Goal: Task Accomplishment & Management: Manage account settings

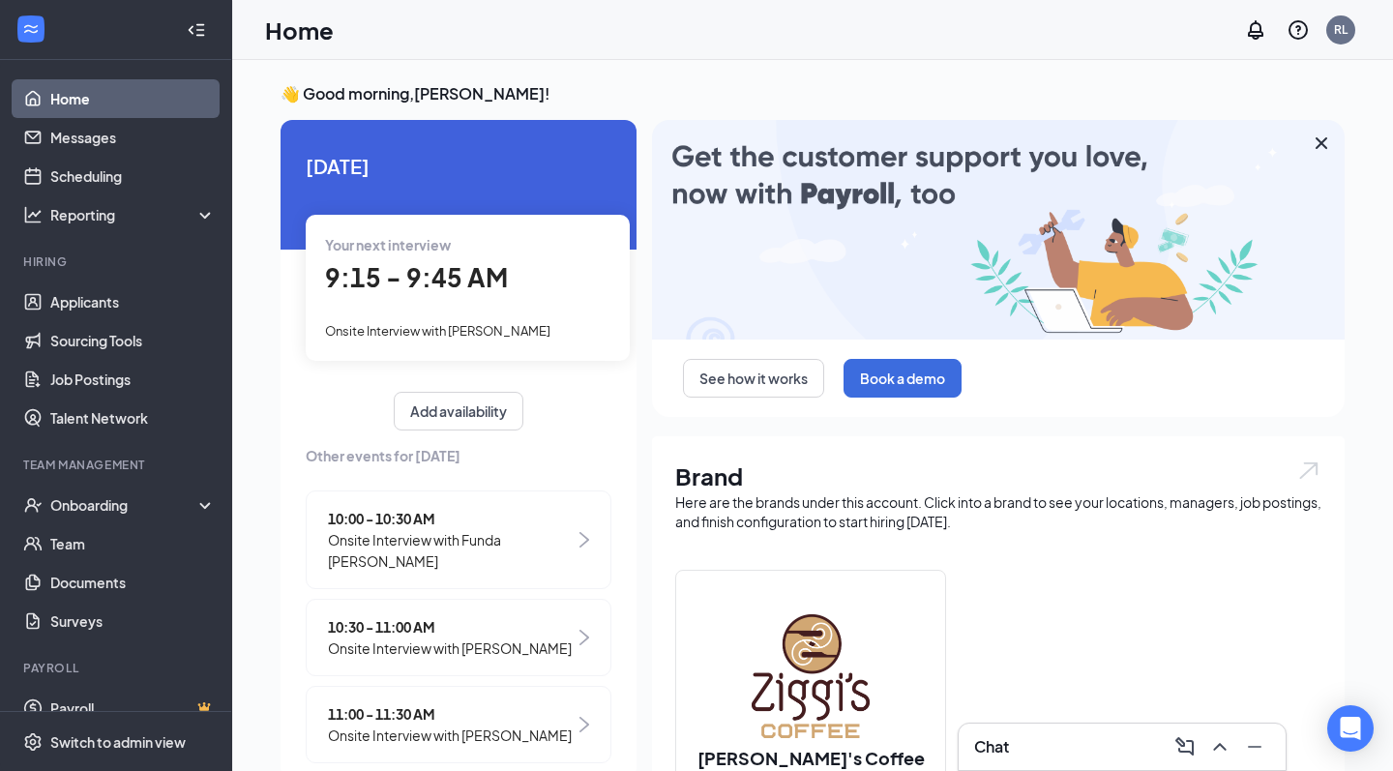
click at [505, 299] on div "Your next interview 9:15 - 9:45 AM Onsite Interview with Felicia Williams" at bounding box center [468, 287] width 324 height 145
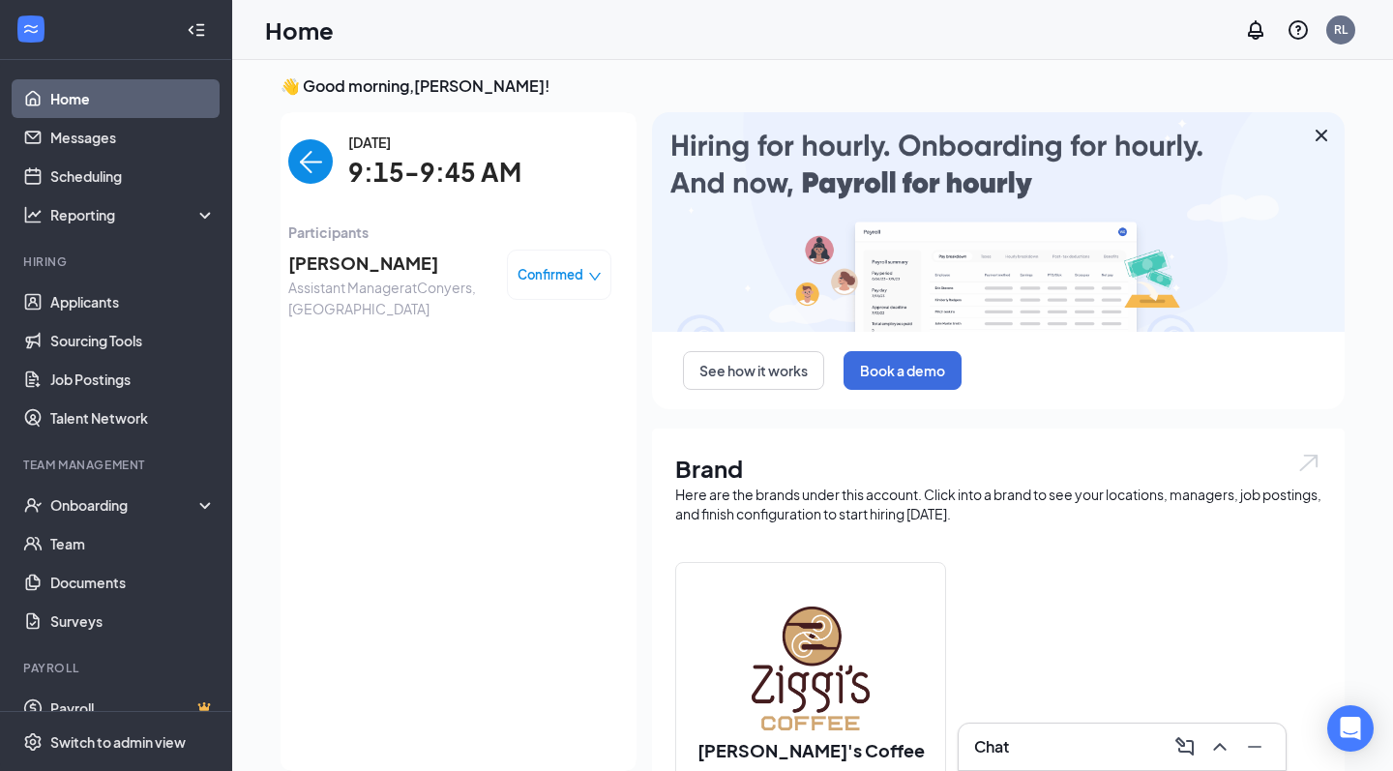
scroll to position [50, 0]
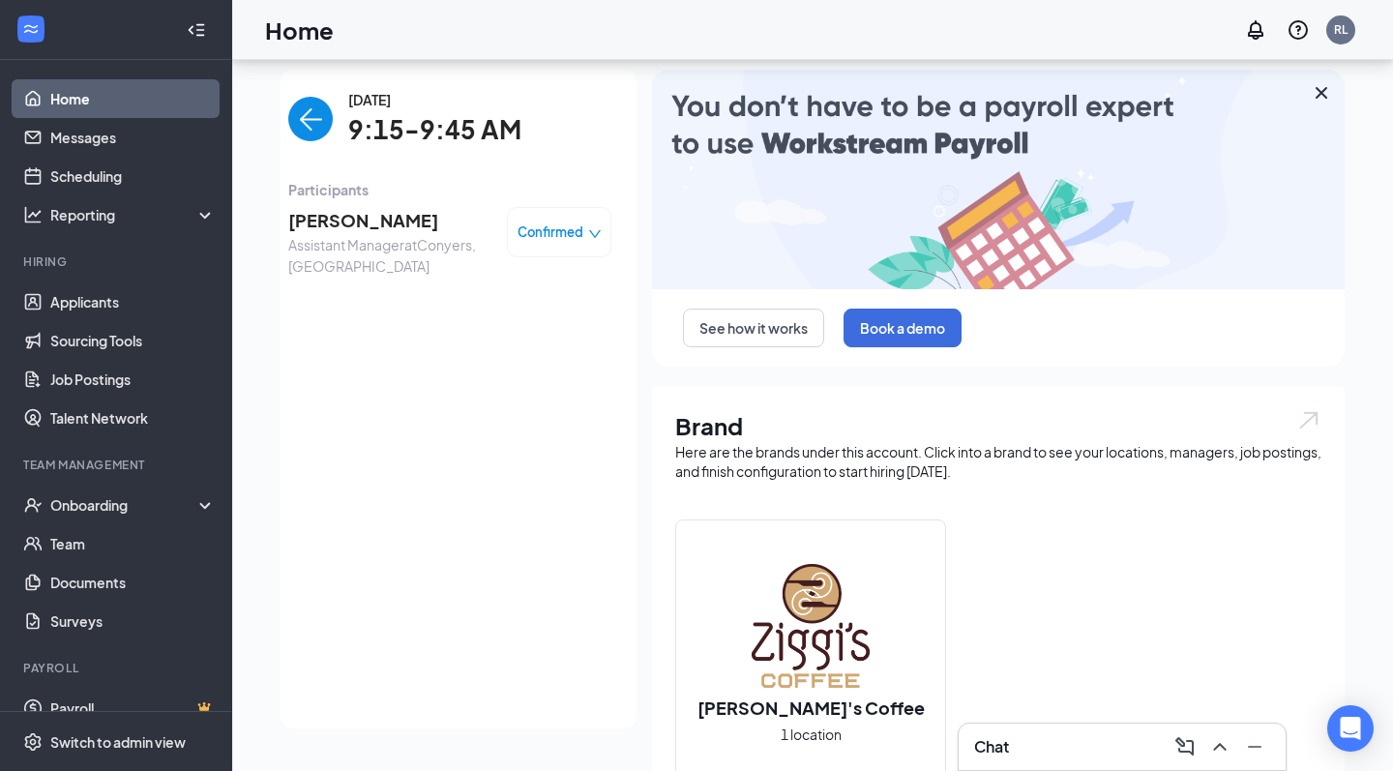
click at [1239, 1] on div "Home RL" at bounding box center [812, 30] width 1161 height 60
click at [1032, 769] on div "Chat 1" at bounding box center [1122, 747] width 327 height 46
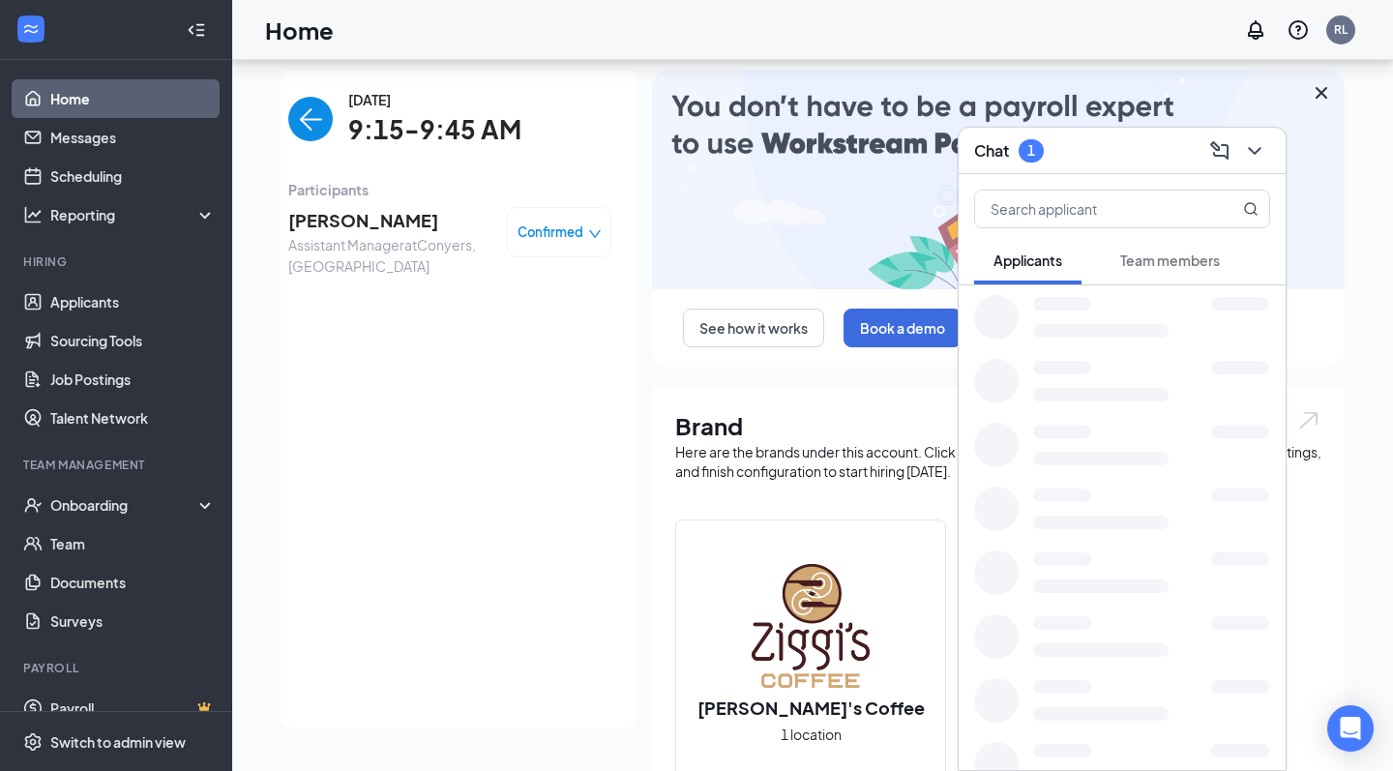
scroll to position [68, 0]
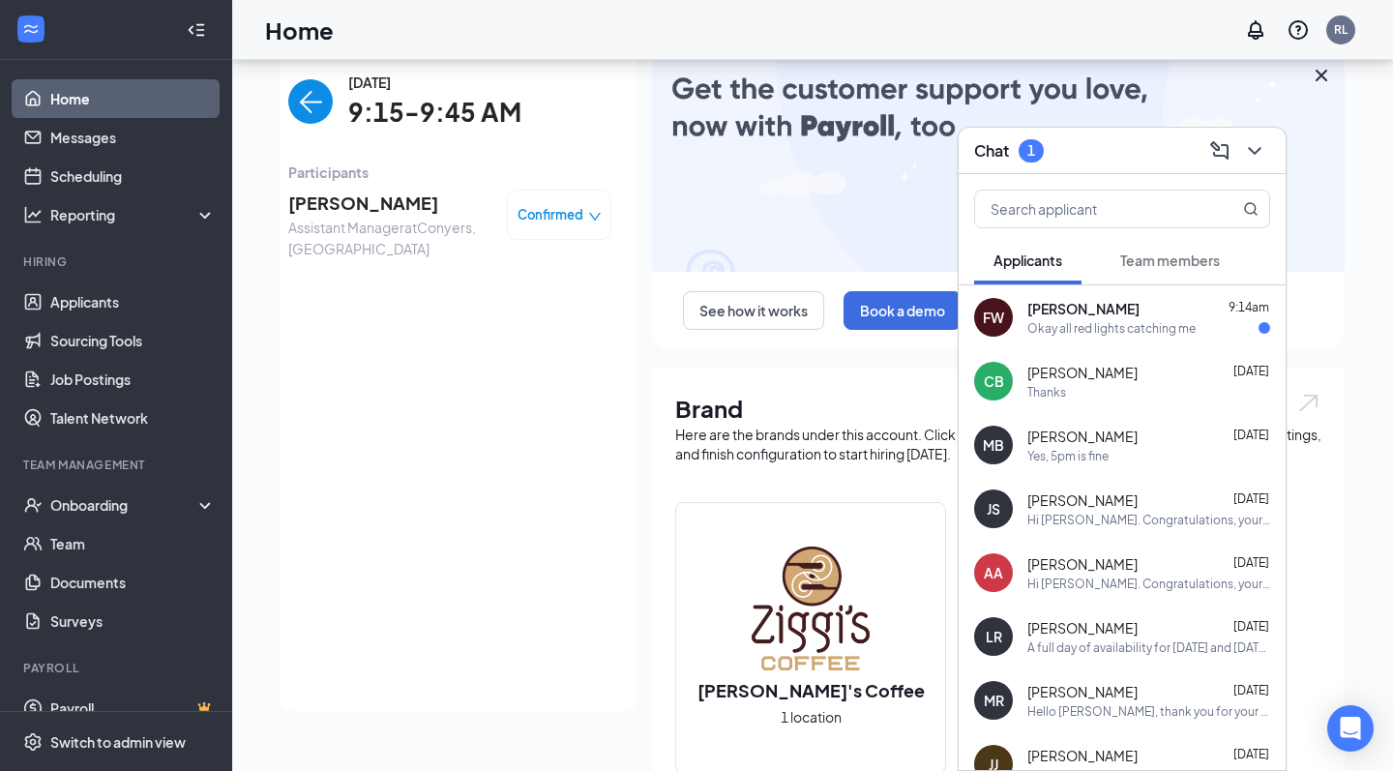
click at [1108, 320] on div "Okay all red lights catching me" at bounding box center [1112, 328] width 168 height 16
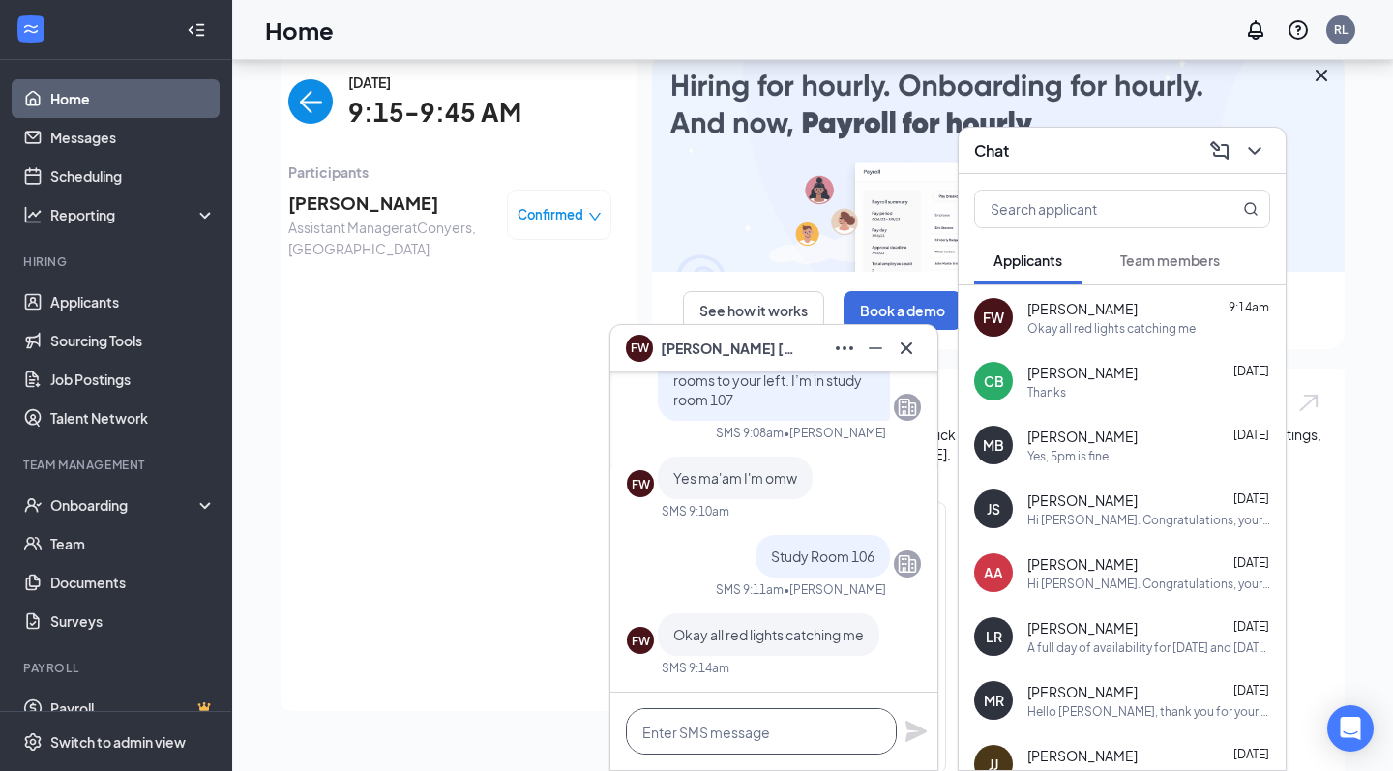
click at [716, 736] on textarea at bounding box center [761, 731] width 271 height 46
type textarea "U"
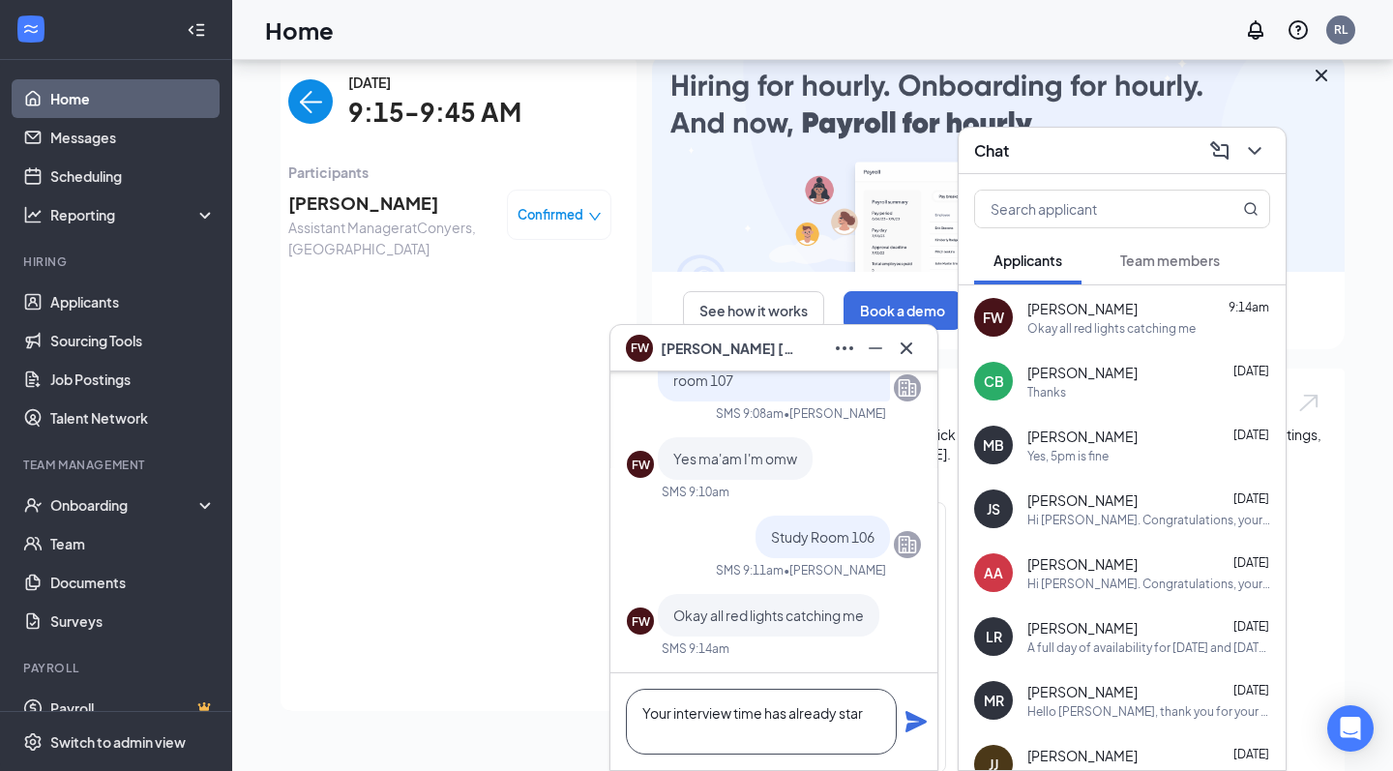
scroll to position [1, 0]
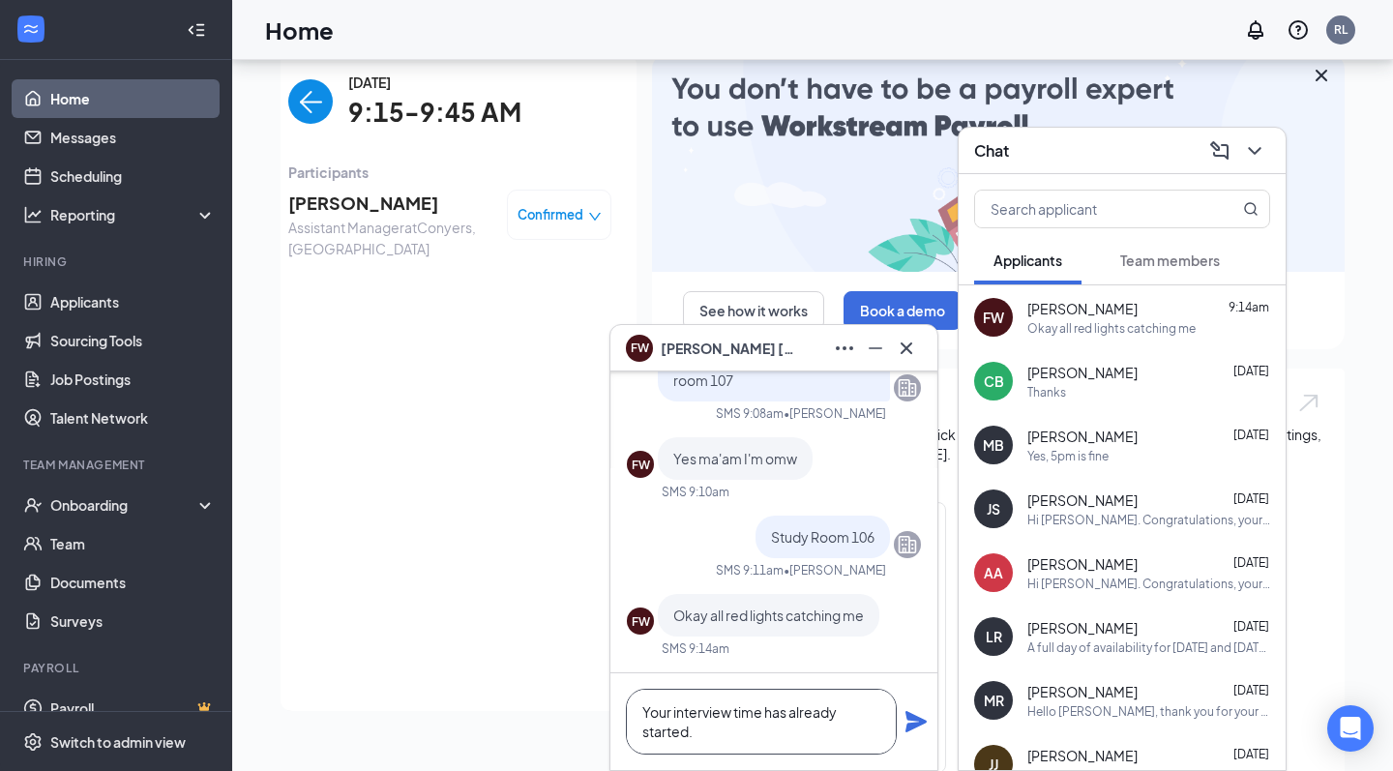
type textarea "Your interview time has already started."
click at [924, 730] on icon "Plane" at bounding box center [916, 721] width 23 height 23
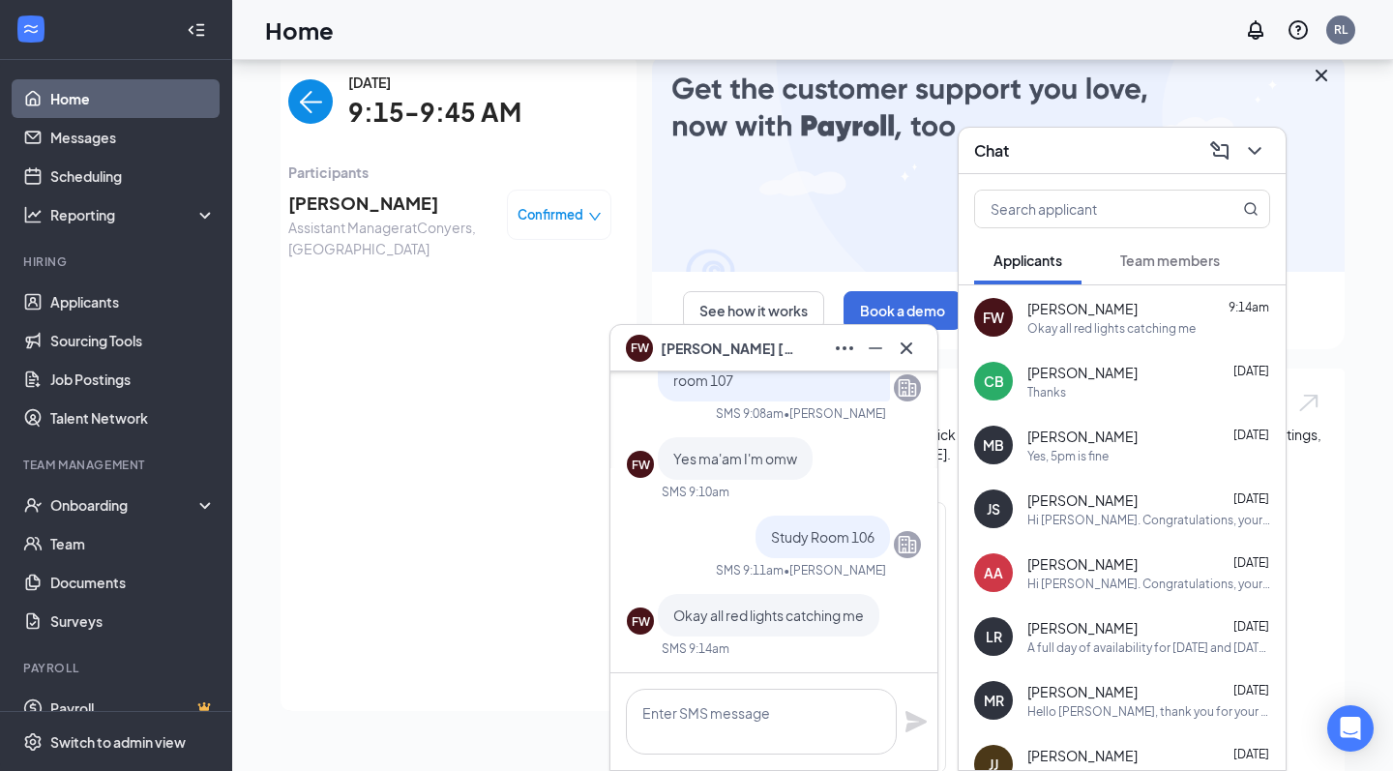
scroll to position [0, 0]
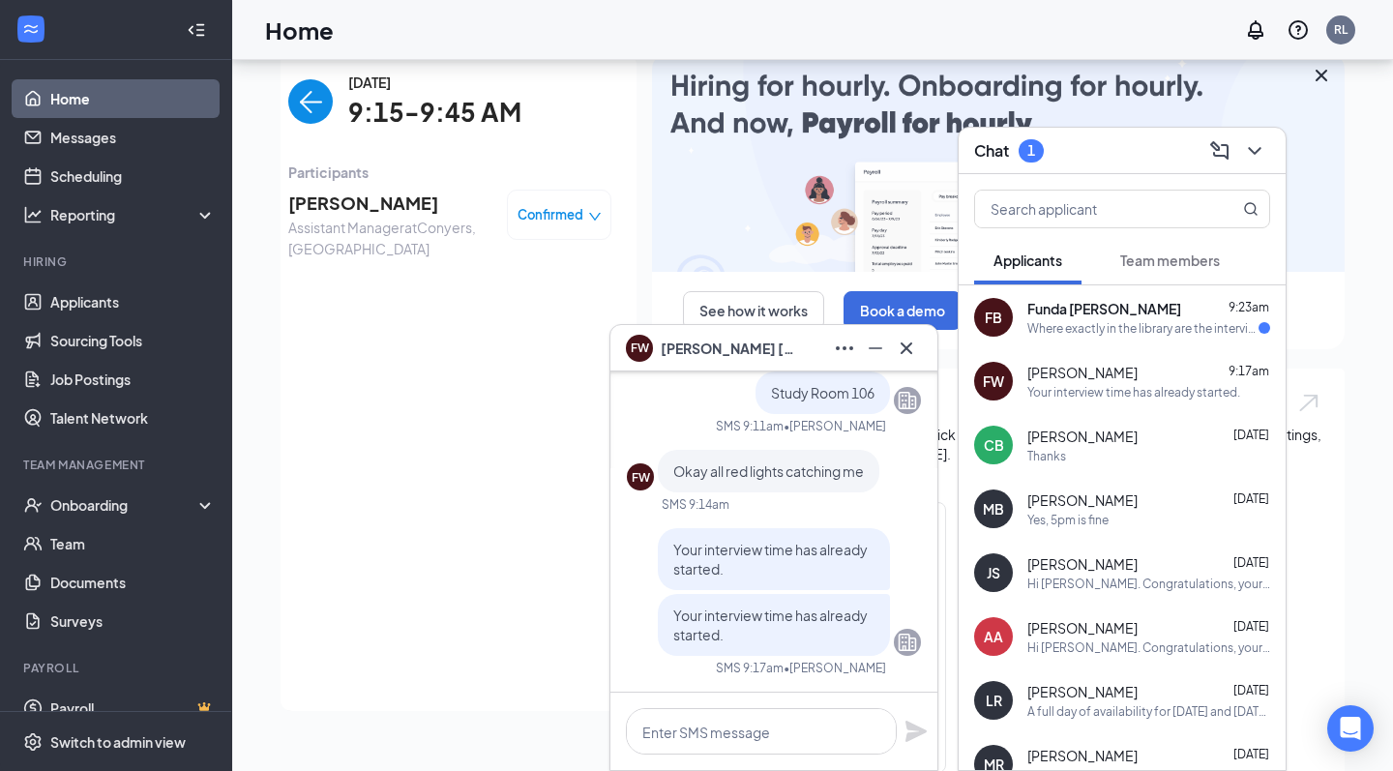
click at [89, 102] on link "Home" at bounding box center [132, 98] width 165 height 39
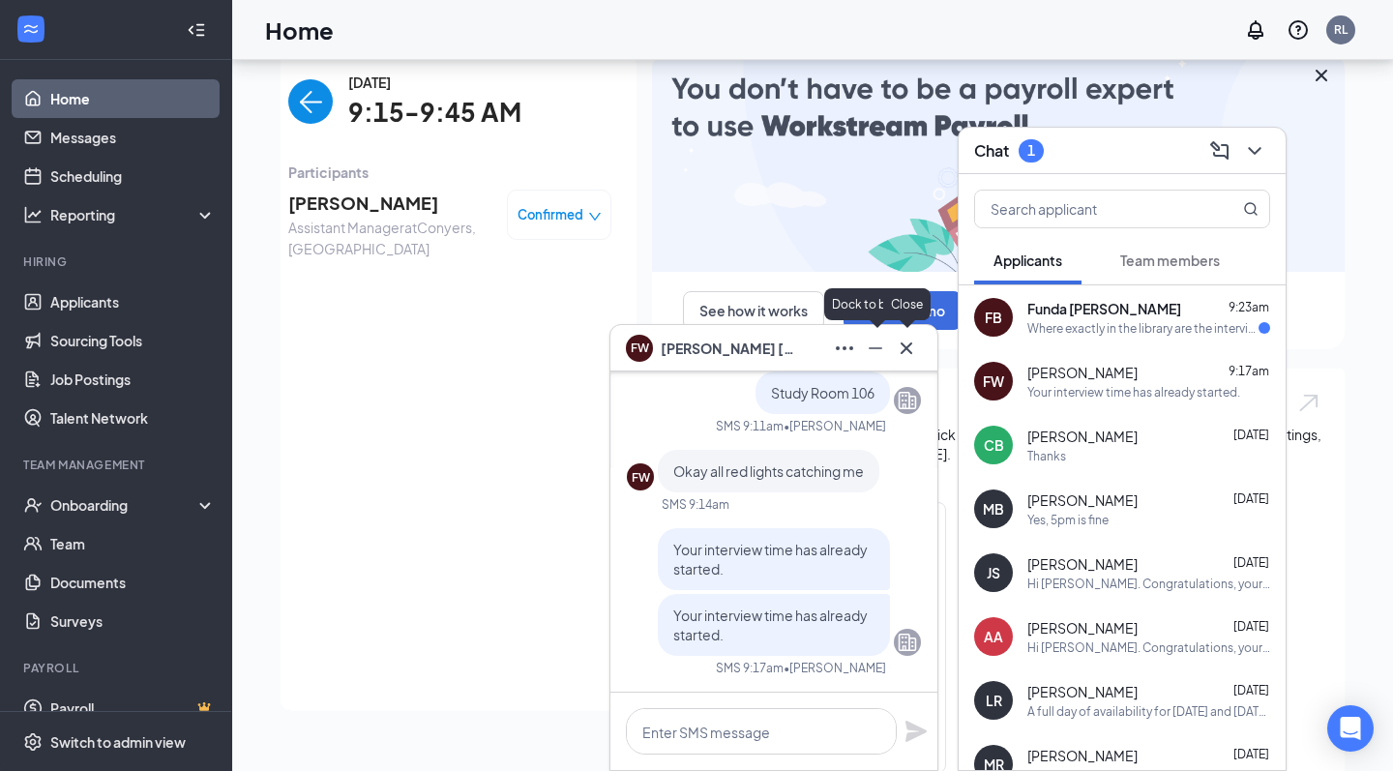
click at [907, 345] on icon "Cross" at bounding box center [906, 348] width 23 height 23
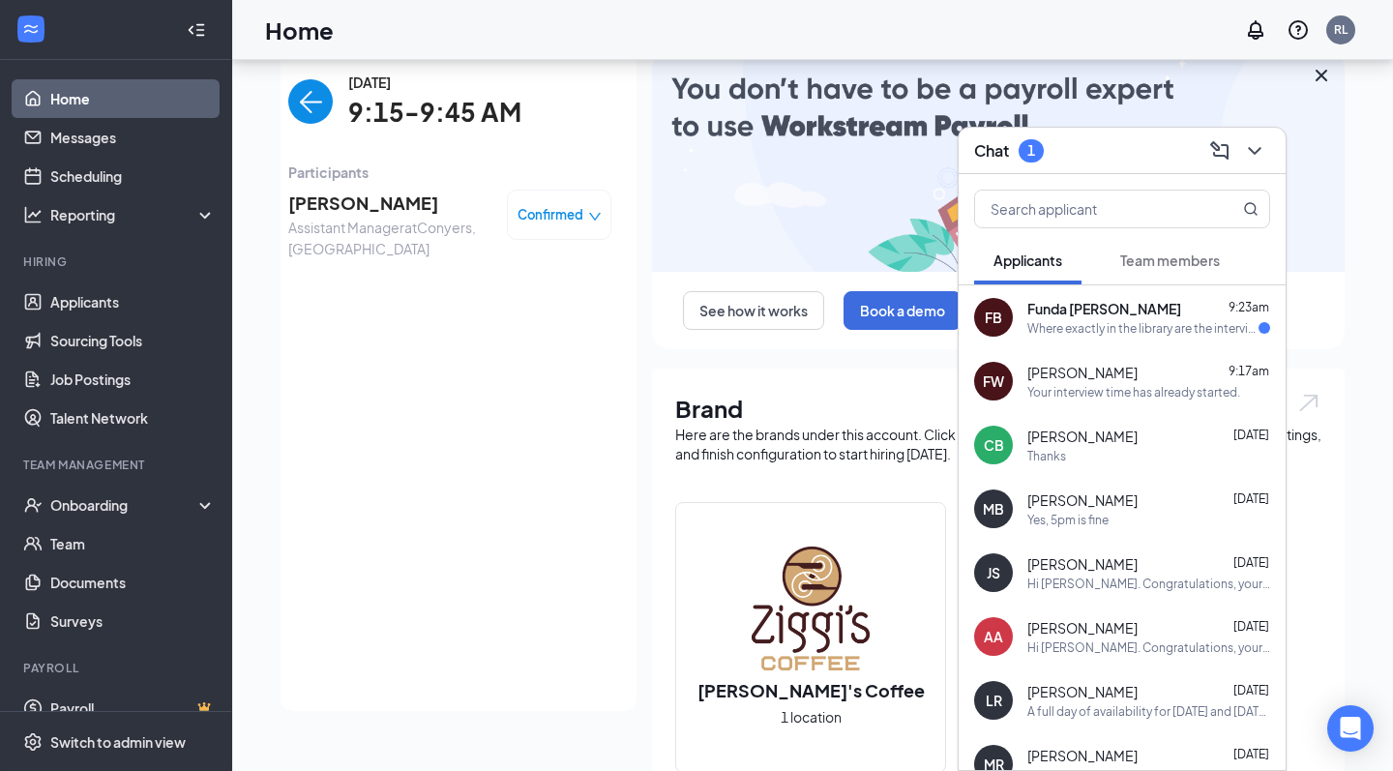
click at [1134, 306] on span "Funda [PERSON_NAME]" at bounding box center [1105, 308] width 154 height 19
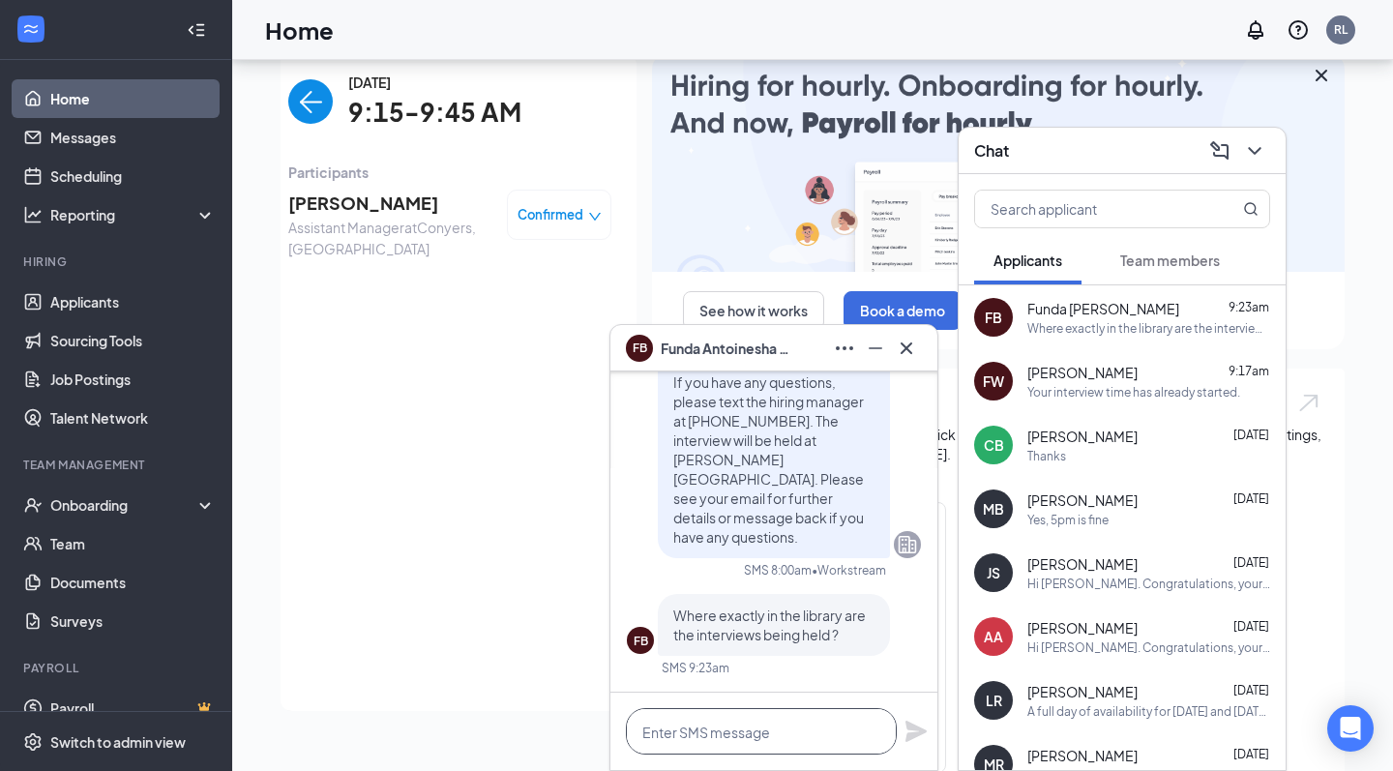
click at [720, 723] on textarea at bounding box center [761, 731] width 271 height 46
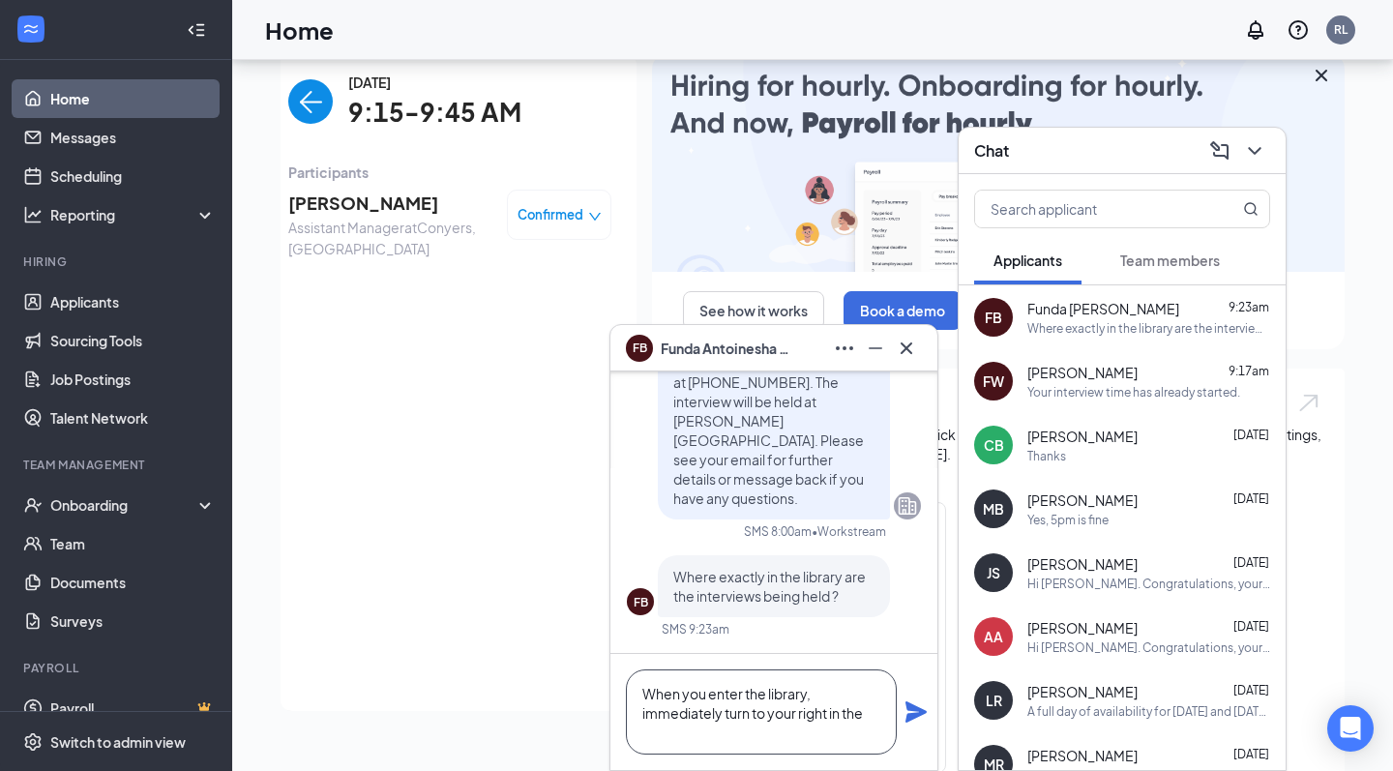
scroll to position [1, 0]
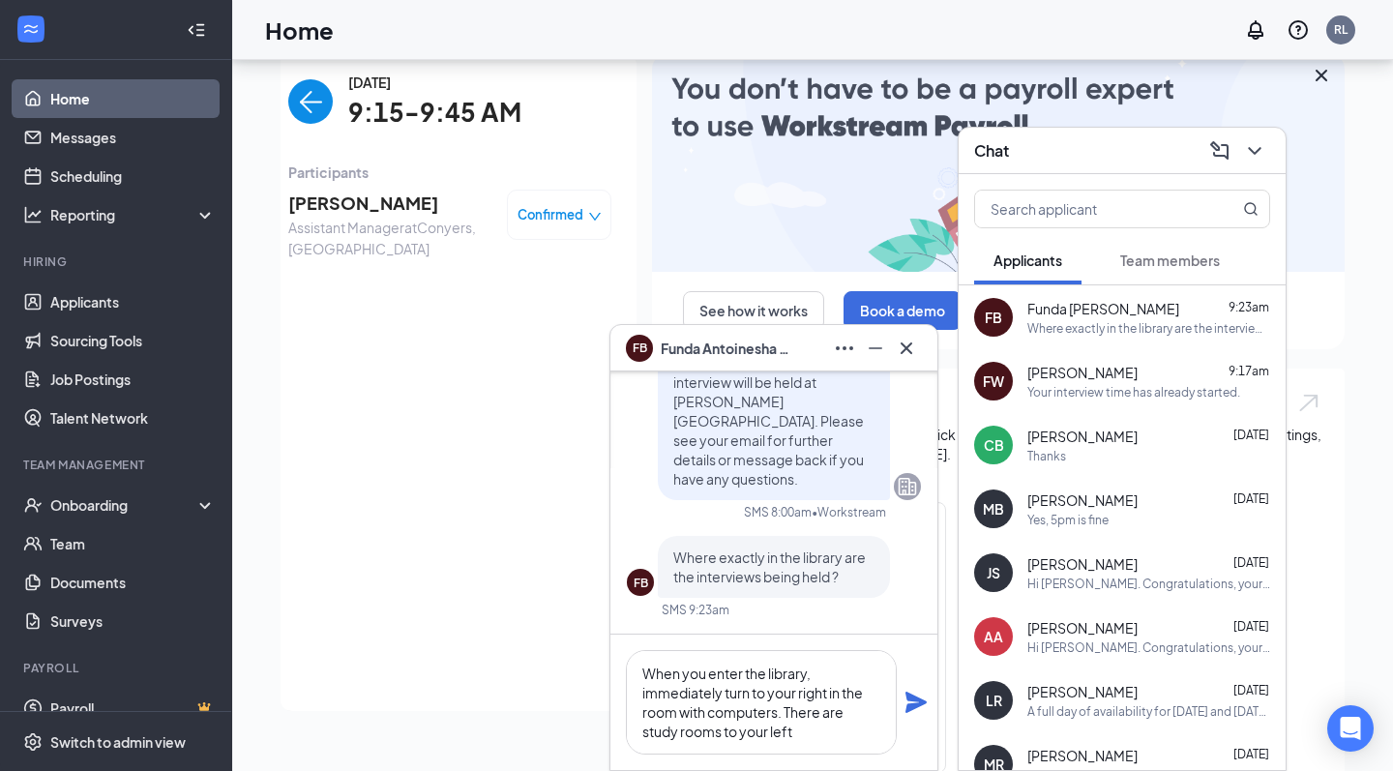
click at [1122, 384] on div "Your interview time has already started." at bounding box center [1134, 392] width 213 height 16
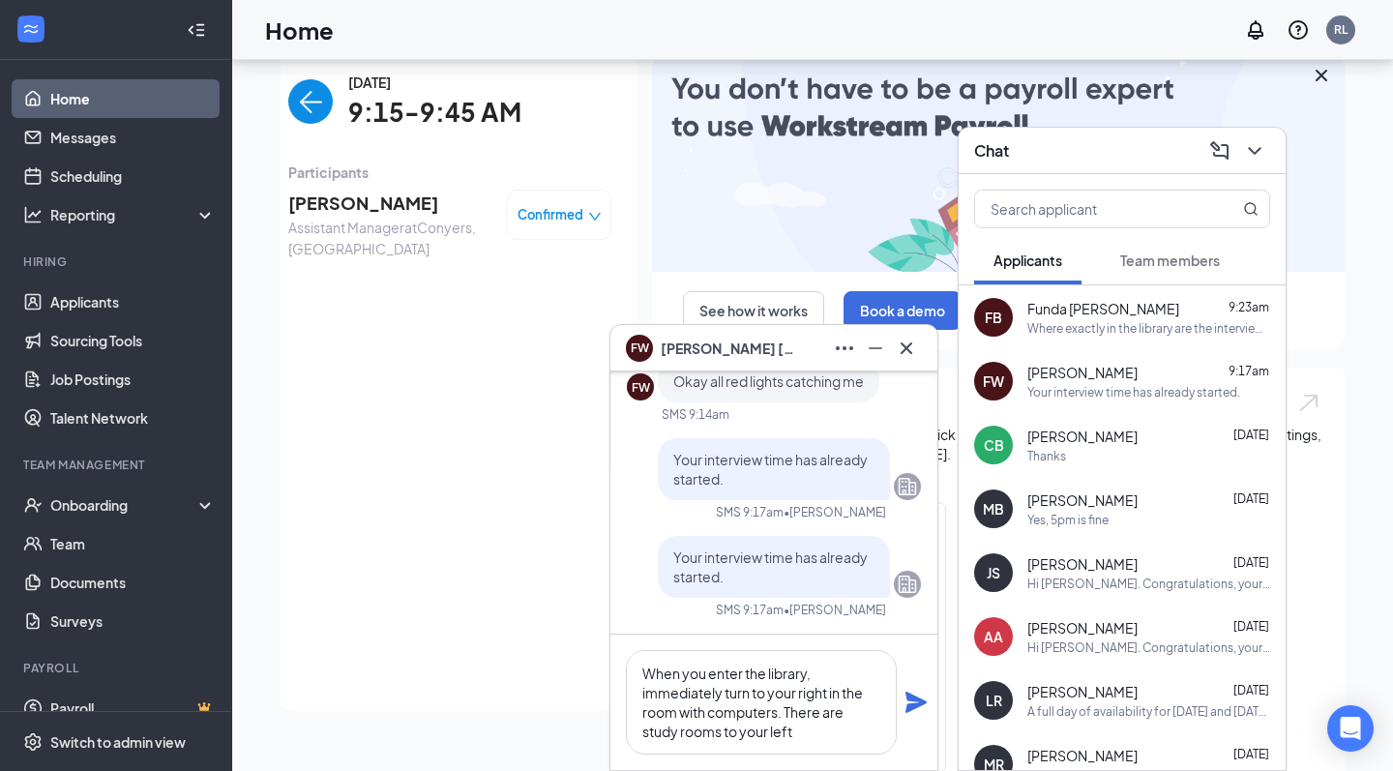
scroll to position [0, 0]
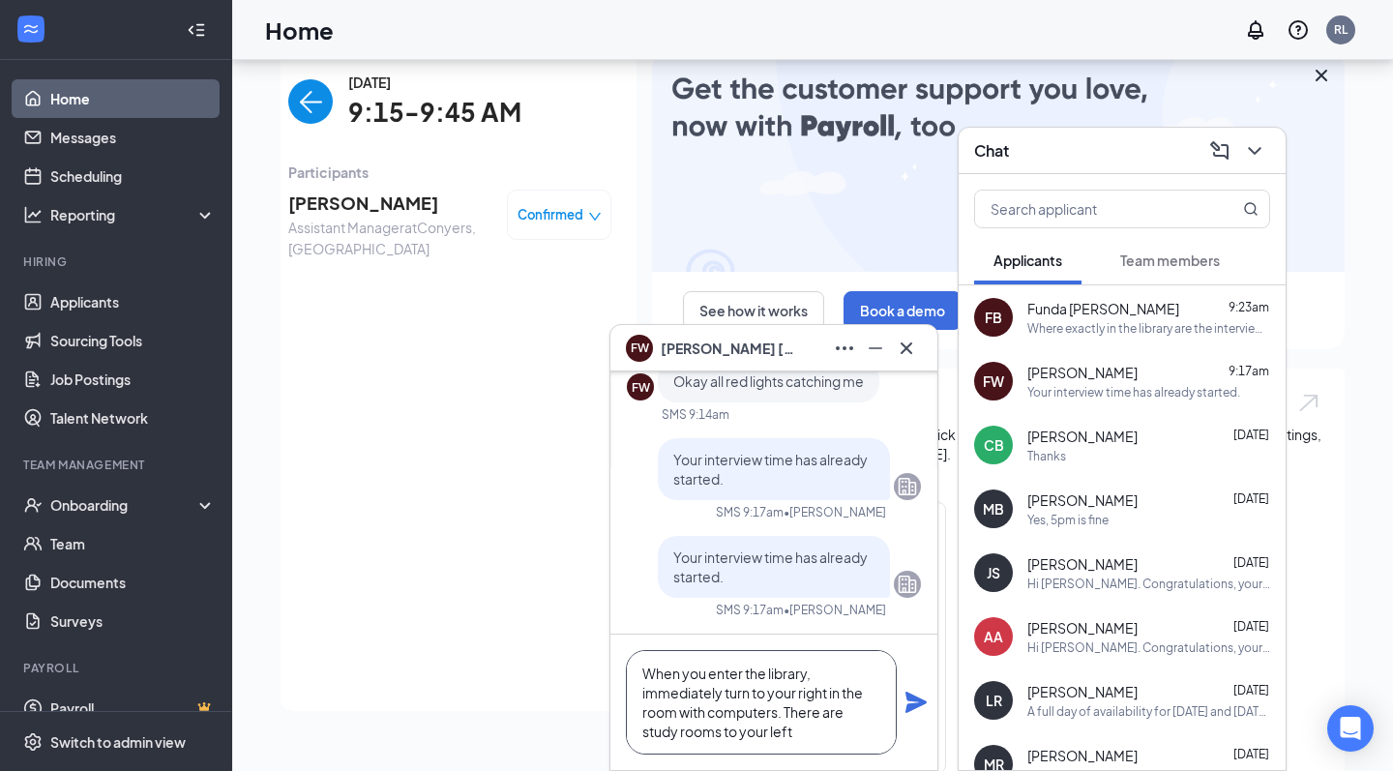
click at [809, 740] on textarea "When you enter the library, immediately turn to your right in the room with com…" at bounding box center [761, 702] width 271 height 104
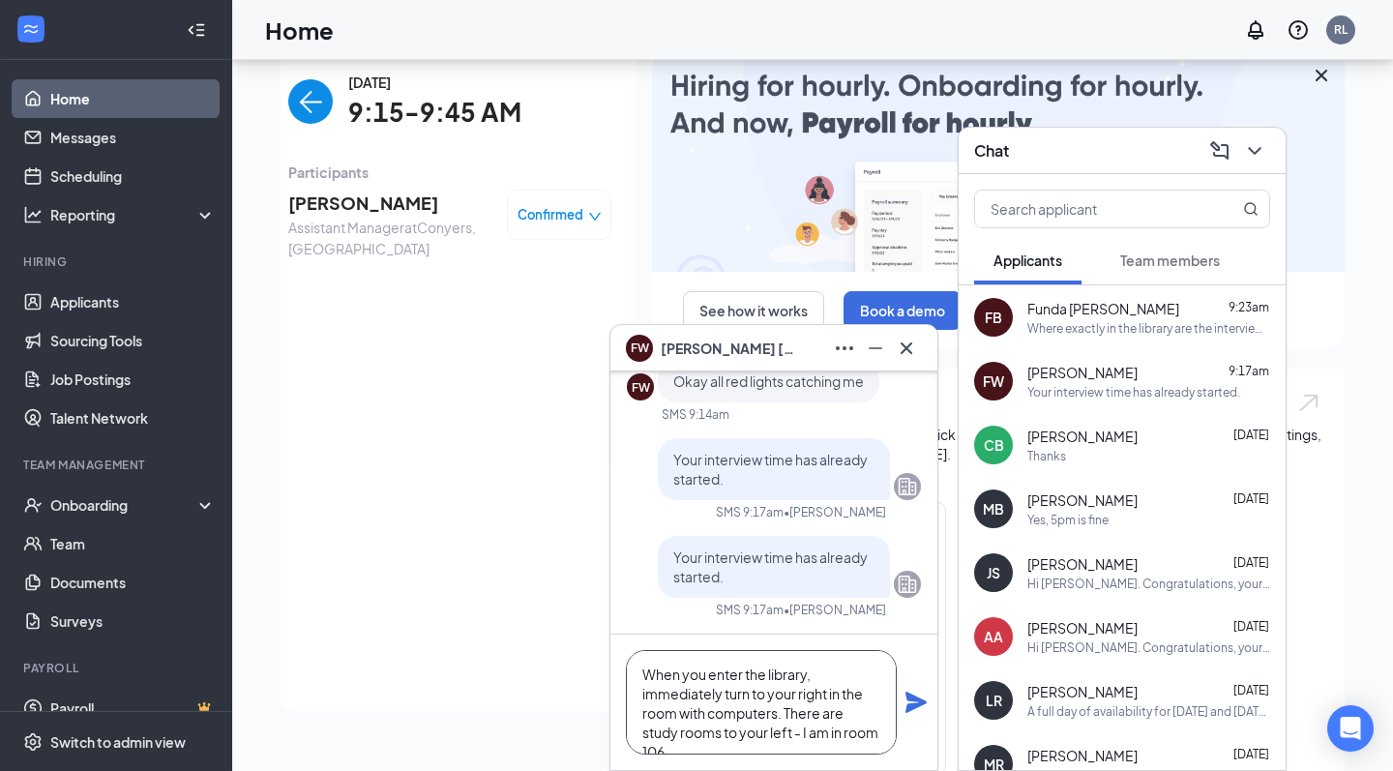
drag, startPoint x: 797, startPoint y: 732, endPoint x: 617, endPoint y: 592, distance: 228.2
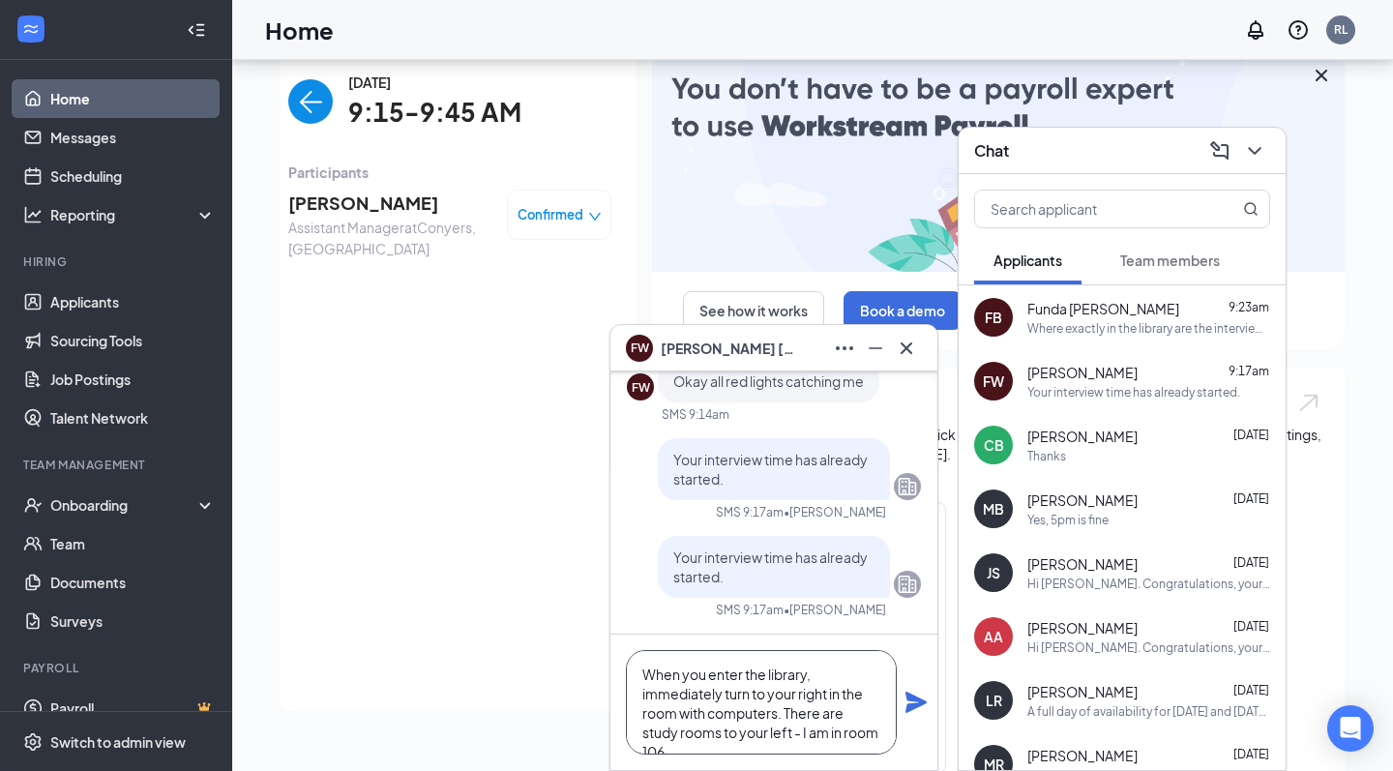
click at [617, 592] on div "Friday FW Okay I'm currently the manger down the street at Dunkin donuts and I'…" at bounding box center [774, 571] width 327 height 399
type textarea "When you enter the library, immediately turn to your right in the room with com…"
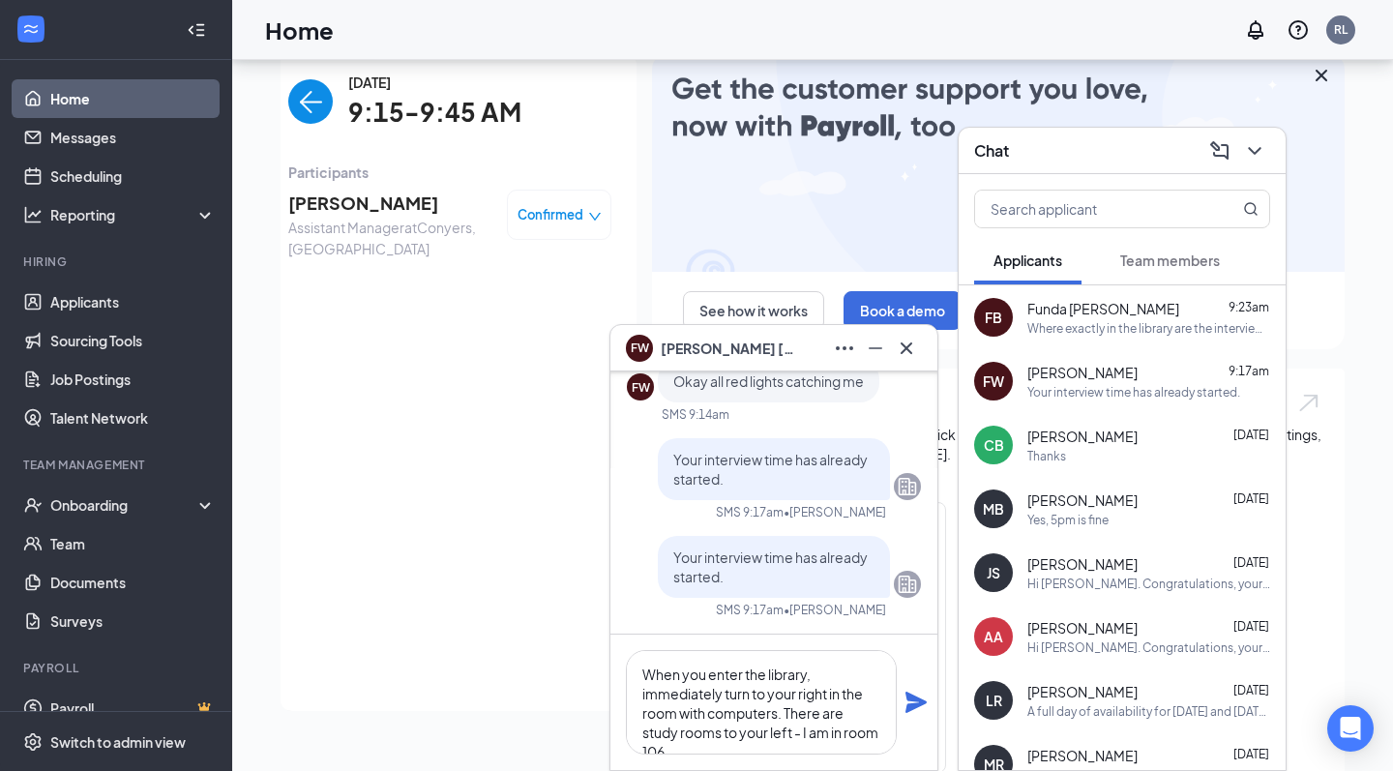
click at [917, 701] on icon "Plane" at bounding box center [916, 702] width 21 height 21
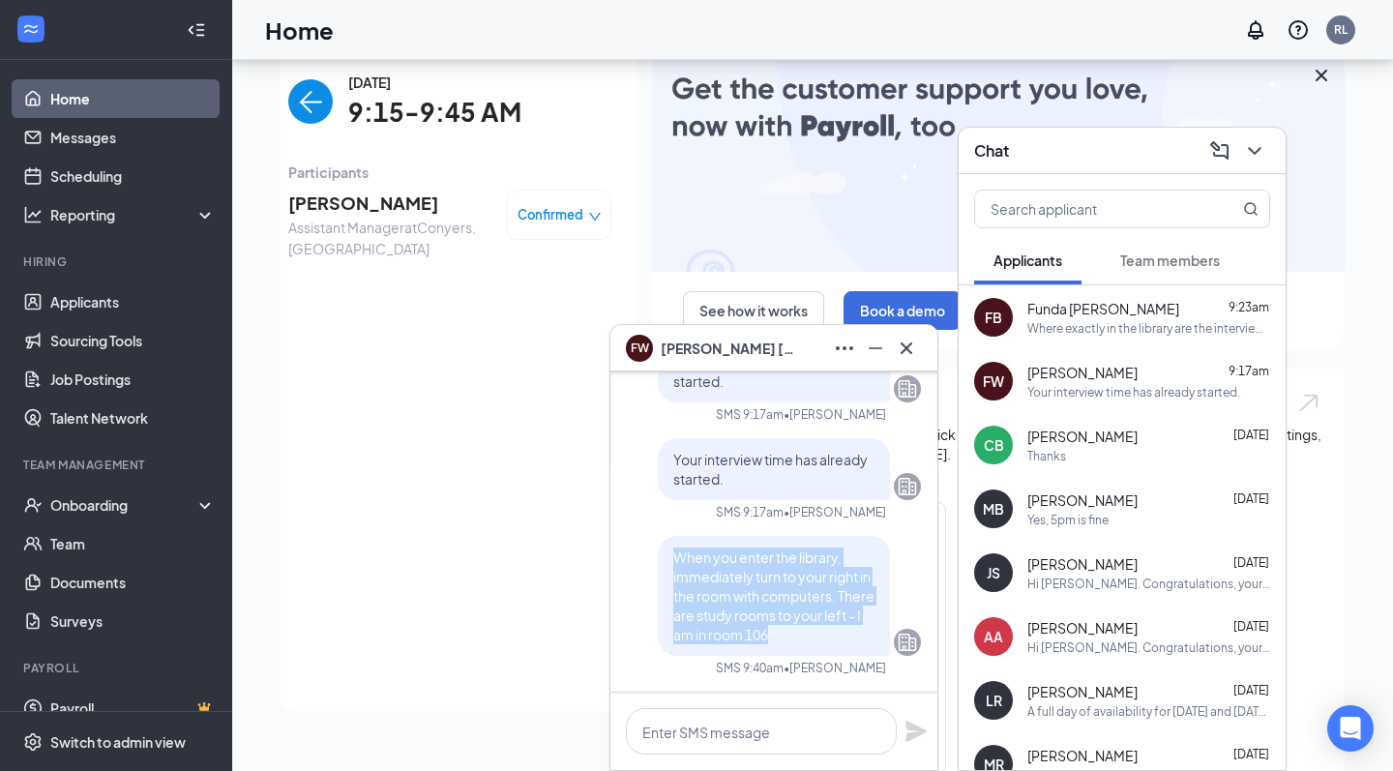
drag, startPoint x: 827, startPoint y: 635, endPoint x: 676, endPoint y: 553, distance: 171.4
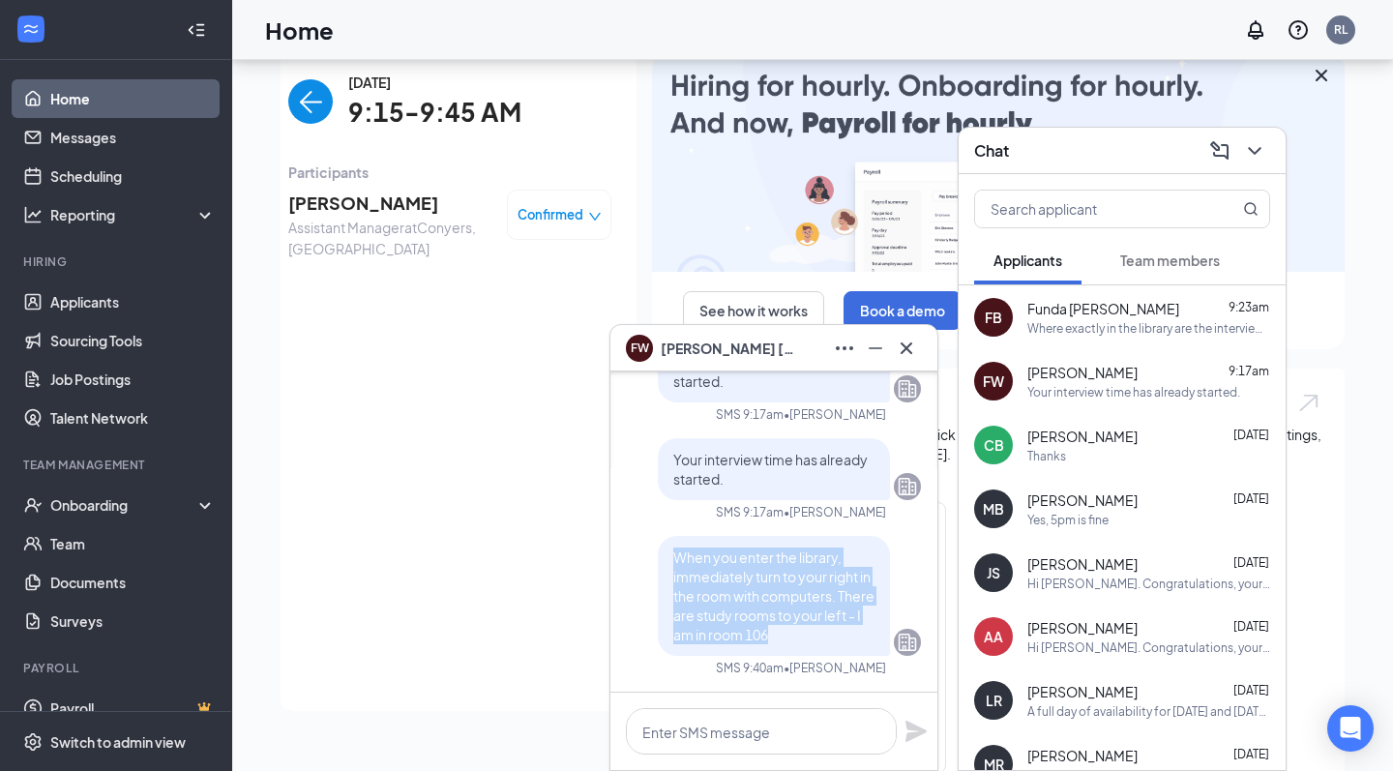
click at [676, 553] on p "When you enter the library, immediately turn to your right in the room with com…" at bounding box center [773, 596] width 201 height 97
copy span "When you enter the library, immediately turn to your right in the room with com…"
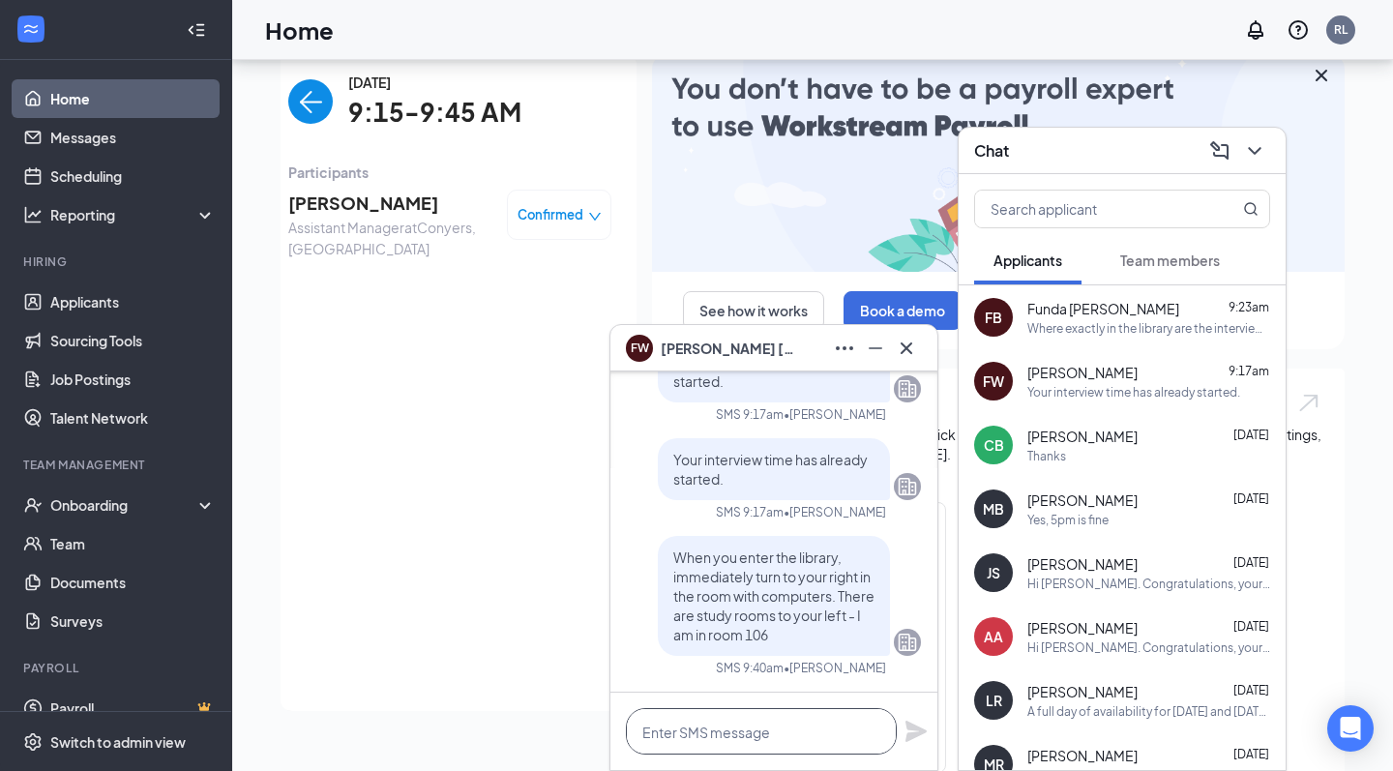
click at [700, 735] on textarea at bounding box center [761, 731] width 271 height 46
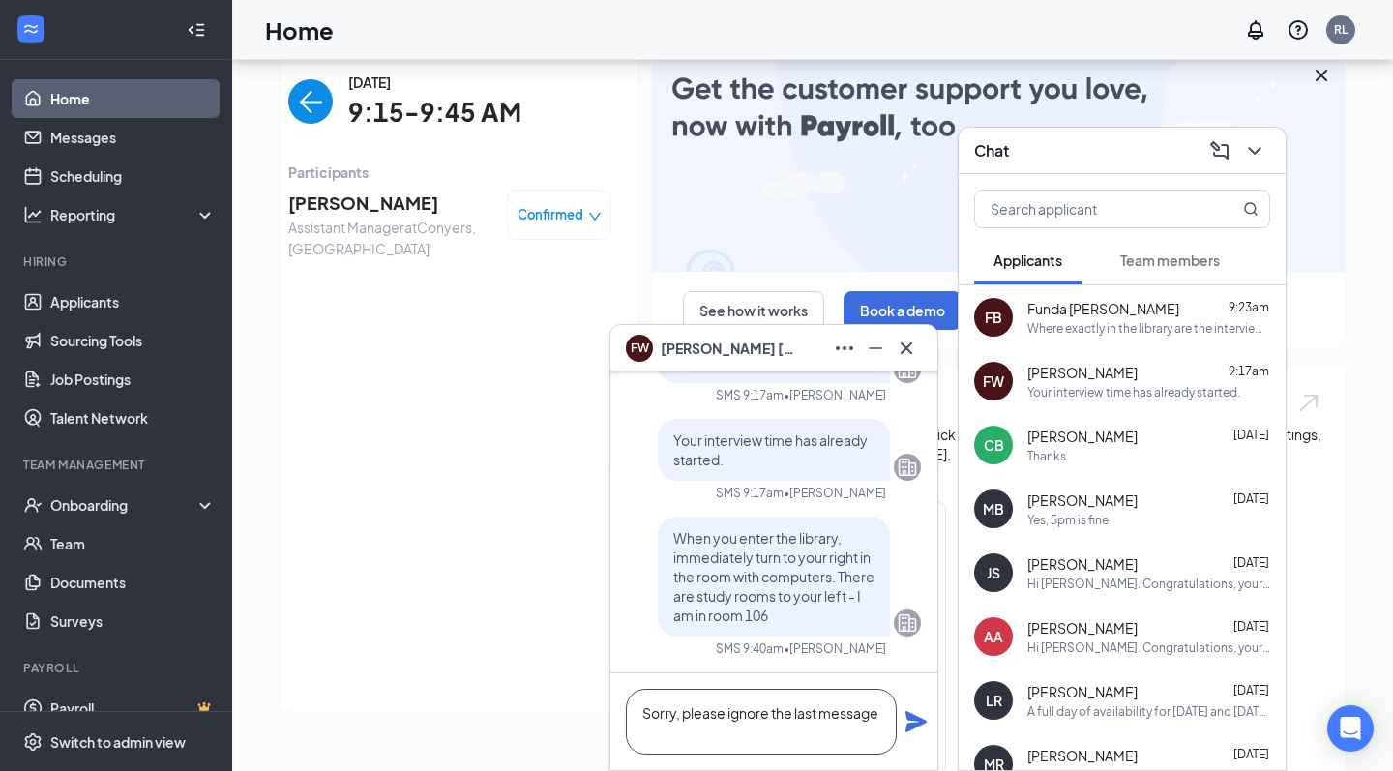
type textarea "Sorry, please ignore the last message"
click at [901, 724] on div "Sorry, please ignore the last message" at bounding box center [774, 721] width 327 height 97
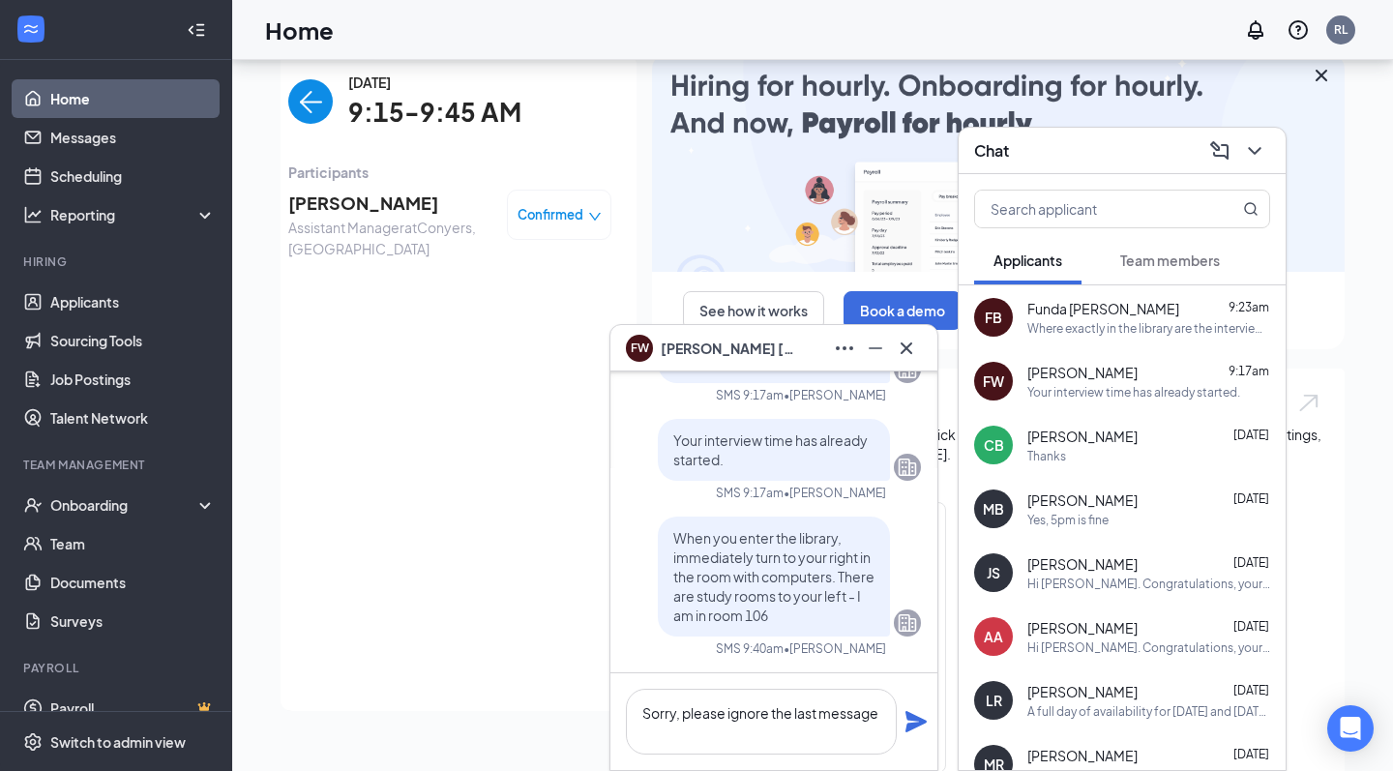
click at [910, 724] on icon "Plane" at bounding box center [916, 721] width 21 height 21
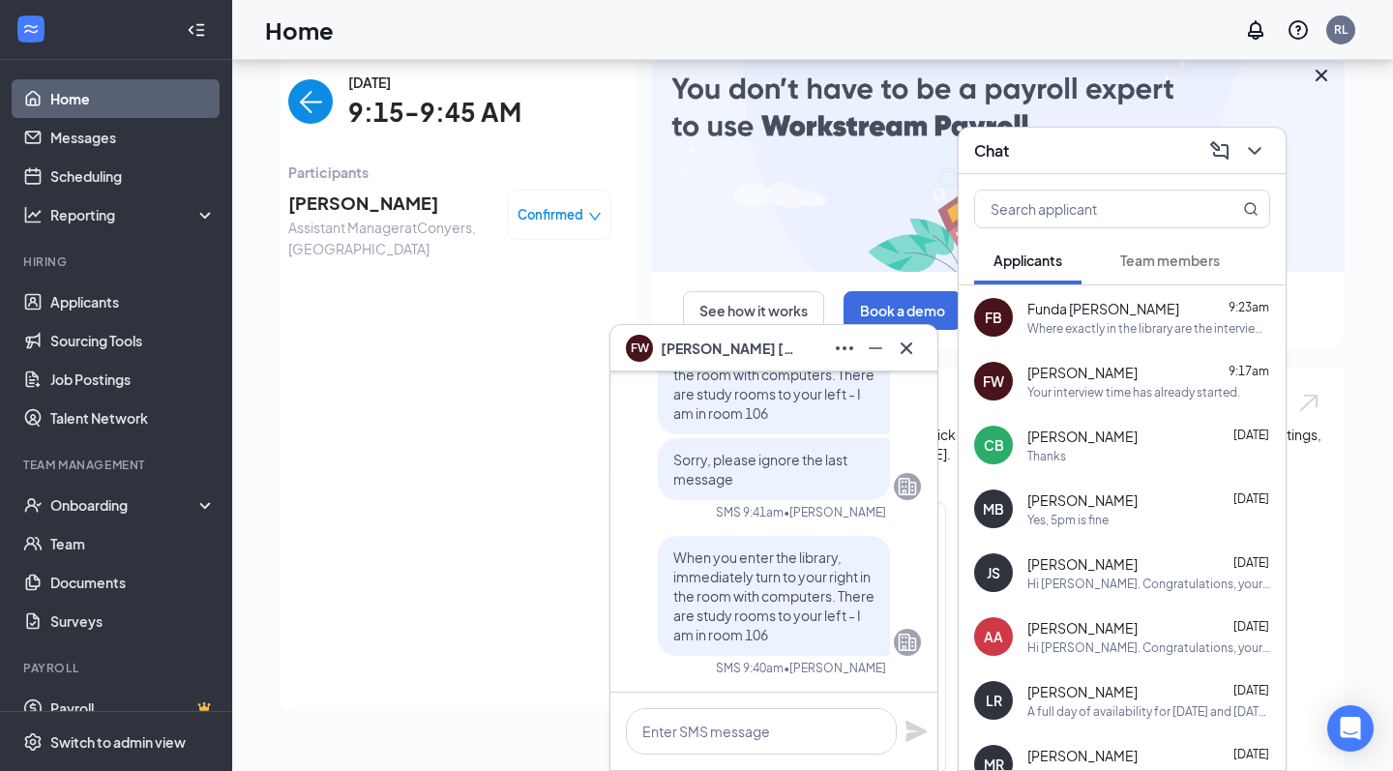
scroll to position [0, 0]
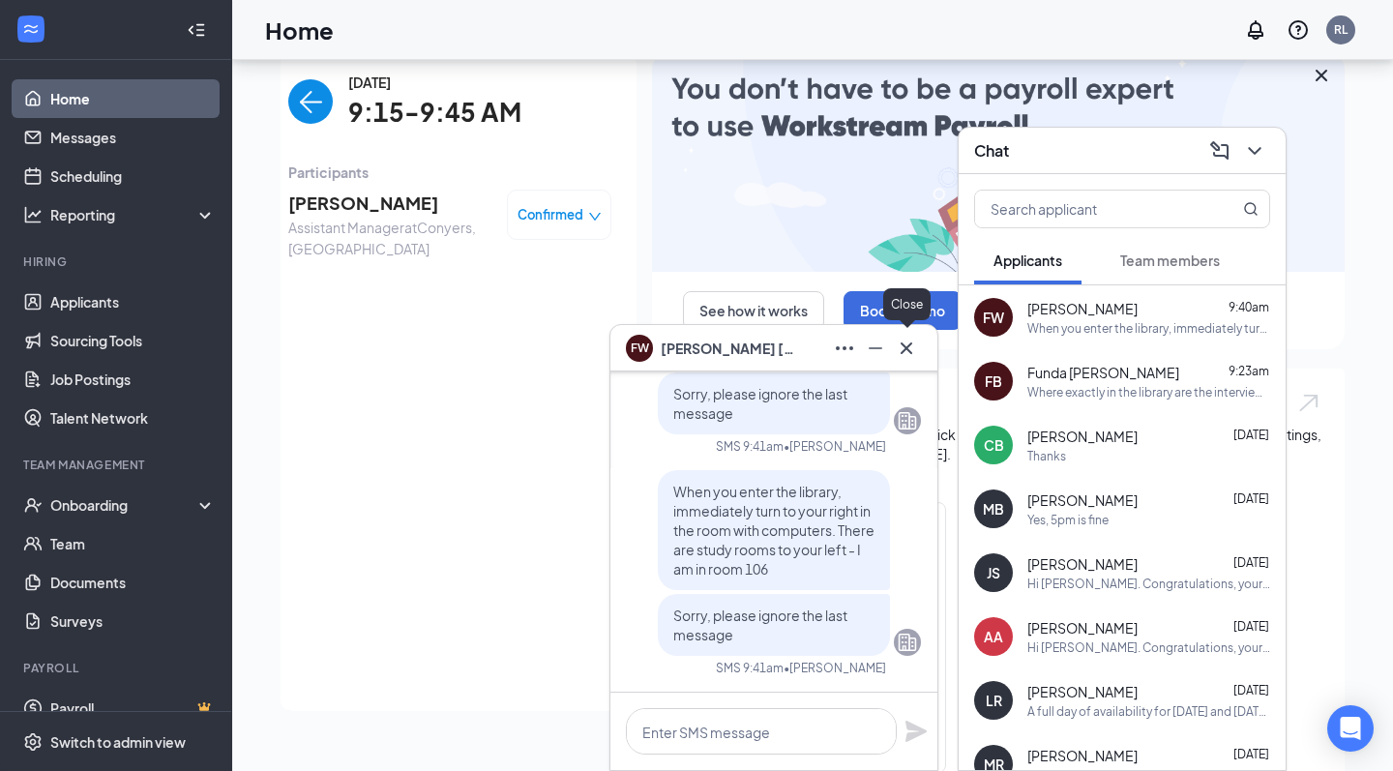
click at [911, 348] on icon "Cross" at bounding box center [906, 348] width 23 height 23
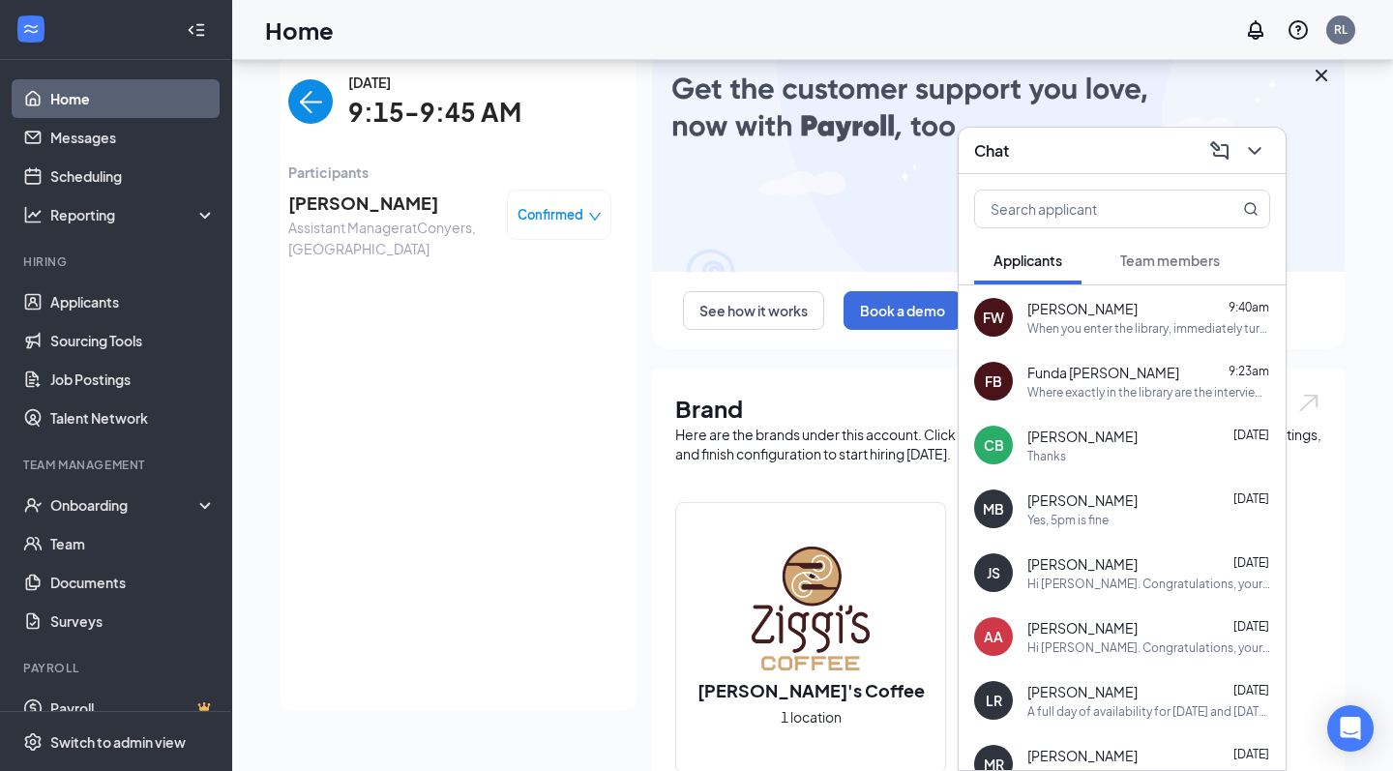
click at [1113, 382] on div "Funda Antoinesha Bradford 9:23am Where exactly in the library are the interview…" at bounding box center [1149, 382] width 243 height 38
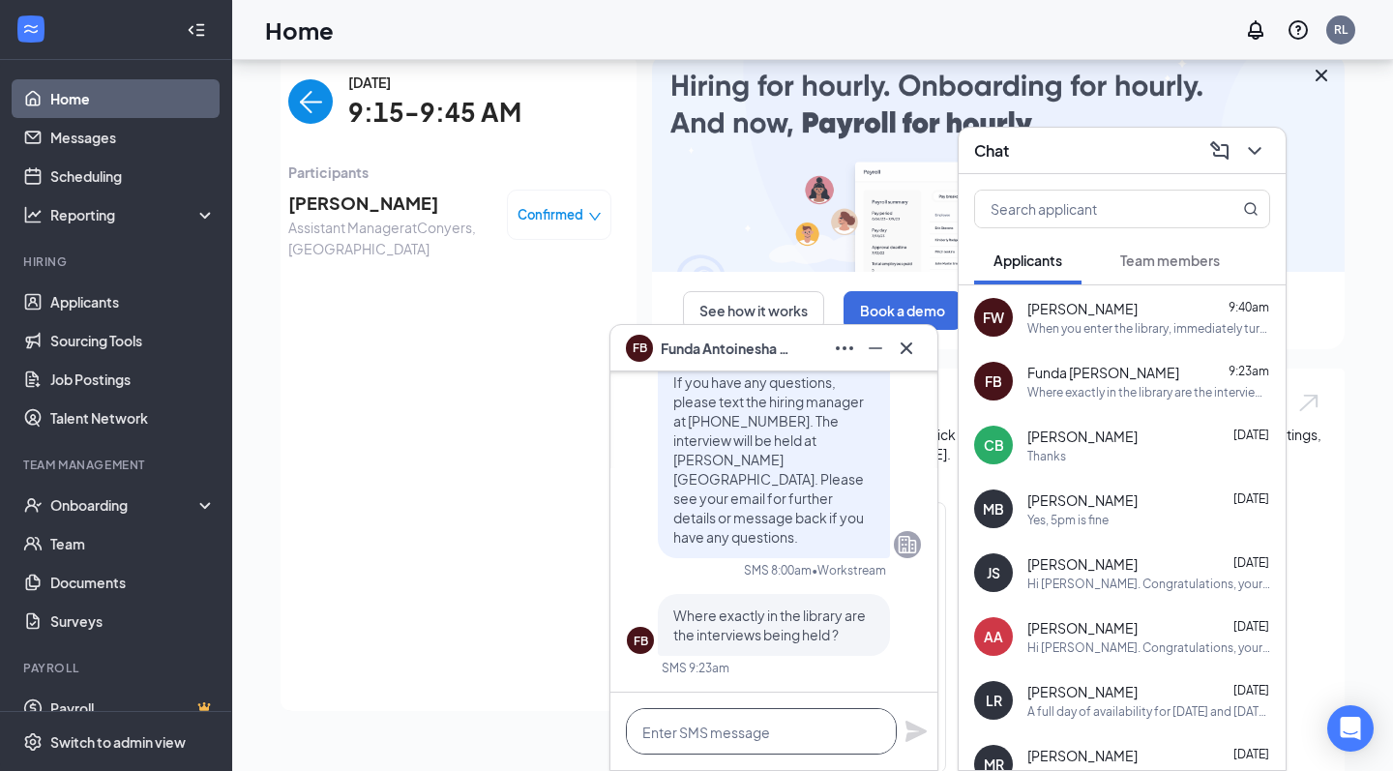
click at [746, 733] on textarea at bounding box center [761, 731] width 271 height 46
paste textarea "When you enter the library, immediately turn to your right in the room with com…"
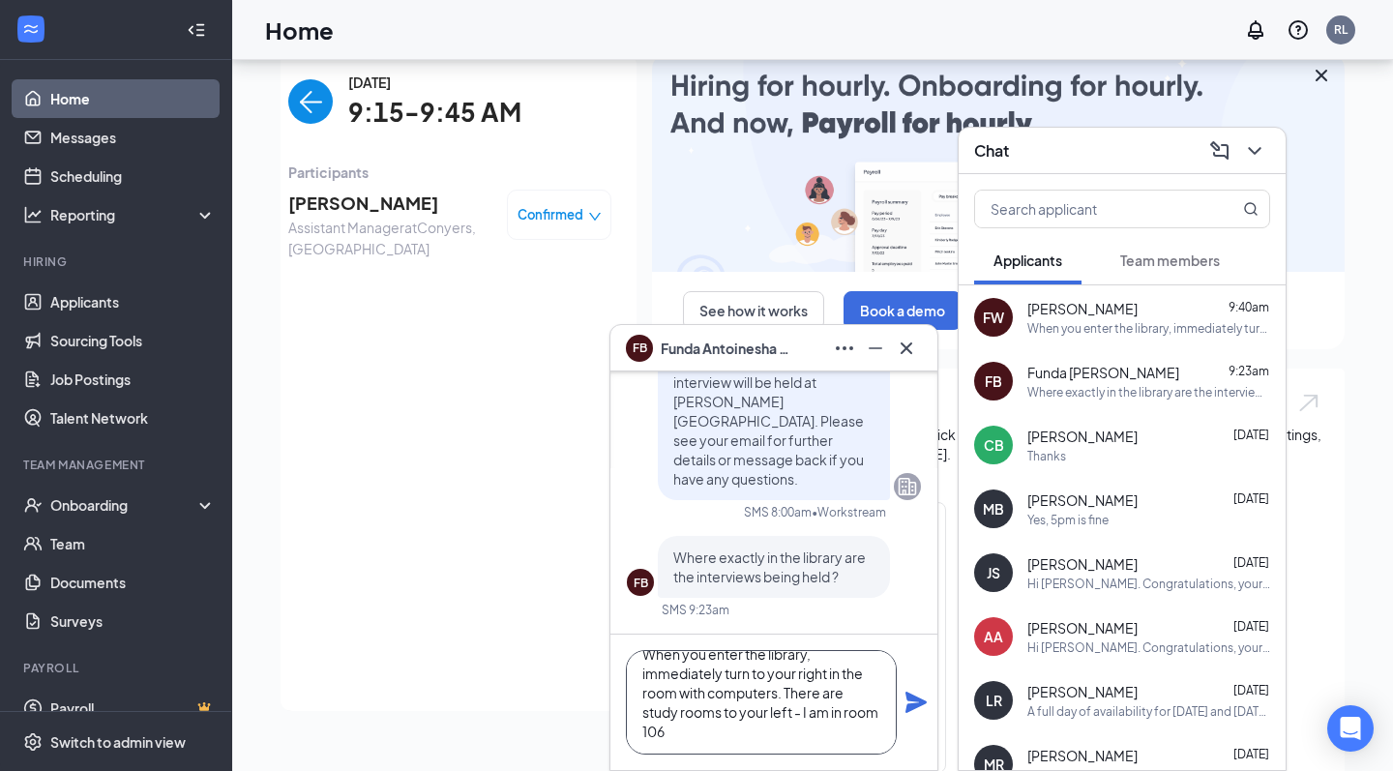
scroll to position [40, 0]
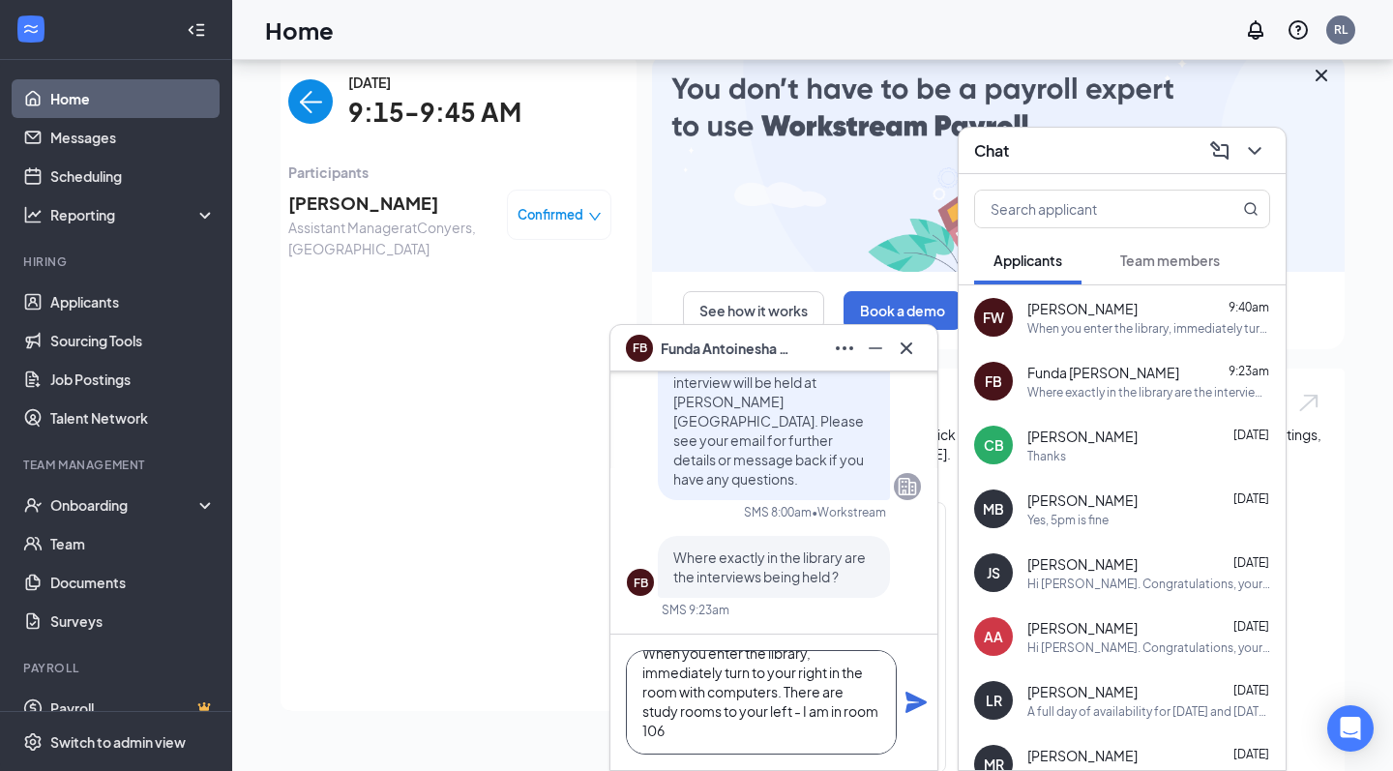
type textarea "When you enter the library, immediately turn to your right in the room with com…"
click at [910, 701] on icon "Plane" at bounding box center [916, 702] width 21 height 21
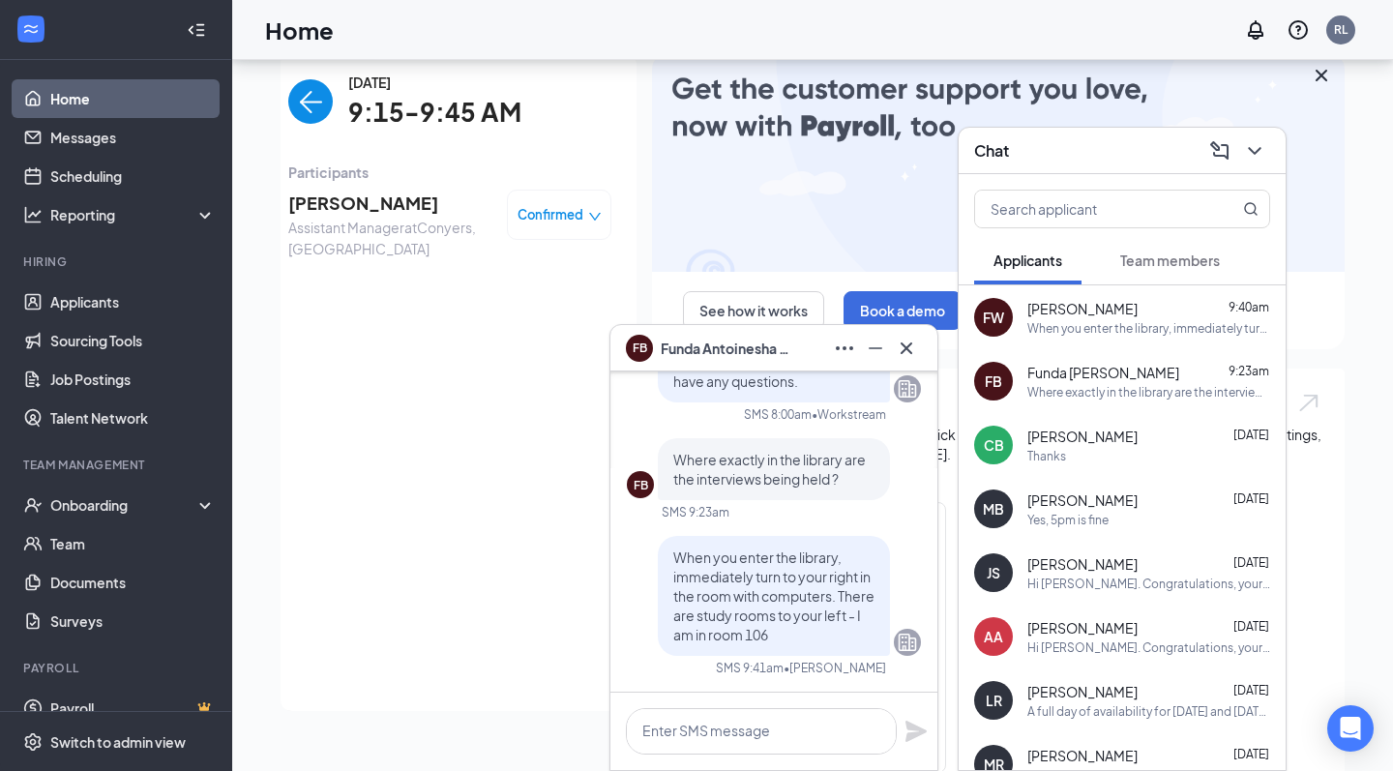
scroll to position [0, 0]
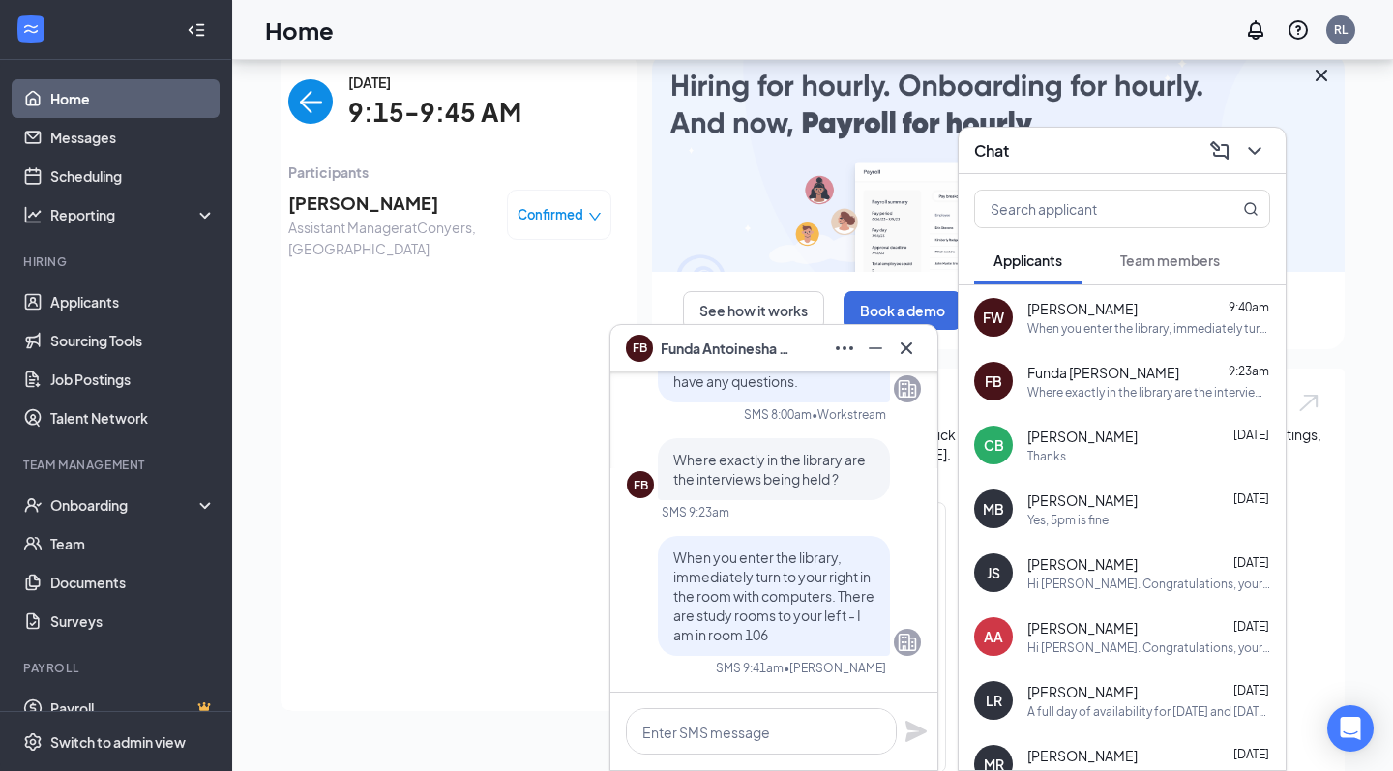
click at [1132, 324] on div "When you enter the library, immediately turn to your right in the room with com…" at bounding box center [1149, 328] width 243 height 16
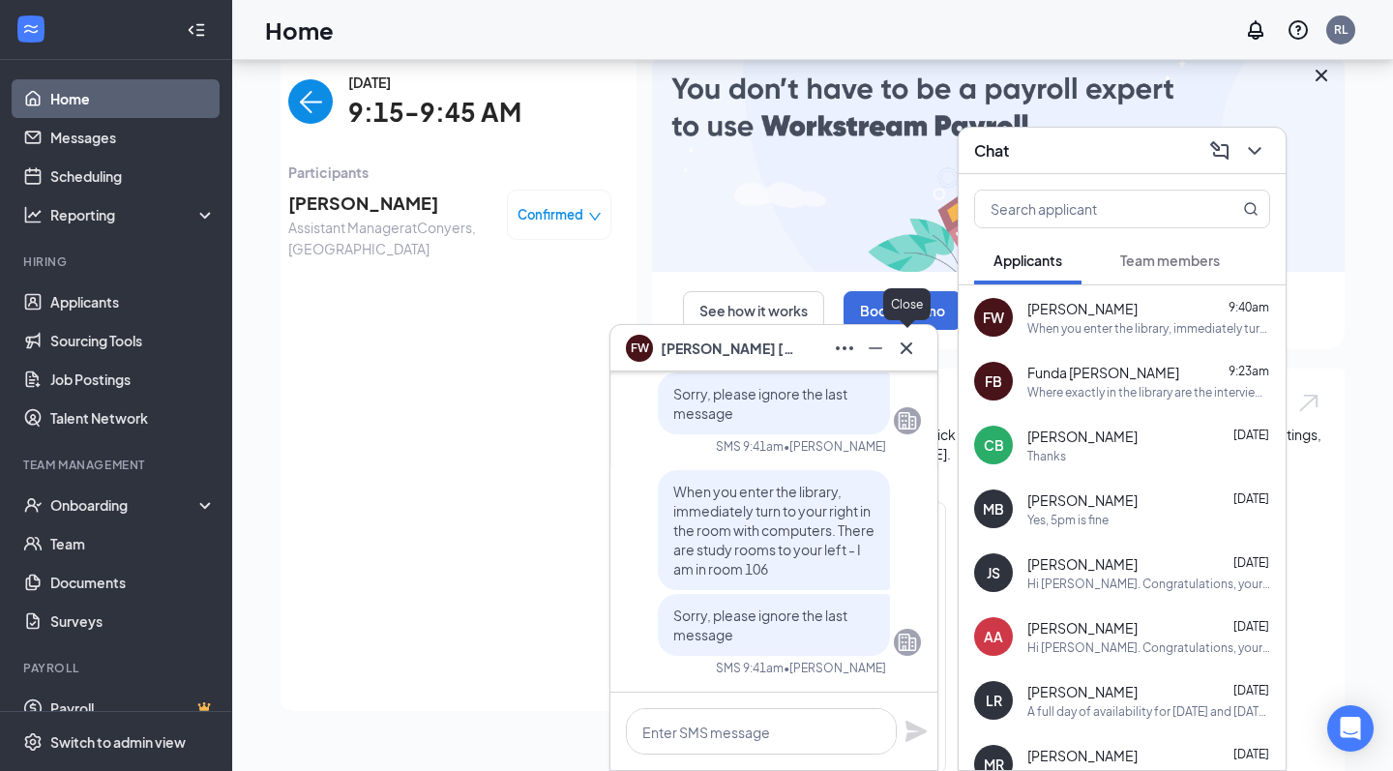
click at [917, 343] on icon "Cross" at bounding box center [906, 348] width 23 height 23
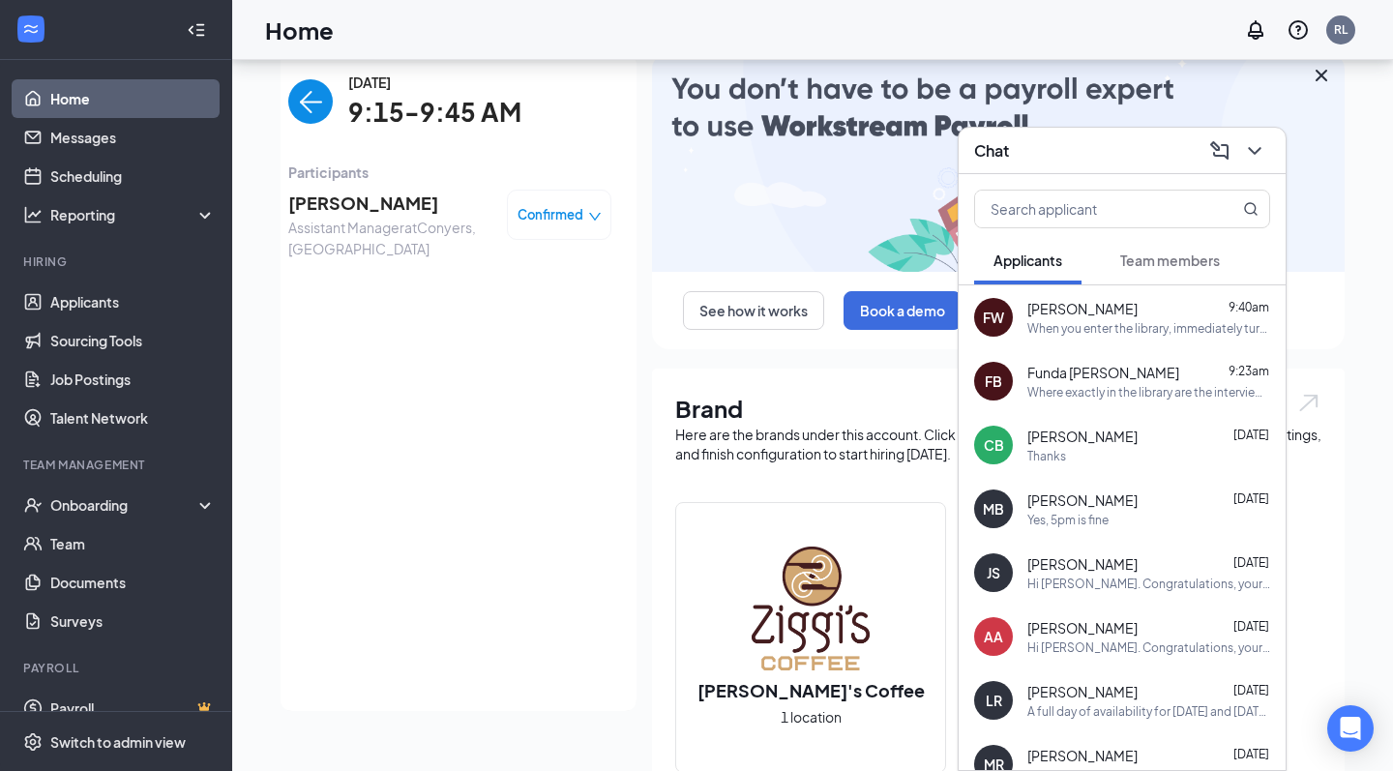
click at [131, 104] on link "Home" at bounding box center [132, 98] width 165 height 39
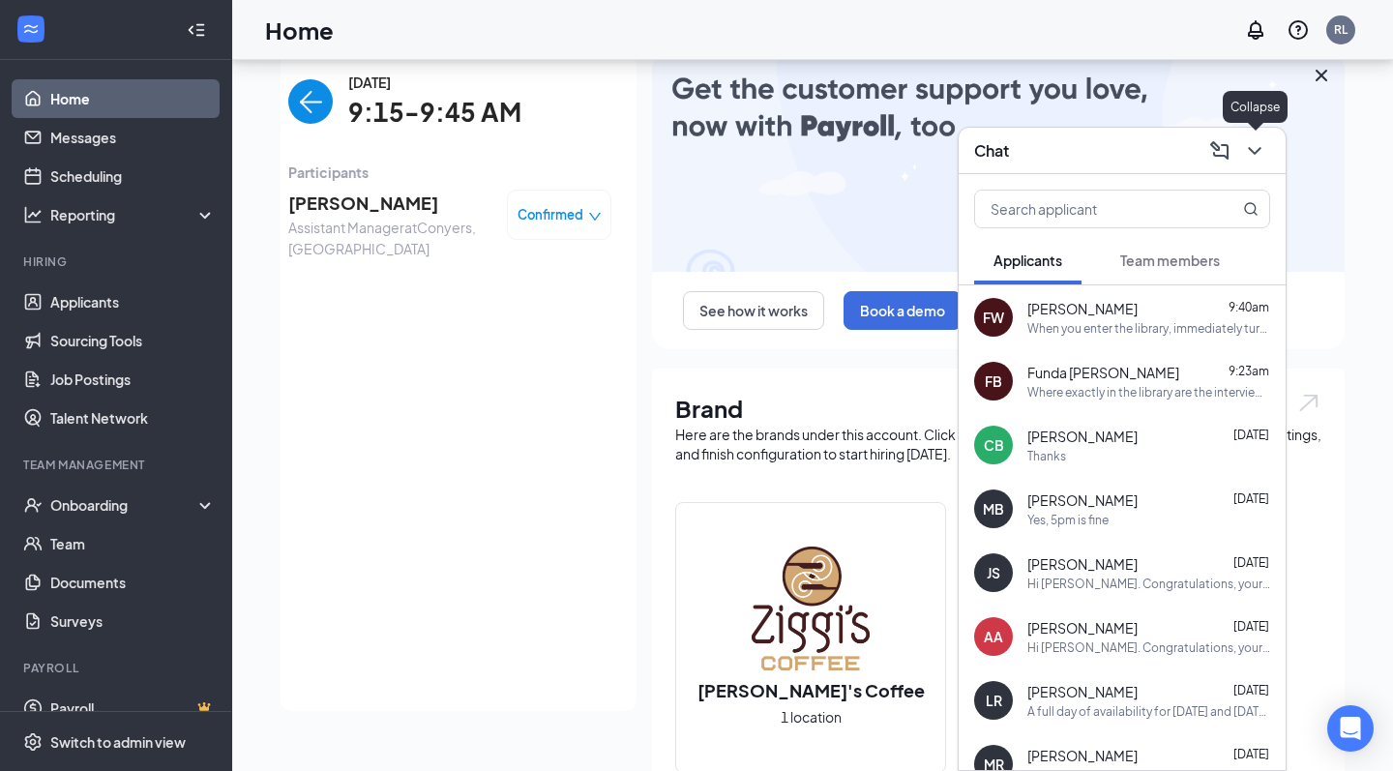
click at [1256, 159] on icon "ChevronDown" at bounding box center [1254, 150] width 23 height 23
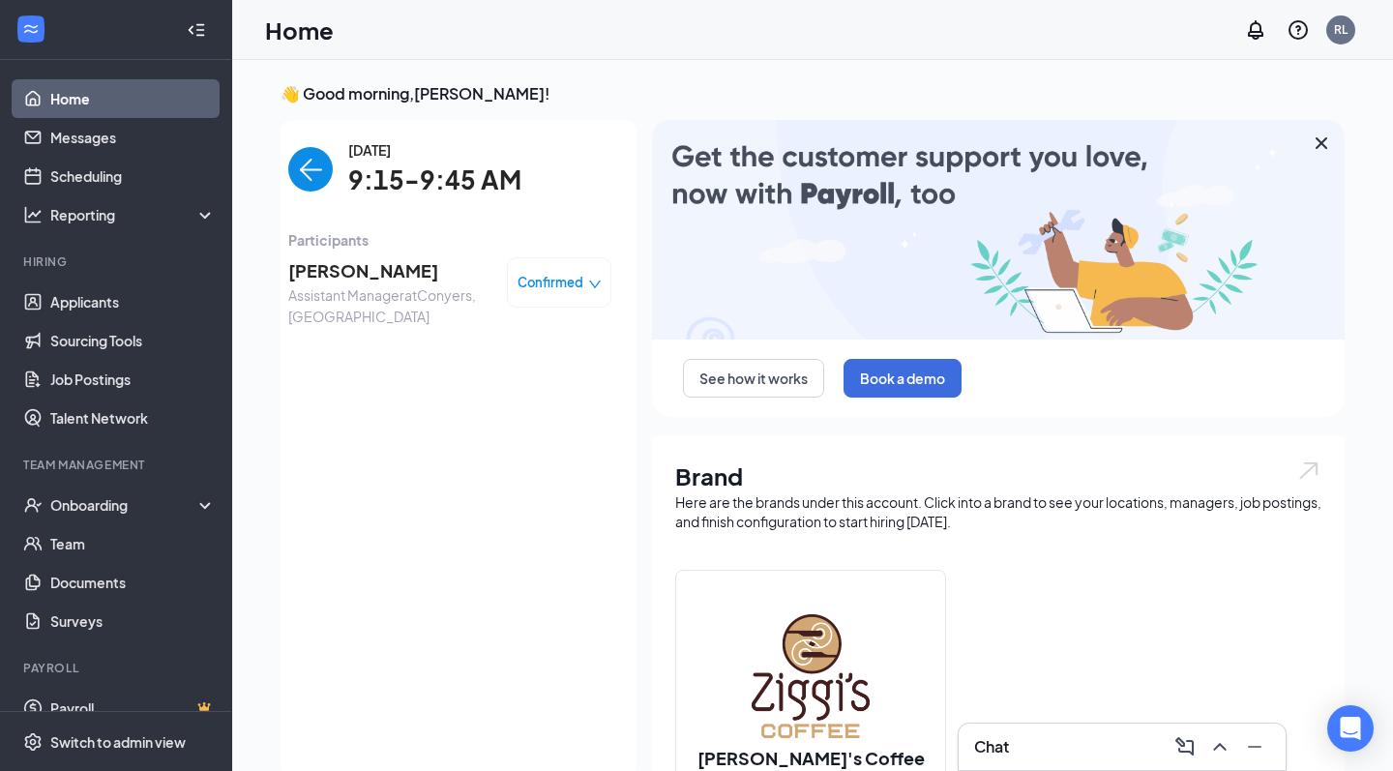
click at [135, 92] on link "Home" at bounding box center [132, 98] width 165 height 39
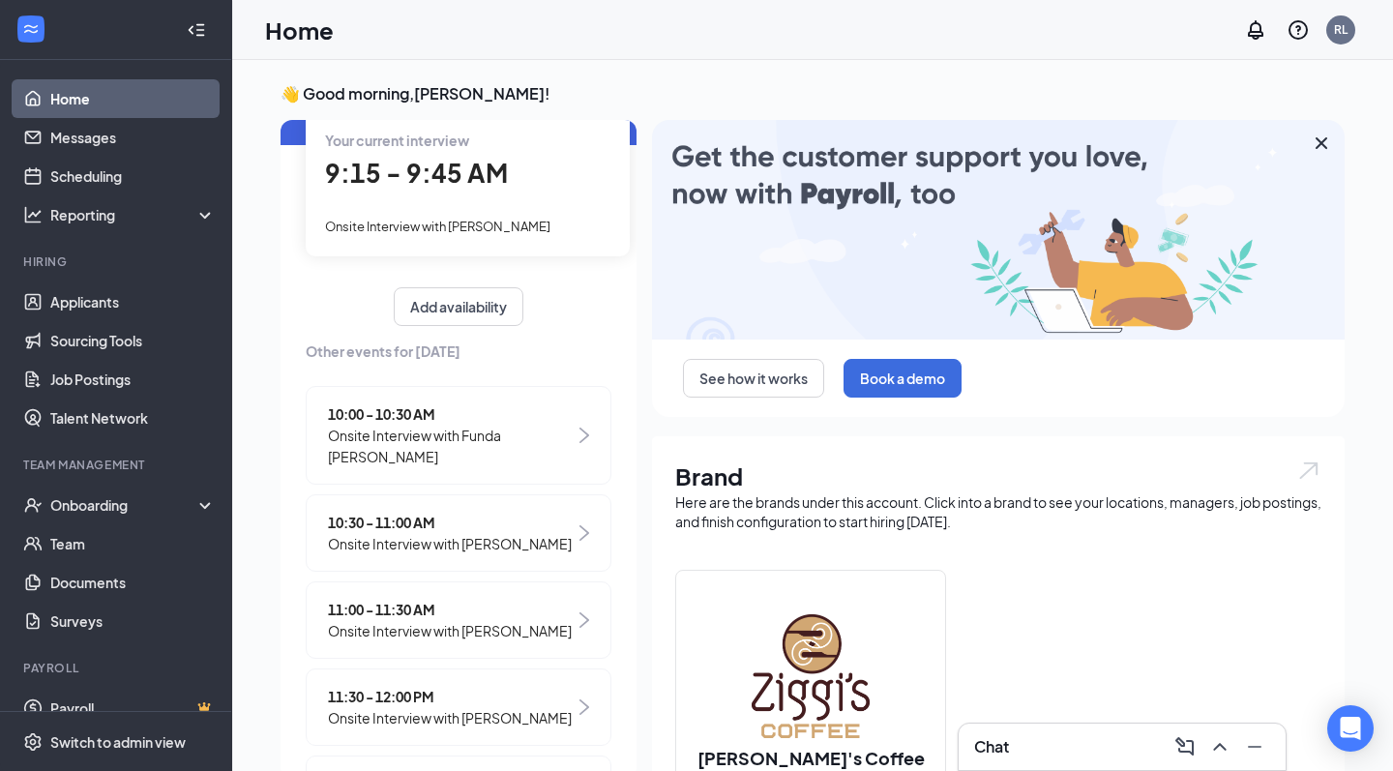
scroll to position [120, 0]
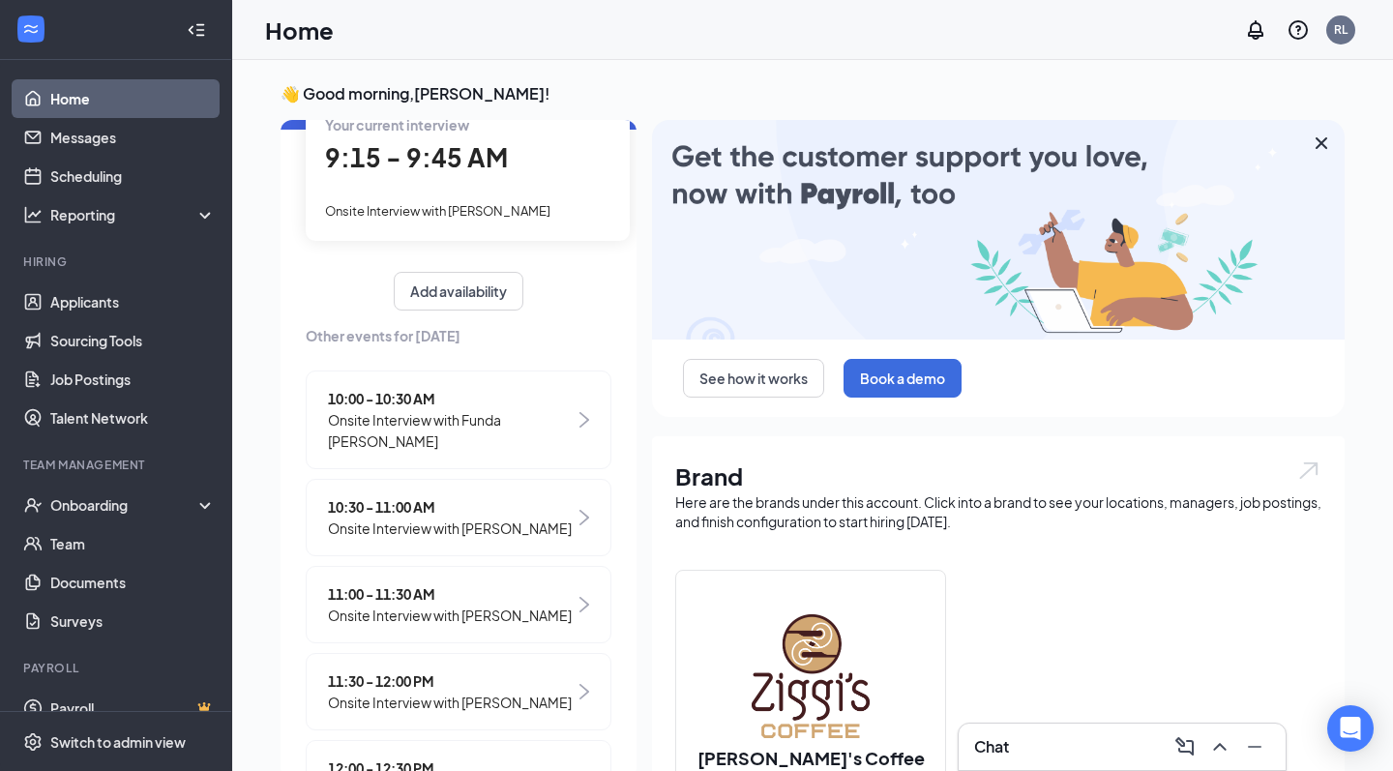
click at [527, 526] on span "Onsite Interview with [PERSON_NAME]" at bounding box center [450, 528] width 244 height 21
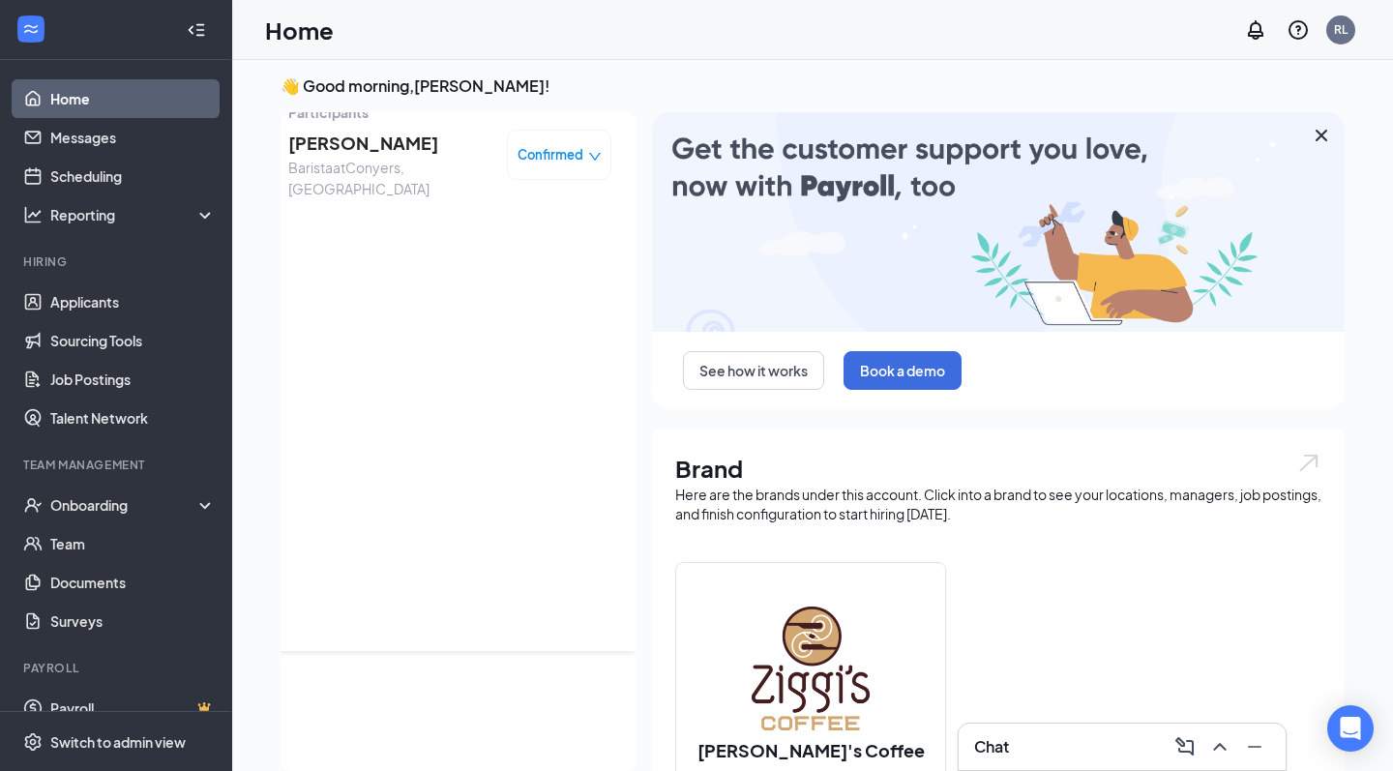
scroll to position [0, 0]
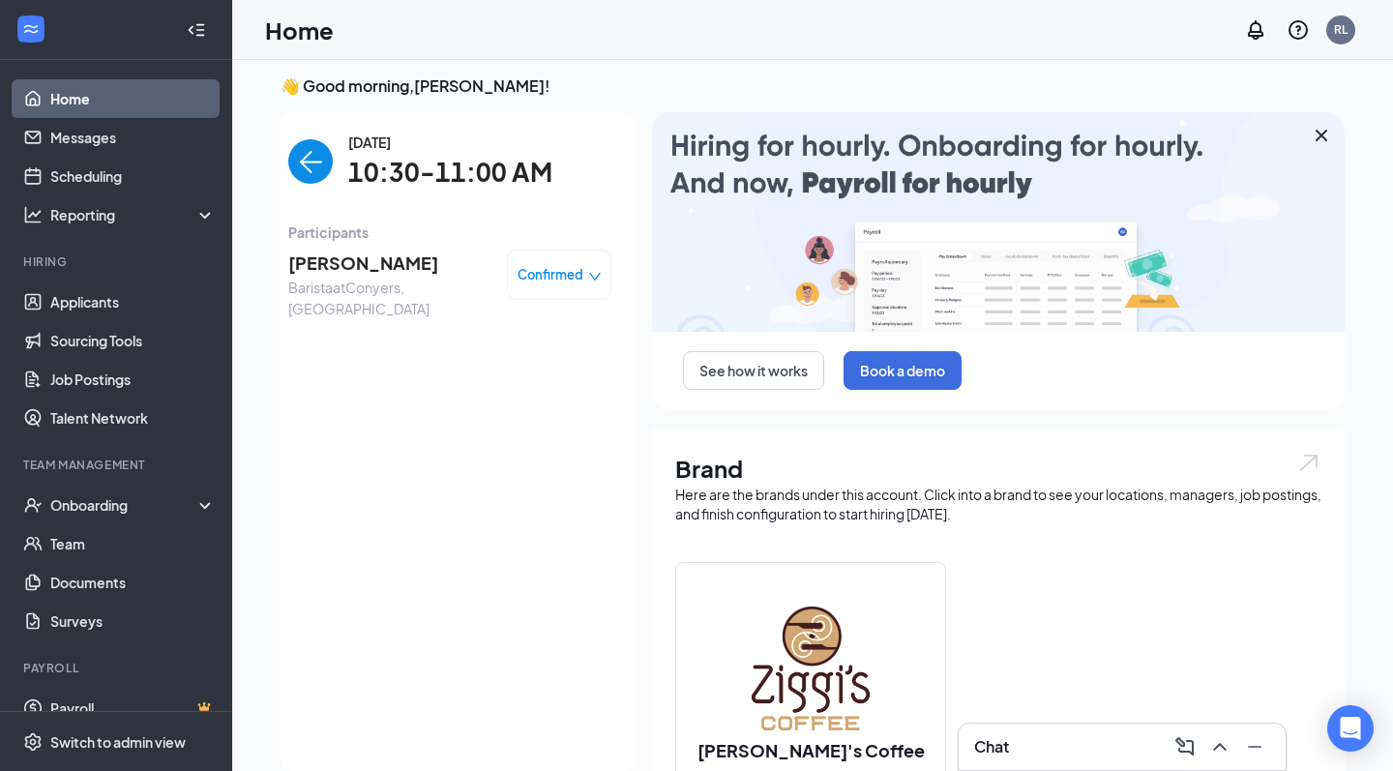
click at [365, 270] on span "[PERSON_NAME]" at bounding box center [389, 263] width 203 height 27
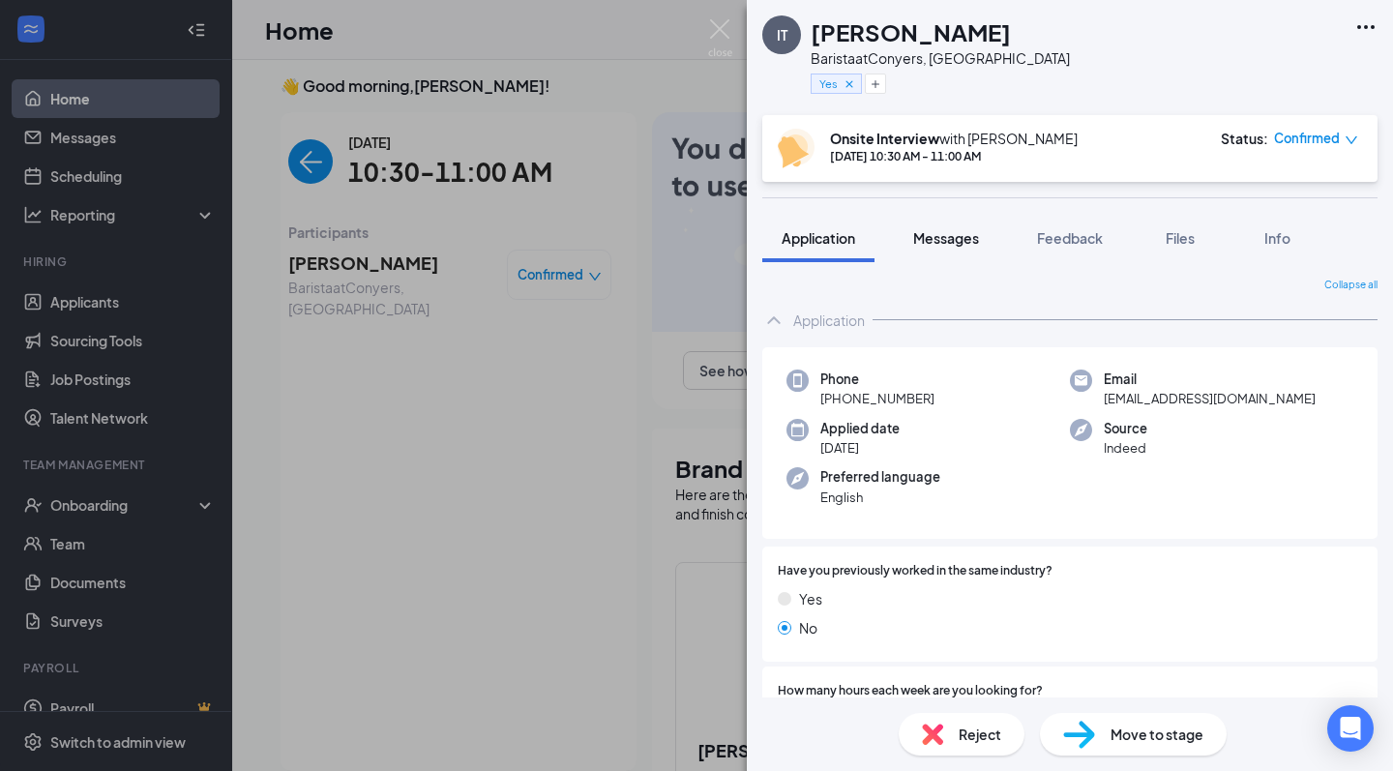
click at [946, 230] on span "Messages" at bounding box center [946, 237] width 66 height 17
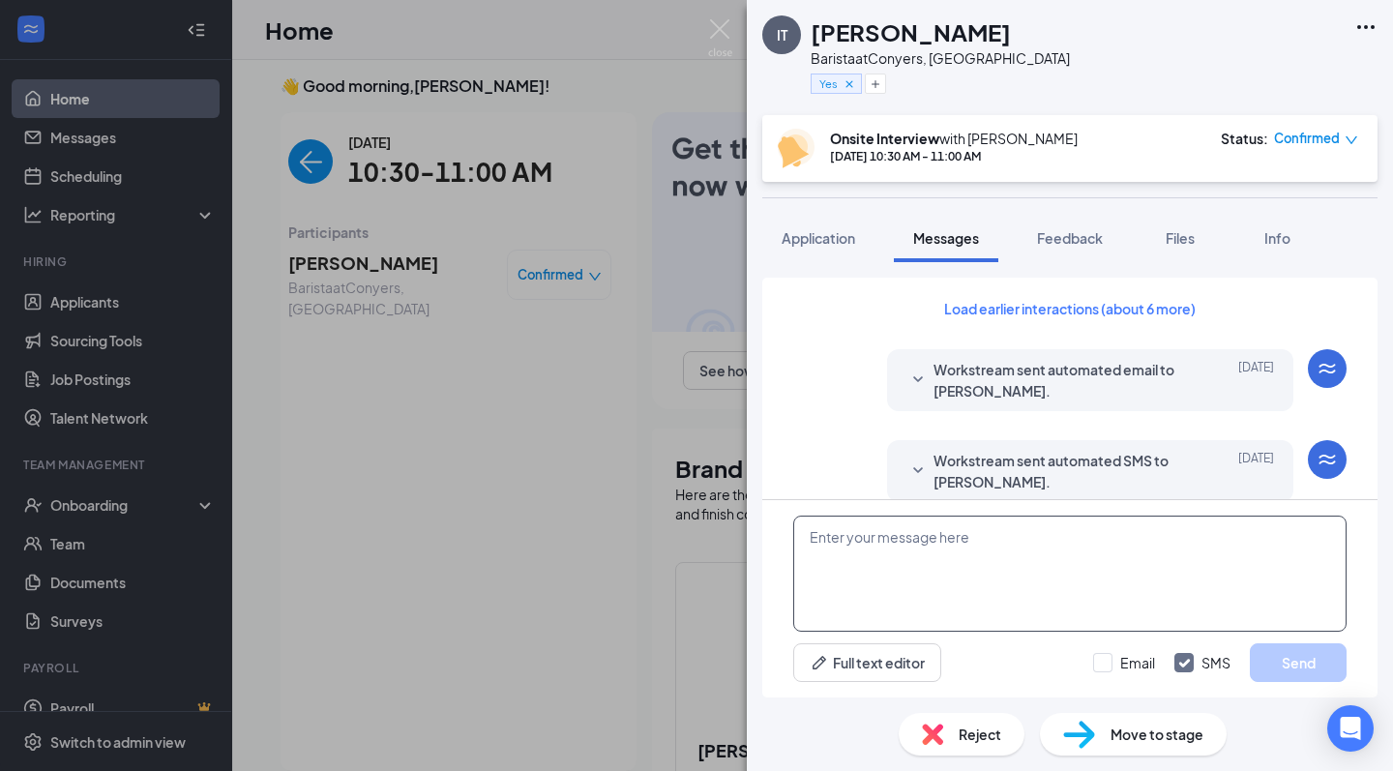
click at [921, 557] on textarea at bounding box center [1069, 574] width 553 height 116
paste textarea "When you enter the library, immediately turn to your right in the room with com…"
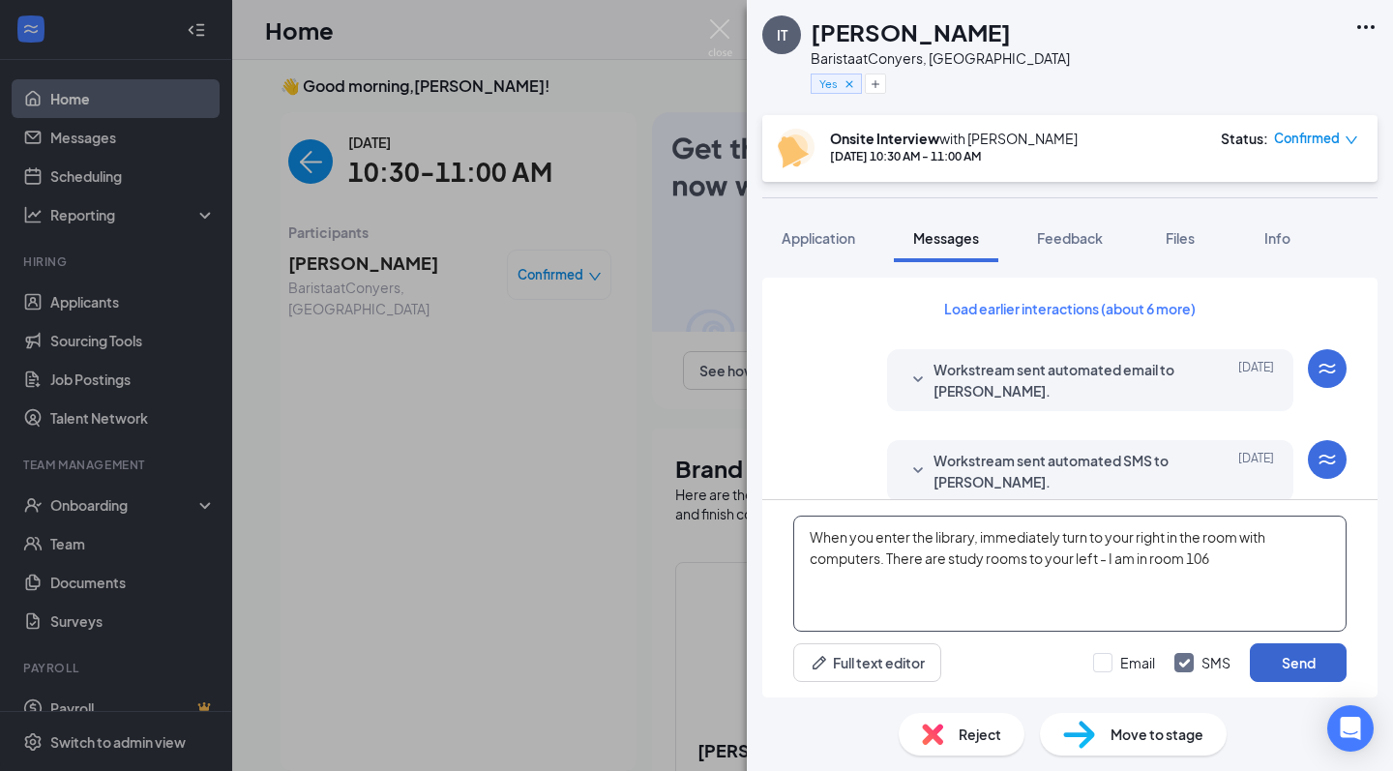
type textarea "When you enter the library, immediately turn to your right in the room with com…"
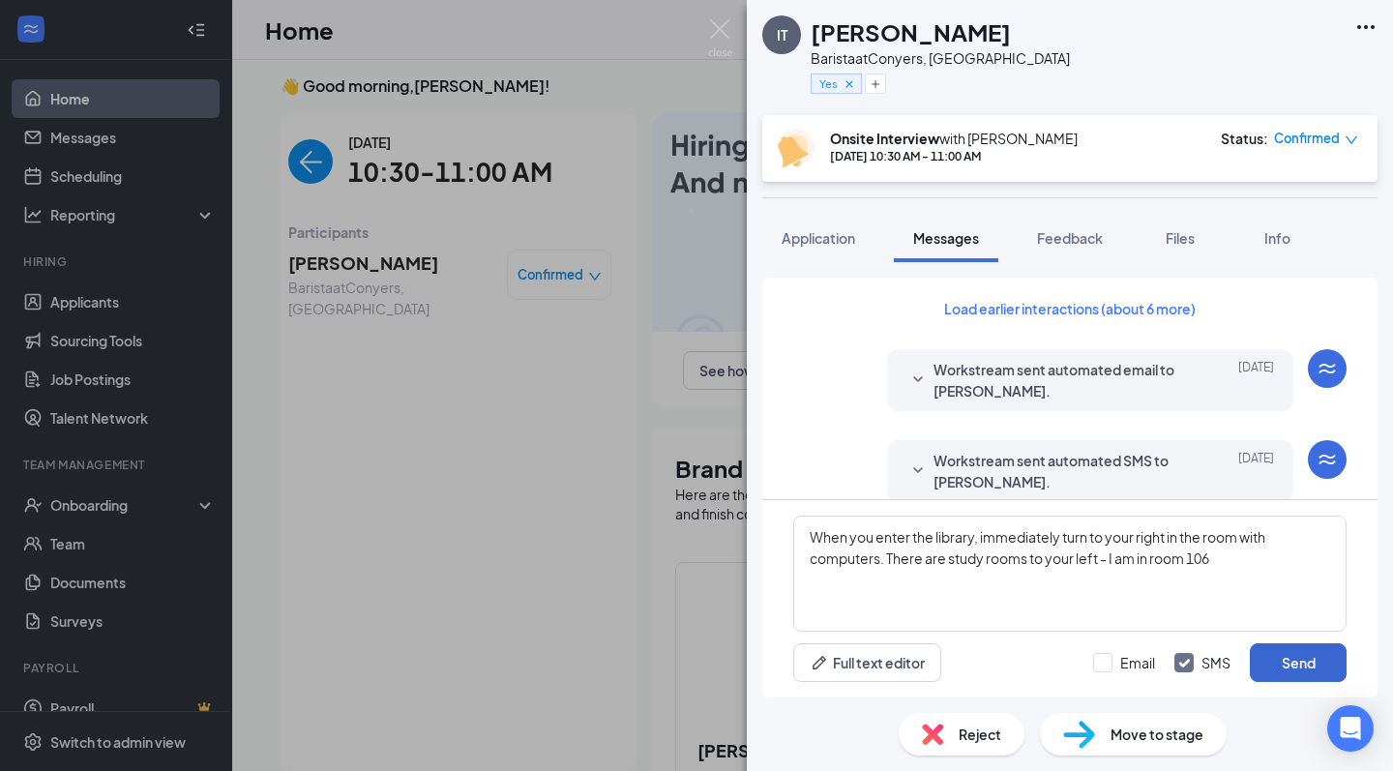
click at [1324, 666] on button "Send" at bounding box center [1298, 662] width 97 height 39
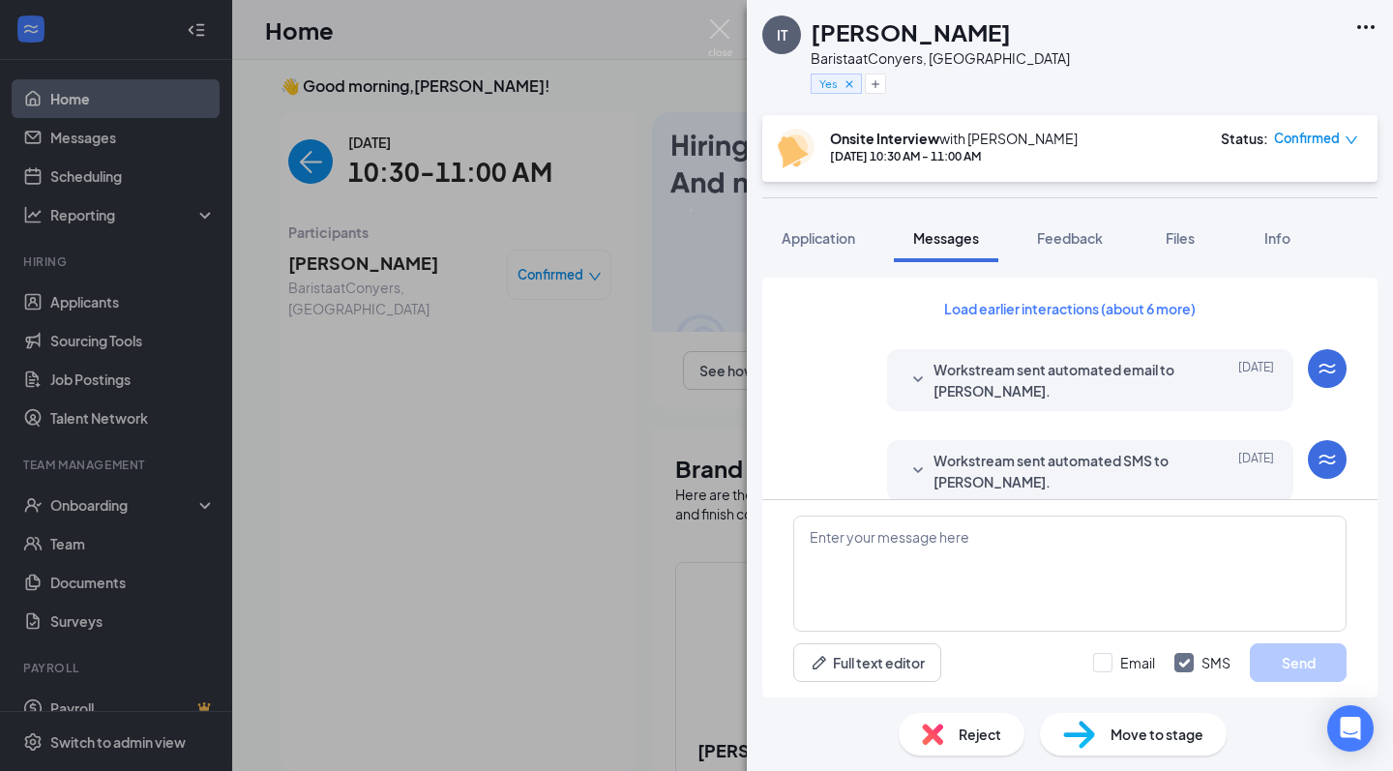
scroll to position [957, 0]
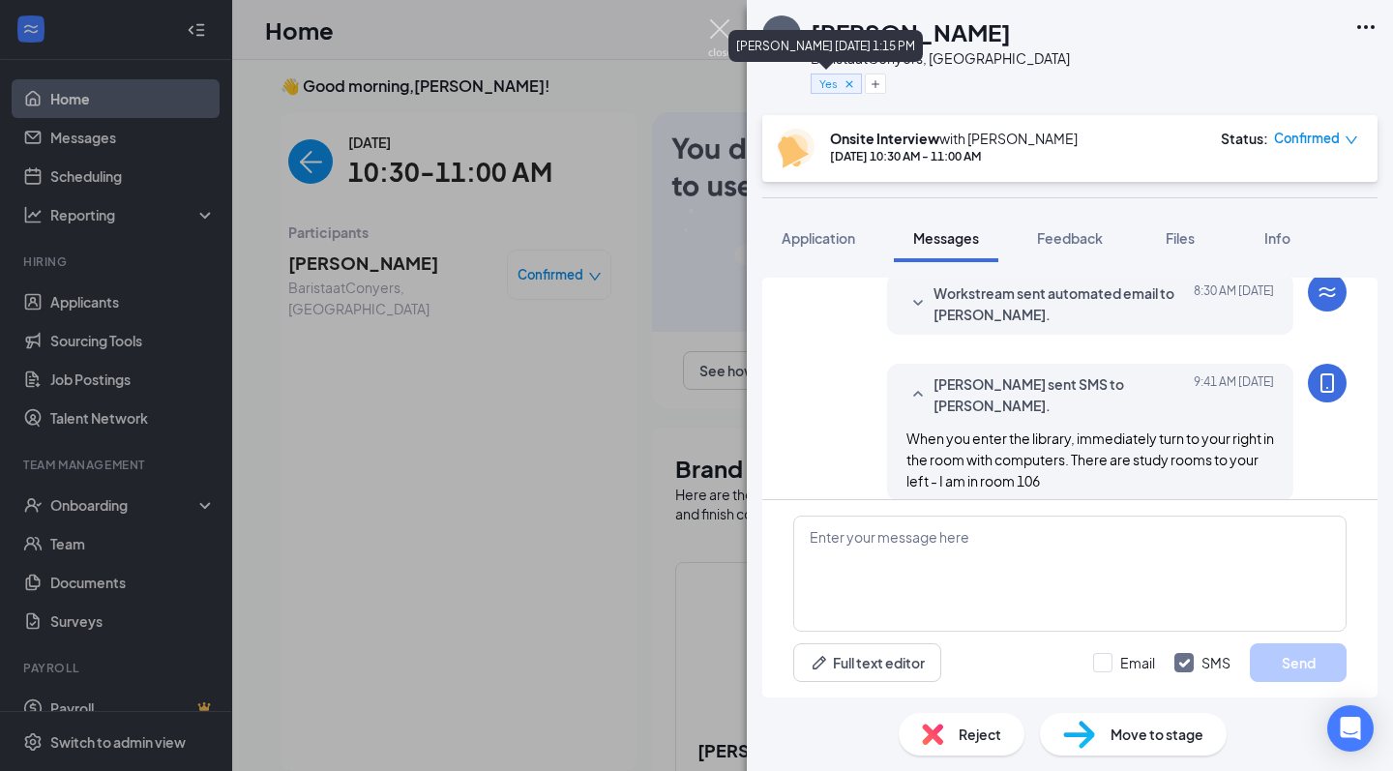
click at [721, 23] on img at bounding box center [720, 38] width 24 height 38
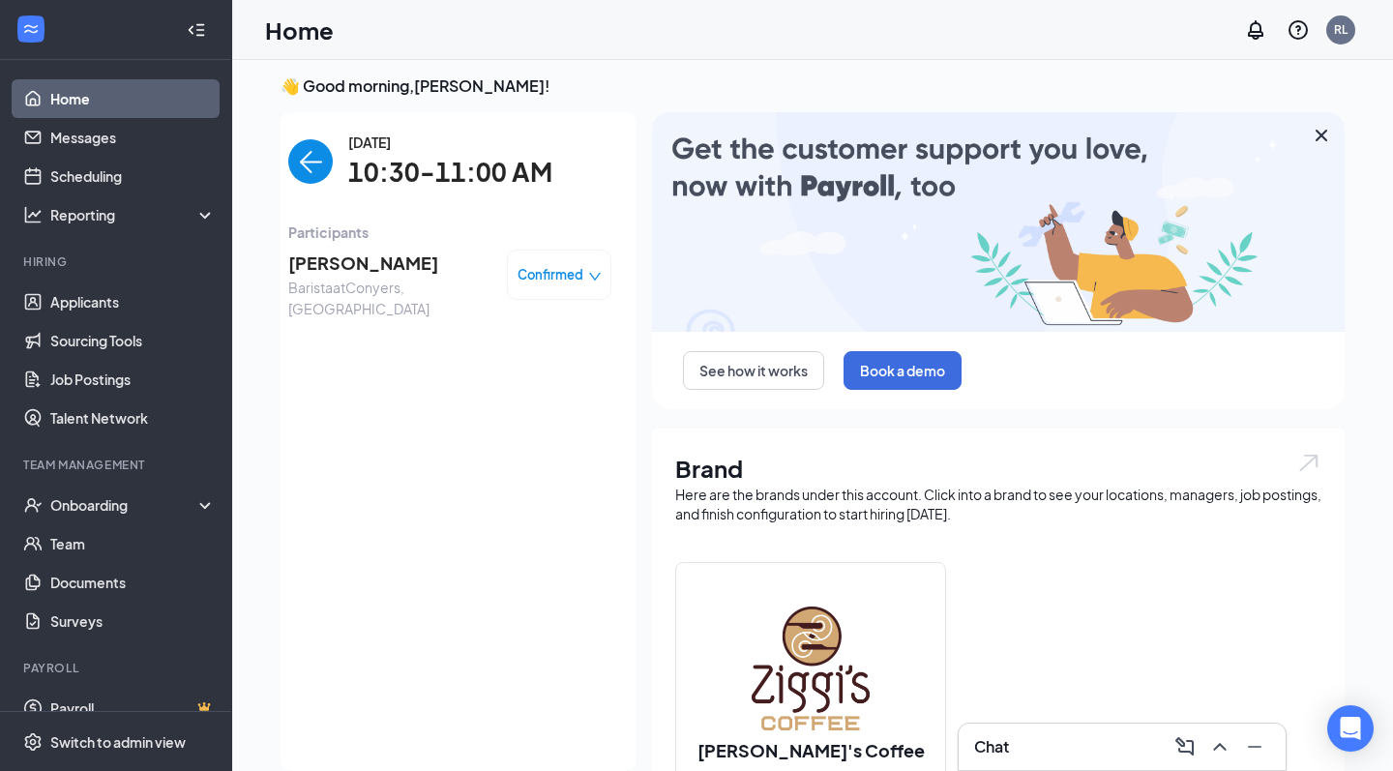
click at [102, 95] on link "Home" at bounding box center [132, 98] width 165 height 39
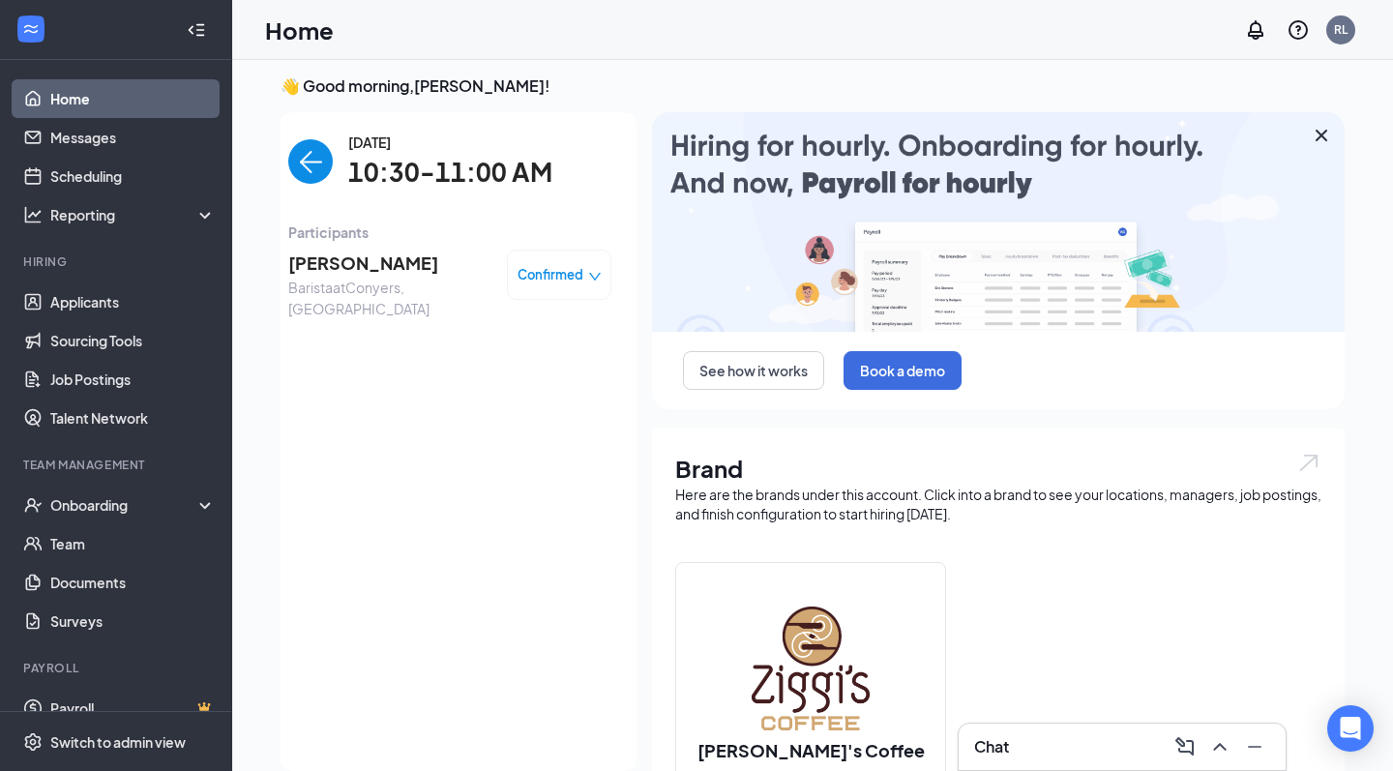
click at [317, 171] on img "back-button" at bounding box center [310, 161] width 45 height 45
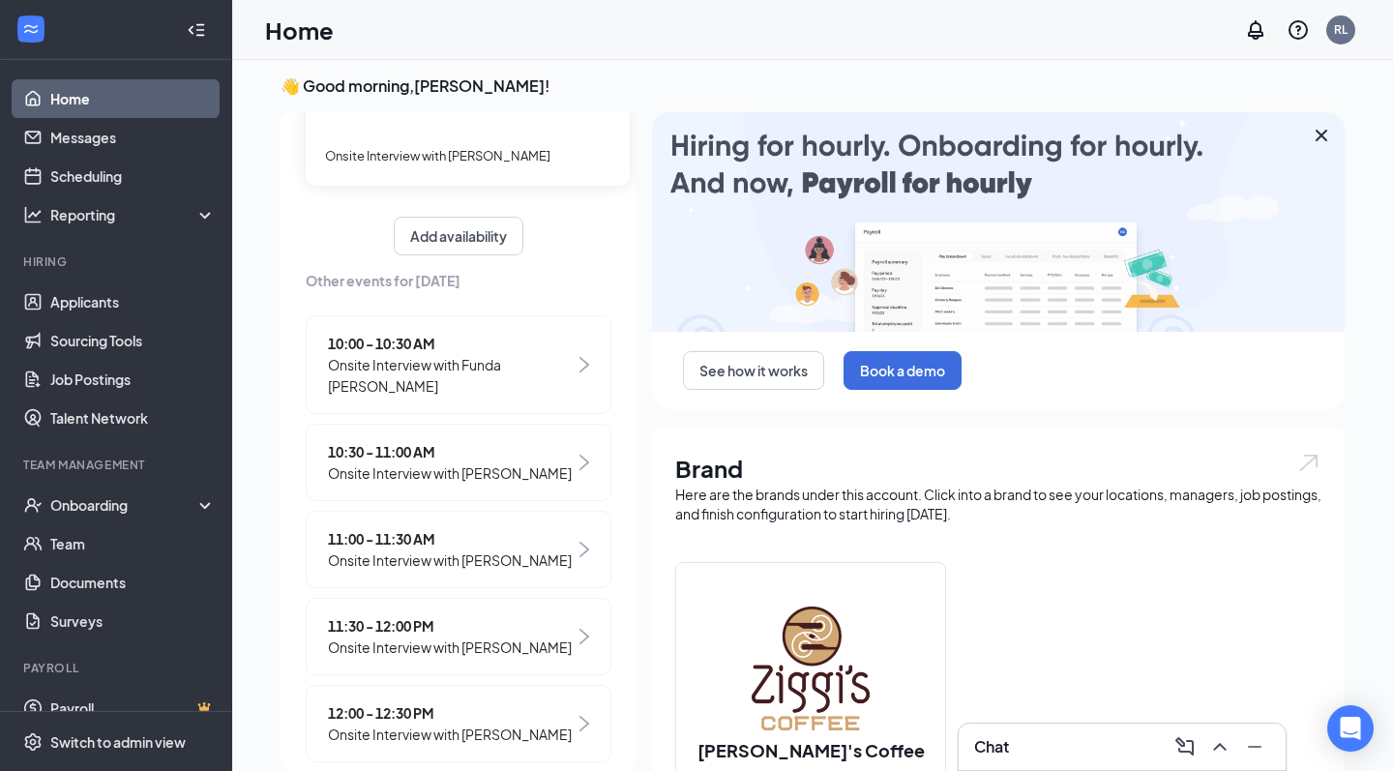
scroll to position [169, 0]
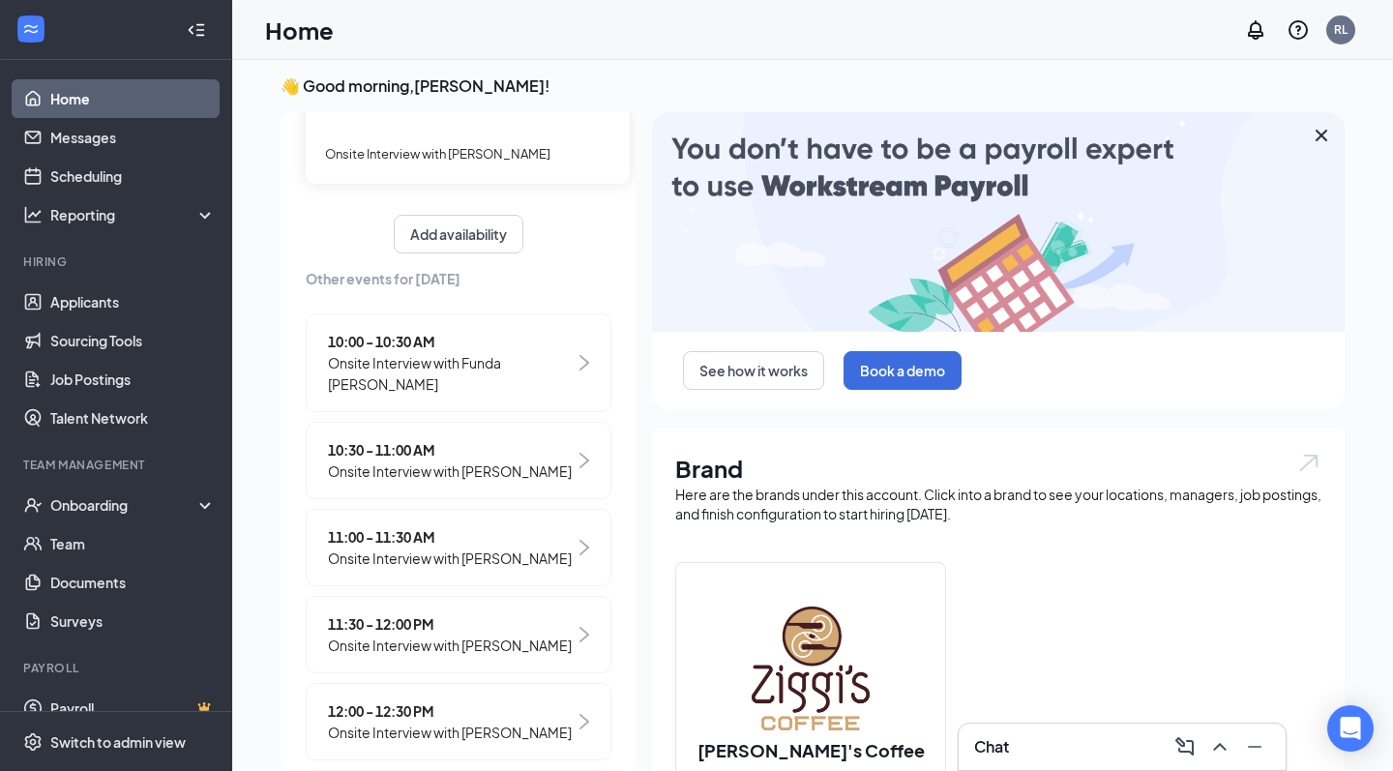
click at [522, 446] on span "10:30 - 11:00 AM" at bounding box center [450, 449] width 244 height 21
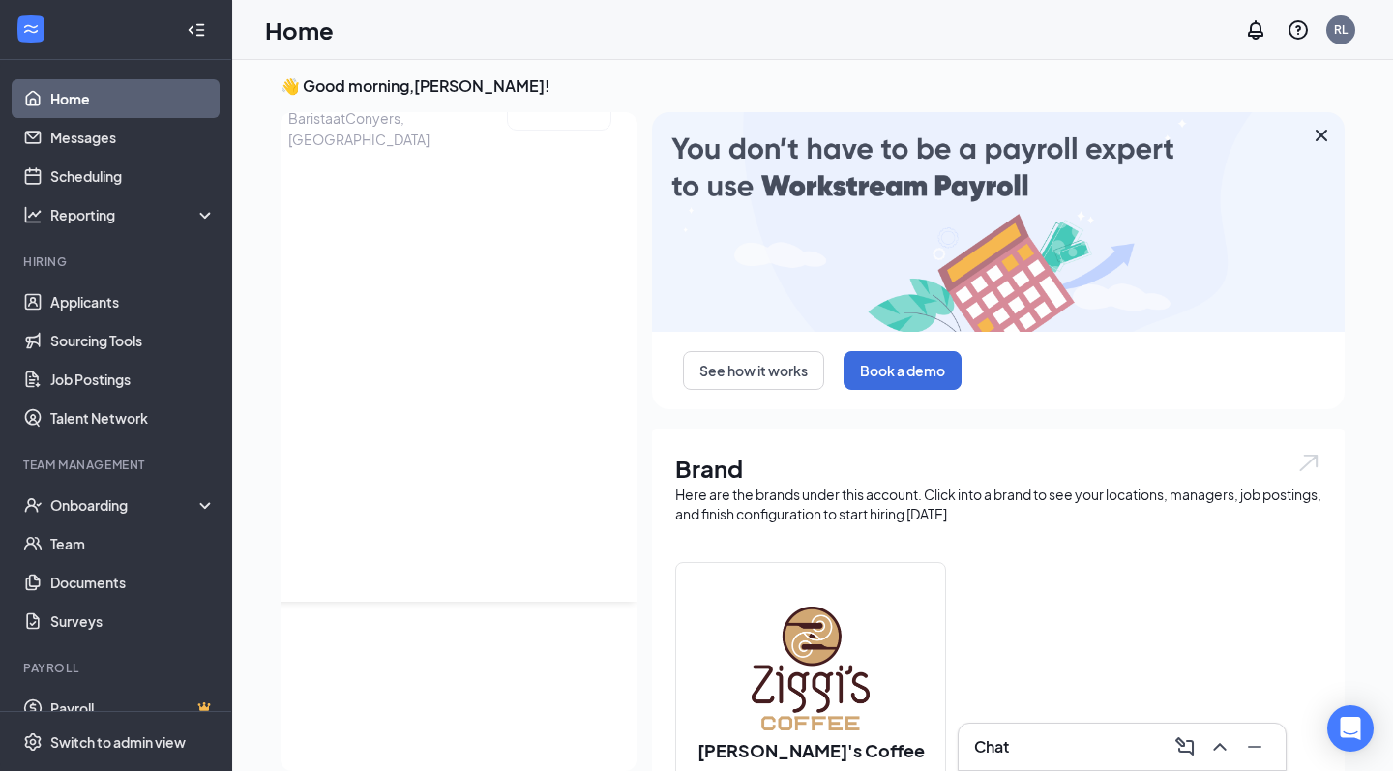
scroll to position [0, 0]
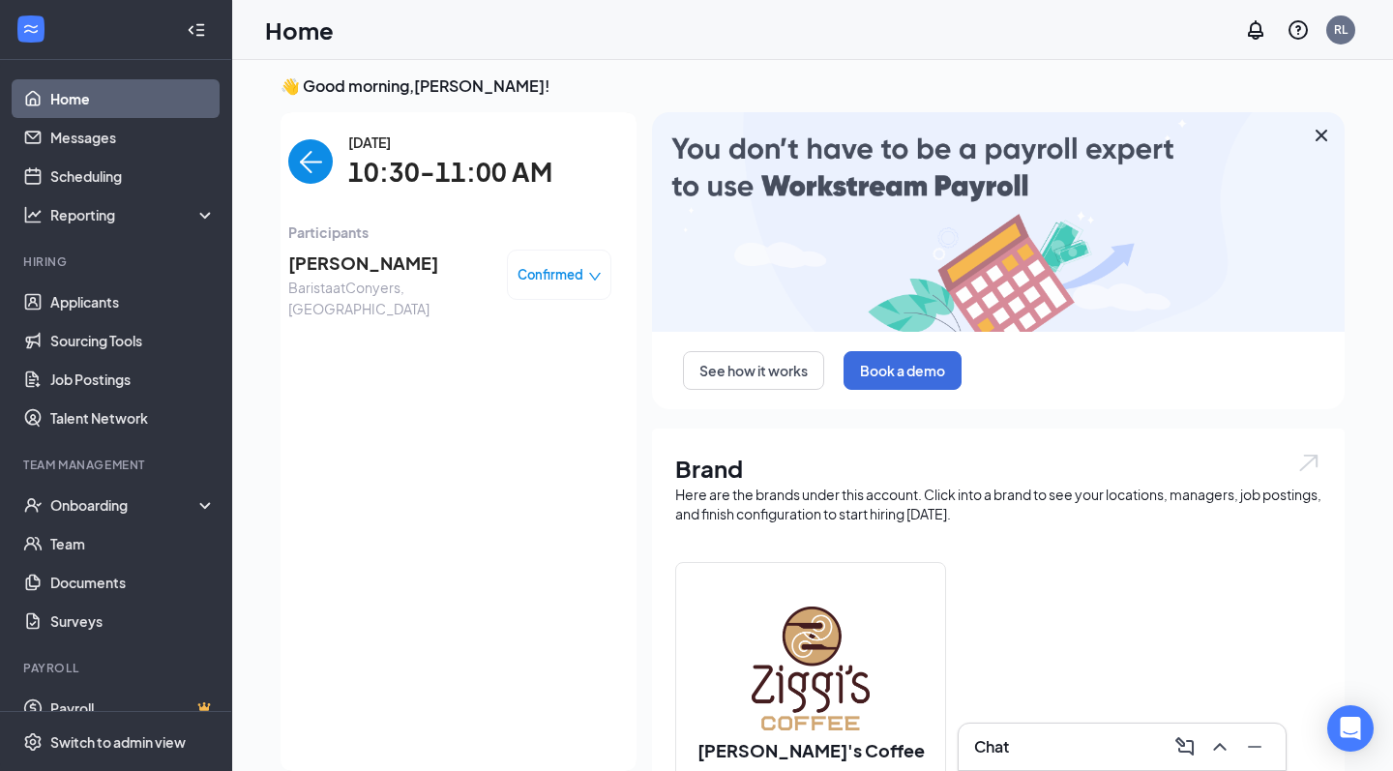
click at [398, 263] on span "[PERSON_NAME]" at bounding box center [389, 263] width 203 height 27
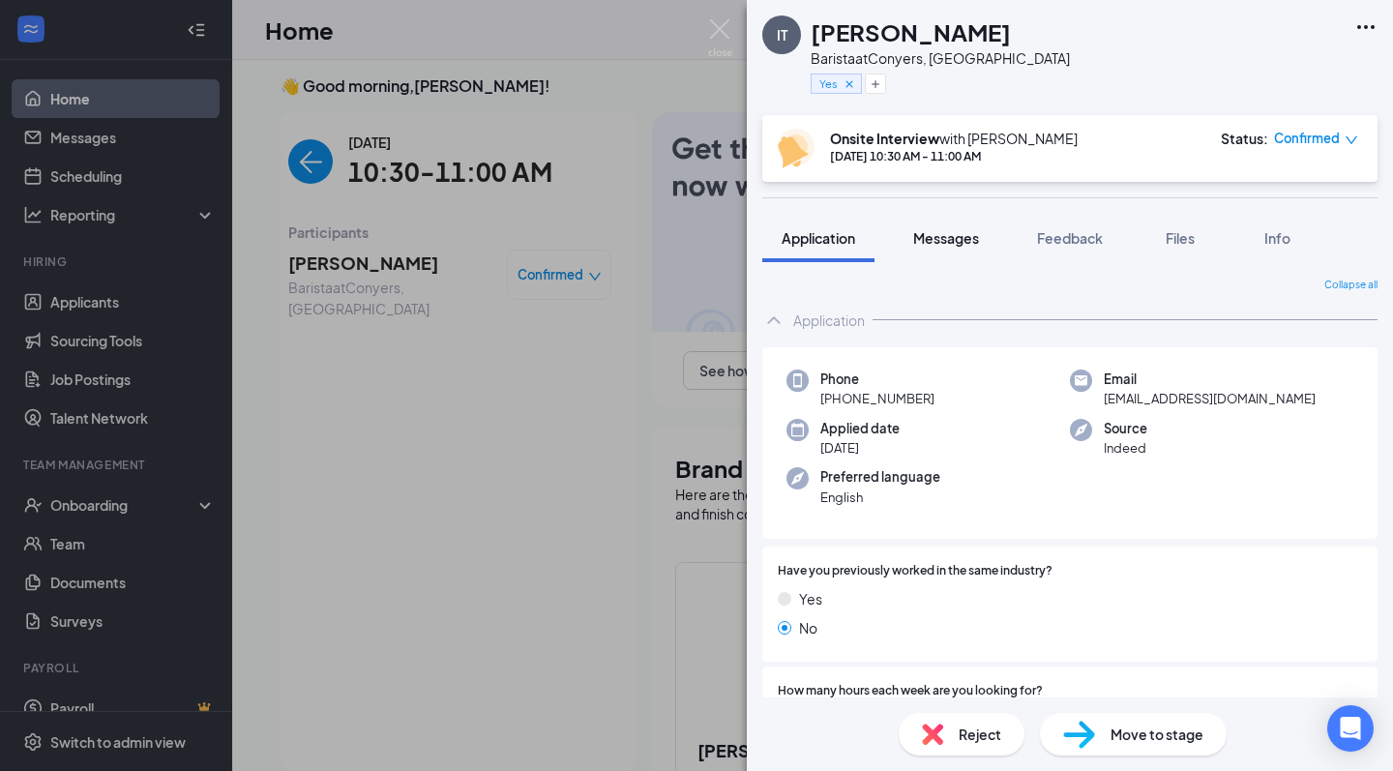
click at [944, 235] on span "Messages" at bounding box center [946, 237] width 66 height 17
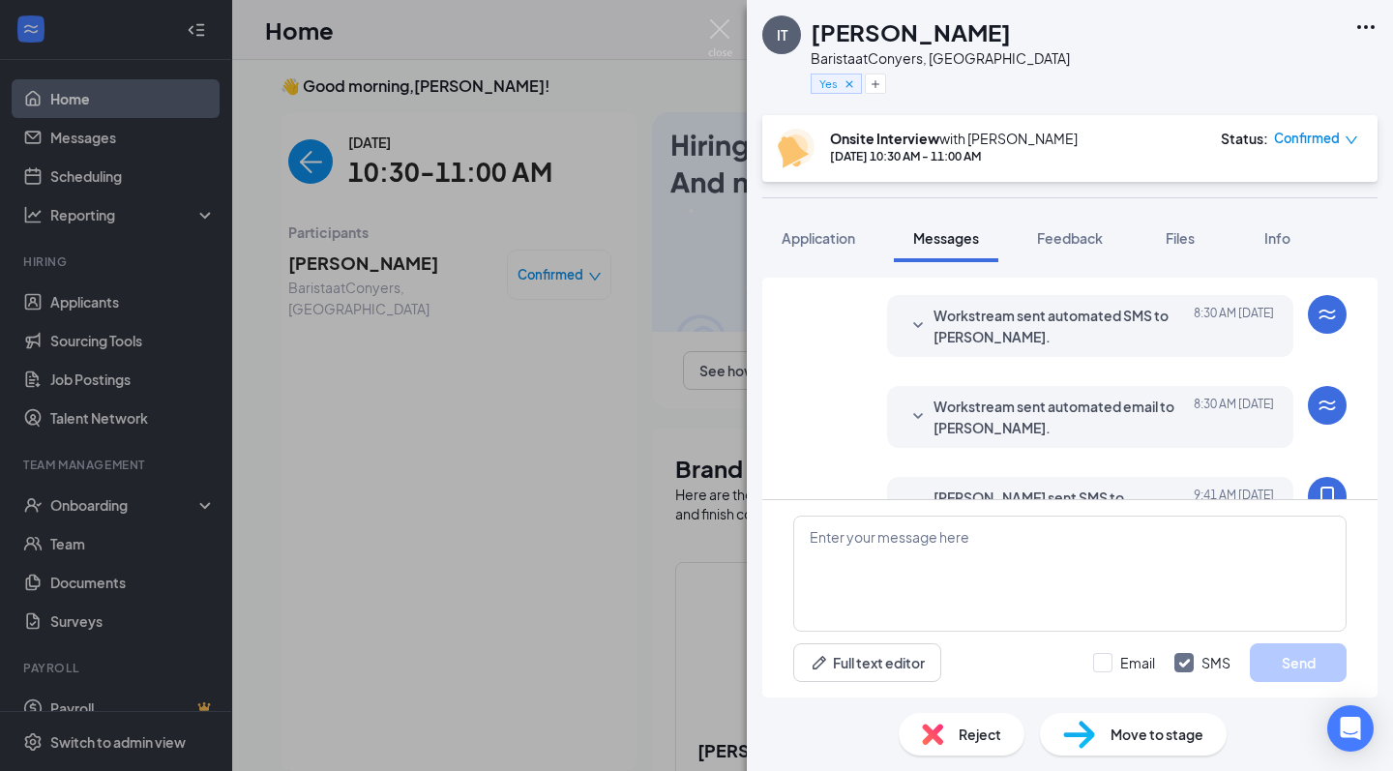
scroll to position [866, 0]
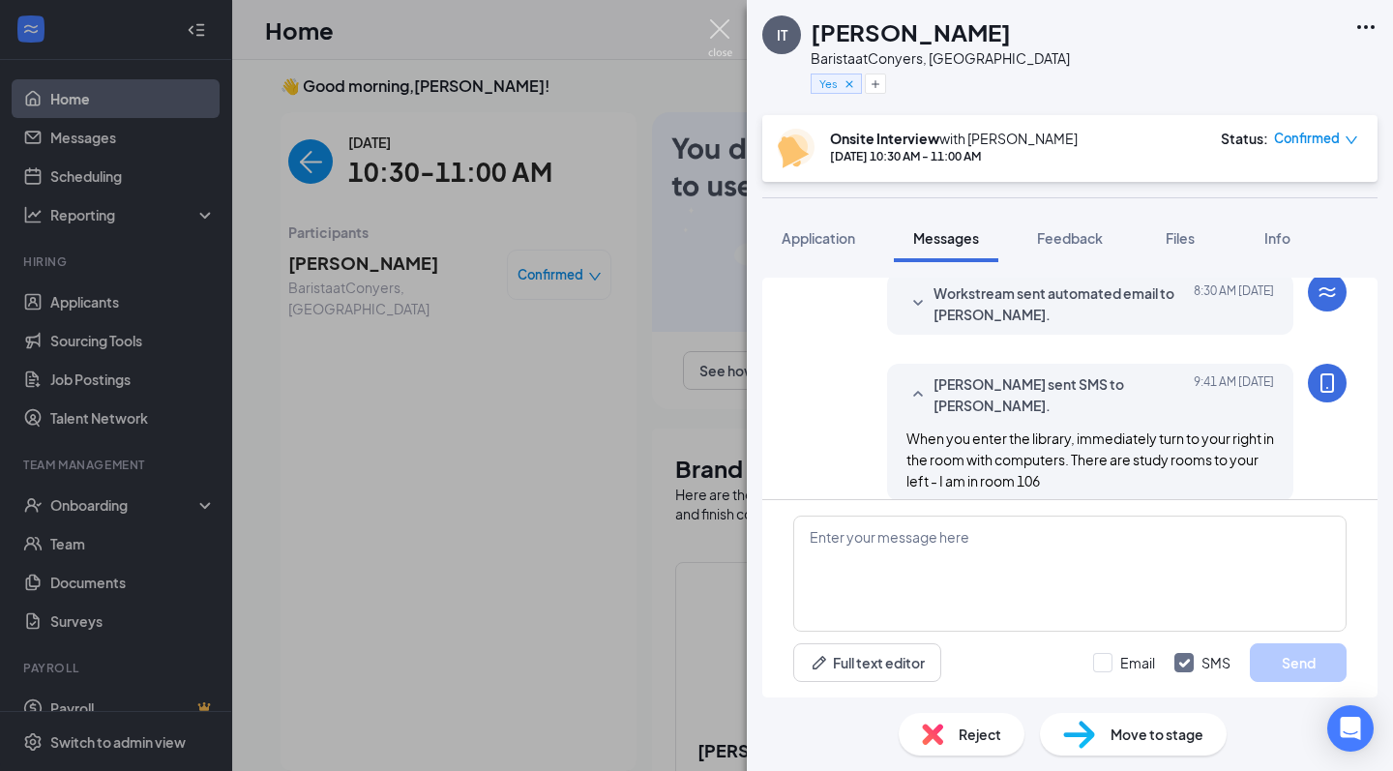
click at [717, 20] on img at bounding box center [720, 38] width 24 height 38
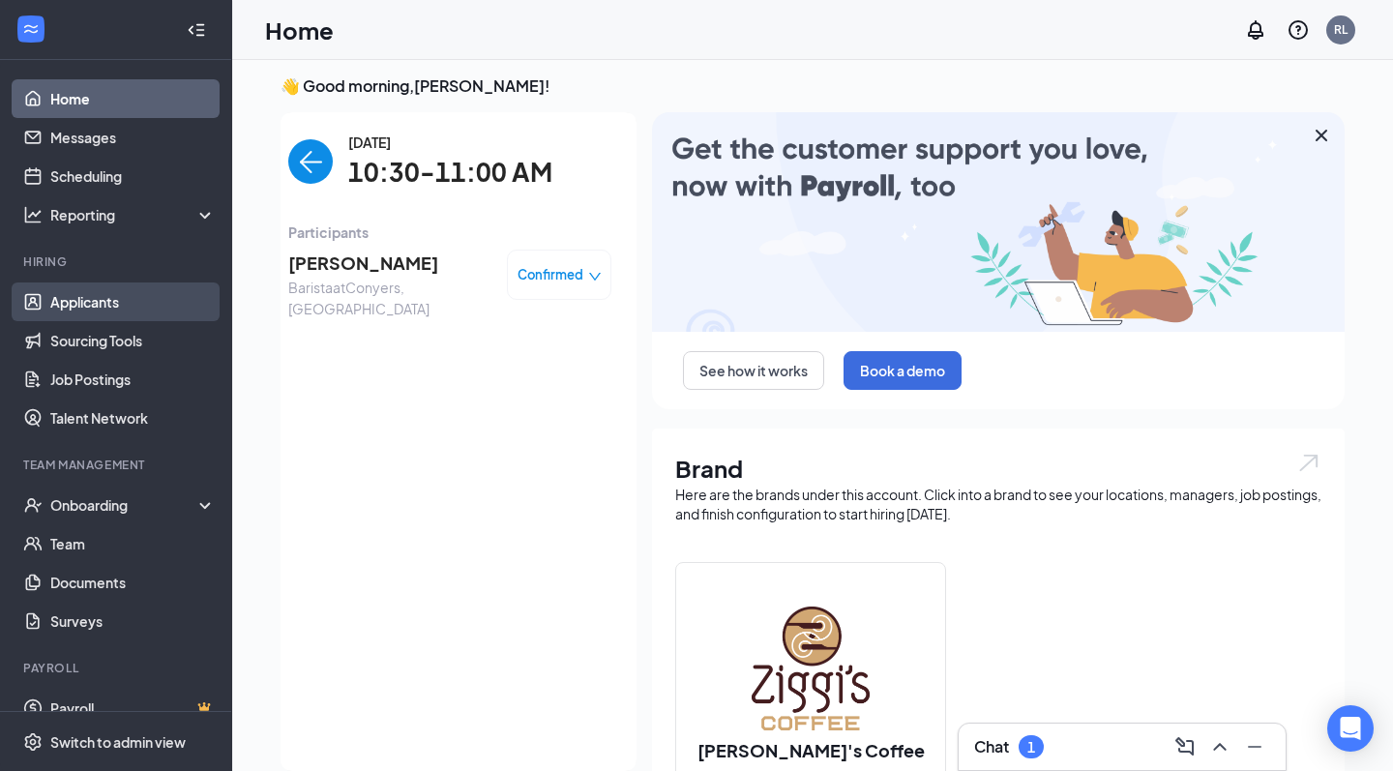
click at [97, 303] on link "Applicants" at bounding box center [132, 302] width 165 height 39
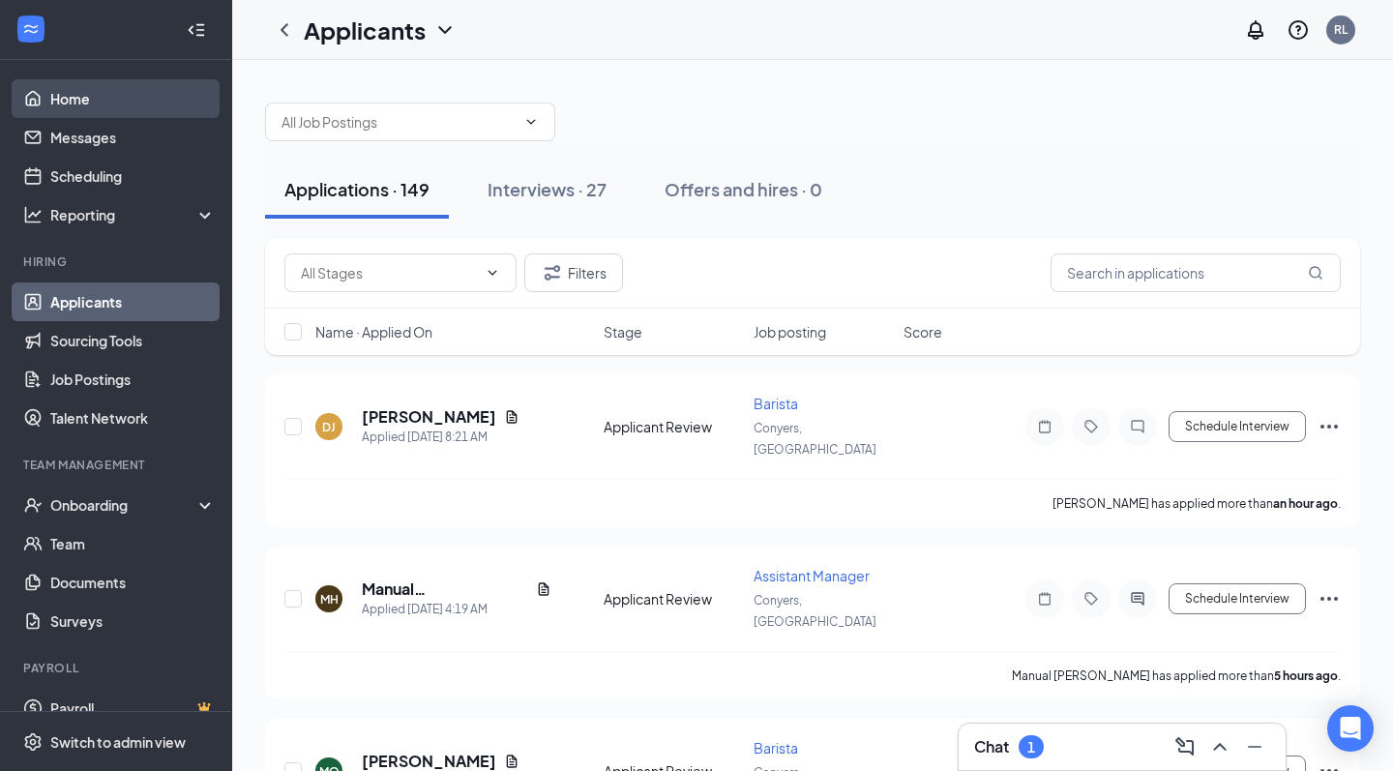
click at [104, 99] on link "Home" at bounding box center [132, 98] width 165 height 39
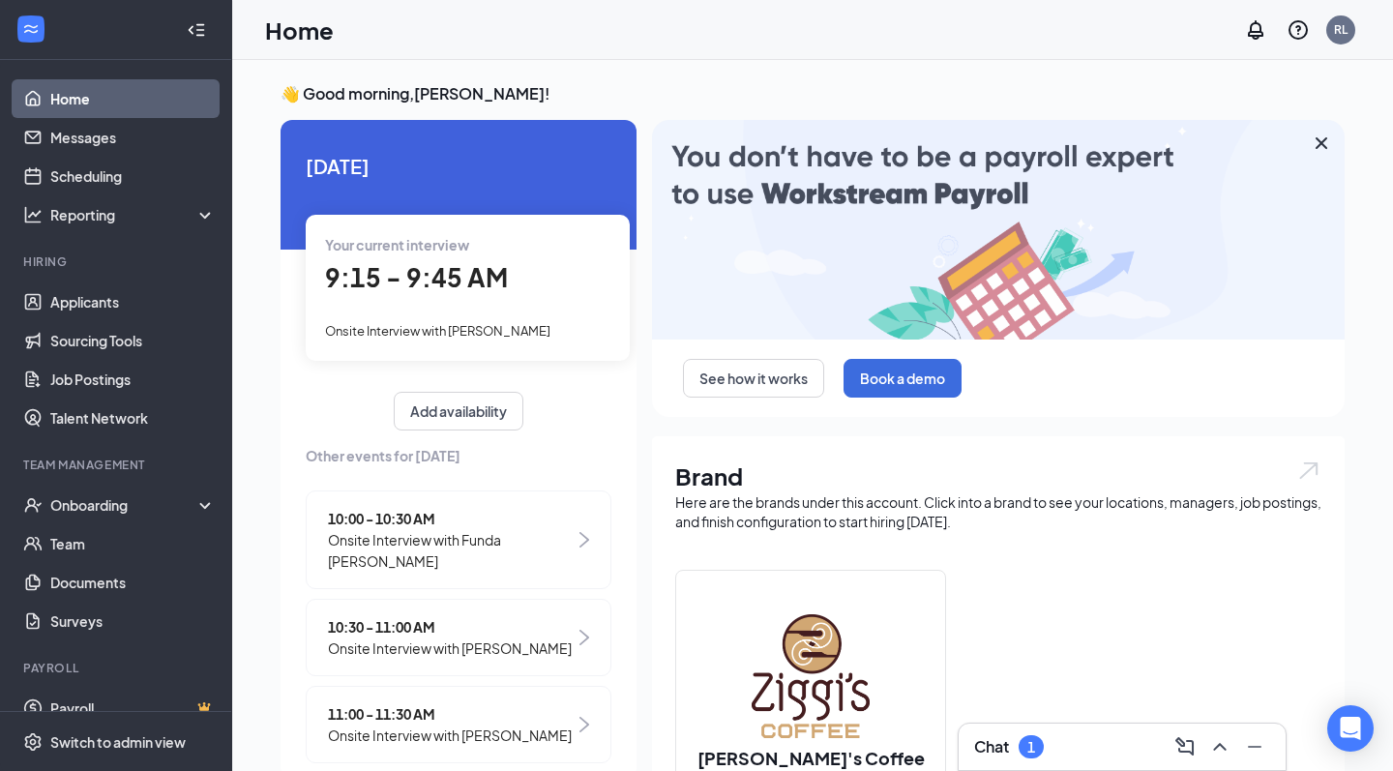
click at [448, 297] on div "Your current interview 9:15 - 9:45 AM Onsite Interview with Felicia Williams" at bounding box center [468, 287] width 324 height 145
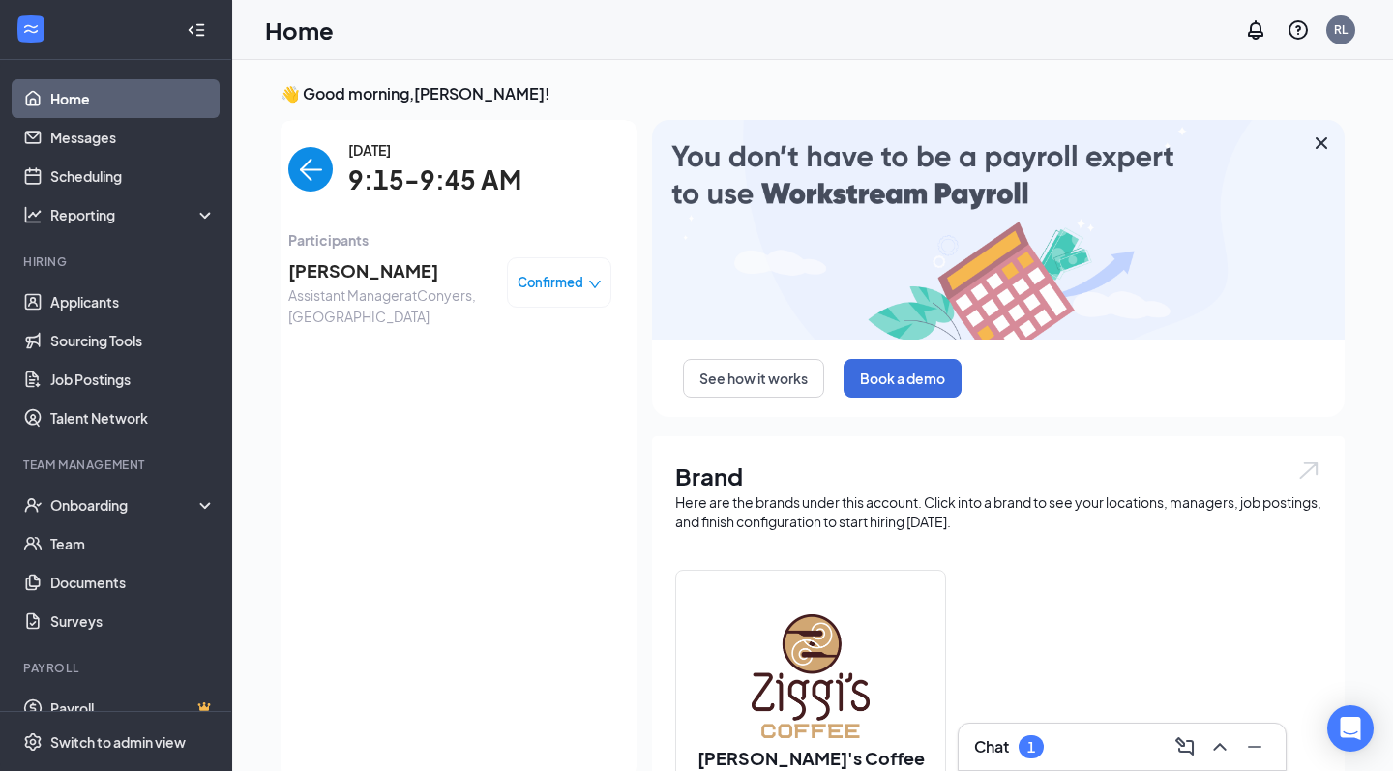
scroll to position [8, 0]
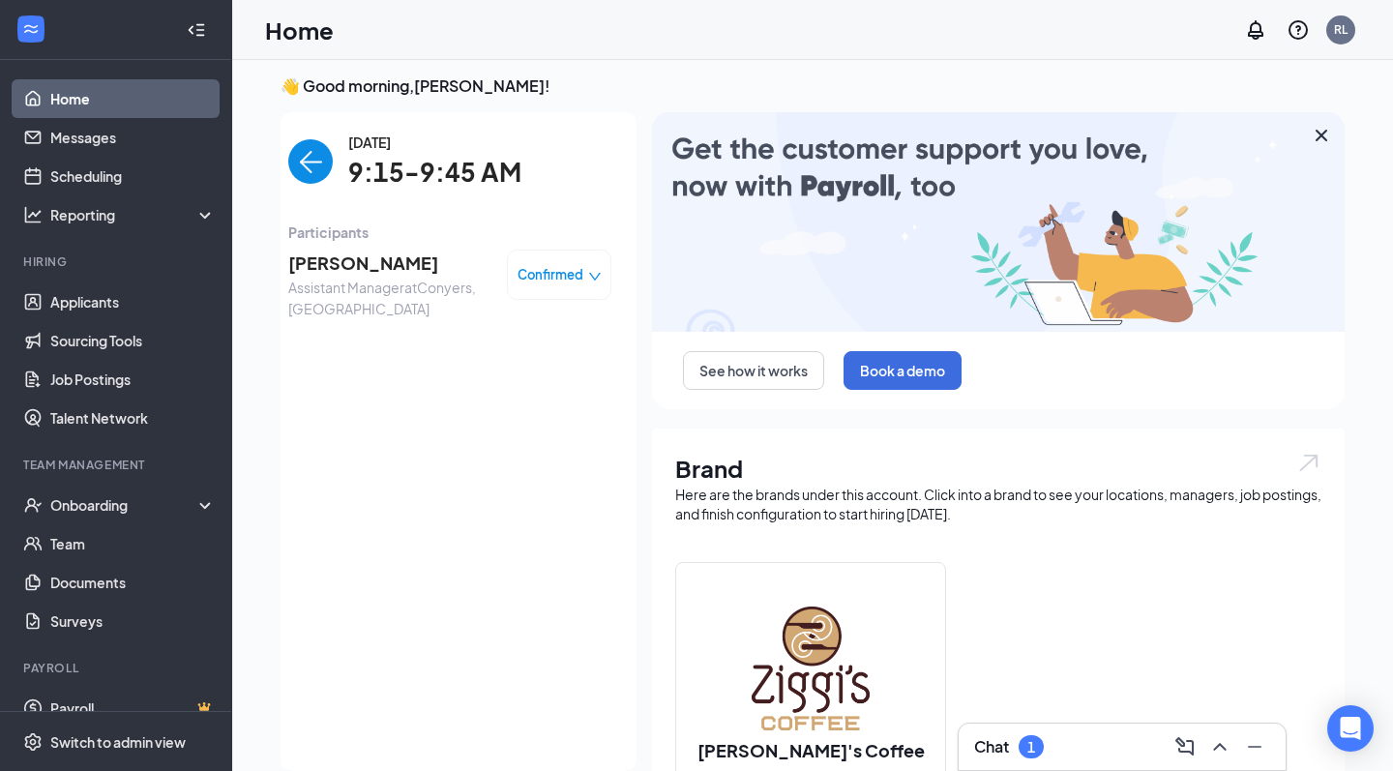
click at [382, 263] on span "[PERSON_NAME]" at bounding box center [389, 263] width 203 height 27
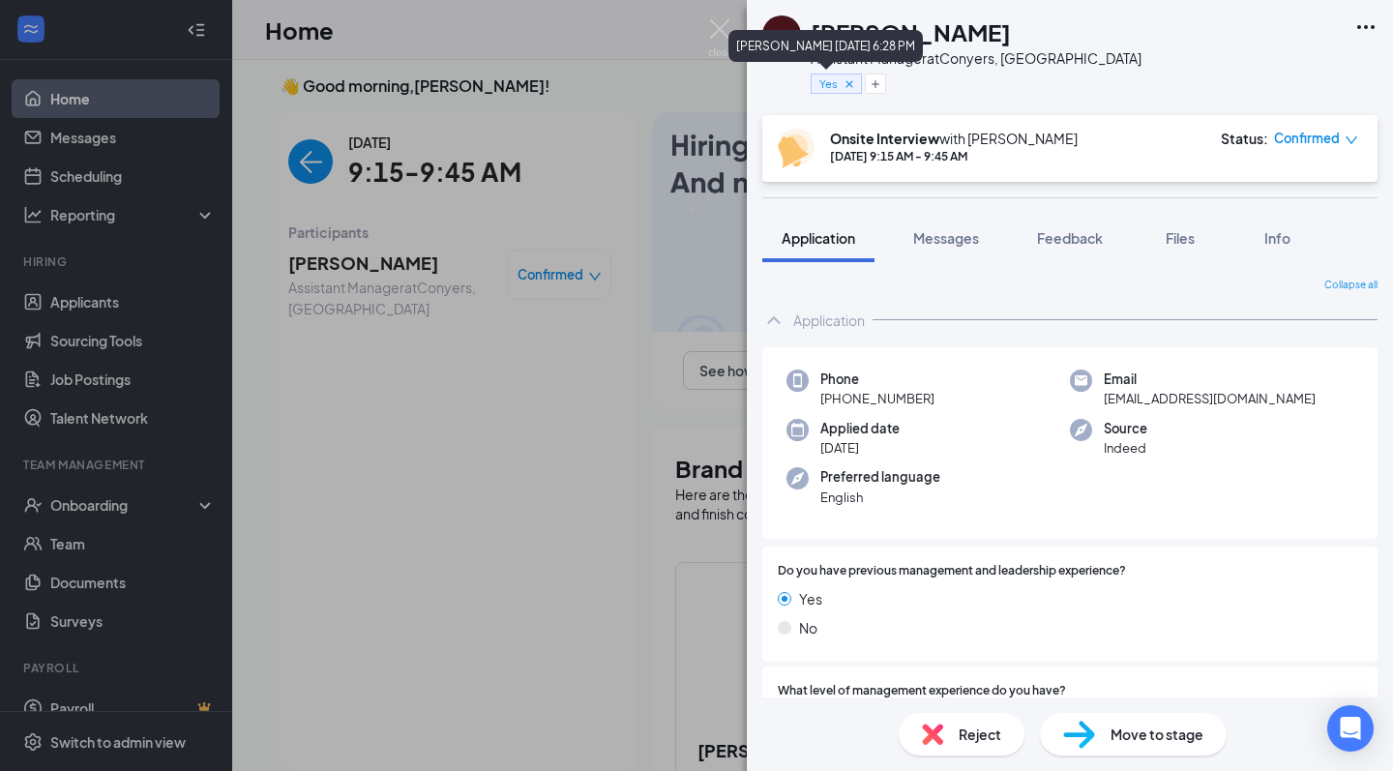
click at [850, 83] on icon "Cross" at bounding box center [849, 83] width 7 height 7
click at [856, 88] on button "Add a tag" at bounding box center [854, 84] width 86 height 20
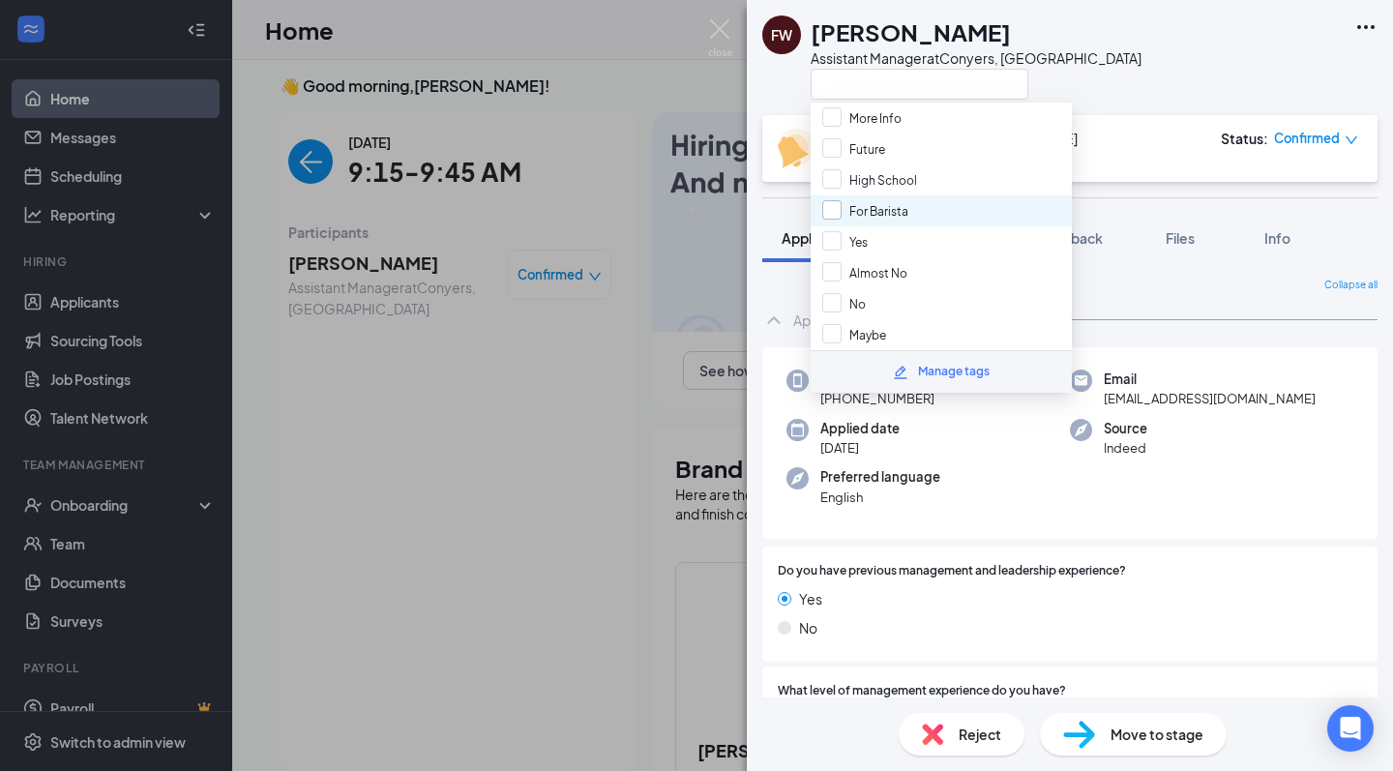
scroll to position [83, 0]
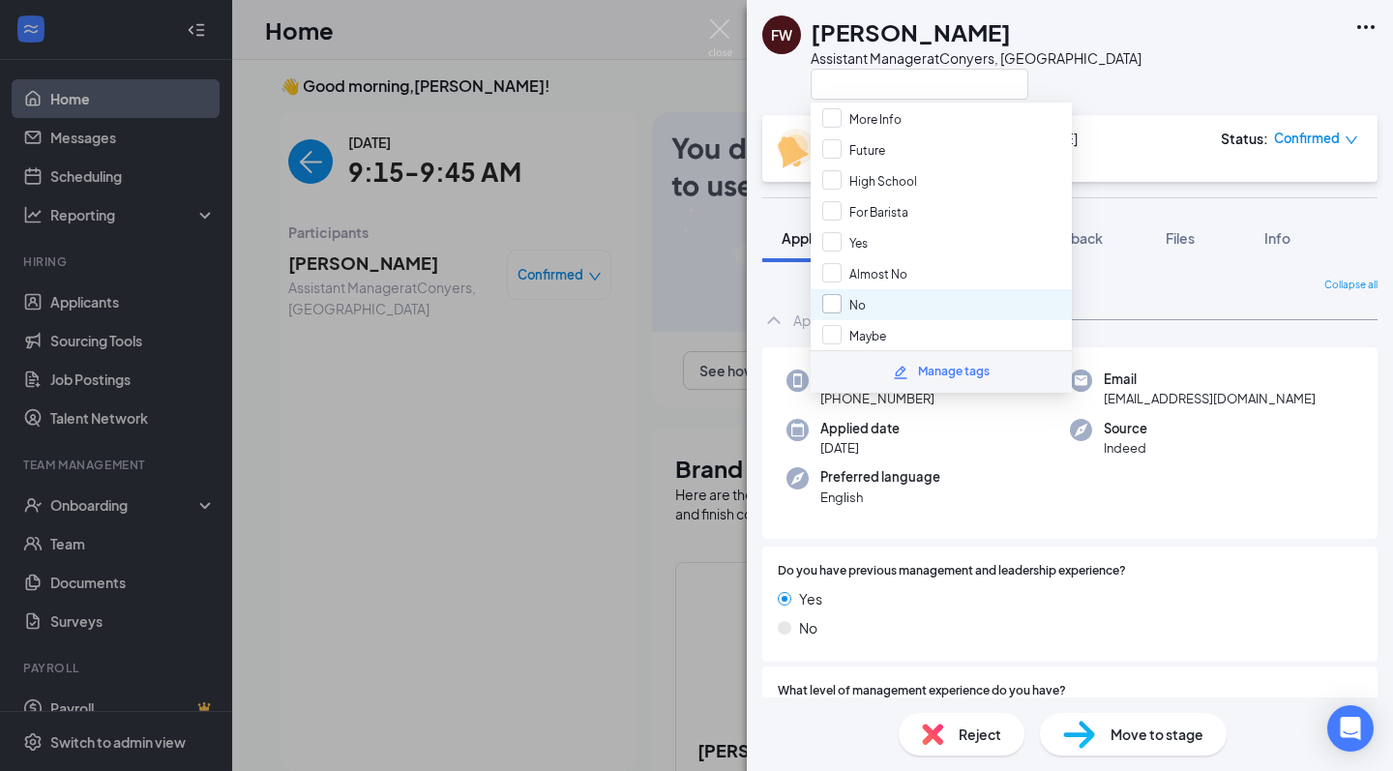
click at [850, 310] on span "No" at bounding box center [858, 305] width 16 height 15
click at [850, 310] on input "No" at bounding box center [844, 304] width 44 height 21
click at [985, 301] on div "No" at bounding box center [941, 304] width 261 height 31
checkbox input "true"
click at [1141, 26] on div "FW Felicia Williams Assistant Manager at Conyers, GA" at bounding box center [1070, 57] width 646 height 115
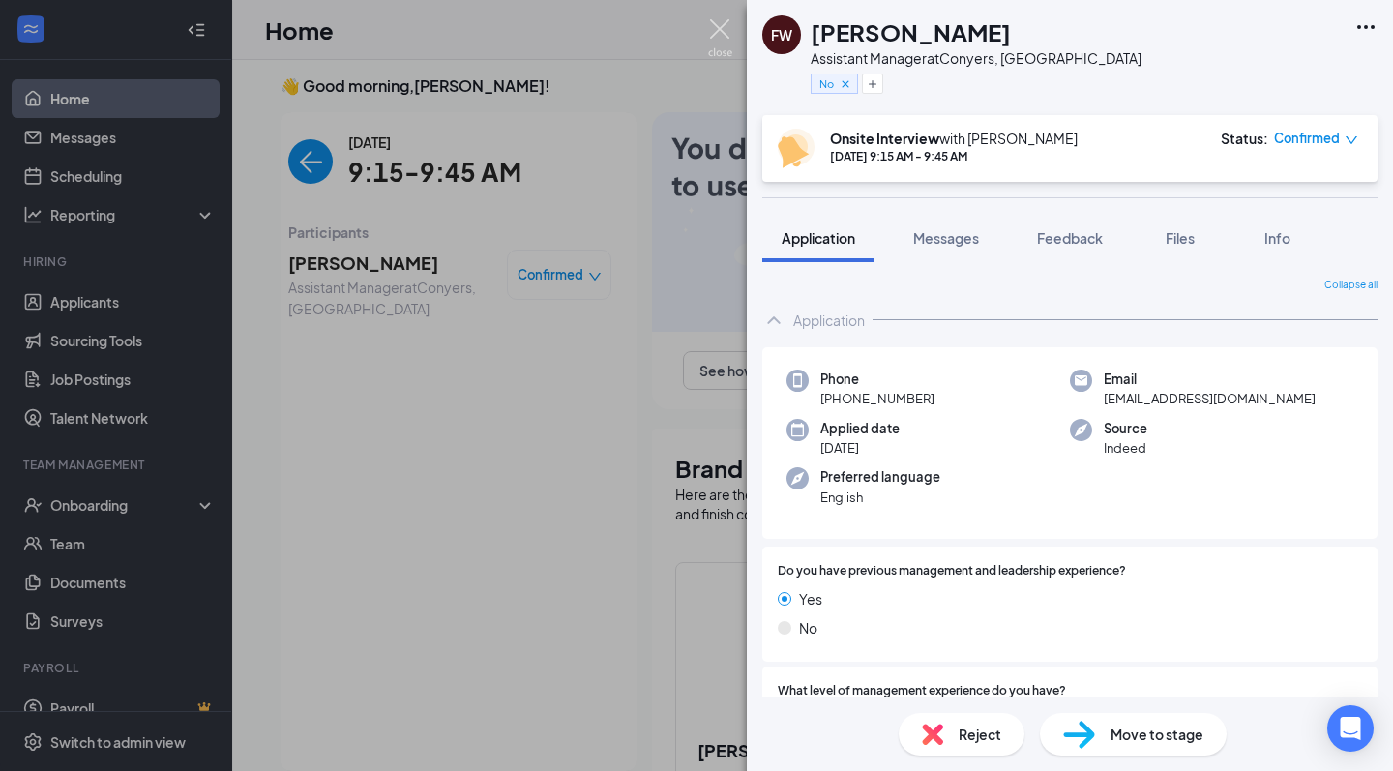
click at [718, 28] on img at bounding box center [720, 38] width 24 height 38
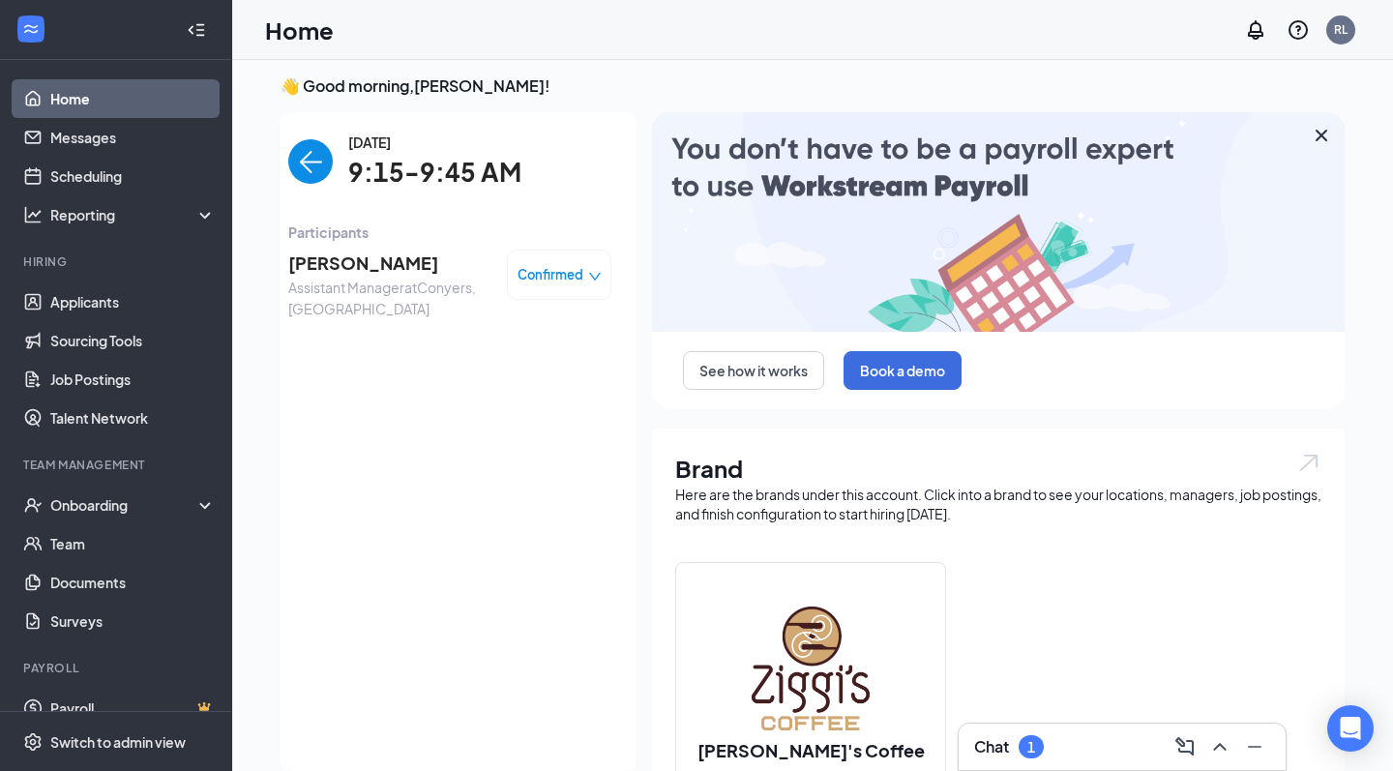
click at [306, 159] on img "back-button" at bounding box center [310, 161] width 45 height 45
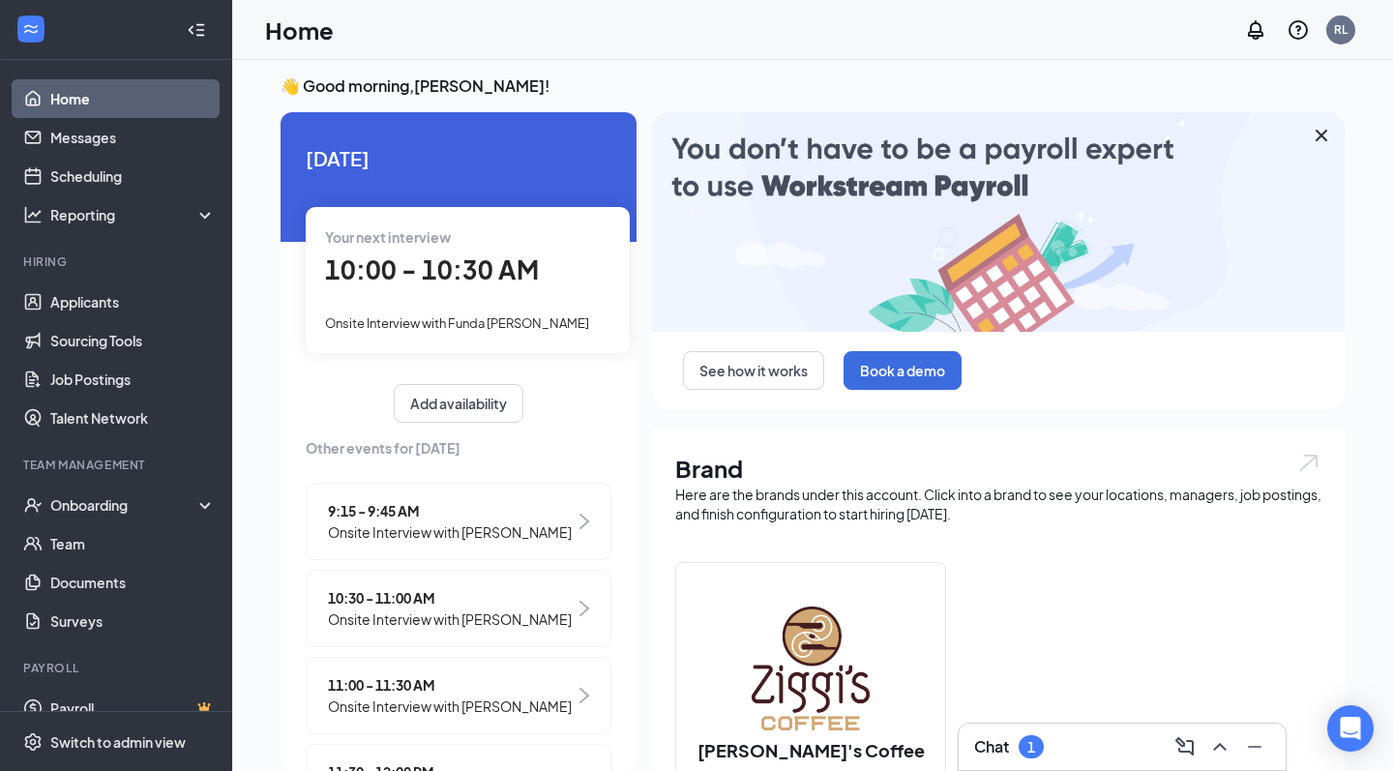
click at [399, 288] on div "10:00 - 10:30 AM" at bounding box center [467, 271] width 285 height 40
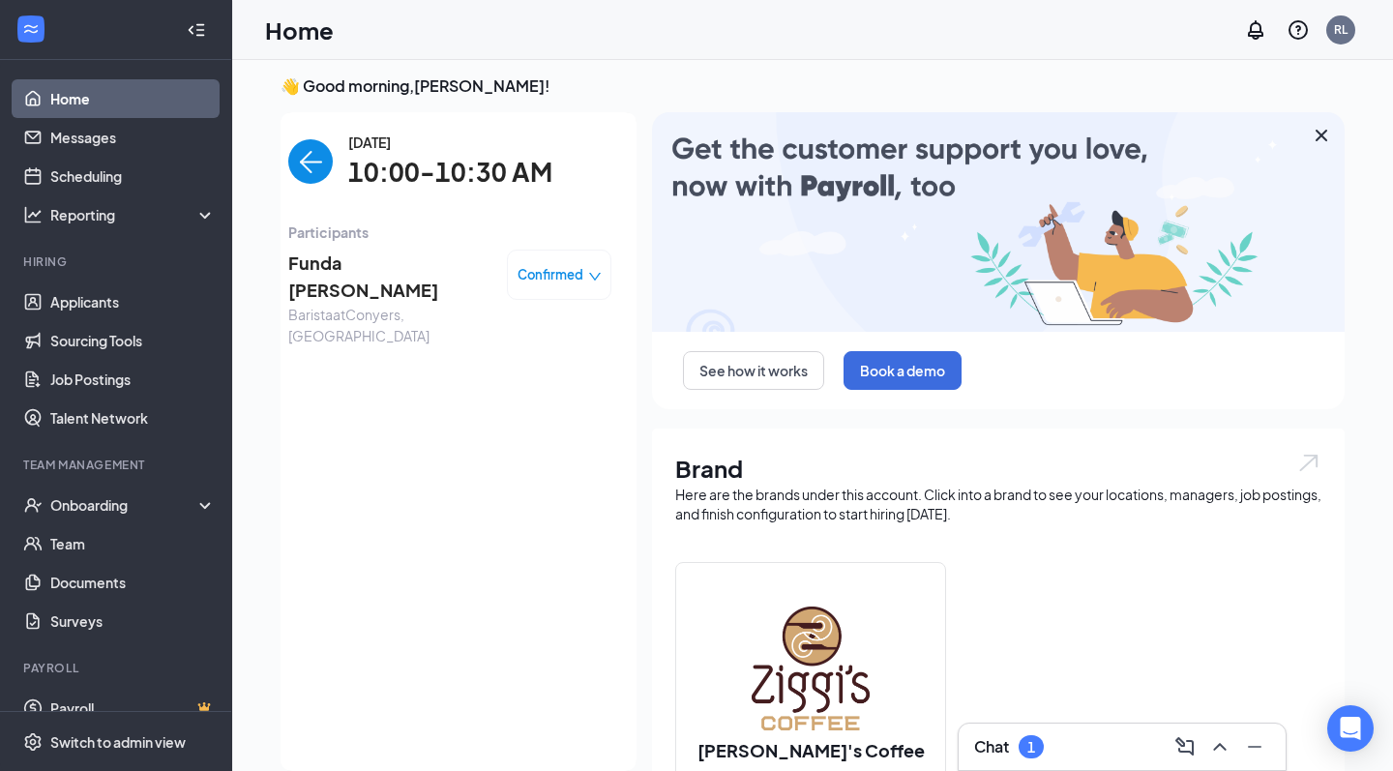
click at [386, 263] on span "Funda [PERSON_NAME]" at bounding box center [389, 277] width 203 height 55
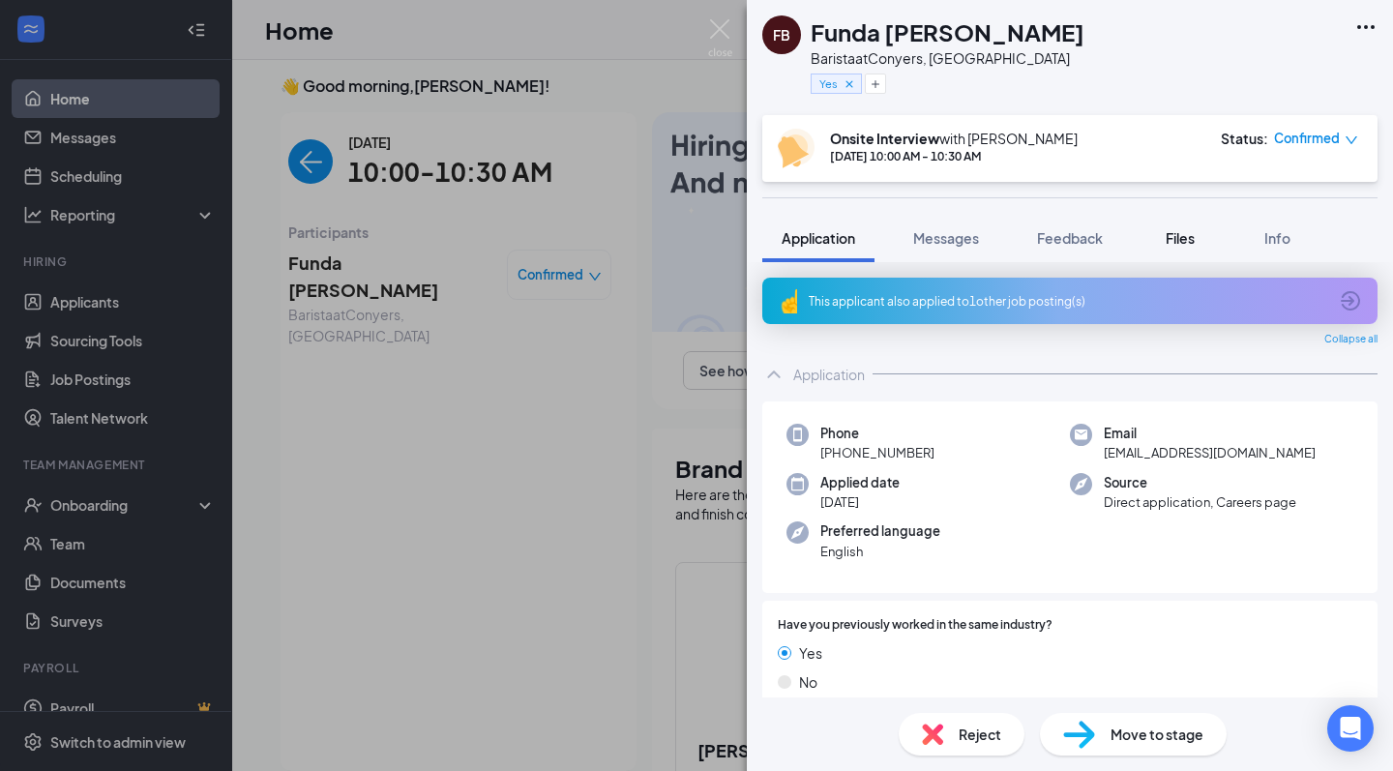
click at [1171, 242] on span "Files" at bounding box center [1180, 237] width 29 height 17
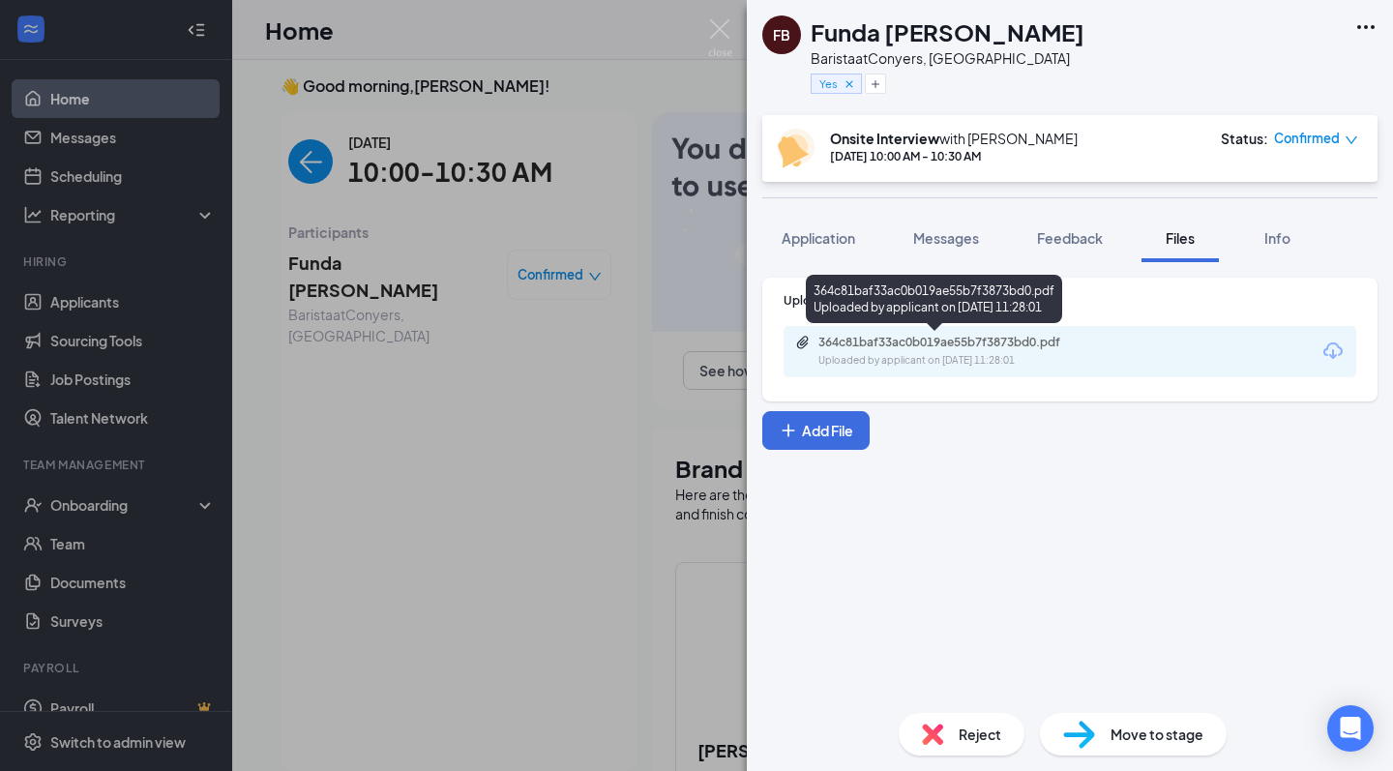
click at [987, 335] on div "364c81baf33ac0b019ae55b7f3873bd0.pdf" at bounding box center [954, 342] width 271 height 15
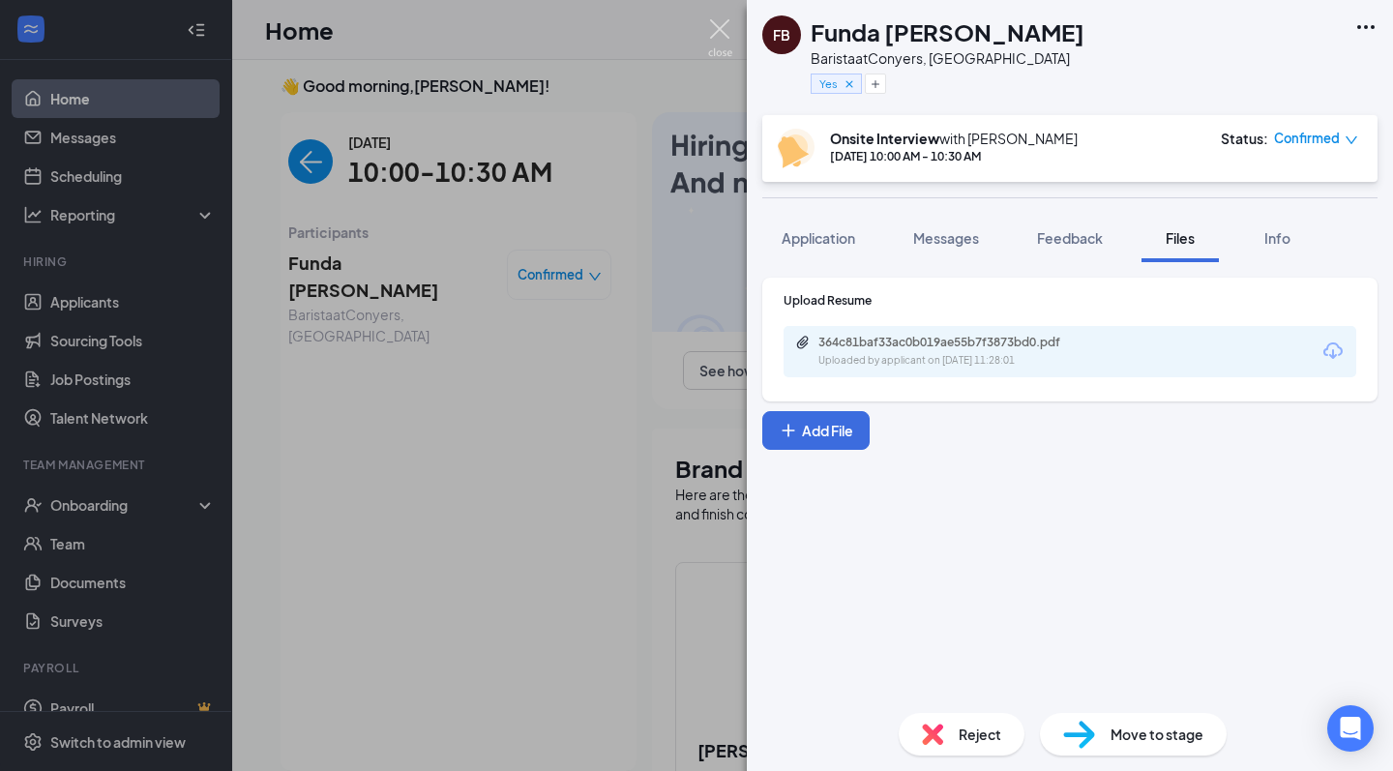
click at [723, 32] on img at bounding box center [720, 38] width 24 height 38
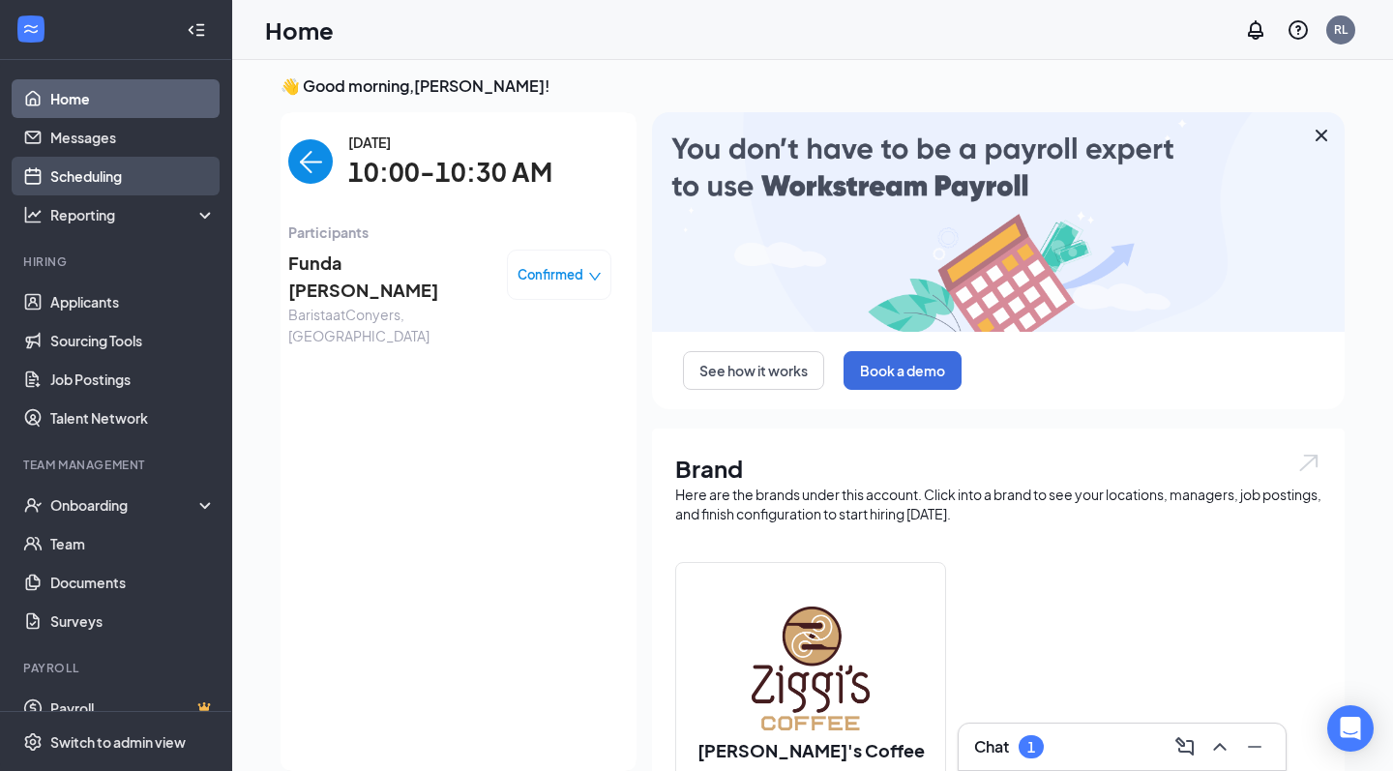
click at [91, 164] on link "Scheduling" at bounding box center [132, 176] width 165 height 39
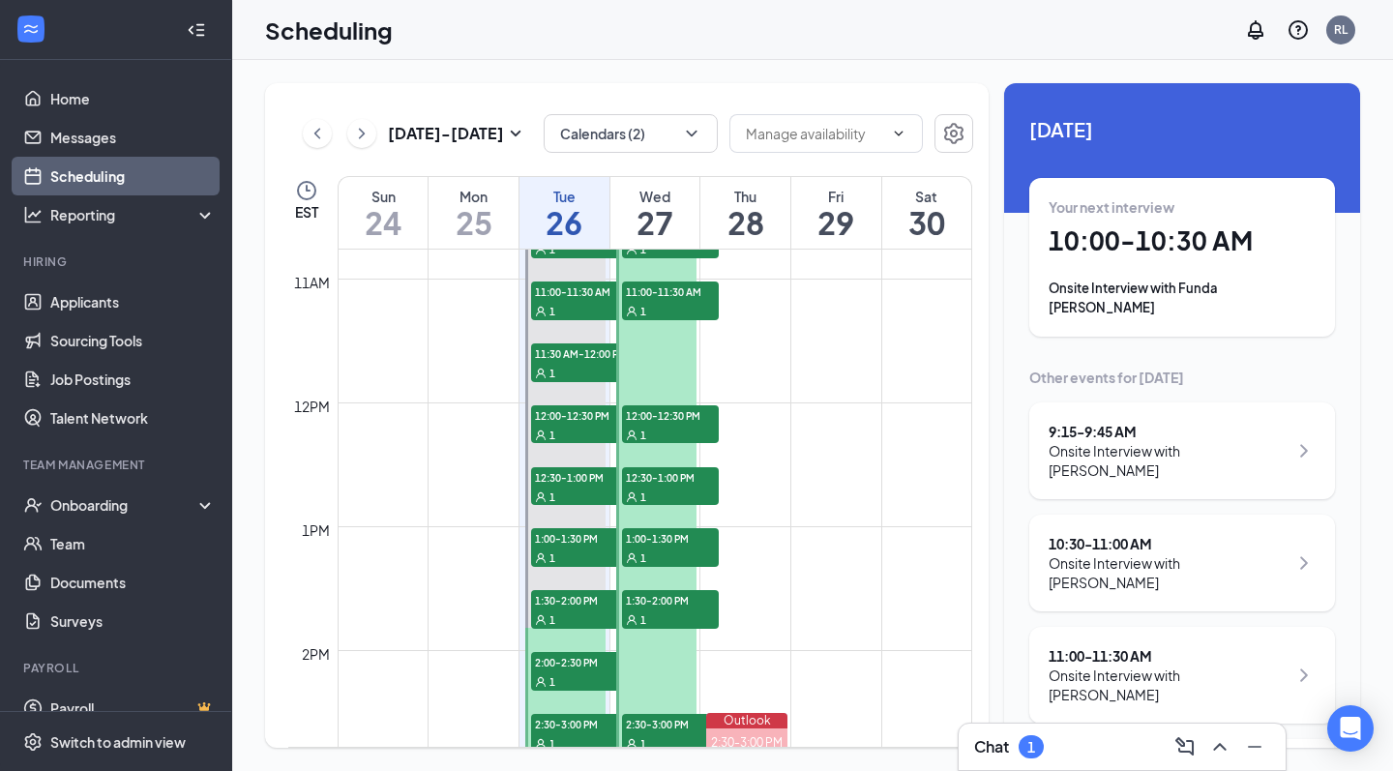
scroll to position [1421, 0]
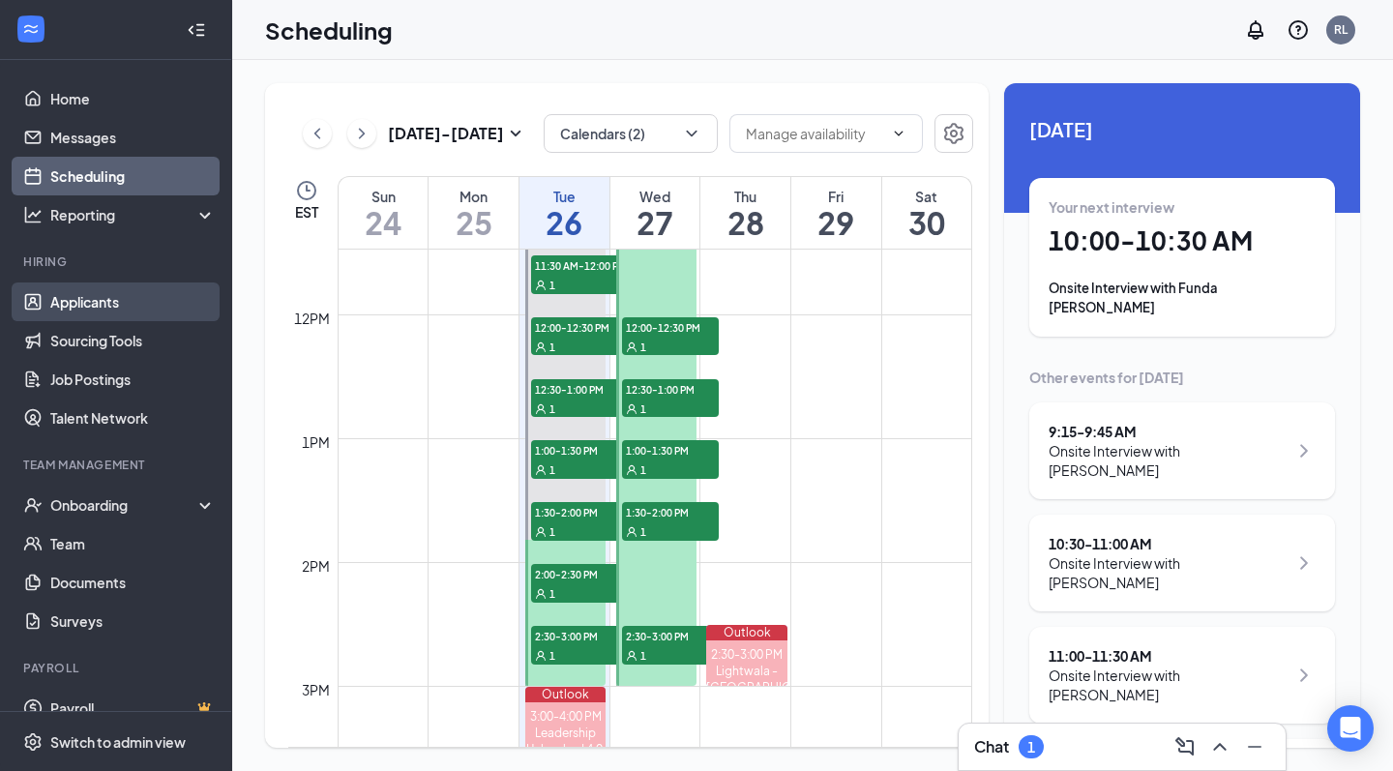
click at [134, 298] on link "Applicants" at bounding box center [132, 302] width 165 height 39
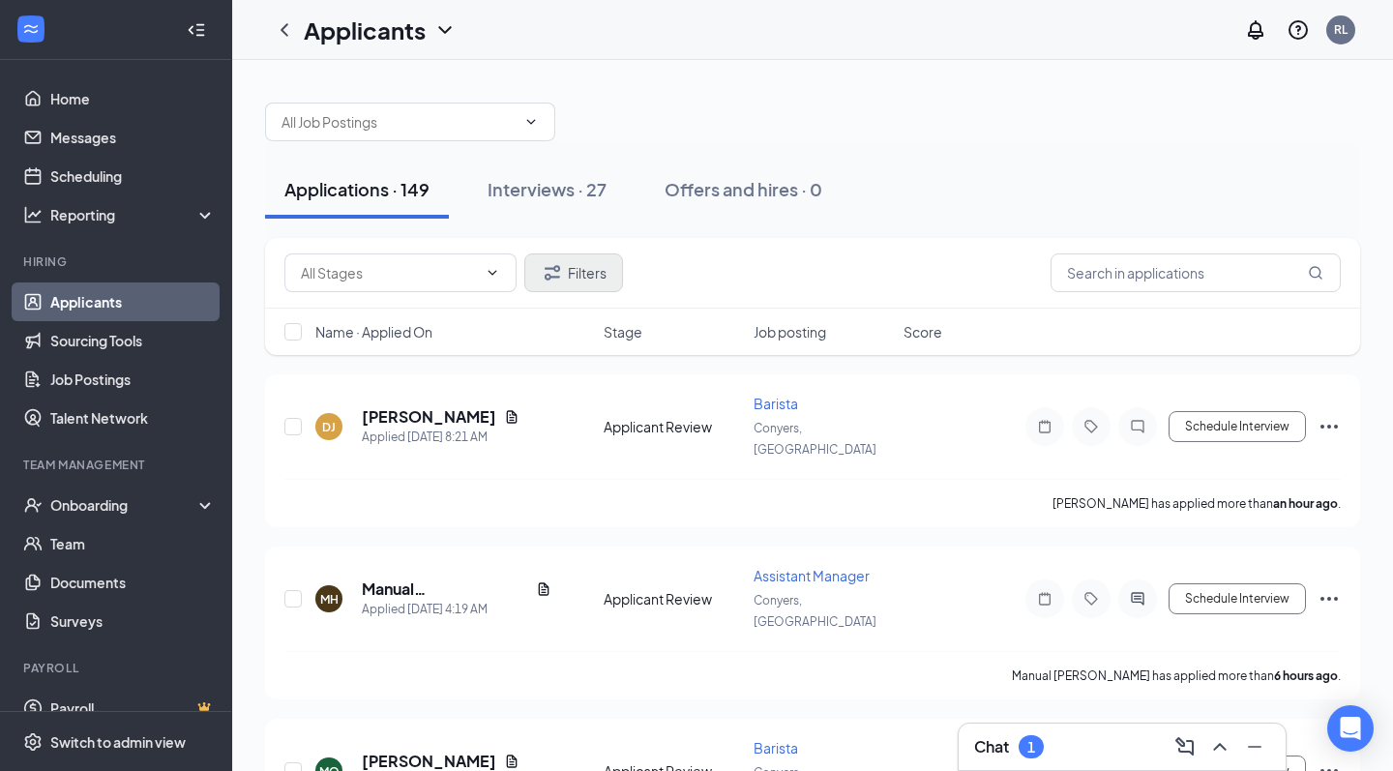
click at [567, 277] on button "Filters" at bounding box center [573, 273] width 99 height 39
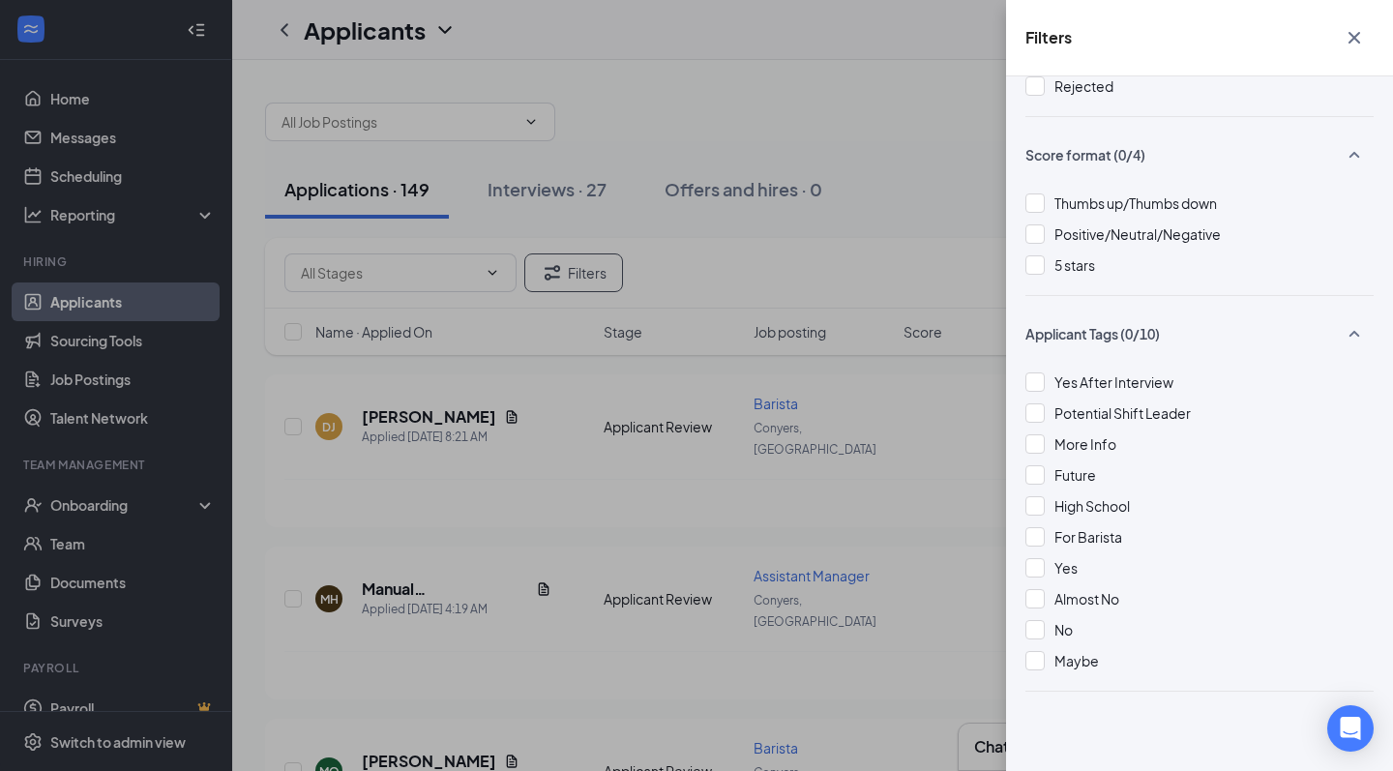
scroll to position [200, 0]
click at [1063, 569] on span "Yes" at bounding box center [1066, 567] width 23 height 17
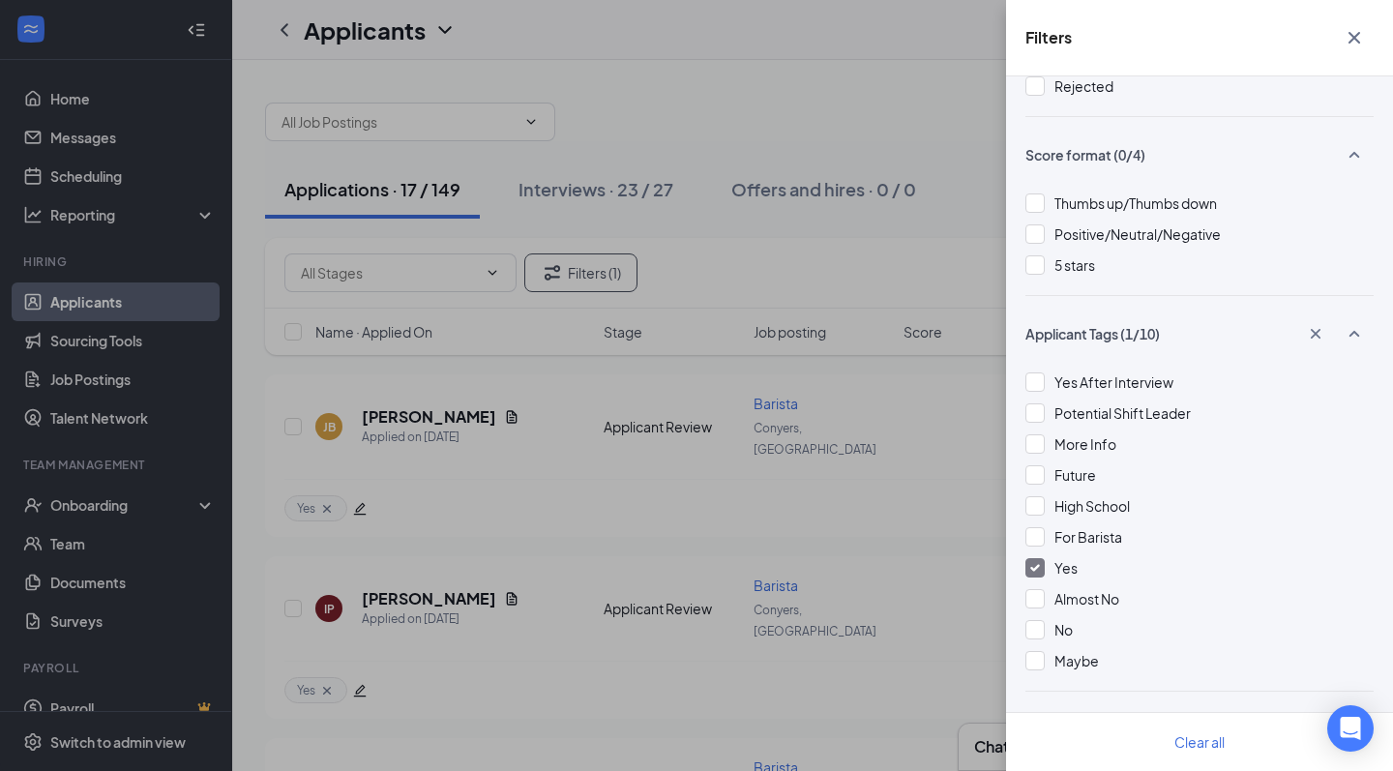
click at [904, 570] on div "Filters Applicant Status (0/5) Unread message Hasn't messaged back Stuck in sta…" at bounding box center [696, 385] width 1393 height 771
click at [1366, 28] on button "button" at bounding box center [1354, 37] width 39 height 37
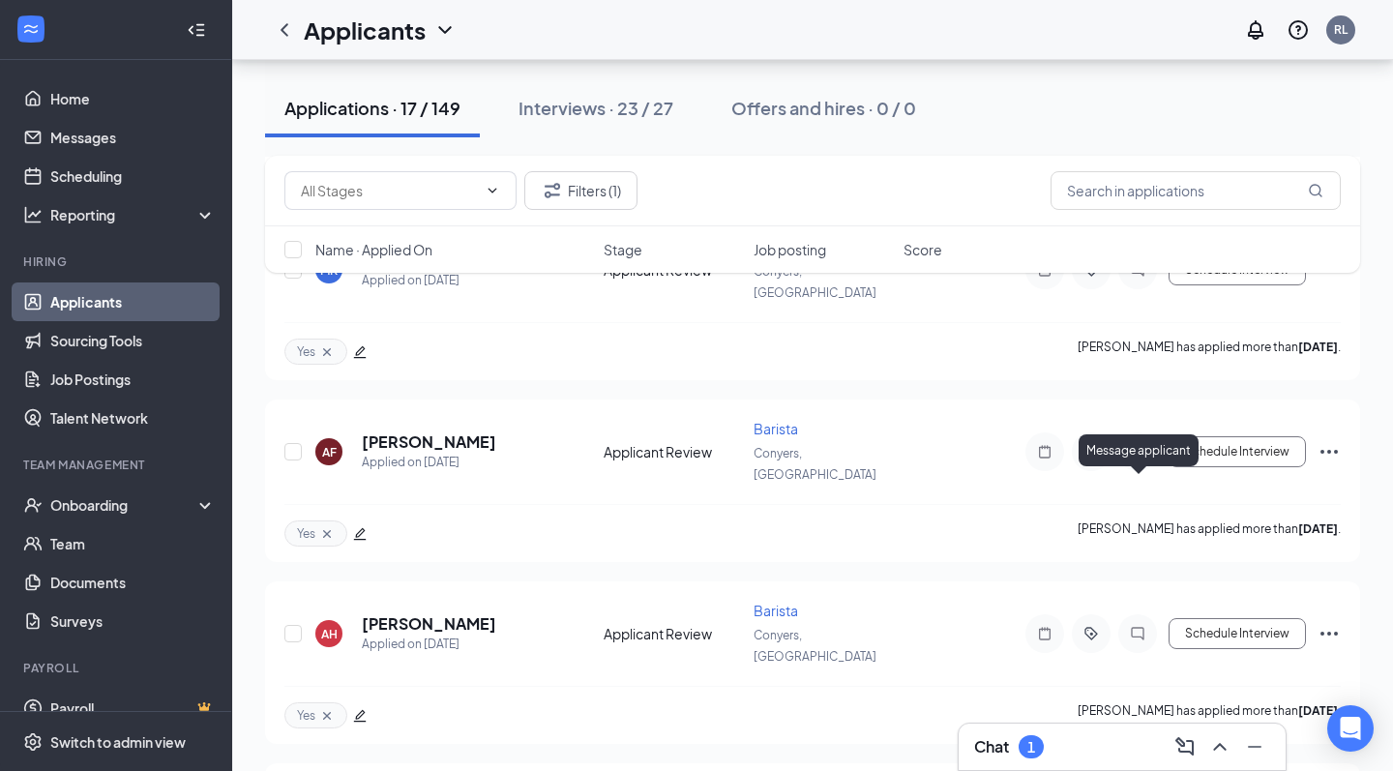
scroll to position [2338, 0]
click at [1027, 750] on div "1" at bounding box center [1031, 746] width 25 height 23
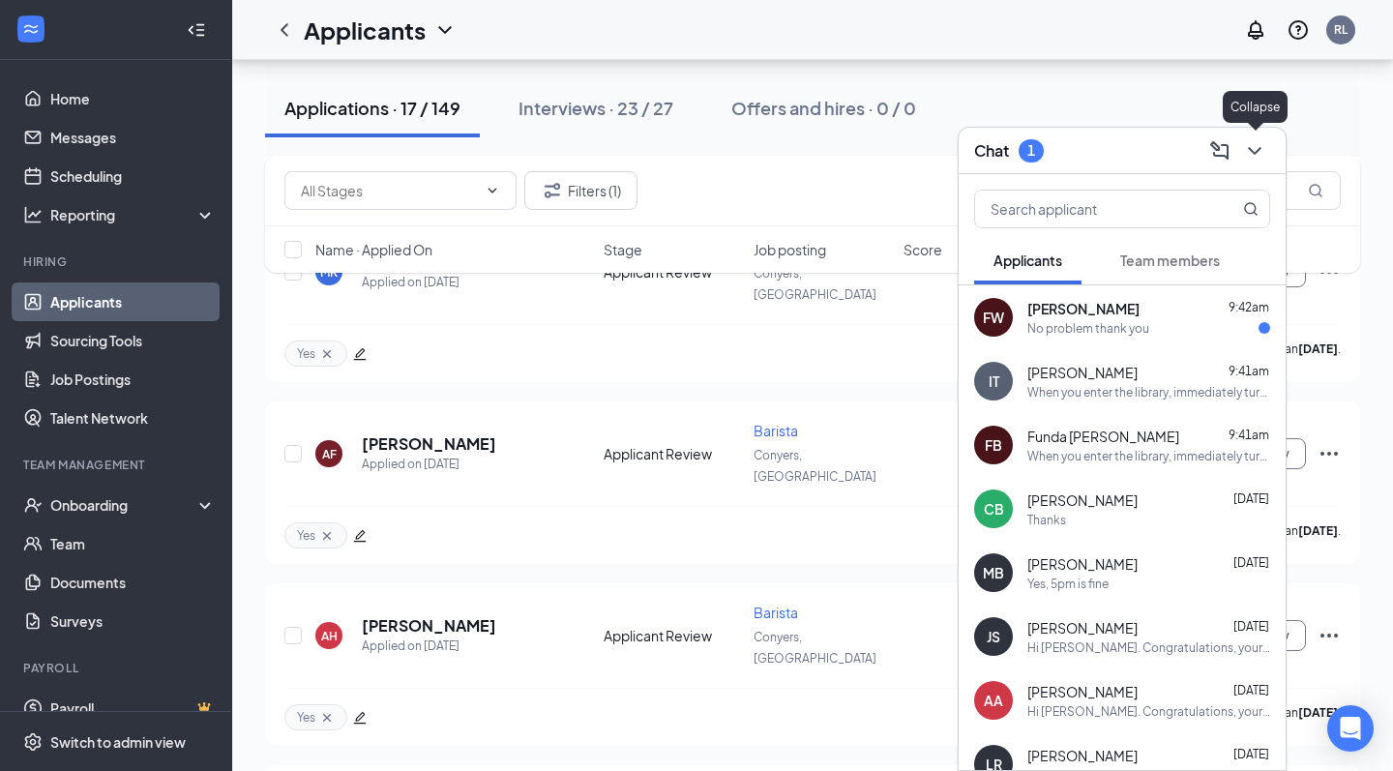
click at [1262, 144] on icon "ChevronDown" at bounding box center [1254, 150] width 23 height 23
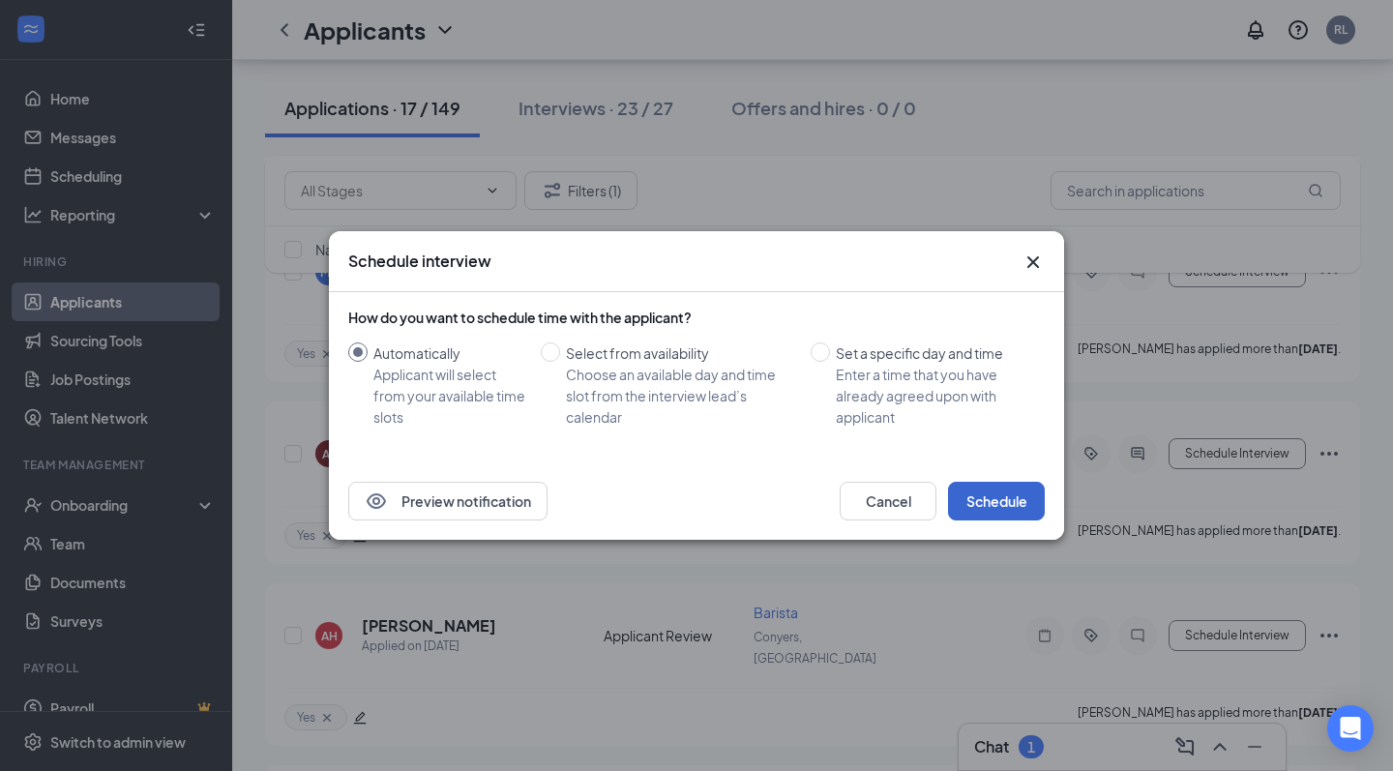
click at [1005, 494] on button "Schedule" at bounding box center [996, 501] width 97 height 39
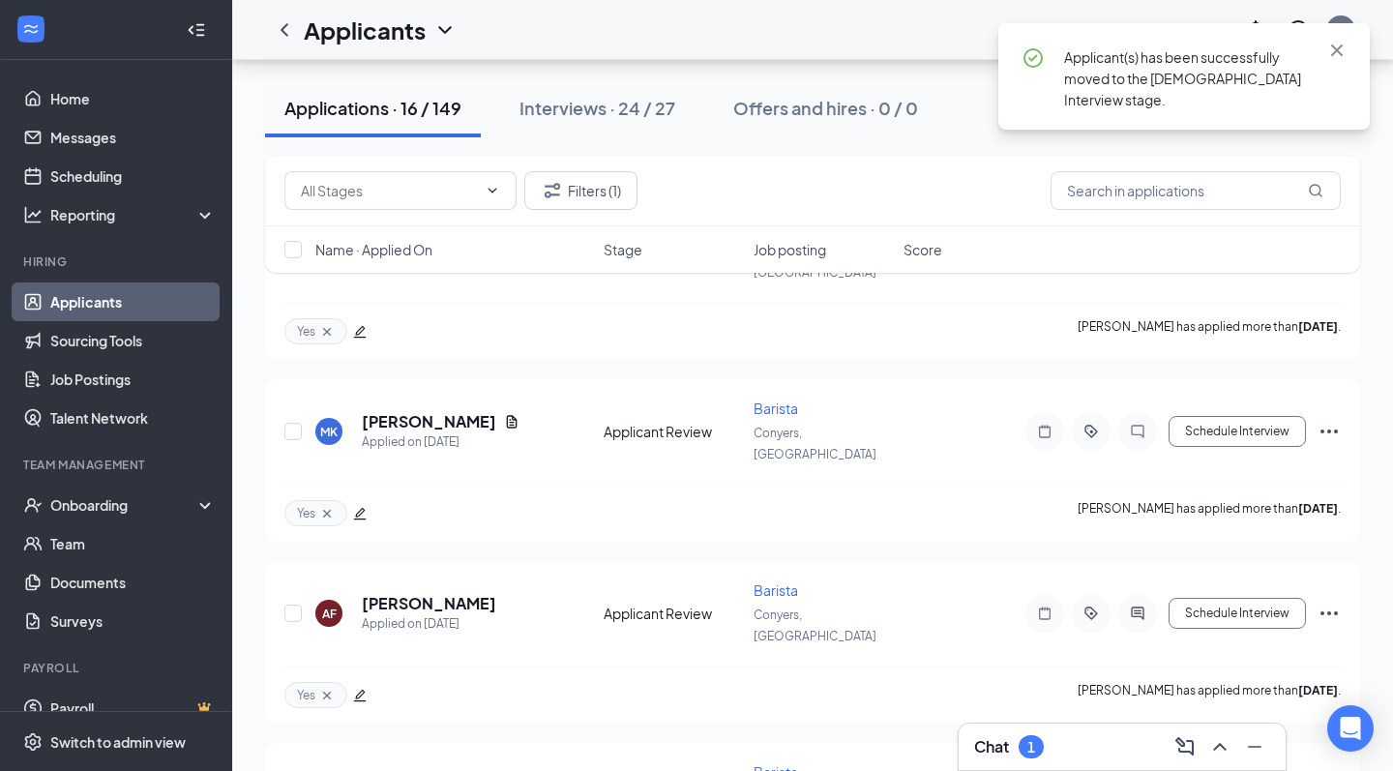
scroll to position [2177, 0]
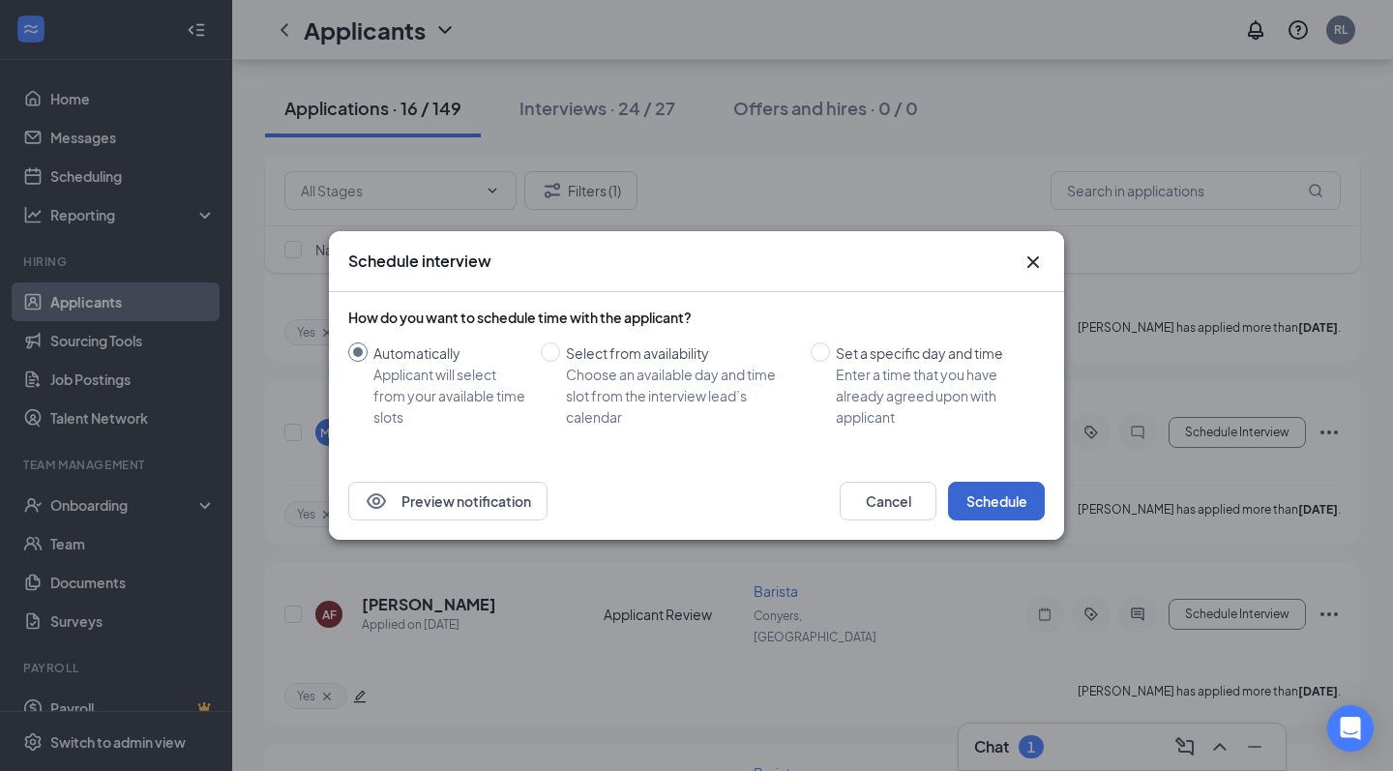
click at [989, 504] on button "Schedule" at bounding box center [996, 501] width 97 height 39
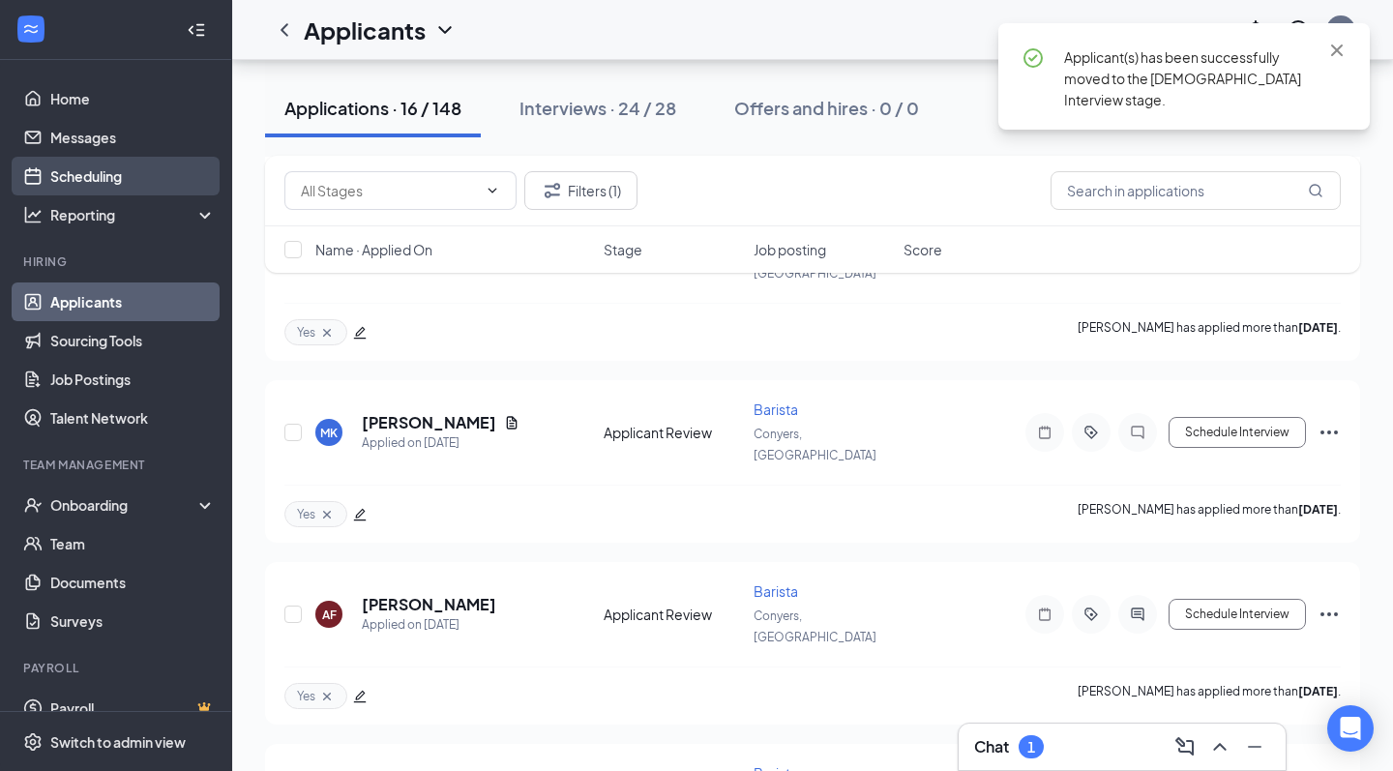
click at [148, 177] on link "Scheduling" at bounding box center [132, 176] width 165 height 39
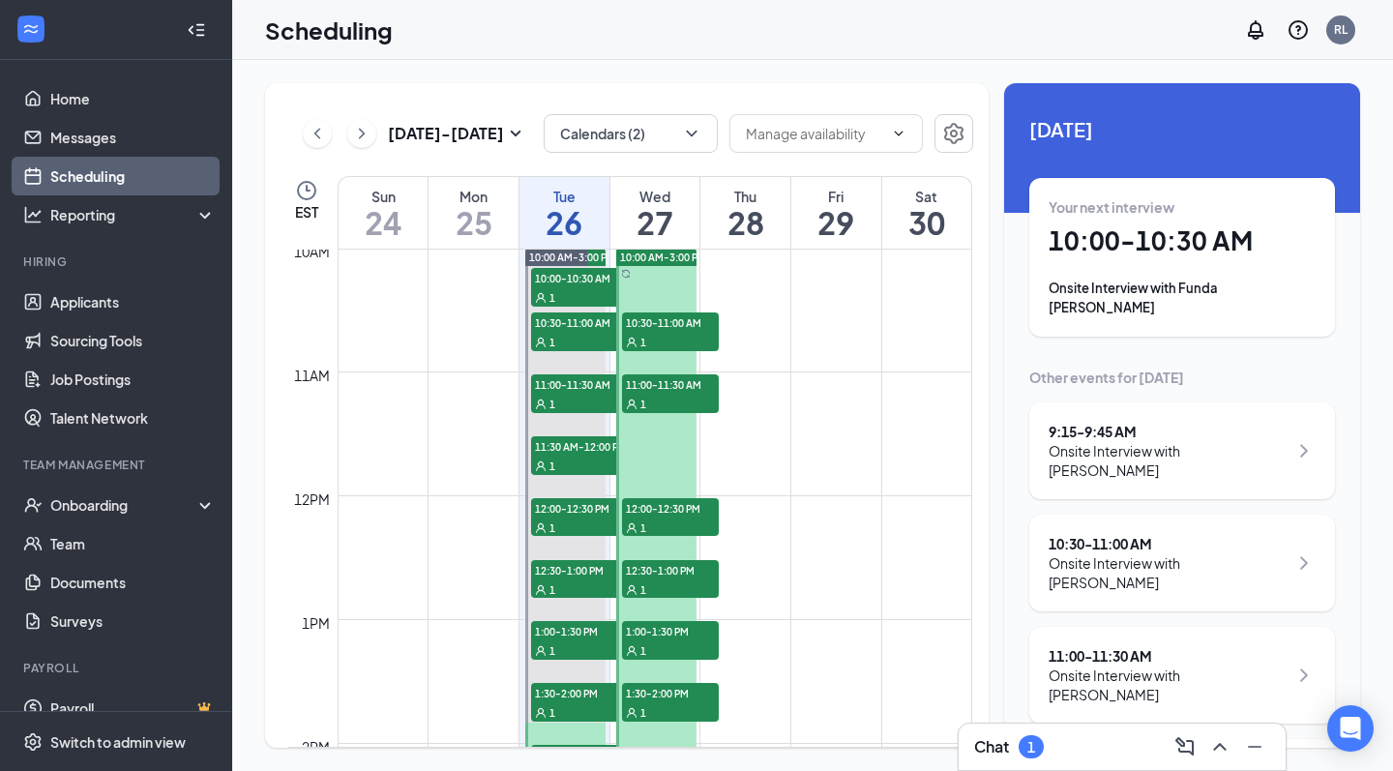
scroll to position [1417, 0]
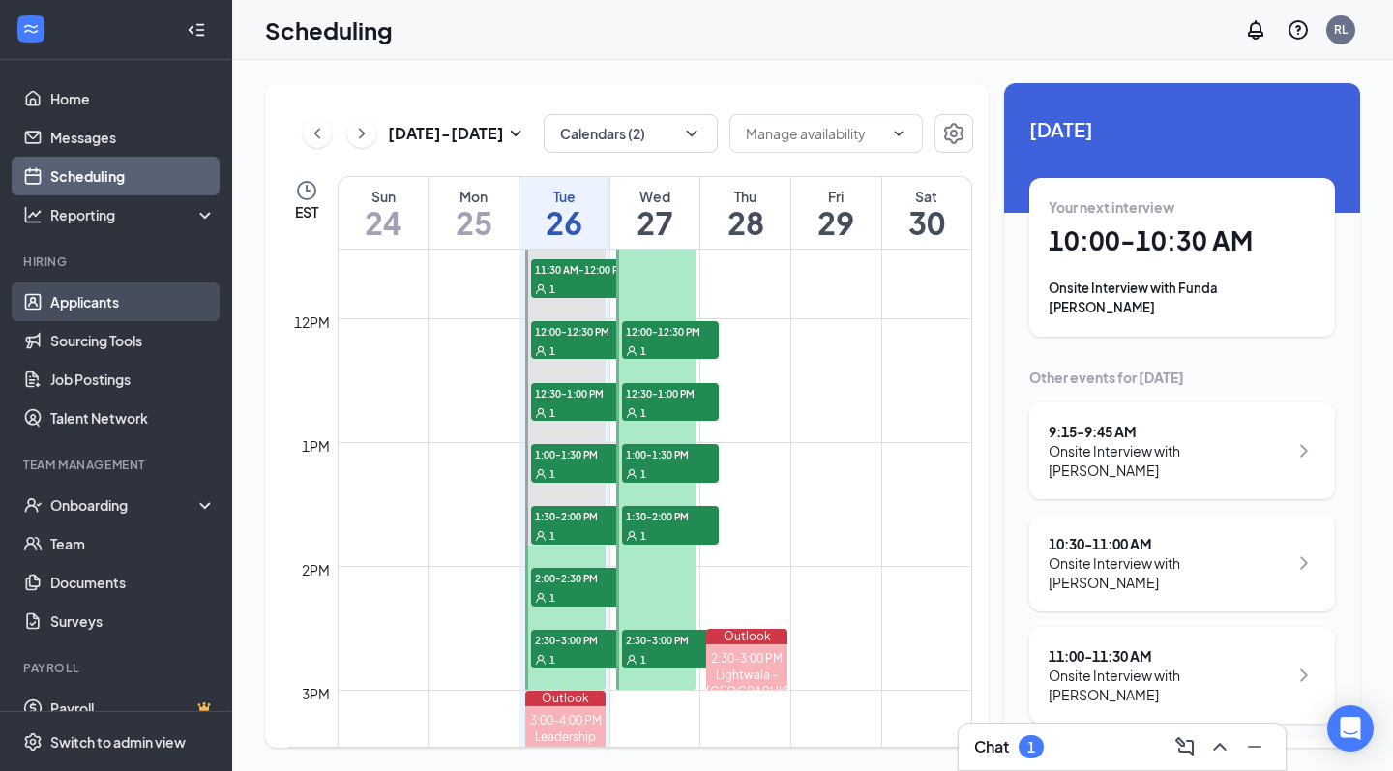
click at [130, 290] on link "Applicants" at bounding box center [132, 302] width 165 height 39
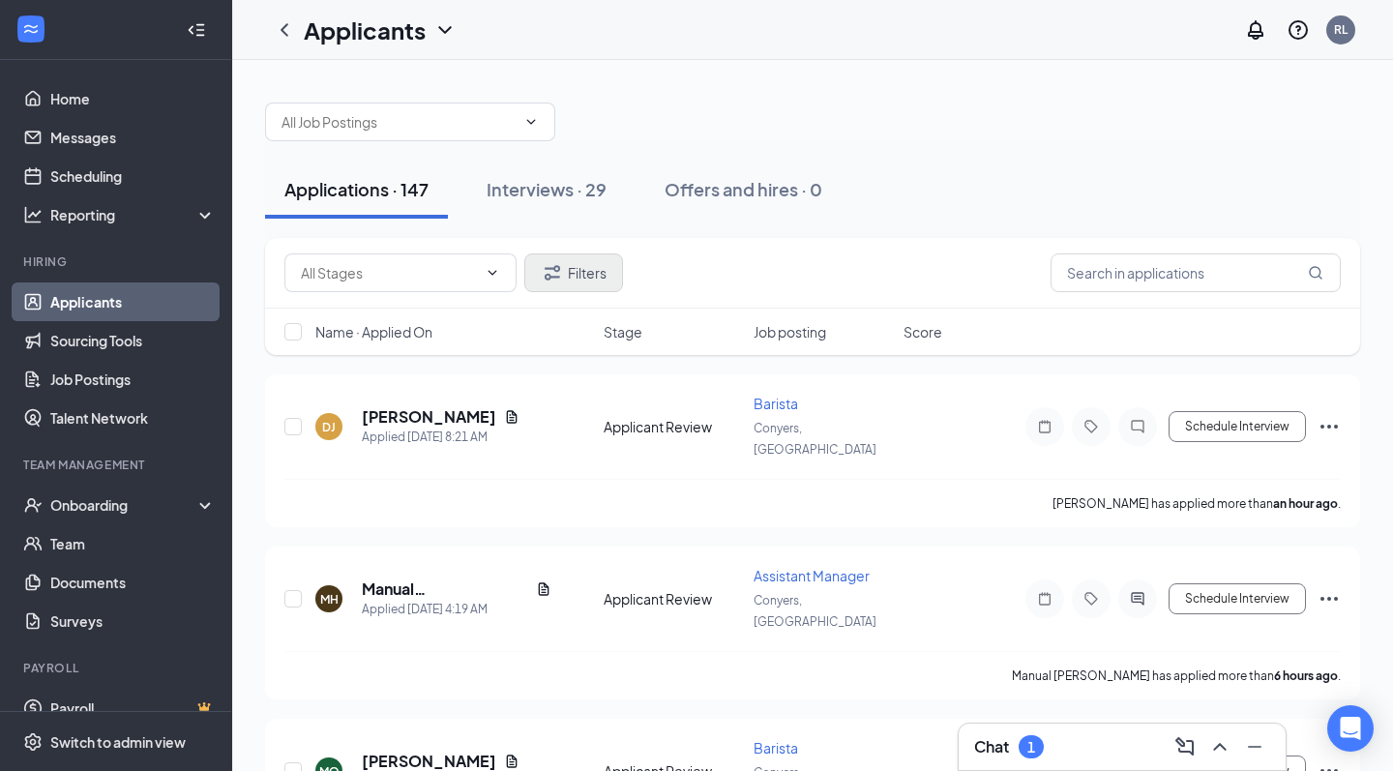
click at [594, 268] on button "Filters" at bounding box center [573, 273] width 99 height 39
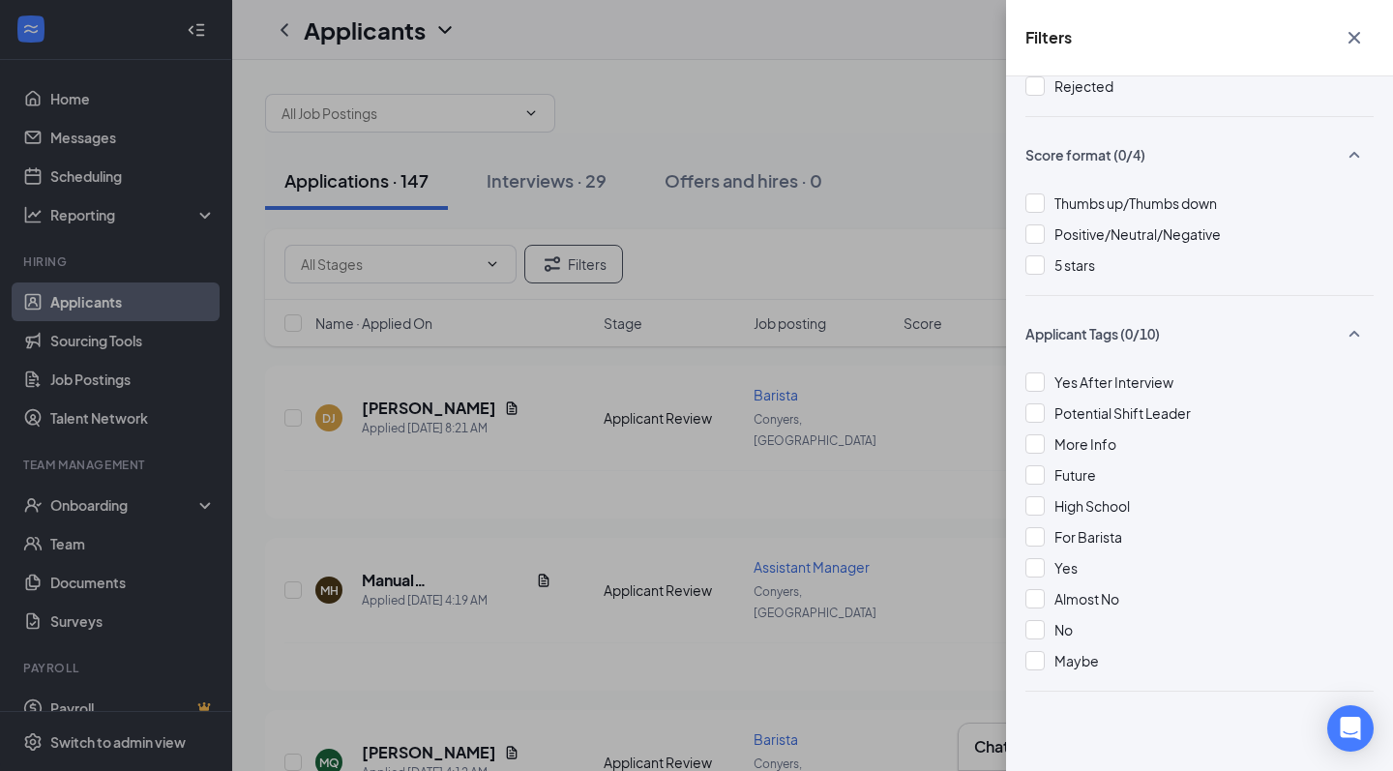
scroll to position [13, 0]
click at [1064, 564] on span "Yes" at bounding box center [1066, 567] width 23 height 17
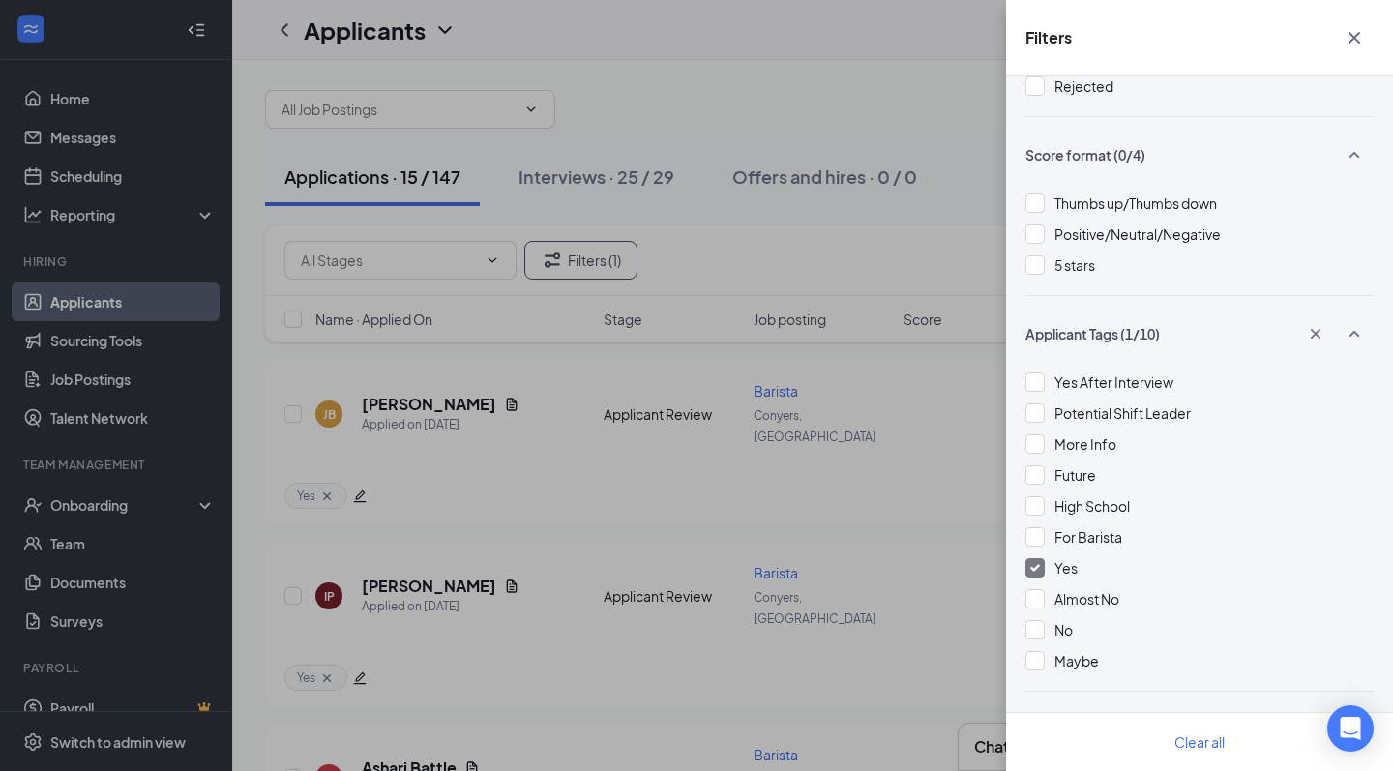
click at [895, 256] on div "Filters Applicant Status (0/5) Unread message Hasn't messaged back Stuck in sta…" at bounding box center [696, 385] width 1393 height 771
click at [1342, 26] on button "button" at bounding box center [1354, 37] width 39 height 37
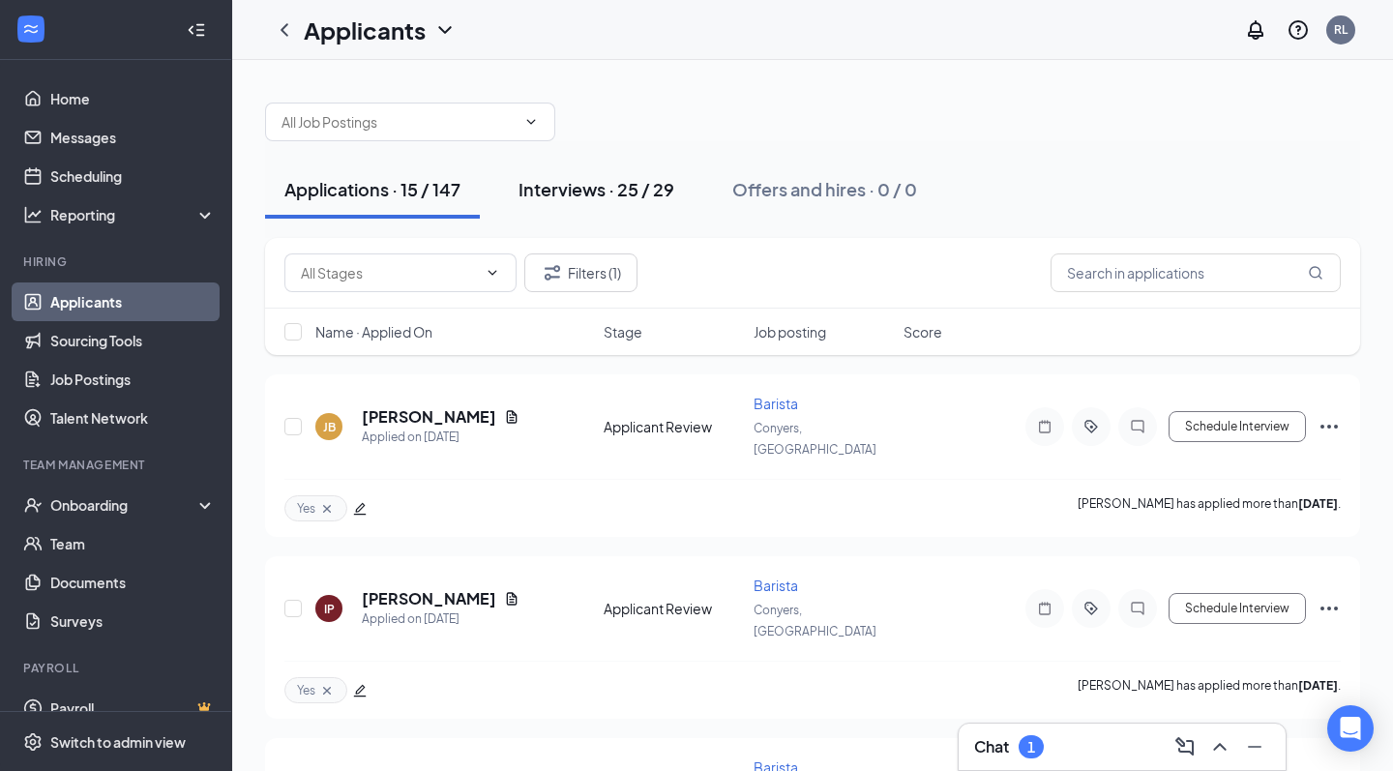
click at [605, 189] on div "Interviews · 25 / 29" at bounding box center [597, 189] width 156 height 24
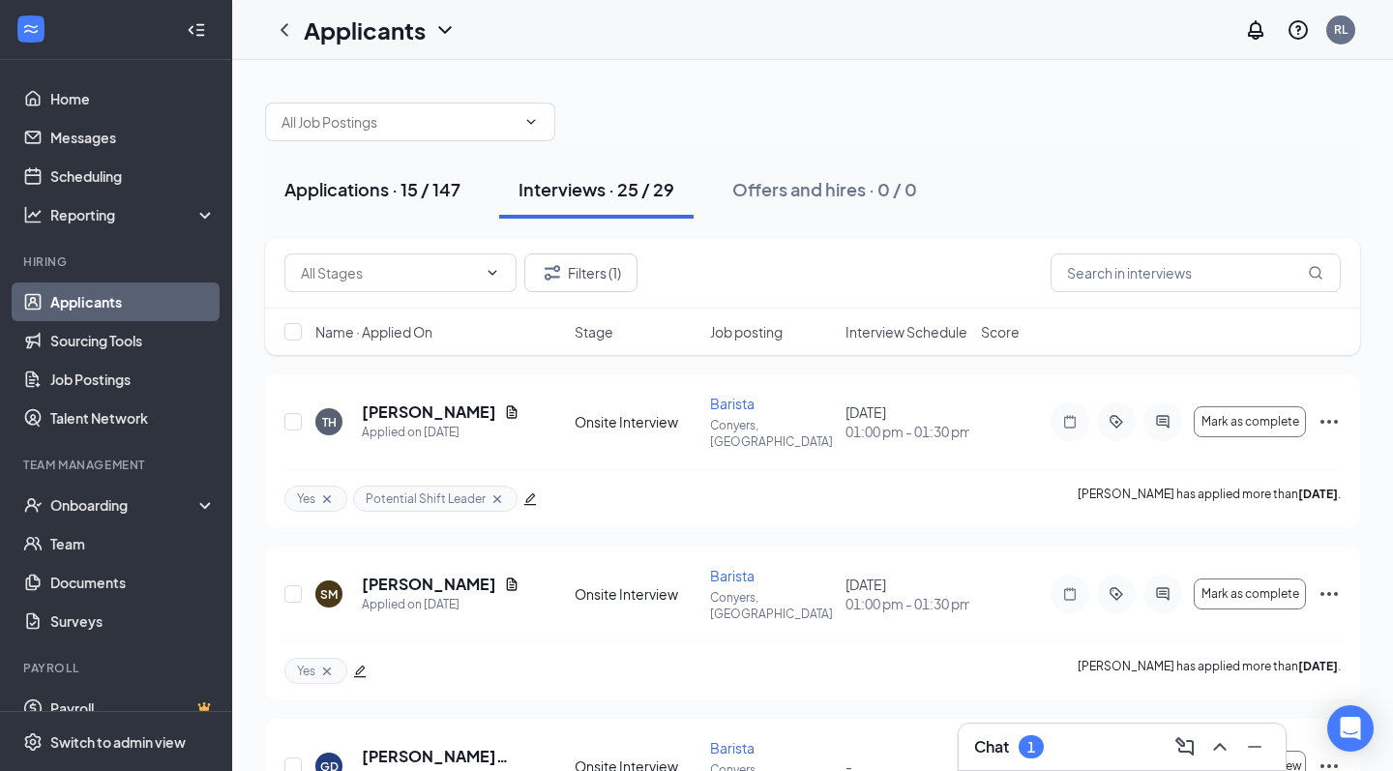
click at [355, 195] on div "Applications · 15 / 147" at bounding box center [372, 189] width 176 height 24
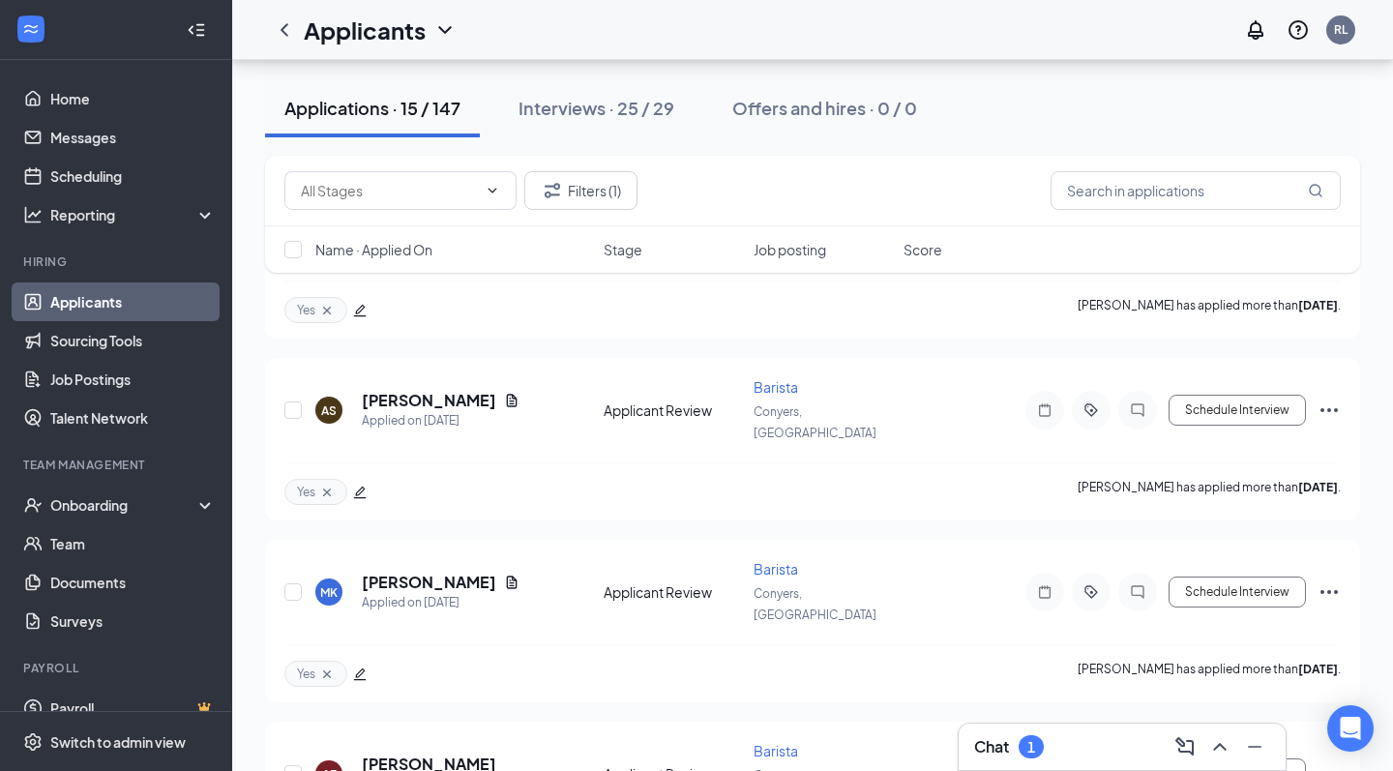
scroll to position [2016, 0]
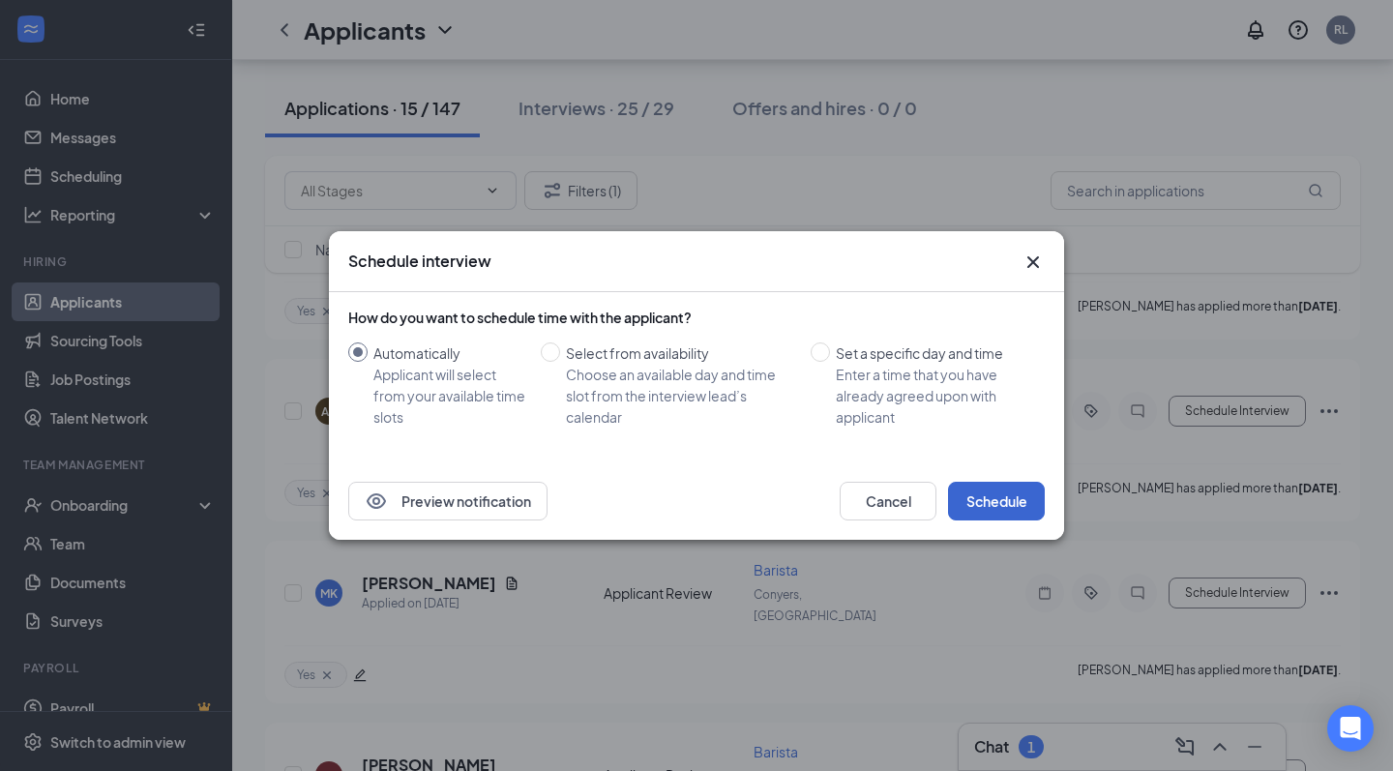
click at [1010, 495] on button "Schedule" at bounding box center [996, 501] width 97 height 39
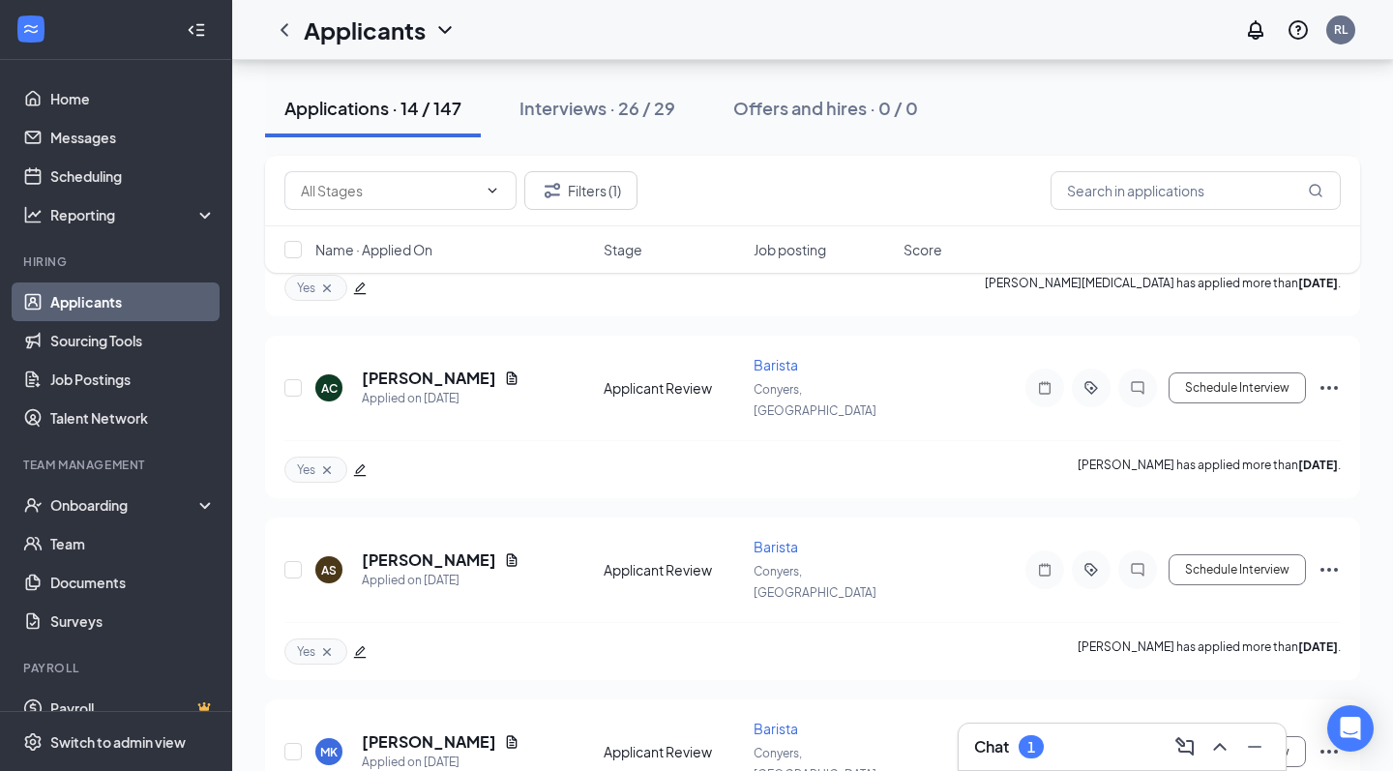
scroll to position [1856, 0]
click at [1014, 734] on div "Chat 1" at bounding box center [1122, 746] width 296 height 31
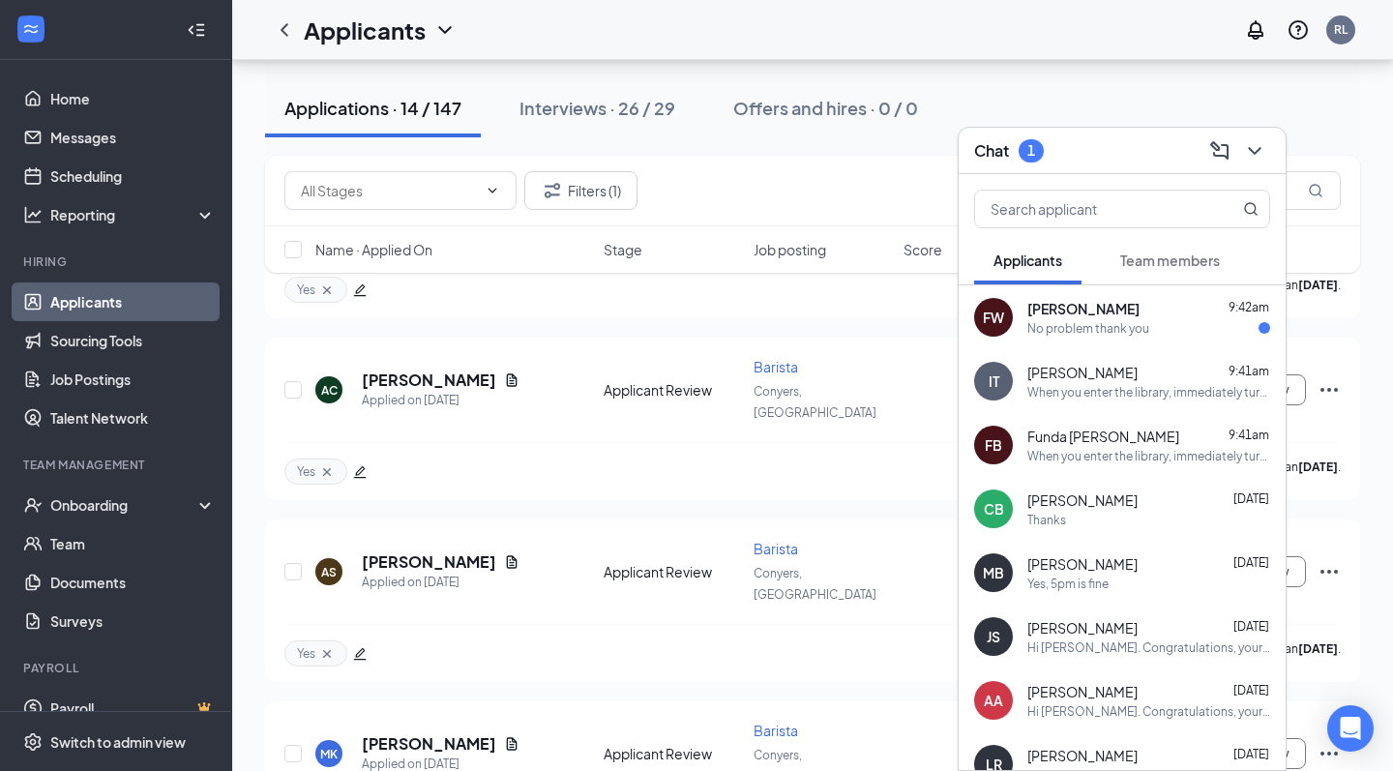
click at [1092, 305] on span "[PERSON_NAME]" at bounding box center [1084, 308] width 112 height 19
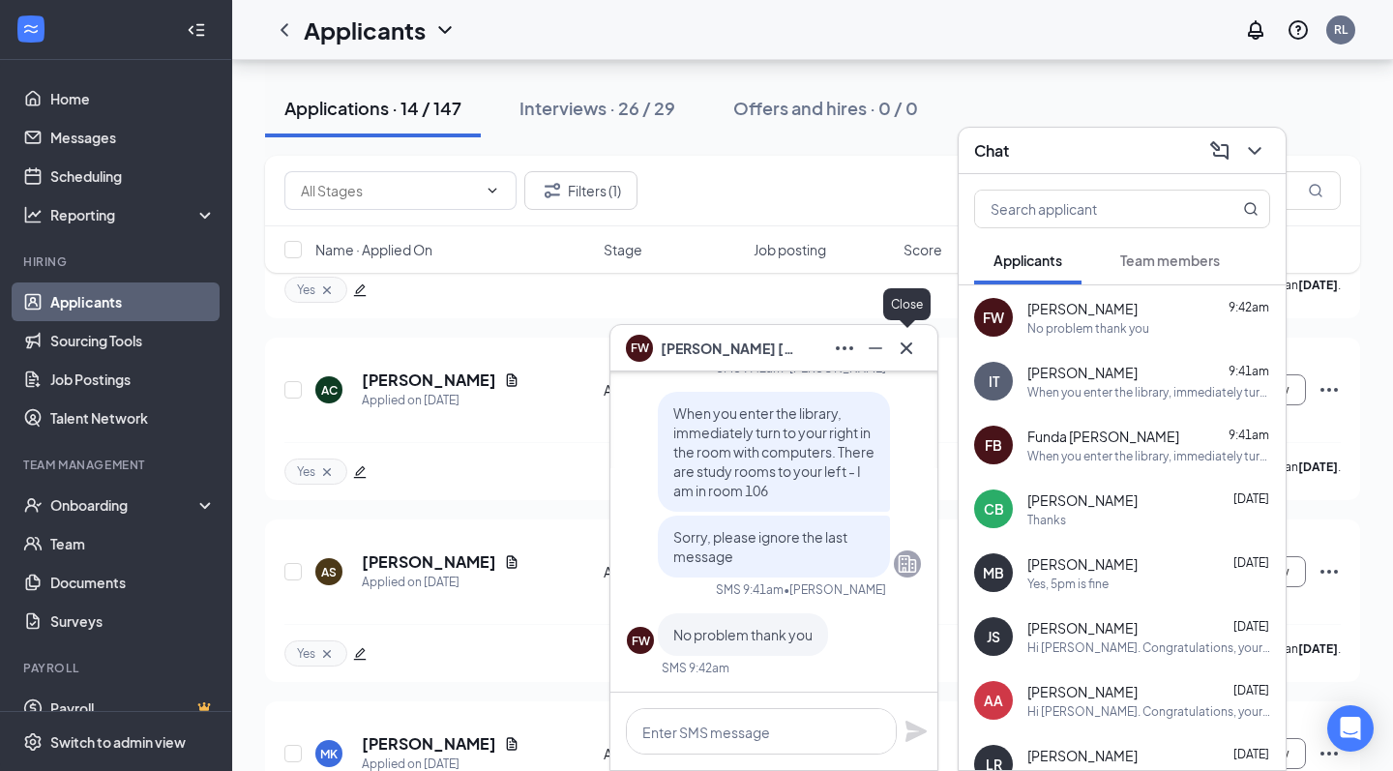
click at [913, 346] on icon "Cross" at bounding box center [906, 348] width 23 height 23
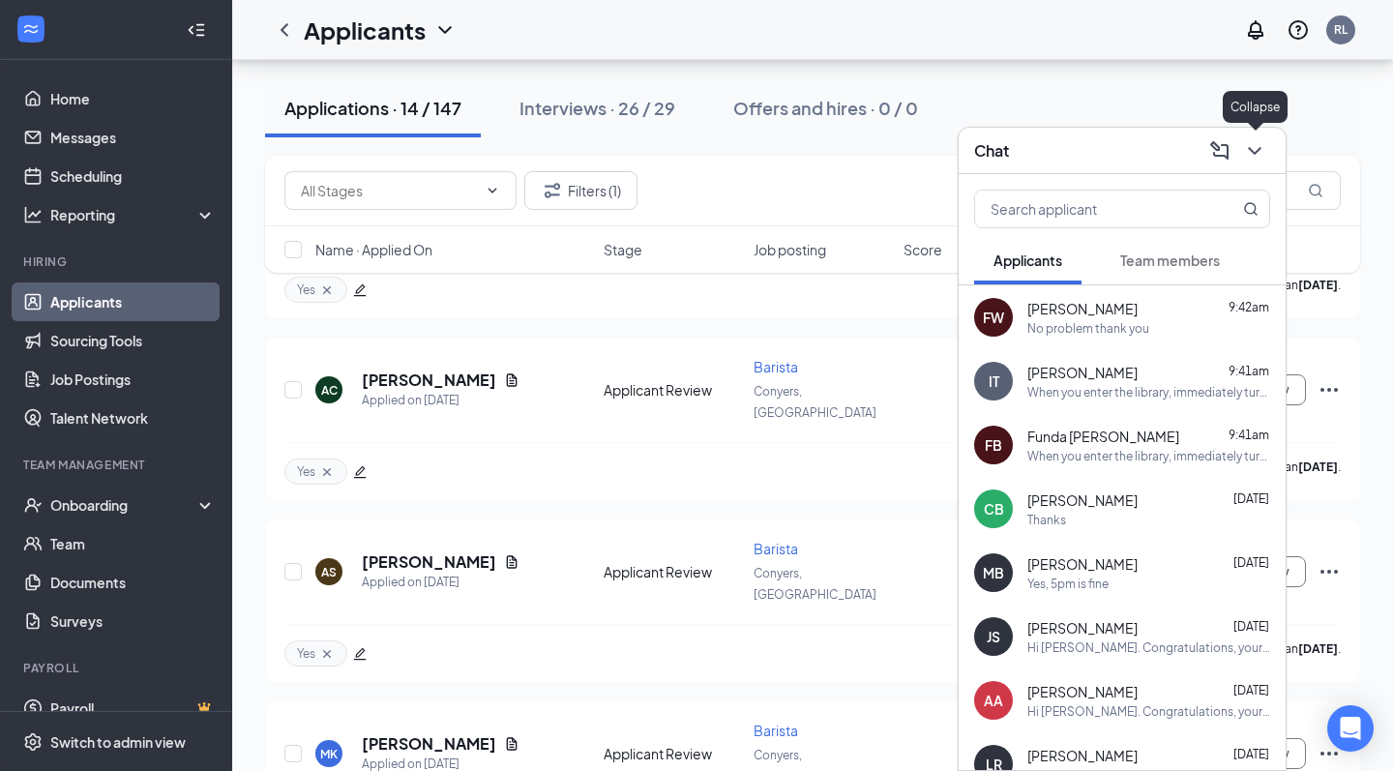
click at [1266, 152] on icon "ChevronDown" at bounding box center [1254, 150] width 23 height 23
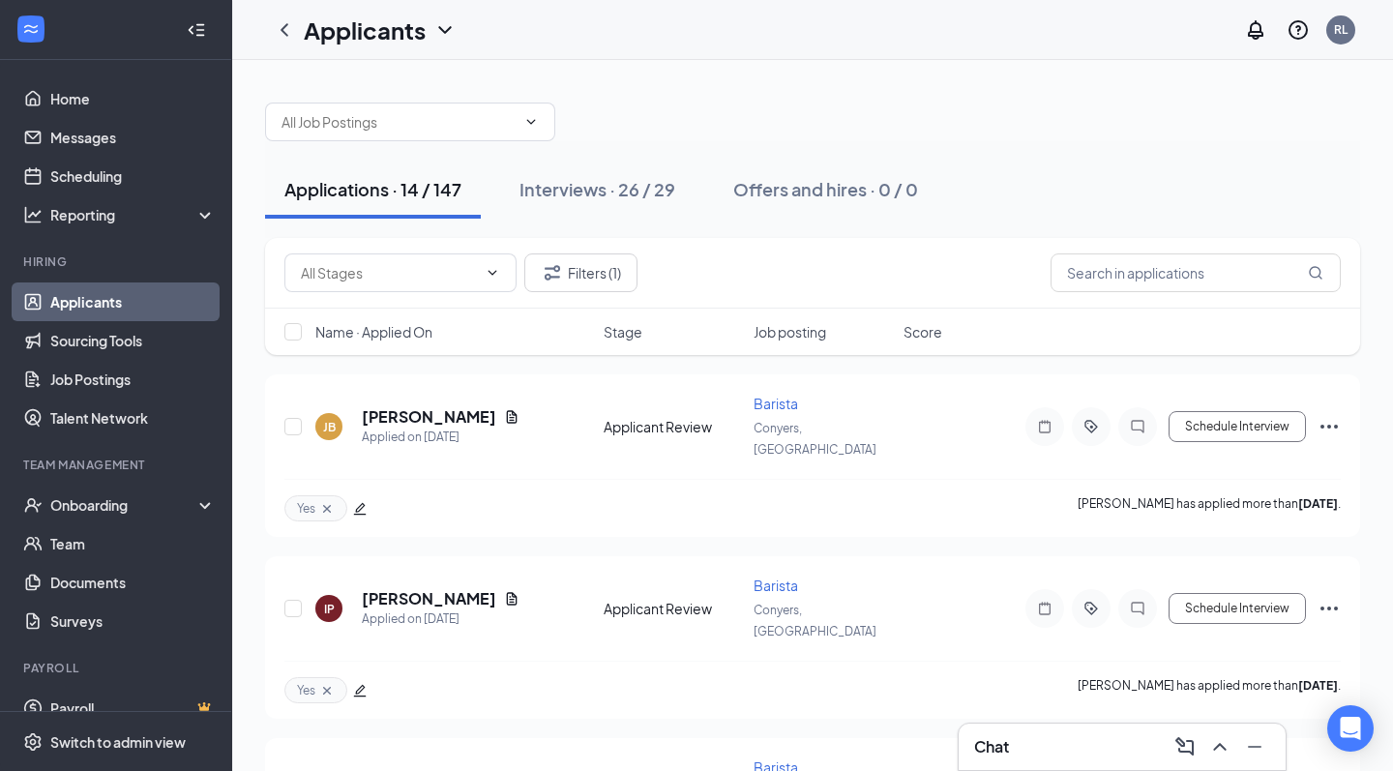
scroll to position [0, 0]
click at [127, 291] on link "Applicants" at bounding box center [132, 302] width 165 height 39
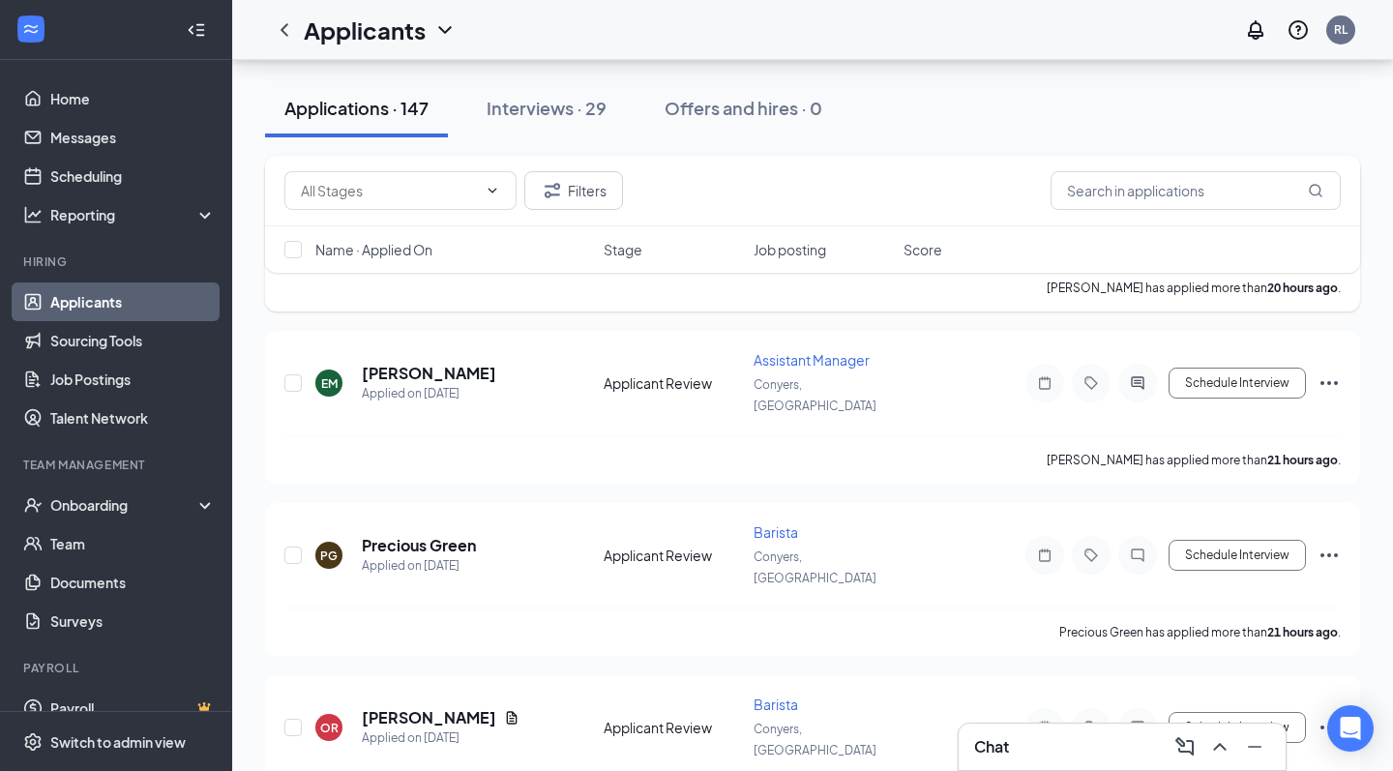
scroll to position [6598, 0]
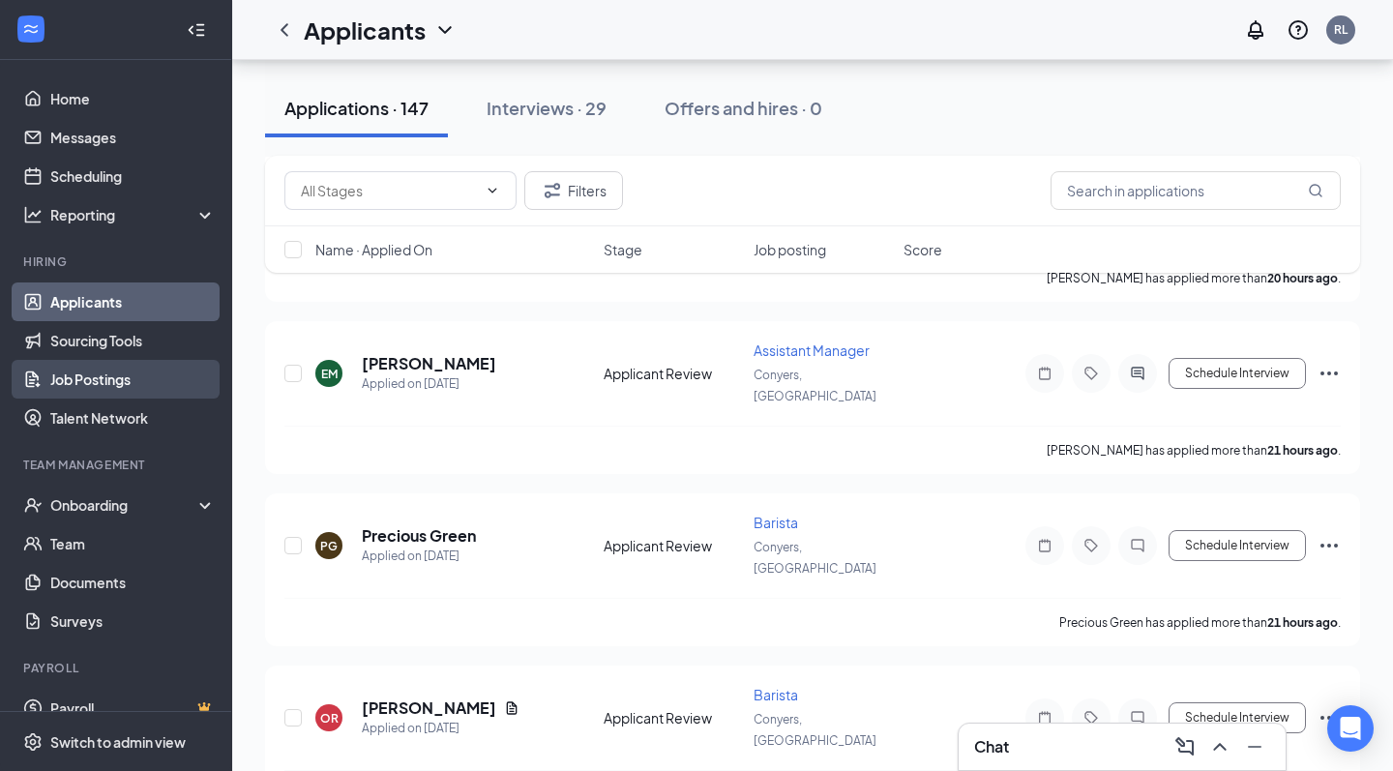
click at [144, 385] on link "Job Postings" at bounding box center [132, 379] width 165 height 39
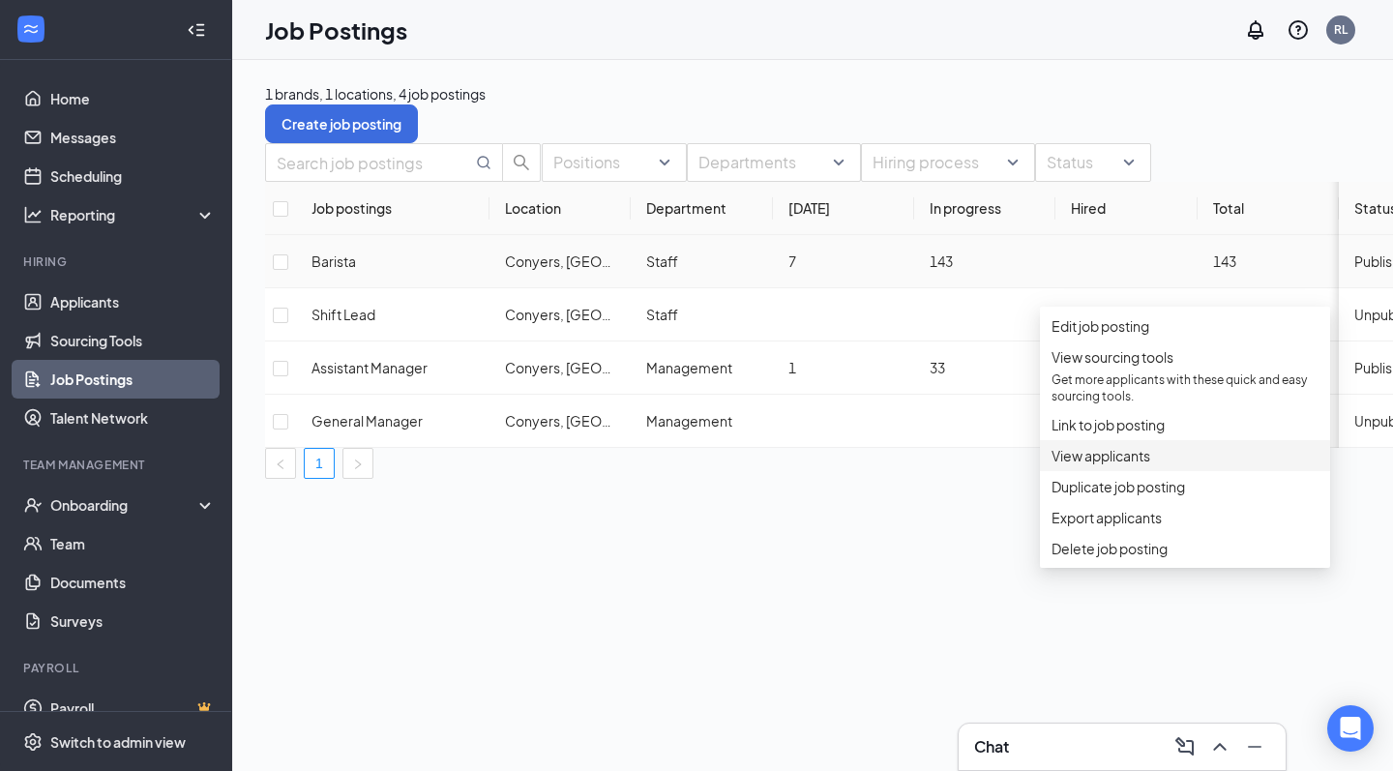
click at [1097, 471] on li "View applicants" at bounding box center [1185, 455] width 290 height 31
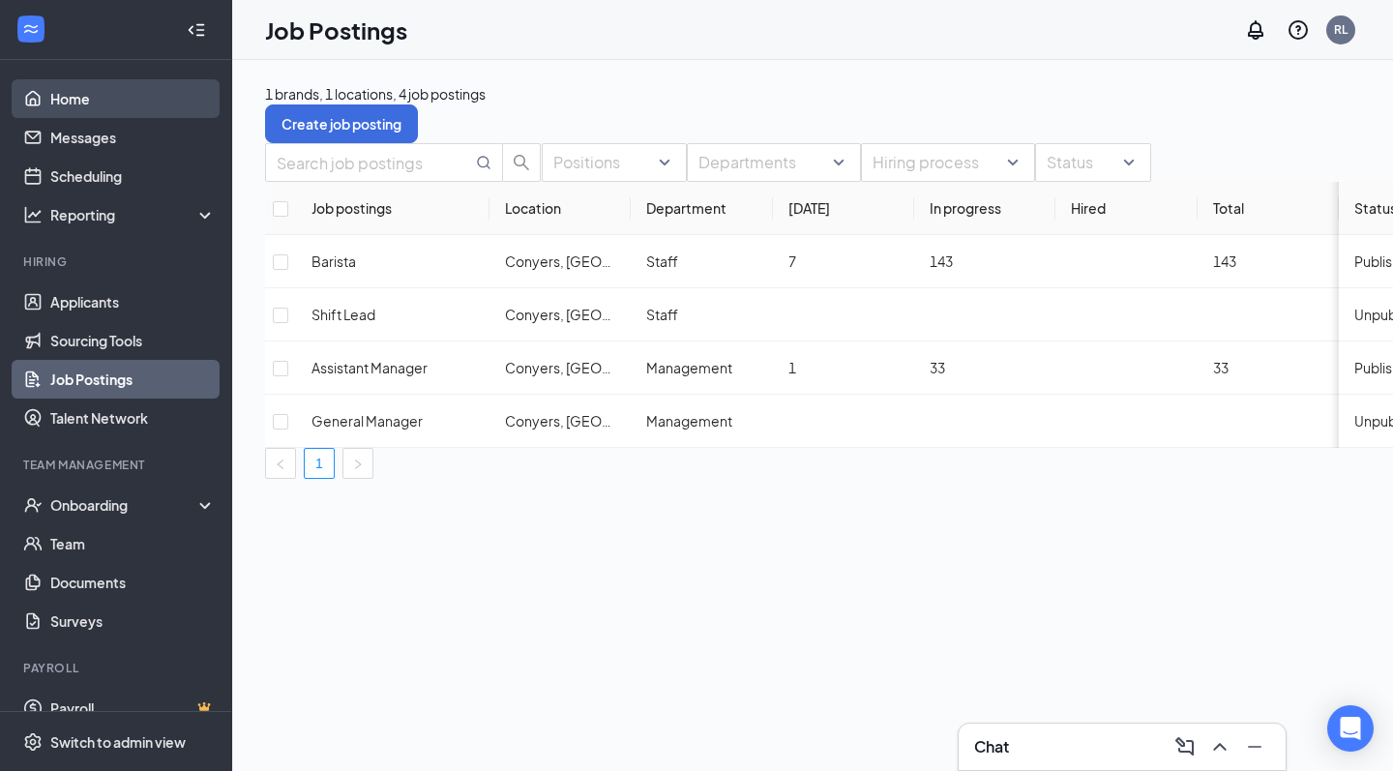
click at [74, 107] on link "Home" at bounding box center [132, 98] width 165 height 39
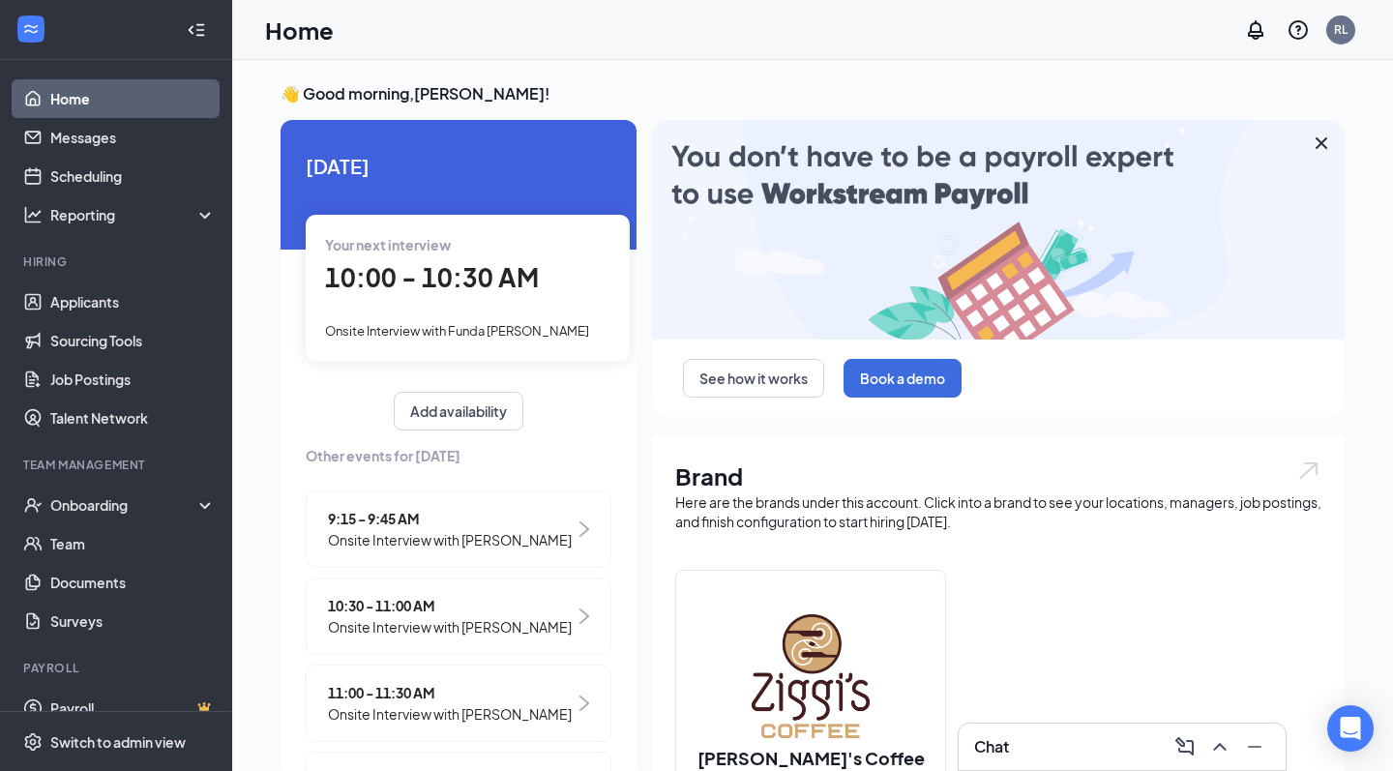
click at [480, 301] on div "Your next interview 10:00 - 10:30 AM Onsite Interview with Funda Antoinesha Bra…" at bounding box center [468, 287] width 324 height 145
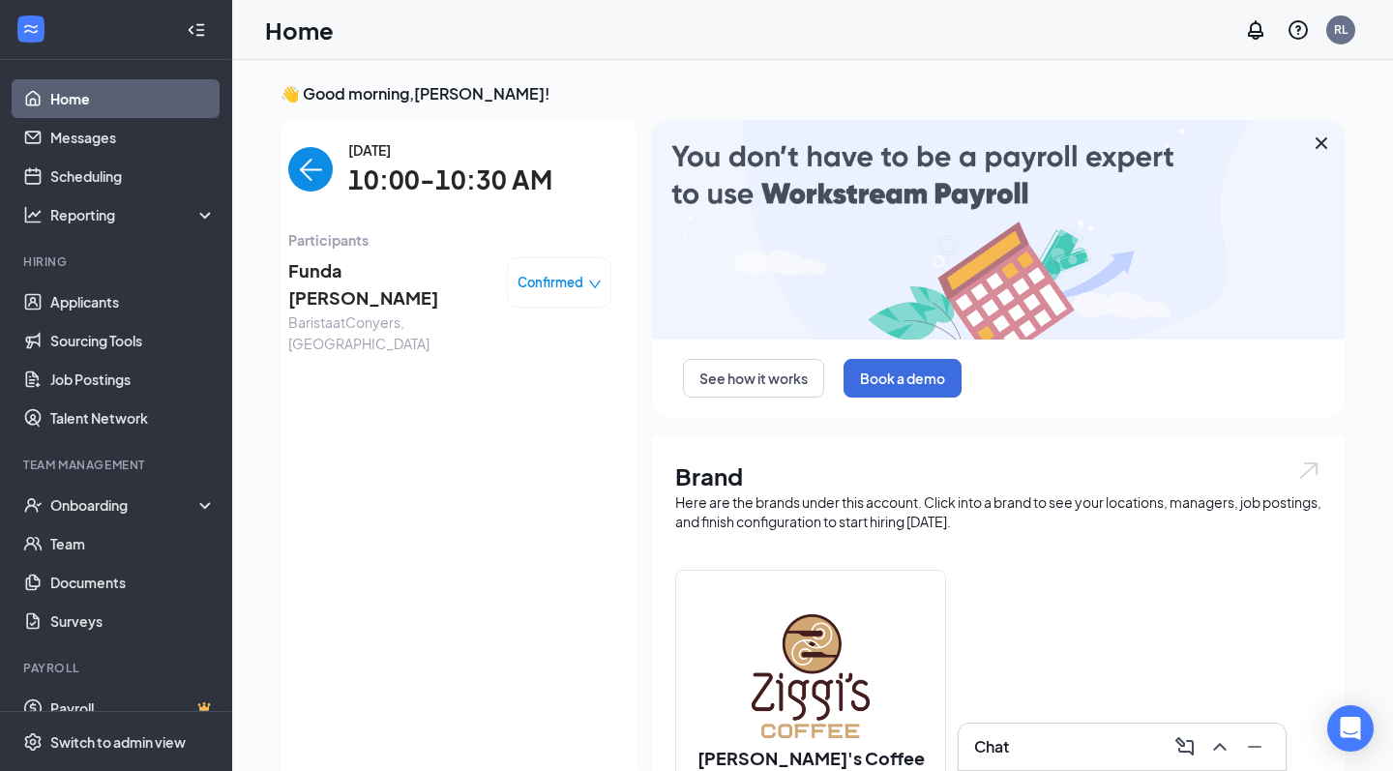
scroll to position [8, 0]
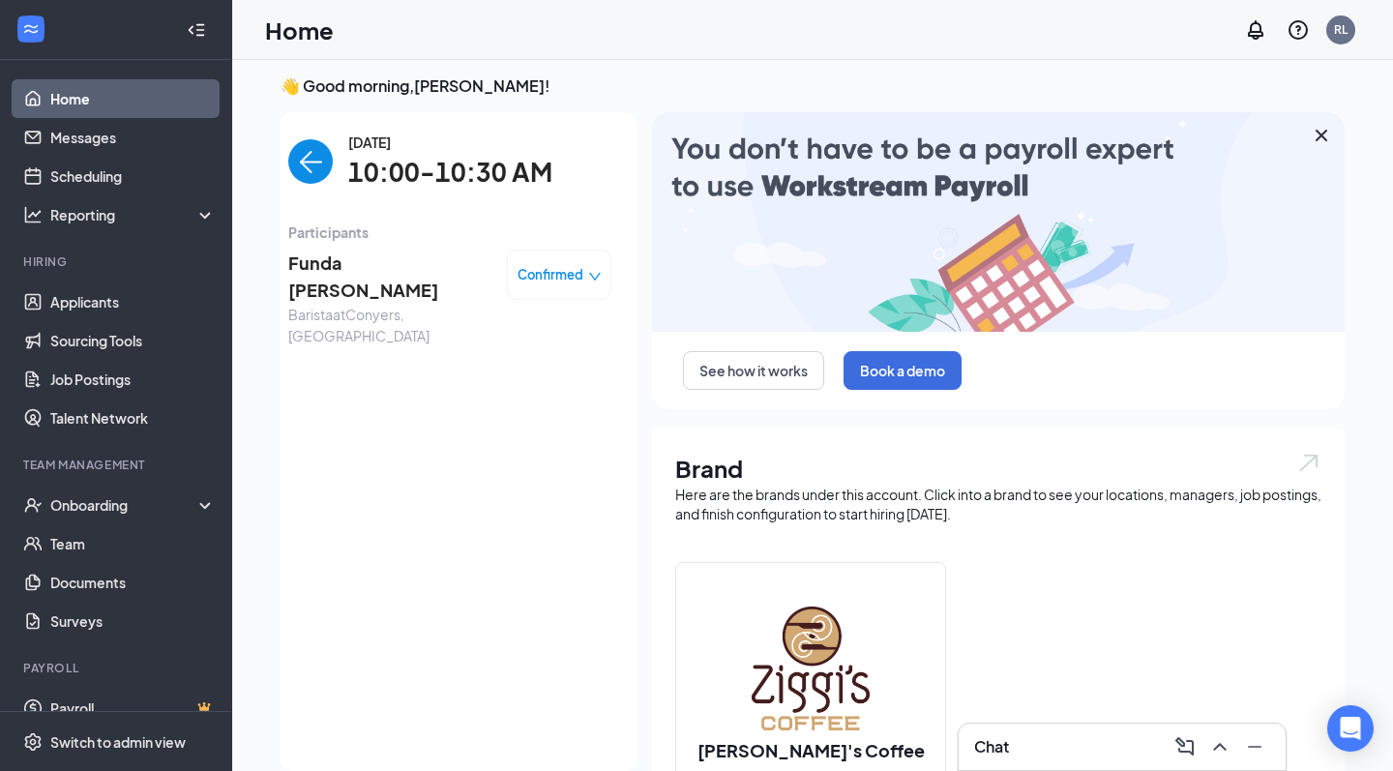
click at [367, 258] on span "Funda [PERSON_NAME]" at bounding box center [389, 277] width 203 height 55
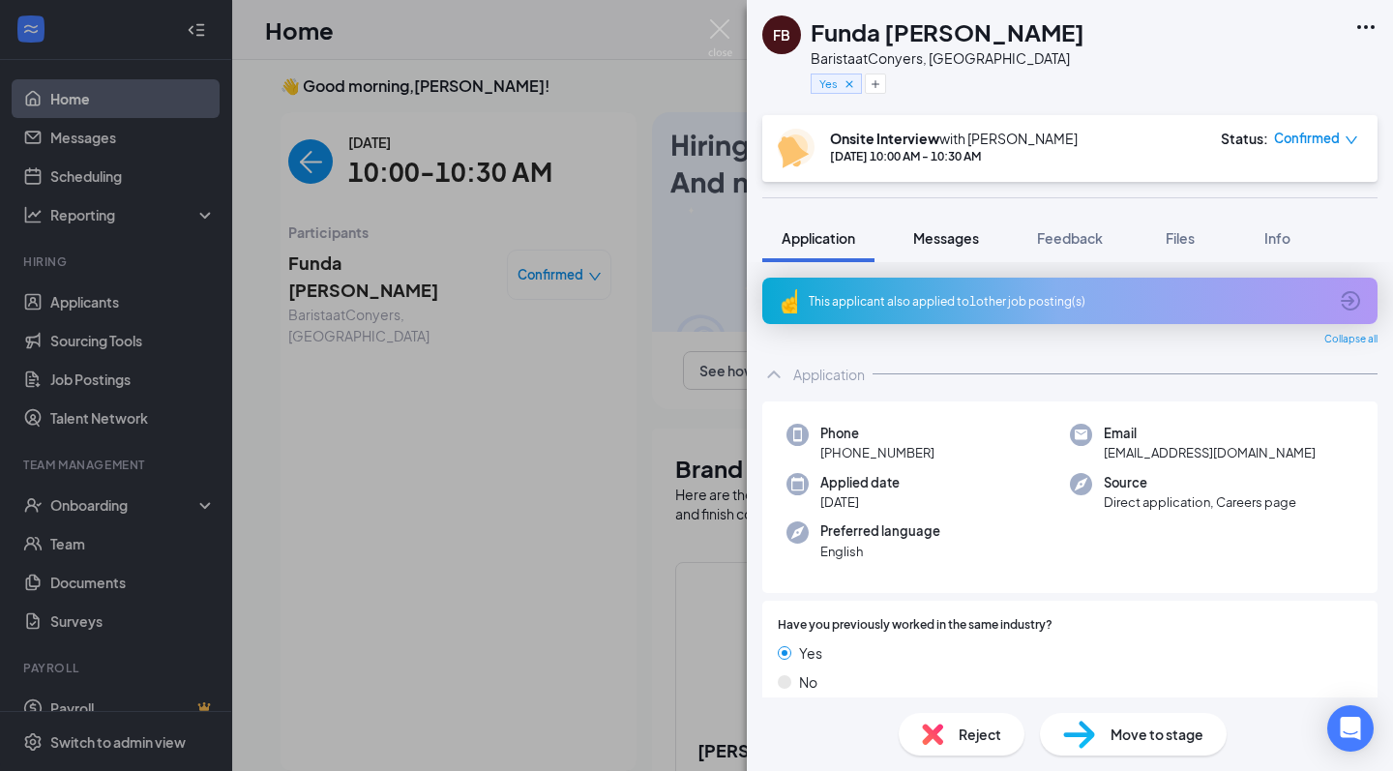
click at [977, 245] on span "Messages" at bounding box center [946, 237] width 66 height 17
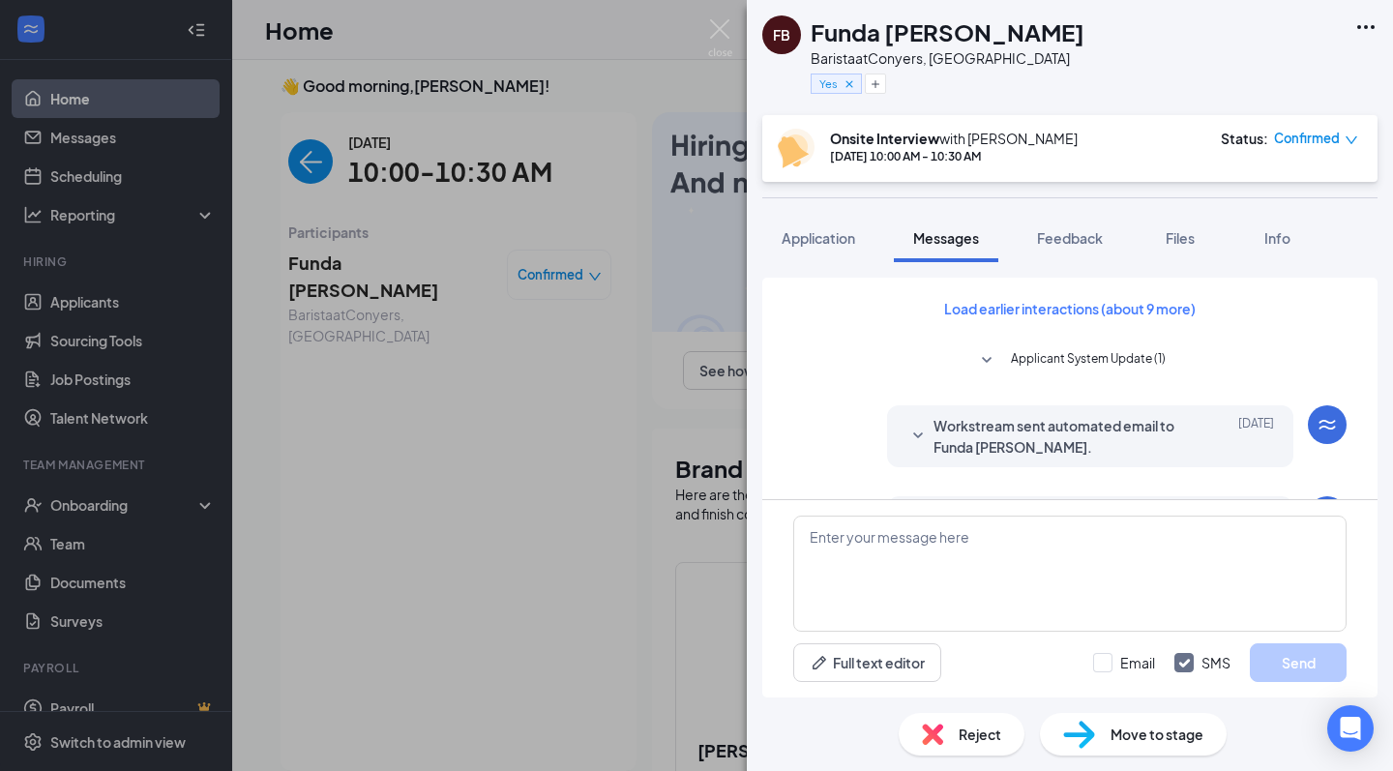
scroll to position [899, 0]
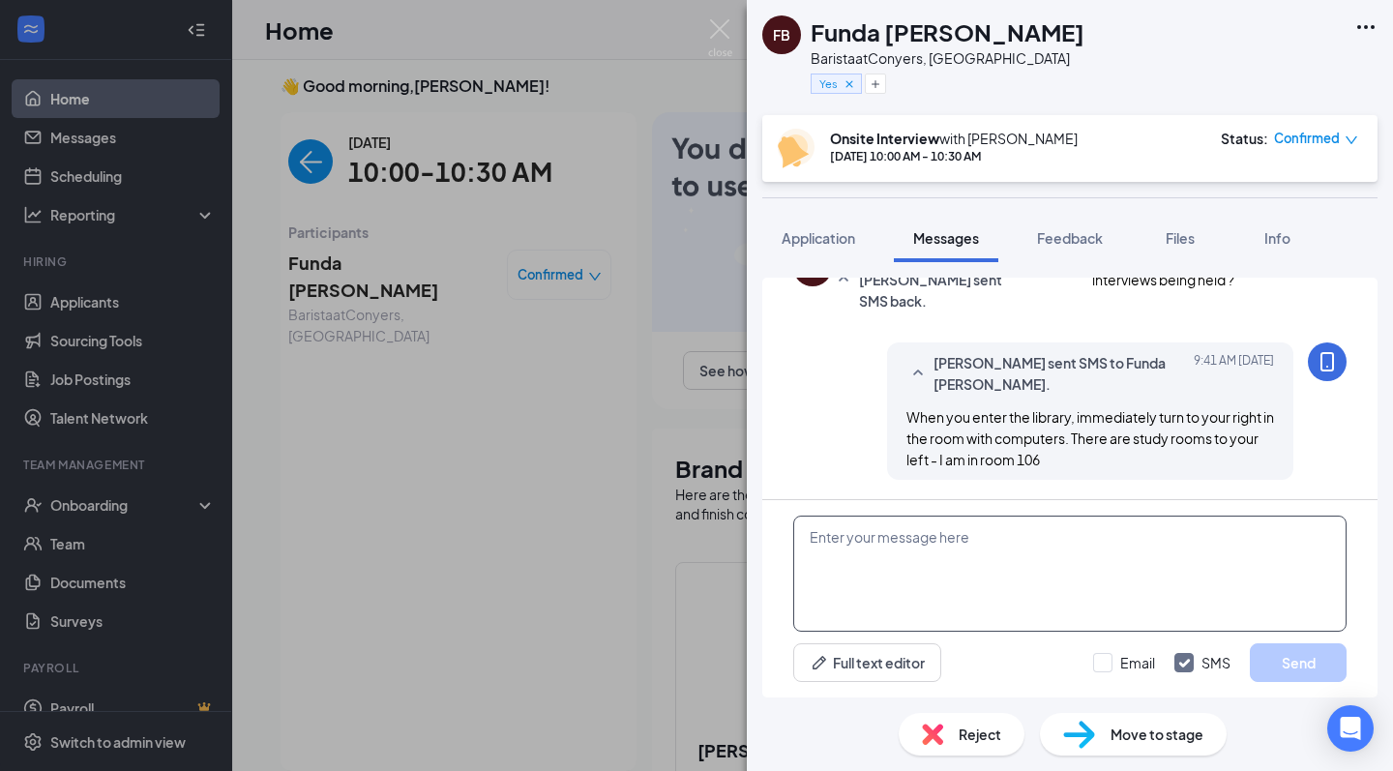
click at [993, 540] on textarea at bounding box center [1069, 574] width 553 height 116
type textarea "Are you here?"
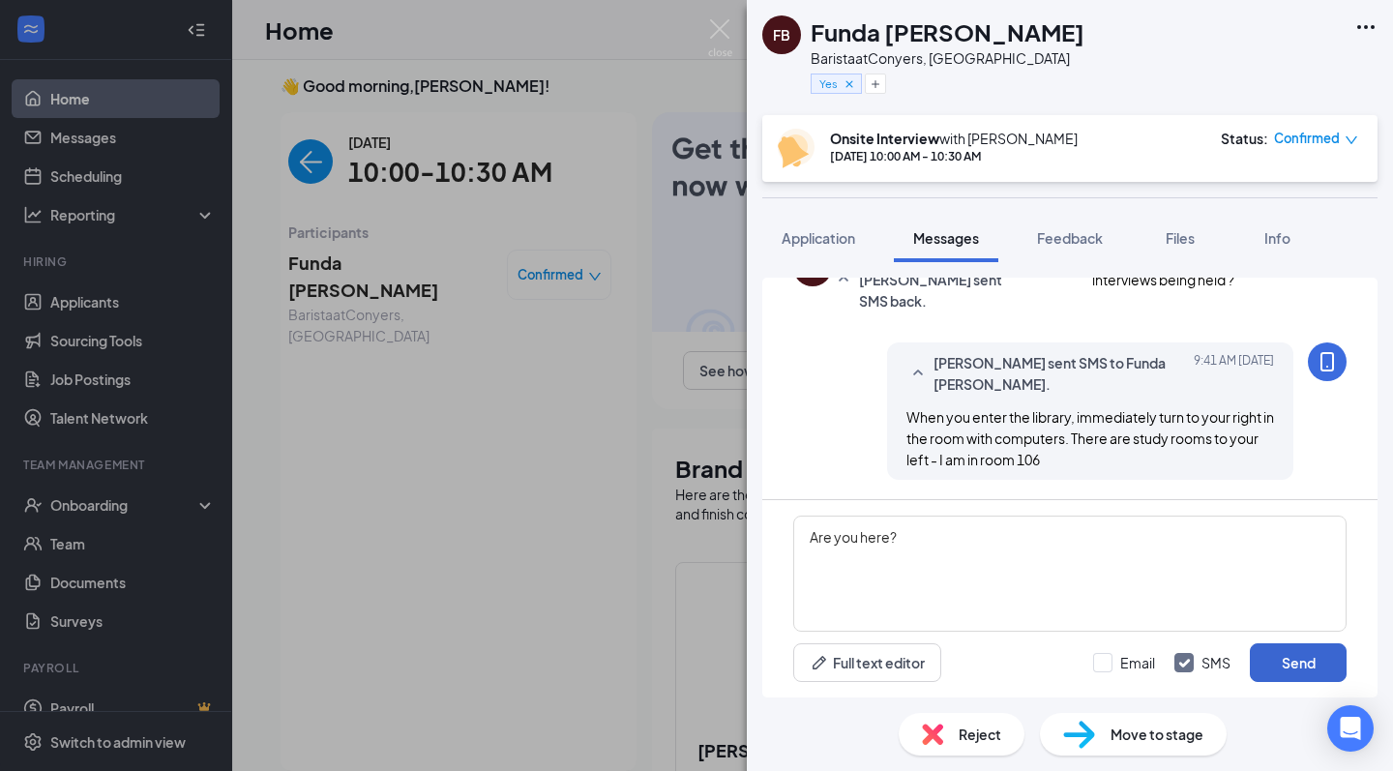
click at [1327, 669] on button "Send" at bounding box center [1298, 662] width 97 height 39
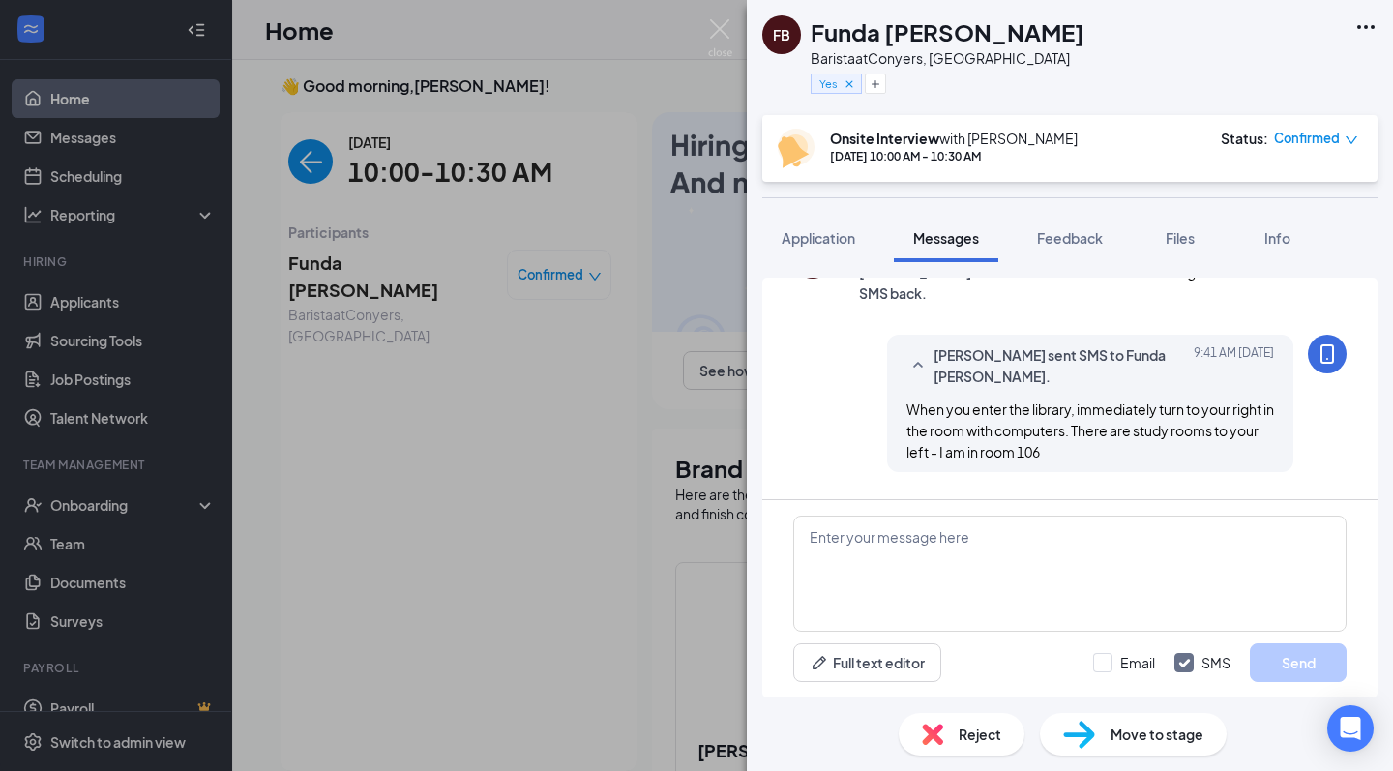
scroll to position [1023, 0]
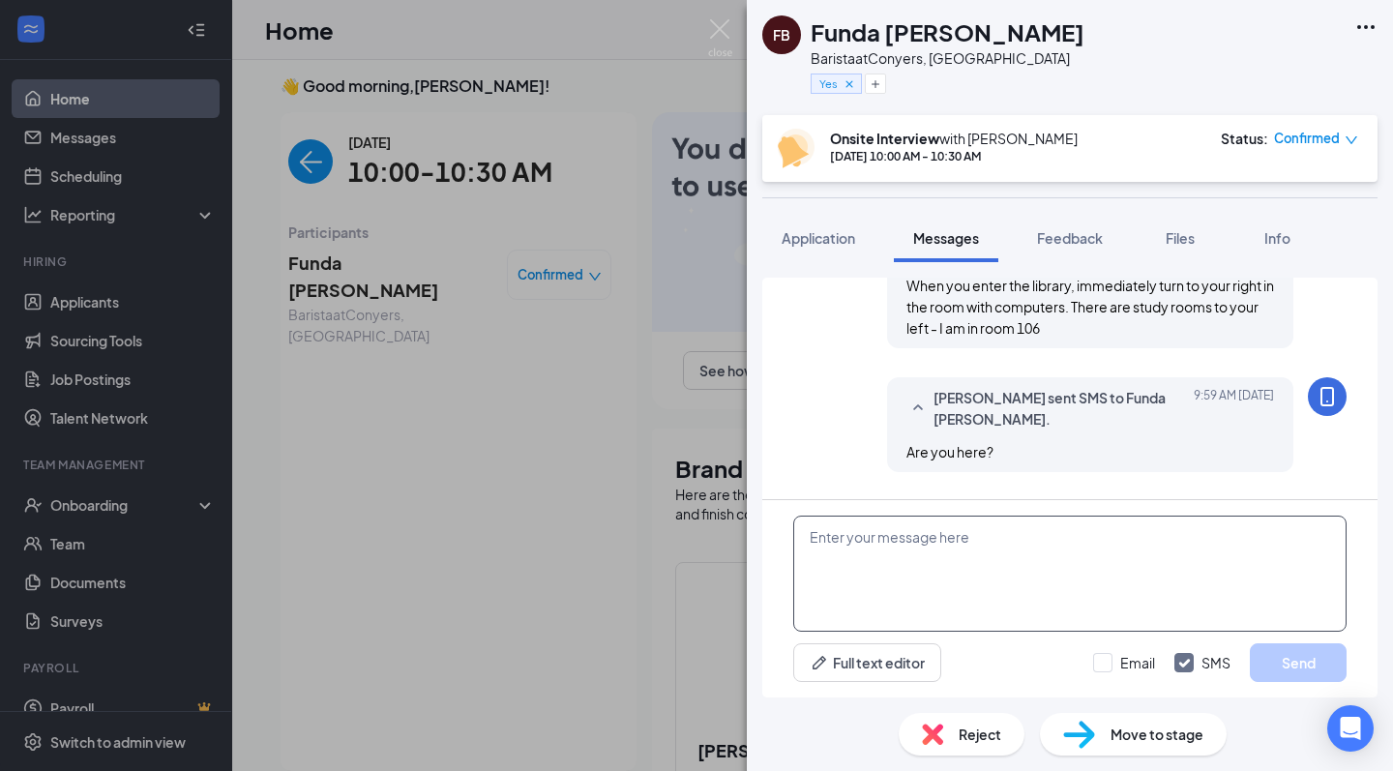
click at [1134, 574] on textarea at bounding box center [1069, 574] width 553 height 116
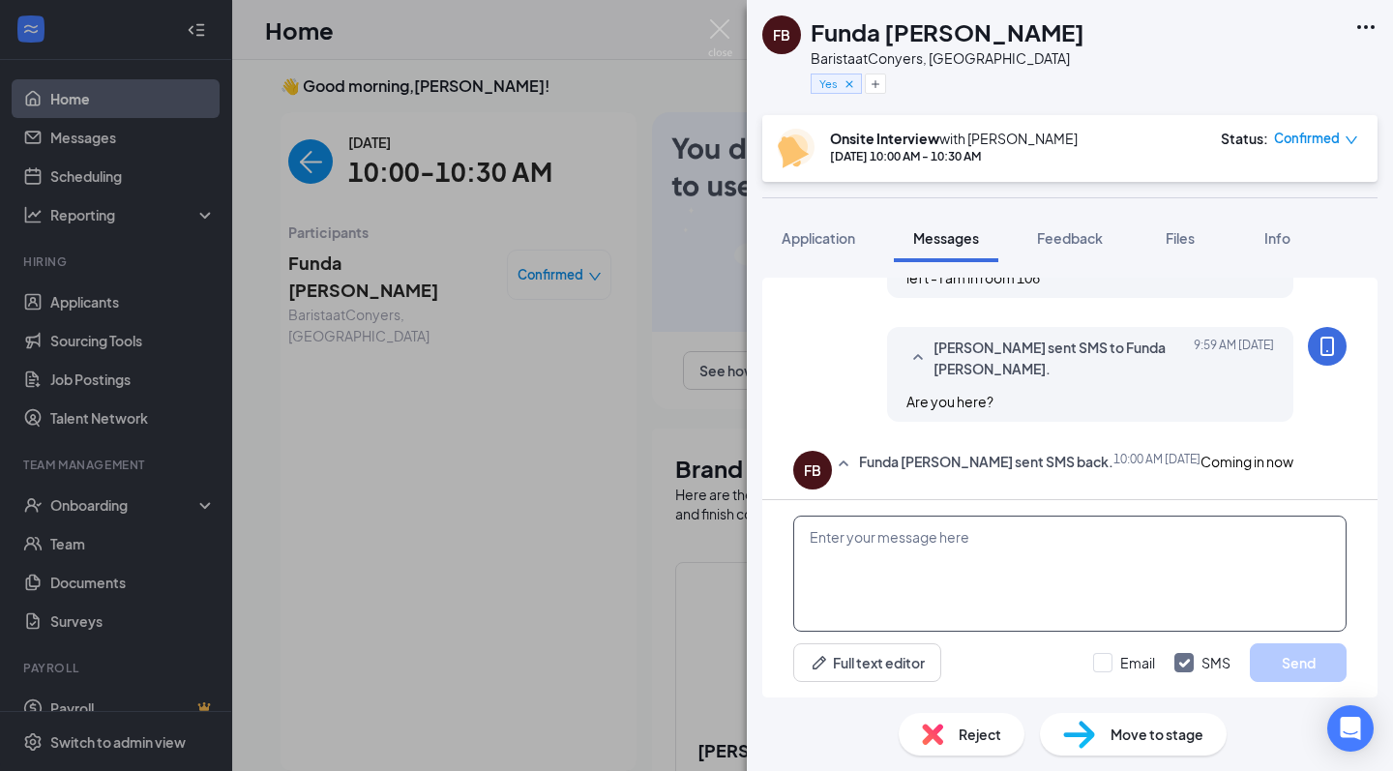
scroll to position [1147, 0]
click at [1025, 549] on textarea at bounding box center [1069, 574] width 553 height 116
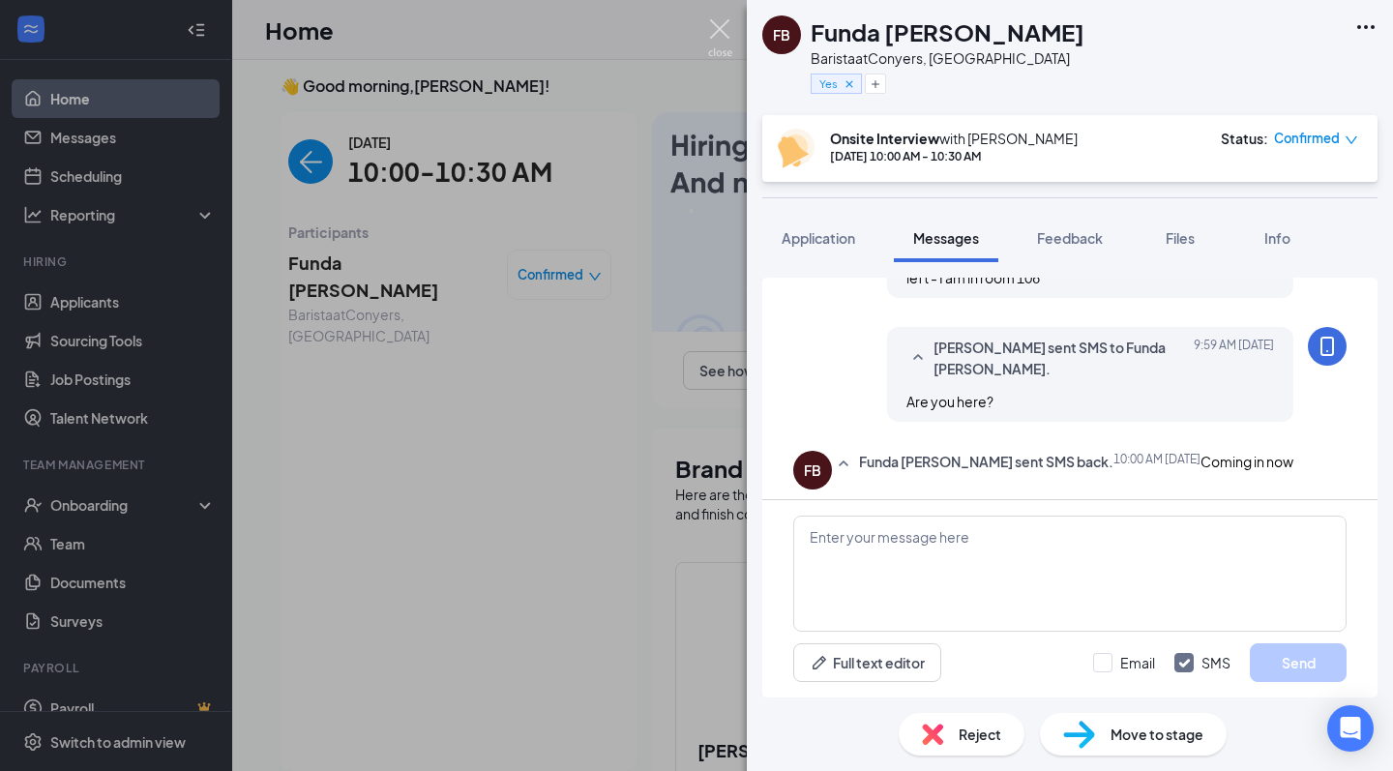
click at [728, 34] on img at bounding box center [720, 38] width 24 height 38
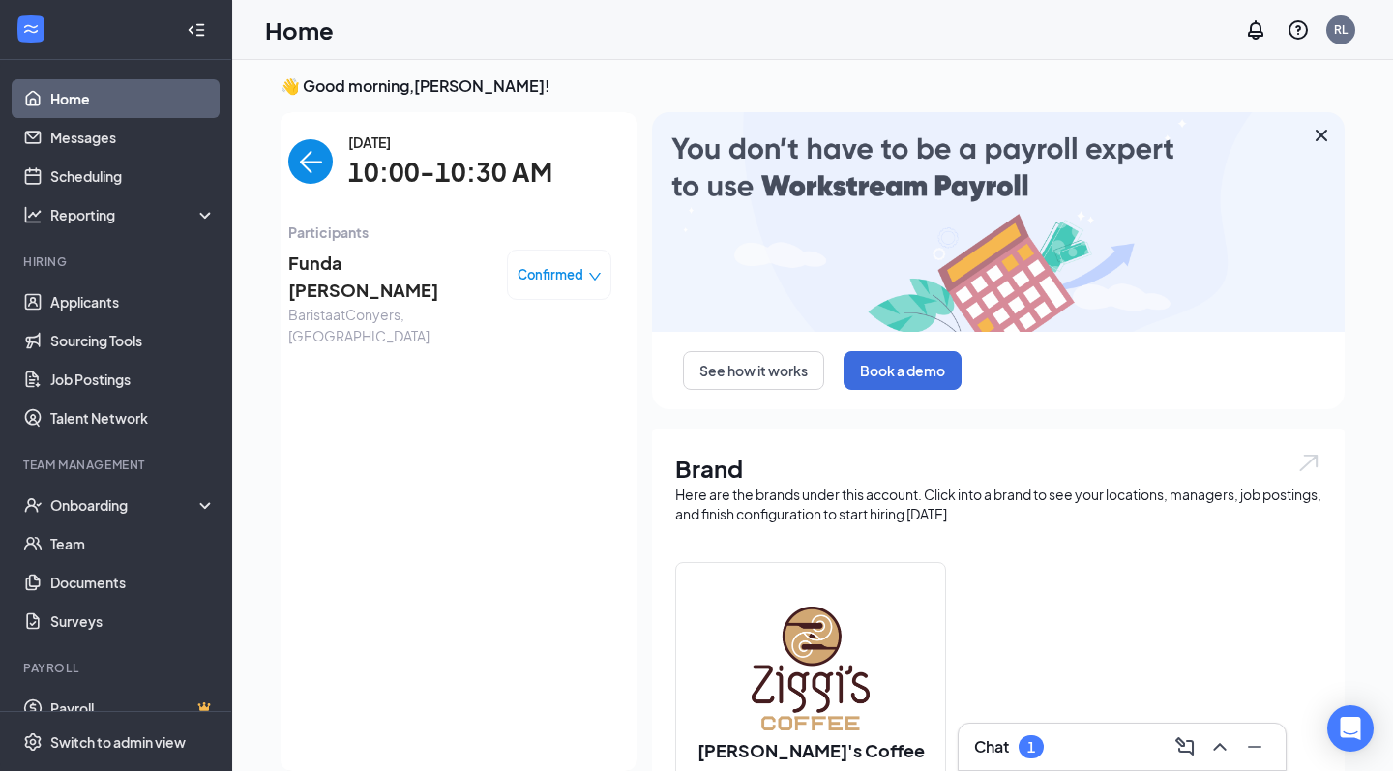
click at [57, 111] on link "Home" at bounding box center [132, 98] width 165 height 39
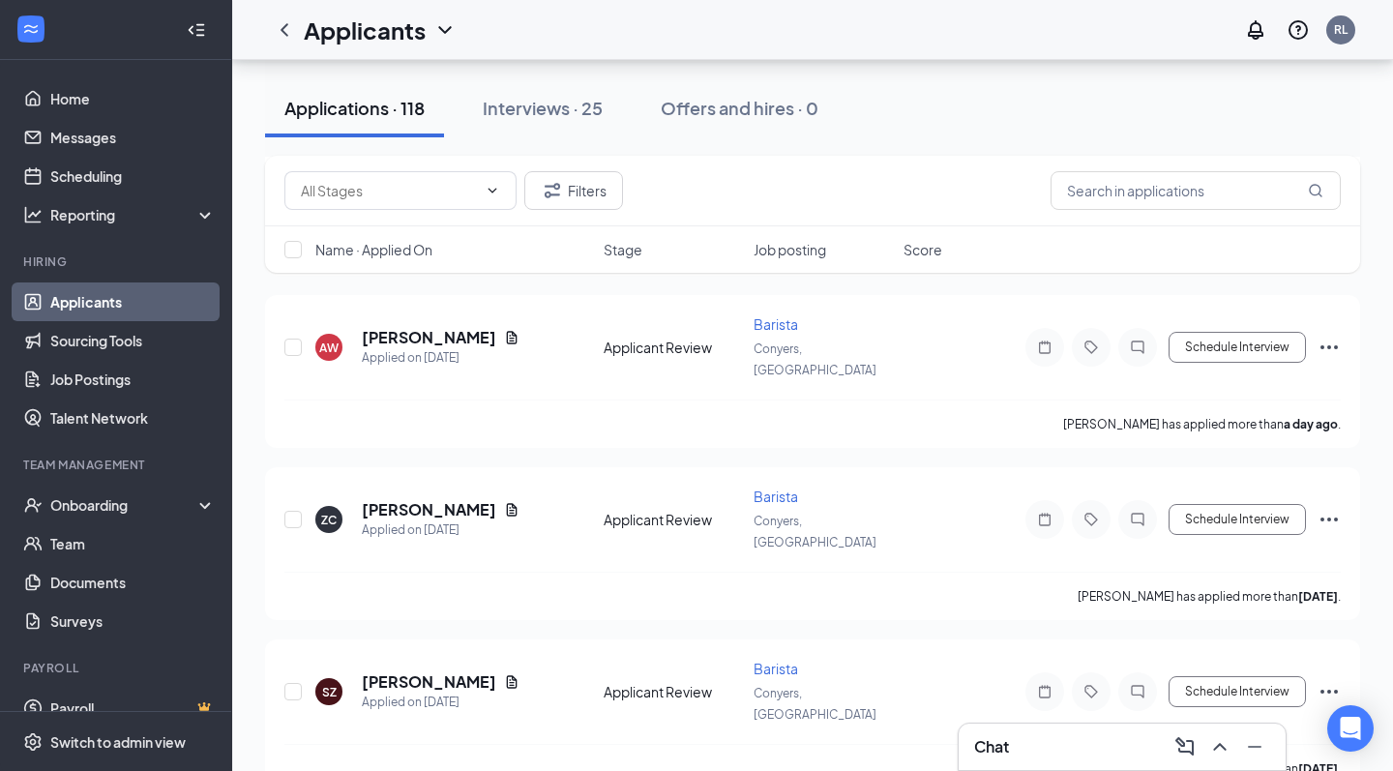
scroll to position [7198, 0]
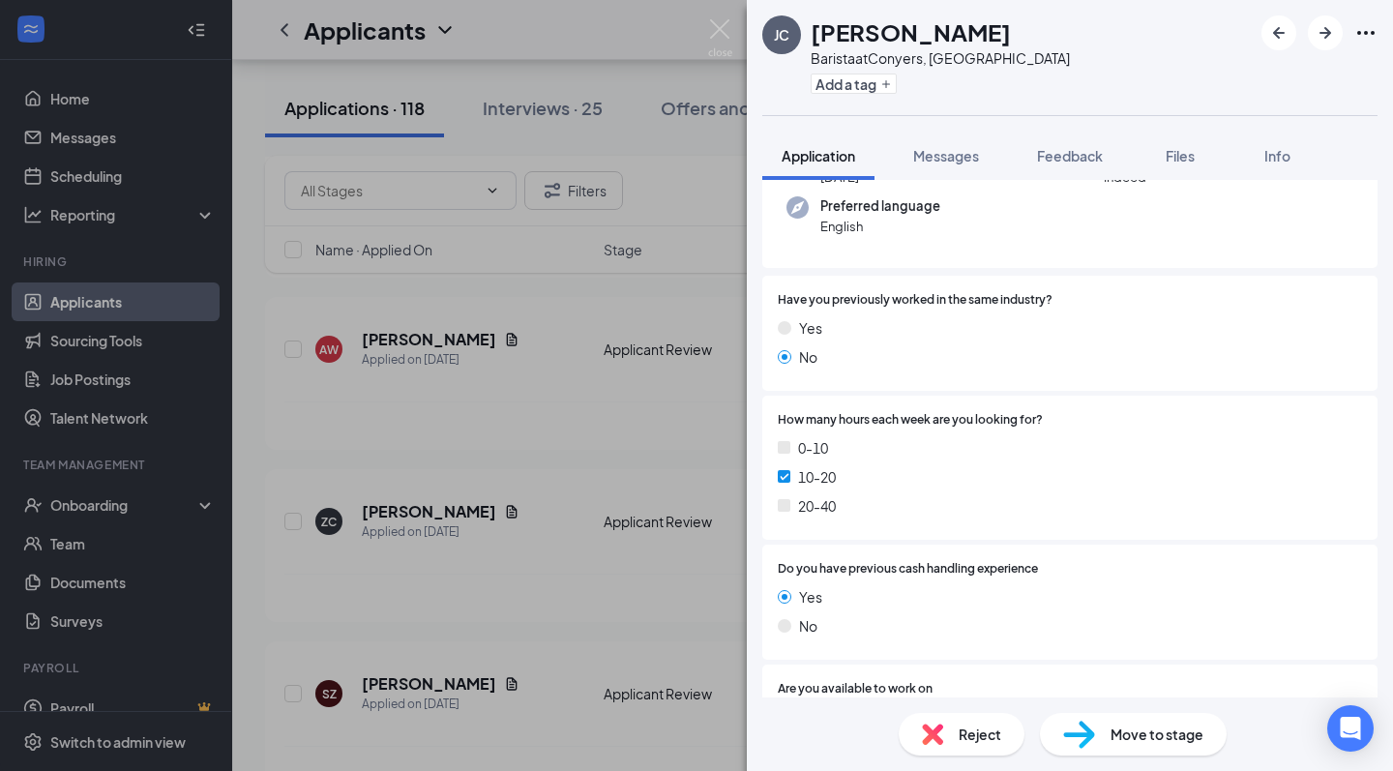
scroll to position [87, 0]
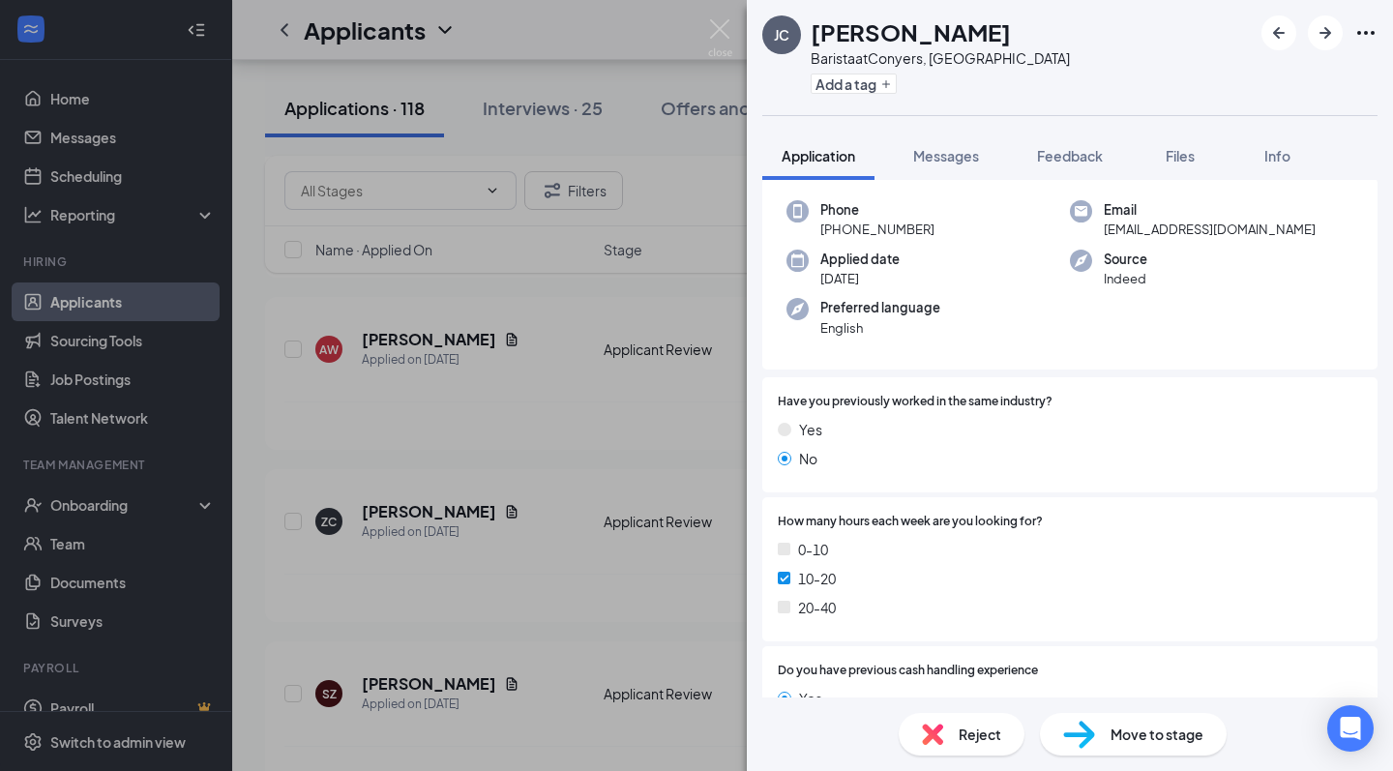
click at [729, 15] on div "JC Jenna Chrisman Barista at Conyers, GA Add a tag Application Messages Feedbac…" at bounding box center [696, 385] width 1393 height 771
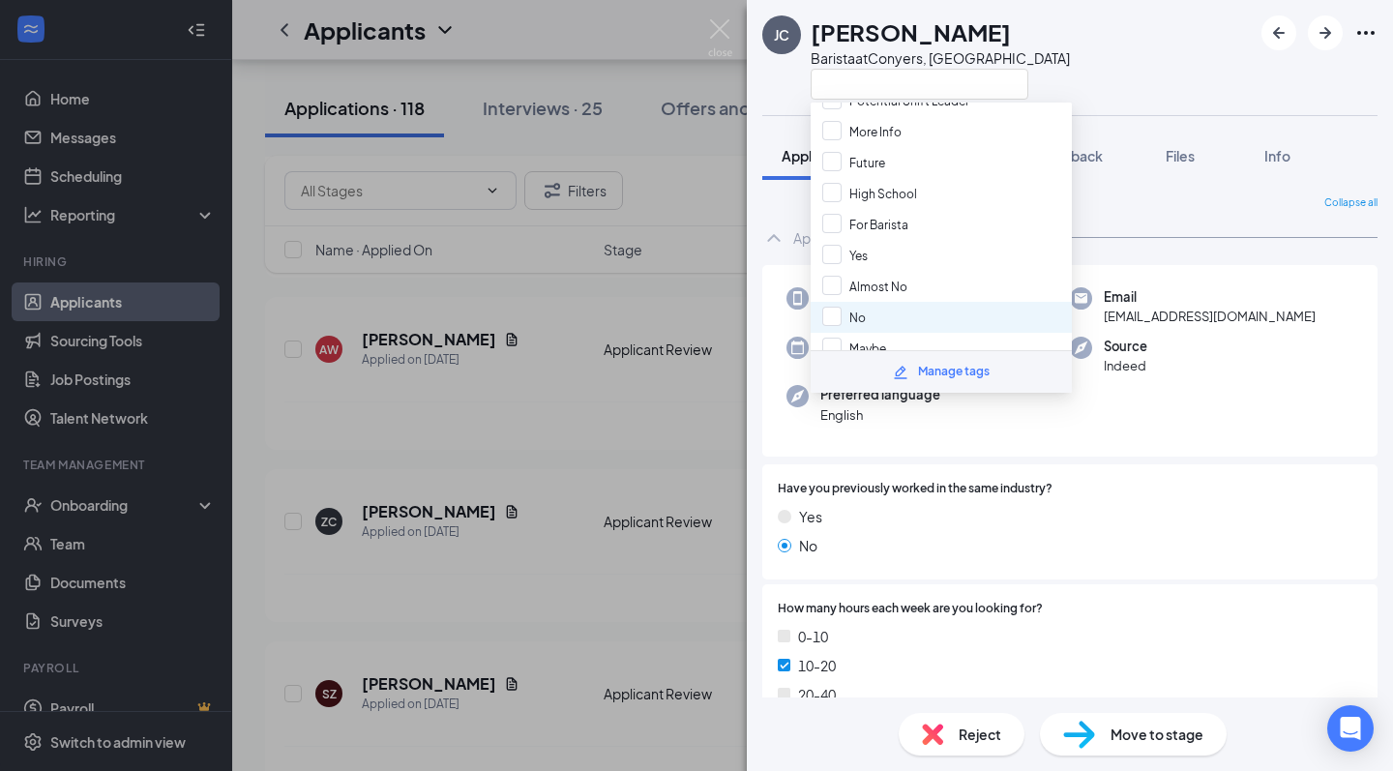
scroll to position [72, 0]
click at [865, 315] on span "No" at bounding box center [858, 317] width 16 height 15
click at [865, 315] on input "No" at bounding box center [844, 316] width 44 height 21
click at [962, 313] on div "No" at bounding box center [941, 316] width 261 height 31
checkbox input "true"
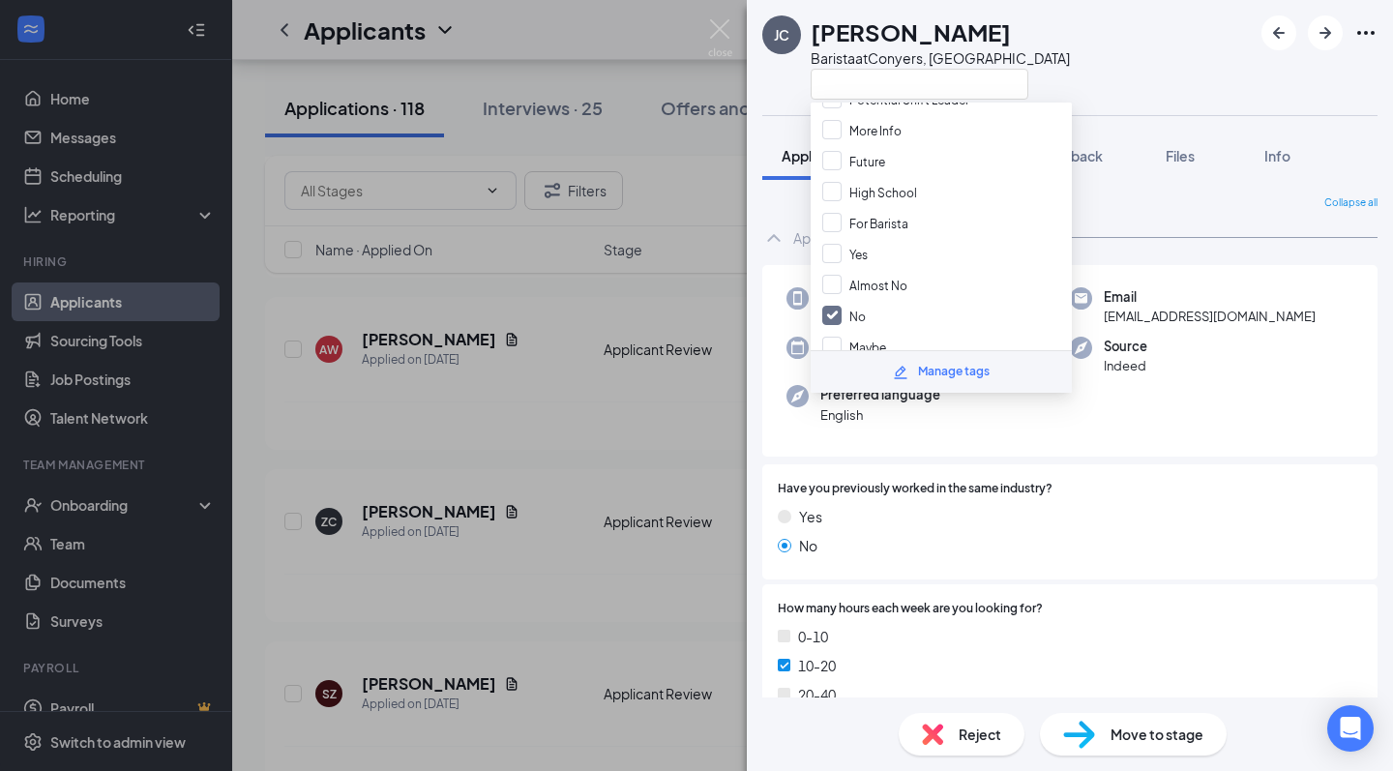
click at [723, 30] on img at bounding box center [720, 38] width 24 height 38
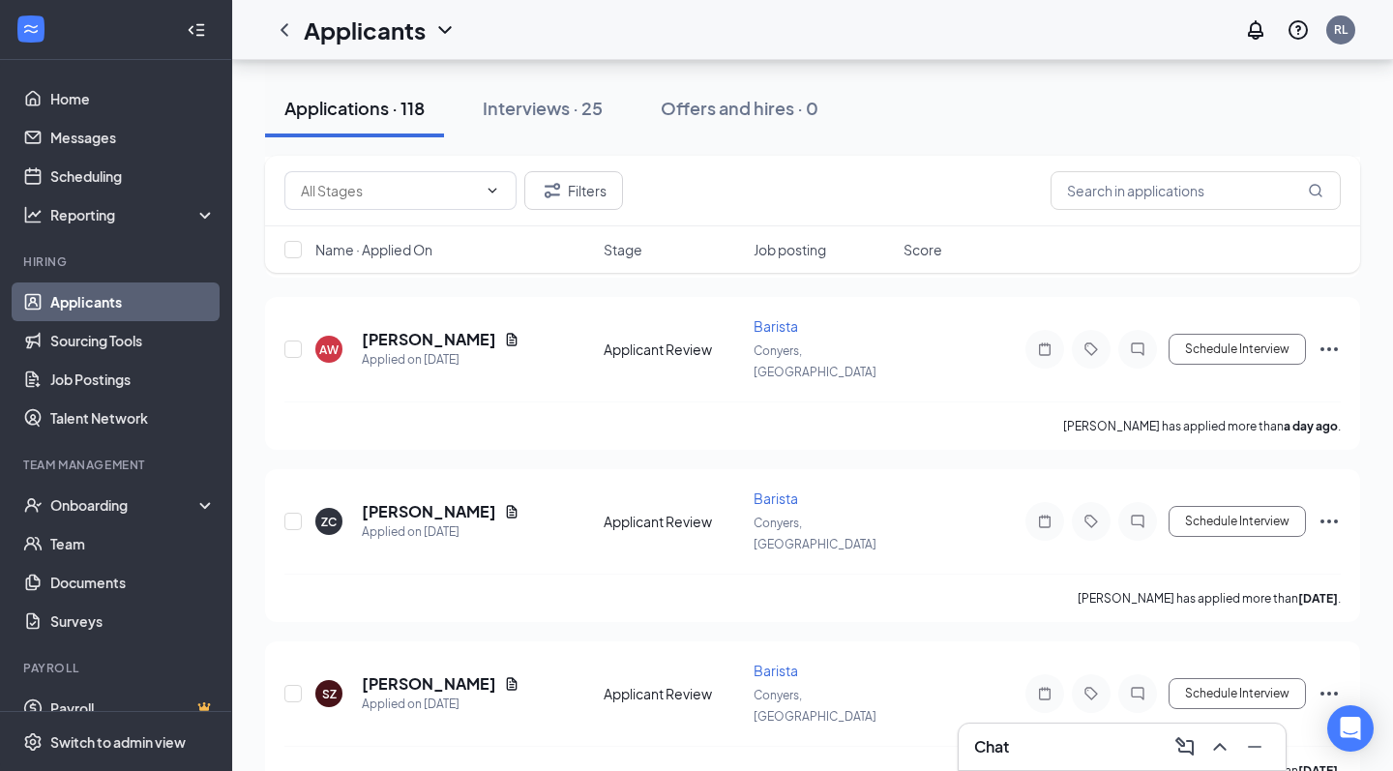
scroll to position [7178, 0]
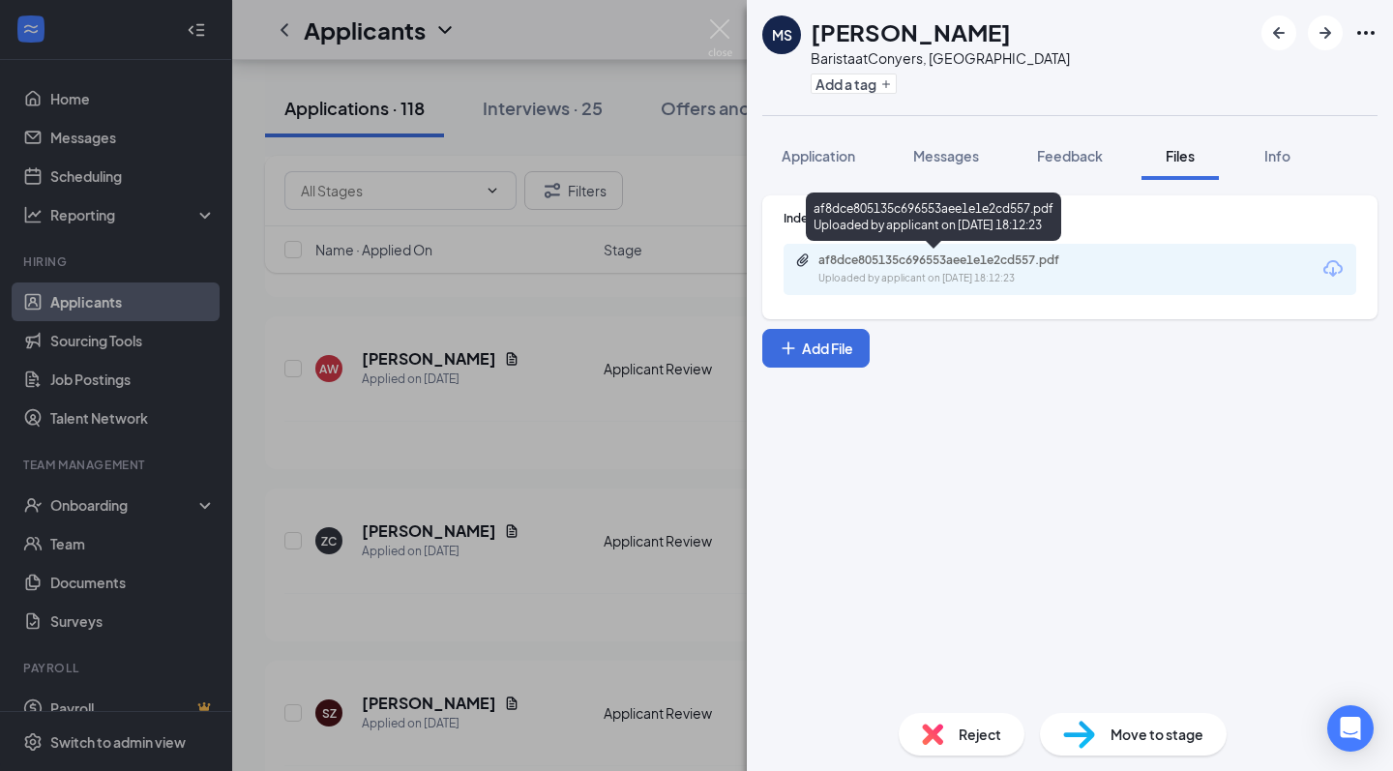
click at [992, 269] on div "af8dce805135c696553aee1e1e2cd557.pdf Uploaded by applicant on Aug 24, 2025 at 1…" at bounding box center [951, 270] width 313 height 34
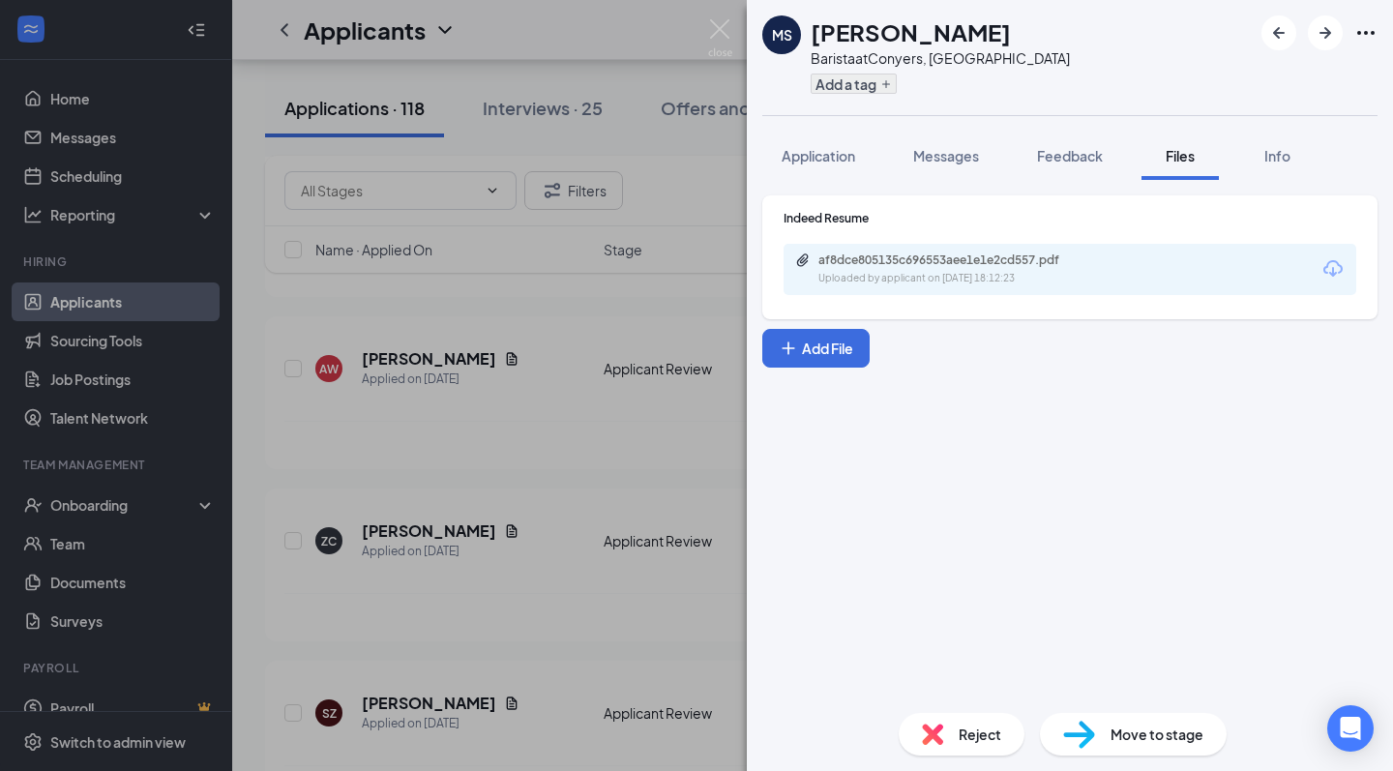
click at [857, 88] on button "Add a tag" at bounding box center [854, 84] width 86 height 20
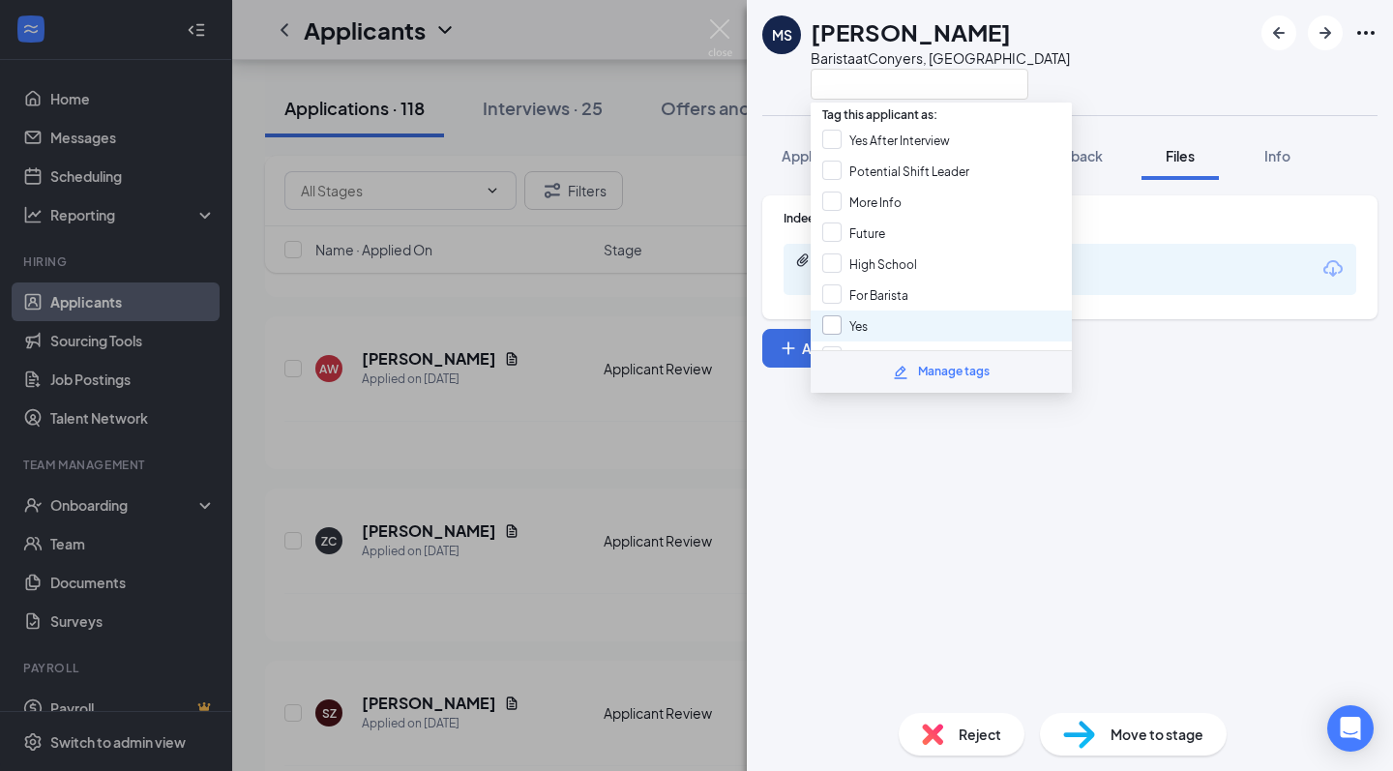
click at [846, 331] on label "Yes" at bounding box center [844, 325] width 45 height 21
click at [846, 331] on input "Yes" at bounding box center [844, 325] width 45 height 21
click at [987, 319] on div "Yes" at bounding box center [941, 326] width 261 height 31
checkbox input "true"
click at [730, 41] on img at bounding box center [720, 38] width 24 height 38
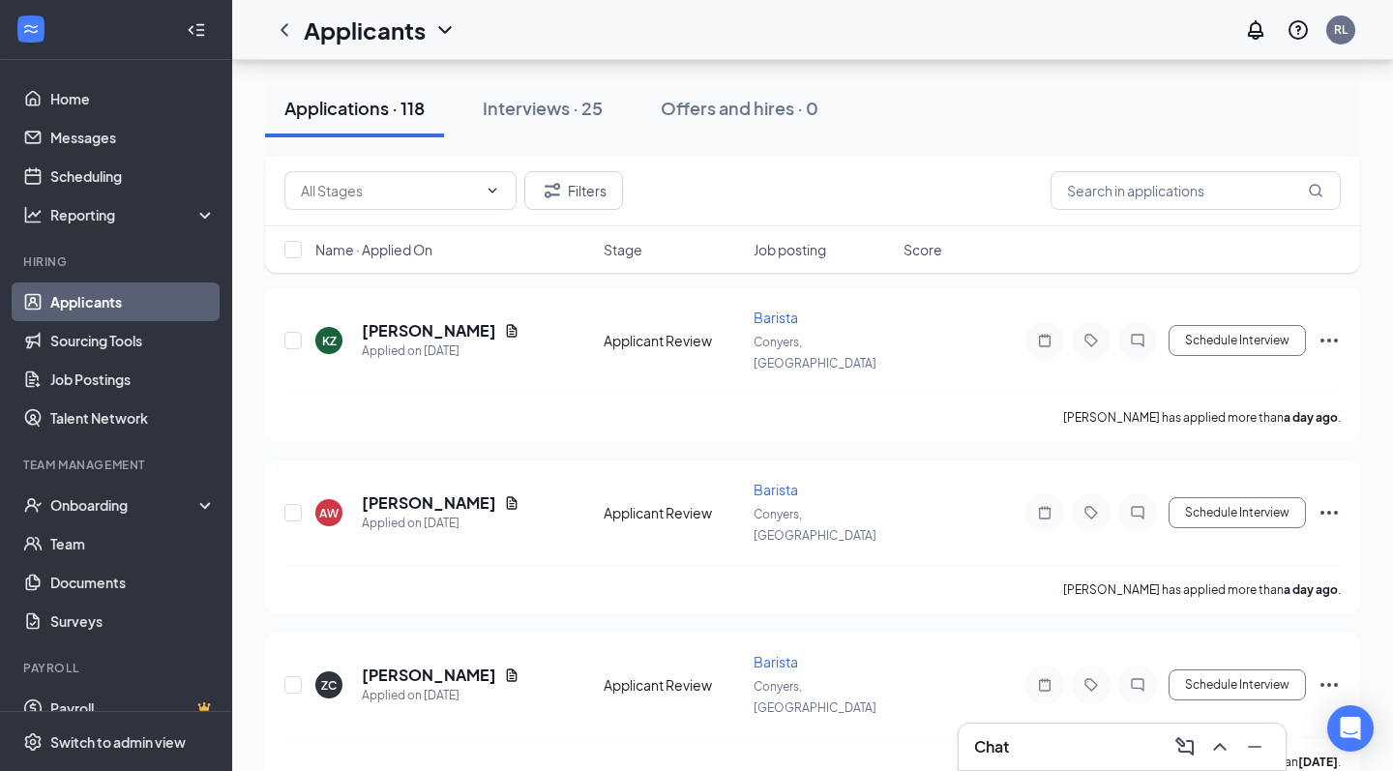
scroll to position [6999, 0]
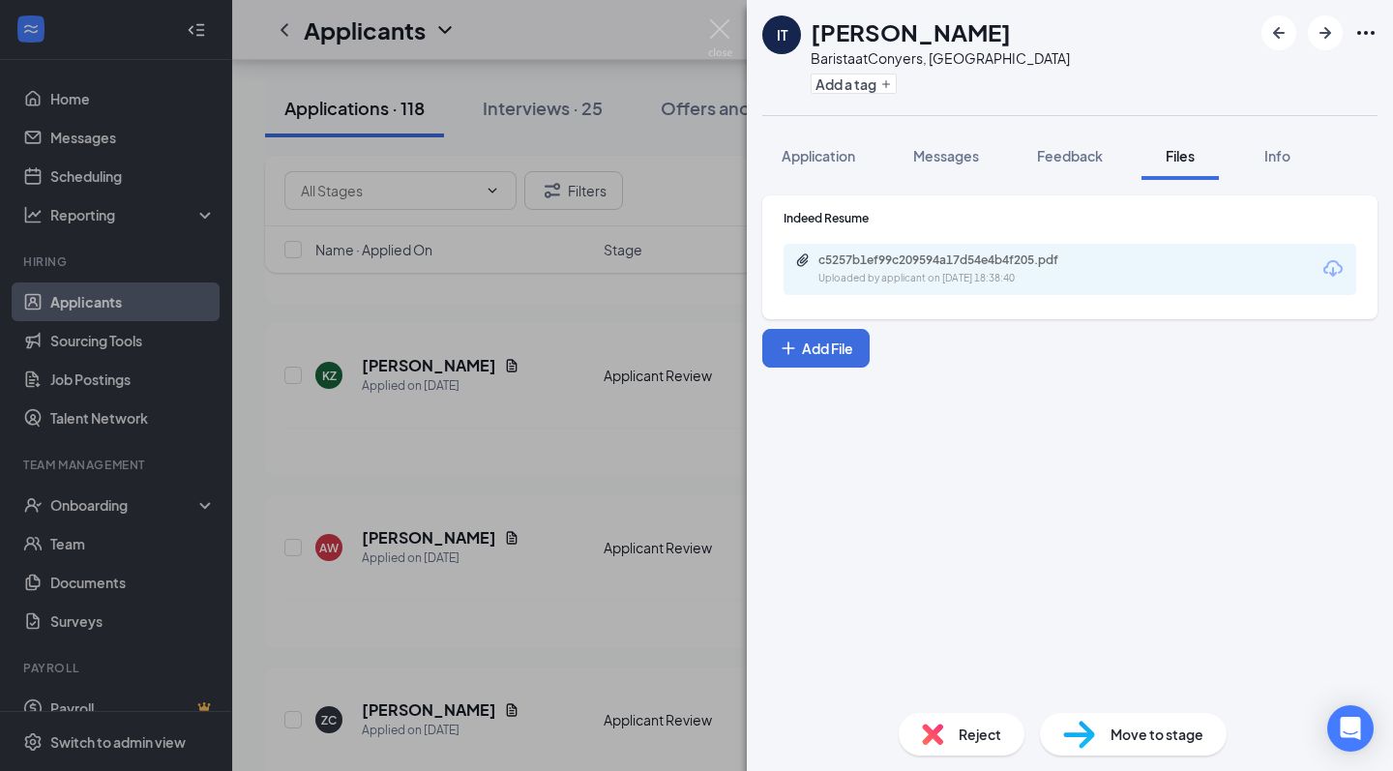
click at [883, 254] on div "c5257b1ef99c209594a17d54e4b4f205.pdf" at bounding box center [954, 260] width 271 height 15
click at [935, 138] on button "Messages" at bounding box center [946, 156] width 104 height 48
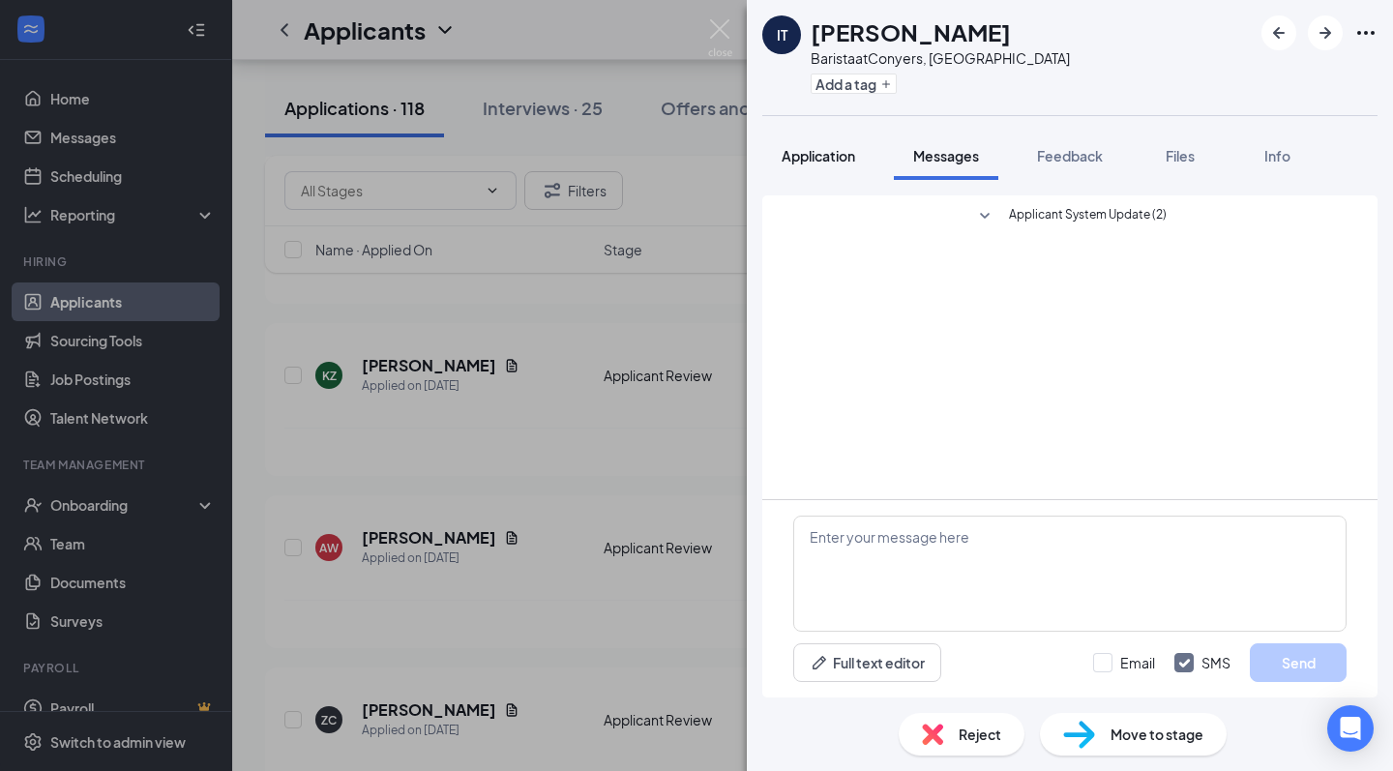
click at [824, 149] on span "Application" at bounding box center [819, 155] width 74 height 17
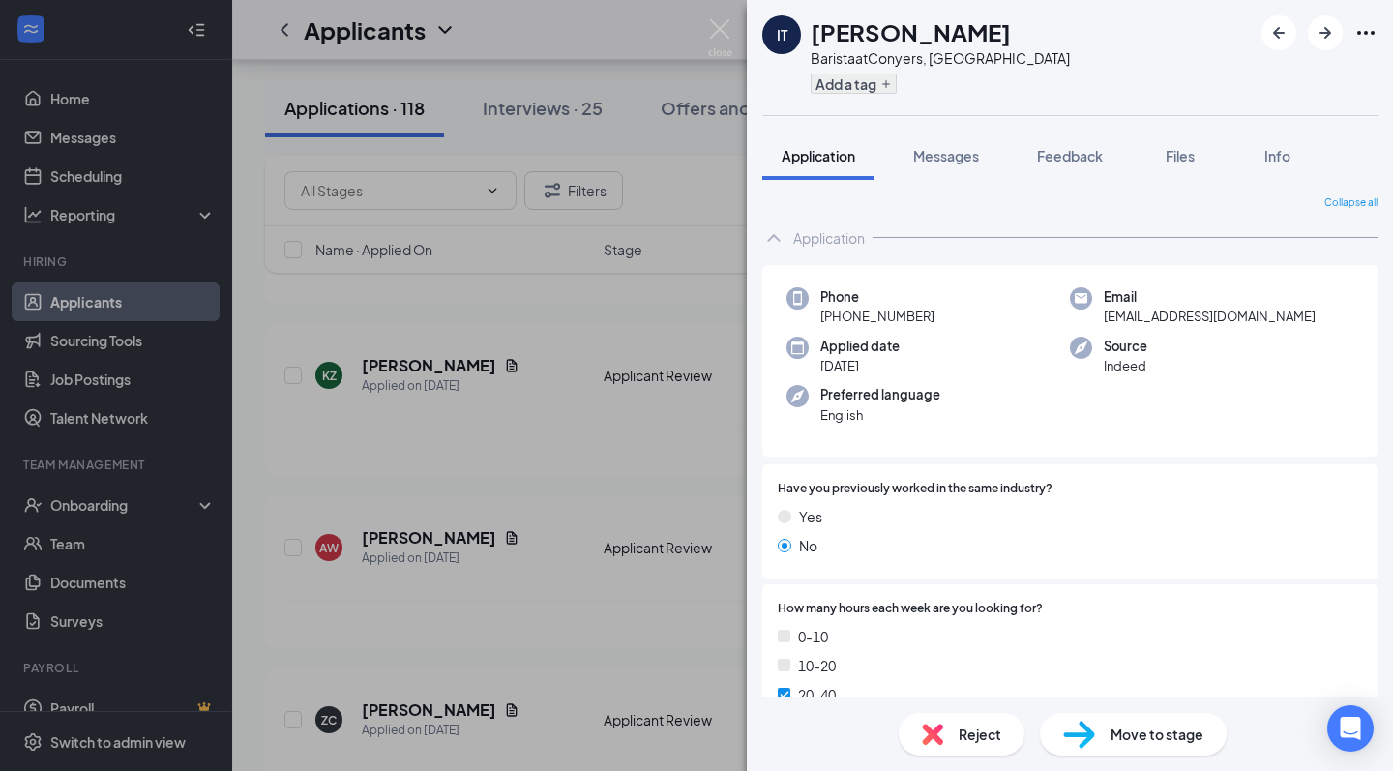
click at [892, 87] on icon "Plus" at bounding box center [886, 84] width 12 height 12
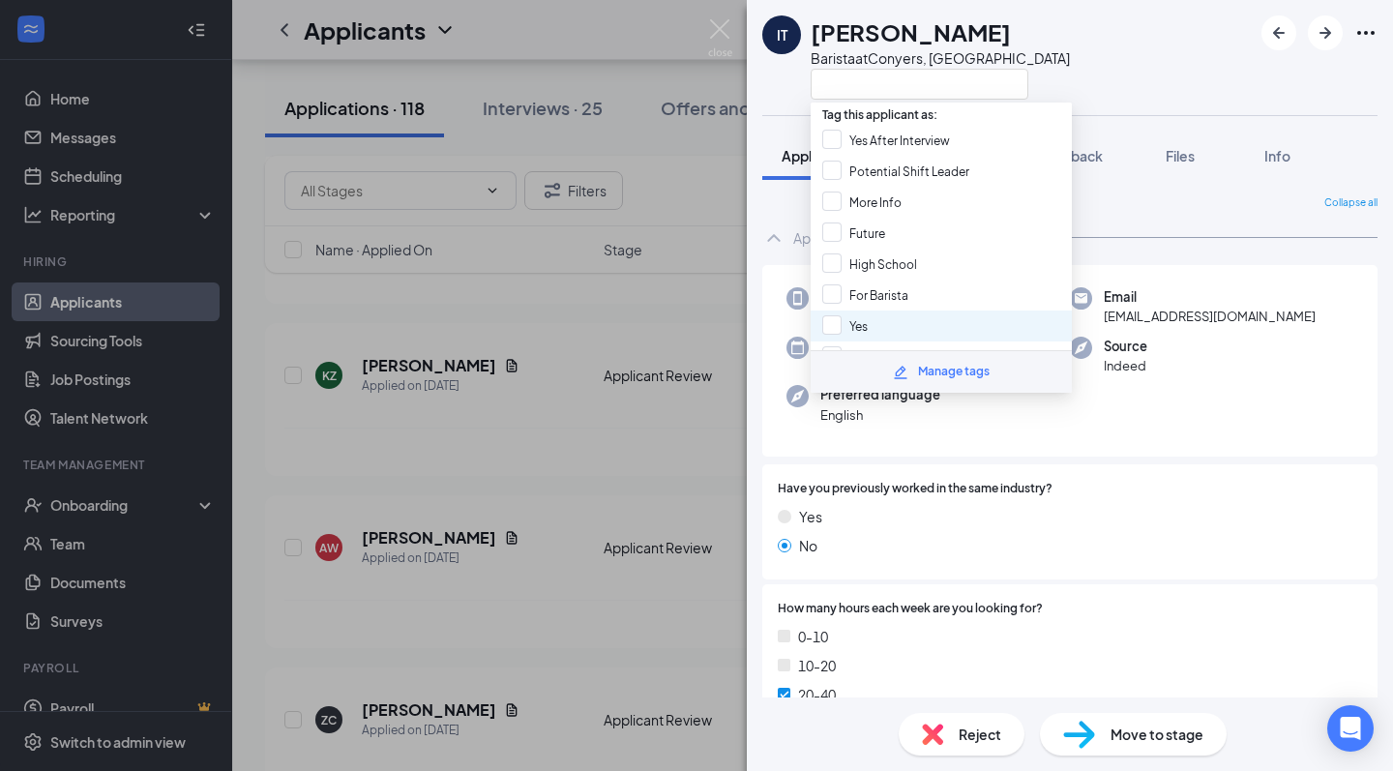
click at [886, 324] on div "Yes" at bounding box center [941, 326] width 261 height 31
checkbox input "true"
click at [725, 32] on img at bounding box center [720, 38] width 24 height 38
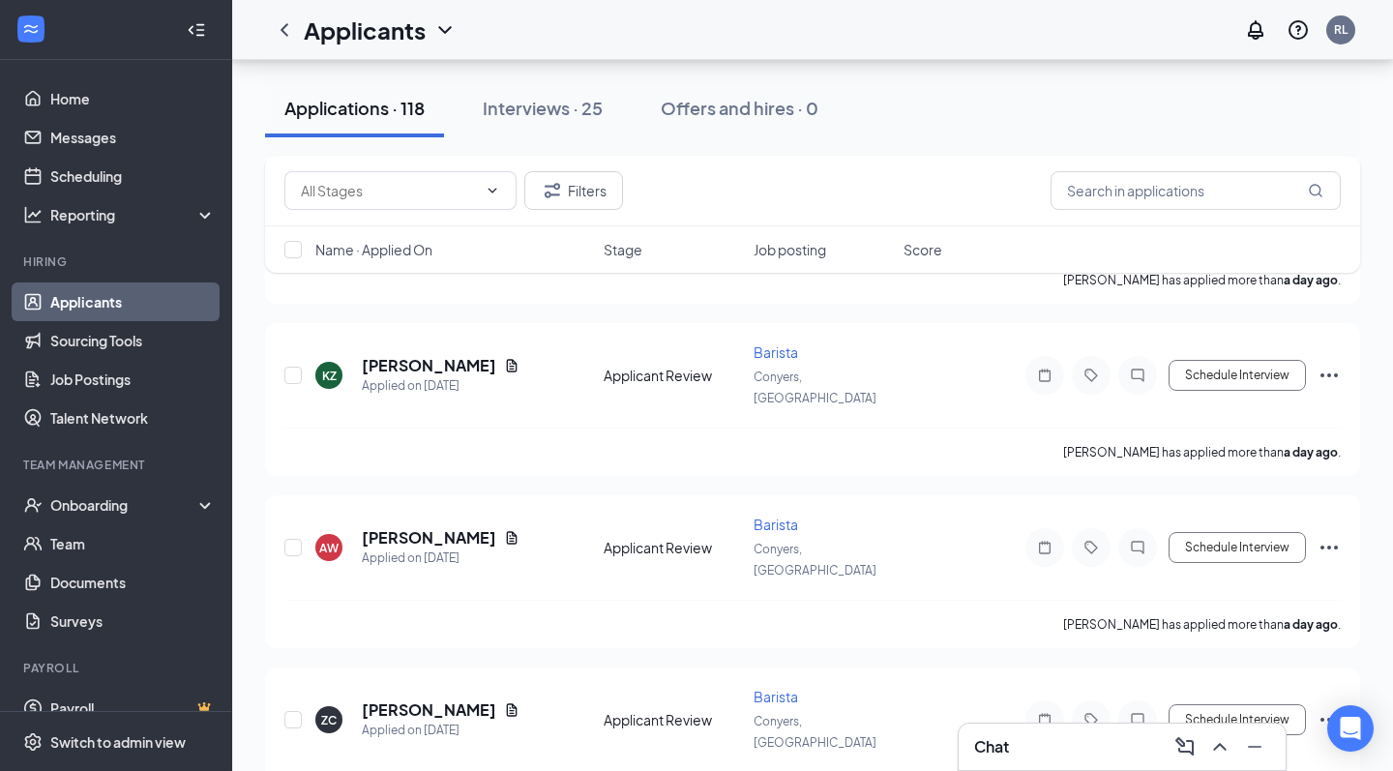
click at [724, 28] on div "Applicants RL" at bounding box center [812, 30] width 1161 height 60
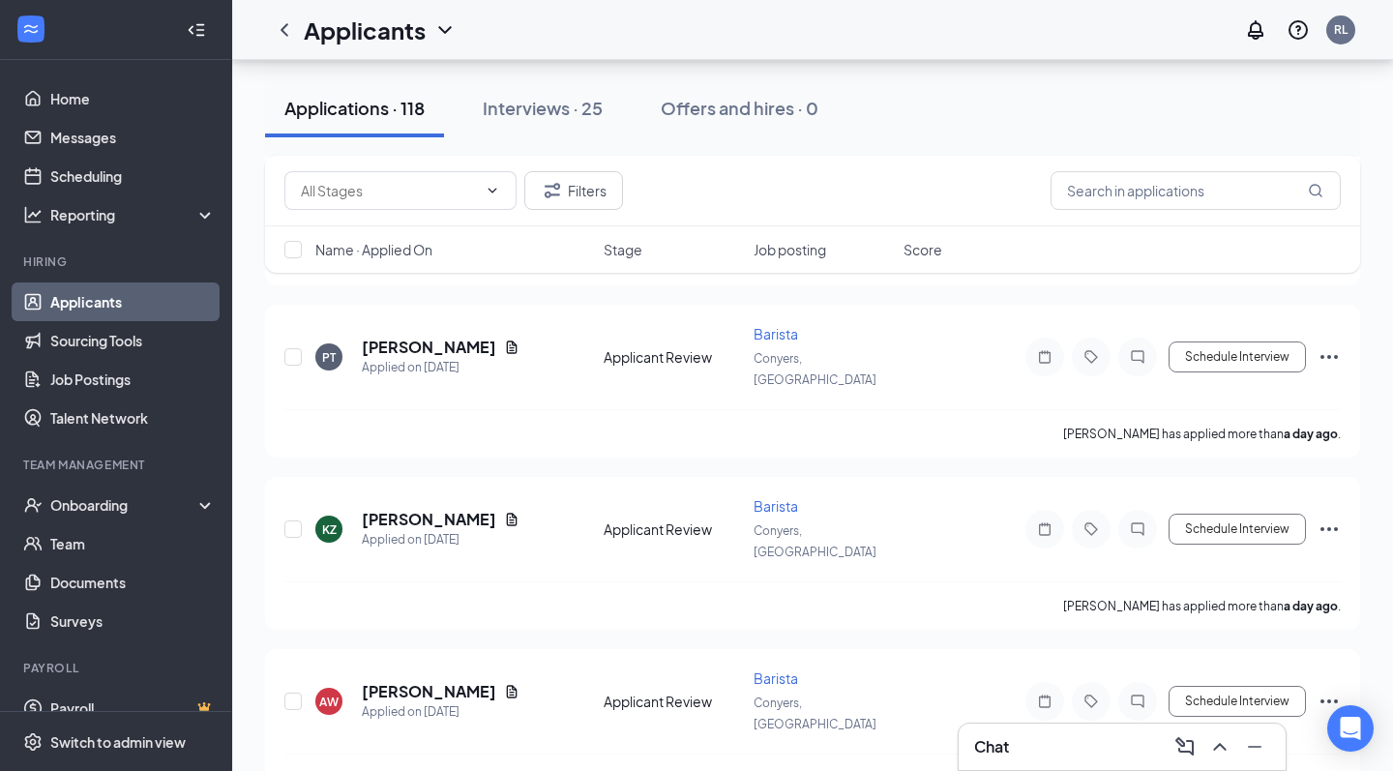
scroll to position [6842, 0]
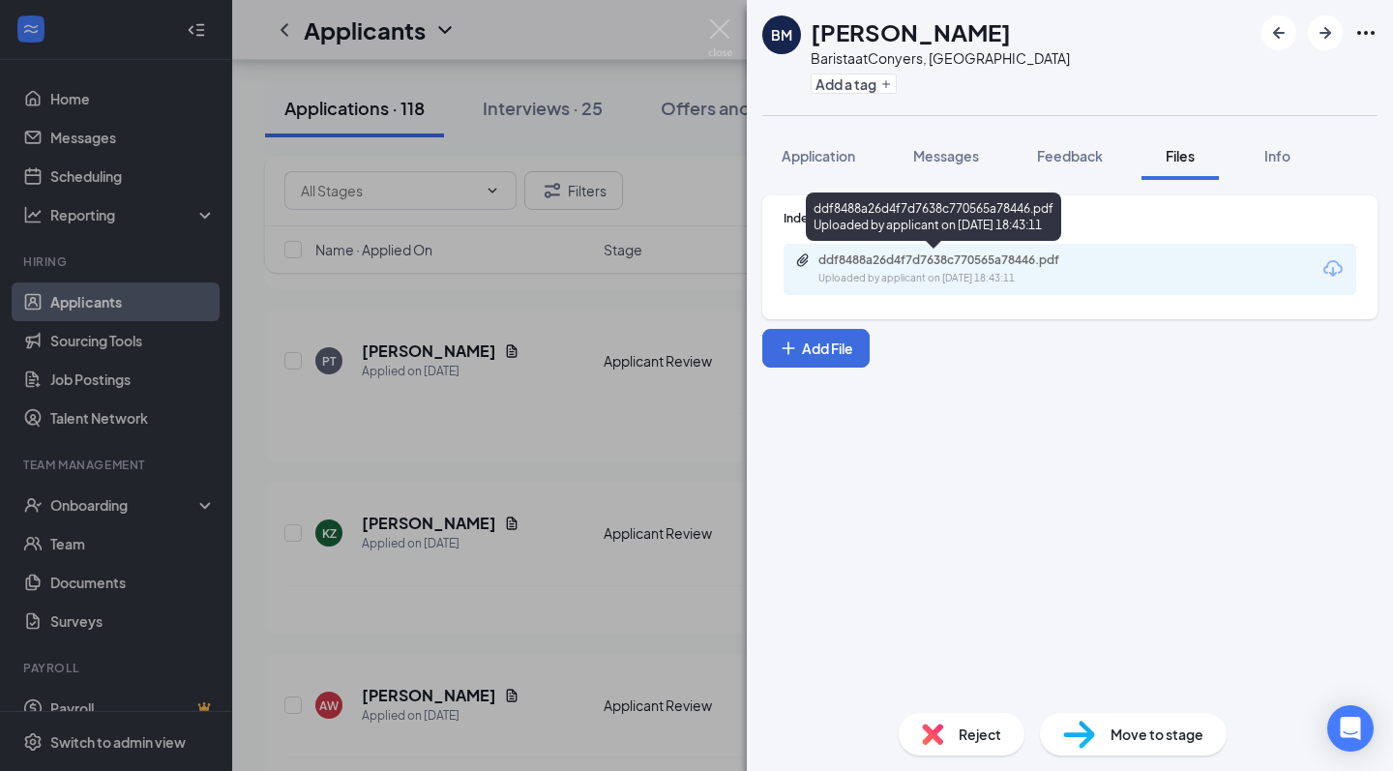
click at [979, 268] on div "ddf8488a26d4f7d7638c770565a78446.pdf Uploaded by applicant on Aug 24, 2025 at 1…" at bounding box center [951, 270] width 313 height 34
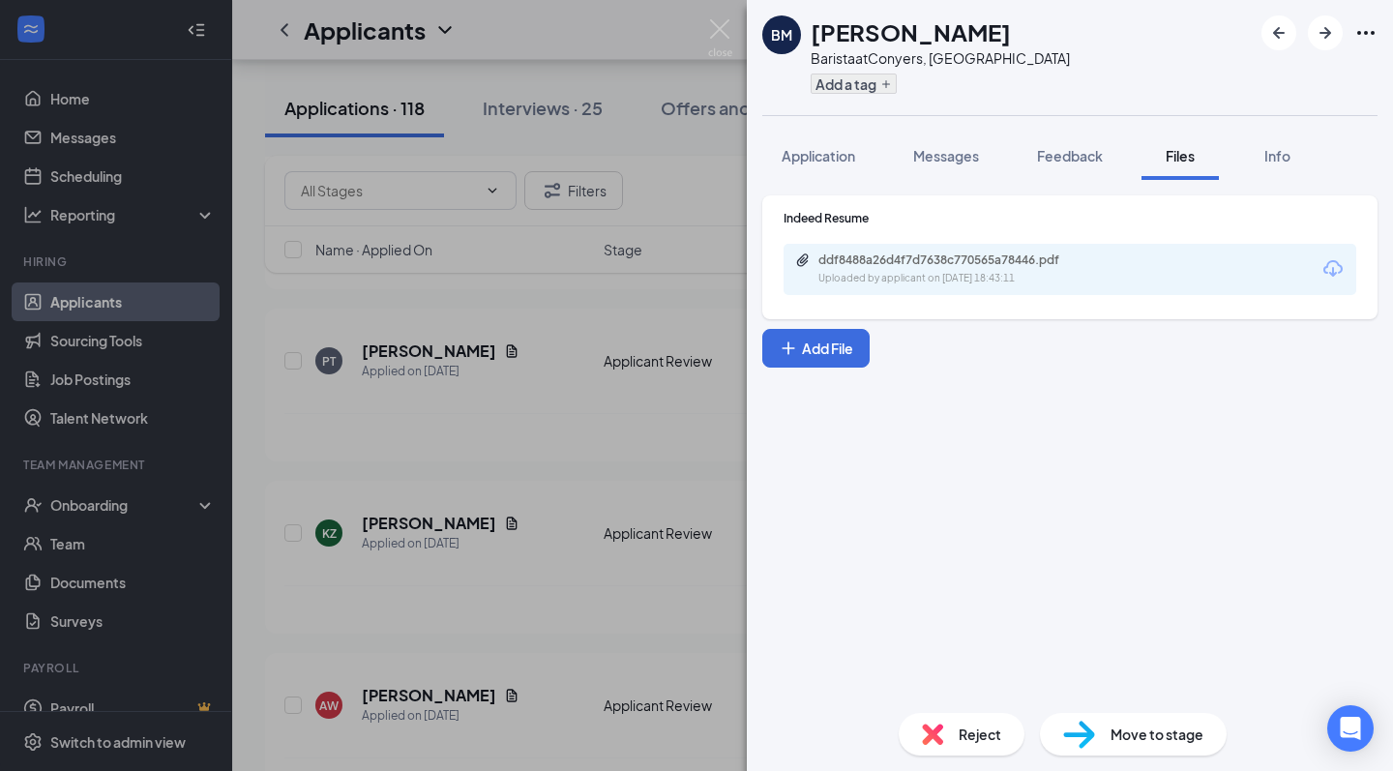
click at [880, 88] on button "Add a tag" at bounding box center [854, 84] width 86 height 20
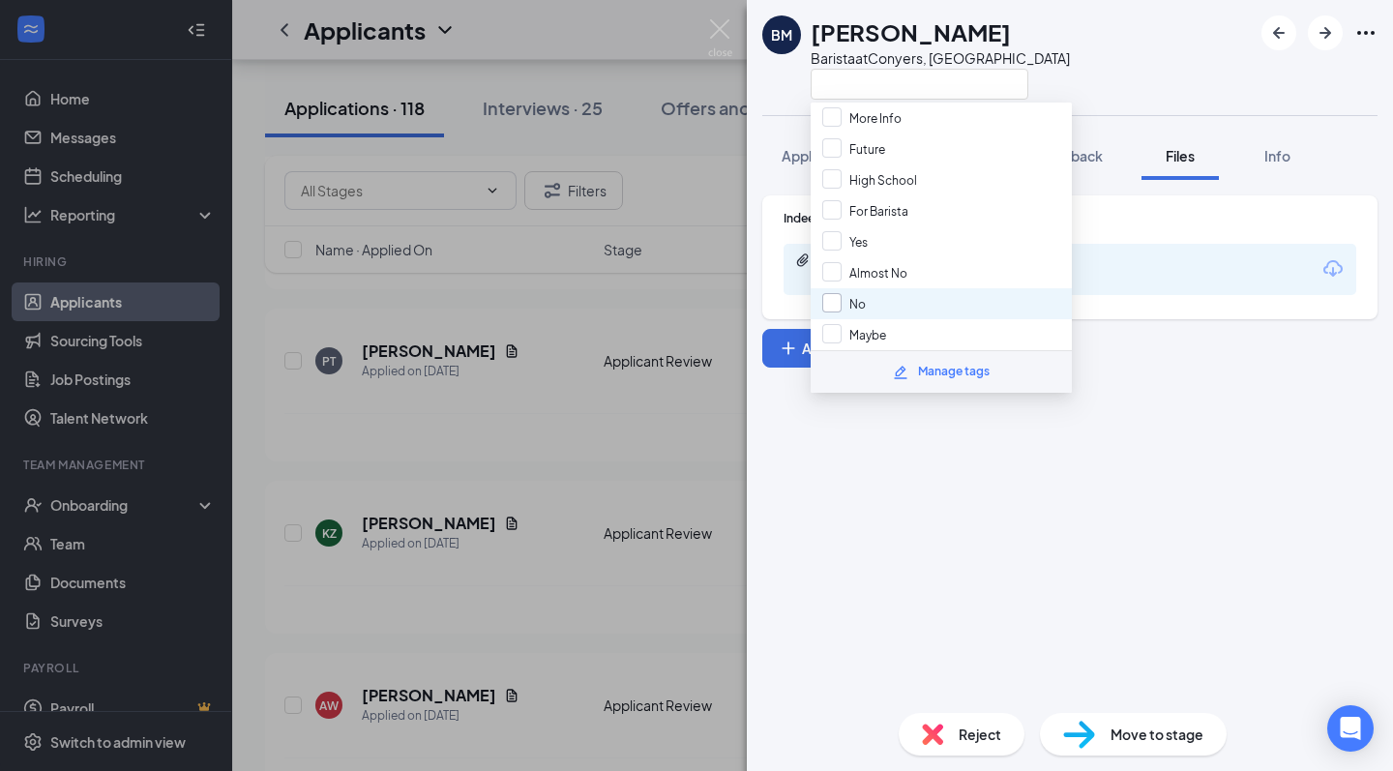
scroll to position [83, 0]
click at [861, 304] on span "No" at bounding box center [858, 305] width 16 height 15
click at [861, 304] on input "No" at bounding box center [844, 304] width 44 height 21
click at [910, 297] on div "No" at bounding box center [941, 304] width 261 height 31
checkbox input "true"
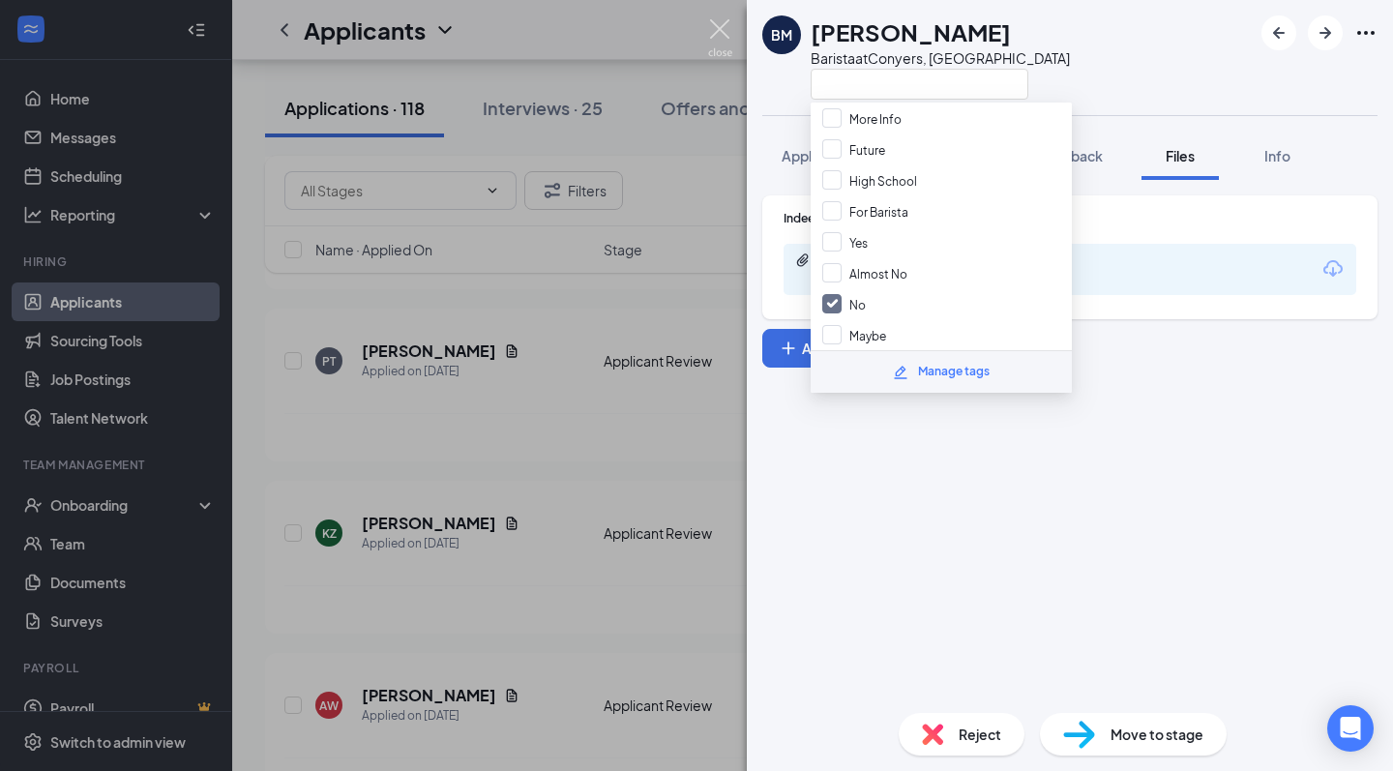
click at [710, 27] on img at bounding box center [720, 38] width 24 height 38
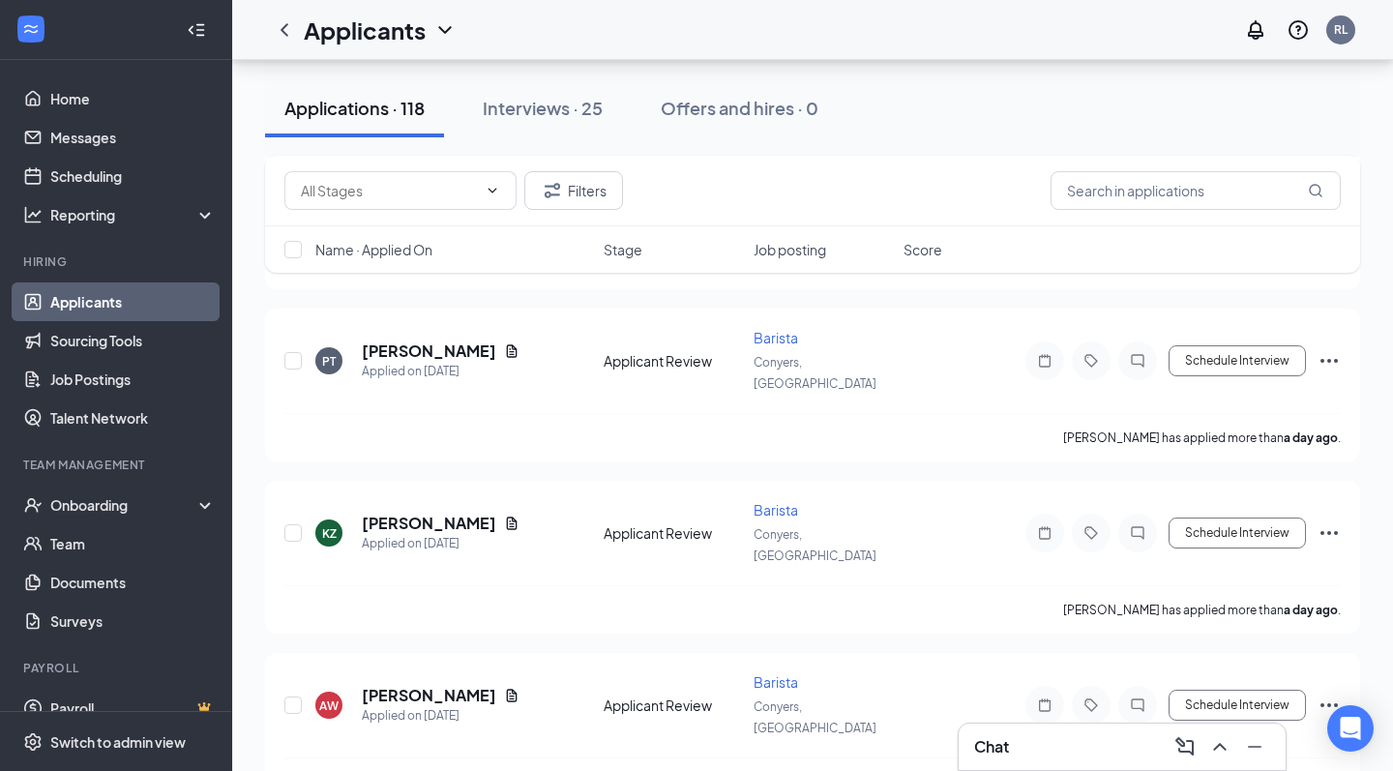
click at [723, 30] on div "Applicants RL" at bounding box center [812, 30] width 1161 height 60
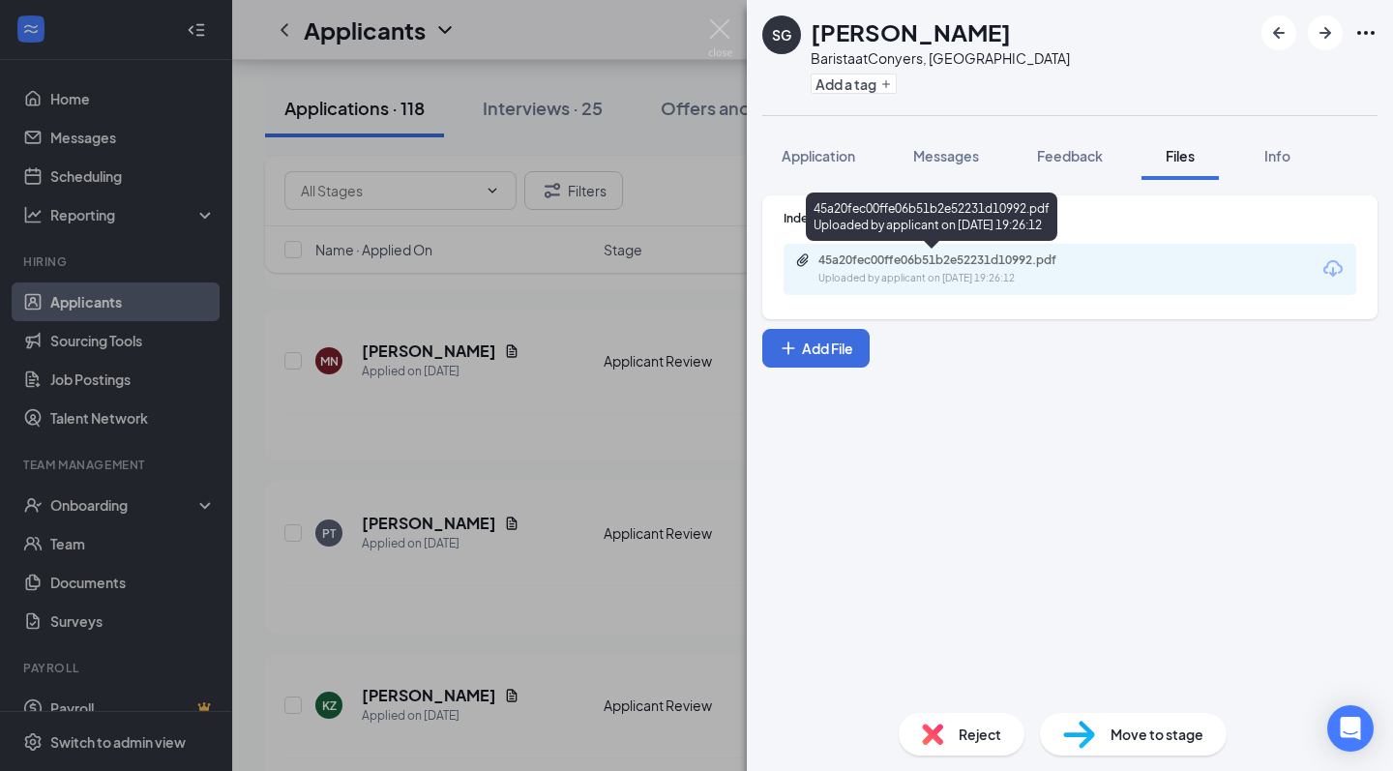
click at [1038, 269] on div "45a20fec00ffe06b51b2e52231d10992.pdf Uploaded by applicant on Aug 24, 2025 at 1…" at bounding box center [951, 270] width 313 height 34
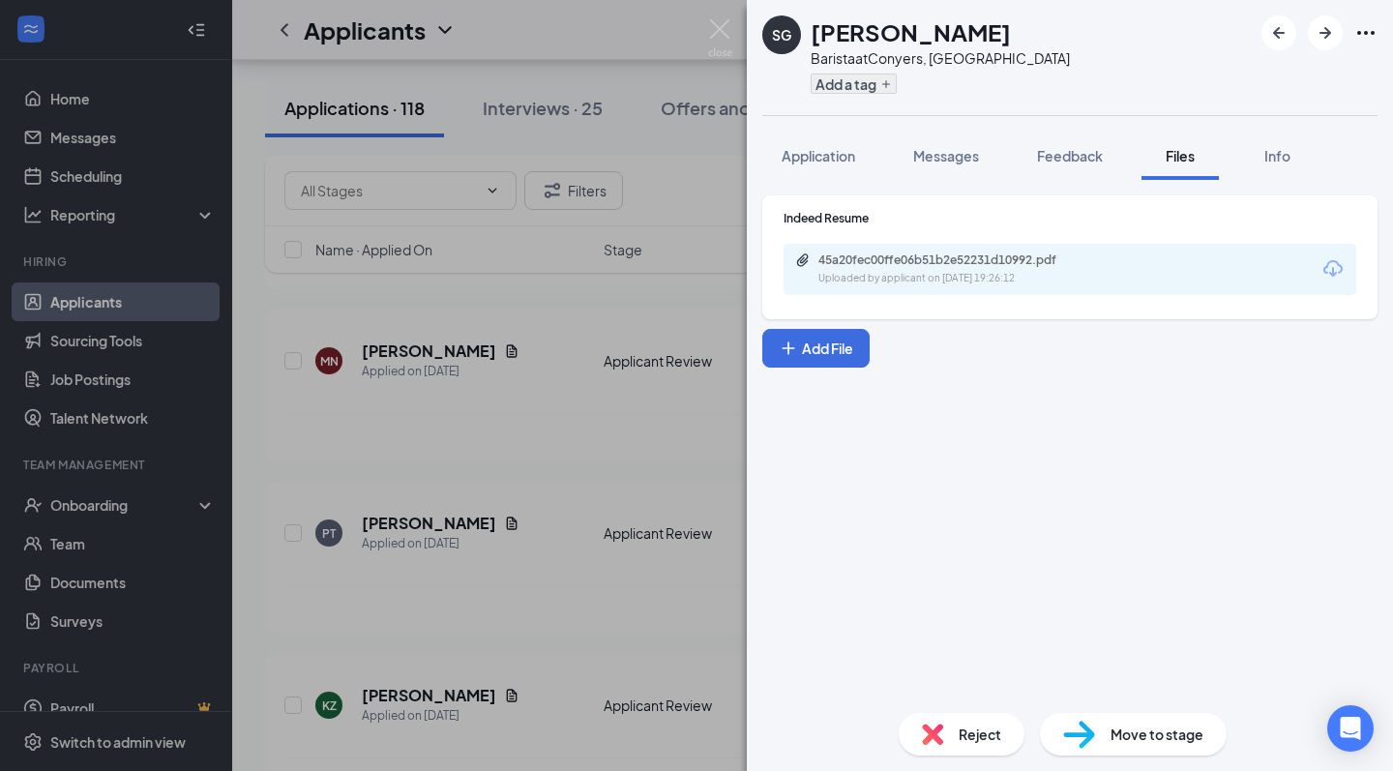
click at [894, 91] on button "Add a tag" at bounding box center [854, 84] width 86 height 20
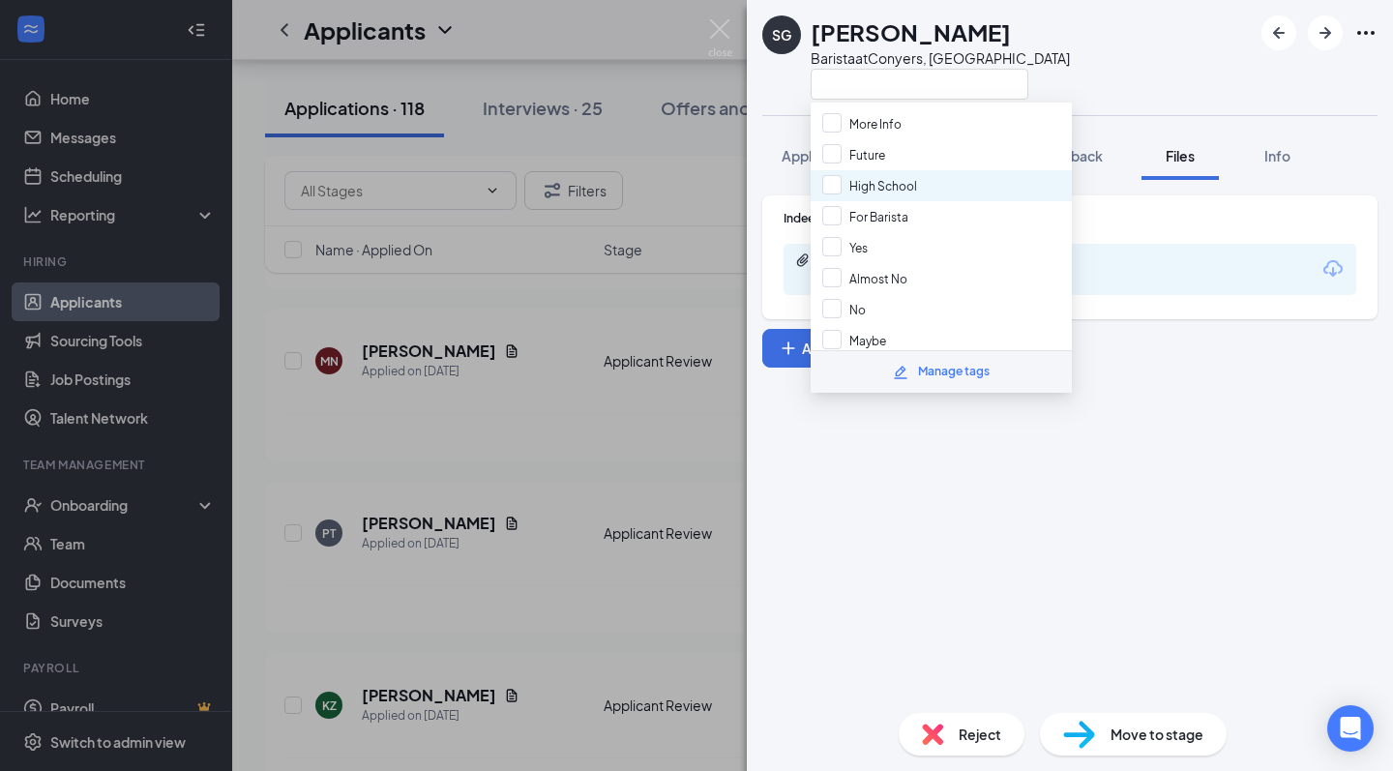
scroll to position [79, 0]
click at [891, 320] on div "No" at bounding box center [941, 308] width 261 height 31
checkbox input "true"
click at [718, 32] on img at bounding box center [720, 38] width 24 height 38
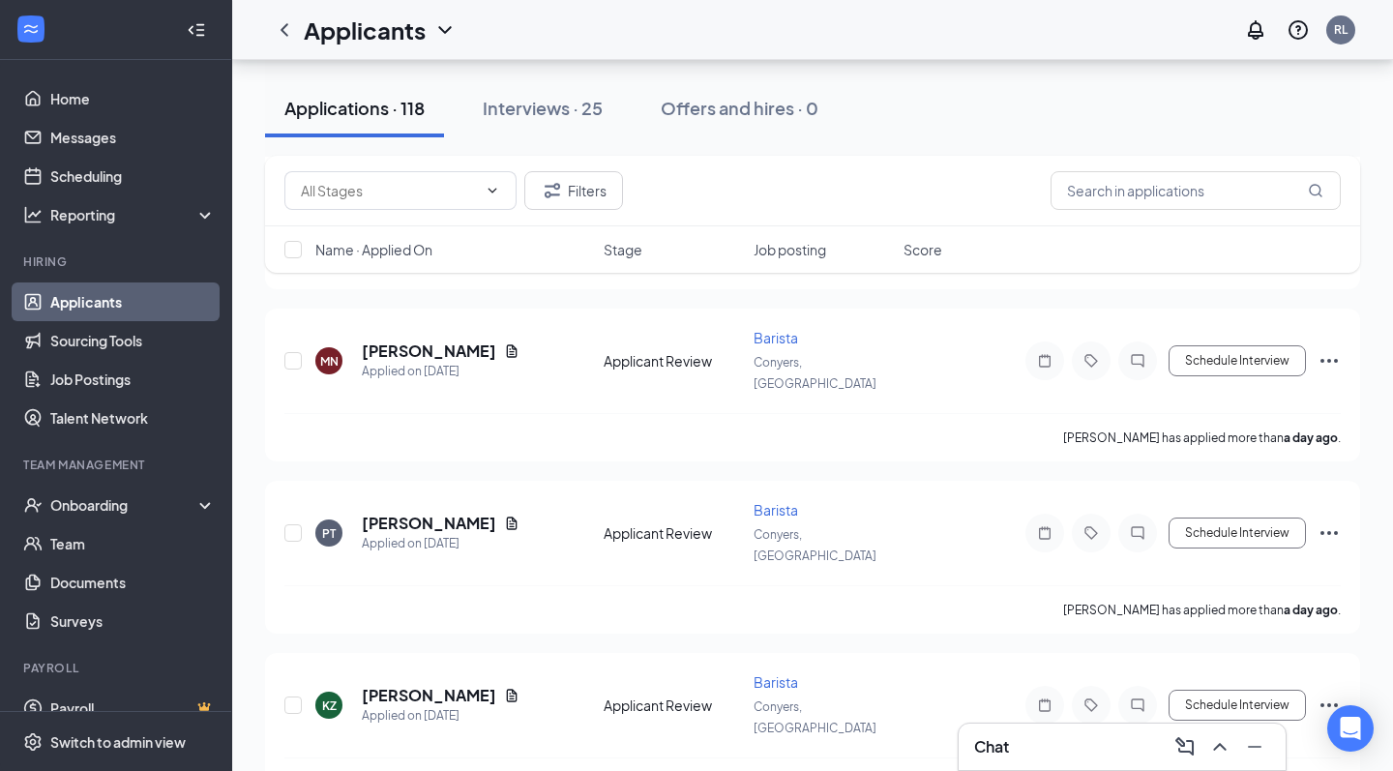
click at [731, 40] on div "Applicants RL" at bounding box center [812, 30] width 1161 height 60
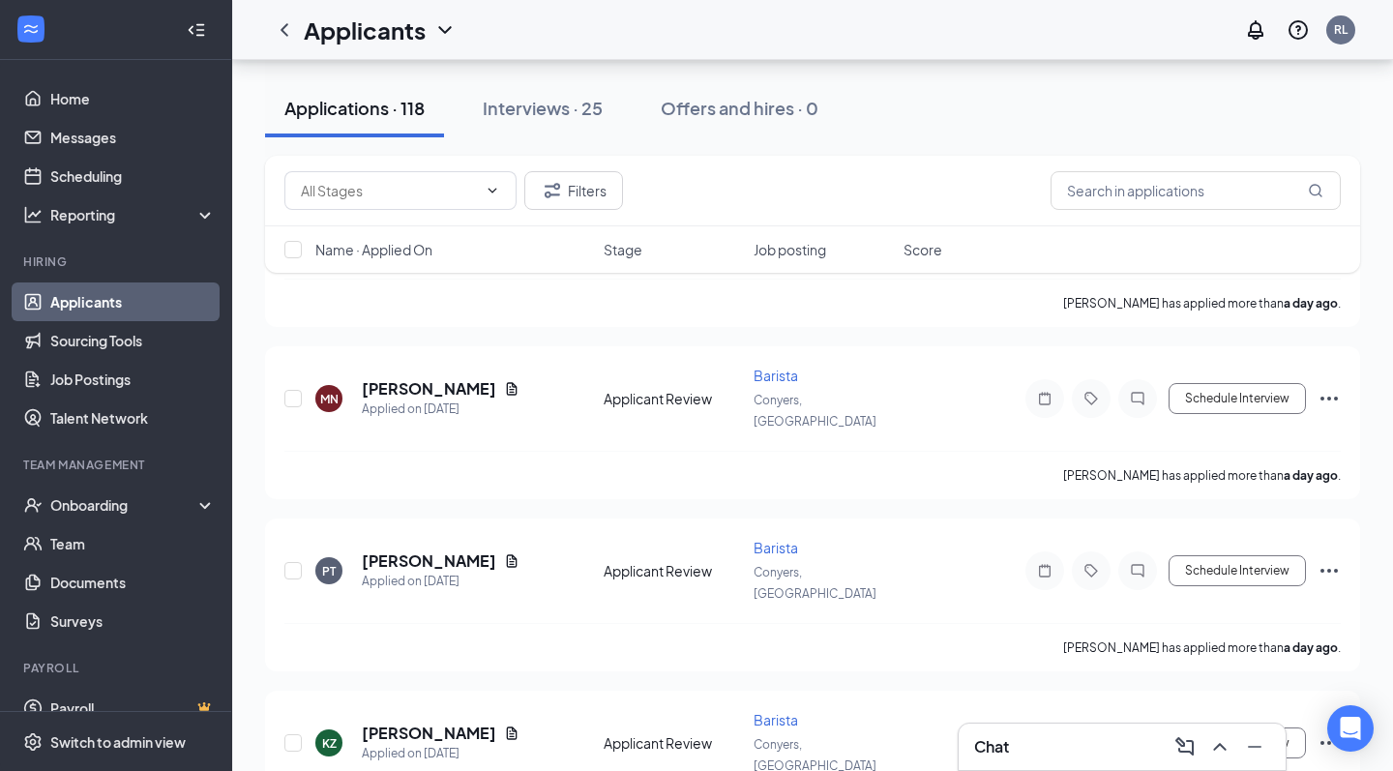
scroll to position [6531, 0]
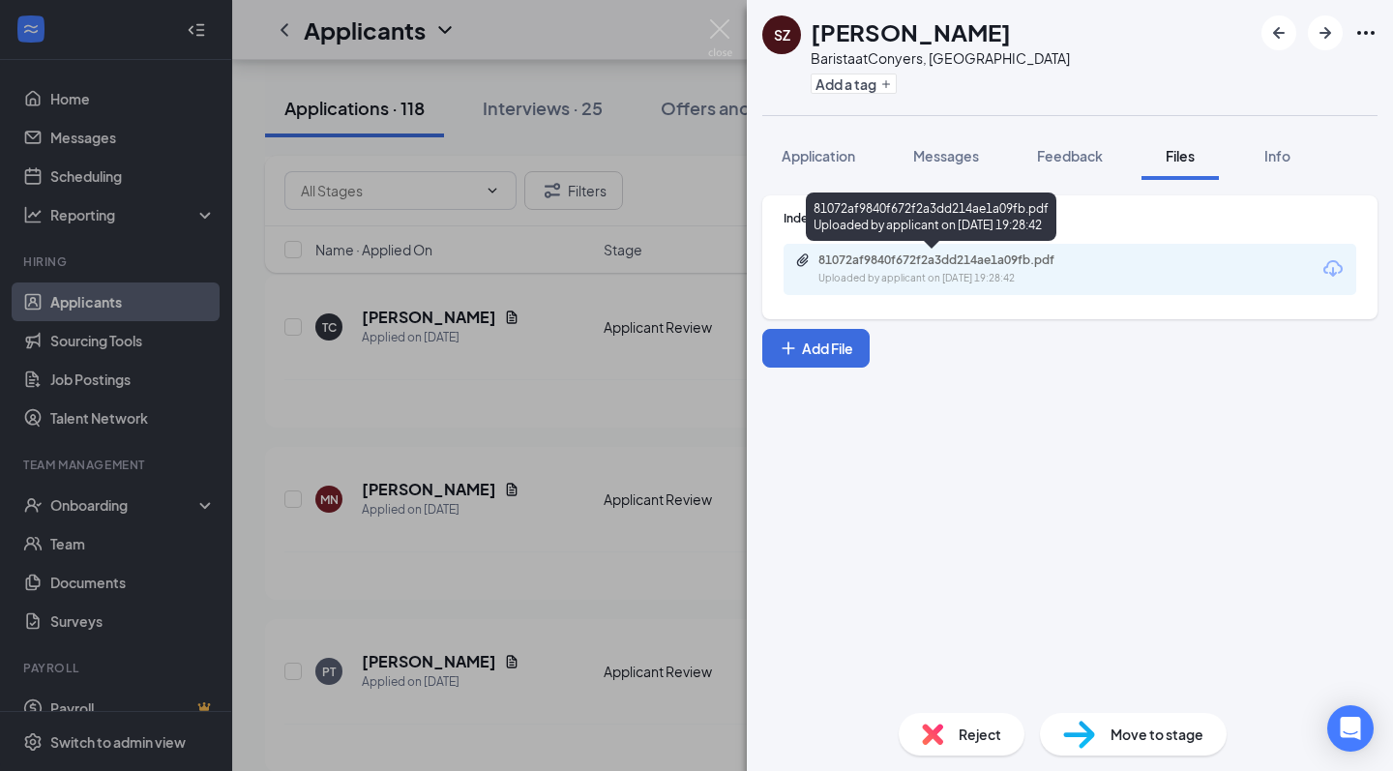
click at [942, 254] on div "81072af9840f672f2a3dd214ae1a09fb.pdf" at bounding box center [954, 260] width 271 height 15
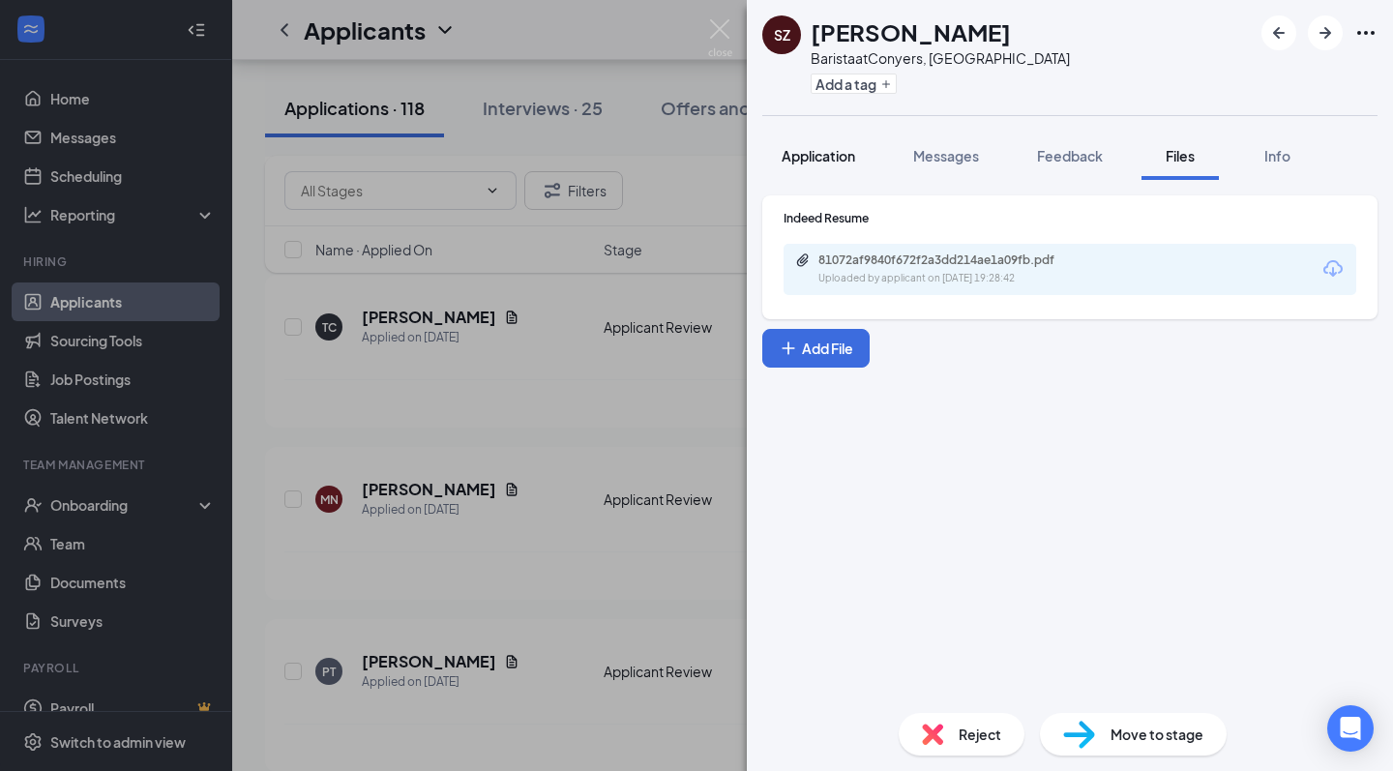
click at [836, 163] on span "Application" at bounding box center [819, 155] width 74 height 17
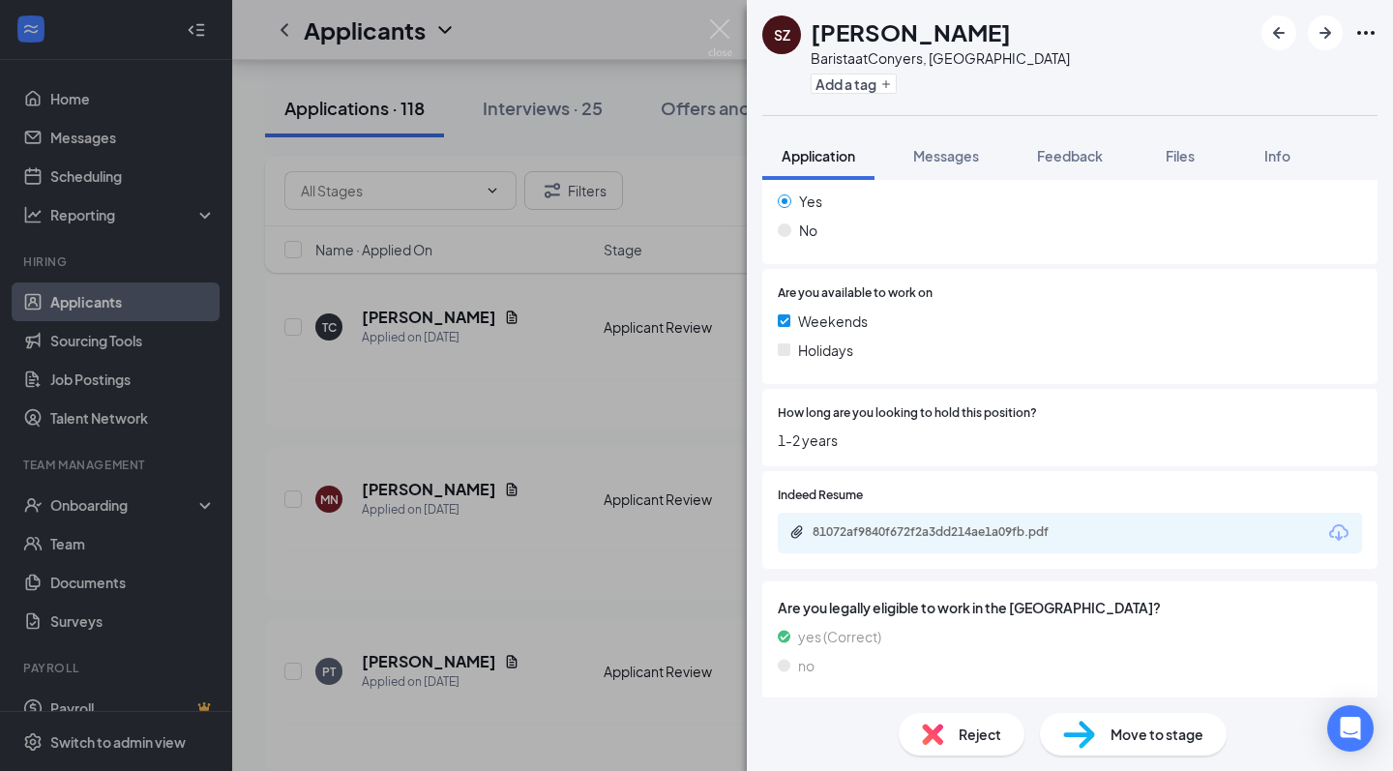
scroll to position [583, 0]
click at [1178, 150] on span "Files" at bounding box center [1180, 155] width 29 height 17
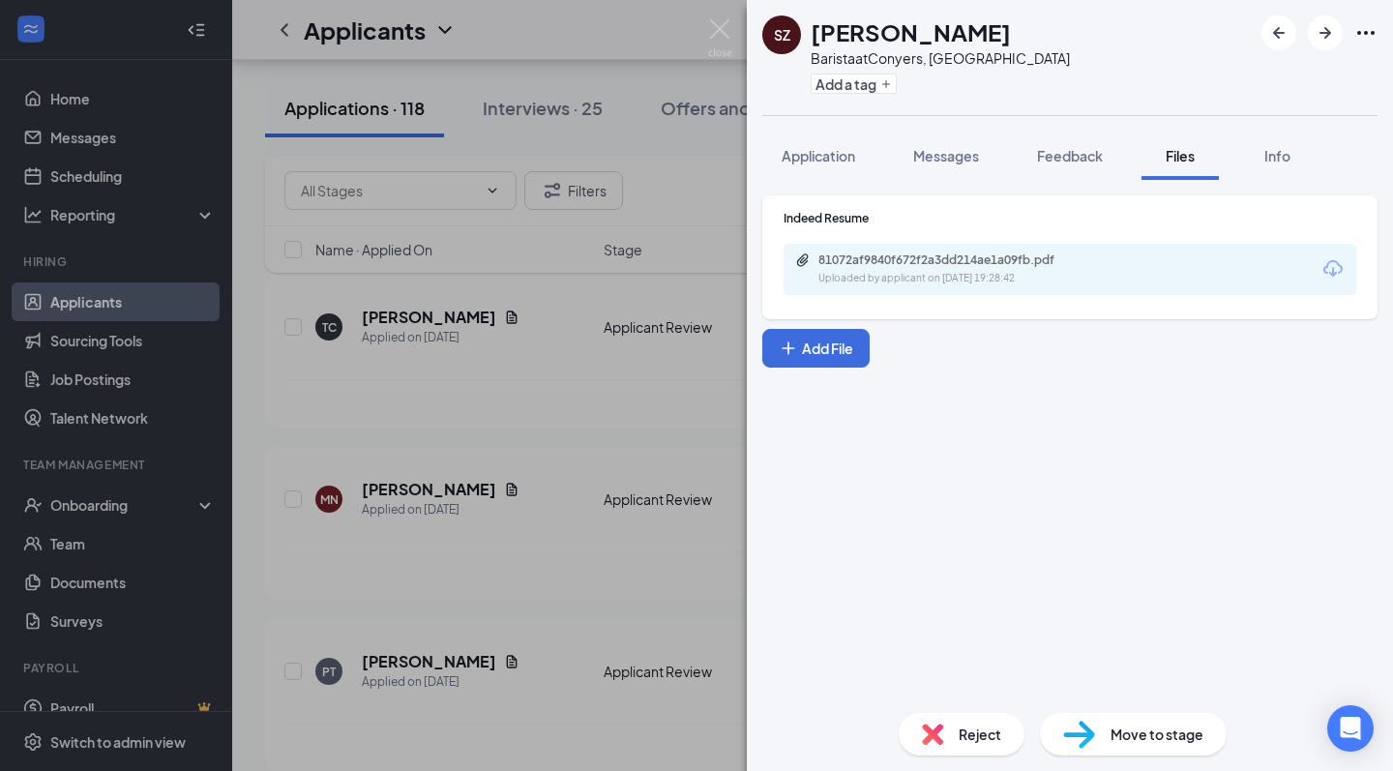
click at [996, 267] on div "81072af9840f672f2a3dd214ae1a09fb.pdf" at bounding box center [954, 260] width 271 height 15
click at [863, 82] on button "Add a tag" at bounding box center [854, 84] width 86 height 20
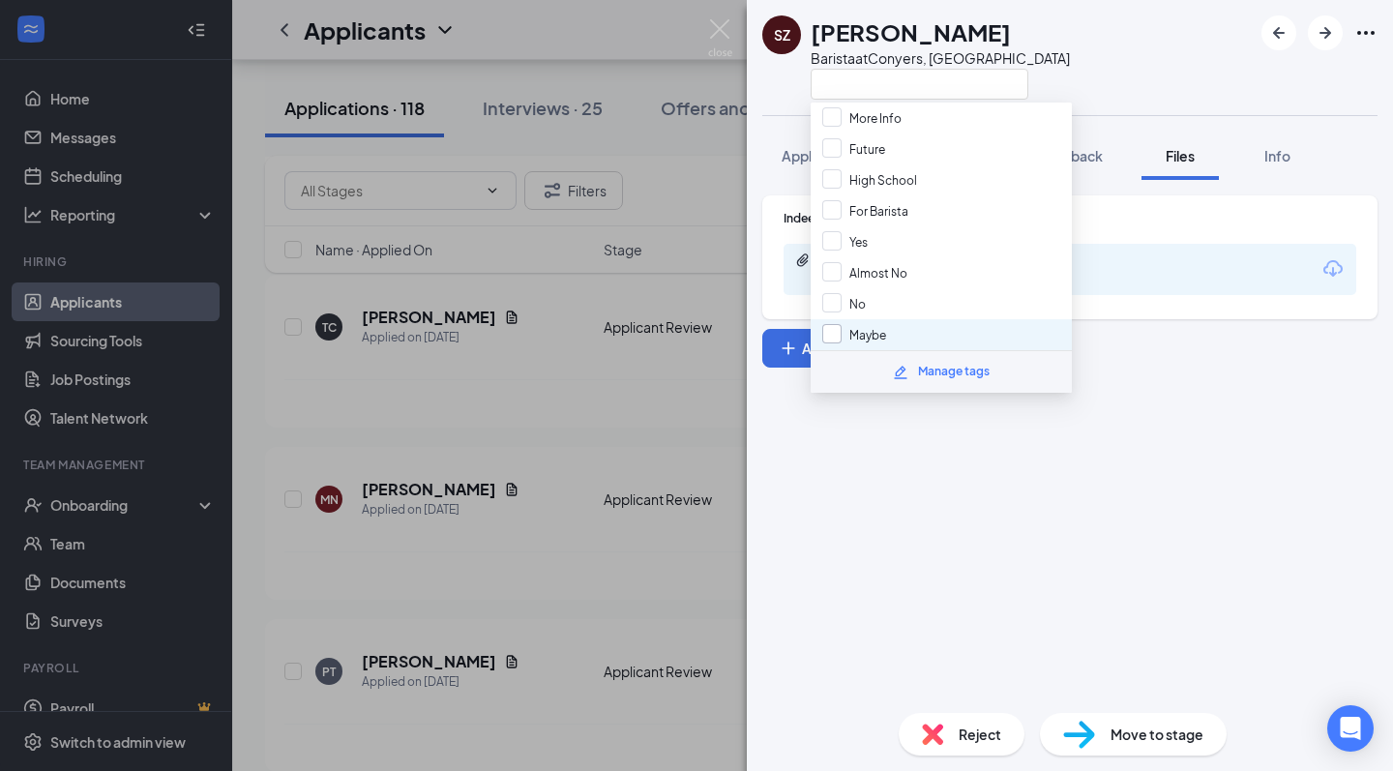
scroll to position [83, 0]
click at [889, 335] on div "Maybe" at bounding box center [941, 335] width 261 height 31
checkbox input "true"
click at [701, 26] on div "SZ Salimah Ziyad Barista at Conyers, GA Application Messages Feedback Files Inf…" at bounding box center [696, 385] width 1393 height 771
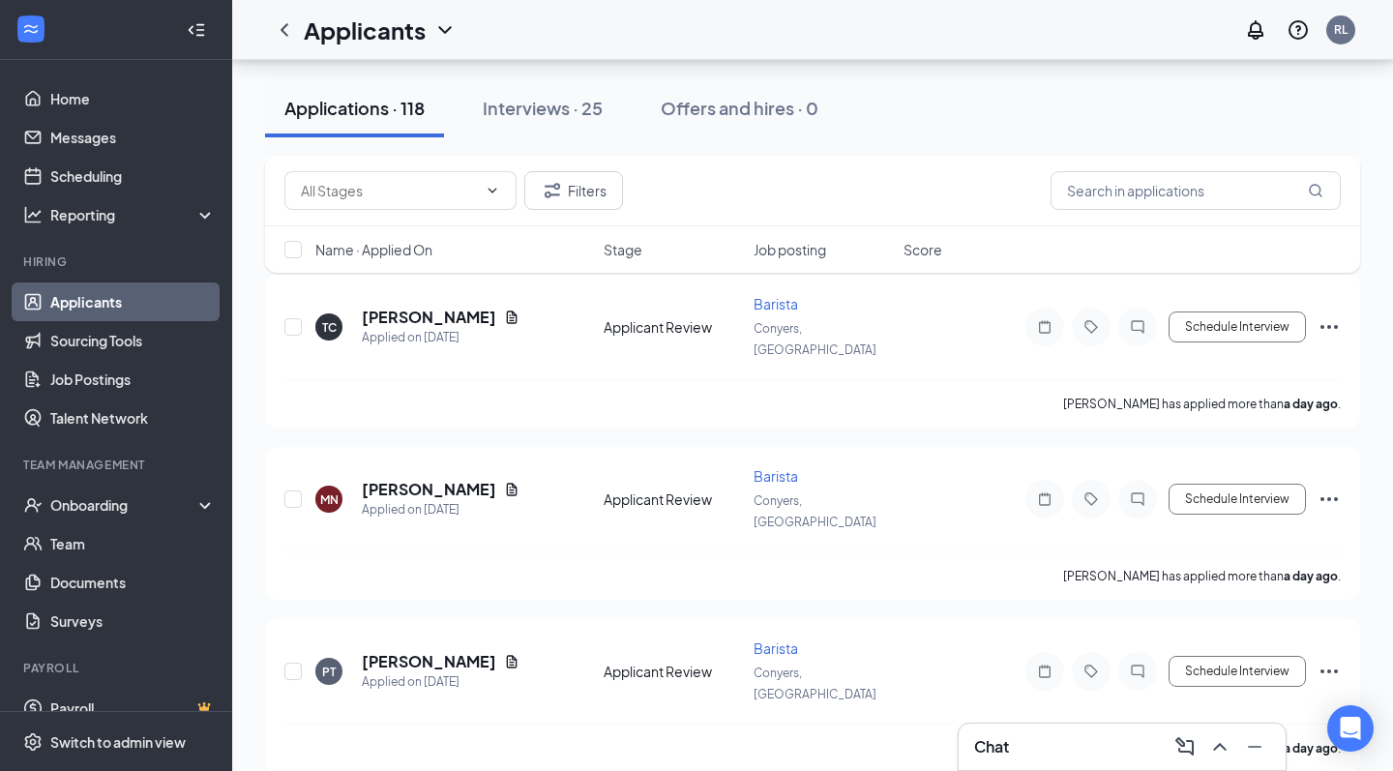
click at [716, 27] on div "Applicants RL" at bounding box center [812, 30] width 1161 height 60
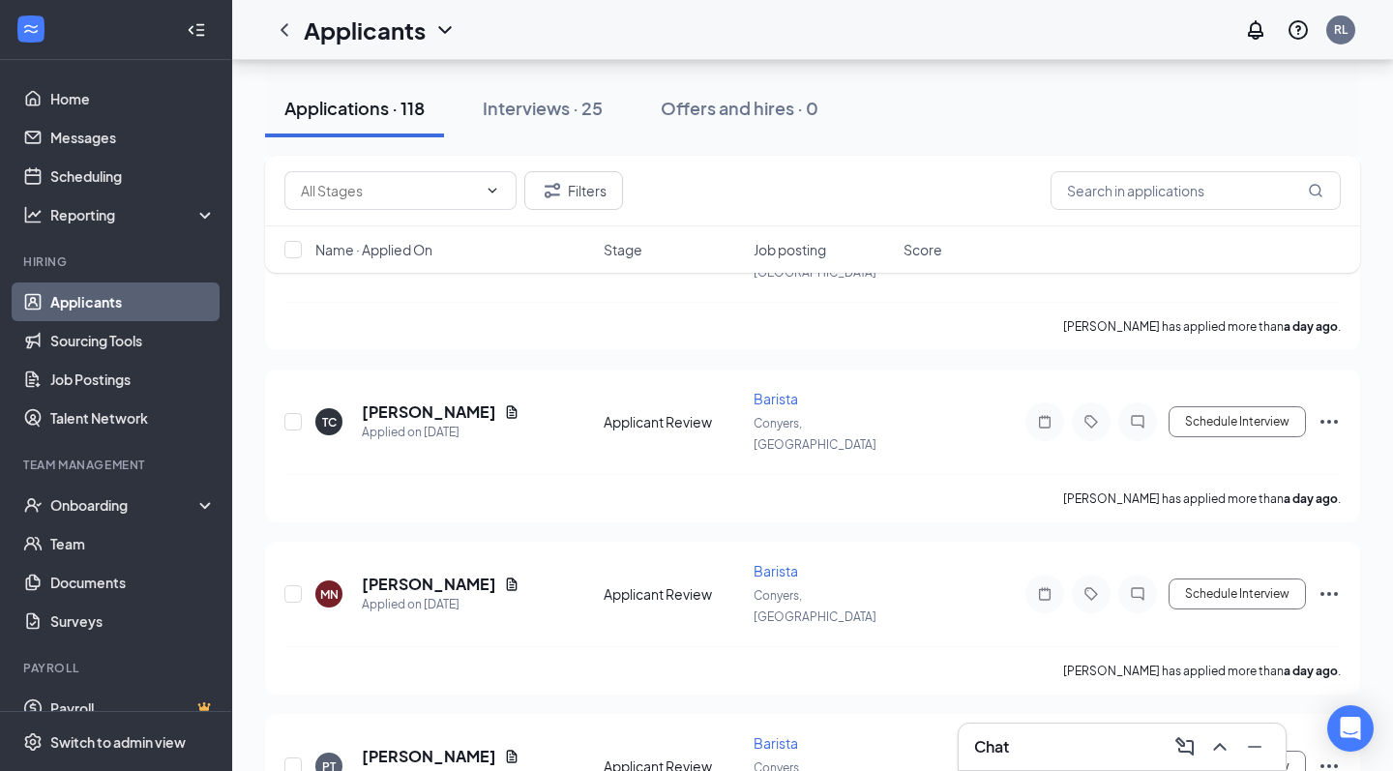
scroll to position [6400, 0]
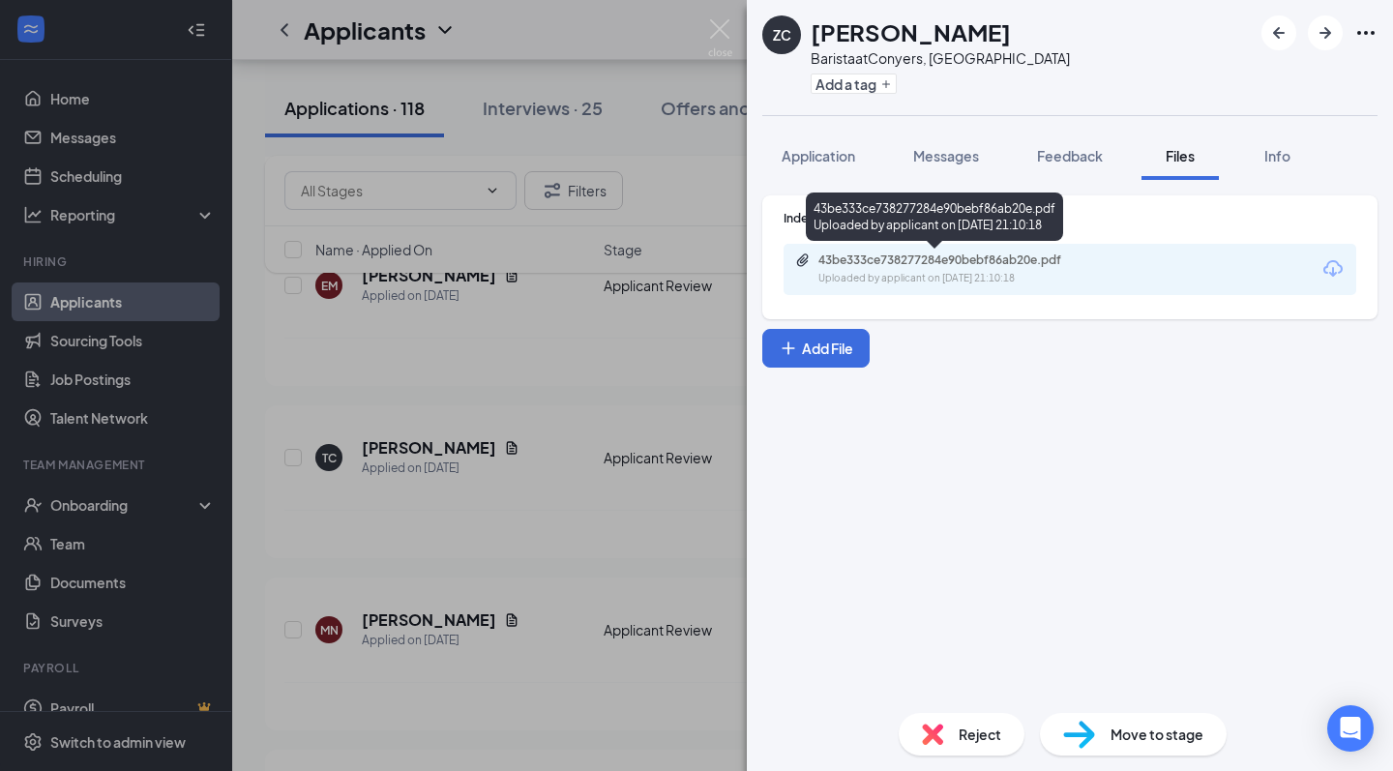
click at [950, 283] on div "Uploaded by applicant on Aug 24, 2025 at 21:10:18" at bounding box center [964, 278] width 290 height 15
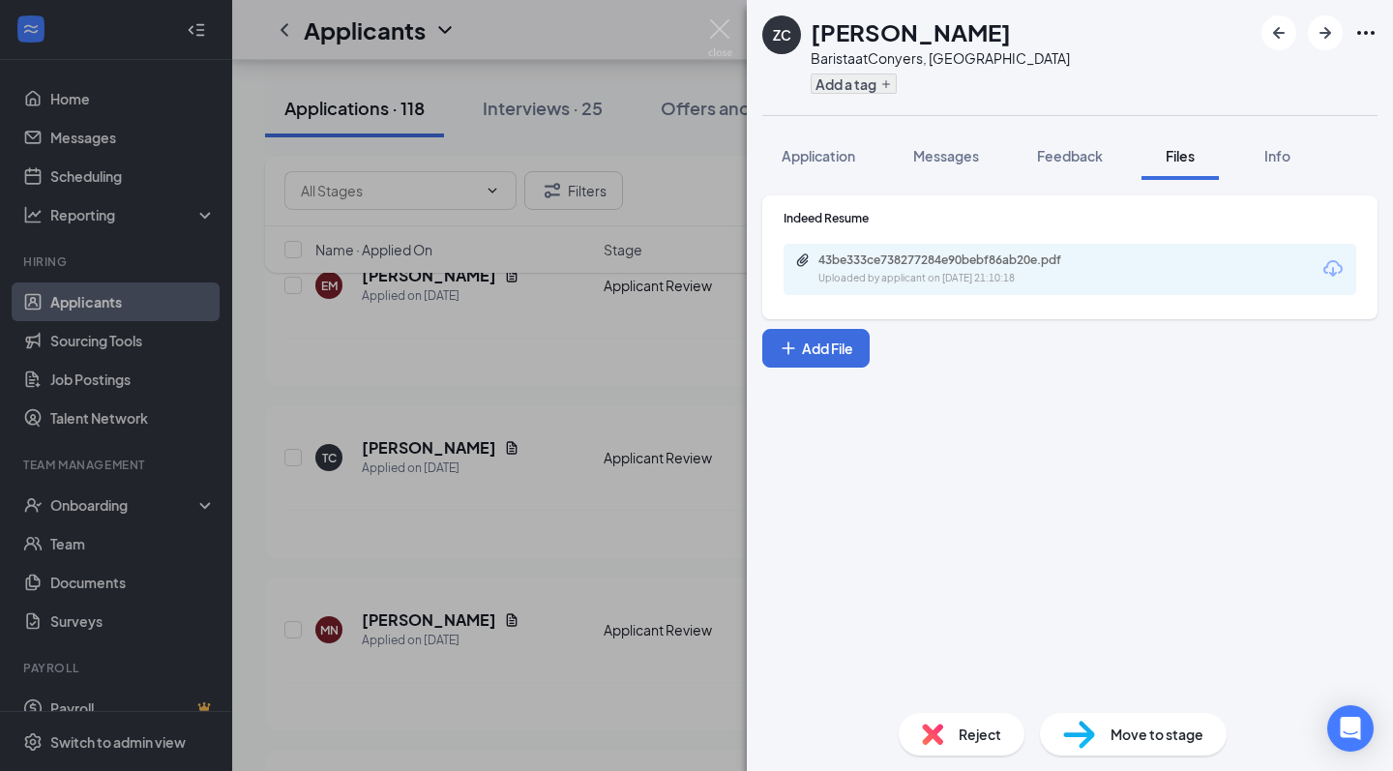
click at [888, 76] on button "Add a tag" at bounding box center [854, 84] width 86 height 20
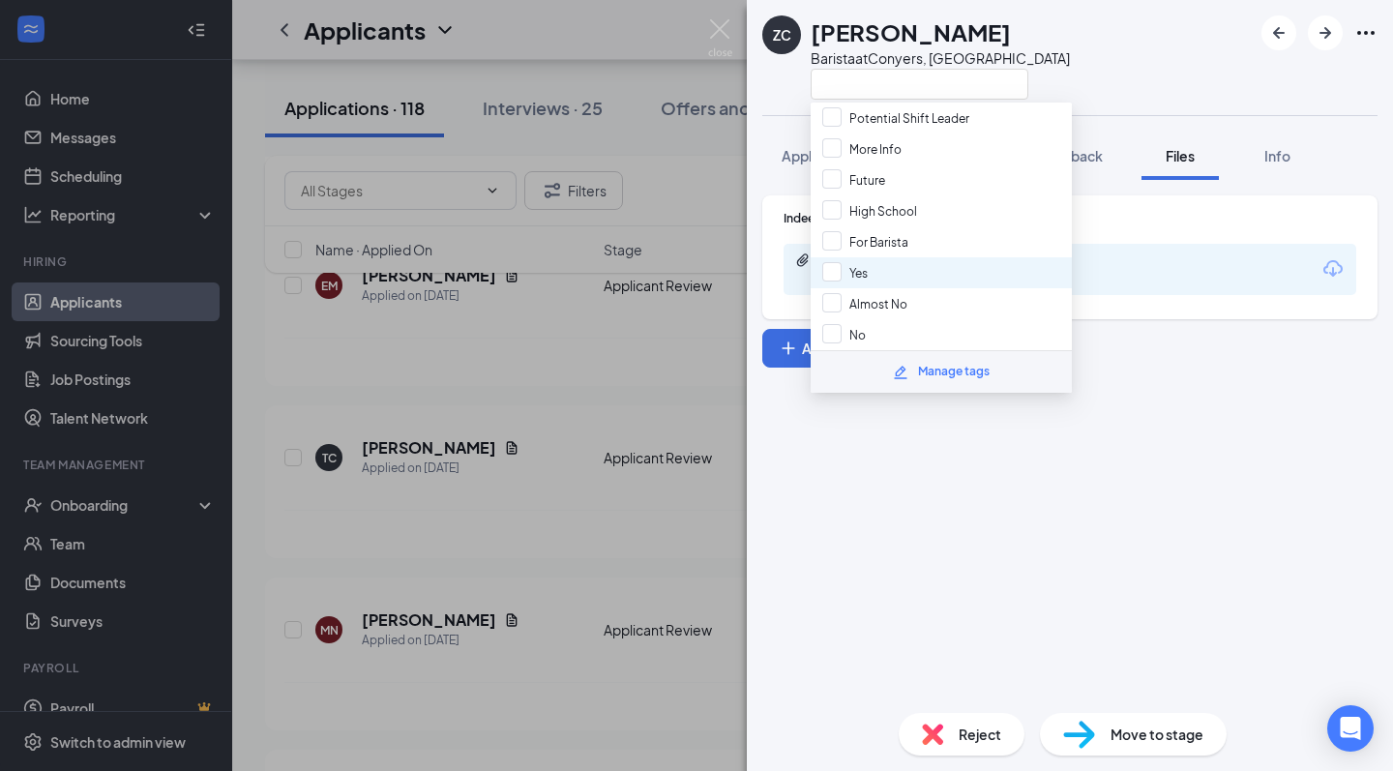
scroll to position [60, 0]
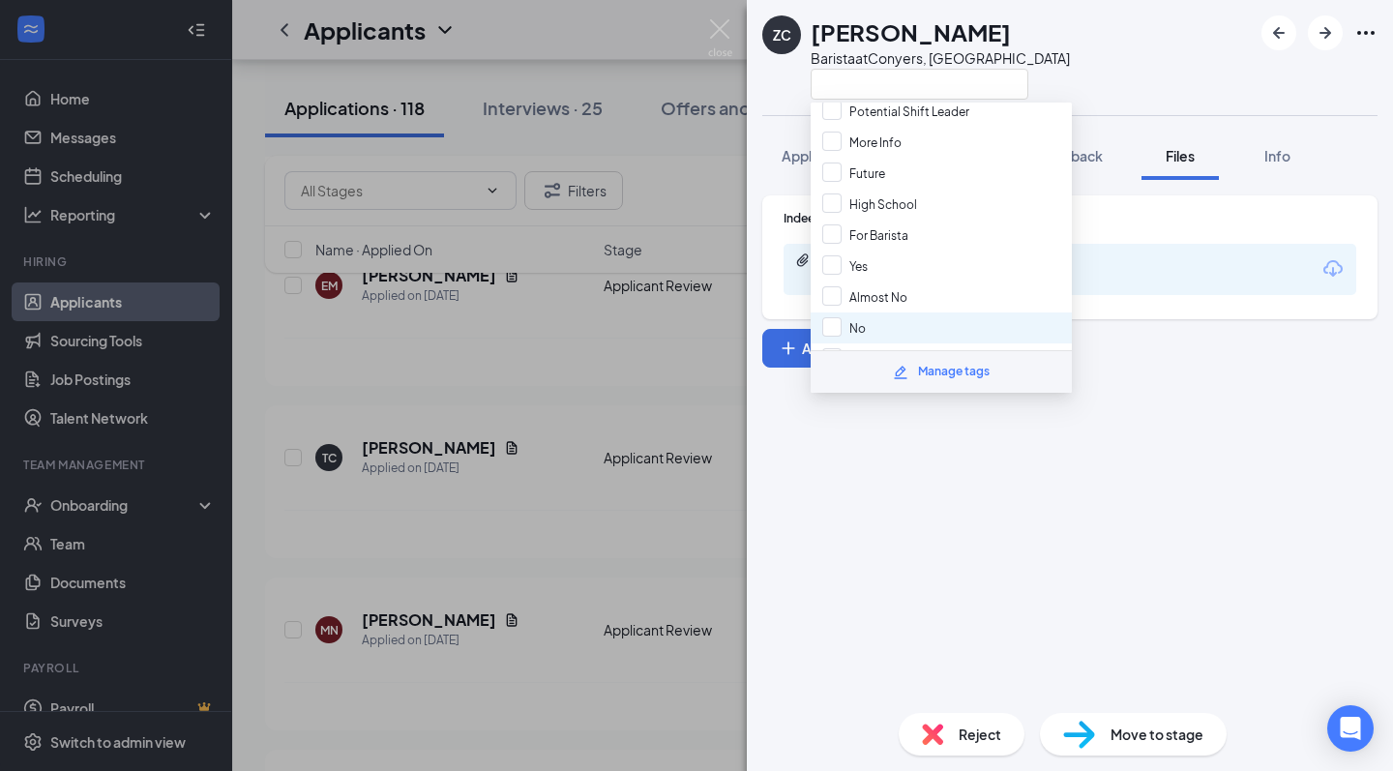
click at [903, 318] on div "No" at bounding box center [941, 328] width 261 height 31
checkbox input "true"
click at [705, 31] on div "ZC Zipporah Carr-Smalls Barista at Conyers, GA Application Messages Feedback Fi…" at bounding box center [696, 385] width 1393 height 771
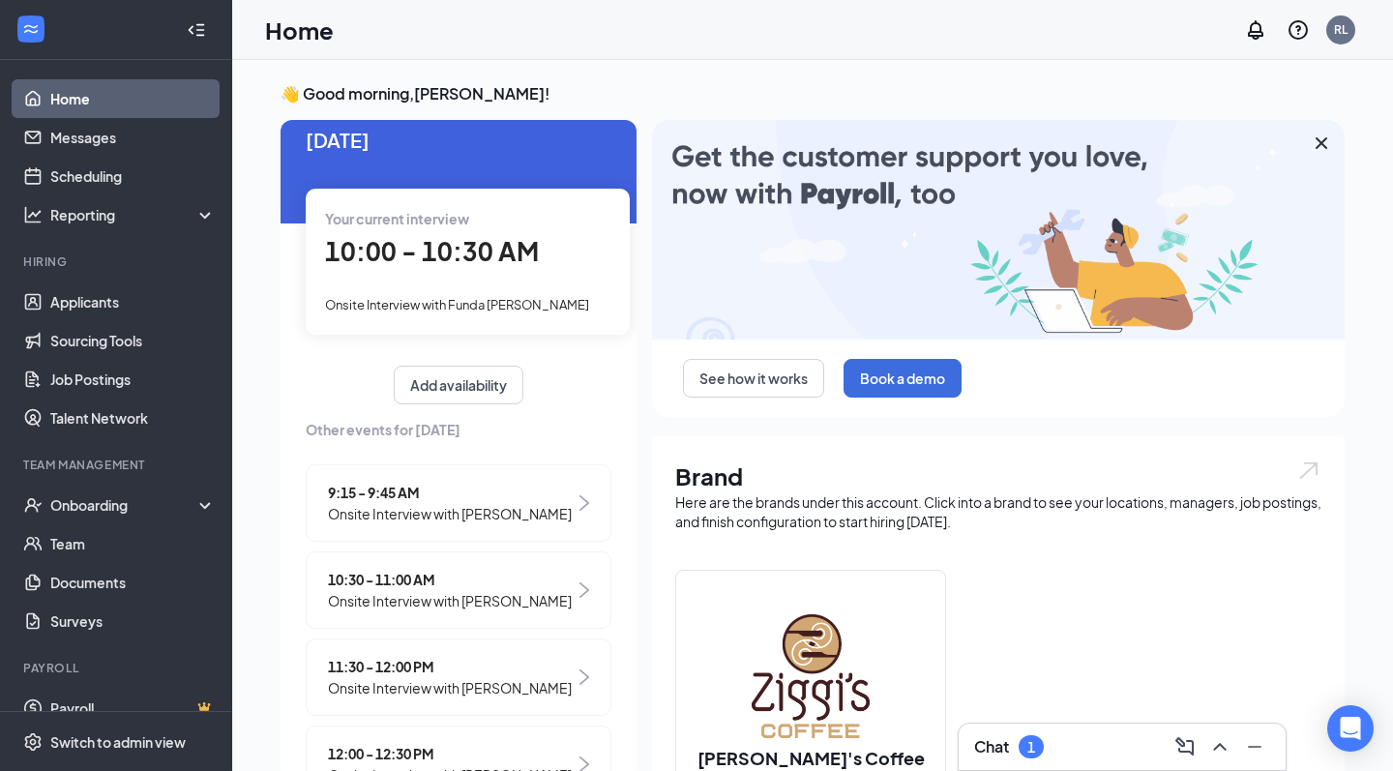
scroll to position [50, 0]
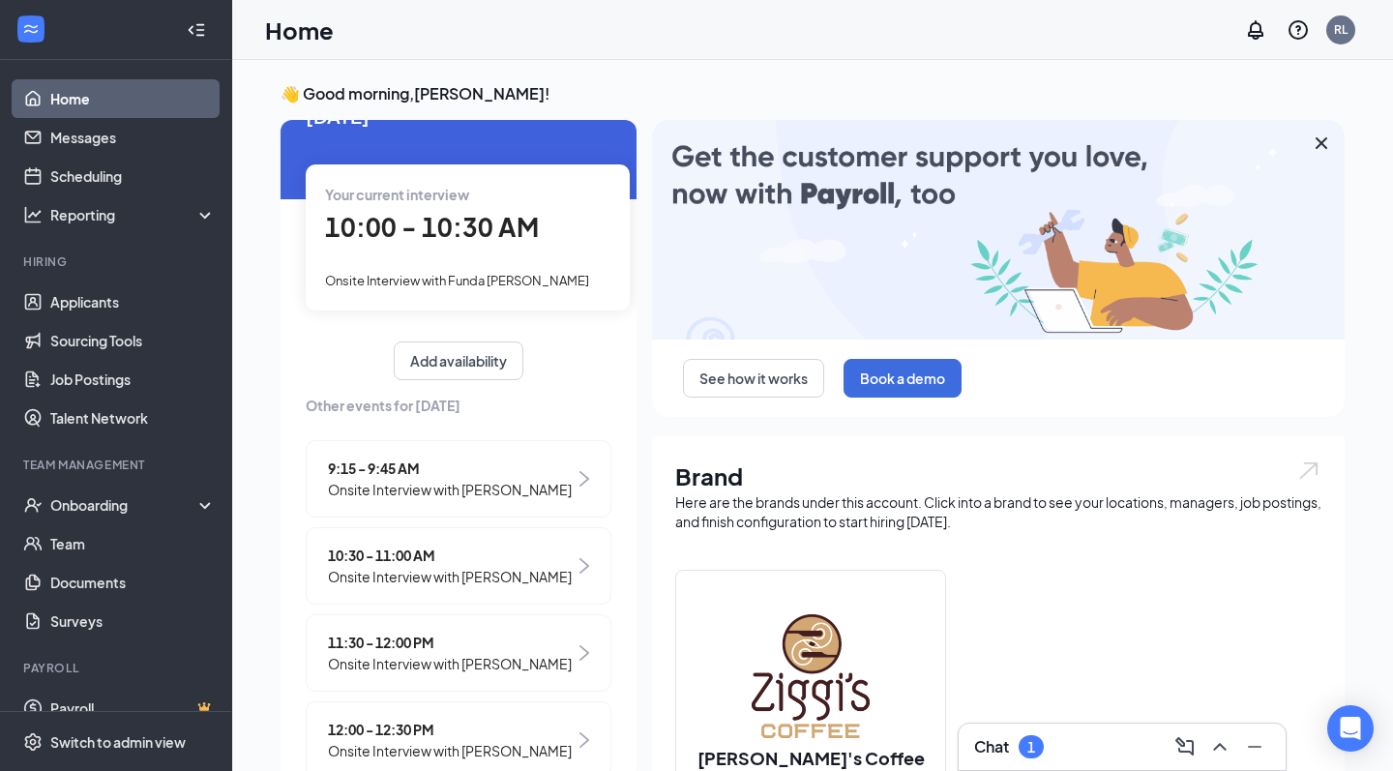
click at [414, 566] on span "10:30 - 11:00 AM" at bounding box center [450, 555] width 244 height 21
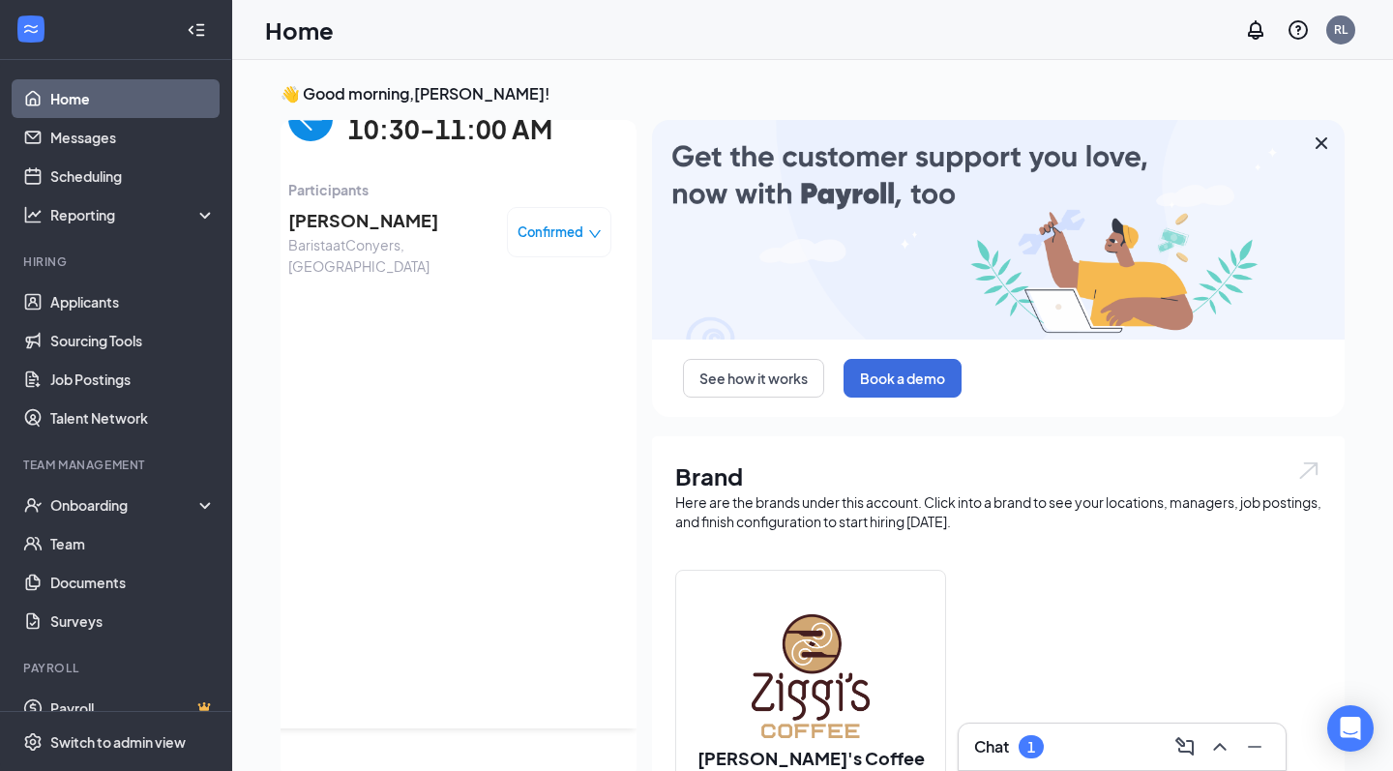
scroll to position [8, 0]
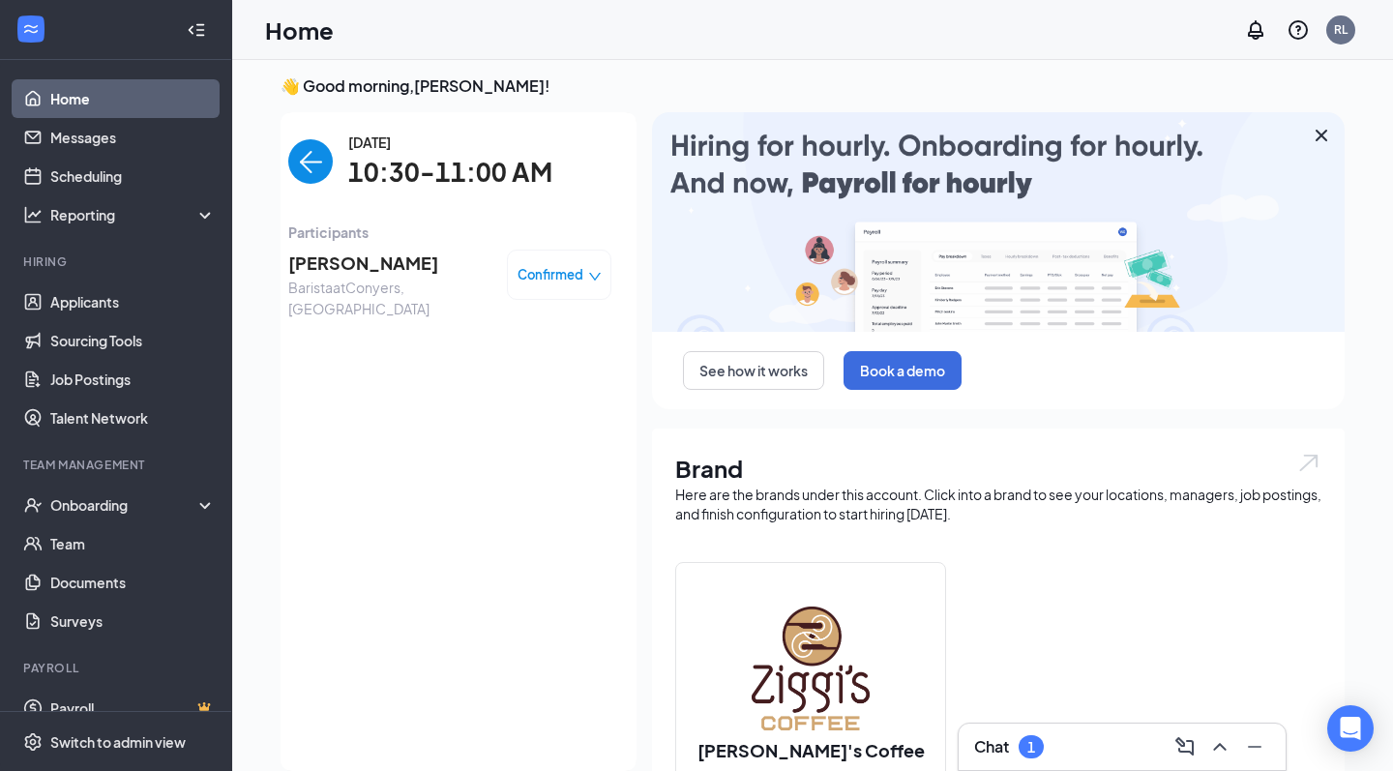
click at [401, 269] on span "[PERSON_NAME]" at bounding box center [389, 263] width 203 height 27
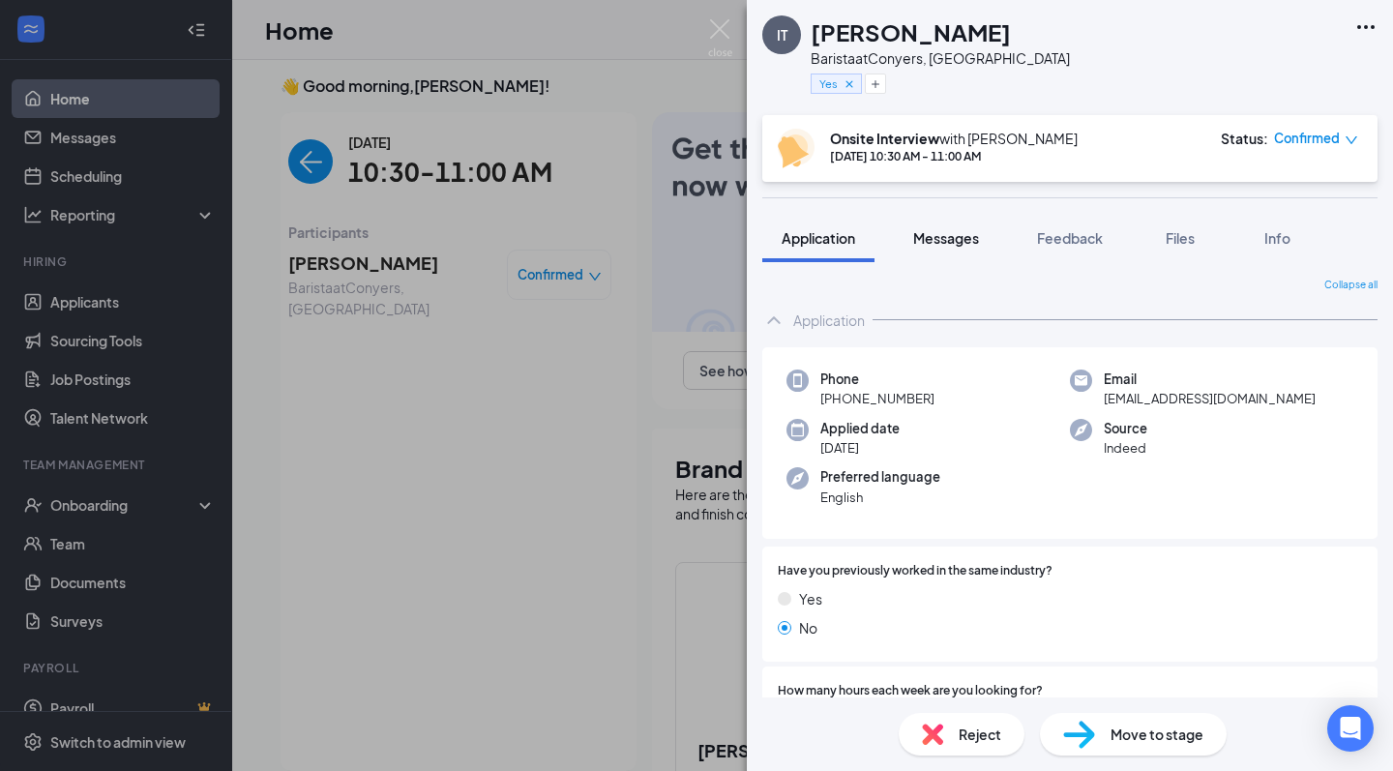
click at [930, 239] on span "Messages" at bounding box center [946, 237] width 66 height 17
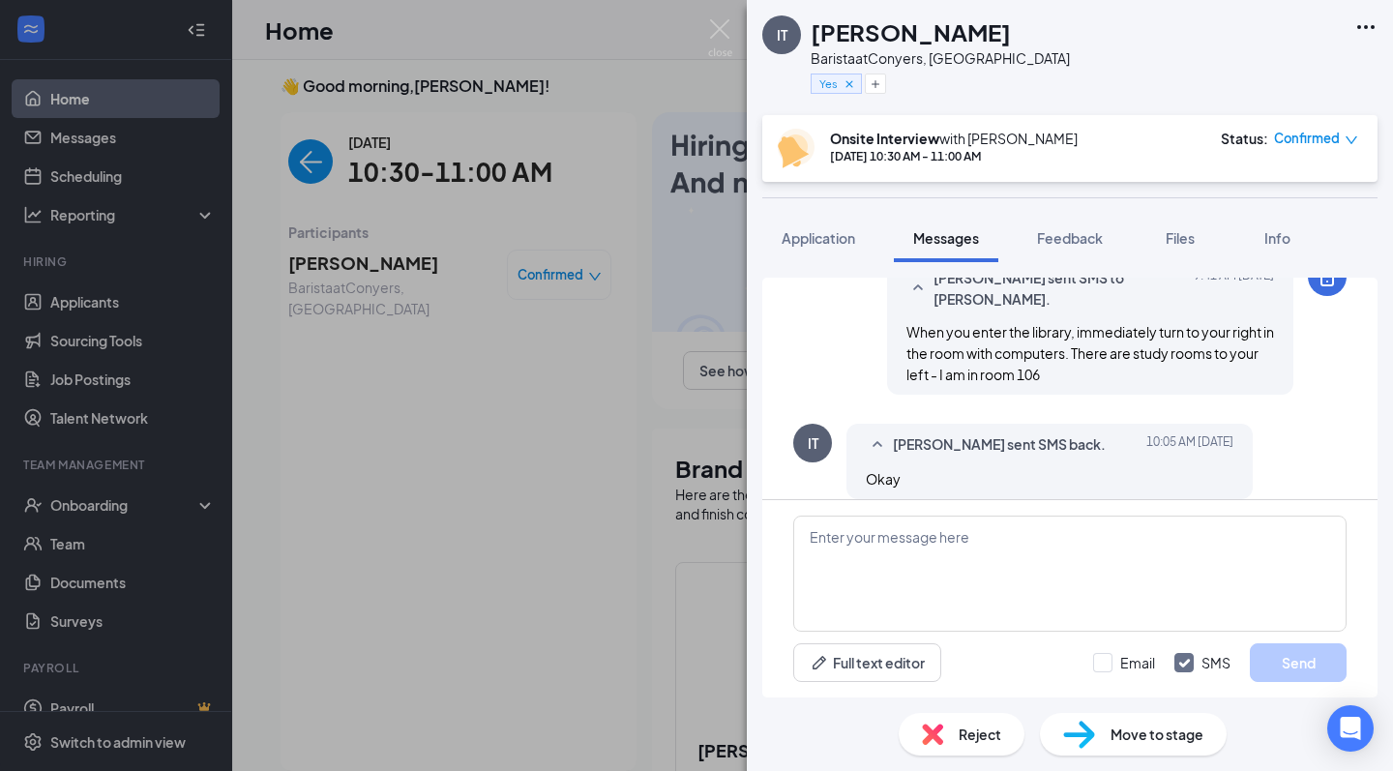
scroll to position [880, 0]
click at [724, 29] on img at bounding box center [720, 38] width 24 height 38
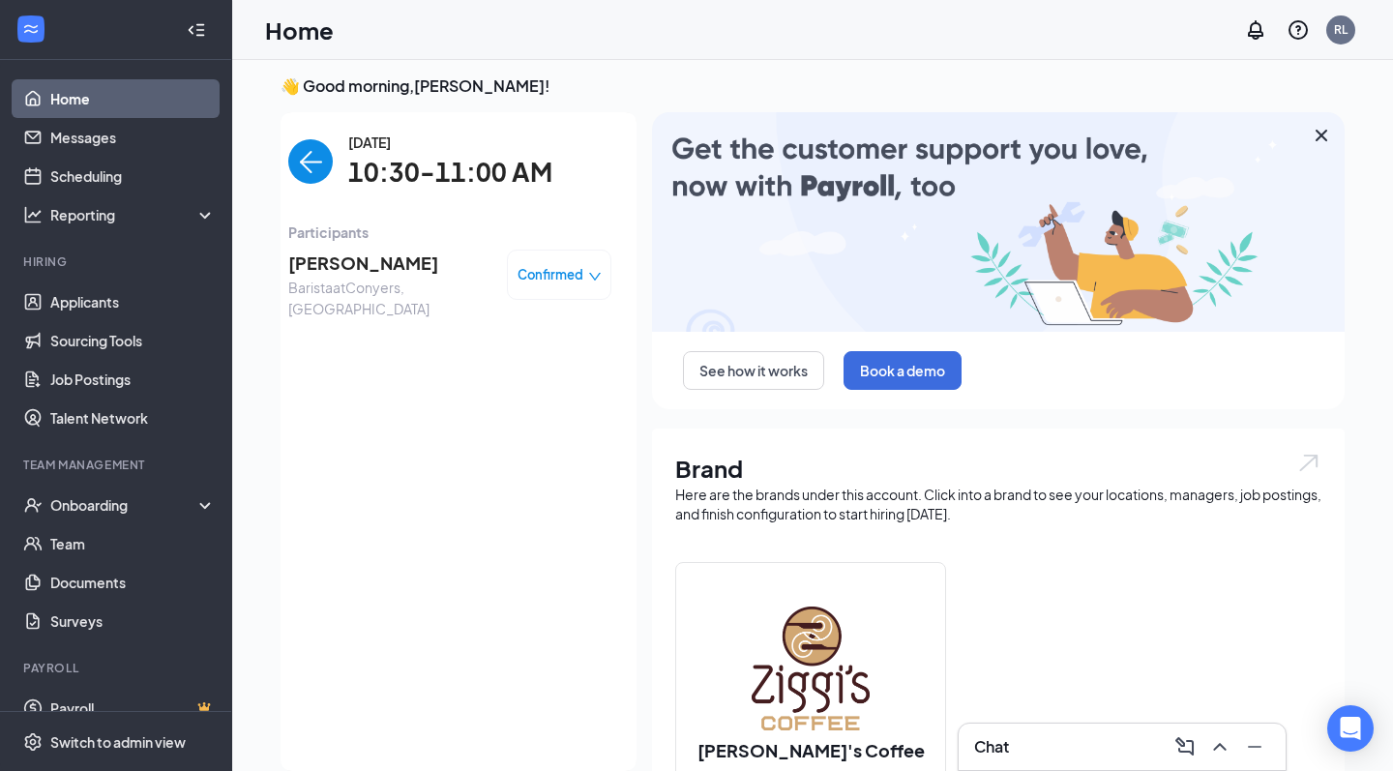
click at [390, 258] on span "[PERSON_NAME]" at bounding box center [389, 263] width 203 height 27
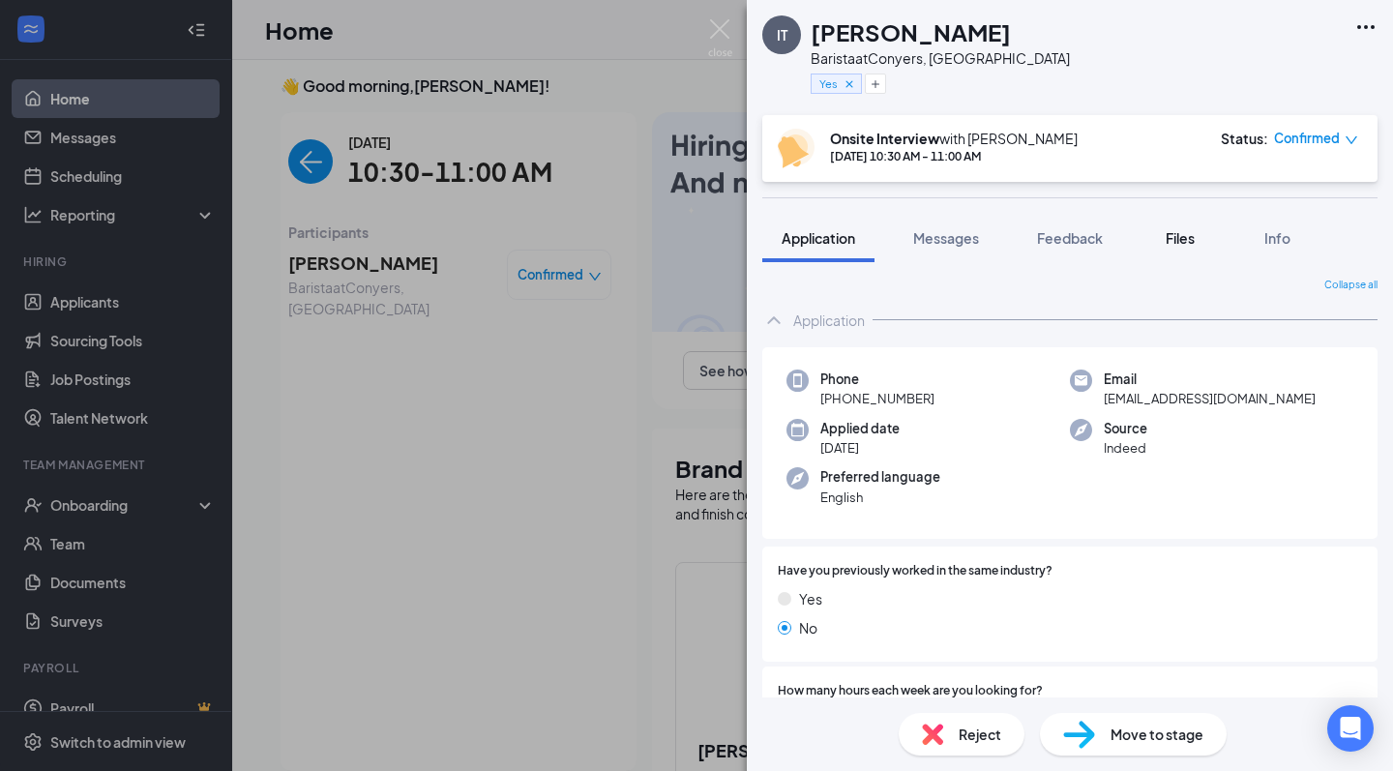
click at [1185, 246] on span "Files" at bounding box center [1180, 237] width 29 height 17
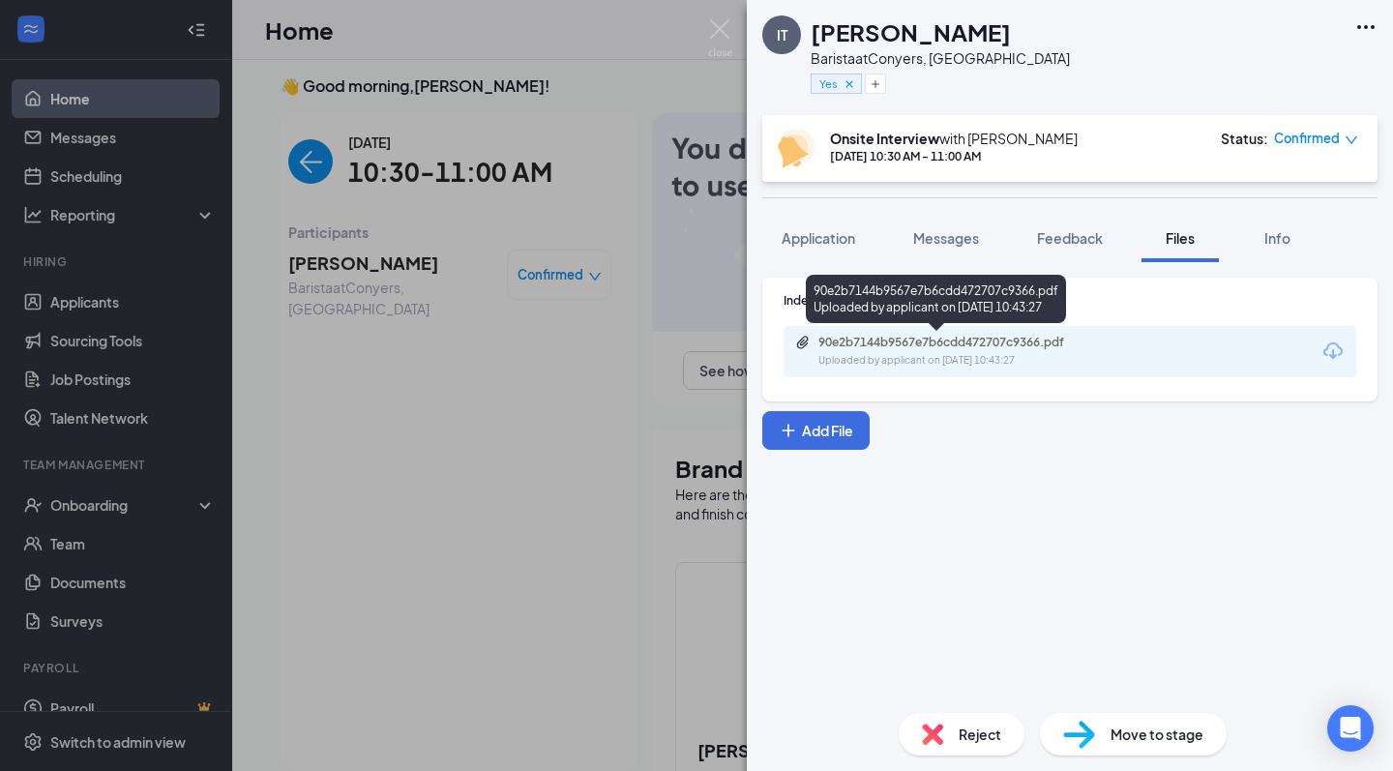
click at [994, 353] on div "Uploaded by applicant on [DATE] 10:43:27" at bounding box center [964, 360] width 290 height 15
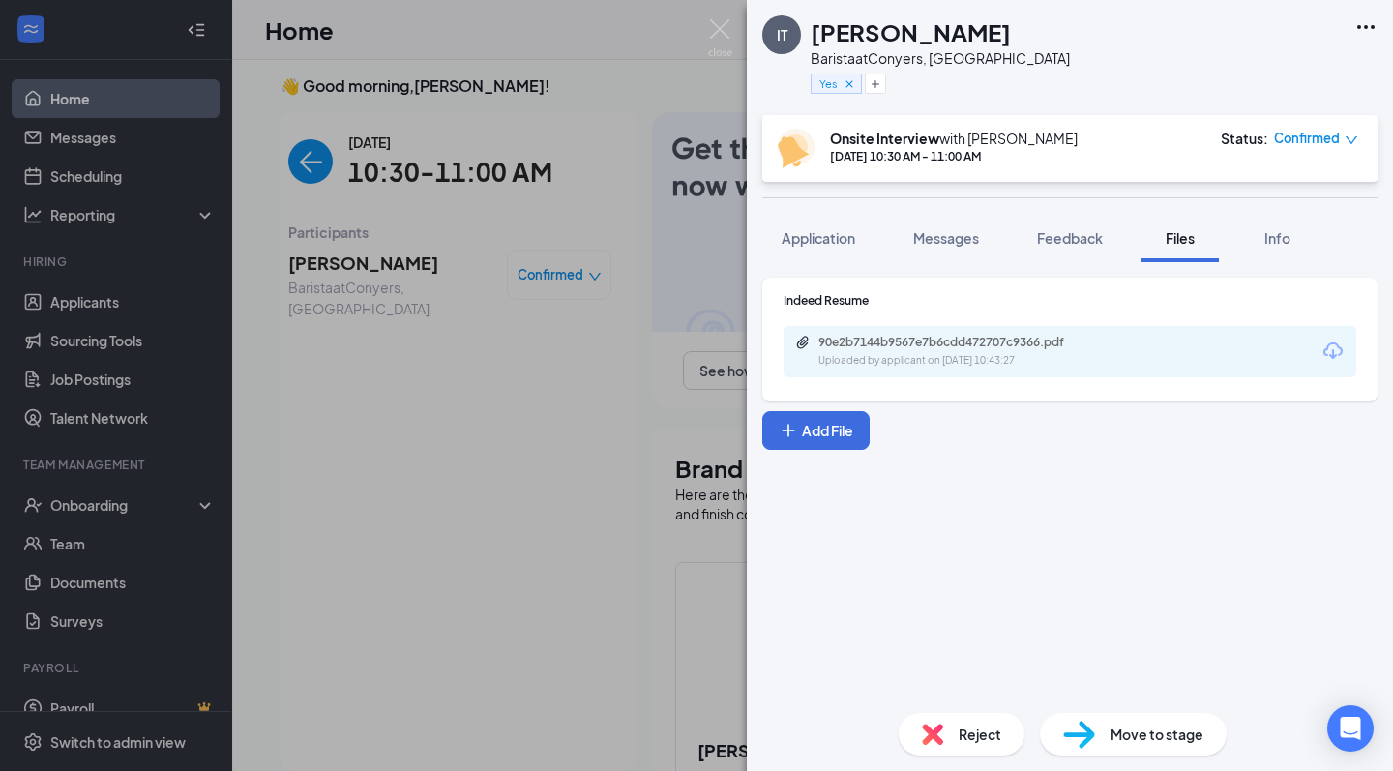
click at [660, 110] on div "IT [PERSON_NAME] Barista at Conyers, [GEOGRAPHIC_DATA] Yes Onsite Interview wit…" at bounding box center [696, 385] width 1393 height 771
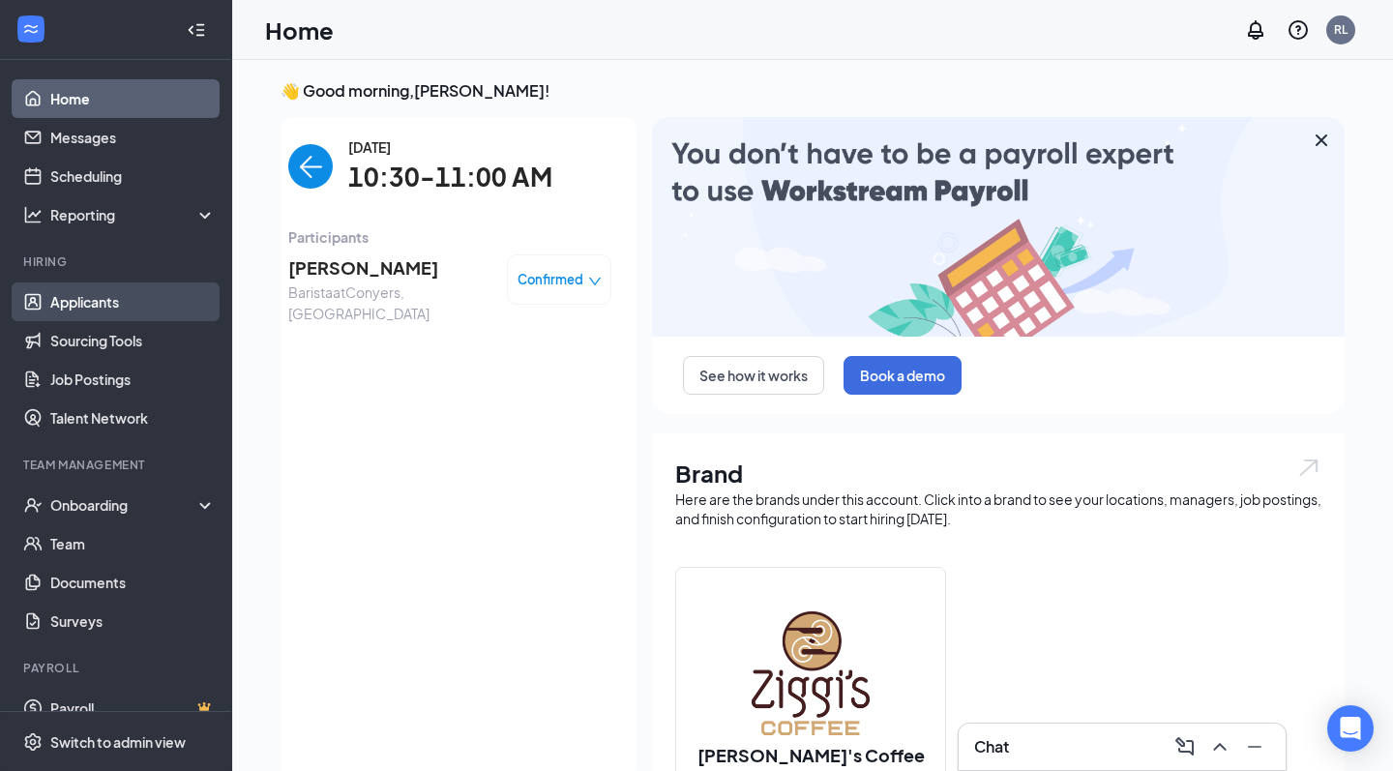
click at [126, 295] on link "Applicants" at bounding box center [132, 302] width 165 height 39
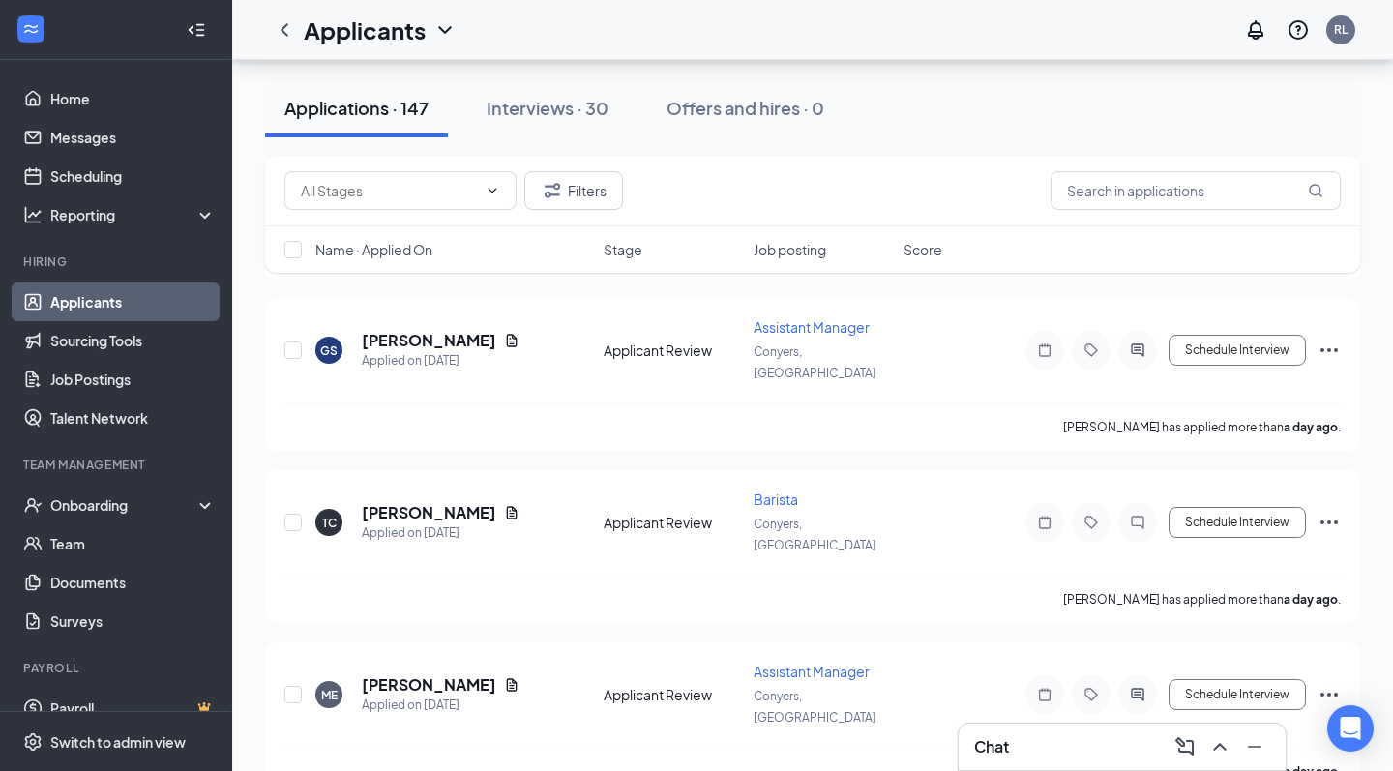
scroll to position [7923, 0]
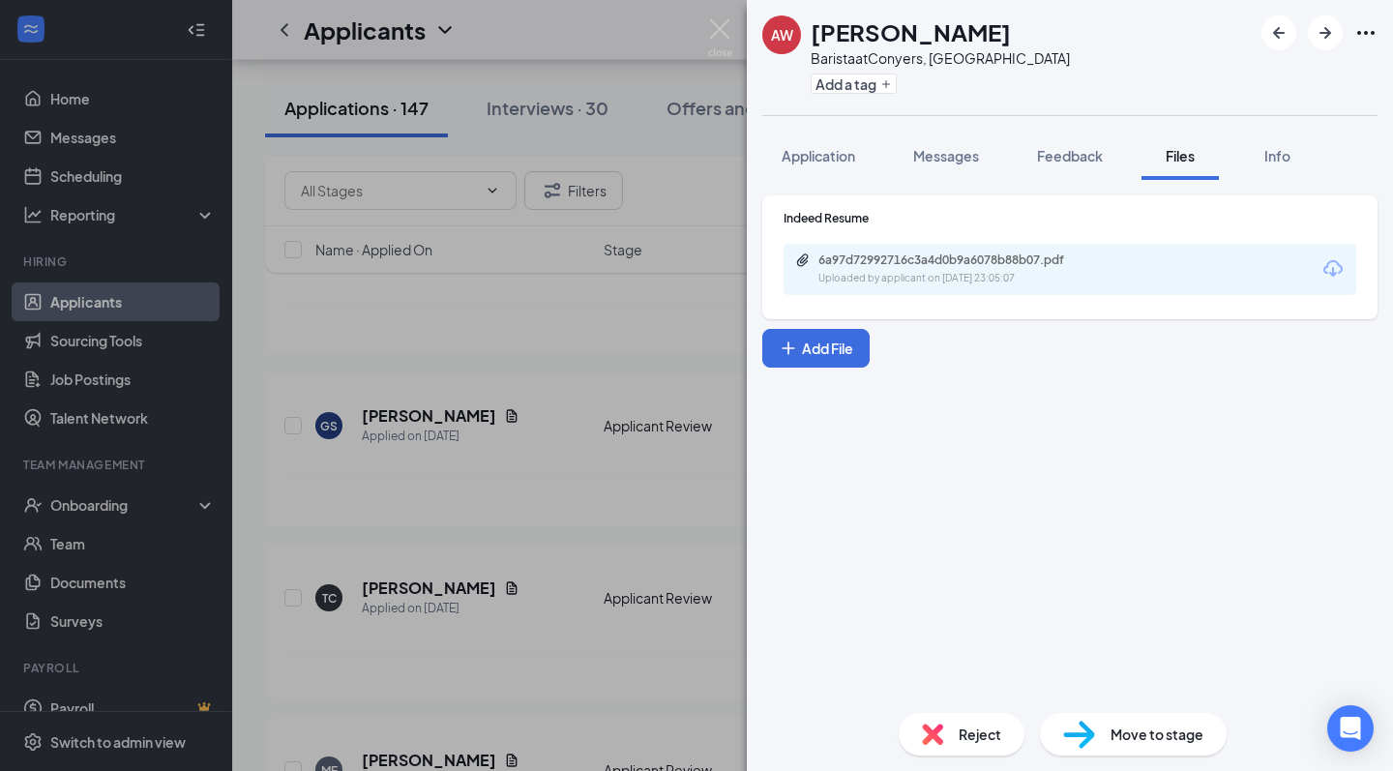
click at [1059, 267] on div "6a97d72992716c3a4d0b9a6078b88b07.pdf" at bounding box center [954, 260] width 271 height 15
click at [615, 213] on div "AW ANIYAH WILLIAMS Barista at Conyers, GA Add a tag Application Messages Feedba…" at bounding box center [696, 385] width 1393 height 771
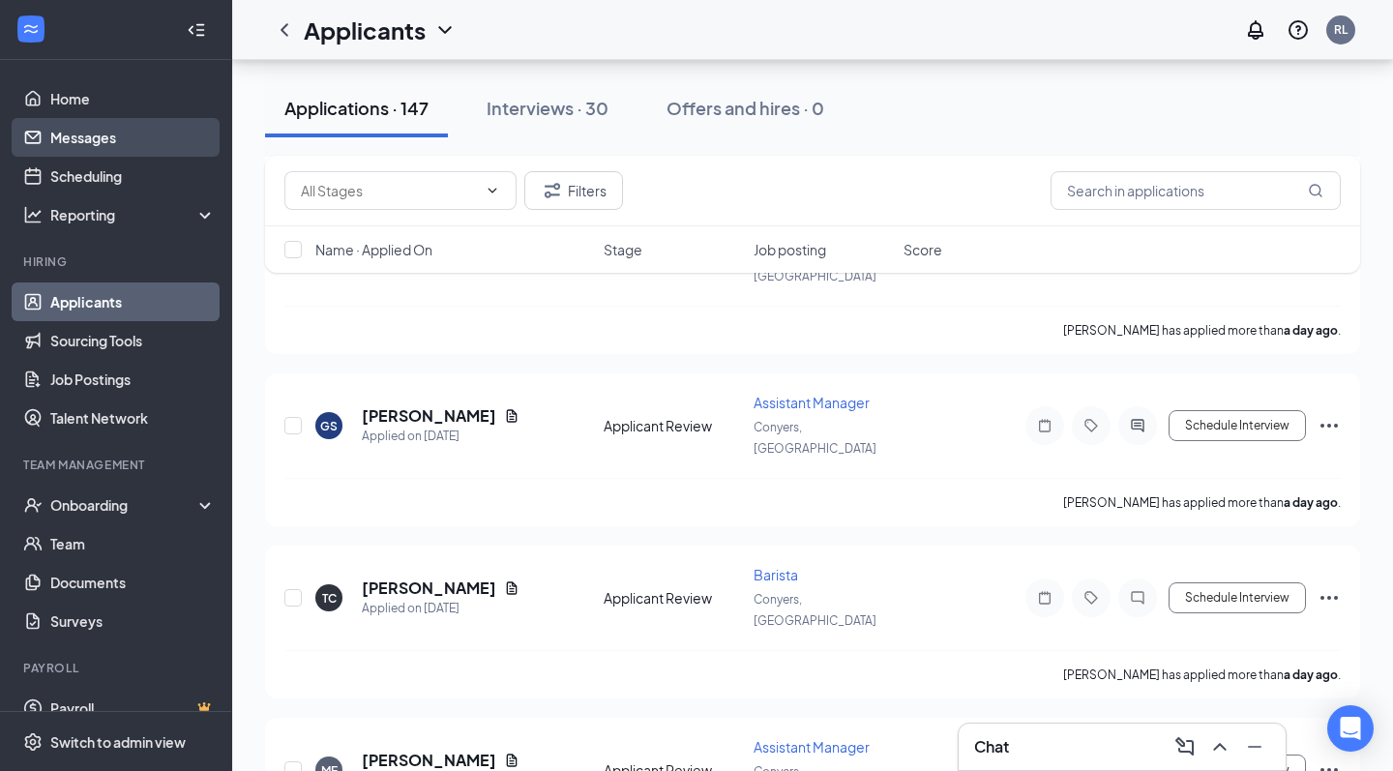
click at [183, 149] on link "Messages" at bounding box center [132, 137] width 165 height 39
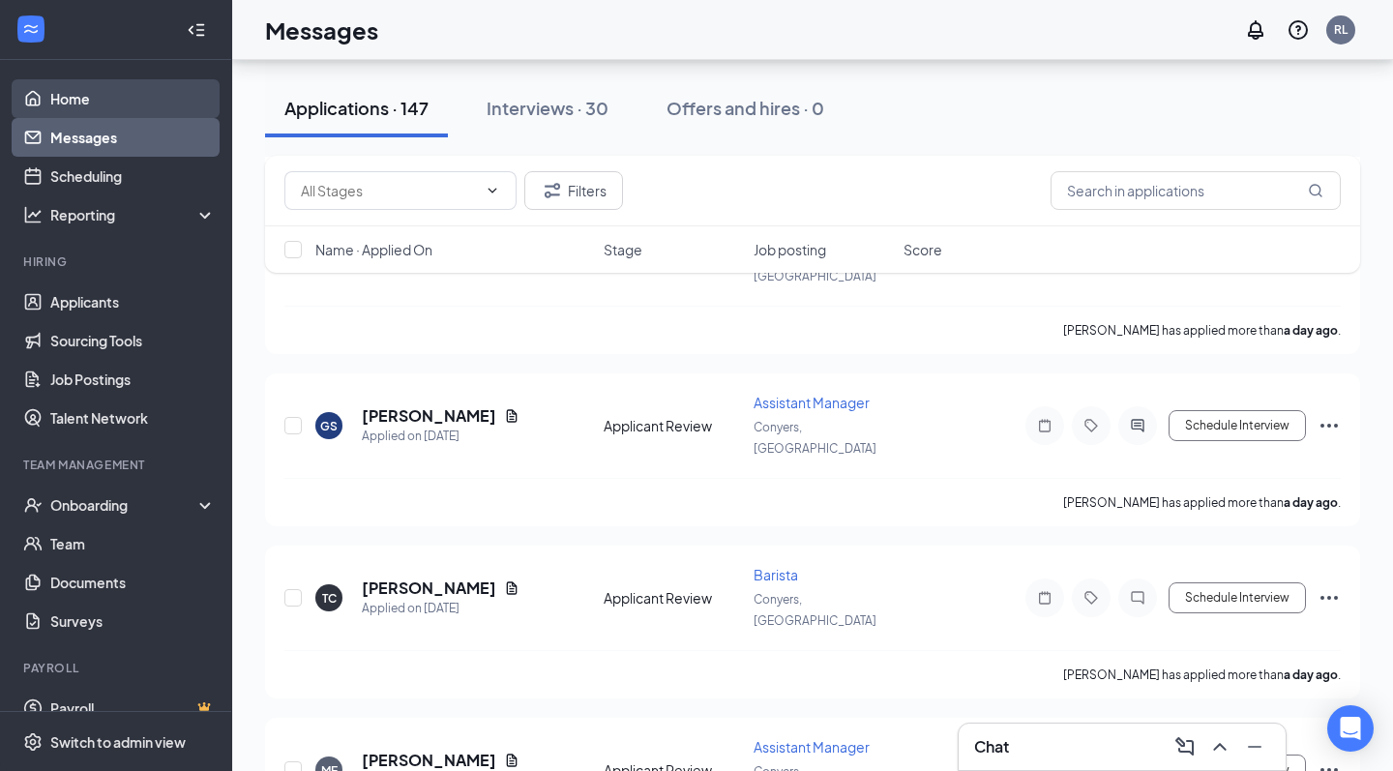
click at [122, 97] on link "Home" at bounding box center [132, 98] width 165 height 39
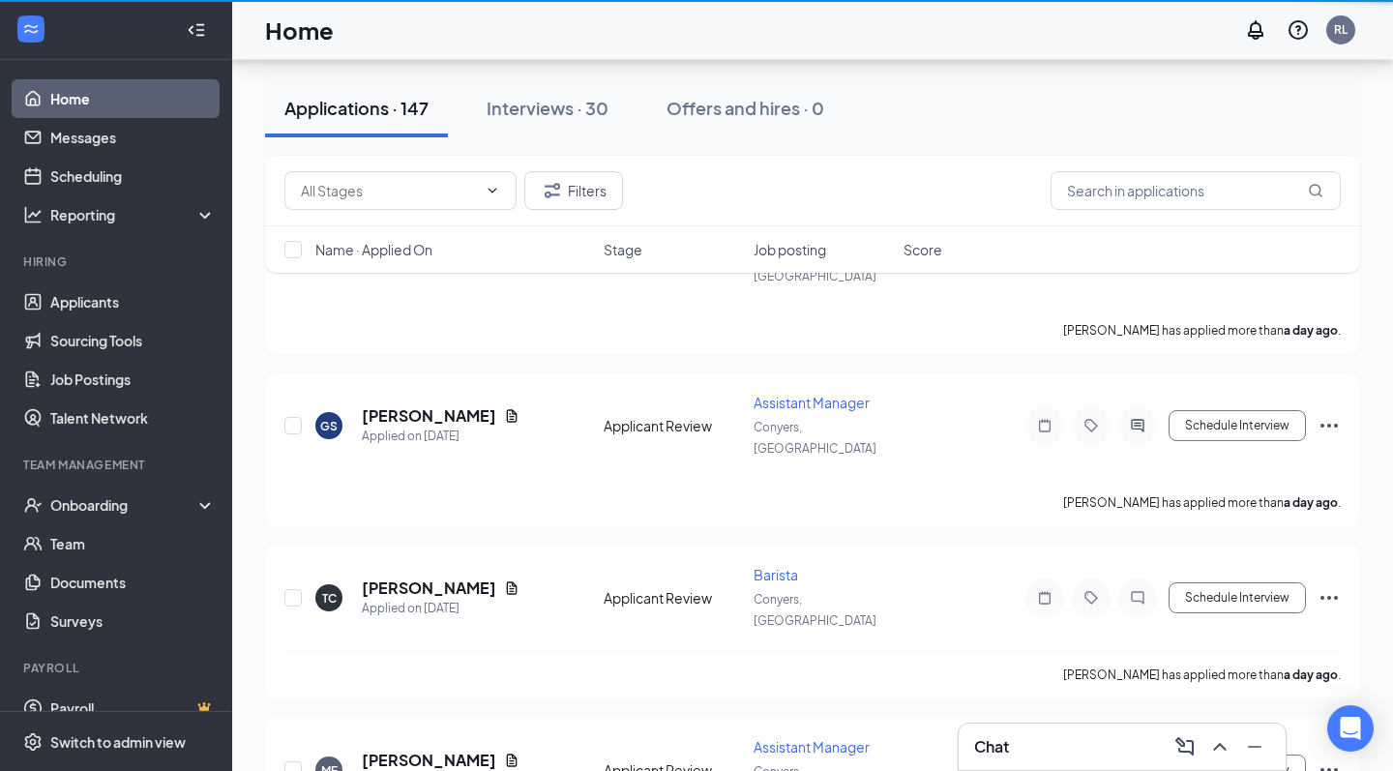
click at [96, 99] on link "Home" at bounding box center [132, 98] width 165 height 39
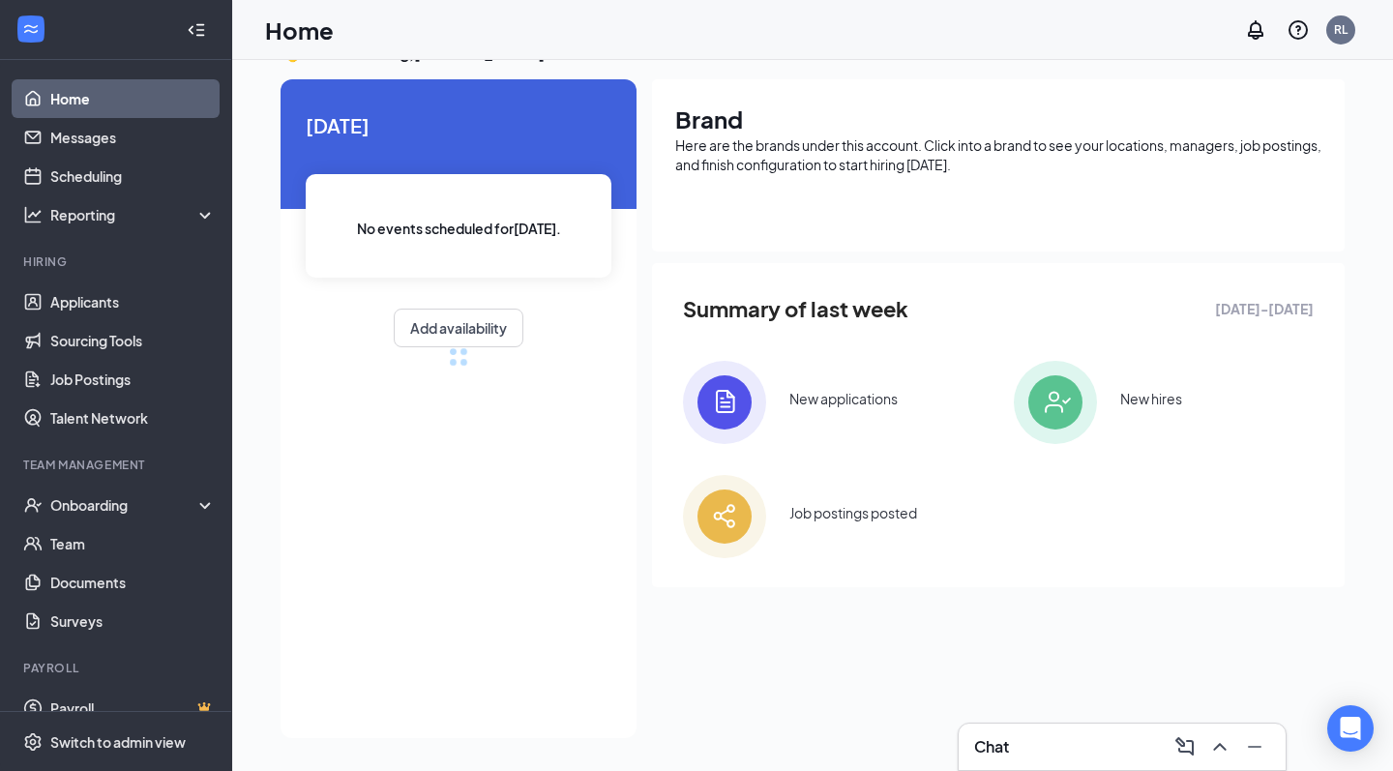
scroll to position [41, 0]
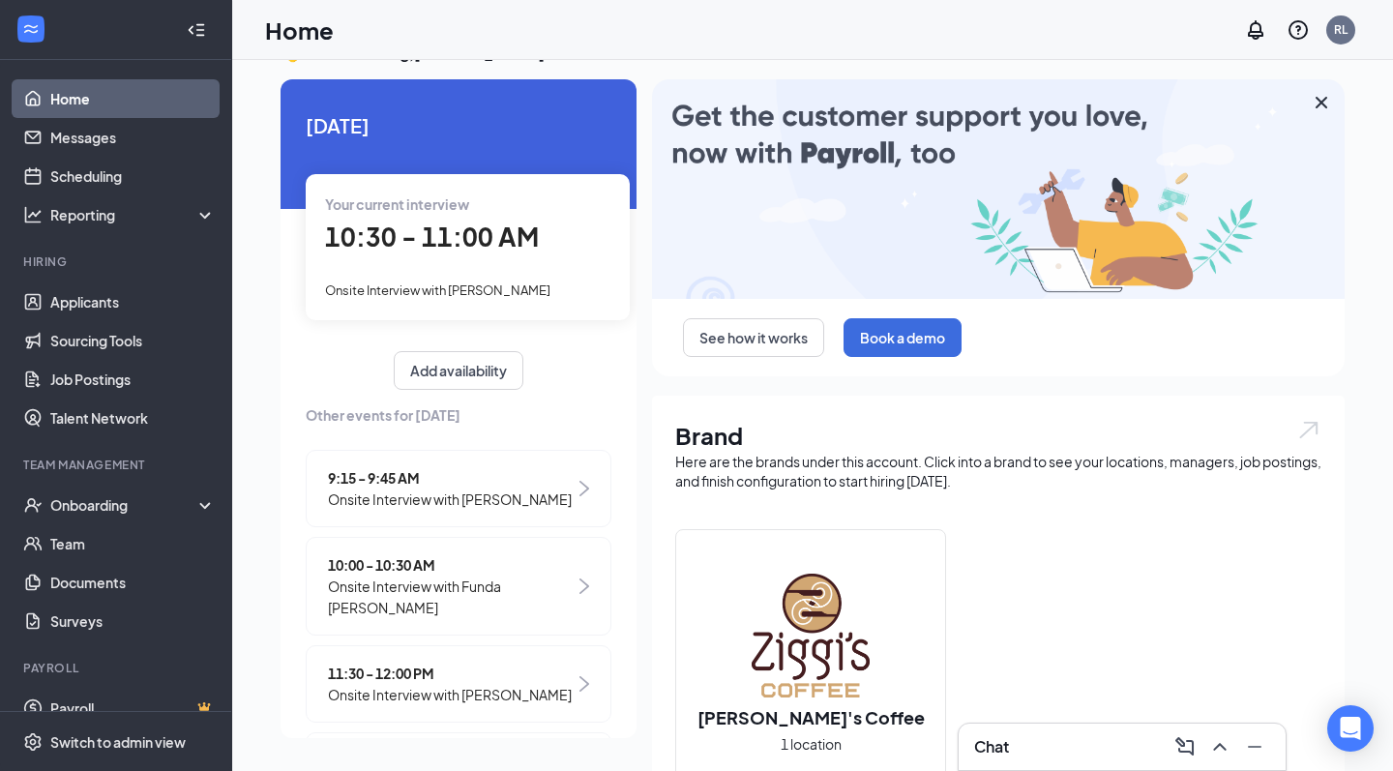
click at [473, 237] on span "10:30 - 11:00 AM" at bounding box center [432, 237] width 214 height 32
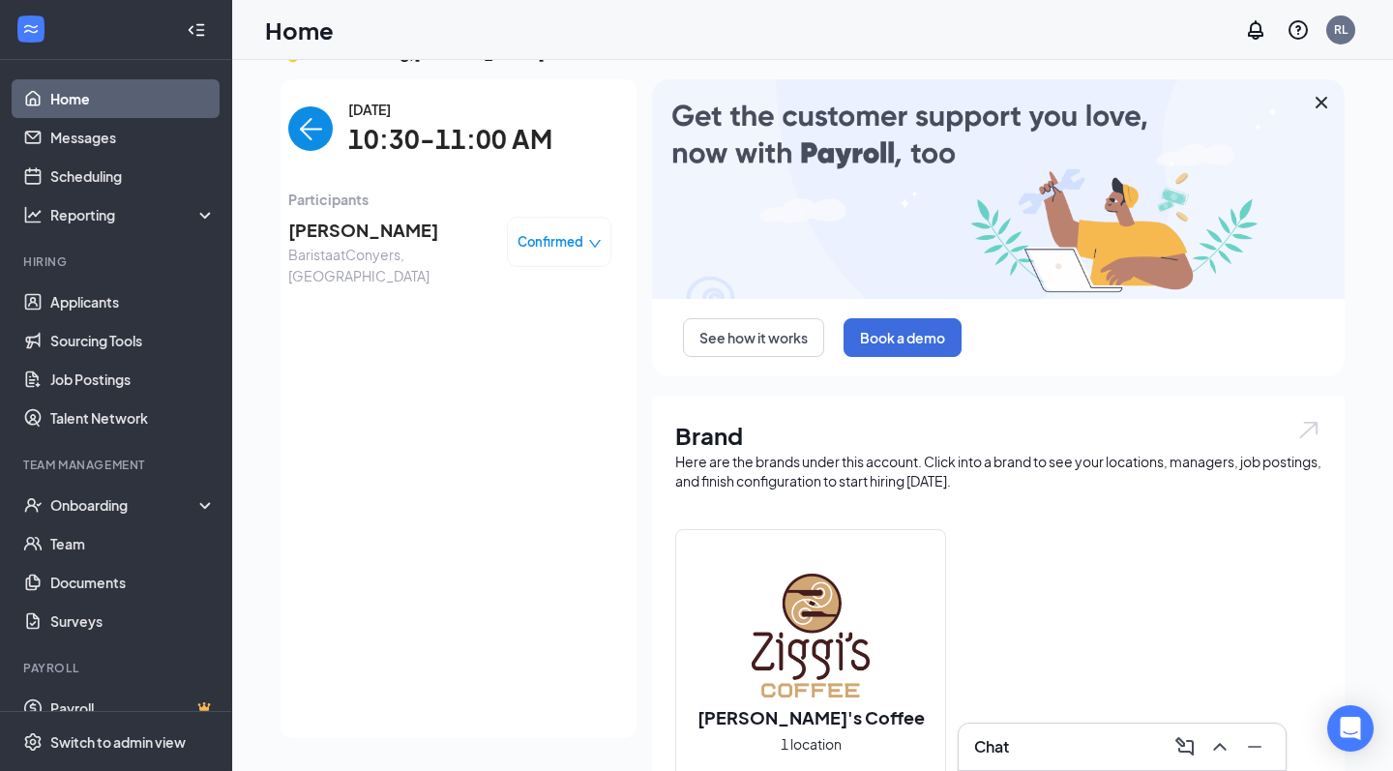
click at [339, 236] on span "[PERSON_NAME]" at bounding box center [389, 230] width 203 height 27
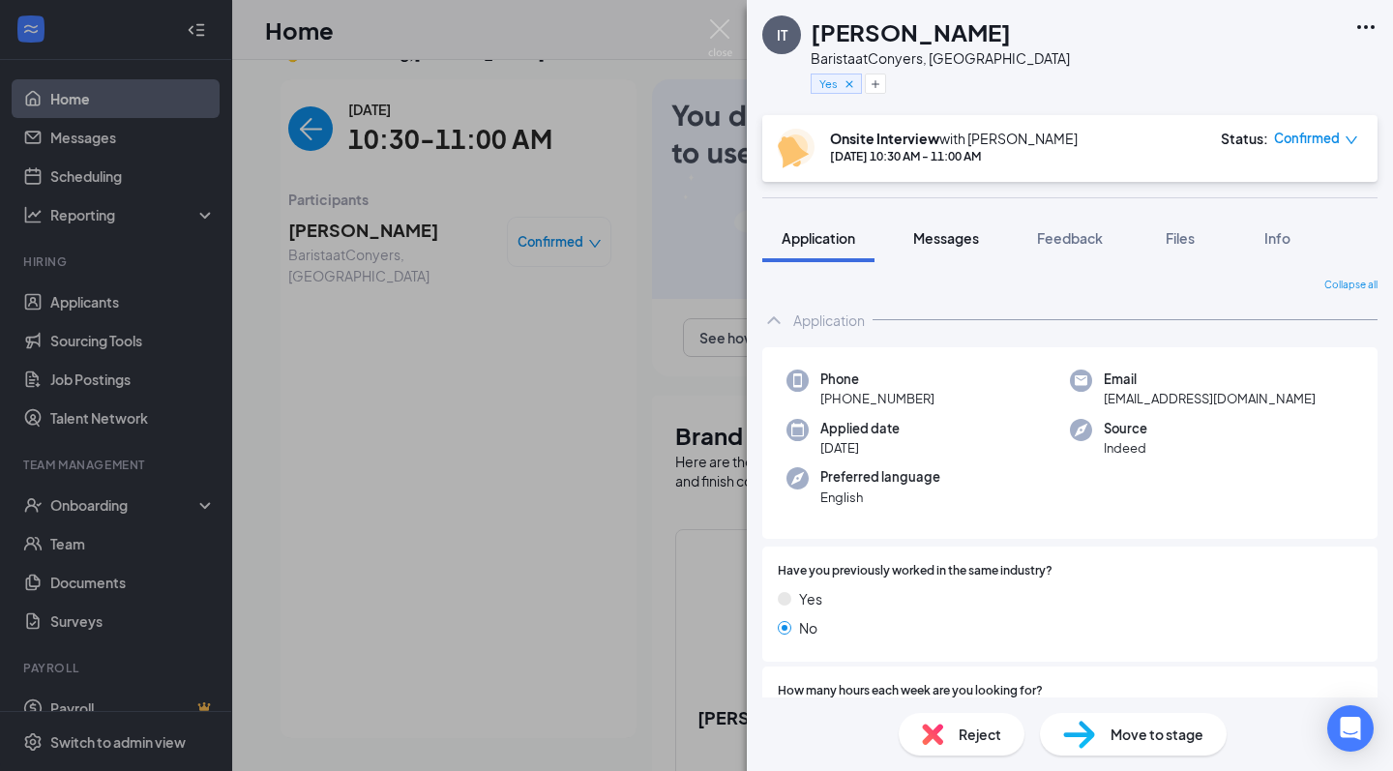
click at [944, 252] on button "Messages" at bounding box center [946, 238] width 104 height 48
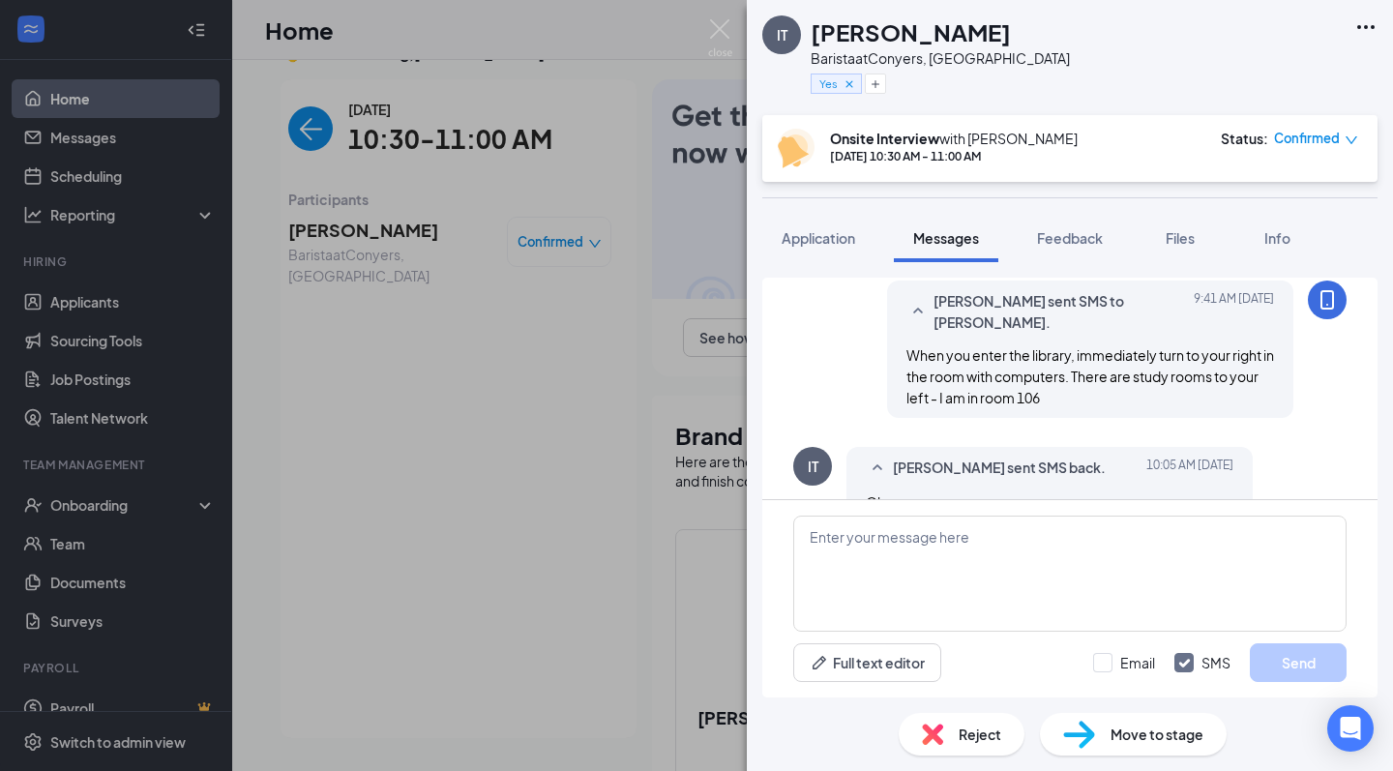
scroll to position [858, 0]
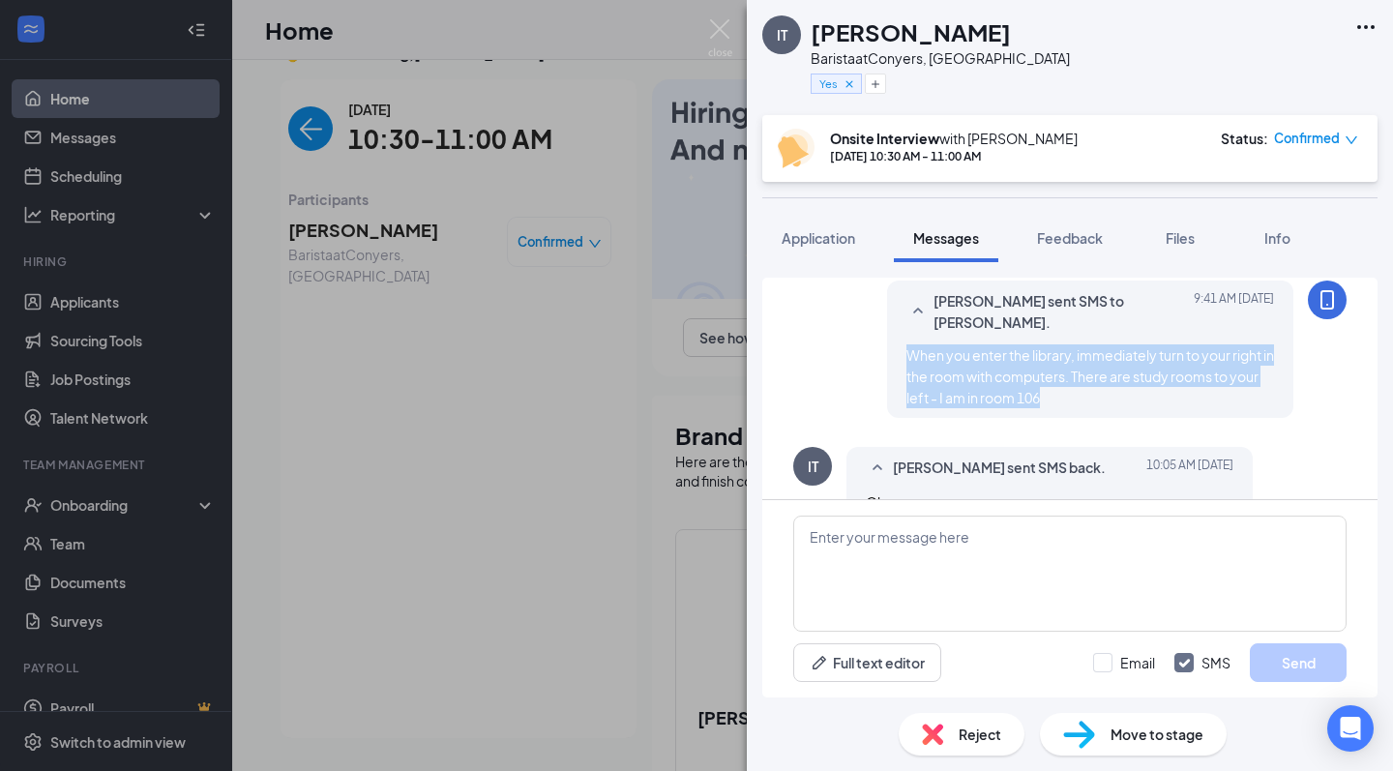
drag, startPoint x: 1100, startPoint y: 373, endPoint x: 905, endPoint y: 336, distance: 199.1
click at [905, 336] on div "Rafiq Lightwala sent SMS to Iyahna Torres. Today 9:41 AM When you enter the lib…" at bounding box center [1090, 349] width 406 height 137
copy span "When you enter the library, immediately turn to your right in the room with com…"
click at [728, 38] on img at bounding box center [720, 38] width 24 height 38
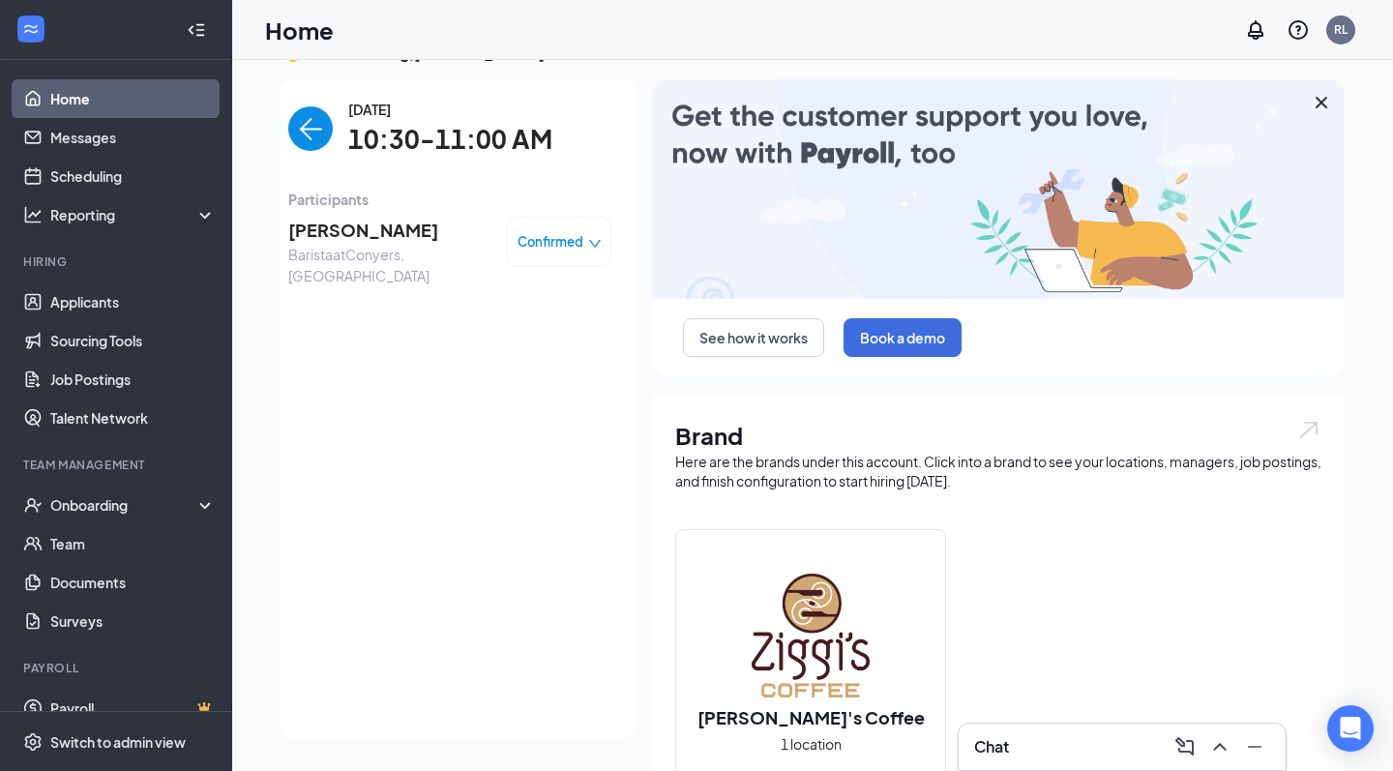
click at [81, 75] on ul "Home Messages Scheduling Reporting Hiring Applicants Sourcing Tools Job Posting…" at bounding box center [115, 397] width 231 height 675
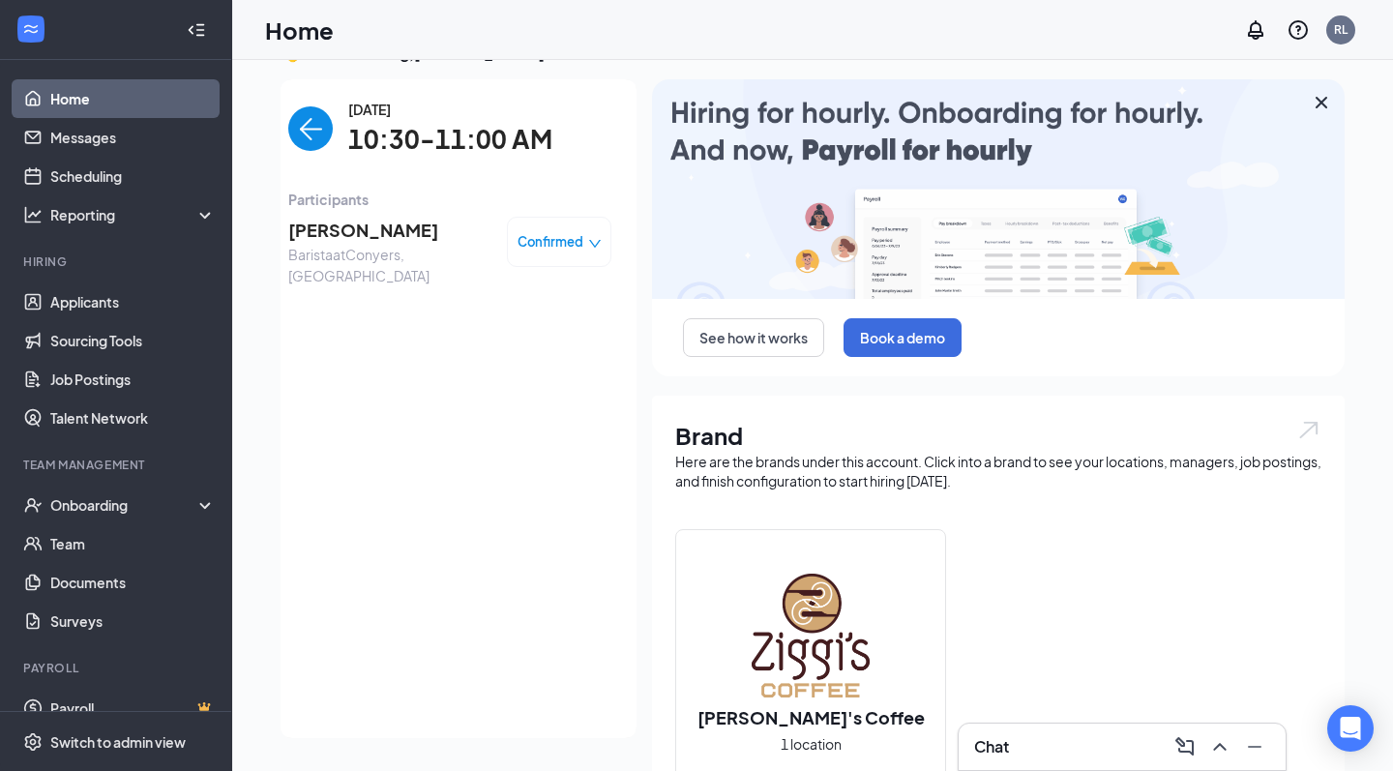
click at [81, 92] on link "Home" at bounding box center [132, 98] width 165 height 39
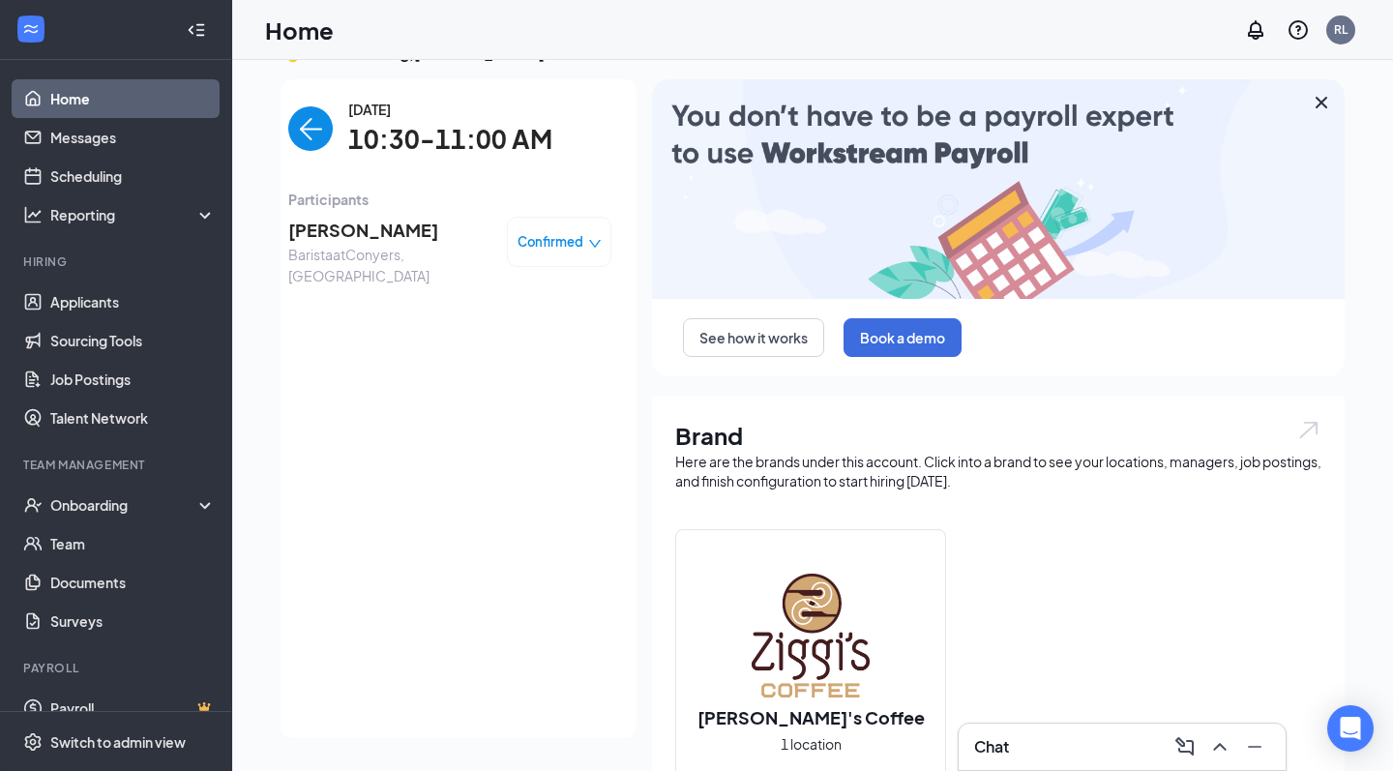
click at [329, 154] on div "Tuesday, Aug 26 10:30-11:00 AM" at bounding box center [449, 129] width 323 height 61
click at [324, 143] on img "back-button" at bounding box center [310, 128] width 45 height 45
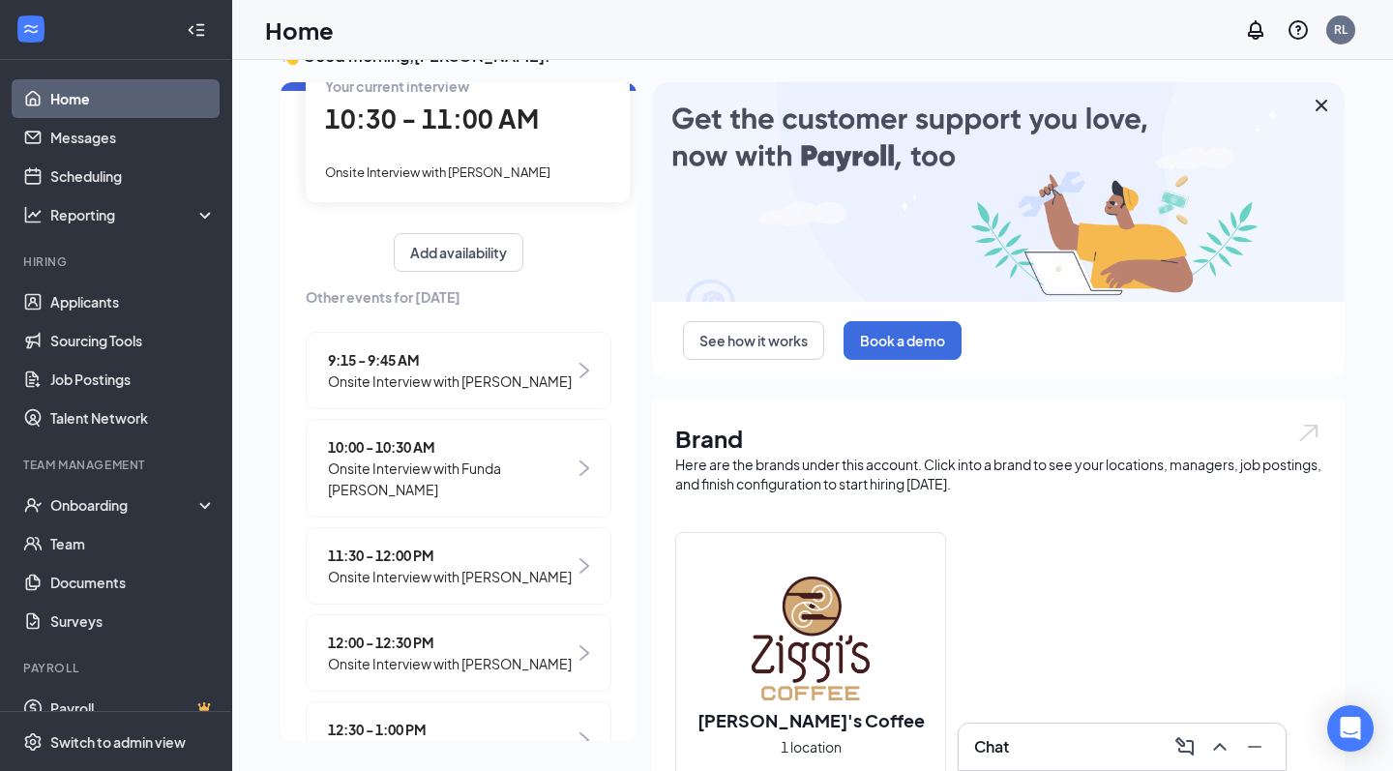
scroll to position [41, 0]
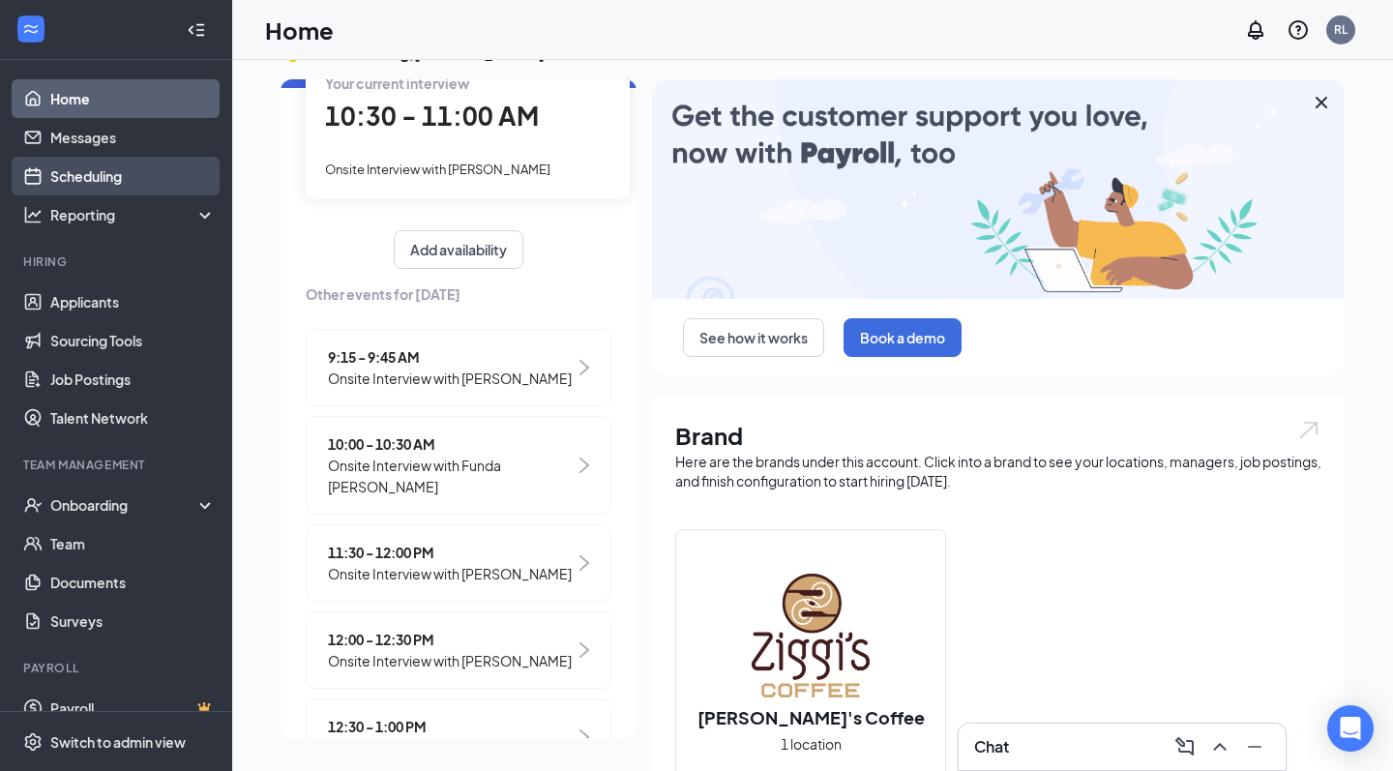
click at [126, 179] on link "Scheduling" at bounding box center [132, 176] width 165 height 39
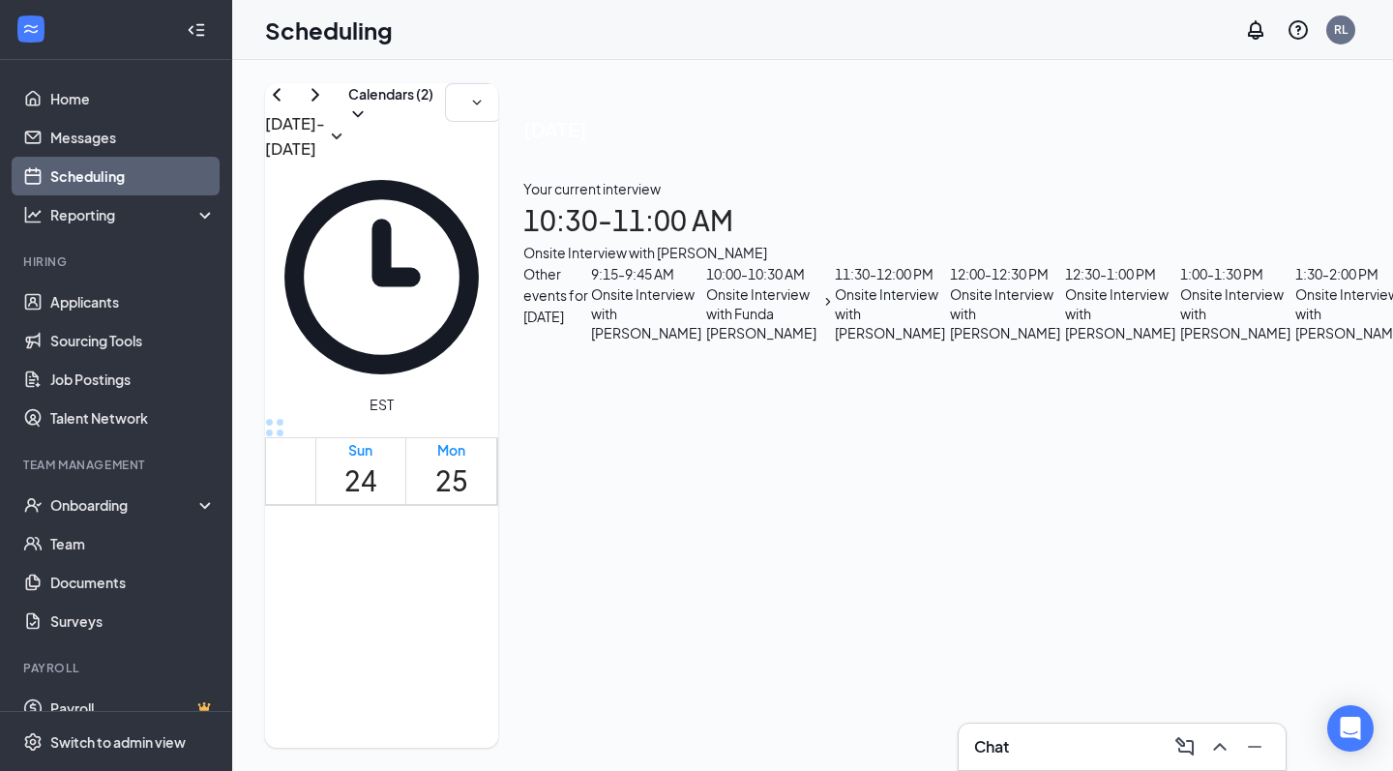
scroll to position [1140, 0]
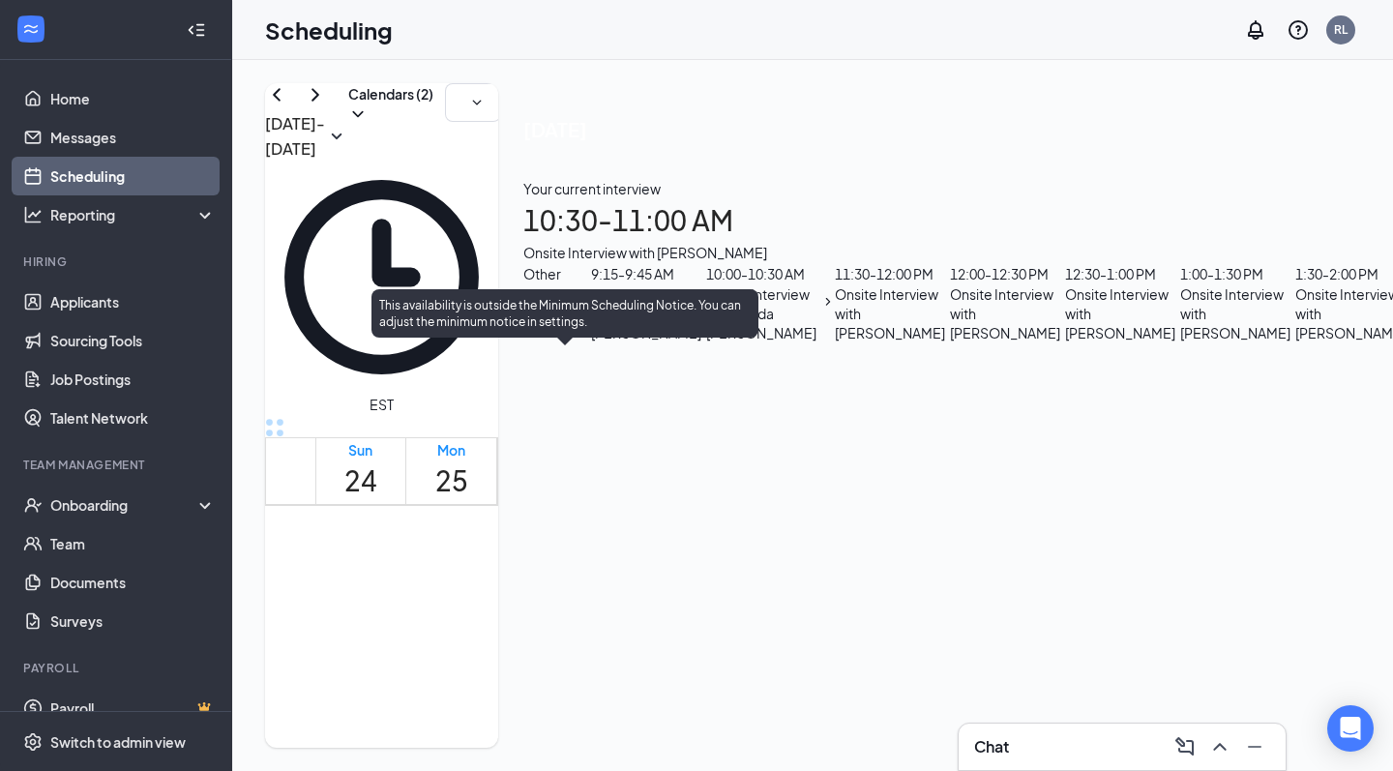
click at [611, 603] on span "11:30 AM-12:00 PM" at bounding box center [628, 640] width 34 height 75
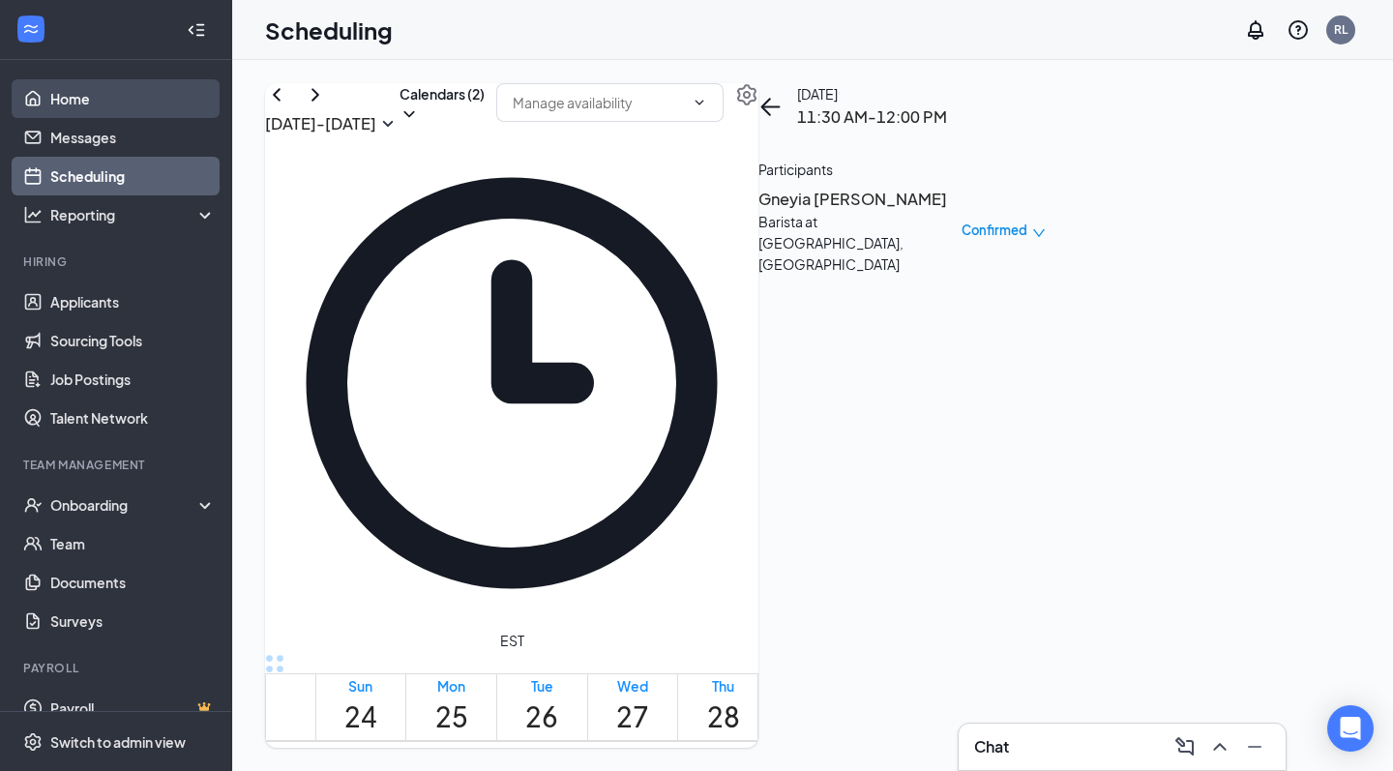
click at [108, 108] on link "Home" at bounding box center [132, 98] width 165 height 39
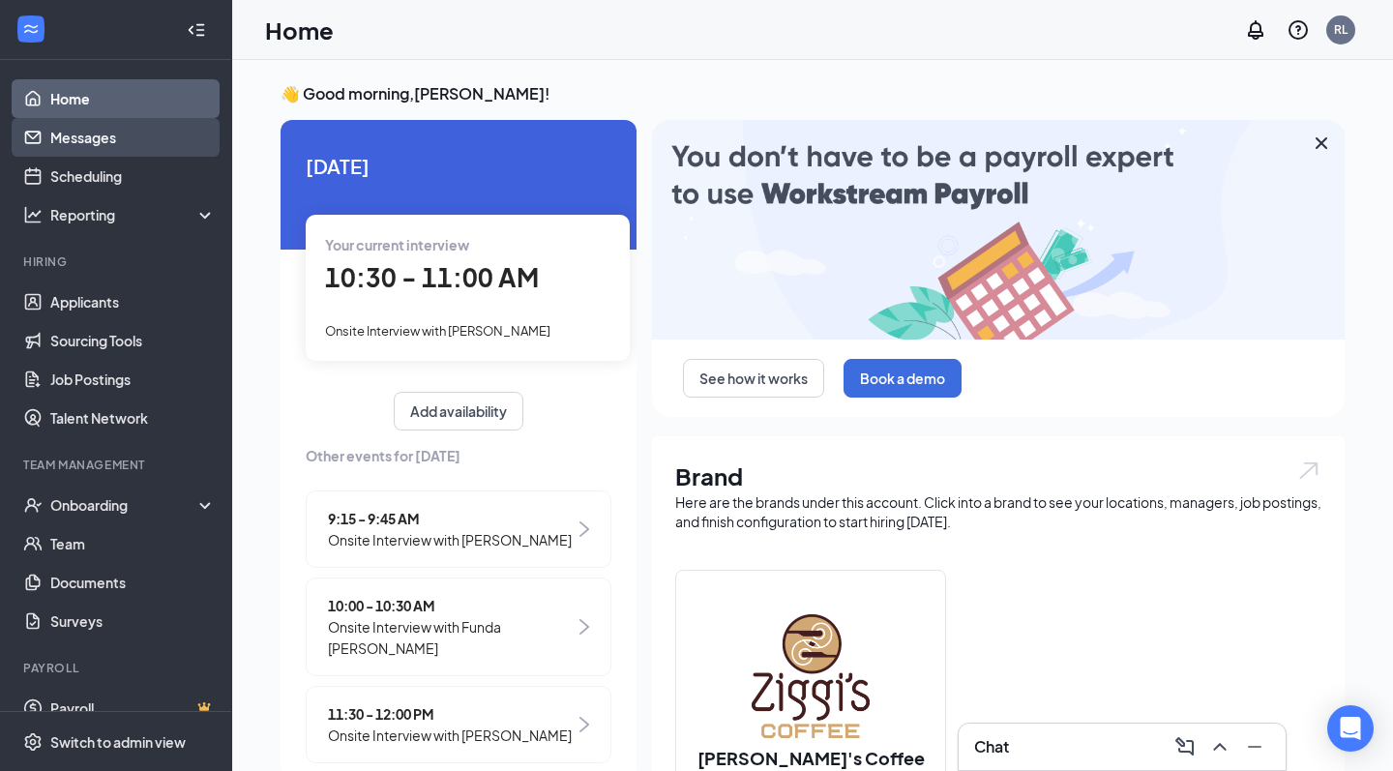
click at [131, 129] on link "Messages" at bounding box center [132, 137] width 165 height 39
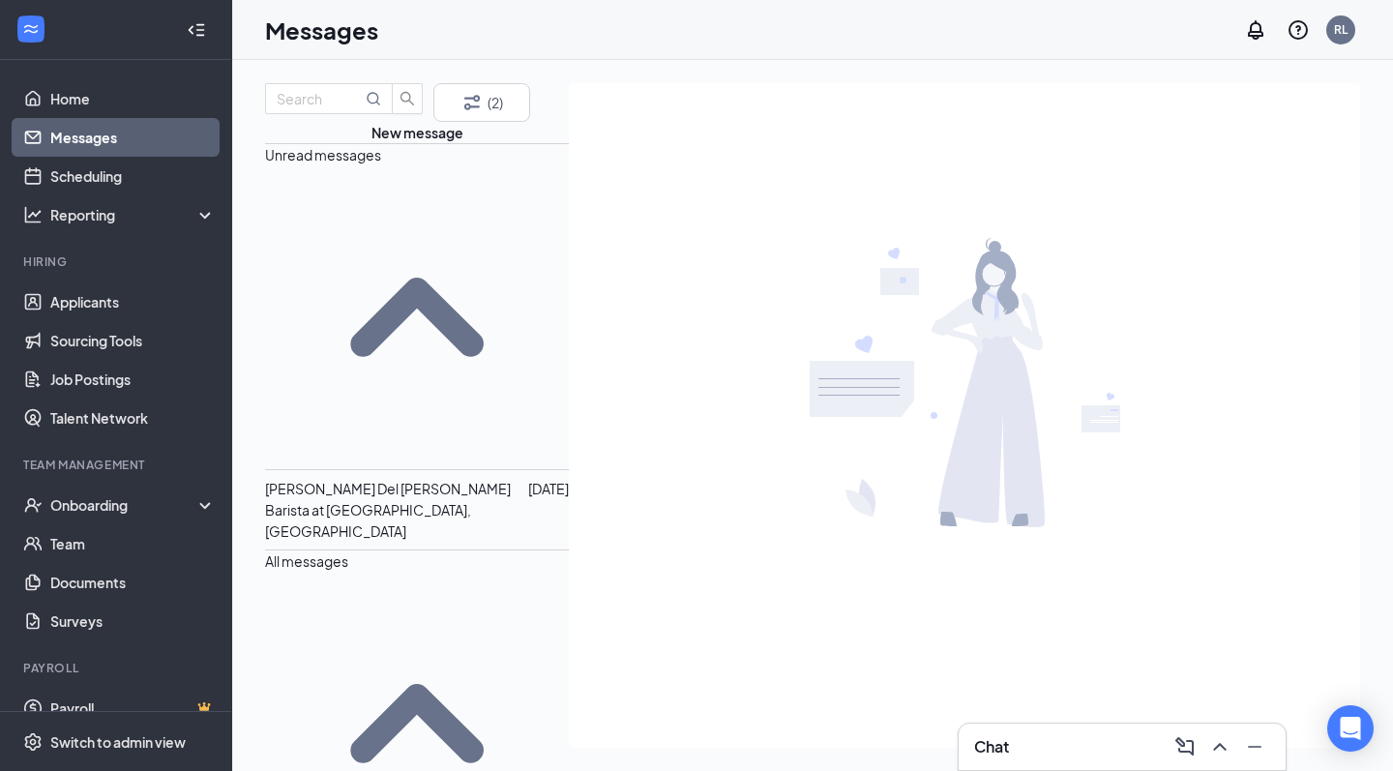
click at [360, 480] on span "[PERSON_NAME] Del [PERSON_NAME]" at bounding box center [388, 488] width 246 height 17
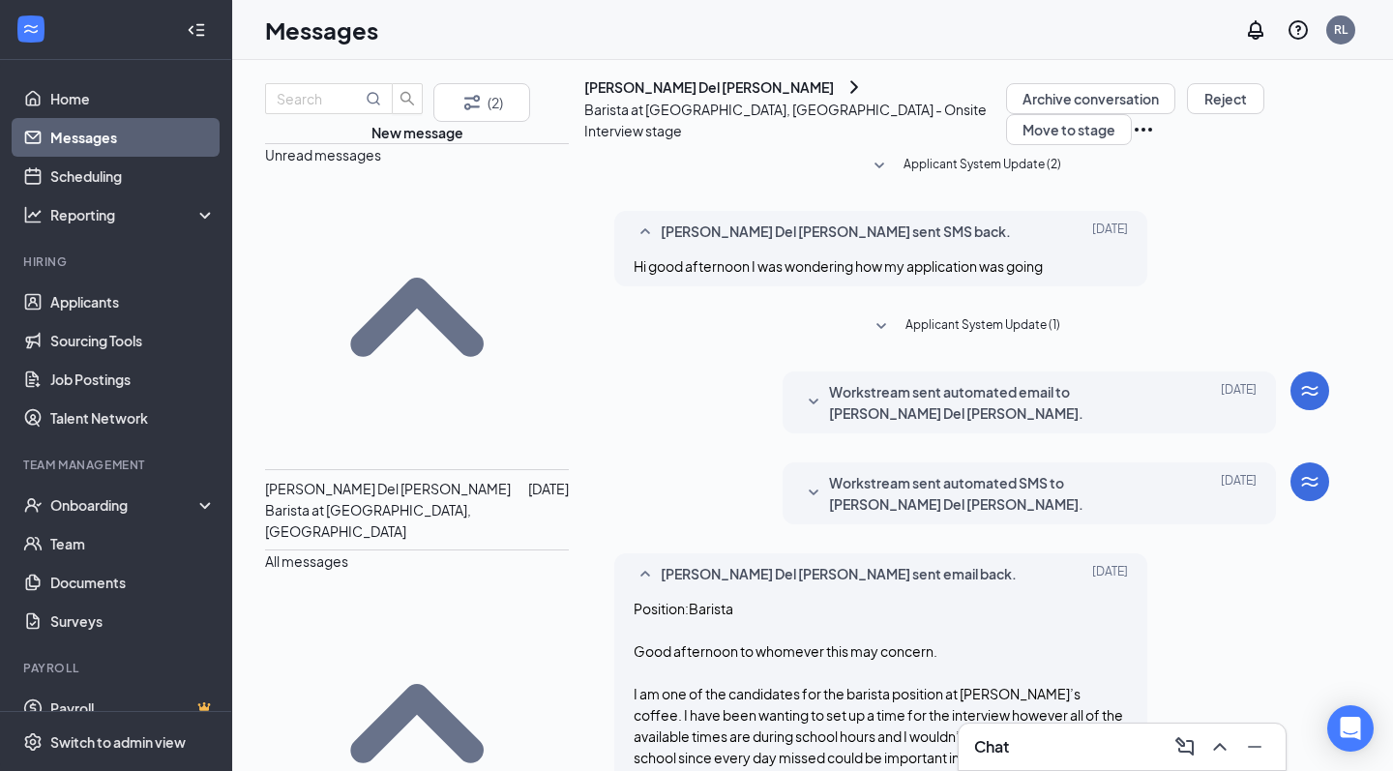
scroll to position [315, 0]
type textarea "Hello, Yes, more spots will open up. Please be on a lookout for more spots on t…"
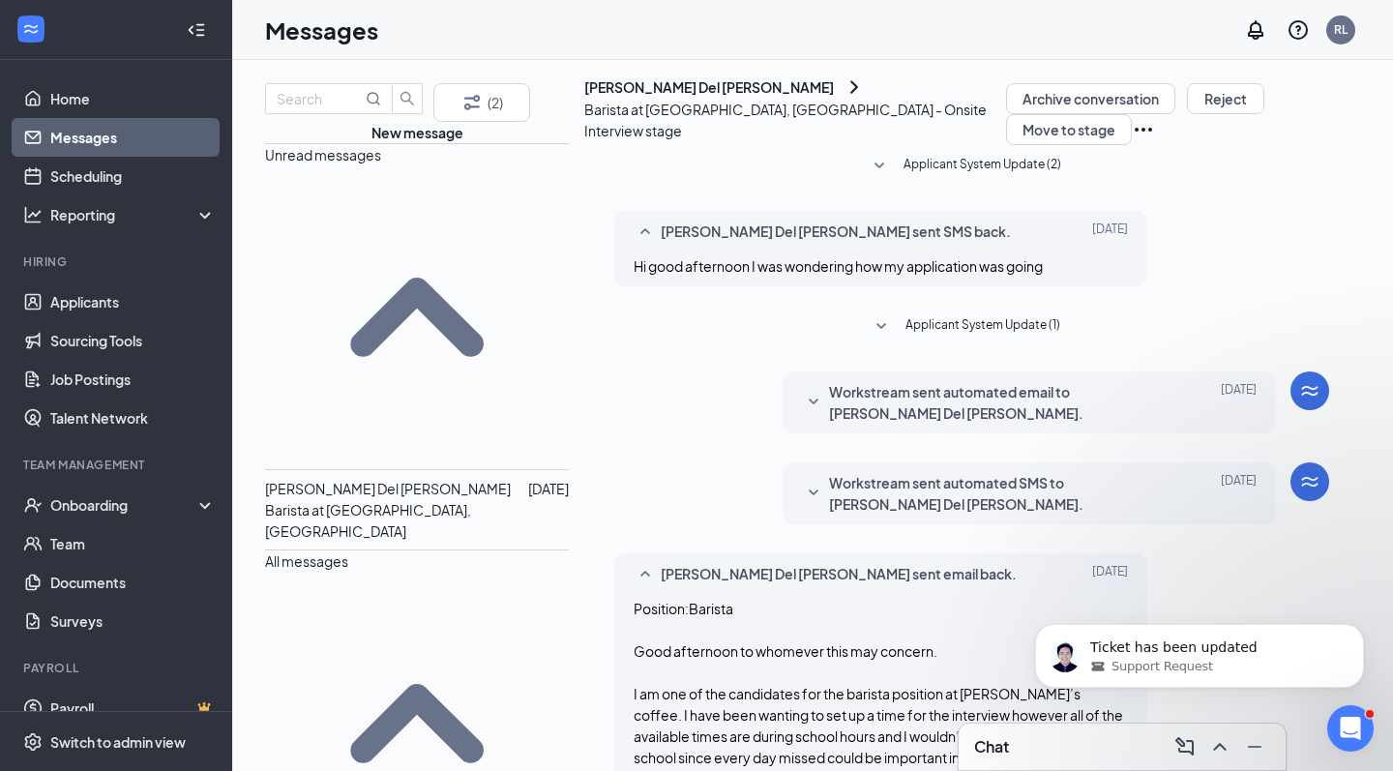
scroll to position [0, 0]
click at [362, 109] on input "text" at bounding box center [319, 98] width 85 height 21
type input "[PERSON_NAME]"
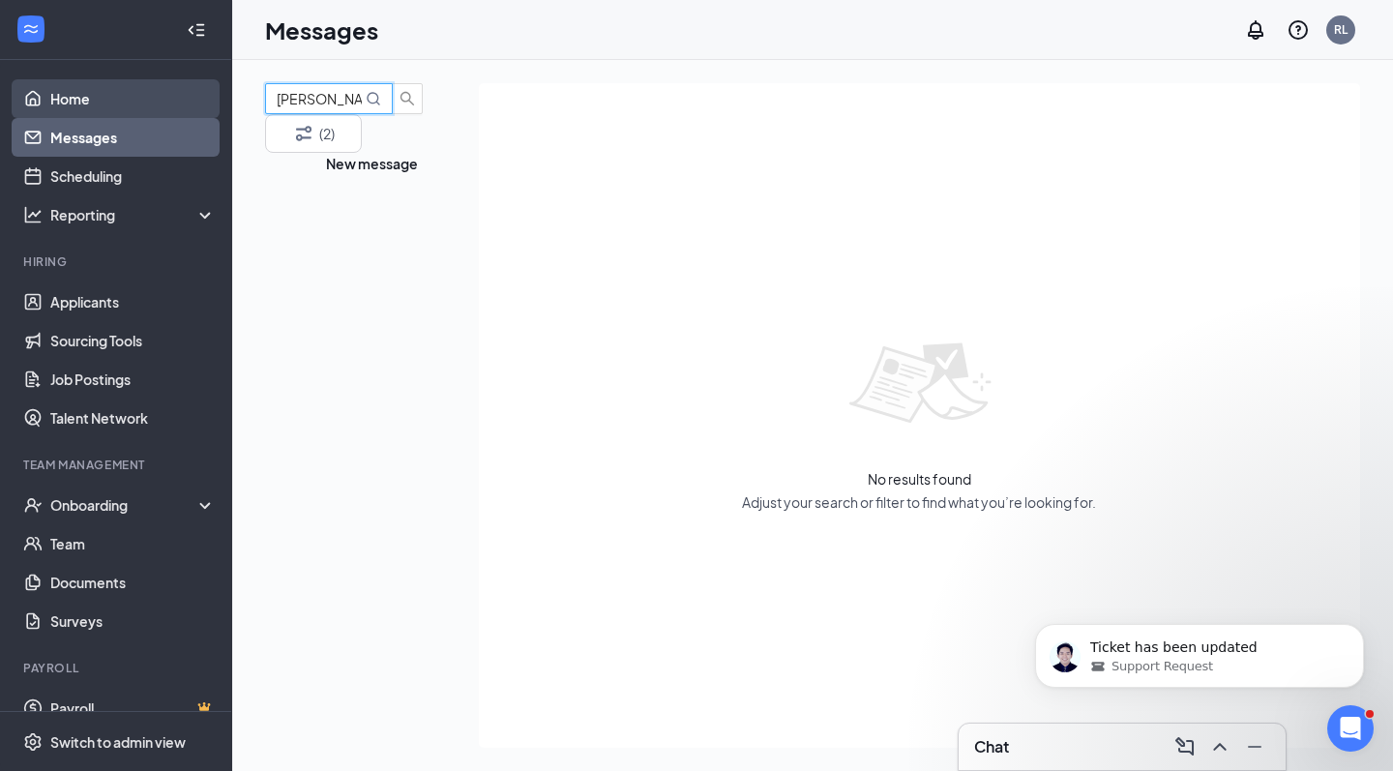
click at [123, 113] on link "Home" at bounding box center [132, 98] width 165 height 39
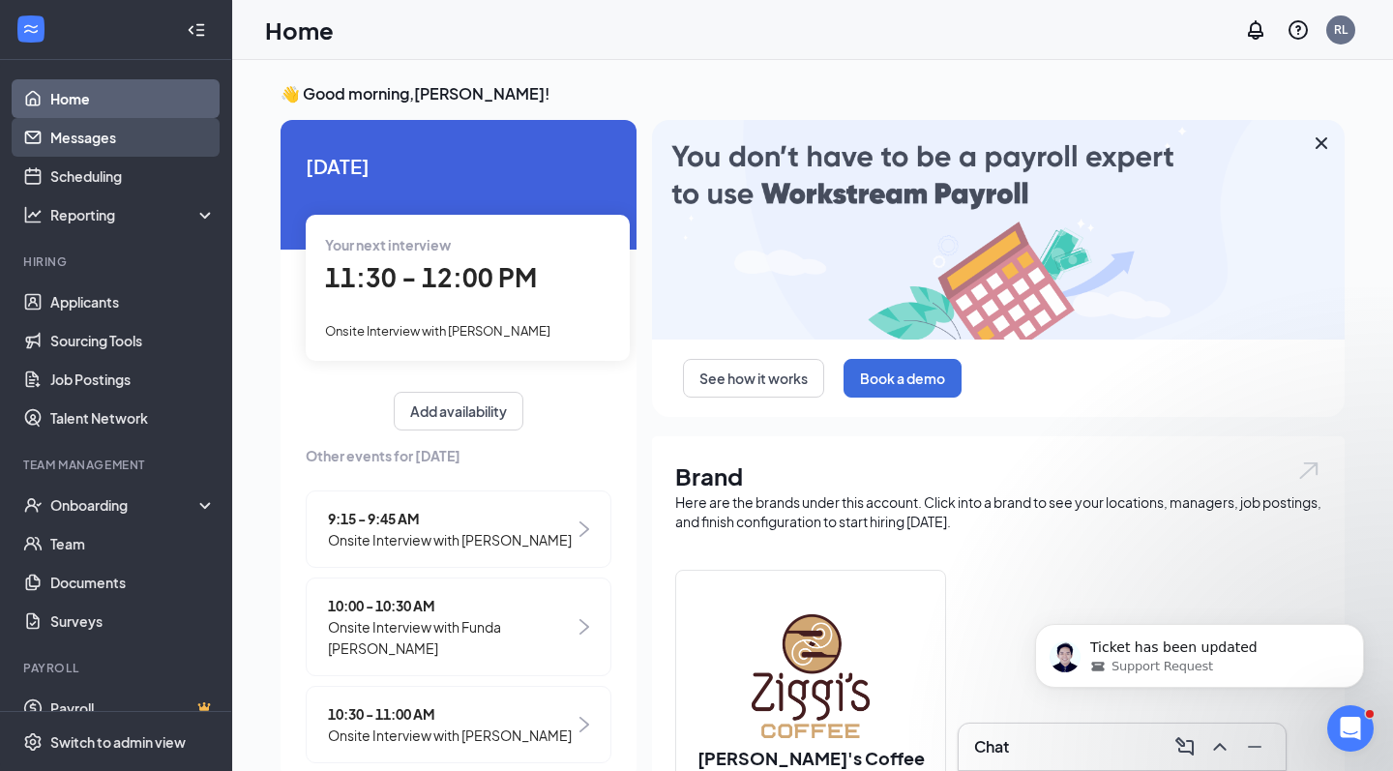
click at [150, 137] on link "Messages" at bounding box center [132, 137] width 165 height 39
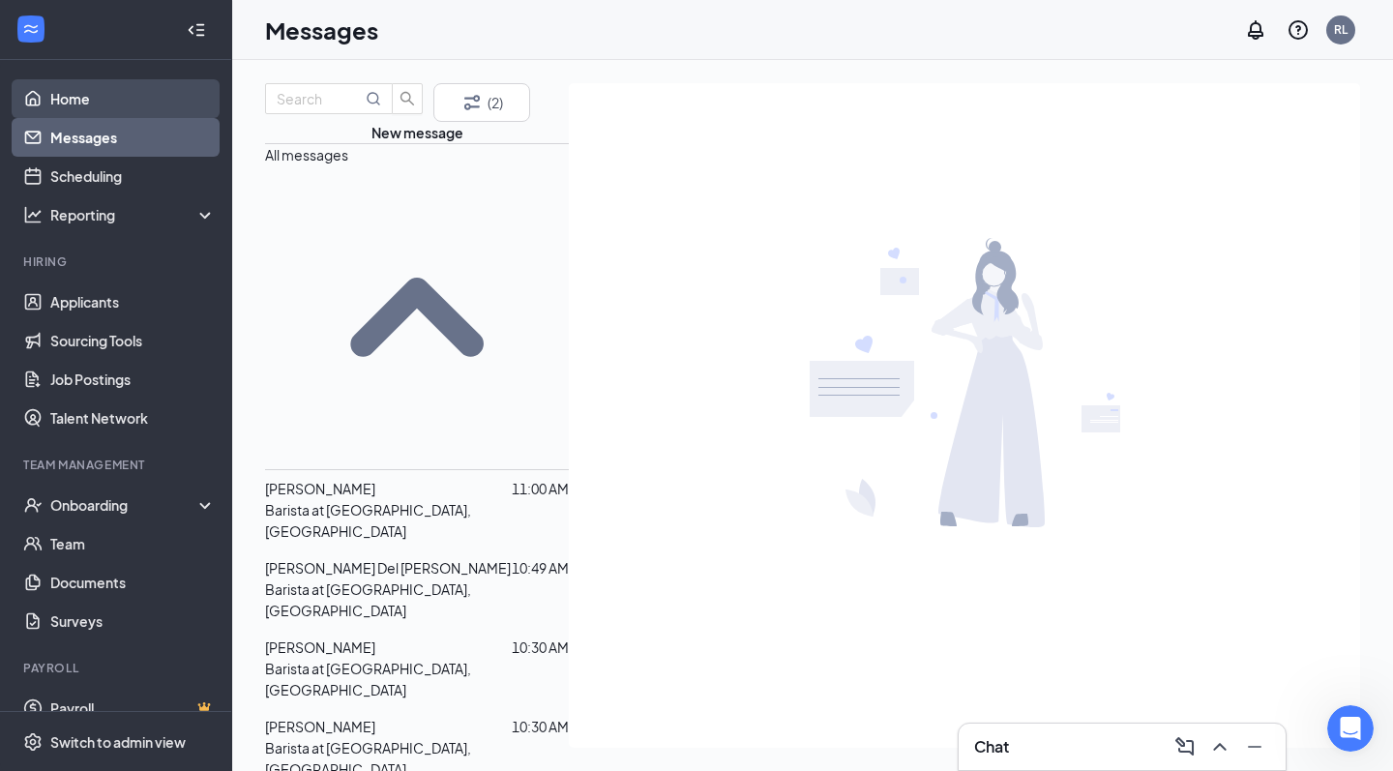
click at [69, 108] on link "Home" at bounding box center [132, 98] width 165 height 39
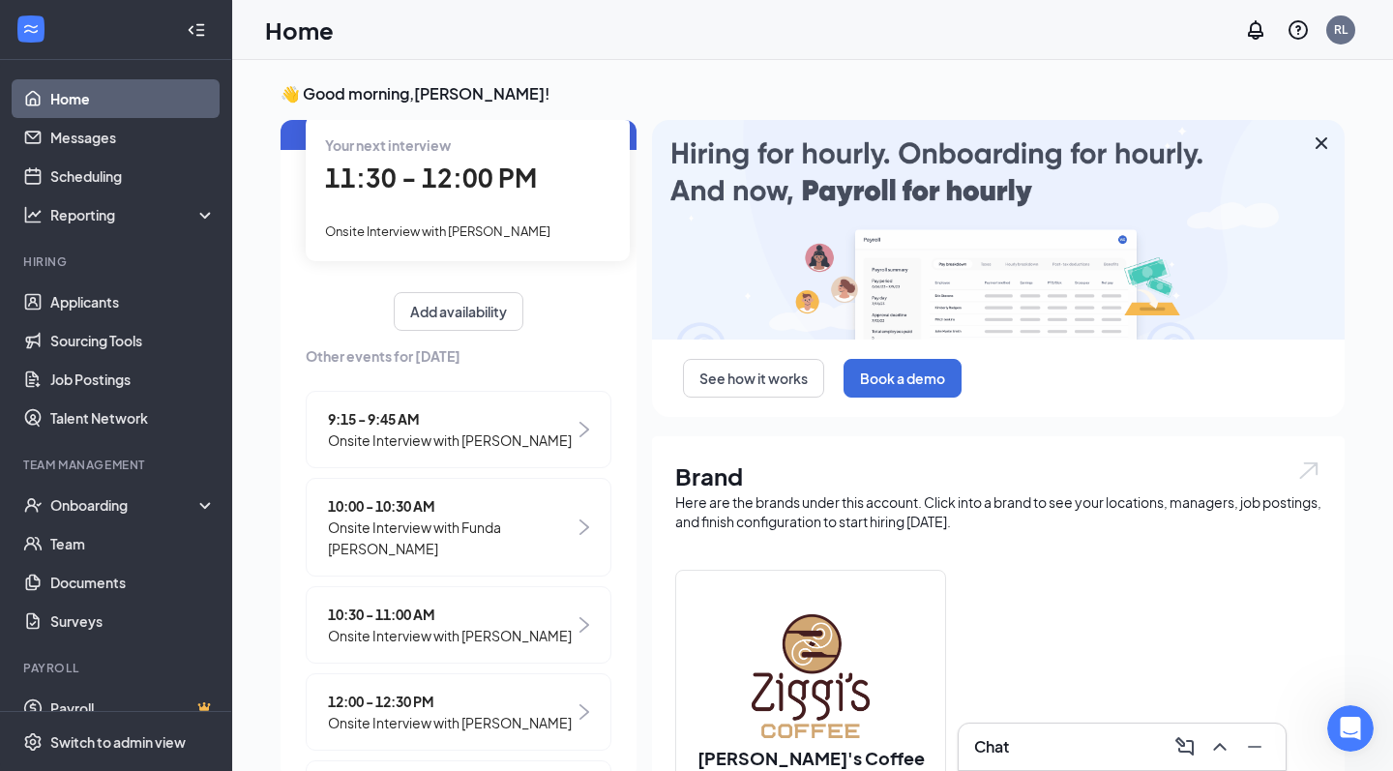
scroll to position [104, 0]
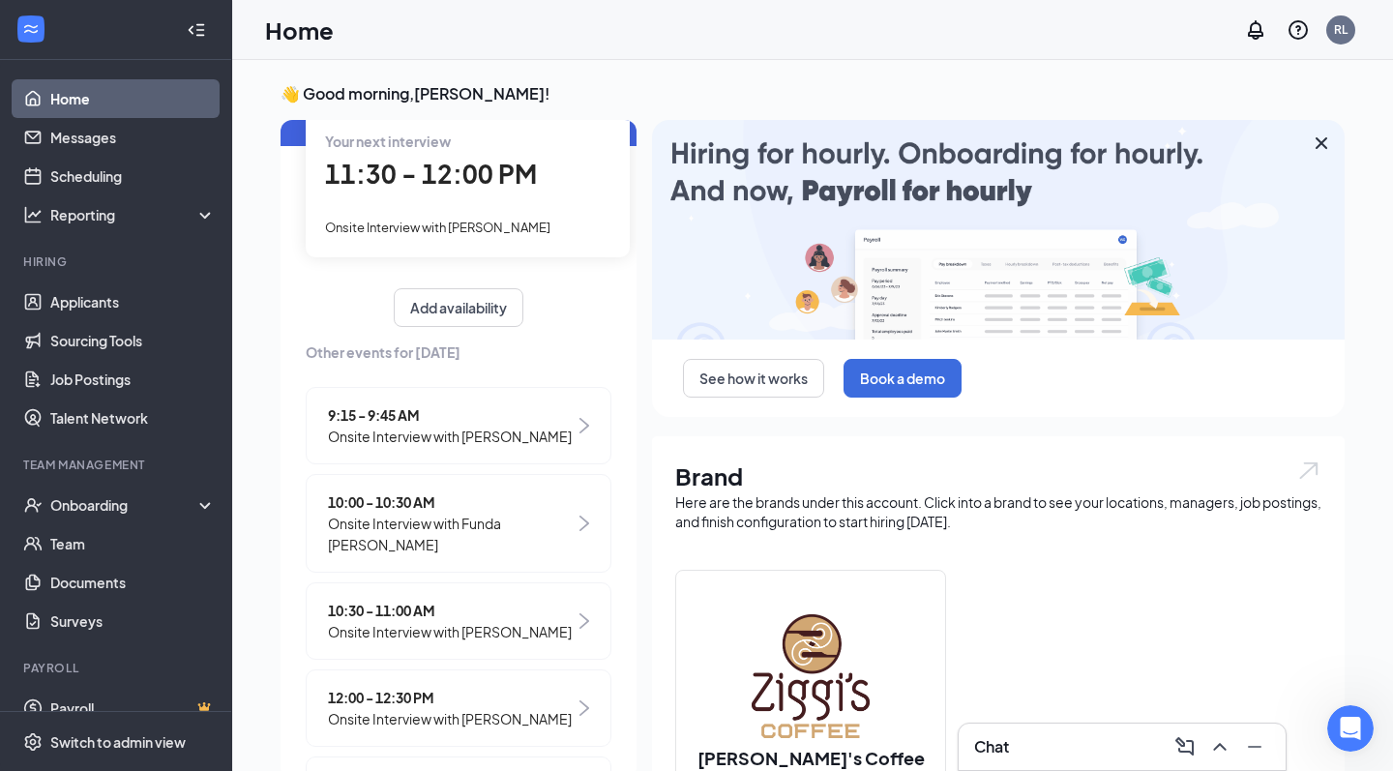
click at [461, 179] on span "11:30 - 12:00 PM" at bounding box center [431, 174] width 212 height 32
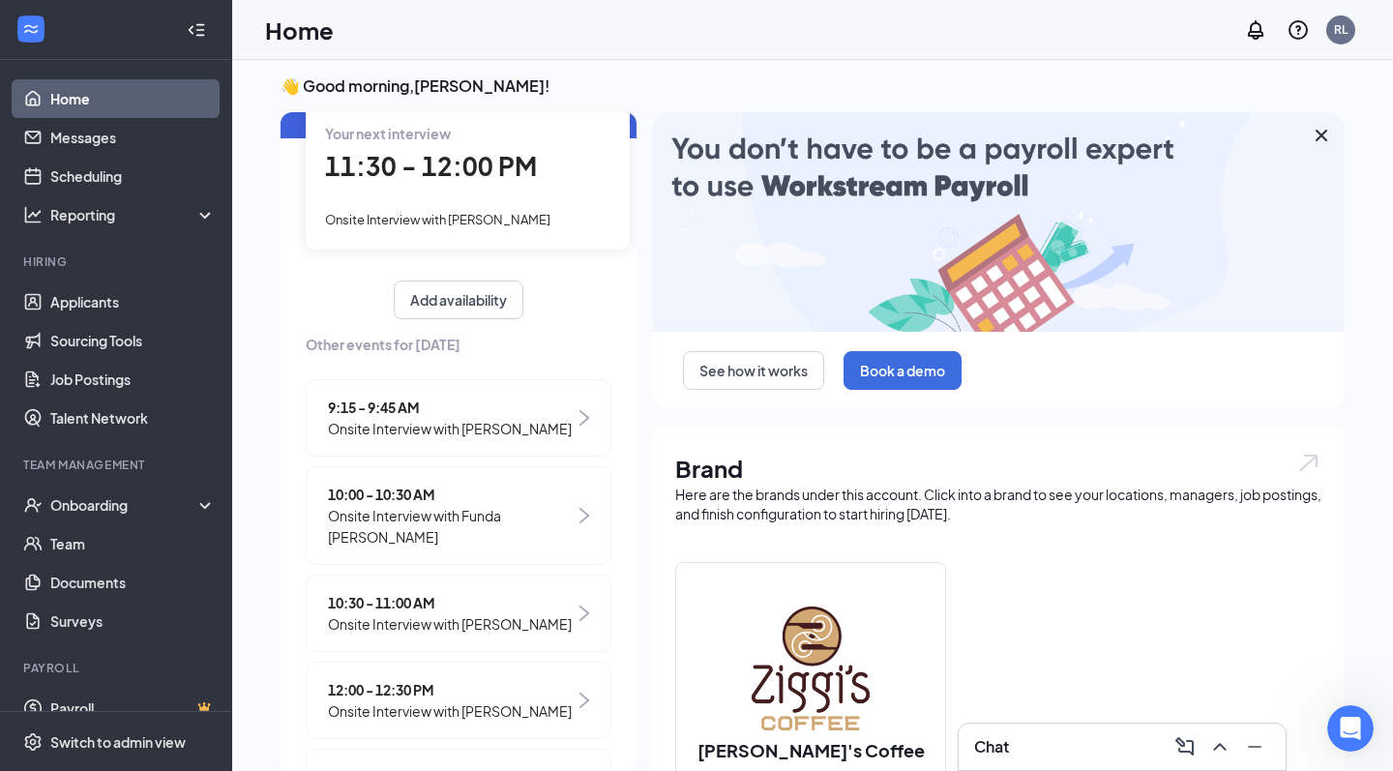
scroll to position [0, 0]
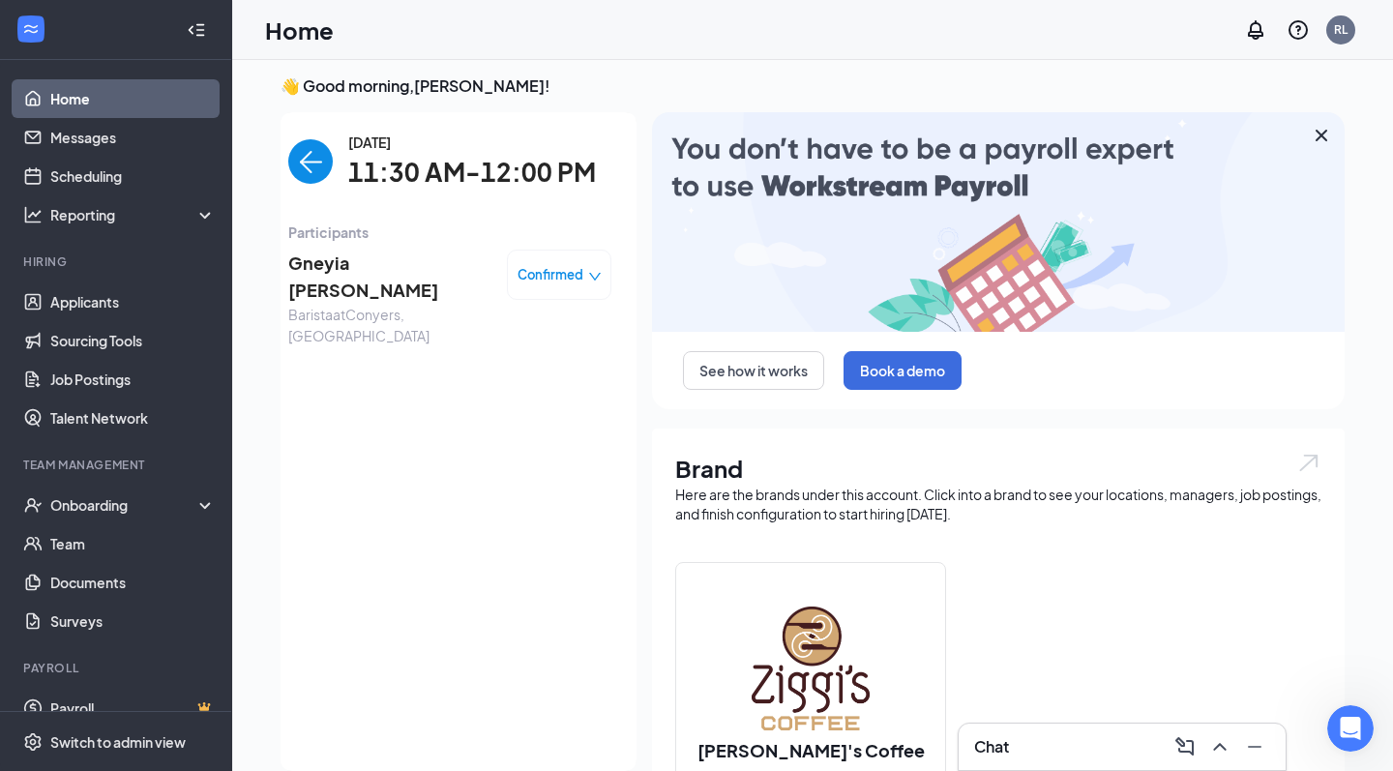
click at [345, 266] on span "Gneyia [PERSON_NAME]" at bounding box center [389, 277] width 203 height 55
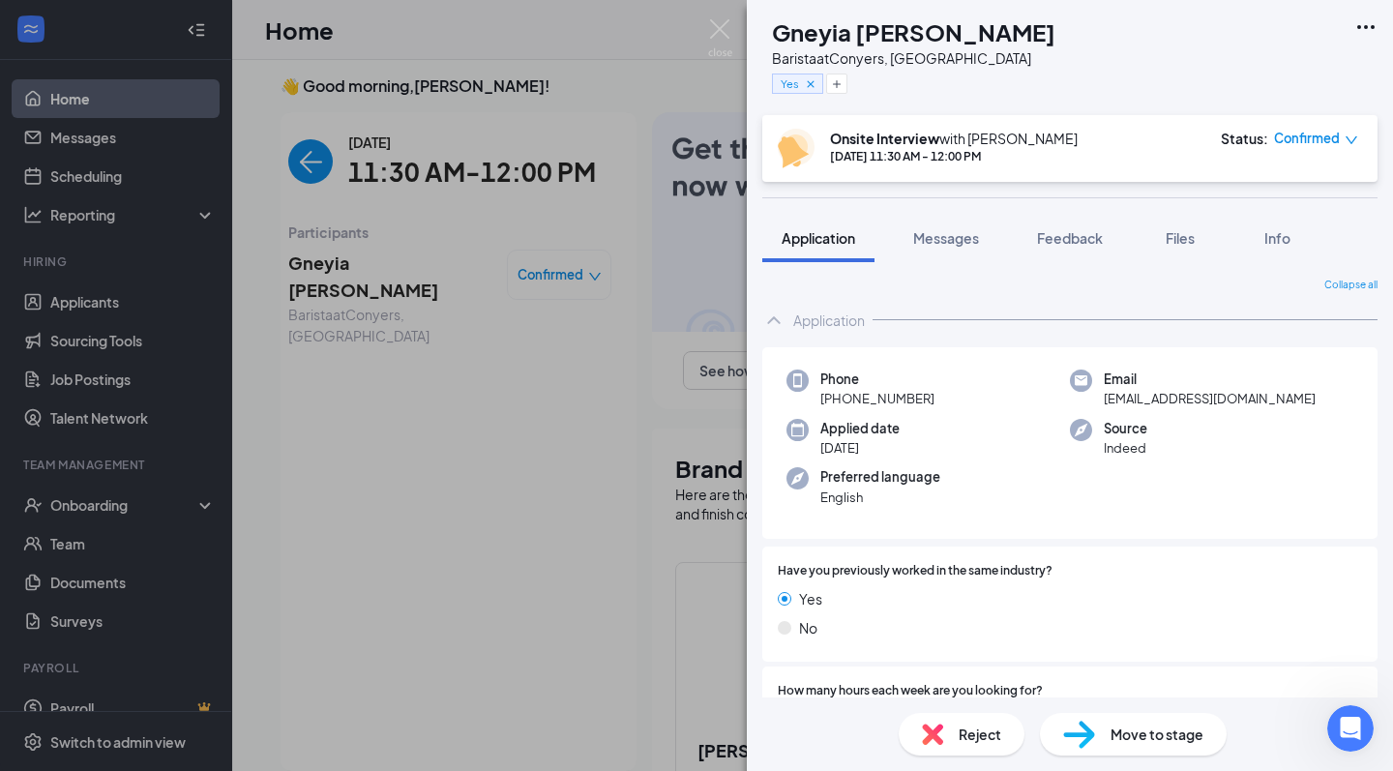
click at [310, 141] on div "GW Gneyia Walker Barista at Conyers, GA Yes Onsite Interview with Rafiq Lightwa…" at bounding box center [696, 385] width 1393 height 771
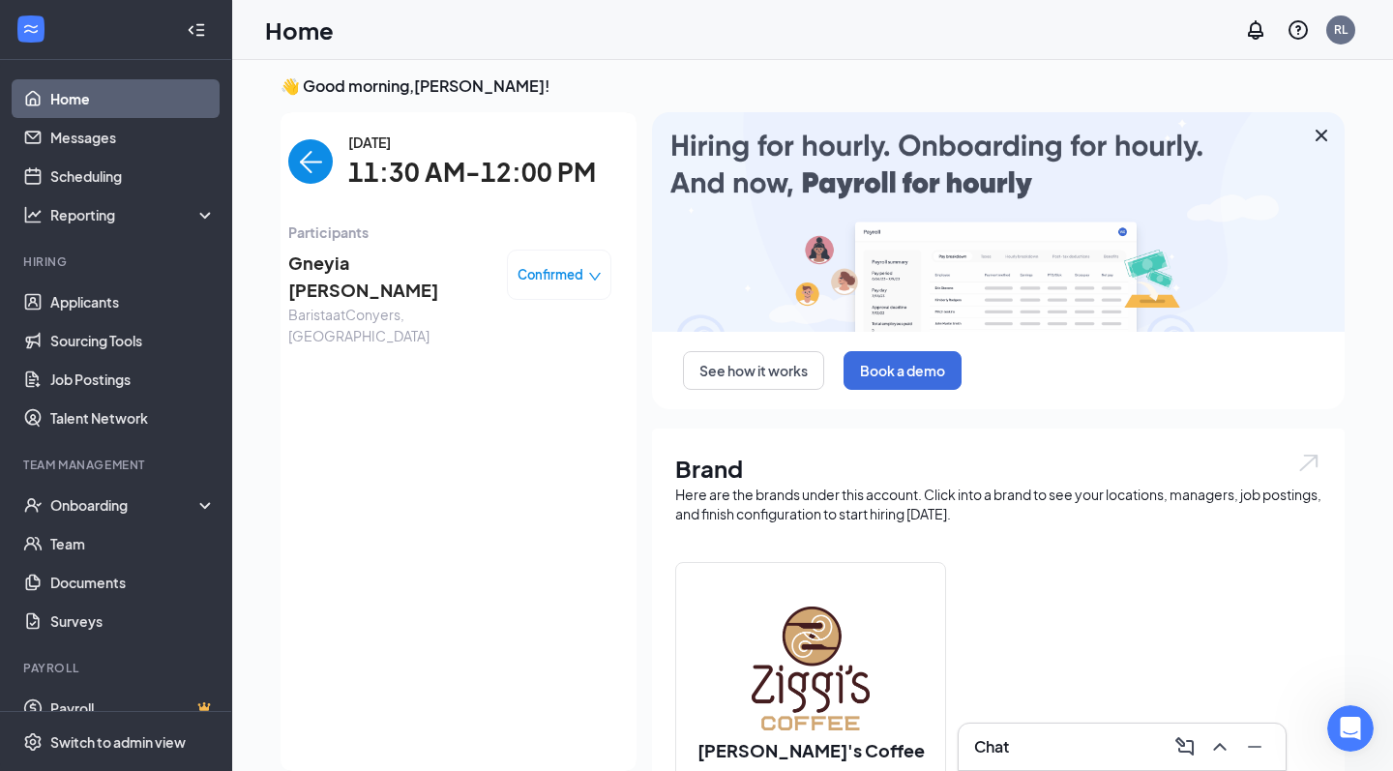
click at [312, 152] on img "back-button" at bounding box center [310, 161] width 45 height 45
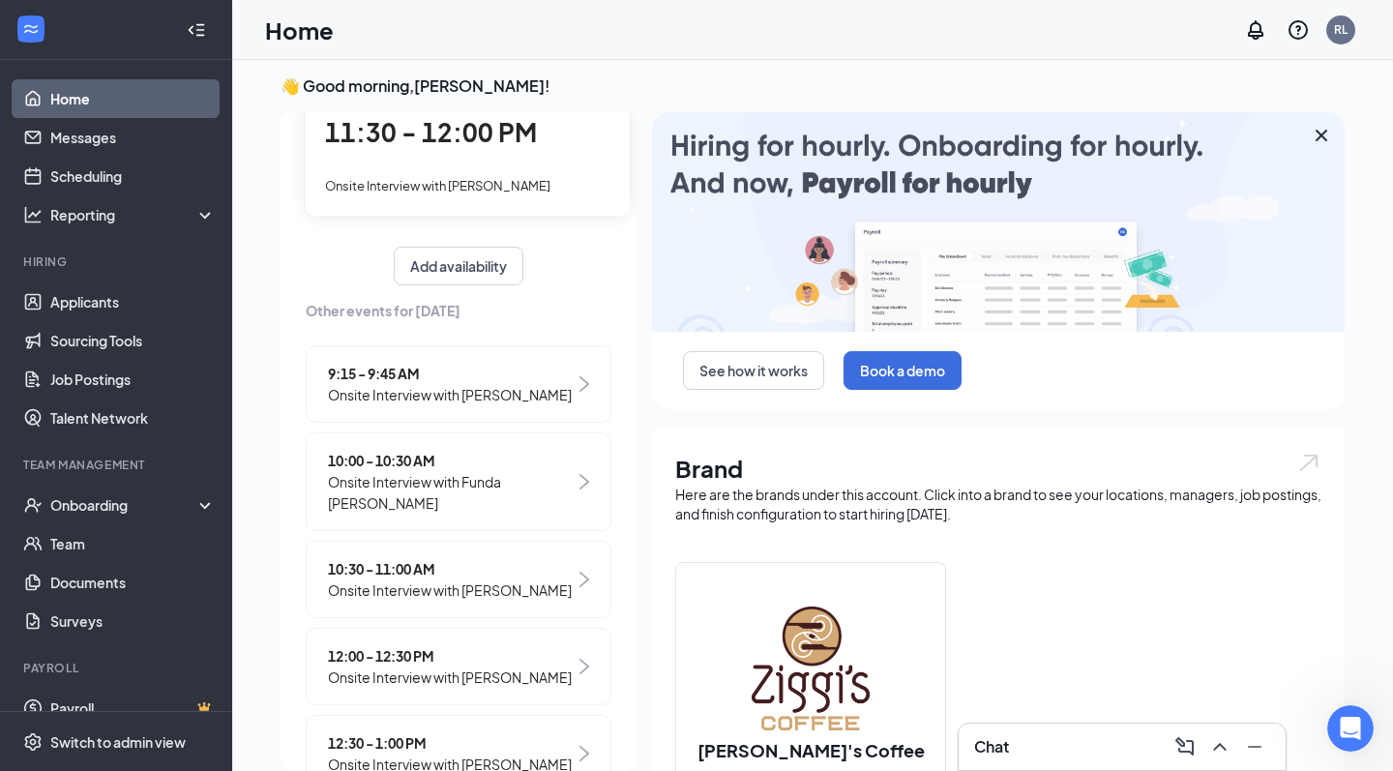
scroll to position [152, 0]
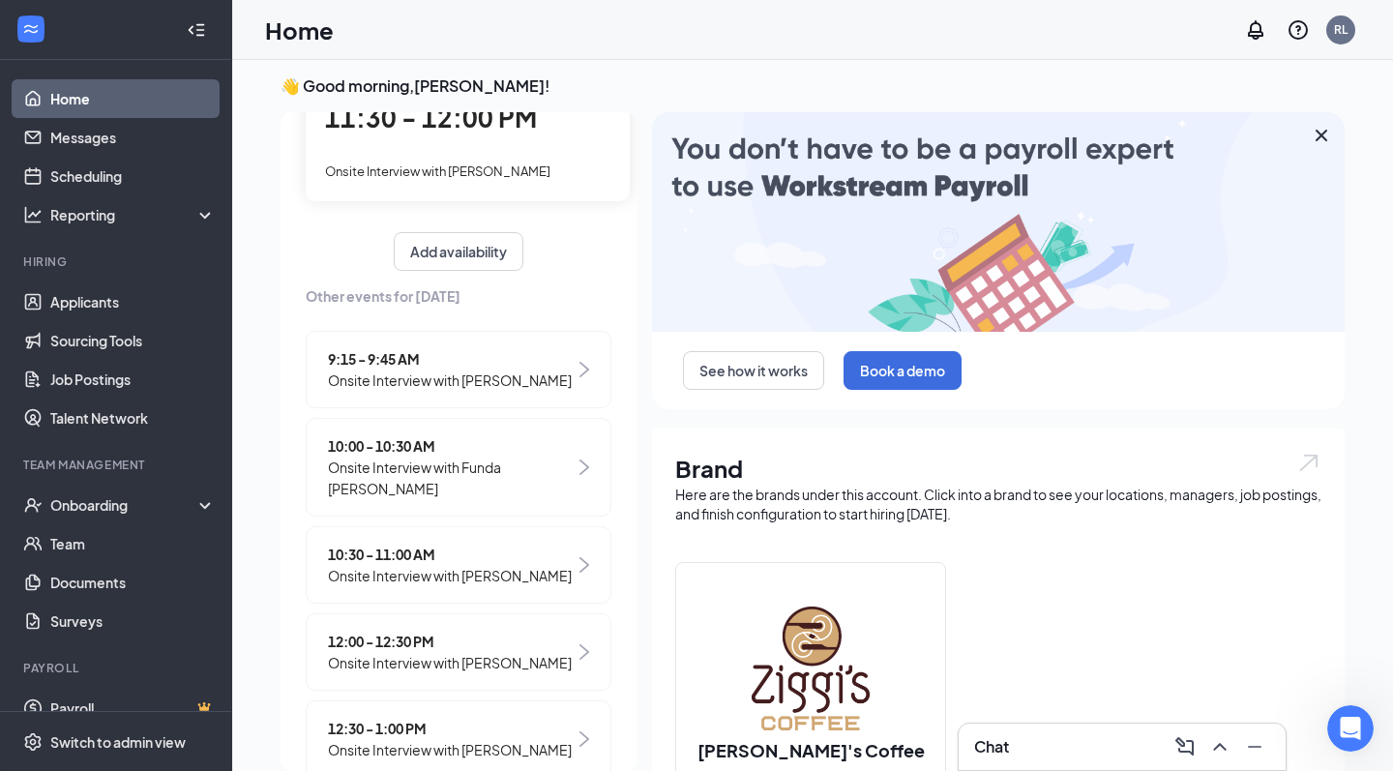
click at [490, 465] on span "Onsite Interview with Funda [PERSON_NAME]" at bounding box center [451, 478] width 247 height 43
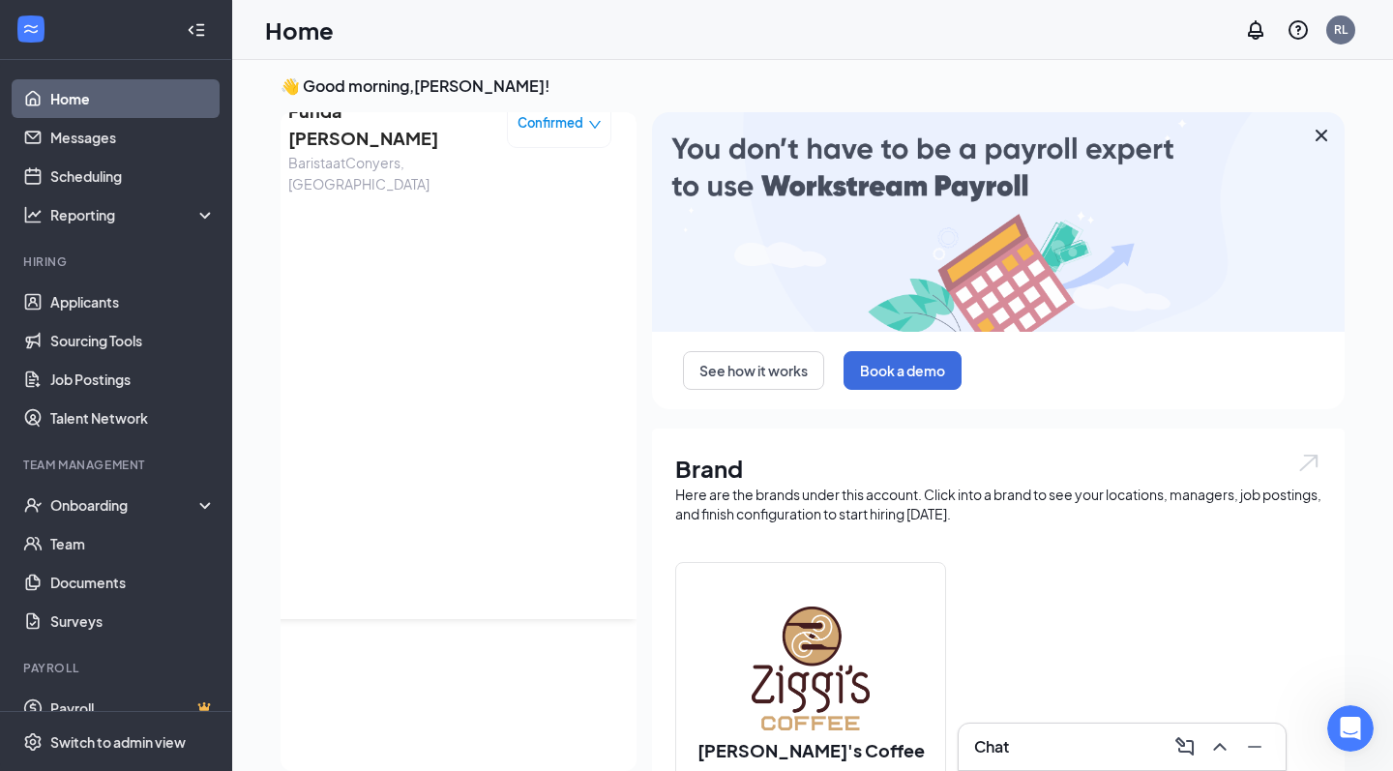
scroll to position [0, 0]
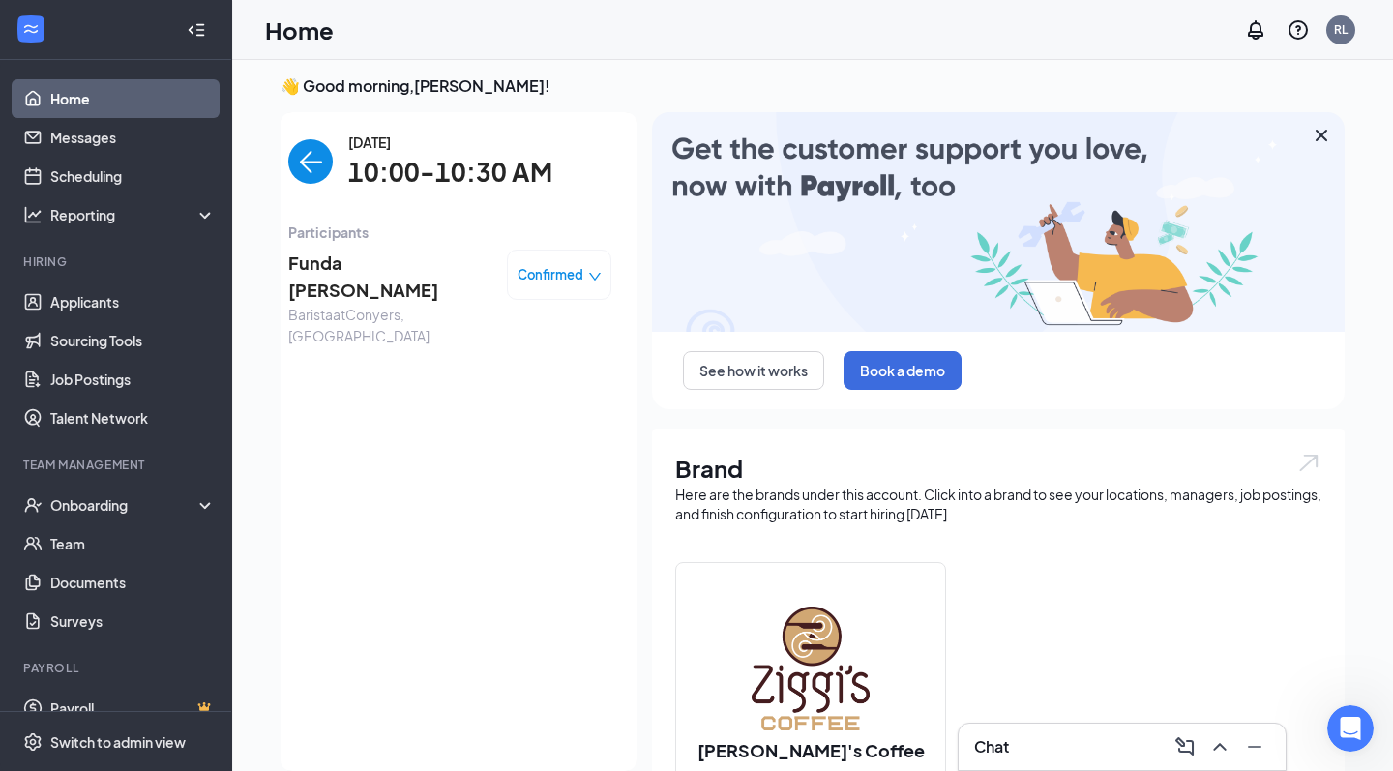
click at [332, 276] on span "Funda [PERSON_NAME]" at bounding box center [389, 277] width 203 height 55
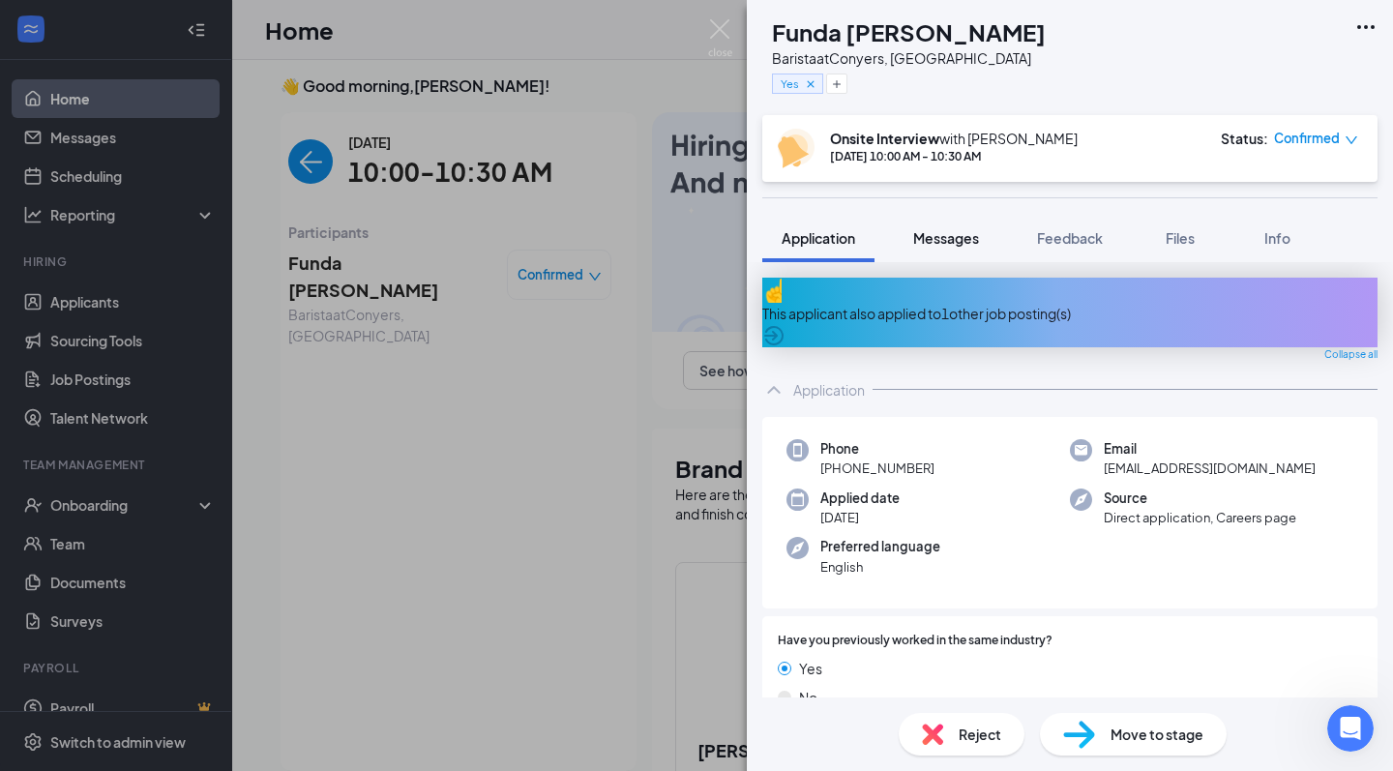
click at [957, 241] on span "Messages" at bounding box center [946, 237] width 66 height 17
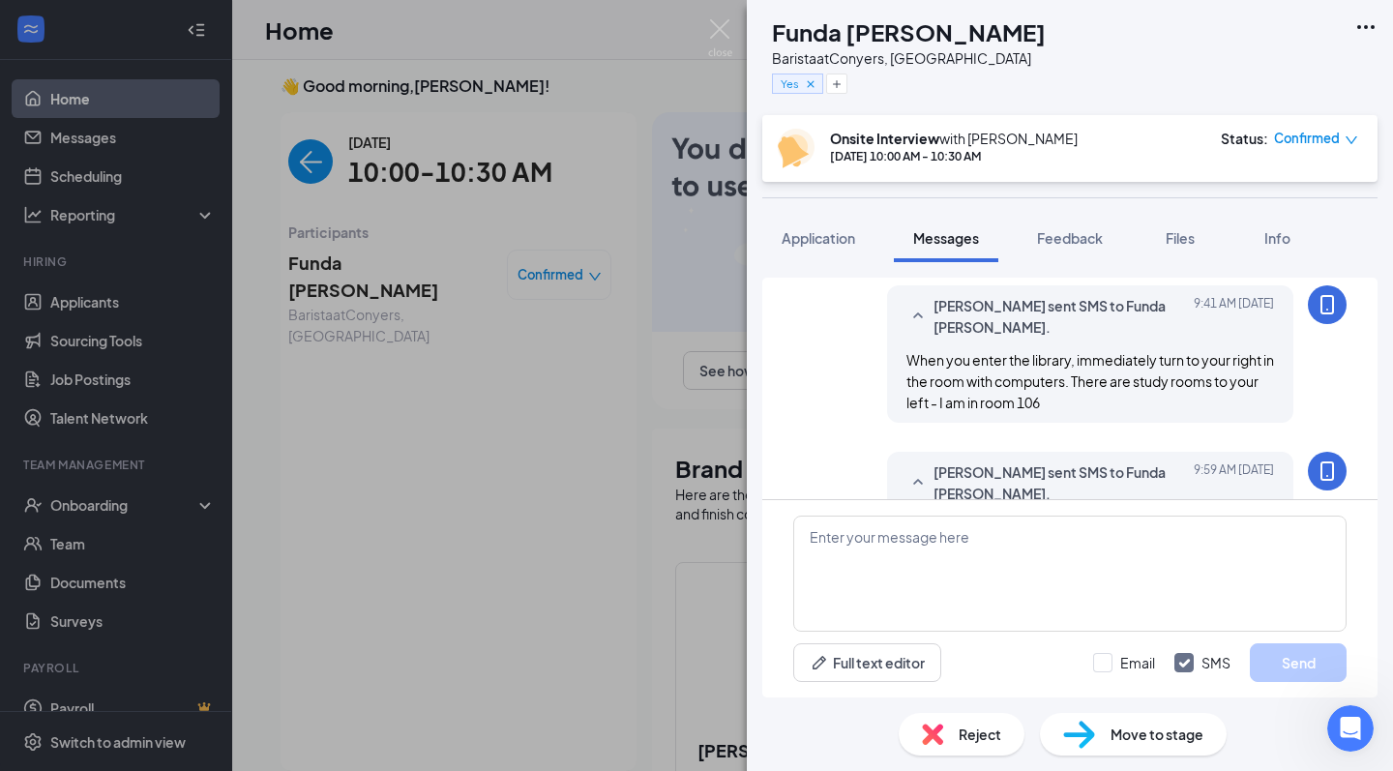
scroll to position [797, 0]
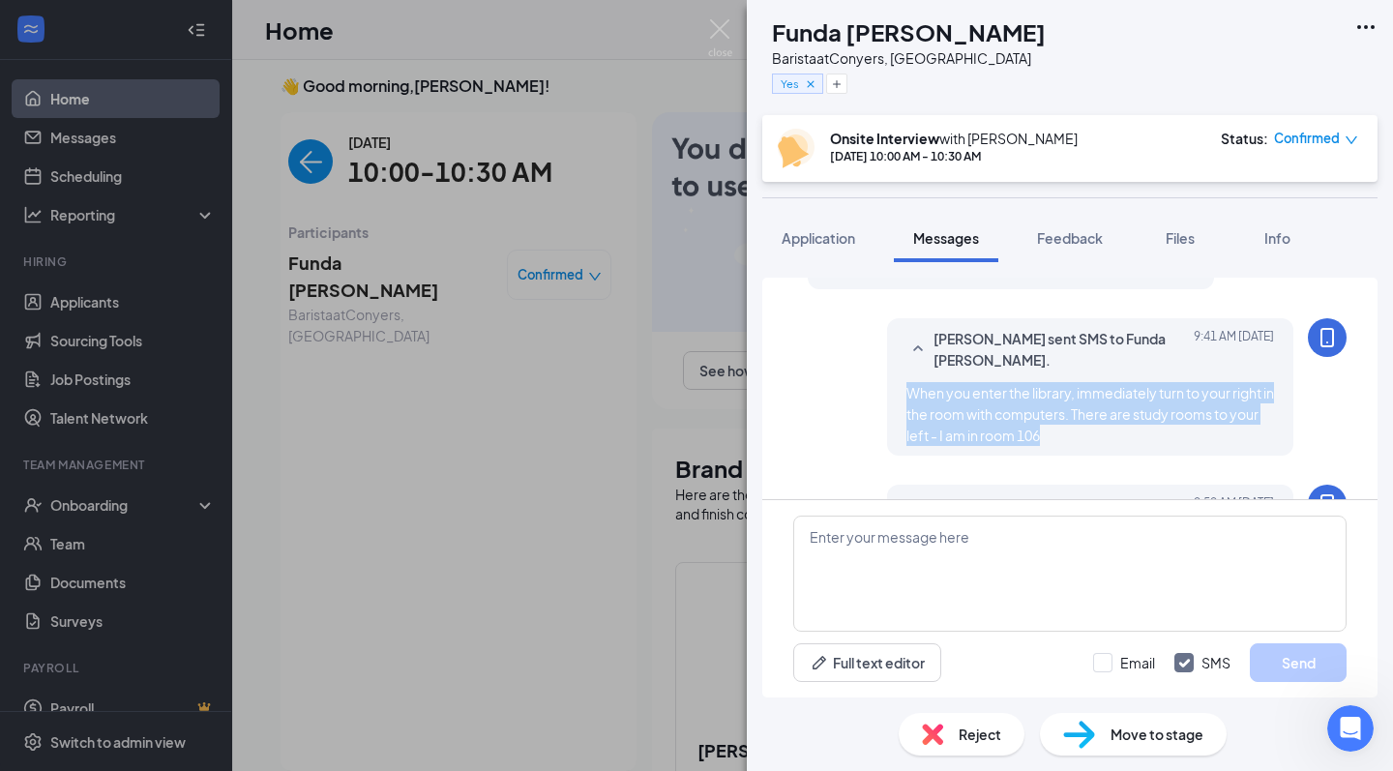
drag, startPoint x: 1076, startPoint y: 418, endPoint x: 912, endPoint y: 362, distance: 172.9
click at [912, 382] on div "When you enter the library, immediately turn to your right in the room with com…" at bounding box center [1091, 414] width 368 height 64
copy span "When you enter the library, immediately turn to your right in the room with com…"
click at [708, 27] on img at bounding box center [720, 38] width 24 height 38
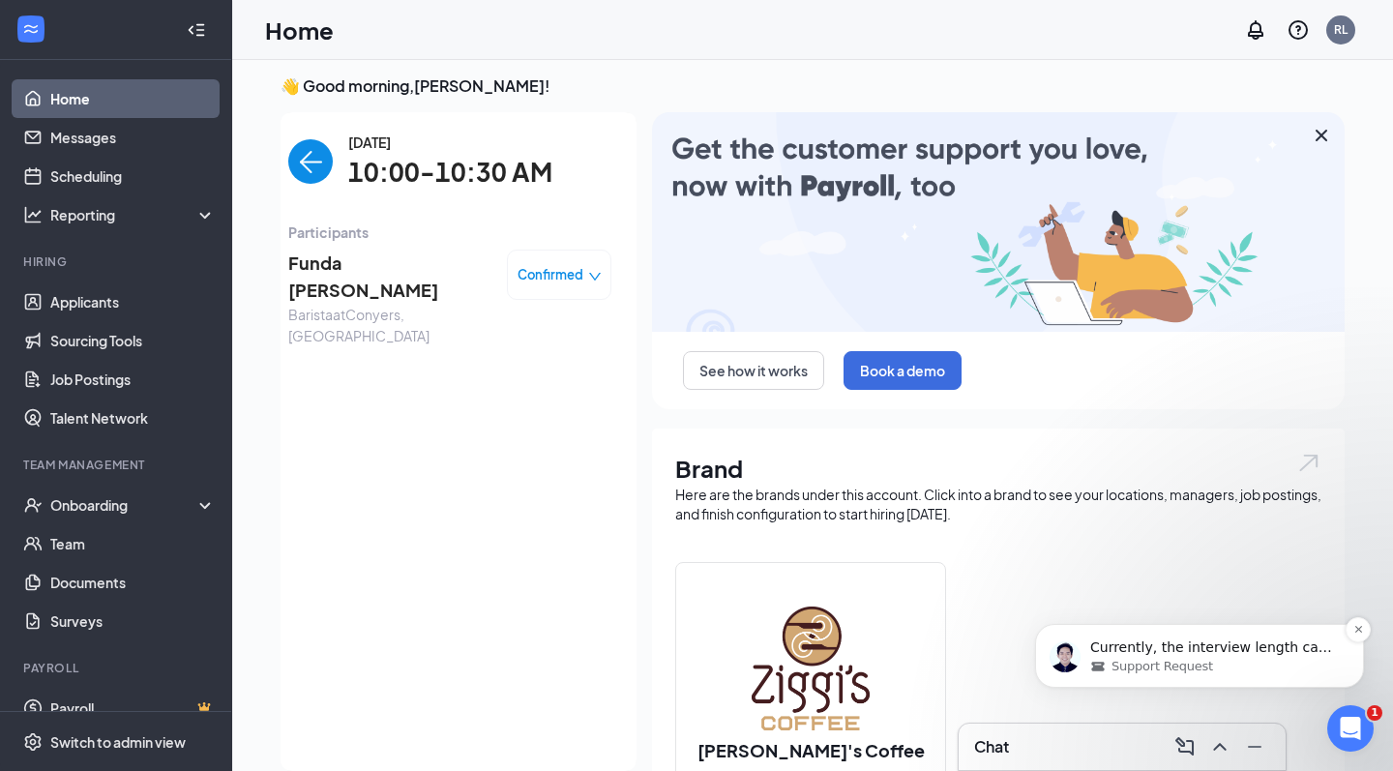
click at [1208, 670] on div "Support Request" at bounding box center [1215, 666] width 250 height 17
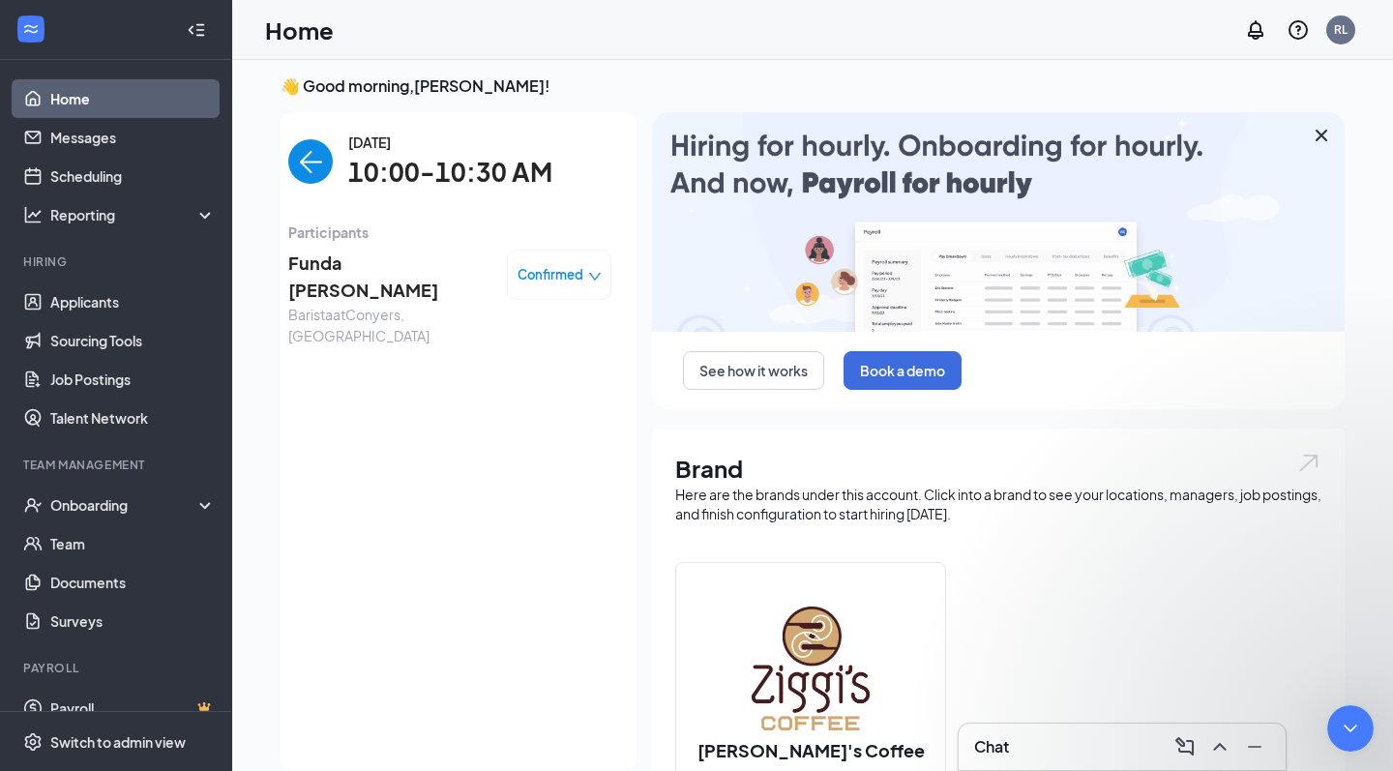
scroll to position [237, 0]
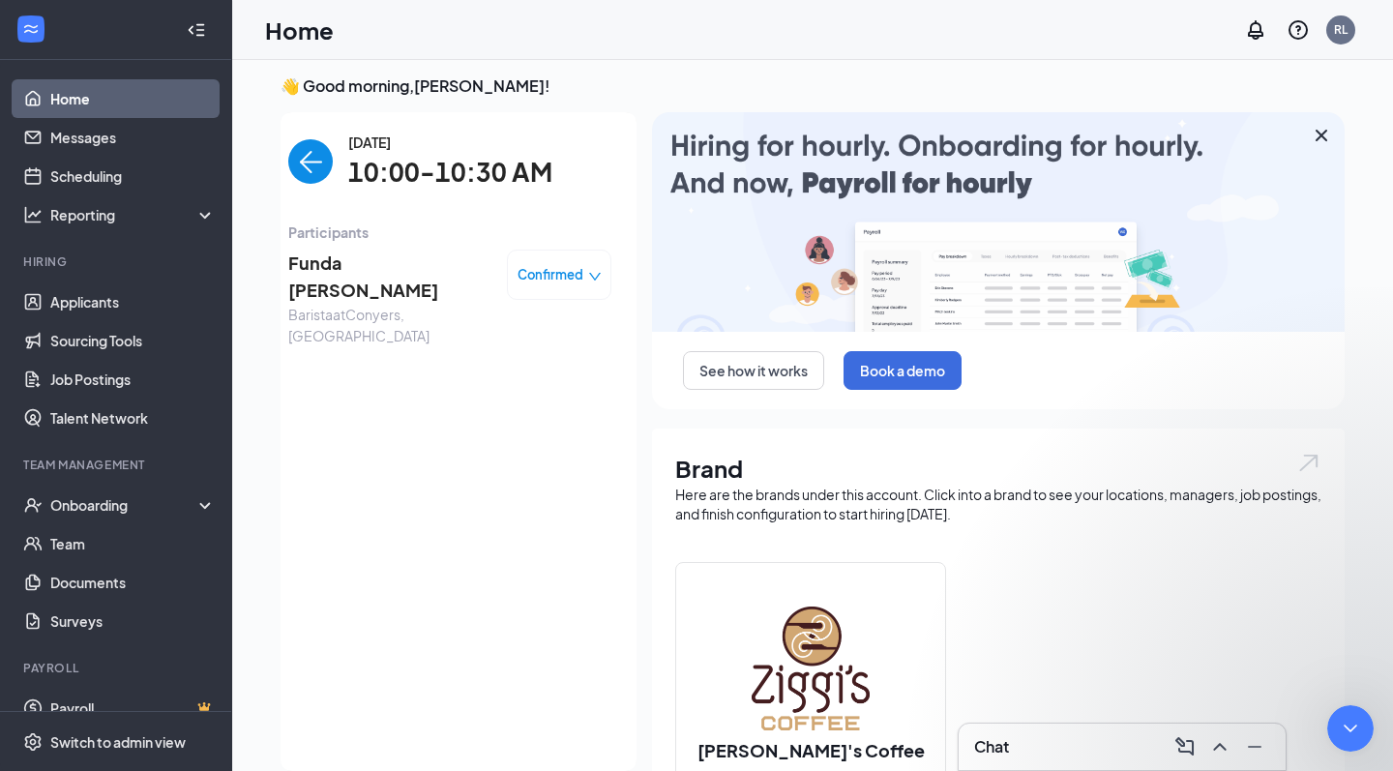
type textarea "But why exactly is that? I feel the optimal length of interviews that I have to…"
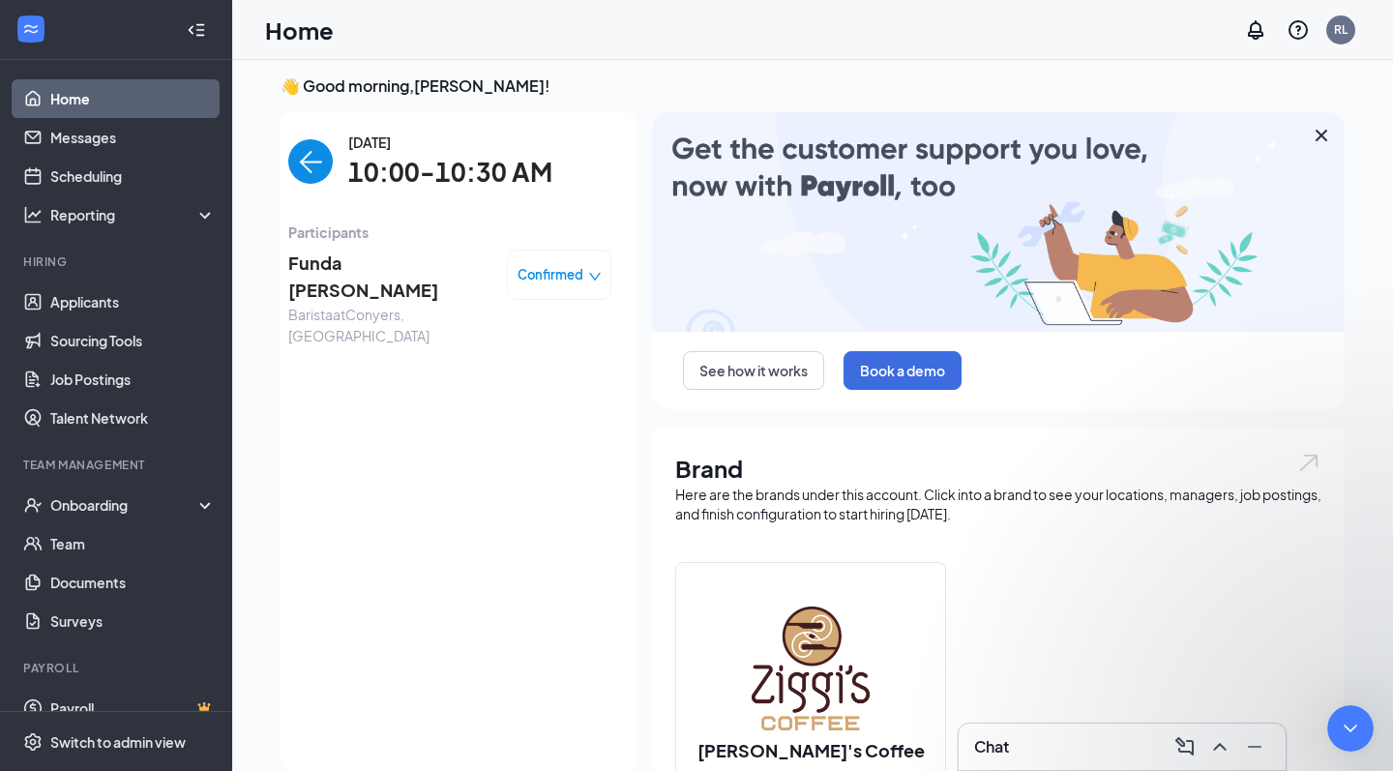
scroll to position [299, 0]
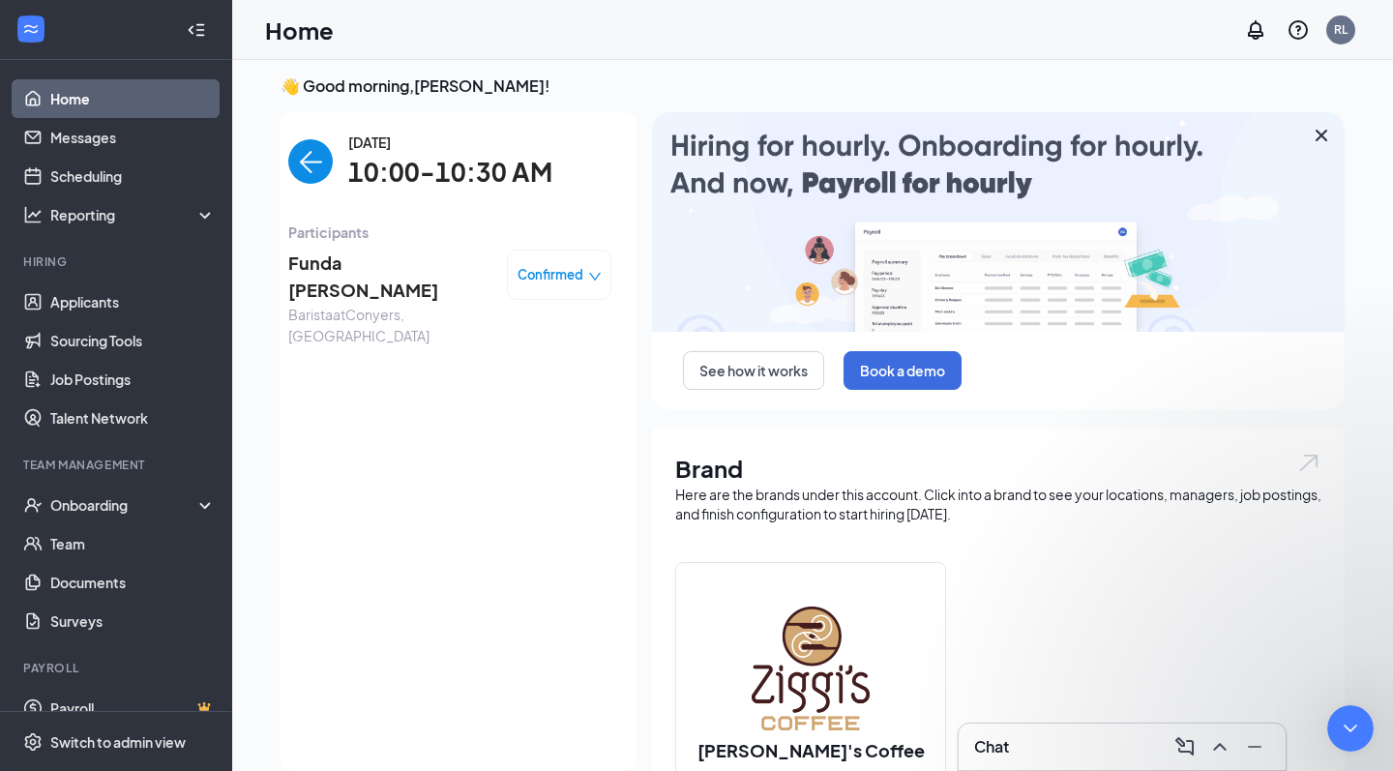
scroll to position [338, 0]
type textarea "This is such a small thing I don't know why this isn't implemented. Can you ove…"
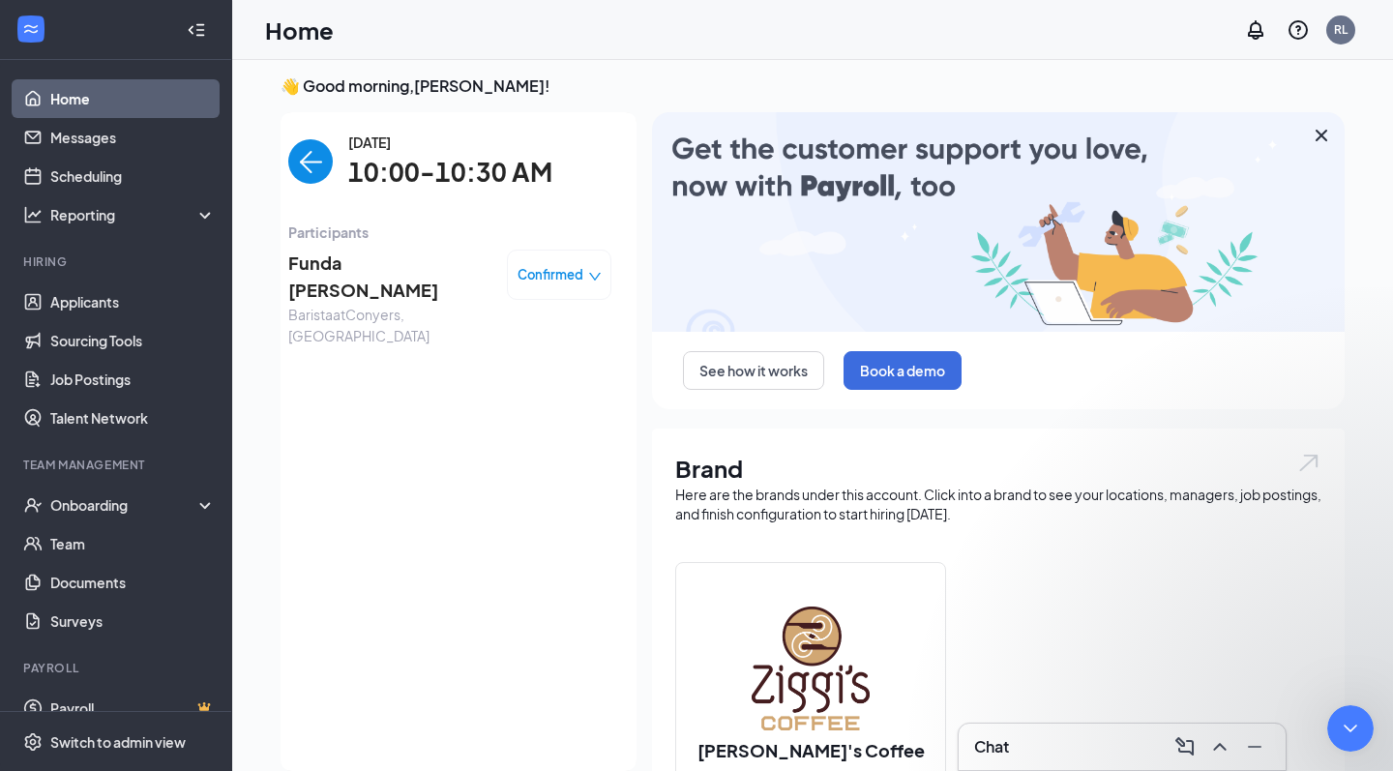
scroll to position [379, 0]
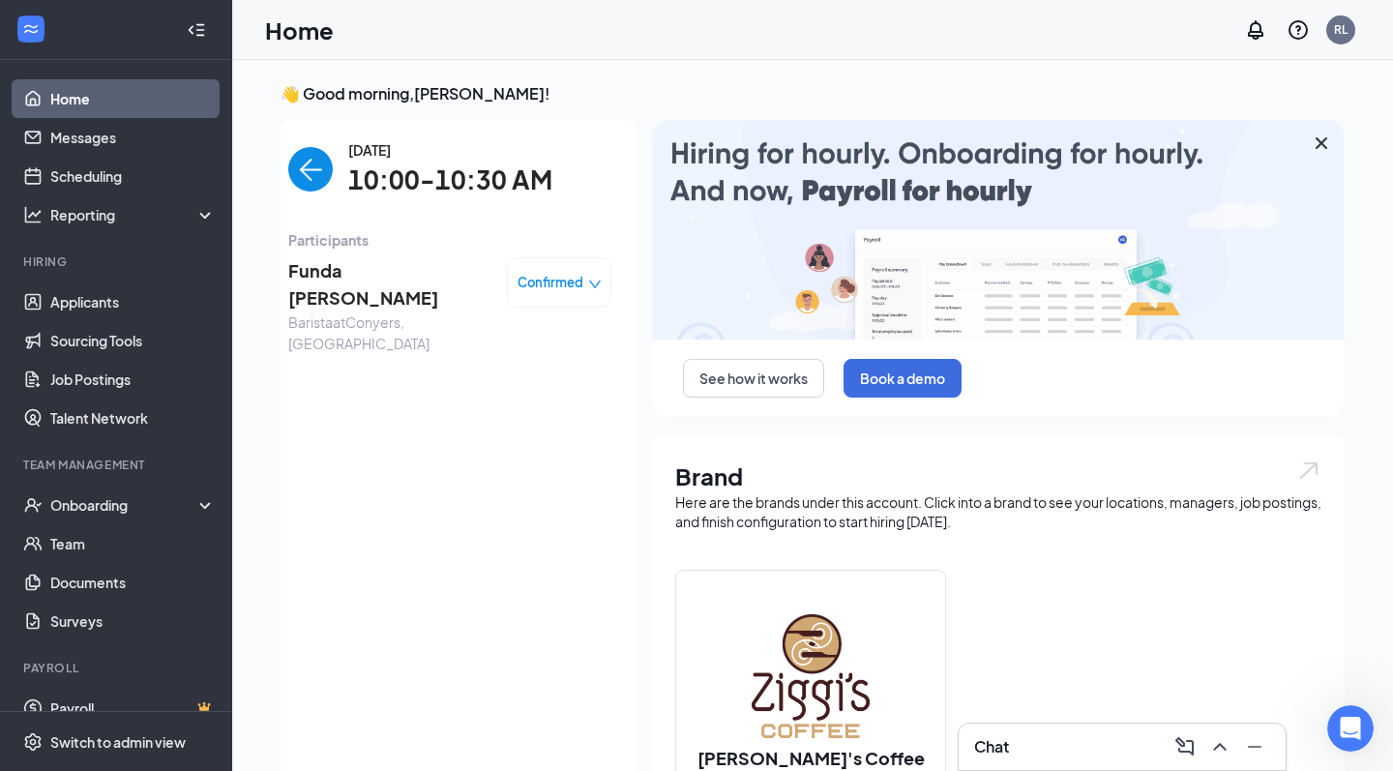
scroll to position [151, 0]
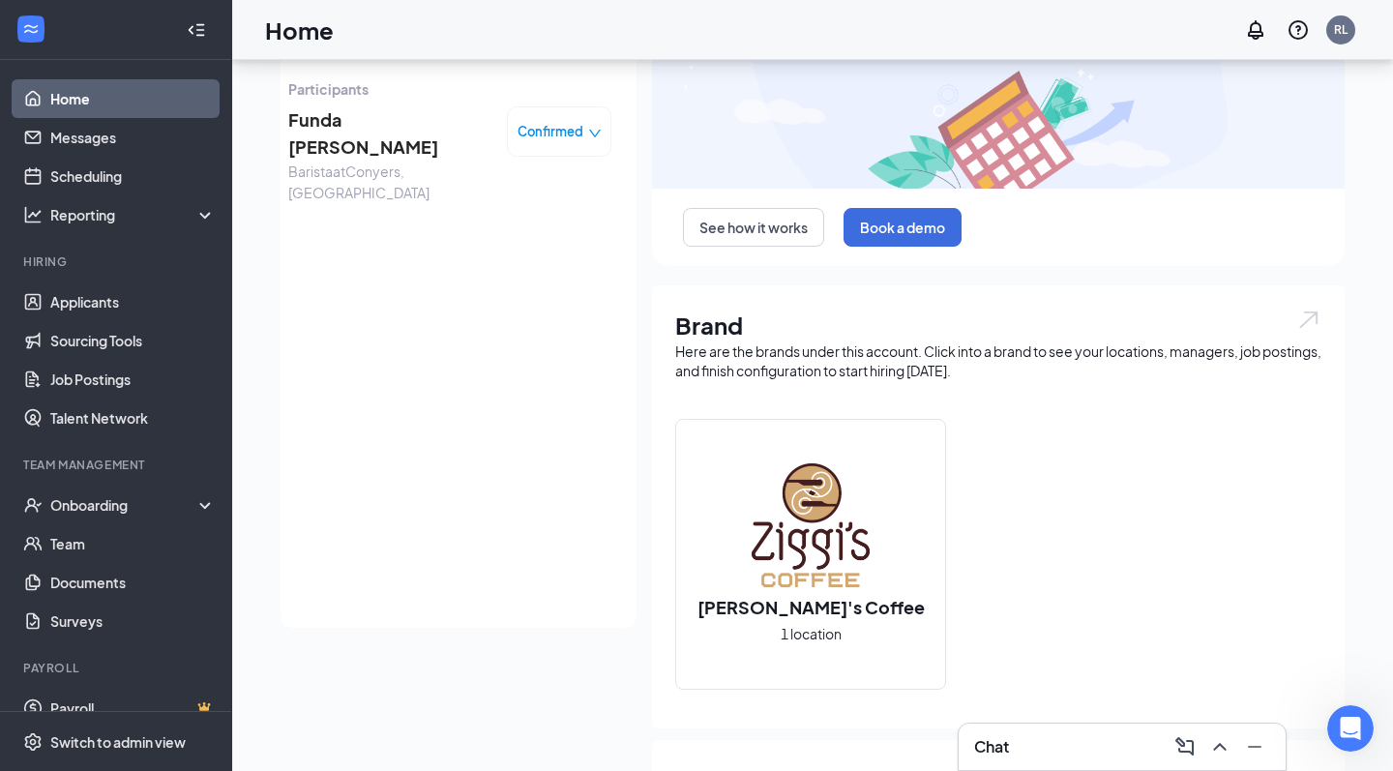
click at [132, 104] on link "Home" at bounding box center [132, 98] width 165 height 39
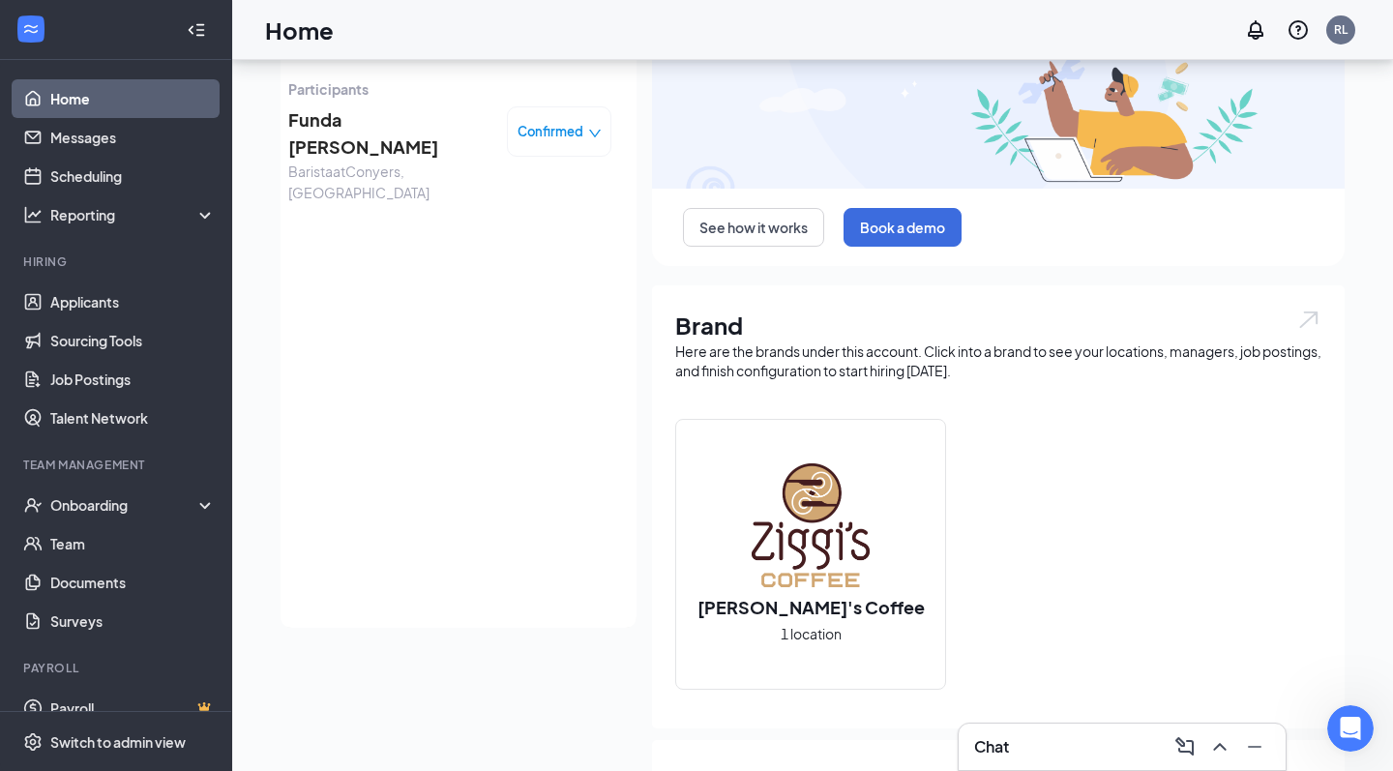
click at [342, 130] on span "Funda [PERSON_NAME]" at bounding box center [389, 133] width 203 height 55
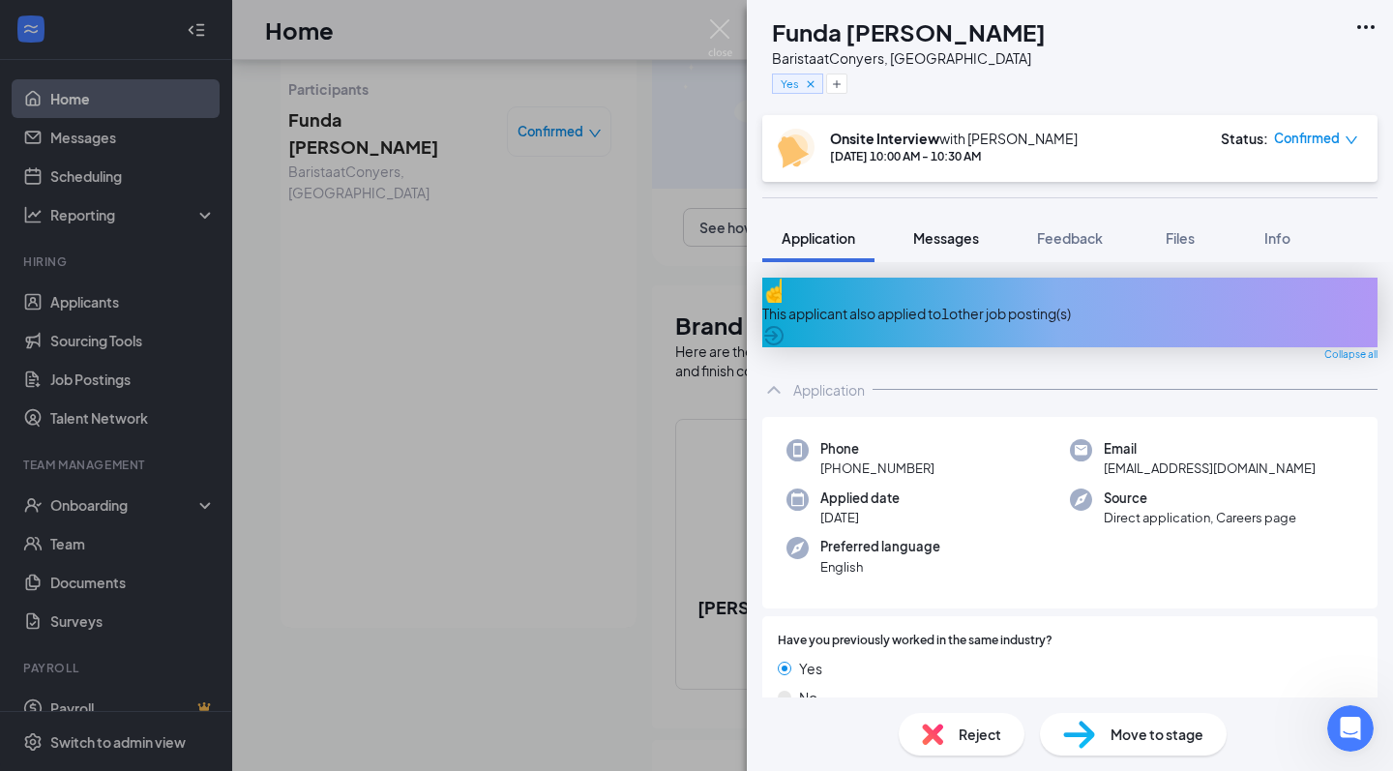
click at [934, 254] on button "Messages" at bounding box center [946, 238] width 104 height 48
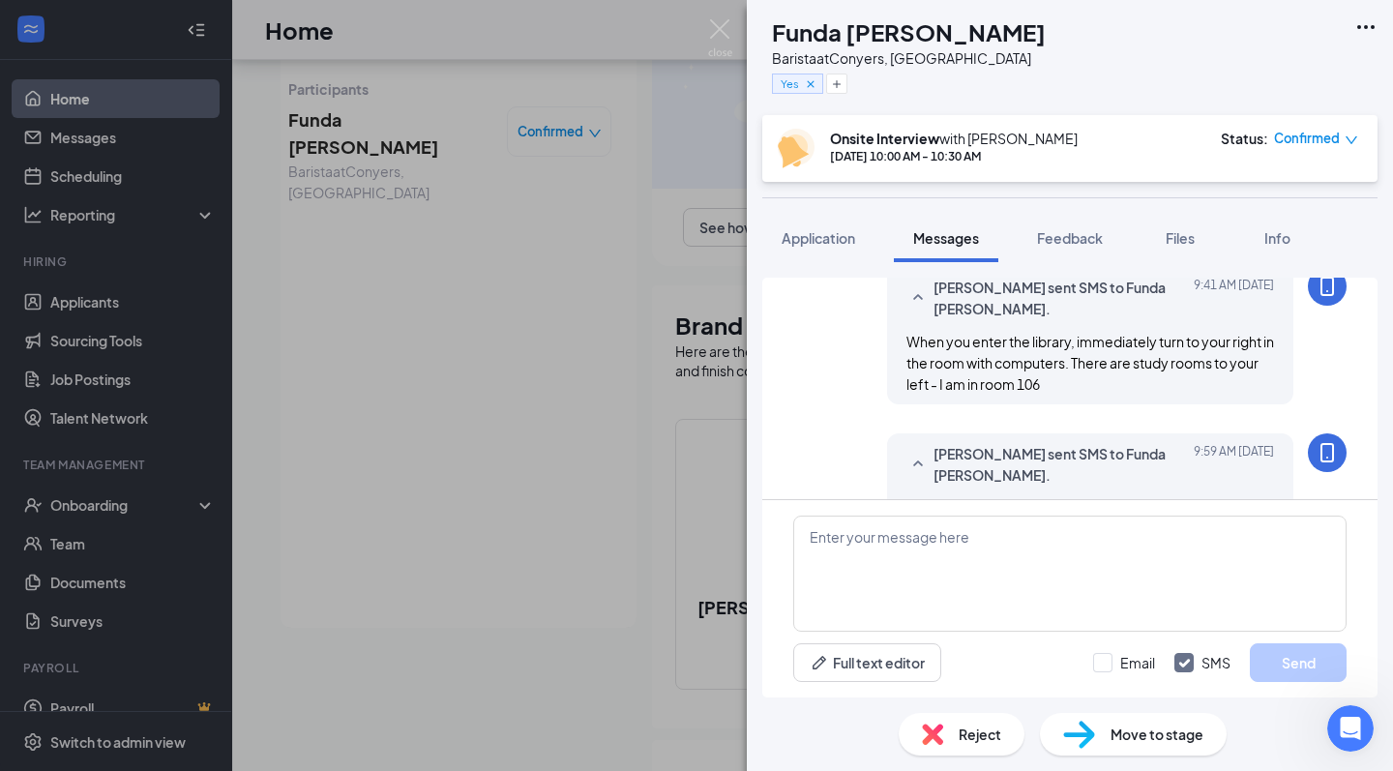
scroll to position [763, 0]
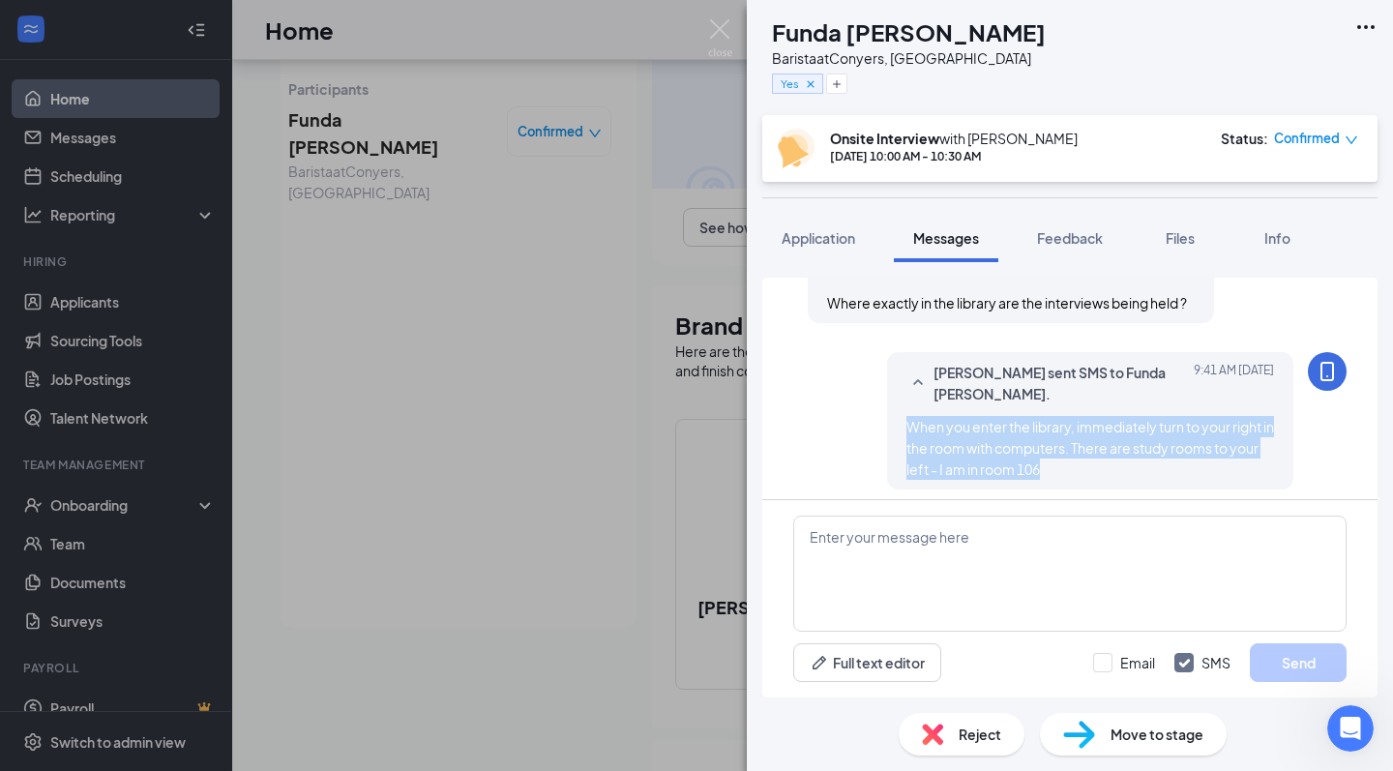
drag, startPoint x: 1096, startPoint y: 447, endPoint x: 907, endPoint y: 403, distance: 194.8
click at [907, 416] on div "When you enter the library, immediately turn to your right in the room with com…" at bounding box center [1091, 448] width 368 height 64
copy span "When you enter the library, immediately turn to your right in the room with com…"
click at [719, 26] on img at bounding box center [720, 38] width 24 height 38
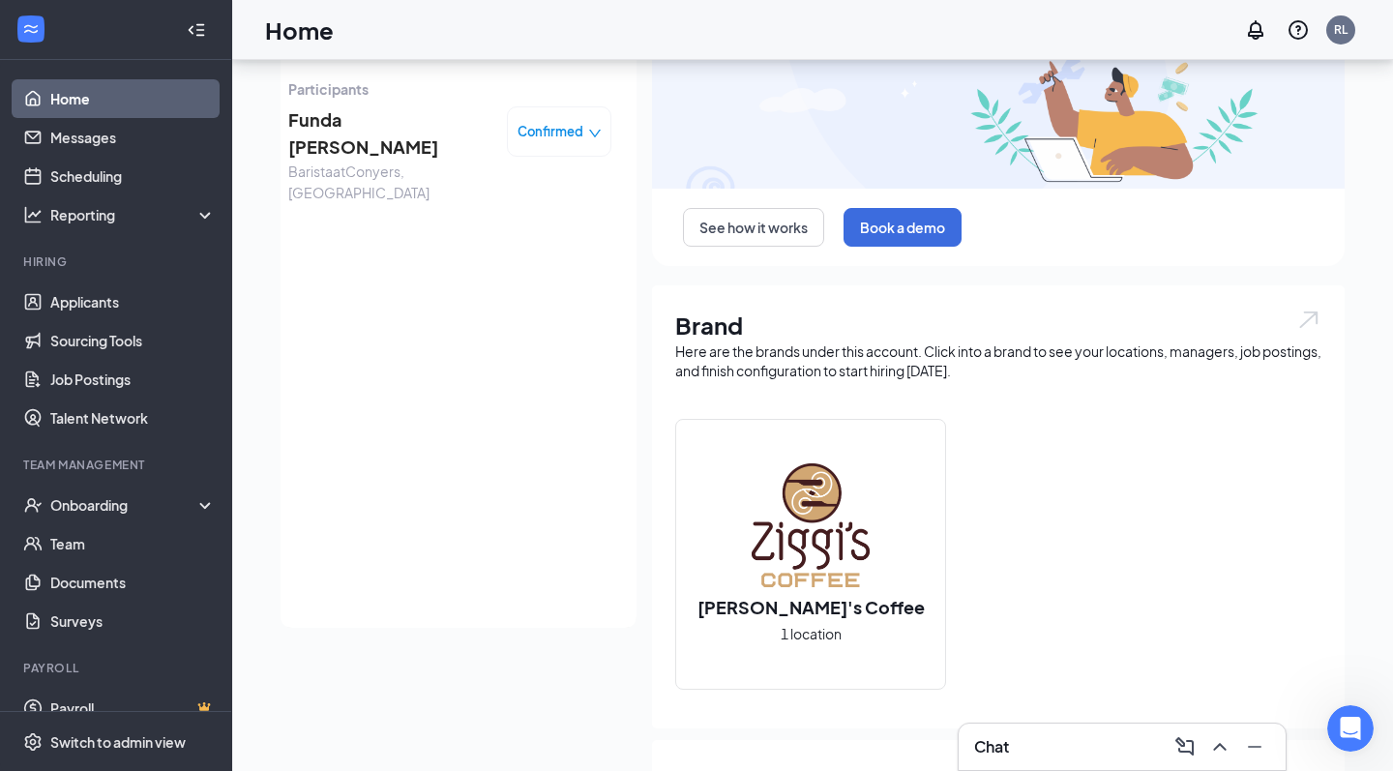
scroll to position [120, 0]
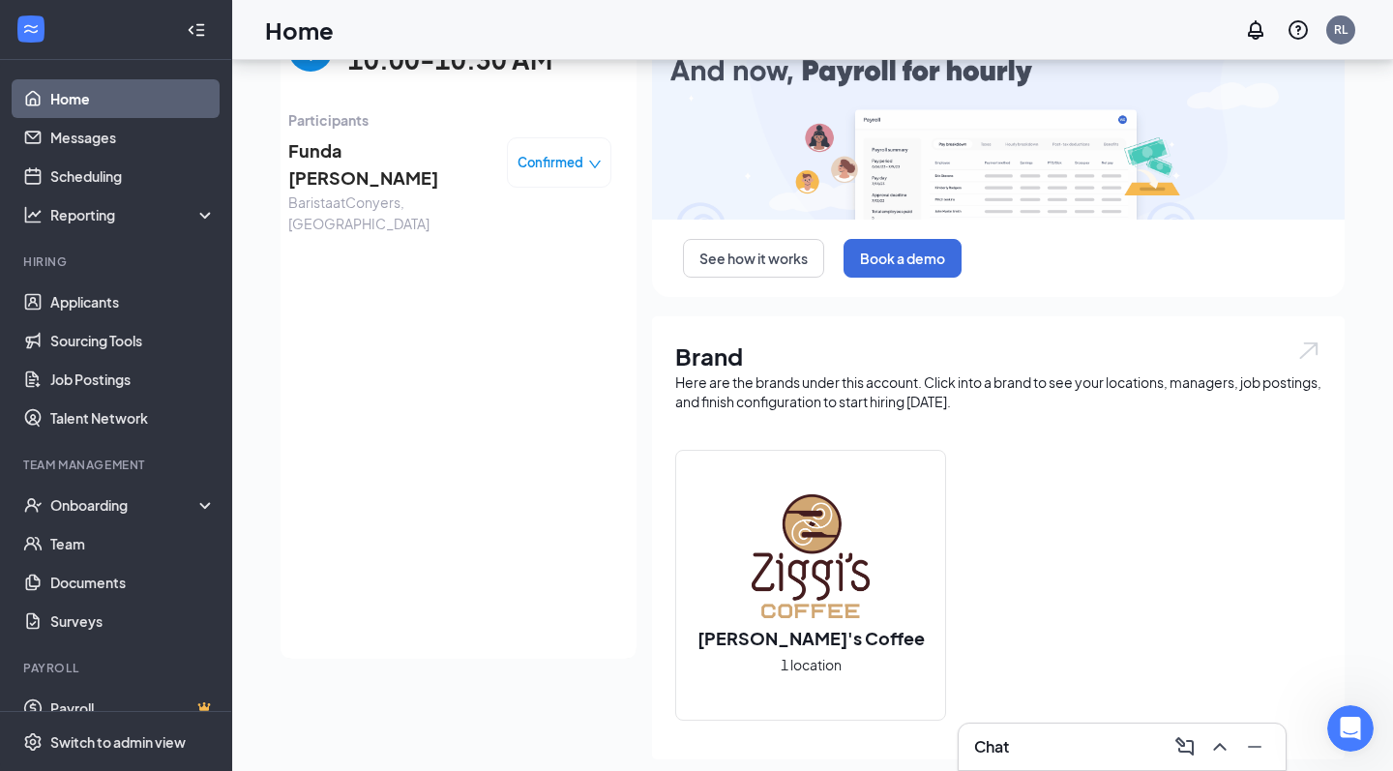
click at [100, 100] on link "Home" at bounding box center [132, 98] width 165 height 39
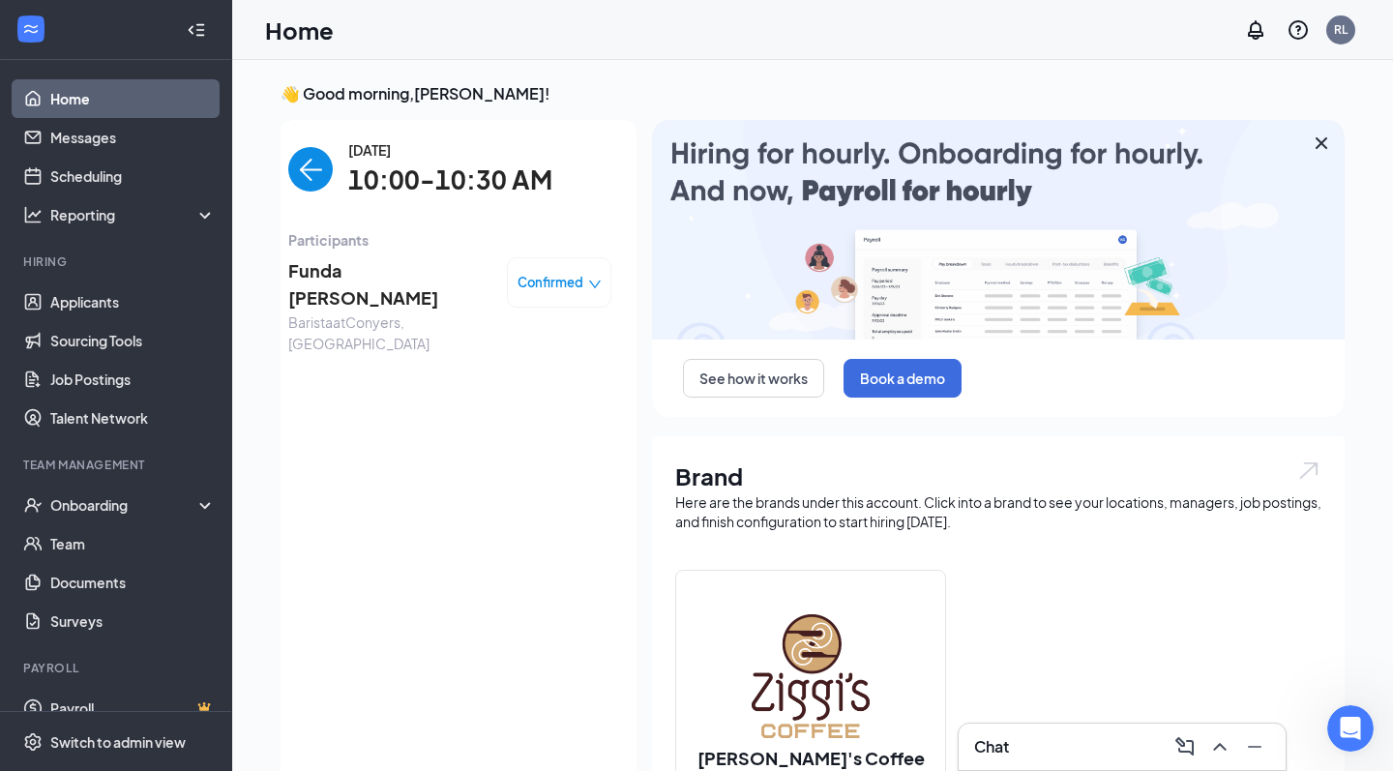
scroll to position [-1, 0]
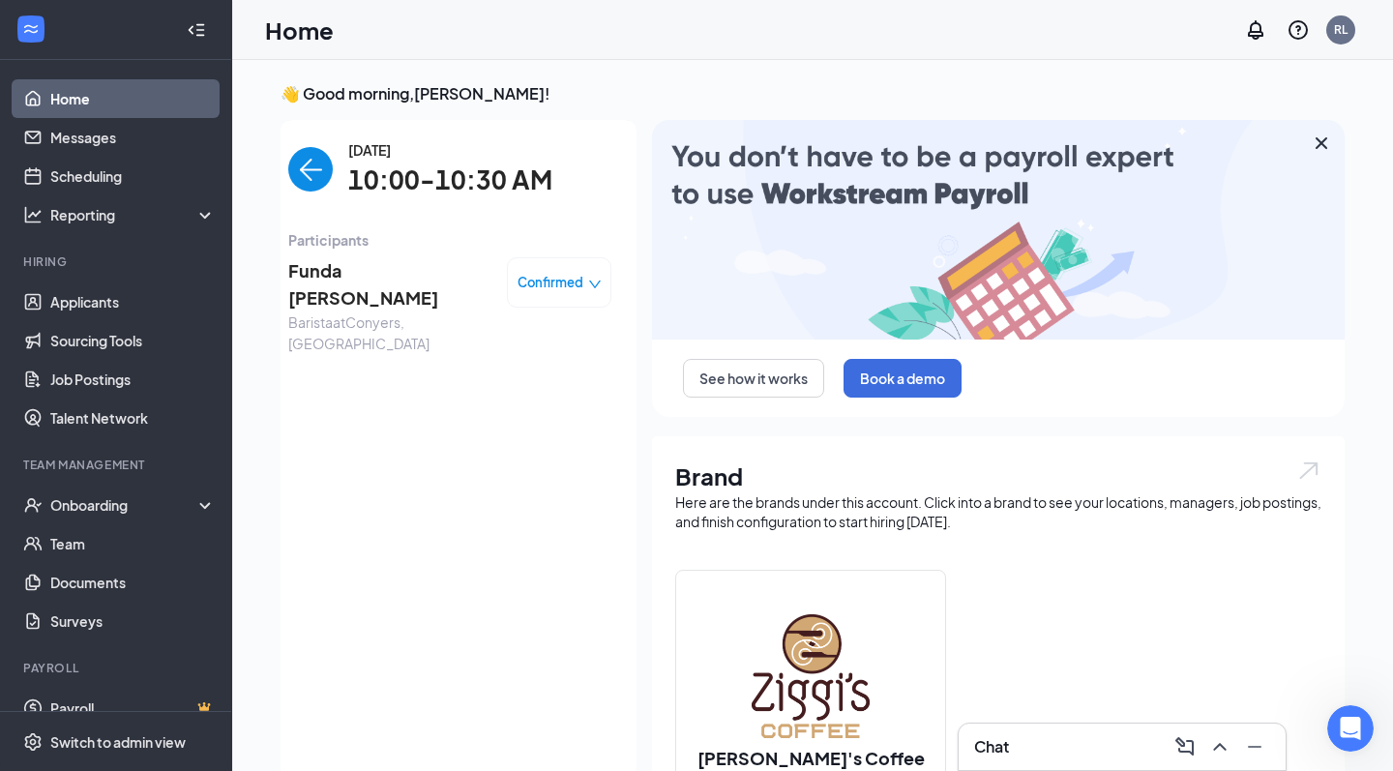
click at [314, 174] on img "back-button" at bounding box center [310, 169] width 45 height 45
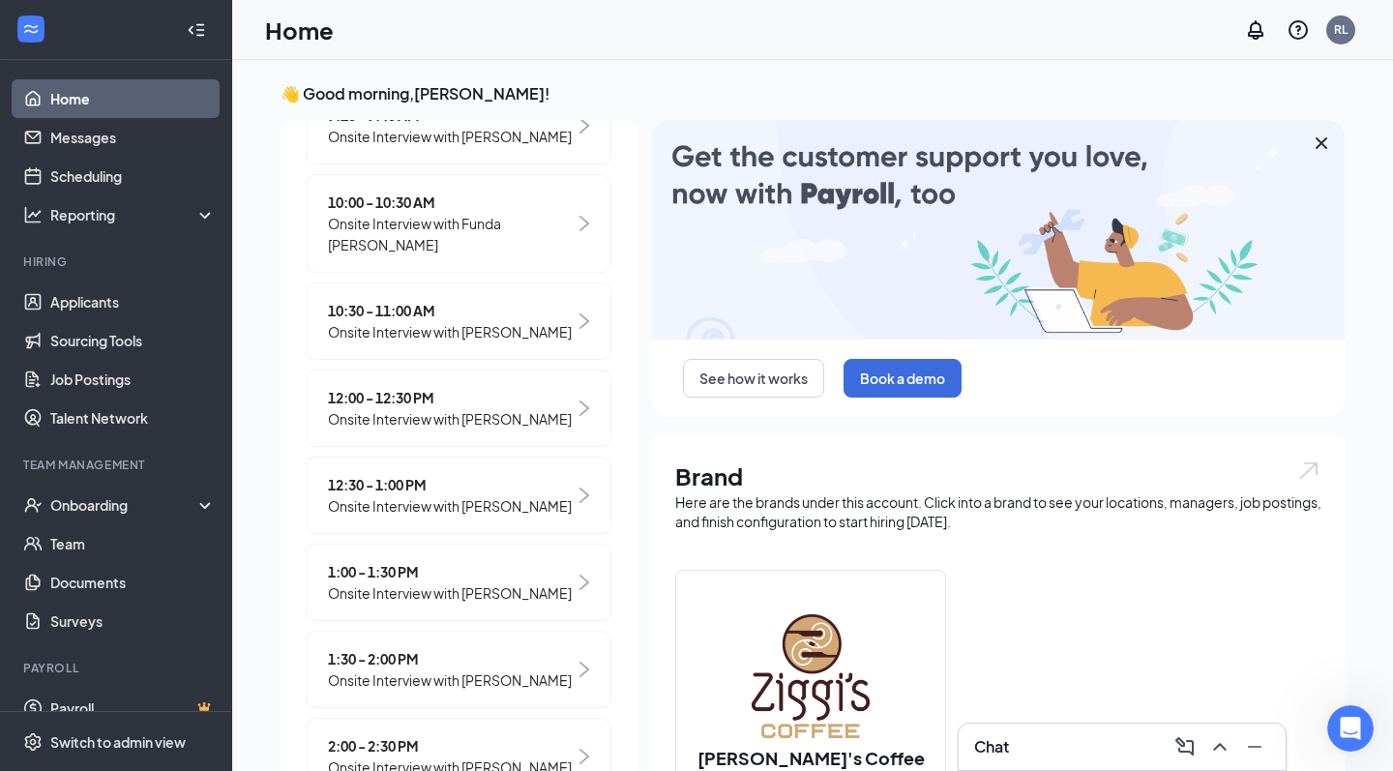
scroll to position [108, 0]
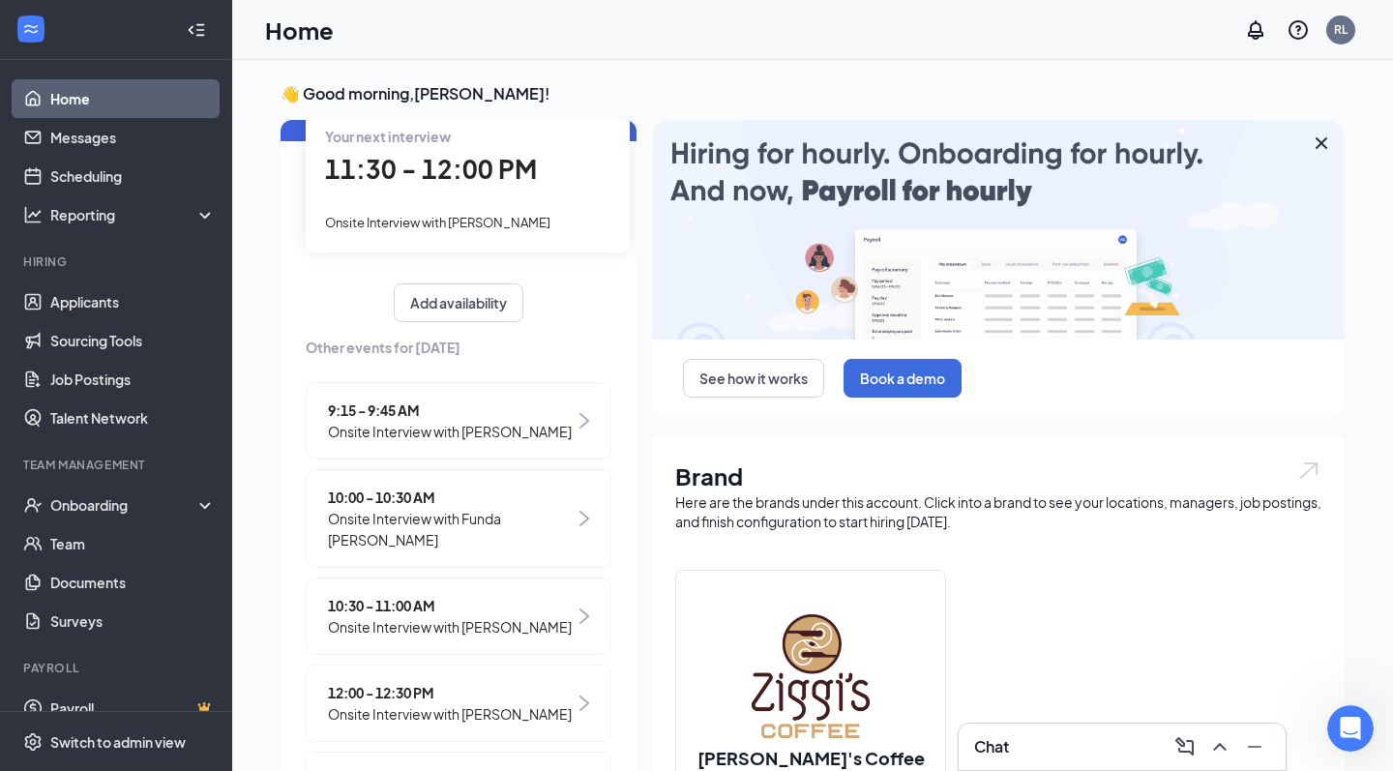
click at [462, 225] on span "Onsite Interview with [PERSON_NAME]" at bounding box center [437, 222] width 225 height 15
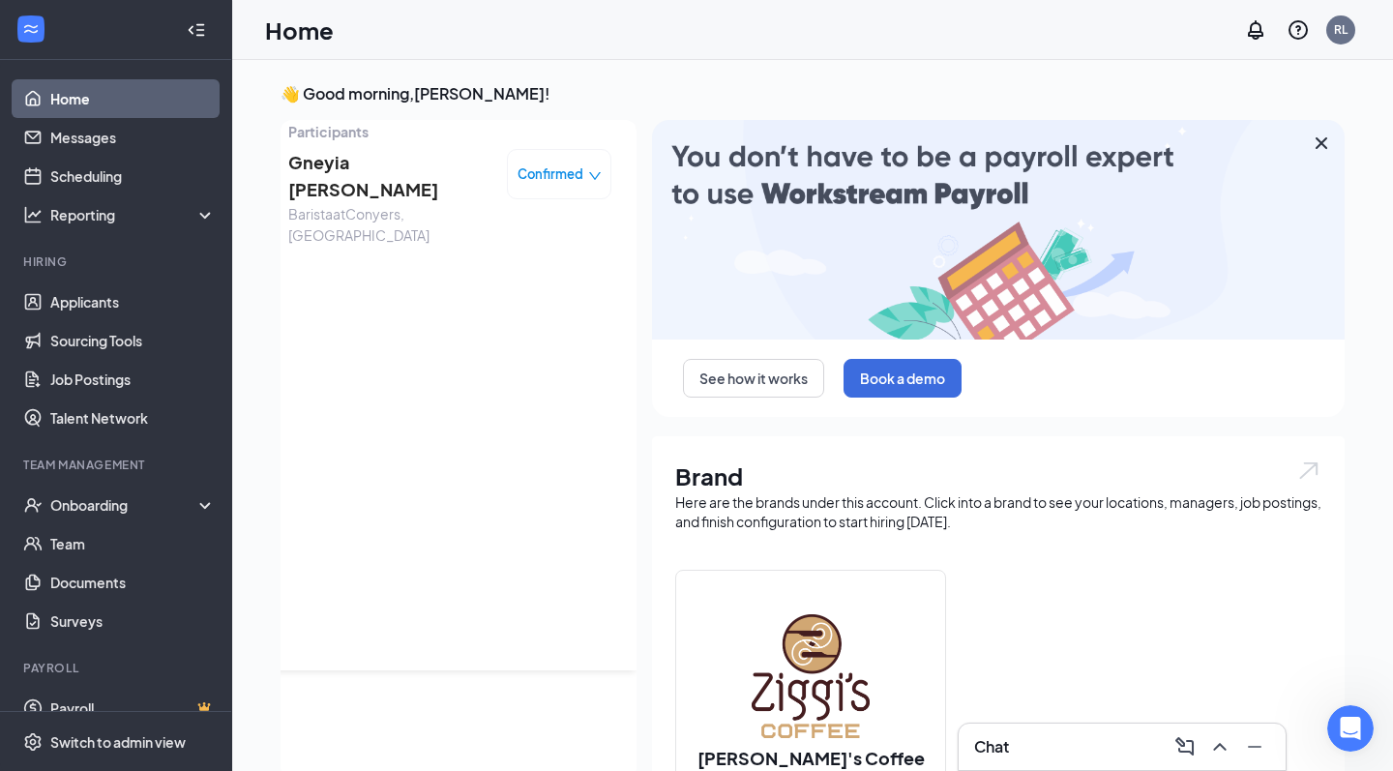
scroll to position [0, 0]
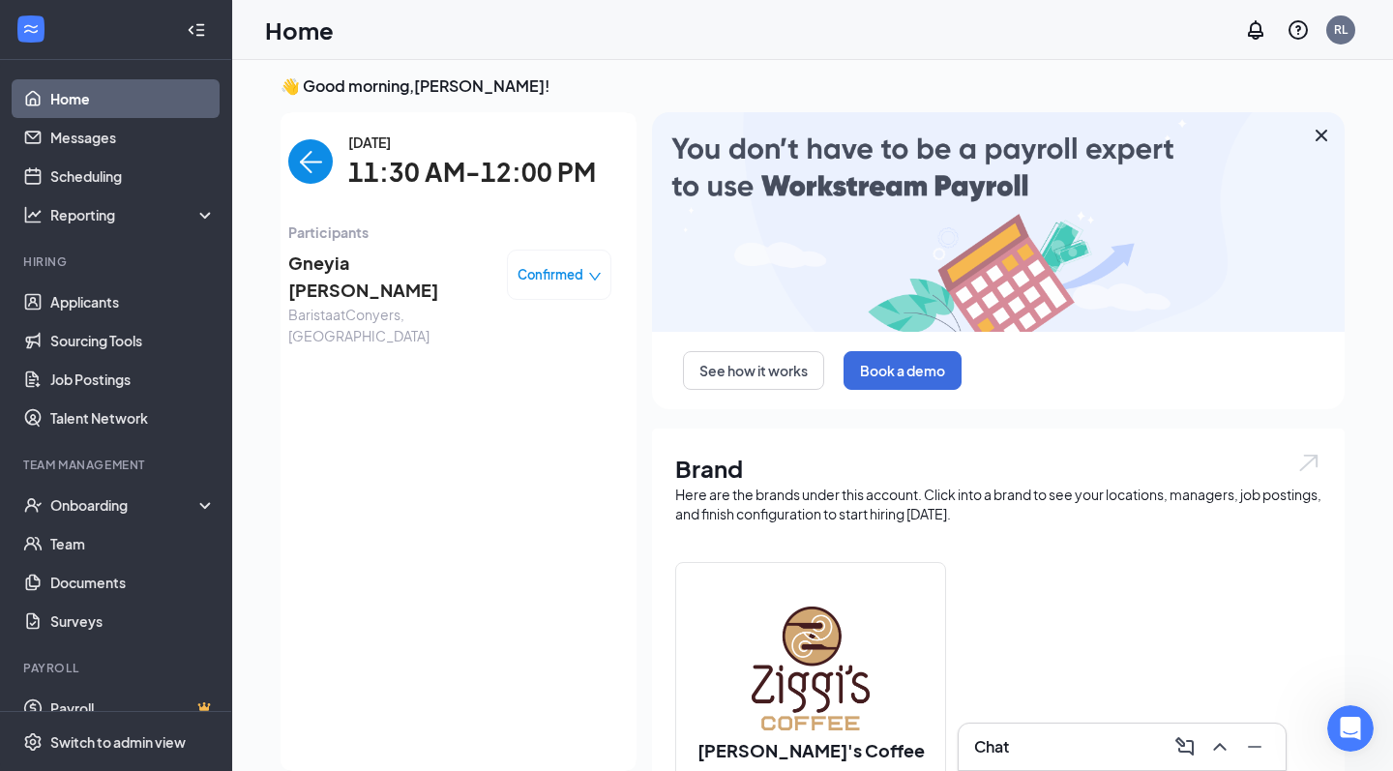
click at [354, 304] on span "Barista at Conyers, GA" at bounding box center [389, 325] width 203 height 43
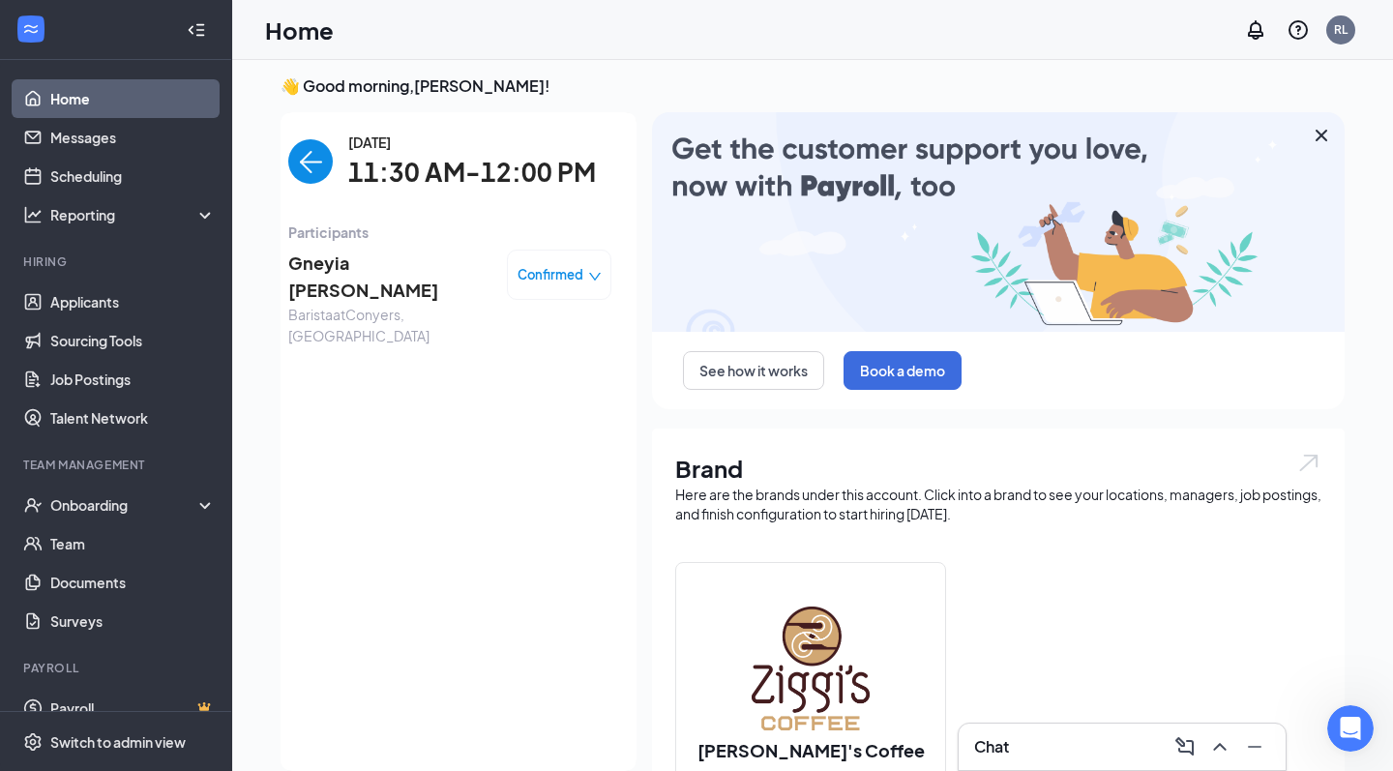
click at [354, 263] on span "Gneyia Walker" at bounding box center [389, 277] width 203 height 55
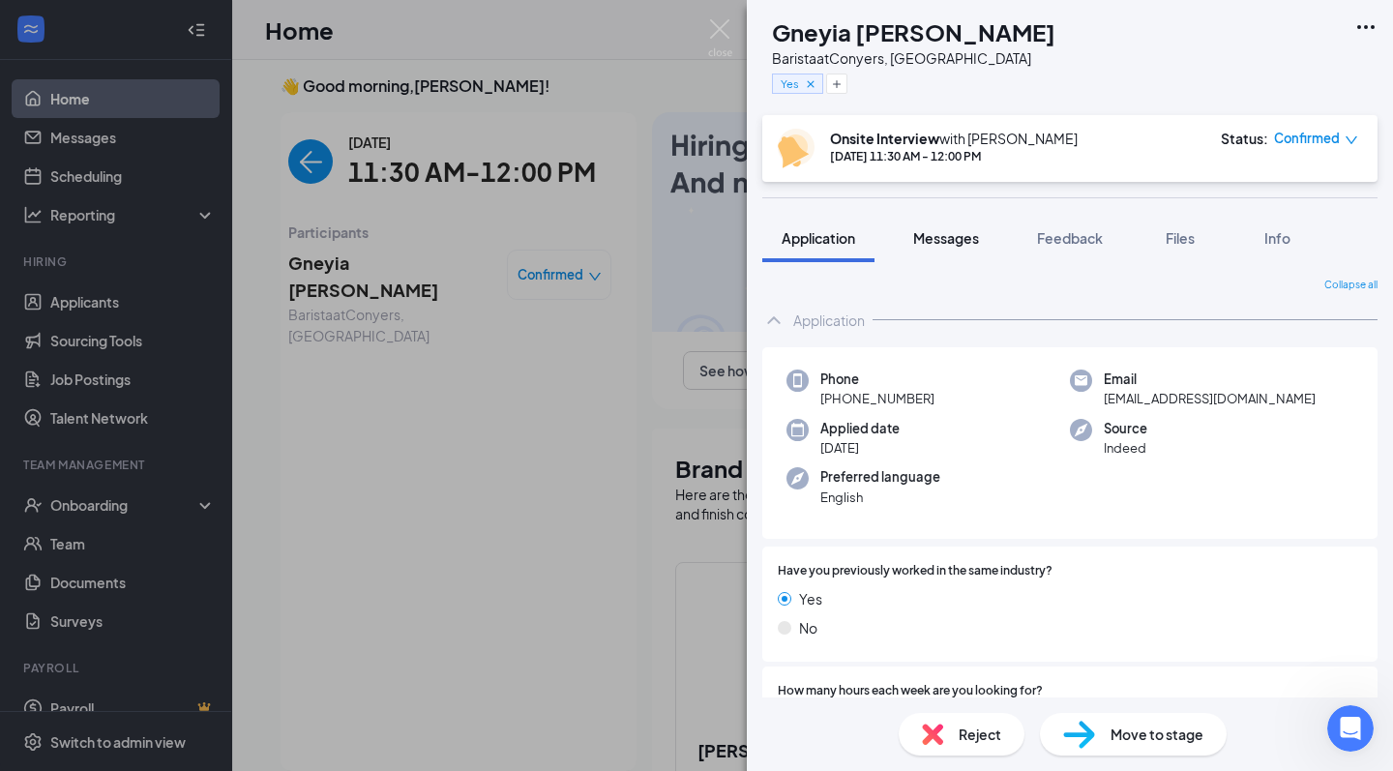
click at [953, 250] on button "Messages" at bounding box center [946, 238] width 104 height 48
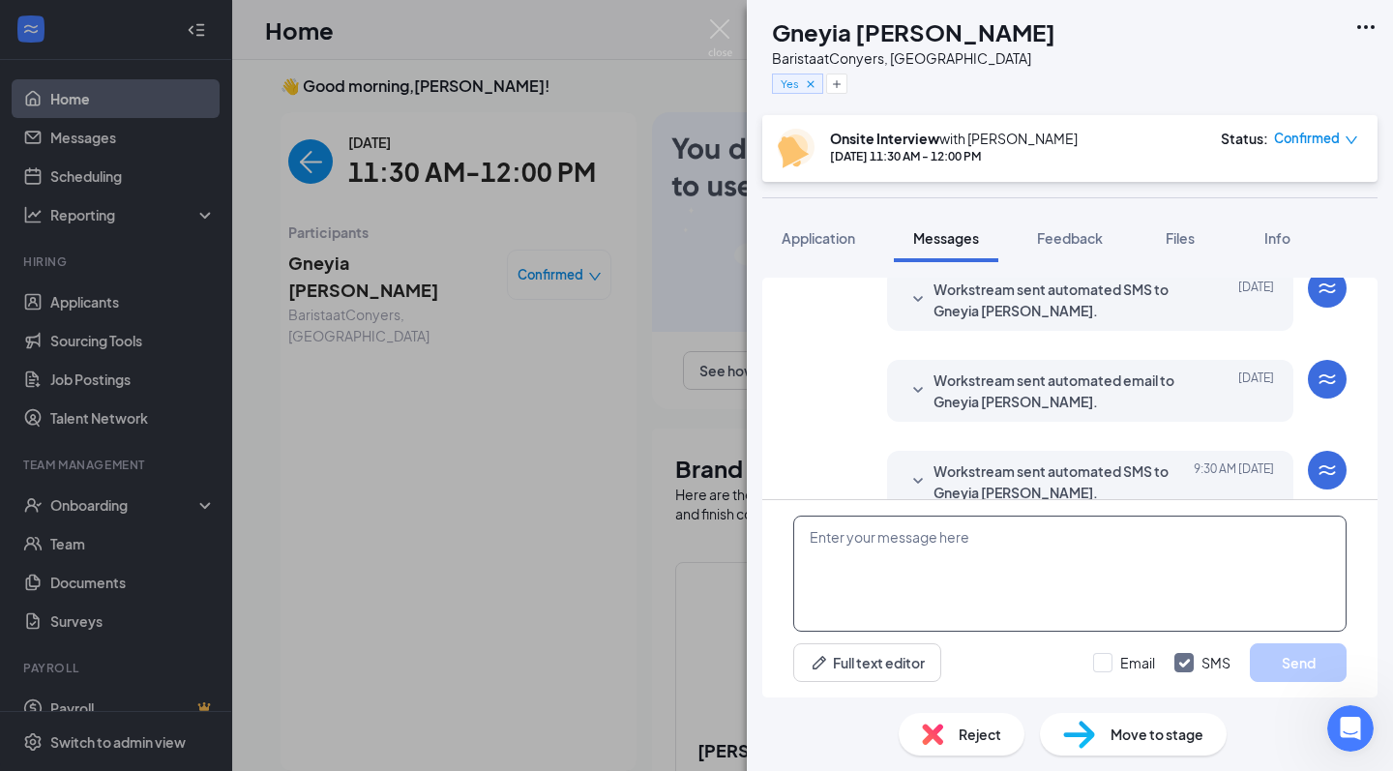
scroll to position [790, 0]
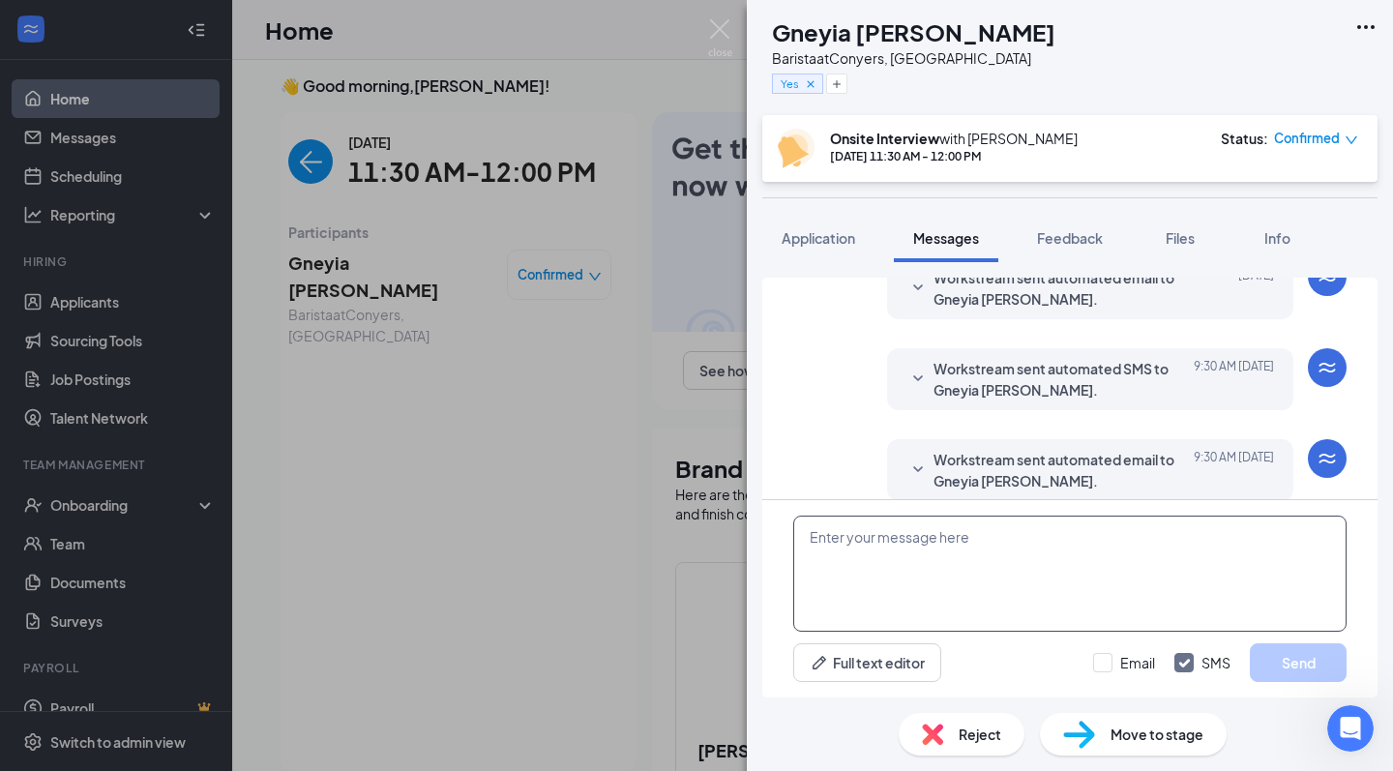
click at [930, 554] on textarea at bounding box center [1069, 574] width 553 height 116
paste textarea "When you enter the library, immediately turn to your right in the room with com…"
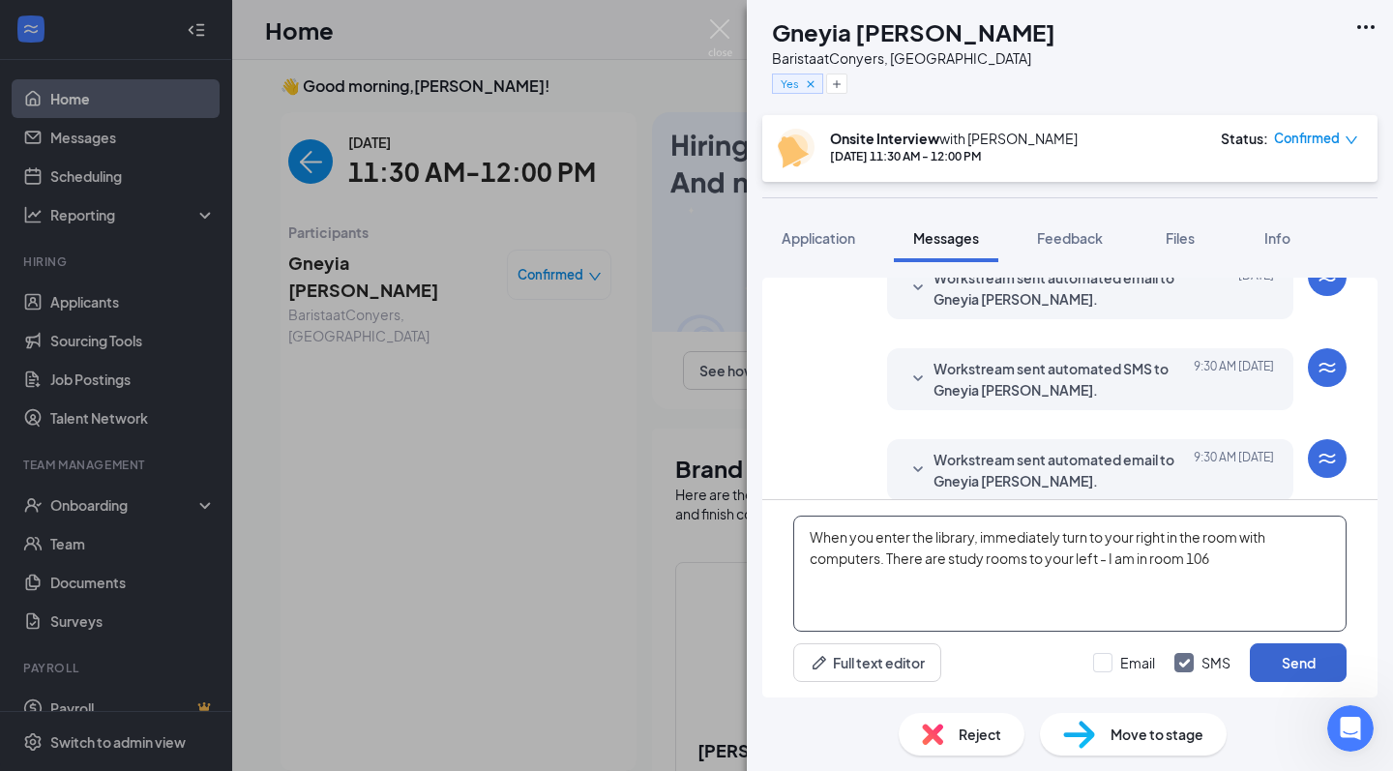
type textarea "When you enter the library, immediately turn to your right in the room with com…"
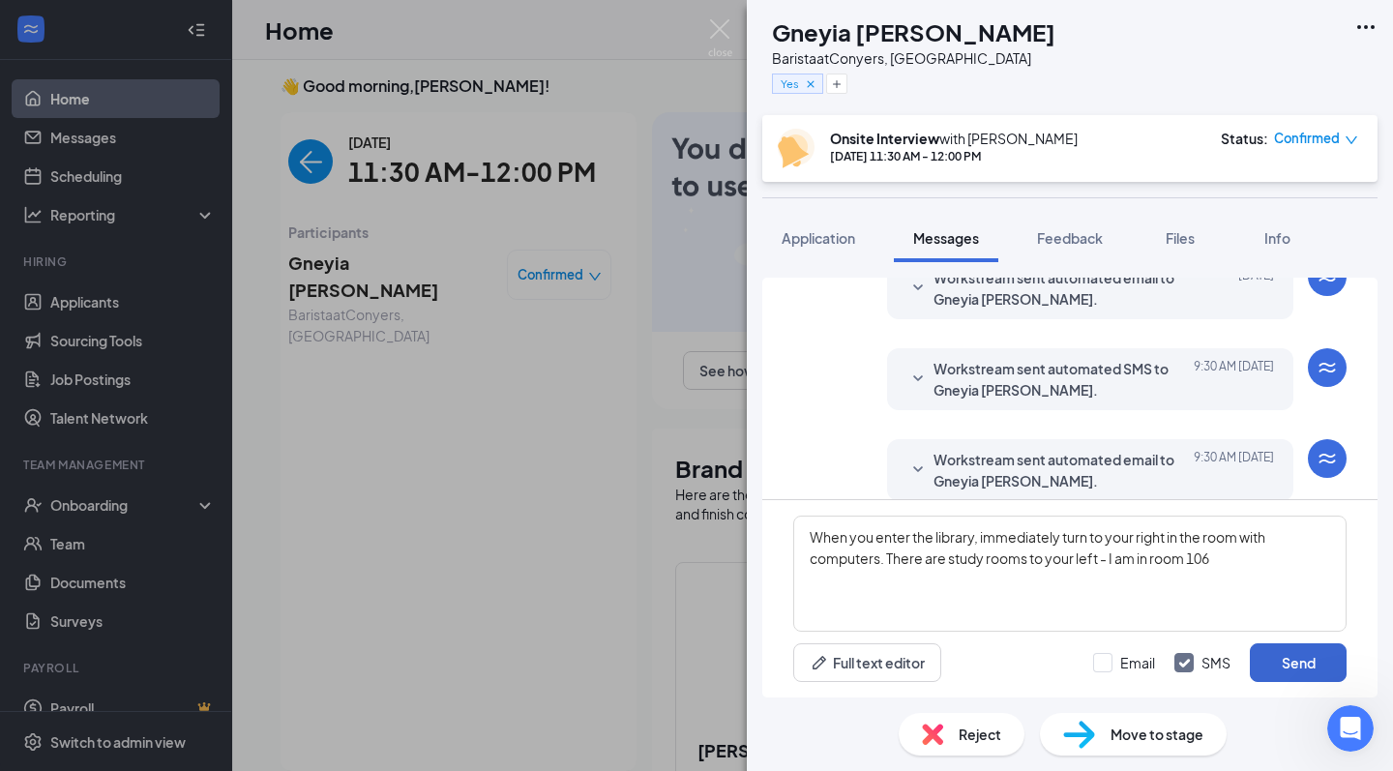
click at [1305, 670] on button "Send" at bounding box center [1298, 662] width 97 height 39
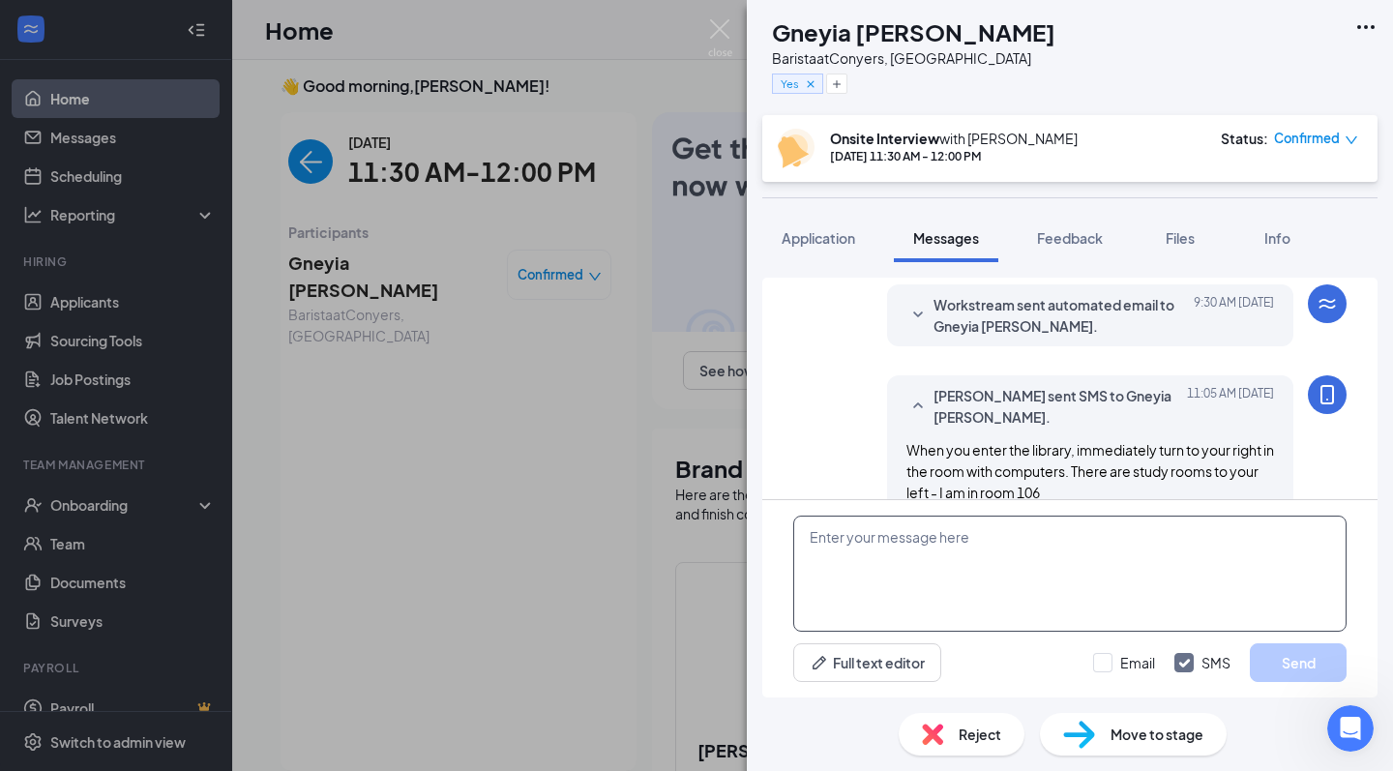
scroll to position [957, 0]
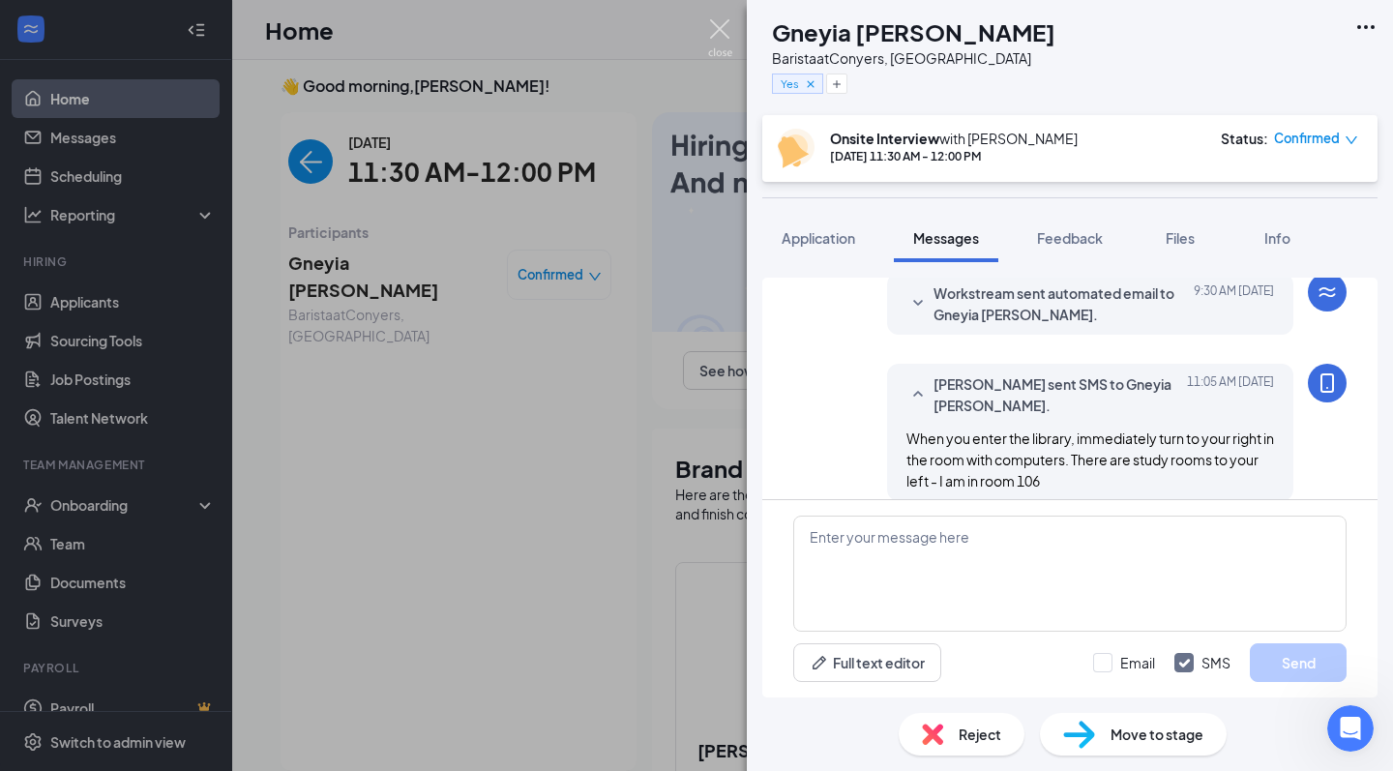
click at [725, 29] on img at bounding box center [720, 38] width 24 height 38
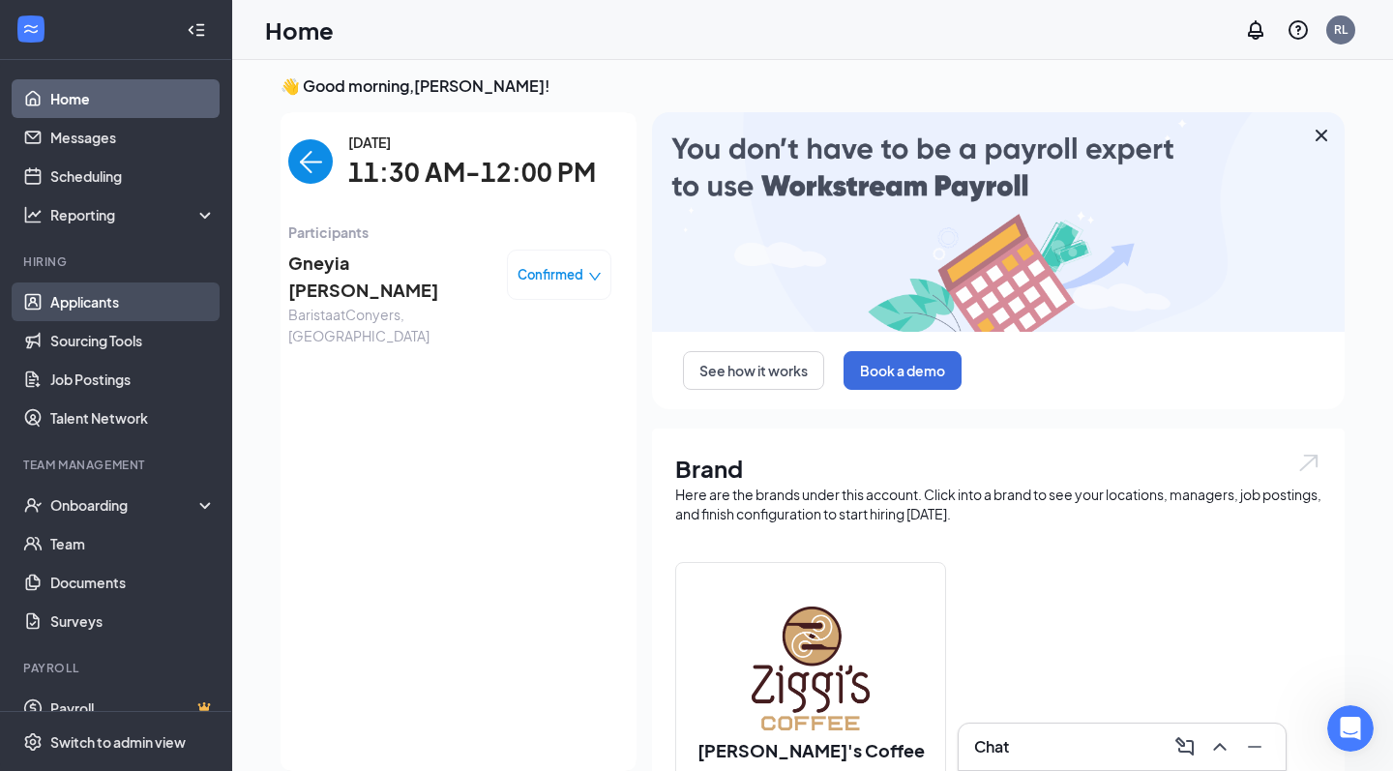
click at [106, 307] on link "Applicants" at bounding box center [132, 302] width 165 height 39
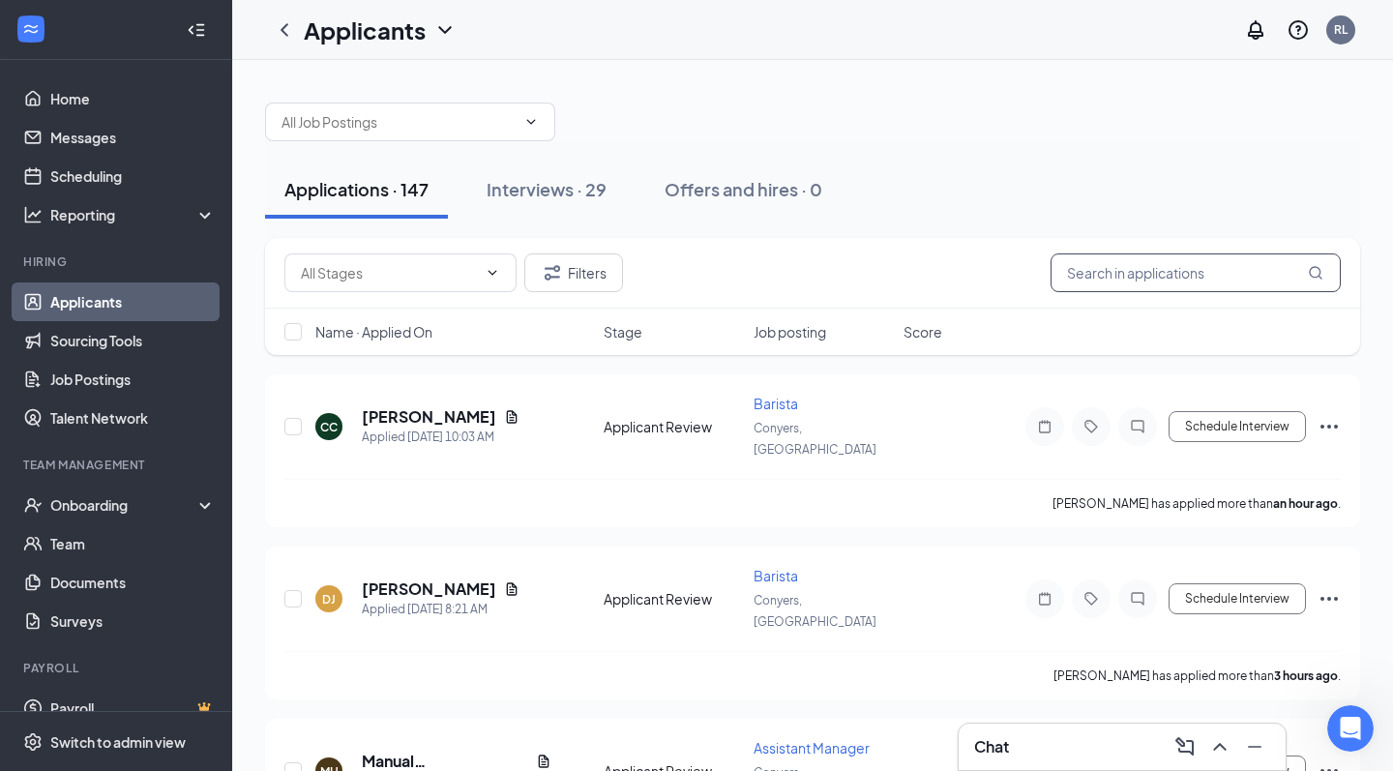
click at [1176, 290] on input "text" at bounding box center [1196, 273] width 290 height 39
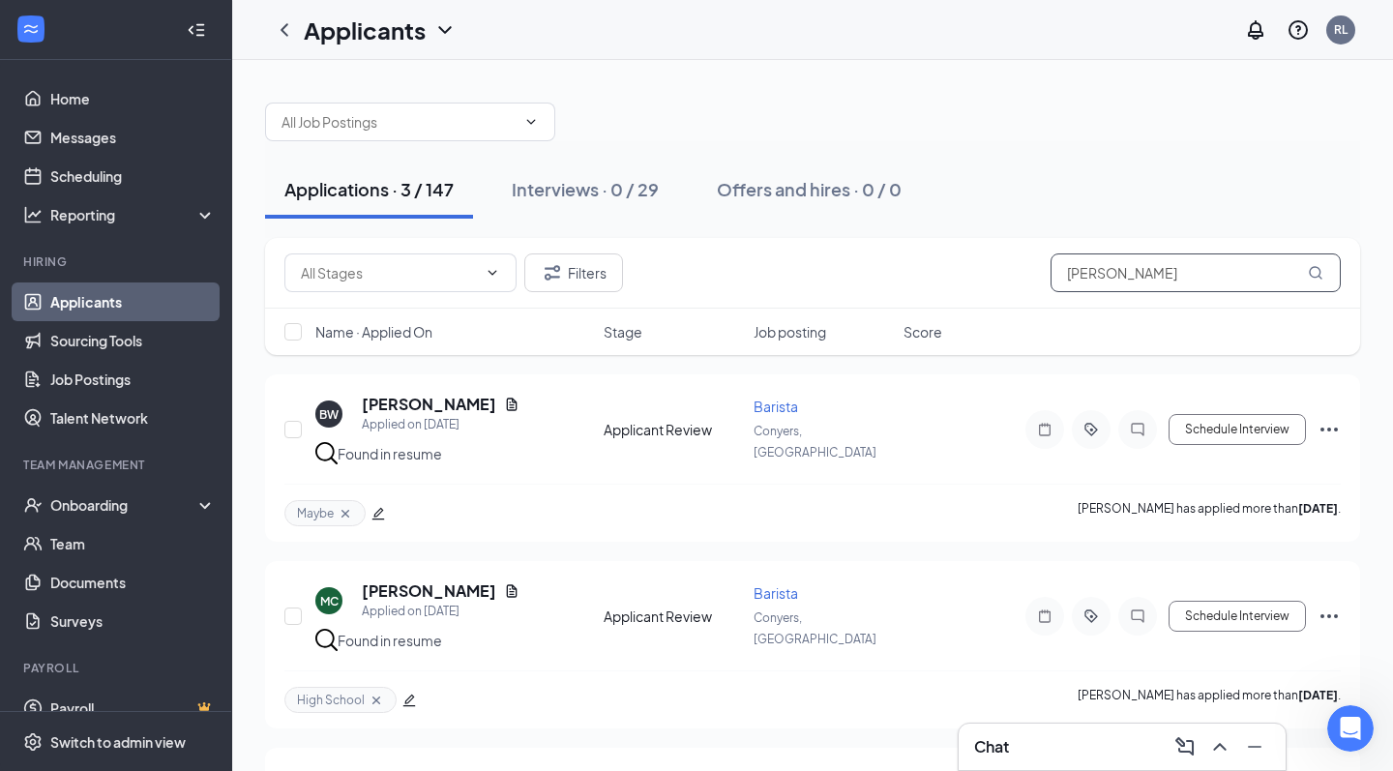
click at [1135, 267] on input "logan" at bounding box center [1196, 273] width 290 height 39
type input "l"
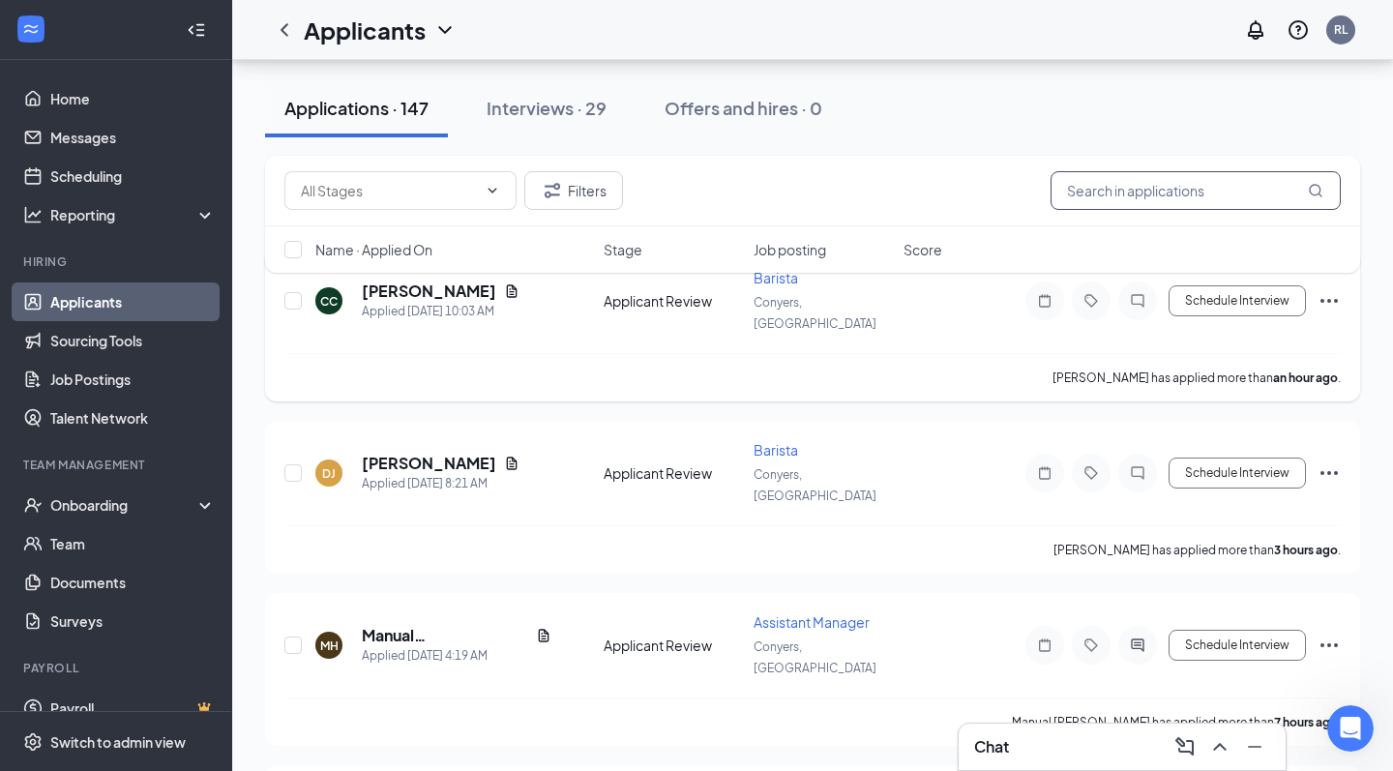
scroll to position [182, 0]
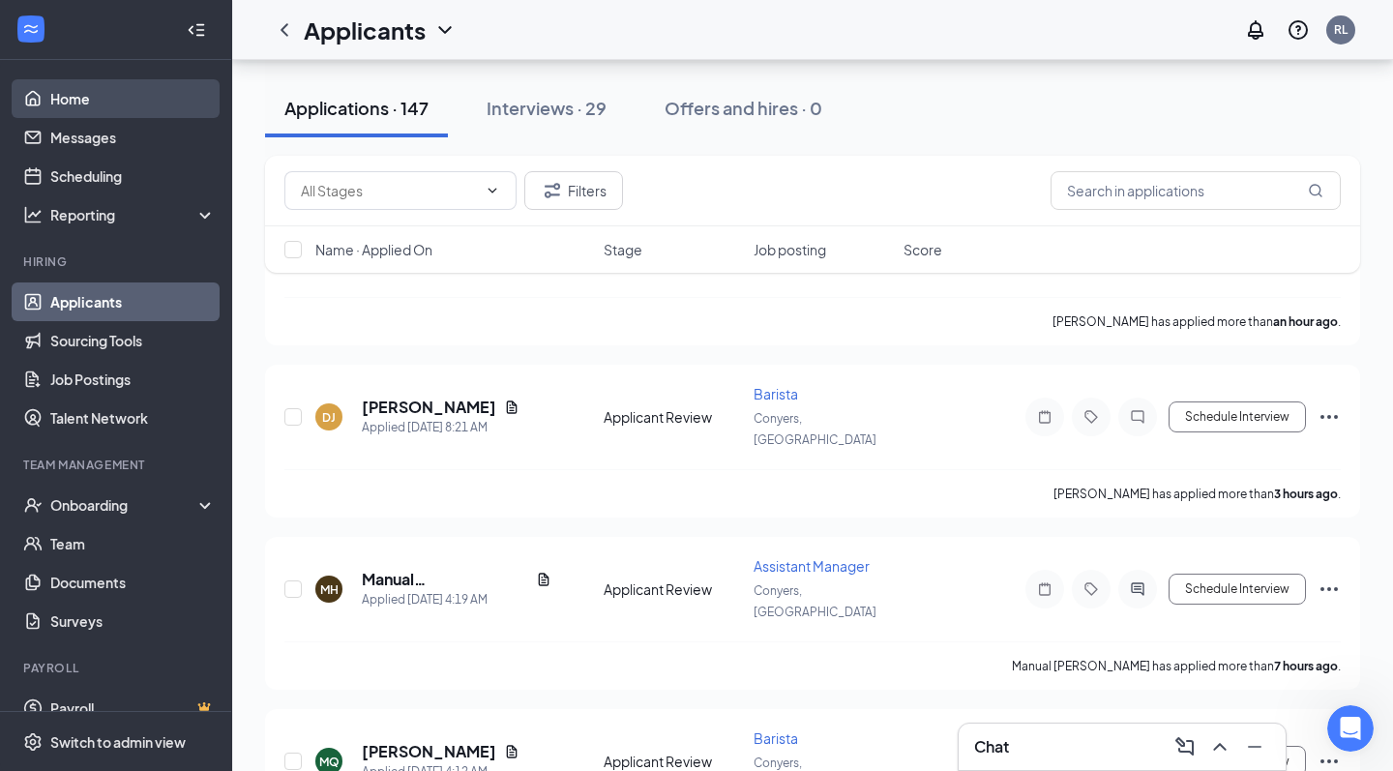
click at [86, 97] on link "Home" at bounding box center [132, 98] width 165 height 39
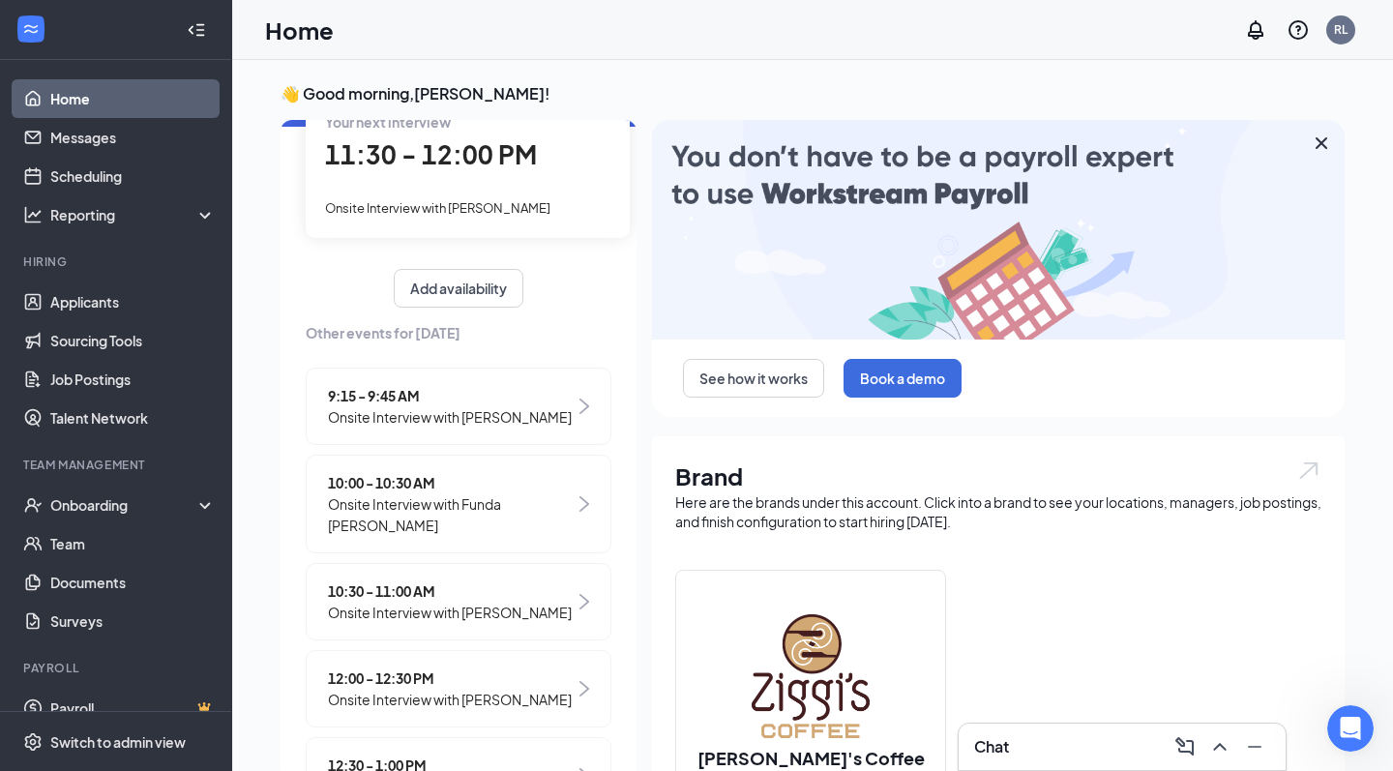
scroll to position [200, 0]
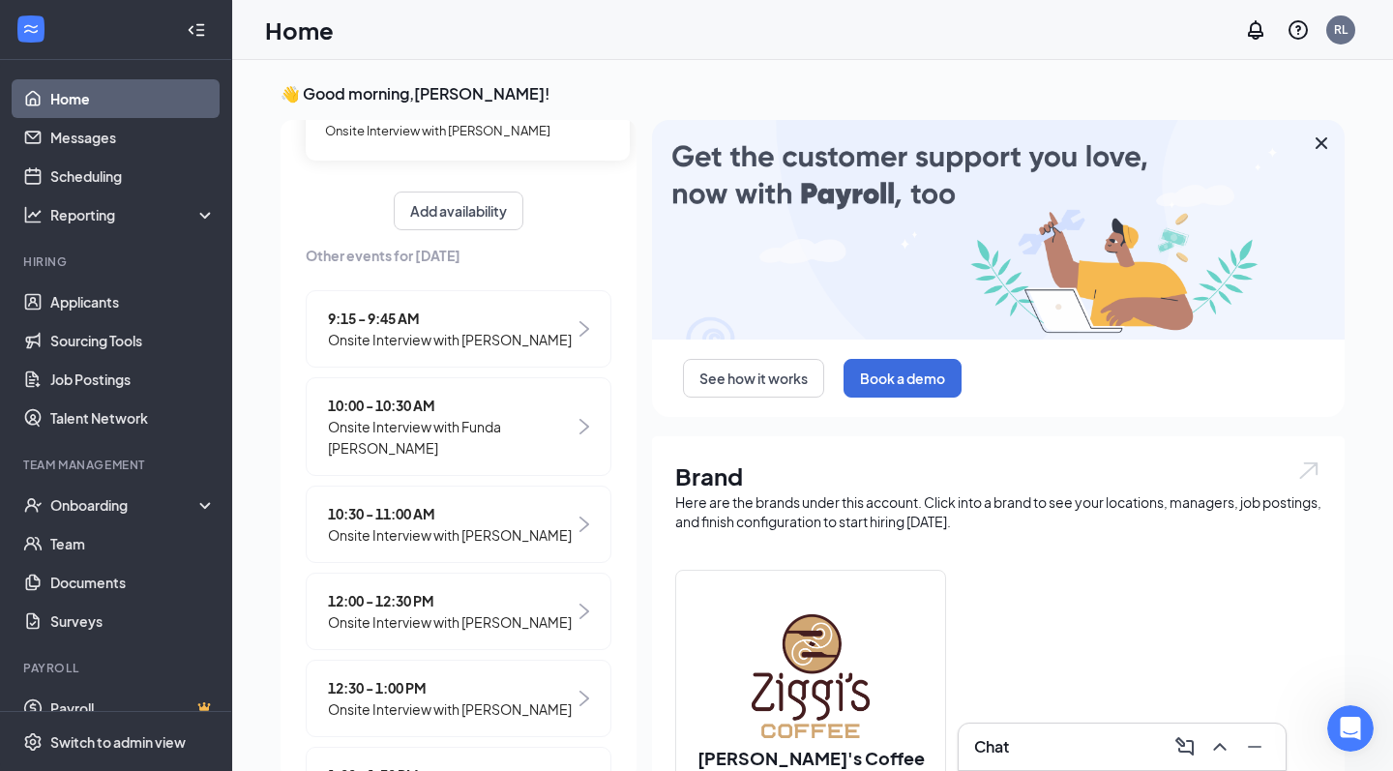
click at [433, 592] on span "12:00 - 12:30 PM" at bounding box center [450, 600] width 244 height 21
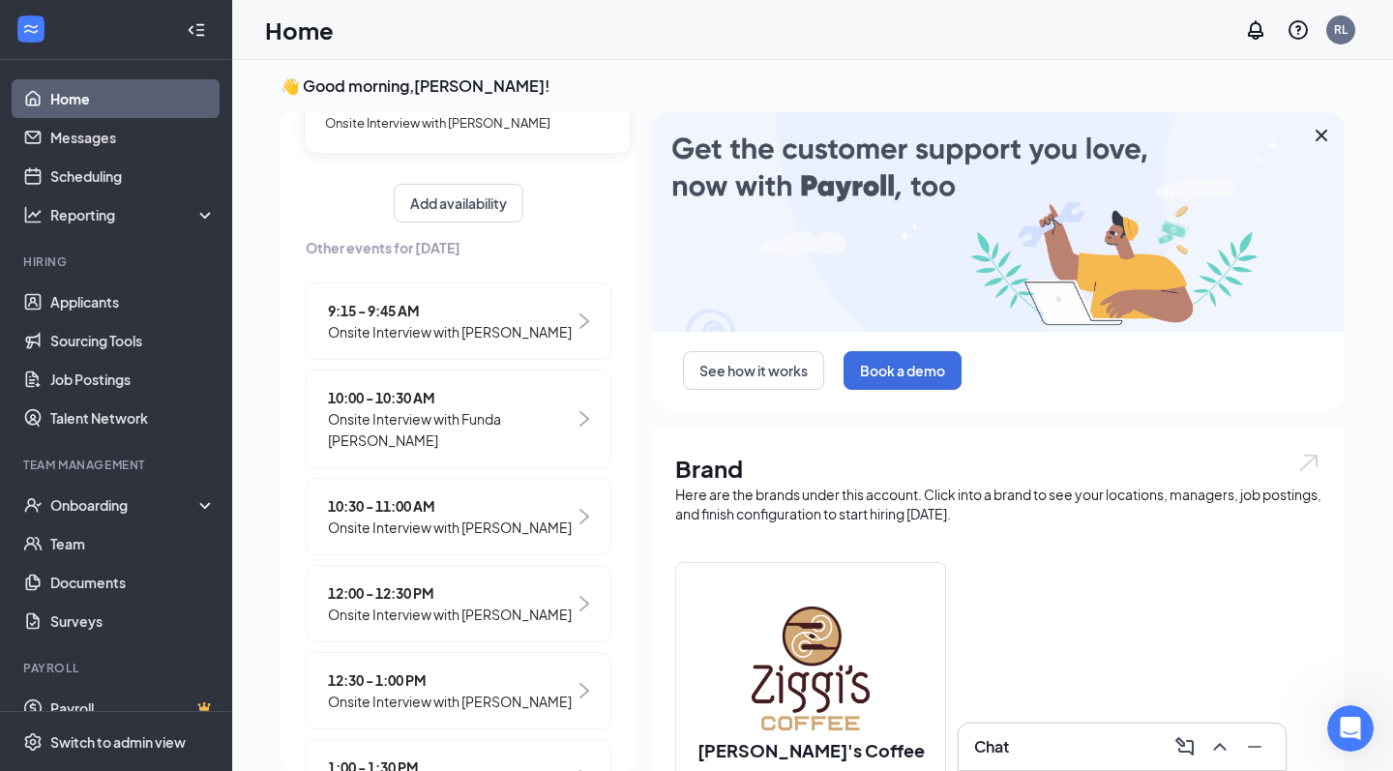
scroll to position [0, 0]
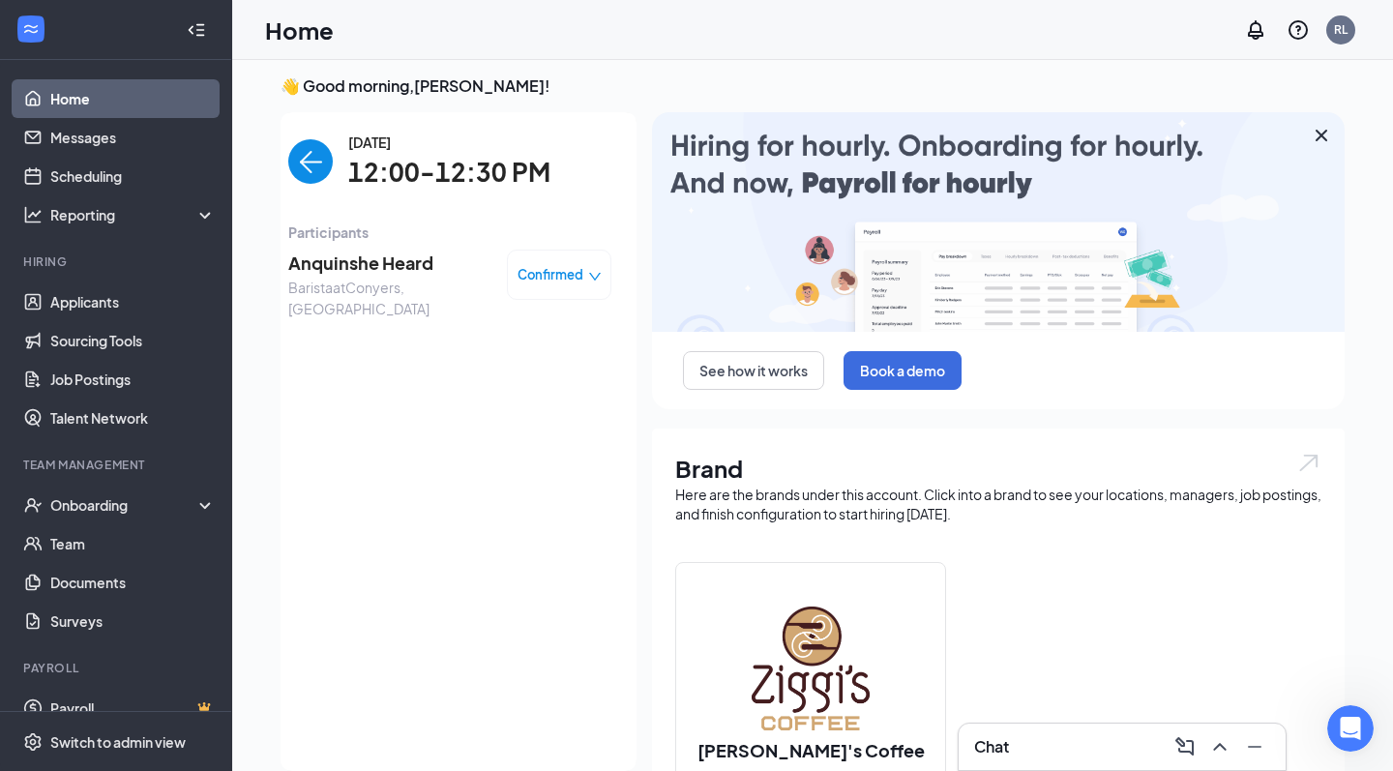
click at [369, 260] on span "Anquinshe Heard" at bounding box center [389, 263] width 203 height 27
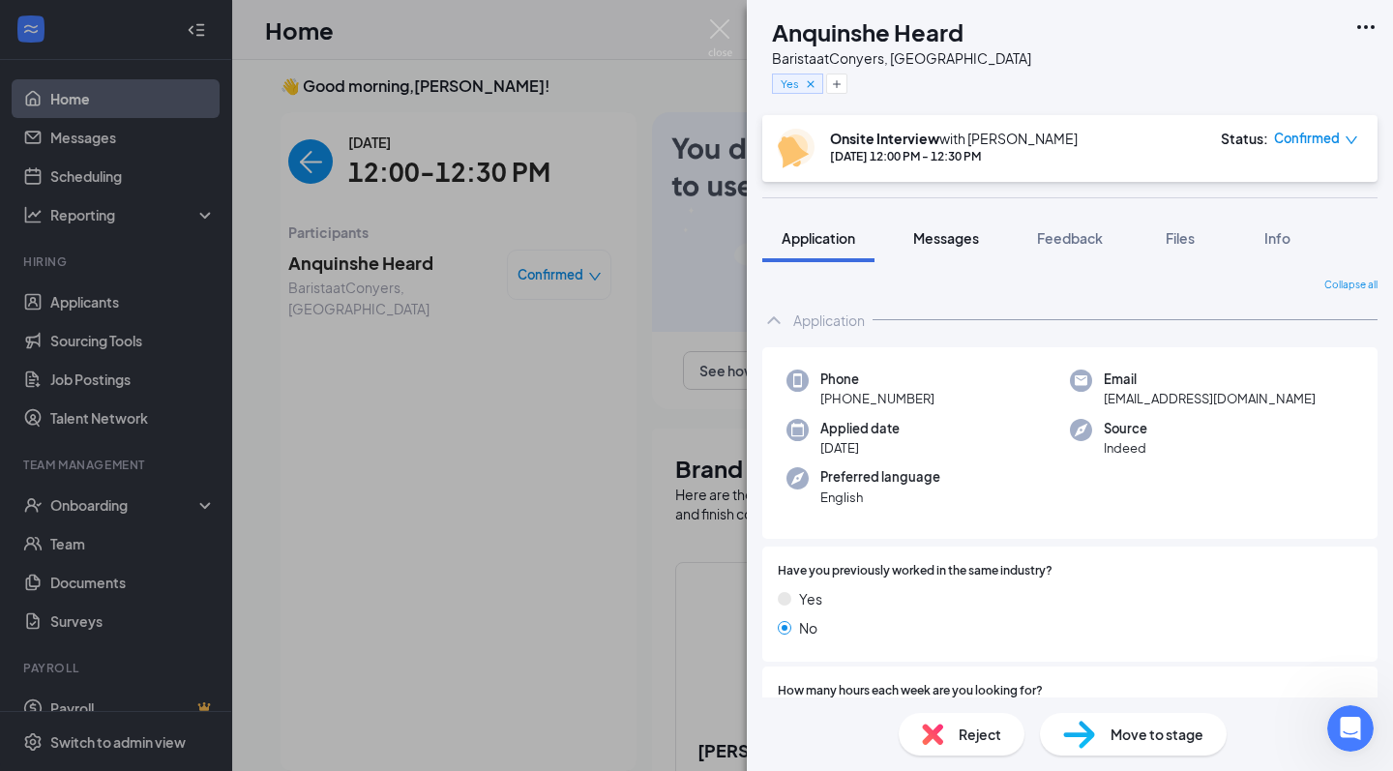
click at [969, 230] on span "Messages" at bounding box center [946, 237] width 66 height 17
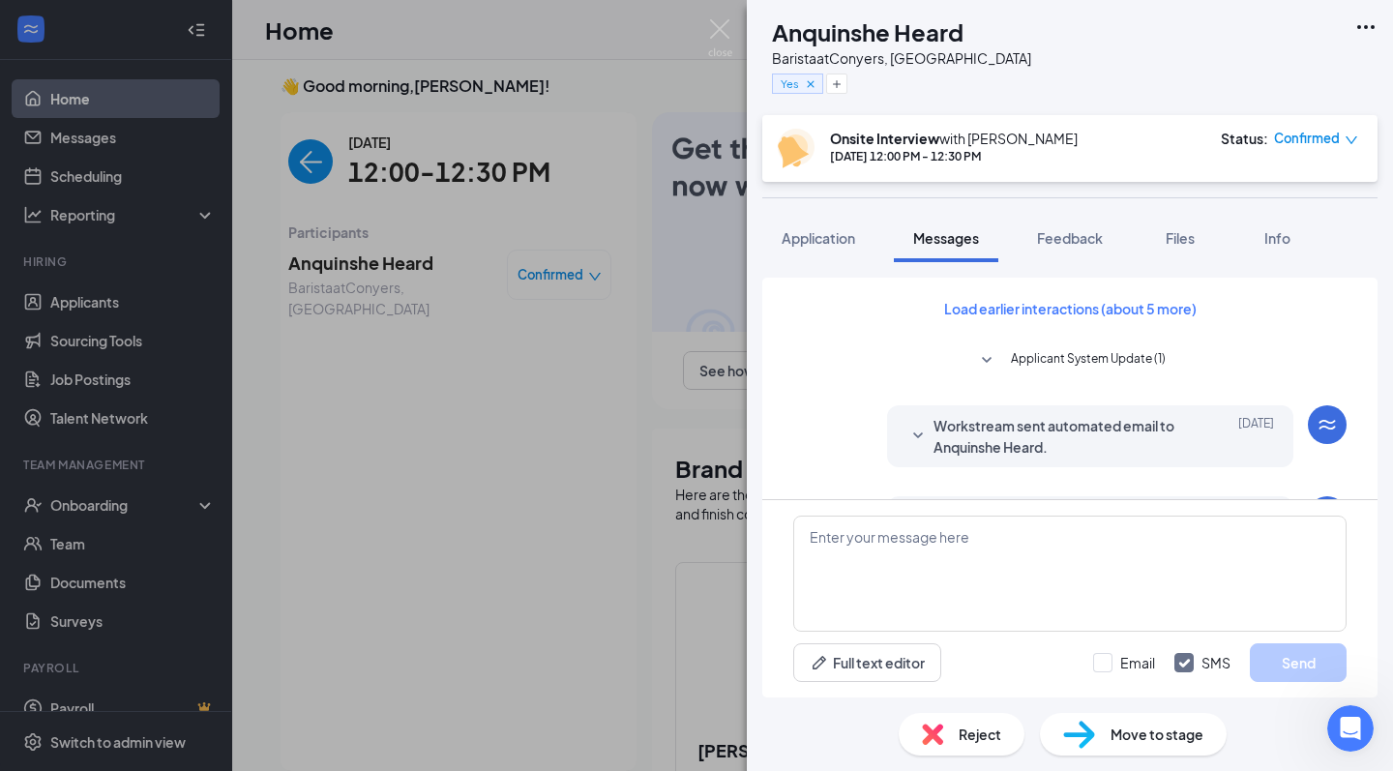
scroll to position [680, 0]
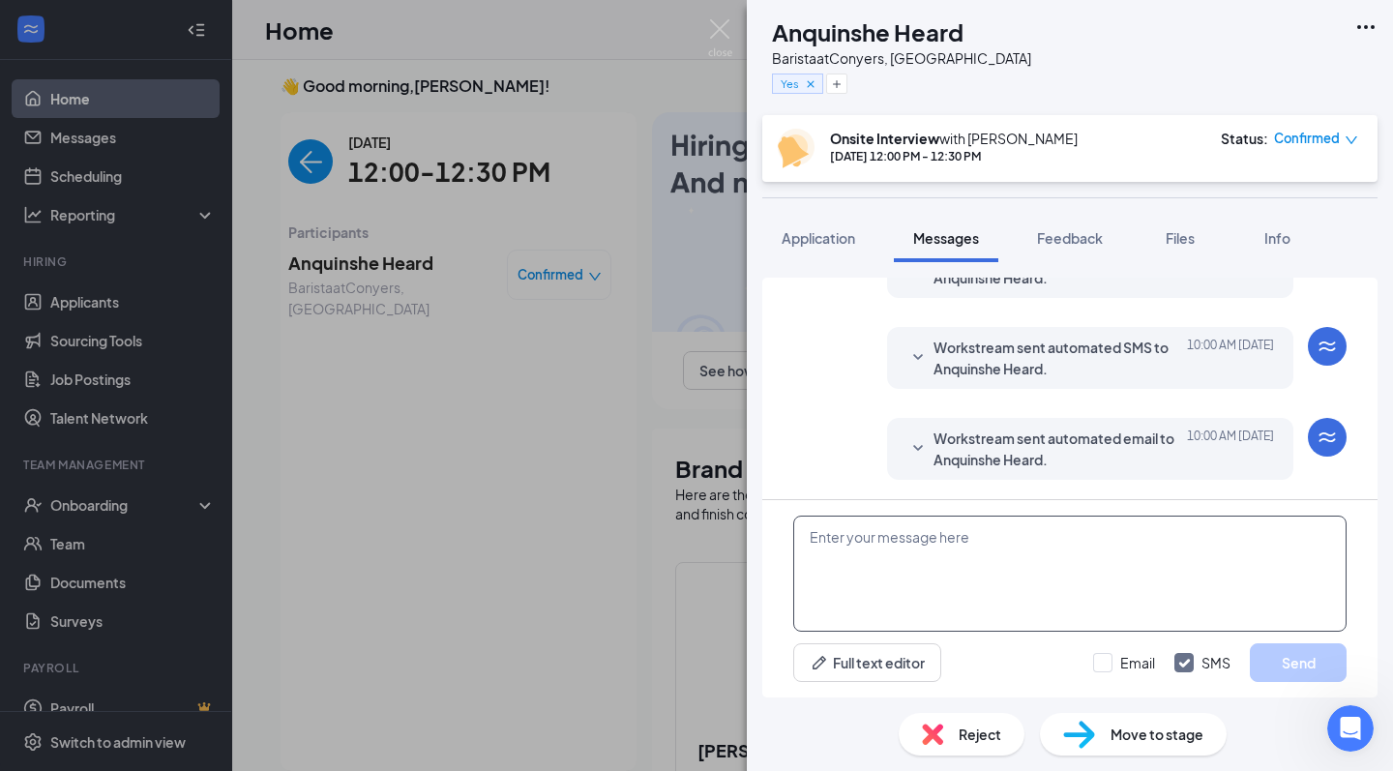
click at [893, 579] on textarea at bounding box center [1069, 574] width 553 height 116
paste textarea "When you enter the library, immediately turn to your right in the room with com…"
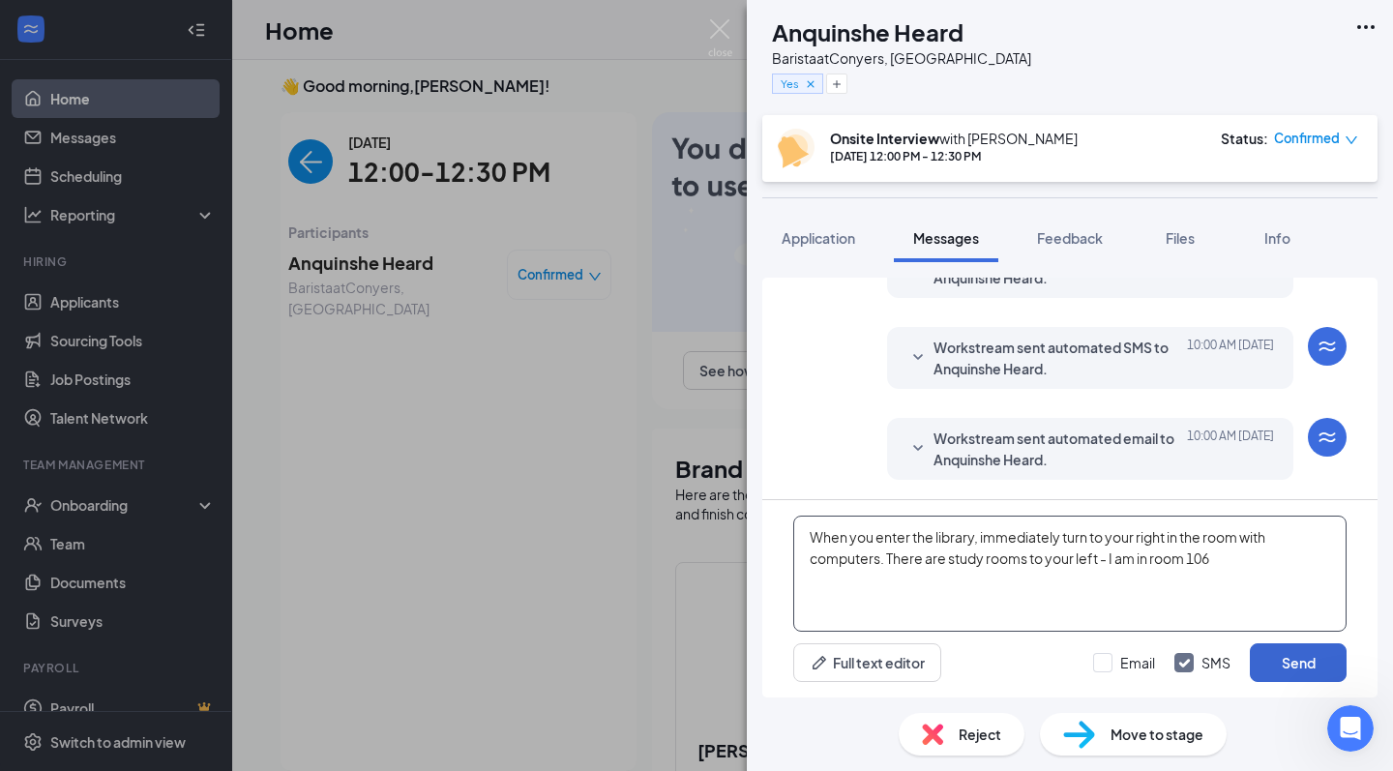
type textarea "When you enter the library, immediately turn to your right in the room with com…"
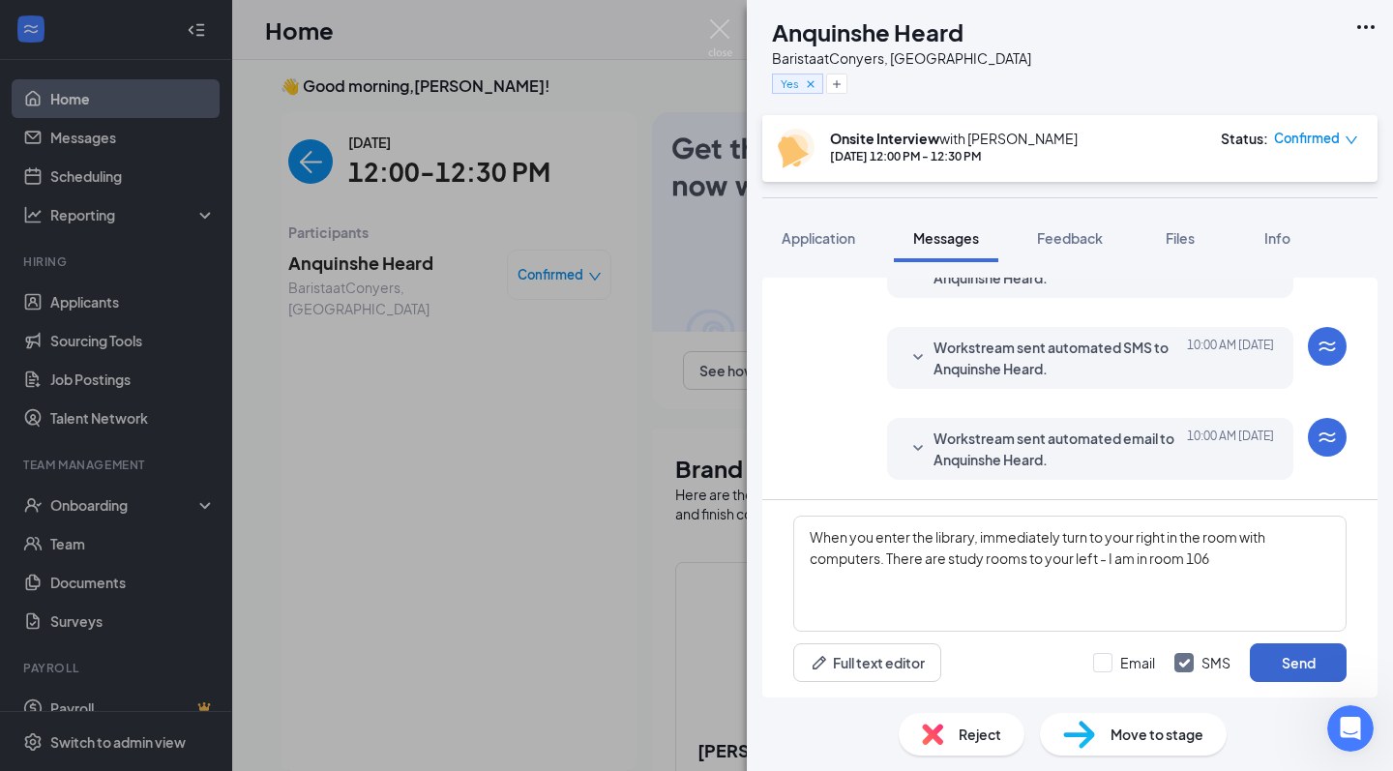
click at [1306, 658] on button "Send" at bounding box center [1298, 662] width 97 height 39
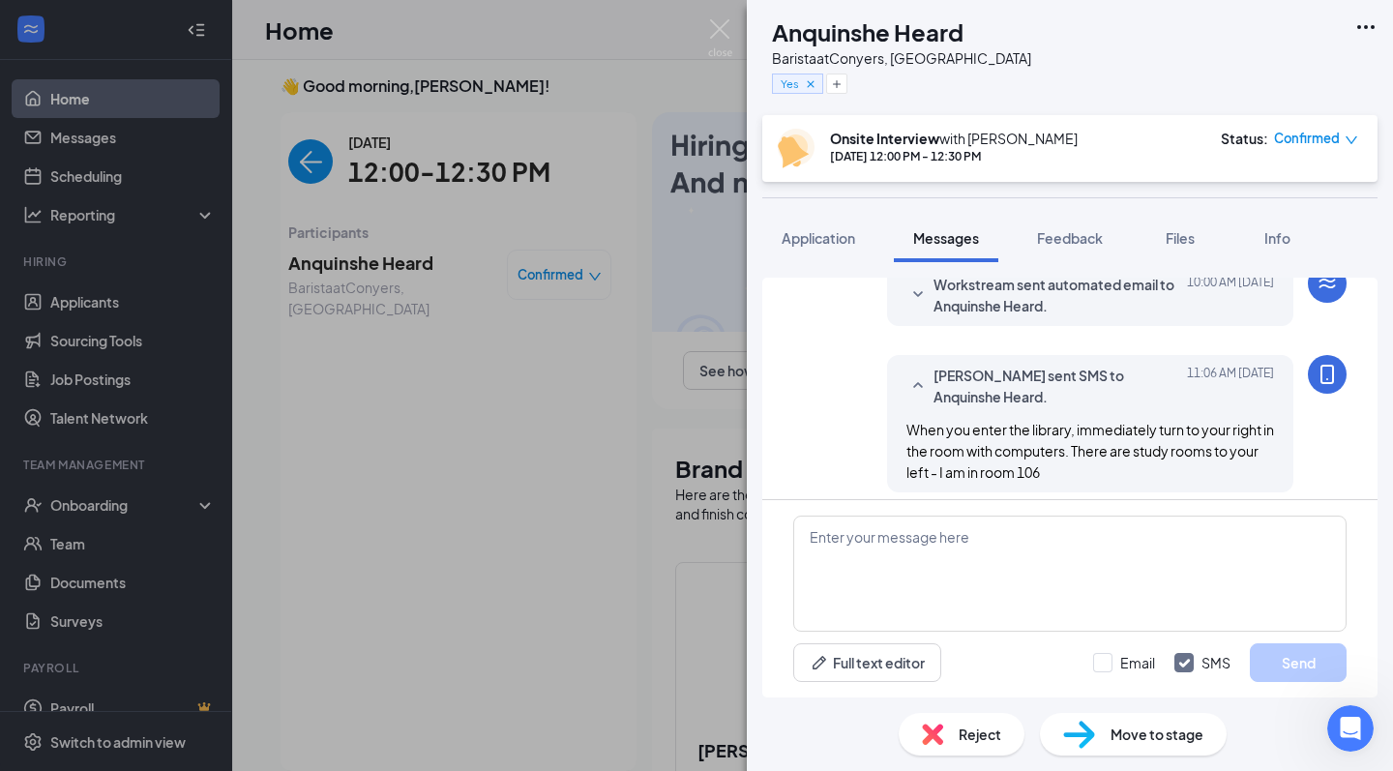
scroll to position [847, 0]
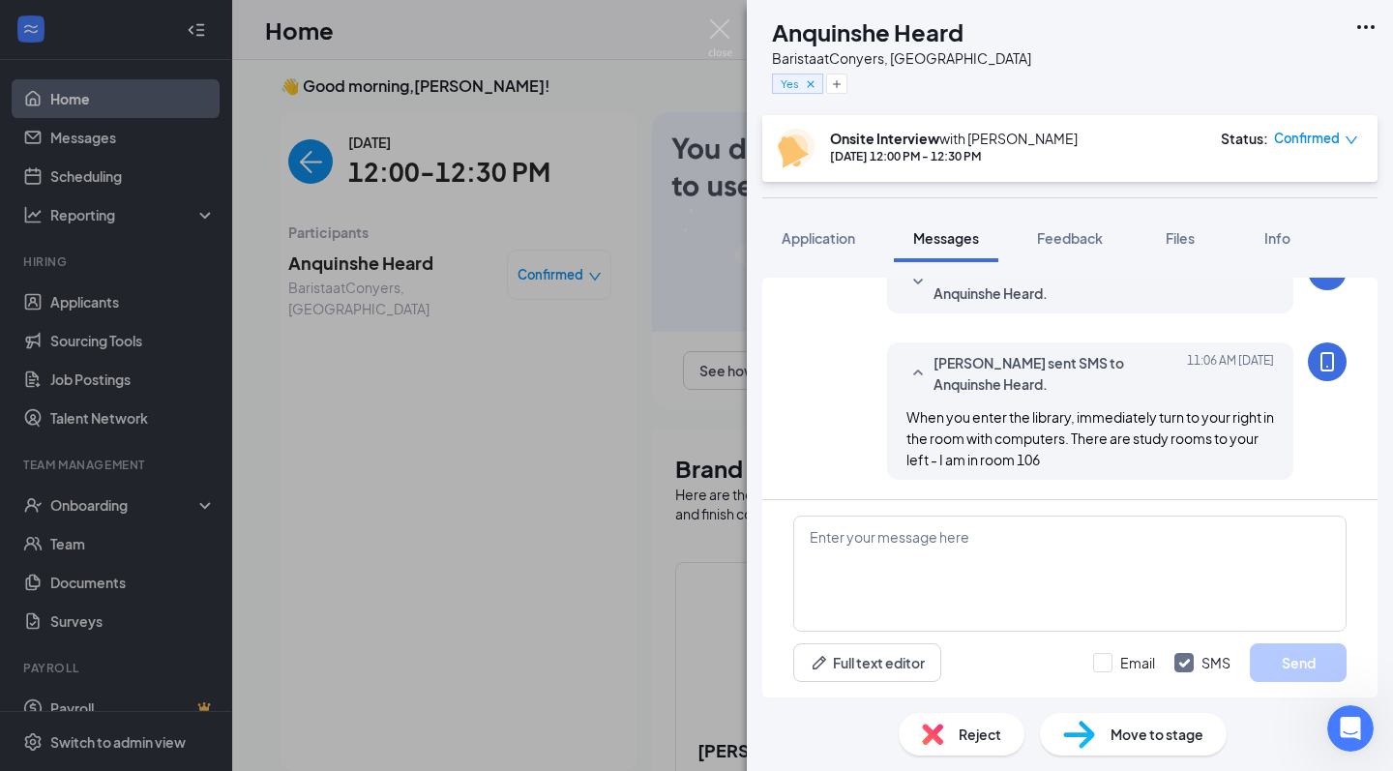
click at [736, 32] on div "AH Anquinshe Heard Barista at Conyers, GA Yes Onsite Interview with Rafiq Light…" at bounding box center [696, 385] width 1393 height 771
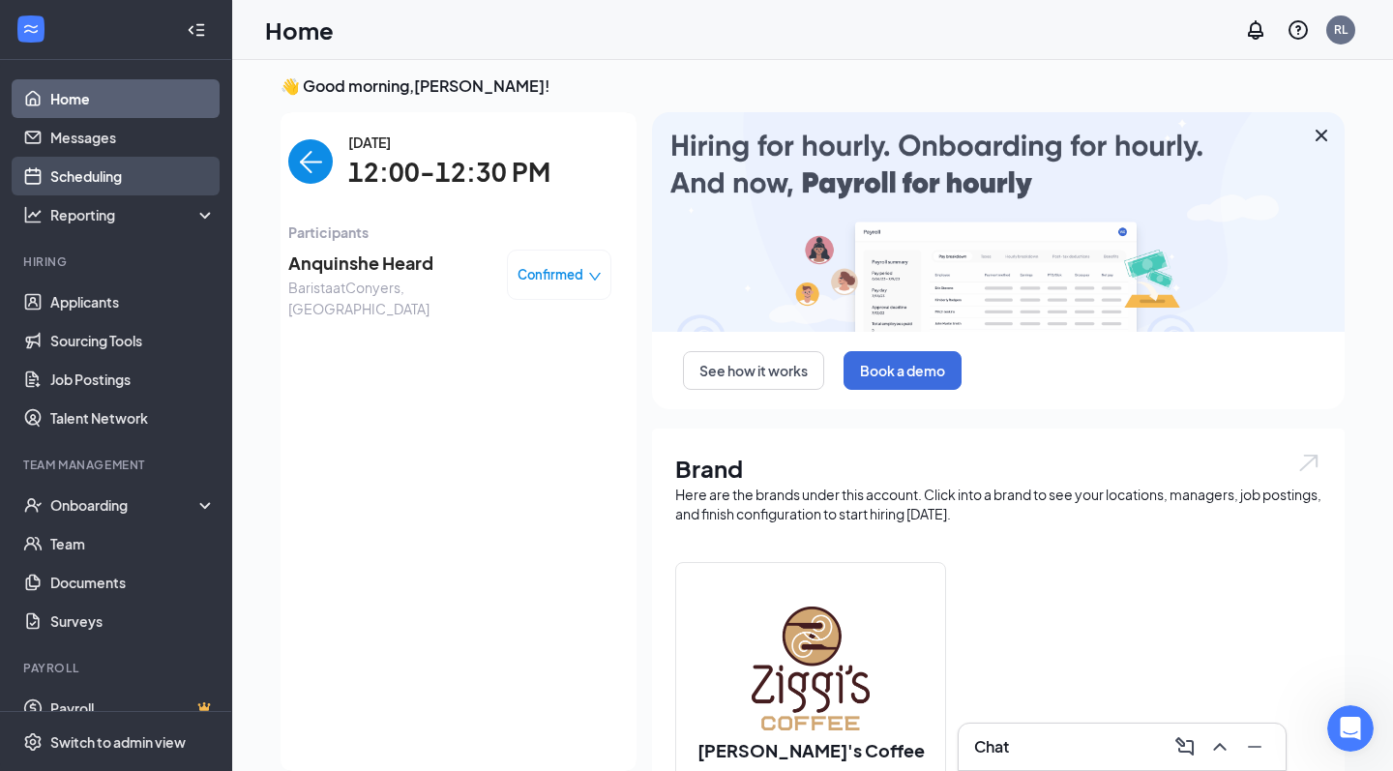
click at [126, 168] on link "Scheduling" at bounding box center [132, 176] width 165 height 39
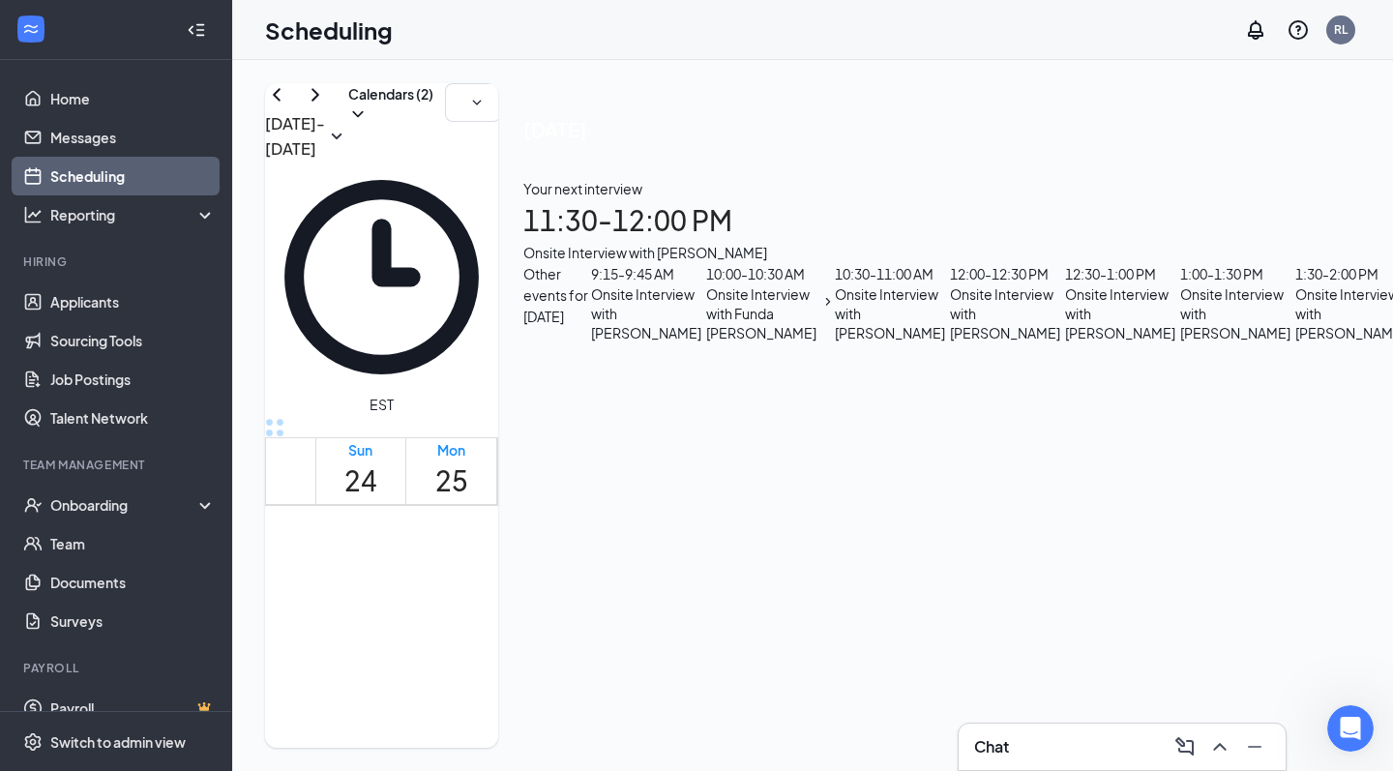
scroll to position [1022, 0]
click at [639, 373] on td at bounding box center [632, 362] width 635 height 22
drag, startPoint x: 651, startPoint y: 445, endPoint x: 651, endPoint y: 457, distance: 11.6
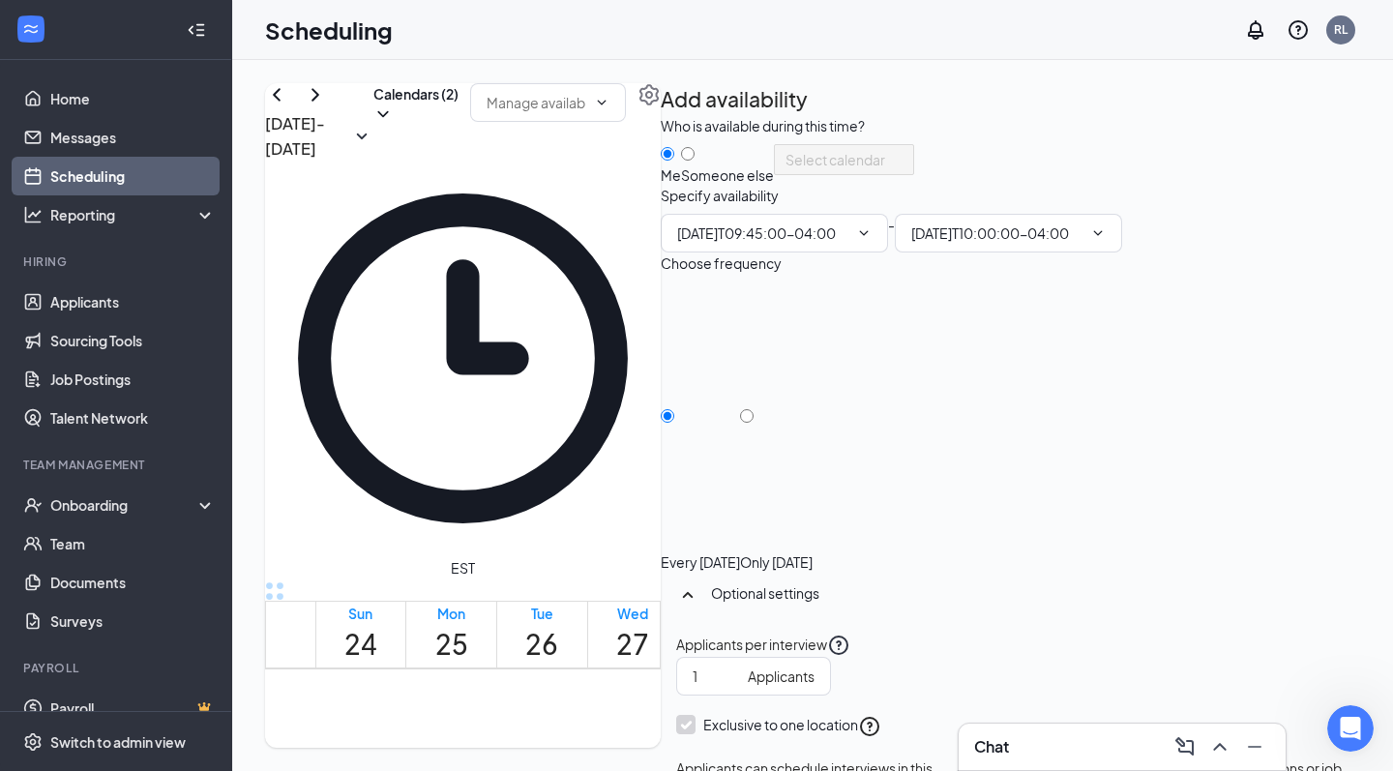
type input "09:45 AM"
type input "10:00 AM"
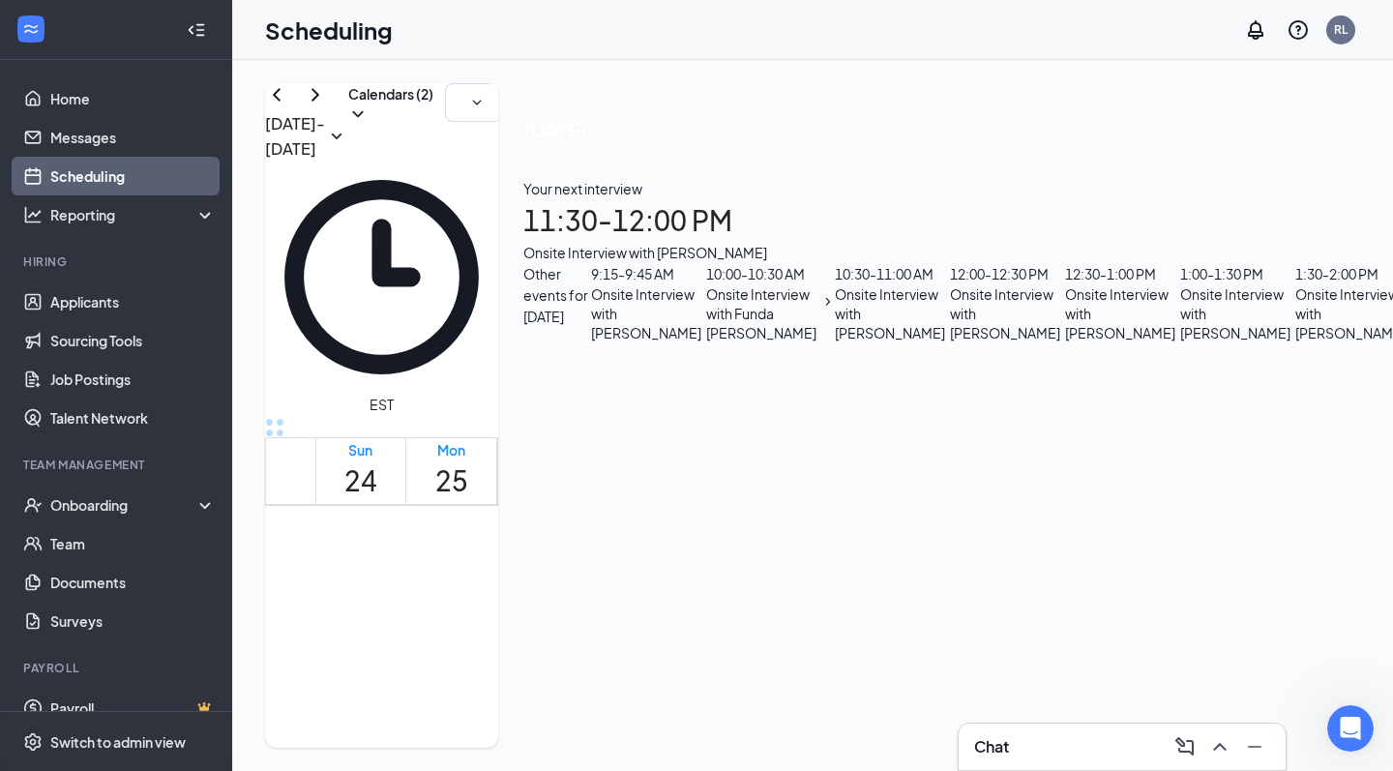
scroll to position [1075, 0]
click at [147, 298] on link "Applicants" at bounding box center [132, 302] width 165 height 39
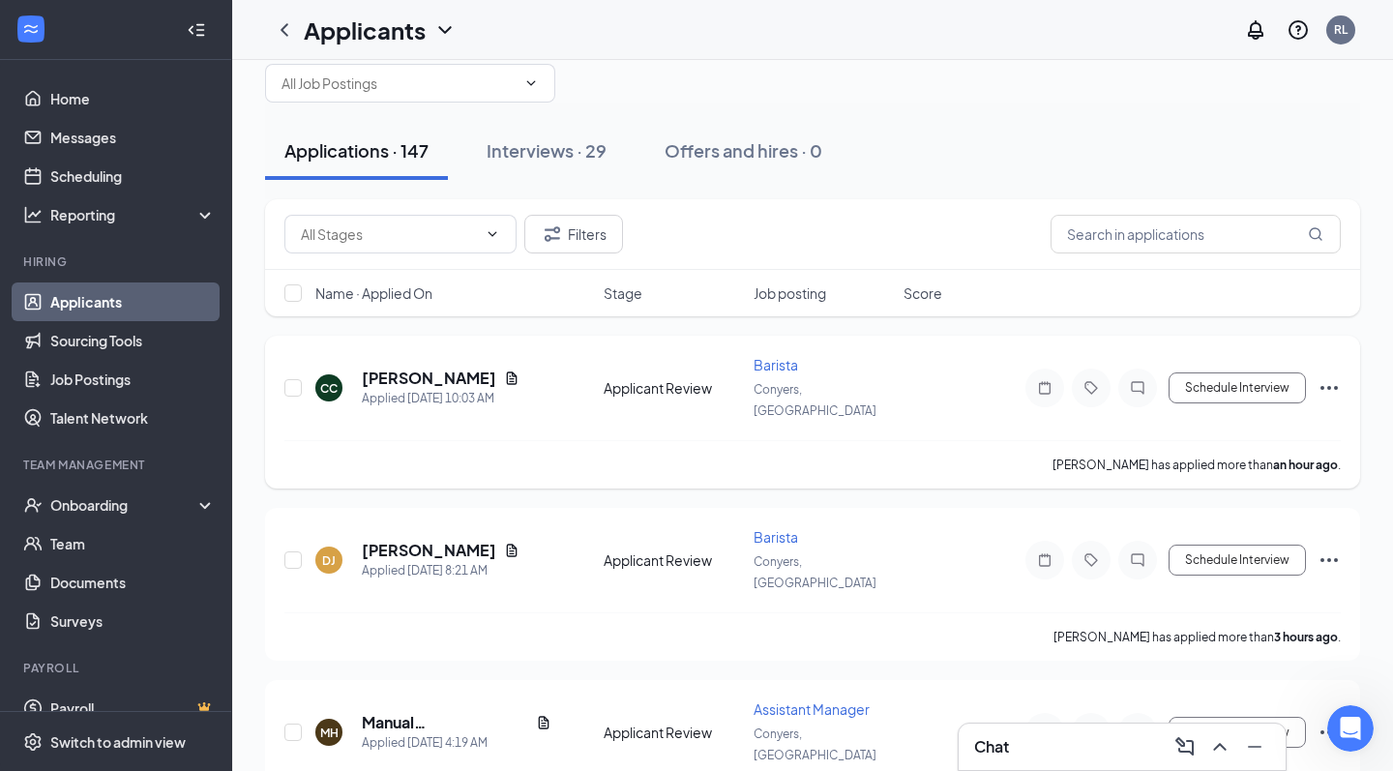
scroll to position [40, 0]
click at [1216, 385] on button "Schedule Interview" at bounding box center [1237, 387] width 137 height 31
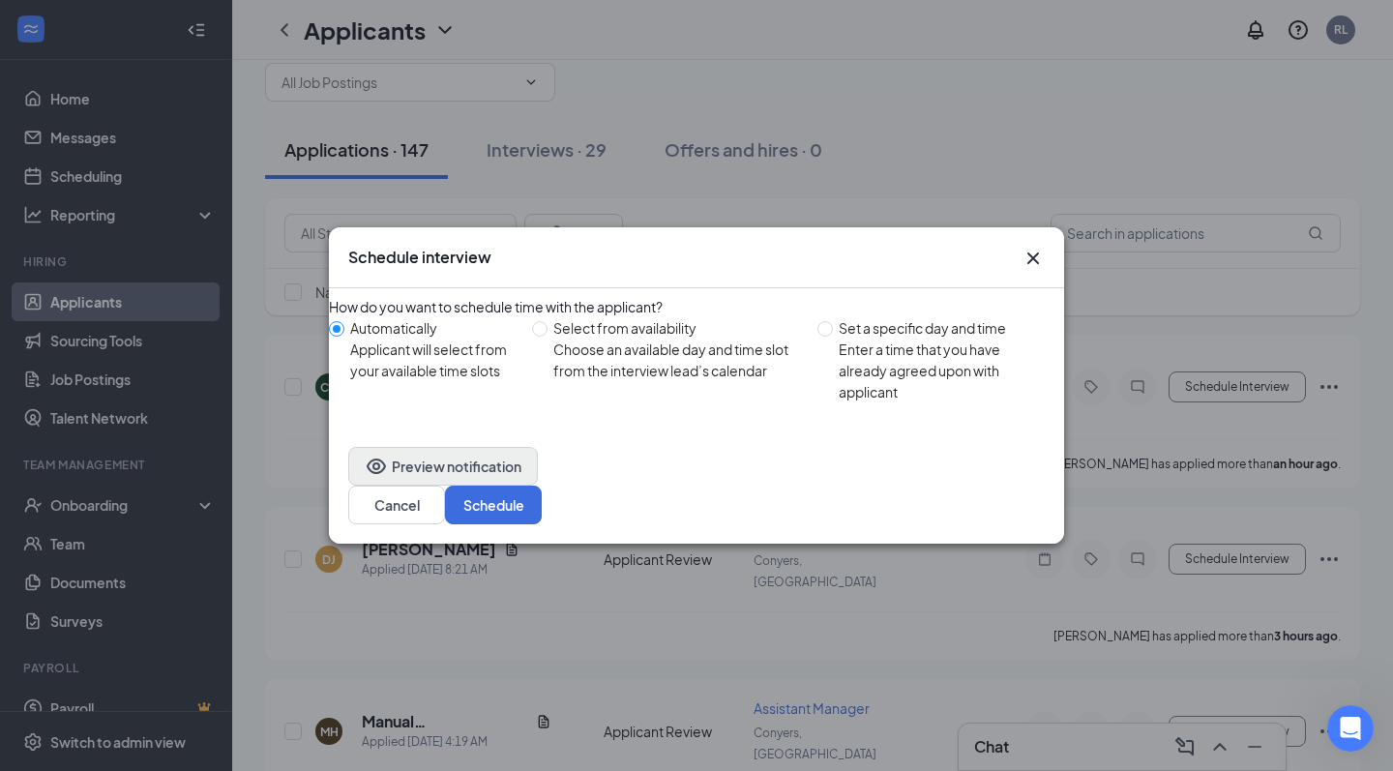
click at [466, 486] on button "Preview notification" at bounding box center [443, 466] width 190 height 39
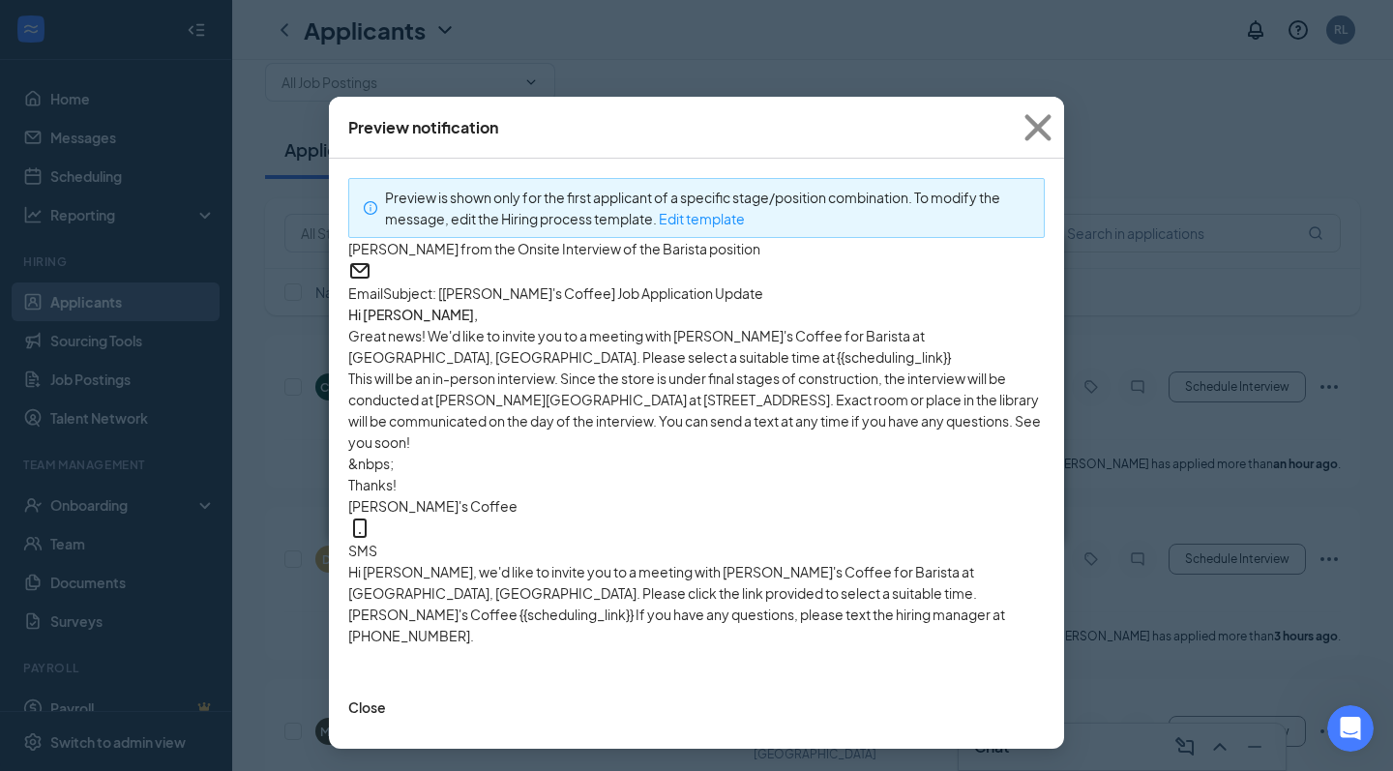
scroll to position [69, 0]
click at [1046, 120] on icon "Cross" at bounding box center [1038, 128] width 52 height 52
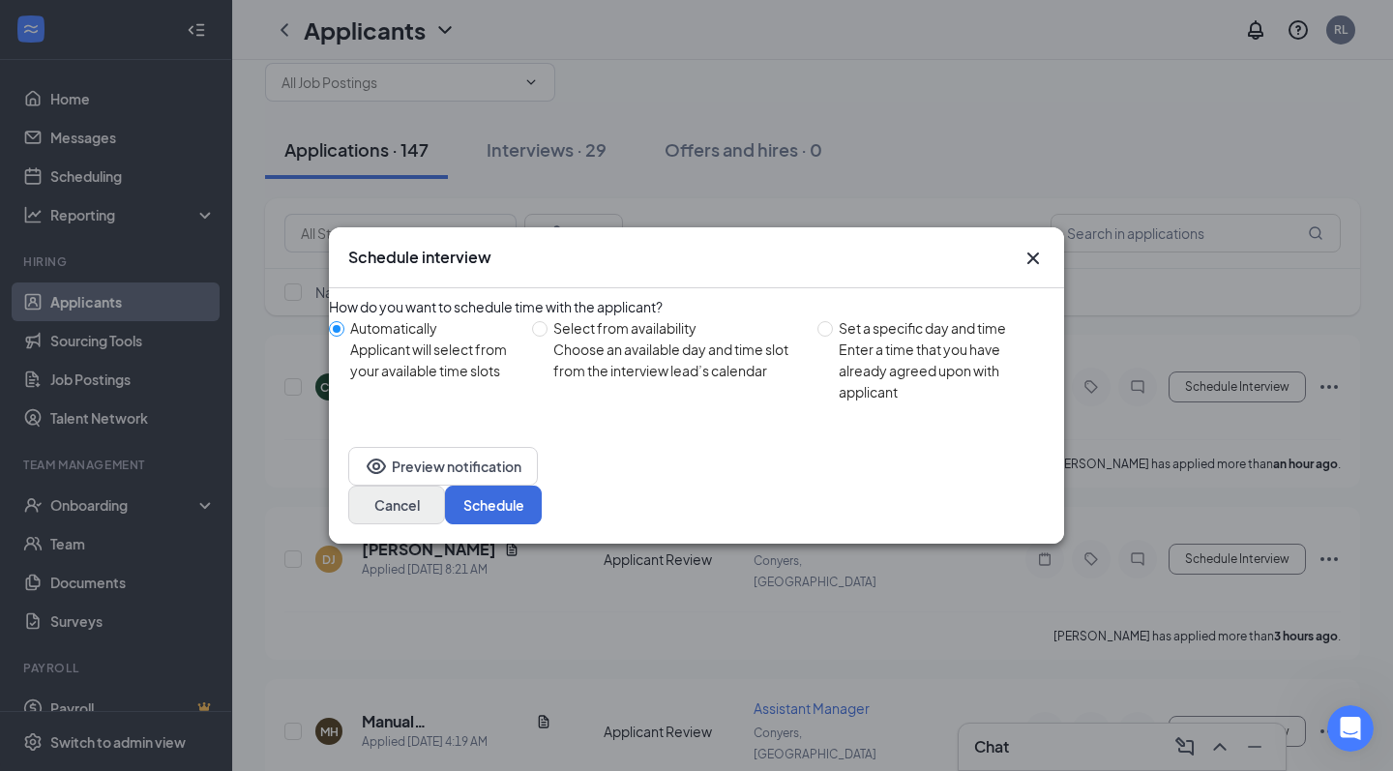
click at [445, 498] on button "Cancel" at bounding box center [396, 505] width 97 height 39
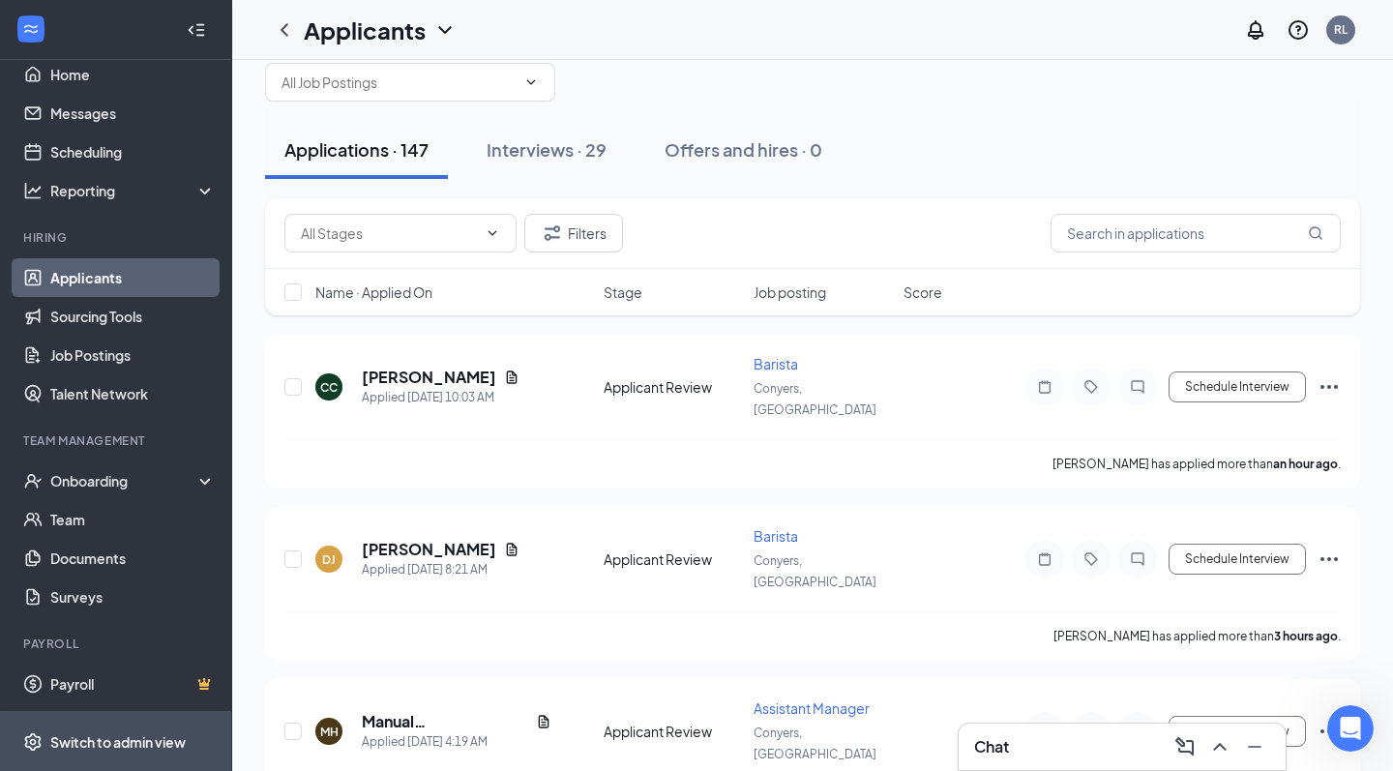
scroll to position [24, 0]
click at [99, 723] on span "Switch to admin view" at bounding box center [132, 741] width 165 height 59
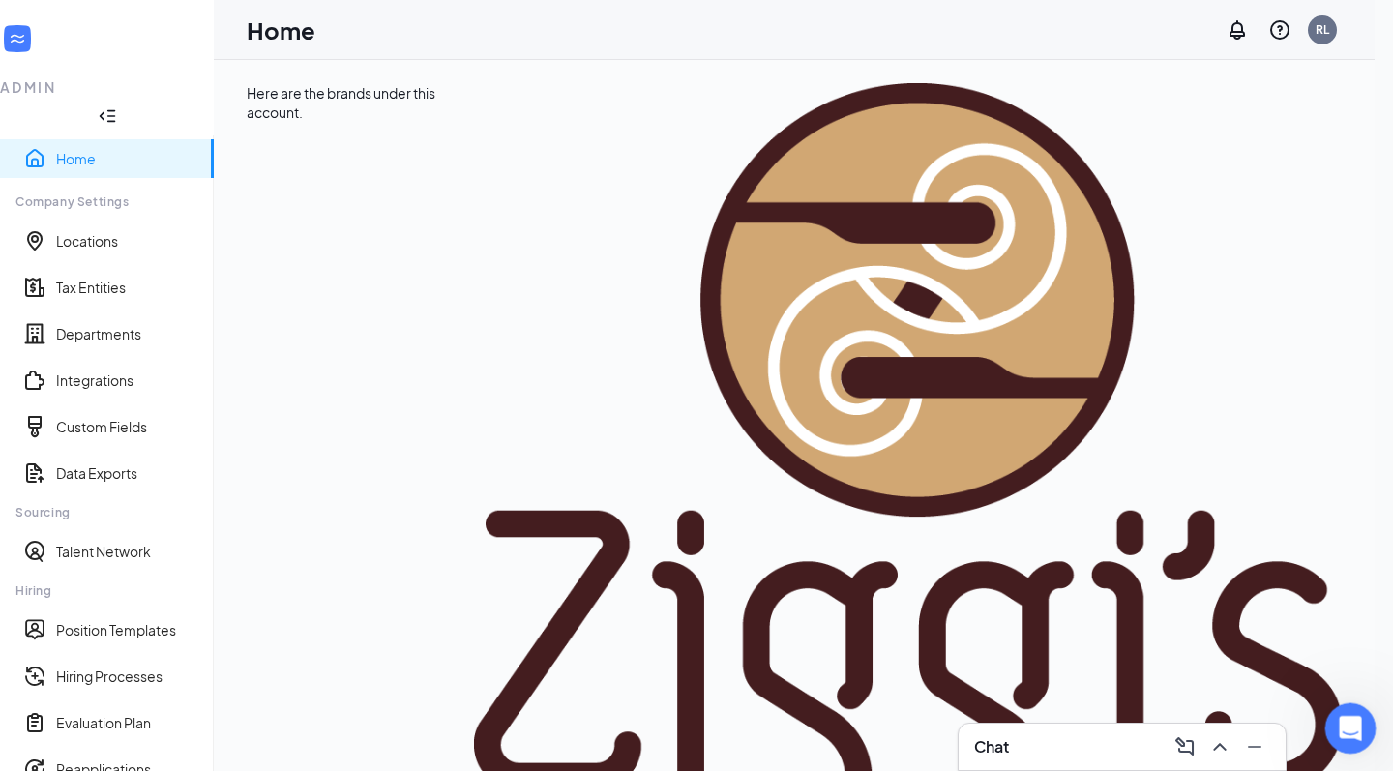
click at [1345, 724] on icon "Open Intercom Messenger" at bounding box center [1348, 726] width 32 height 32
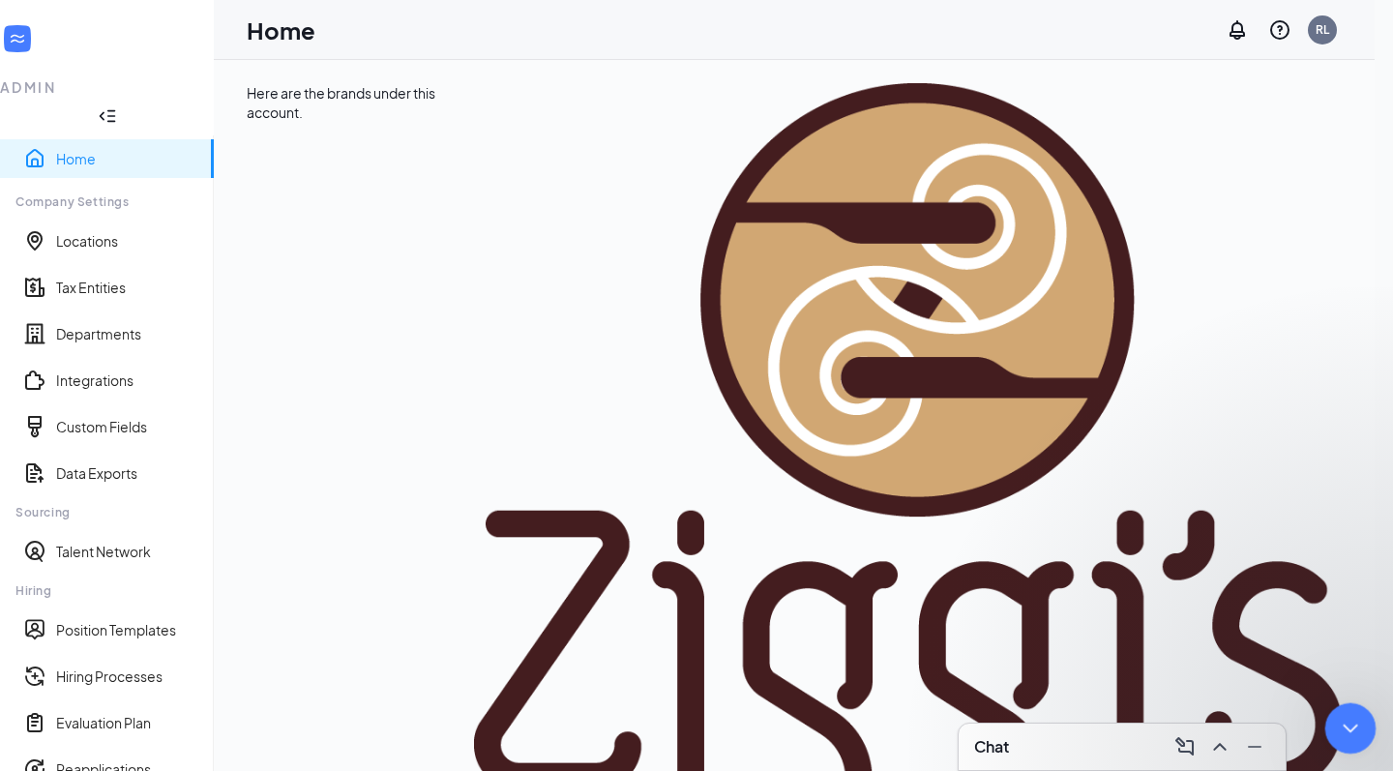
scroll to position [379, 0]
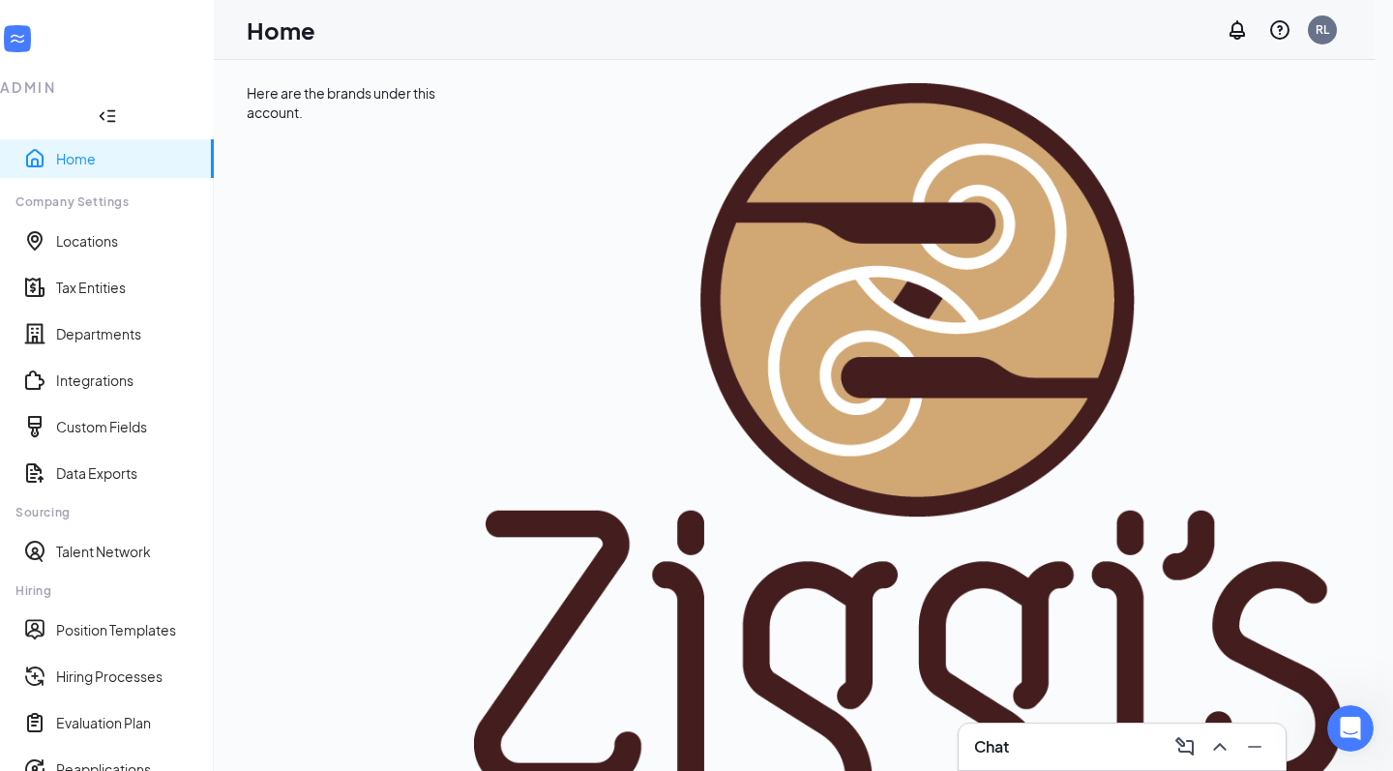
scroll to position [54, 0]
click at [138, 620] on link "Position Templates" at bounding box center [127, 629] width 142 height 19
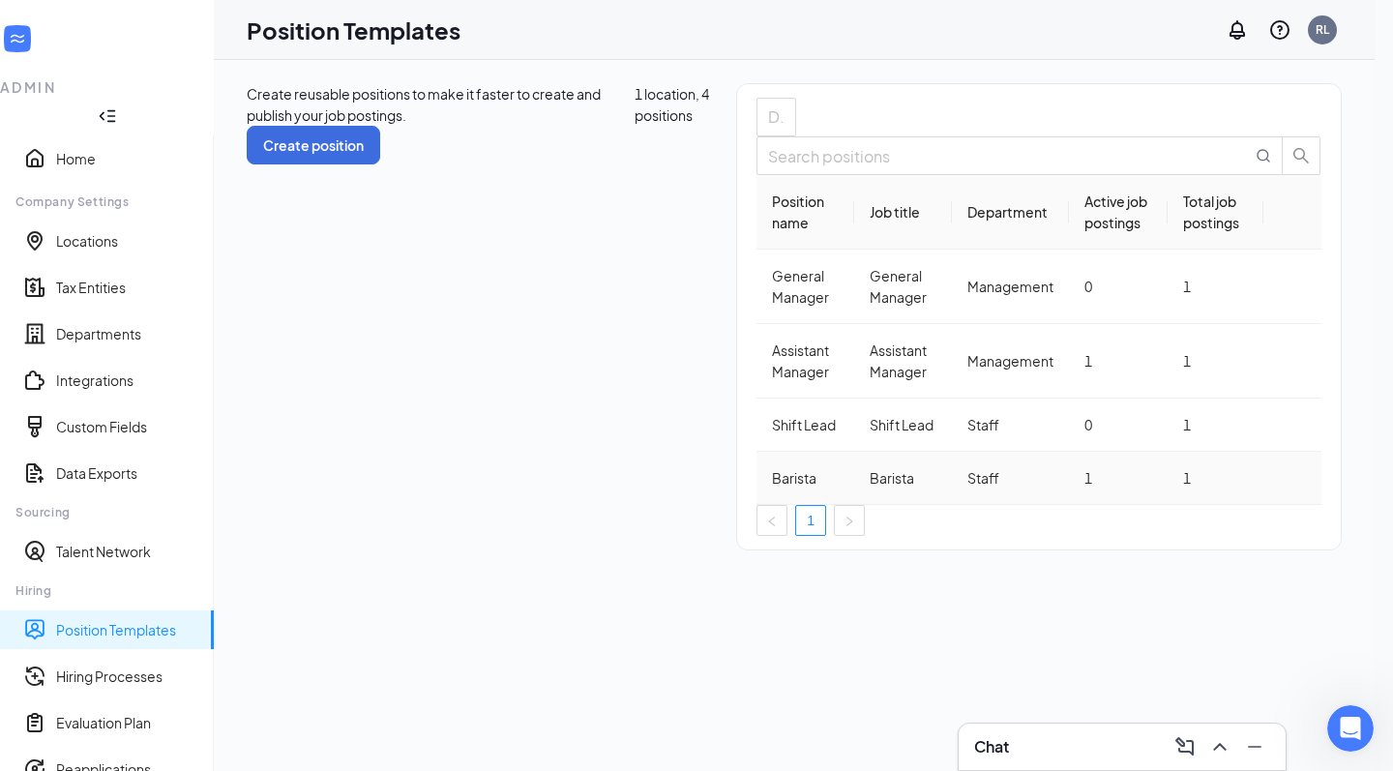
click at [1322, 462] on td at bounding box center [1293, 478] width 58 height 53
click at [1293, 478] on icon "Ellipses" at bounding box center [1293, 478] width 0 height 0
click at [1224, 504] on span "Edit" at bounding box center [1222, 504] width 174 height 21
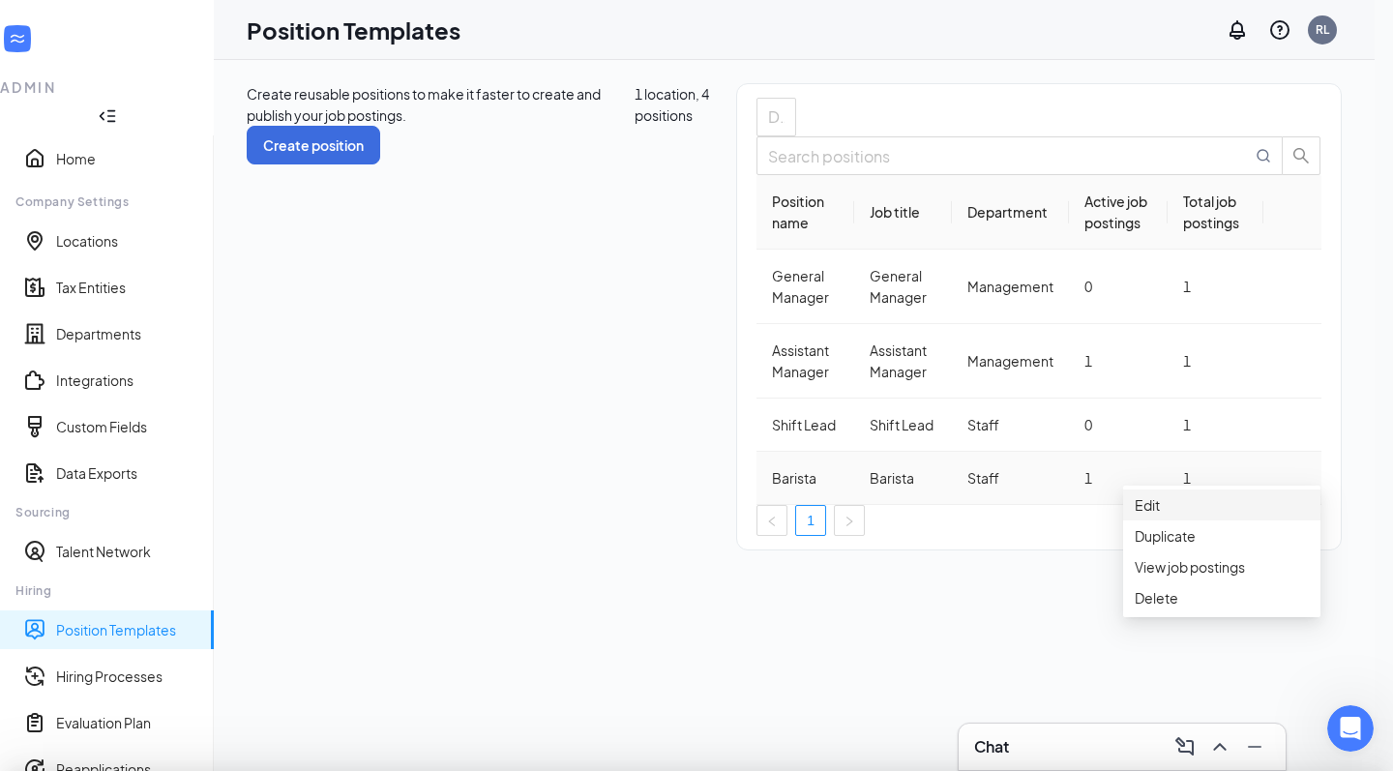
type input "Barista"
type input "Staff"
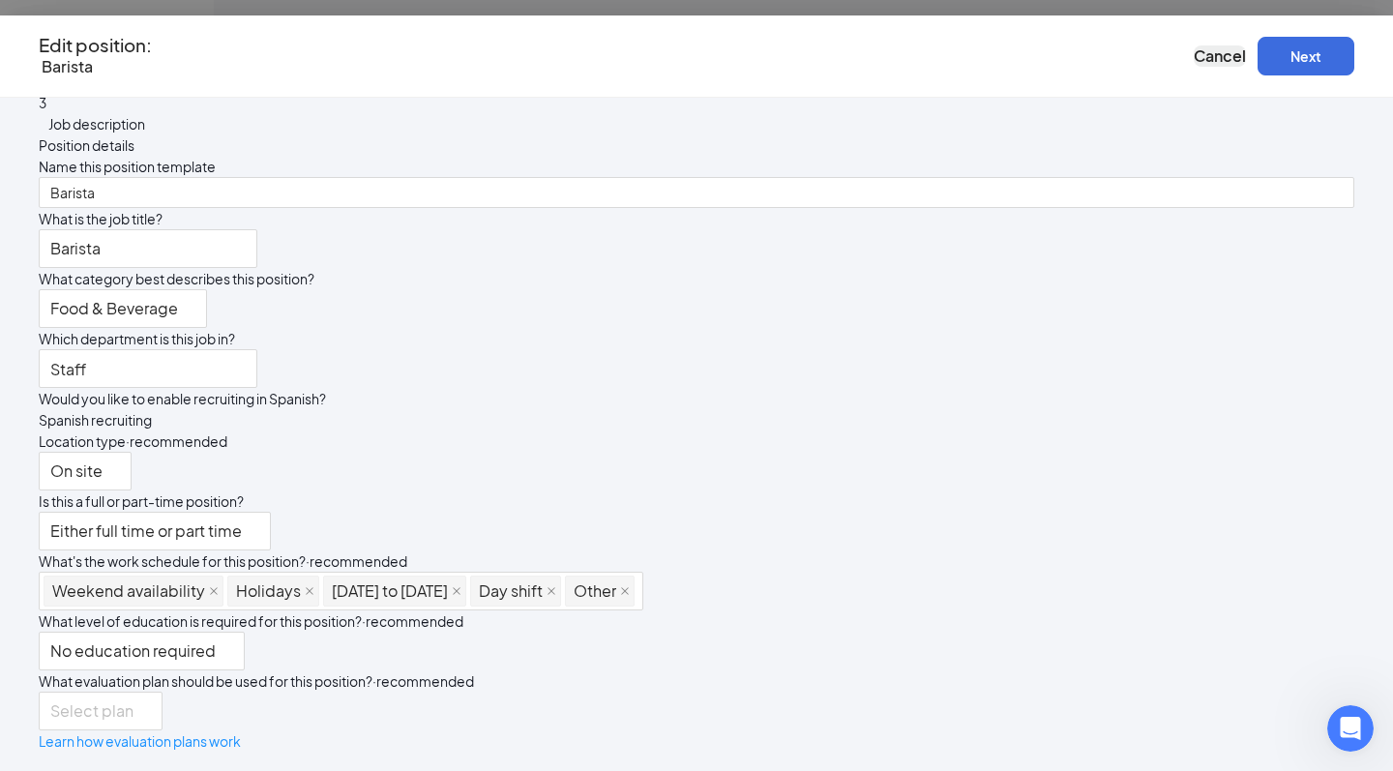
click at [1194, 55] on span "Cancel" at bounding box center [1220, 55] width 52 height 20
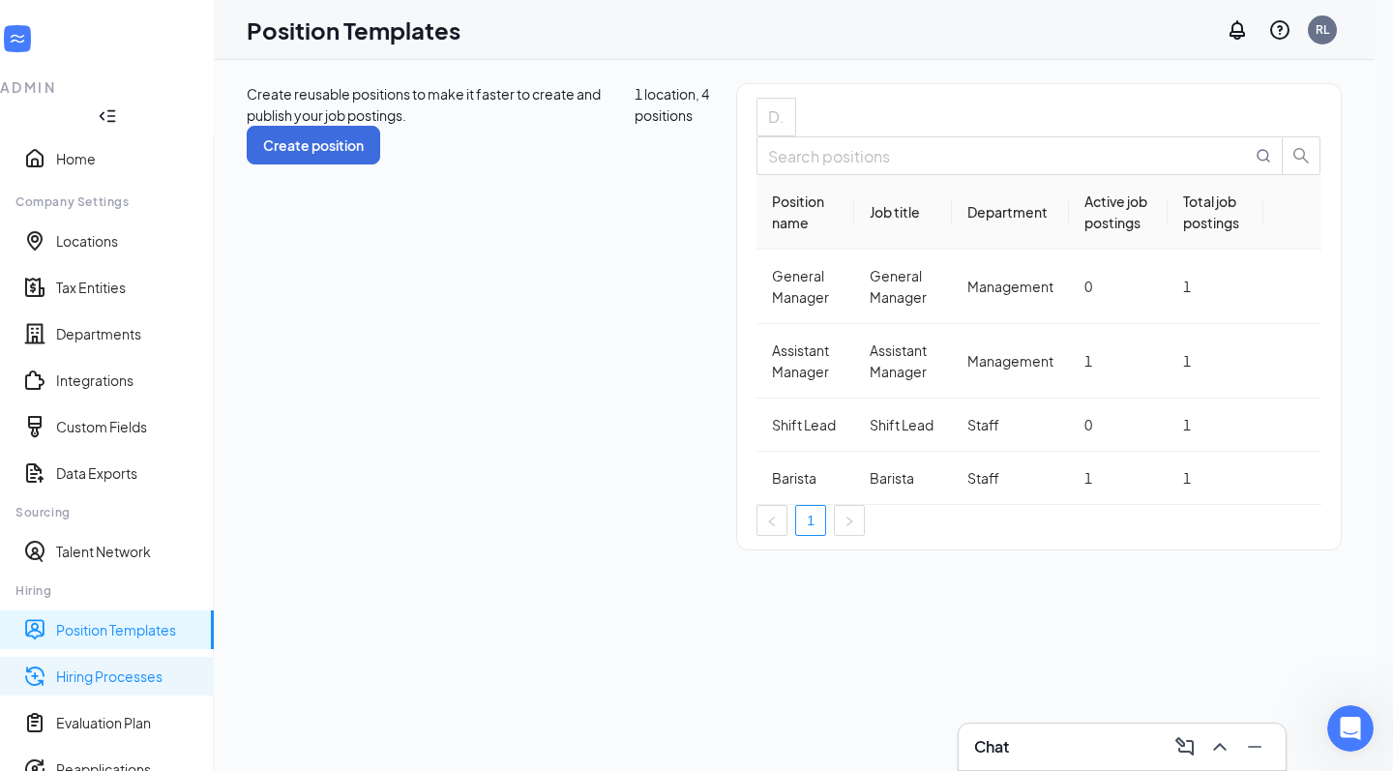
click at [104, 667] on link "Hiring Processes" at bounding box center [127, 676] width 142 height 19
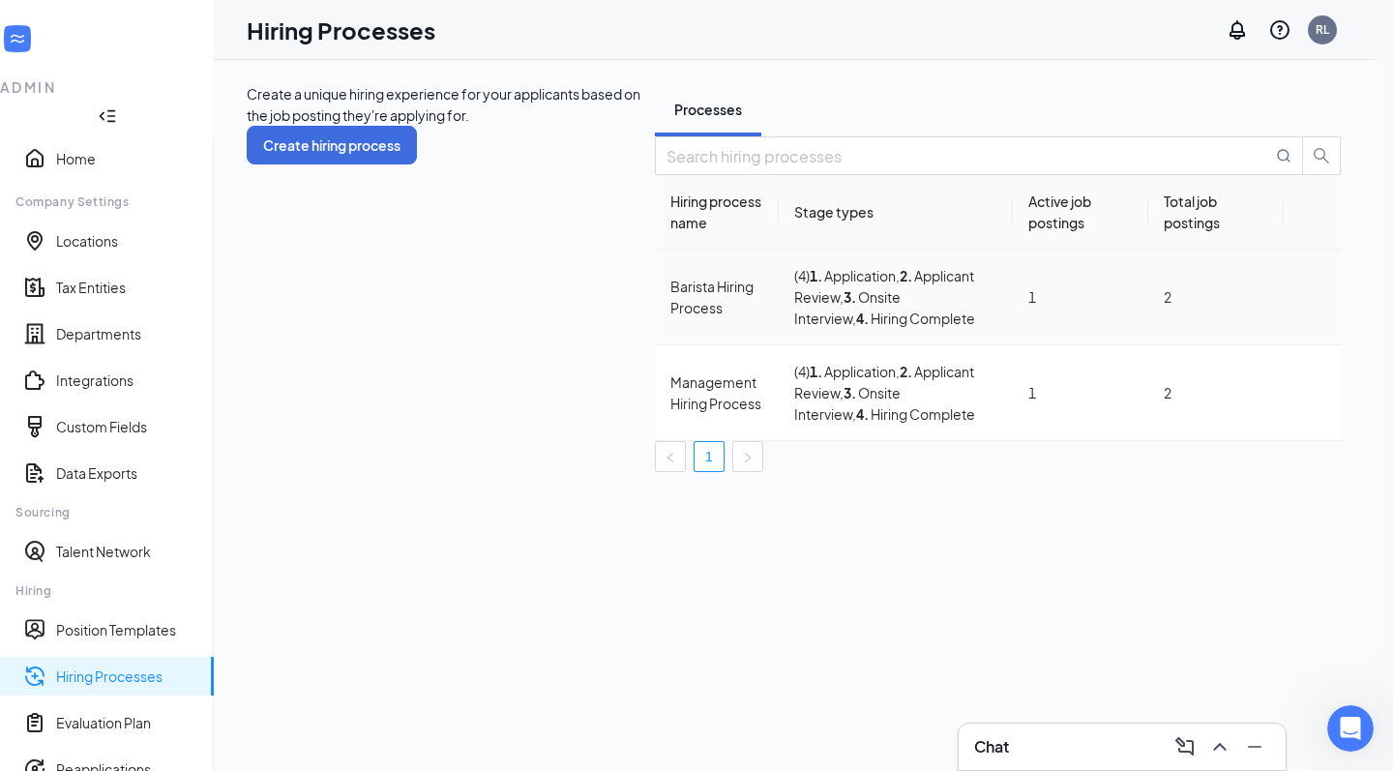
click at [1313, 297] on icon "Ellipses" at bounding box center [1313, 297] width 0 height 0
click at [1224, 370] on span "Edit" at bounding box center [1223, 370] width 174 height 21
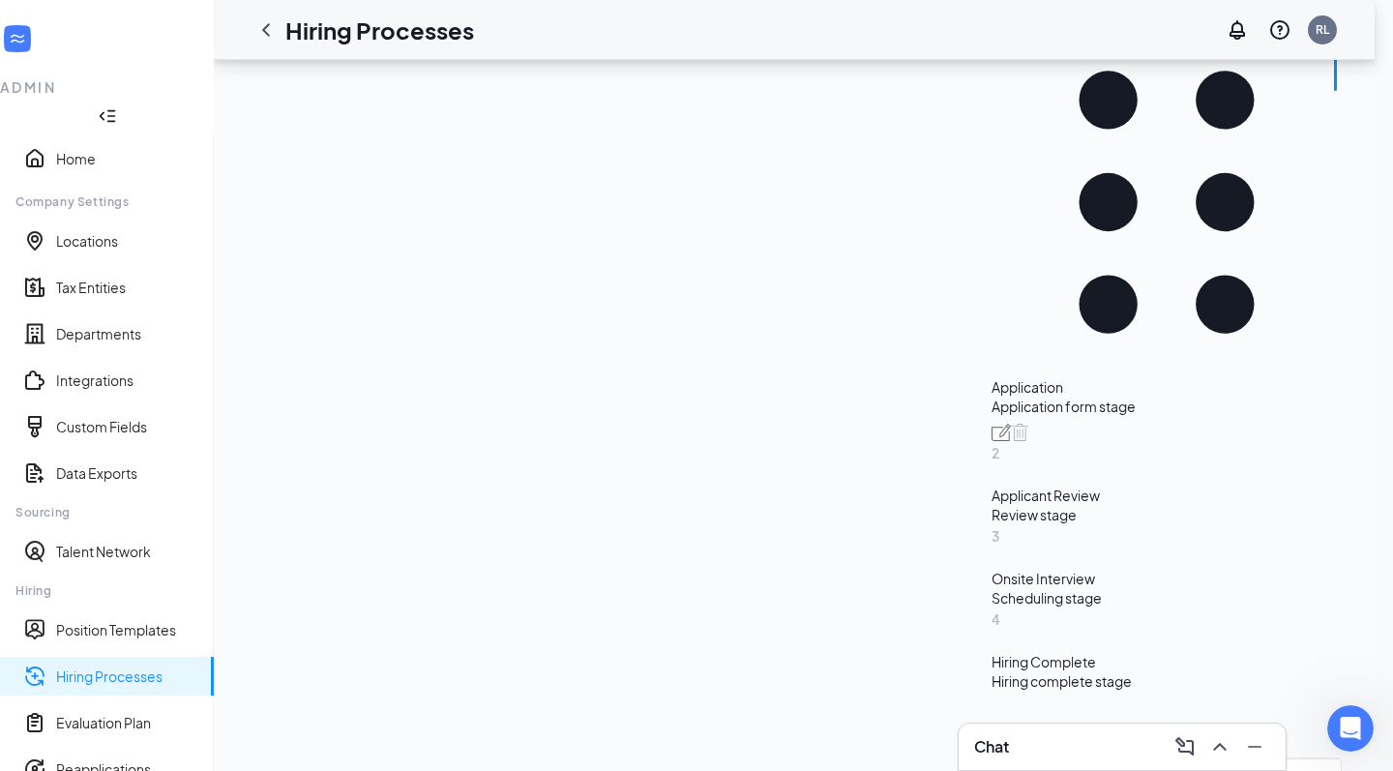
scroll to position [382, 0]
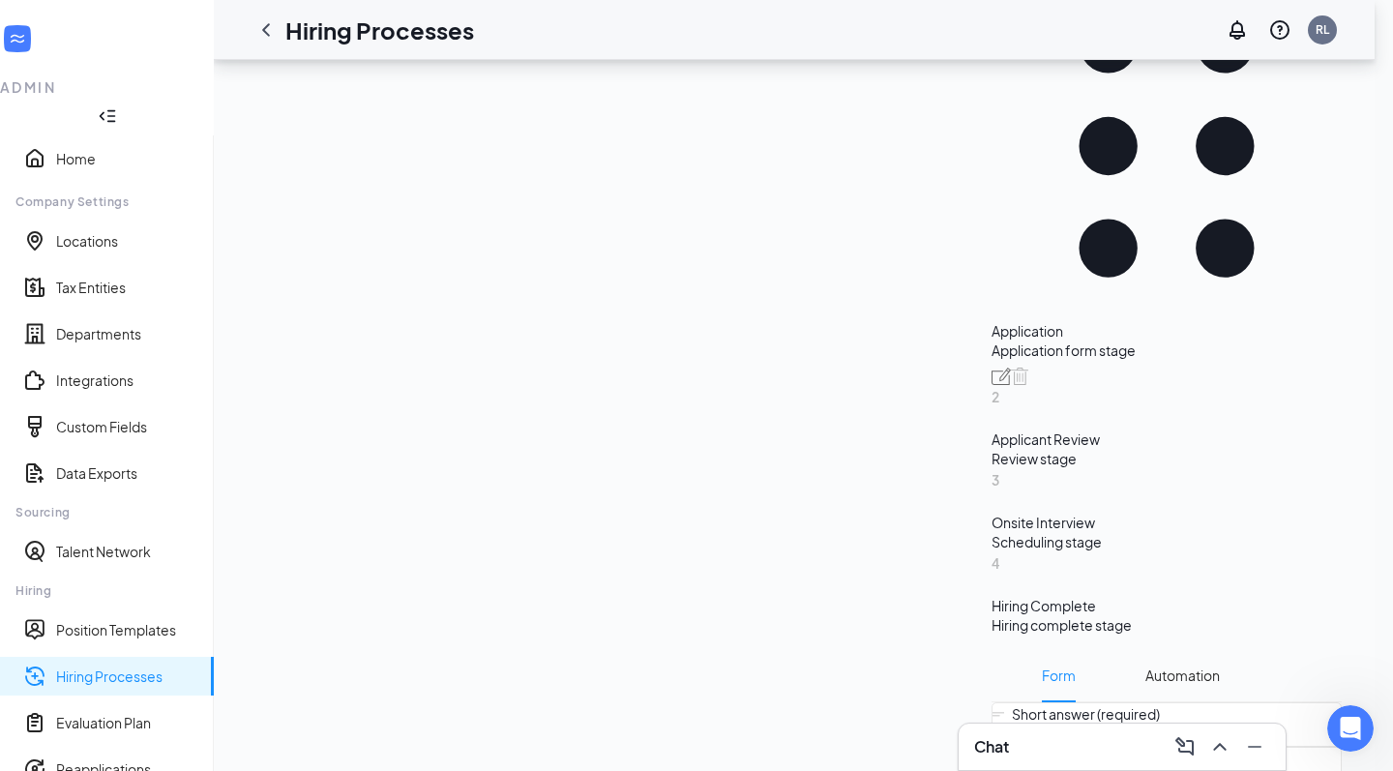
click at [992, 430] on div "Applicant Review" at bounding box center [1167, 439] width 350 height 19
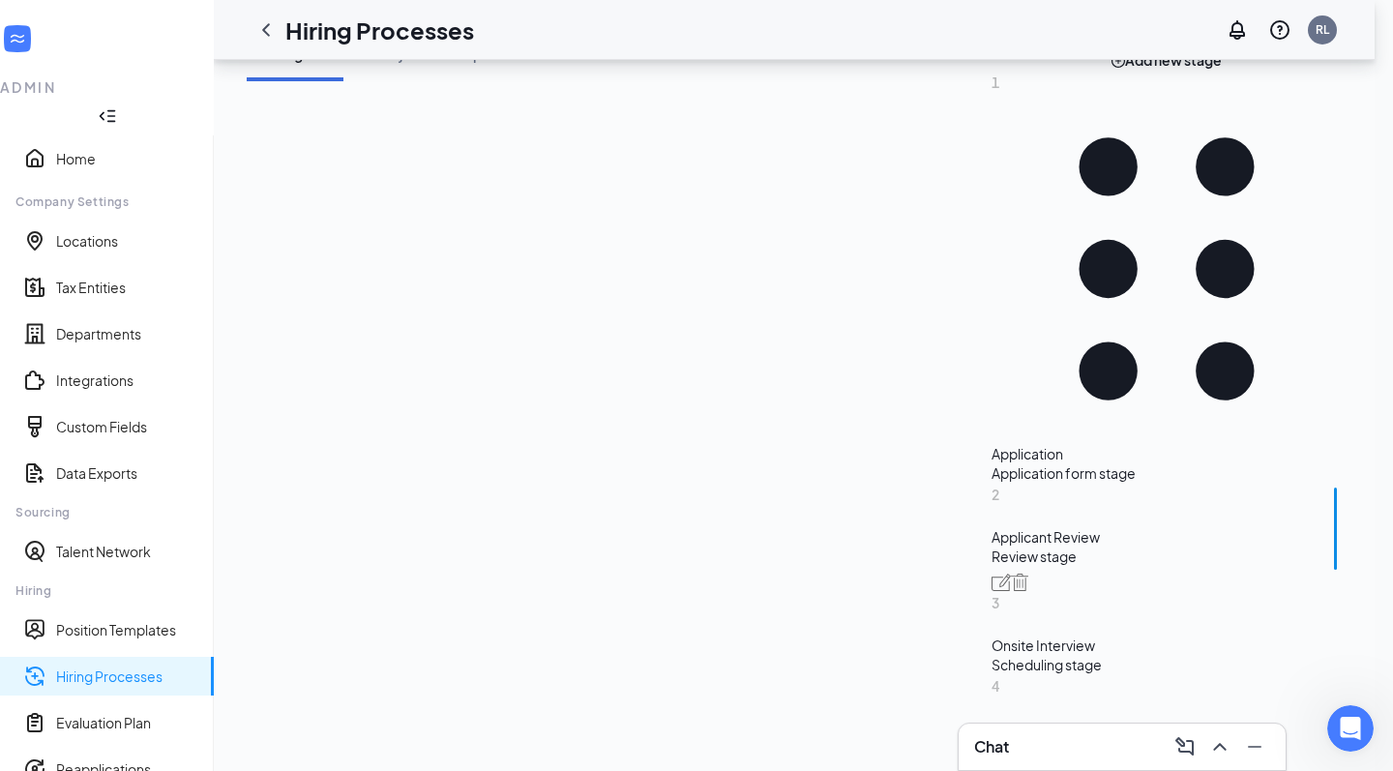
click at [992, 655] on div "Scheduling stage" at bounding box center [1167, 664] width 350 height 19
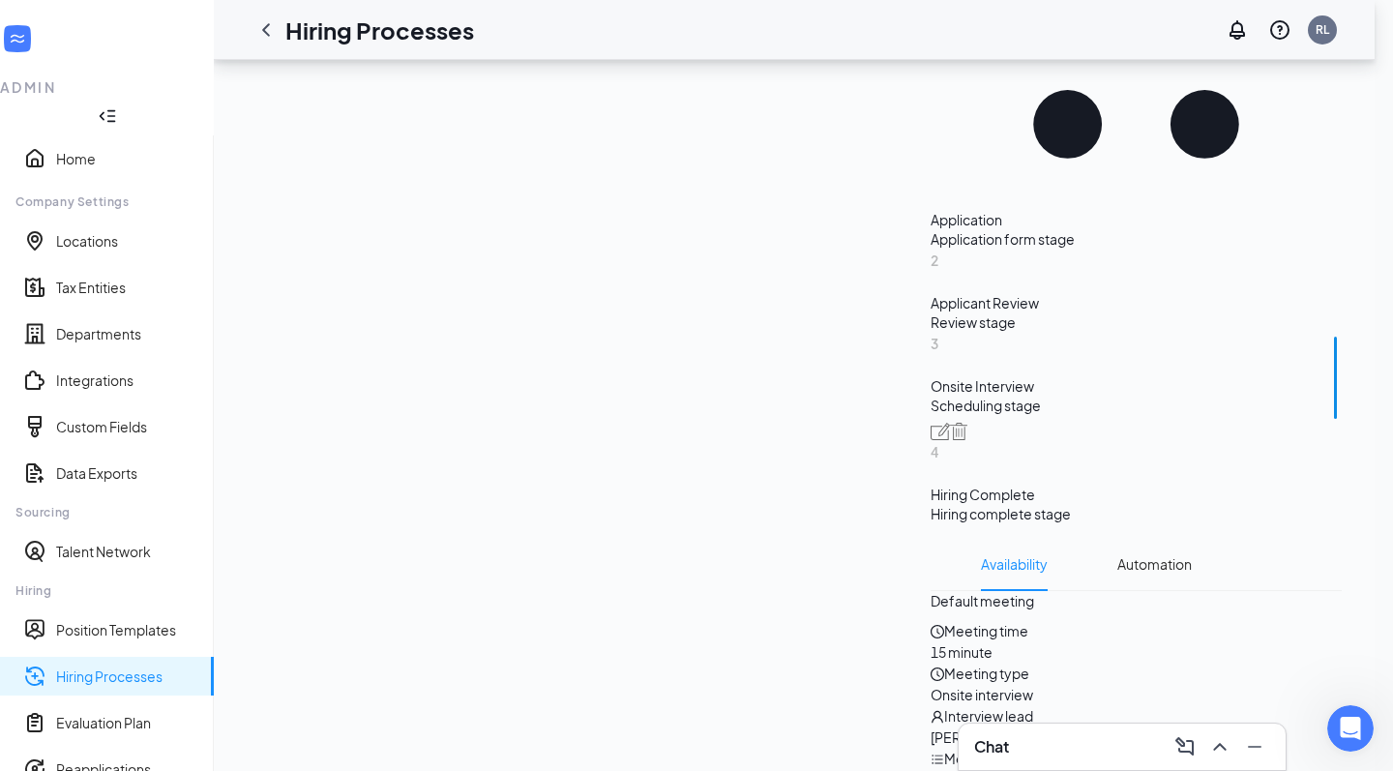
scroll to position [566, 0]
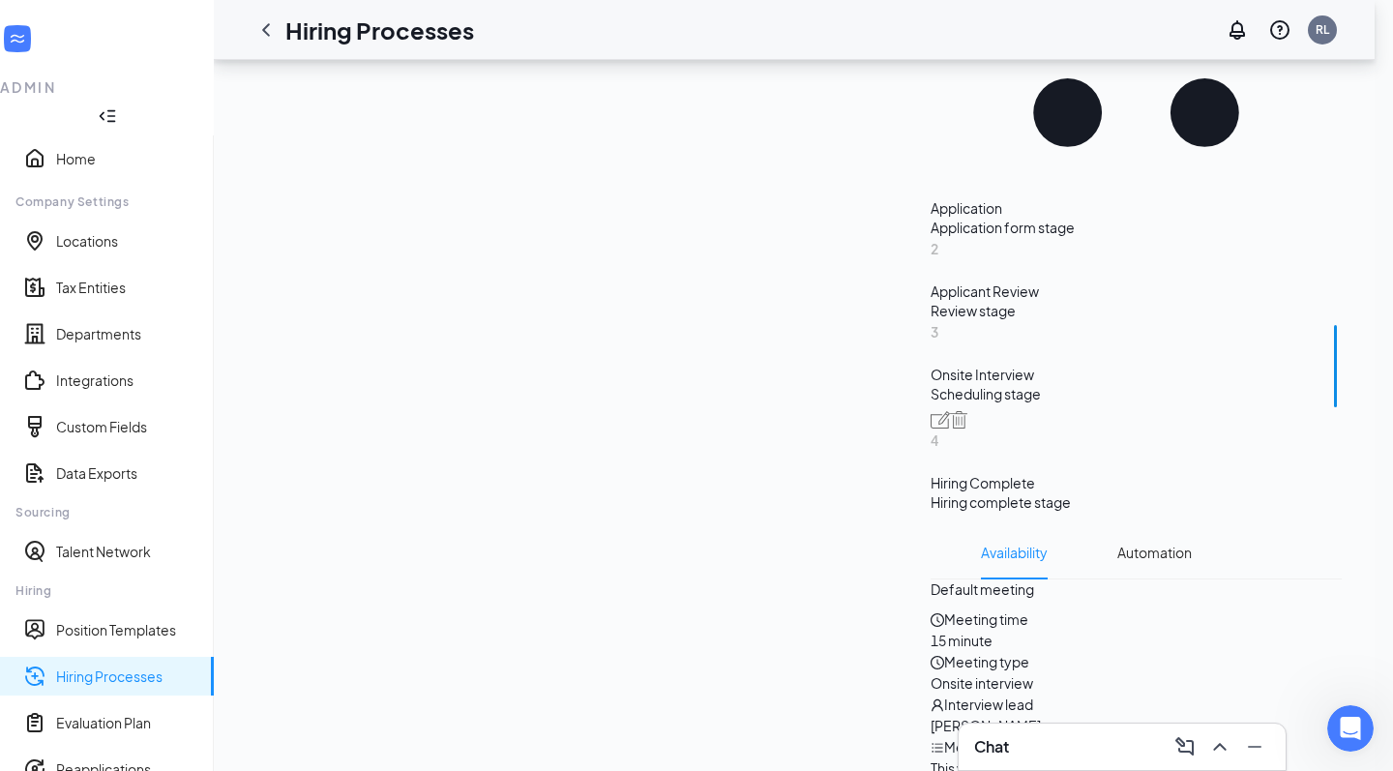
click at [1325, 591] on icon "Pencil" at bounding box center [1325, 591] width 0 height 0
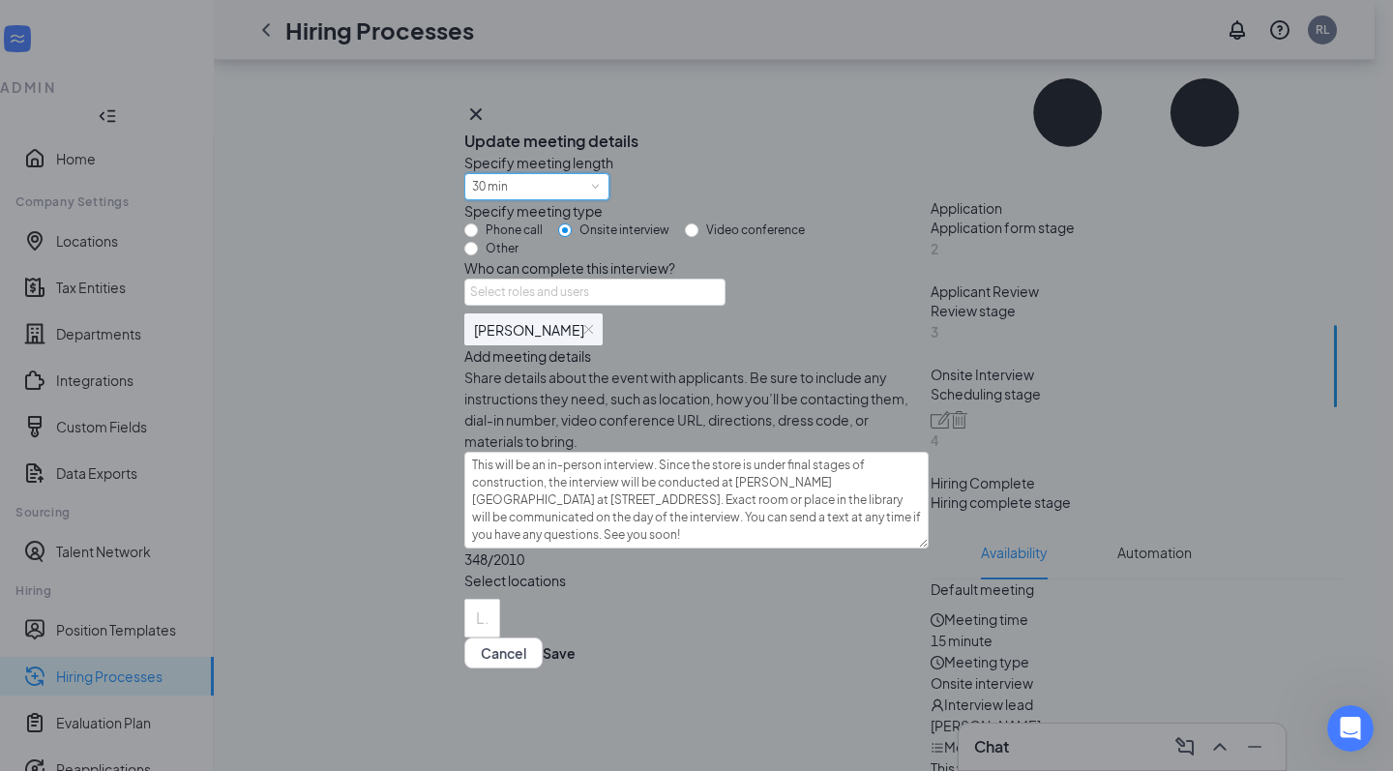
click at [588, 180] on div "30 min" at bounding box center [537, 186] width 130 height 25
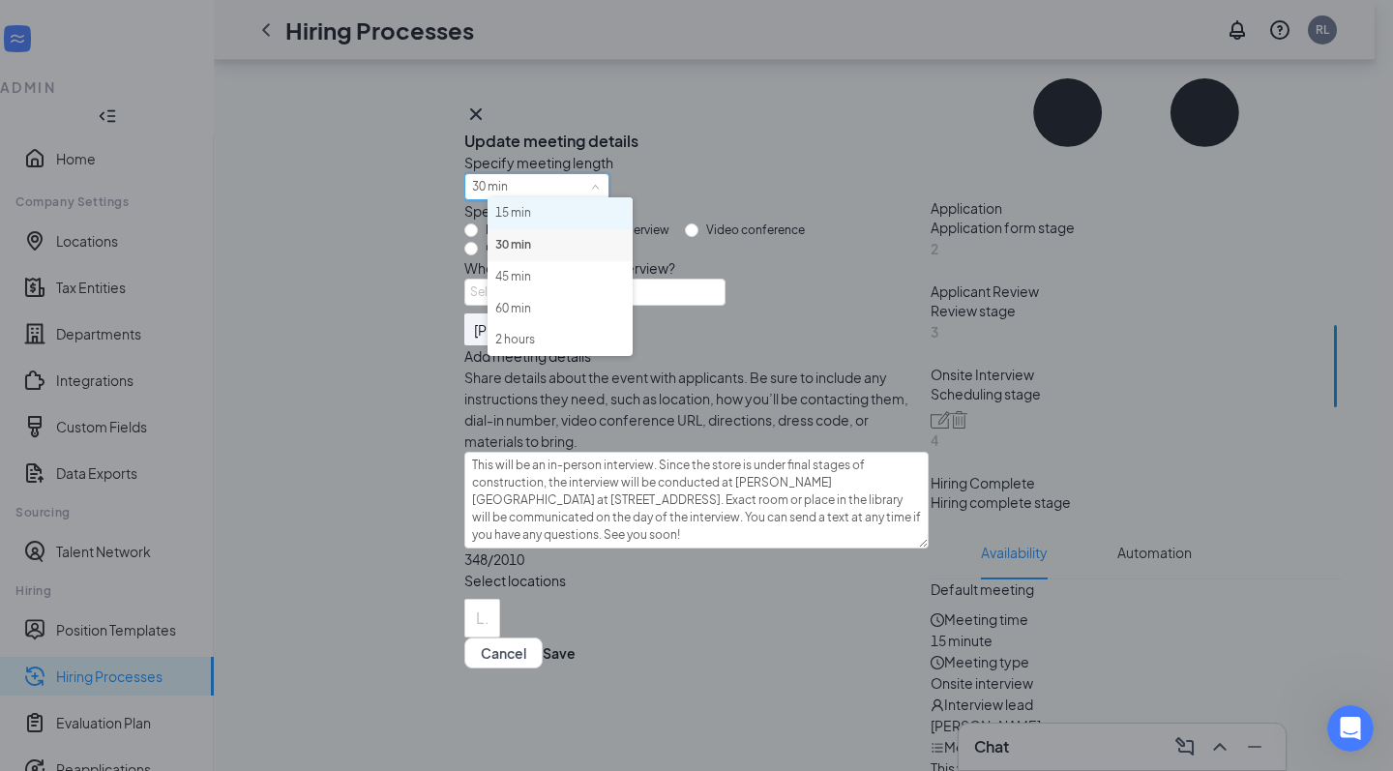
click at [575, 217] on li "15 min" at bounding box center [560, 213] width 145 height 32
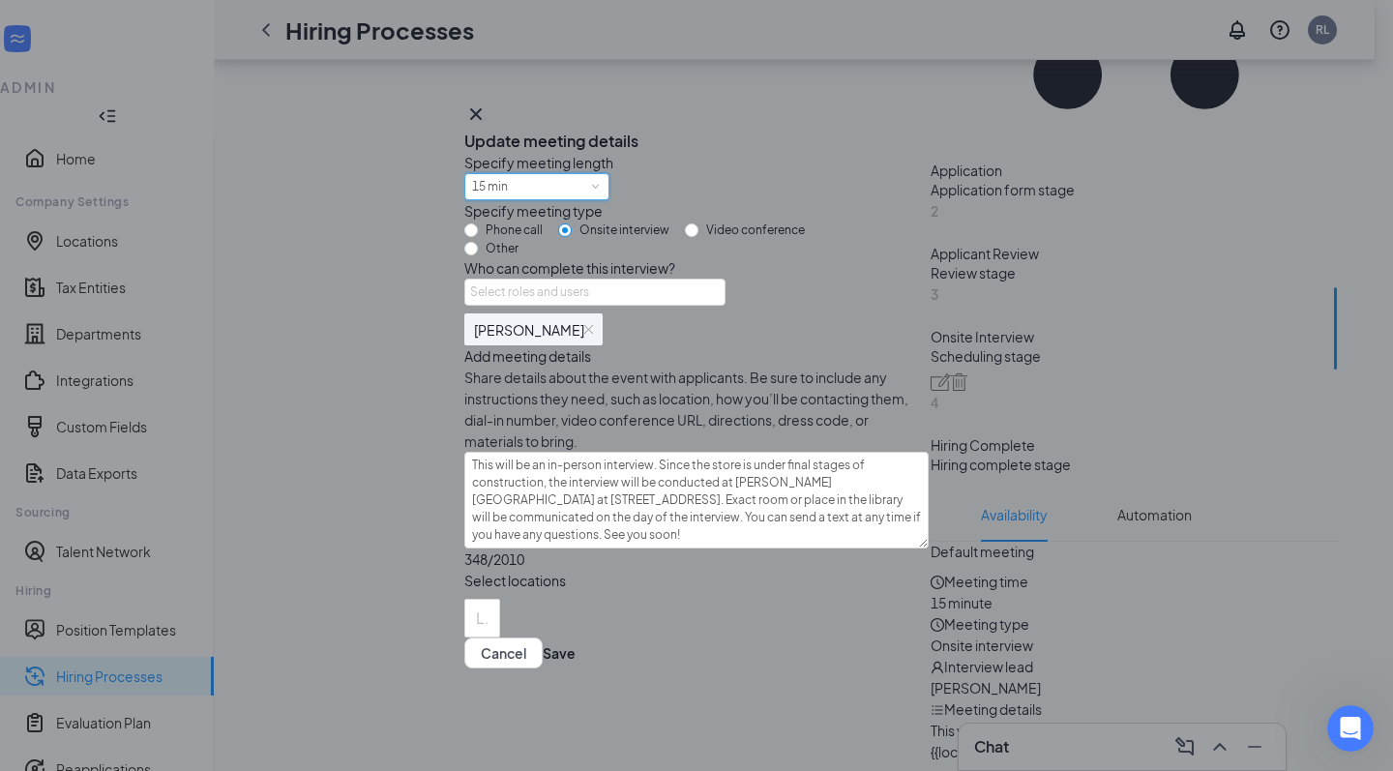
scroll to position [605, 0]
click at [576, 669] on button "Save" at bounding box center [559, 653] width 33 height 31
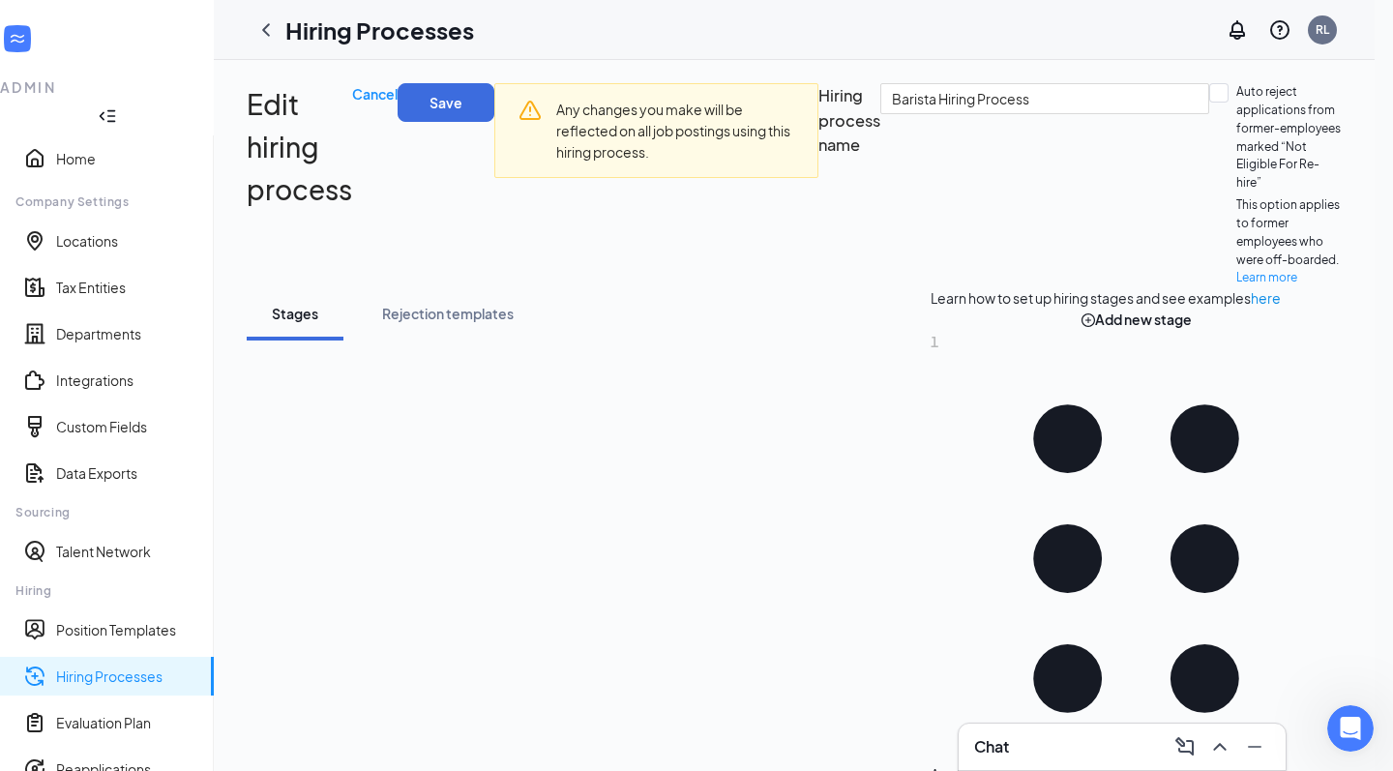
scroll to position [0, 0]
click at [494, 106] on button "Save" at bounding box center [446, 102] width 97 height 39
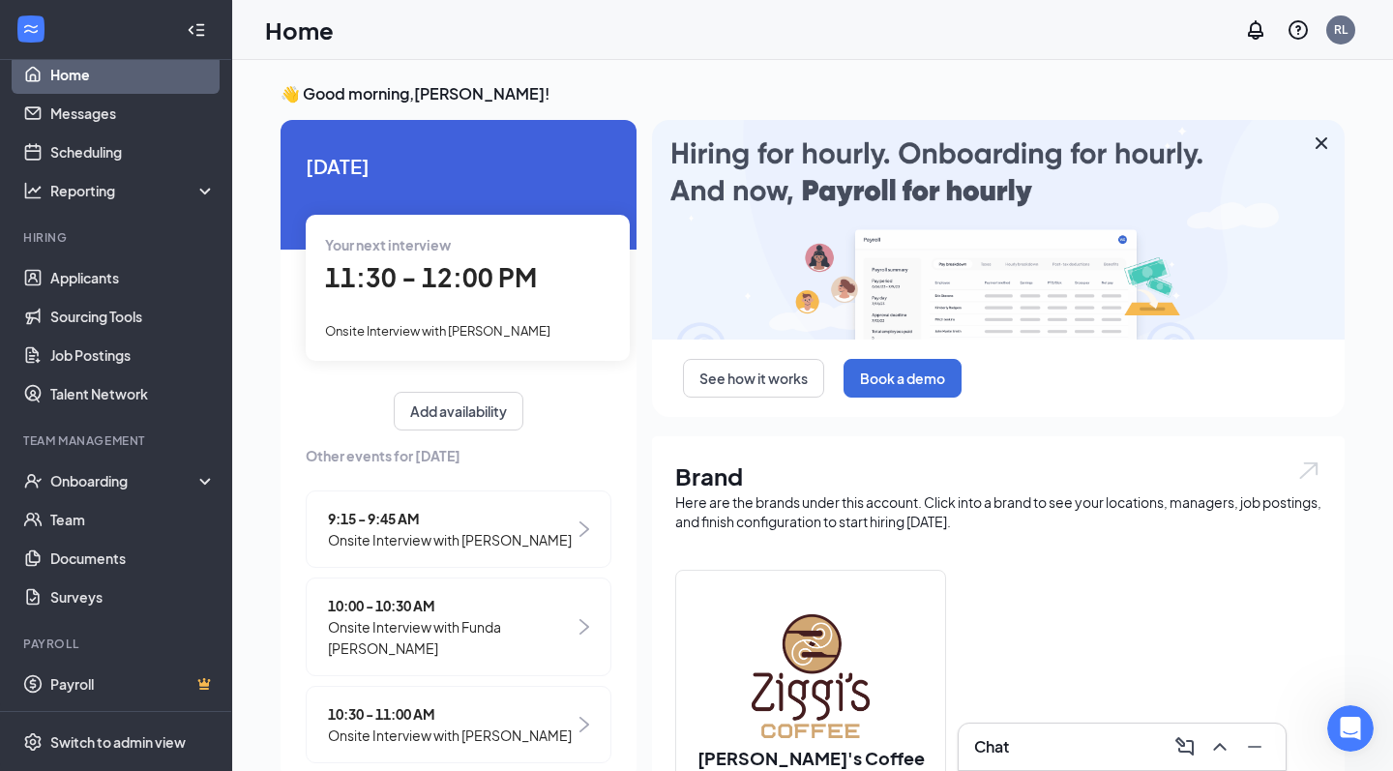
scroll to position [24, 0]
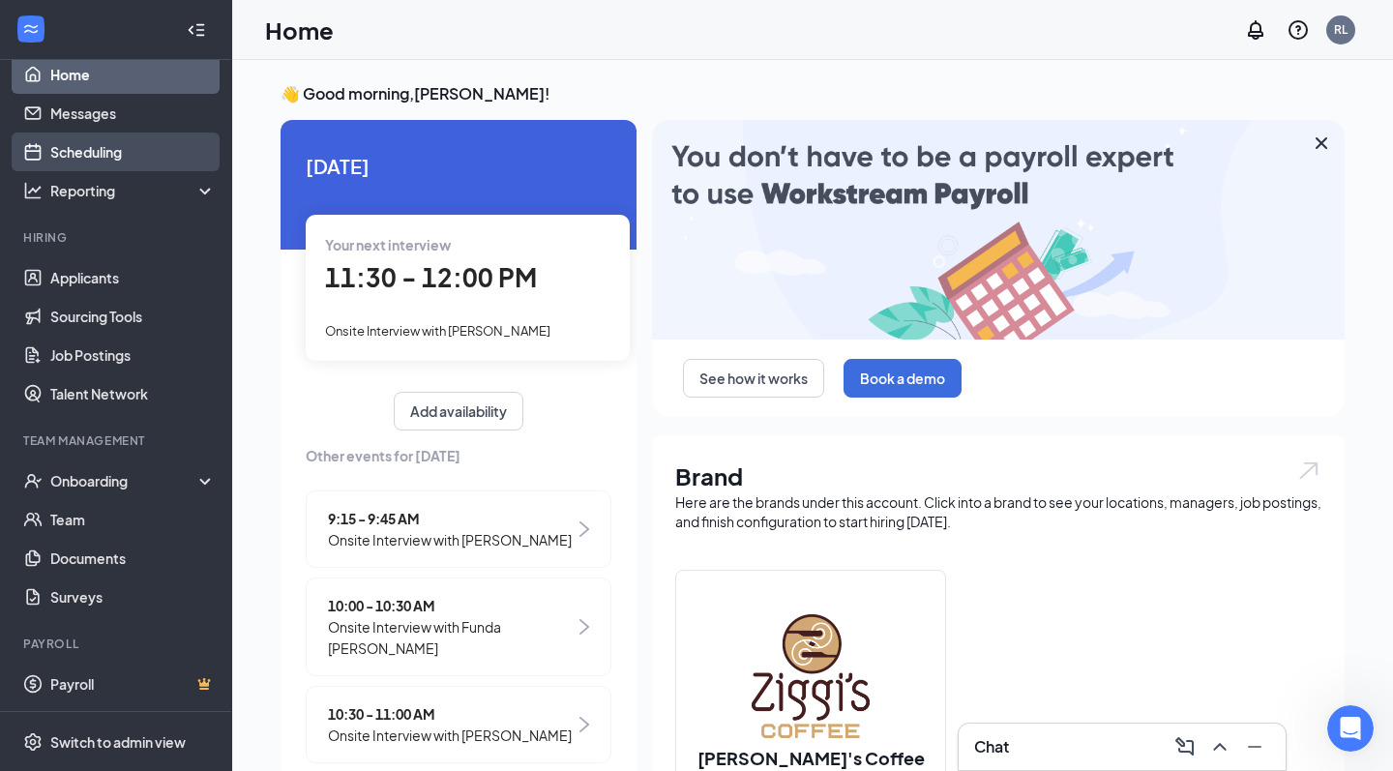
click at [121, 154] on link "Scheduling" at bounding box center [132, 152] width 165 height 39
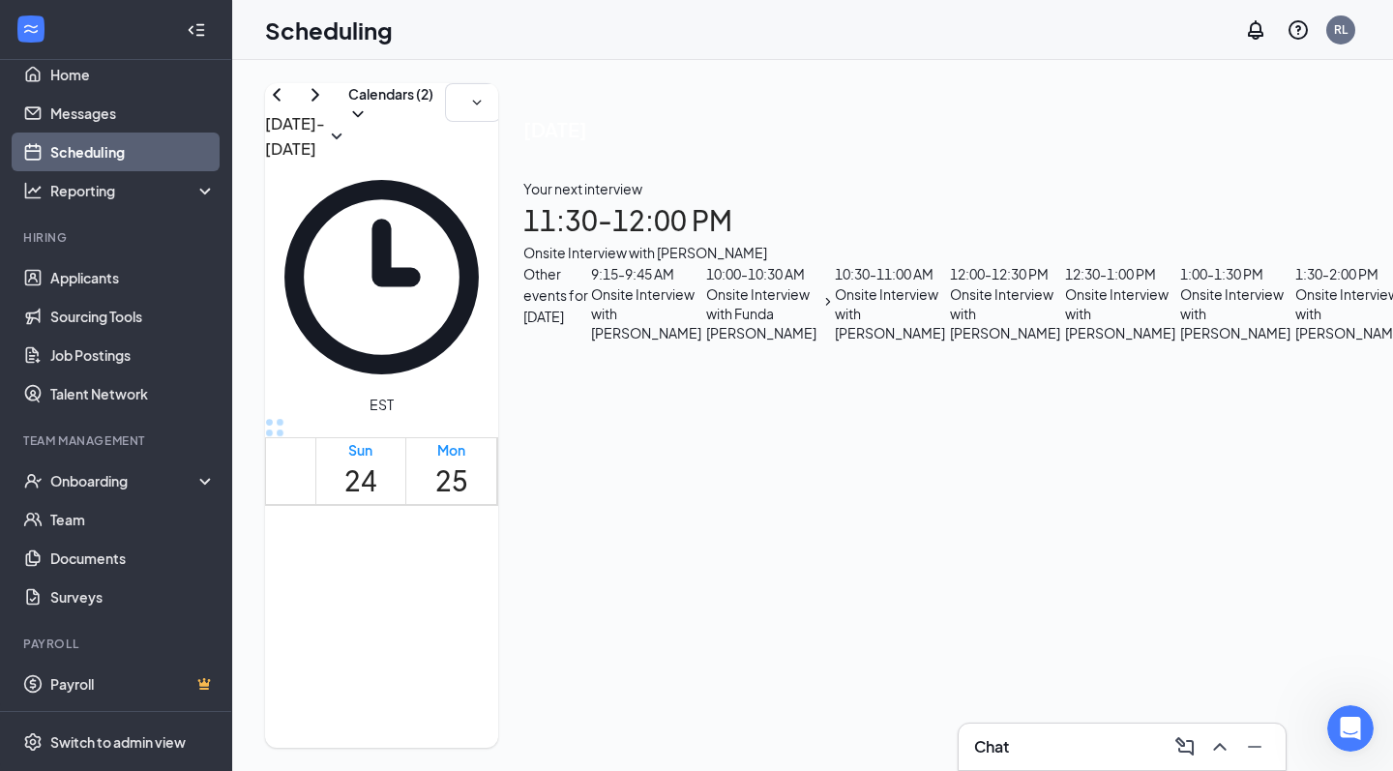
scroll to position [977, 0]
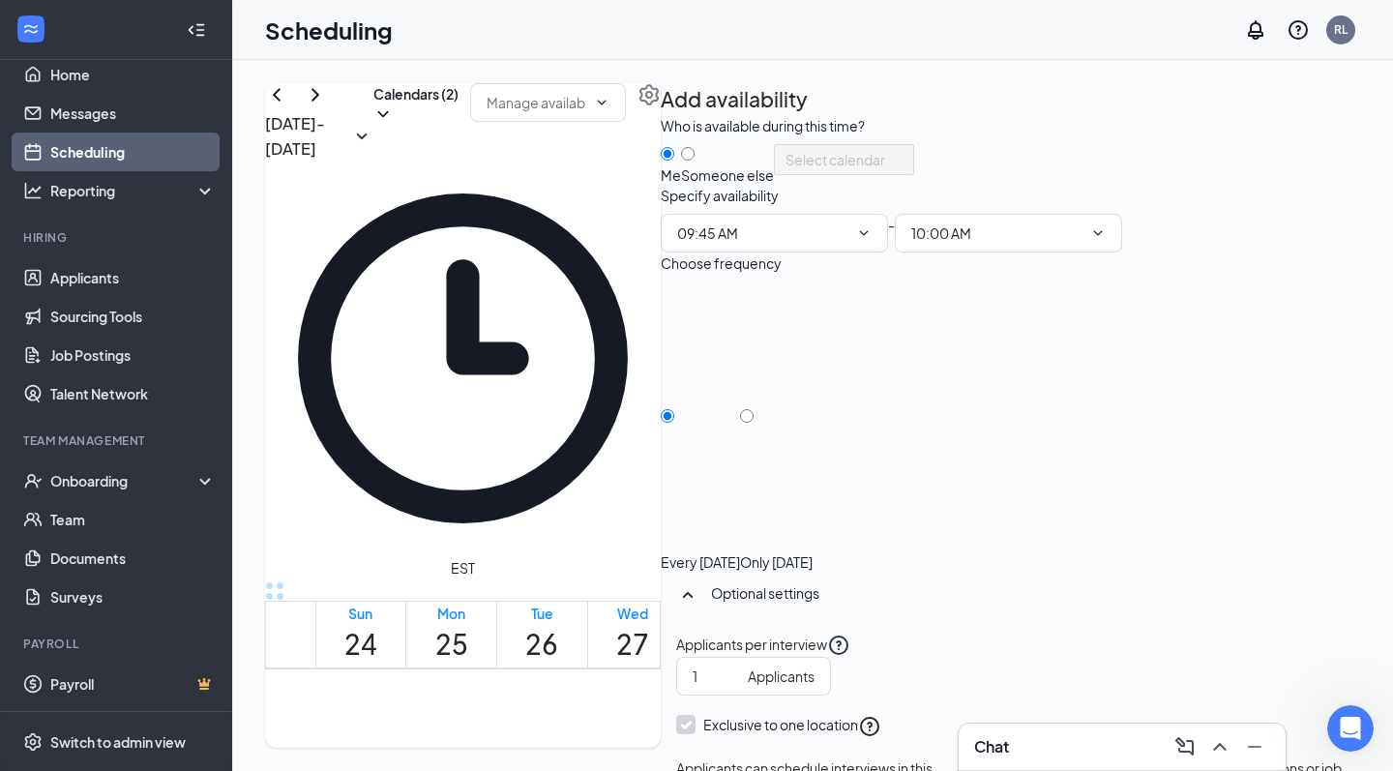
scroll to position [178, 0]
checkbox input "true"
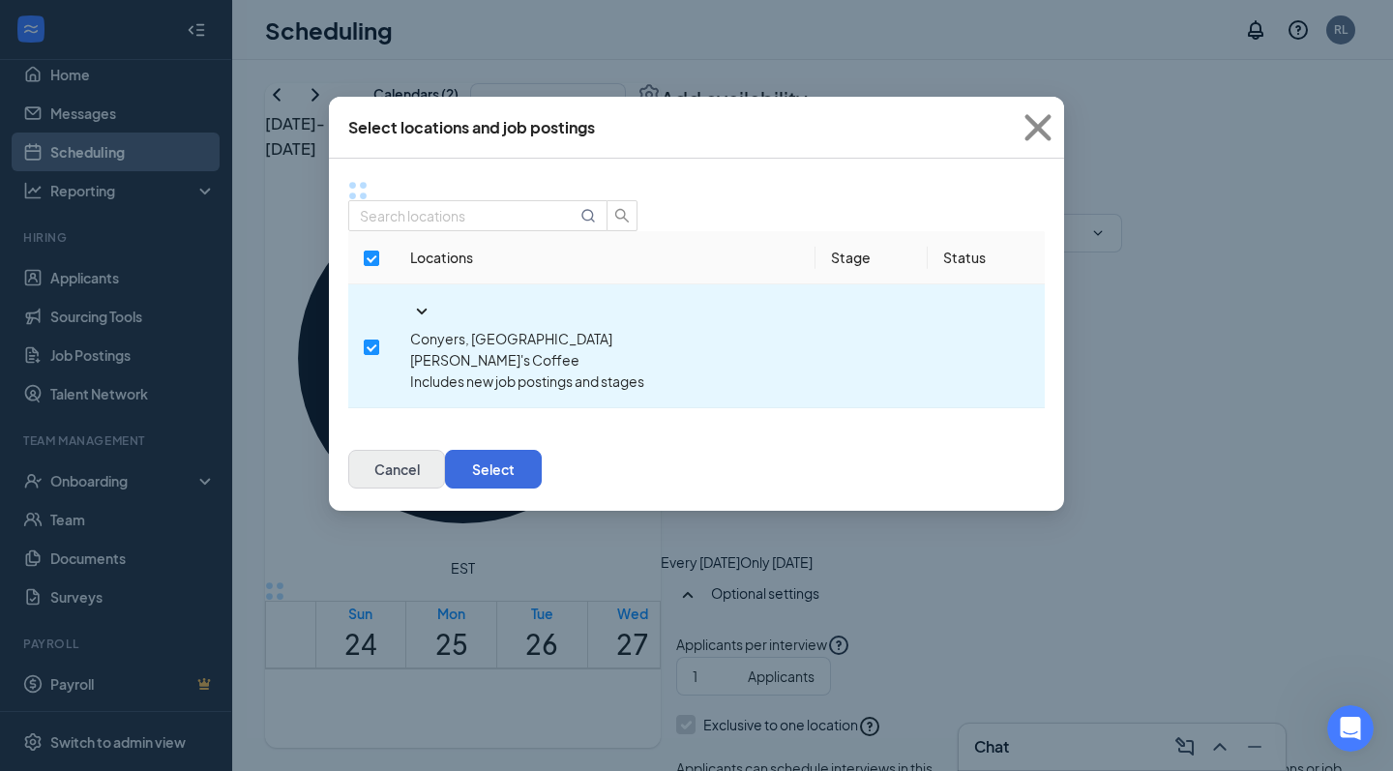
click at [445, 450] on button "Cancel" at bounding box center [396, 469] width 97 height 39
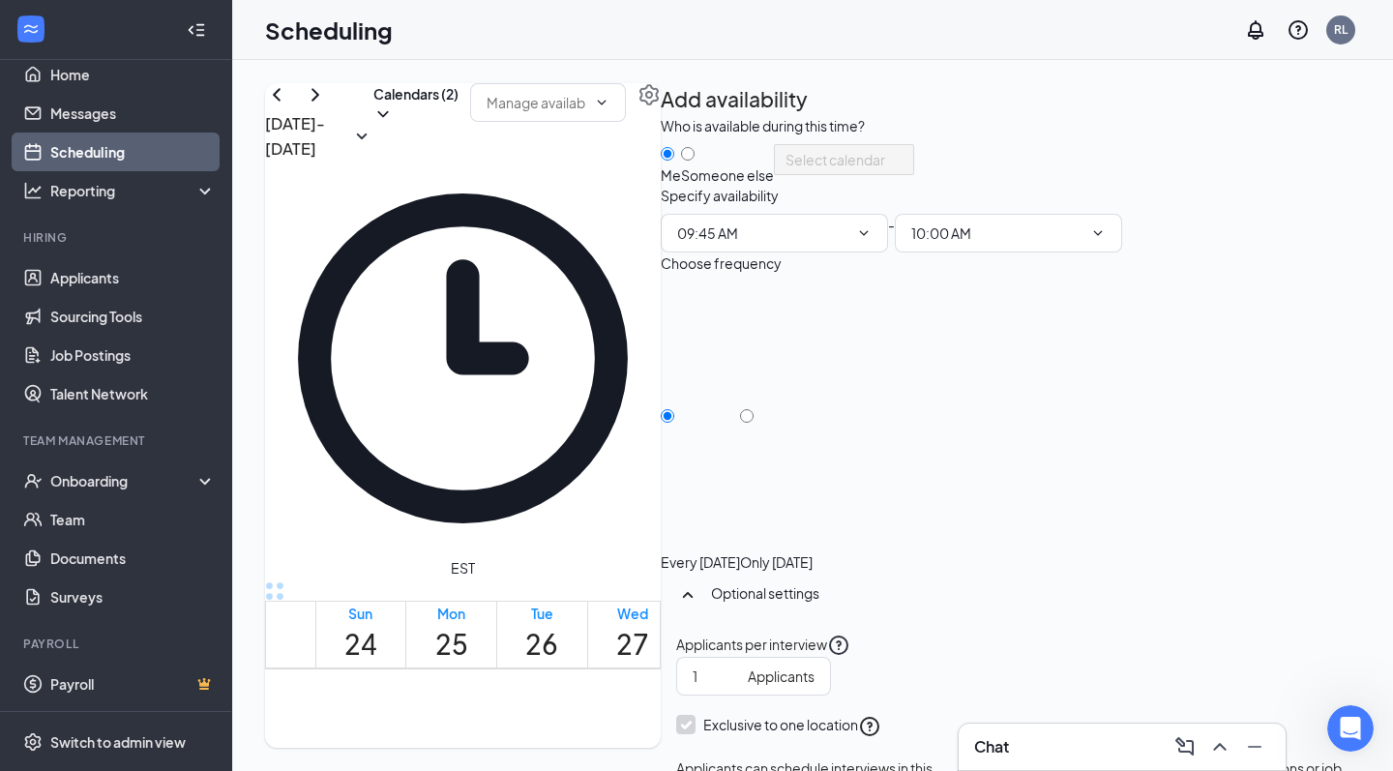
scroll to position [176, 0]
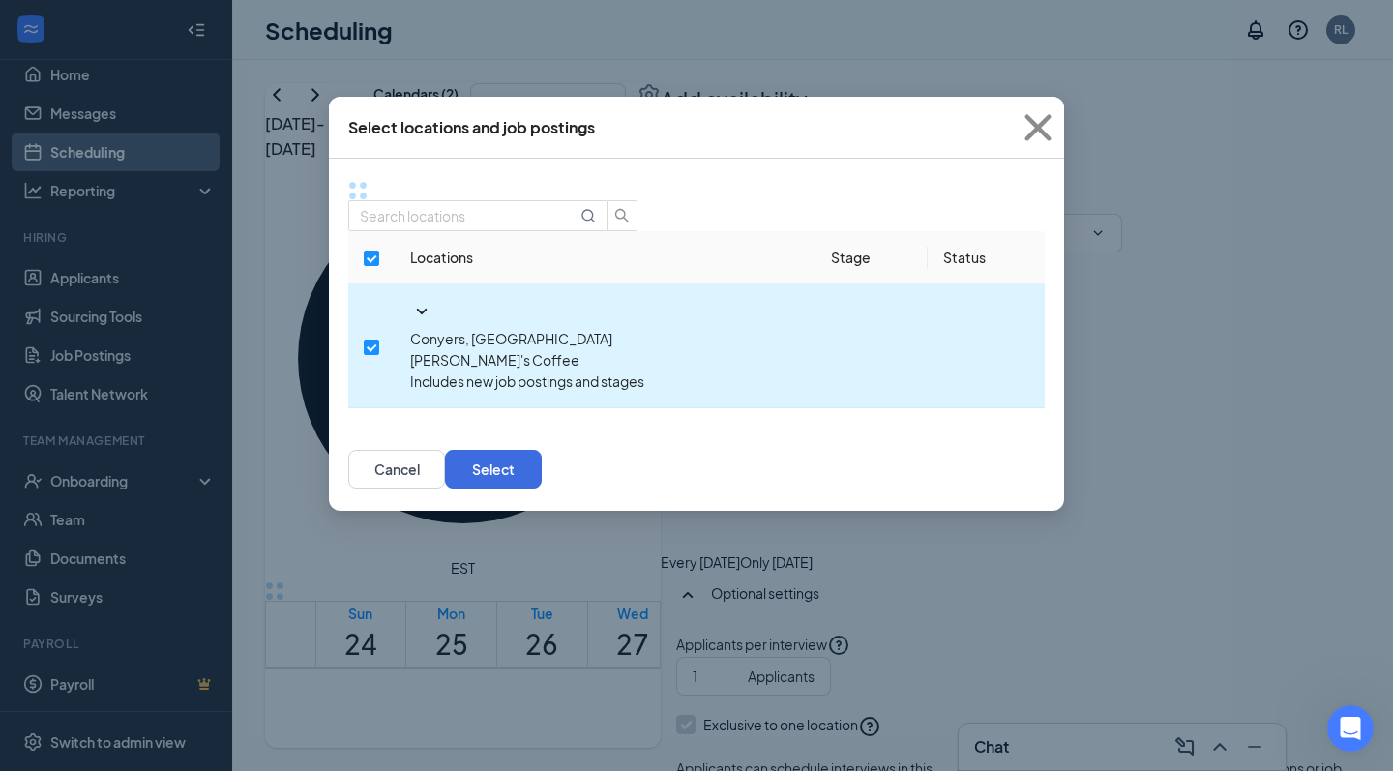
click at [410, 302] on icon "SmallChevronDown" at bounding box center [421, 311] width 23 height 23
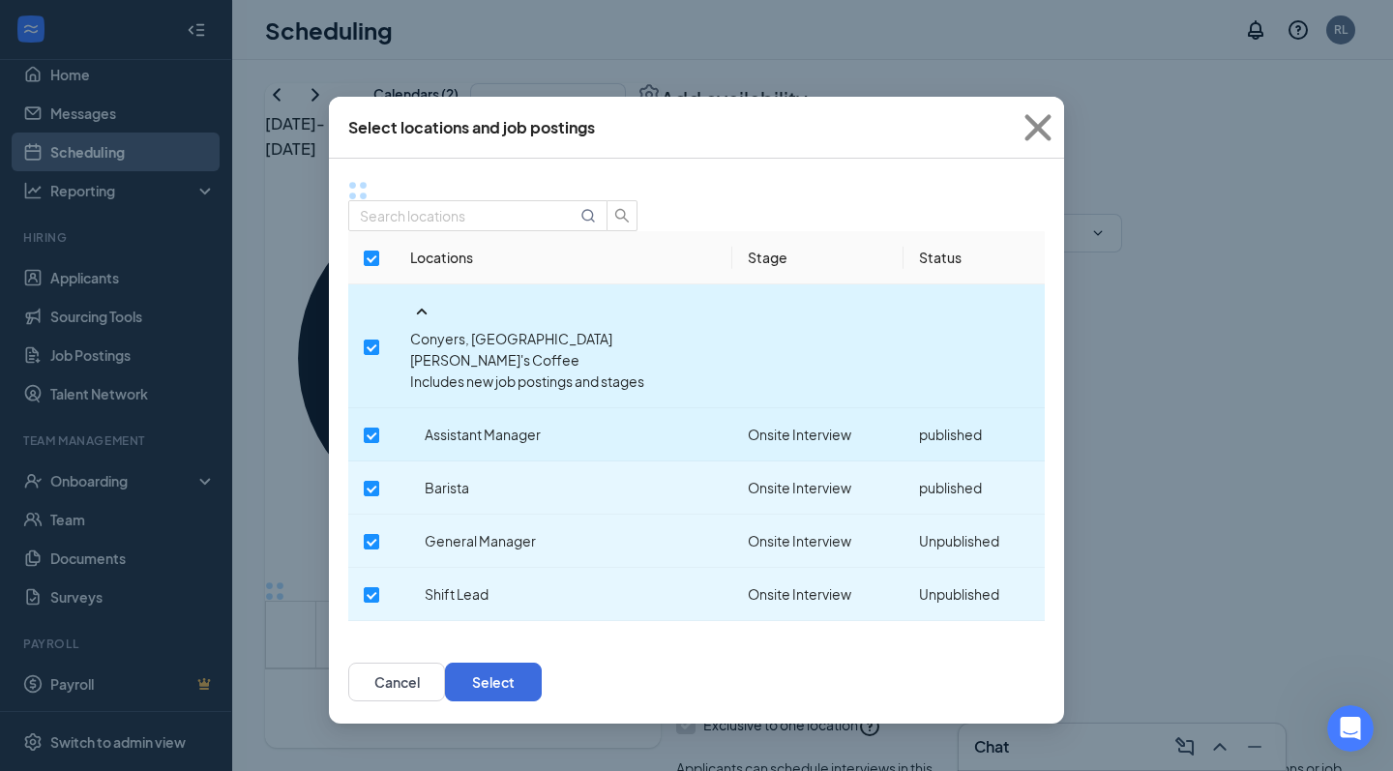
click at [416, 408] on td "Assistant Manager" at bounding box center [564, 434] width 338 height 53
click at [379, 428] on input "checkbox" at bounding box center [371, 435] width 15 height 15
checkbox input "true"
checkbox input "false"
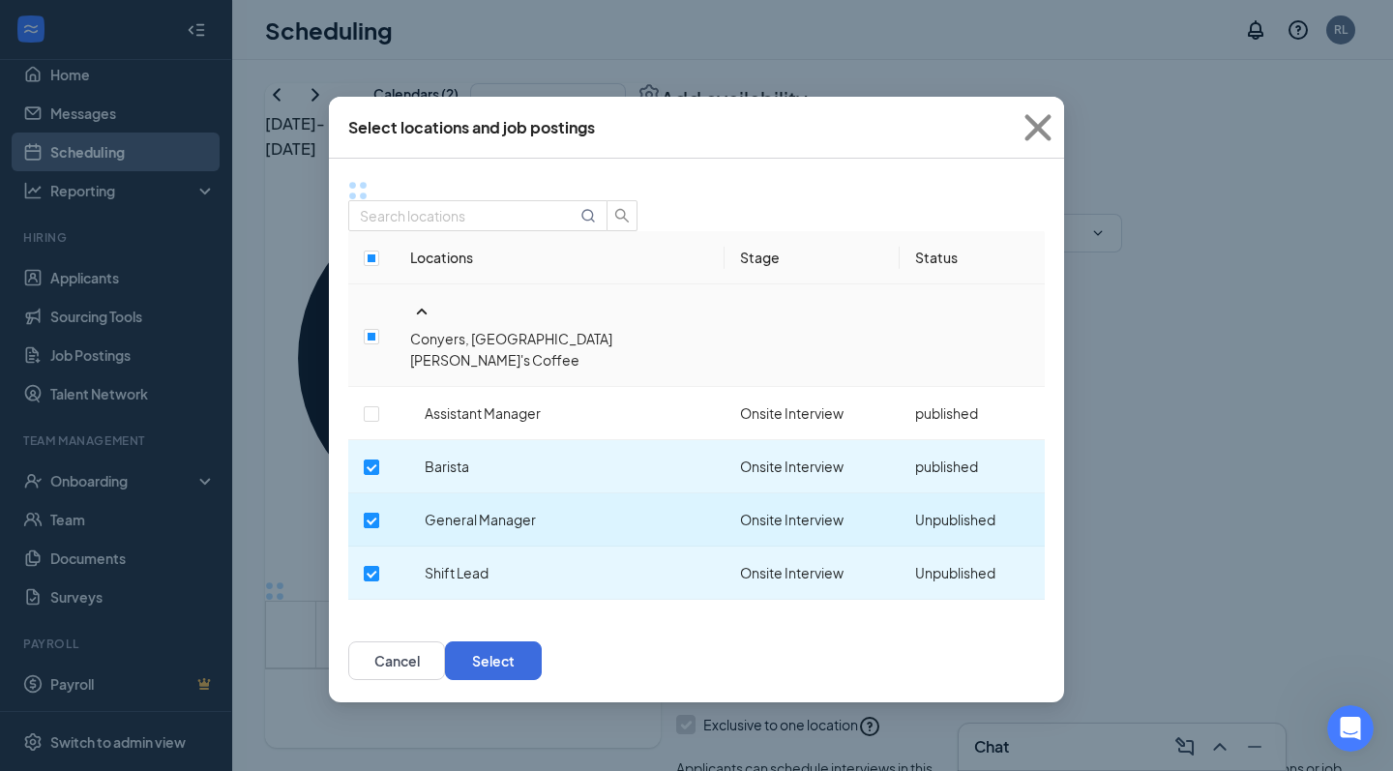
click at [379, 513] on input "checkbox" at bounding box center [371, 520] width 15 height 15
checkbox input "false"
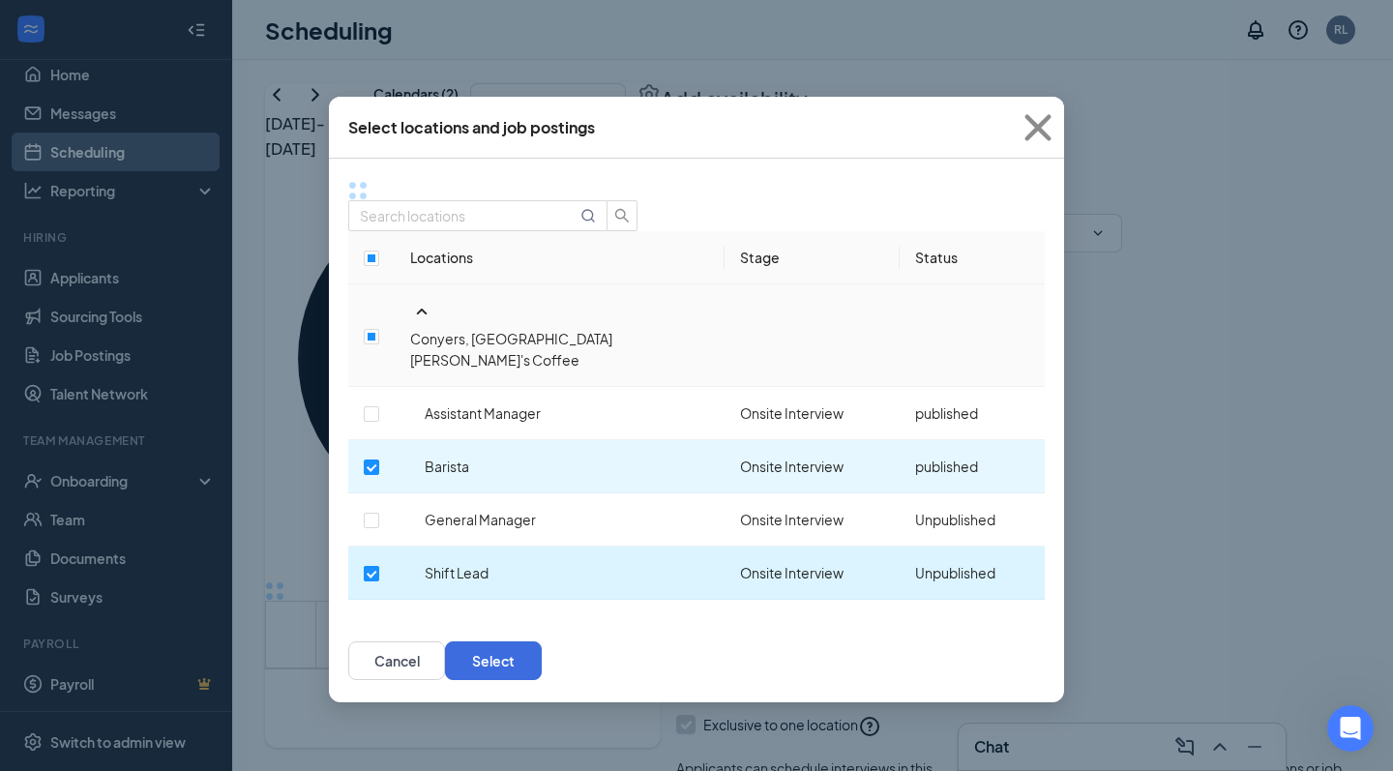
click at [379, 566] on input "checkbox" at bounding box center [371, 573] width 15 height 15
checkbox input "false"
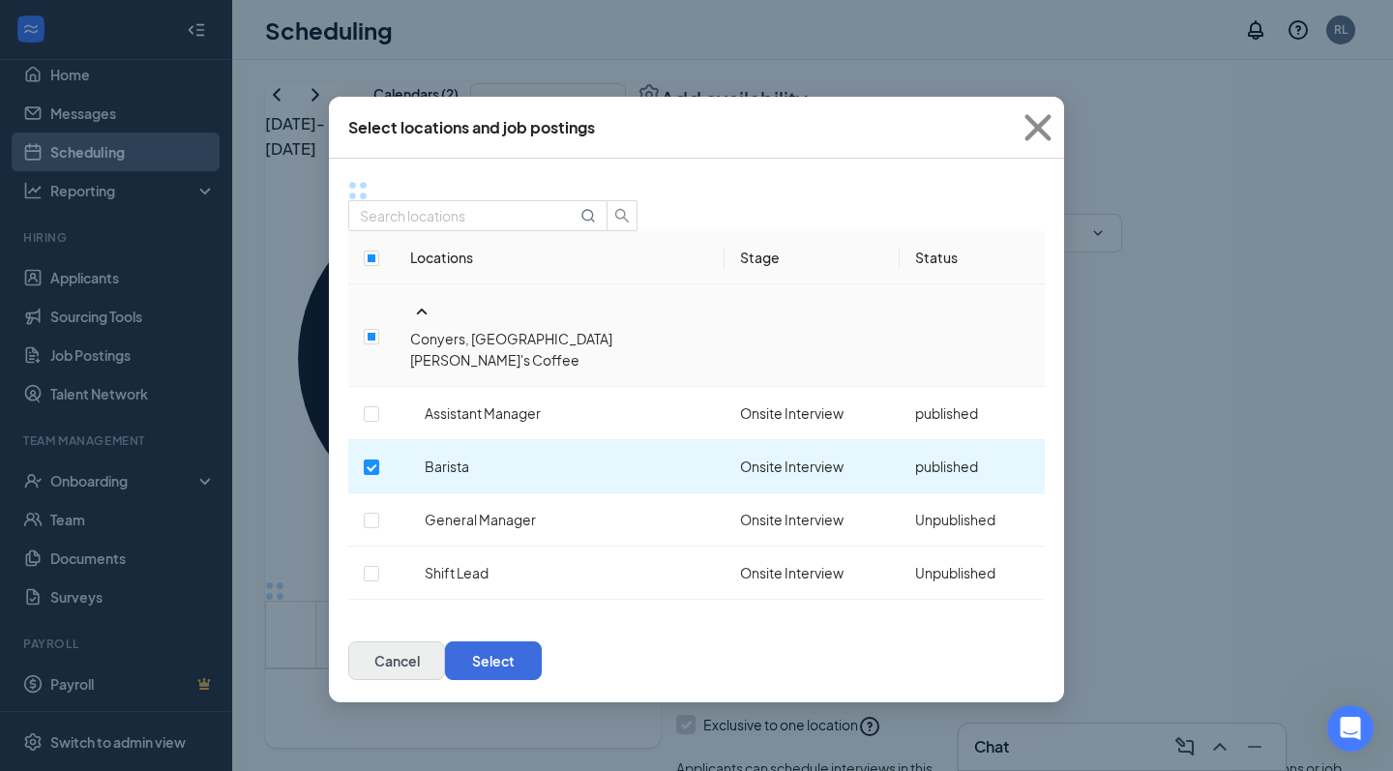
click at [445, 641] on button "Cancel" at bounding box center [396, 660] width 97 height 39
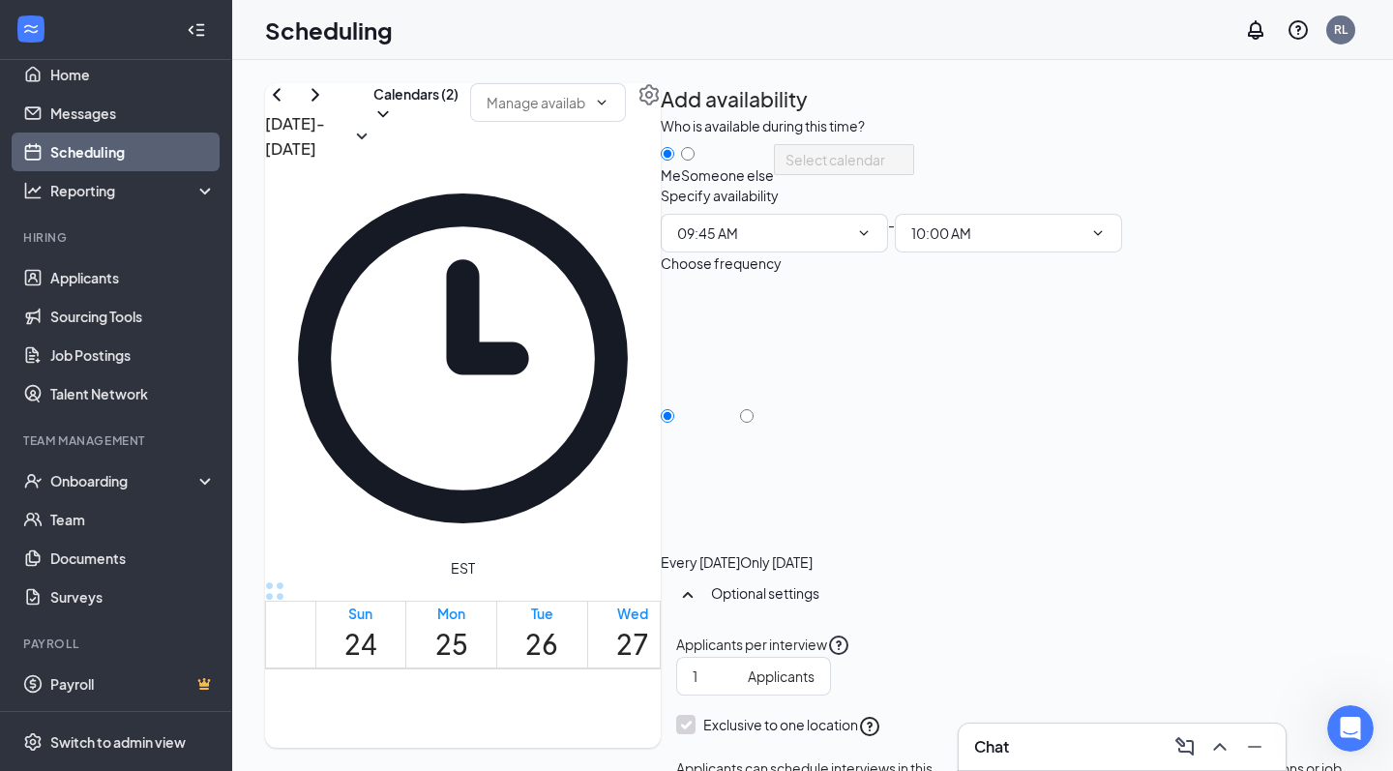
scroll to position [1099, 0]
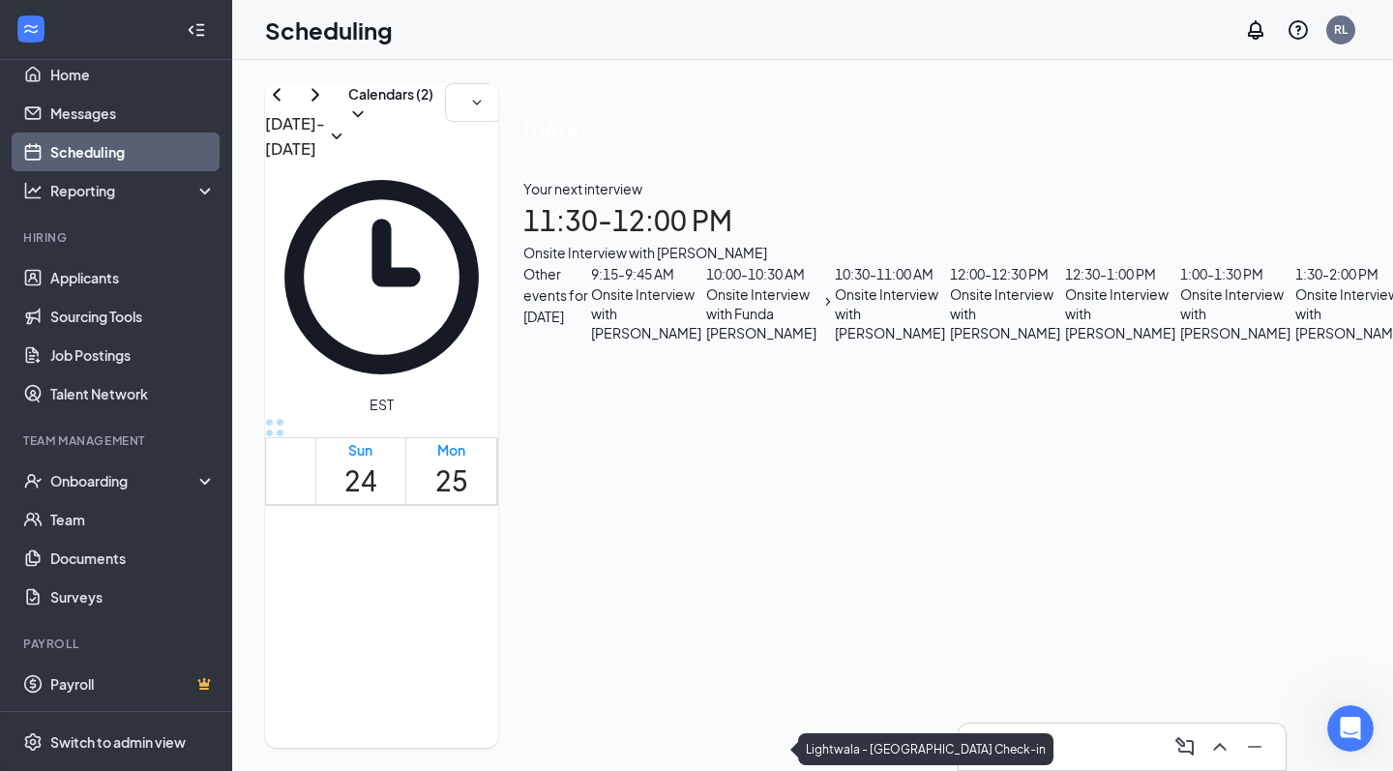
scroll to position [1349, 0]
drag, startPoint x: 752, startPoint y: 318, endPoint x: 754, endPoint y: 672, distance: 354.1
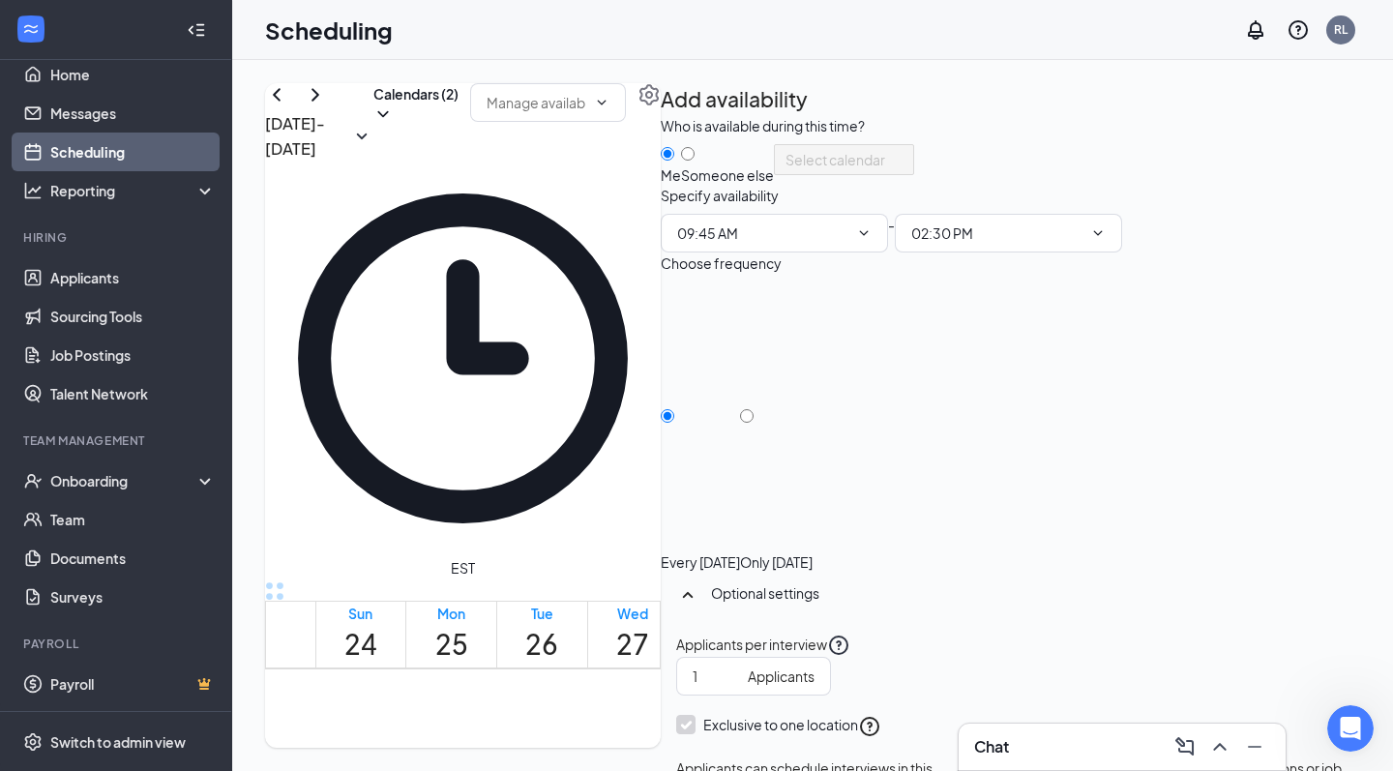
click at [813, 552] on div "Only Thursday, Aug 28" at bounding box center [776, 561] width 73 height 19
click at [754, 423] on input "Only Thursday, Aug 28" at bounding box center [747, 416] width 14 height 14
radio input "true"
radio input "false"
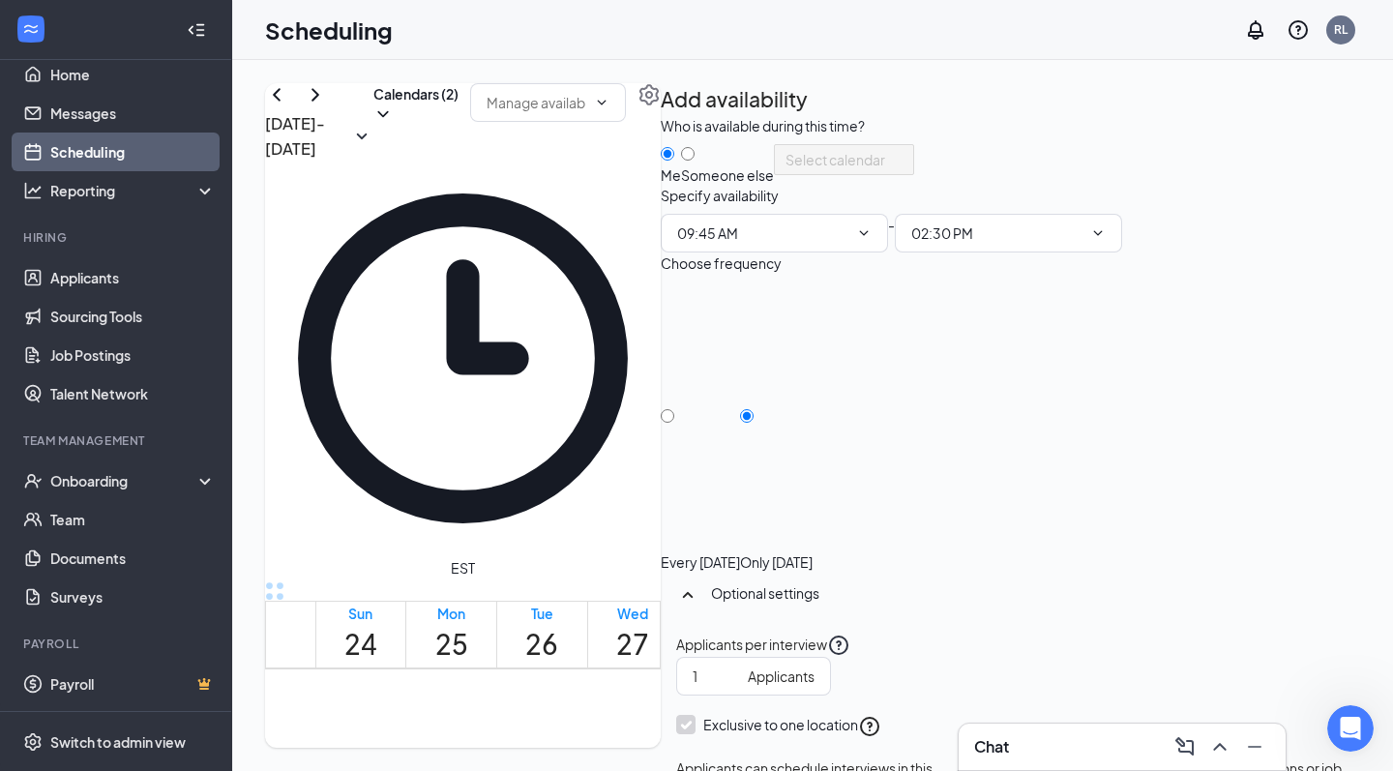
checkbox input "true"
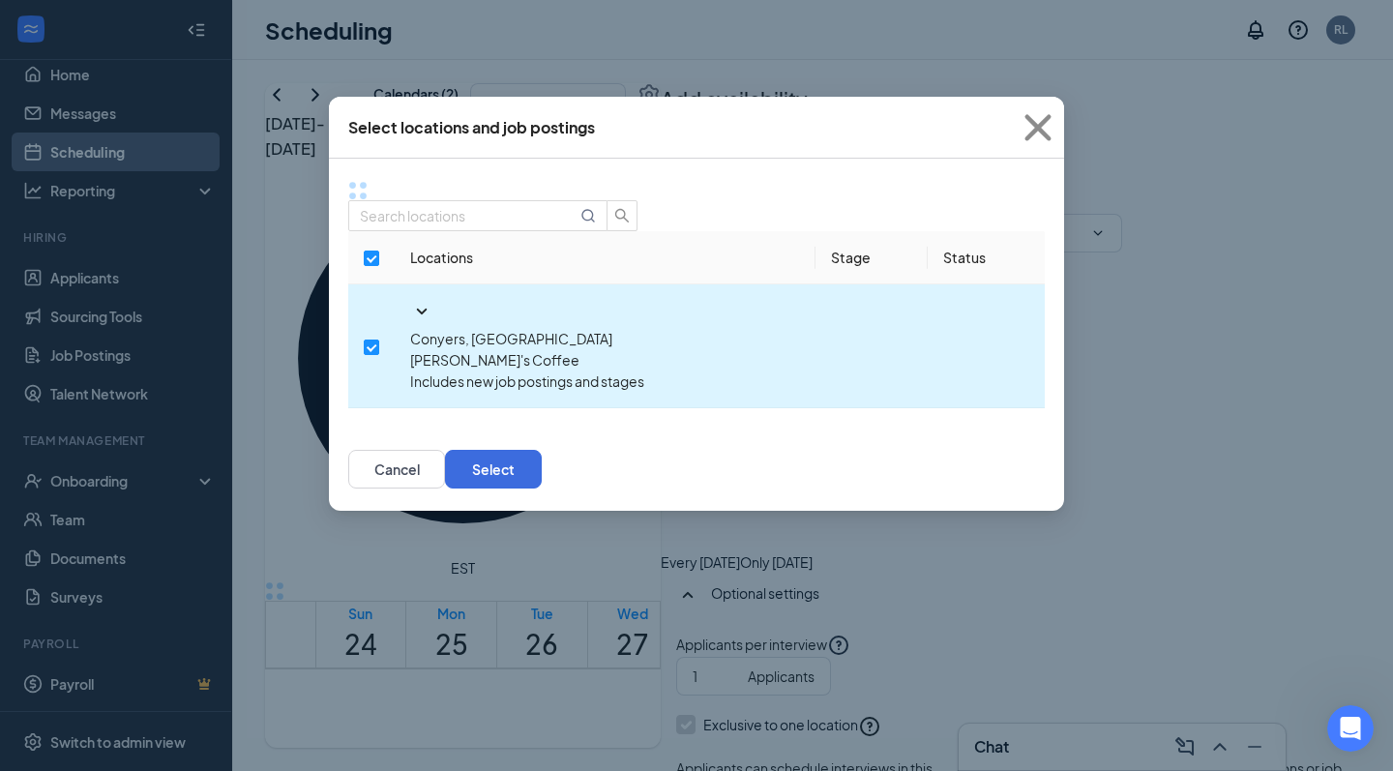
click at [417, 309] on icon "SmallChevronDown" at bounding box center [422, 312] width 11 height 6
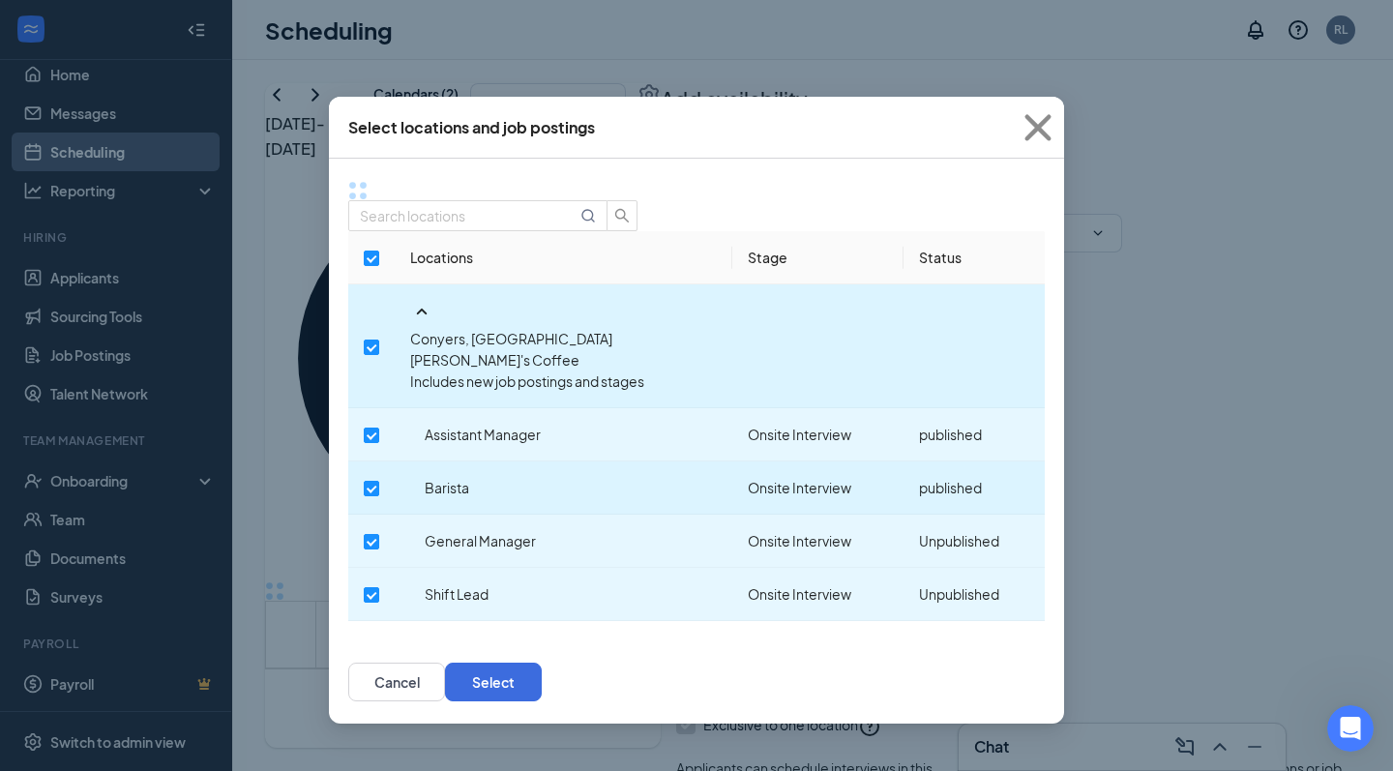
click at [379, 424] on label at bounding box center [371, 434] width 15 height 21
click at [379, 428] on input "checkbox" at bounding box center [371, 435] width 15 height 15
checkbox input "true"
checkbox input "false"
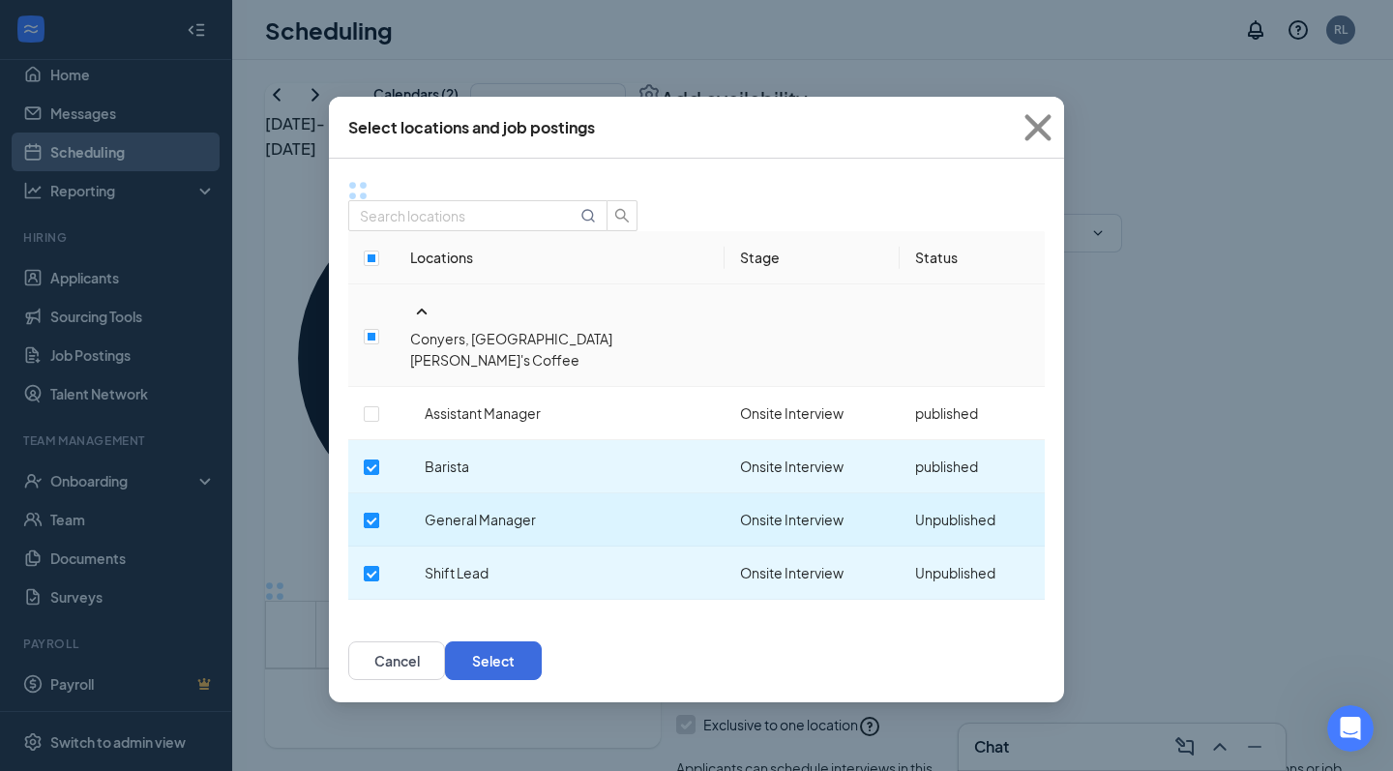
click at [379, 513] on input "checkbox" at bounding box center [371, 520] width 15 height 15
checkbox input "false"
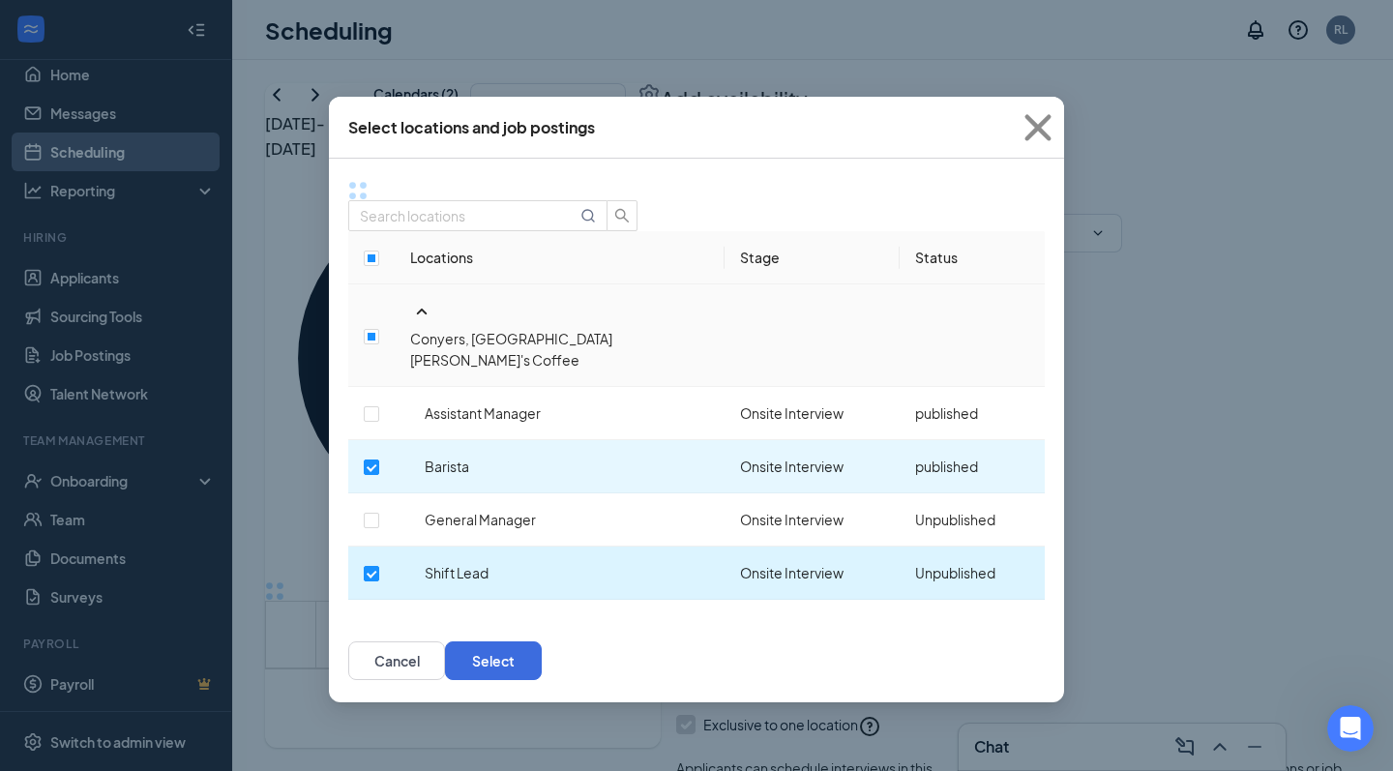
click at [388, 547] on td at bounding box center [371, 573] width 46 height 53
click at [379, 562] on label at bounding box center [371, 572] width 15 height 21
click at [379, 566] on input "checkbox" at bounding box center [371, 573] width 15 height 15
checkbox input "false"
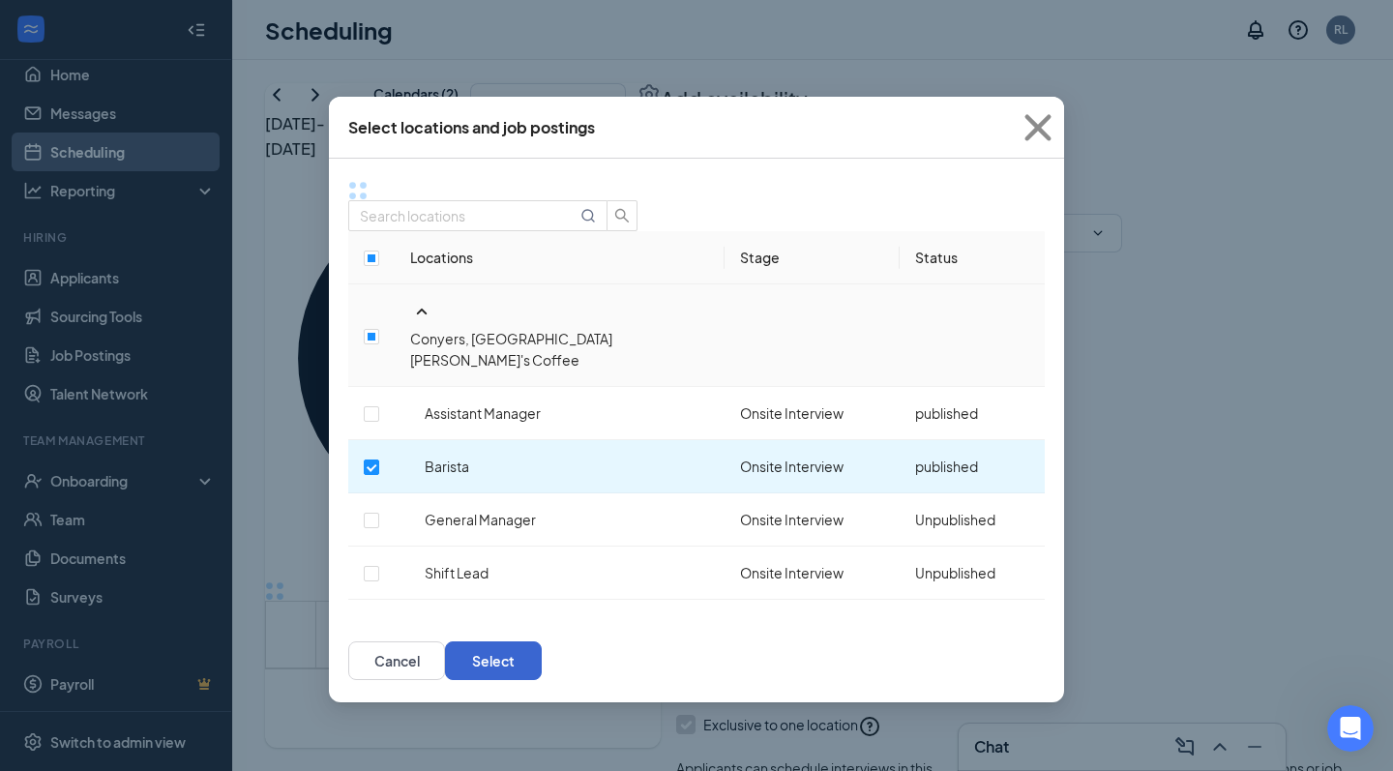
click at [542, 641] on button "Select" at bounding box center [493, 660] width 97 height 39
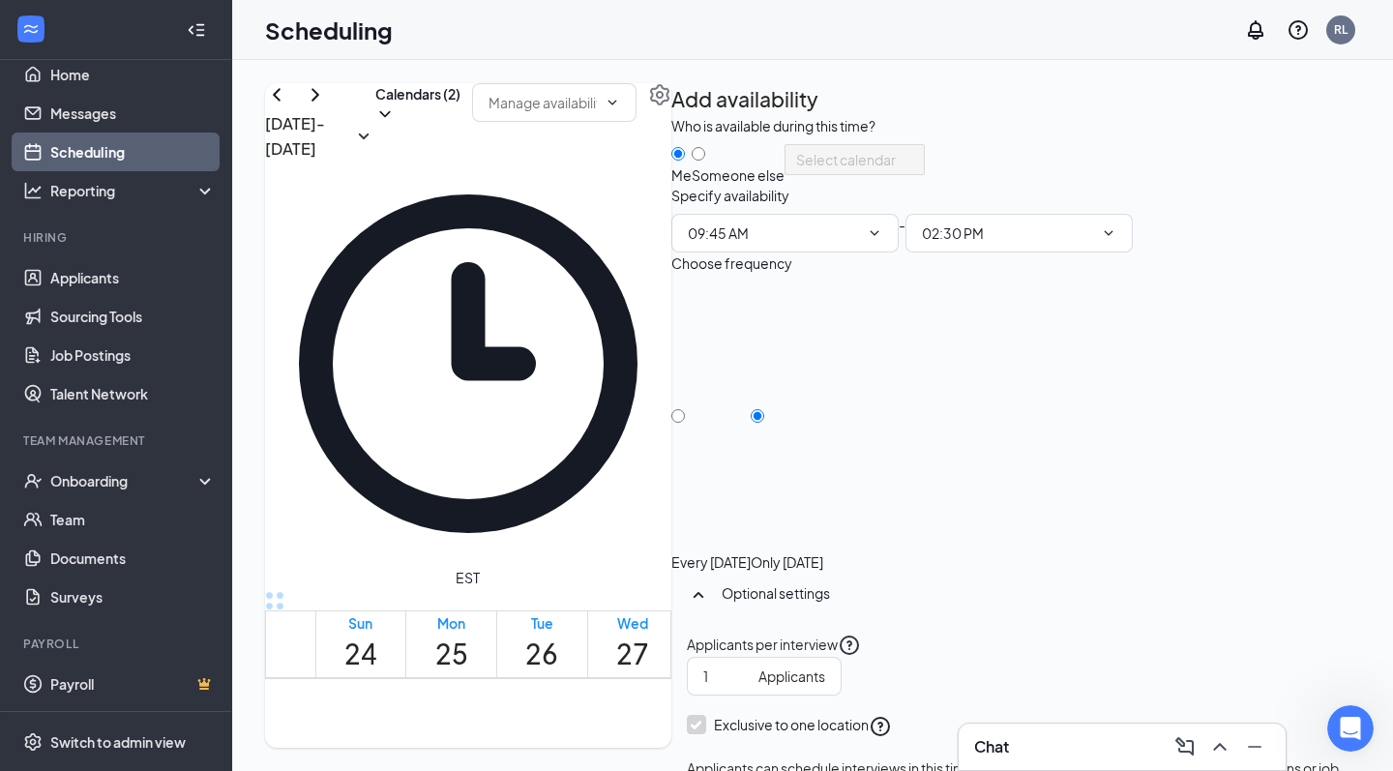
scroll to position [211, 0]
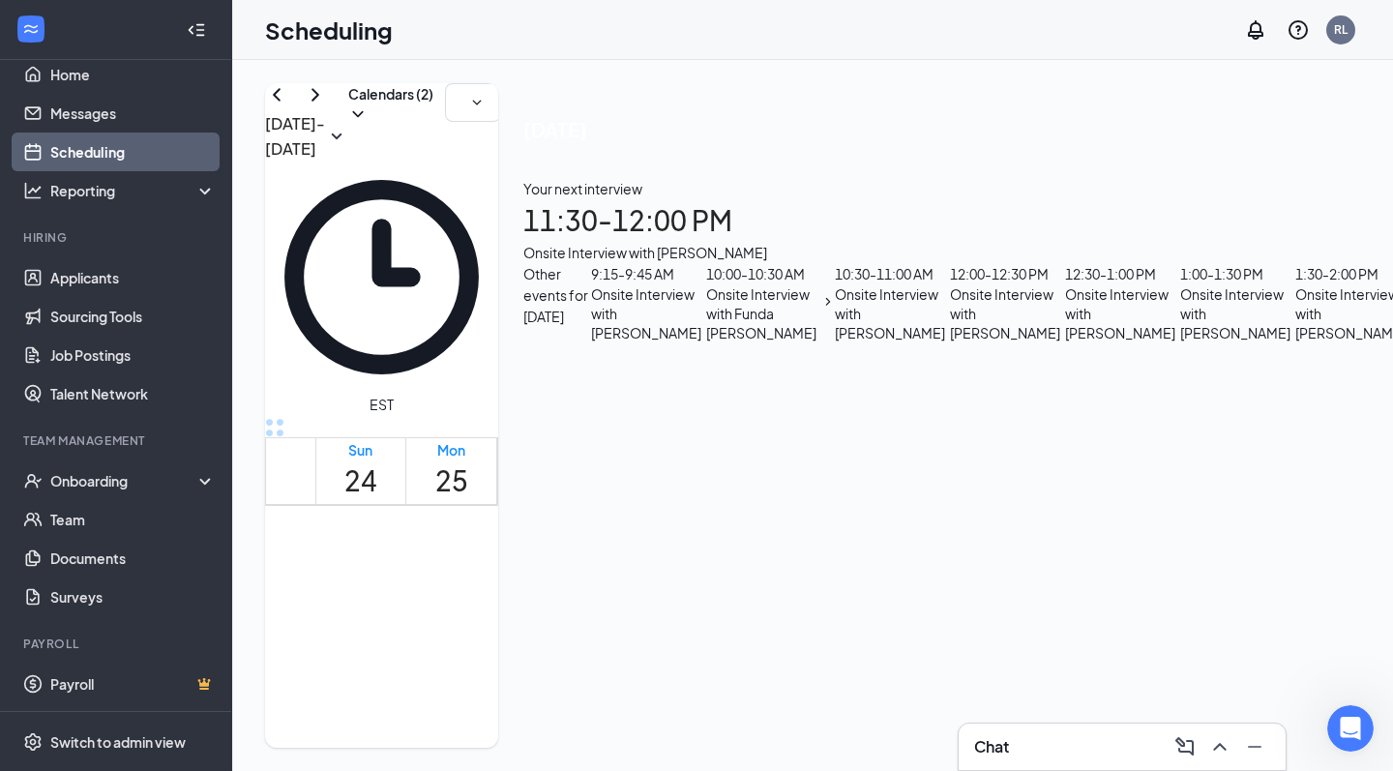
scroll to position [1051, 0]
click at [764, 664] on div at bounding box center [764, 682] width 0 height 36
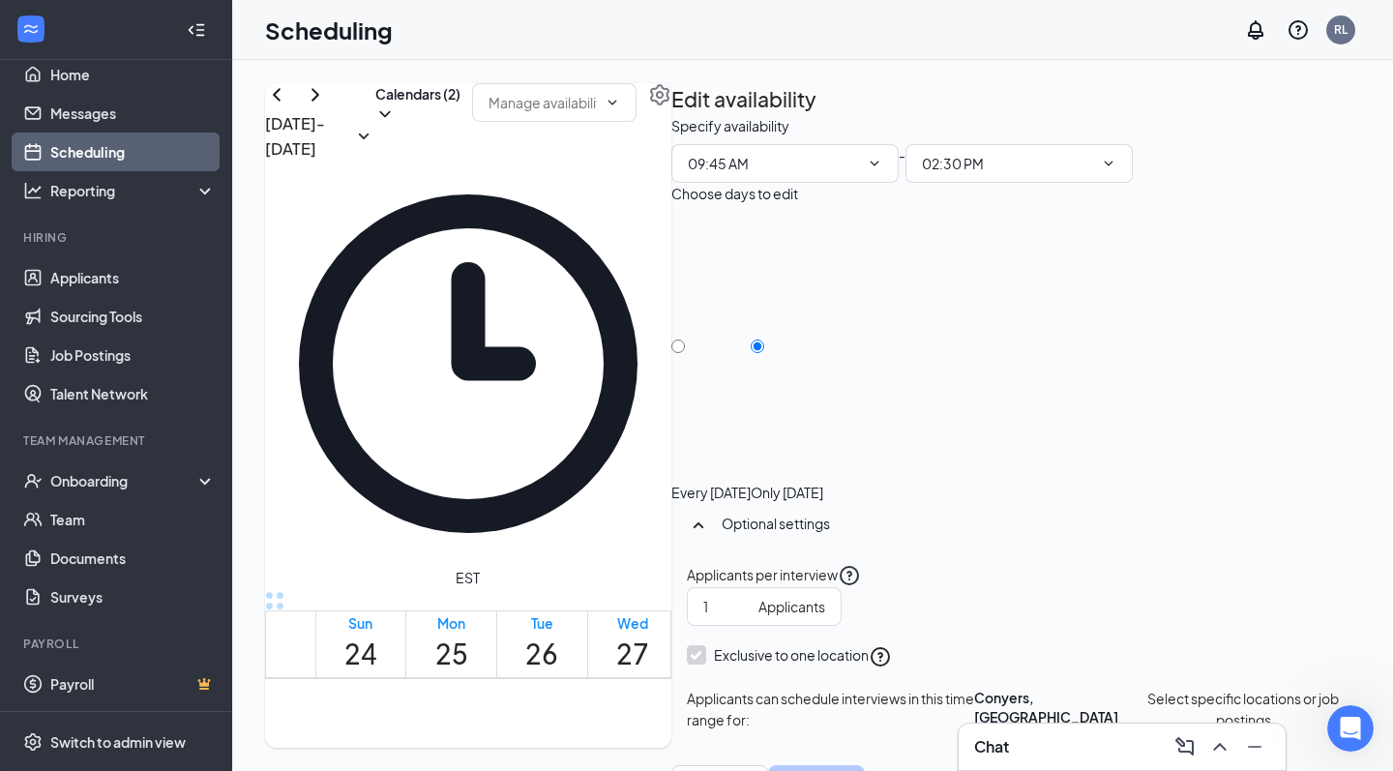
click at [931, 429] on td at bounding box center [632, 440] width 635 height 22
click at [134, 286] on link "Applicants" at bounding box center [132, 277] width 165 height 39
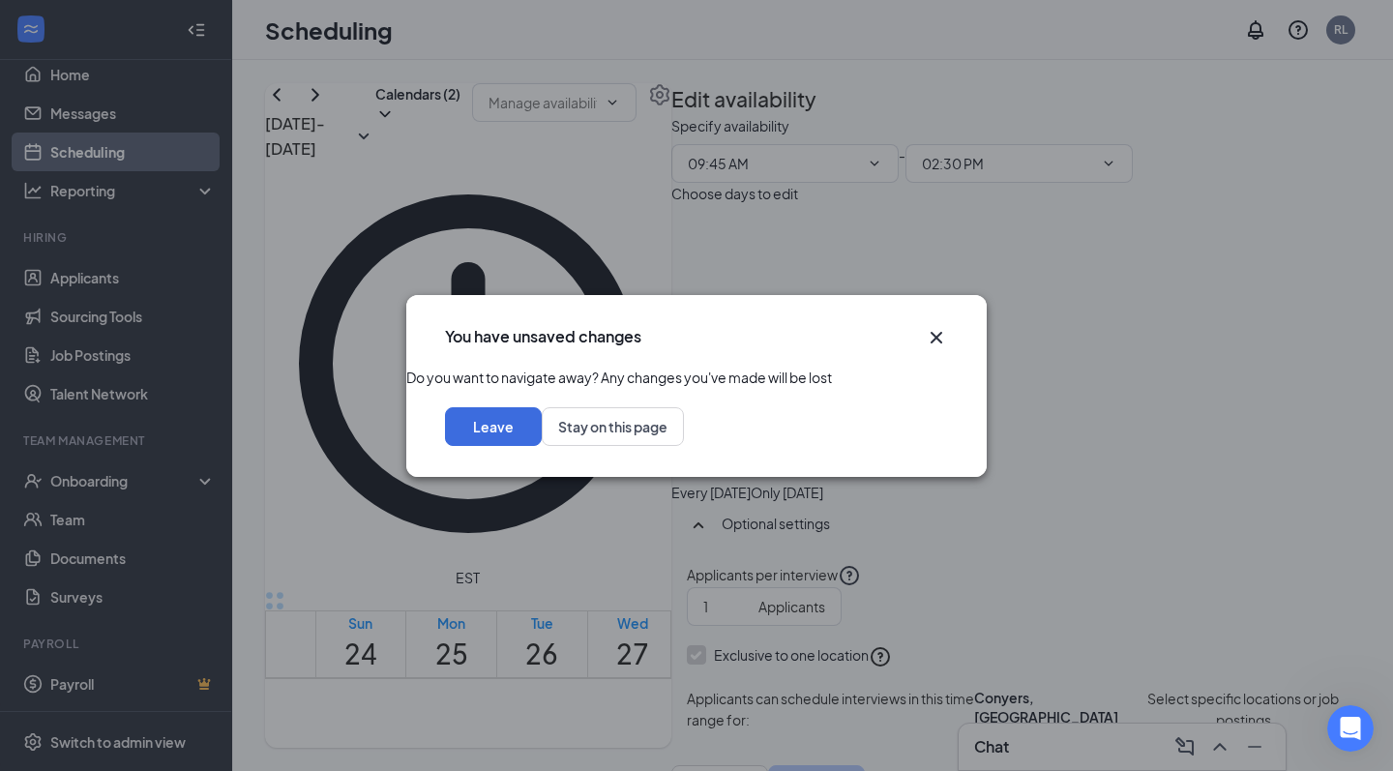
click at [937, 331] on icon "Cross" at bounding box center [937, 337] width 12 height 12
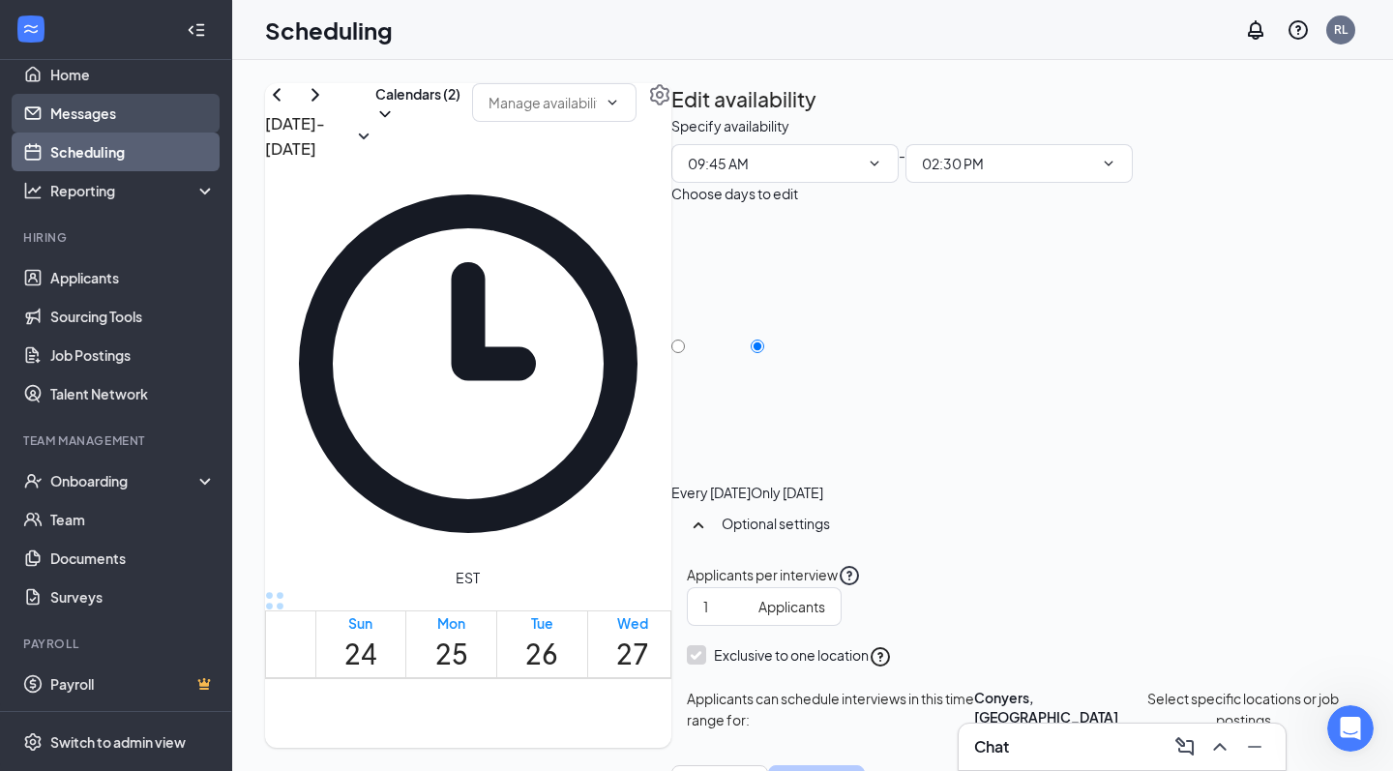
click at [61, 112] on link "Messages" at bounding box center [132, 113] width 165 height 39
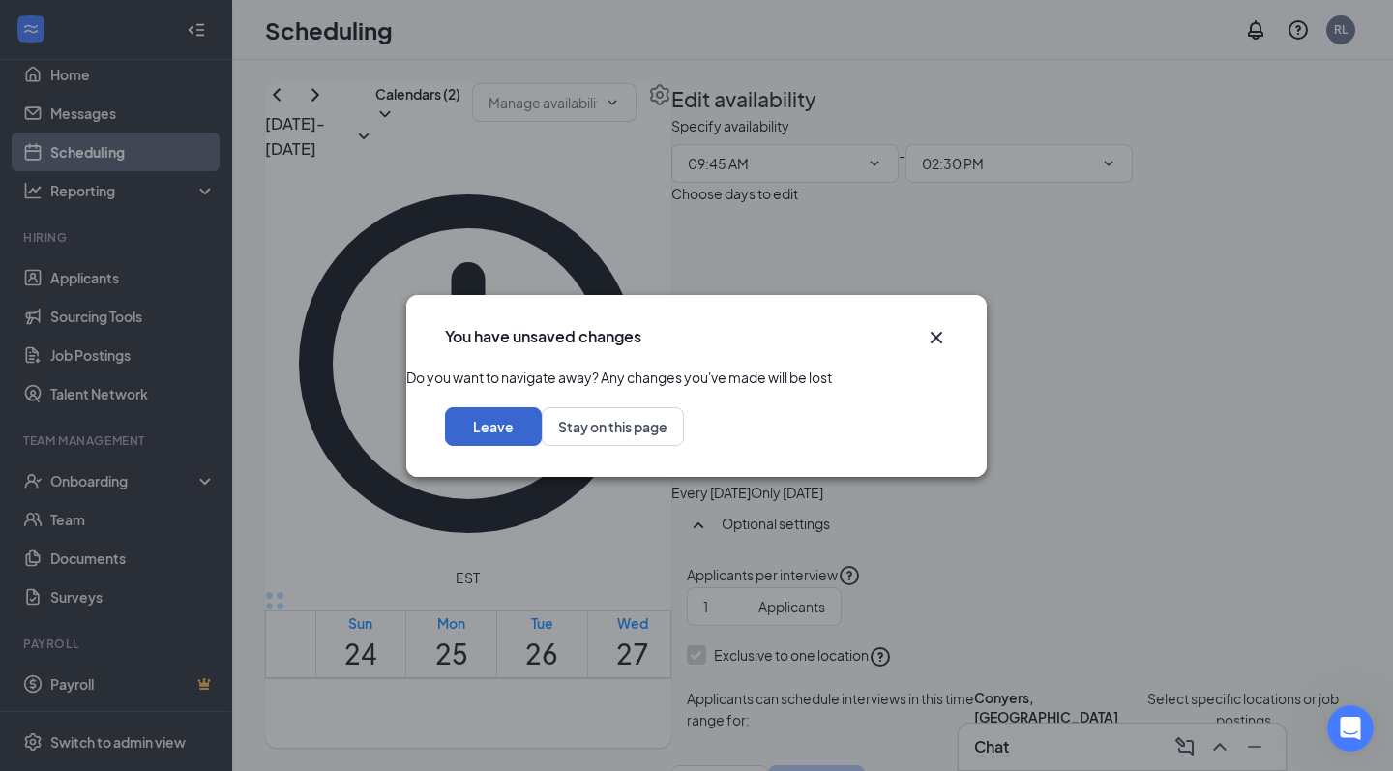
click at [542, 446] on button "Leave" at bounding box center [493, 426] width 97 height 39
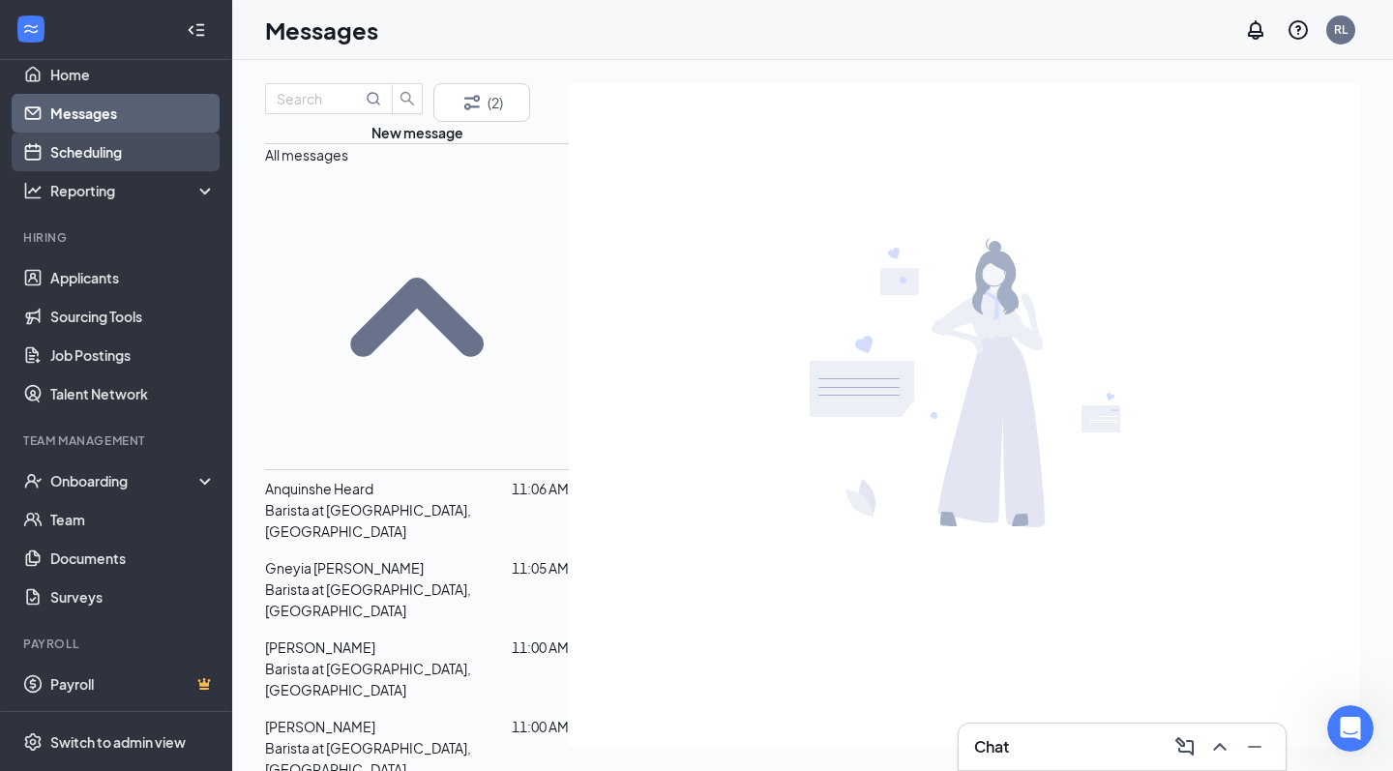
click at [117, 147] on link "Scheduling" at bounding box center [132, 152] width 165 height 39
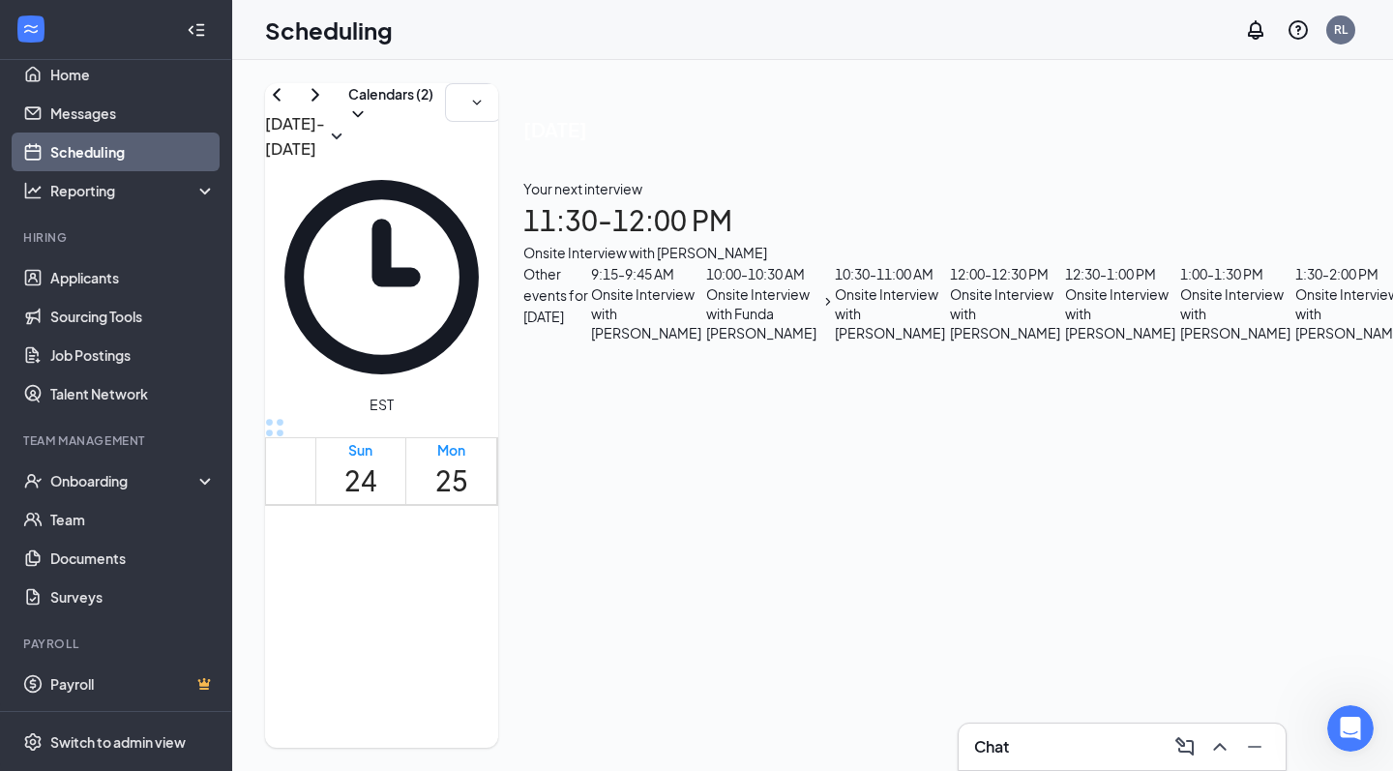
scroll to position [1044, 0]
click at [748, 606] on span "9:15-9:45 AM" at bounding box center [719, 616] width 75 height 20
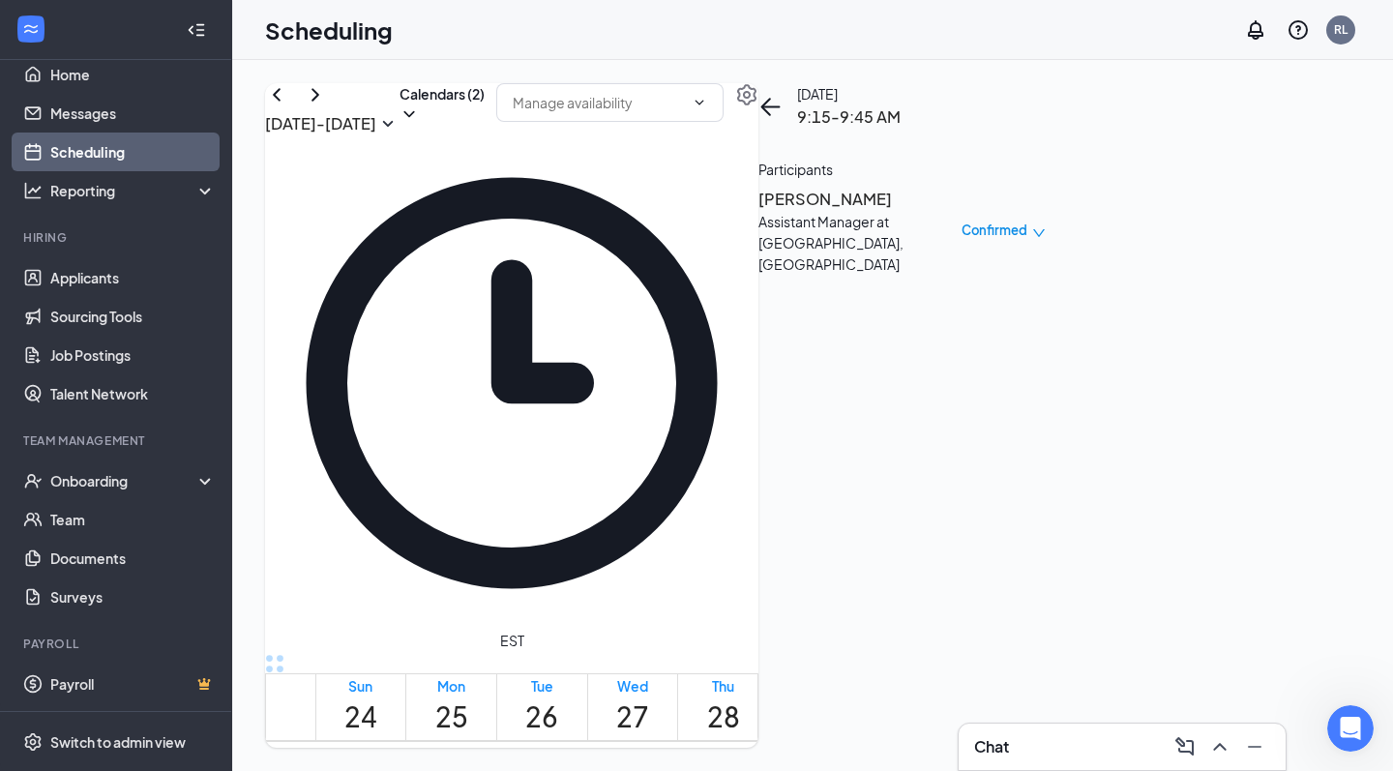
click at [1025, 41] on div "Scheduling RL" at bounding box center [812, 30] width 1161 height 60
click at [655, 564] on td at bounding box center [632, 575] width 635 height 22
click at [782, 118] on button "back-button" at bounding box center [770, 106] width 23 height 23
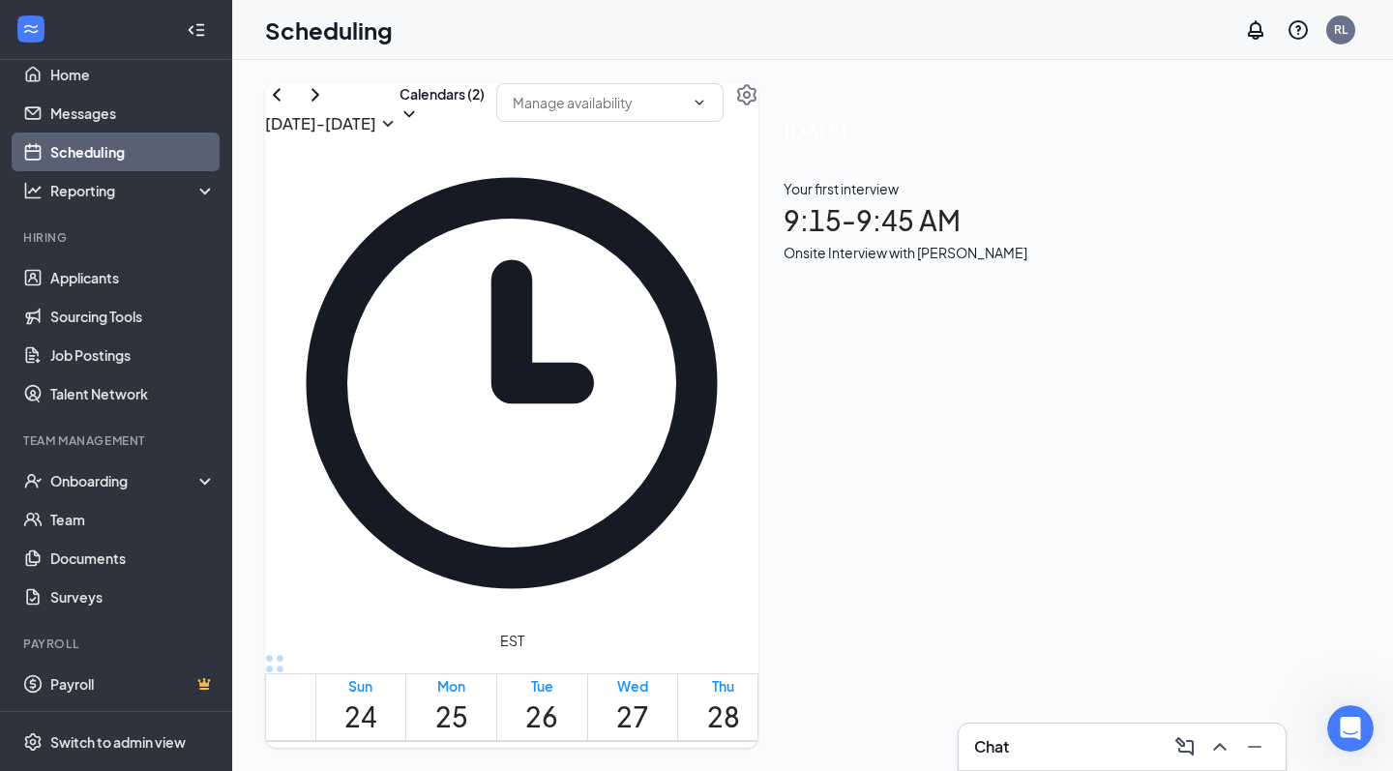
drag, startPoint x: 655, startPoint y: 419, endPoint x: 656, endPoint y: 431, distance: 11.7
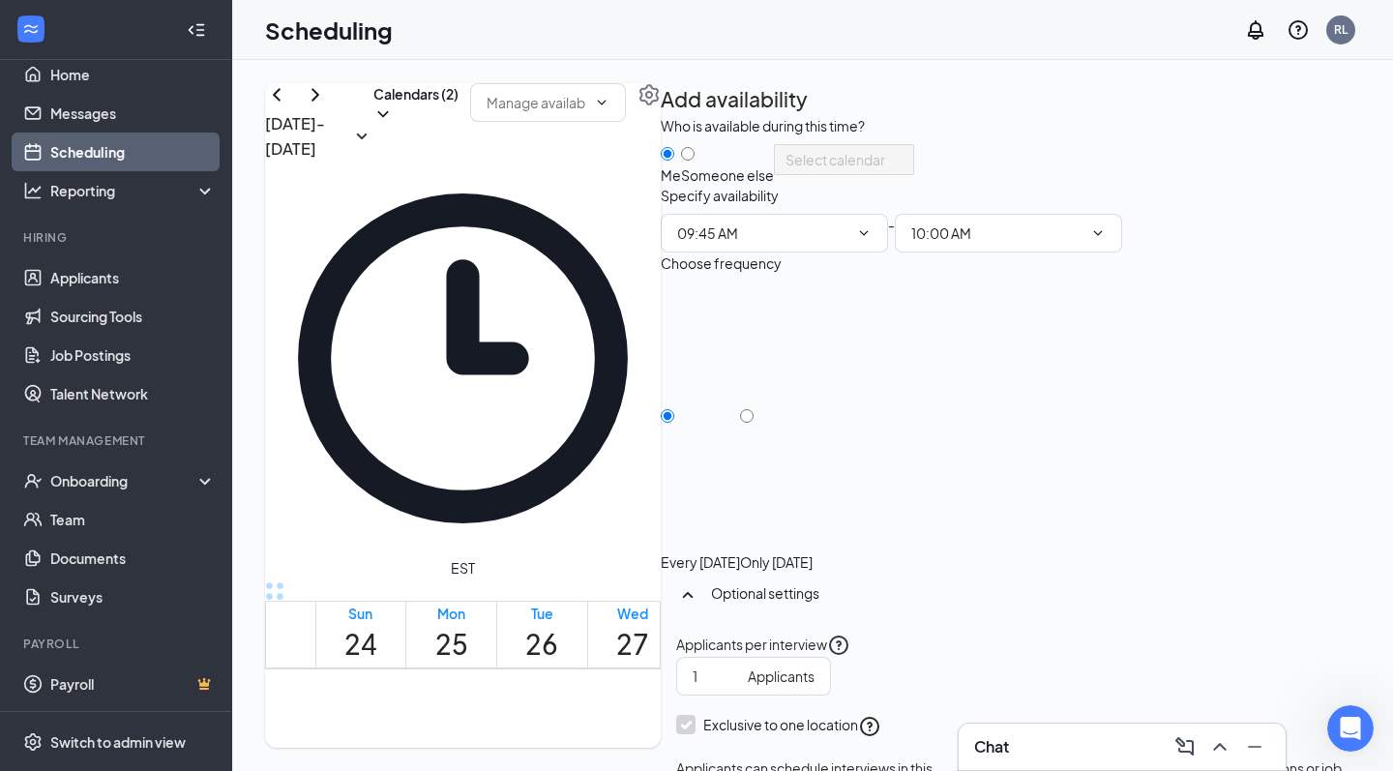
click at [813, 552] on div "Only Wednesday, Aug 27" at bounding box center [776, 561] width 73 height 19
click at [754, 423] on input "Only Wednesday, Aug 27" at bounding box center [747, 416] width 14 height 14
radio input "true"
radio input "false"
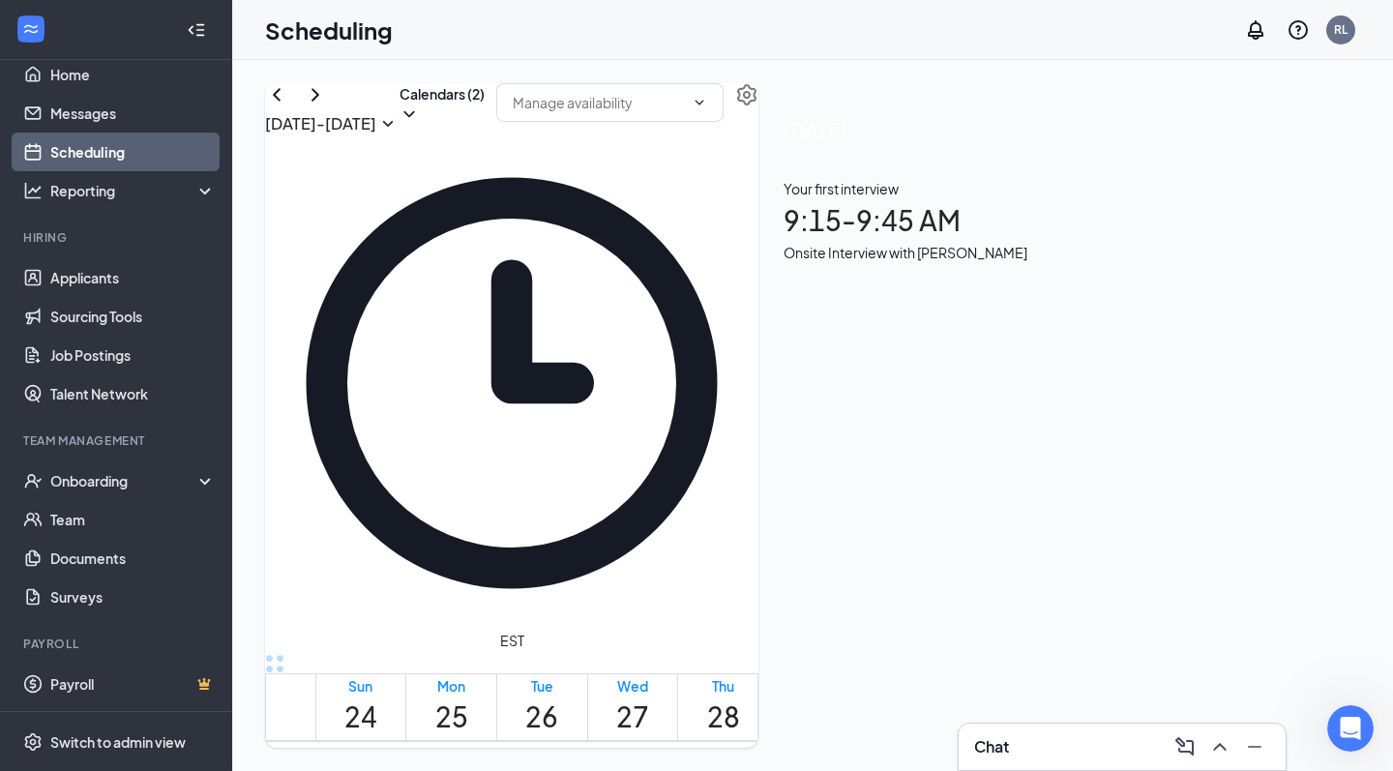
scroll to position [1319, 0]
click at [764, 632] on div at bounding box center [764, 650] width 0 height 36
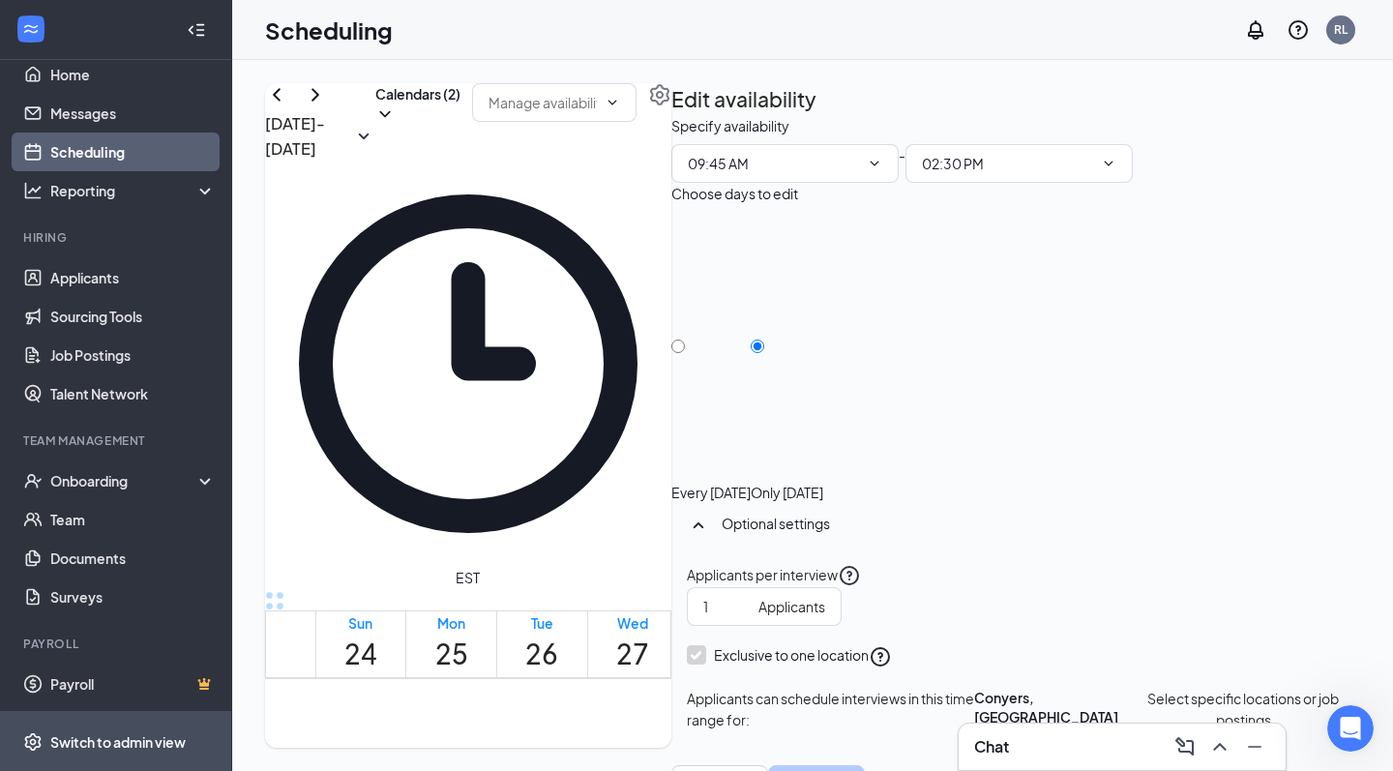
click at [98, 749] on div "Switch to admin view" at bounding box center [117, 741] width 135 height 19
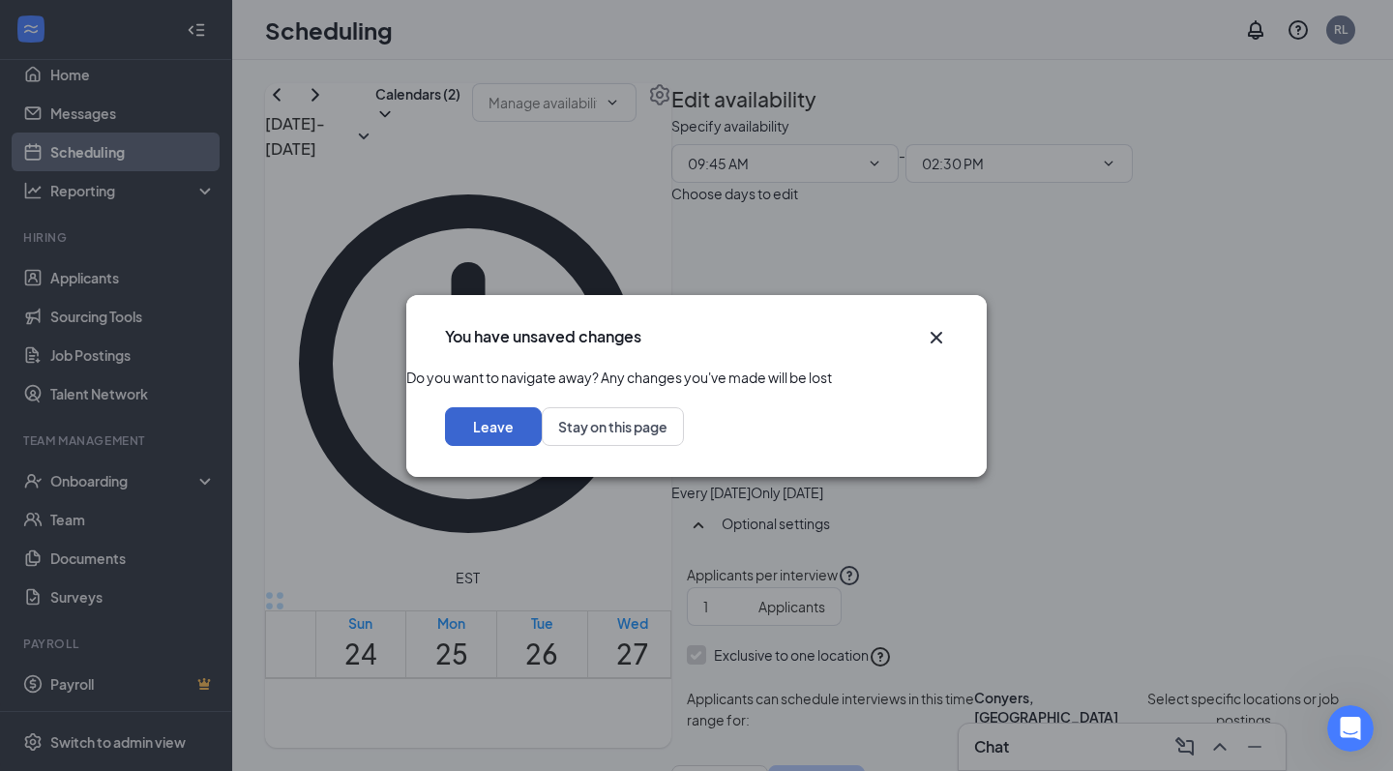
click at [542, 435] on button "Leave" at bounding box center [493, 426] width 97 height 39
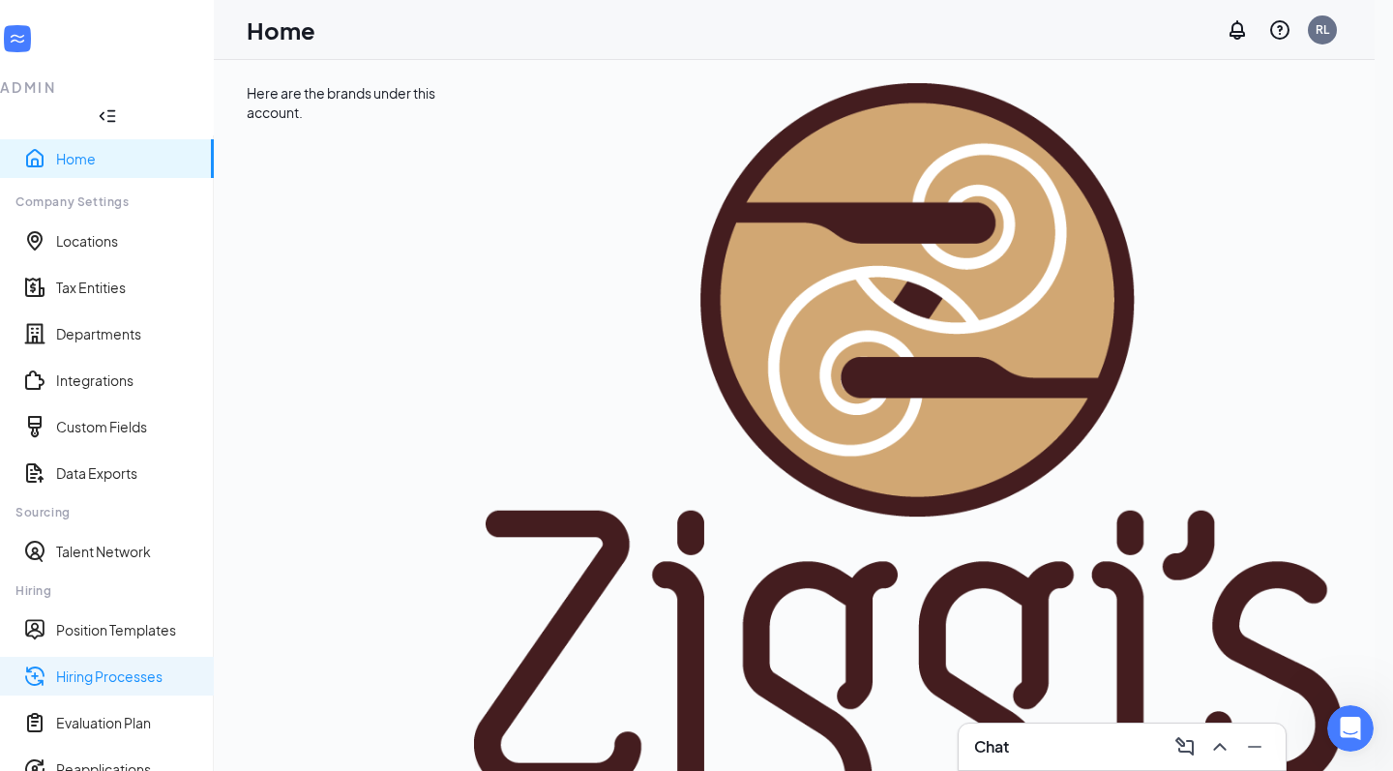
click at [138, 667] on link "Hiring Processes" at bounding box center [127, 676] width 142 height 19
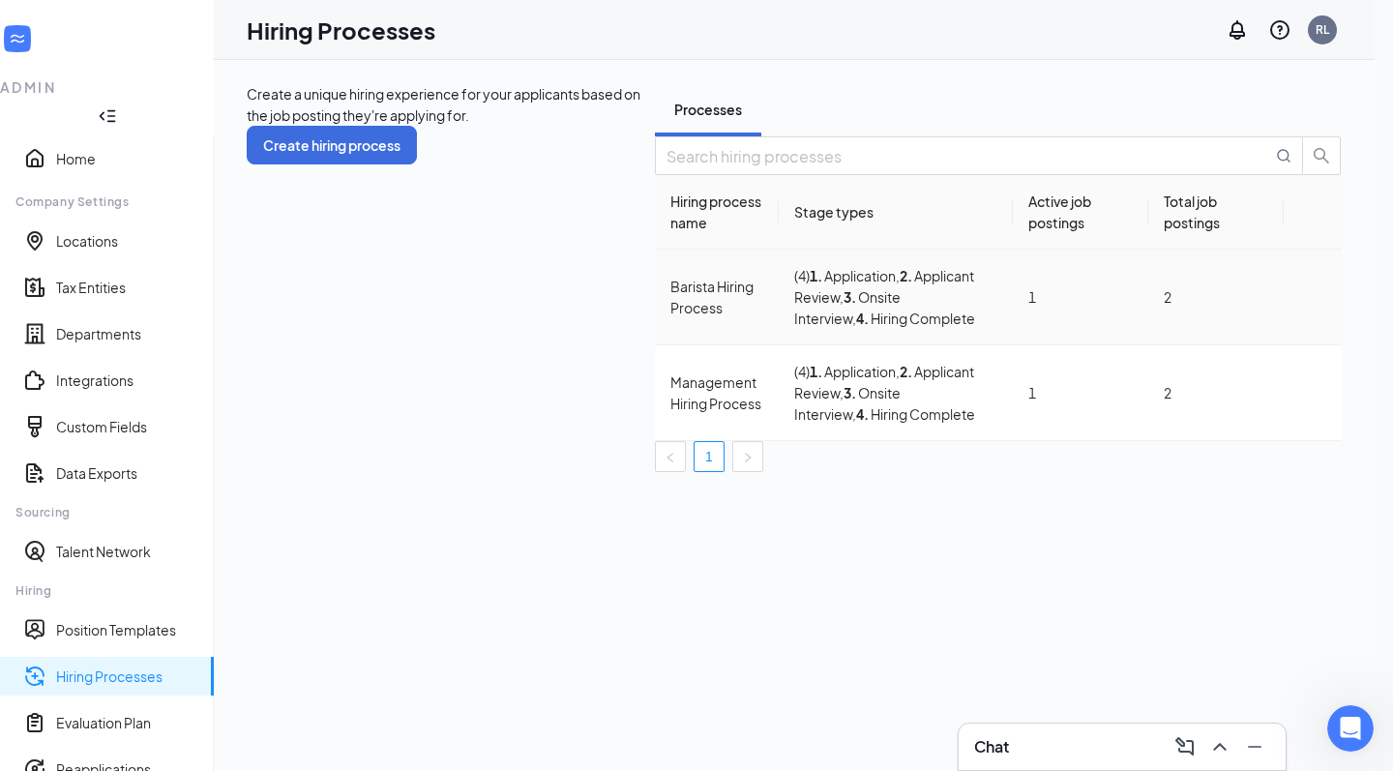
click at [1313, 297] on icon "Ellipses" at bounding box center [1313, 297] width 0 height 0
click at [1212, 370] on span "Edit" at bounding box center [1223, 370] width 174 height 21
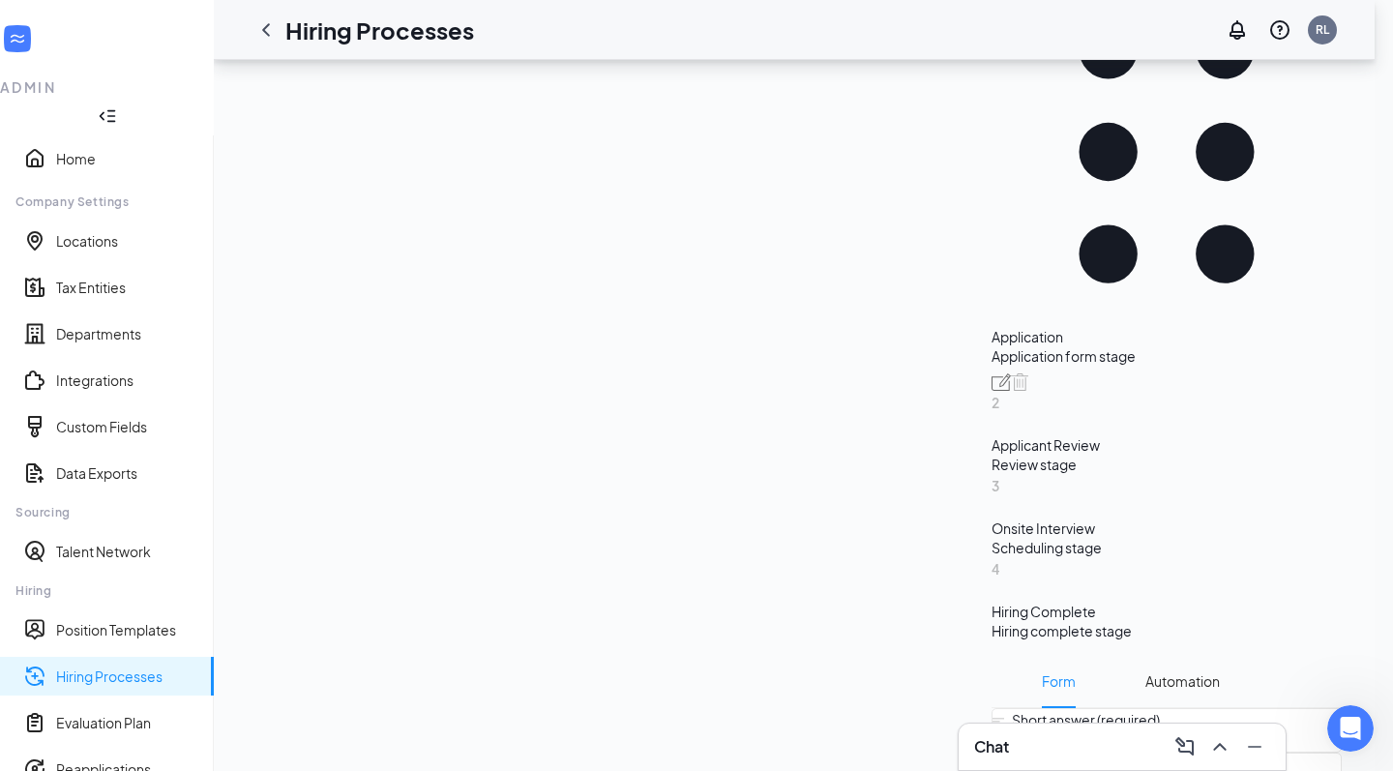
scroll to position [403, 0]
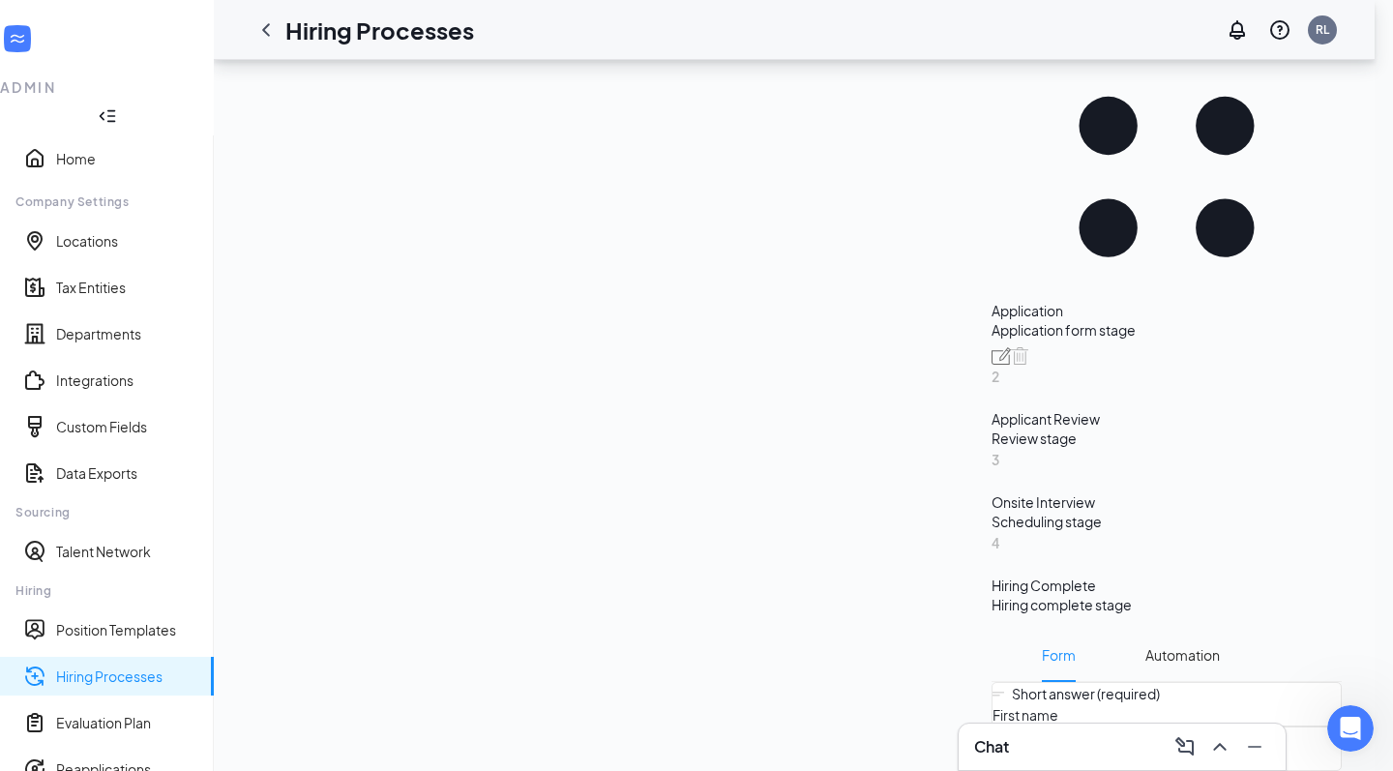
click at [992, 492] on div "Onsite Interview" at bounding box center [1167, 501] width 350 height 19
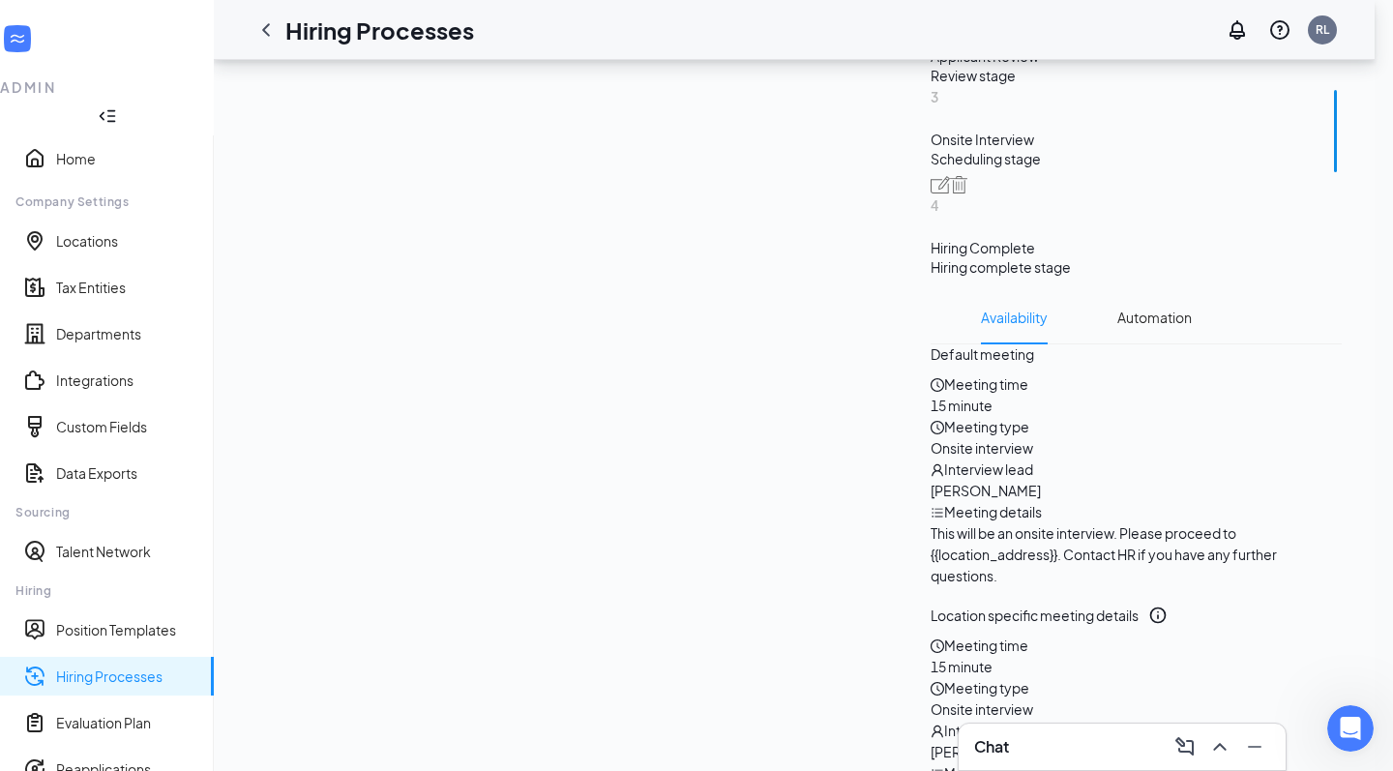
scroll to position [800, 0]
click at [1325, 357] on icon "Pencil" at bounding box center [1325, 357] width 0 height 0
radio input "true"
radio input "false"
type textarea "This will be an in-person interview. Since the store is under final stages of c…"
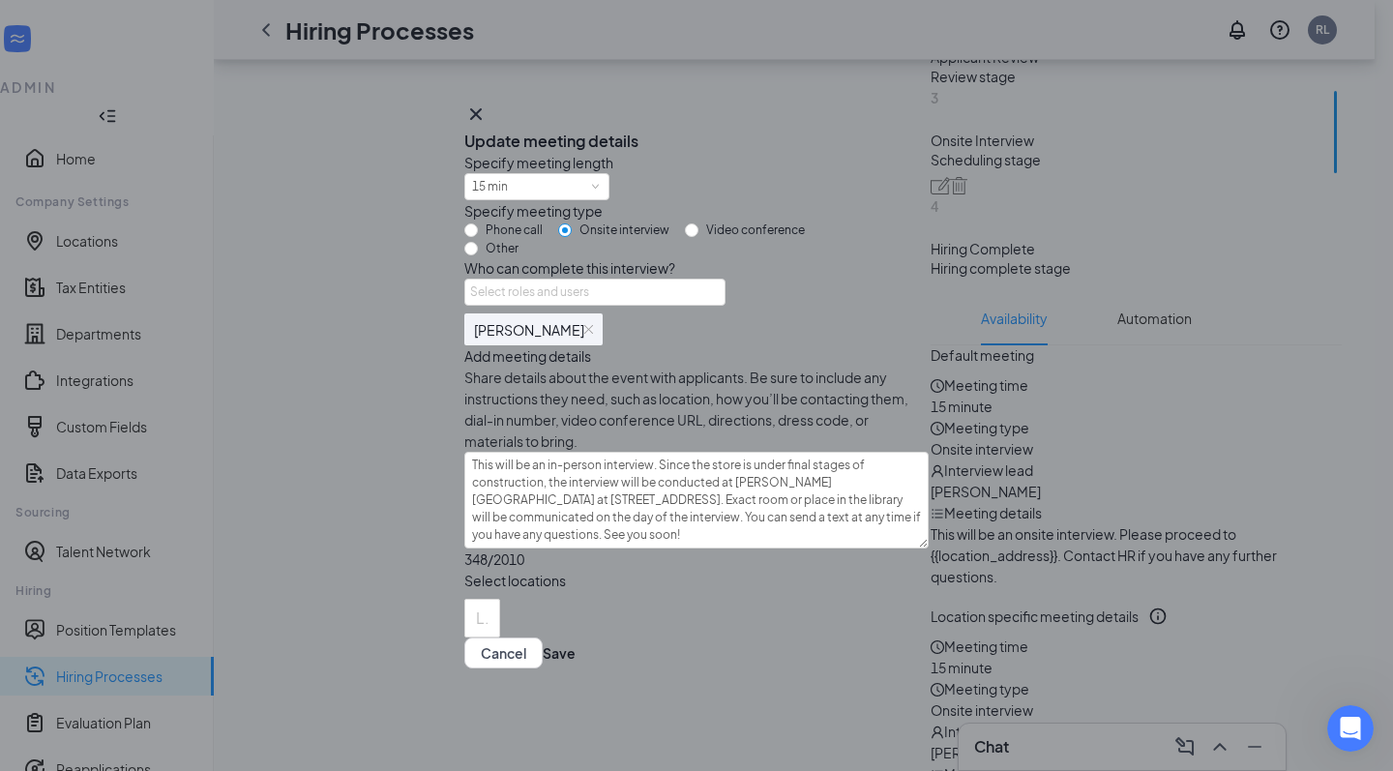
scroll to position [172, 0]
click at [905, 131] on div "Update meeting details" at bounding box center [696, 141] width 464 height 21
click at [482, 108] on icon "Cross" at bounding box center [476, 114] width 12 height 12
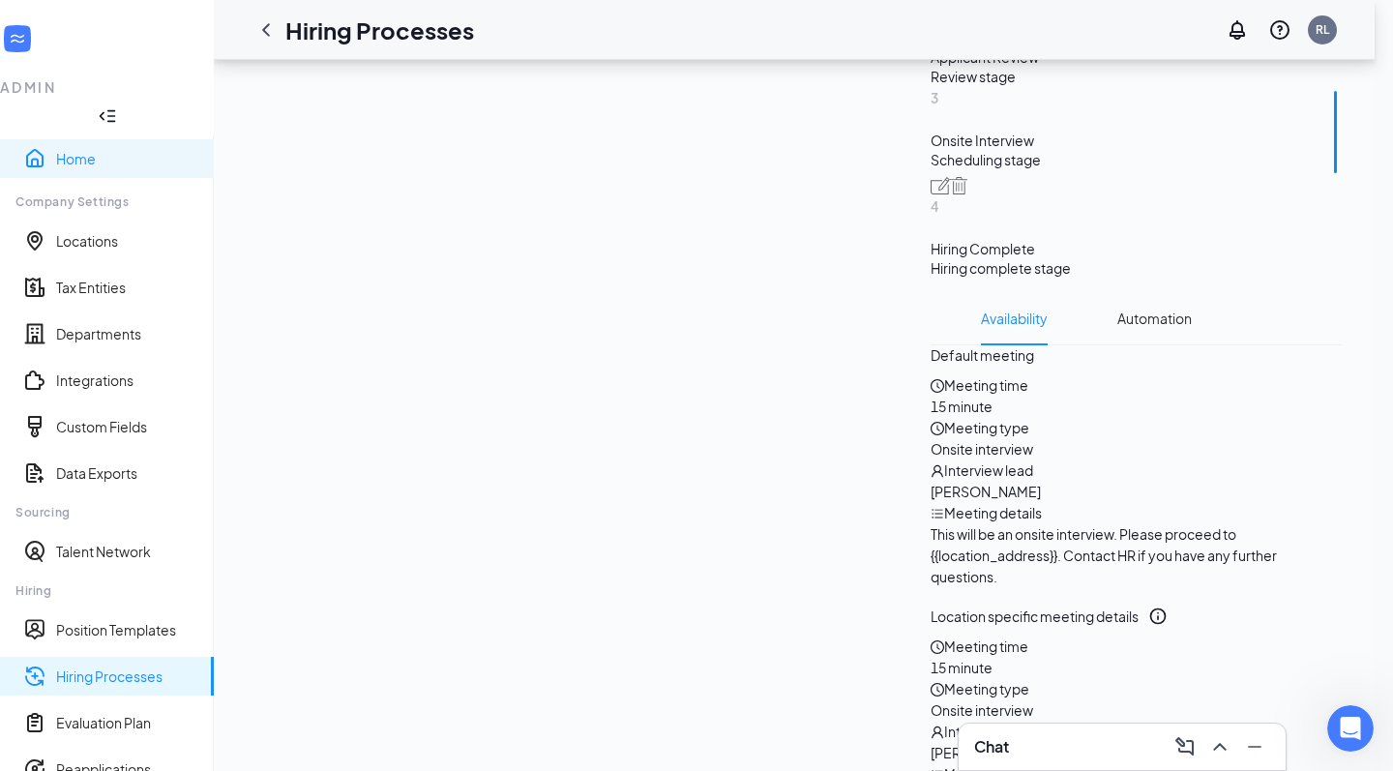
click at [77, 149] on link "Home" at bounding box center [127, 158] width 142 height 19
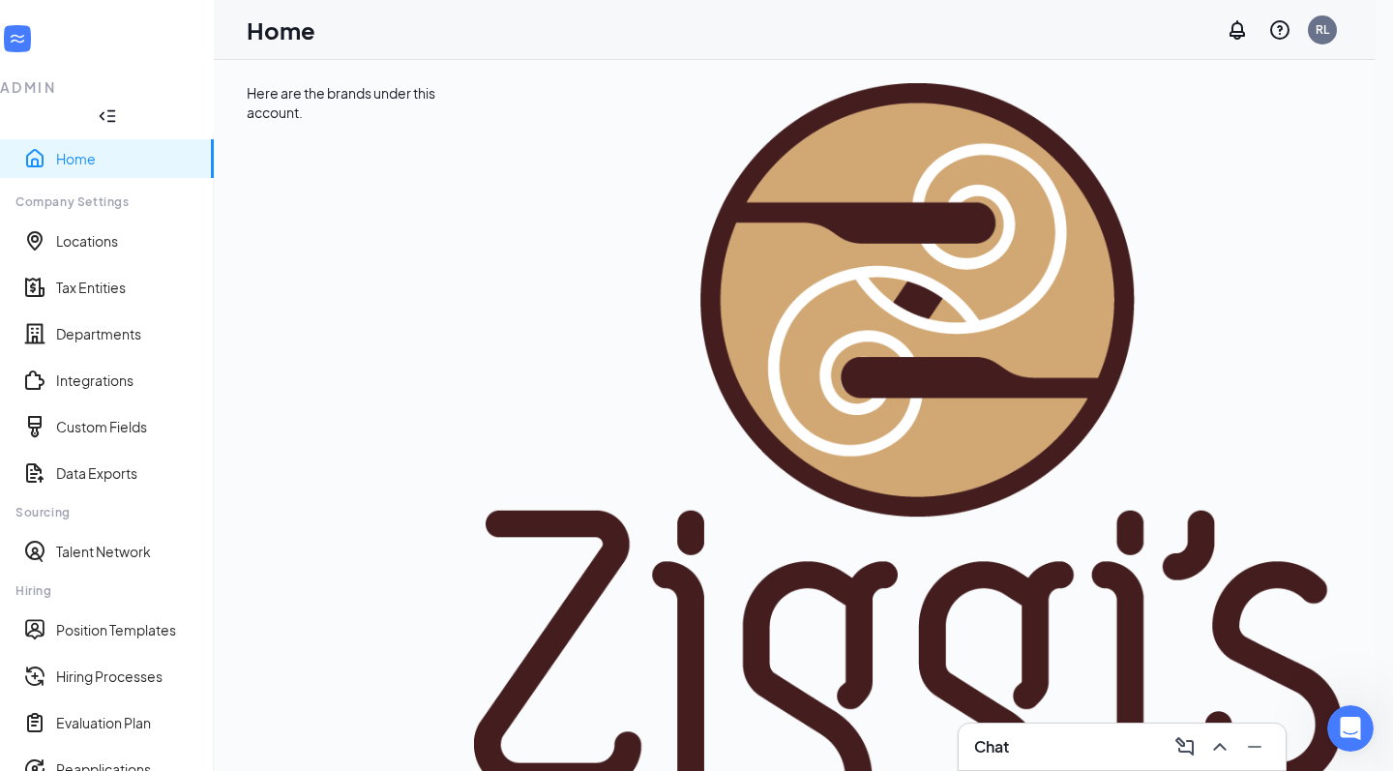
click at [980, 729] on div "Chat" at bounding box center [1122, 747] width 327 height 46
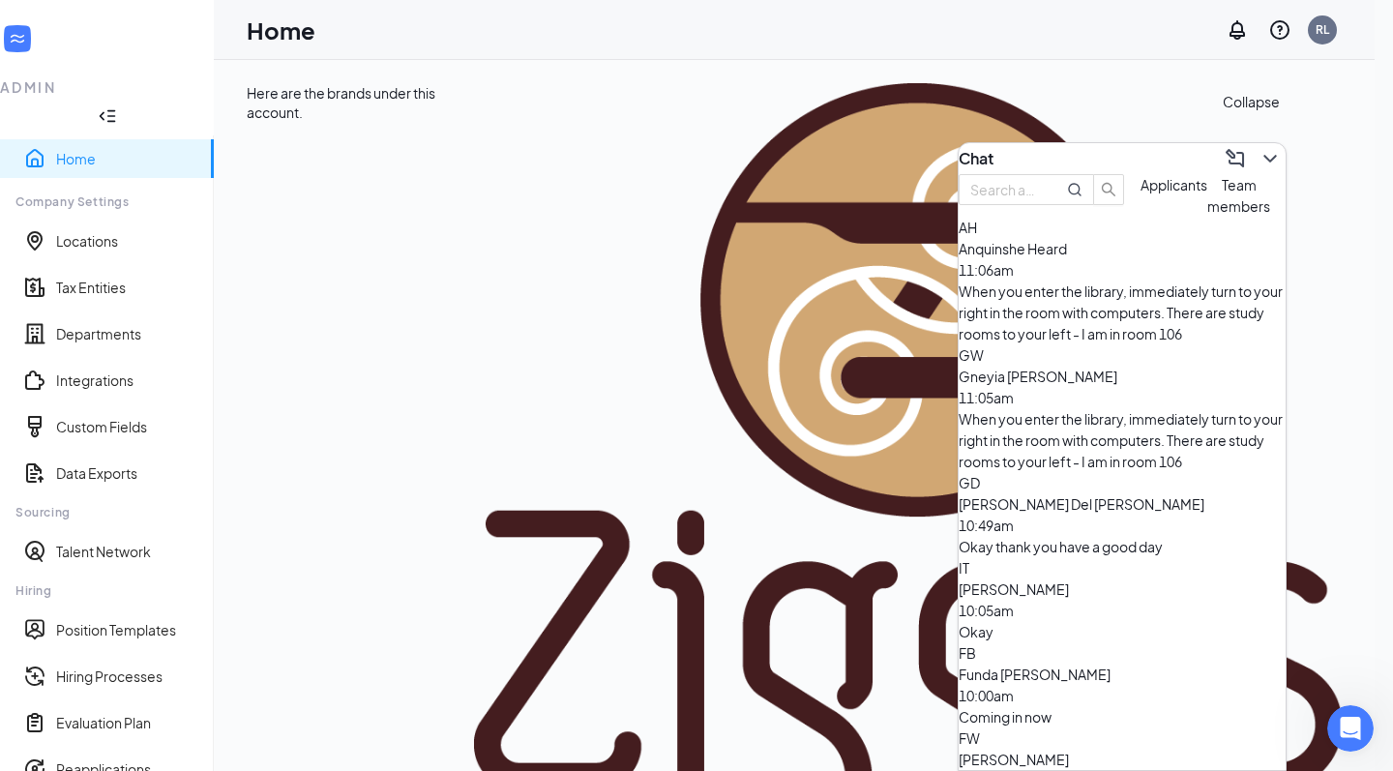
click at [1263, 160] on icon "ChevronDown" at bounding box center [1270, 158] width 23 height 23
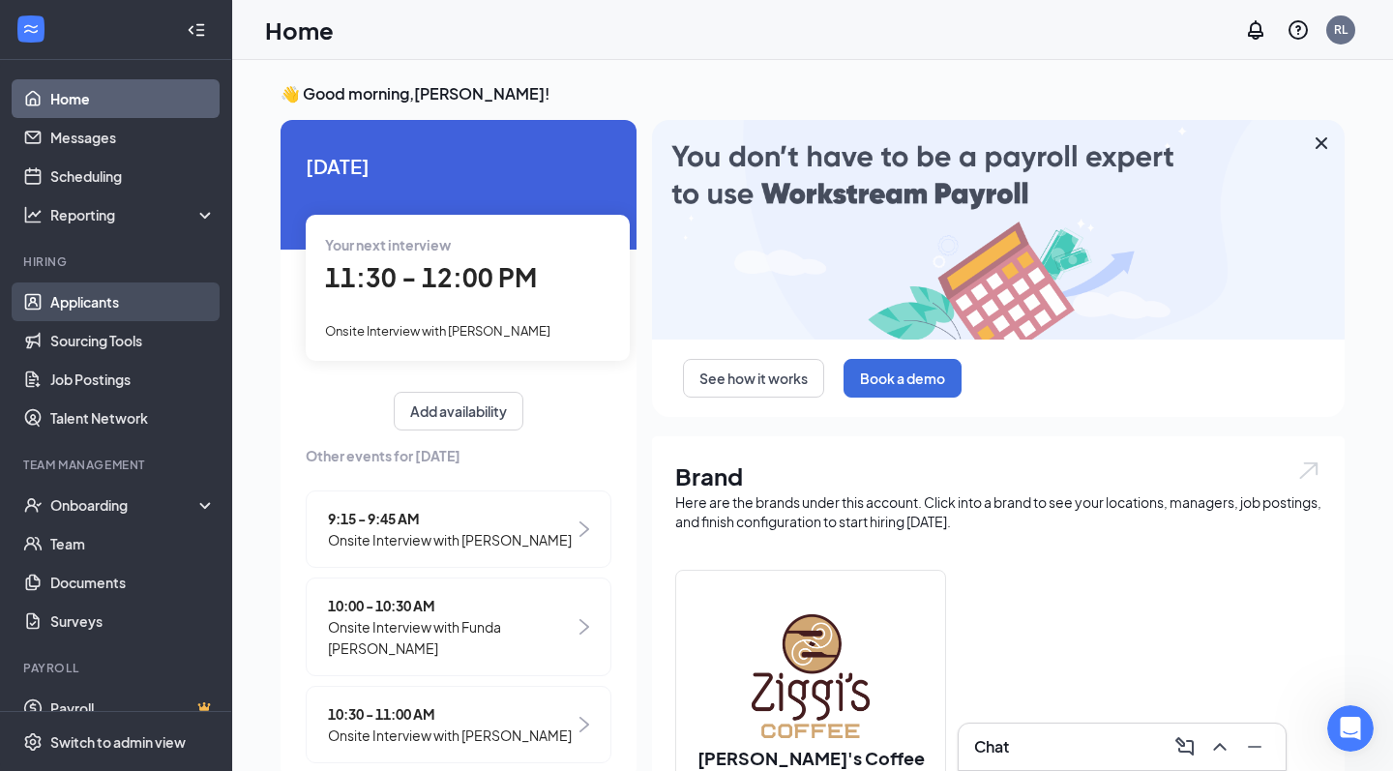
click at [128, 303] on link "Applicants" at bounding box center [132, 302] width 165 height 39
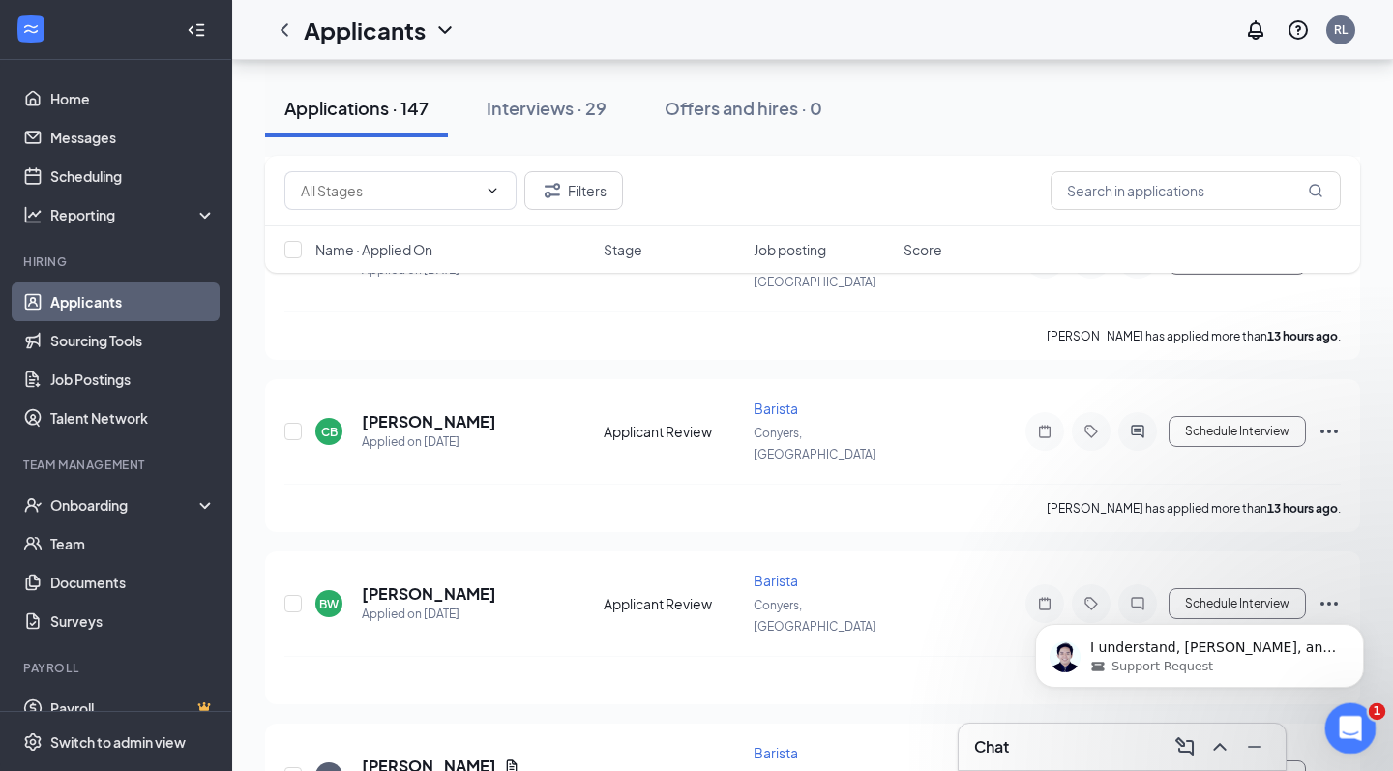
click at [1370, 733] on div "Open Intercom Messenger" at bounding box center [1348, 726] width 64 height 64
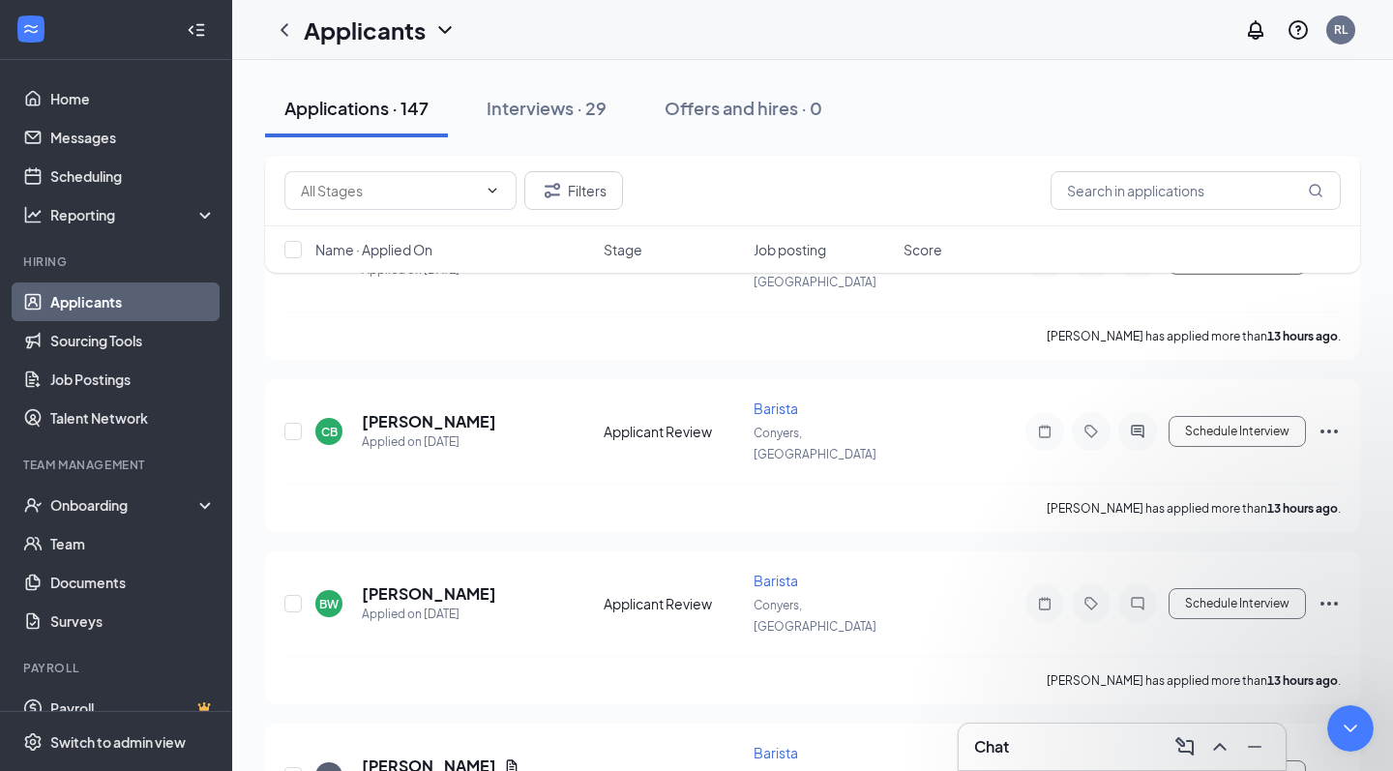
scroll to position [997, 0]
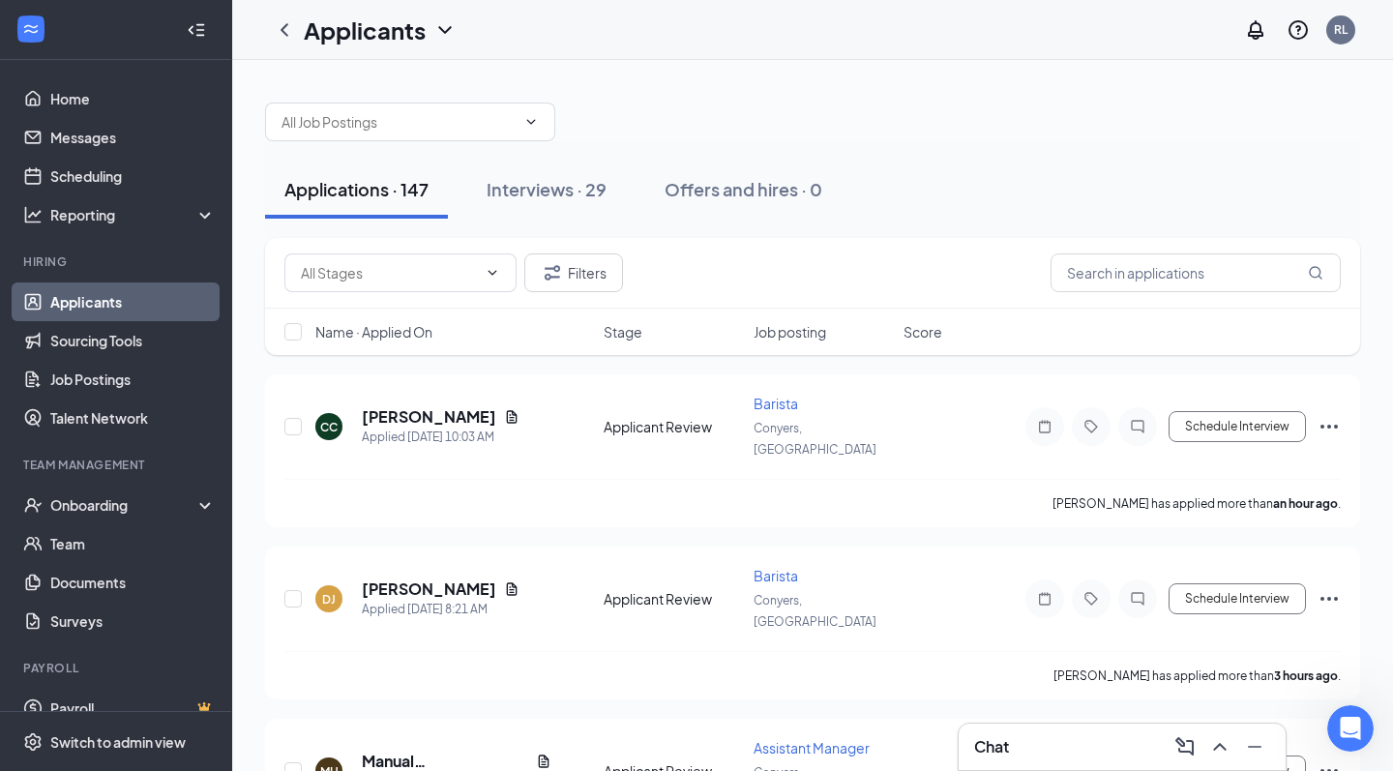
scroll to position [0, 0]
click at [109, 97] on link "Home" at bounding box center [132, 98] width 165 height 39
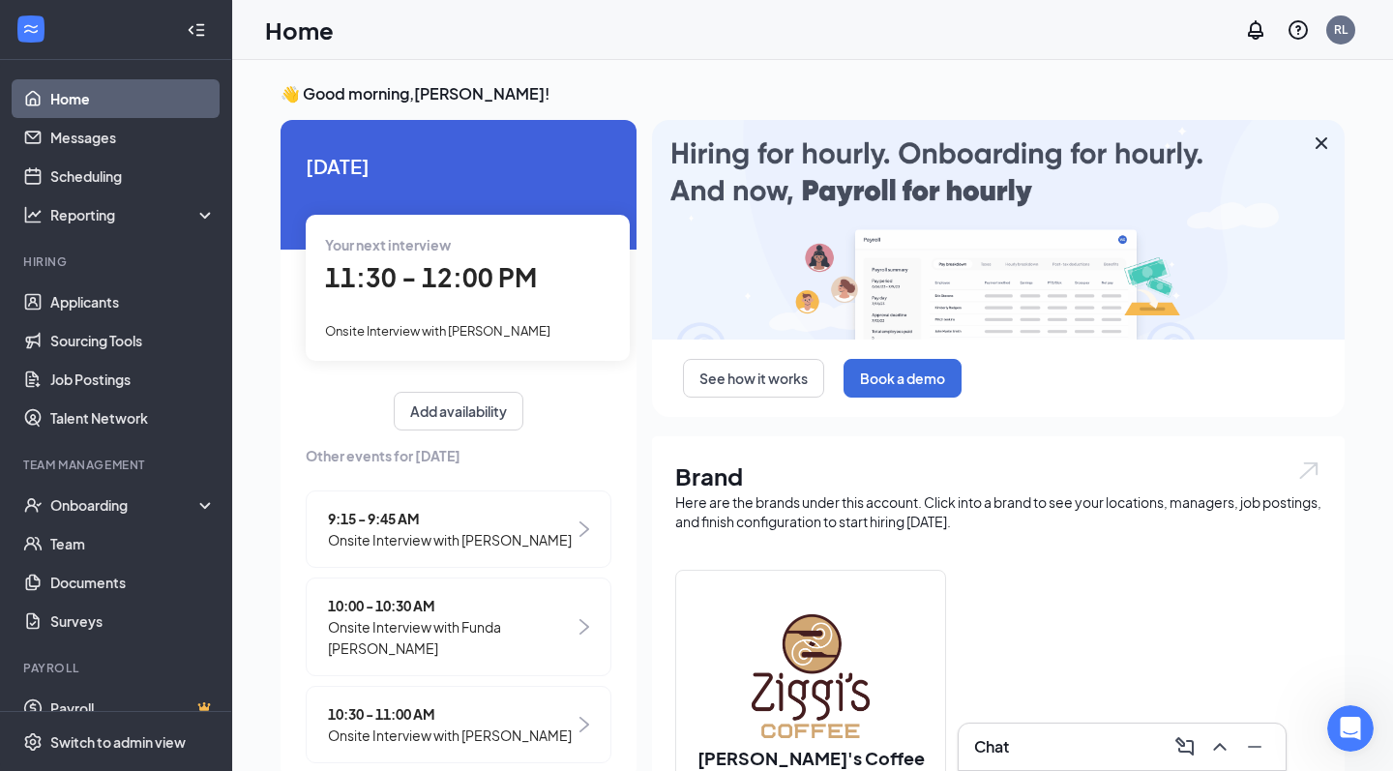
click at [433, 264] on span "11:30 - 12:00 PM" at bounding box center [431, 277] width 212 height 32
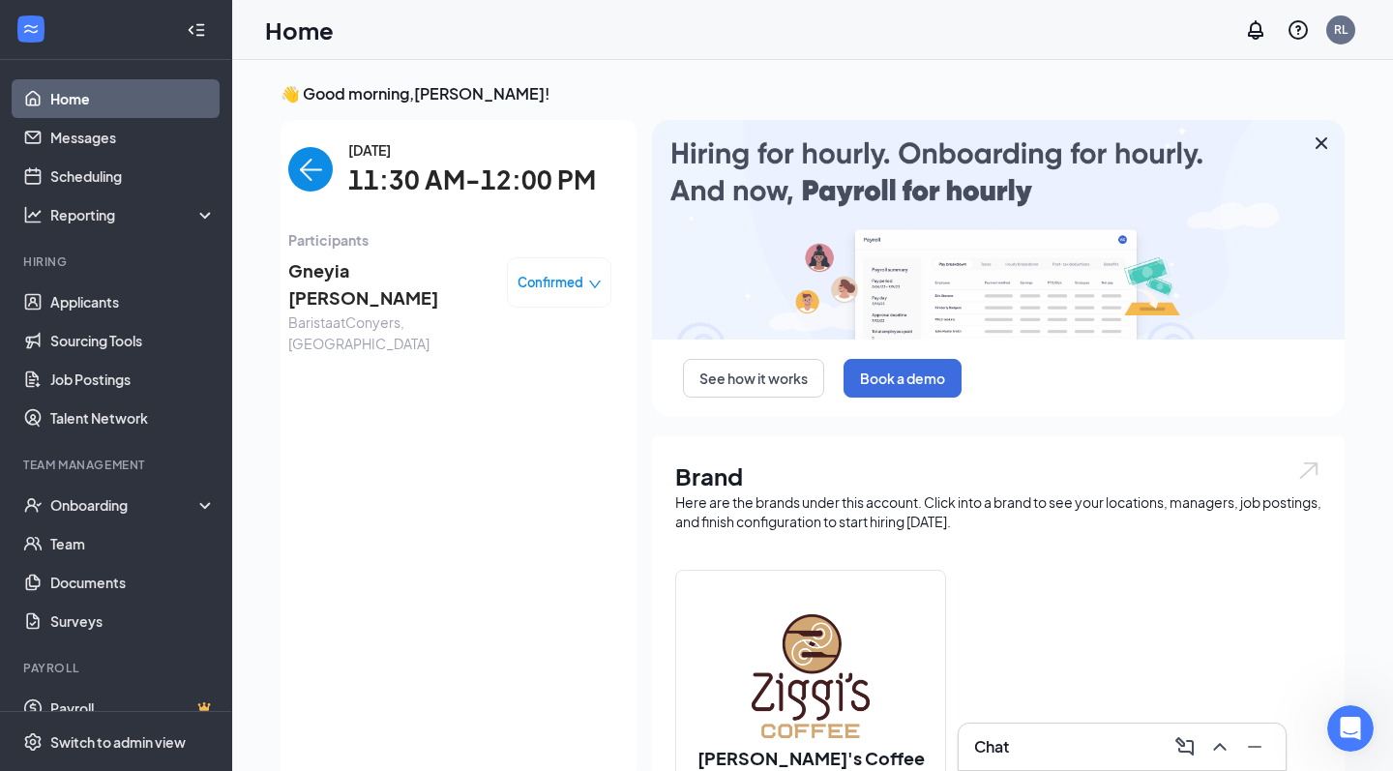
scroll to position [8, 0]
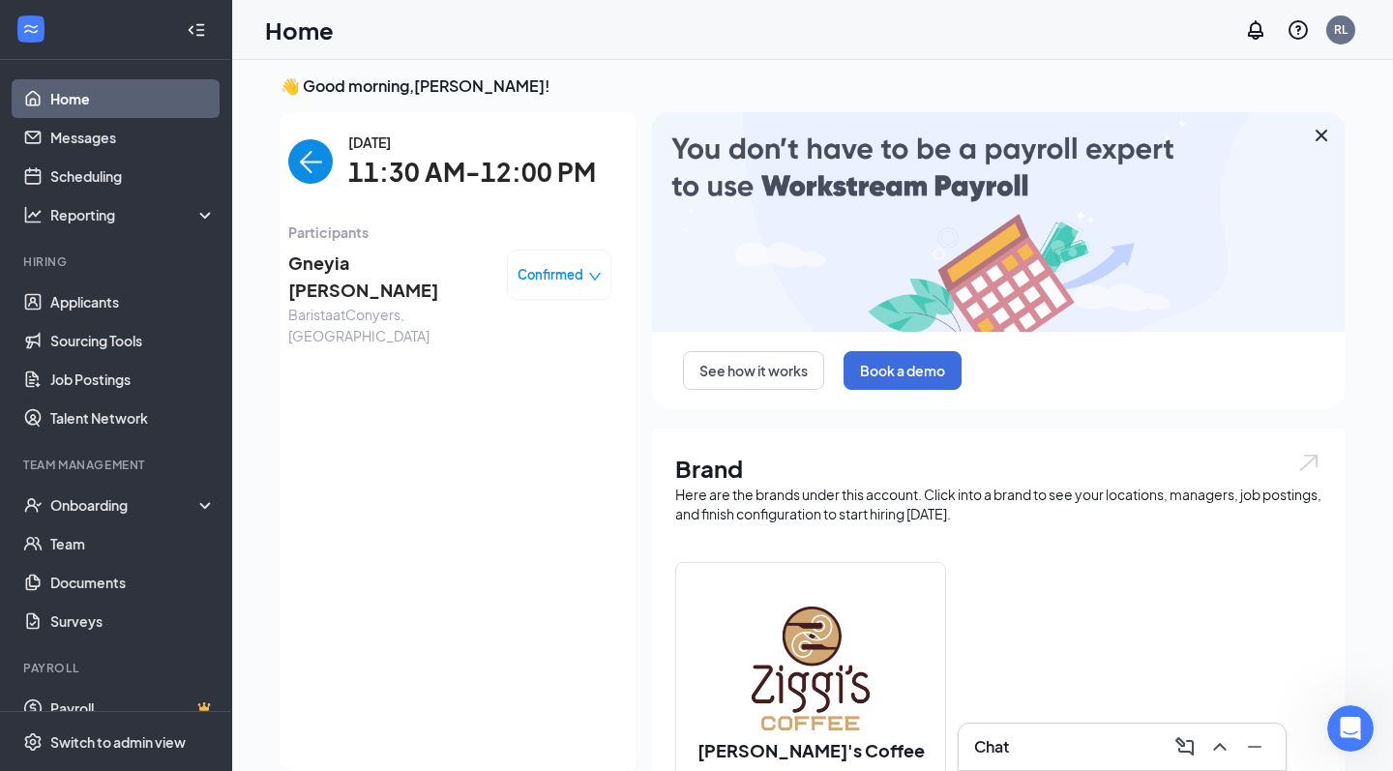
click at [398, 263] on span "Gneyia Walker" at bounding box center [389, 277] width 203 height 55
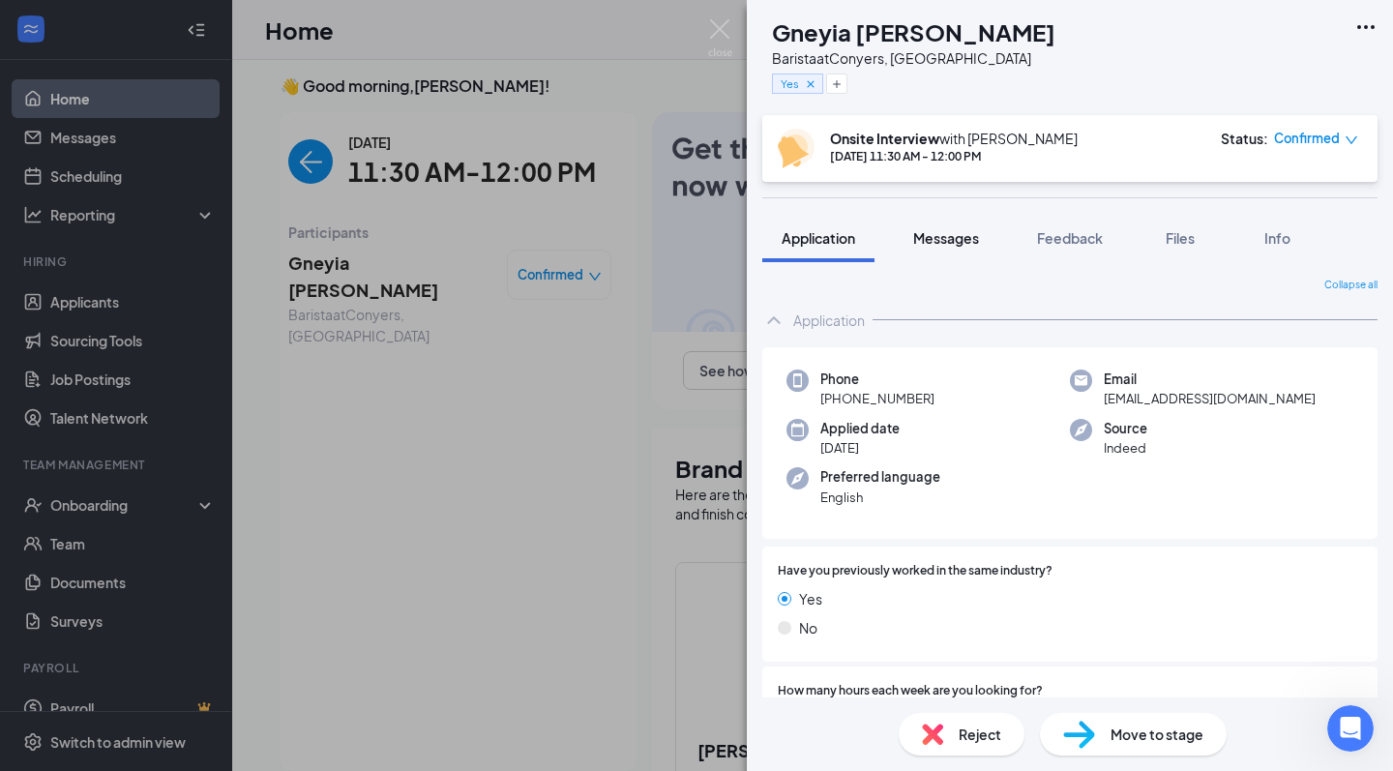
click at [961, 229] on span "Messages" at bounding box center [946, 237] width 66 height 17
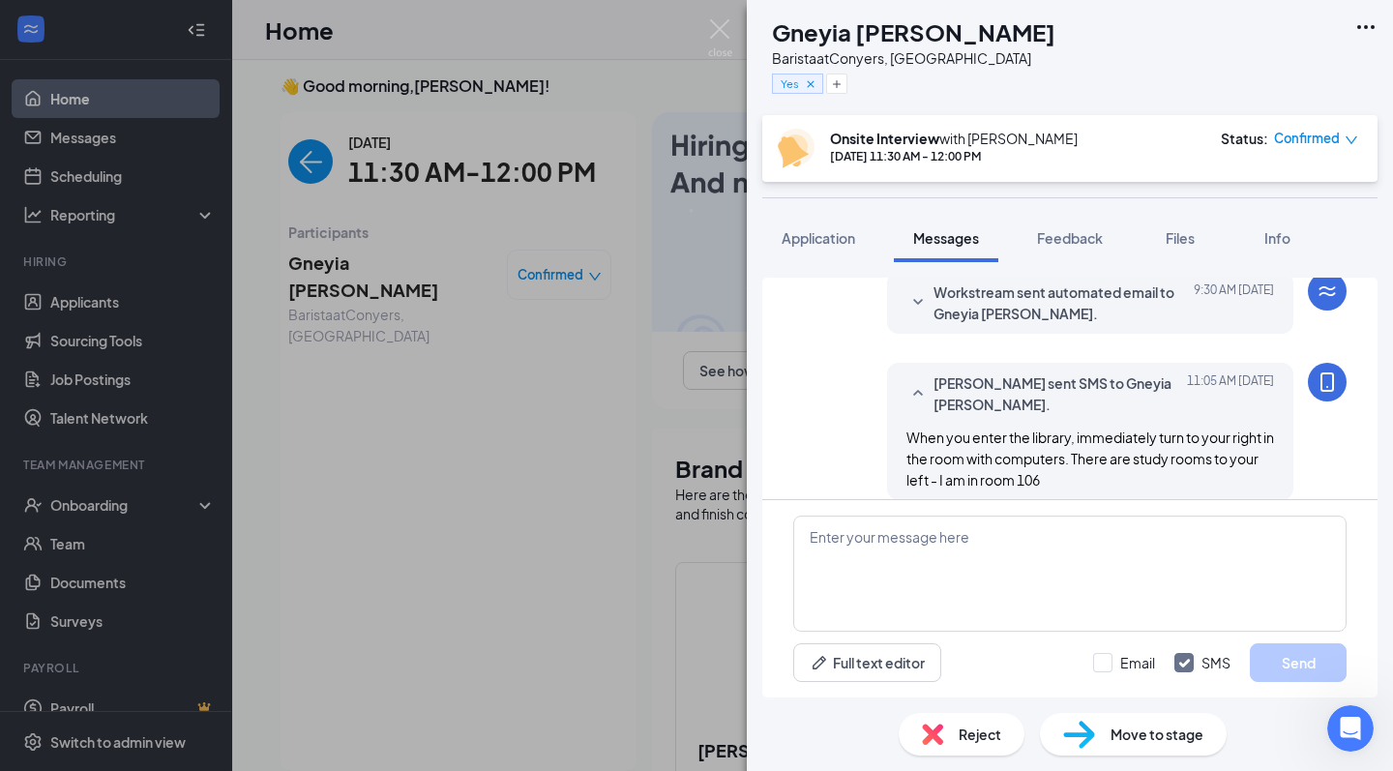
scroll to position [866, 0]
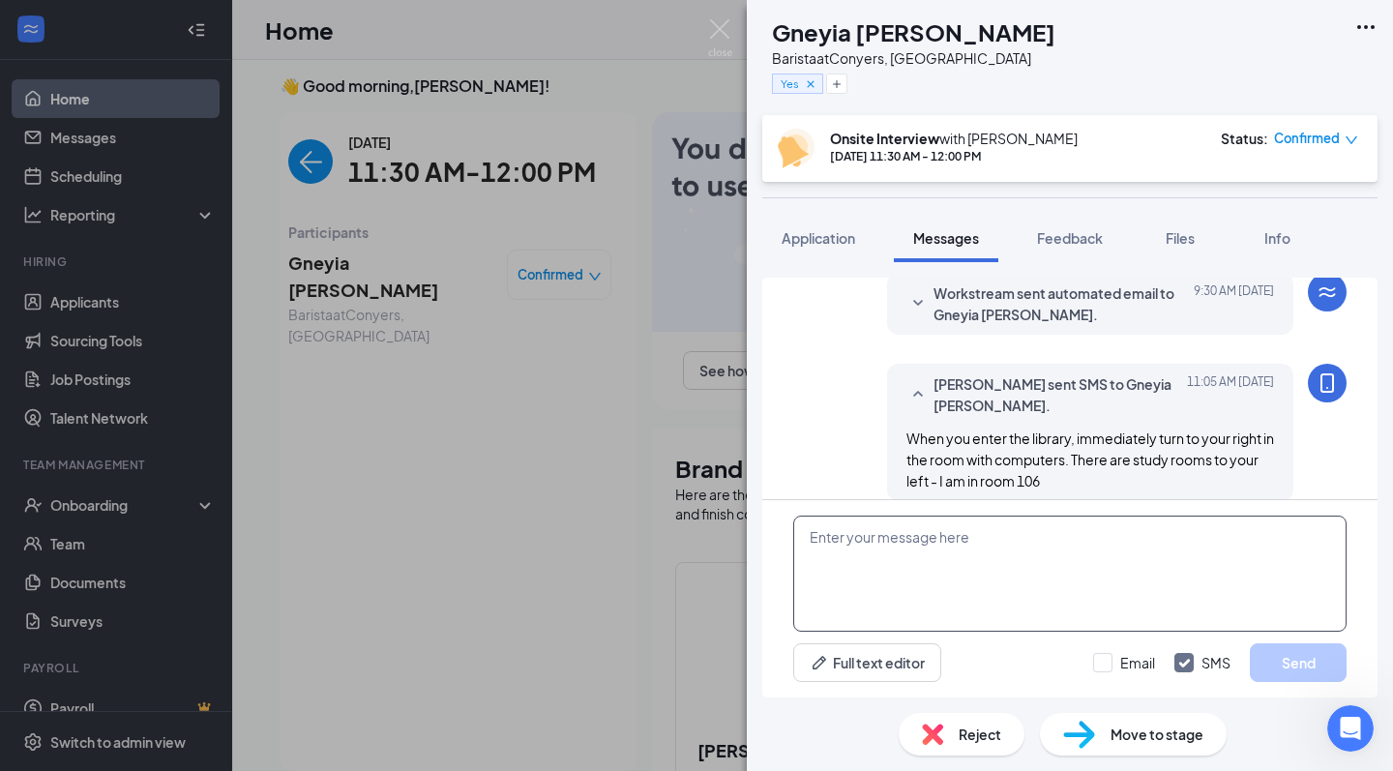
click at [887, 571] on textarea at bounding box center [1069, 574] width 553 height 116
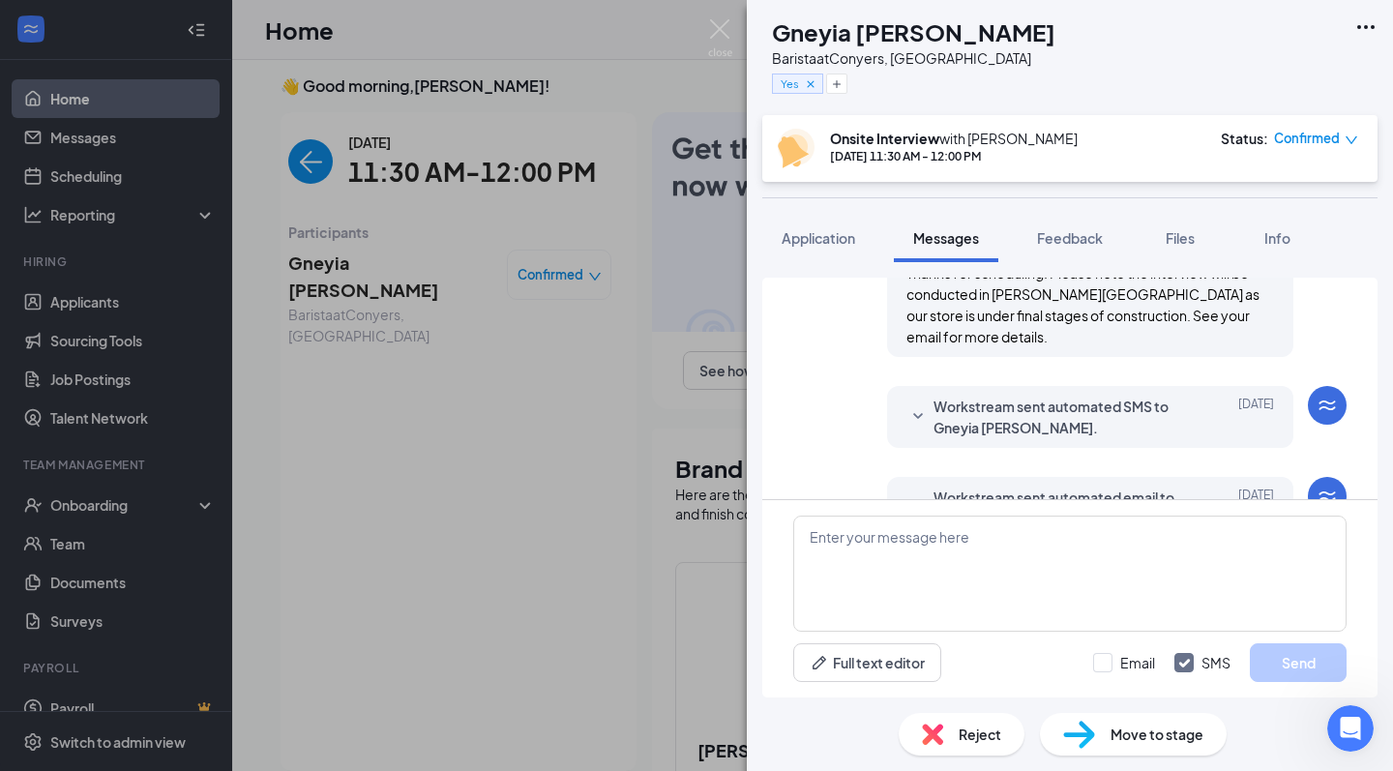
click at [984, 405] on span "Workstream sent automated SMS to Gneyia Walker." at bounding box center [1061, 417] width 254 height 43
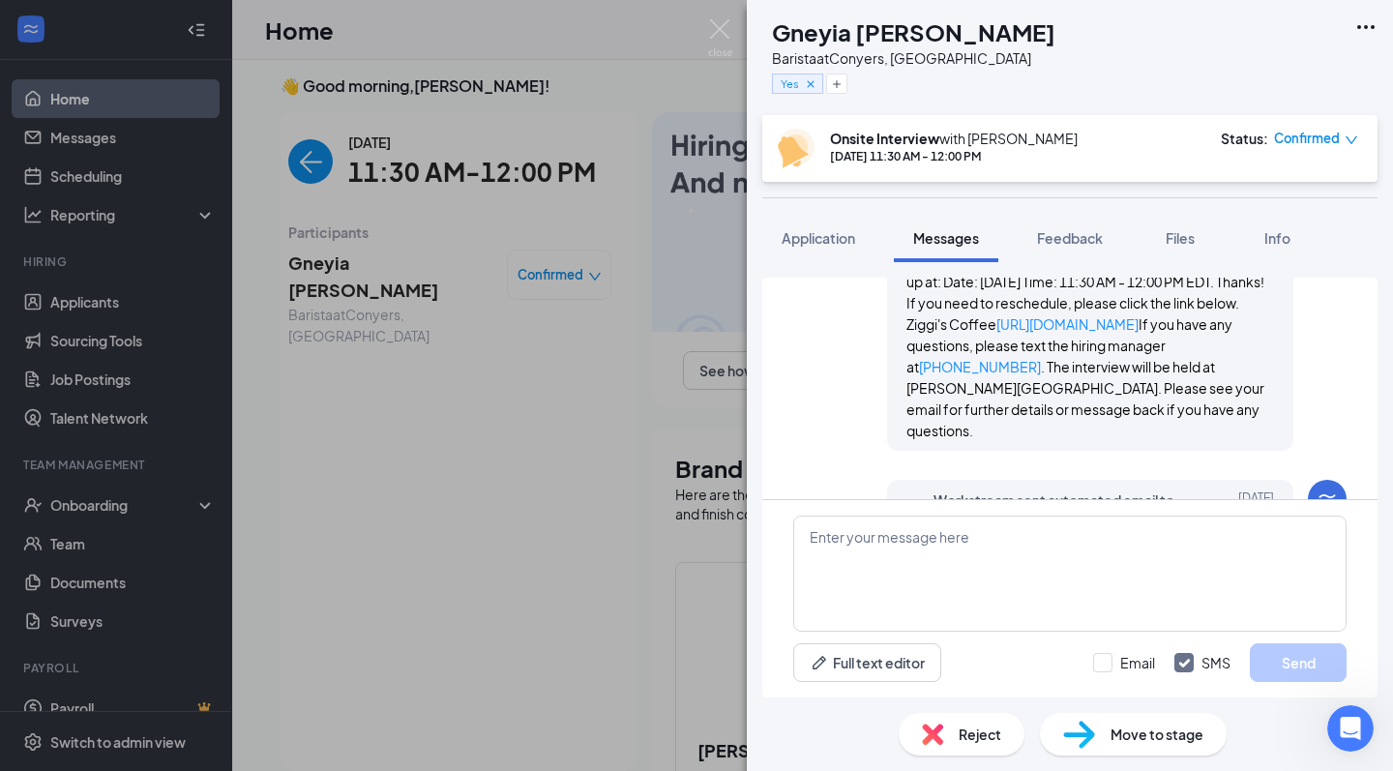
scroll to position [731, 0]
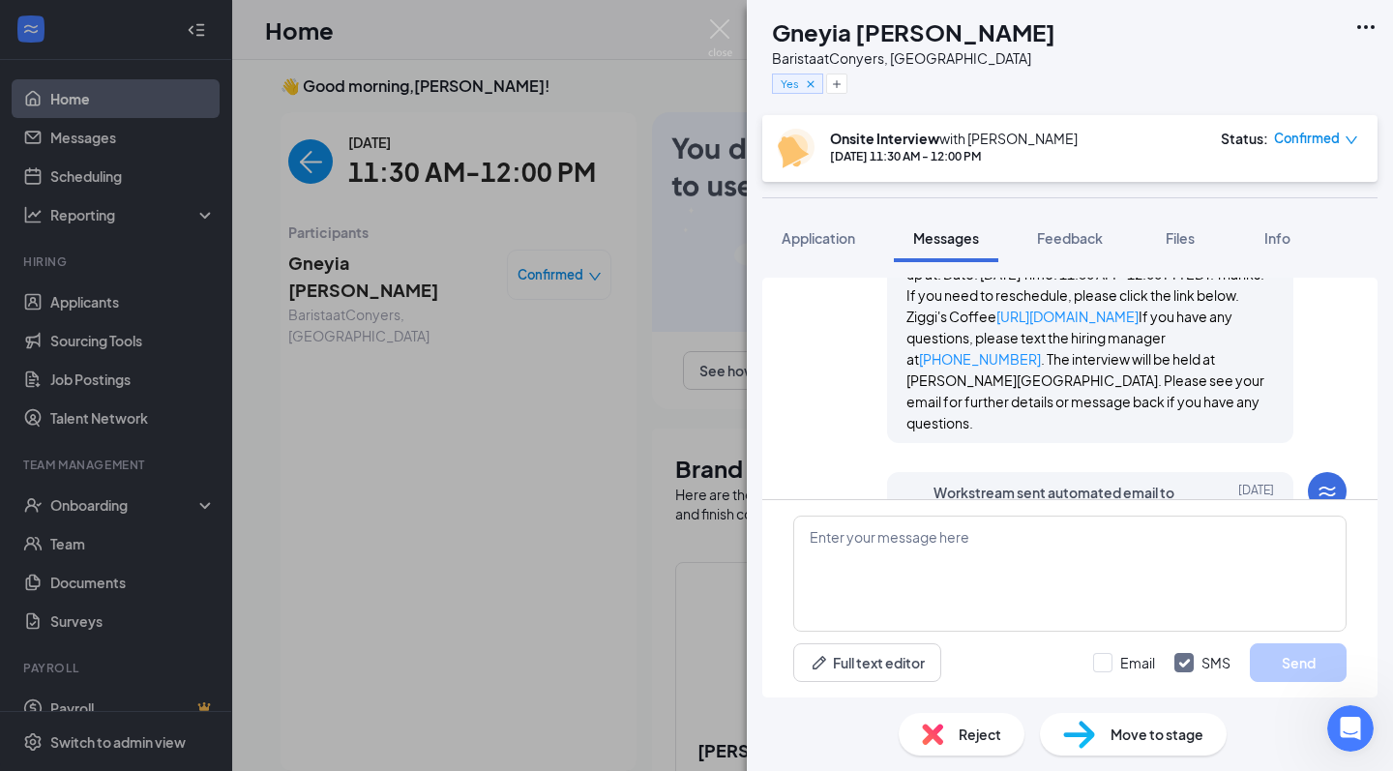
click at [1011, 482] on span "Workstream sent automated email to Gneyia Walker." at bounding box center [1061, 503] width 254 height 43
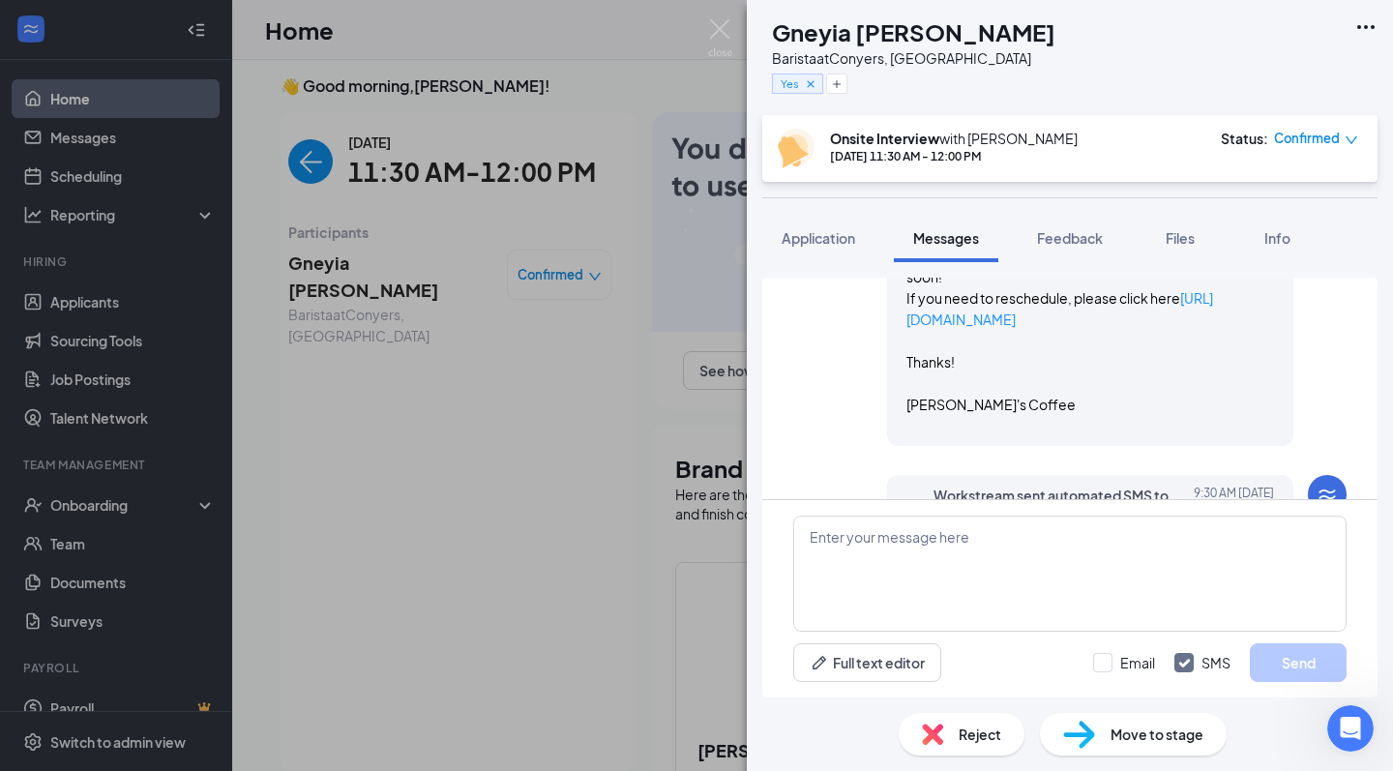
scroll to position [1414, 0]
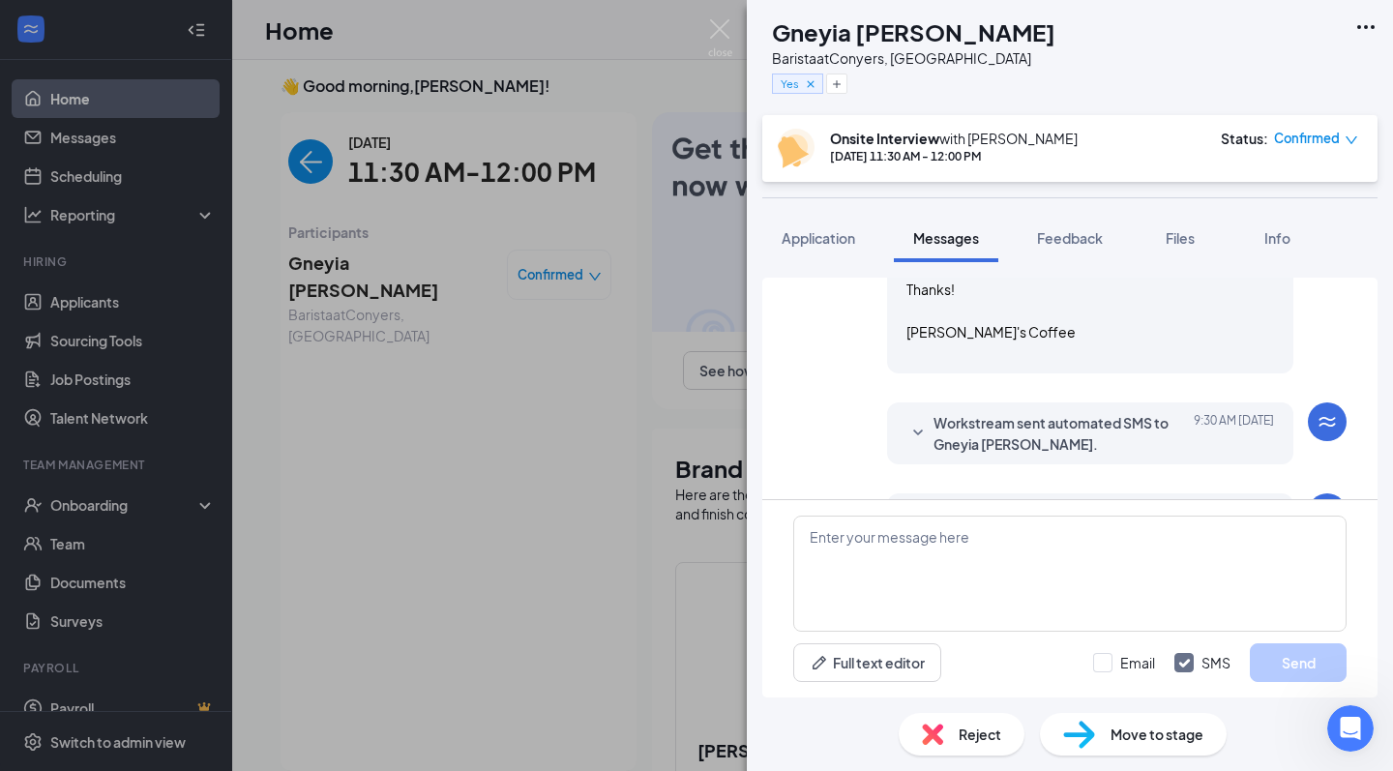
click at [1002, 412] on span "Workstream sent automated SMS to Gneyia Walker." at bounding box center [1061, 433] width 254 height 43
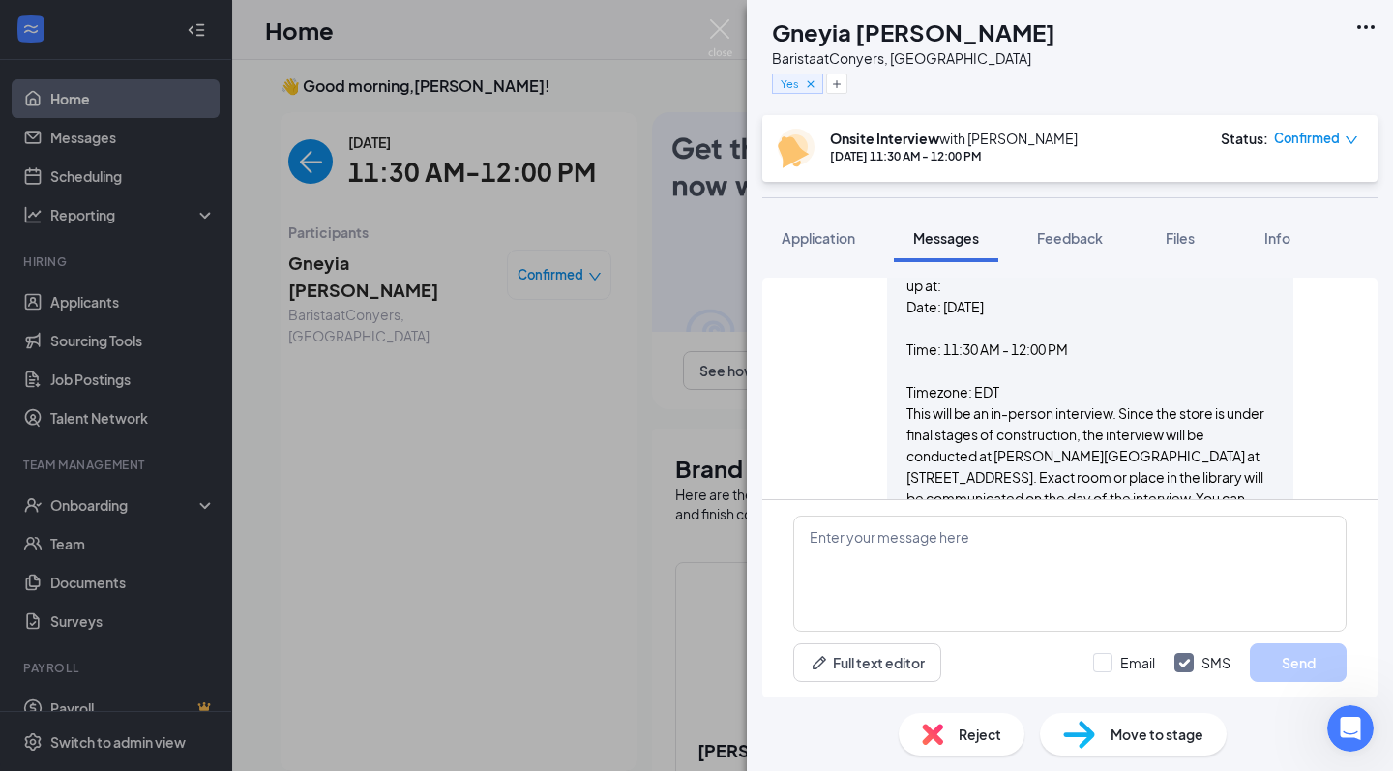
scroll to position [1039, 0]
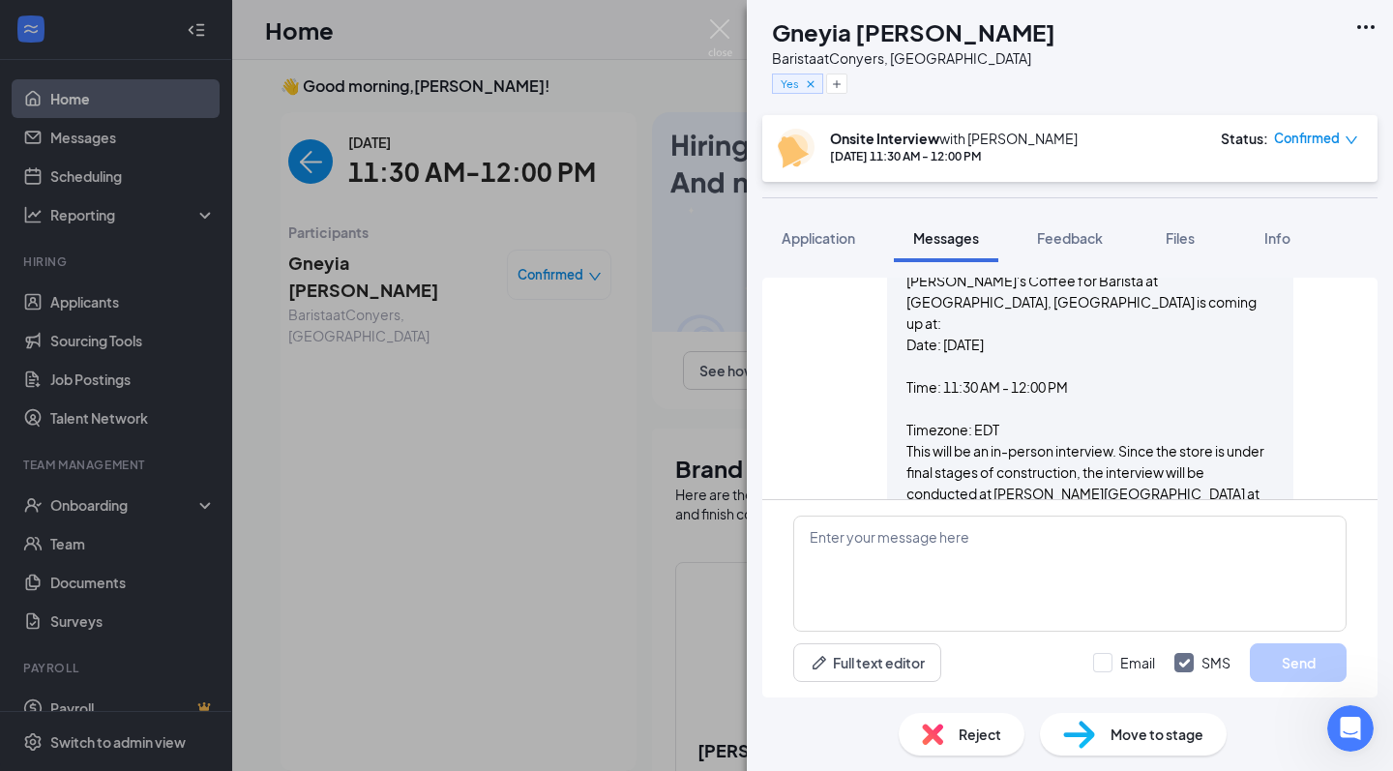
click at [844, 380] on div "Workstream sent automated email to Gneyia Walker. Aug 25 Hi Gneyia, This is a f…" at bounding box center [1069, 461] width 553 height 594
click at [836, 218] on button "Application" at bounding box center [818, 238] width 112 height 48
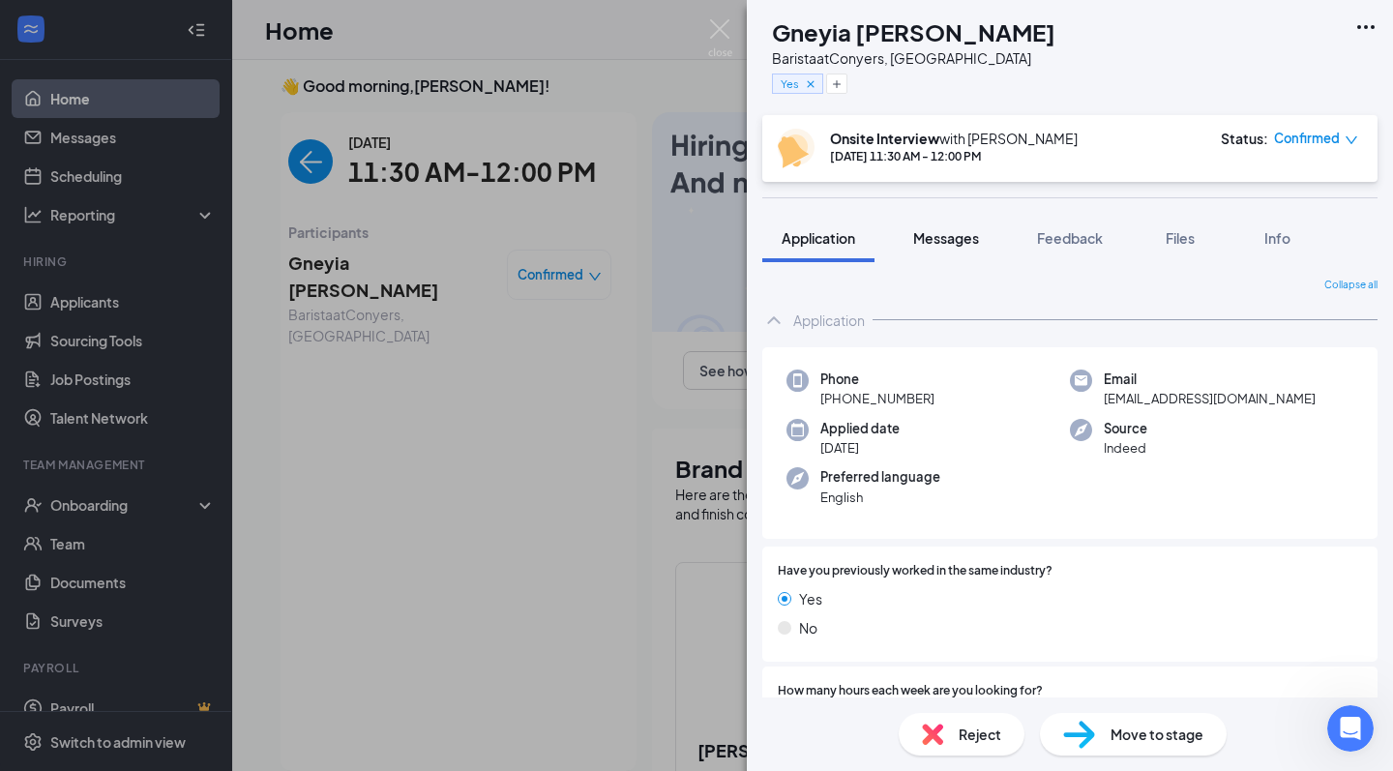
click at [916, 249] on button "Messages" at bounding box center [946, 238] width 104 height 48
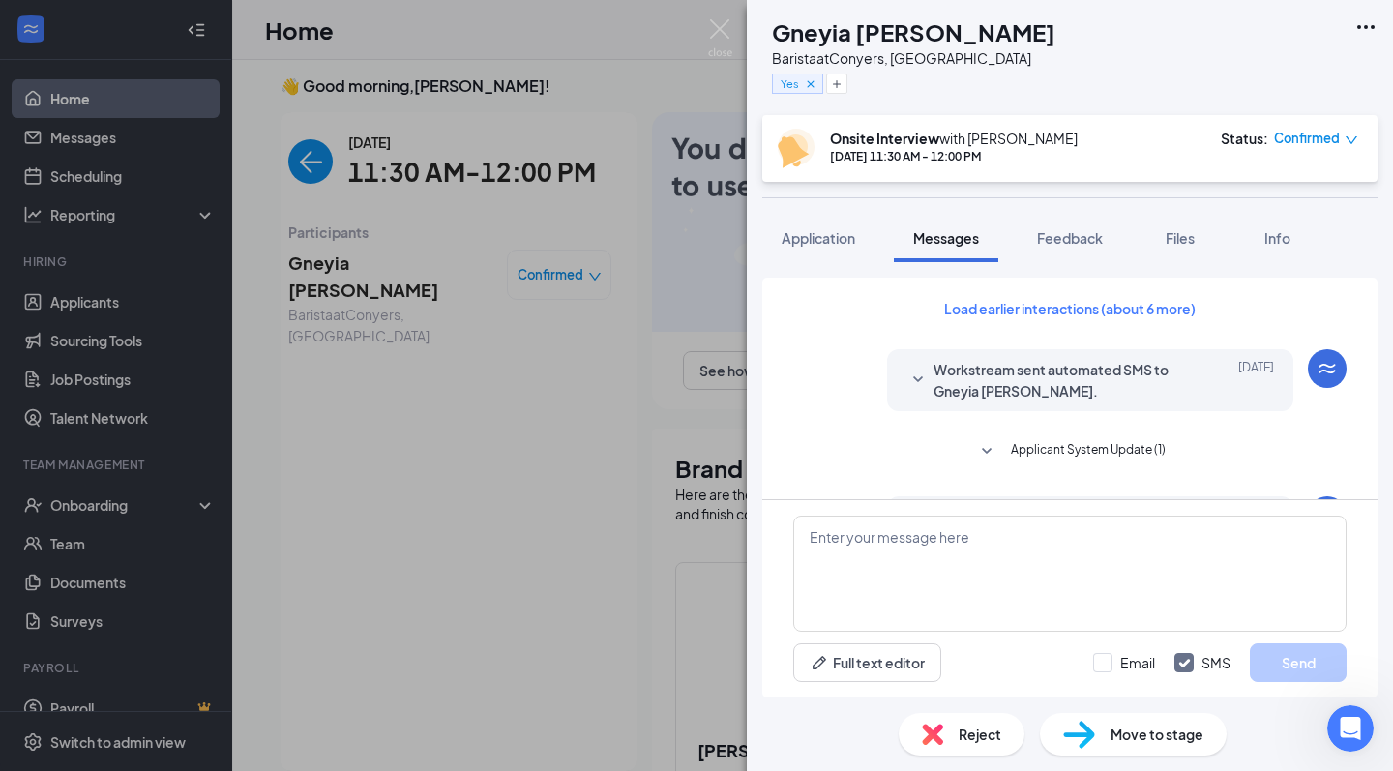
scroll to position [866, 0]
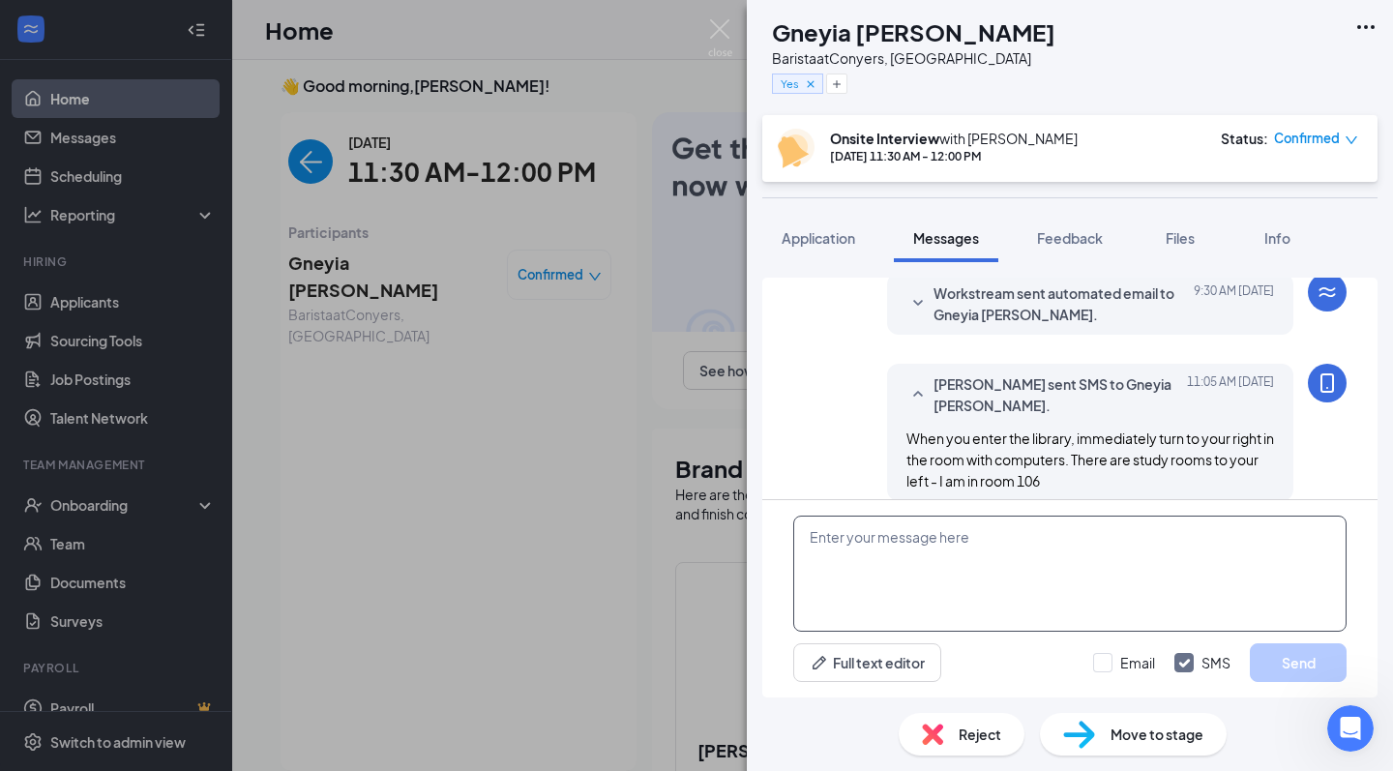
click at [939, 568] on textarea at bounding box center [1069, 574] width 553 height 116
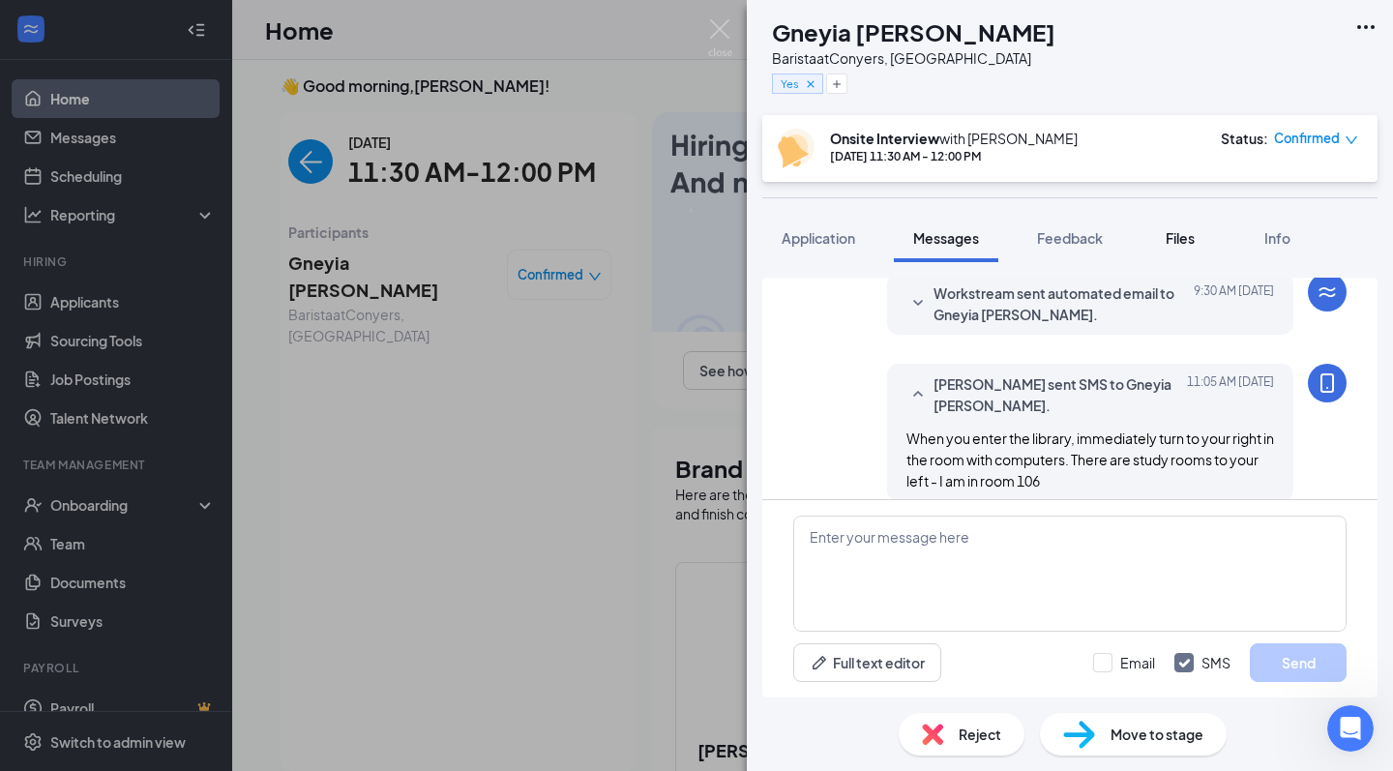
click at [1173, 225] on button "Files" at bounding box center [1180, 238] width 77 height 48
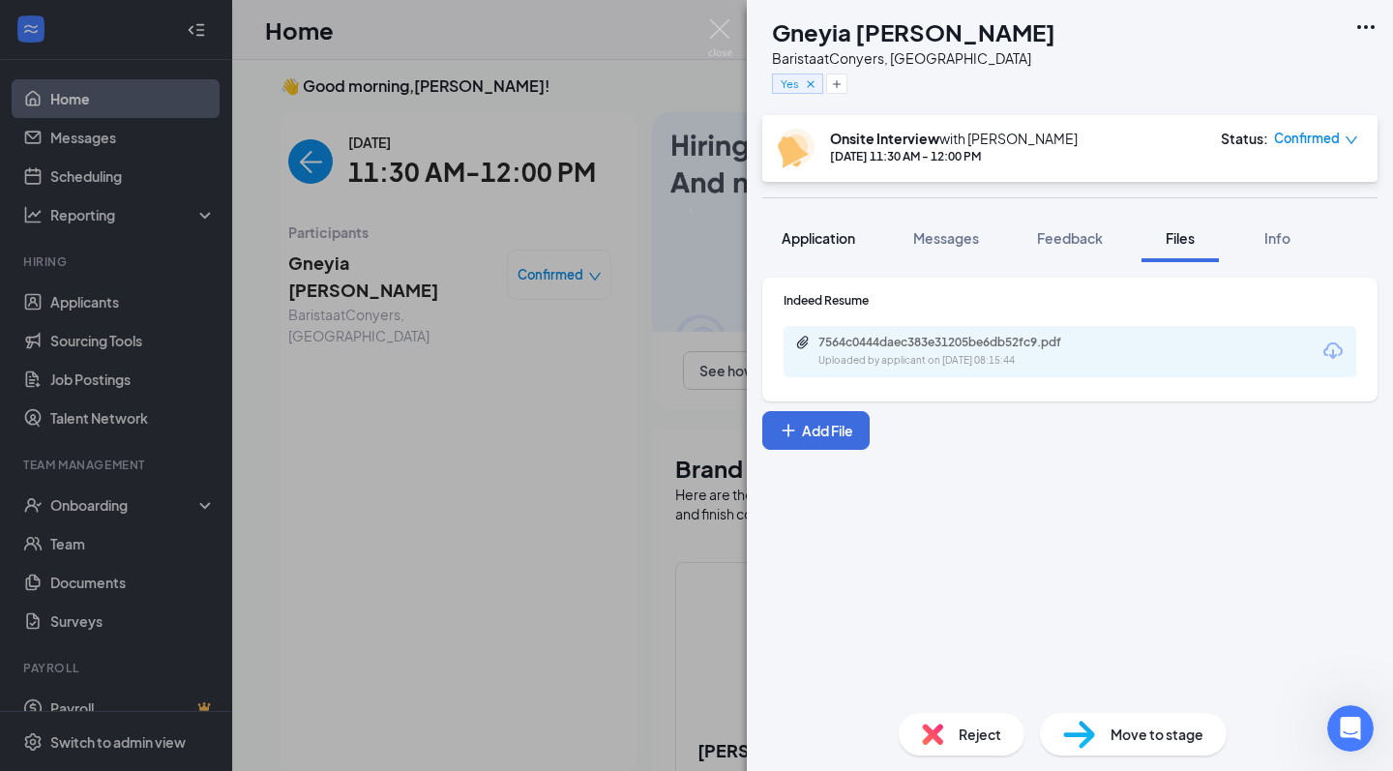
click at [814, 240] on span "Application" at bounding box center [819, 237] width 74 height 17
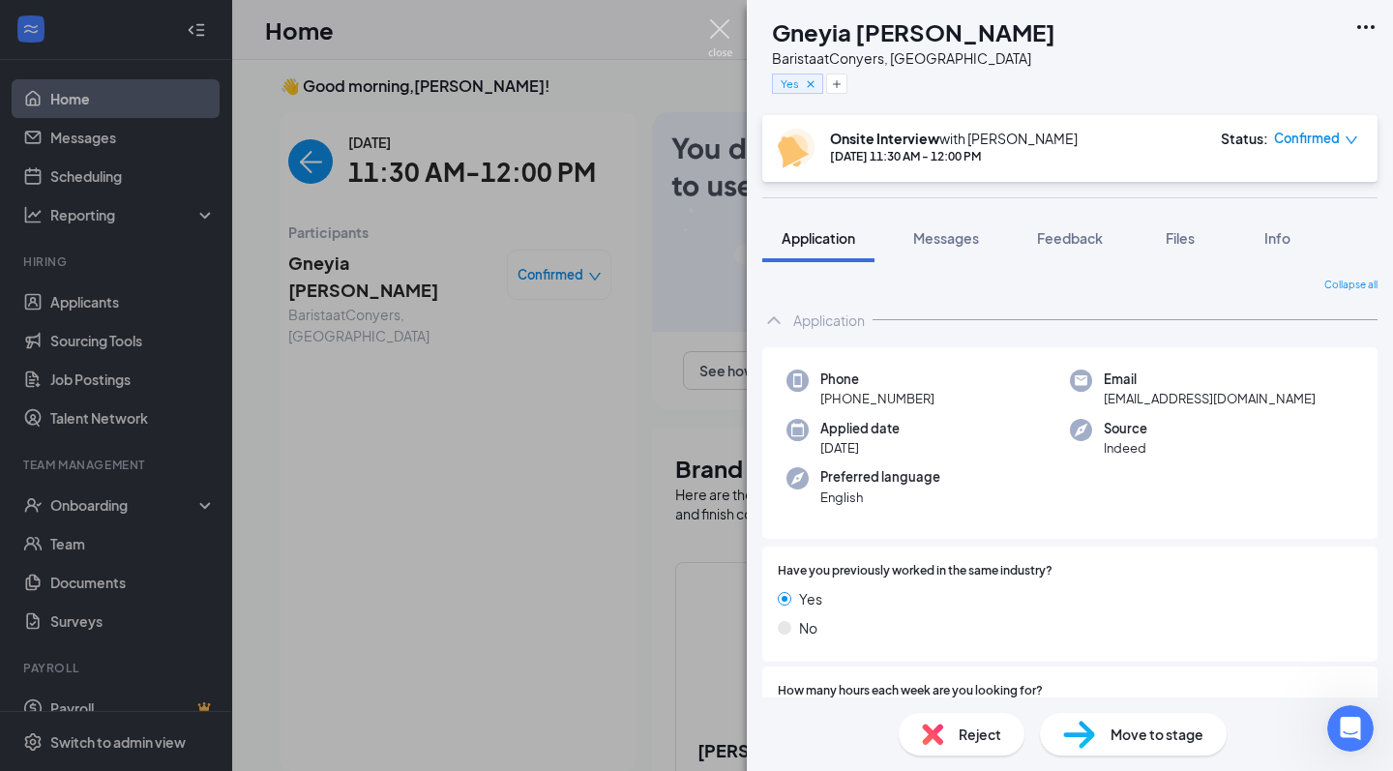
click at [722, 30] on img at bounding box center [720, 38] width 24 height 38
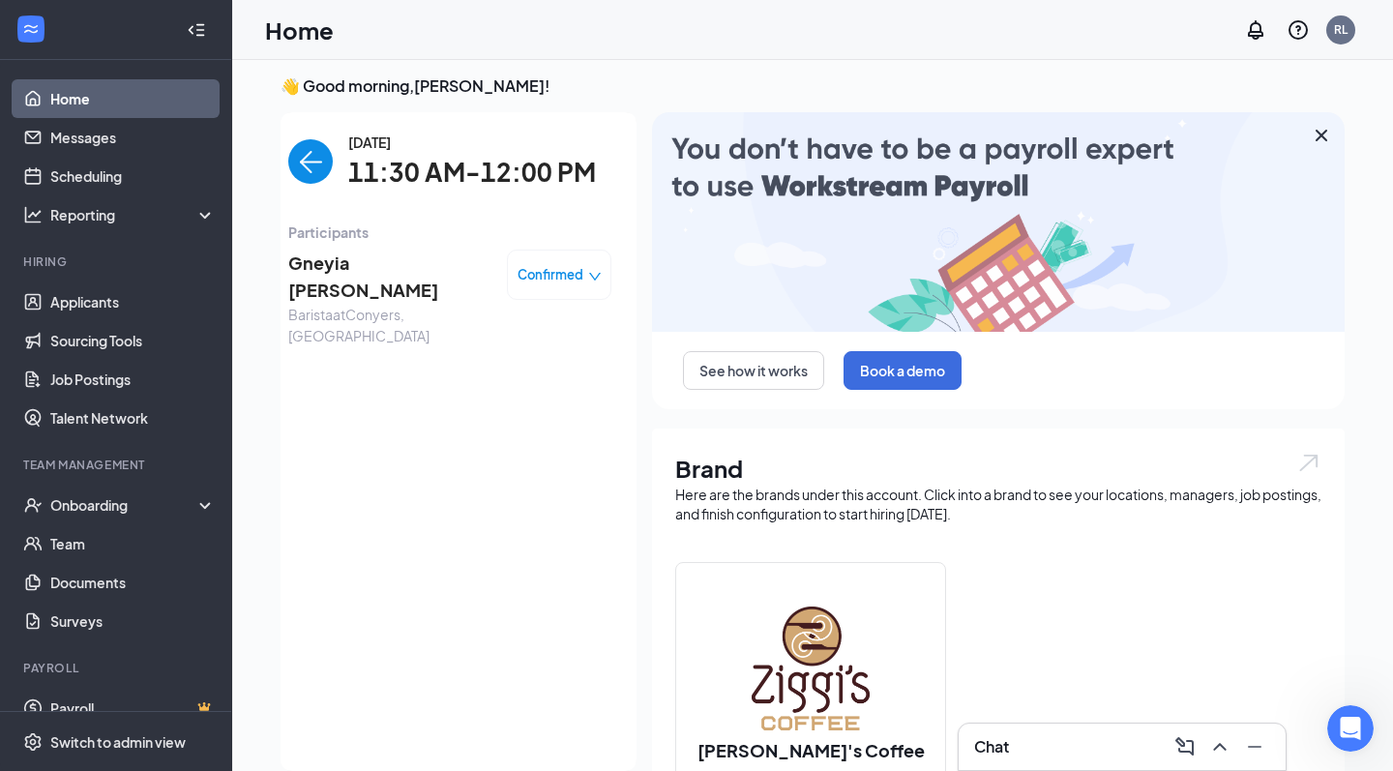
click at [128, 100] on link "Home" at bounding box center [132, 98] width 165 height 39
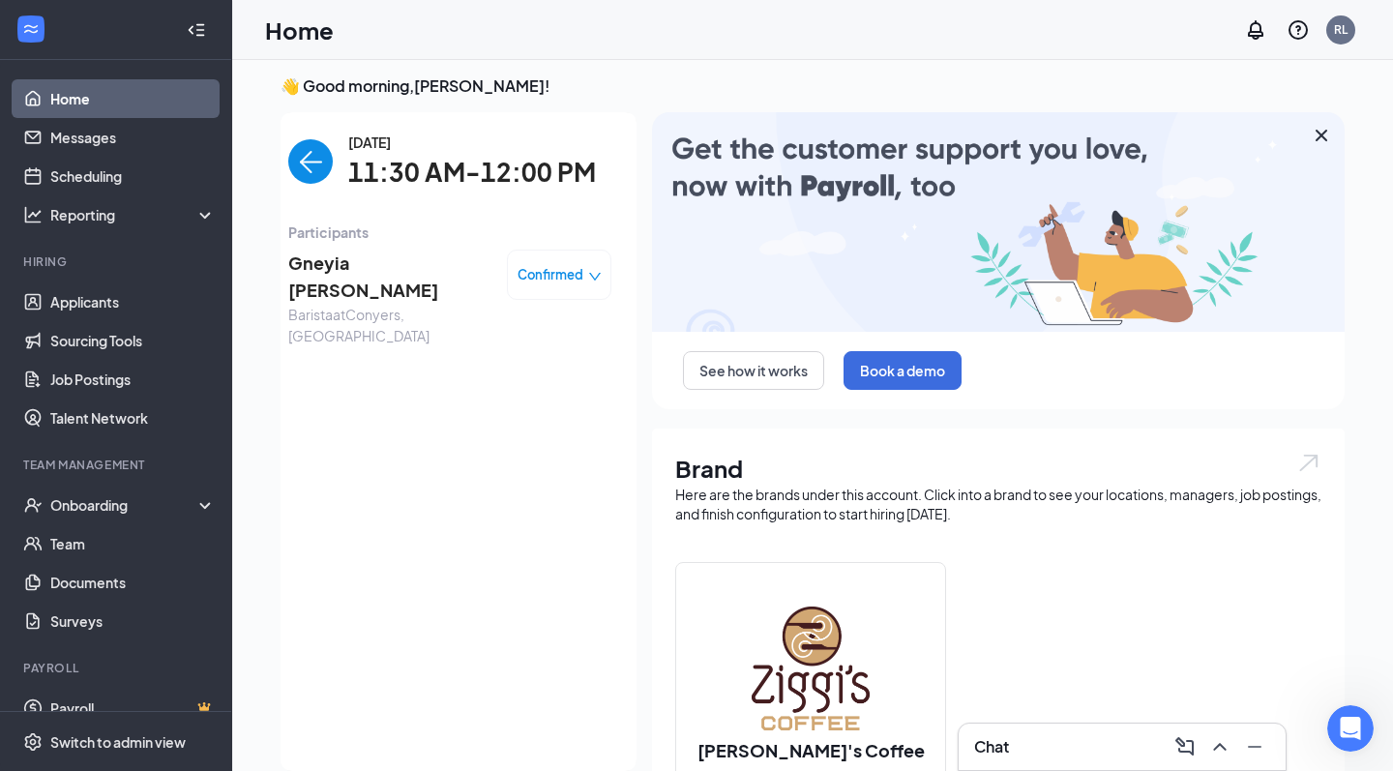
click at [308, 146] on img "back-button" at bounding box center [310, 161] width 45 height 45
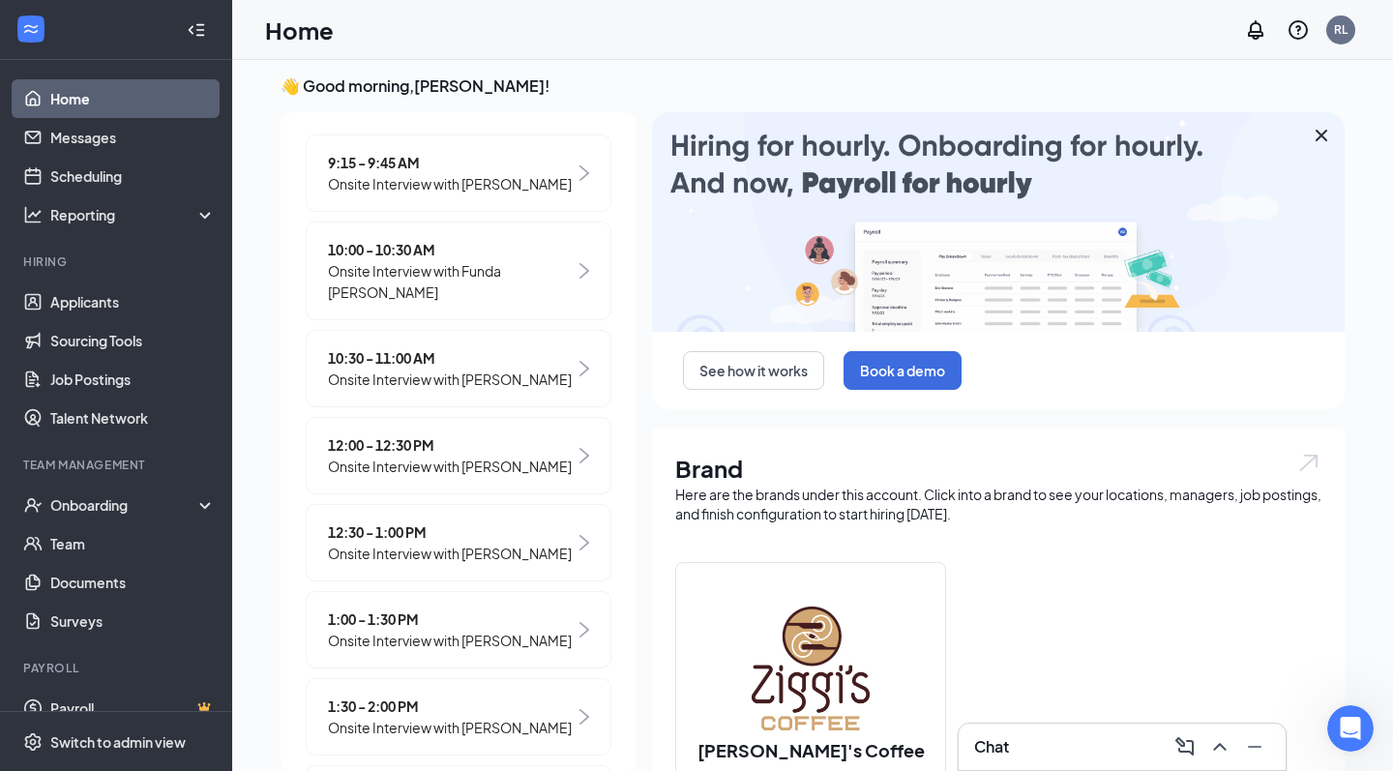
scroll to position [348, 0]
click at [475, 448] on span "12:00 - 12:30 PM" at bounding box center [450, 444] width 244 height 21
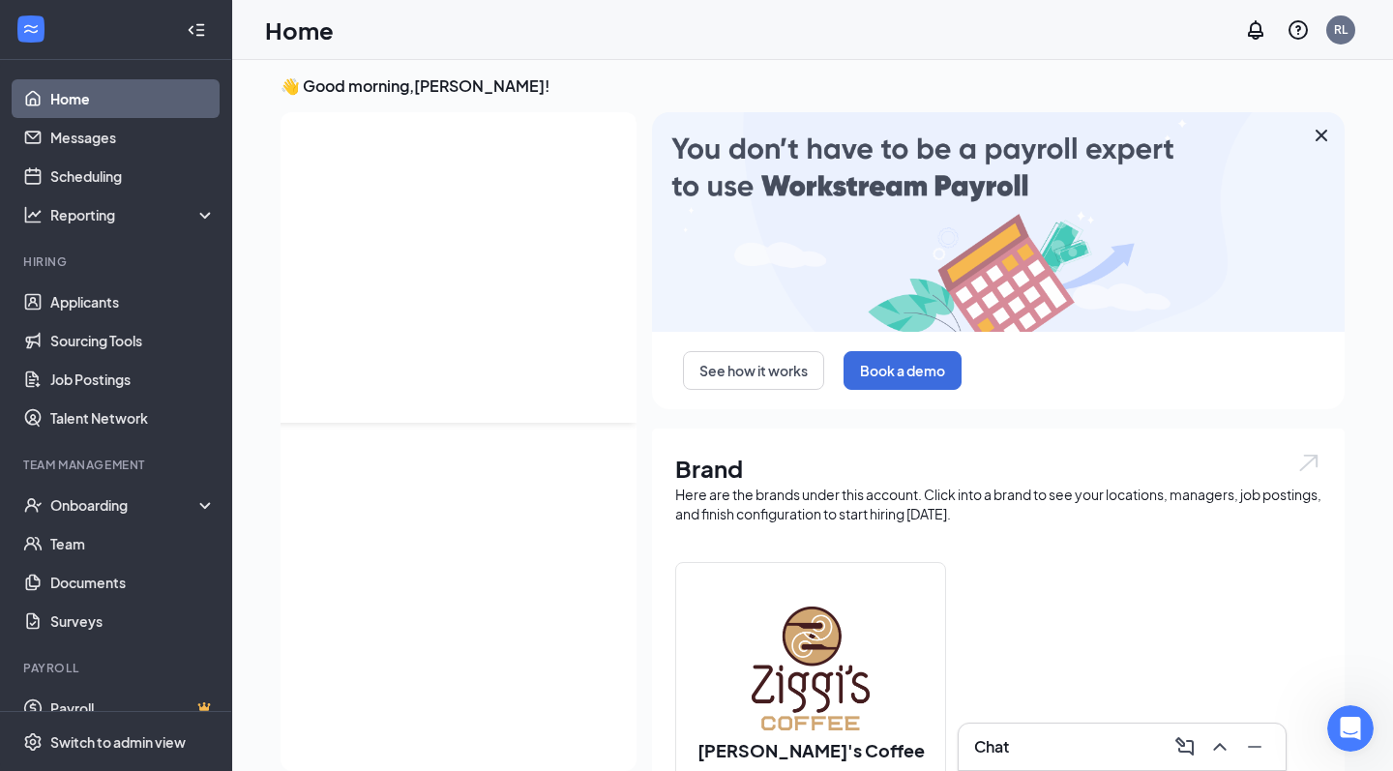
scroll to position [0, 0]
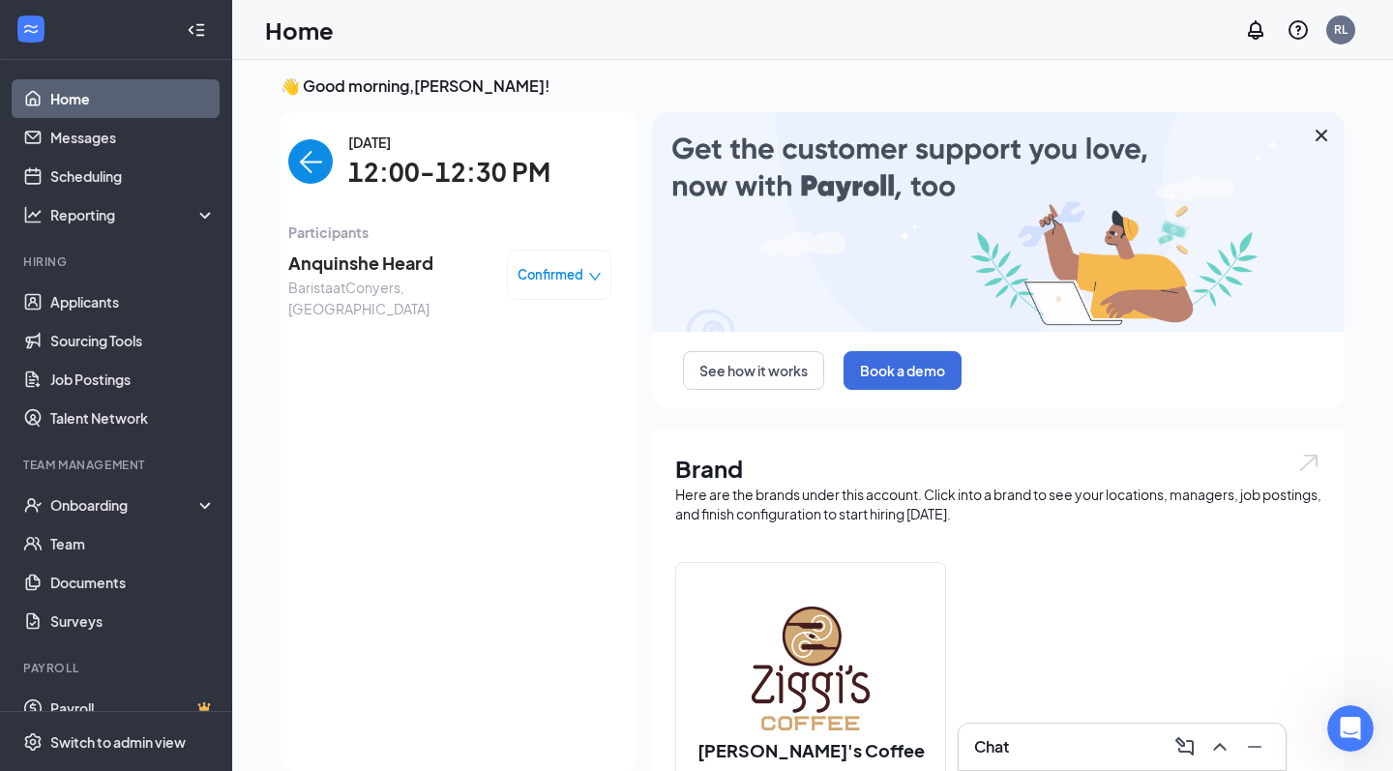
click at [376, 273] on span "Anquinshe Heard" at bounding box center [389, 263] width 203 height 27
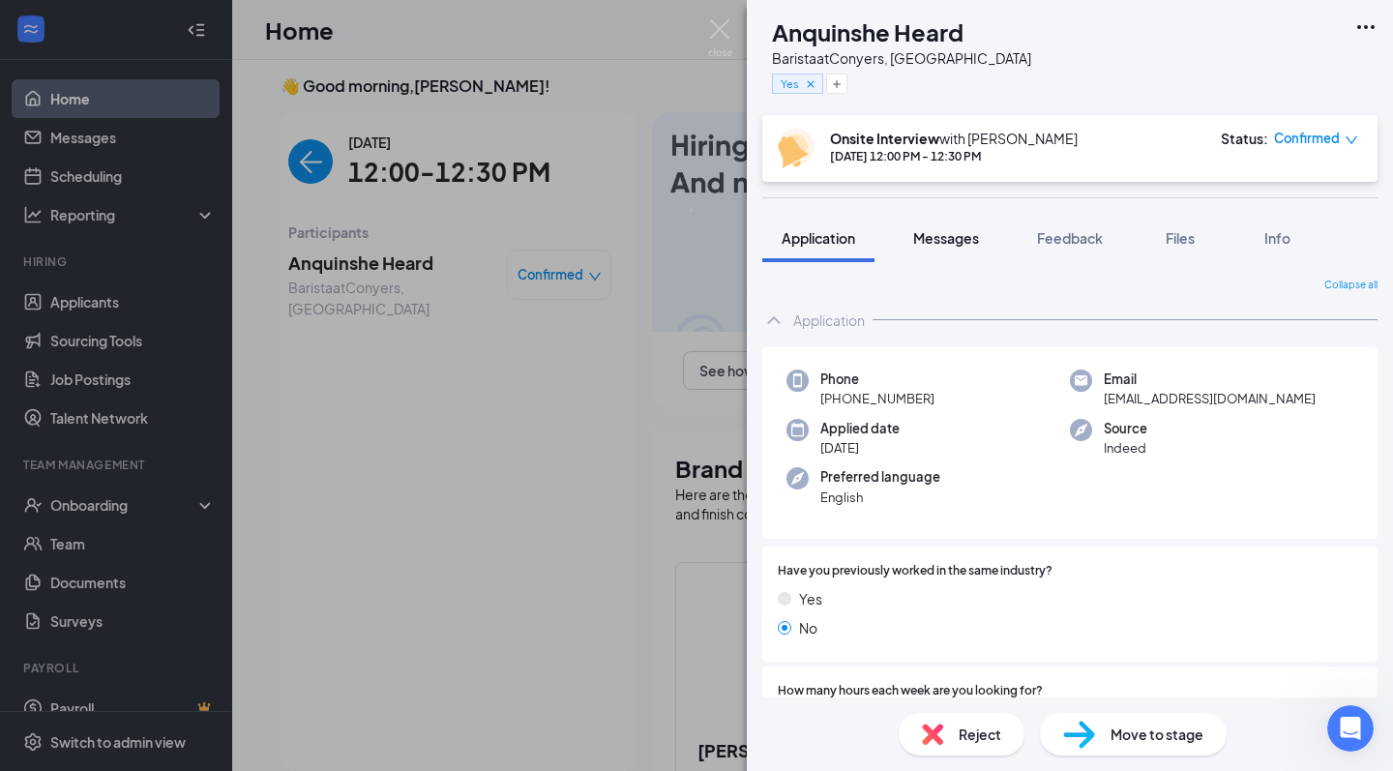
click at [941, 249] on button "Messages" at bounding box center [946, 238] width 104 height 48
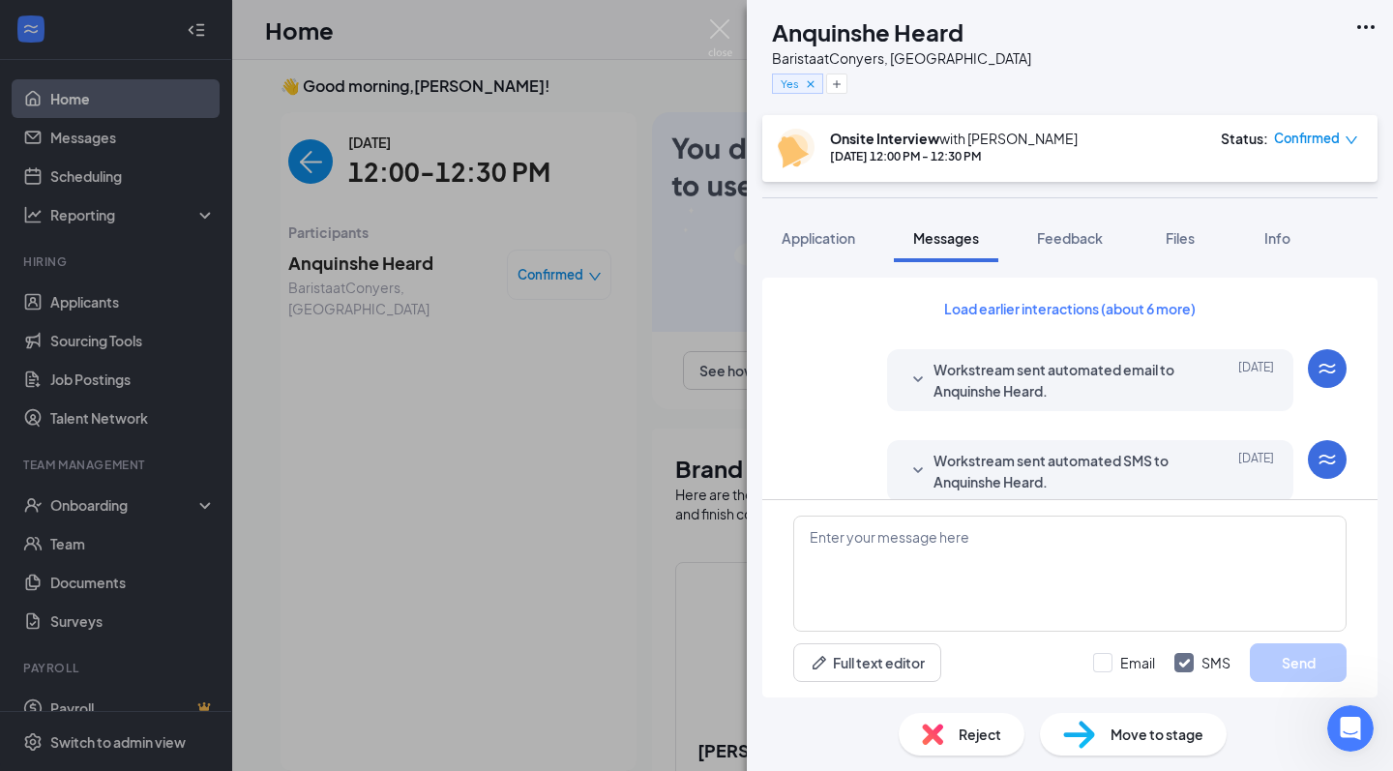
scroll to position [790, 0]
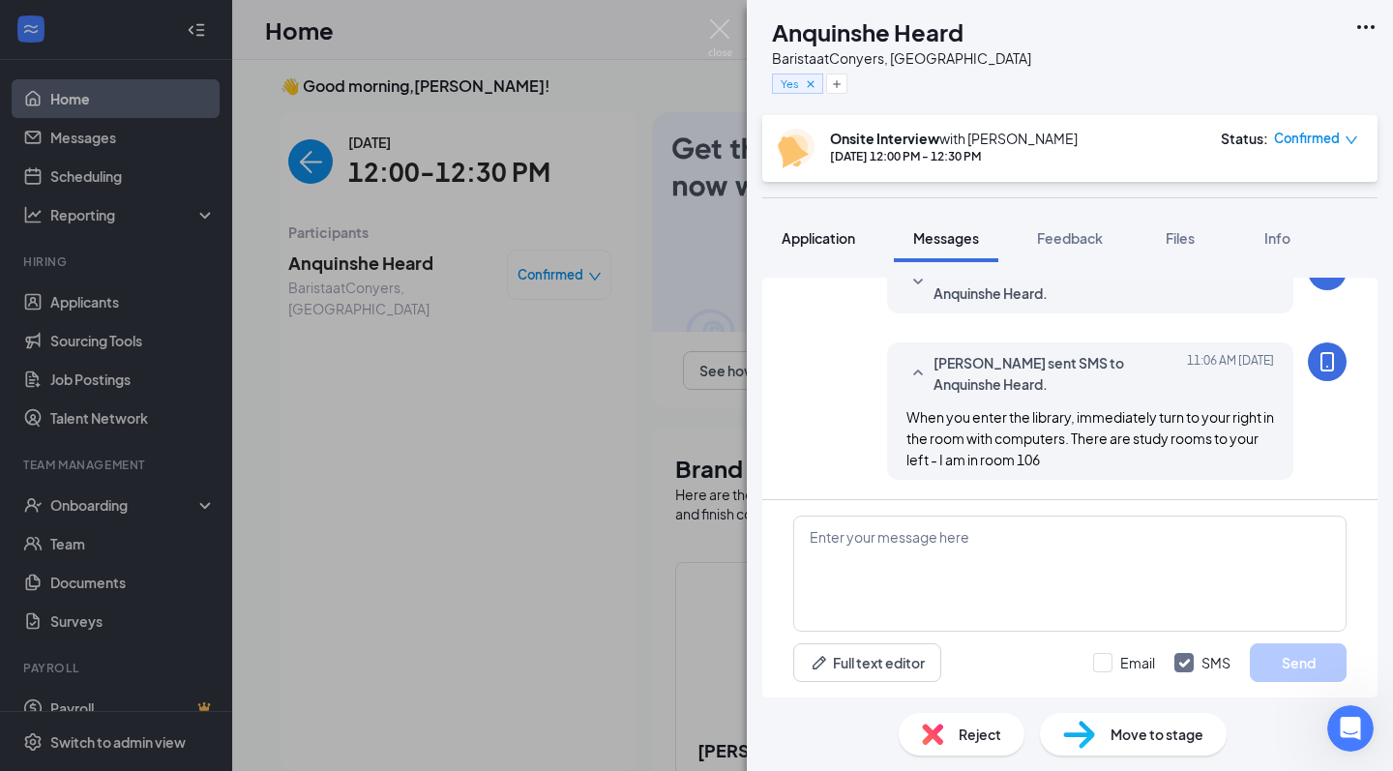
click at [799, 235] on span "Application" at bounding box center [819, 237] width 74 height 17
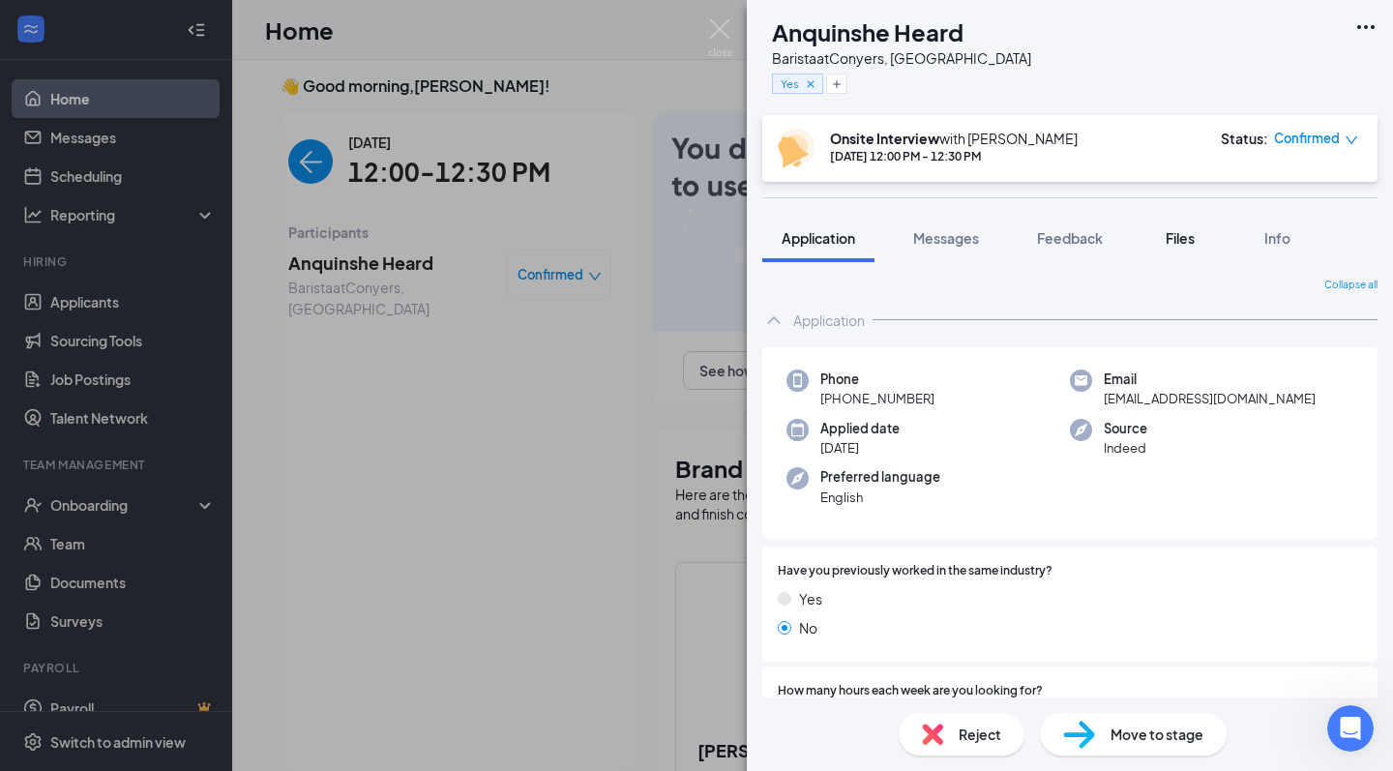
click at [1184, 235] on span "Files" at bounding box center [1180, 237] width 29 height 17
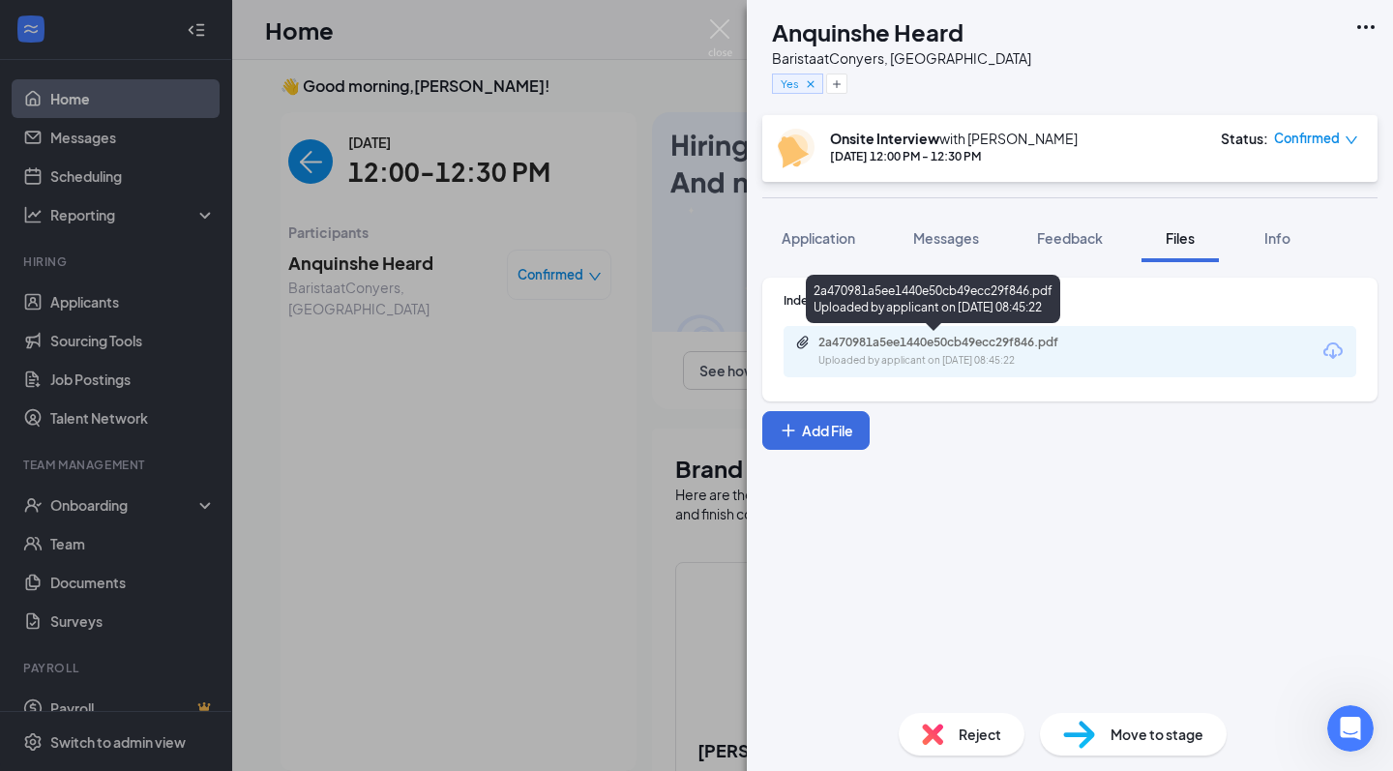
click at [1030, 344] on div "2a470981a5ee1440e50cb49ecc29f846.pdf" at bounding box center [954, 342] width 271 height 15
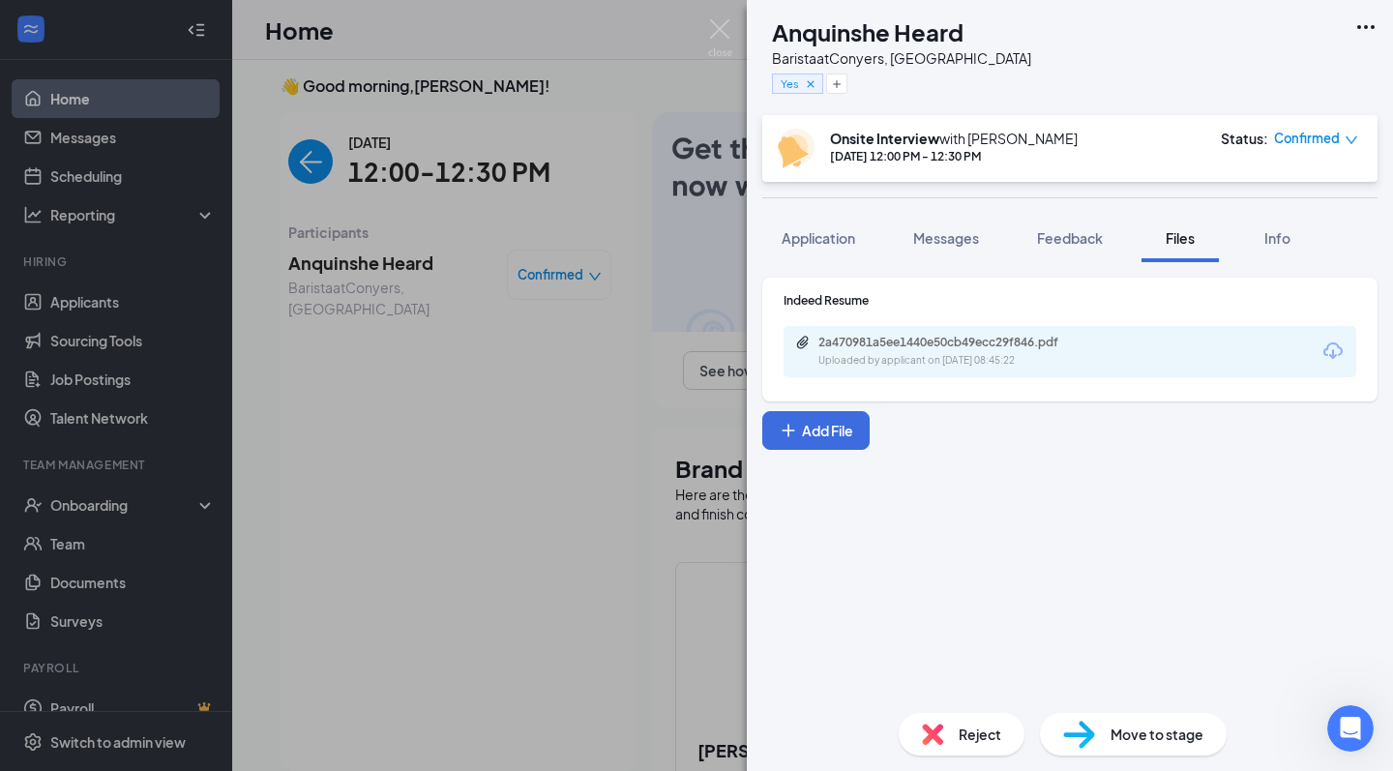
click at [584, 185] on div "AH Anquinshe Heard Barista at Conyers, GA Yes Onsite Interview with Rafiq Light…" at bounding box center [696, 385] width 1393 height 771
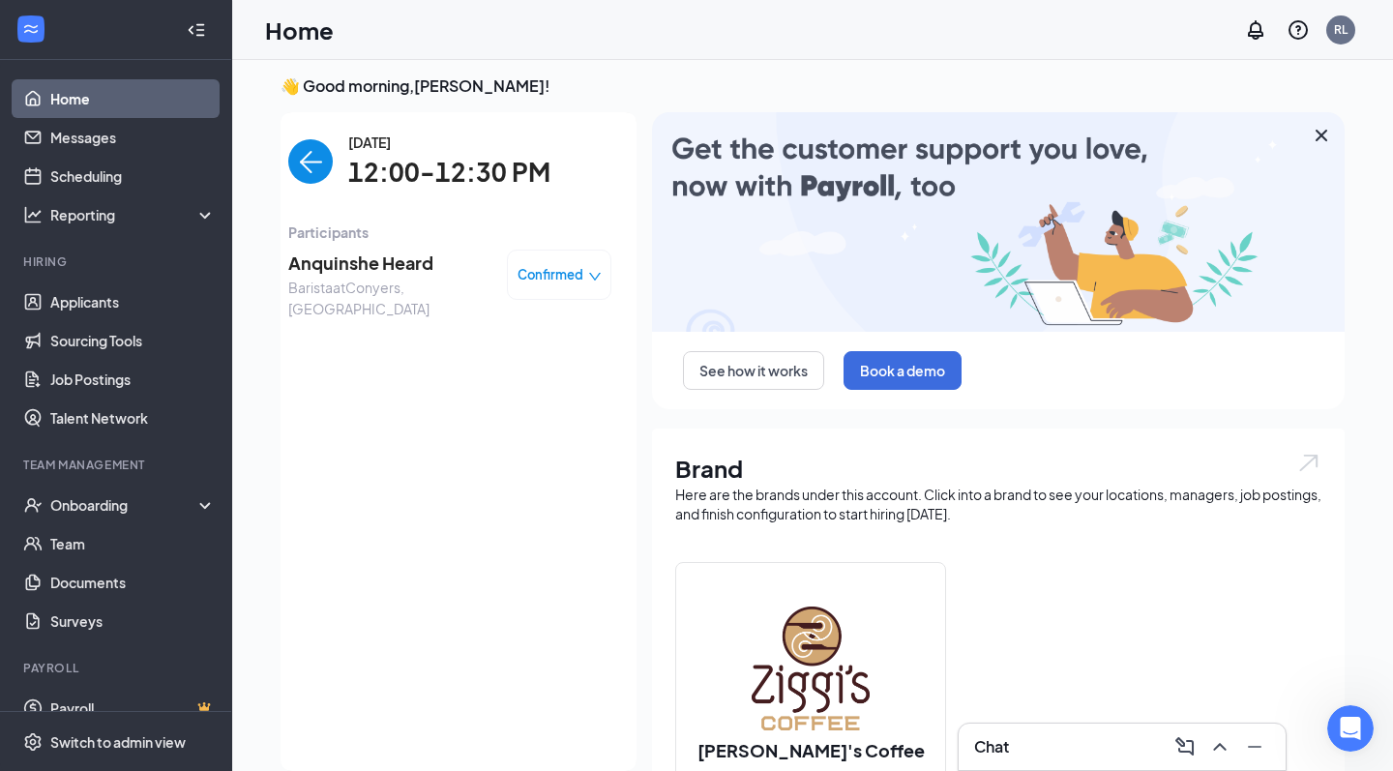
click at [106, 69] on ul "Home Messages Scheduling Reporting Hiring Applicants Sourcing Tools Job Posting…" at bounding box center [115, 397] width 231 height 675
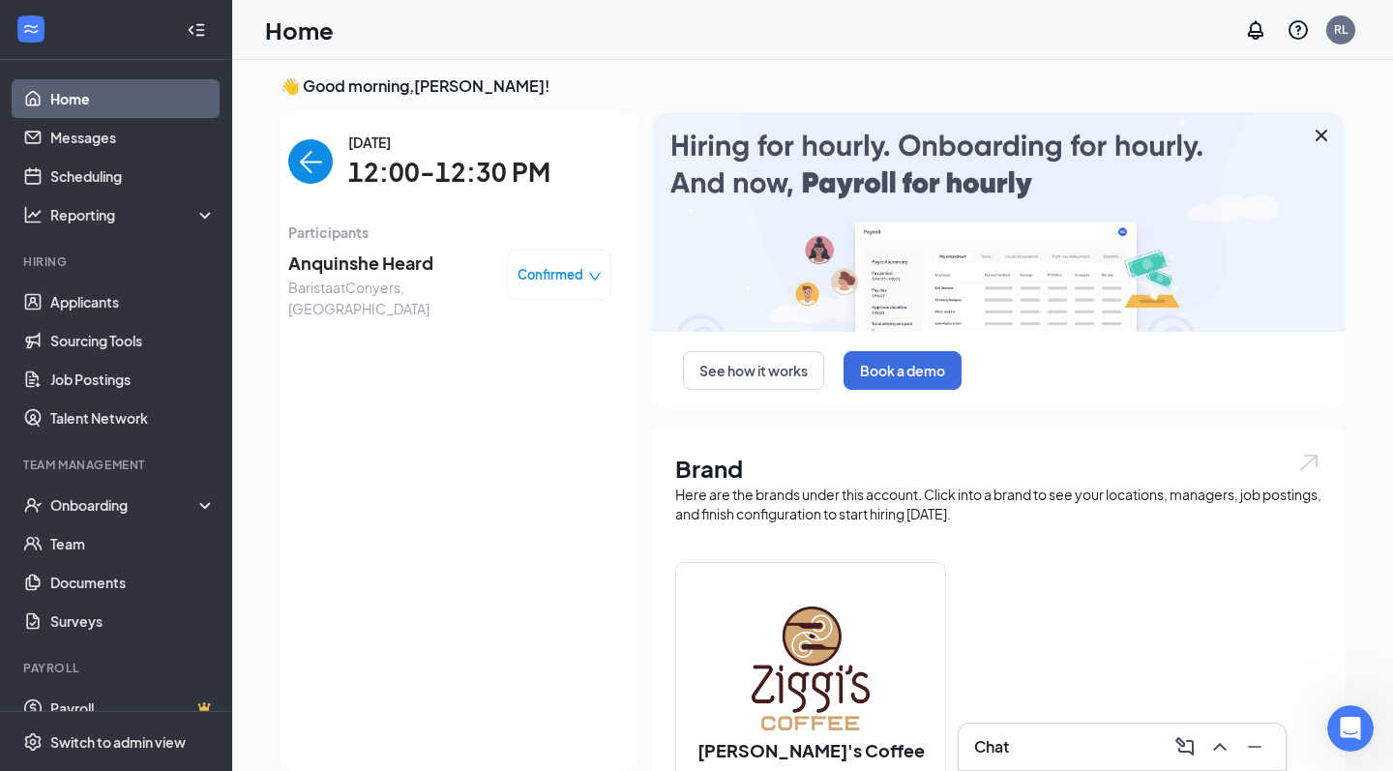
click at [106, 85] on link "Home" at bounding box center [132, 98] width 165 height 39
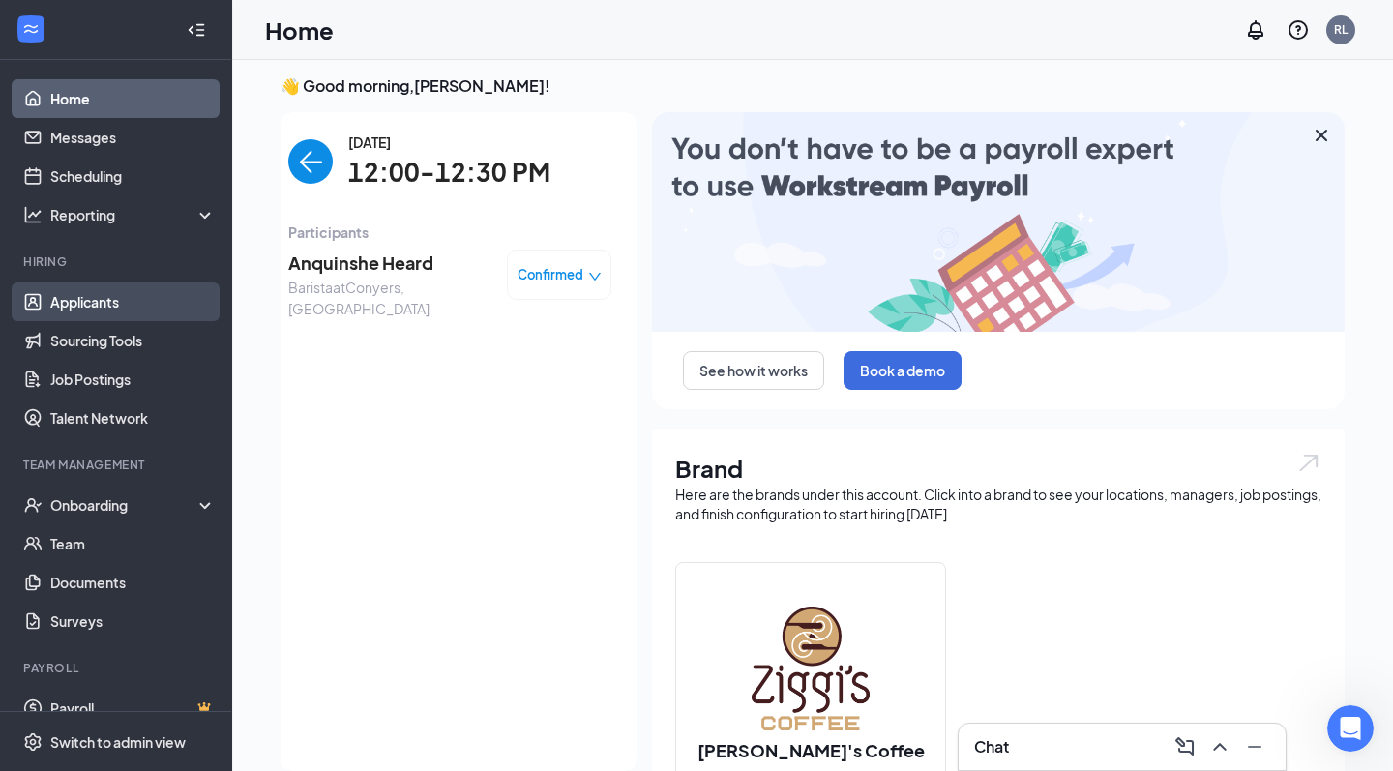
click at [113, 311] on link "Applicants" at bounding box center [132, 302] width 165 height 39
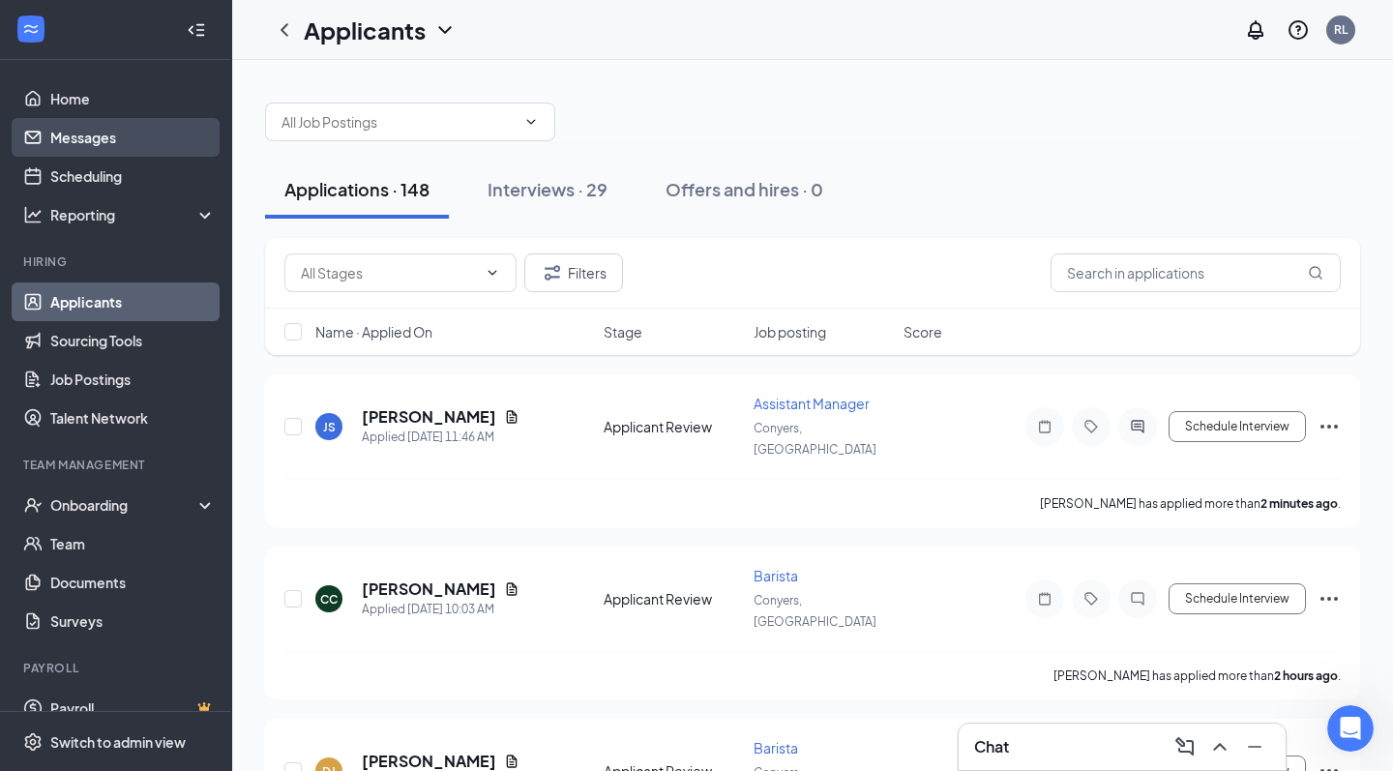
click at [115, 127] on link "Messages" at bounding box center [132, 137] width 165 height 39
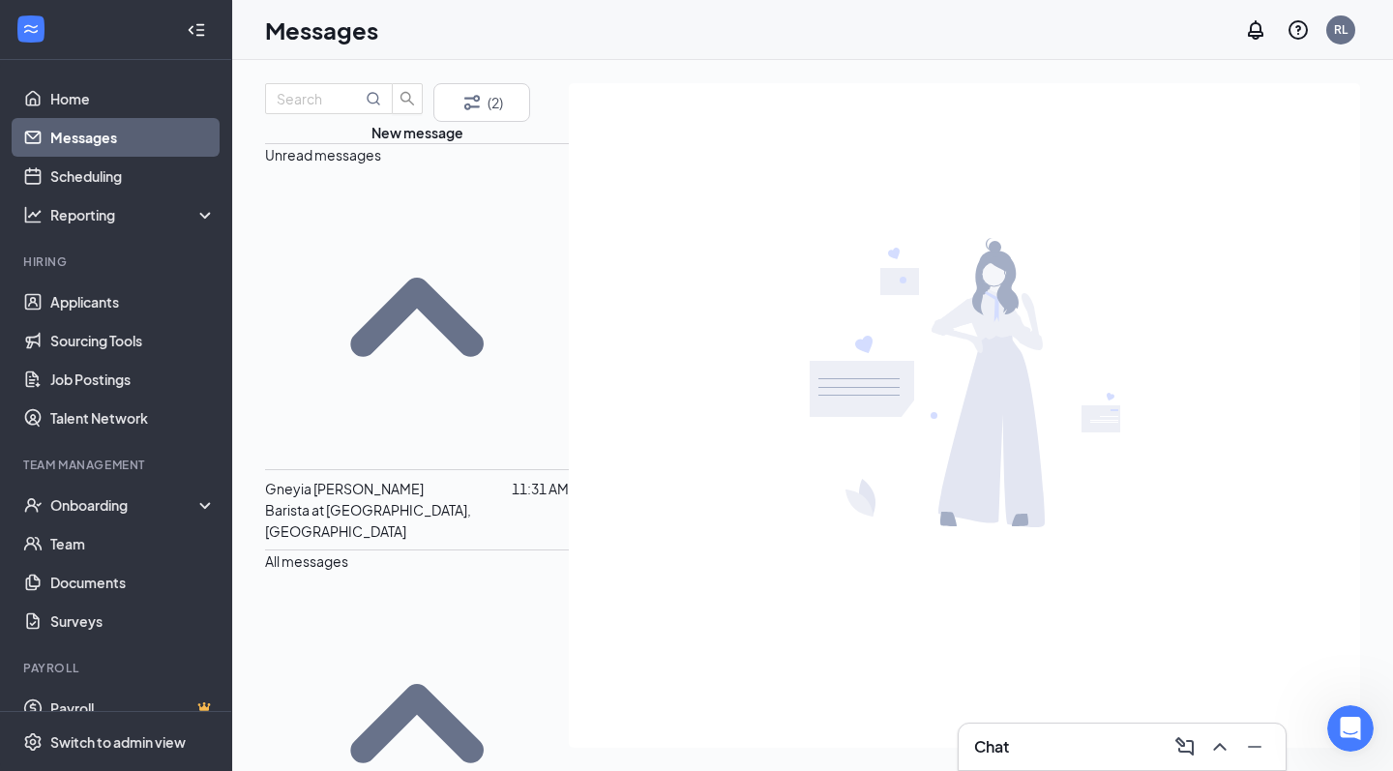
click at [341, 478] on div "Gneyia Walker" at bounding box center [344, 488] width 159 height 21
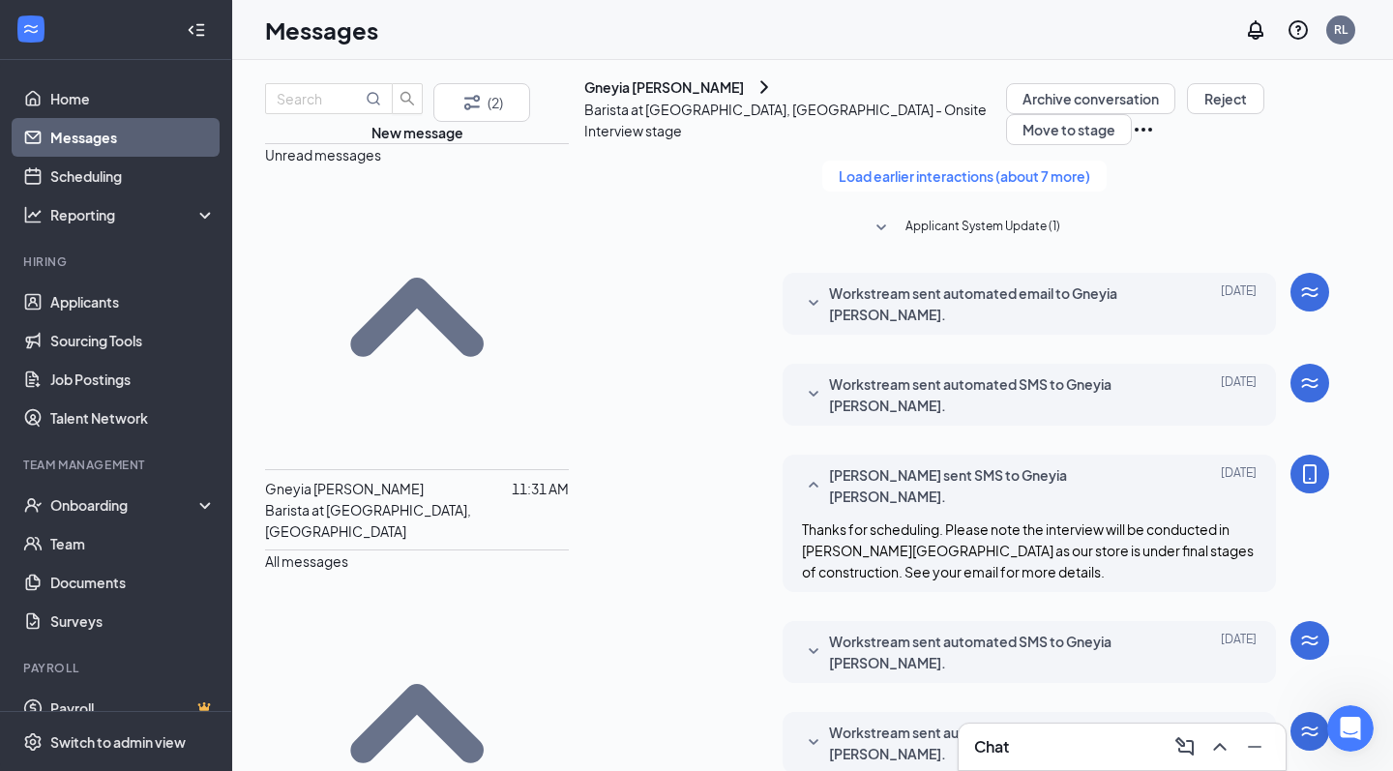
drag, startPoint x: 1196, startPoint y: 325, endPoint x: 758, endPoint y: 305, distance: 438.8
copy span "When you enter the library, immediately turn to your right in the room with com…"
click at [118, 102] on link "Home" at bounding box center [132, 98] width 165 height 39
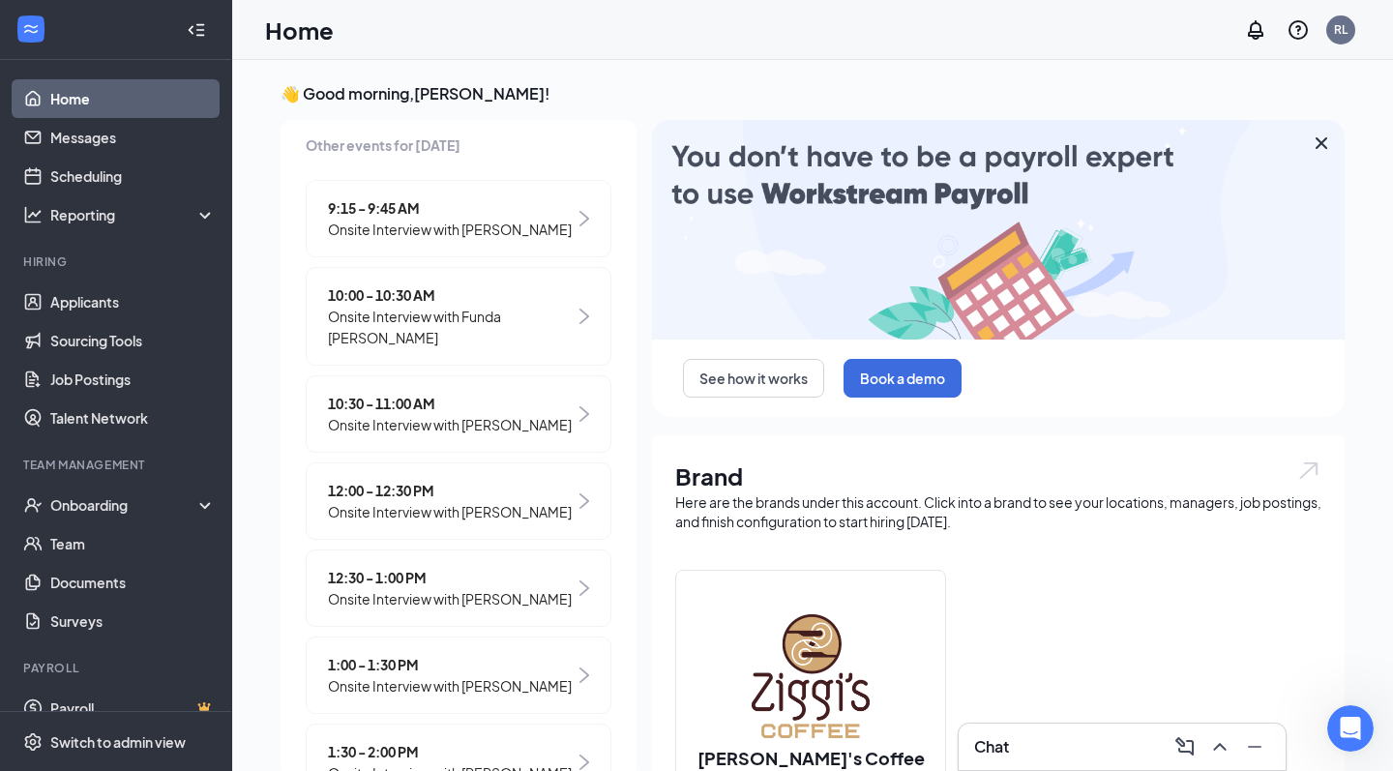
scroll to position [398, 0]
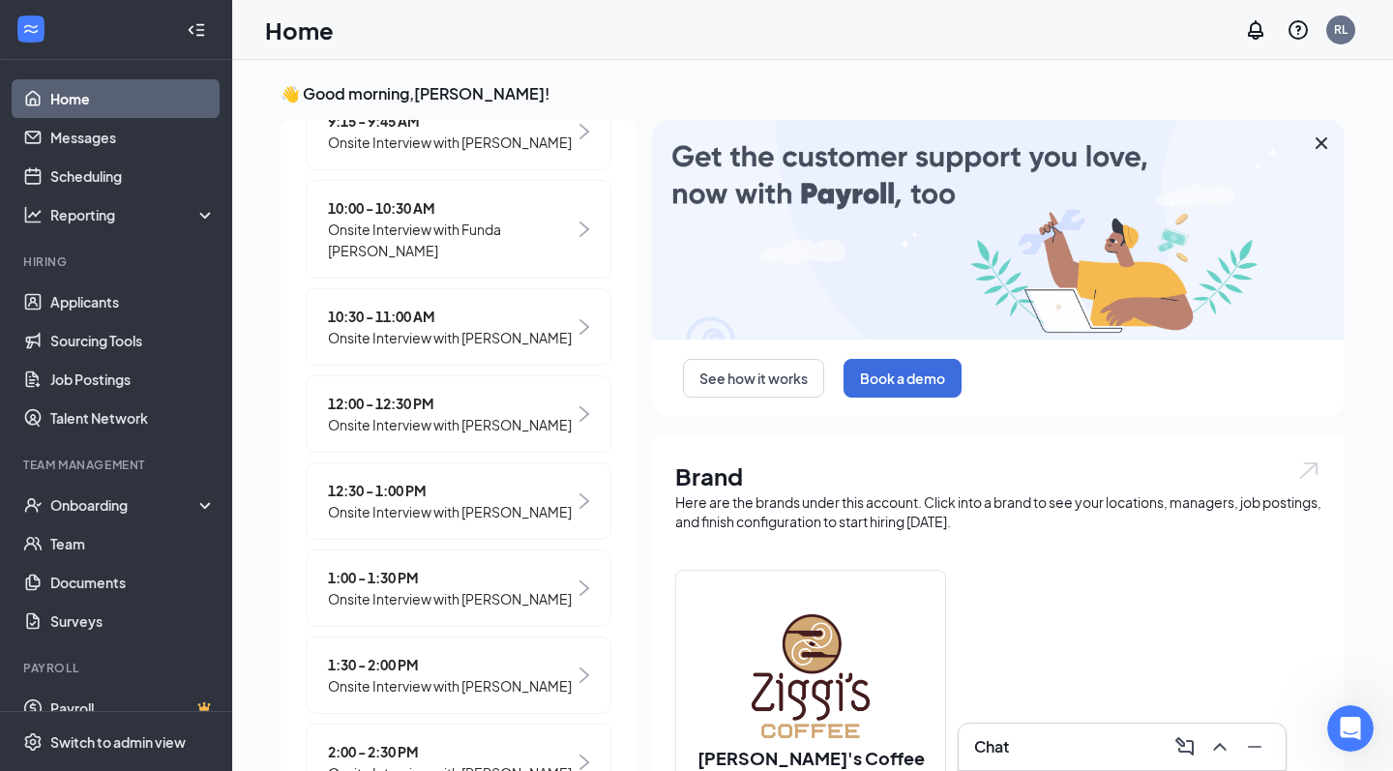
click at [475, 401] on span "12:00 - 12:30 PM" at bounding box center [450, 403] width 244 height 21
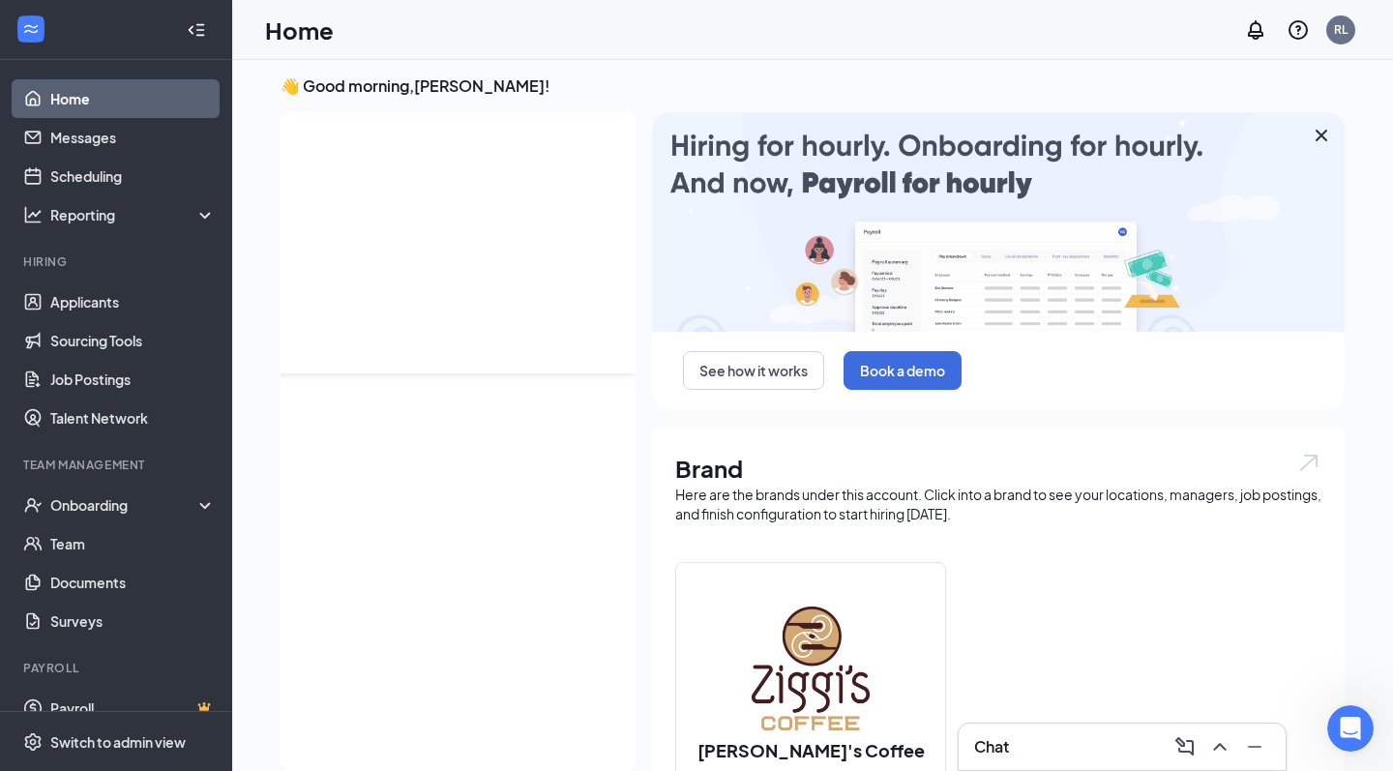
scroll to position [0, 0]
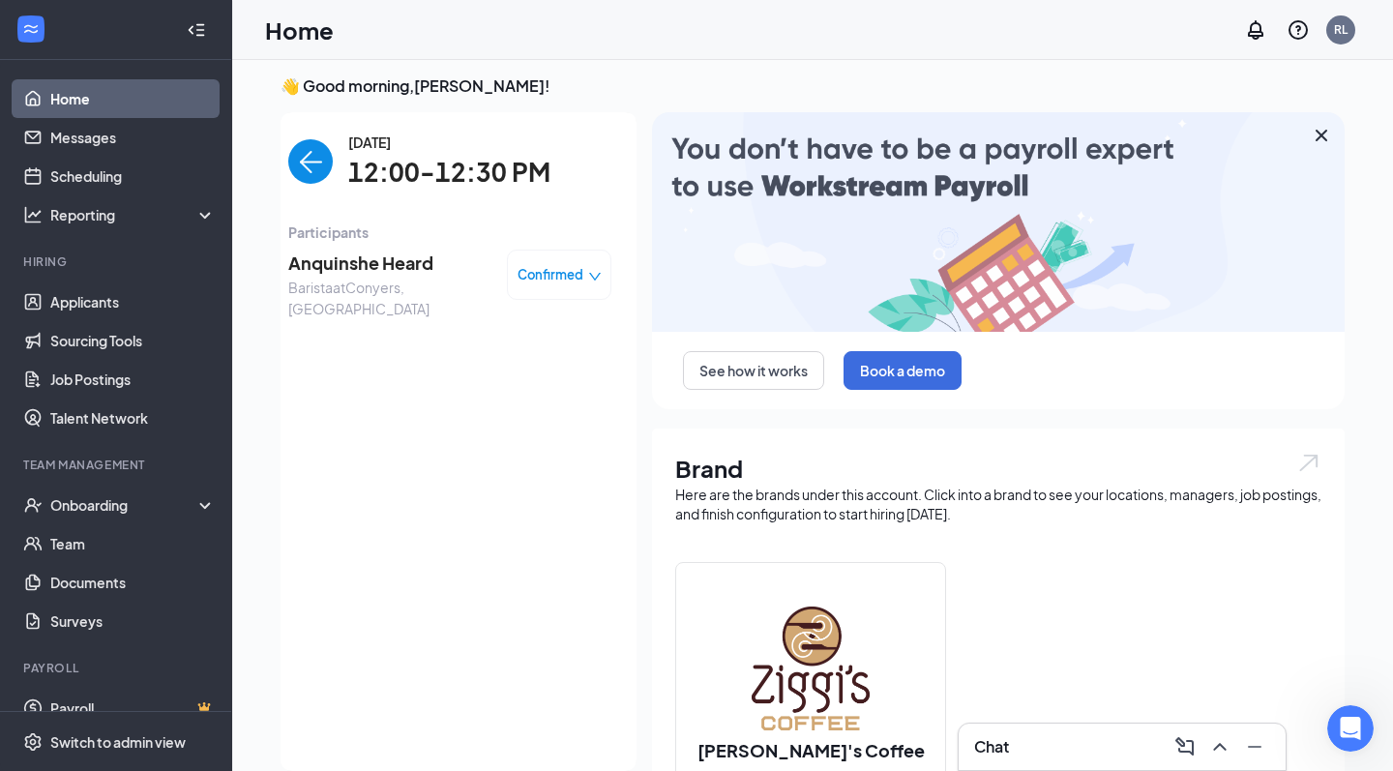
click at [416, 272] on span "Anquinshe Heard" at bounding box center [389, 263] width 203 height 27
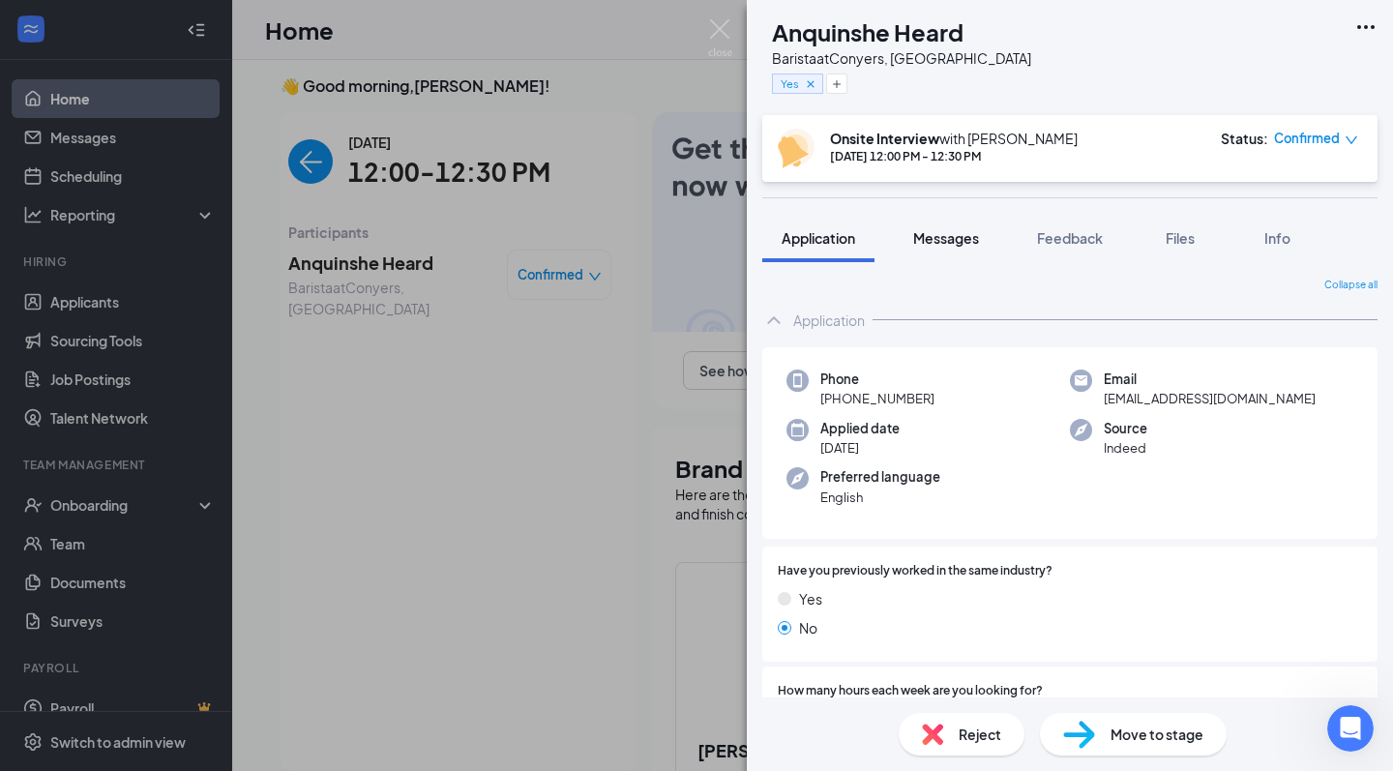
click at [989, 232] on button "Messages" at bounding box center [946, 238] width 104 height 48
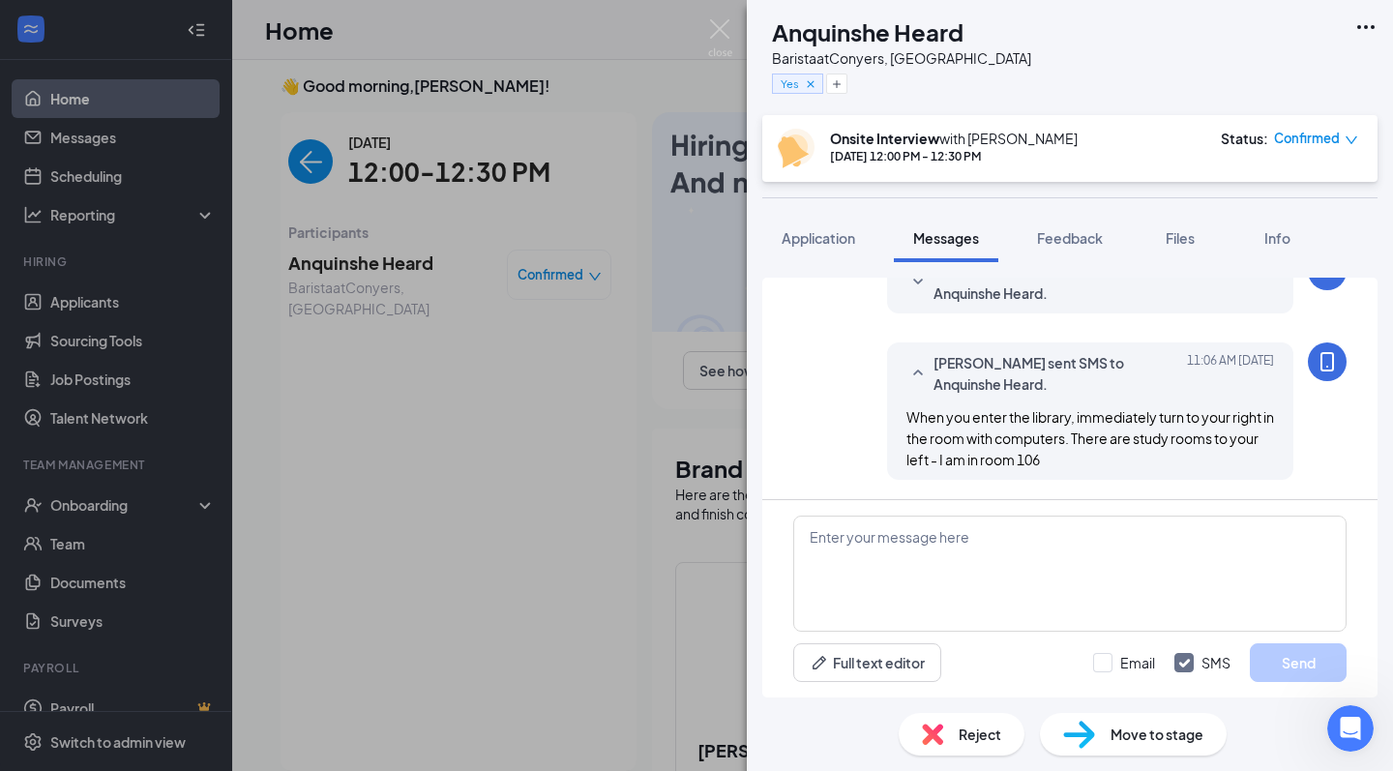
scroll to position [790, 0]
click at [724, 29] on img at bounding box center [720, 38] width 24 height 38
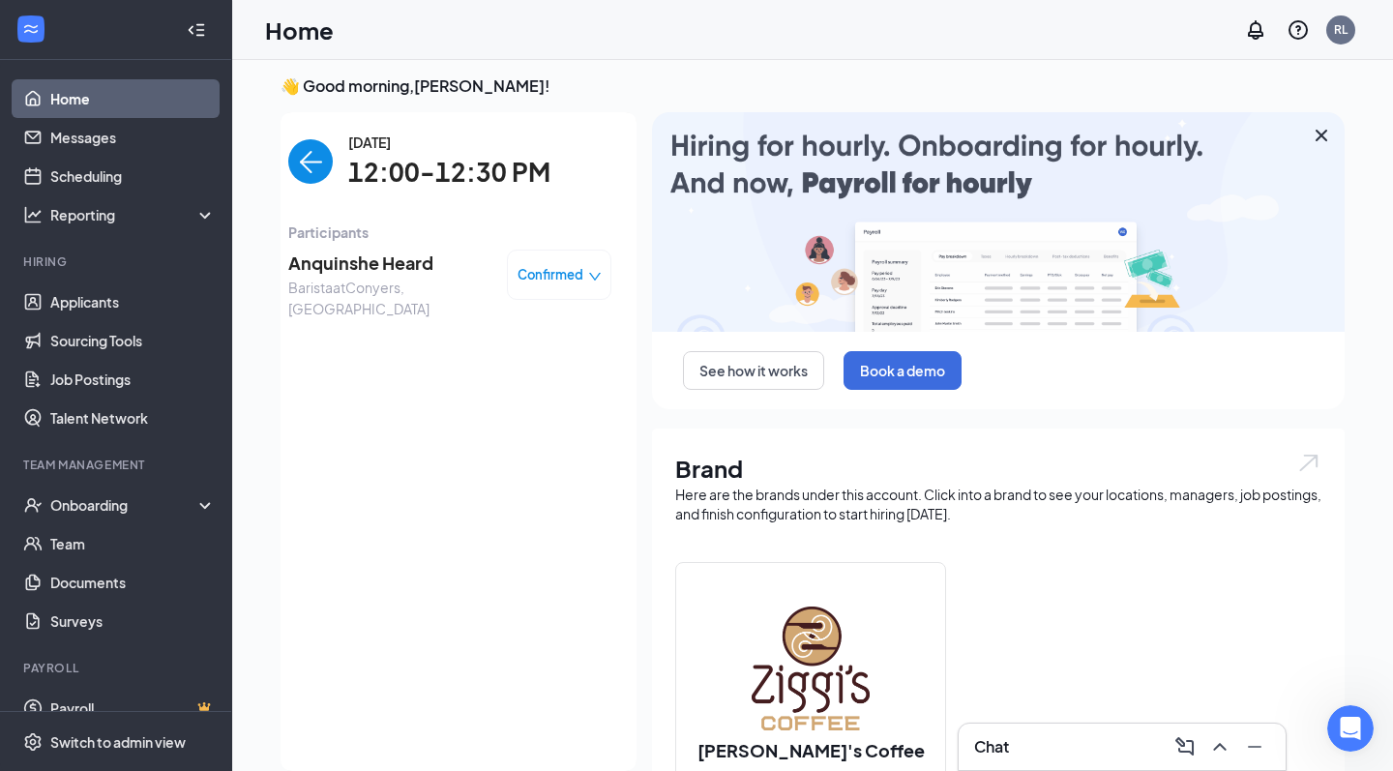
click at [333, 161] on div "Tuesday, Aug 26 12:00-12:30 PM" at bounding box center [449, 162] width 323 height 61
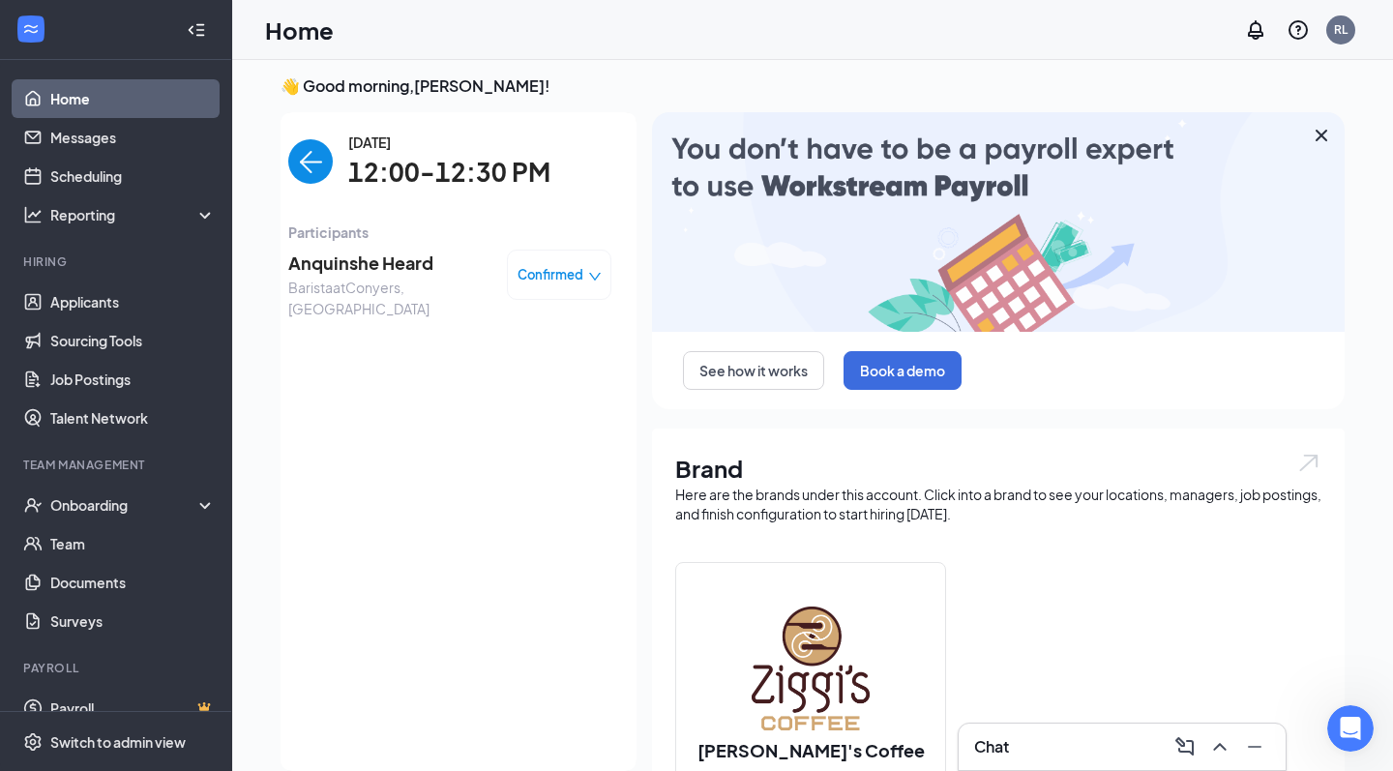
click at [322, 161] on img "back-button" at bounding box center [310, 161] width 45 height 45
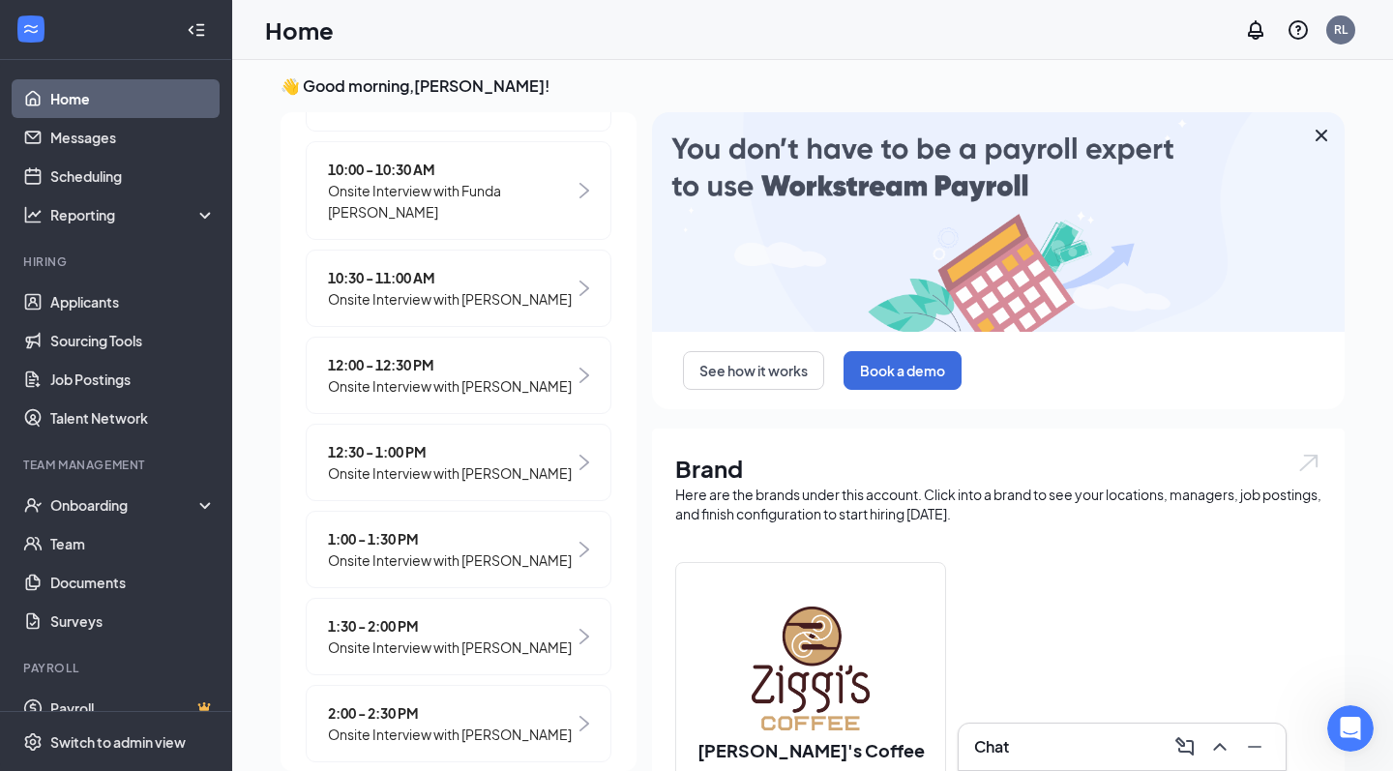
scroll to position [430, 0]
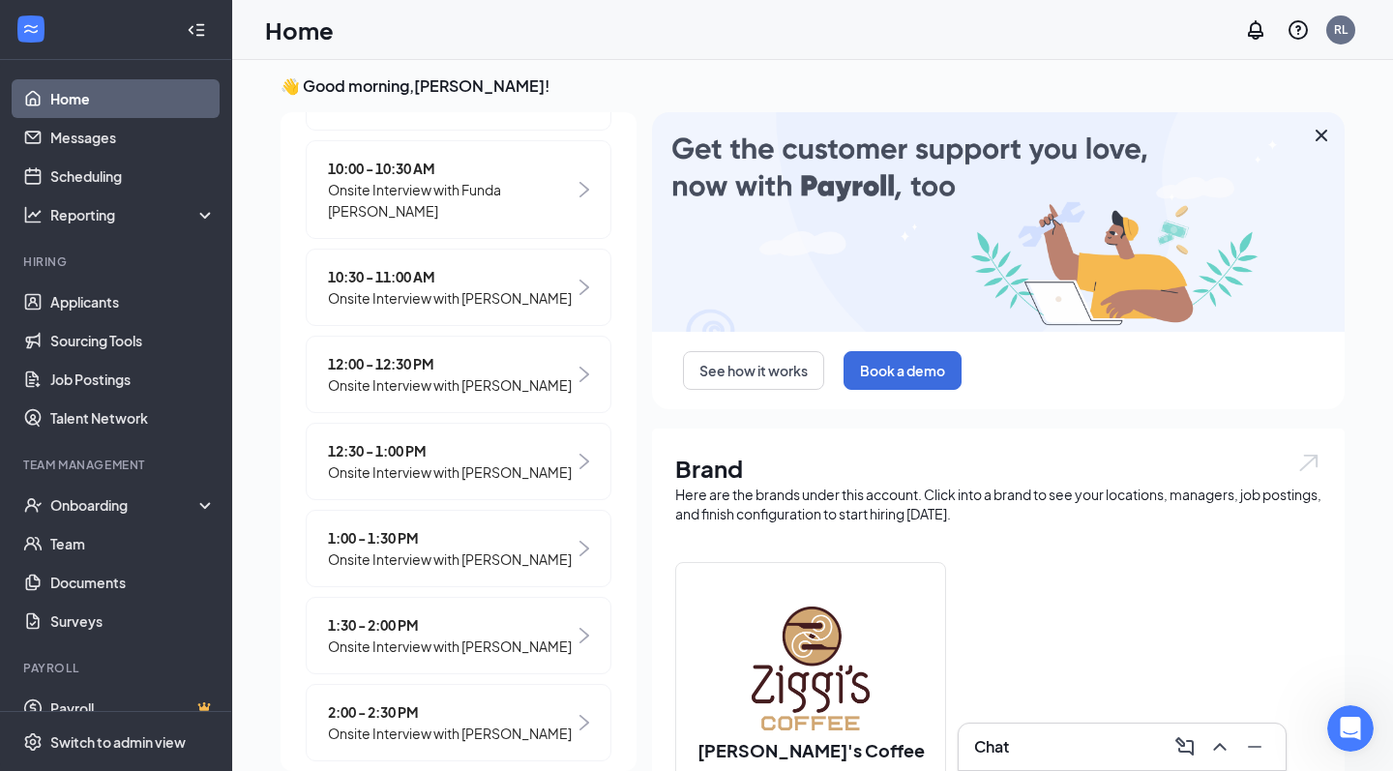
click at [505, 465] on span "Onsite Interview with [PERSON_NAME]" at bounding box center [450, 472] width 244 height 21
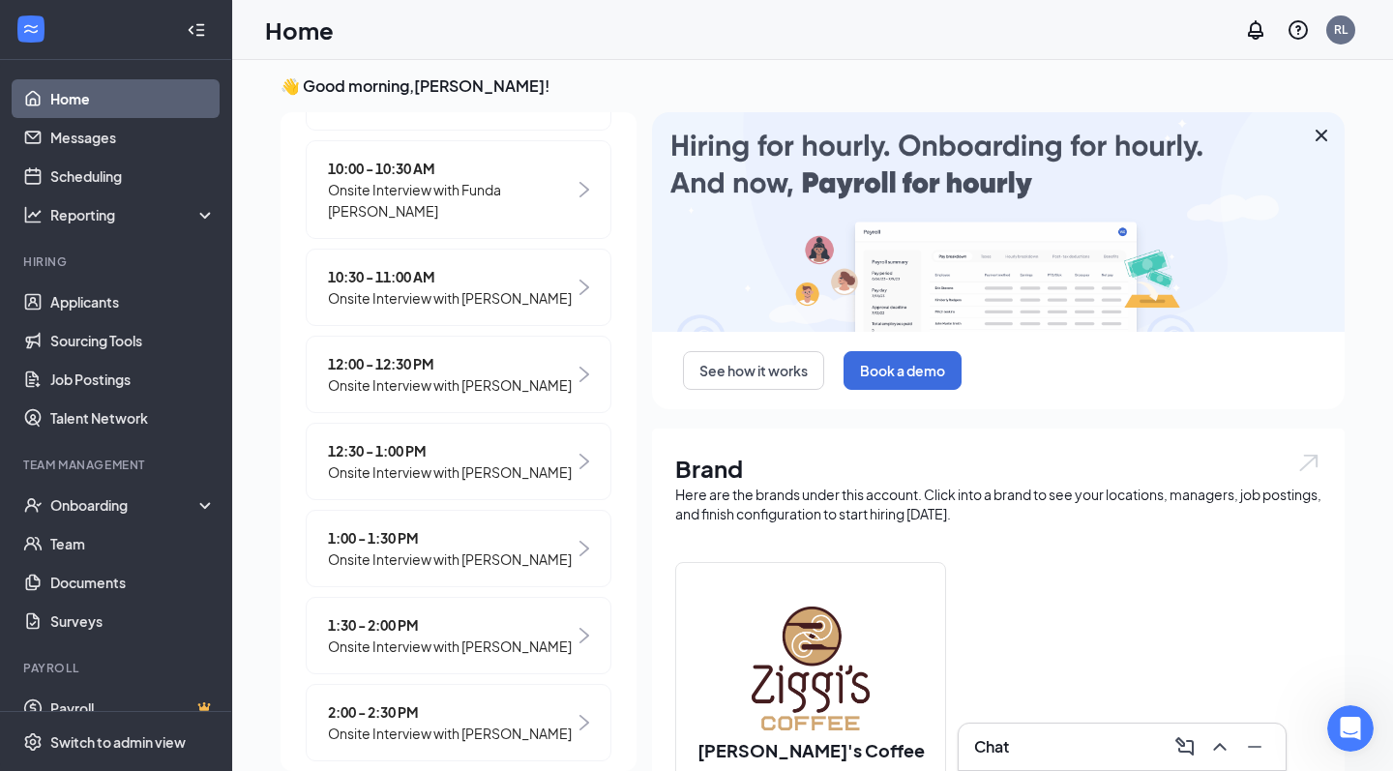
scroll to position [0, 0]
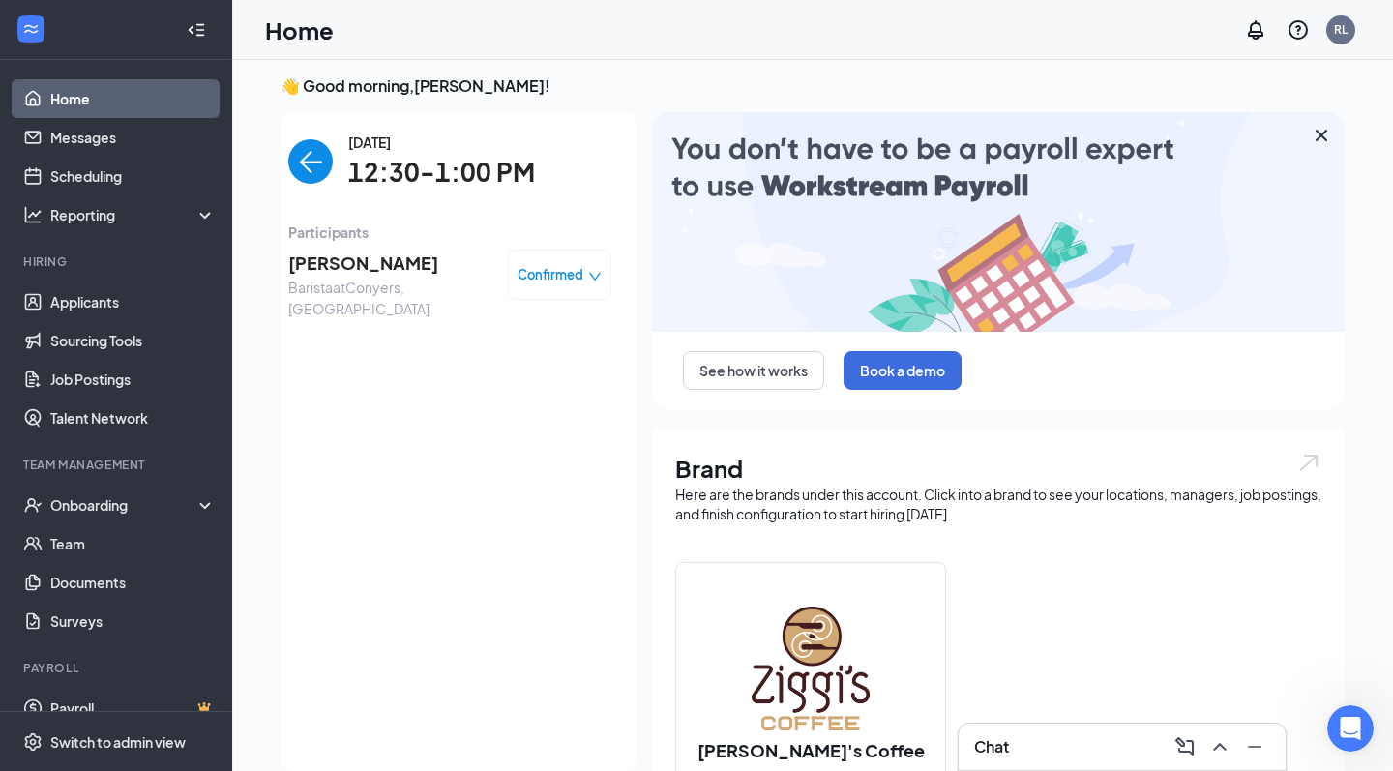
click at [399, 254] on span "[PERSON_NAME]" at bounding box center [389, 263] width 203 height 27
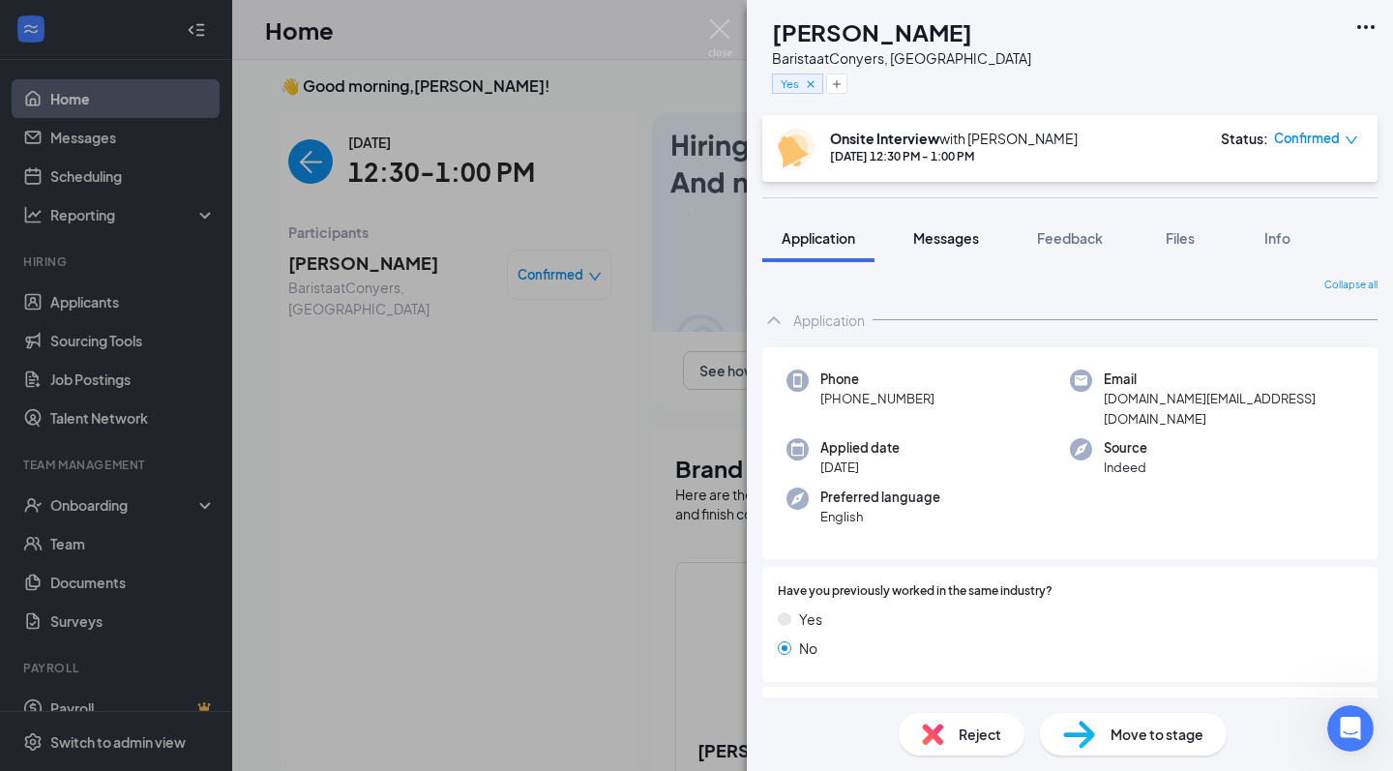
click at [953, 236] on span "Messages" at bounding box center [946, 237] width 66 height 17
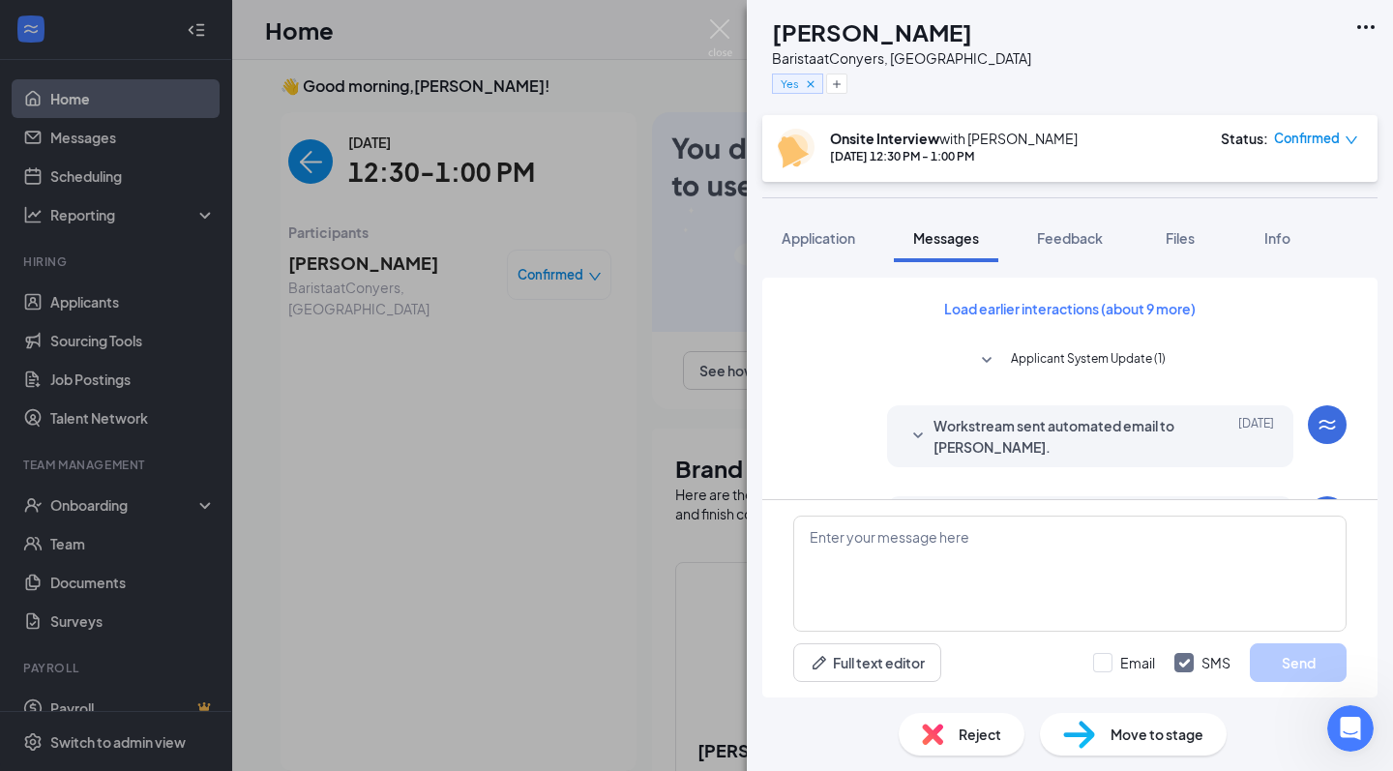
scroll to position [680, 0]
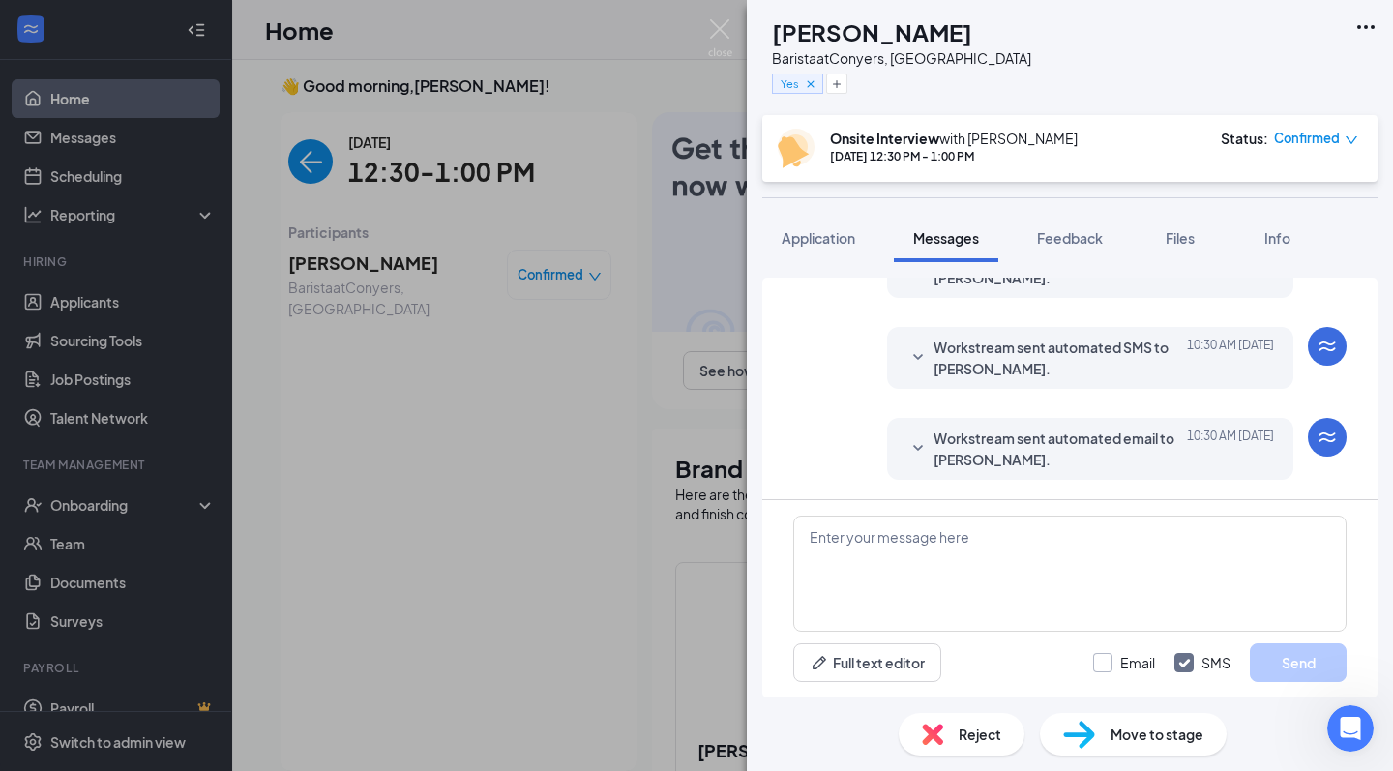
click at [1095, 655] on input "Email" at bounding box center [1124, 662] width 62 height 19
checkbox input "true"
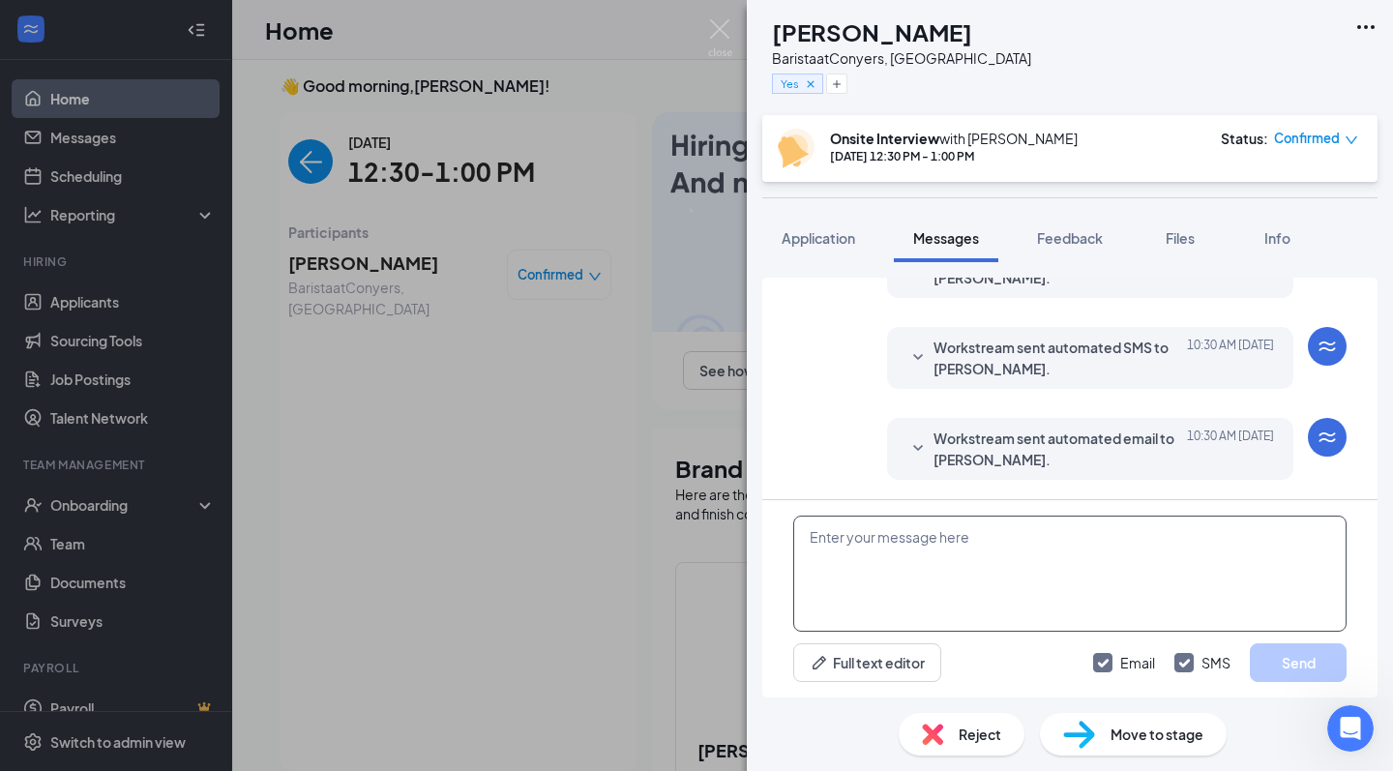
click at [1078, 590] on textarea at bounding box center [1069, 574] width 553 height 116
paste textarea "When you enter the library, immediately turn to your right in the room with com…"
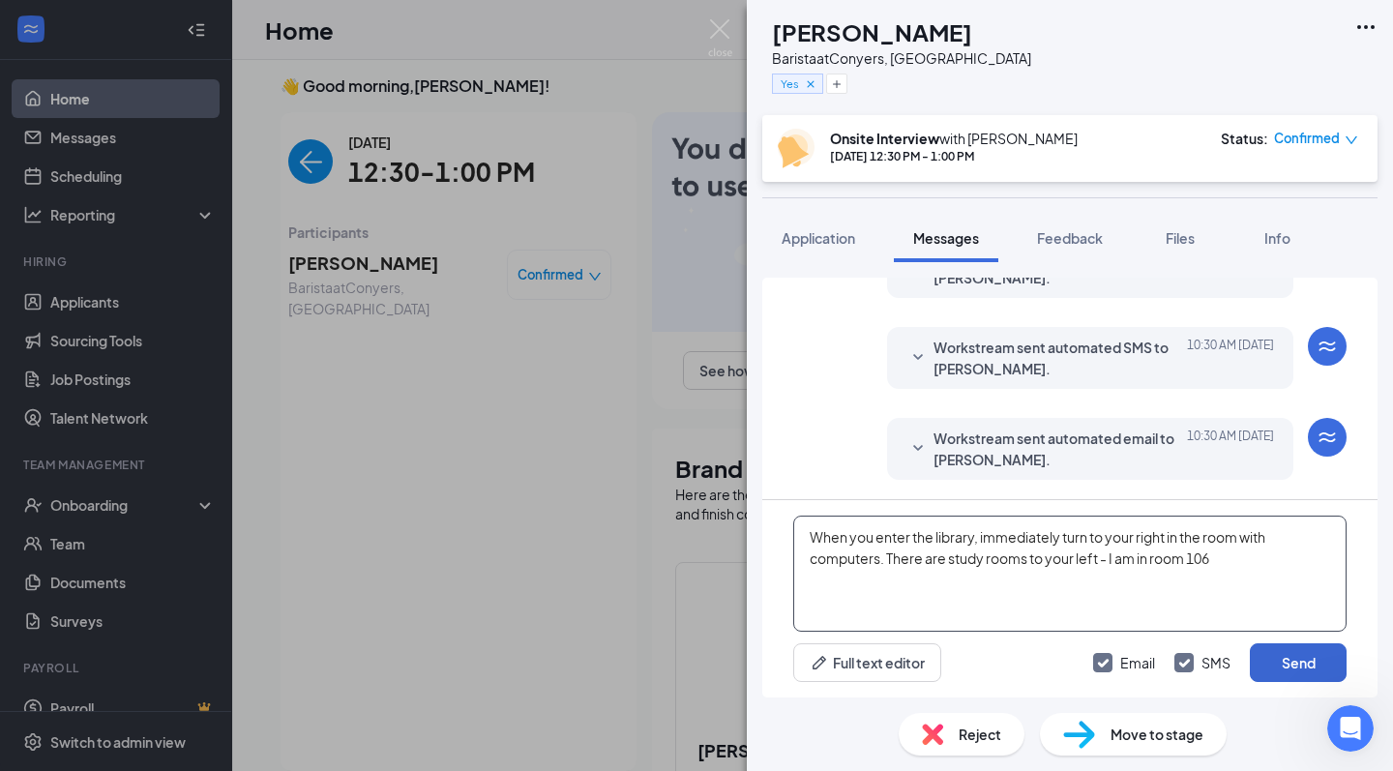
type textarea "When you enter the library, immediately turn to your right in the room with com…"
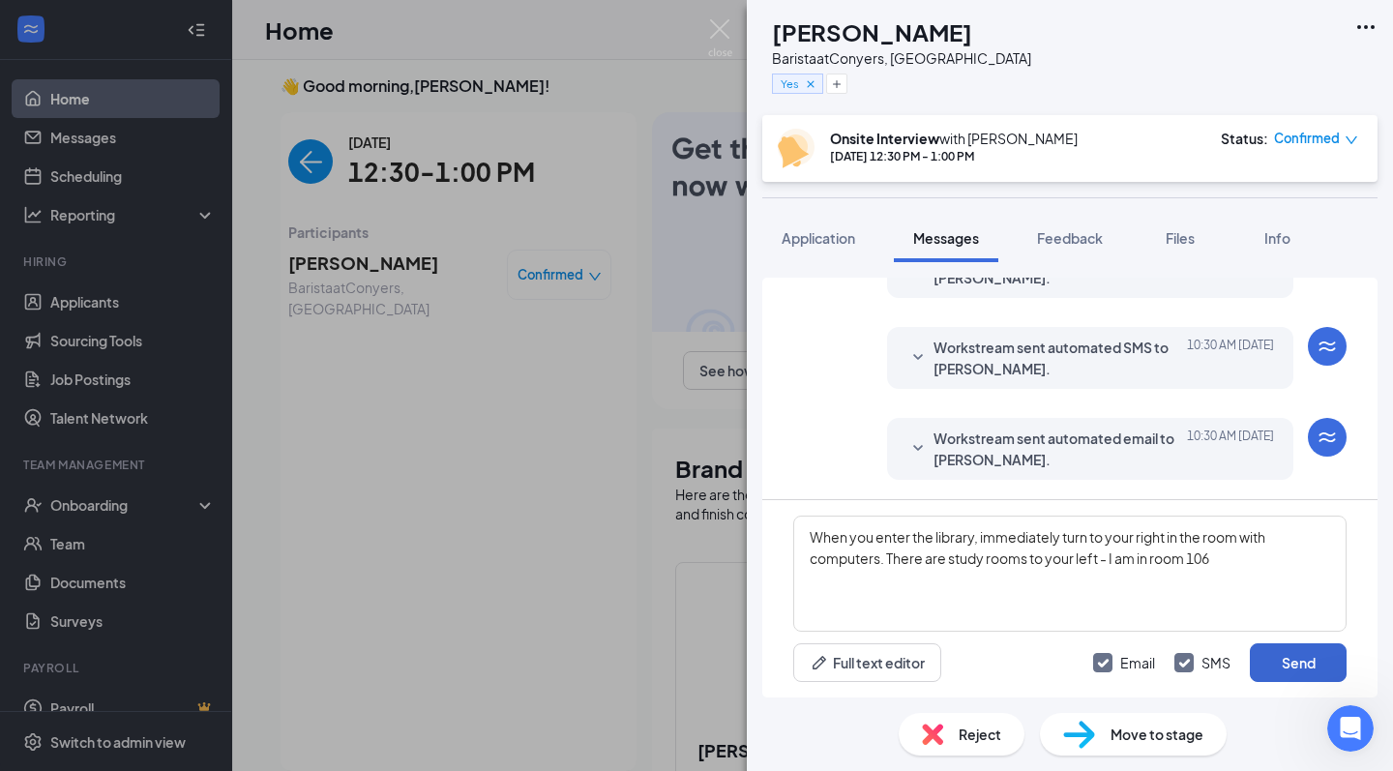
click at [1275, 667] on button "Send" at bounding box center [1298, 662] width 97 height 39
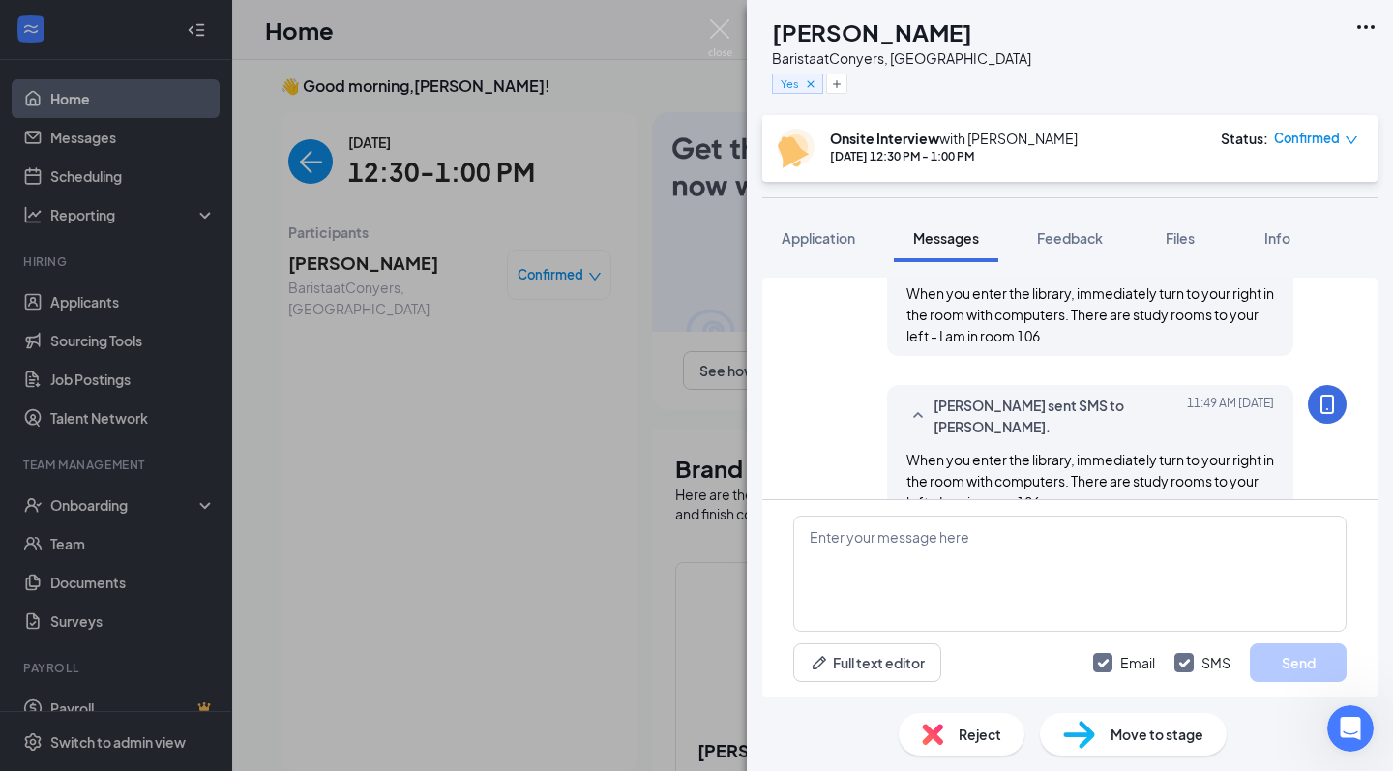
scroll to position [1013, 0]
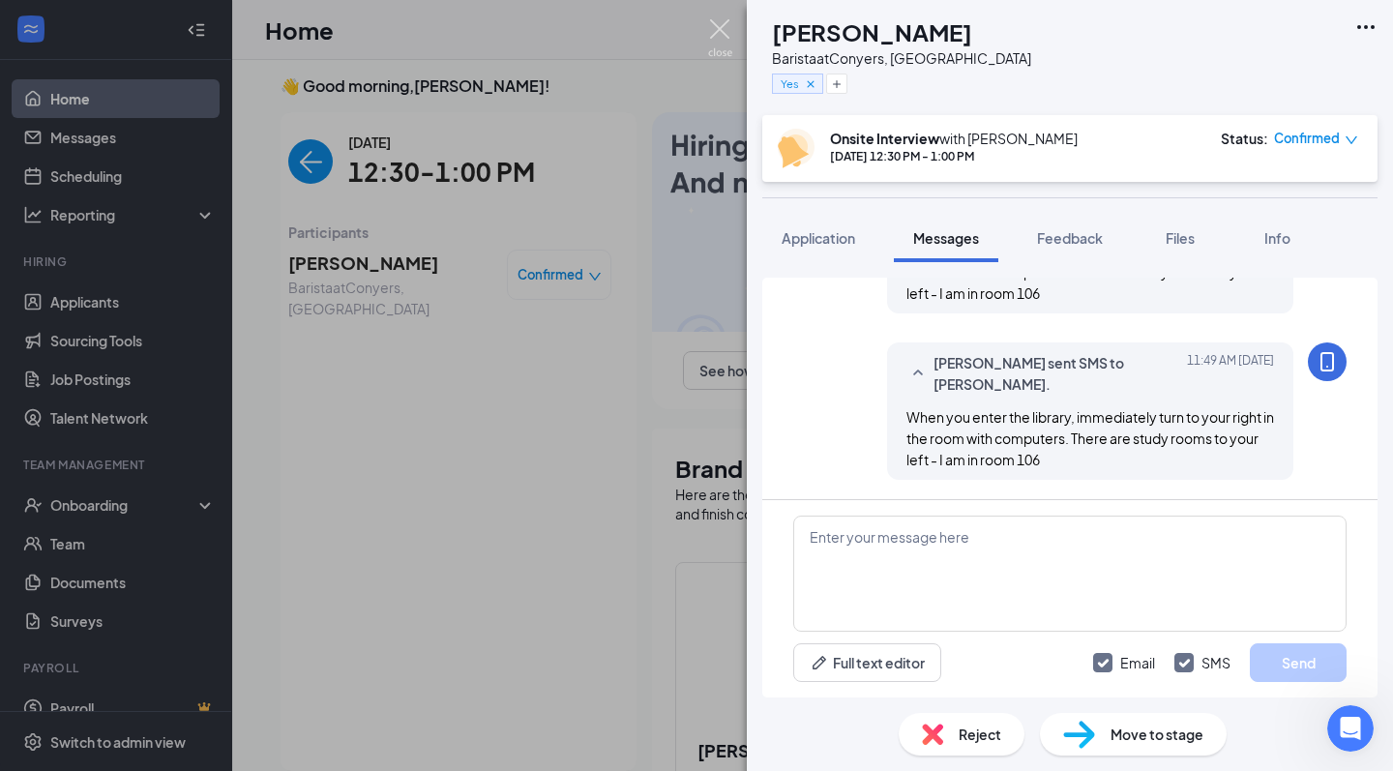
click at [729, 28] on img at bounding box center [720, 38] width 24 height 38
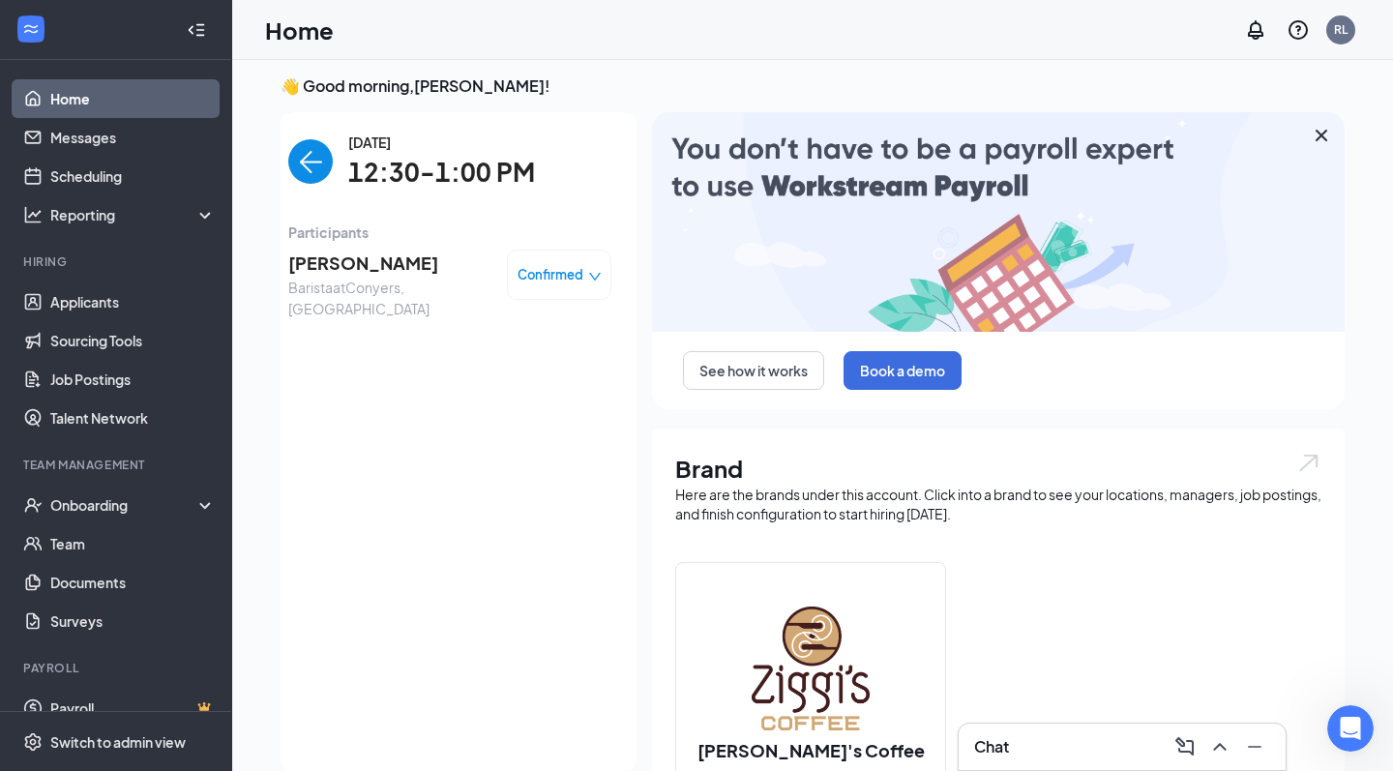
click at [92, 93] on link "Home" at bounding box center [132, 98] width 165 height 39
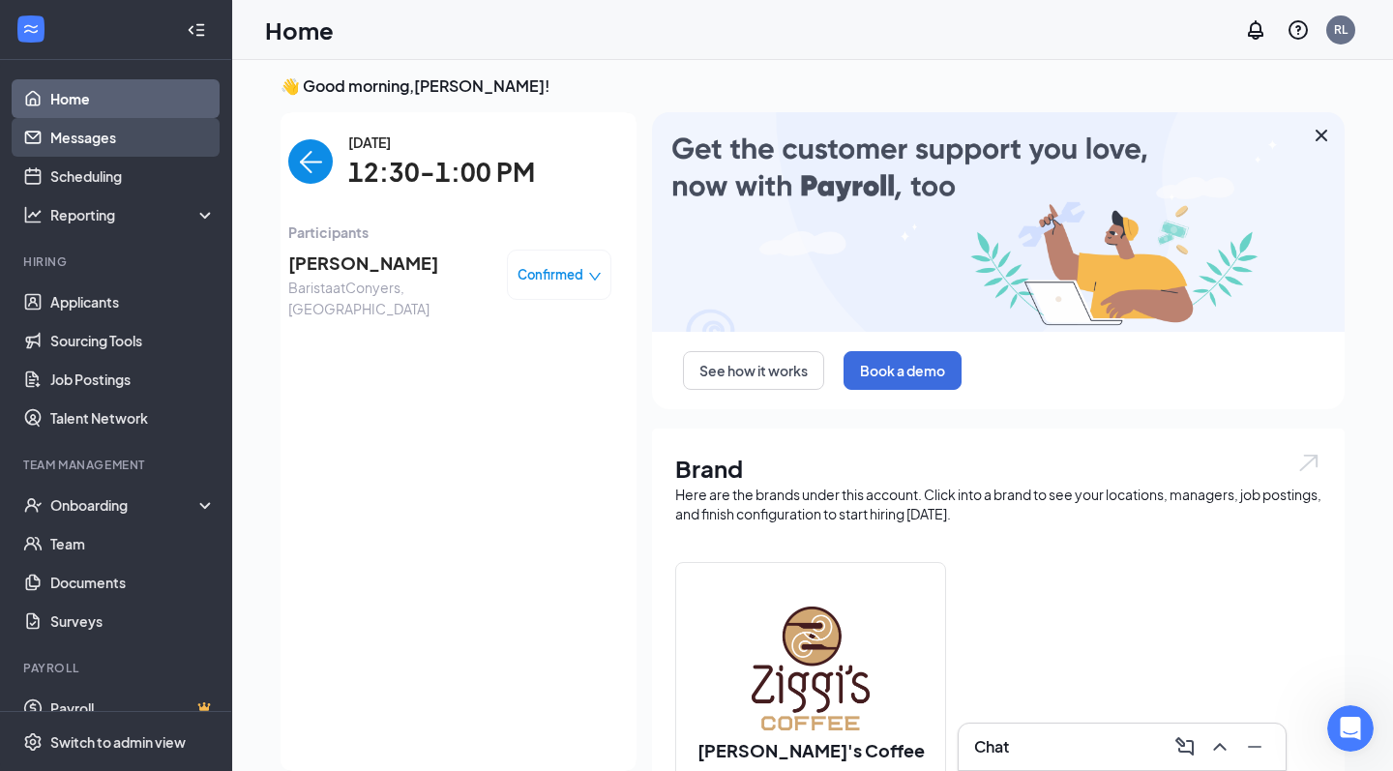
click at [135, 145] on link "Messages" at bounding box center [132, 137] width 165 height 39
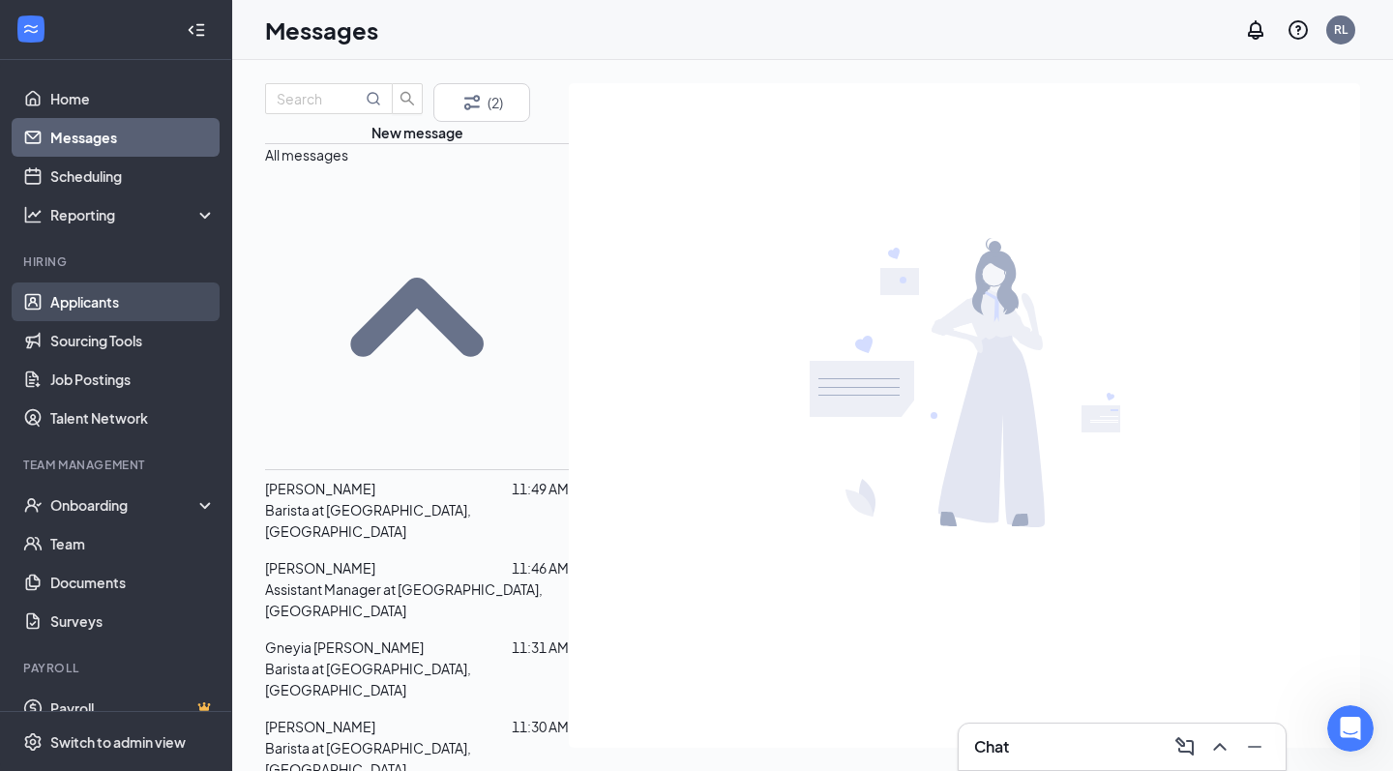
click at [130, 299] on link "Applicants" at bounding box center [132, 302] width 165 height 39
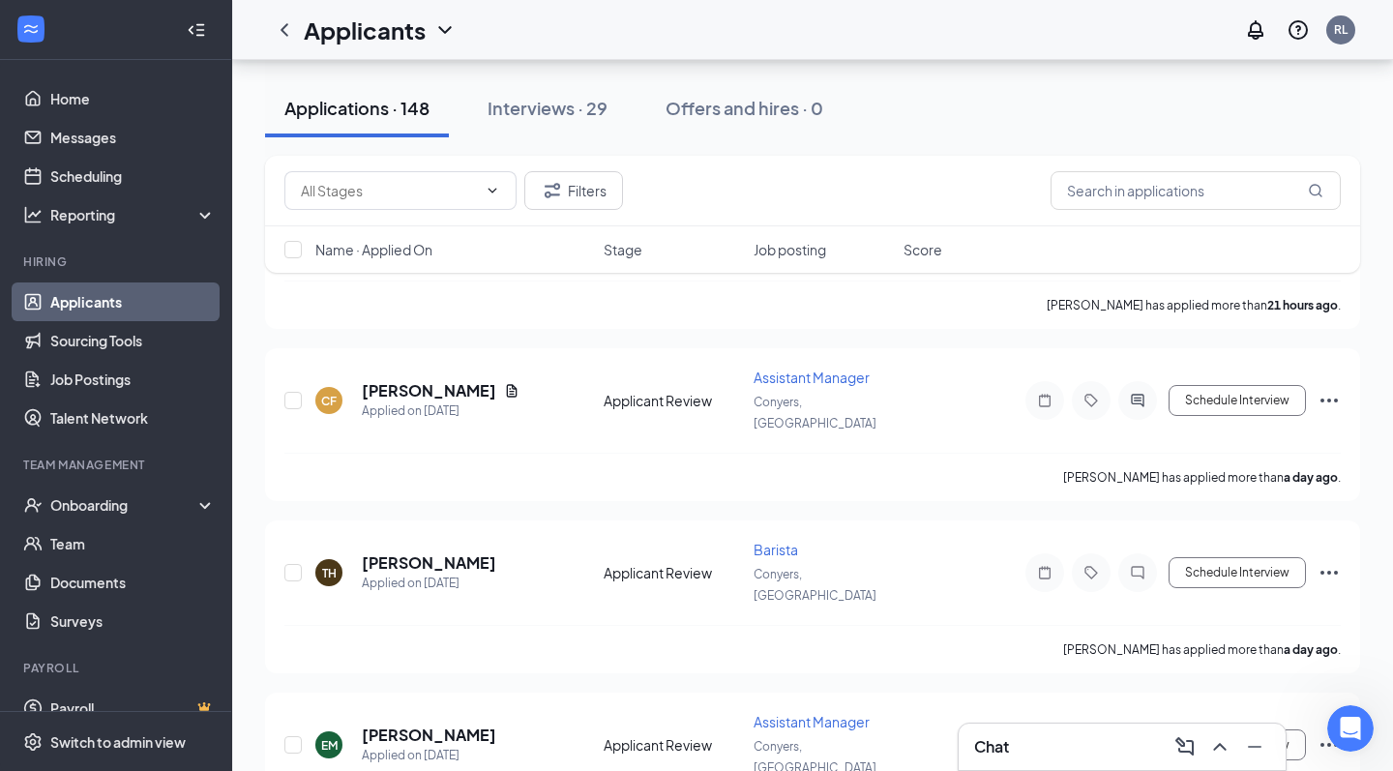
scroll to position [6583, 0]
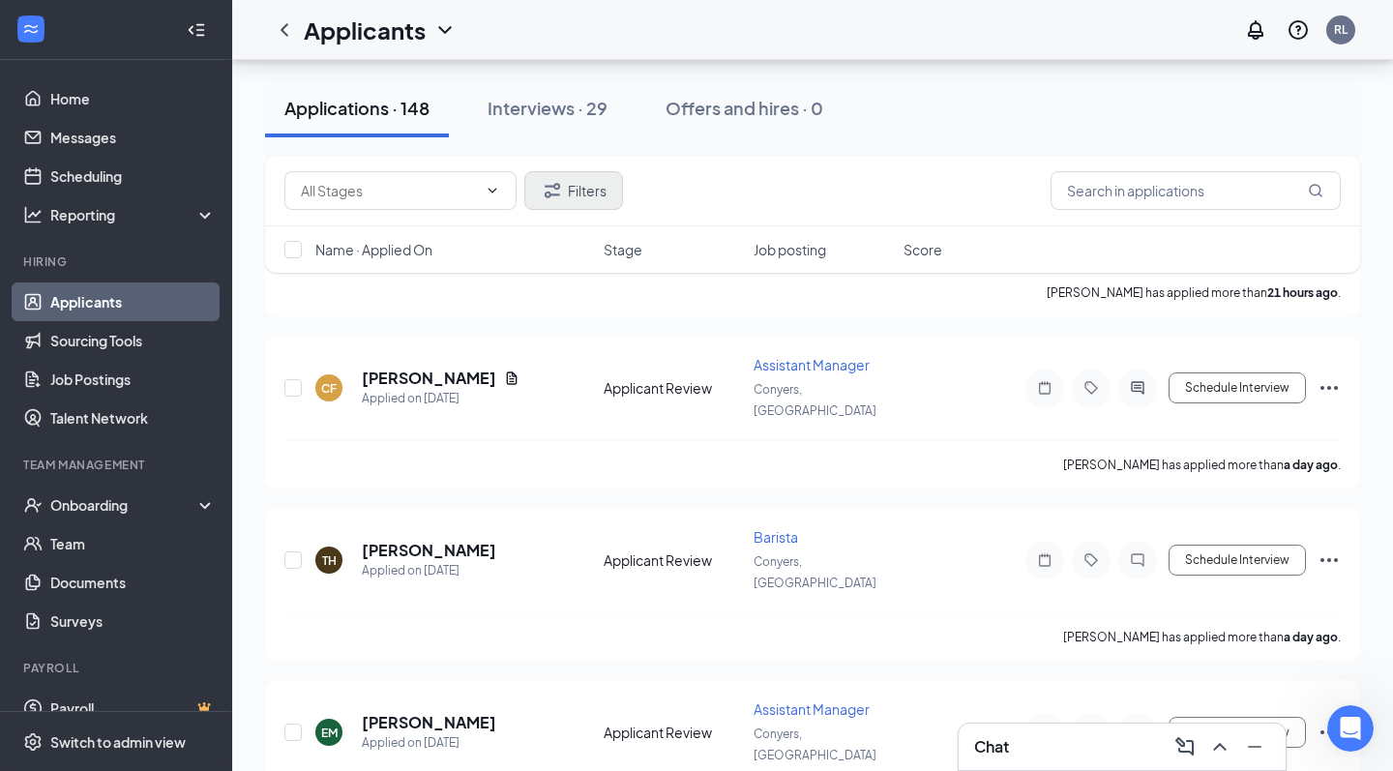
click at [595, 194] on button "Filters" at bounding box center [573, 190] width 99 height 39
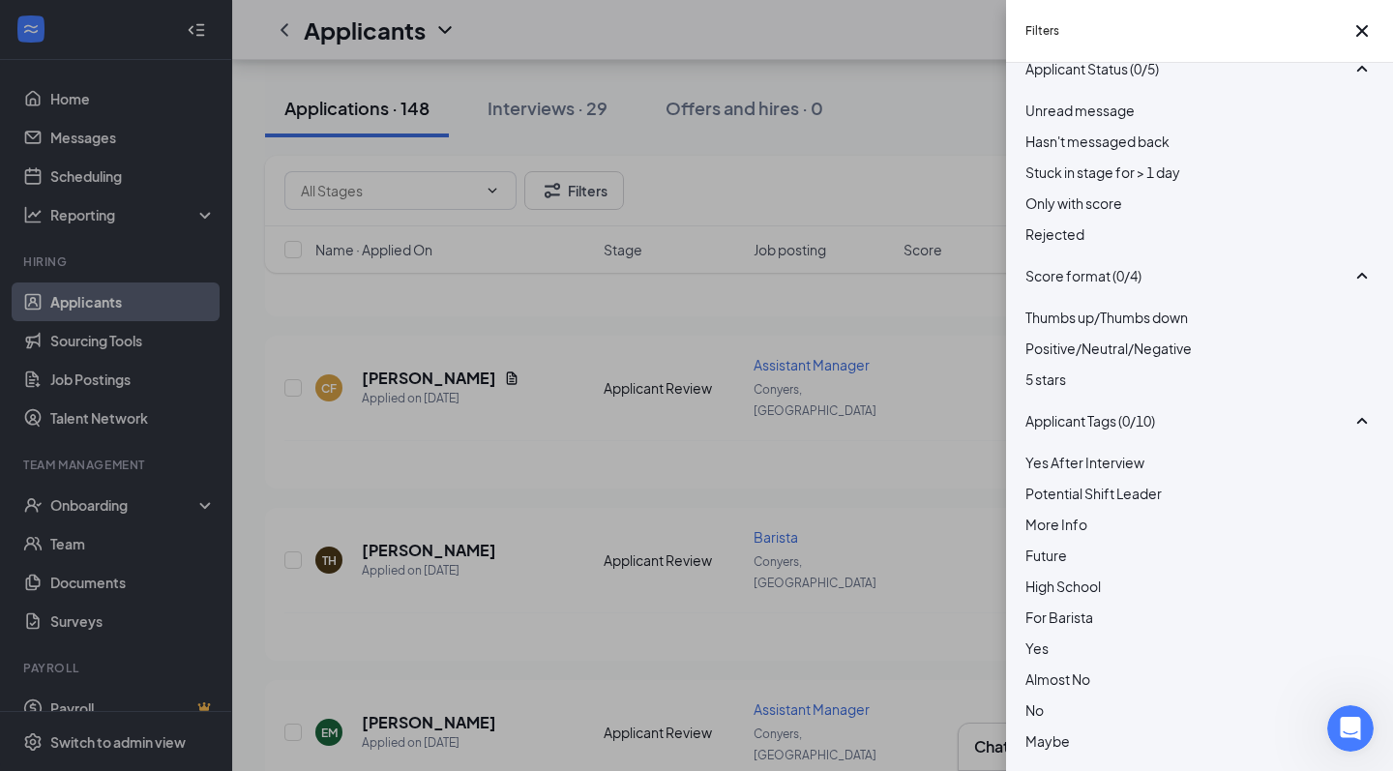
scroll to position [283, 0]
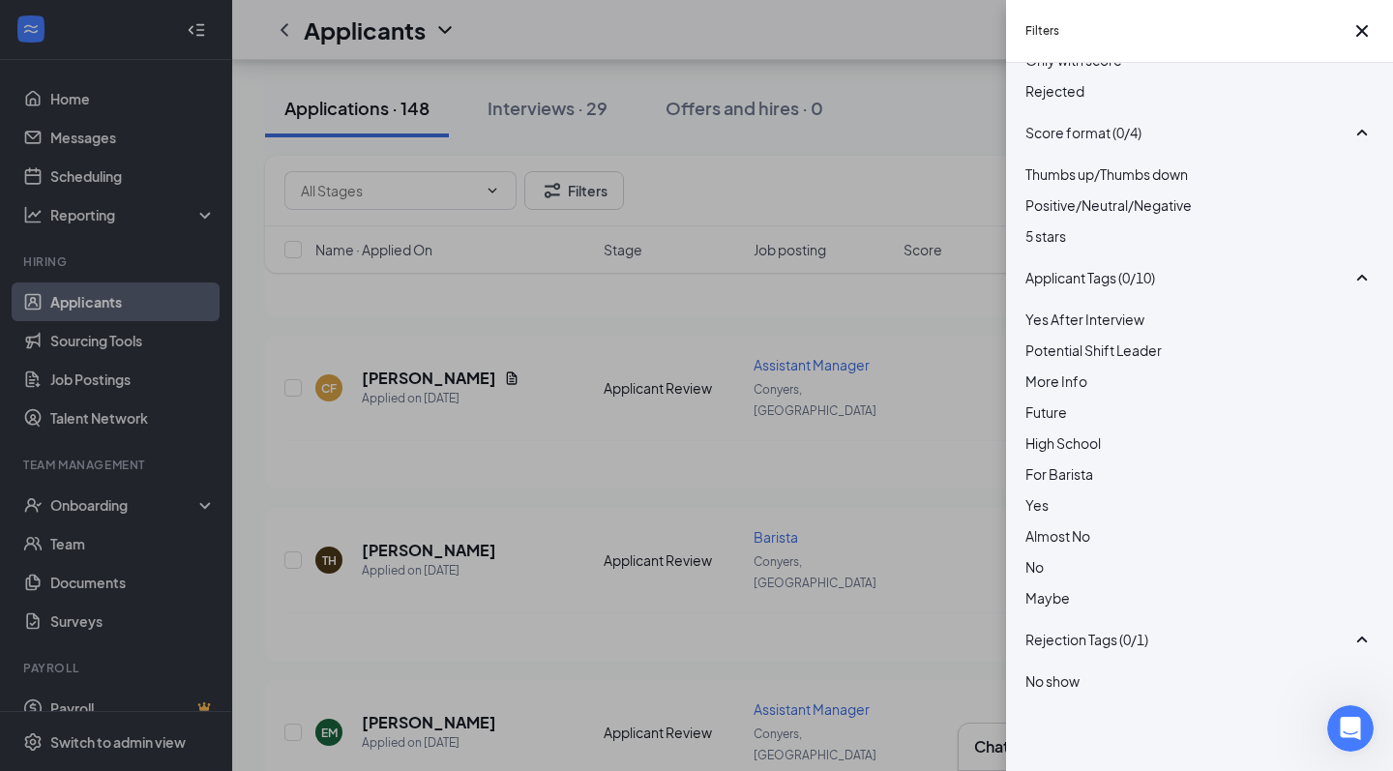
click at [1049, 496] on span "Yes" at bounding box center [1037, 504] width 23 height 17
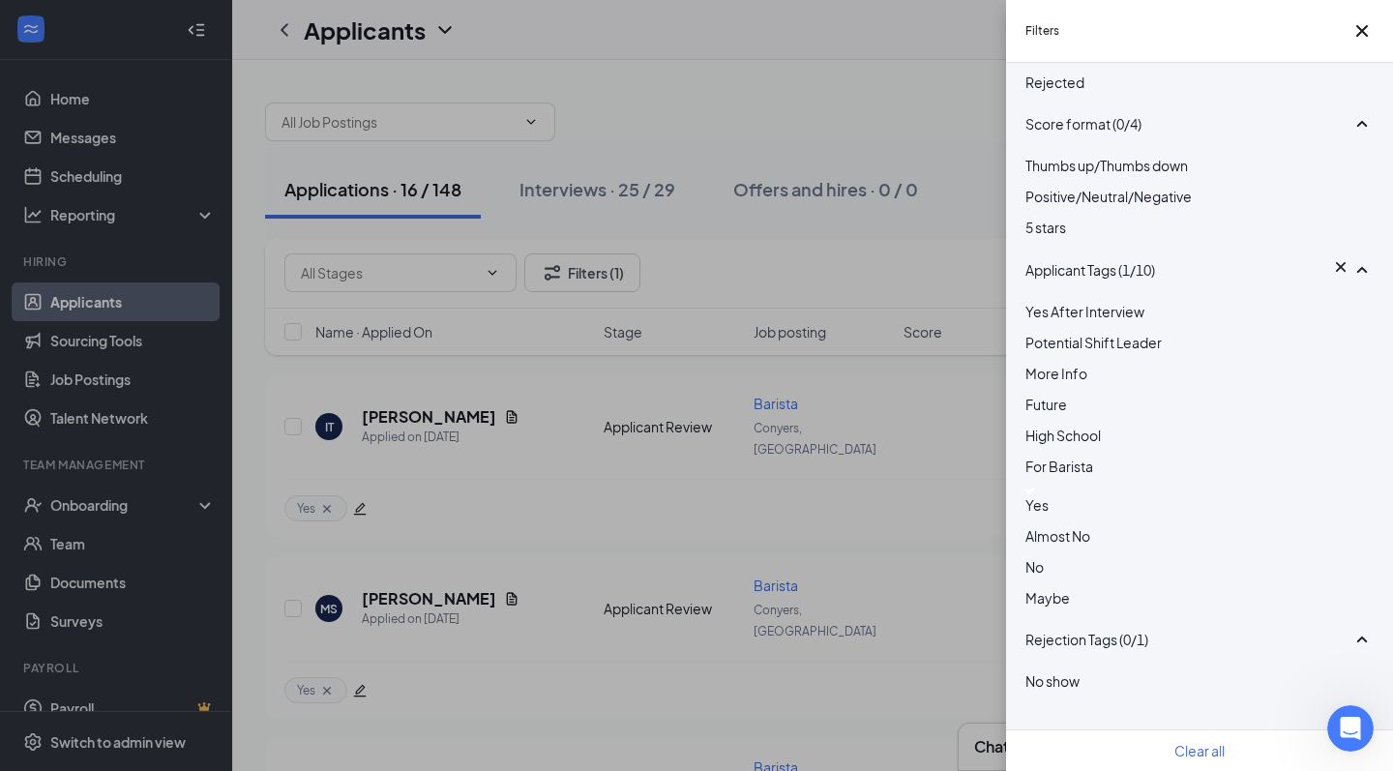
click at [908, 162] on div "Filters Applicant Status (0/5) Unread message Hasn't messaged back Stuck in sta…" at bounding box center [696, 385] width 1393 height 771
click at [825, 209] on div "Filters Applicant Status (0/5) Unread message Hasn't messaged back Stuck in sta…" at bounding box center [696, 385] width 1393 height 771
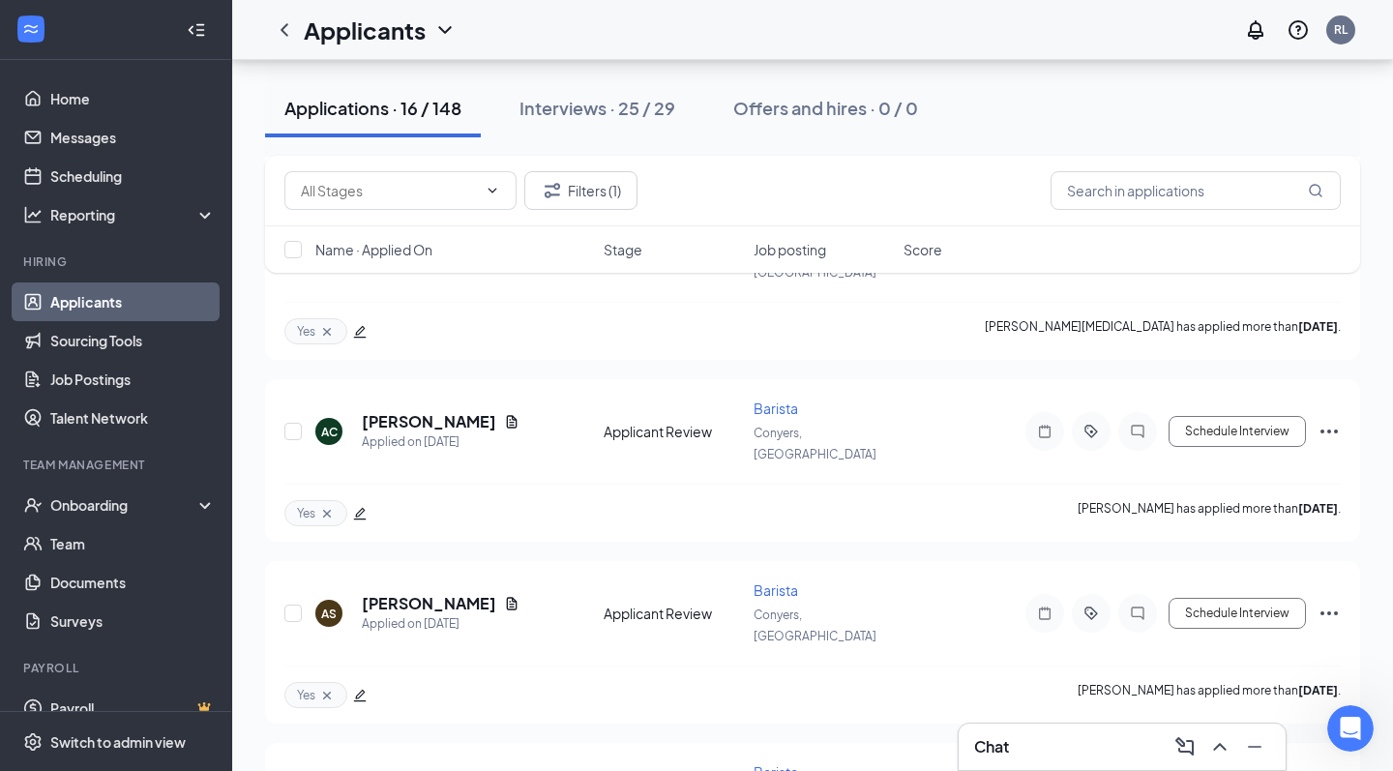
scroll to position [2177, 0]
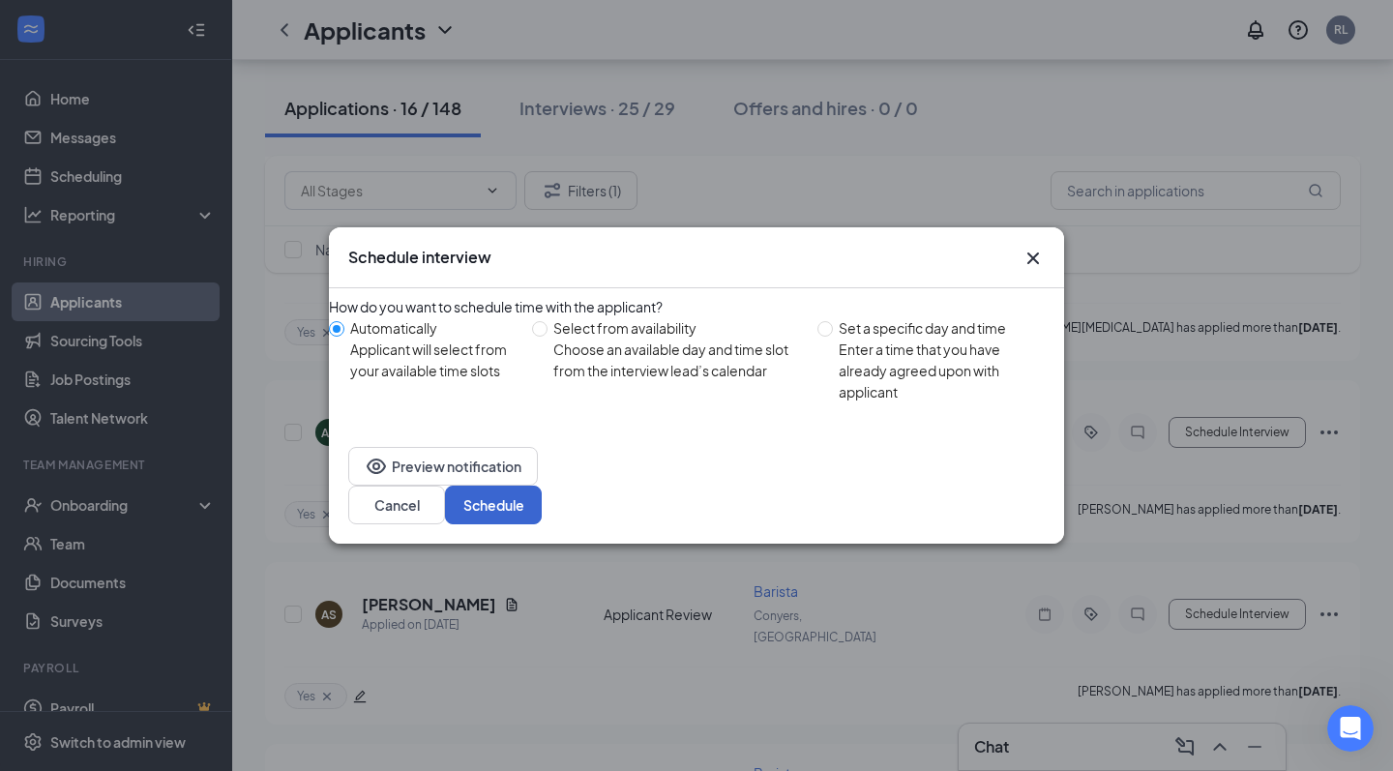
click at [542, 490] on button "Schedule" at bounding box center [493, 505] width 97 height 39
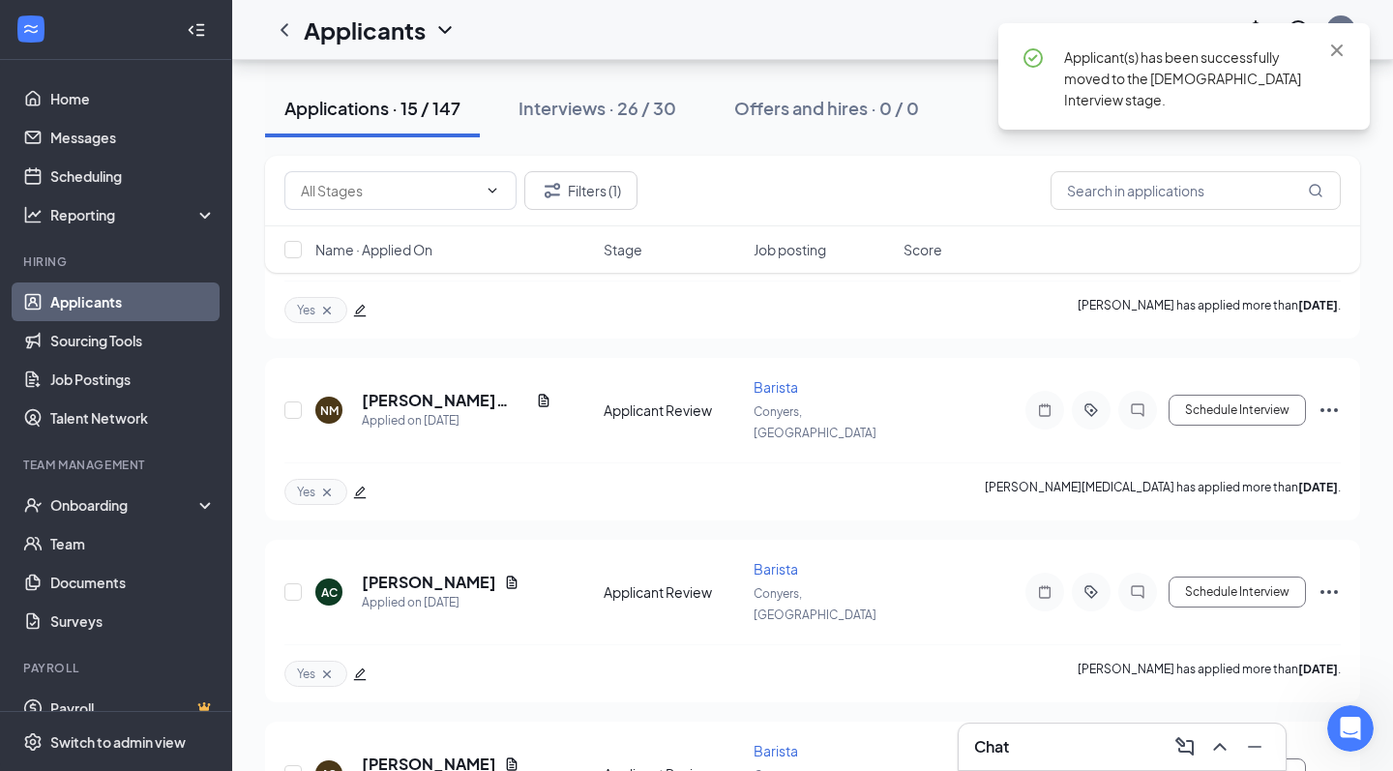
scroll to position [2016, 0]
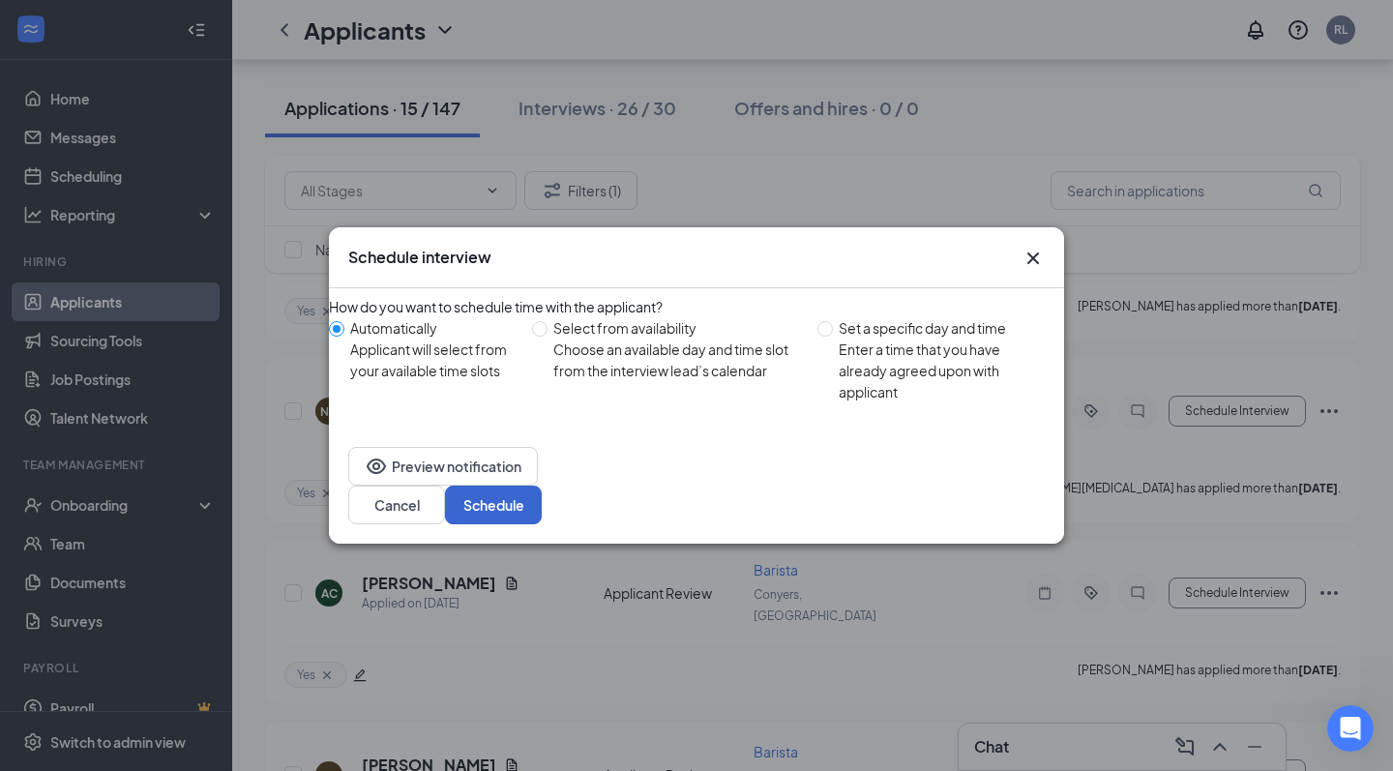
click at [542, 496] on button "Schedule" at bounding box center [493, 505] width 97 height 39
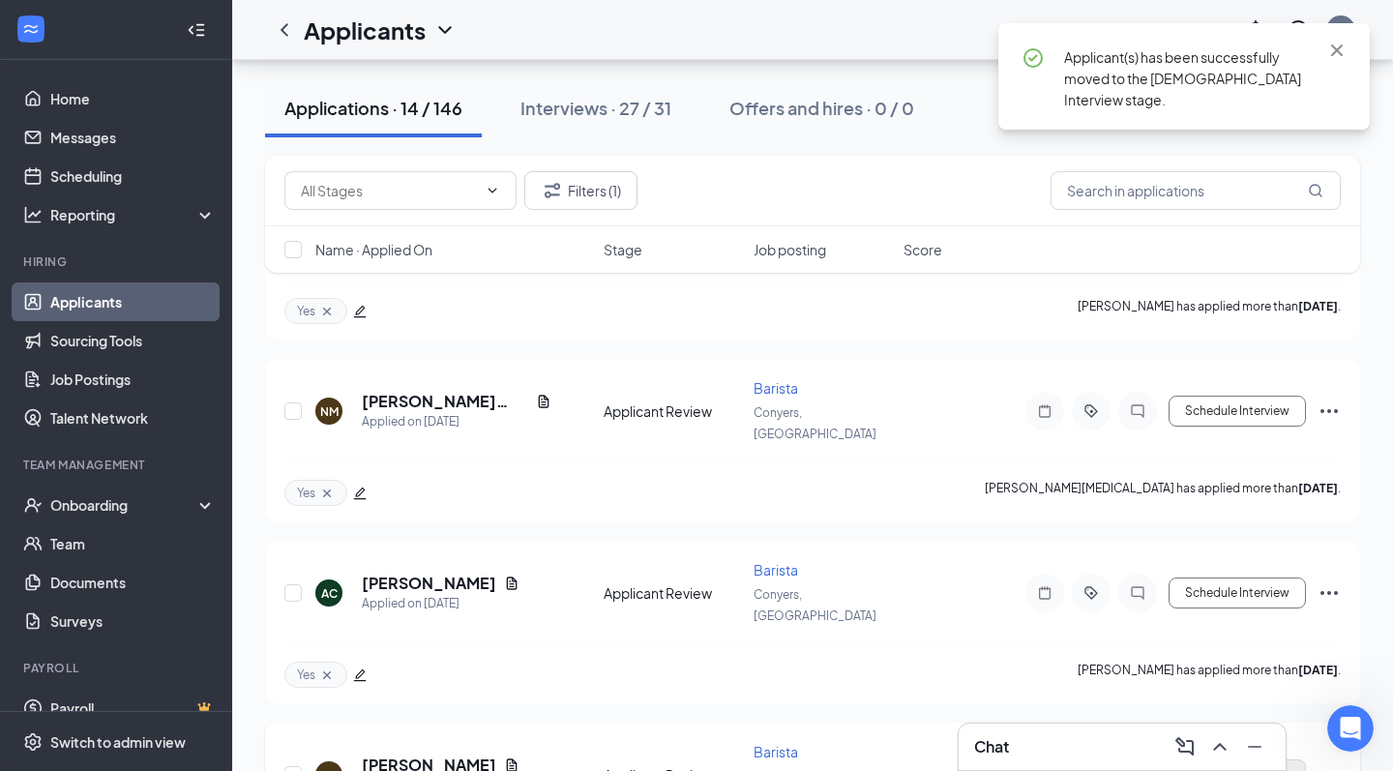
click at [1251, 760] on button "Schedule Interview" at bounding box center [1237, 775] width 137 height 31
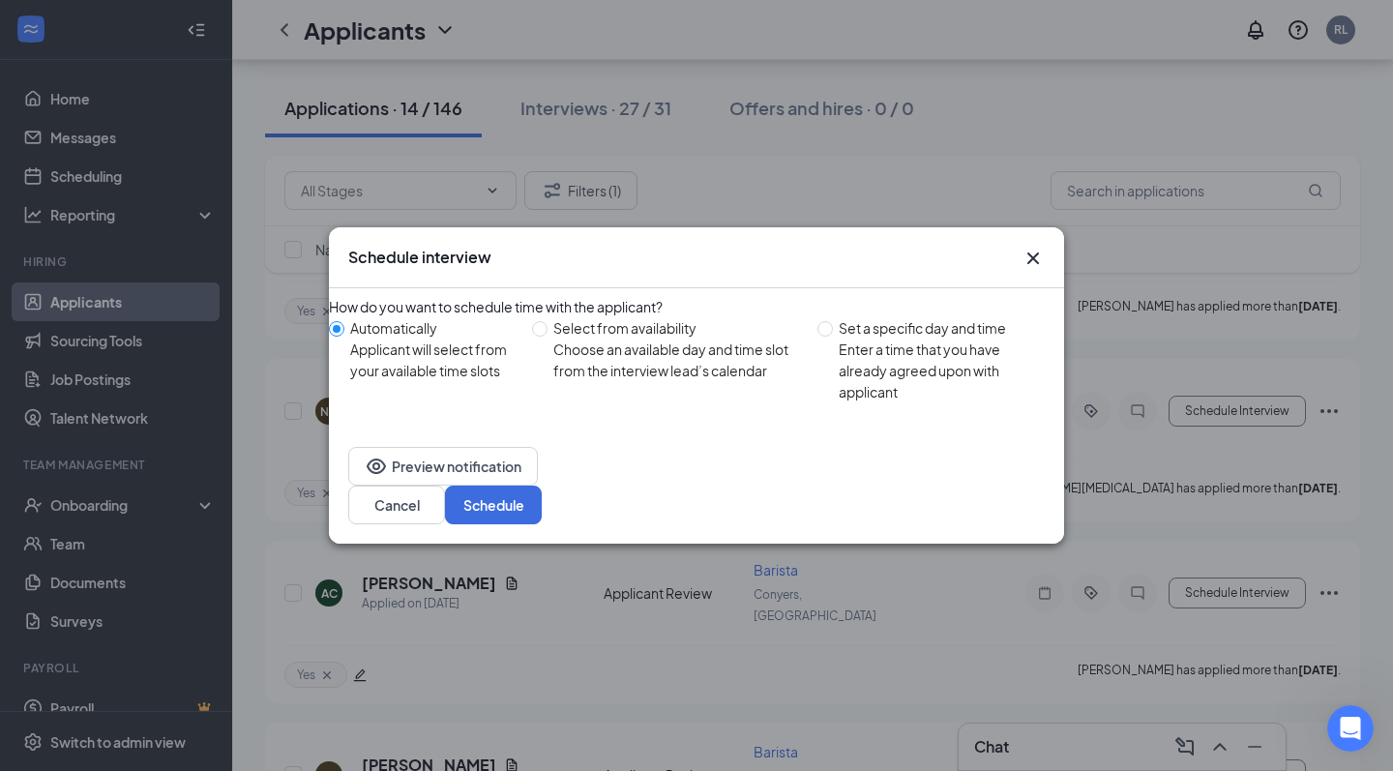
click at [1004, 338] on div "How do you want to schedule time with the applicant? Automatically Applicant wi…" at bounding box center [696, 354] width 735 height 116
click at [994, 339] on div "Set a specific day and time" at bounding box center [944, 327] width 210 height 21
click at [833, 337] on input "Set a specific day and time Enter a time that you have already agreed upon with…" at bounding box center [825, 328] width 15 height 15
radio input "true"
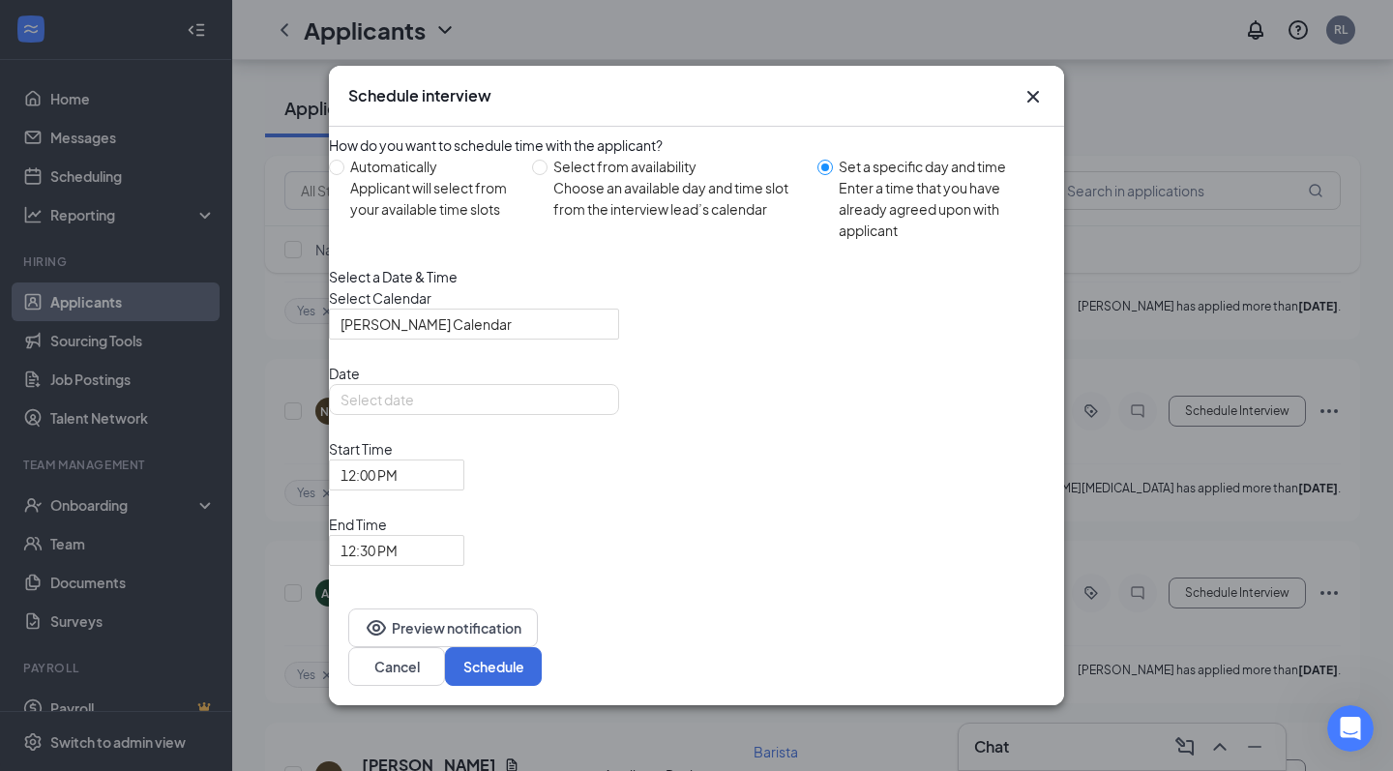
radio input "false"
type input "Aug 26, 2025"
click at [876, 458] on div "Select a Date & Time Select Calendar Rafiq Lightwala's Calendar Date Aug 26, 20…" at bounding box center [696, 416] width 735 height 300
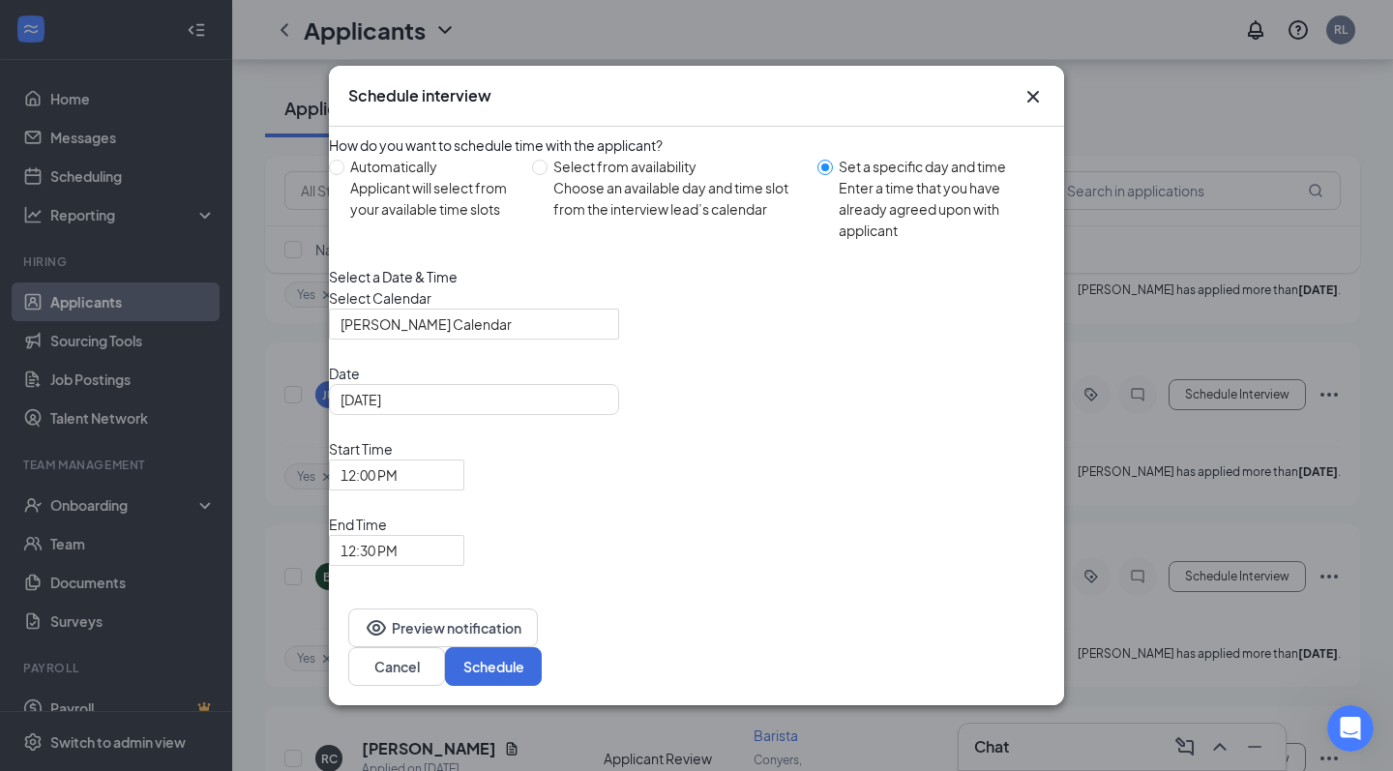
click at [1028, 108] on icon "Cross" at bounding box center [1033, 96] width 23 height 23
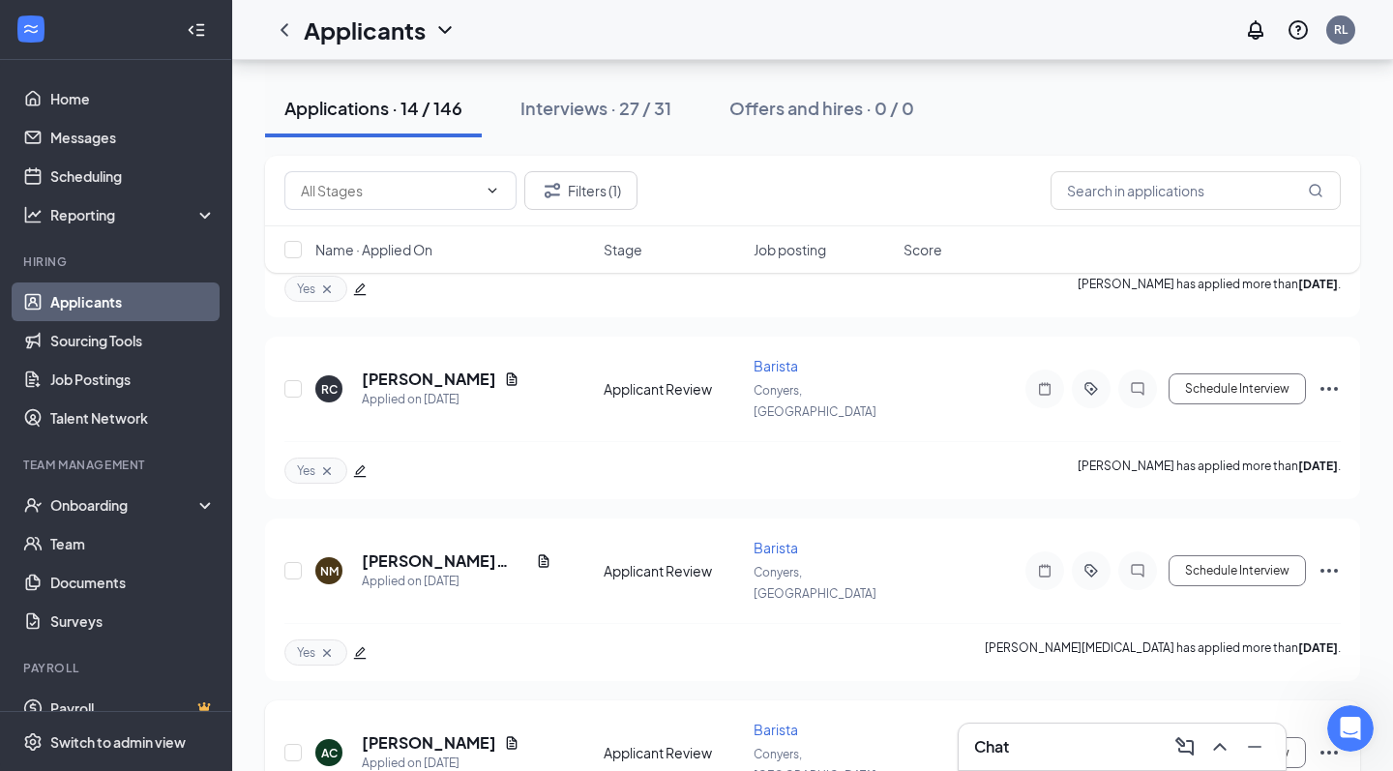
scroll to position [1856, 0]
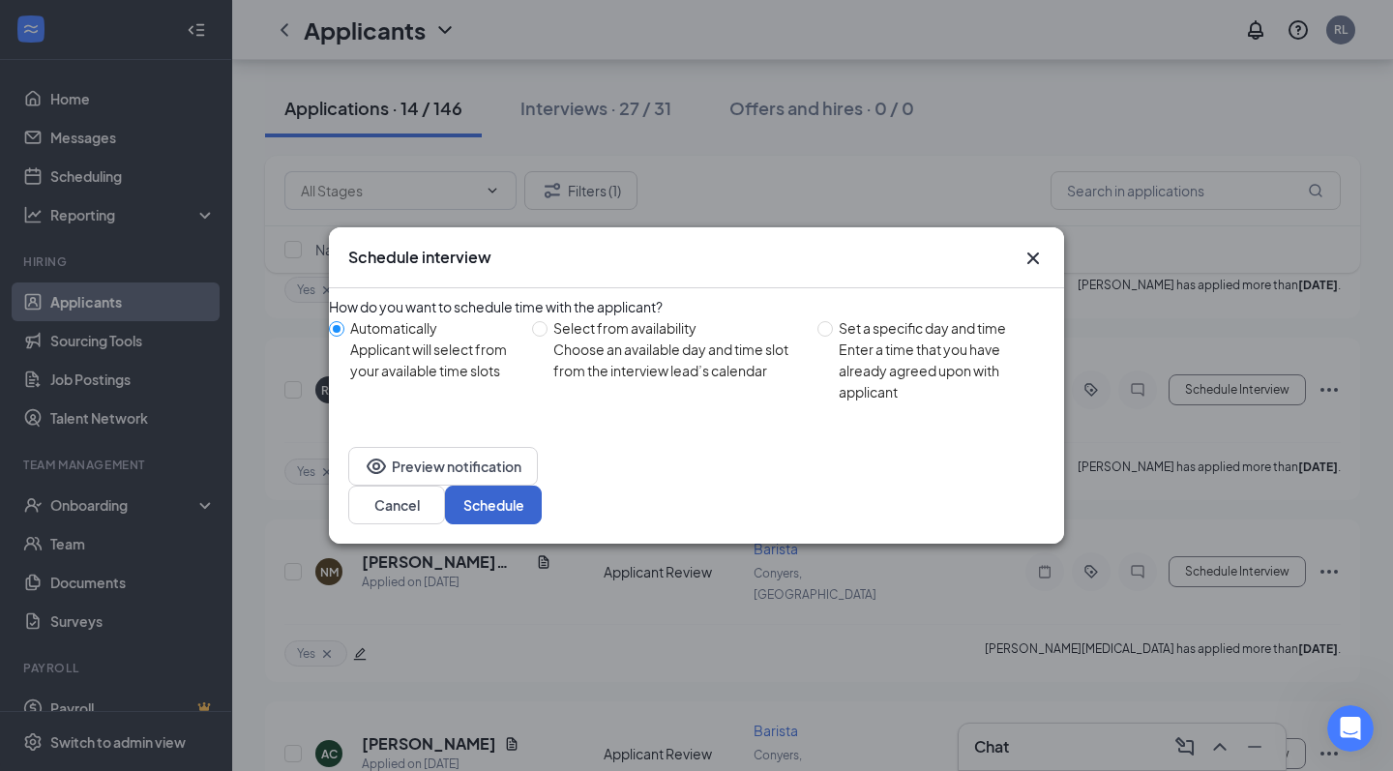
click at [542, 504] on button "Schedule" at bounding box center [493, 505] width 97 height 39
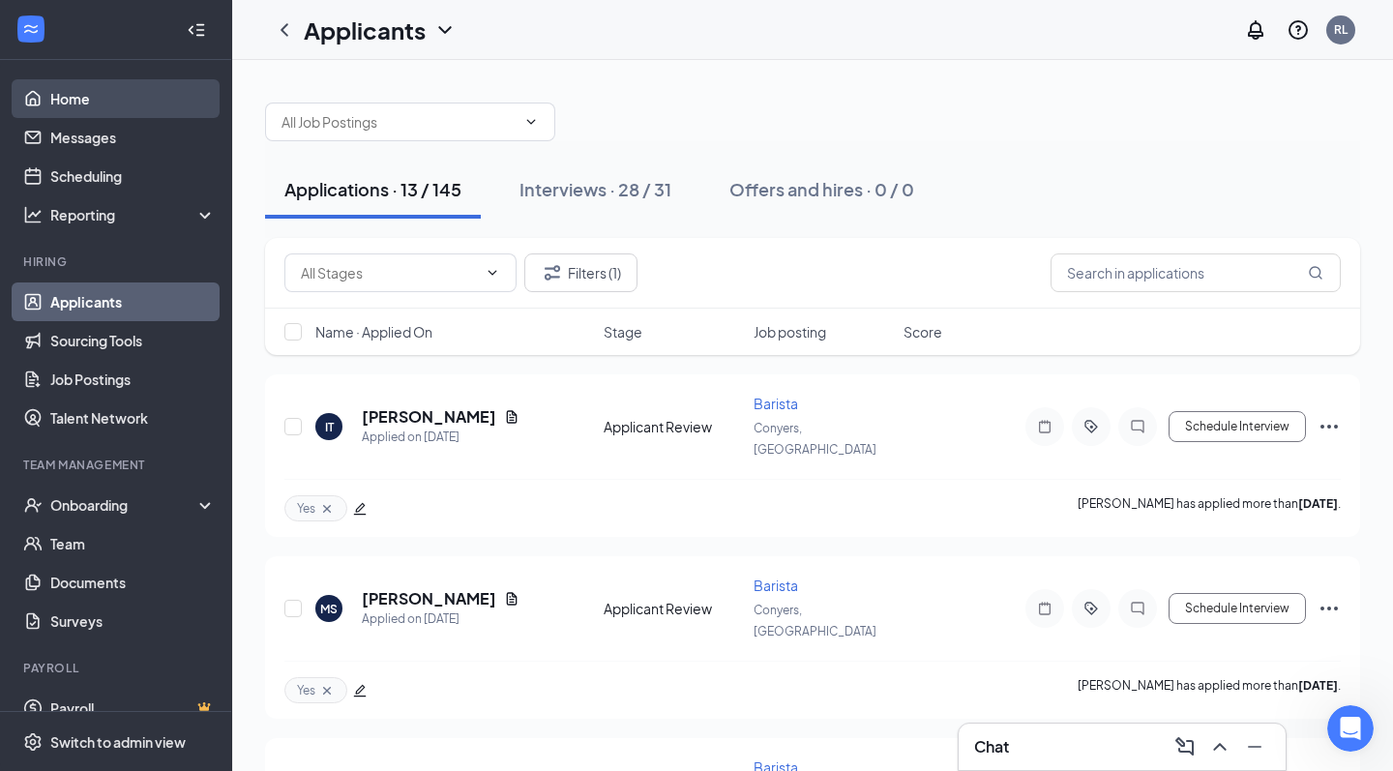
scroll to position [0, 0]
click at [86, 104] on link "Home" at bounding box center [132, 98] width 165 height 39
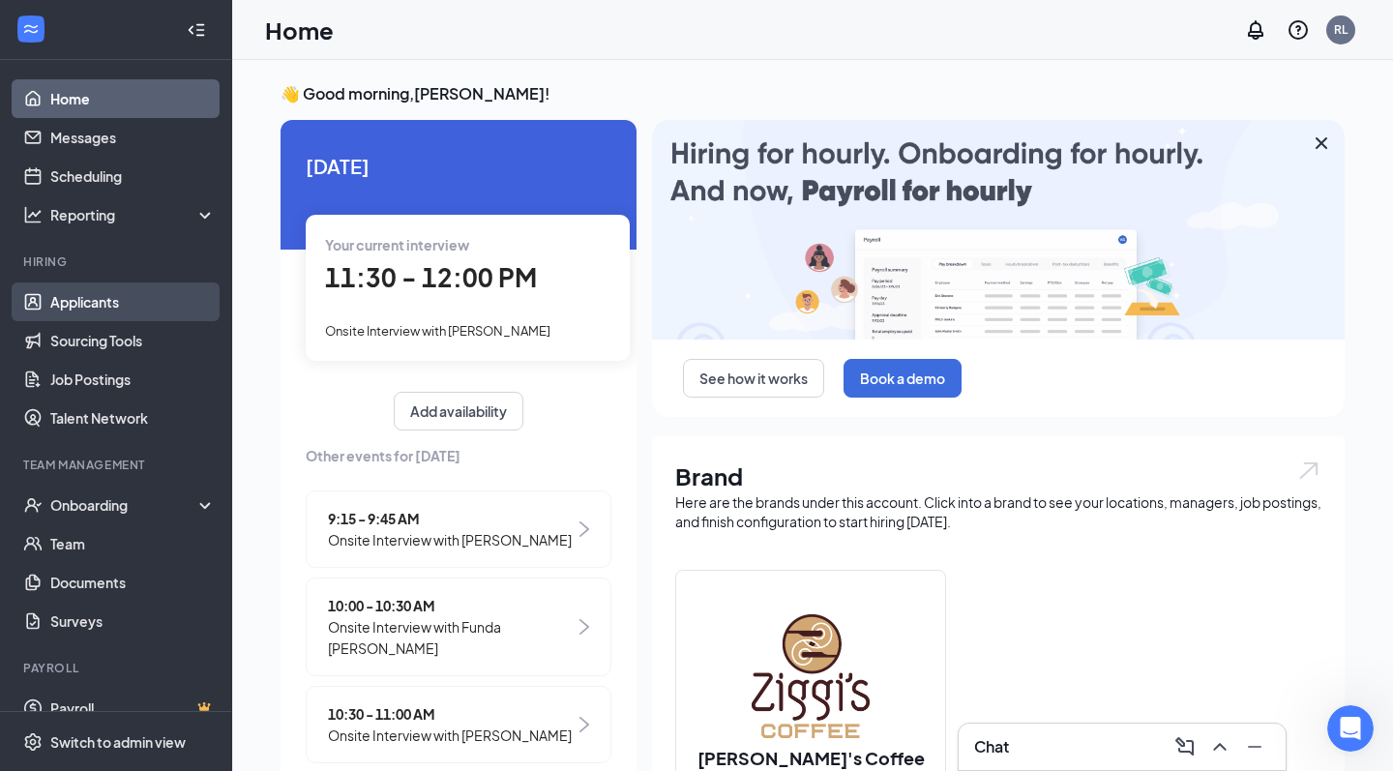
click at [113, 310] on link "Applicants" at bounding box center [132, 302] width 165 height 39
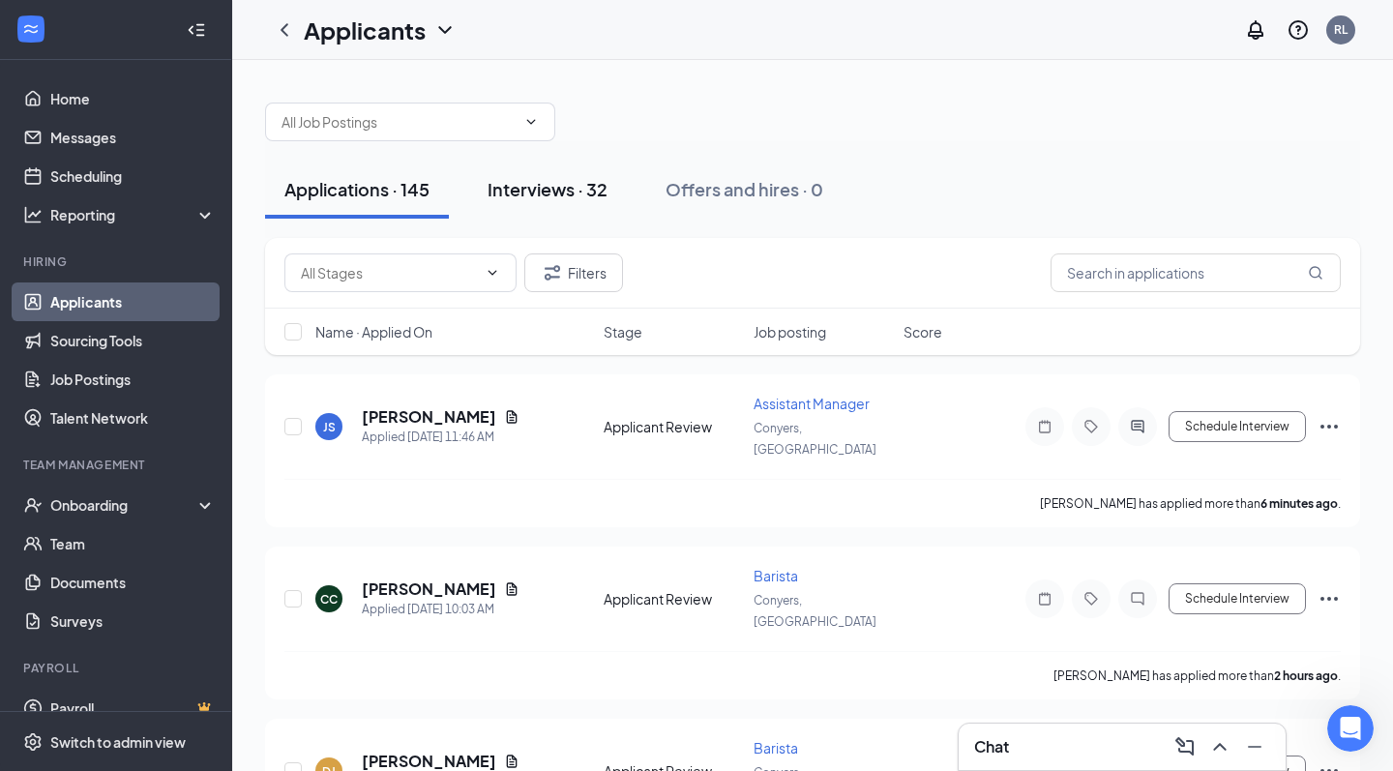
click at [563, 196] on div "Interviews · 32" at bounding box center [548, 189] width 120 height 24
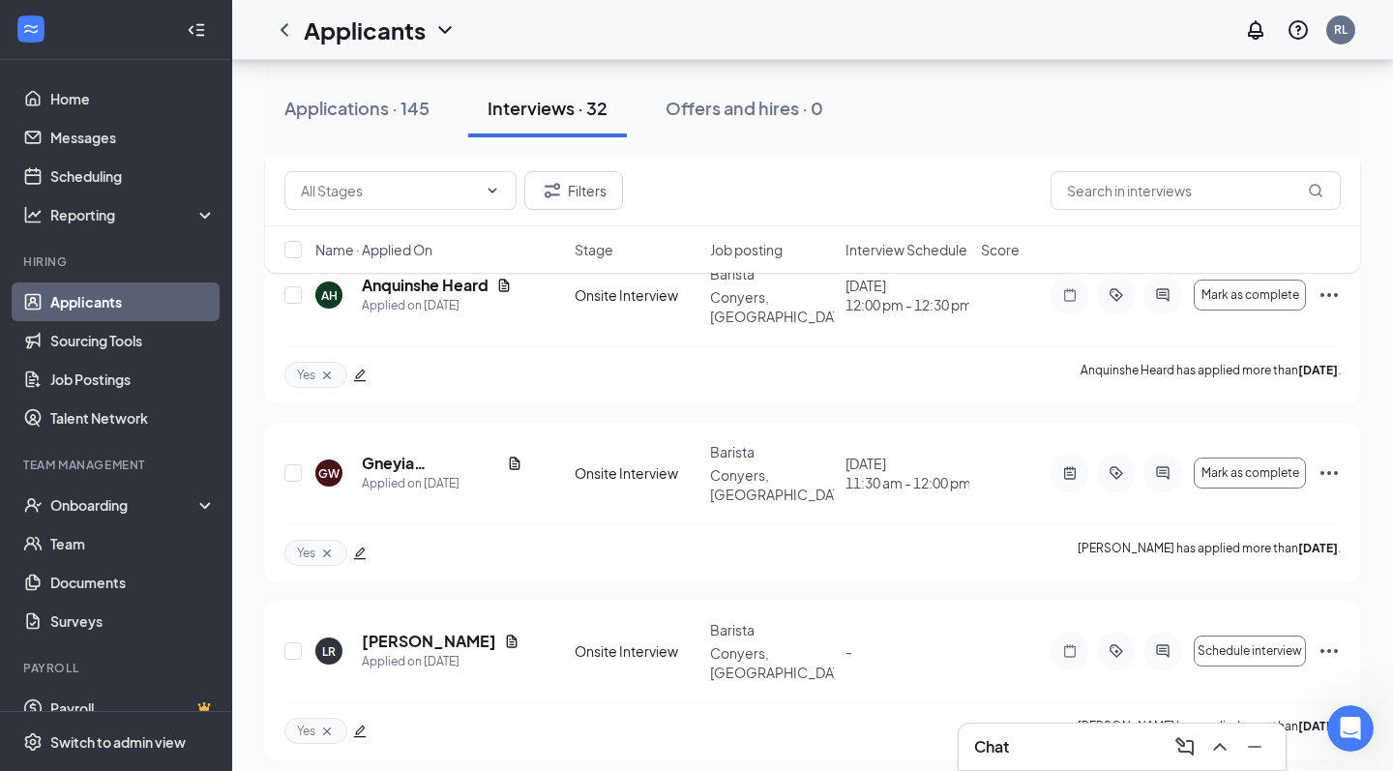
scroll to position [3576, 0]
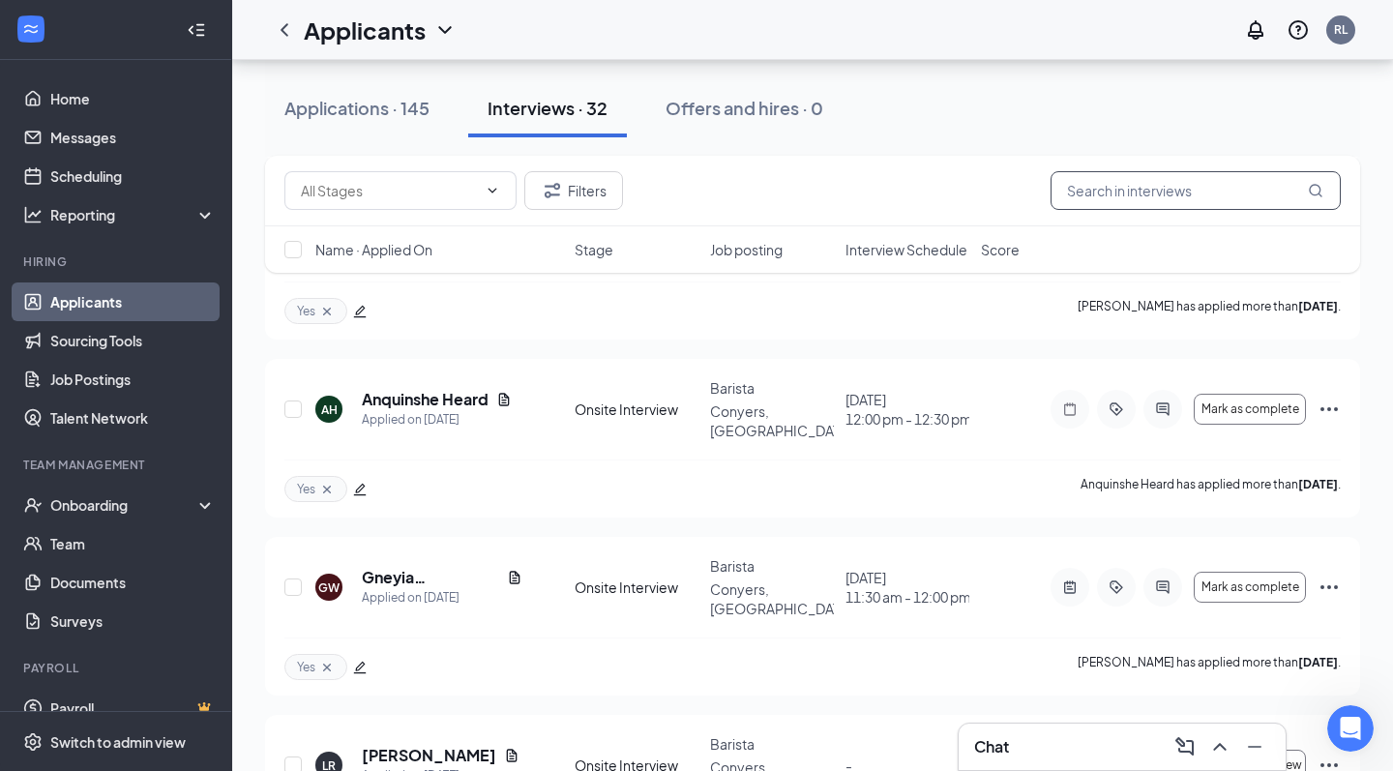
click at [1115, 200] on input "text" at bounding box center [1196, 190] width 290 height 39
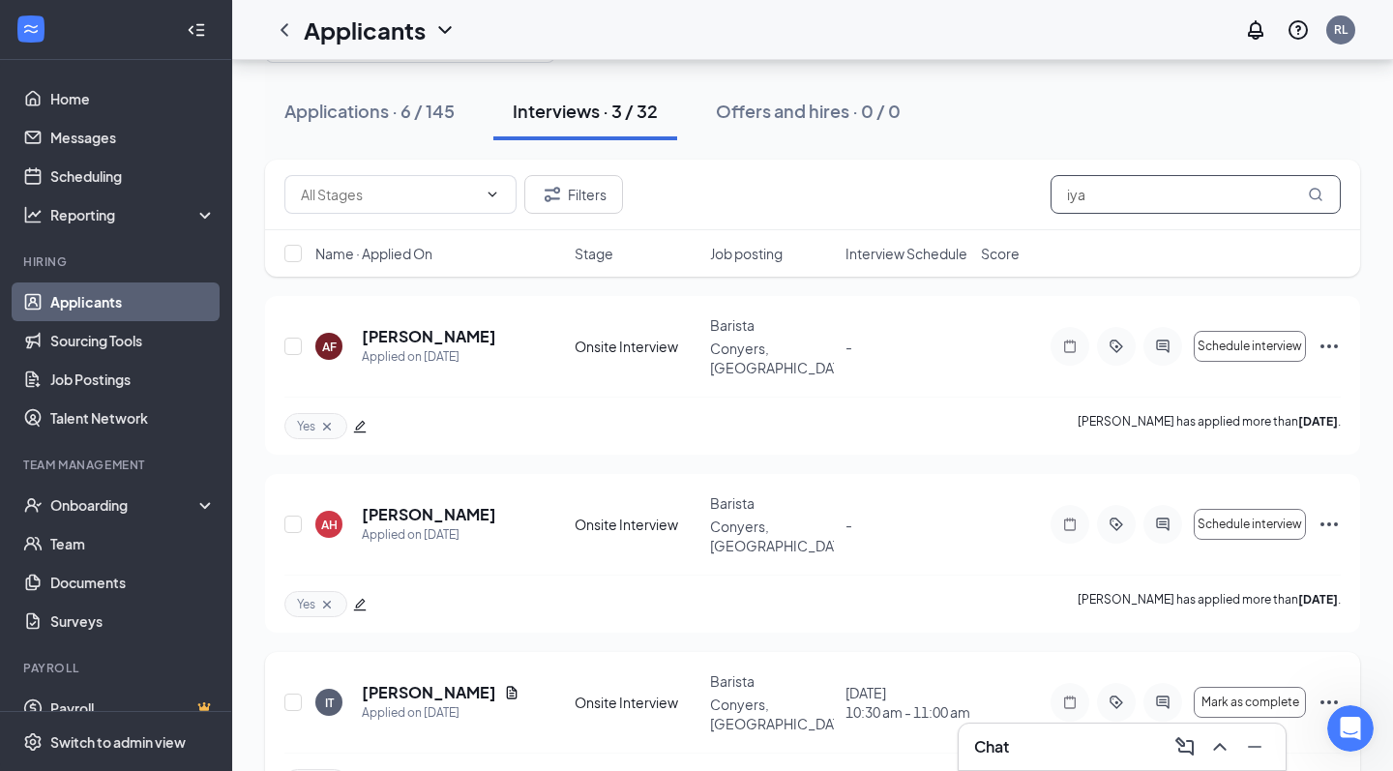
scroll to position [77, 0]
type input "iya"
click at [334, 770] on icon "Cross" at bounding box center [326, 783] width 15 height 15
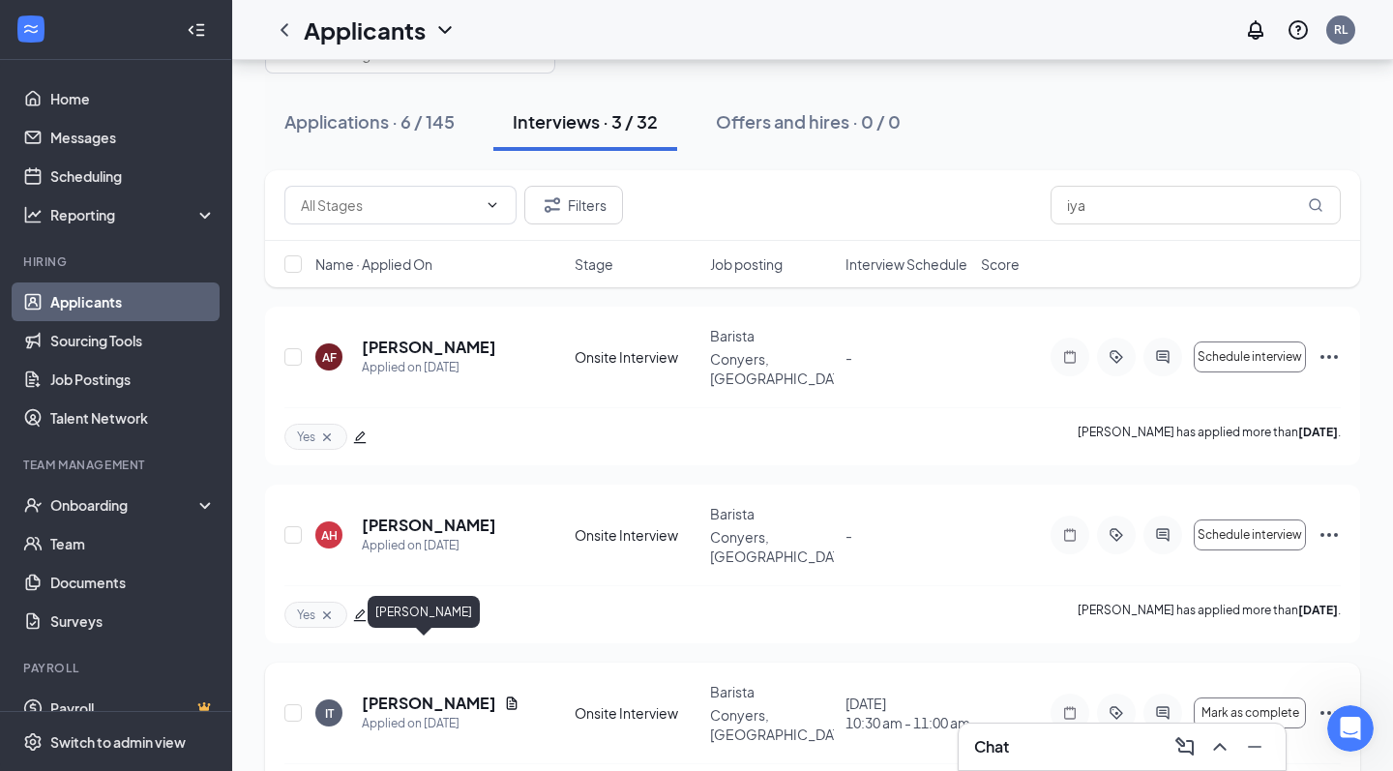
click at [413, 693] on h5 "Iyahna Torres" at bounding box center [429, 703] width 134 height 21
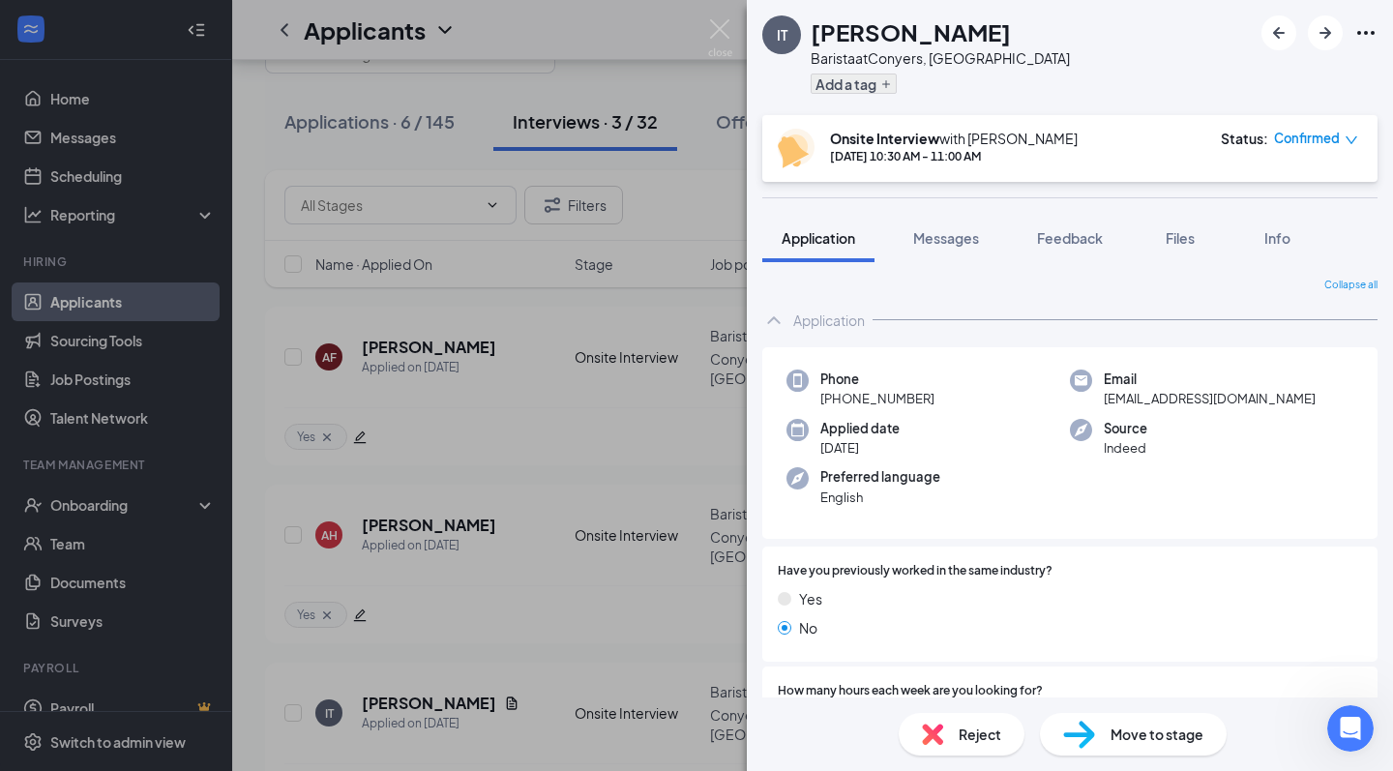
click at [885, 89] on icon "Plus" at bounding box center [886, 84] width 12 height 12
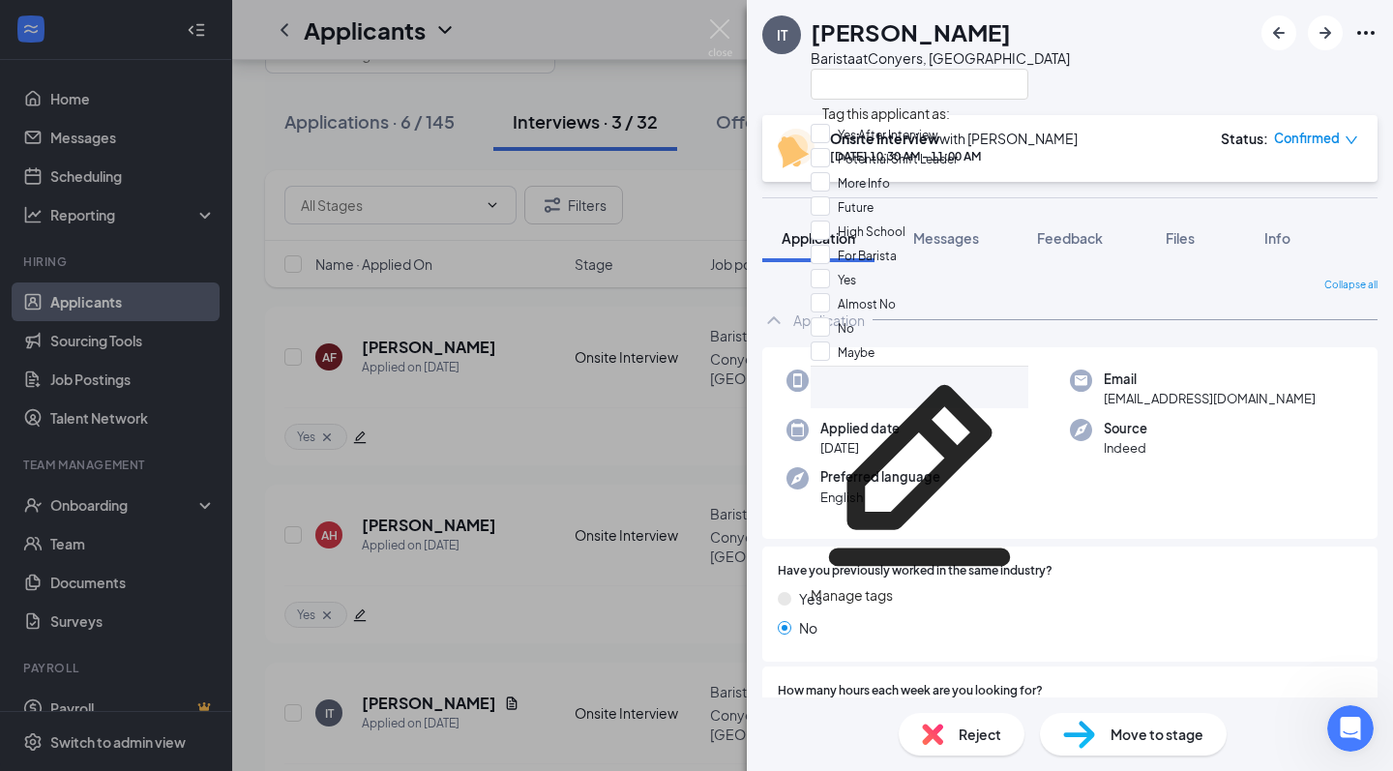
scroll to position [83, 0]
click at [882, 317] on div "No" at bounding box center [920, 329] width 218 height 24
checkbox input "true"
click at [1118, 53] on div "IT Iyahna Torres Barista at Conyers, GA" at bounding box center [1070, 57] width 646 height 115
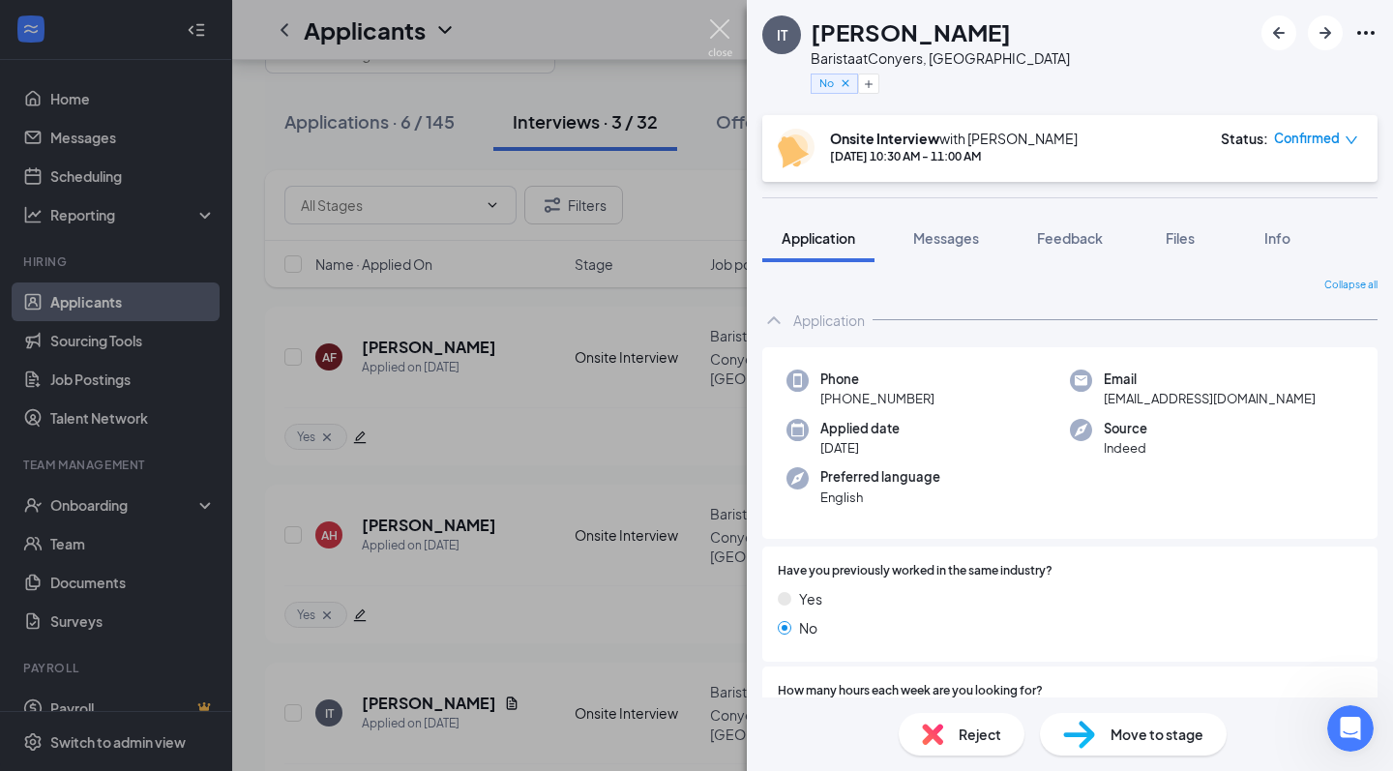
click at [720, 32] on img at bounding box center [720, 38] width 24 height 38
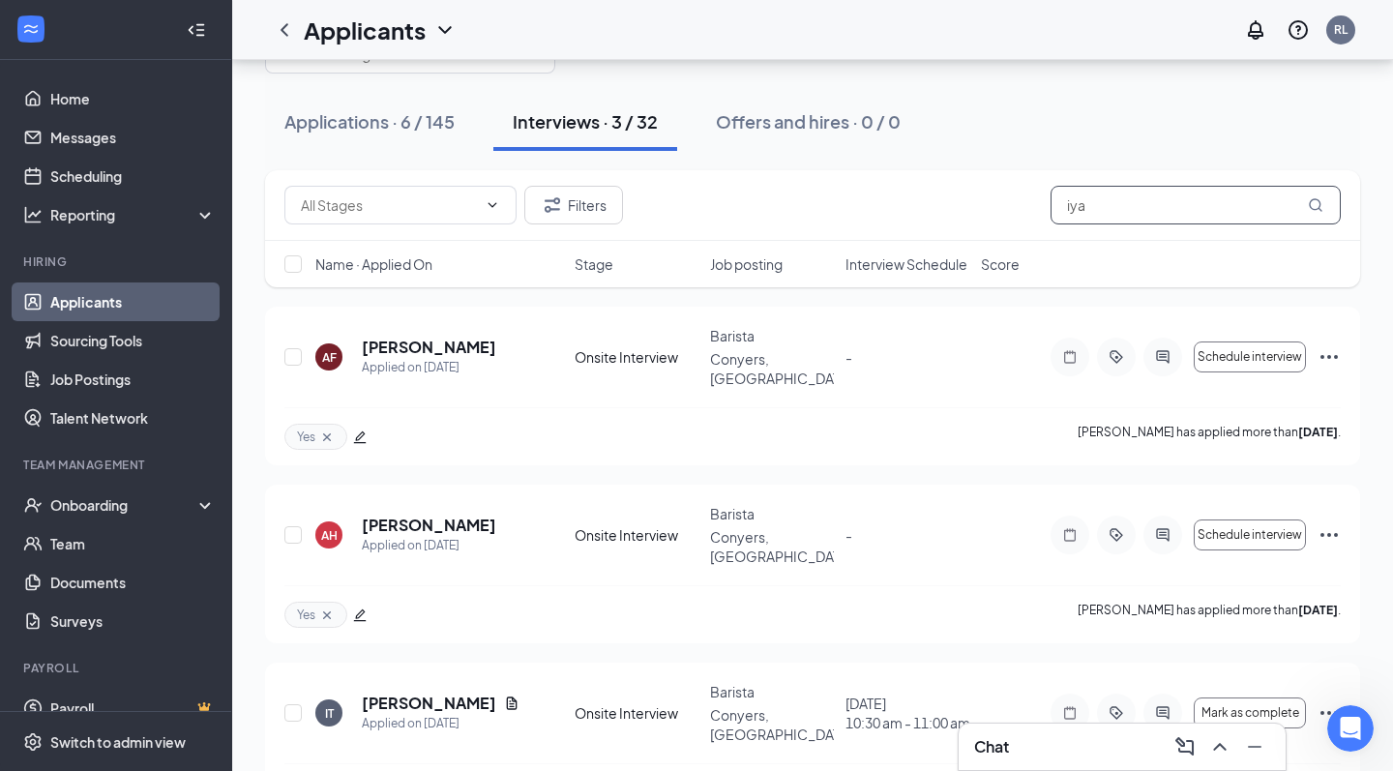
click at [1117, 201] on input "iya" at bounding box center [1196, 205] width 290 height 39
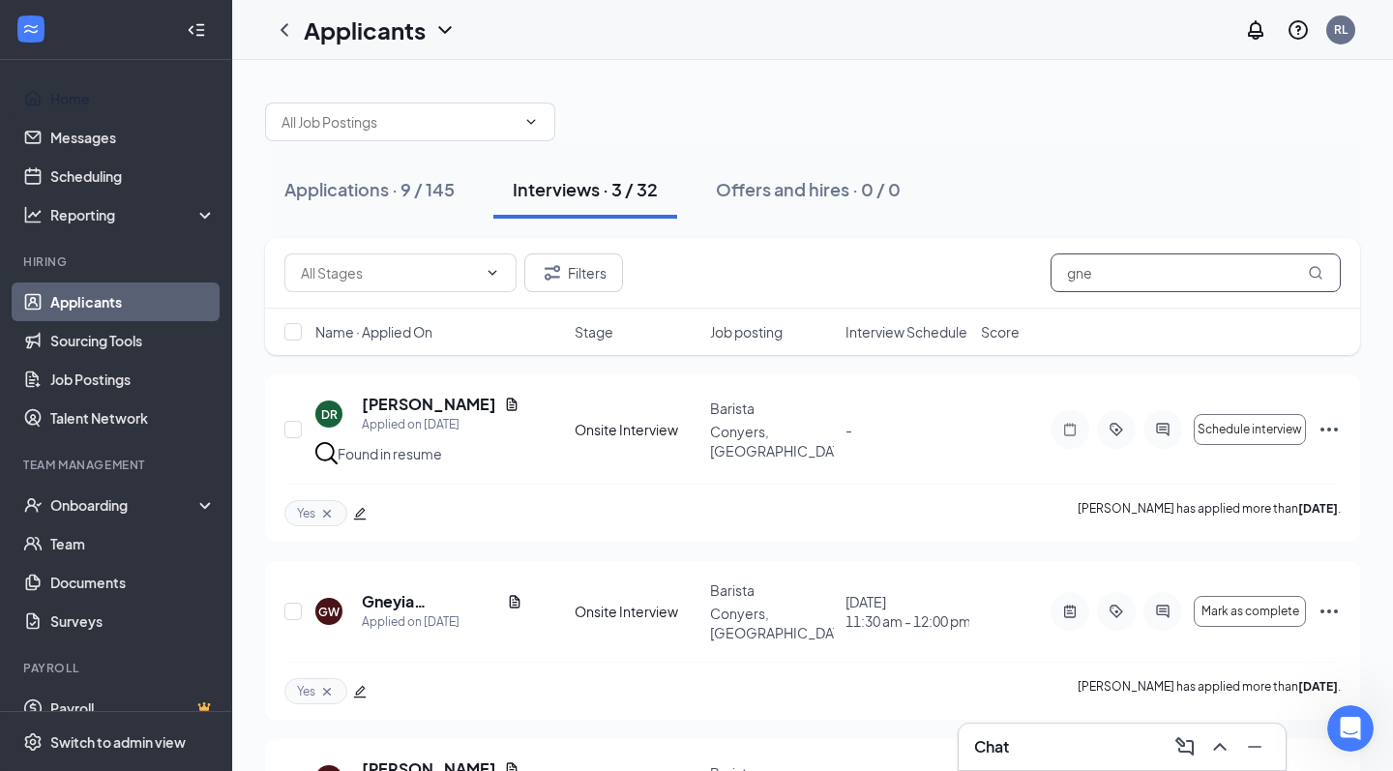
type input "gne"
click at [88, 73] on ul "Home Messages Scheduling Reporting Hiring Applicants Sourcing Tools Job Posting…" at bounding box center [115, 397] width 231 height 675
click at [88, 84] on link "Home" at bounding box center [132, 98] width 165 height 39
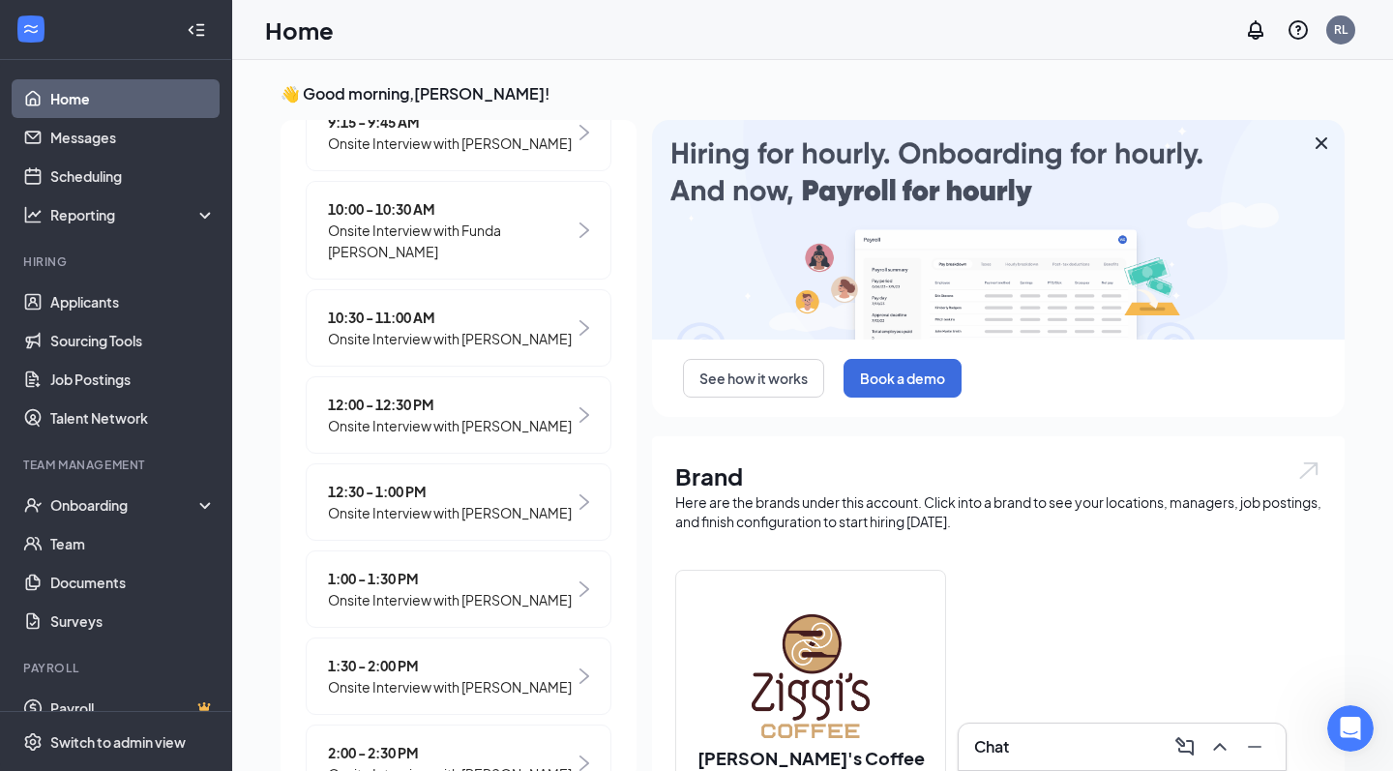
scroll to position [409, 0]
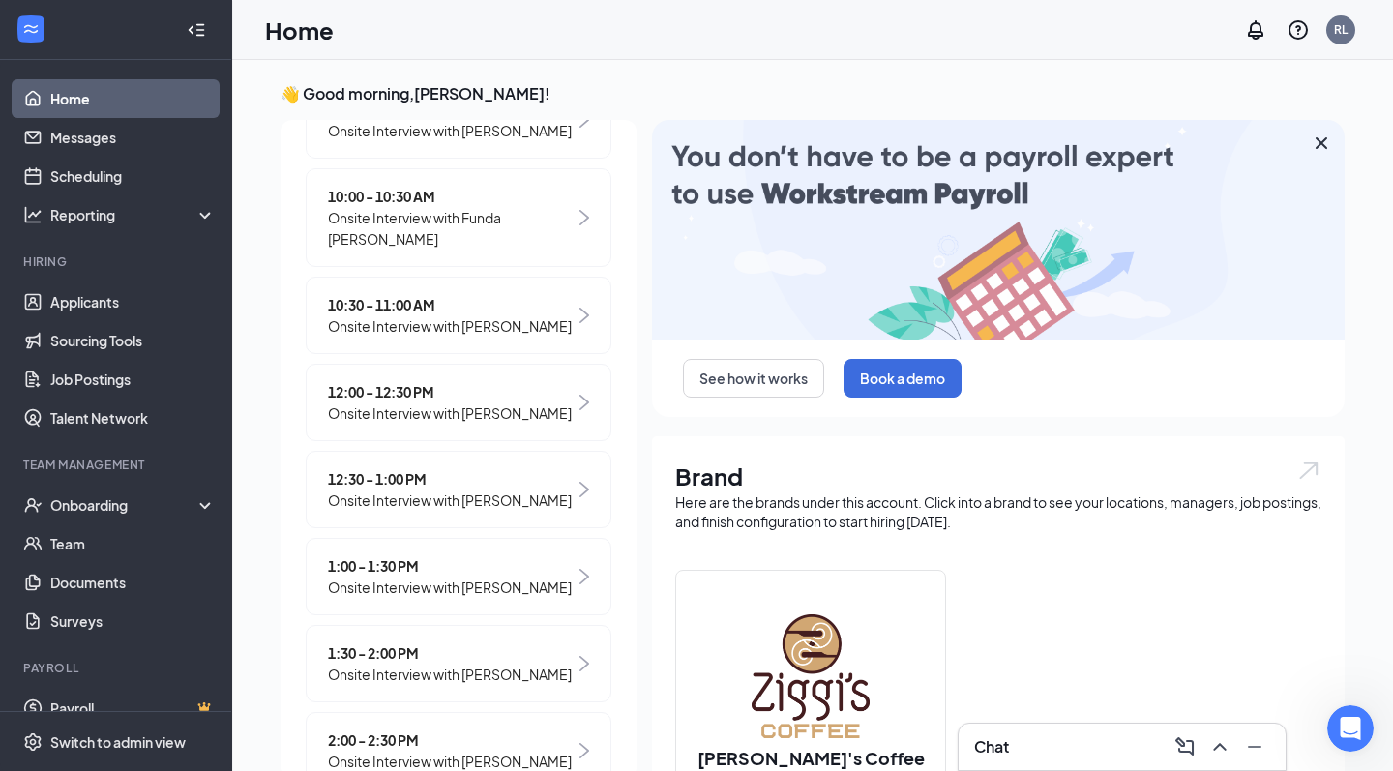
click at [518, 408] on span "Onsite Interview with [PERSON_NAME]" at bounding box center [450, 413] width 244 height 21
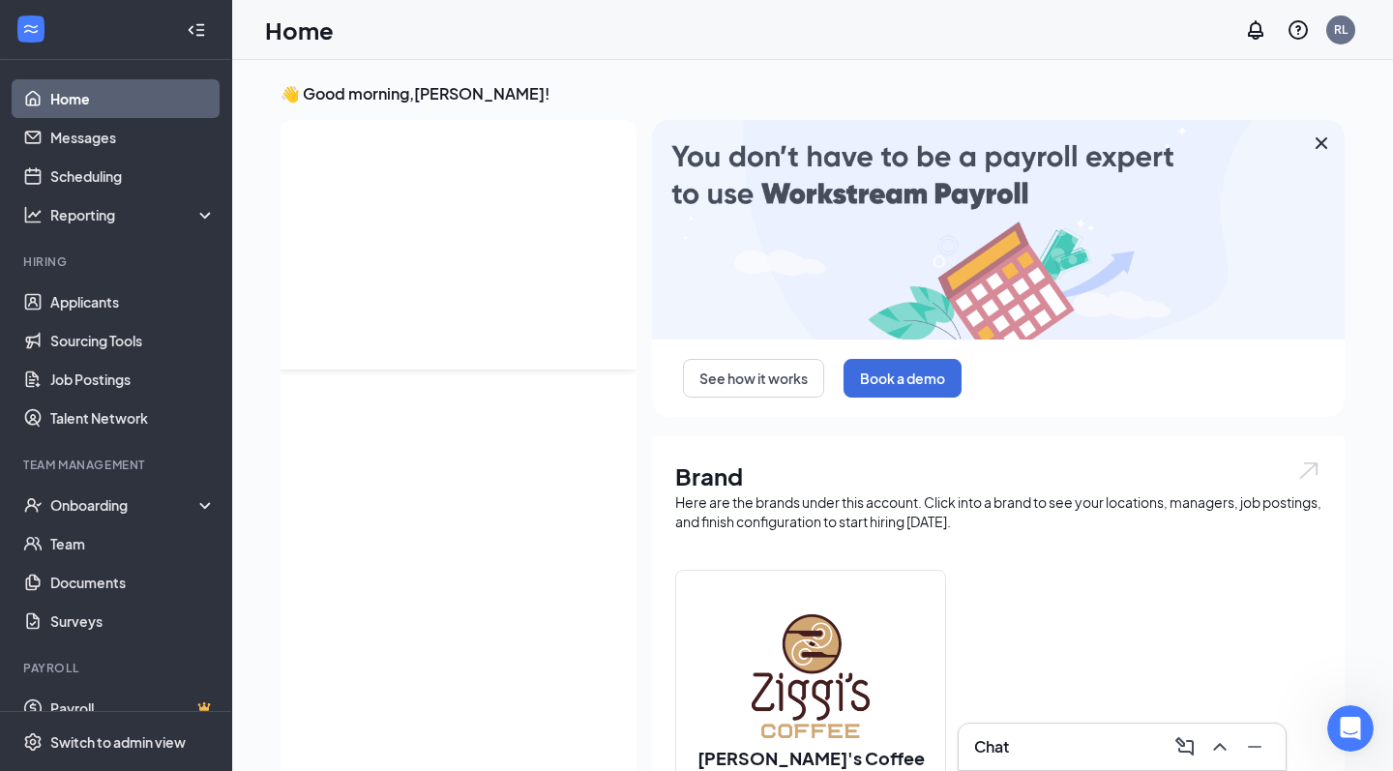
scroll to position [0, 0]
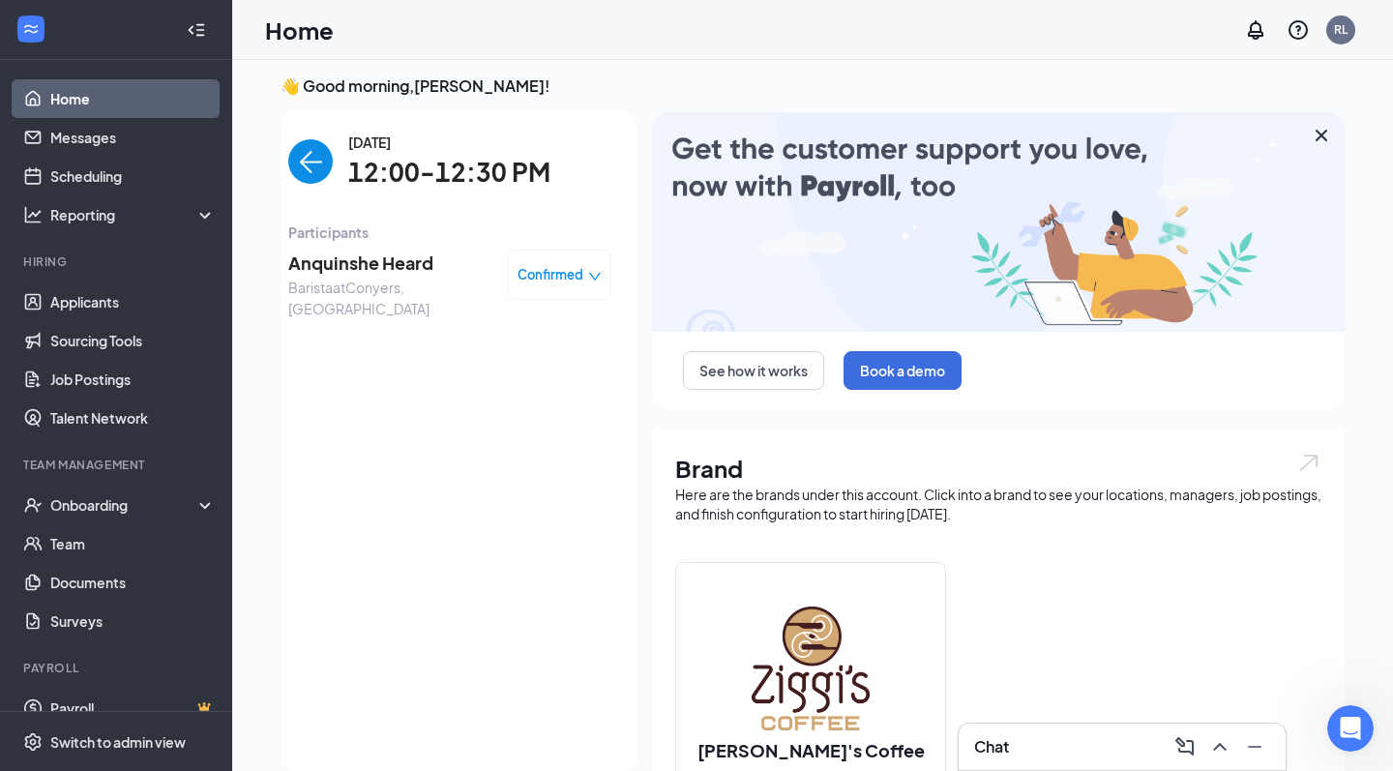
click at [349, 272] on span "Anquinshe Heard" at bounding box center [389, 263] width 203 height 27
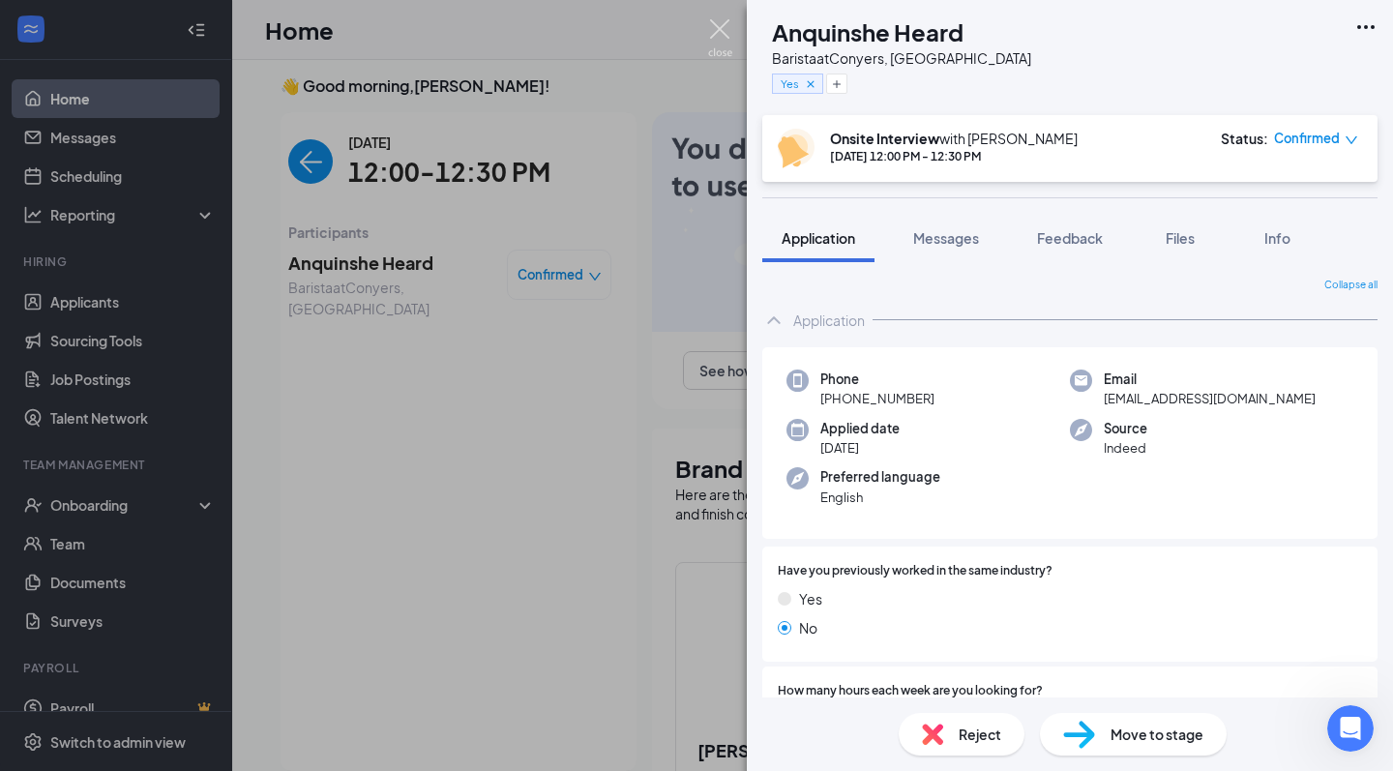
click at [715, 34] on img at bounding box center [720, 38] width 24 height 38
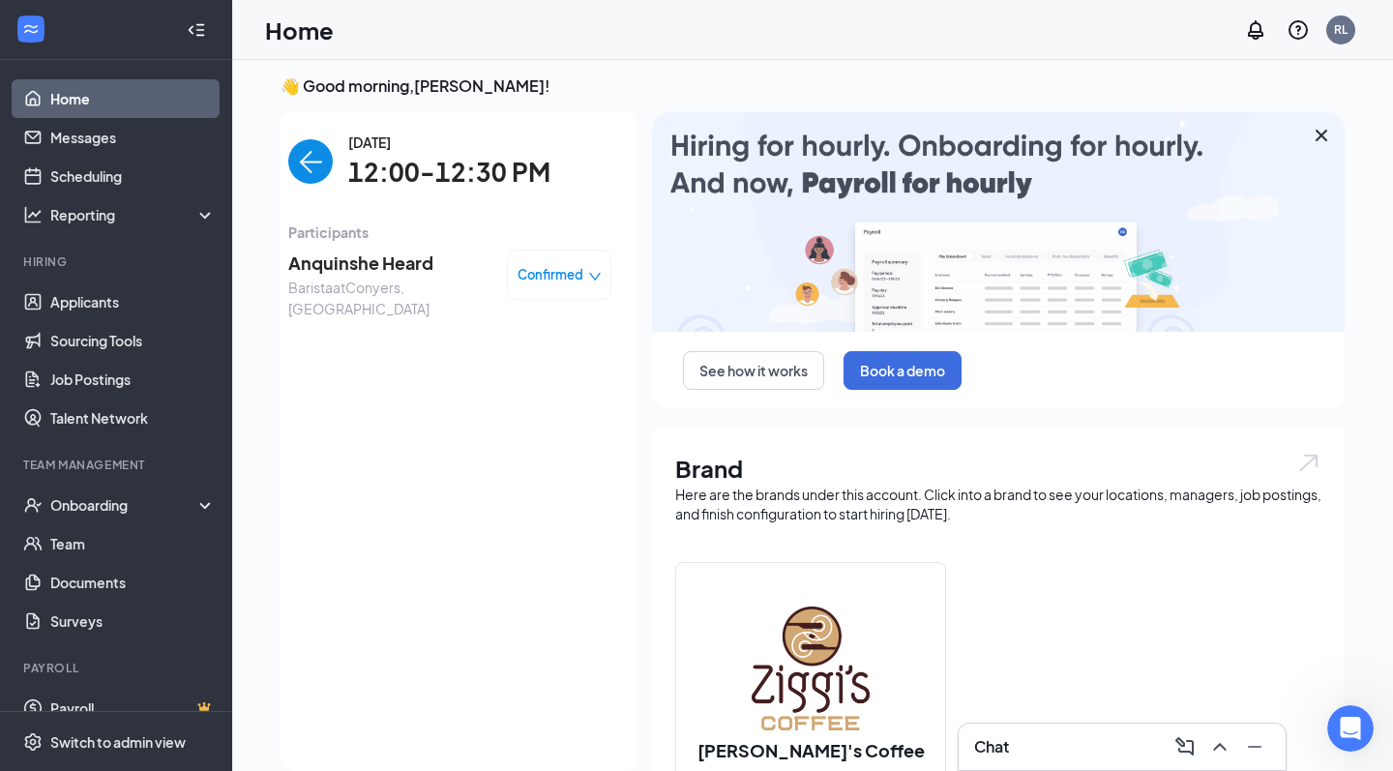
click at [369, 259] on span "Anquinshe Heard" at bounding box center [389, 263] width 203 height 27
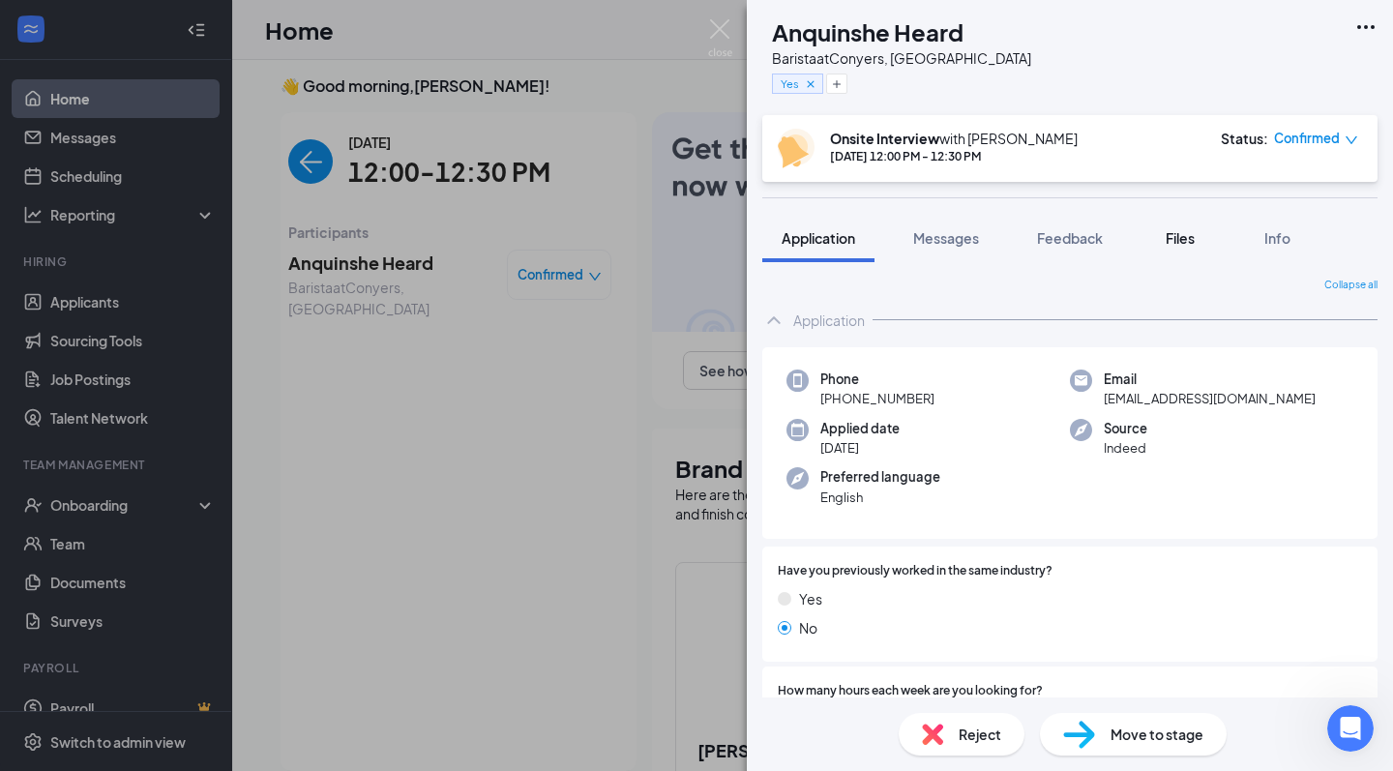
click at [1179, 234] on span "Files" at bounding box center [1180, 237] width 29 height 17
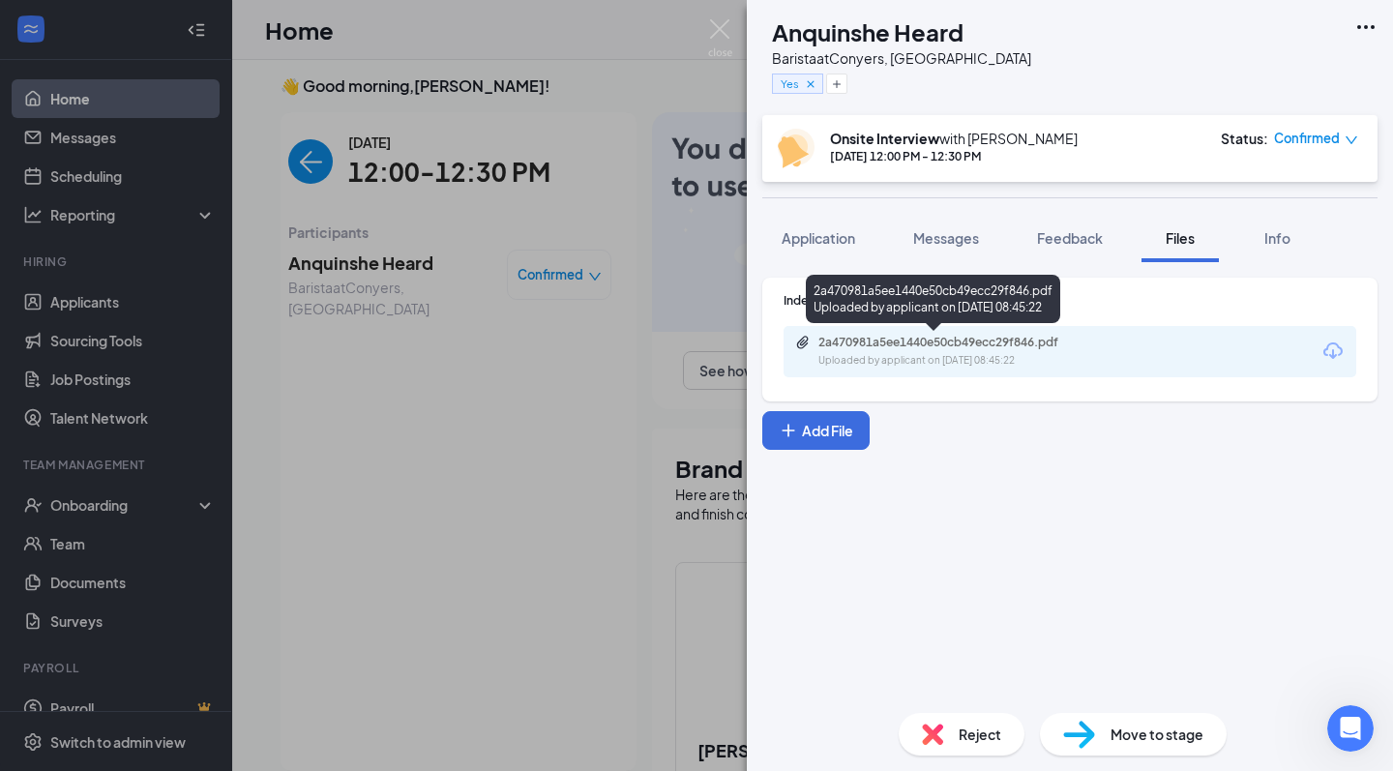
click at [940, 345] on div "2a470981a5ee1440e50cb49ecc29f846.pdf" at bounding box center [954, 342] width 271 height 15
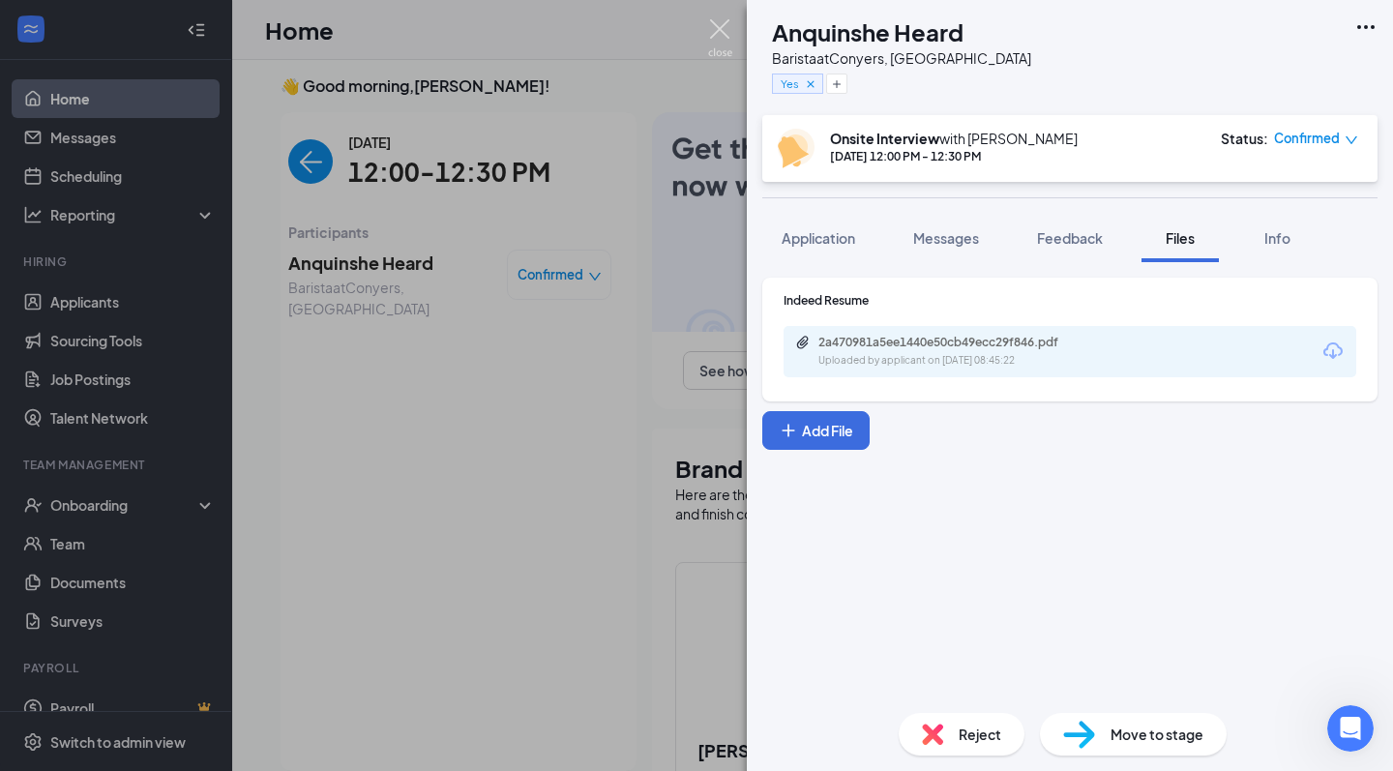
click at [717, 22] on img at bounding box center [720, 38] width 24 height 38
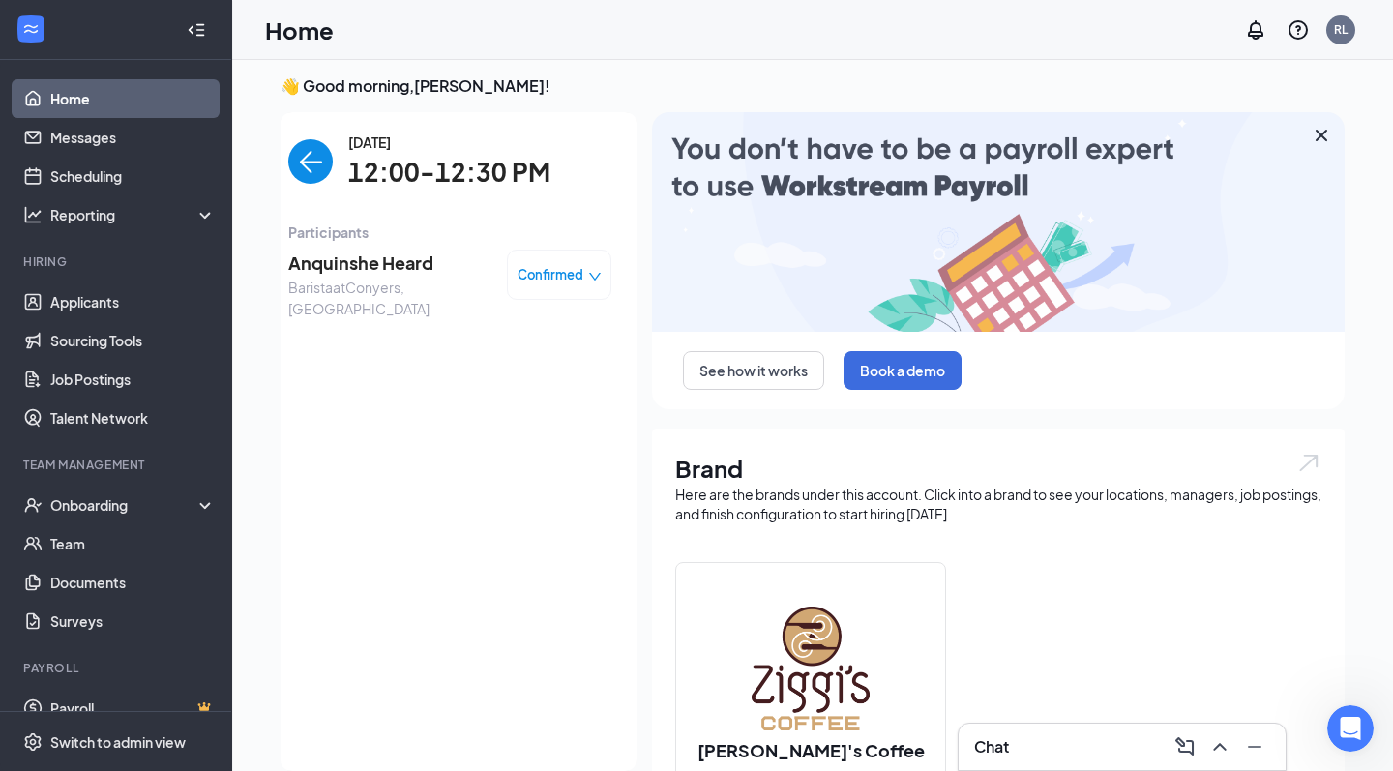
click at [385, 262] on span "Anquinshe Heard" at bounding box center [389, 263] width 203 height 27
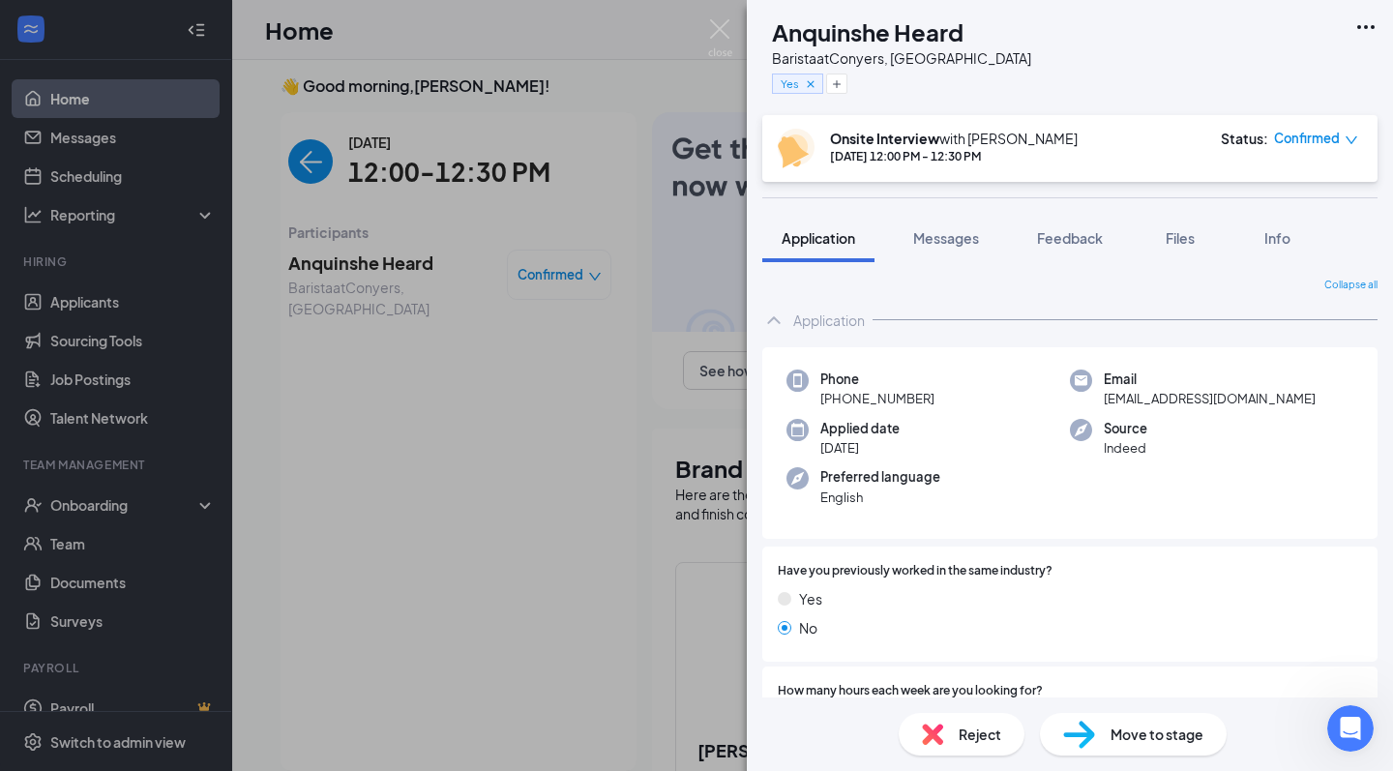
click at [906, 43] on h1 "Anquinshe Heard" at bounding box center [868, 31] width 192 height 33
copy h1 "Anquinshe Heard"
click at [714, 16] on div "AH Anquinshe Heard Barista at Conyers, GA Yes Onsite Interview with Rafiq Light…" at bounding box center [696, 385] width 1393 height 771
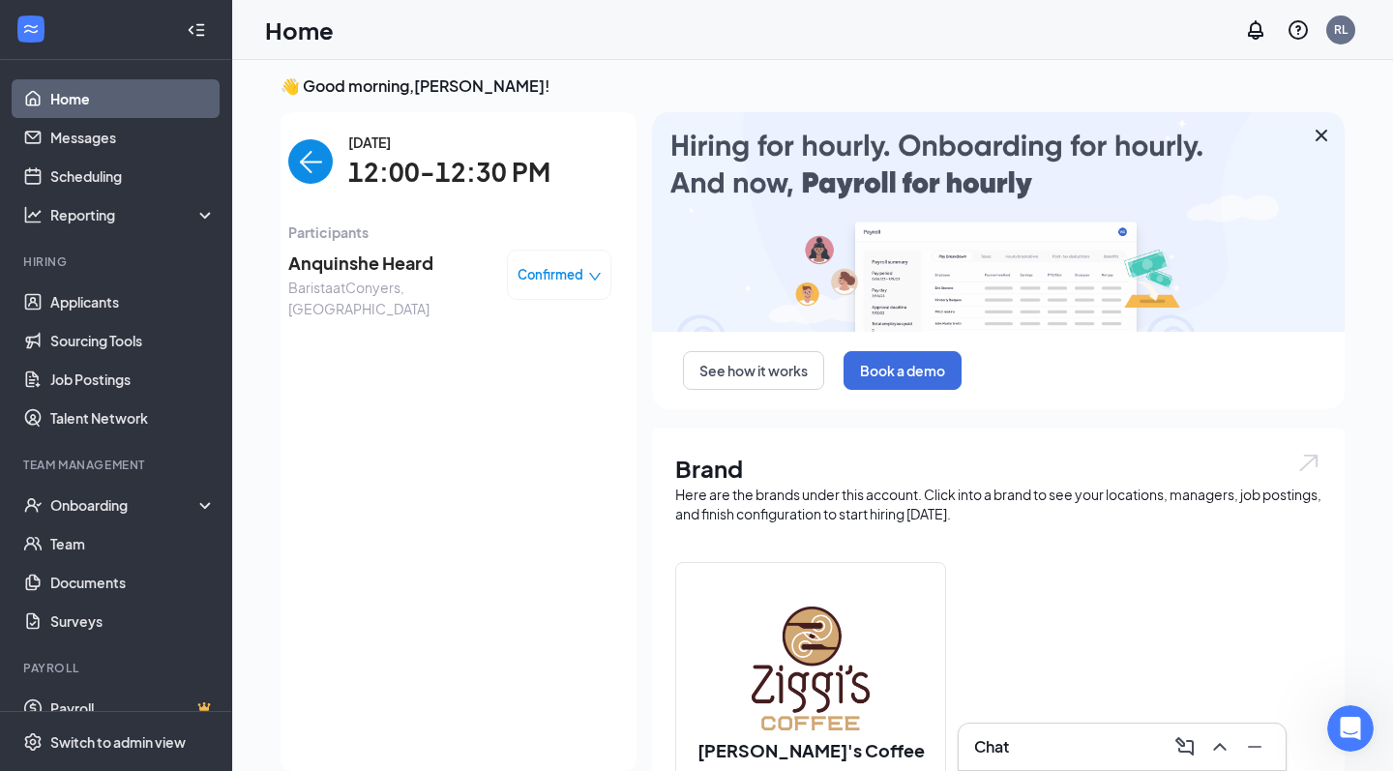
click at [317, 166] on img "back-button" at bounding box center [310, 161] width 45 height 45
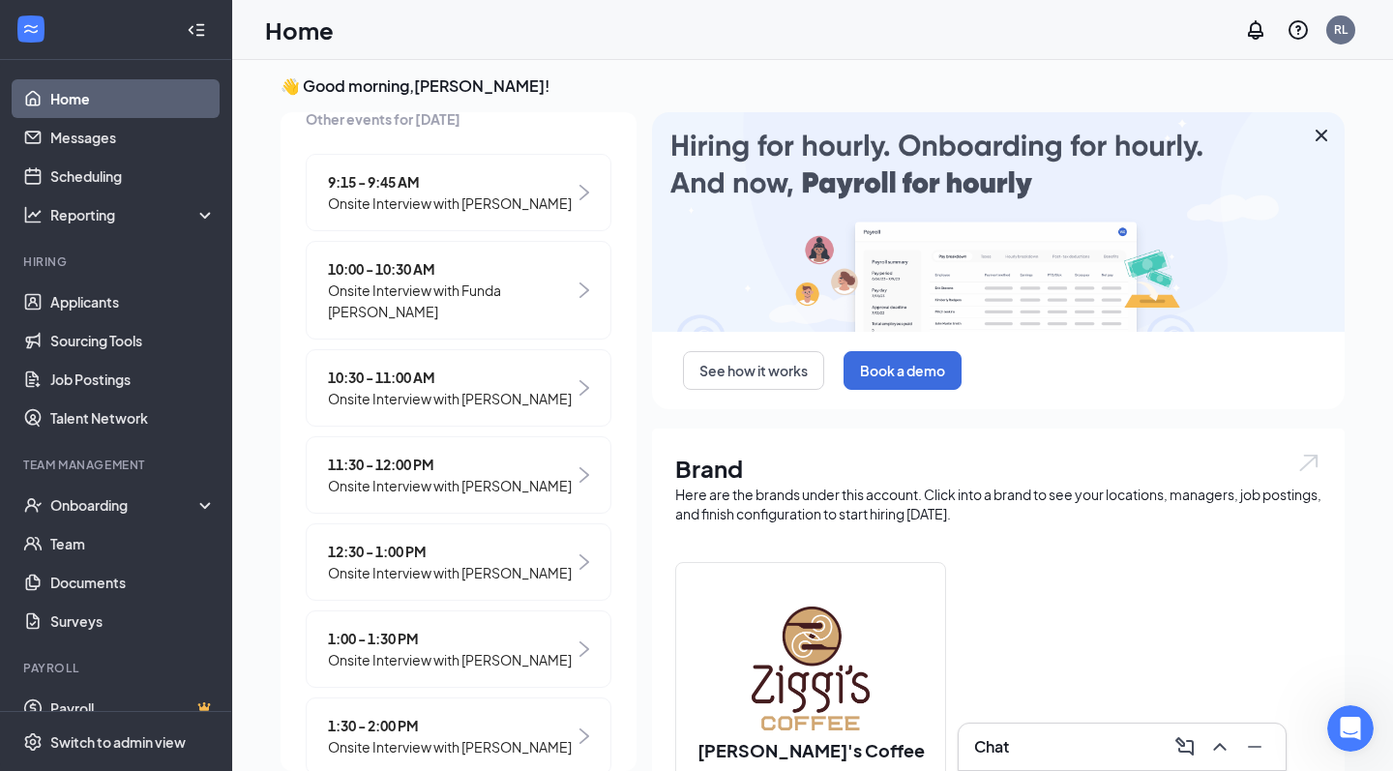
scroll to position [331, 0]
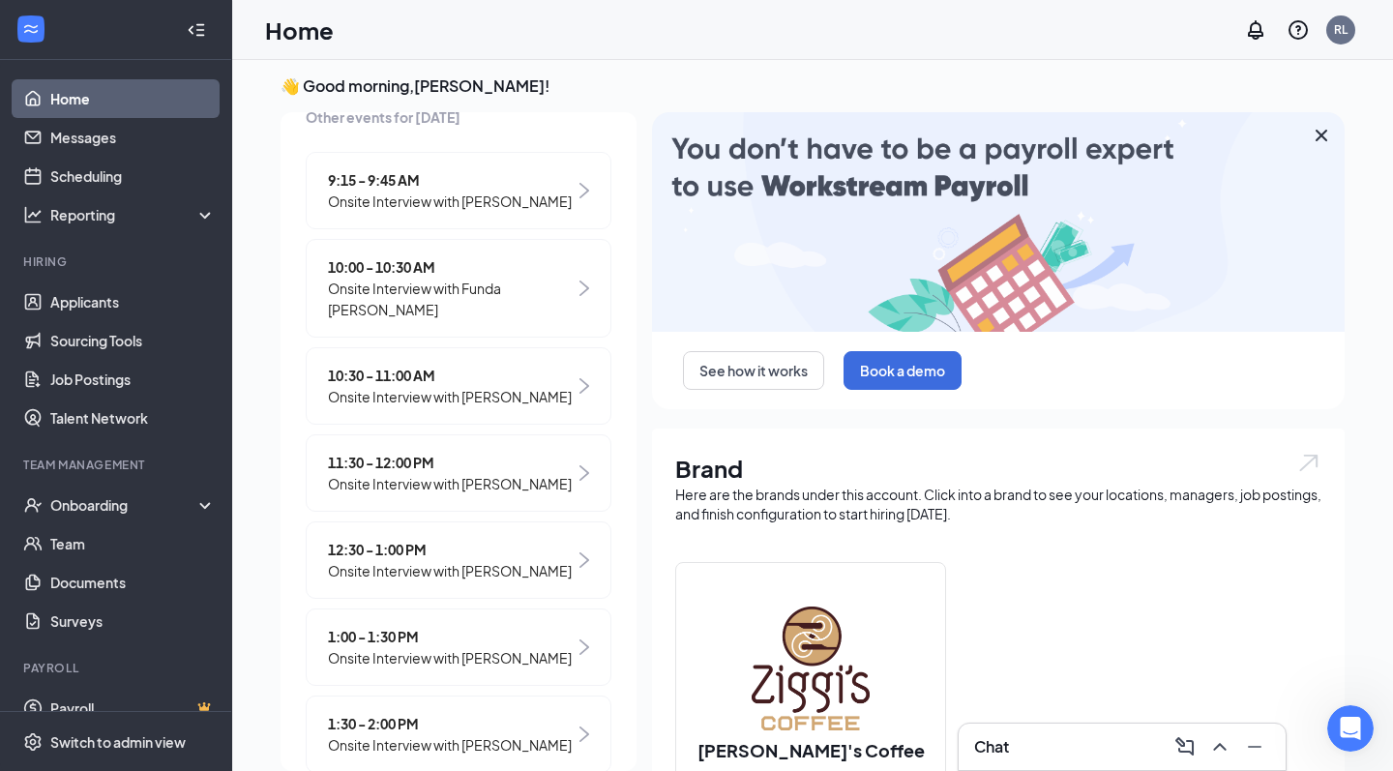
click at [453, 582] on span "Onsite Interview with [PERSON_NAME]" at bounding box center [450, 570] width 244 height 21
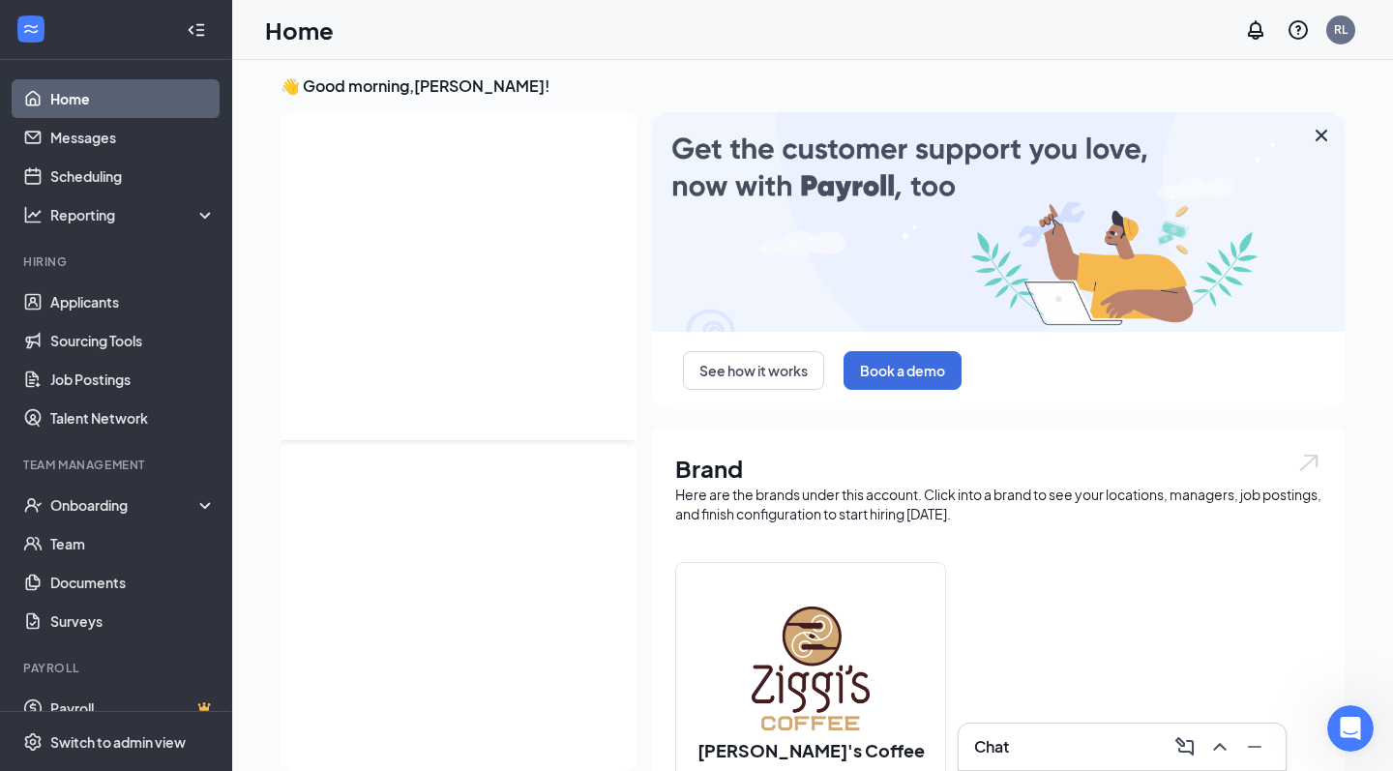
scroll to position [0, 0]
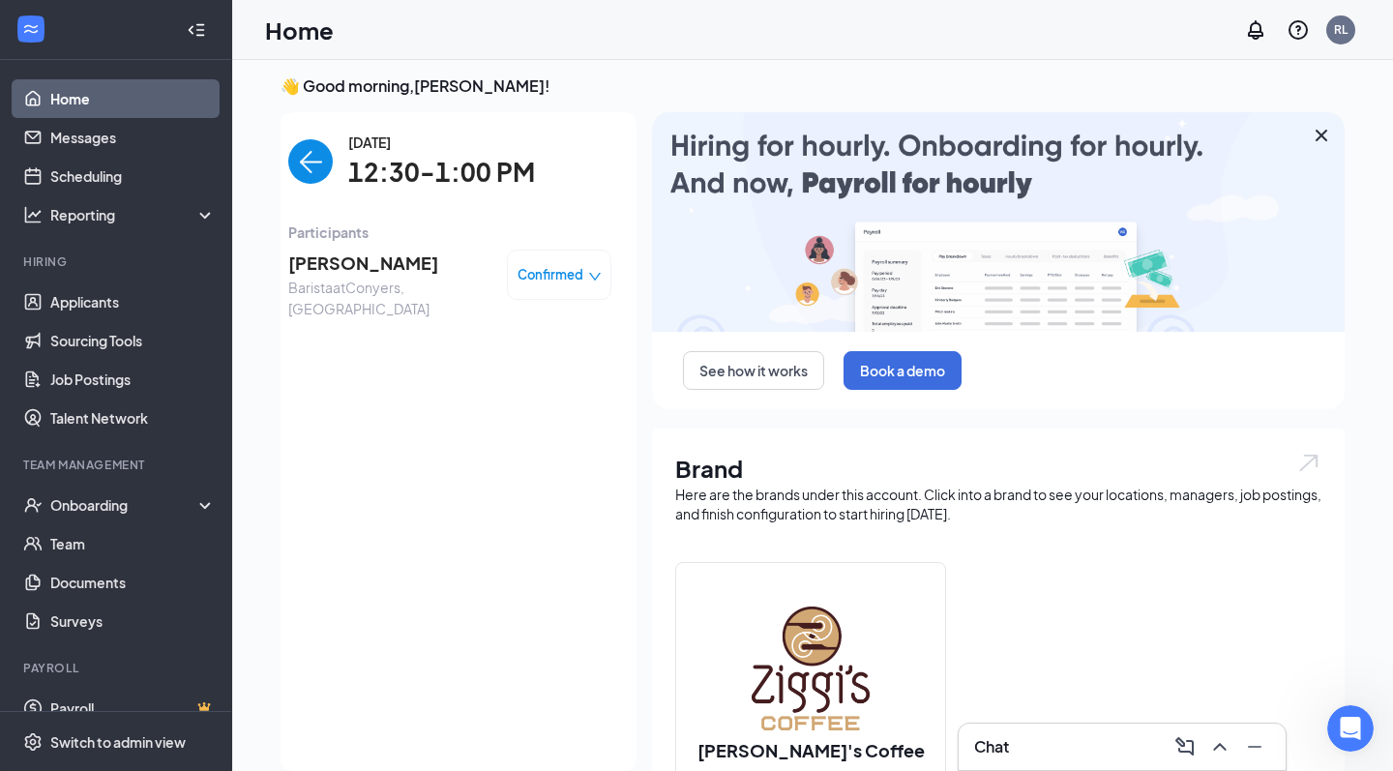
click at [344, 260] on span "[PERSON_NAME]" at bounding box center [389, 263] width 203 height 27
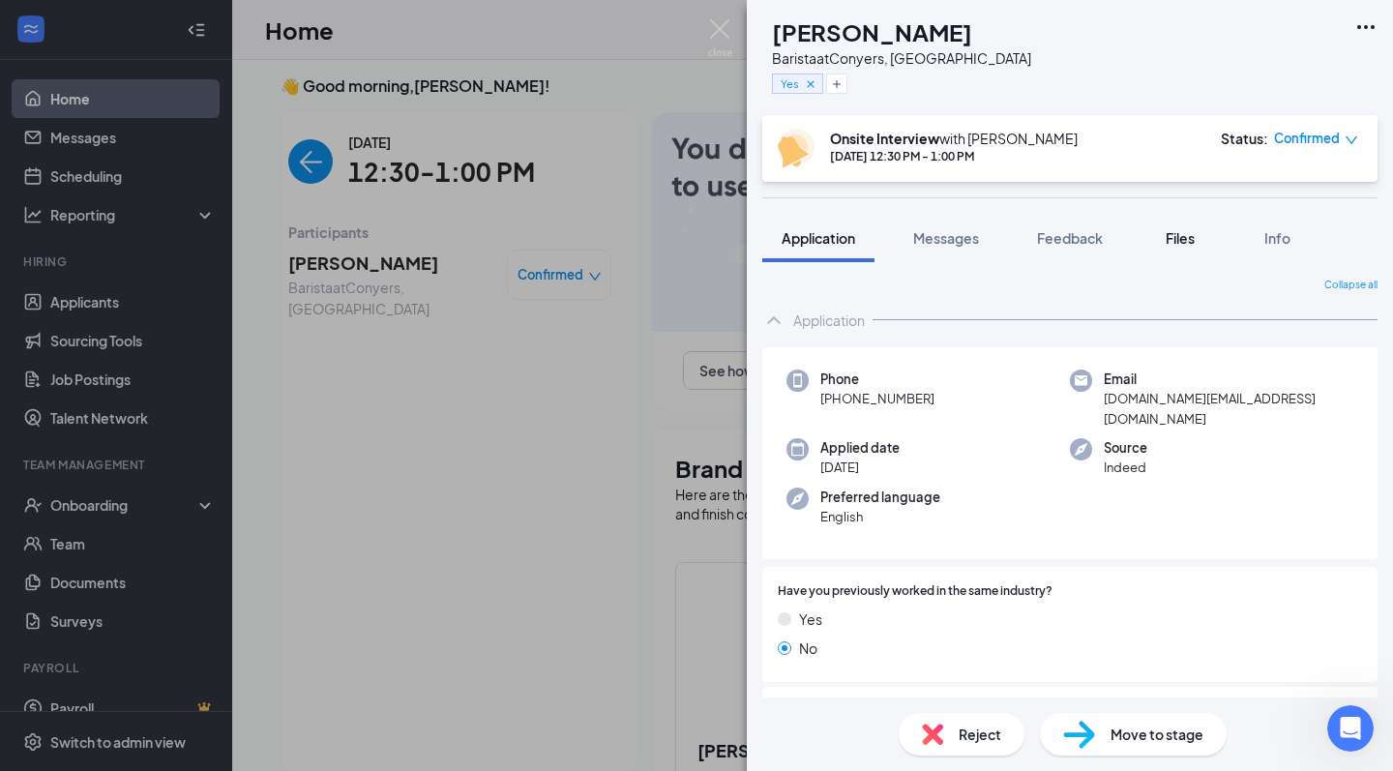
click at [1175, 242] on span "Files" at bounding box center [1180, 237] width 29 height 17
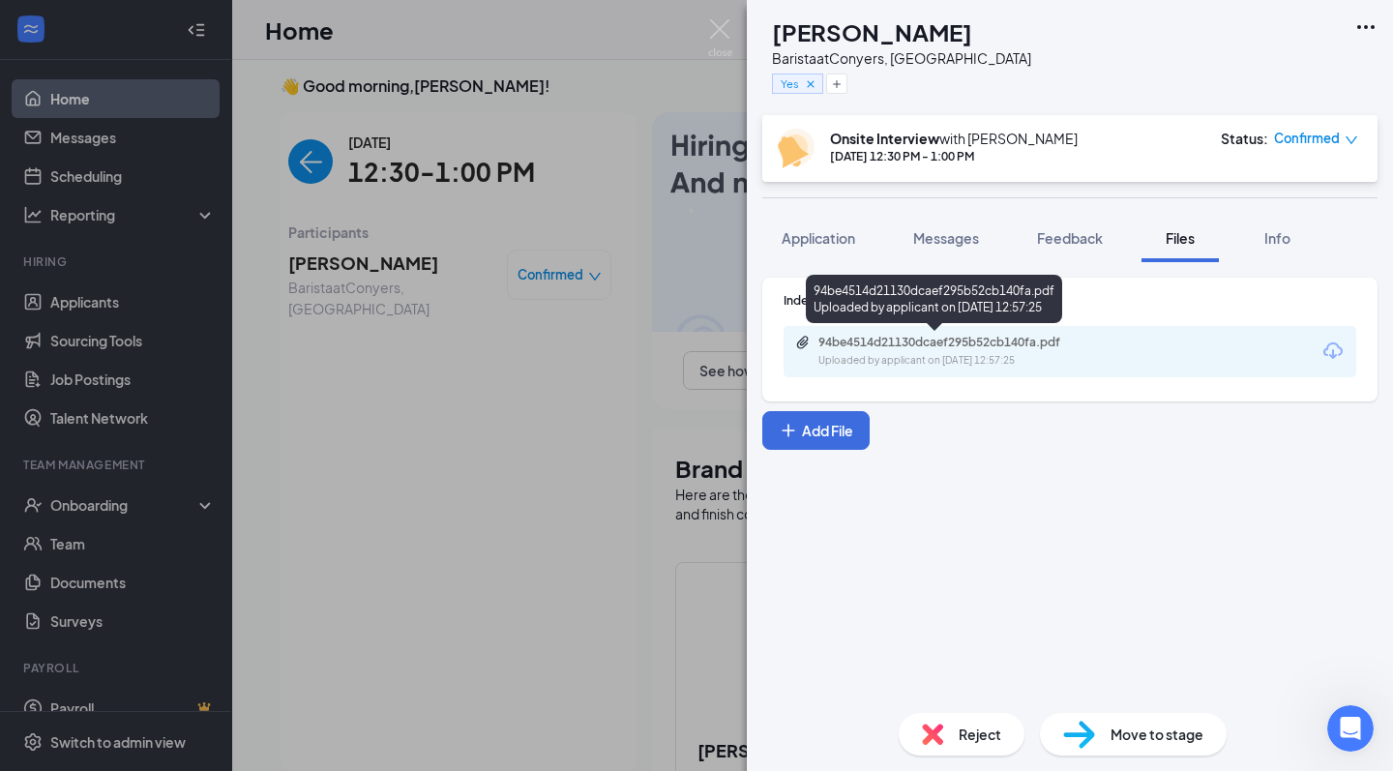
click at [995, 355] on div "Uploaded by applicant on Aug 22, 2025 at 12:57:25" at bounding box center [964, 360] width 290 height 15
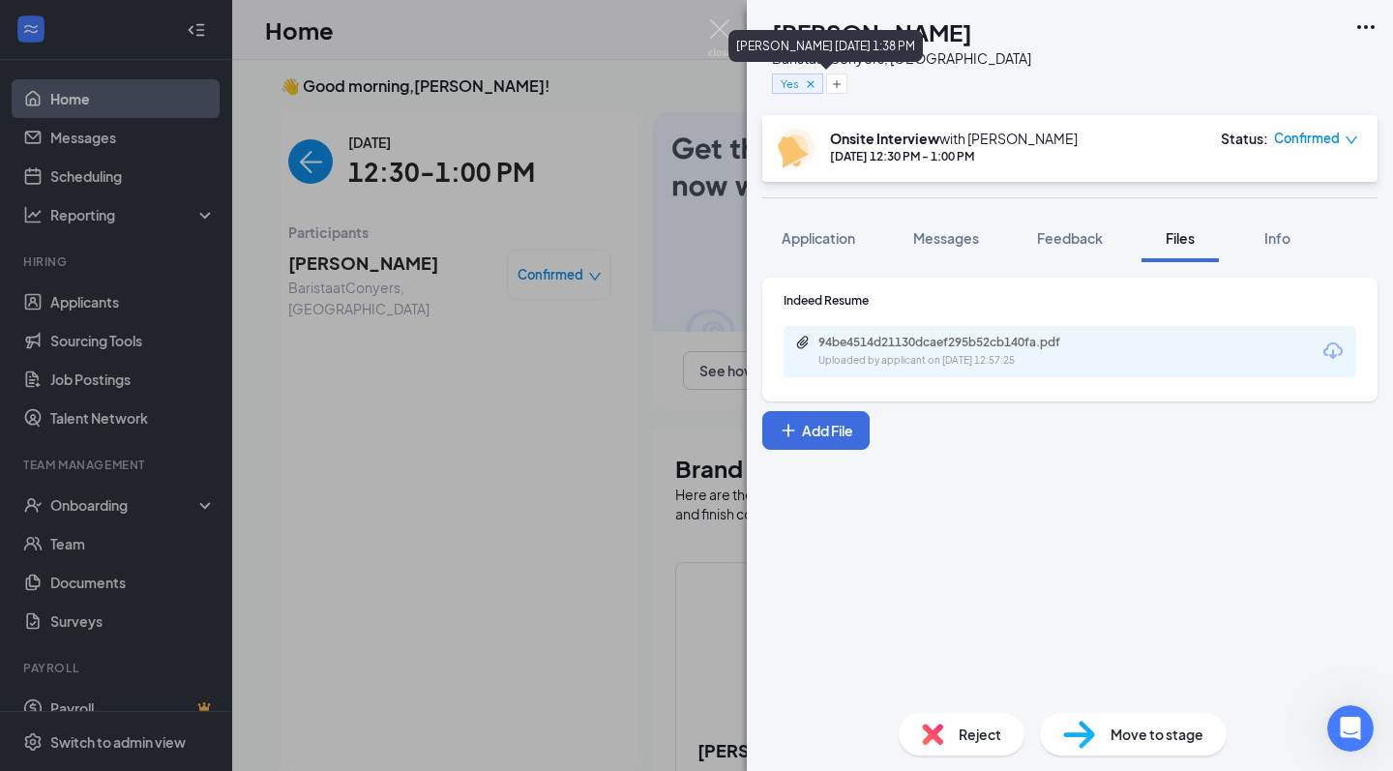
click at [891, 32] on div "Rafiq Lightwala Aug 22, 2025 1:38 PM" at bounding box center [826, 46] width 194 height 32
click at [972, 36] on h1 "[PERSON_NAME]" at bounding box center [872, 31] width 200 height 33
drag, startPoint x: 814, startPoint y: 28, endPoint x: 1007, endPoint y: 28, distance: 193.5
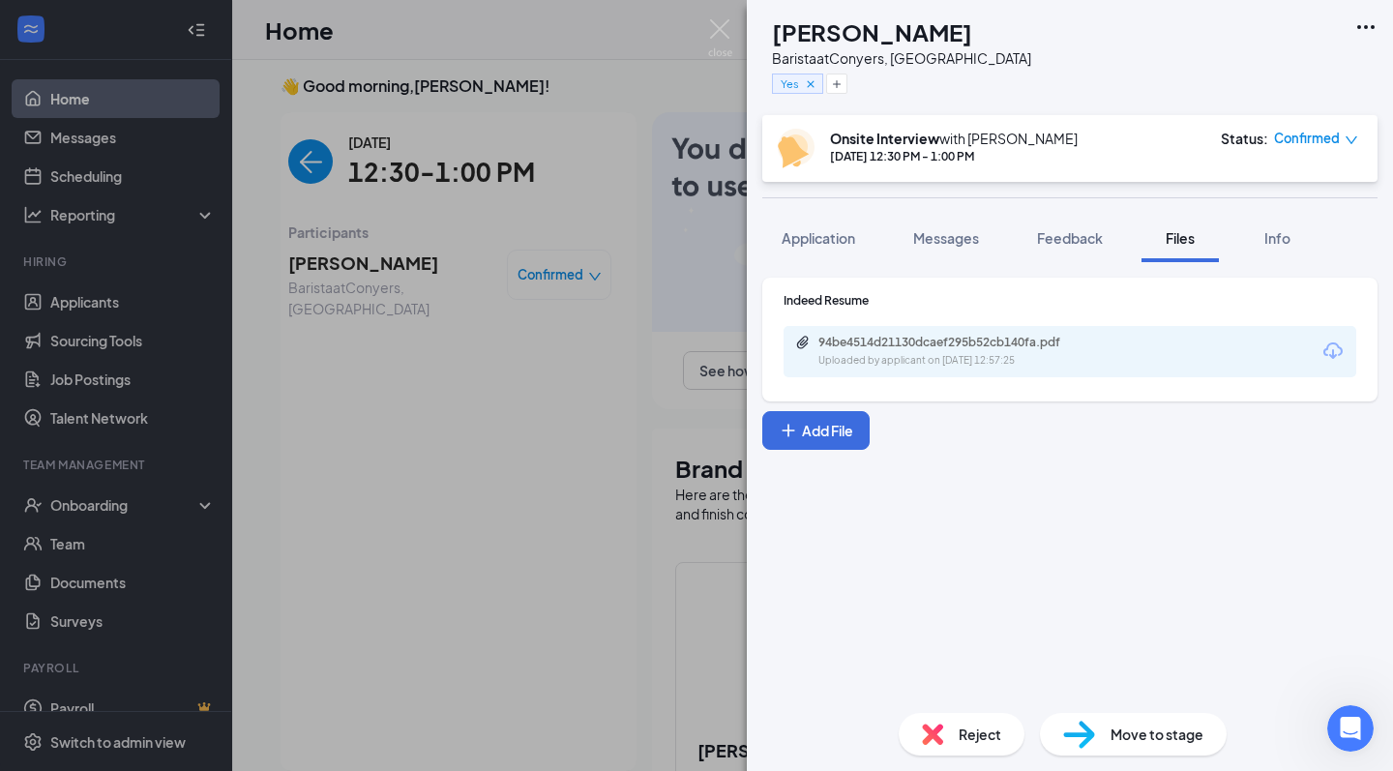
click at [972, 28] on h1 "[PERSON_NAME]" at bounding box center [872, 31] width 200 height 33
copy h1 "[PERSON_NAME]"
click at [539, 290] on div "SL Semiah Lawrence Barista at Conyers, GA Yes Onsite Interview with Rafiq Light…" at bounding box center [696, 385] width 1393 height 771
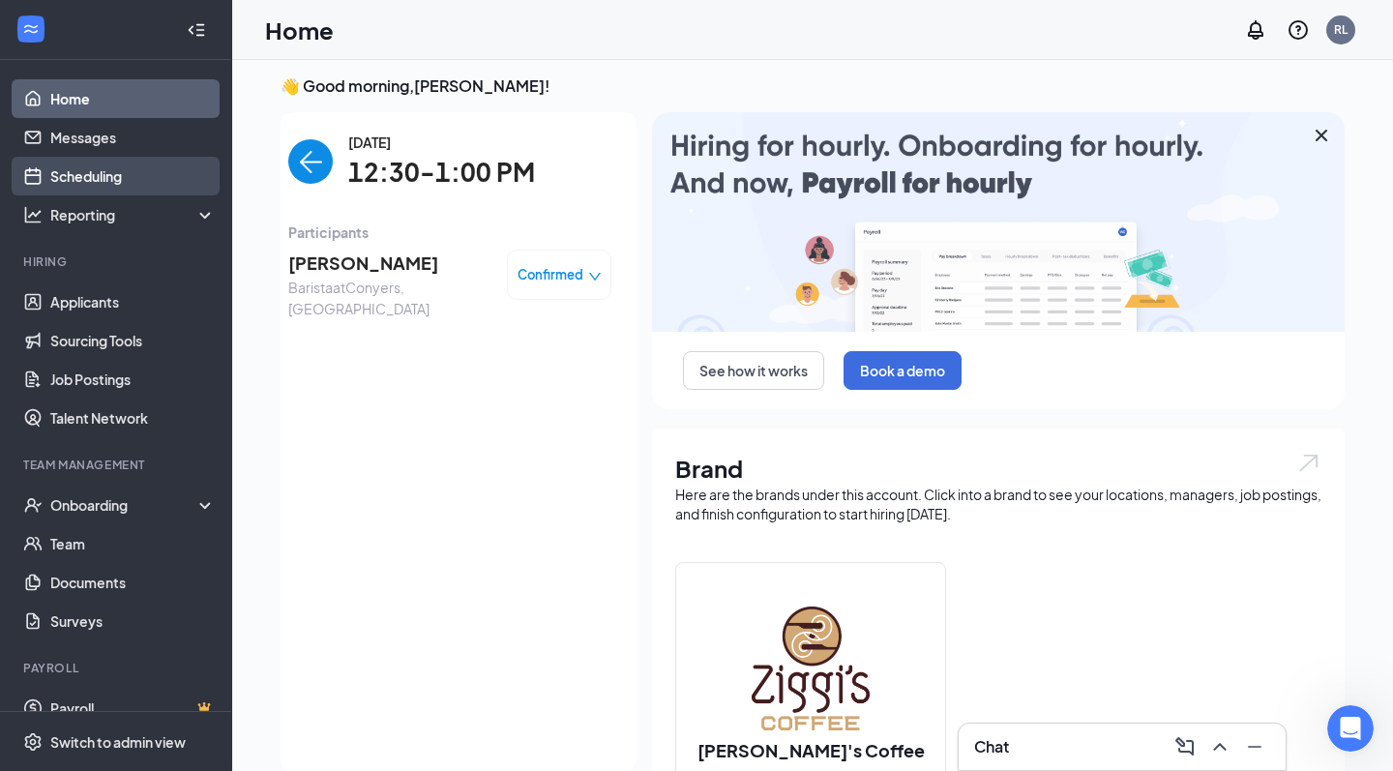
click at [126, 162] on link "Scheduling" at bounding box center [132, 176] width 165 height 39
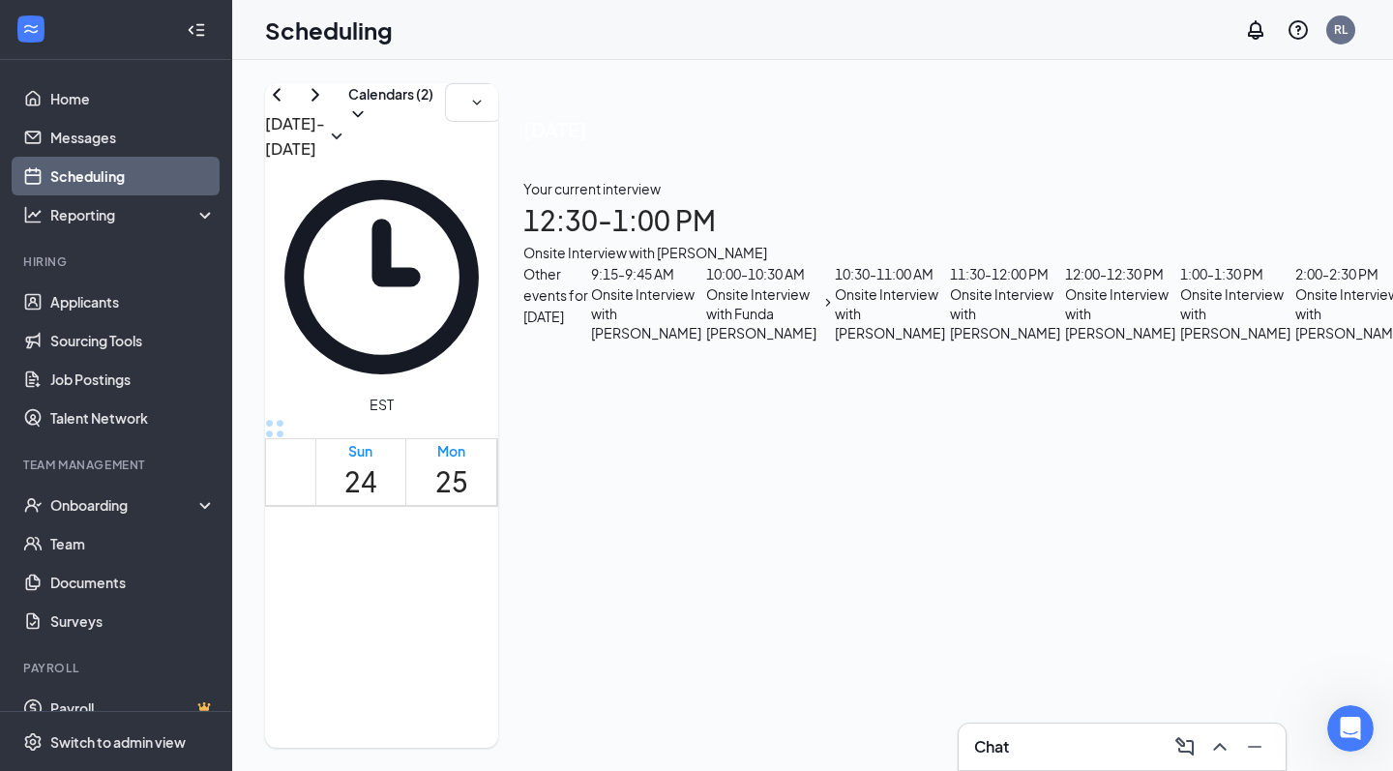
scroll to position [1462, 0]
click at [118, 287] on link "Applicants" at bounding box center [132, 302] width 165 height 39
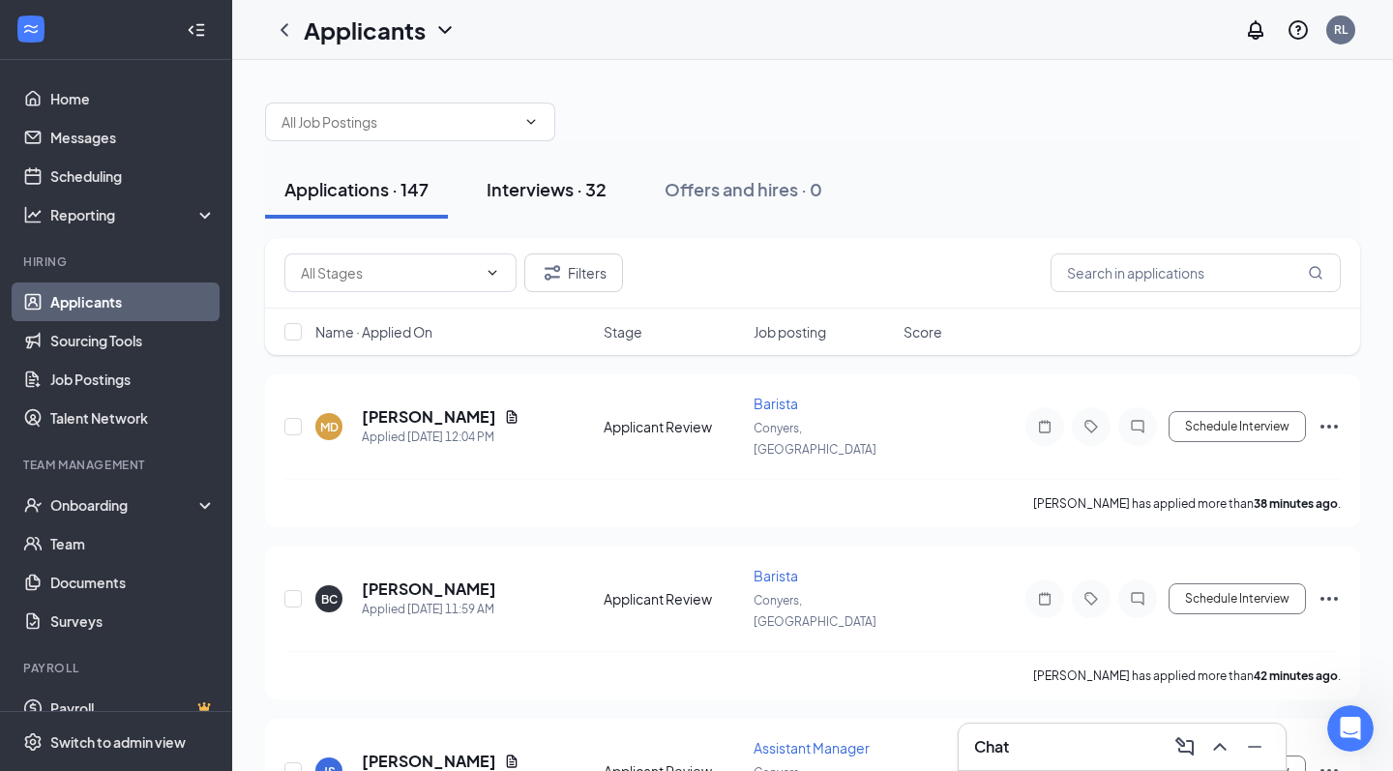
click at [552, 199] on div "Interviews · 32" at bounding box center [547, 189] width 120 height 24
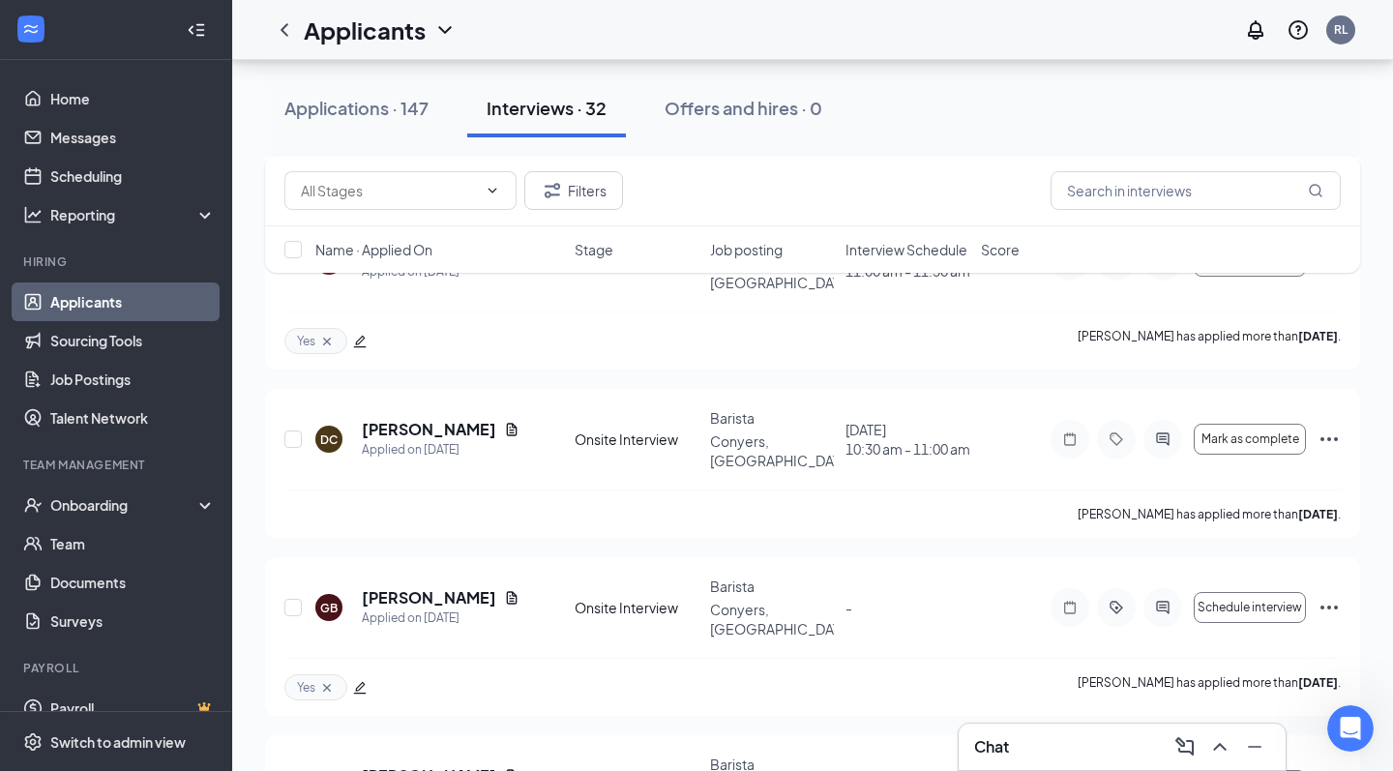
scroll to position [4613, 0]
click at [1106, 183] on input "text" at bounding box center [1196, 190] width 290 height 39
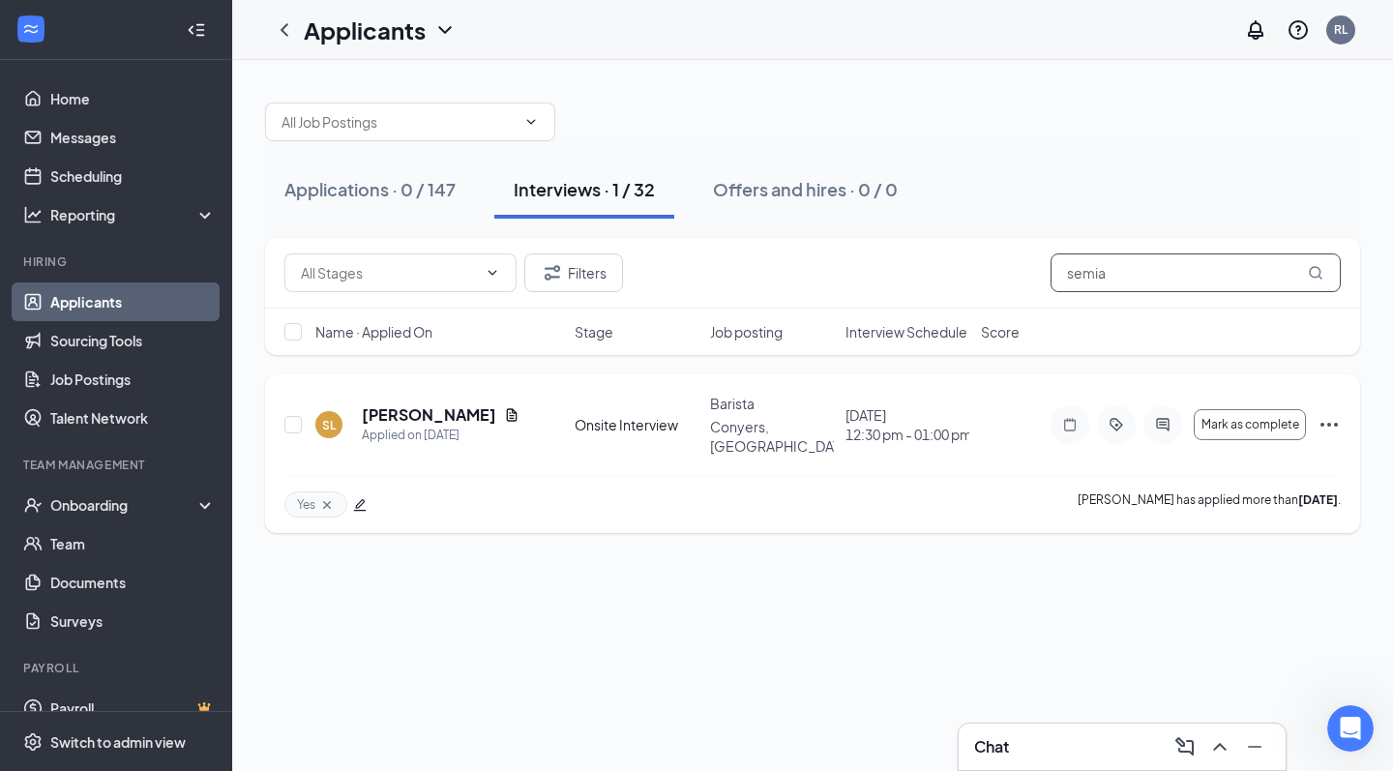
type input "semia"
click at [327, 500] on icon "Cross" at bounding box center [327, 504] width 8 height 8
click at [1122, 423] on div at bounding box center [1116, 424] width 39 height 39
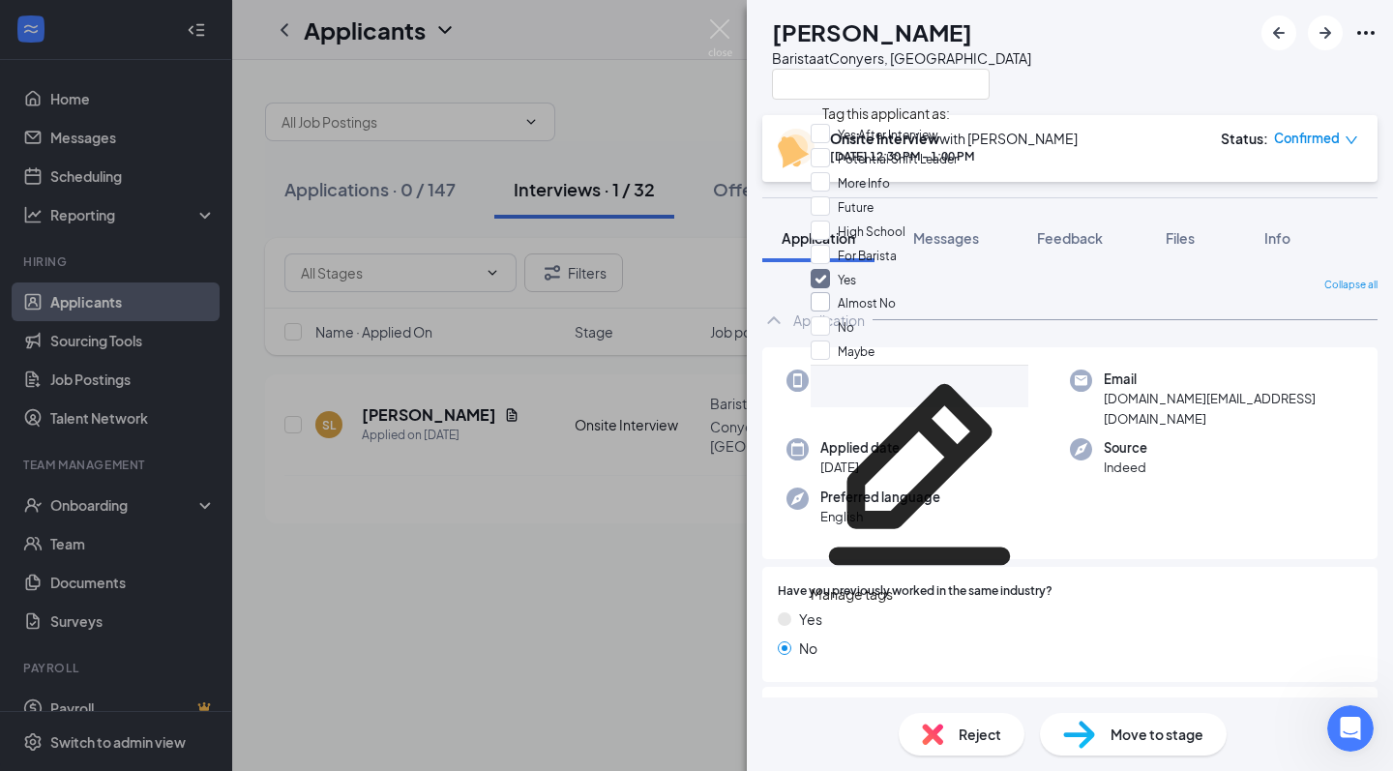
scroll to position [57, 0]
click at [850, 273] on span "Yes" at bounding box center [847, 280] width 18 height 15
click at [850, 272] on input "Yes" at bounding box center [833, 279] width 45 height 21
checkbox input "true"
click at [825, 275] on icon "Checkmark" at bounding box center [821, 278] width 10 height 7
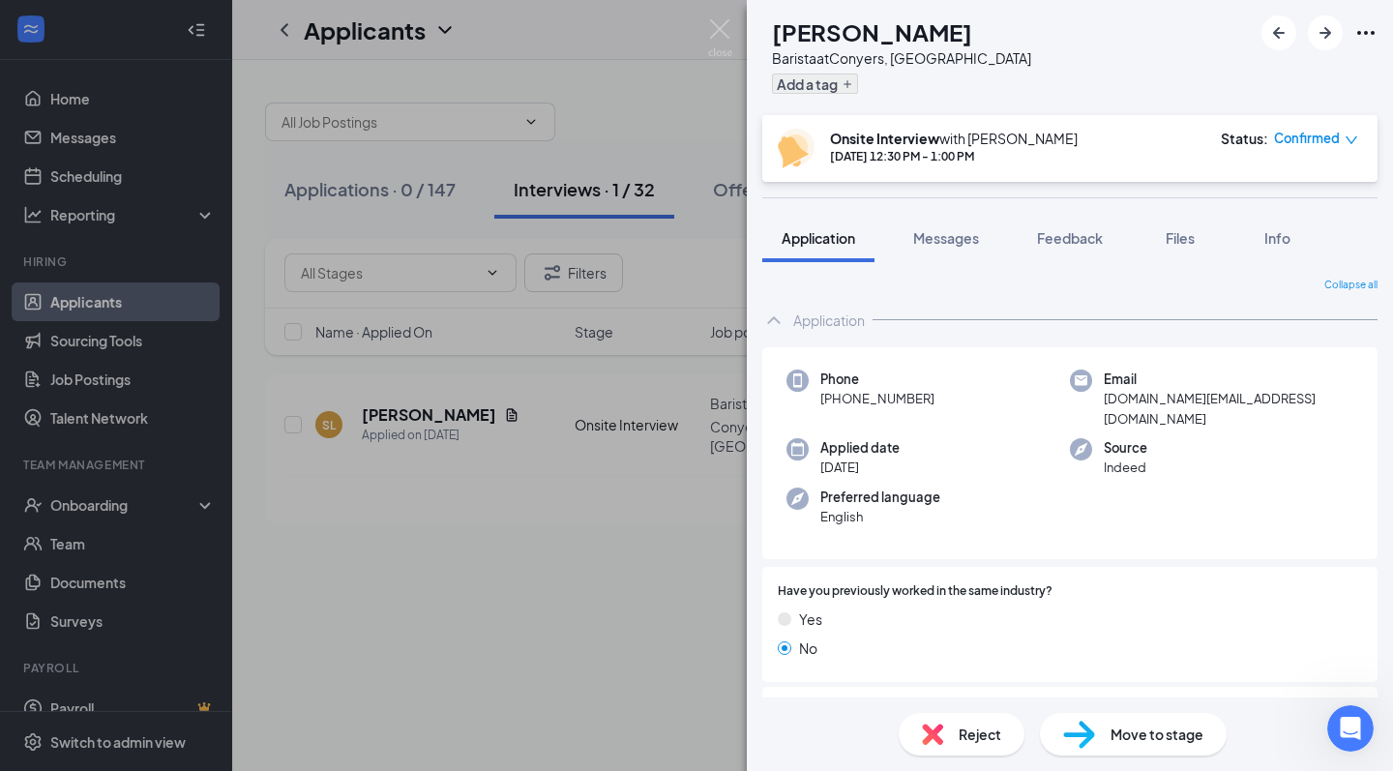
click at [853, 83] on button "Add a tag" at bounding box center [815, 84] width 86 height 20
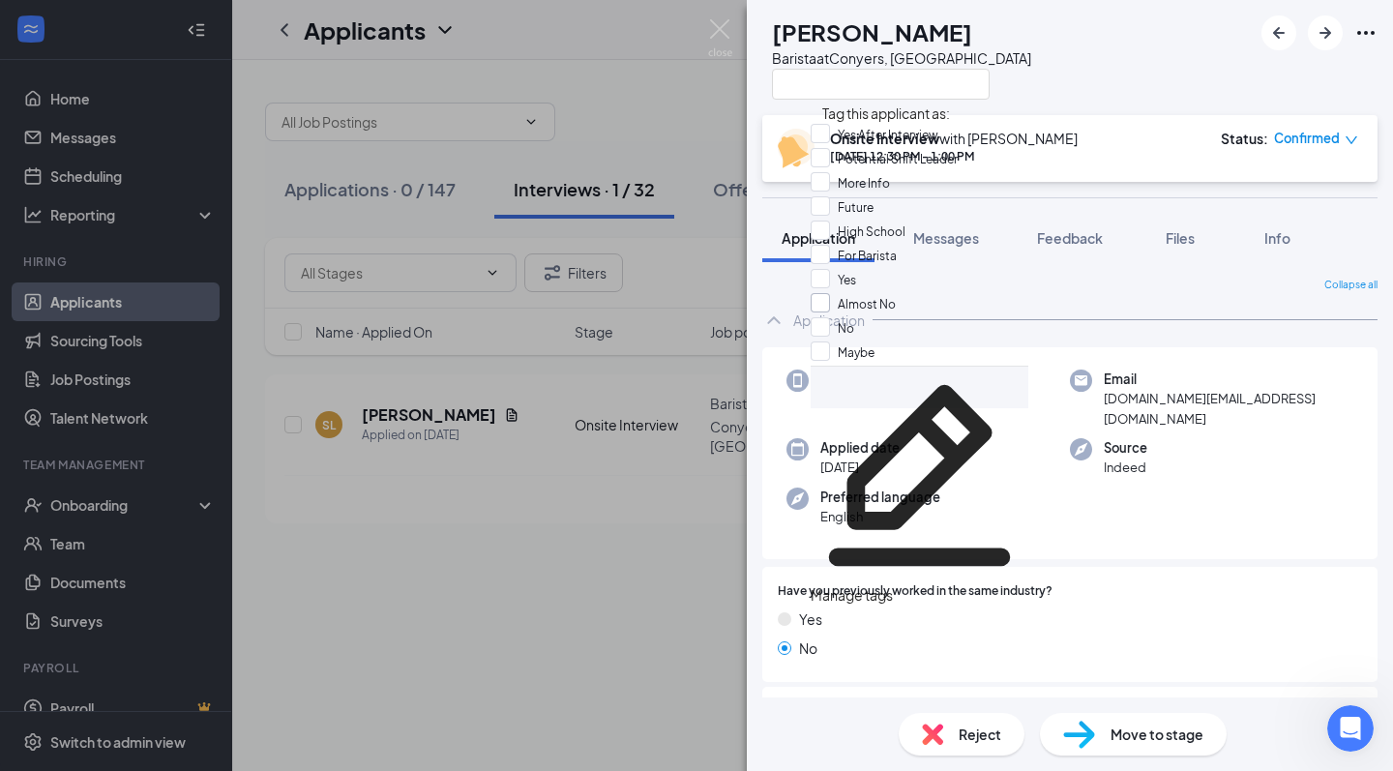
scroll to position [83, 0]
click at [894, 317] on div "No" at bounding box center [920, 329] width 218 height 24
checkbox input "true"
click at [727, 30] on img at bounding box center [720, 38] width 24 height 38
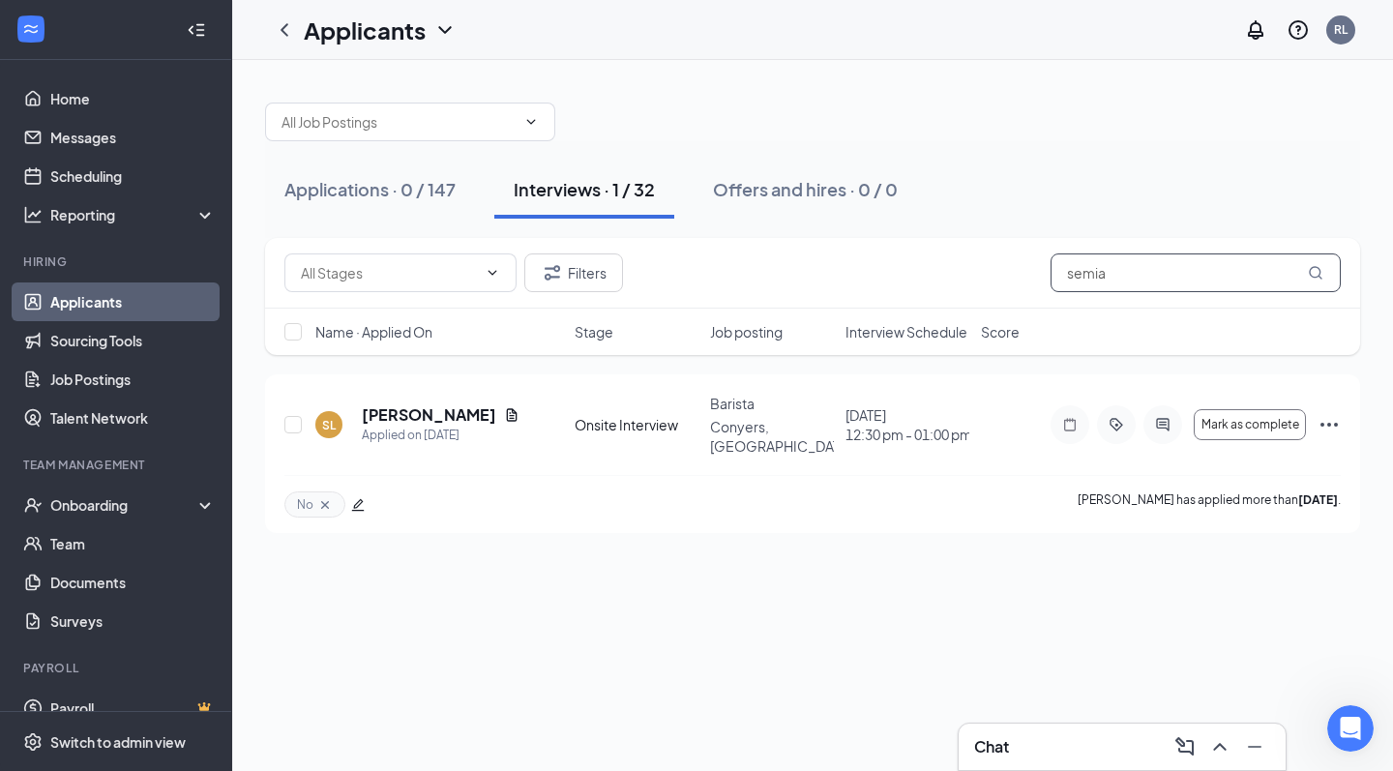
click at [1112, 284] on input "semia" at bounding box center [1196, 273] width 290 height 39
type input "anqu"
click at [331, 497] on icon "Cross" at bounding box center [326, 504] width 15 height 15
click at [416, 408] on h5 "Anquinshe Heard" at bounding box center [425, 414] width 127 height 21
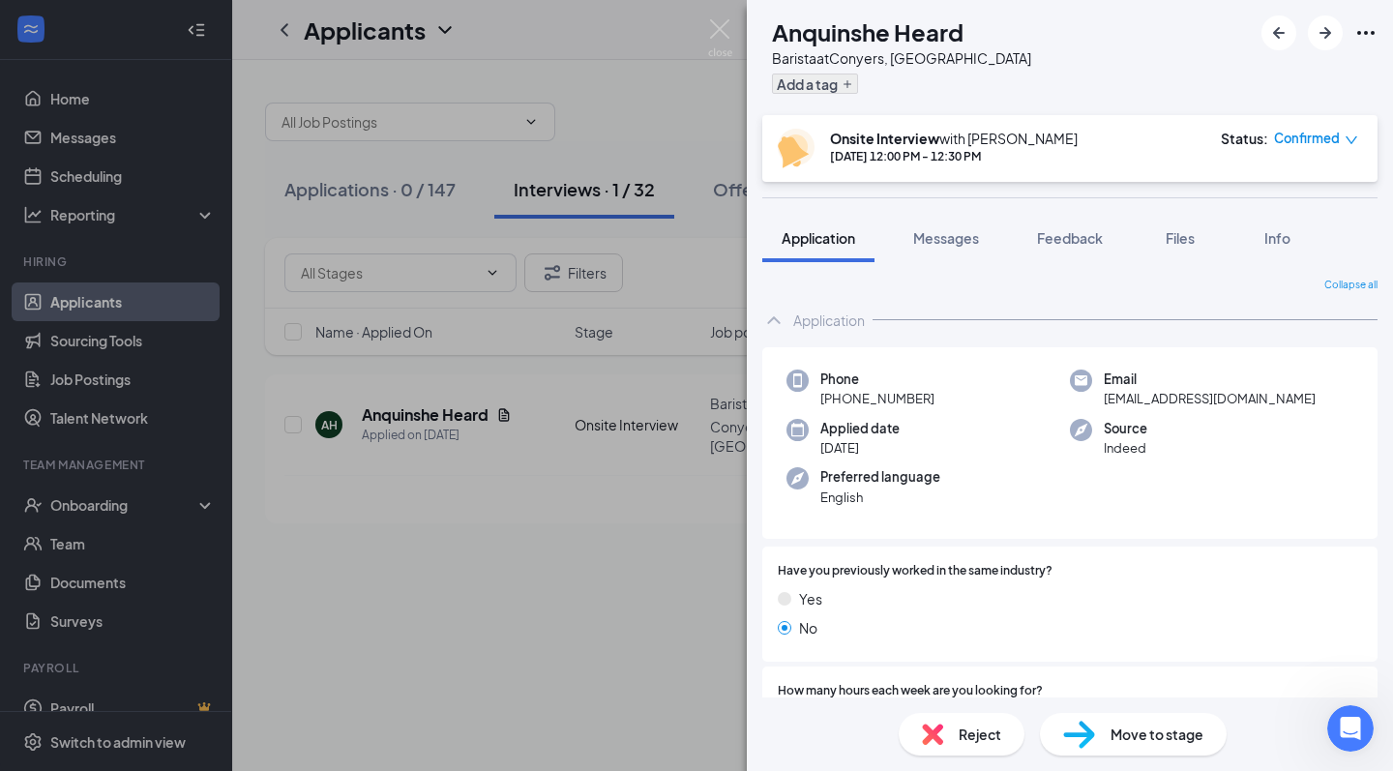
click at [858, 83] on button "Add a tag" at bounding box center [815, 84] width 86 height 20
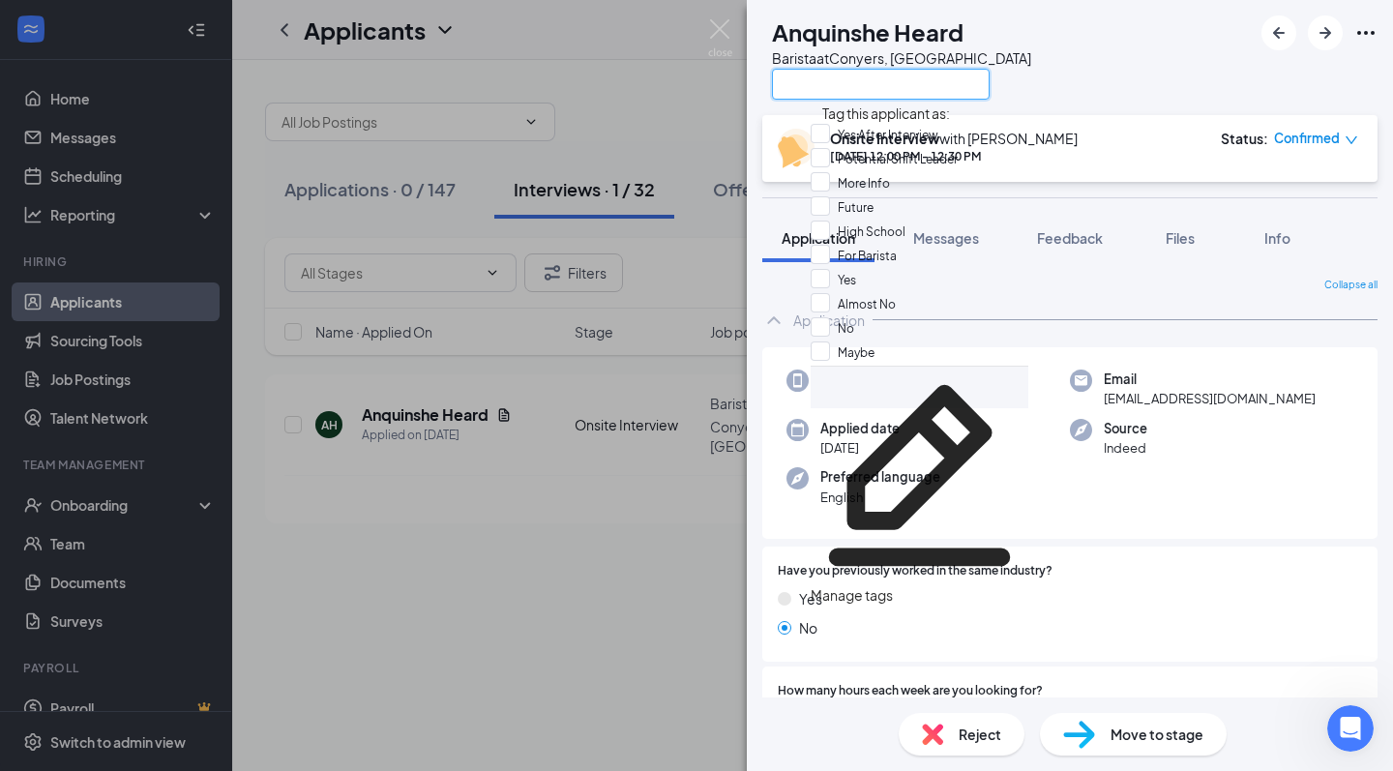
click at [868, 88] on input "text" at bounding box center [881, 84] width 218 height 31
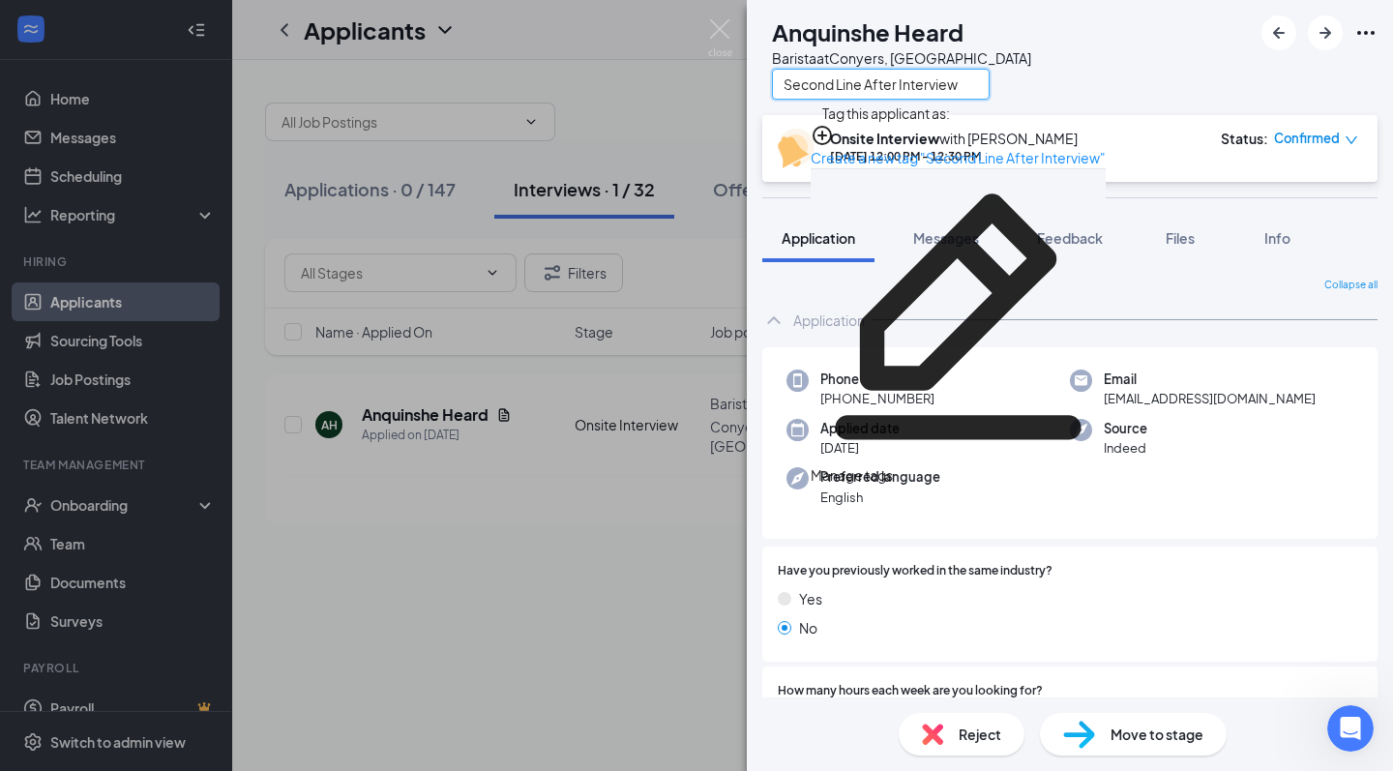
type input "Second Line After Interview"
click at [1013, 131] on div "Create a new tag "Second Line After Interview"" at bounding box center [958, 146] width 295 height 45
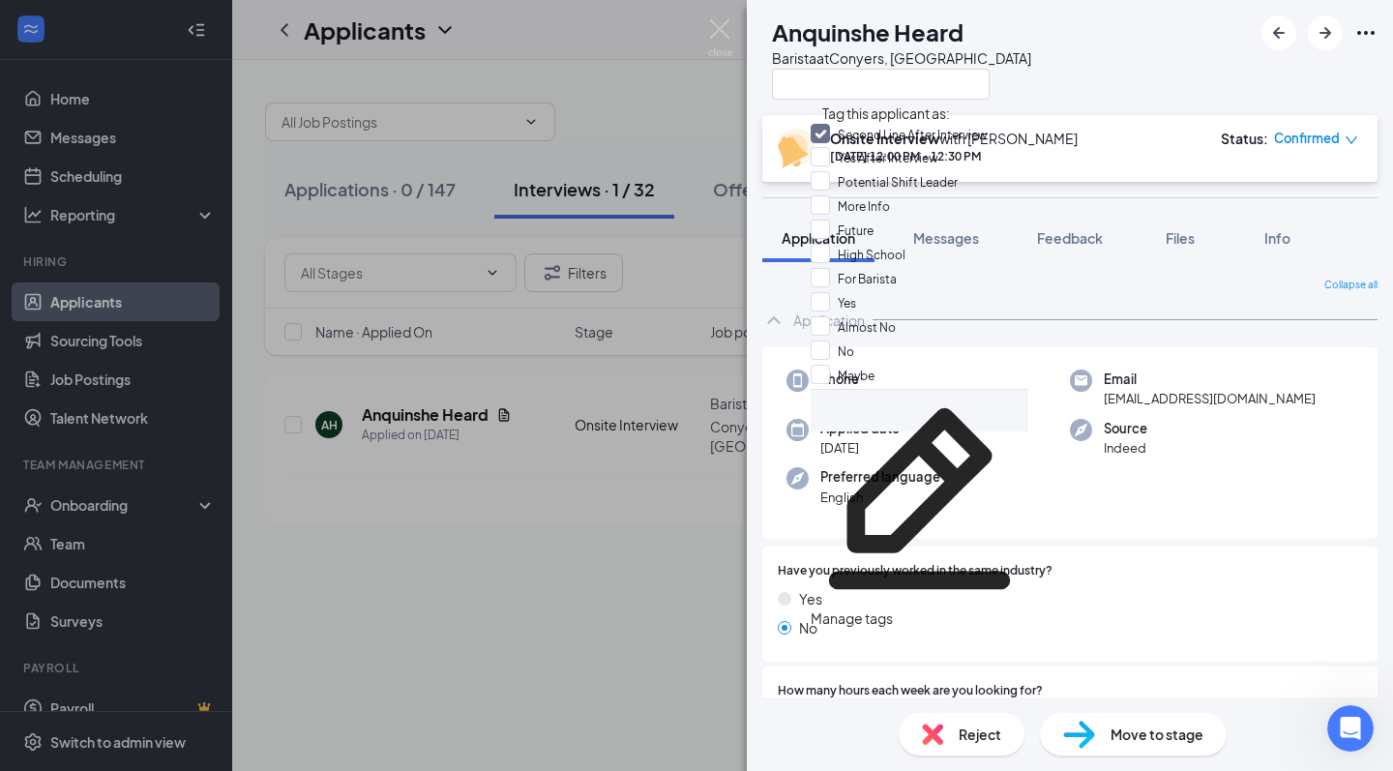
click at [733, 28] on div "AH Anquinshe Heard Barista at Conyers, GA Onsite Interview with Rafiq Lightwala…" at bounding box center [696, 385] width 1393 height 771
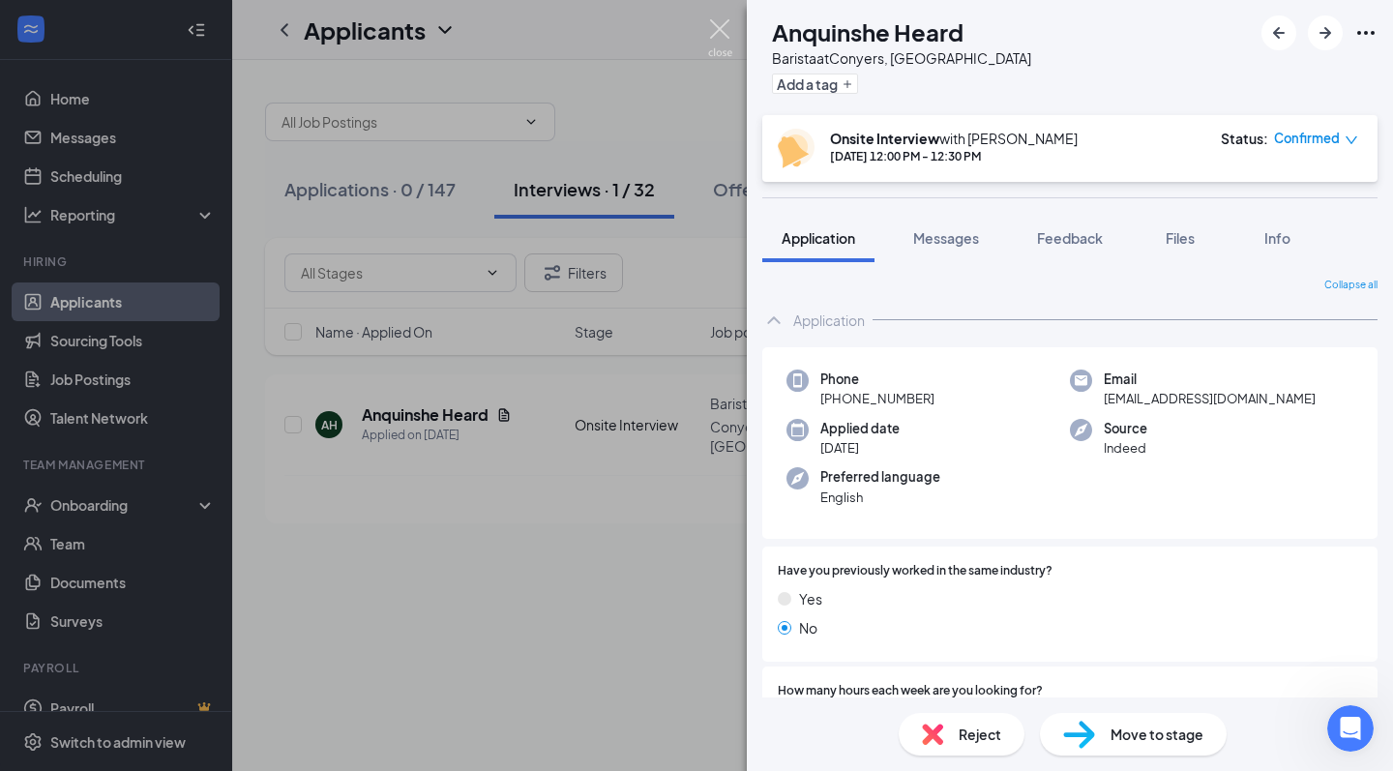
click at [717, 28] on img at bounding box center [720, 38] width 24 height 38
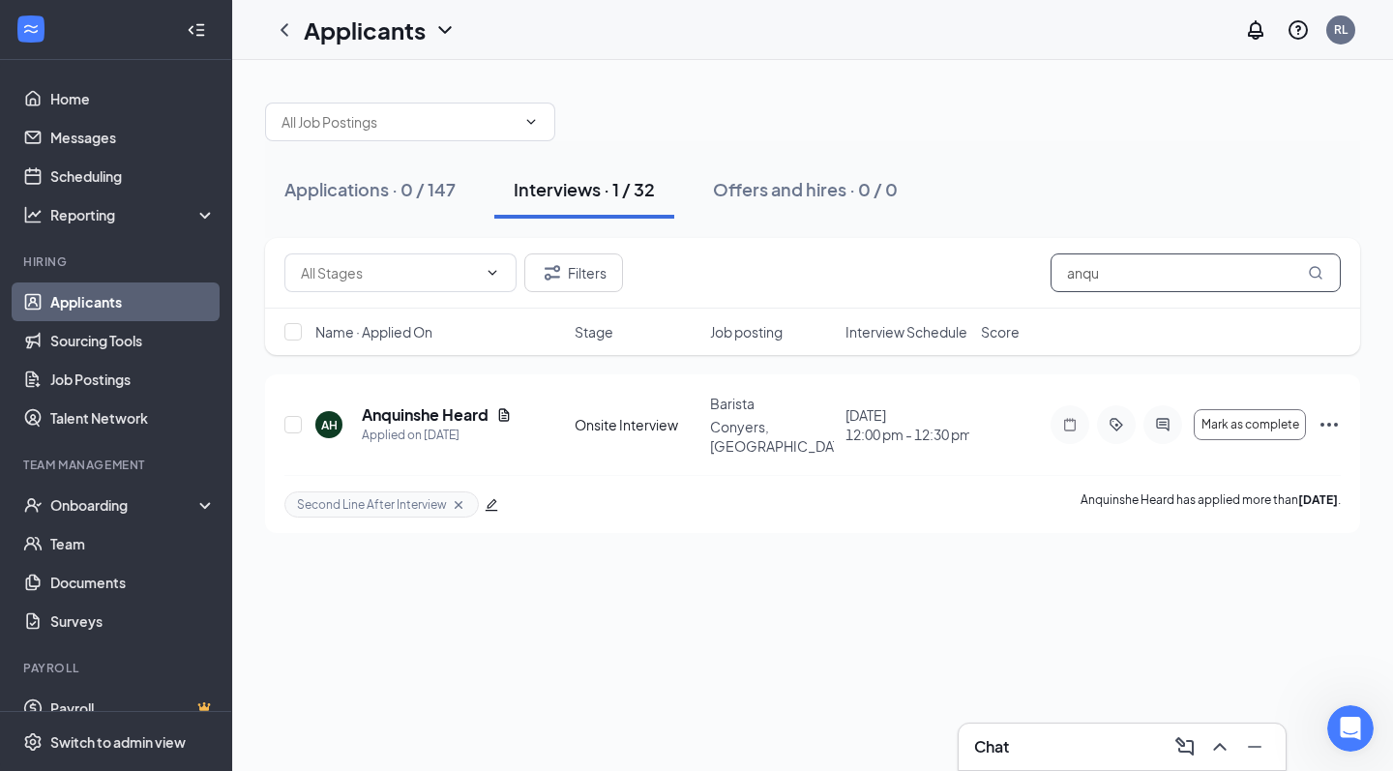
click at [1134, 267] on input "anqu" at bounding box center [1196, 273] width 290 height 39
type input "gney"
click at [326, 497] on icon "Cross" at bounding box center [326, 504] width 15 height 15
click at [1122, 417] on icon "ActiveTag" at bounding box center [1116, 424] width 23 height 15
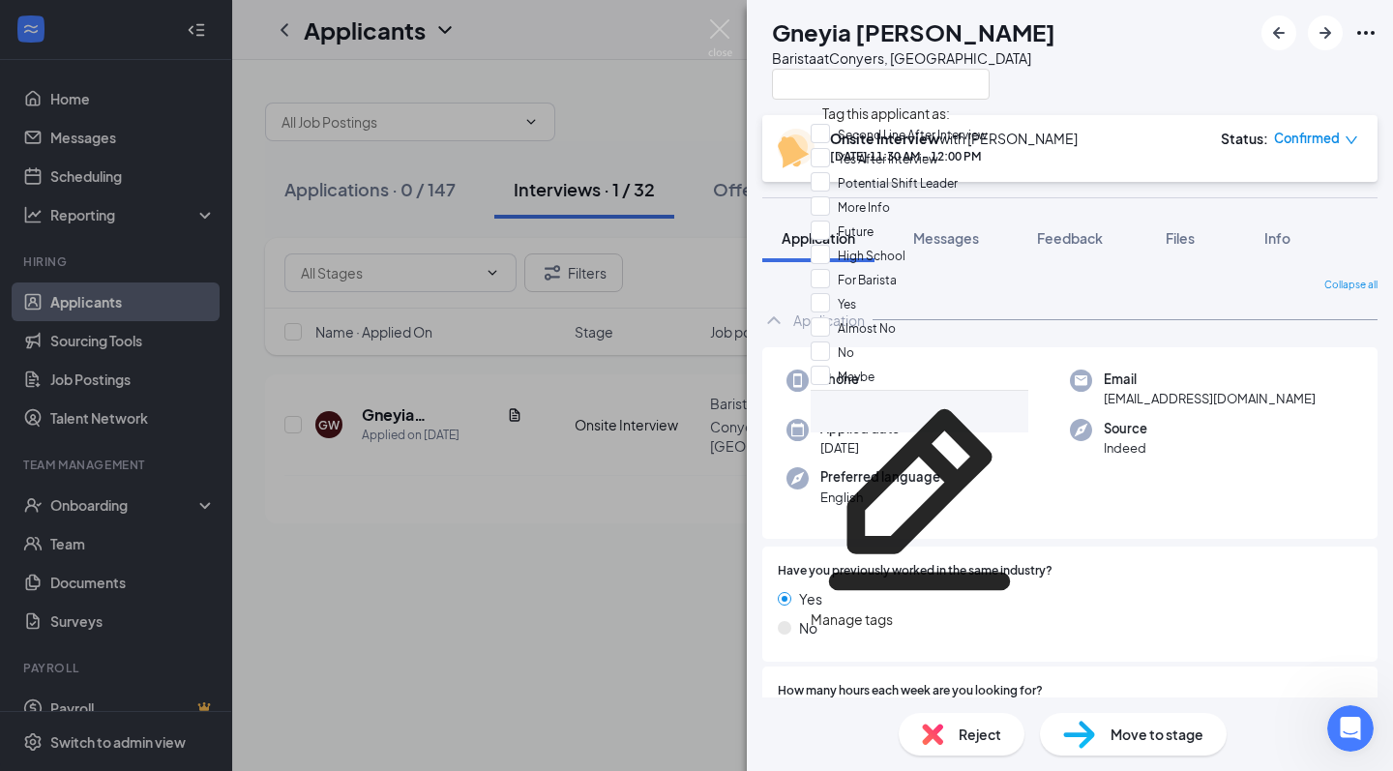
scroll to position [97, 0]
click at [888, 342] on div "No" at bounding box center [920, 354] width 218 height 24
checkbox input "true"
click at [616, 578] on div "GW Gneyia Walker Barista at Conyers, GA Onsite Interview with Rafiq Lightwala A…" at bounding box center [696, 385] width 1393 height 771
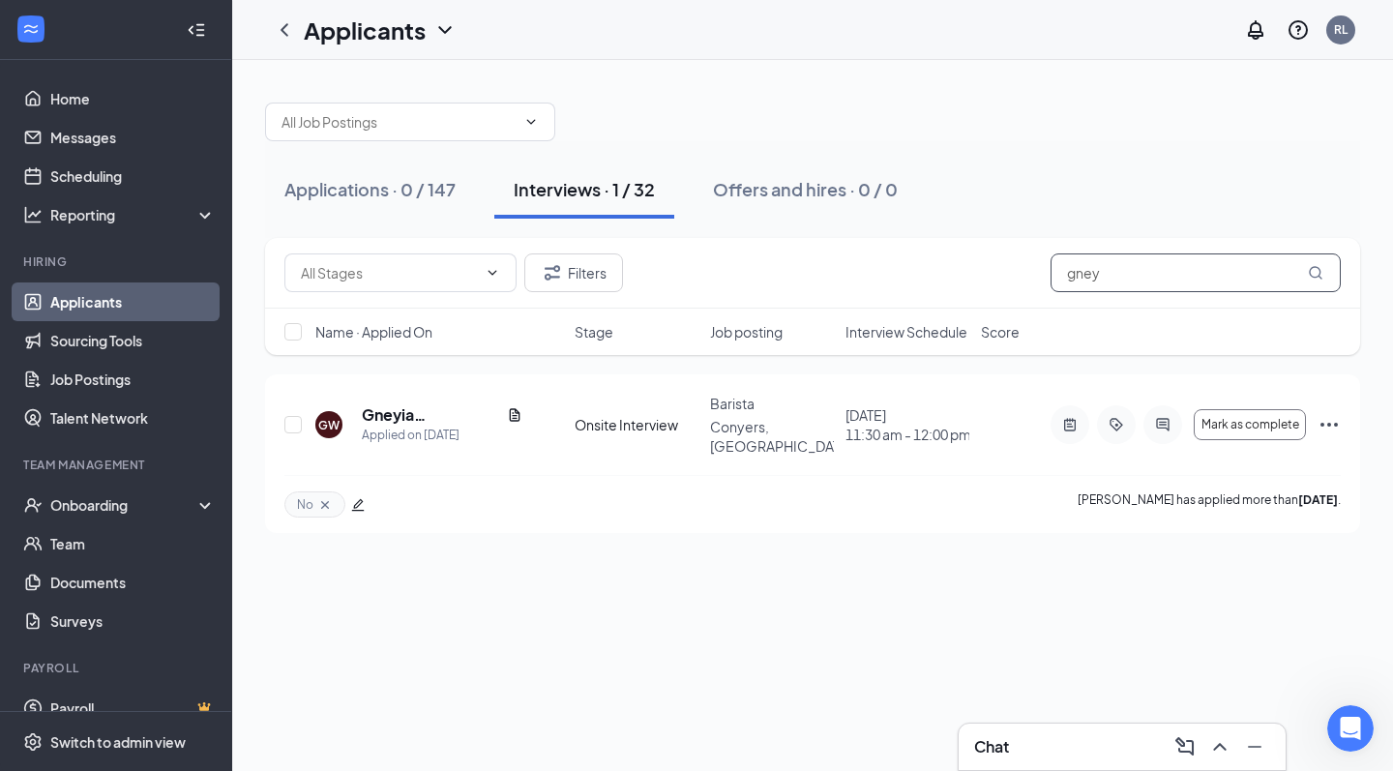
click at [1156, 262] on input "gney" at bounding box center [1196, 273] width 290 height 39
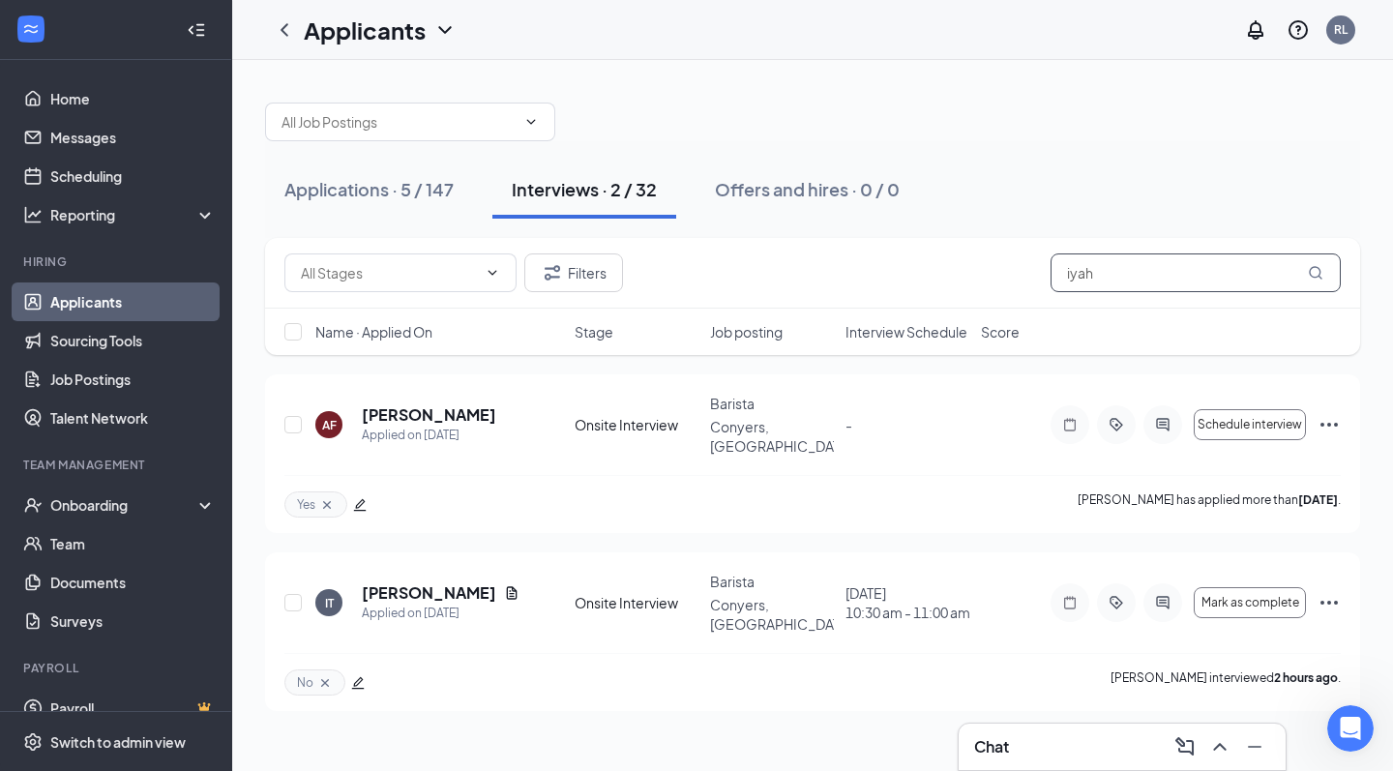
click at [1099, 291] on input "iyah" at bounding box center [1196, 273] width 290 height 39
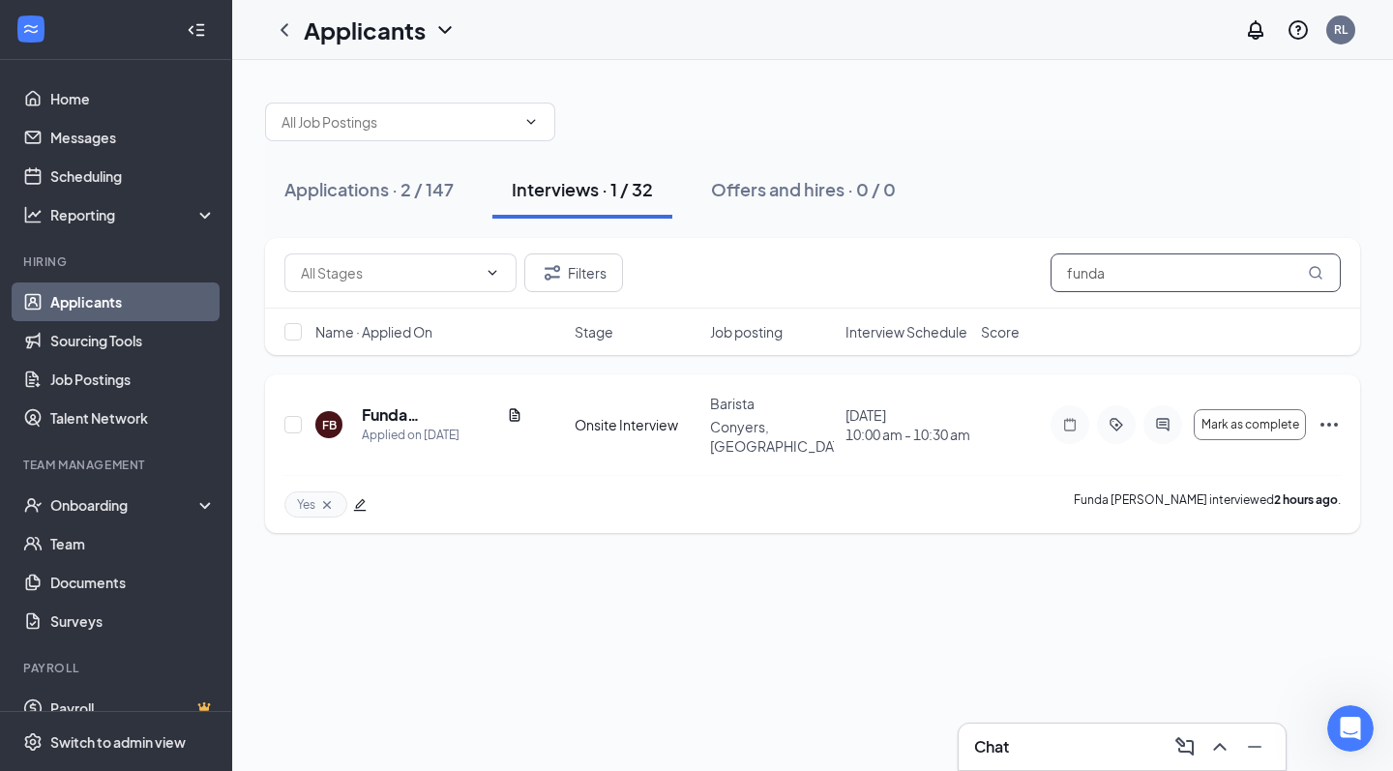
type input "funda"
click at [329, 497] on icon "Cross" at bounding box center [326, 504] width 15 height 15
click at [1107, 417] on icon "ActiveTag" at bounding box center [1116, 424] width 23 height 15
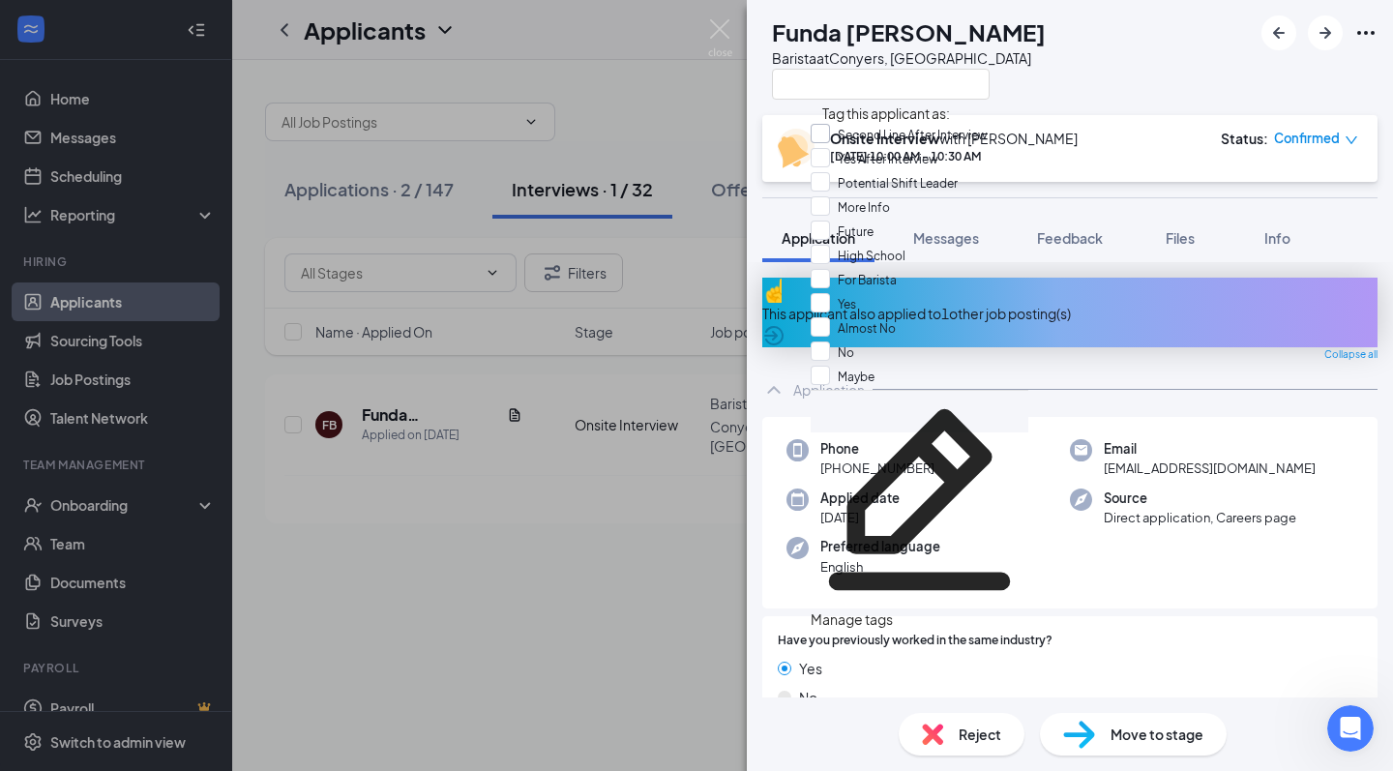
click at [830, 141] on div at bounding box center [820, 133] width 19 height 19
click at [837, 141] on input "Second Line After Interview" at bounding box center [899, 134] width 177 height 21
click at [884, 140] on span "Second Line After Interview" at bounding box center [913, 135] width 150 height 15
click at [884, 140] on input "Second Line After Interview" at bounding box center [899, 134] width 177 height 21
click at [967, 136] on span "Second Line After Interview" at bounding box center [913, 135] width 150 height 15
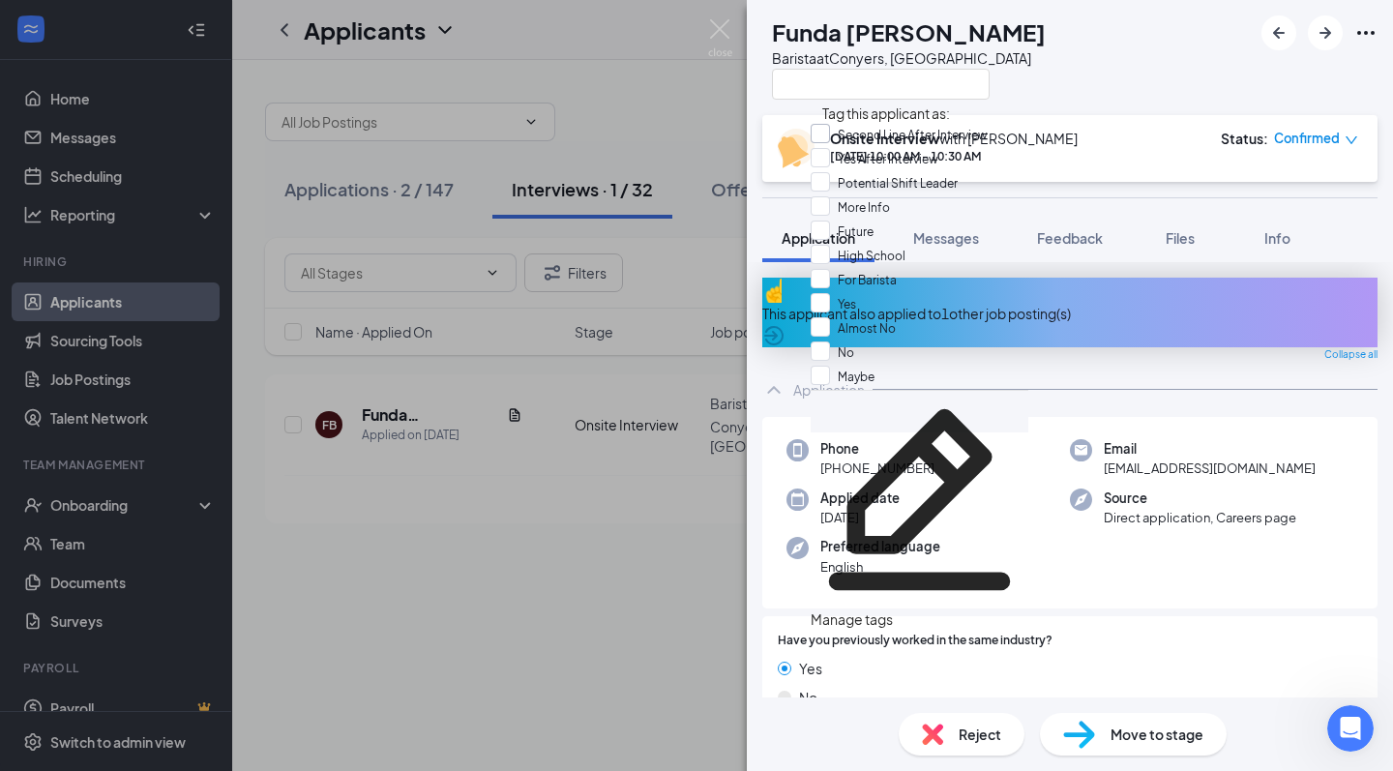
click at [967, 136] on input "Second Line After Interview" at bounding box center [899, 134] width 177 height 21
click at [933, 135] on span "Second Line After Interview" at bounding box center [913, 135] width 150 height 15
click at [933, 135] on input "Second Line After Interview" at bounding box center [899, 134] width 177 height 21
click at [909, 133] on span "Second Line After Interview" at bounding box center [913, 135] width 150 height 15
click at [909, 133] on input "Second Line After Interview" at bounding box center [899, 134] width 177 height 21
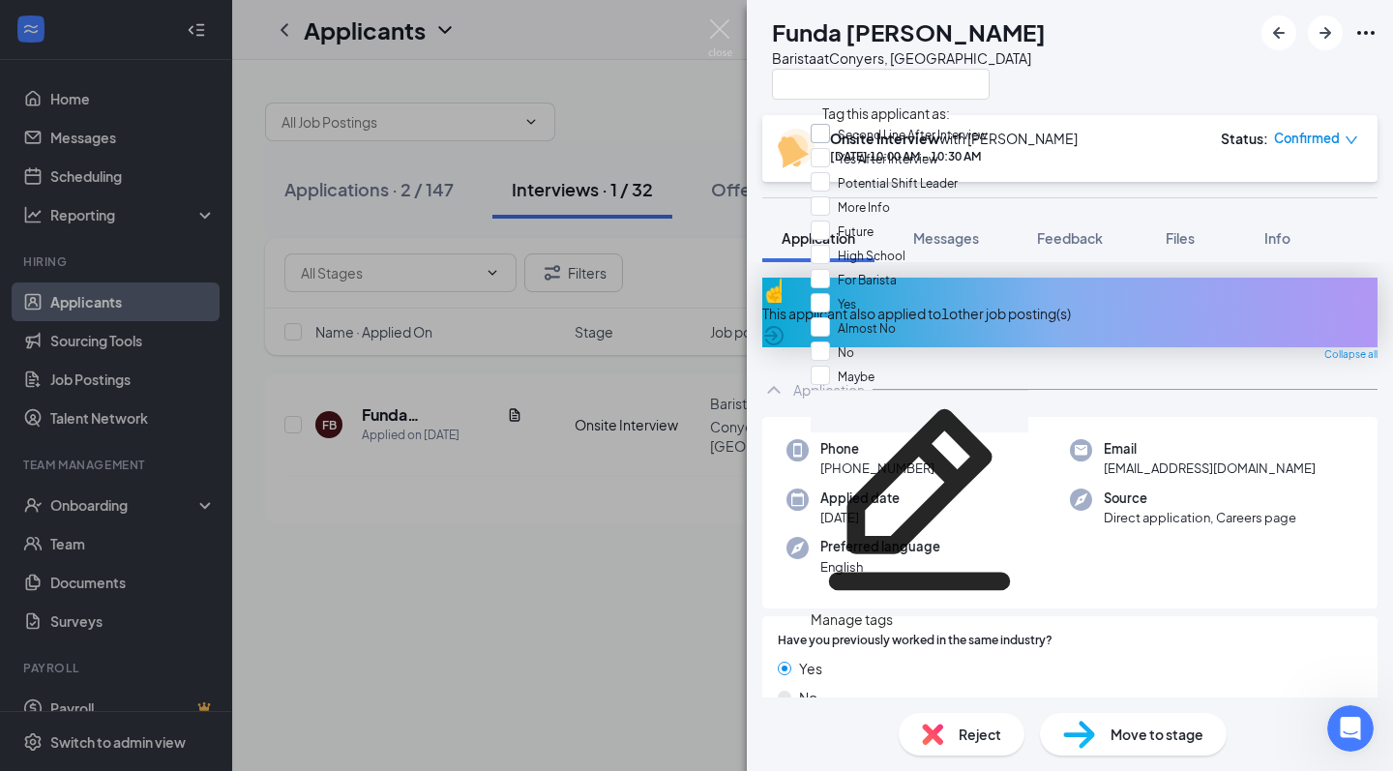
click at [833, 136] on input "Second Line After Interview" at bounding box center [899, 134] width 177 height 21
checkbox input "true"
click at [724, 30] on img at bounding box center [720, 38] width 24 height 38
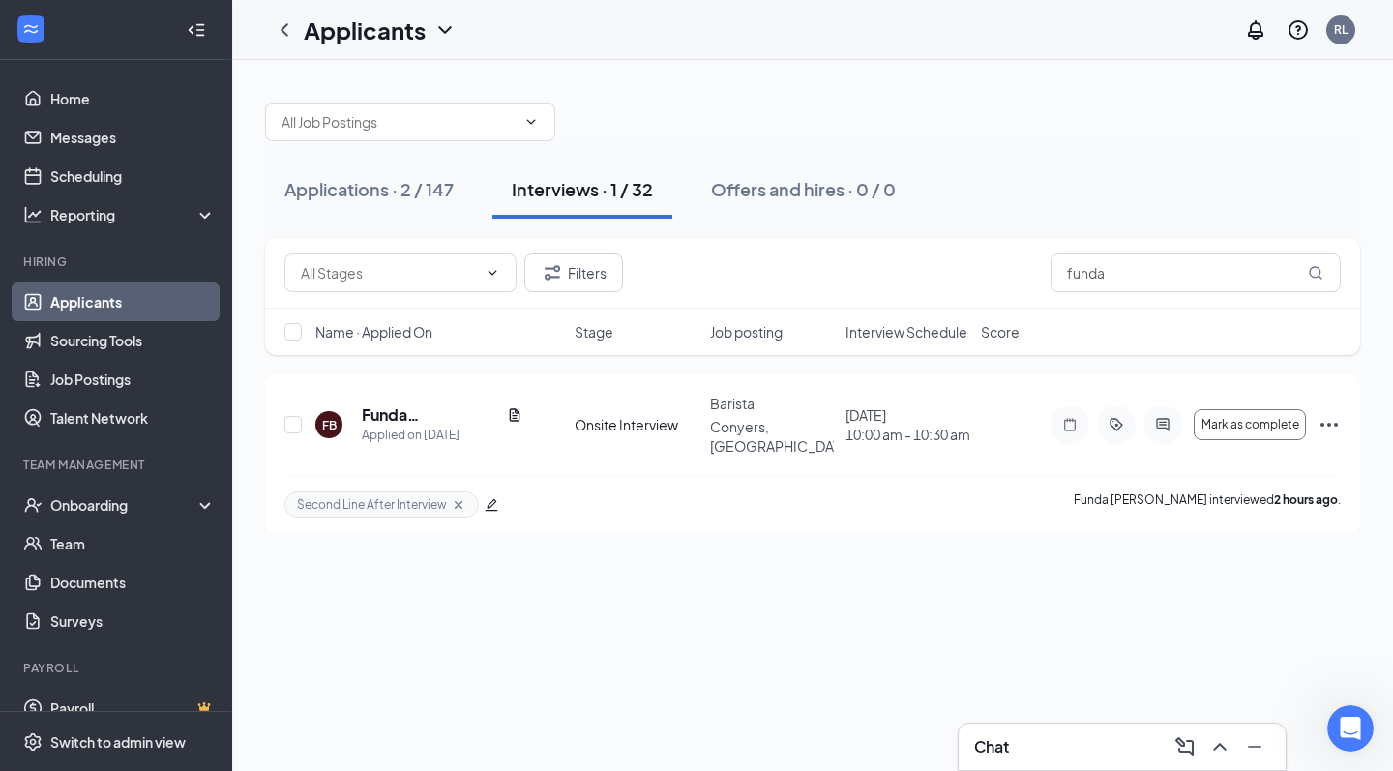
click at [90, 289] on link "Applicants" at bounding box center [132, 302] width 165 height 39
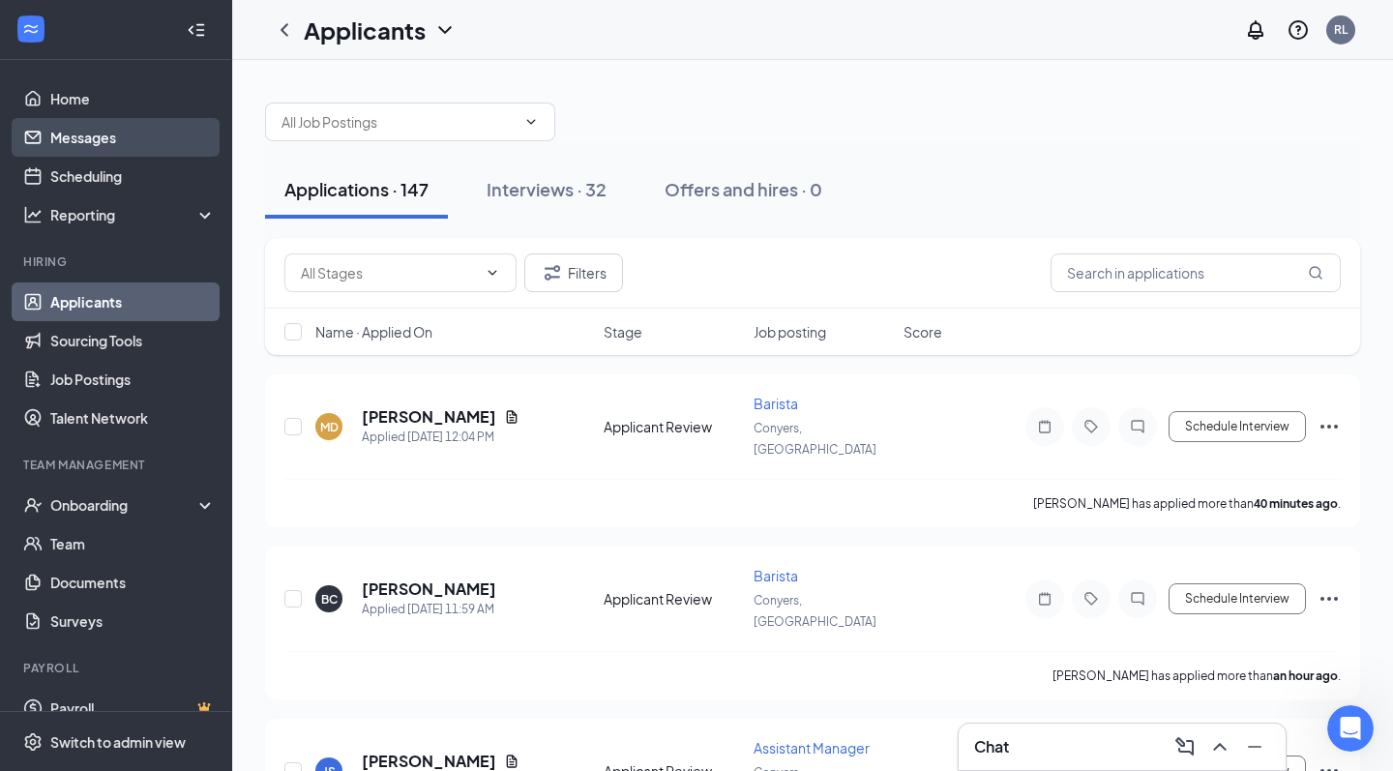
click at [67, 133] on link "Messages" at bounding box center [132, 137] width 165 height 39
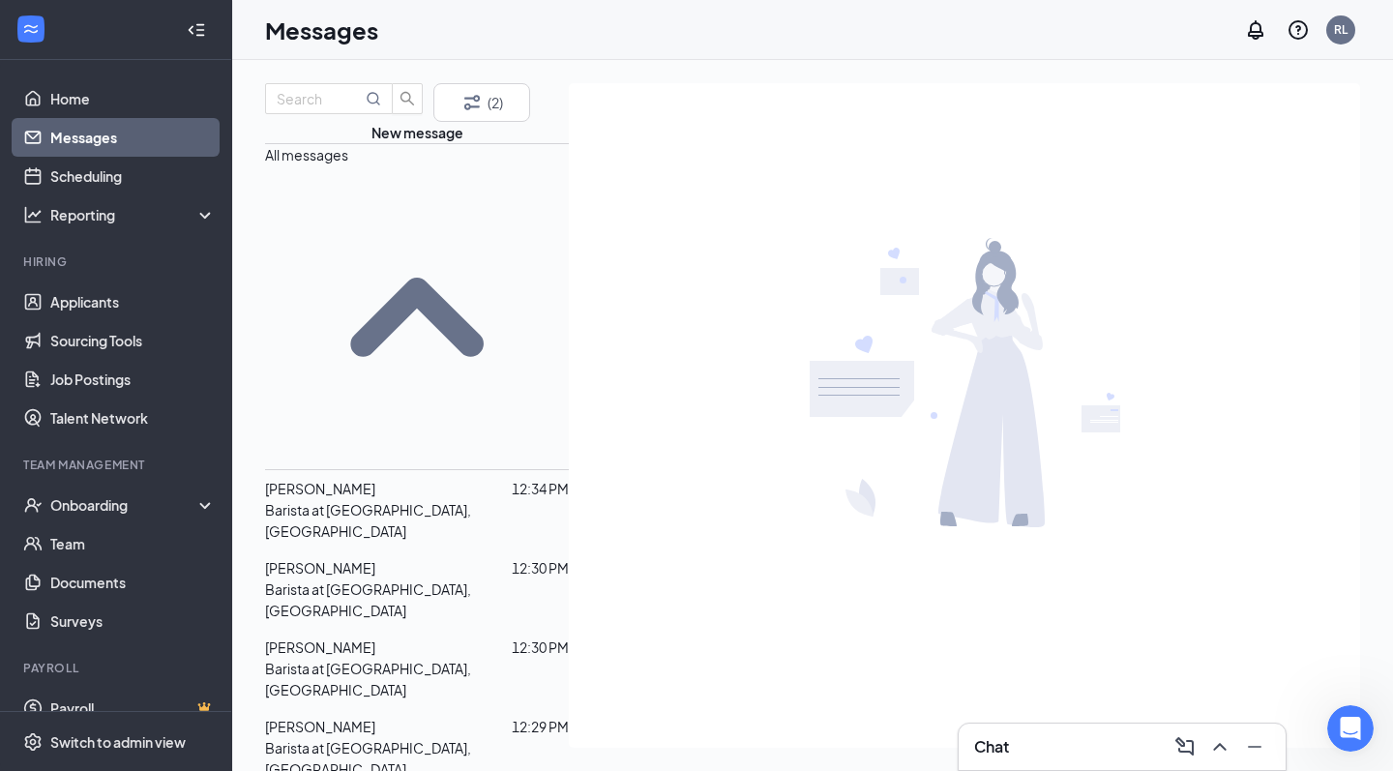
scroll to position [196, 0]
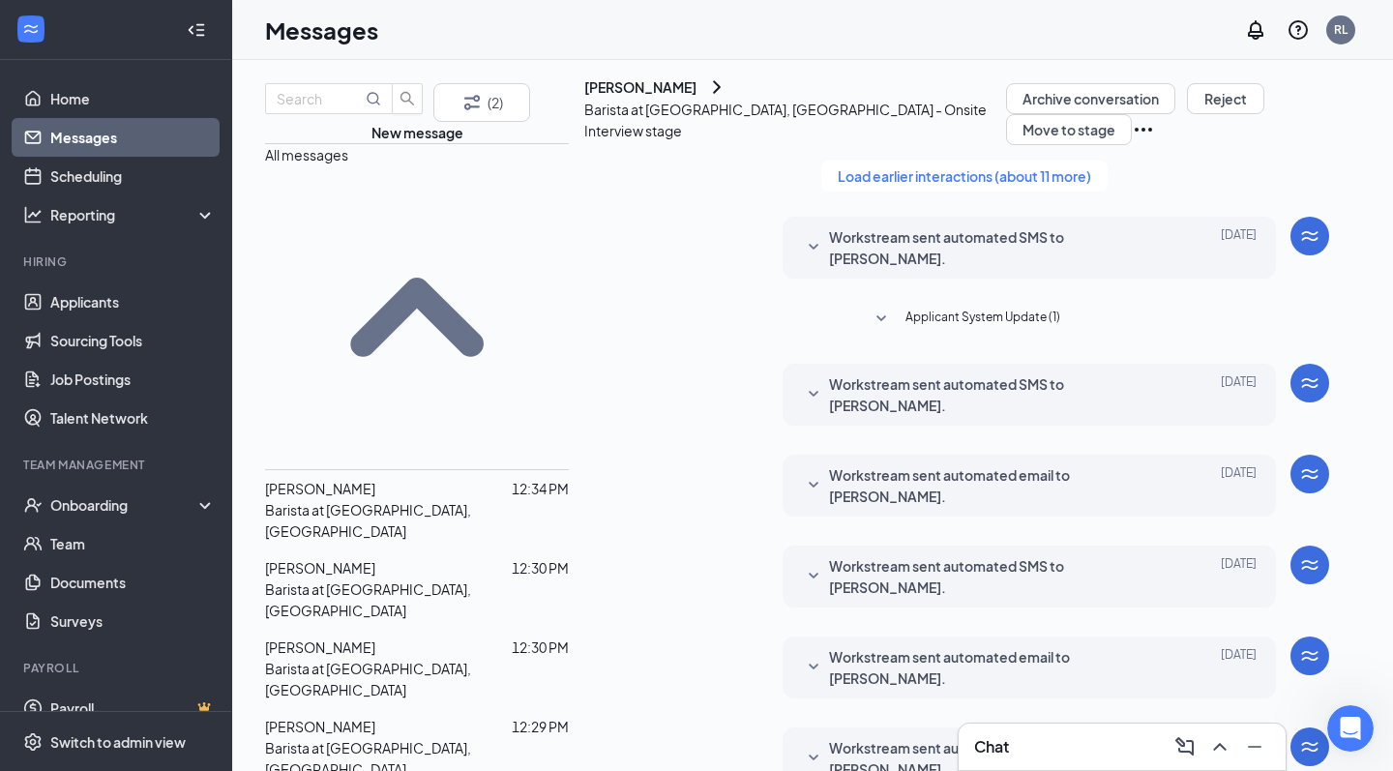
drag, startPoint x: 1183, startPoint y: 497, endPoint x: 770, endPoint y: 470, distance: 414.0
copy span "When you enter the library, immediately turn to your right in the room with com…"
click at [99, 107] on link "Home" at bounding box center [132, 98] width 165 height 39
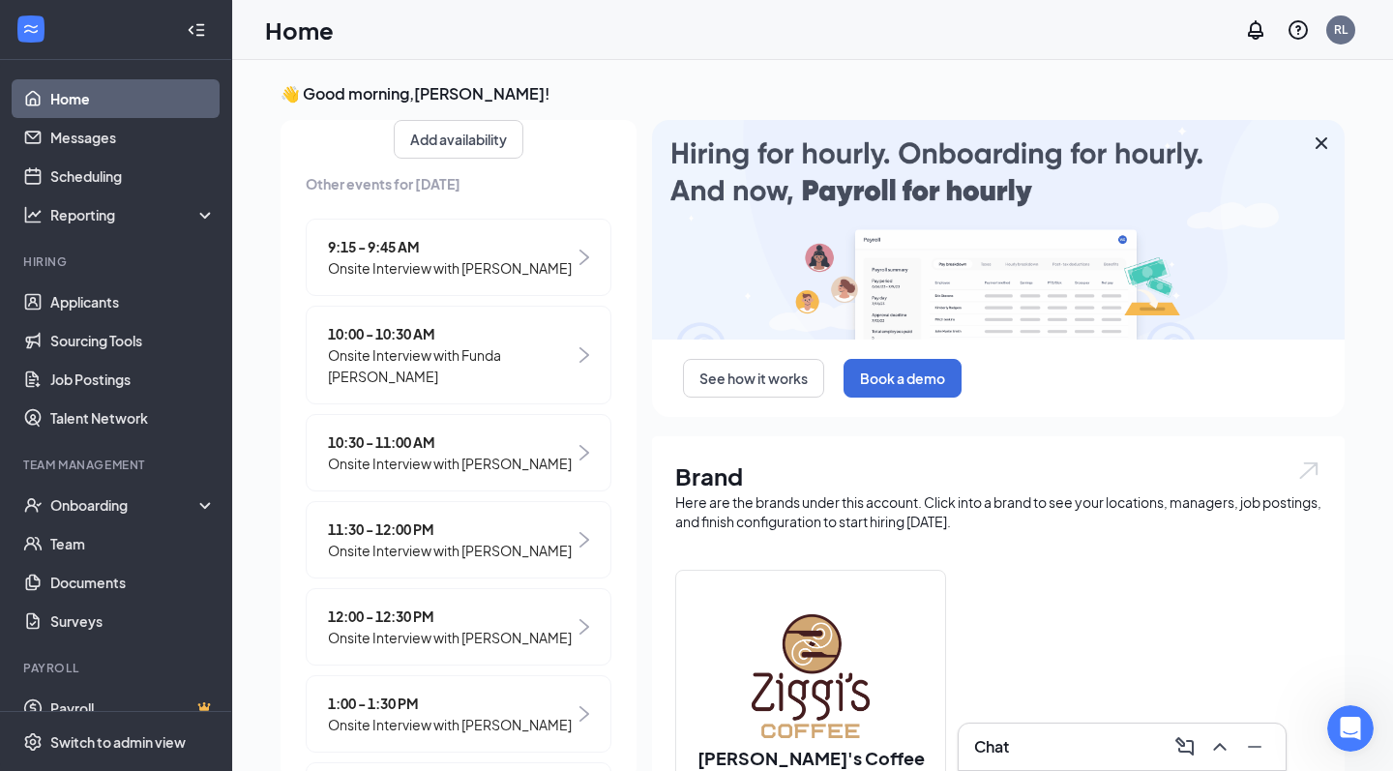
scroll to position [433, 0]
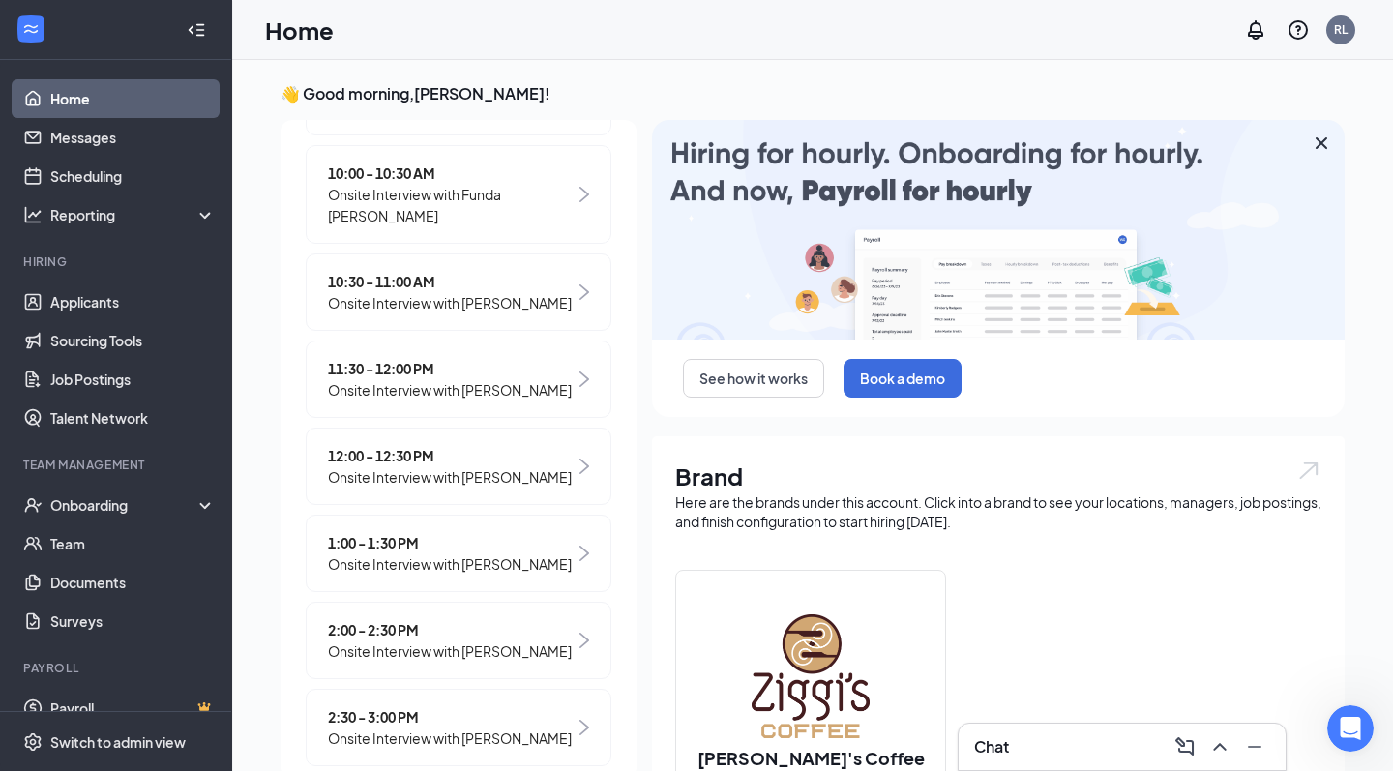
click at [436, 539] on span "1:00 - 1:30 PM" at bounding box center [450, 542] width 244 height 21
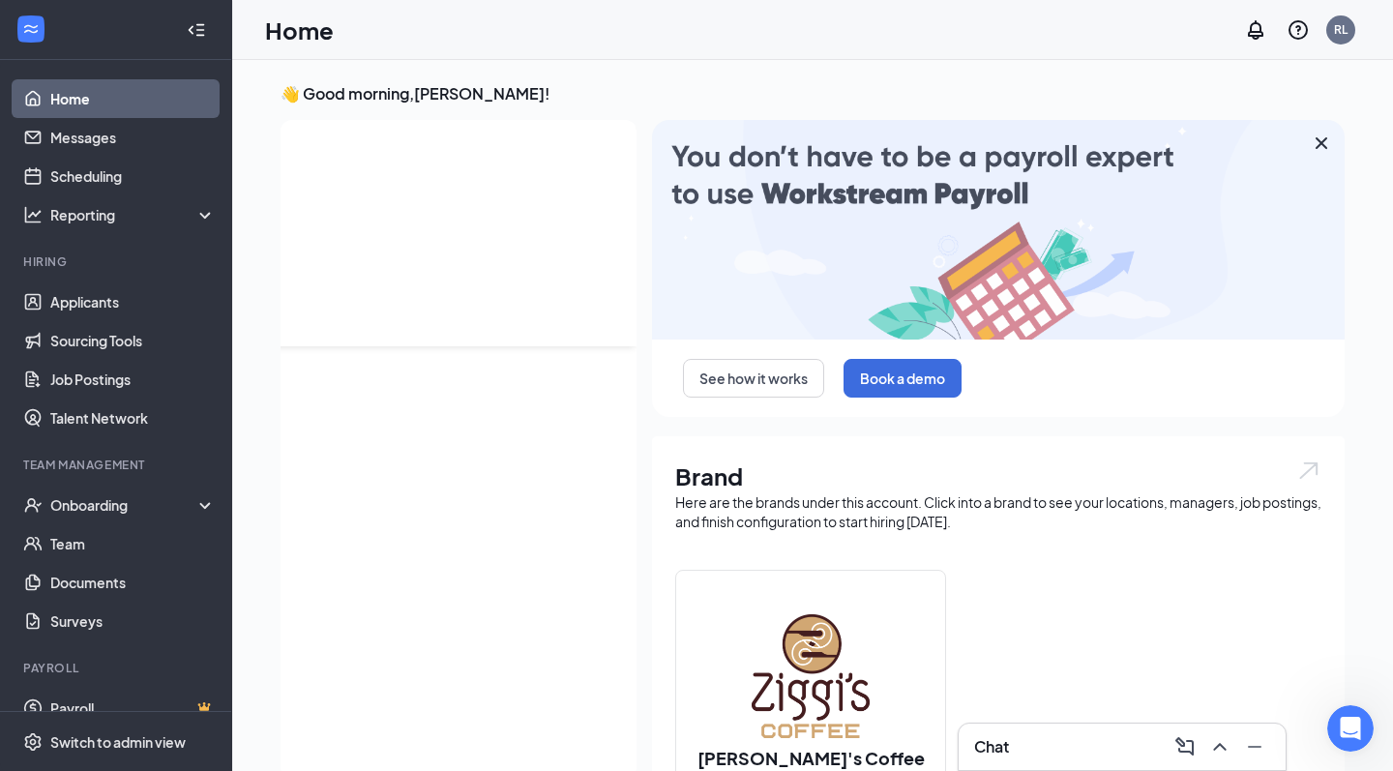
scroll to position [8, 0]
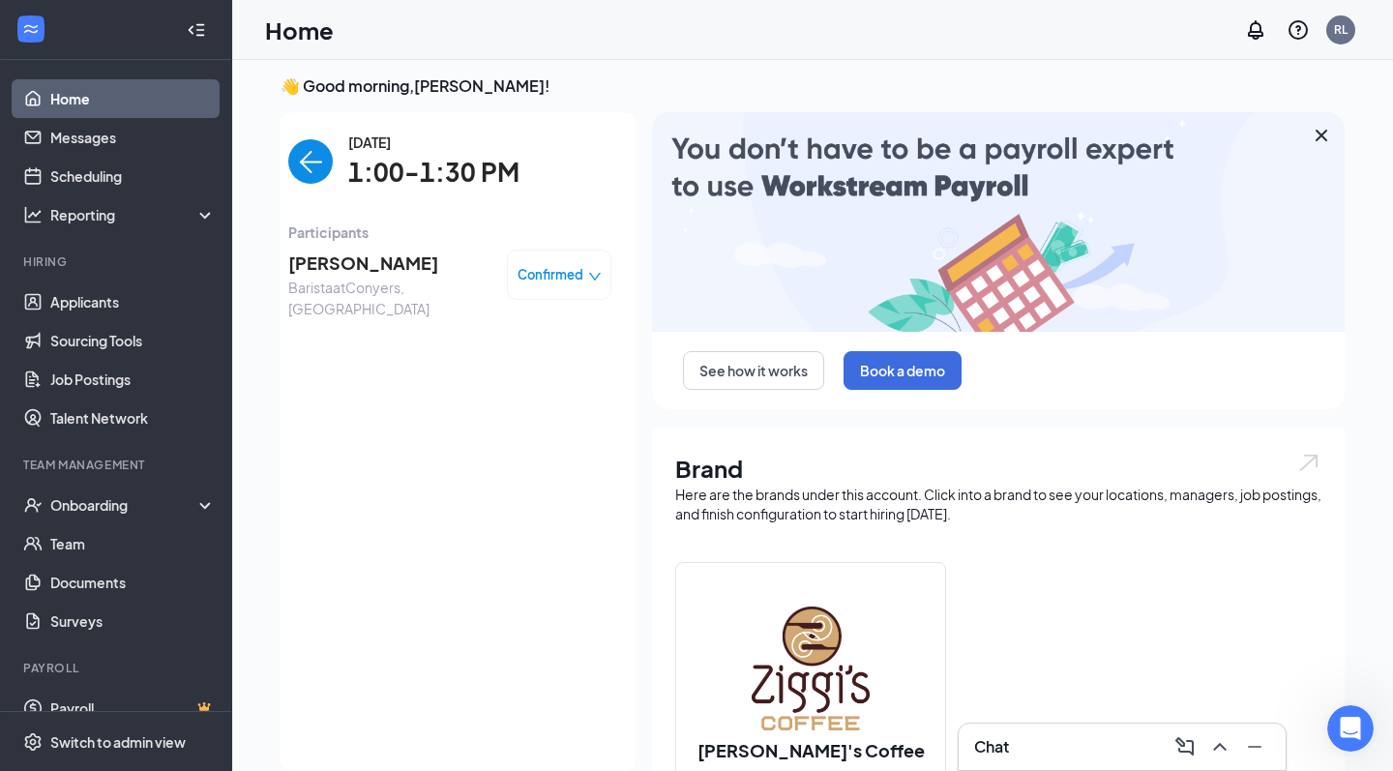
click at [355, 264] on span "Tianna Haigood" at bounding box center [389, 263] width 203 height 27
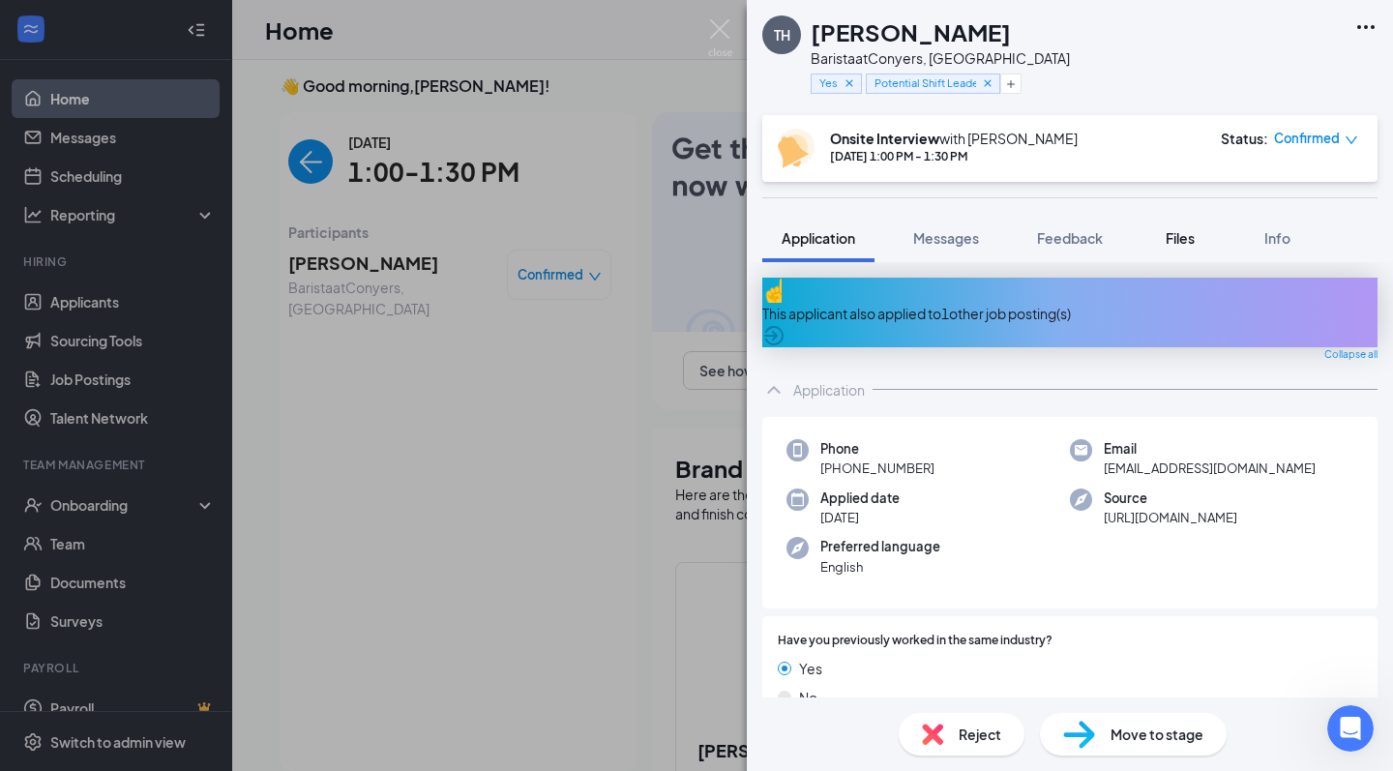
click at [1180, 235] on span "Files" at bounding box center [1180, 237] width 29 height 17
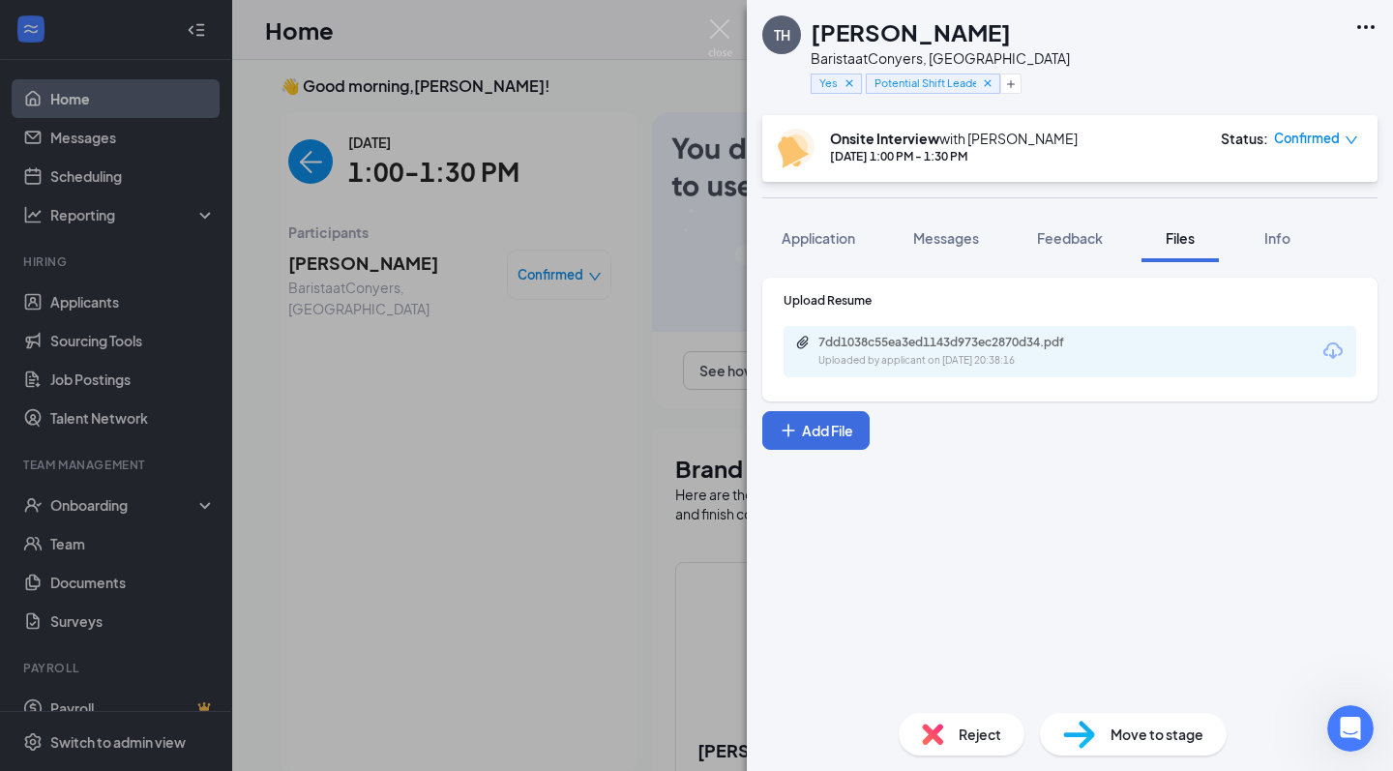
click at [1064, 346] on div "7dd1038c55ea3ed1143d973ec2870d34.pdf" at bounding box center [954, 342] width 271 height 15
click at [935, 238] on span "Messages" at bounding box center [946, 237] width 66 height 17
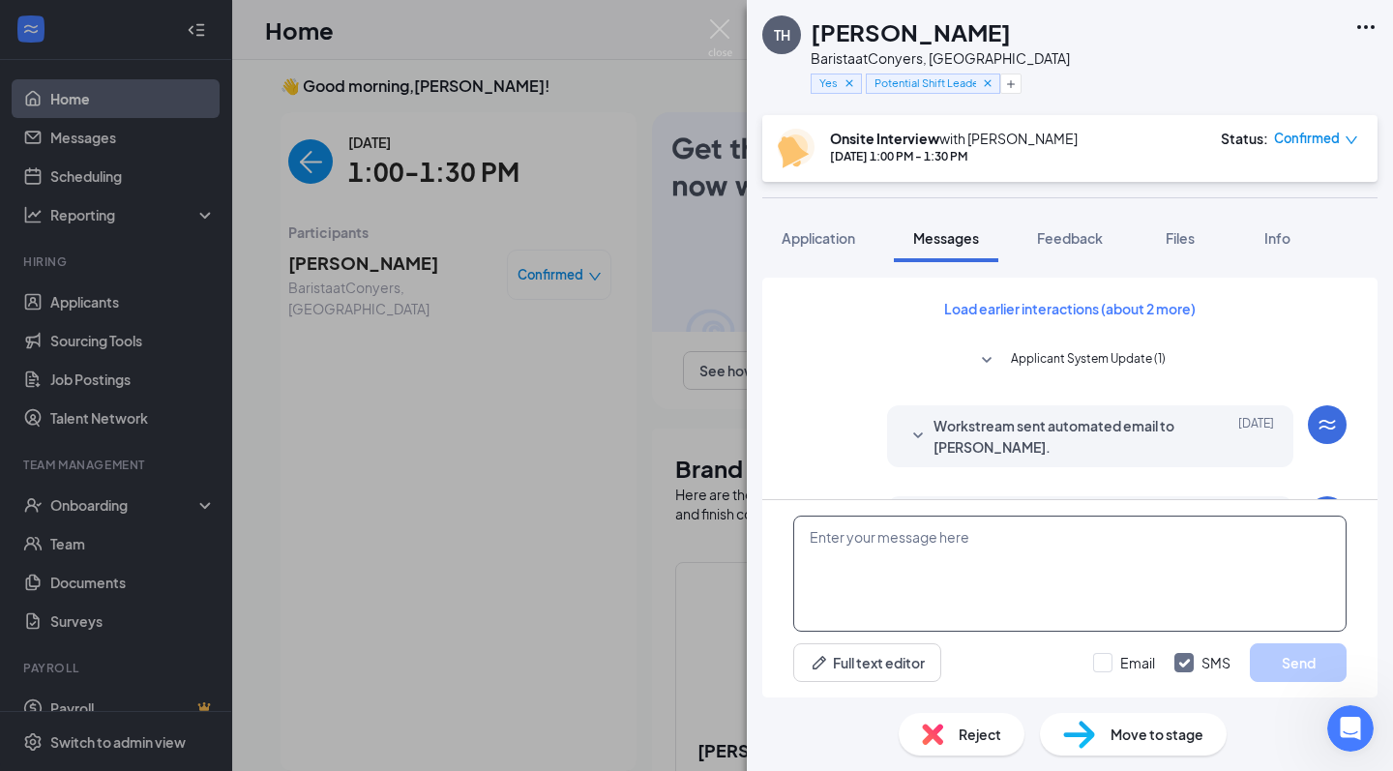
scroll to position [680, 0]
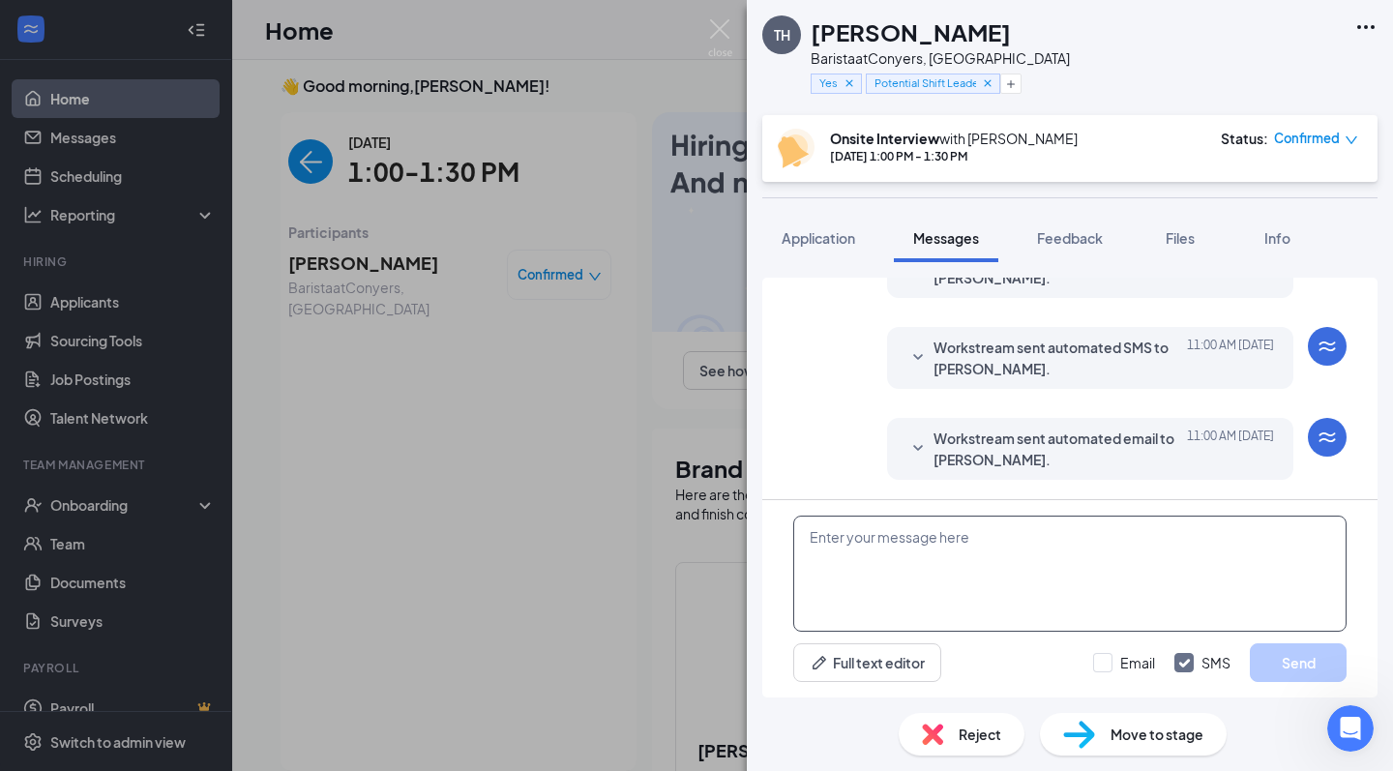
click at [969, 594] on textarea at bounding box center [1069, 574] width 553 height 116
paste textarea "When you enter the library, immediately turn to your right in the room with com…"
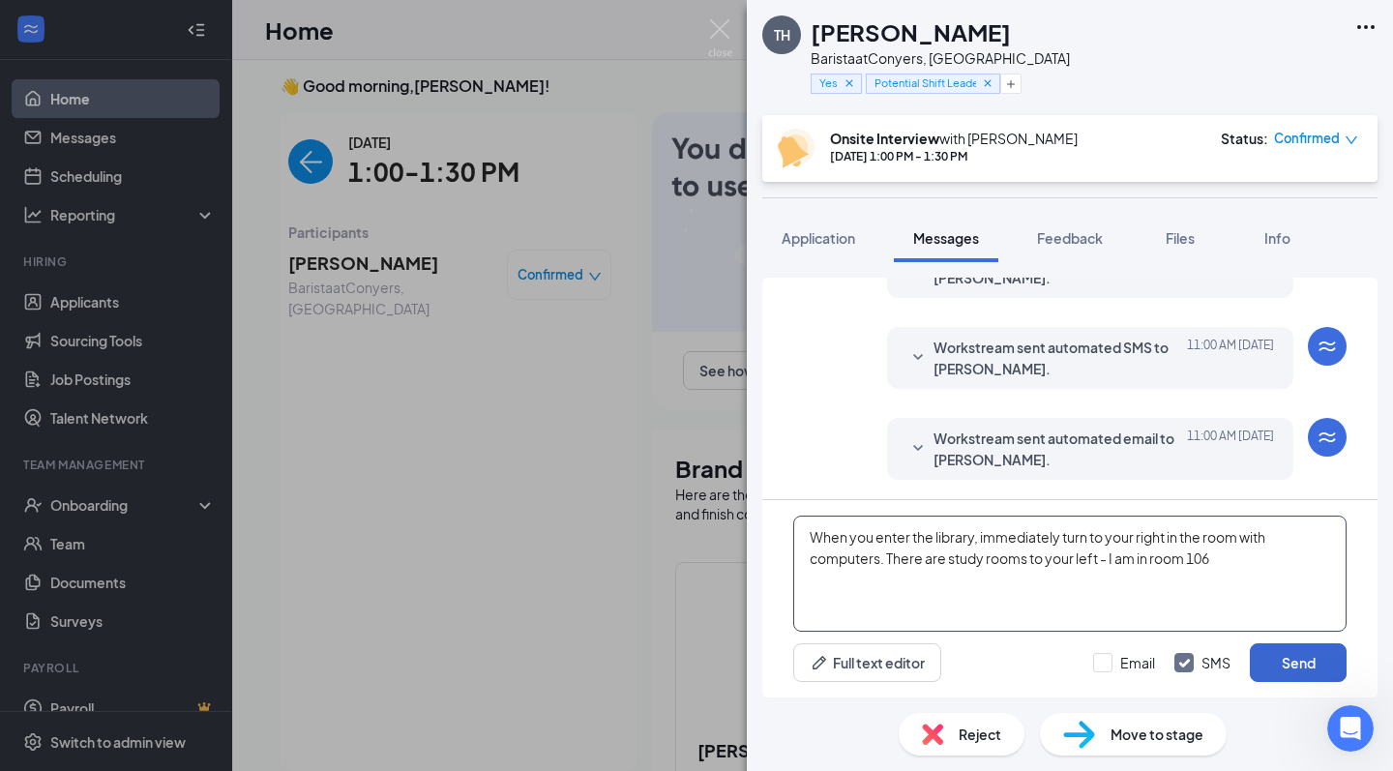
type textarea "When you enter the library, immediately turn to your right in the room with com…"
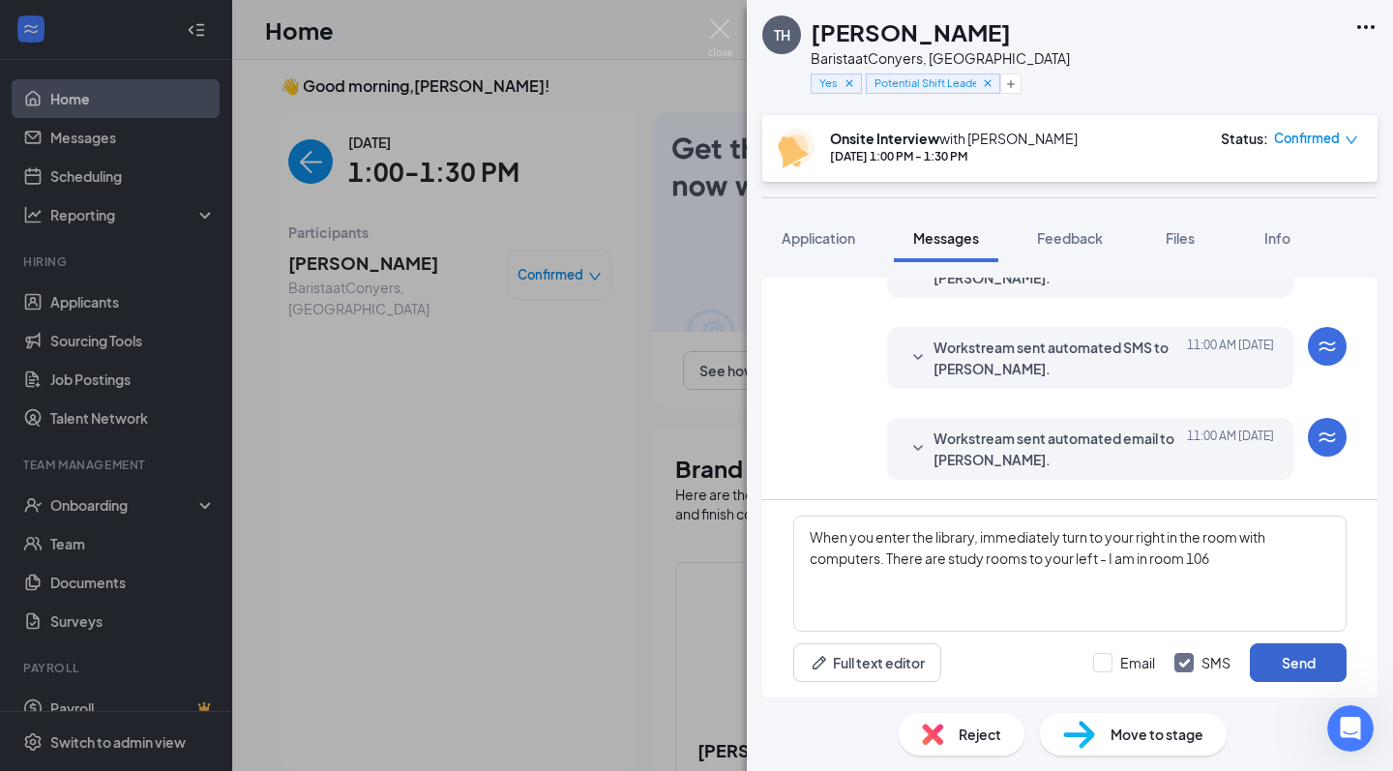
click at [1287, 665] on button "Send" at bounding box center [1298, 662] width 97 height 39
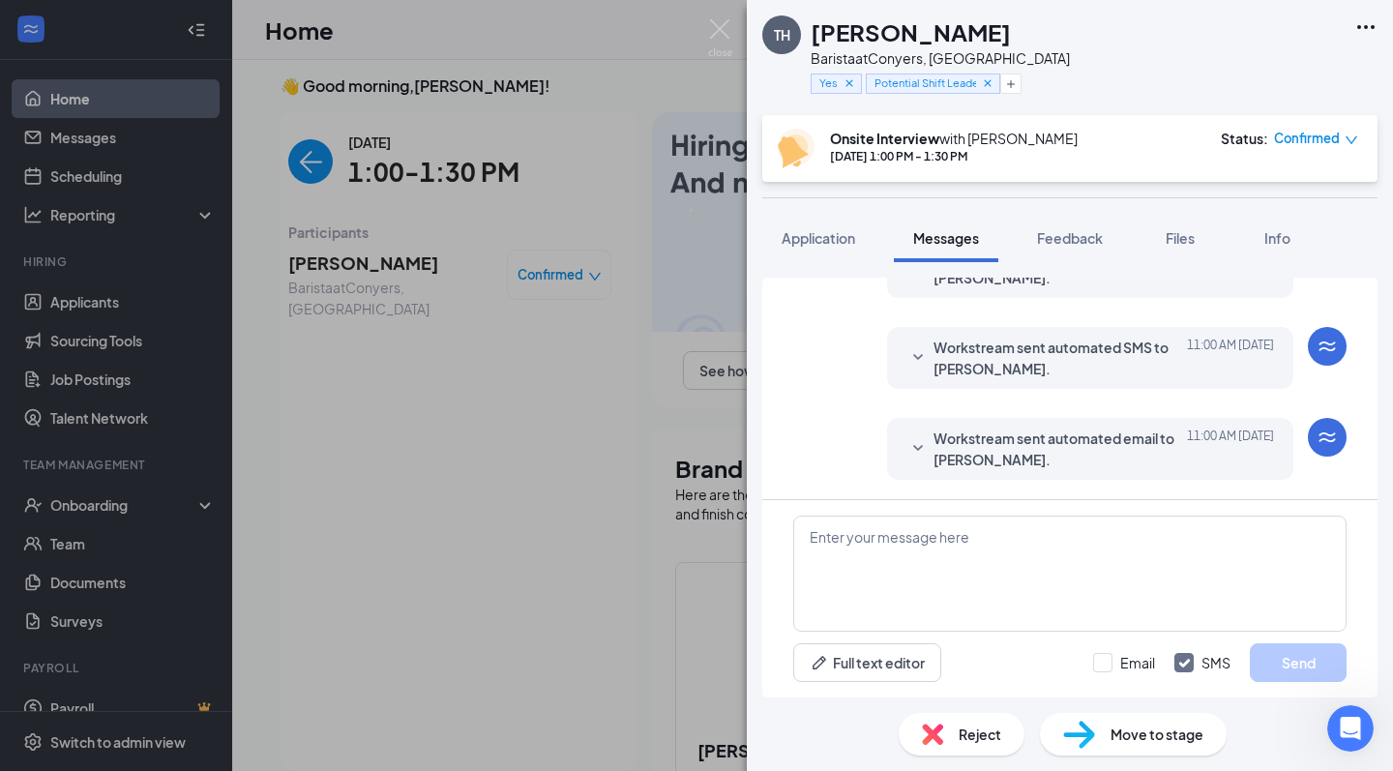
scroll to position [847, 0]
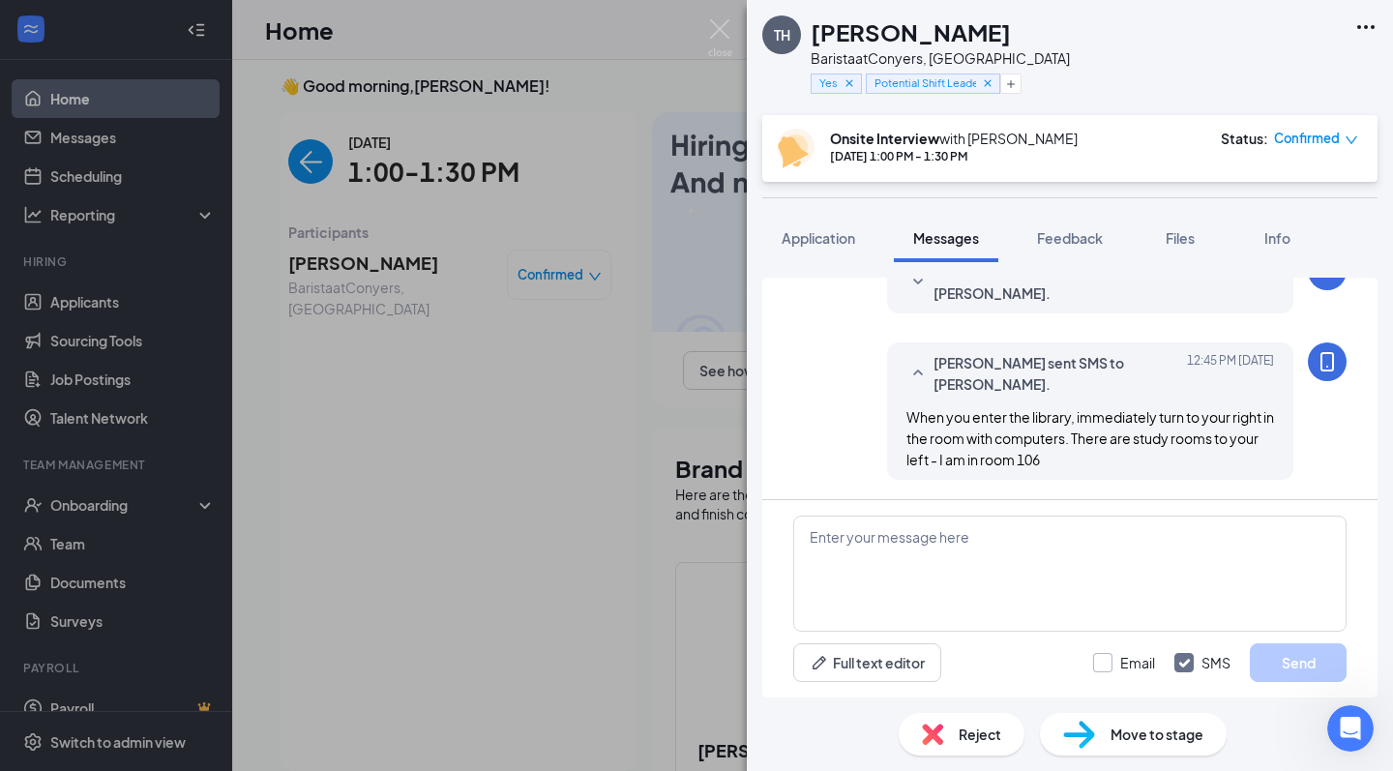
click at [1104, 663] on input "Email" at bounding box center [1124, 662] width 62 height 19
checkbox input "true"
click at [1178, 657] on input "SMS" at bounding box center [1203, 662] width 56 height 19
checkbox input "false"
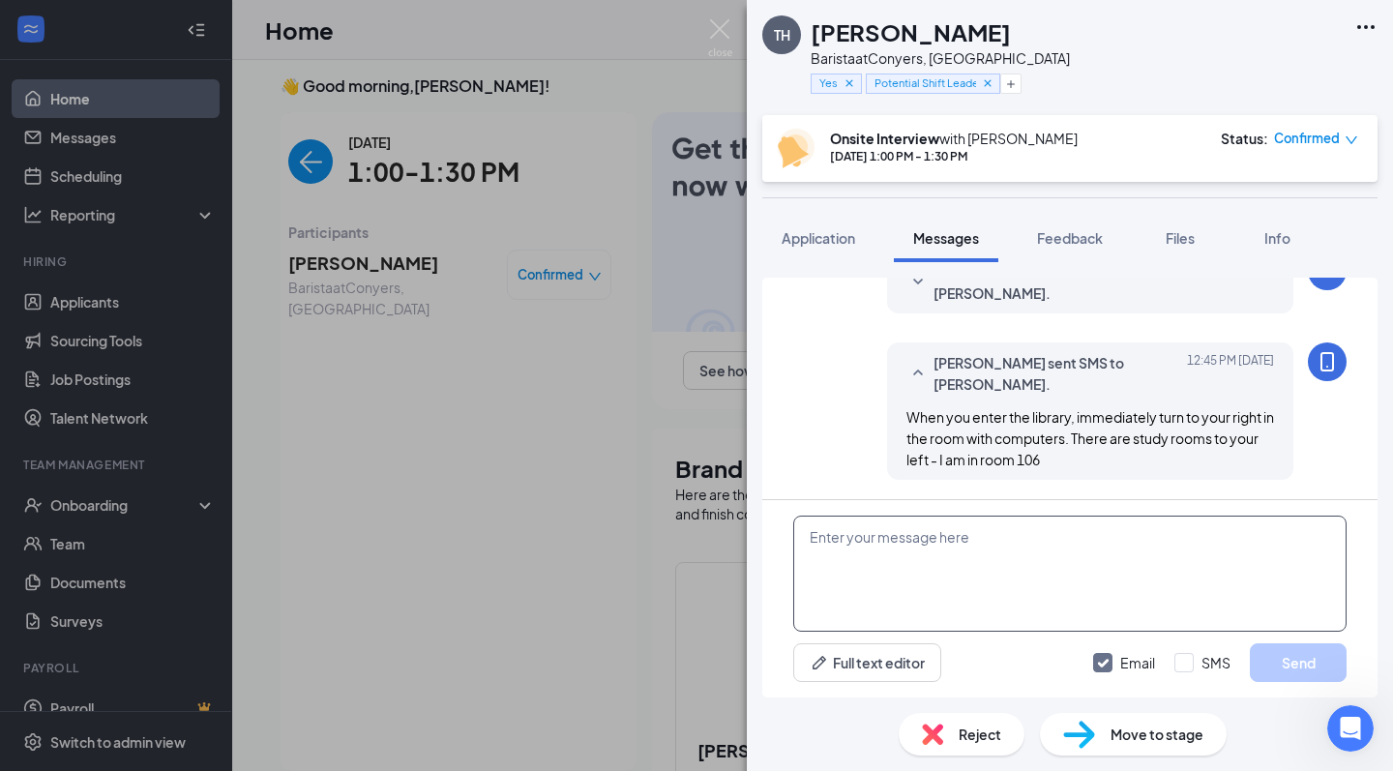
click at [1106, 559] on textarea at bounding box center [1069, 574] width 553 height 116
paste textarea "When you enter the library, immediately turn to your right in the room with com…"
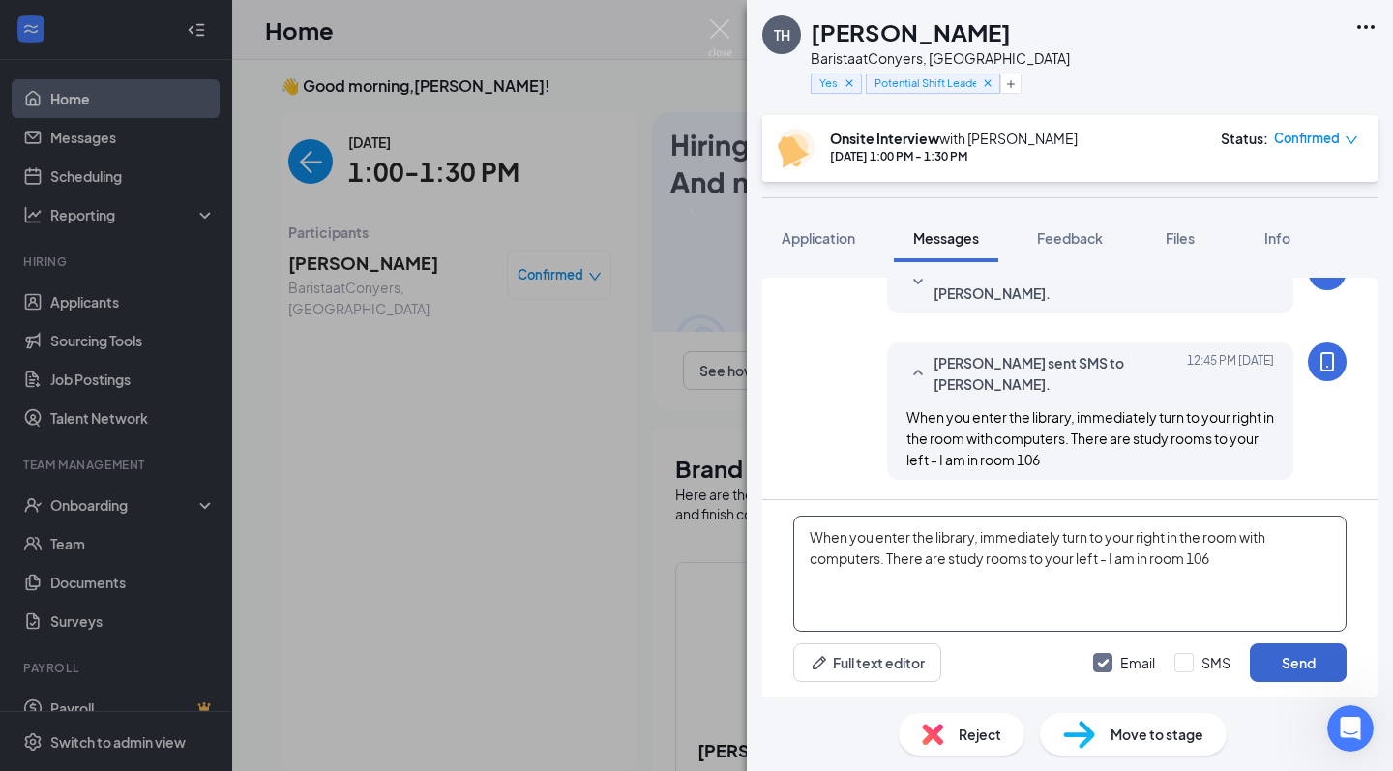
type textarea "When you enter the library, immediately turn to your right in the room with com…"
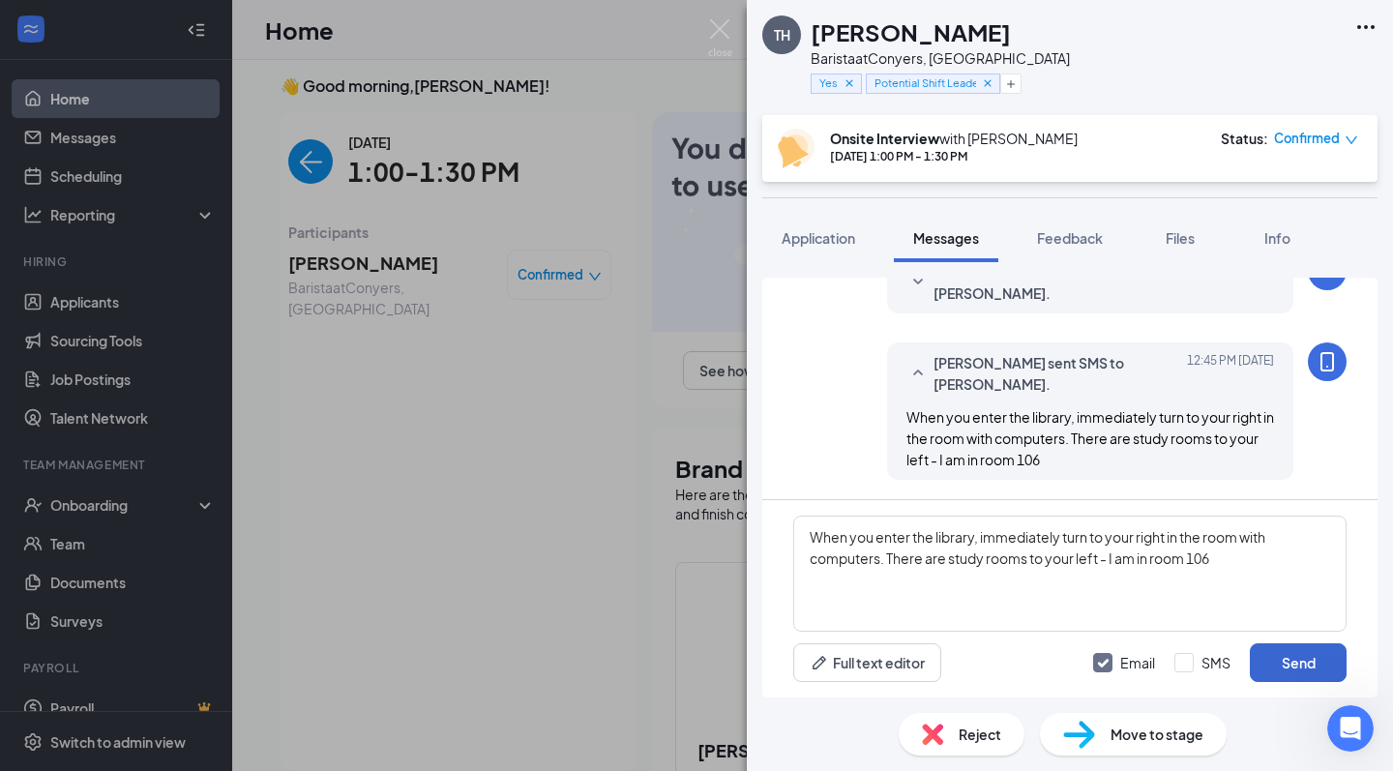
click at [1279, 664] on button "Send" at bounding box center [1298, 662] width 97 height 39
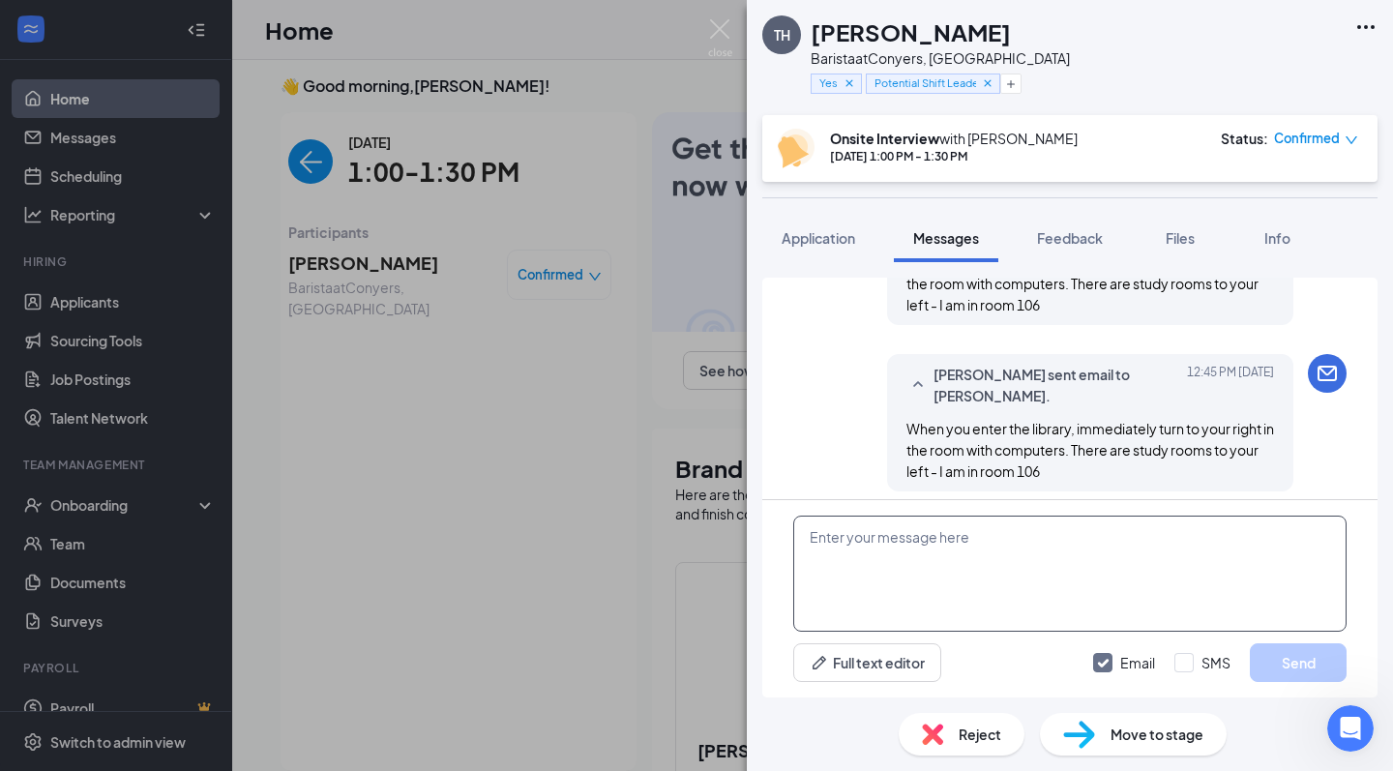
scroll to position [1013, 0]
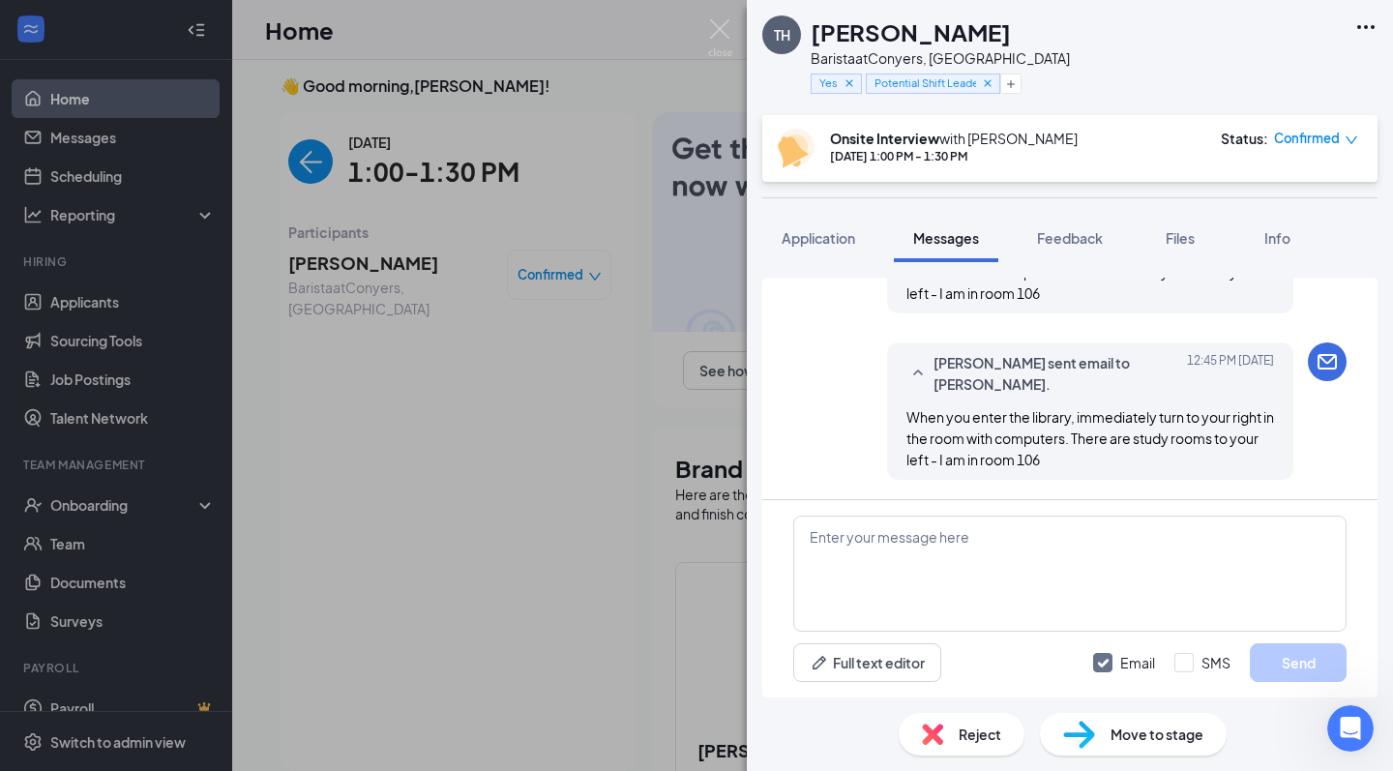
click at [1114, 661] on label "Email" at bounding box center [1124, 662] width 62 height 19
click at [1114, 661] on input "Email" at bounding box center [1124, 662] width 62 height 19
checkbox input "false"
click at [717, 32] on img at bounding box center [720, 38] width 24 height 38
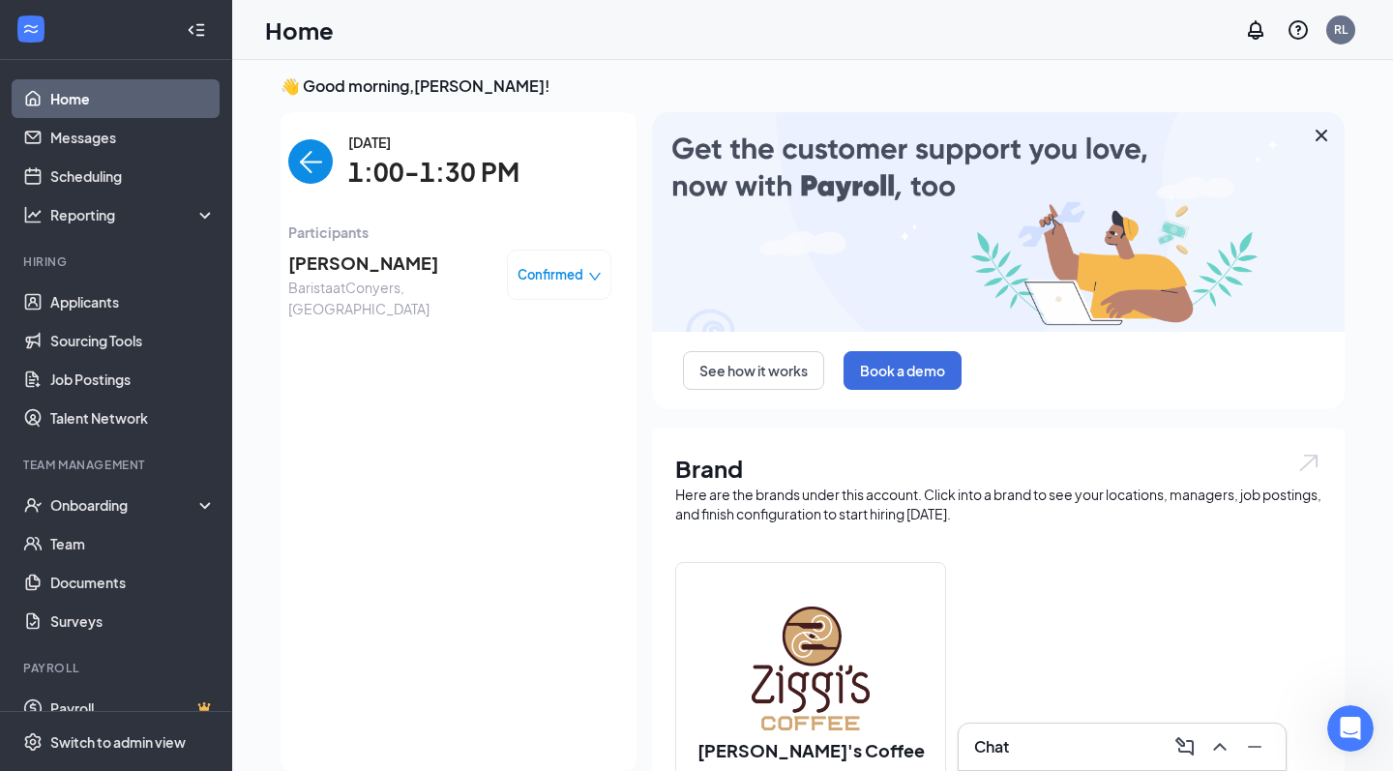
click at [124, 98] on link "Home" at bounding box center [132, 98] width 165 height 39
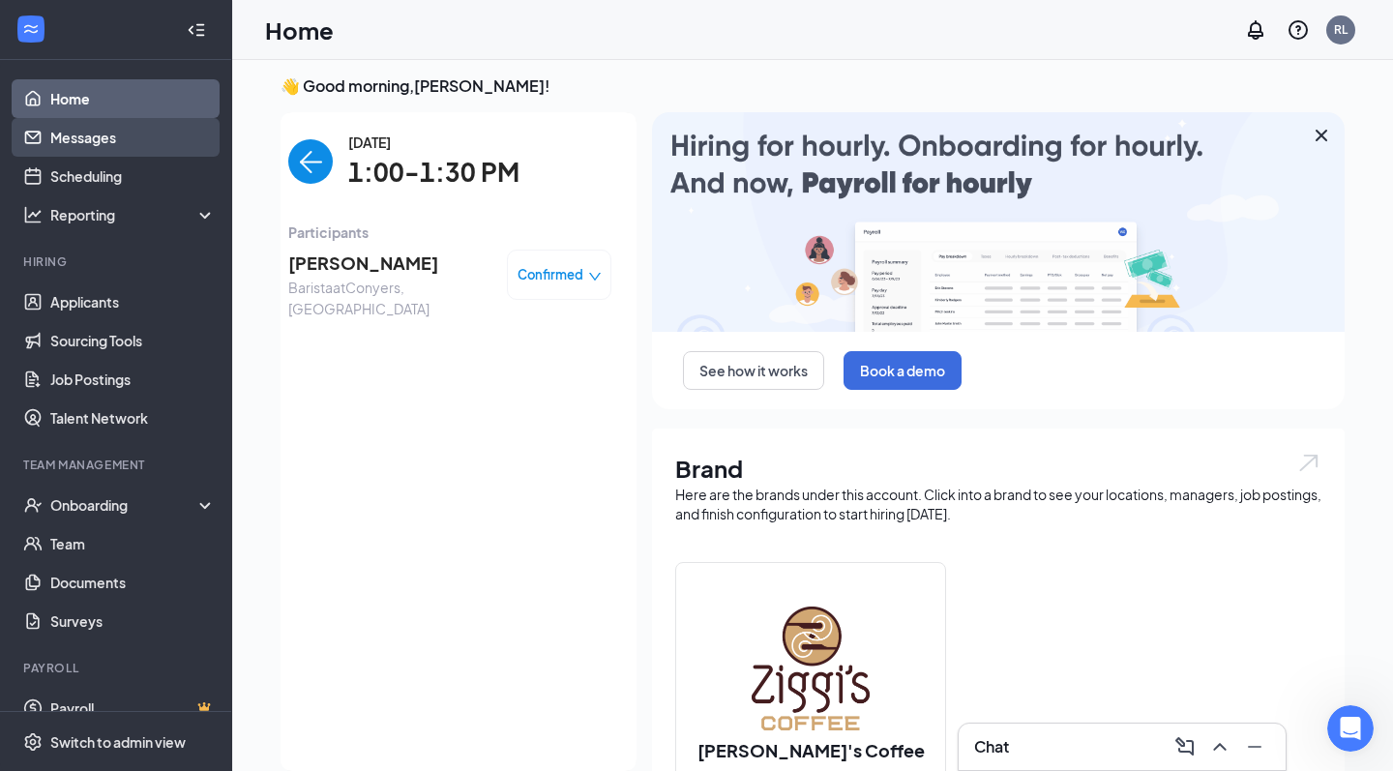
click at [143, 131] on link "Messages" at bounding box center [132, 137] width 165 height 39
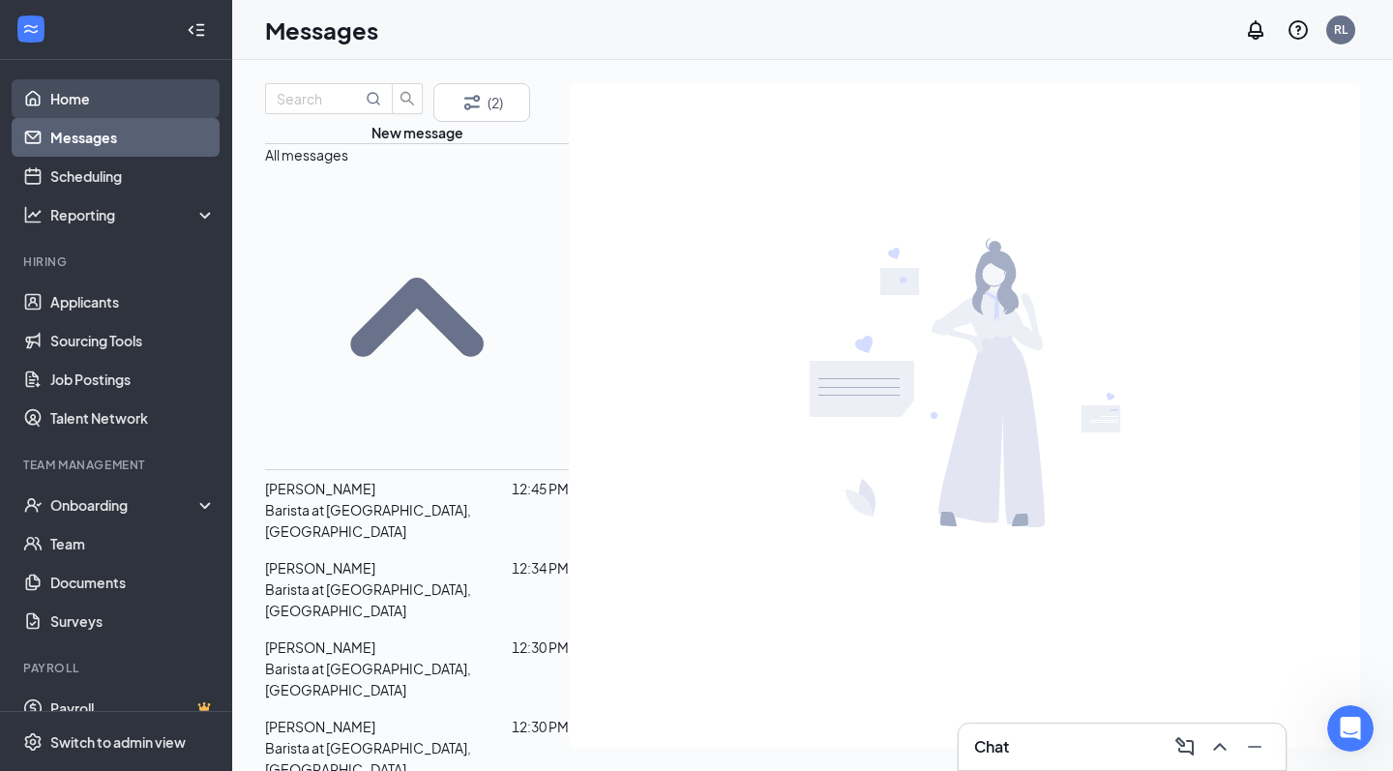
click at [84, 111] on link "Home" at bounding box center [132, 98] width 165 height 39
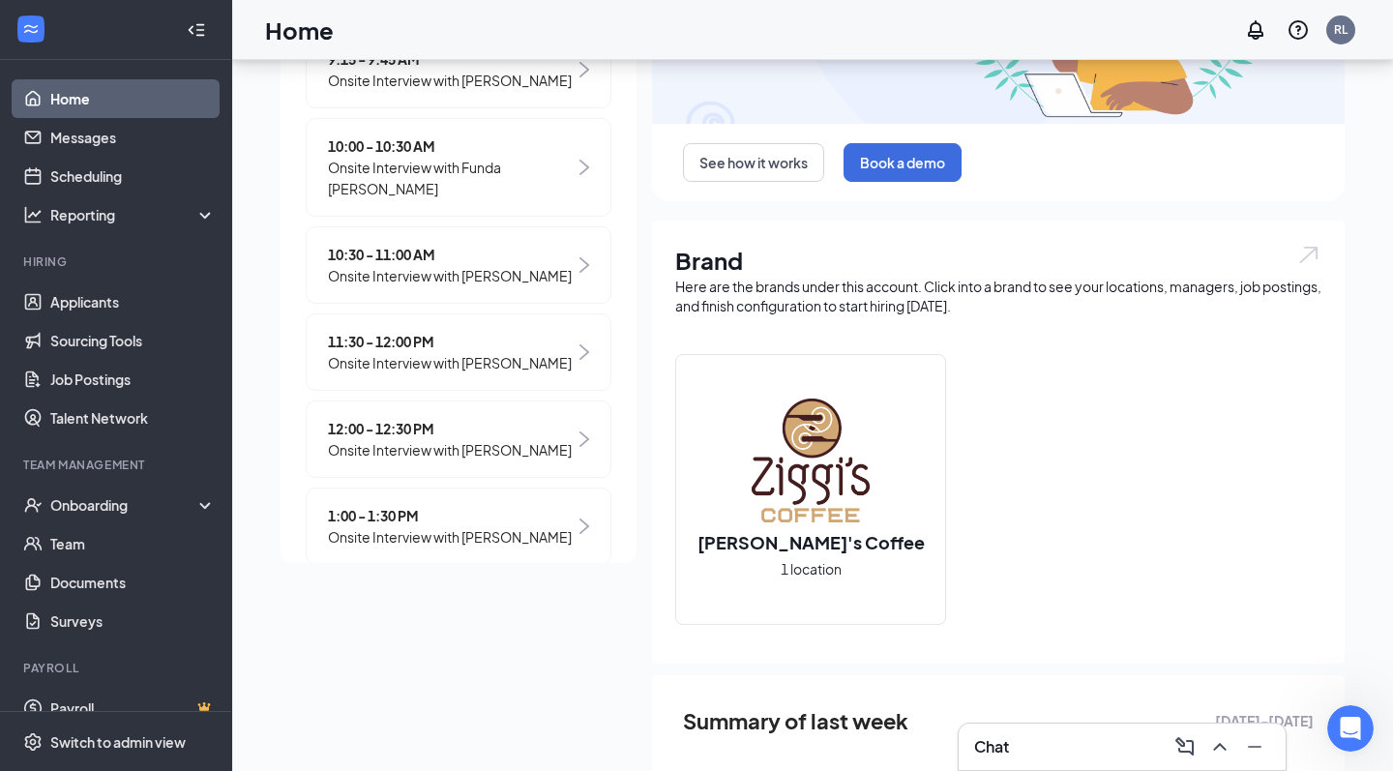
scroll to position [150, 0]
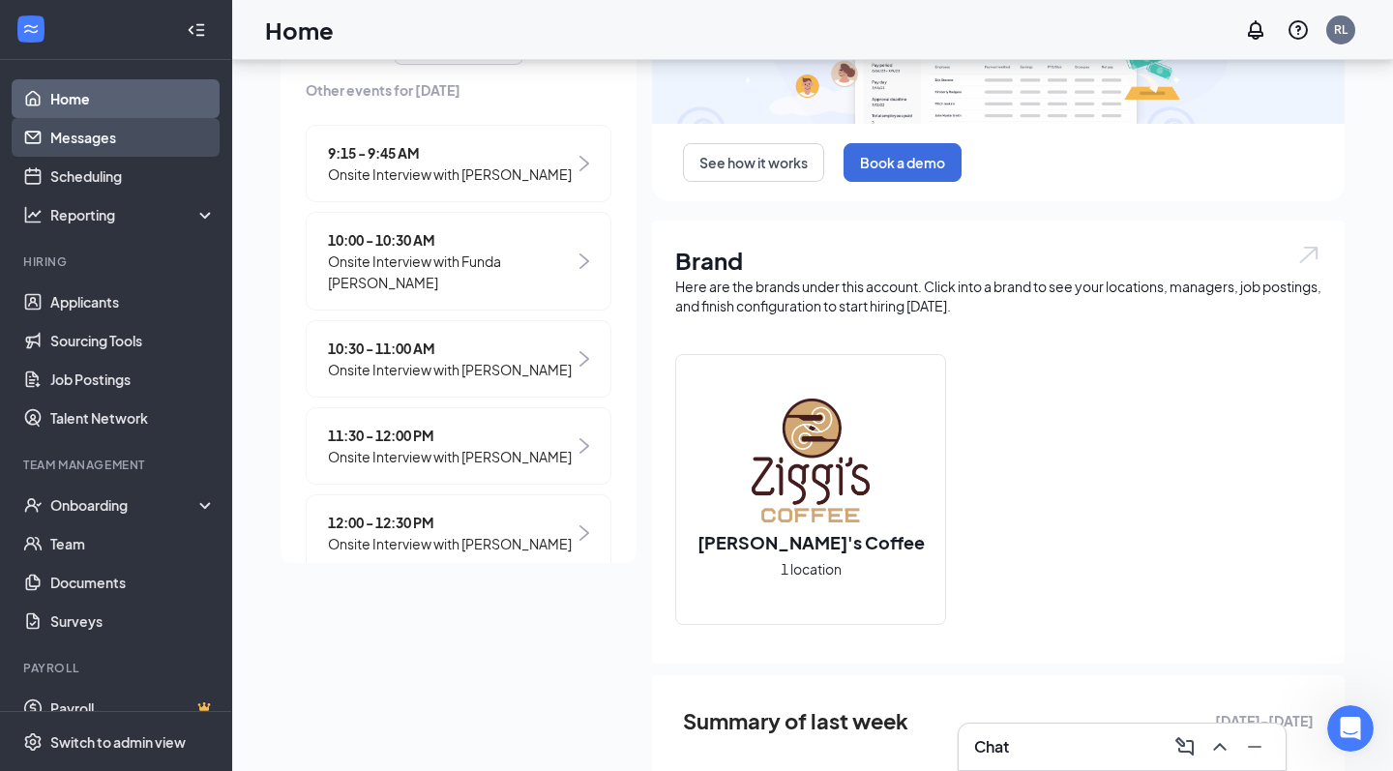
click at [112, 130] on link "Messages" at bounding box center [132, 137] width 165 height 39
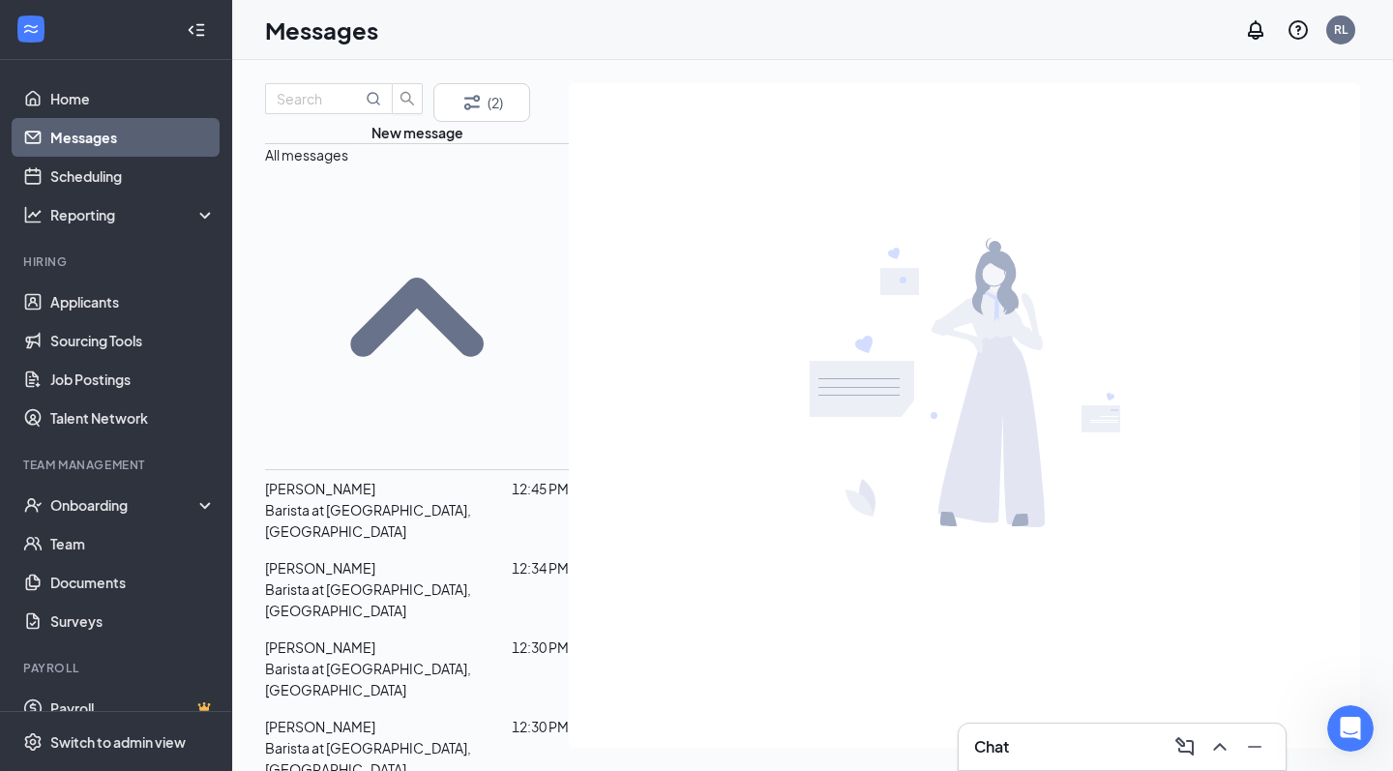
click at [371, 499] on p "Barista at [GEOGRAPHIC_DATA], [GEOGRAPHIC_DATA]" at bounding box center [417, 520] width 304 height 43
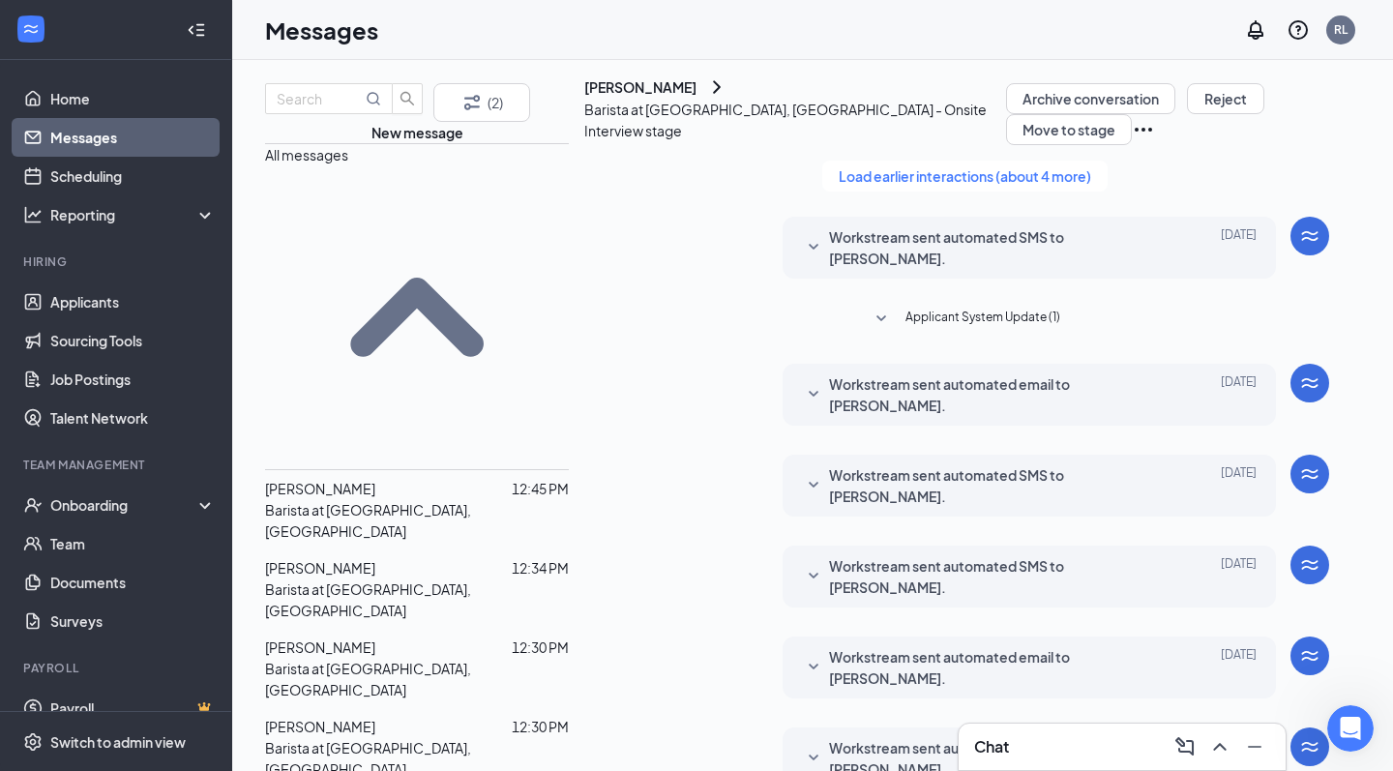
scroll to position [509, 0]
click at [123, 174] on link "Scheduling" at bounding box center [132, 176] width 165 height 39
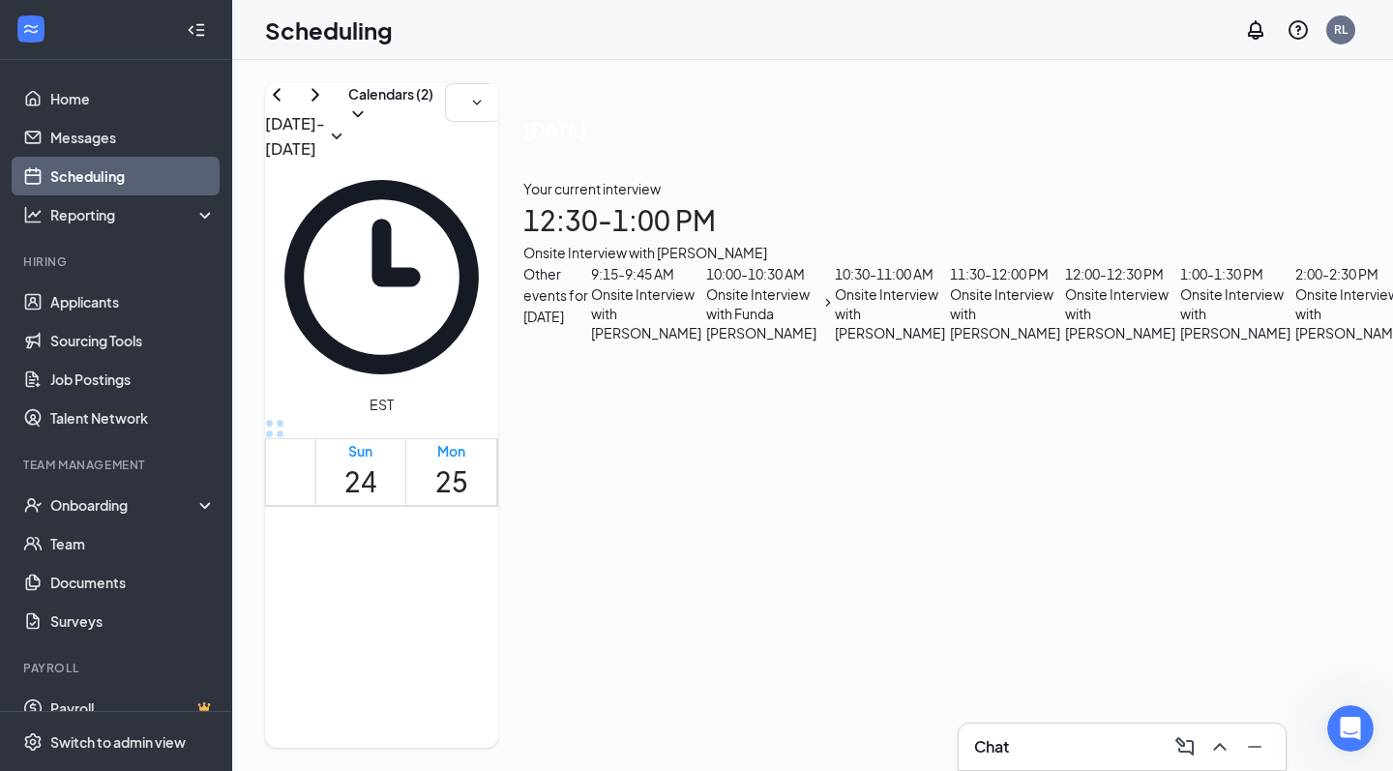
scroll to position [1094, 0]
click at [1016, 755] on div "Chat" at bounding box center [1122, 746] width 296 height 31
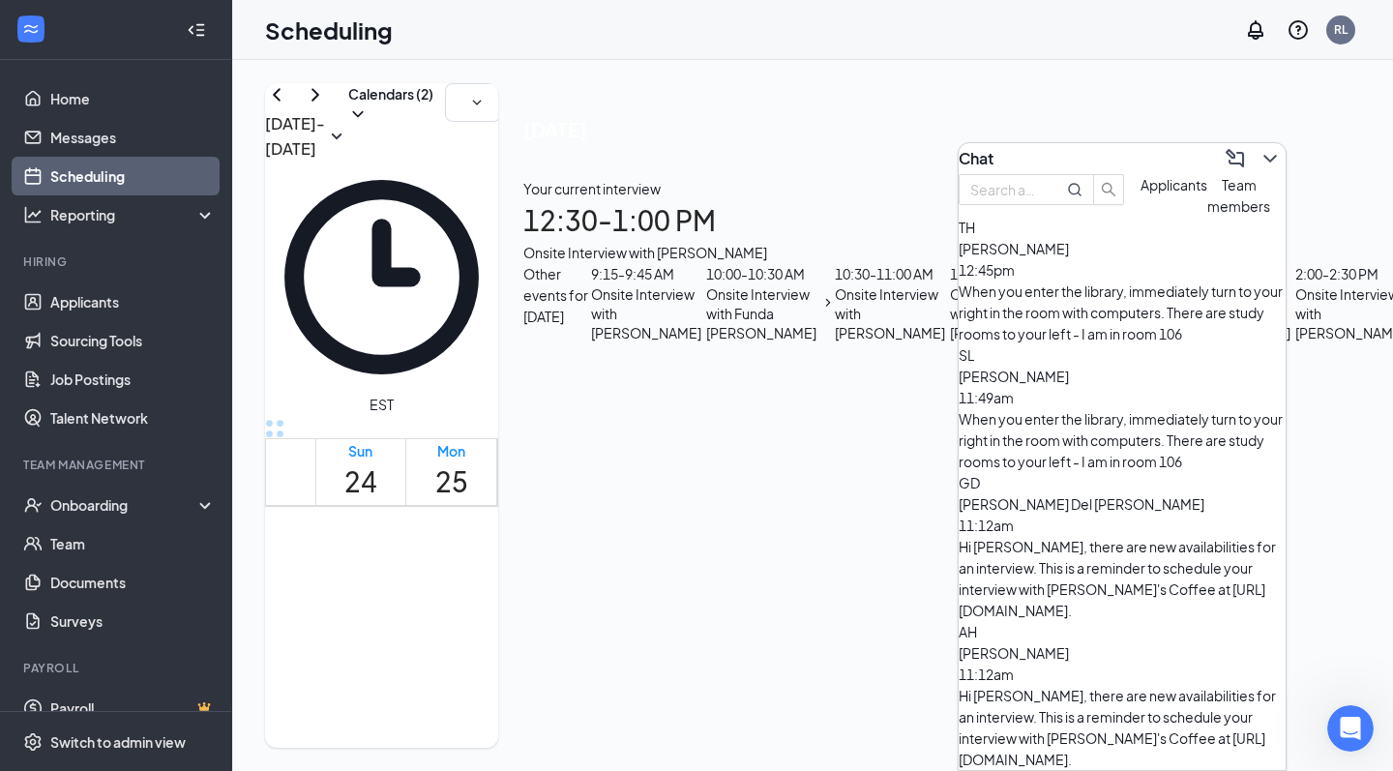
scroll to position [0, 0]
click at [1040, 200] on input "text" at bounding box center [1005, 189] width 70 height 21
click at [1262, 147] on icon "ChevronDown" at bounding box center [1270, 158] width 23 height 23
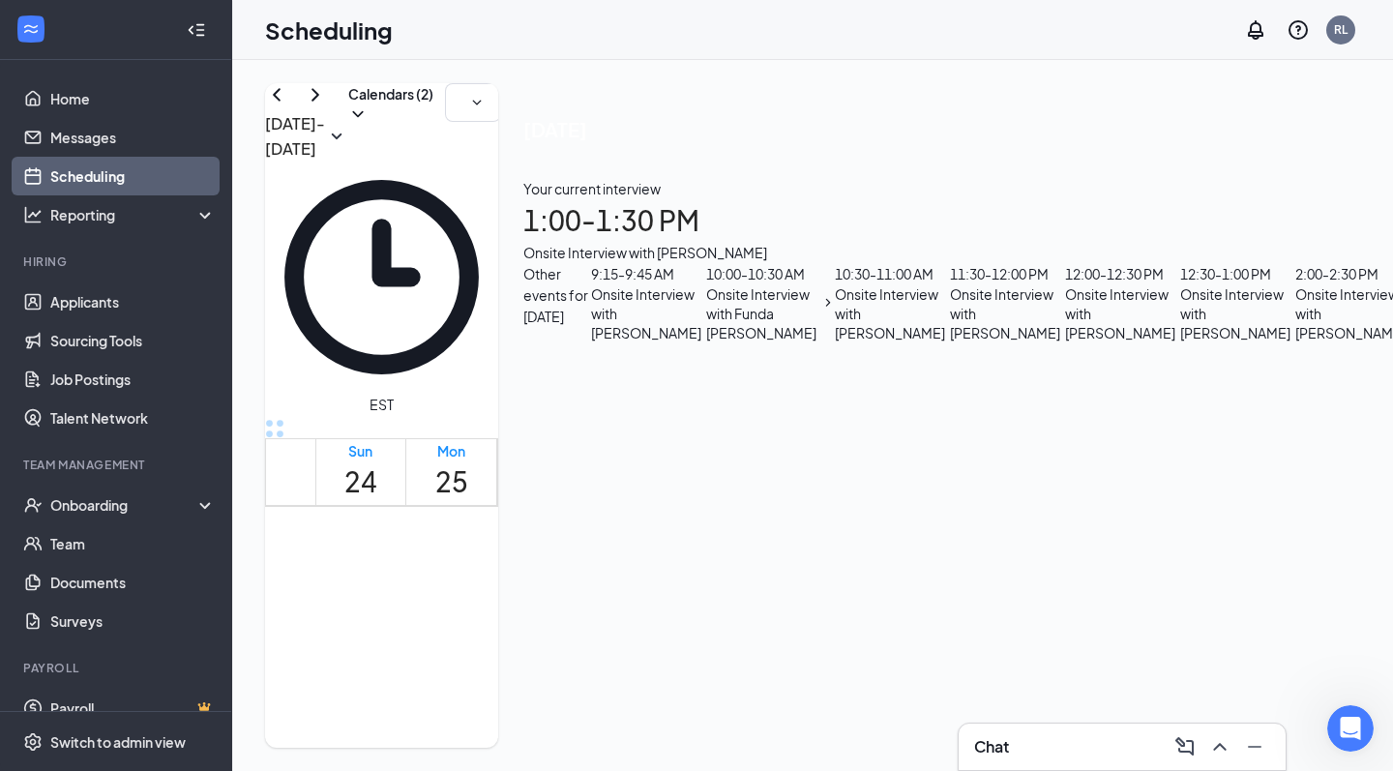
scroll to position [1316, 0]
click at [55, 318] on link "Applicants" at bounding box center [132, 302] width 165 height 39
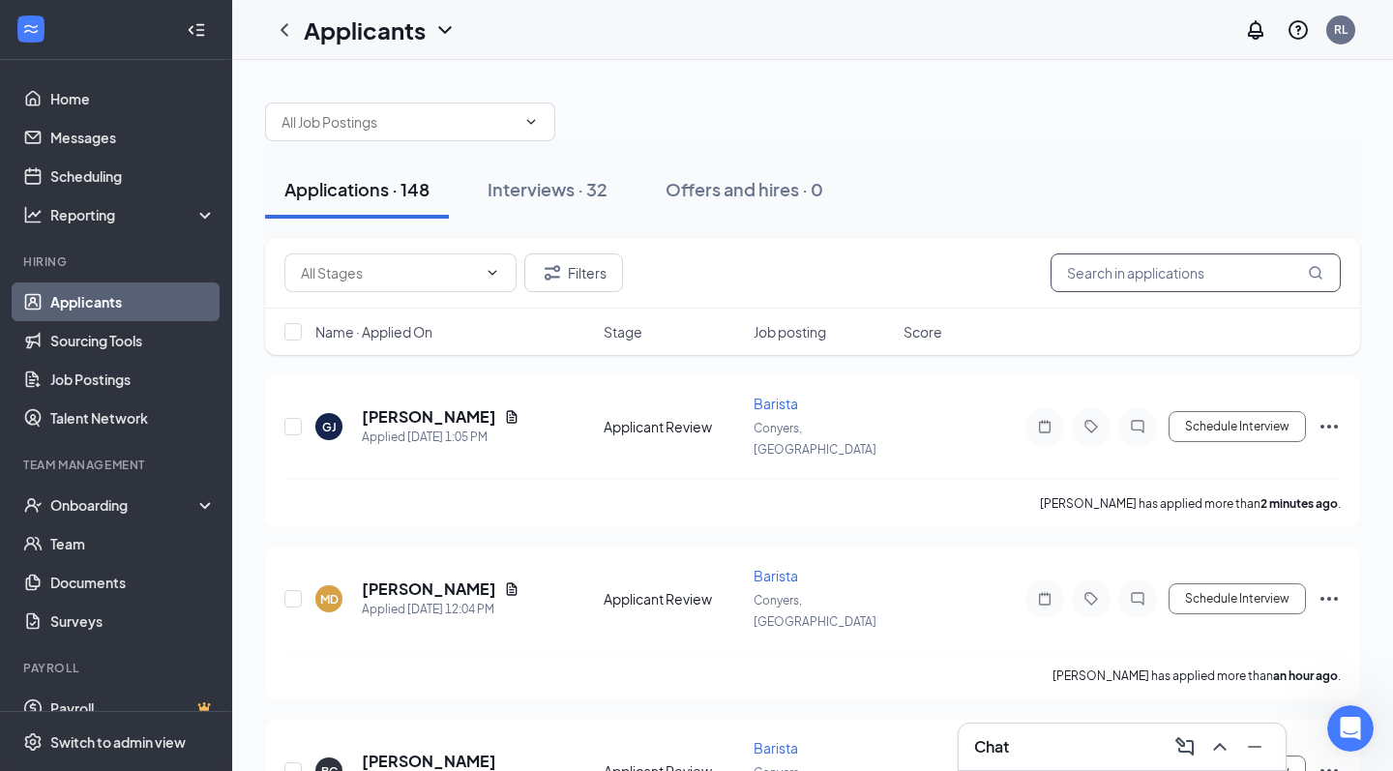
click at [1089, 278] on input "text" at bounding box center [1196, 273] width 290 height 39
click at [553, 186] on div "Interviews · 32" at bounding box center [548, 189] width 120 height 24
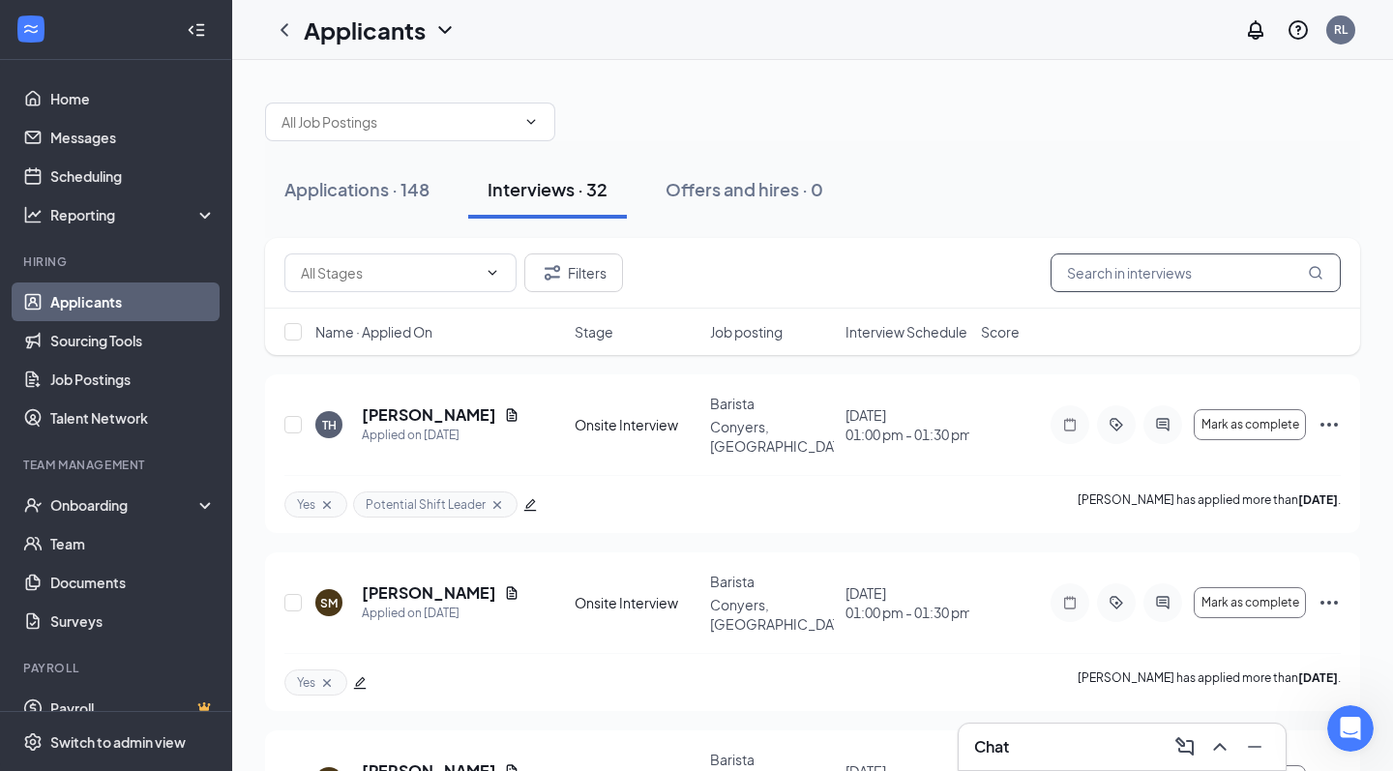
click at [1105, 283] on input "text" at bounding box center [1196, 273] width 290 height 39
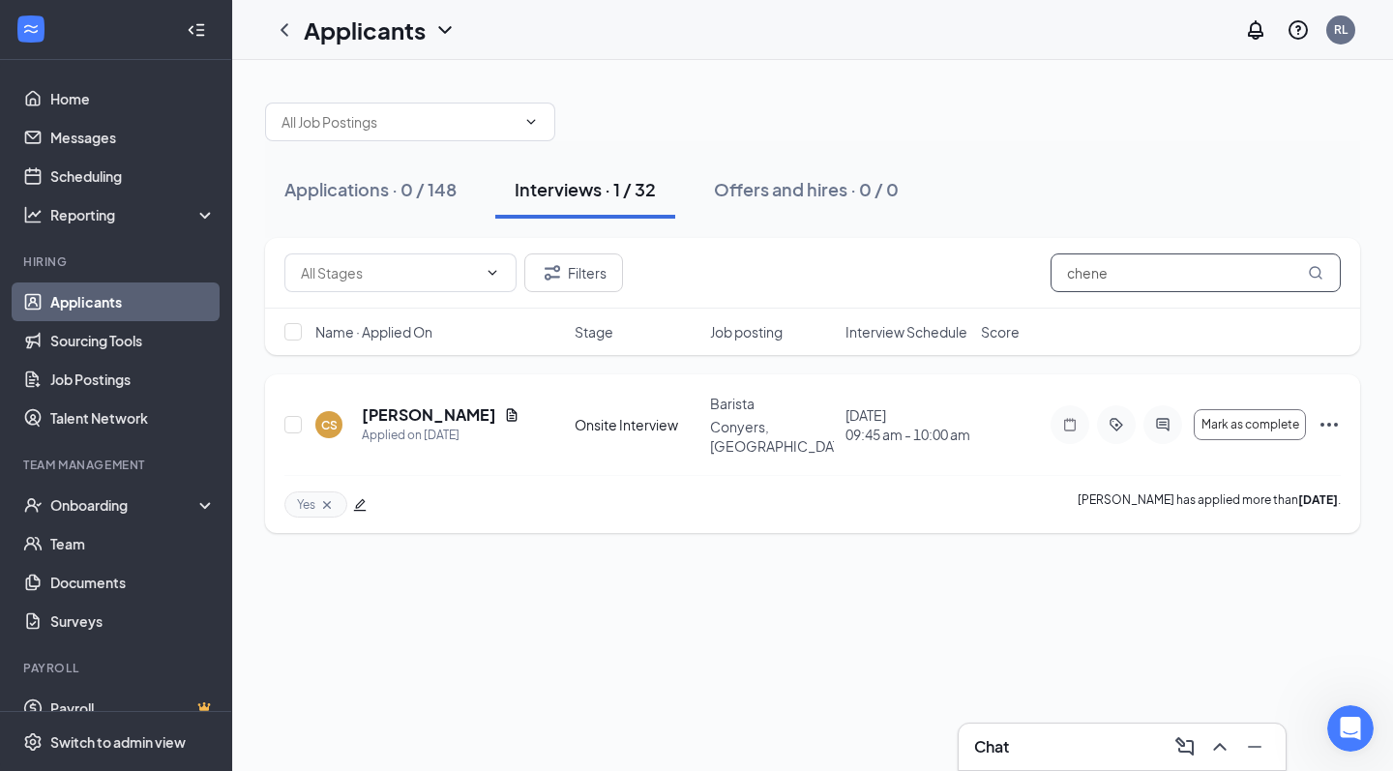
type input "chene"
click at [1167, 417] on icon "ActiveChat" at bounding box center [1162, 424] width 23 height 15
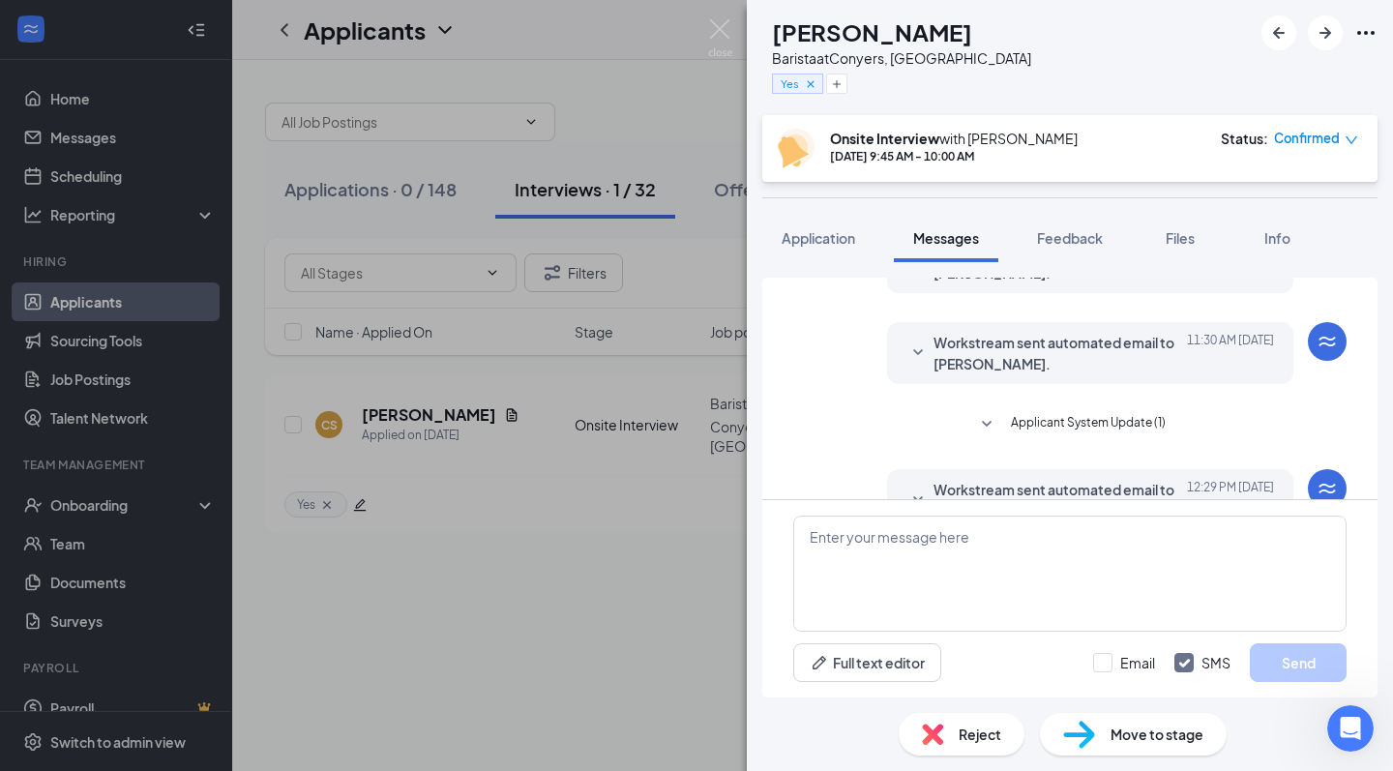
scroll to position [532, 0]
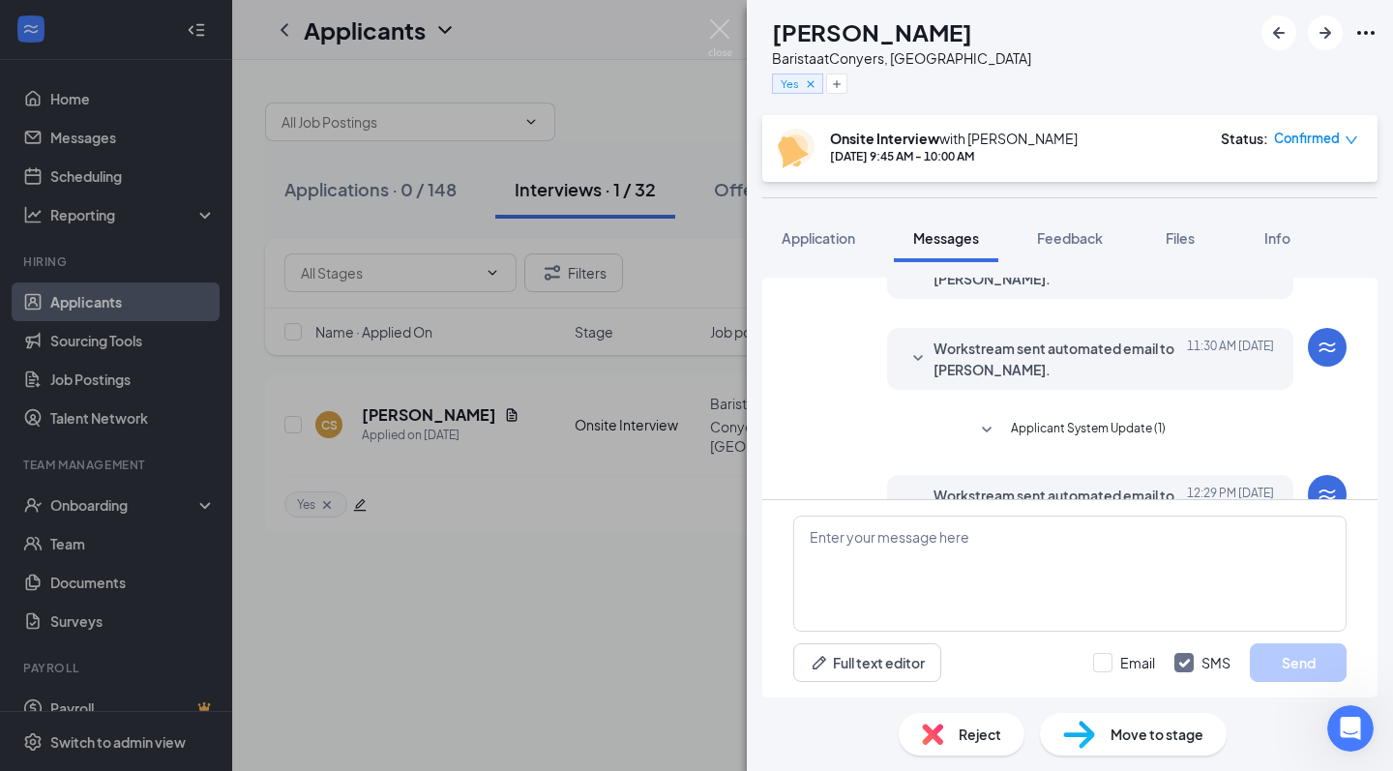
click at [980, 355] on span "Workstream sent automated email to Chenecia Slater." at bounding box center [1061, 359] width 254 height 43
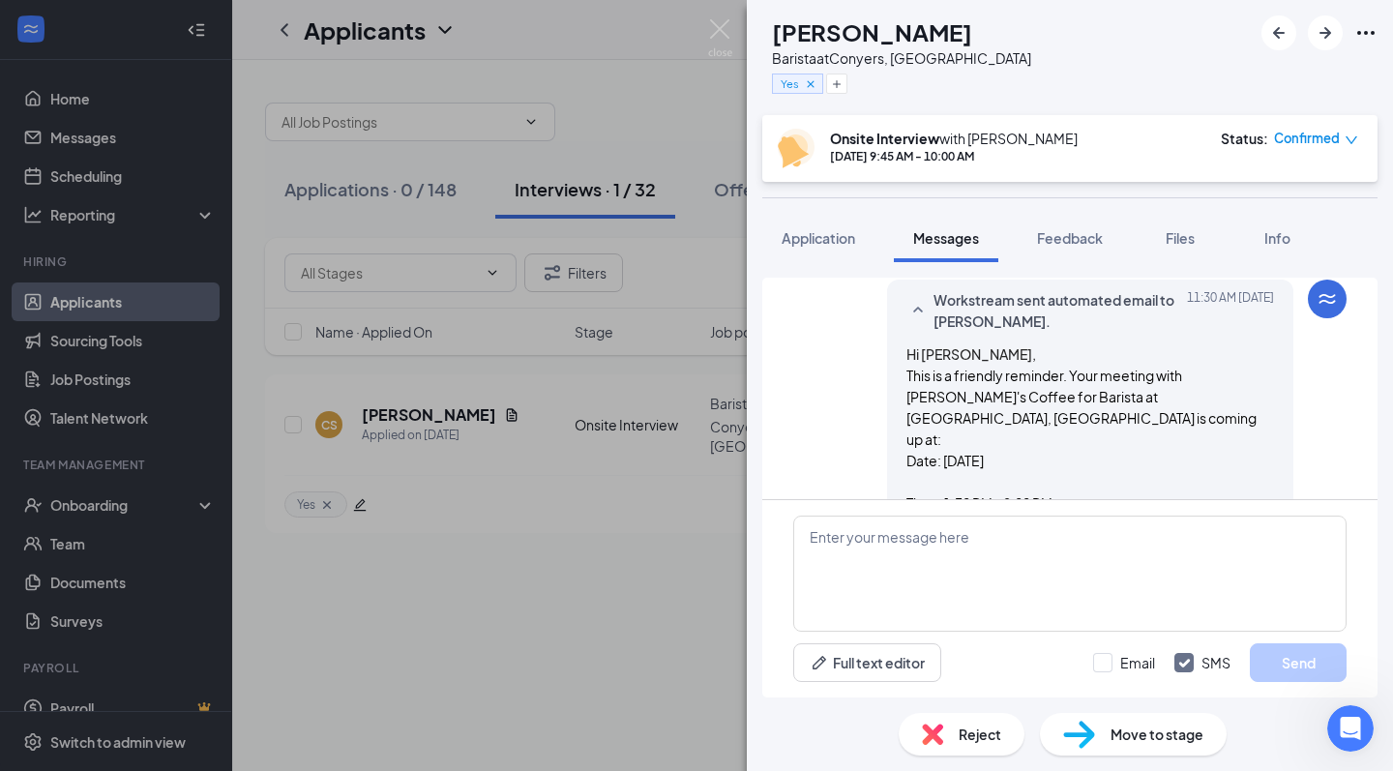
scroll to position [582, 0]
click at [971, 328] on span "Workstream sent automated email to Chenecia Slater." at bounding box center [1061, 308] width 254 height 43
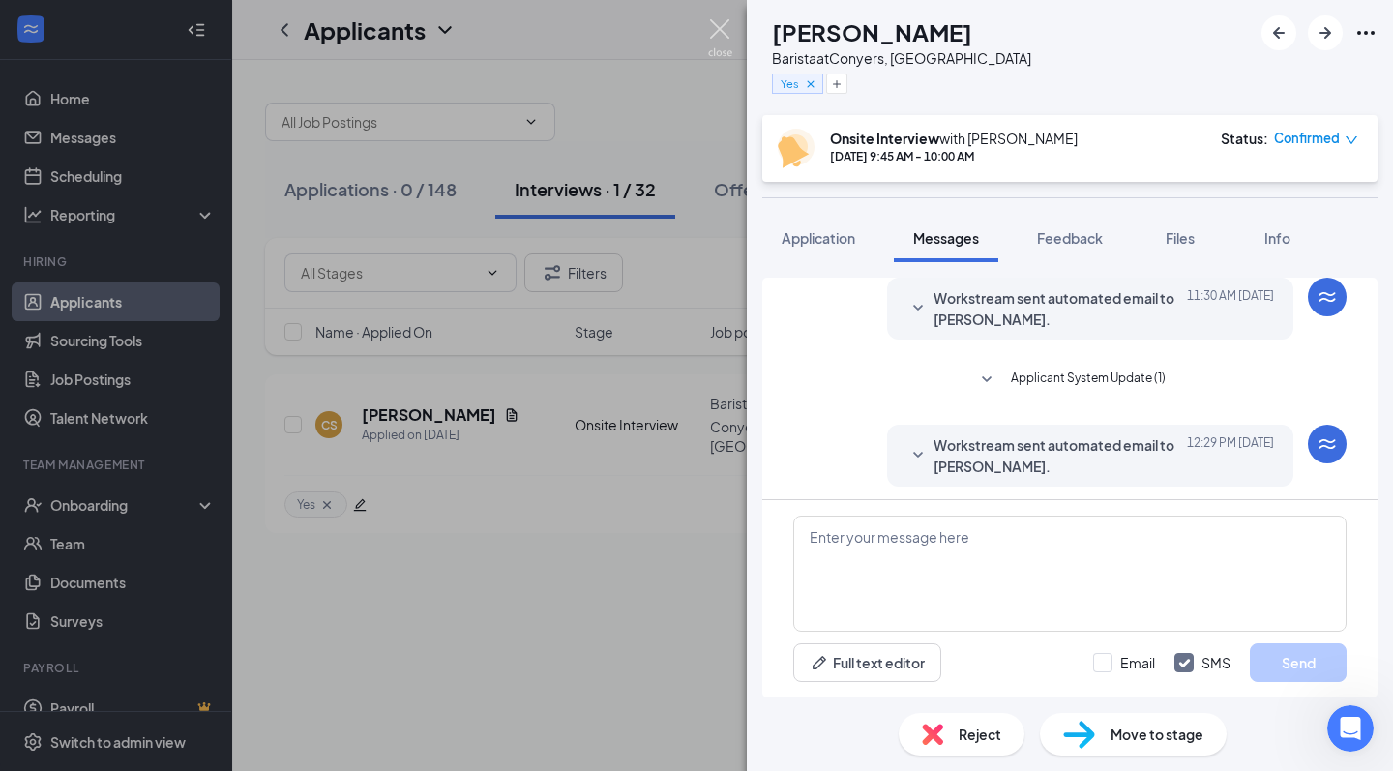
click at [721, 28] on img at bounding box center [720, 38] width 24 height 38
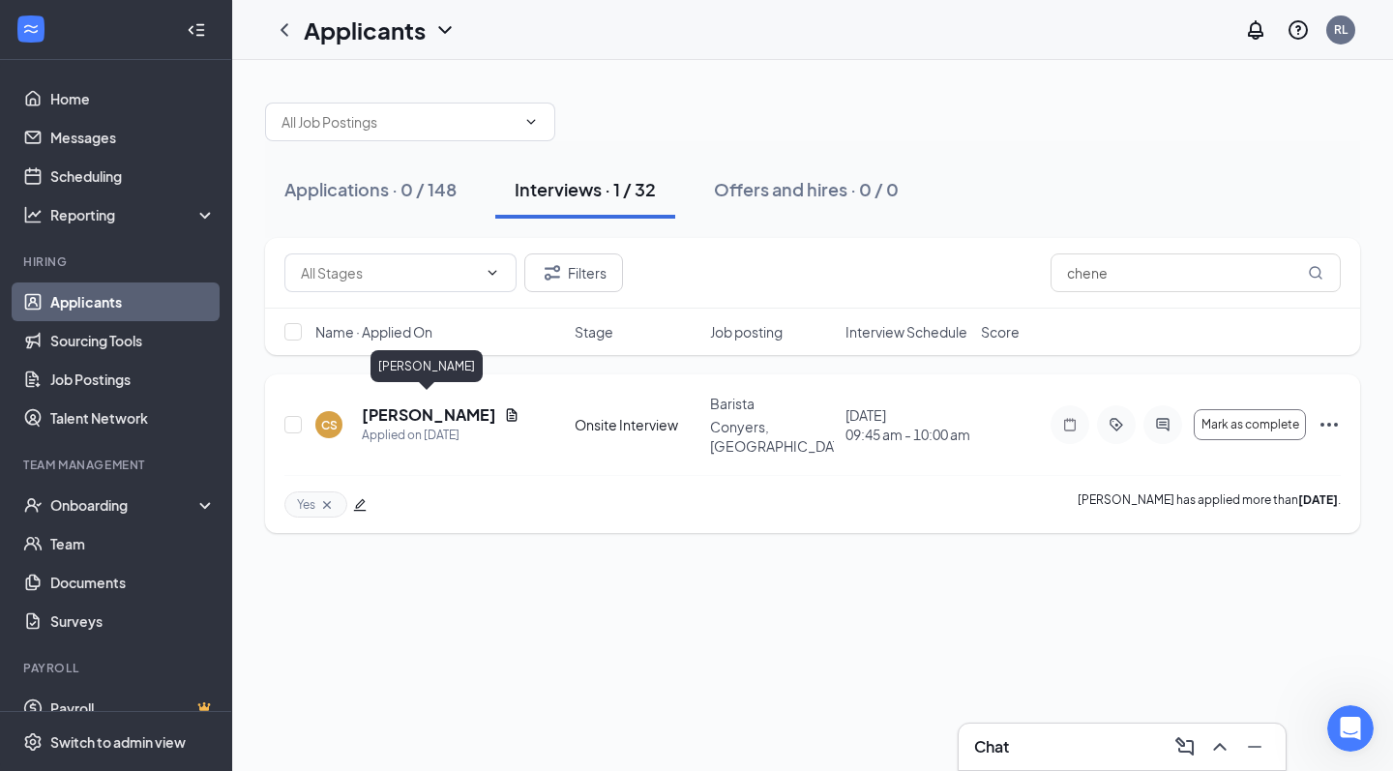
click at [444, 404] on h5 "Chenecia Slater" at bounding box center [429, 414] width 134 height 21
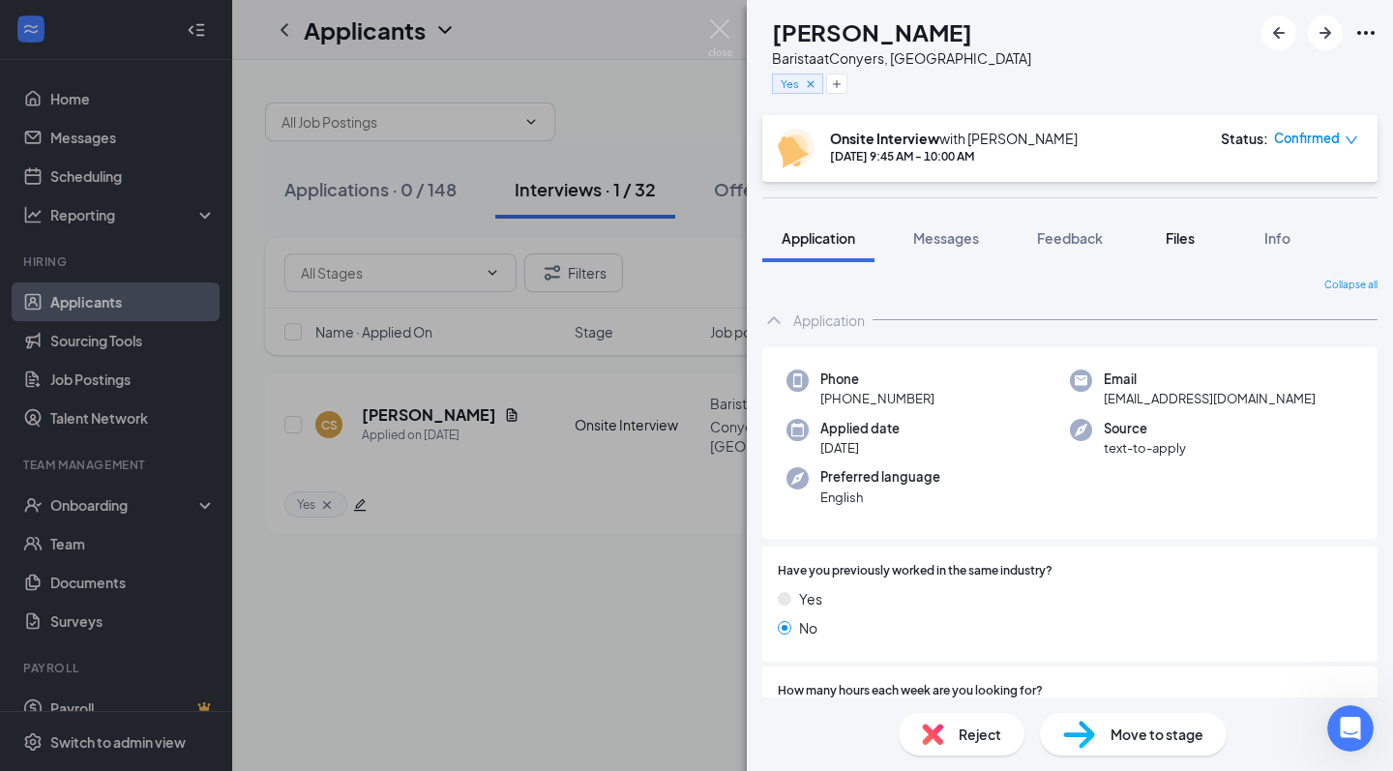
click at [1209, 231] on button "Files" at bounding box center [1180, 238] width 77 height 48
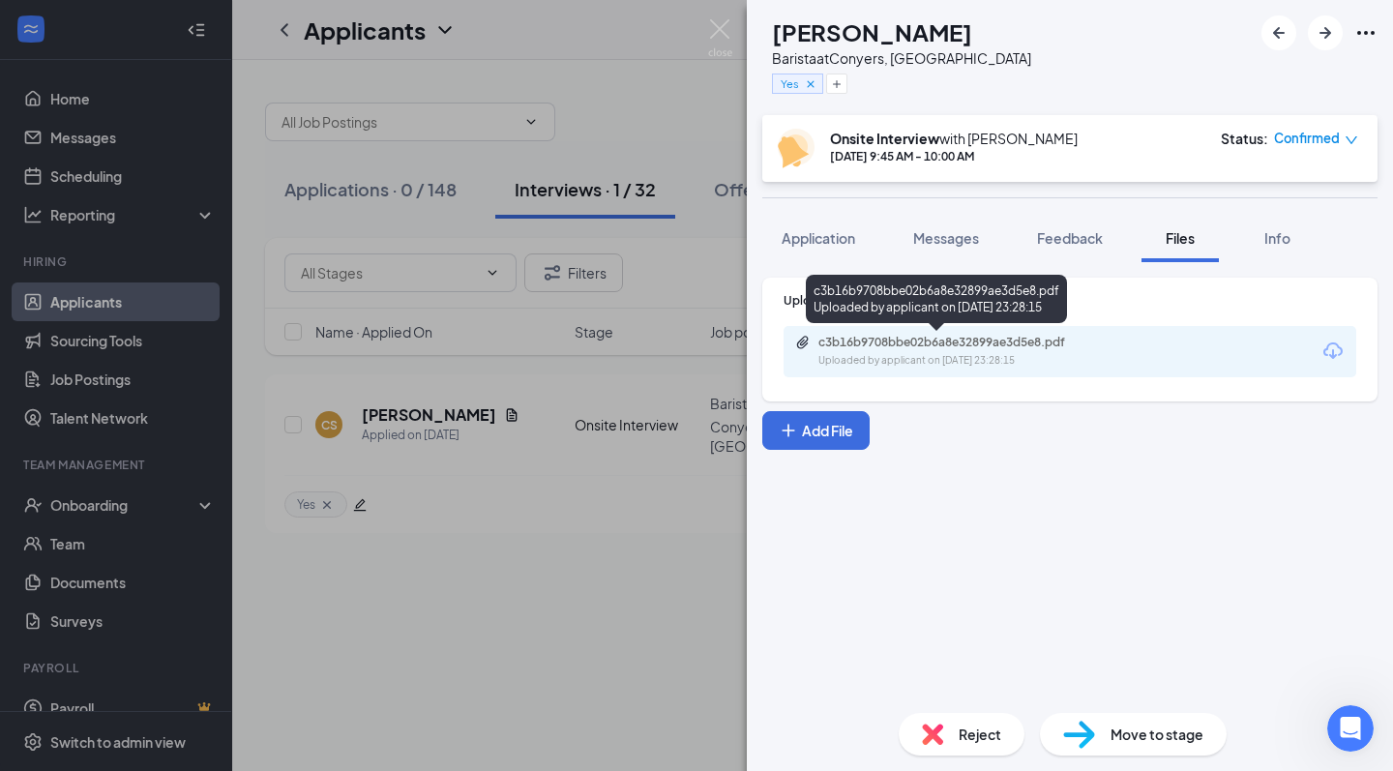
click at [1018, 346] on div "c3b16b9708bbe02b6a8e32899ae3d5e8.pdf" at bounding box center [954, 342] width 271 height 15
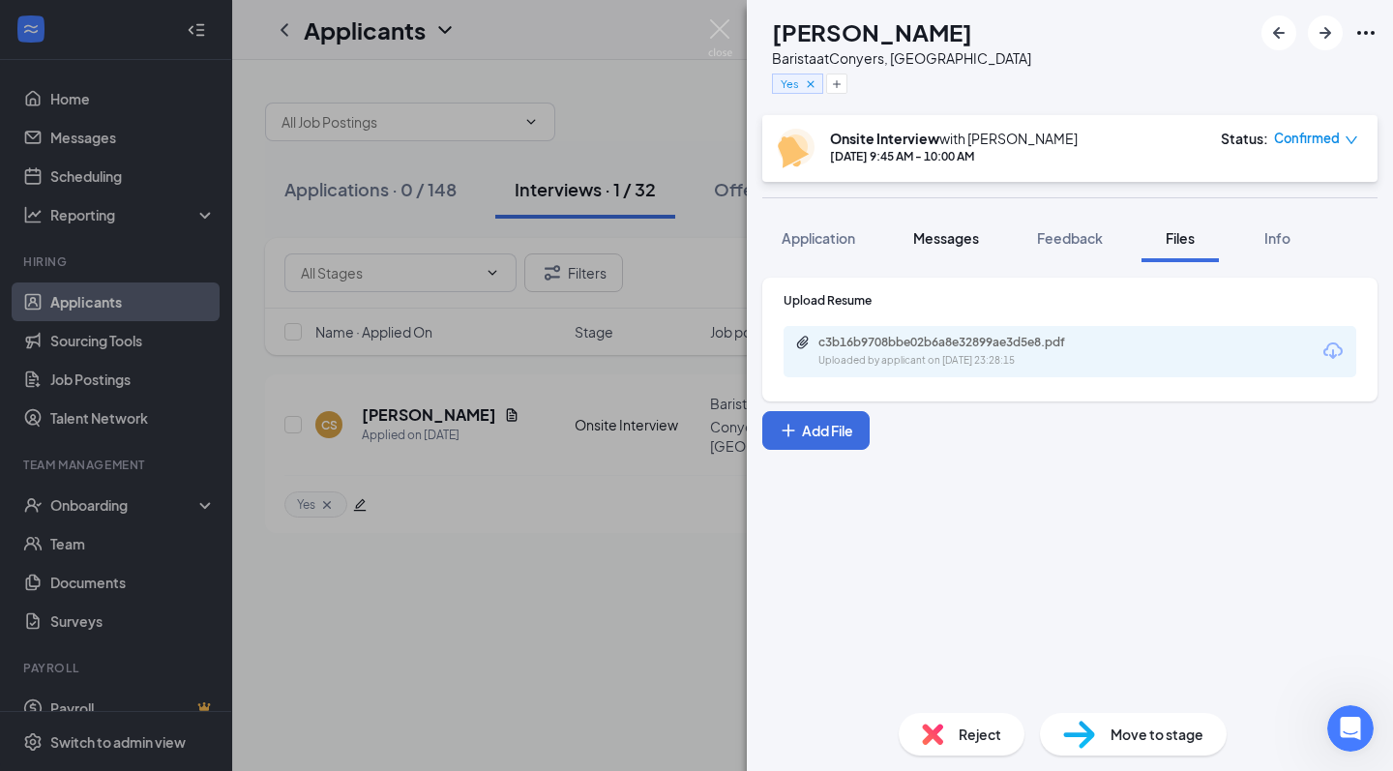
click at [946, 241] on span "Messages" at bounding box center [946, 237] width 66 height 17
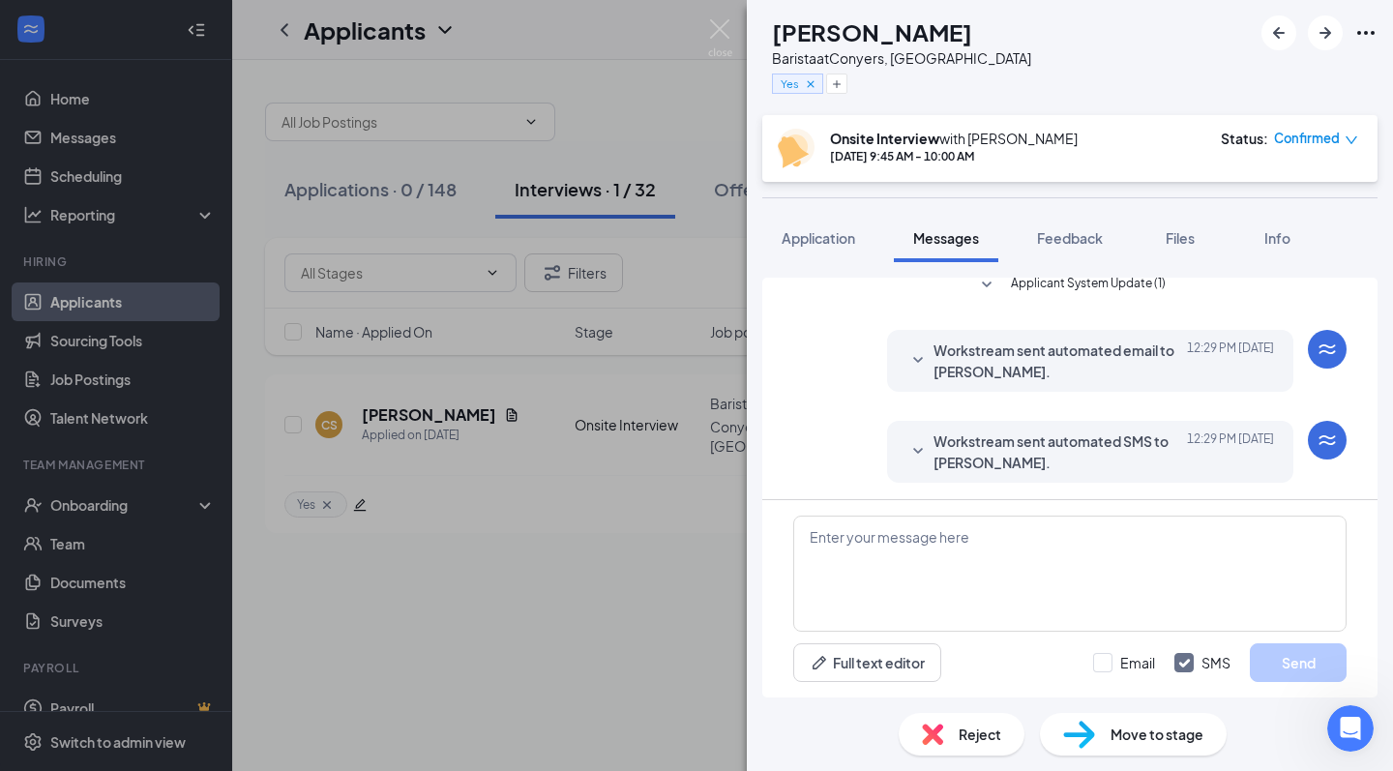
scroll to position [680, 0]
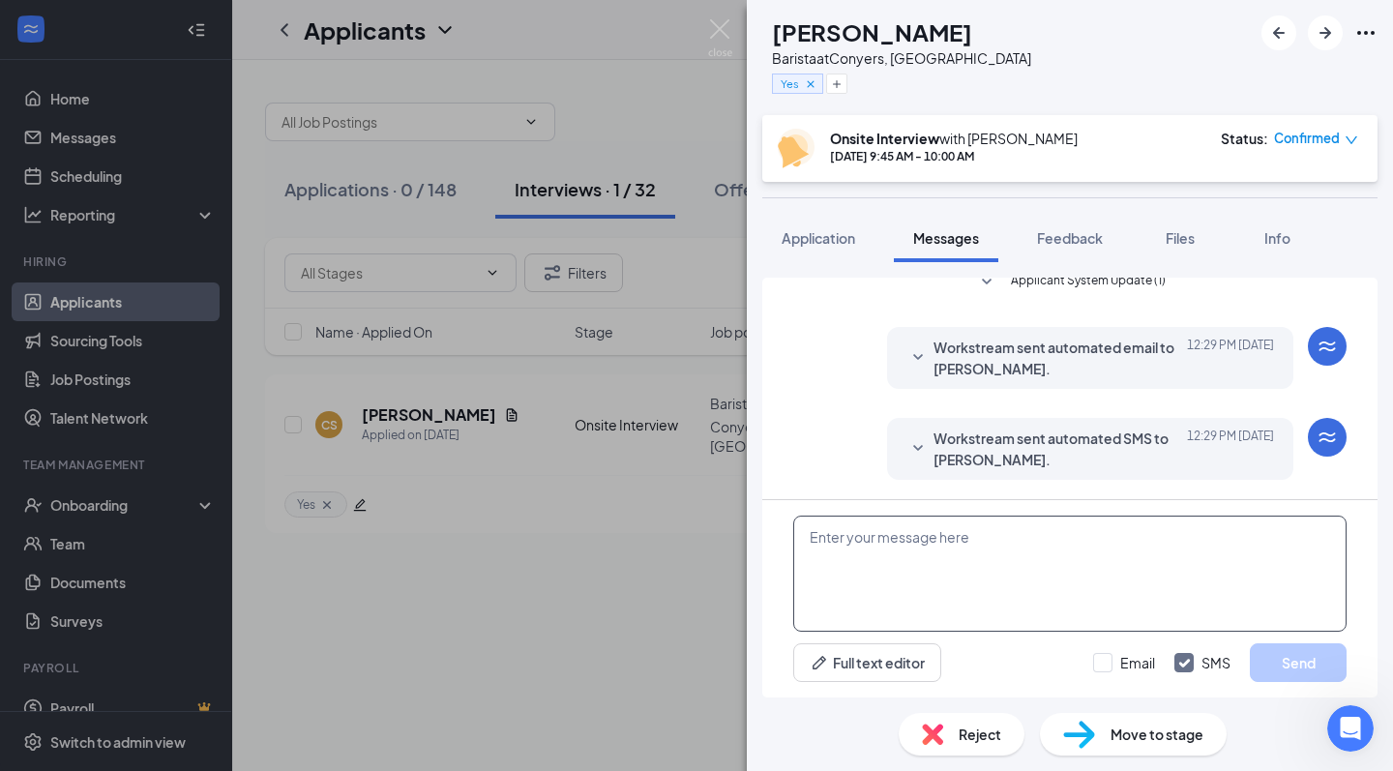
click at [913, 582] on textarea at bounding box center [1069, 574] width 553 height 116
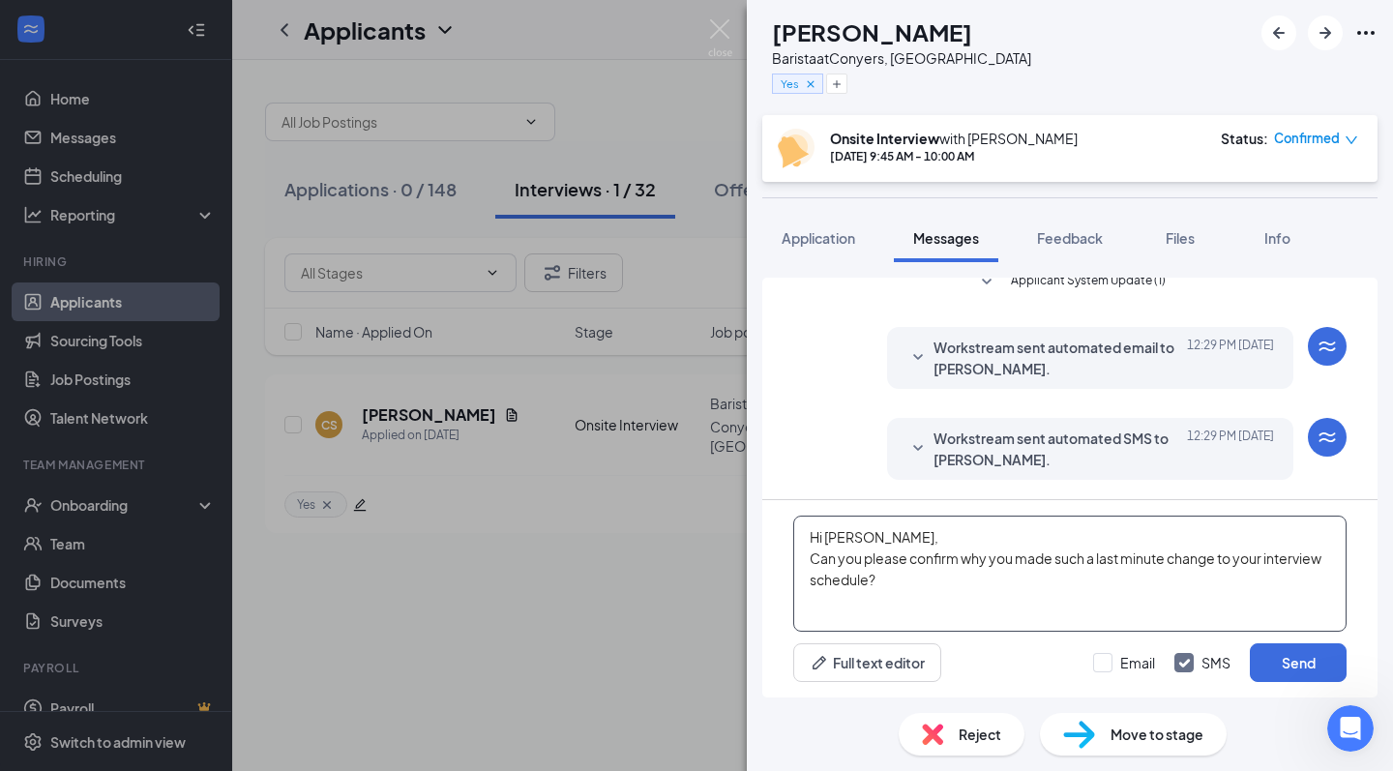
scroll to position [626, 0]
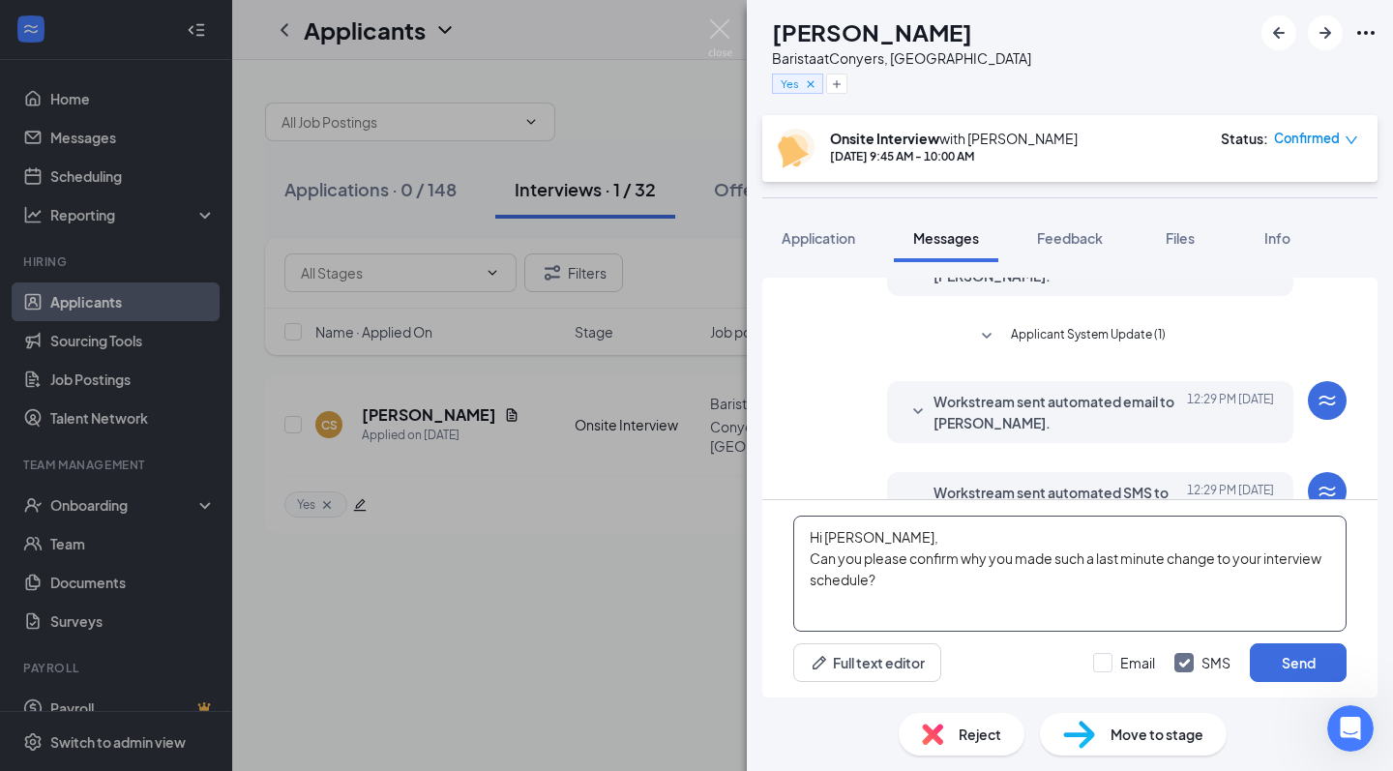
type textarea "Hi Chenecia, Can you please confirm why you made such a last minute change to y…"
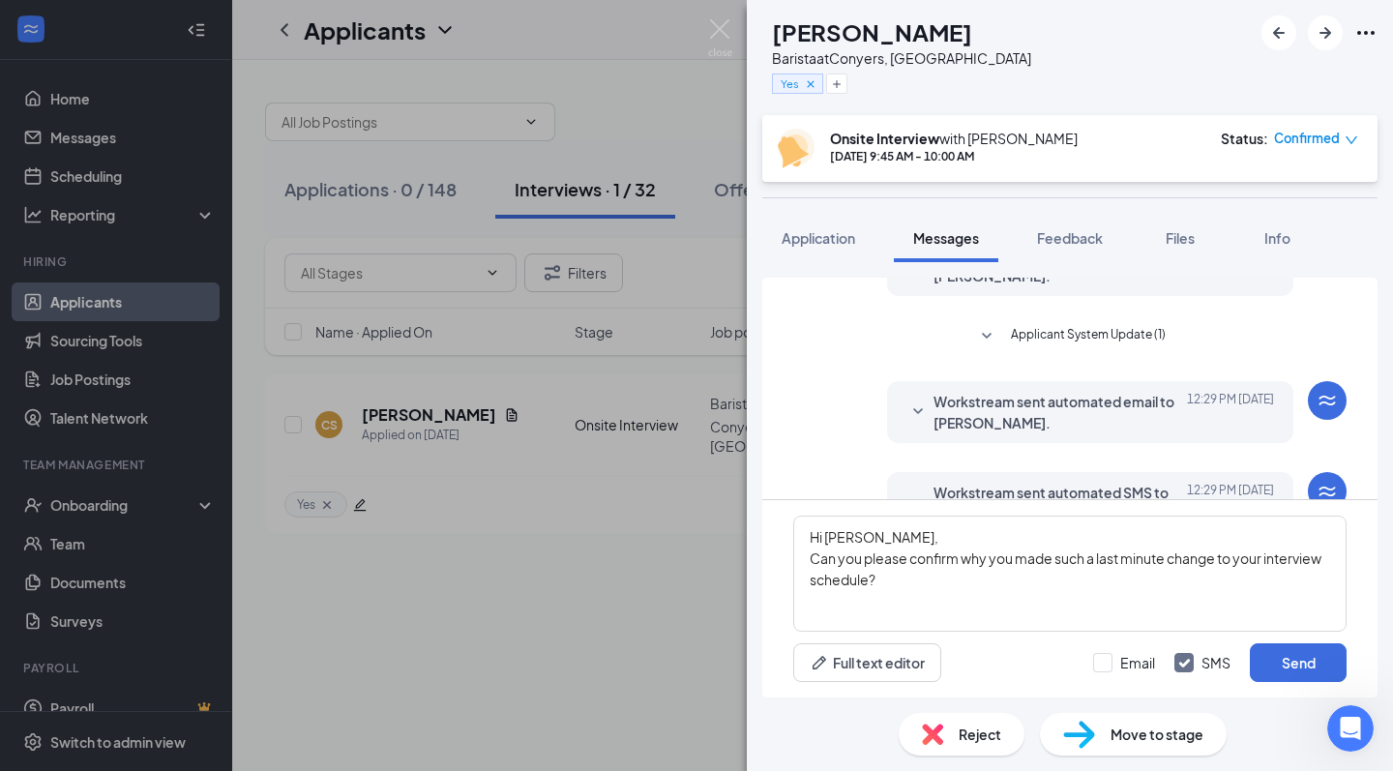
click at [917, 409] on icon "SmallChevronDown" at bounding box center [918, 412] width 23 height 23
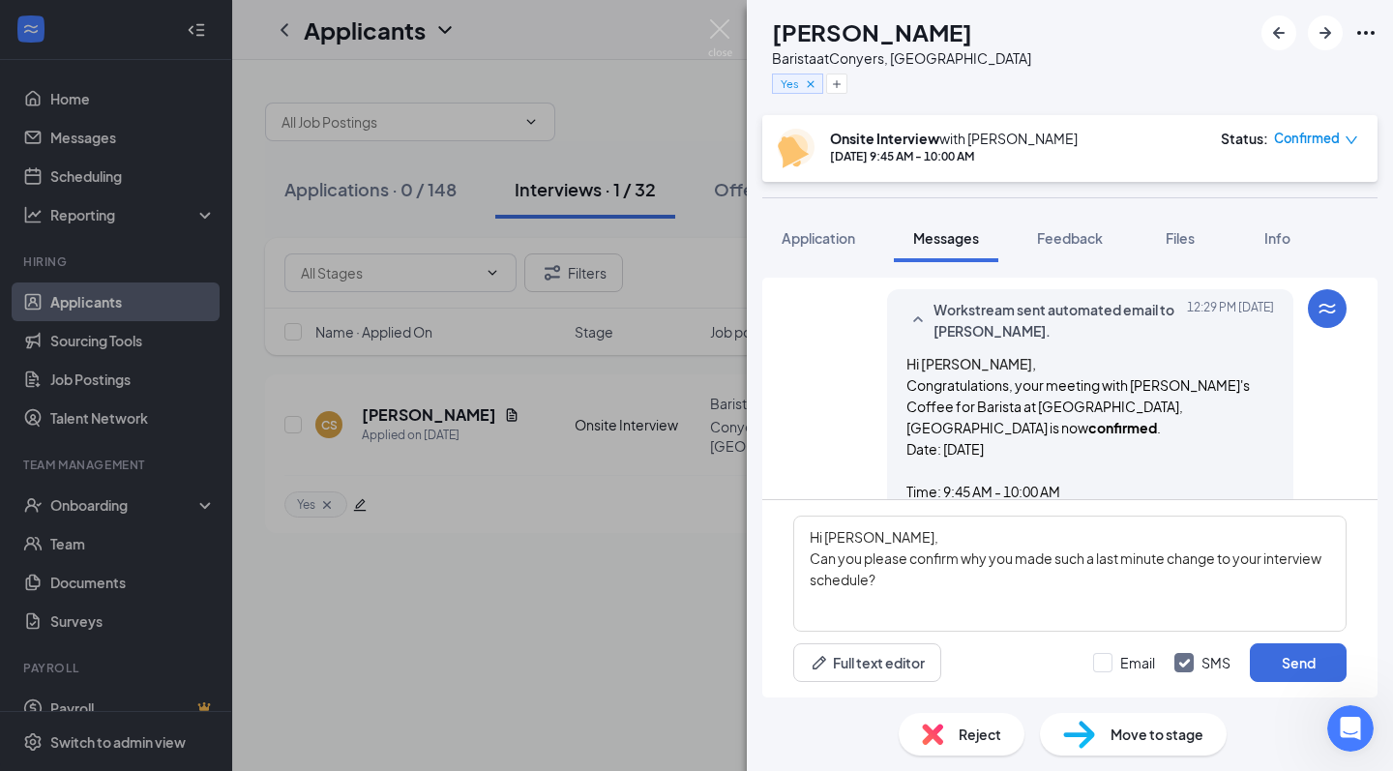
click at [914, 326] on icon "SmallChevronUp" at bounding box center [918, 320] width 23 height 23
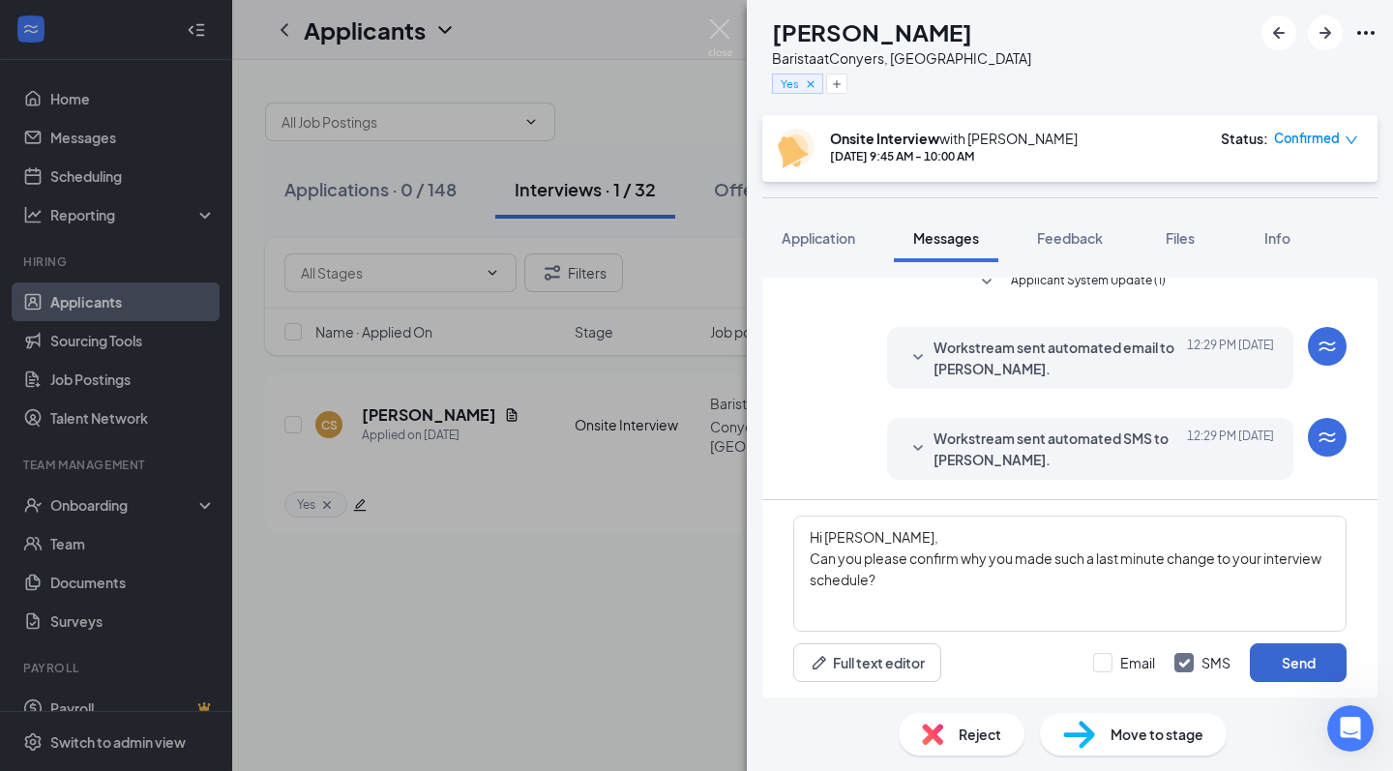
click at [1285, 658] on button "Send" at bounding box center [1298, 662] width 97 height 39
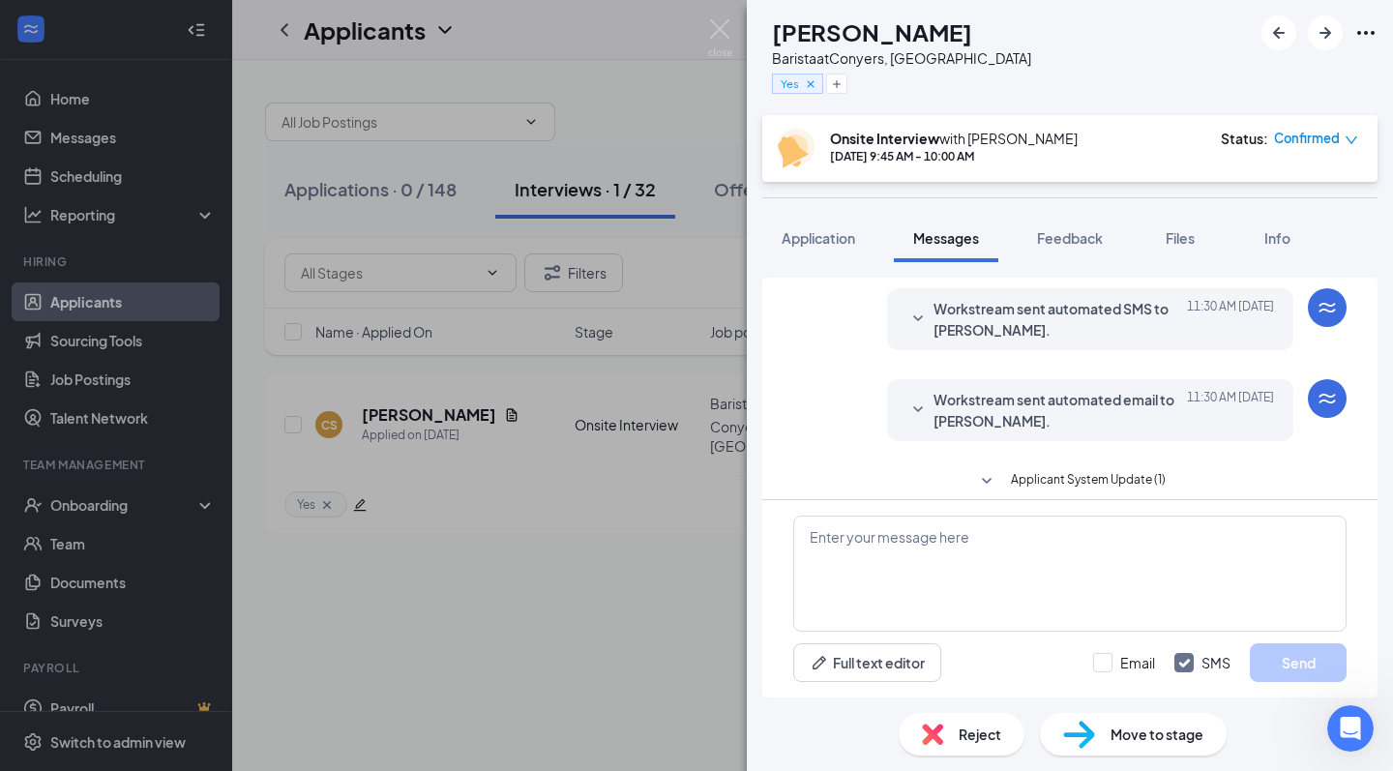
scroll to position [483, 0]
click at [929, 411] on icon "SmallChevronDown" at bounding box center [918, 408] width 23 height 23
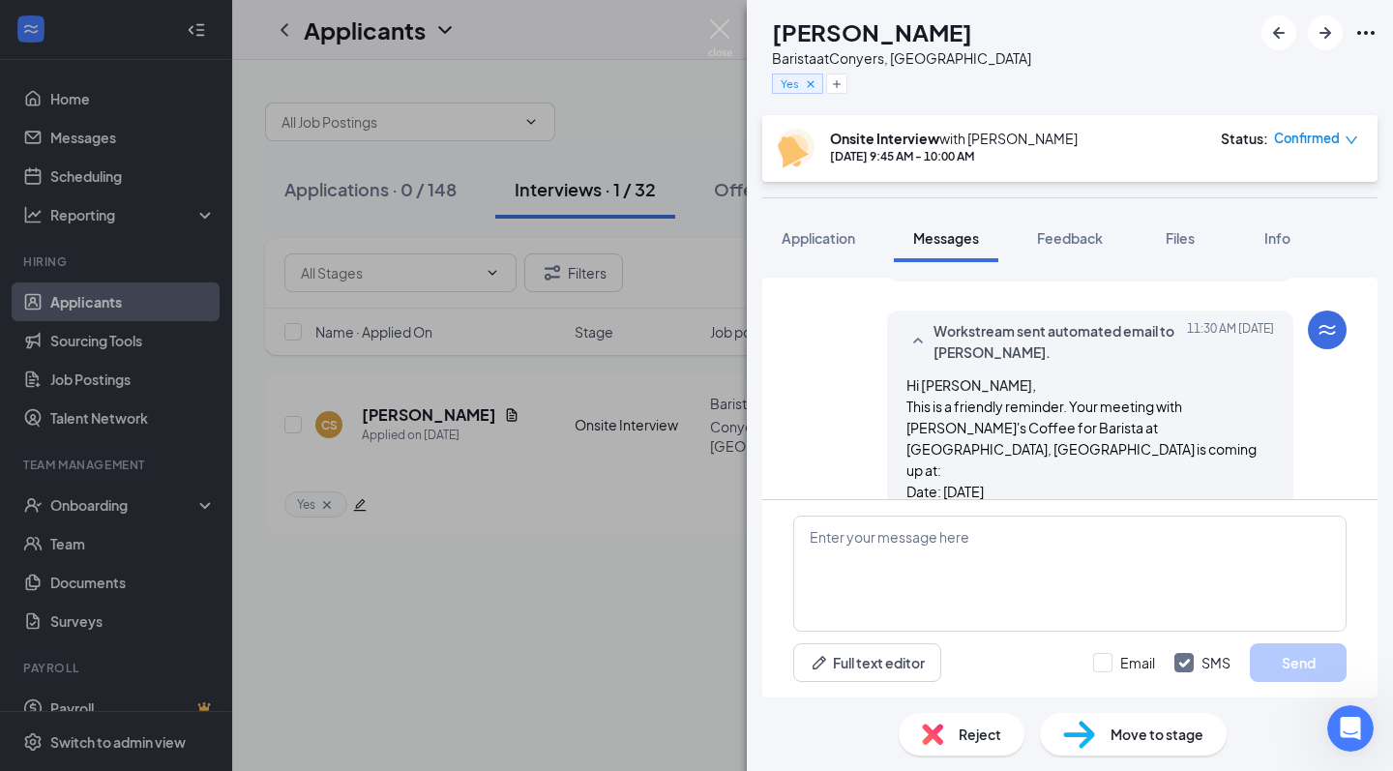
click at [910, 355] on div at bounding box center [918, 341] width 23 height 43
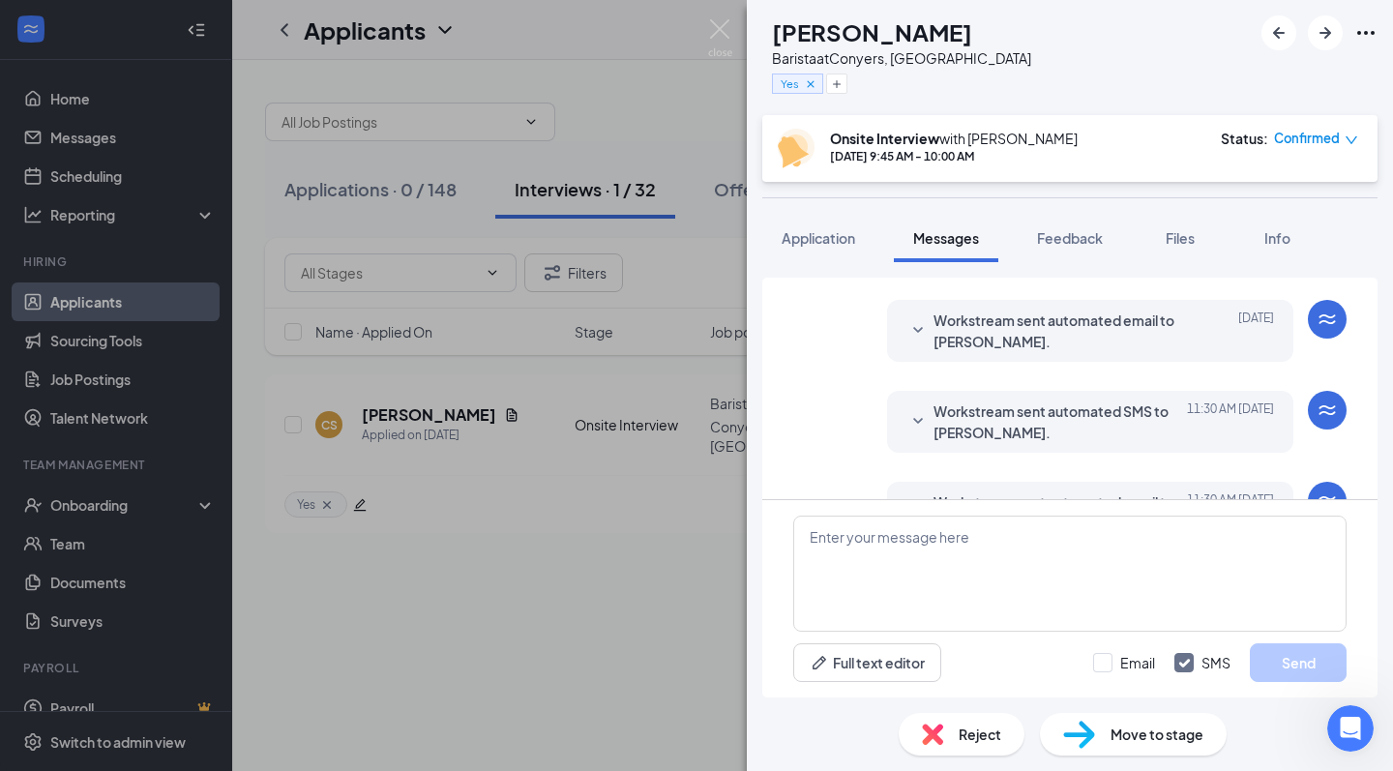
scroll to position [379, 0]
click at [921, 318] on icon "SmallChevronDown" at bounding box center [918, 329] width 23 height 23
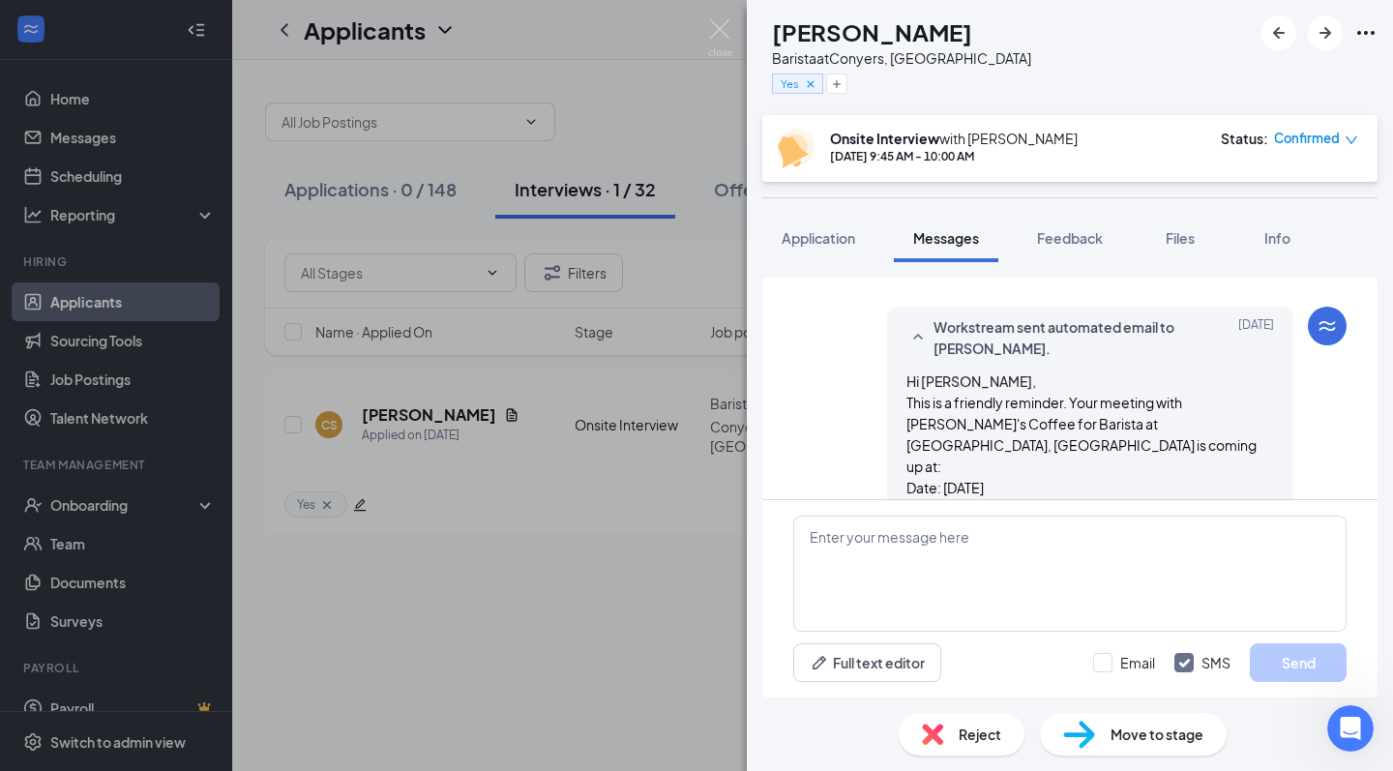
click at [917, 331] on icon "SmallChevronUp" at bounding box center [918, 337] width 23 height 23
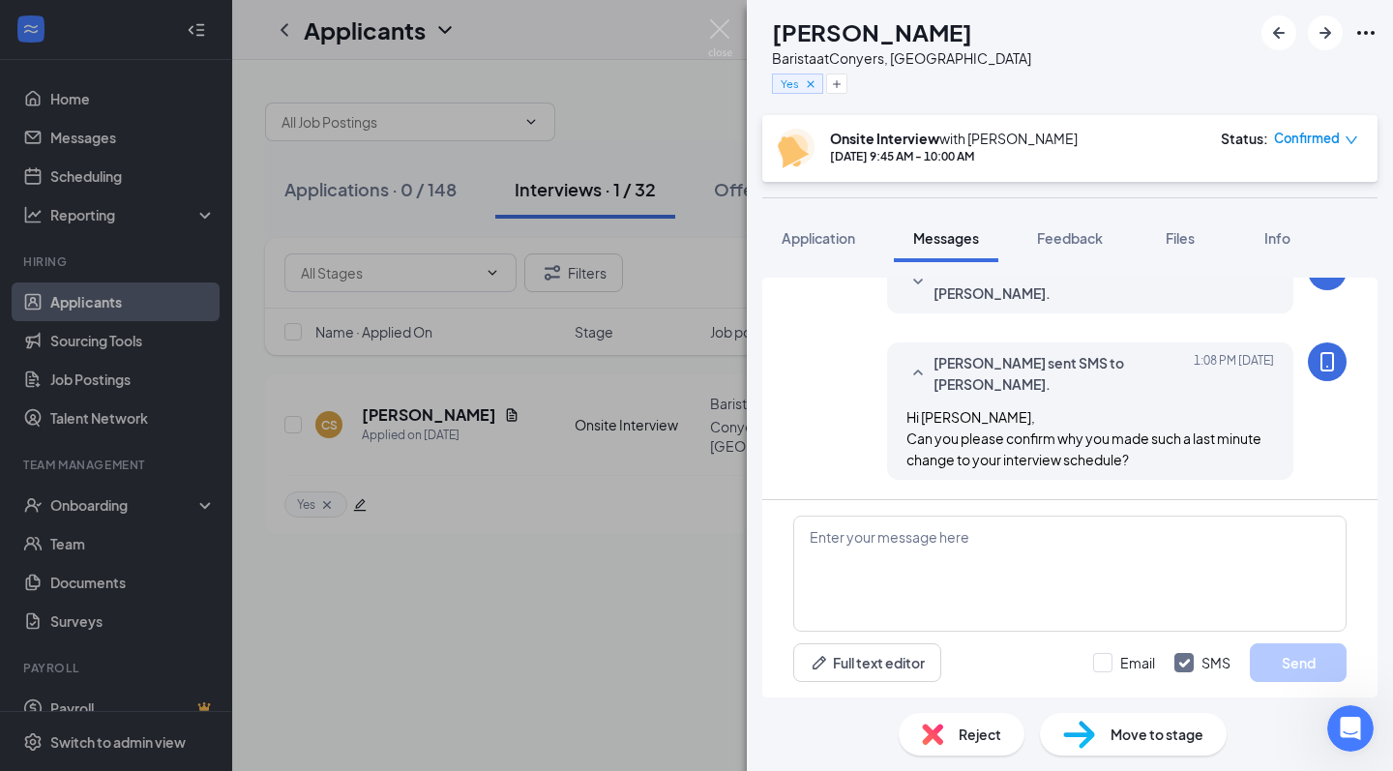
scroll to position [847, 0]
click at [725, 33] on img at bounding box center [720, 38] width 24 height 38
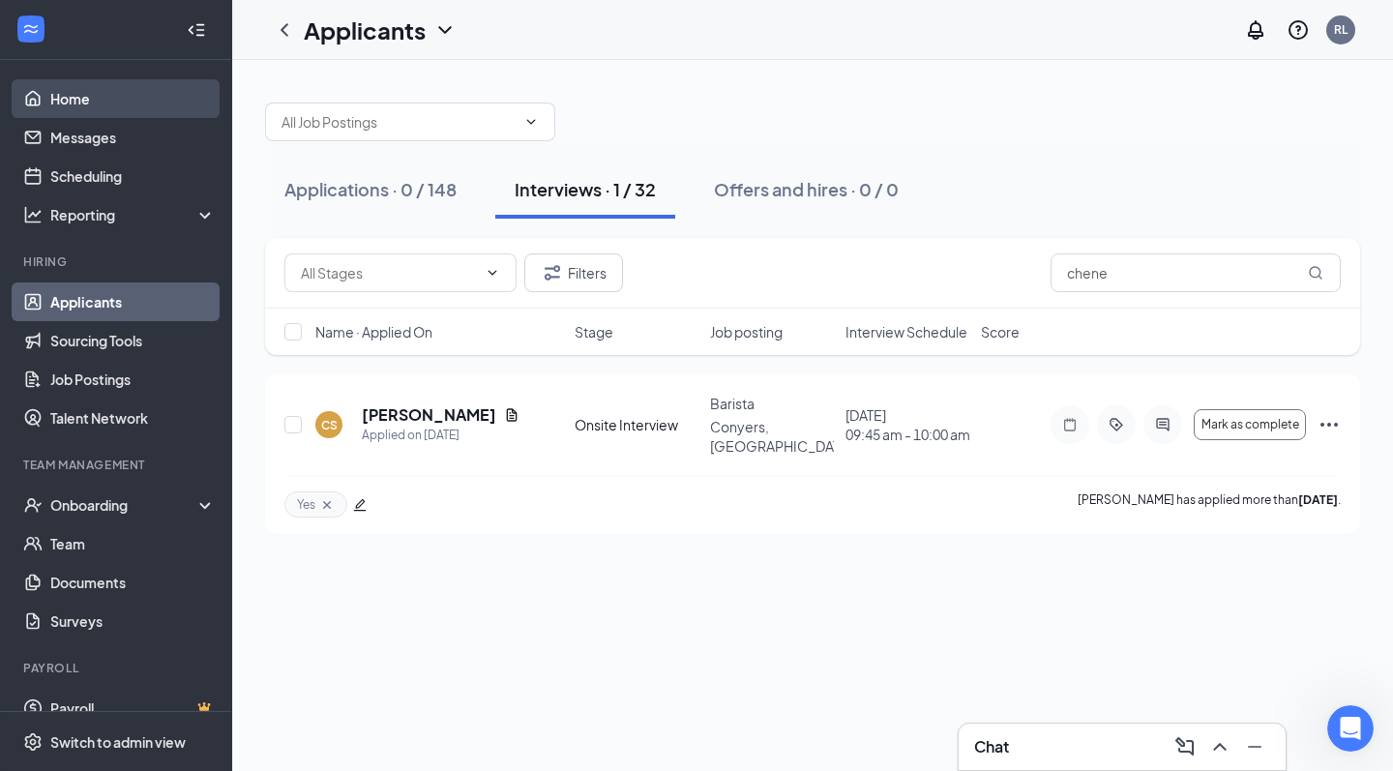
click at [101, 106] on link "Home" at bounding box center [132, 98] width 165 height 39
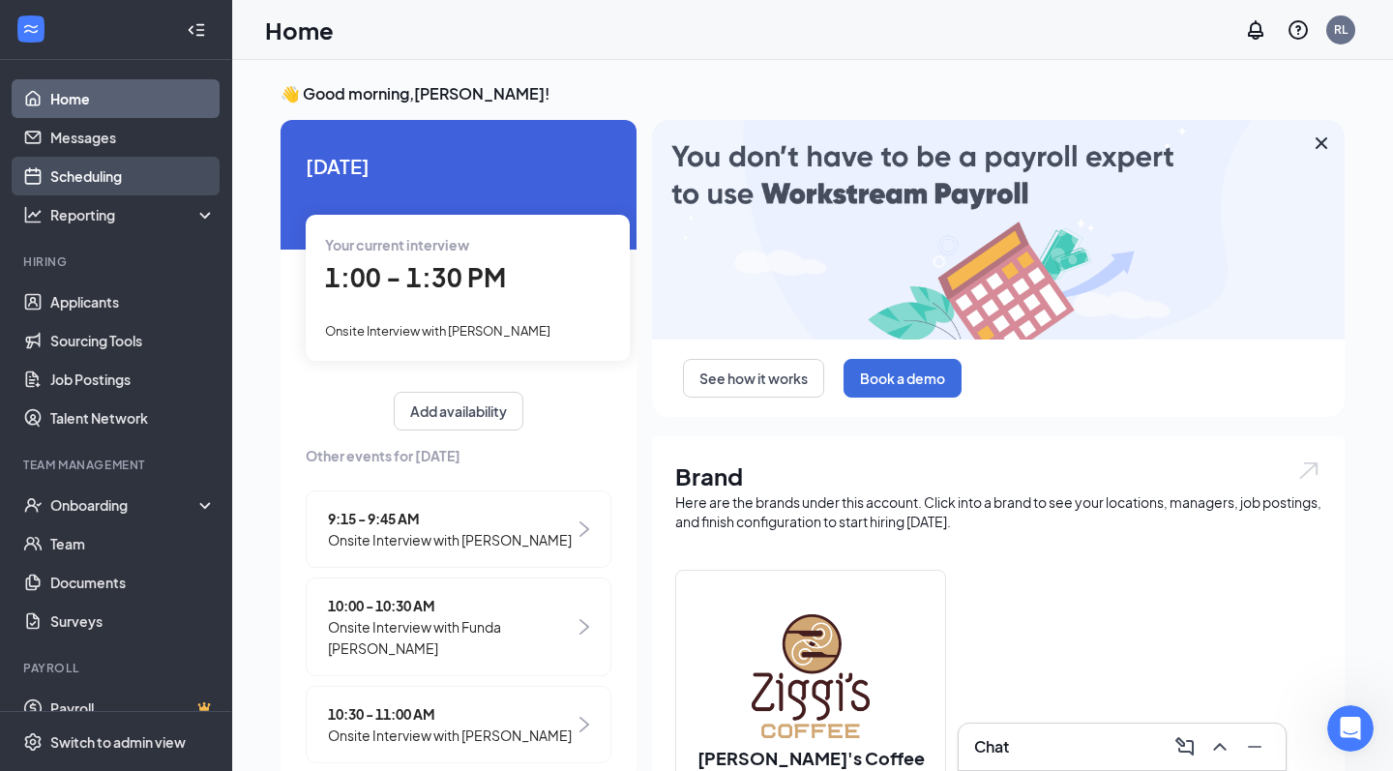
click at [100, 187] on link "Scheduling" at bounding box center [132, 176] width 165 height 39
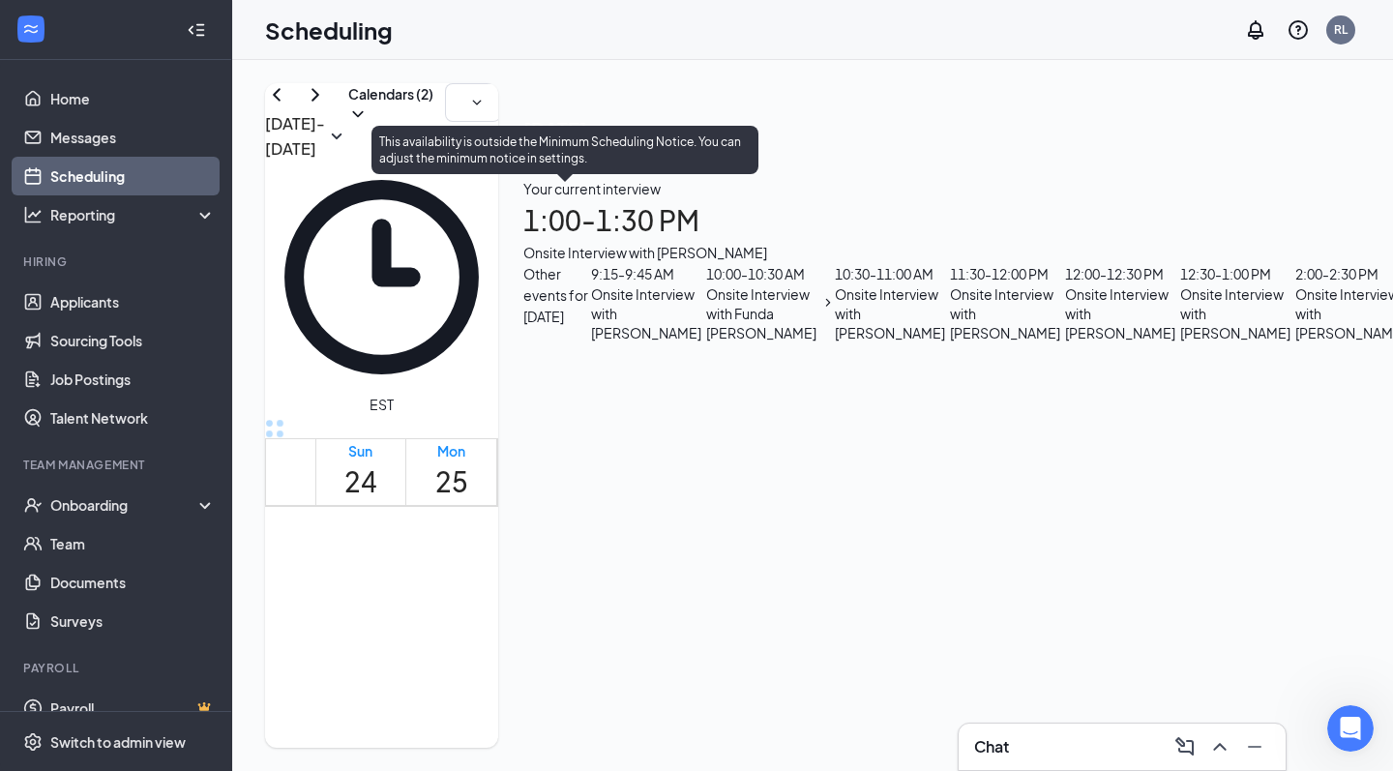
scroll to position [1481, 0]
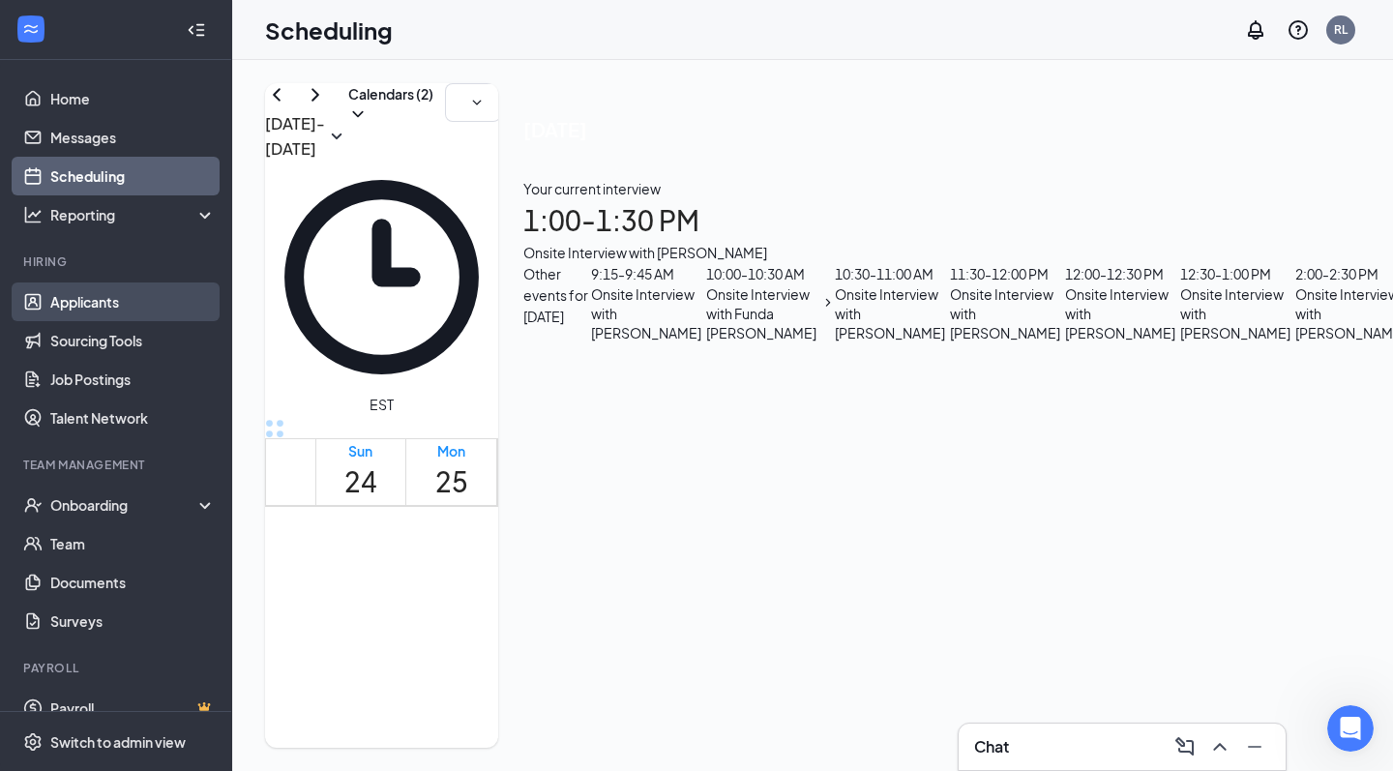
click at [124, 309] on link "Applicants" at bounding box center [132, 302] width 165 height 39
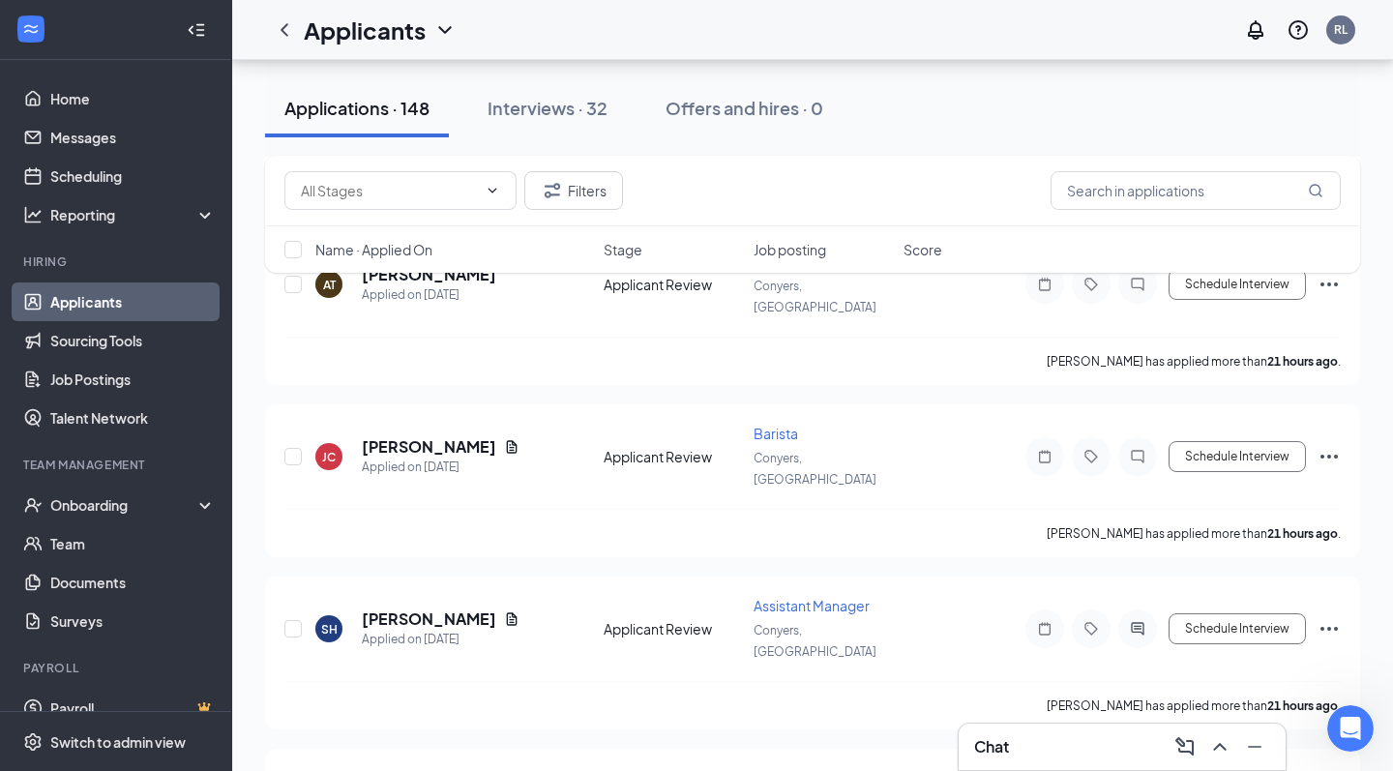
scroll to position [6376, 0]
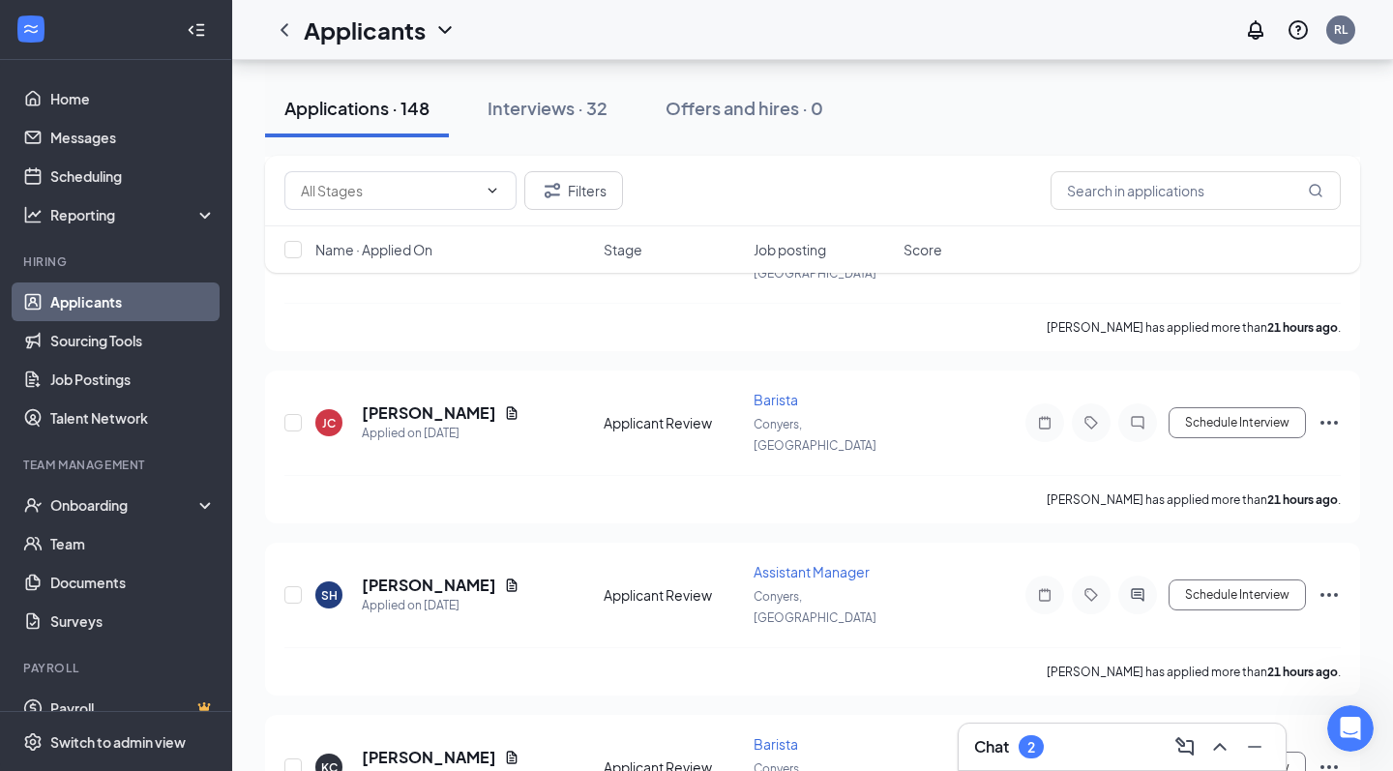
click at [1012, 730] on div "Chat 2" at bounding box center [1122, 747] width 327 height 46
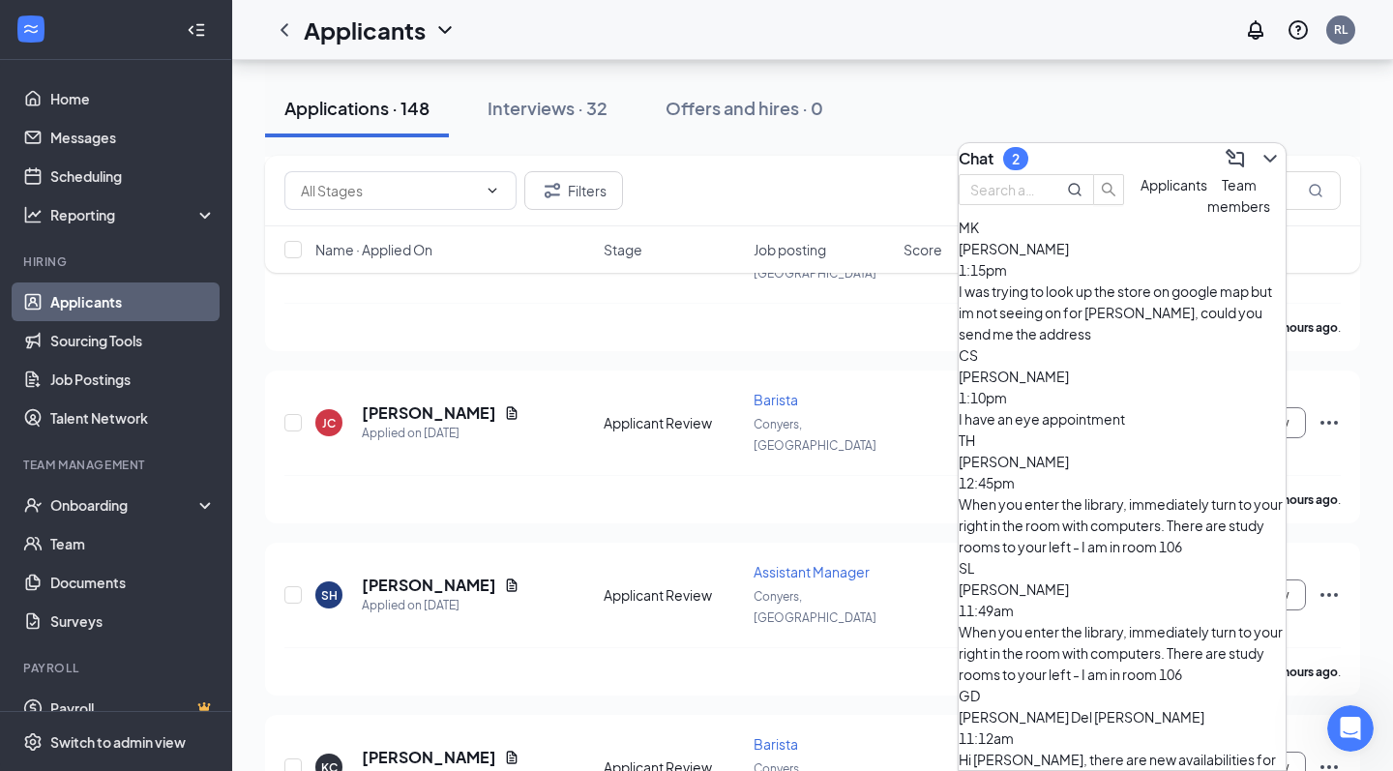
click at [1135, 408] on div "I have an eye appointment" at bounding box center [1122, 418] width 327 height 21
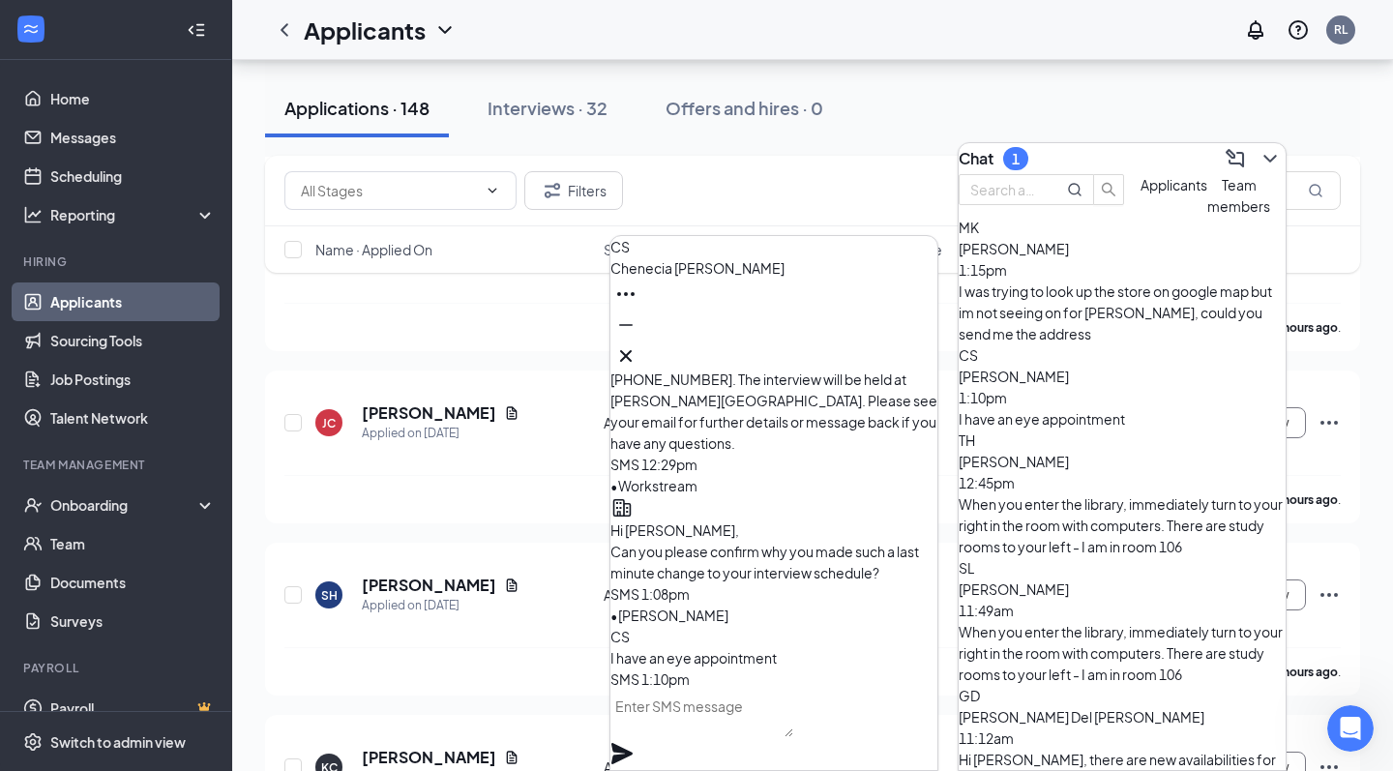
scroll to position [0, 0]
click at [638, 352] on icon "Cross" at bounding box center [625, 355] width 23 height 23
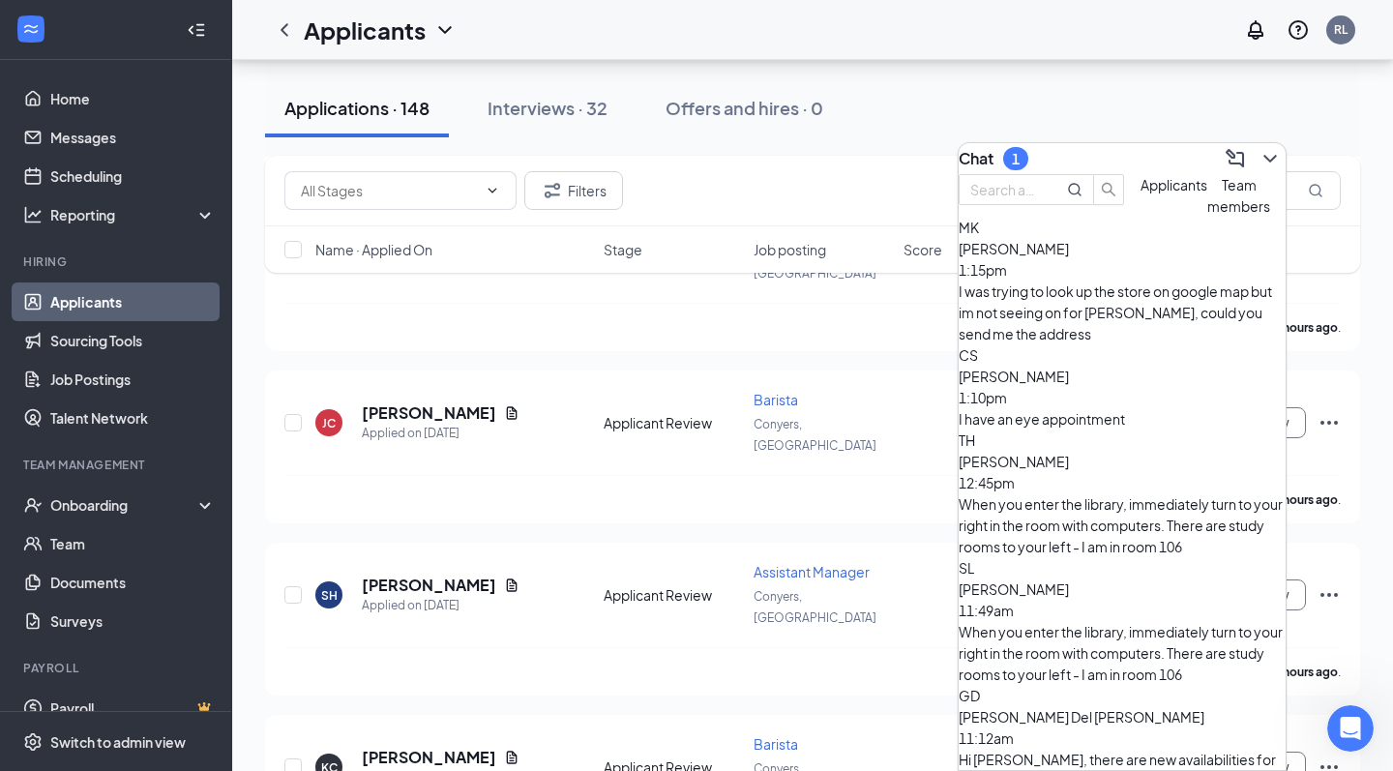
click at [1114, 331] on div "I was trying to look up the store on google map but im not seeing on for conyer…" at bounding box center [1122, 313] width 327 height 64
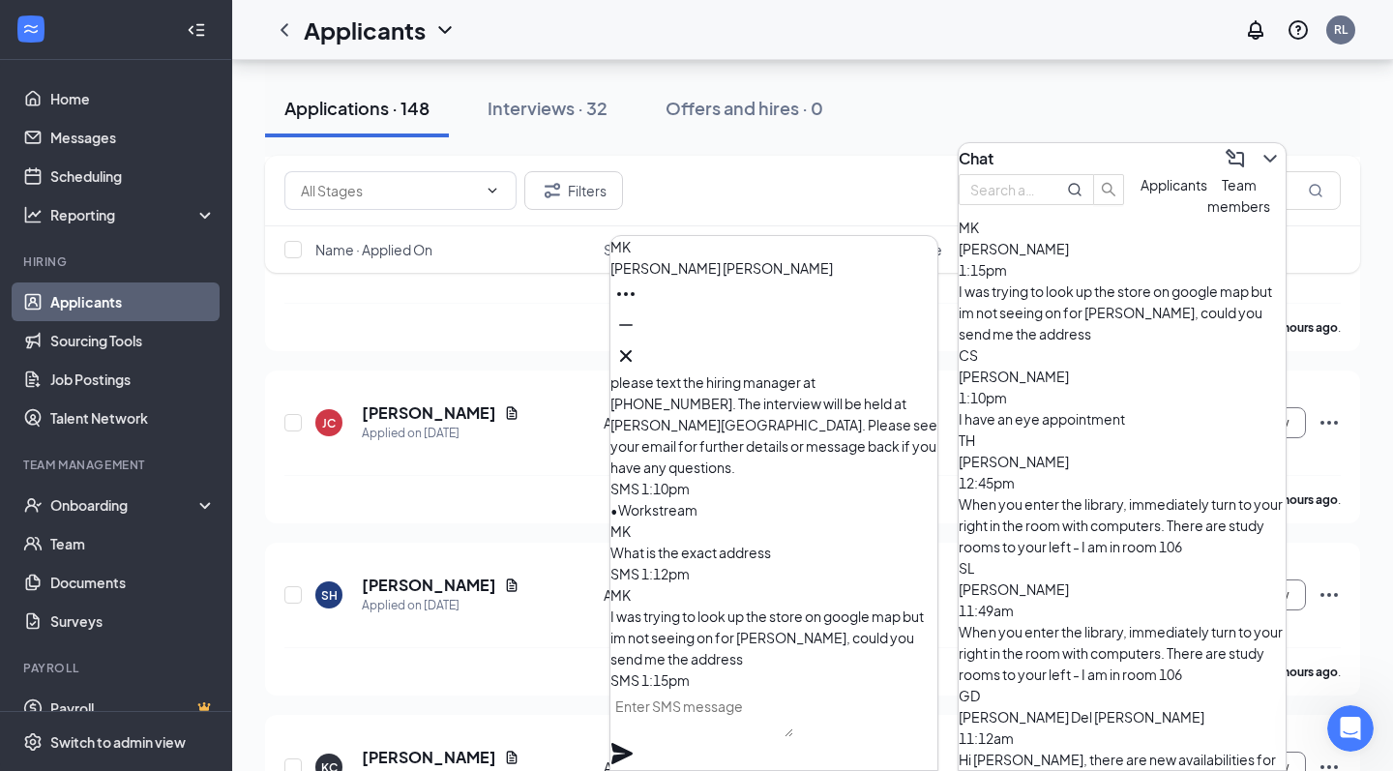
click at [744, 731] on textarea at bounding box center [702, 714] width 183 height 46
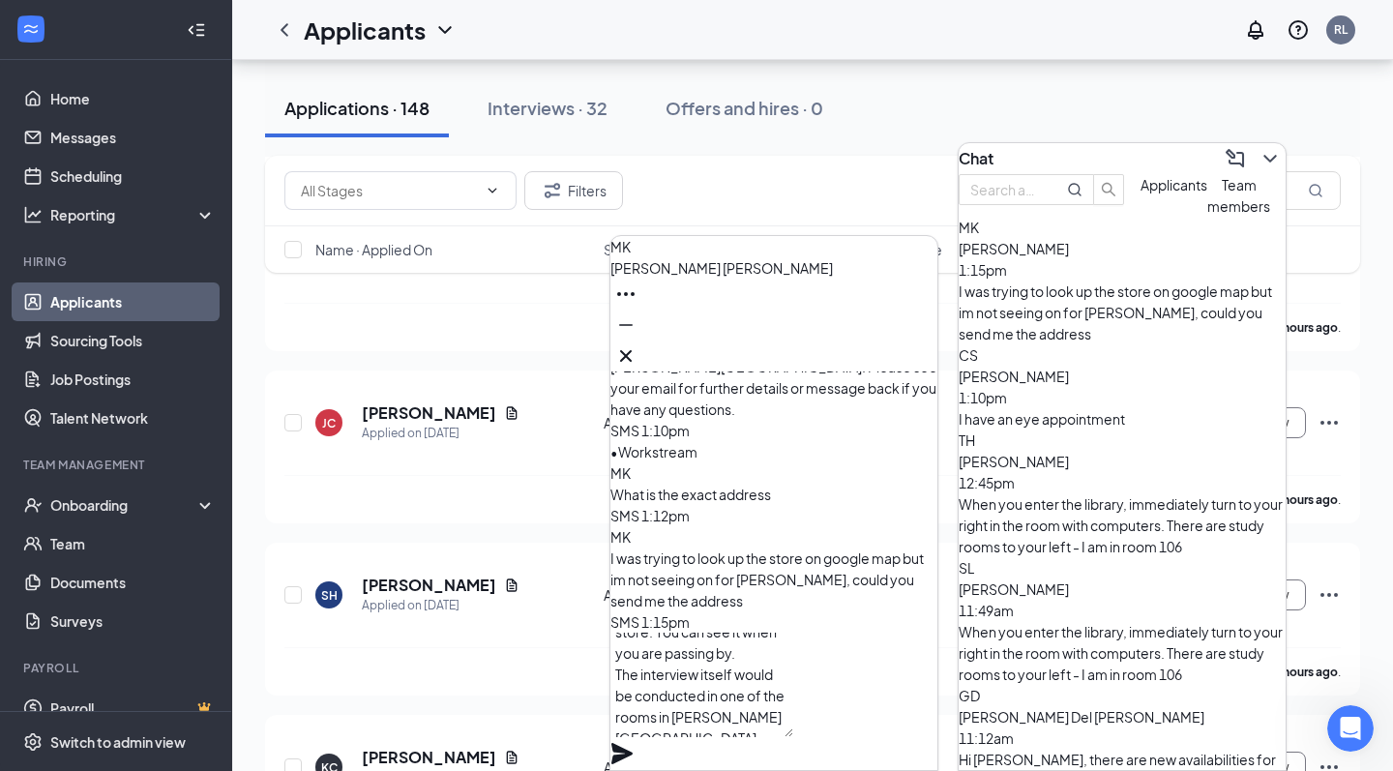
scroll to position [78, 0]
type textarea "1730 Highway 138, Conyers GA 30078 It is an under construction store. You can s…"
click at [633, 743] on icon "Plane" at bounding box center [622, 753] width 21 height 21
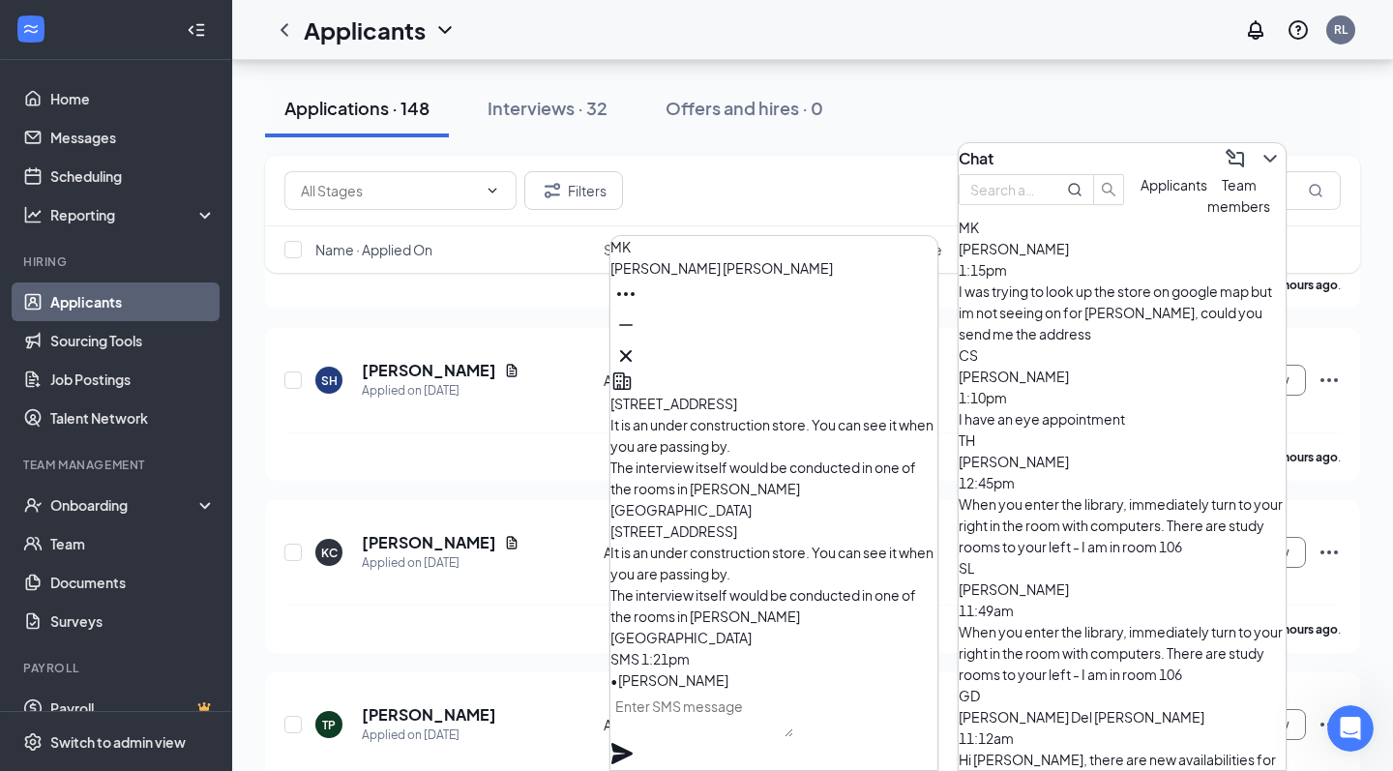
scroll to position [6709, 0]
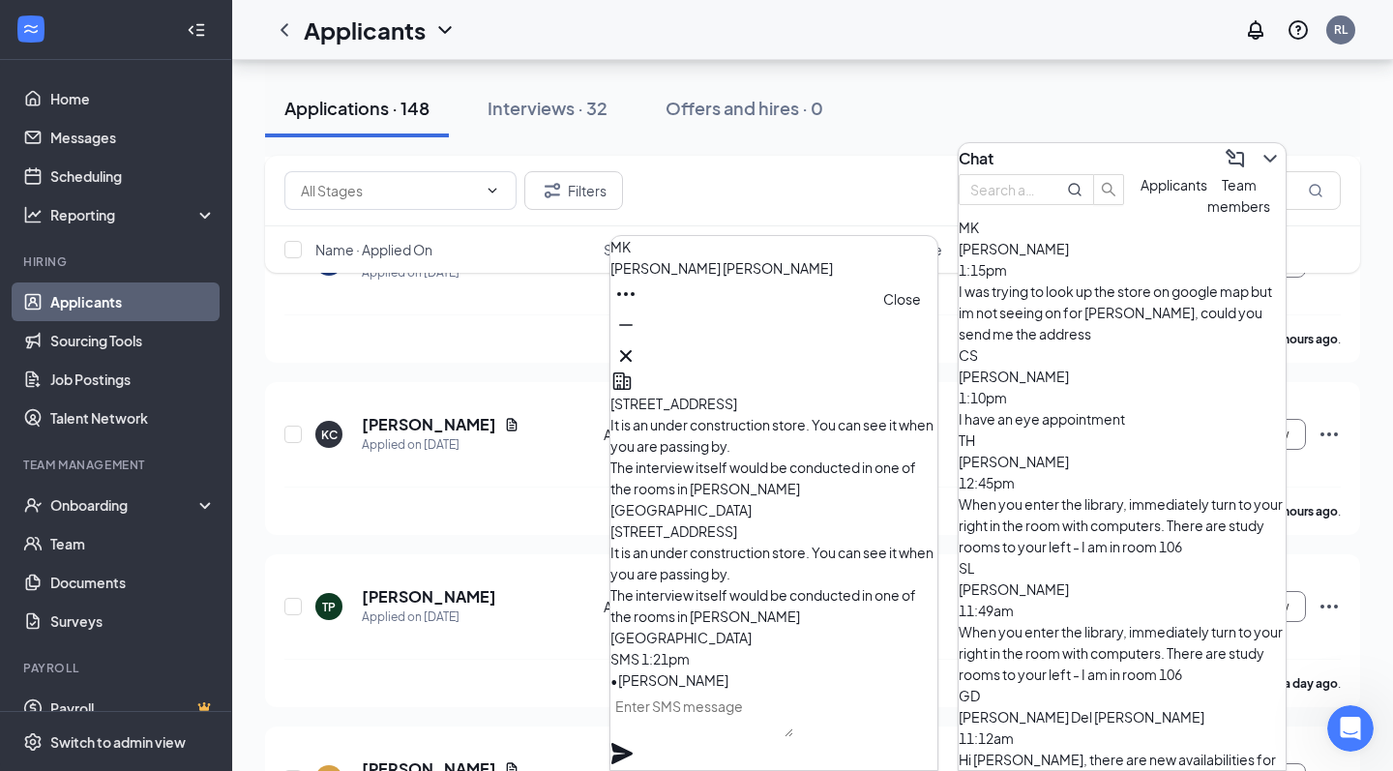
click at [638, 344] on icon "Cross" at bounding box center [625, 355] width 23 height 23
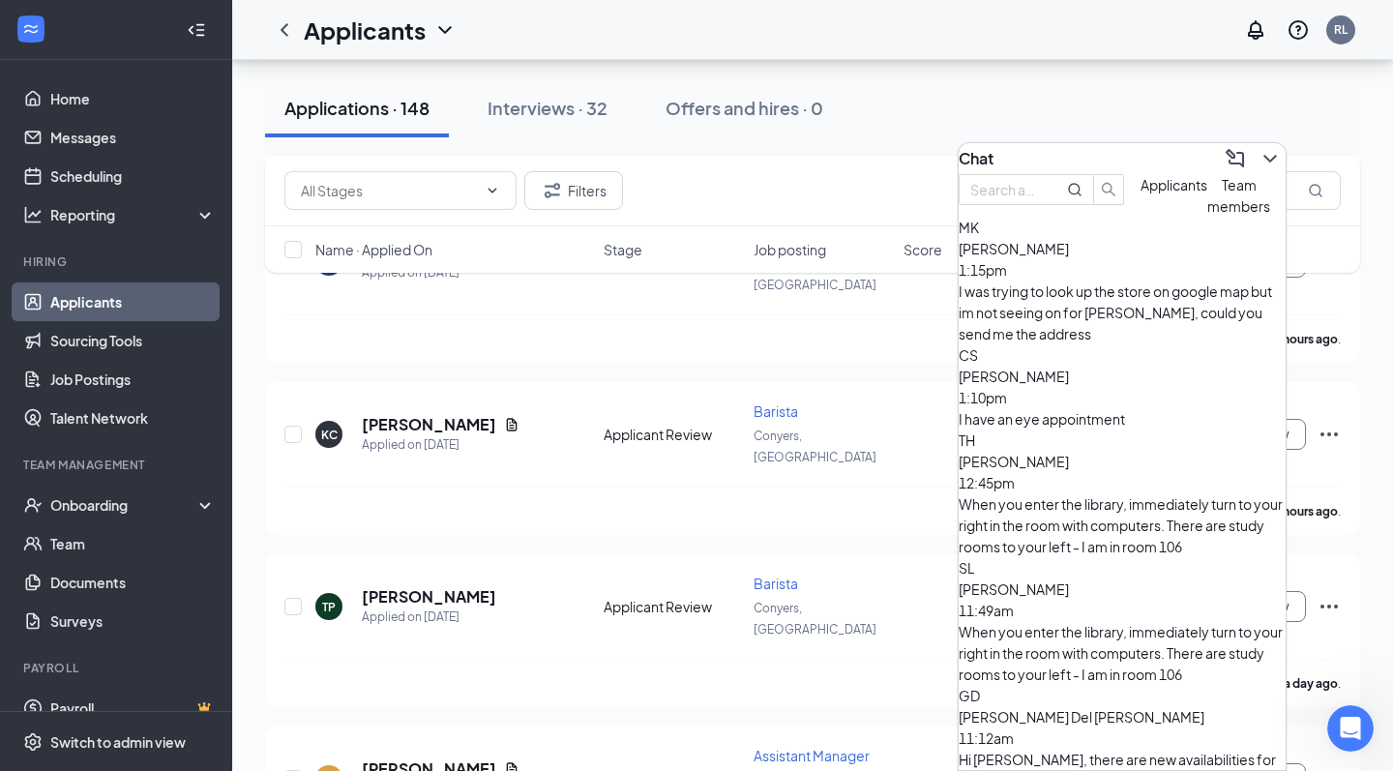
click at [1063, 375] on span "Chenecia Slater" at bounding box center [1014, 376] width 110 height 17
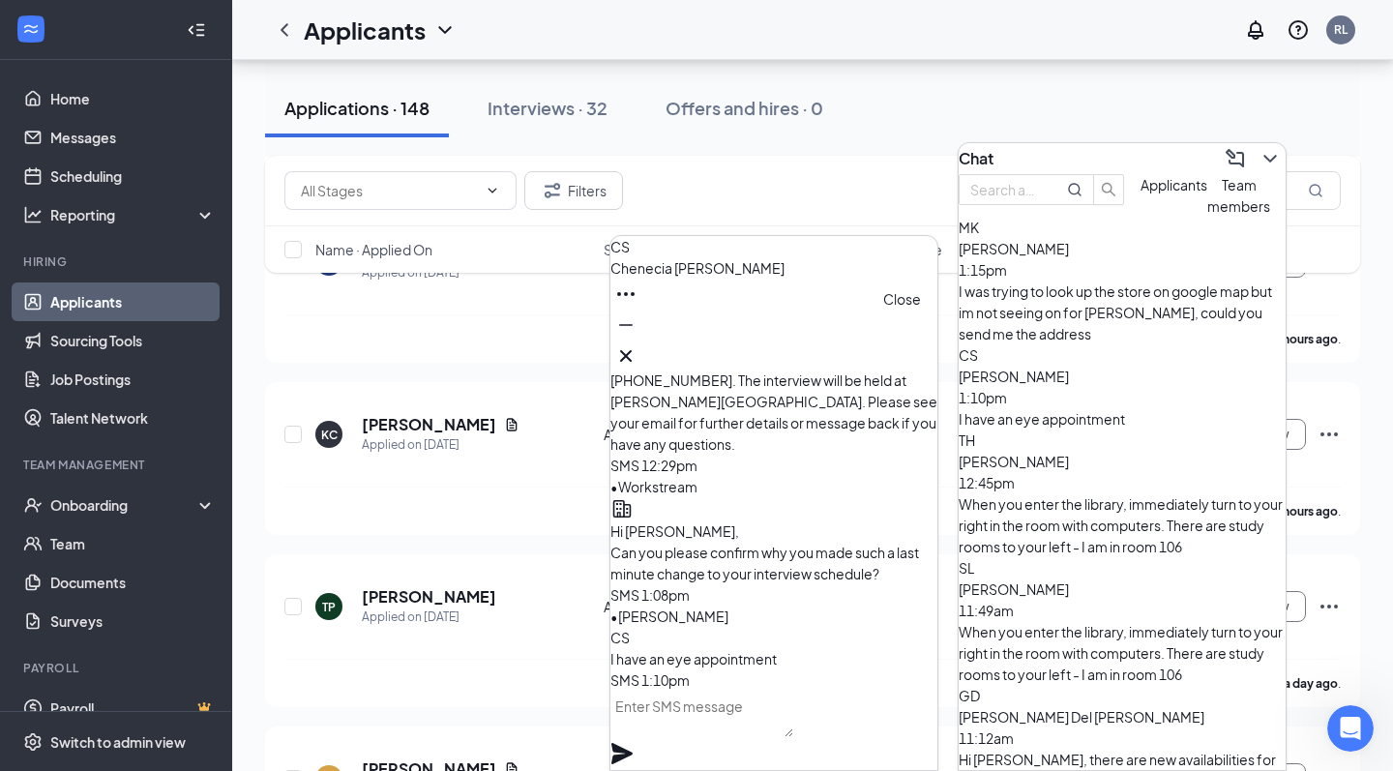
click at [638, 352] on icon "Cross" at bounding box center [625, 355] width 23 height 23
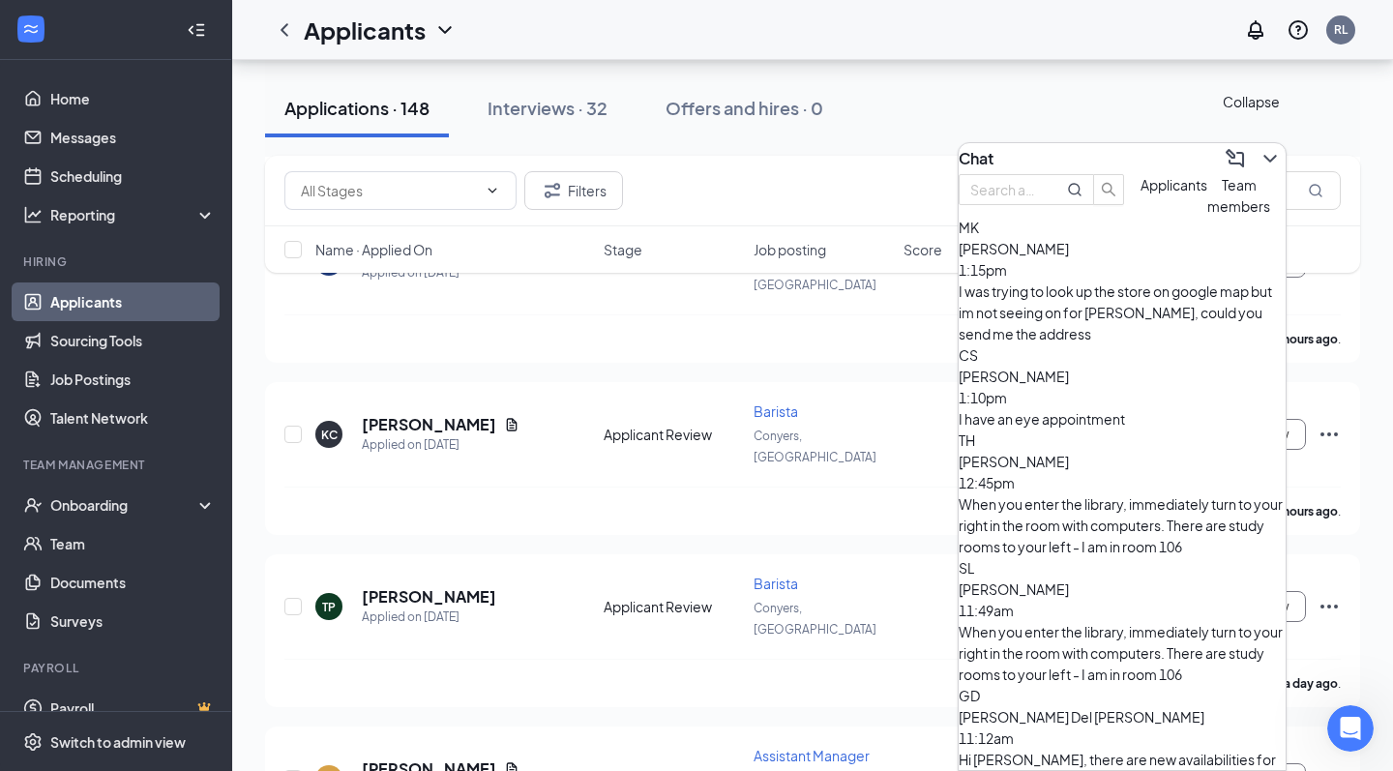
click at [1261, 157] on icon "ChevronDown" at bounding box center [1270, 158] width 23 height 23
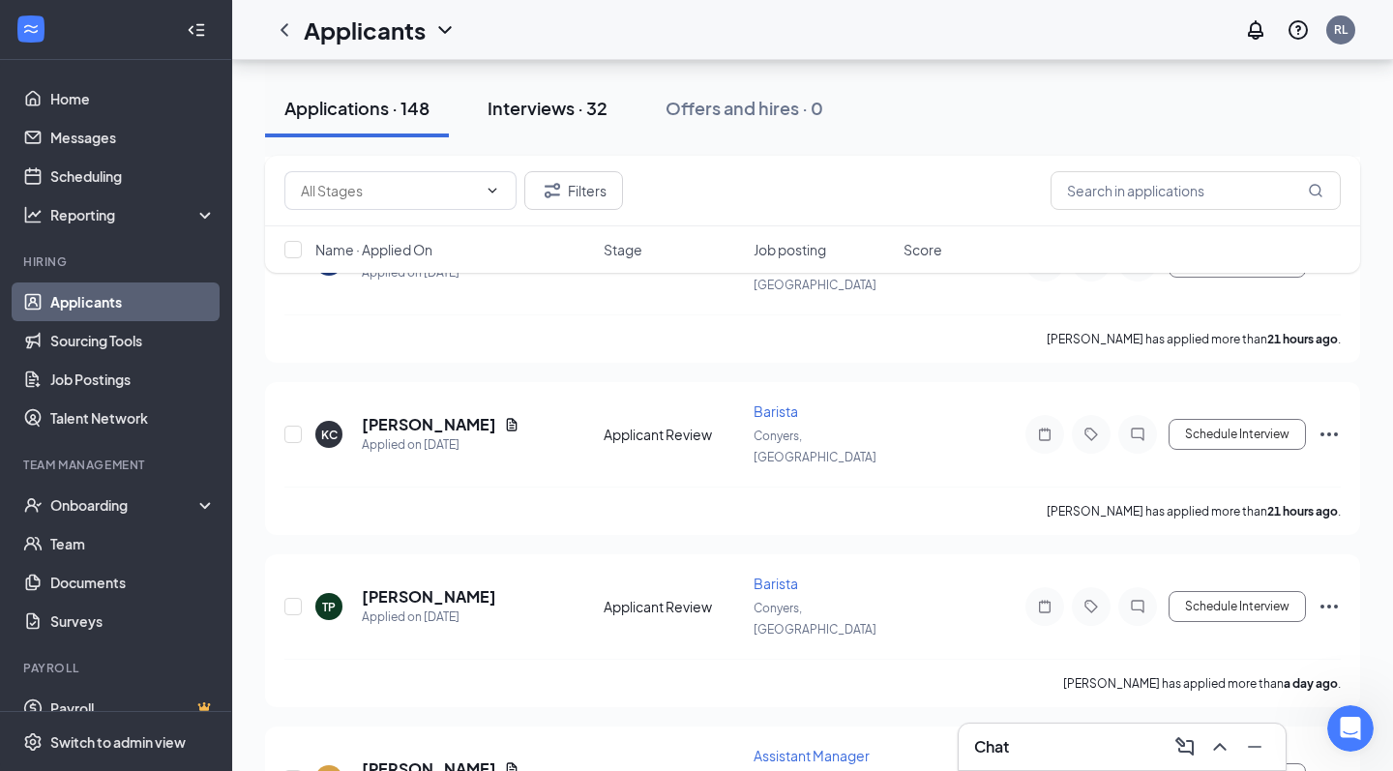
click at [566, 108] on div "Interviews · 32" at bounding box center [548, 108] width 120 height 24
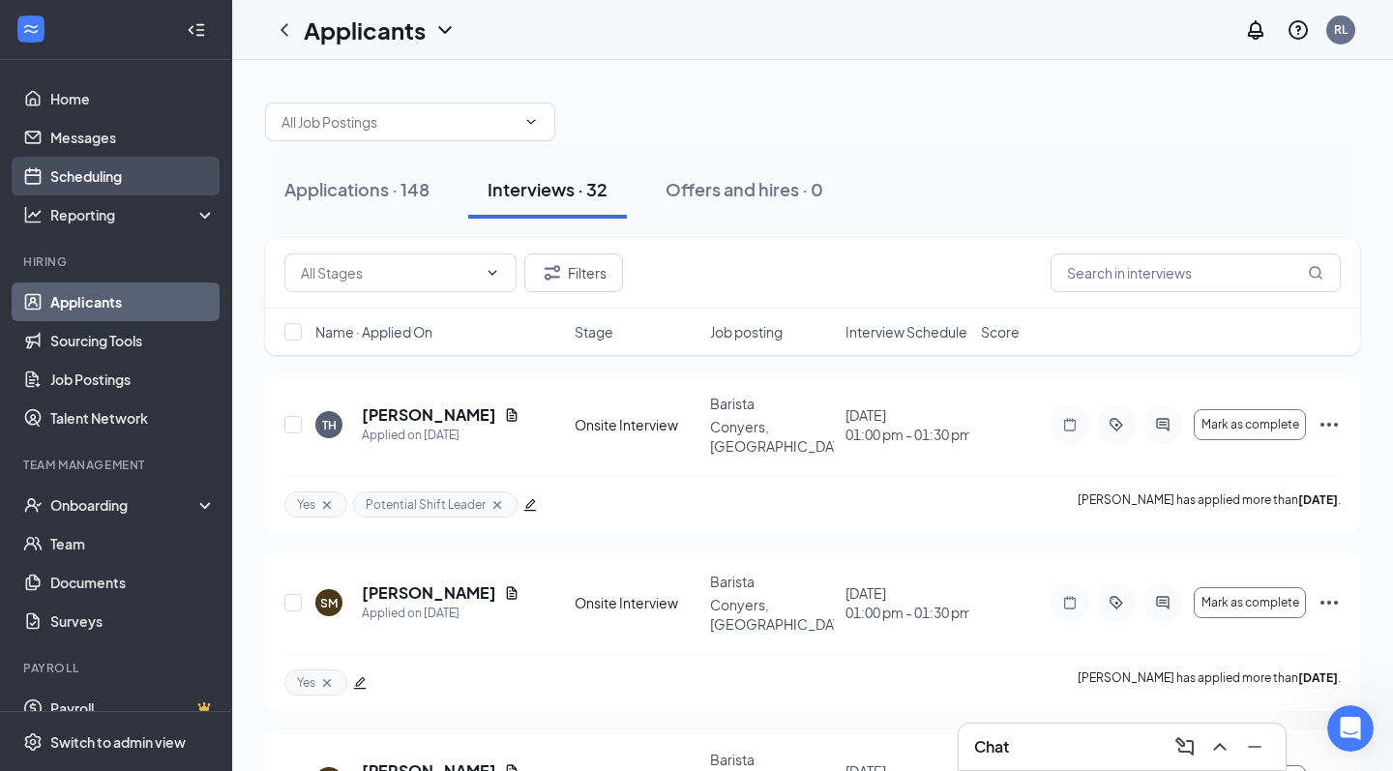
click at [108, 163] on link "Scheduling" at bounding box center [132, 176] width 165 height 39
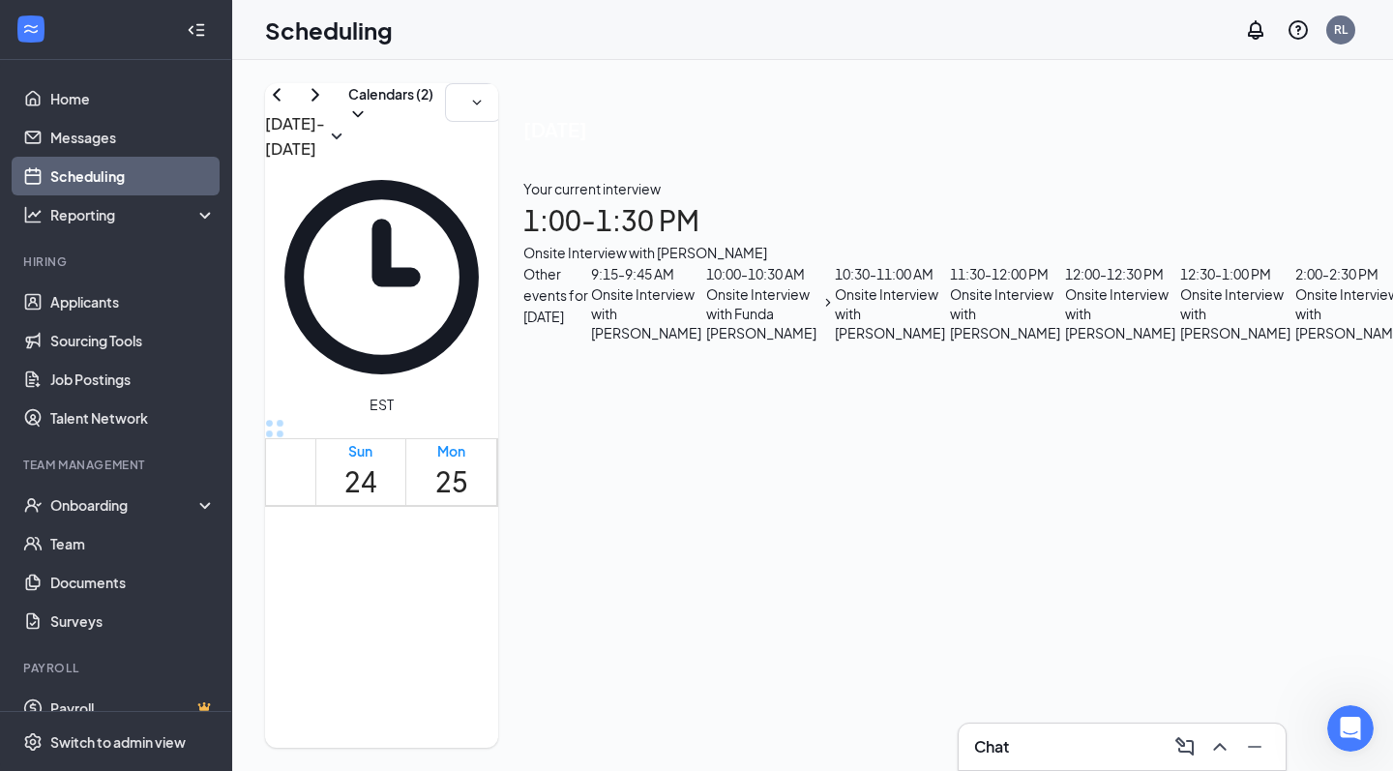
scroll to position [1439, 0]
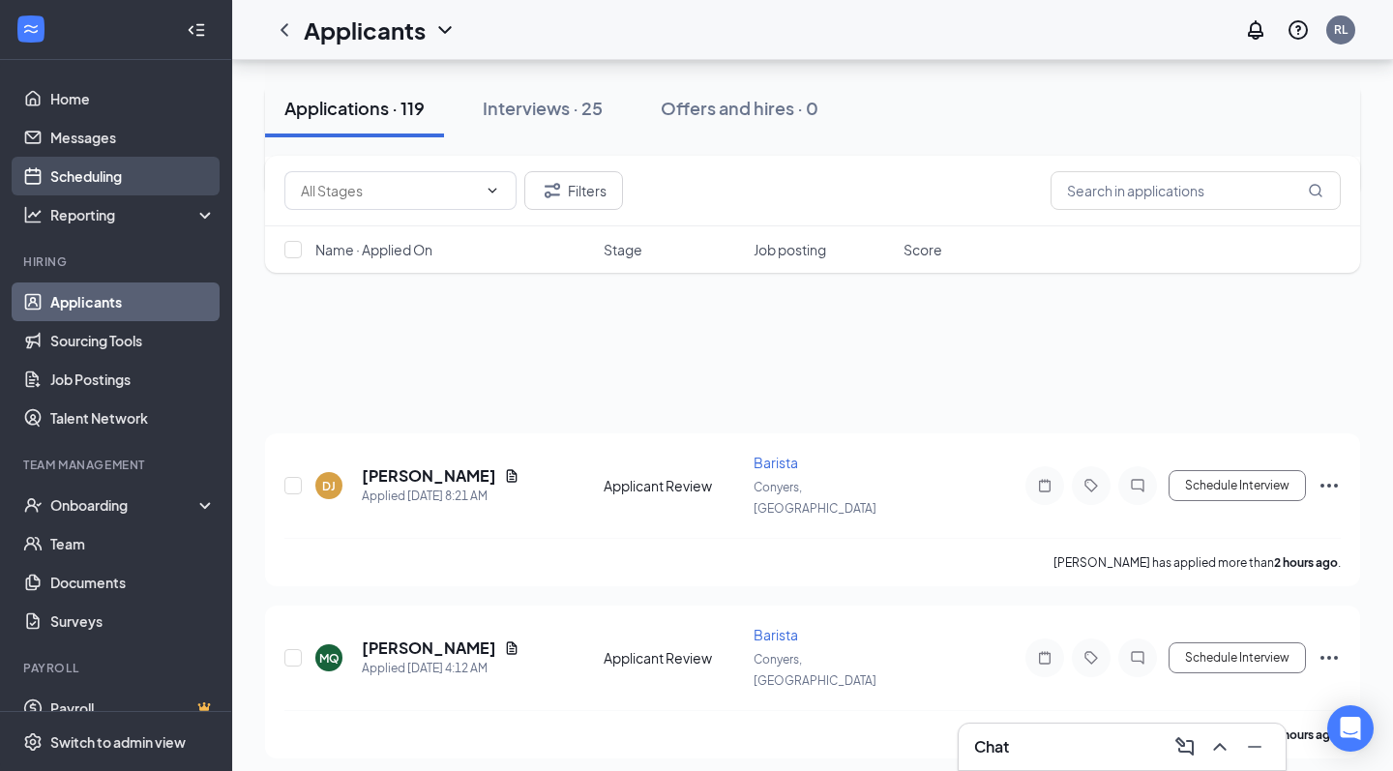
scroll to position [6400, 0]
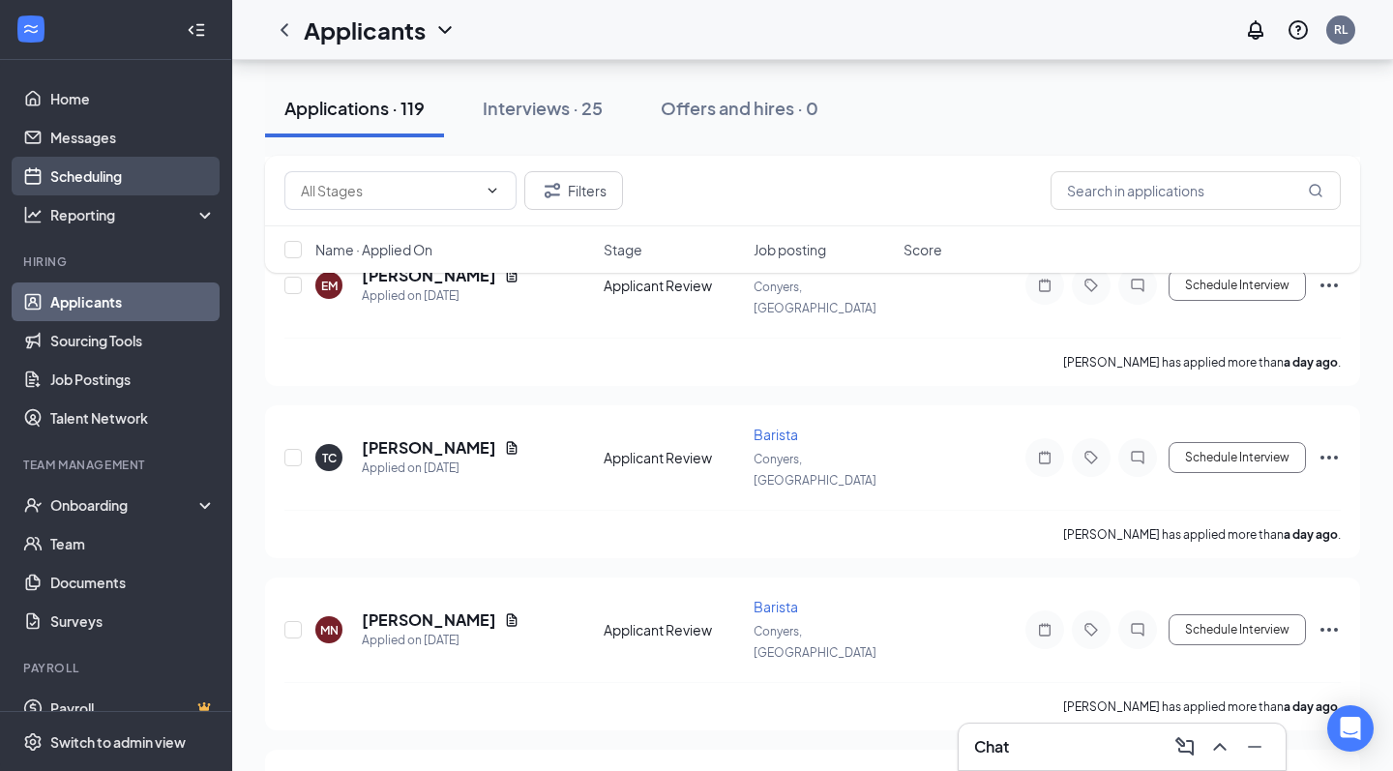
click at [124, 168] on link "Scheduling" at bounding box center [132, 176] width 165 height 39
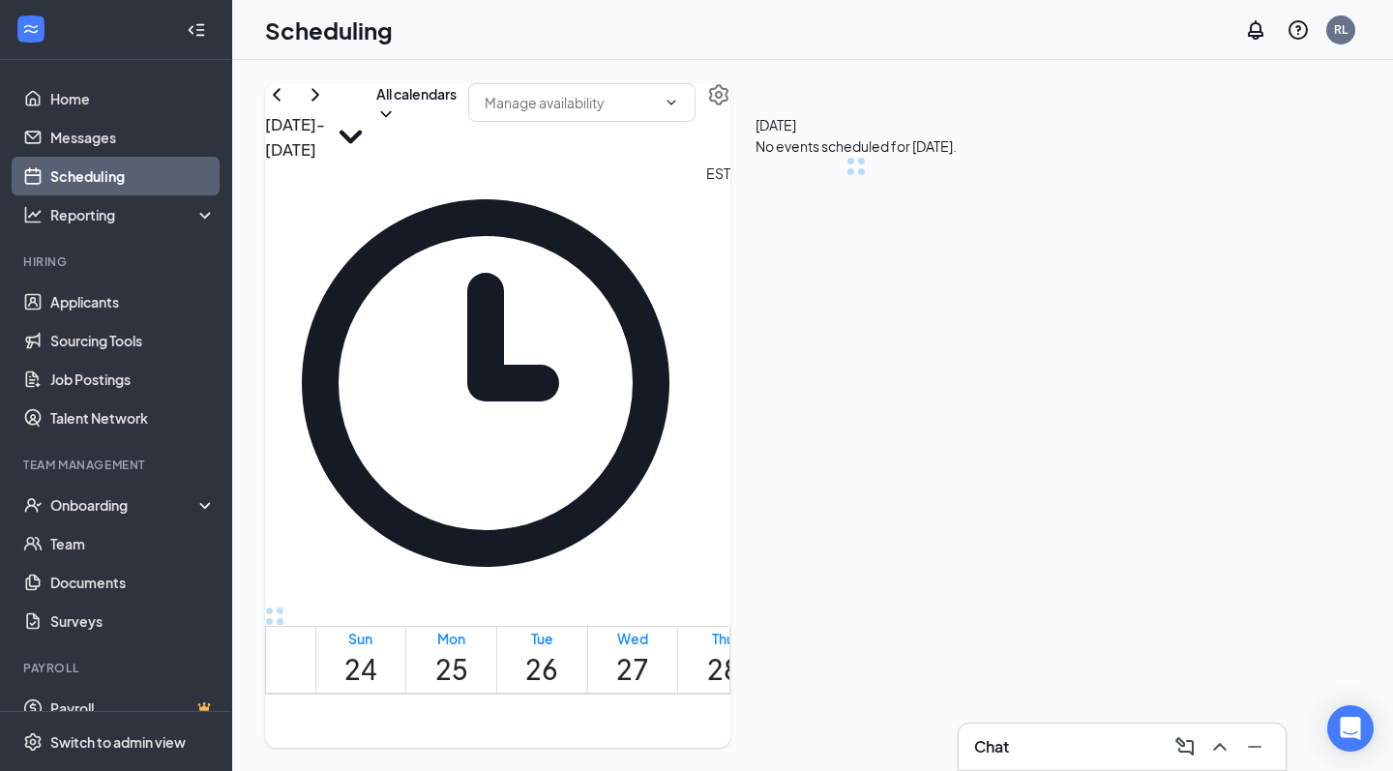
scroll to position [951, 0]
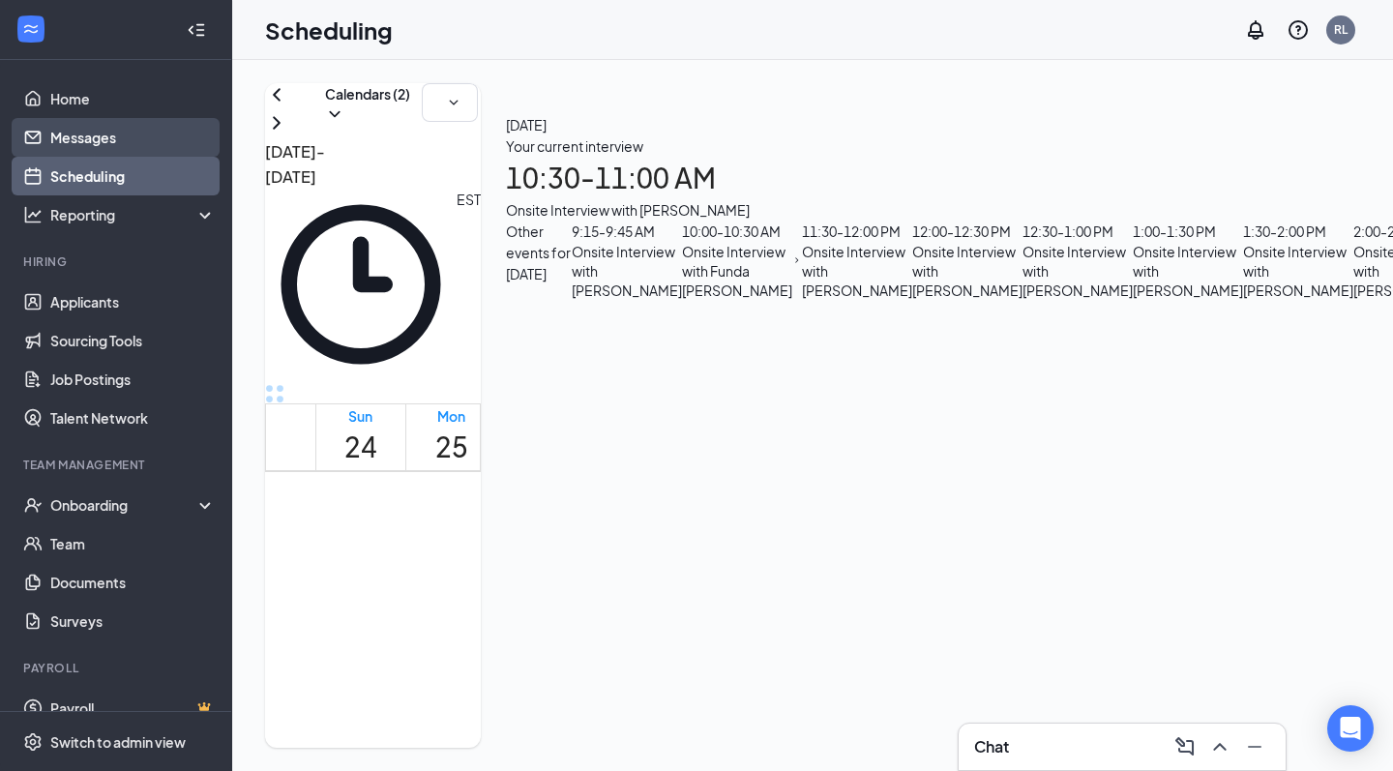
click at [122, 130] on link "Messages" at bounding box center [132, 137] width 165 height 39
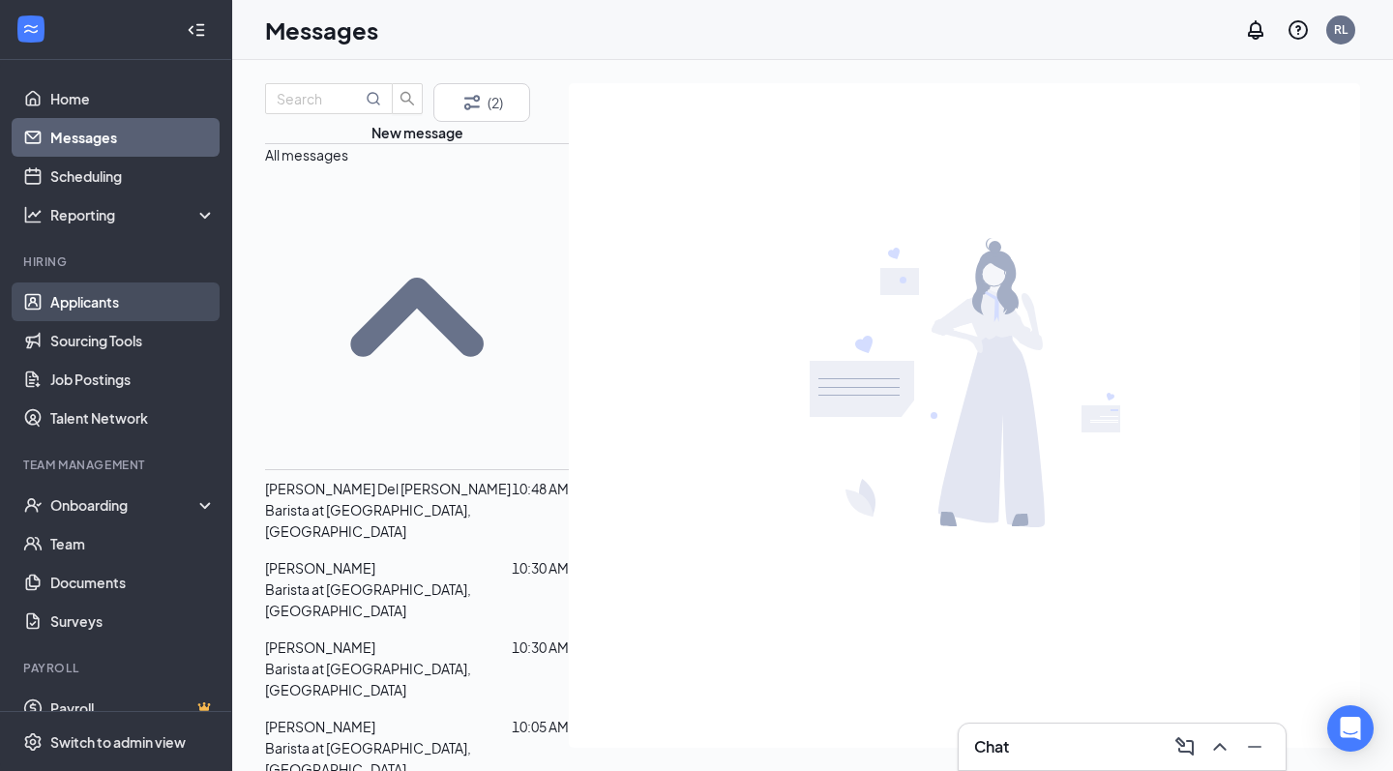
click at [114, 285] on link "Applicants" at bounding box center [132, 302] width 165 height 39
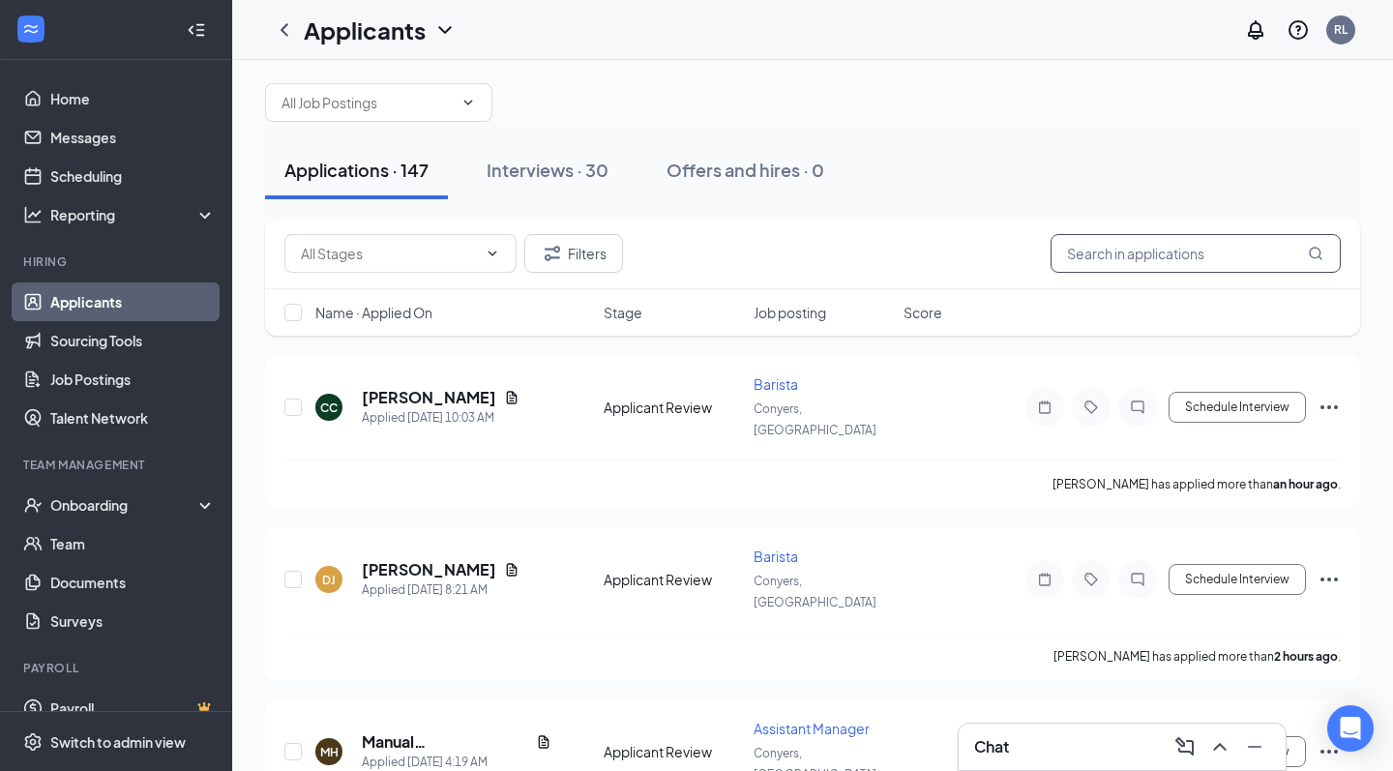
click at [1059, 260] on input "text" at bounding box center [1196, 253] width 290 height 39
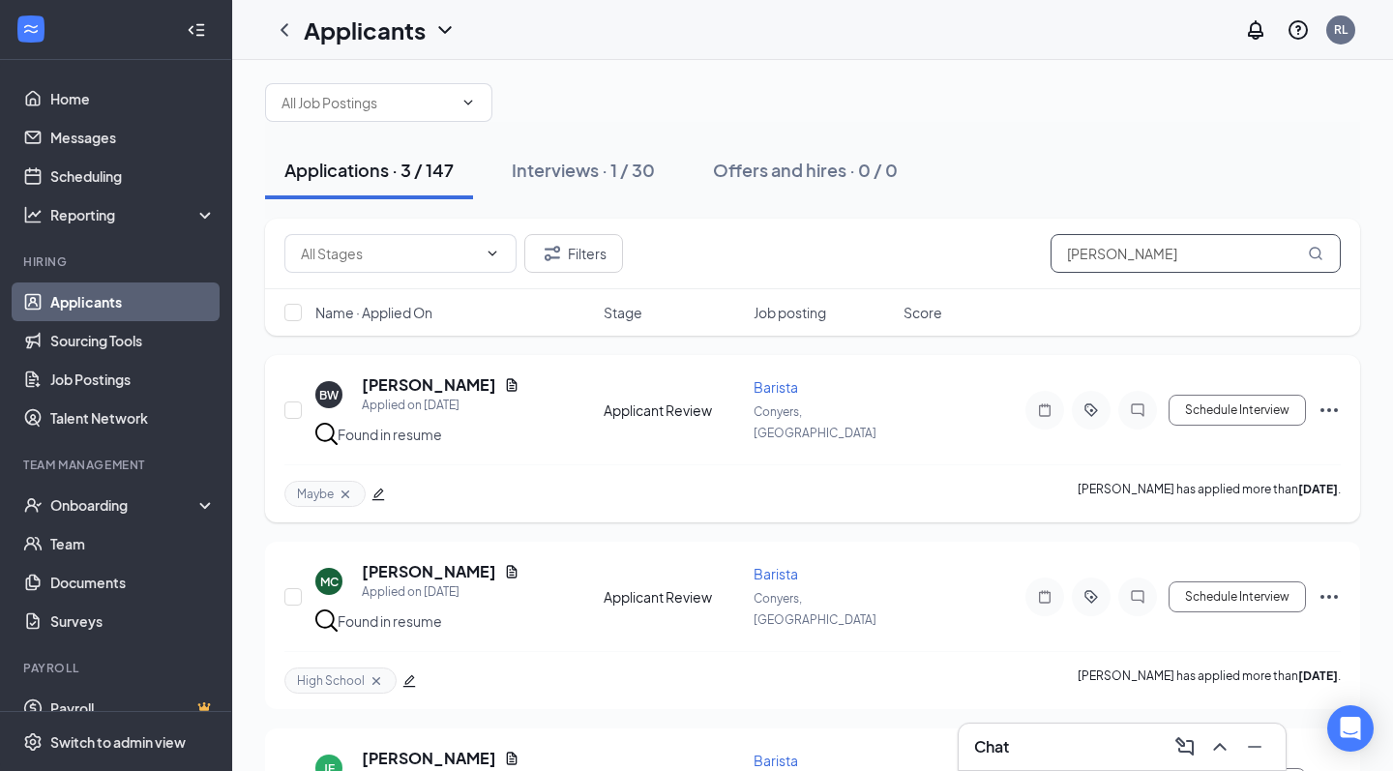
scroll to position [78, 0]
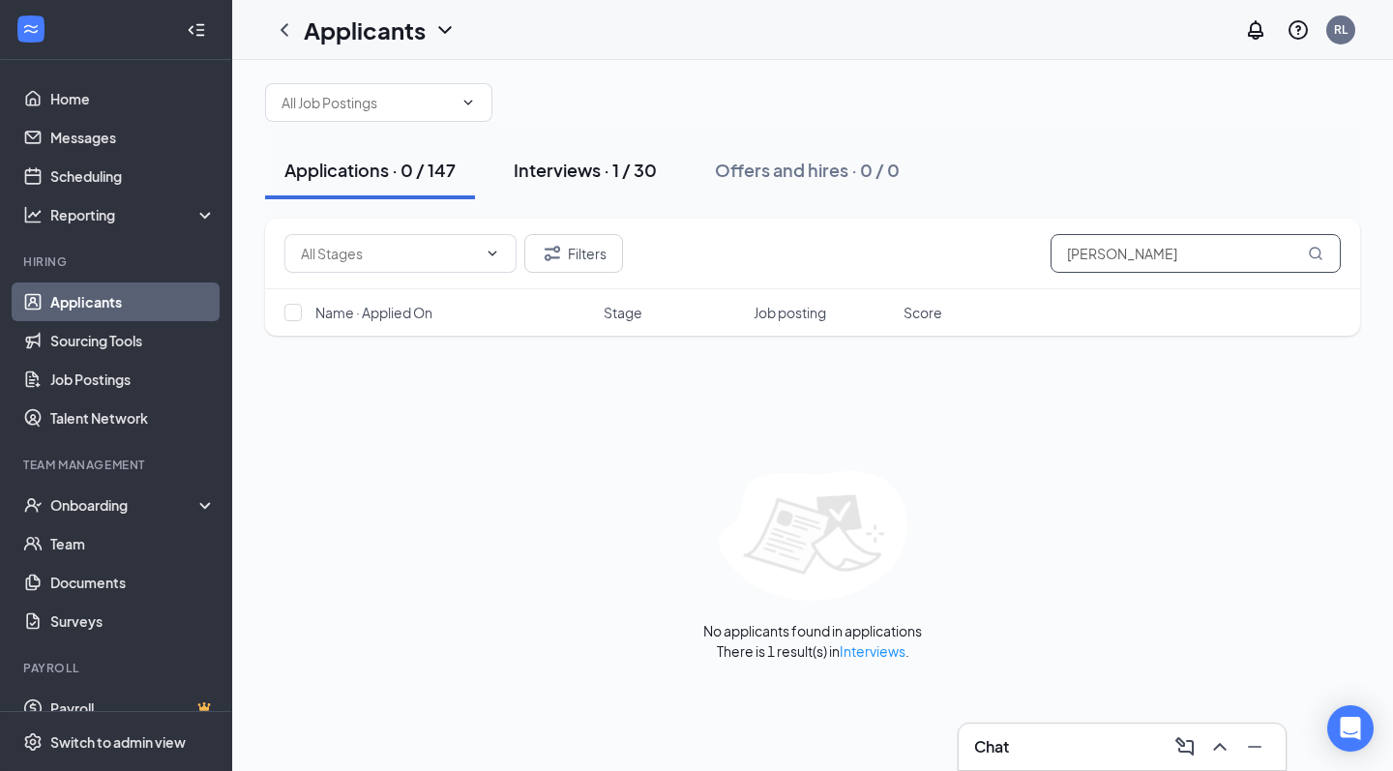
type input "[PERSON_NAME]"
click at [592, 181] on div "Interviews · 1 / 30" at bounding box center [585, 170] width 143 height 24
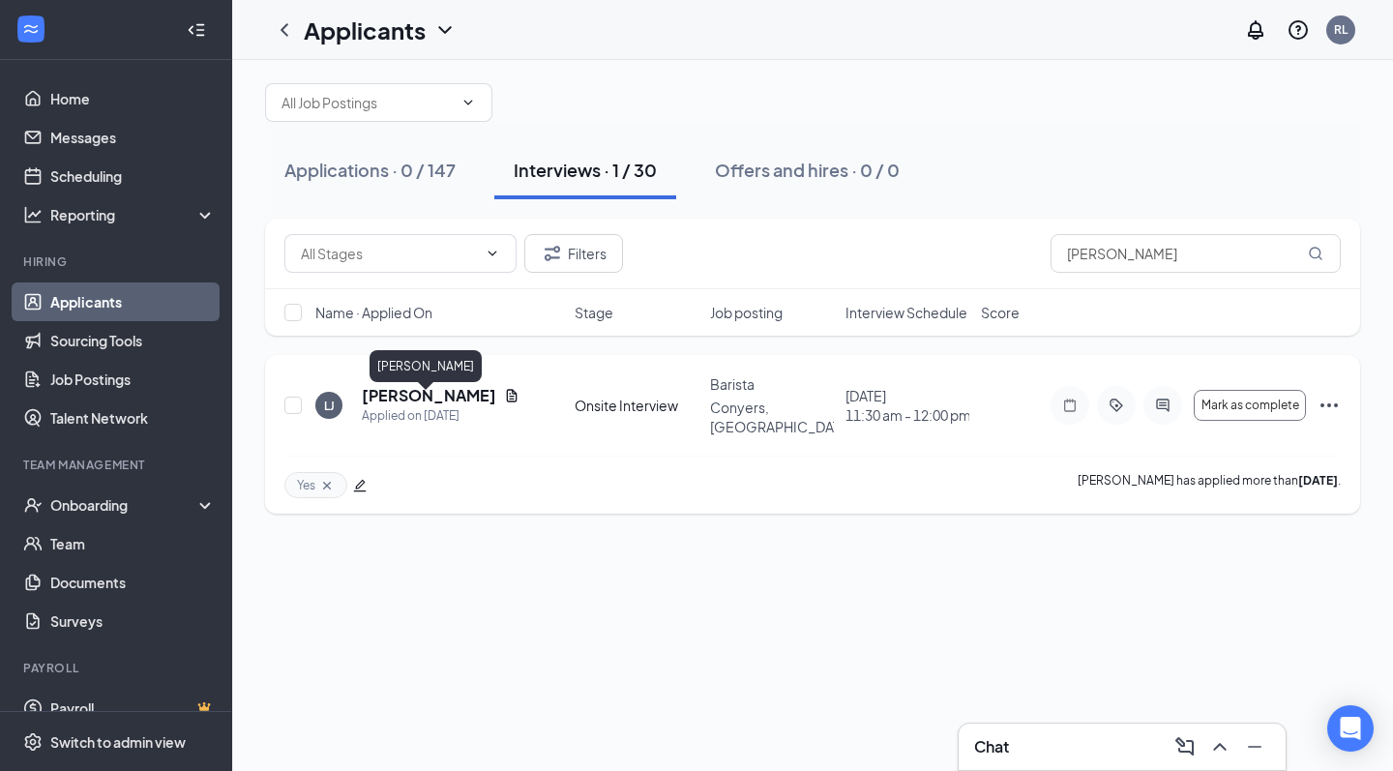
click at [407, 406] on h5 "[PERSON_NAME]" at bounding box center [429, 395] width 134 height 21
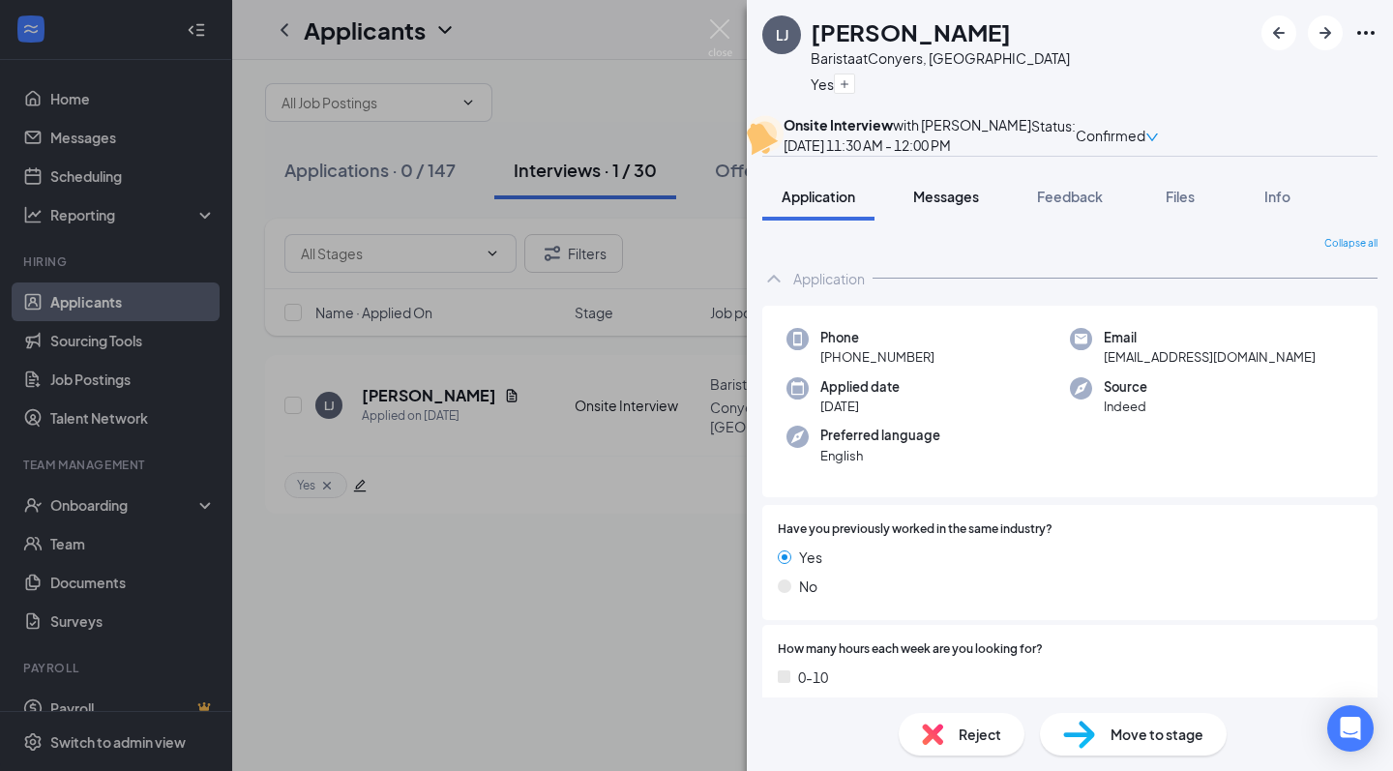
click at [974, 221] on button "Messages" at bounding box center [946, 196] width 104 height 48
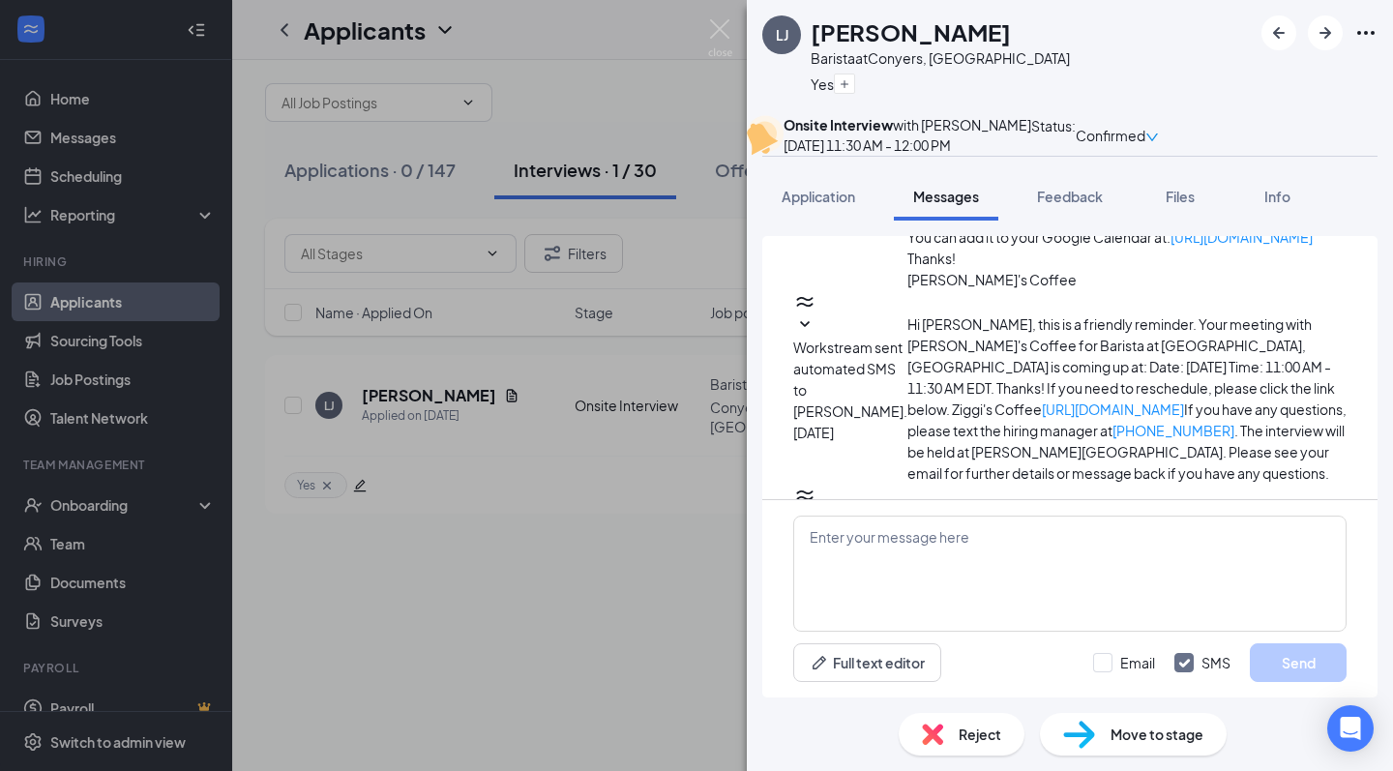
scroll to position [653, 0]
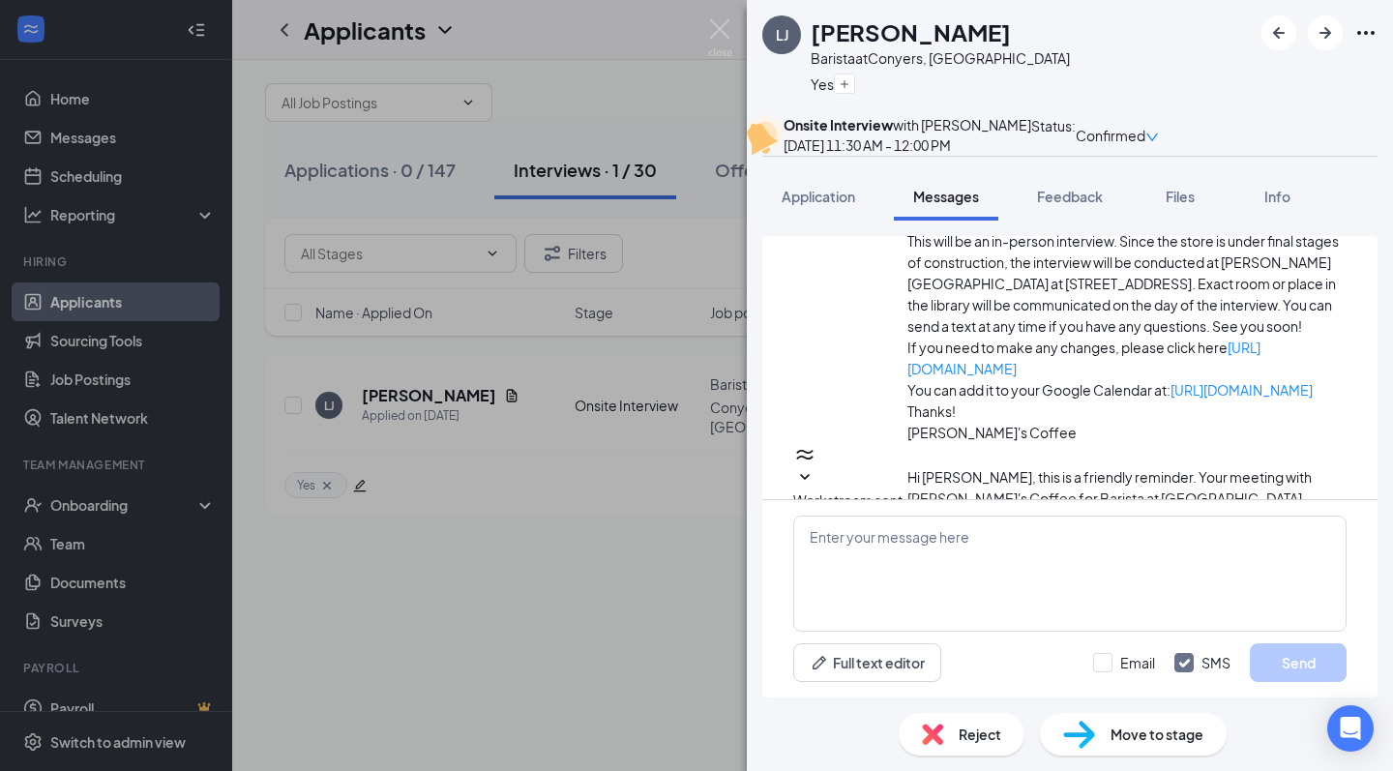
scroll to position [435, 0]
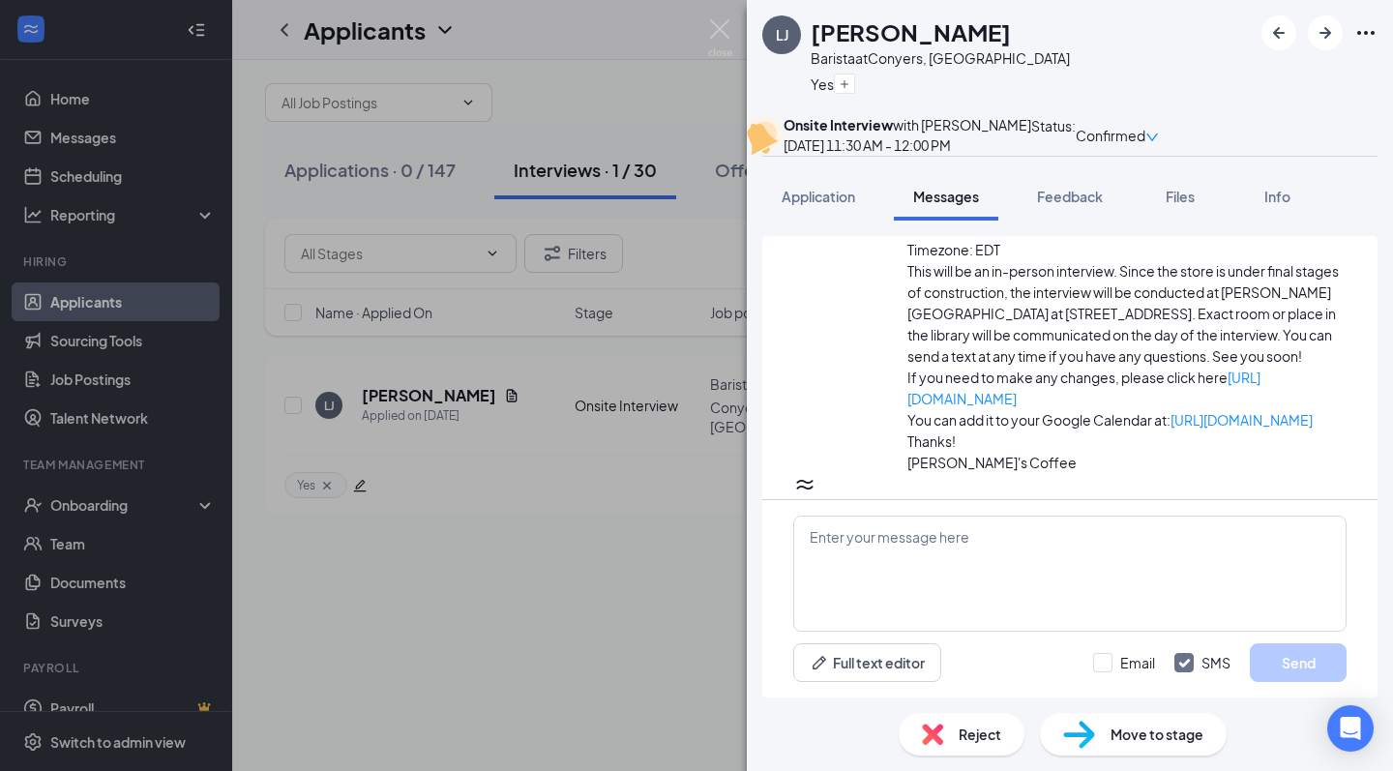
scroll to position [485, 0]
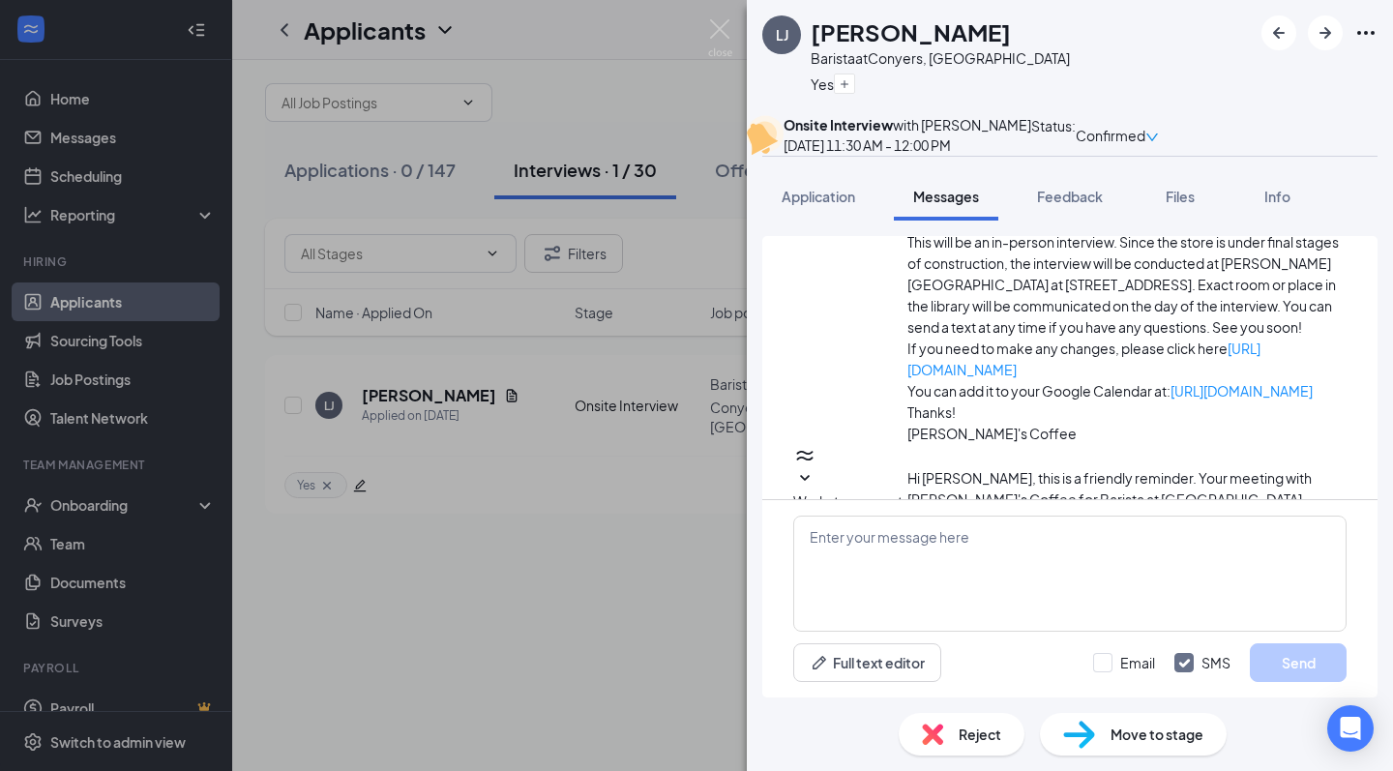
scroll to position [428, 0]
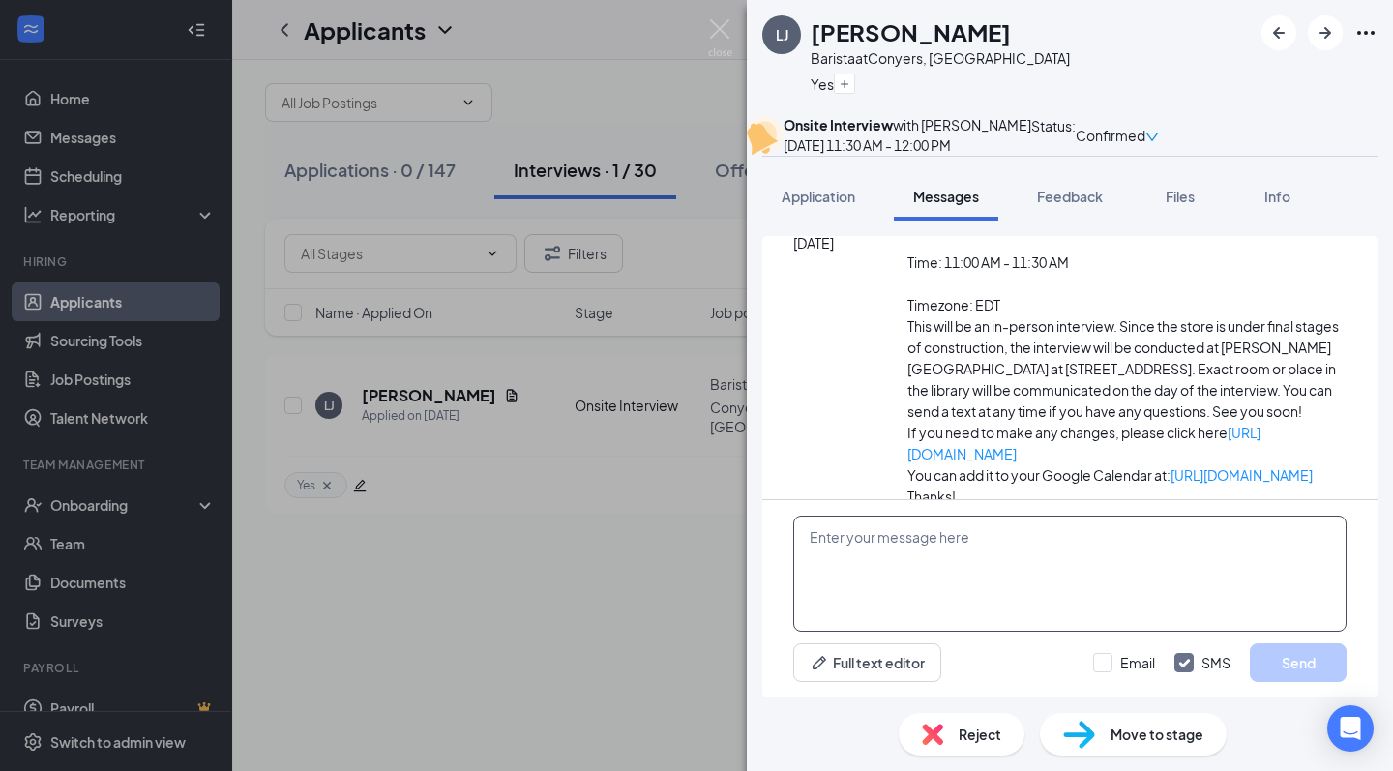
click at [914, 575] on textarea at bounding box center [1069, 574] width 553 height 116
click at [902, 563] on textarea "Hi [PERSON_NAME], This was too late to reschdule" at bounding box center [1069, 574] width 553 height 116
click at [1054, 560] on textarea "Hi [PERSON_NAME], This was too last minute to reschdule" at bounding box center [1069, 574] width 553 height 116
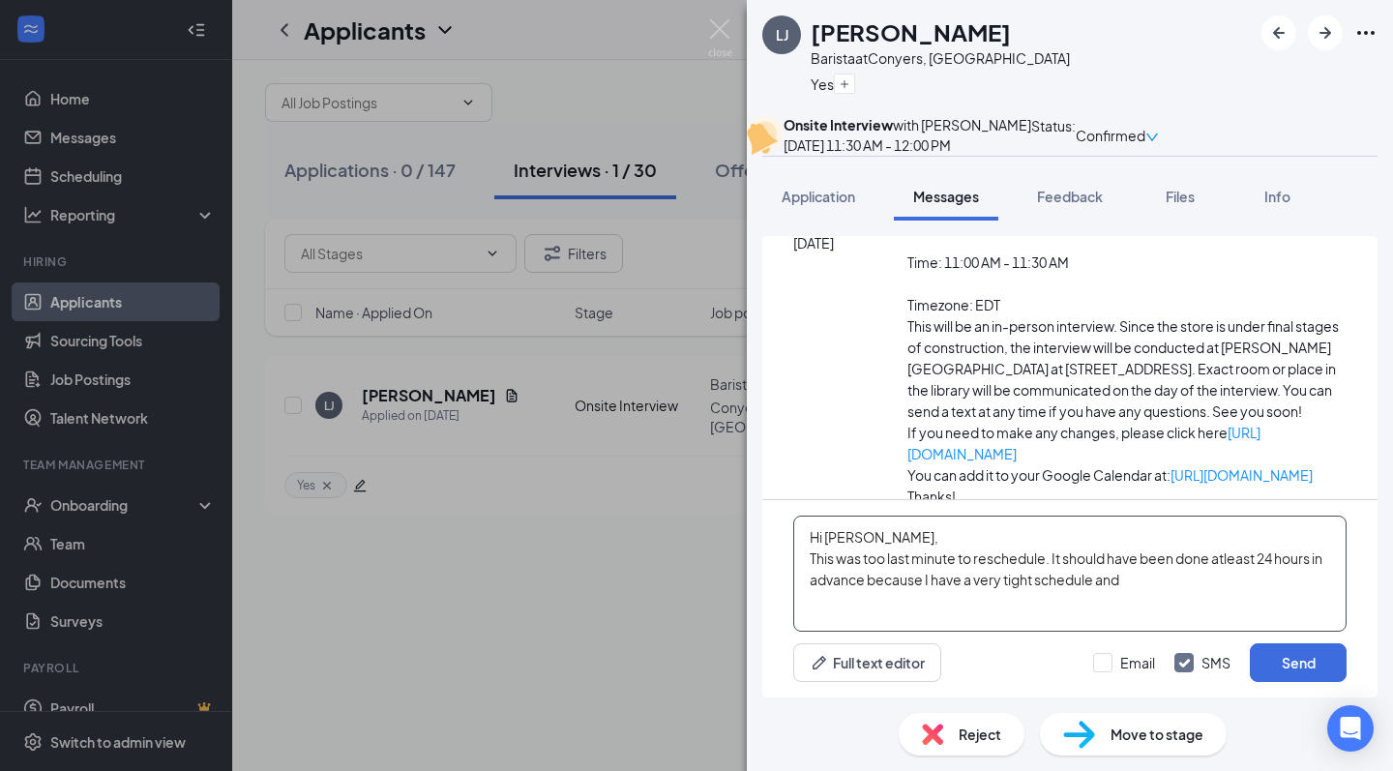
click at [1230, 562] on textarea "Hi [PERSON_NAME], This was too last minute to reschedule. It should have been d…" at bounding box center [1069, 574] width 553 height 116
click at [1211, 589] on textarea "Hi [PERSON_NAME], This was too last minute to reschedule. It should have been d…" at bounding box center [1069, 574] width 553 height 116
click at [1156, 582] on textarea "Hi [PERSON_NAME], This was too last minute to reschedule. It should have been d…" at bounding box center [1069, 574] width 553 height 116
type textarea "Hi [PERSON_NAME], This was too last minute to reschedule. It should have been d…"
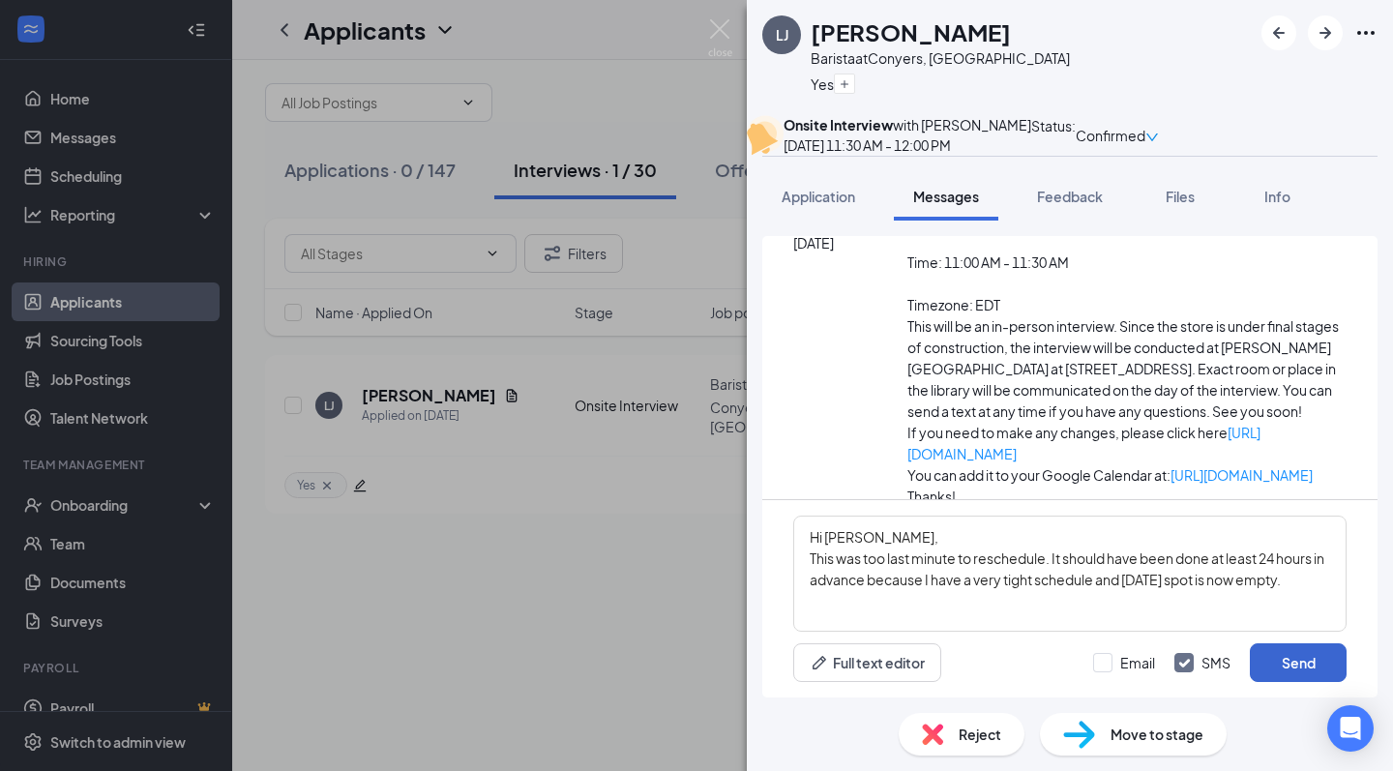
click at [1301, 649] on button "Send" at bounding box center [1298, 662] width 97 height 39
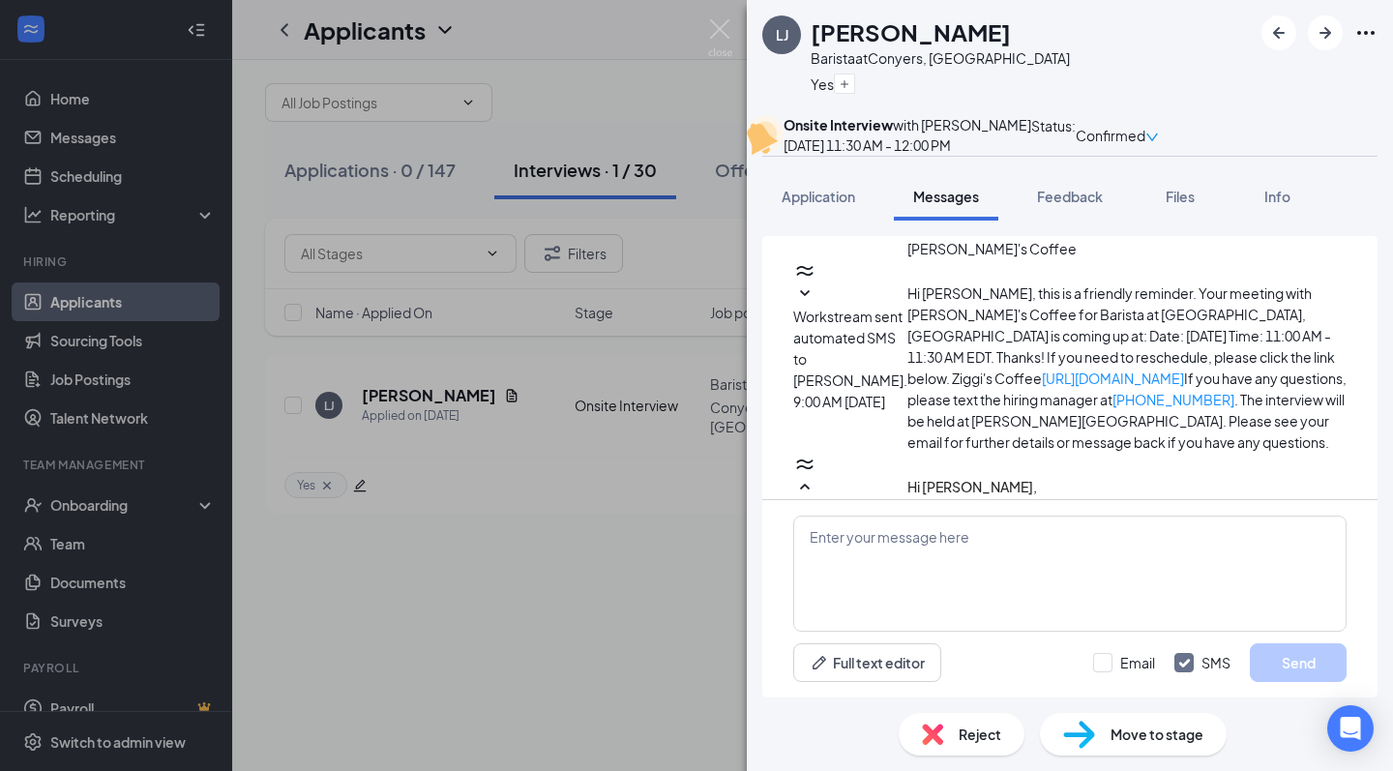
scroll to position [1264, 0]
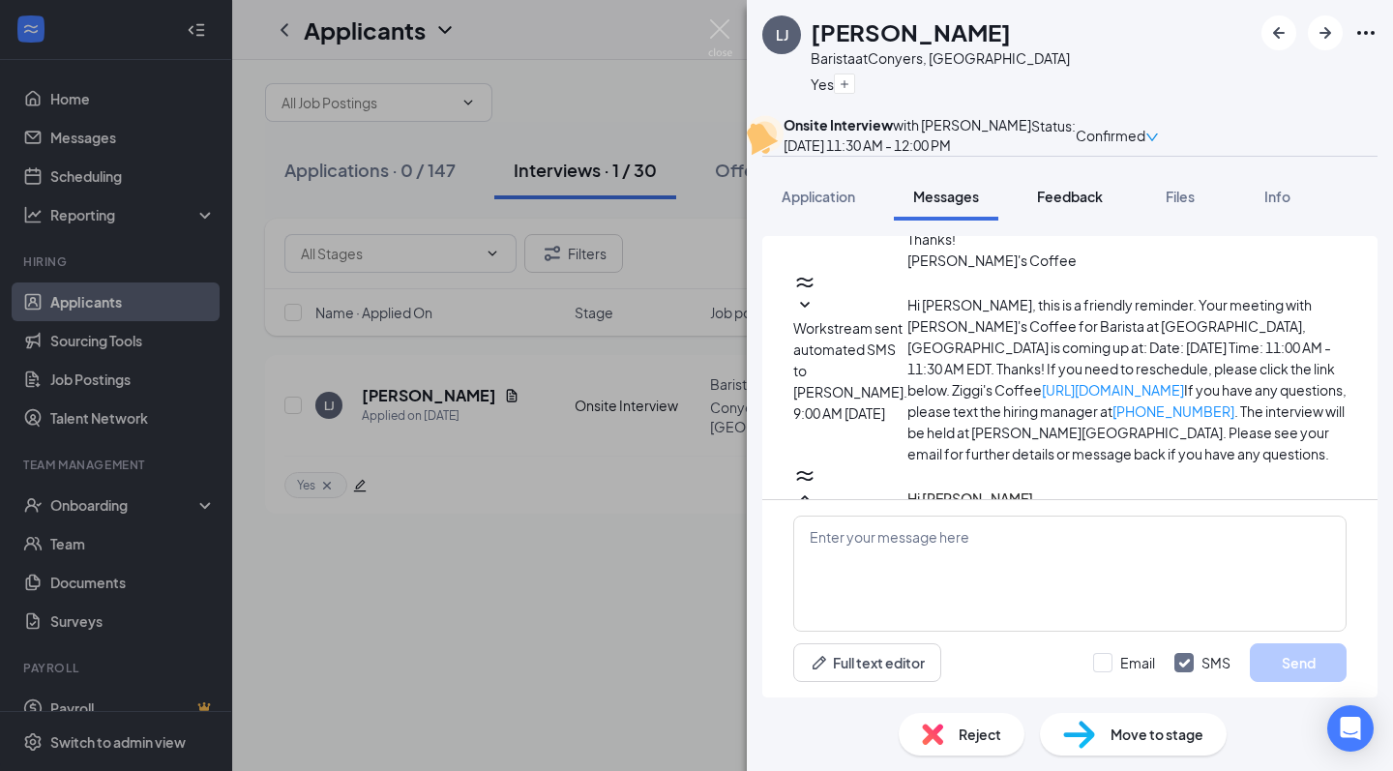
click at [1071, 205] on span "Feedback" at bounding box center [1070, 196] width 66 height 17
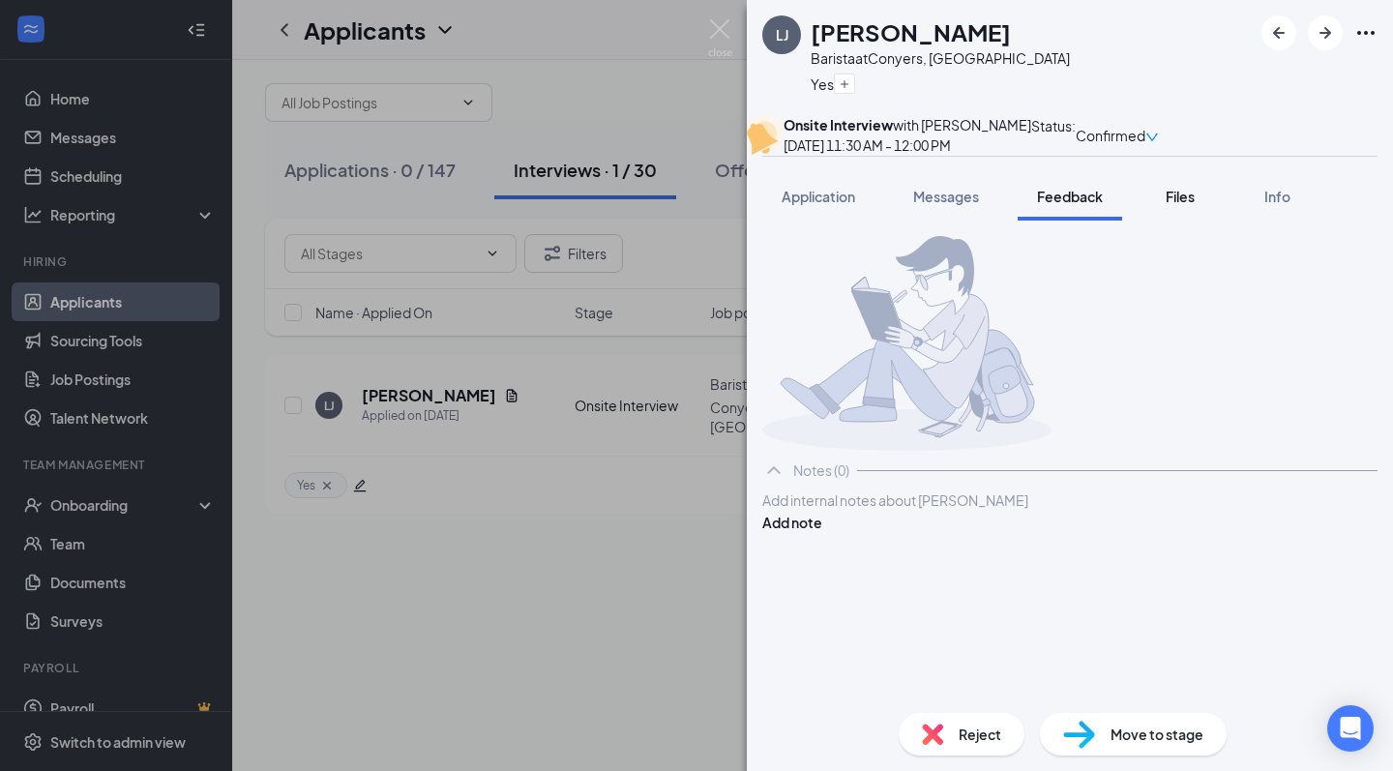
click at [1179, 205] on span "Files" at bounding box center [1180, 196] width 29 height 17
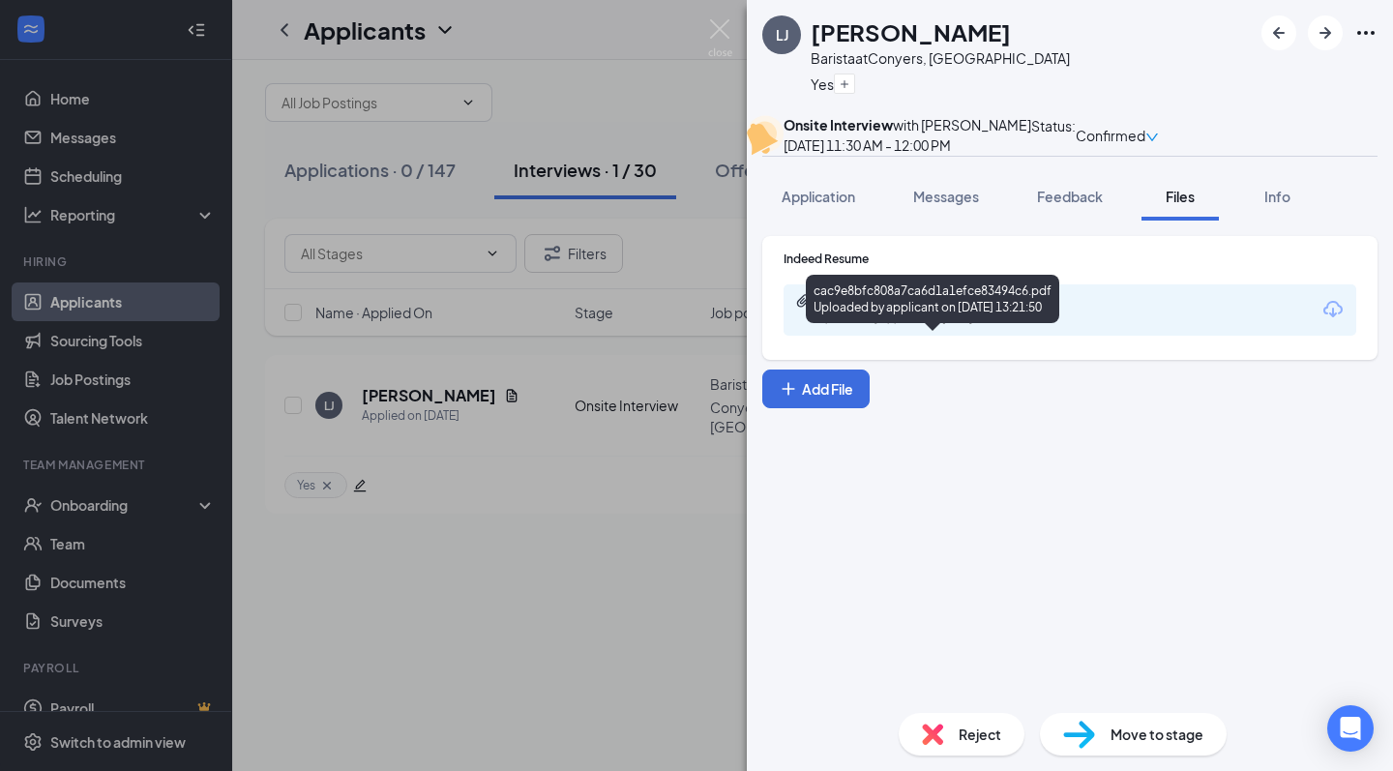
click at [1013, 327] on div "Uploaded by applicant on [DATE] 13:21:50" at bounding box center [964, 319] width 290 height 15
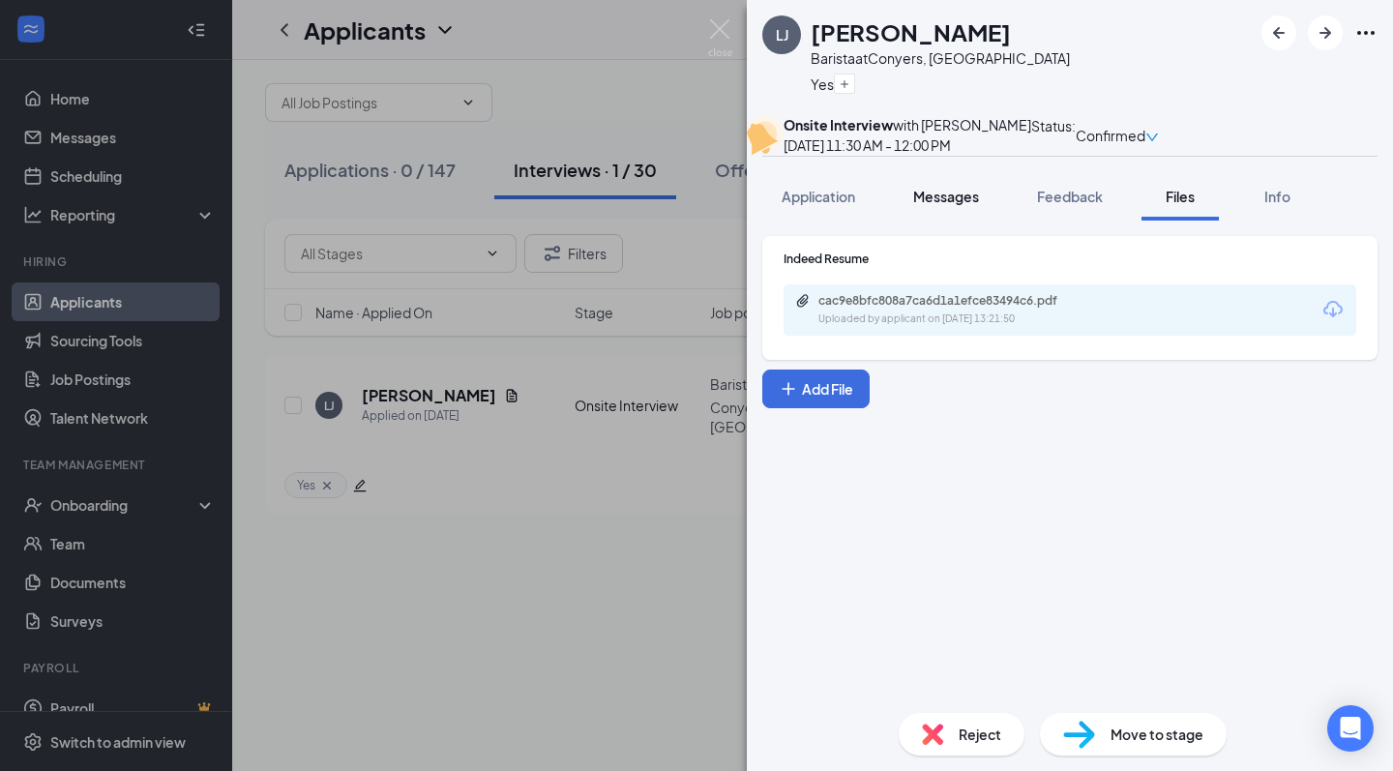
click at [952, 221] on button "Messages" at bounding box center [946, 196] width 104 height 48
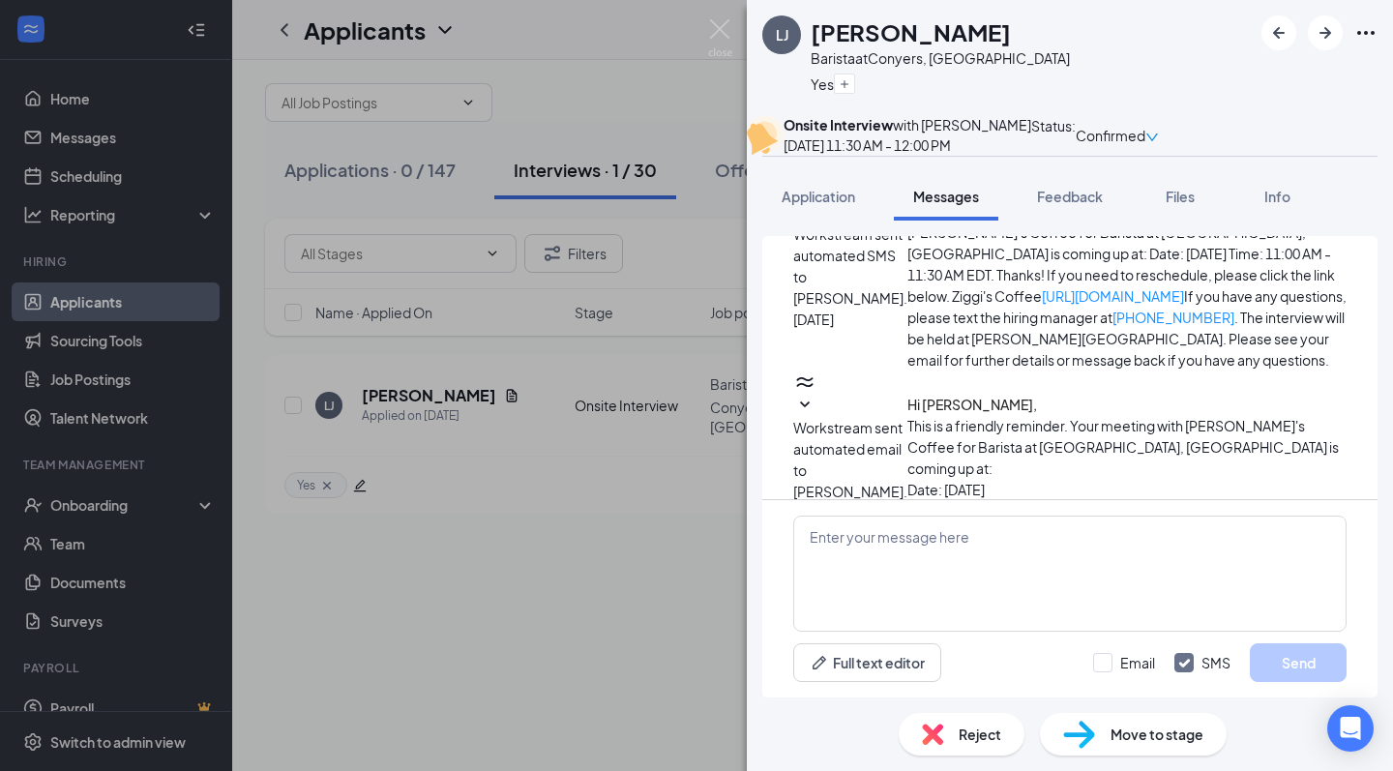
scroll to position [701, 0]
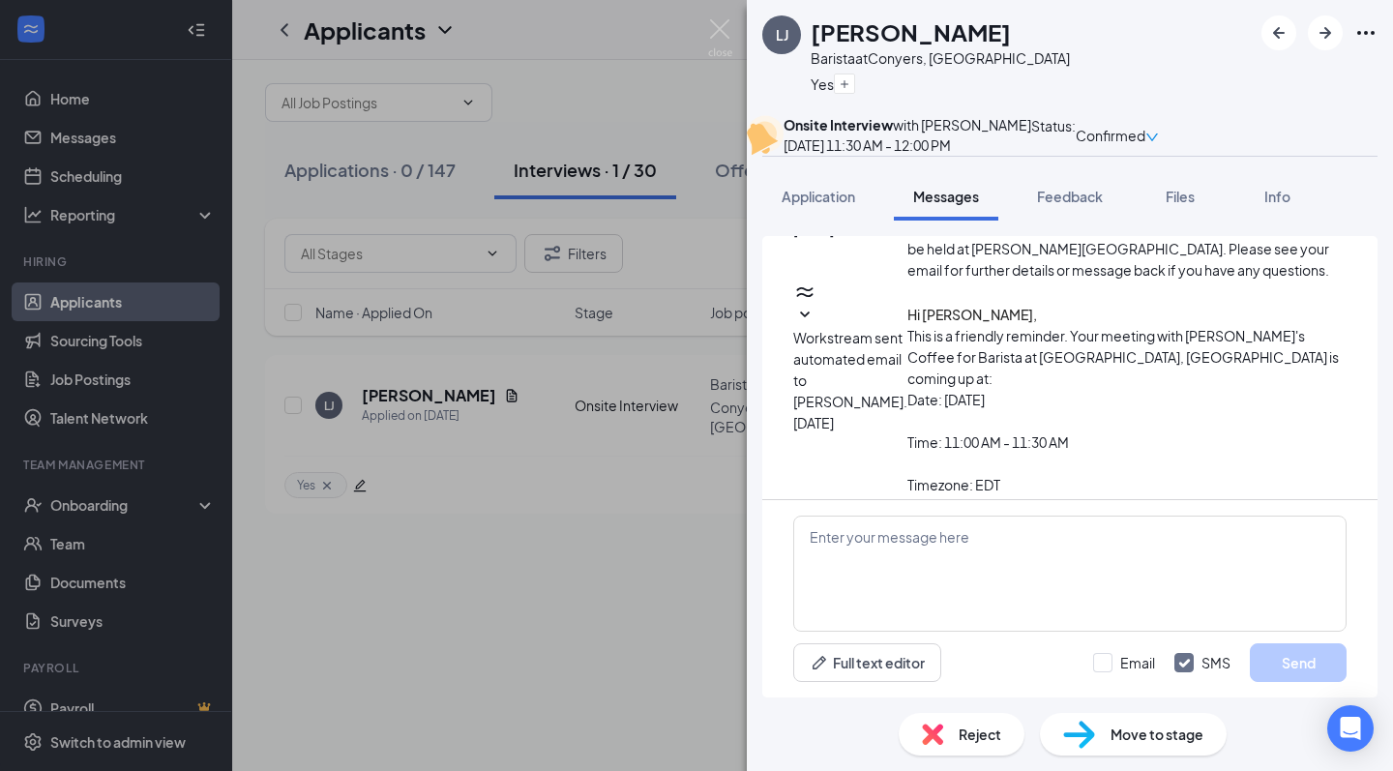
scroll to position [812, 0]
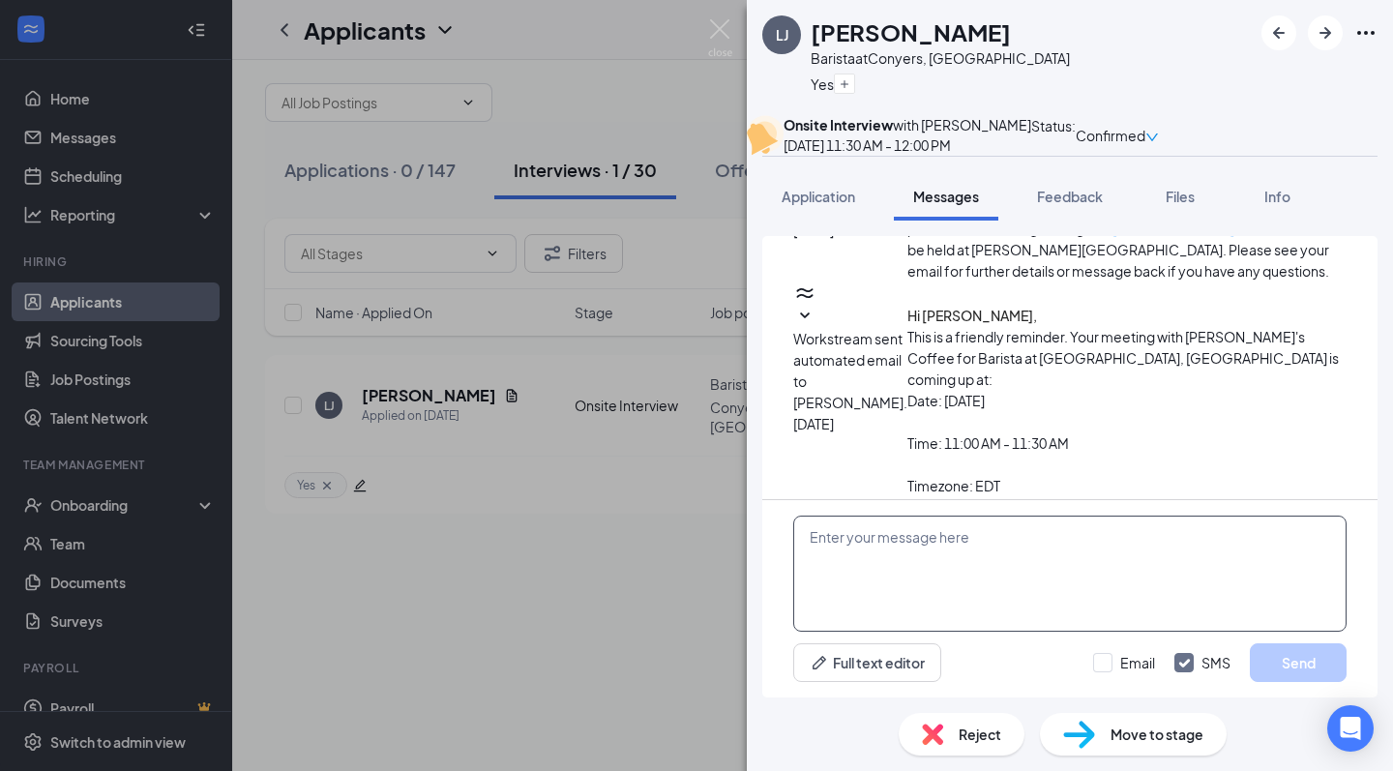
click at [908, 601] on textarea at bounding box center [1069, 574] width 553 height 116
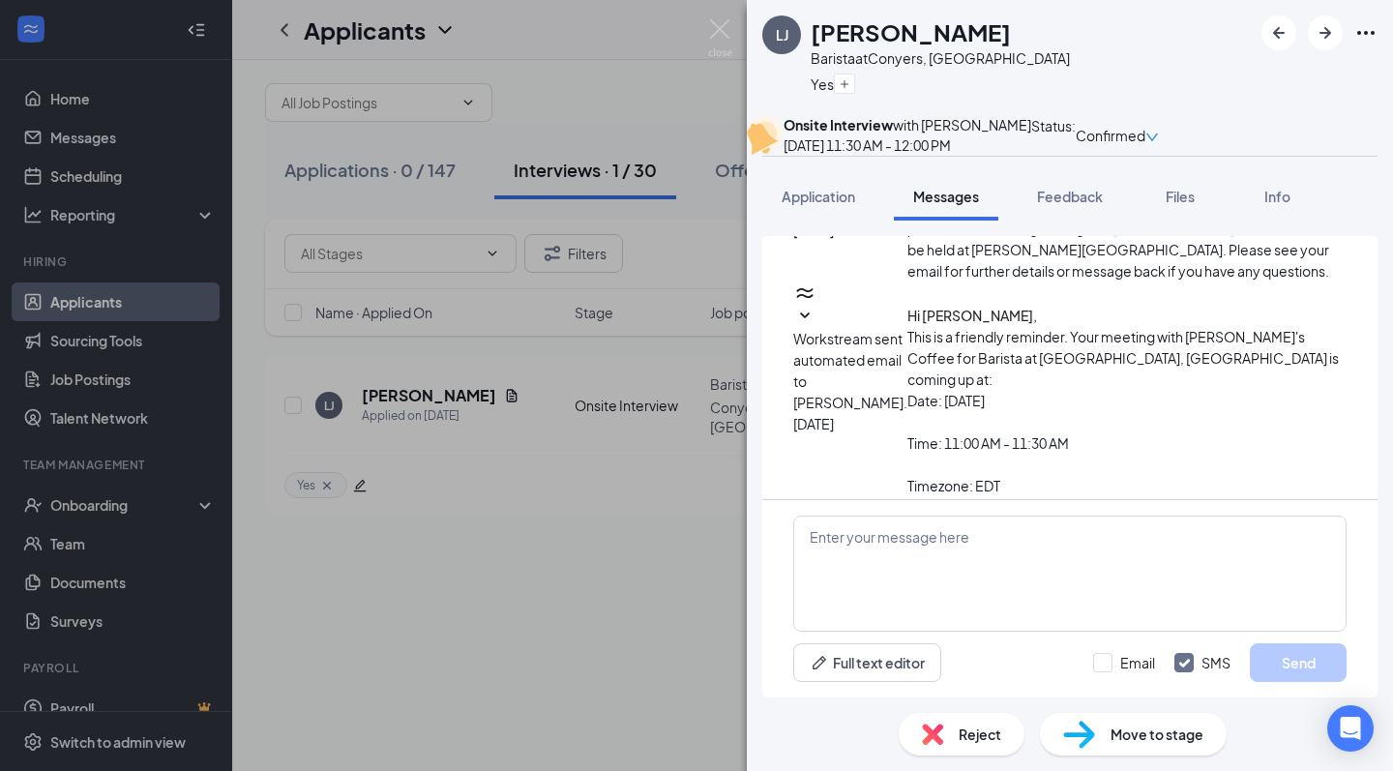
click at [1375, 33] on icon "Ellipses" at bounding box center [1365, 33] width 17 height 4
click at [1271, 77] on link "View full application" at bounding box center [1219, 67] width 125 height 21
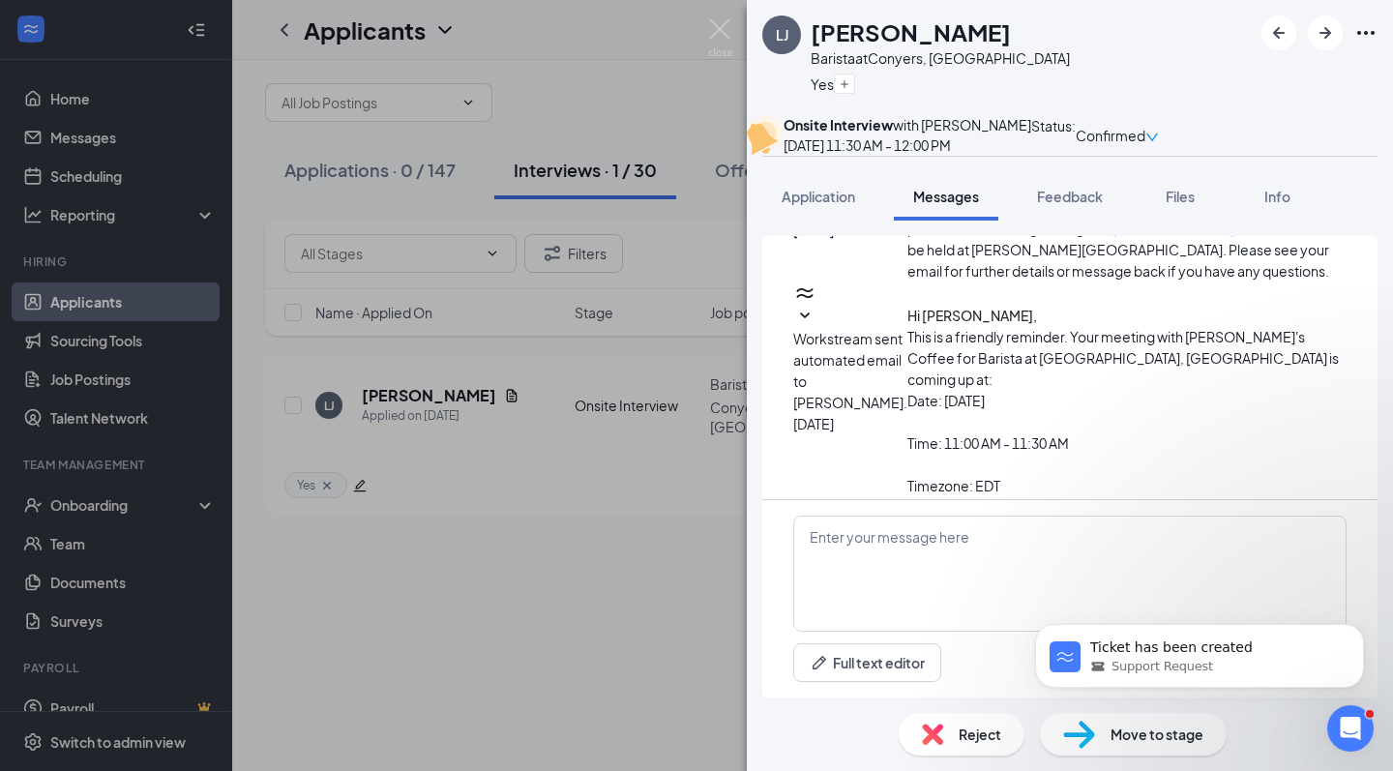
scroll to position [0, 0]
click at [773, 1] on div "[PERSON_NAME] Barista at [GEOGRAPHIC_DATA], [GEOGRAPHIC_DATA] Yes" at bounding box center [1070, 57] width 646 height 115
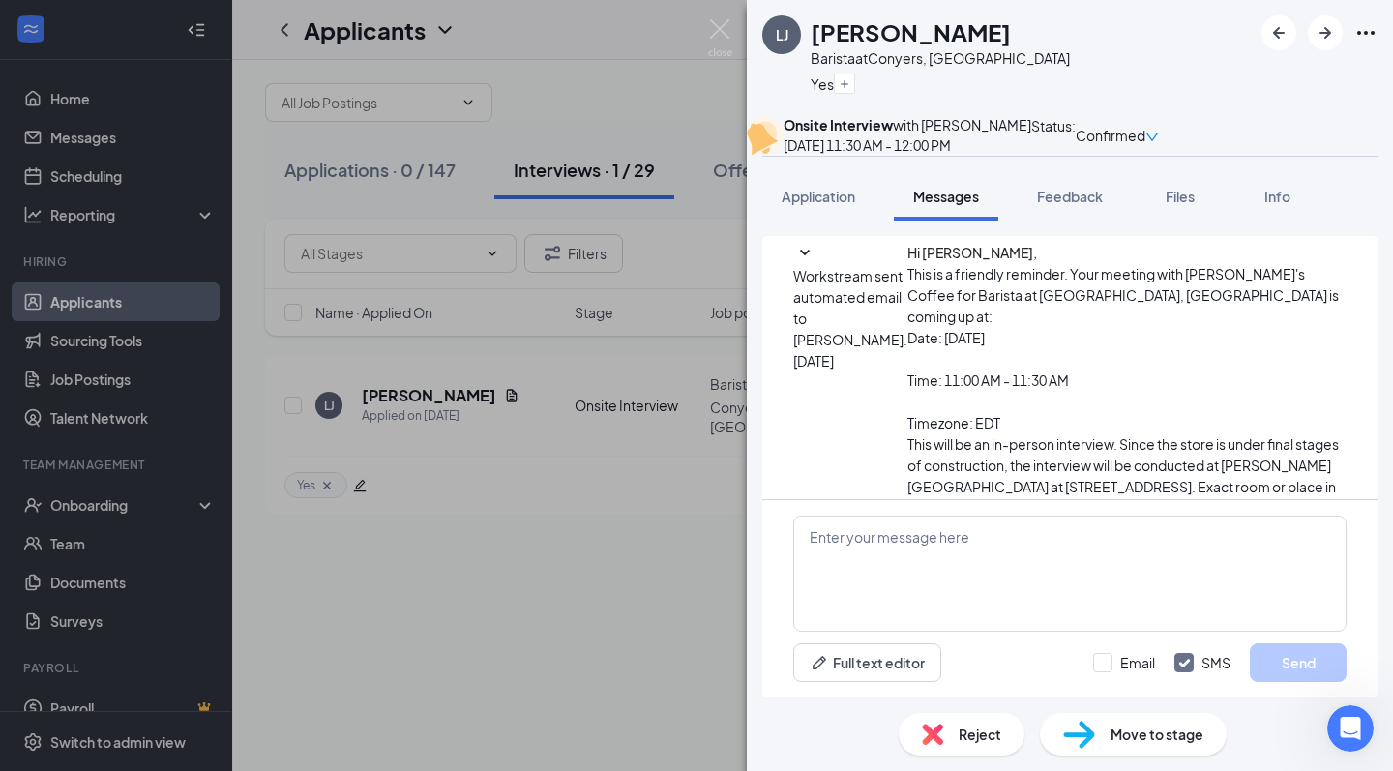
scroll to position [868, 0]
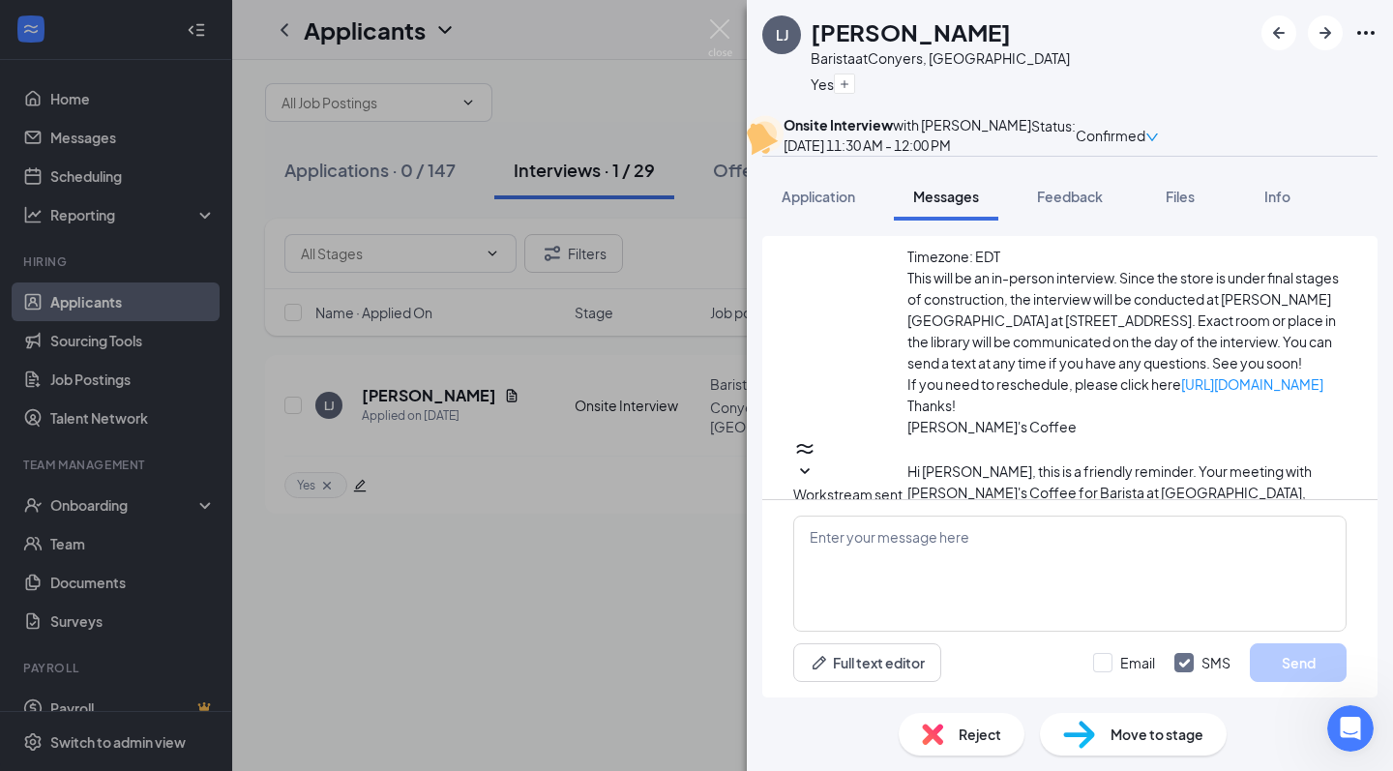
scroll to position [1035, 0]
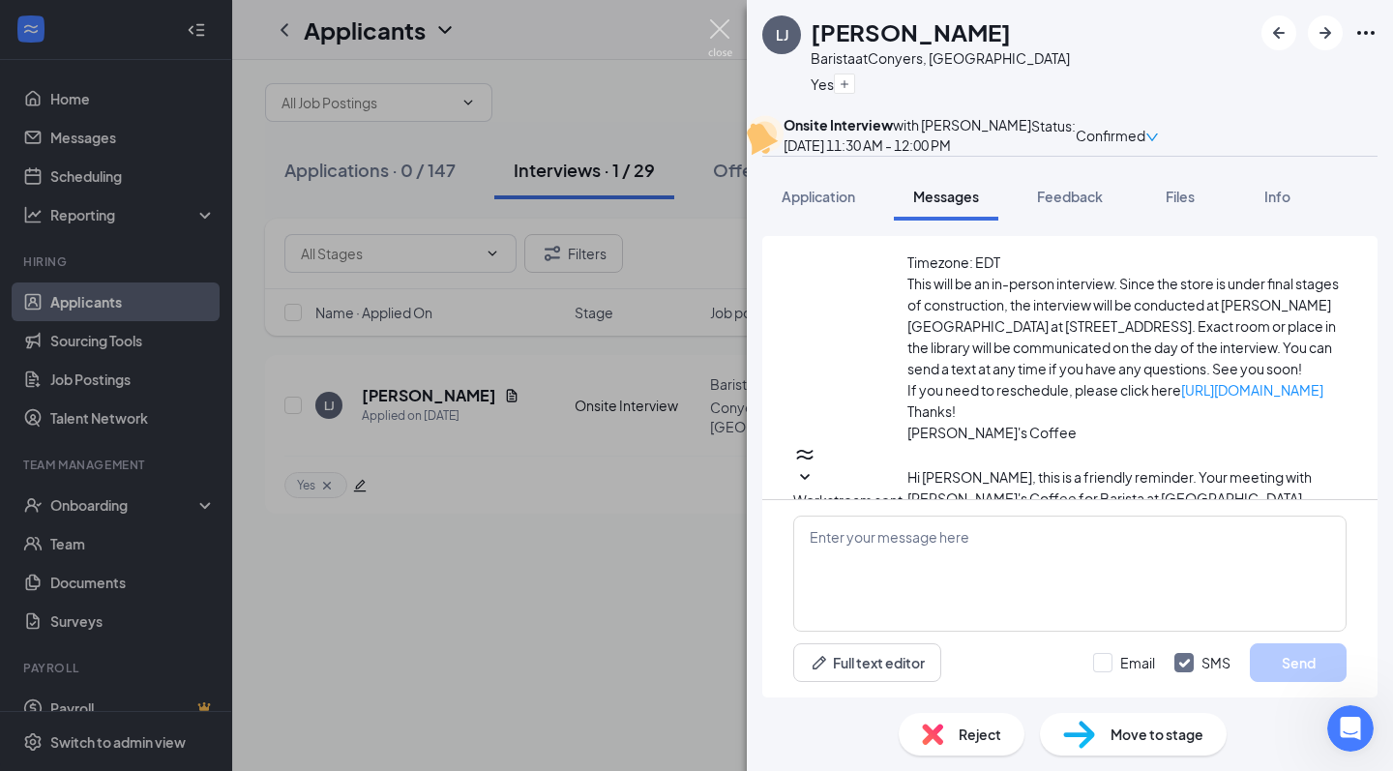
click at [721, 28] on img at bounding box center [720, 38] width 24 height 38
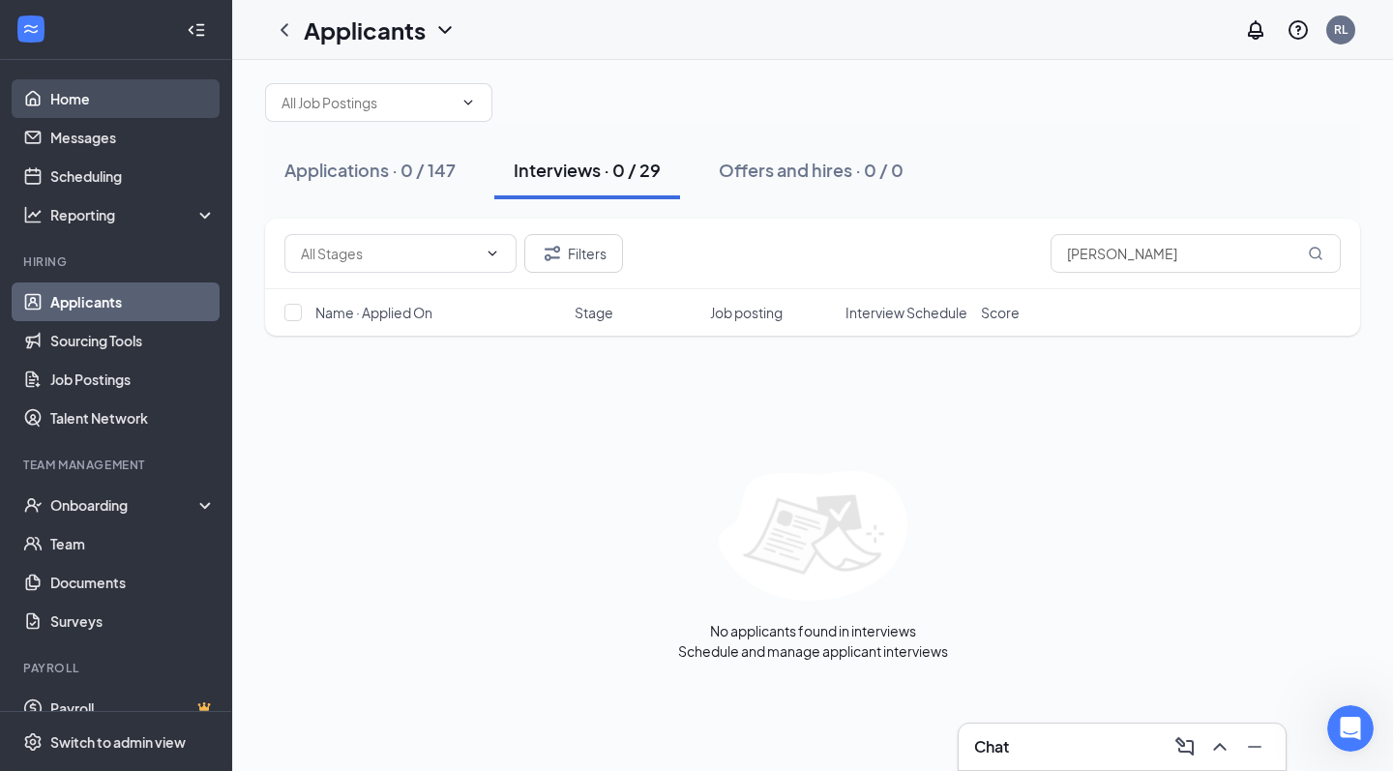
click at [100, 104] on link "Home" at bounding box center [132, 98] width 165 height 39
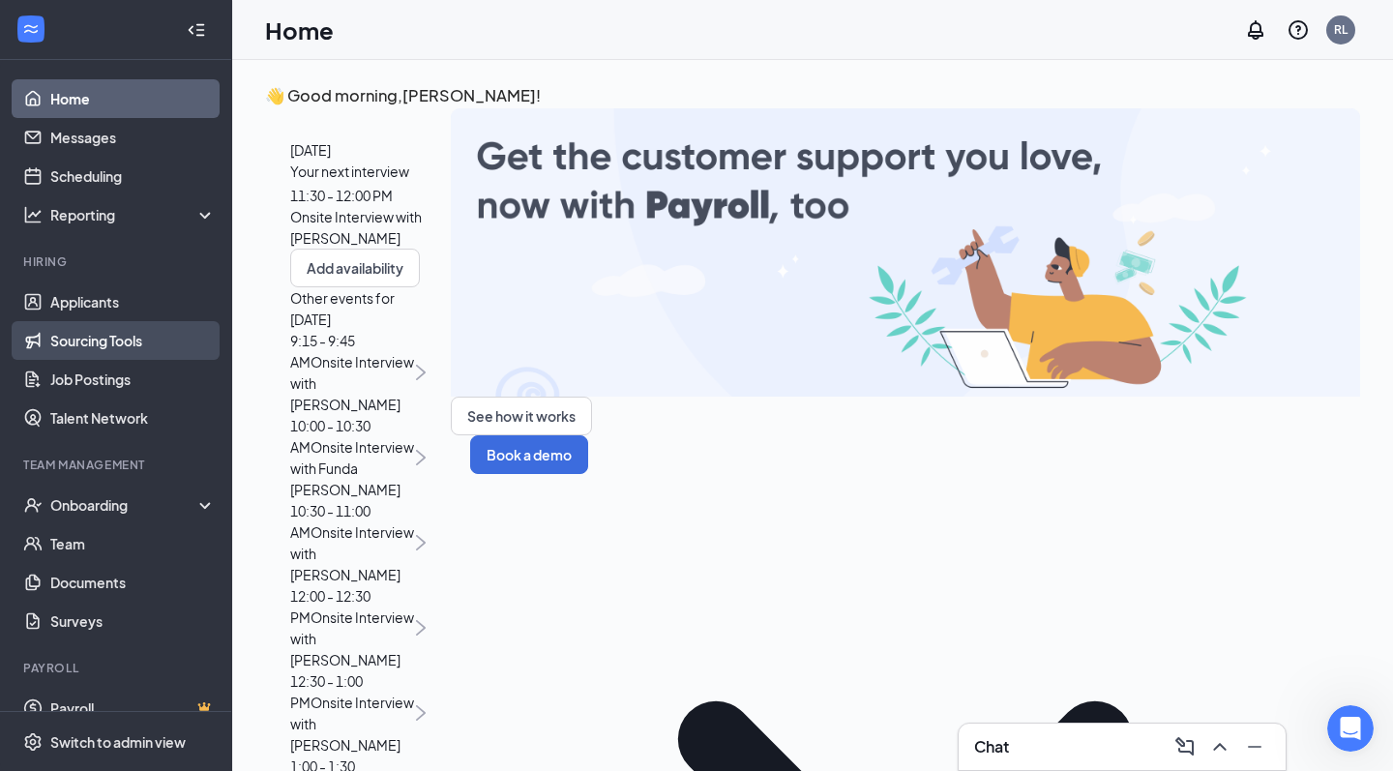
scroll to position [35, 0]
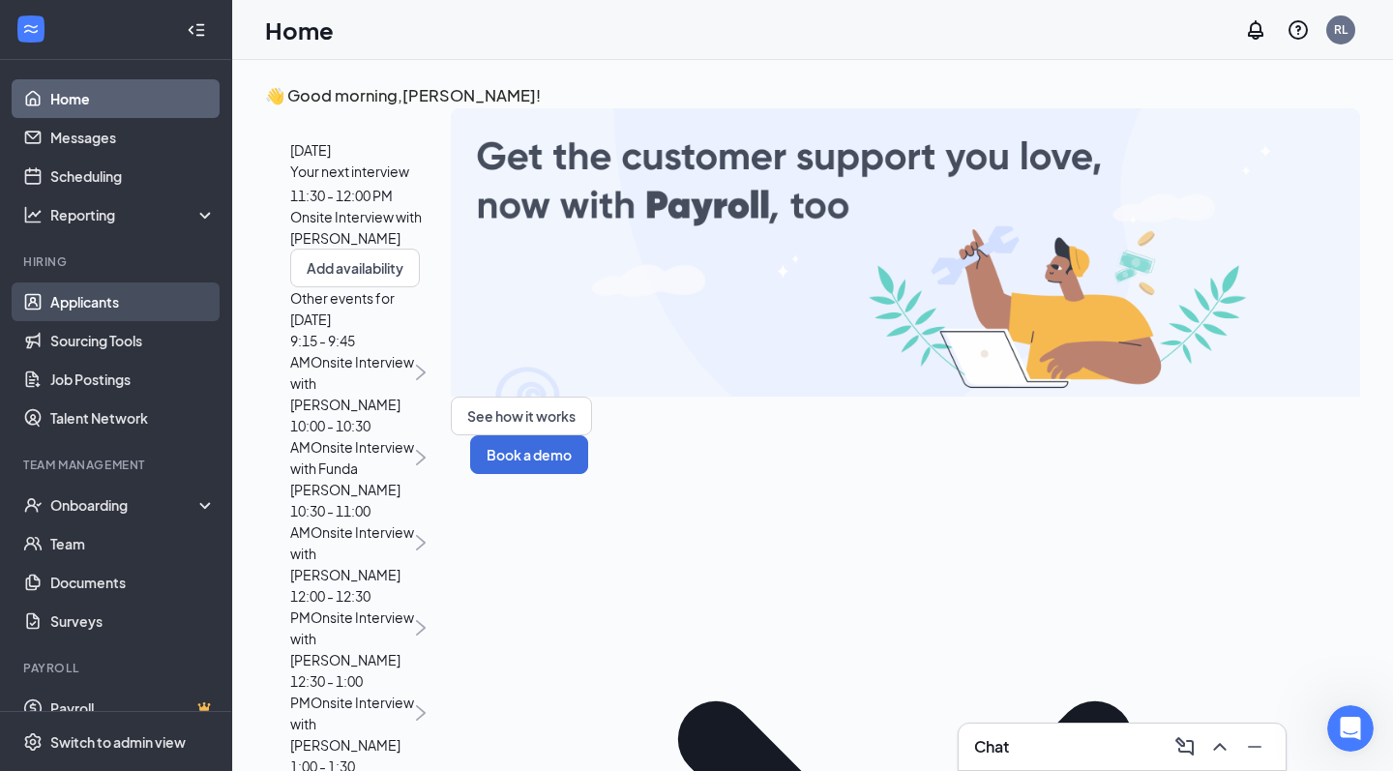
click at [104, 309] on link "Applicants" at bounding box center [132, 302] width 165 height 39
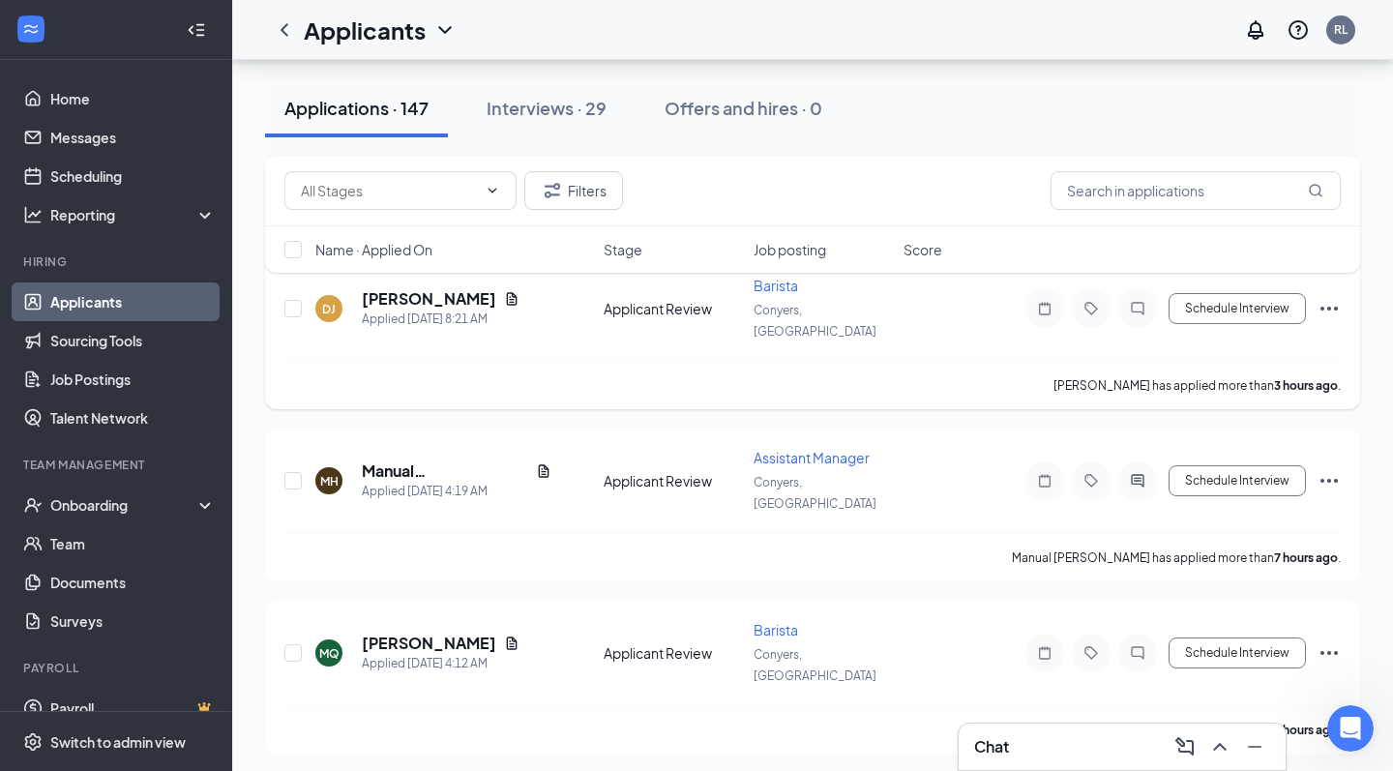
scroll to position [292, 0]
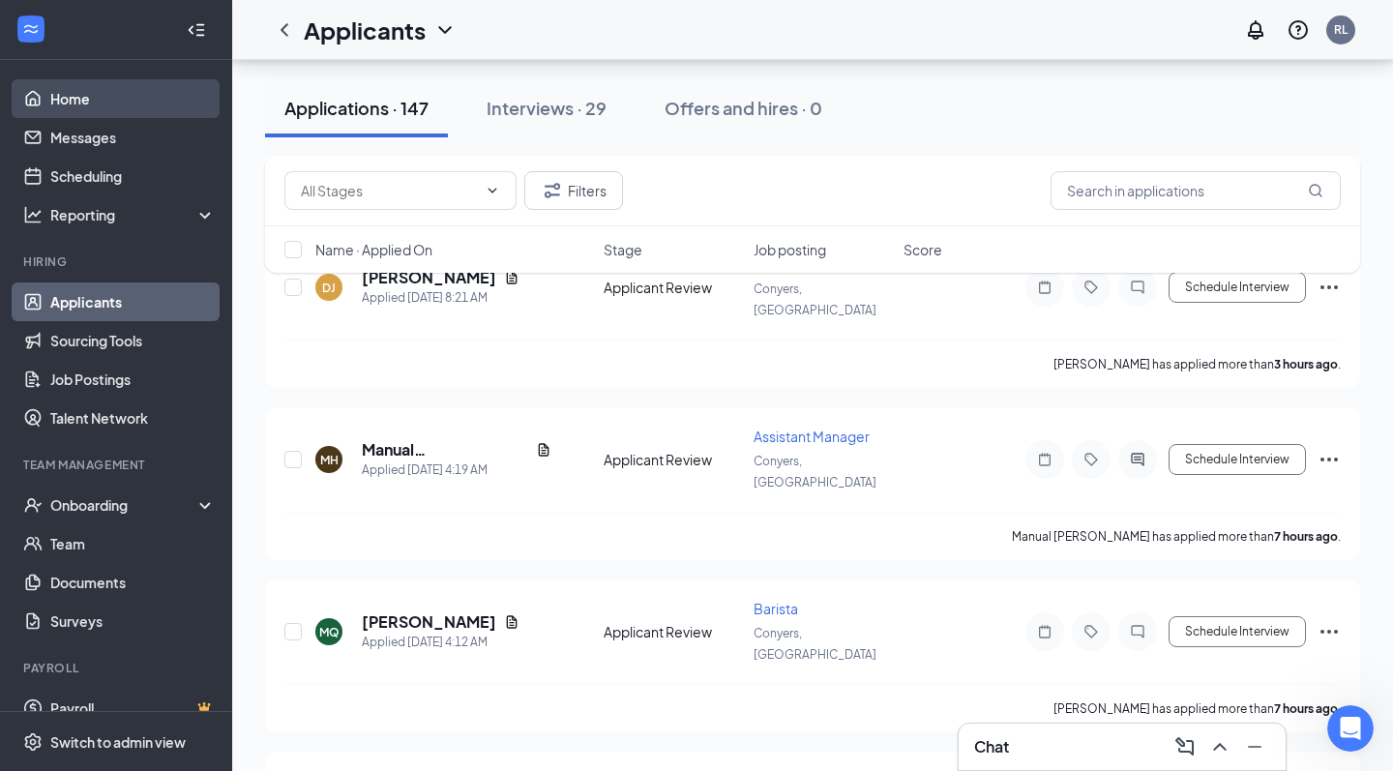
click at [66, 91] on link "Home" at bounding box center [132, 98] width 165 height 39
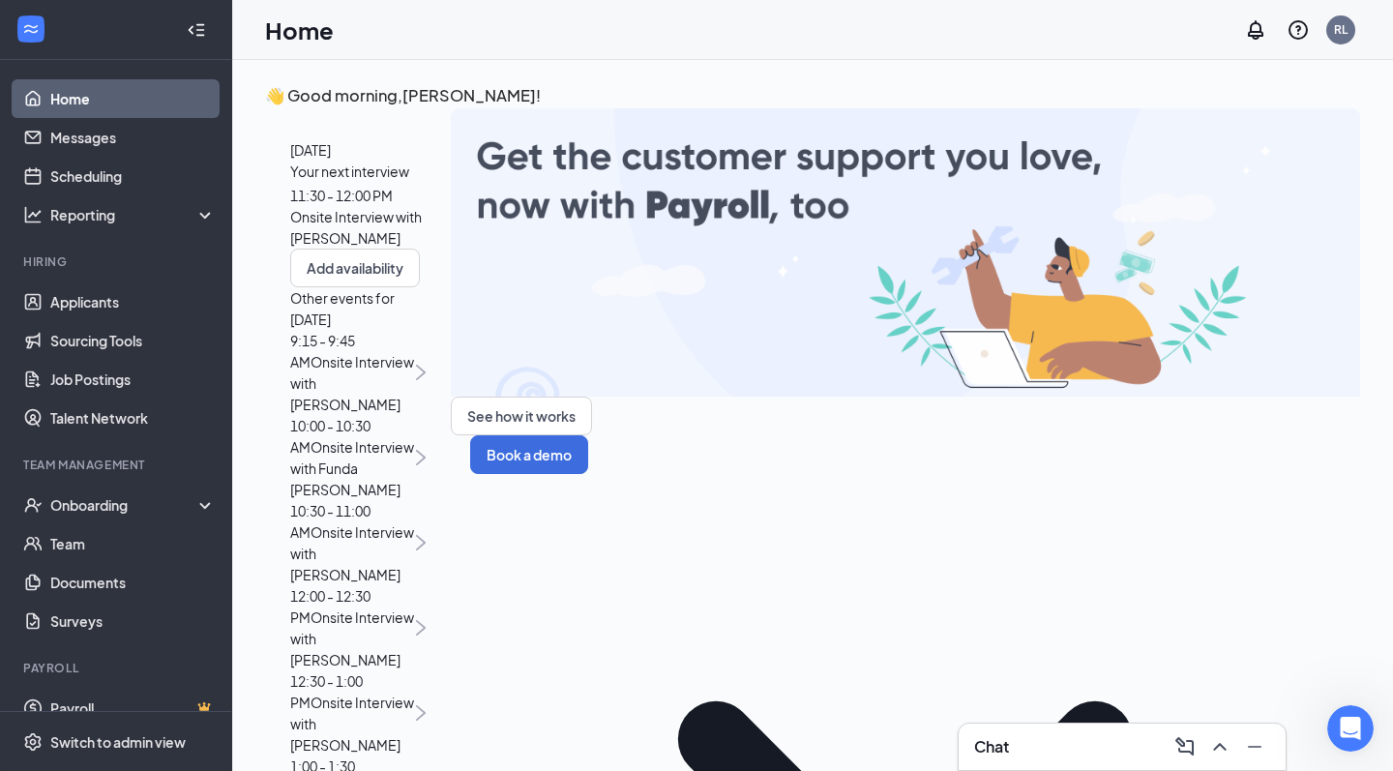
scroll to position [34, 0]
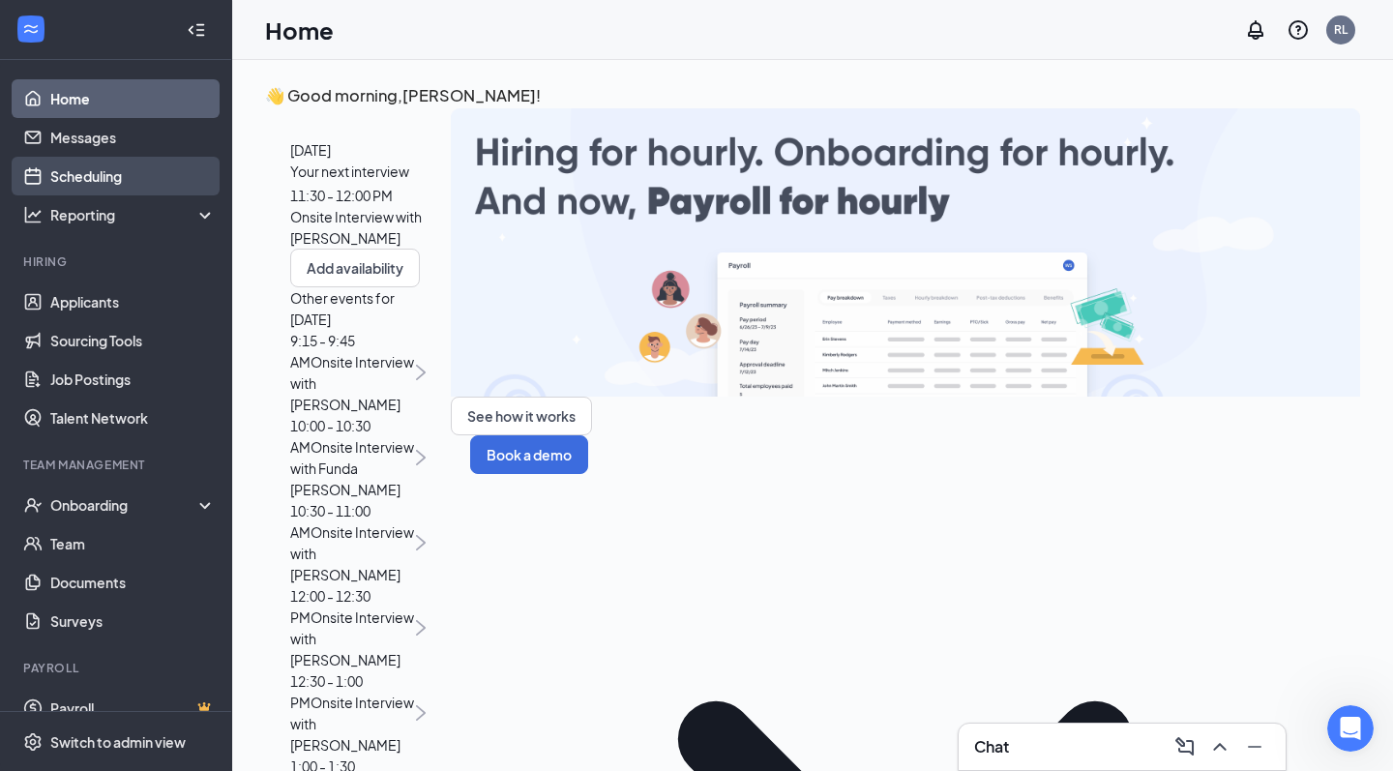
click at [139, 172] on link "Scheduling" at bounding box center [132, 176] width 165 height 39
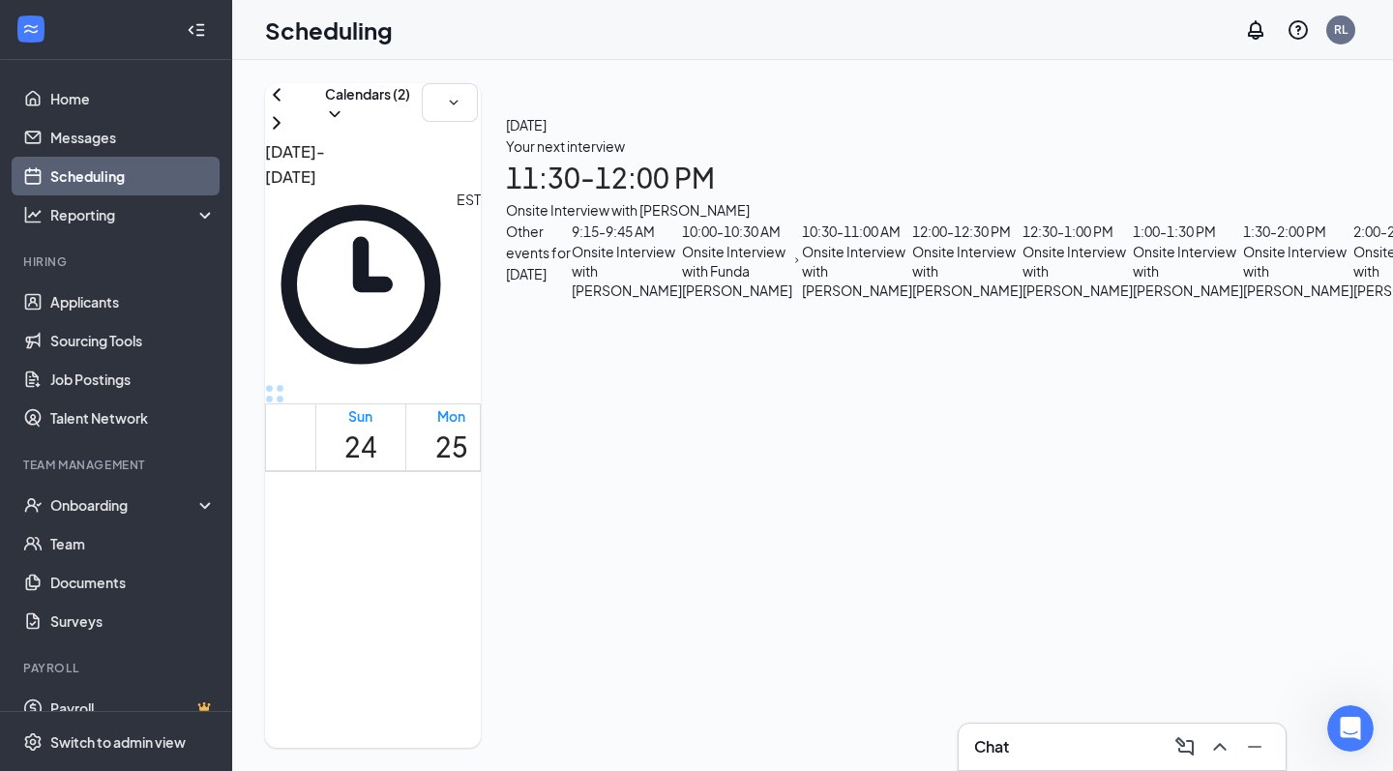
scroll to position [1075, 0]
click at [104, 133] on link "Messages" at bounding box center [132, 137] width 165 height 39
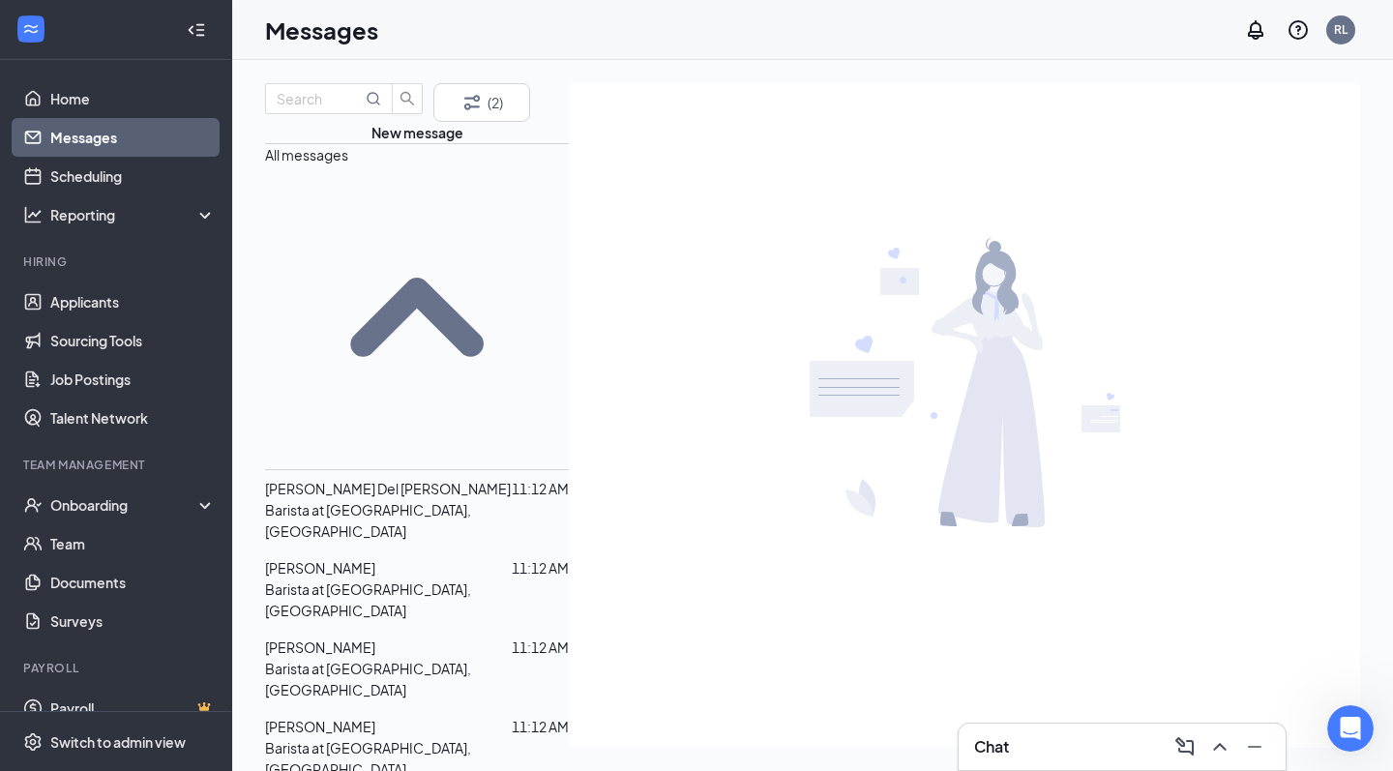
click at [367, 480] on span "[PERSON_NAME] Del [PERSON_NAME]" at bounding box center [388, 488] width 246 height 17
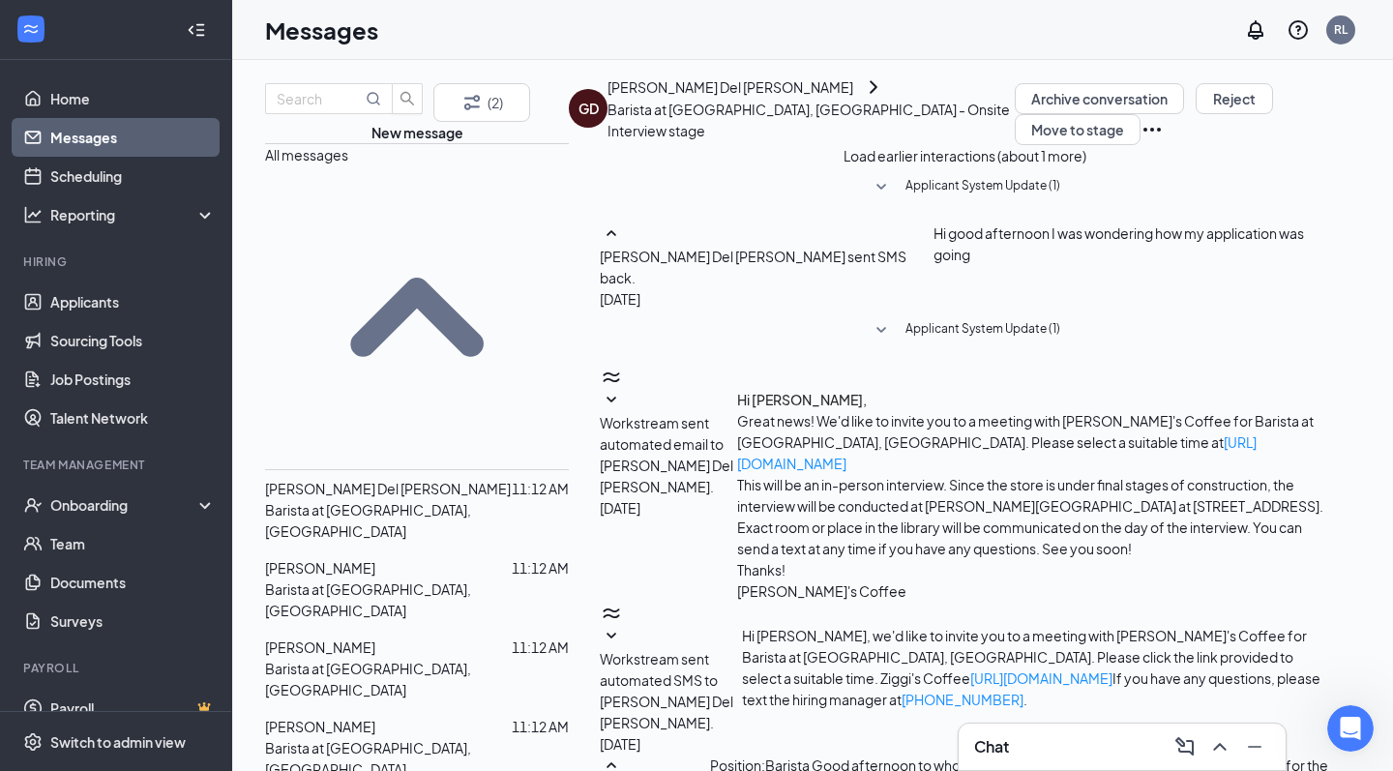
scroll to position [944, 0]
click at [86, 171] on link "Scheduling" at bounding box center [132, 176] width 165 height 39
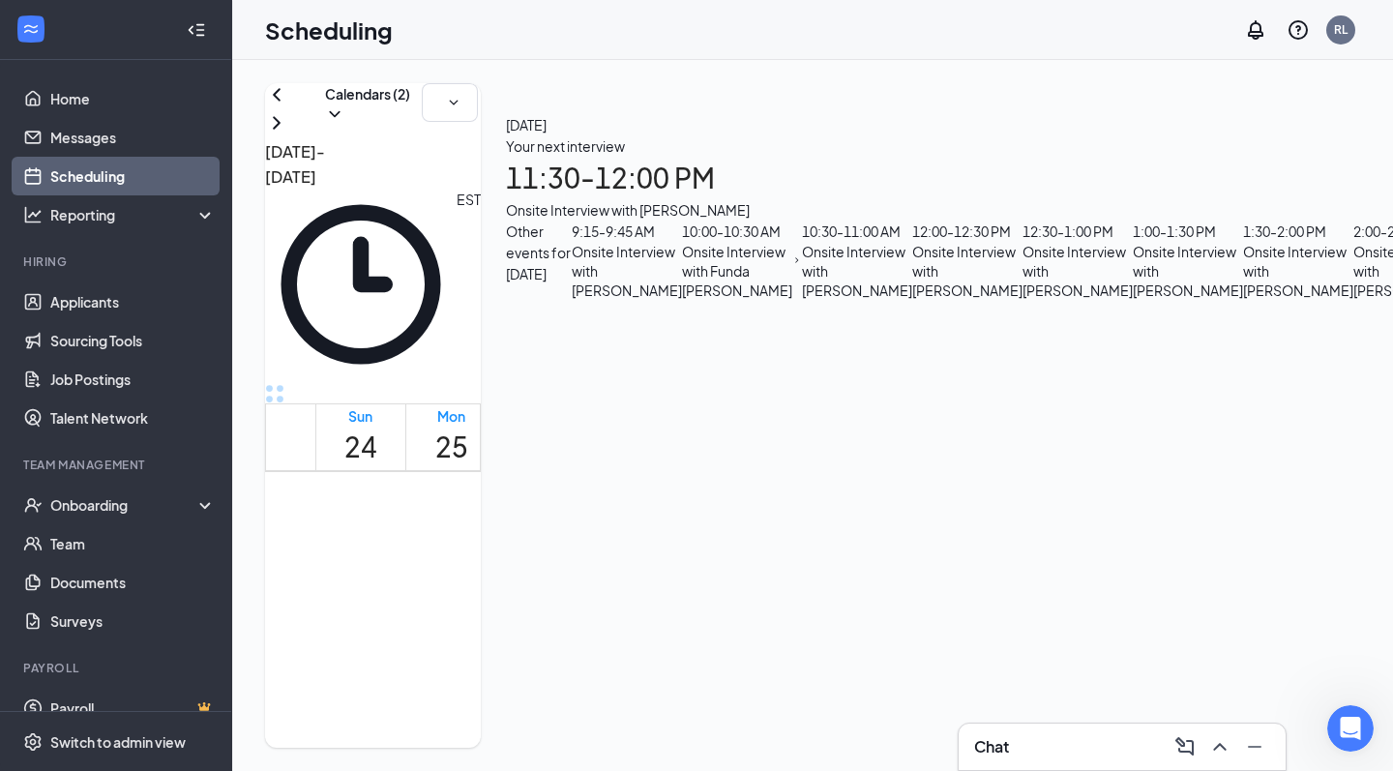
scroll to position [1350, 0]
click at [124, 313] on link "Applicants" at bounding box center [132, 302] width 165 height 39
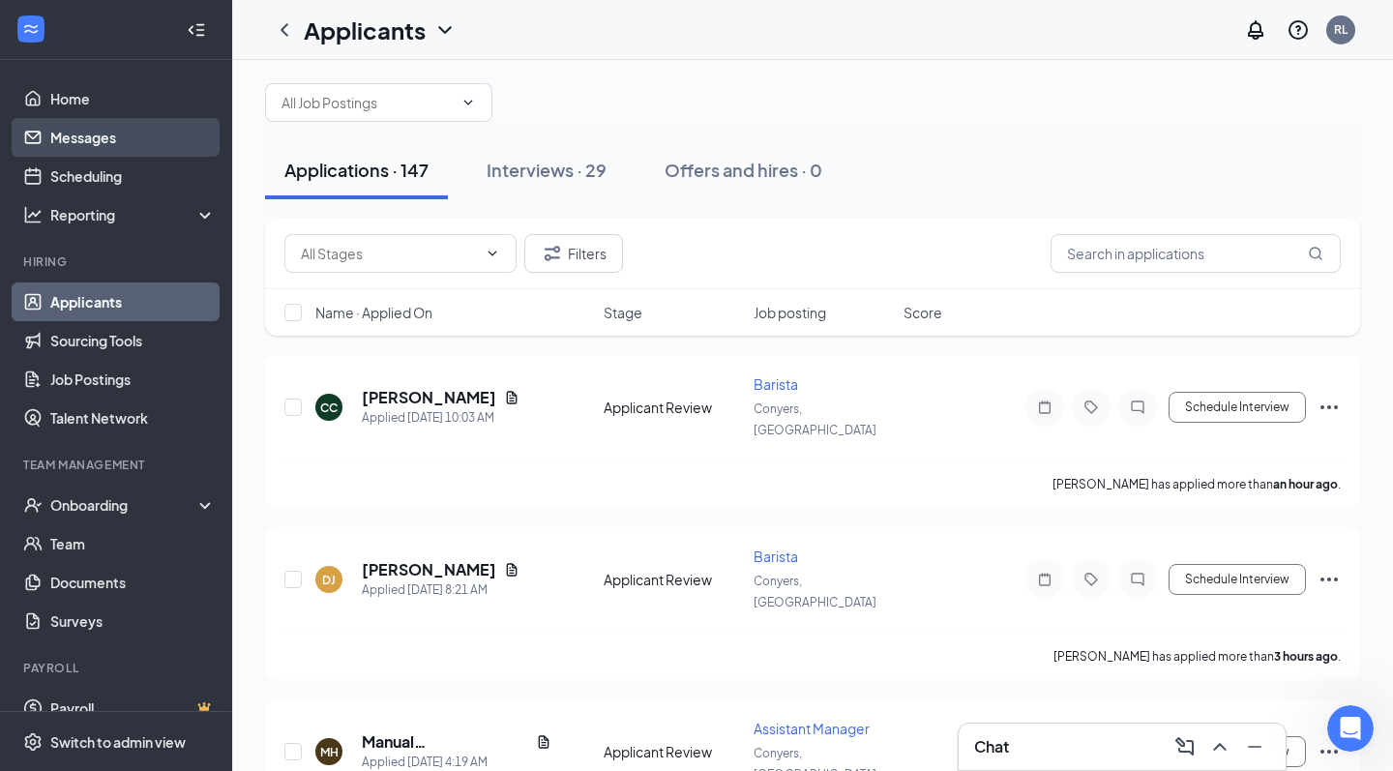
click at [104, 129] on link "Messages" at bounding box center [132, 137] width 165 height 39
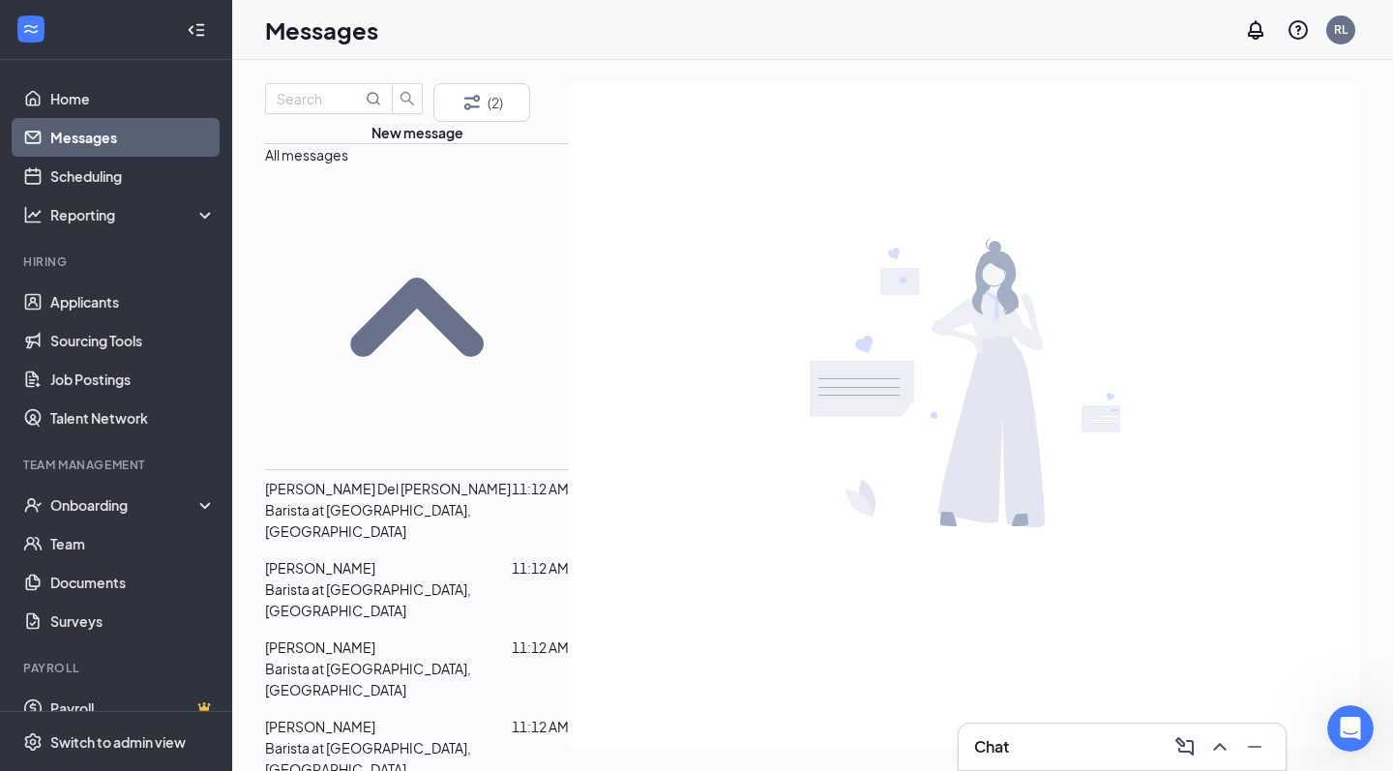
scroll to position [252, 0]
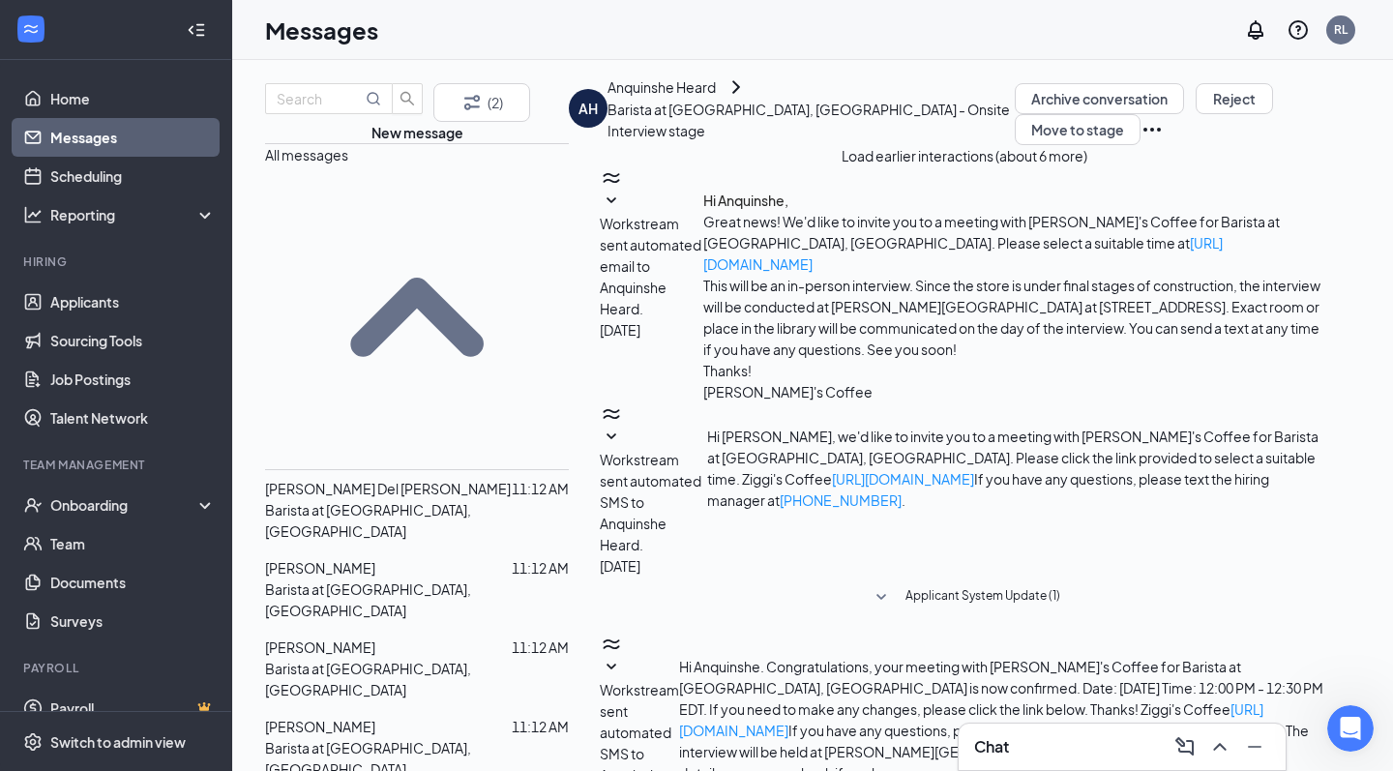
scroll to position [455, 0]
drag, startPoint x: 1183, startPoint y: 499, endPoint x: 790, endPoint y: 473, distance: 394.7
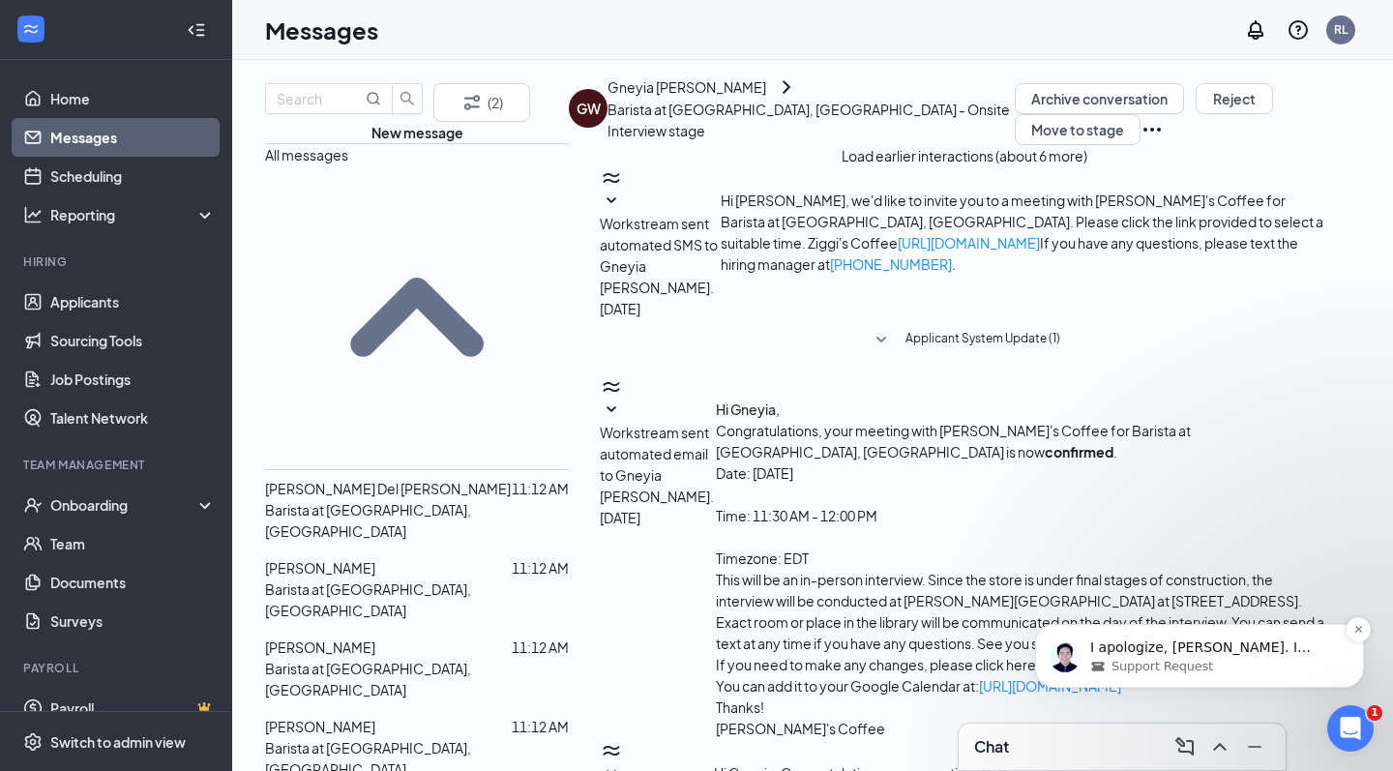
click at [1221, 653] on p "I apologize, [PERSON_NAME]. I checked on my end, and there’s no option to overr…" at bounding box center [1215, 648] width 250 height 19
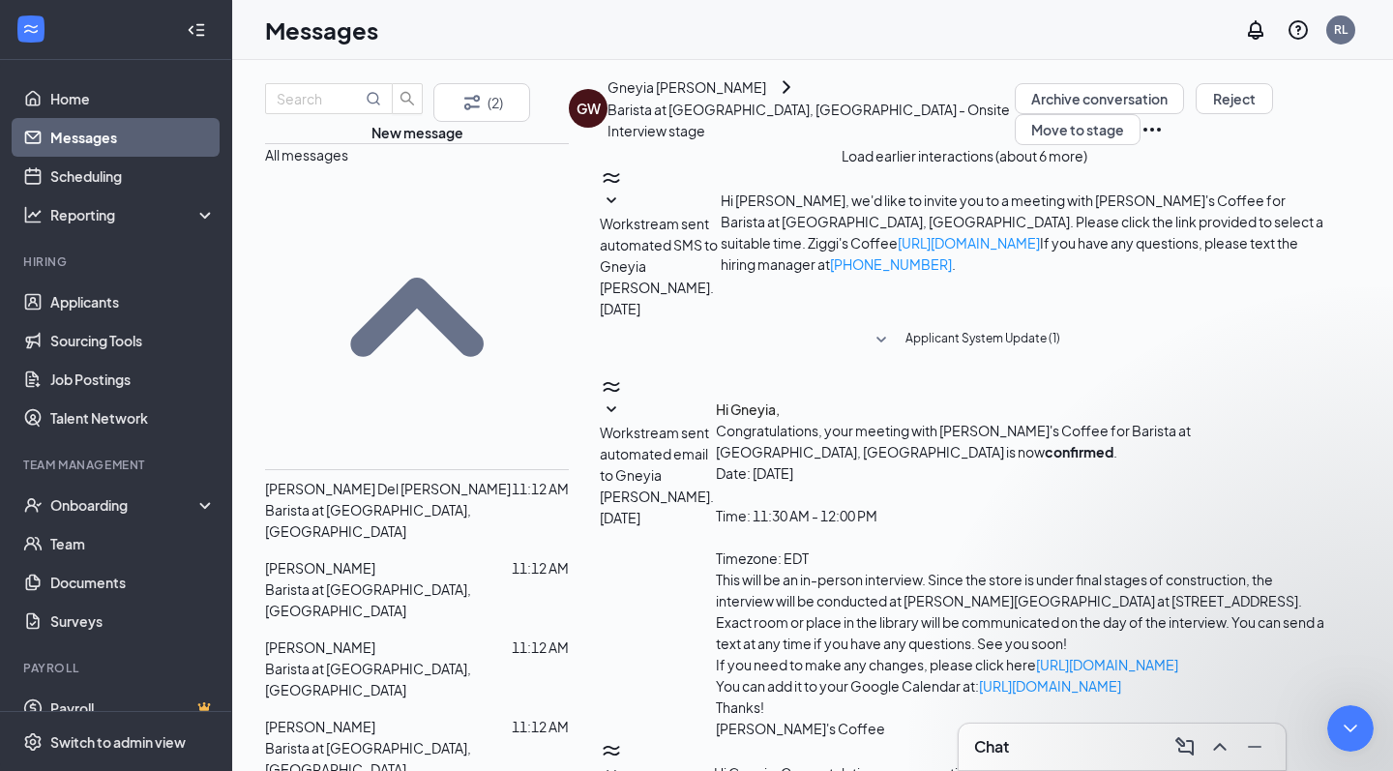
scroll to position [542, 0]
type textarea "Well the idea is to efficiently allow scheduling. Those 10 minutes can be taken…"
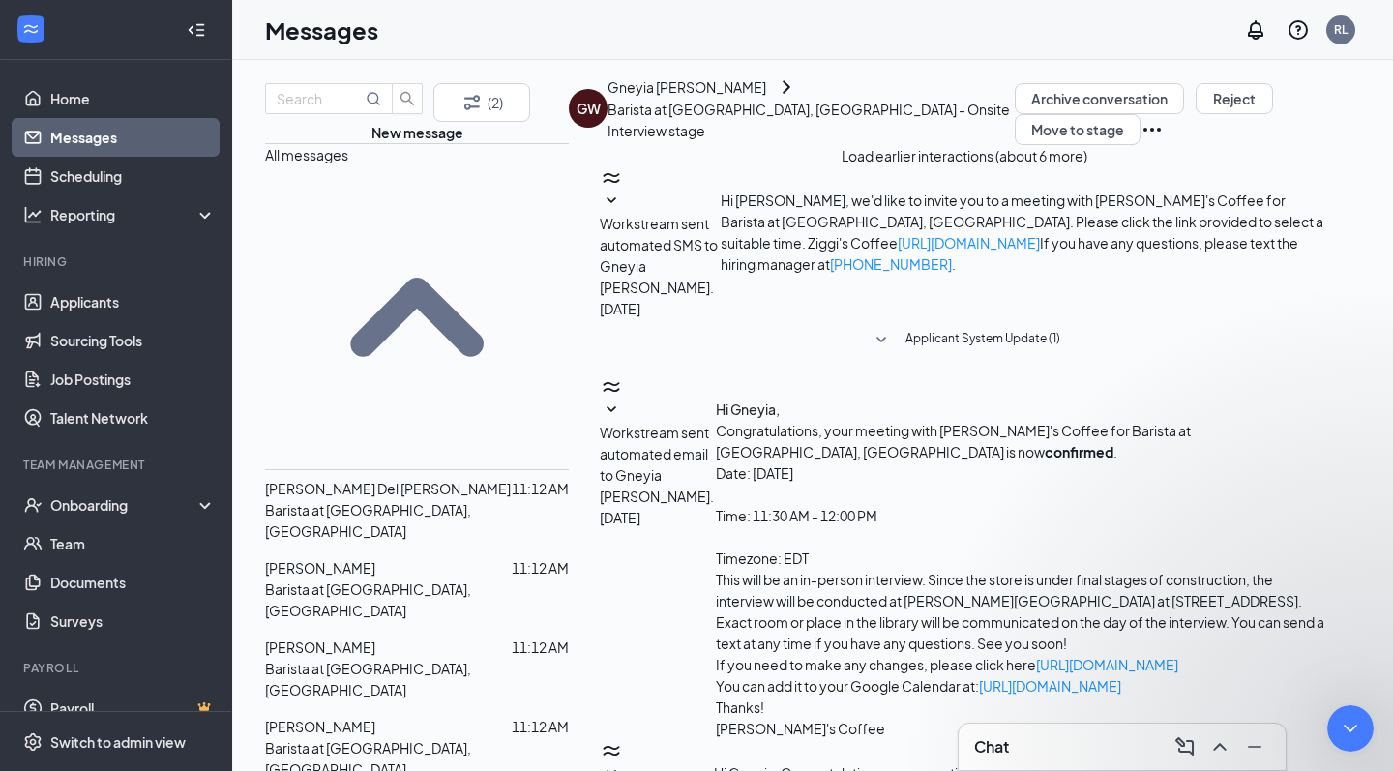
scroll to position [677, 0]
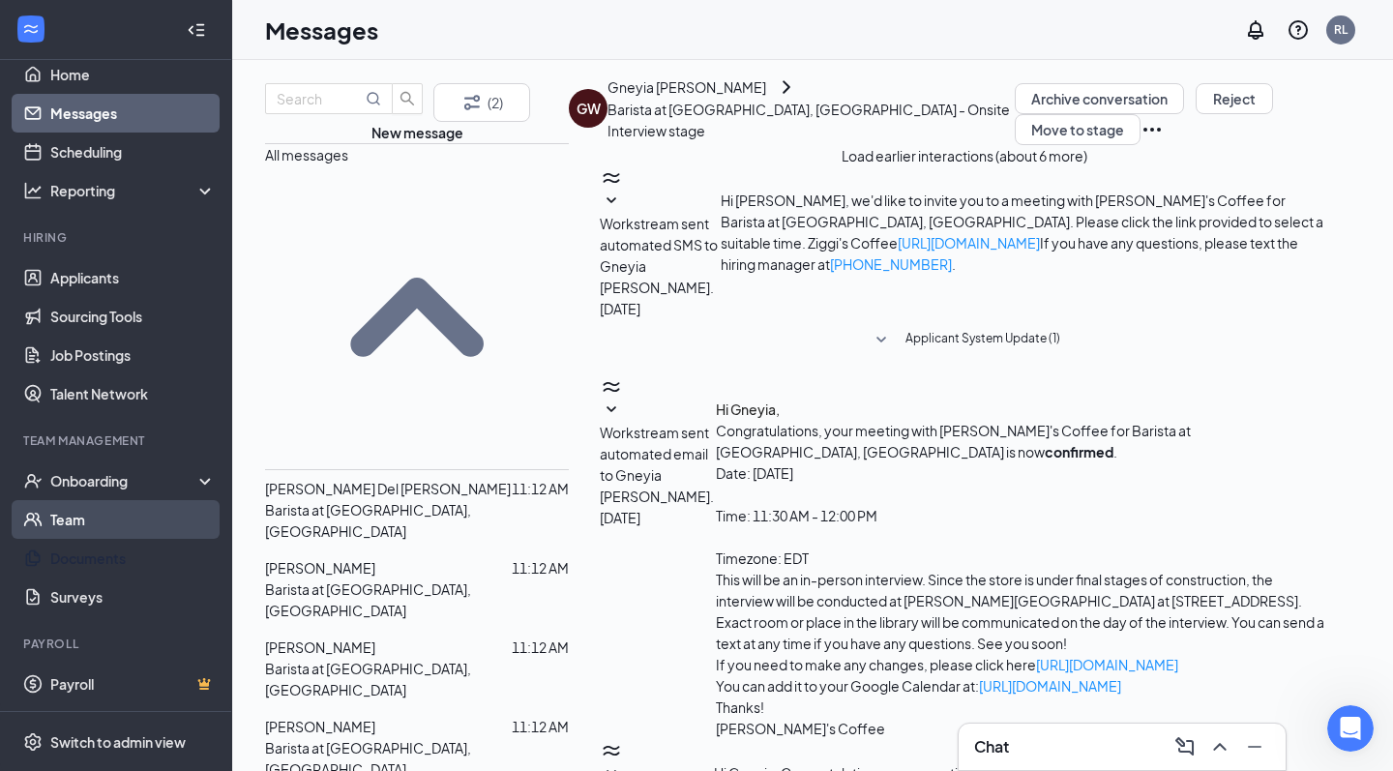
scroll to position [24, 0]
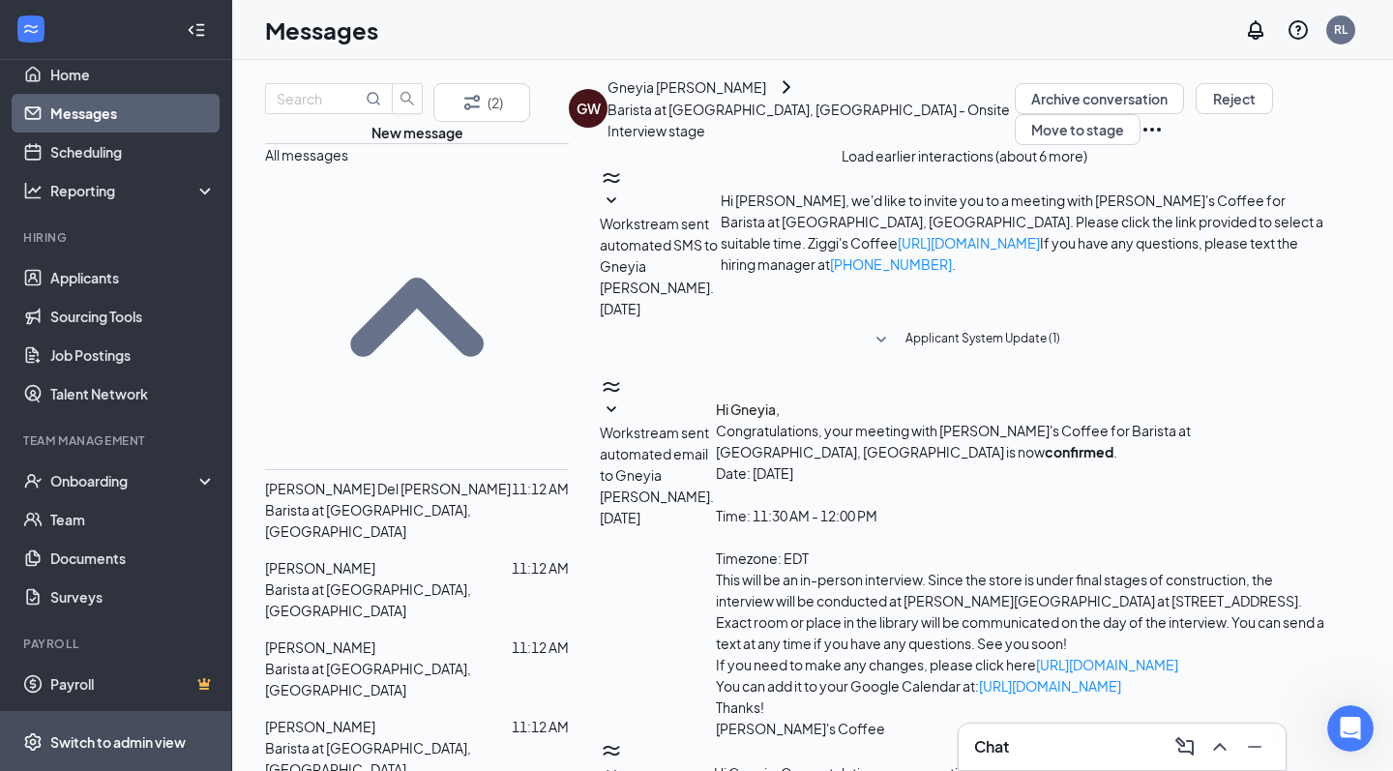
click at [102, 749] on div "Switch to admin view" at bounding box center [117, 741] width 135 height 19
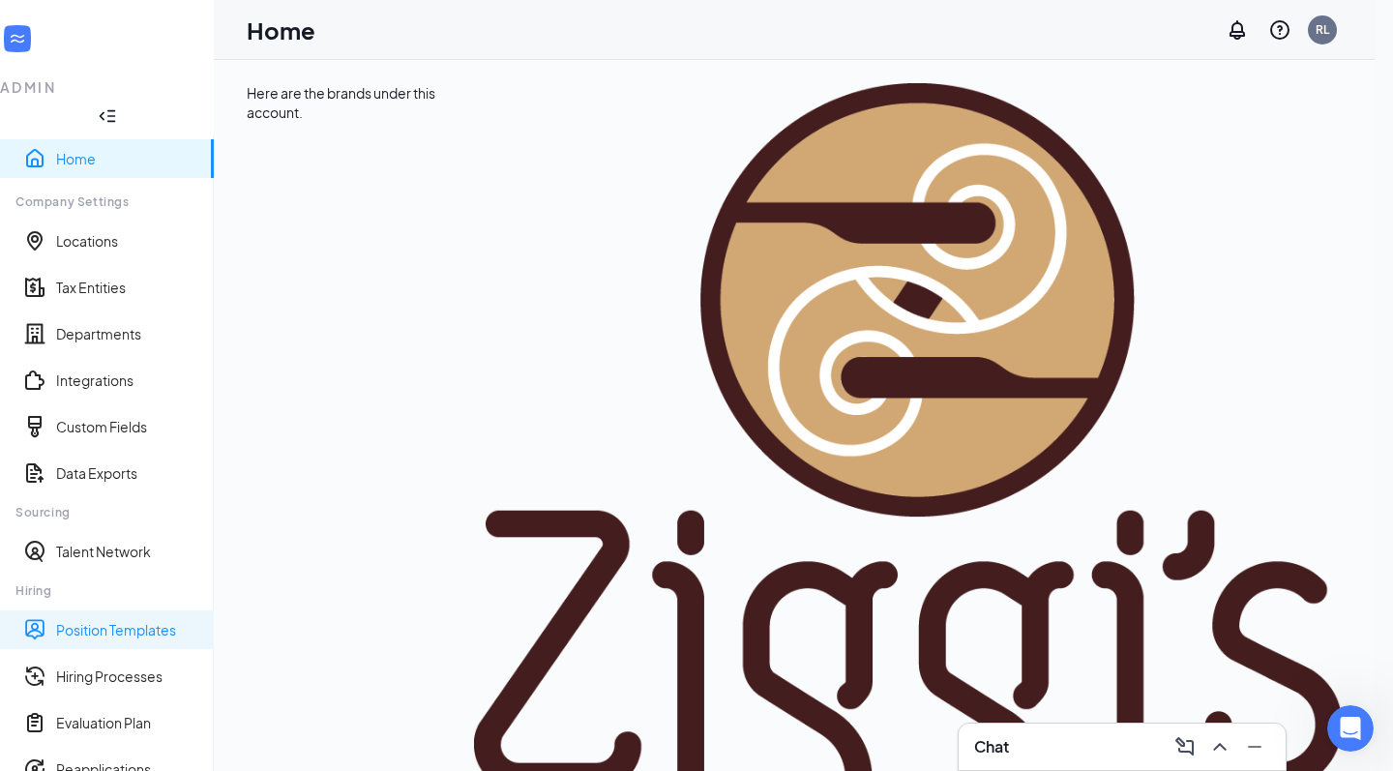
click at [130, 620] on link "Position Templates" at bounding box center [127, 629] width 142 height 19
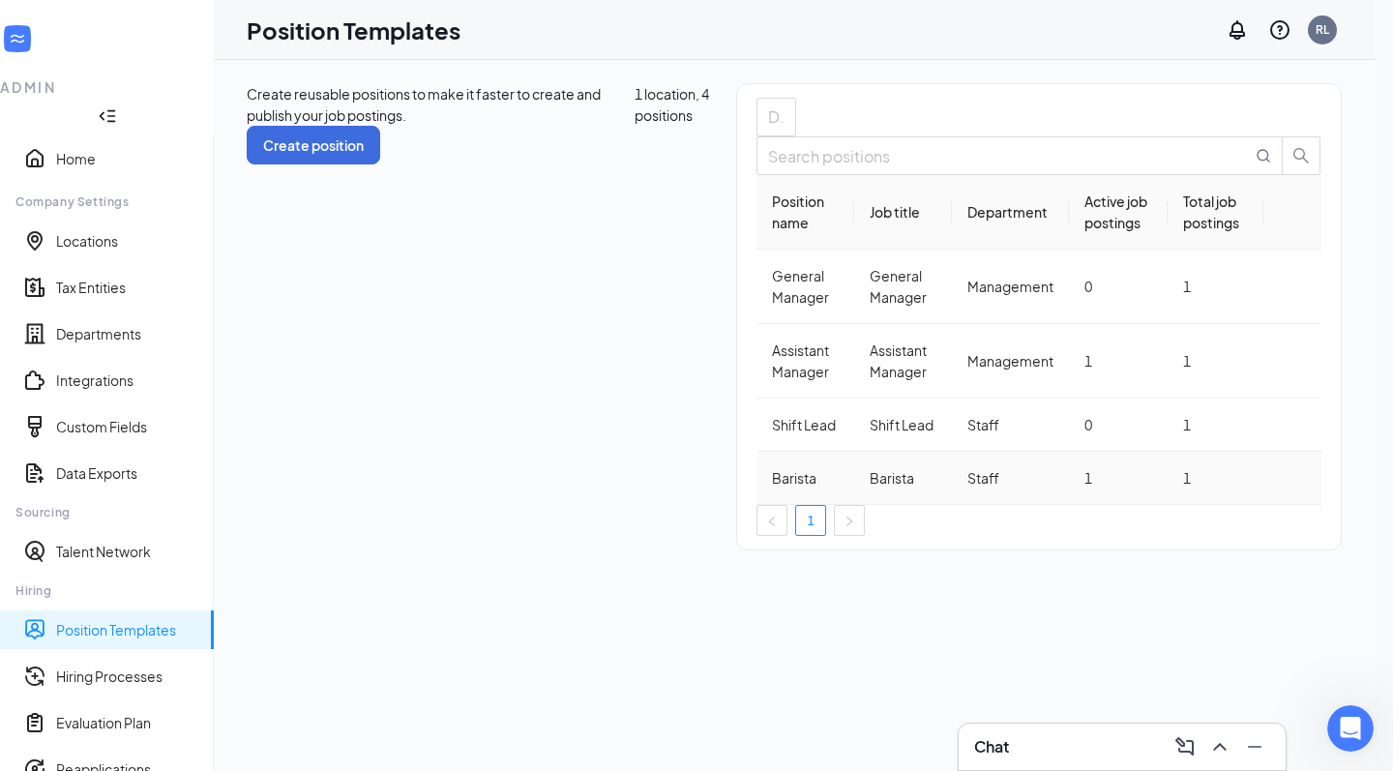
click at [1293, 478] on icon "Ellipses" at bounding box center [1293, 478] width 0 height 0
click at [1232, 510] on span "Edit" at bounding box center [1222, 504] width 174 height 21
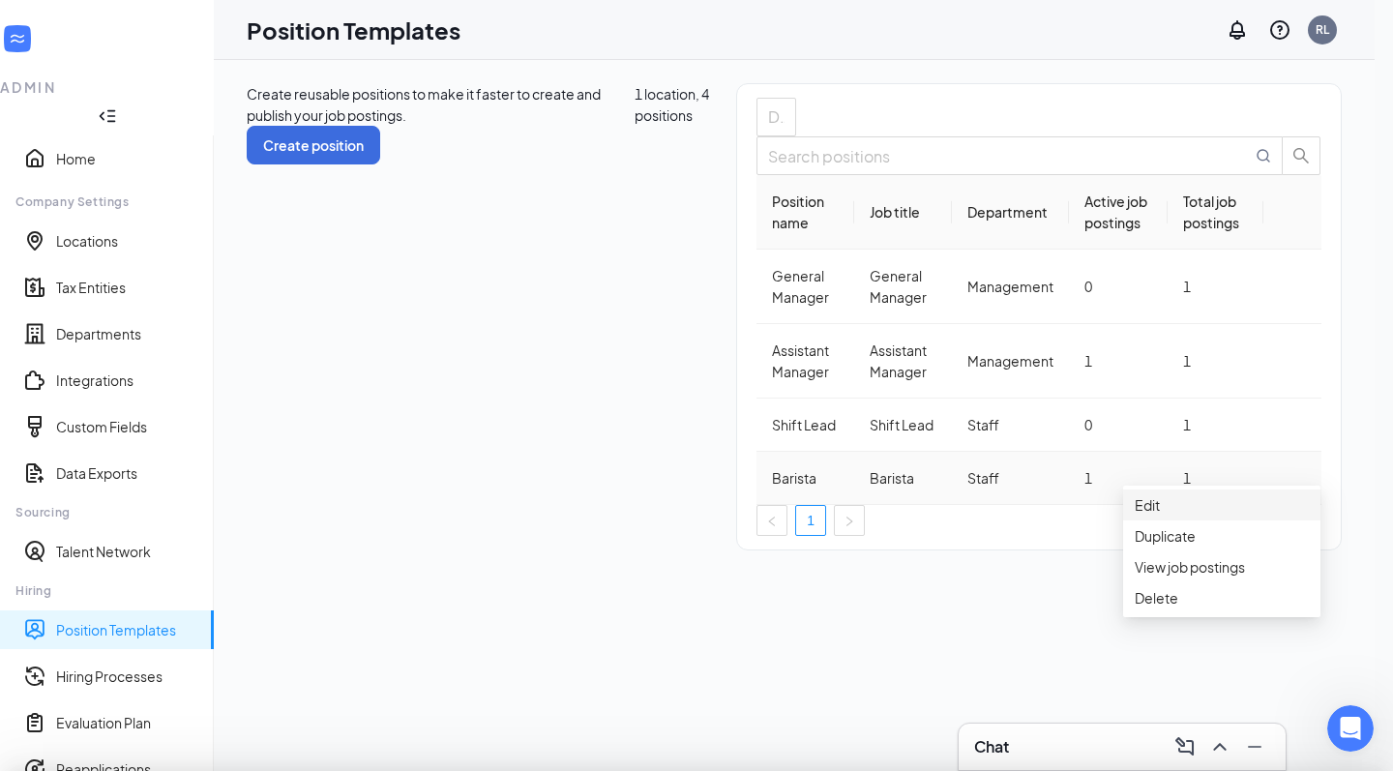
type input "Barista"
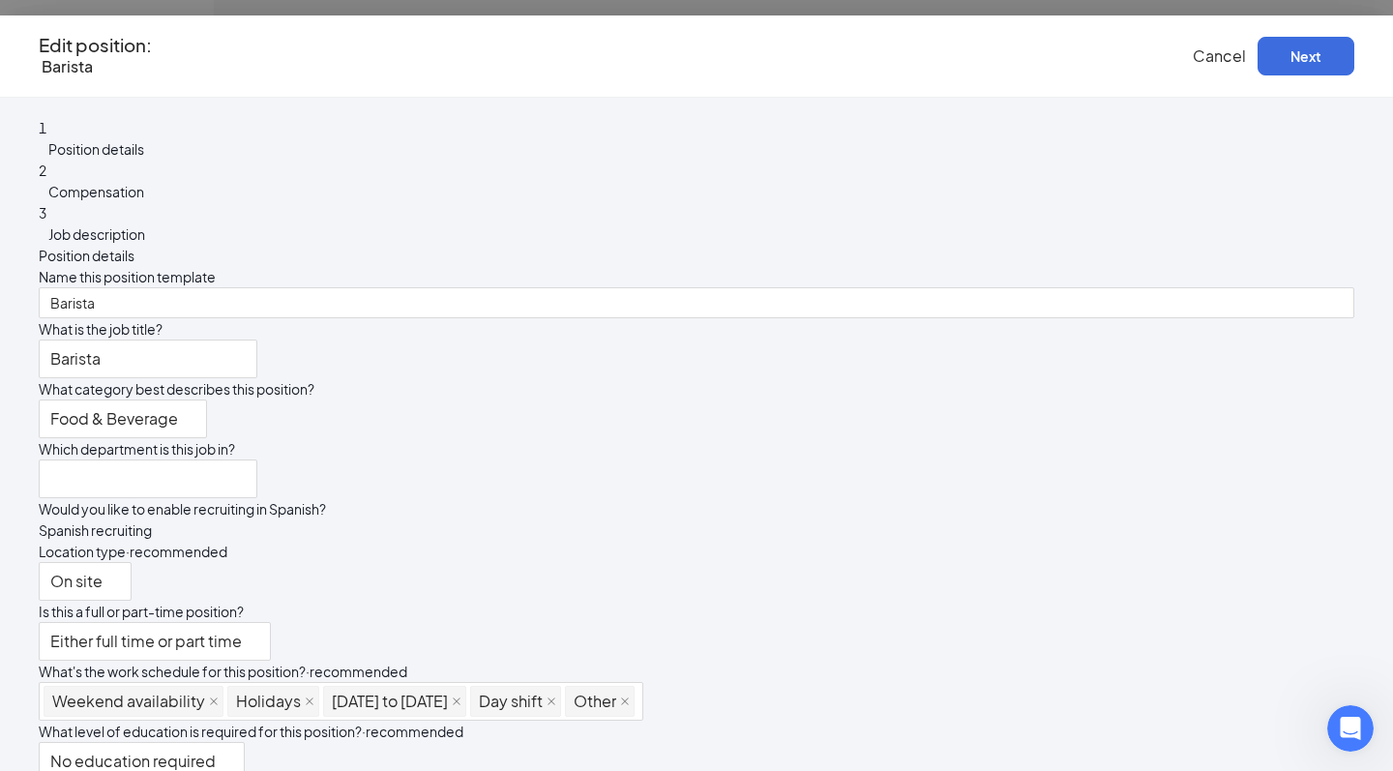
type input "Staff"
click at [1193, 64] on button "Cancel" at bounding box center [1219, 55] width 53 height 21
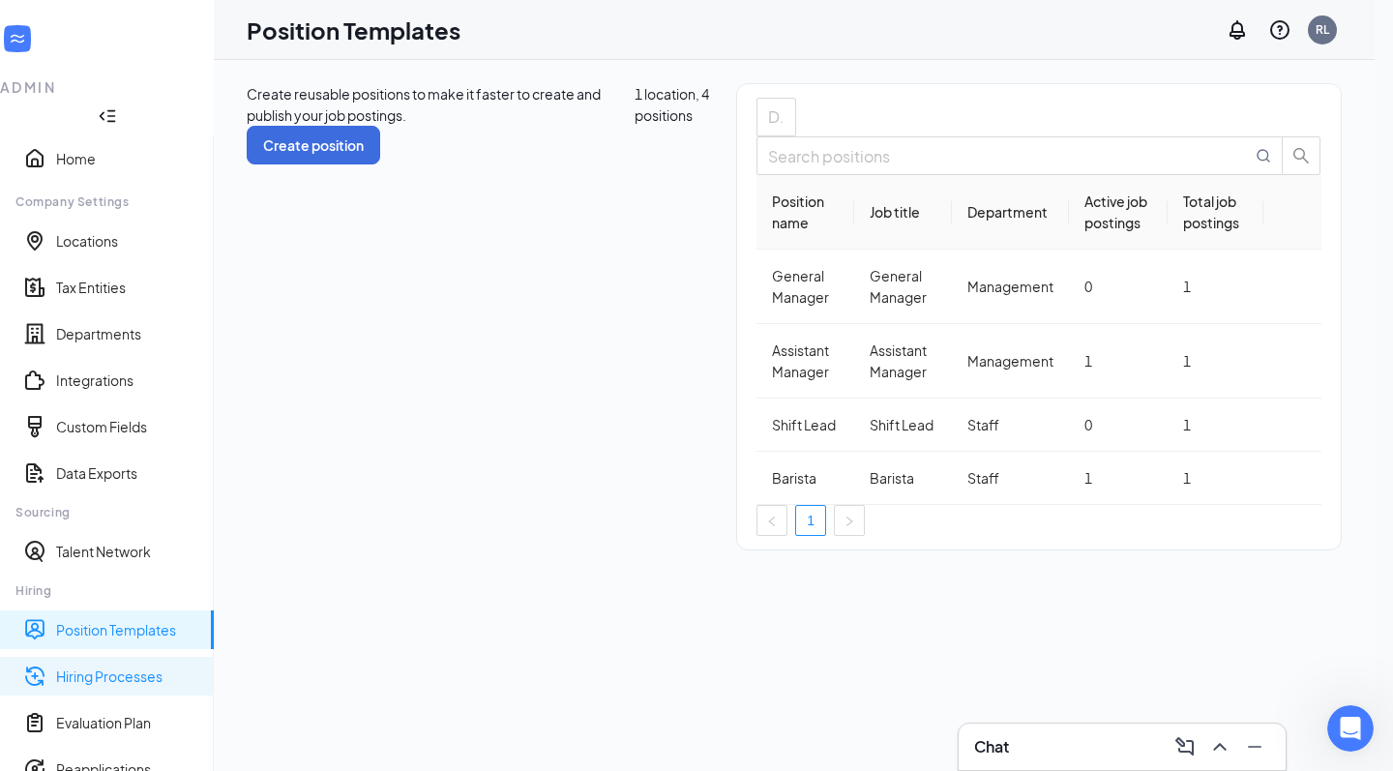
click at [125, 667] on link "Hiring Processes" at bounding box center [127, 676] width 142 height 19
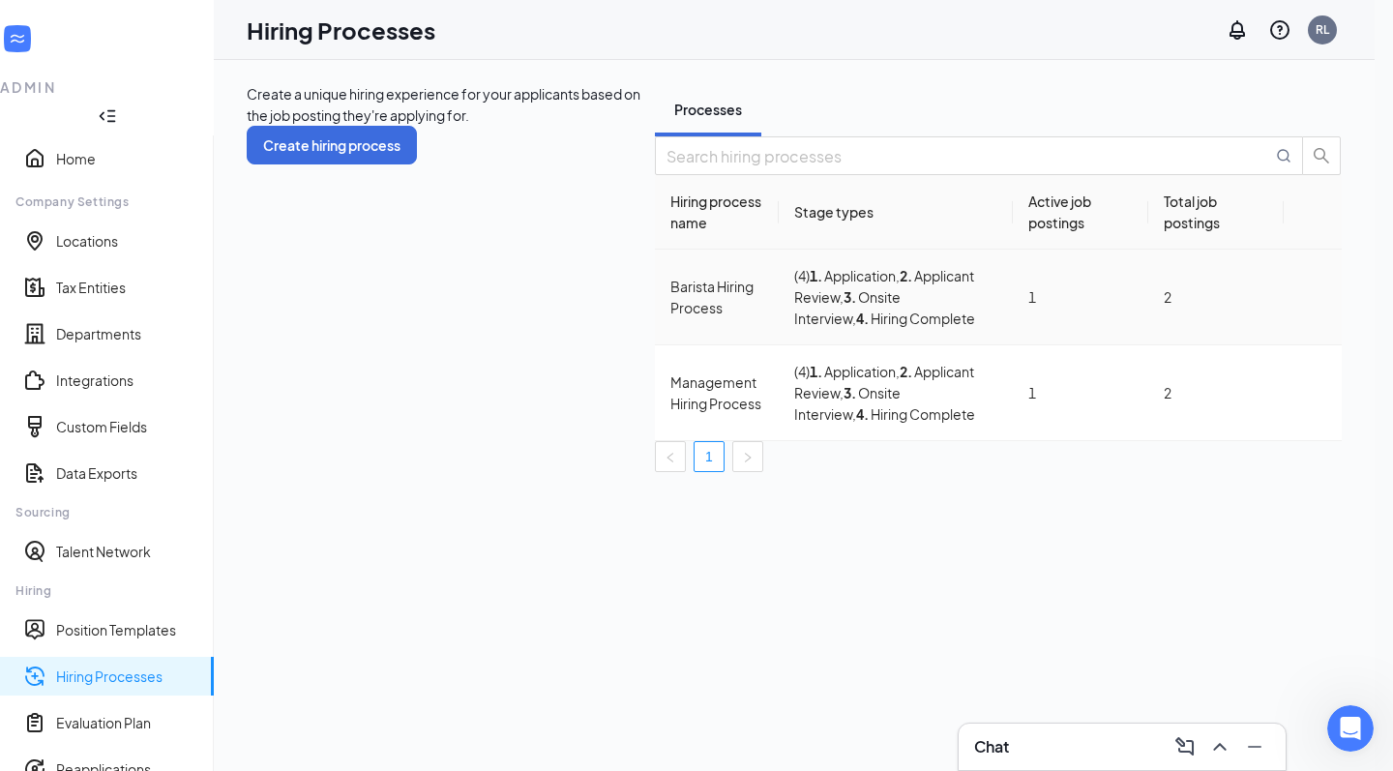
click at [1313, 297] on icon "Ellipses" at bounding box center [1313, 297] width 0 height 0
click at [1180, 373] on span "Edit" at bounding box center [1223, 370] width 174 height 21
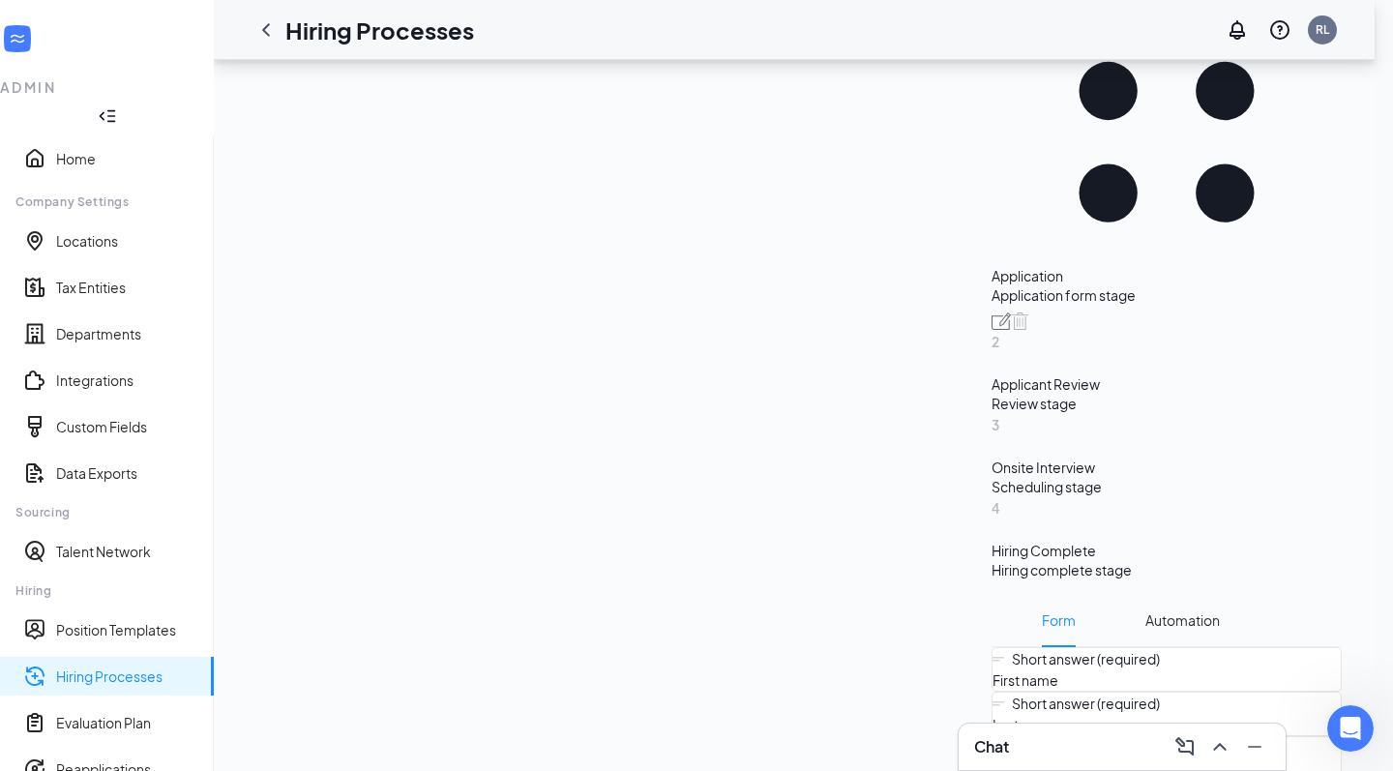
scroll to position [438, 0]
click at [992, 476] on div "Scheduling stage" at bounding box center [1167, 485] width 350 height 19
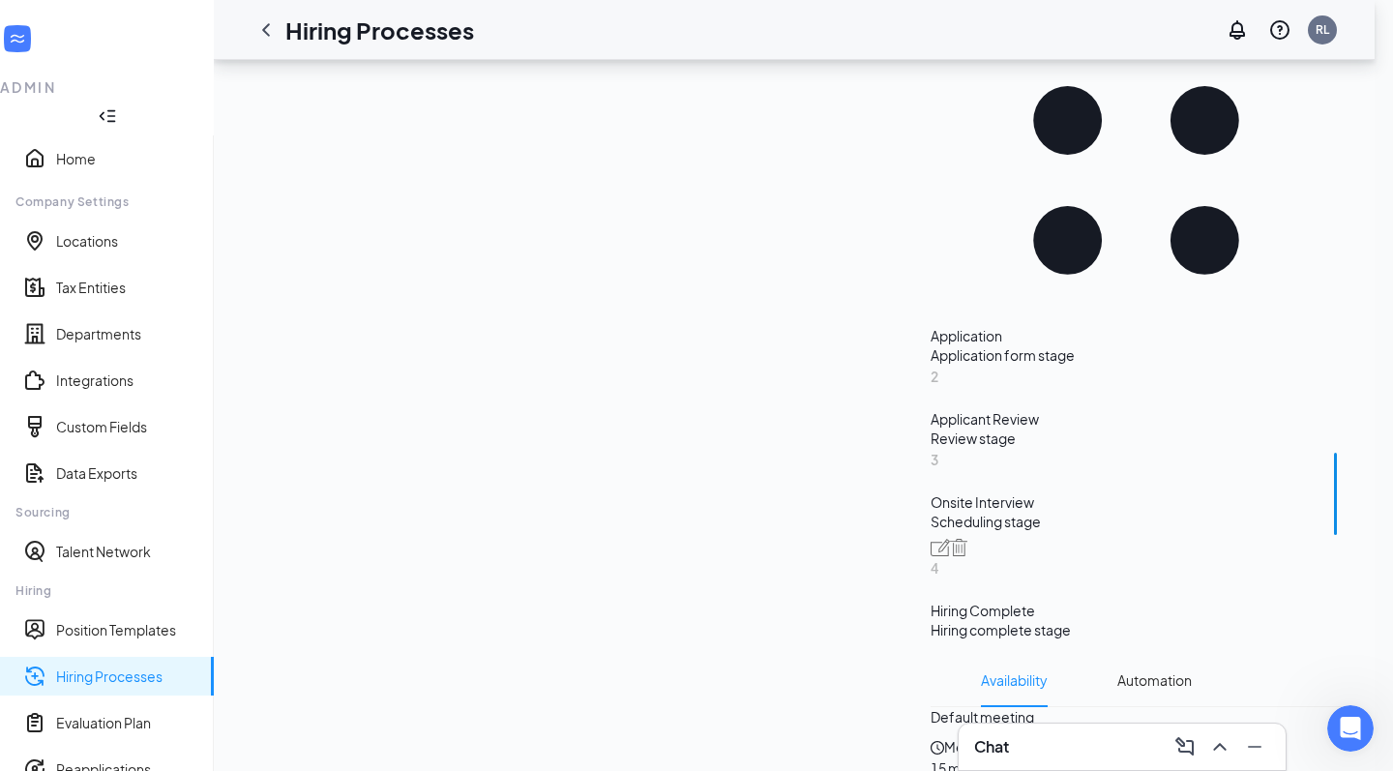
scroll to position [628, 0]
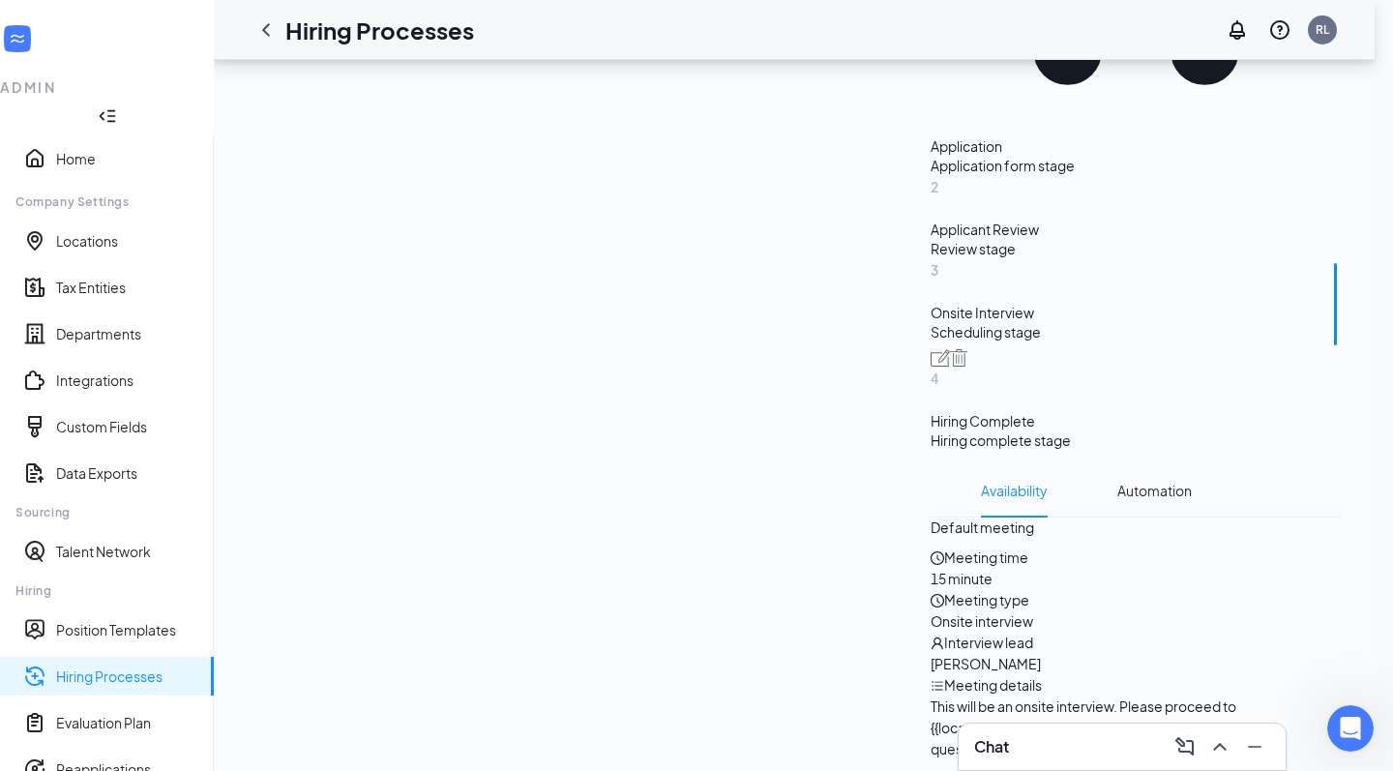
click at [1325, 529] on icon "Pencil" at bounding box center [1325, 529] width 0 height 0
radio input "true"
radio input "false"
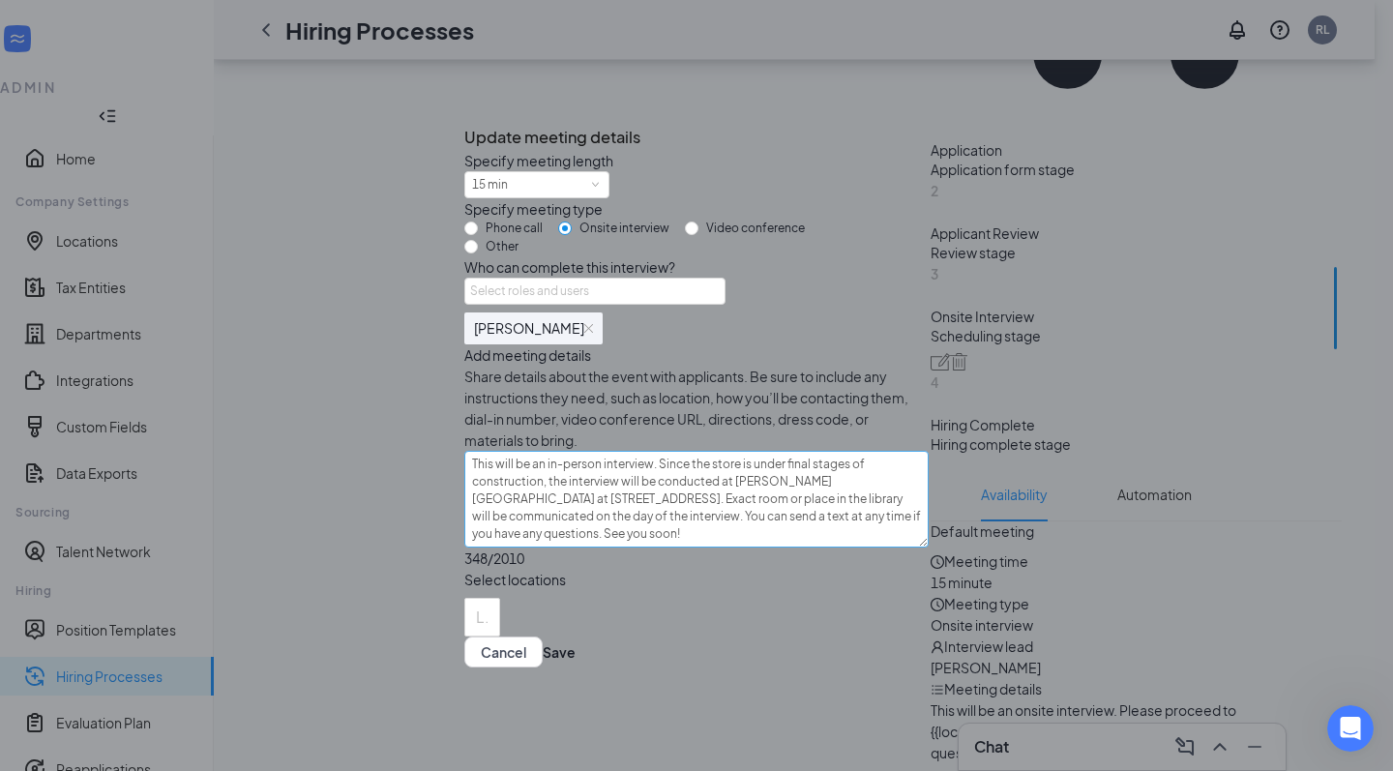
scroll to position [547, 0]
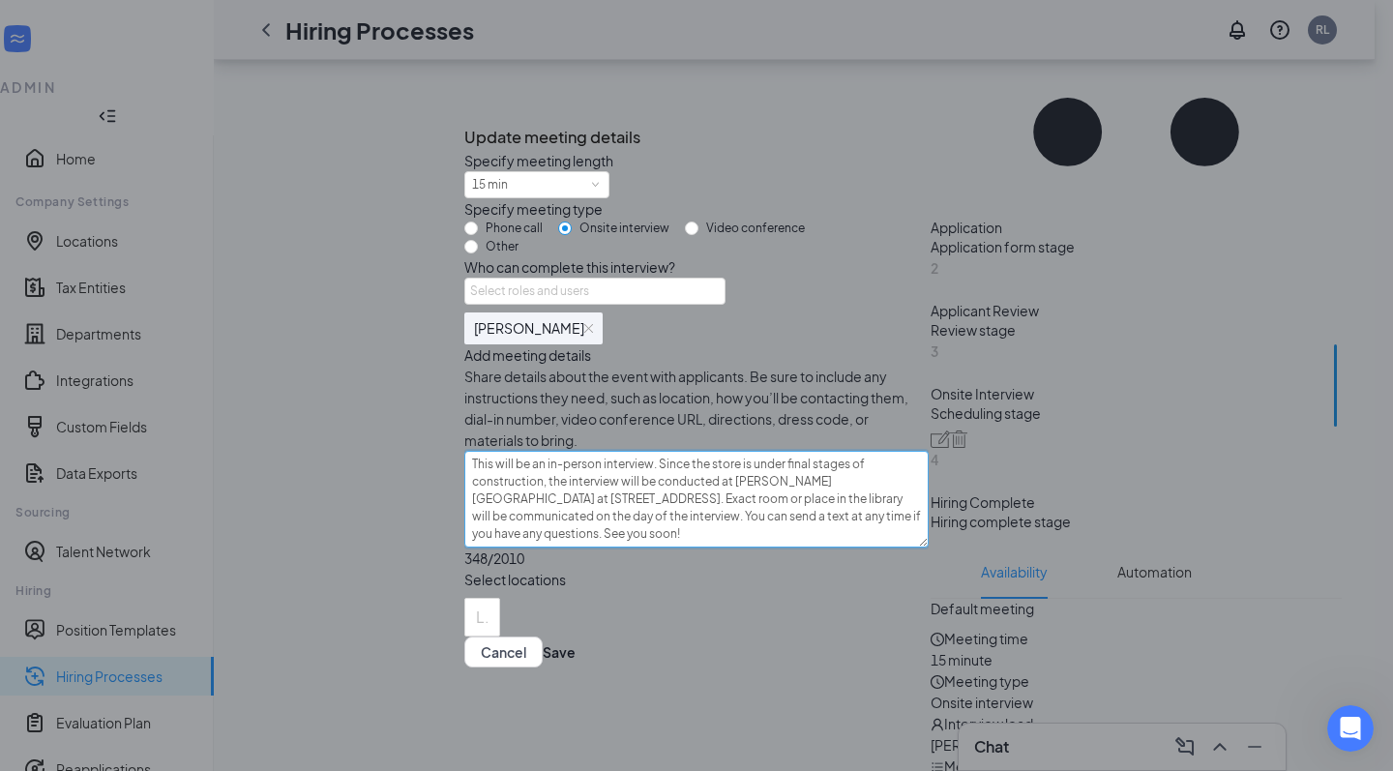
click at [677, 467] on textarea "This will be an in-person interview. Since the store is under final stages of c…" at bounding box center [696, 499] width 464 height 97
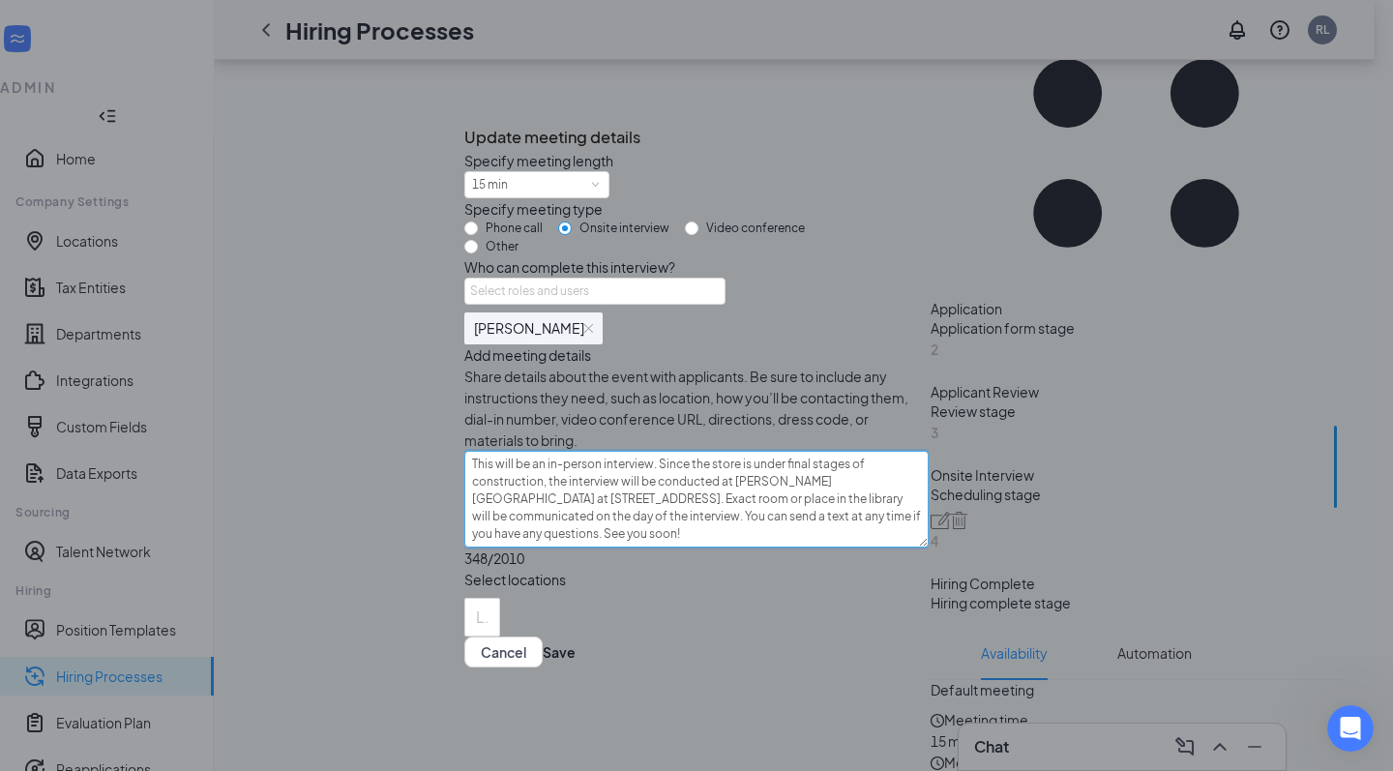
type textarea "This will be an in-person interview. Since the store is under final stages of c…"
type textarea "This will be an in-person interview. I Since the store is under final stages of…"
type textarea "This will be an in-person interview. It Since the store is under final stages o…"
type textarea "This will be an in-person interview. I Since the store is under final stages of…"
type textarea "This will be an in-person interview. Since the store is under final stages of c…"
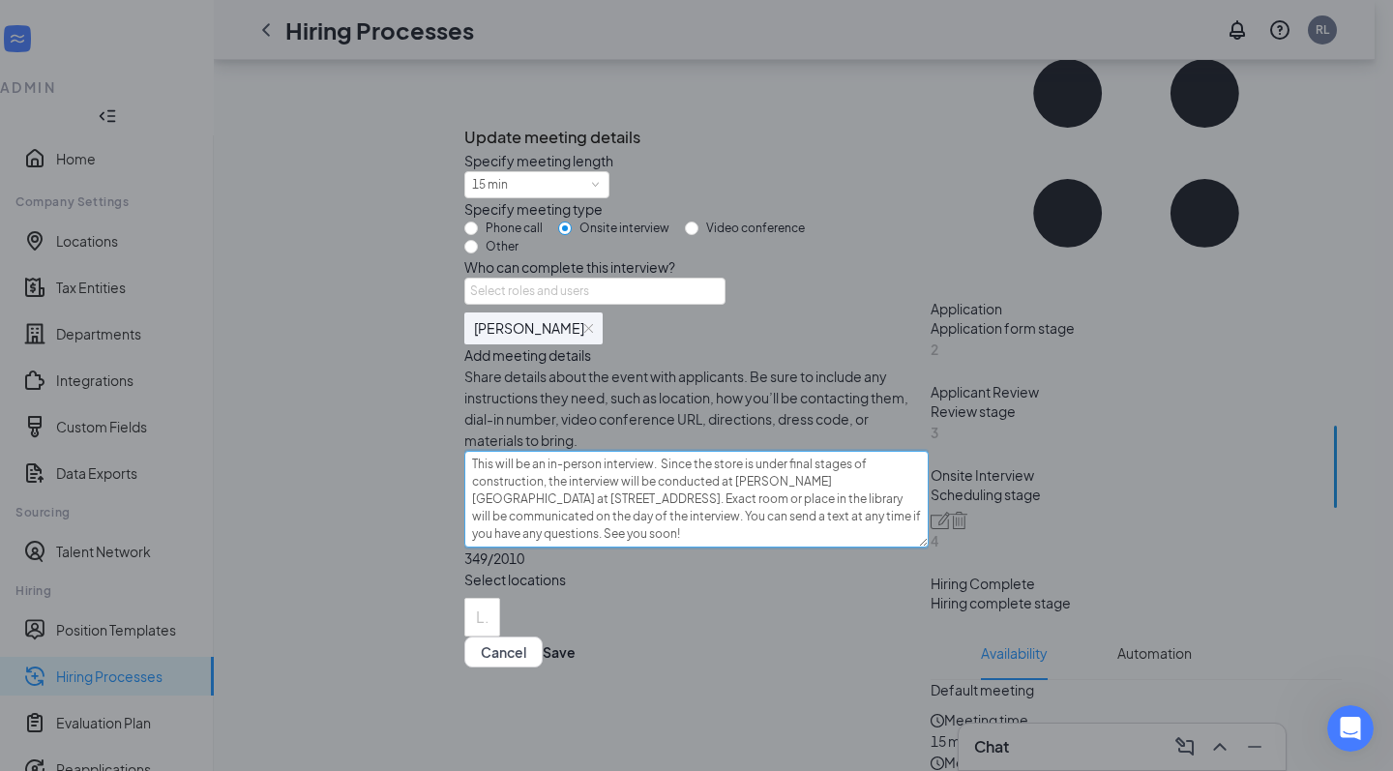
scroll to position [384, 0]
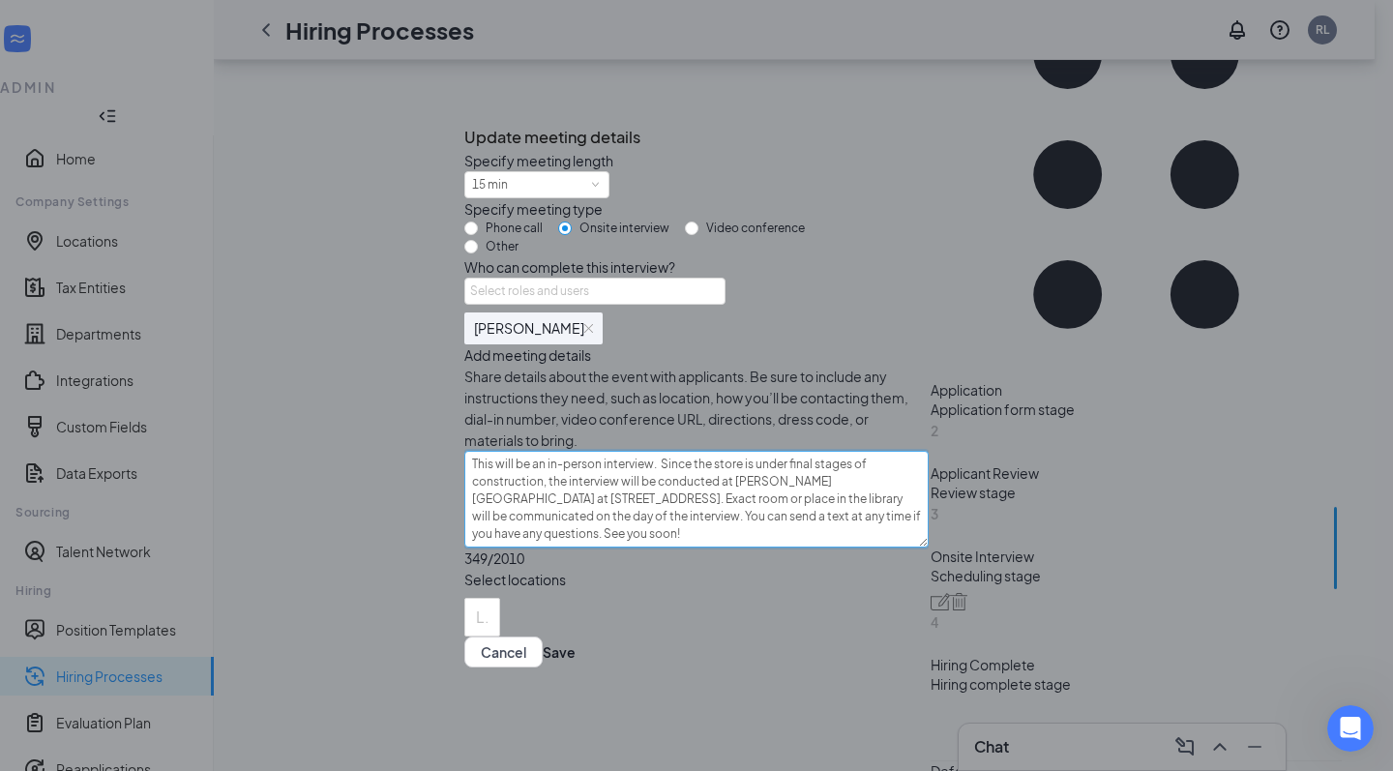
type textarea "This will be an in-person interview. Since the store is under final stages of c…"
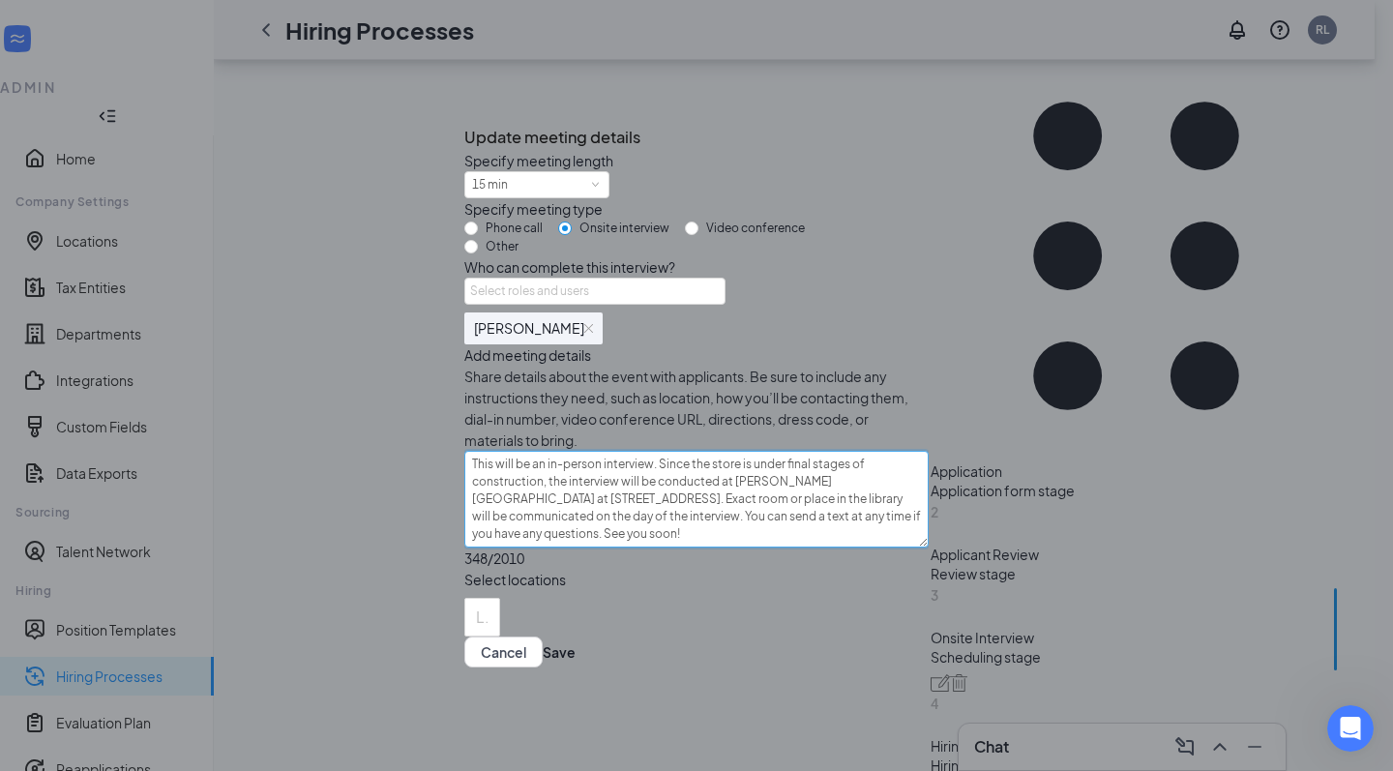
click at [801, 516] on textarea "This will be an in-person interview. Since the store is under final stages of c…" at bounding box center [696, 499] width 464 height 97
type textarea "This will be an in-person interview. Since the store is under final stages of c…"
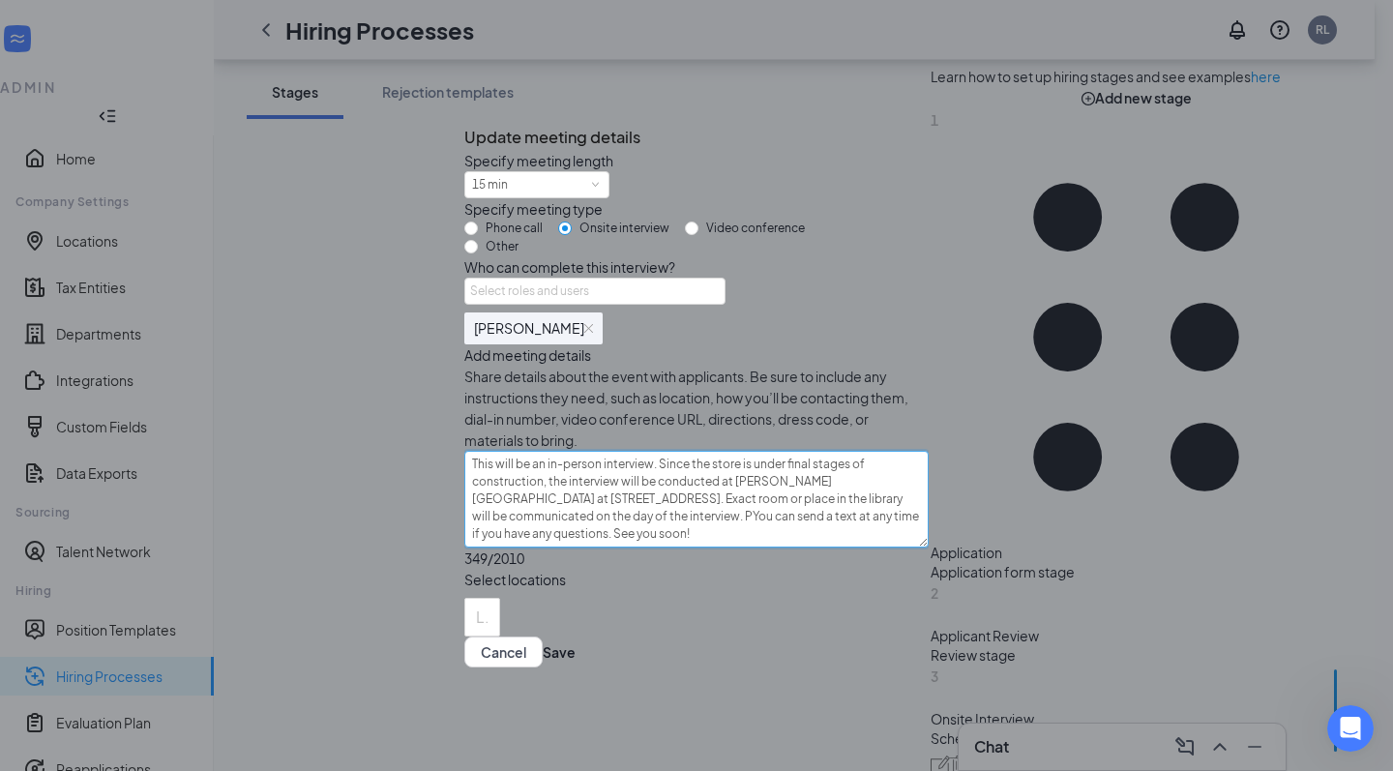
type textarea "This will be an in-person interview. Since the store is under final stages of c…"
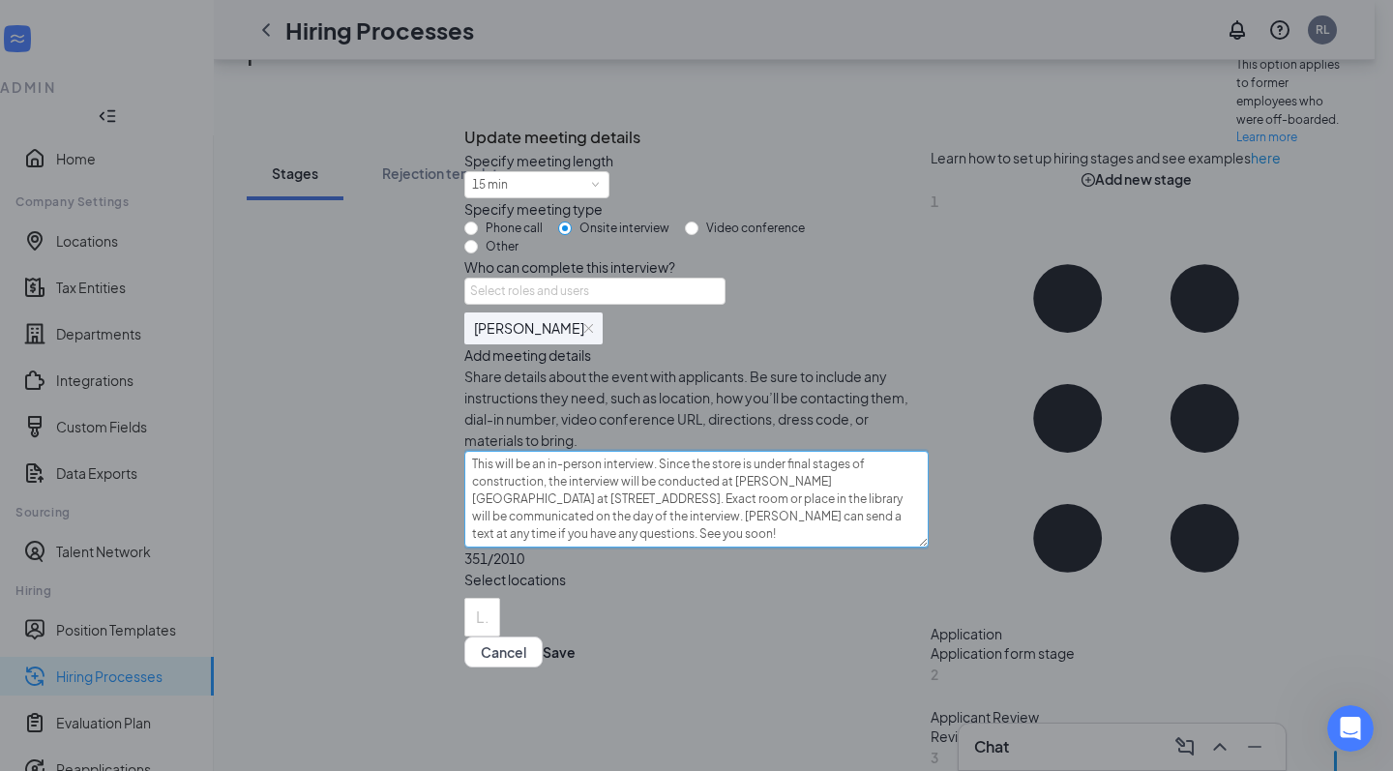
type textarea "This will be an in-person interview. Since the store is under final stages of c…"
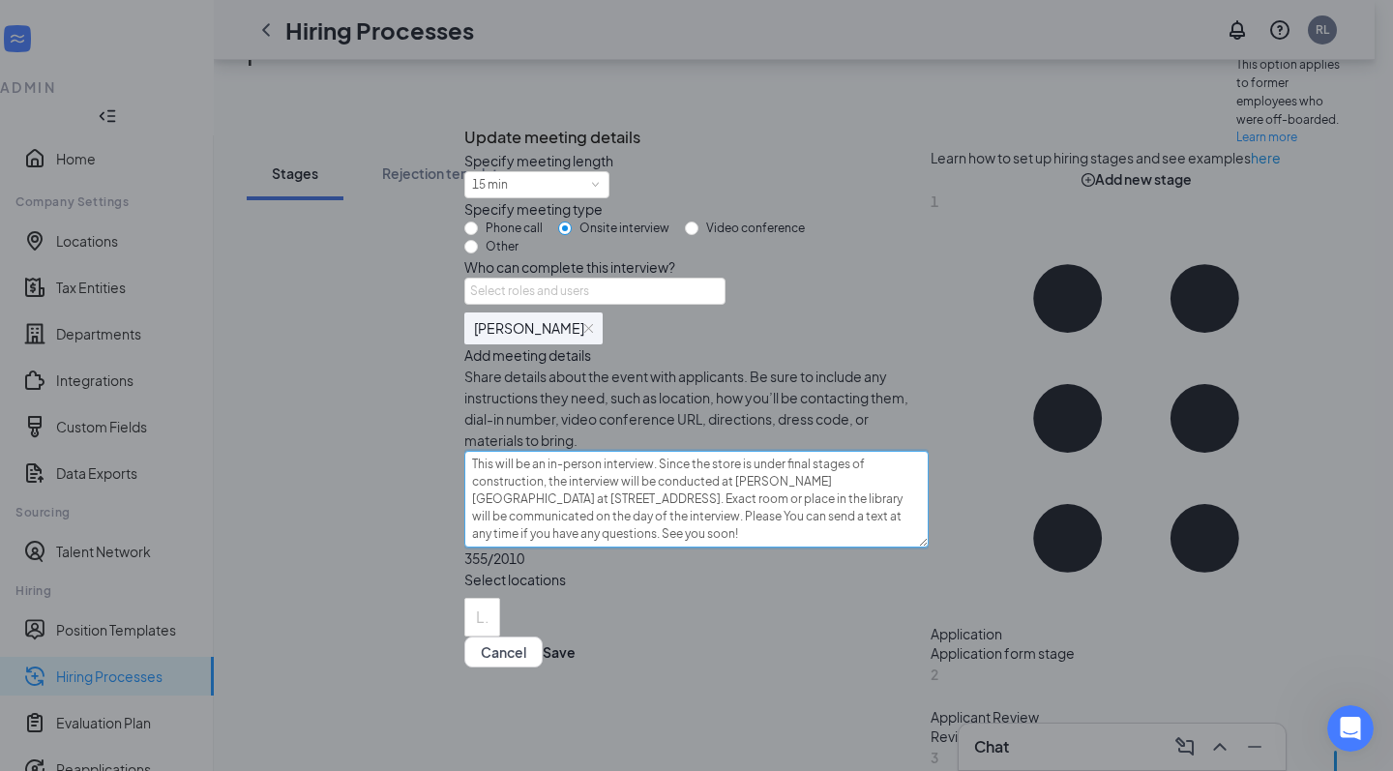
type textarea "This will be an in-person interview. Since the store is under final stages of c…"
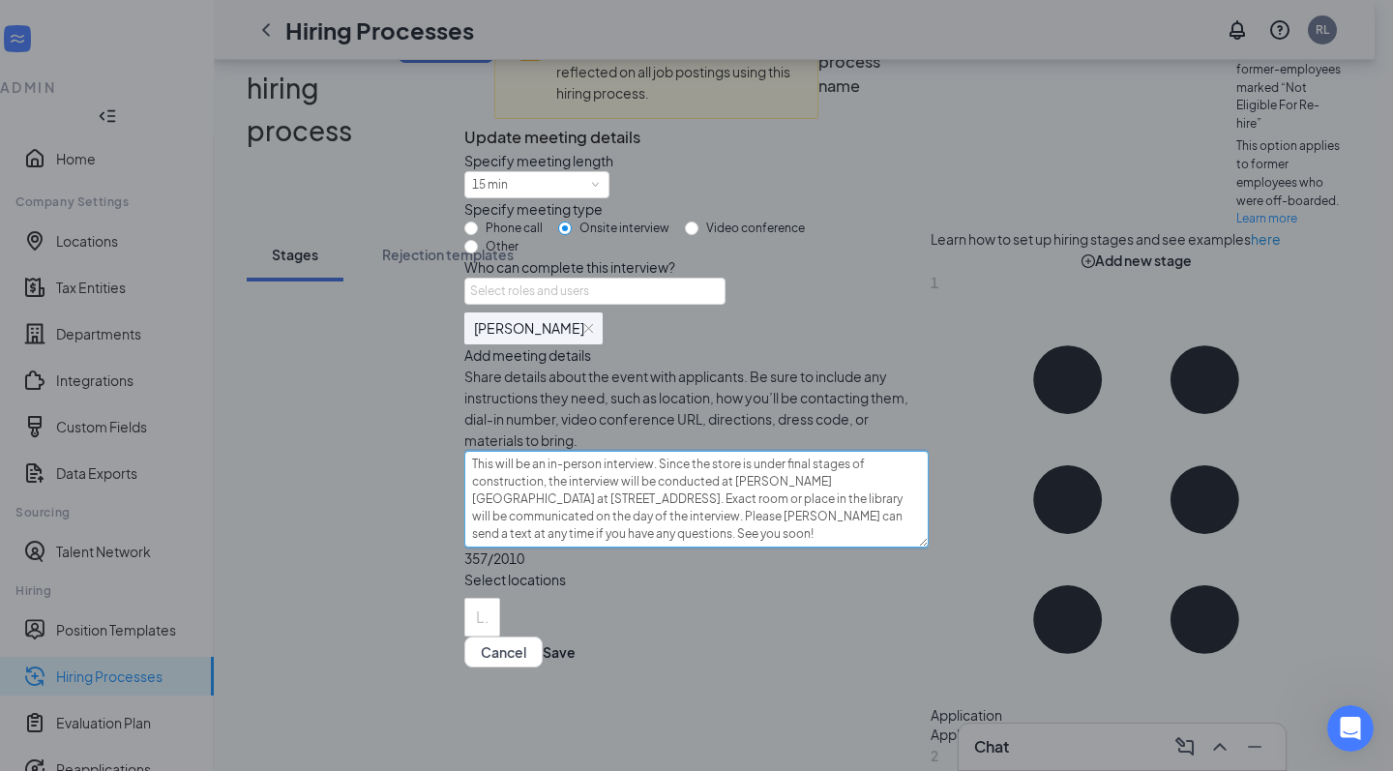
type textarea "This will be an in-person interview. Since the store is under final stages of c…"
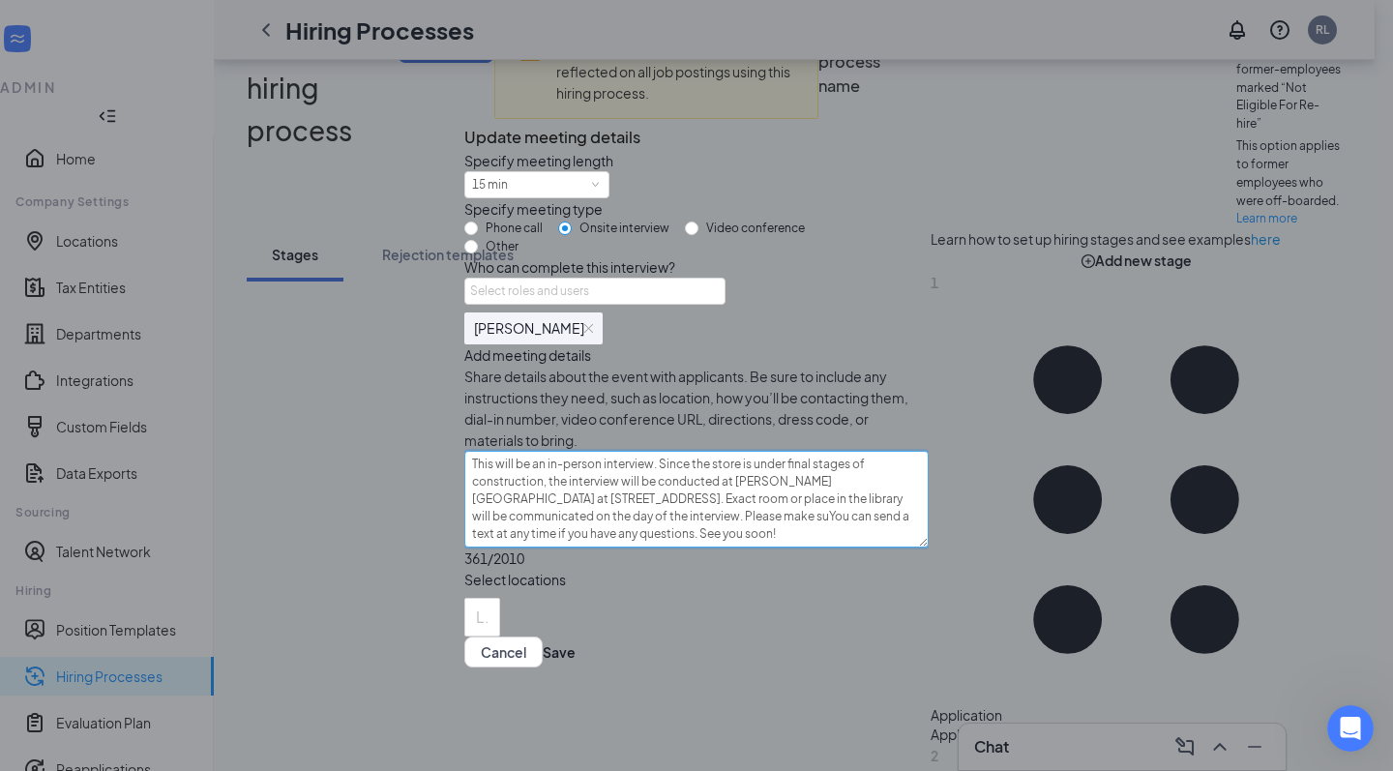
type textarea "This will be an in-person interview. Since the store is under final stages of c…"
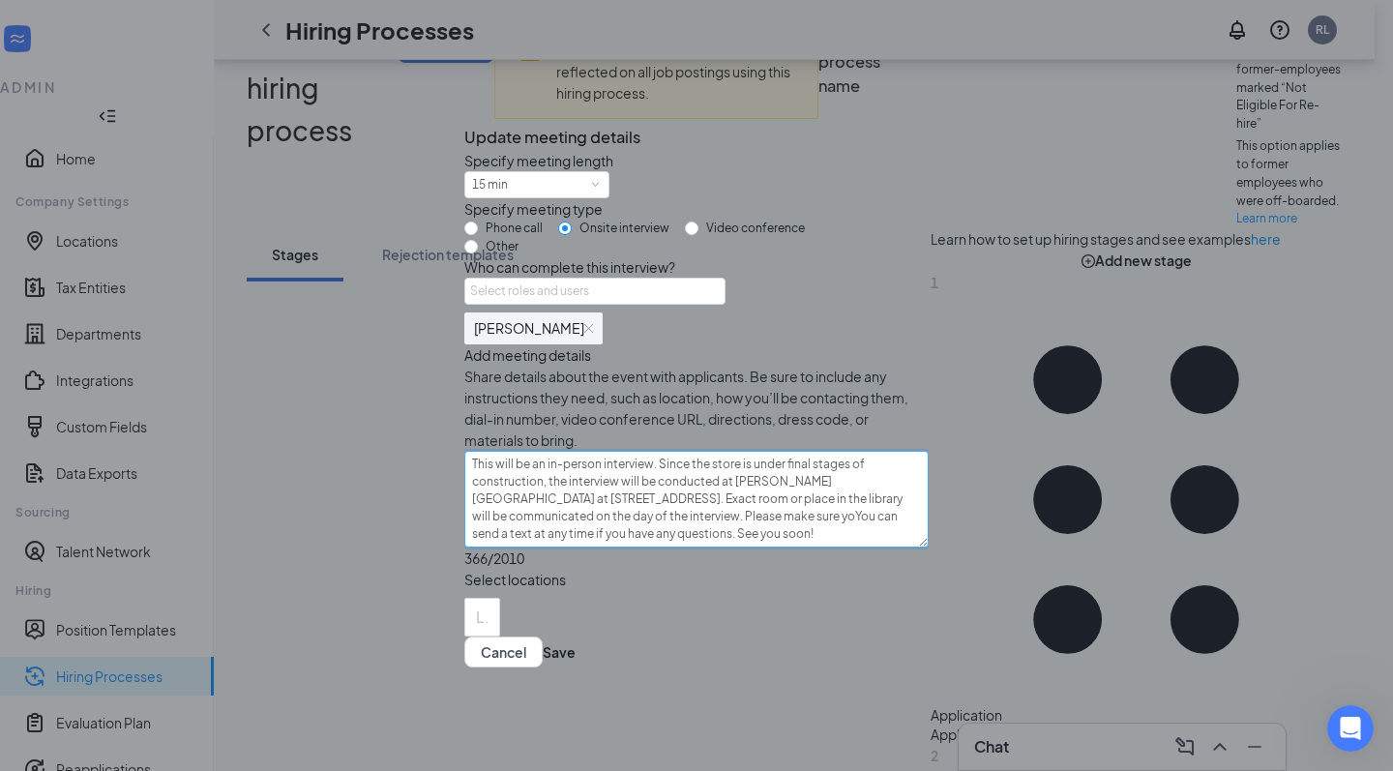
type textarea "This will be an in-person interview. Since the store is under final stages of c…"
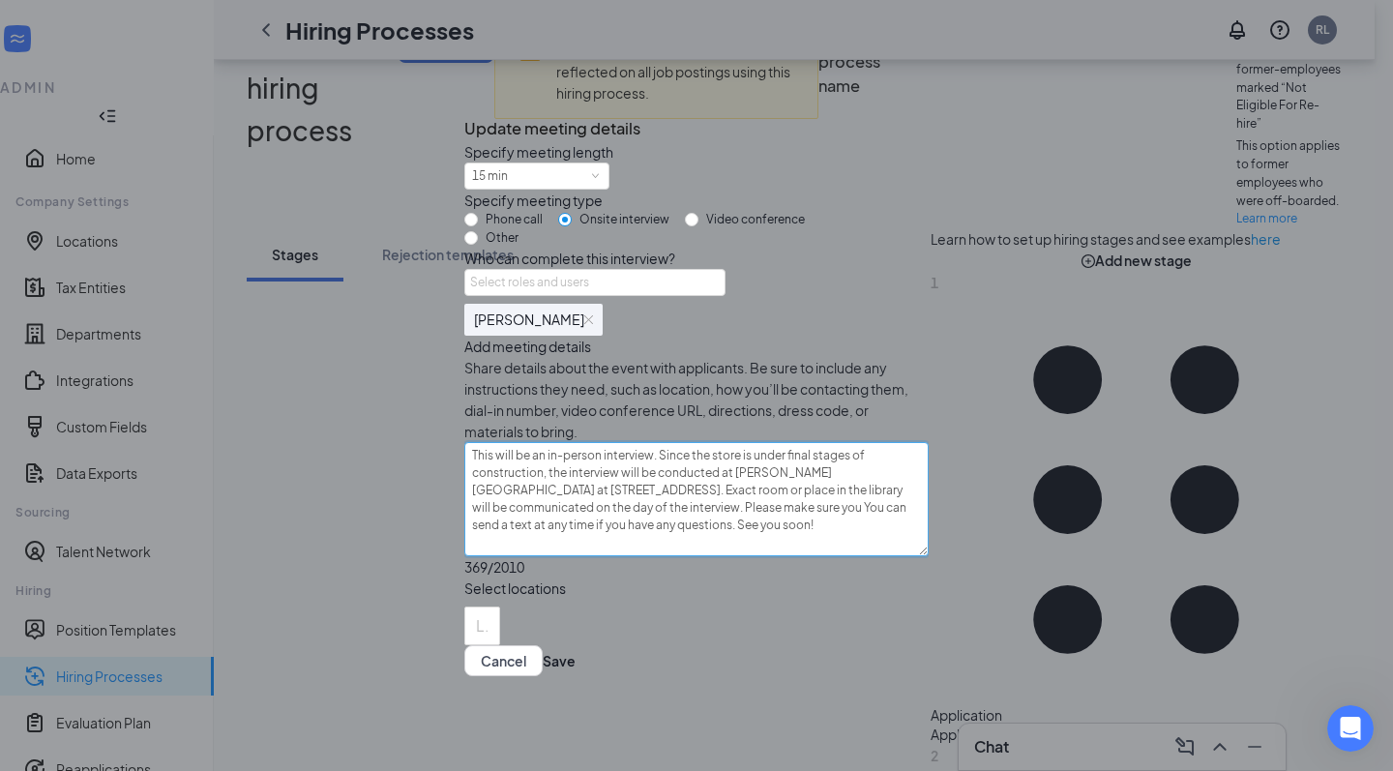
type textarea "This will be an in-person interview. Since the store is under final stages of c…"
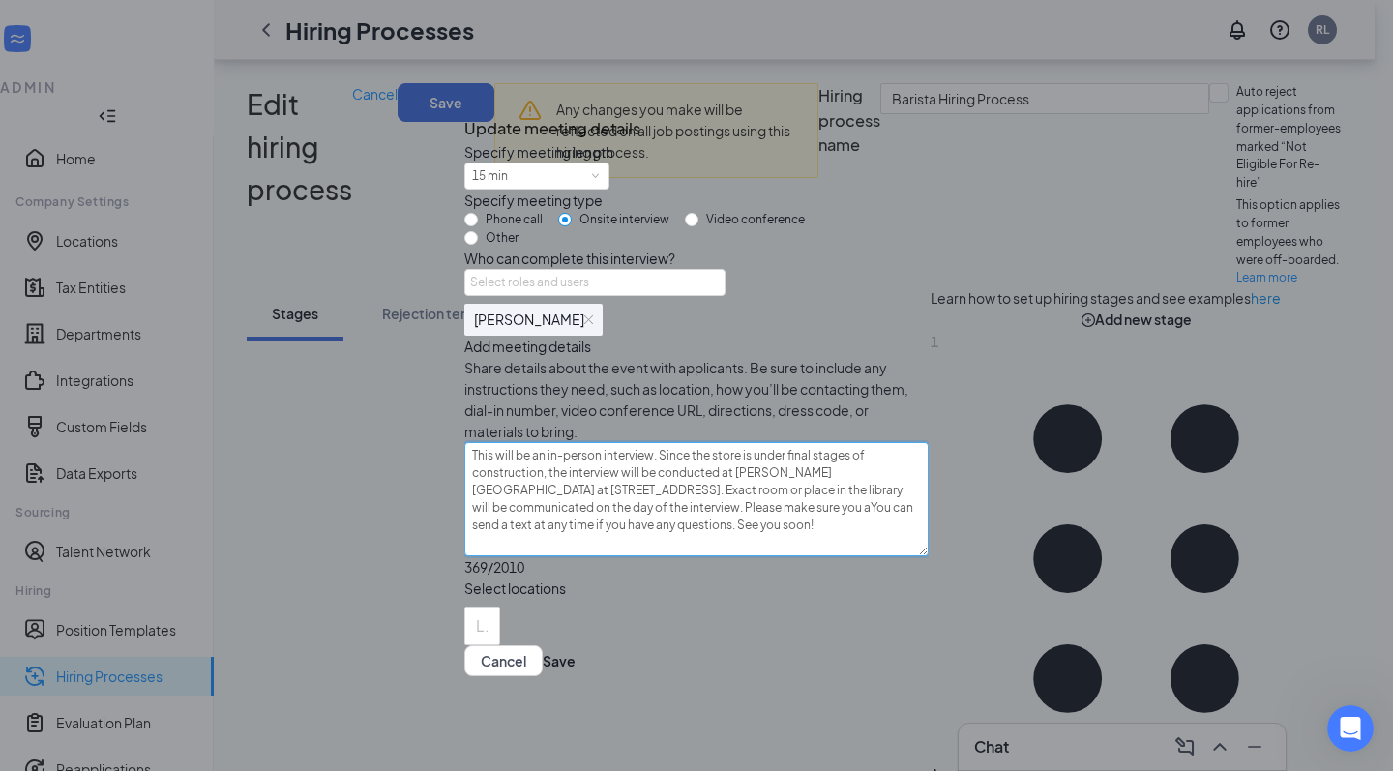
type textarea "This will be an in-person interview. Since the store is under final stages of c…"
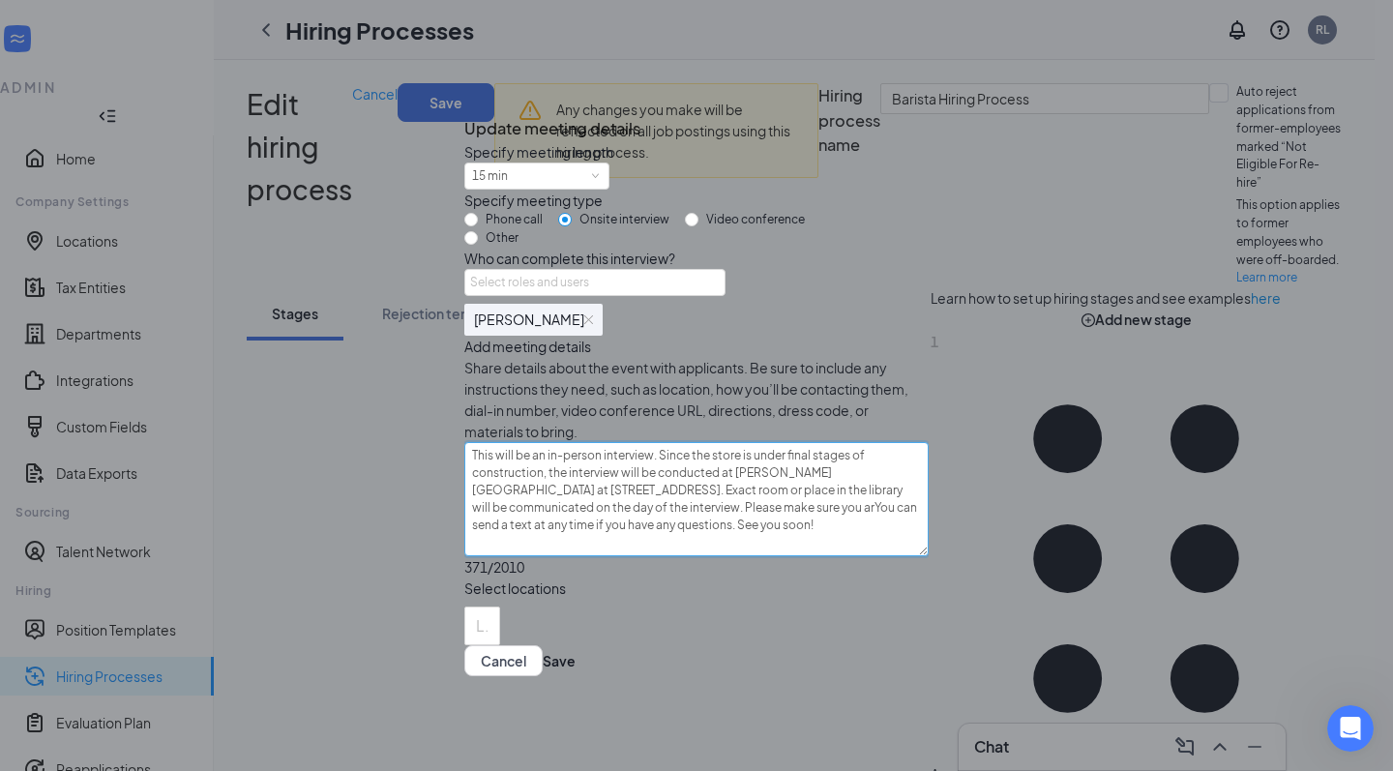
type textarea "This will be an in-person interview. Since the store is under final stages of c…"
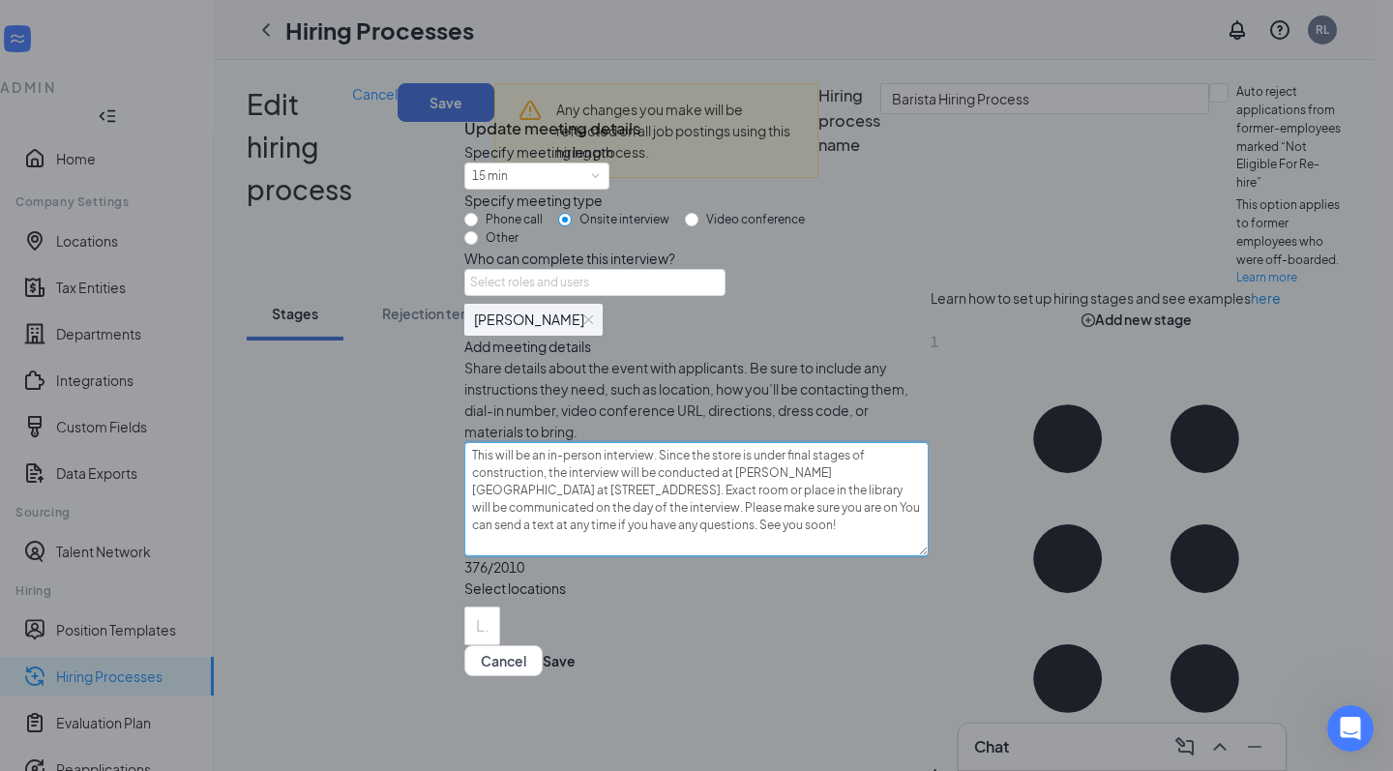
type textarea "This will be an in-person interview. Since the store is under final stages of c…"
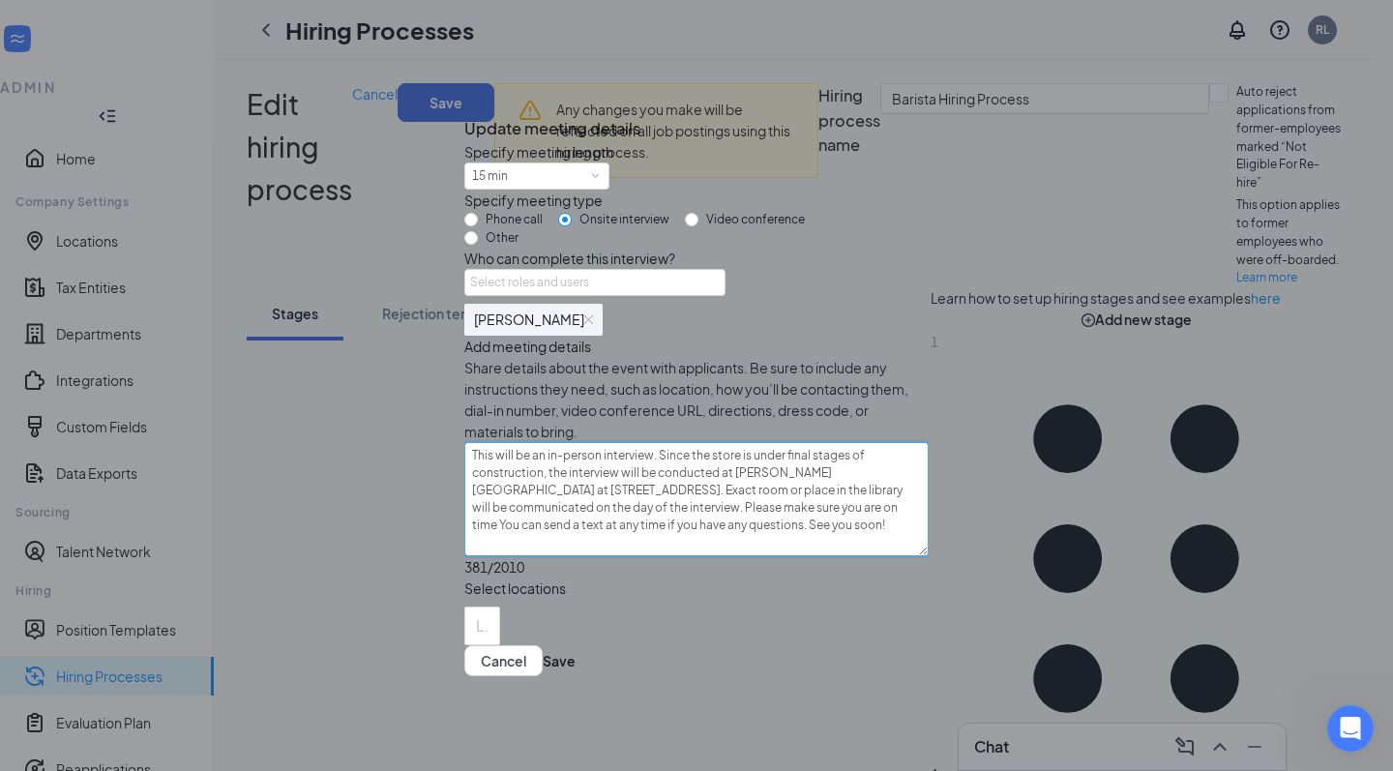
type textarea "This will be an in-person interview. Since the store is under final stages of c…"
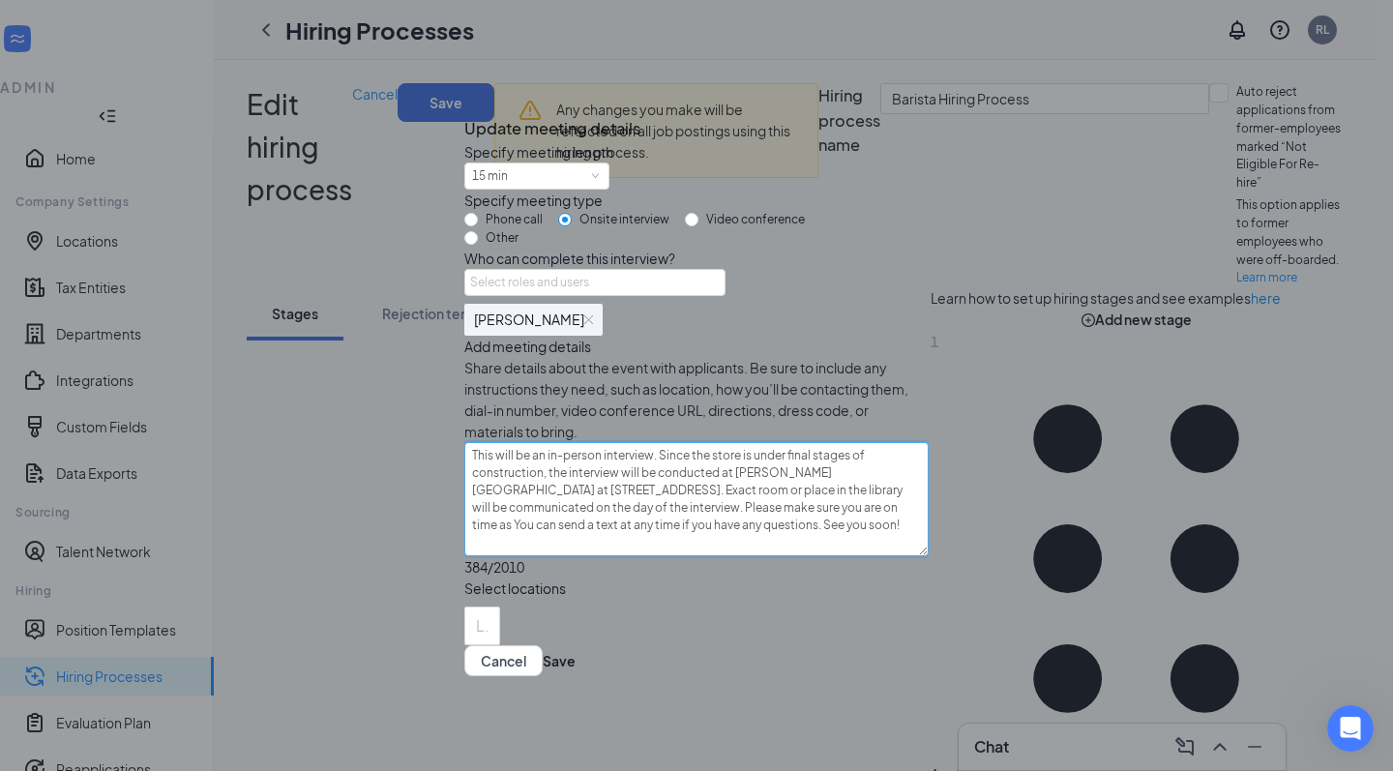
type textarea "This will be an in-person interview. Since the store is under final stages of c…"
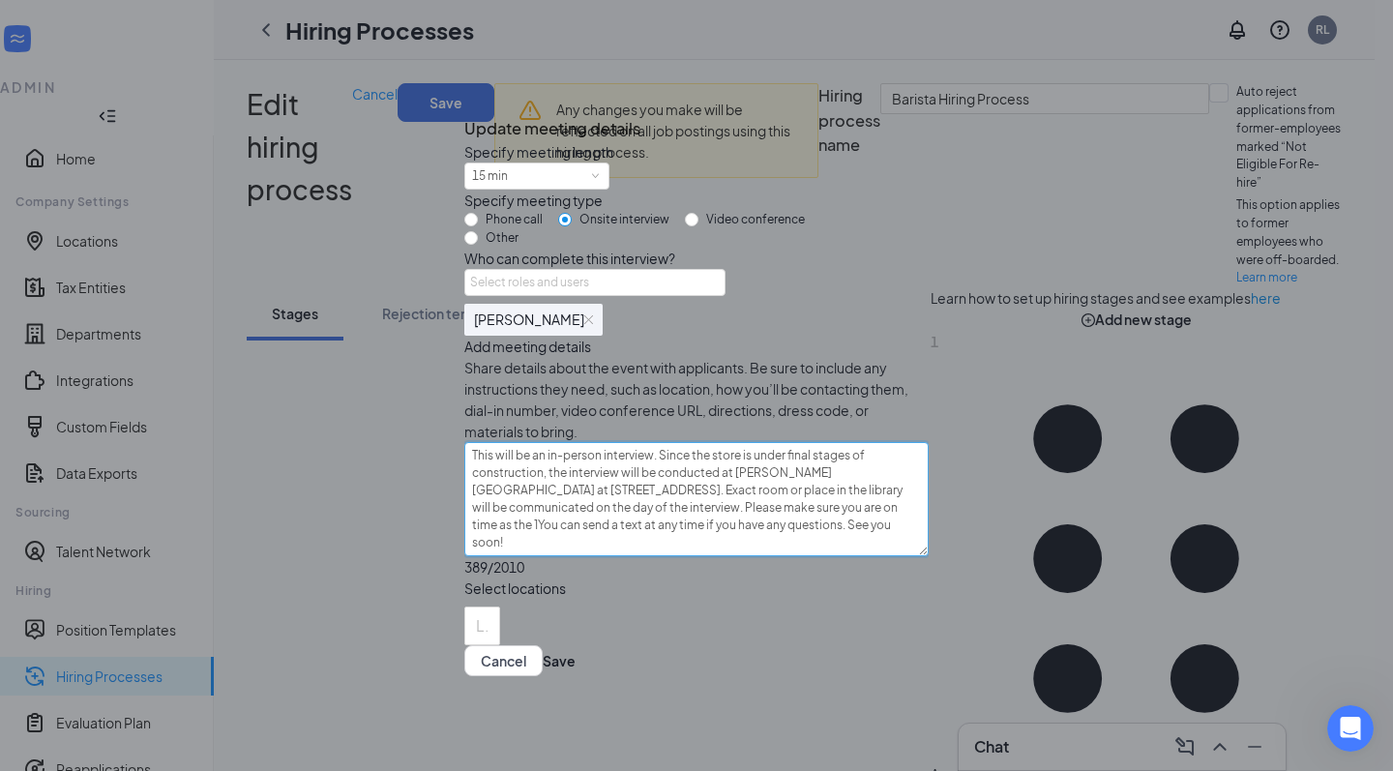
type textarea "This will be an in-person interview. Since the store is under final stages of c…"
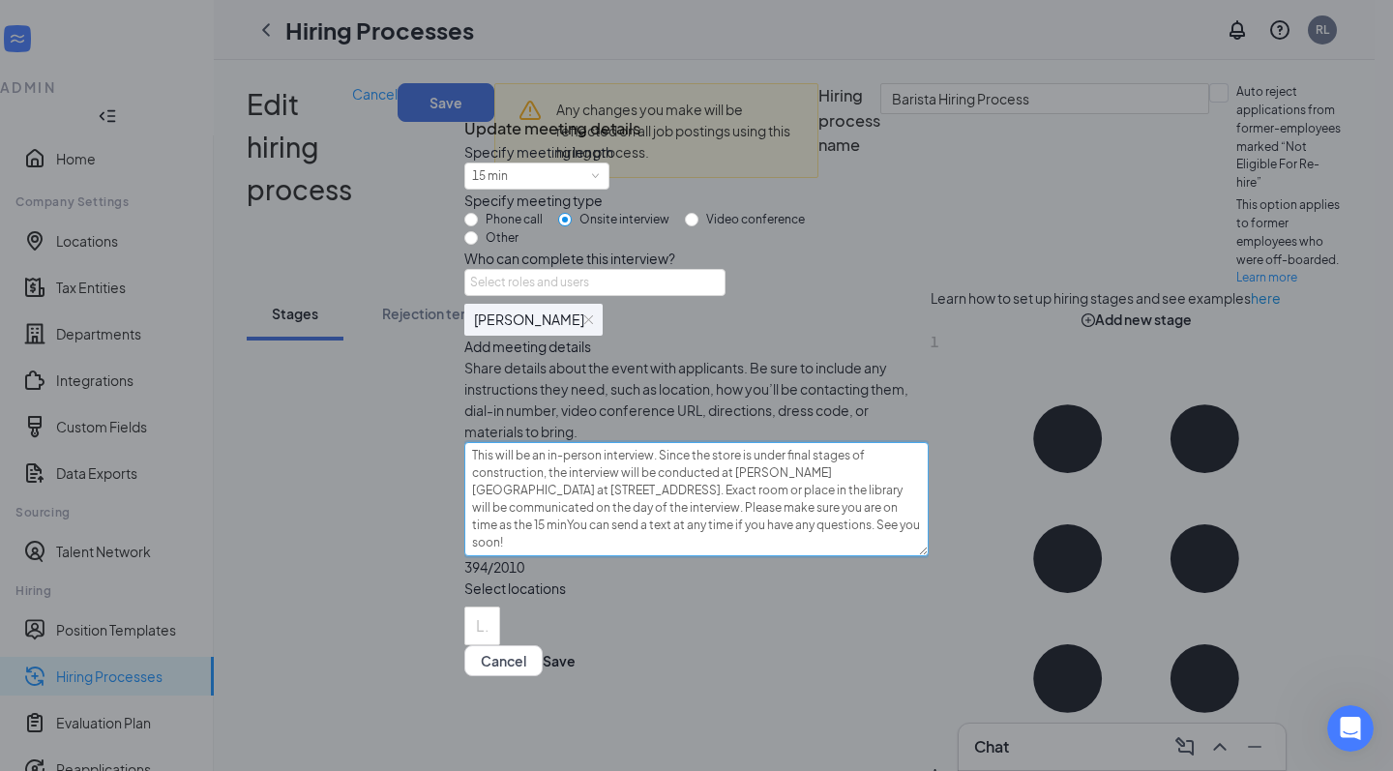
type textarea "This will be an in-person interview. Since the store is under final stages of c…"
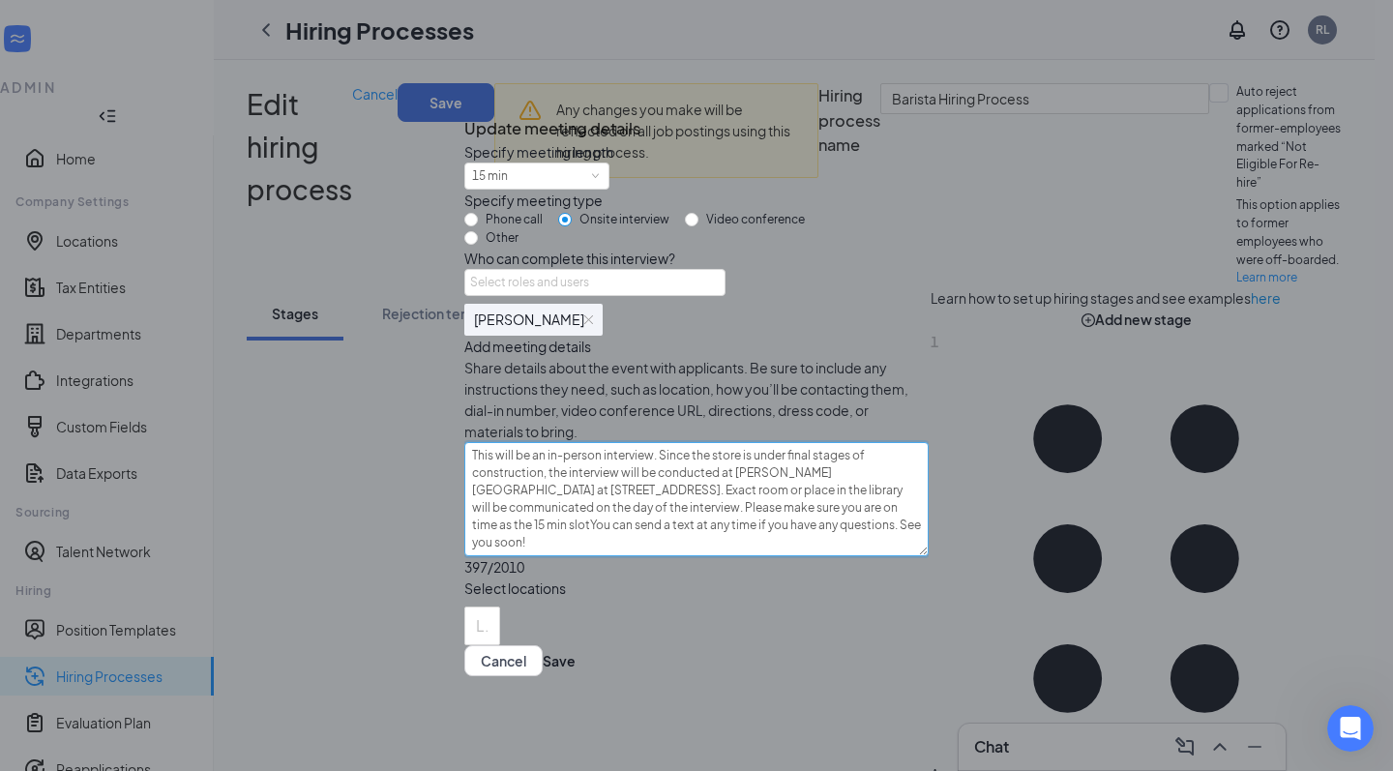
type textarea "This will be an in-person interview. Since the store is under final stages of c…"
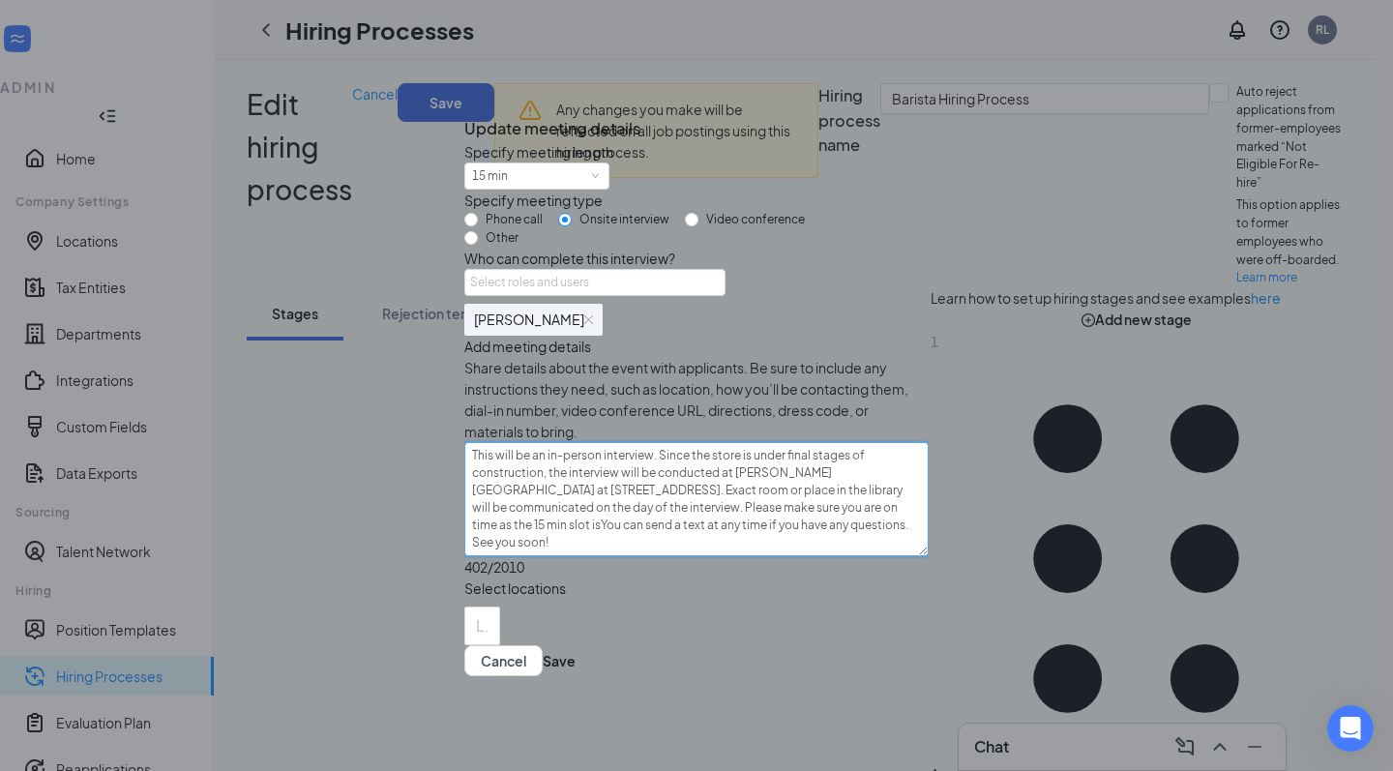
type textarea "This will be an in-person interview. Since the store is under final stages of c…"
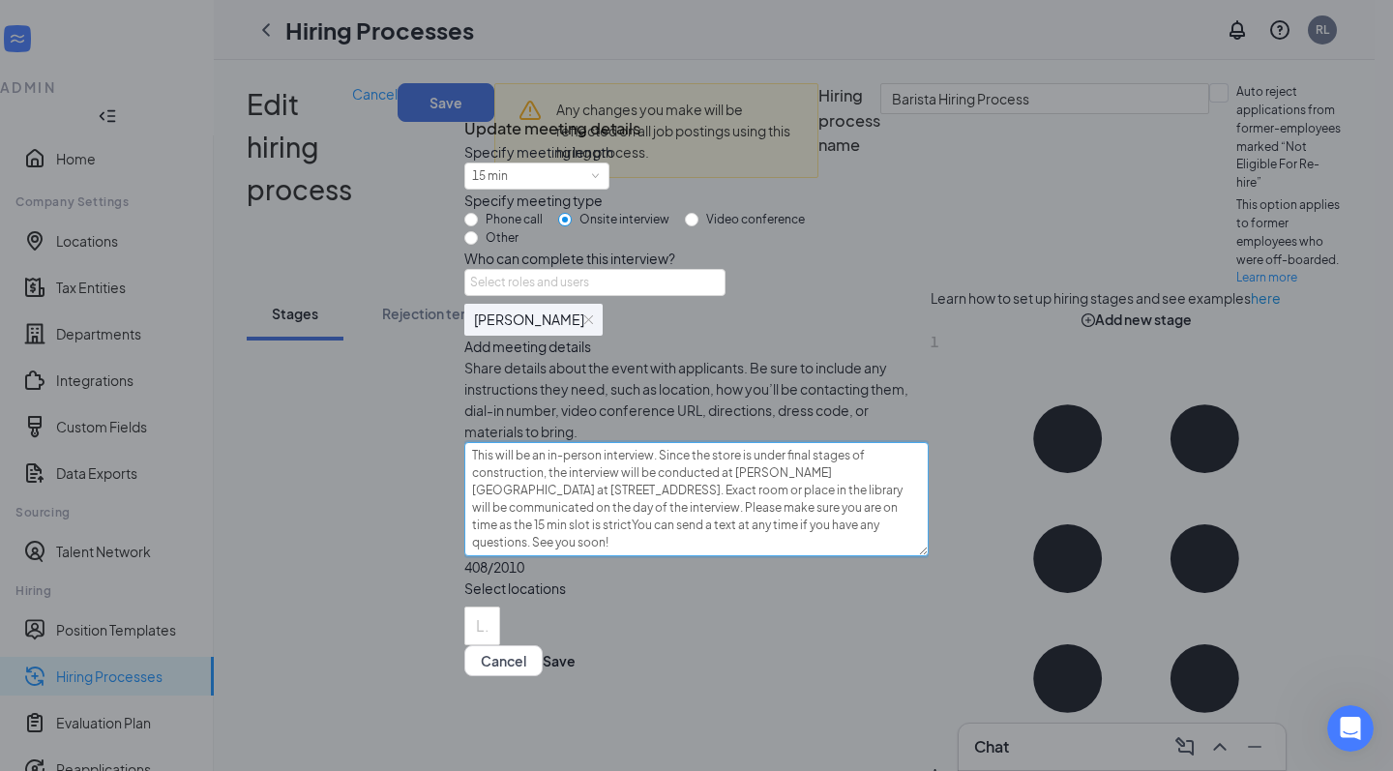
type textarea "This will be an in-person interview. Since the store is under final stages of c…"
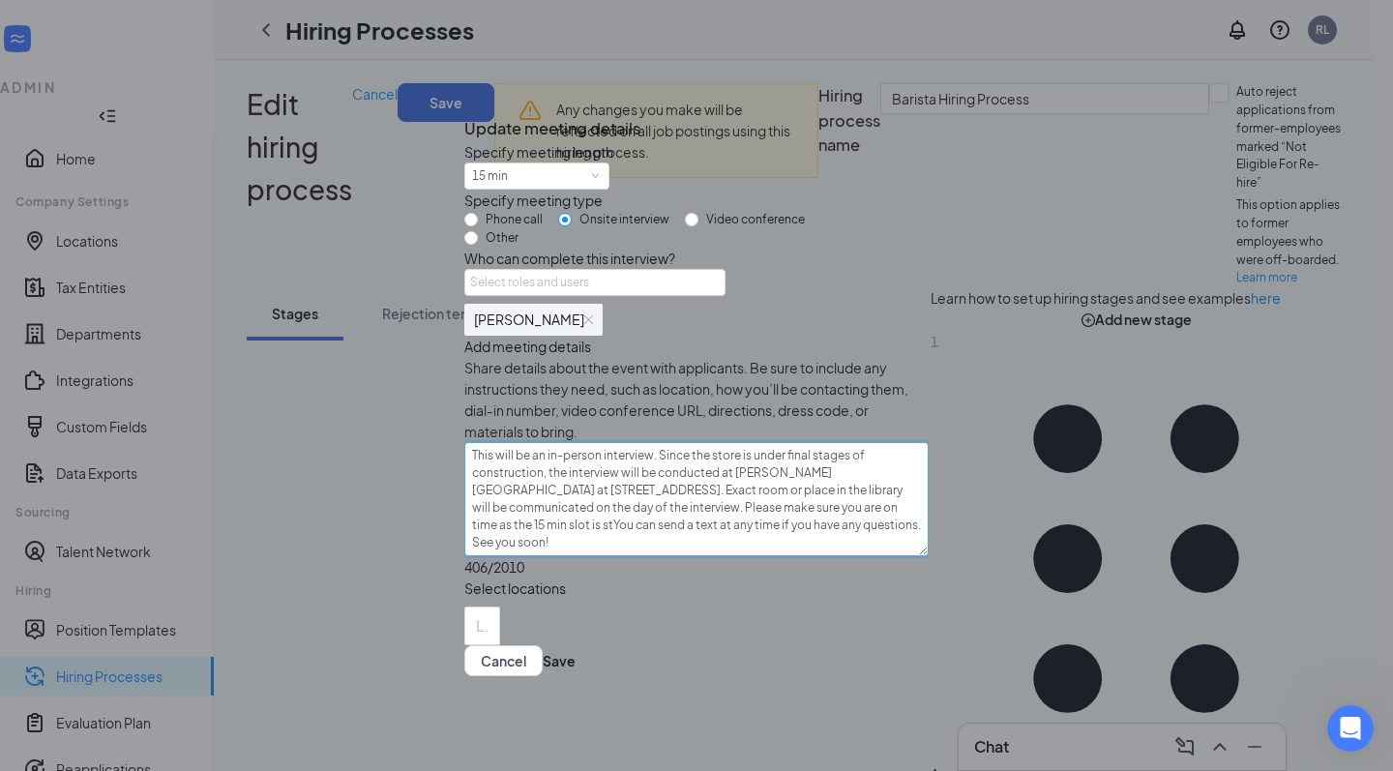
type textarea "This will be an in-person interview. Since the store is under final stages of c…"
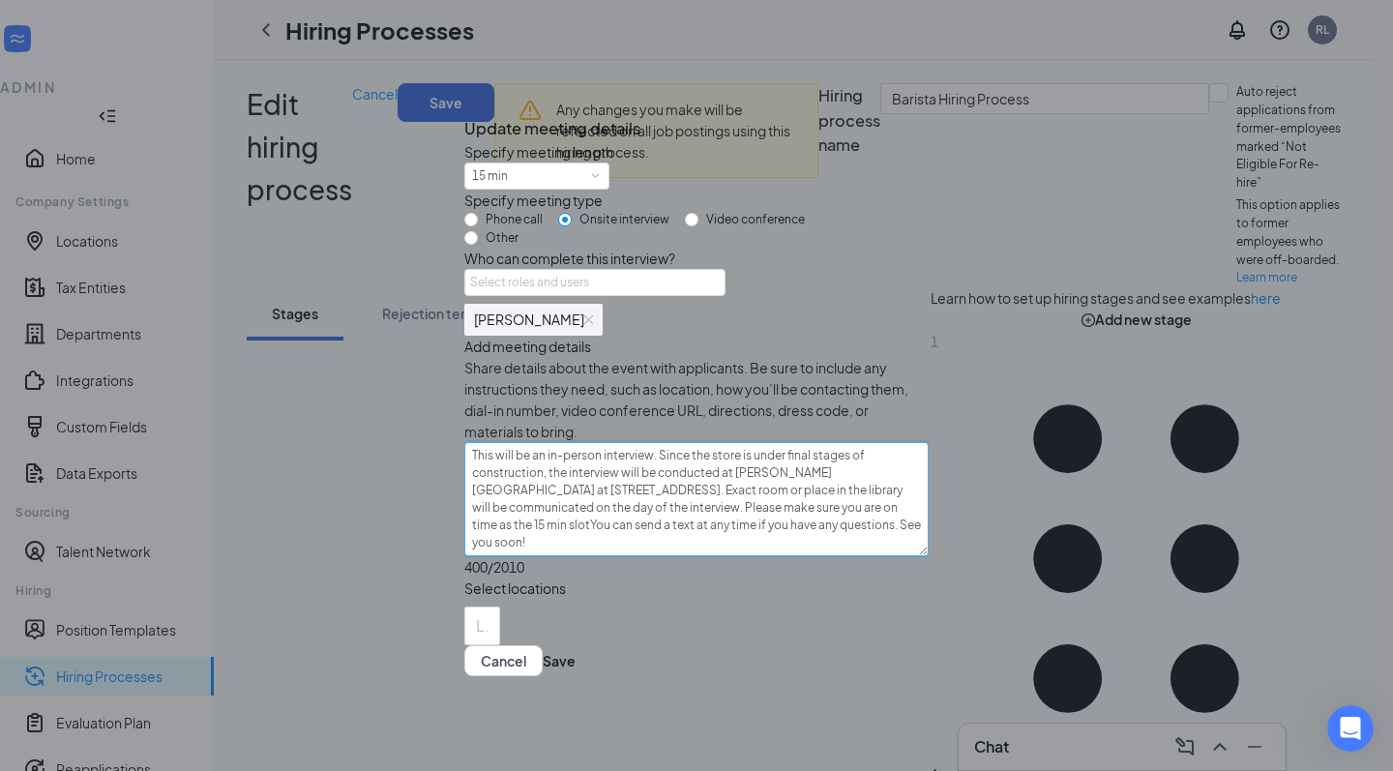
type textarea "This will be an in-person interview. Since the store is under final stages of c…"
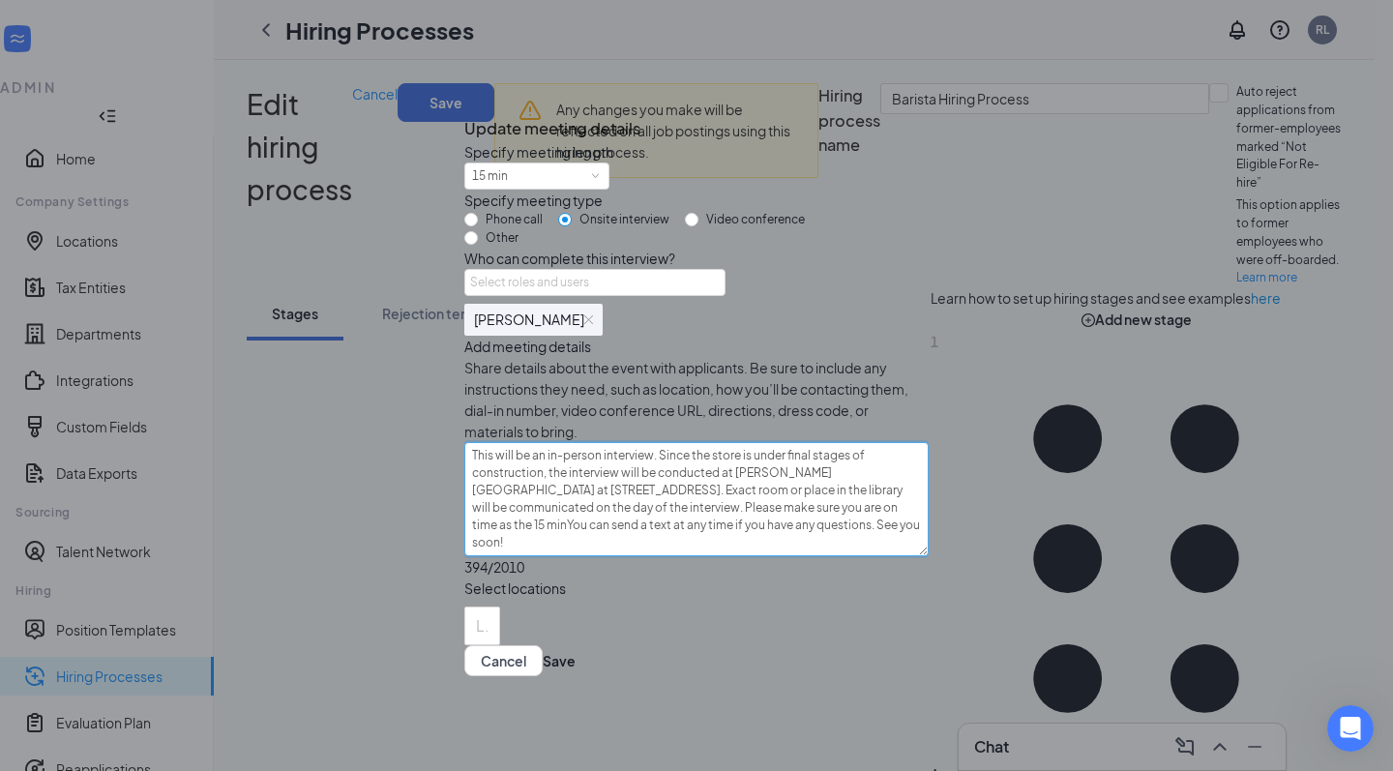
type textarea "This will be an in-person interview. Since the store is under final stages of c…"
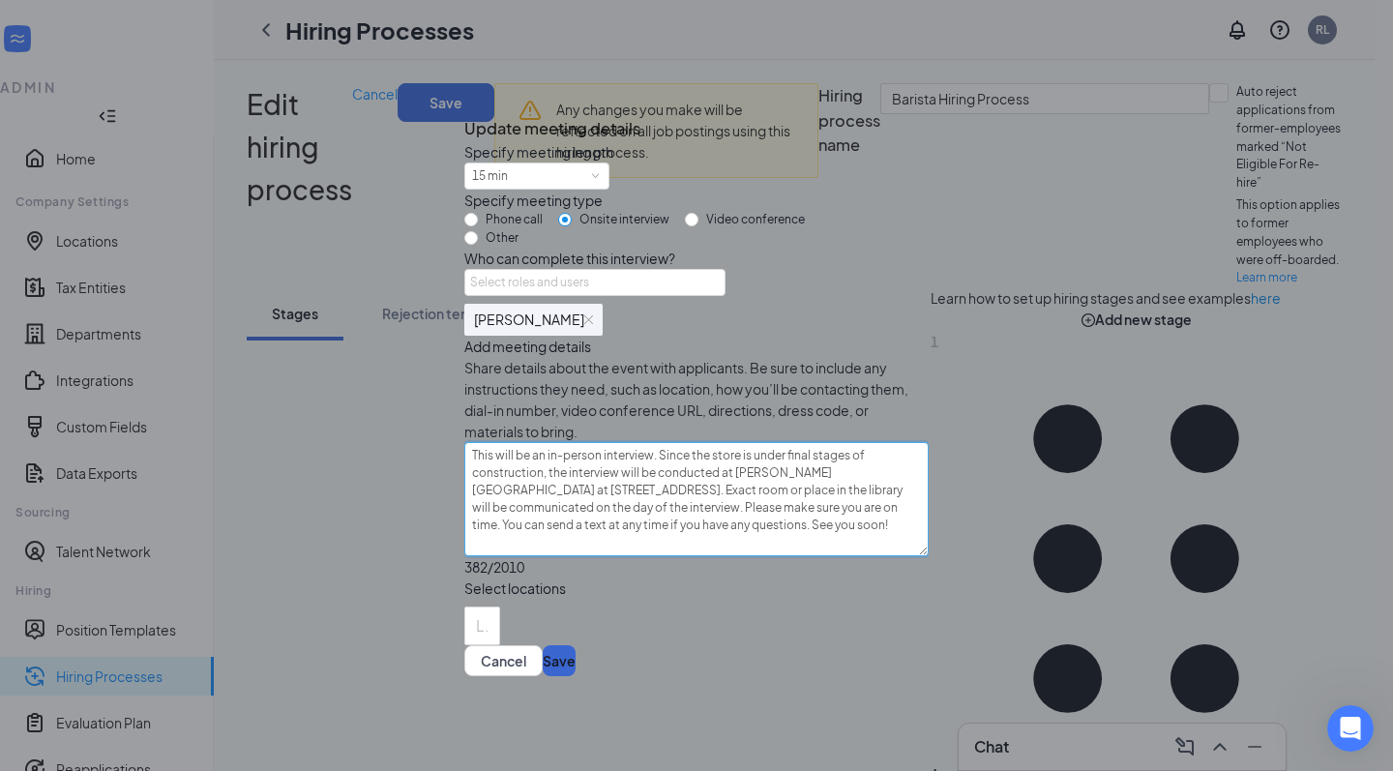
scroll to position [190, 0]
click at [576, 676] on button "Save" at bounding box center [559, 660] width 33 height 31
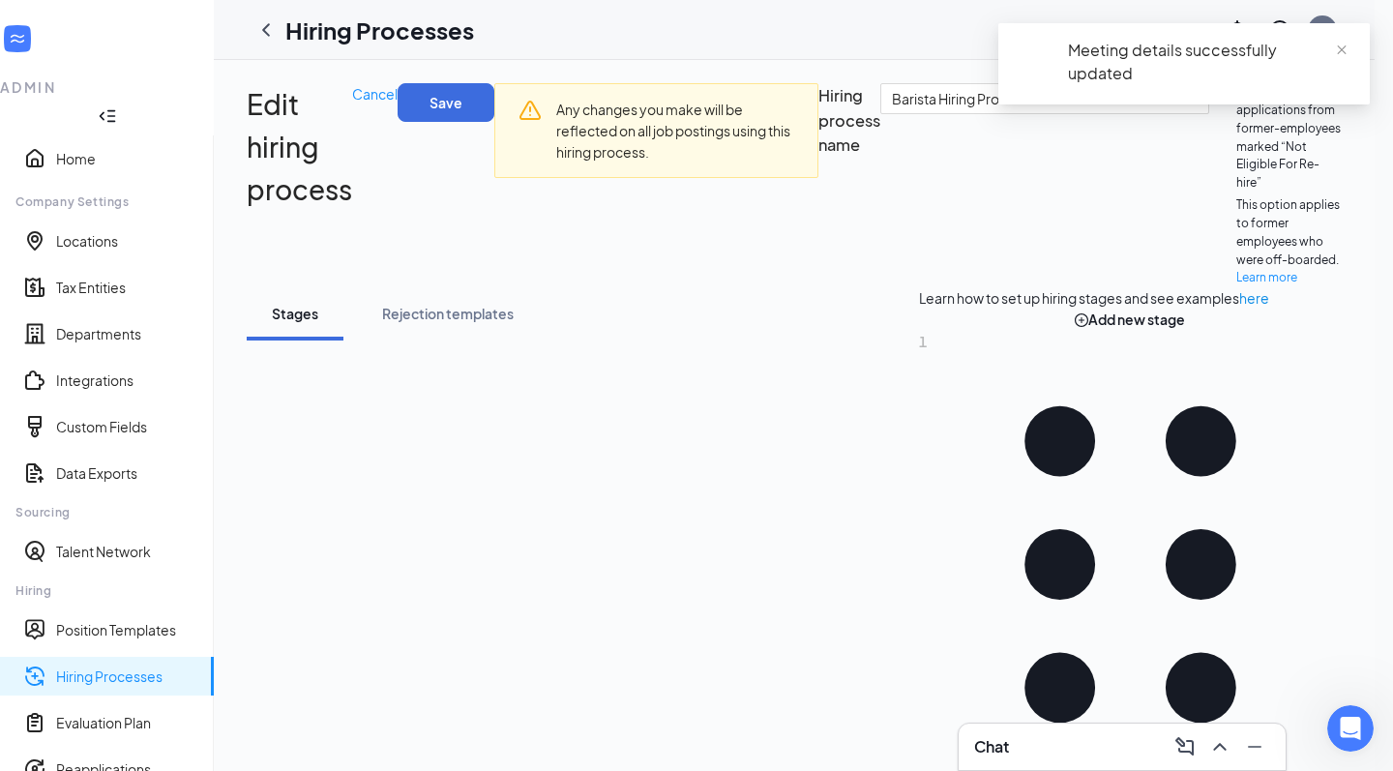
scroll to position [0, 0]
click at [1317, 116] on div "Meeting details successfully updated" at bounding box center [1185, 71] width 372 height 97
click at [1308, 113] on div "Meeting details successfully updated" at bounding box center [1185, 71] width 372 height 97
click at [1350, 52] on div "Meeting details successfully updated" at bounding box center [1185, 63] width 372 height 81
click at [1343, 48] on span "close" at bounding box center [1342, 51] width 14 height 14
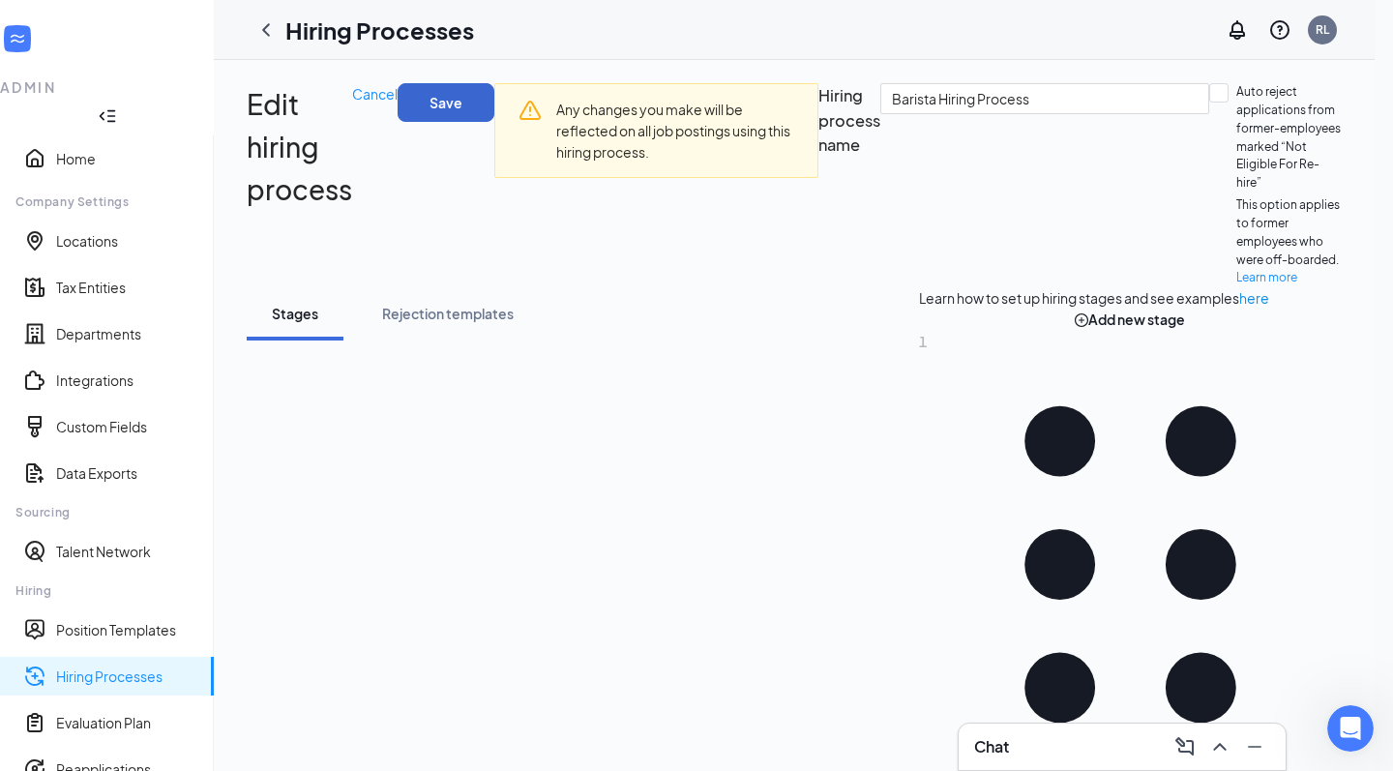
click at [494, 94] on button "Save" at bounding box center [446, 102] width 97 height 39
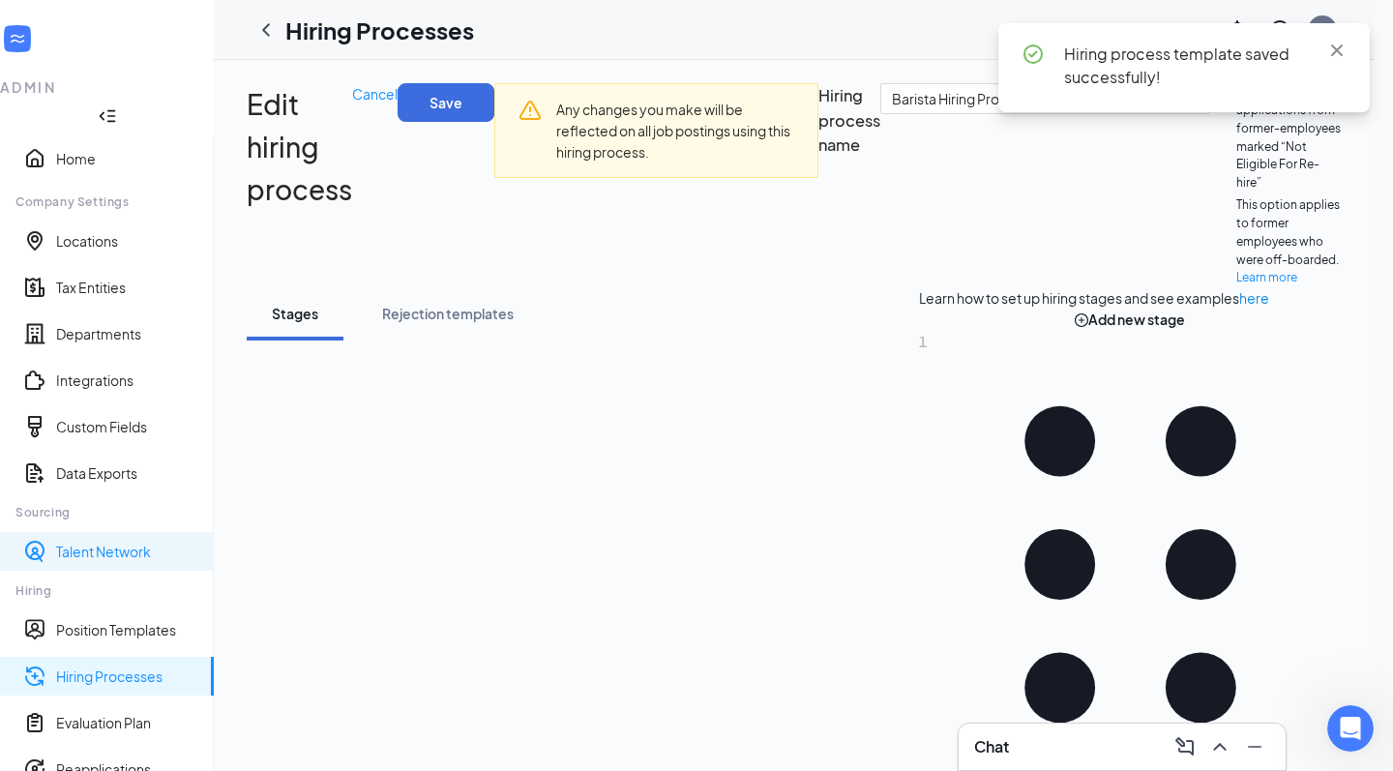
scroll to position [43, 0]
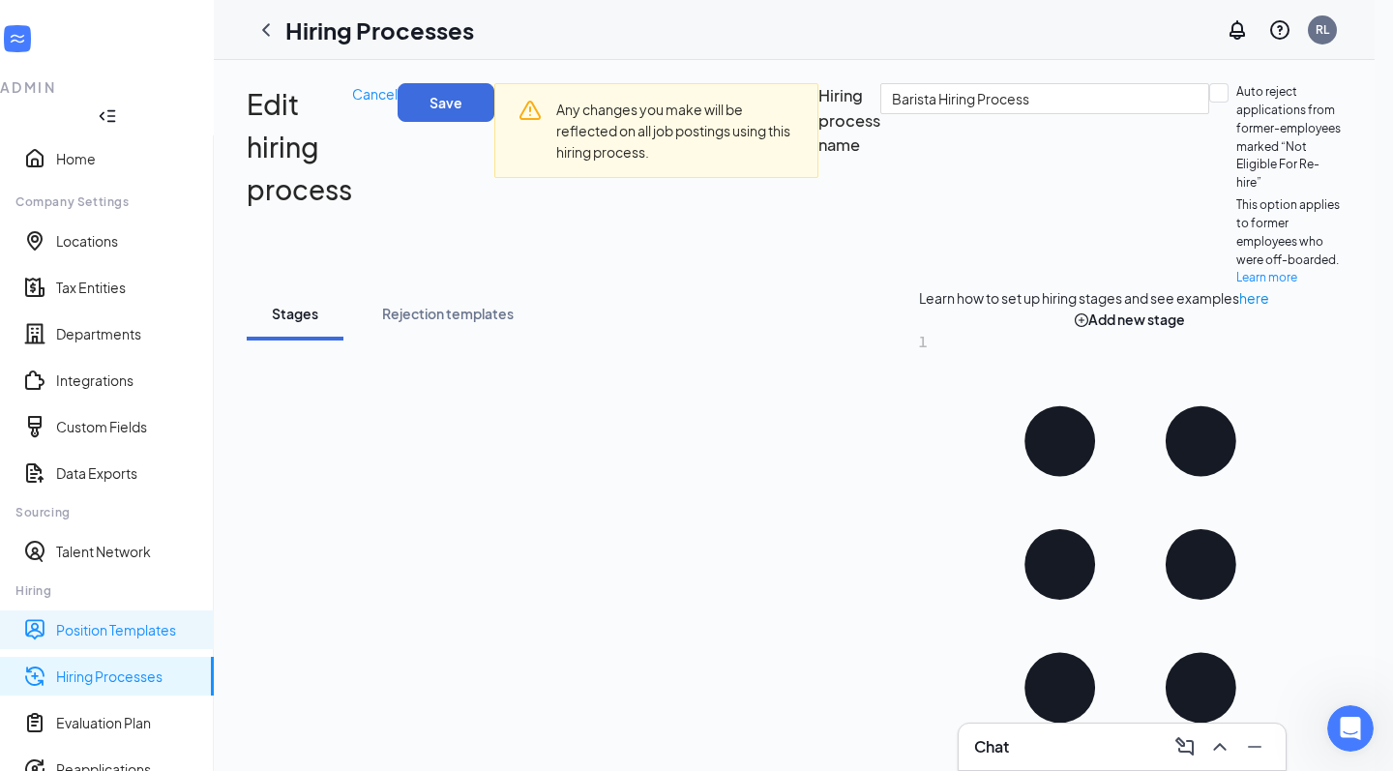
click at [128, 620] on link "Position Templates" at bounding box center [127, 629] width 142 height 19
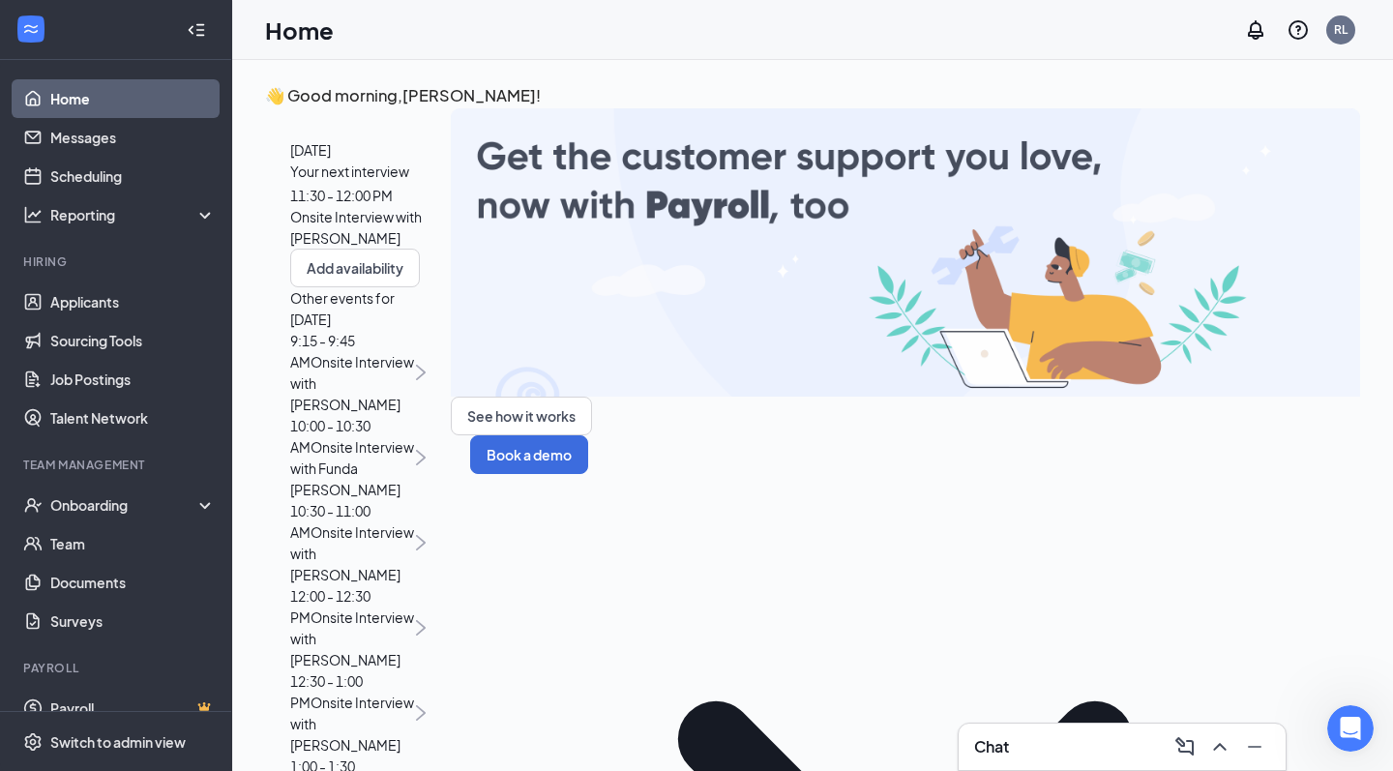
click at [426, 249] on div "Your next interview 11:30 - 12:00 PM Onsite Interview with Gneyia Walker" at bounding box center [357, 205] width 135 height 88
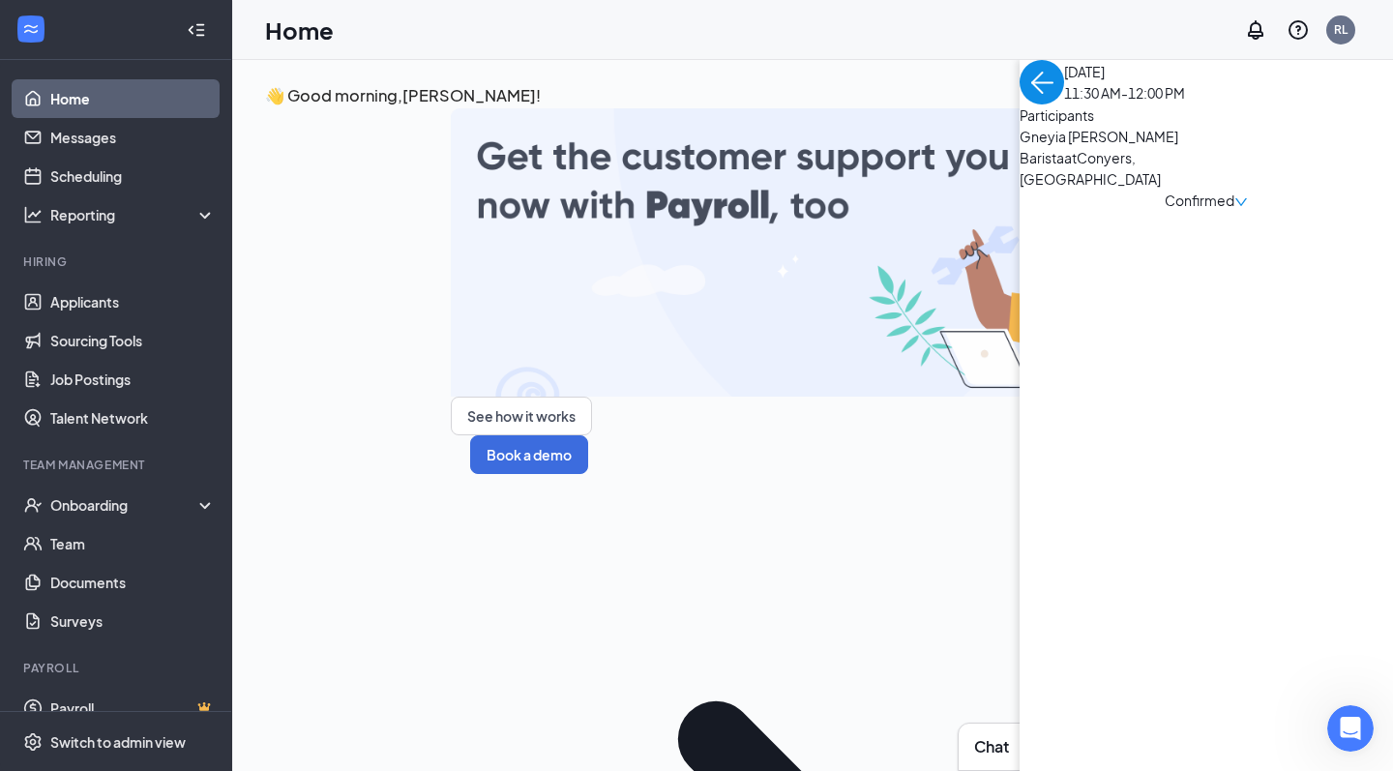
scroll to position [8, 0]
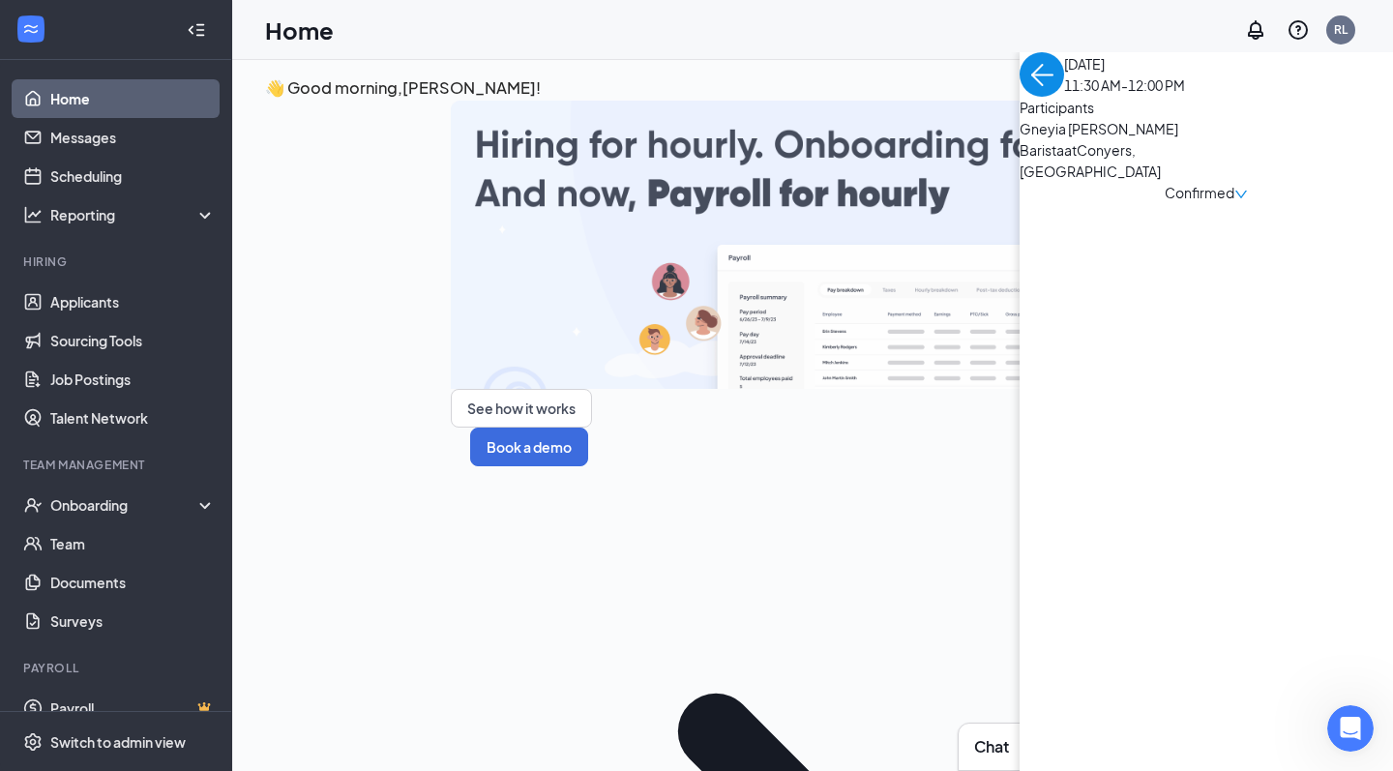
click at [1020, 139] on span "Gneyia [PERSON_NAME]" at bounding box center [1121, 128] width 203 height 21
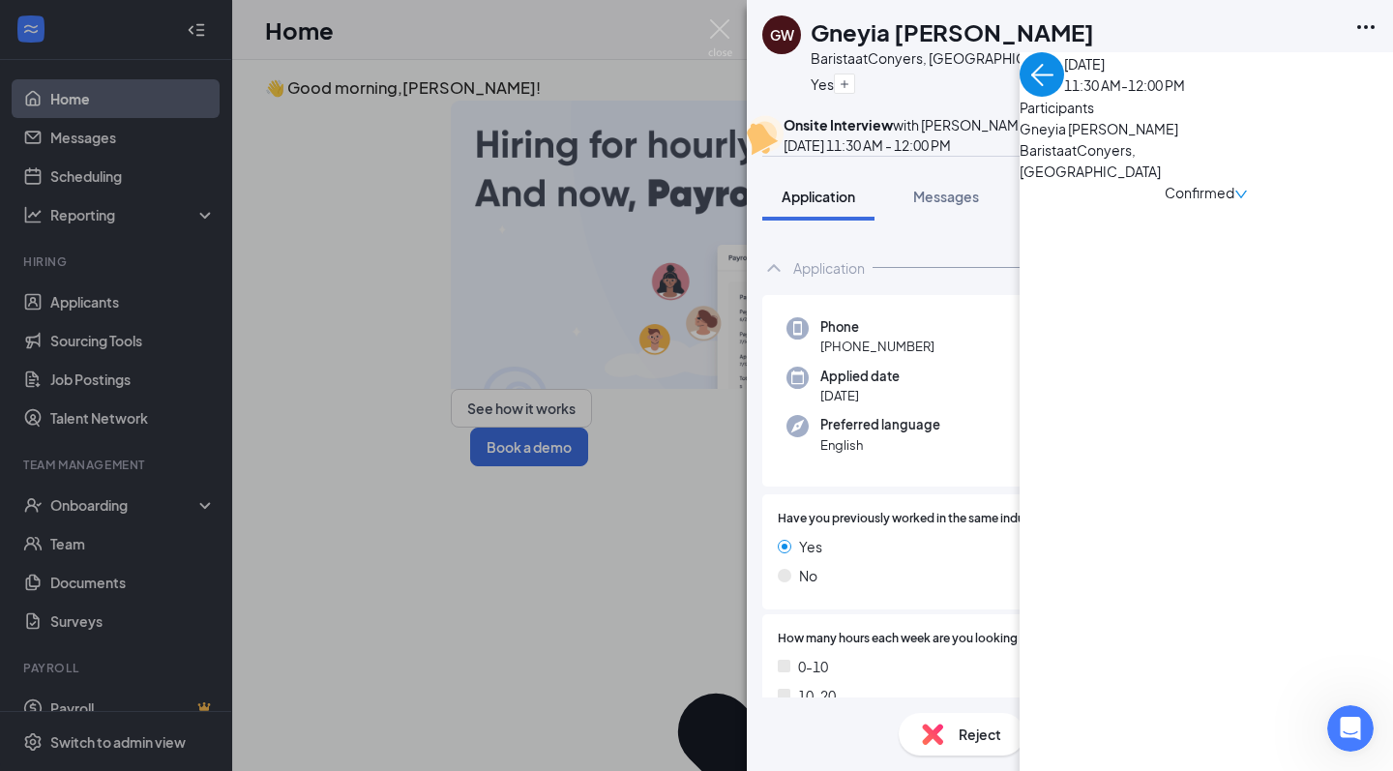
scroll to position [12, 0]
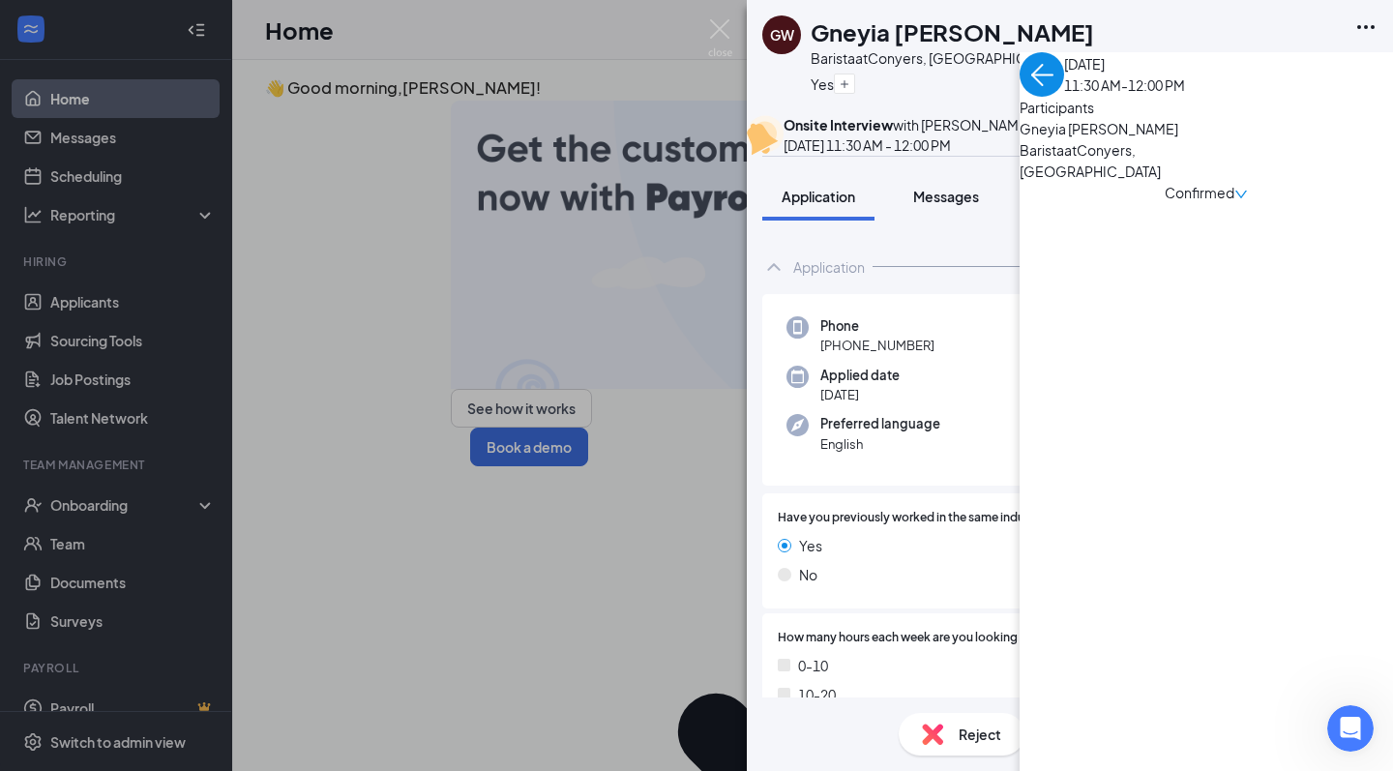
click at [953, 221] on button "Messages" at bounding box center [946, 196] width 104 height 48
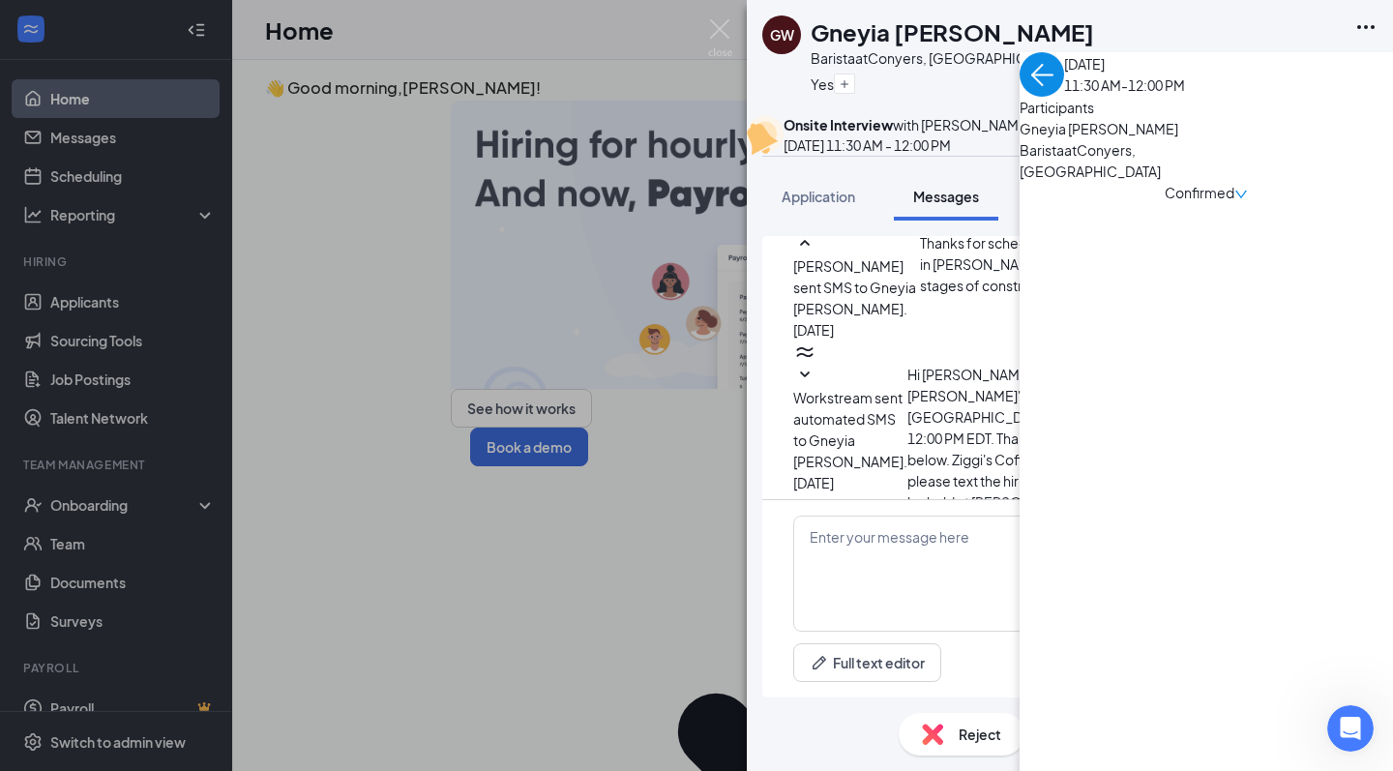
scroll to position [793, 0]
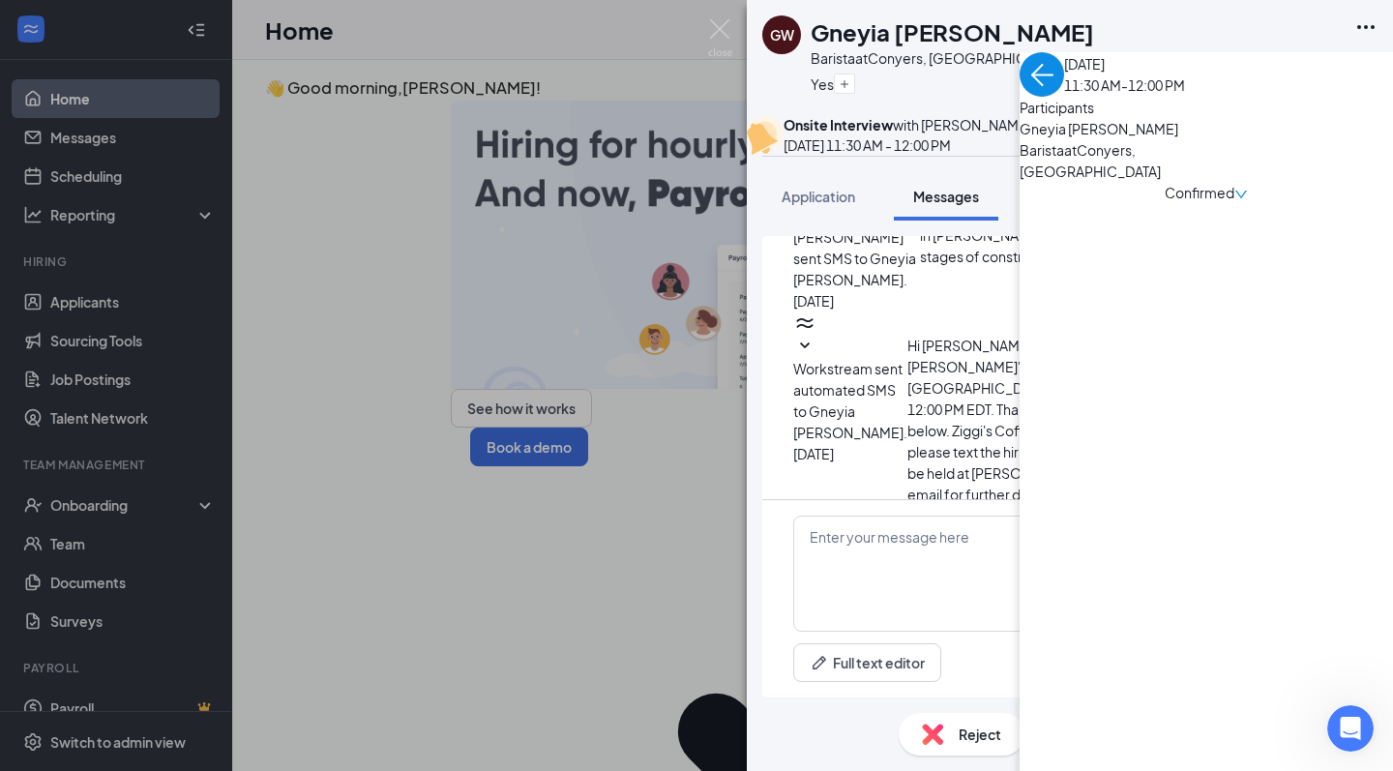
scroll to position [866, 0]
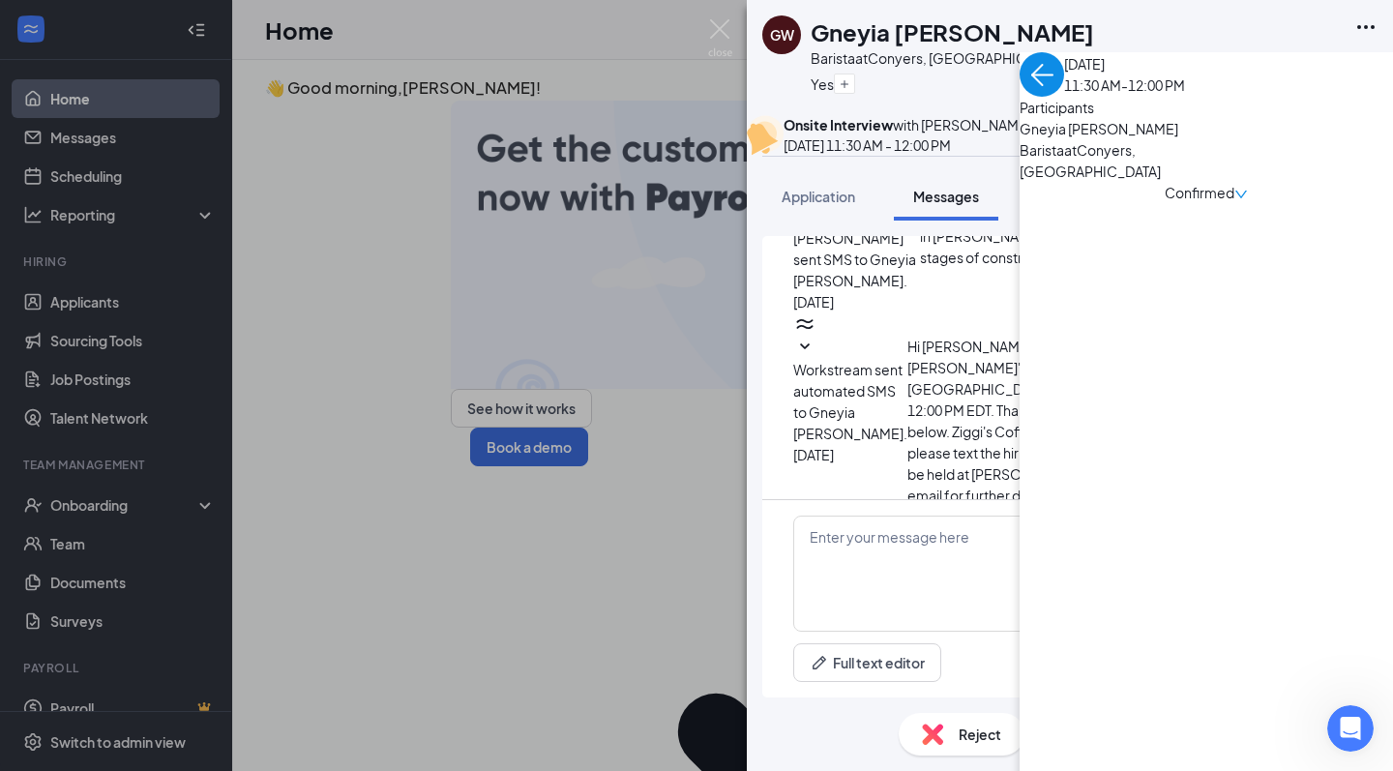
click at [1195, 205] on span "Files" at bounding box center [1180, 196] width 29 height 17
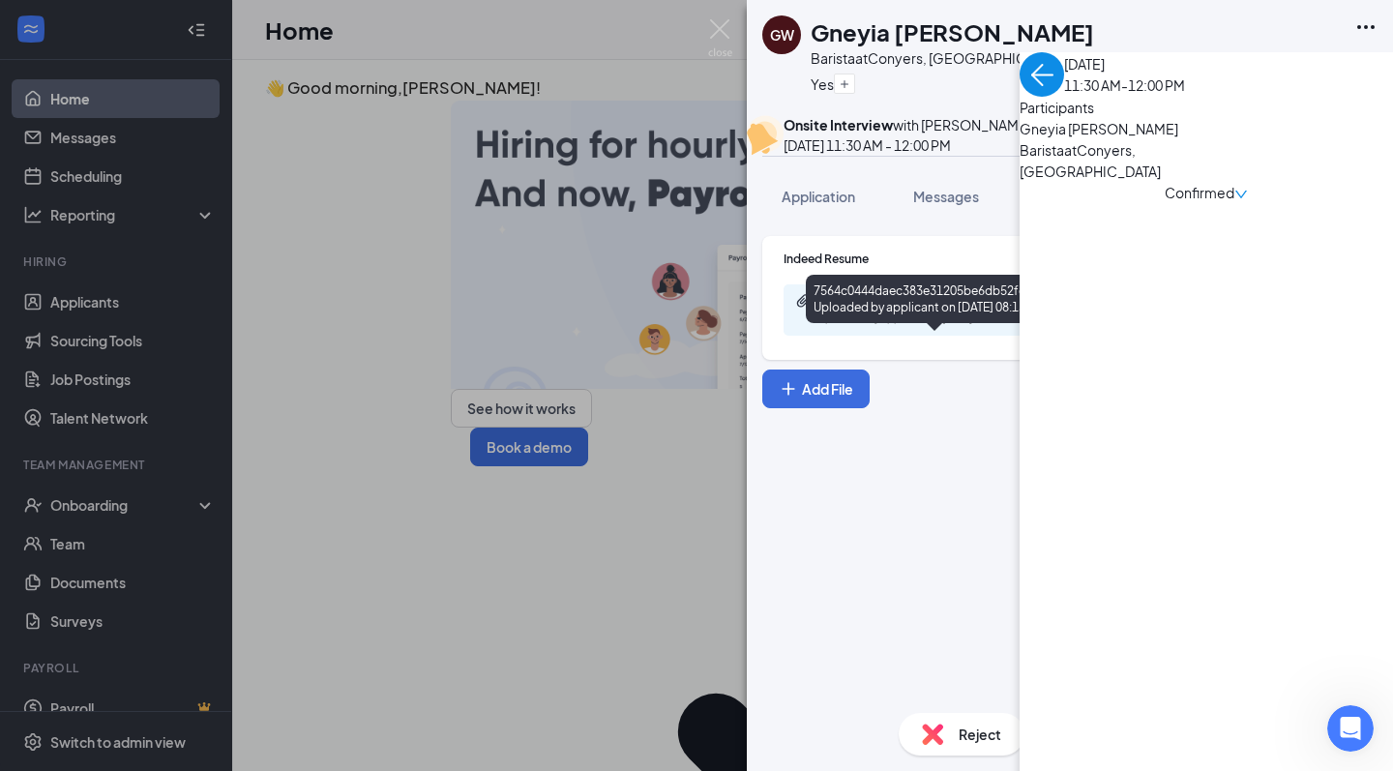
click at [1059, 327] on div "7564c0444daec383e31205be6db52fc9.pdf Uploaded by applicant on Aug 21, 2025 at 0…" at bounding box center [951, 310] width 313 height 34
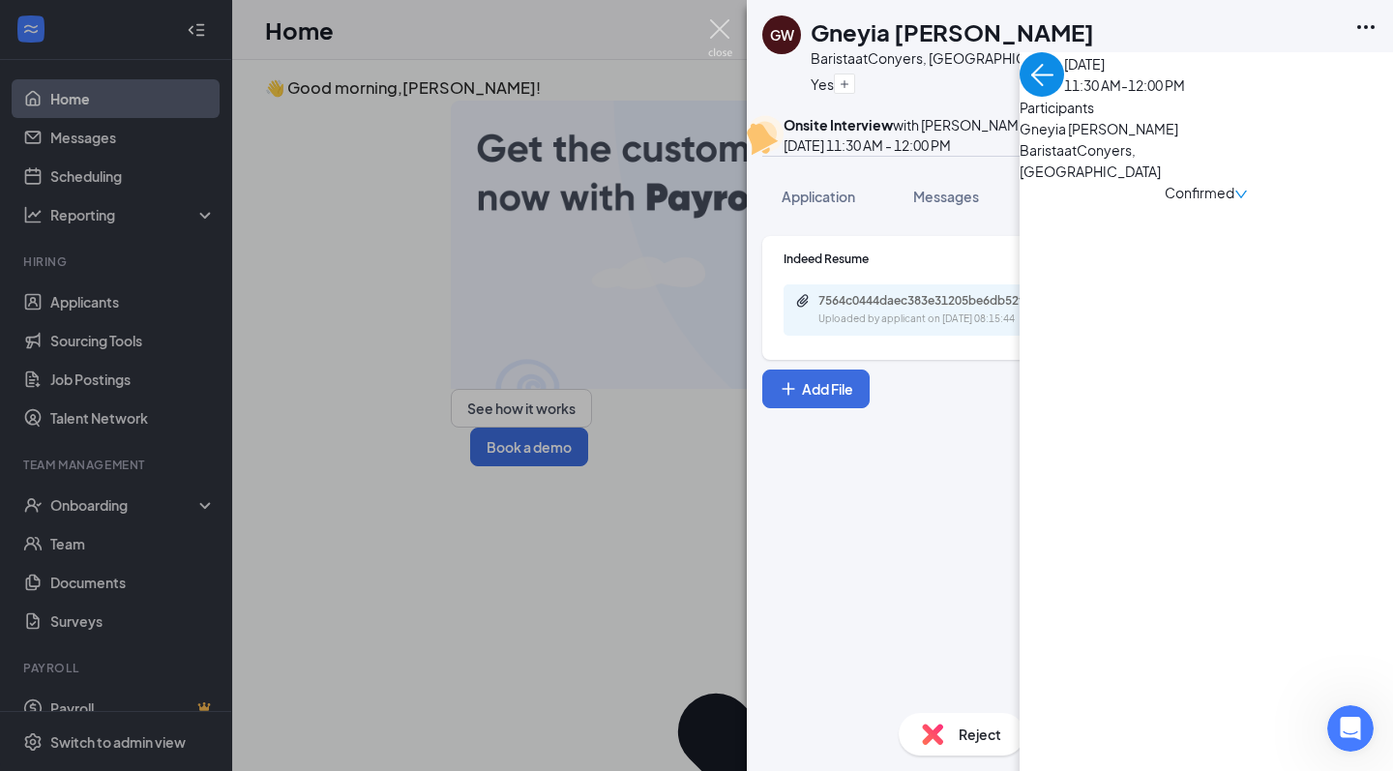
click at [726, 26] on img at bounding box center [720, 38] width 24 height 38
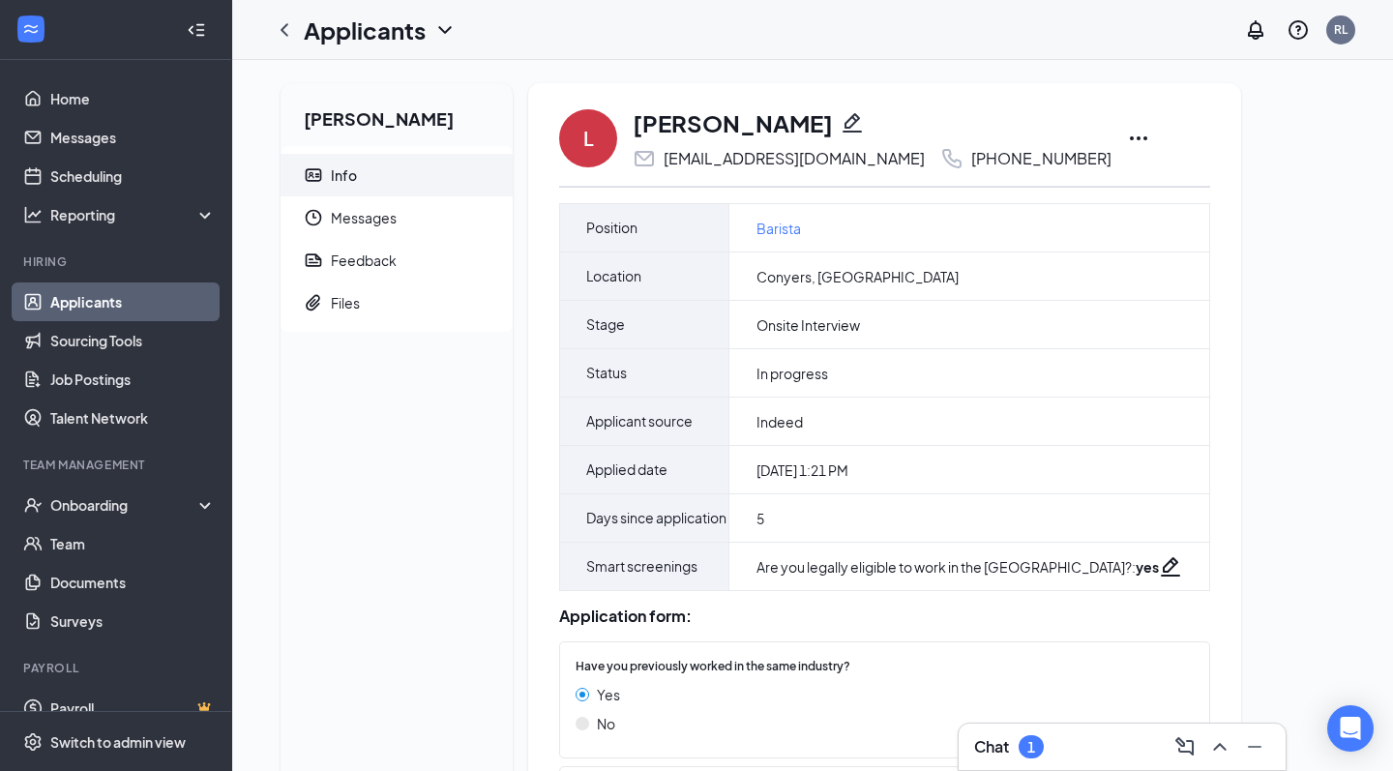
click at [991, 738] on h3 "Chat" at bounding box center [991, 746] width 35 height 21
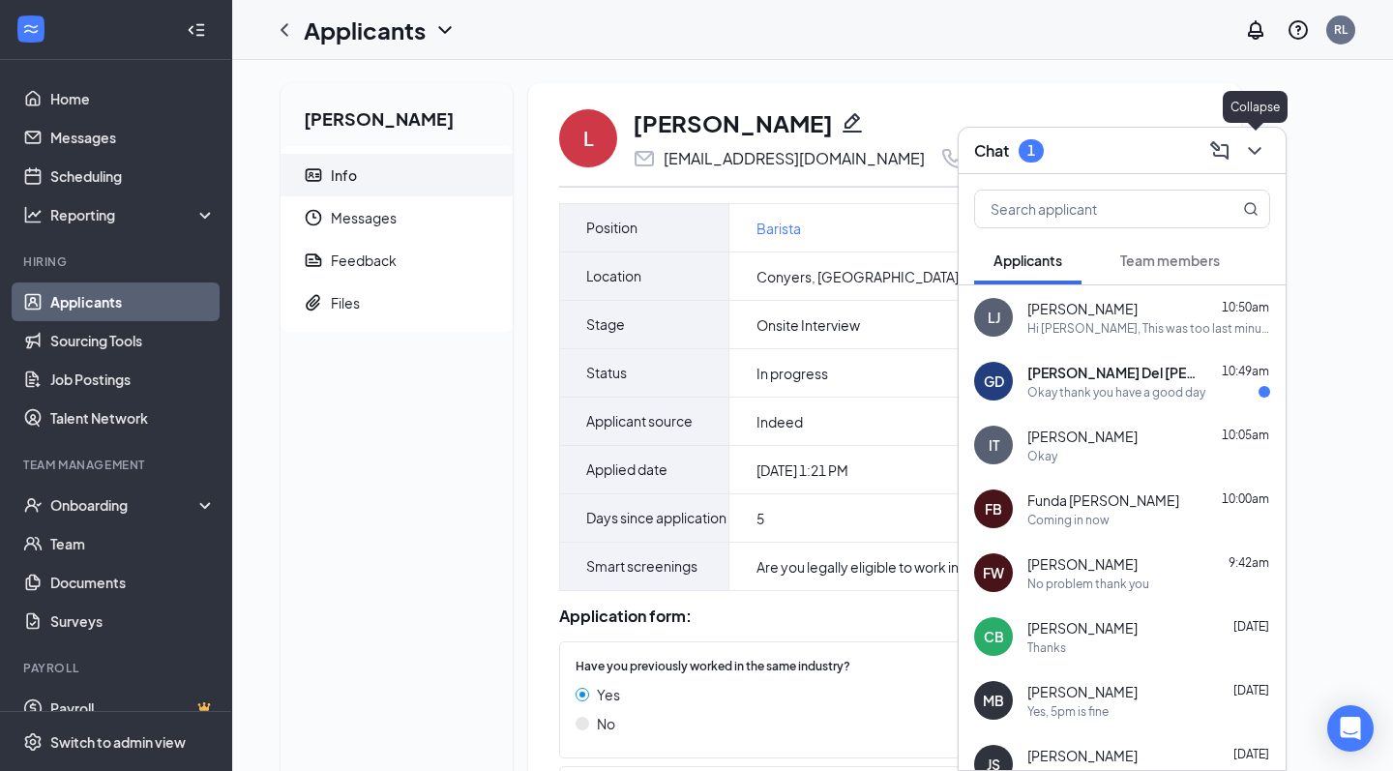
click at [1253, 151] on icon "ChevronDown" at bounding box center [1254, 151] width 13 height 8
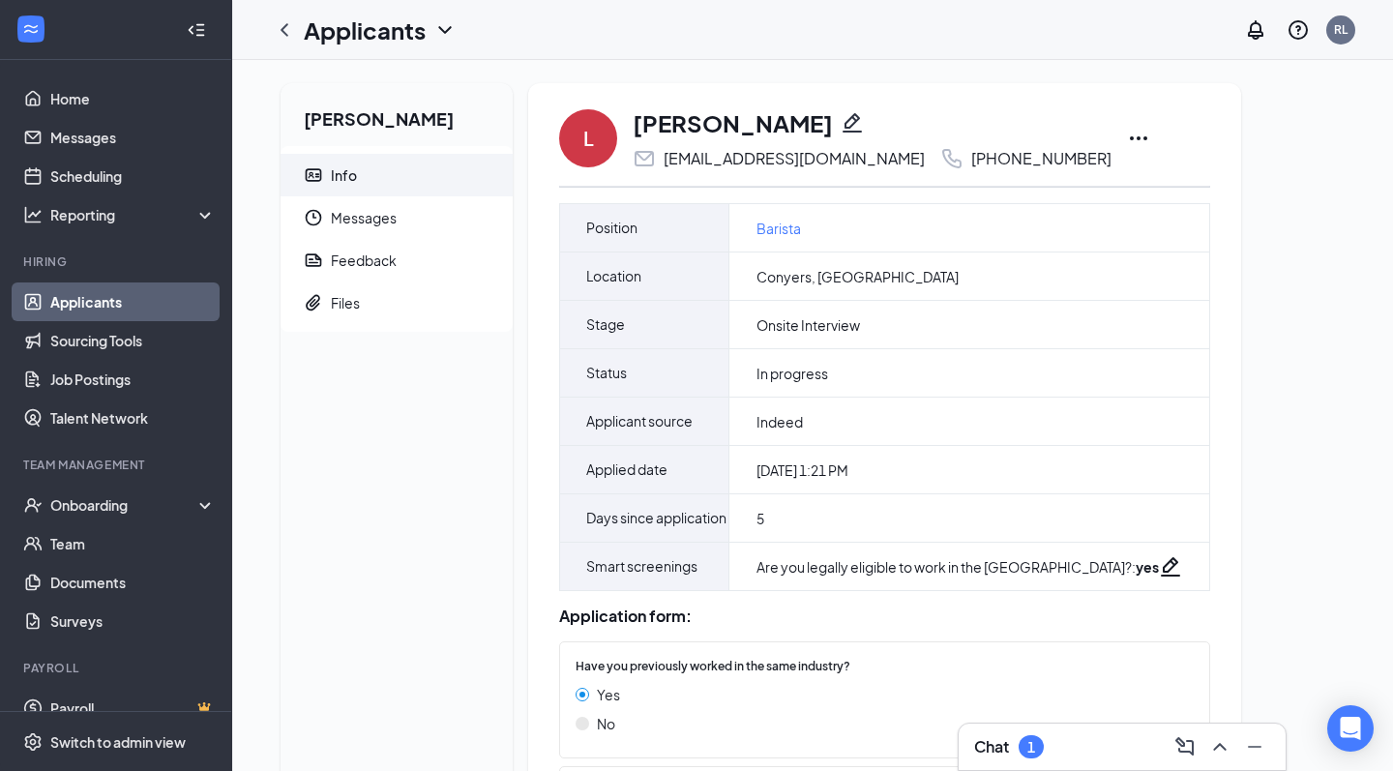
click at [1127, 141] on icon "Ellipses" at bounding box center [1138, 138] width 23 height 23
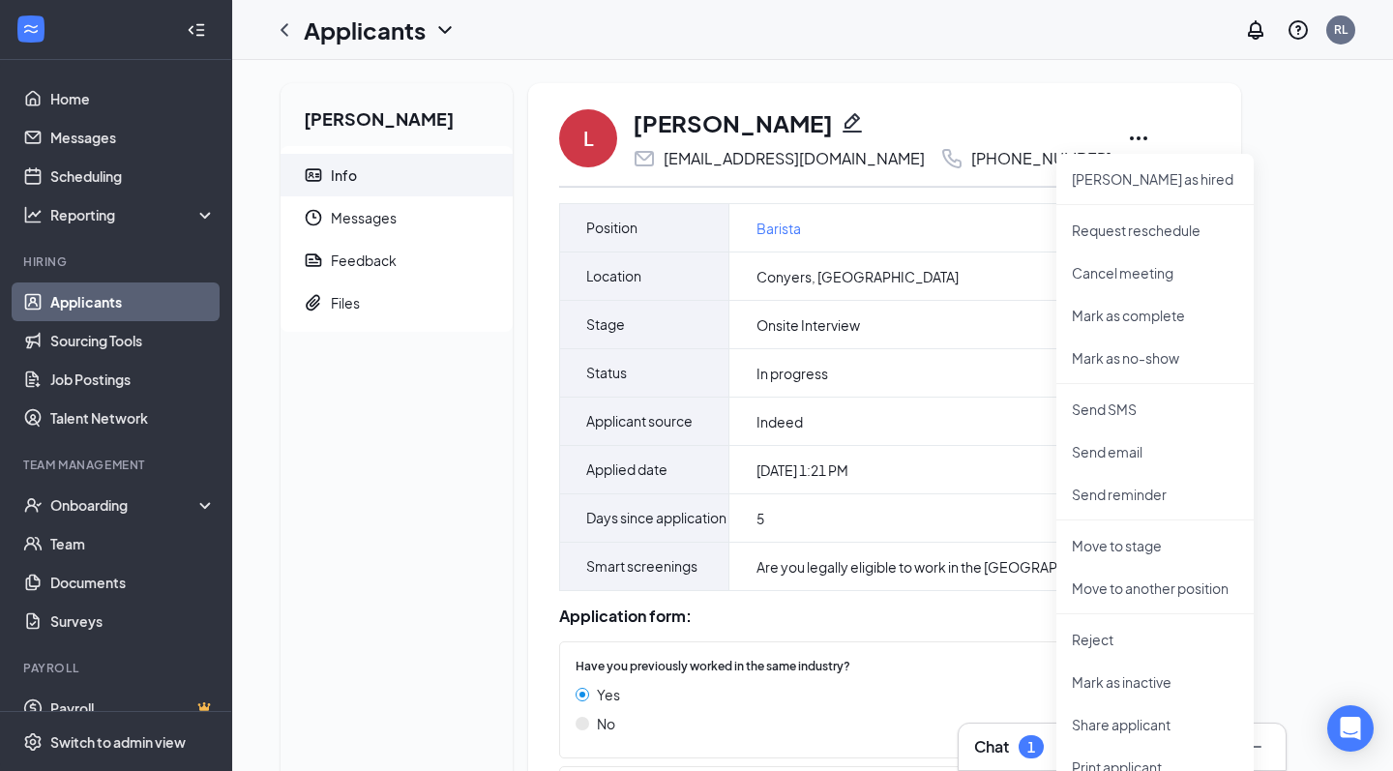
click at [1320, 310] on div "[PERSON_NAME] Info Messages Feedback Files L [PERSON_NAME] [EMAIL_ADDRESS][DOMA…" at bounding box center [812, 689] width 1095 height 1212
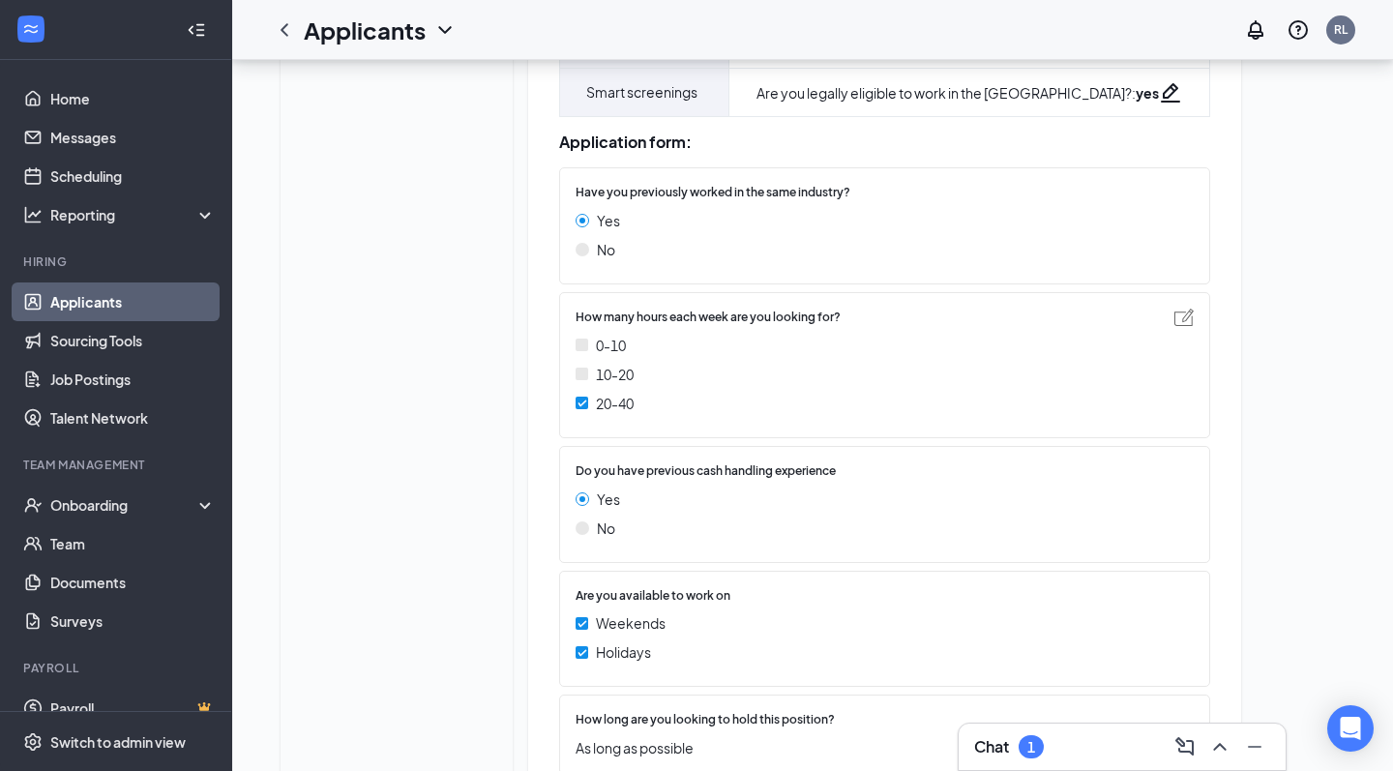
scroll to position [552, 0]
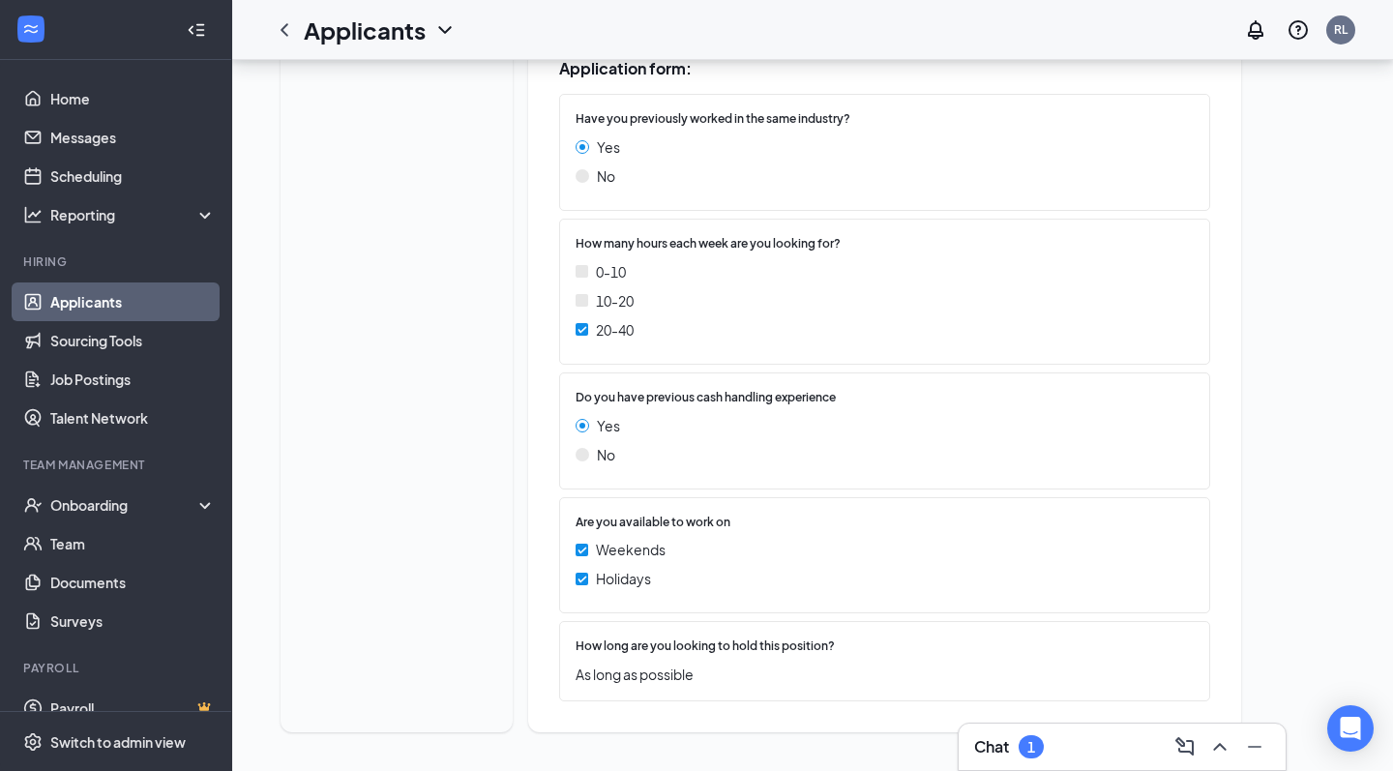
click at [1030, 741] on div "1" at bounding box center [1032, 747] width 8 height 16
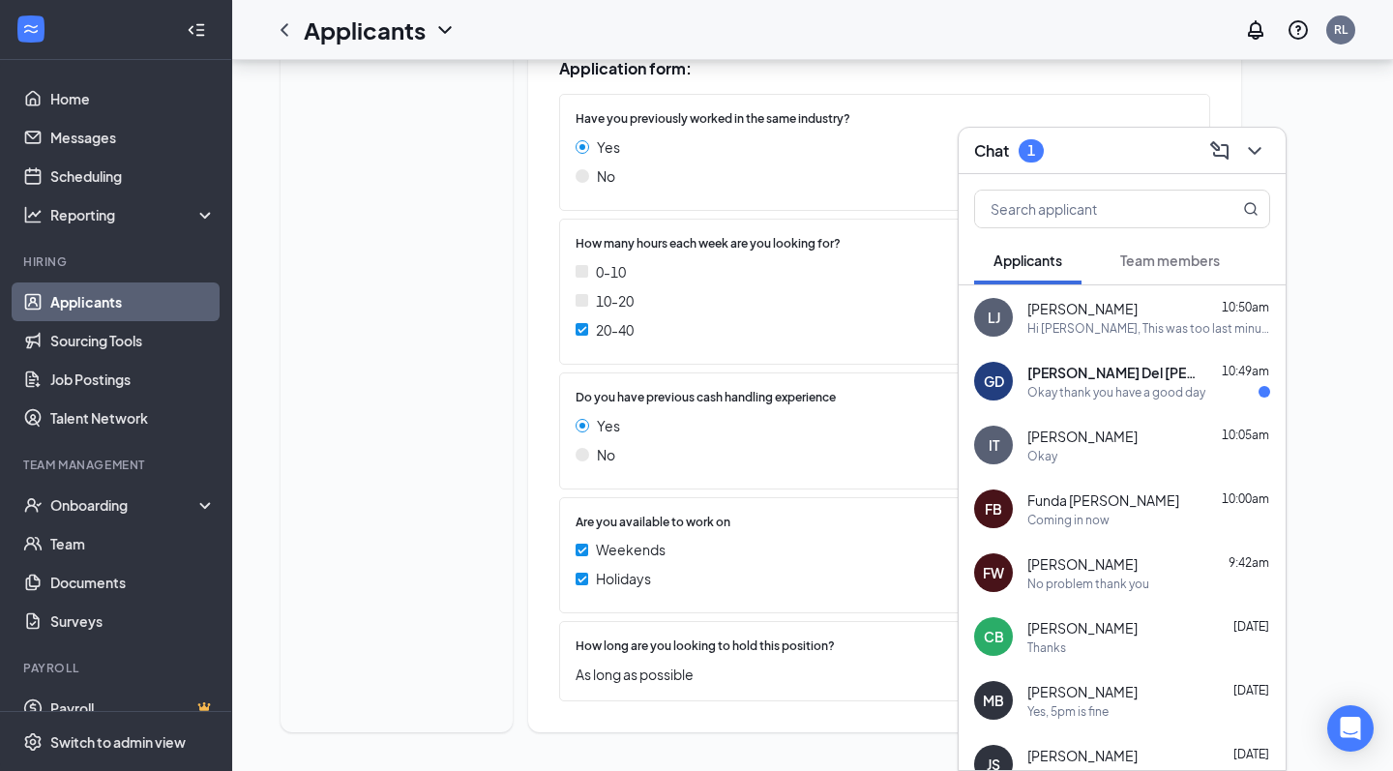
click at [1102, 330] on div "Hi [PERSON_NAME], This was too last minute to reschedule. It should have been d…" at bounding box center [1149, 328] width 243 height 16
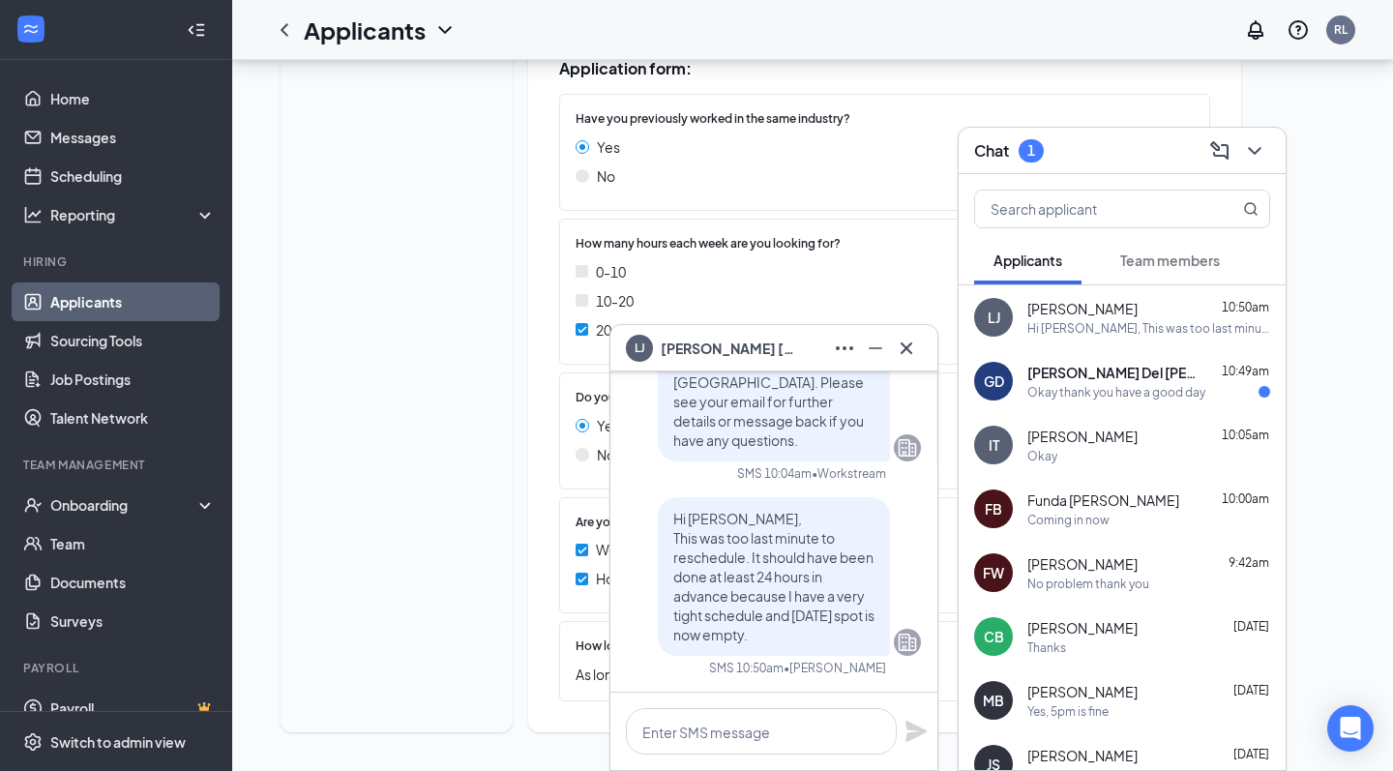
scroll to position [-214, 0]
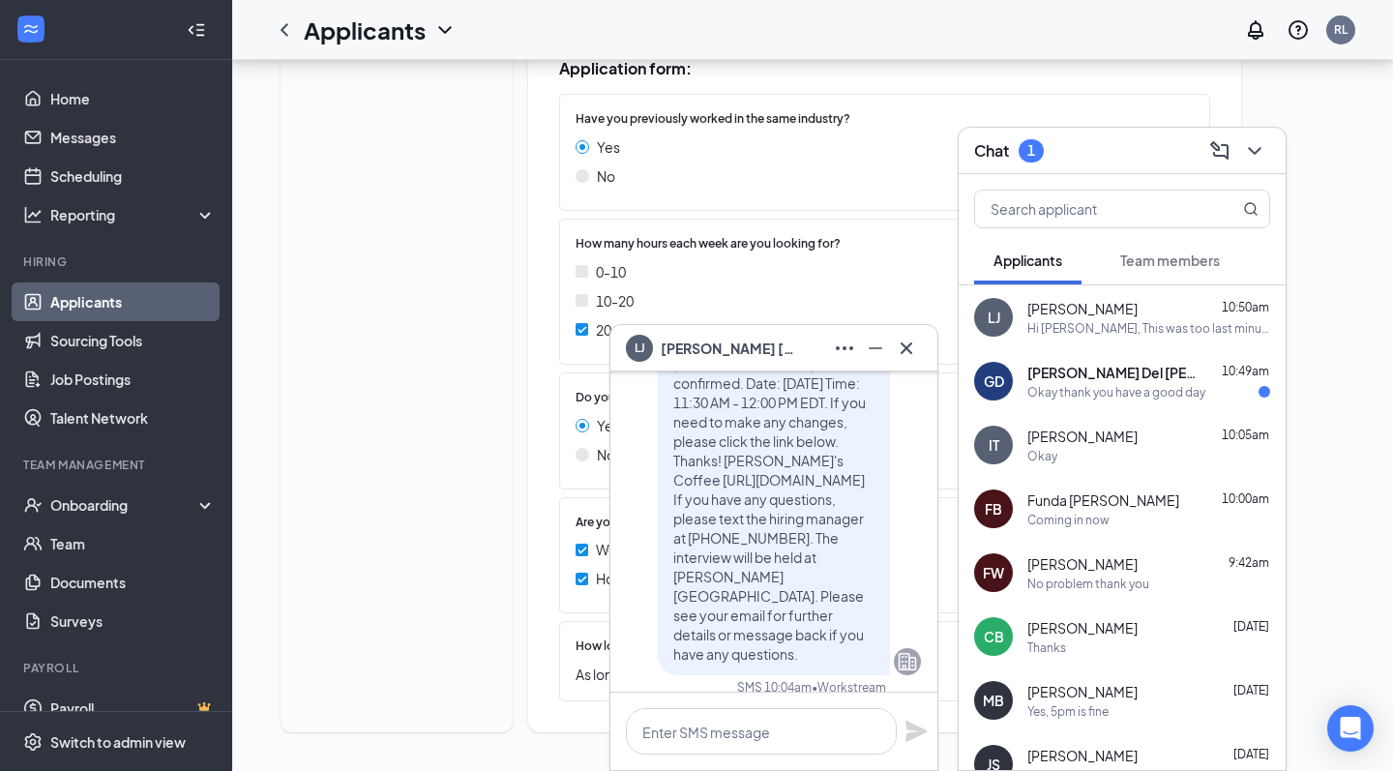
click at [1047, 320] on div "Hi [PERSON_NAME], This was too last minute to reschedule. It should have been d…" at bounding box center [1149, 328] width 243 height 16
click at [918, 343] on button at bounding box center [906, 348] width 31 height 31
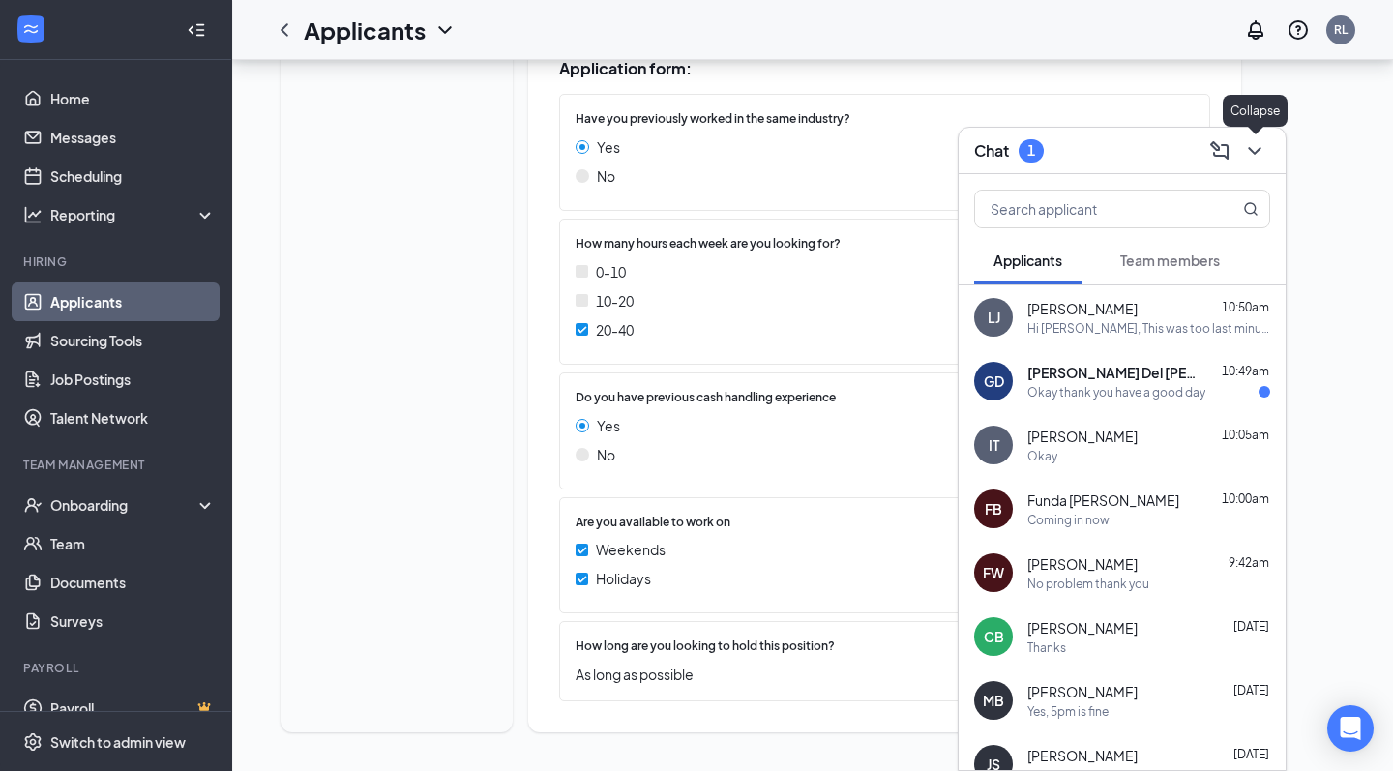
click at [1257, 151] on icon "ChevronDown" at bounding box center [1254, 151] width 13 height 8
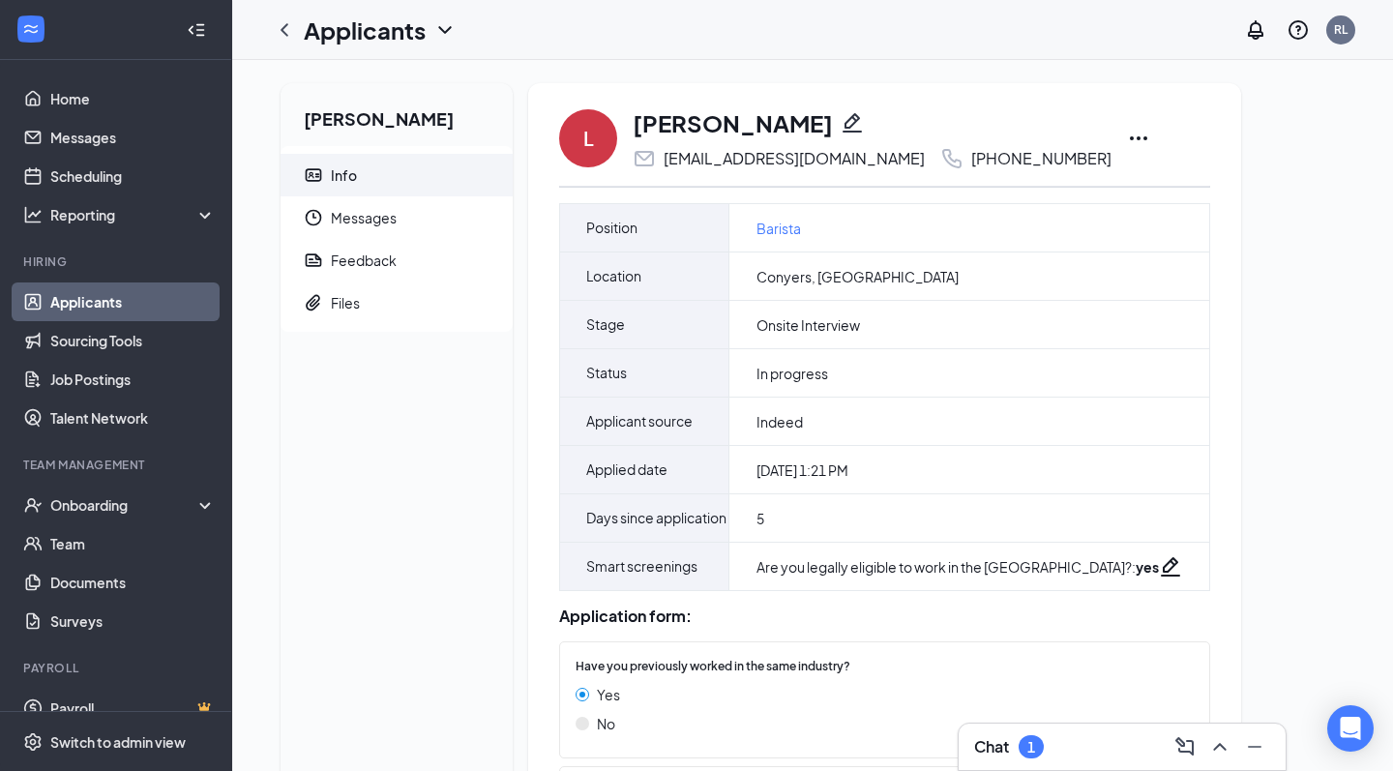
scroll to position [0, 0]
click at [1127, 141] on icon "Ellipses" at bounding box center [1138, 138] width 23 height 23
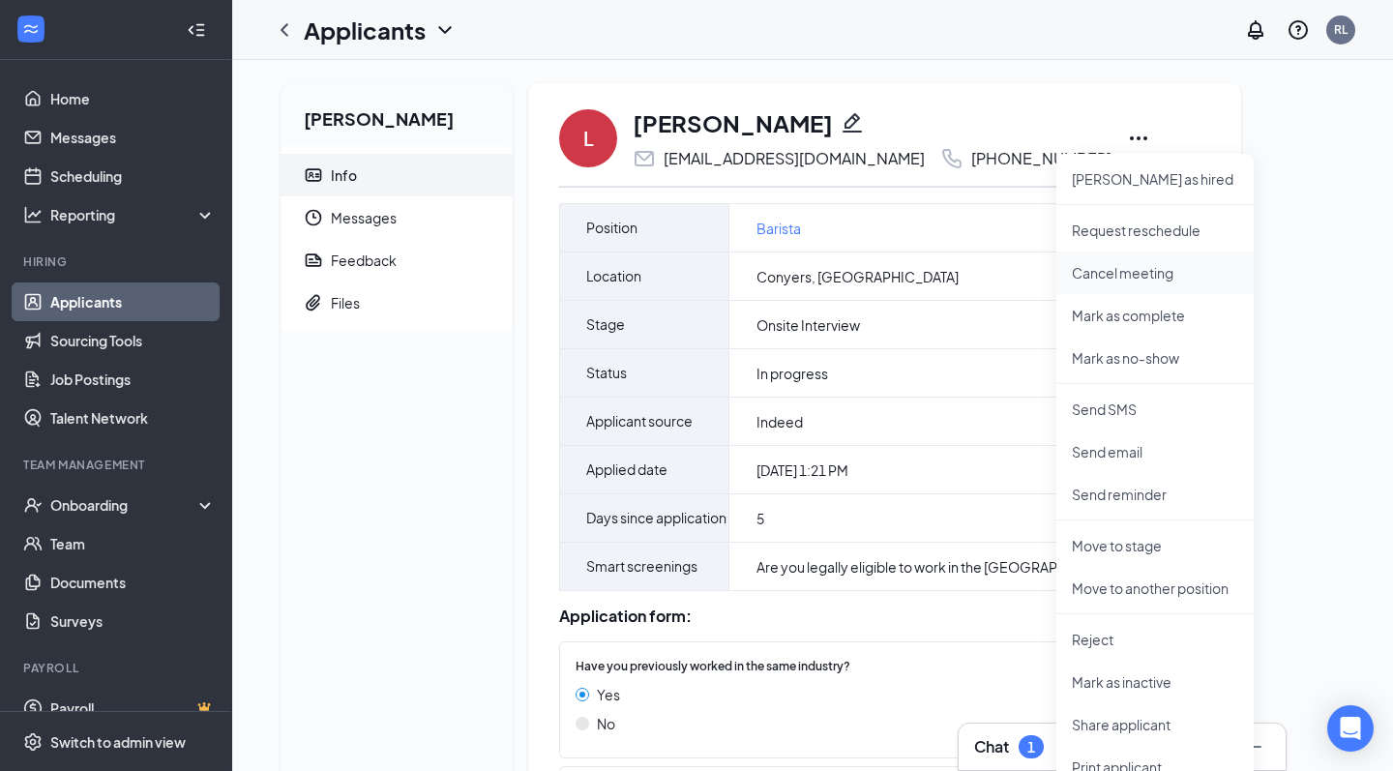
click at [1123, 281] on p "Cancel meeting" at bounding box center [1155, 272] width 166 height 19
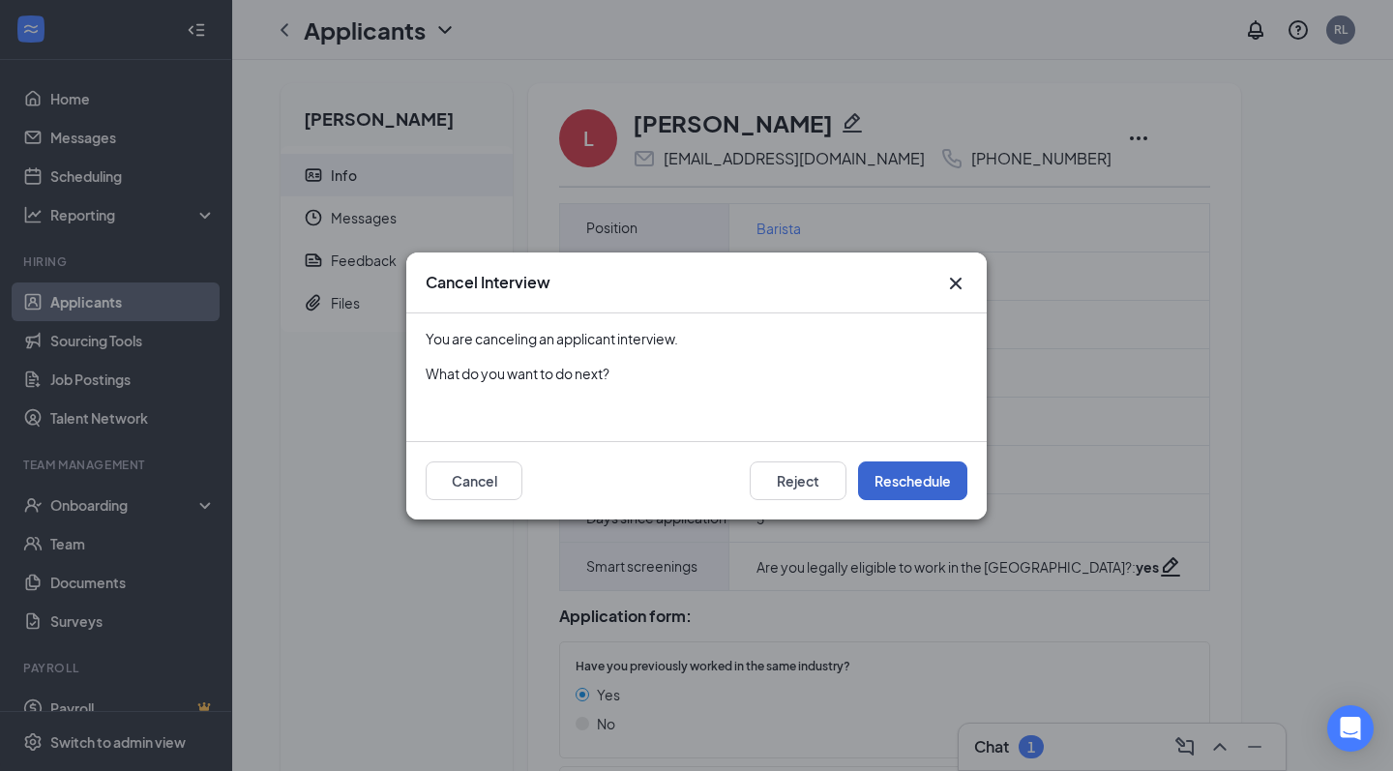
click at [913, 487] on button "Reschedule" at bounding box center [912, 481] width 109 height 39
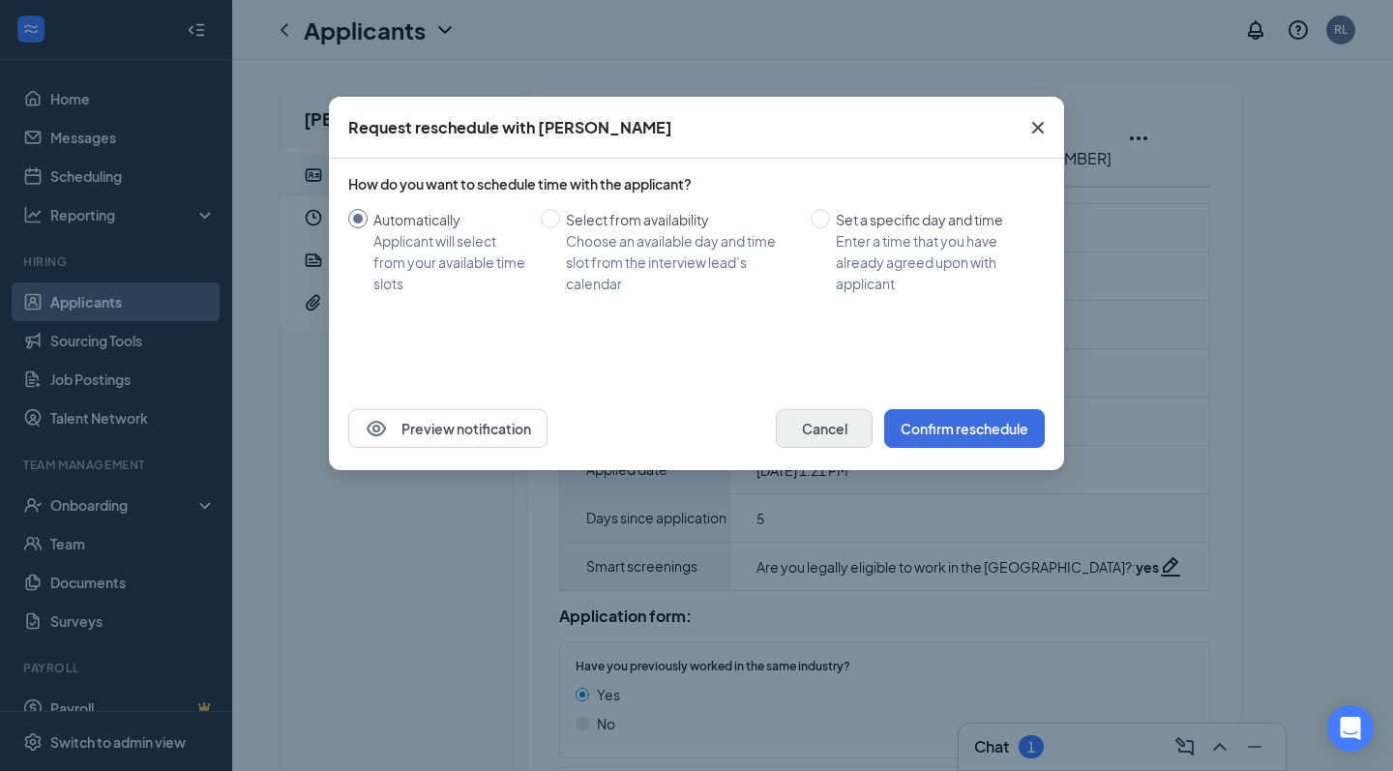
click at [820, 426] on button "Cancel" at bounding box center [824, 428] width 97 height 39
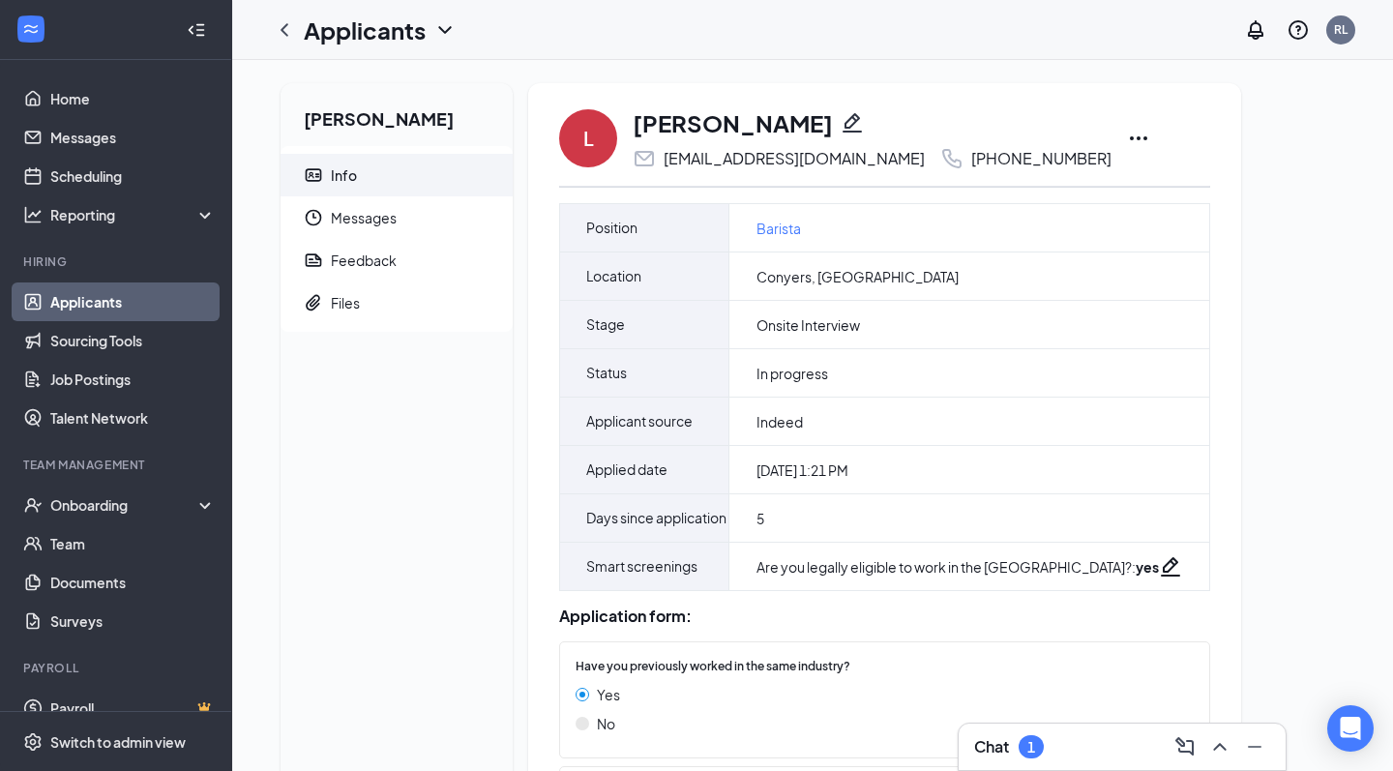
click at [1127, 143] on icon "Ellipses" at bounding box center [1138, 138] width 23 height 23
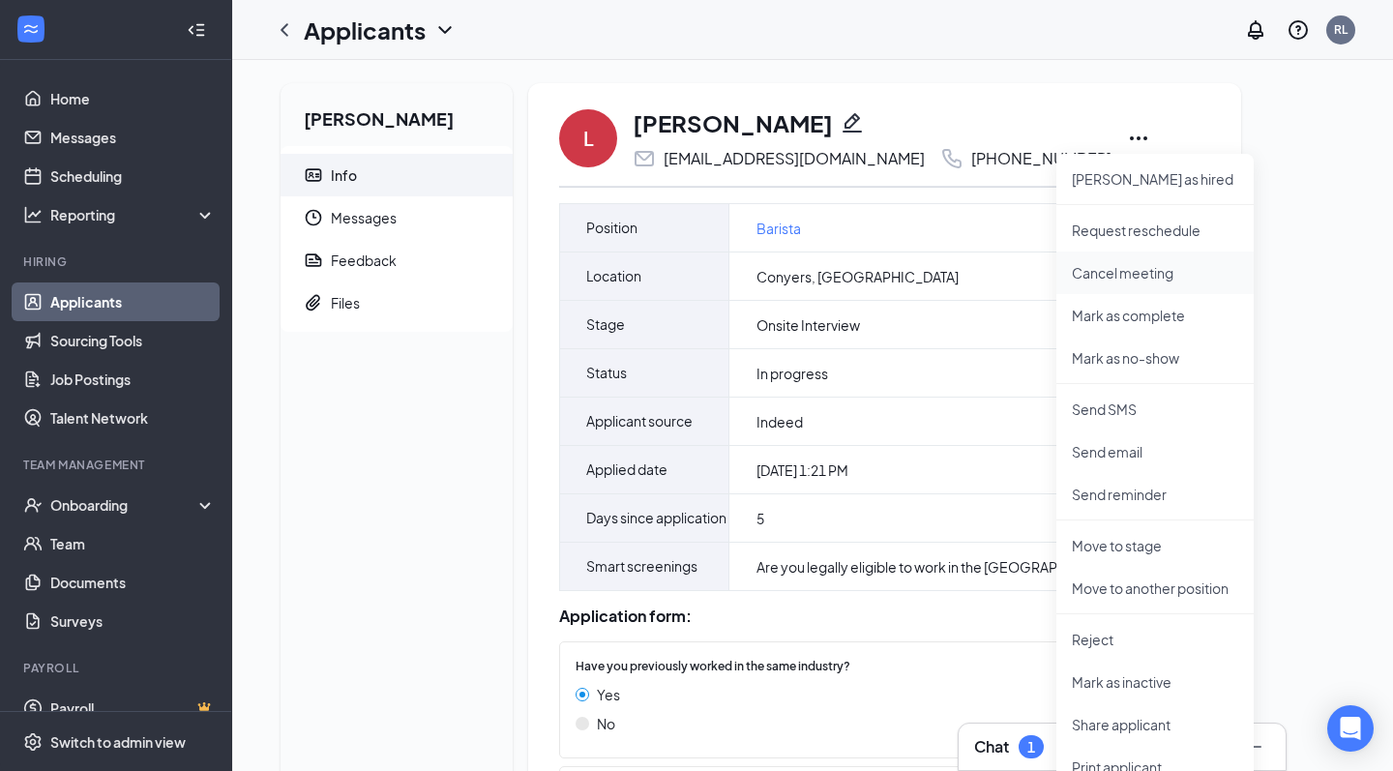
click at [1128, 266] on p "Cancel meeting" at bounding box center [1155, 272] width 166 height 19
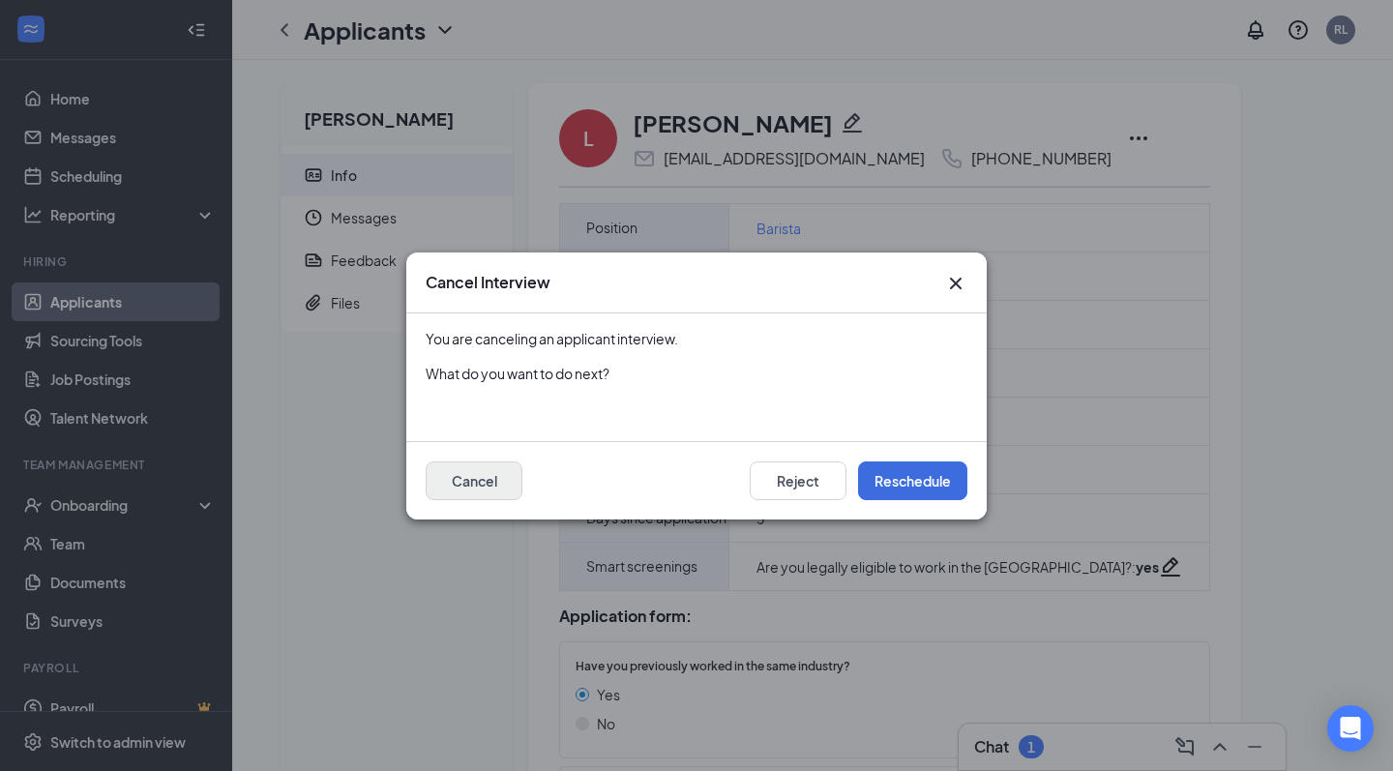
click at [457, 482] on button "Cancel" at bounding box center [474, 481] width 97 height 39
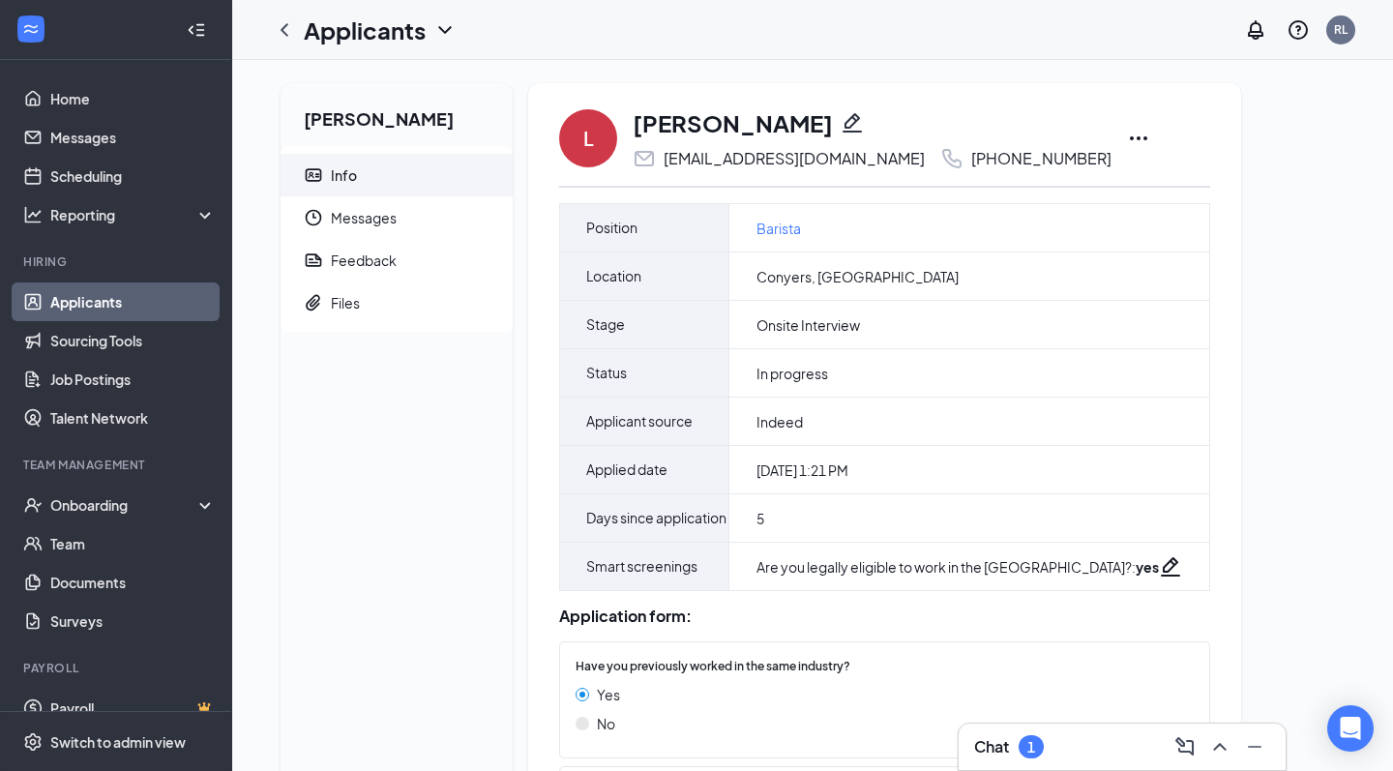
click at [999, 752] on h3 "Chat" at bounding box center [991, 746] width 35 height 21
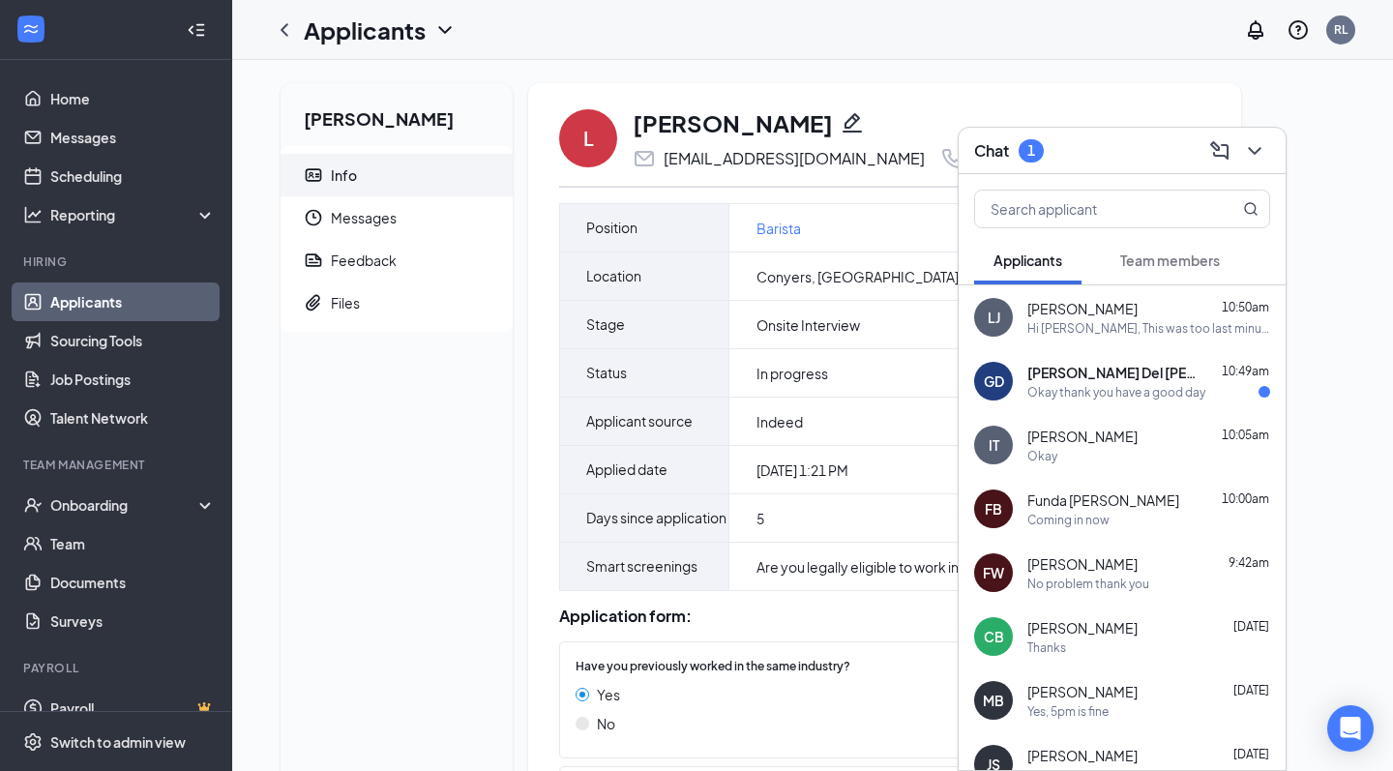
click at [1100, 310] on span "[PERSON_NAME]" at bounding box center [1083, 308] width 110 height 19
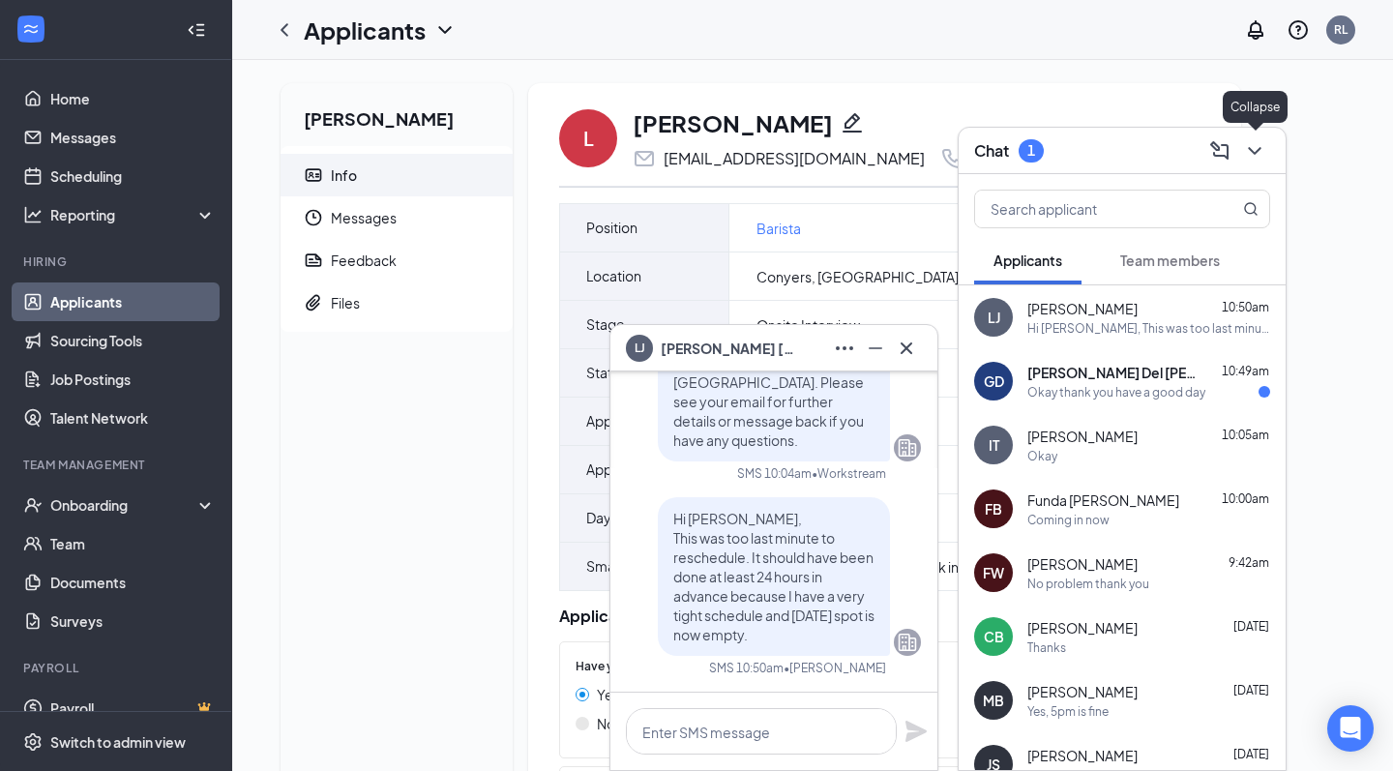
click at [1255, 148] on icon "ChevronDown" at bounding box center [1254, 150] width 23 height 23
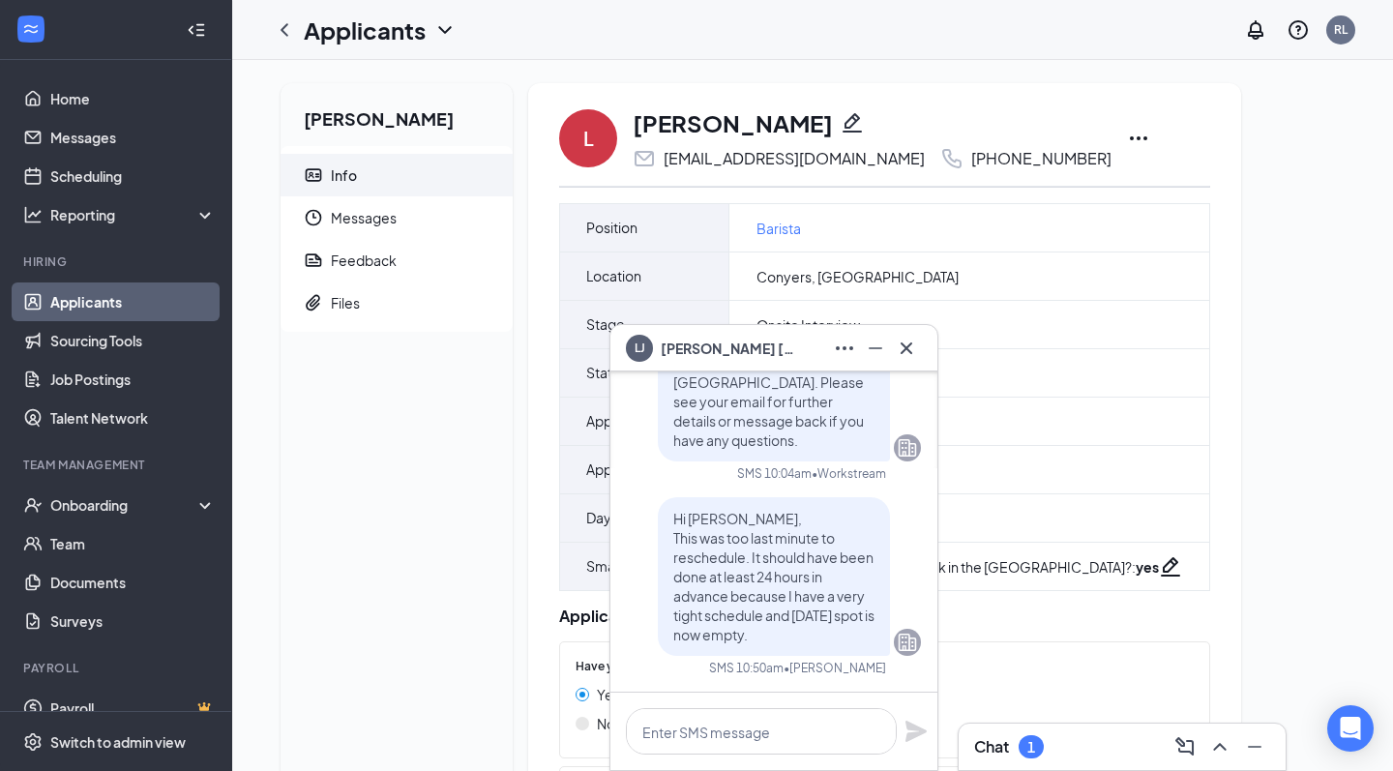
click at [1127, 146] on icon "Ellipses" at bounding box center [1138, 138] width 23 height 23
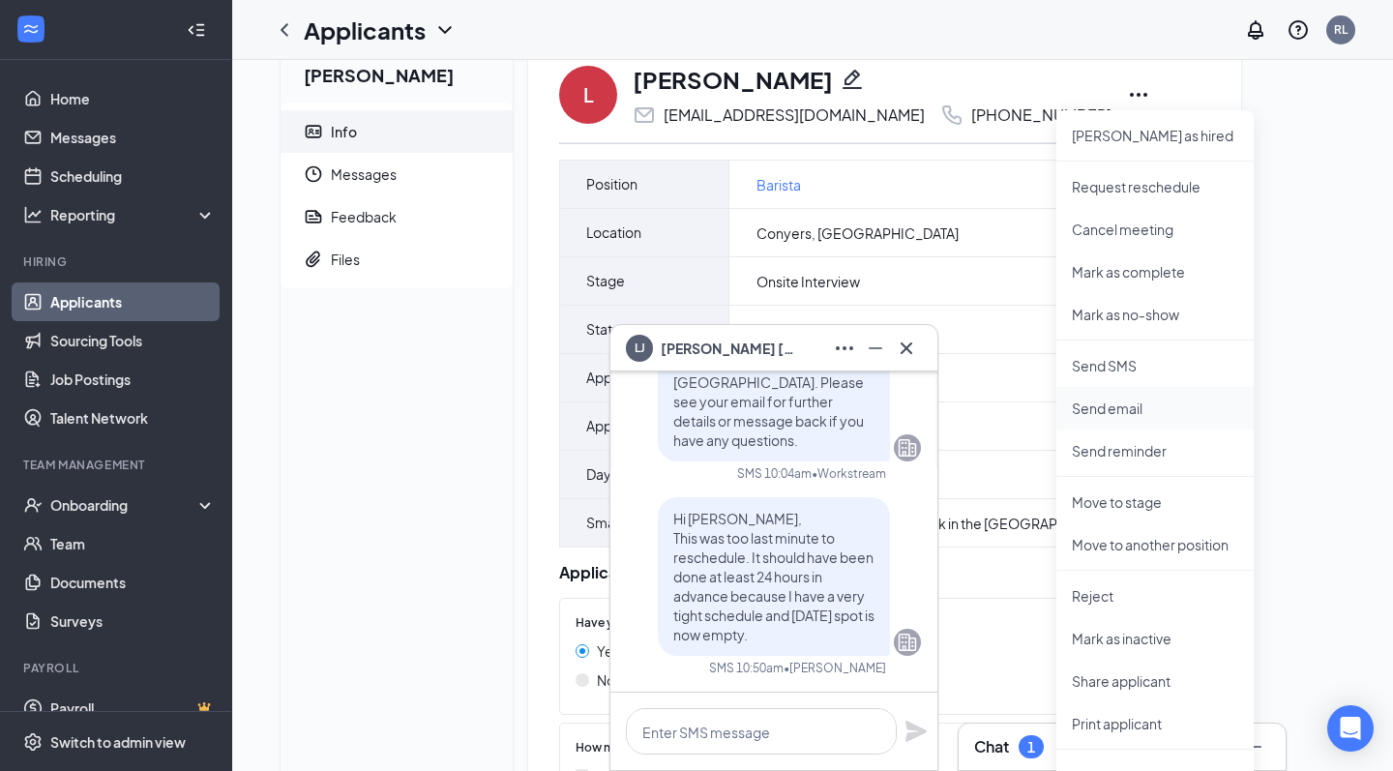
scroll to position [45, 0]
click at [909, 362] on button at bounding box center [906, 348] width 31 height 31
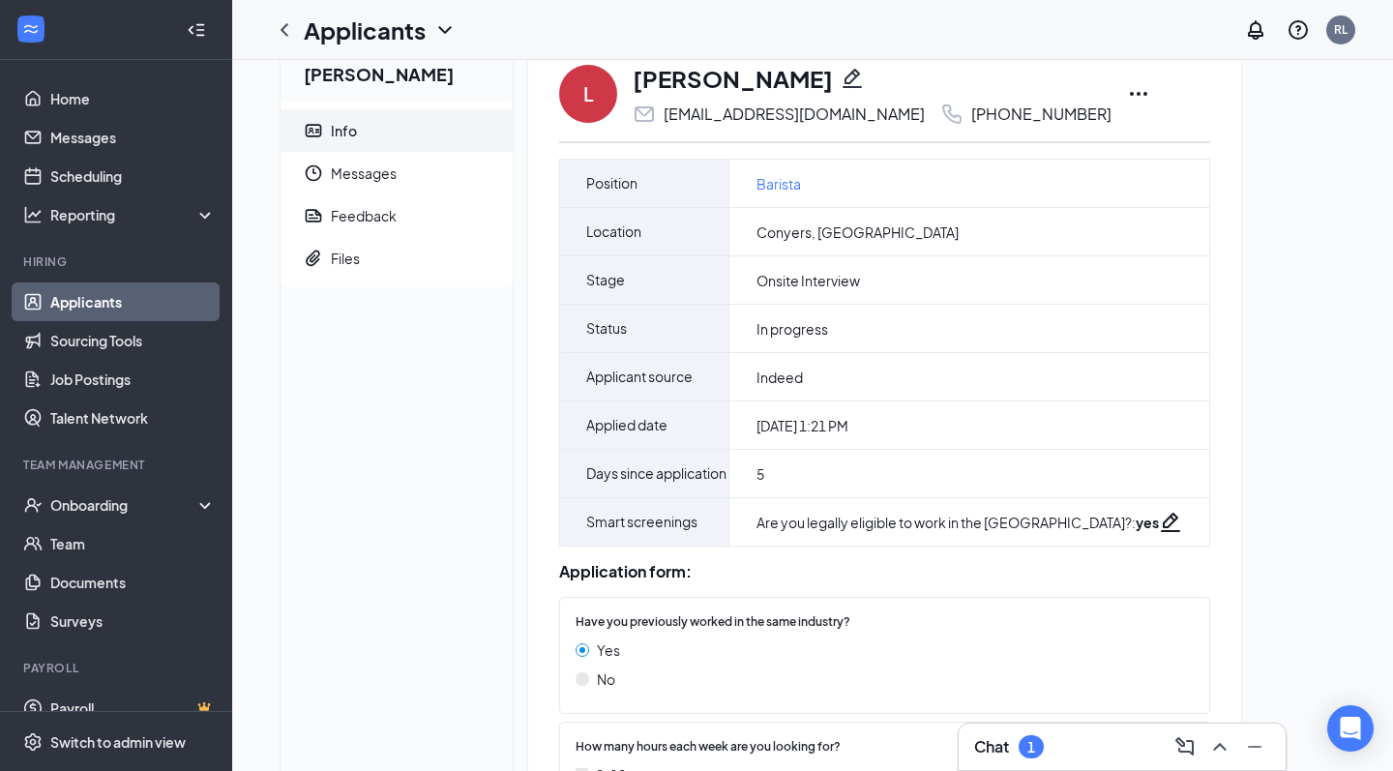
click at [1127, 87] on icon "Ellipses" at bounding box center [1138, 93] width 23 height 23
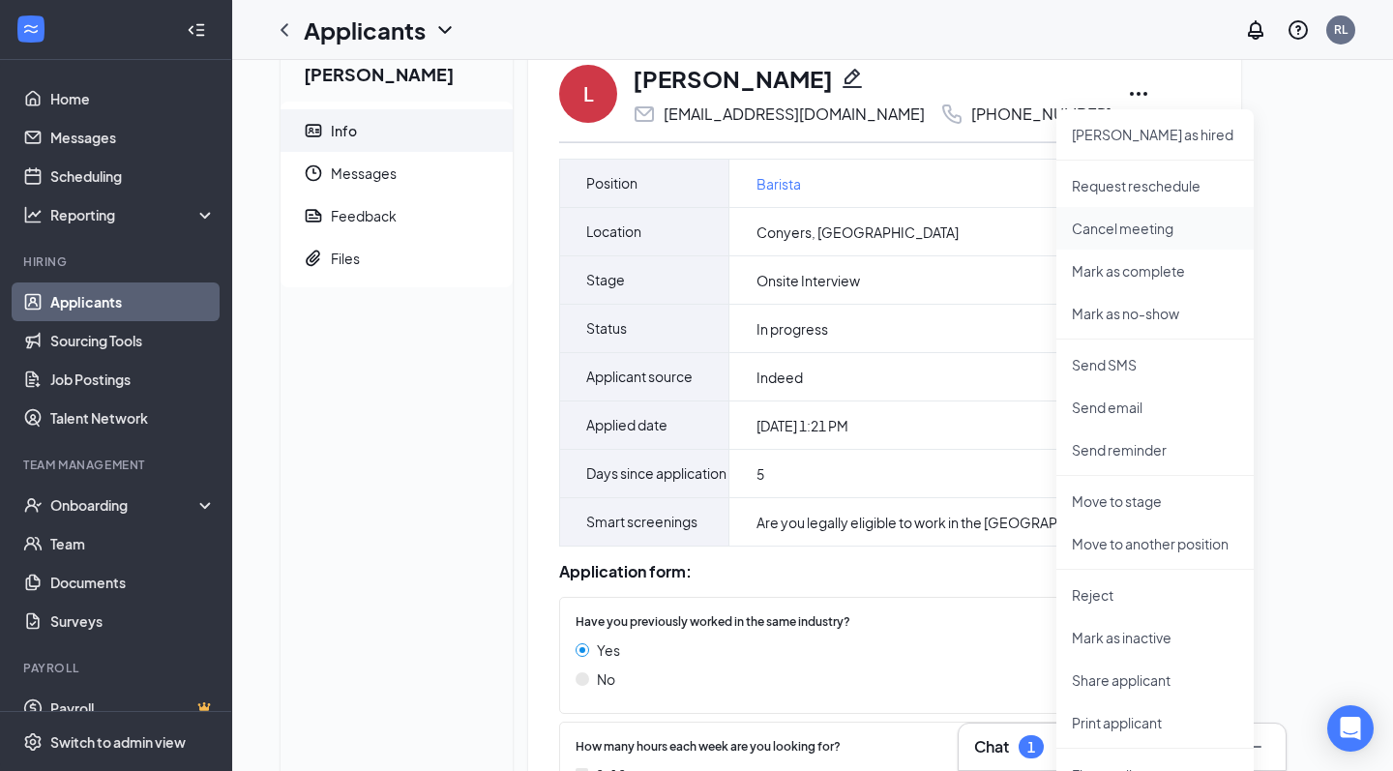
click at [1131, 231] on p "Cancel meeting" at bounding box center [1155, 228] width 166 height 19
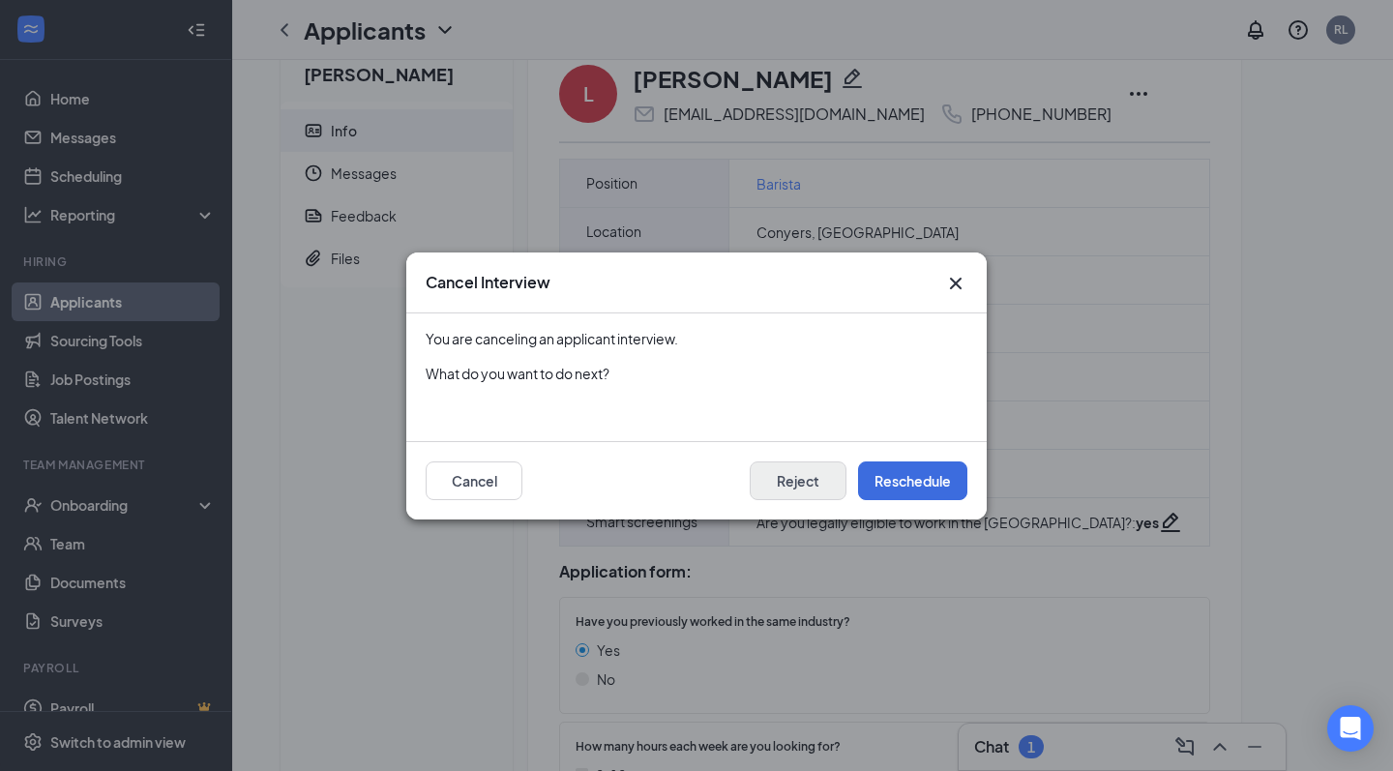
click at [832, 489] on button "Reject" at bounding box center [798, 481] width 97 height 39
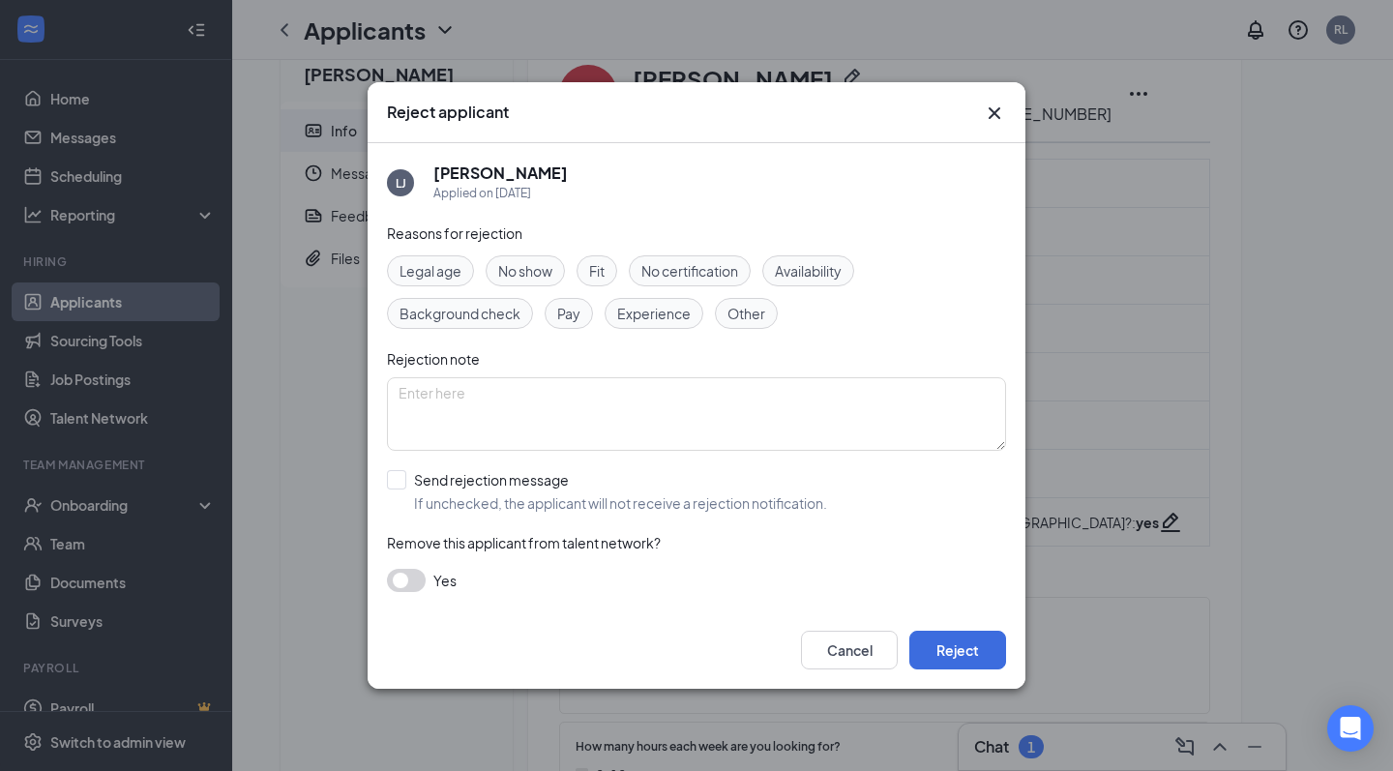
click at [520, 280] on span "No show" at bounding box center [525, 270] width 54 height 21
click at [522, 415] on textarea at bounding box center [696, 414] width 619 height 74
type textarea "You did not show up for your scheduled interview time."
click at [477, 474] on div "Send rejection message" at bounding box center [620, 479] width 413 height 19
click at [477, 474] on input "Send rejection message If unchecked, the applicant will not receive a rejection…" at bounding box center [607, 491] width 440 height 43
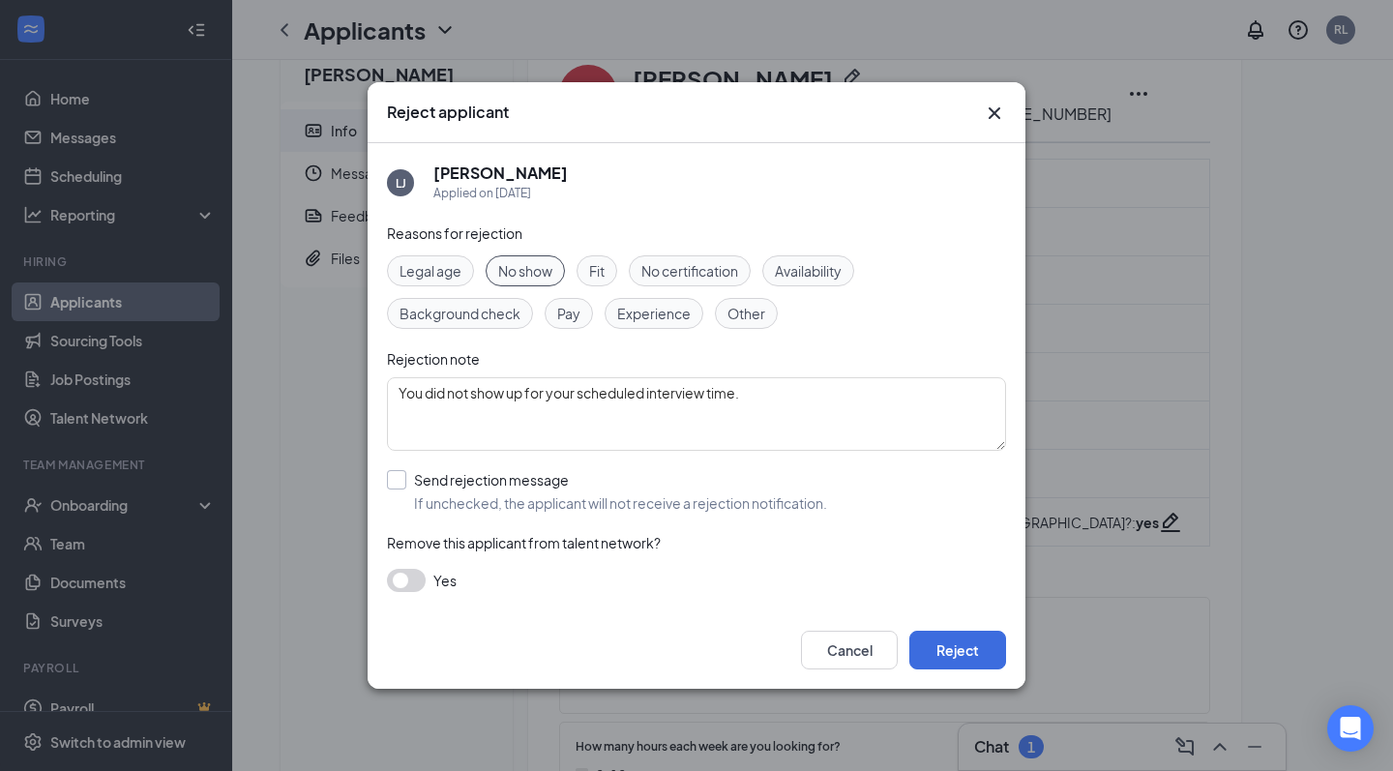
checkbox input "true"
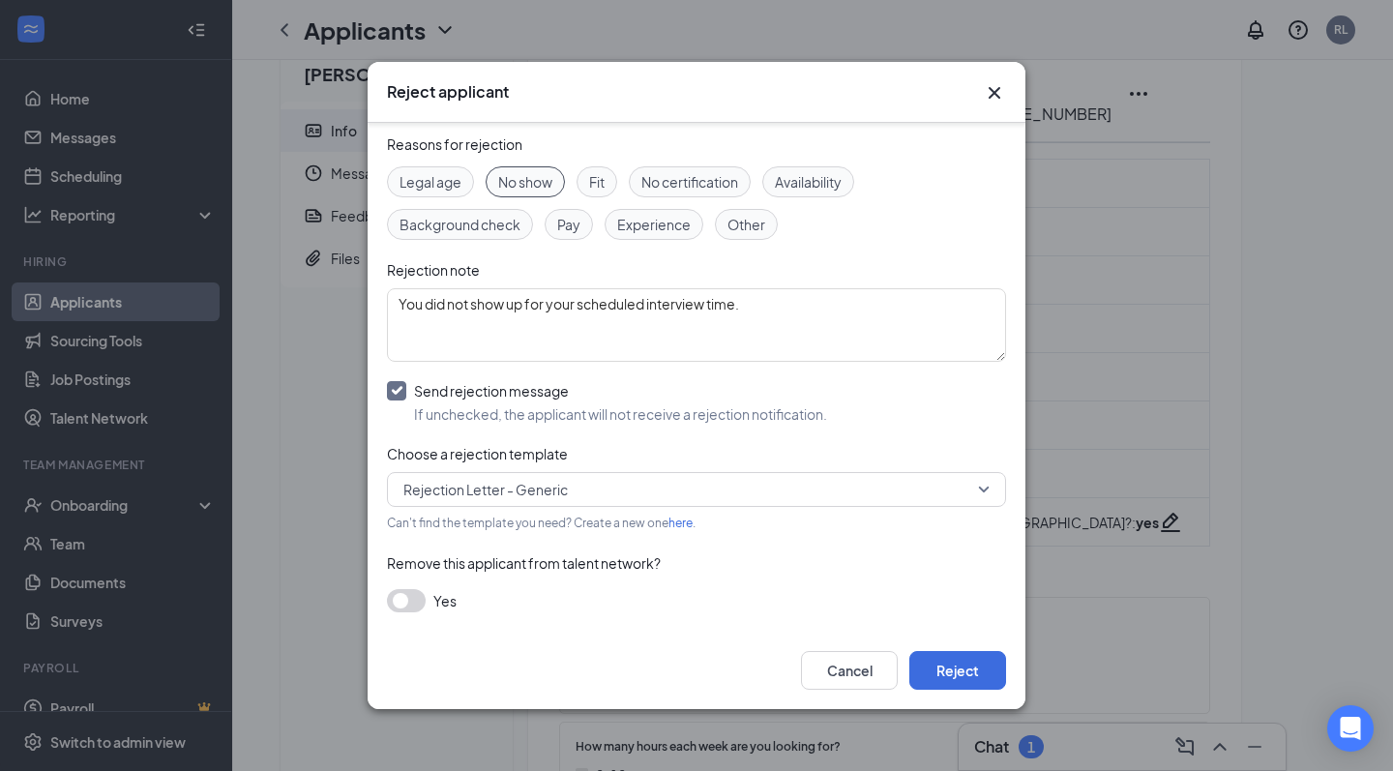
scroll to position [68, 0]
click at [538, 493] on span "Rejection Letter - Generic" at bounding box center [485, 490] width 164 height 29
click at [690, 528] on link "here" at bounding box center [681, 524] width 24 height 15
click at [971, 676] on button "Reject" at bounding box center [958, 670] width 97 height 39
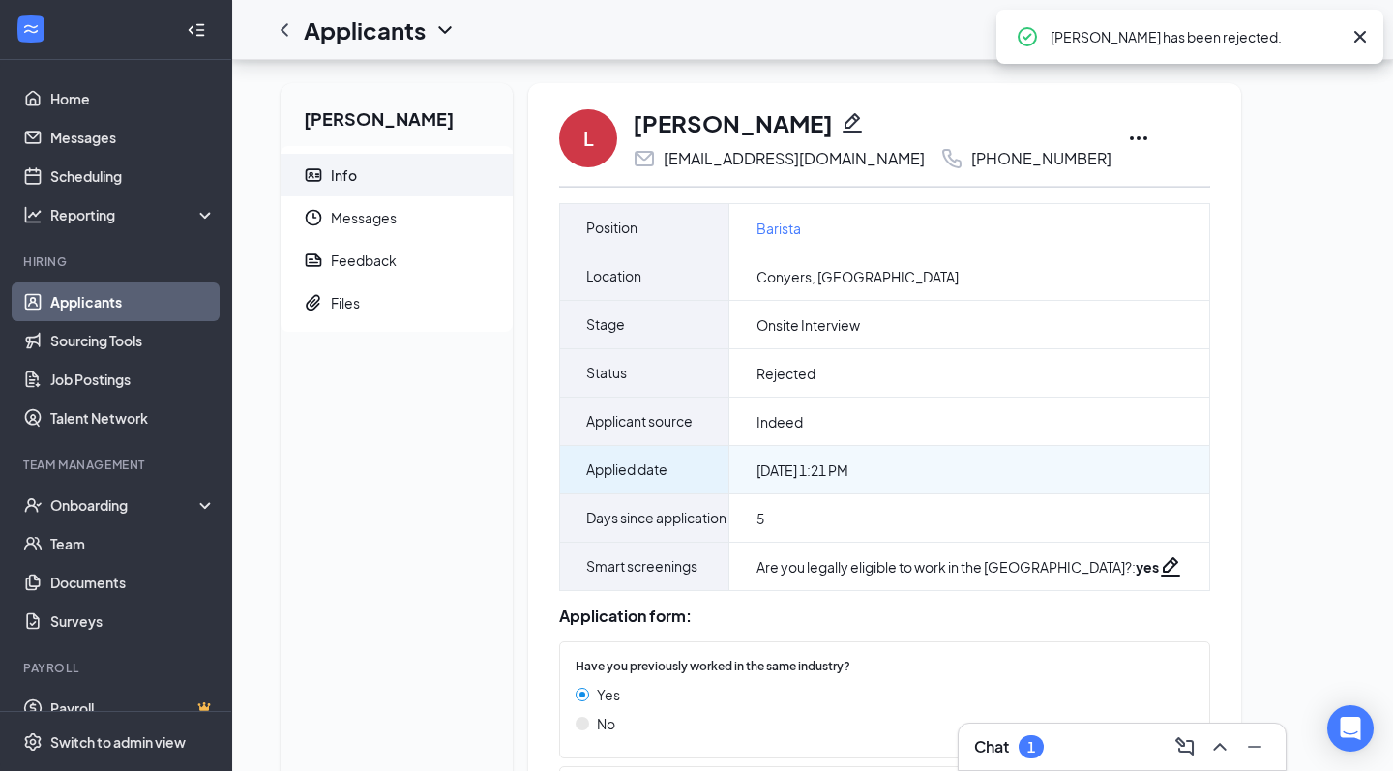
scroll to position [183, 0]
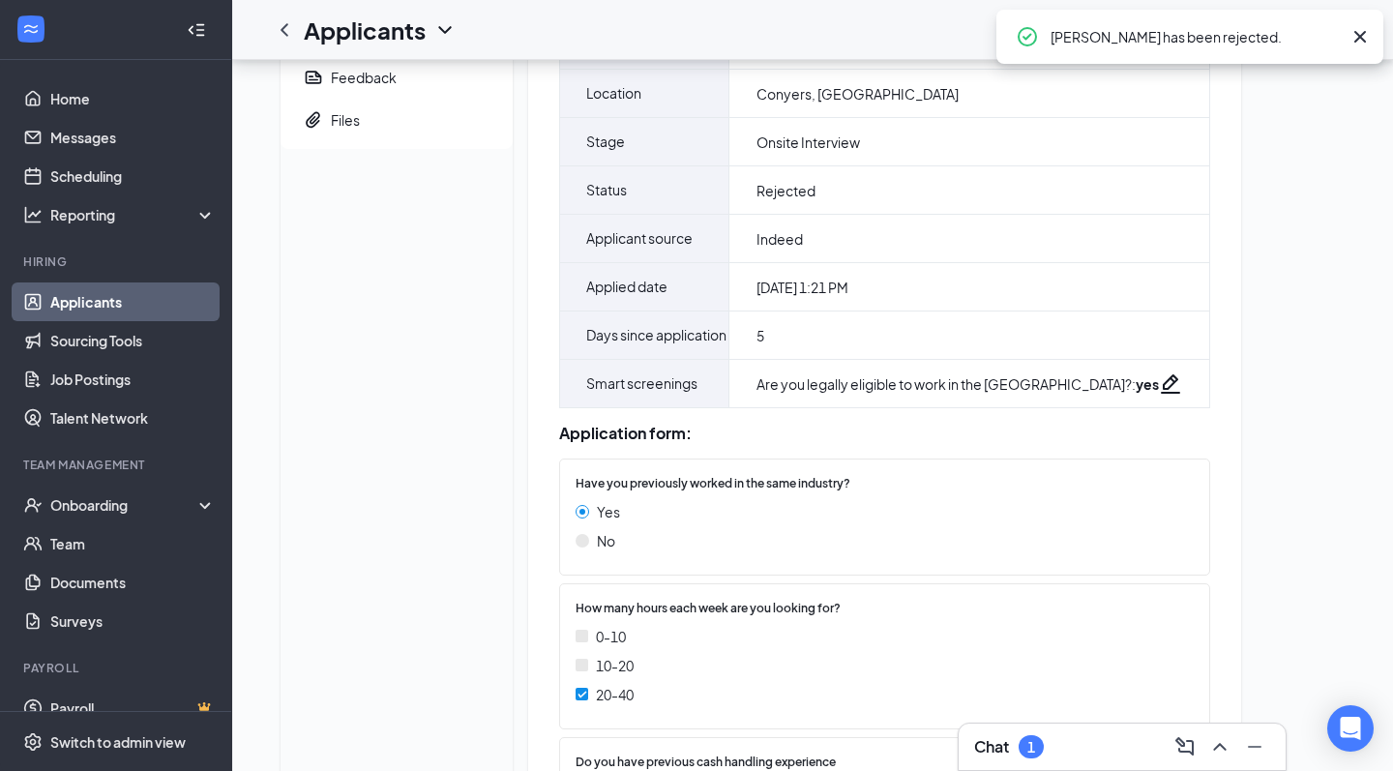
click at [1031, 758] on div "1" at bounding box center [1031, 746] width 25 height 23
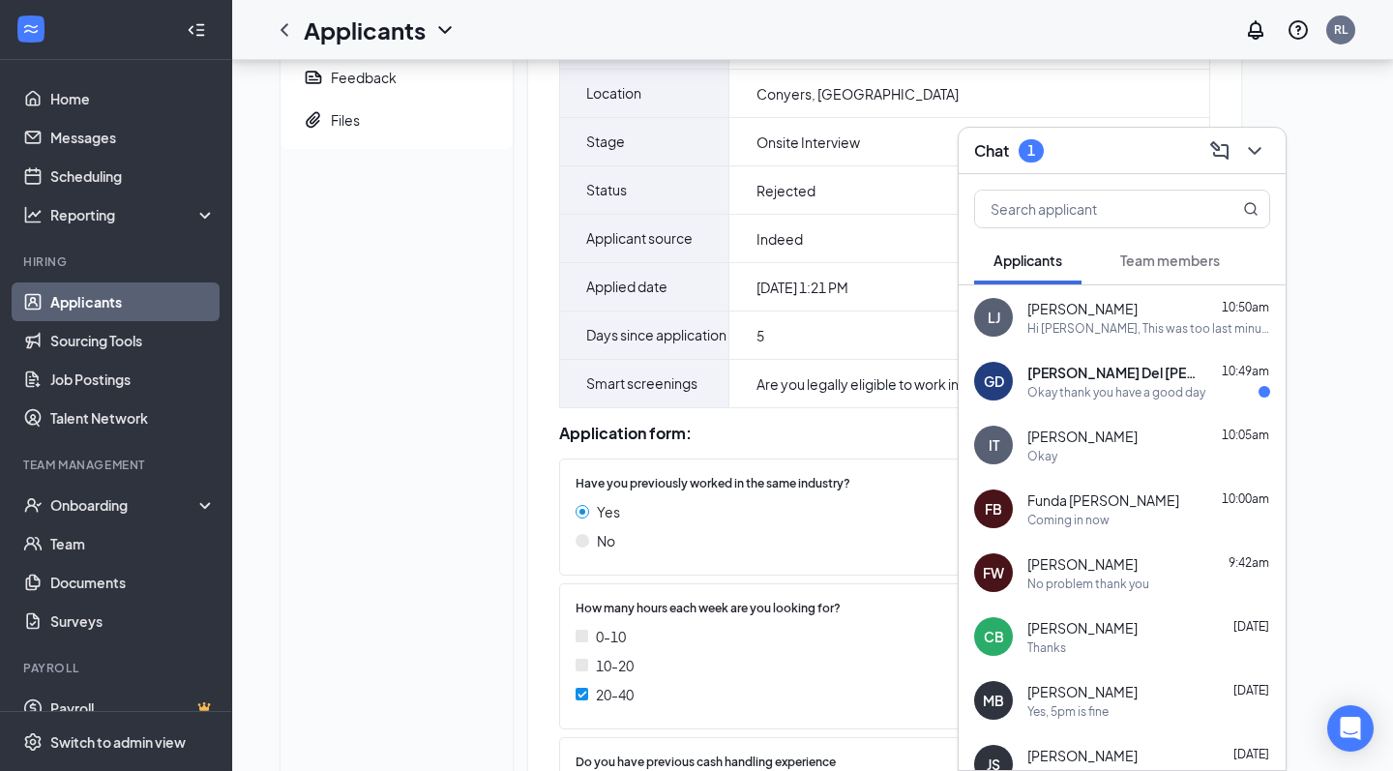
click at [1100, 314] on span "[PERSON_NAME]" at bounding box center [1083, 308] width 110 height 19
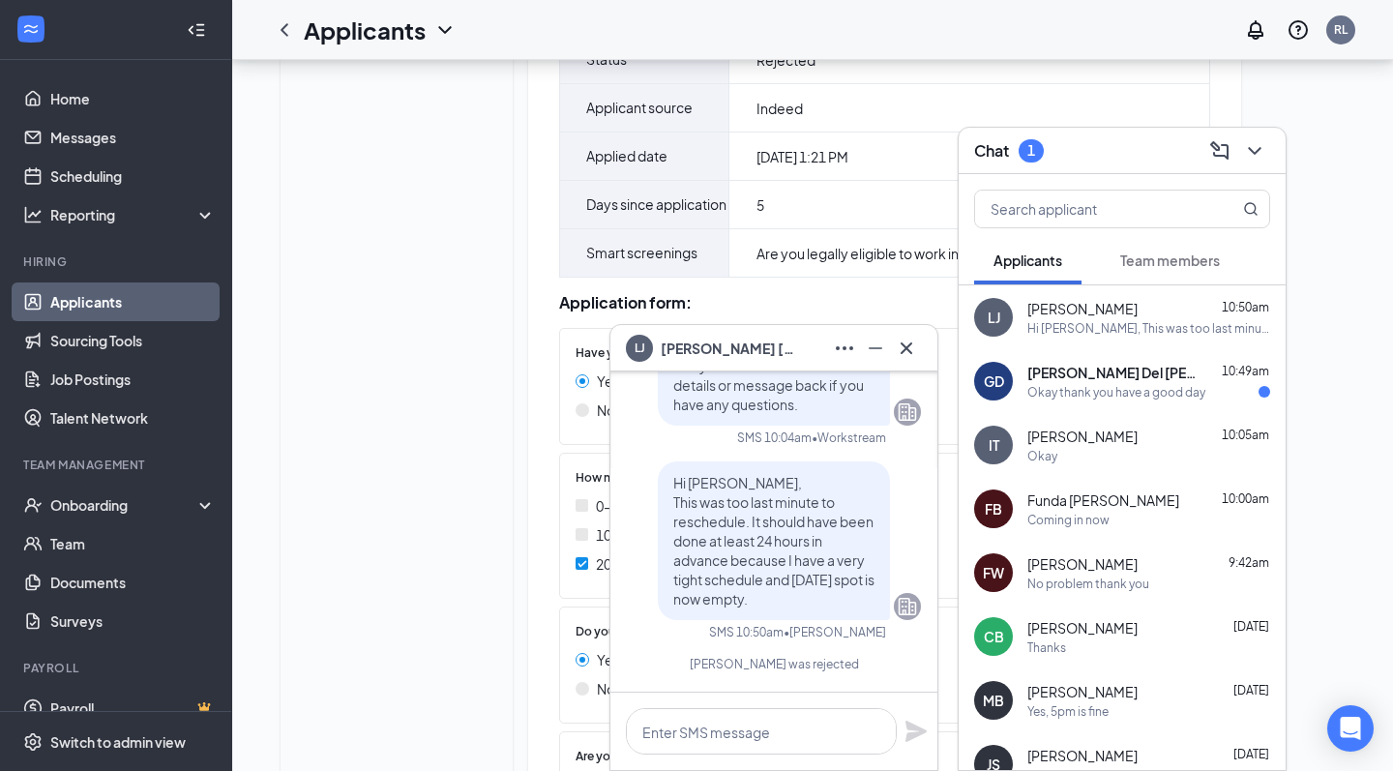
scroll to position [348, 0]
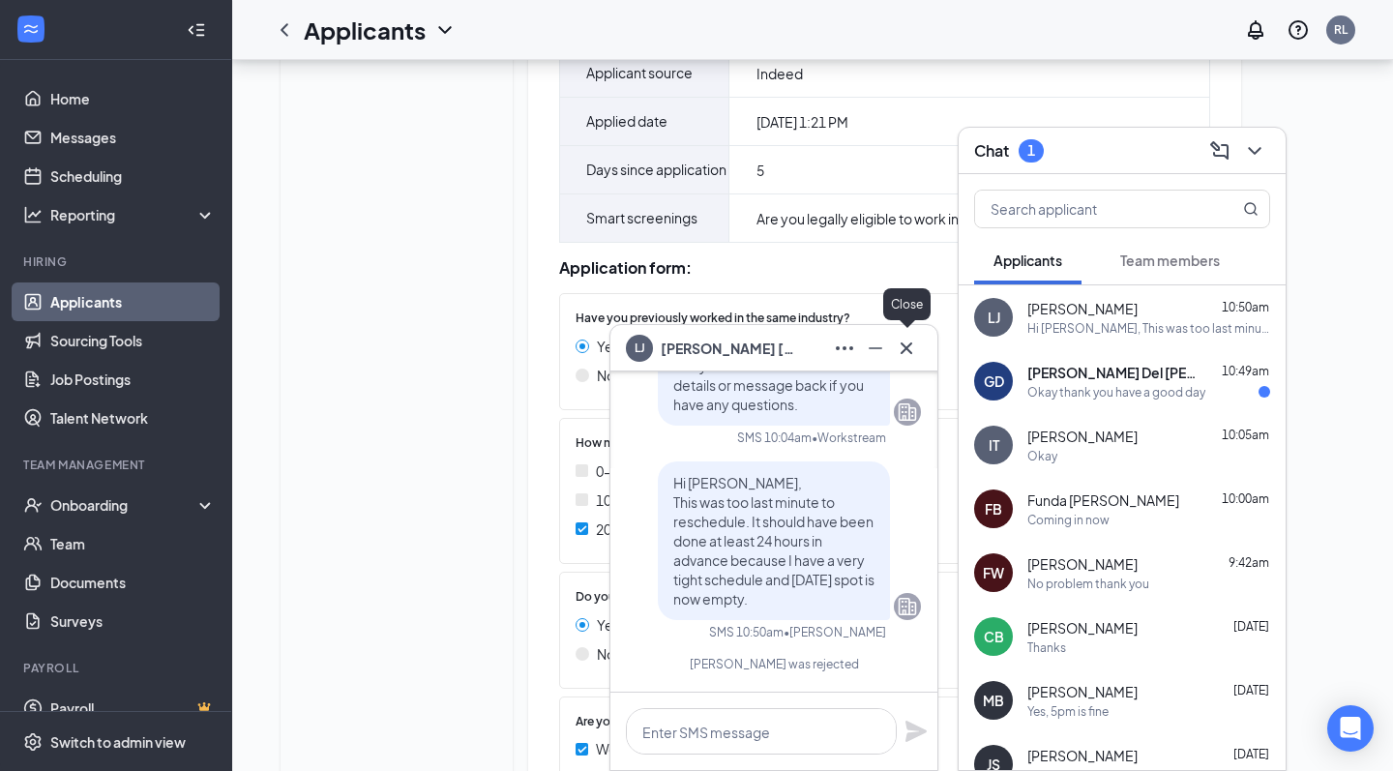
click at [910, 353] on icon "Cross" at bounding box center [906, 348] width 23 height 23
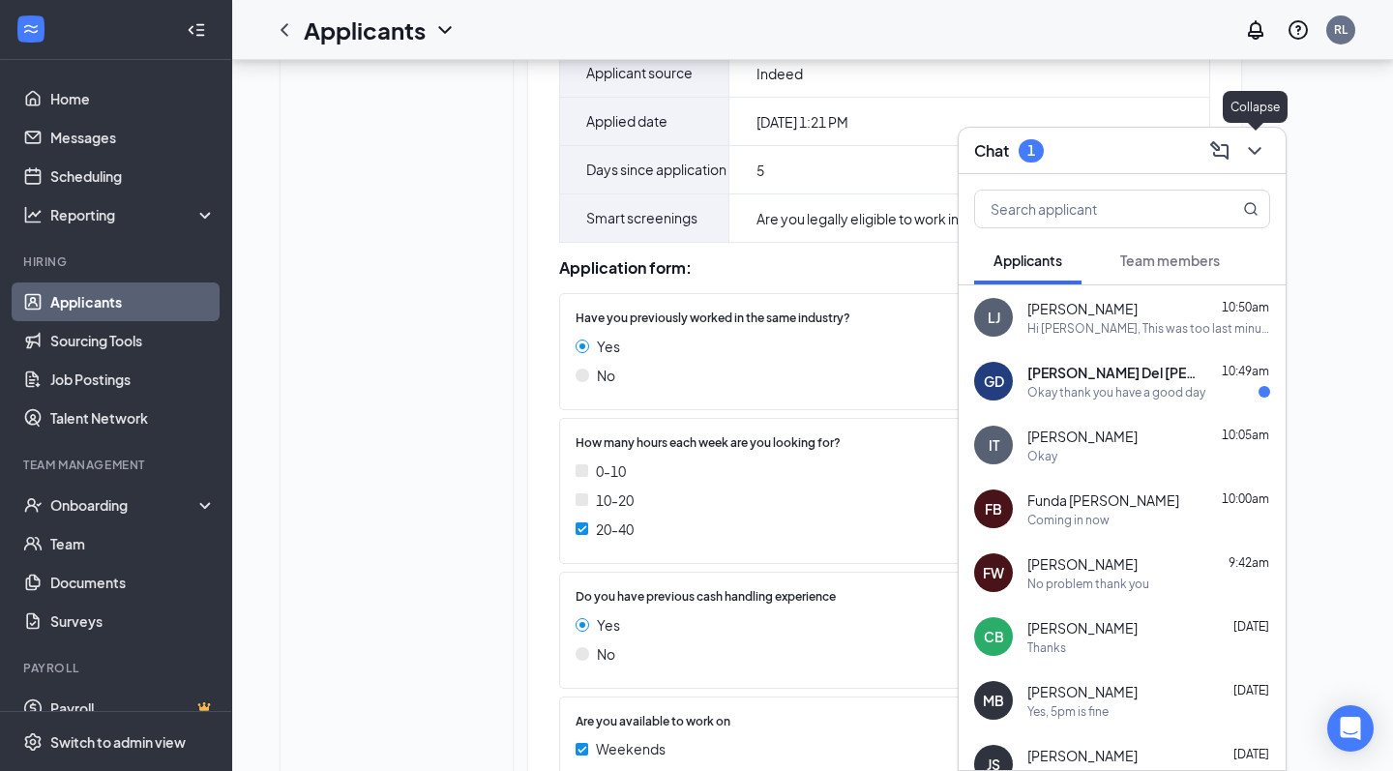
click at [1248, 155] on icon "ChevronDown" at bounding box center [1254, 150] width 23 height 23
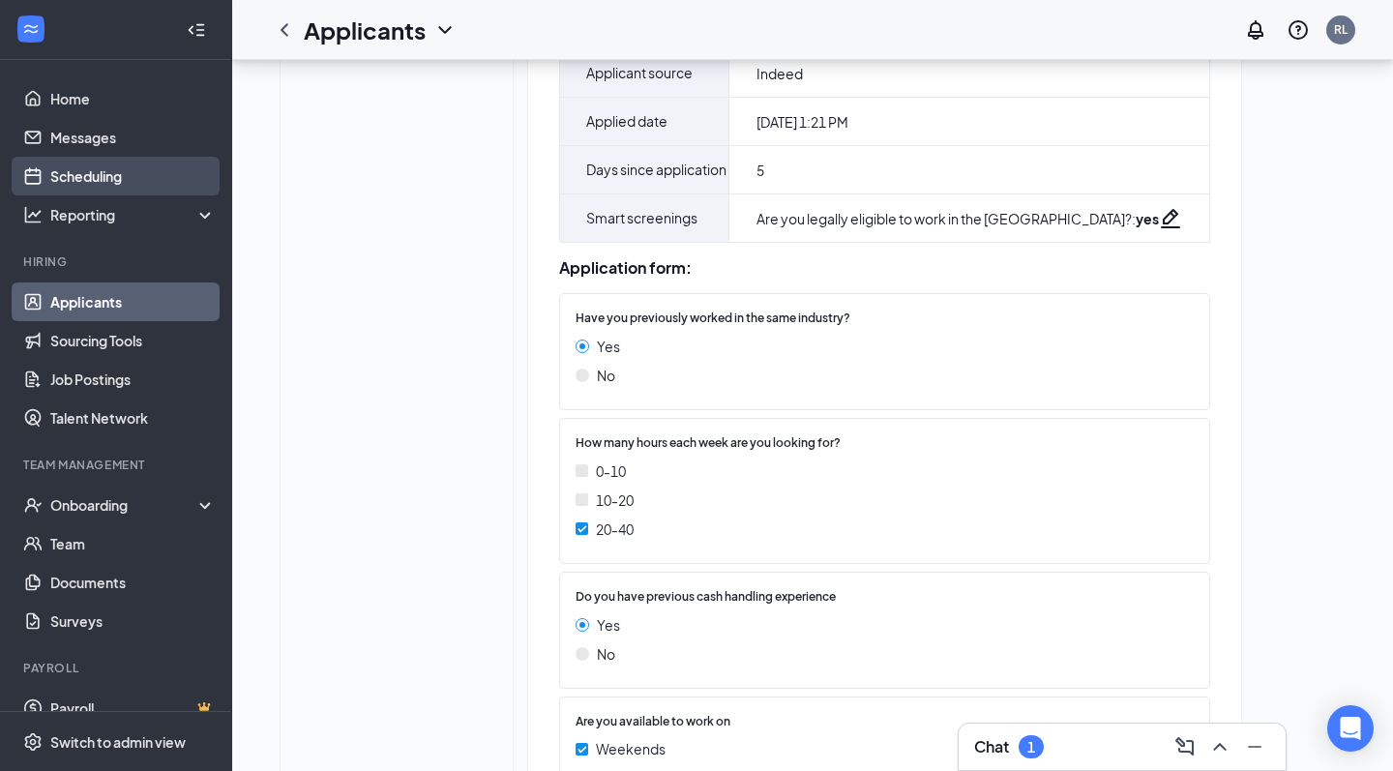
click at [113, 164] on link "Scheduling" at bounding box center [132, 176] width 165 height 39
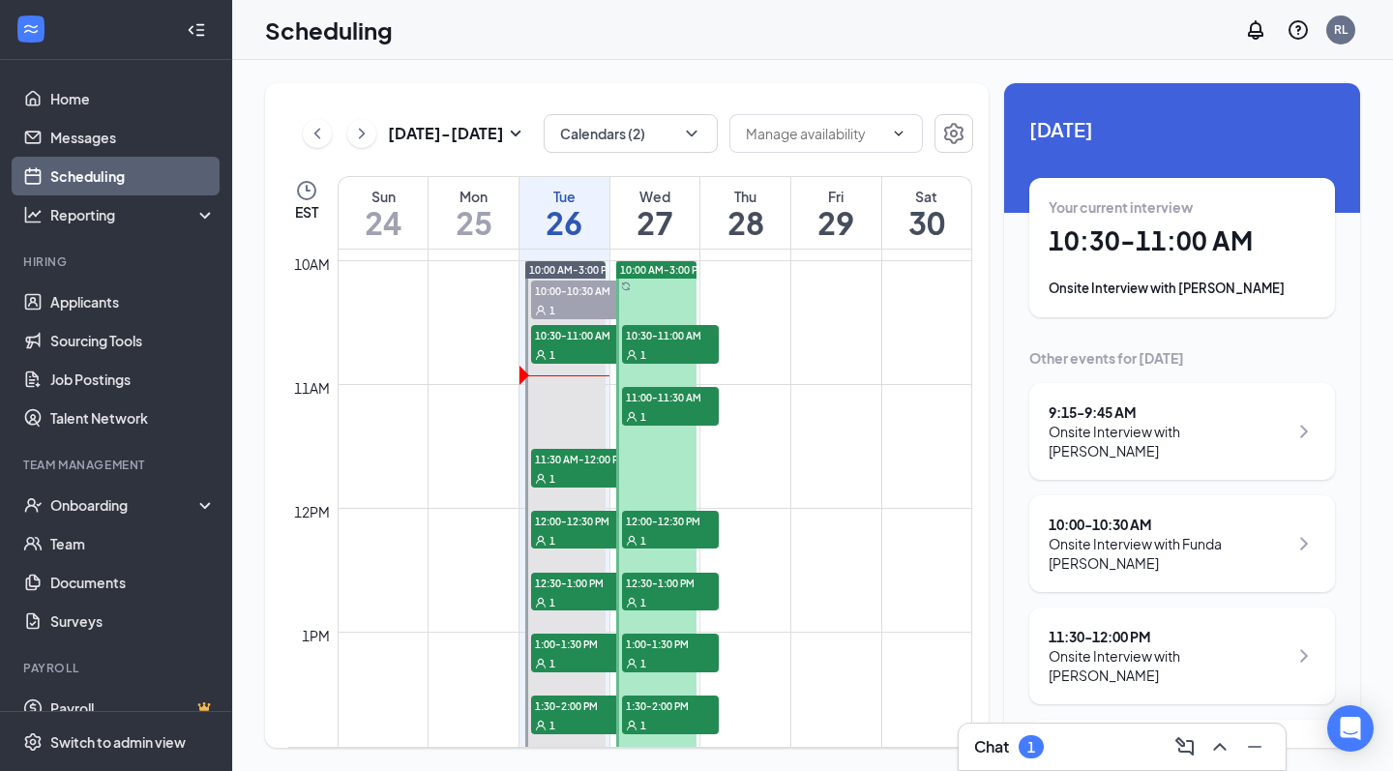
scroll to position [1095, 0]
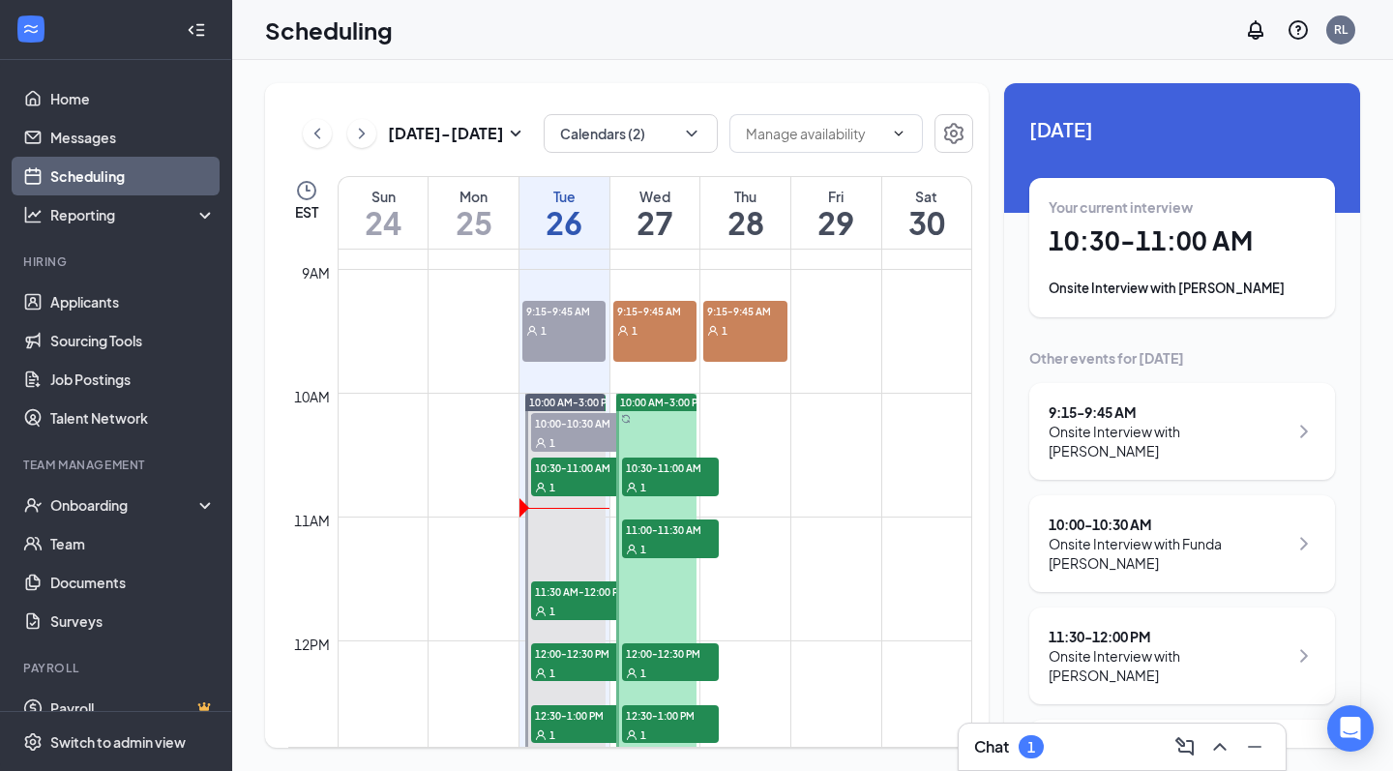
click at [1036, 760] on div "Chat 1" at bounding box center [1122, 746] width 296 height 31
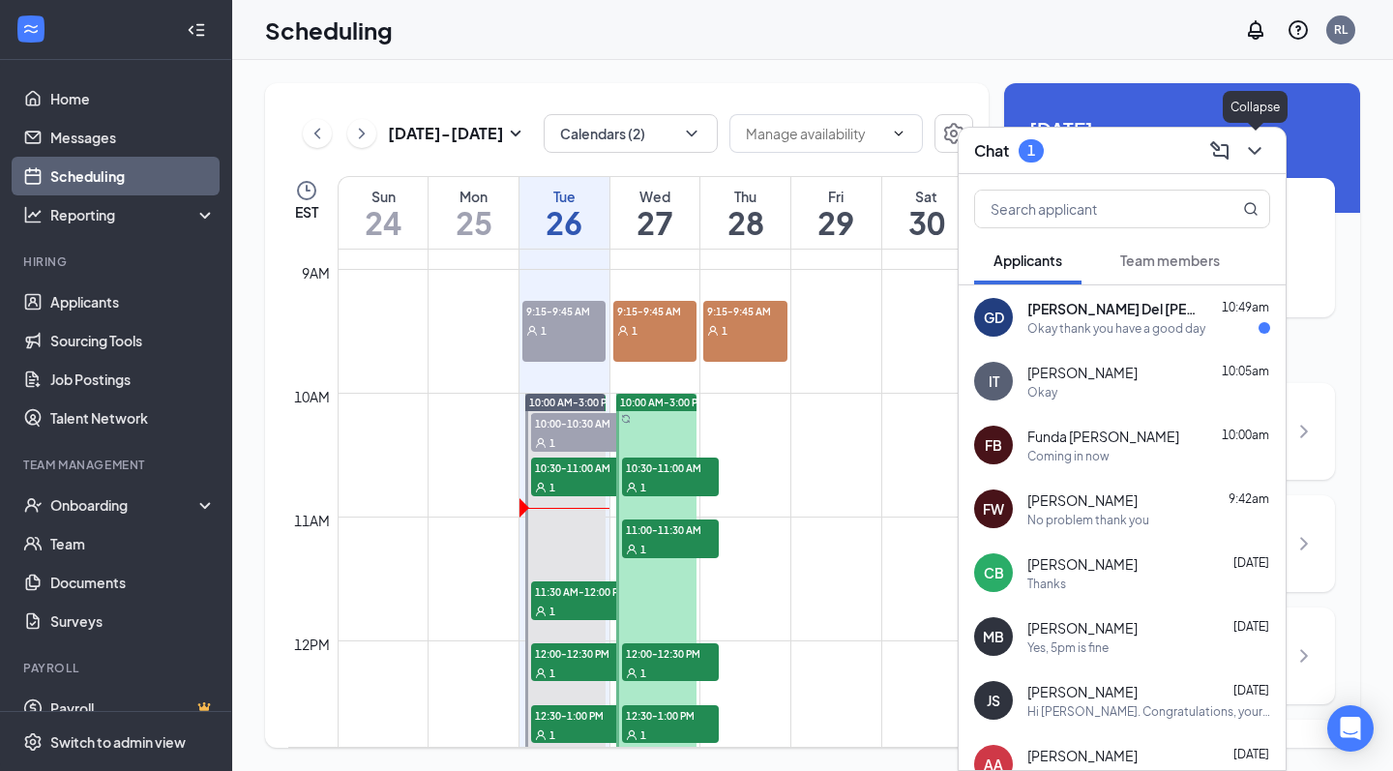
click at [1259, 155] on icon "ChevronDown" at bounding box center [1254, 150] width 23 height 23
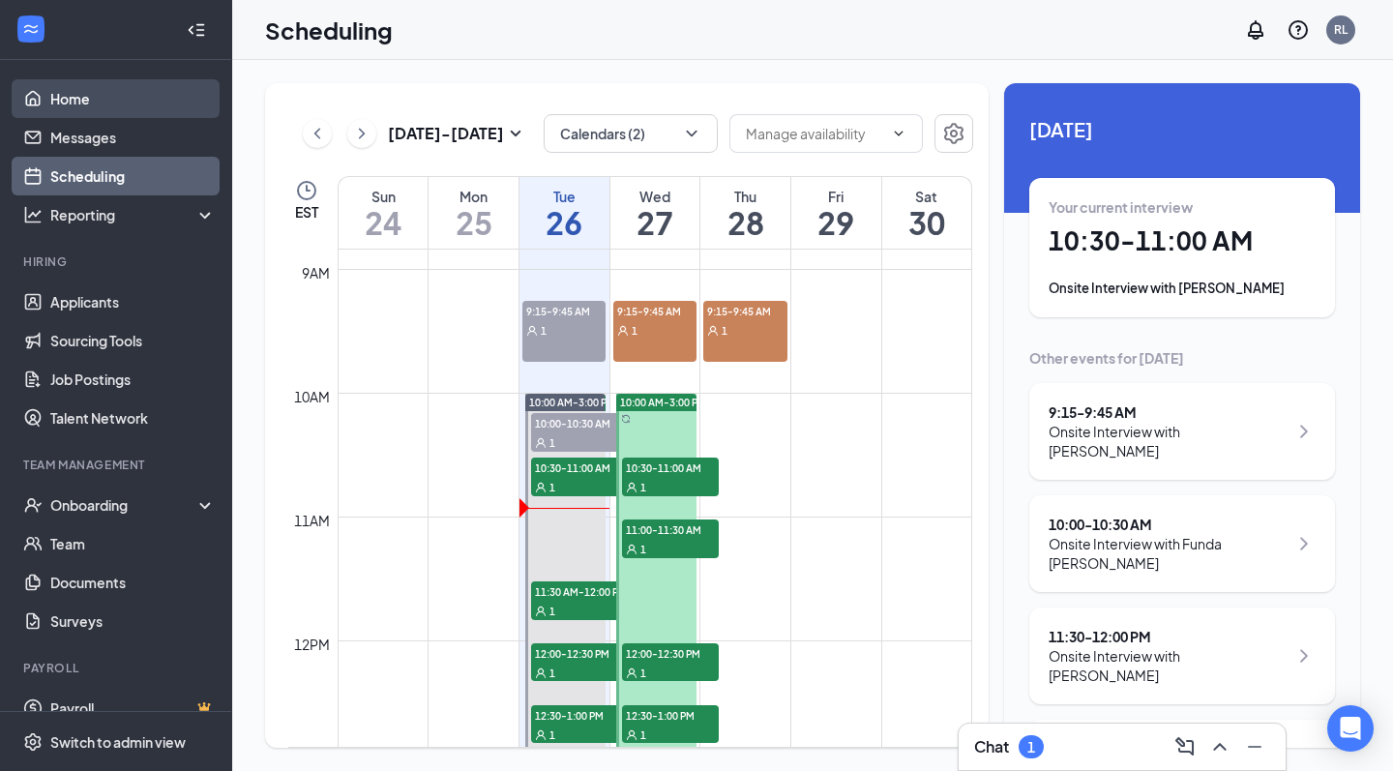
click at [91, 96] on link "Home" at bounding box center [132, 98] width 165 height 39
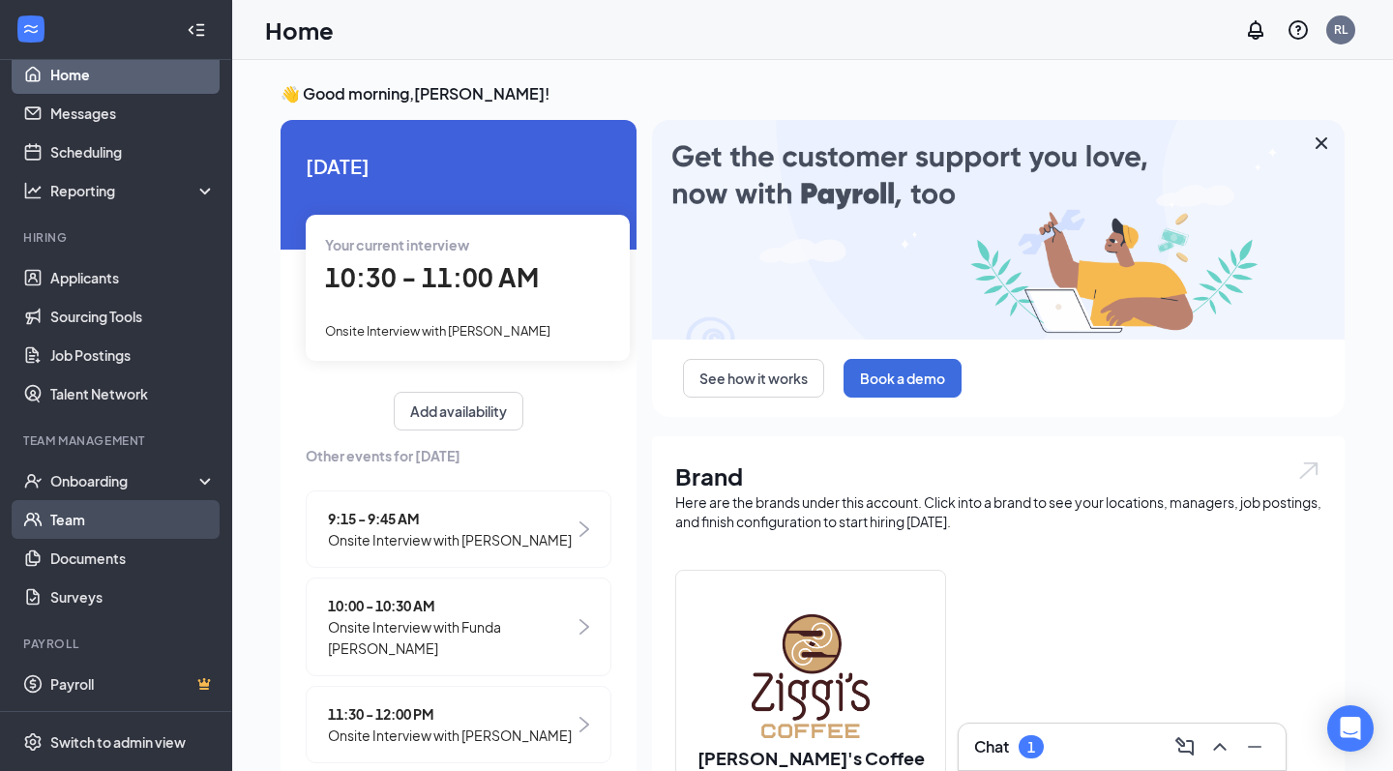
scroll to position [24, 0]
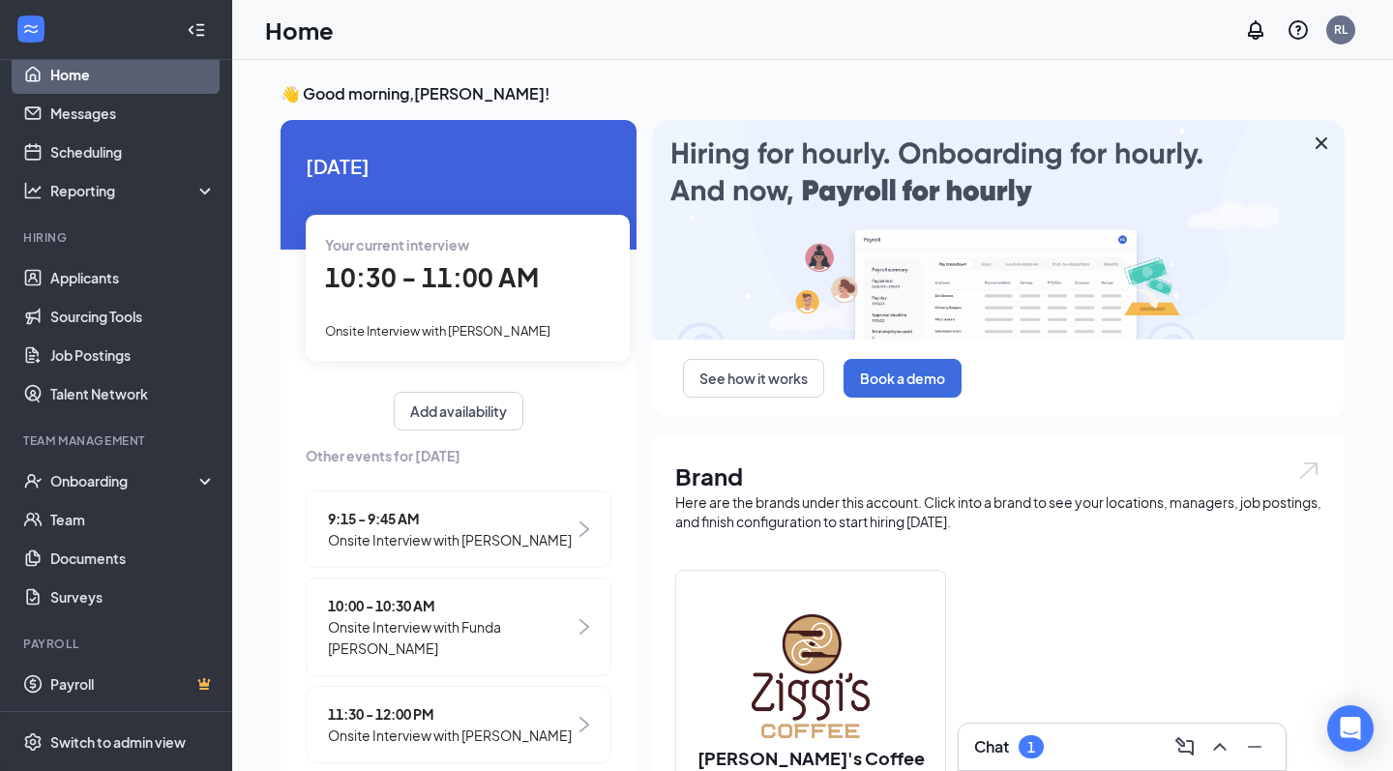
click at [1008, 731] on div "Chat 1" at bounding box center [1122, 747] width 327 height 46
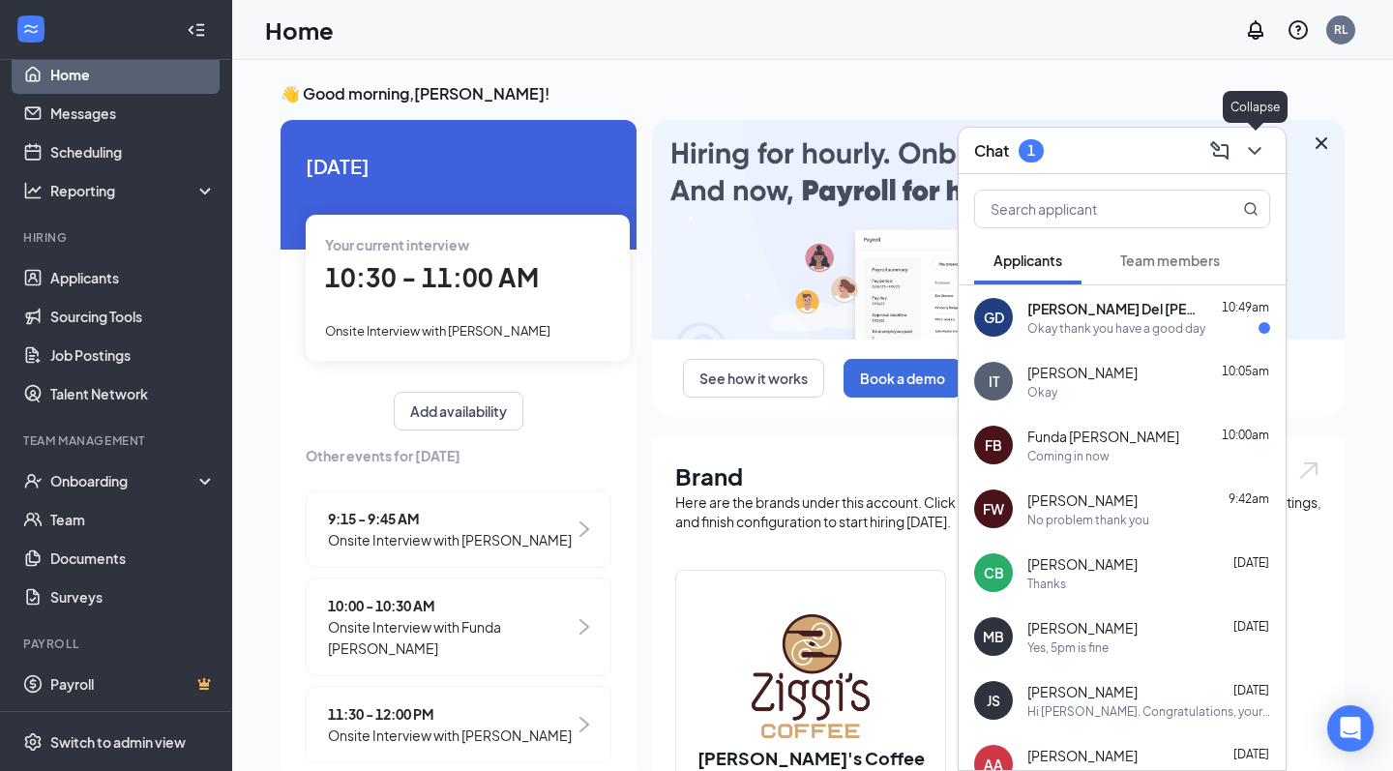
click at [1251, 156] on icon "ChevronDown" at bounding box center [1254, 150] width 23 height 23
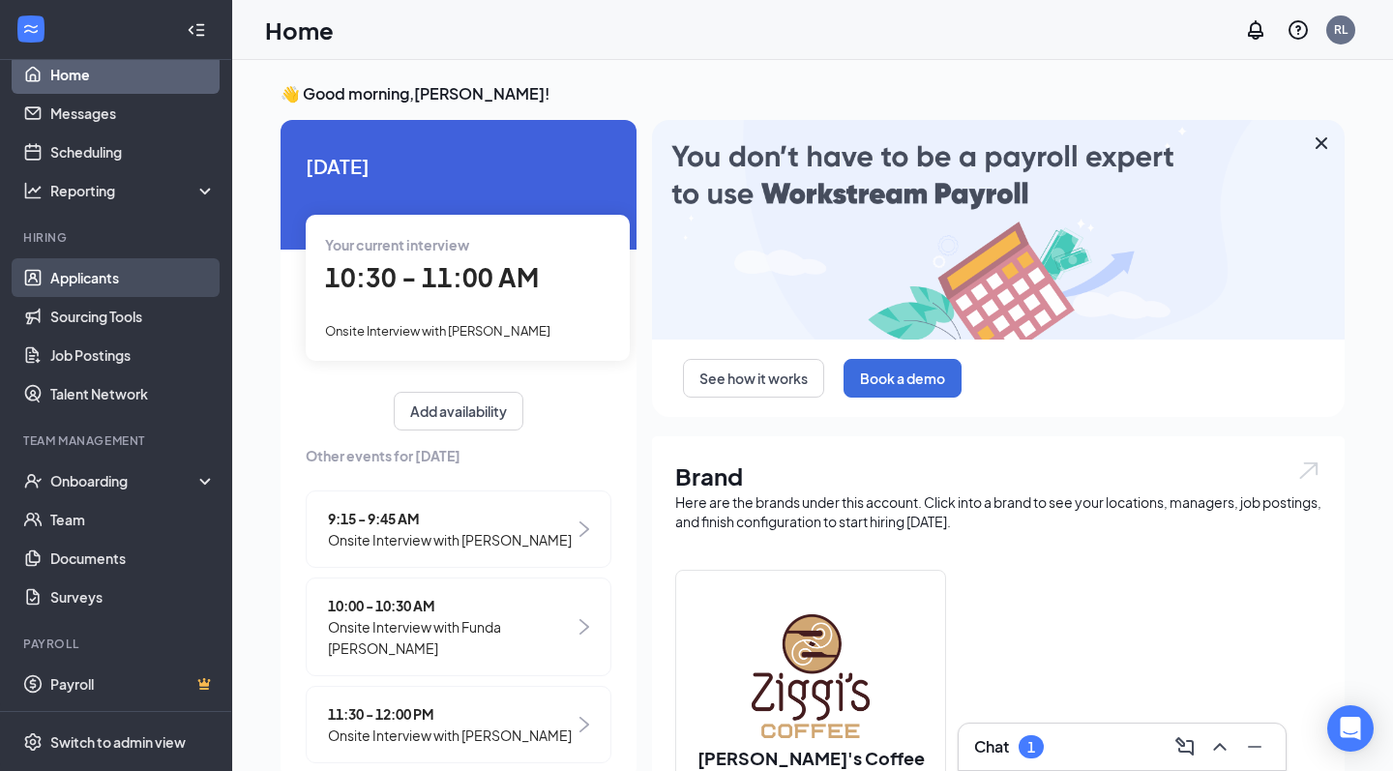
click at [88, 292] on link "Applicants" at bounding box center [132, 277] width 165 height 39
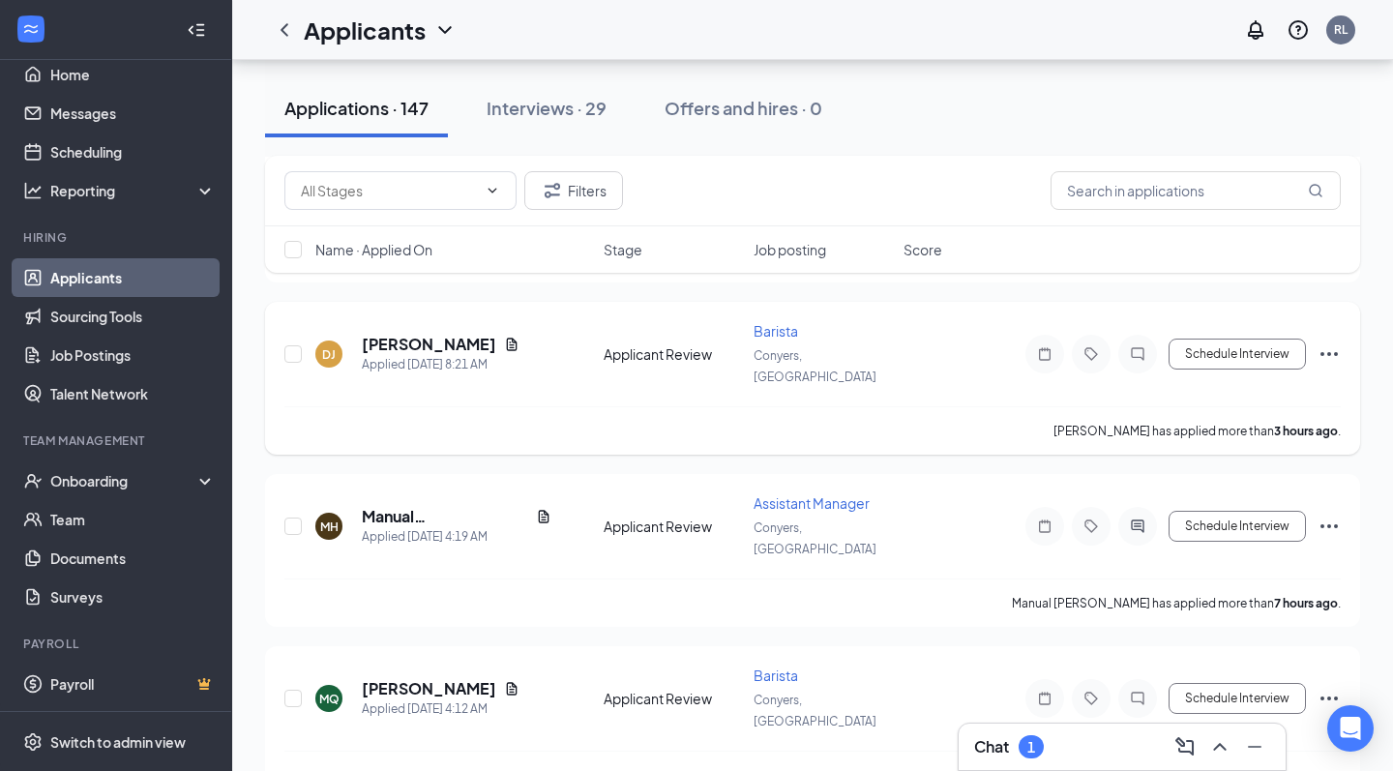
scroll to position [249, 0]
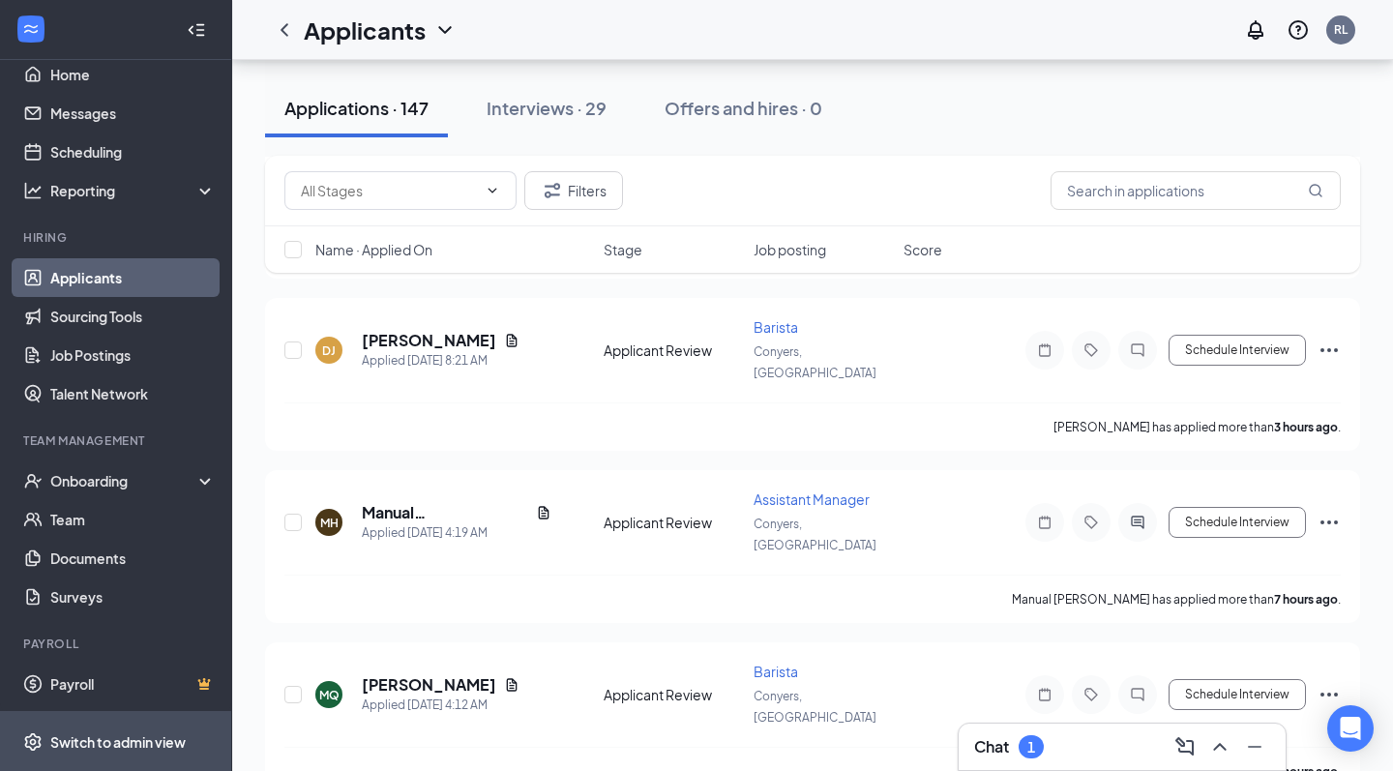
click at [123, 742] on div "Switch to admin view" at bounding box center [117, 741] width 135 height 19
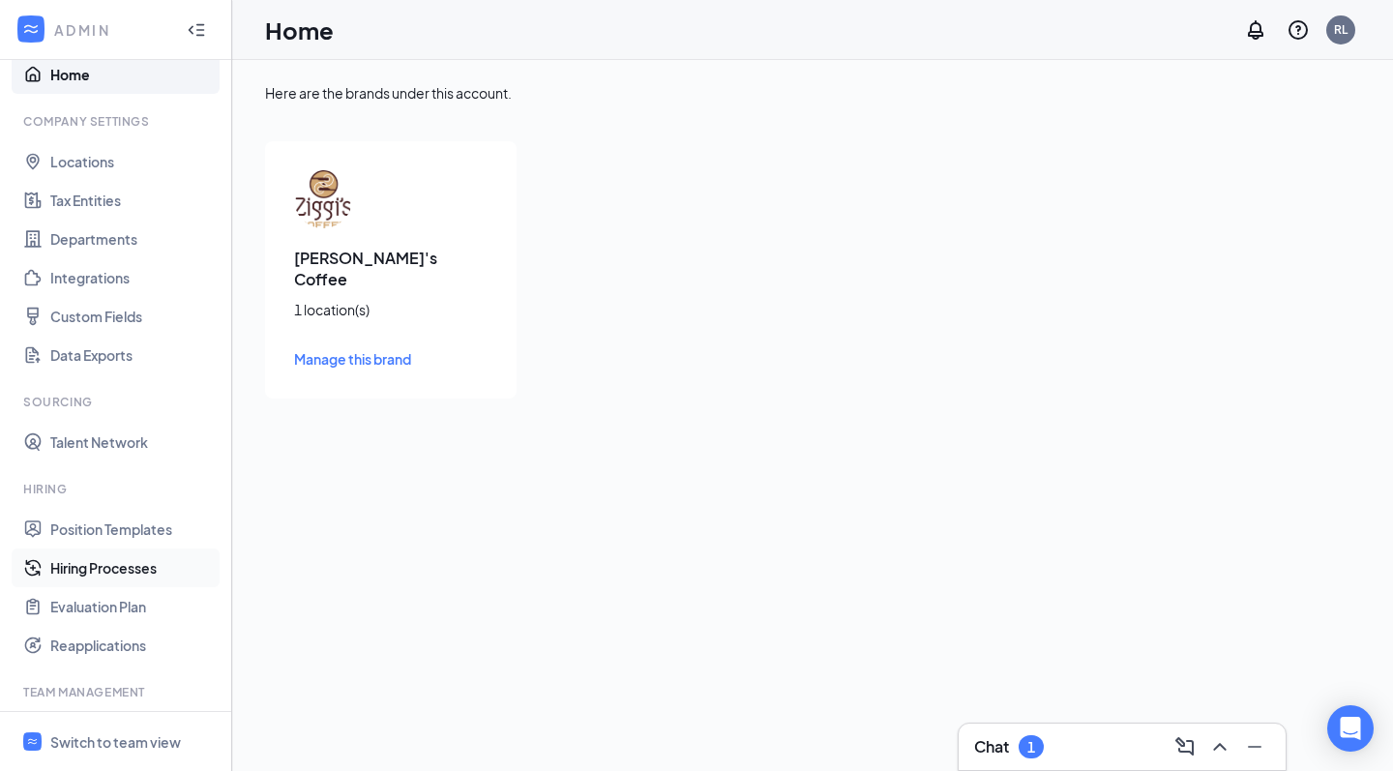
click at [134, 579] on link "Hiring Processes" at bounding box center [132, 568] width 165 height 39
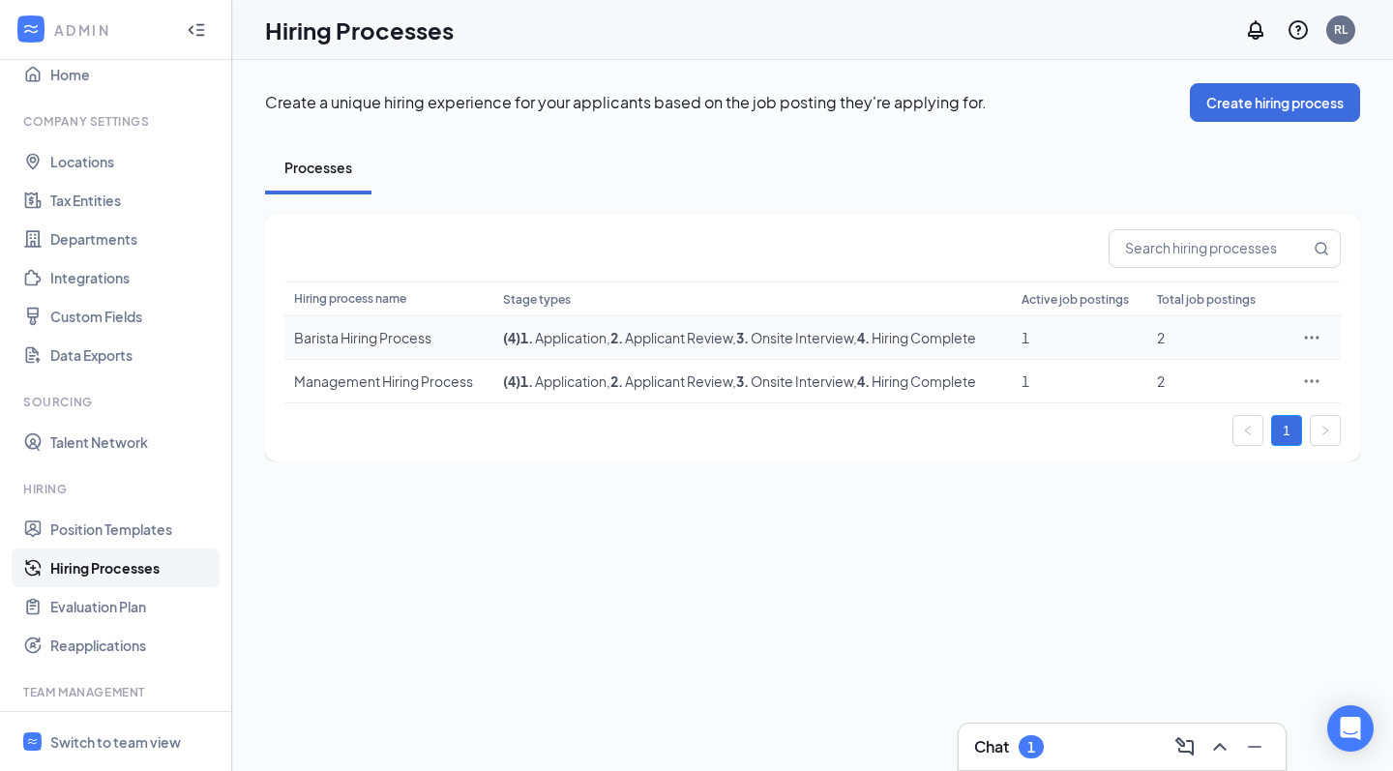
click at [1327, 339] on div at bounding box center [1312, 337] width 39 height 19
click at [1321, 337] on icon "Ellipses" at bounding box center [1311, 337] width 19 height 19
click at [1256, 367] on span "Edit" at bounding box center [1223, 377] width 166 height 21
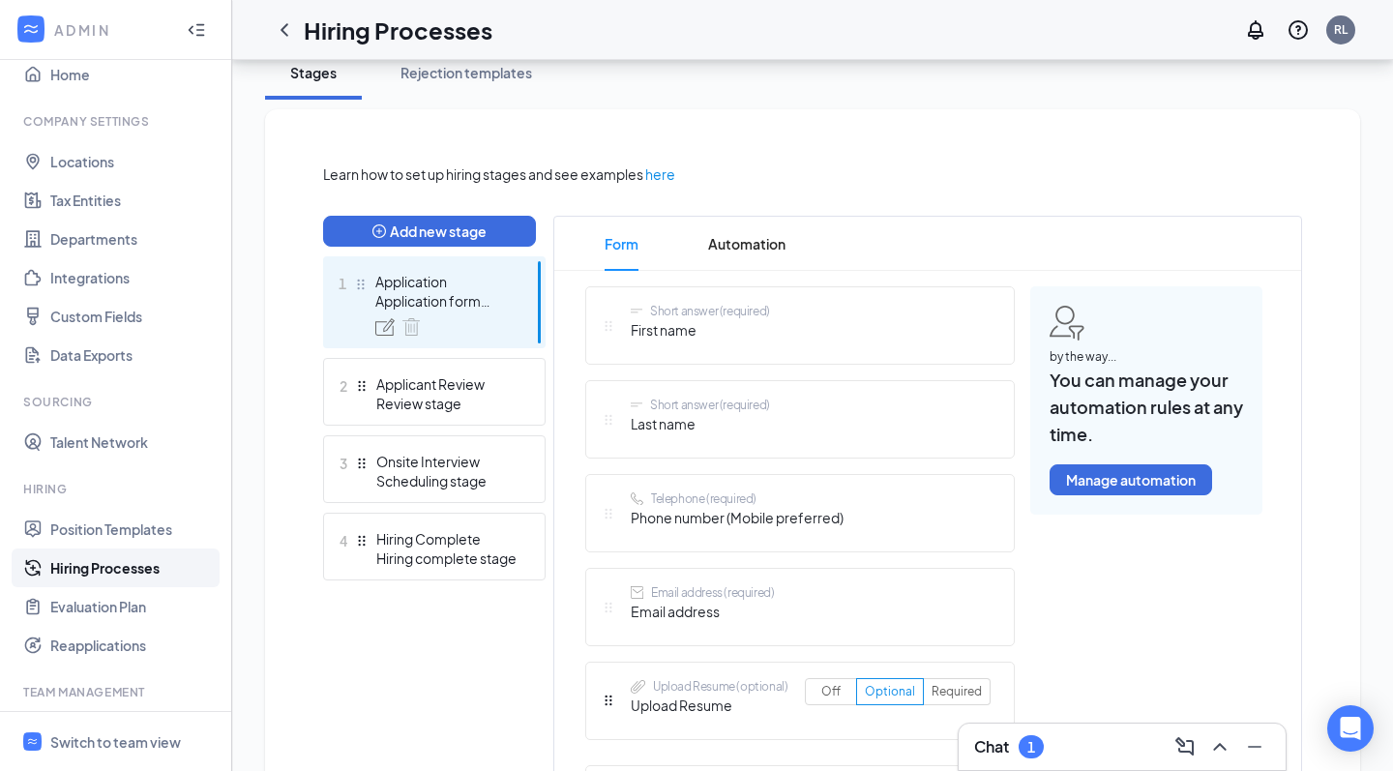
scroll to position [458, 0]
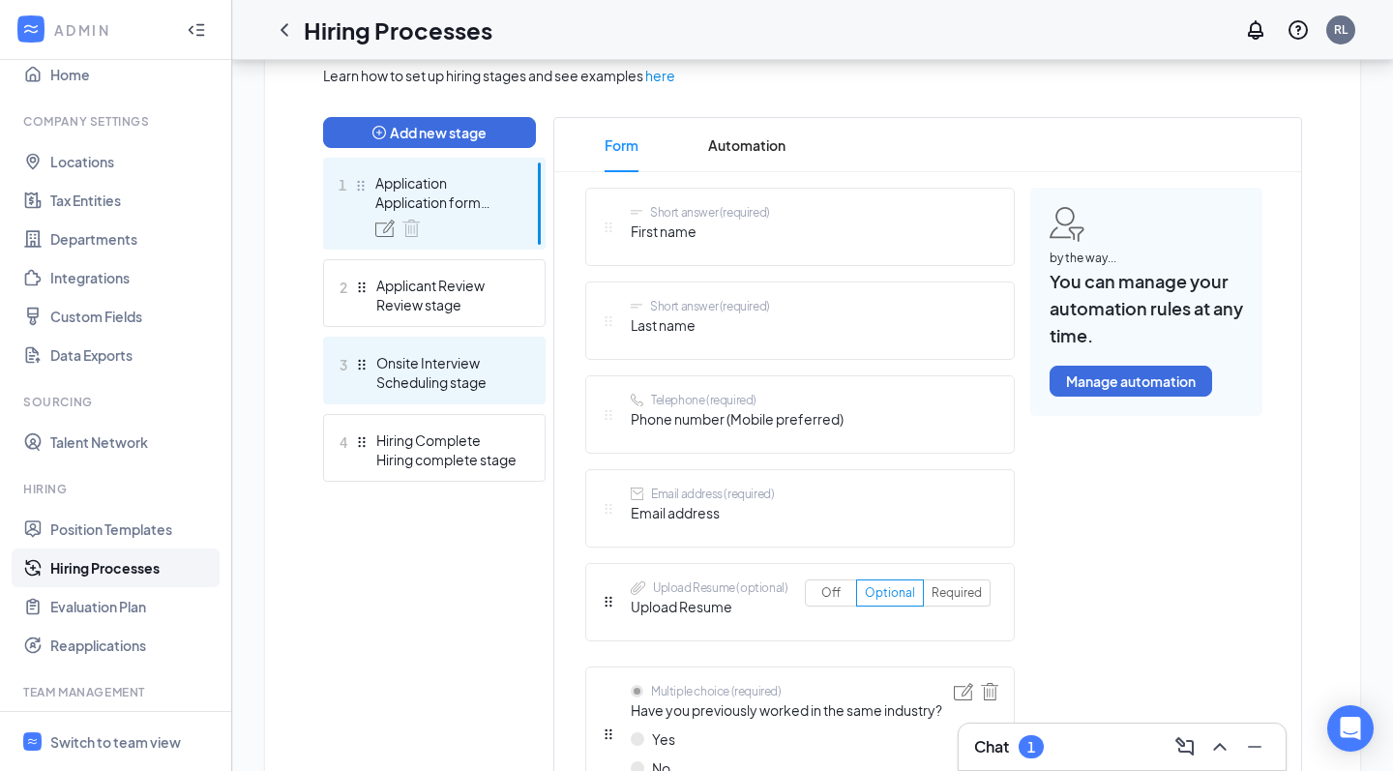
click at [426, 366] on div "Onsite Interview" at bounding box center [446, 362] width 141 height 19
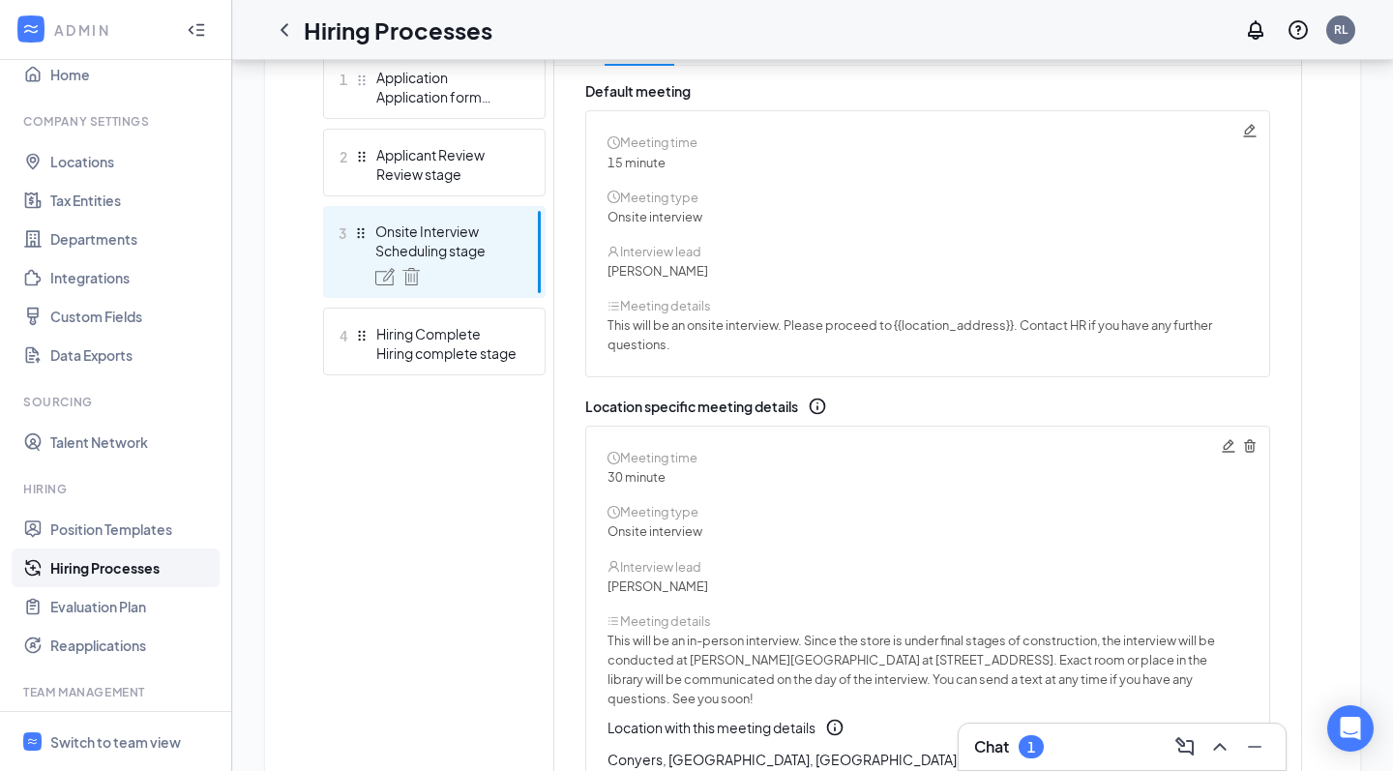
scroll to position [562, 0]
click at [1249, 137] on icon "Pencil" at bounding box center [1249, 132] width 15 height 15
radio input "true"
radio input "false"
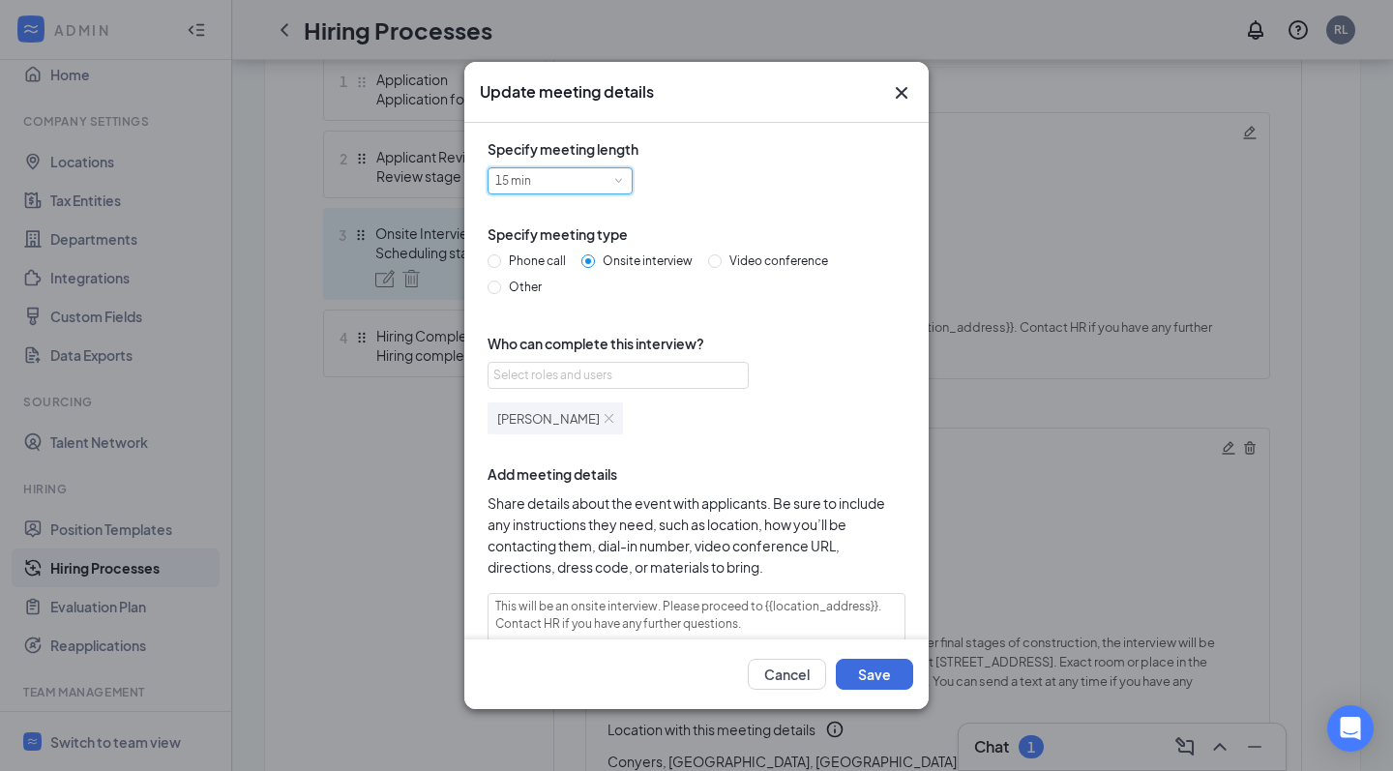
click at [589, 171] on div "15 min" at bounding box center [560, 180] width 130 height 25
click at [793, 194] on div "Specify meeting length 15 min" at bounding box center [697, 180] width 418 height 85
click at [553, 193] on div "15 min" at bounding box center [560, 180] width 130 height 25
click at [525, 182] on div "15 min" at bounding box center [519, 180] width 49 height 25
click at [906, 96] on icon "Cross" at bounding box center [902, 93] width 12 height 12
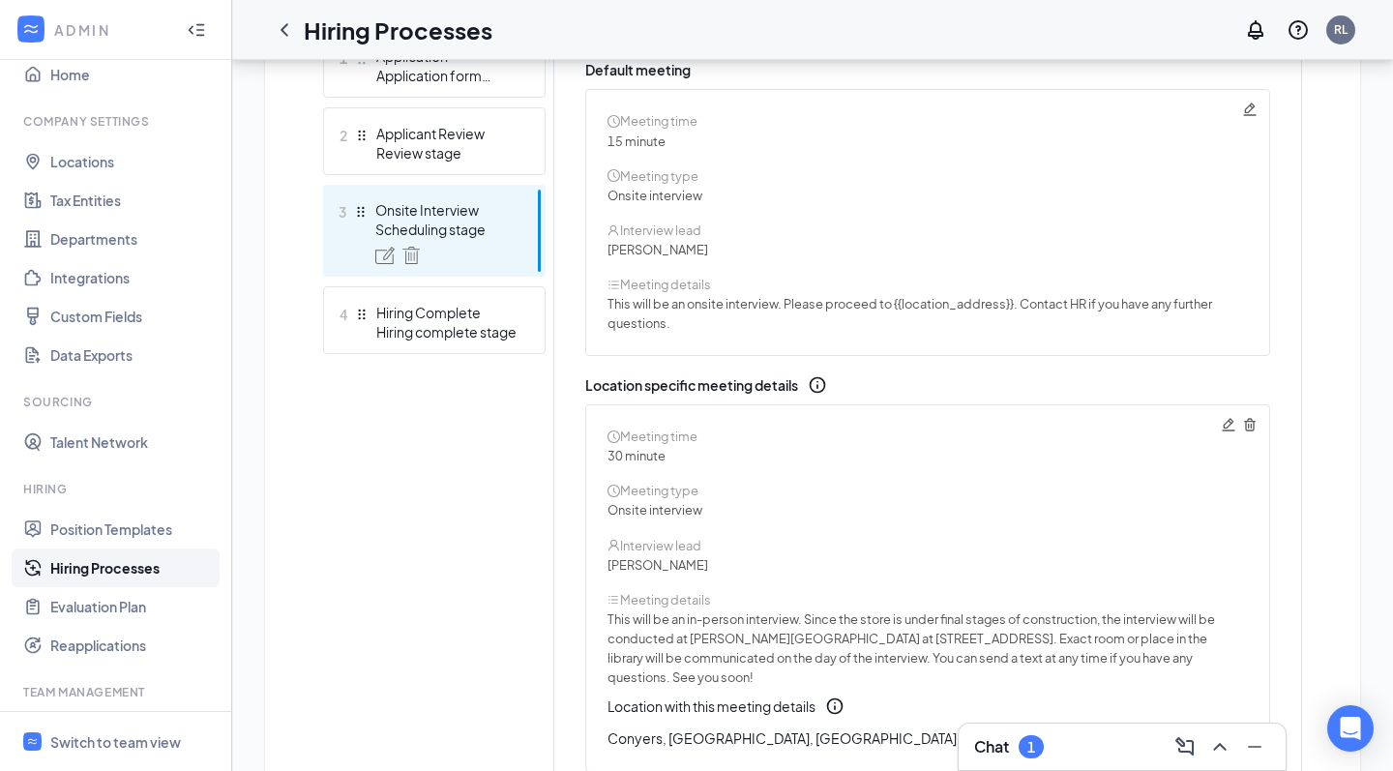
scroll to position [586, 0]
click at [1229, 427] on icon "Pencil" at bounding box center [1228, 423] width 15 height 15
type textarea "This will be an in-person interview. Since the store is under final stages of c…"
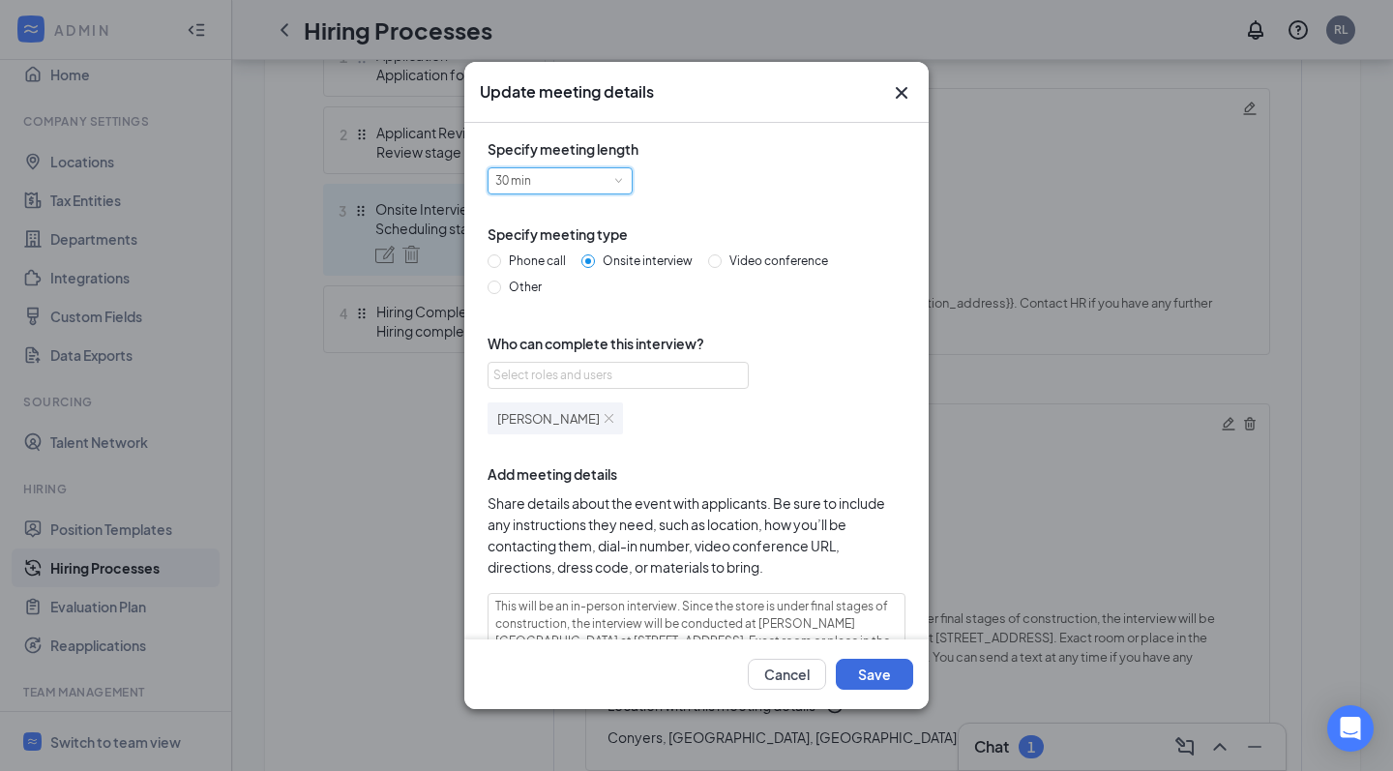
click at [588, 187] on div "30 min" at bounding box center [560, 180] width 130 height 25
click at [735, 208] on div "Specify meeting length 30 min" at bounding box center [697, 180] width 418 height 85
click at [591, 173] on div "30 min" at bounding box center [560, 180] width 130 height 25
click at [907, 100] on icon "Cross" at bounding box center [901, 92] width 23 height 23
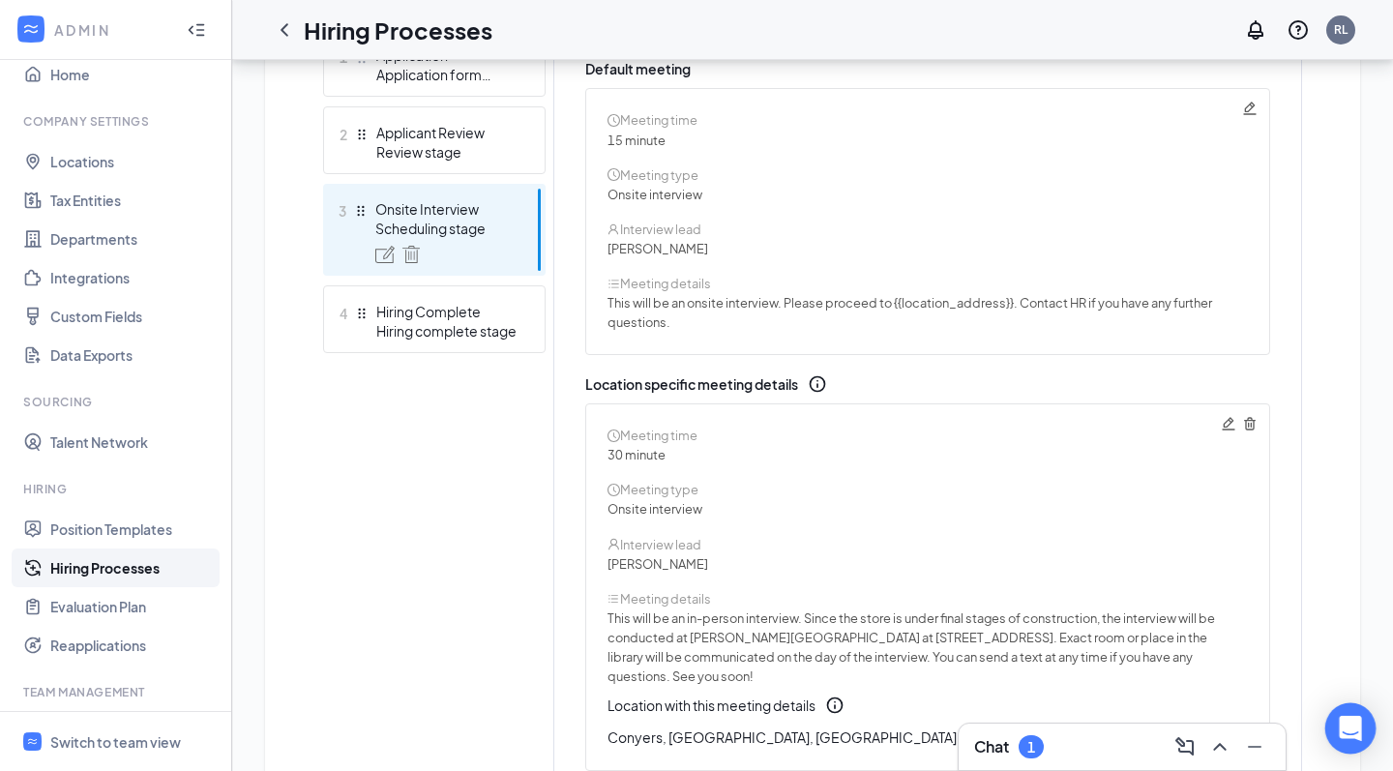
click at [1363, 735] on div "Open Intercom Messenger" at bounding box center [1351, 728] width 51 height 51
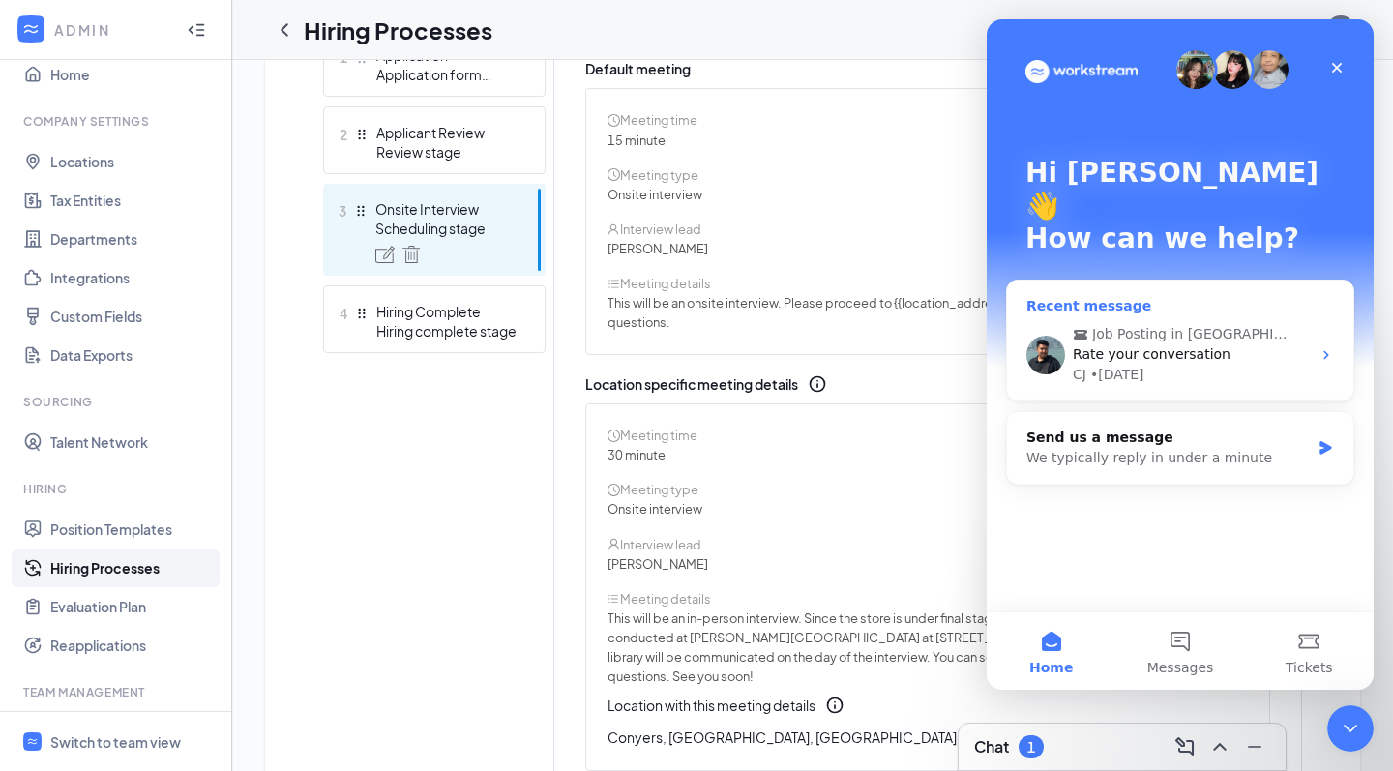
click at [1165, 365] on div "CJ • [DATE]" at bounding box center [1192, 375] width 238 height 20
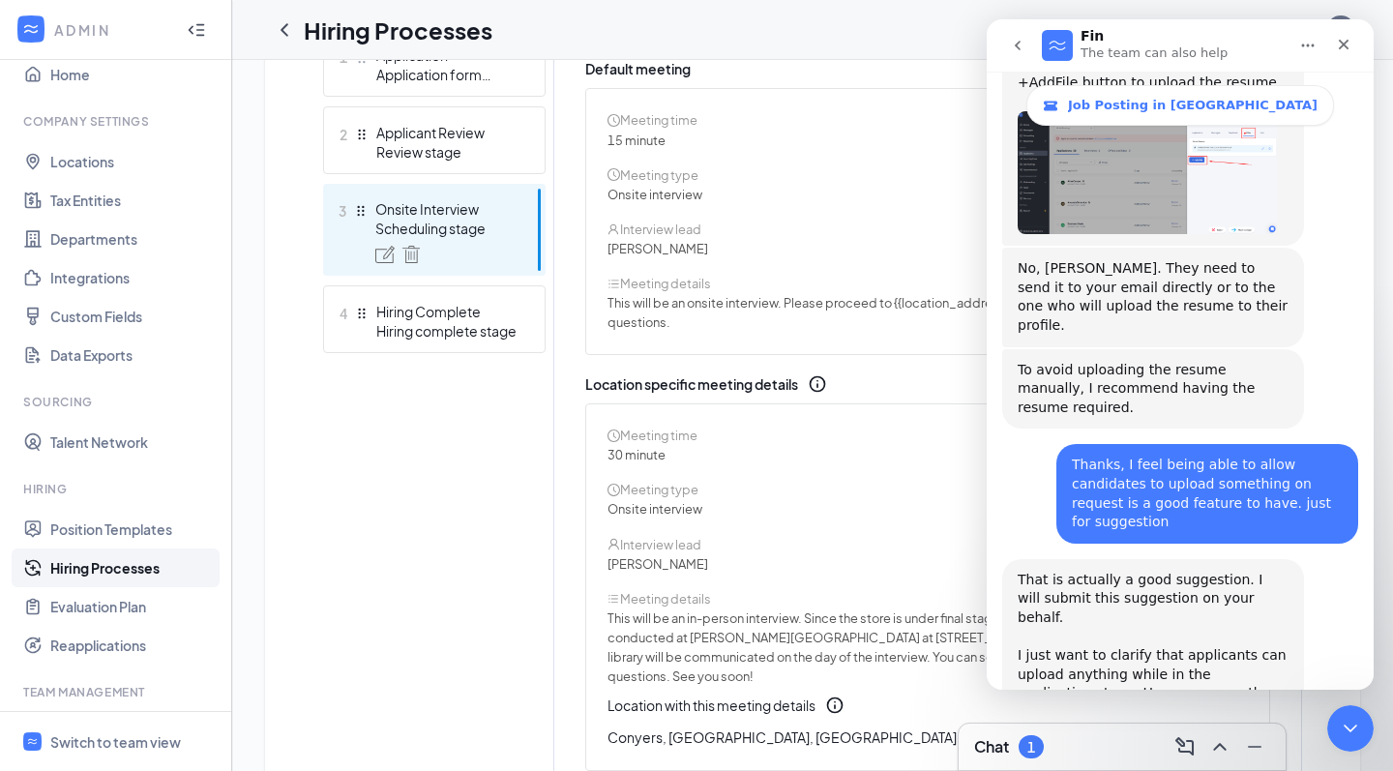
scroll to position [5025, 0]
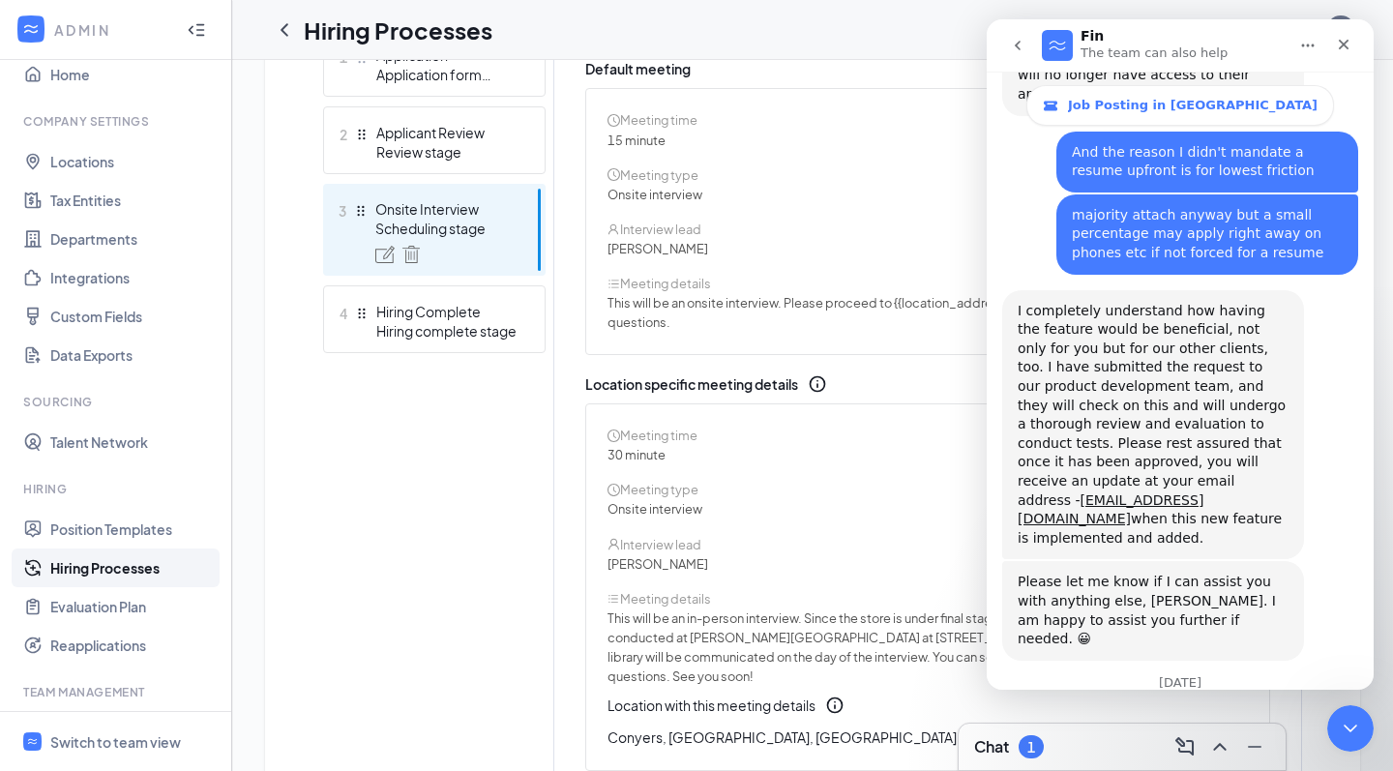
click at [1053, 749] on div "Chat 1" at bounding box center [1122, 746] width 296 height 31
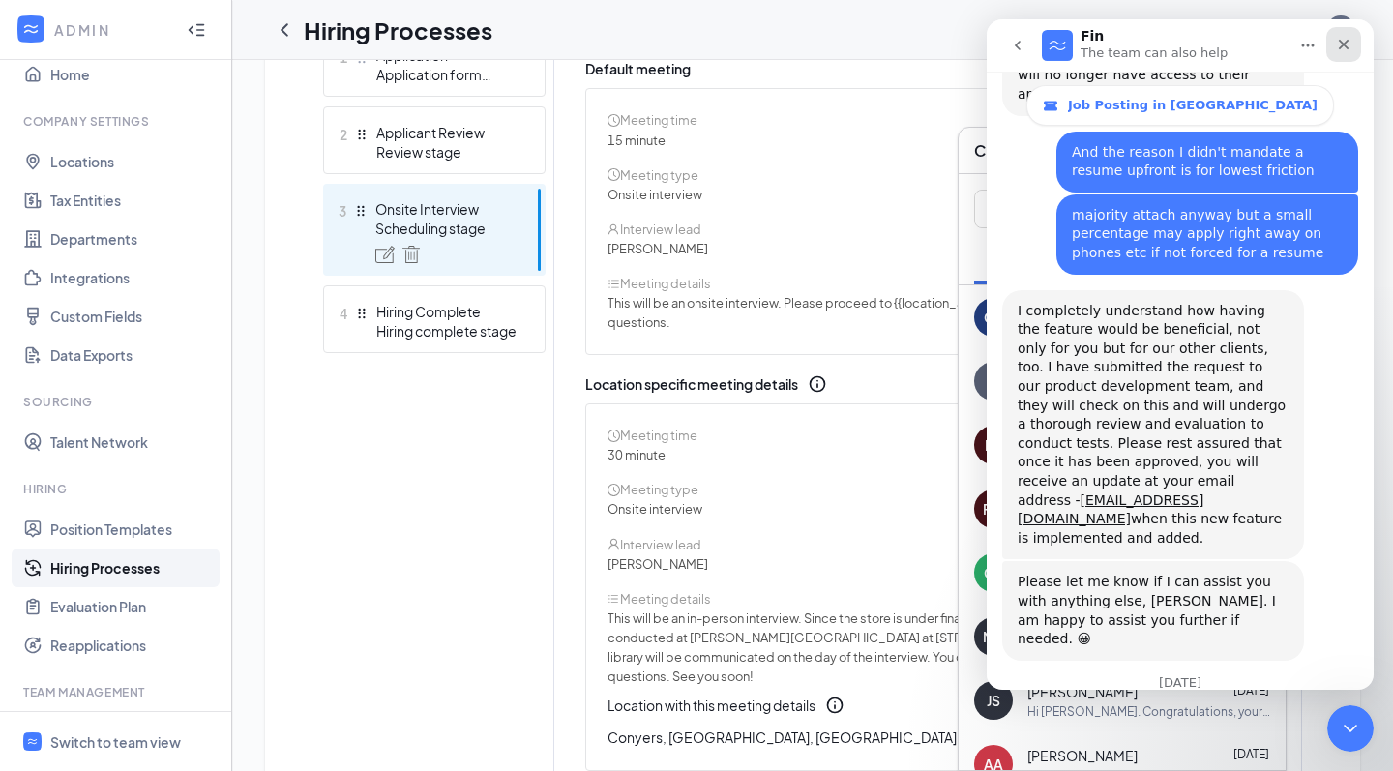
click at [1354, 49] on div "Close" at bounding box center [1344, 44] width 35 height 35
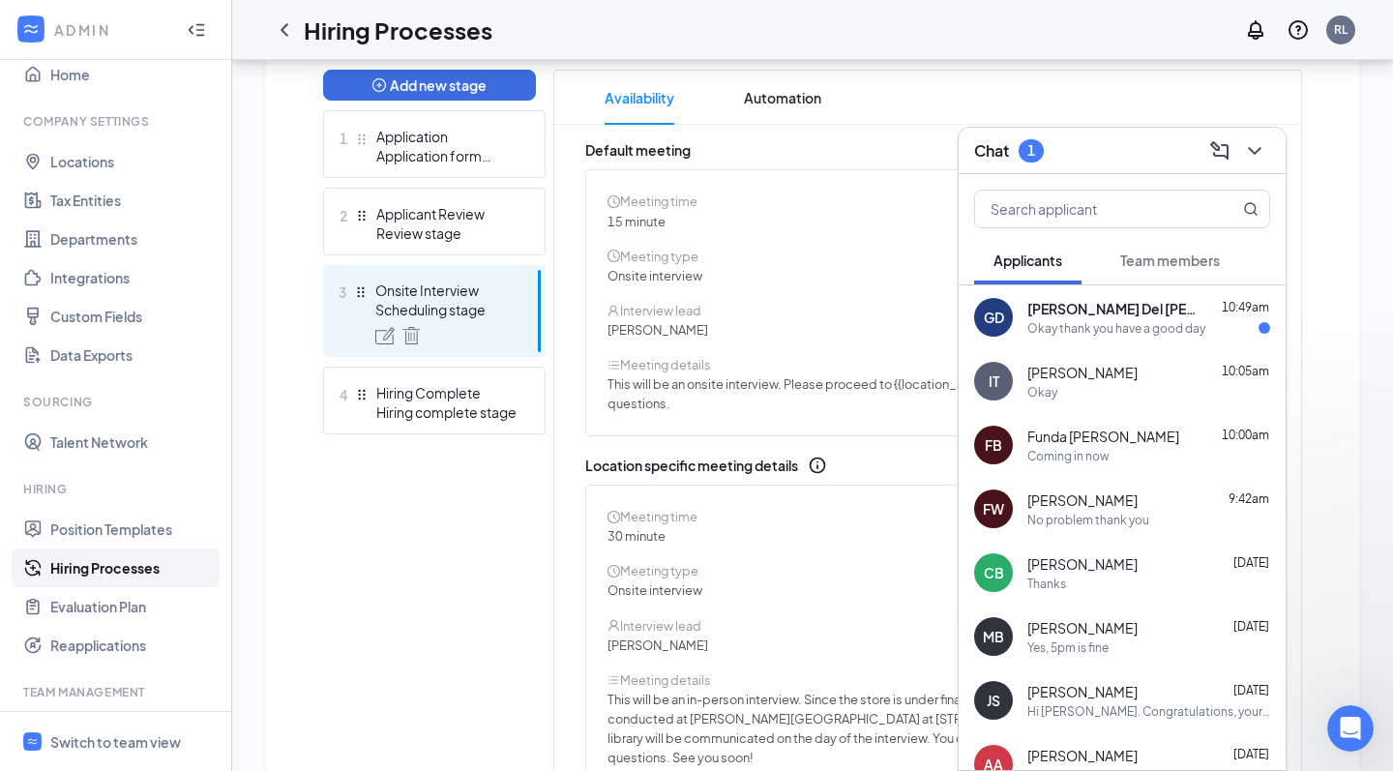
scroll to position [0, 0]
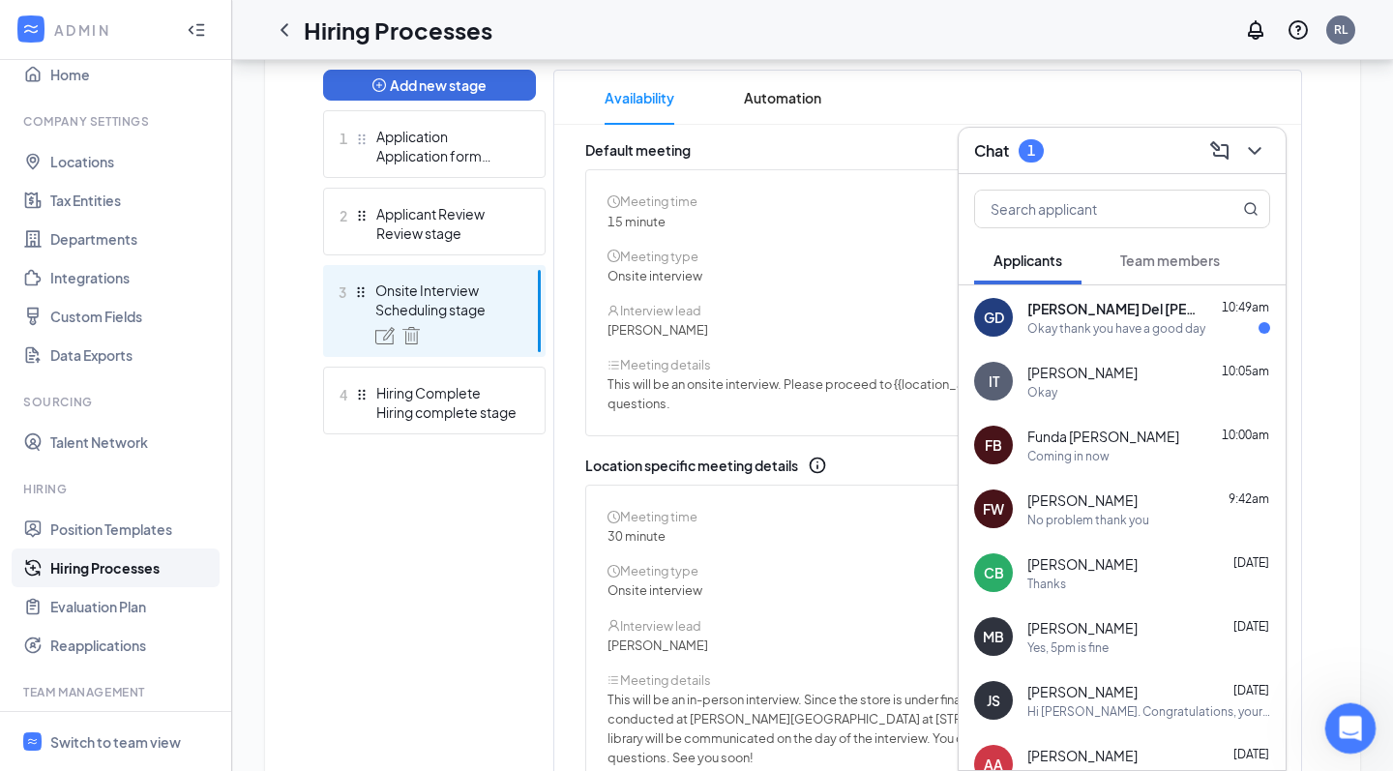
click at [1356, 725] on icon "Open Intercom Messenger" at bounding box center [1348, 726] width 32 height 32
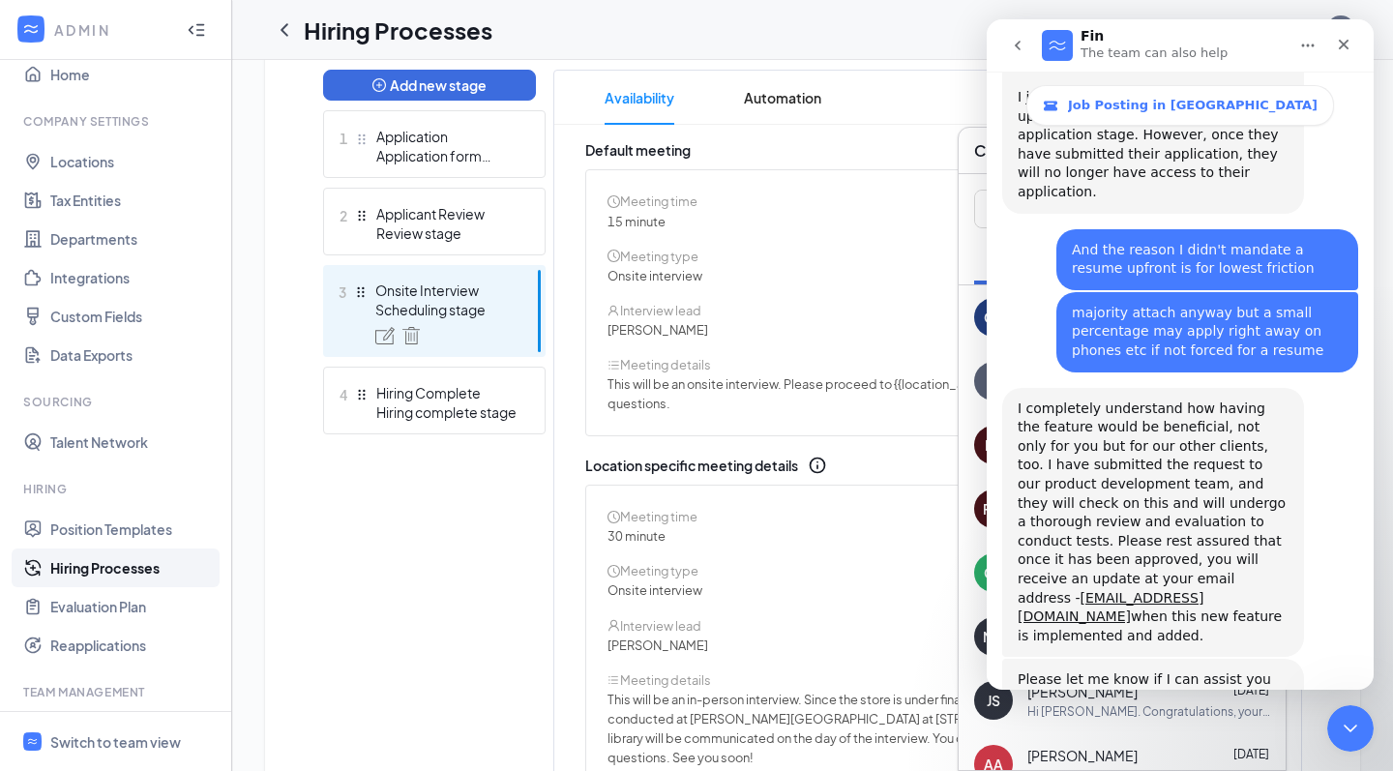
scroll to position [5025, 0]
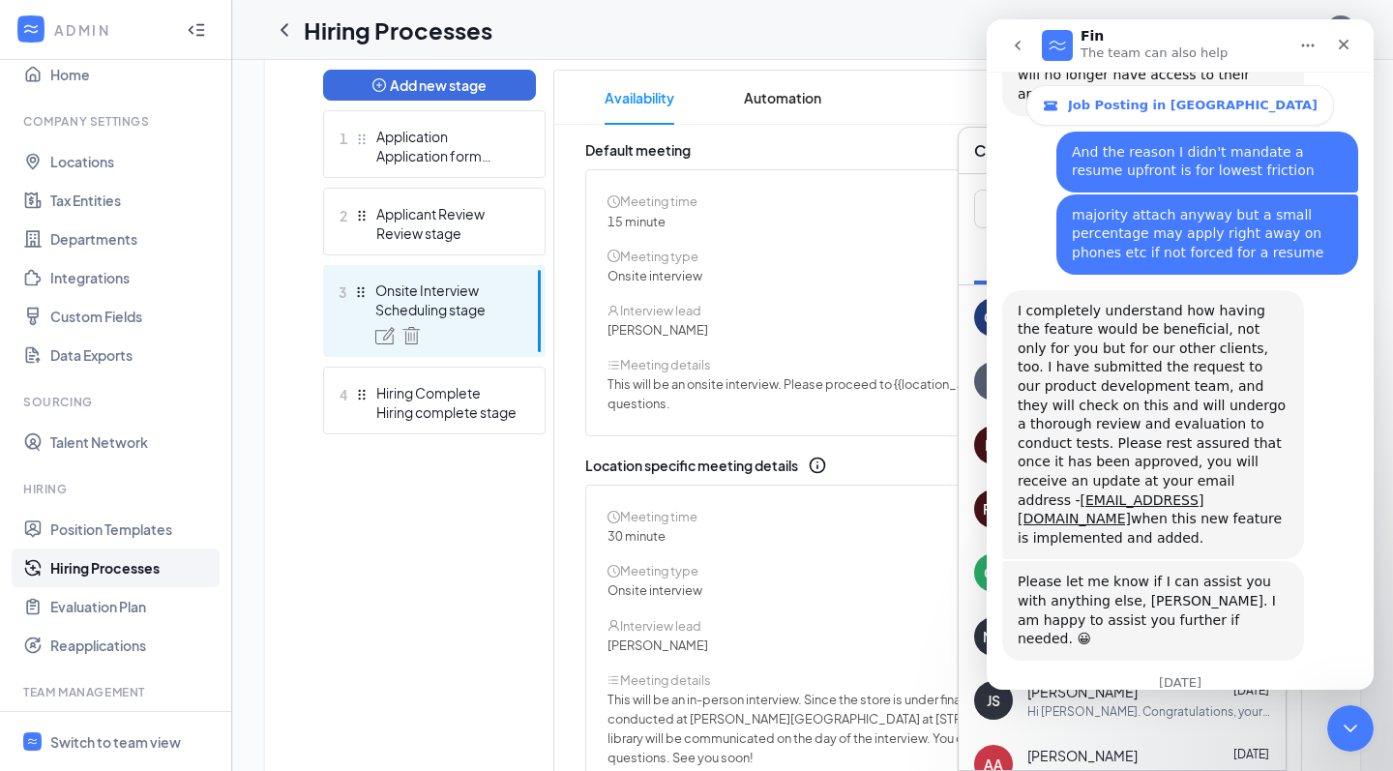
click at [1014, 52] on icon "go back" at bounding box center [1017, 45] width 15 height 15
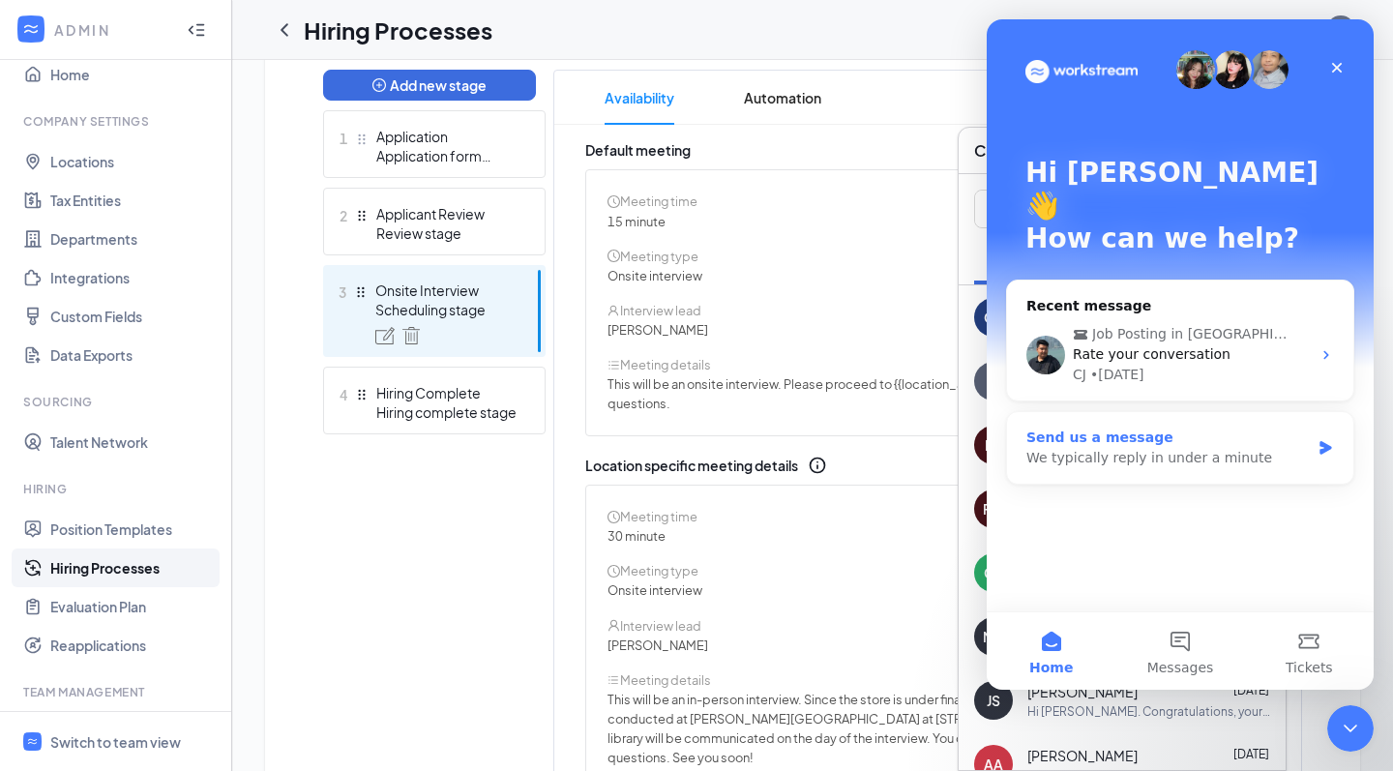
click at [1278, 448] on div "We typically reply in under a minute" at bounding box center [1168, 458] width 283 height 20
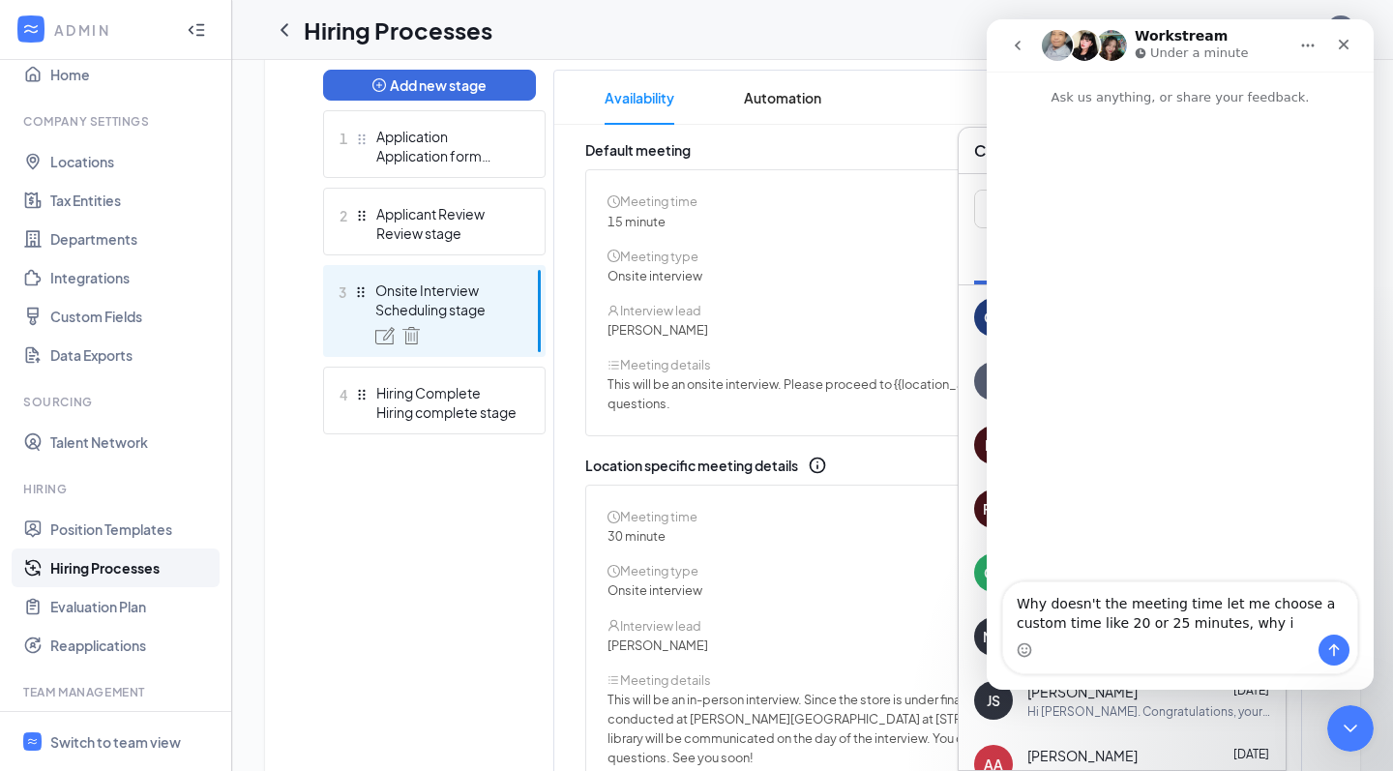
click at [1143, 605] on textarea "Why doesn't the meeting time let me choose a custom time like 20 or 25 minutes,…" at bounding box center [1180, 608] width 354 height 52
click at [1275, 621] on textarea "Why doesn't the interview time let me choose a custom time like 20 or 25 minute…" at bounding box center [1180, 608] width 354 height 52
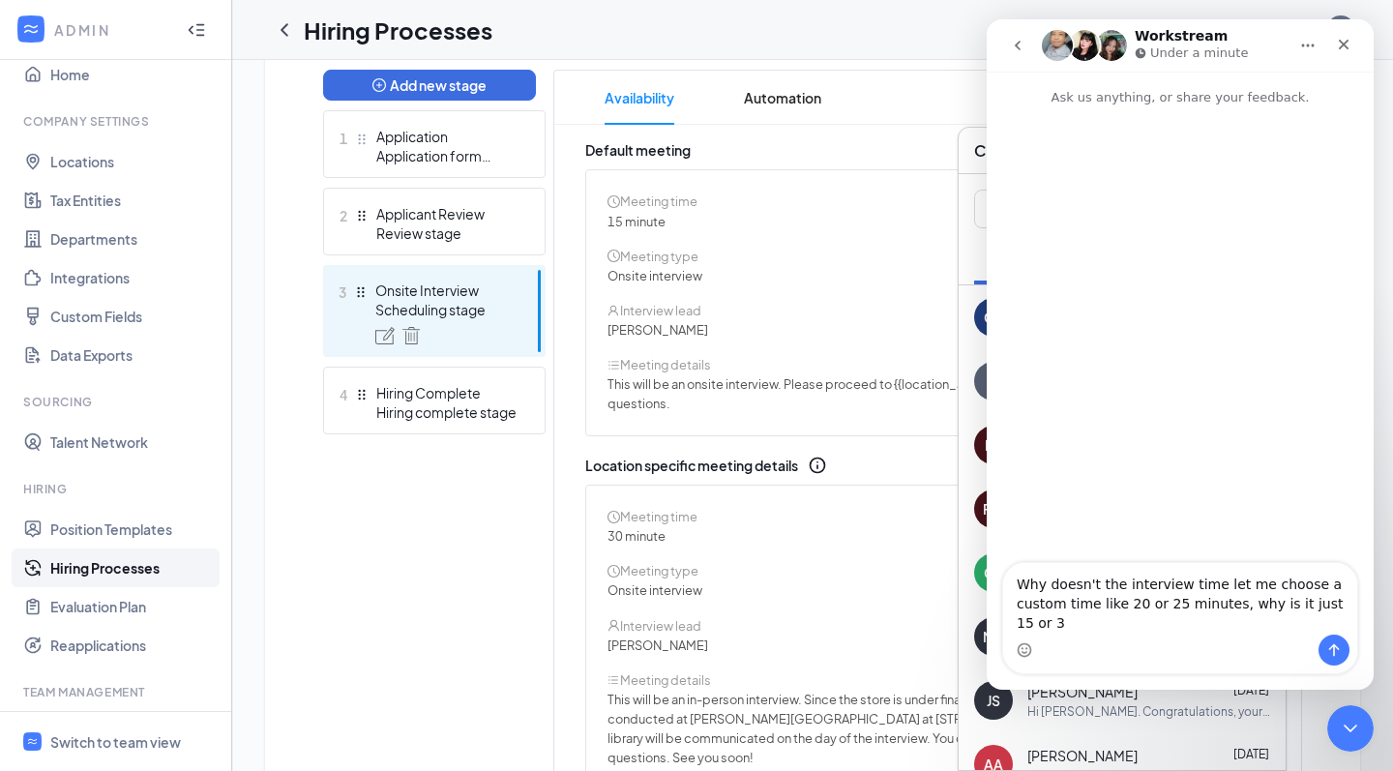
type textarea "Why doesn't the interview time let me choose a custom time like 20 or 25 minute…"
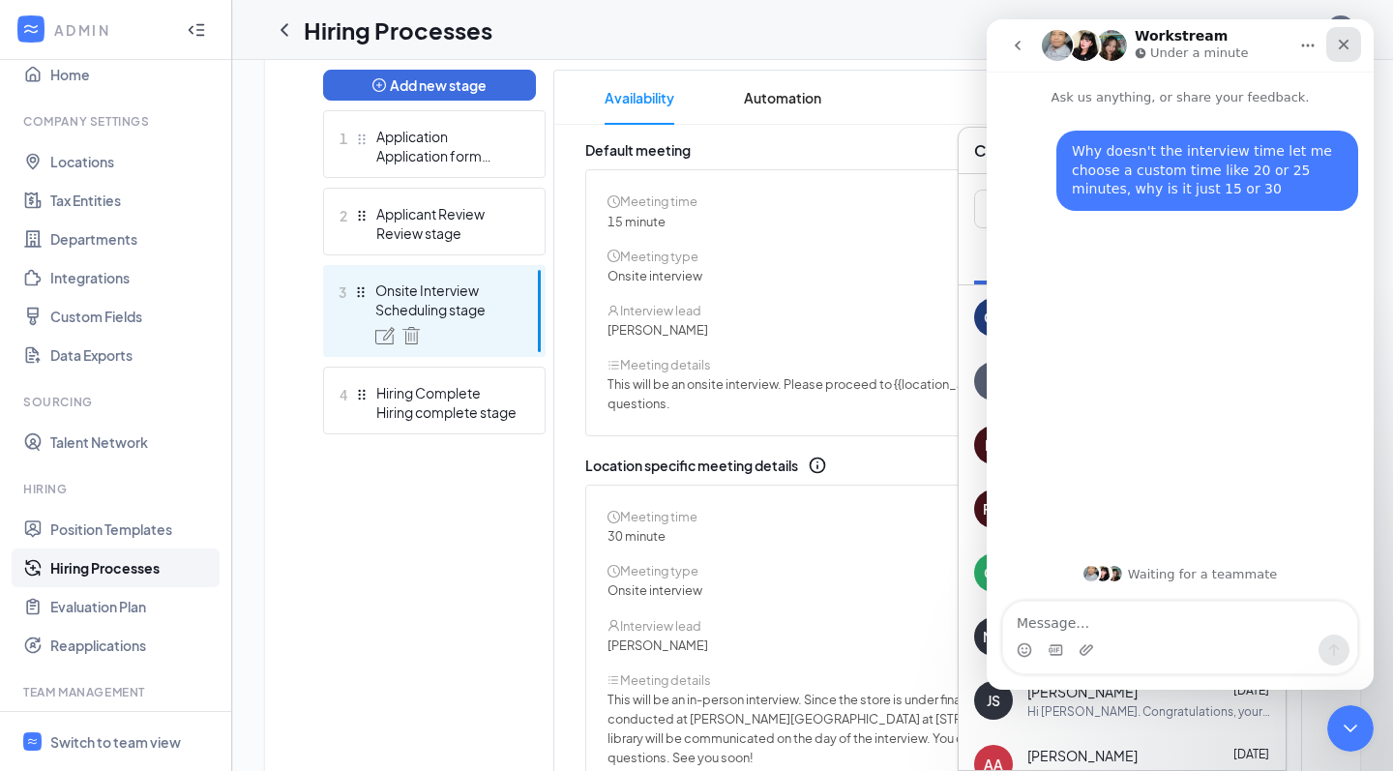
click at [1349, 41] on icon "Close" at bounding box center [1344, 45] width 11 height 11
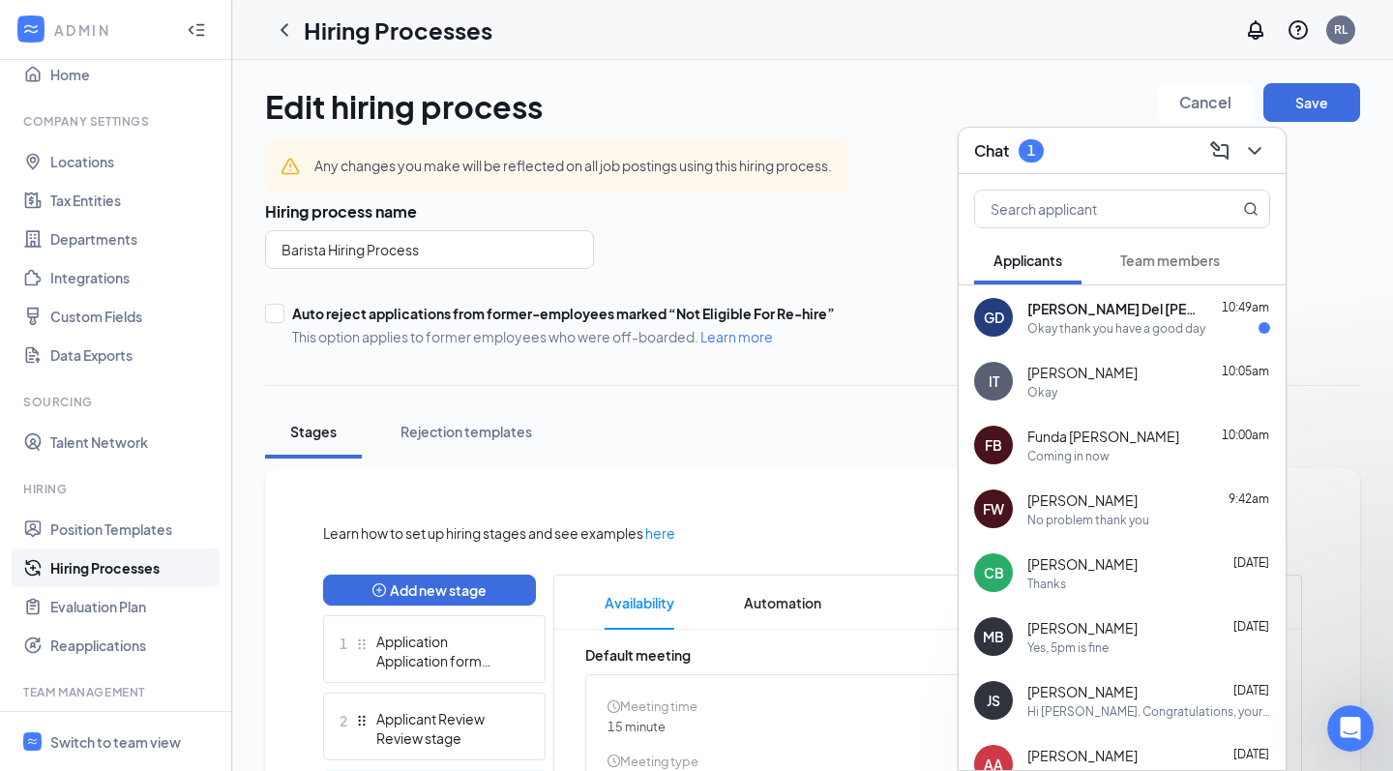
scroll to position [505, 0]
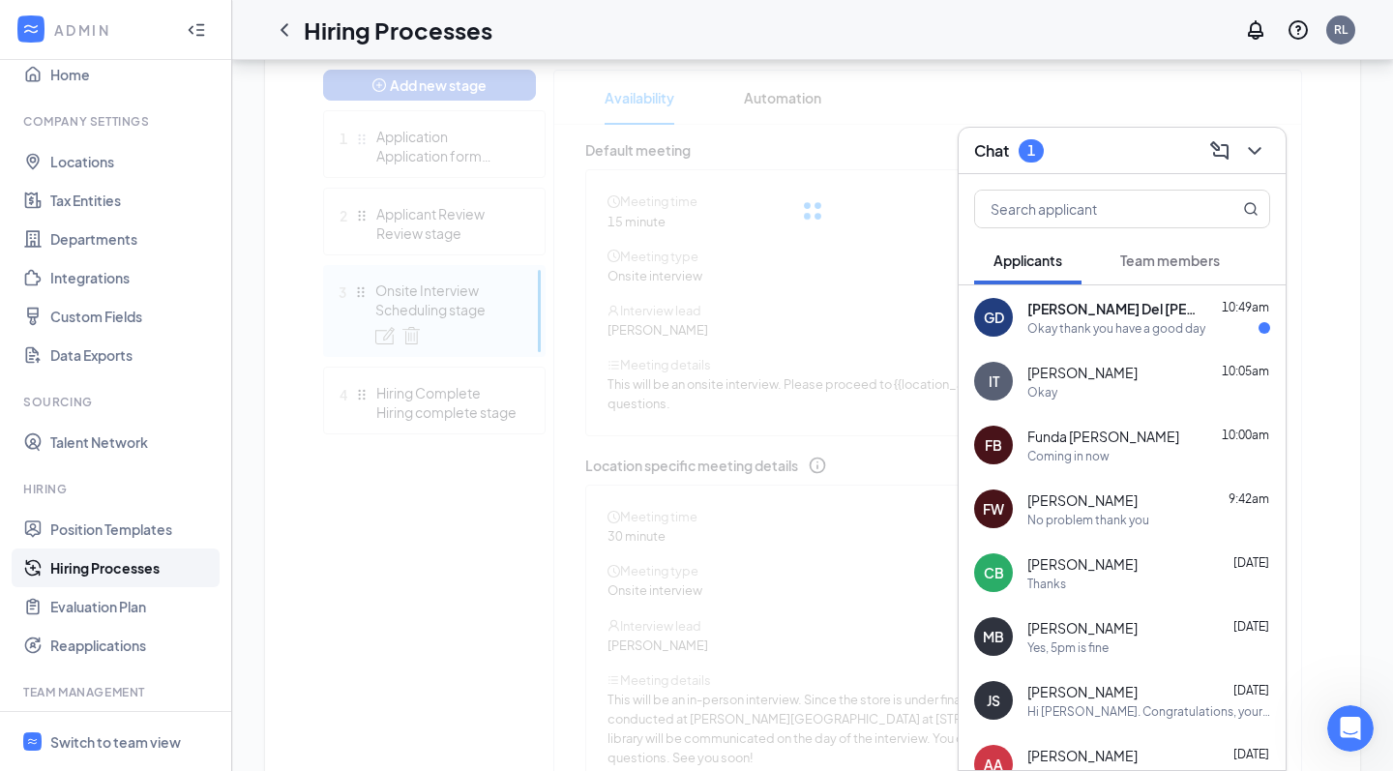
click at [1135, 309] on div "[PERSON_NAME] Del [PERSON_NAME] 10:49am" at bounding box center [1149, 308] width 243 height 19
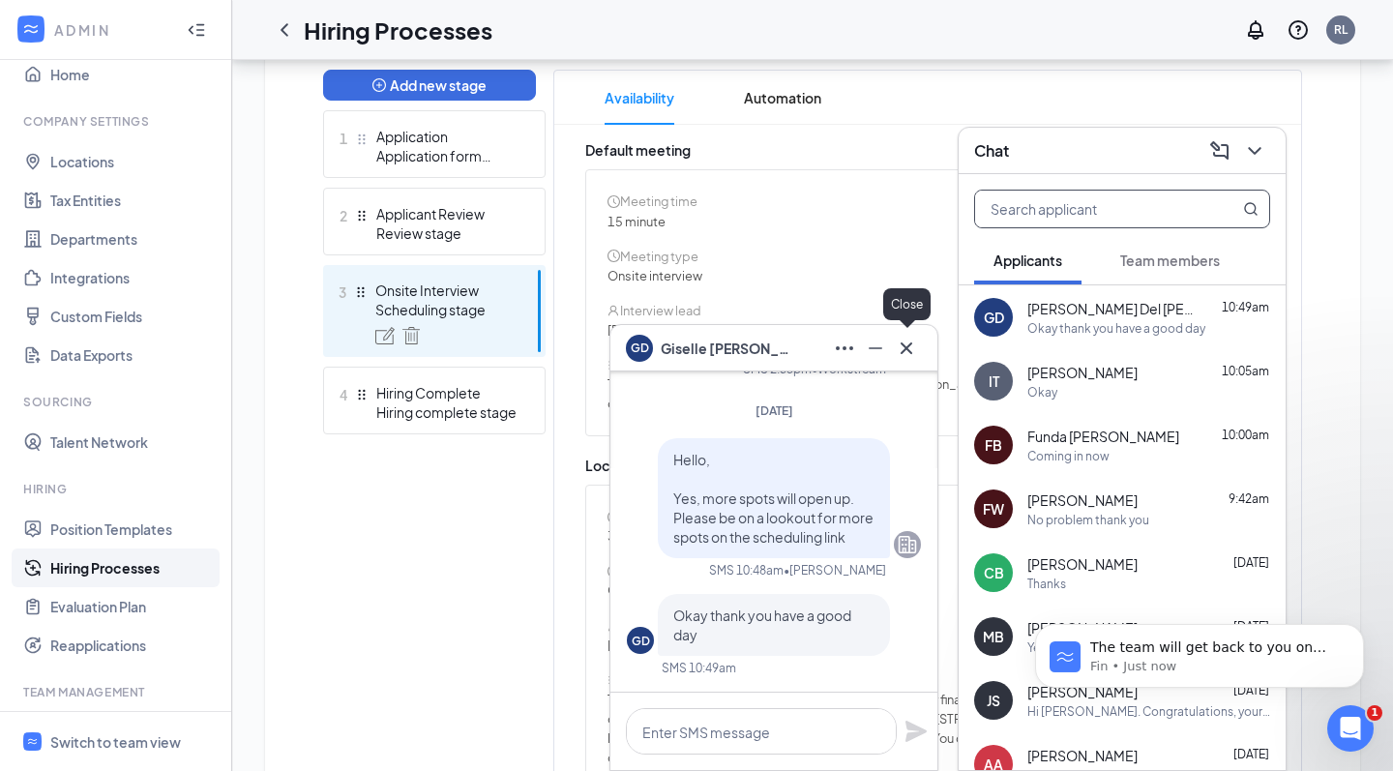
scroll to position [0, 0]
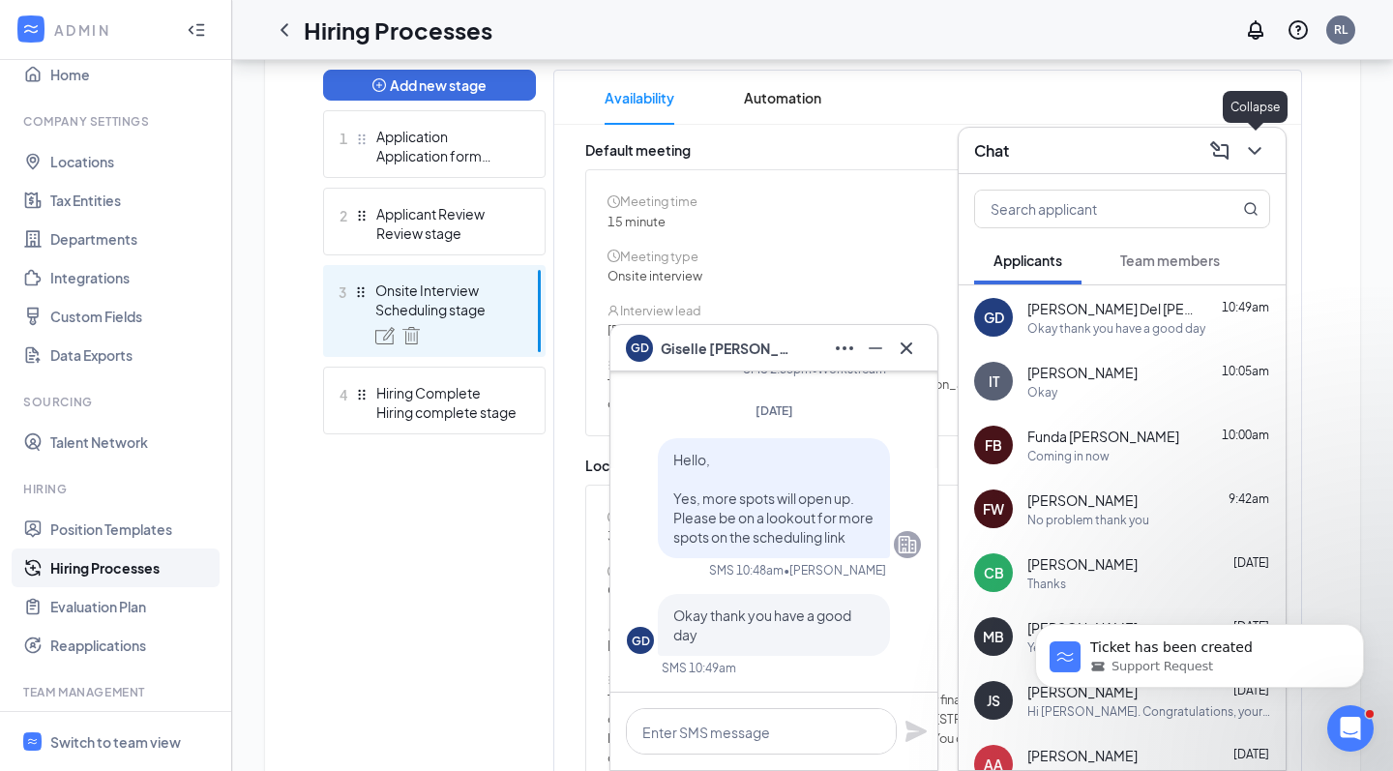
click at [1259, 149] on icon "ChevronDown" at bounding box center [1254, 151] width 13 height 8
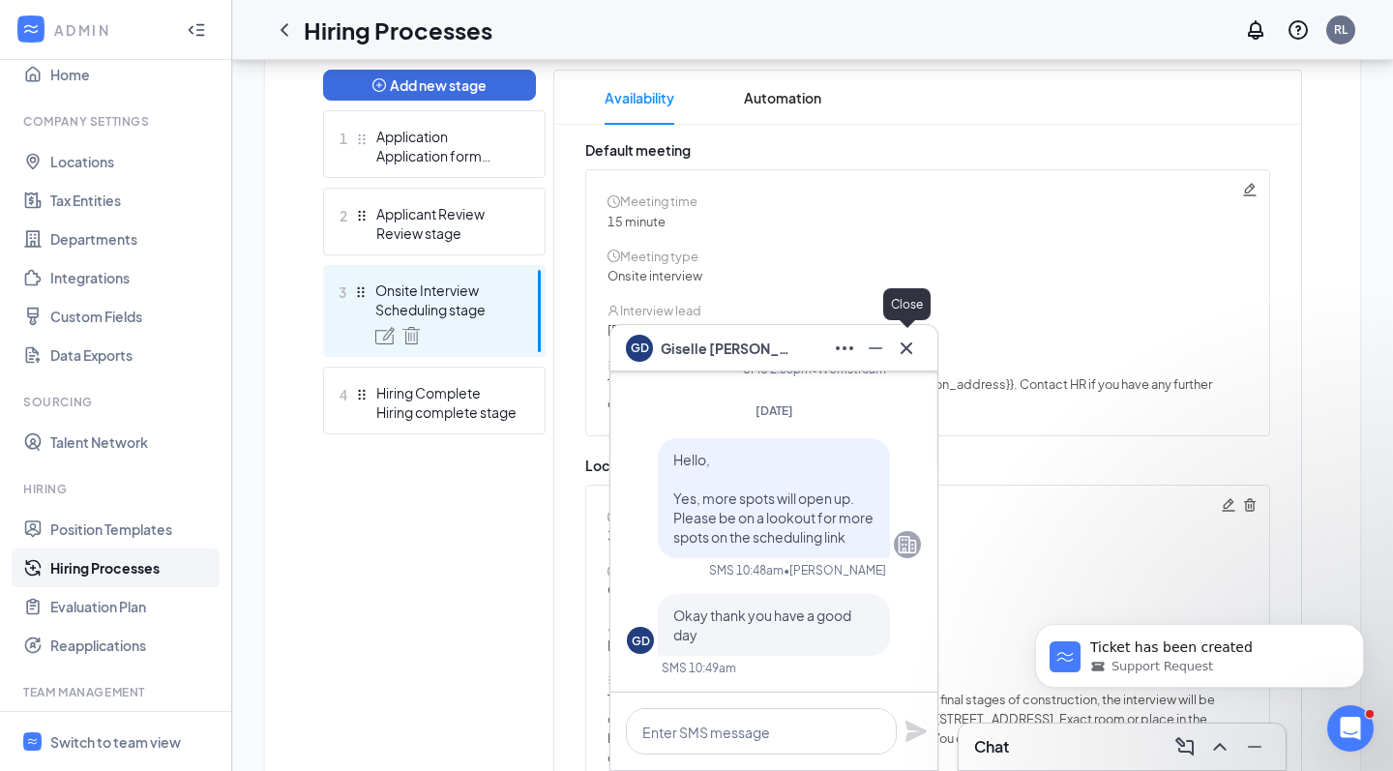
click at [913, 357] on icon "Cross" at bounding box center [906, 348] width 23 height 23
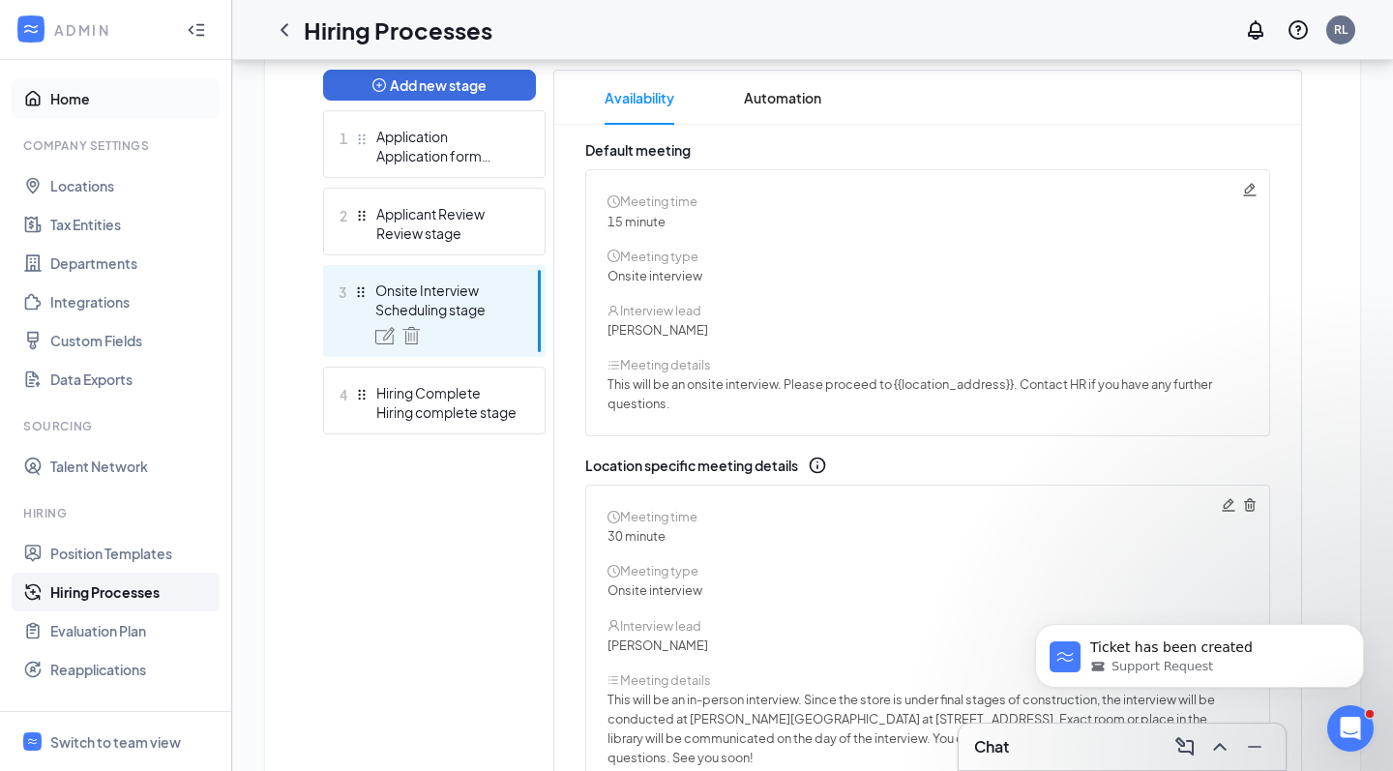
click at [86, 88] on link "Home" at bounding box center [132, 98] width 165 height 39
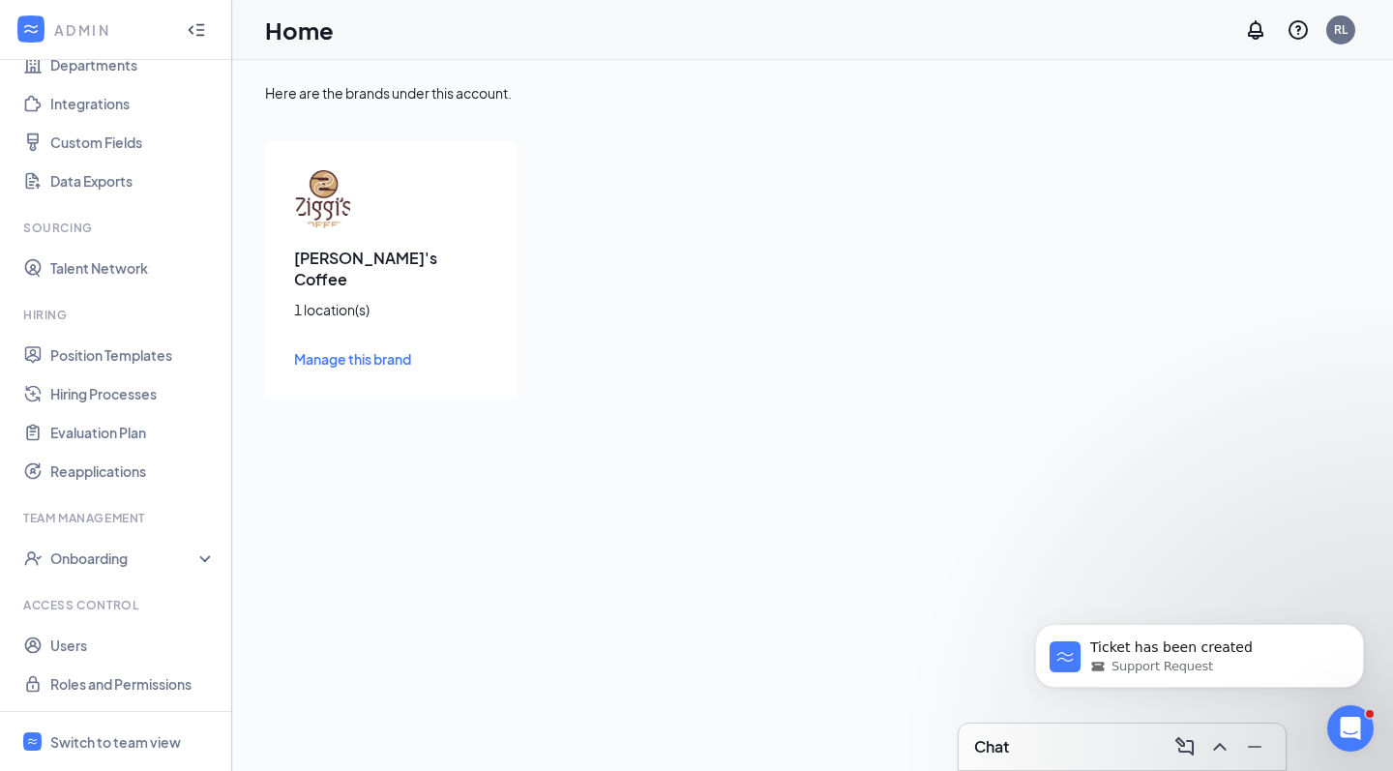
scroll to position [198, 0]
click at [1356, 719] on icon "Open Intercom Messenger" at bounding box center [1348, 726] width 32 height 32
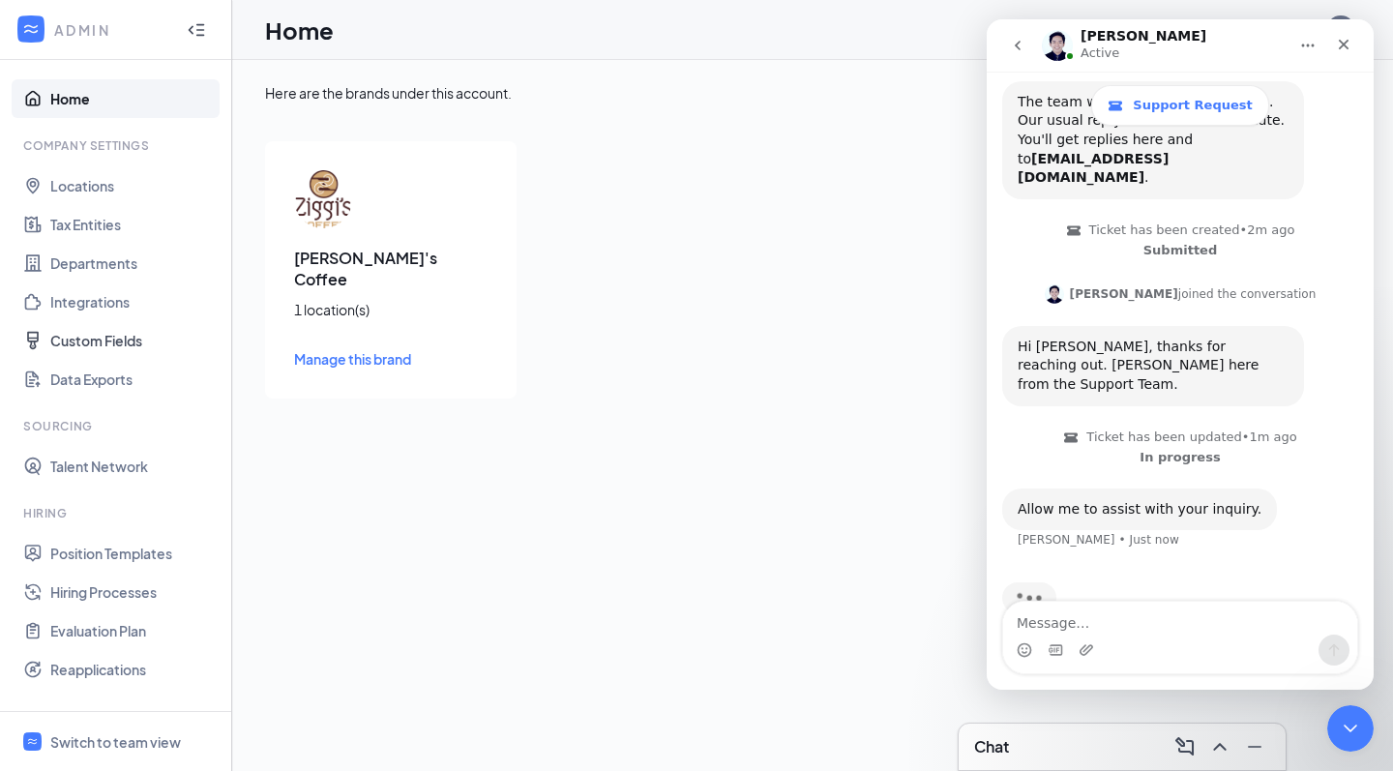
scroll to position [0, 0]
click at [98, 116] on link "Home" at bounding box center [132, 98] width 165 height 39
click at [100, 103] on link "Home" at bounding box center [132, 98] width 165 height 39
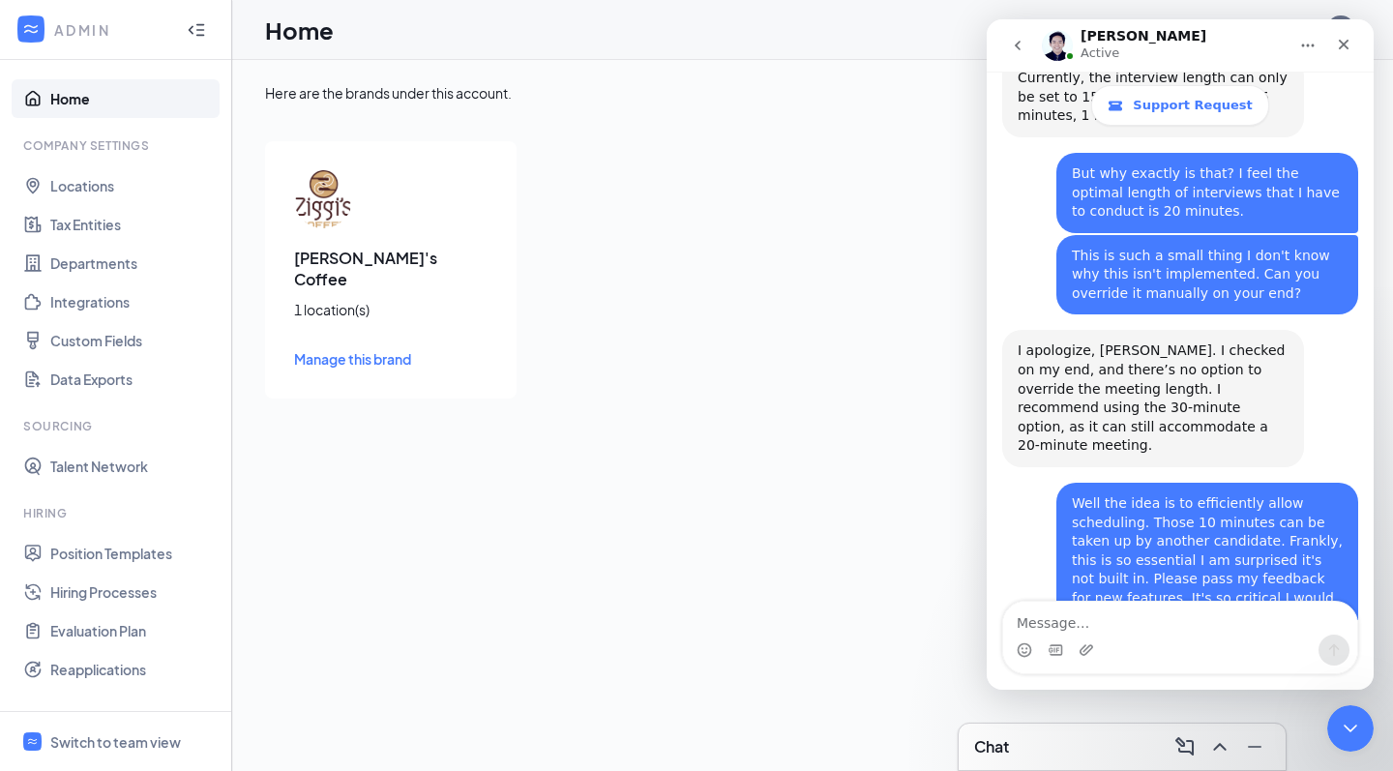
scroll to position [965, 0]
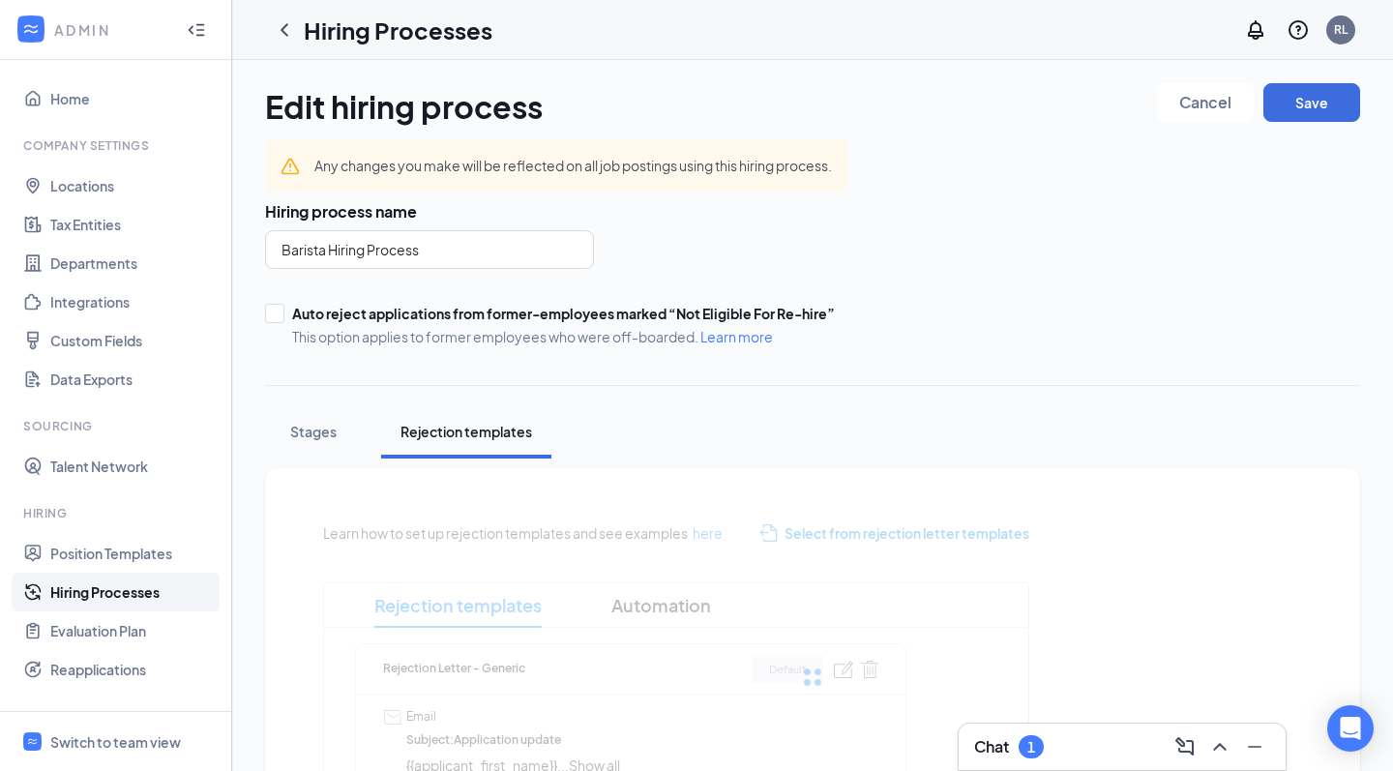
click at [1057, 758] on div "Chat 1" at bounding box center [1122, 746] width 296 height 31
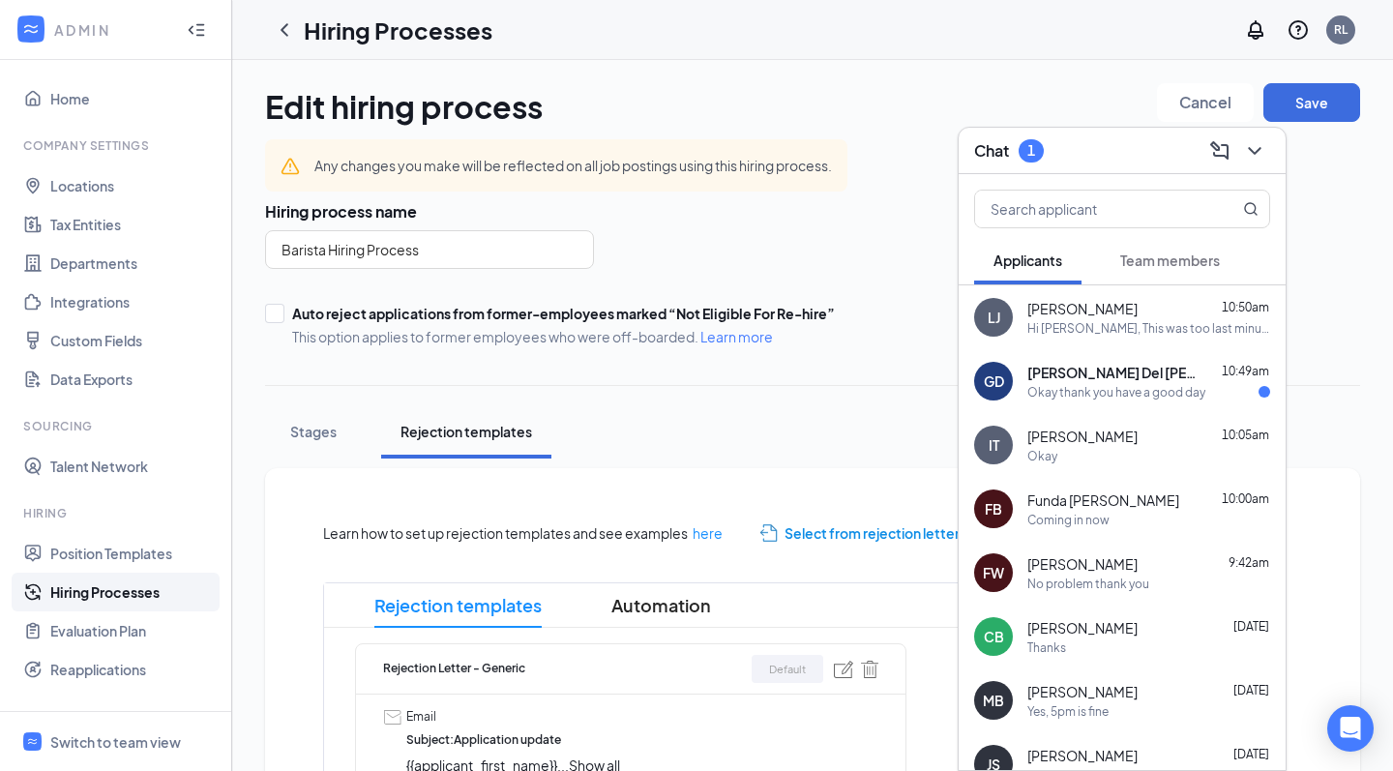
click at [1265, 142] on icon "ChevronDown" at bounding box center [1254, 150] width 23 height 23
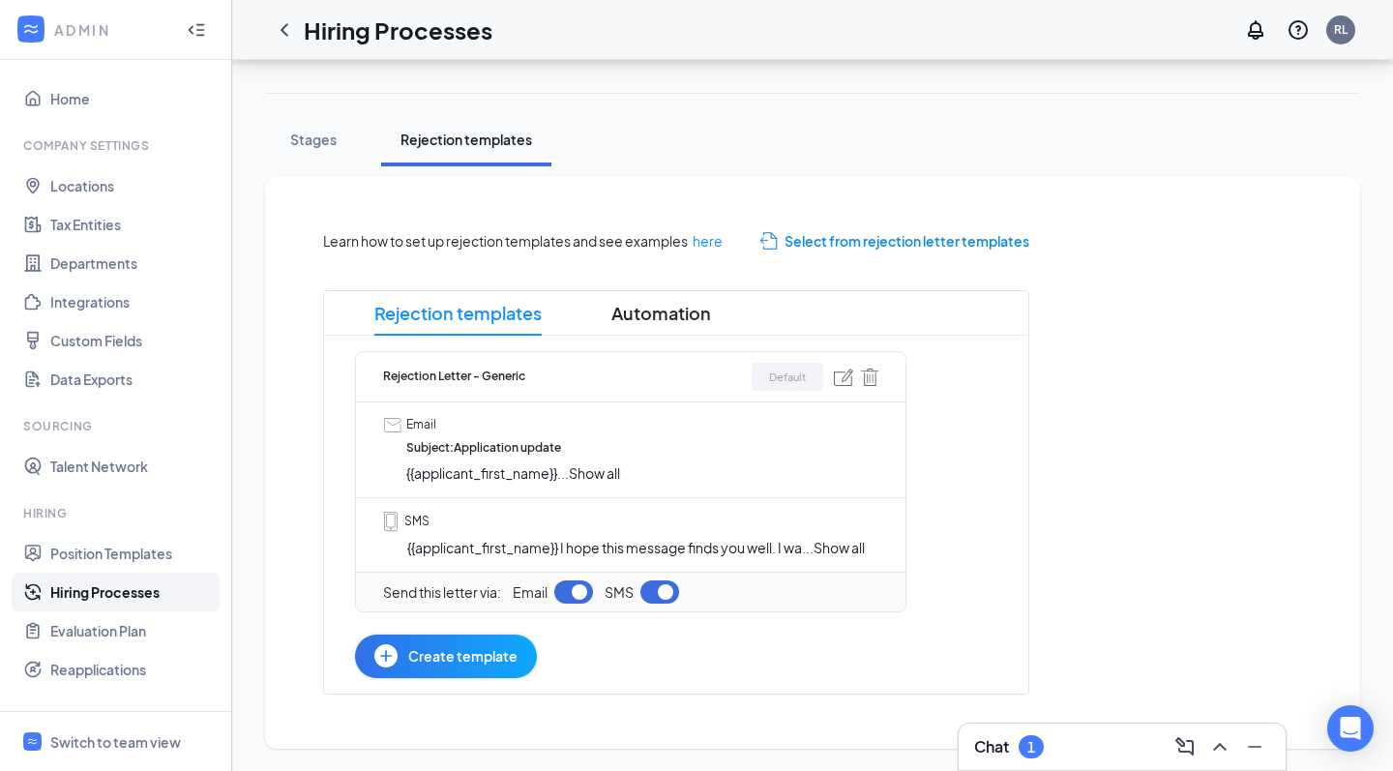
scroll to position [291, 0]
click at [840, 541] on span "Show all" at bounding box center [839, 548] width 51 height 17
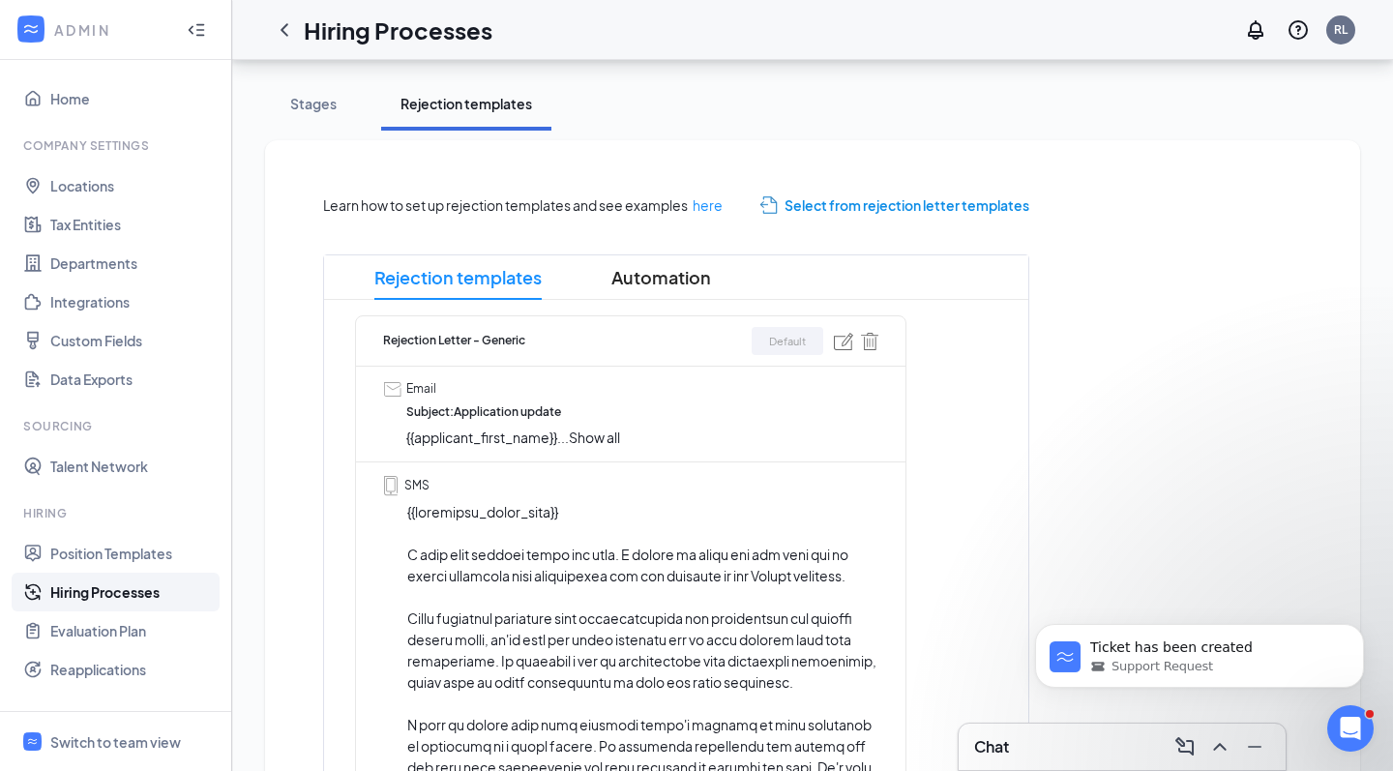
scroll to position [520, 0]
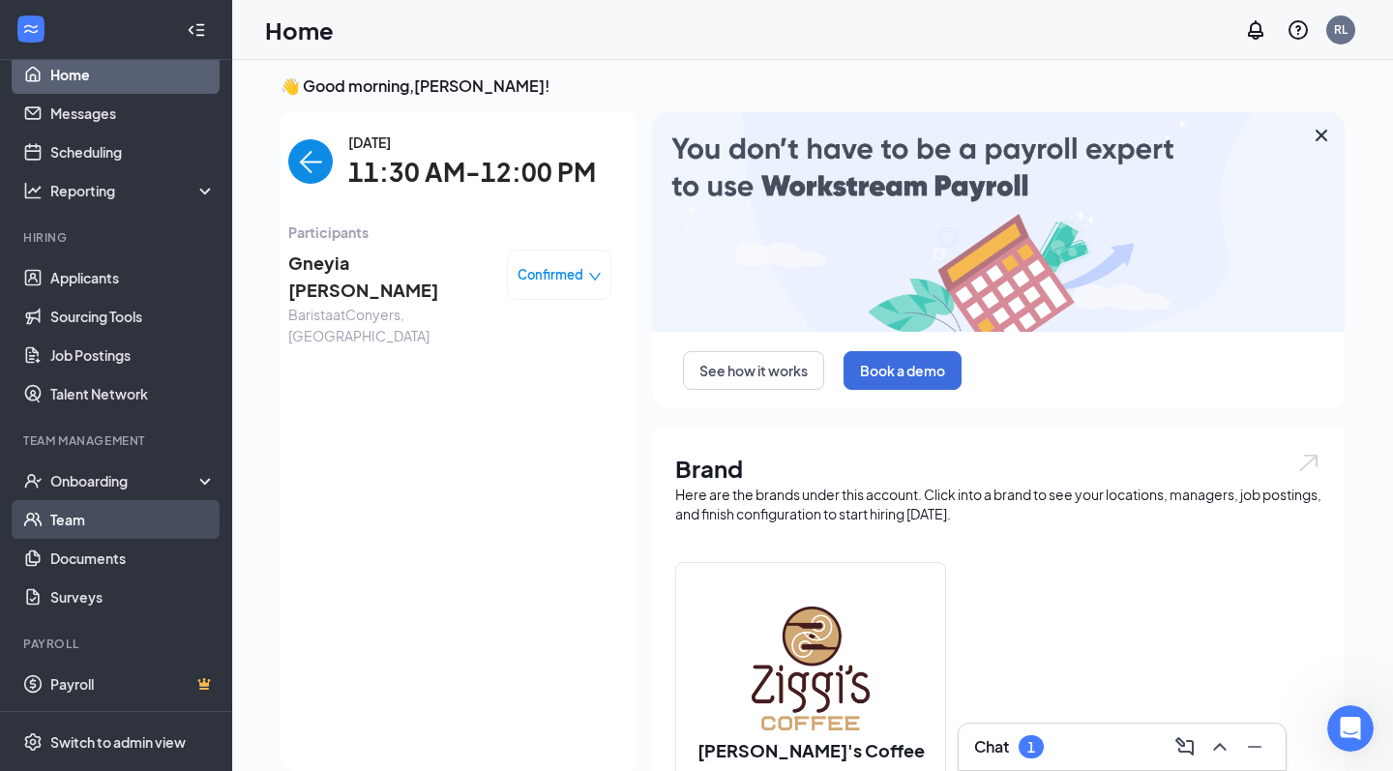
scroll to position [19, 0]
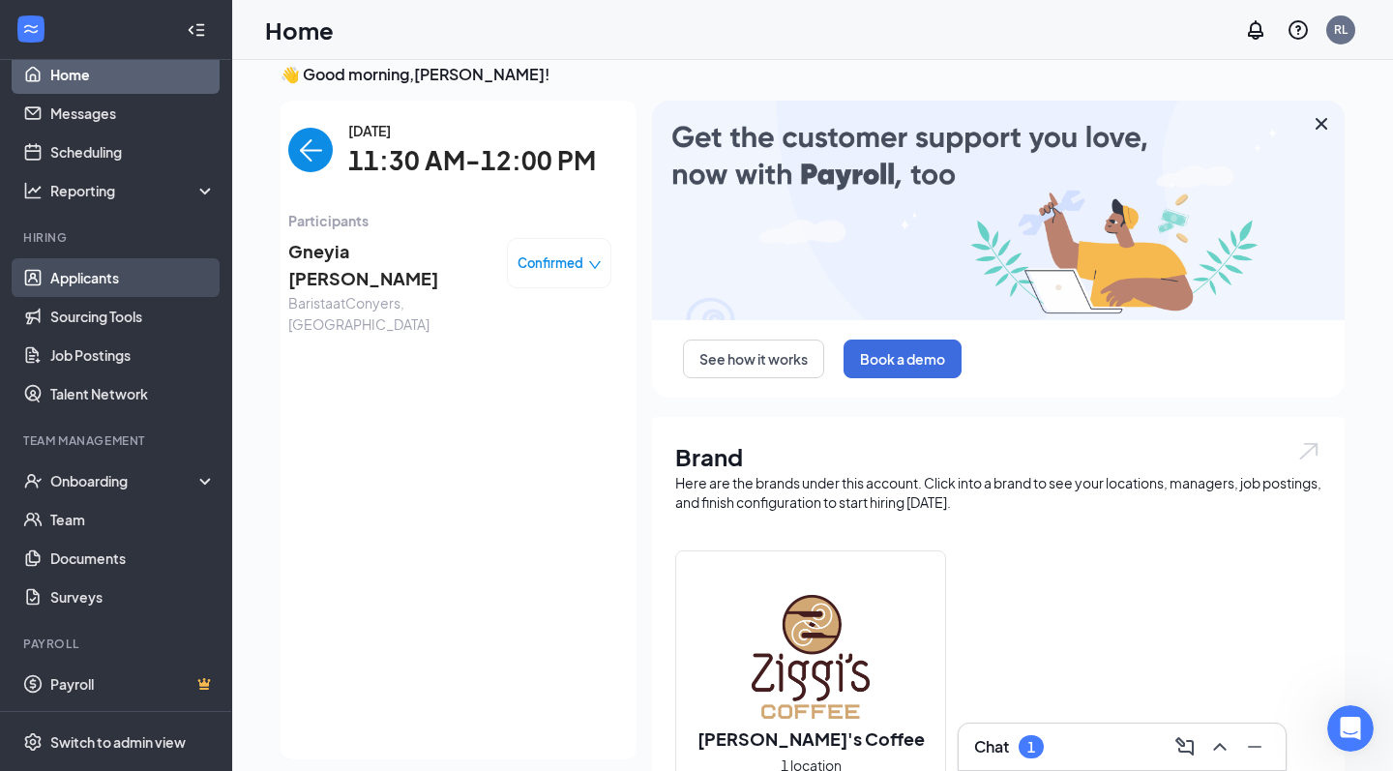
click at [112, 282] on link "Applicants" at bounding box center [132, 277] width 165 height 39
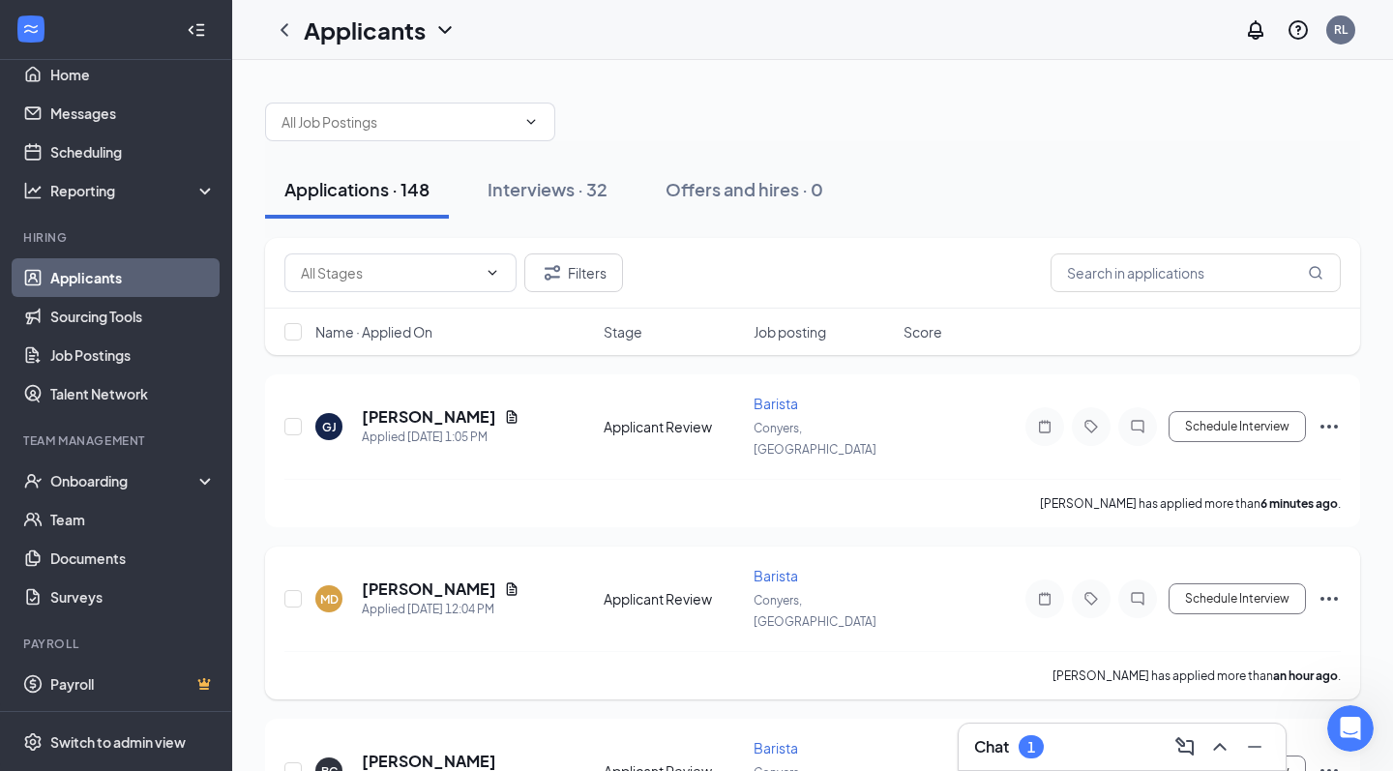
scroll to position [337, 0]
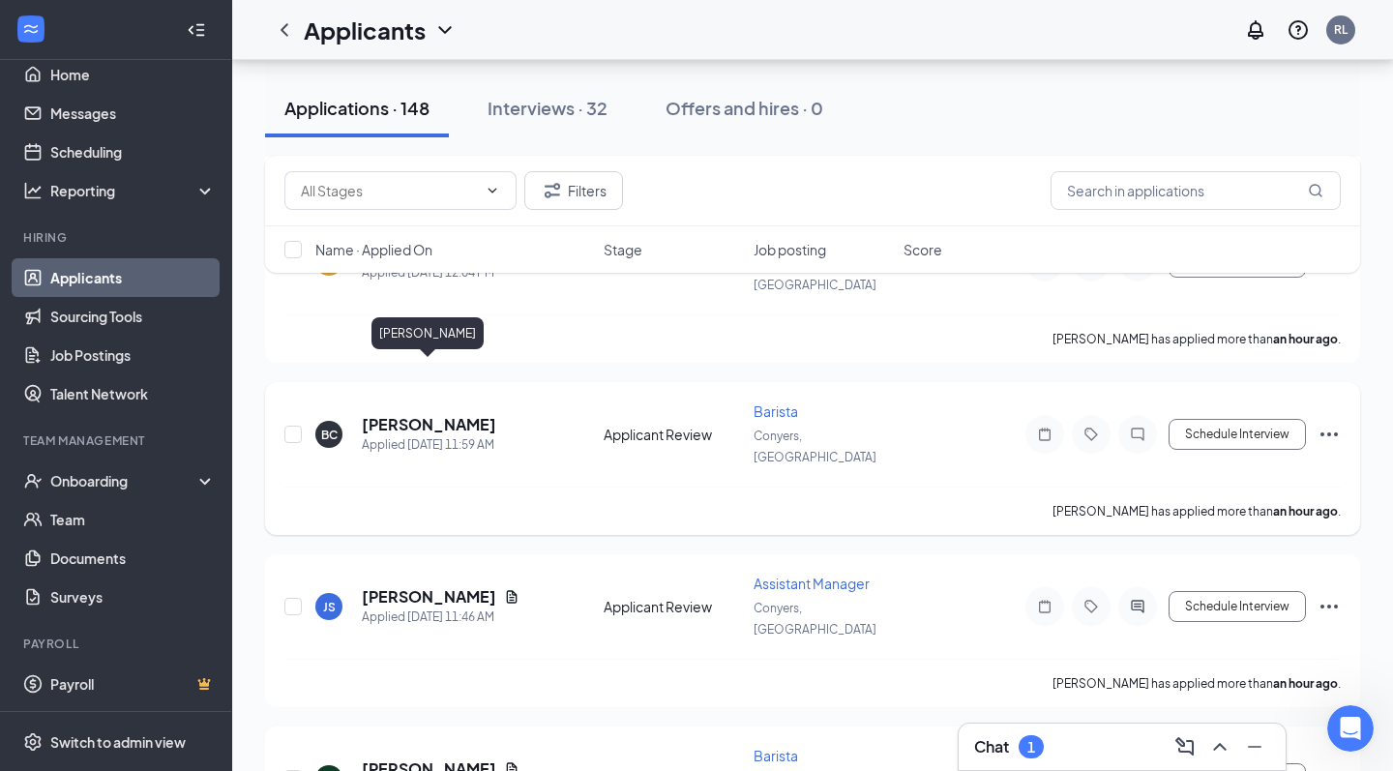
click at [400, 414] on h5 "[PERSON_NAME]" at bounding box center [429, 424] width 134 height 21
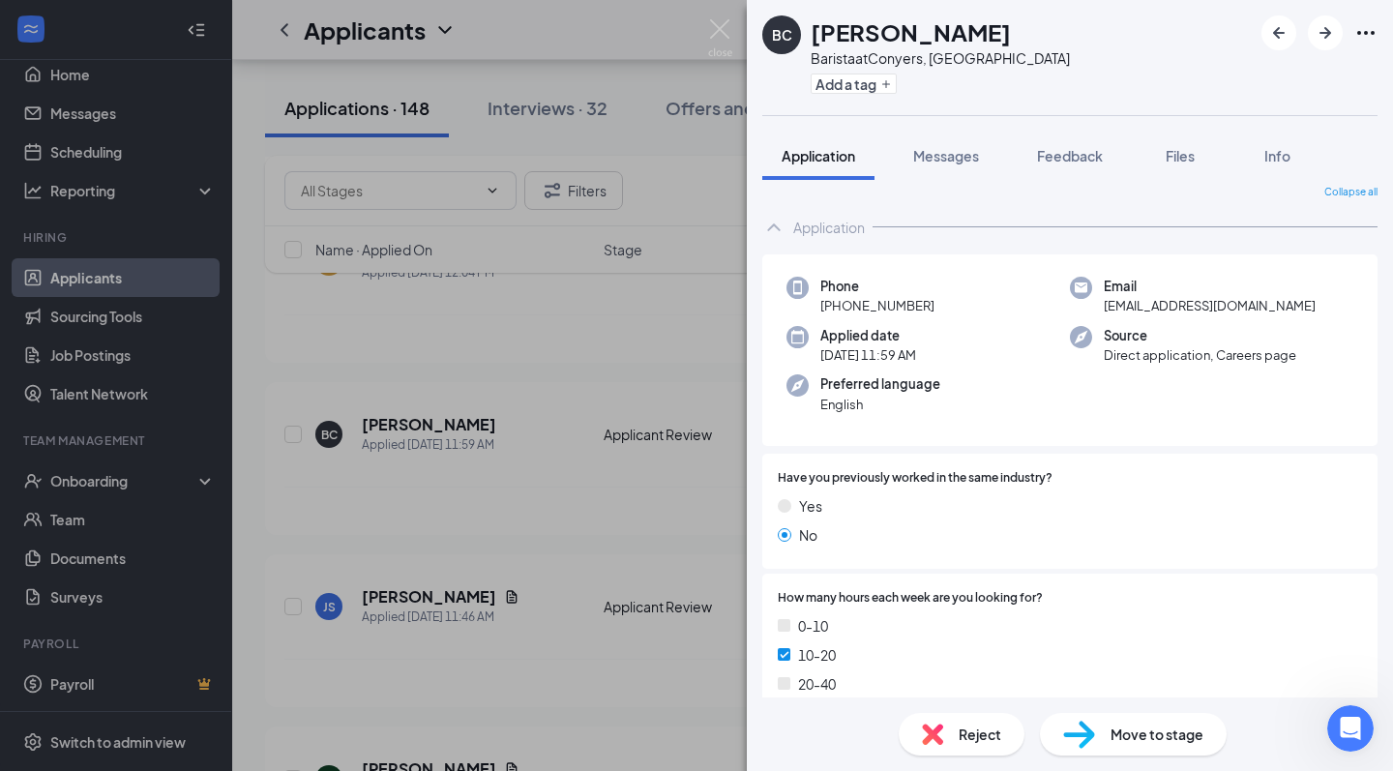
scroll to position [16, 0]
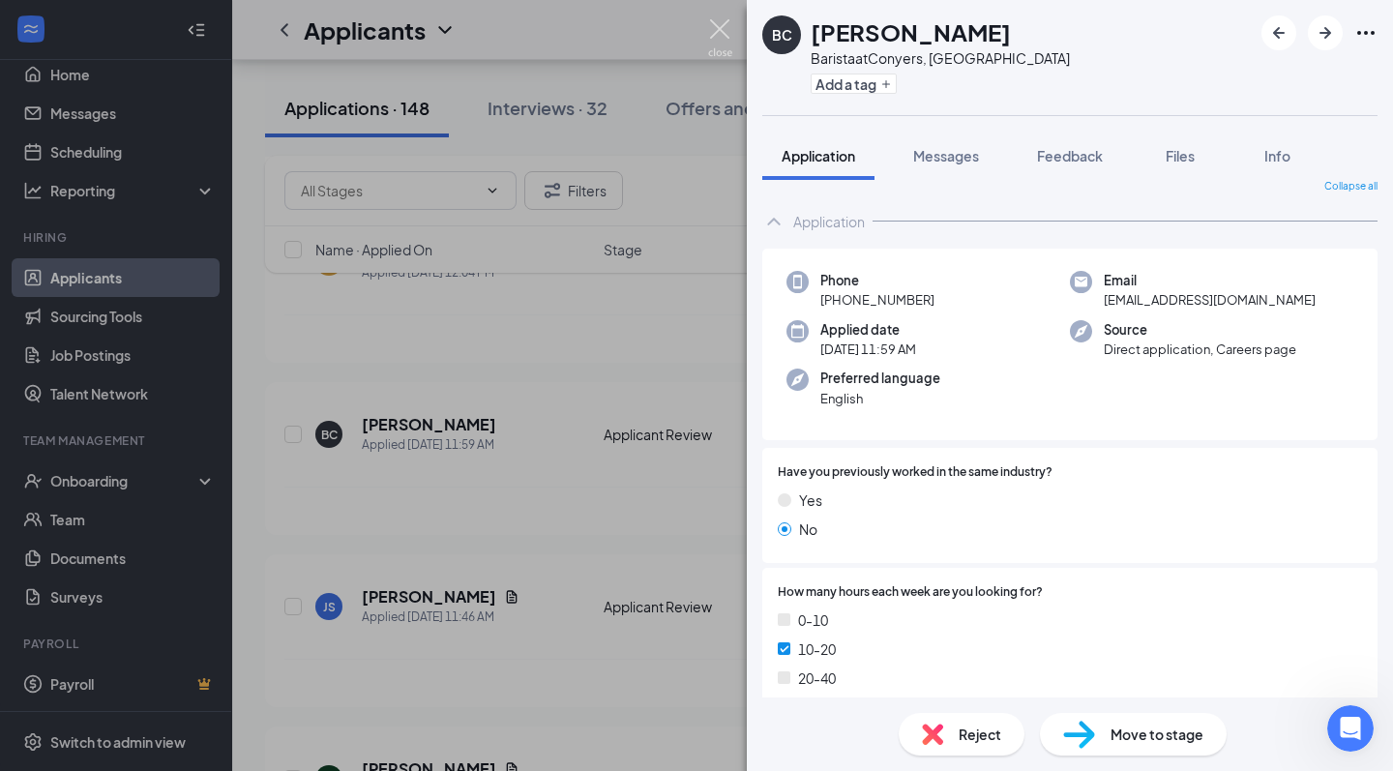
click at [728, 29] on img at bounding box center [720, 38] width 24 height 38
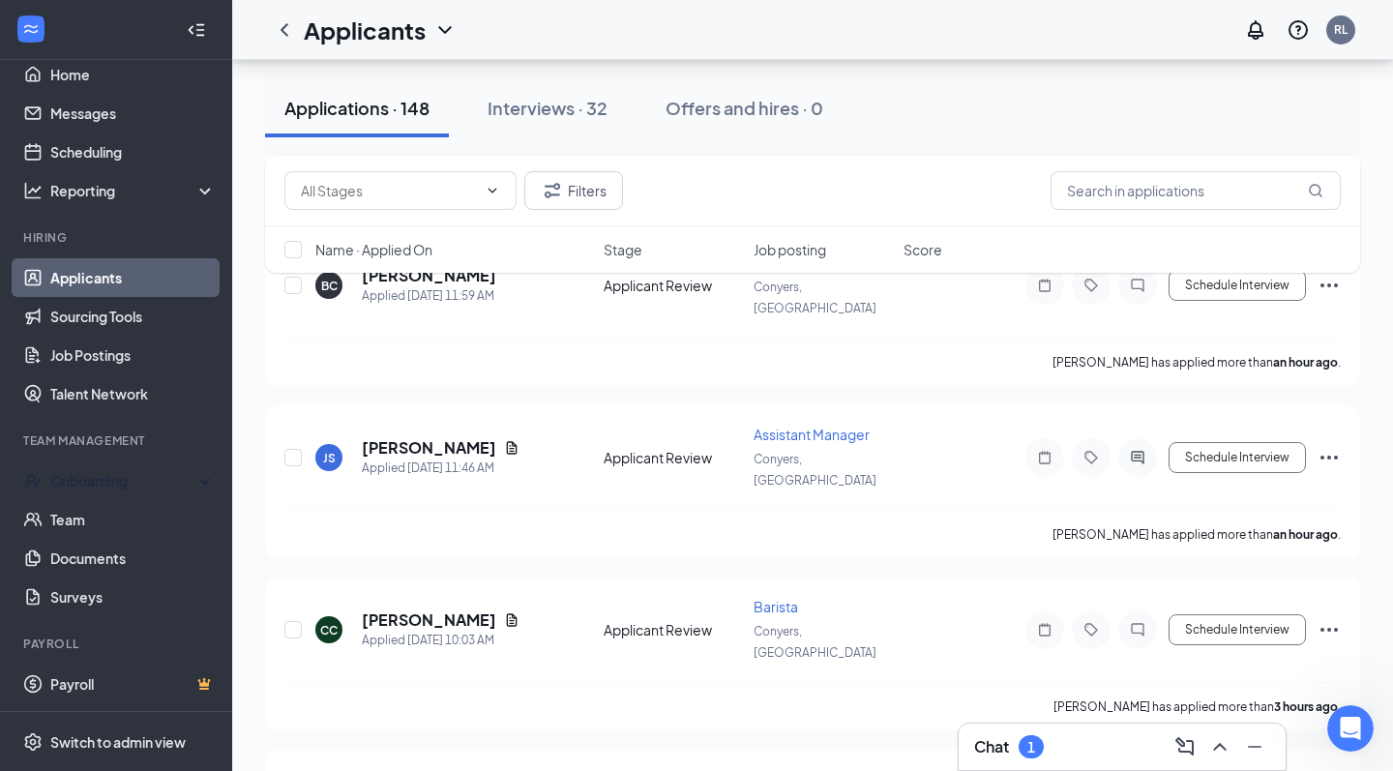
scroll to position [487, 0]
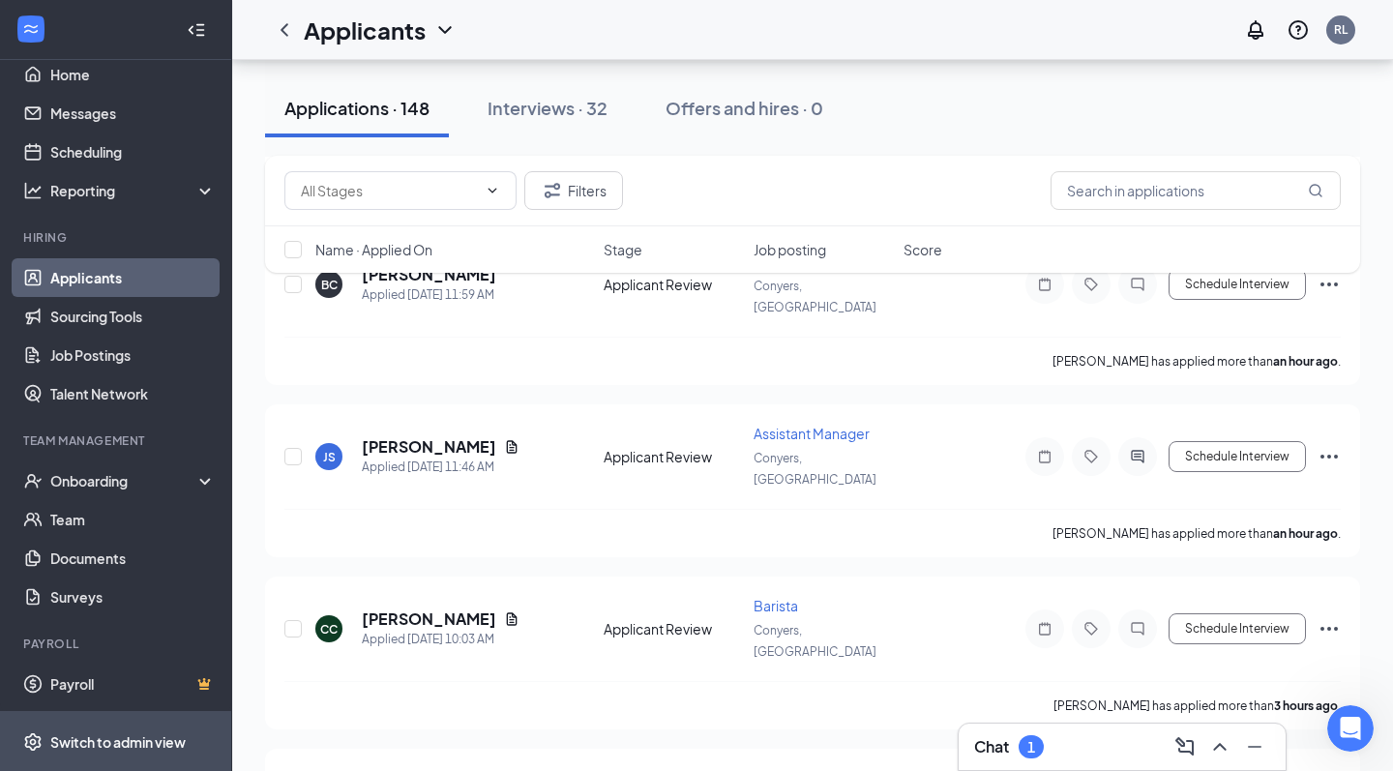
click at [116, 738] on div "Switch to admin view" at bounding box center [117, 741] width 135 height 19
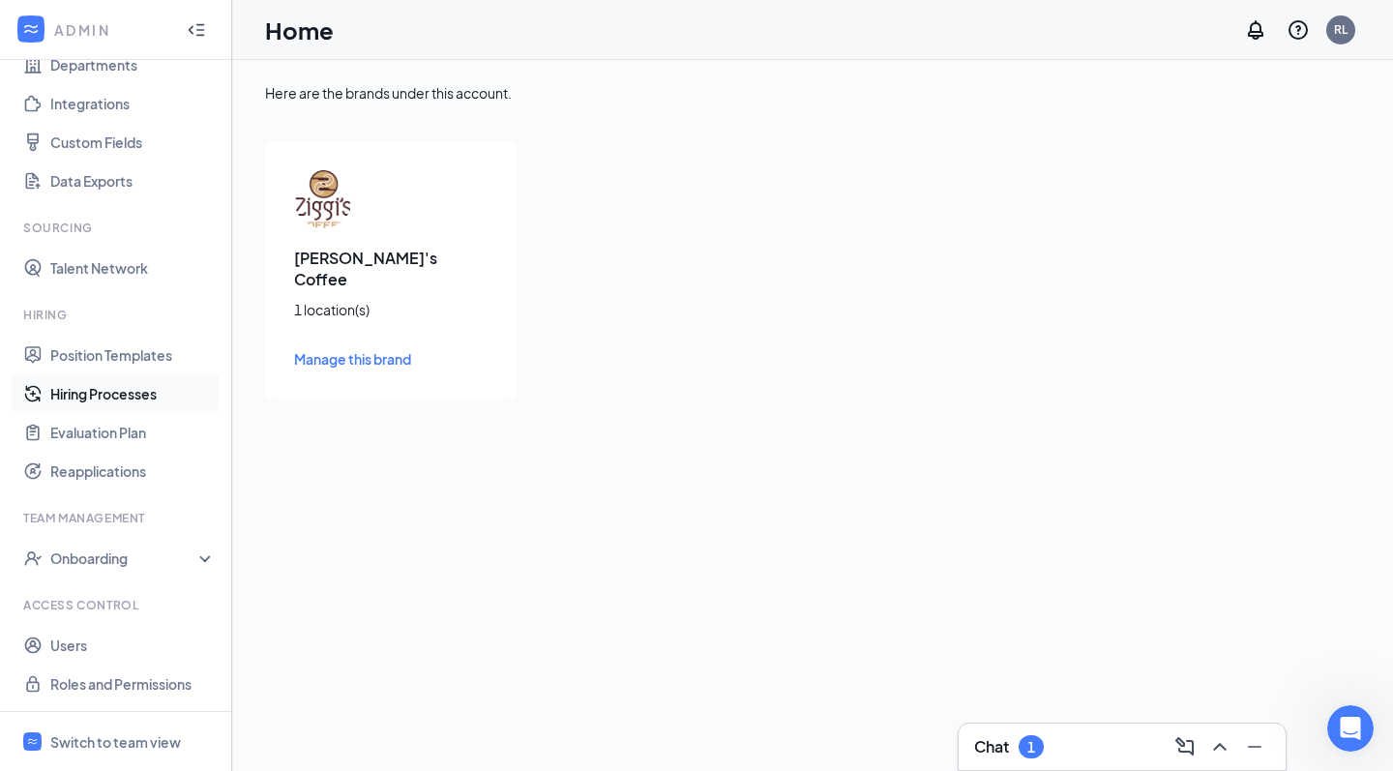
scroll to position [198, 0]
click at [162, 360] on link "Position Templates" at bounding box center [132, 355] width 165 height 39
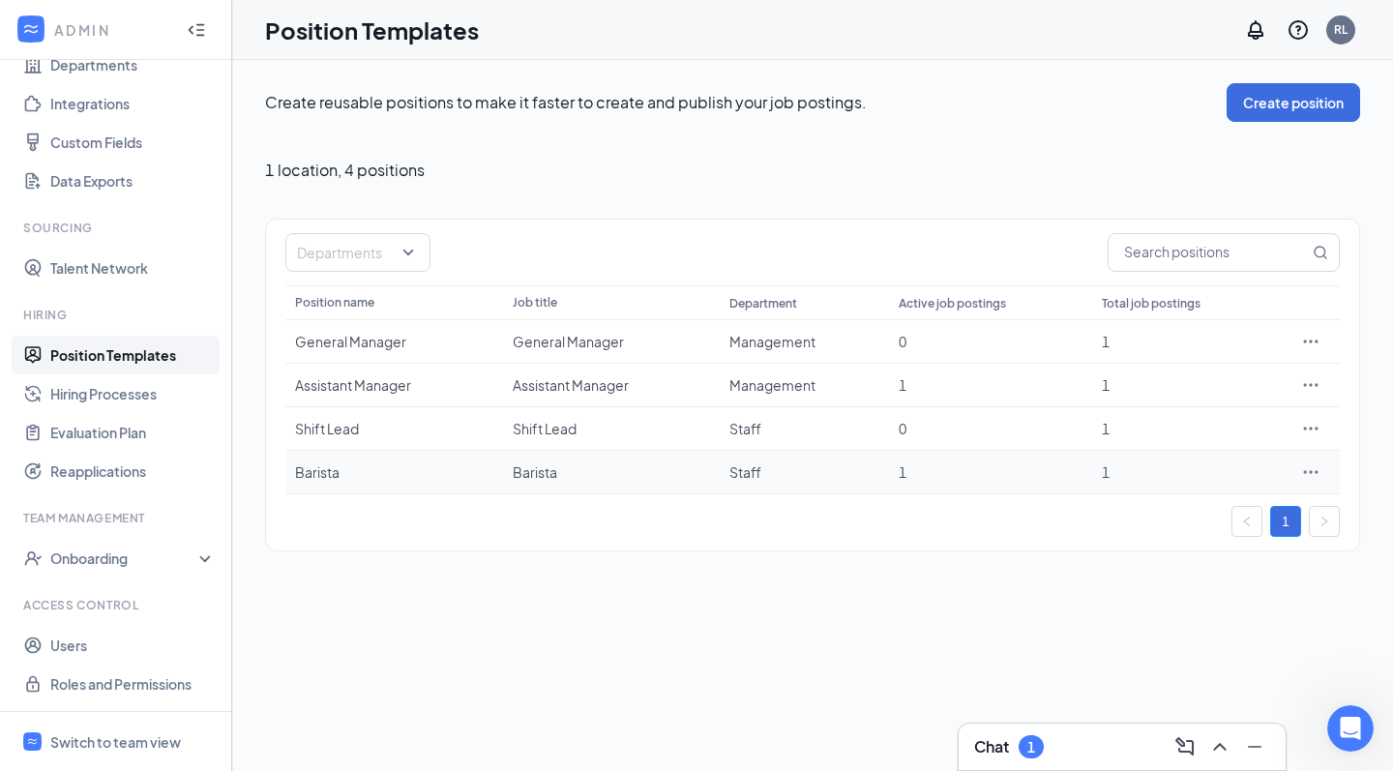
click at [1311, 466] on icon "Ellipses" at bounding box center [1310, 471] width 19 height 19
click at [1180, 501] on span "Edit" at bounding box center [1222, 511] width 166 height 21
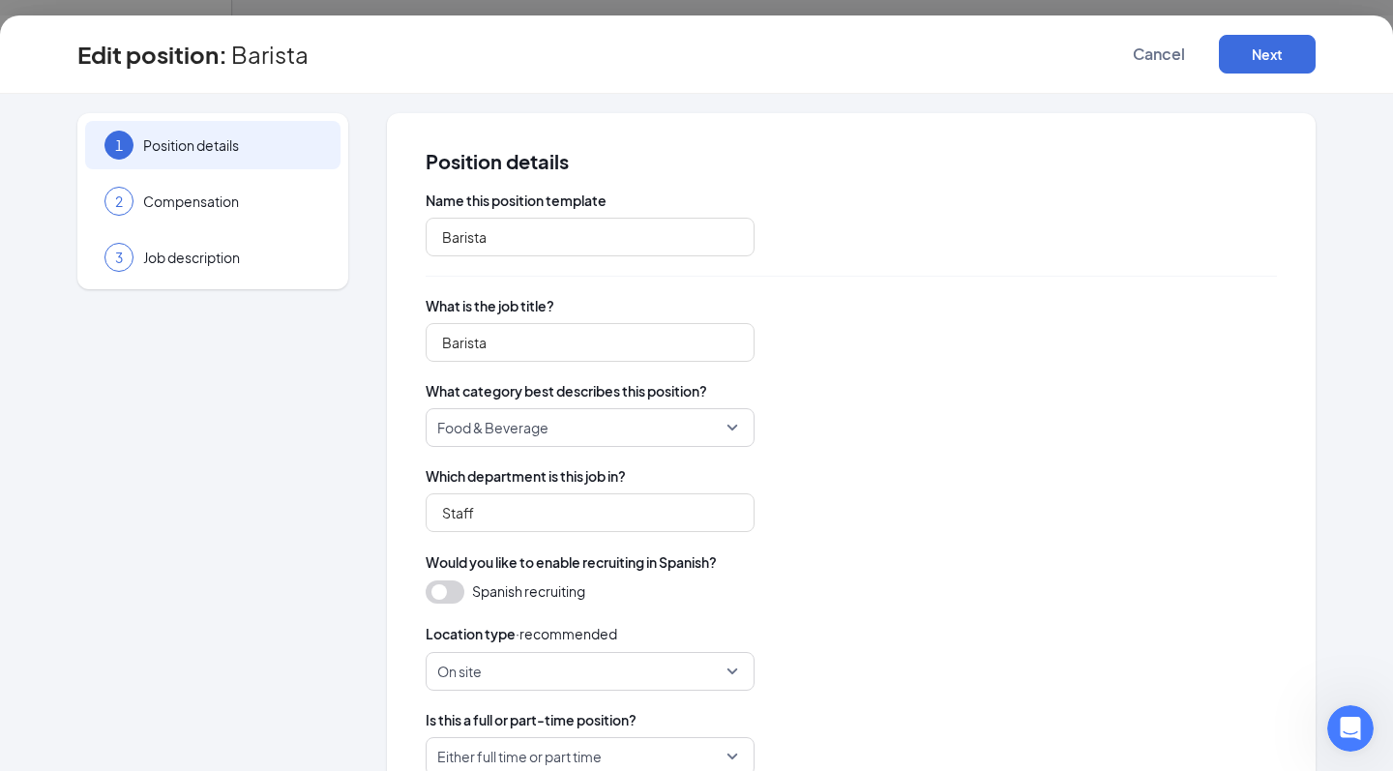
type input "Barista"
type input "Staff"
click at [216, 207] on span "Compensation" at bounding box center [232, 201] width 178 height 19
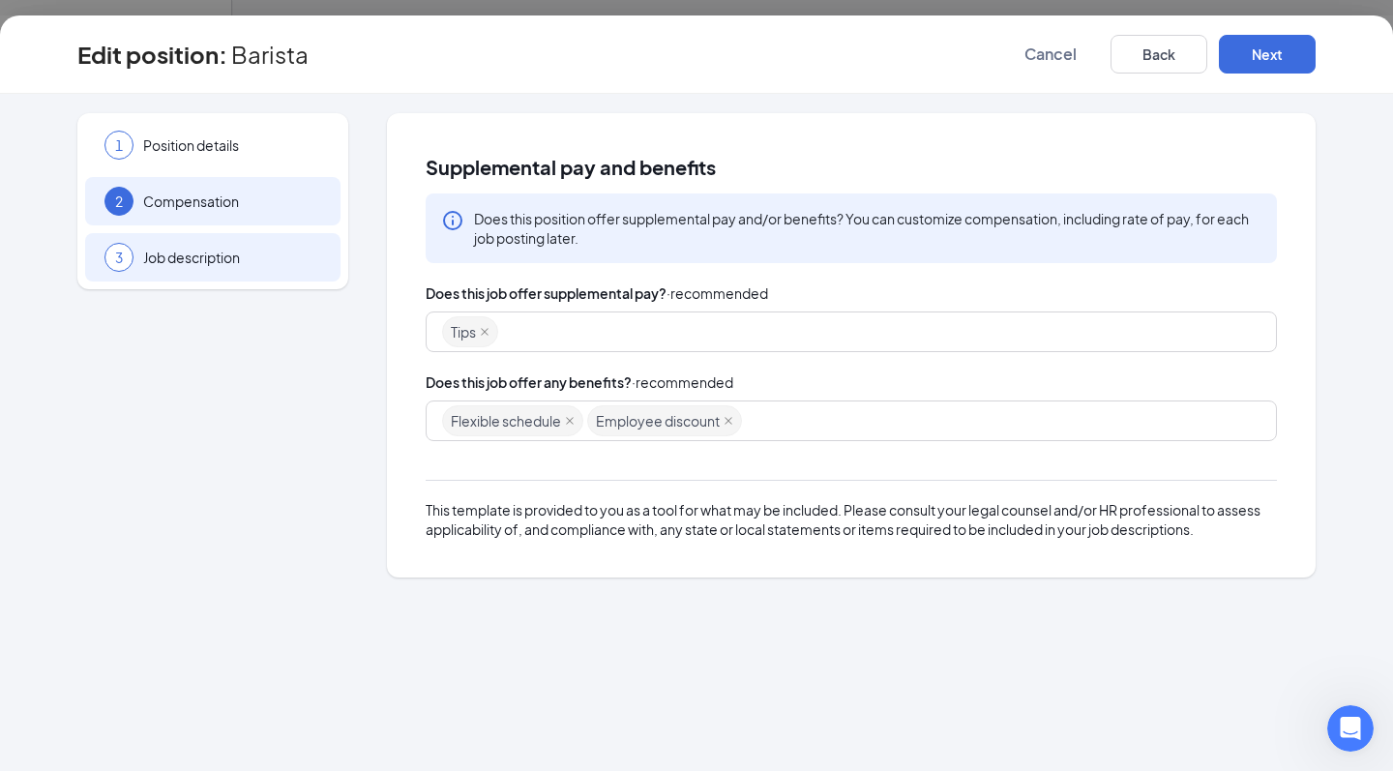
click at [232, 251] on span "Job description" at bounding box center [232, 257] width 178 height 19
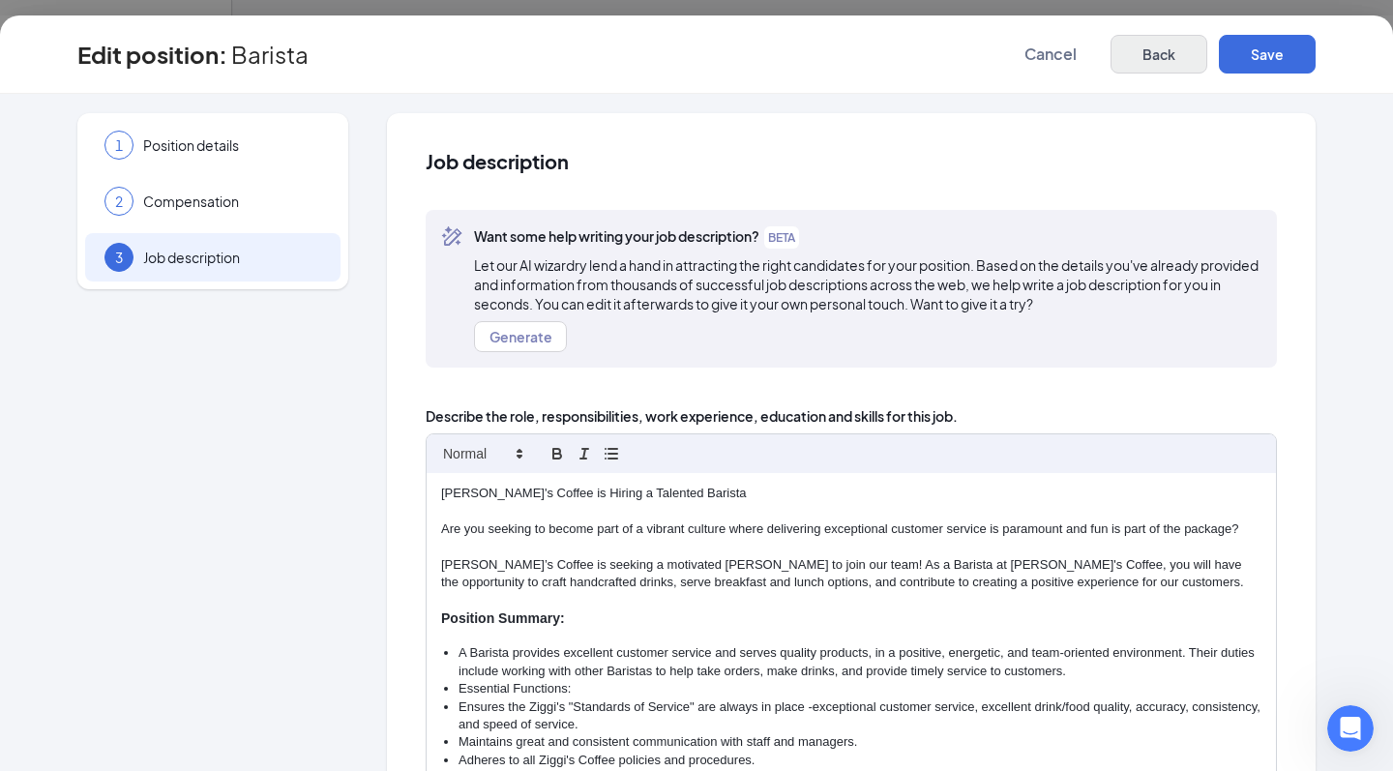
click at [1134, 61] on button "Back" at bounding box center [1159, 54] width 97 height 39
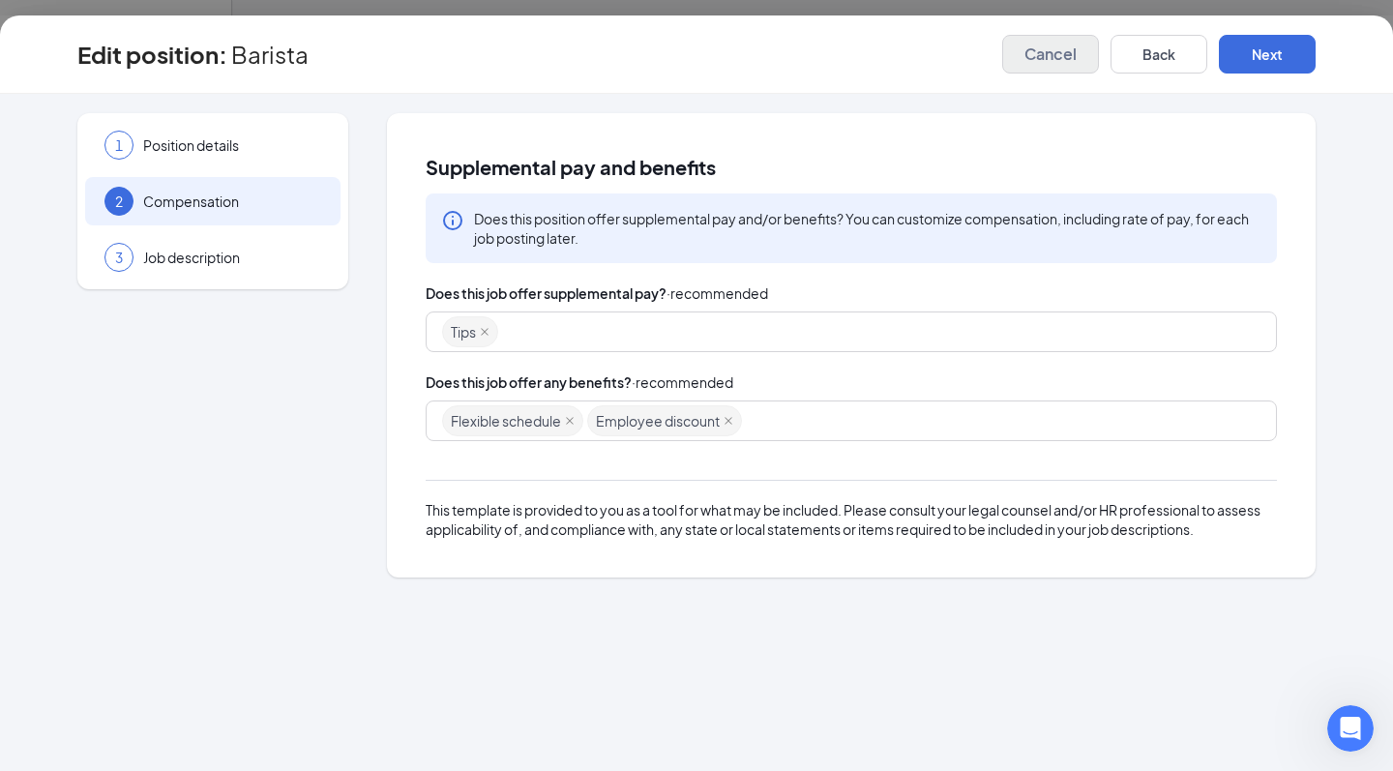
click at [1022, 56] on button "Cancel" at bounding box center [1050, 54] width 97 height 39
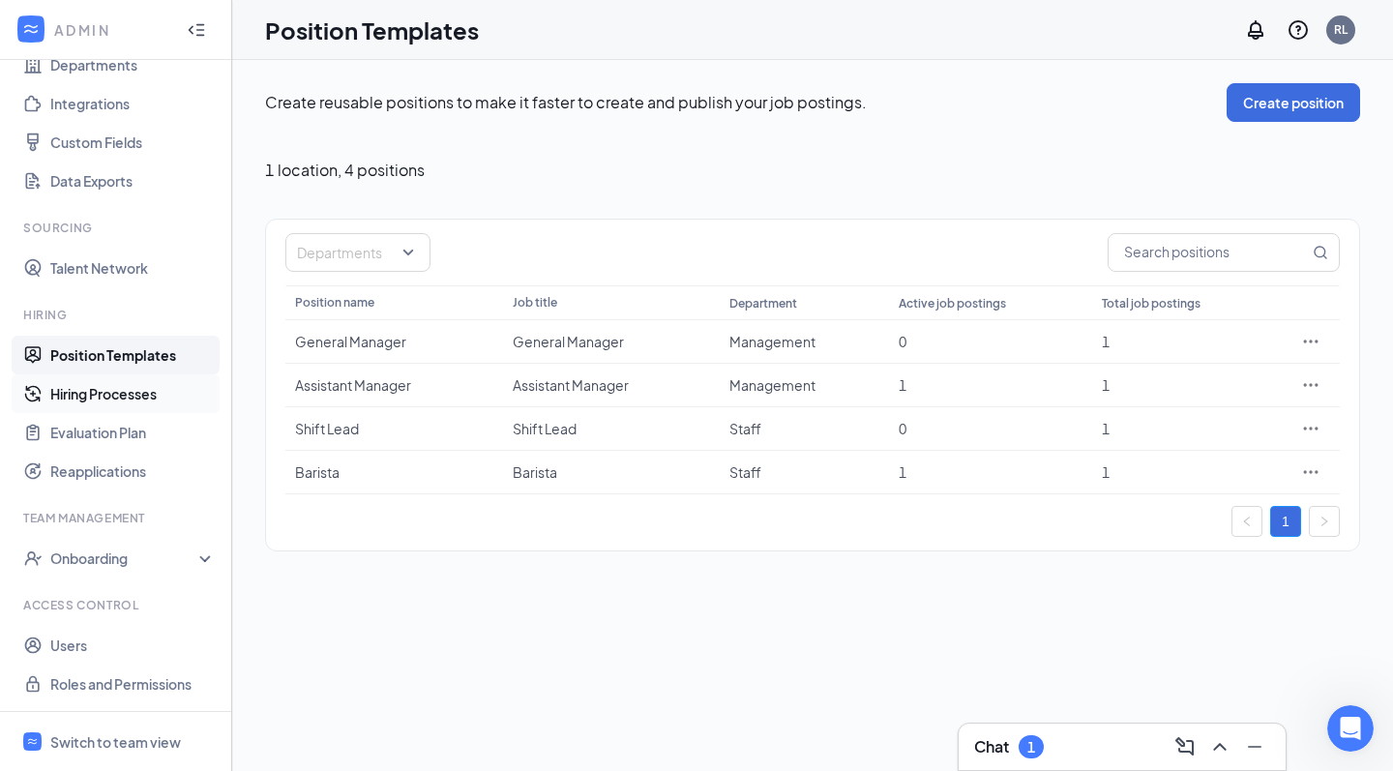
click at [169, 406] on link "Hiring Processes" at bounding box center [132, 393] width 165 height 39
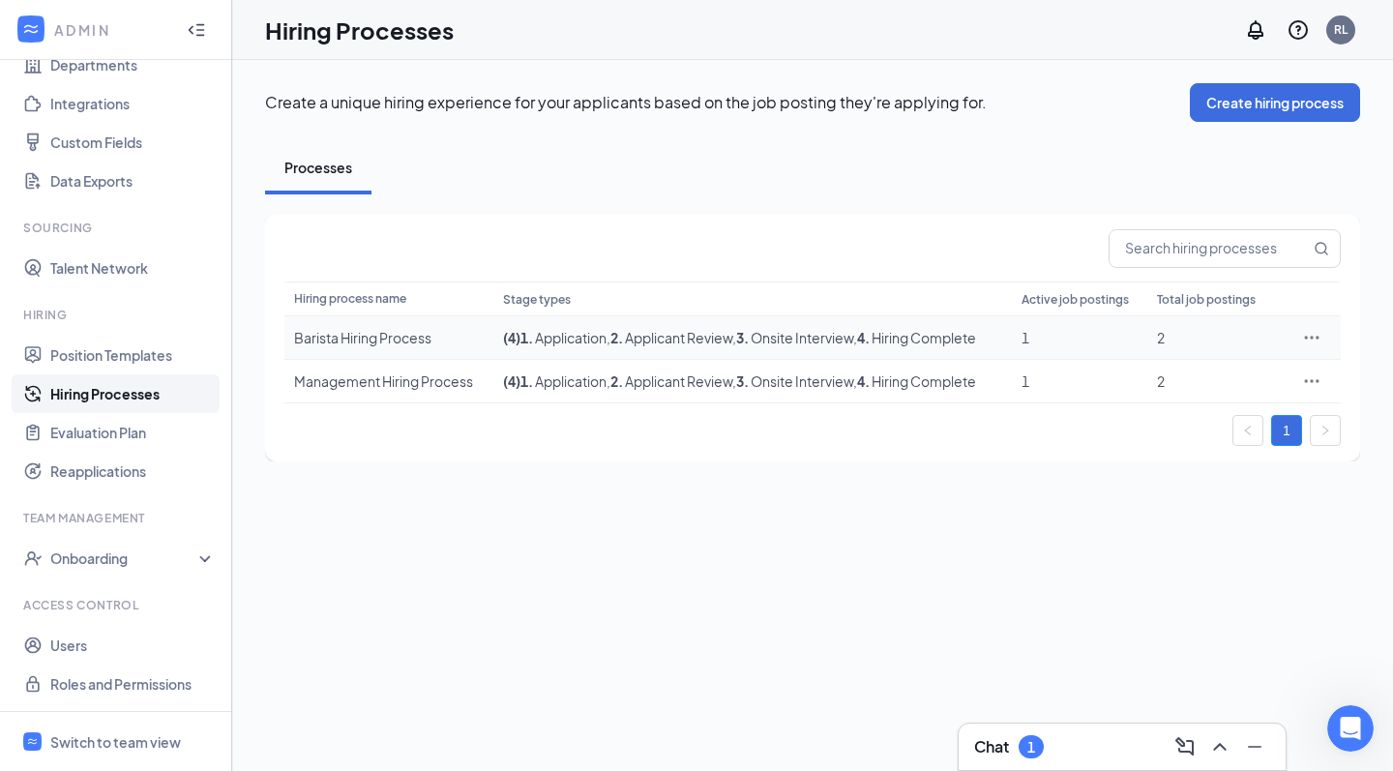
click at [1309, 340] on icon "Ellipses" at bounding box center [1311, 337] width 19 height 19
click at [1268, 362] on li "Edit" at bounding box center [1222, 377] width 197 height 45
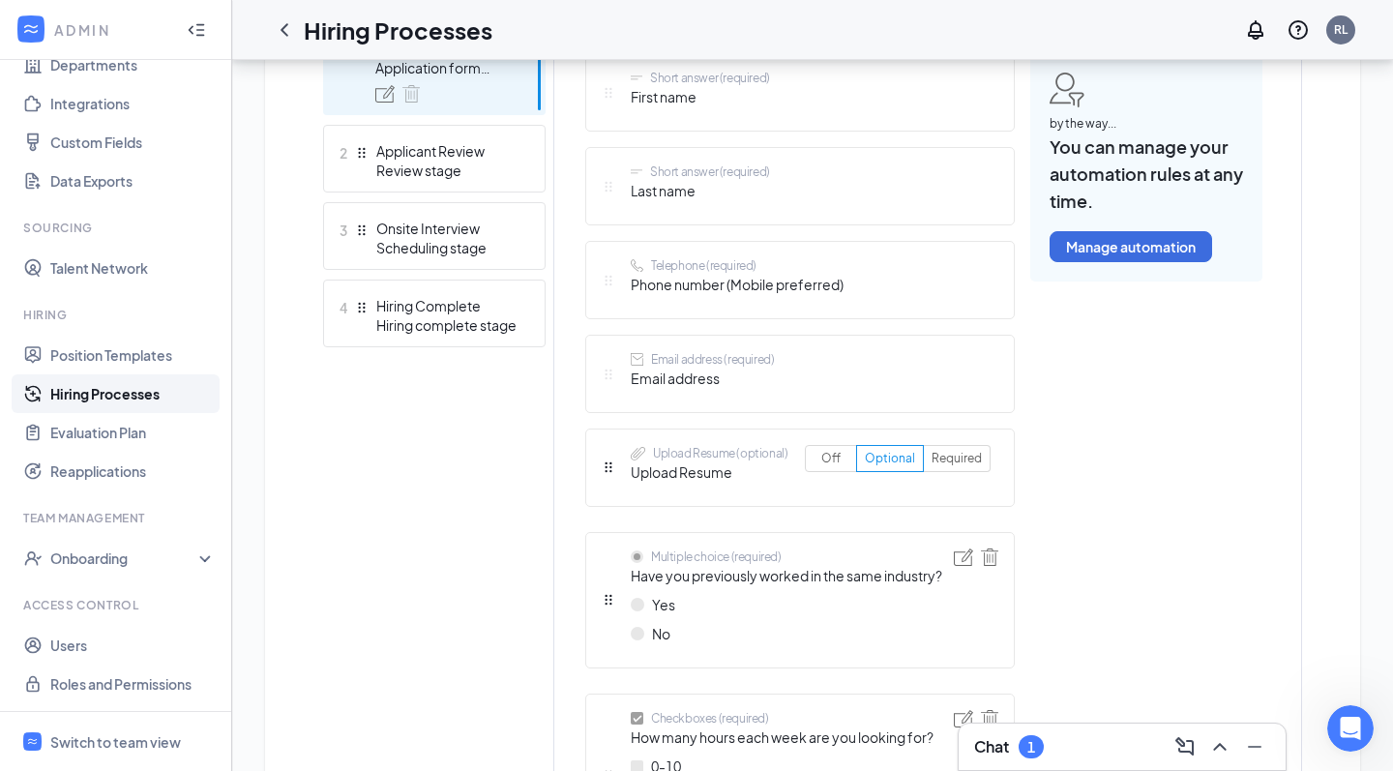
scroll to position [611, 0]
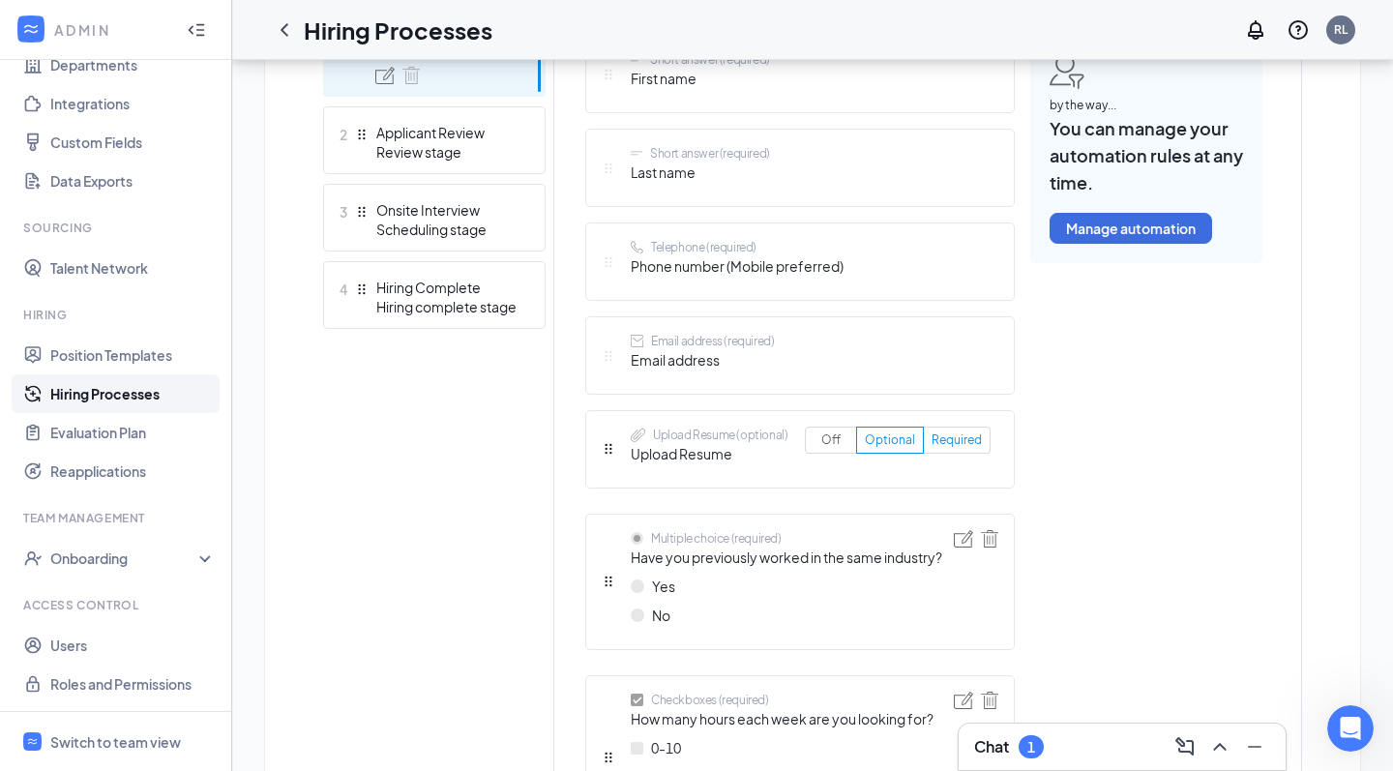
click at [945, 440] on span "Required" at bounding box center [957, 440] width 50 height 15
click at [932, 444] on input "Required" at bounding box center [932, 444] width 0 height 0
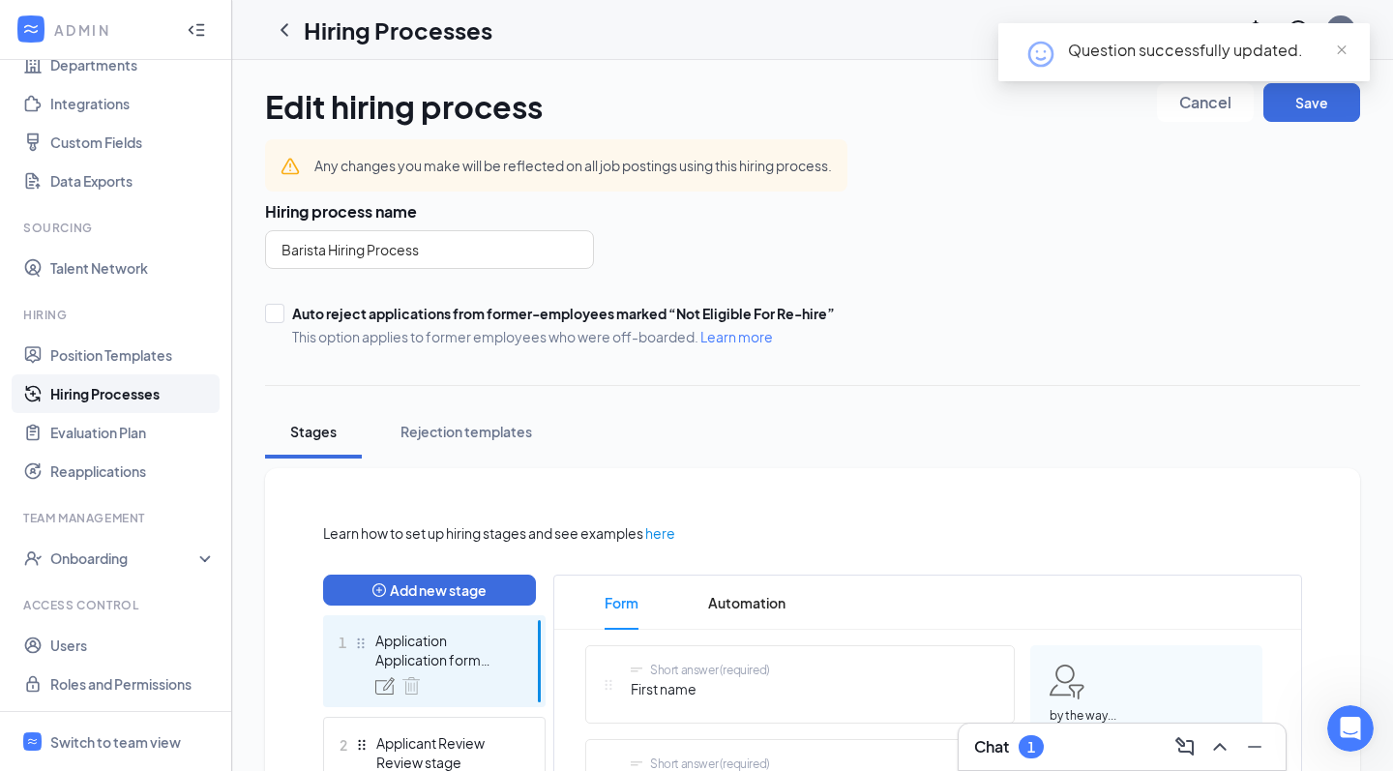
scroll to position [0, 0]
click at [1324, 113] on button "Save" at bounding box center [1312, 102] width 97 height 39
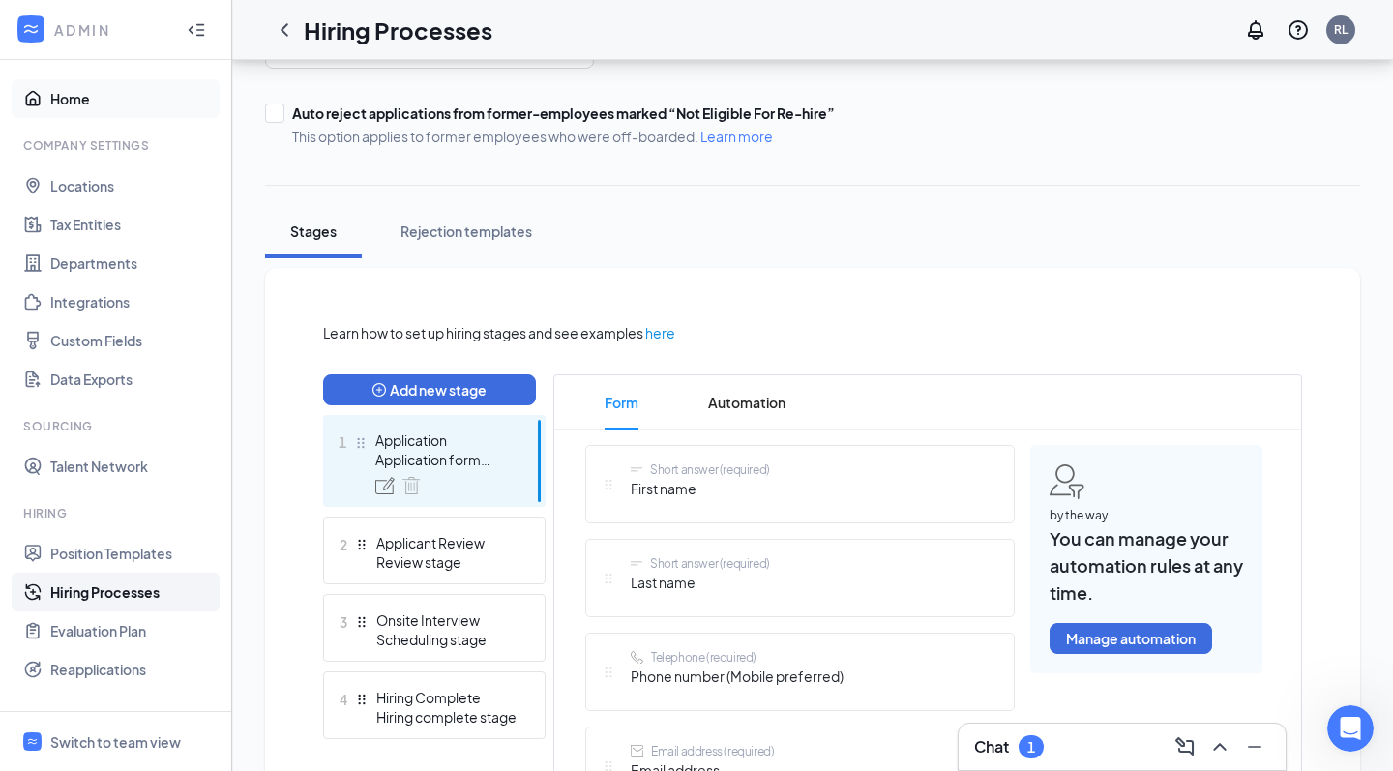
click at [99, 101] on link "Home" at bounding box center [132, 98] width 165 height 39
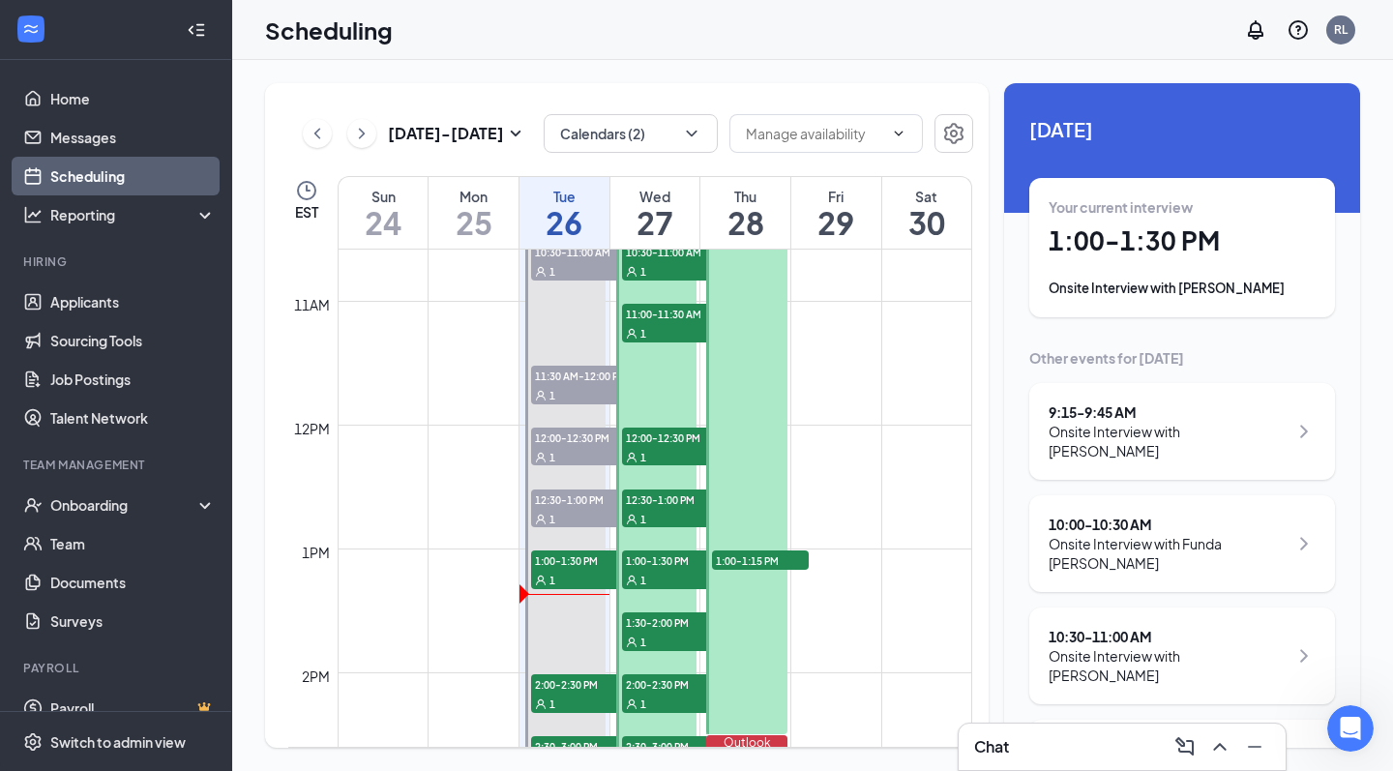
scroll to position [1387, 0]
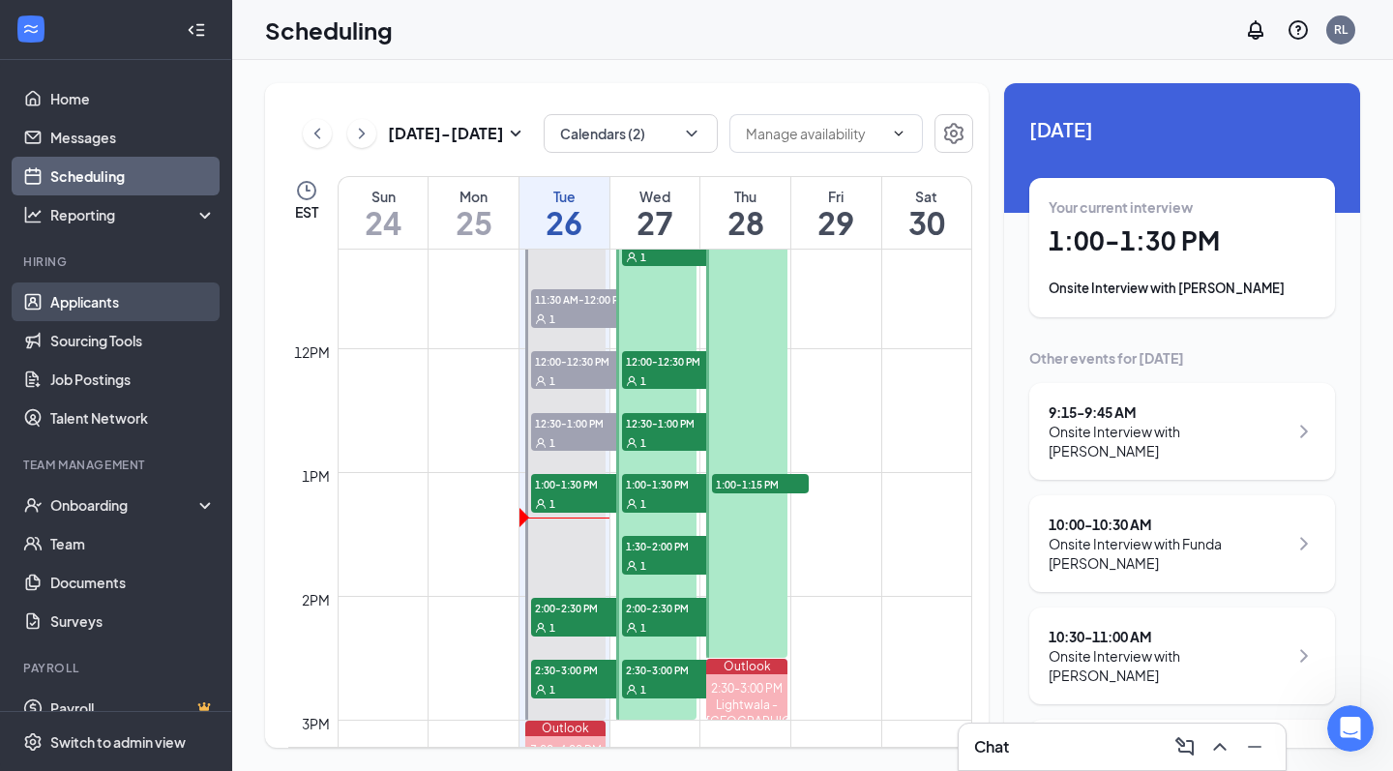
click at [100, 311] on link "Applicants" at bounding box center [132, 302] width 165 height 39
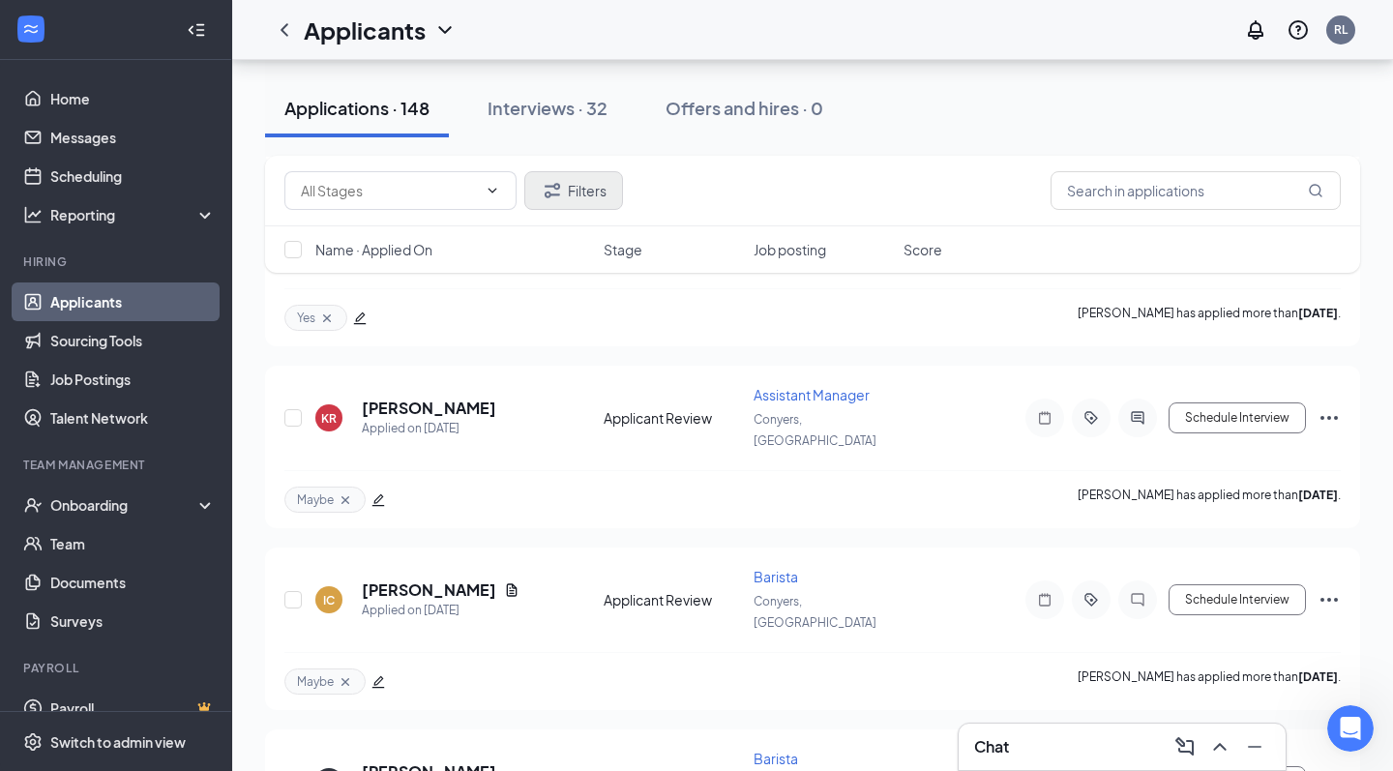
scroll to position [11886, 0]
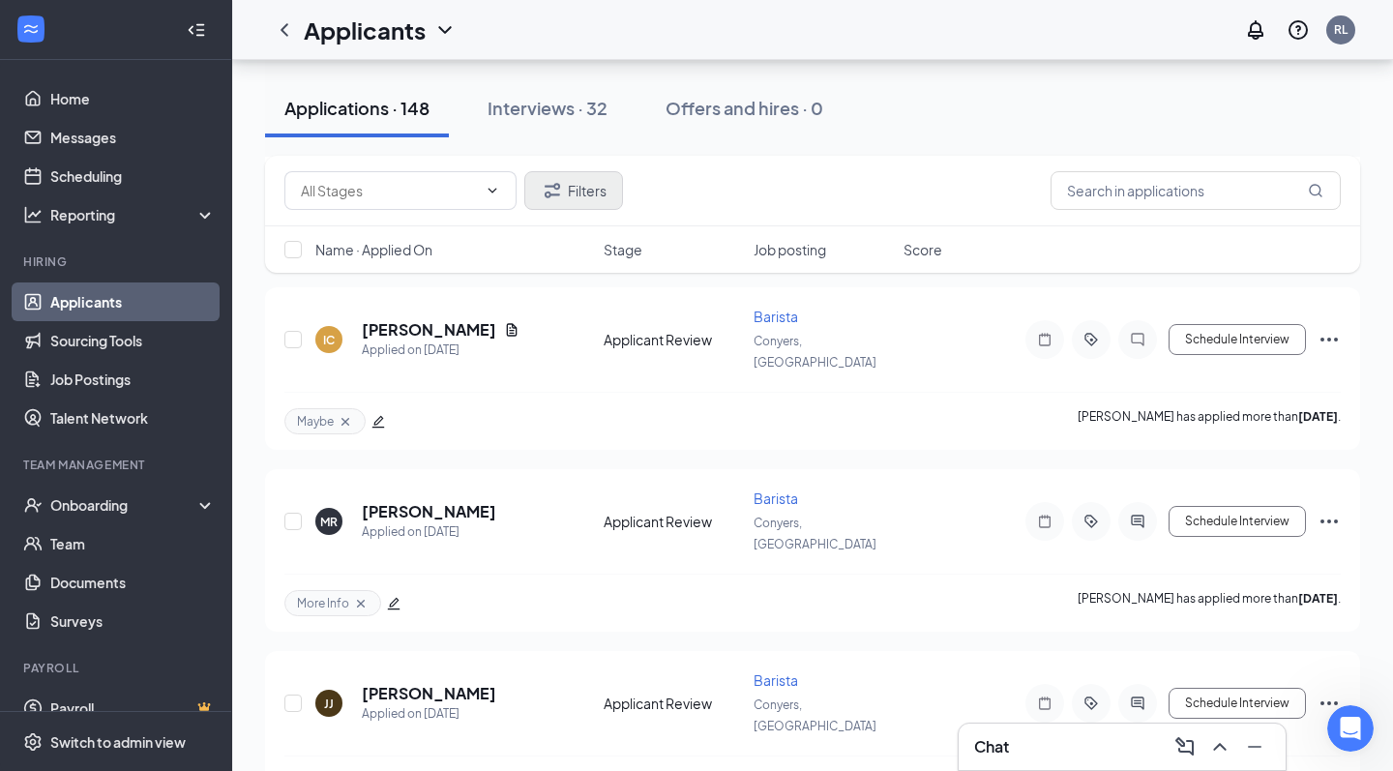
click at [579, 194] on button "Filters" at bounding box center [573, 190] width 99 height 39
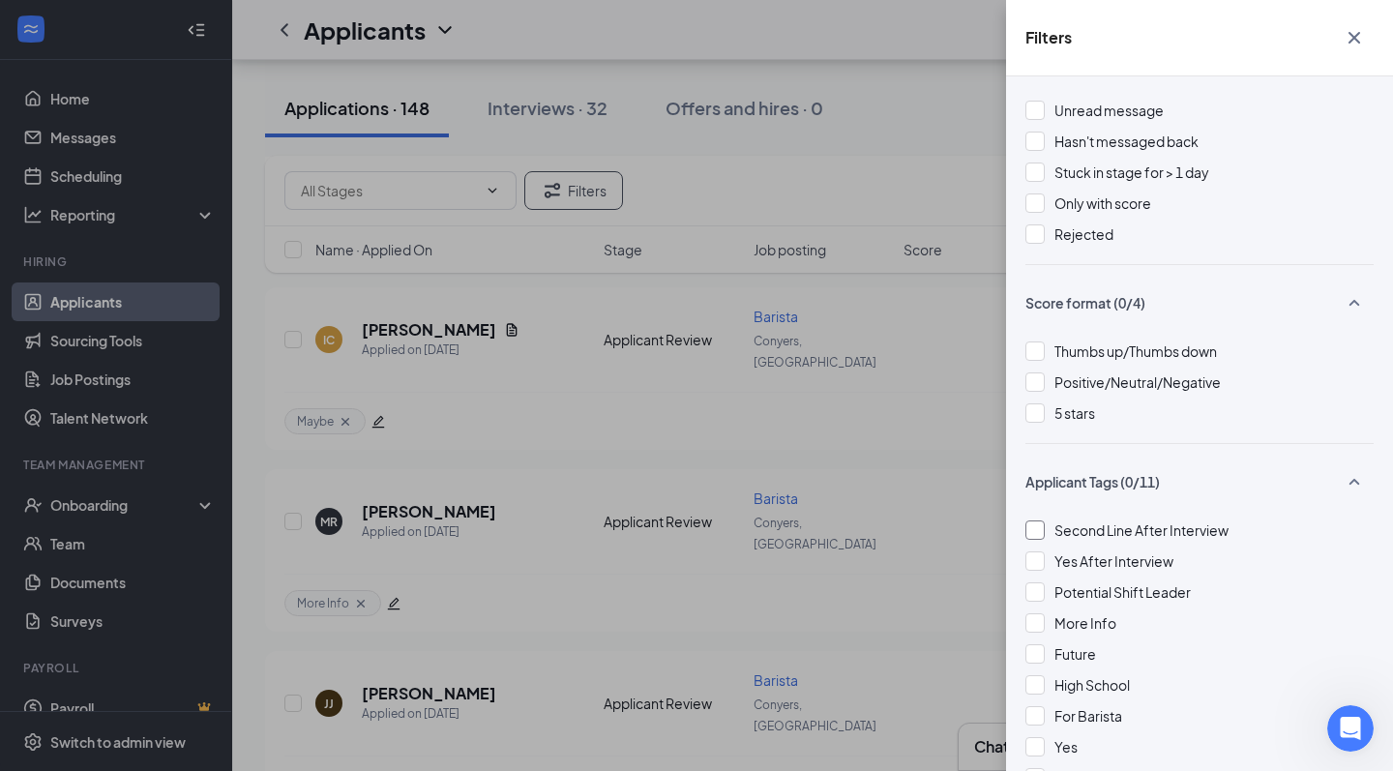
scroll to position [184, 0]
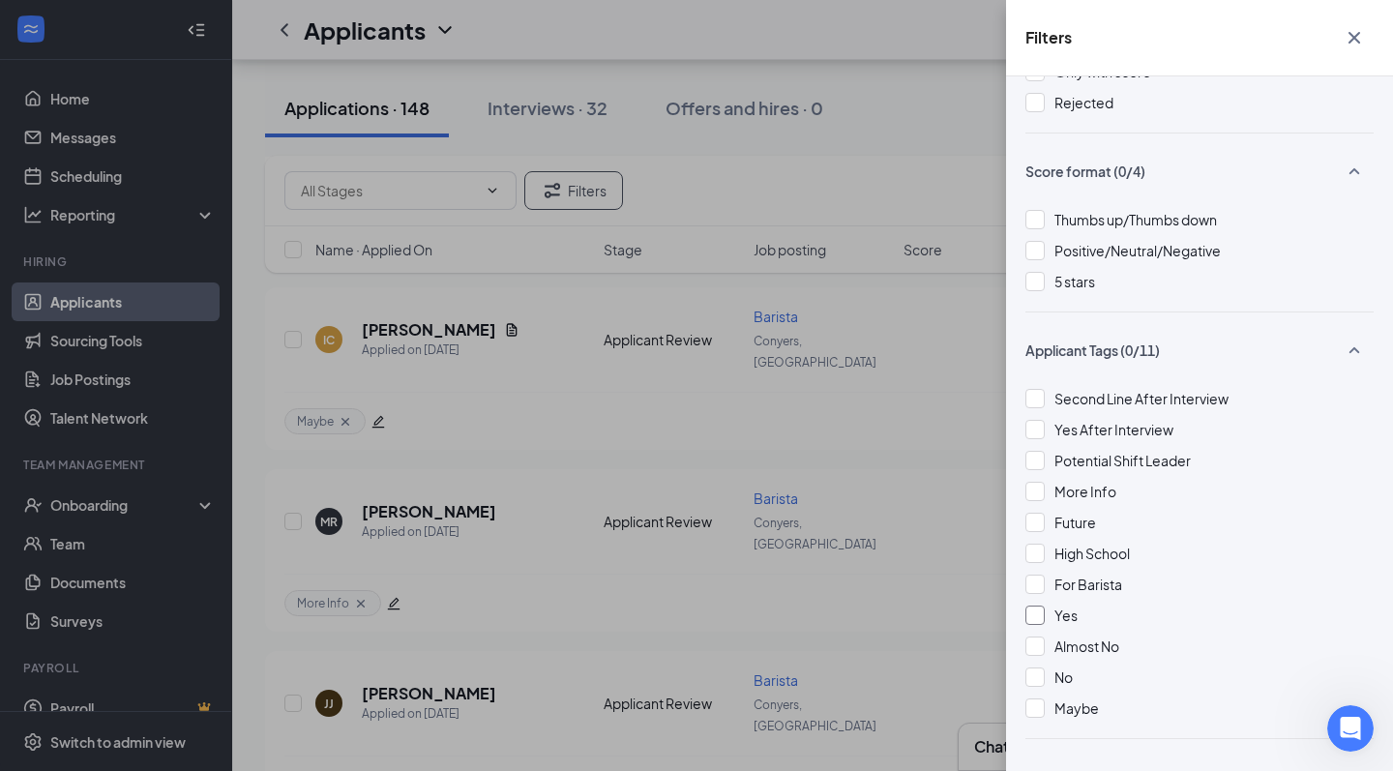
click at [1067, 622] on span "Yes" at bounding box center [1066, 615] width 23 height 17
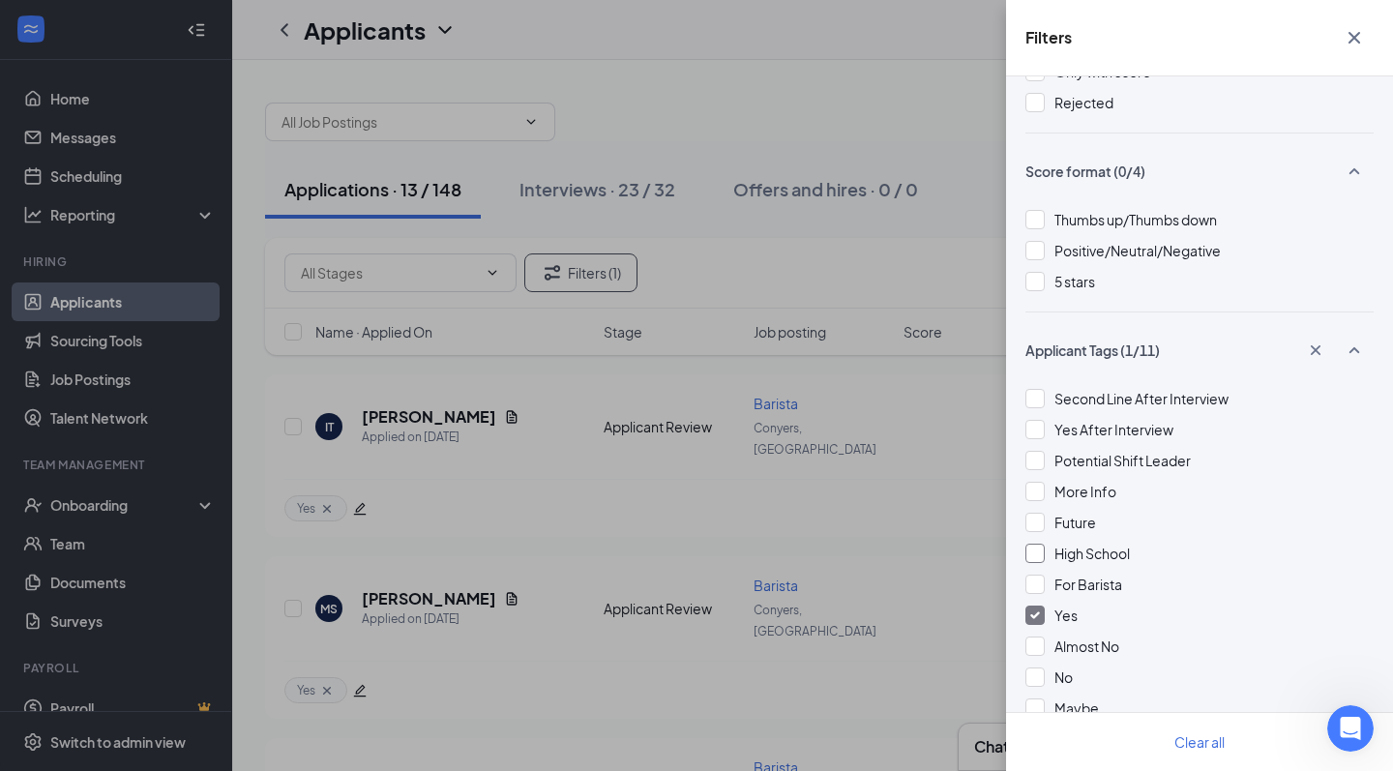
click at [1073, 555] on span "High School" at bounding box center [1092, 553] width 75 height 17
click at [1362, 38] on icon "Cross" at bounding box center [1354, 37] width 23 height 23
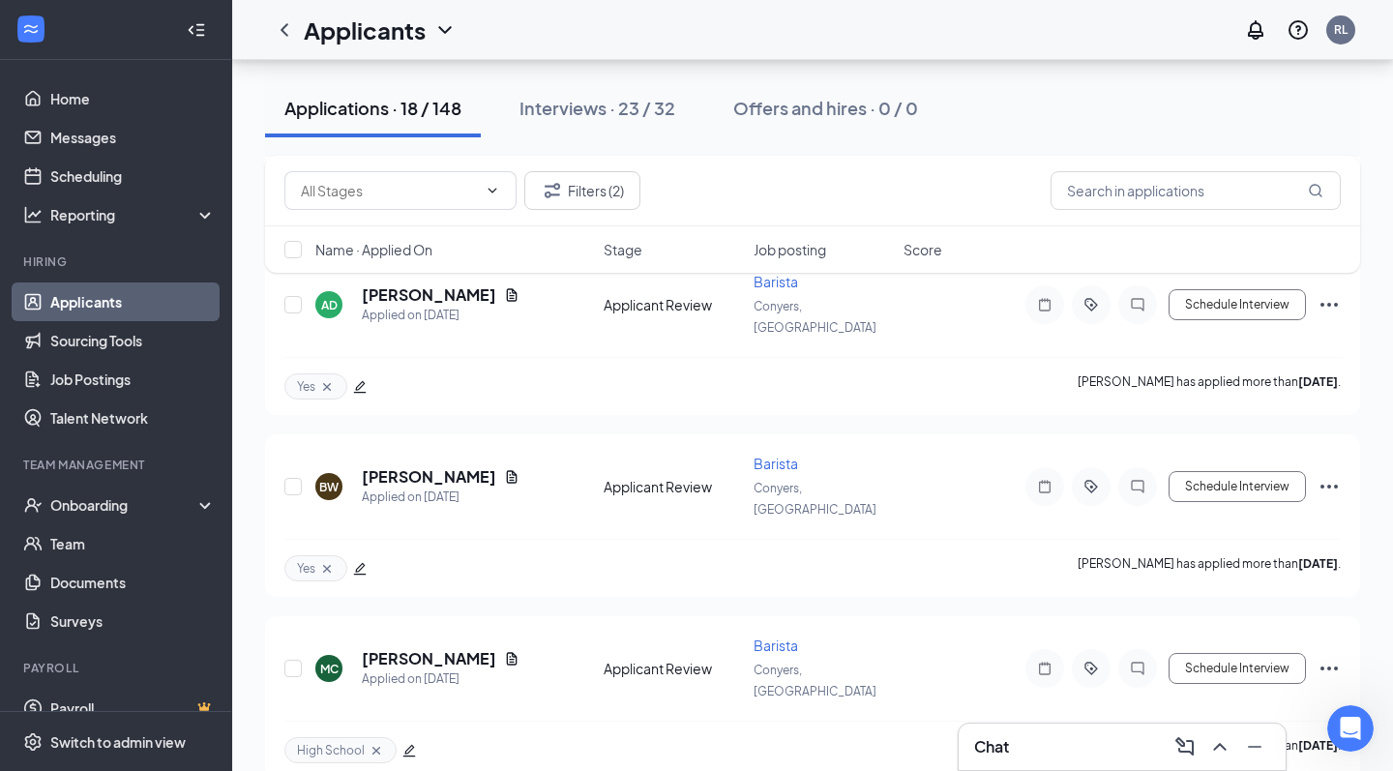
scroll to position [3, 0]
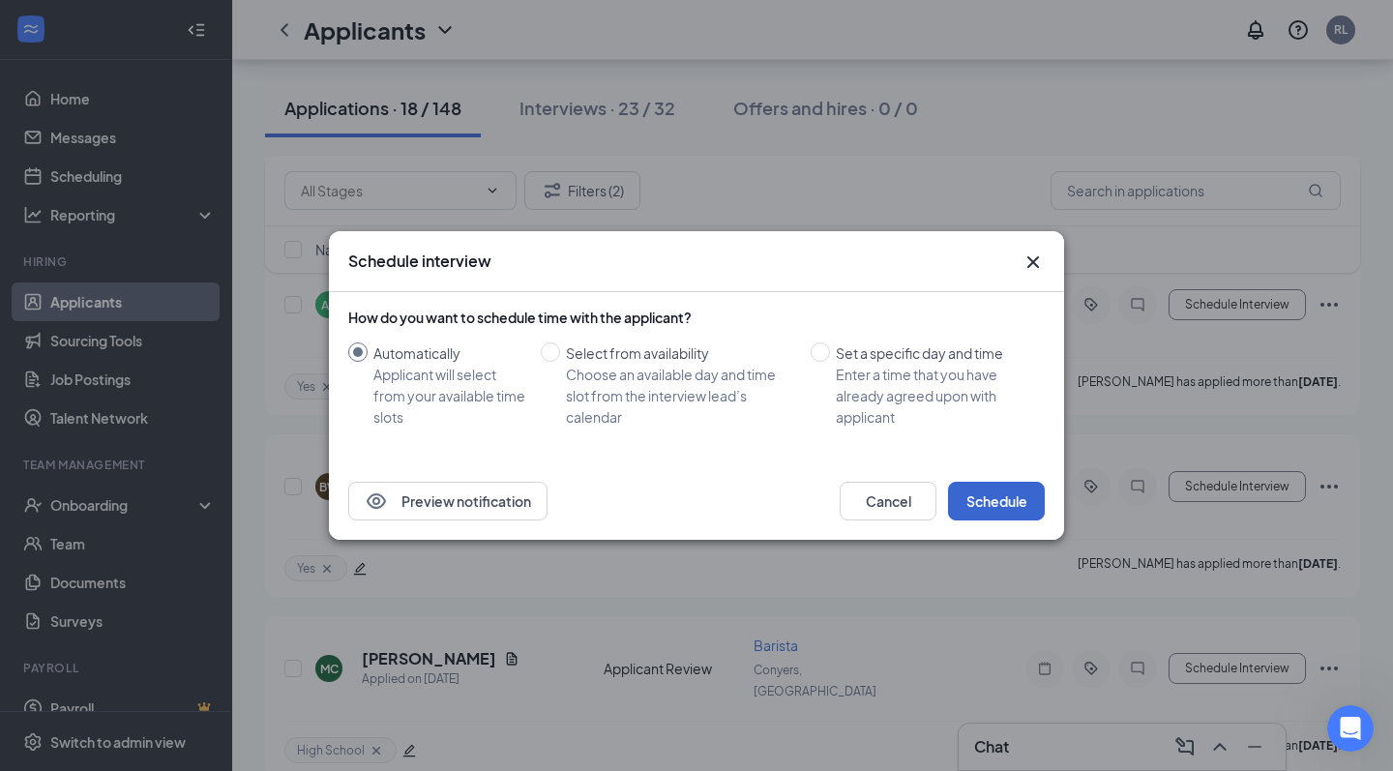
click at [969, 503] on button "Schedule" at bounding box center [996, 501] width 97 height 39
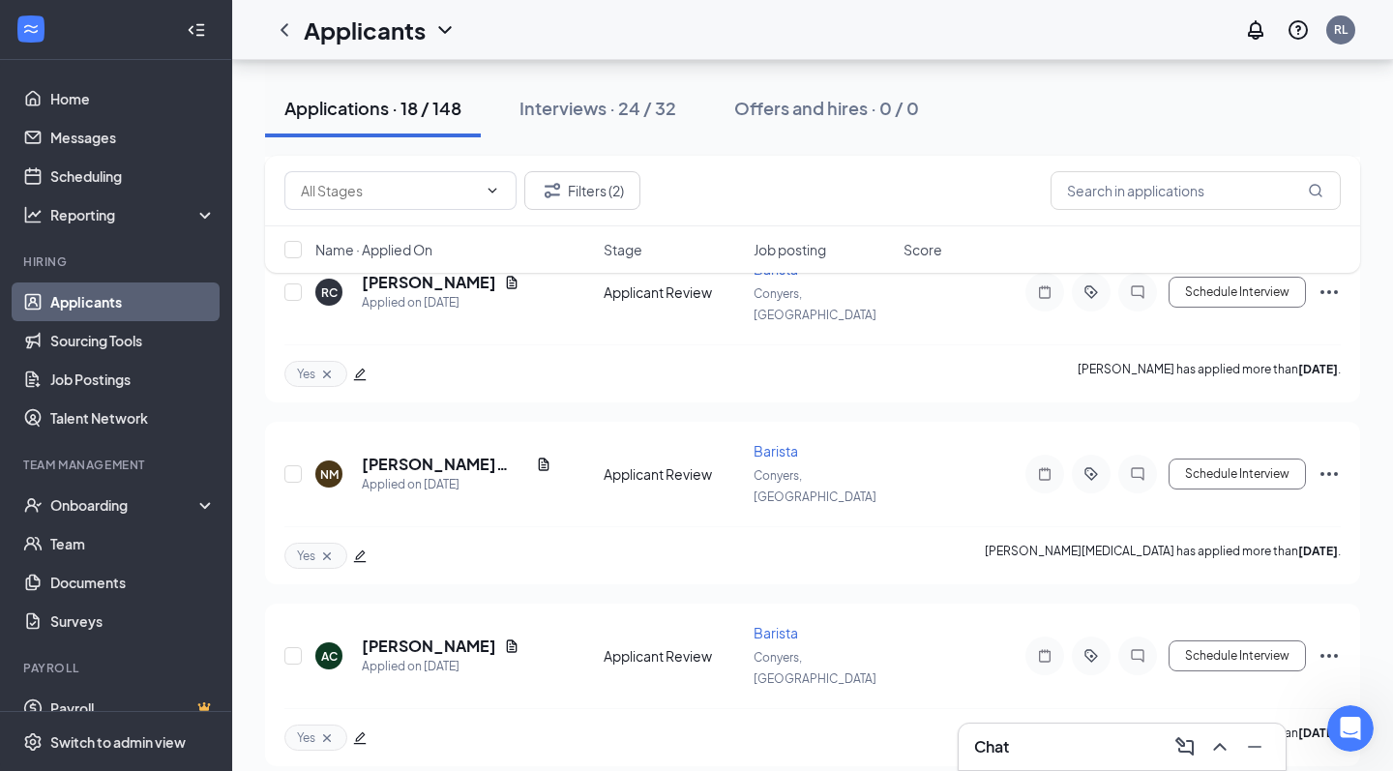
scroll to position [2498, 0]
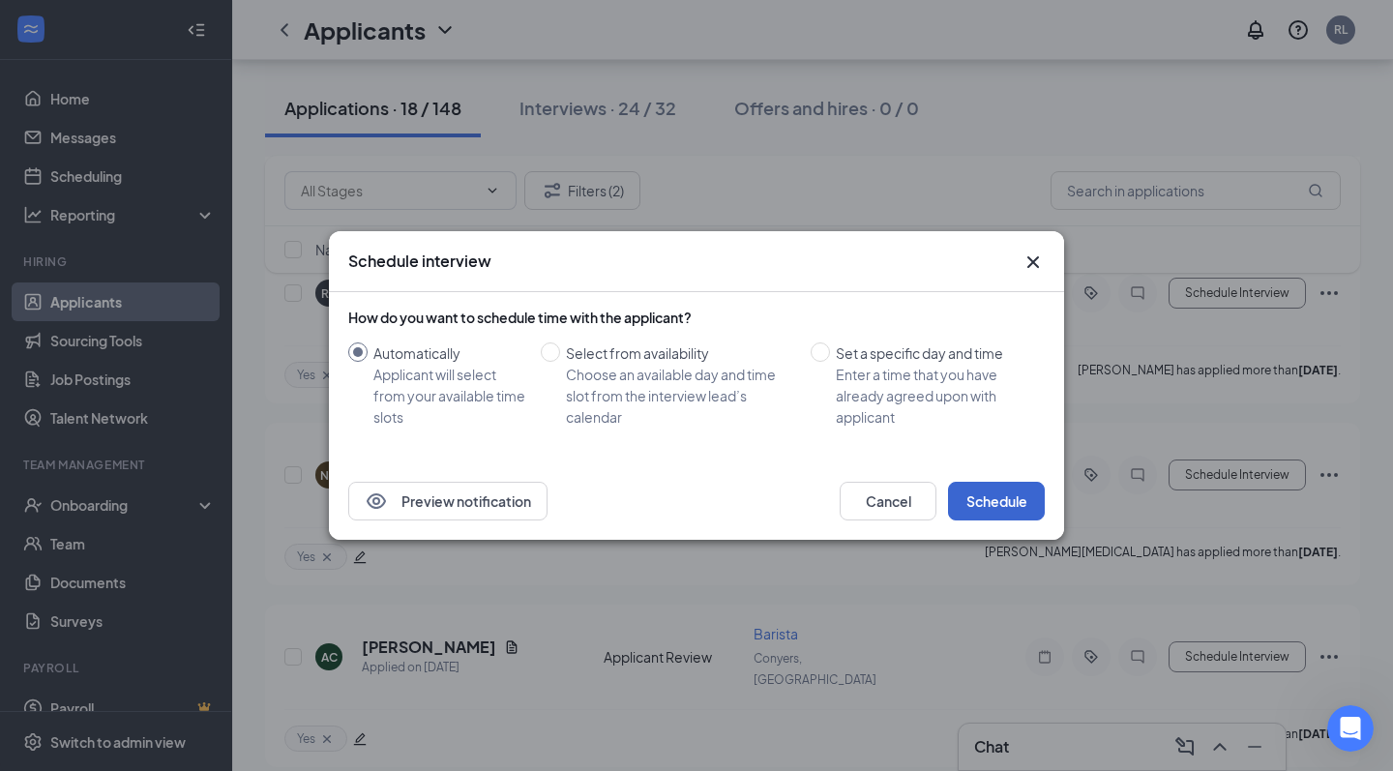
click at [990, 509] on button "Schedule" at bounding box center [996, 501] width 97 height 39
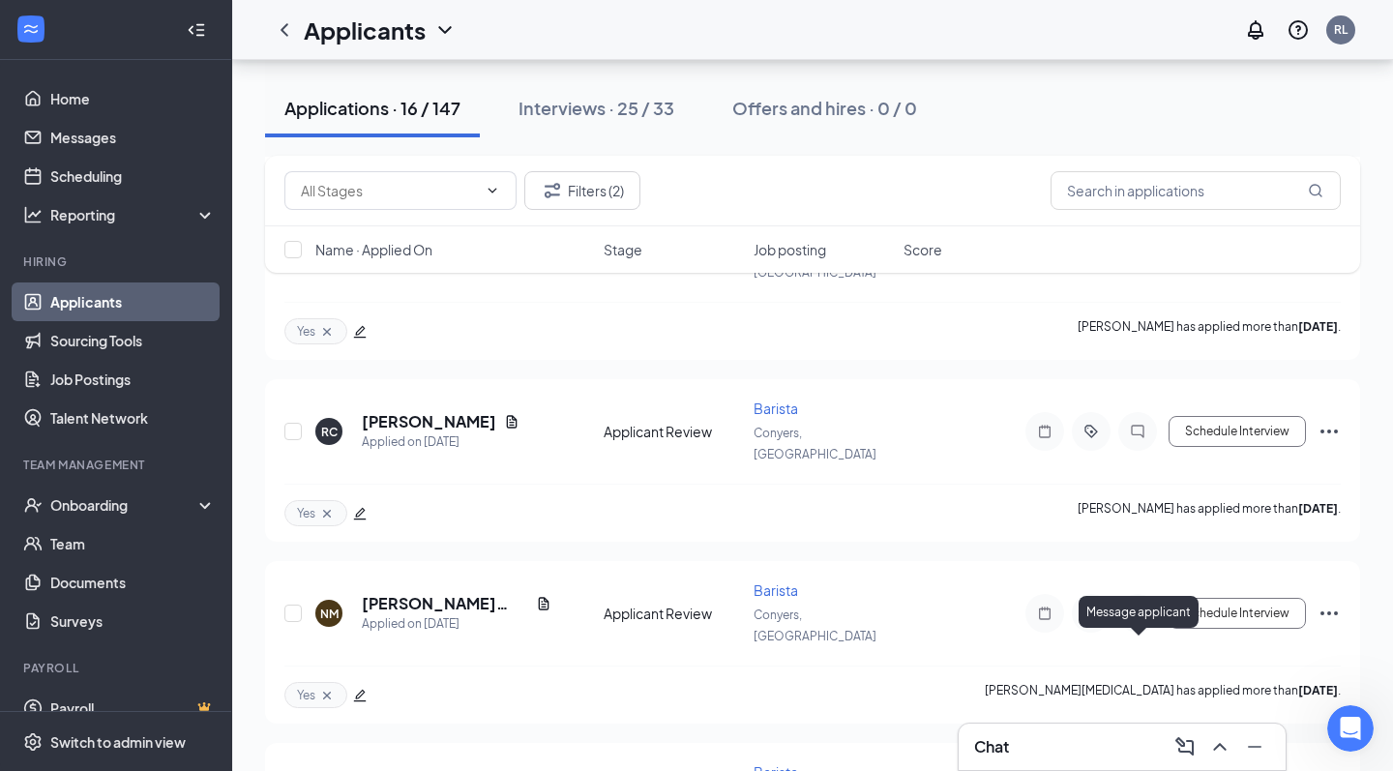
scroll to position [2177, 0]
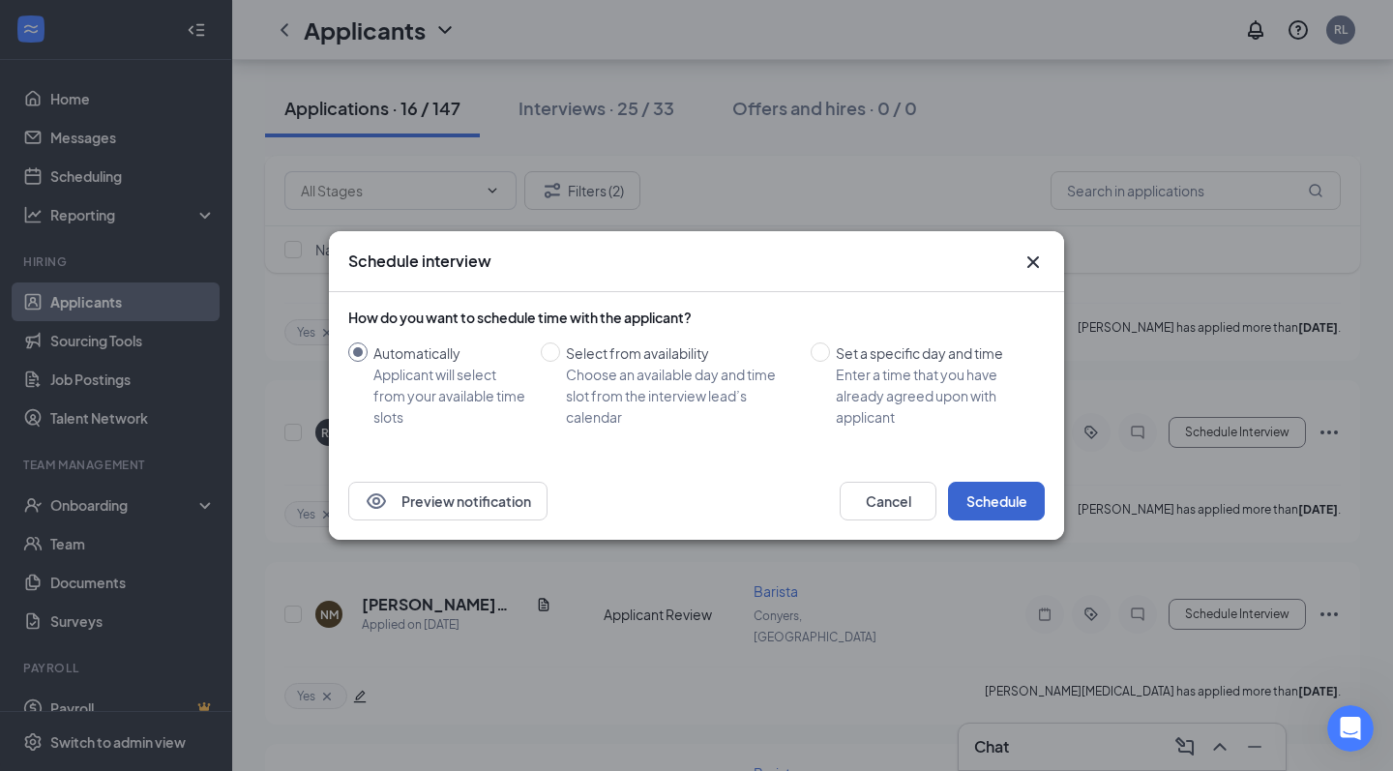
click at [997, 493] on button "Schedule" at bounding box center [996, 501] width 97 height 39
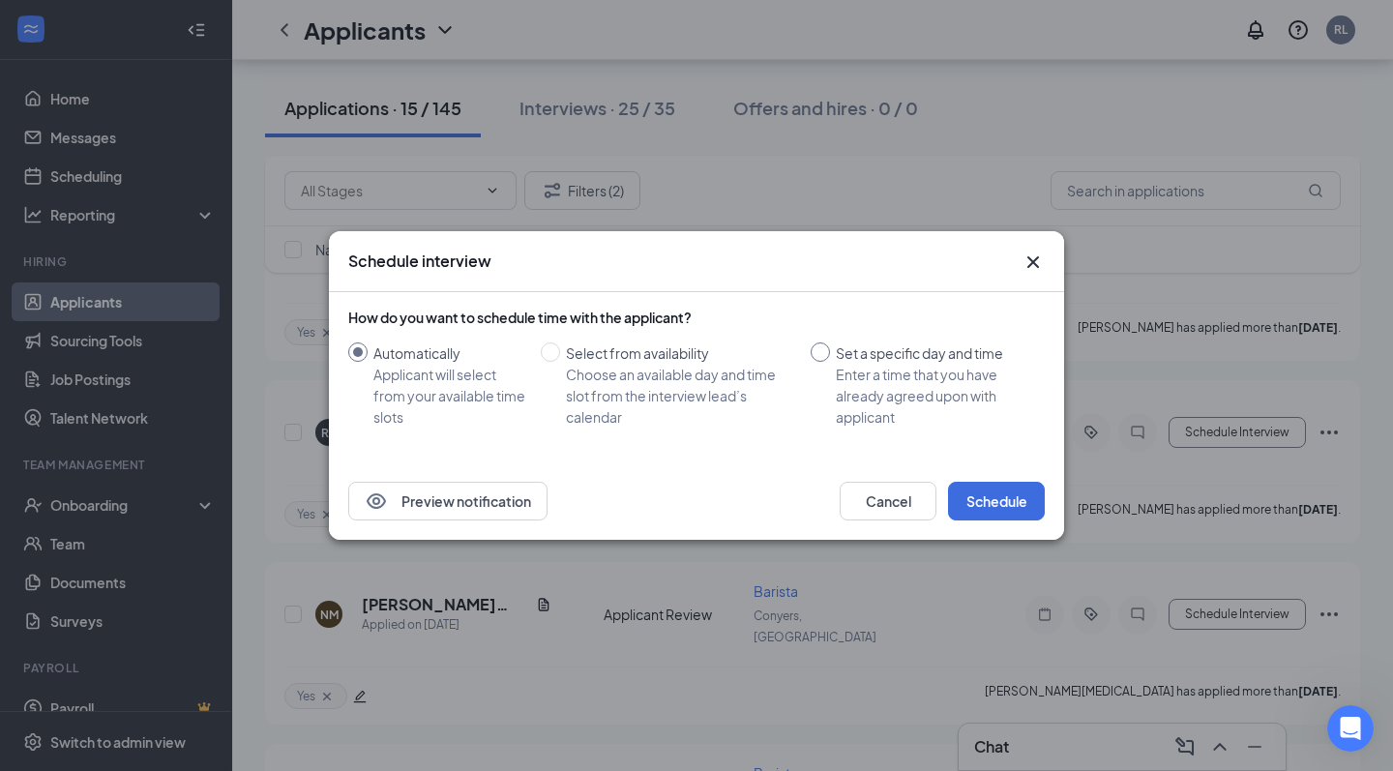
click at [1001, 348] on div "Set a specific day and time" at bounding box center [933, 353] width 194 height 21
click at [830, 348] on input "Set a specific day and time Enter a time that you have already agreed upon with…" at bounding box center [820, 352] width 19 height 19
radio input "true"
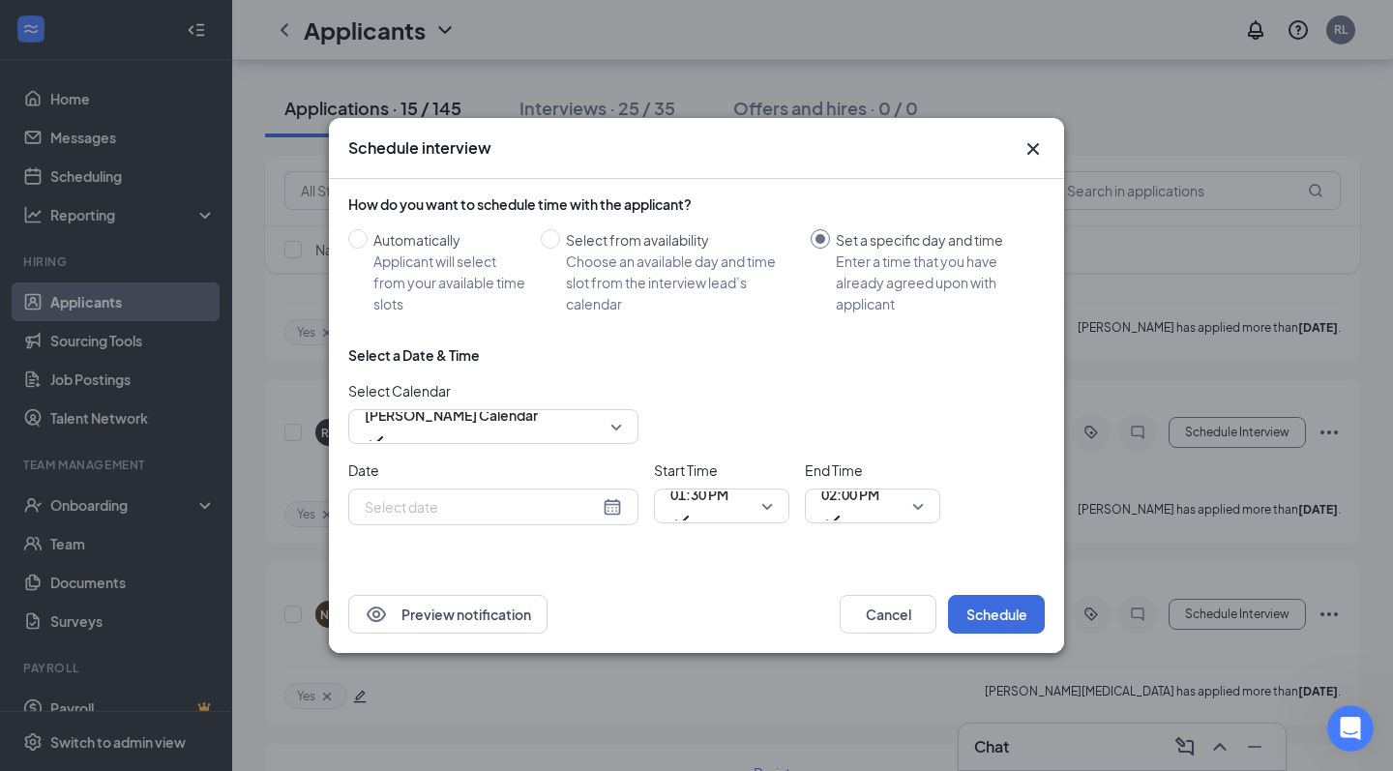
radio input "false"
type input "Aug 26, 2025"
click at [886, 460] on span "End Time" at bounding box center [872, 470] width 135 height 21
click at [896, 456] on div "Select a Date & Time Select Calendar Rafiq Lightwala's Calendar Date Aug 26, 20…" at bounding box center [696, 442] width 697 height 195
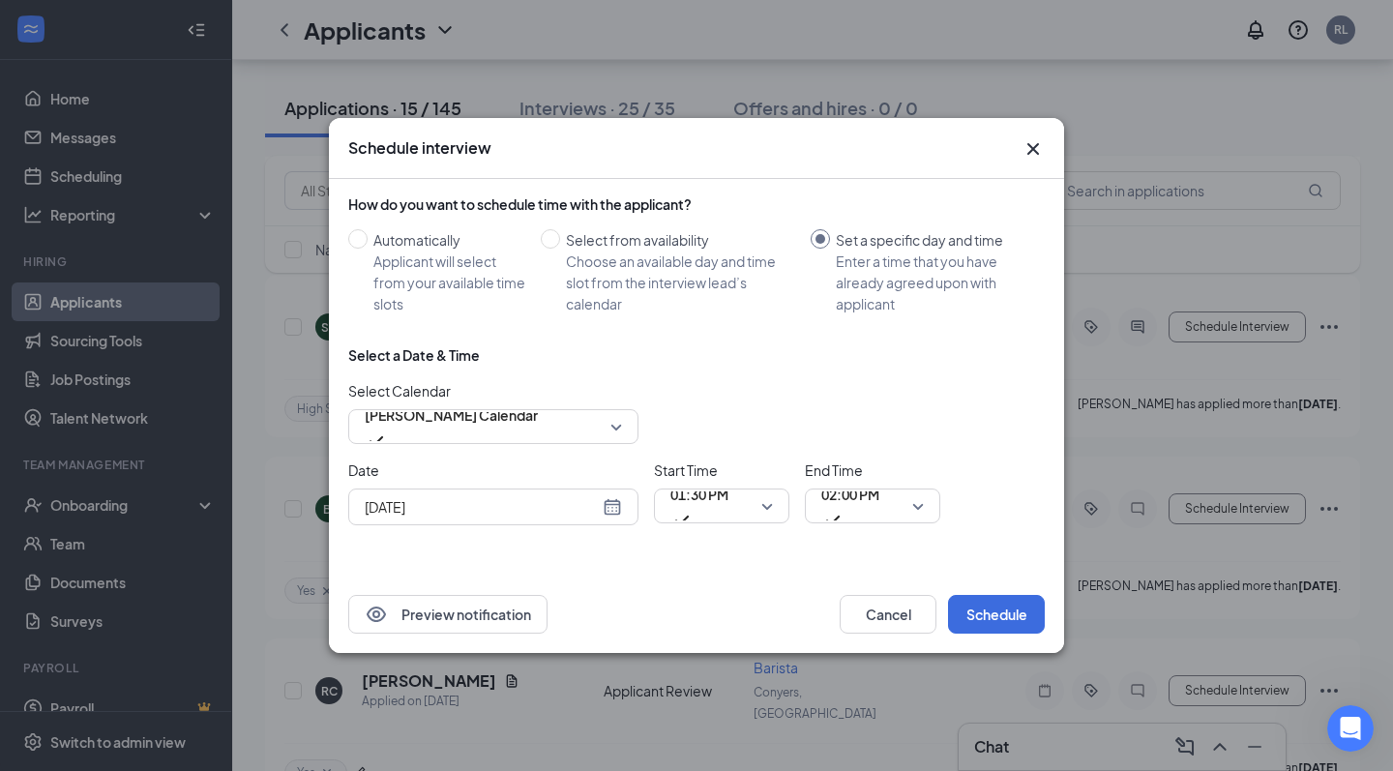
scroll to position [1831, 0]
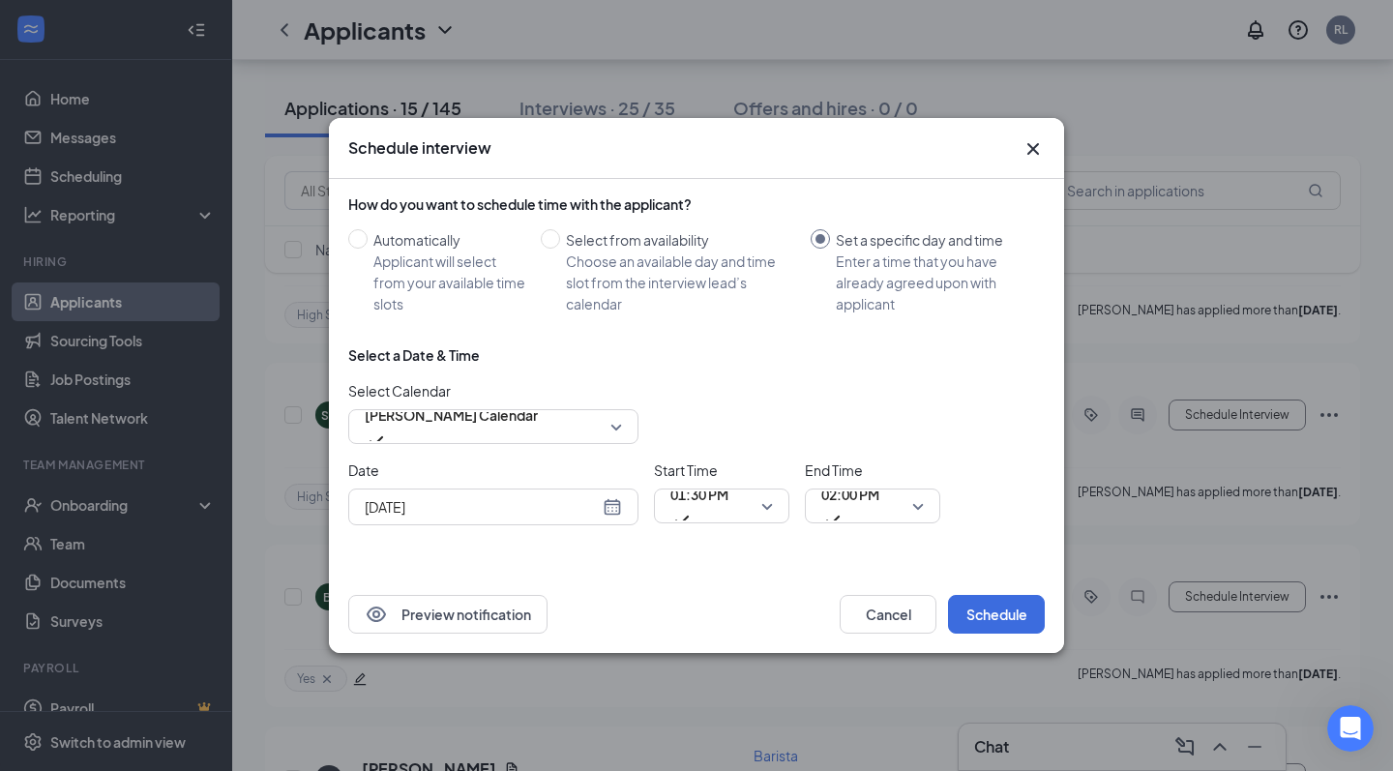
click at [1025, 141] on icon "Cross" at bounding box center [1033, 148] width 23 height 23
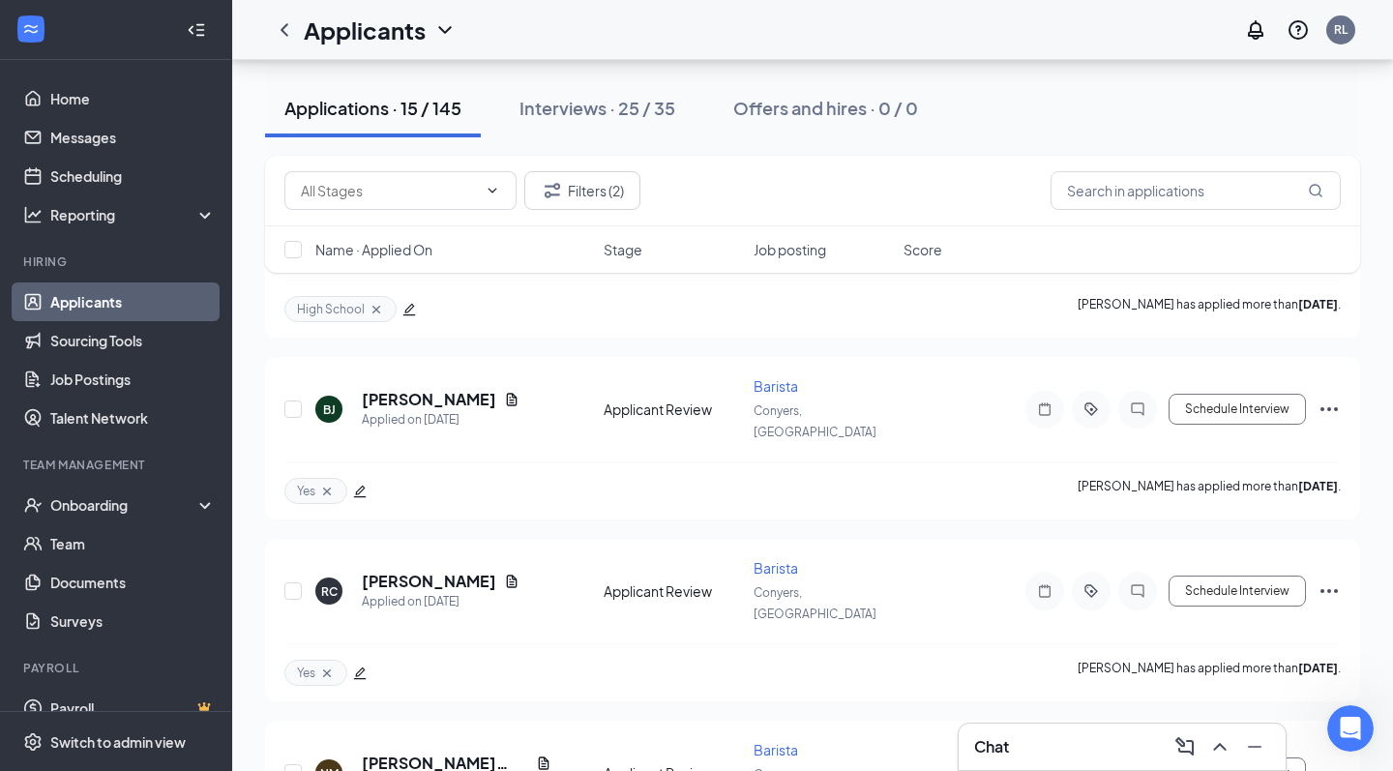
scroll to position [2016, 0]
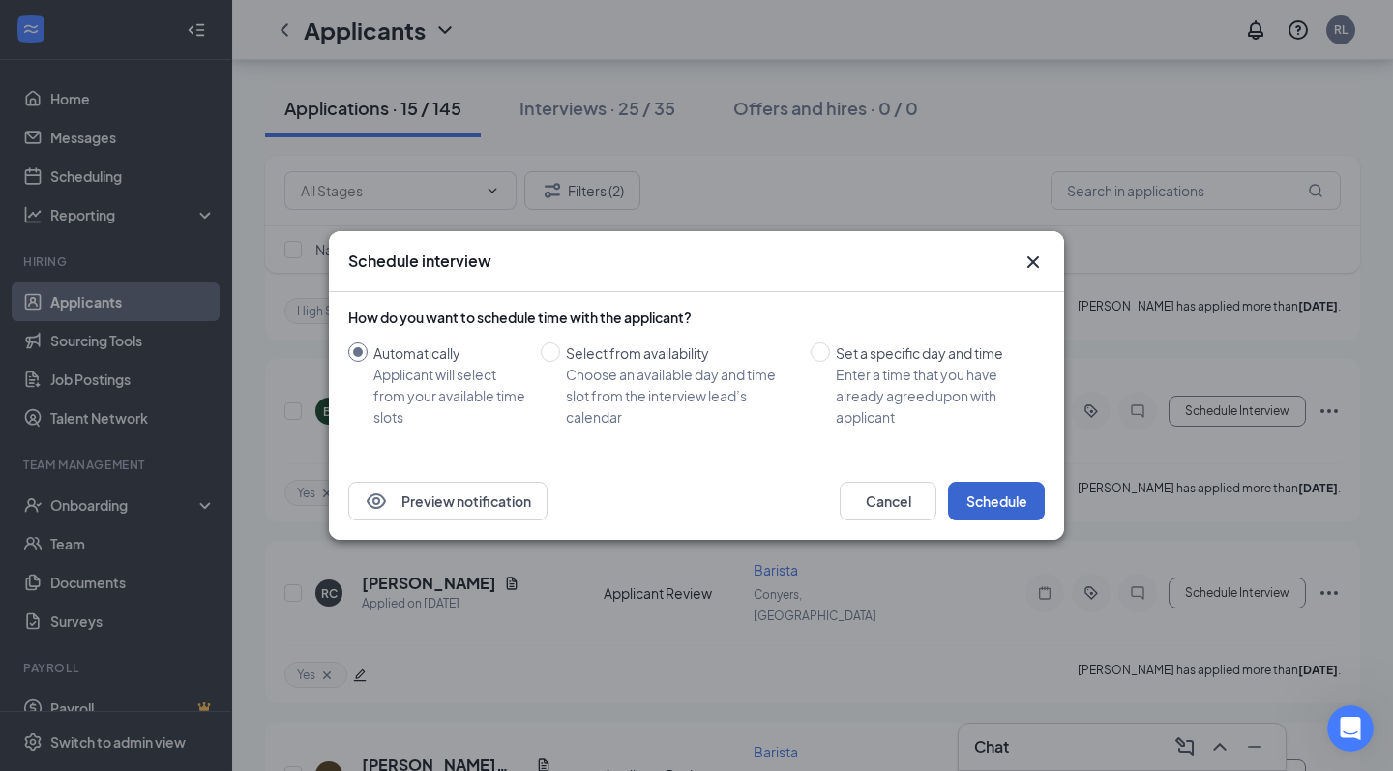
click at [984, 494] on button "Schedule" at bounding box center [996, 501] width 97 height 39
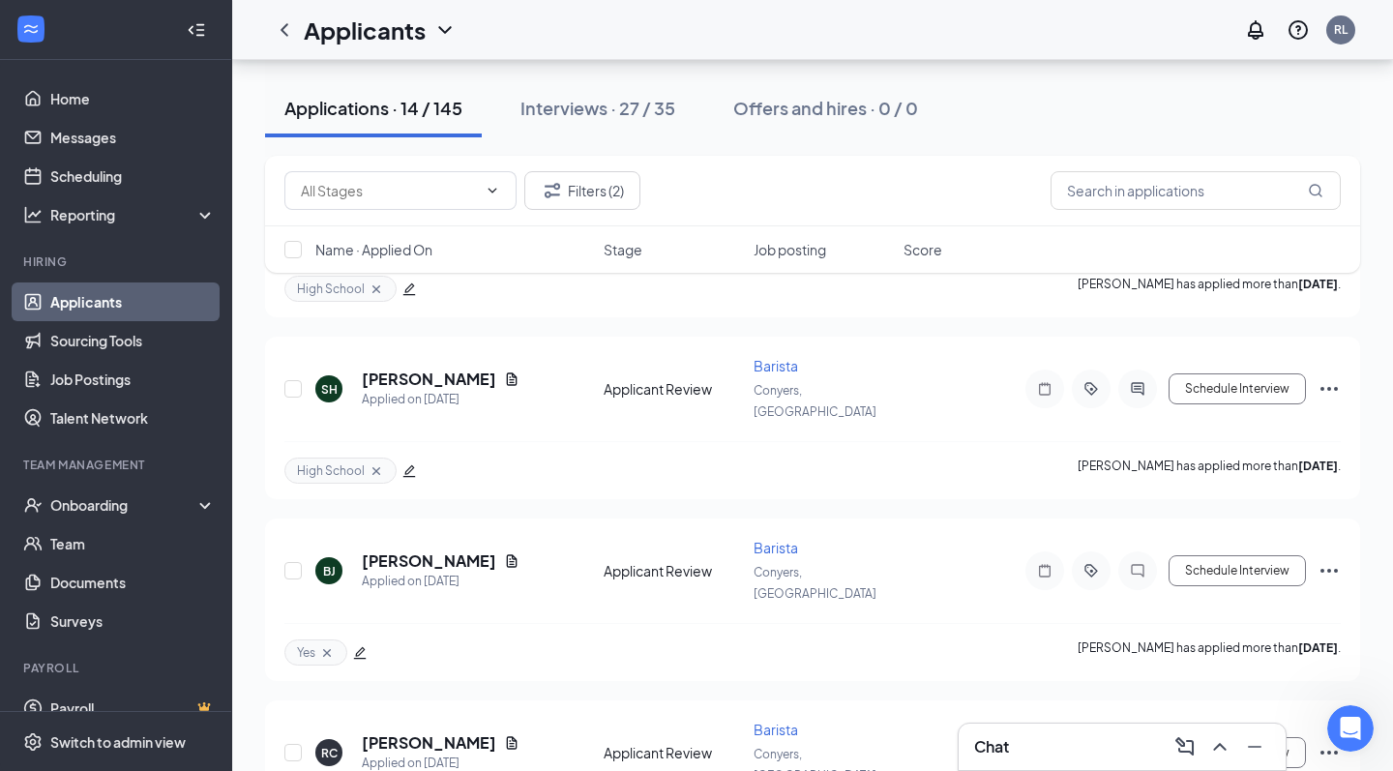
scroll to position [1856, 0]
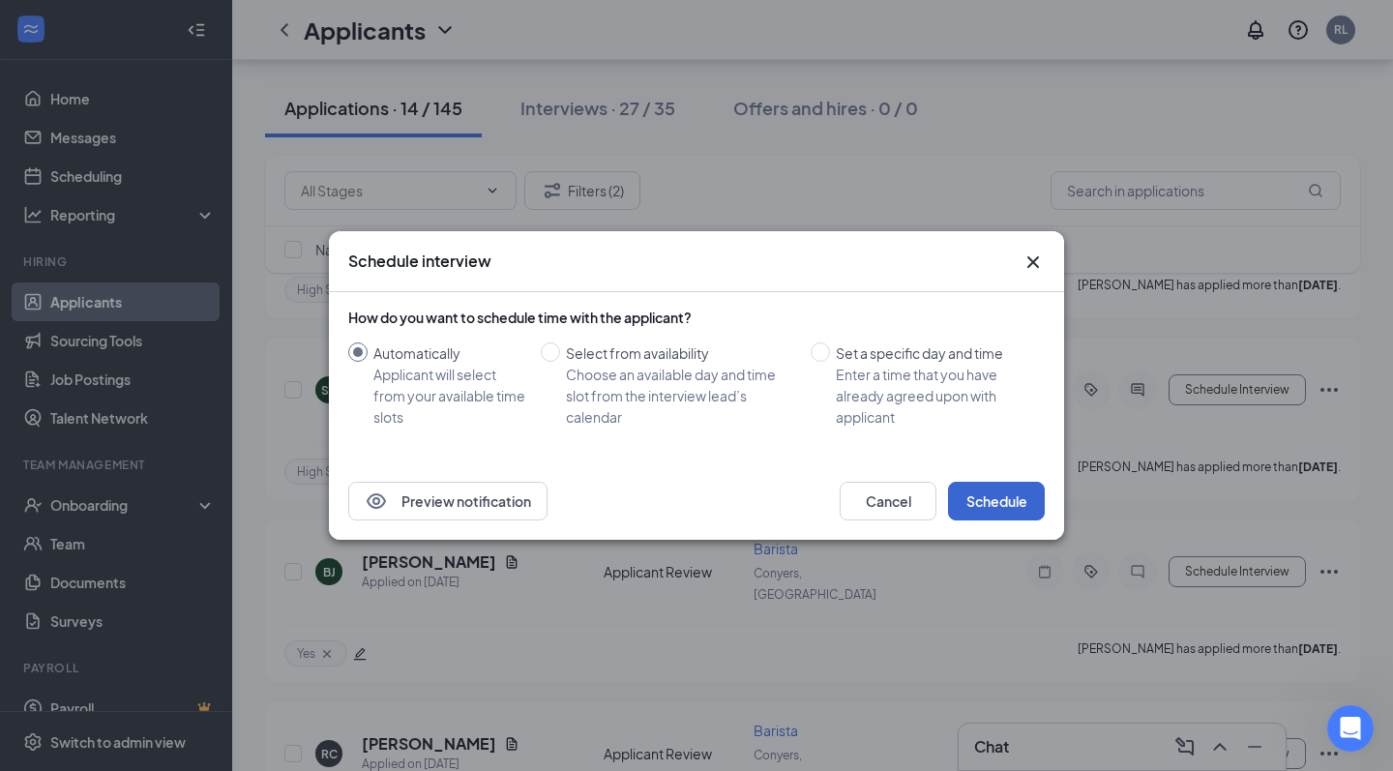
click at [999, 494] on button "Schedule" at bounding box center [996, 501] width 97 height 39
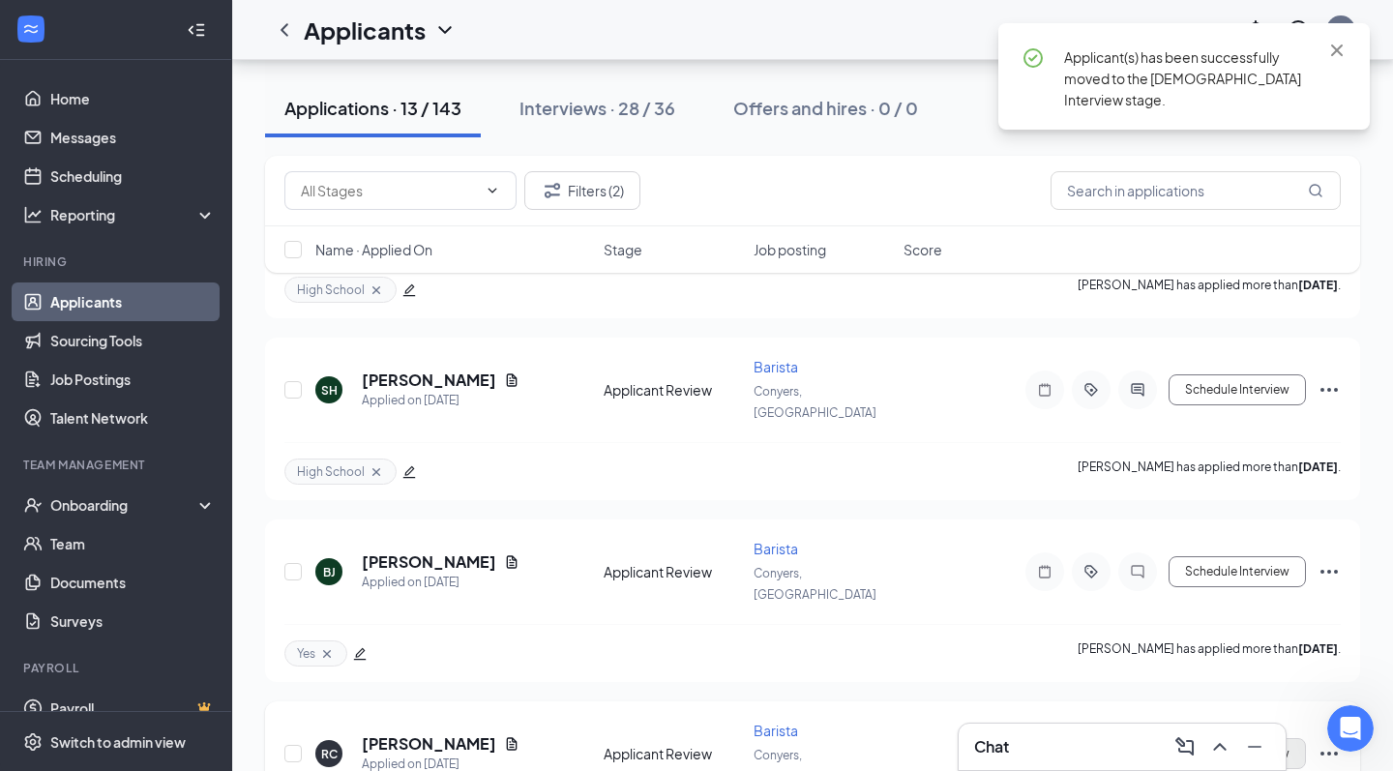
click at [1257, 738] on button "Schedule Interview" at bounding box center [1237, 753] width 137 height 31
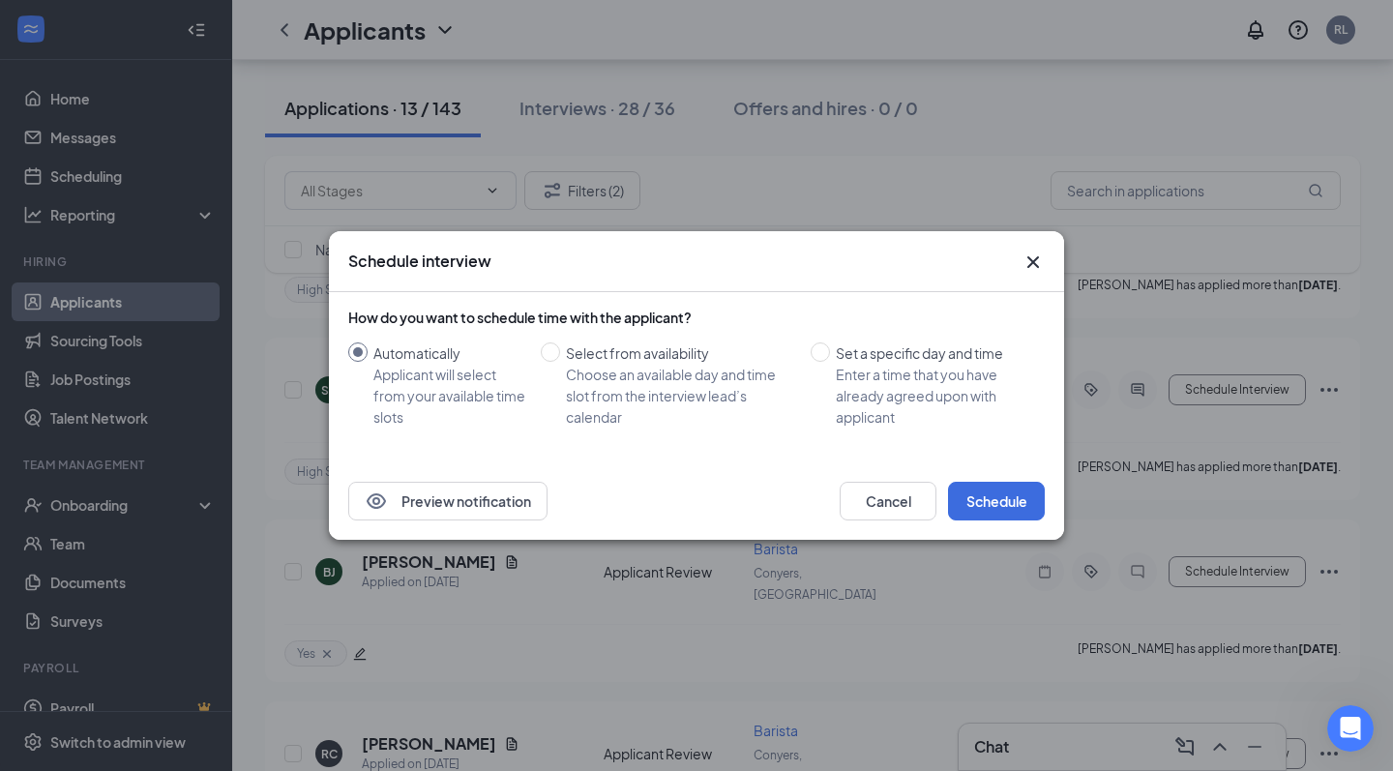
click at [996, 333] on div "How do you want to schedule time with the applicant? Automatically Applicant wi…" at bounding box center [696, 368] width 697 height 120
click at [993, 350] on div "Set a specific day and time" at bounding box center [933, 353] width 194 height 21
click at [830, 350] on input "Set a specific day and time Enter a time that you have already agreed upon with…" at bounding box center [820, 352] width 19 height 19
radio input "true"
radio input "false"
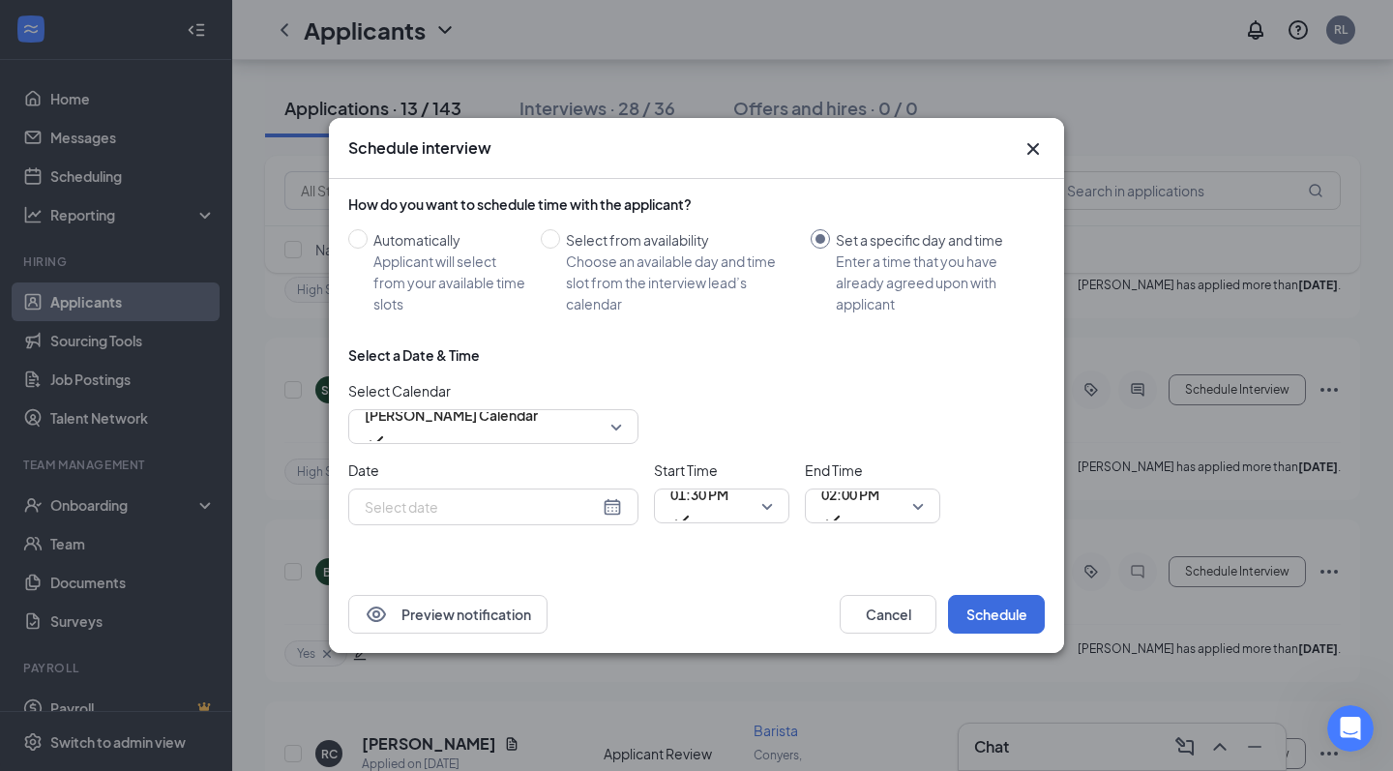
type input "Aug 26, 2025"
click at [416, 79] on div "Schedule interview How do you want to schedule time with the applicant? Automat…" at bounding box center [696, 385] width 1393 height 771
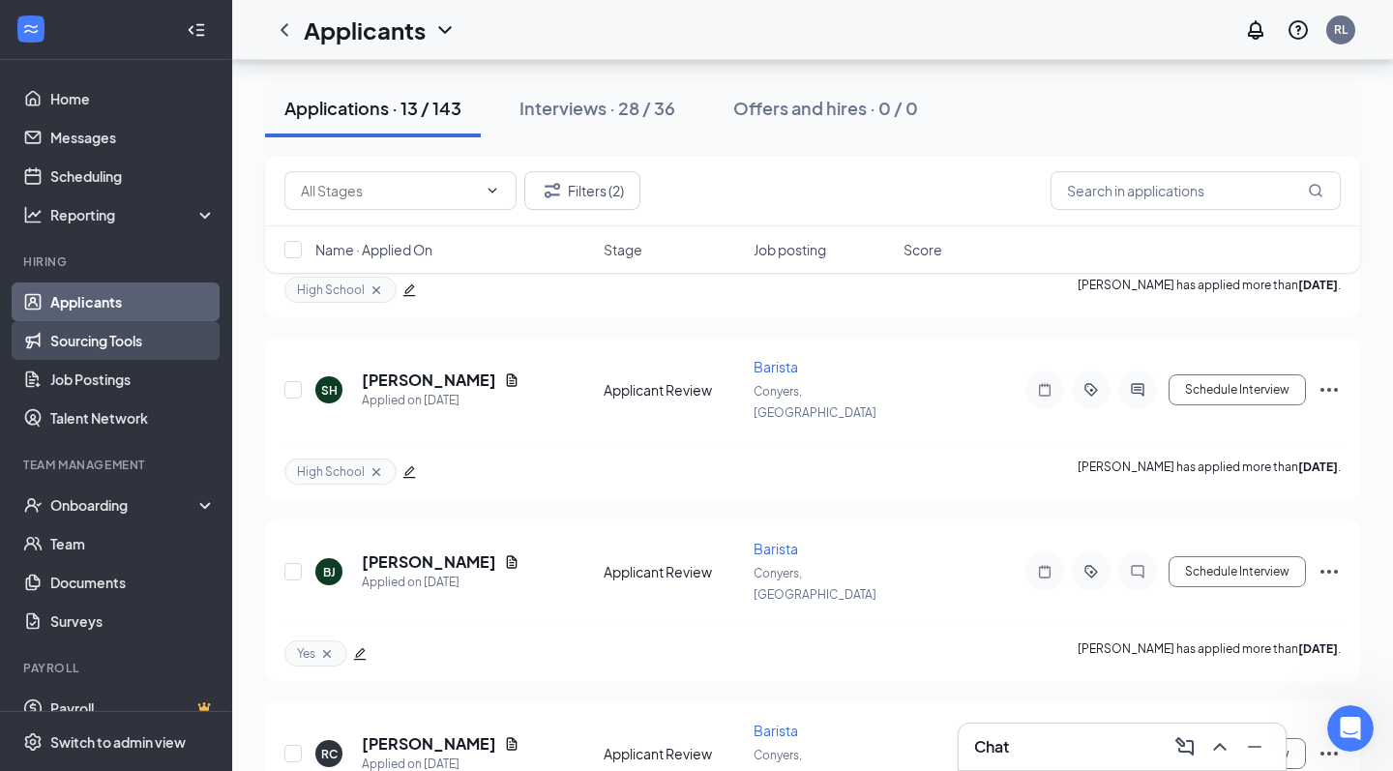
scroll to position [1500, 0]
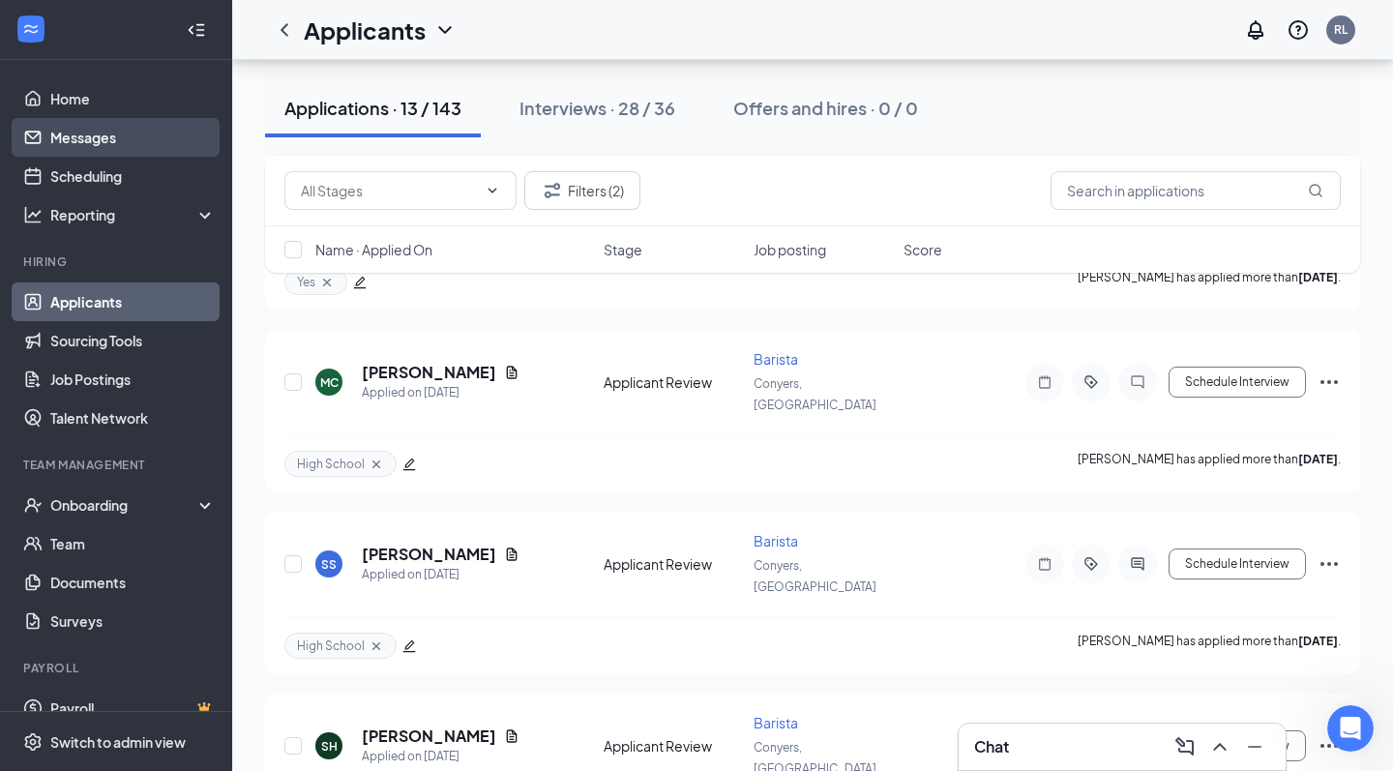
click at [134, 134] on link "Messages" at bounding box center [132, 137] width 165 height 39
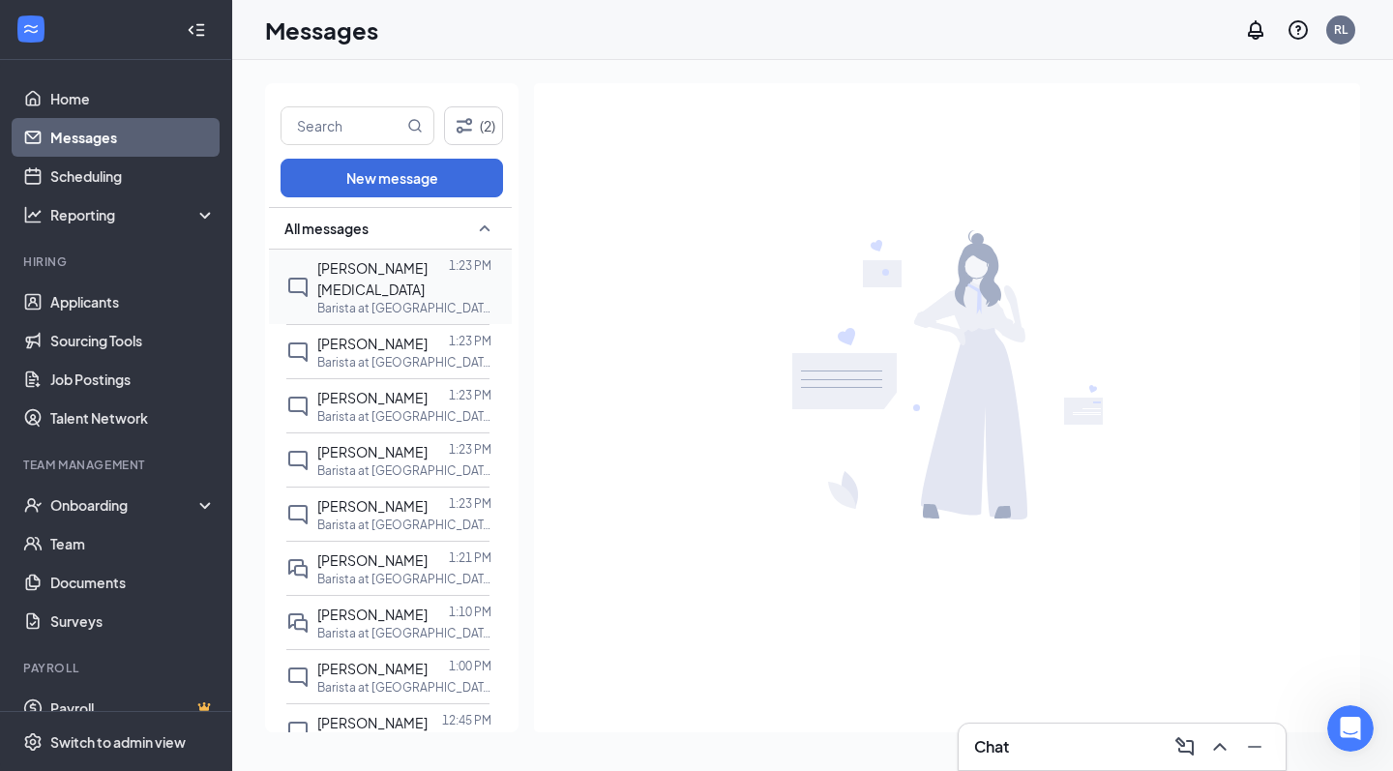
click at [366, 274] on span "Nicole Muse" at bounding box center [372, 278] width 110 height 39
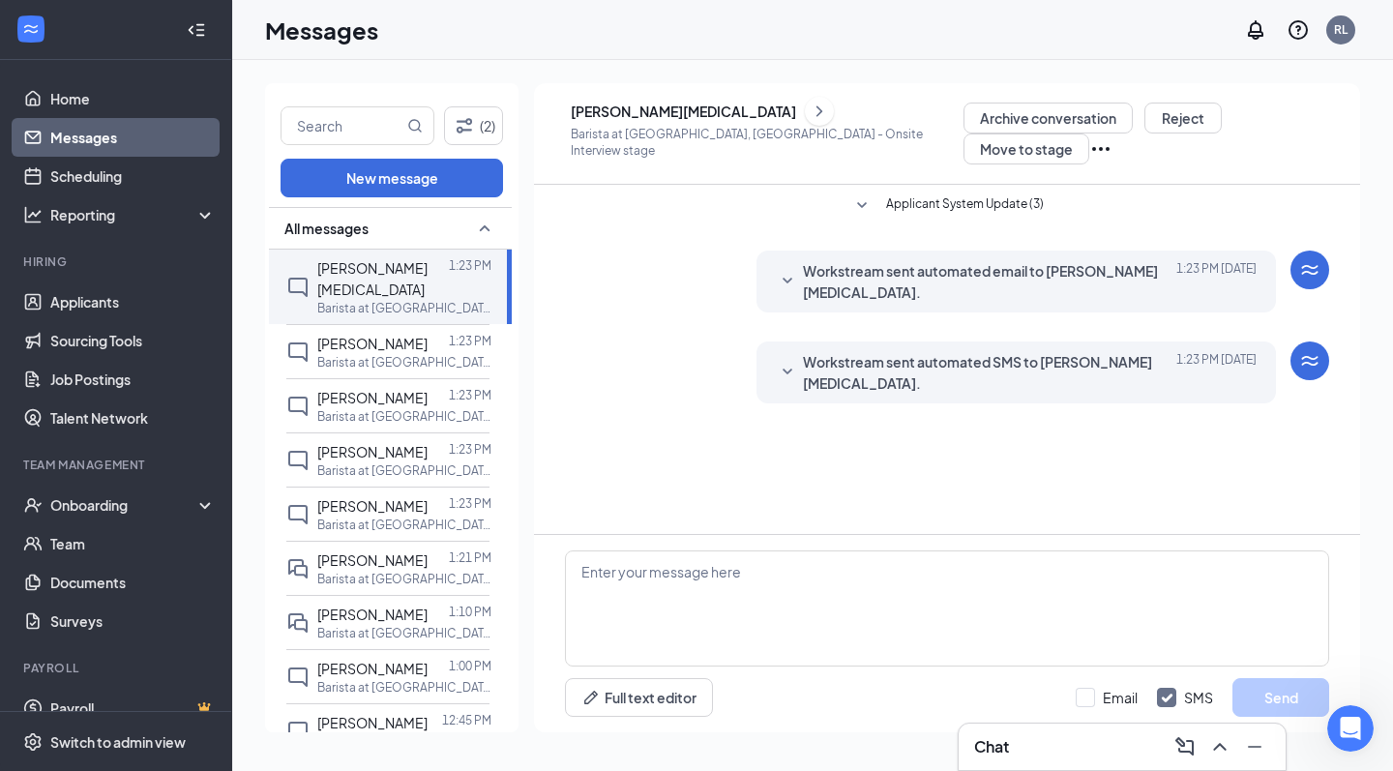
click at [770, 342] on div "Workstream sent automated SMS to Nicole Muse. Today 1:23 PM Hi Nicole, we'd lik…" at bounding box center [1017, 373] width 521 height 62
click at [780, 361] on icon "SmallChevronDown" at bounding box center [787, 372] width 23 height 23
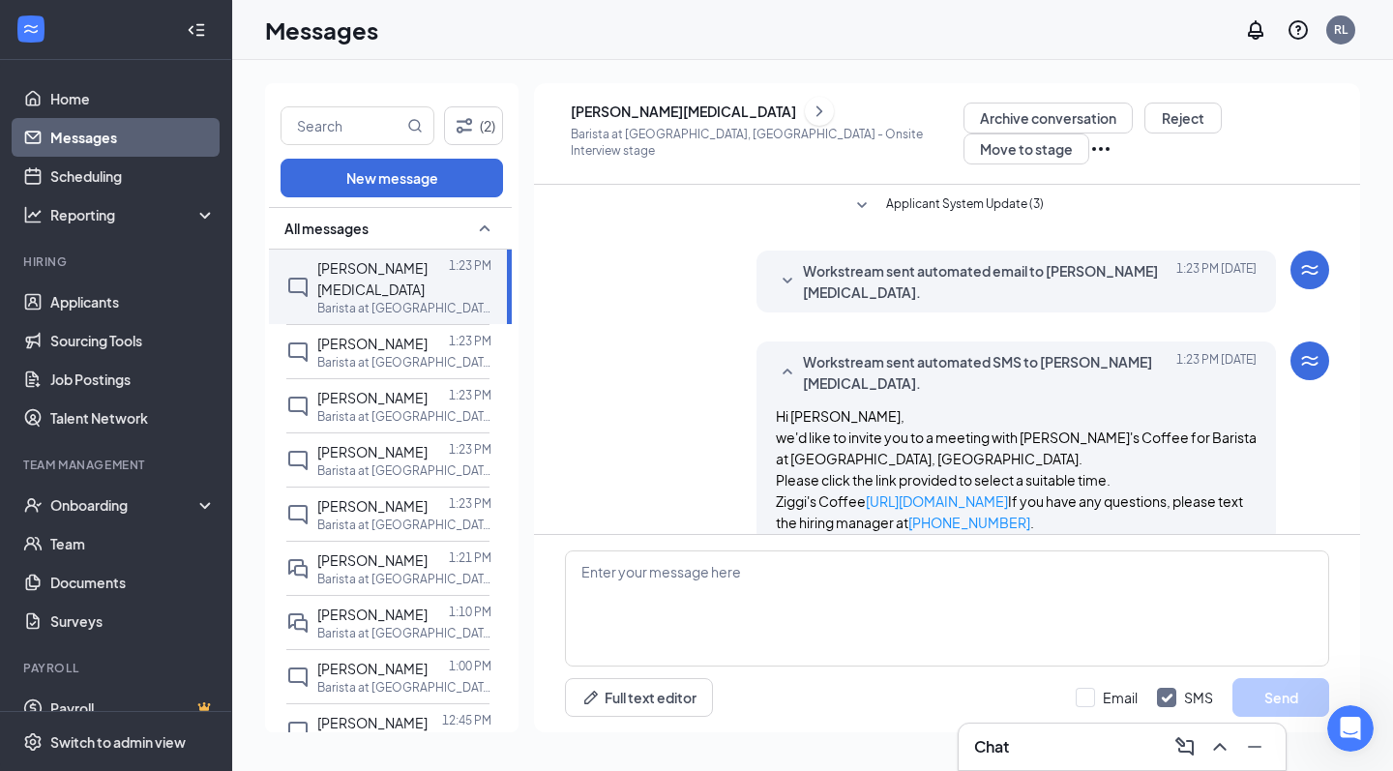
click at [781, 361] on icon "SmallChevronUp" at bounding box center [787, 372] width 23 height 23
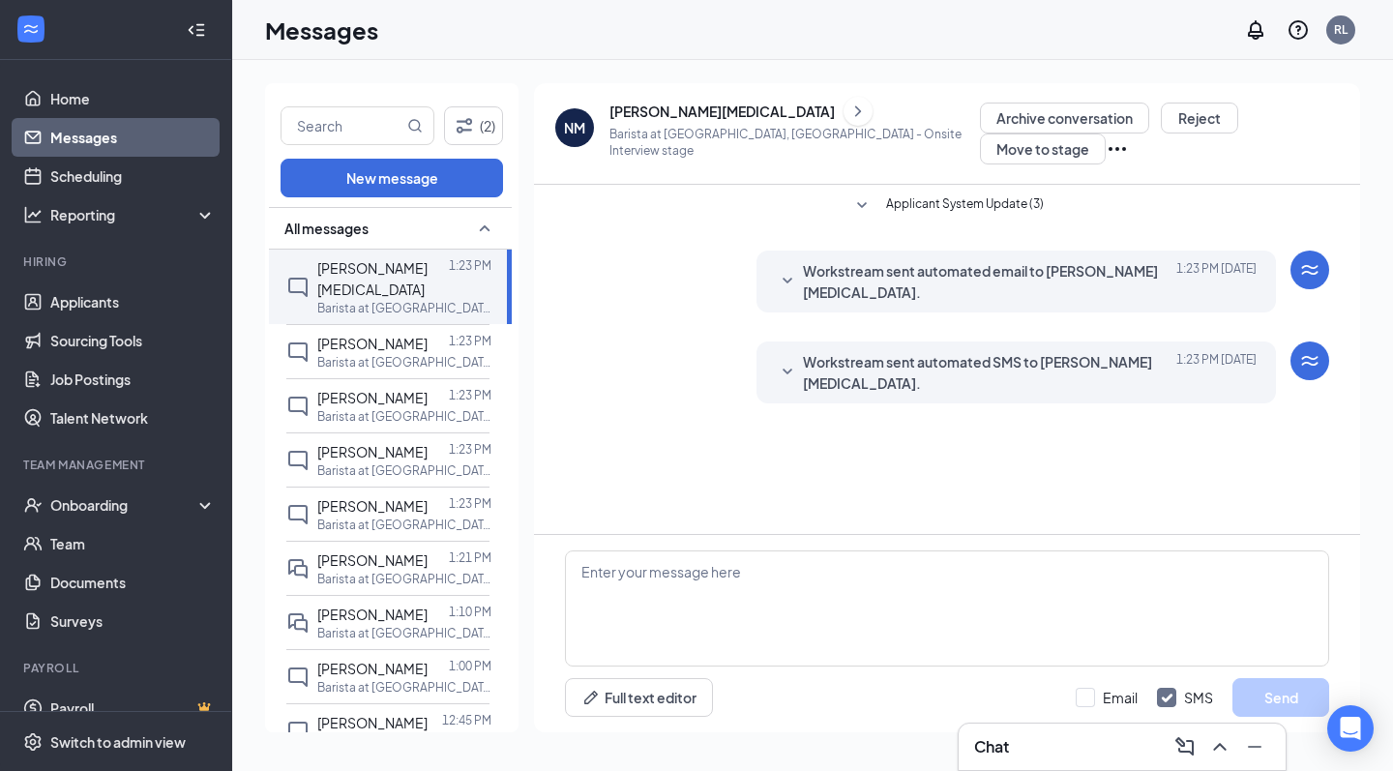
click at [780, 270] on icon "SmallChevronDown" at bounding box center [787, 281] width 23 height 23
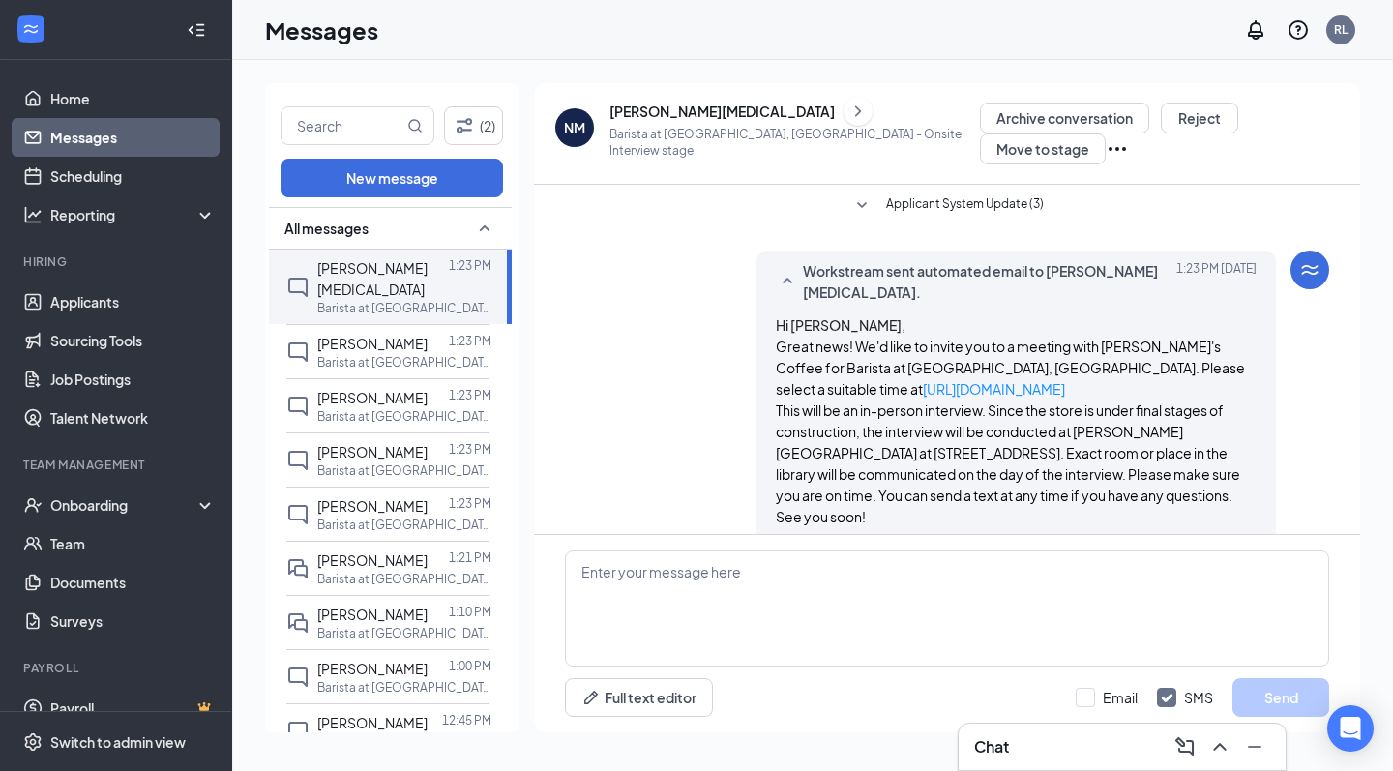
click at [780, 270] on icon "SmallChevronUp" at bounding box center [787, 281] width 23 height 23
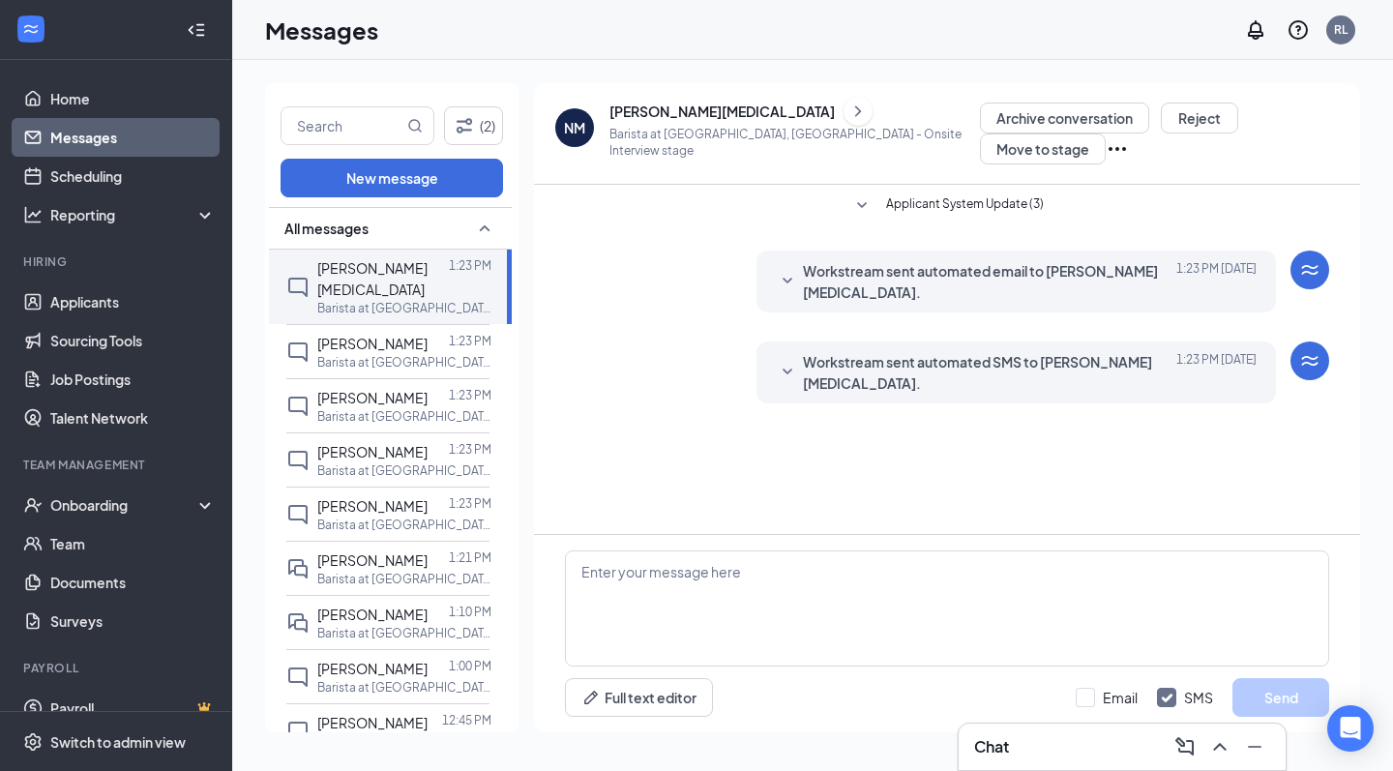
click at [790, 361] on icon "SmallChevronDown" at bounding box center [787, 372] width 23 height 23
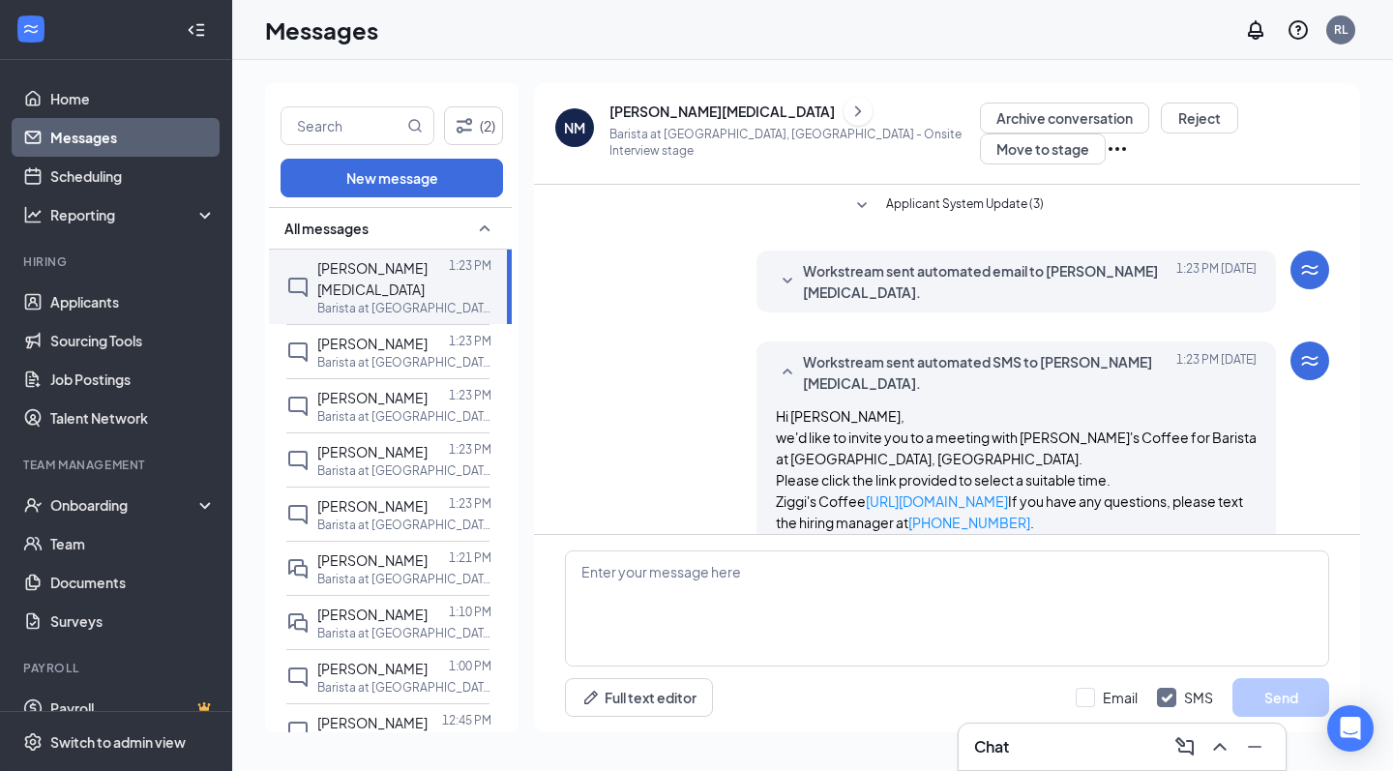
click at [789, 361] on icon "SmallChevronUp" at bounding box center [787, 372] width 23 height 23
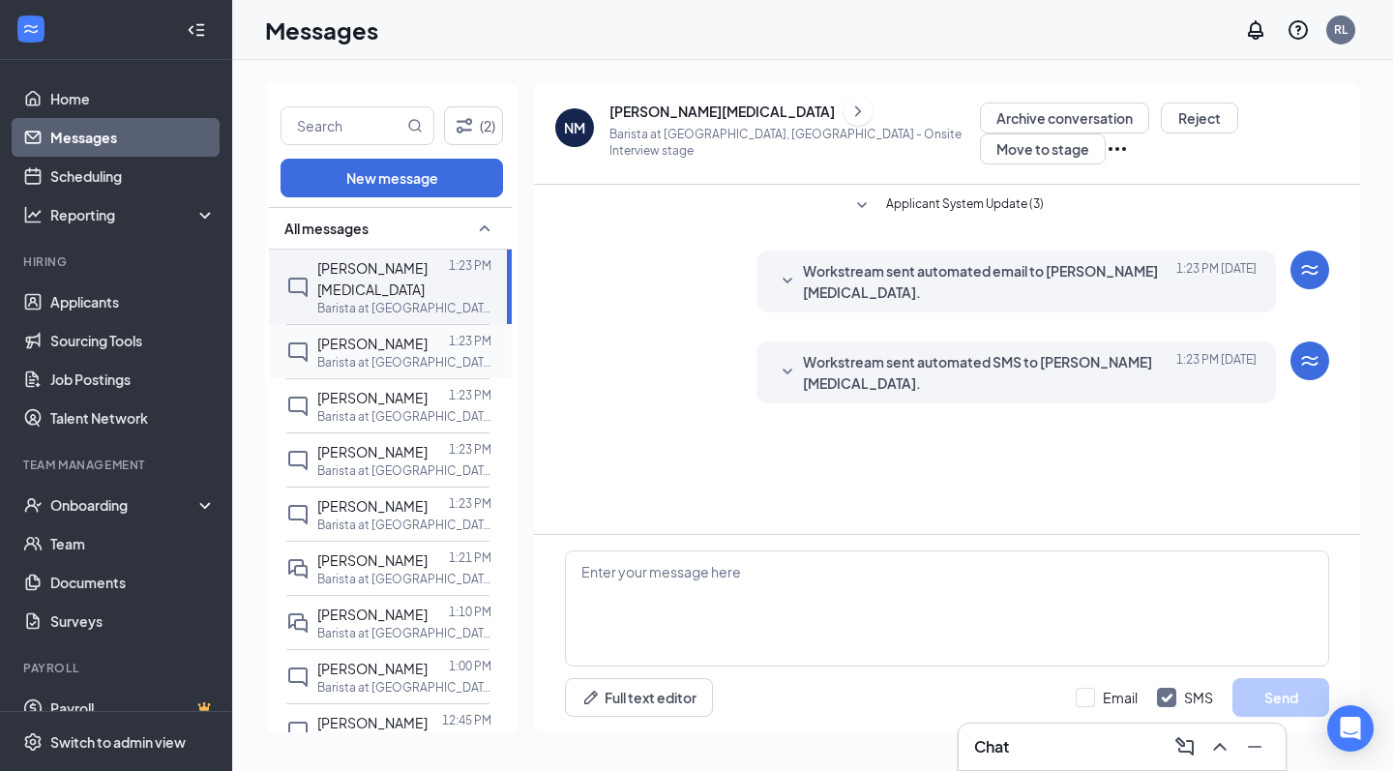
click at [356, 354] on p "Barista at [GEOGRAPHIC_DATA], [GEOGRAPHIC_DATA]" at bounding box center [404, 362] width 174 height 16
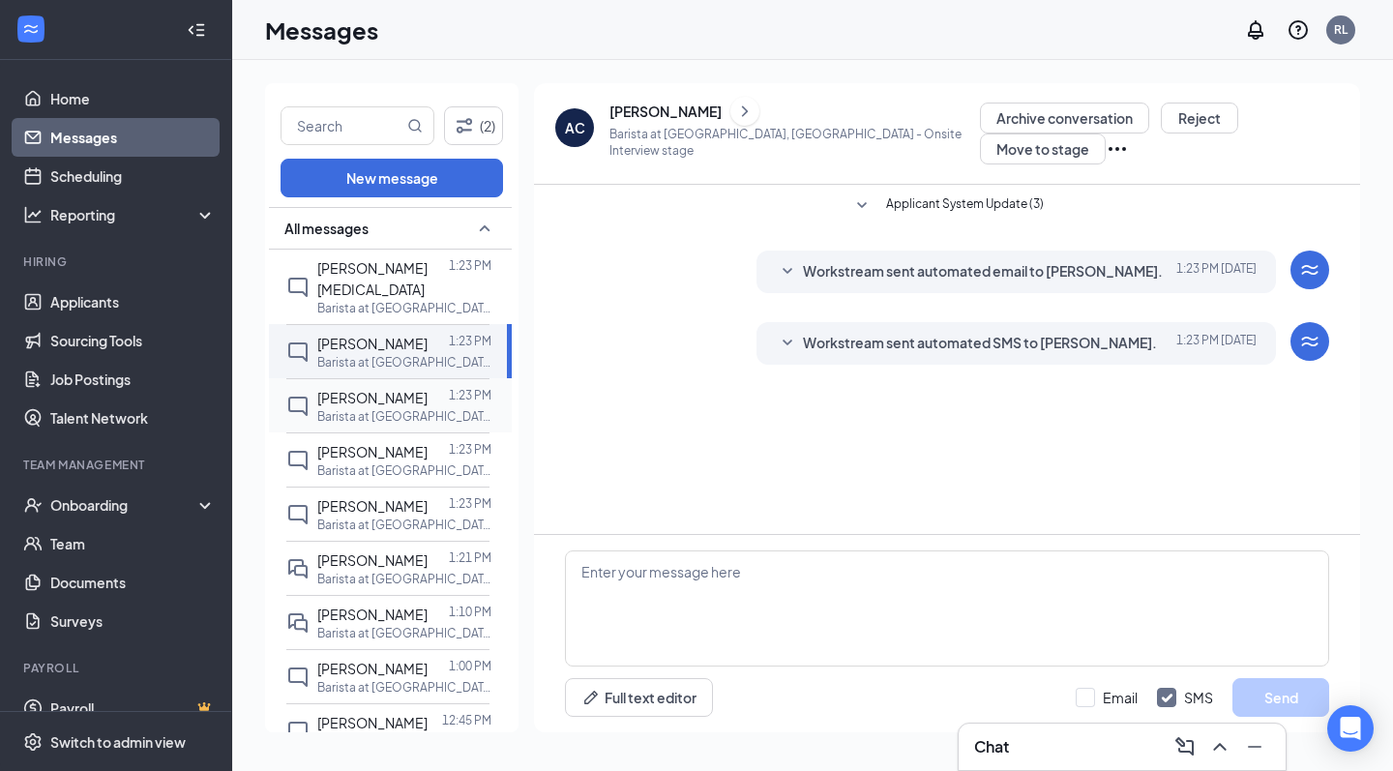
click at [364, 389] on span "[PERSON_NAME]" at bounding box center [372, 397] width 110 height 17
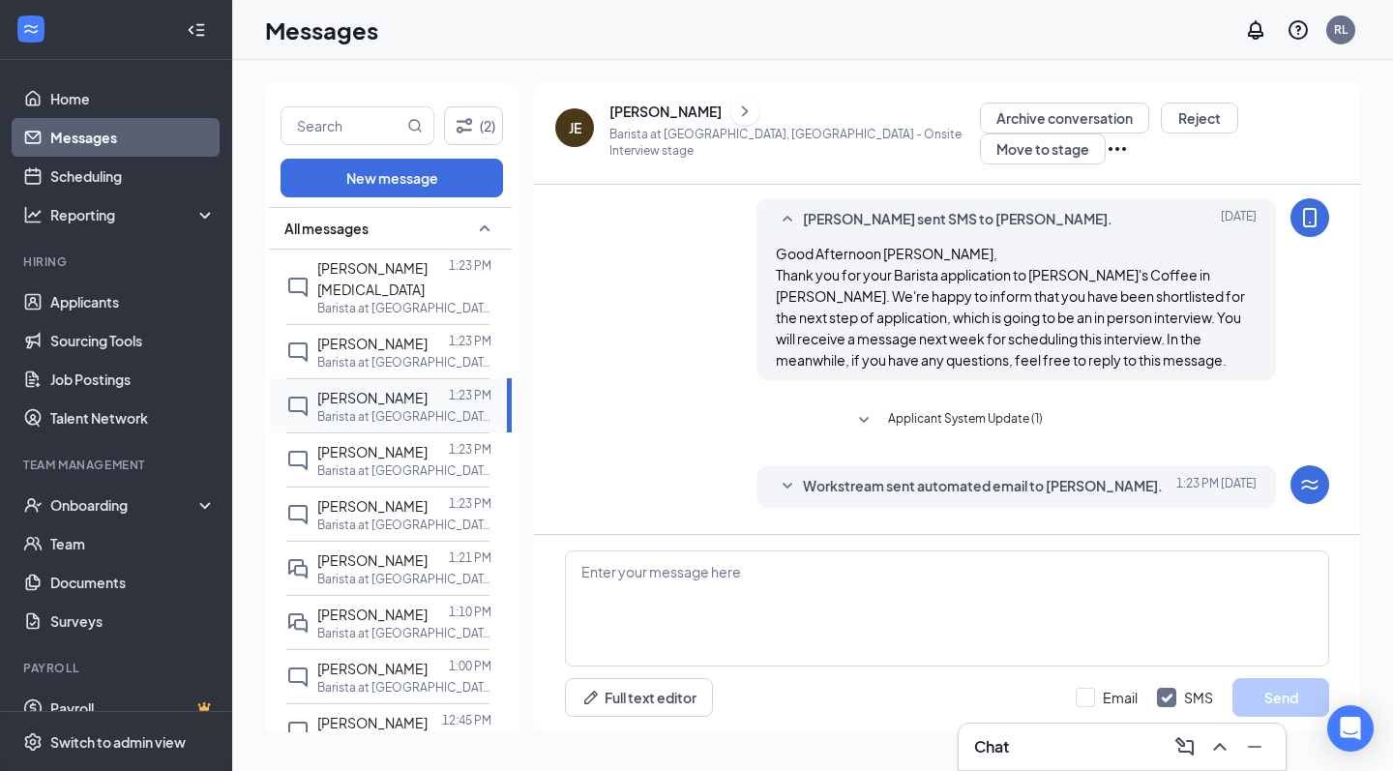
scroll to position [315, 0]
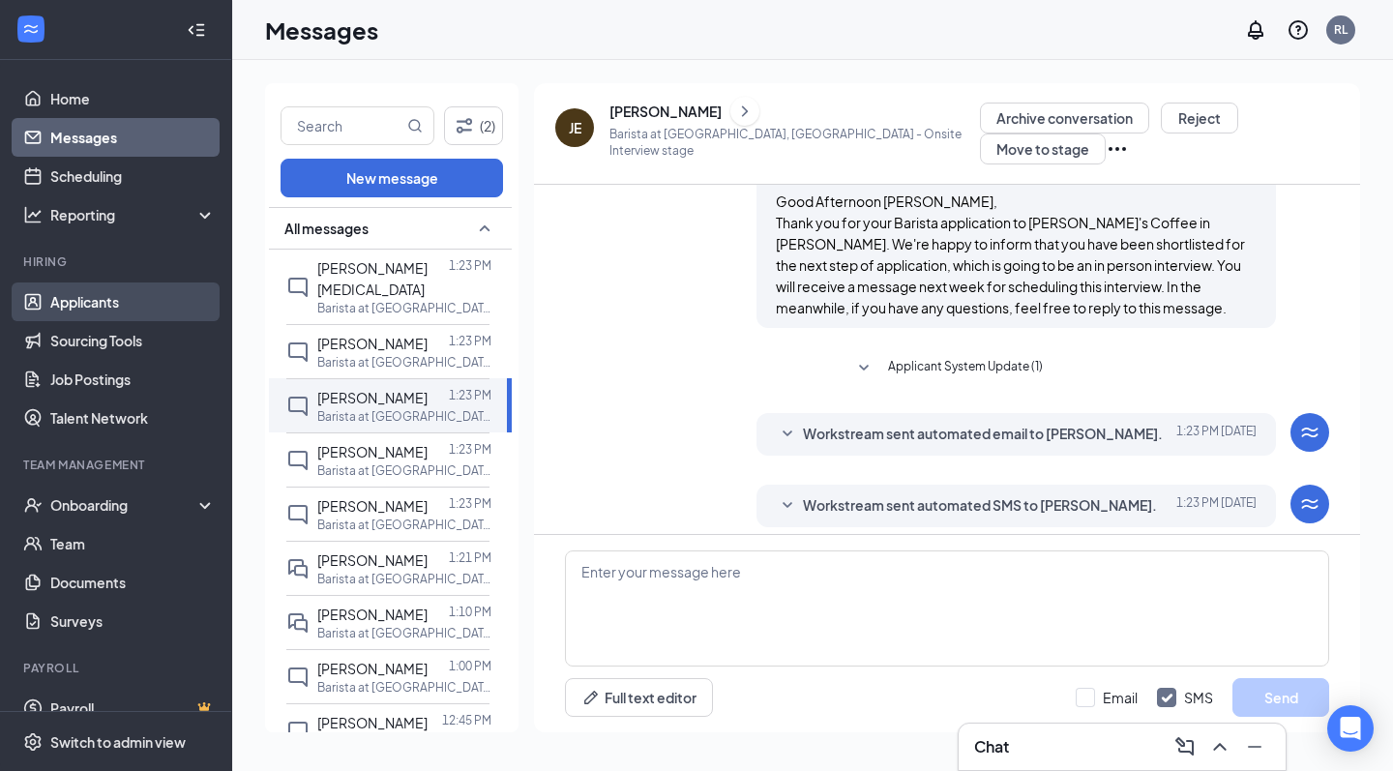
click at [110, 316] on link "Applicants" at bounding box center [132, 302] width 165 height 39
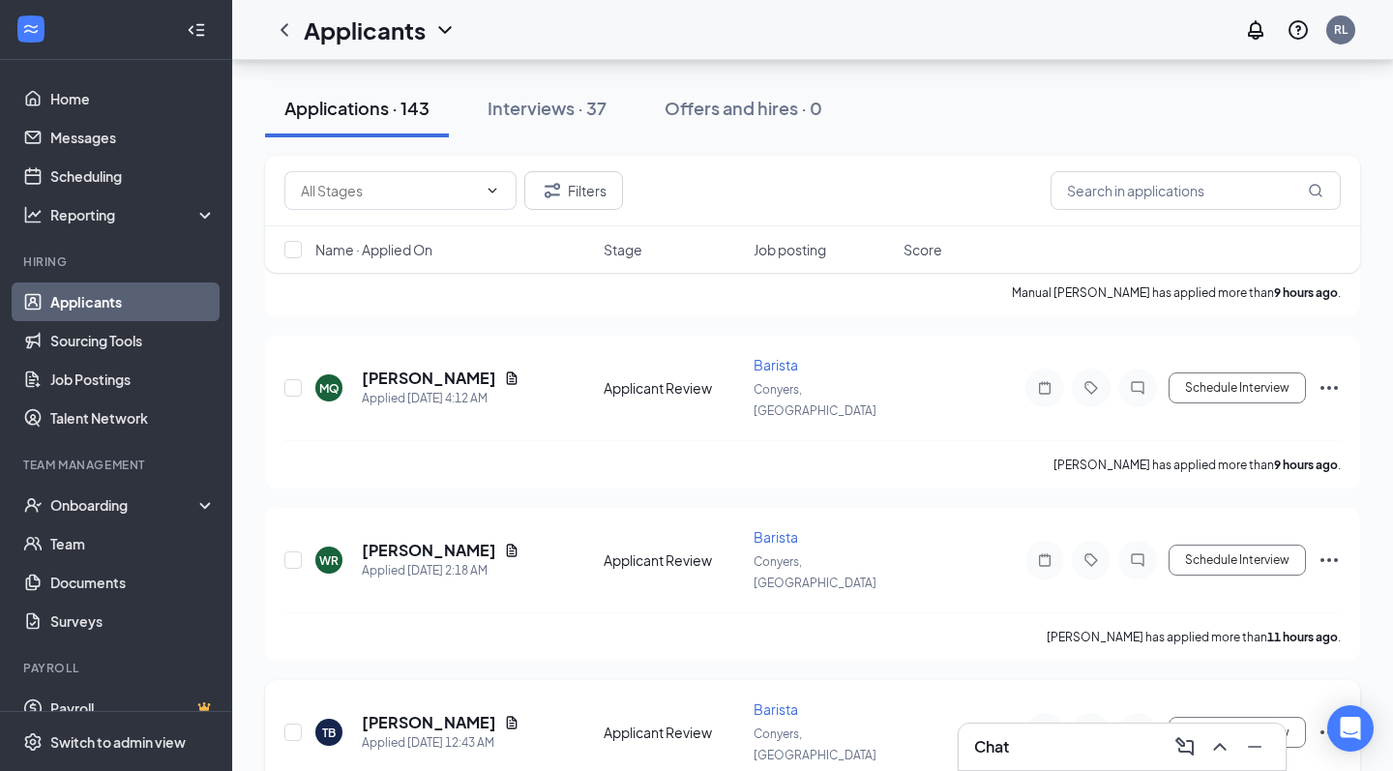
scroll to position [1408, 0]
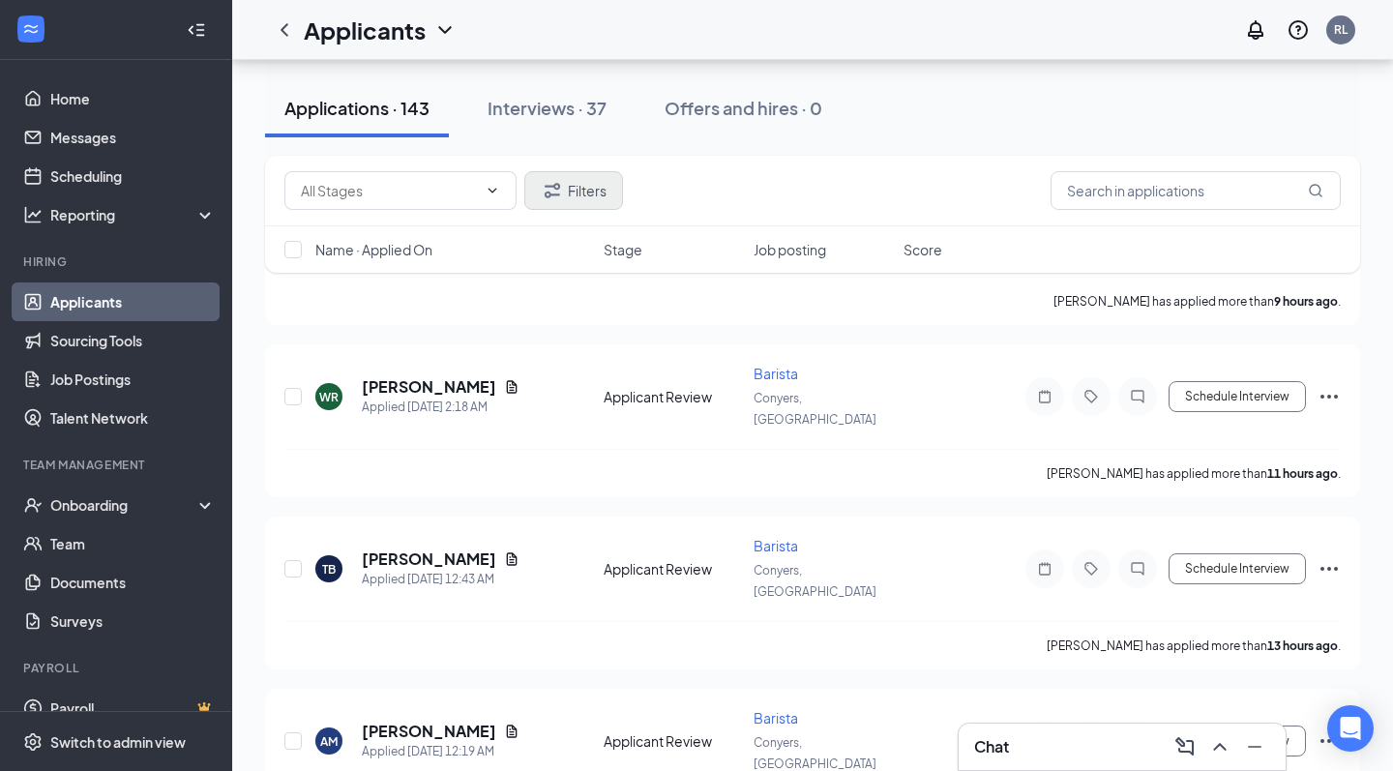
click at [583, 204] on button "Filters" at bounding box center [573, 190] width 99 height 39
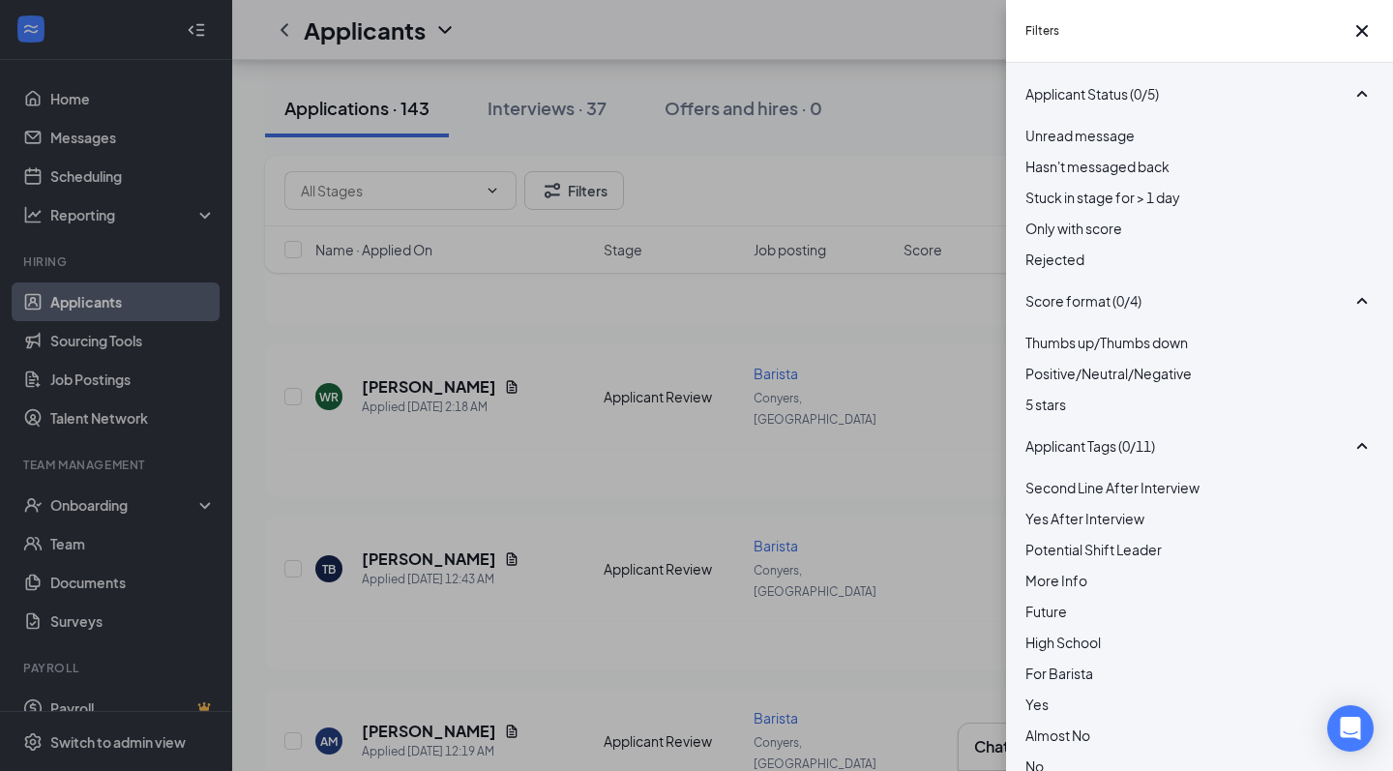
click at [78, 92] on div "Filters Applicant Status (0/5) Unread message Hasn't messaged back Stuck in sta…" at bounding box center [696, 385] width 1393 height 771
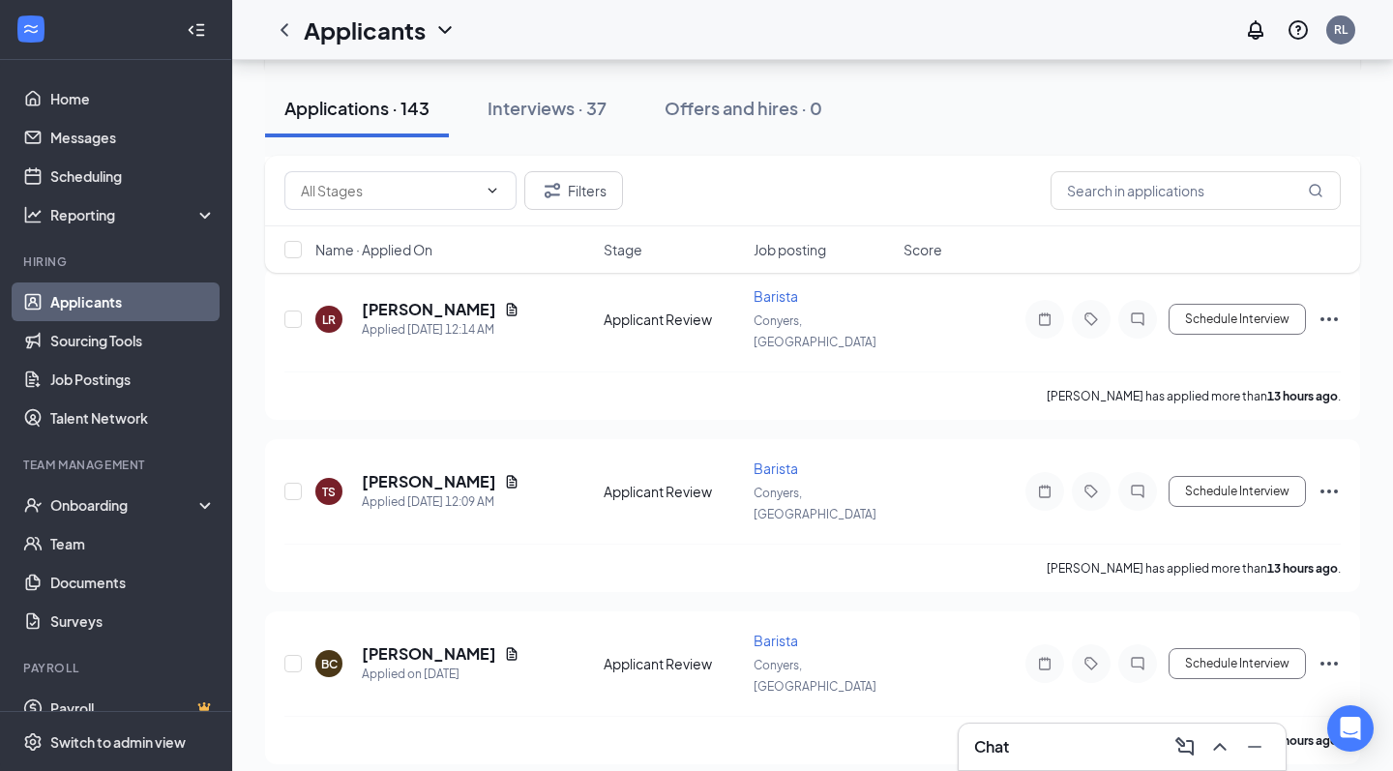
scroll to position [2859, 0]
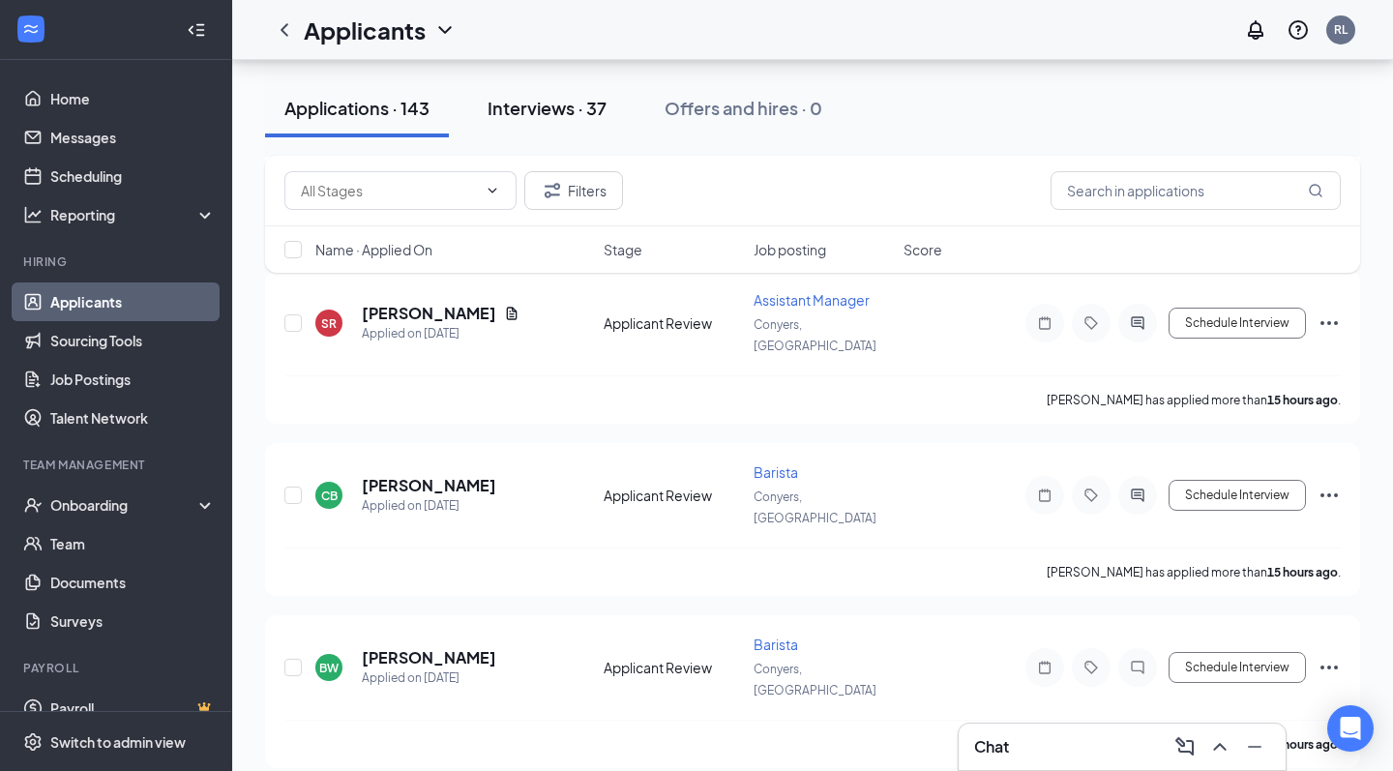
click at [573, 129] on button "Interviews · 37" at bounding box center [547, 108] width 158 height 58
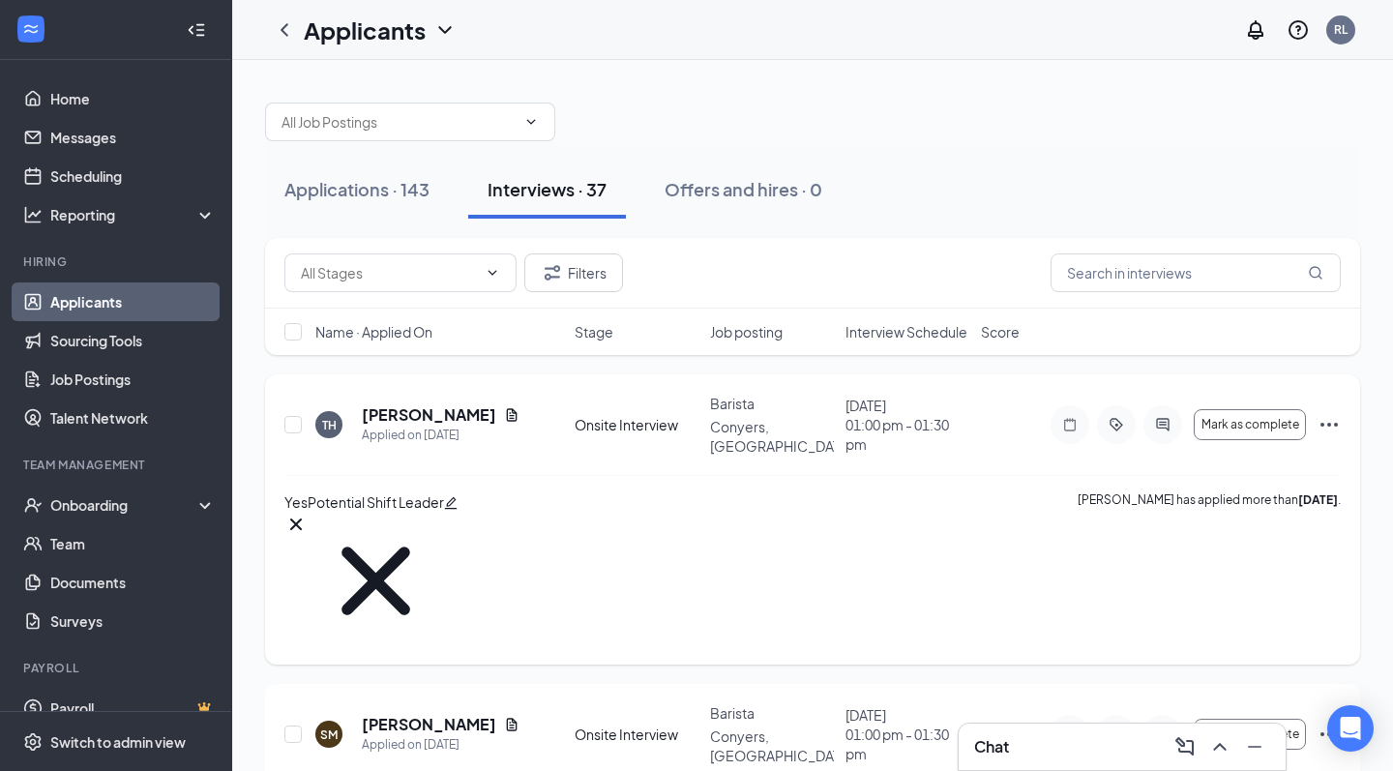
click at [444, 513] on icon "Cross" at bounding box center [376, 581] width 136 height 136
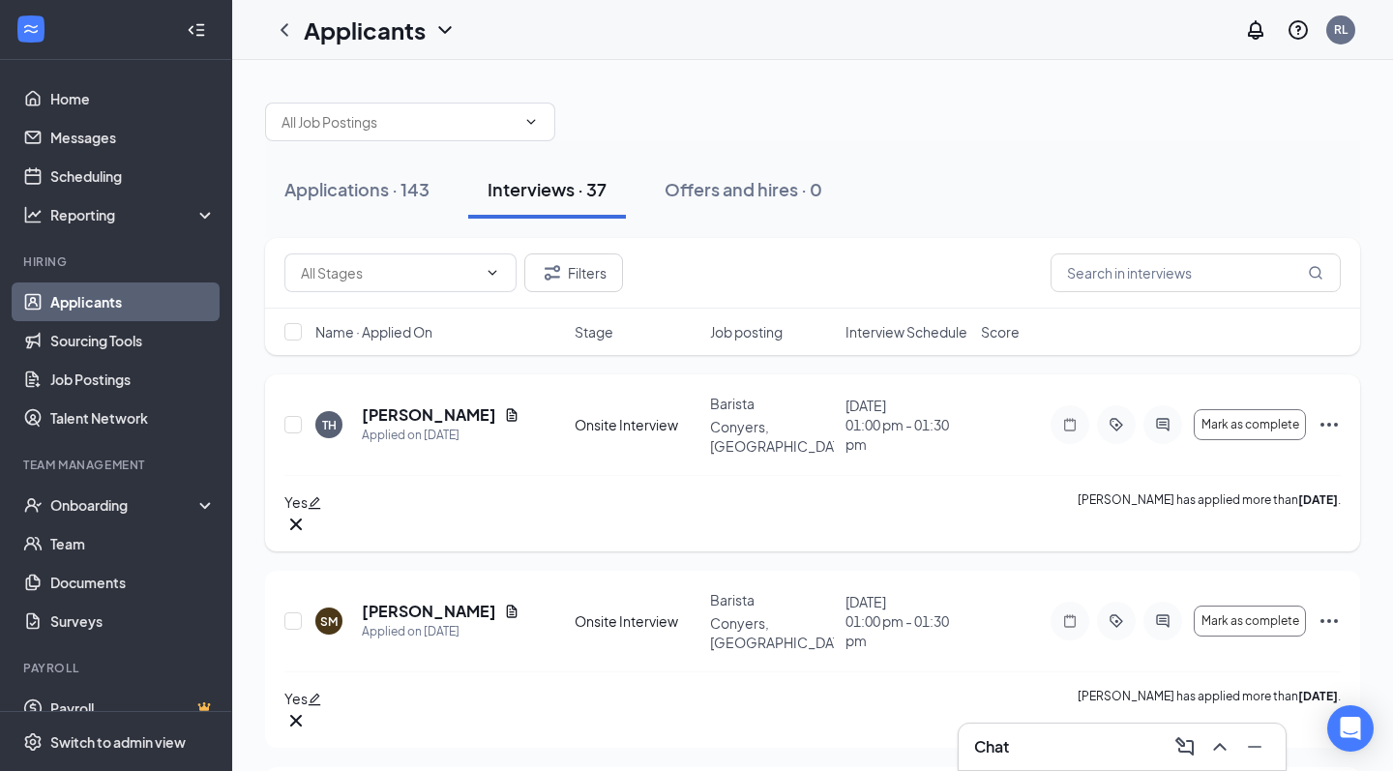
click at [321, 496] on icon "edit" at bounding box center [315, 503] width 14 height 14
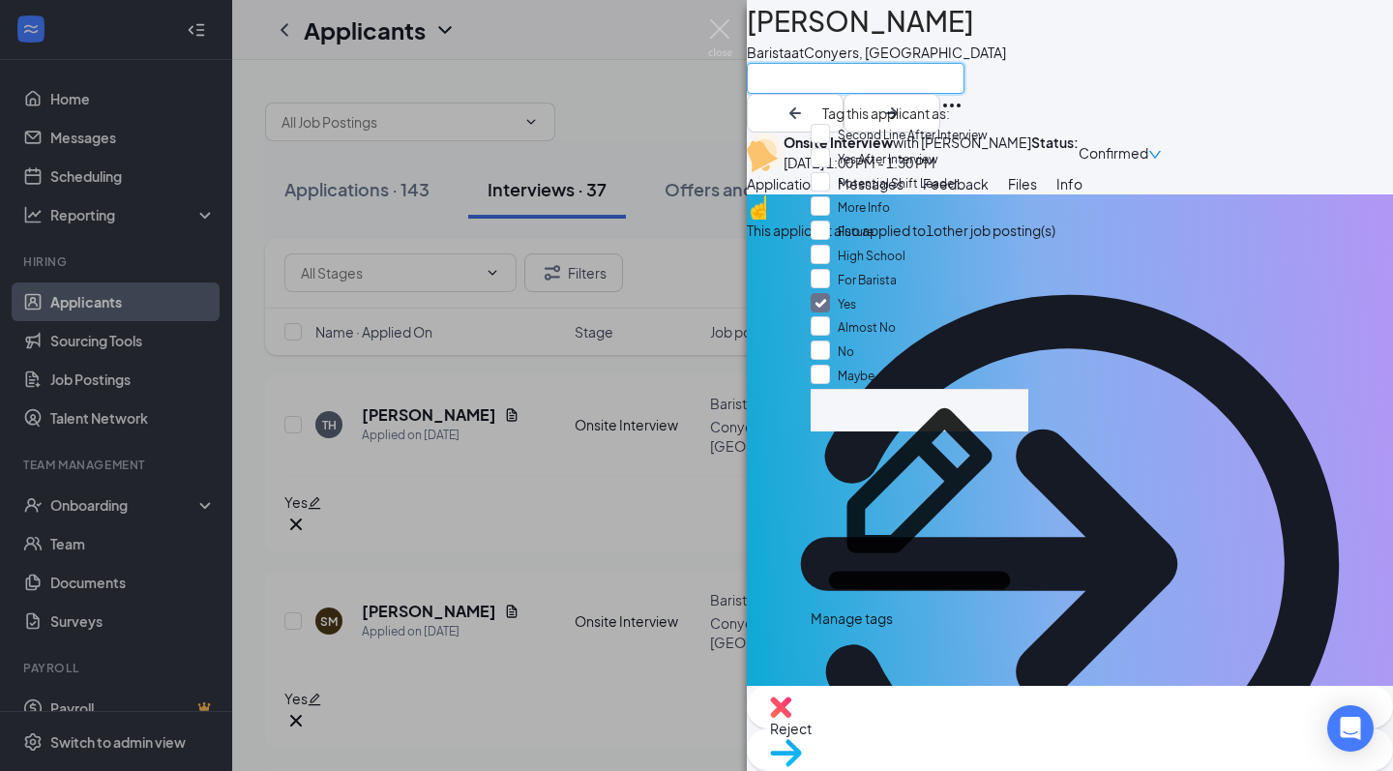
click at [909, 93] on input "text" at bounding box center [856, 78] width 218 height 31
click at [861, 166] on span "Yes After Interview" at bounding box center [888, 159] width 101 height 15
click at [861, 169] on input "Yes After Interview" at bounding box center [875, 158] width 128 height 21
click at [899, 166] on span "Yes After Interview" at bounding box center [888, 159] width 101 height 15
click at [899, 169] on input "Yes After Interview" at bounding box center [875, 158] width 128 height 21
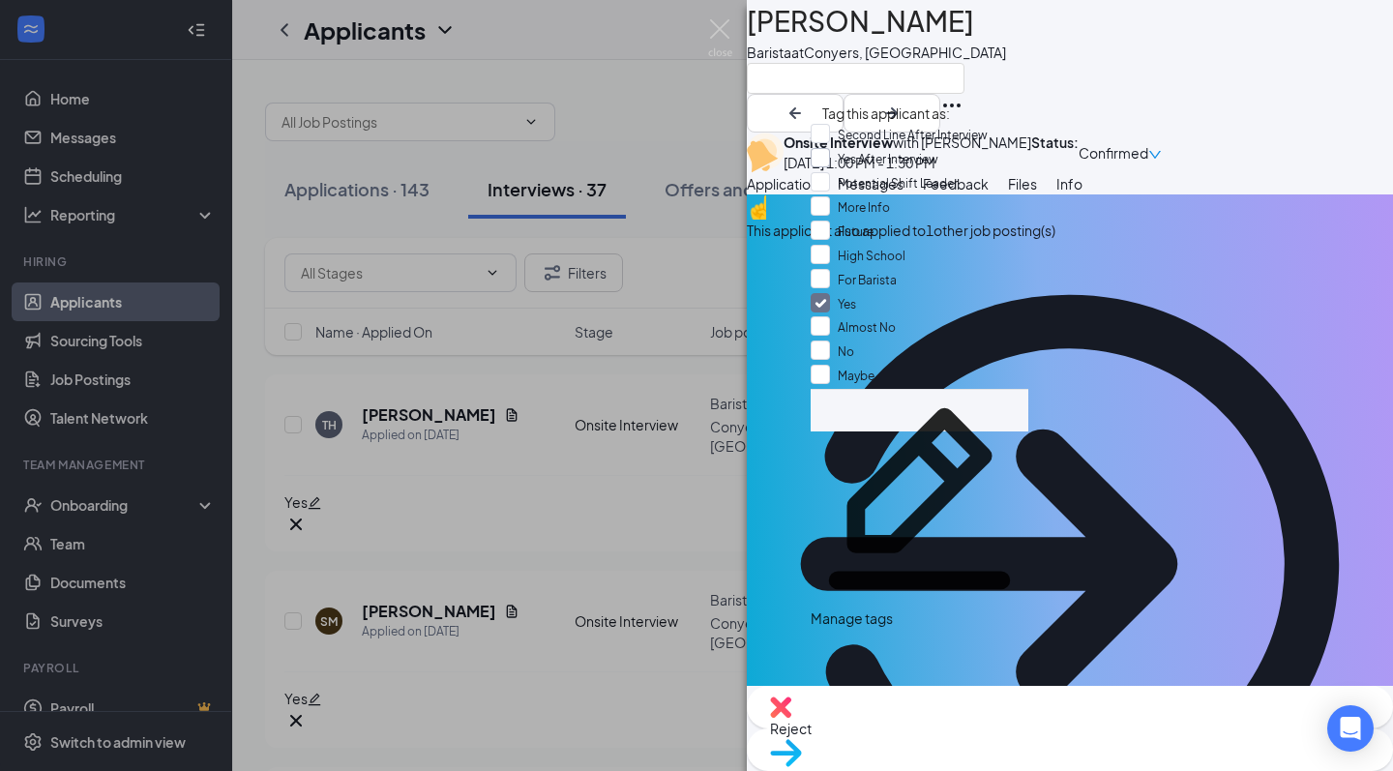
click at [830, 167] on div at bounding box center [820, 157] width 19 height 19
click at [833, 169] on input "Yes After Interview" at bounding box center [875, 158] width 128 height 21
click at [970, 172] on div "Yes After Interview" at bounding box center [920, 160] width 218 height 24
checkbox input "true"
click at [893, 292] on div "Yes" at bounding box center [920, 303] width 218 height 23
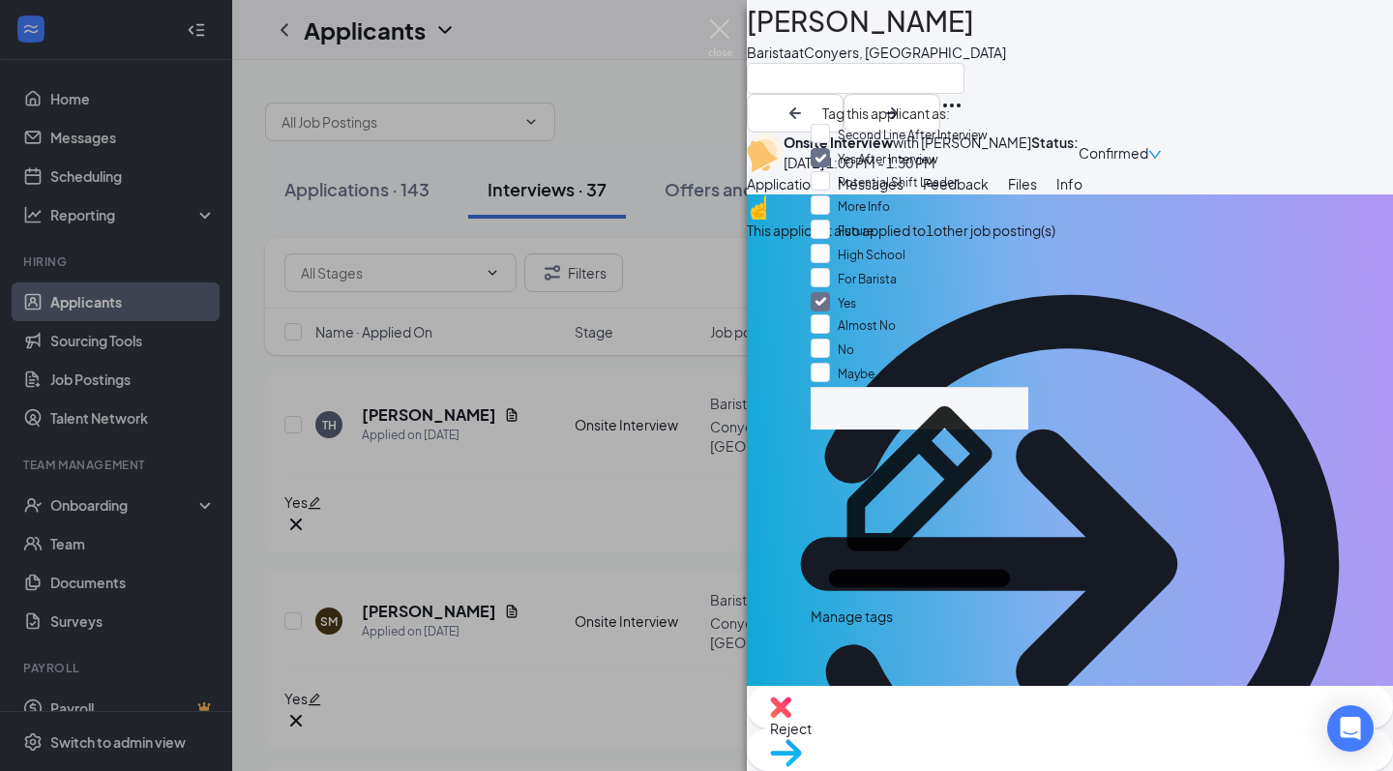
checkbox input "false"
click at [851, 166] on span "Yes After Interview" at bounding box center [888, 159] width 101 height 15
click at [851, 169] on input "Yes After Interview" at bounding box center [875, 158] width 128 height 21
click at [833, 169] on input "Yes After Interview" at bounding box center [875, 158] width 128 height 21
checkbox input "false"
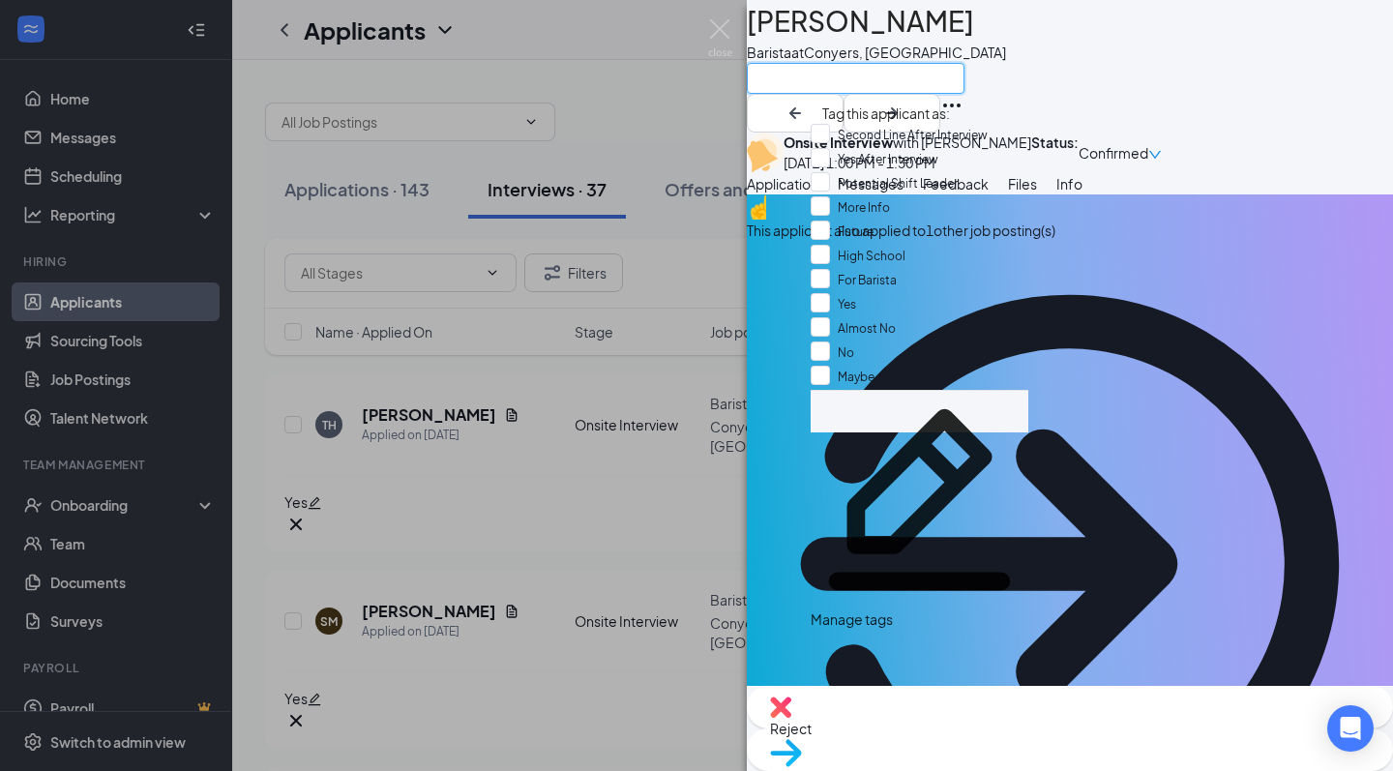
click at [859, 92] on input "text" at bounding box center [856, 78] width 218 height 31
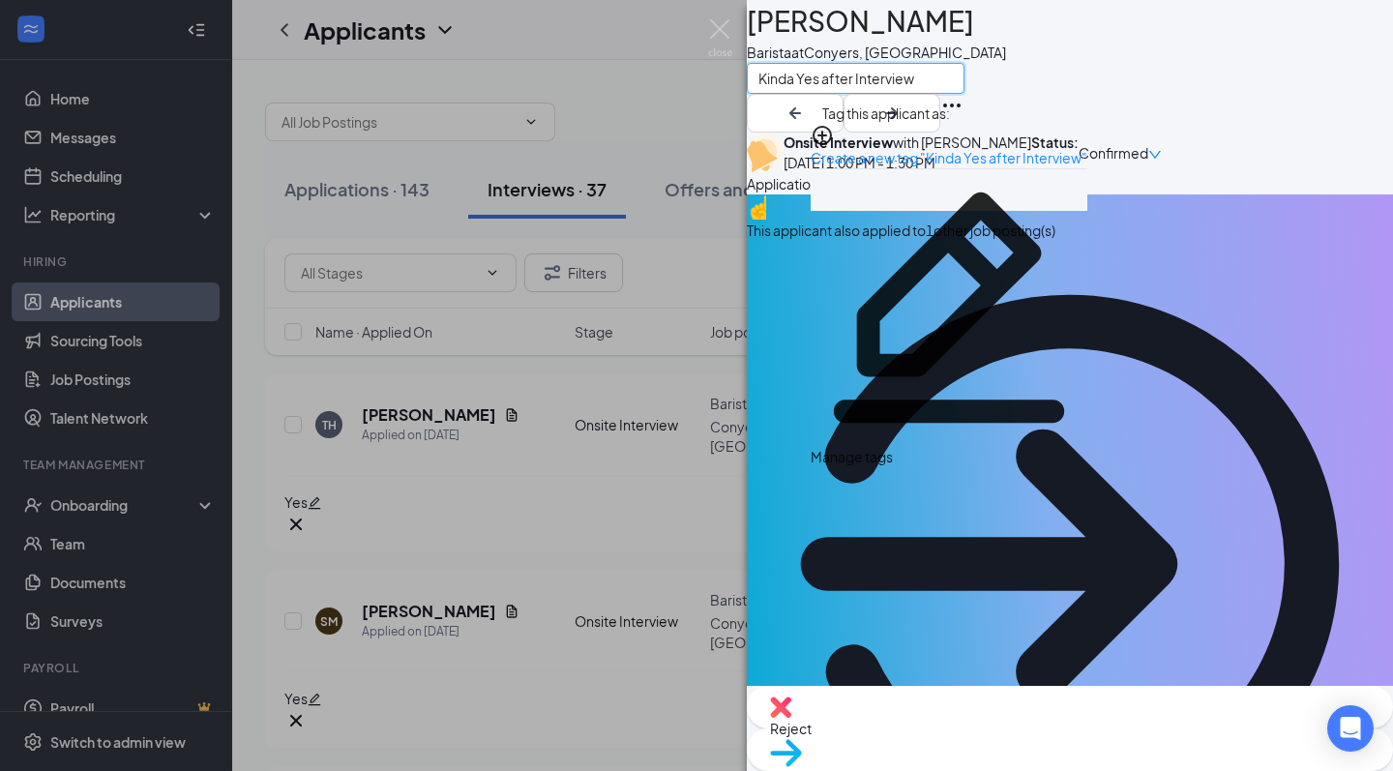
type input "Kinda Yes after Interview"
click at [931, 131] on div "Create a new tag "Kinda Yes after Interview"" at bounding box center [949, 146] width 277 height 45
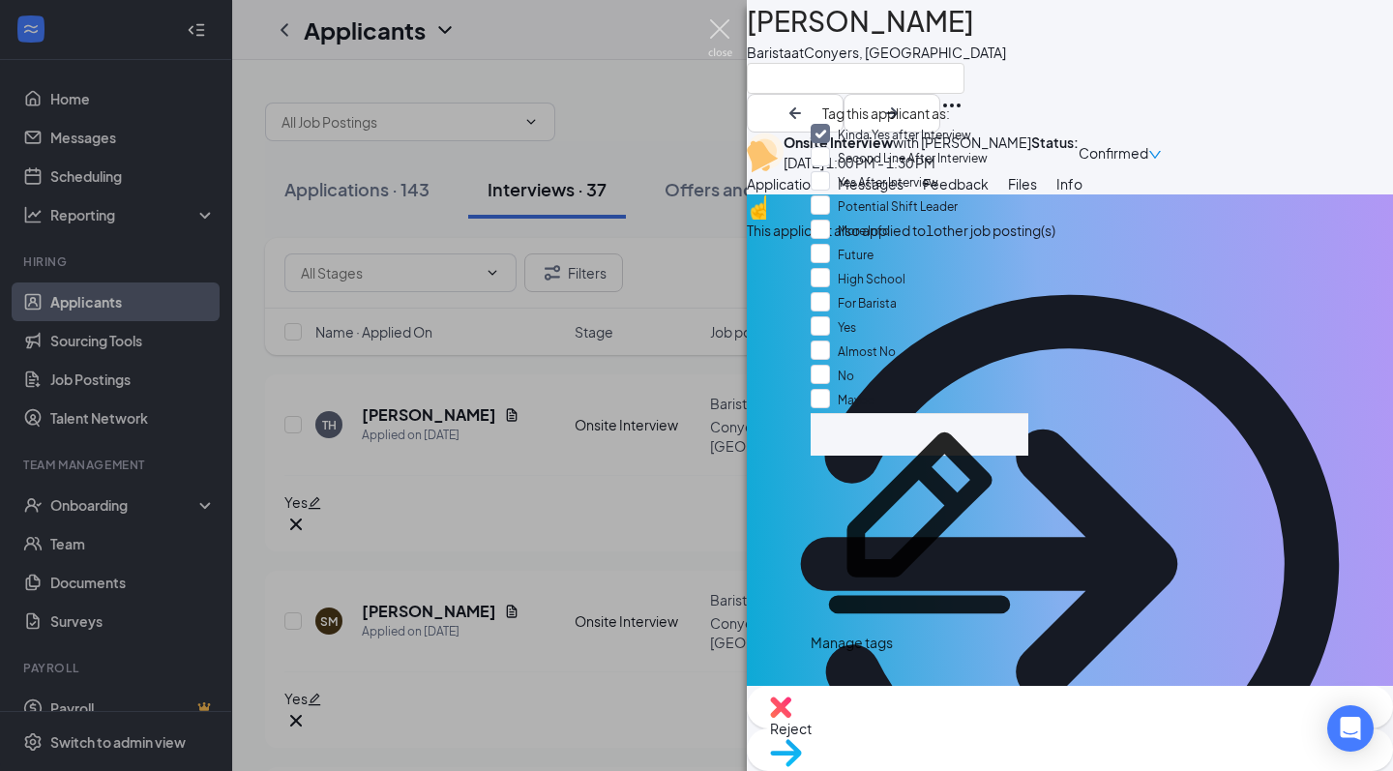
click at [722, 29] on img at bounding box center [720, 38] width 24 height 38
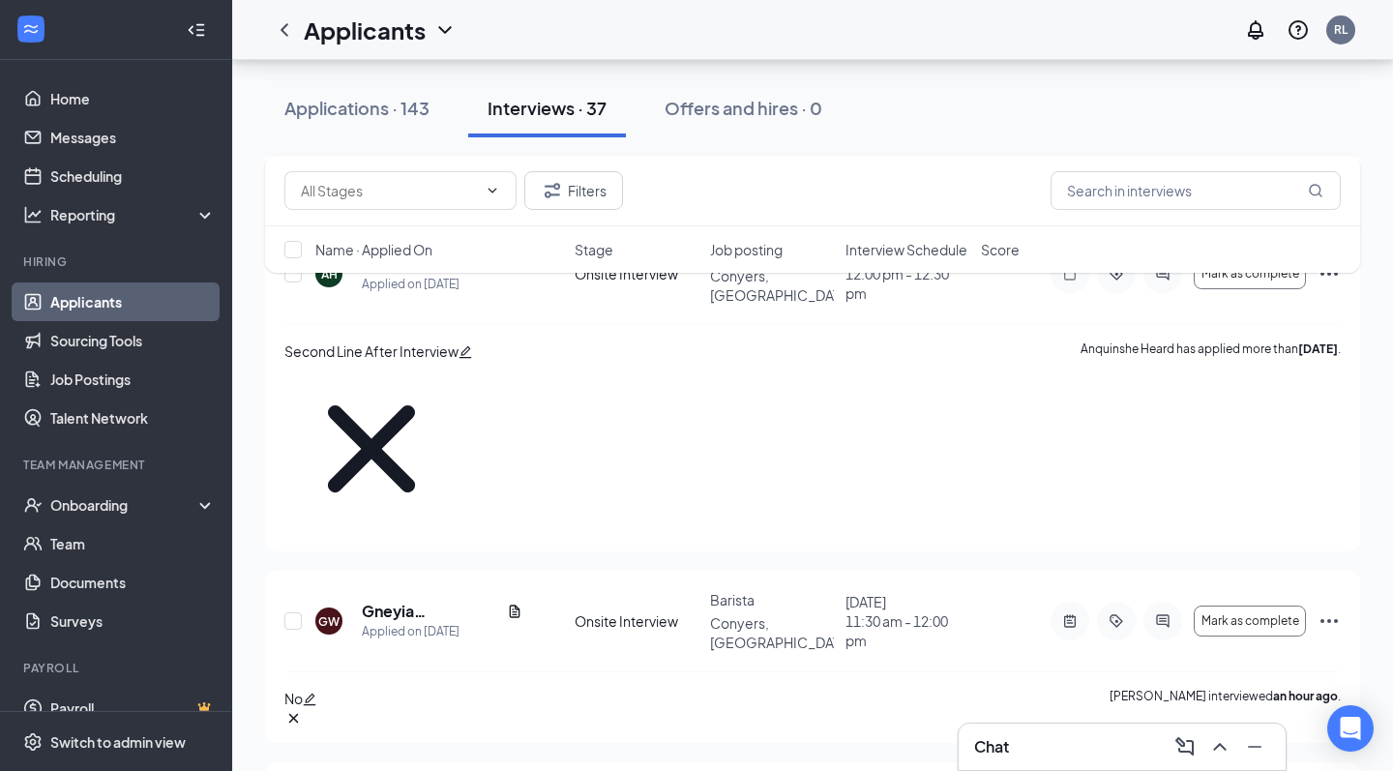
scroll to position [5397, 0]
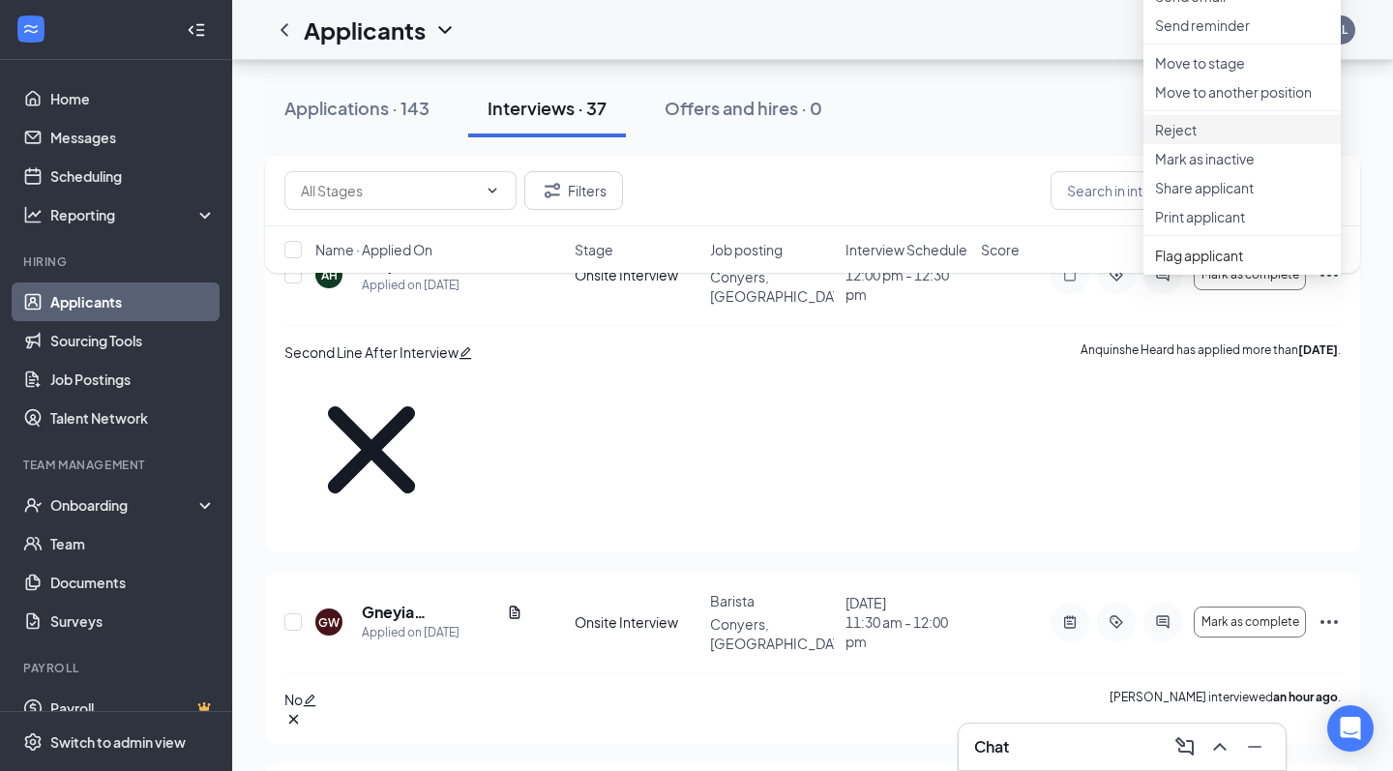
click at [1185, 139] on p "Reject" at bounding box center [1242, 129] width 174 height 19
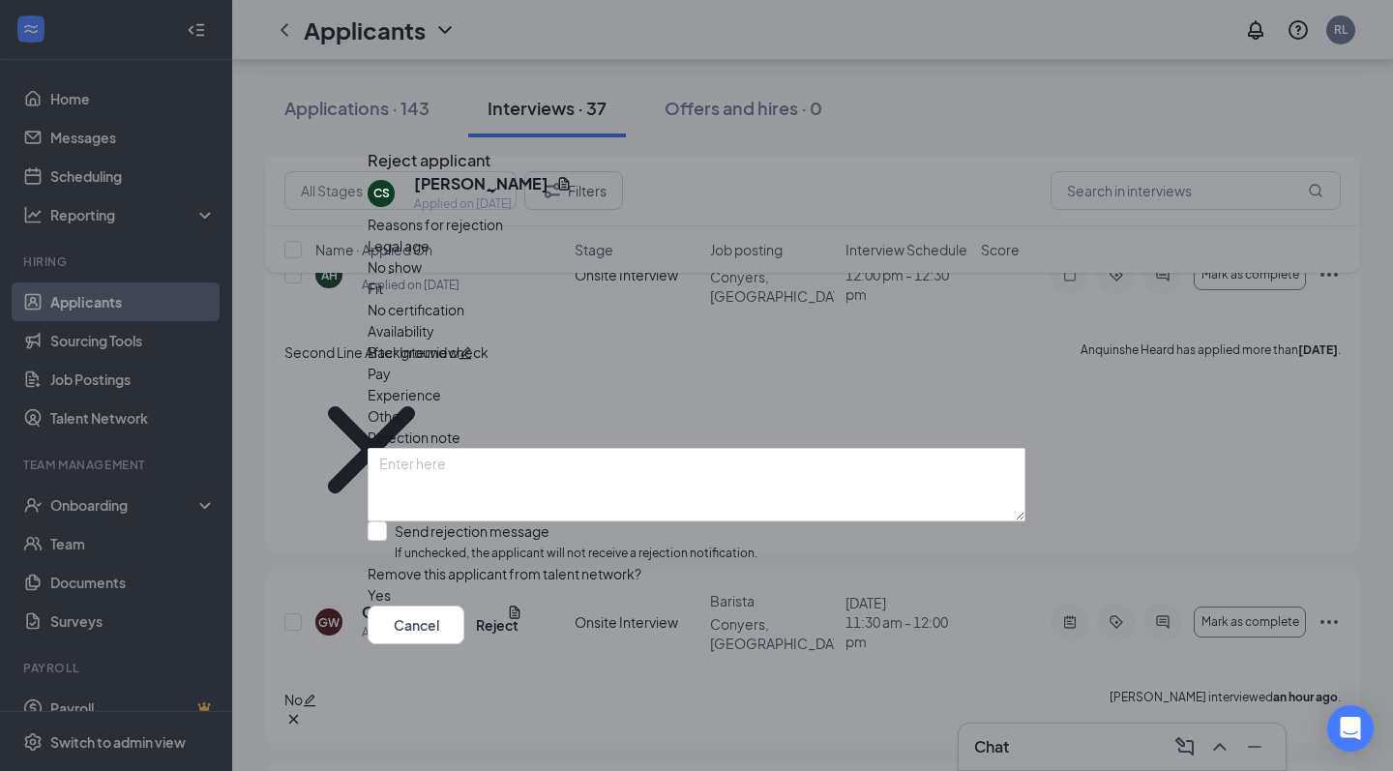
click at [405, 405] on span "Other" at bounding box center [387, 415] width 38 height 21
click at [617, 278] on div "Fit" at bounding box center [697, 288] width 658 height 21
click at [461, 522] on div "Send rejection message" at bounding box center [576, 531] width 363 height 19
click at [461, 522] on input "Send rejection message If unchecked, the applicant will not receive a rejection…" at bounding box center [563, 543] width 390 height 42
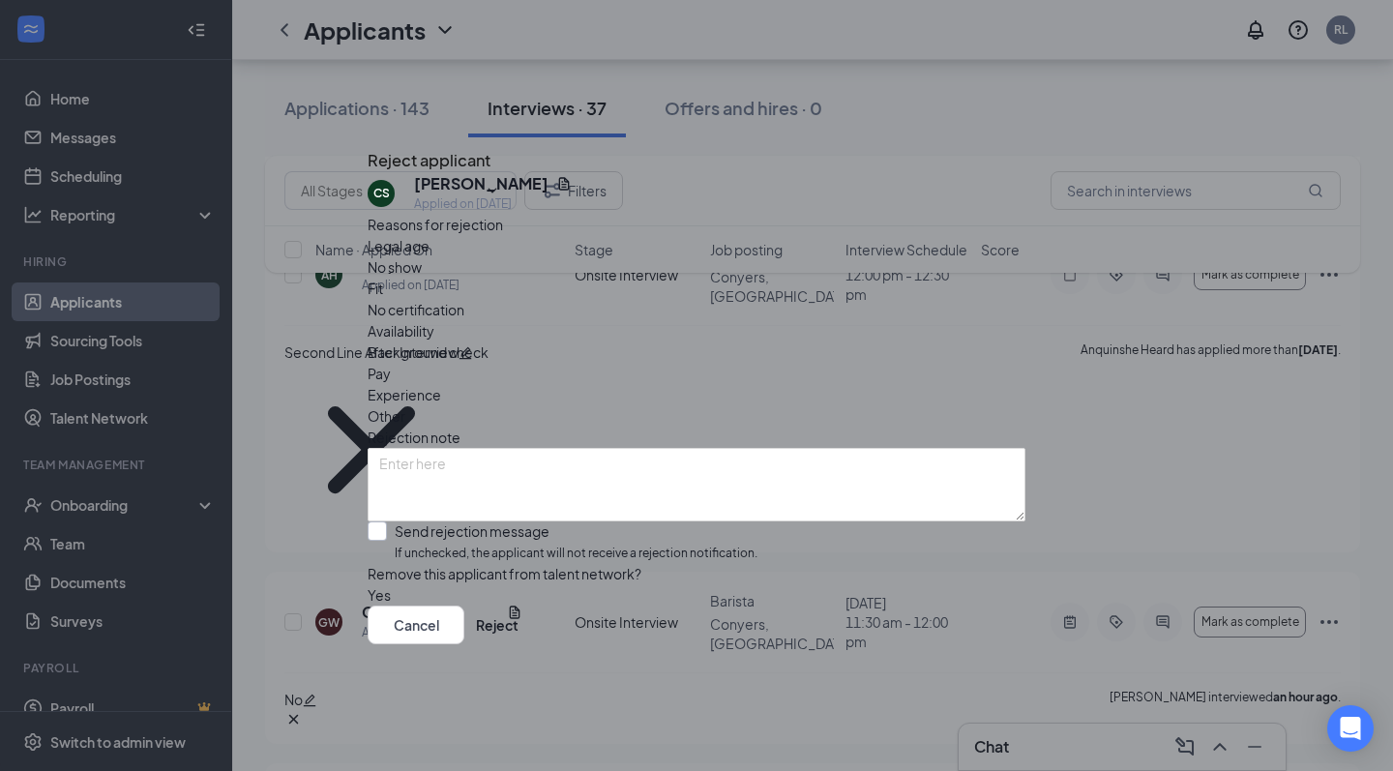
checkbox input "true"
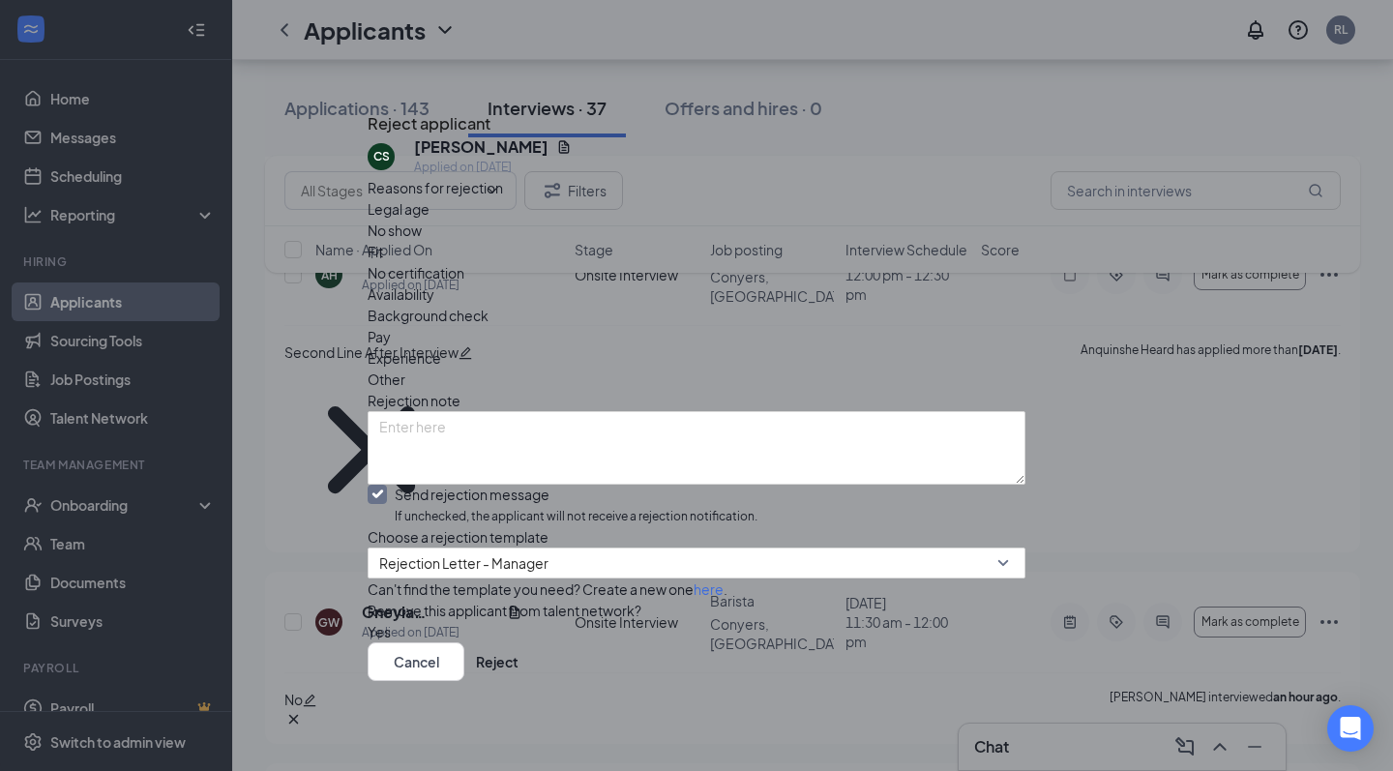
scroll to position [68, 0]
click at [368, 621] on button "button" at bounding box center [368, 631] width 0 height 21
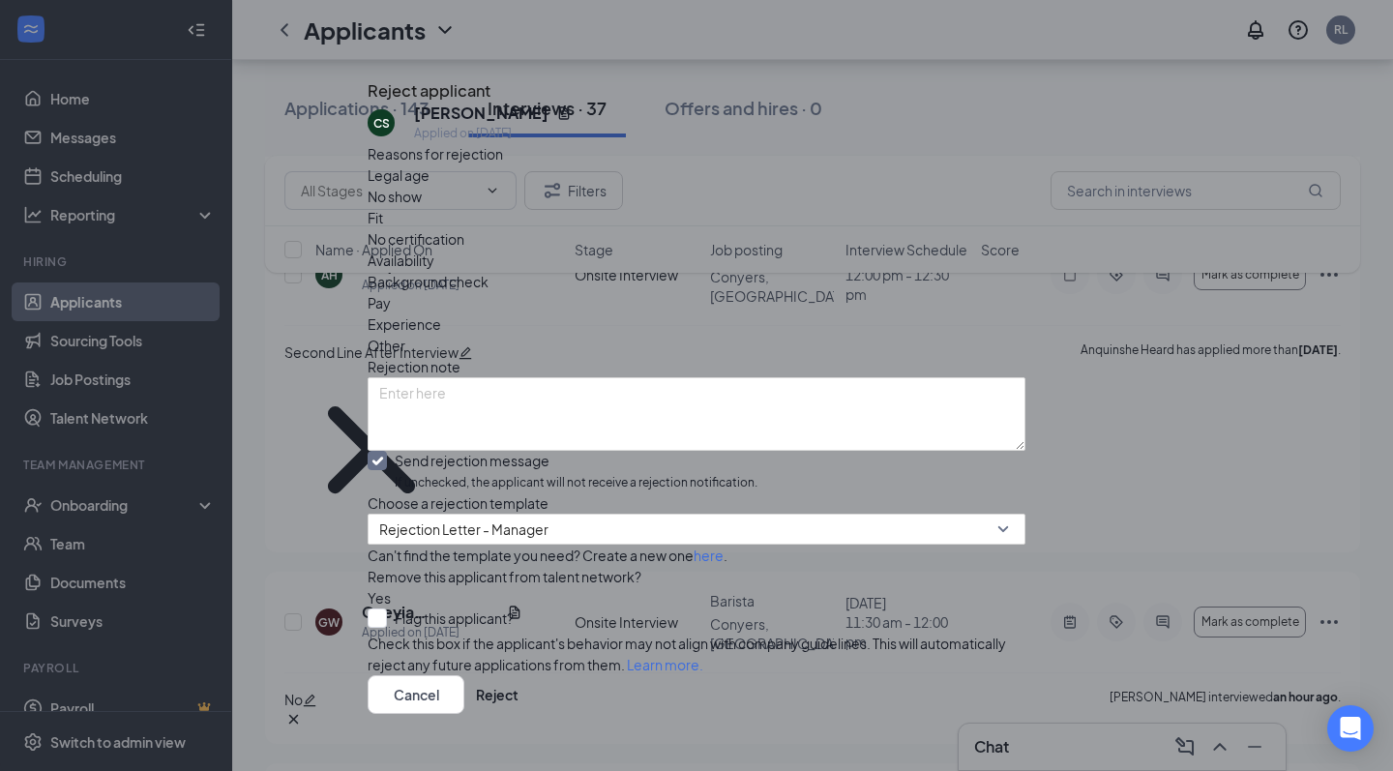
scroll to position [0, 0]
click at [464, 675] on button "Cancel" at bounding box center [416, 694] width 97 height 39
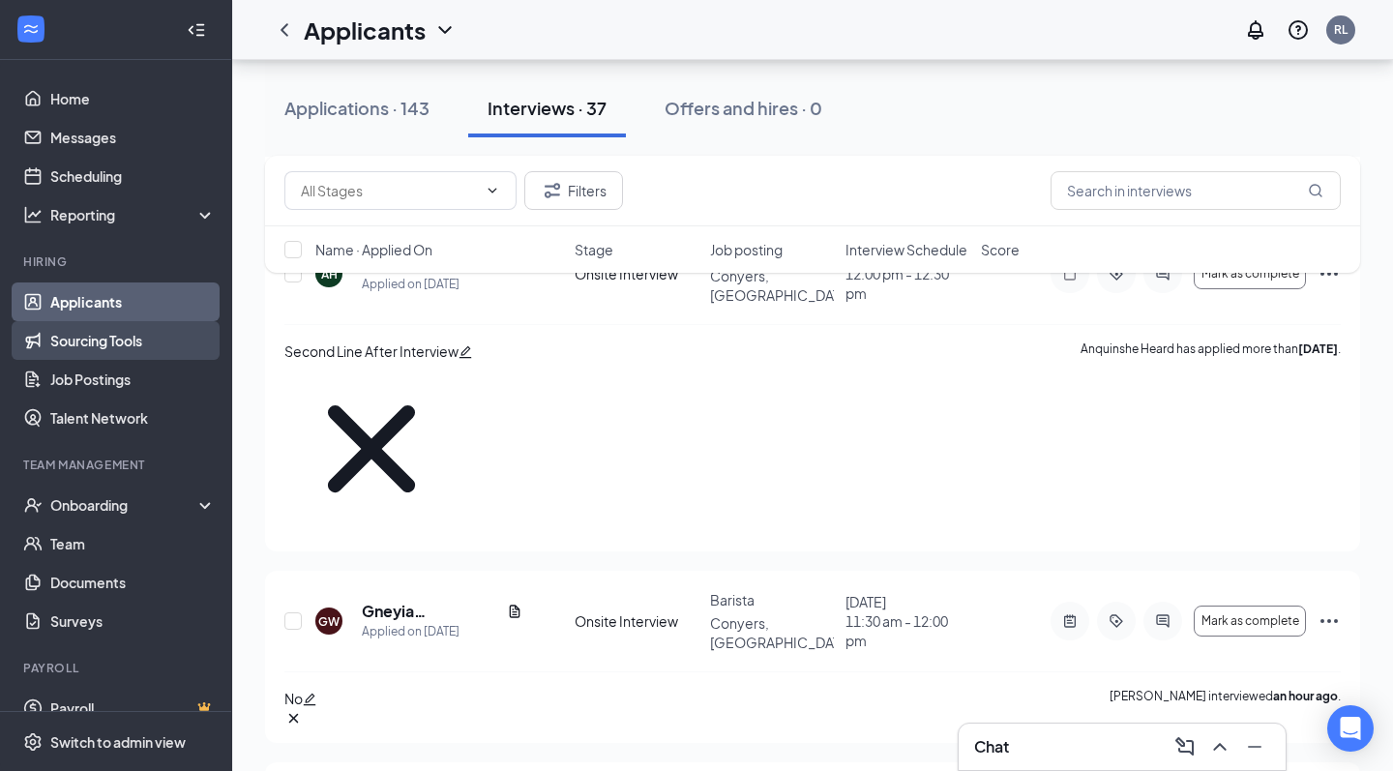
scroll to position [5397, 0]
click at [90, 294] on link "Applicants" at bounding box center [132, 302] width 165 height 39
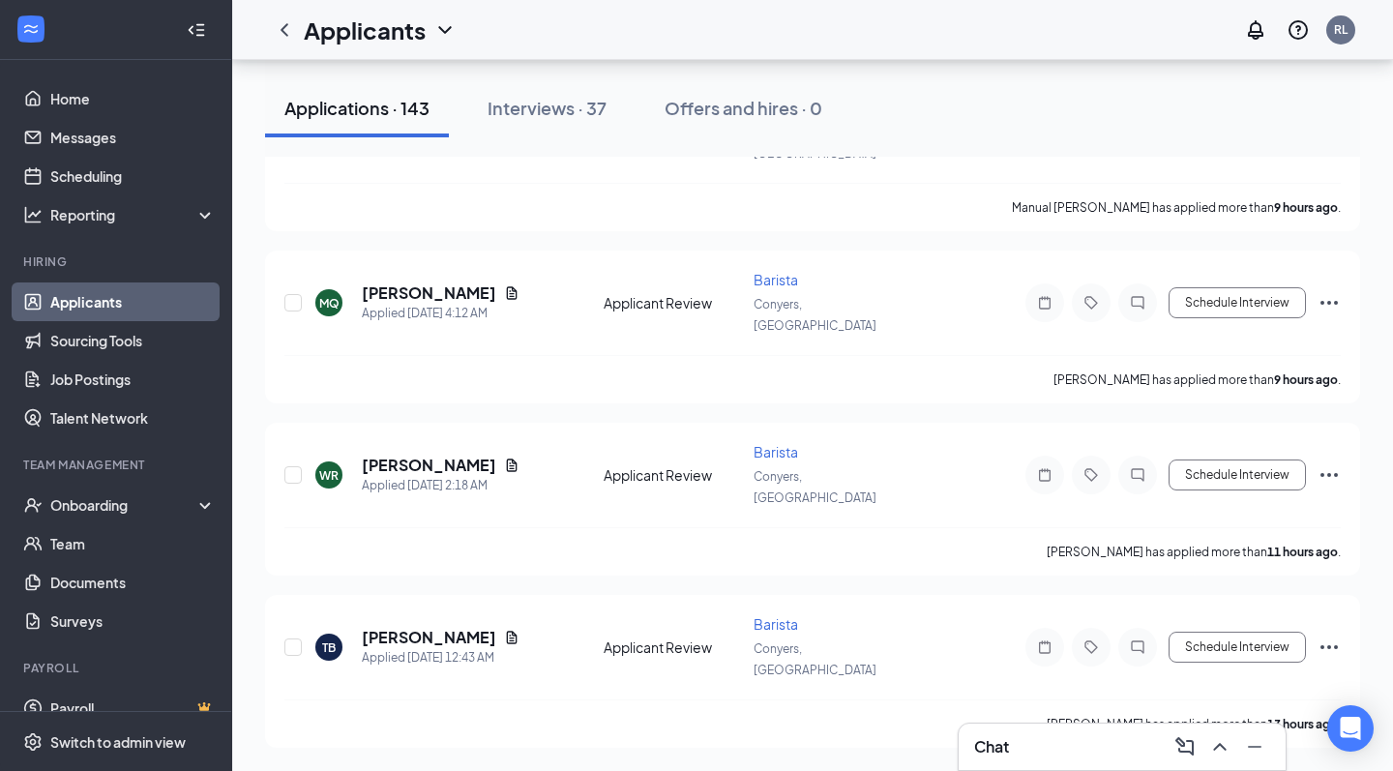
scroll to position [1117, 0]
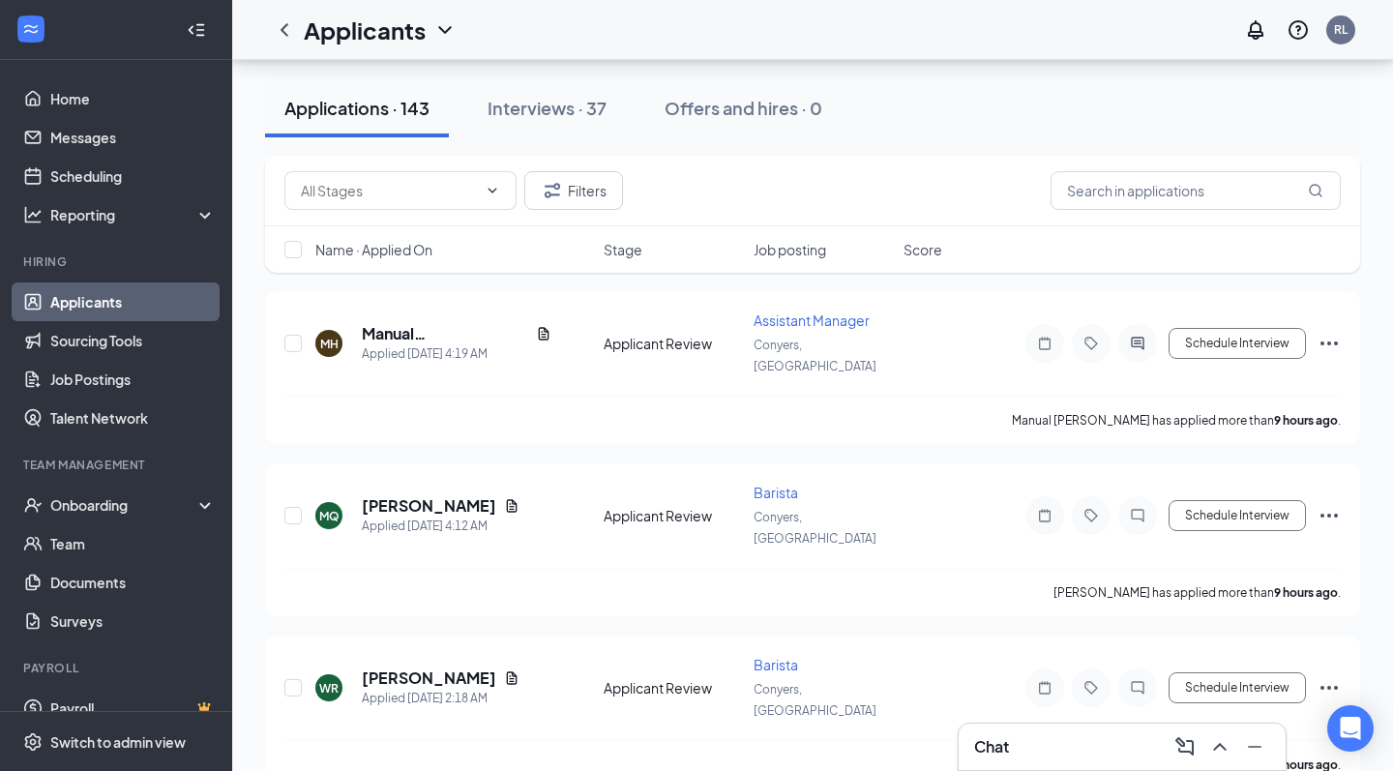
click at [341, 128] on button "Applications · 143" at bounding box center [357, 108] width 184 height 58
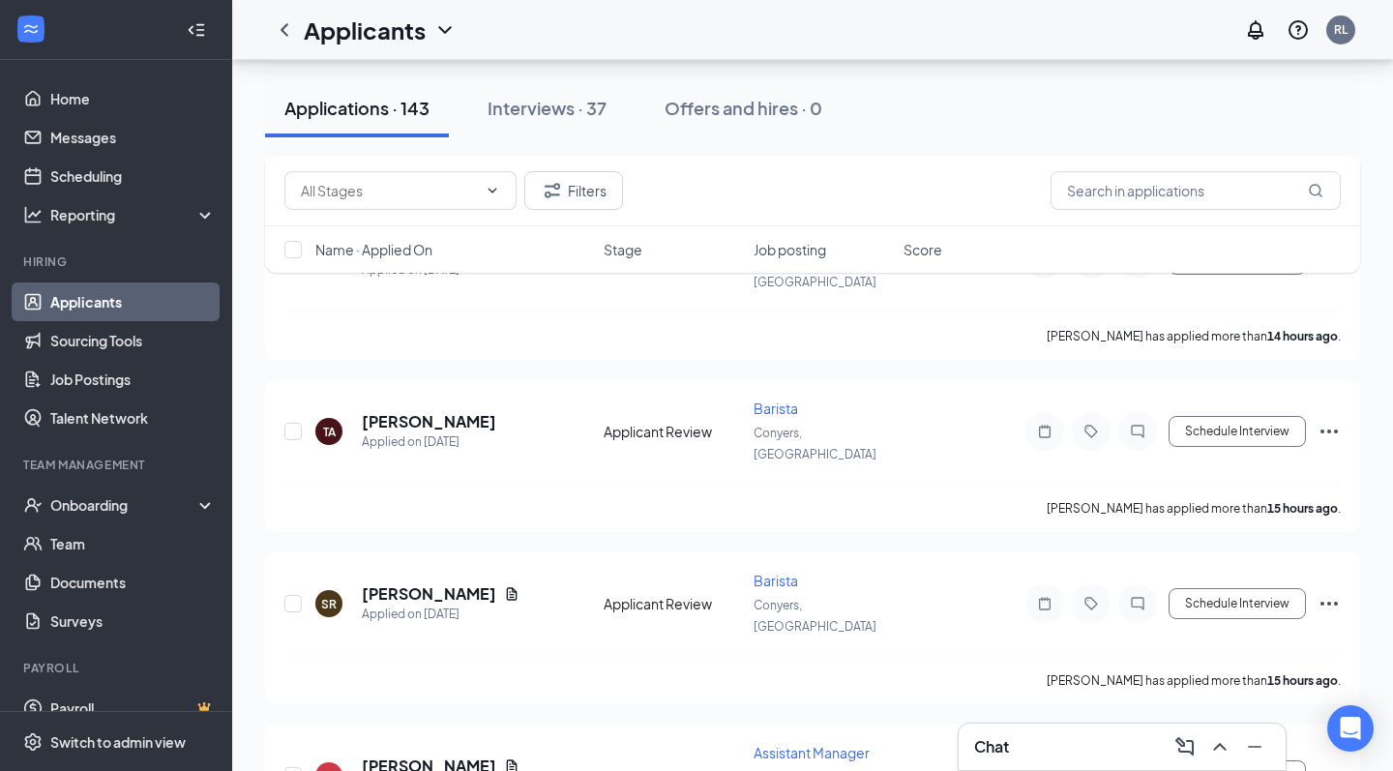
scroll to position [2510, 0]
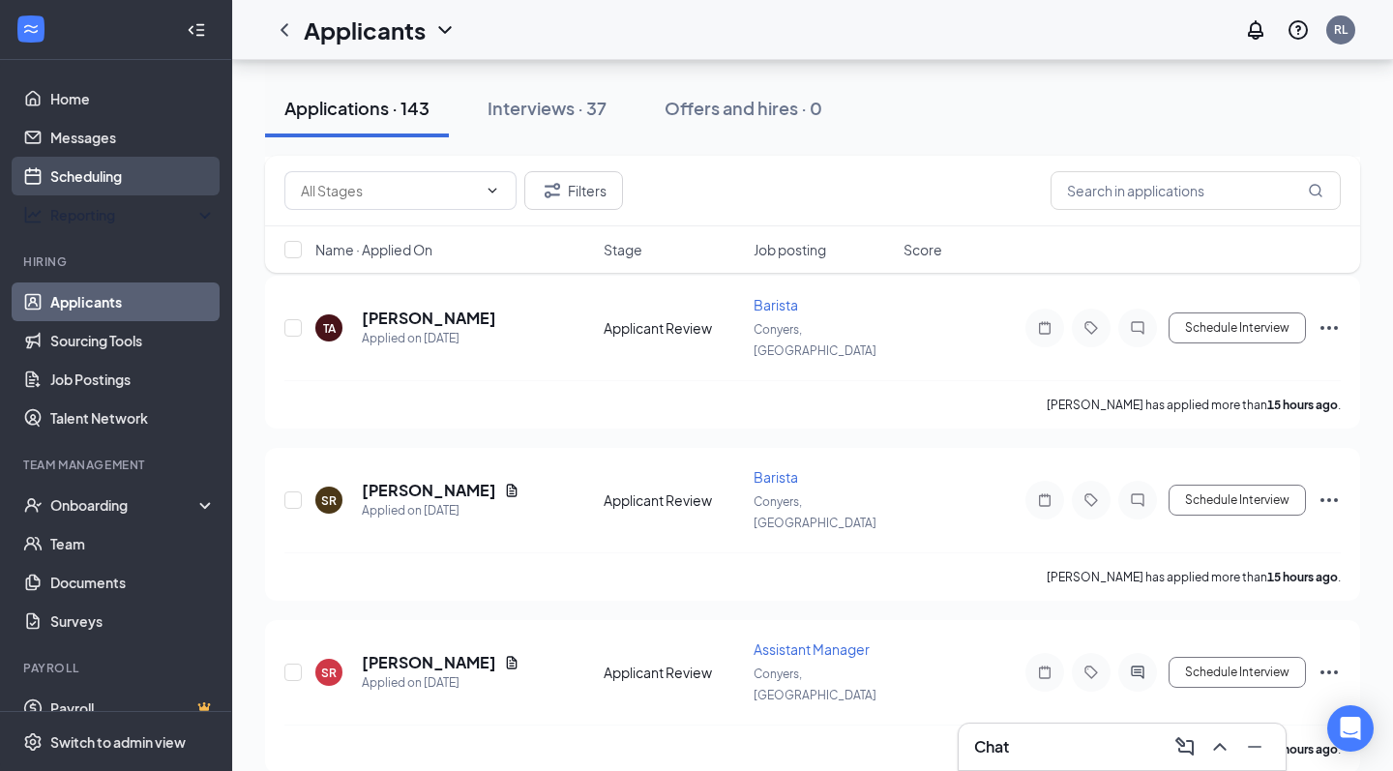
click at [128, 183] on link "Scheduling" at bounding box center [132, 176] width 165 height 39
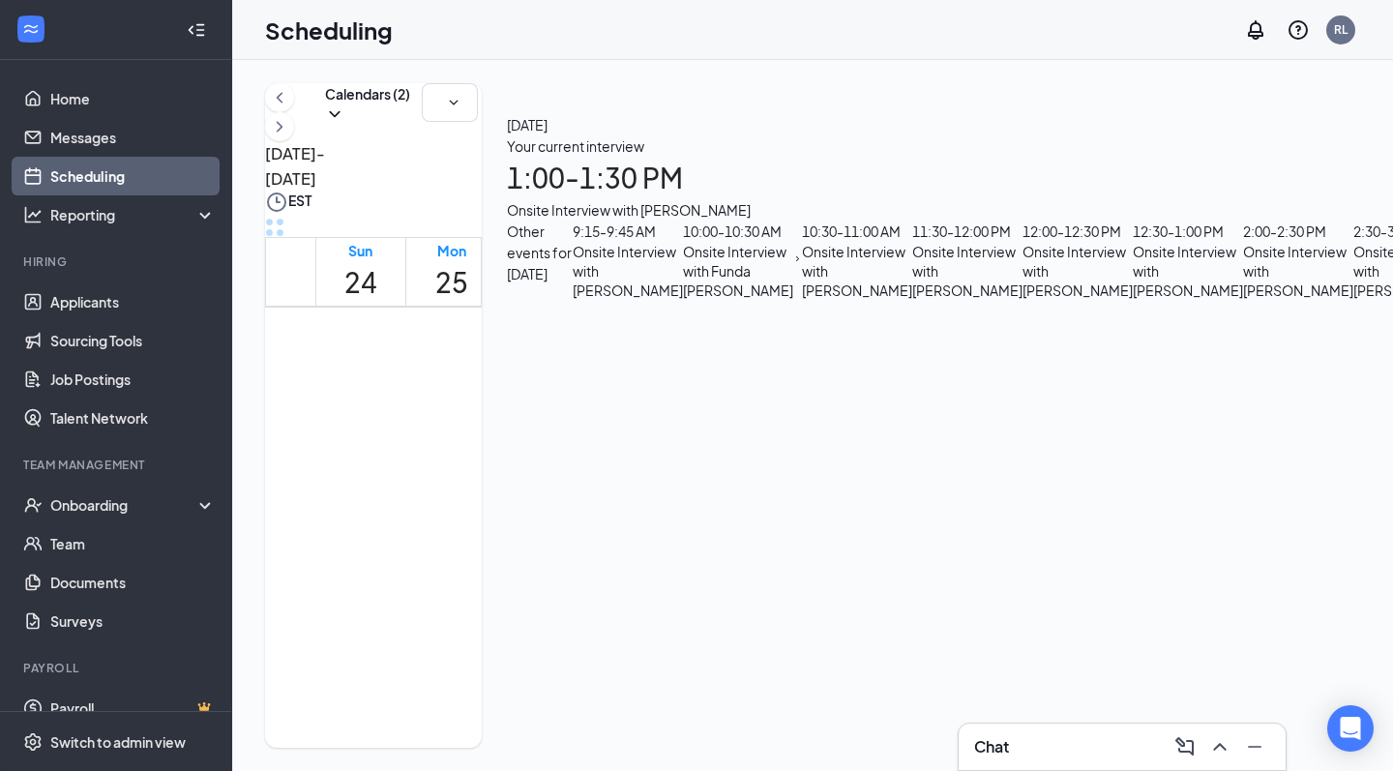
scroll to position [1437, 0]
click at [96, 90] on link "Home" at bounding box center [132, 98] width 165 height 39
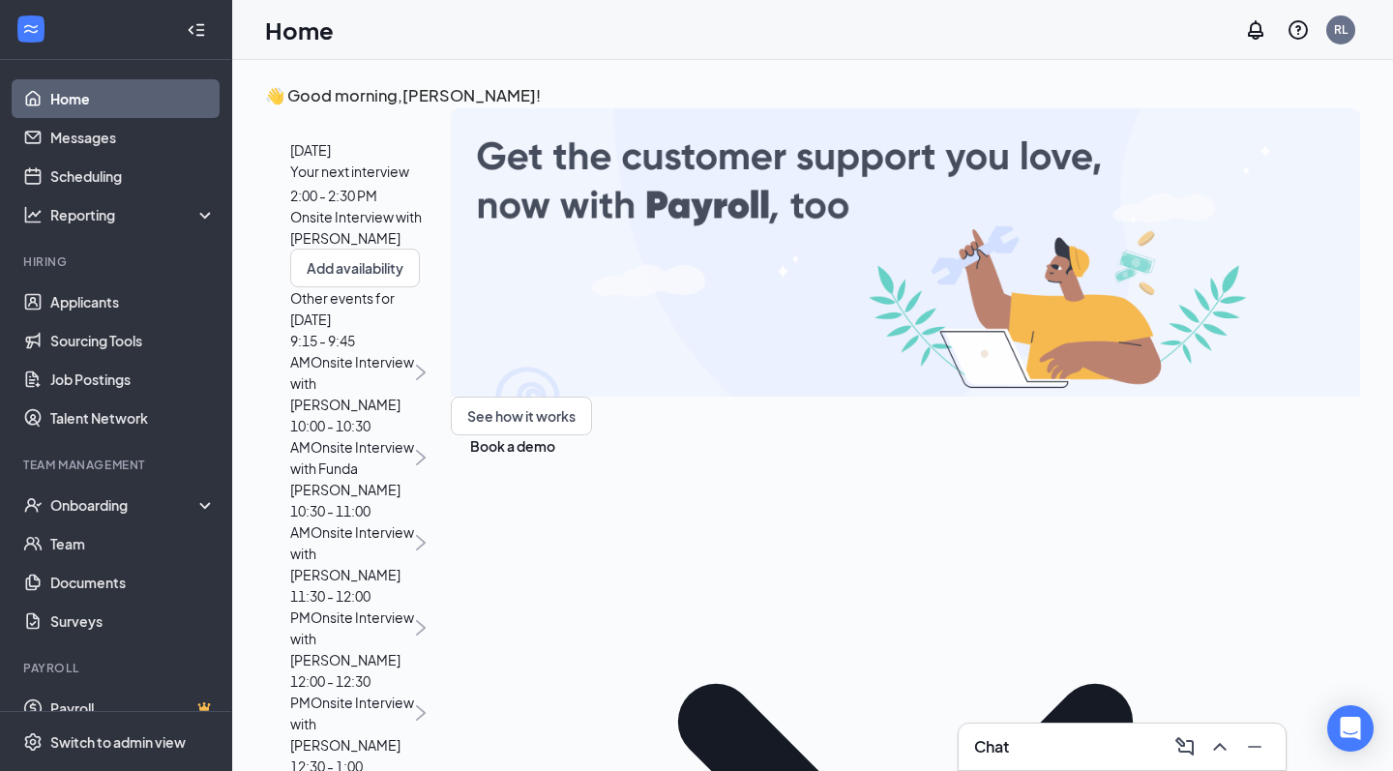
scroll to position [11, 0]
click at [426, 206] on div "2:00 - 2:30 PM" at bounding box center [357, 195] width 135 height 21
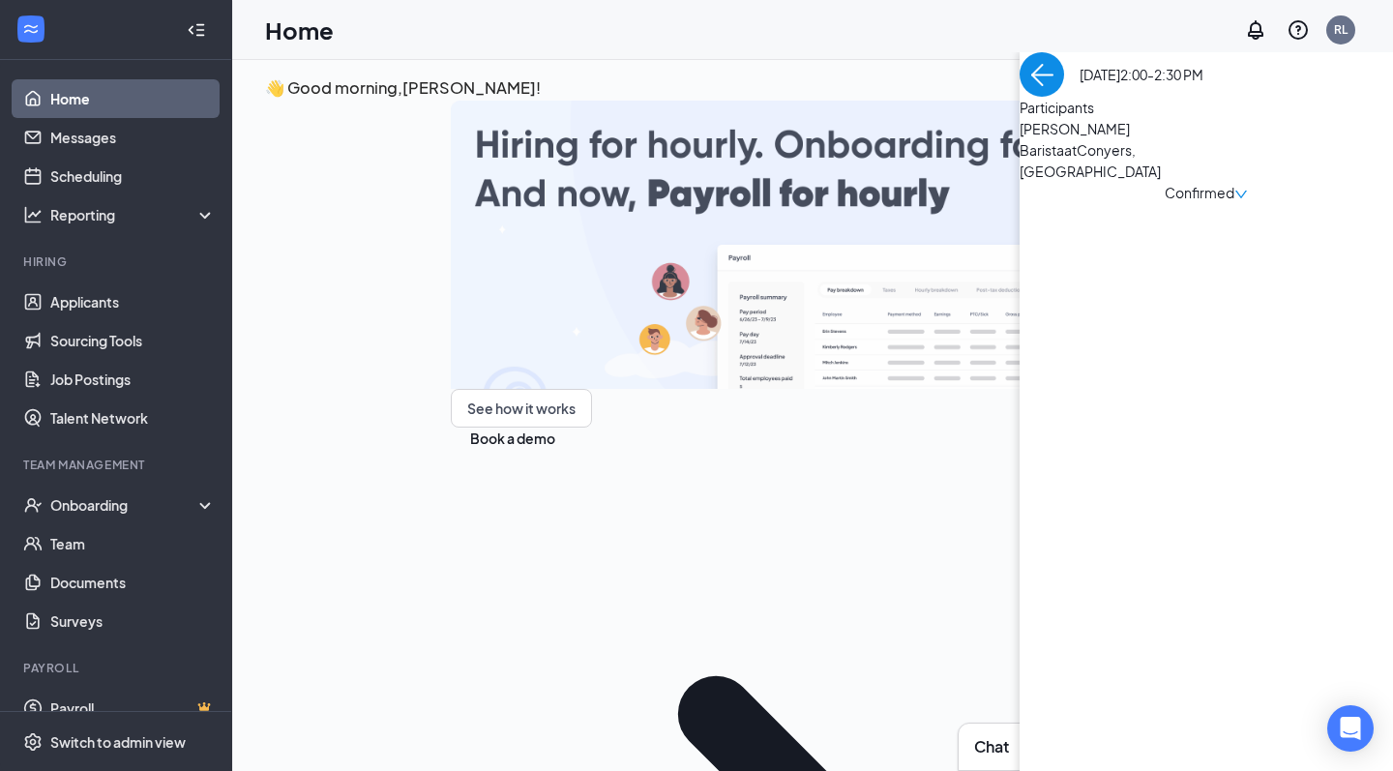
scroll to position [0, 0]
click at [1020, 139] on span "[PERSON_NAME]" at bounding box center [1121, 128] width 203 height 21
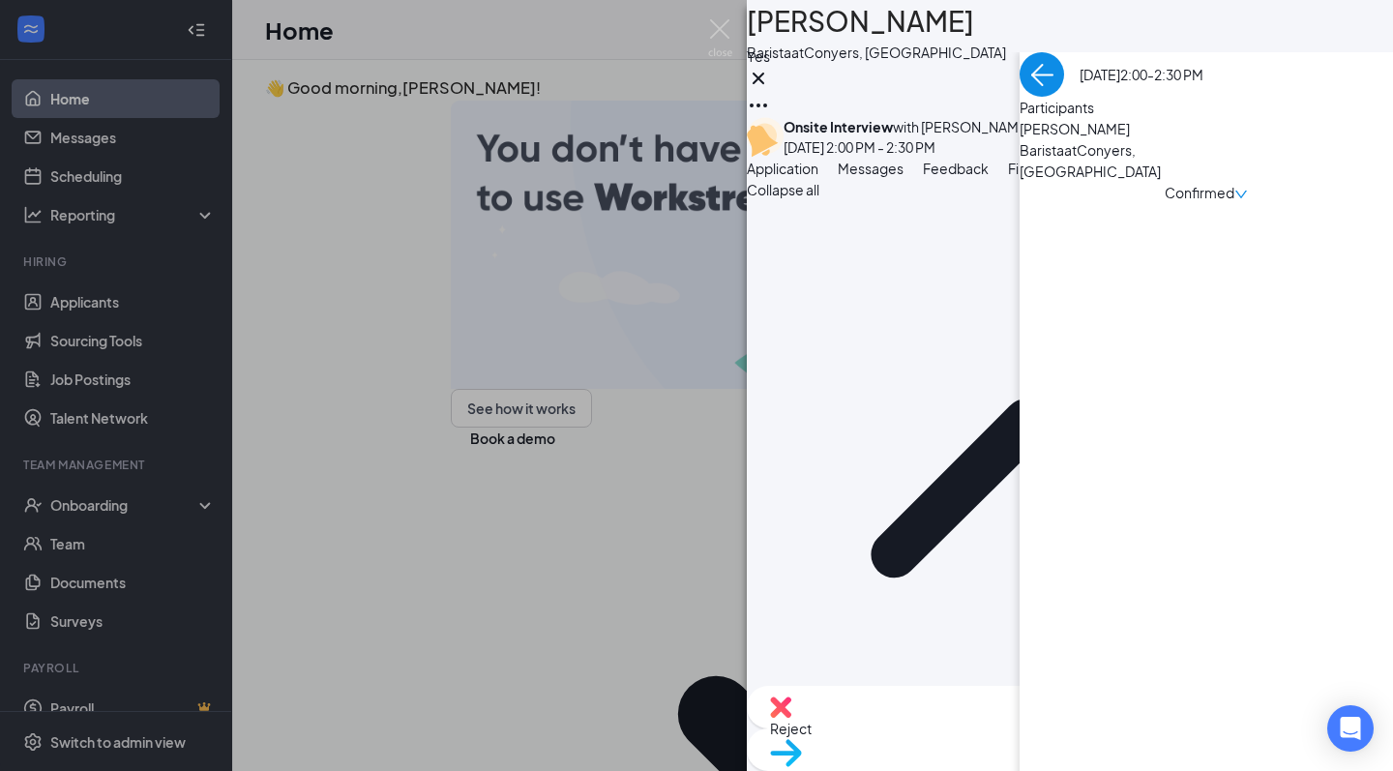
click at [904, 177] on span "Messages" at bounding box center [871, 168] width 66 height 17
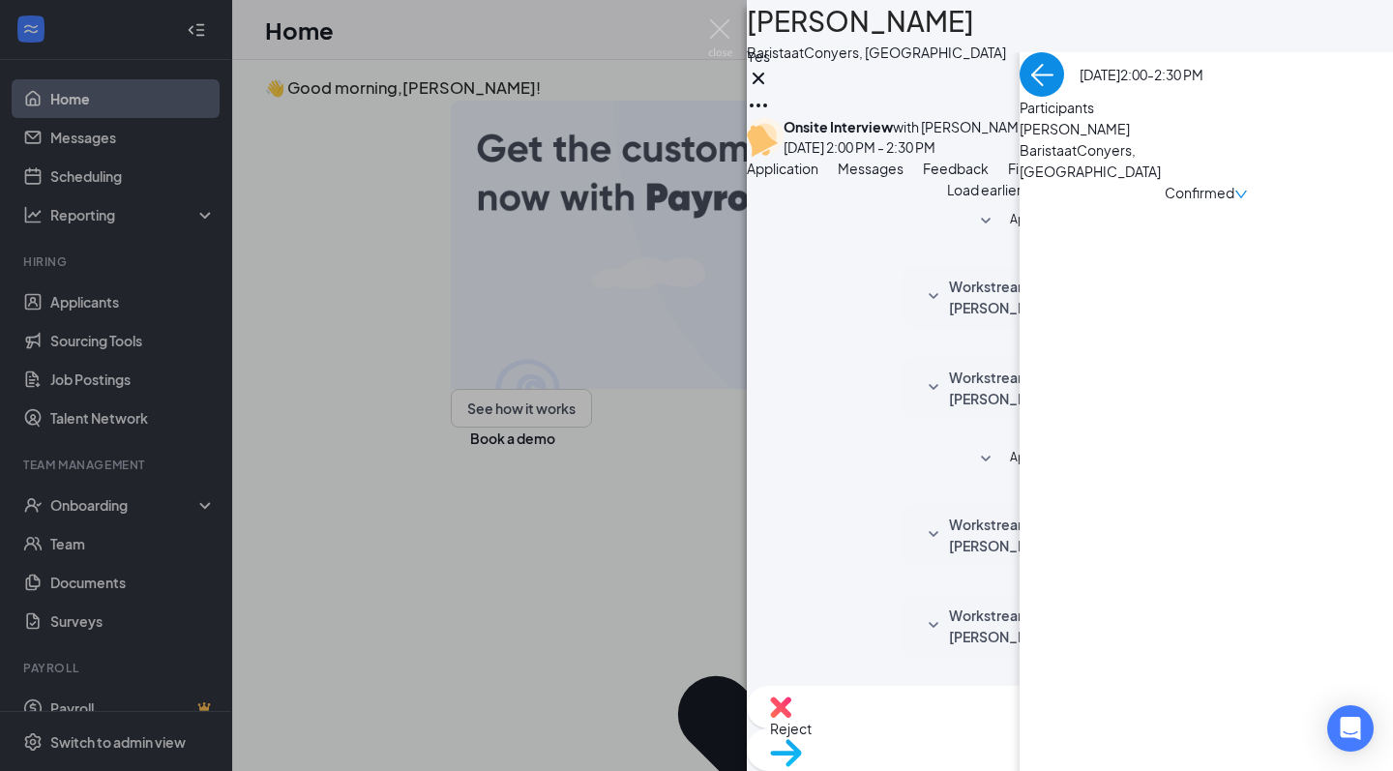
scroll to position [680, 0]
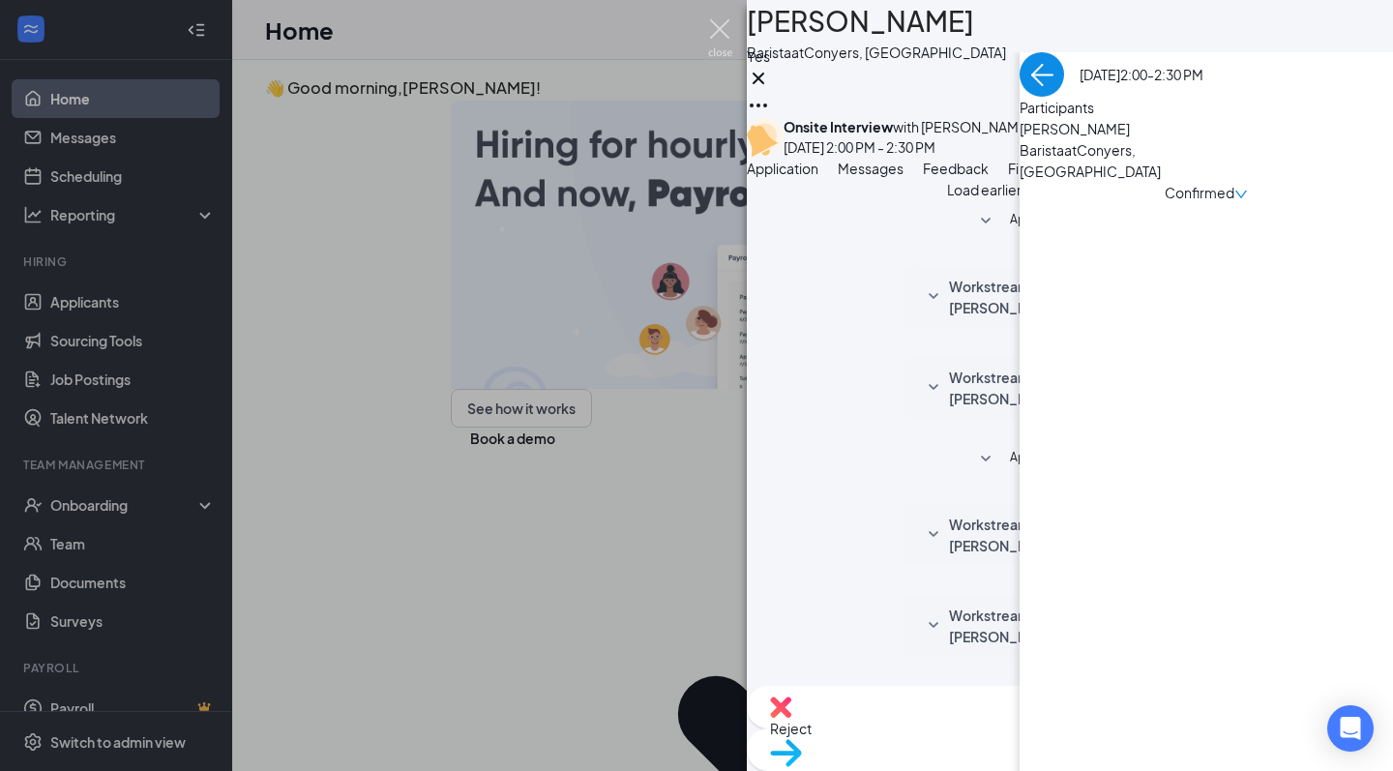
click at [718, 25] on img at bounding box center [720, 38] width 24 height 38
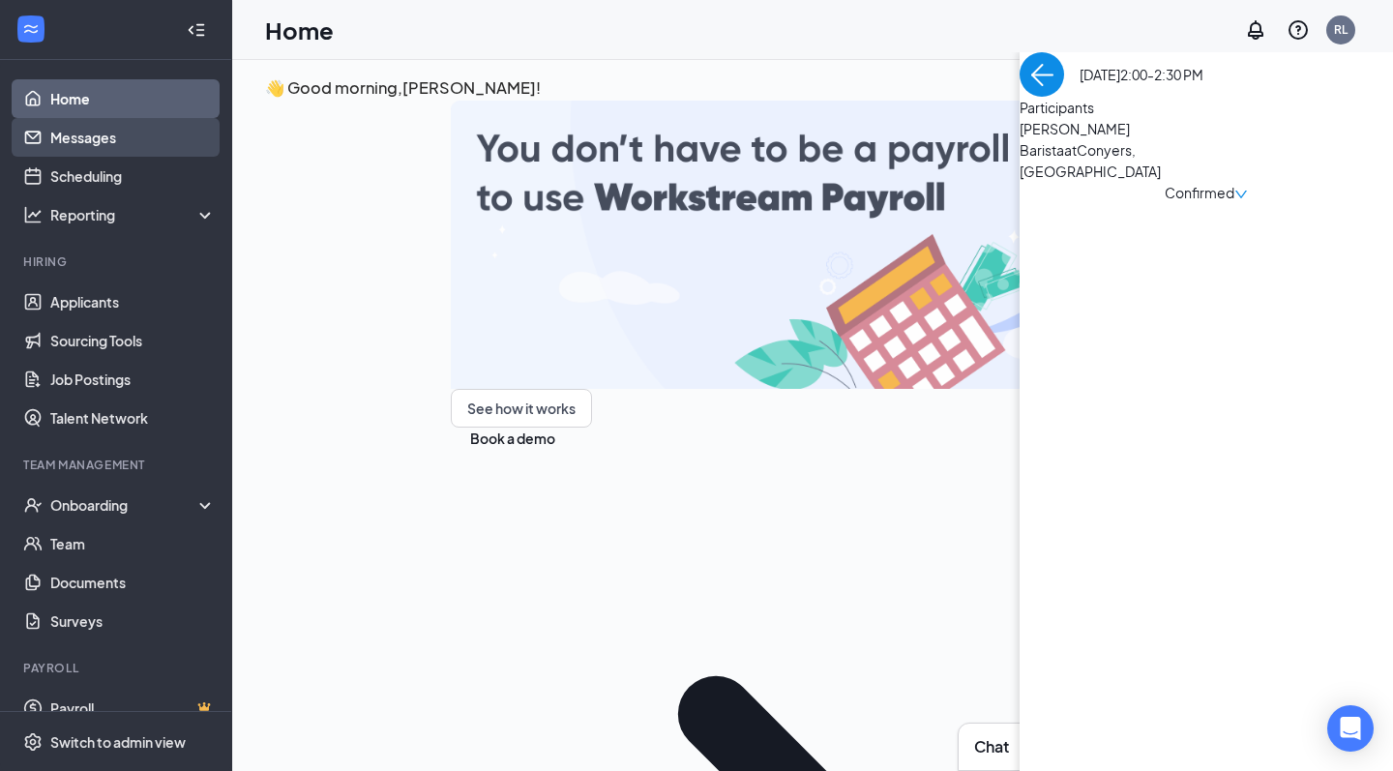
click at [72, 145] on link "Messages" at bounding box center [132, 137] width 165 height 39
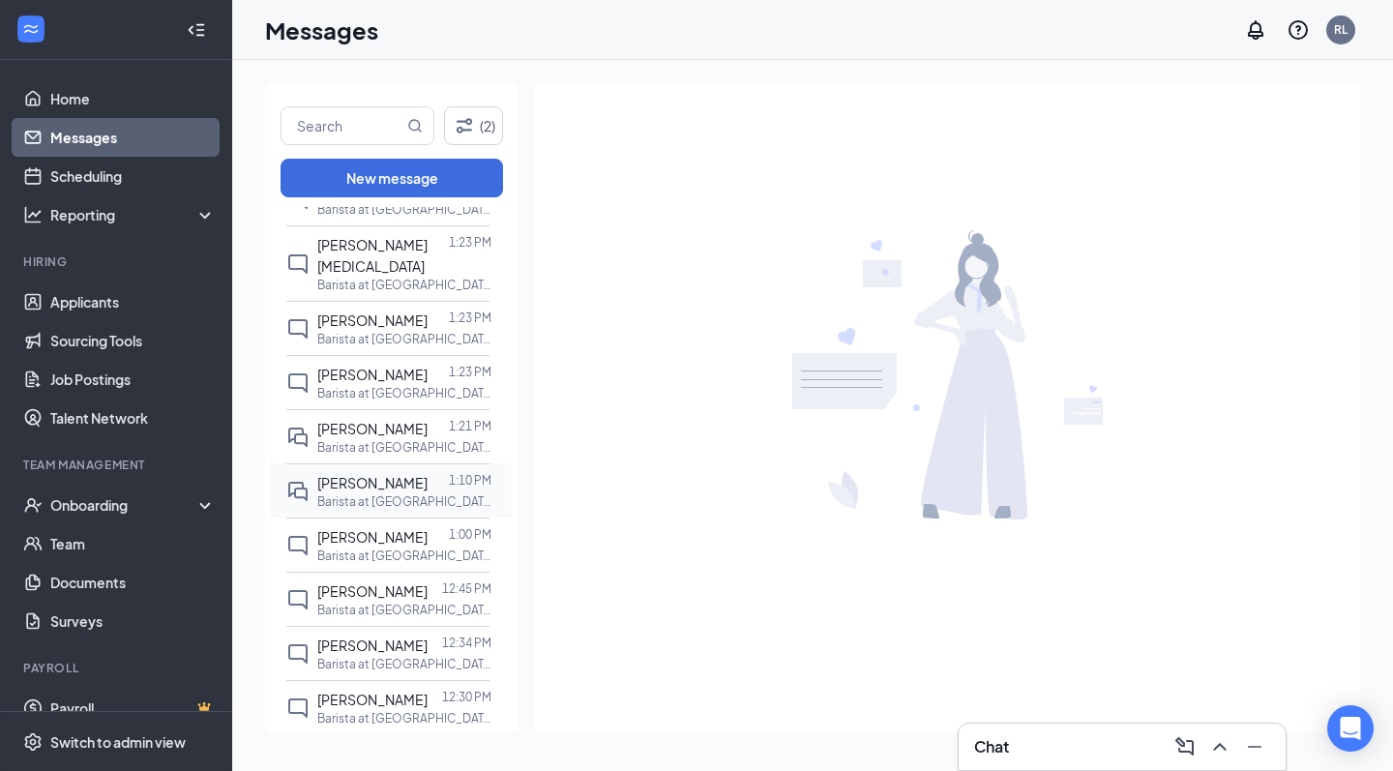
scroll to position [191, 0]
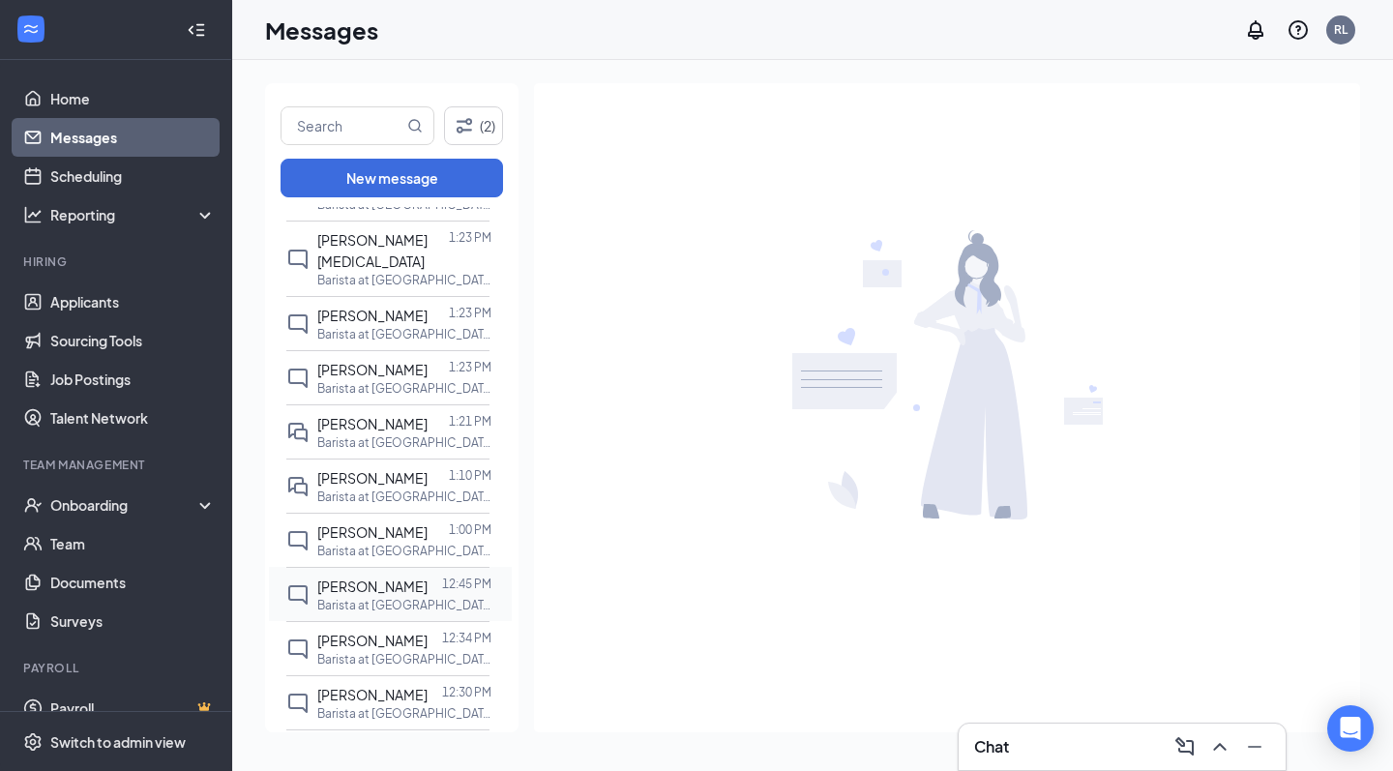
click at [378, 578] on span "[PERSON_NAME]" at bounding box center [372, 586] width 110 height 17
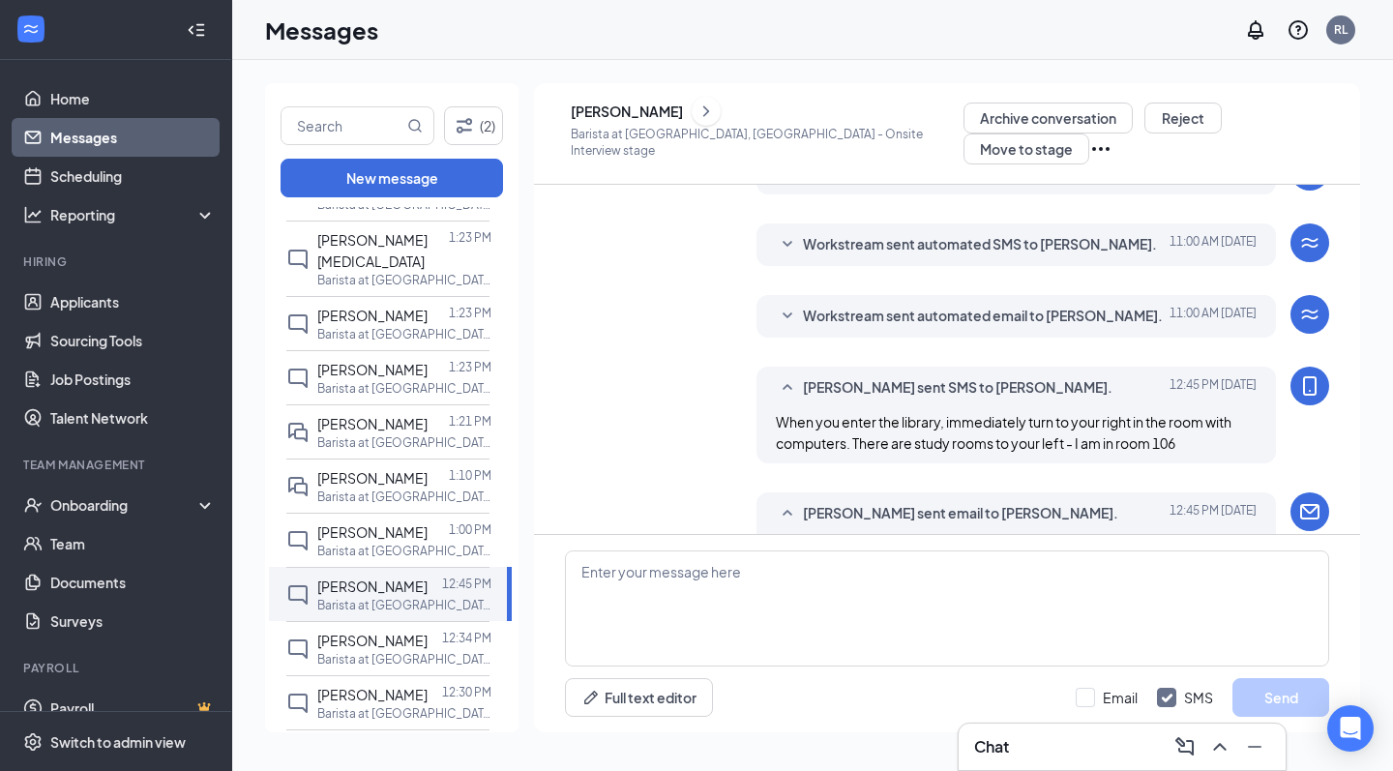
scroll to position [509, 0]
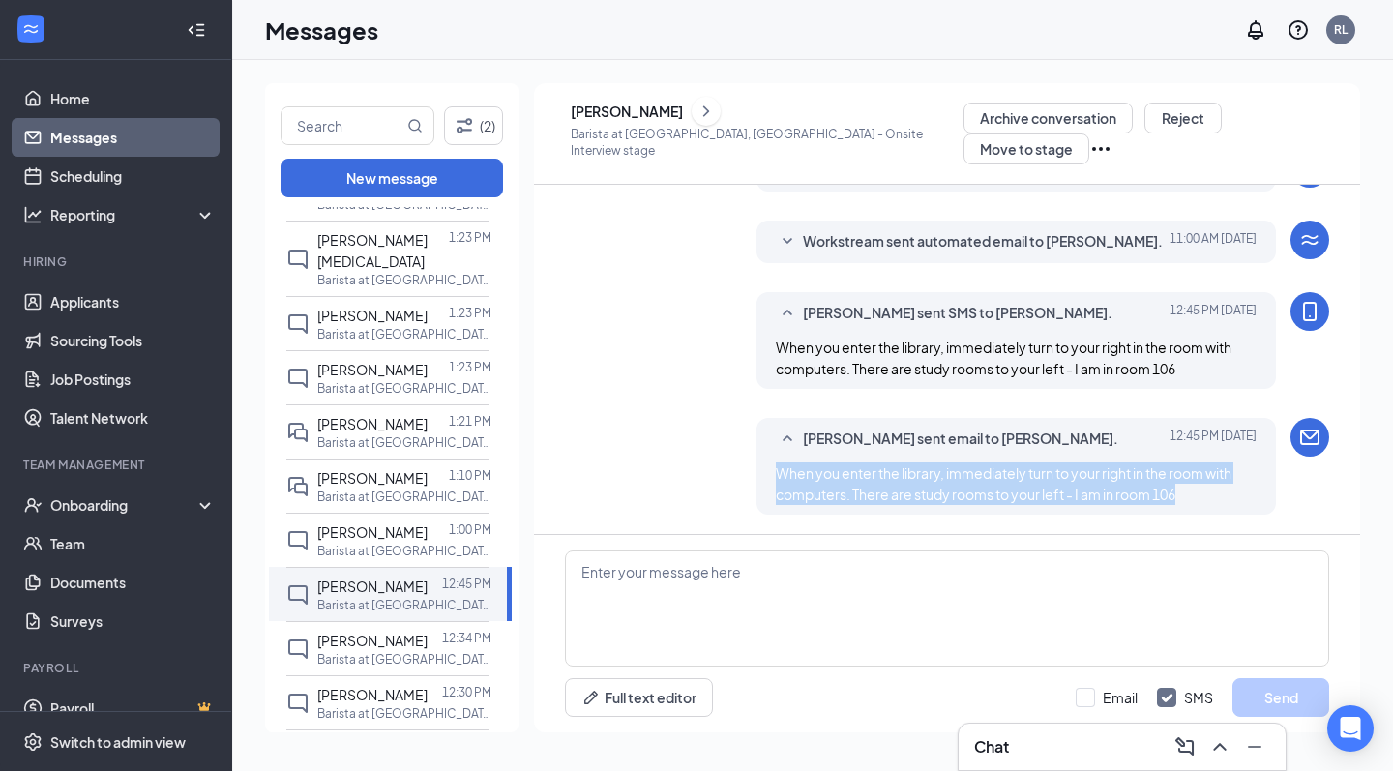
drag, startPoint x: 1220, startPoint y: 497, endPoint x: 768, endPoint y: 477, distance: 452.3
click at [768, 477] on div "Rafiq Lightwala sent email to Tianna Haigood. Today 12:45 PM When you enter the…" at bounding box center [1017, 466] width 521 height 97
copy span "When you enter the library, immediately turn to your right in the room with com…"
click at [50, 106] on link "Home" at bounding box center [132, 98] width 165 height 39
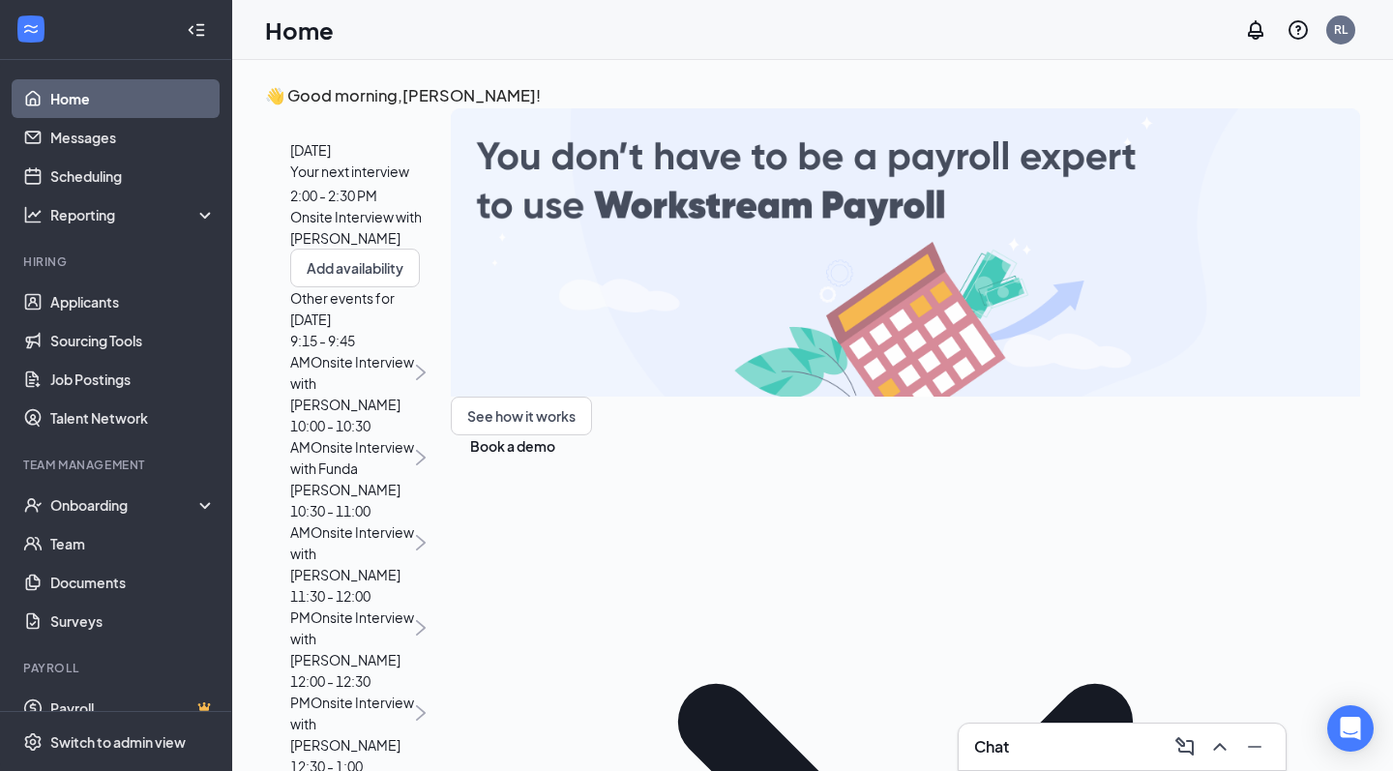
click at [377, 204] on span "2:00 - 2:30 PM" at bounding box center [333, 195] width 87 height 17
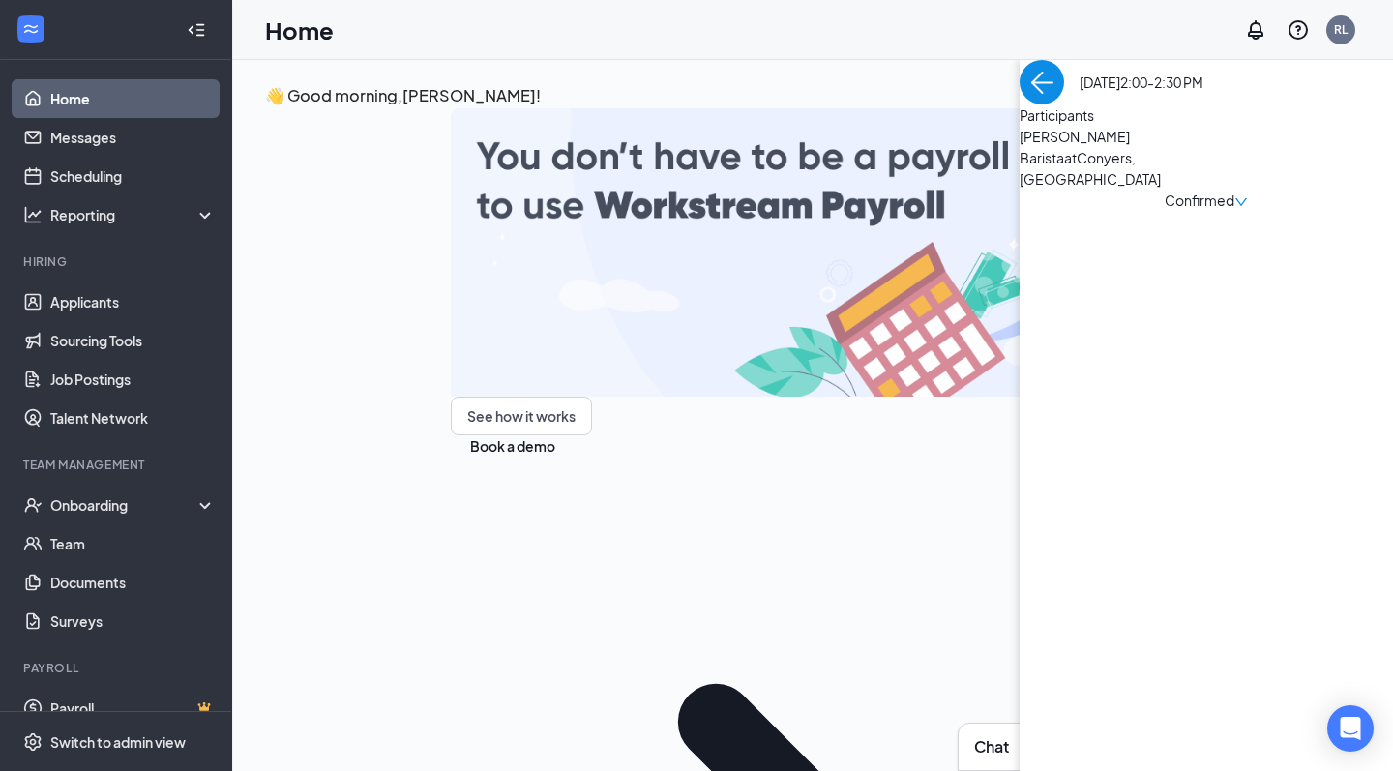
scroll to position [8, 0]
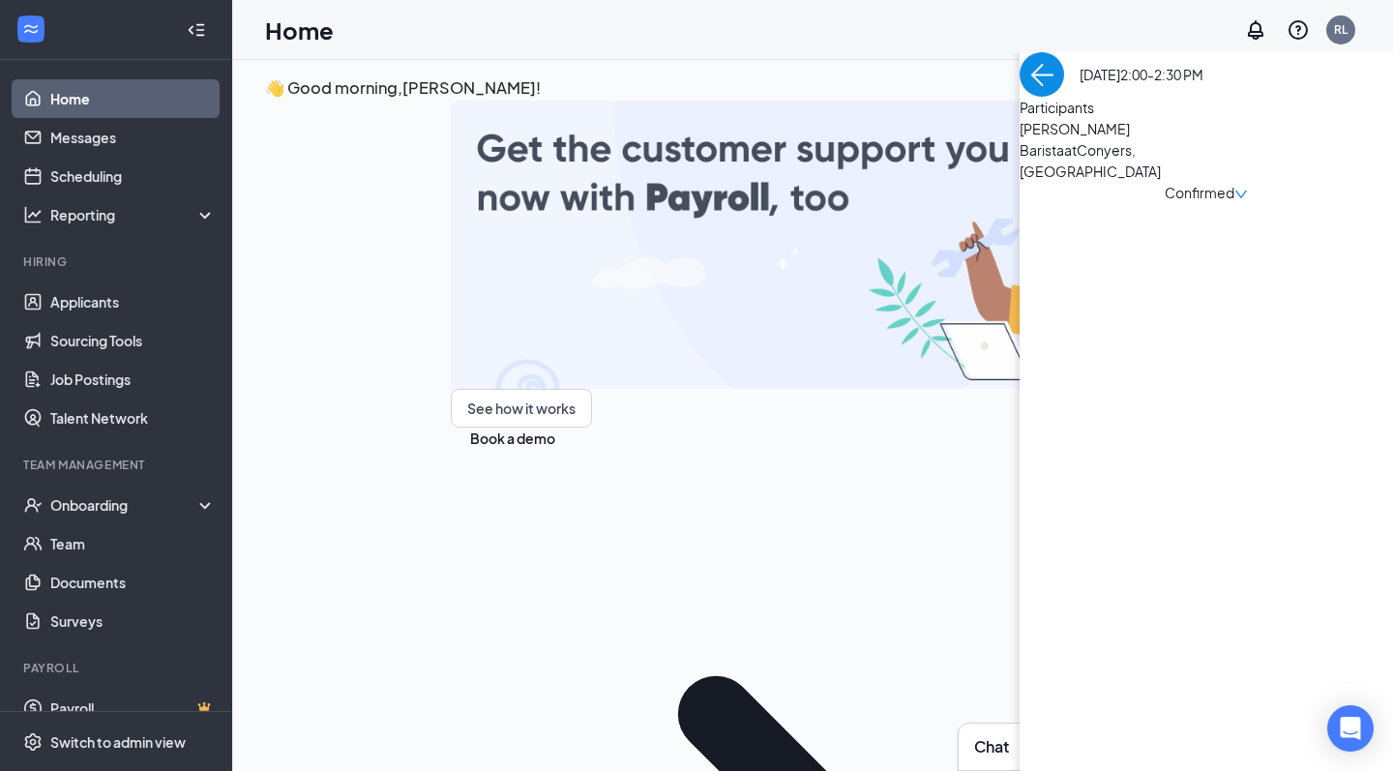
click at [1020, 139] on span "[PERSON_NAME]" at bounding box center [1121, 128] width 203 height 21
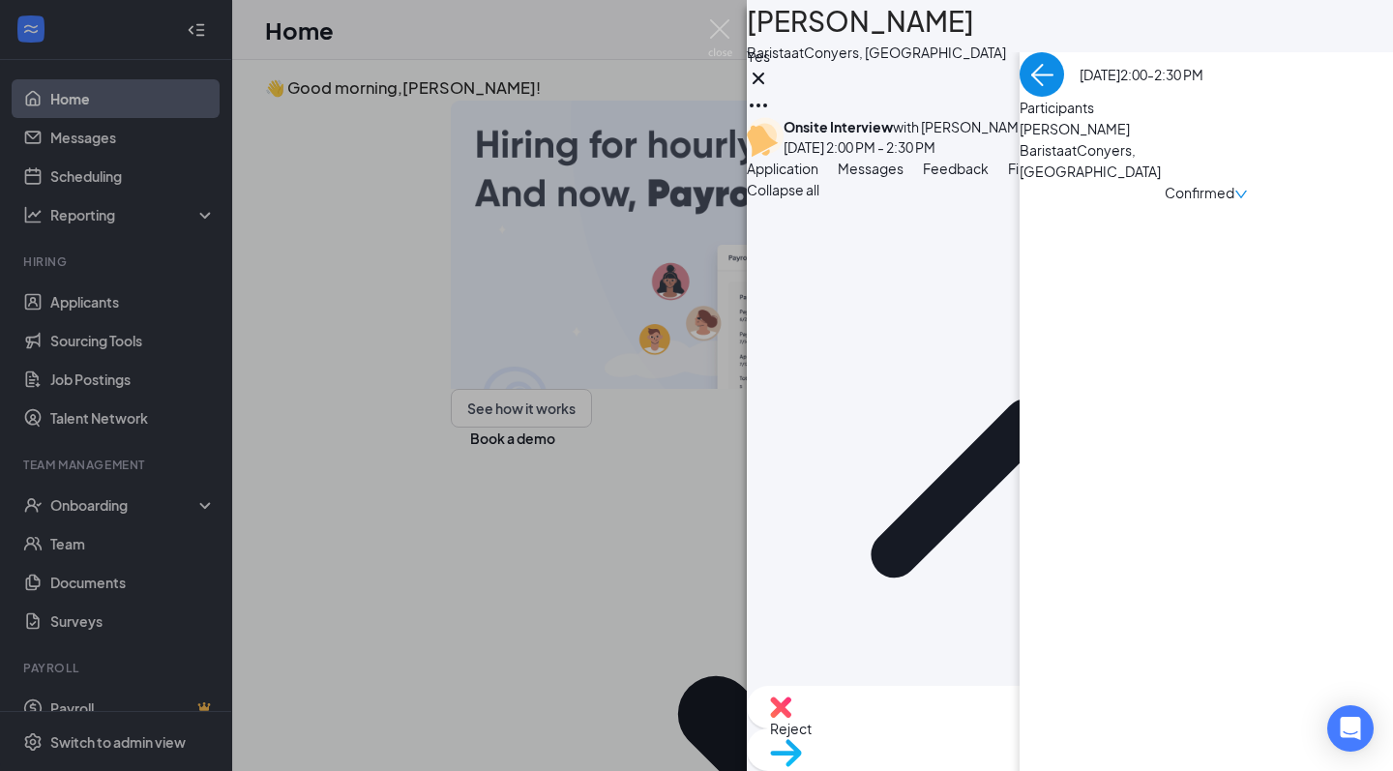
click at [904, 177] on span "Messages" at bounding box center [871, 168] width 66 height 17
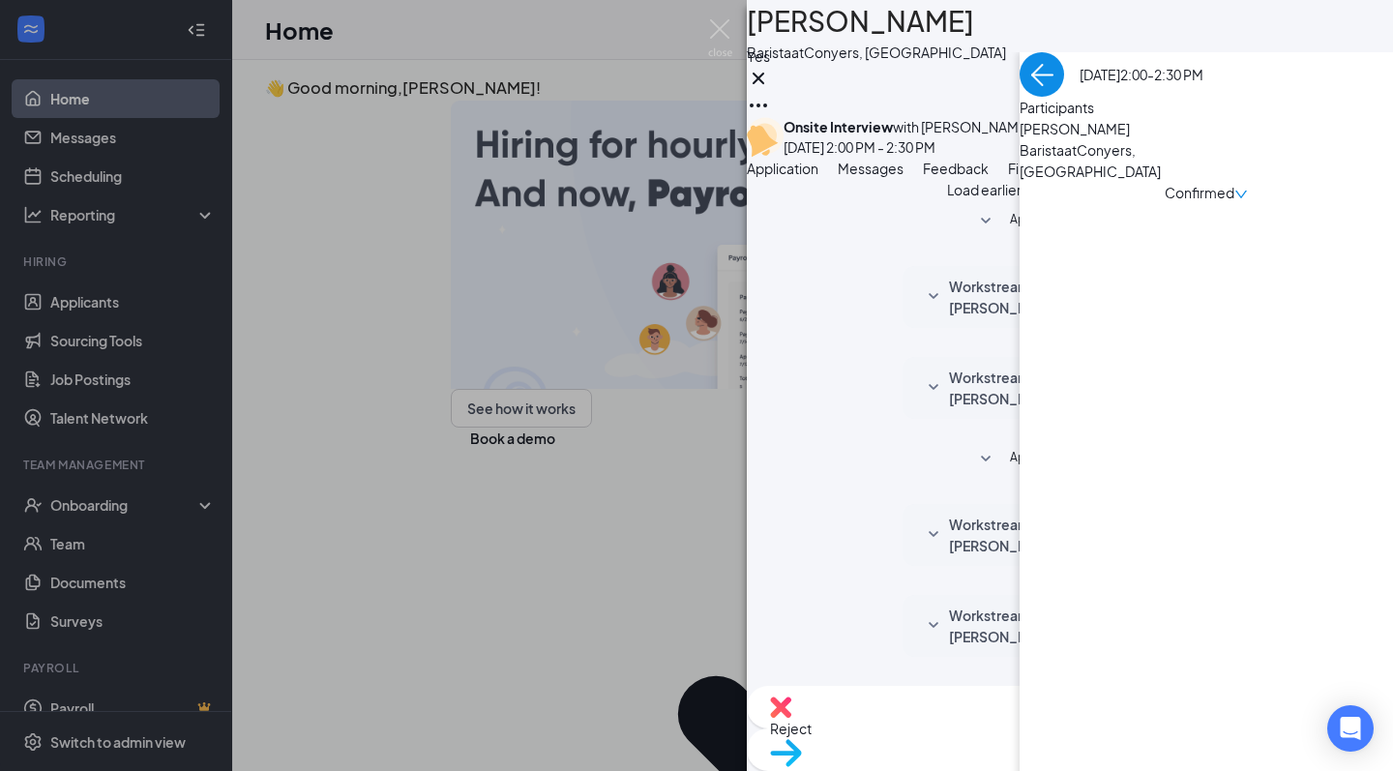
scroll to position [680, 0]
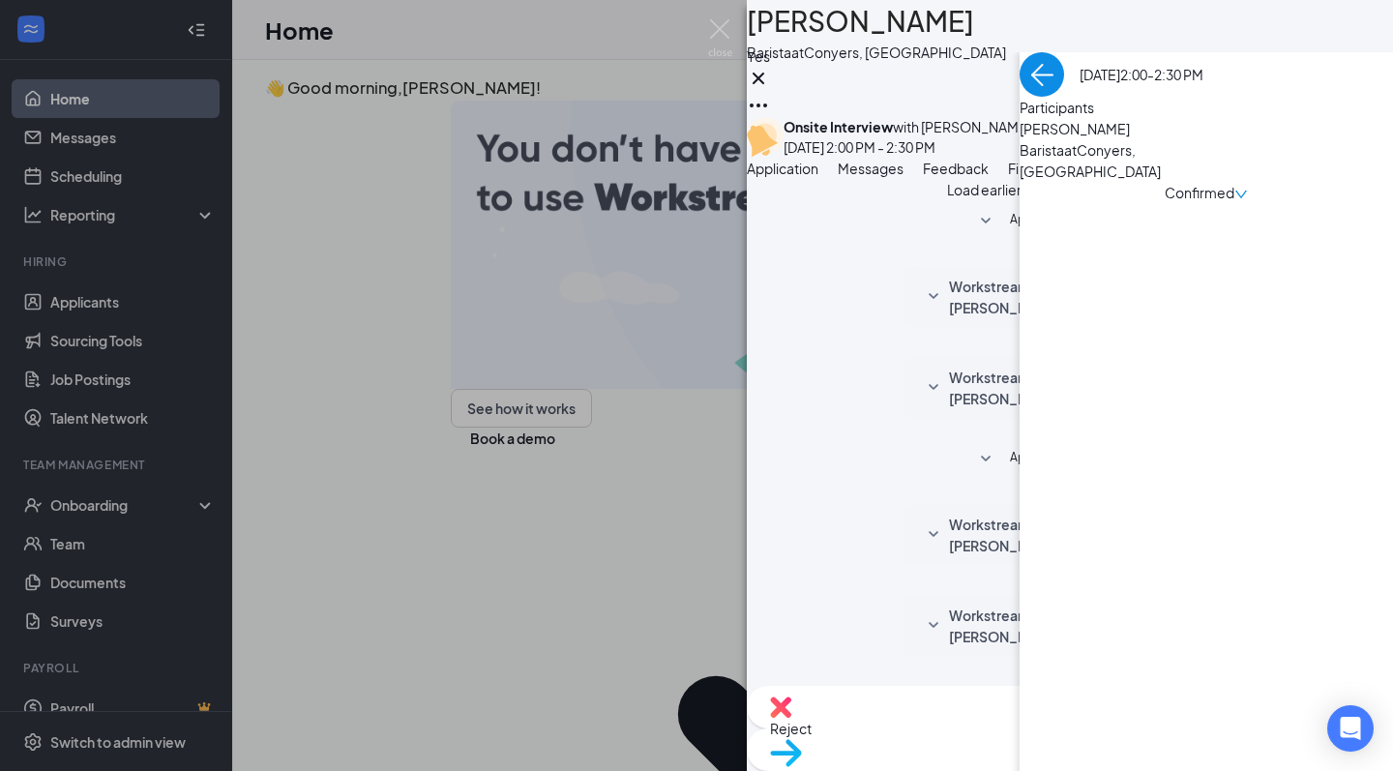
checkbox input "true"
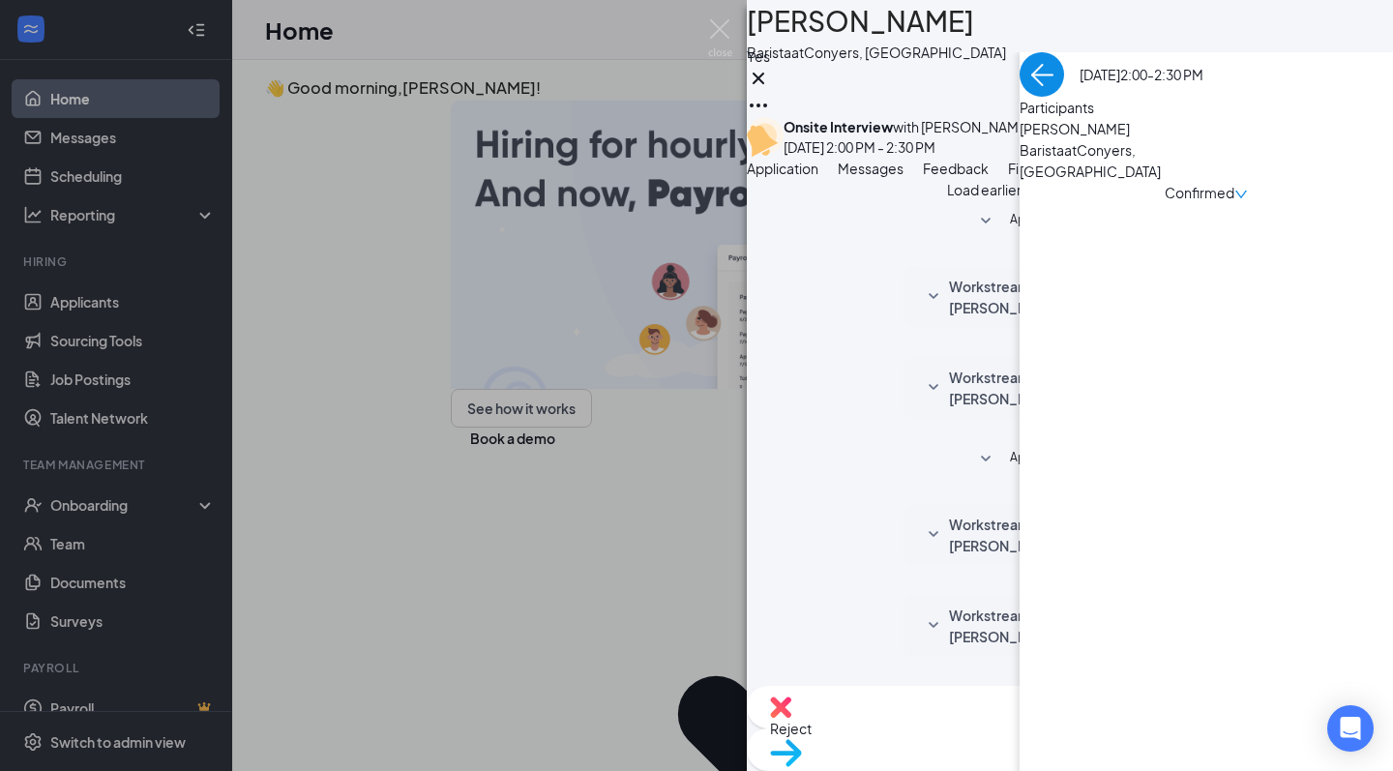
paste textarea "When you enter the library, immediately turn to your right in the room with com…"
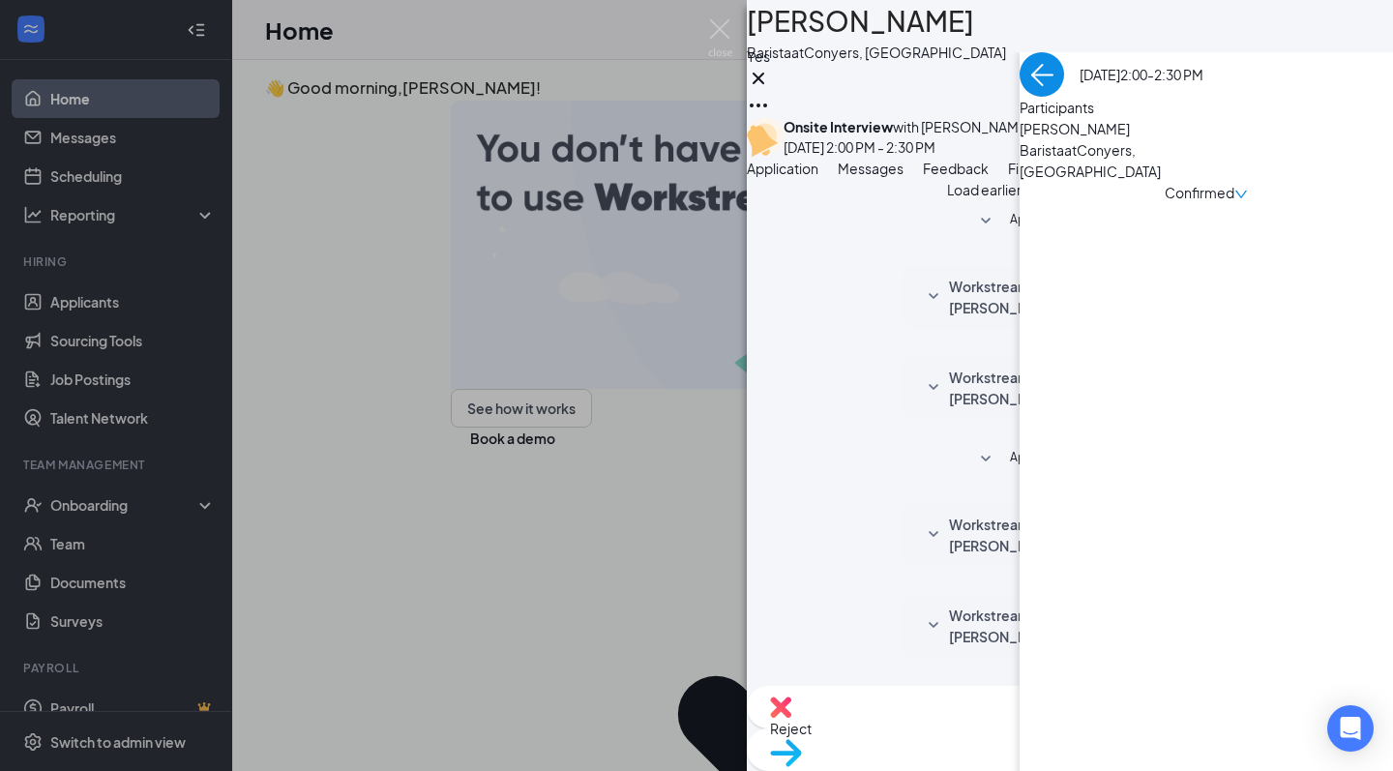
type textarea "When you enter the library, immediately turn to your right in the room with com…"
click at [727, 30] on img at bounding box center [720, 38] width 24 height 38
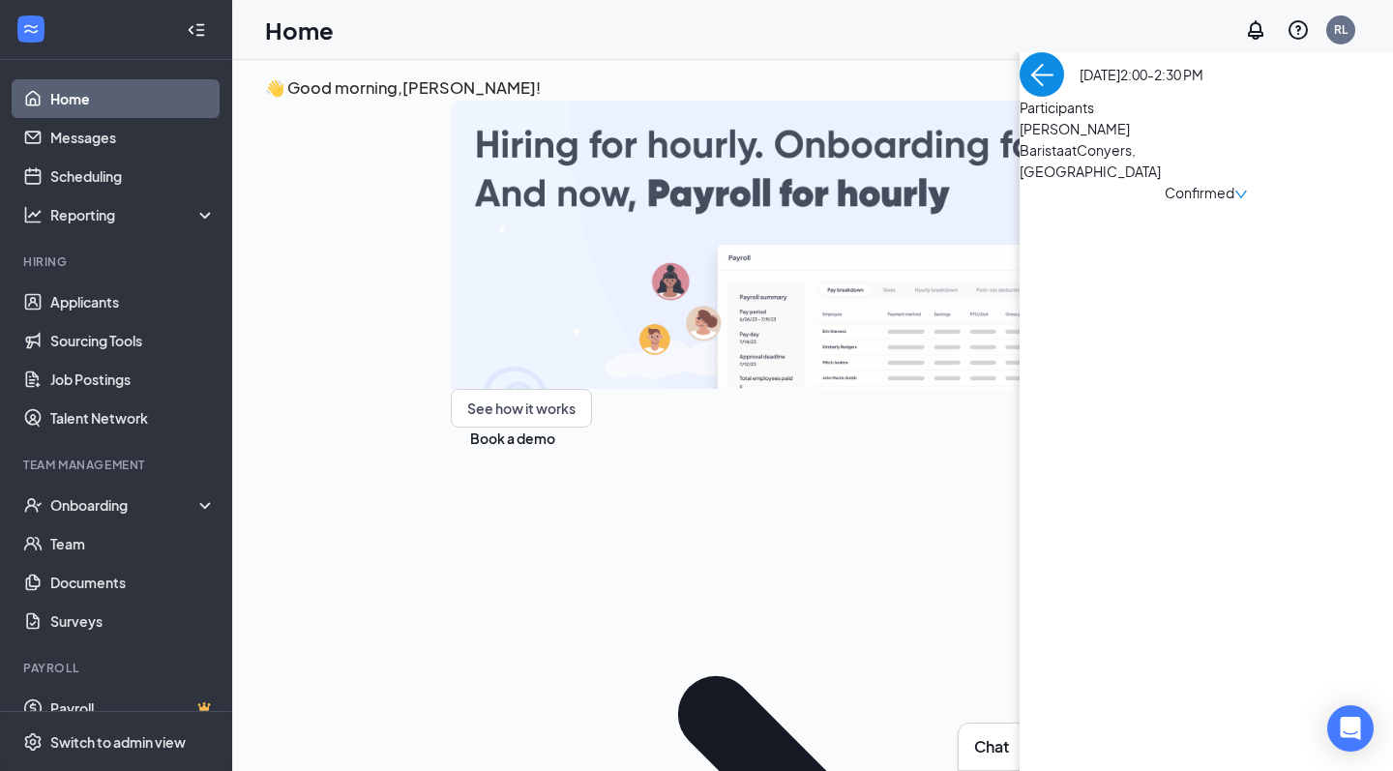
click at [1020, 97] on img "back-button" at bounding box center [1042, 74] width 45 height 45
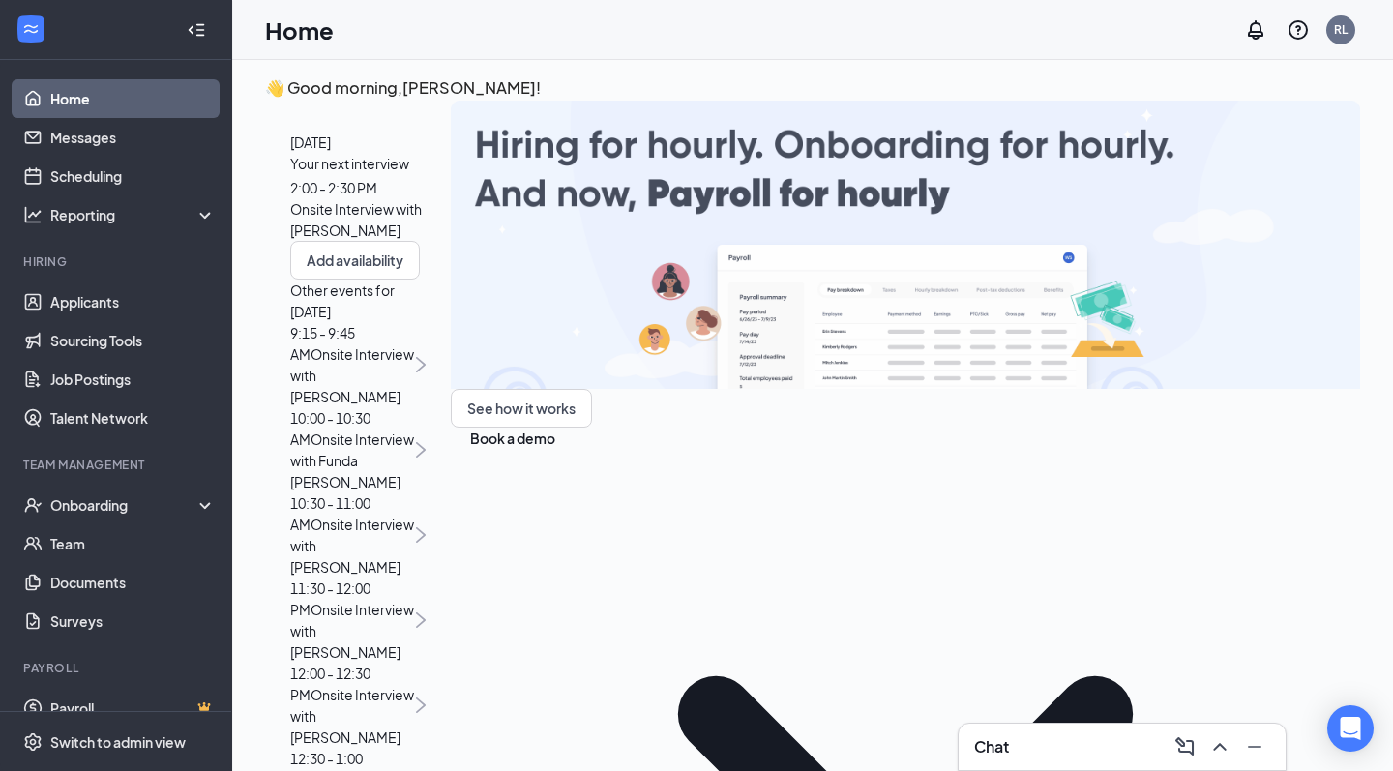
scroll to position [480, 0]
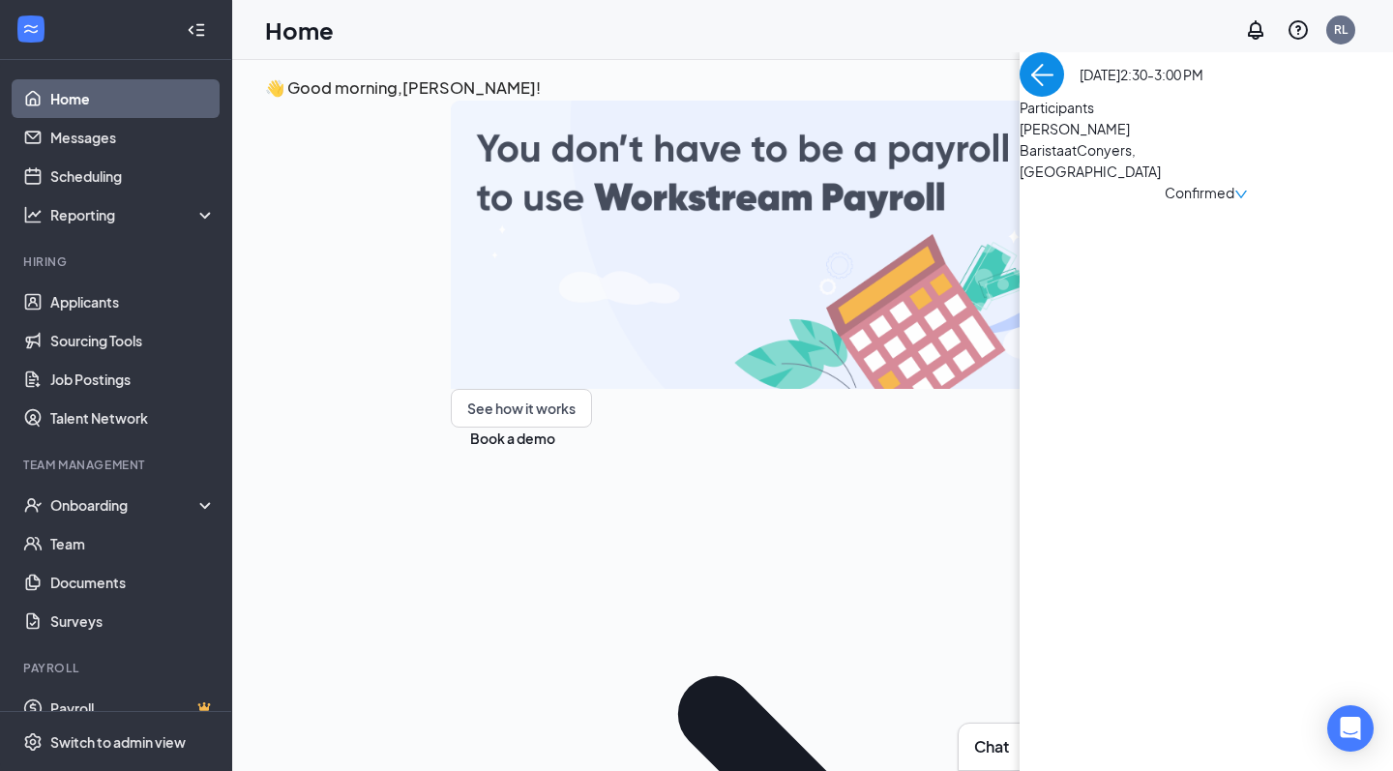
scroll to position [0, 0]
click at [1020, 203] on div "Victoria Morris Barista at Conyers, GA Confirmed" at bounding box center [1206, 160] width 373 height 85
click at [1020, 139] on span "[PERSON_NAME]" at bounding box center [1121, 128] width 203 height 21
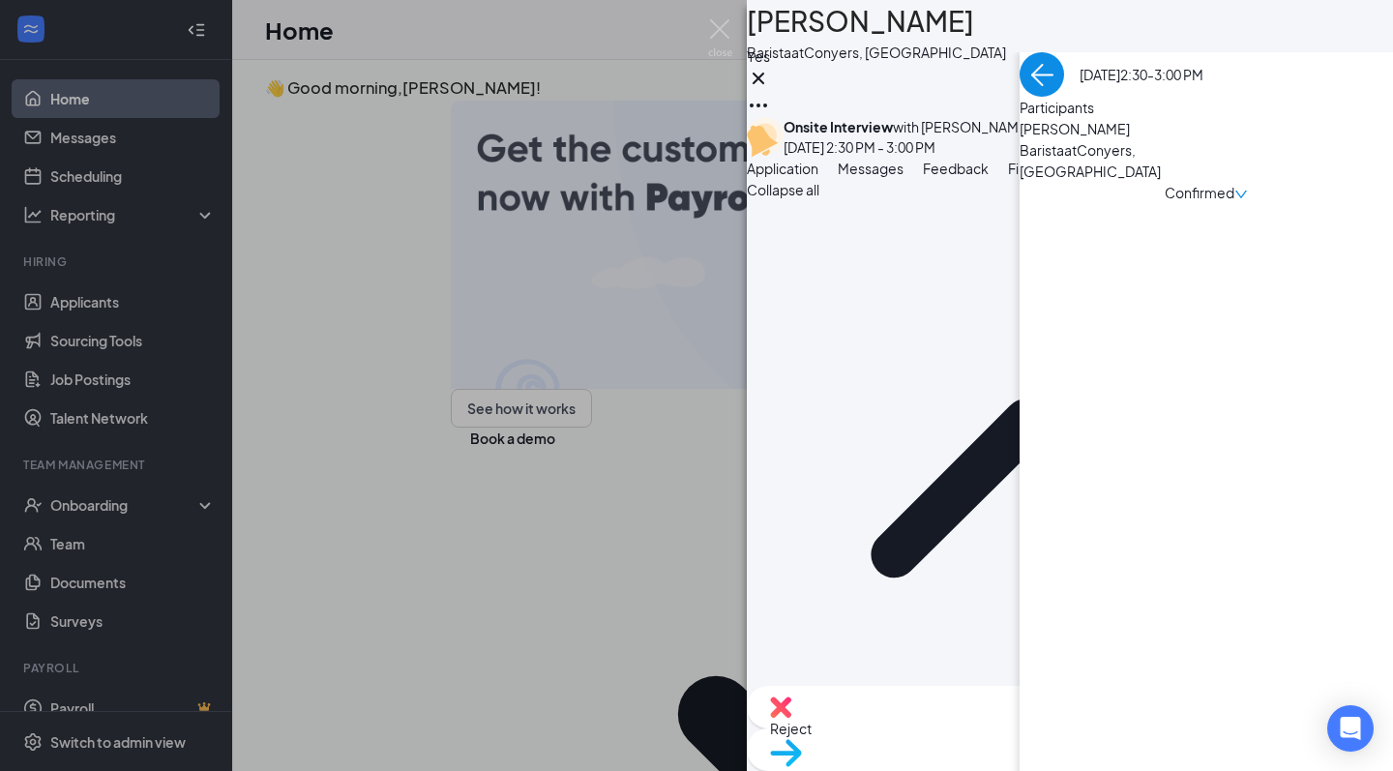
click at [904, 177] on span "Messages" at bounding box center [871, 168] width 66 height 17
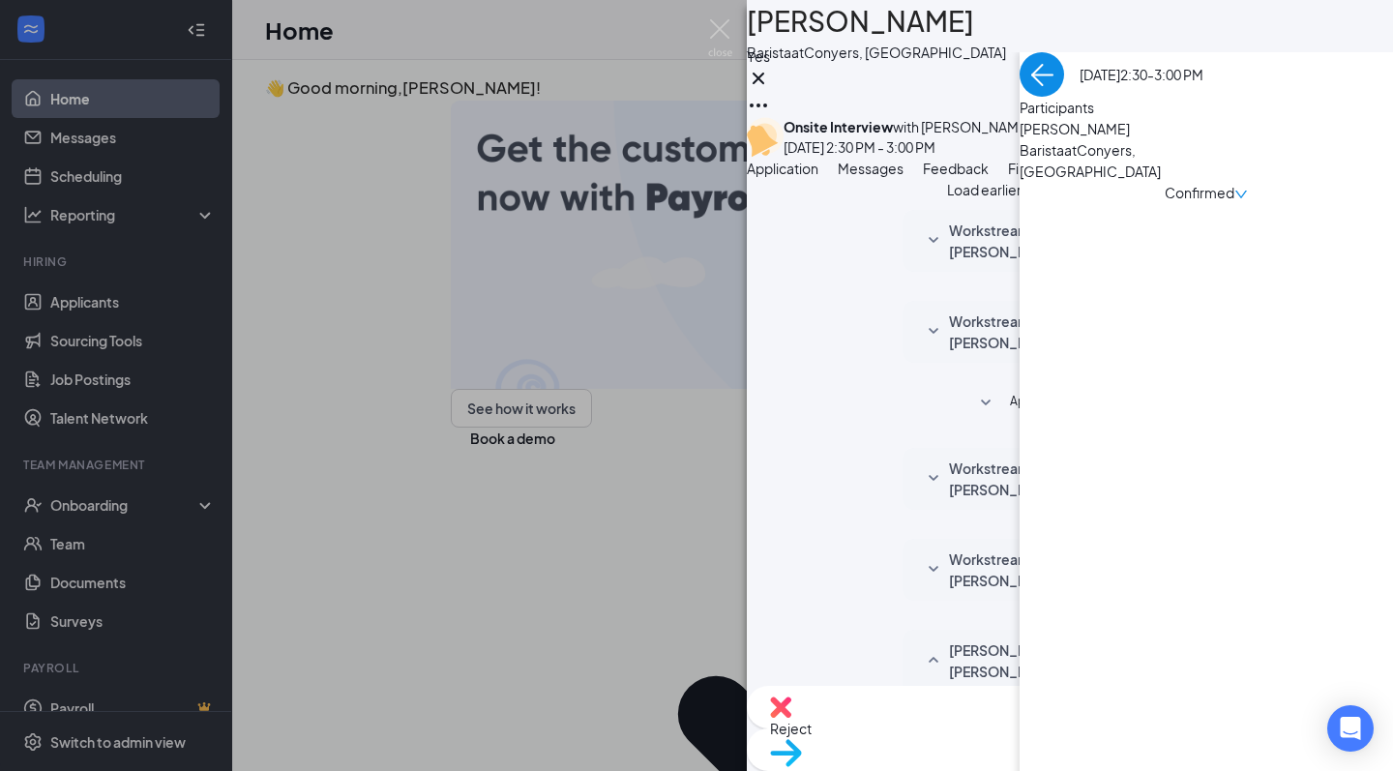
scroll to position [790, 0]
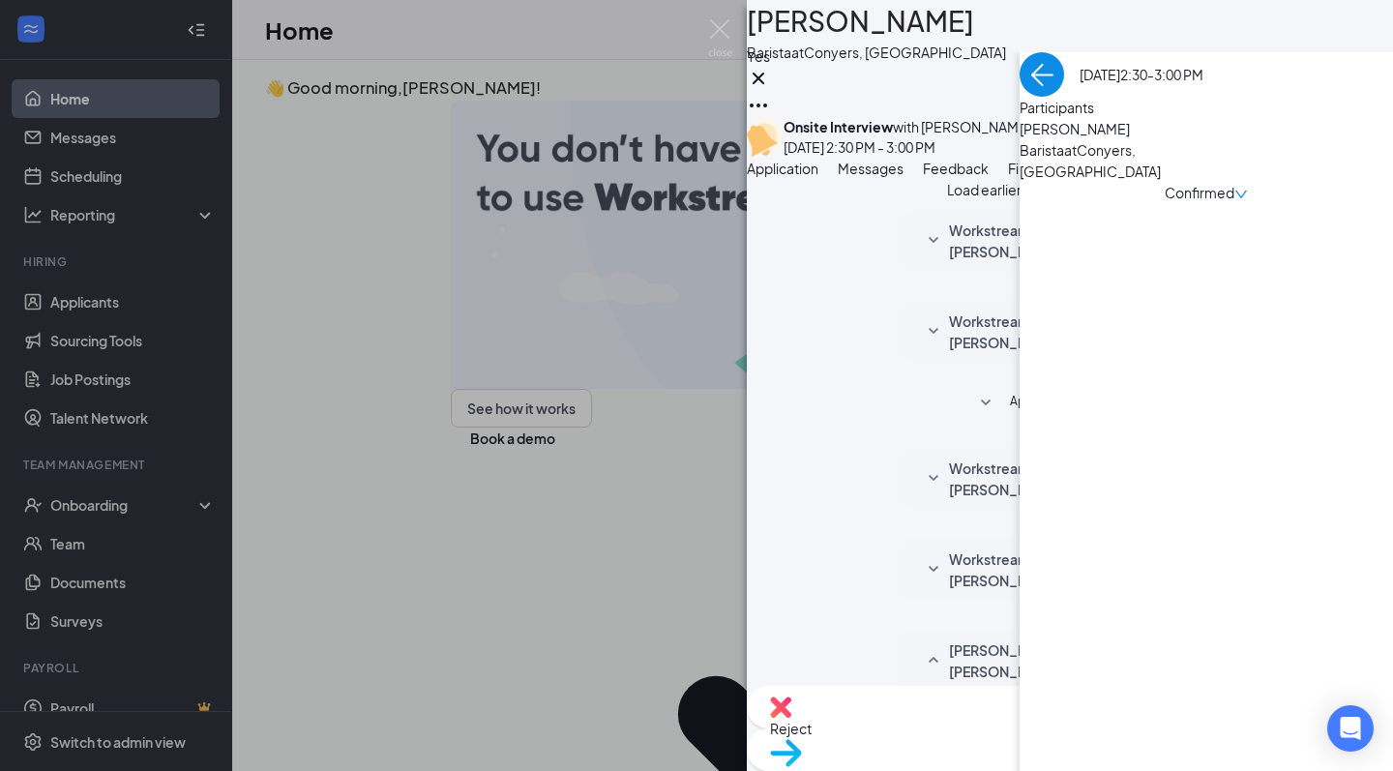
checkbox input "true"
paste textarea "When you enter the library, immediately turn to your right in the room with com…"
type textarea "When you enter the library, immediately turn to your right in the room with com…"
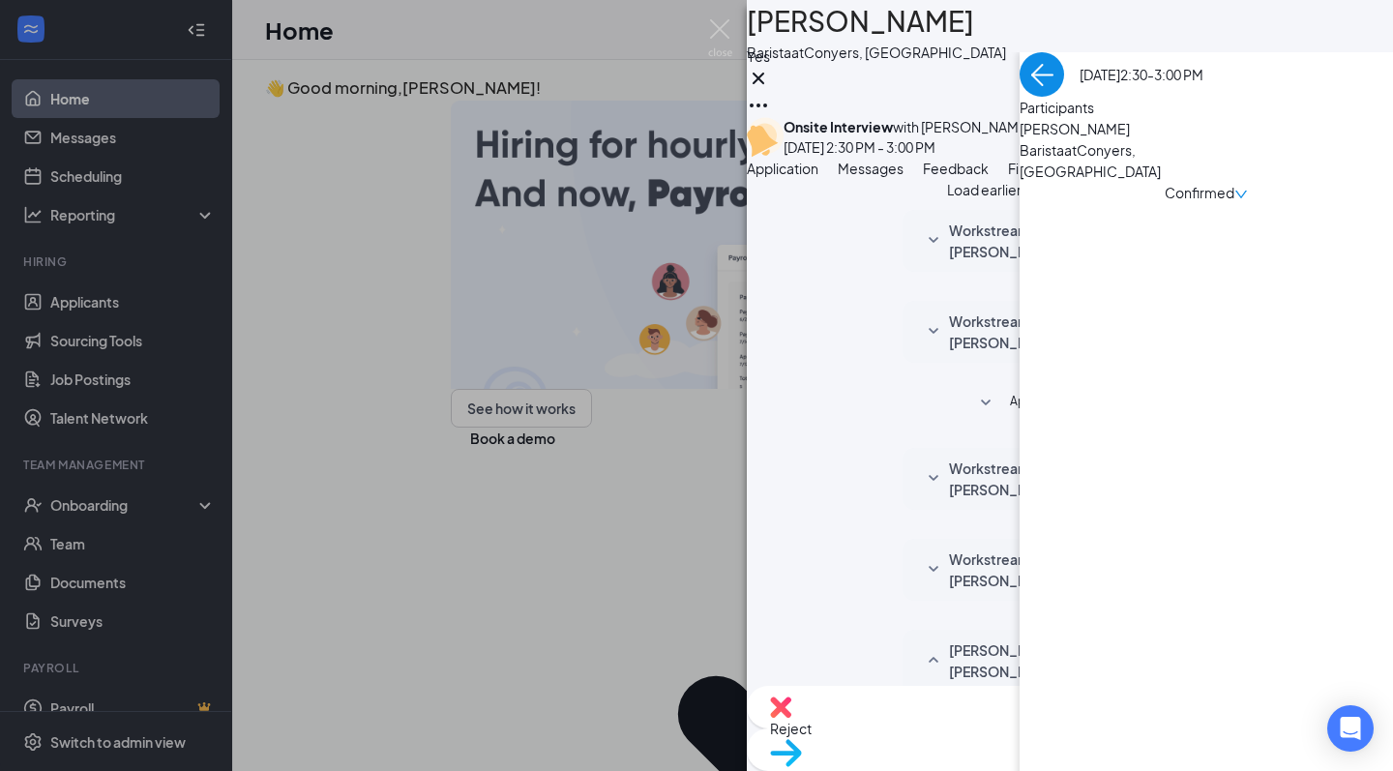
scroll to position [962, 0]
click at [721, 34] on img at bounding box center [720, 38] width 24 height 38
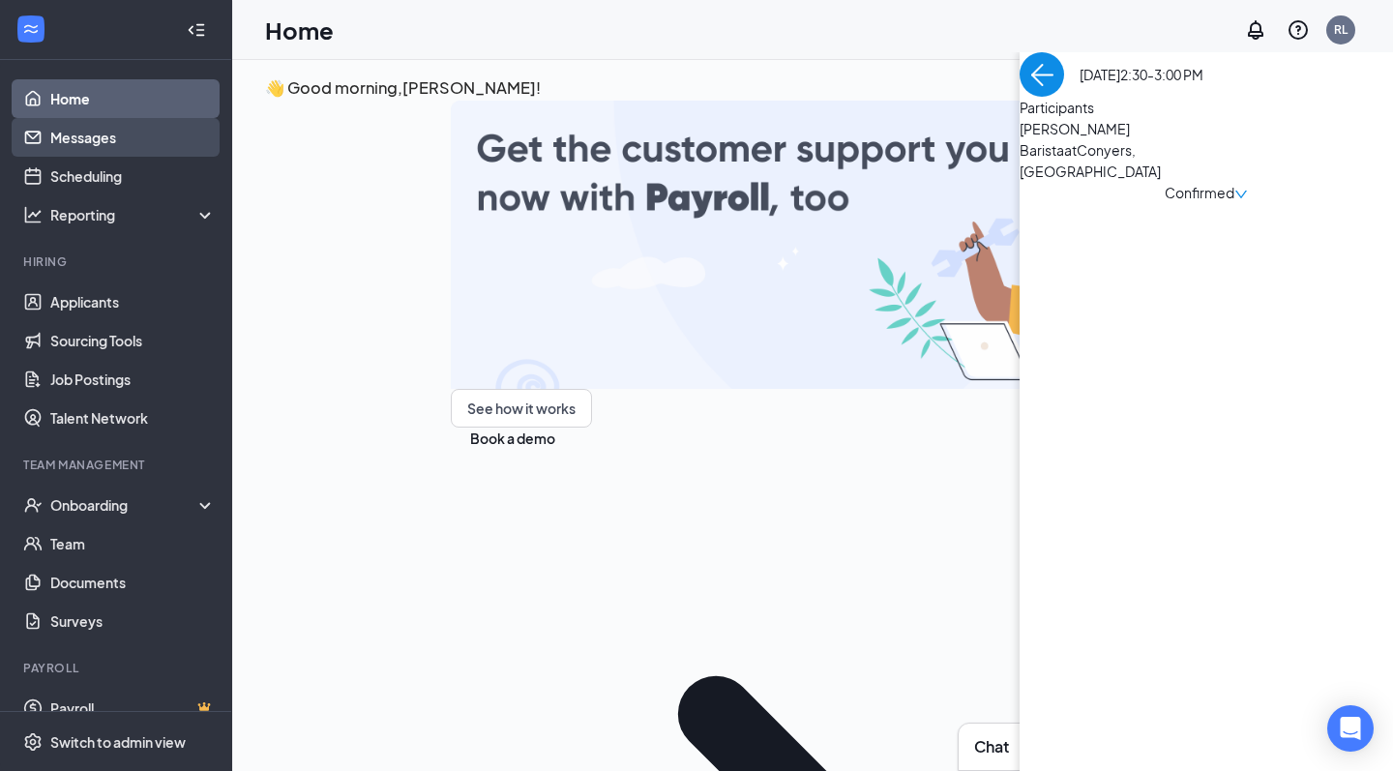
click at [119, 148] on link "Messages" at bounding box center [132, 137] width 165 height 39
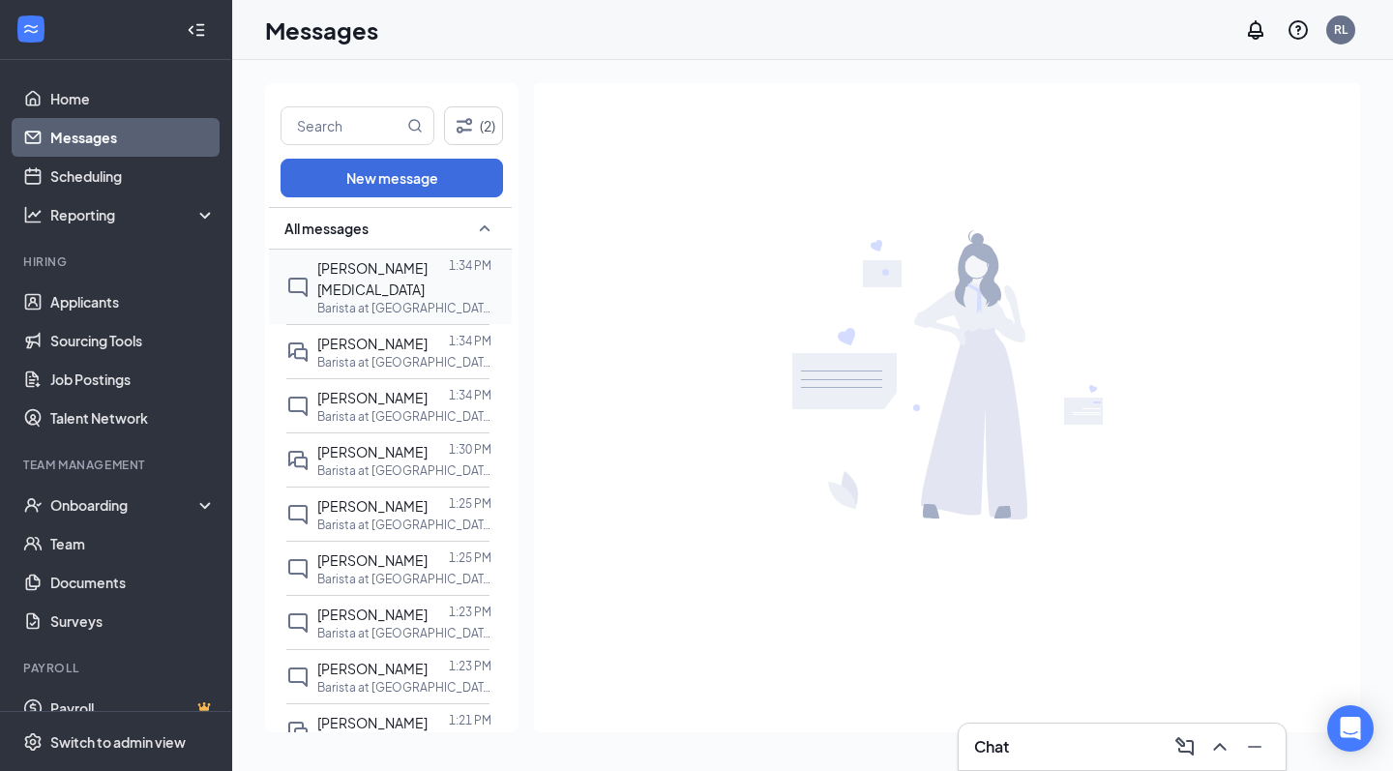
click at [361, 275] on span "Nicole Muse" at bounding box center [372, 278] width 110 height 39
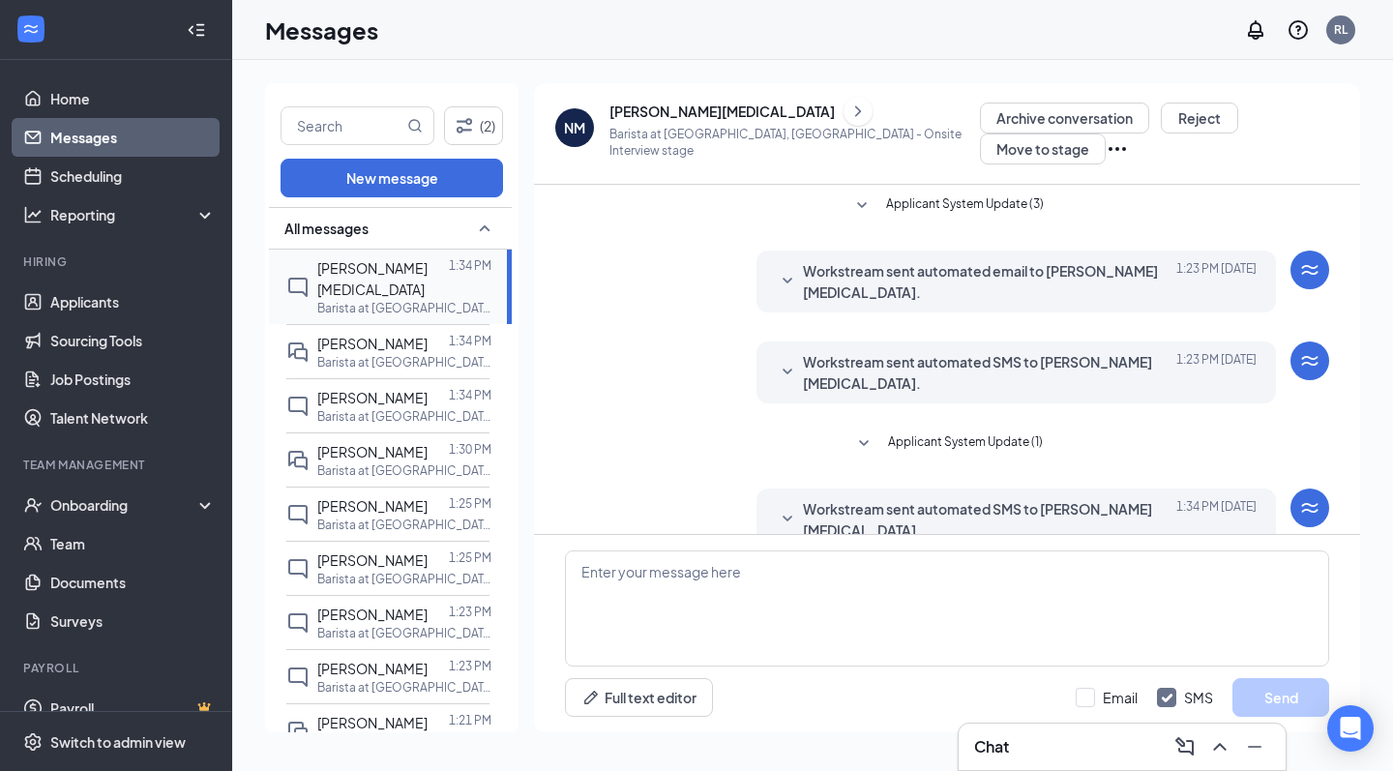
scroll to position [37, 0]
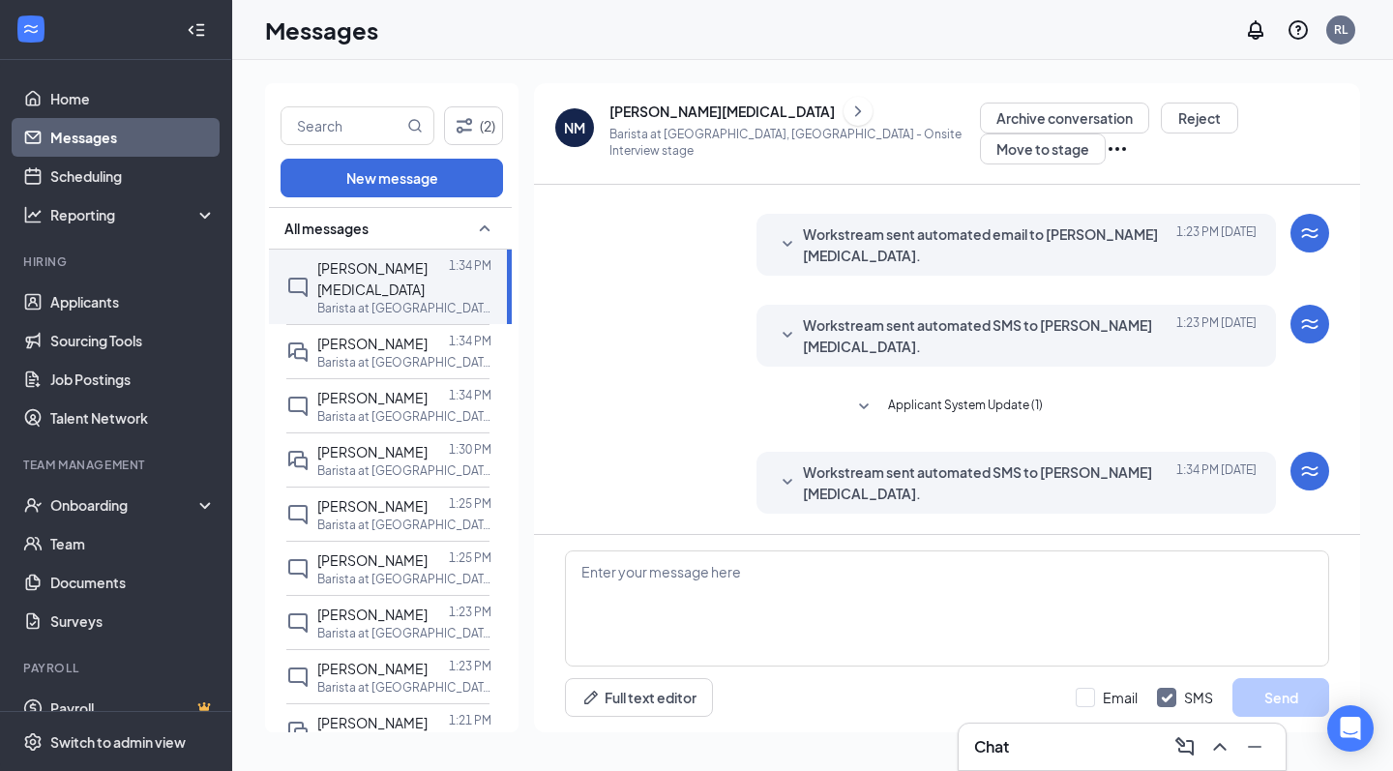
click at [809, 543] on div "Workstream sent automated email to Nicole Muse. Today 1:34 PM Hi Nicole, Congra…" at bounding box center [1017, 574] width 521 height 62
click at [805, 552] on span "Workstream sent automated email to Nicole Muse." at bounding box center [987, 573] width 368 height 43
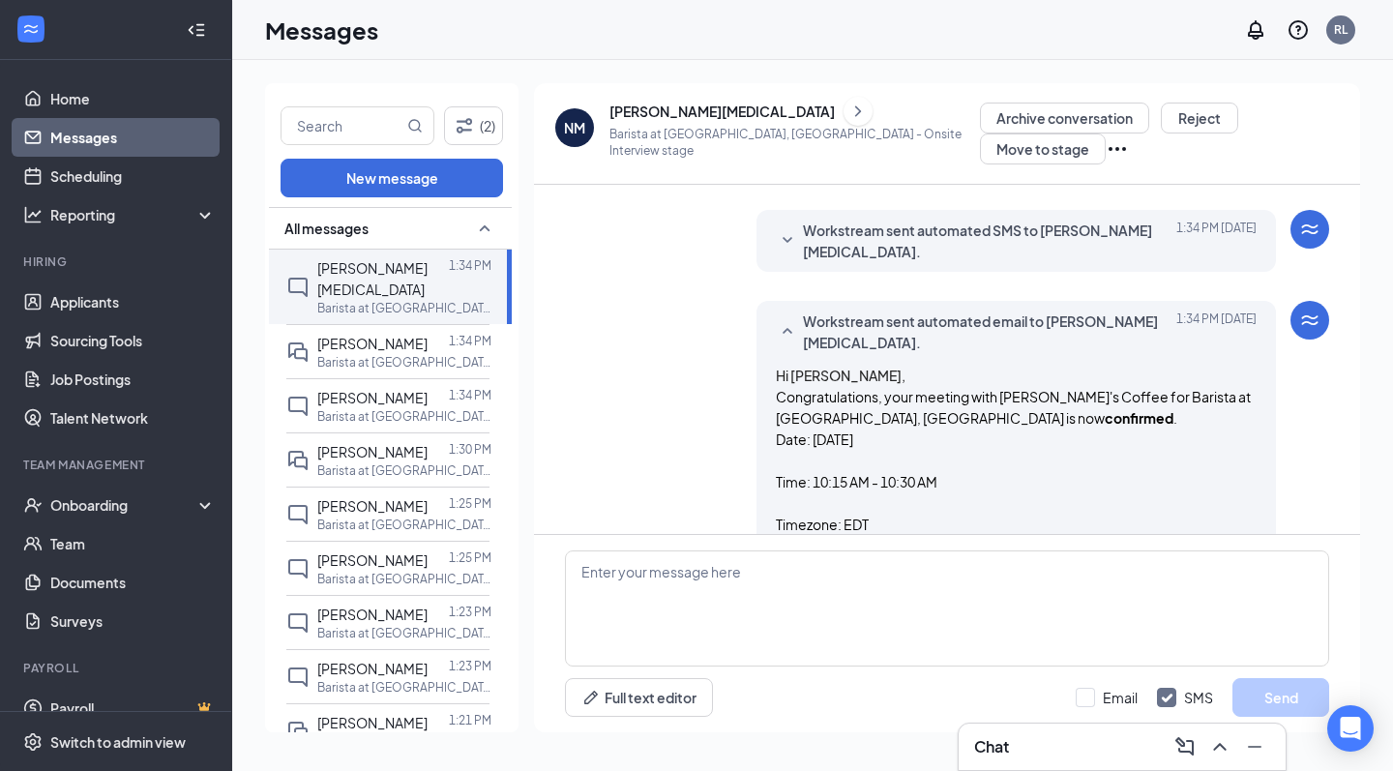
scroll to position [282, 0]
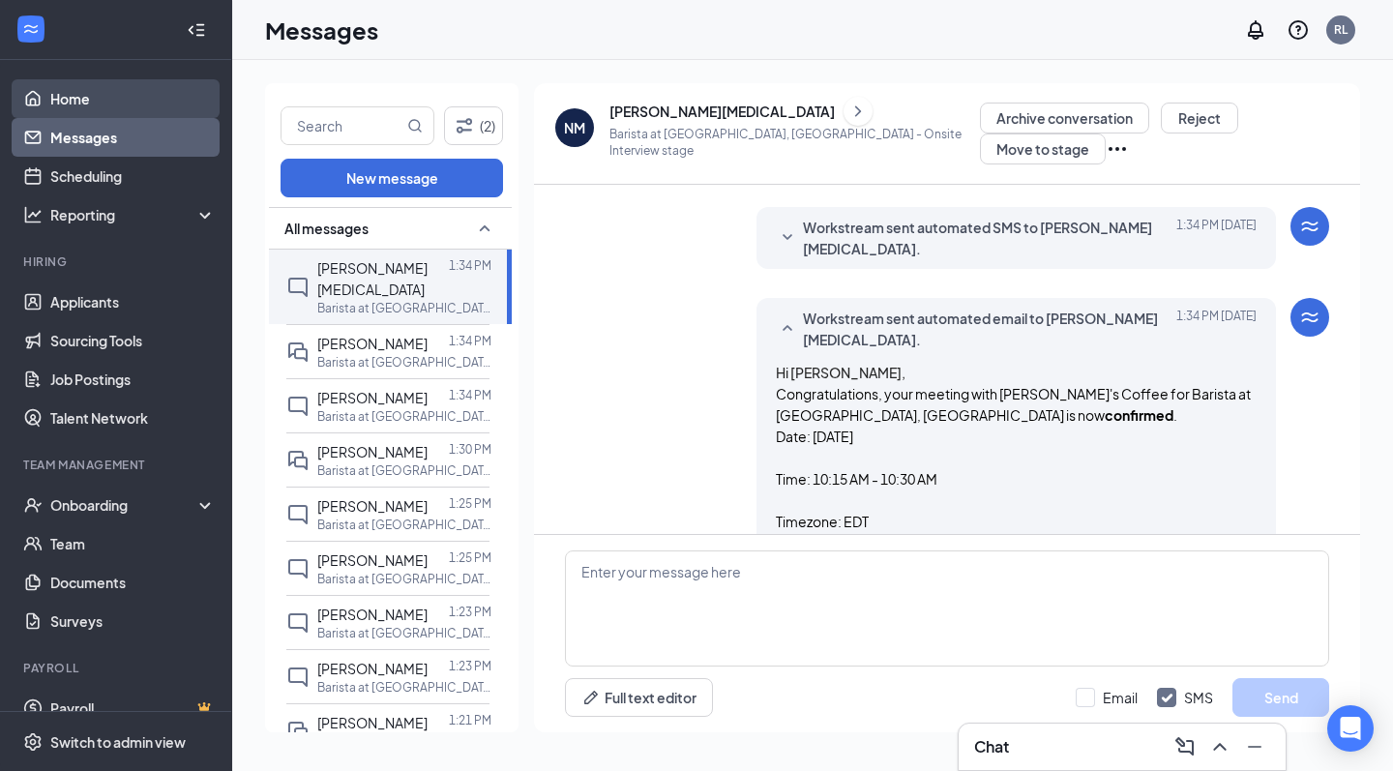
click at [70, 97] on link "Home" at bounding box center [132, 98] width 165 height 39
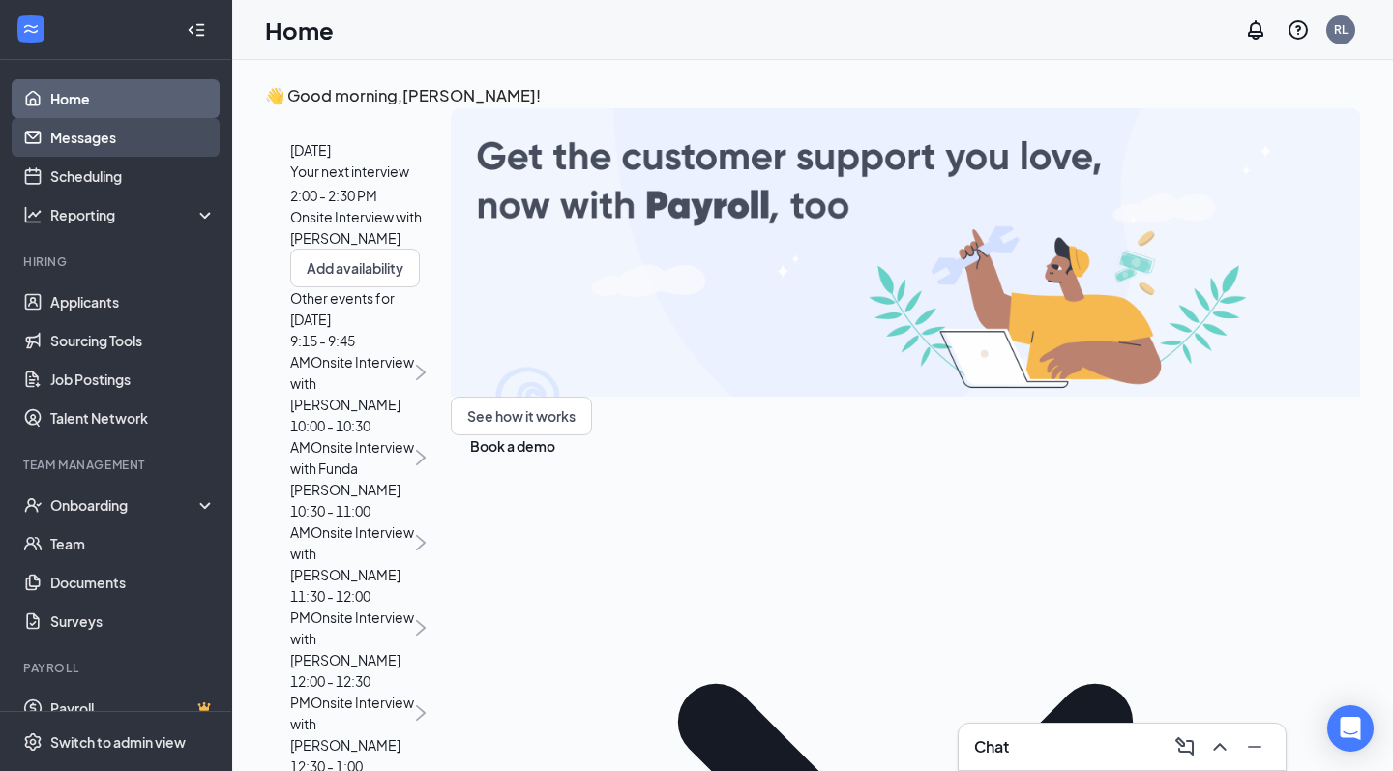
click at [129, 147] on link "Messages" at bounding box center [132, 137] width 165 height 39
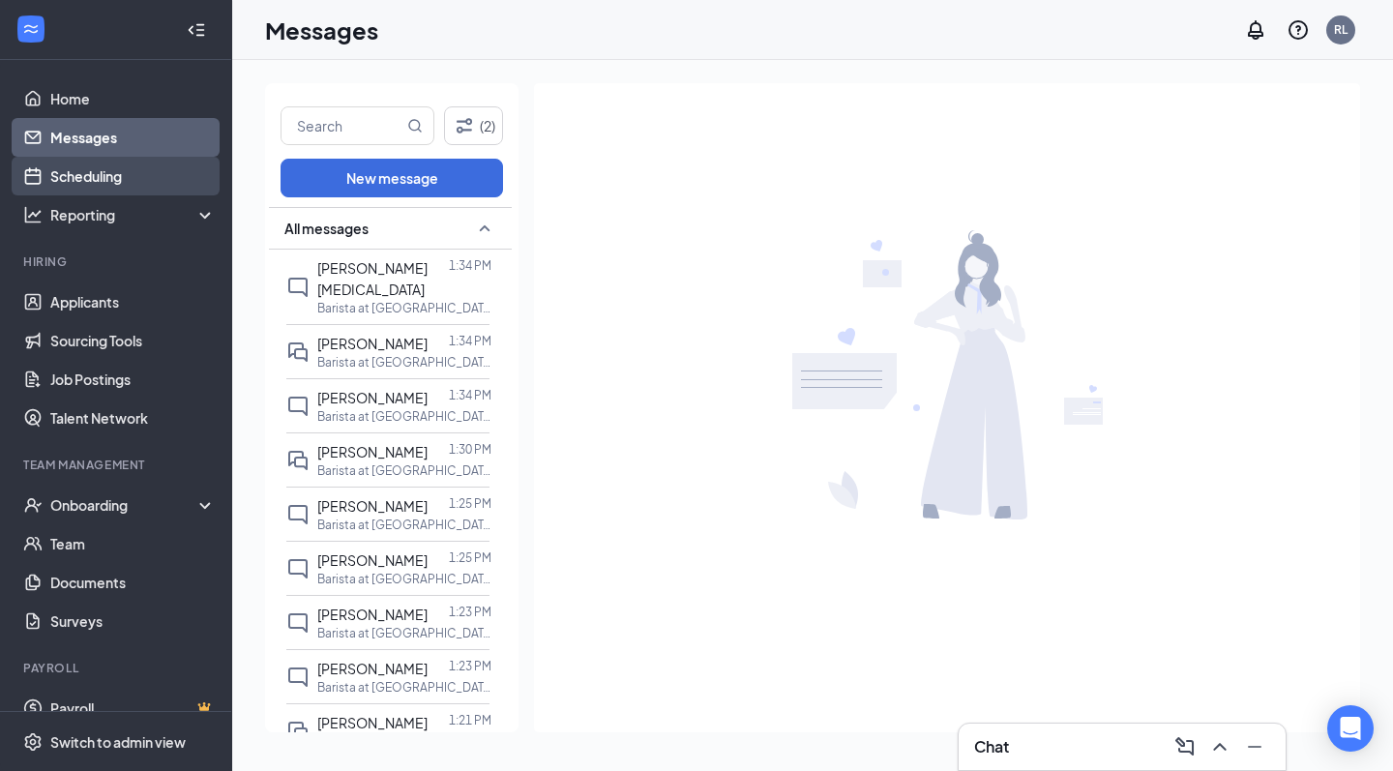
click at [122, 170] on link "Scheduling" at bounding box center [132, 176] width 165 height 39
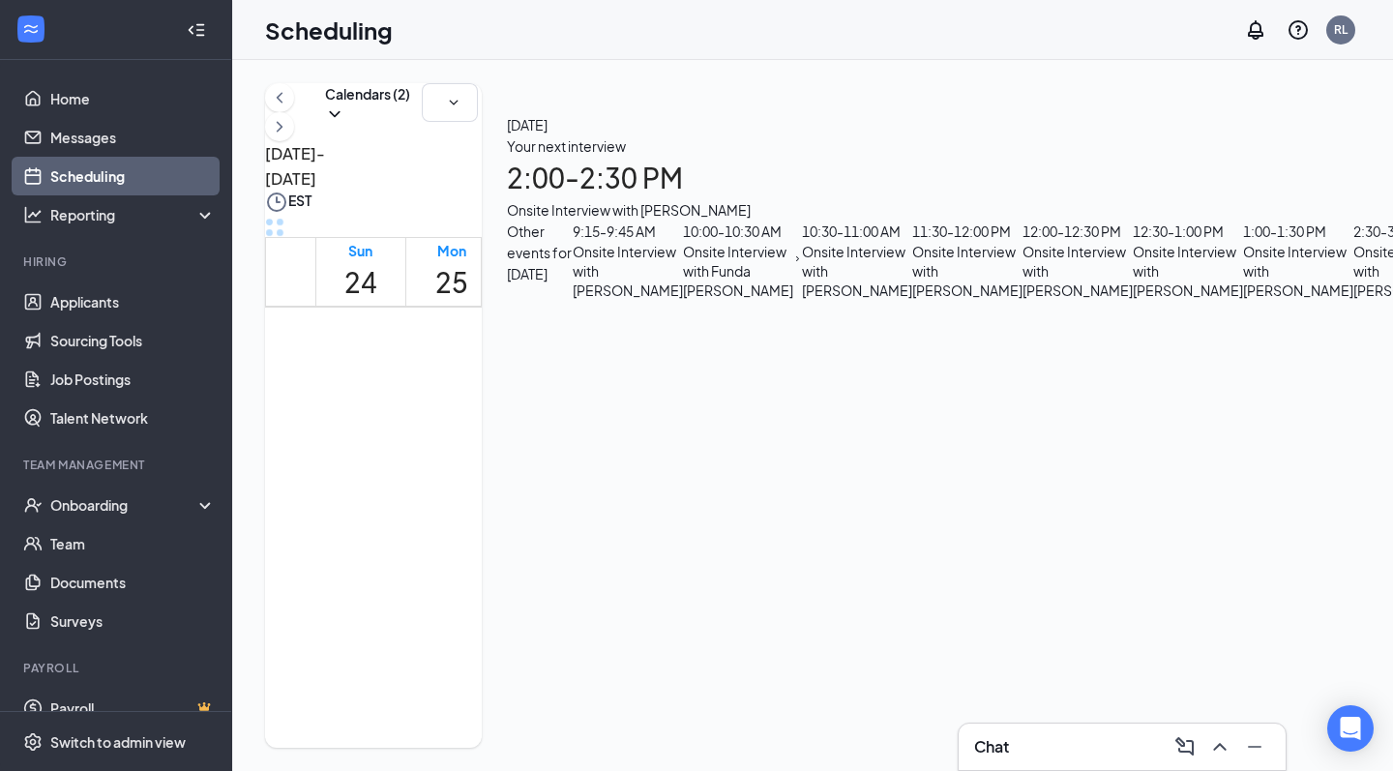
scroll to position [1093, 0]
click at [81, 306] on link "Applicants" at bounding box center [132, 302] width 165 height 39
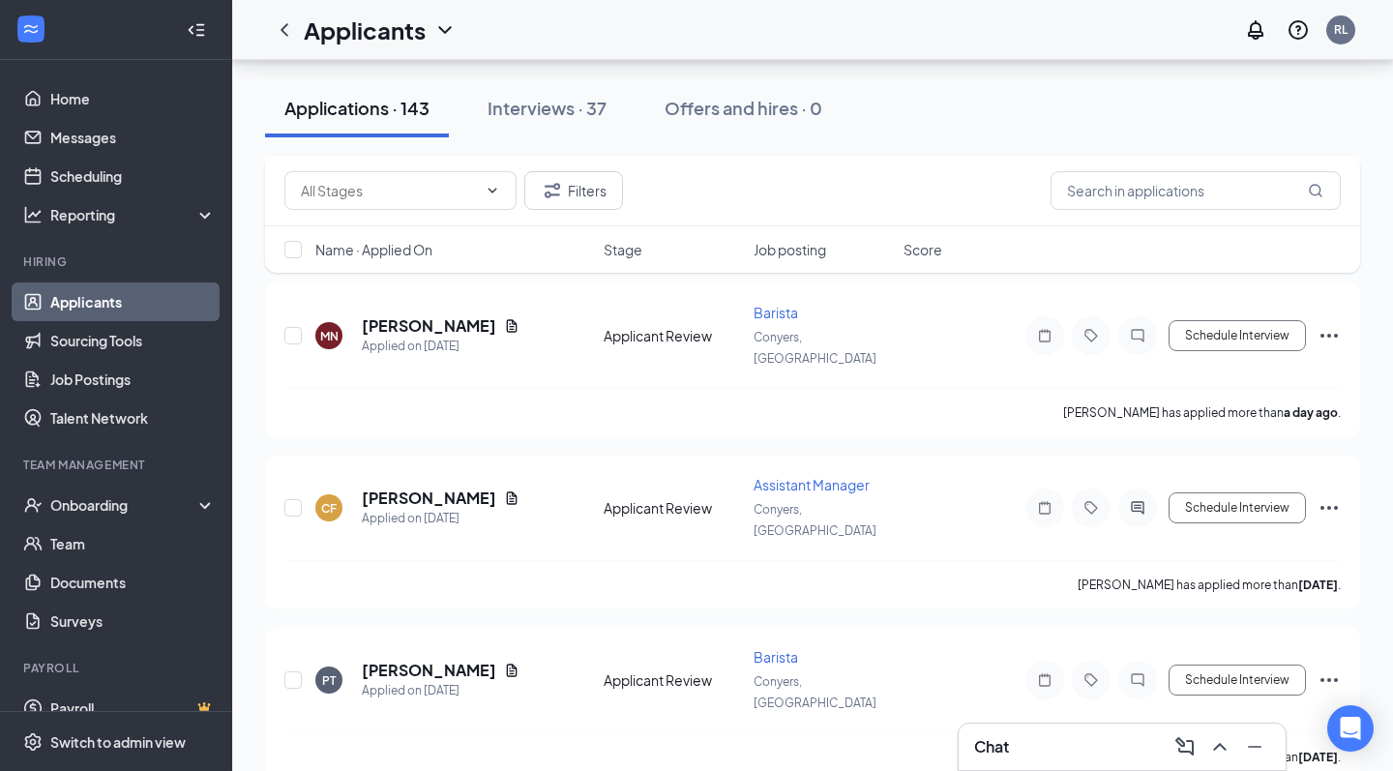
scroll to position [9225, 0]
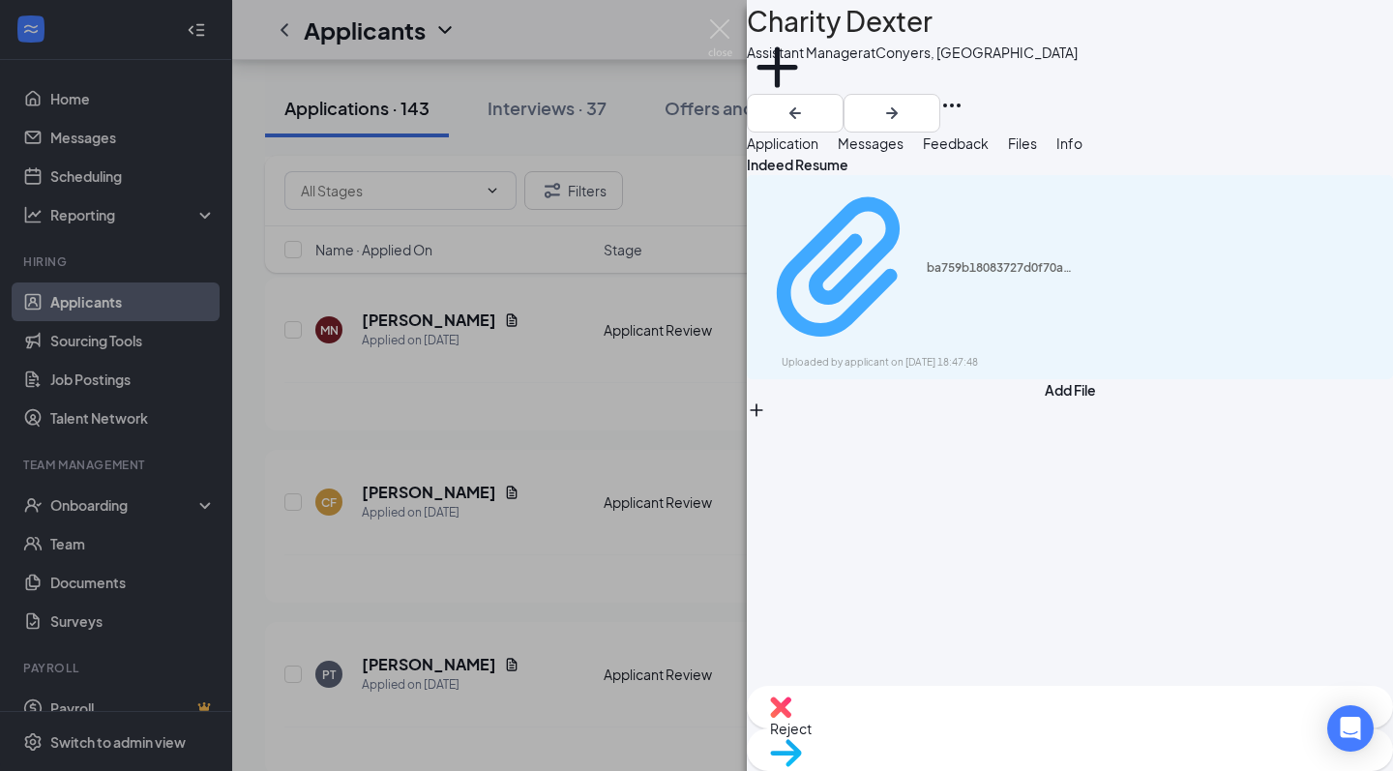
click at [999, 265] on div "ba759b18083727d0f70a17aabc6dbbca.pdf" at bounding box center [999, 267] width 145 height 15
click at [808, 88] on icon "Plus" at bounding box center [777, 67] width 61 height 61
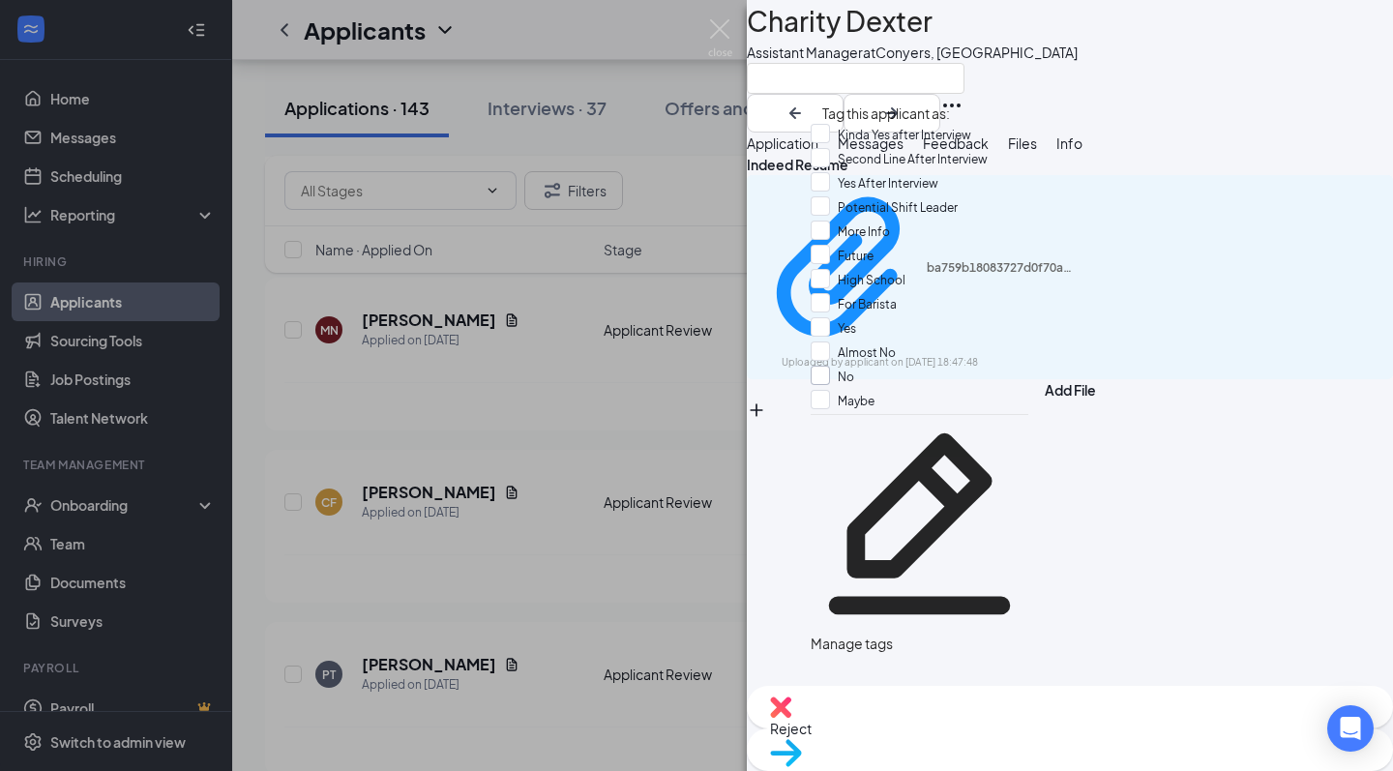
scroll to position [145, 0]
click at [854, 370] on span "No" at bounding box center [846, 377] width 16 height 15
click at [854, 366] on input "No" at bounding box center [833, 376] width 44 height 21
click at [926, 366] on div "No" at bounding box center [920, 378] width 218 height 24
checkbox input "true"
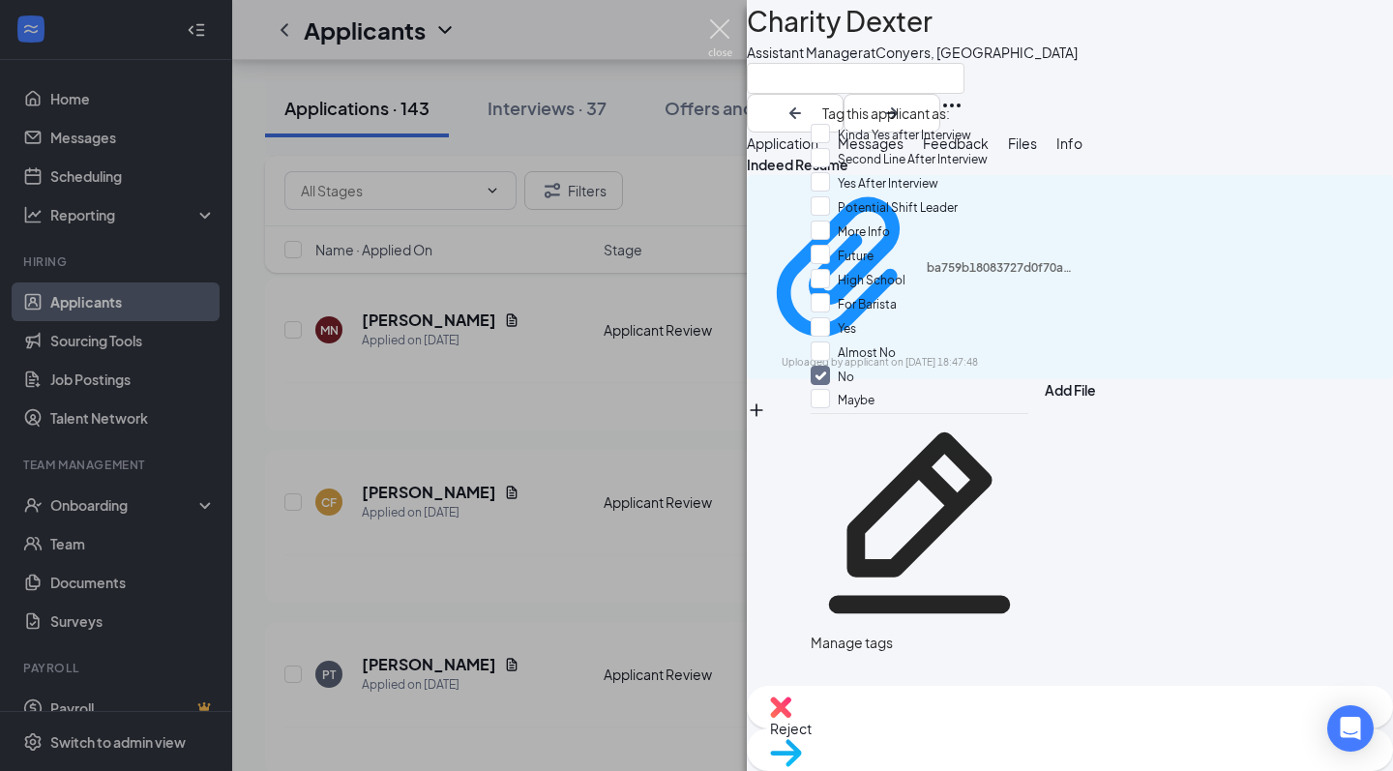
click at [729, 37] on img at bounding box center [720, 38] width 24 height 38
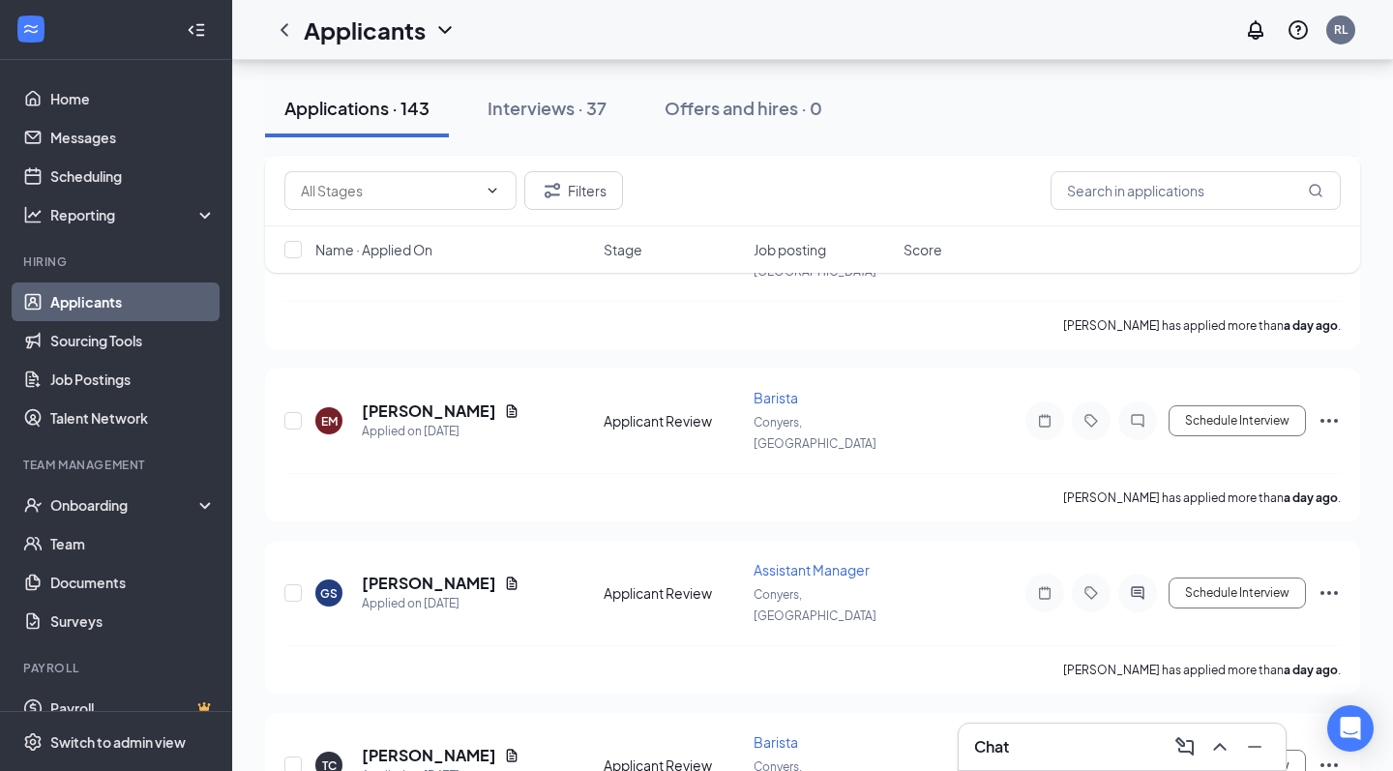
scroll to position [8451, 0]
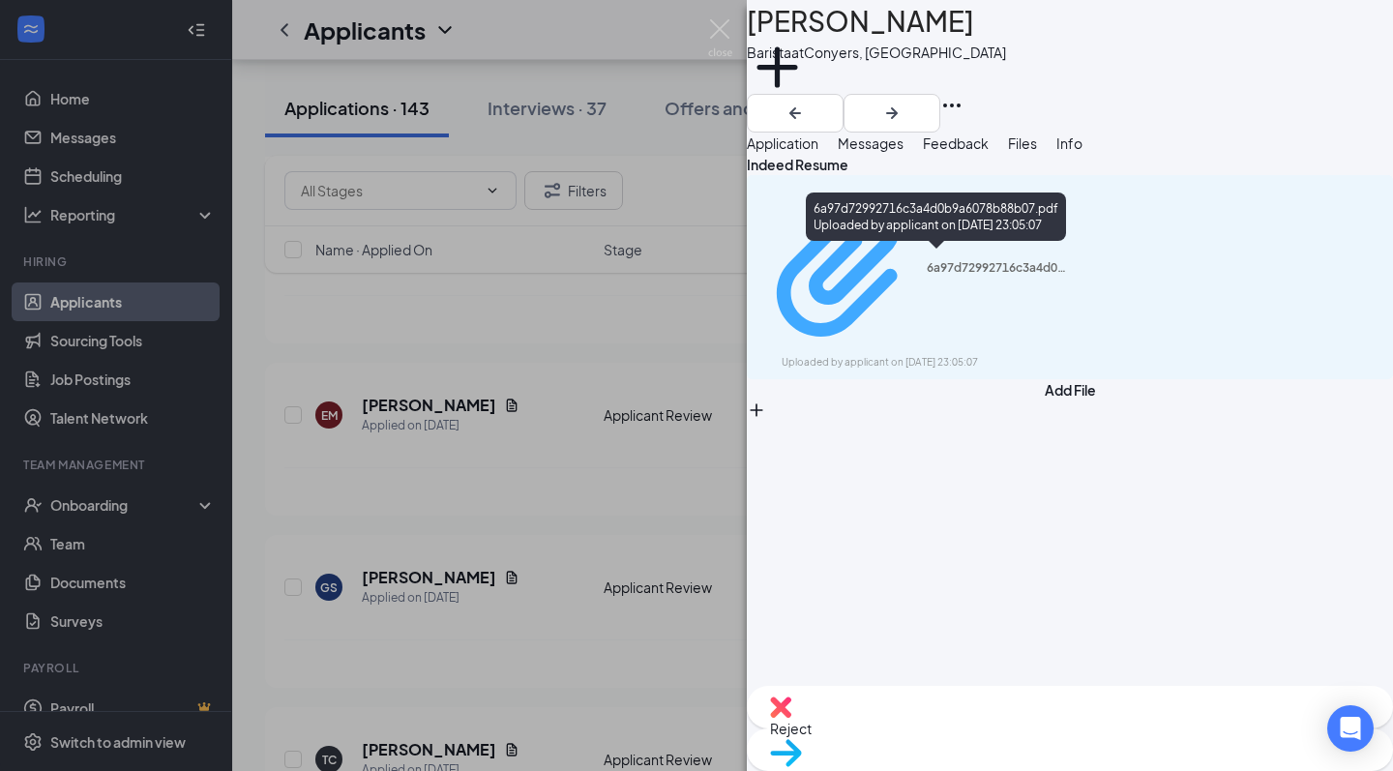
click at [1017, 260] on div "6a97d72992716c3a4d0b9a6078b88b07.pdf" at bounding box center [999, 267] width 145 height 15
click at [927, 355] on div "Uploaded by applicant on Aug 24, 2025 at 23:05:07" at bounding box center [927, 362] width 290 height 15
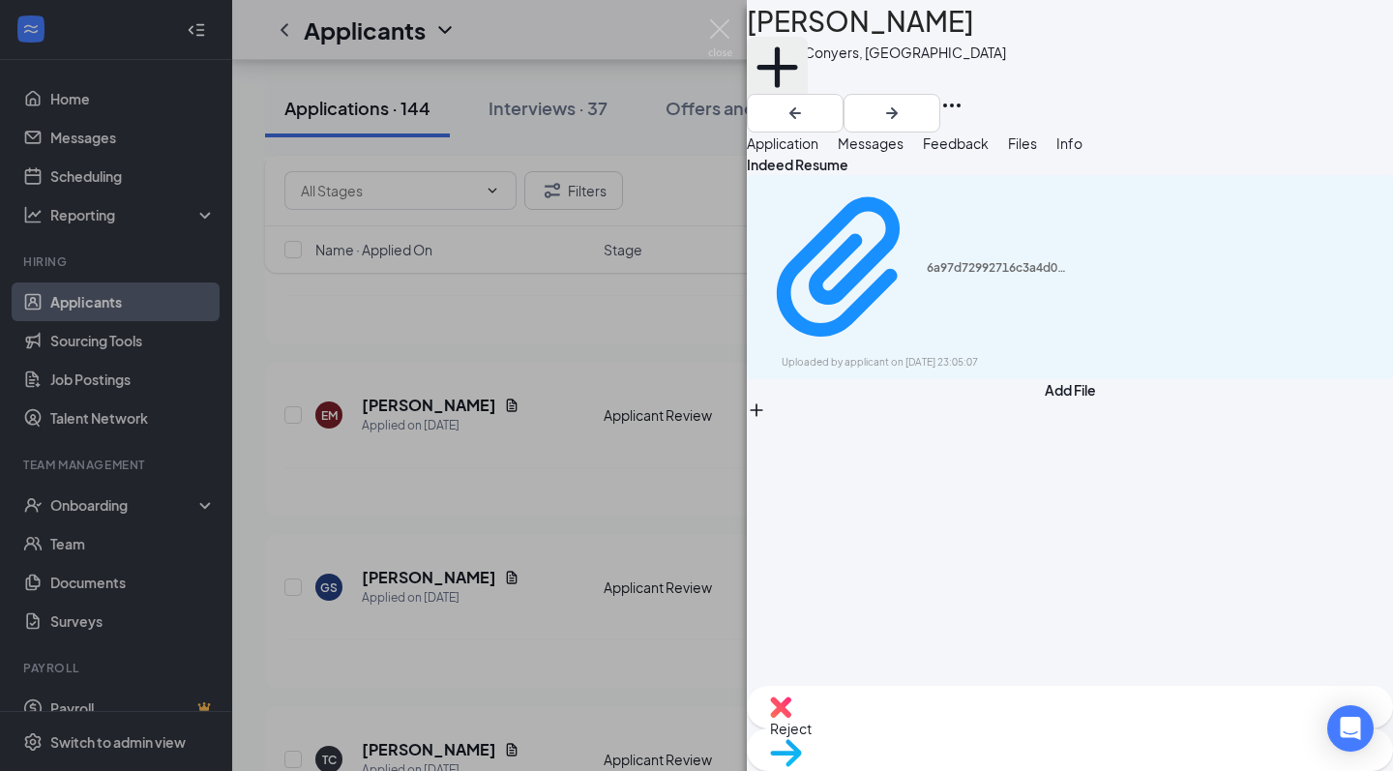
click at [808, 85] on button "Add a tag" at bounding box center [777, 78] width 61 height 82
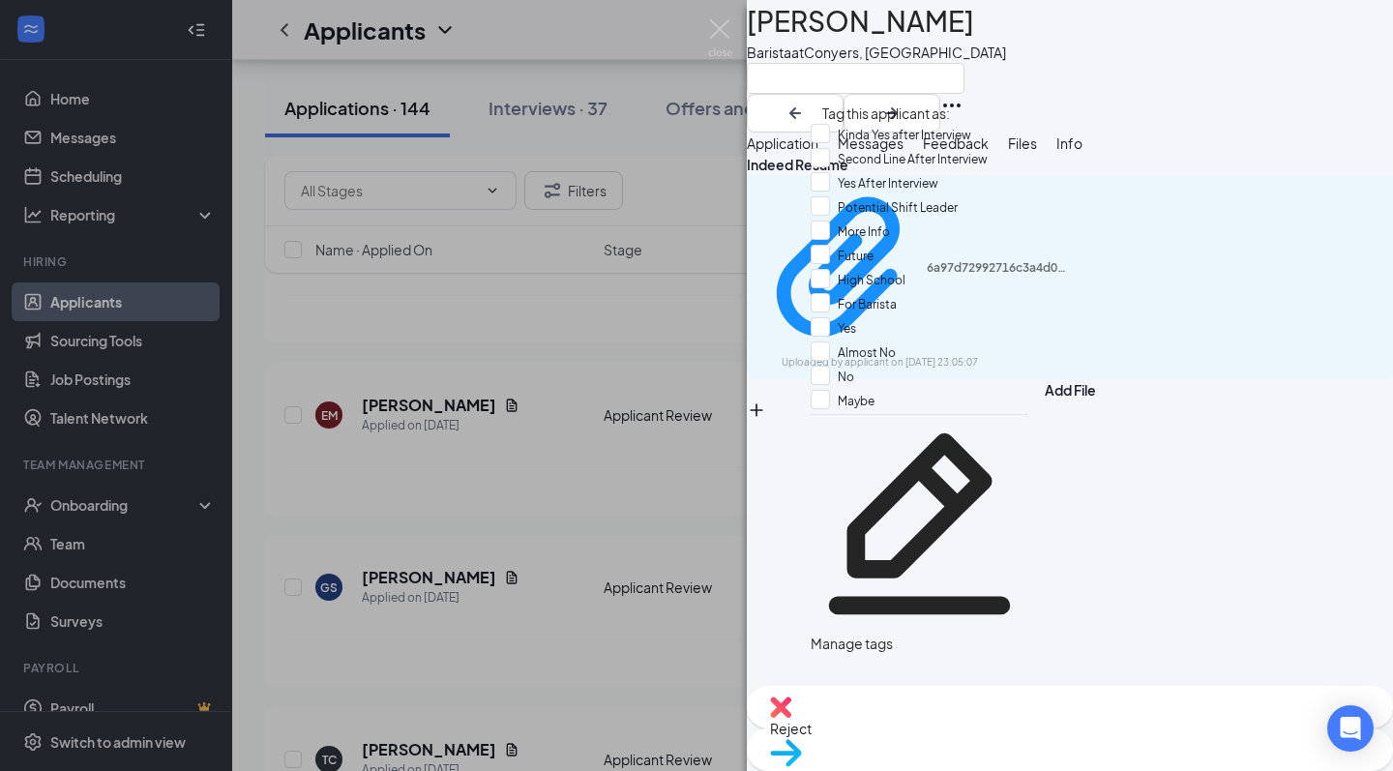
scroll to position [145, 0]
click at [888, 390] on div "Maybe" at bounding box center [920, 402] width 218 height 24
click at [893, 390] on div "Maybe" at bounding box center [920, 401] width 218 height 23
checkbox input "false"
click at [893, 317] on div "Yes" at bounding box center [920, 329] width 218 height 24
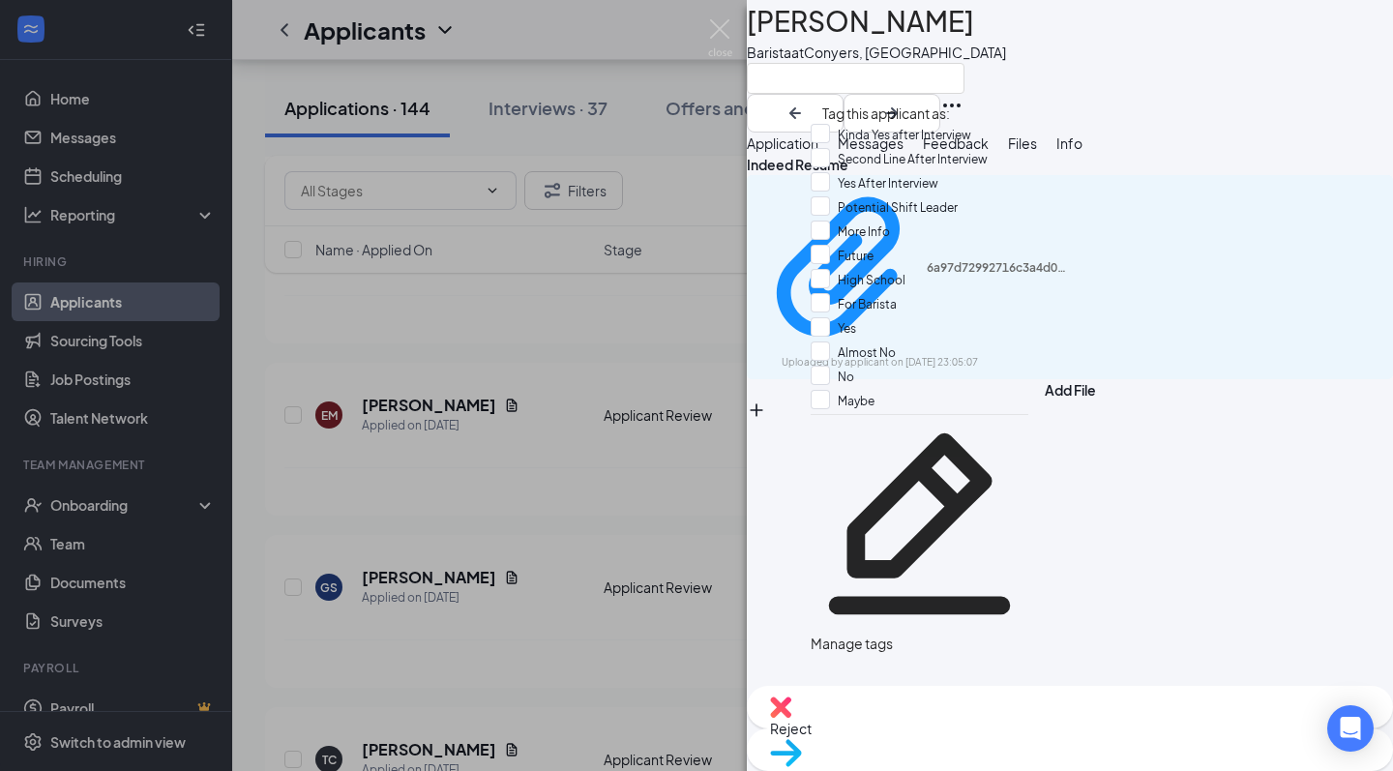
checkbox input "true"
click at [721, 38] on img at bounding box center [720, 38] width 24 height 38
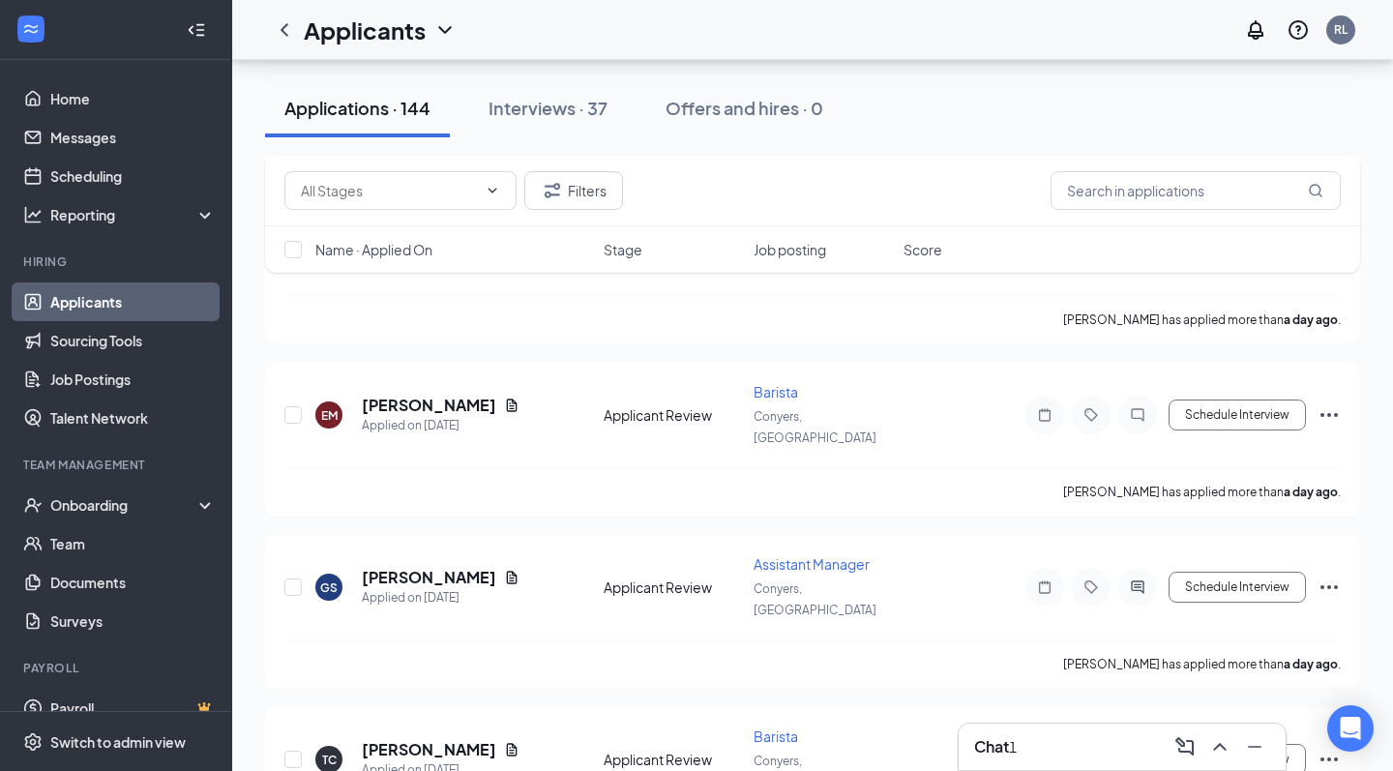
click at [717, 35] on div "Applicants RL" at bounding box center [812, 30] width 1161 height 60
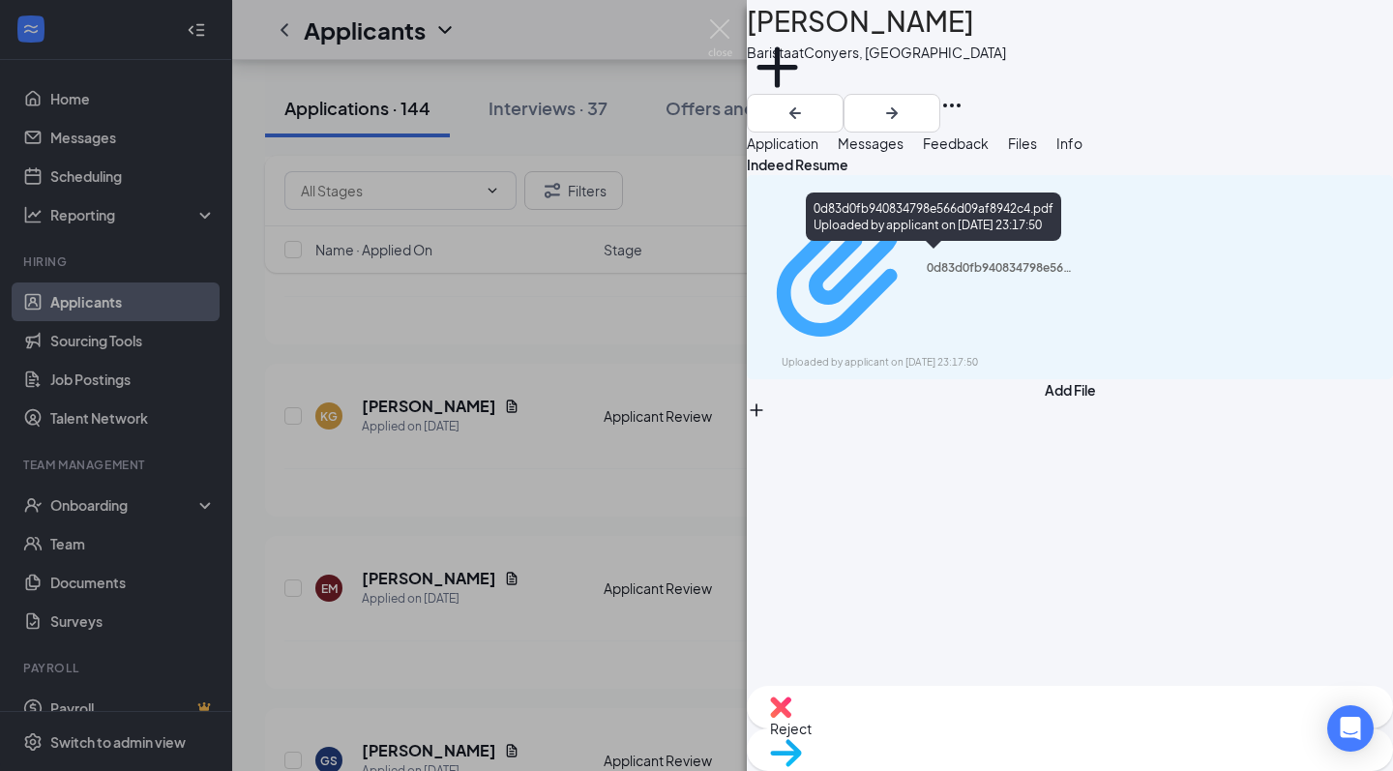
click at [1065, 265] on div "0d83d0fb940834798e566d09af8942c4.pdf" at bounding box center [999, 267] width 145 height 15
click at [581, 352] on div "KZ Kaelyn Zanders Barista at Conyers, GA Add a tag Application Messages Feedbac…" at bounding box center [696, 385] width 1393 height 771
click at [580, 498] on div "KZ Kaelyn Zanders Barista at Conyers, GA Add a tag Application Messages Feedbac…" at bounding box center [696, 385] width 1393 height 771
click at [723, 19] on div "Applicants RL" at bounding box center [812, 30] width 1161 height 60
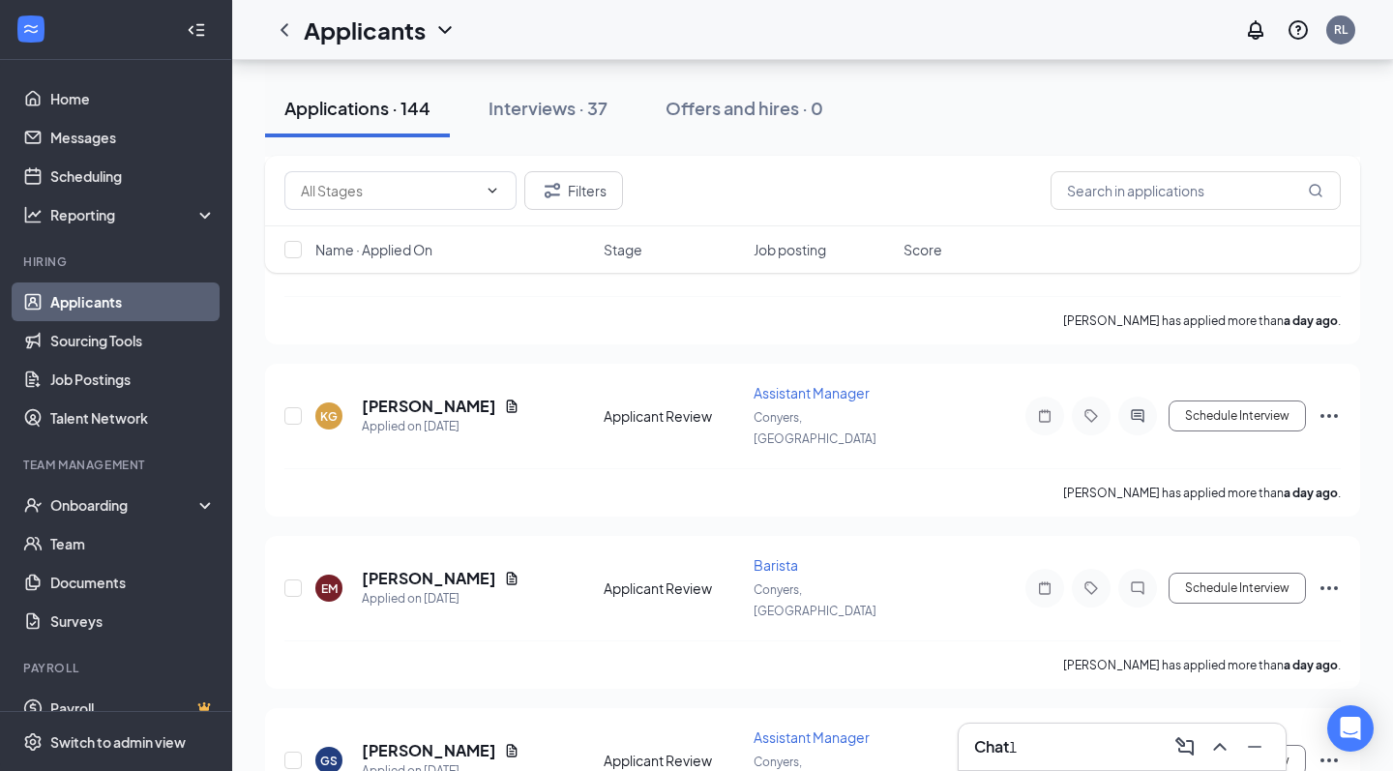
scroll to position [8550, 0]
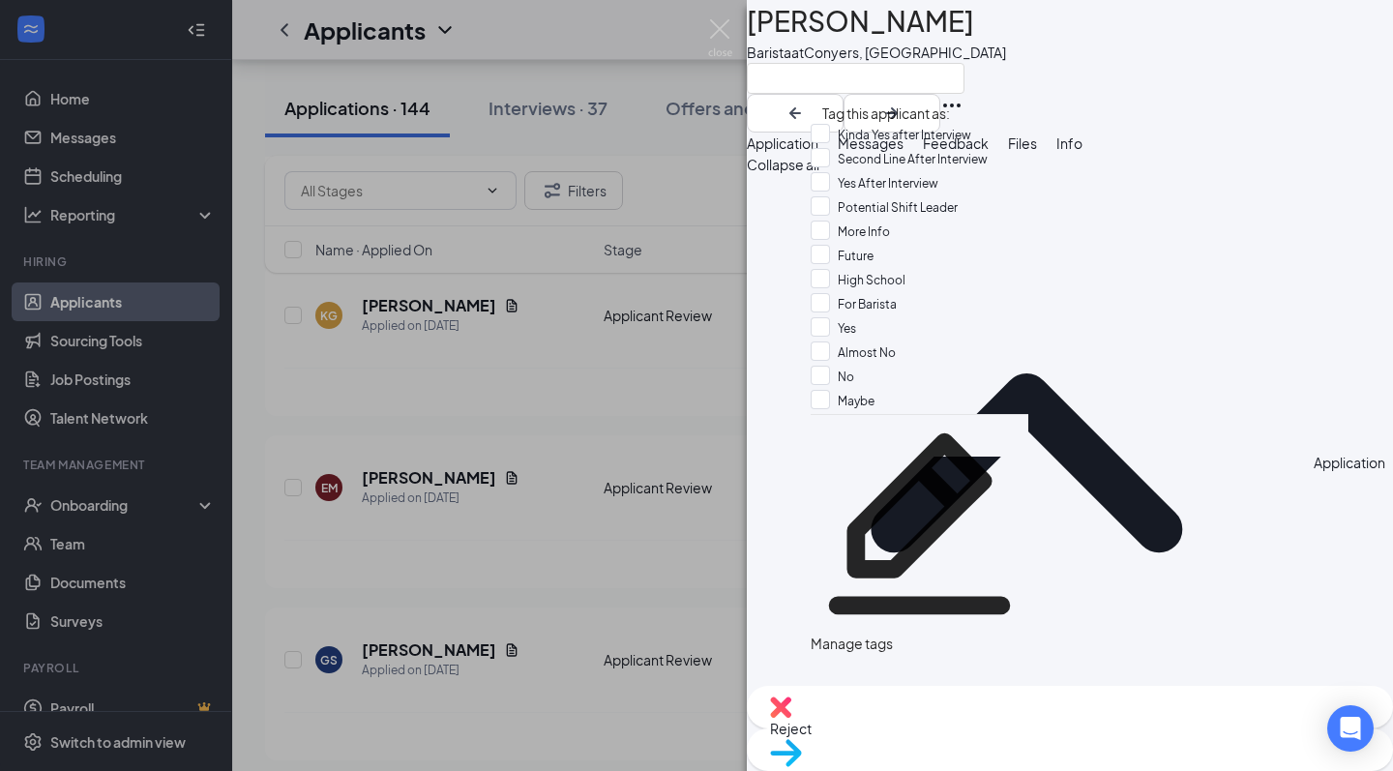
scroll to position [145, 0]
click at [880, 317] on div "Yes" at bounding box center [920, 329] width 218 height 24
checkbox input "true"
click at [722, 15] on div "KZ Kaelyn Zanders Barista at Conyers, GA Application Messages Feedback Files In…" at bounding box center [696, 385] width 1393 height 771
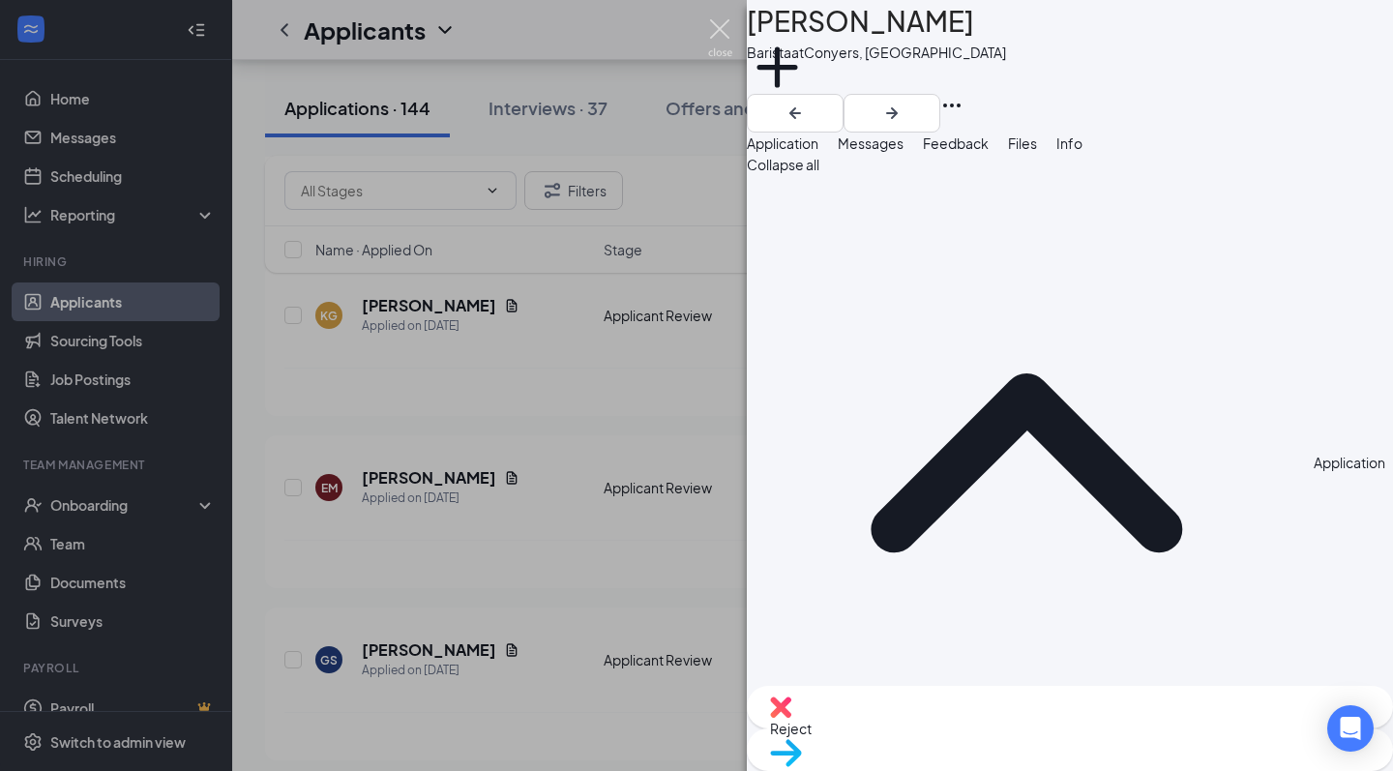
click at [722, 24] on div "Applicants RL" at bounding box center [812, 30] width 1161 height 60
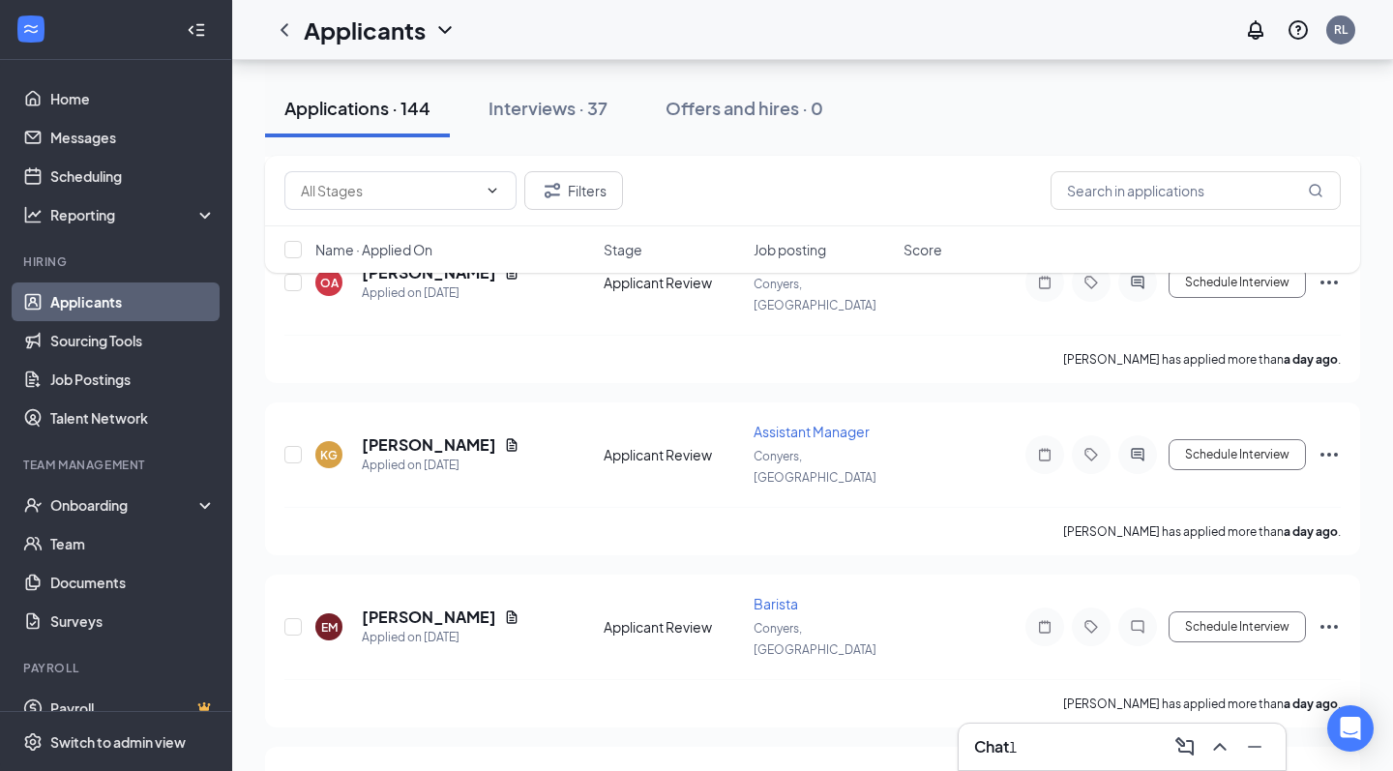
scroll to position [8409, 0]
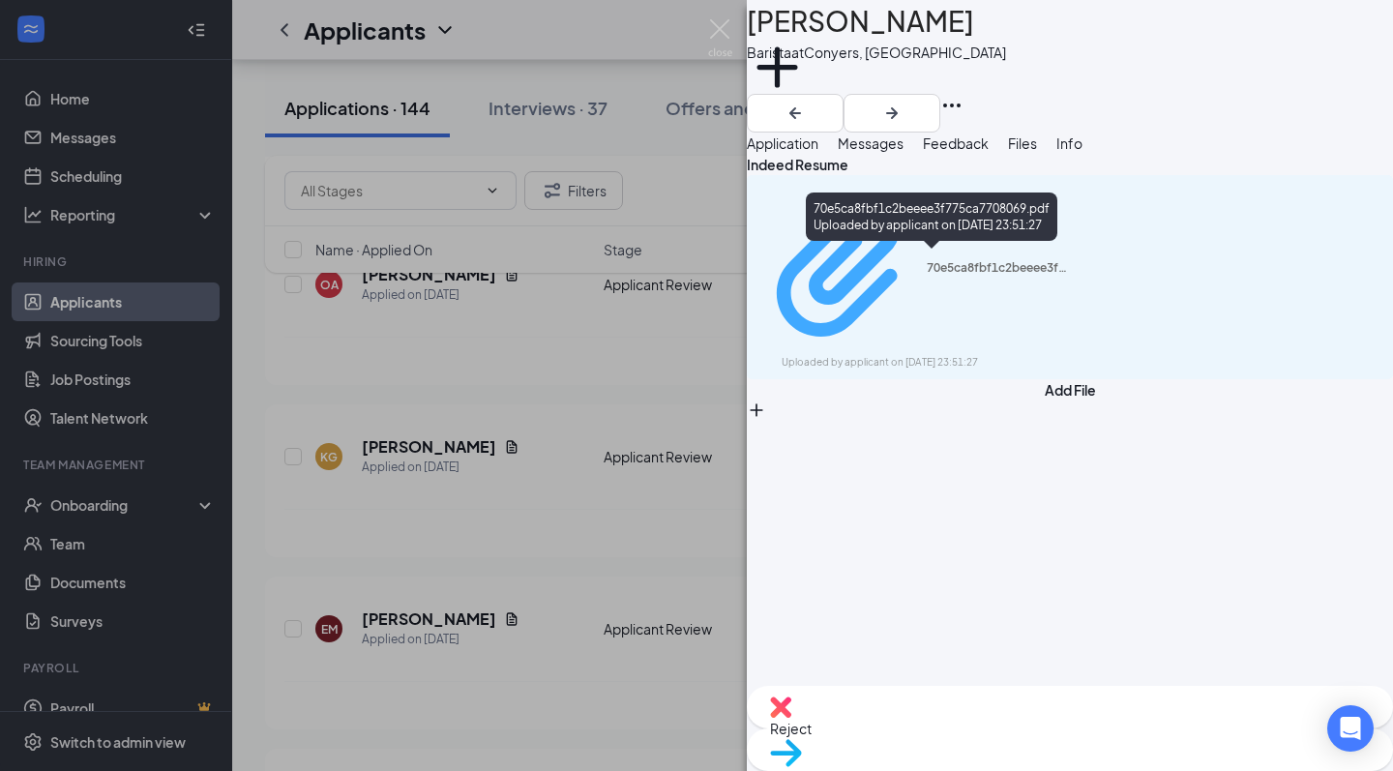
click at [980, 355] on div "Uploaded by applicant on Aug 24, 2025 at 23:51:27" at bounding box center [927, 362] width 290 height 15
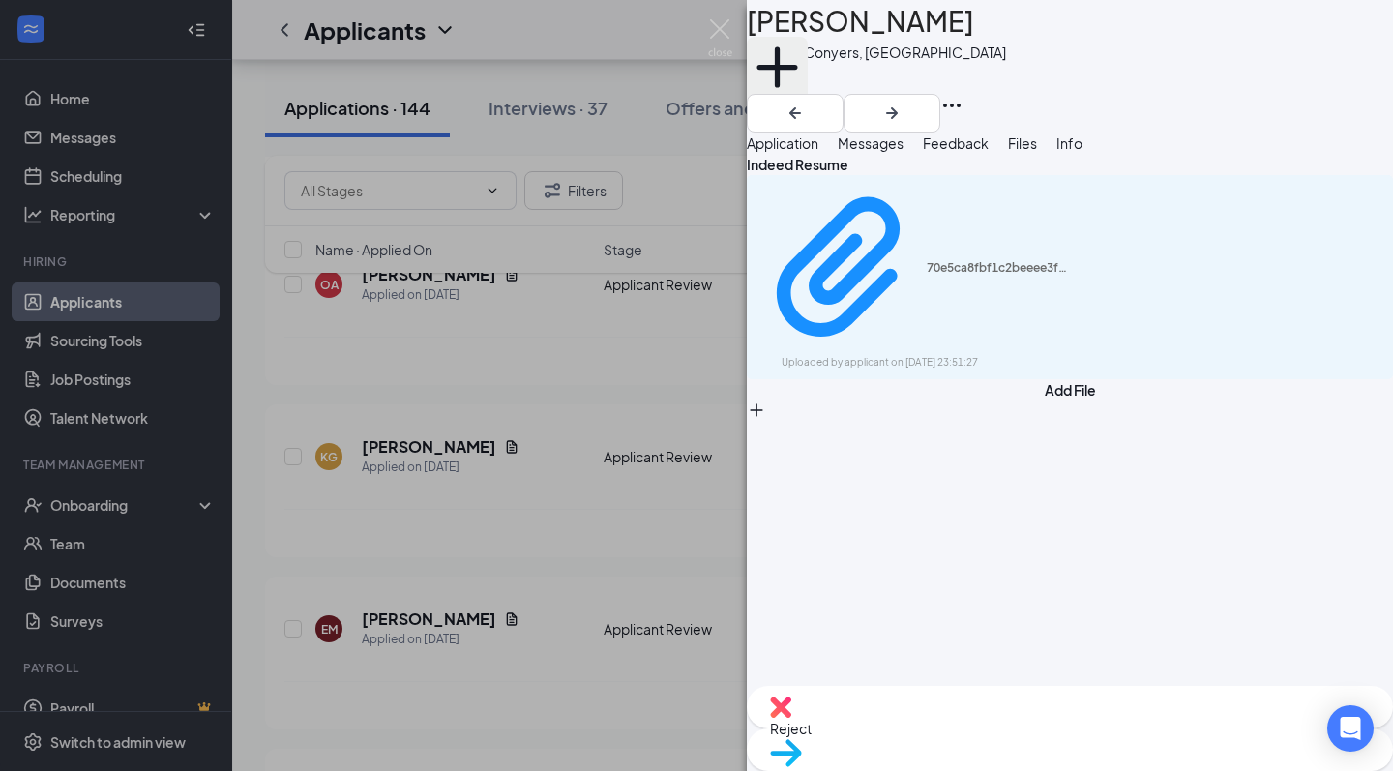
click at [808, 87] on icon "Plus" at bounding box center [777, 67] width 61 height 61
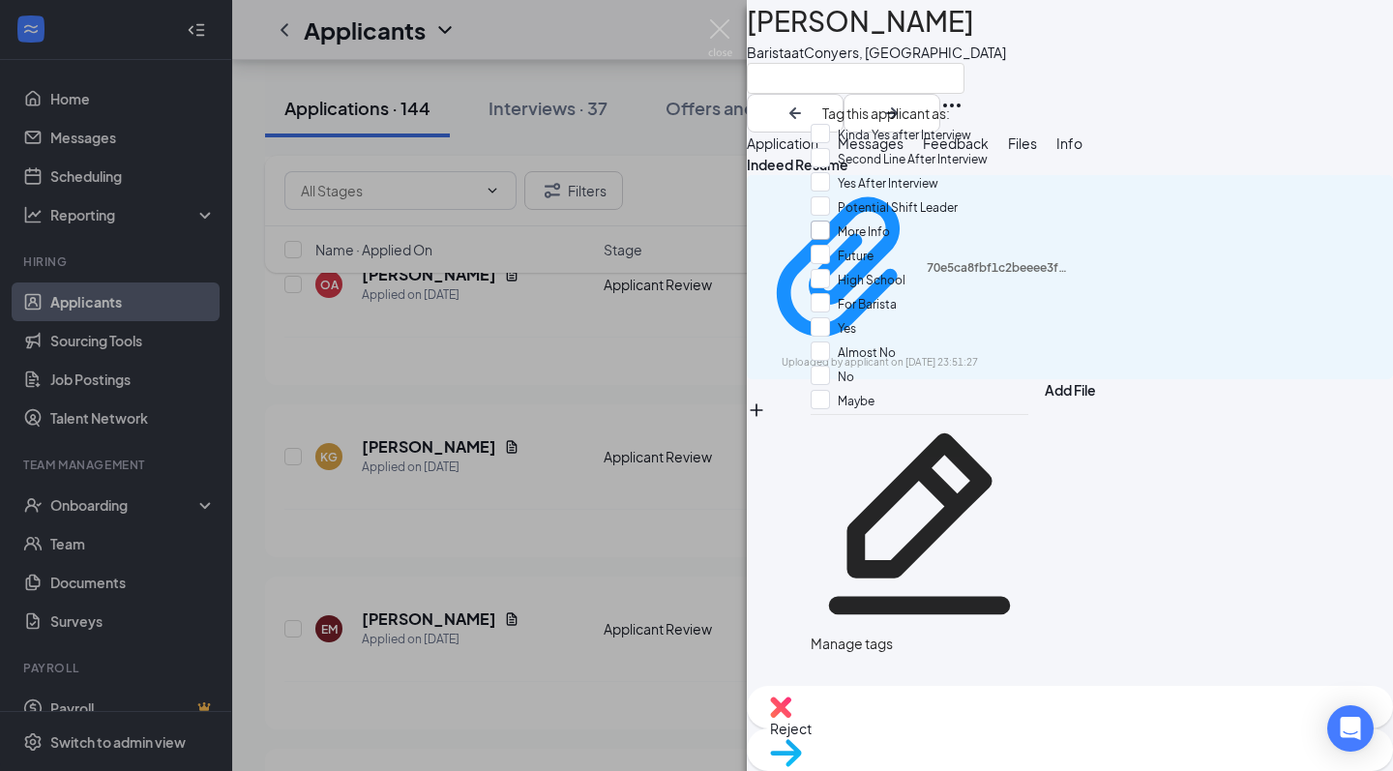
scroll to position [104, 0]
click at [874, 317] on div "Yes" at bounding box center [920, 329] width 218 height 24
checkbox input "true"
click at [636, 448] on div "PT Promyse Thornes Barista at Conyers, GA Application Messages Feedback Files I…" at bounding box center [696, 385] width 1393 height 771
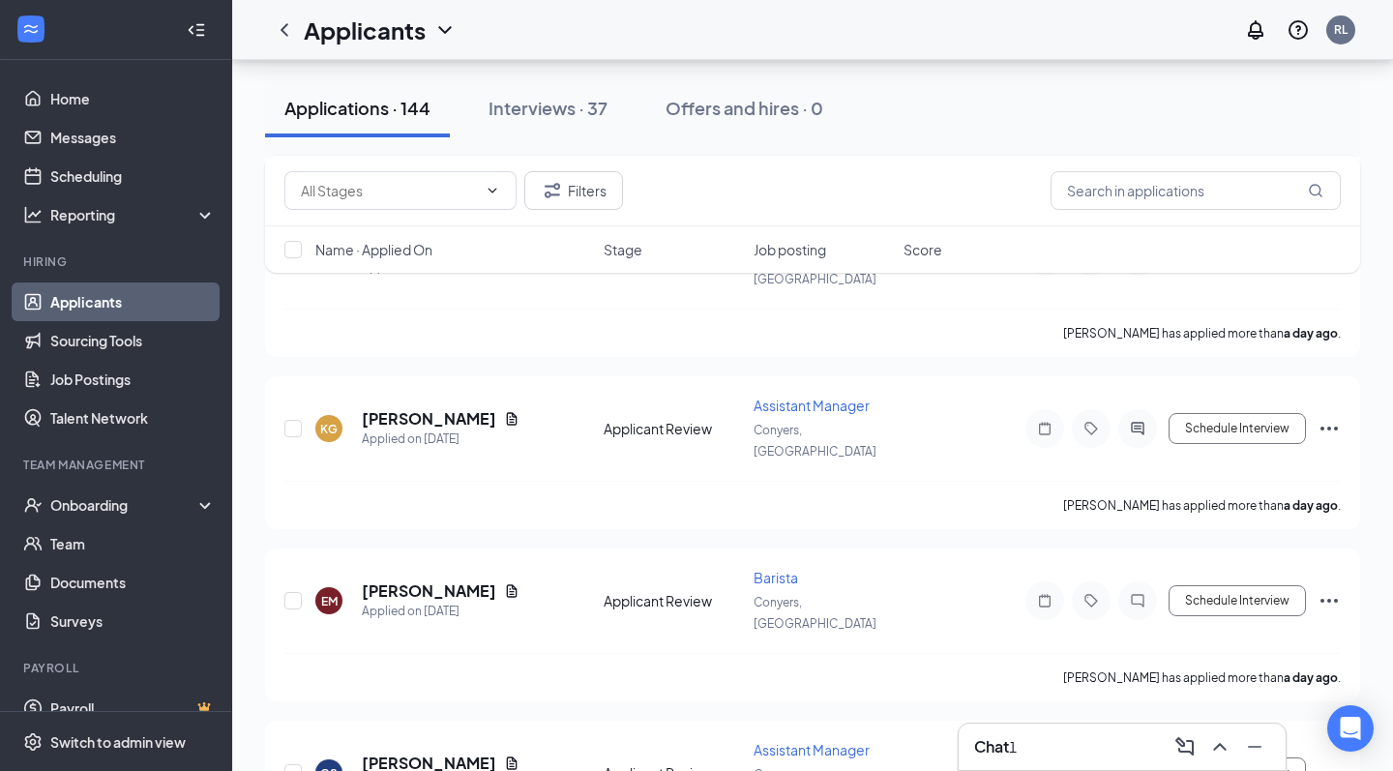
scroll to position [8424, 0]
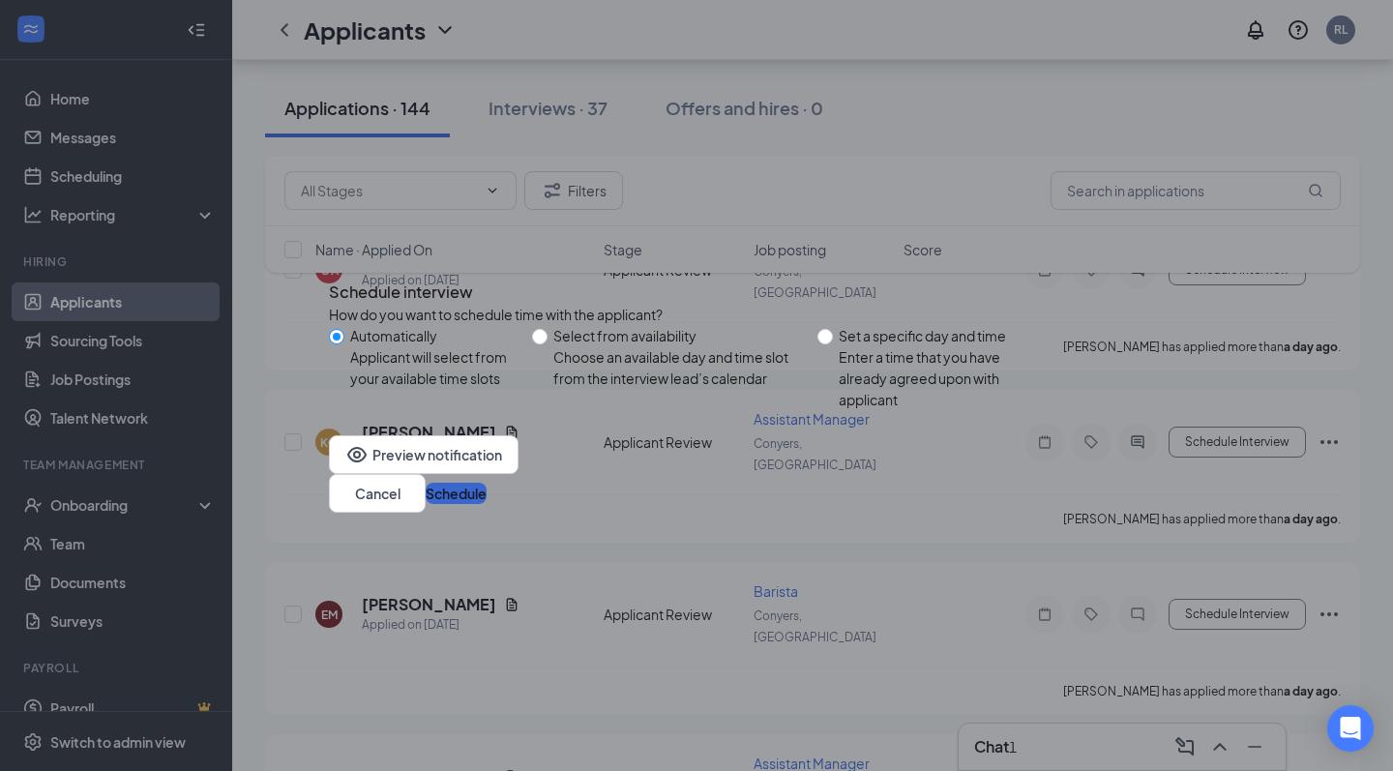
click at [487, 504] on button "Schedule" at bounding box center [456, 493] width 61 height 21
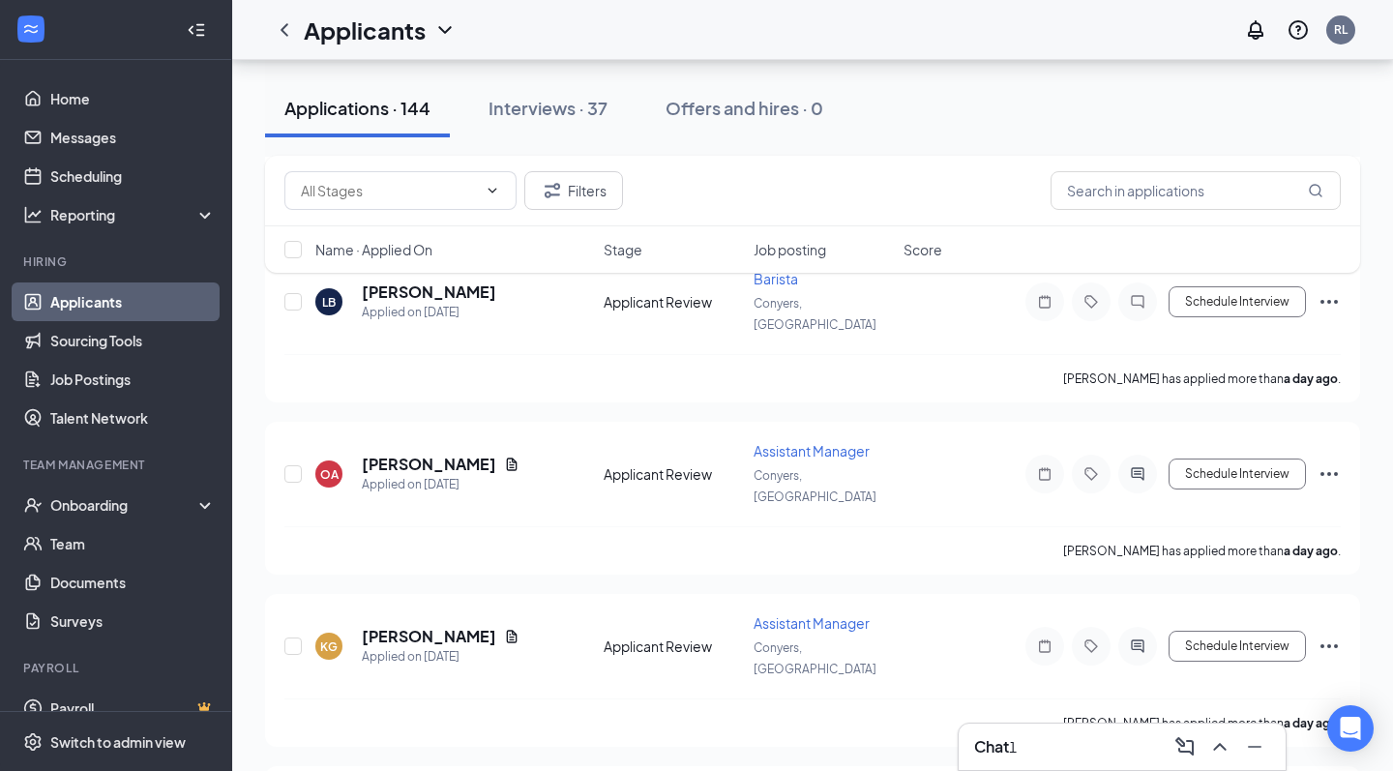
scroll to position [8218, 0]
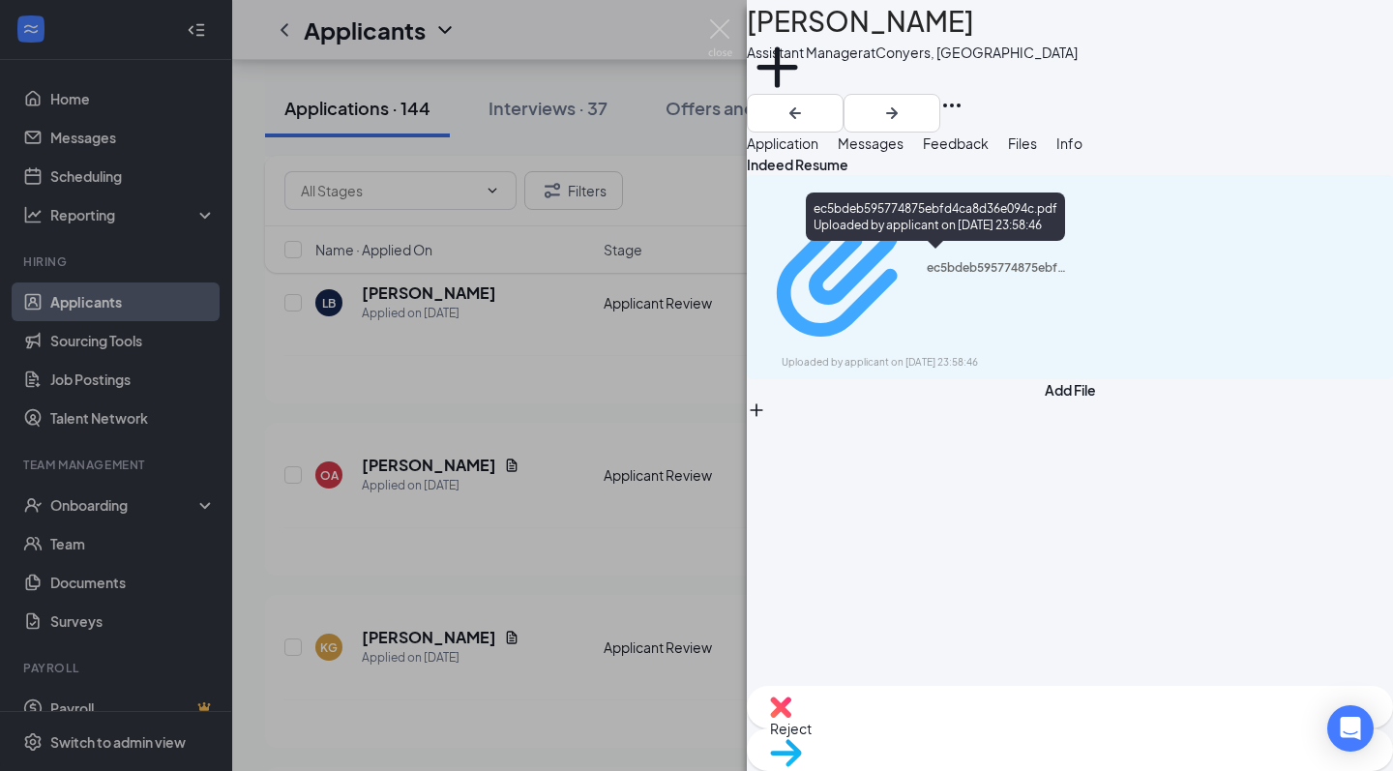
click at [992, 355] on div "Uploaded by applicant on Aug 24, 2025 at 23:58:46" at bounding box center [927, 362] width 290 height 15
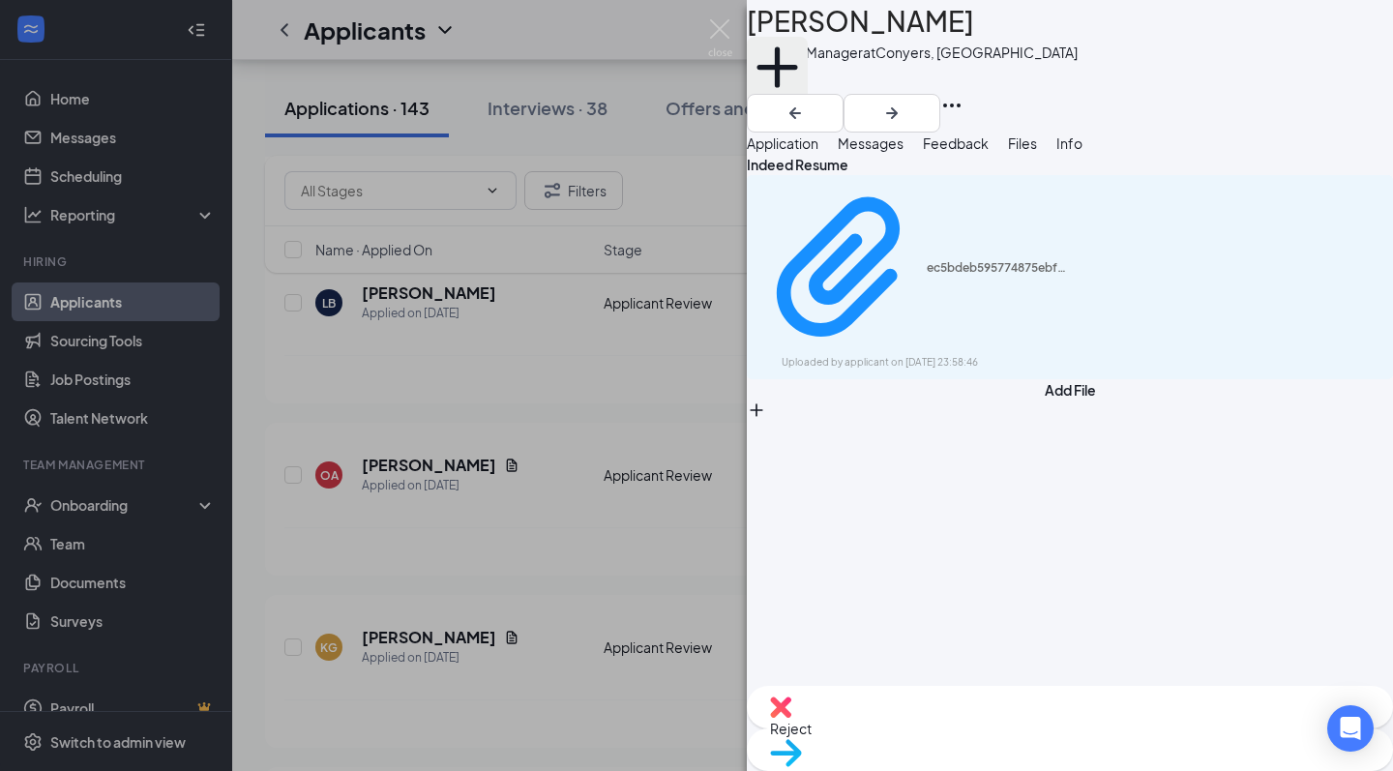
click at [808, 80] on icon "Plus" at bounding box center [777, 67] width 61 height 61
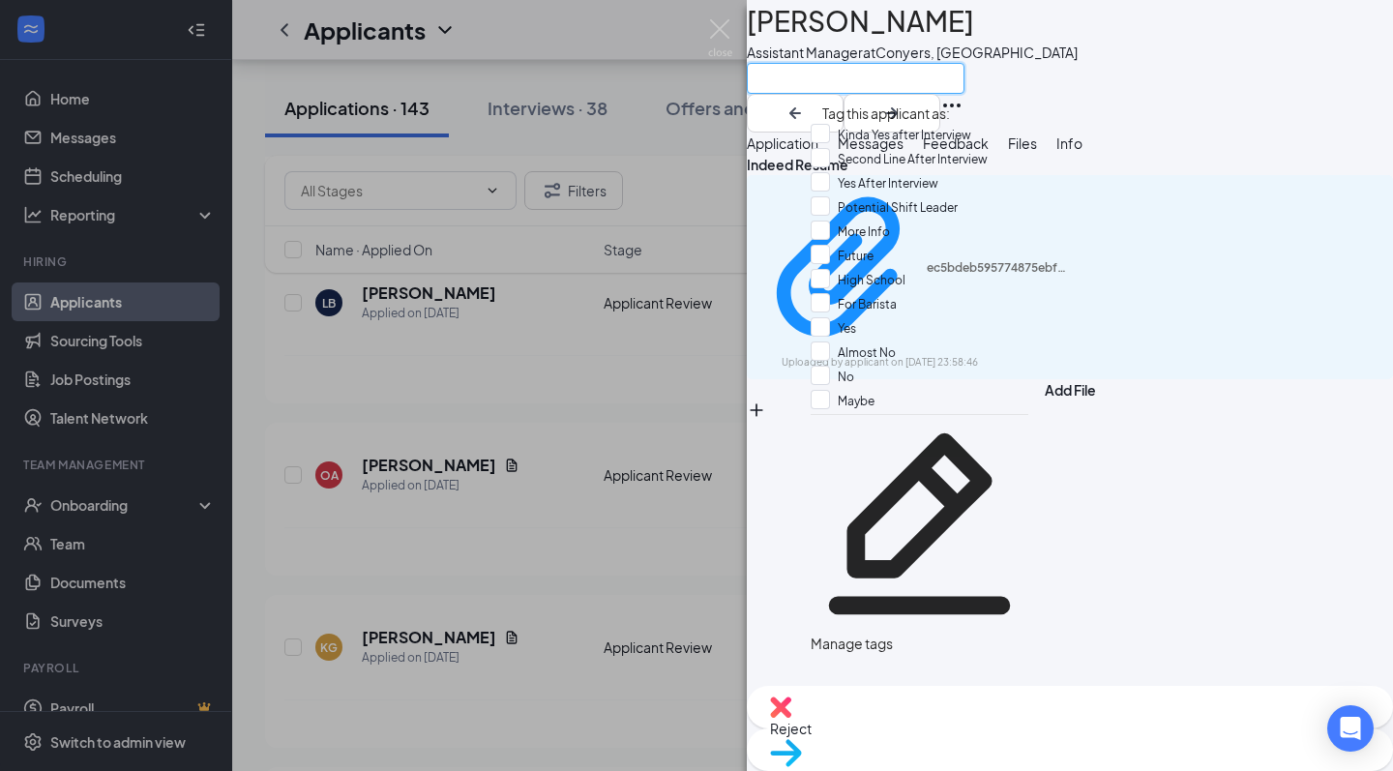
click at [871, 84] on input "text" at bounding box center [856, 78] width 218 height 31
click at [883, 366] on div "No" at bounding box center [920, 378] width 218 height 24
checkbox input "true"
click at [721, 45] on img at bounding box center [720, 38] width 24 height 38
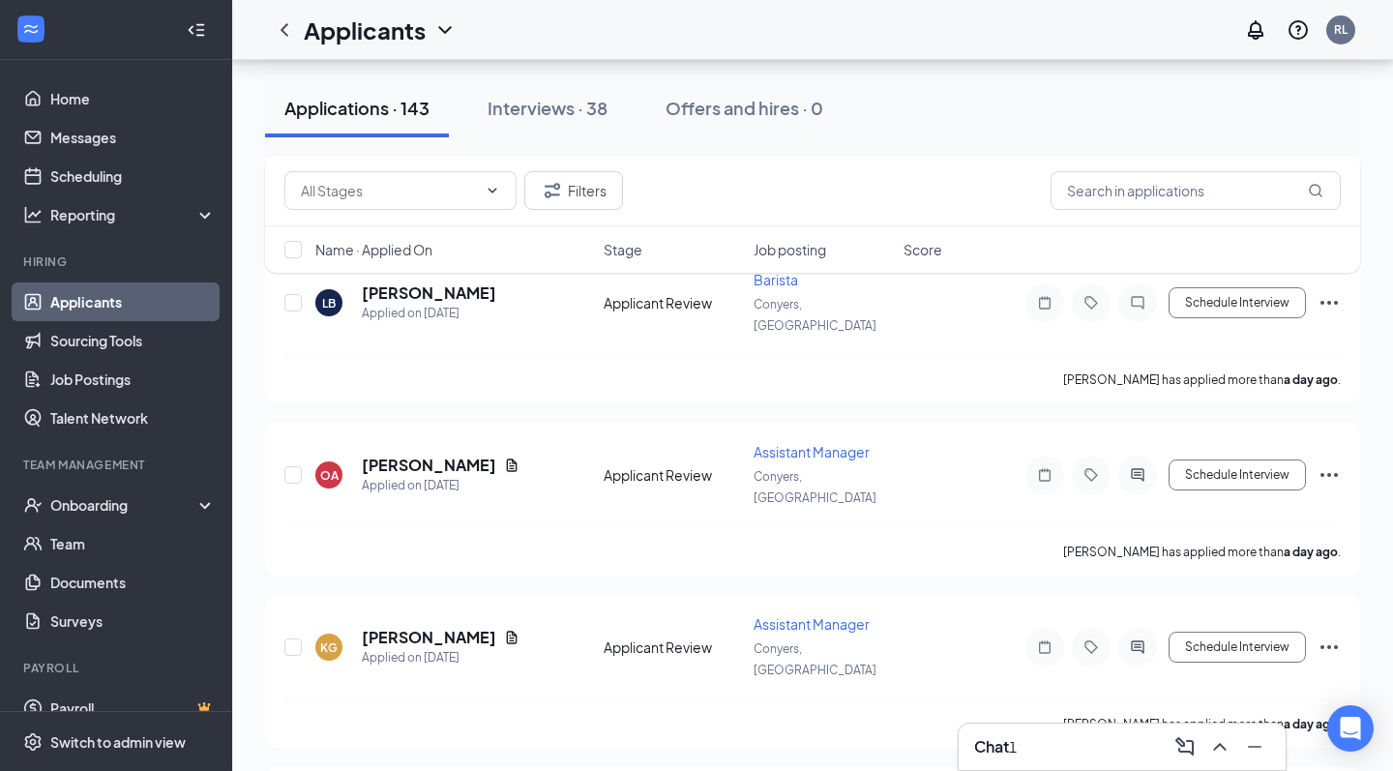
click at [722, 30] on div "Applicants RL" at bounding box center [812, 30] width 1161 height 60
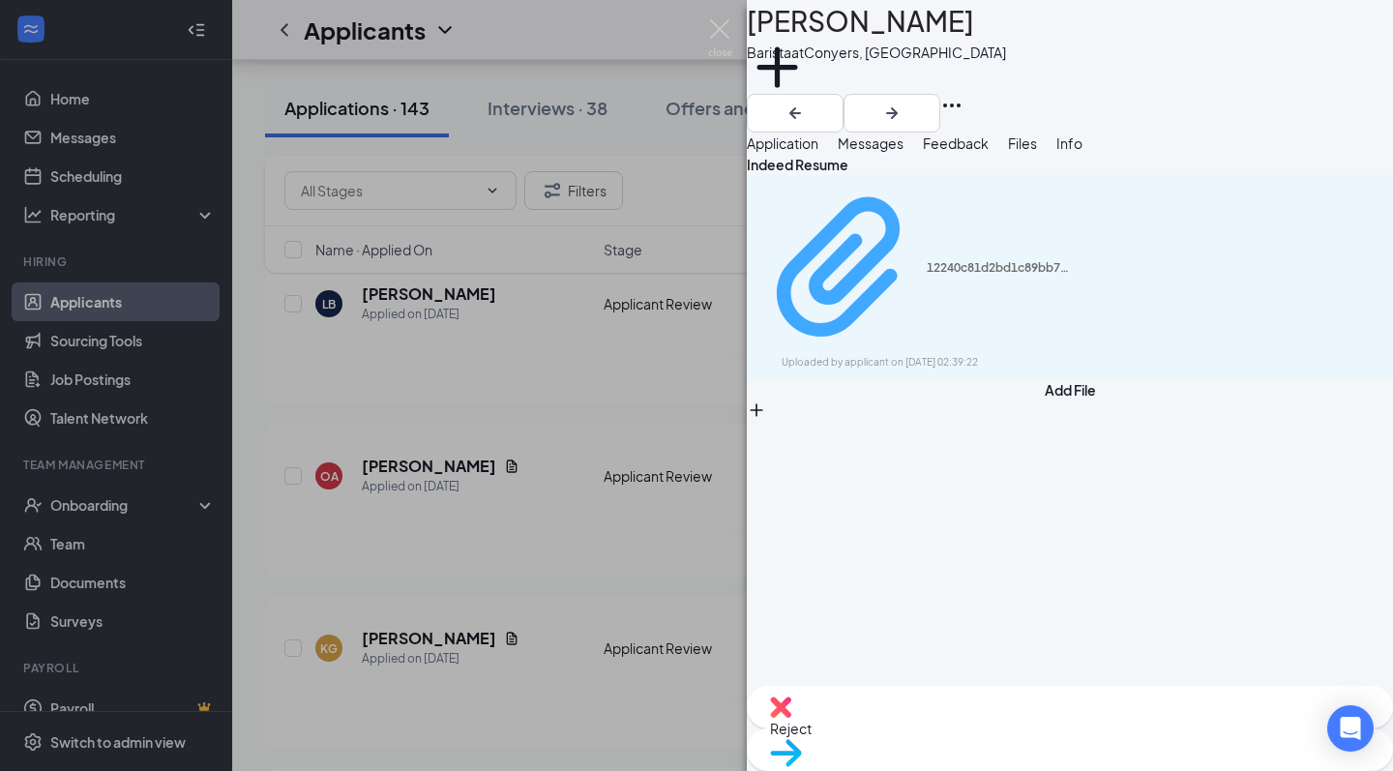
click at [1033, 355] on div "Uploaded by applicant on Aug 25, 2025 at 02:39:22" at bounding box center [927, 362] width 290 height 15
click at [808, 84] on button "Add a tag" at bounding box center [777, 78] width 61 height 82
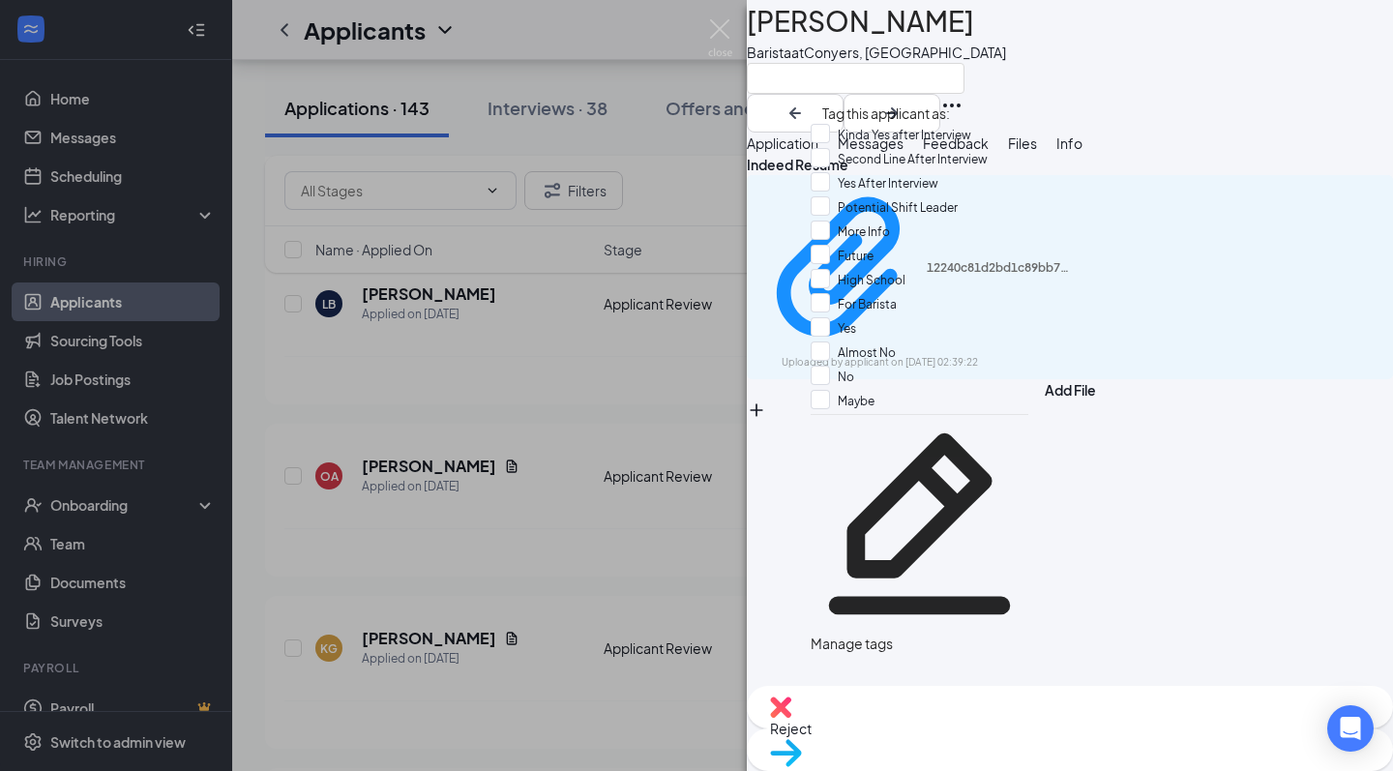
scroll to position [110, 0]
click at [885, 317] on div "Yes" at bounding box center [920, 329] width 218 height 24
checkbox input "true"
click at [1093, 67] on div "MN Mekhia Nelson Barista at Conyers, GA" at bounding box center [1070, 66] width 646 height 133
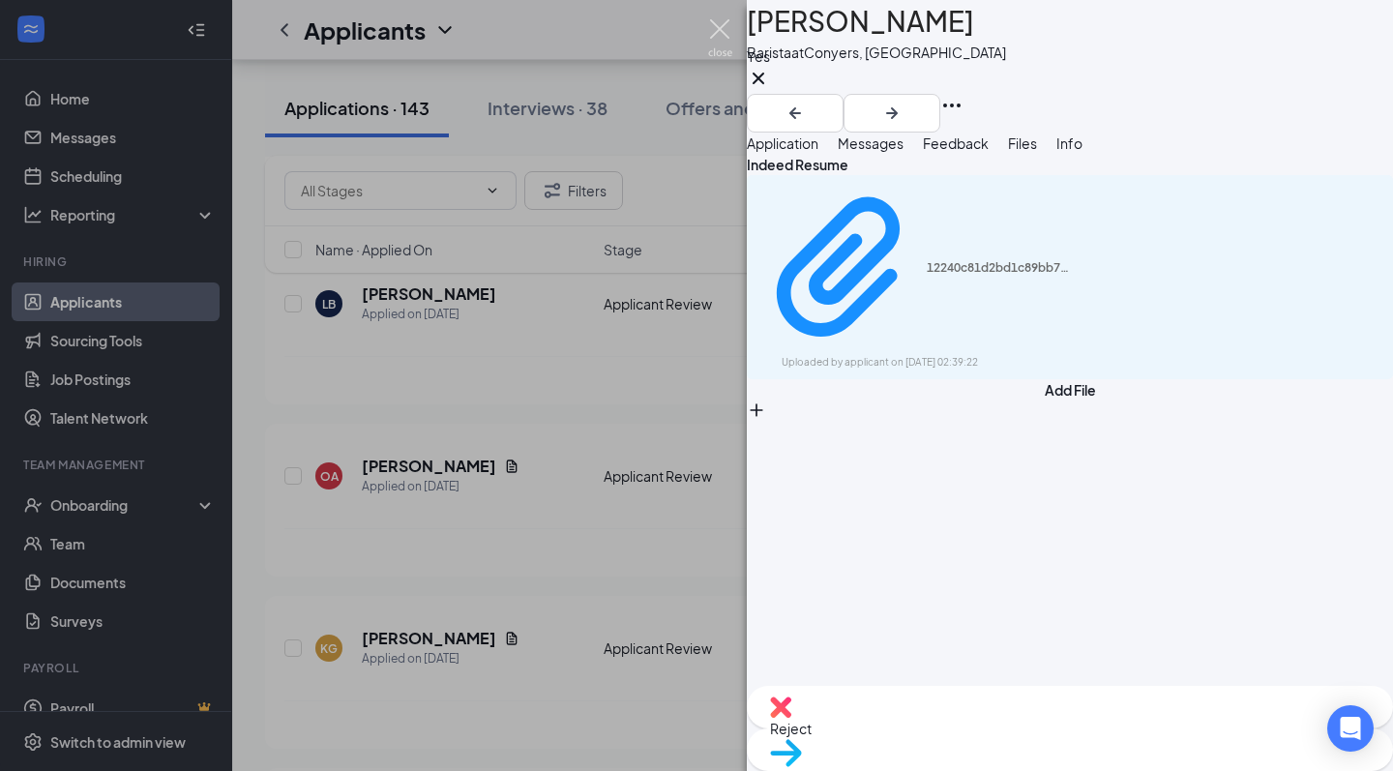
click at [720, 30] on img at bounding box center [720, 38] width 24 height 38
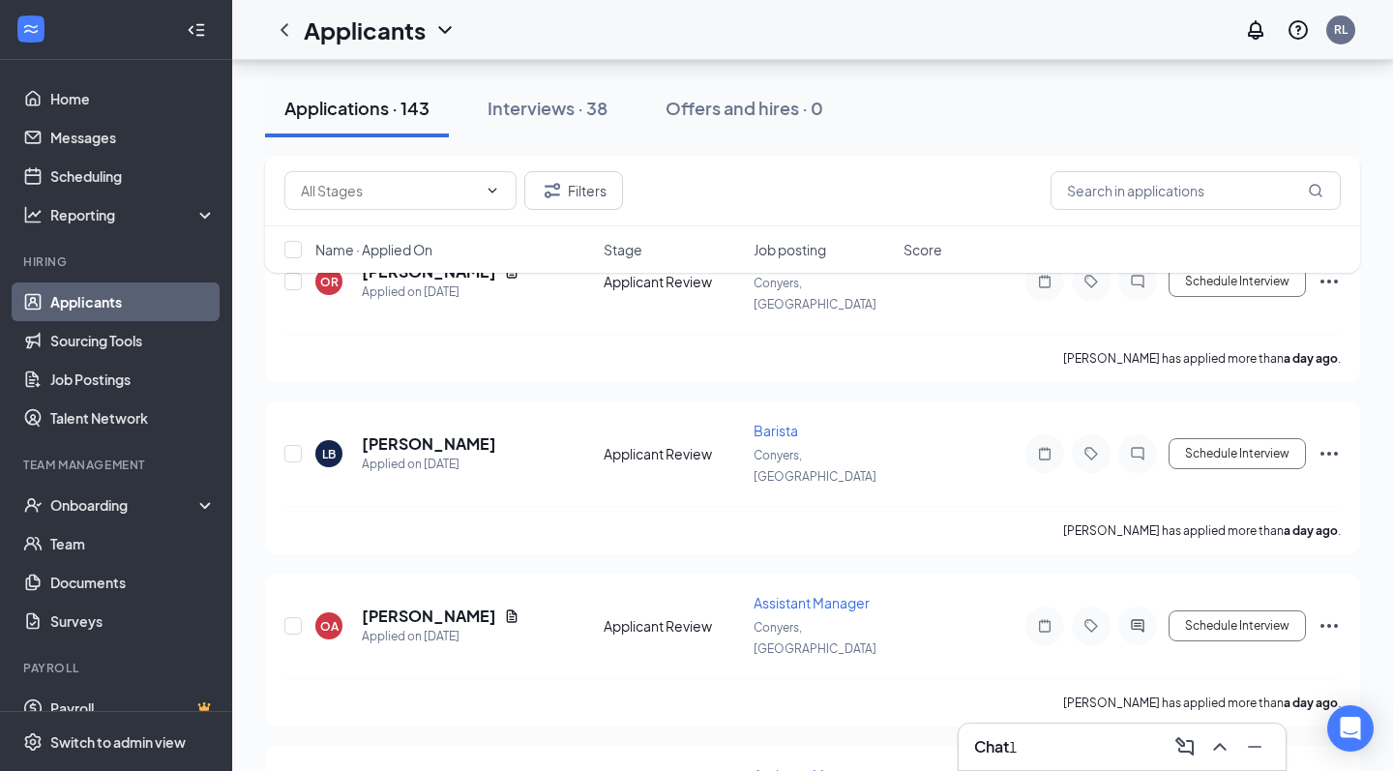
scroll to position [8003, 0]
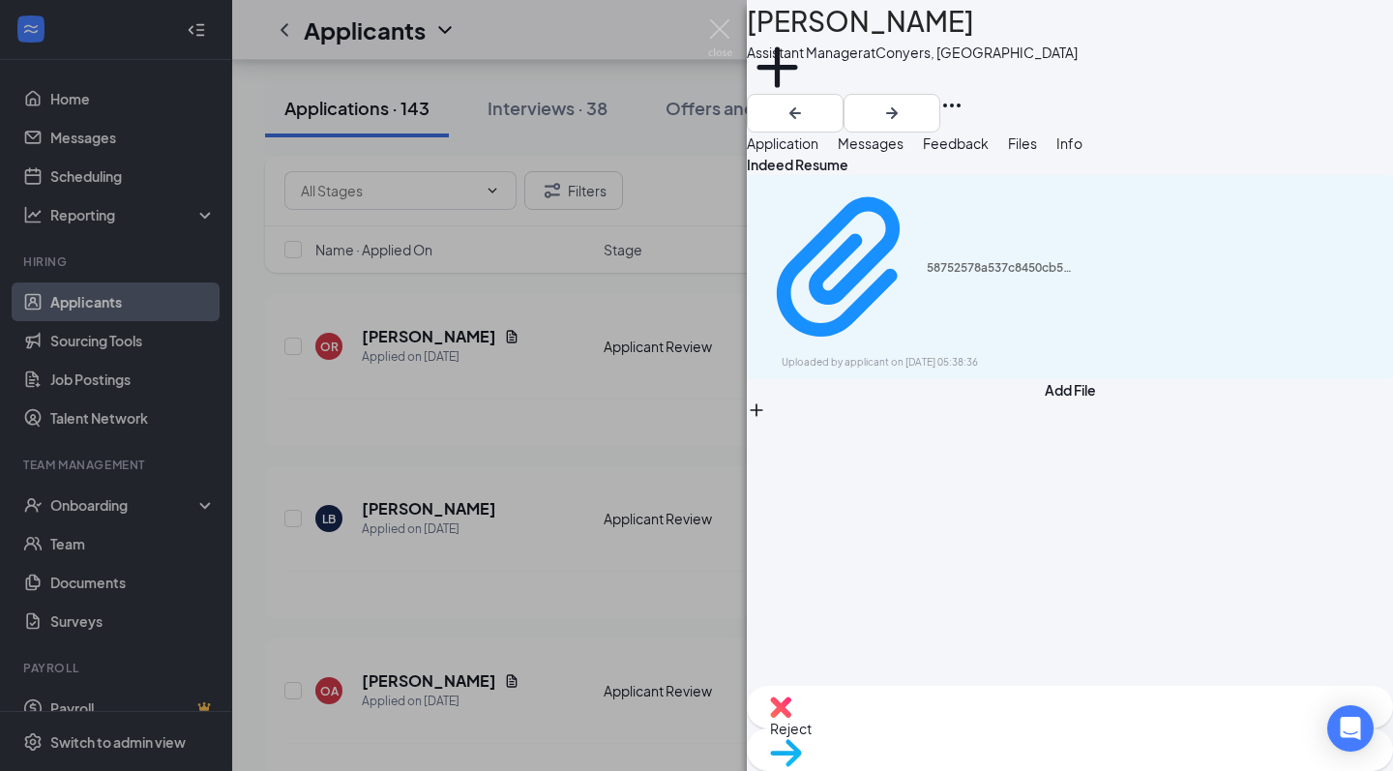
click at [904, 152] on span "Messages" at bounding box center [871, 142] width 66 height 17
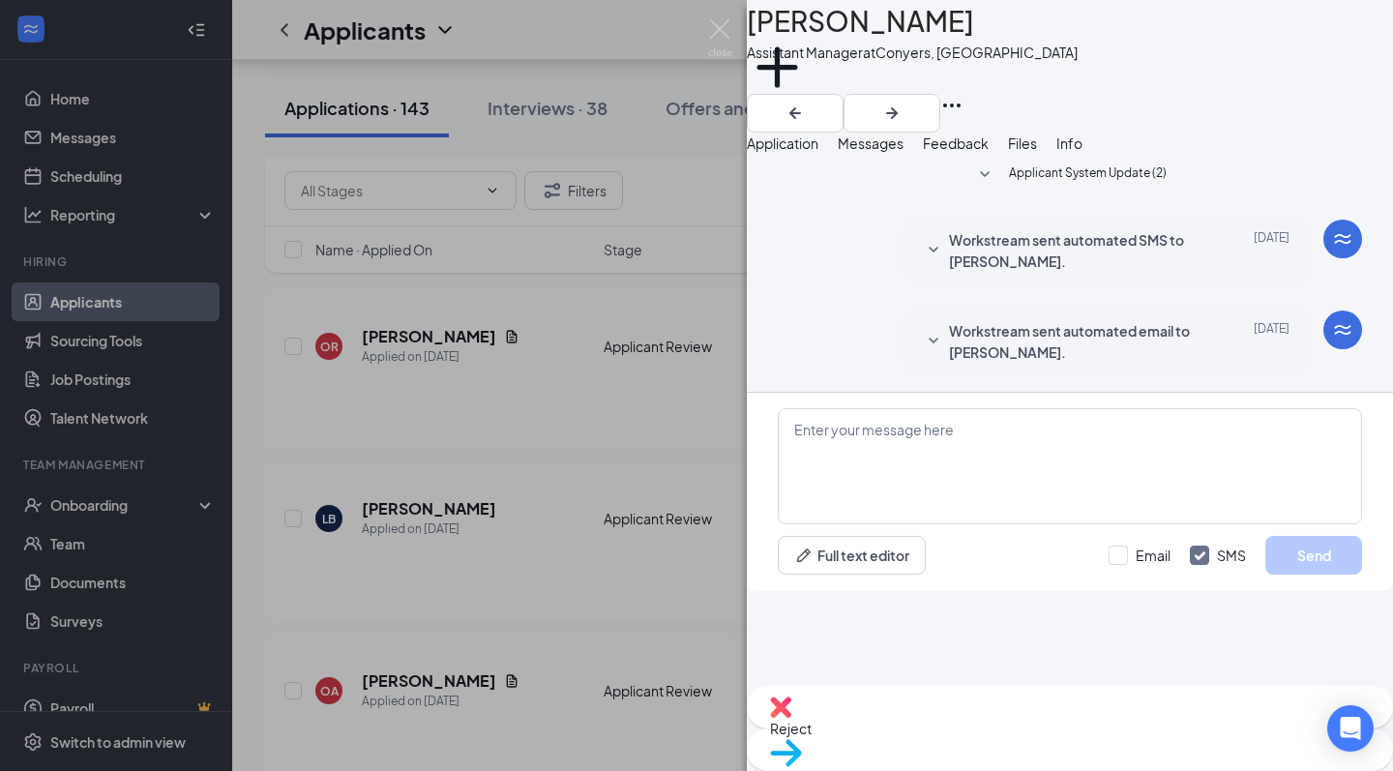
click at [922, 353] on icon "SmallChevronDown" at bounding box center [933, 341] width 23 height 23
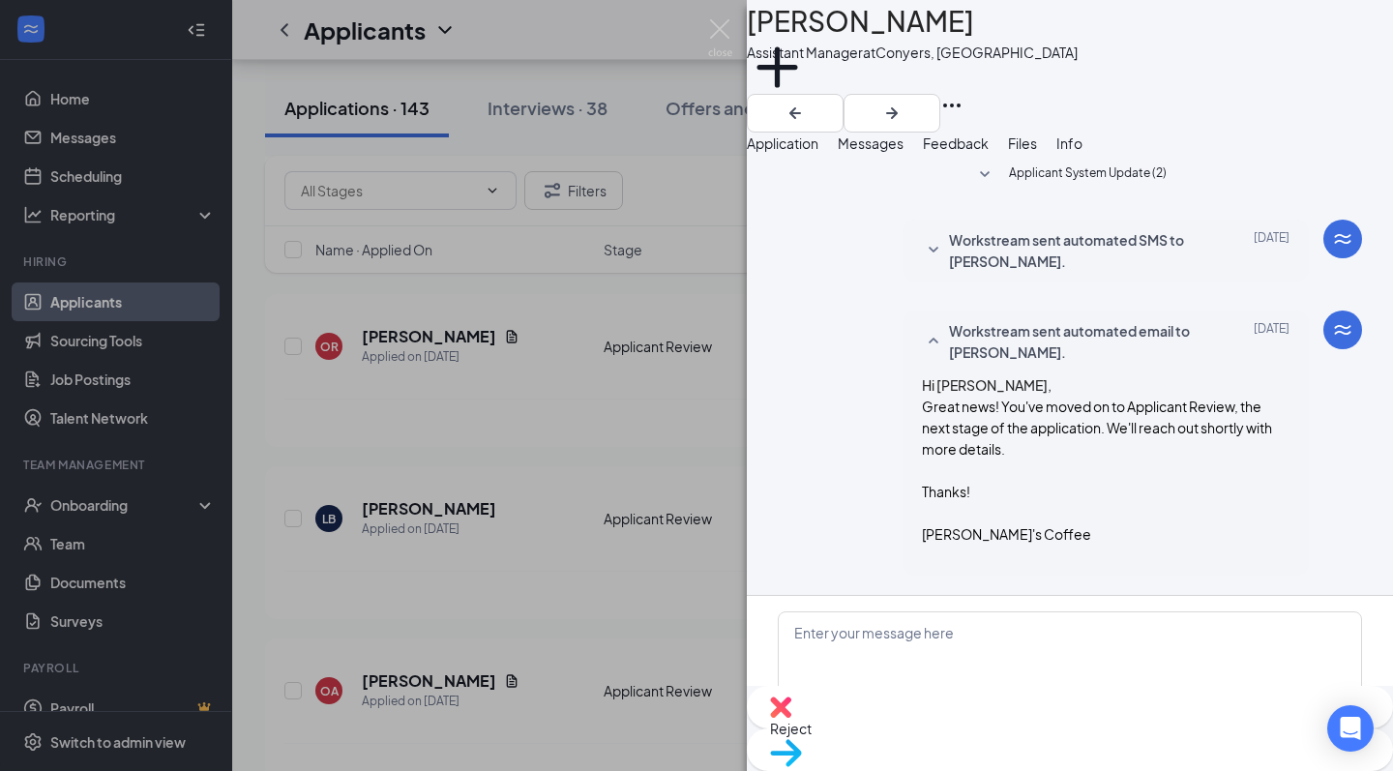
click at [922, 353] on icon "SmallChevronUp" at bounding box center [933, 341] width 23 height 23
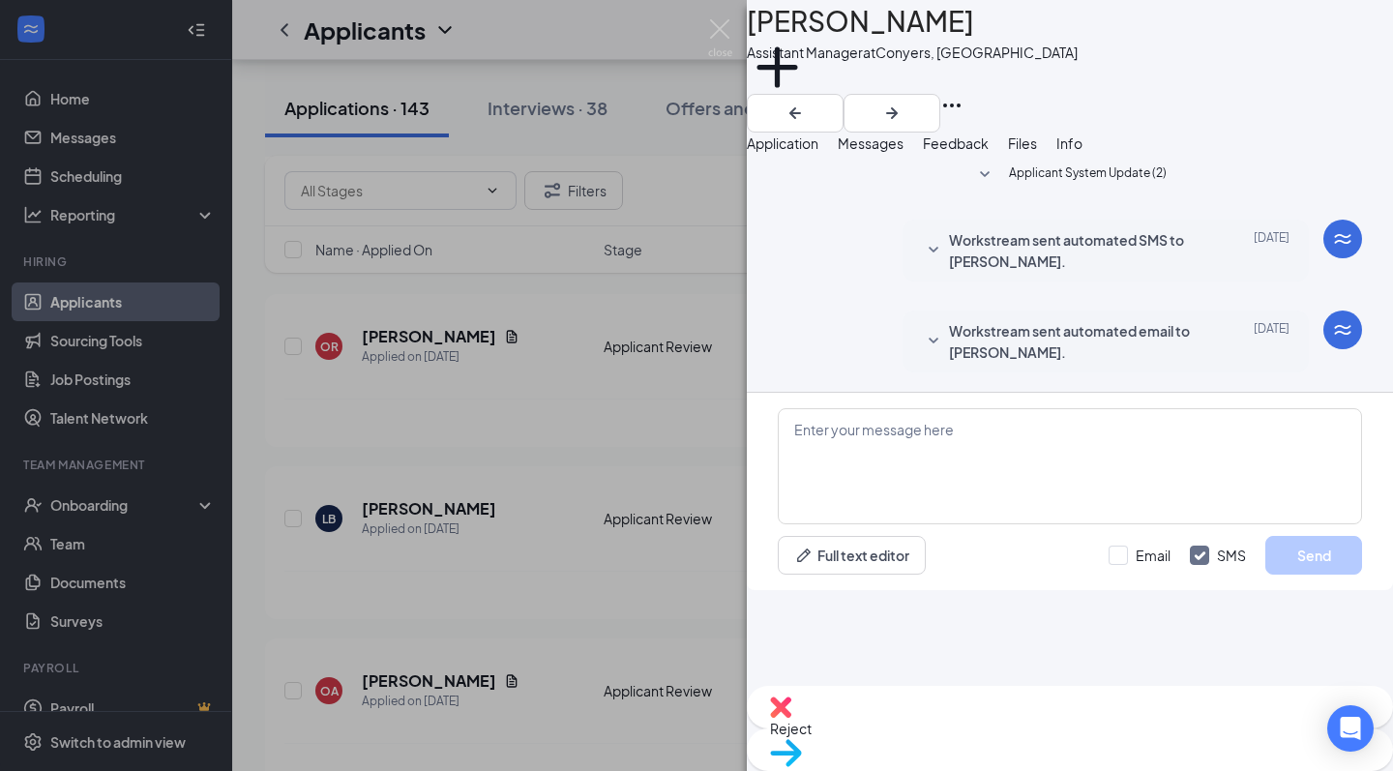
click at [922, 353] on icon "SmallChevronDown" at bounding box center [933, 341] width 23 height 23
click at [1037, 154] on button "Files" at bounding box center [1022, 143] width 29 height 21
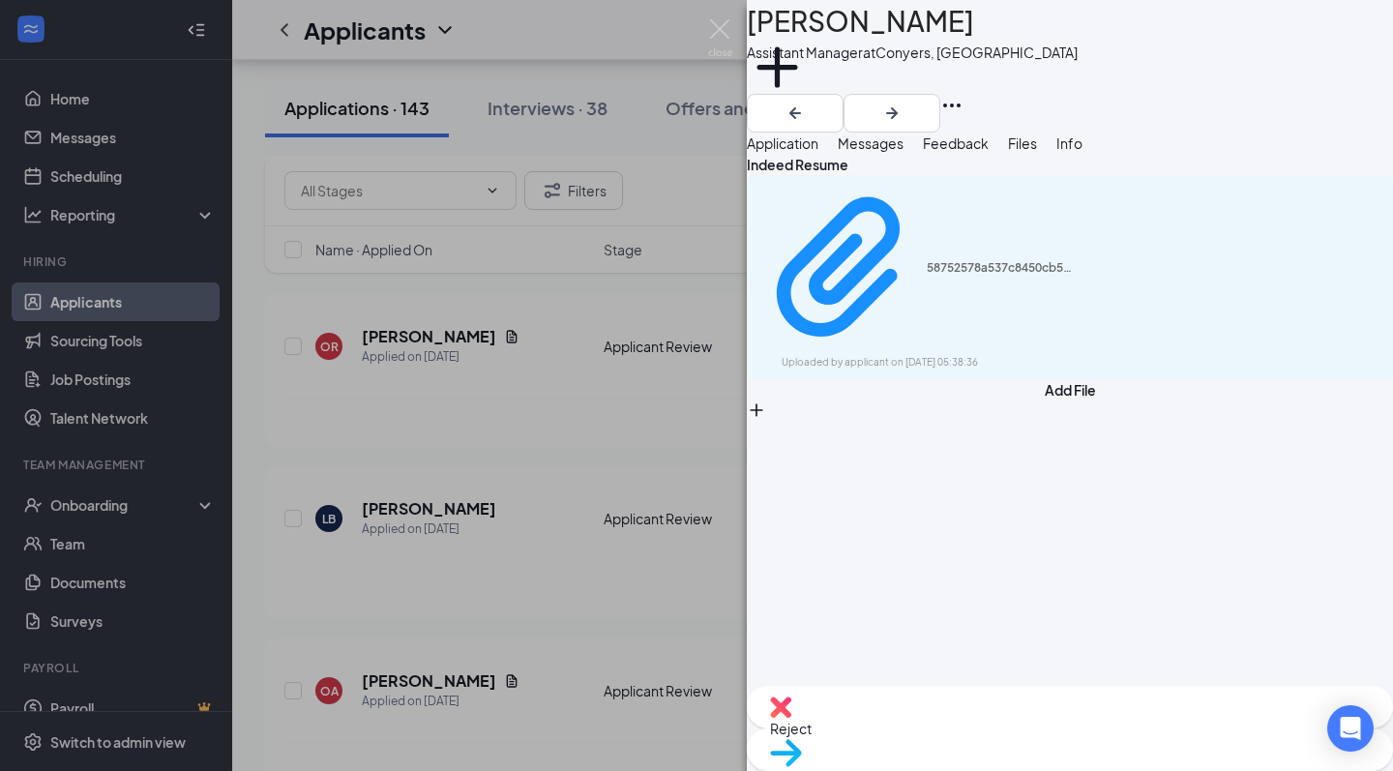
click at [1037, 154] on div "Files" at bounding box center [1022, 143] width 29 height 21
click at [950, 355] on div "Uploaded by applicant on Aug 25, 2025 at 05:38:36" at bounding box center [927, 362] width 290 height 15
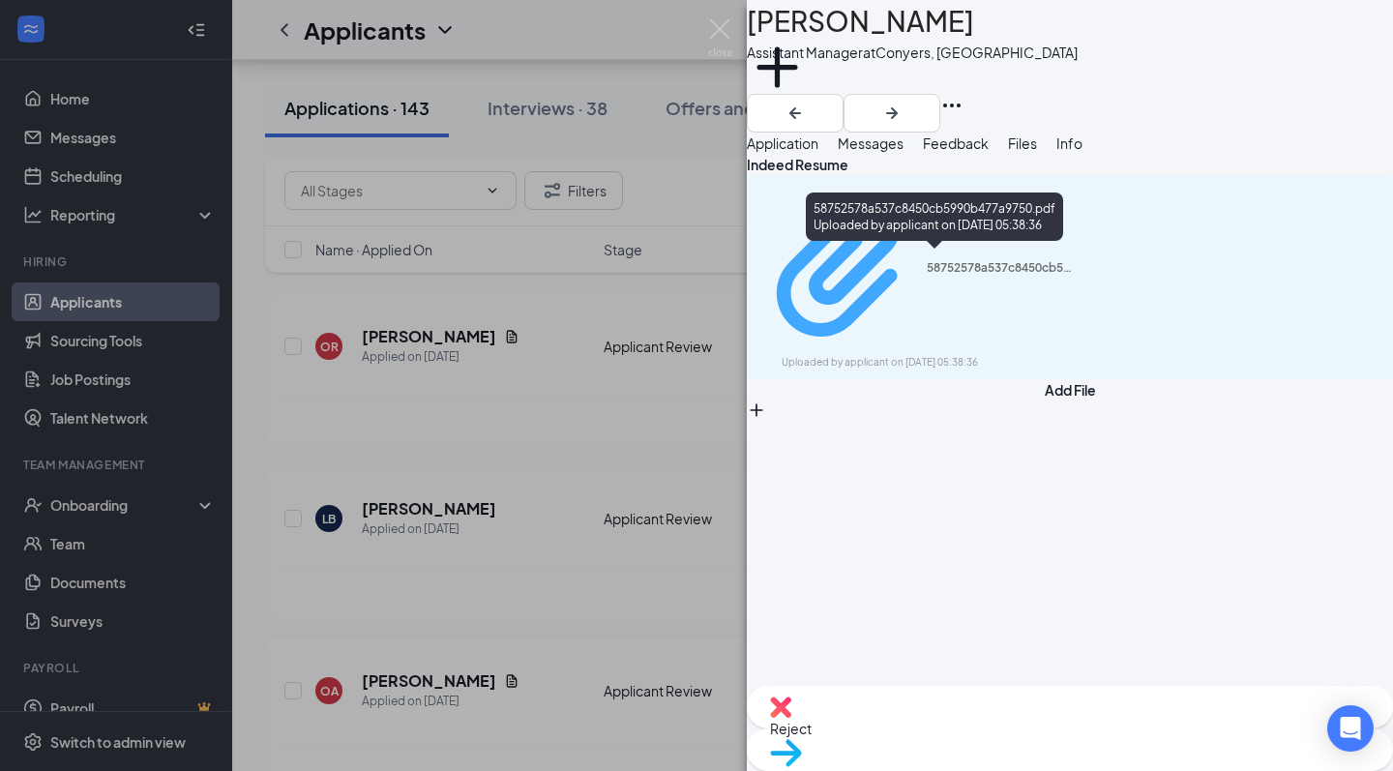
click at [927, 260] on div "58752578a537c8450cb5990b477a9750.pdf" at bounding box center [999, 267] width 145 height 15
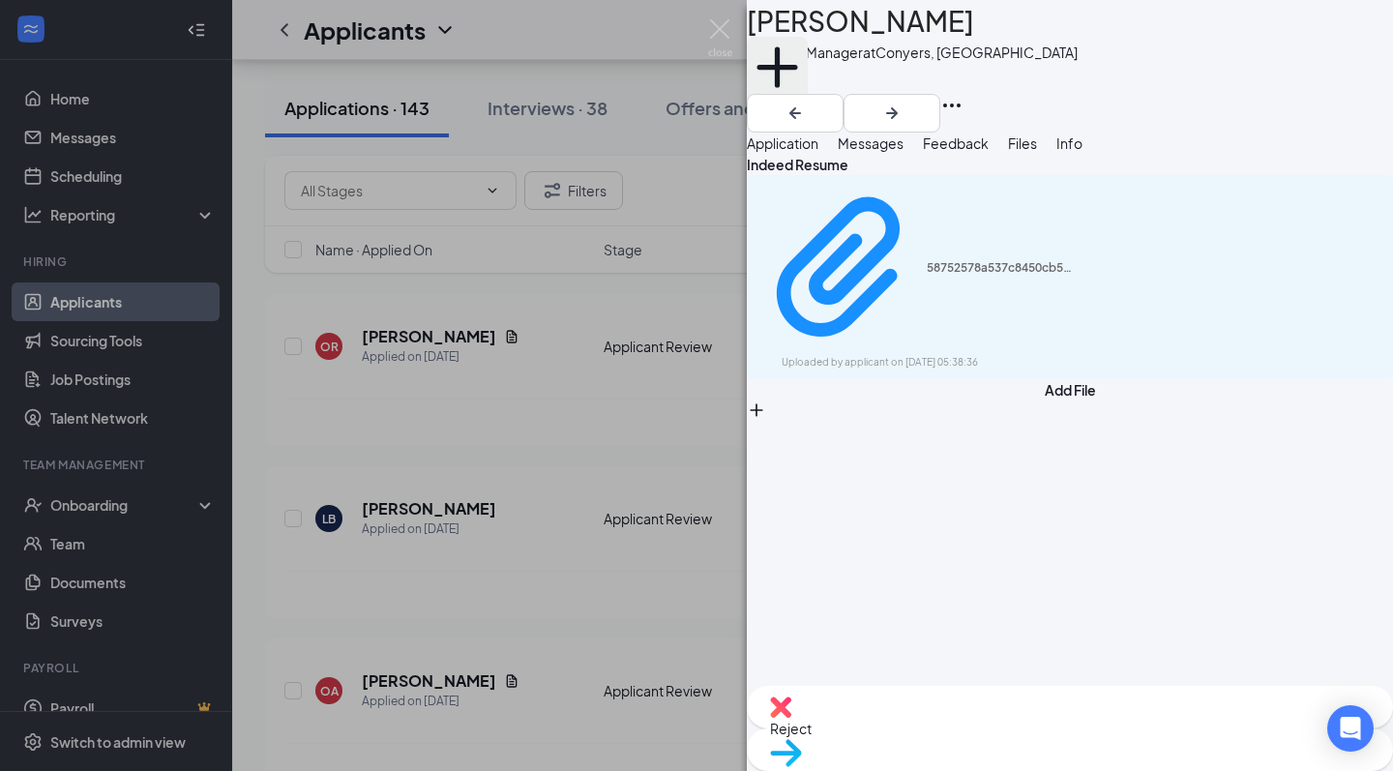
click at [808, 87] on button "Add a tag" at bounding box center [777, 78] width 61 height 82
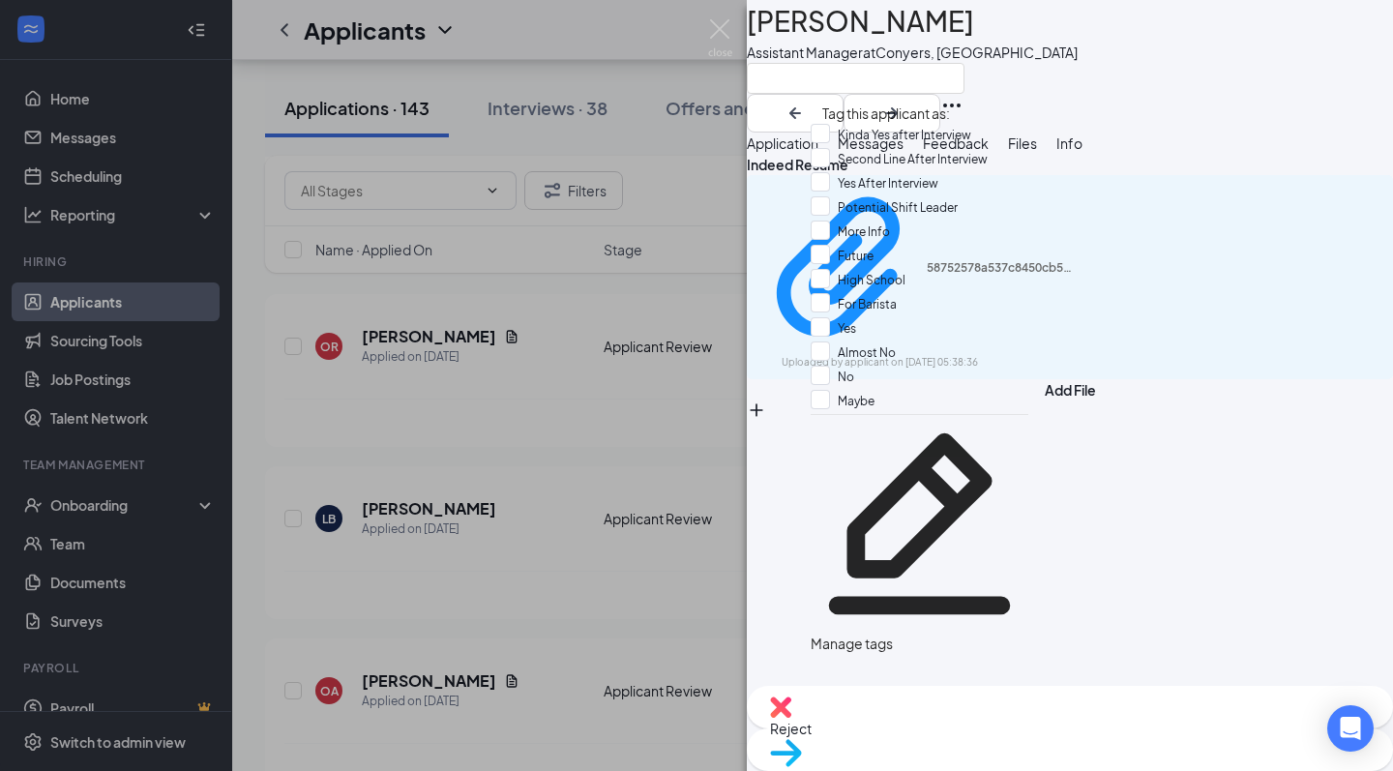
scroll to position [145, 0]
click at [902, 390] on div "Maybe" at bounding box center [920, 402] width 218 height 24
checkbox input "true"
click at [711, 43] on img at bounding box center [720, 38] width 24 height 38
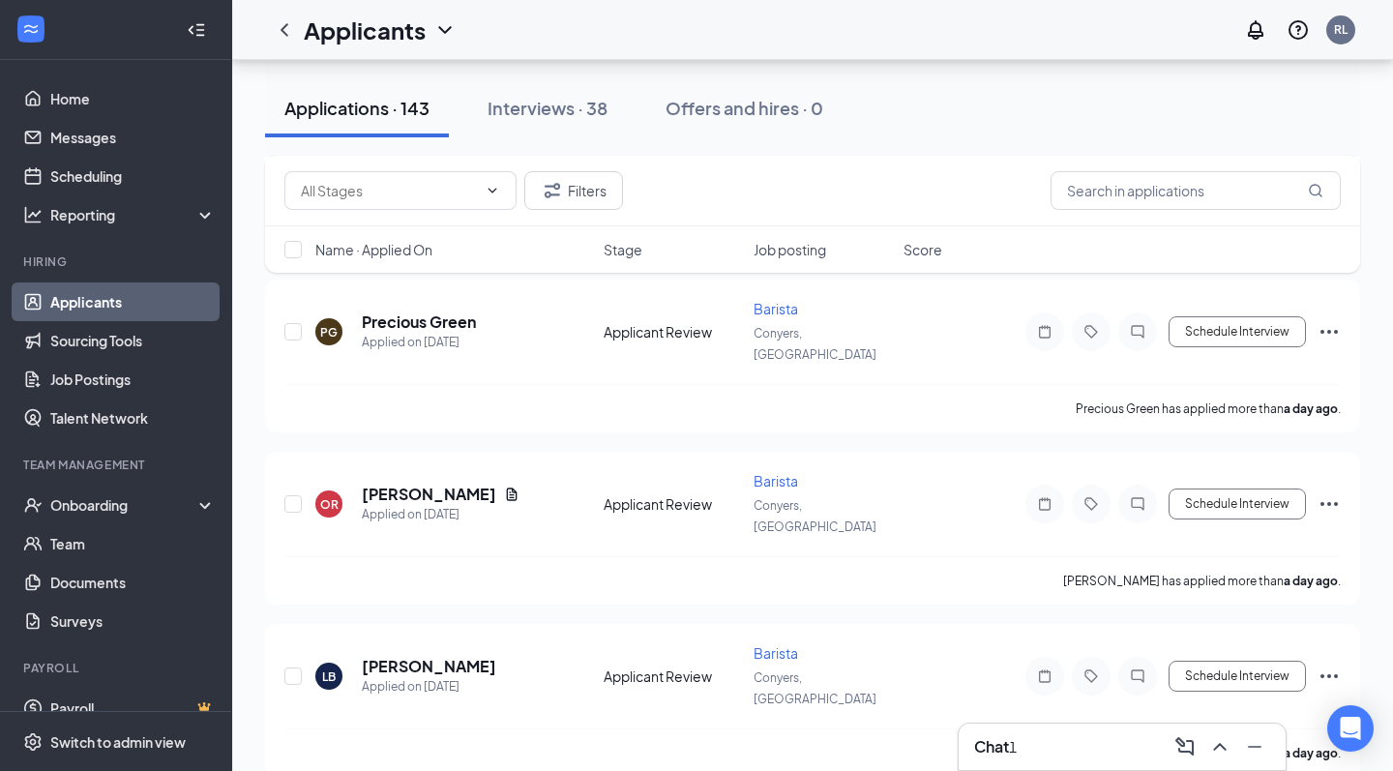
scroll to position [7830, 0]
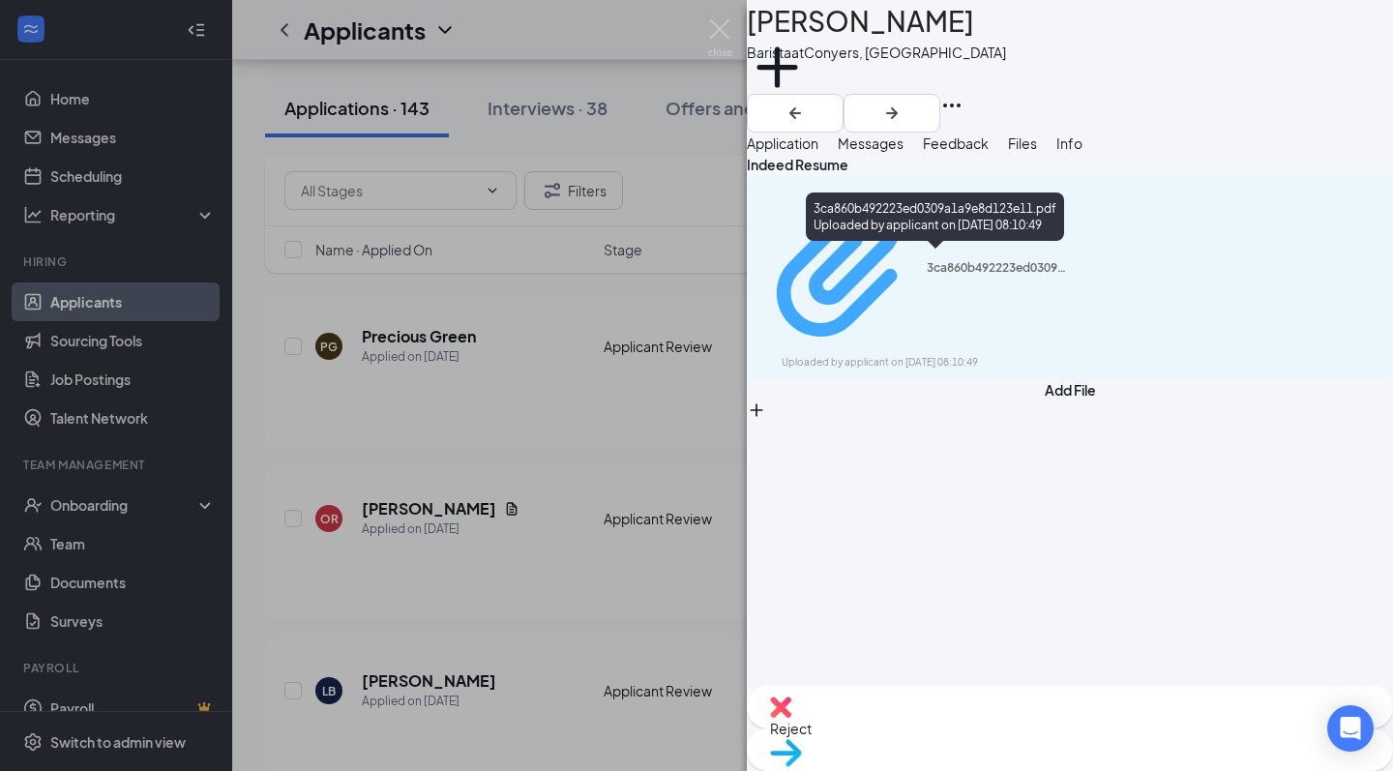
click at [1005, 355] on div "Uploaded by applicant on Aug 25, 2025 at 08:10:49" at bounding box center [927, 362] width 290 height 15
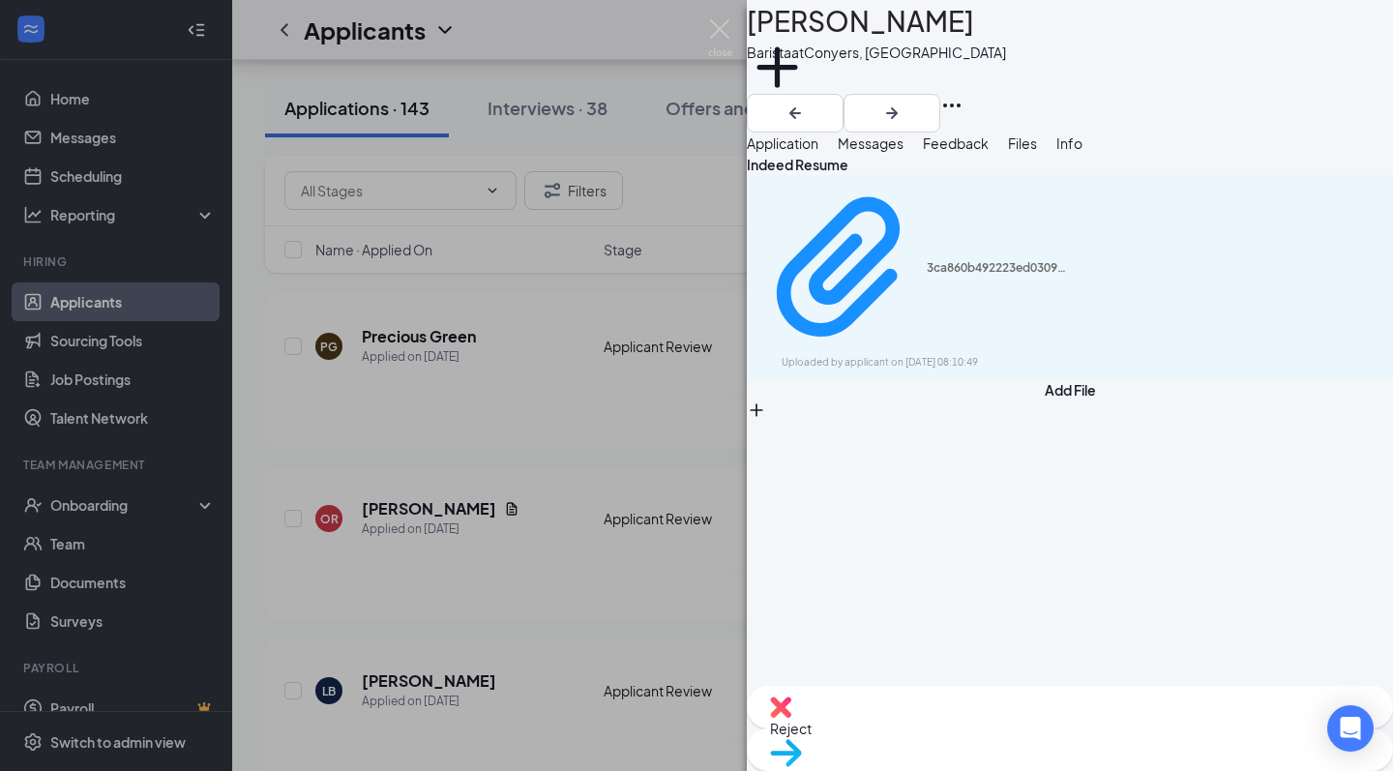
click at [819, 154] on button "Application" at bounding box center [783, 143] width 72 height 21
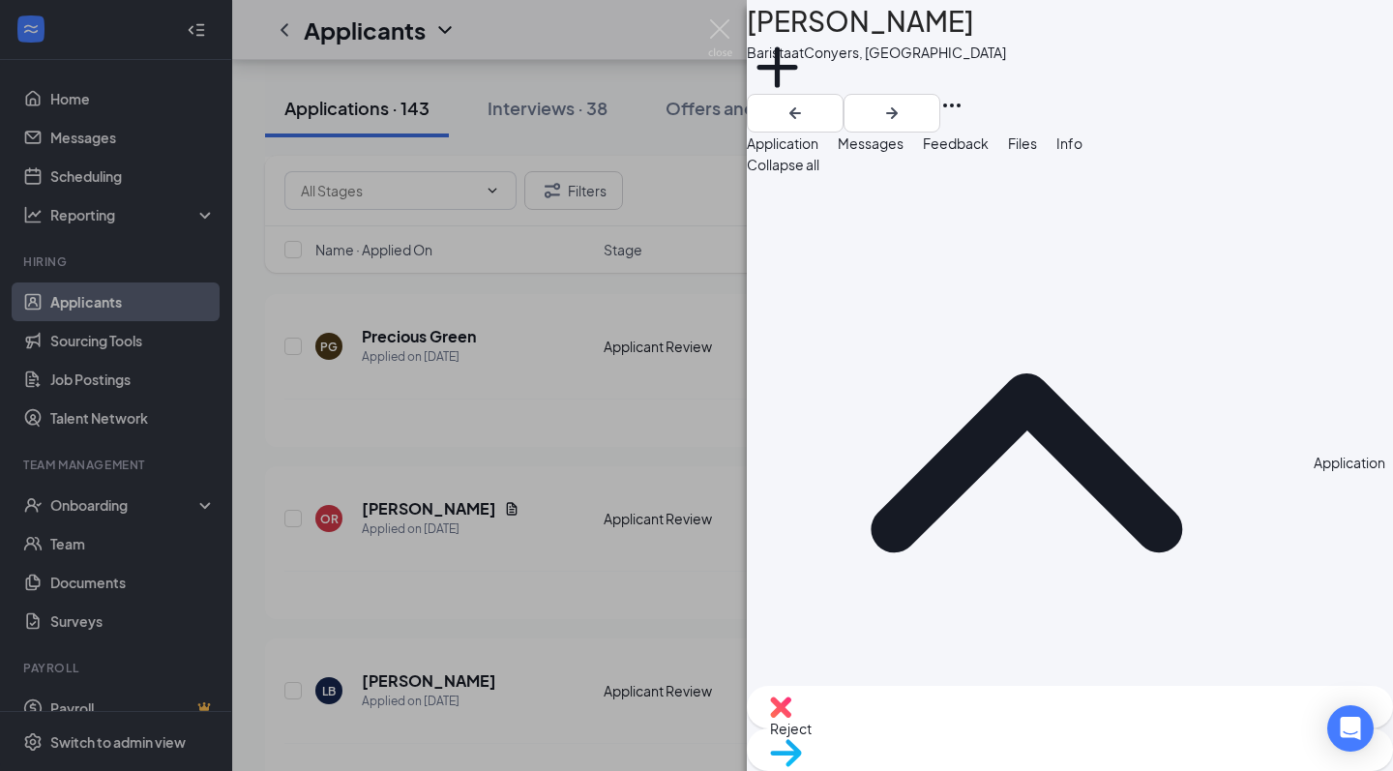
click at [904, 154] on button "Messages" at bounding box center [871, 143] width 66 height 21
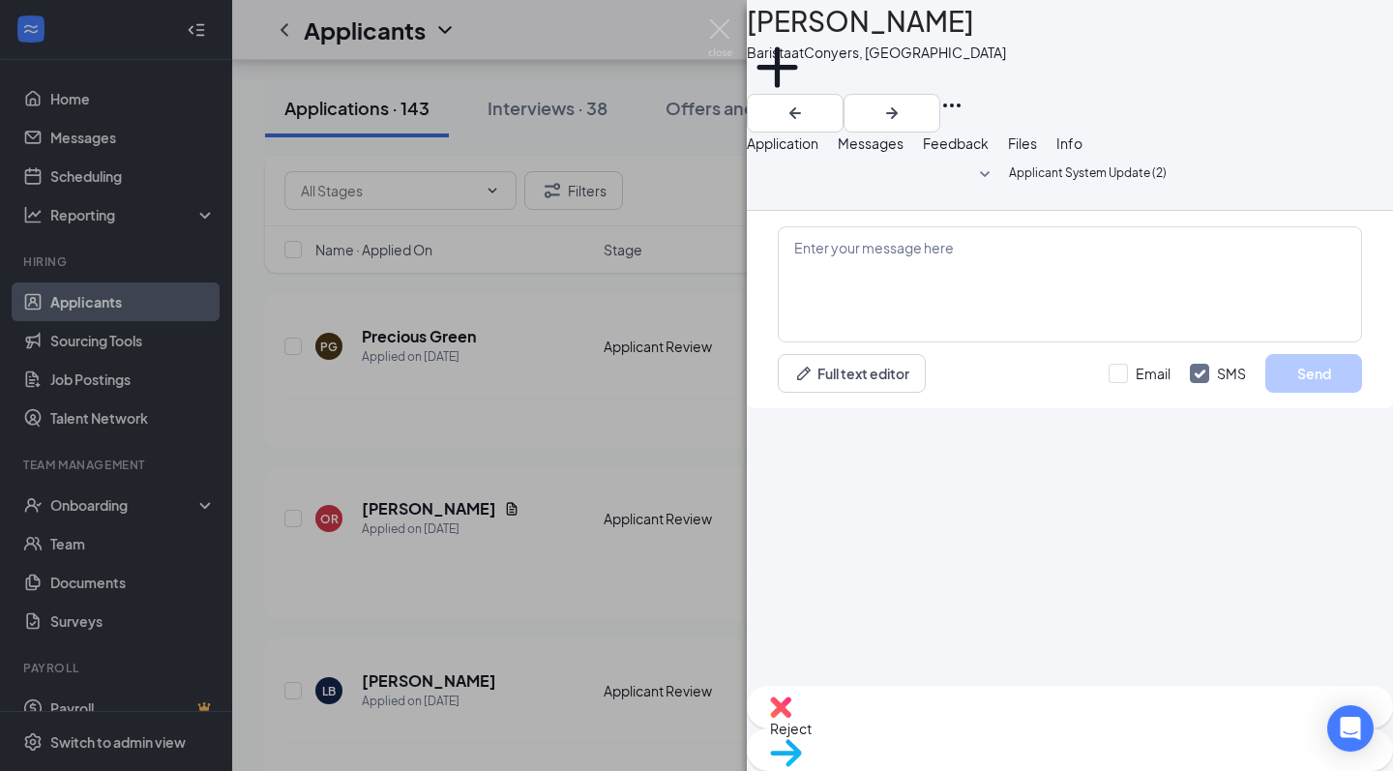
click at [989, 154] on div "Feedback" at bounding box center [956, 143] width 66 height 21
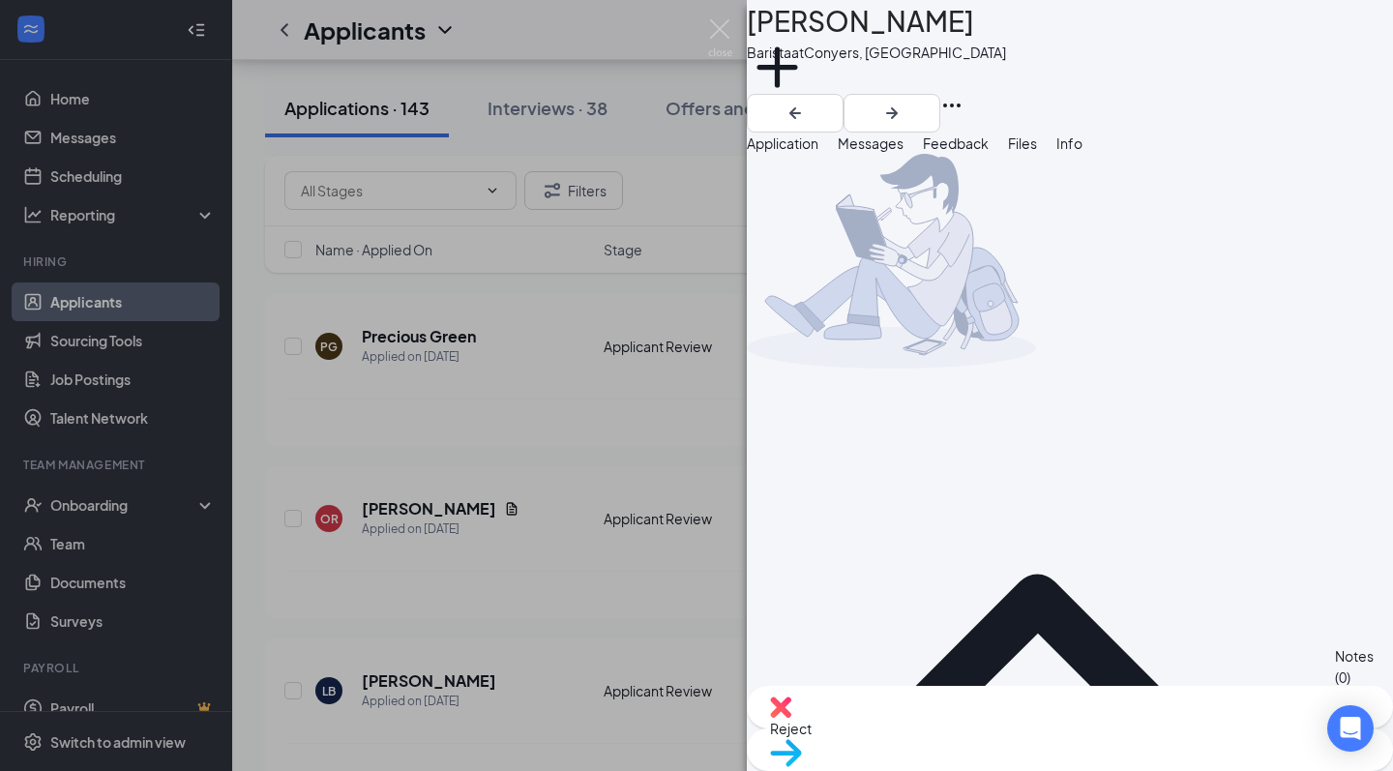
click at [1037, 152] on span "Files" at bounding box center [1022, 142] width 29 height 17
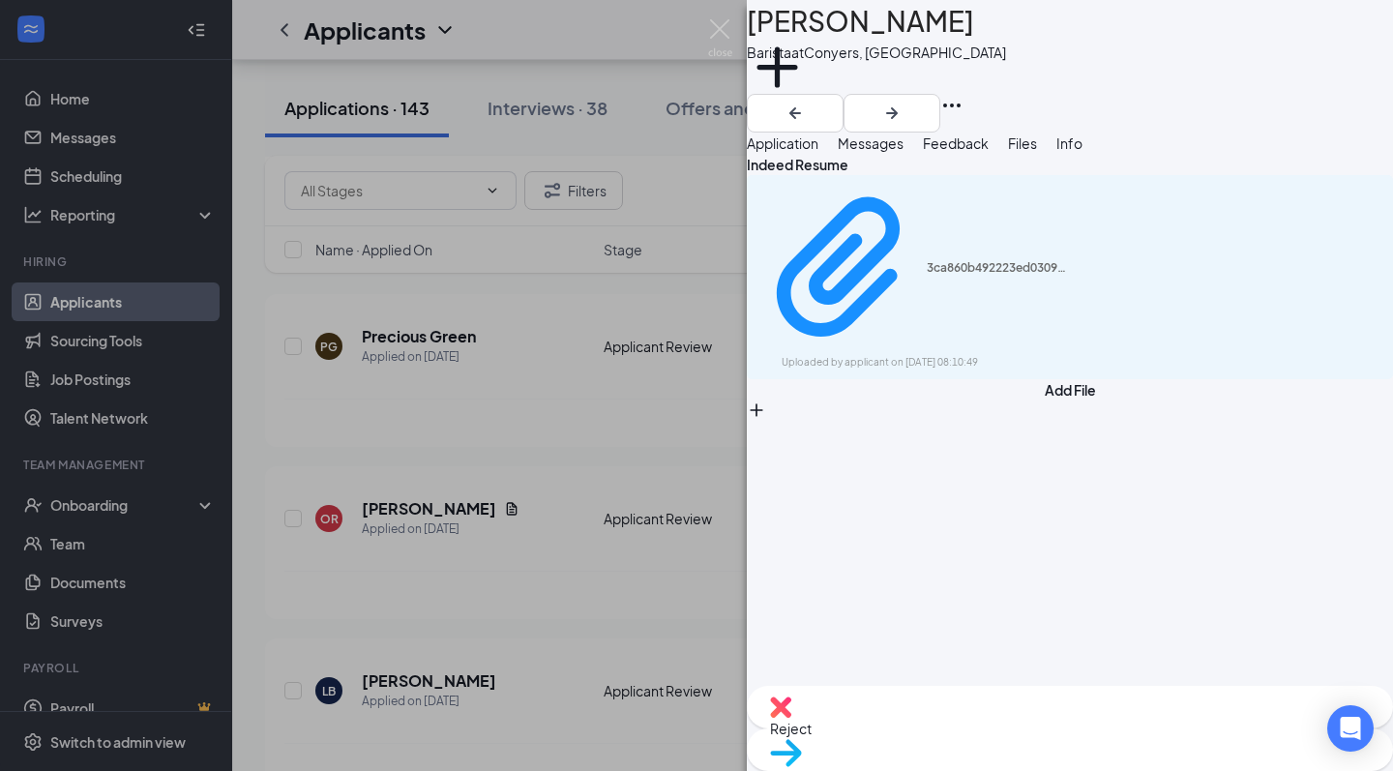
click at [819, 152] on span "Application" at bounding box center [783, 142] width 72 height 17
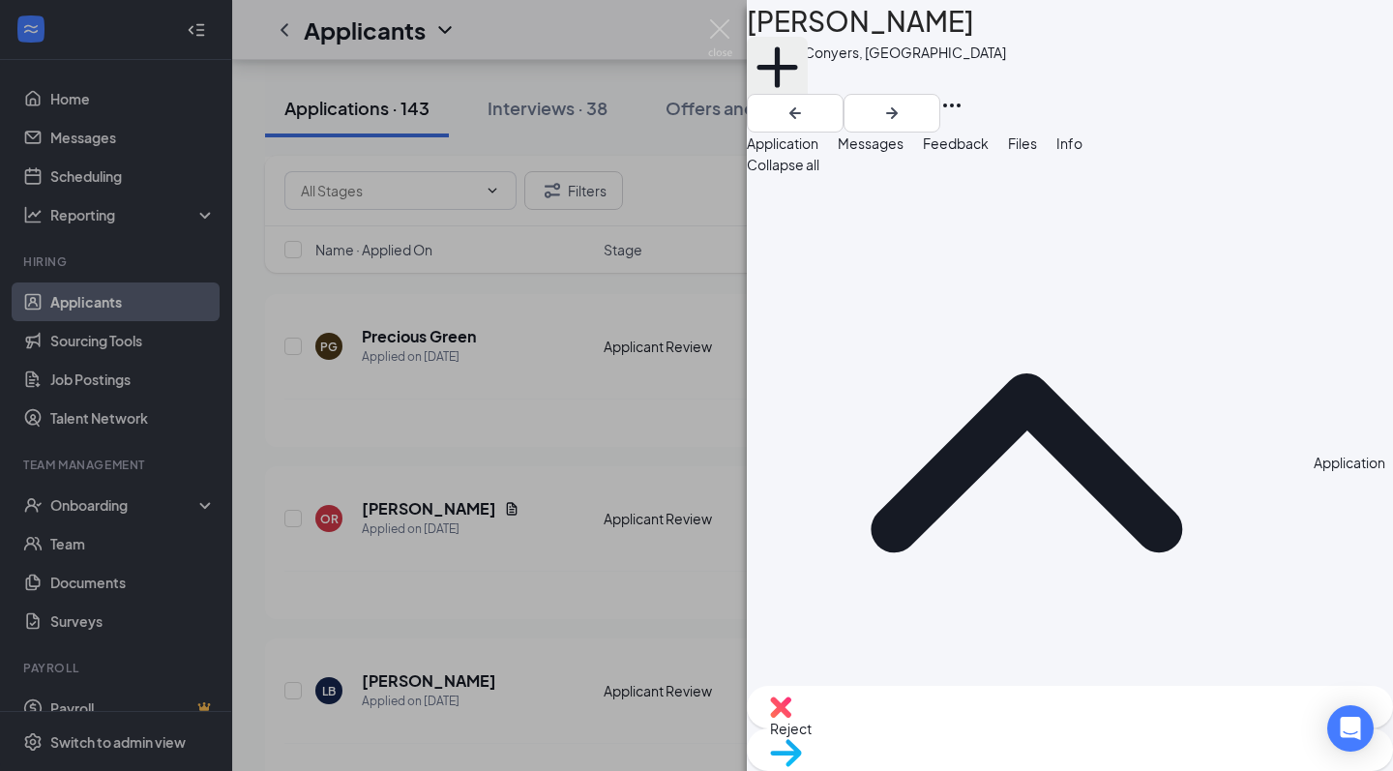
click at [808, 83] on icon "Plus" at bounding box center [777, 67] width 61 height 61
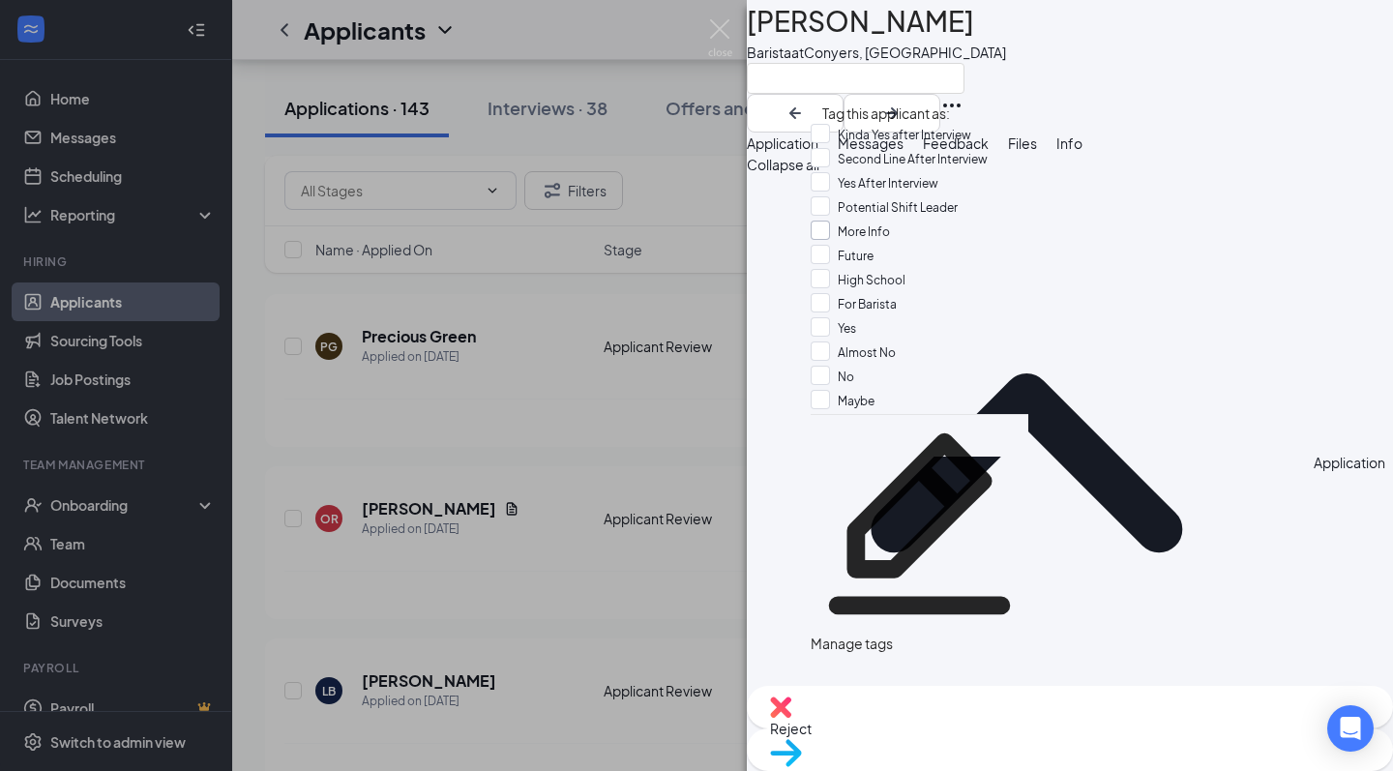
scroll to position [142, 0]
click at [879, 317] on div "Yes" at bounding box center [920, 329] width 218 height 24
checkbox input "true"
click at [720, 30] on img at bounding box center [720, 38] width 24 height 38
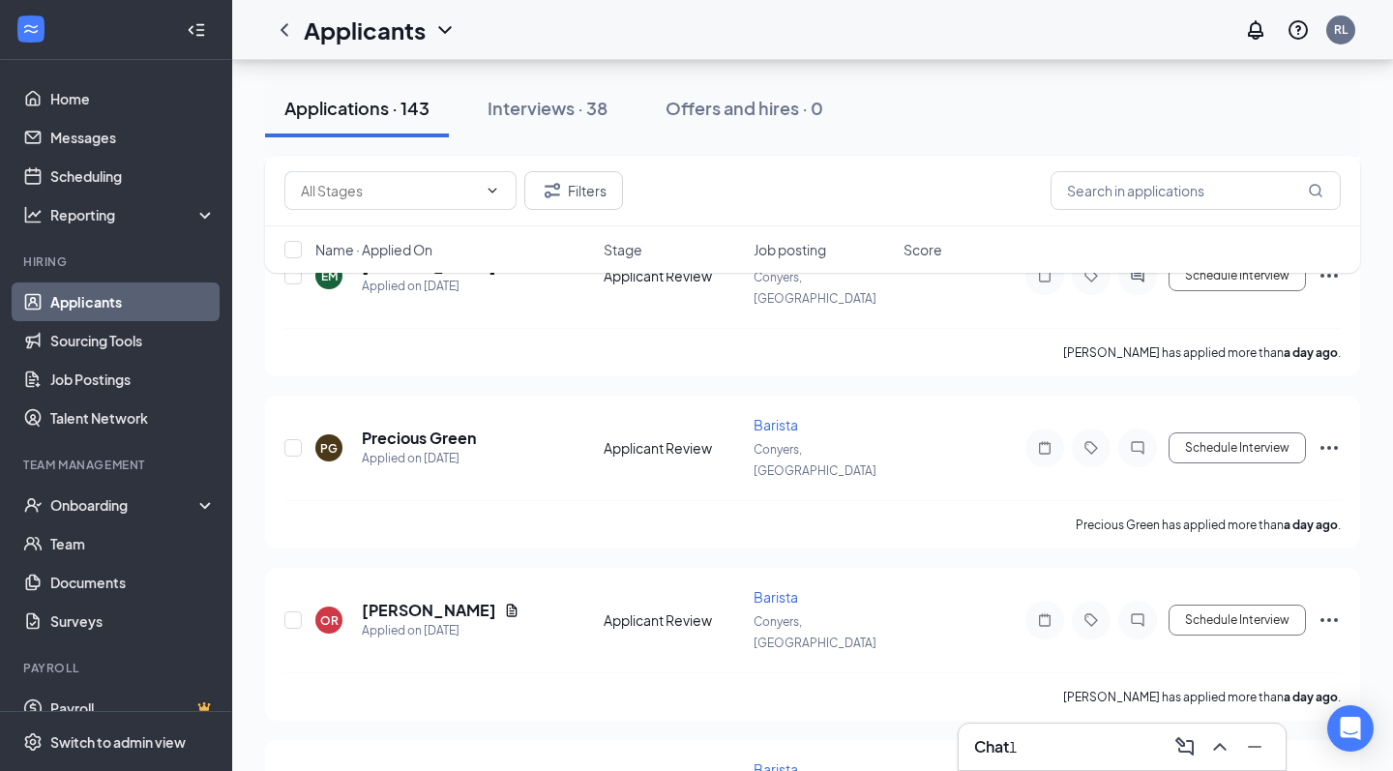
scroll to position [7701, 0]
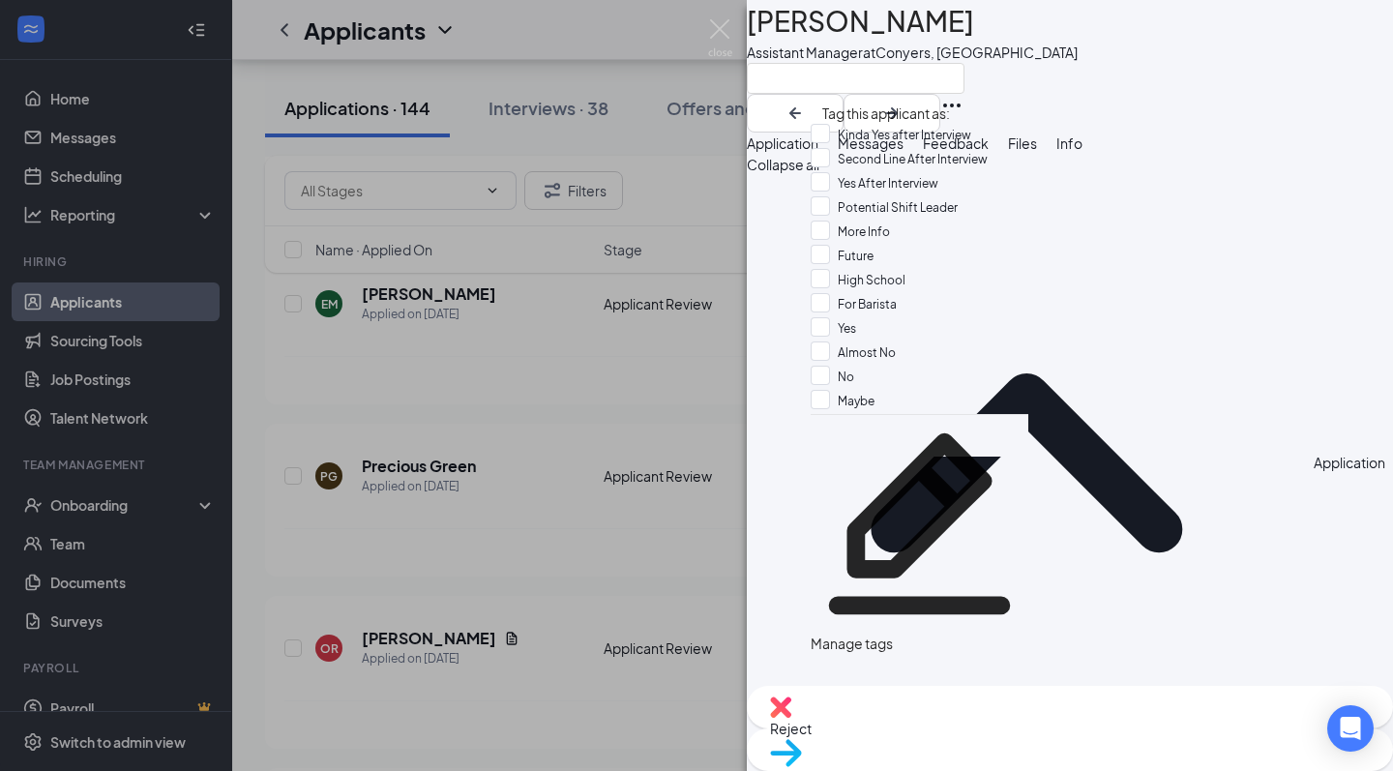
scroll to position [141, 0]
click at [892, 366] on div "No" at bounding box center [920, 378] width 218 height 24
checkbox input "true"
click at [633, 350] on div "GS Gary Stokeling Assistant Manager at Conyers, GA Application Messages Feedbac…" at bounding box center [696, 385] width 1393 height 771
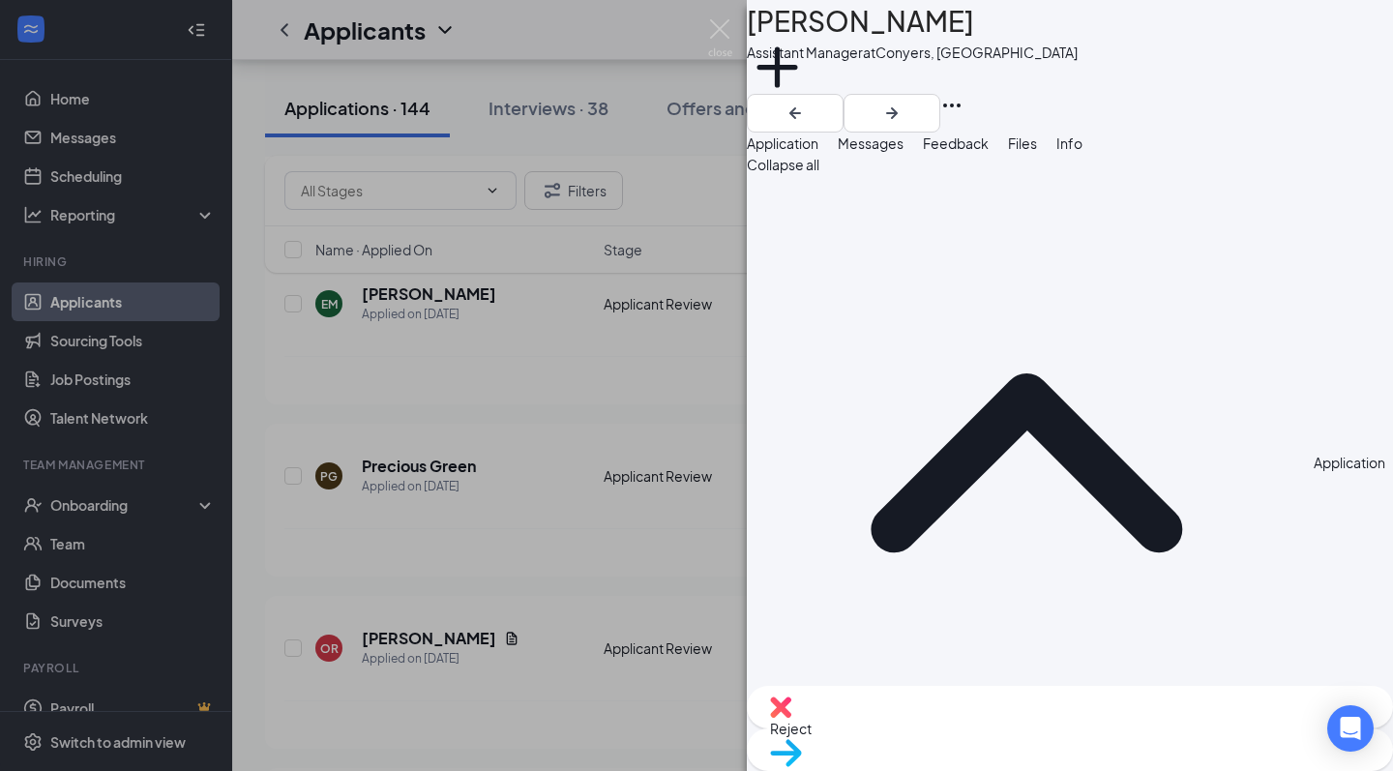
click at [636, 358] on div "GS Gary Stokeling Assistant Manager at Conyers, GA Add a tag Application Messag…" at bounding box center [696, 385] width 1393 height 771
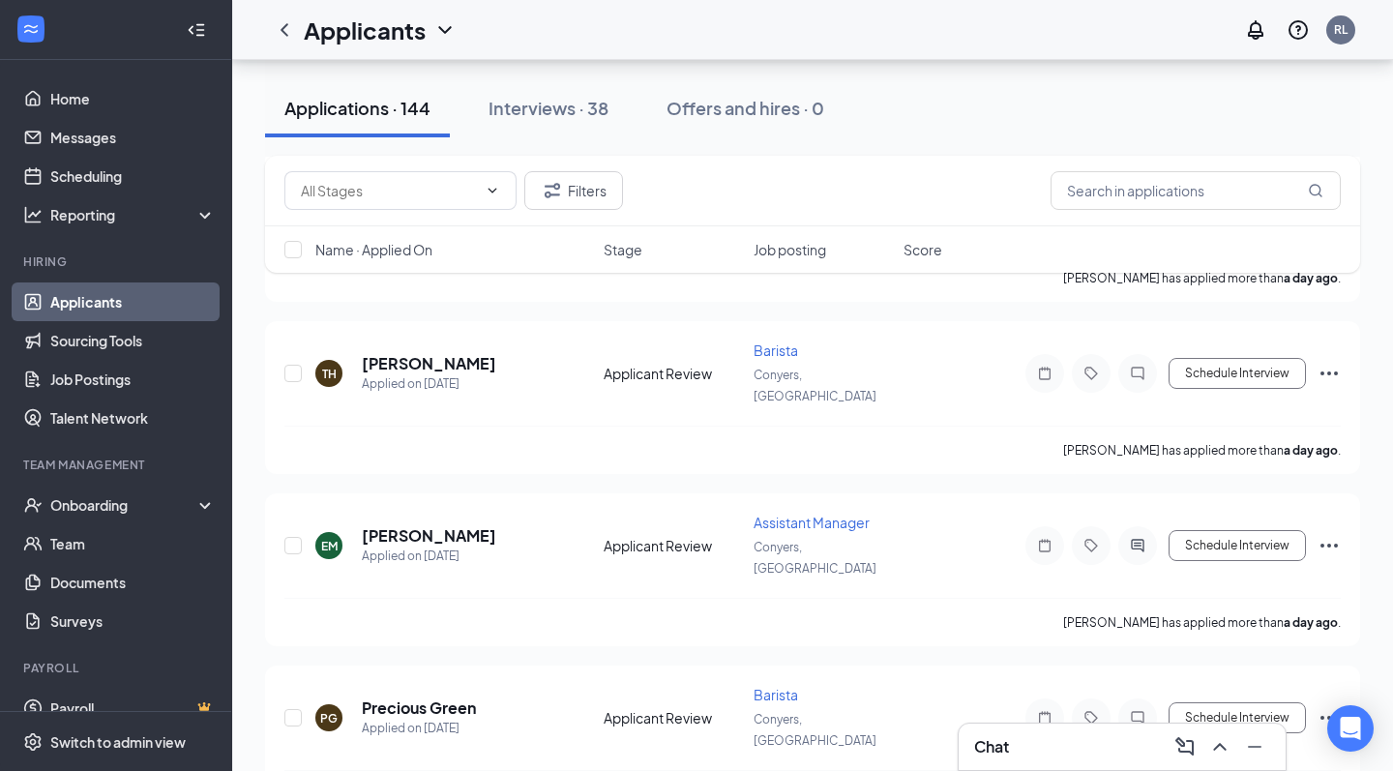
scroll to position [7631, 0]
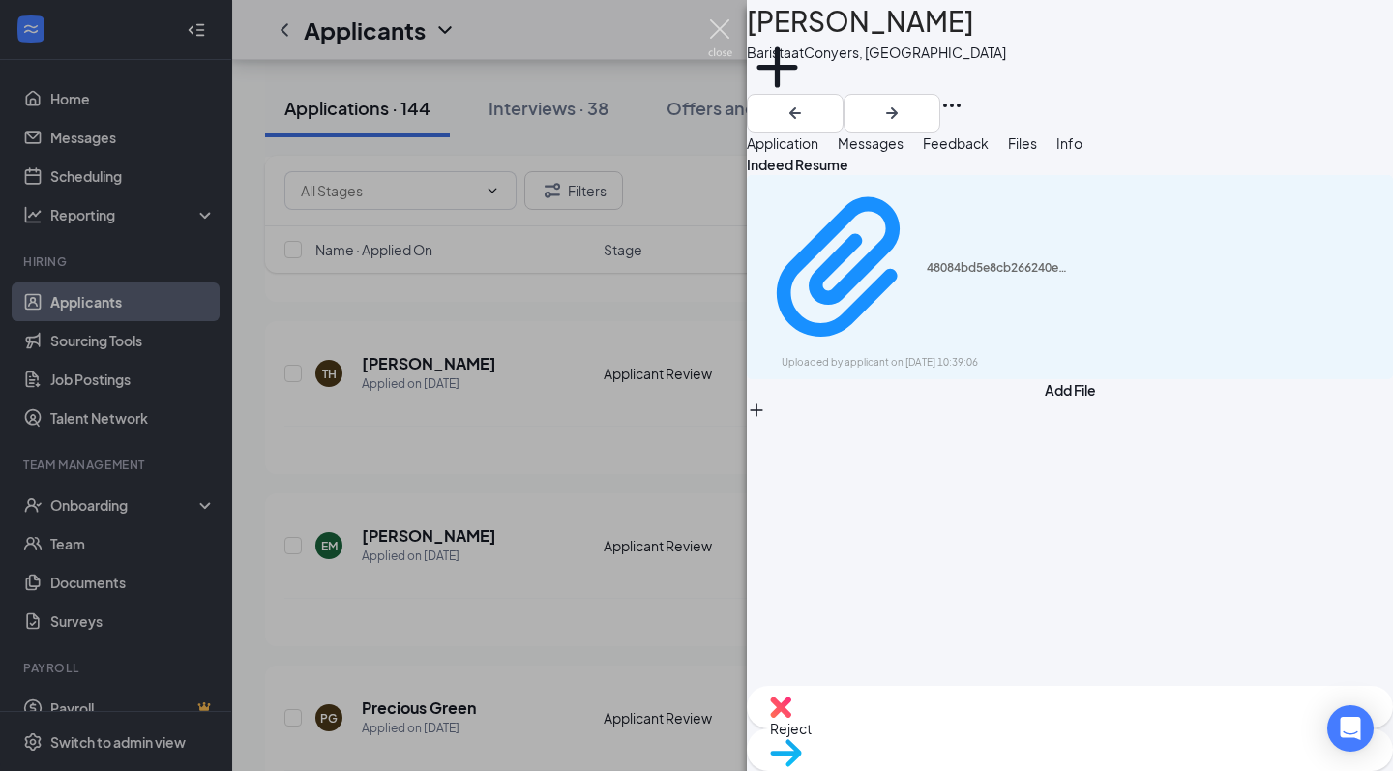
click at [720, 33] on img at bounding box center [720, 38] width 24 height 38
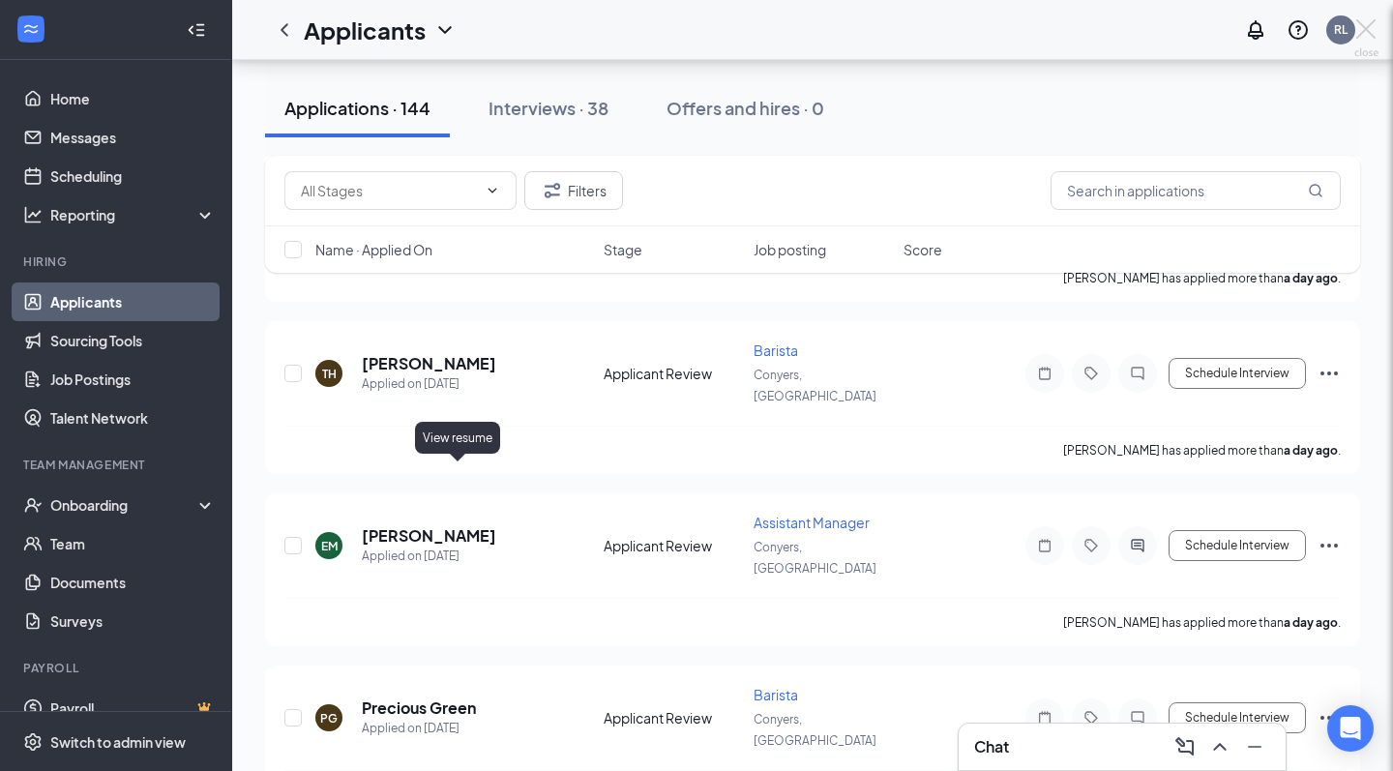
click at [458, 472] on div "EM Ethel Moss Barista at Conyers, GA Add a tag Application Messages Feedback Fi…" at bounding box center [696, 385] width 1393 height 771
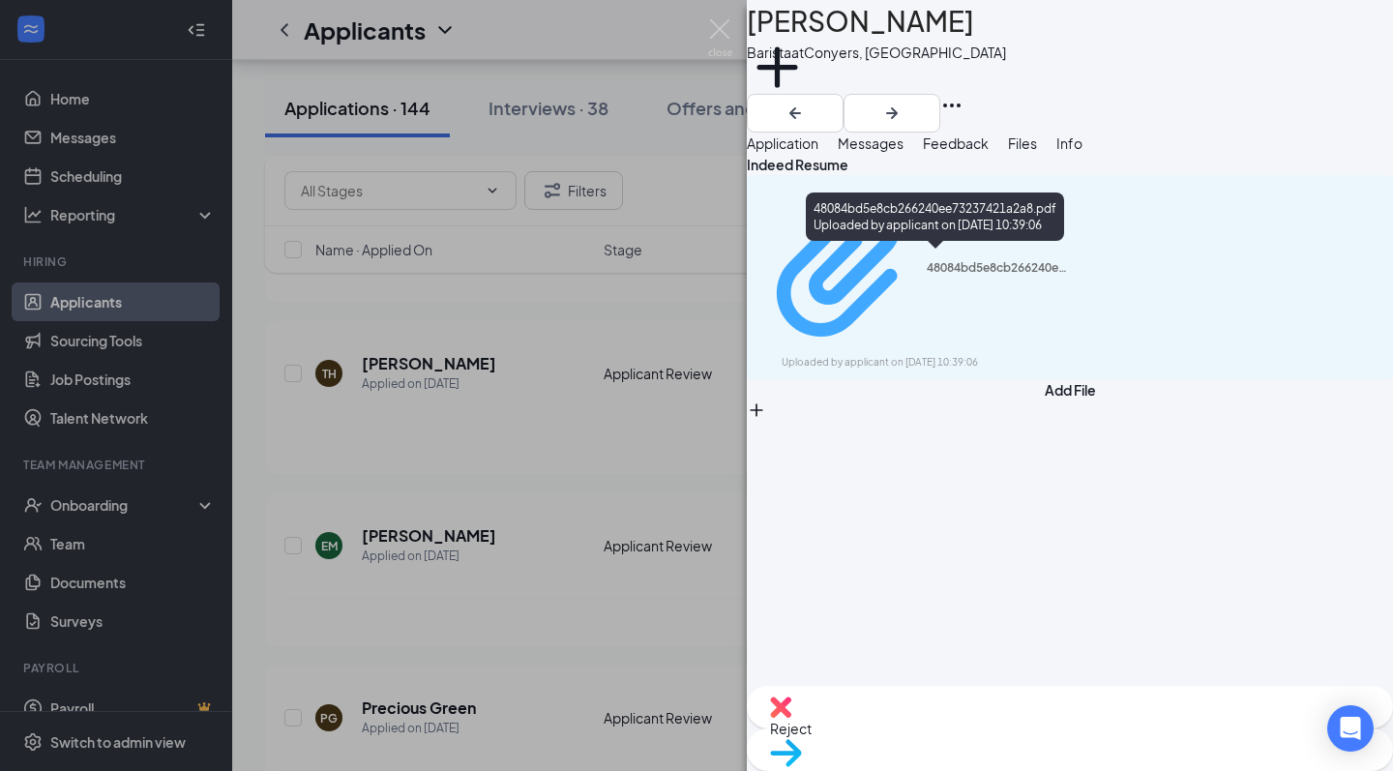
click at [927, 260] on div "48084bd5e8cb266240ee73237421a2a8.pdf" at bounding box center [999, 267] width 145 height 15
click at [87, 113] on div "EM Ethel Moss Barista at Conyers, GA Add a tag Application Messages Feedback Fi…" at bounding box center [696, 385] width 1393 height 771
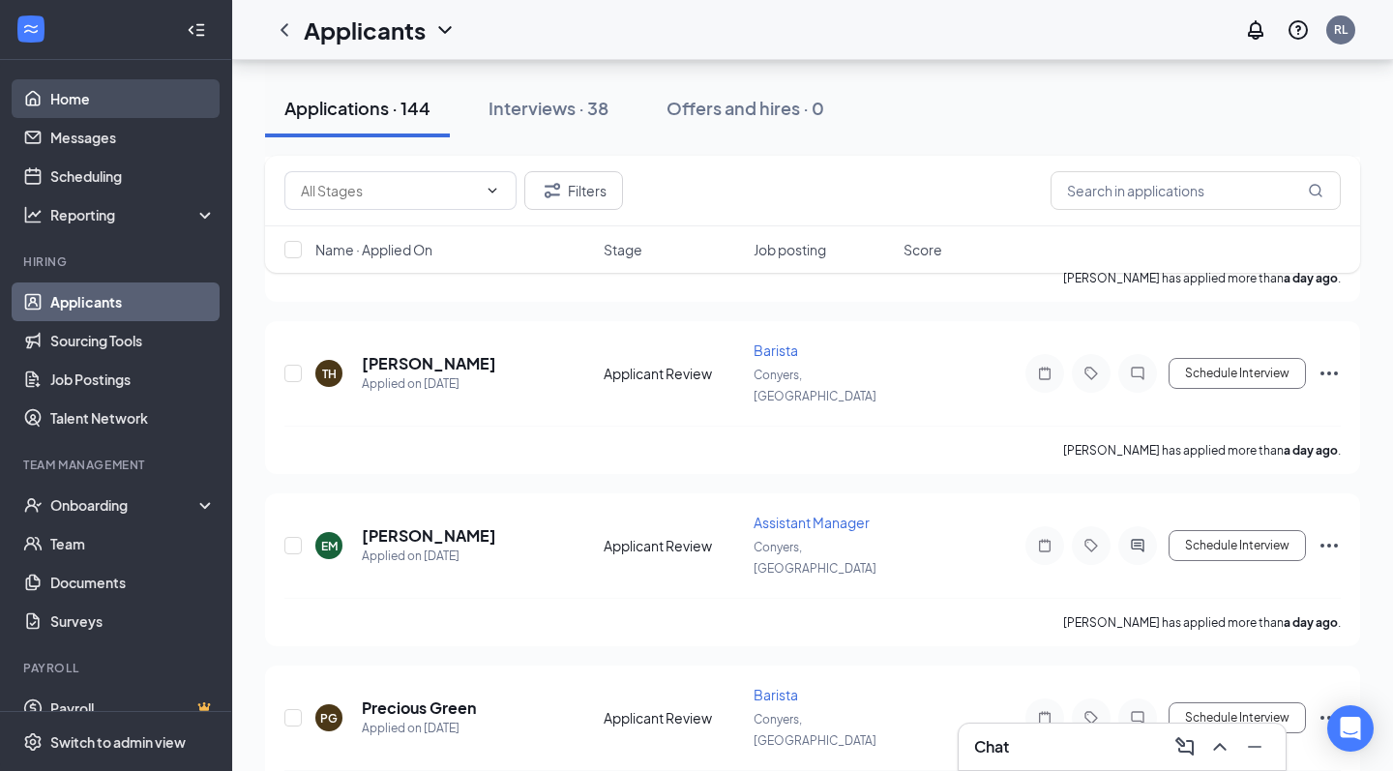
click at [104, 106] on link "Home" at bounding box center [132, 98] width 165 height 39
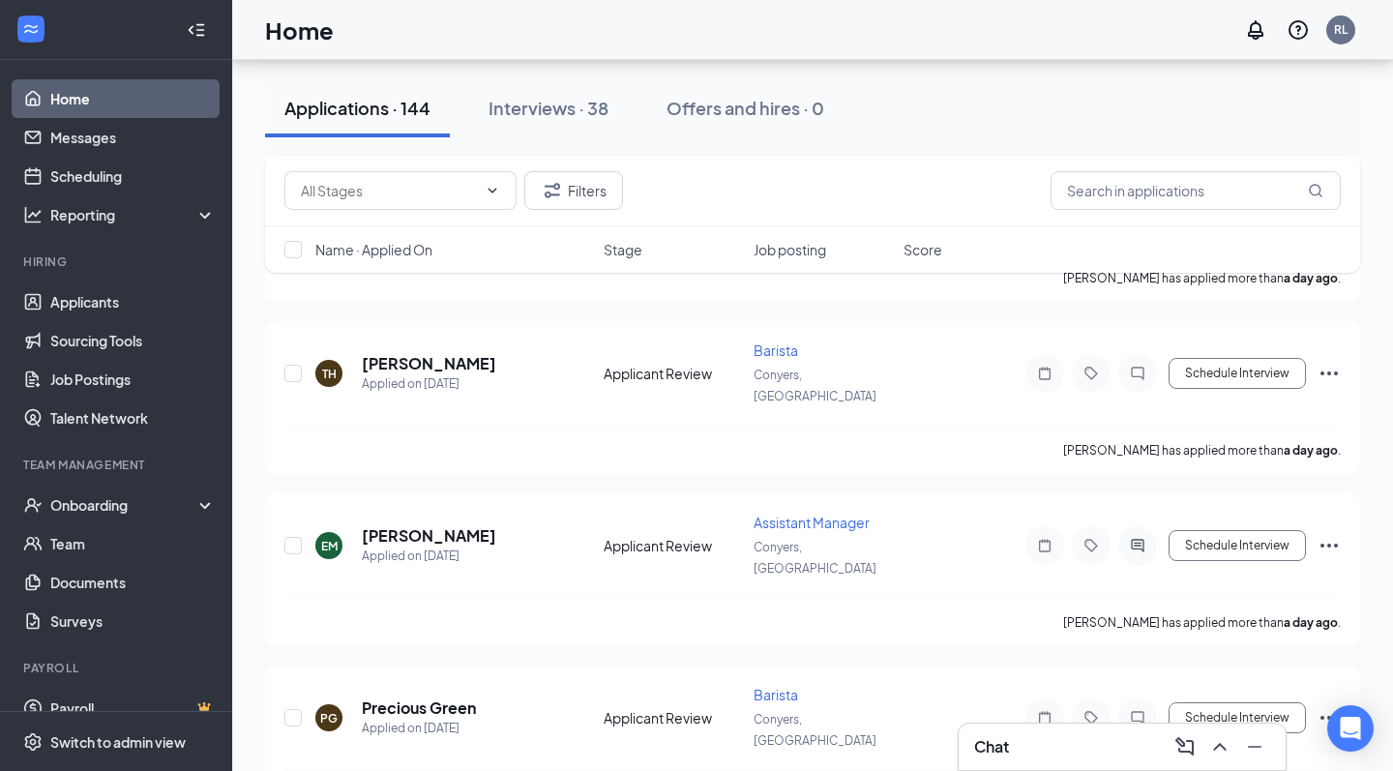
scroll to position [41, 0]
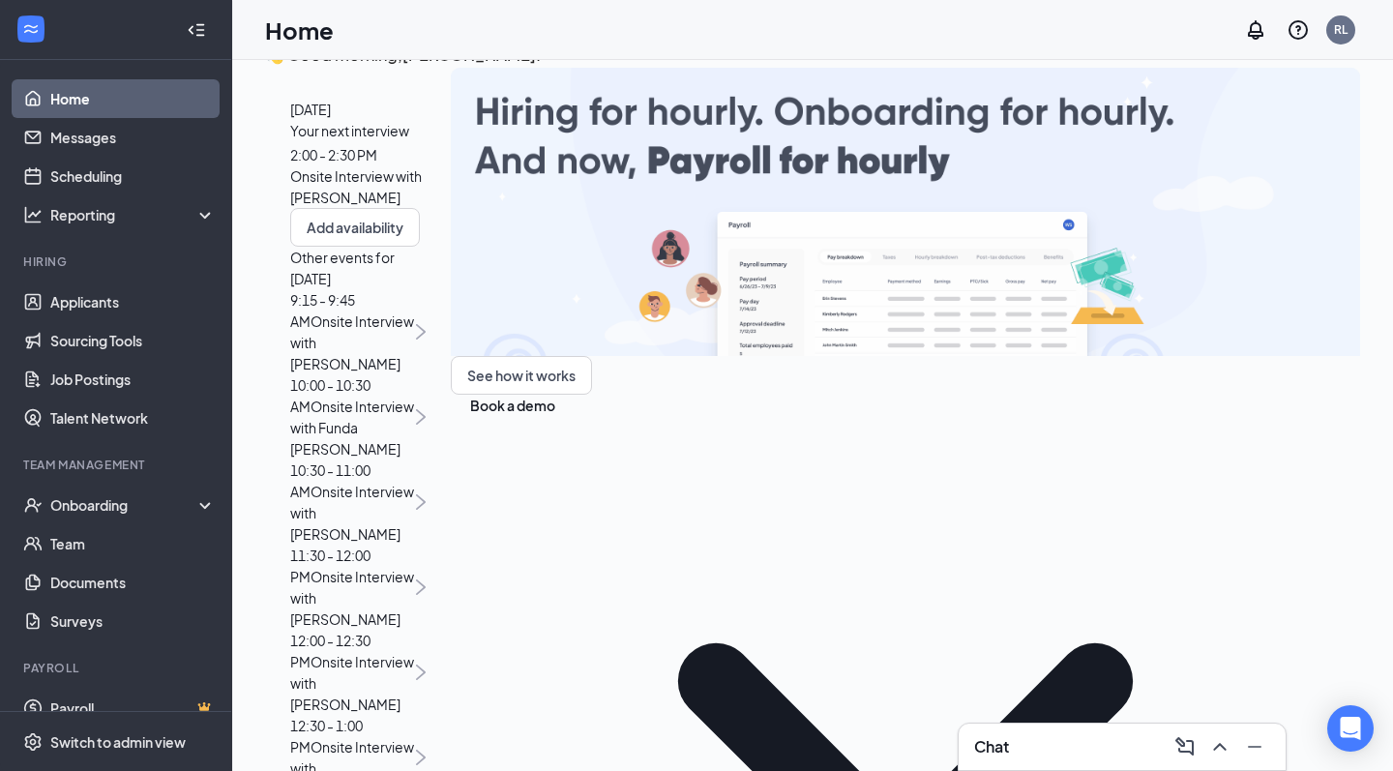
click at [73, 104] on link "Home" at bounding box center [132, 98] width 165 height 39
click at [426, 208] on div "Your next interview 2:00 - 2:30 PM Onsite Interview with Shakayla Lewis" at bounding box center [357, 164] width 135 height 88
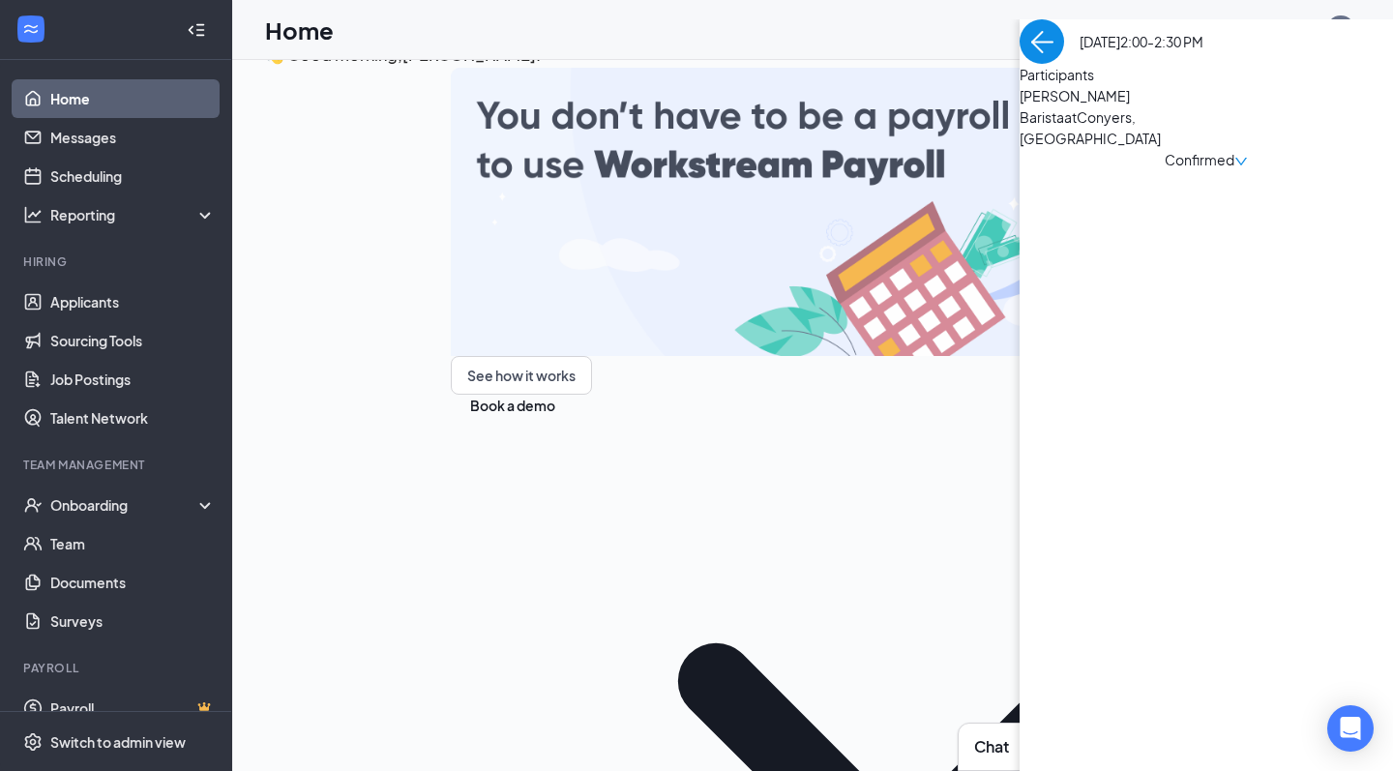
click at [1020, 106] on span "Shakayla Lewis" at bounding box center [1121, 95] width 203 height 21
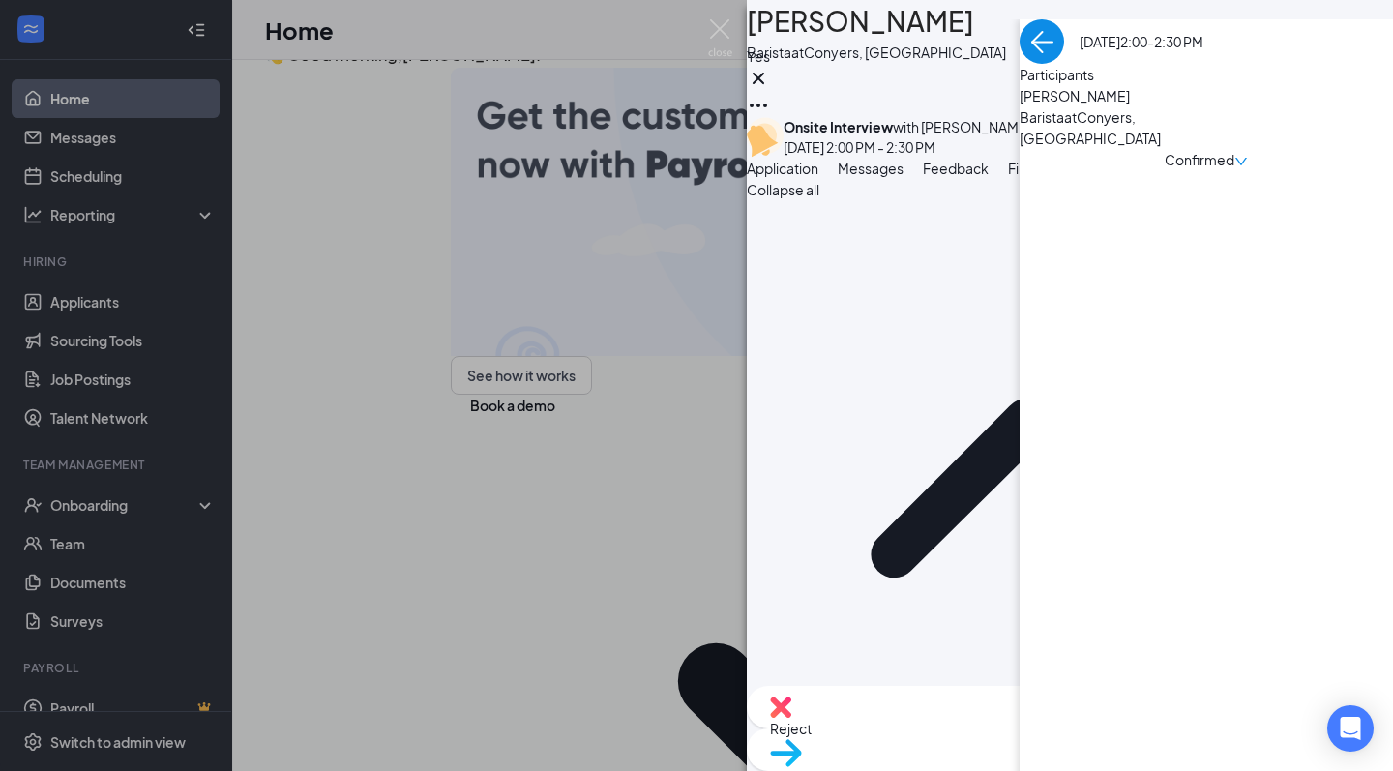
click at [1037, 177] on span "Files" at bounding box center [1022, 168] width 29 height 17
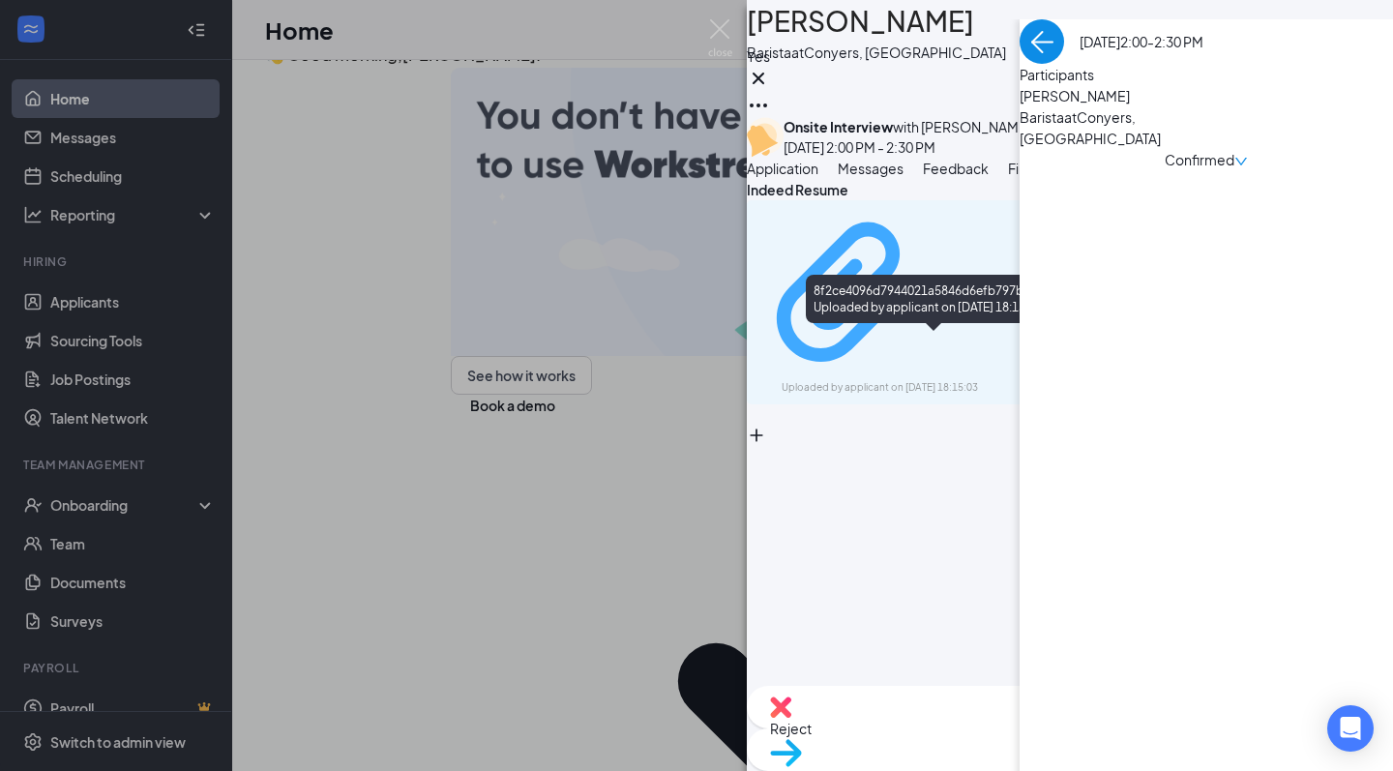
click at [927, 301] on div "8f2ce4096d7944021a5846d6efb797b0.pdf" at bounding box center [999, 292] width 145 height 15
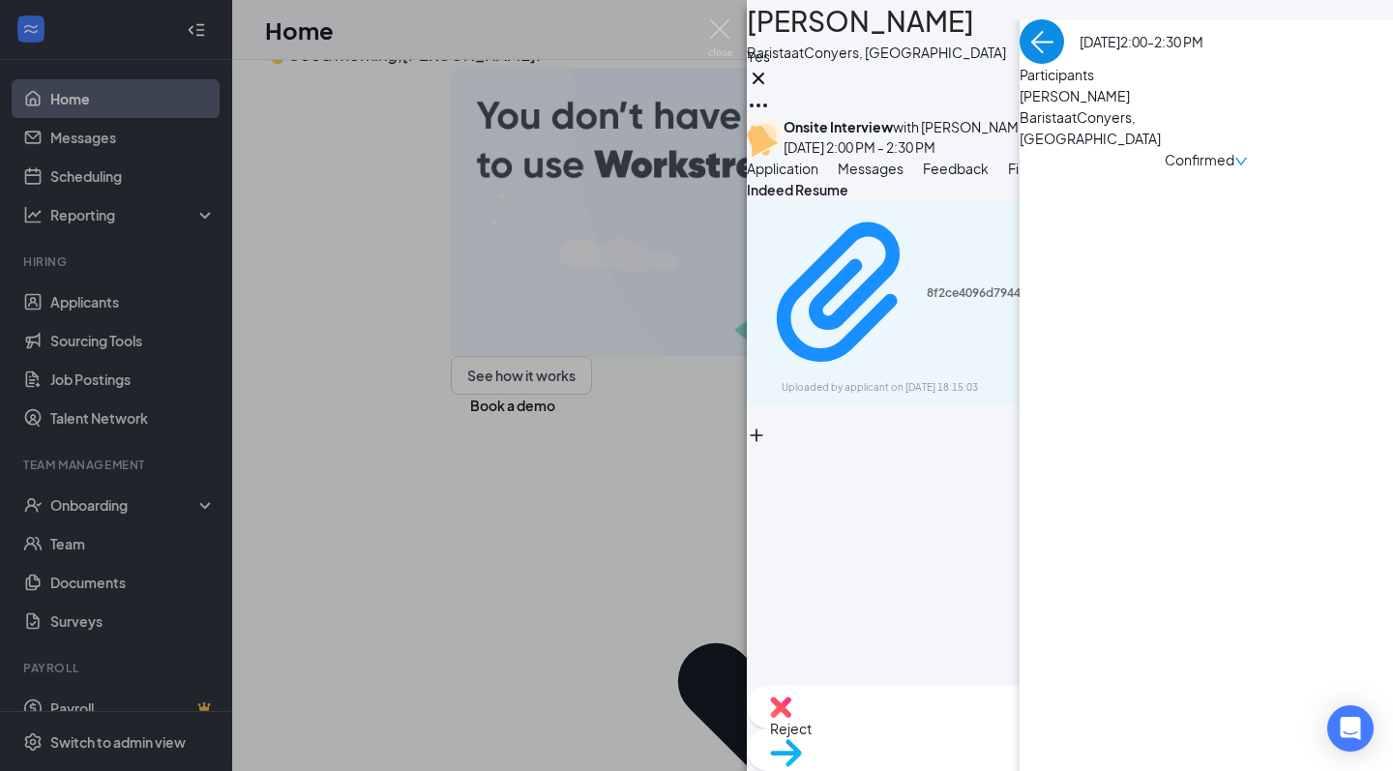
click at [947, 48] on div "Barista at Conyers, GA" at bounding box center [876, 52] width 259 height 19
click at [927, 34] on h1 "Shakayla Lewis" at bounding box center [860, 21] width 227 height 43
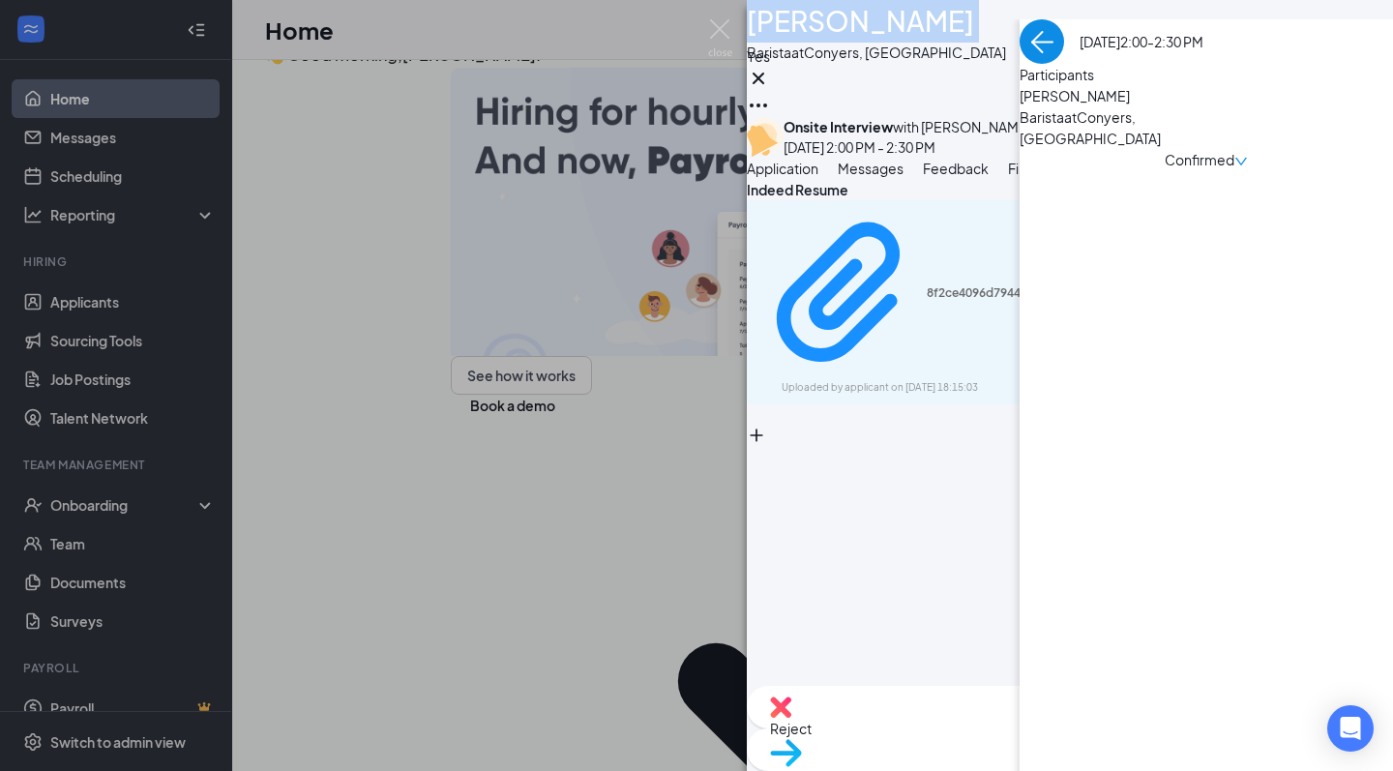
click at [927, 34] on h1 "Shakayla Lewis" at bounding box center [860, 21] width 227 height 43
copy h1 "Shakayla Lewis"
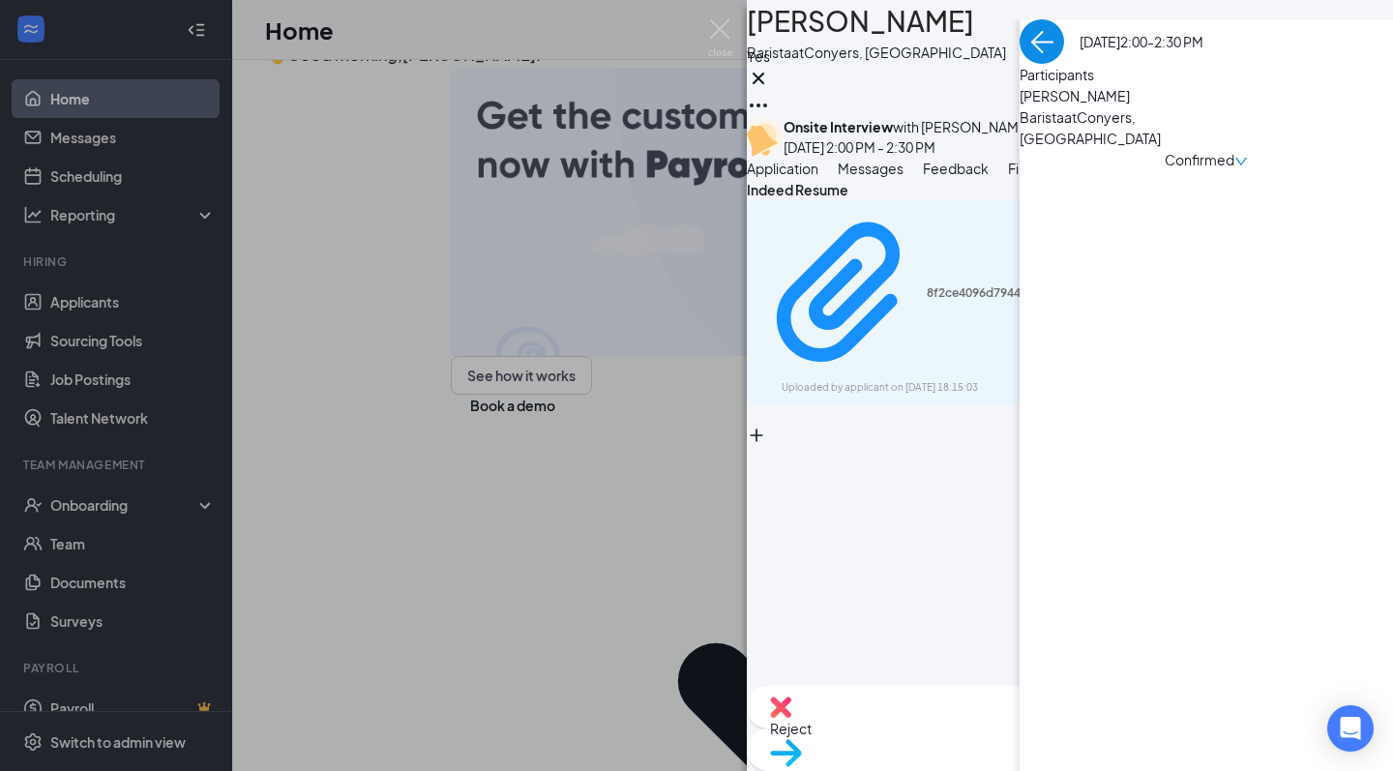
click at [1042, 52] on div "SL Shakayla Lewis Barista at Conyers, GA Yes" at bounding box center [1070, 58] width 646 height 117
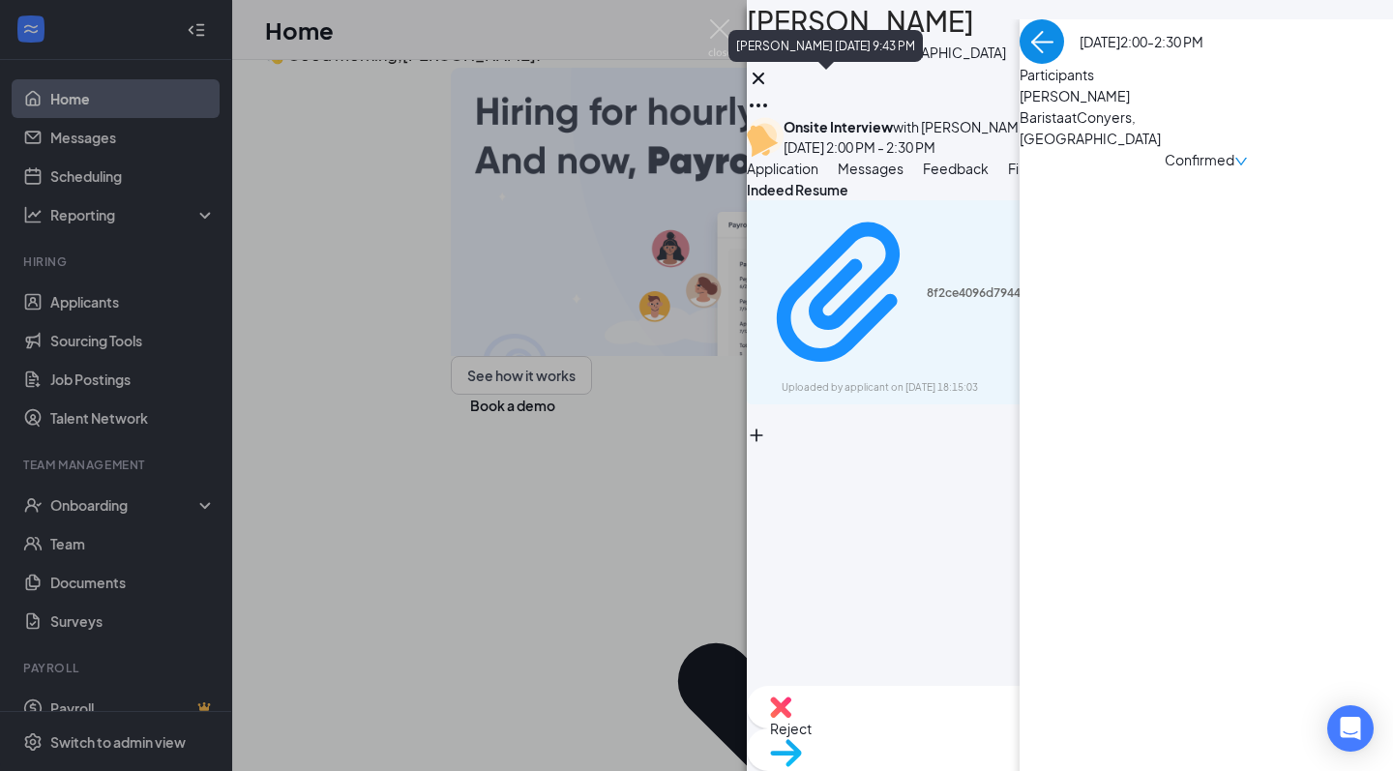
click at [764, 81] on icon "Cross" at bounding box center [759, 78] width 12 height 12
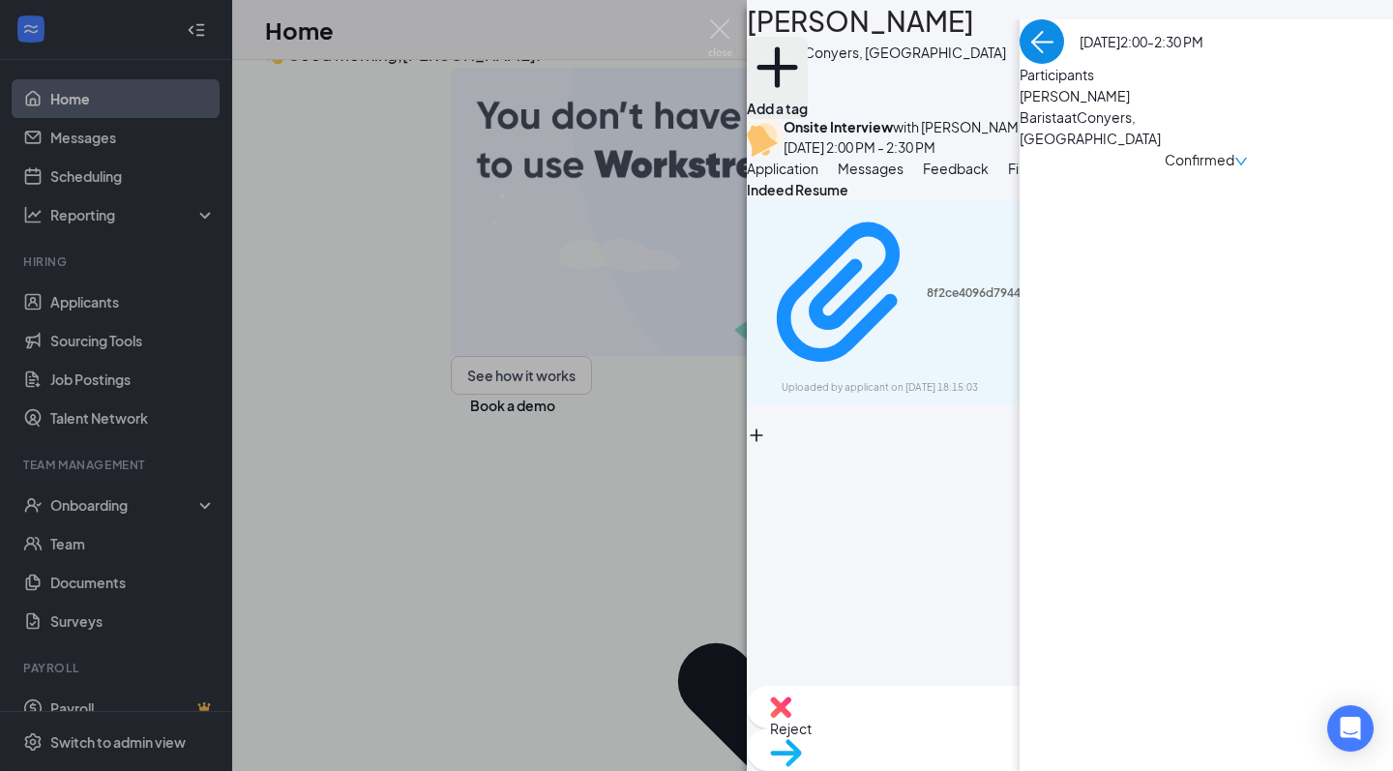
click at [808, 83] on button "Add a tag" at bounding box center [777, 78] width 61 height 82
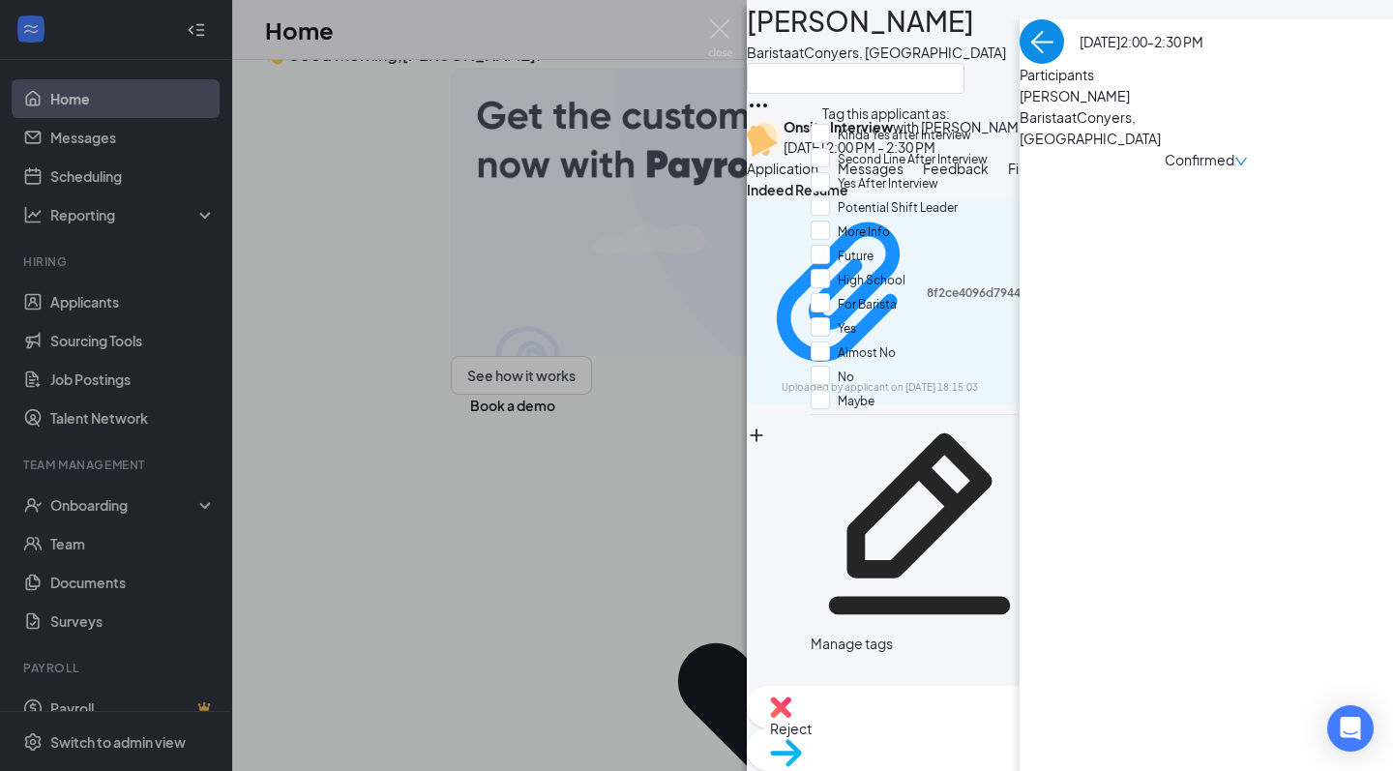
click at [892, 189] on div "Yes After Interview" at bounding box center [920, 184] width 218 height 24
checkbox input "true"
click at [714, 61] on div "SL Shakayla Lewis Barista at Conyers, GA Onsite Interview with Rafiq Lightwala …" at bounding box center [696, 385] width 1393 height 771
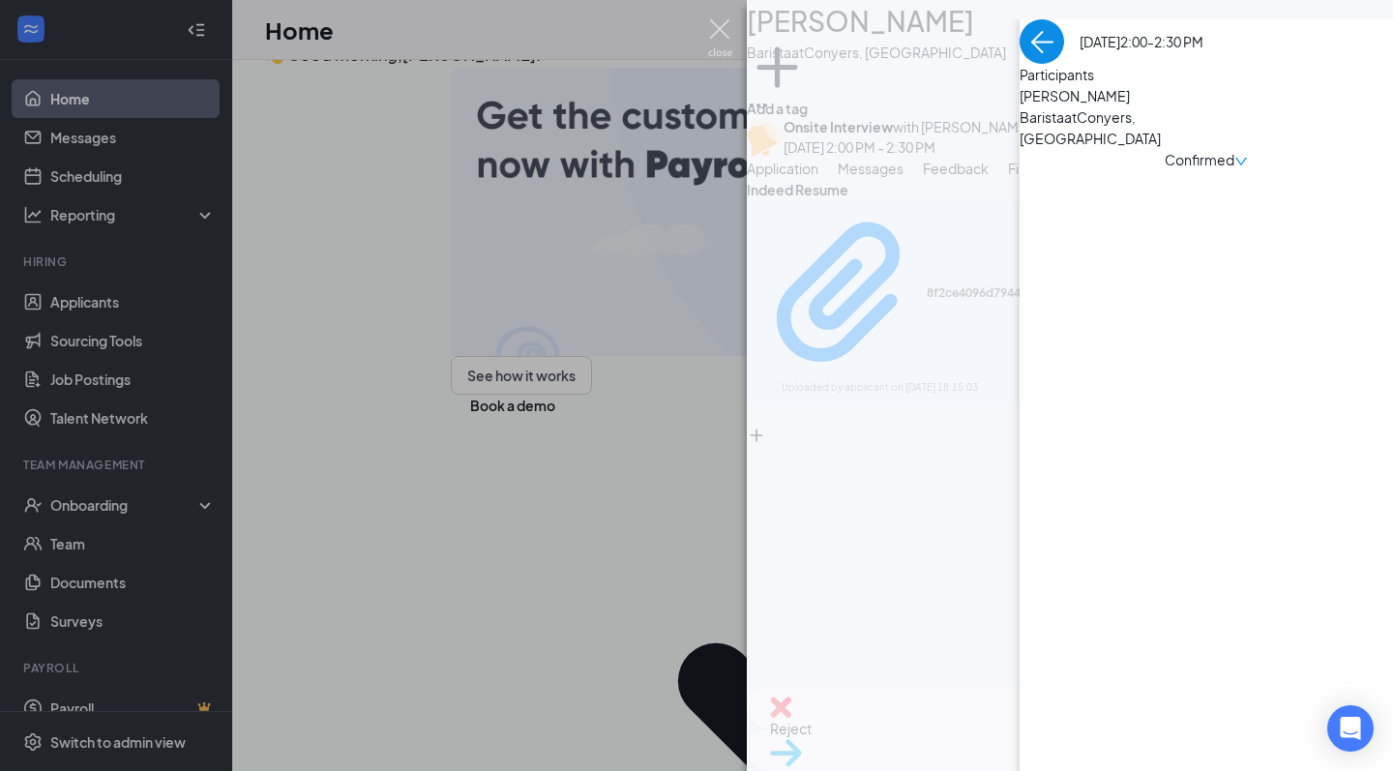
click at [718, 48] on img at bounding box center [720, 38] width 24 height 38
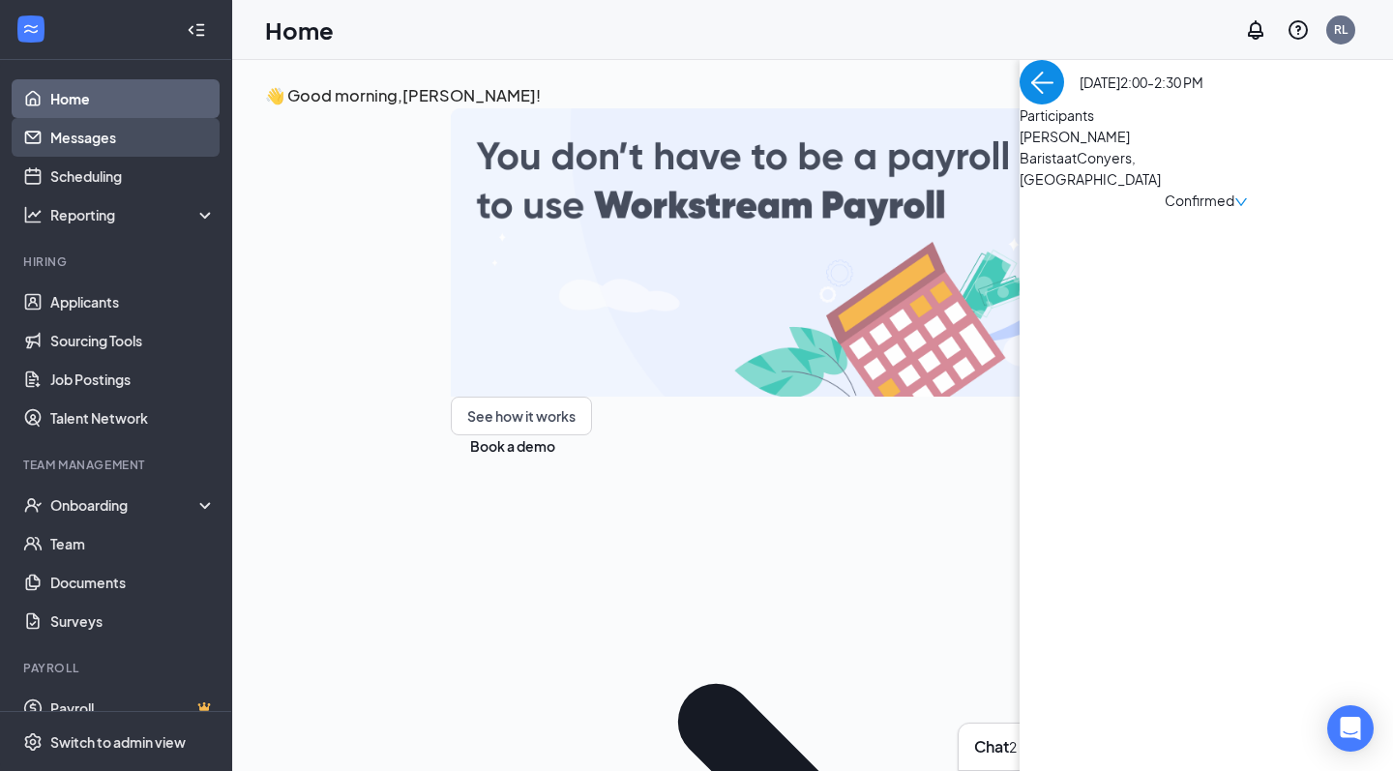
drag, startPoint x: 48, startPoint y: 99, endPoint x: 218, endPoint y: 135, distance: 173.3
click at [50, 99] on link "Home" at bounding box center [132, 98] width 165 height 39
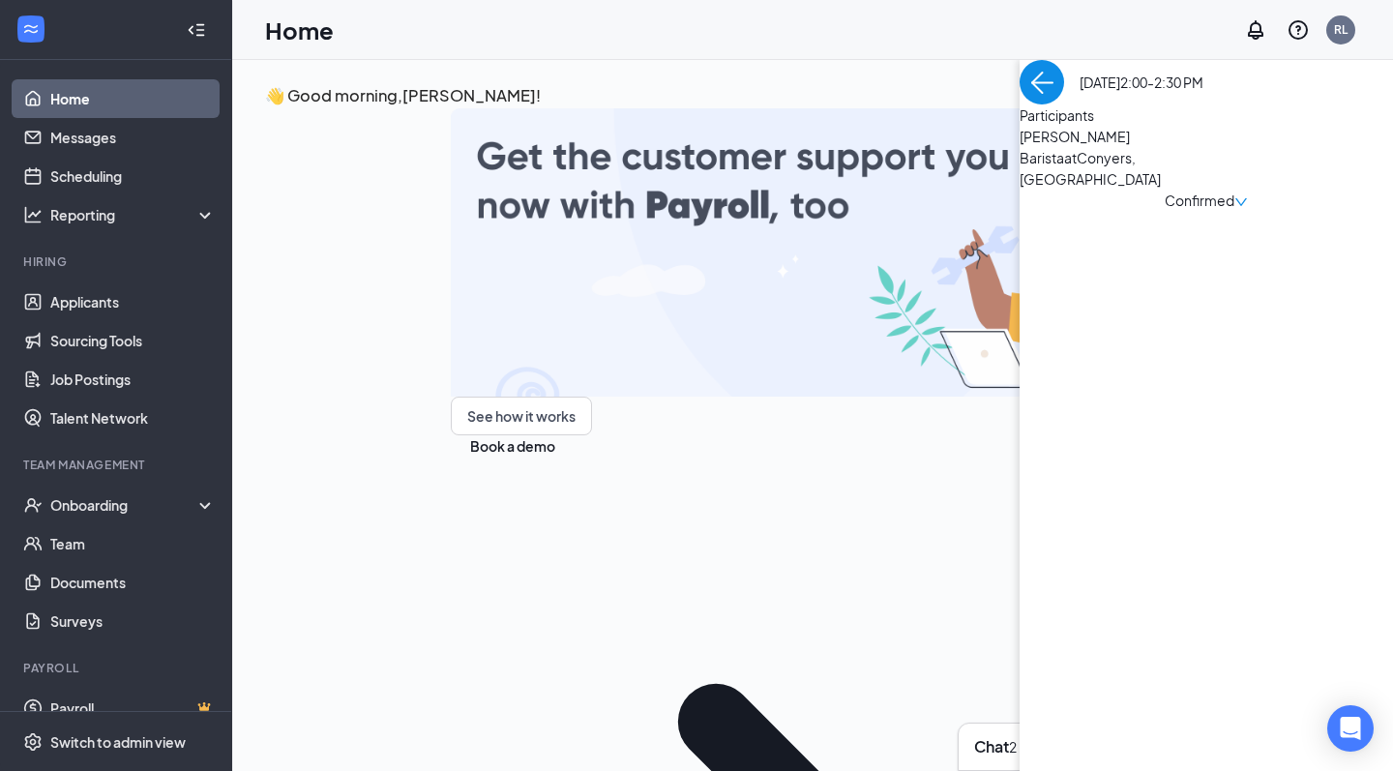
click at [1020, 104] on img "back-button" at bounding box center [1042, 82] width 45 height 45
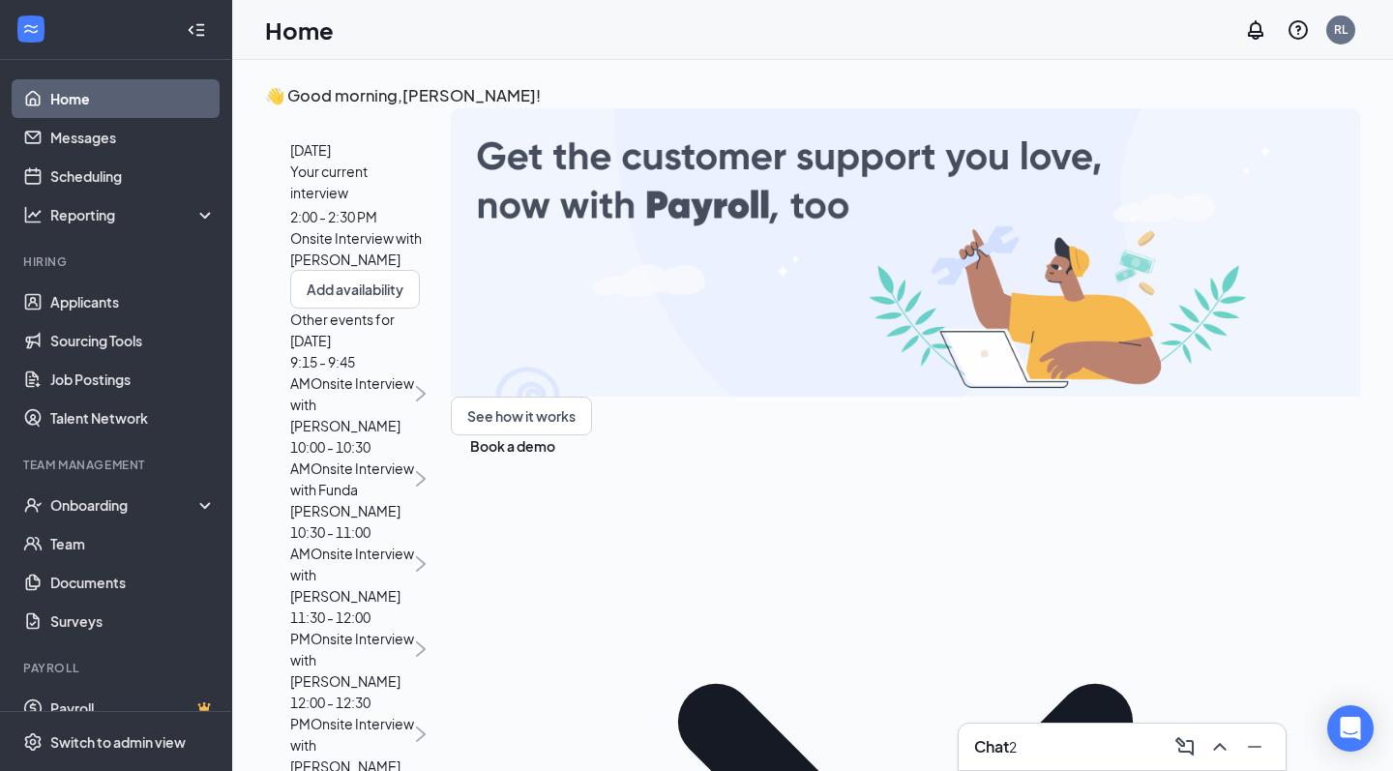
scroll to position [480, 0]
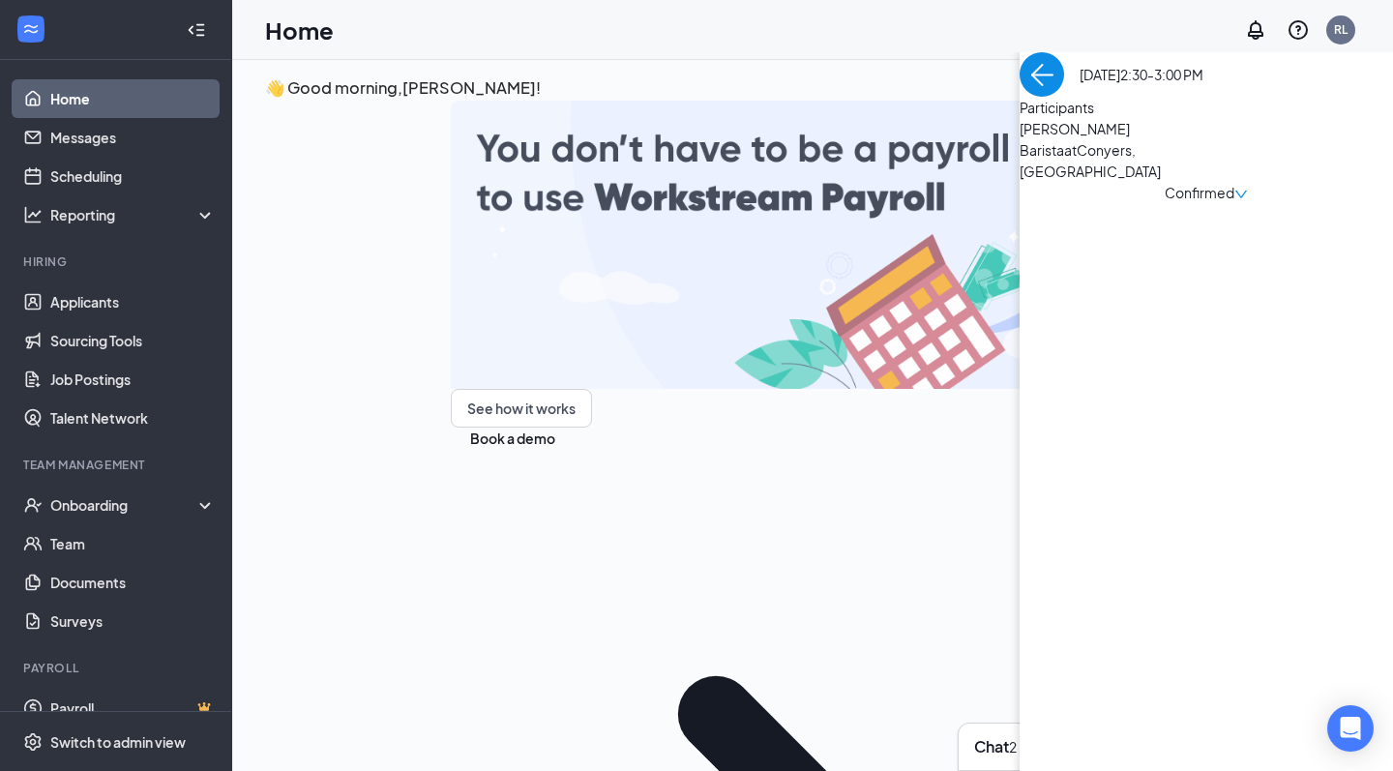
scroll to position [0, 0]
click at [1020, 139] on span "[PERSON_NAME]" at bounding box center [1121, 128] width 203 height 21
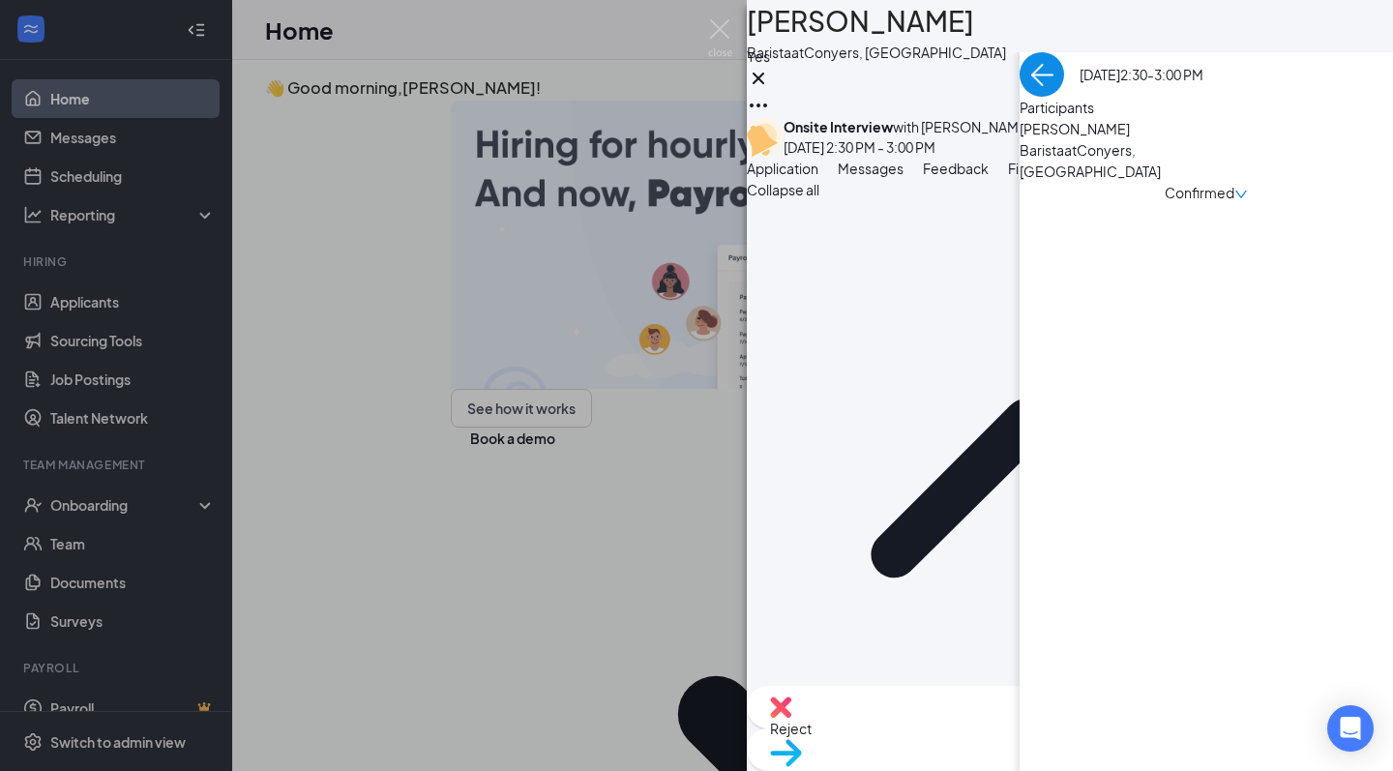
click at [1037, 179] on button "Files" at bounding box center [1022, 168] width 29 height 21
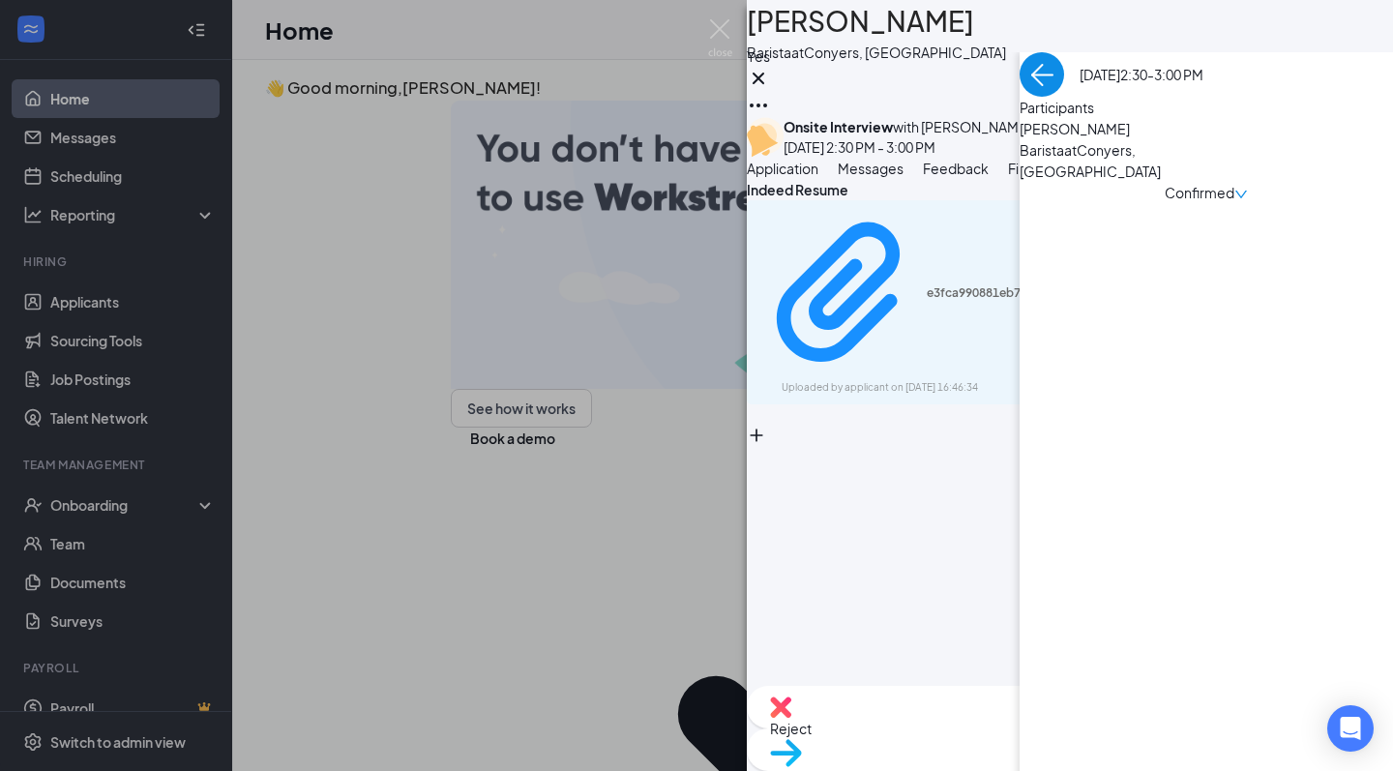
click at [1012, 331] on div "e3fca990881eb744dd9a57931d9fe7d4.pdf Uploaded by applicant on Aug 21, 2025 at 1…" at bounding box center [1070, 302] width 646 height 204
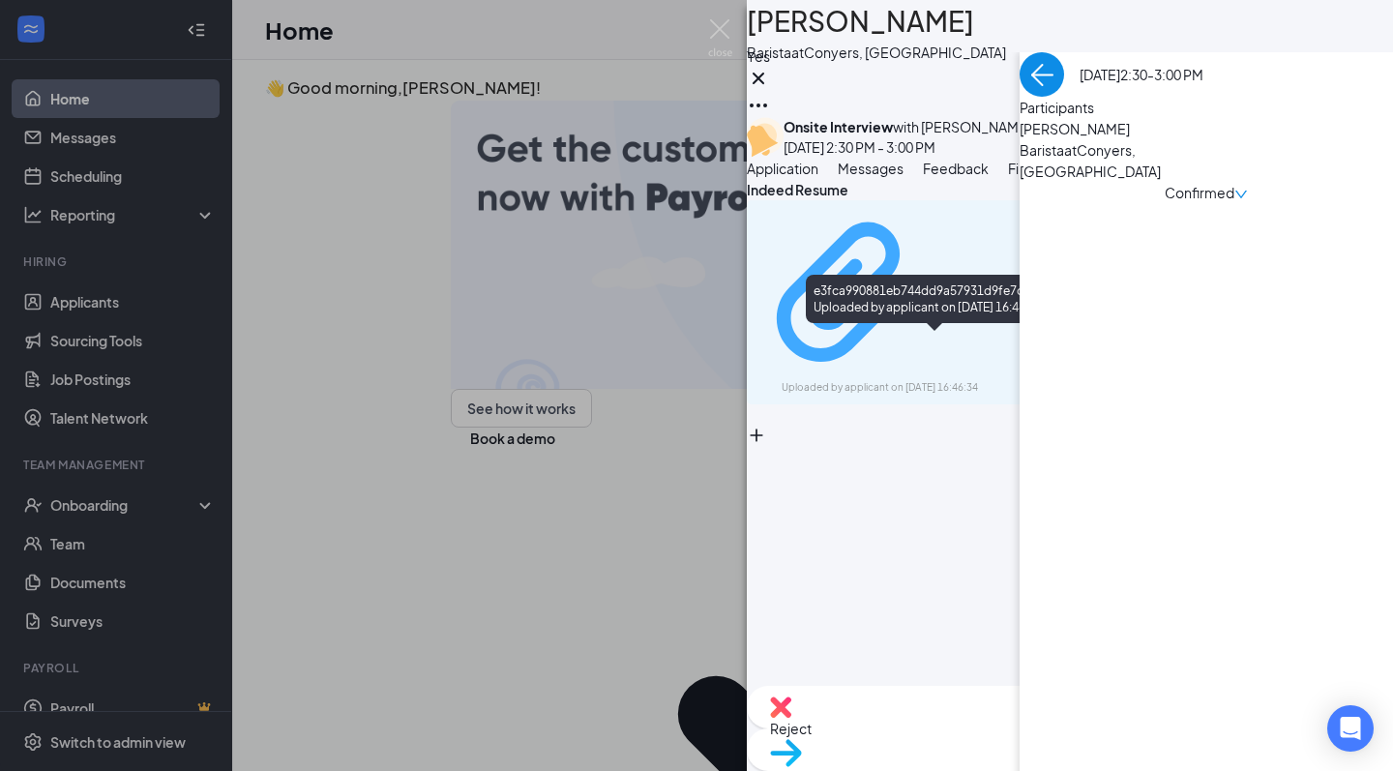
click at [1016, 301] on div "e3fca990881eb744dd9a57931d9fe7d4.pdf" at bounding box center [999, 292] width 145 height 15
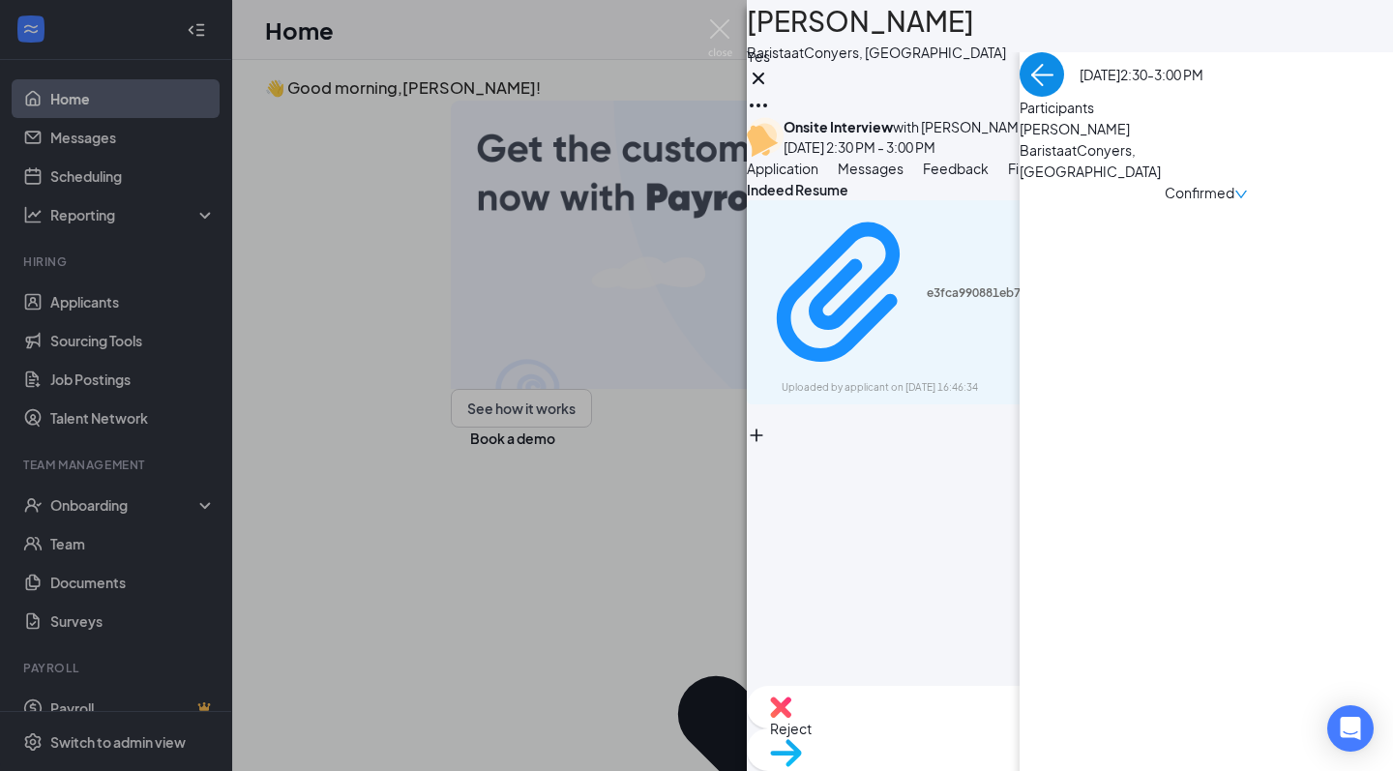
click at [904, 179] on div "Messages" at bounding box center [871, 168] width 66 height 21
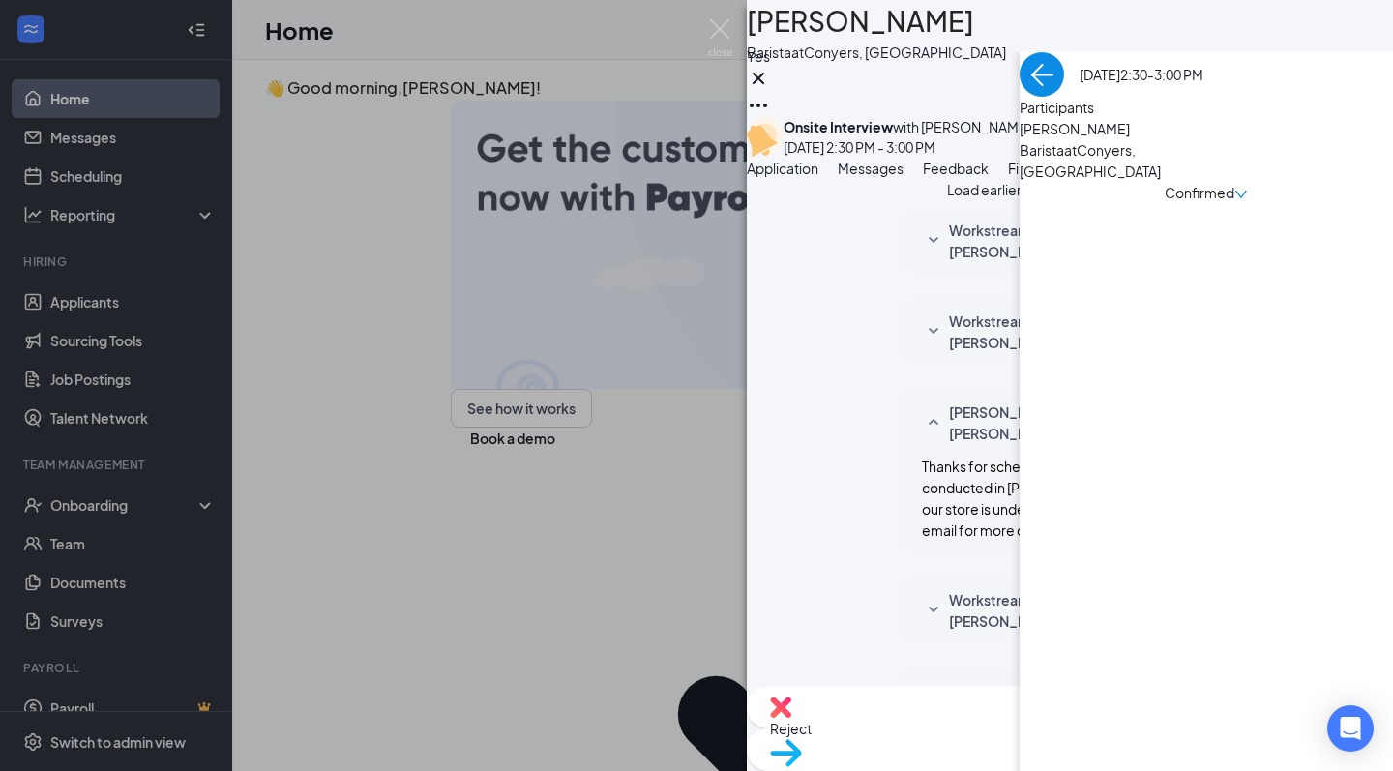
scroll to position [990, 0]
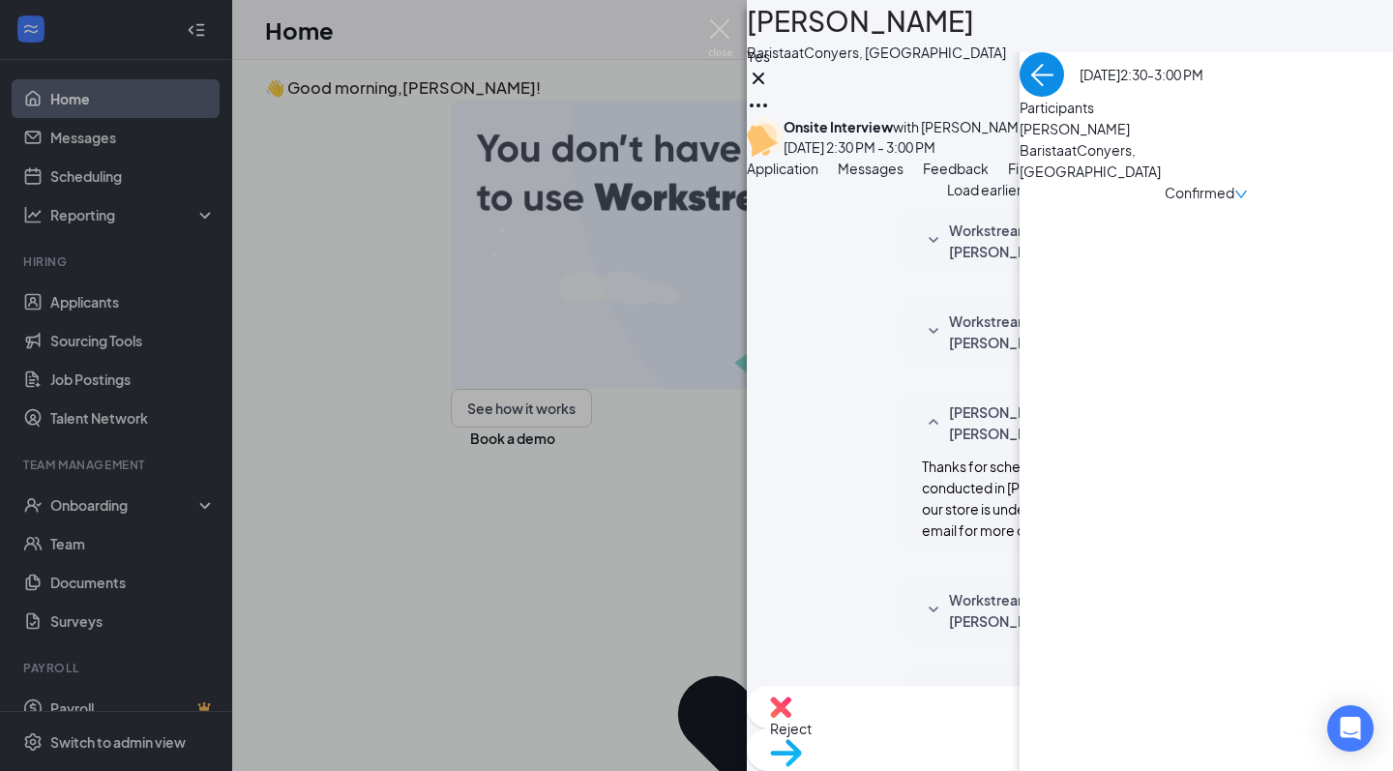
type textarea "Hi [PERSON_NAME], are you here?"
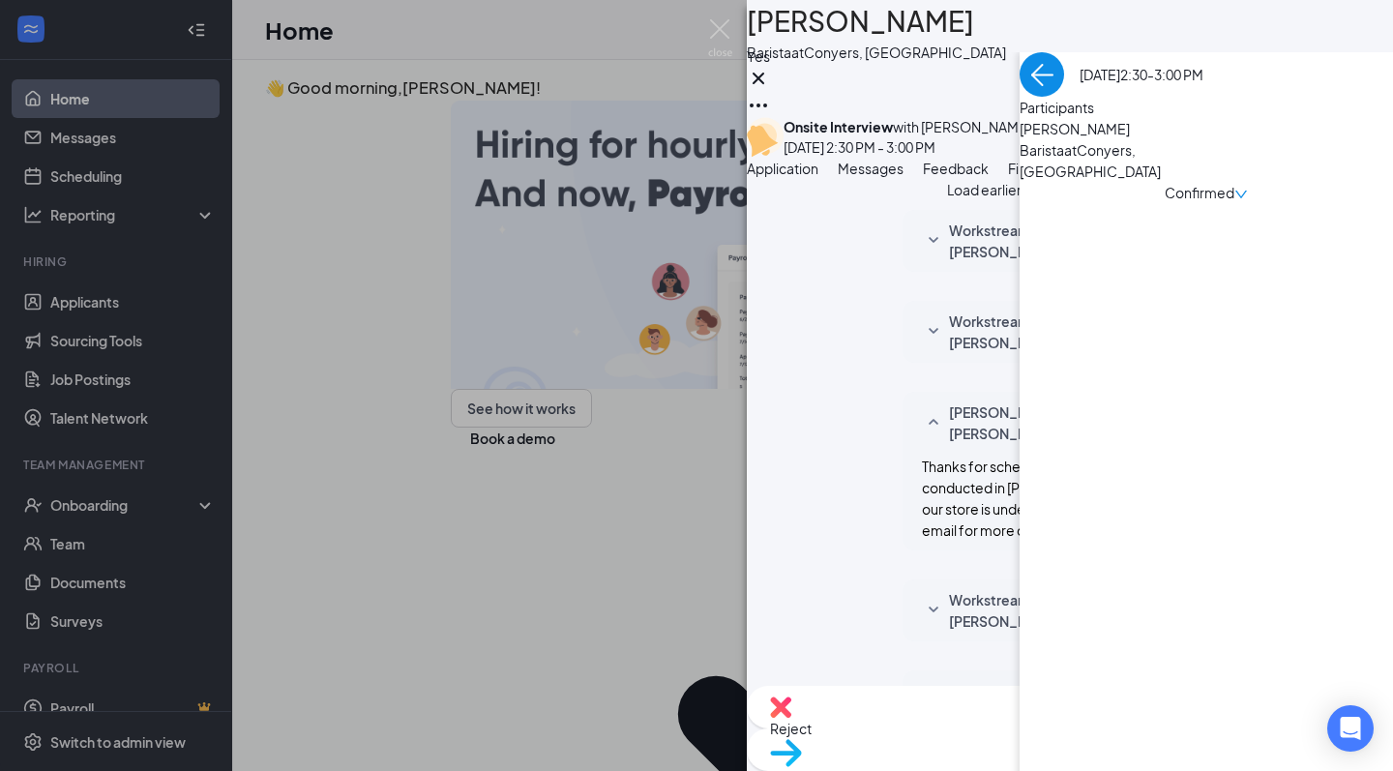
scroll to position [1114, 0]
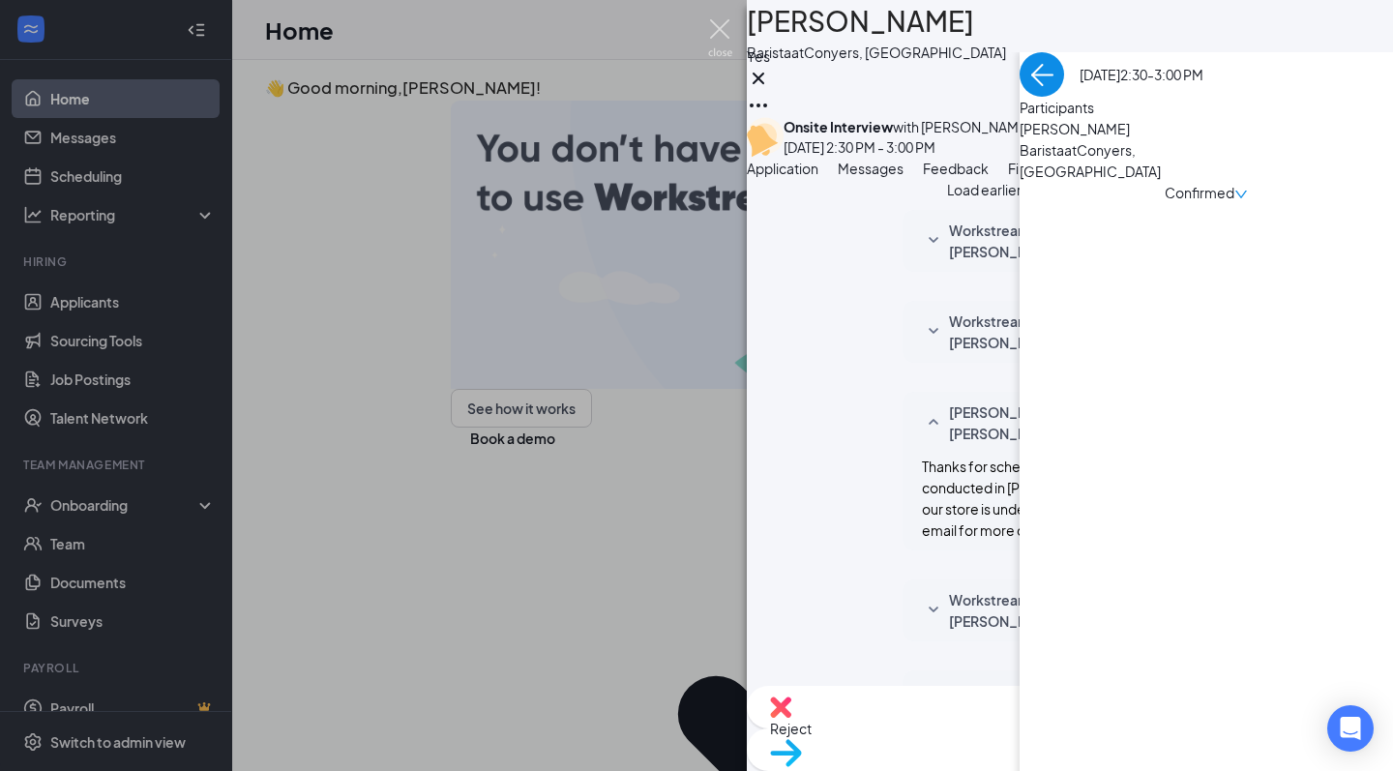
click at [720, 35] on img at bounding box center [720, 38] width 24 height 38
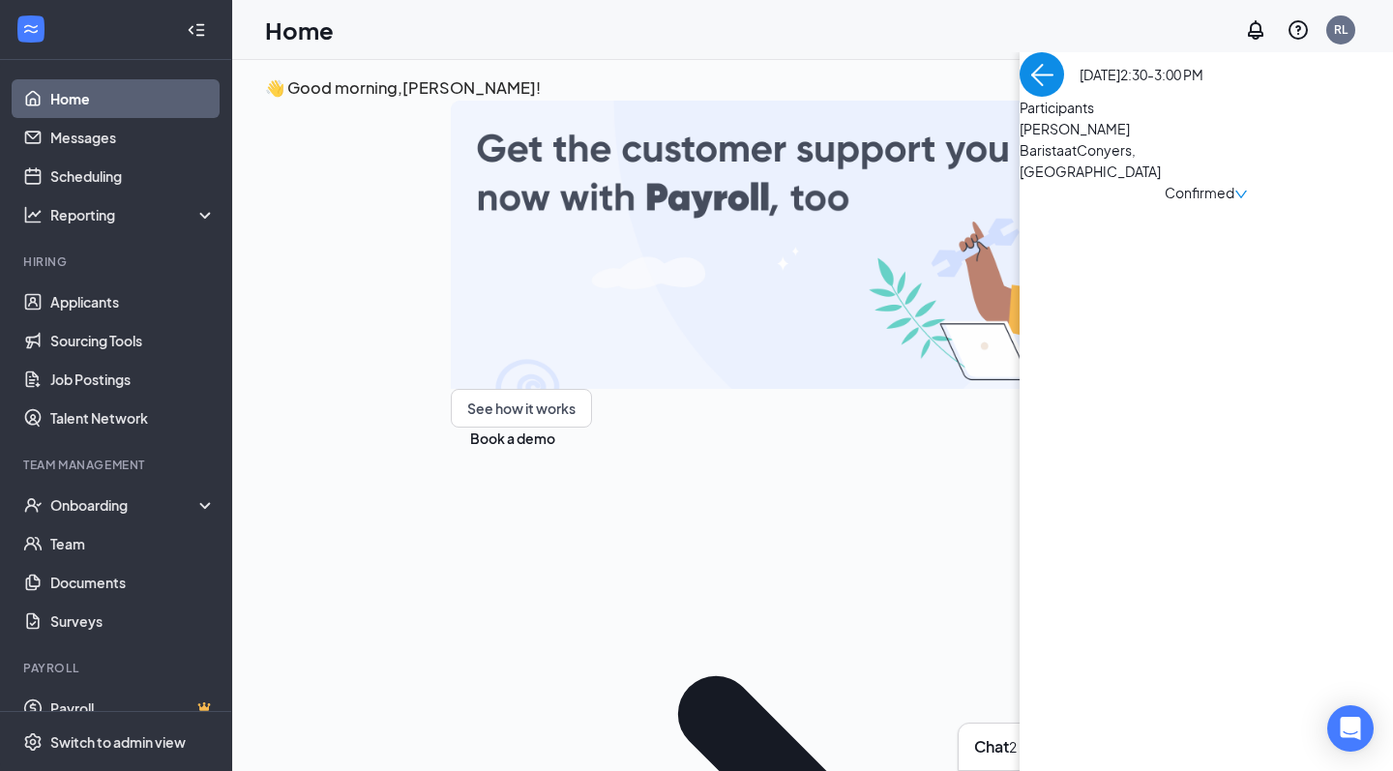
click at [1020, 139] on span "[PERSON_NAME]" at bounding box center [1121, 128] width 203 height 21
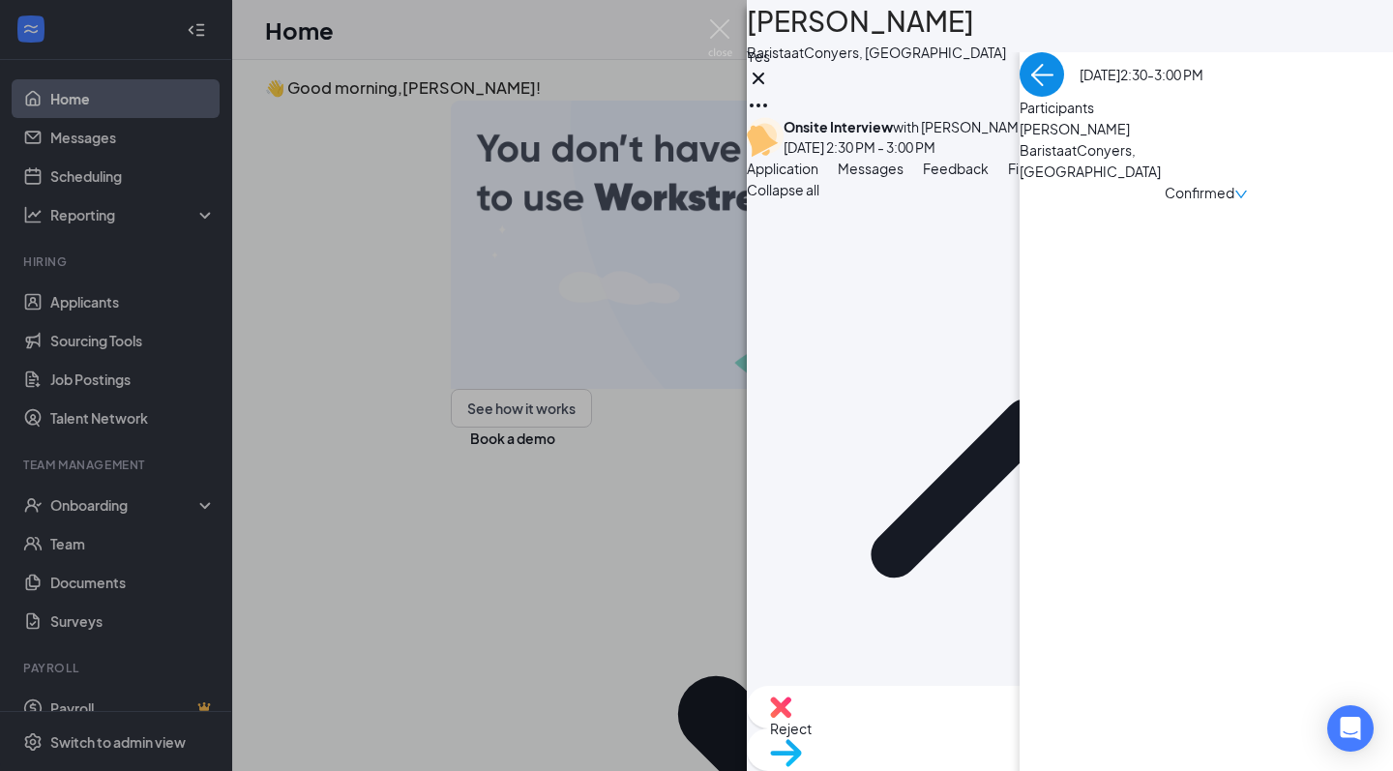
click at [931, 40] on h1 "[PERSON_NAME]" at bounding box center [860, 21] width 227 height 43
click at [900, 21] on h1 "[PERSON_NAME]" at bounding box center [860, 21] width 227 height 43
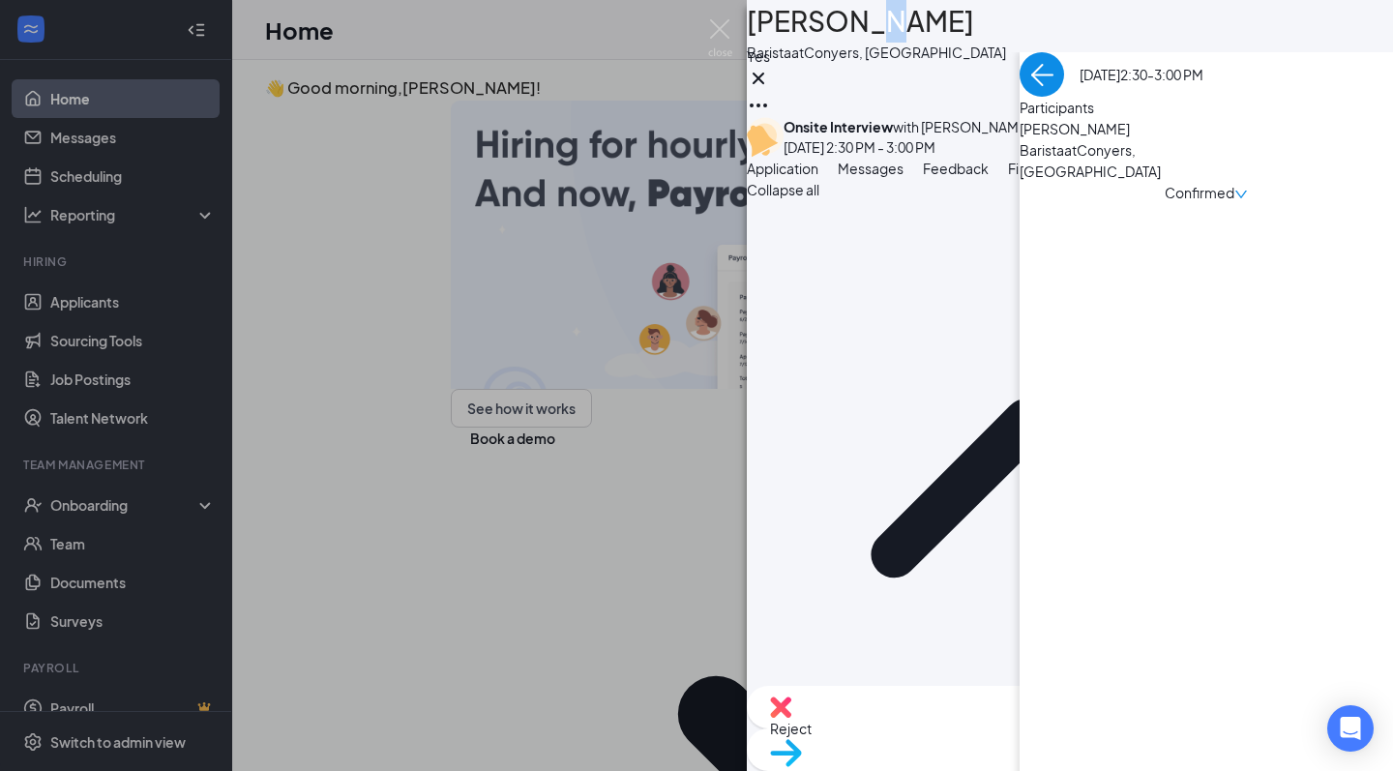
click at [900, 21] on h1 "[PERSON_NAME]" at bounding box center [860, 21] width 227 height 43
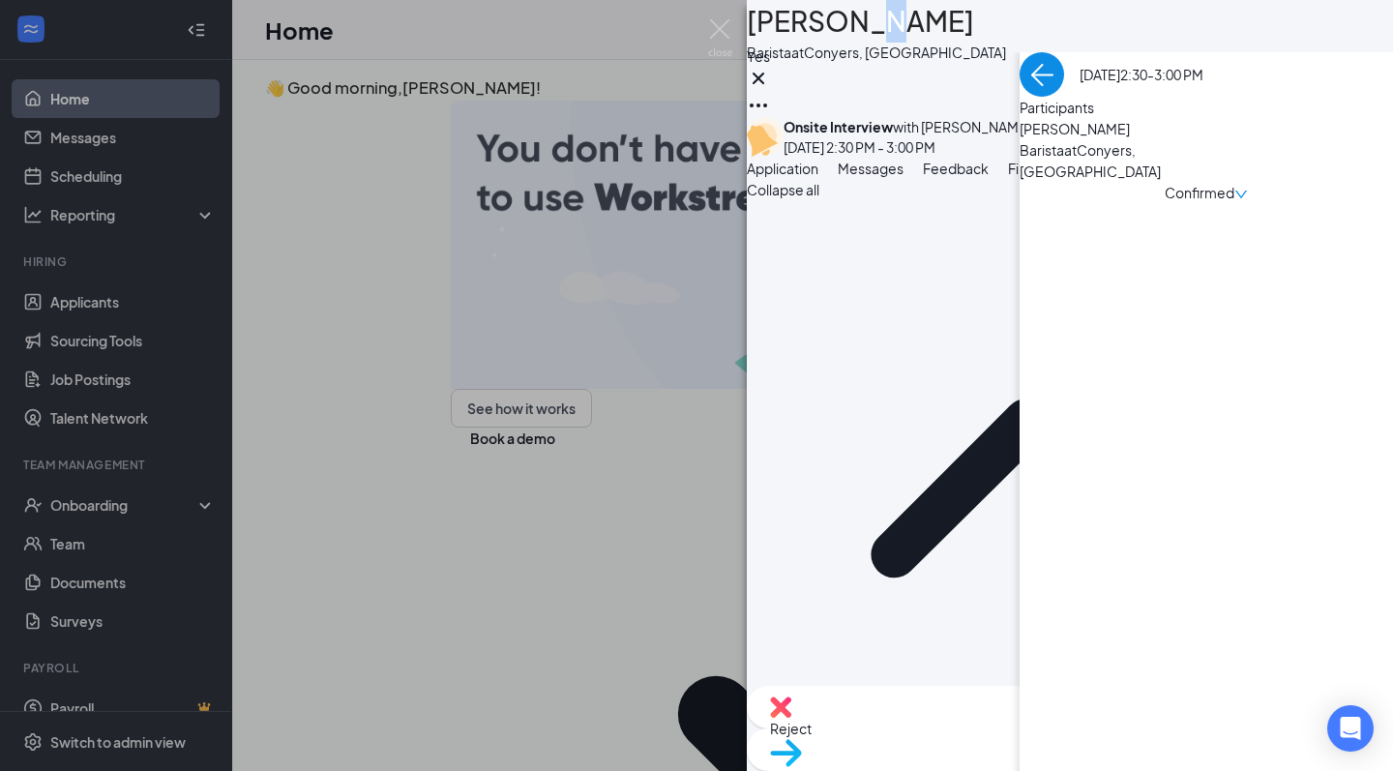
click at [909, 43] on h1 "[PERSON_NAME]" at bounding box center [860, 21] width 227 height 43
click at [913, 37] on h1 "[PERSON_NAME]" at bounding box center [860, 21] width 227 height 43
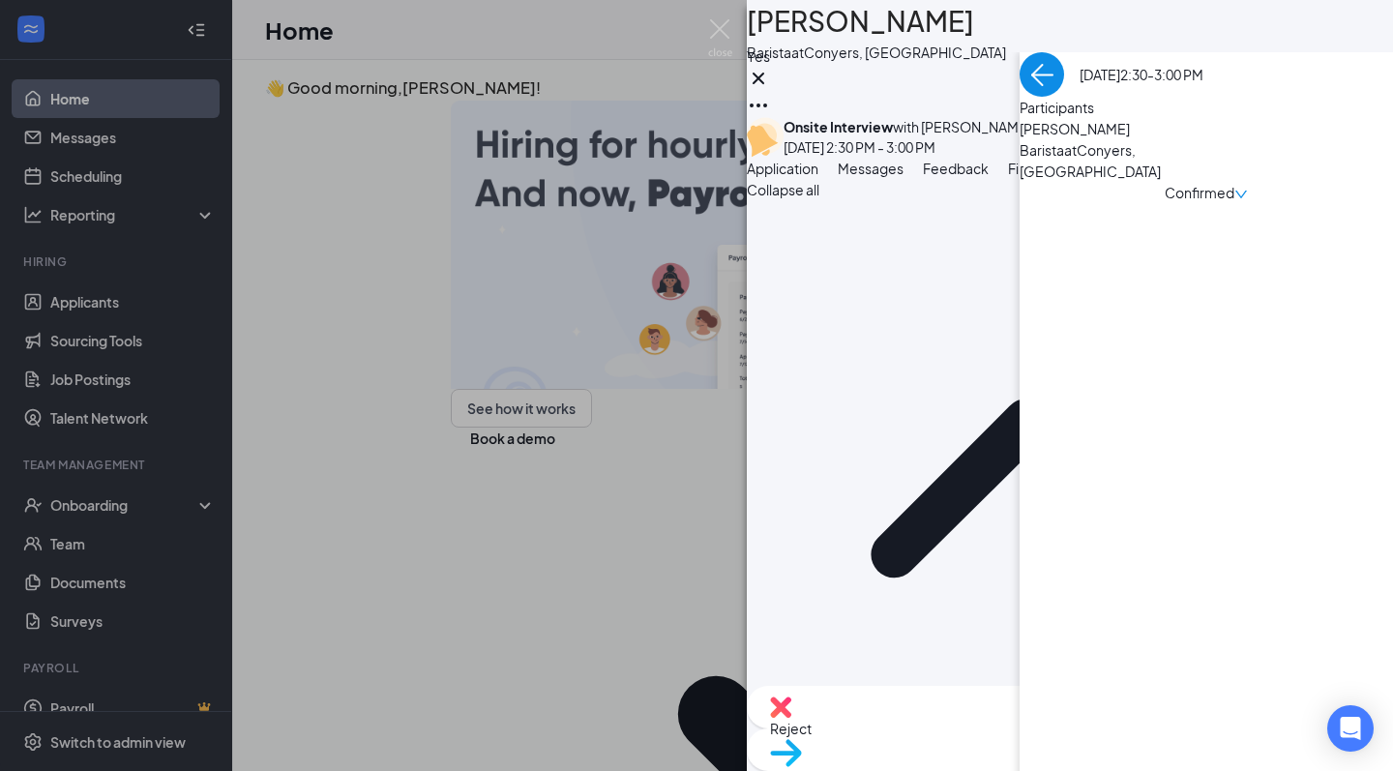
click at [913, 37] on h1 "[PERSON_NAME]" at bounding box center [860, 21] width 227 height 43
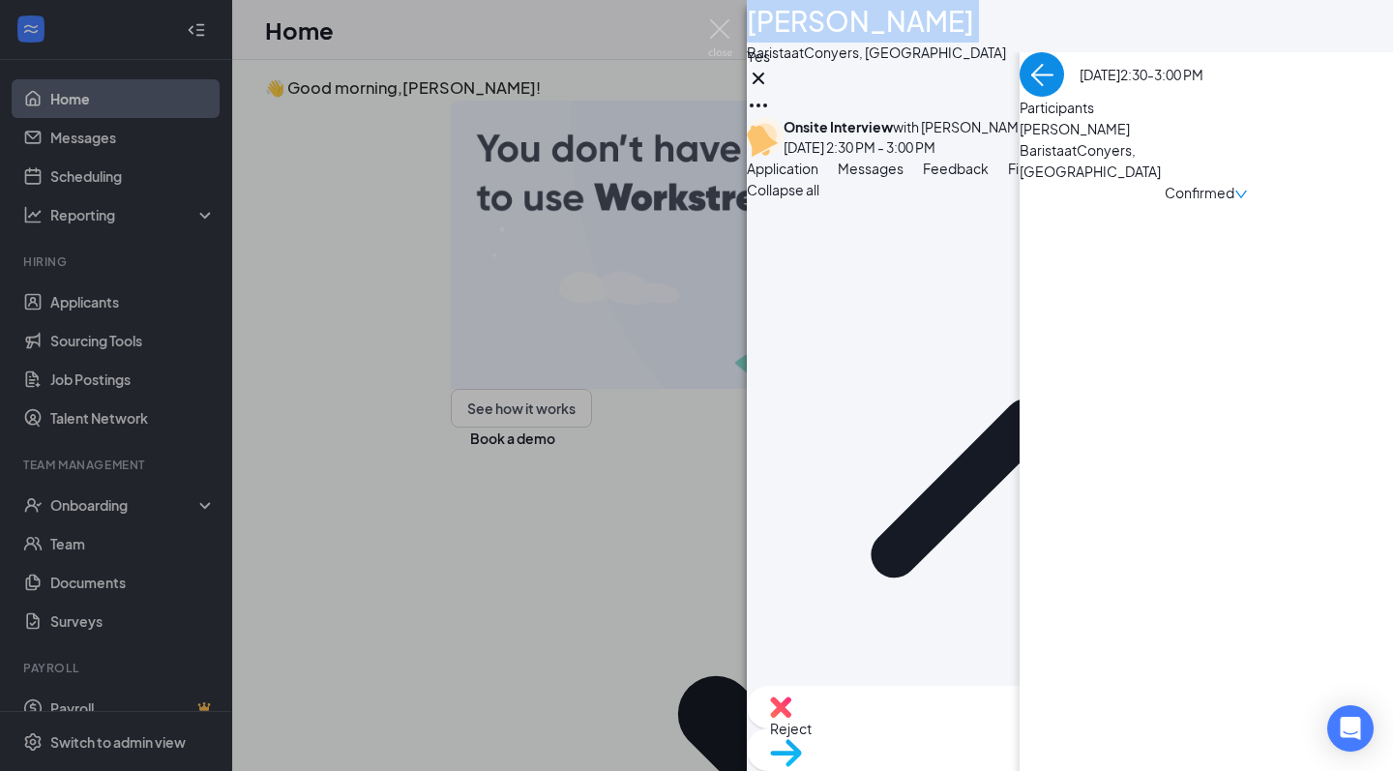
click at [913, 37] on h1 "[PERSON_NAME]" at bounding box center [860, 21] width 227 height 43
copy h1 "[PERSON_NAME]"
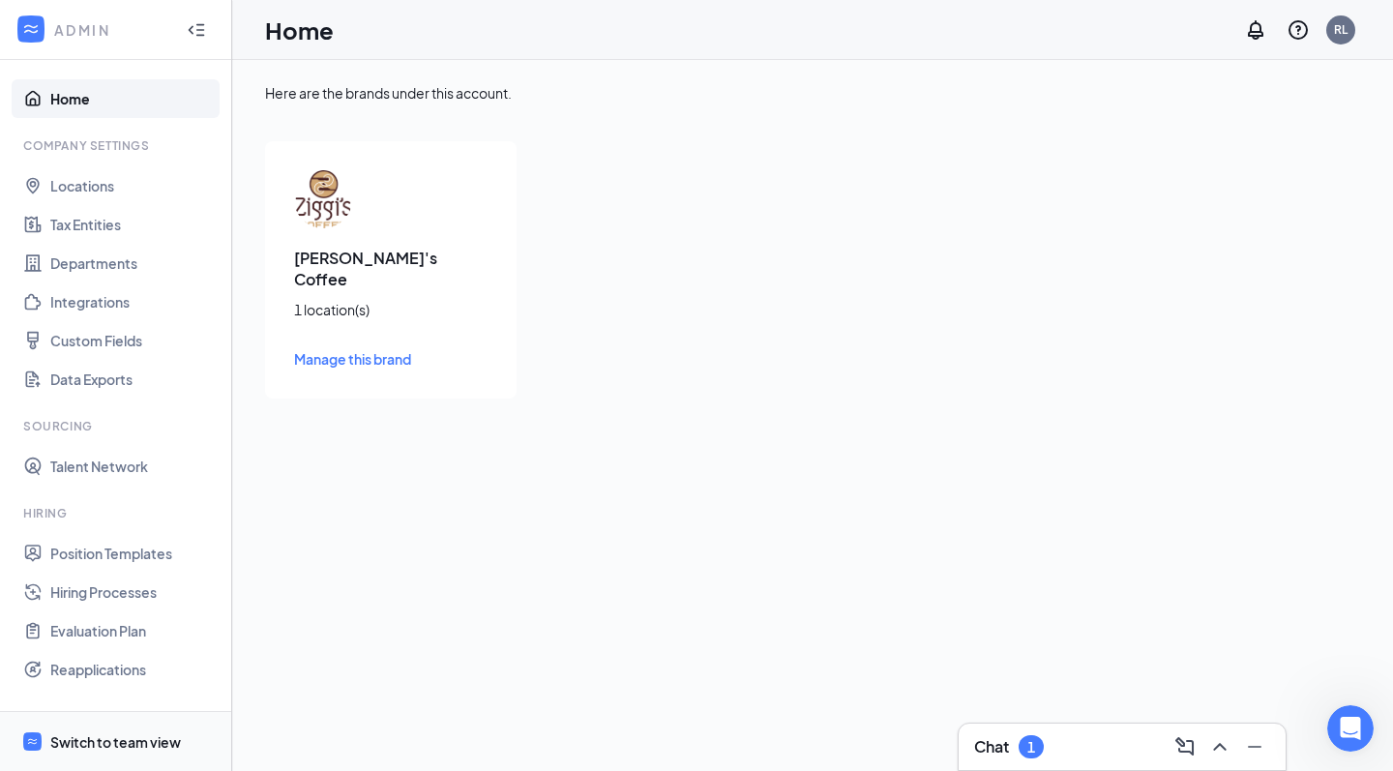
click at [143, 739] on div "Switch to team view" at bounding box center [115, 741] width 131 height 19
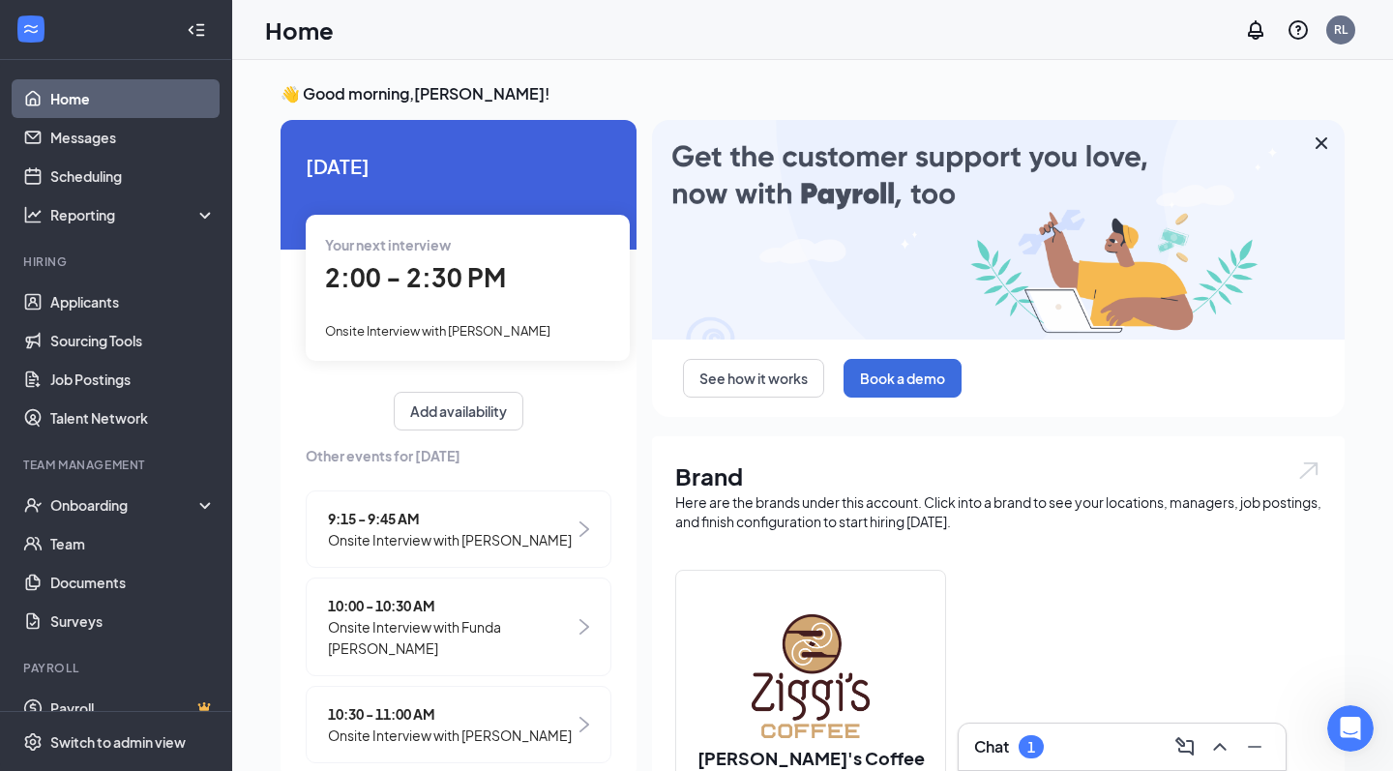
click at [478, 292] on span "2:00 - 2:30 PM" at bounding box center [415, 277] width 181 height 32
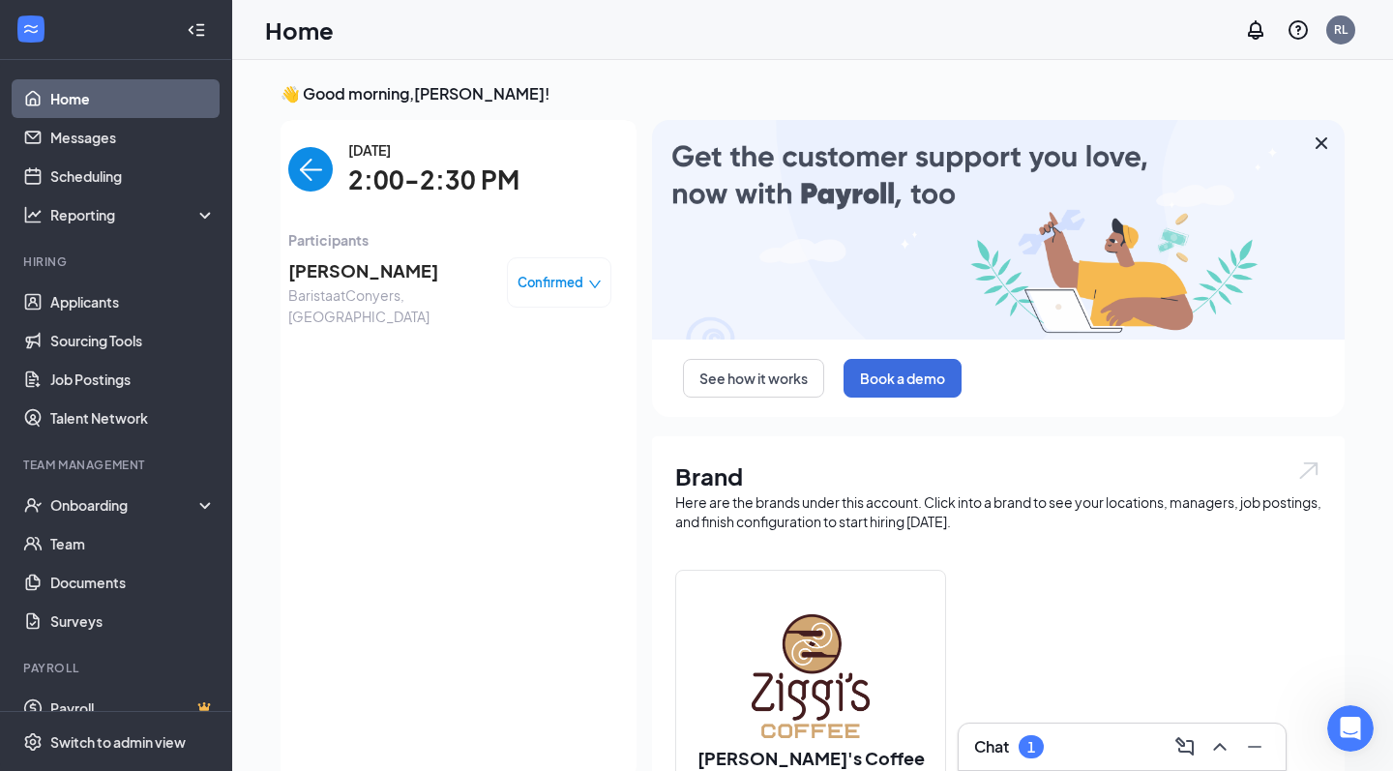
scroll to position [8, 0]
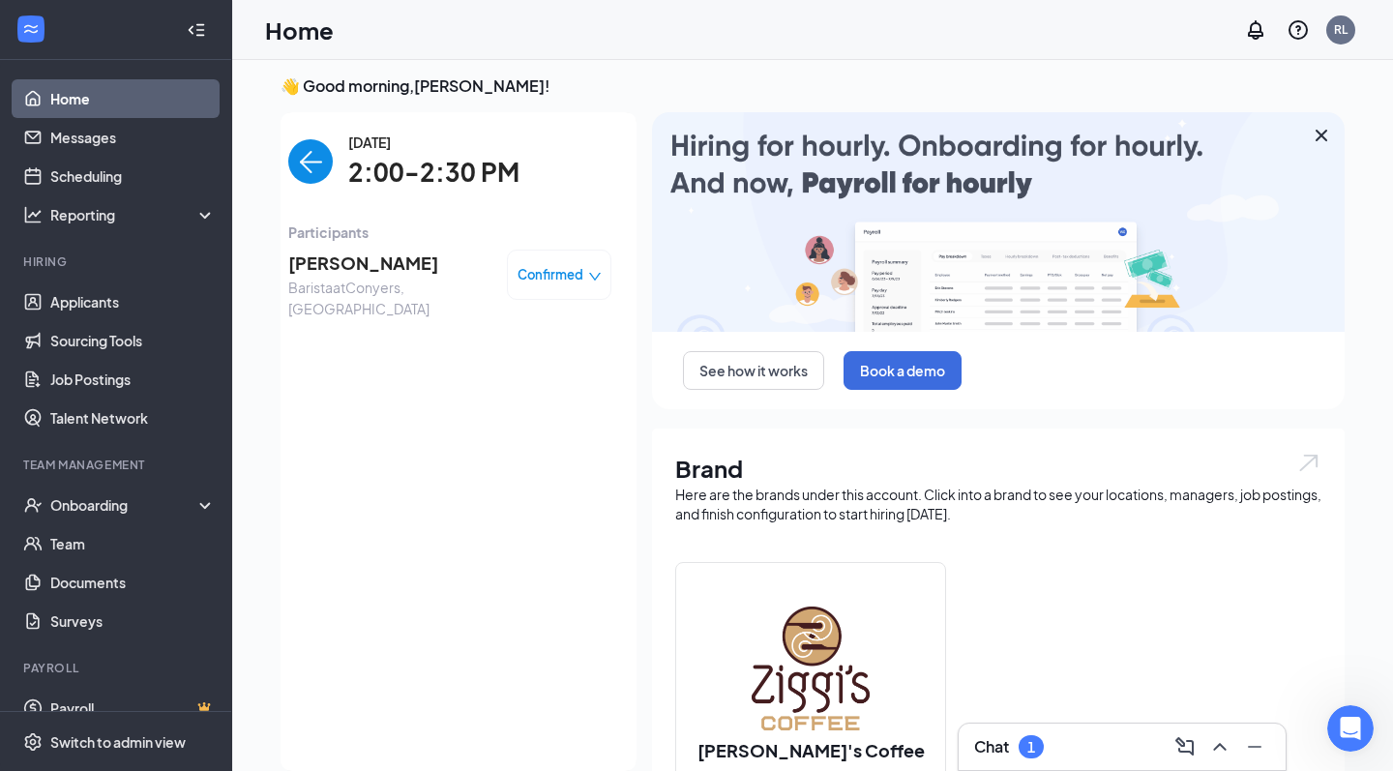
click at [366, 287] on span "Barista at [GEOGRAPHIC_DATA], [GEOGRAPHIC_DATA]" at bounding box center [389, 298] width 203 height 43
click at [373, 262] on span "[PERSON_NAME]" at bounding box center [389, 263] width 203 height 27
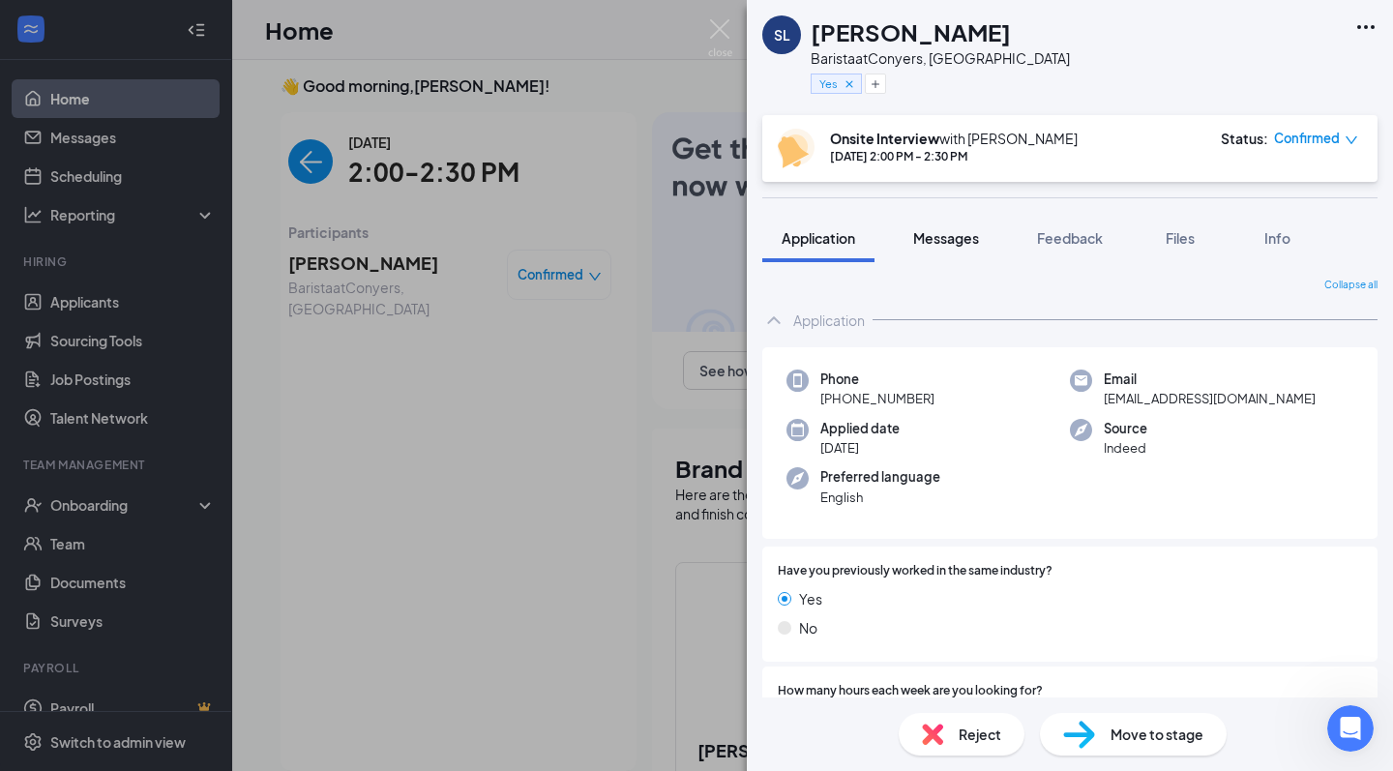
click at [948, 237] on span "Messages" at bounding box center [946, 237] width 66 height 17
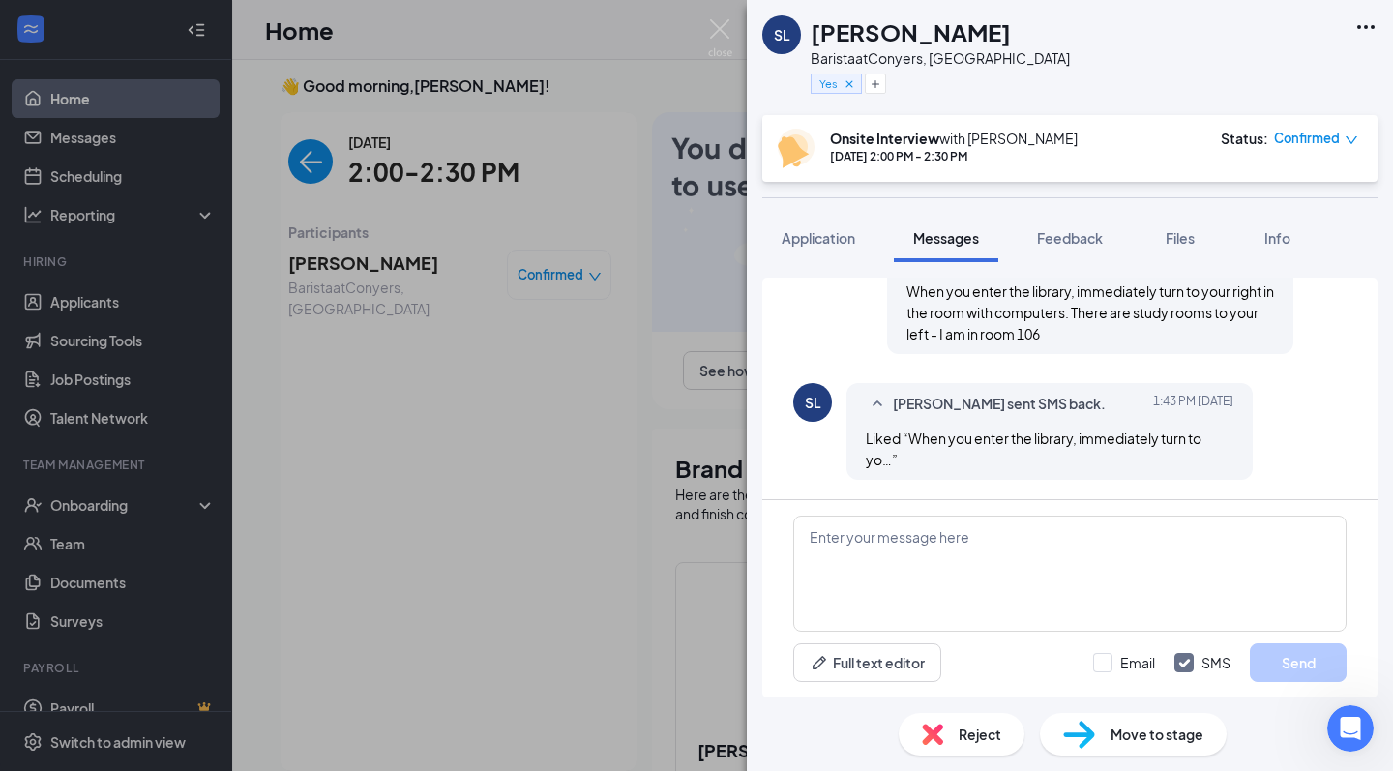
click at [724, 33] on img at bounding box center [720, 38] width 24 height 38
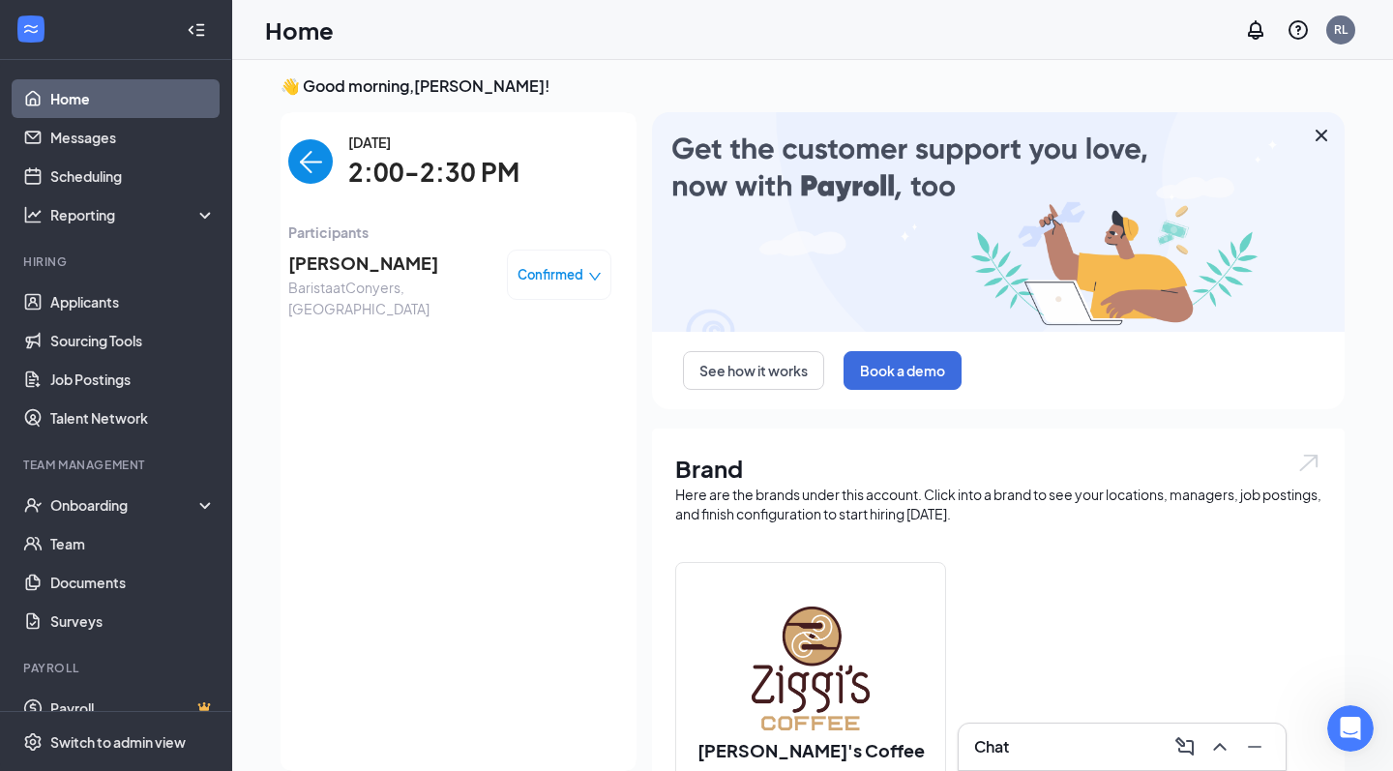
click at [321, 158] on img "back-button" at bounding box center [310, 161] width 45 height 45
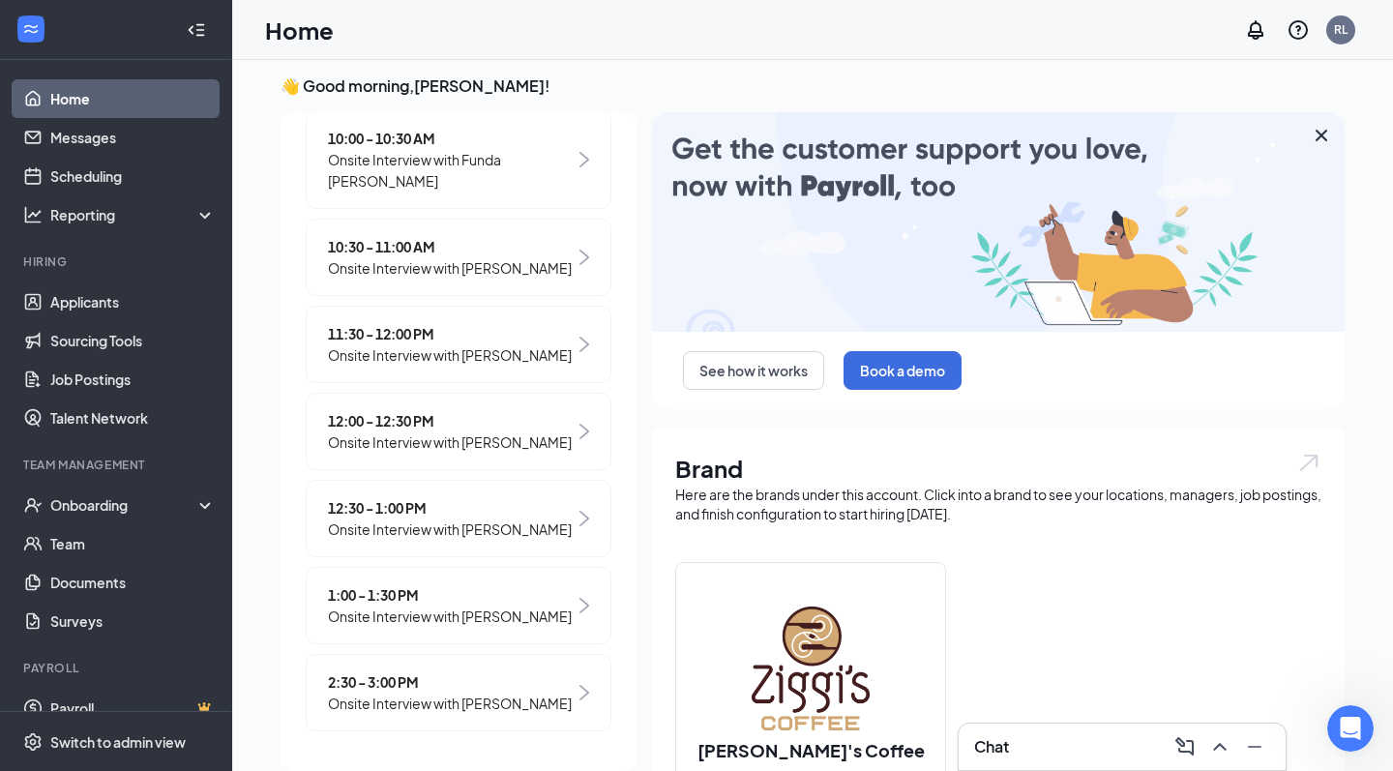
scroll to position [480, 0]
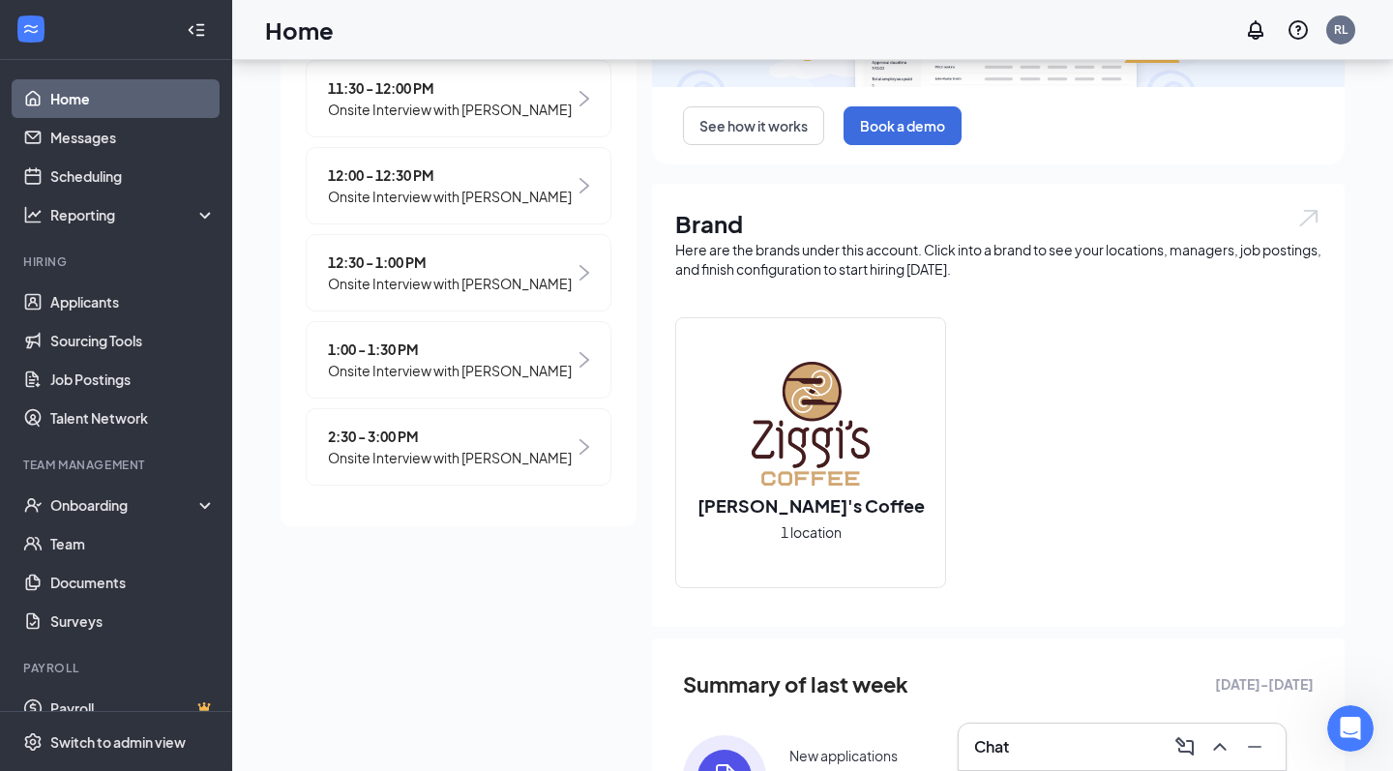
click at [423, 450] on span "Onsite Interview with [PERSON_NAME]" at bounding box center [450, 457] width 244 height 21
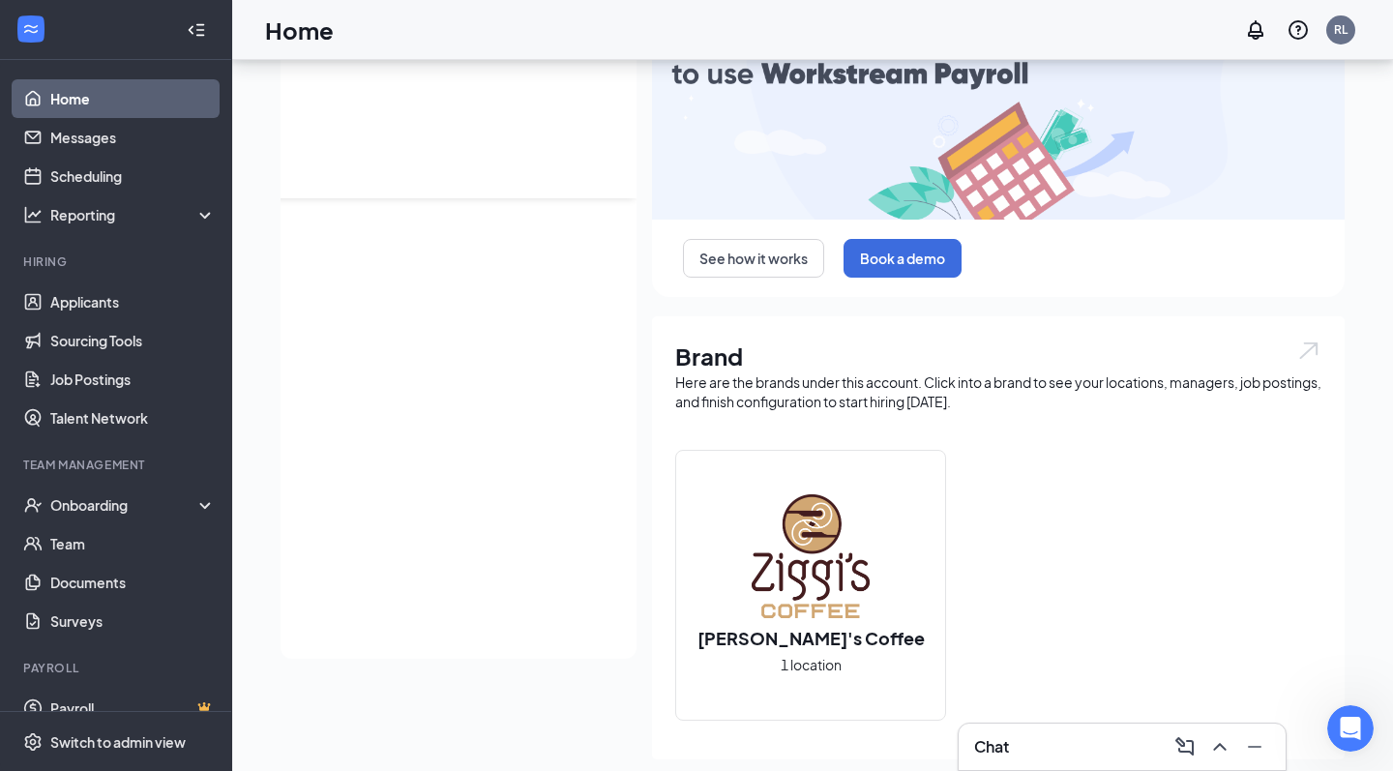
scroll to position [0, 0]
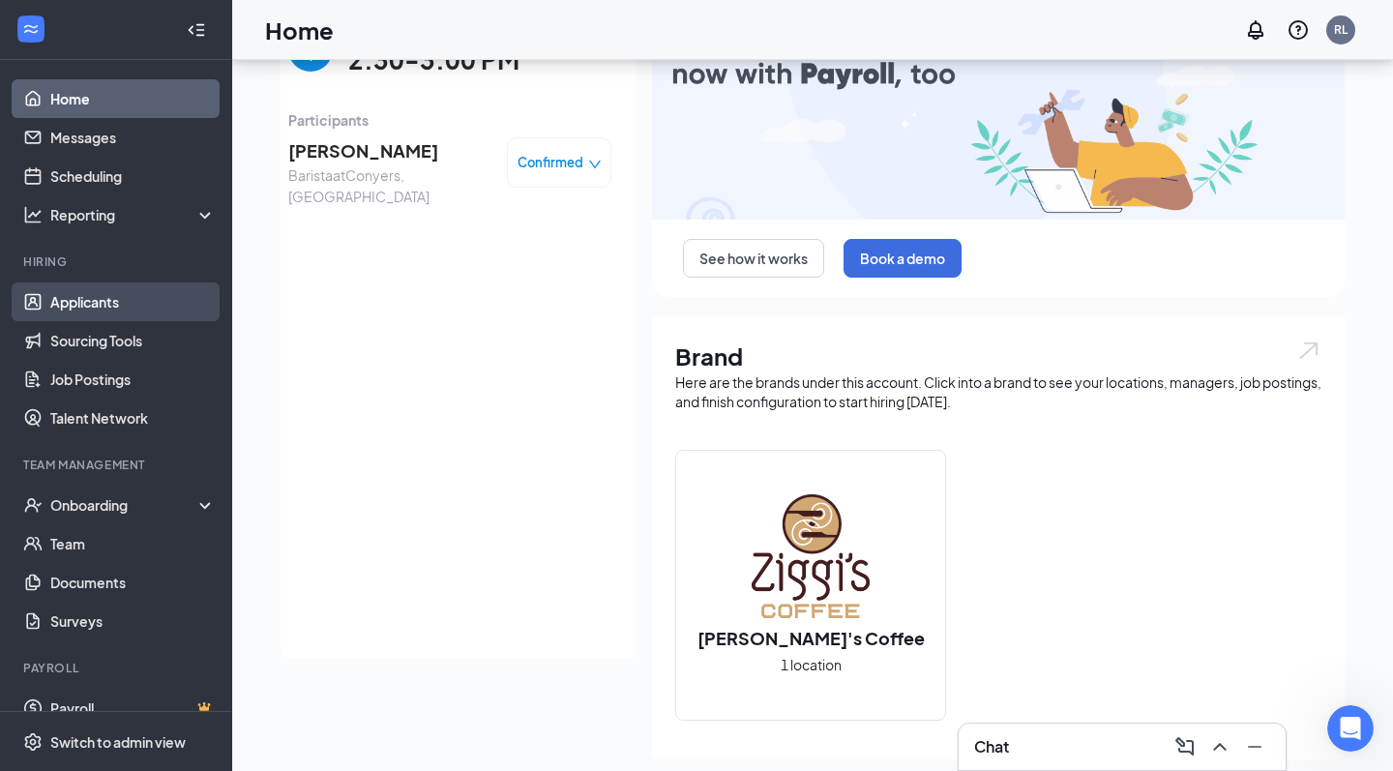
click at [117, 296] on link "Applicants" at bounding box center [132, 302] width 165 height 39
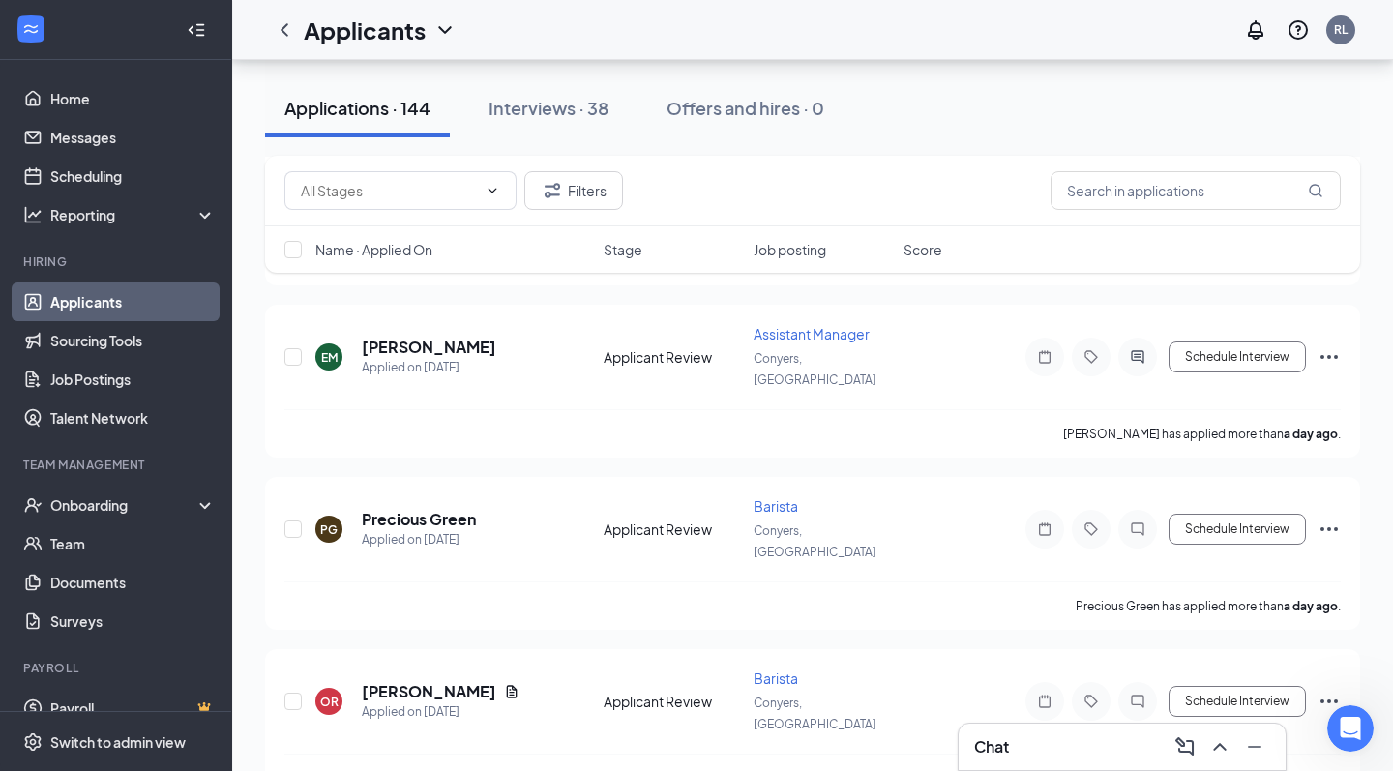
scroll to position [7821, 0]
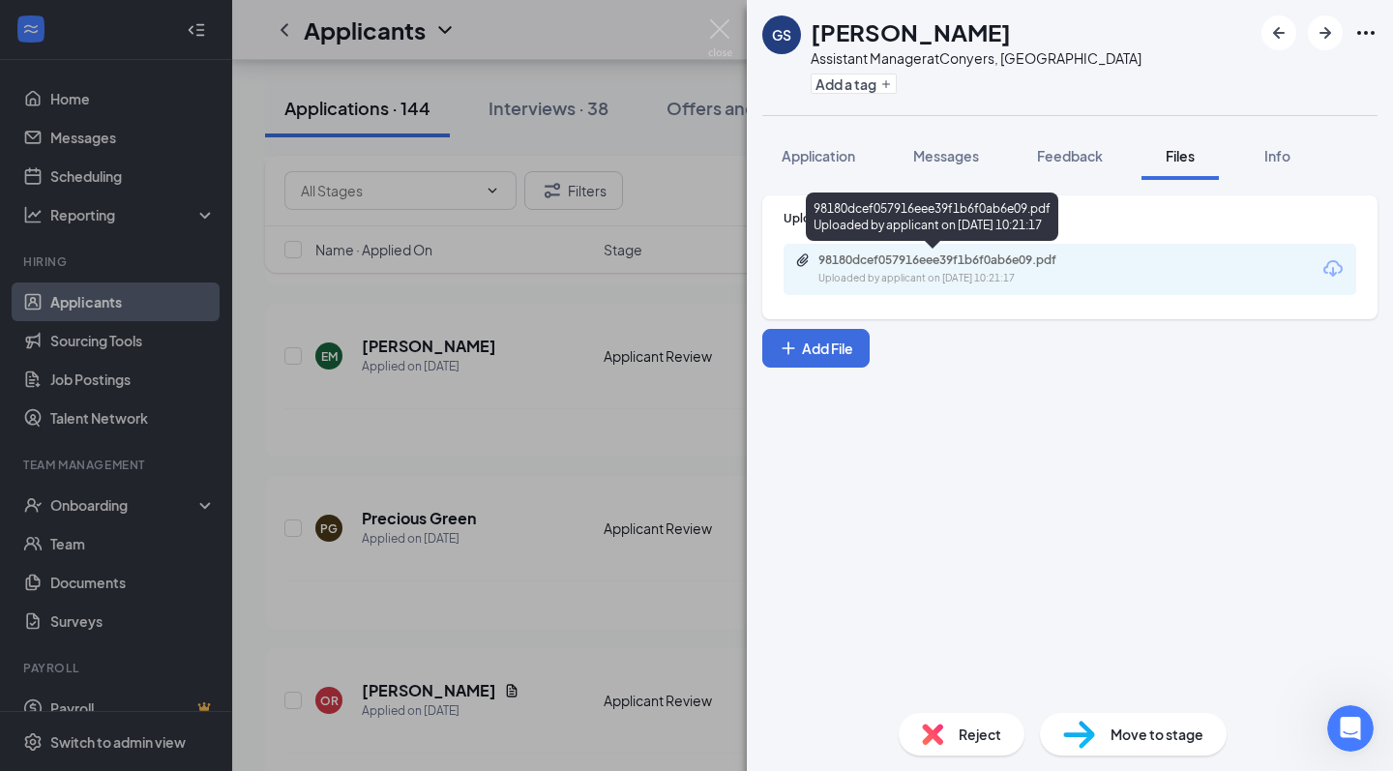
click at [980, 266] on div "98180dcef057916eee39f1b6f0ab6e09.pdf" at bounding box center [954, 260] width 271 height 15
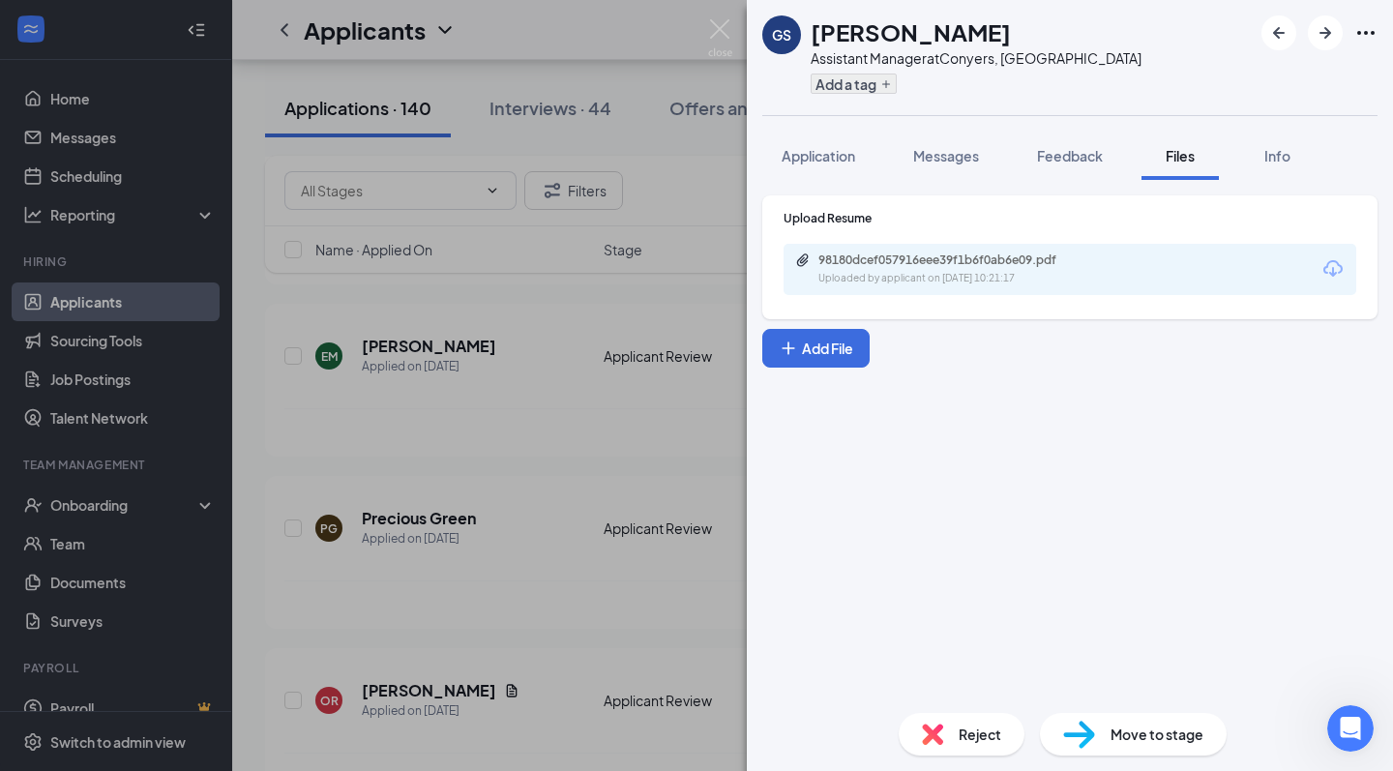
click at [866, 91] on button "Add a tag" at bounding box center [854, 84] width 86 height 20
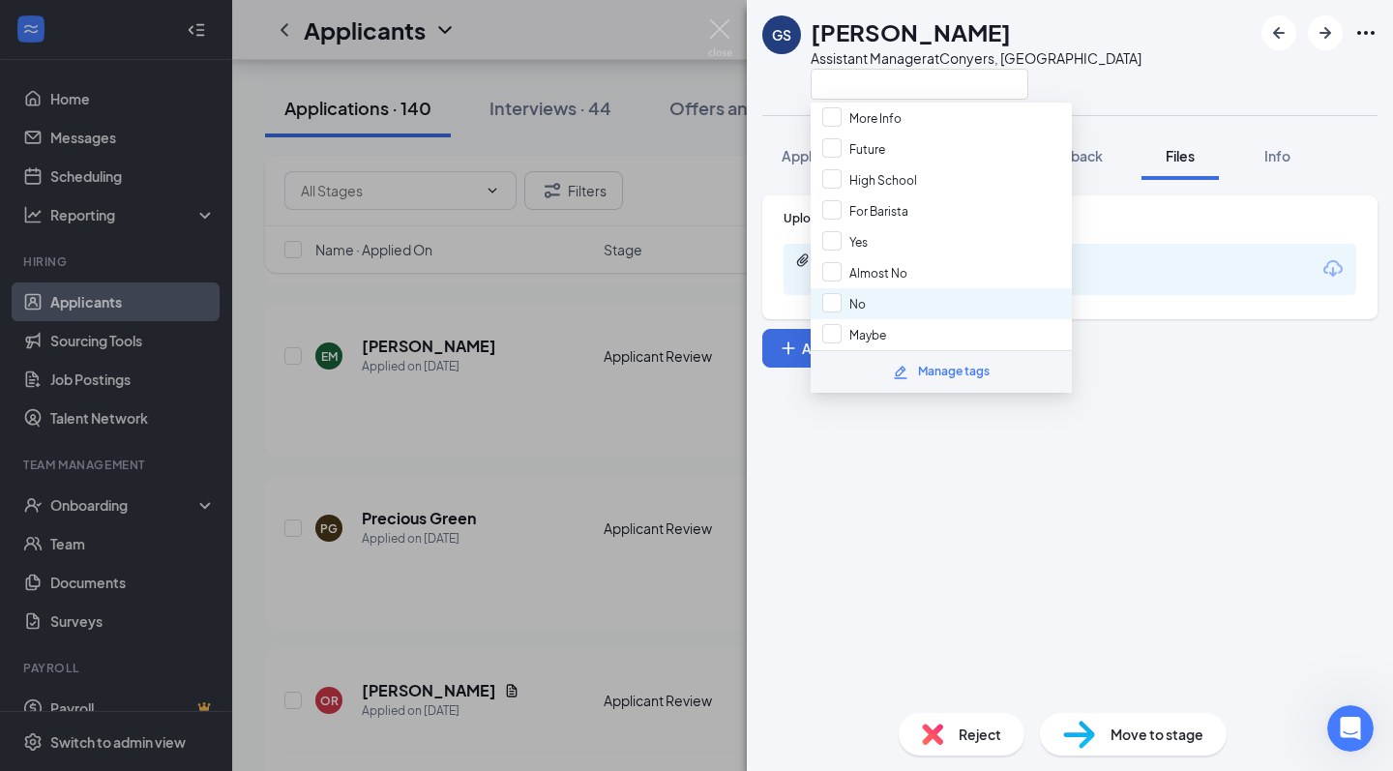
scroll to position [145, 0]
click at [883, 329] on span "Maybe" at bounding box center [868, 336] width 37 height 15
click at [883, 328] on input "Maybe" at bounding box center [854, 335] width 64 height 21
click at [889, 337] on div "Maybe" at bounding box center [941, 335] width 261 height 31
checkbox input "true"
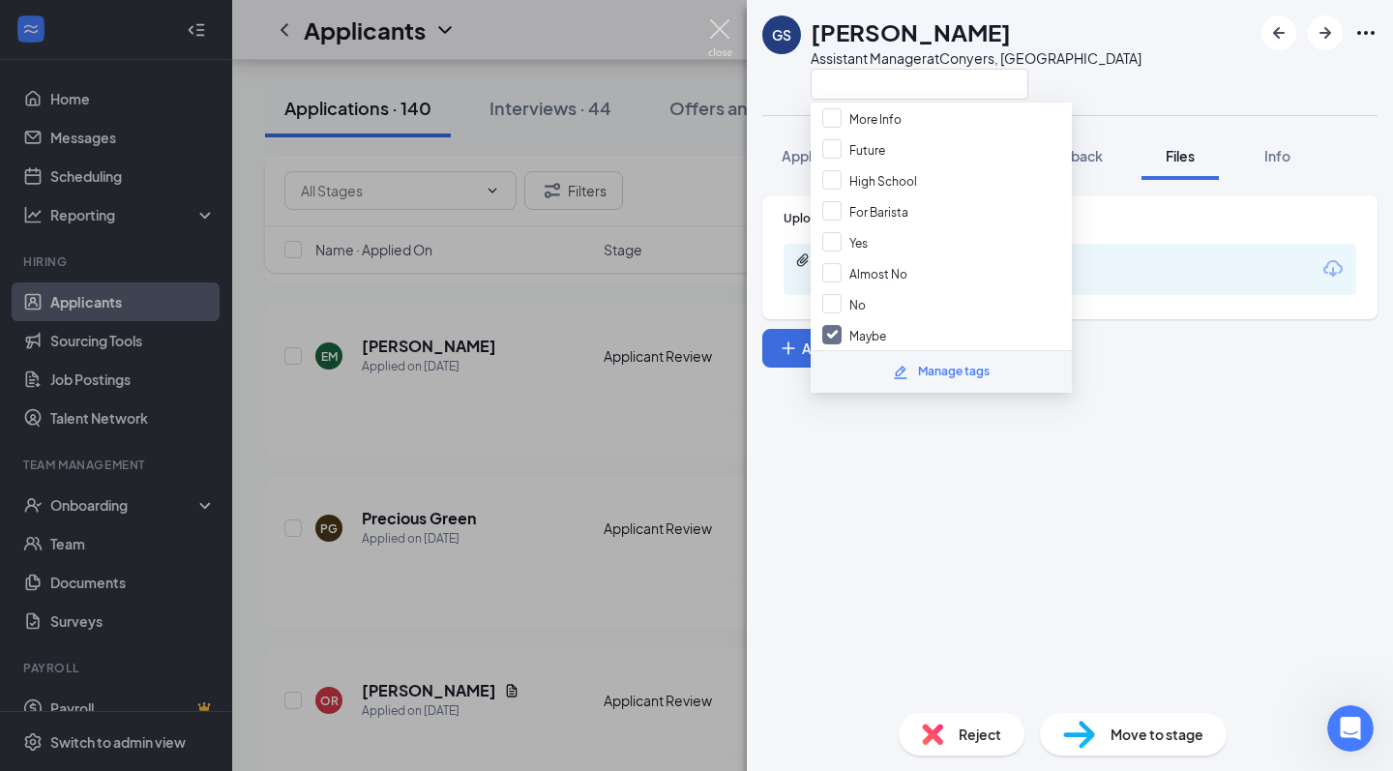
click at [705, 40] on div "GS Gary Stokeling Assistant Manager at Conyers, GA Application Messages Feedbac…" at bounding box center [696, 385] width 1393 height 771
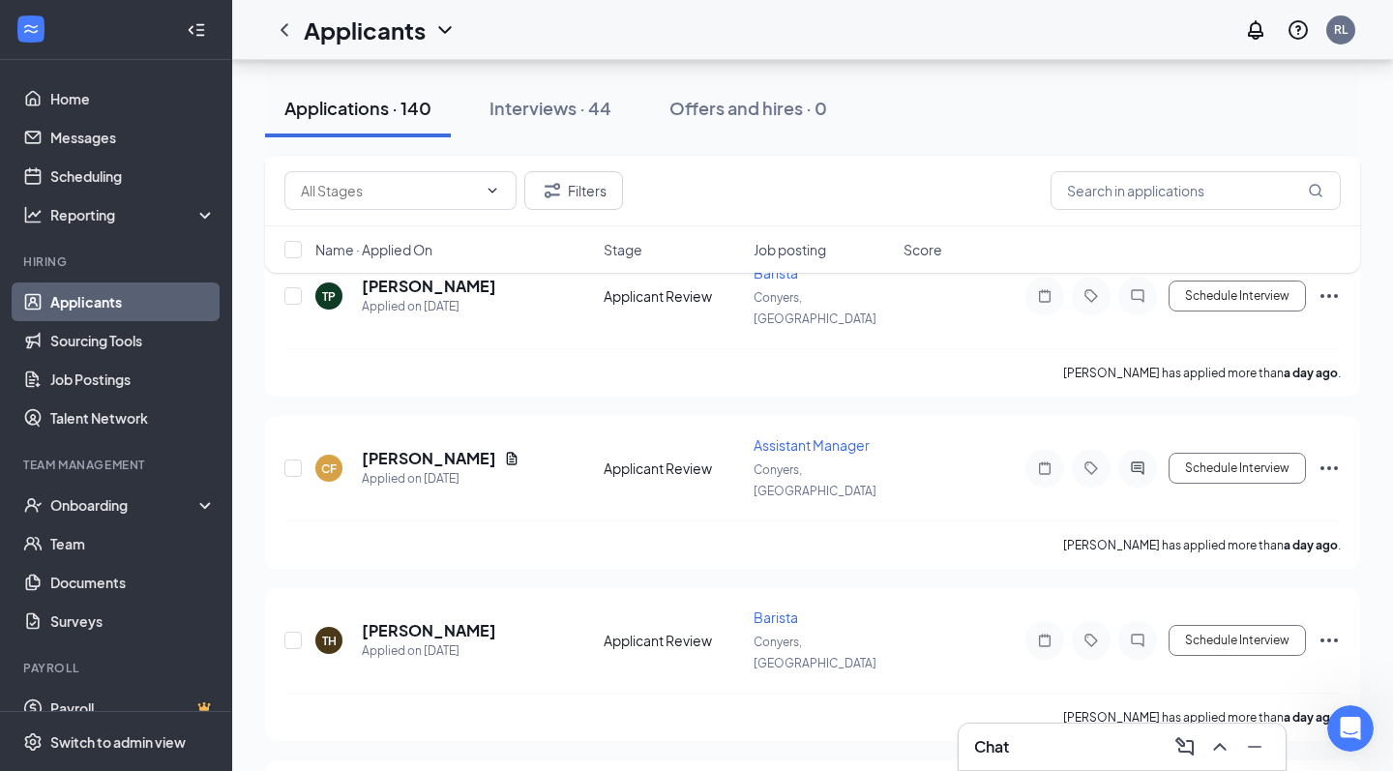
scroll to position [7681, 0]
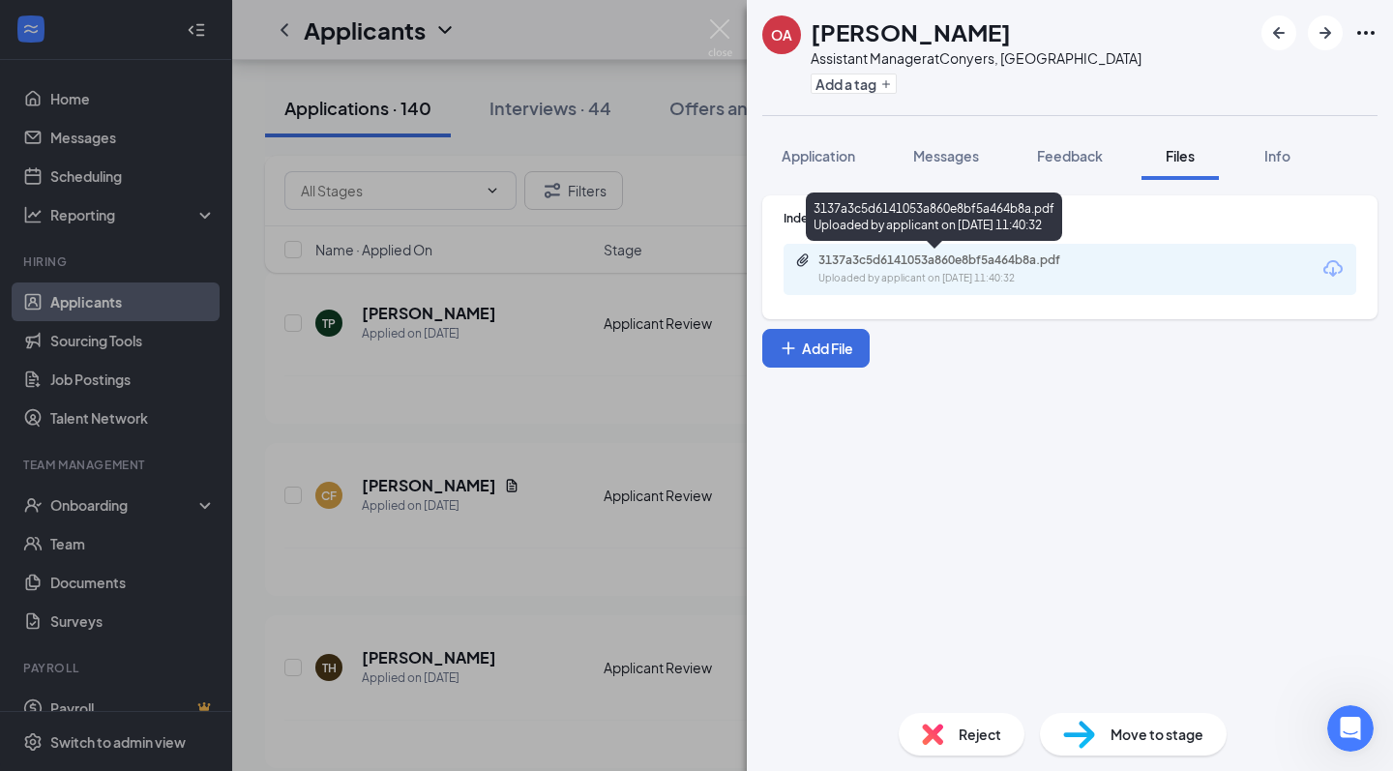
click at [995, 263] on div "3137a3c5d6141053a860e8bf5a464b8a.pdf" at bounding box center [954, 260] width 271 height 15
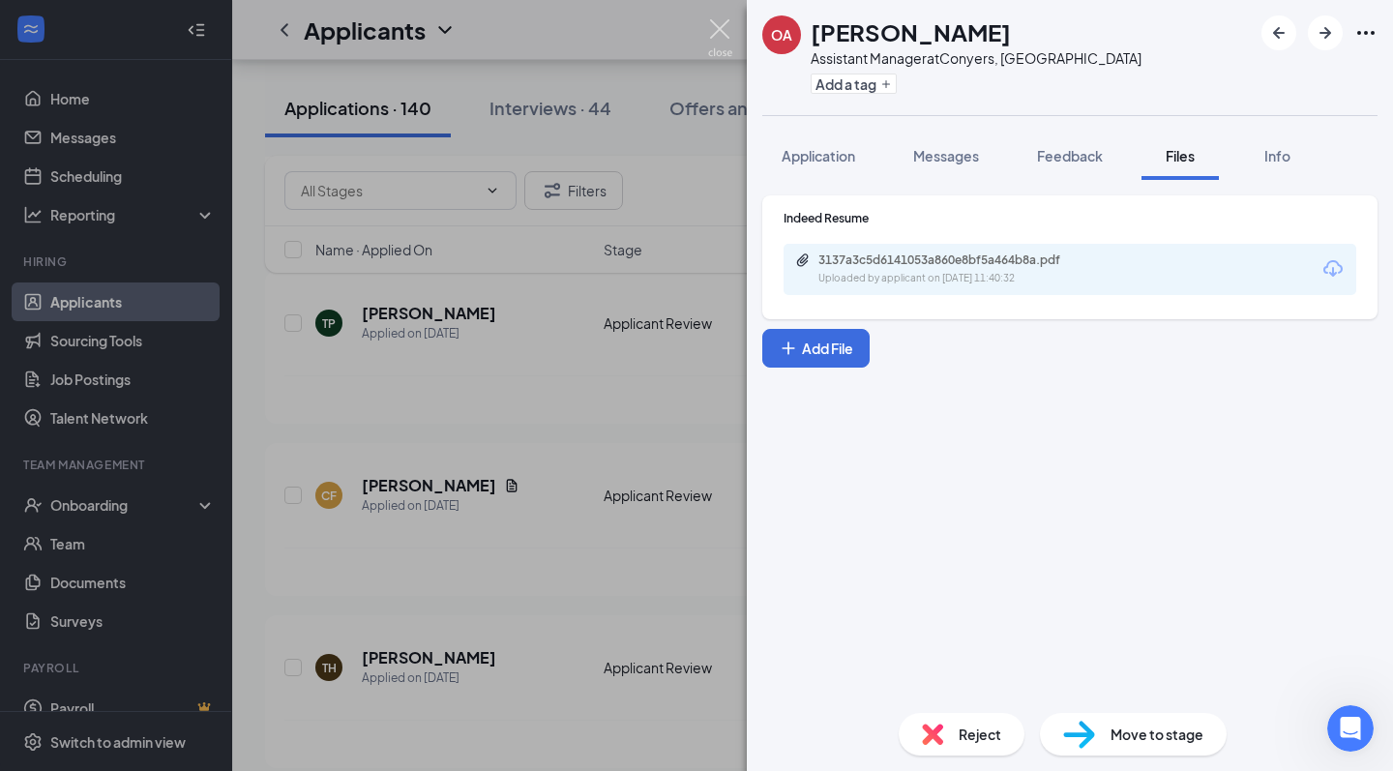
click at [713, 32] on img at bounding box center [720, 38] width 24 height 38
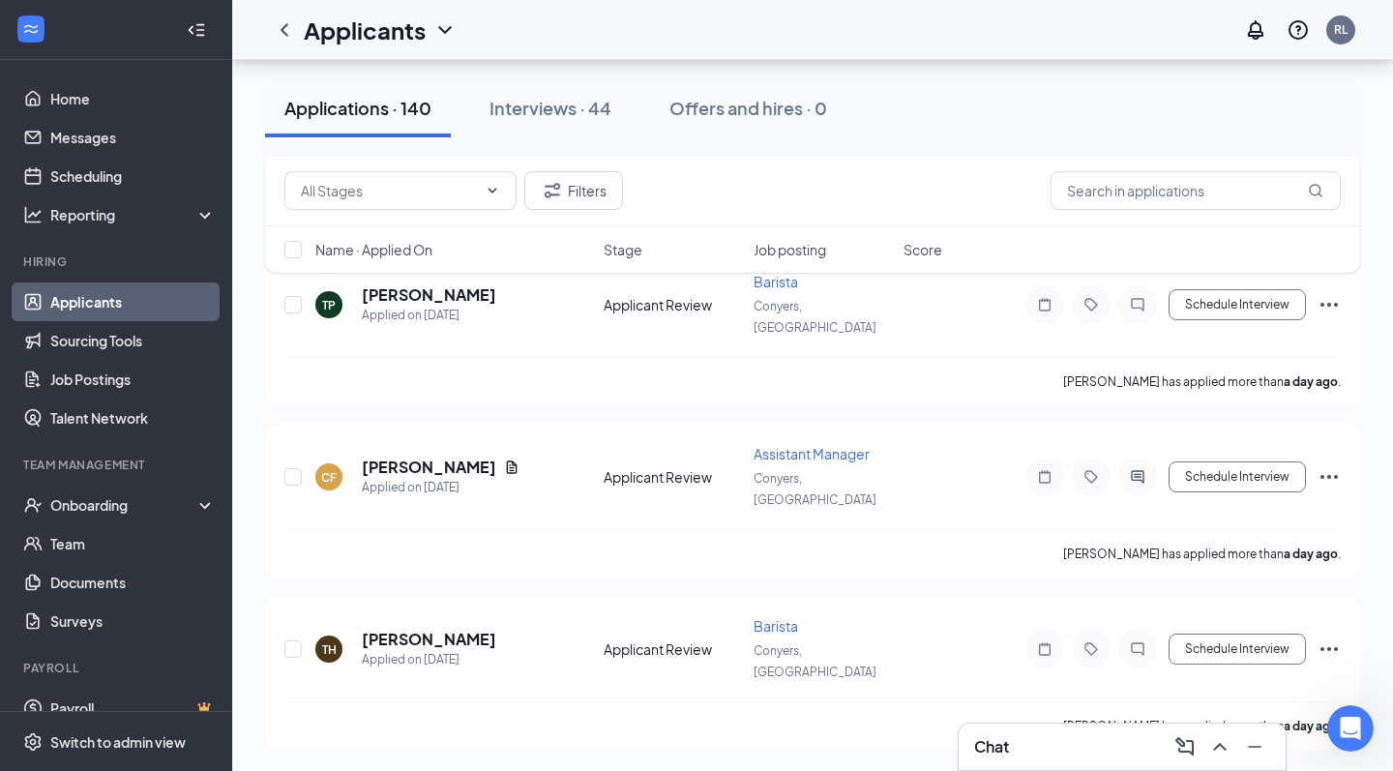
scroll to position [7701, 0]
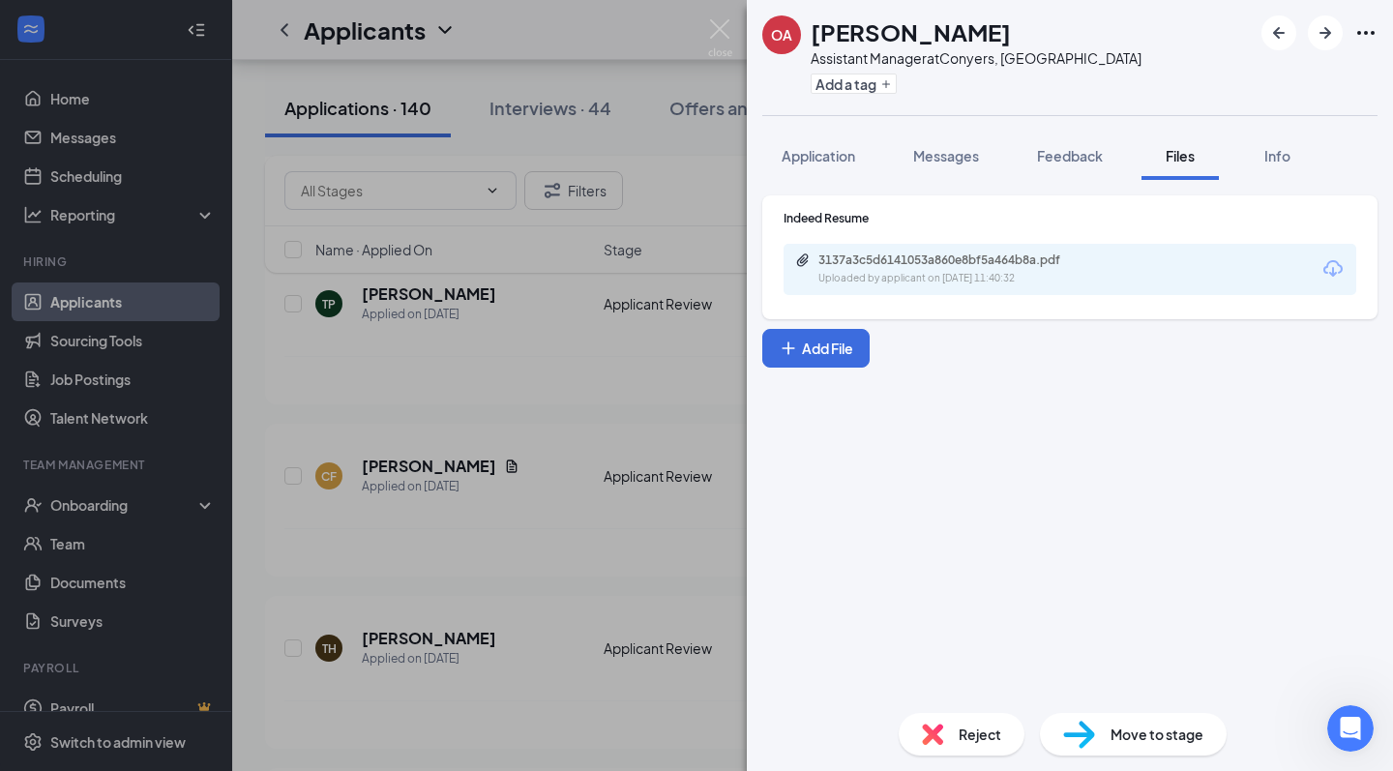
click at [970, 268] on div "3137a3c5d6141053a860e8bf5a464b8a.pdf Uploaded by applicant on [DATE] 11:40:32" at bounding box center [951, 270] width 313 height 34
click at [887, 85] on icon "Plus" at bounding box center [886, 84] width 12 height 12
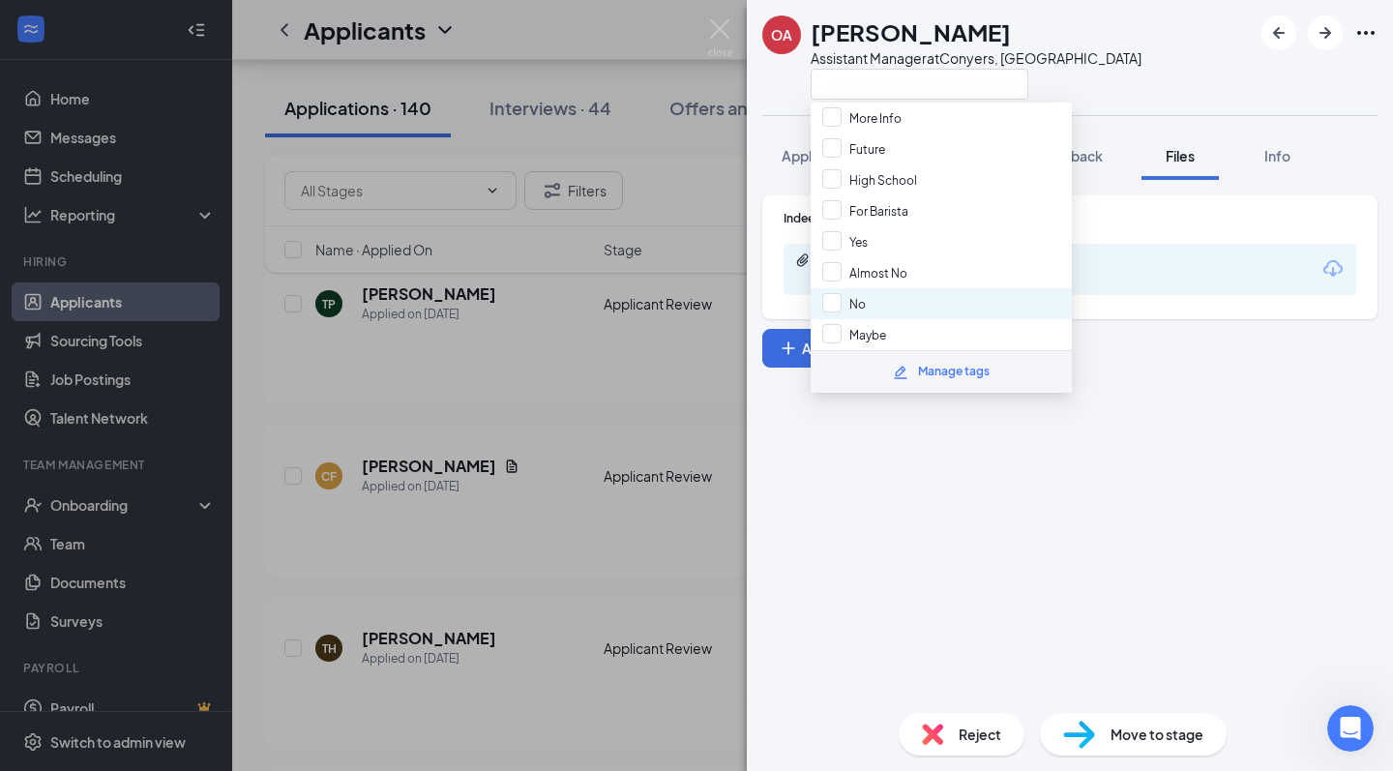
scroll to position [145, 0]
click at [875, 311] on div "No" at bounding box center [941, 304] width 261 height 31
checkbox input "true"
click at [732, 19] on div "OA Onyea Akanni Assistant Manager at Conyers, GA Application Messages Feedback …" at bounding box center [696, 385] width 1393 height 771
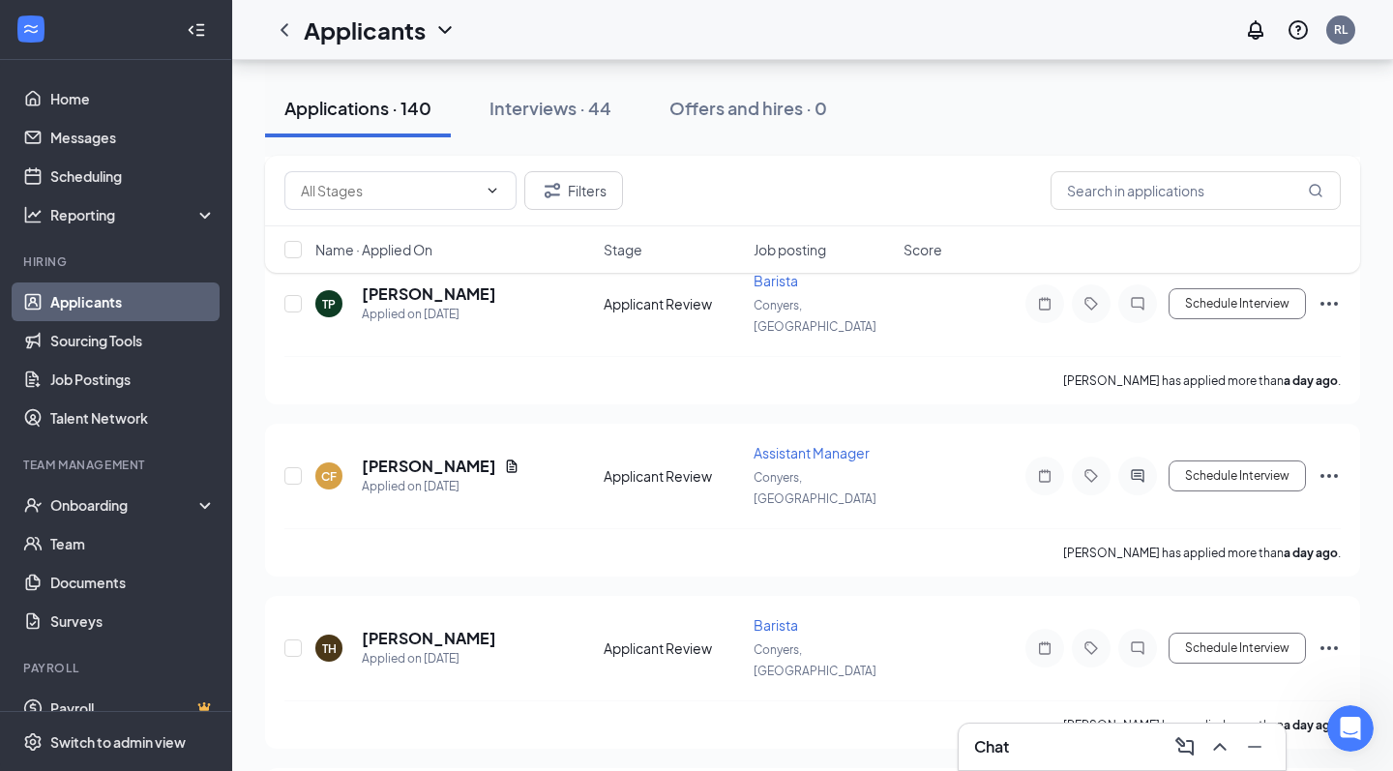
click at [721, 27] on div "Applicants RL" at bounding box center [812, 30] width 1161 height 60
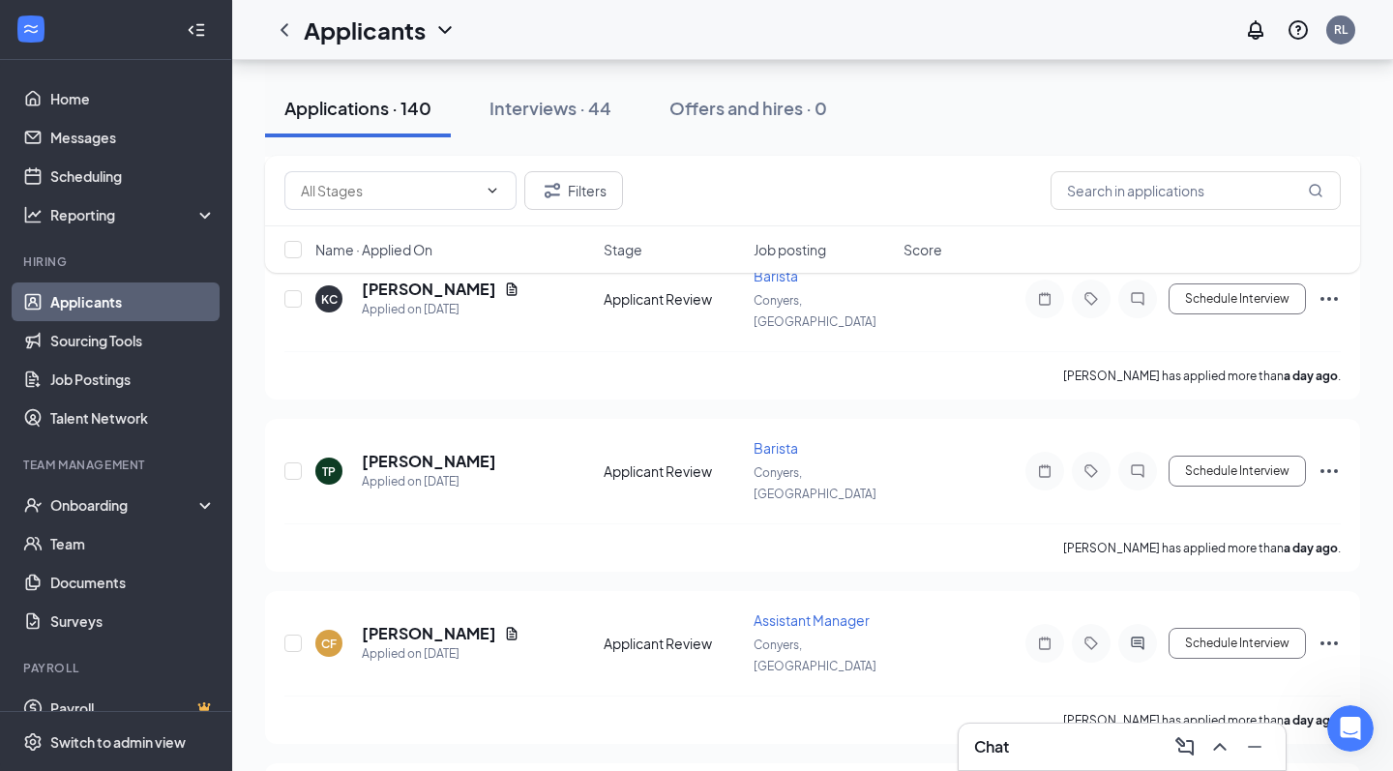
scroll to position [7532, 0]
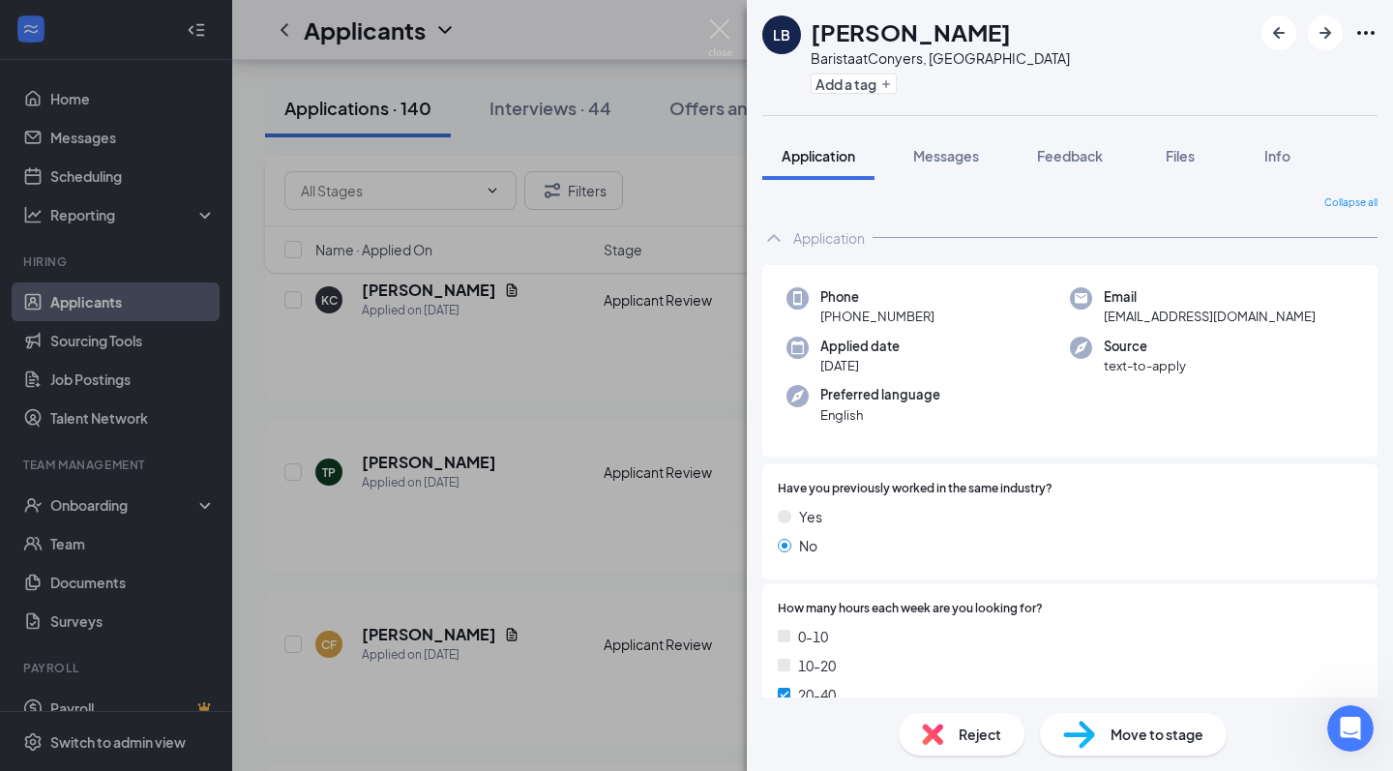
click at [916, 31] on h1 "[PERSON_NAME]" at bounding box center [911, 31] width 200 height 33
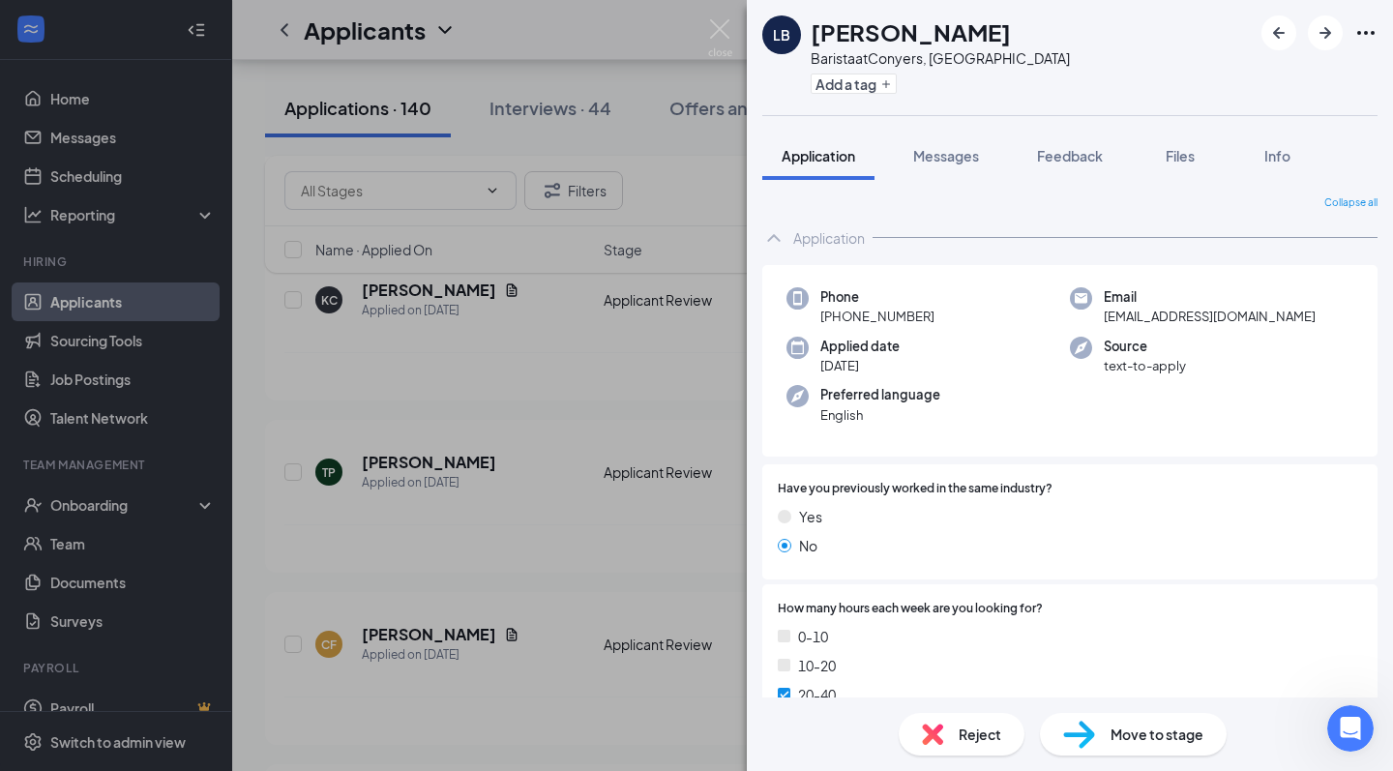
click at [1171, 186] on div "Collapse all Application Phone +1 (678) 836-4807 Email lifeoflinaz@gmail.com Ap…" at bounding box center [1070, 439] width 646 height 518
click at [1181, 164] on div "Files" at bounding box center [1180, 155] width 39 height 19
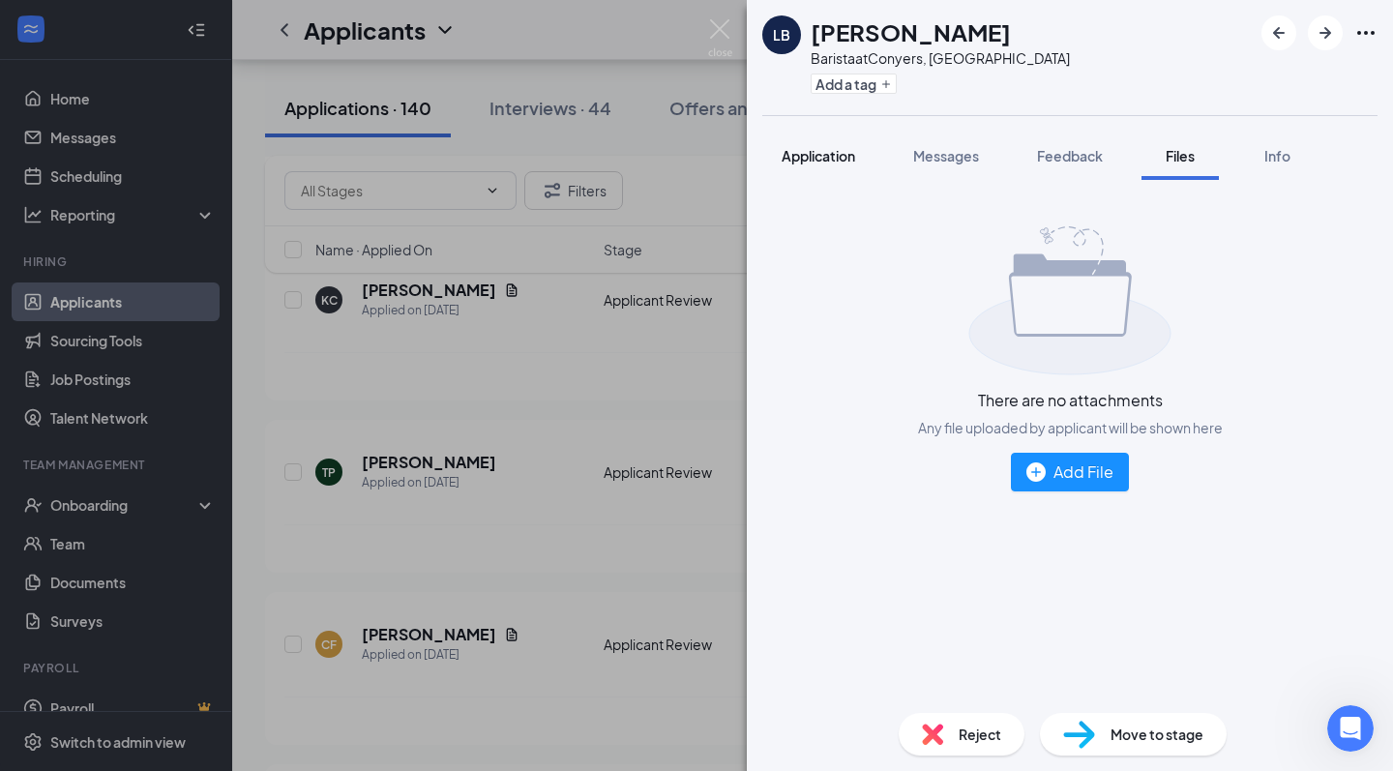
click at [817, 163] on span "Application" at bounding box center [819, 155] width 74 height 17
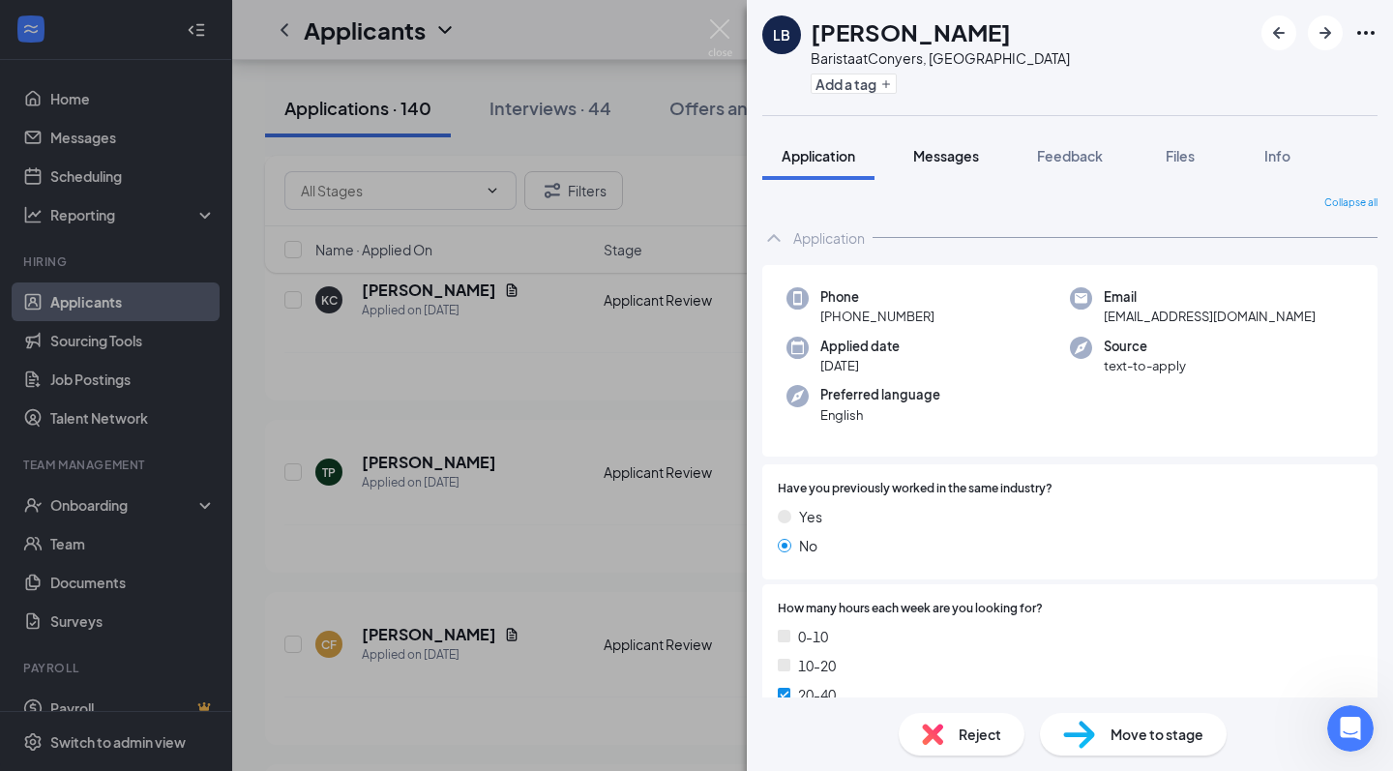
click at [972, 145] on button "Messages" at bounding box center [946, 156] width 104 height 48
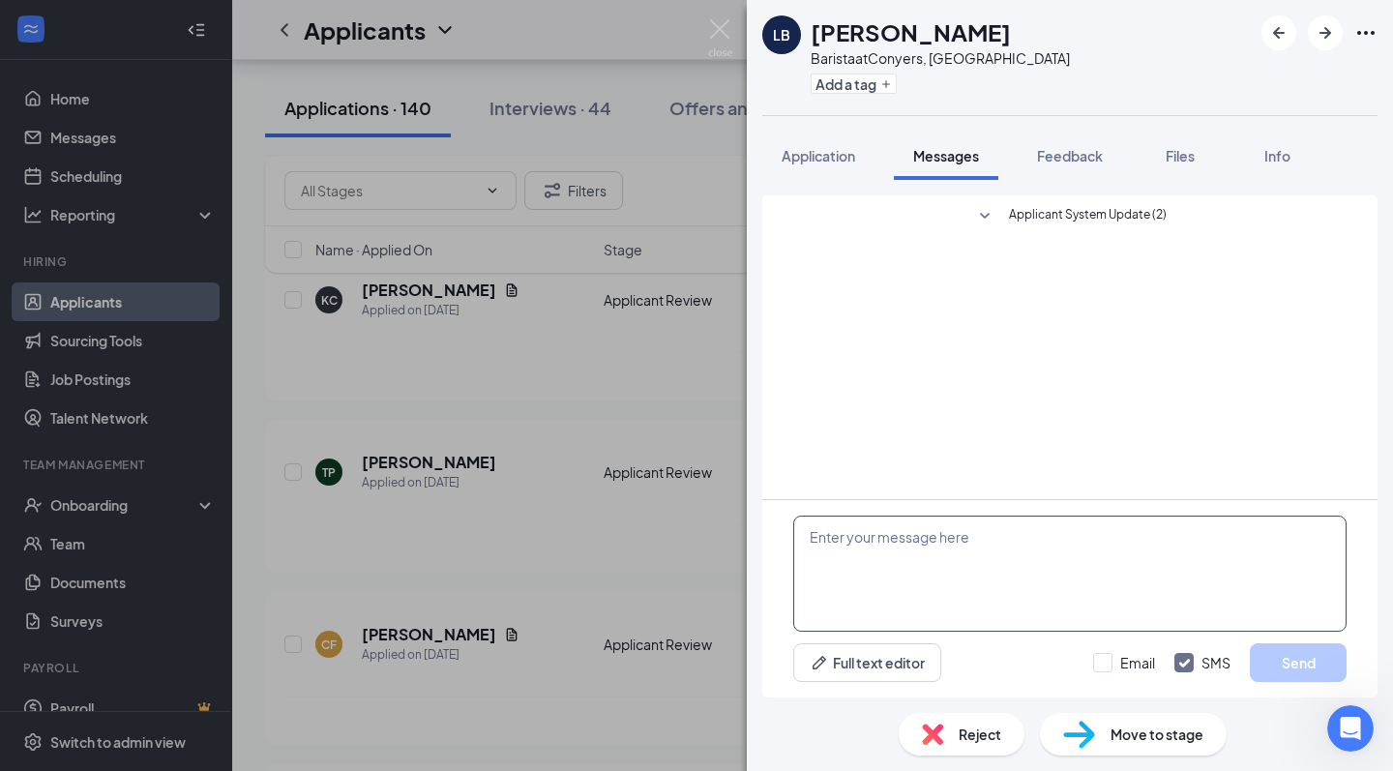
click at [922, 543] on textarea at bounding box center [1069, 574] width 553 height 116
type textarea "Hi, can you please share your resume?"
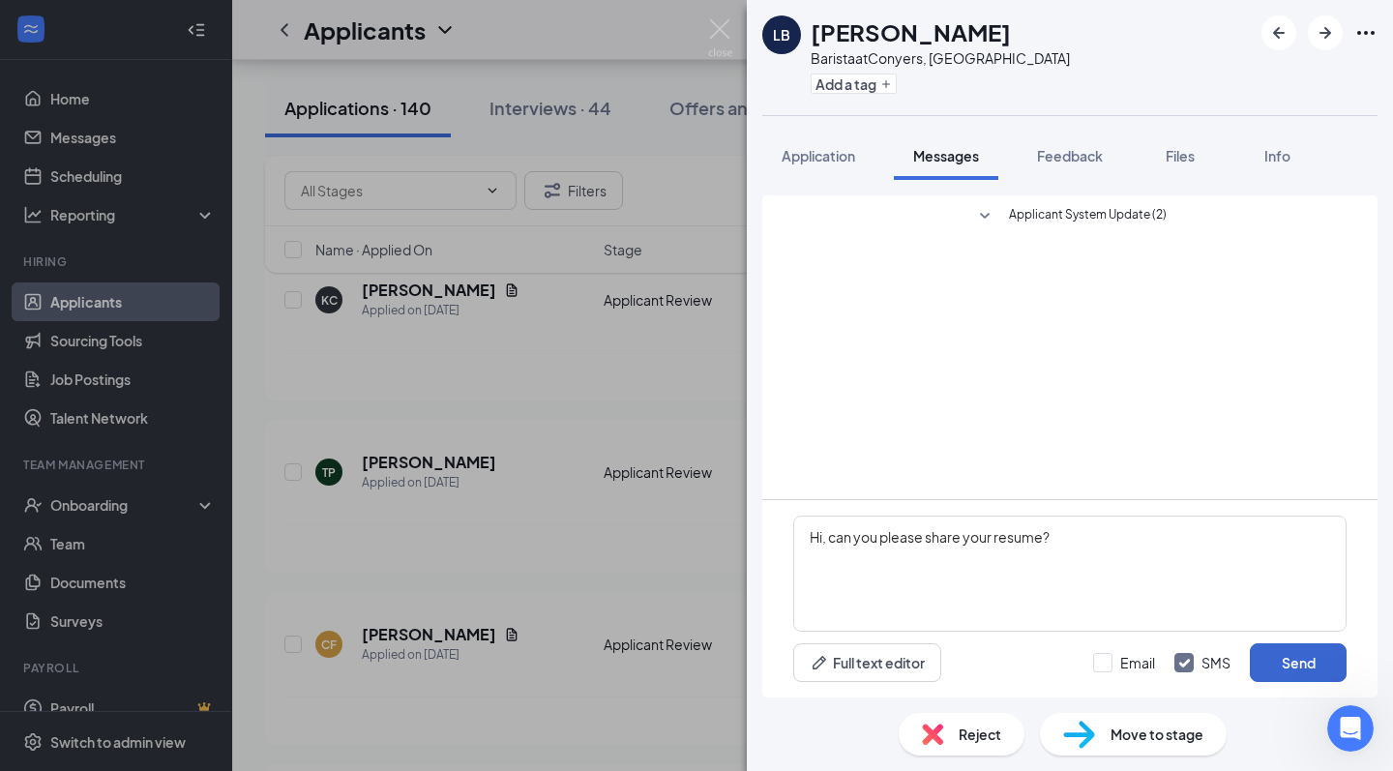
click at [1332, 662] on button "Send" at bounding box center [1298, 662] width 97 height 39
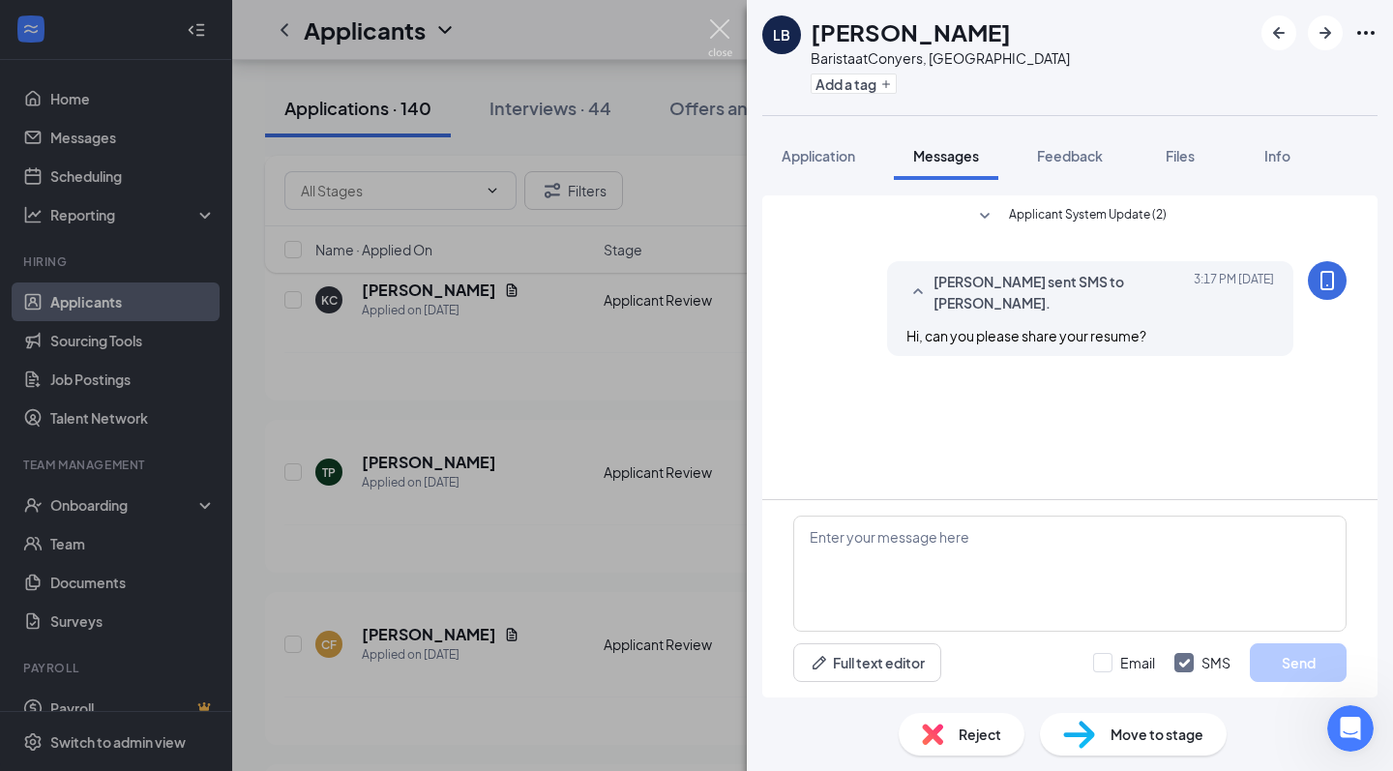
click at [716, 22] on img at bounding box center [720, 38] width 24 height 38
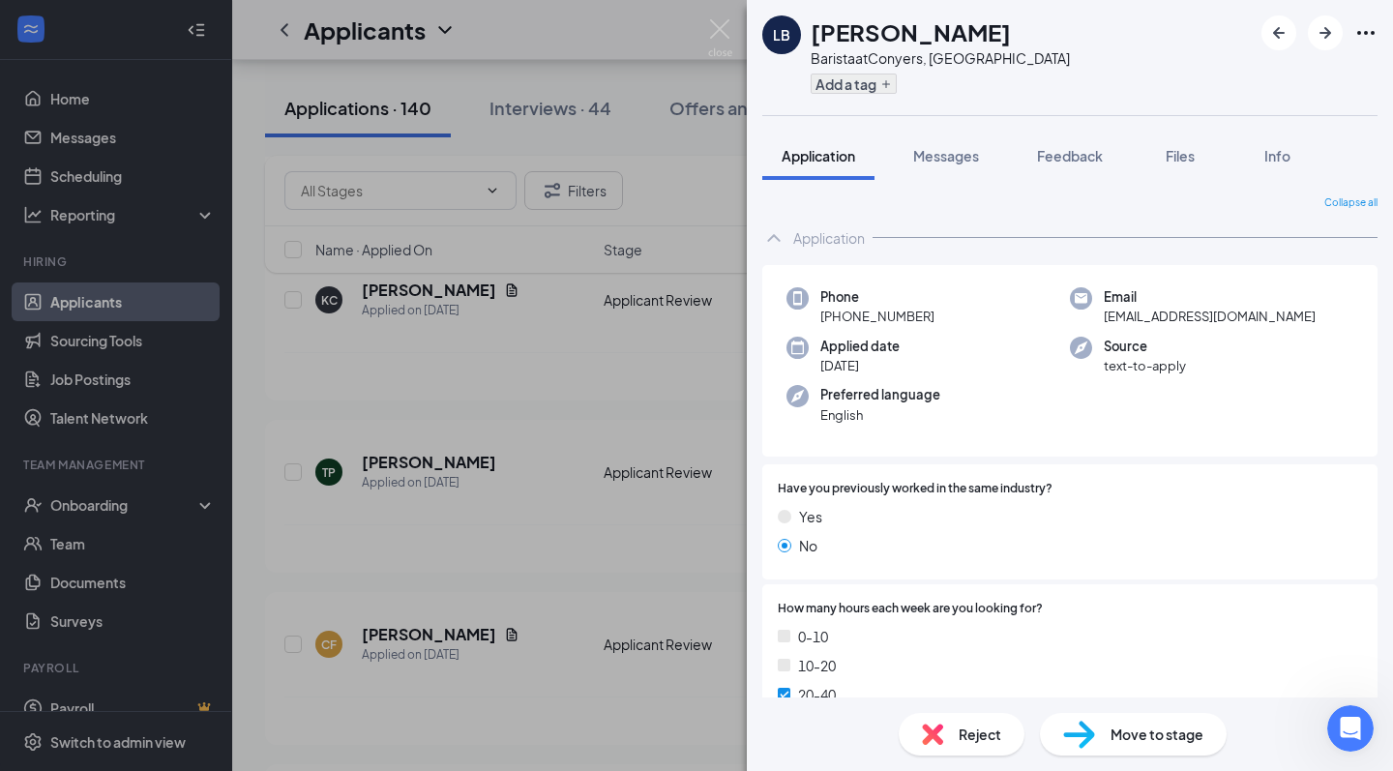
click at [857, 86] on button "Add a tag" at bounding box center [854, 84] width 86 height 20
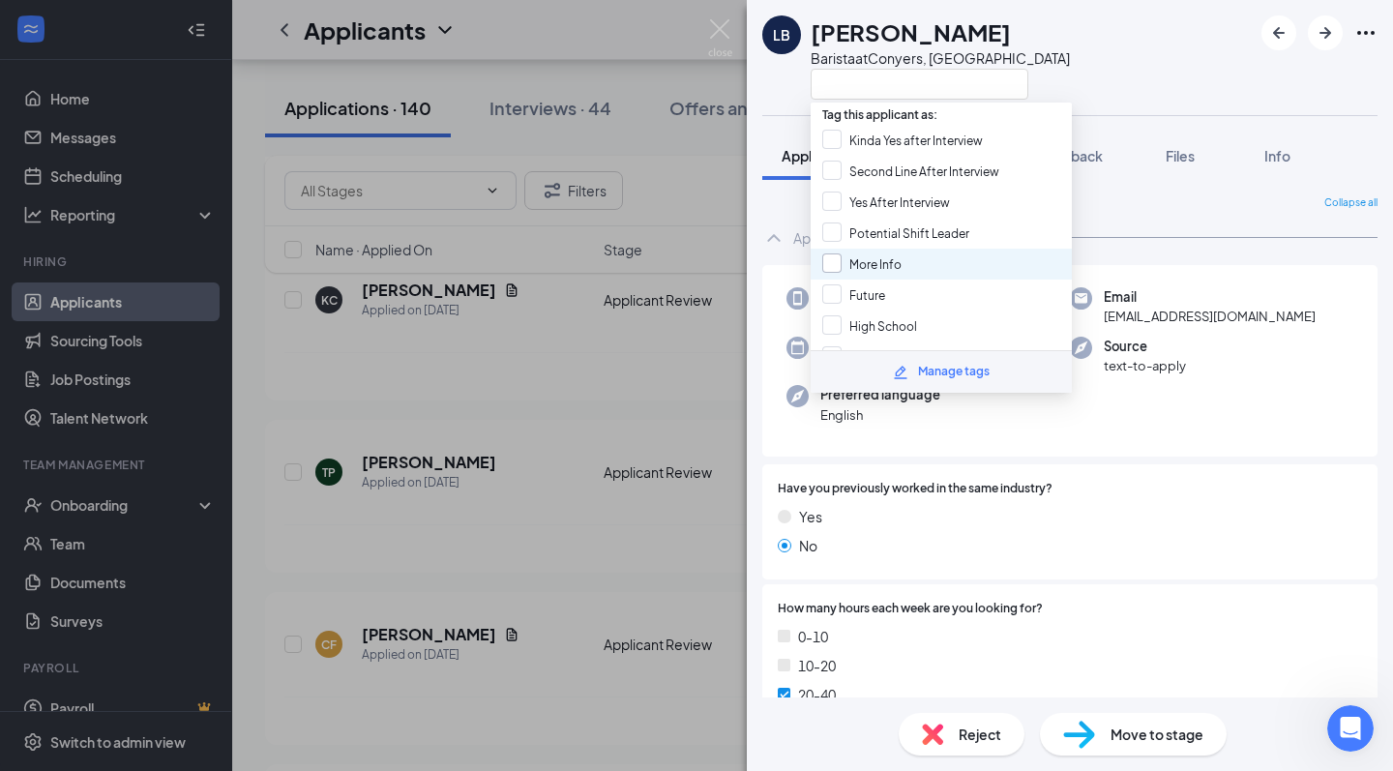
click at [898, 260] on span "More Info" at bounding box center [876, 264] width 52 height 15
click at [898, 260] on input "More Info" at bounding box center [861, 264] width 79 height 21
click at [964, 260] on div "More Info" at bounding box center [941, 264] width 261 height 31
checkbox input "true"
click at [1110, 81] on div "LB lanaie burrage Barista at Conyers, GA" at bounding box center [1070, 57] width 646 height 115
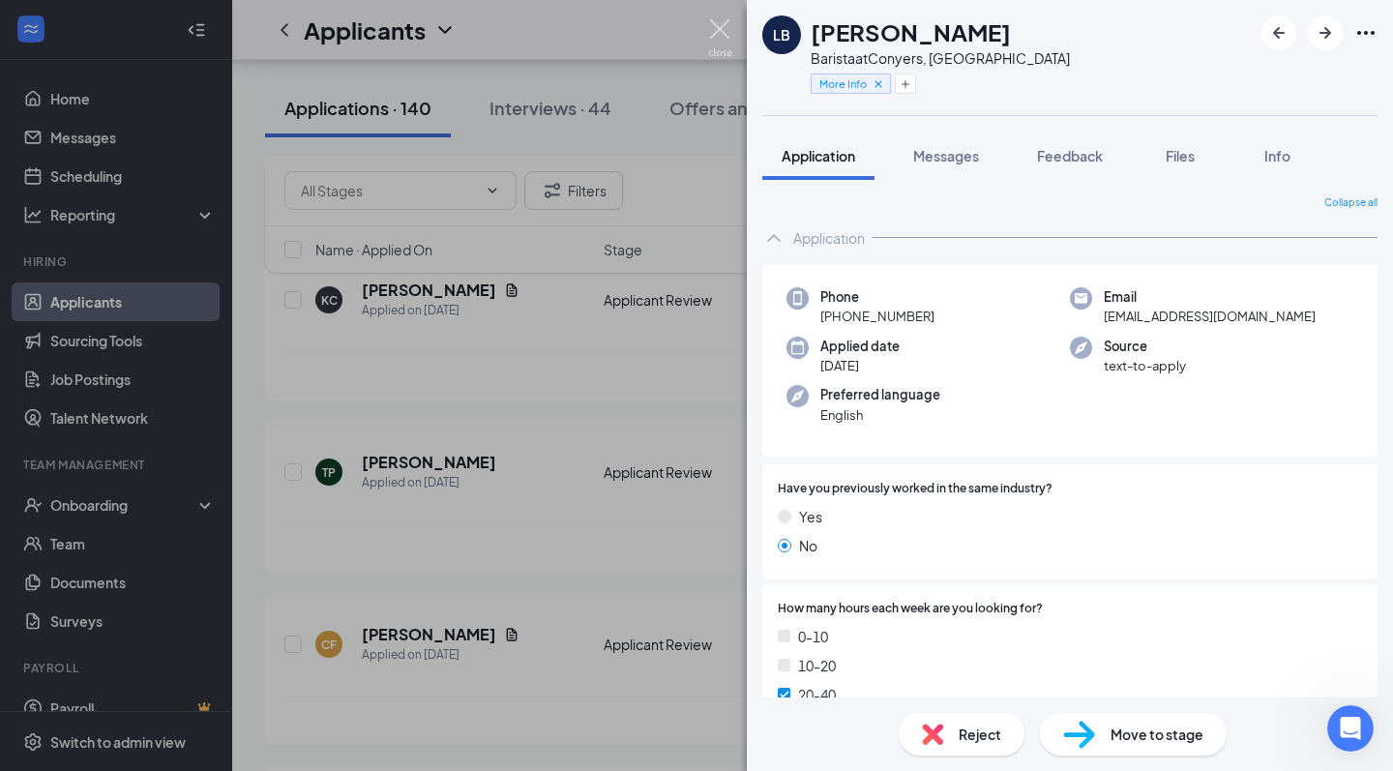
click at [718, 26] on img at bounding box center [720, 38] width 24 height 38
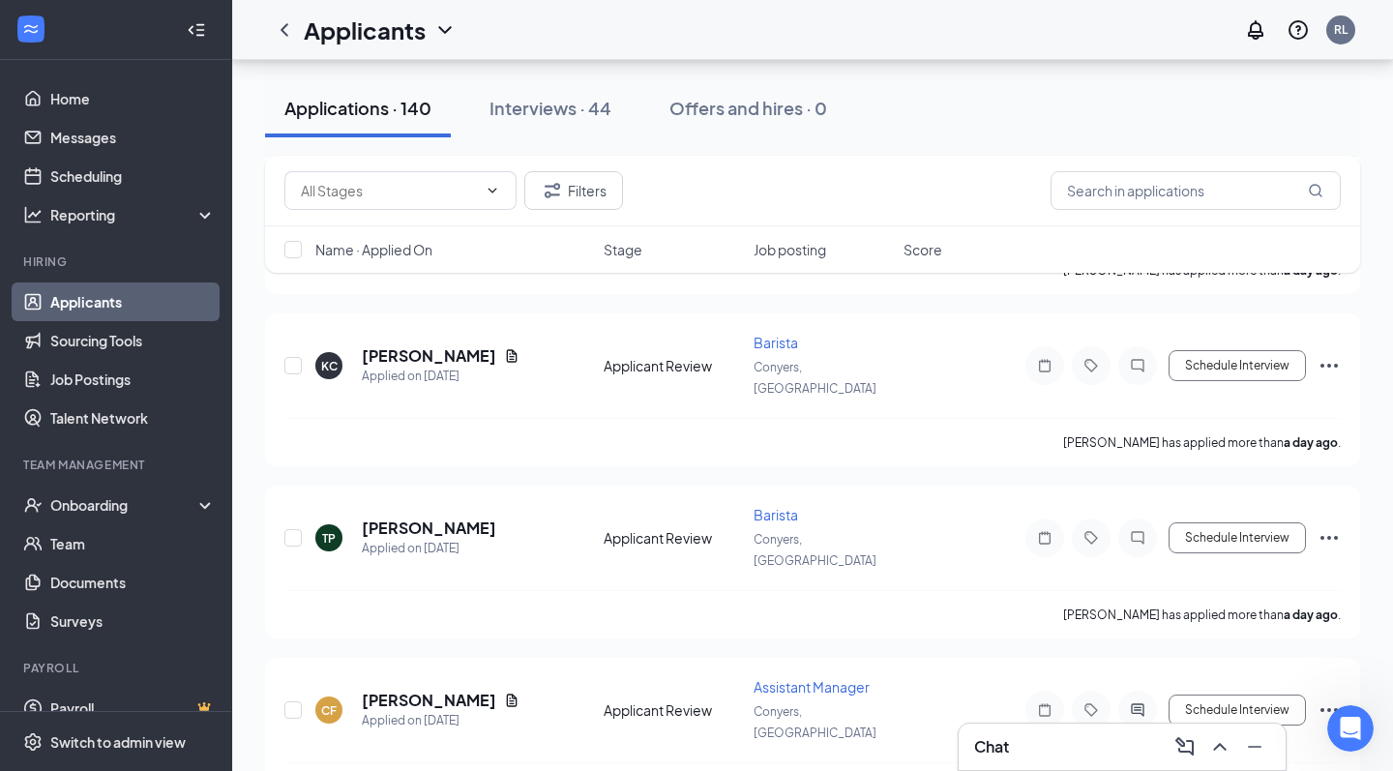
scroll to position [7390, 0]
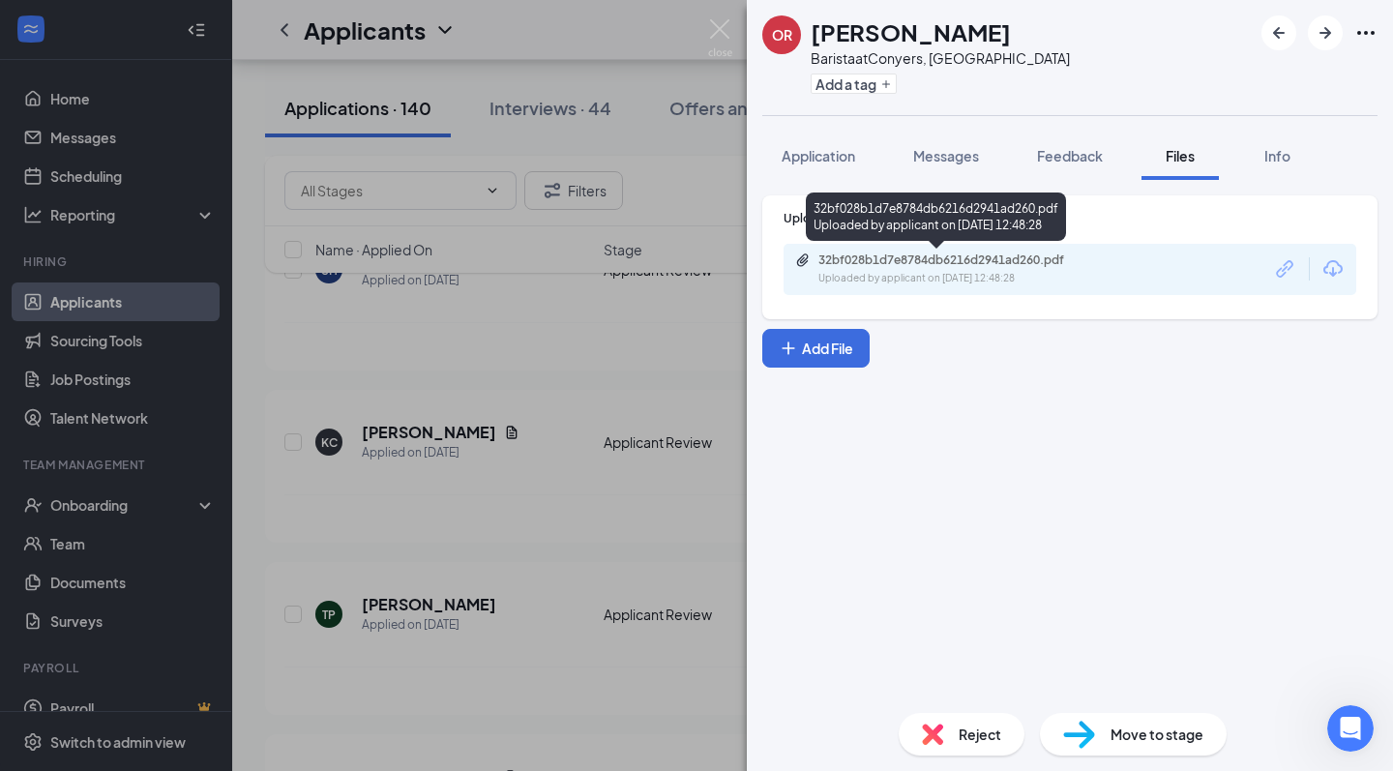
click at [937, 260] on div "32bf028b1d7e8784db6216d2941ad260.pdf" at bounding box center [954, 260] width 271 height 15
click at [866, 83] on button "Add a tag" at bounding box center [854, 84] width 86 height 20
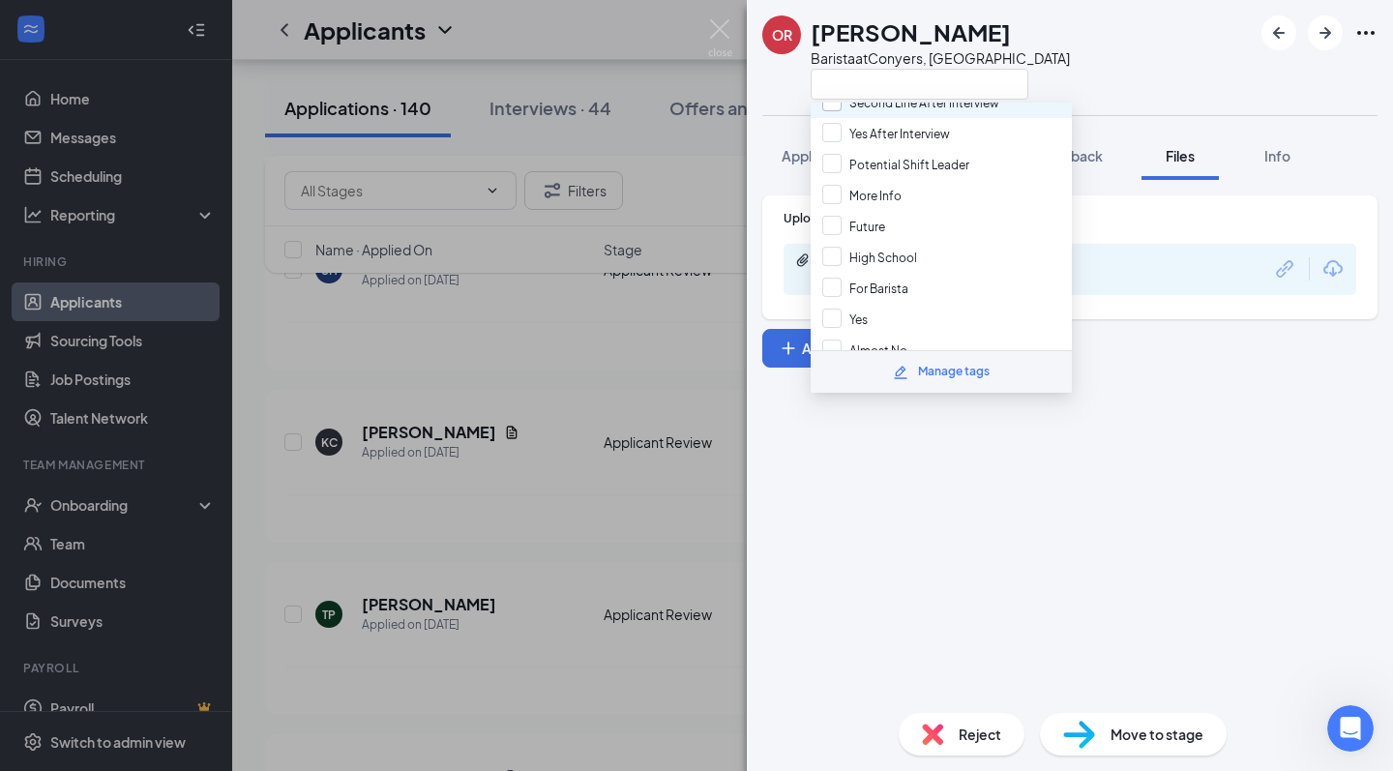
scroll to position [77, 0]
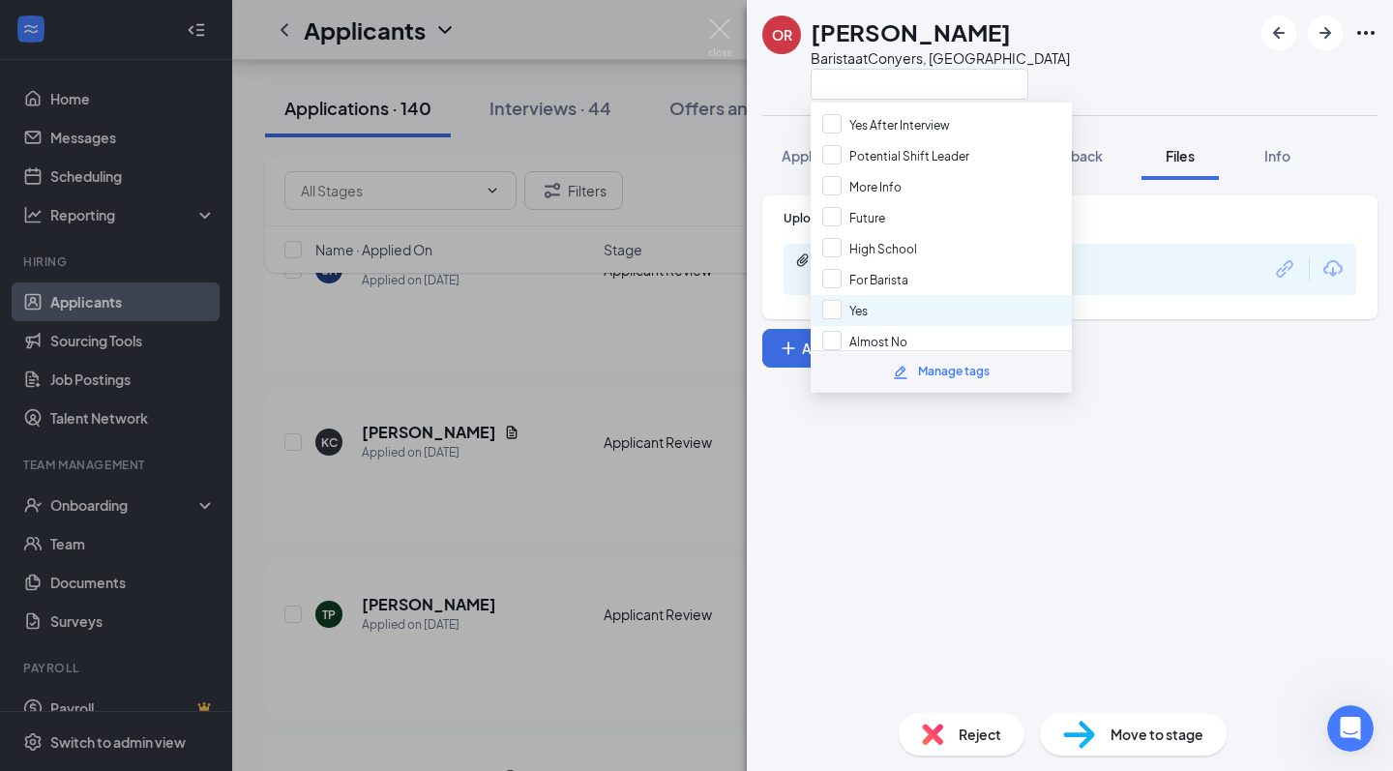
click at [878, 315] on div "Yes" at bounding box center [941, 310] width 261 height 31
checkbox input "true"
click at [731, 13] on div "OR Omarea Robbins Barista at Conyers, GA Application Messages Feedback Files In…" at bounding box center [696, 385] width 1393 height 771
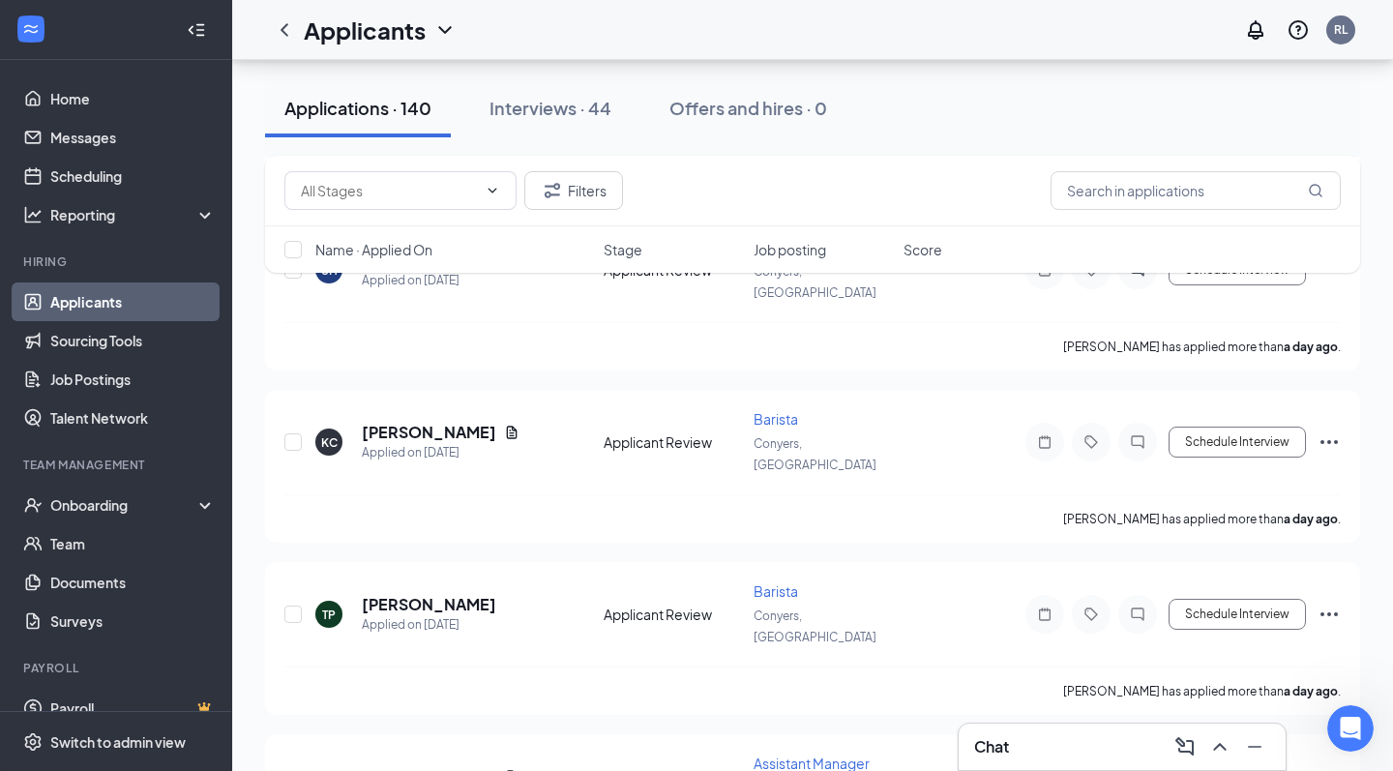
drag, startPoint x: 726, startPoint y: 27, endPoint x: 660, endPoint y: 340, distance: 319.4
click at [726, 27] on div "Applicants RL" at bounding box center [812, 30] width 1161 height 60
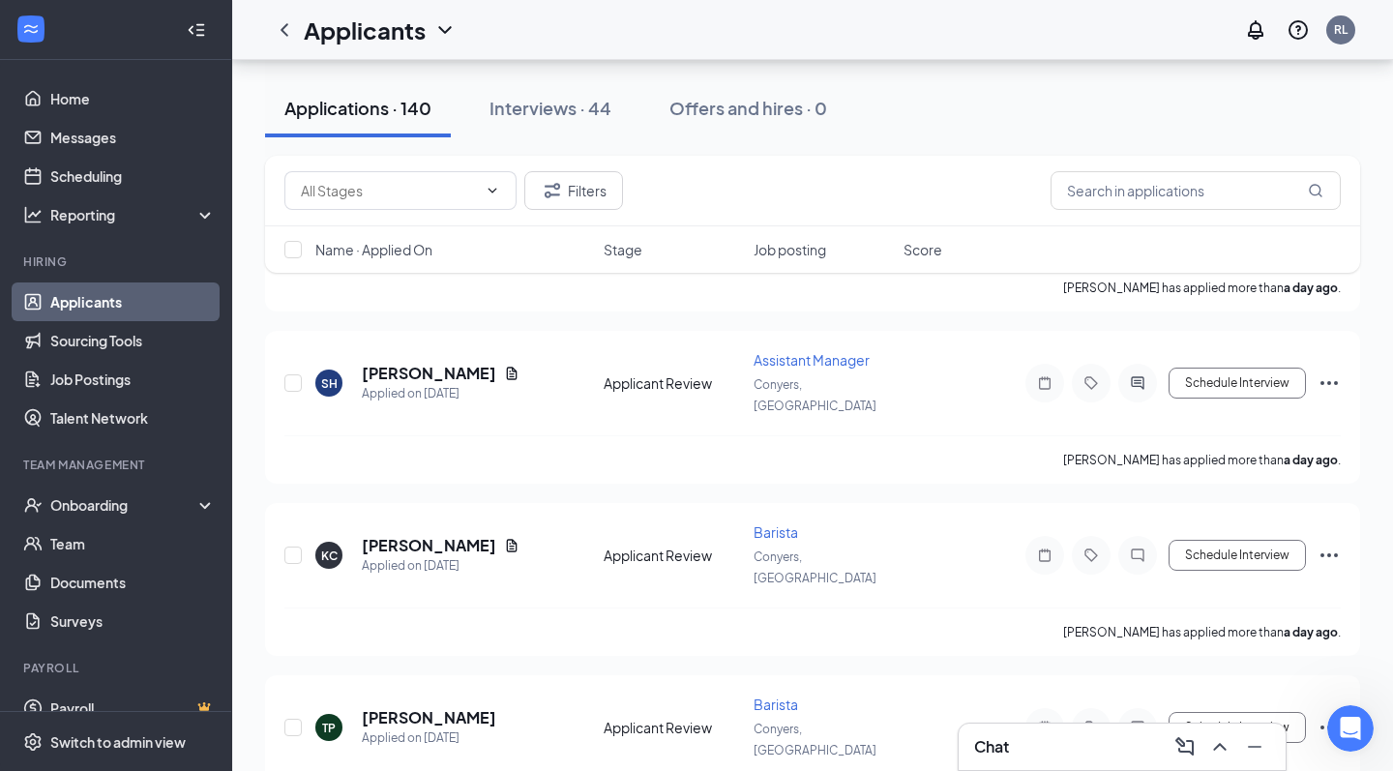
scroll to position [7278, 0]
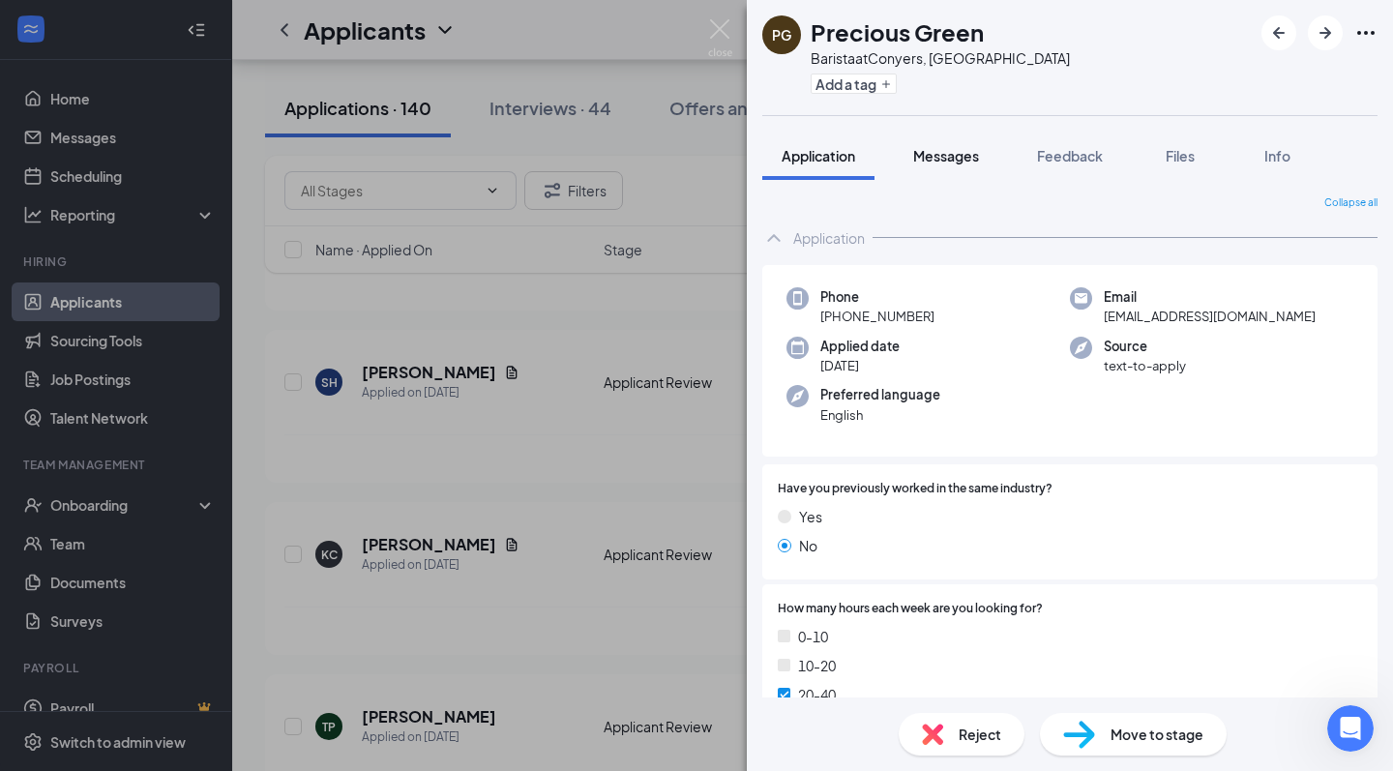
click at [973, 147] on span "Messages" at bounding box center [946, 155] width 66 height 17
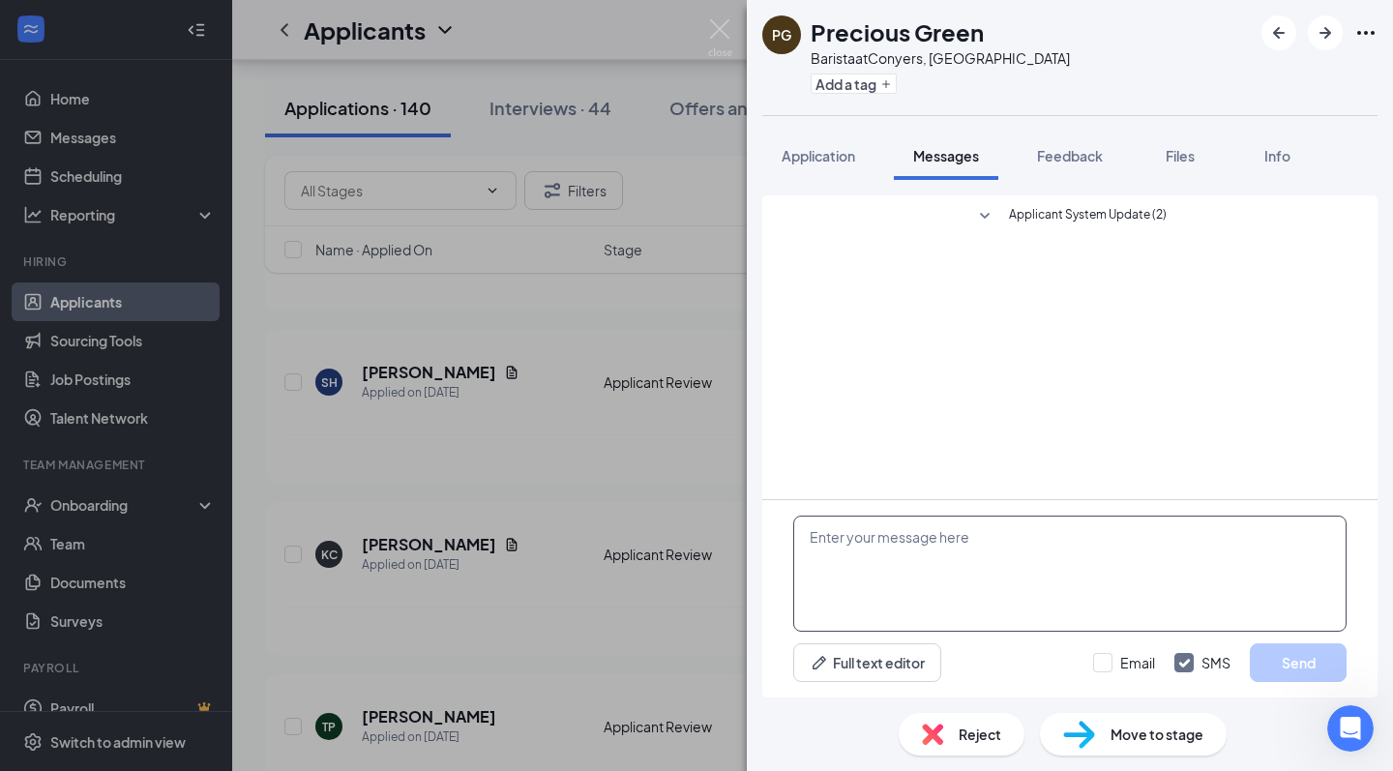
click at [889, 564] on textarea at bounding box center [1069, 574] width 553 height 116
type textarea "Hello, please share your resume"
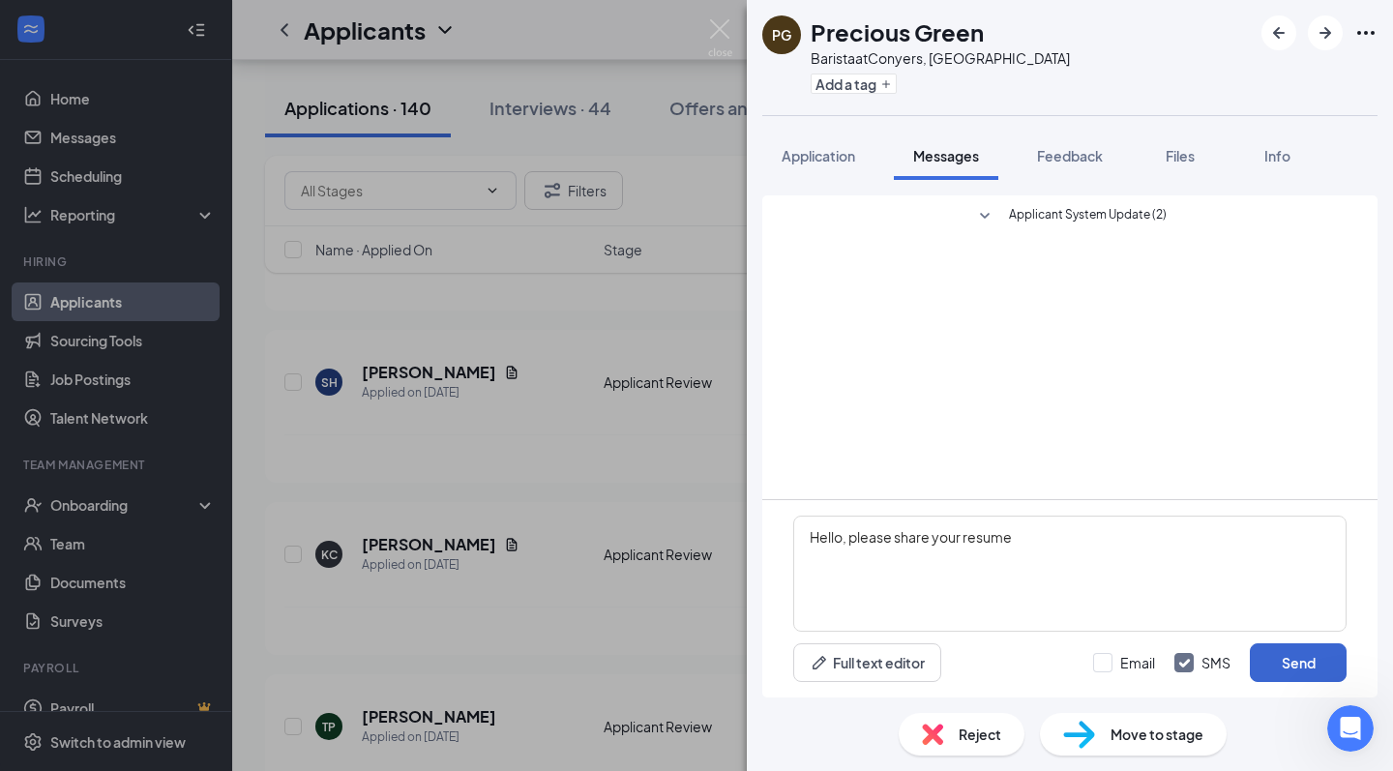
click at [1278, 667] on button "Send" at bounding box center [1298, 662] width 97 height 39
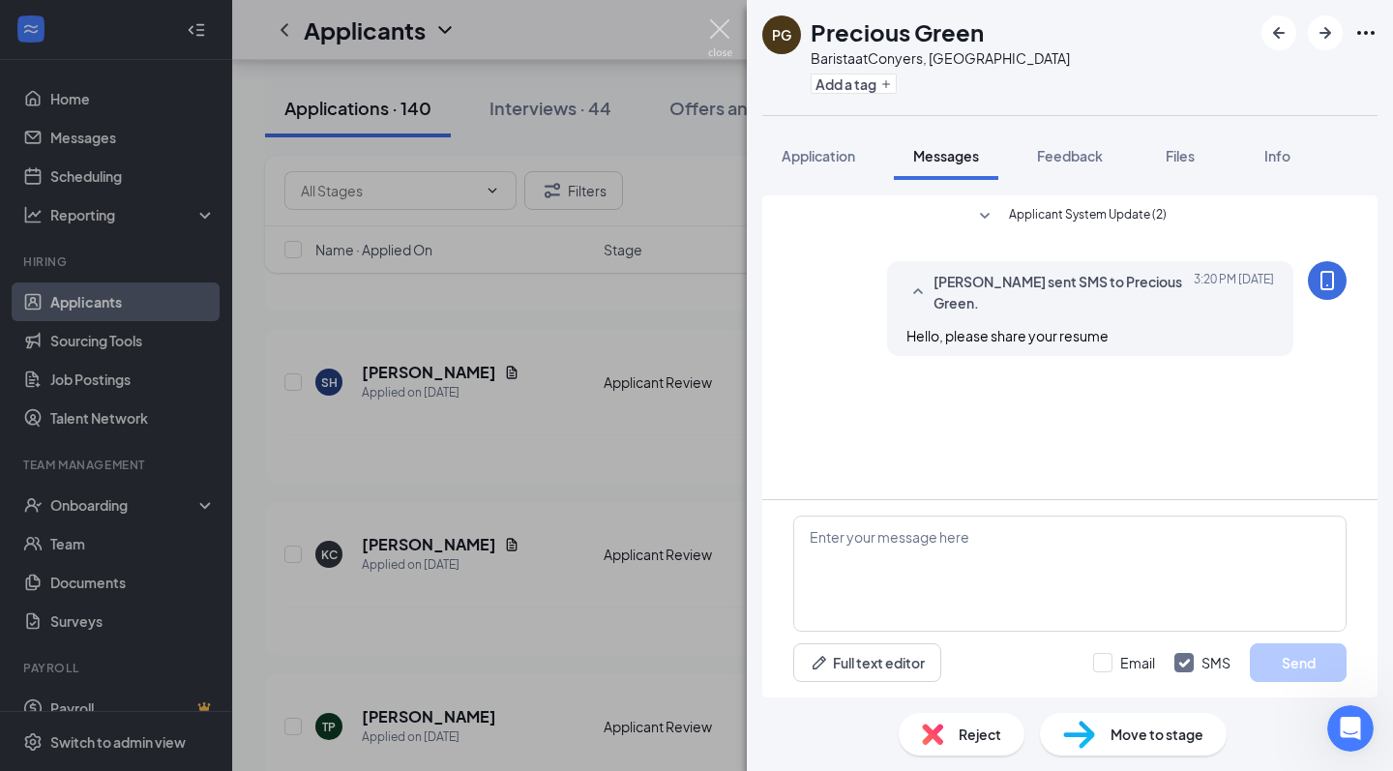
click at [725, 41] on img at bounding box center [720, 38] width 24 height 38
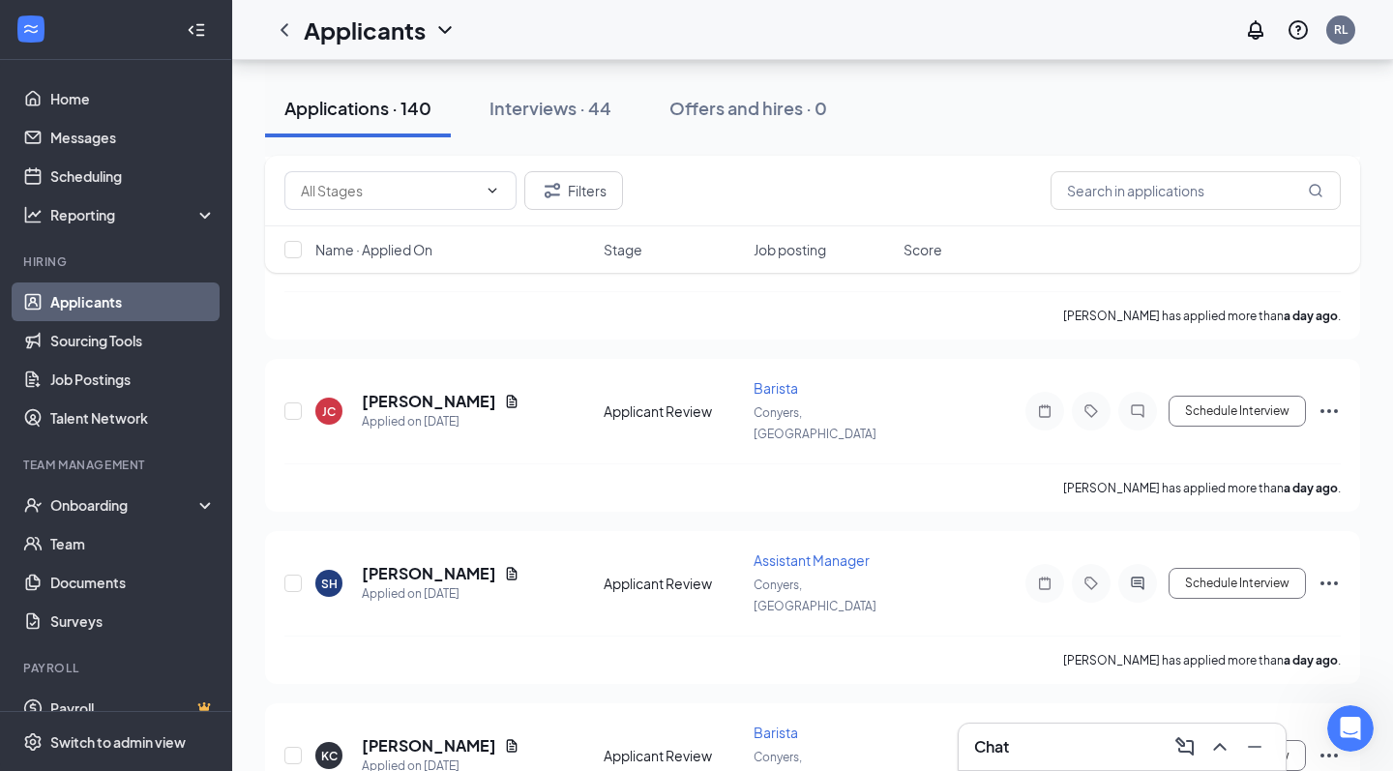
scroll to position [7088, 0]
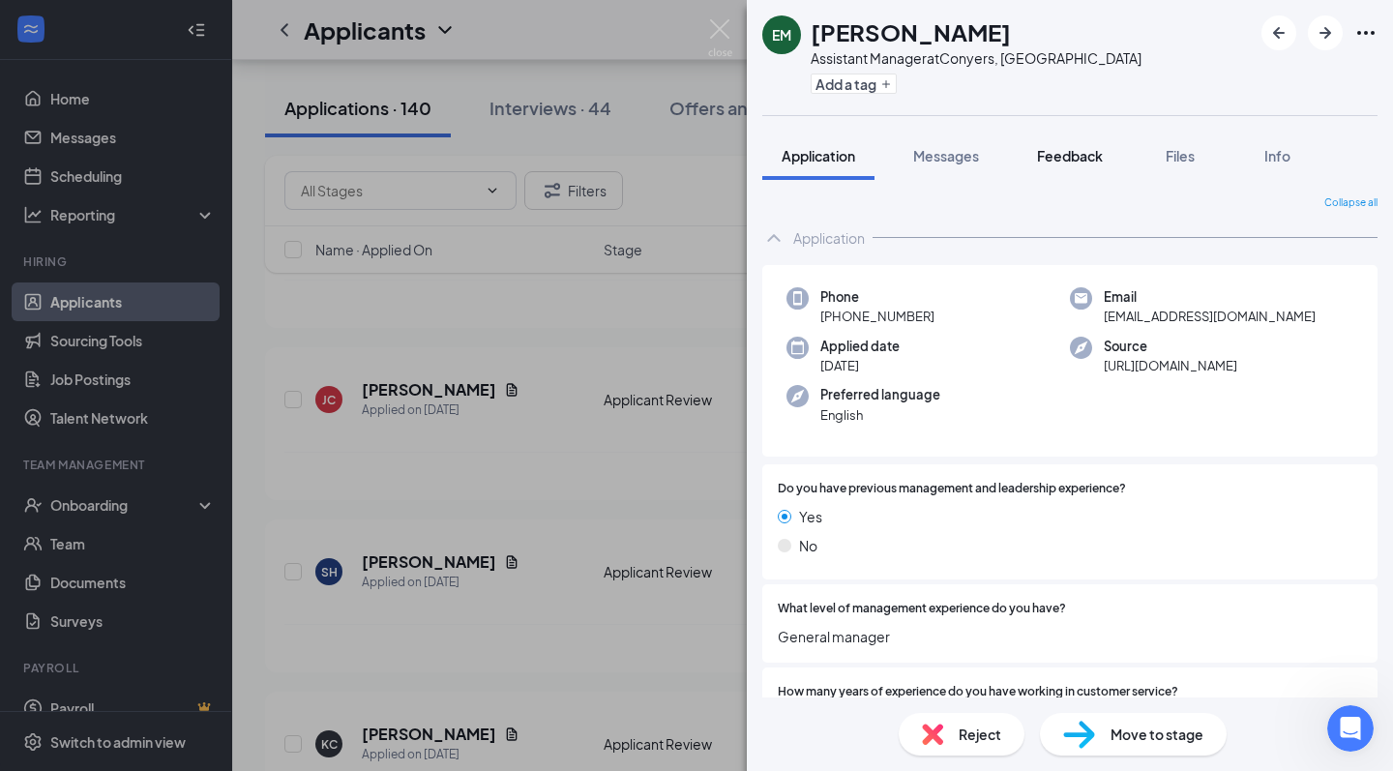
click at [1067, 159] on span "Feedback" at bounding box center [1070, 155] width 66 height 17
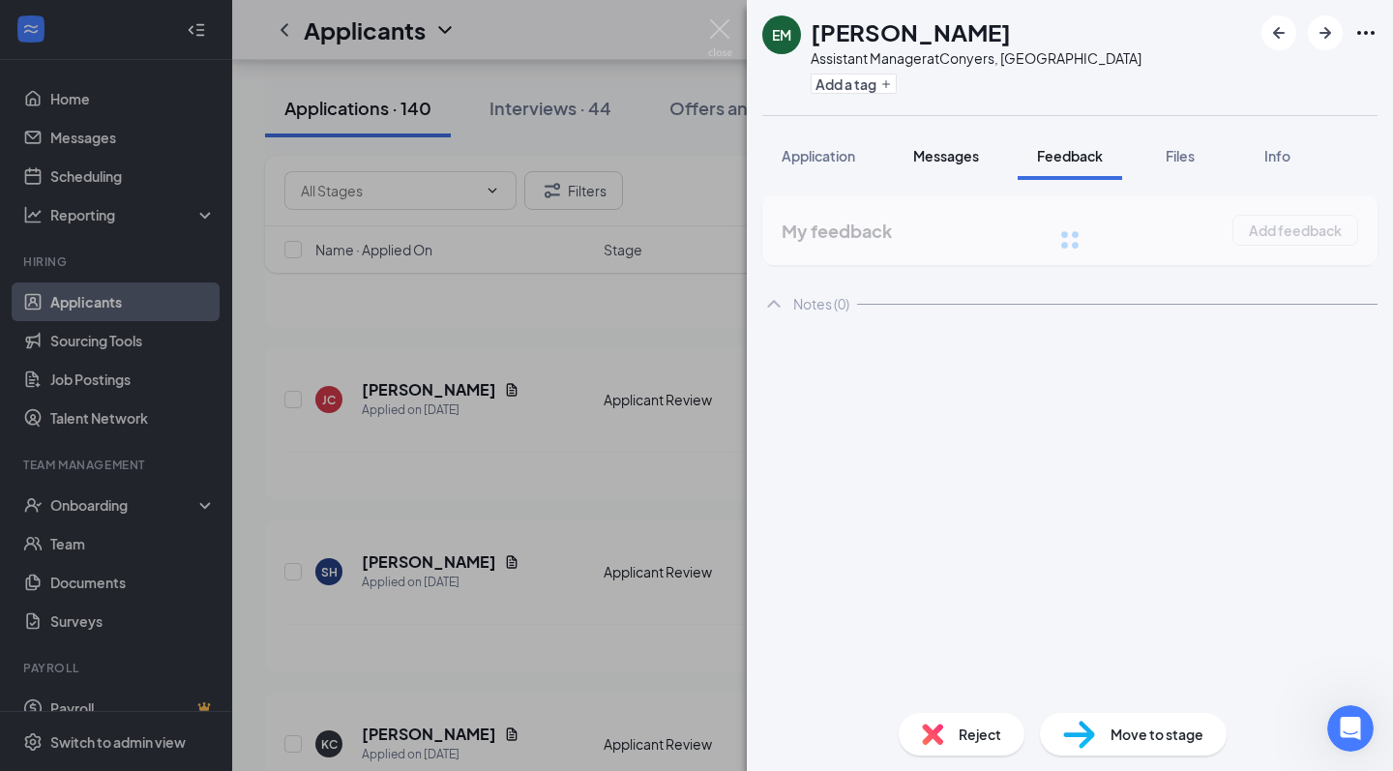
click at [946, 156] on span "Messages" at bounding box center [946, 155] width 66 height 17
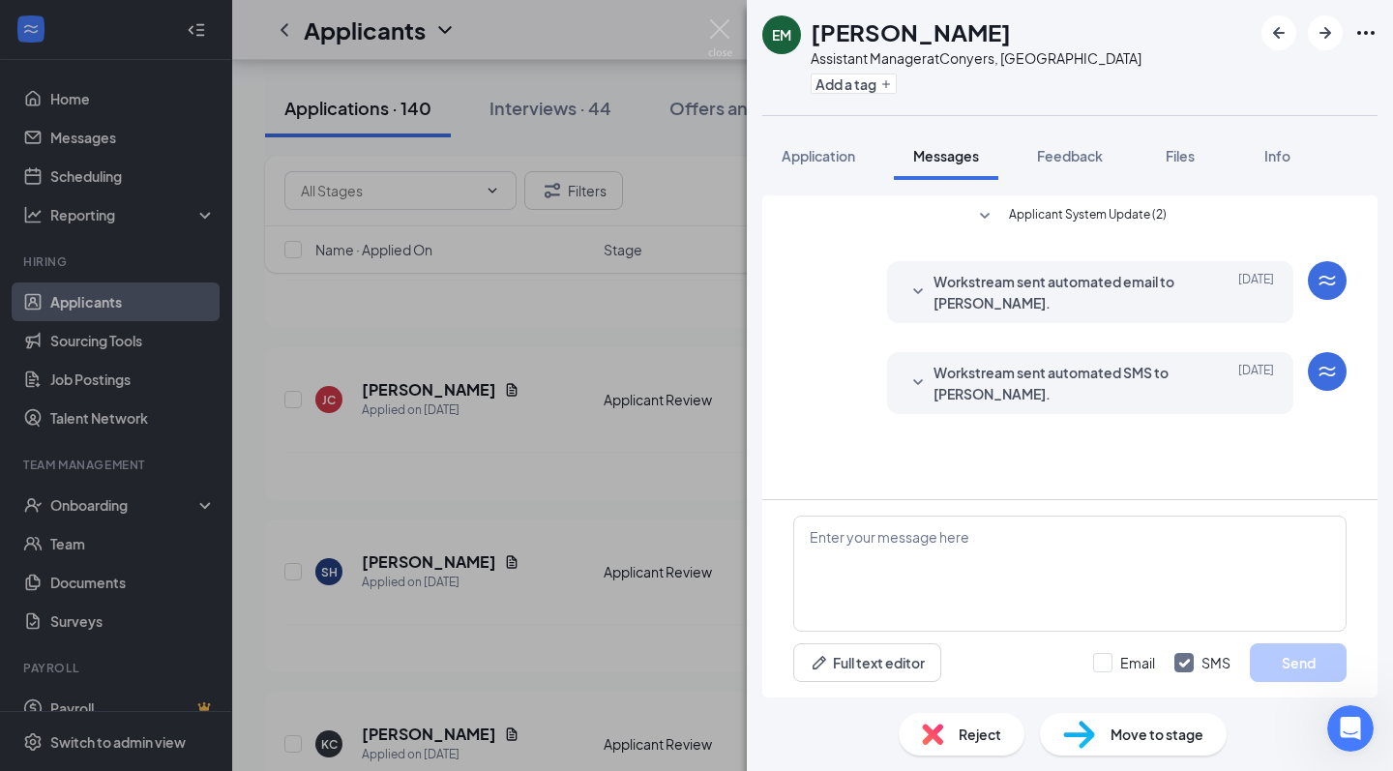
click at [1010, 399] on span "Workstream sent automated SMS to Ernestine Middlebrooks." at bounding box center [1061, 383] width 254 height 43
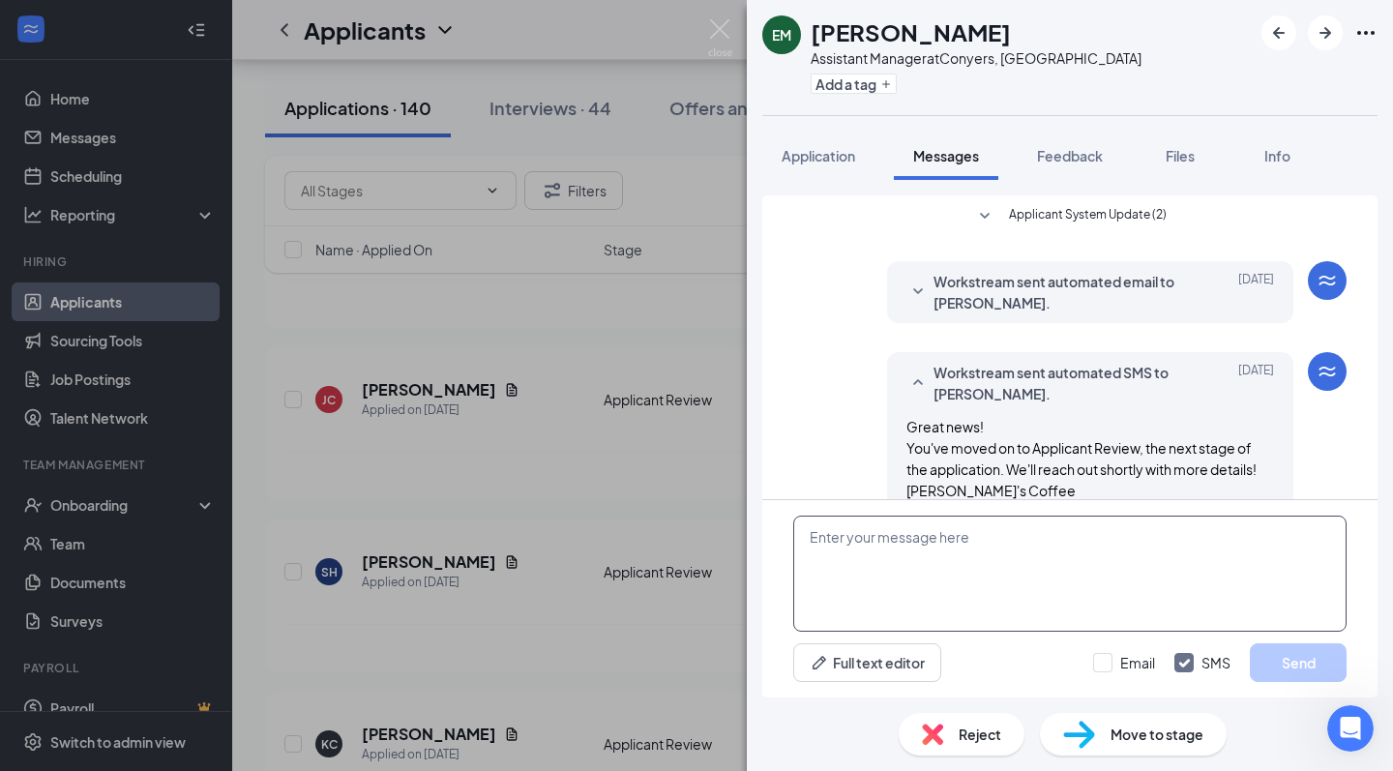
click at [973, 544] on textarea at bounding box center [1069, 574] width 553 height 116
type textarea "Hello, please share your resume."
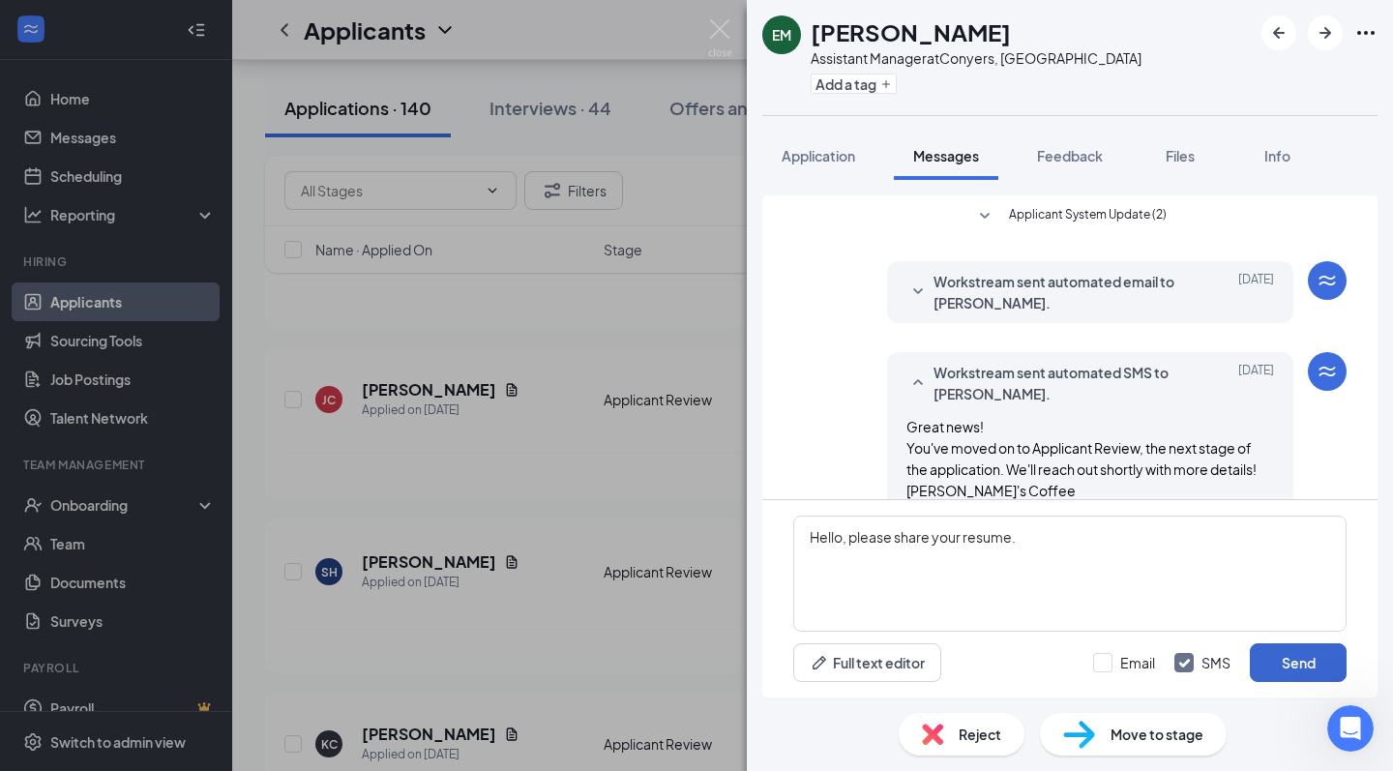
click at [1305, 666] on button "Send" at bounding box center [1298, 662] width 97 height 39
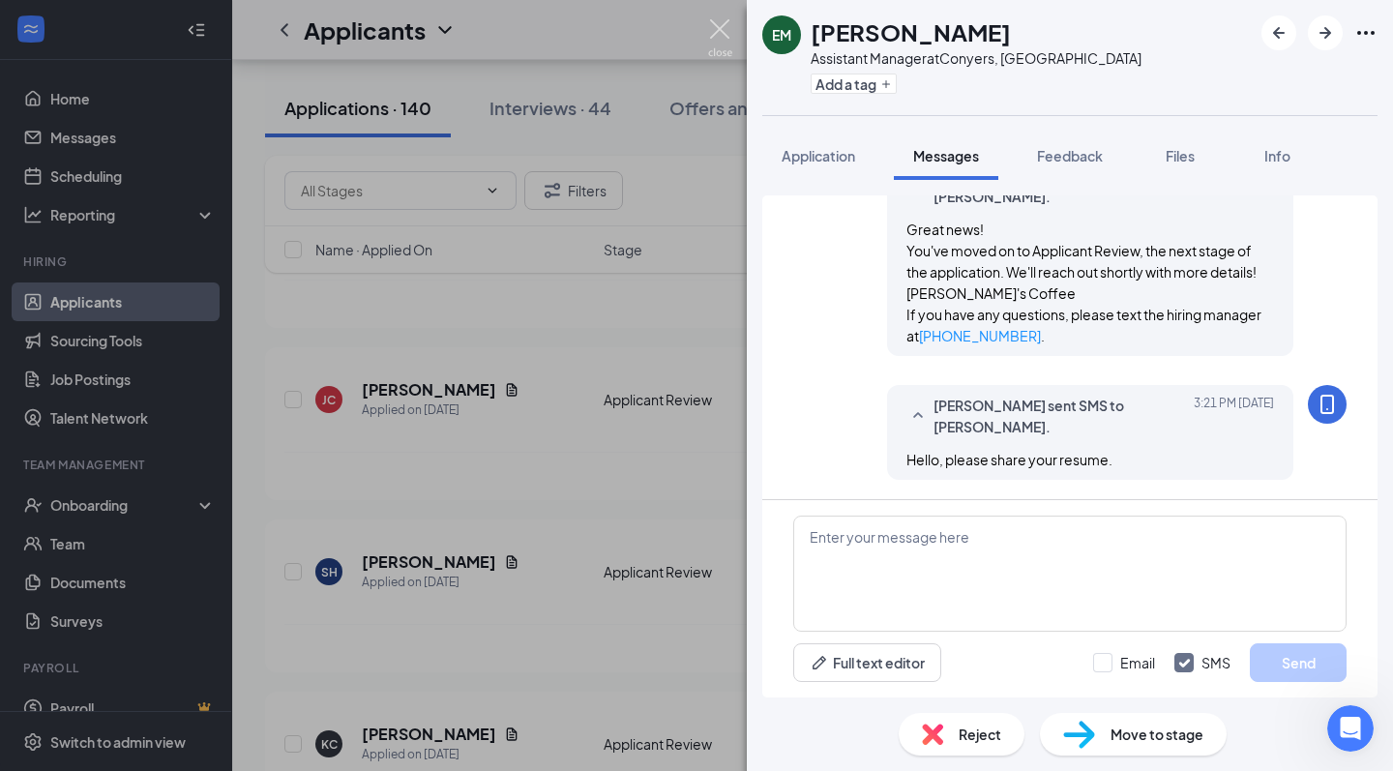
click at [722, 30] on img at bounding box center [720, 38] width 24 height 38
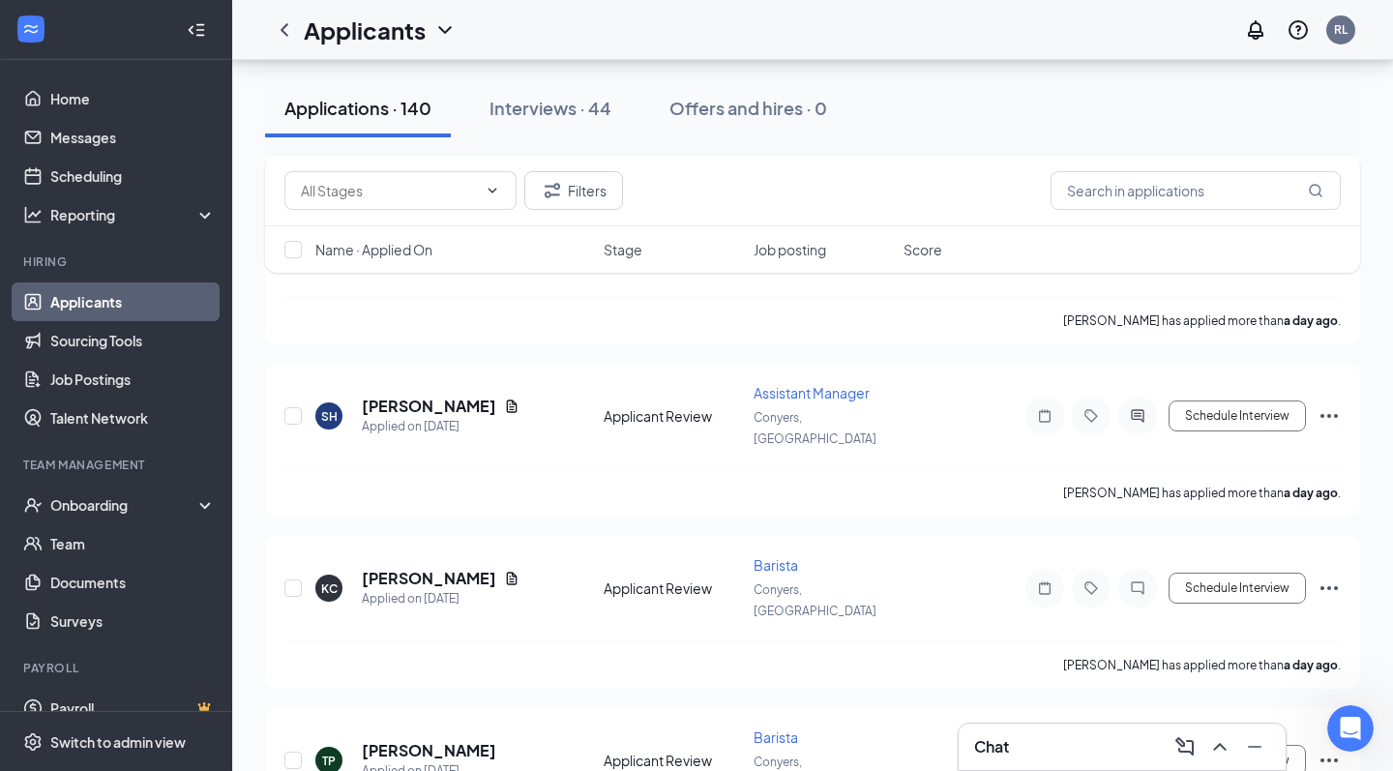
scroll to position [7224, 0]
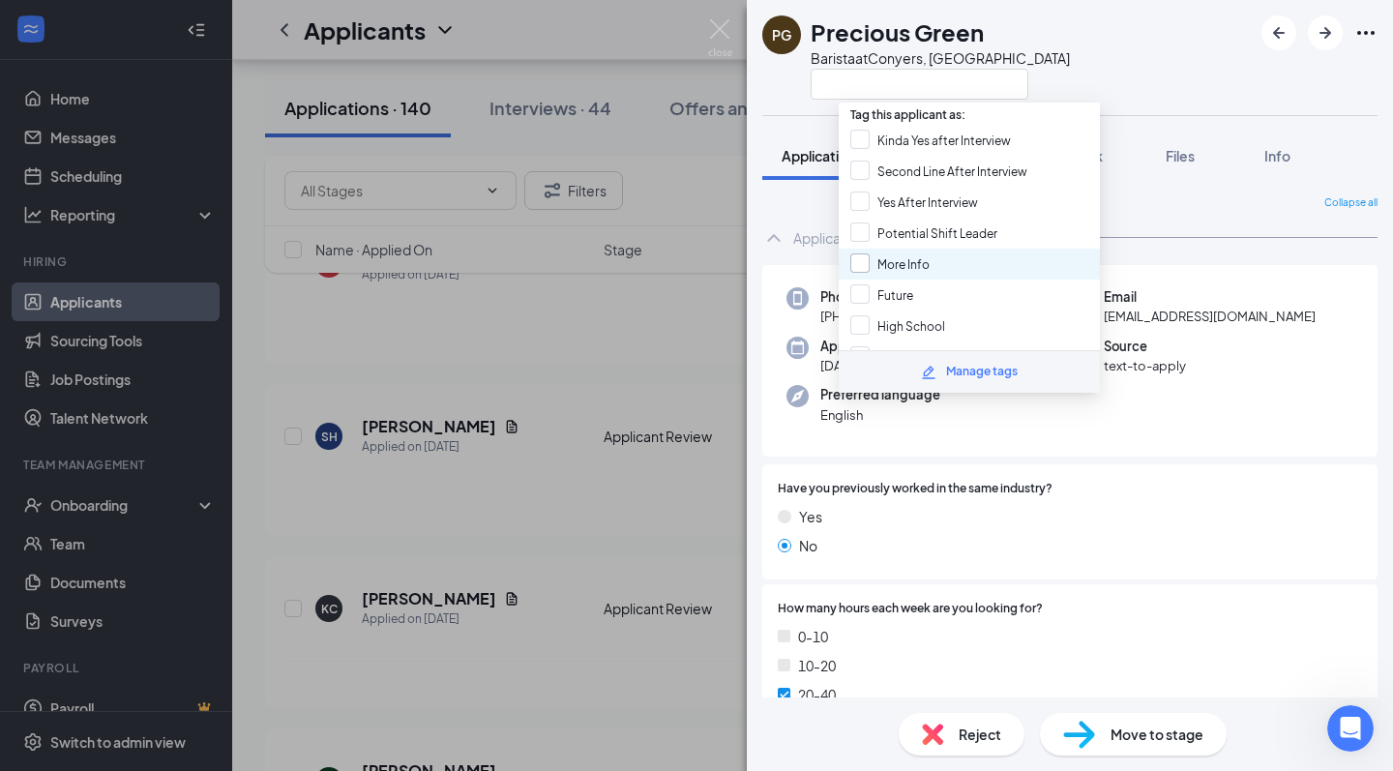
click at [921, 262] on span "More Info" at bounding box center [904, 264] width 52 height 15
click at [921, 262] on input "More Info" at bounding box center [889, 264] width 79 height 21
click at [855, 262] on input "More Info" at bounding box center [889, 264] width 79 height 21
checkbox input "true"
click at [720, 25] on img at bounding box center [720, 38] width 24 height 38
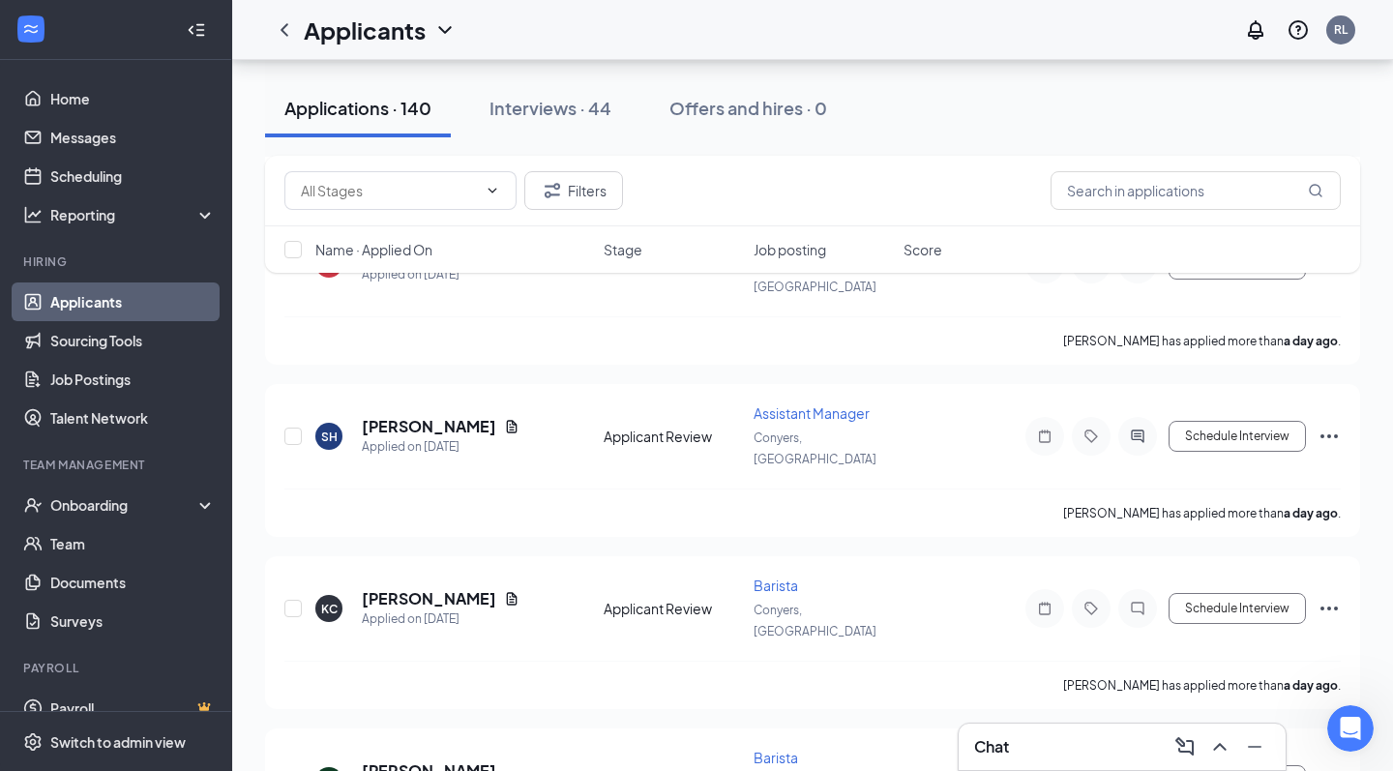
scroll to position [7172, 0]
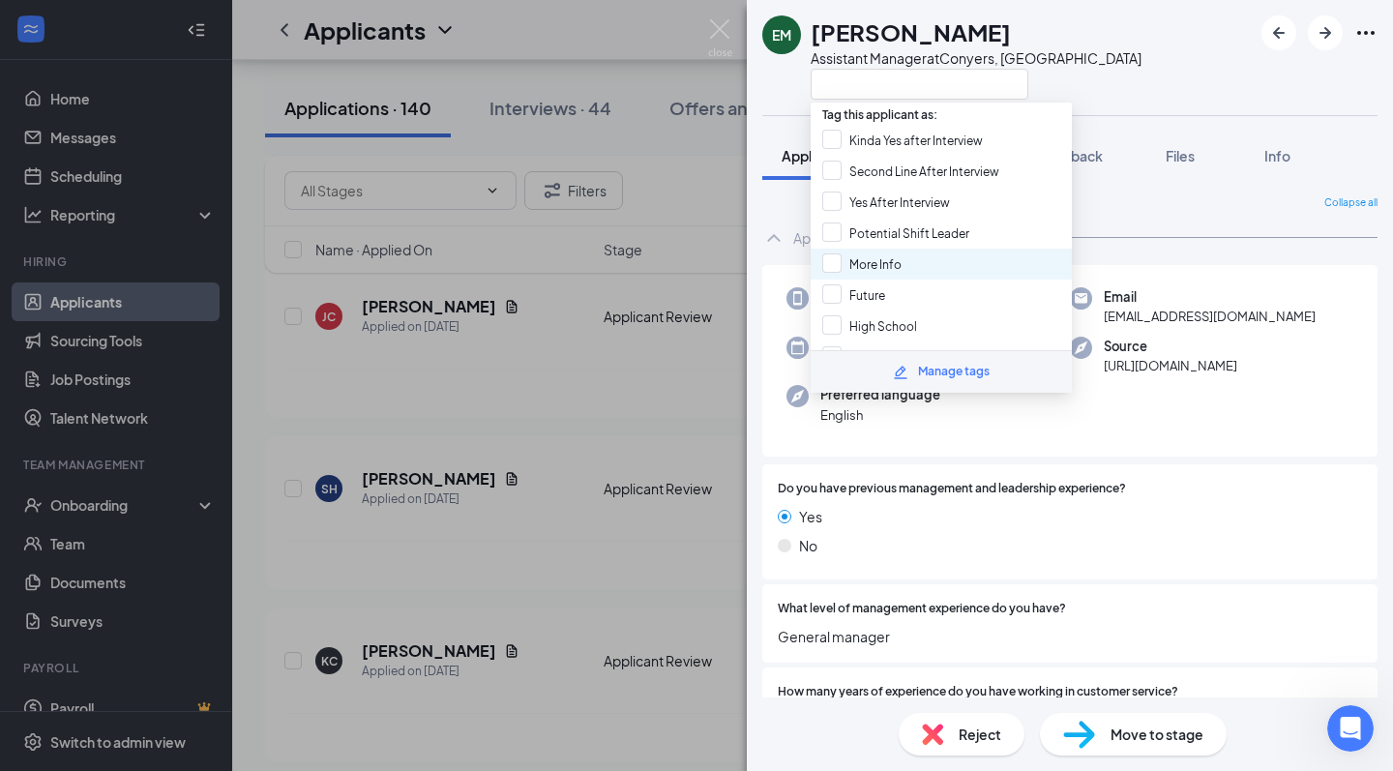
click at [911, 263] on div "More Info" at bounding box center [941, 264] width 261 height 31
checkbox input "true"
click at [722, 22] on img at bounding box center [720, 38] width 24 height 38
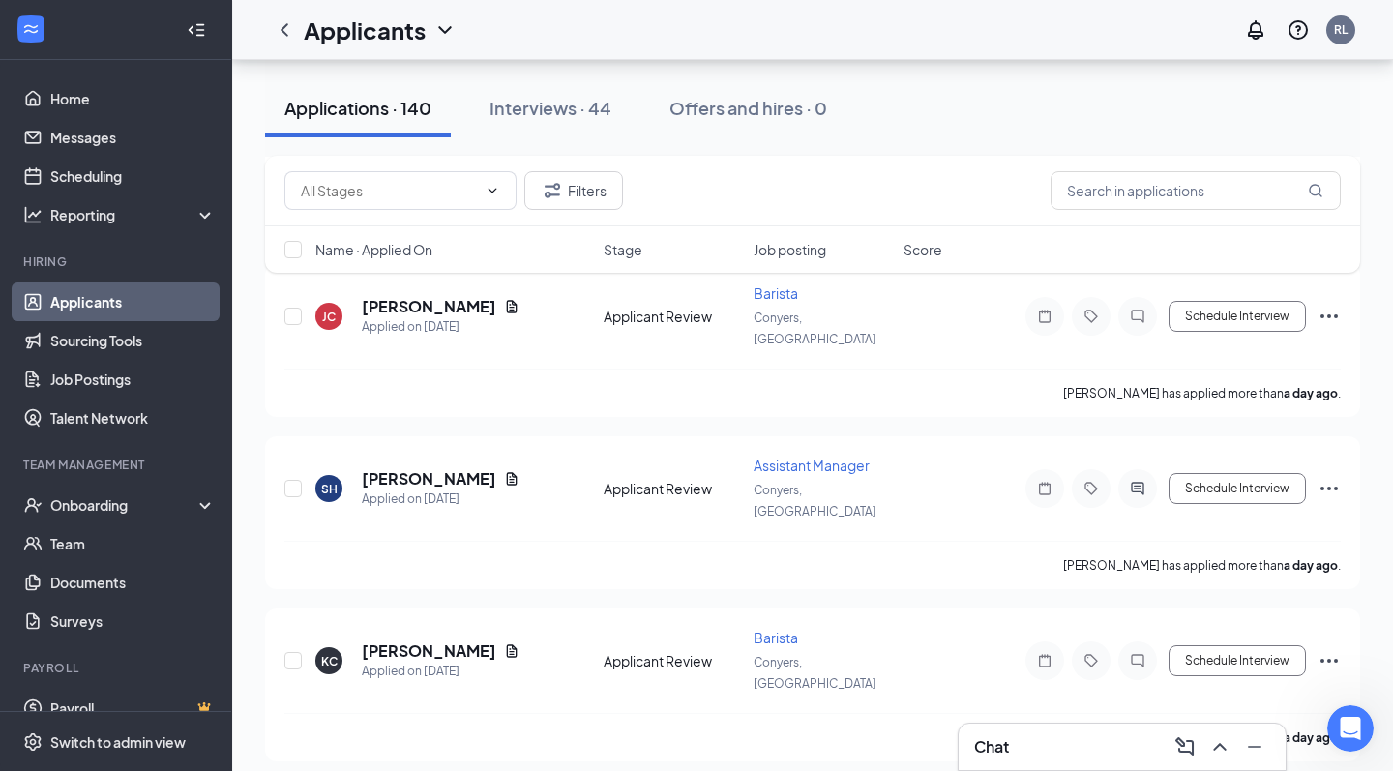
click at [722, 27] on div "Applicants RL" at bounding box center [812, 30] width 1161 height 60
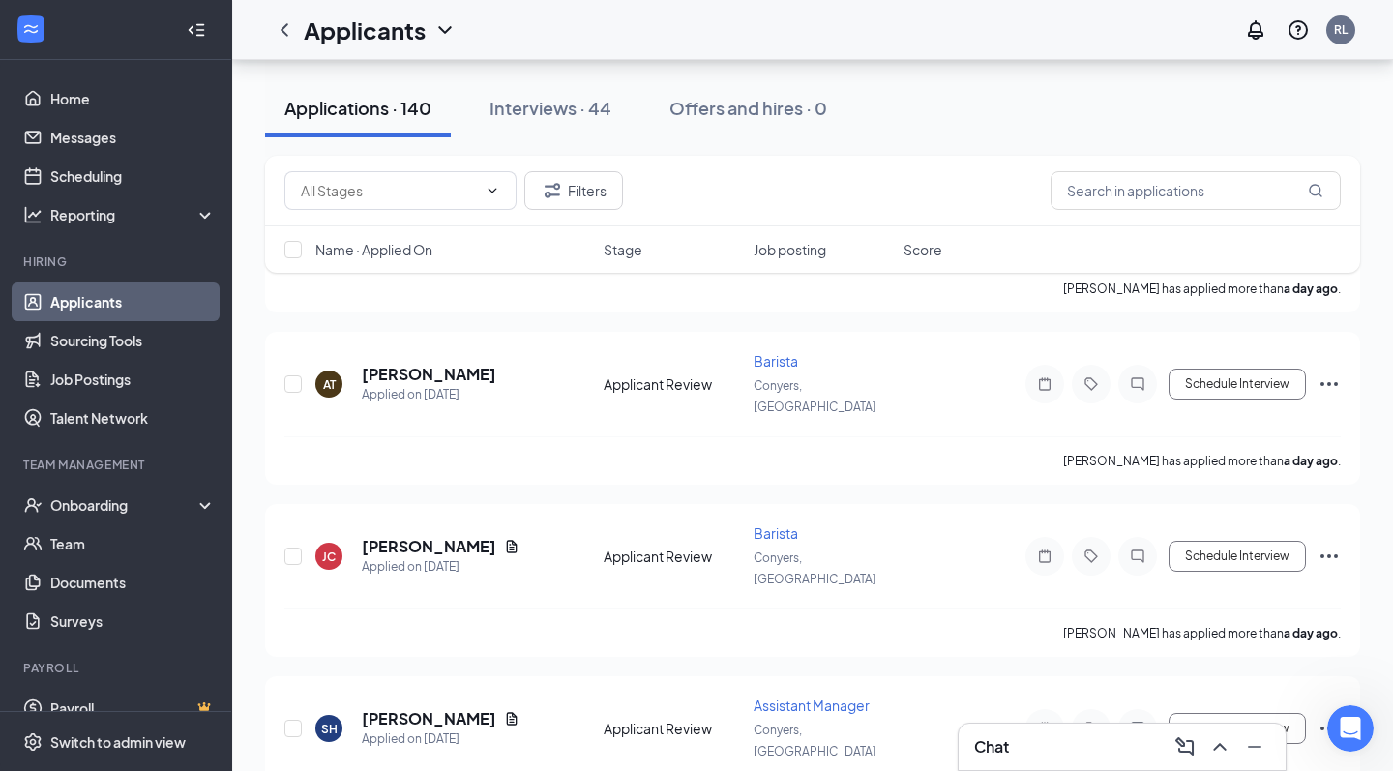
scroll to position [6915, 0]
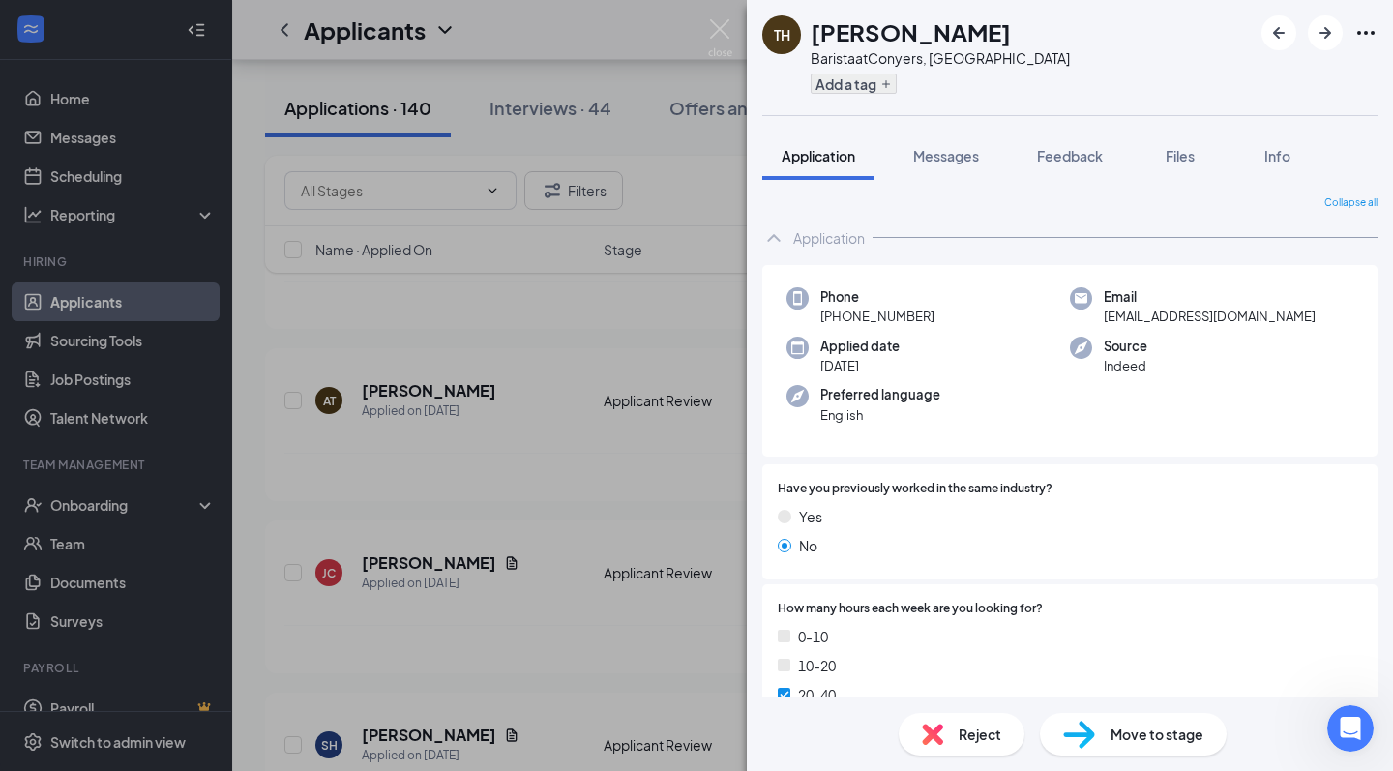
click at [854, 84] on button "Add a tag" at bounding box center [854, 84] width 86 height 20
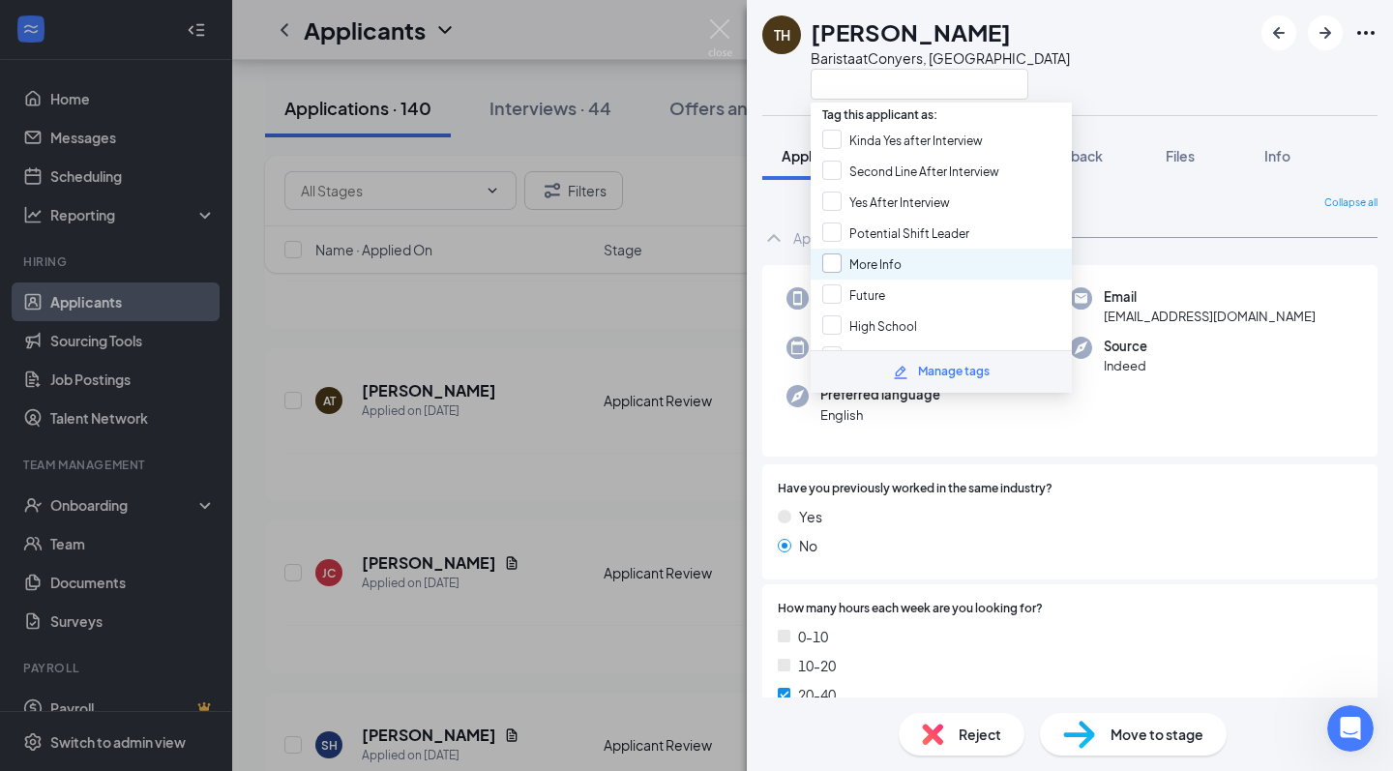
click at [878, 260] on span "More Info" at bounding box center [876, 264] width 52 height 15
click at [878, 260] on input "More Info" at bounding box center [861, 264] width 79 height 21
click at [963, 256] on div "More Info" at bounding box center [941, 264] width 261 height 31
checkbox input "true"
click at [1137, 177] on div "Application Messages Feedback Files Info" at bounding box center [1069, 156] width 615 height 48
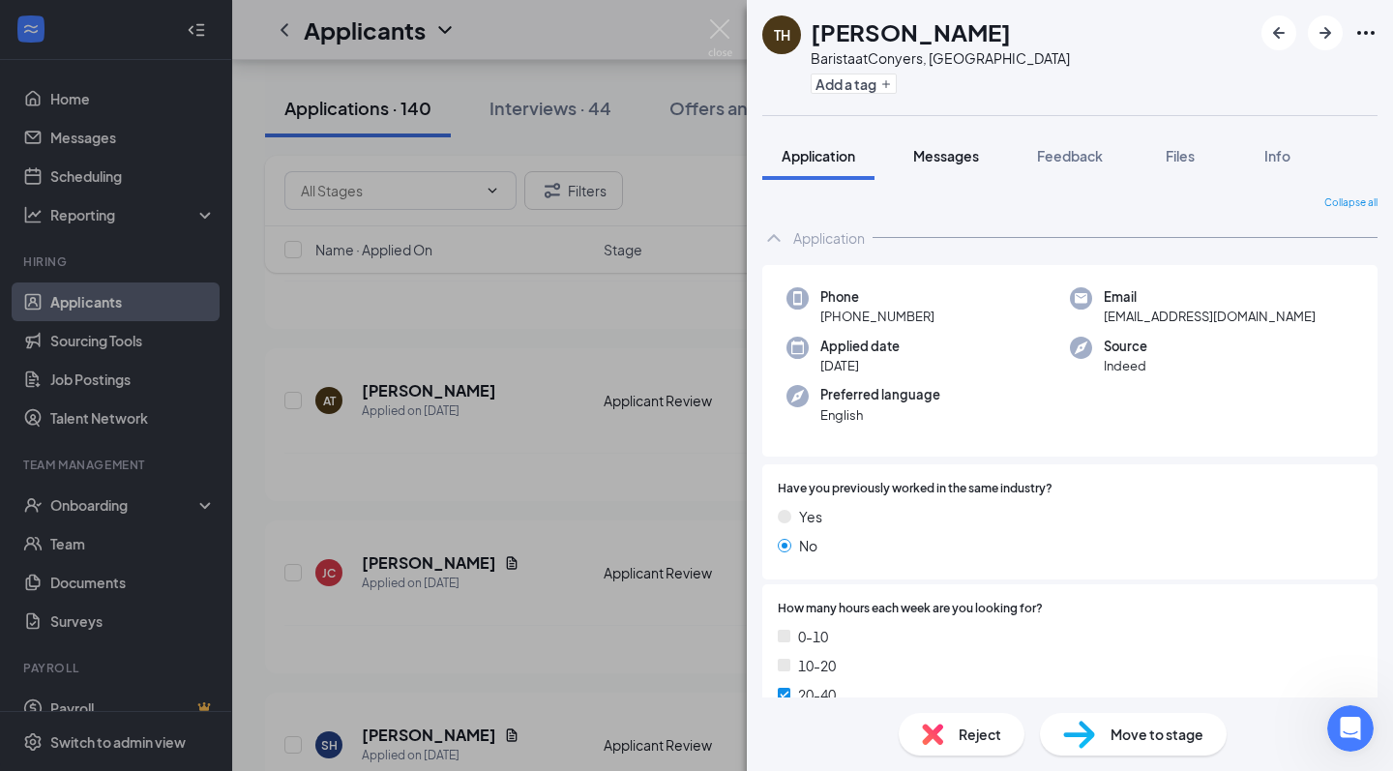
click at [956, 158] on span "Messages" at bounding box center [946, 155] width 66 height 17
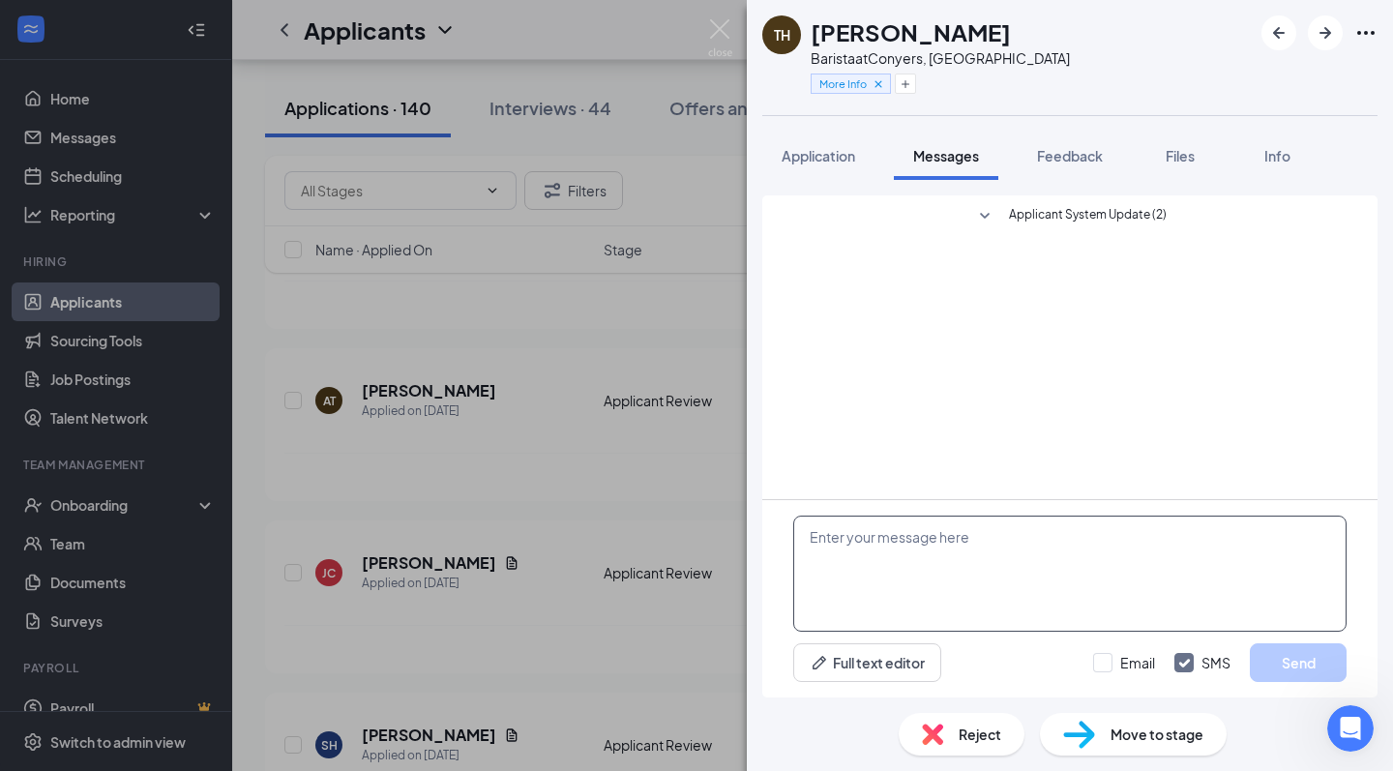
click at [922, 556] on textarea at bounding box center [1069, 574] width 553 height 116
click at [843, 539] on textarea "Hello, please share your resume" at bounding box center [1069, 574] width 553 height 116
type textarea "Hello [PERSON_NAME], please share your resume"
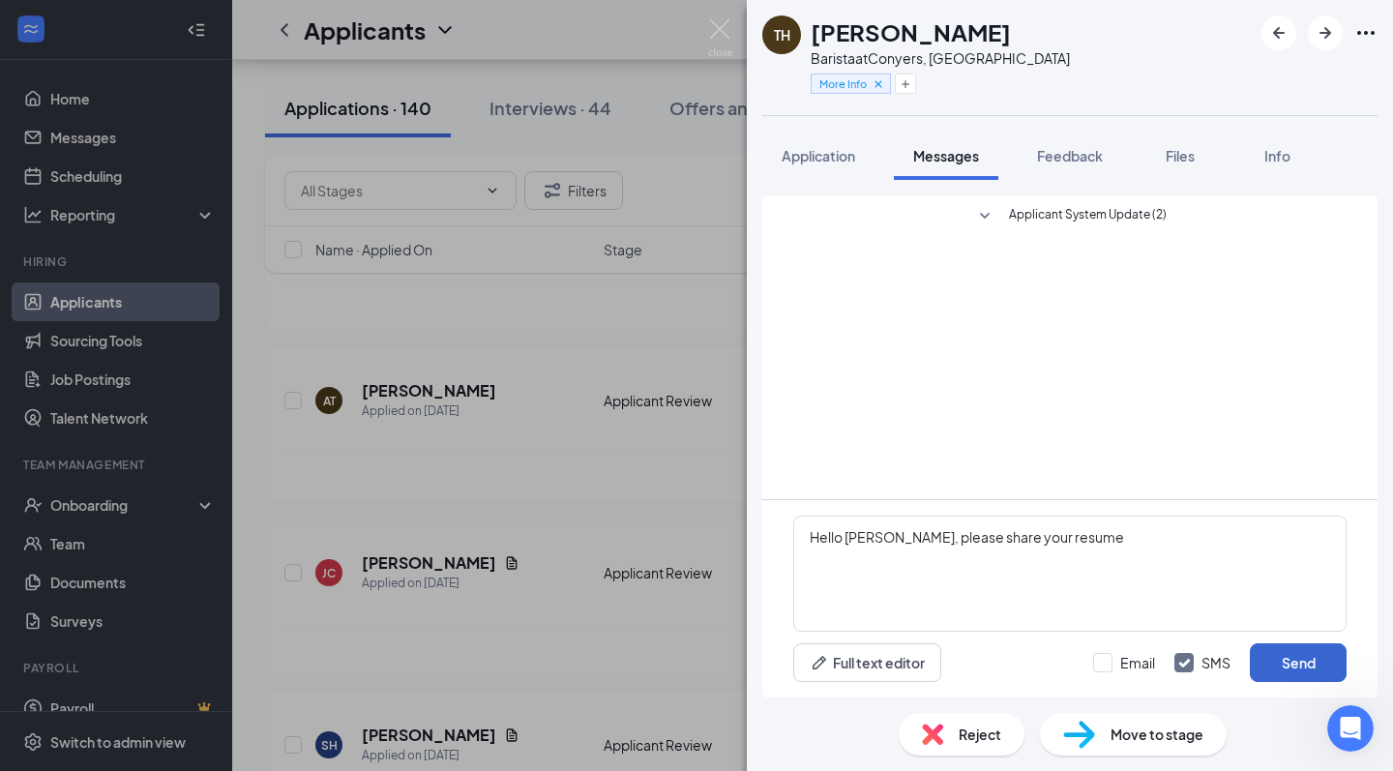
click at [1284, 676] on button "Send" at bounding box center [1298, 662] width 97 height 39
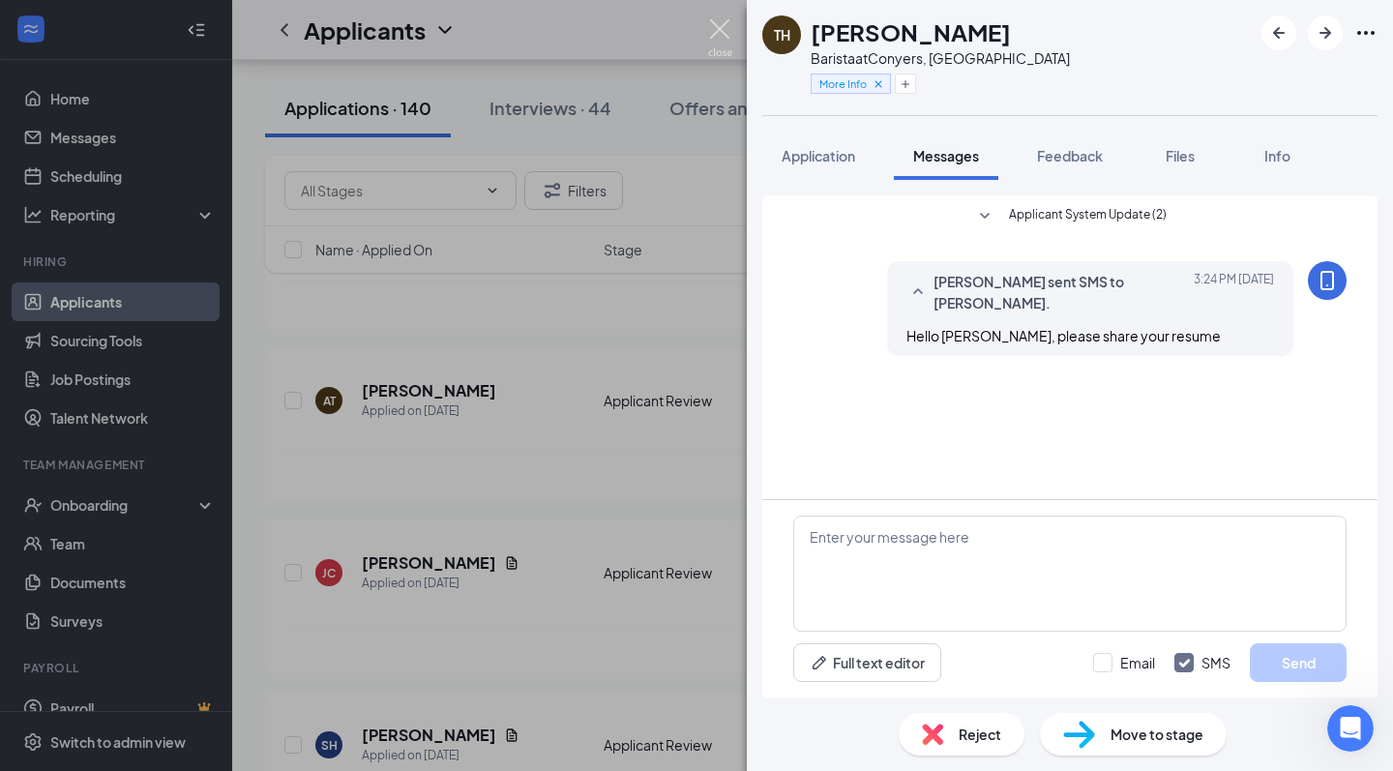
click at [722, 42] on img at bounding box center [720, 38] width 24 height 38
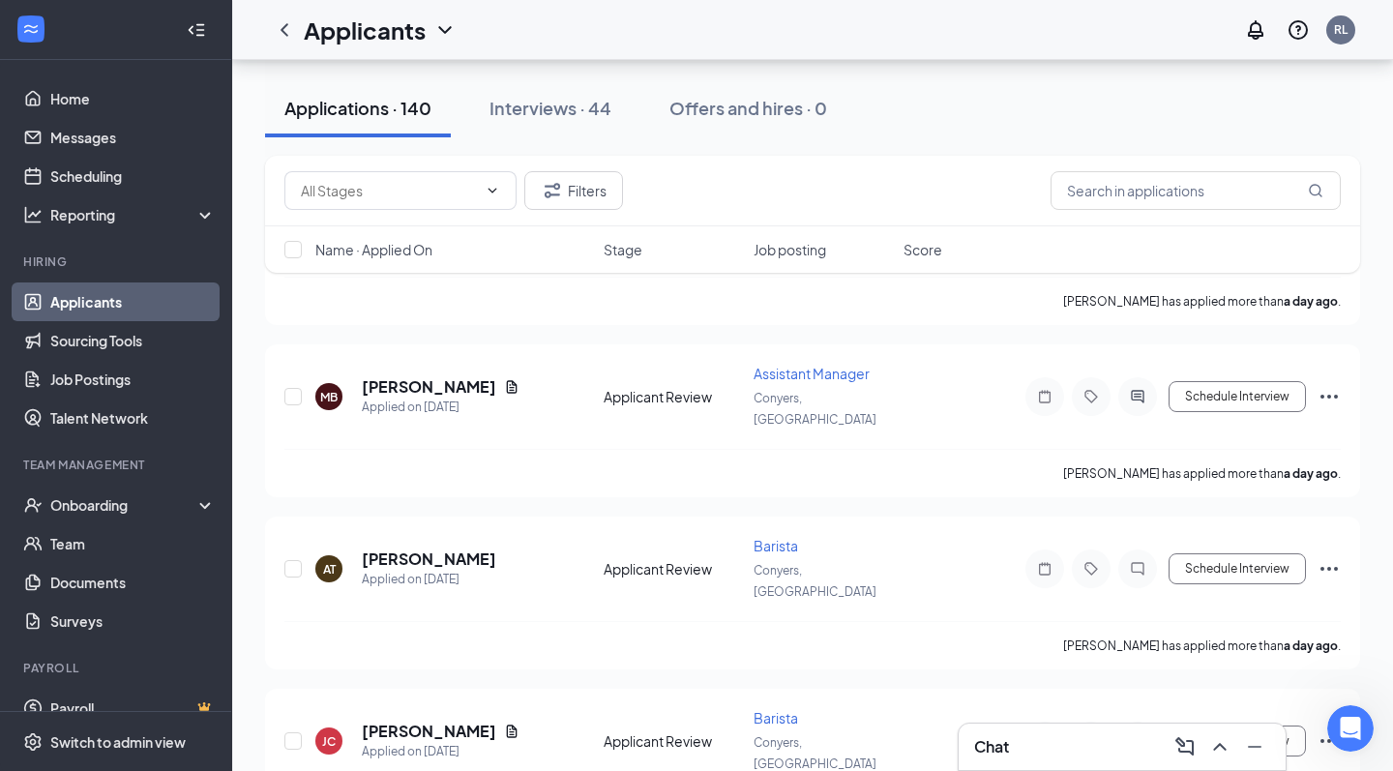
scroll to position [6738, 0]
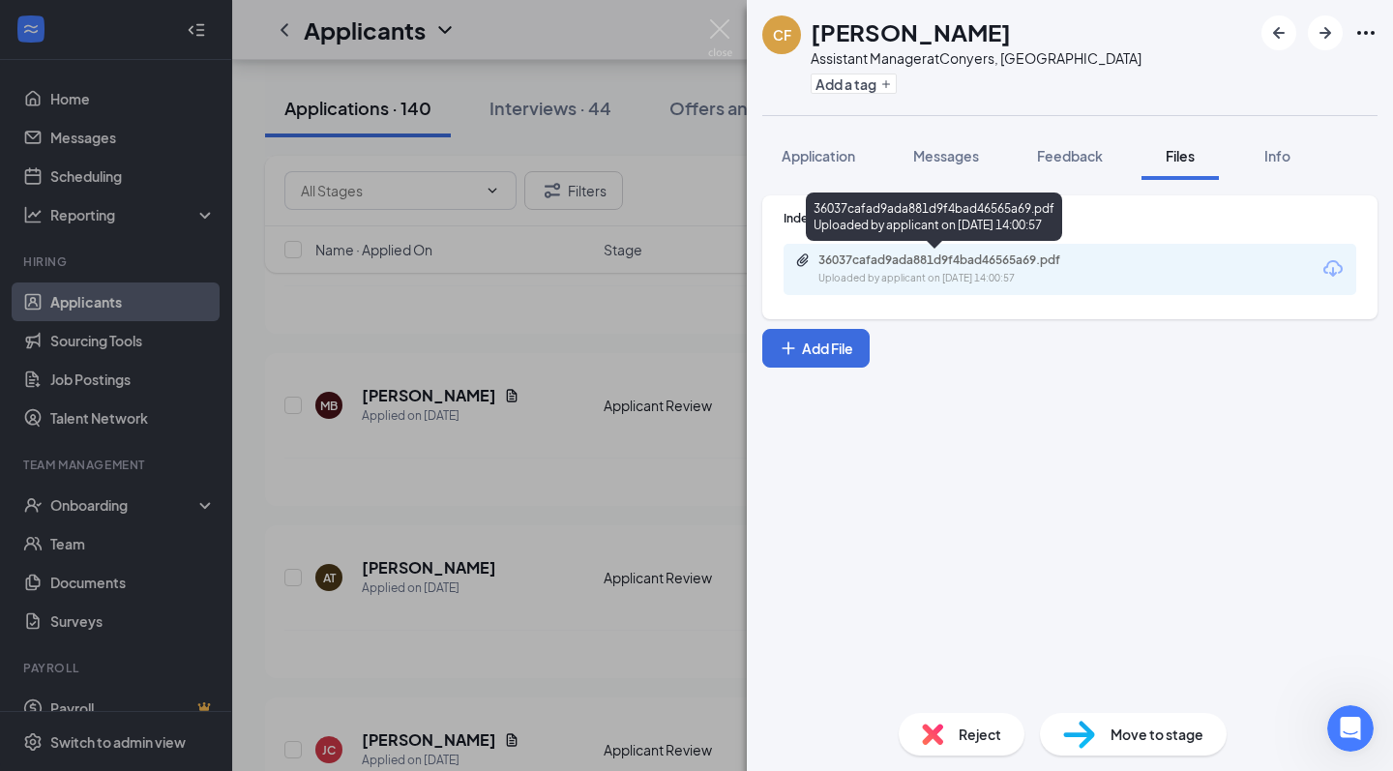
click at [1009, 266] on div "36037cafad9ada881d9f4bad46565a69.pdf" at bounding box center [954, 260] width 271 height 15
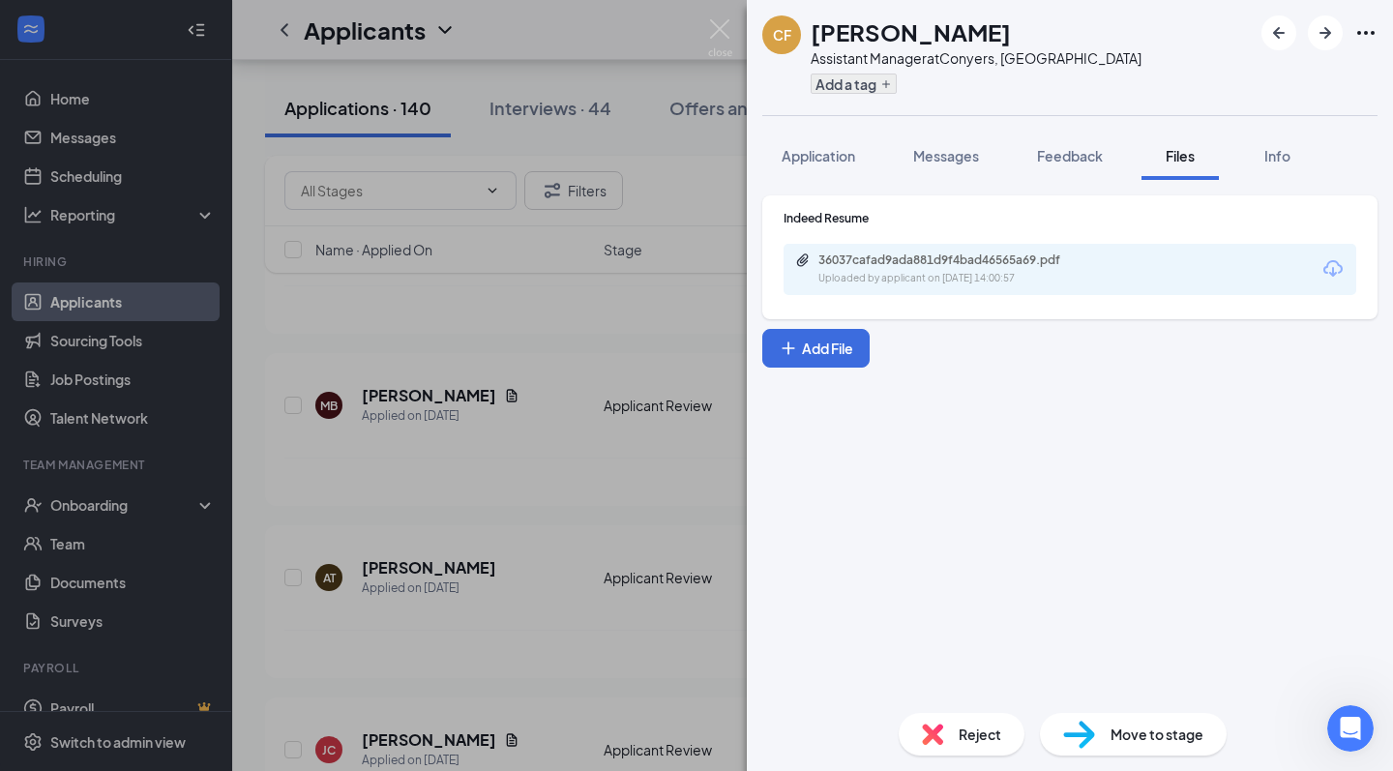
click at [884, 92] on button "Add a tag" at bounding box center [854, 84] width 86 height 20
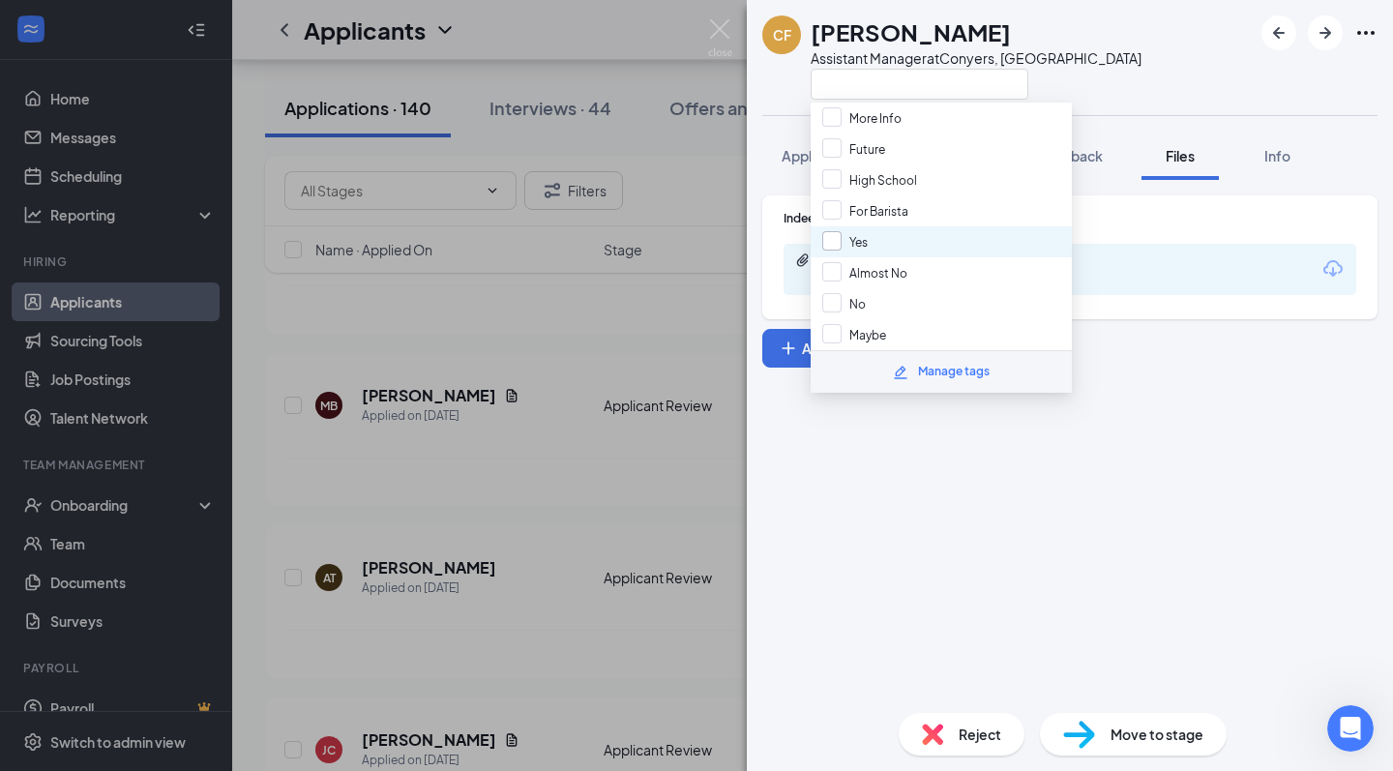
scroll to position [145, 0]
click at [845, 232] on label "Yes" at bounding box center [844, 242] width 45 height 21
click at [845, 232] on input "Yes" at bounding box center [844, 242] width 45 height 21
click at [830, 246] on div at bounding box center [831, 241] width 19 height 19
click at [830, 246] on input "Yes" at bounding box center [844, 242] width 45 height 21
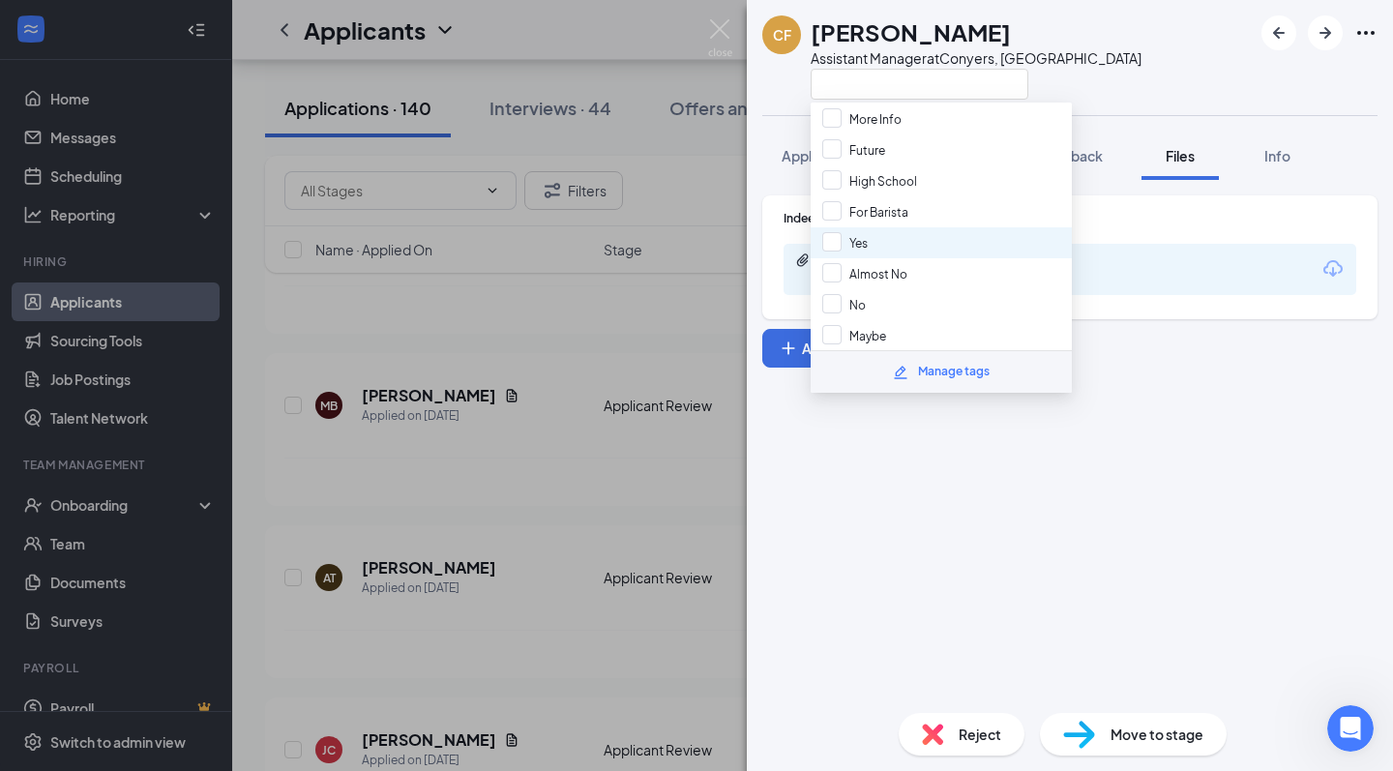
click at [903, 246] on div "Yes" at bounding box center [941, 242] width 261 height 31
checkbox input "true"
click at [976, 549] on div "Indeed Resume 36037cafad9ada881d9f4bad46565a69.pdf Uploaded by applicant on Aug…" at bounding box center [1070, 439] width 646 height 518
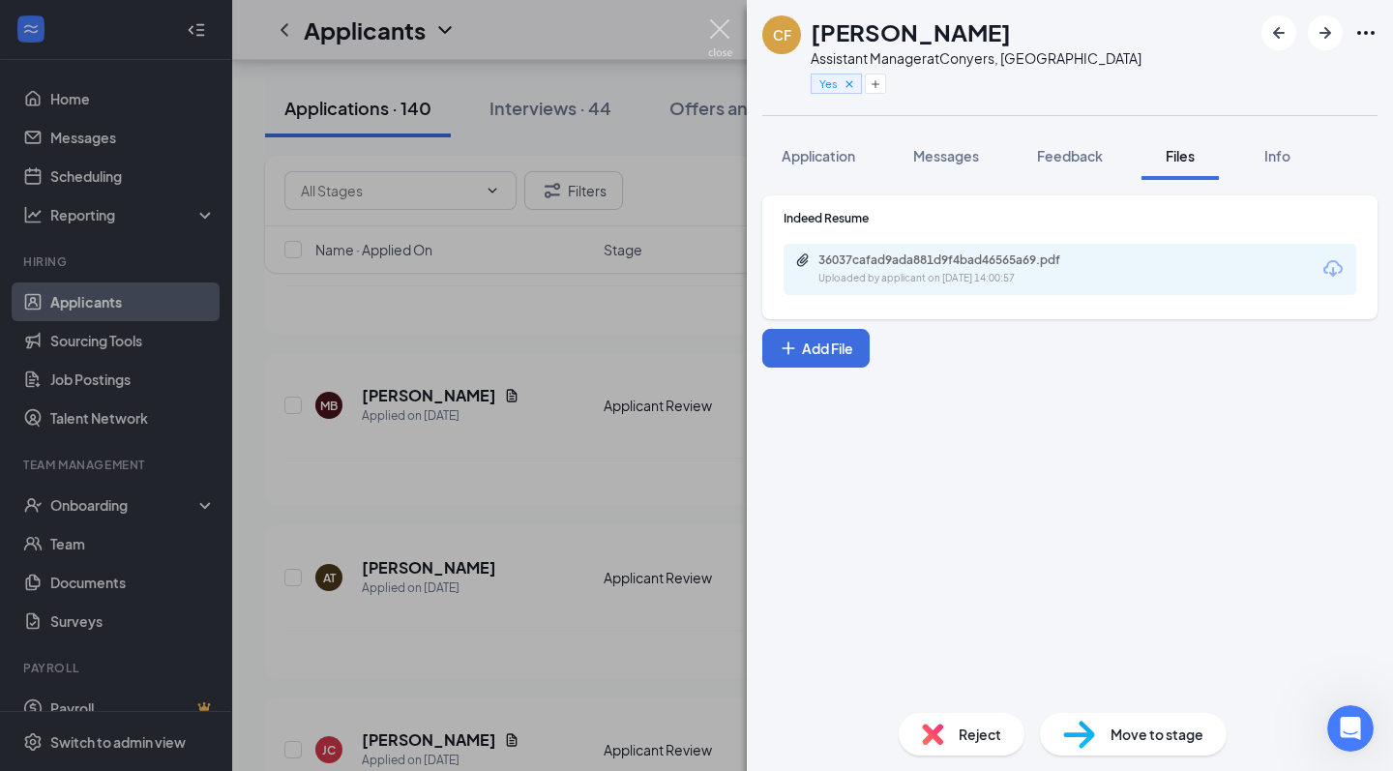
click at [727, 29] on img at bounding box center [720, 38] width 24 height 38
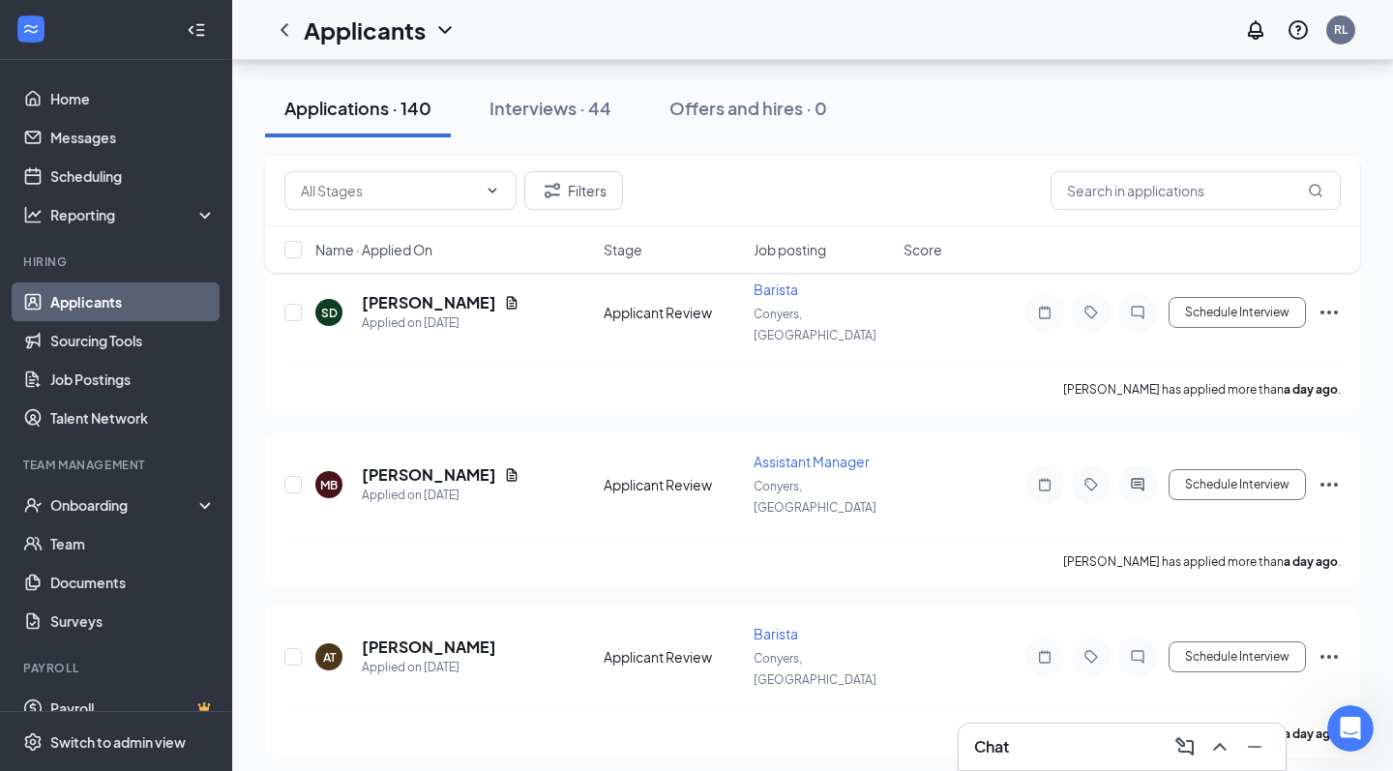
scroll to position [6656, 0]
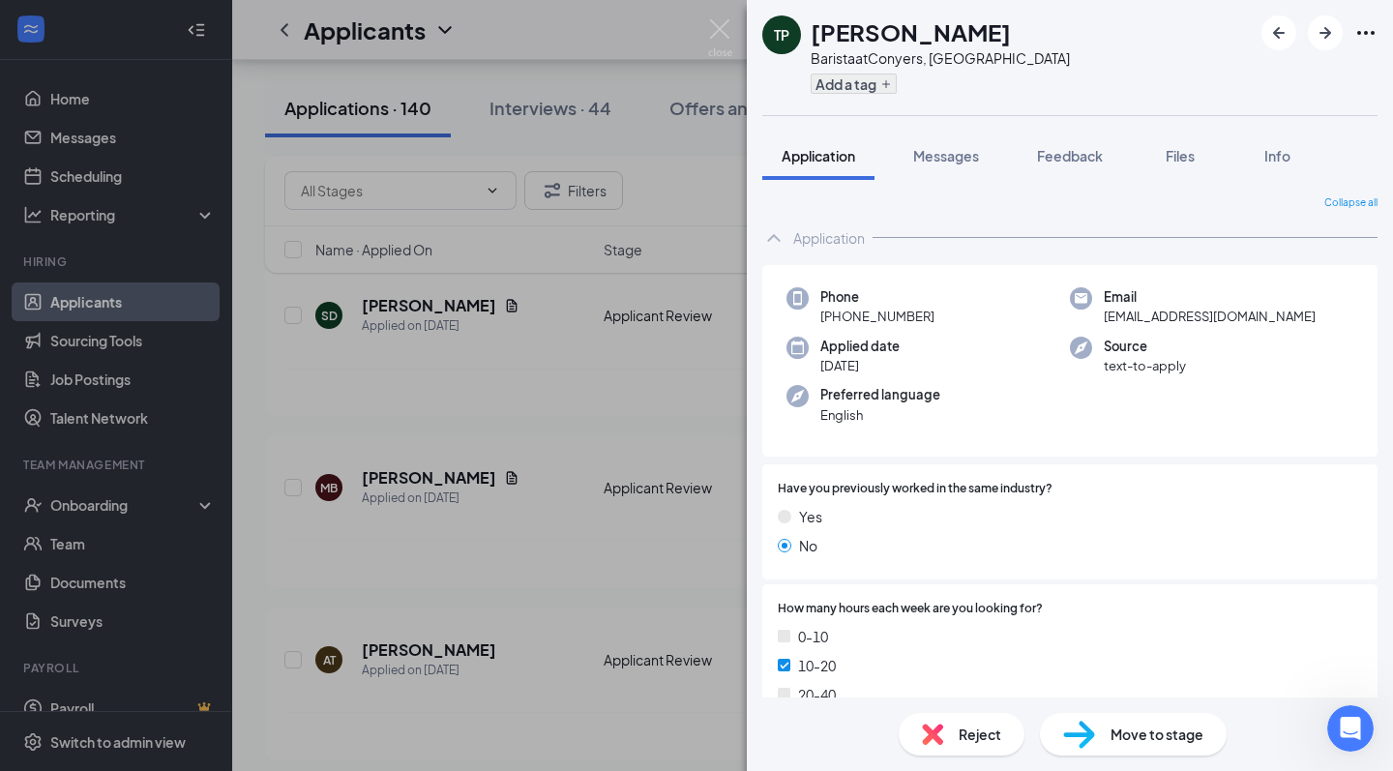
click at [883, 88] on icon "Plus" at bounding box center [886, 84] width 12 height 12
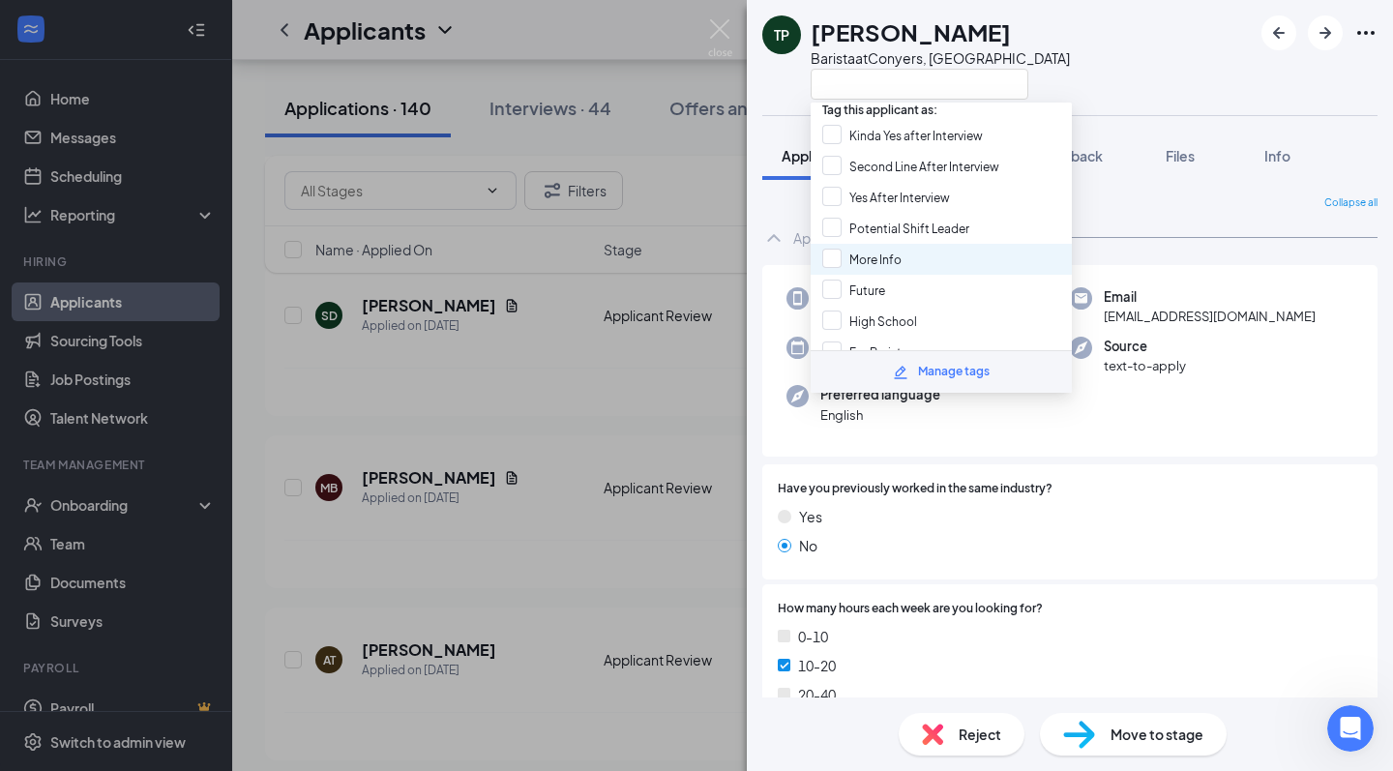
scroll to position [7, 0]
click at [918, 266] on div "More Info" at bounding box center [941, 257] width 261 height 31
checkbox input "true"
click at [1078, 46] on div "TP Tameka Perry Barista at Conyers, GA" at bounding box center [1070, 57] width 646 height 115
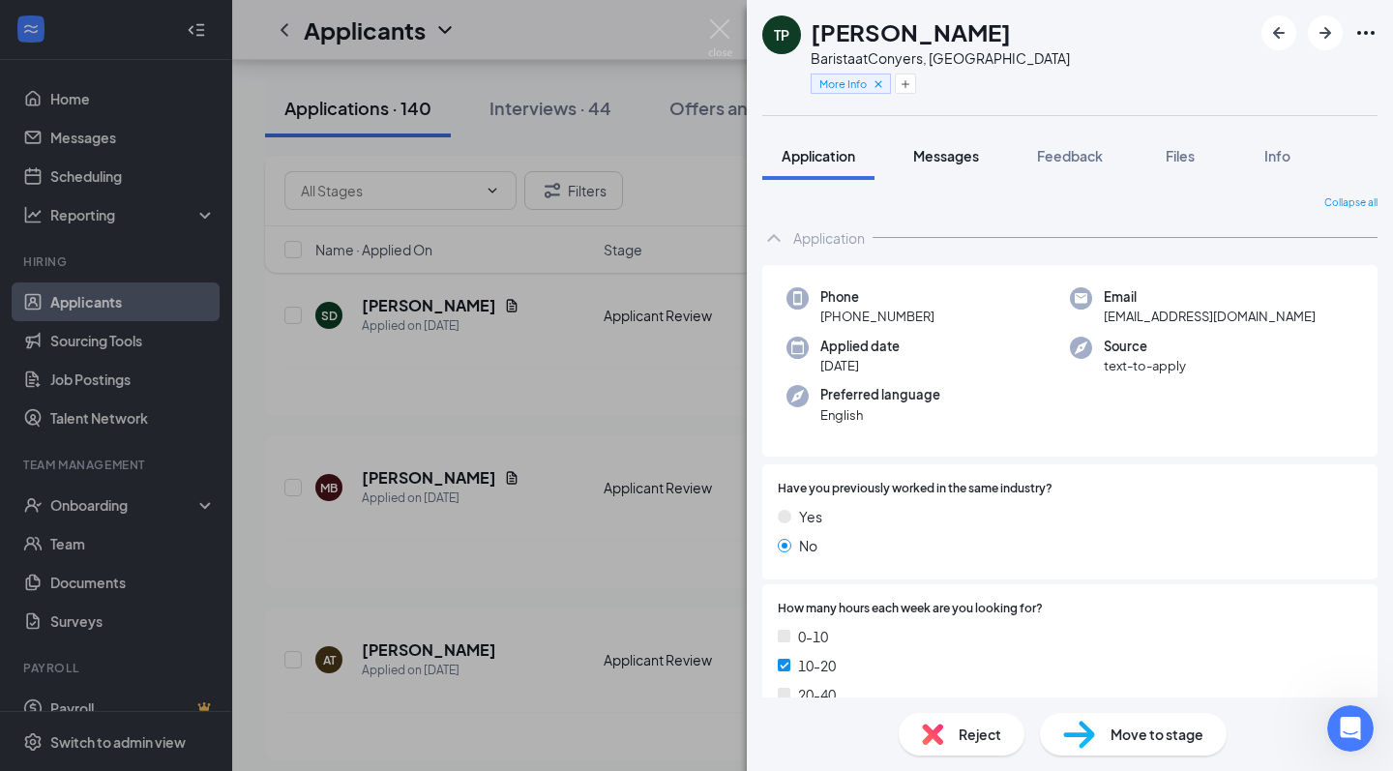
click at [962, 154] on span "Messages" at bounding box center [946, 155] width 66 height 17
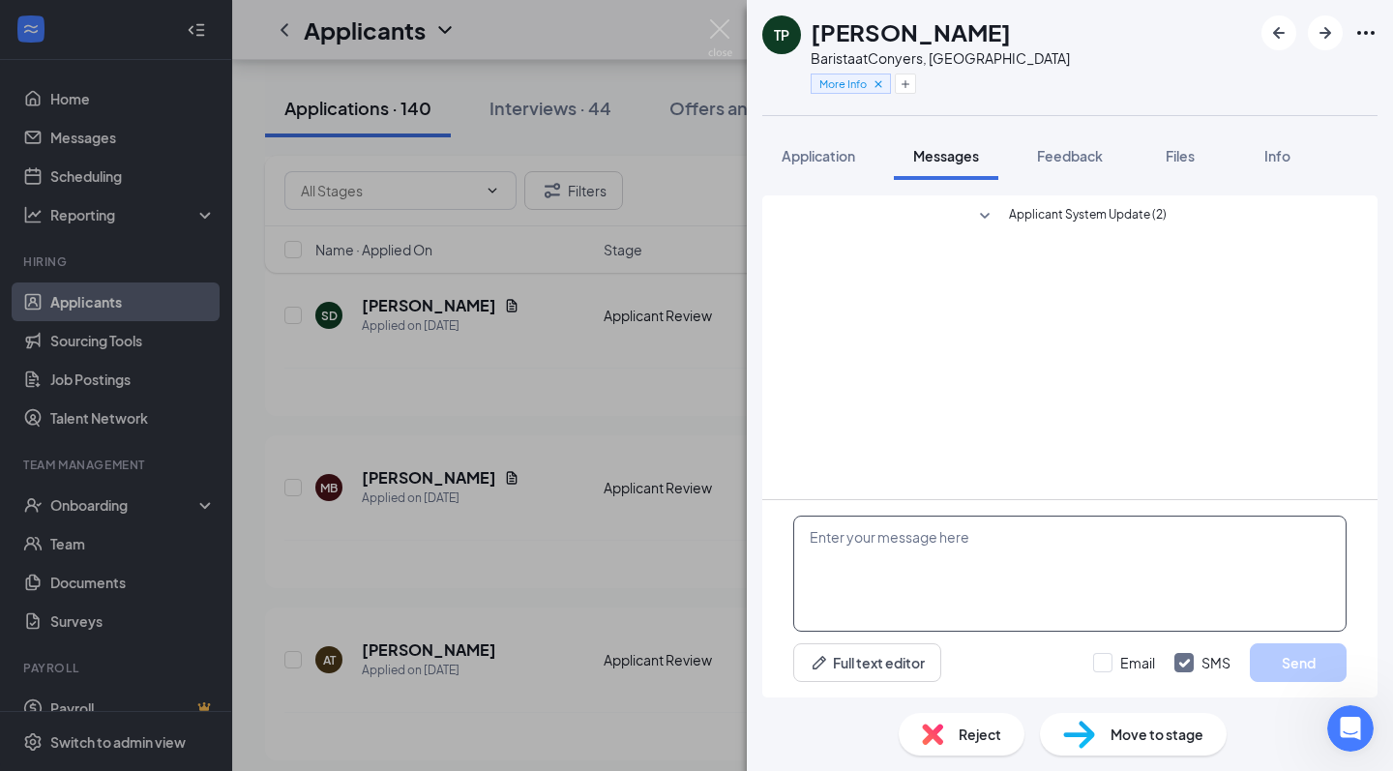
click at [910, 532] on textarea at bounding box center [1069, 574] width 553 height 116
type textarea "Hello [PERSON_NAME], Please share your resume."
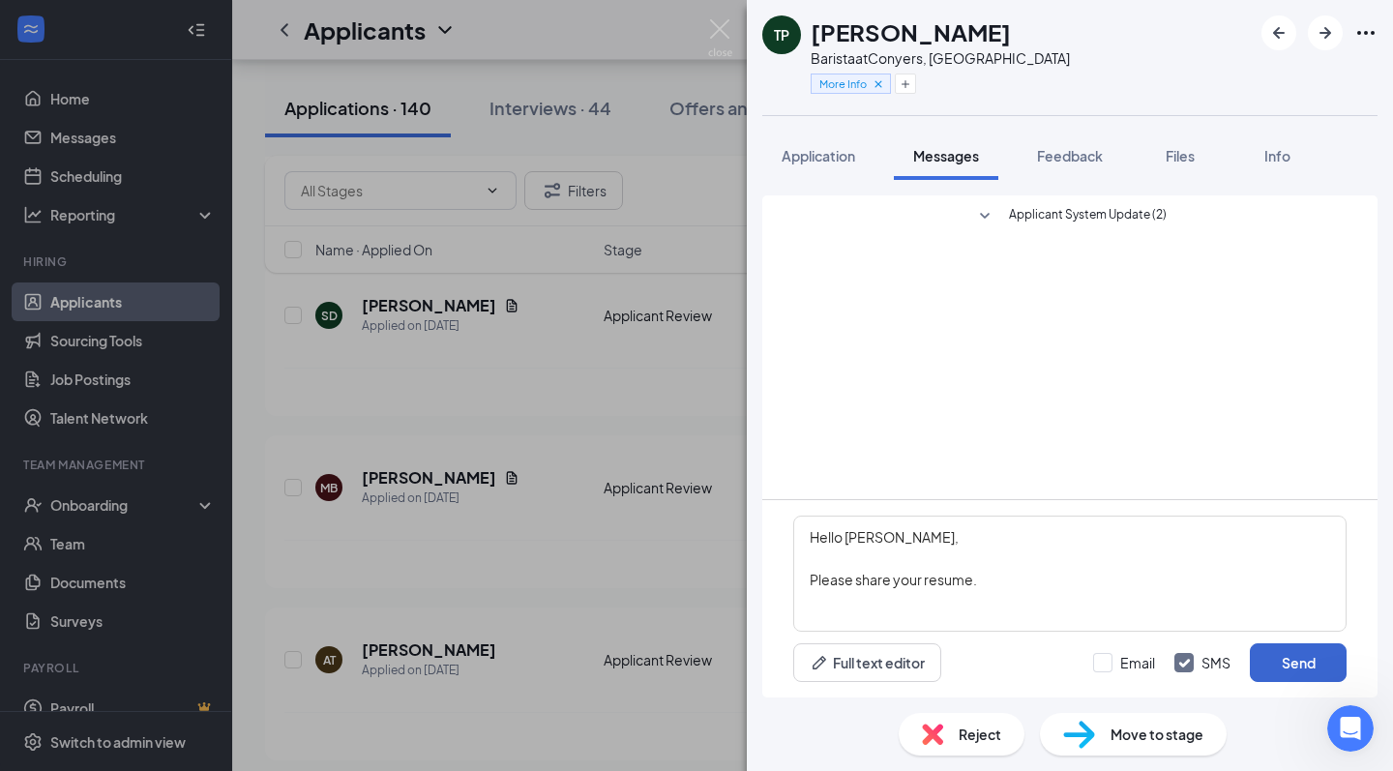
click at [1292, 657] on button "Send" at bounding box center [1298, 662] width 97 height 39
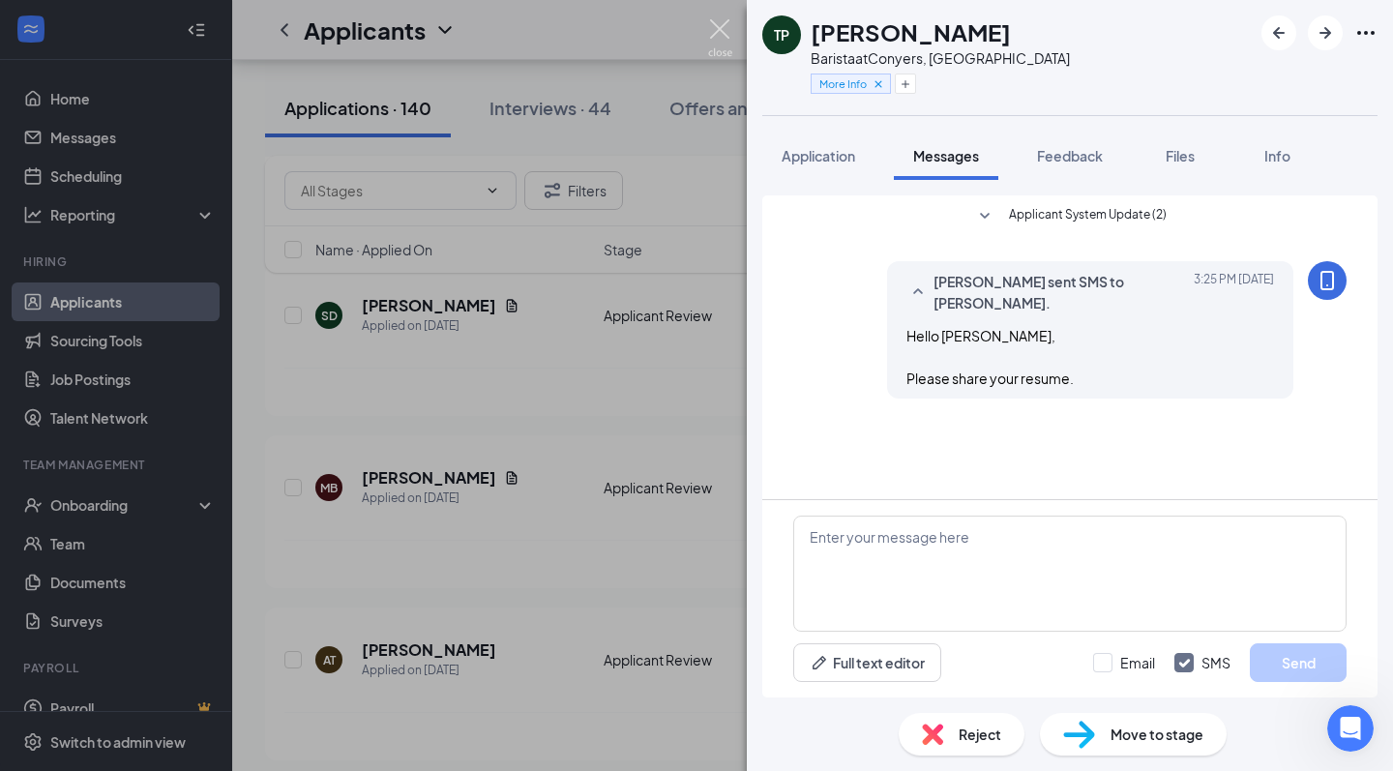
click at [722, 28] on img at bounding box center [720, 38] width 24 height 38
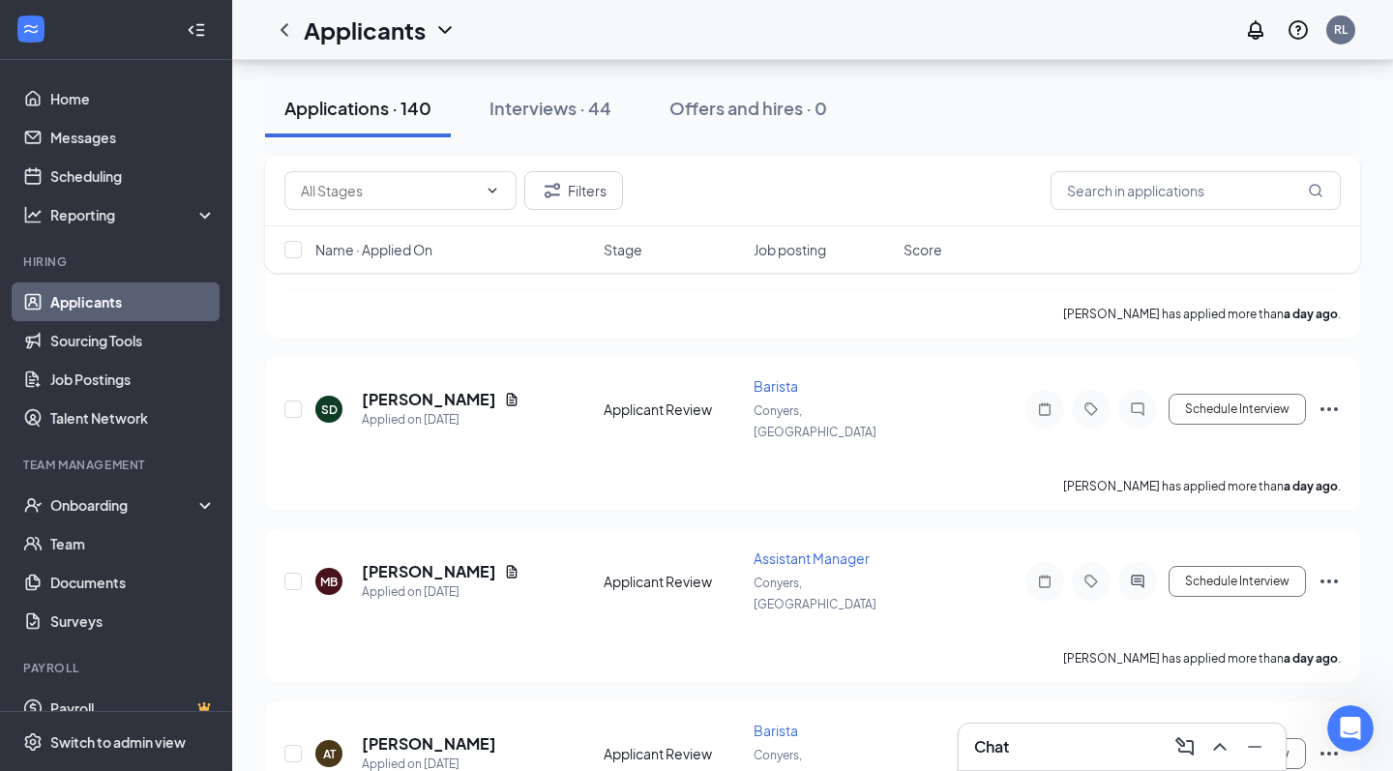
scroll to position [6441, 0]
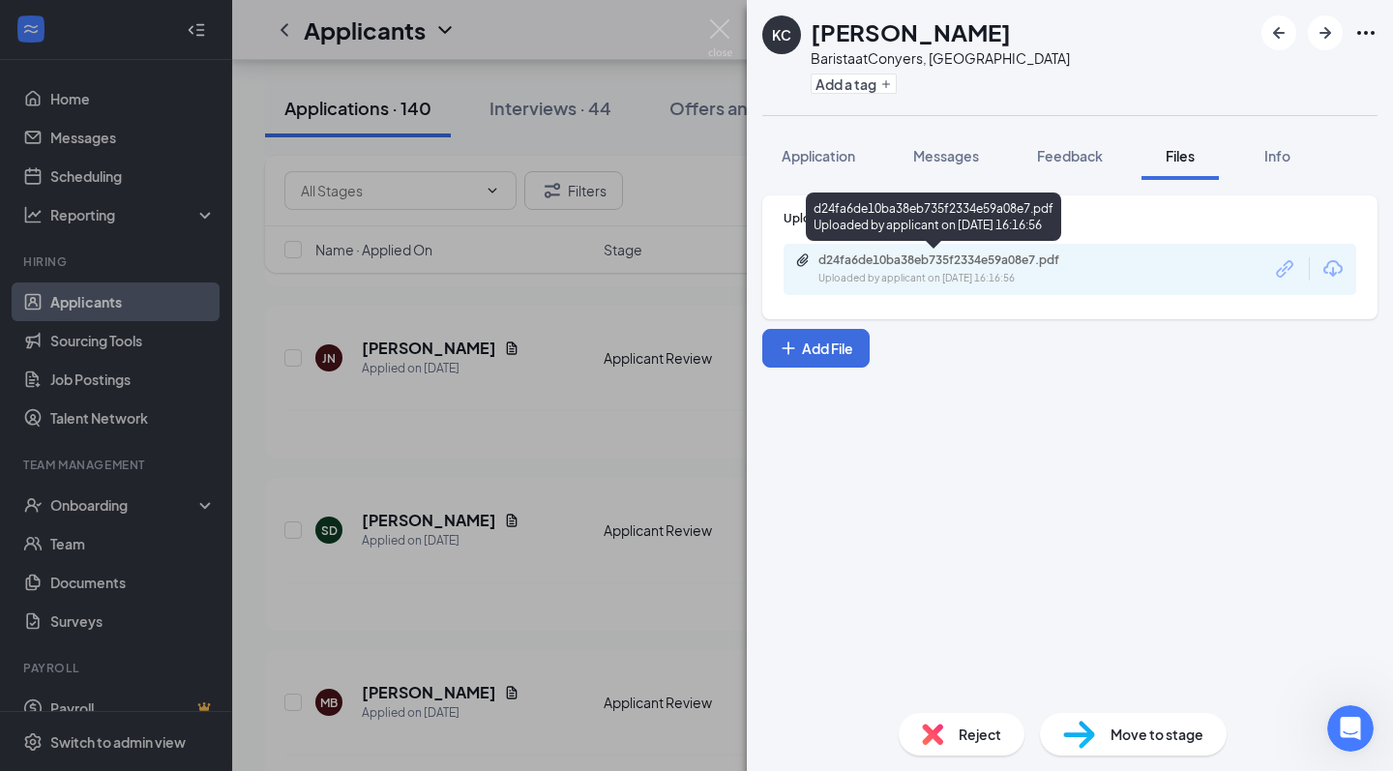
click at [972, 300] on div "Upload Resume d24fa6de10ba38eb735f2334e59a08e7.pdf Uploaded by applicant on Aug…" at bounding box center [1069, 257] width 615 height 124
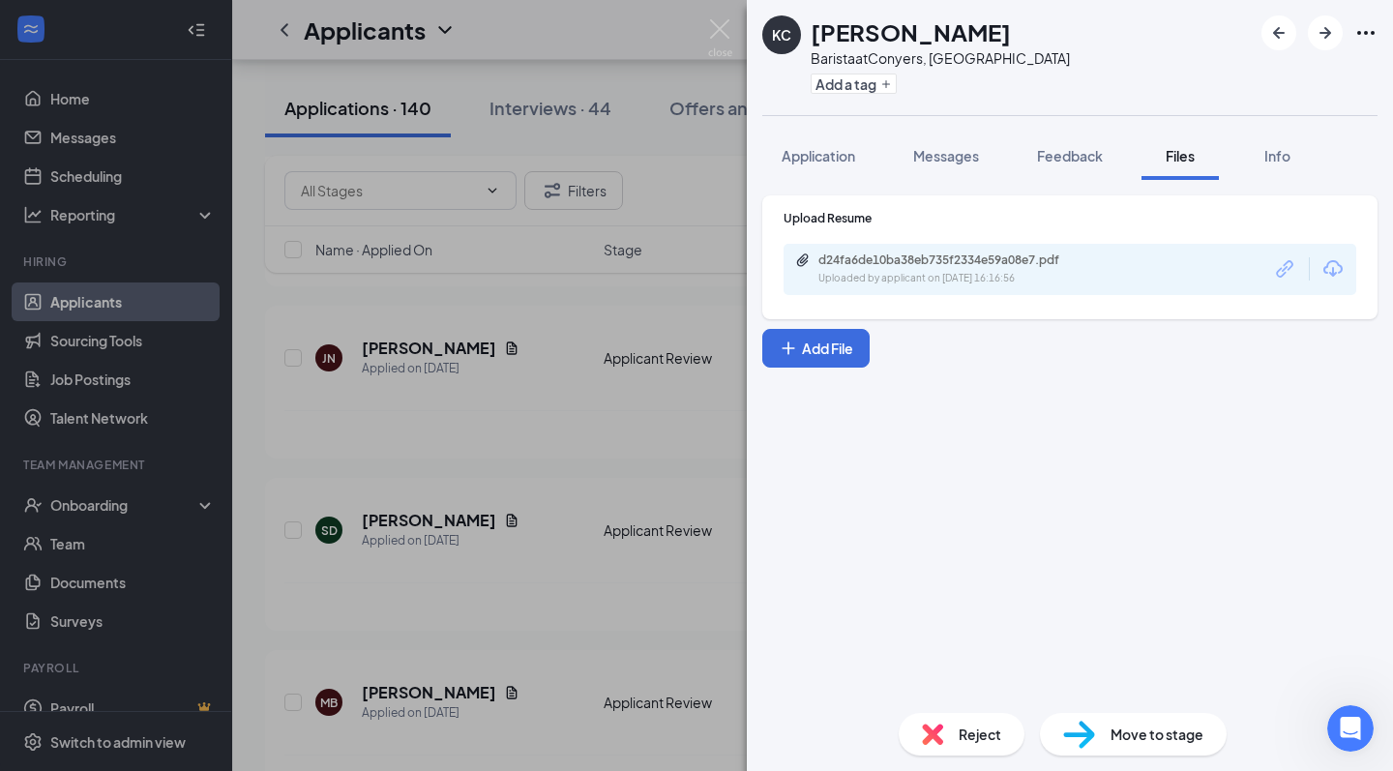
click at [972, 281] on div "Uploaded by applicant on Aug 25, 2025 at 16:16:56" at bounding box center [964, 278] width 290 height 15
click at [879, 81] on button "Add a tag" at bounding box center [854, 84] width 86 height 20
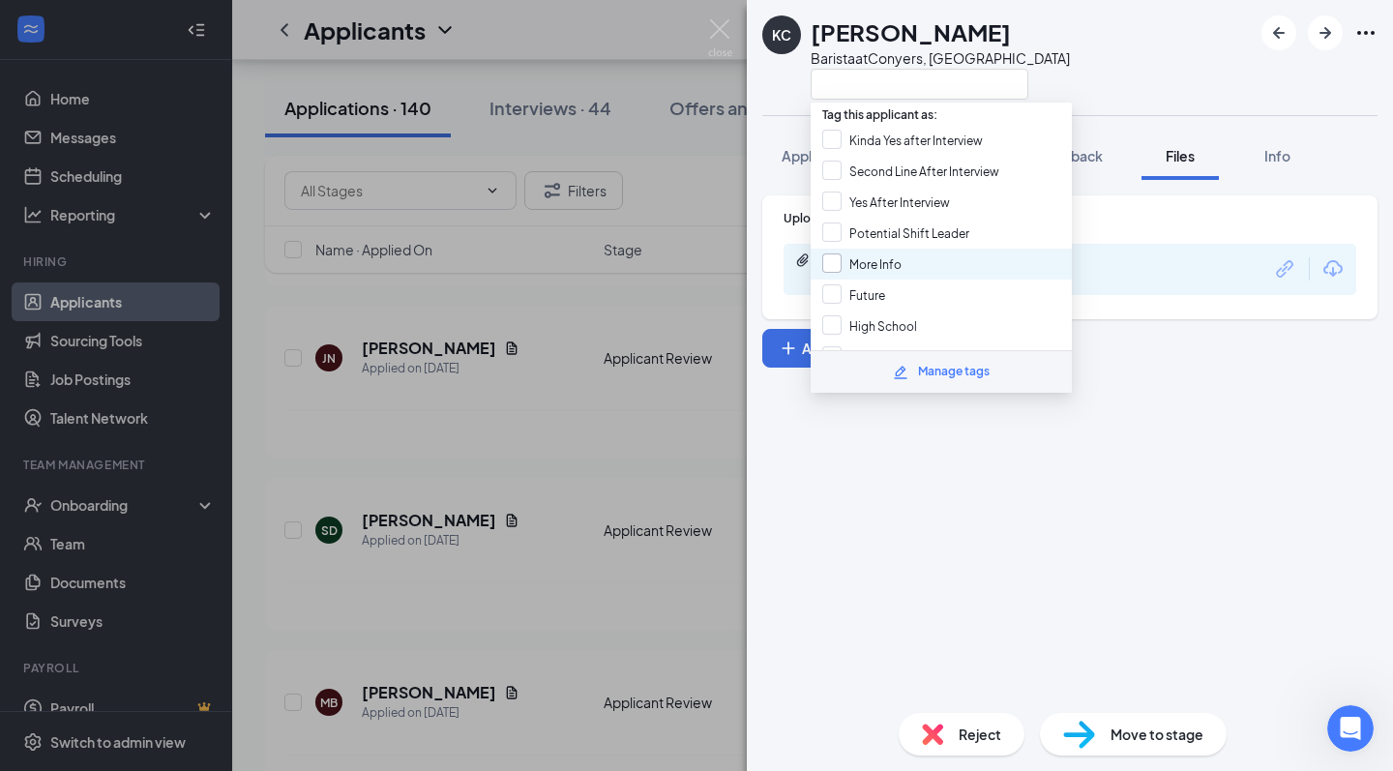
scroll to position [5, 0]
click at [896, 265] on span "More Info" at bounding box center [876, 260] width 52 height 15
click at [896, 265] on input "More Info" at bounding box center [861, 259] width 79 height 21
click at [950, 254] on div "More Info" at bounding box center [941, 259] width 261 height 31
checkbox input "true"
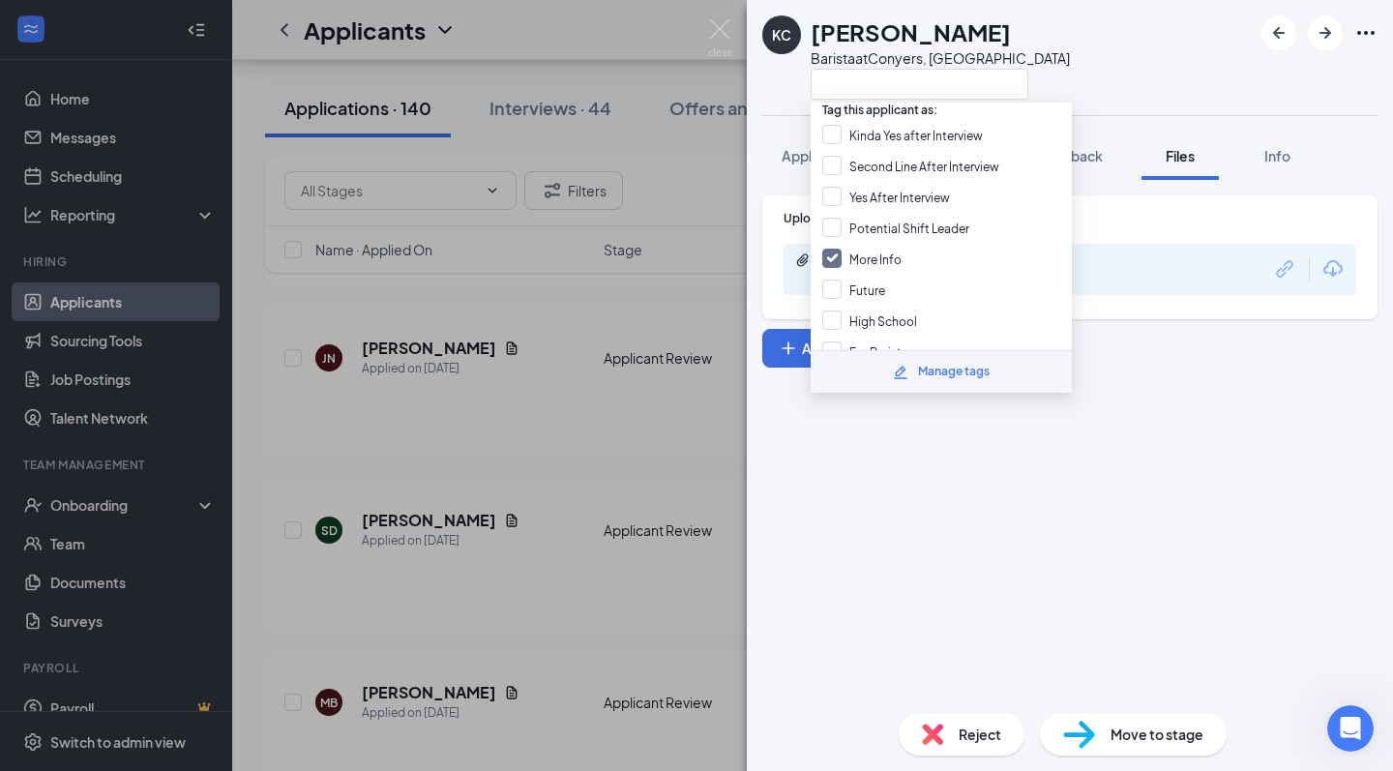
click at [1073, 529] on div "Upload Resume d24fa6de10ba38eb735f2334e59a08e7.pdf Uploaded by applicant on Aug…" at bounding box center [1070, 439] width 646 height 518
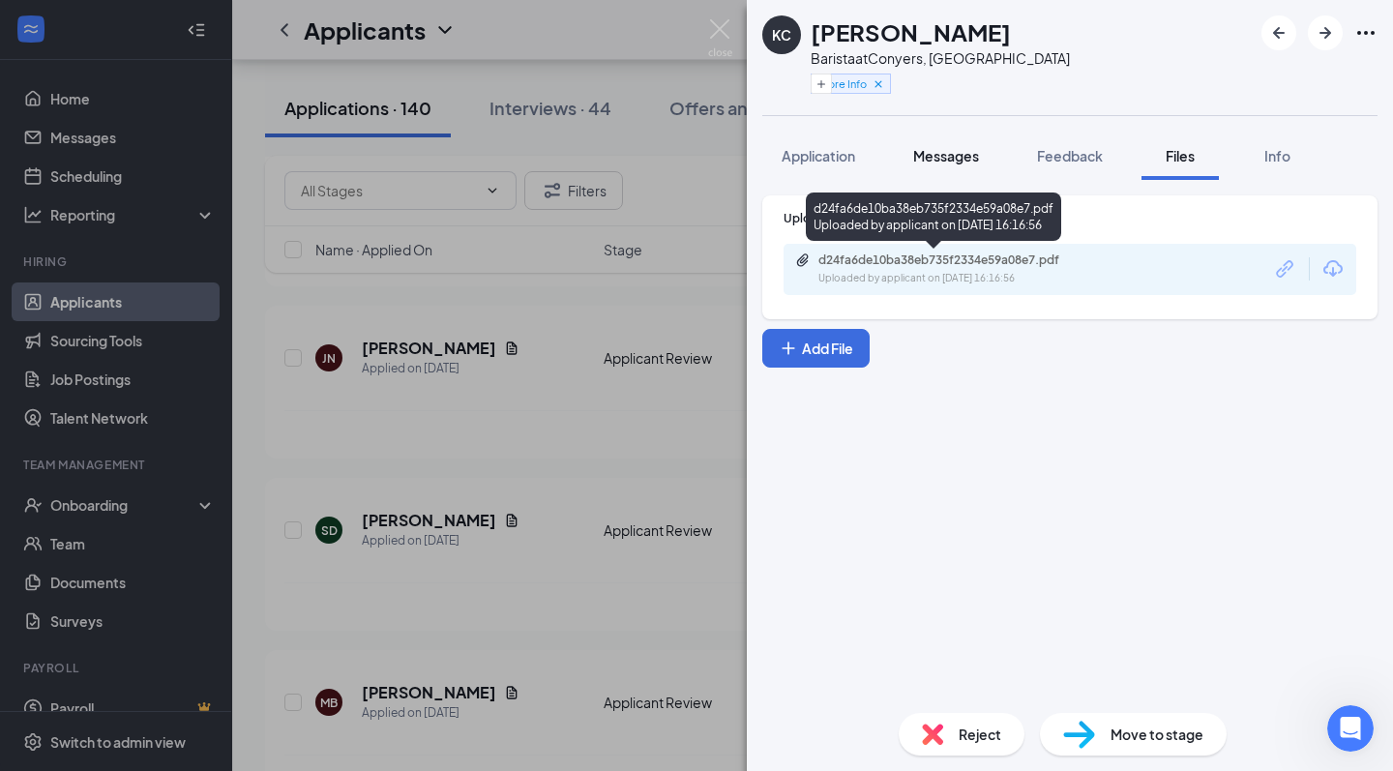
drag, startPoint x: 1067, startPoint y: 153, endPoint x: 937, endPoint y: 155, distance: 130.6
click at [1066, 153] on span "Feedback" at bounding box center [1070, 155] width 66 height 17
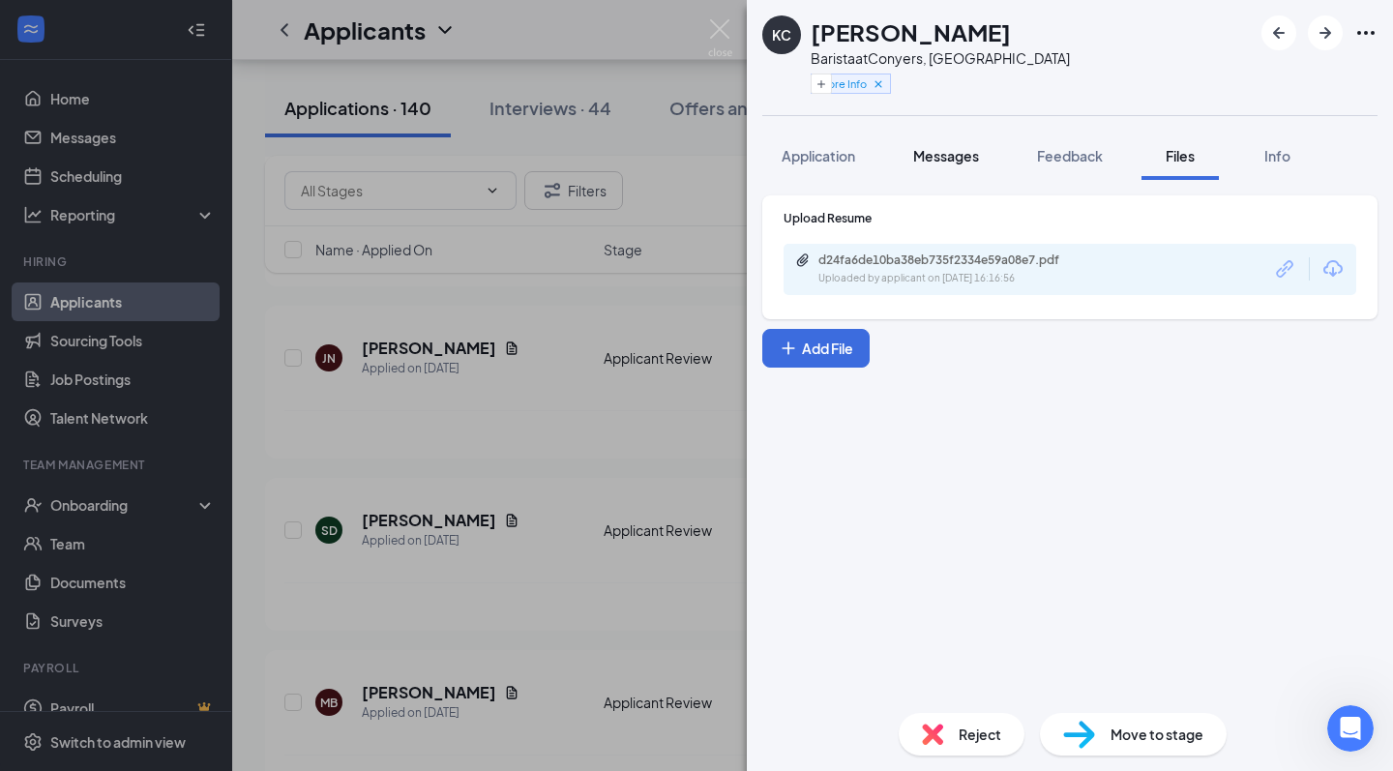
click at [937, 155] on span "Messages" at bounding box center [946, 155] width 66 height 17
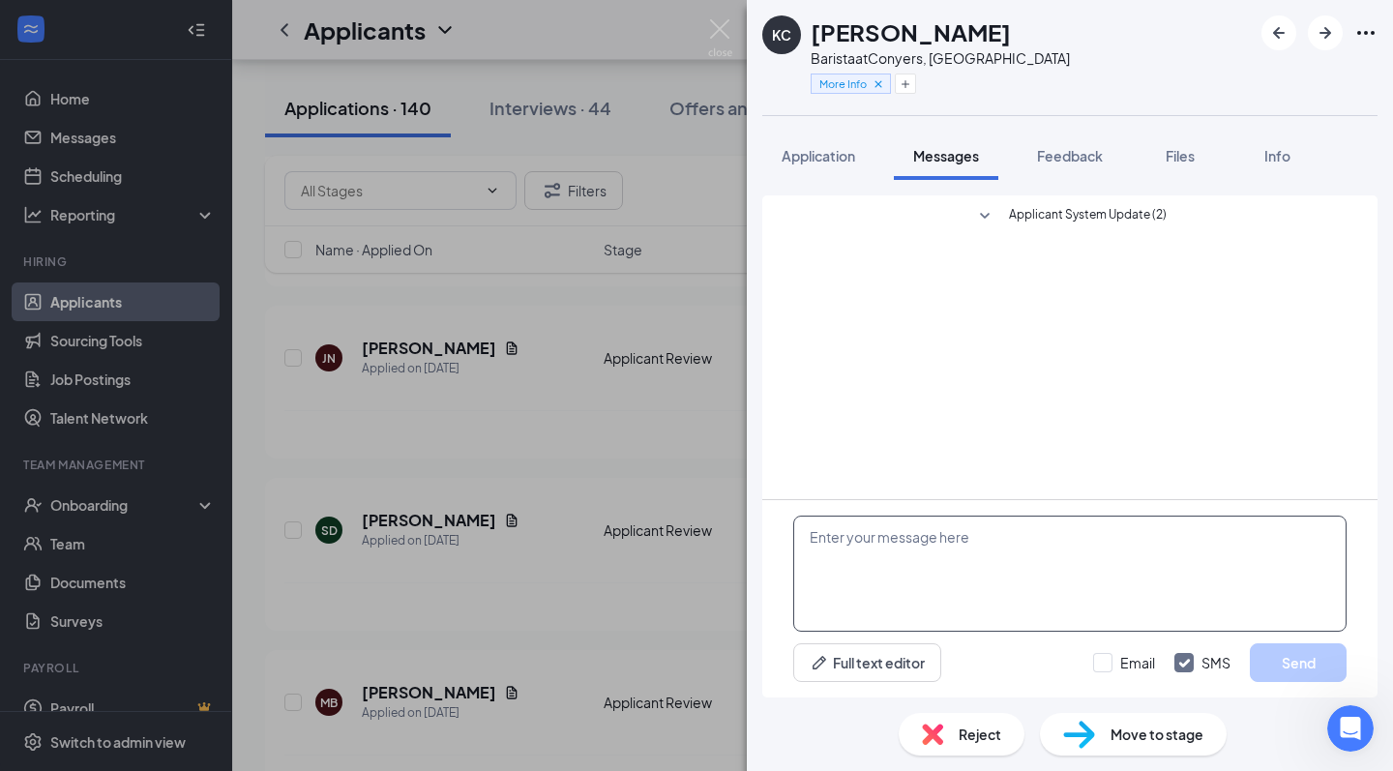
click at [934, 556] on textarea at bounding box center [1069, 574] width 553 height 116
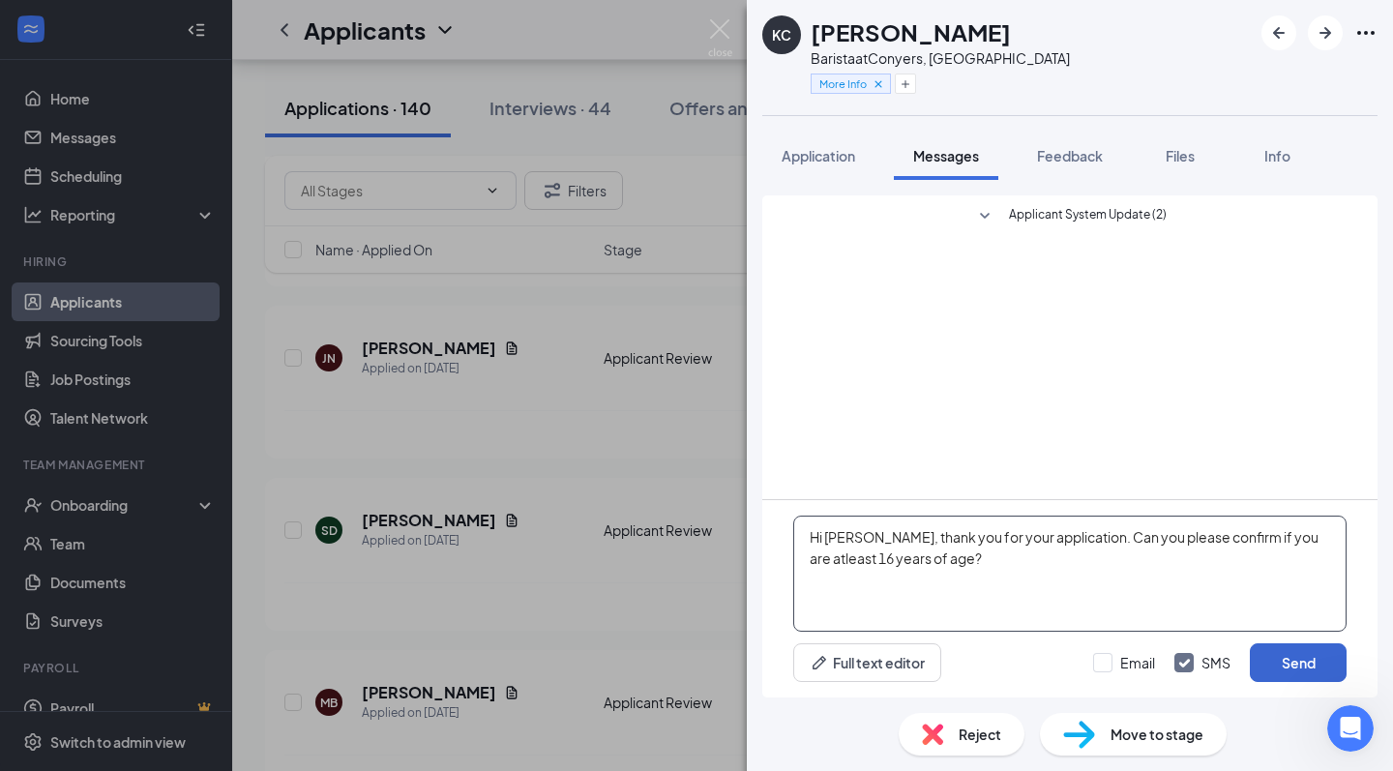
type textarea "Hi Karrington, thank you for your application. Can you please confirm if you ar…"
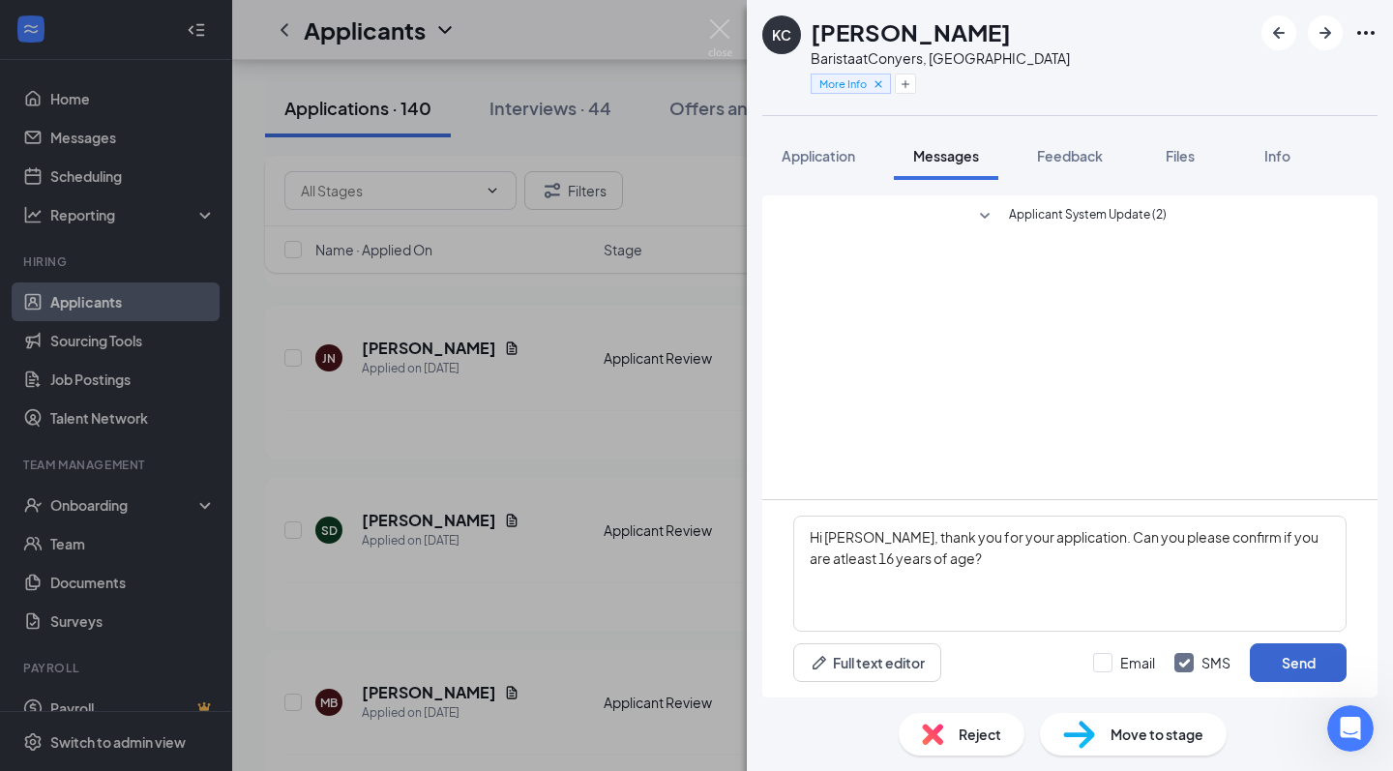
click at [1300, 667] on button "Send" at bounding box center [1298, 662] width 97 height 39
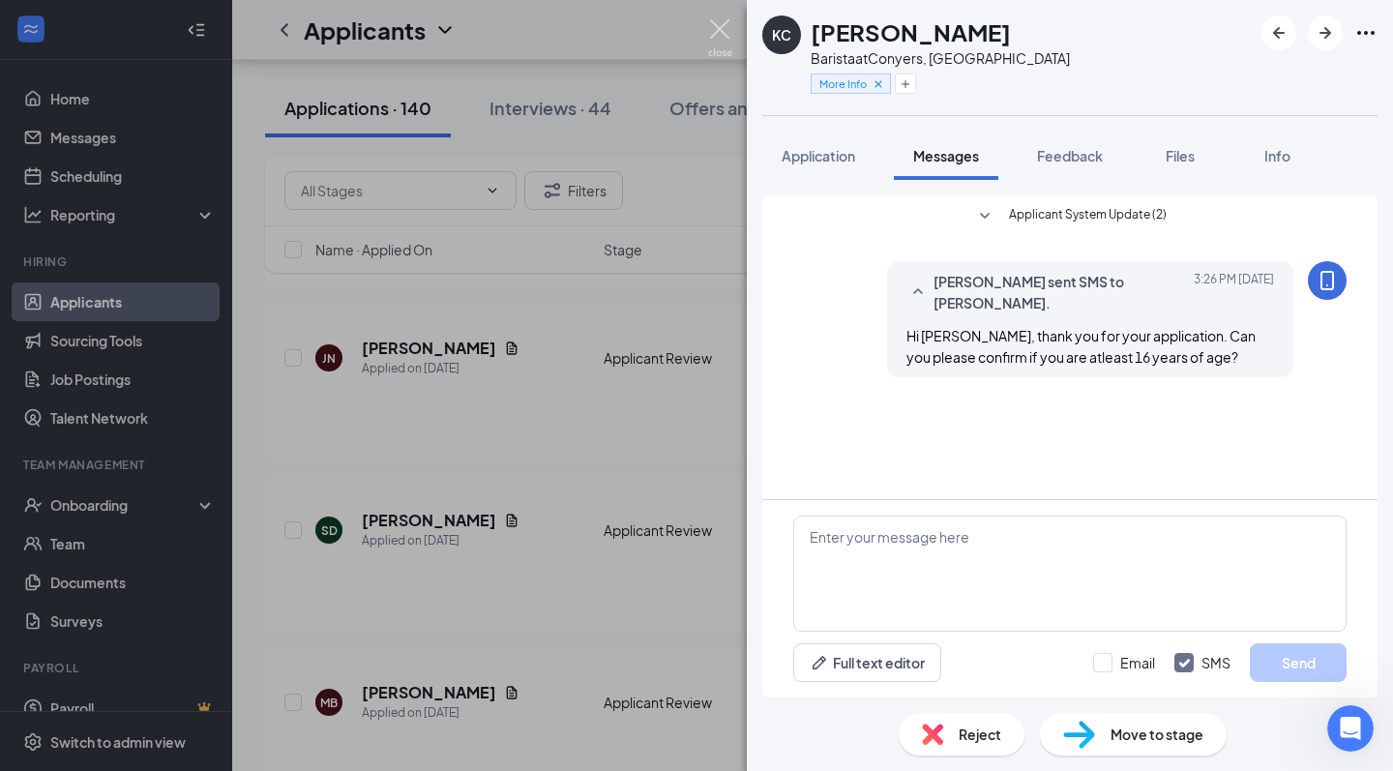
click at [720, 26] on img at bounding box center [720, 38] width 24 height 38
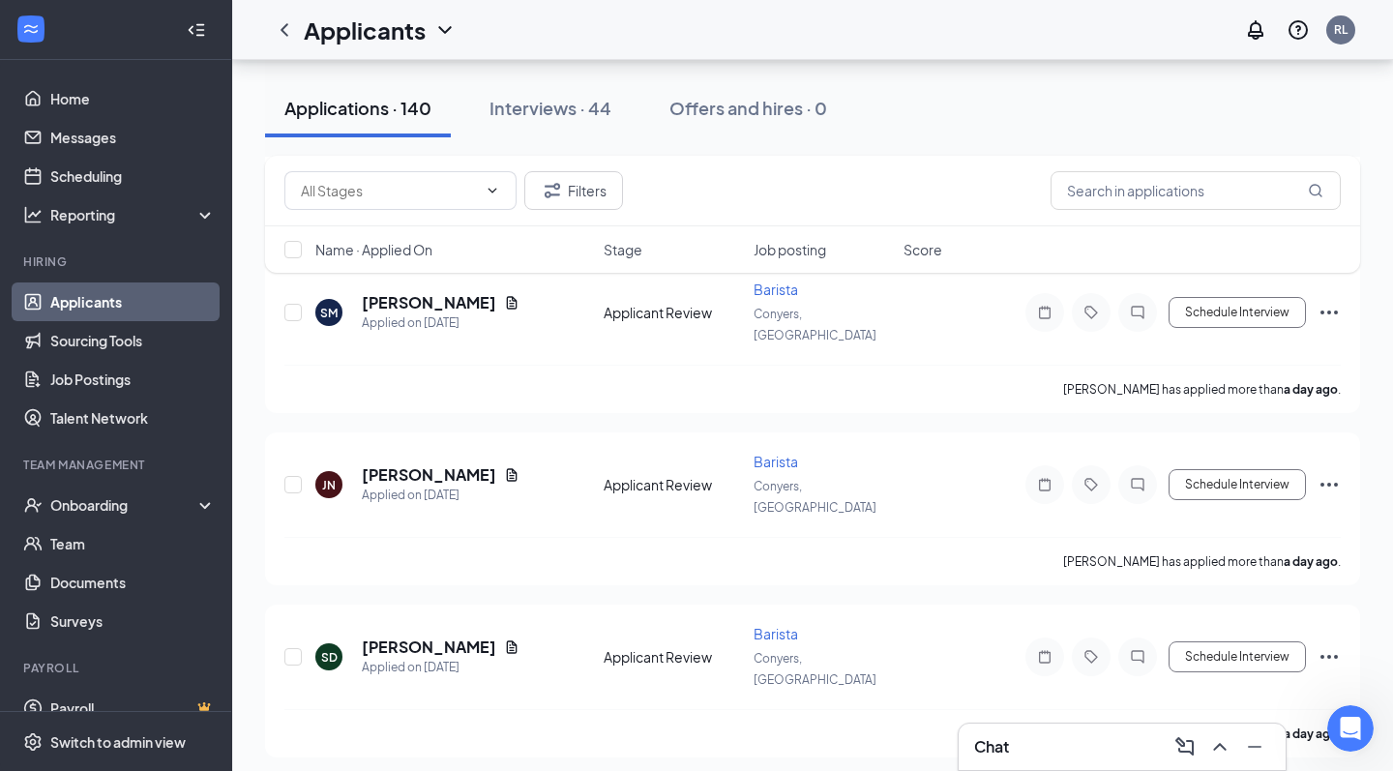
scroll to position [6308, 0]
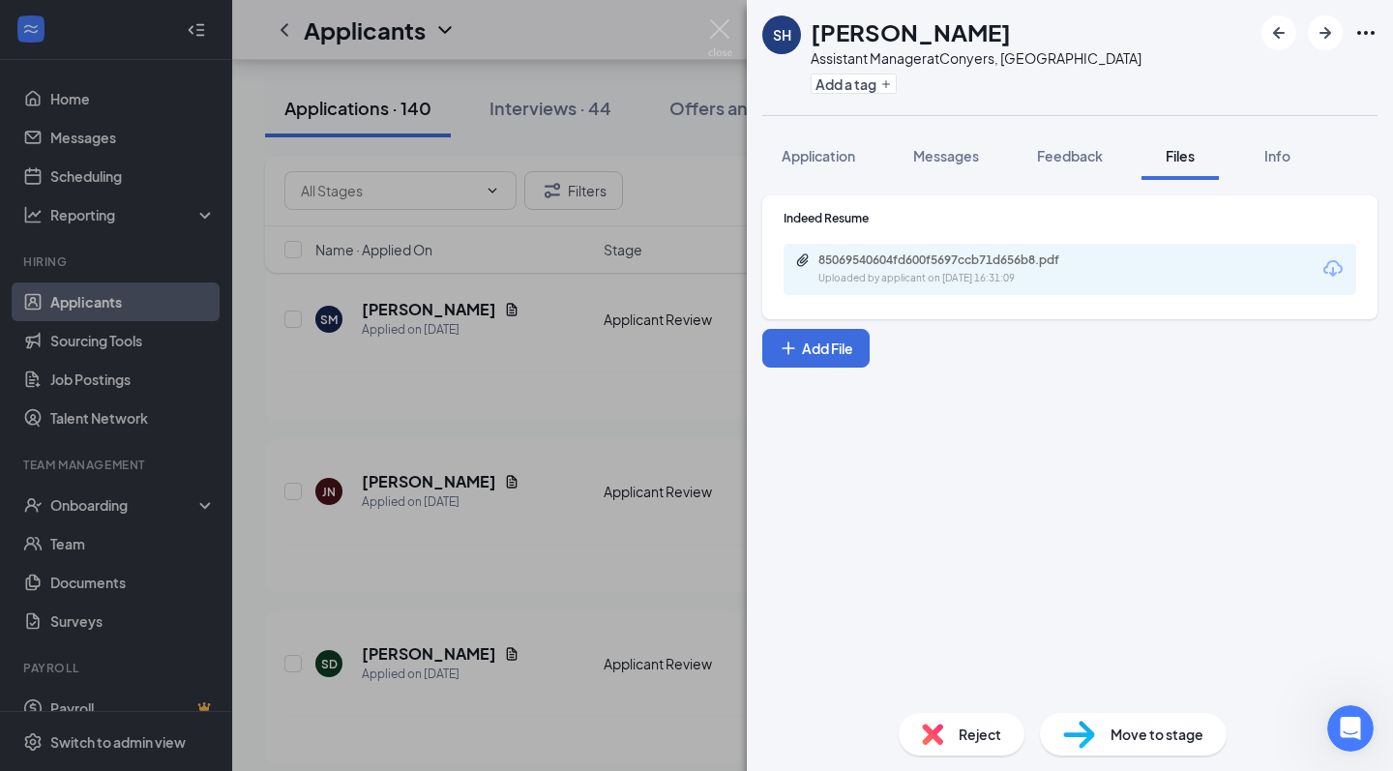
click at [1029, 283] on div "Uploaded by applicant on Aug 25, 2025 at 16:31:09" at bounding box center [964, 278] width 290 height 15
click at [870, 87] on button "Add a tag" at bounding box center [854, 84] width 86 height 20
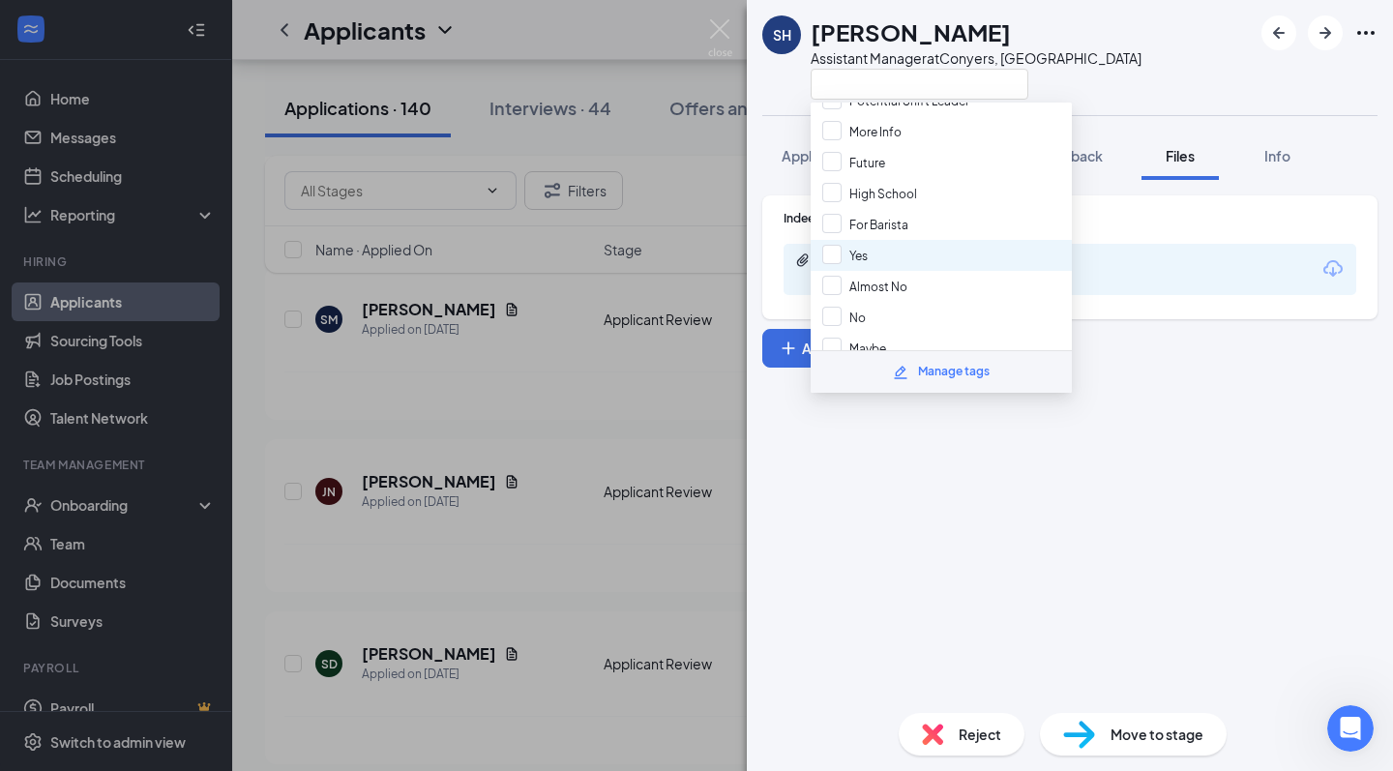
scroll to position [145, 0]
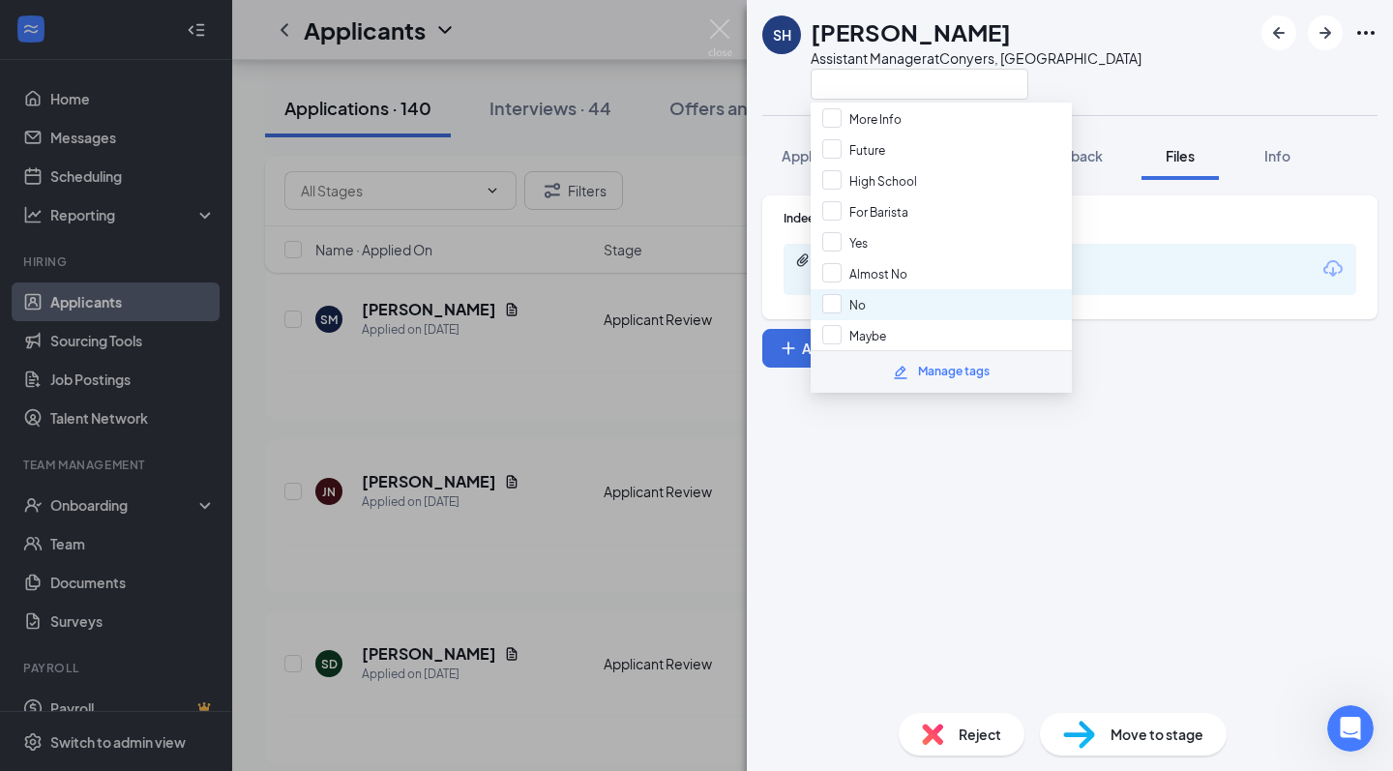
click at [880, 306] on div "No" at bounding box center [941, 304] width 261 height 31
checkbox input "true"
click at [717, 38] on img at bounding box center [720, 38] width 24 height 38
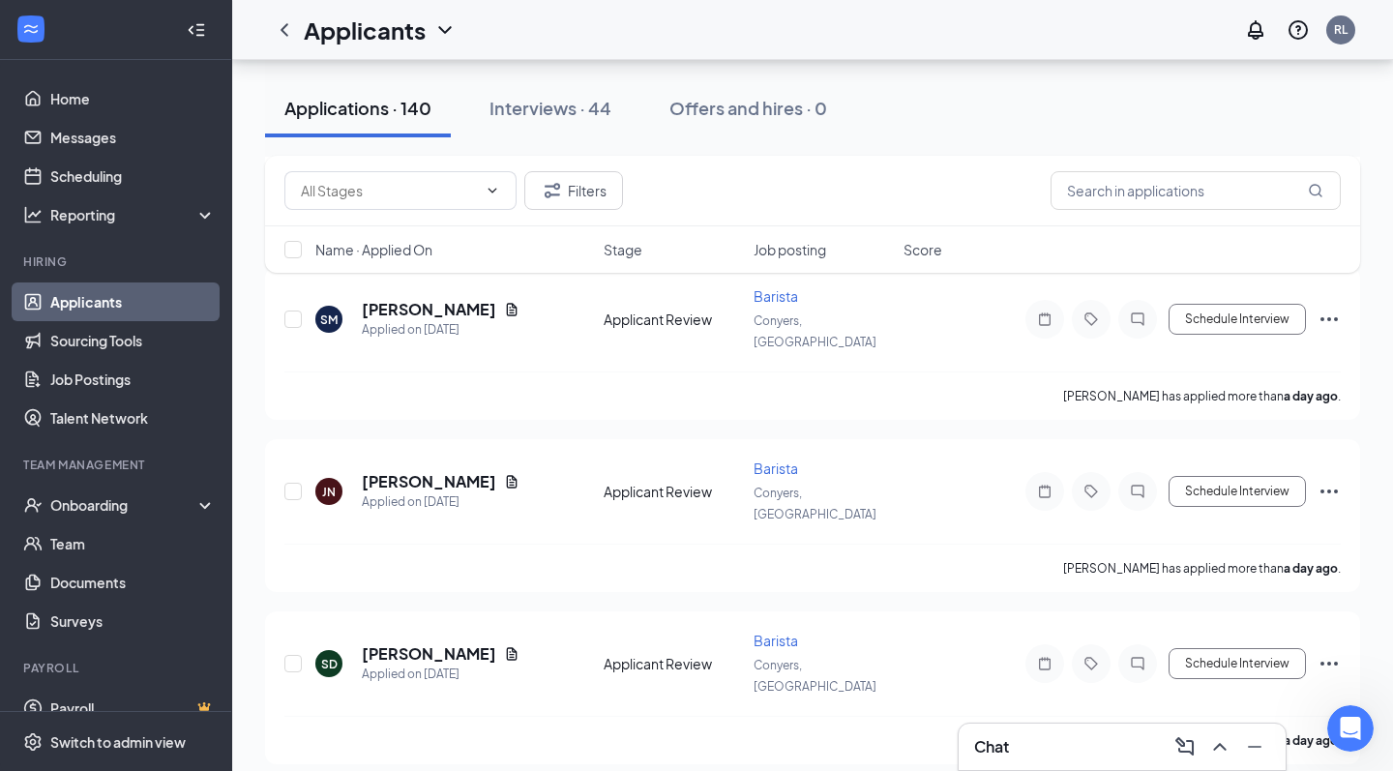
scroll to position [6232, 0]
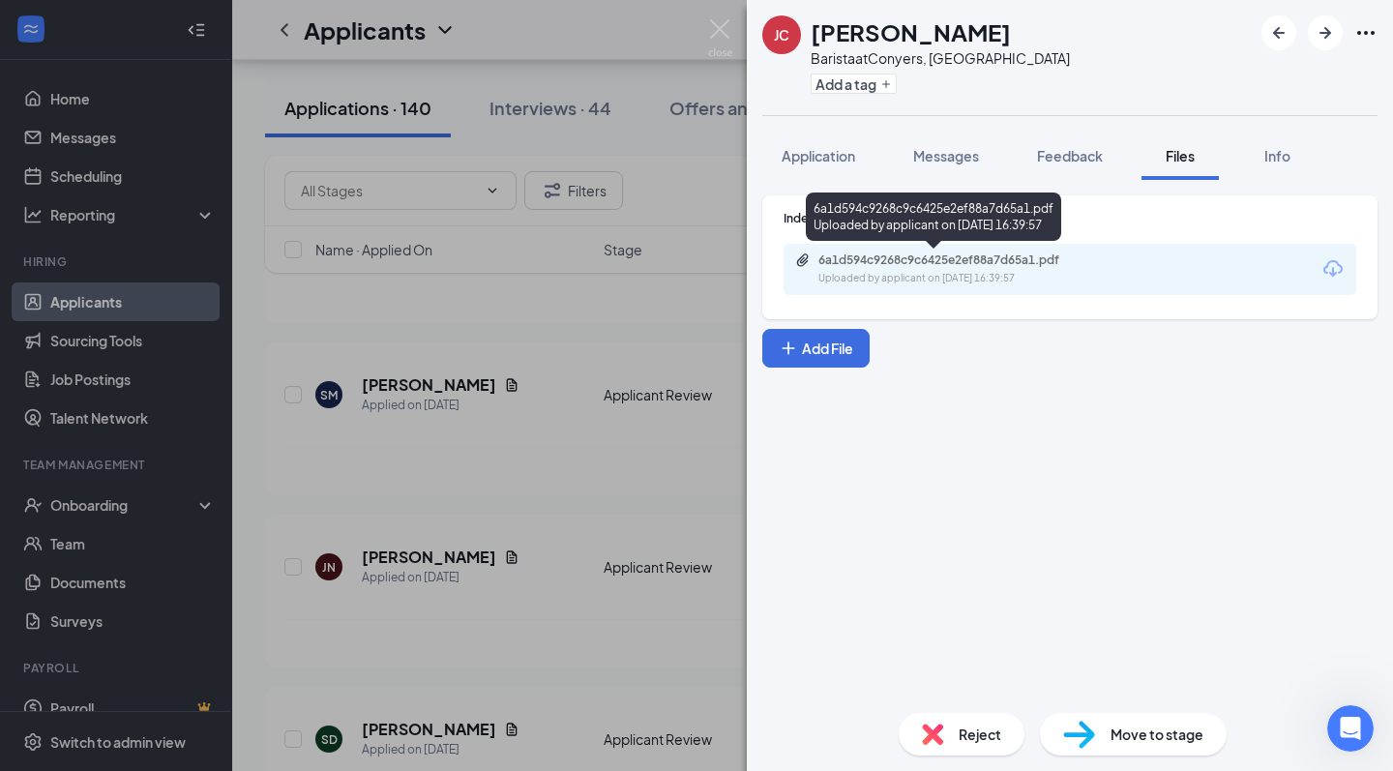
click at [1002, 266] on div "6a1d594c9268c9c6425e2ef88a7d65a1.pdf" at bounding box center [954, 260] width 271 height 15
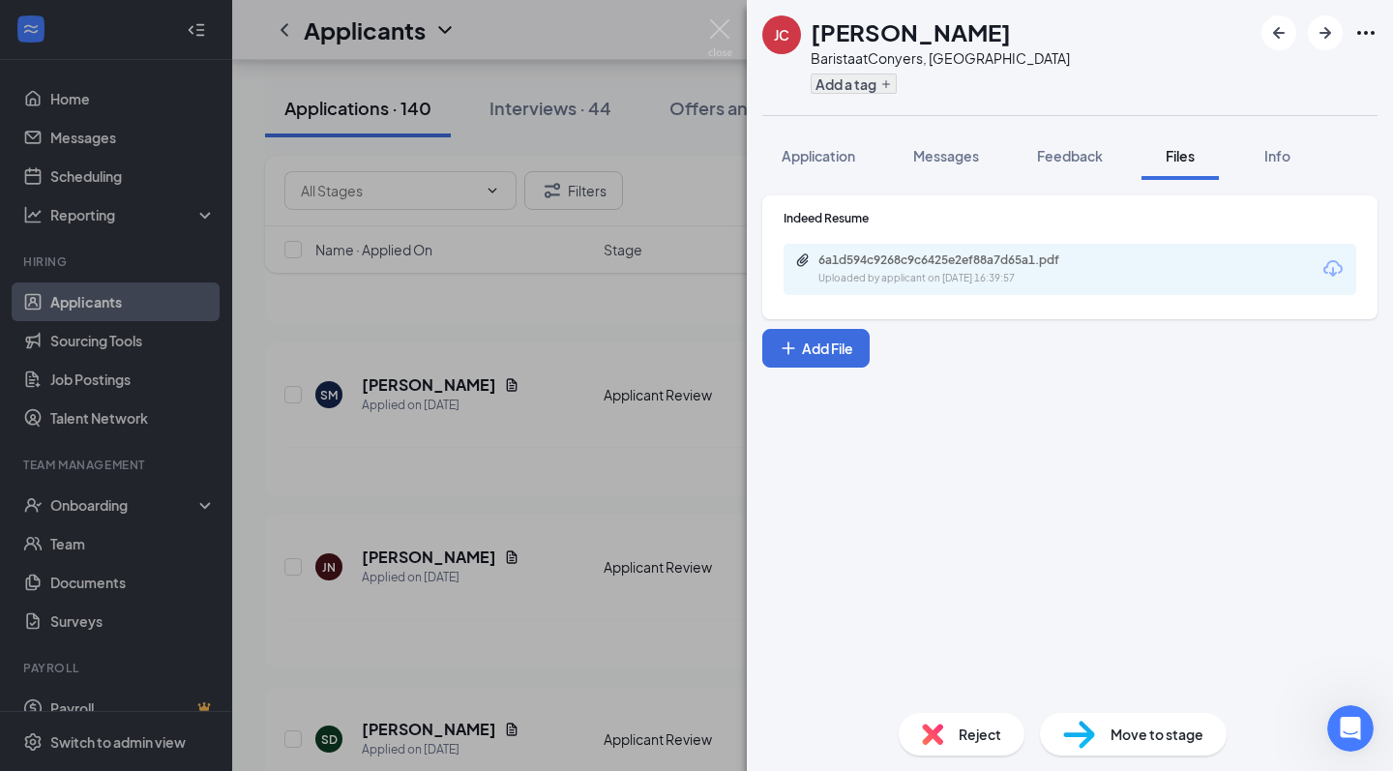
click at [887, 86] on icon "Plus" at bounding box center [886, 84] width 8 height 8
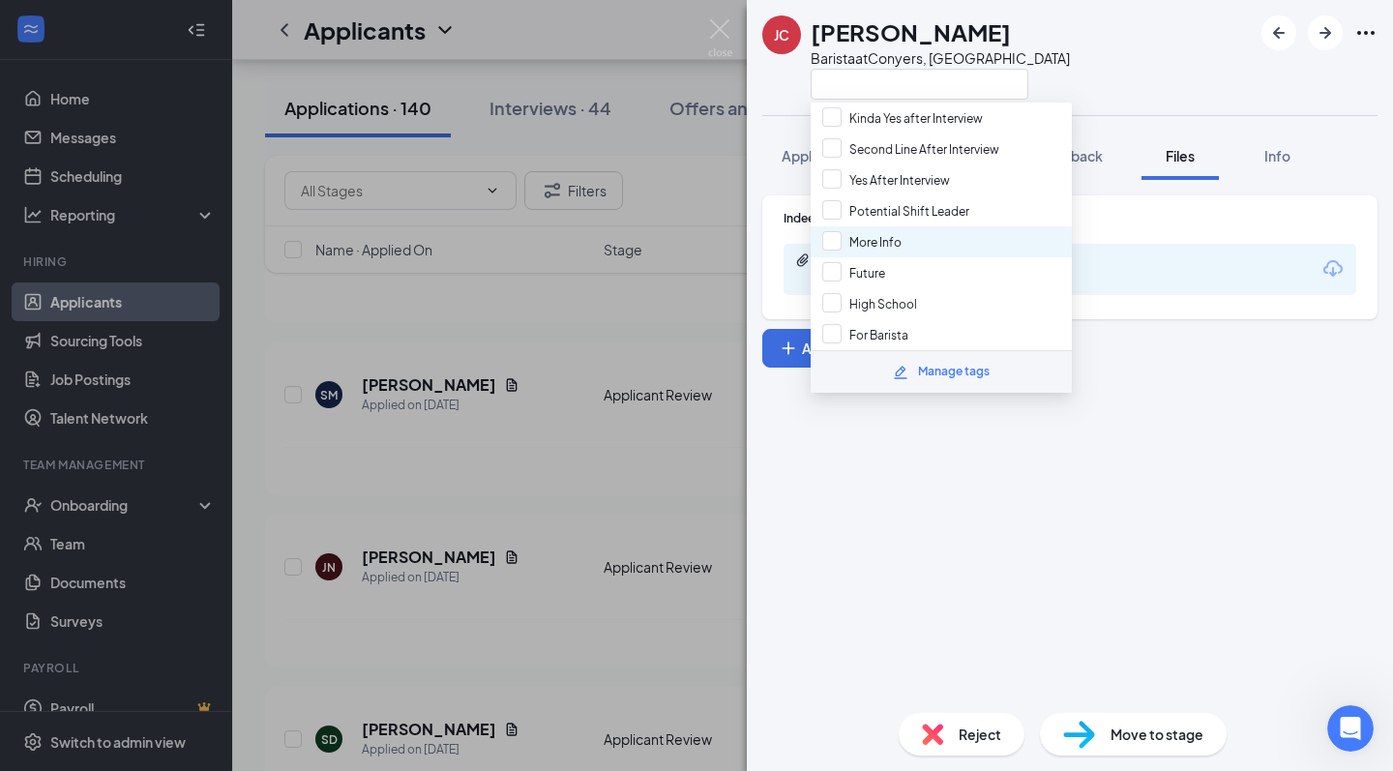
scroll to position [145, 0]
click at [891, 248] on div "Yes" at bounding box center [941, 242] width 261 height 31
checkbox input "true"
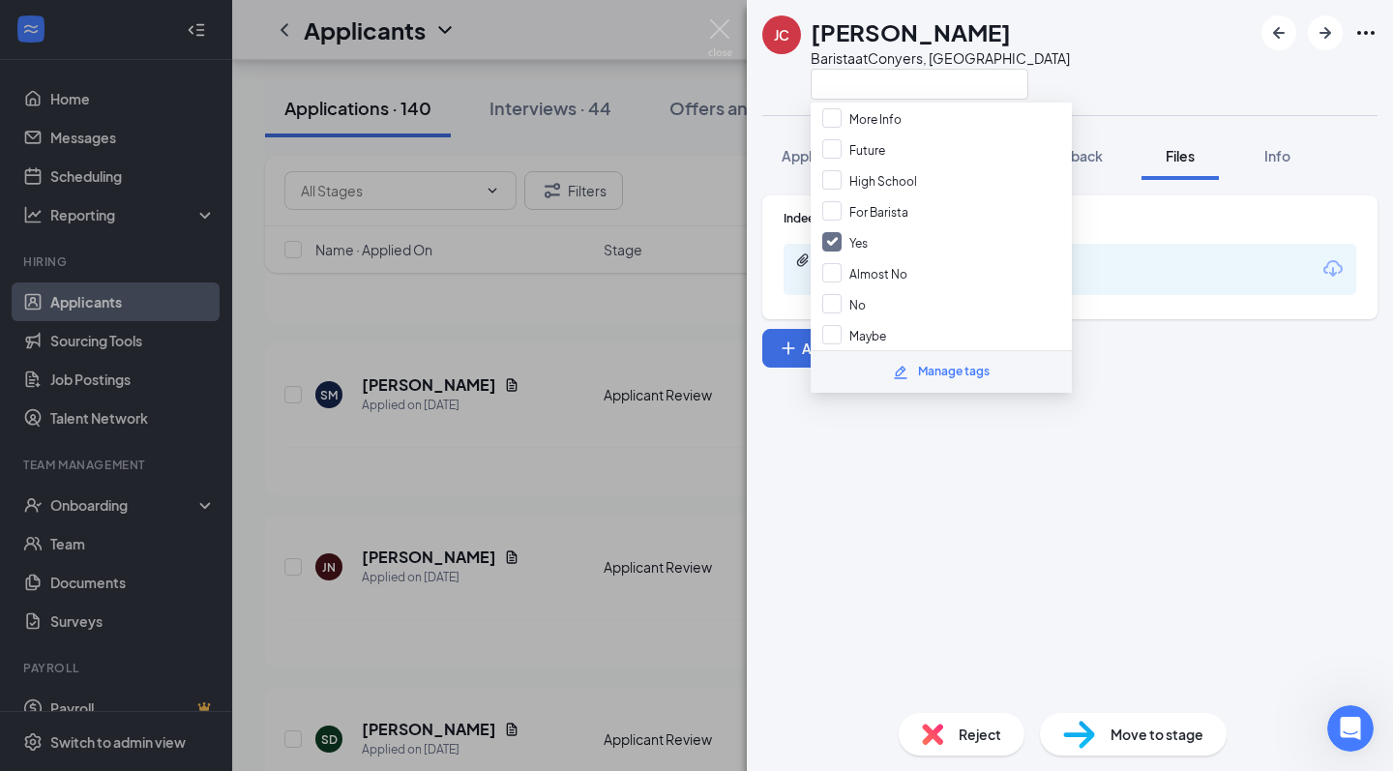
click at [1020, 584] on div "Indeed Resume 6a1d594c9268c9c6425e2ef88a7d65a1.pdf Uploaded by applicant on Aug…" at bounding box center [1070, 439] width 646 height 518
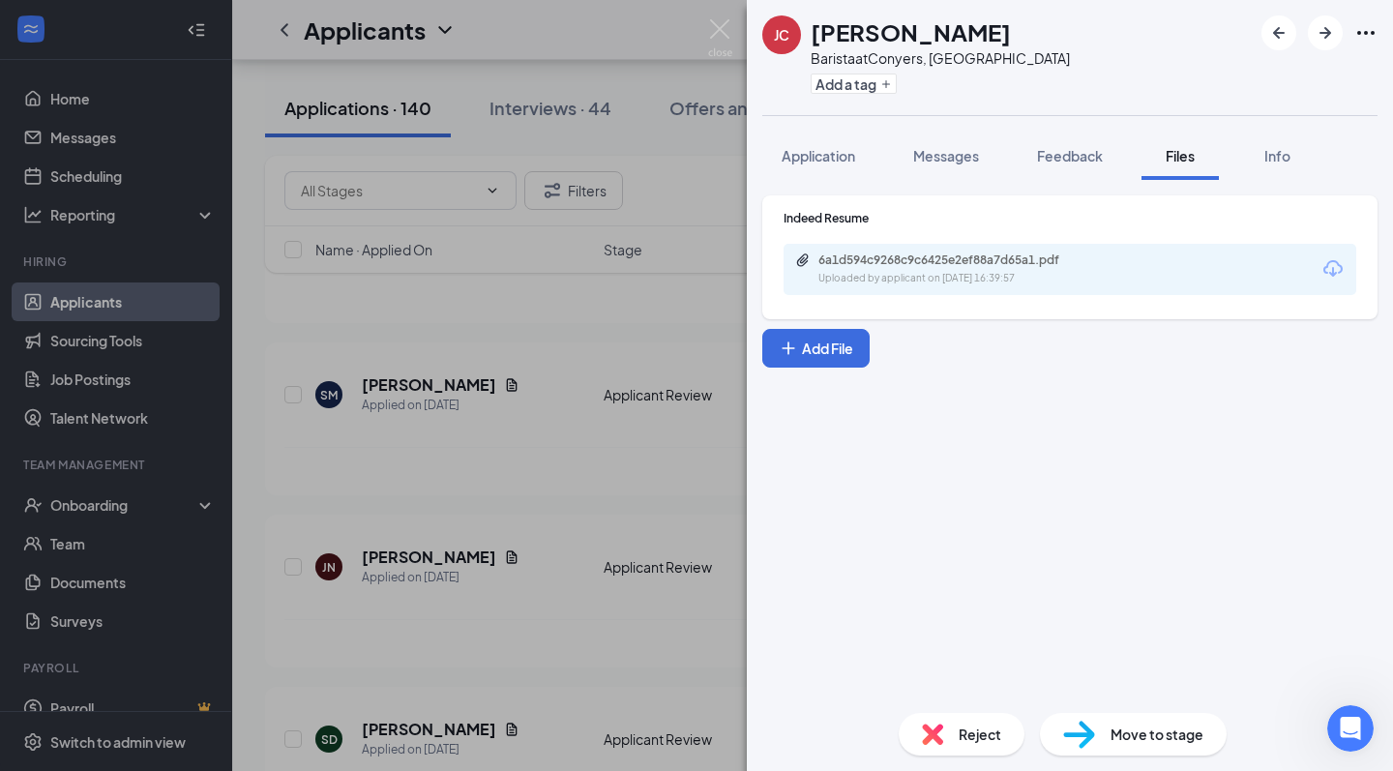
click at [938, 265] on div "6a1d594c9268c9c6425e2ef88a7d65a1.pdf" at bounding box center [954, 260] width 271 height 15
click at [726, 36] on img at bounding box center [720, 38] width 24 height 38
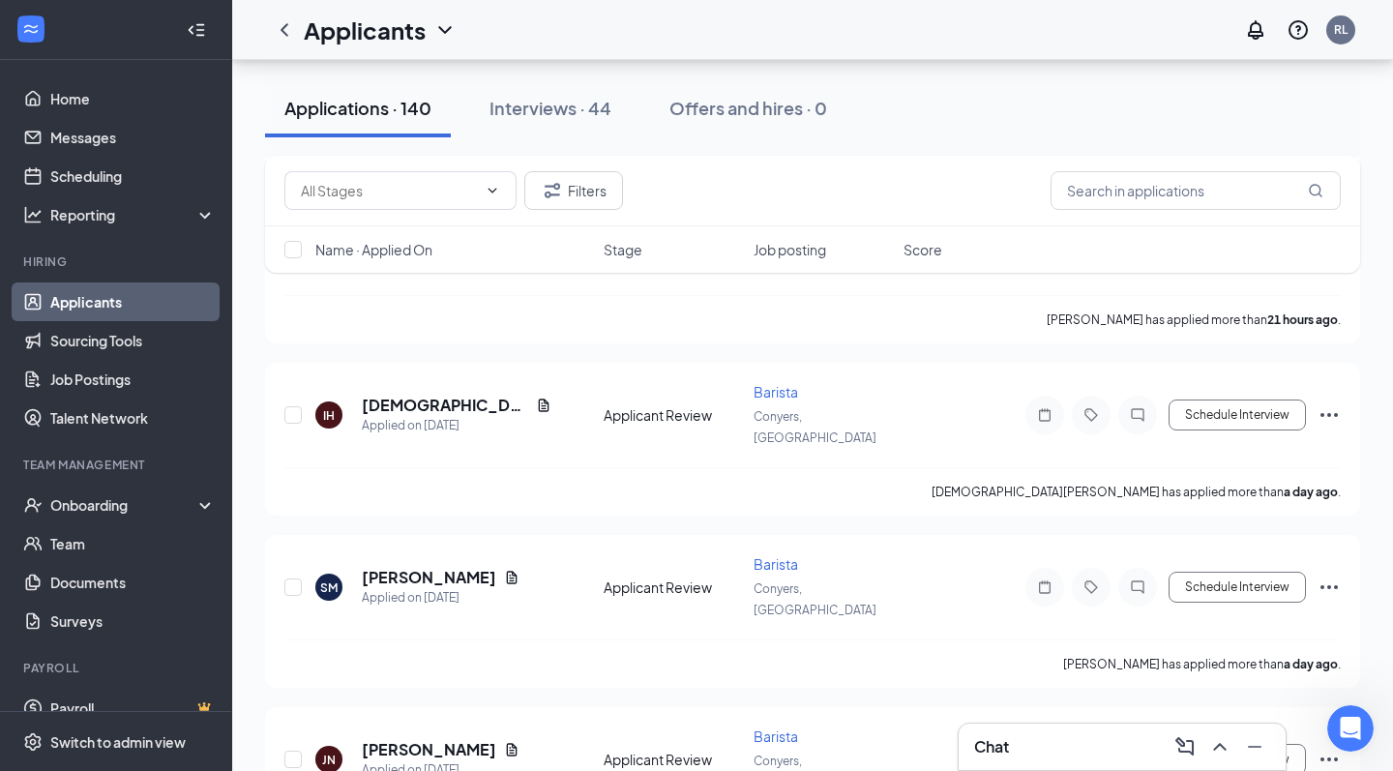
scroll to position [6039, 0]
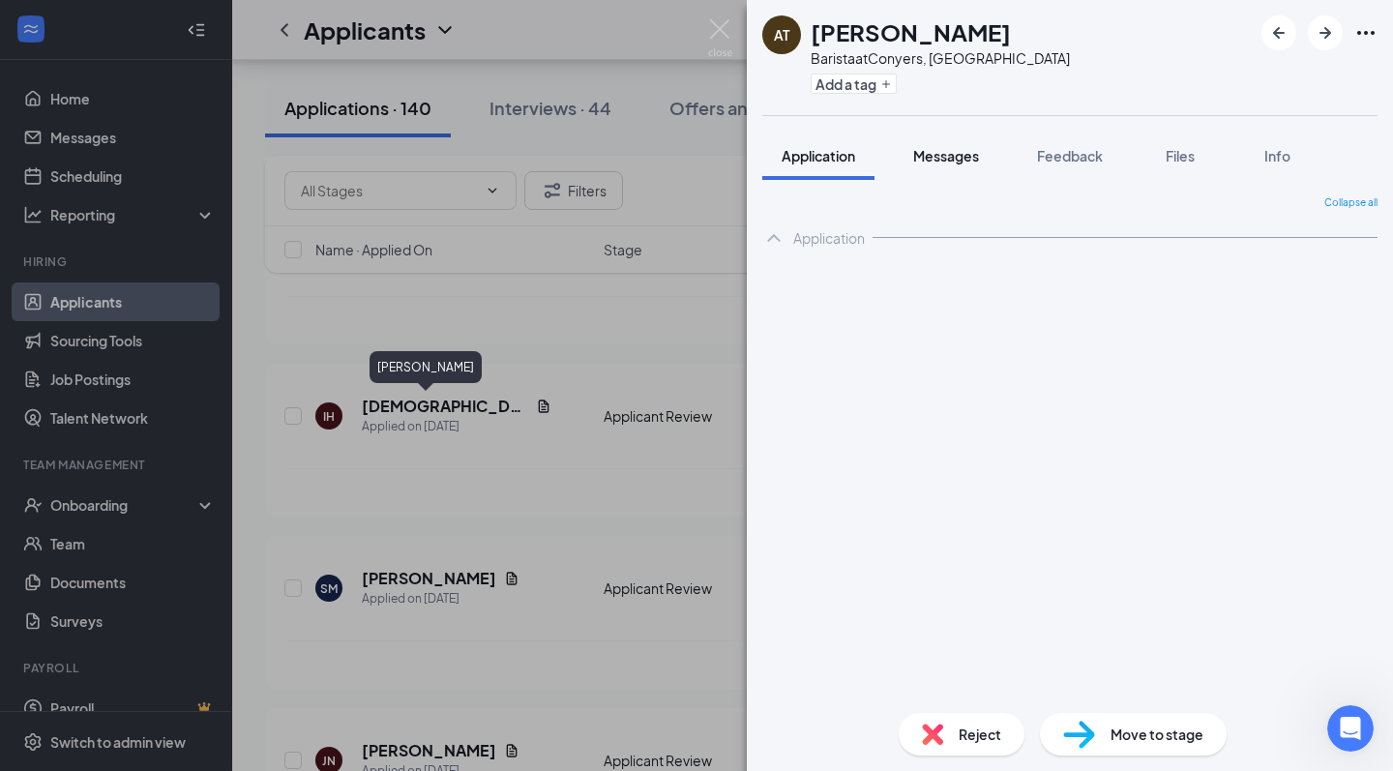
click at [950, 161] on span "Messages" at bounding box center [946, 155] width 66 height 17
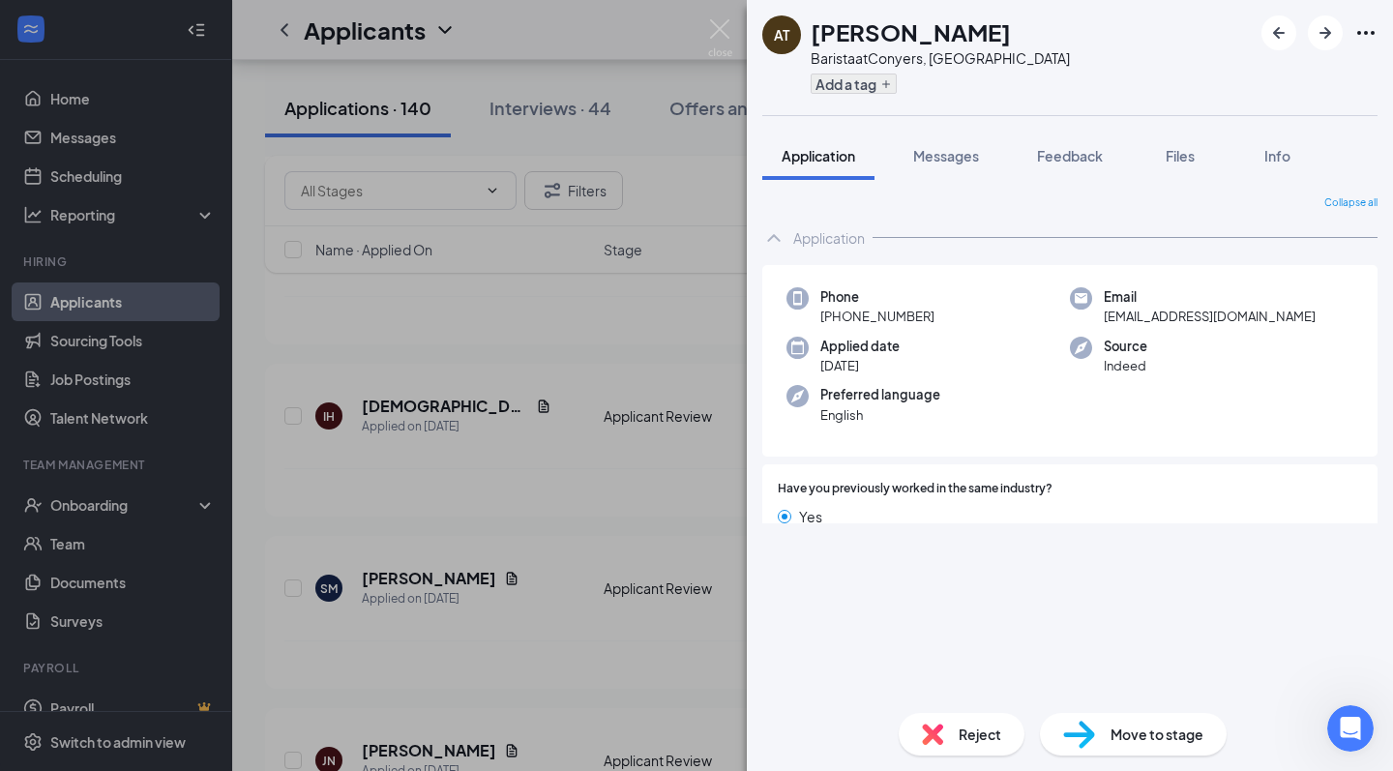
click at [854, 82] on button "Add a tag" at bounding box center [854, 84] width 86 height 20
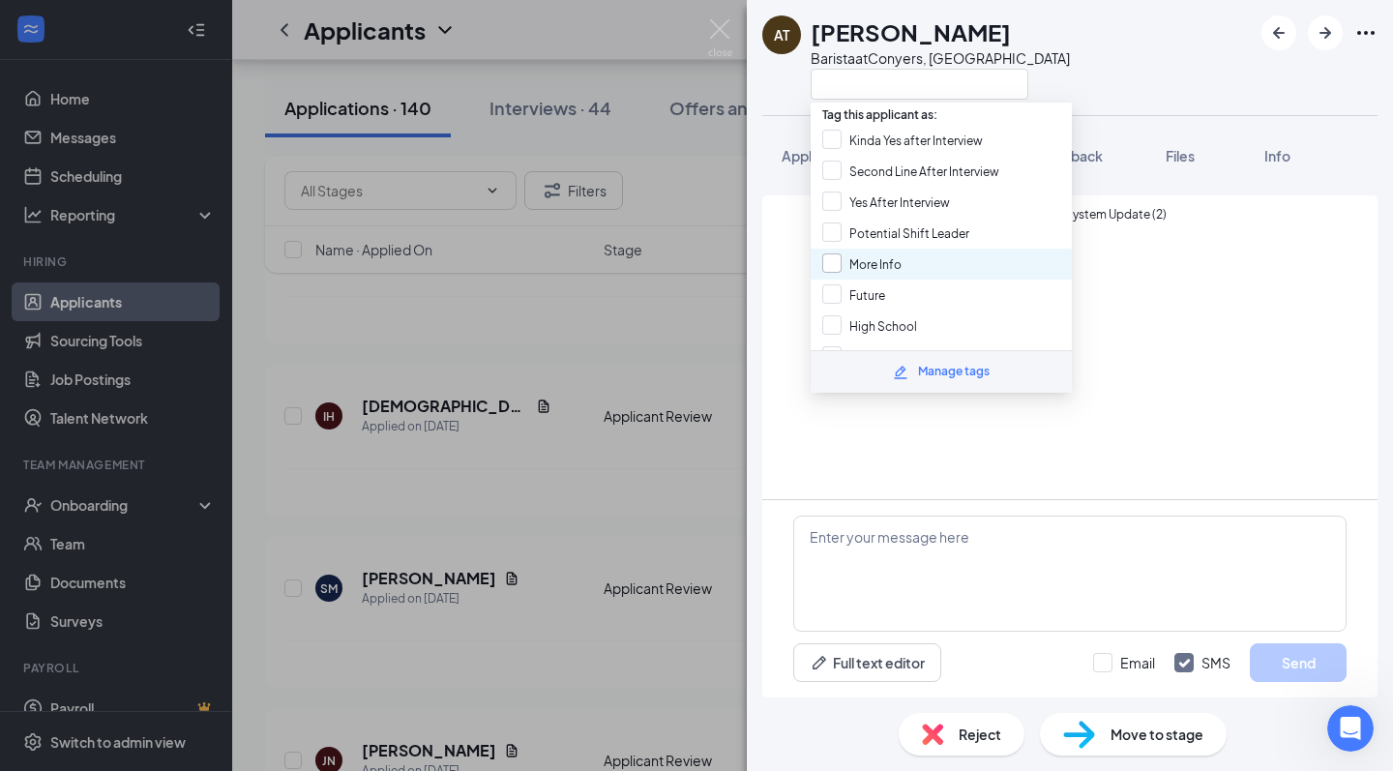
click at [894, 265] on span "More Info" at bounding box center [876, 264] width 52 height 15
click at [894, 265] on input "More Info" at bounding box center [861, 264] width 79 height 21
click at [834, 261] on div at bounding box center [831, 263] width 19 height 19
click at [834, 261] on input "More Info" at bounding box center [861, 264] width 79 height 21
click at [965, 254] on div "More Info" at bounding box center [941, 264] width 261 height 31
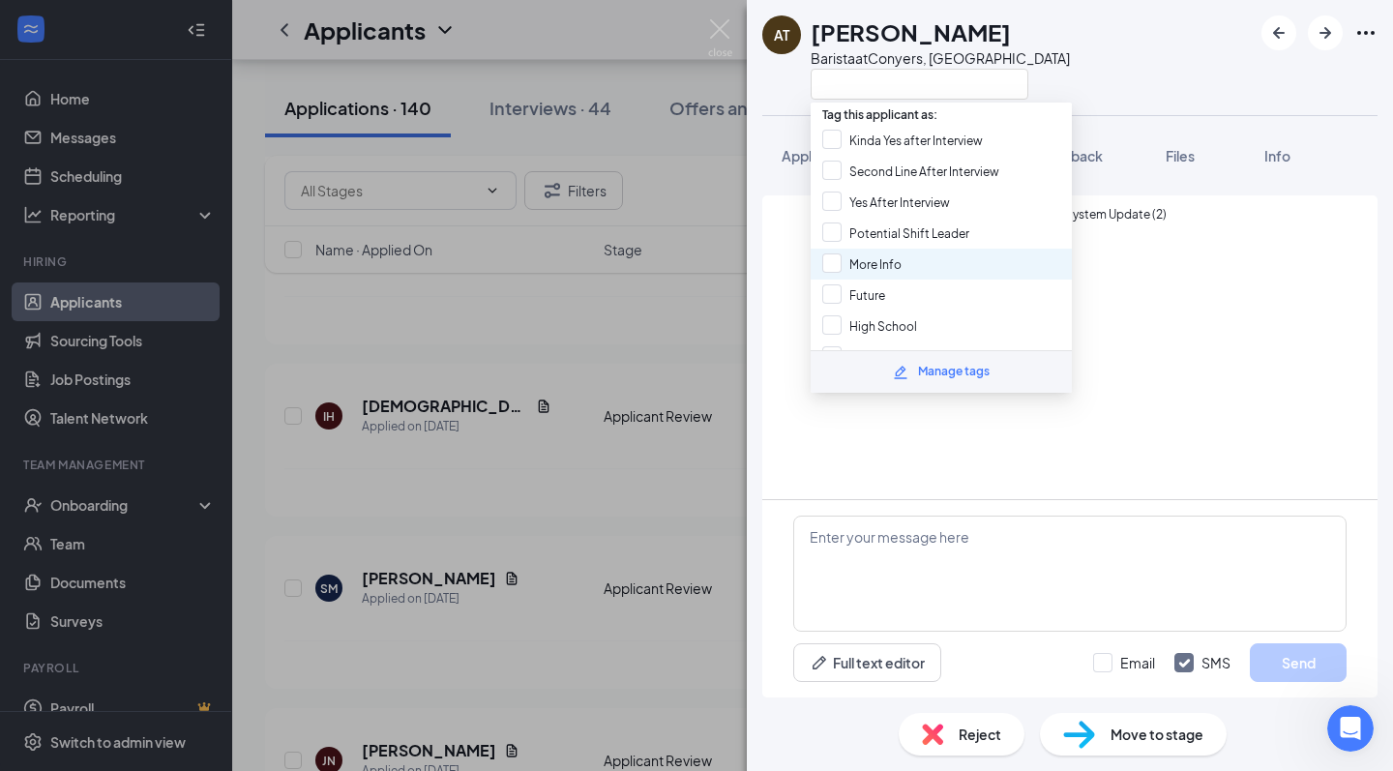
checkbox input "true"
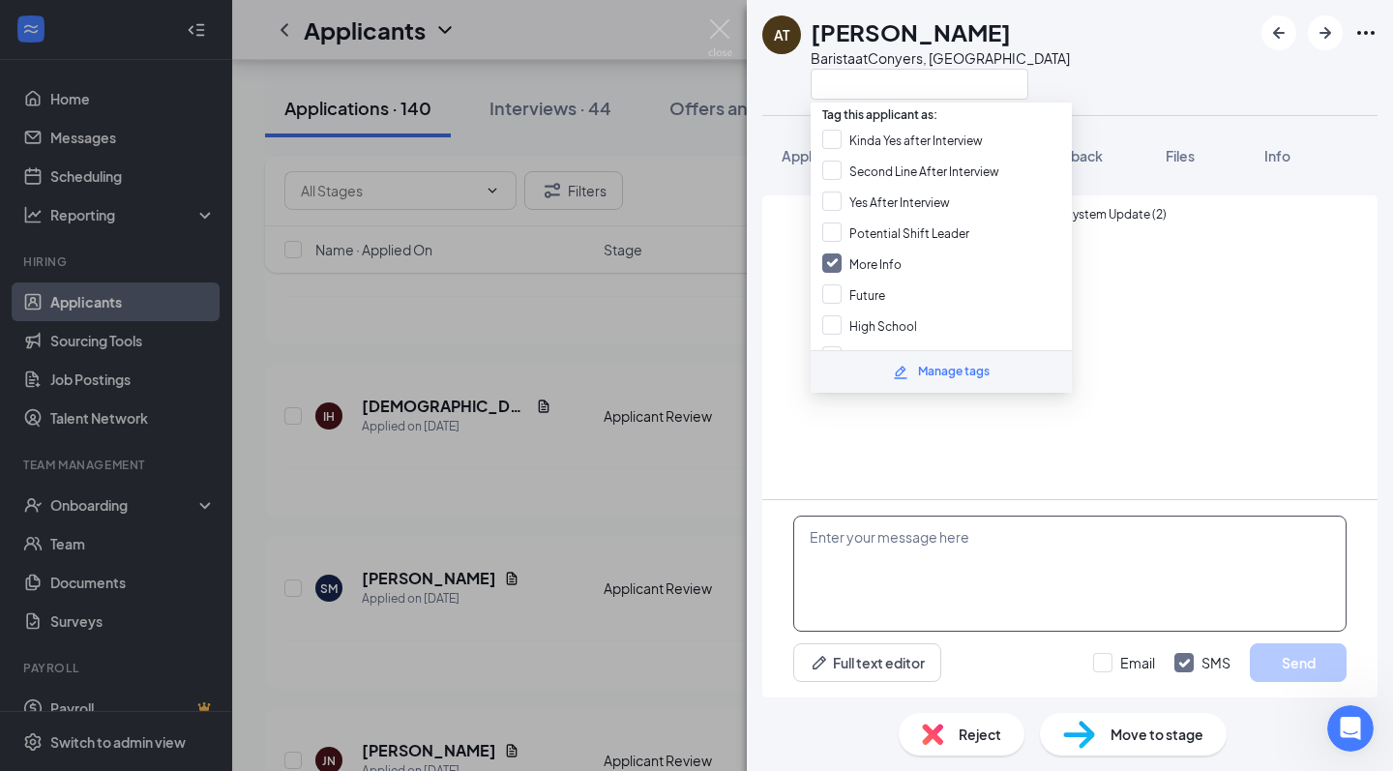
click at [964, 501] on div "Full text editor Email SMS Send" at bounding box center [1069, 598] width 615 height 197
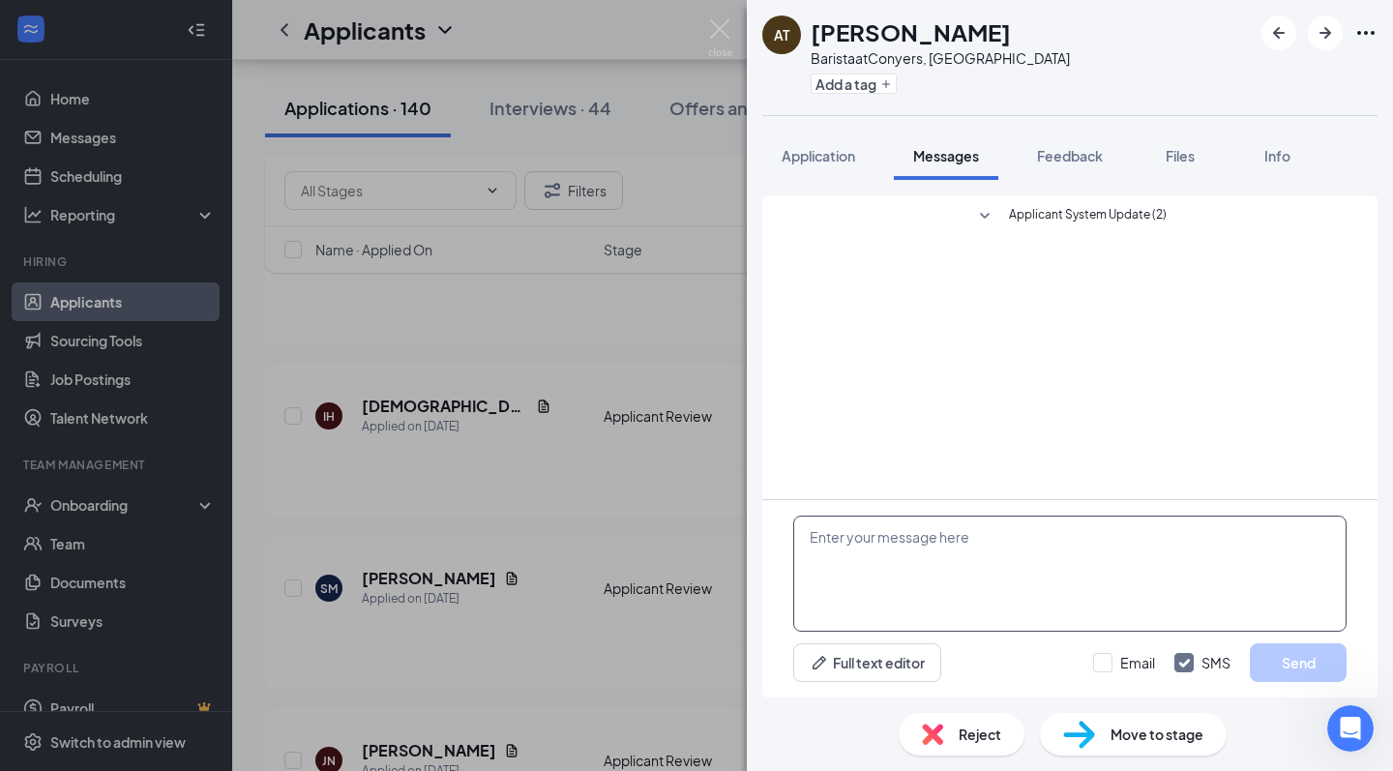
click at [954, 575] on textarea at bounding box center [1069, 574] width 553 height 116
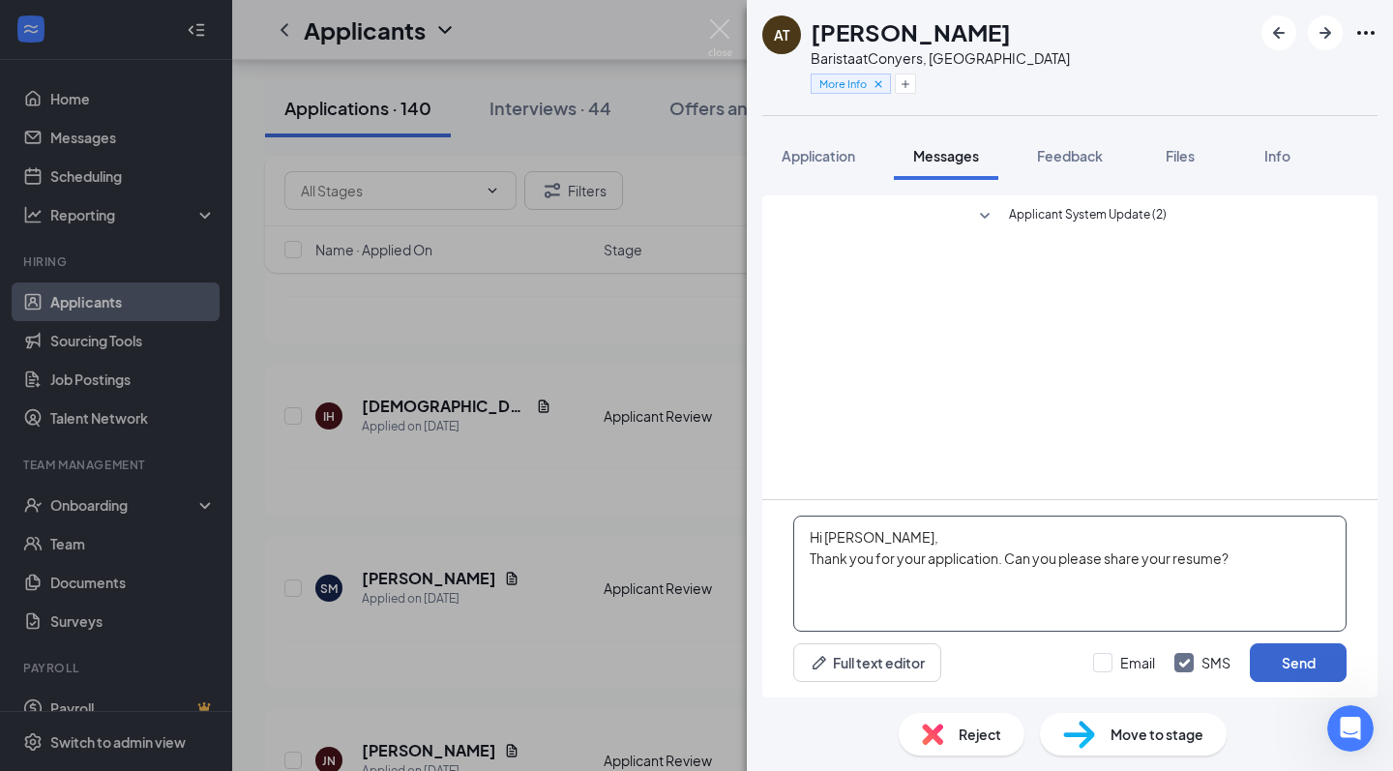
type textarea "Hi [PERSON_NAME], Thank you for your application. Can you please share your res…"
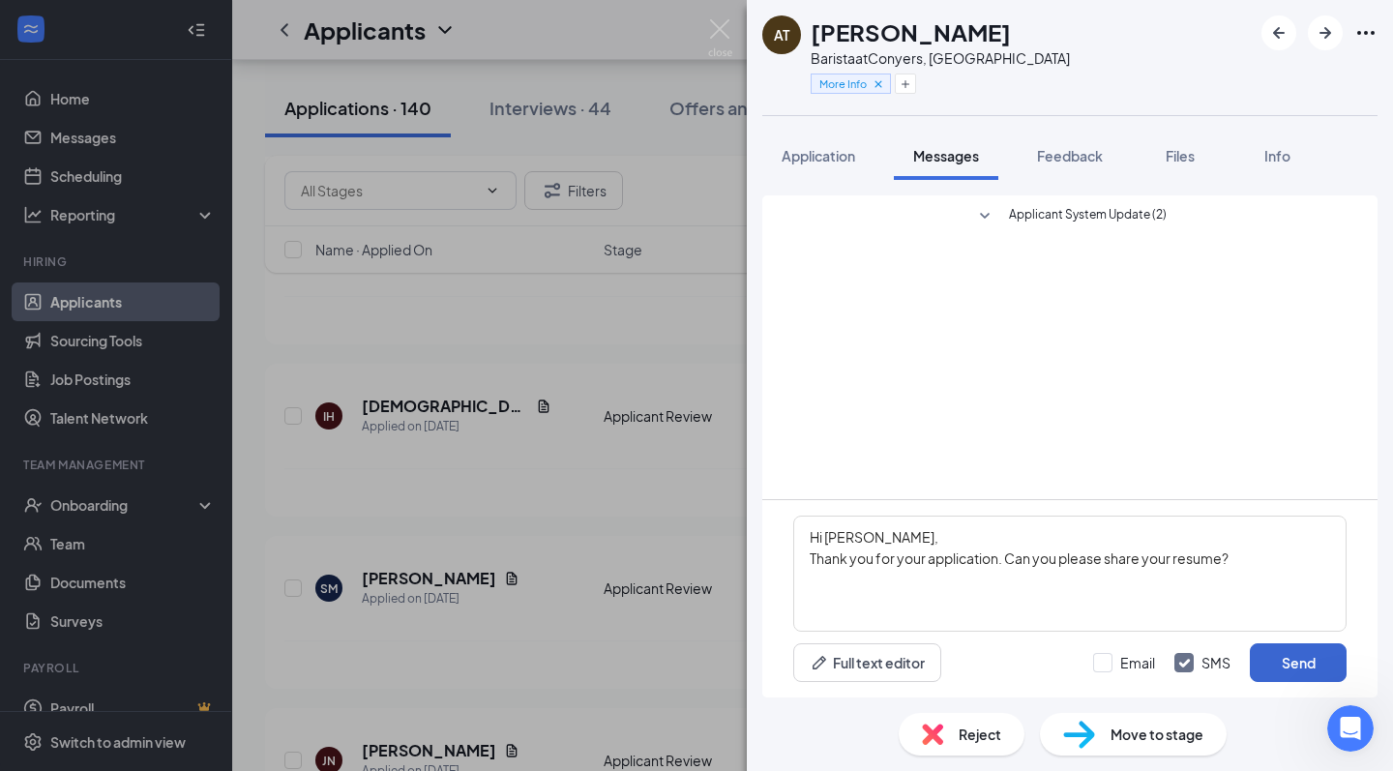
click at [1301, 673] on button "Send" at bounding box center [1298, 662] width 97 height 39
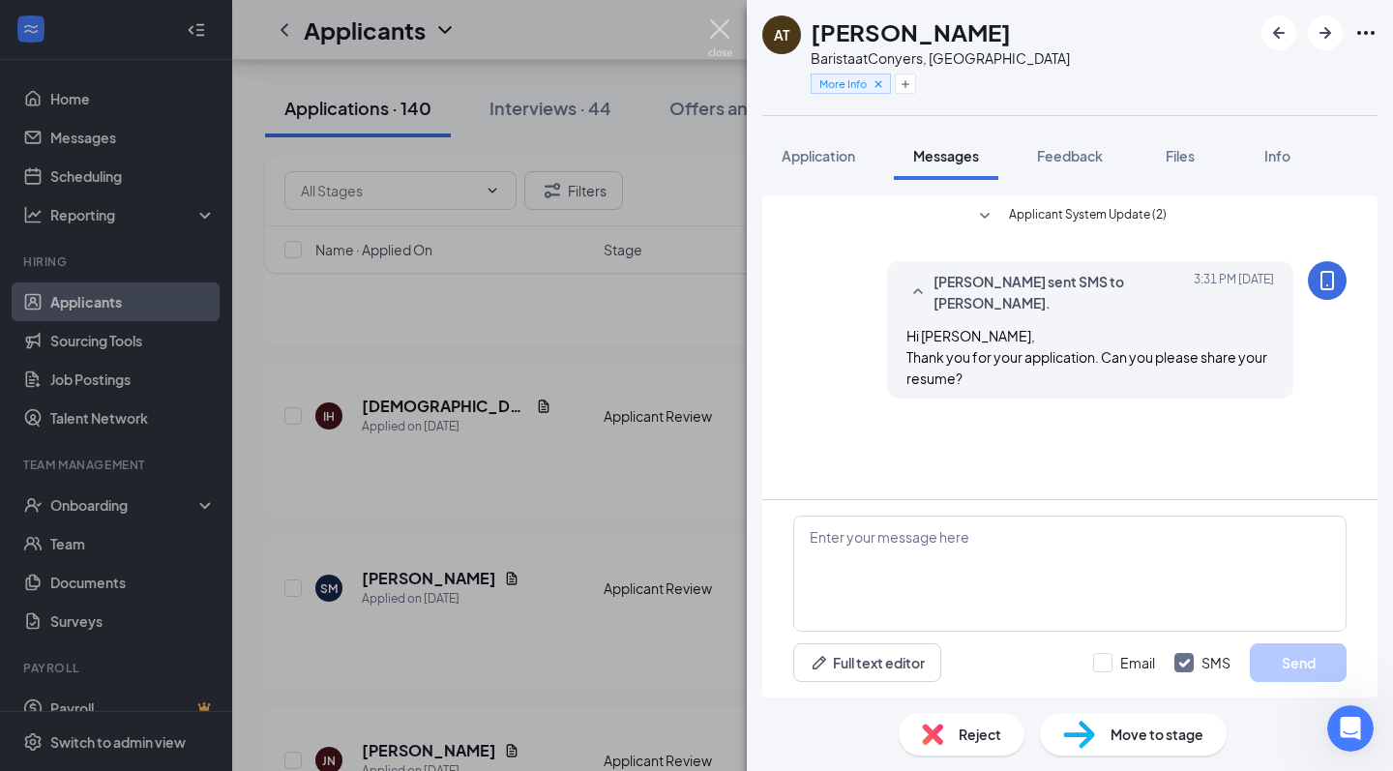
click at [723, 24] on img at bounding box center [720, 38] width 24 height 38
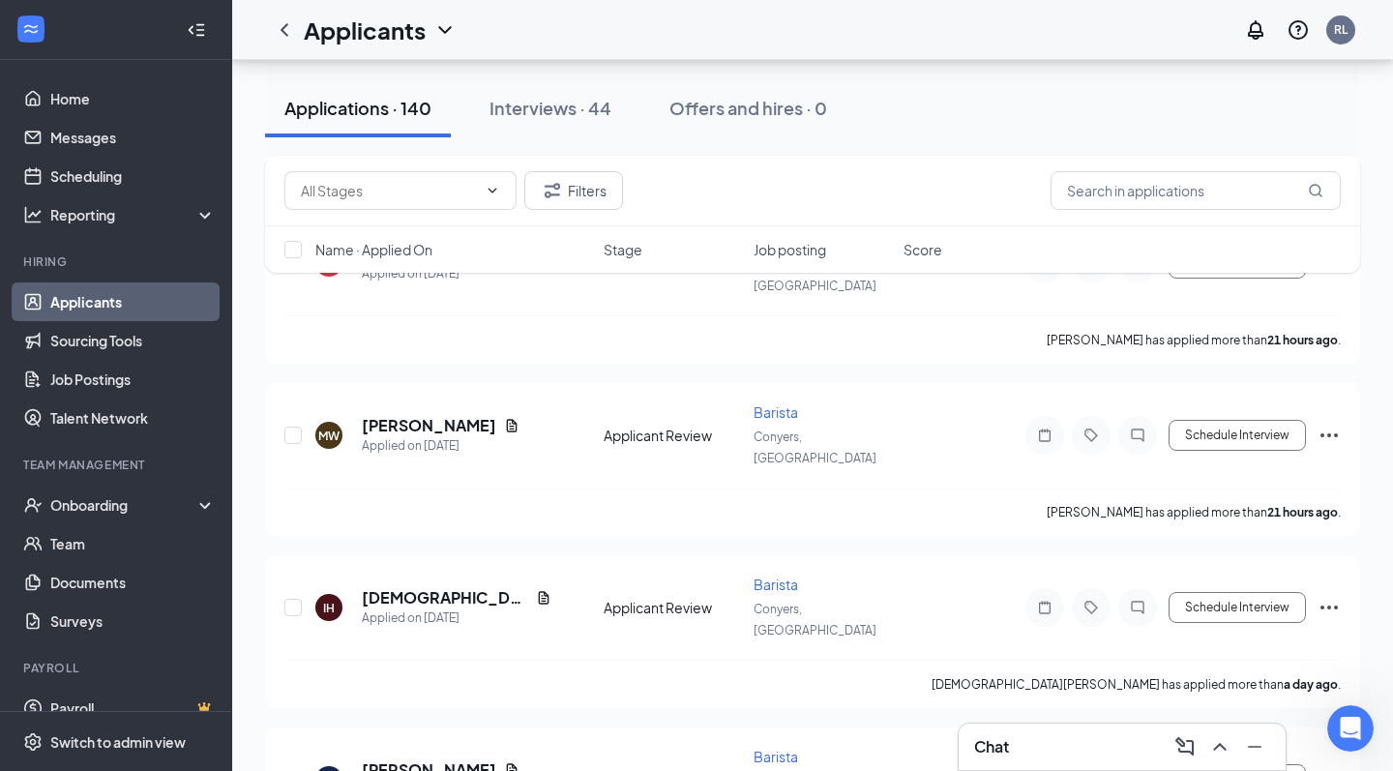
scroll to position [5847, 0]
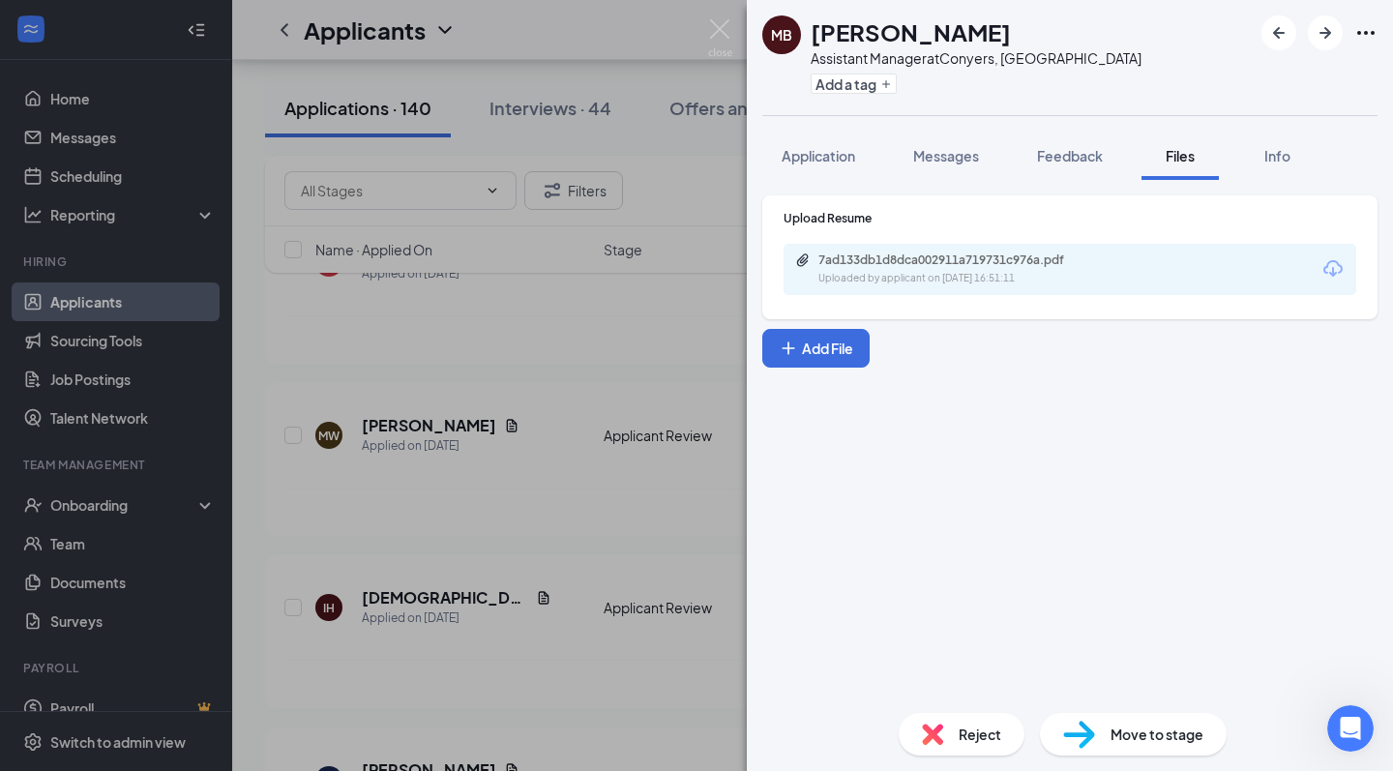
click at [920, 266] on div "7ad133db1d8dca002911a719731c976a.pdf" at bounding box center [954, 260] width 271 height 15
click at [960, 258] on div "7ad133db1d8dca002911a719731c976a.pdf" at bounding box center [954, 260] width 271 height 15
click at [881, 83] on icon "Plus" at bounding box center [886, 84] width 12 height 12
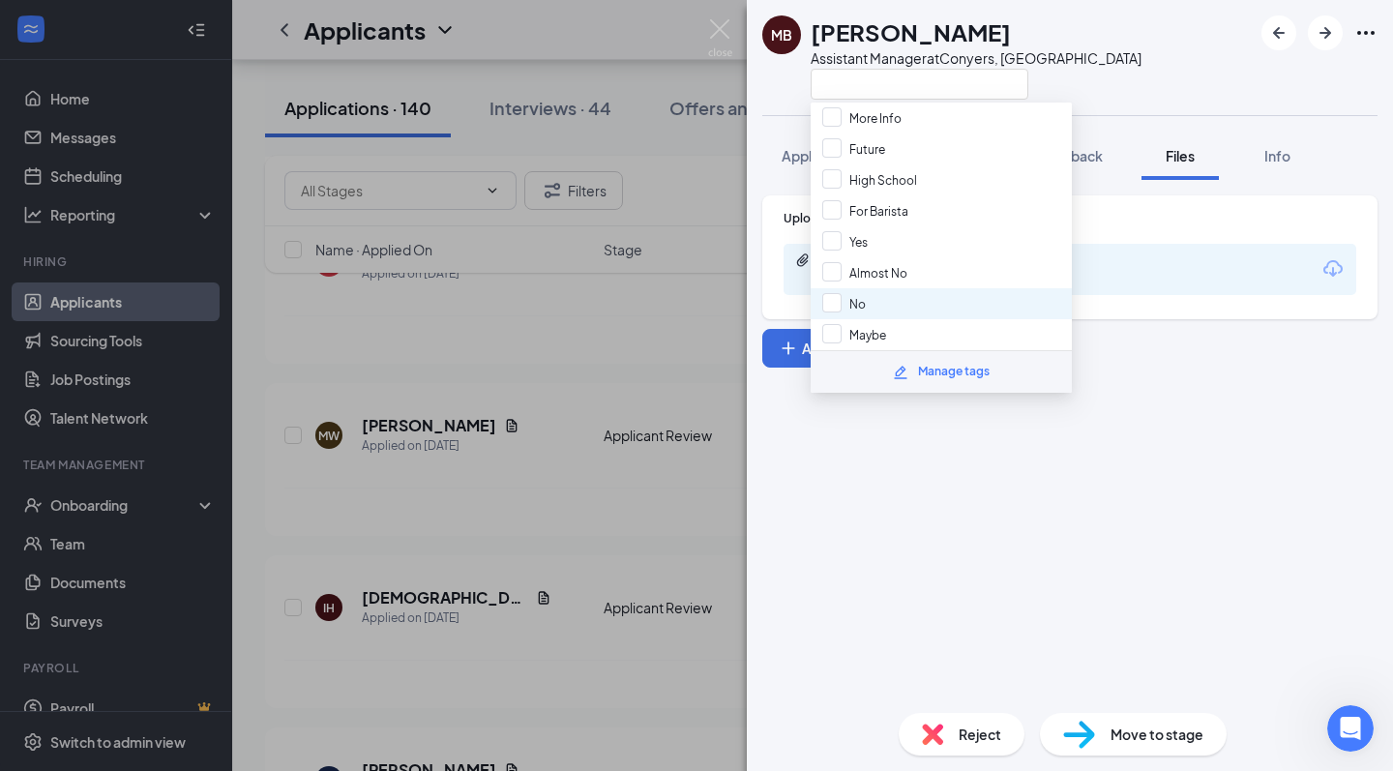
scroll to position [145, 0]
click at [866, 304] on div "No" at bounding box center [941, 304] width 261 height 31
checkbox input "true"
click at [730, 32] on img at bounding box center [720, 38] width 24 height 38
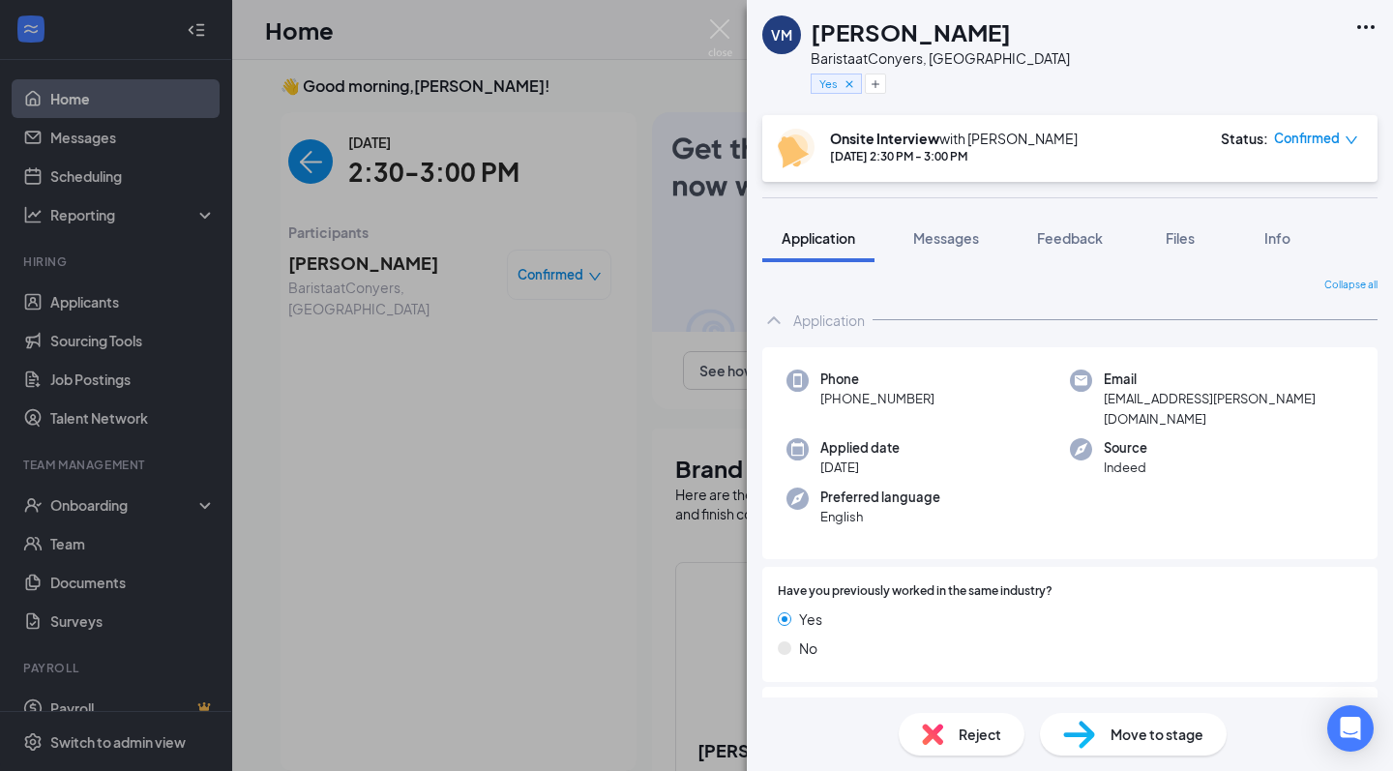
click at [656, 133] on div "VM [PERSON_NAME] at Conyers, [GEOGRAPHIC_DATA] Yes Onsite Interview with [PERSO…" at bounding box center [696, 385] width 1393 height 771
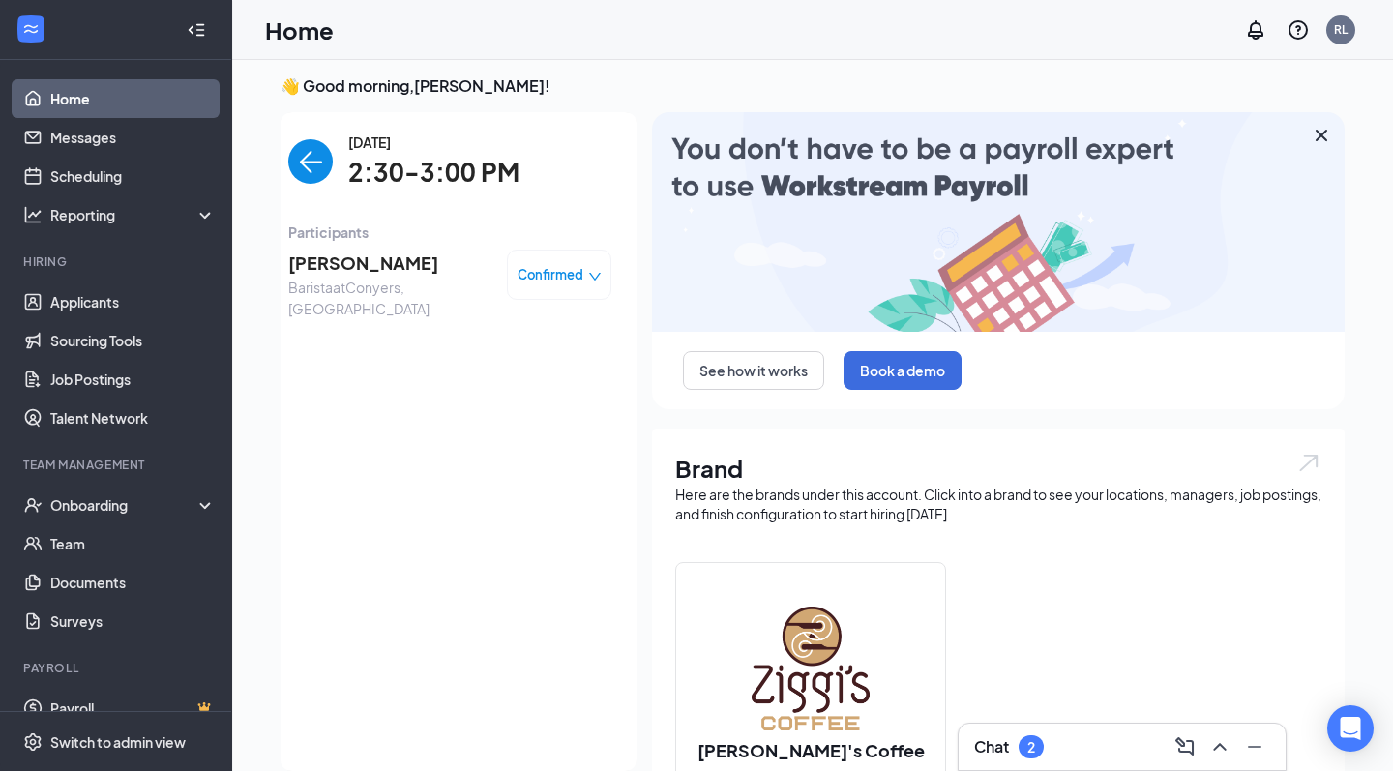
click at [143, 105] on link "Home" at bounding box center [132, 98] width 165 height 39
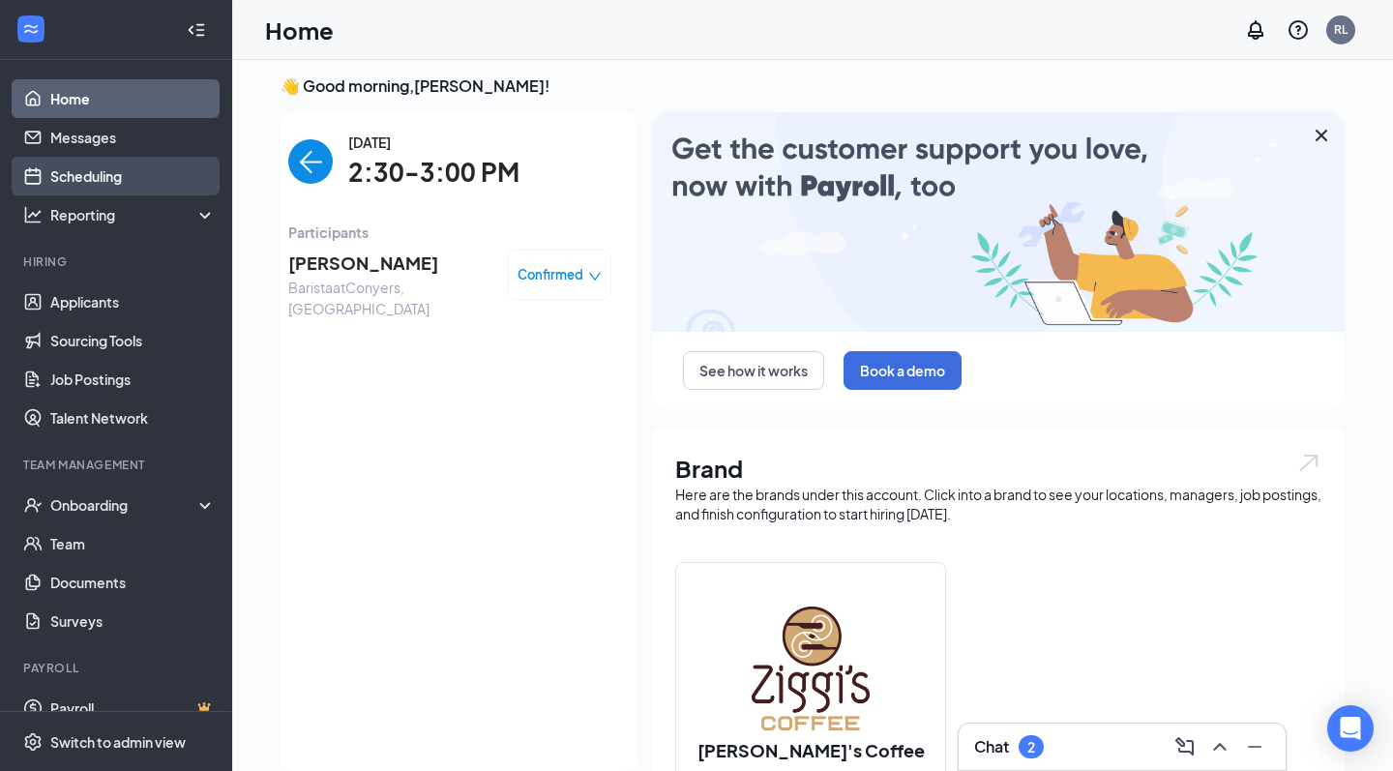
click at [102, 168] on link "Scheduling" at bounding box center [132, 176] width 165 height 39
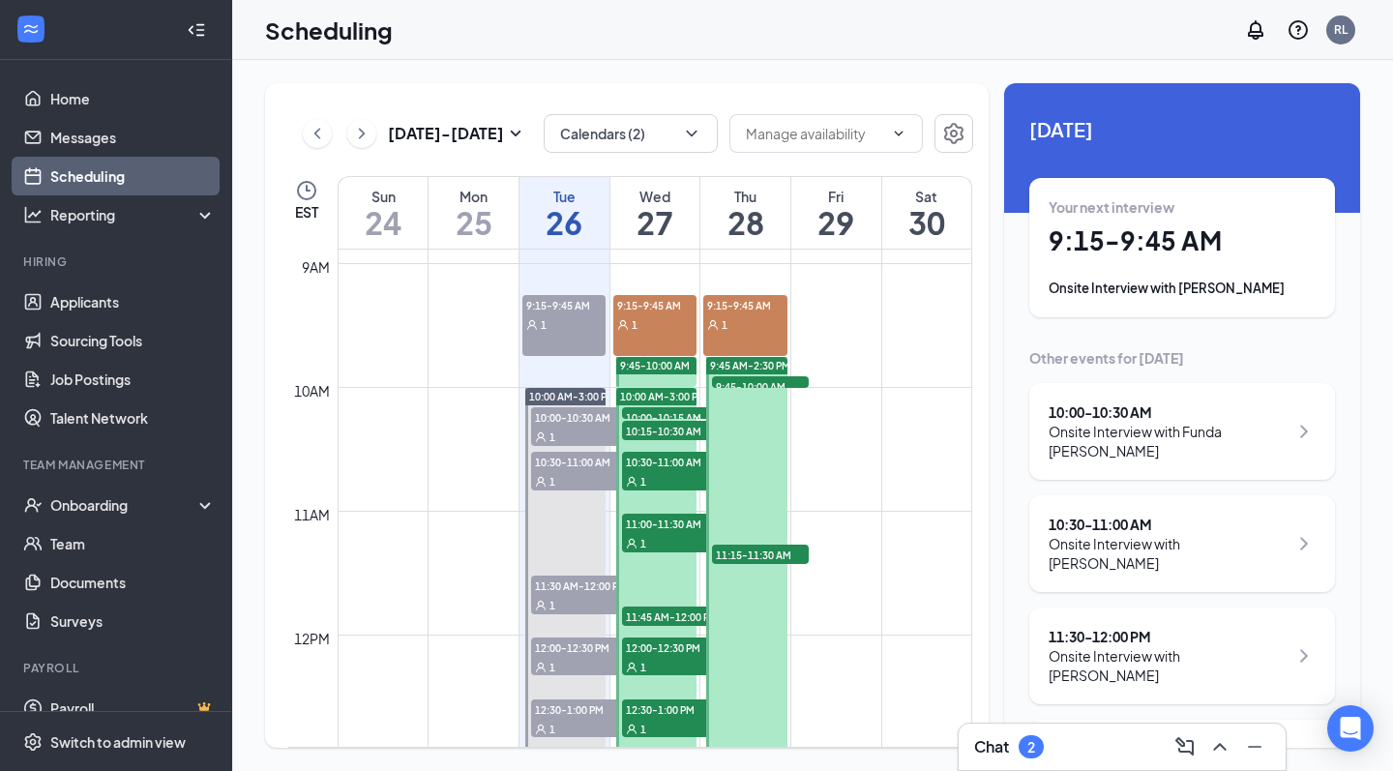
scroll to position [1093, 0]
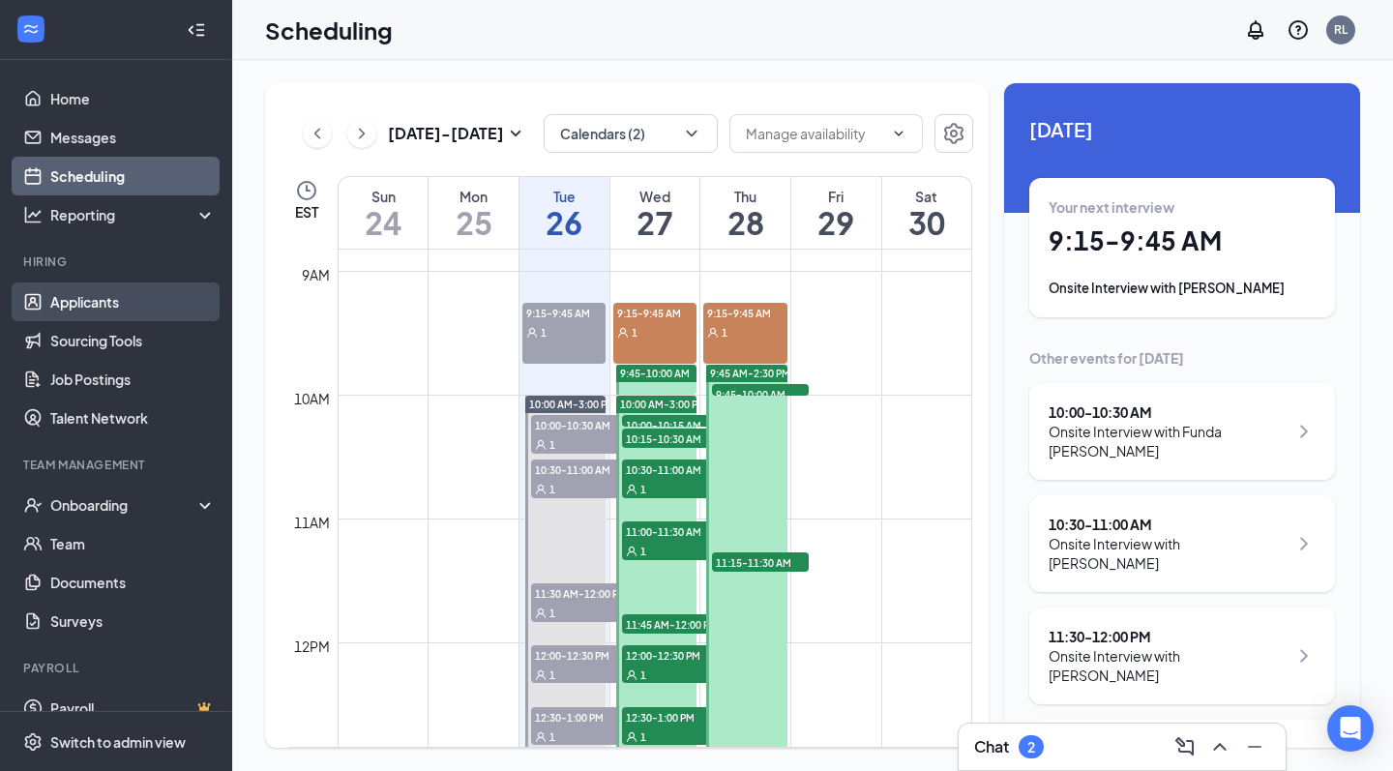
click at [108, 308] on link "Applicants" at bounding box center [132, 302] width 165 height 39
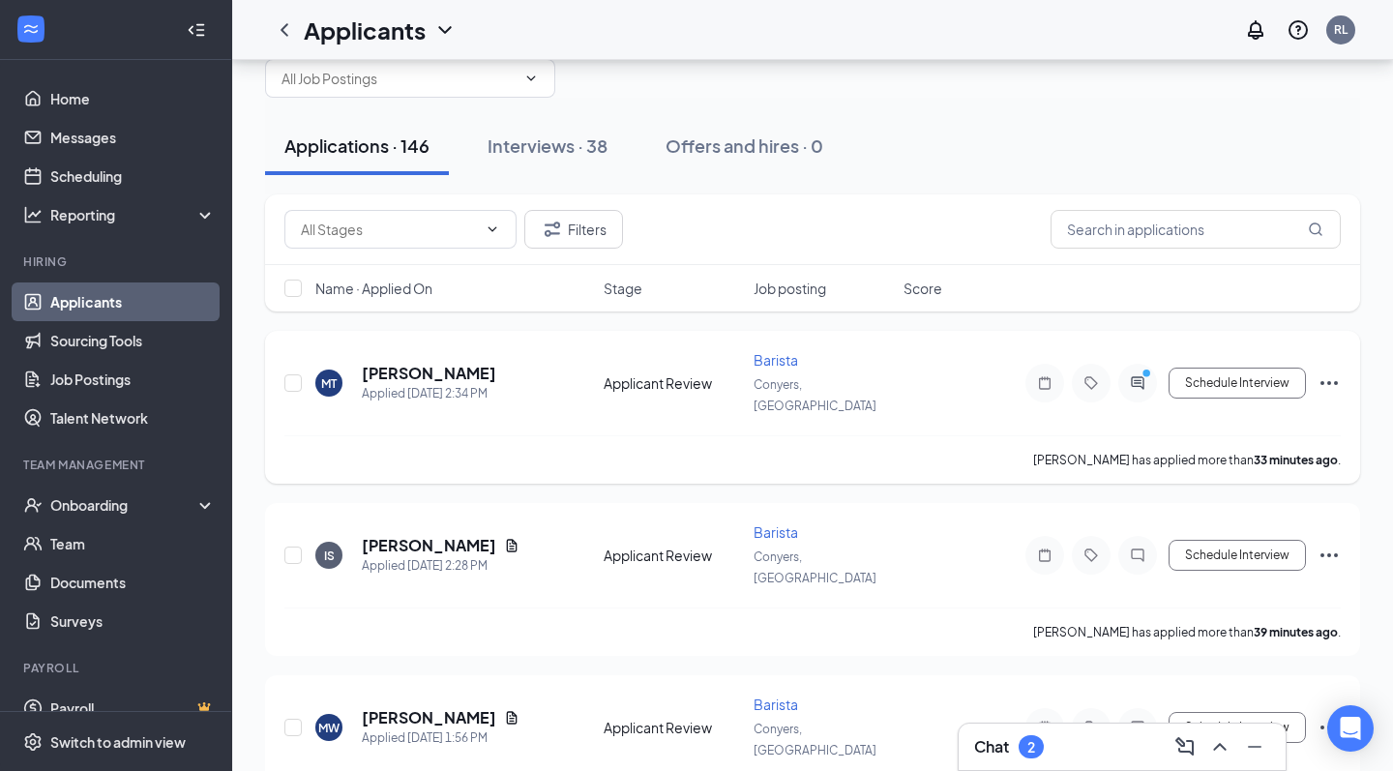
scroll to position [52, 0]
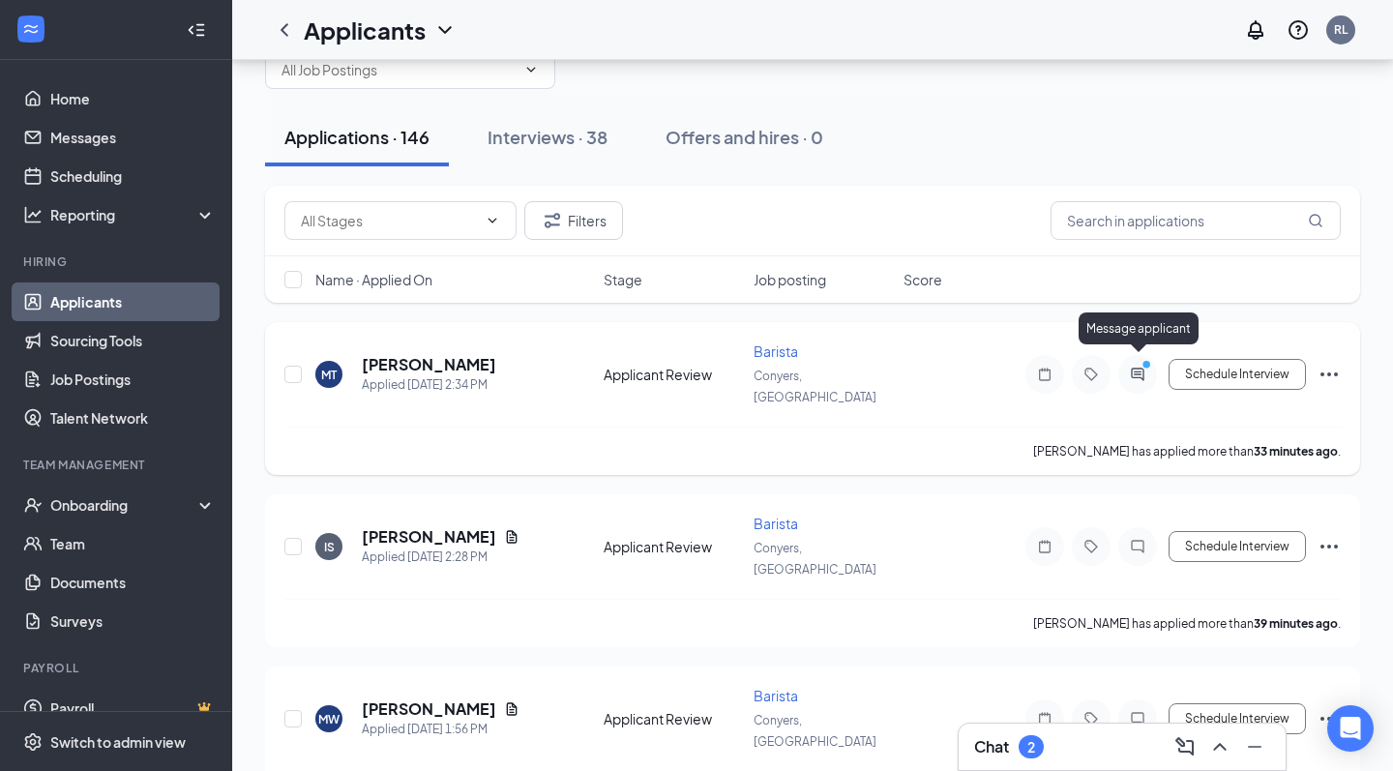
click at [1143, 370] on icon "ActiveChat" at bounding box center [1137, 374] width 23 height 15
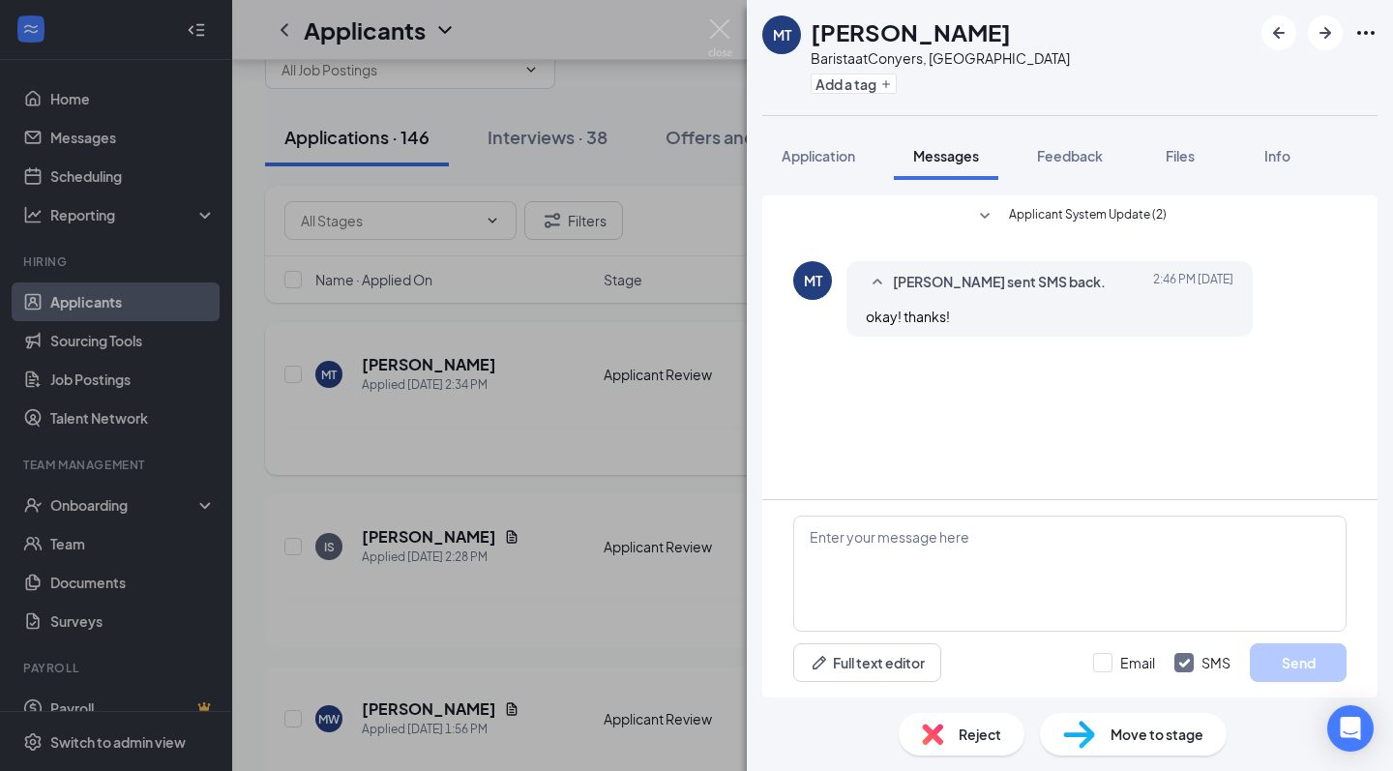
click at [1016, 218] on span "Applicant System Update (2)" at bounding box center [1088, 216] width 158 height 23
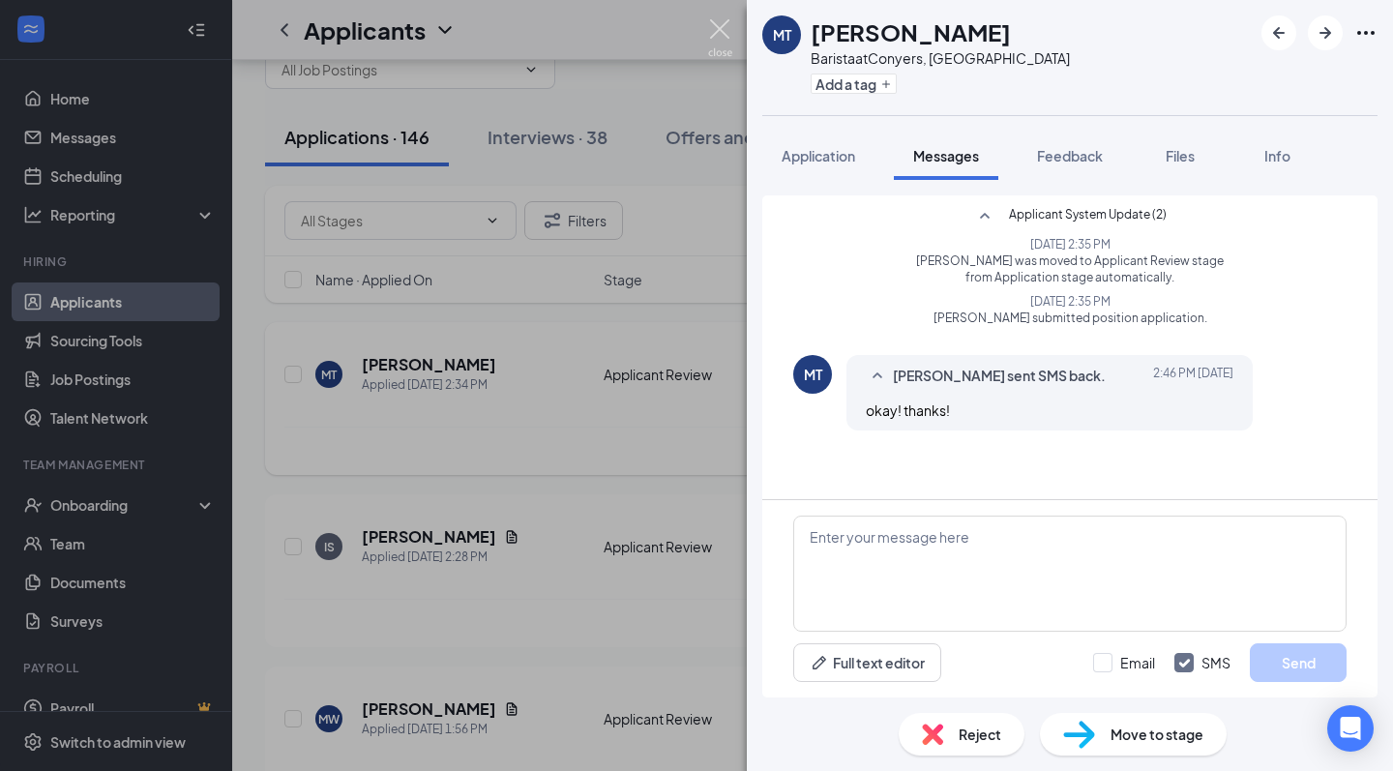
click at [729, 24] on img at bounding box center [720, 38] width 24 height 38
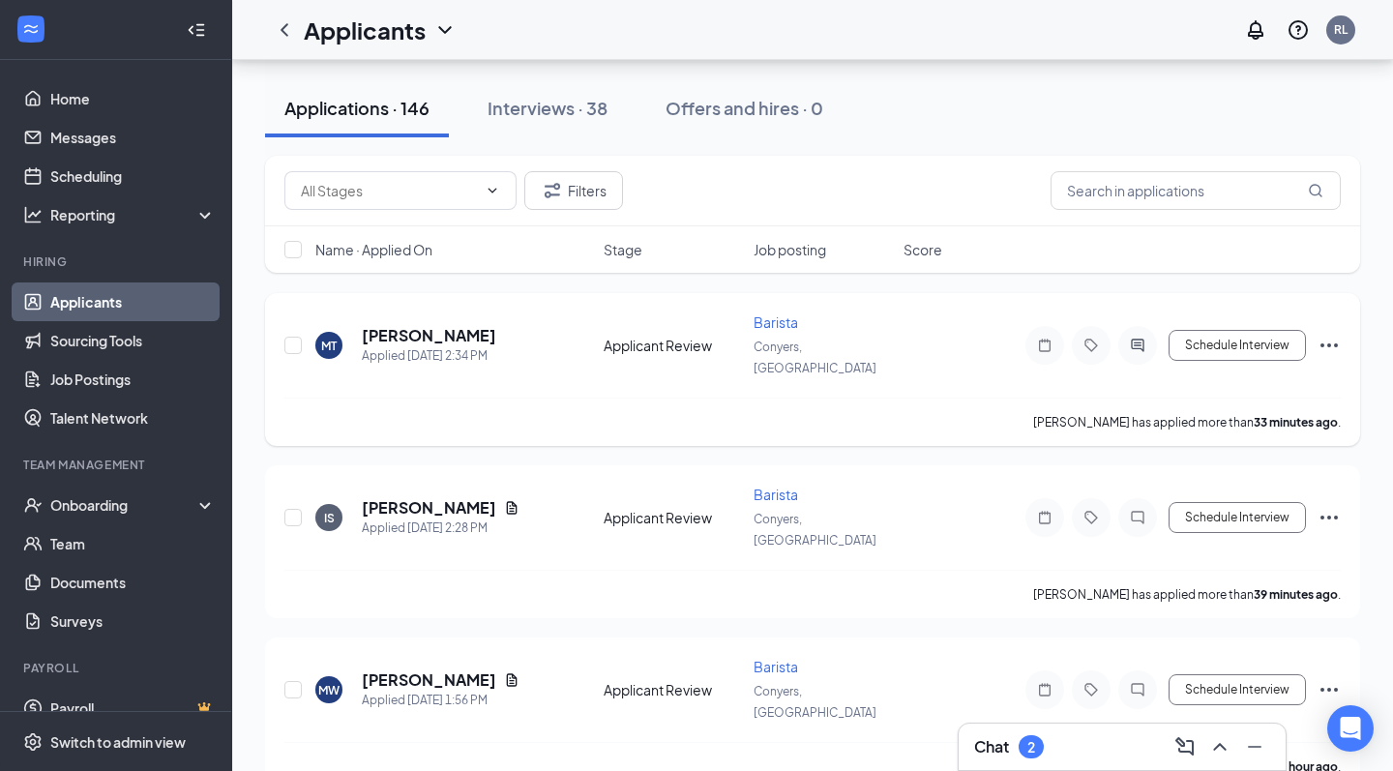
scroll to position [86, 0]
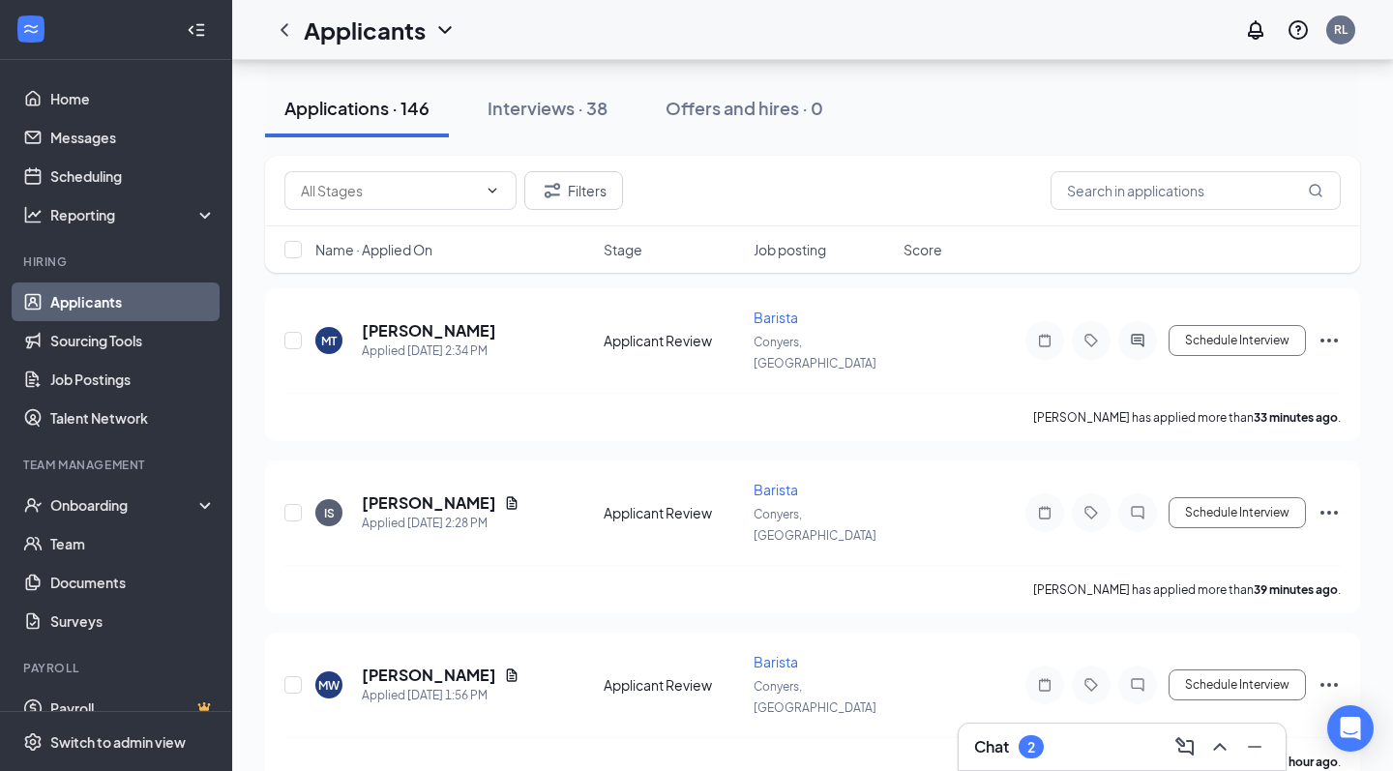
click at [1026, 747] on div "2" at bounding box center [1031, 746] width 25 height 23
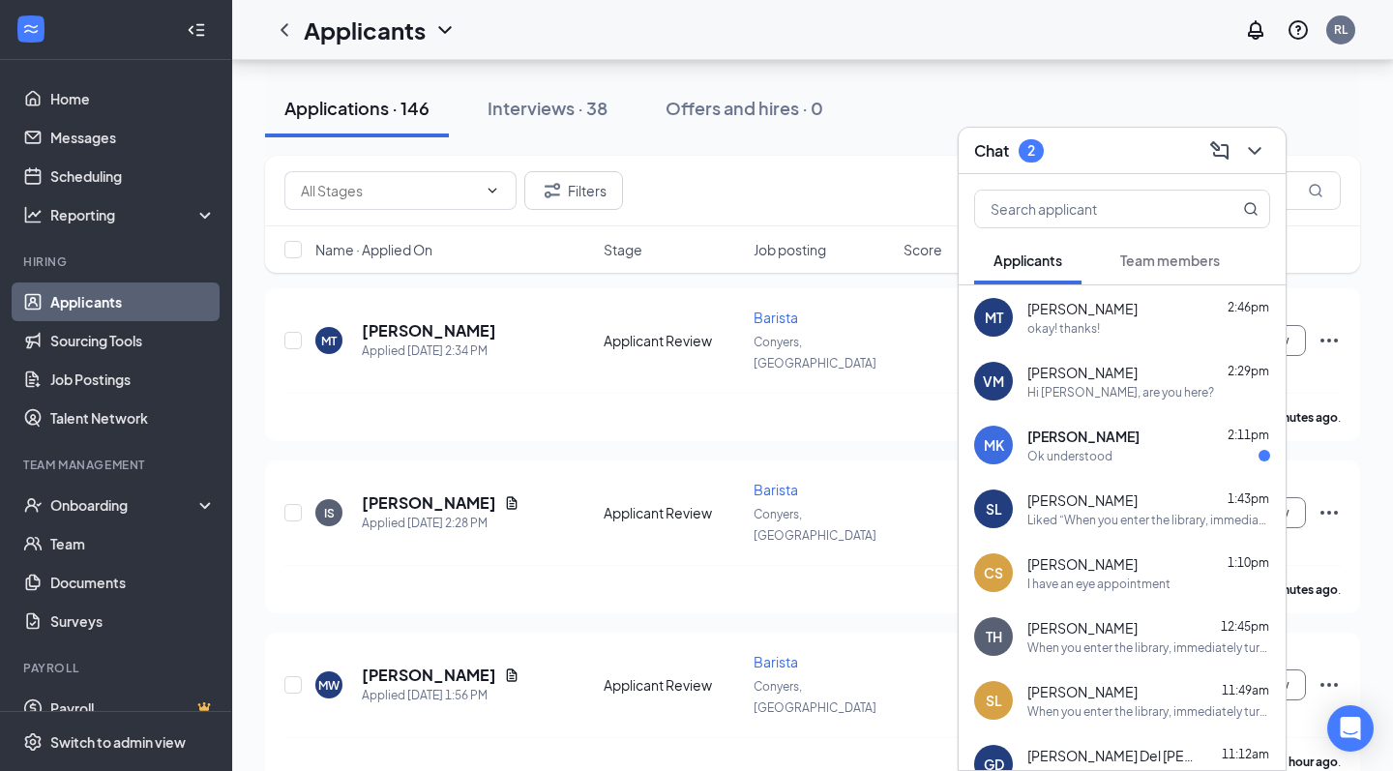
click at [1109, 433] on span "[PERSON_NAME]" at bounding box center [1084, 436] width 112 height 19
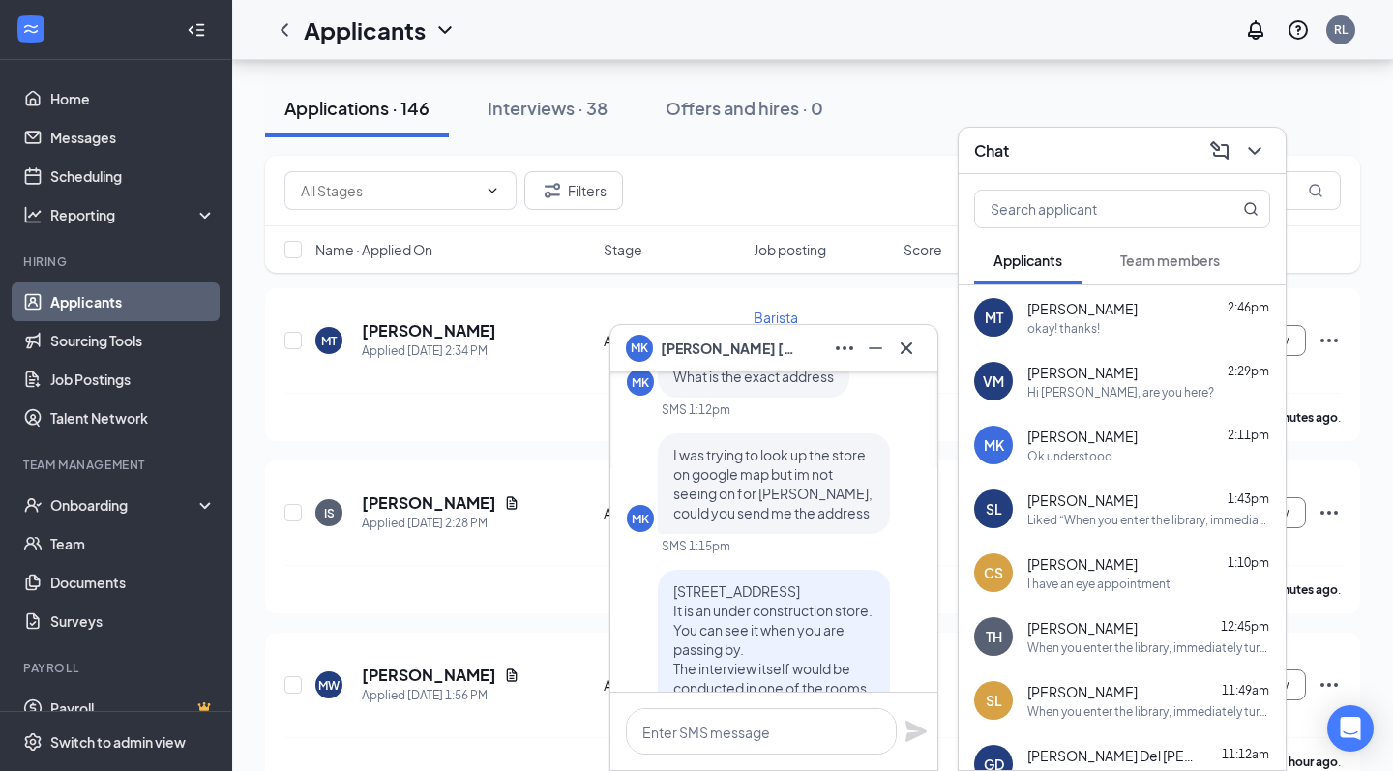
scroll to position [-462, 0]
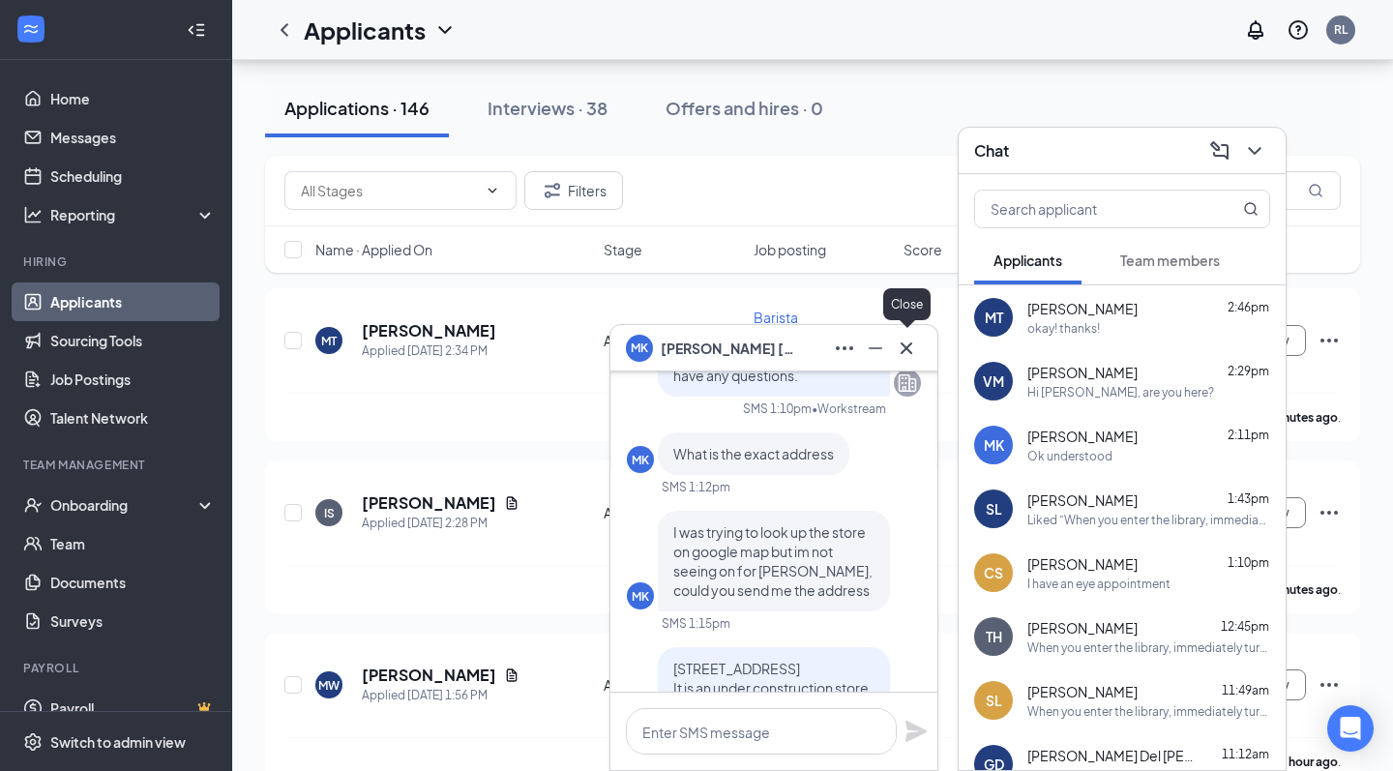
click at [917, 337] on icon "Cross" at bounding box center [906, 348] width 23 height 23
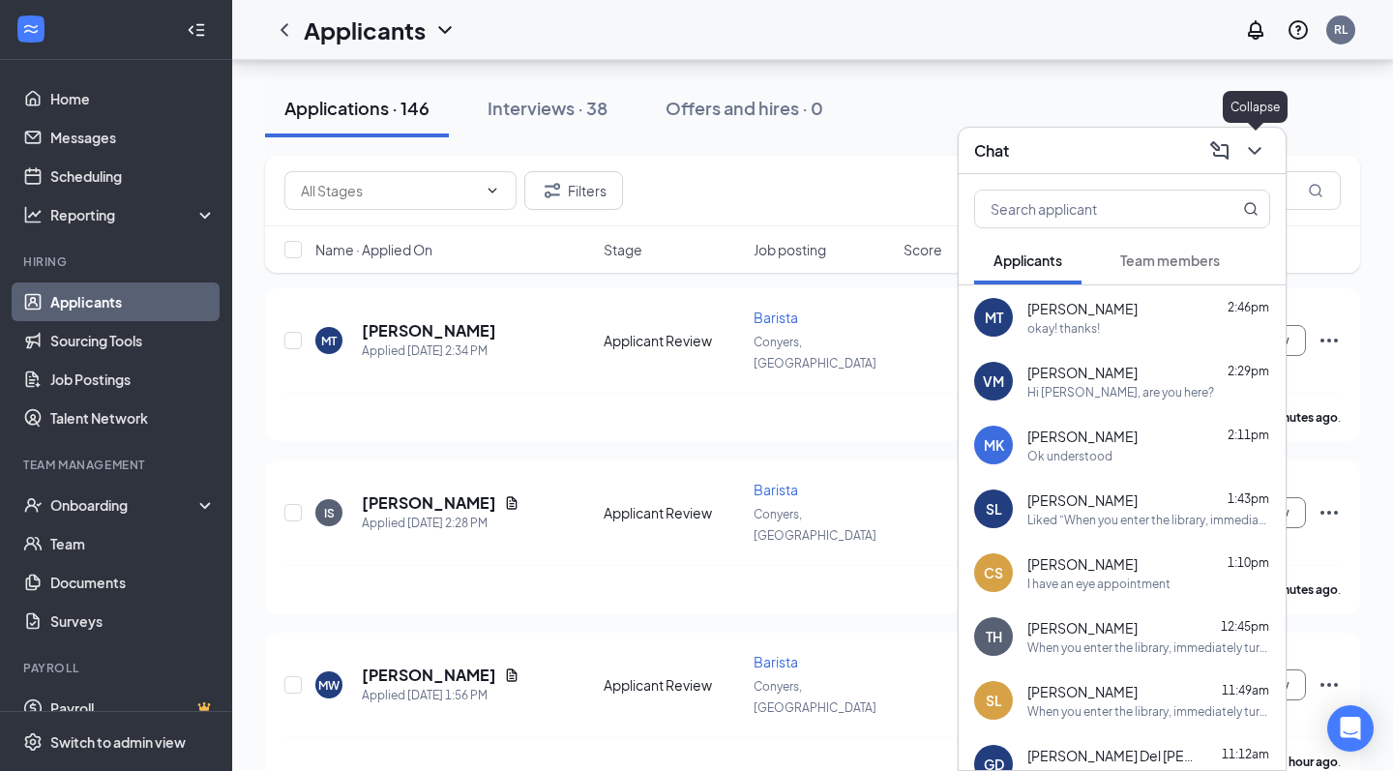
click at [1261, 157] on icon "ChevronDown" at bounding box center [1254, 150] width 23 height 23
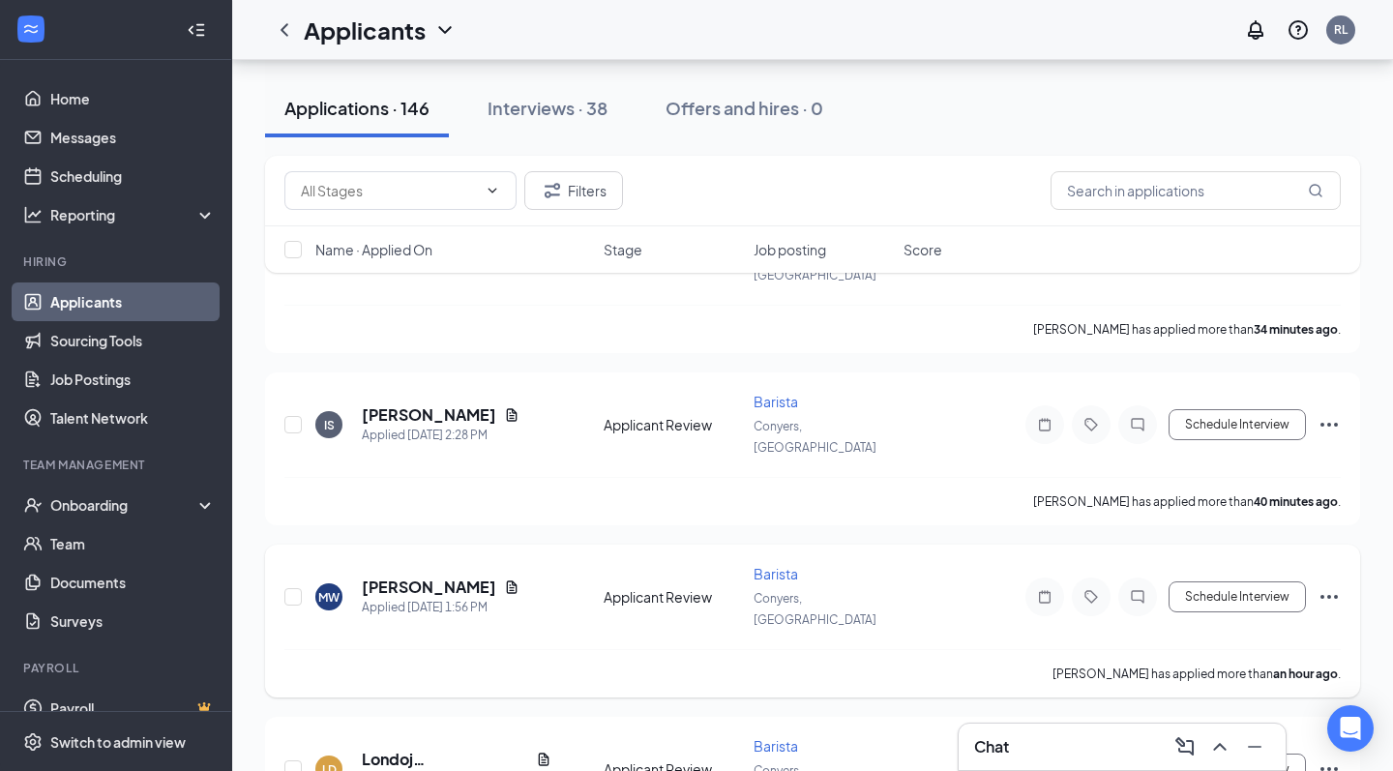
scroll to position [728, 0]
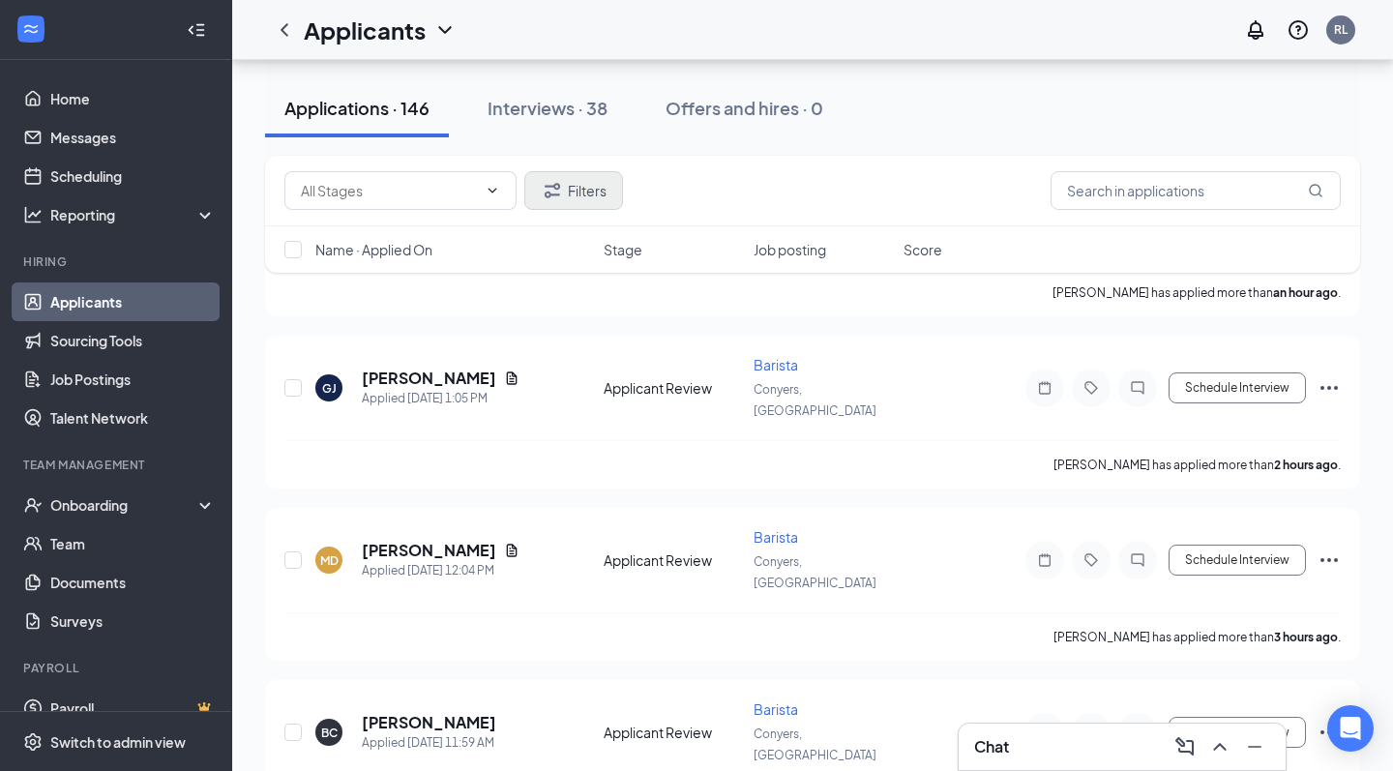
click at [592, 185] on button "Filters" at bounding box center [573, 190] width 99 height 39
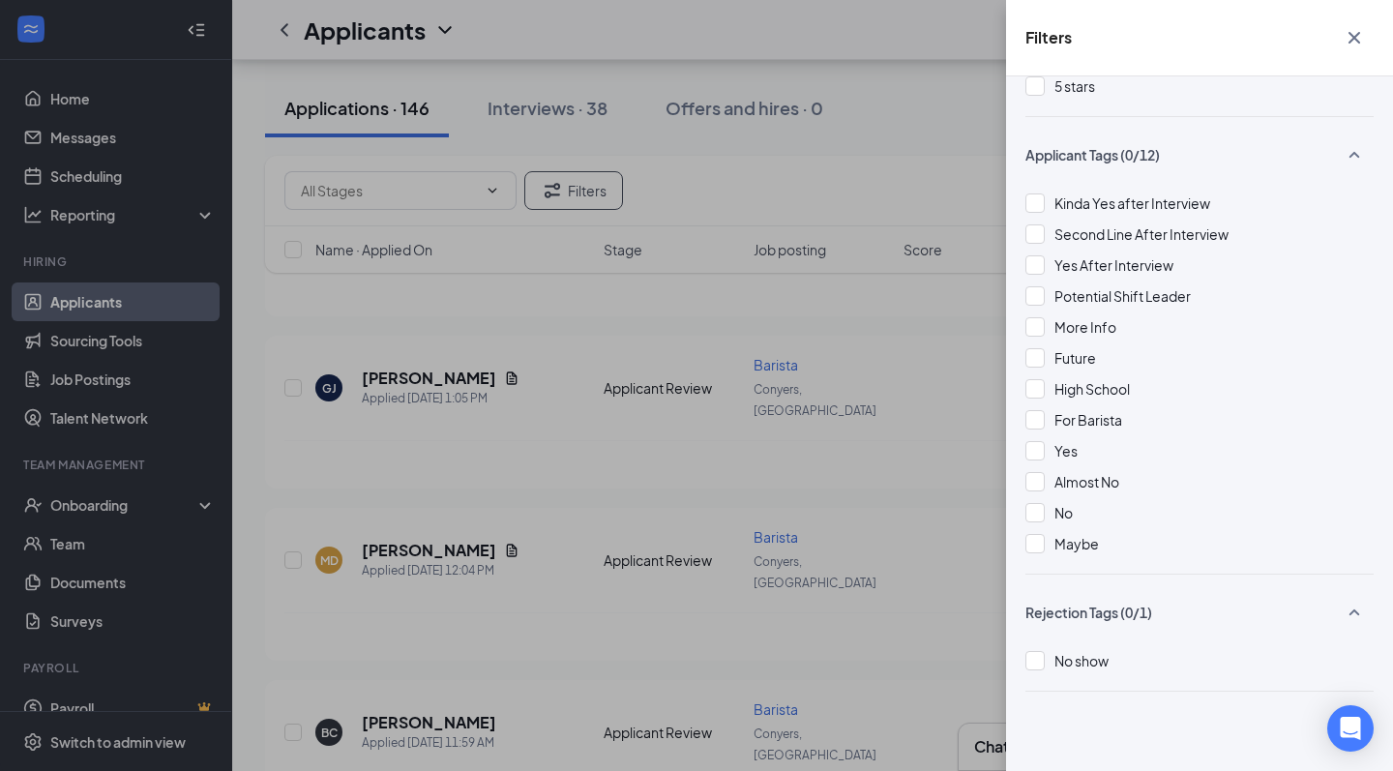
scroll to position [379, 0]
click at [1061, 447] on span "Yes" at bounding box center [1066, 450] width 23 height 17
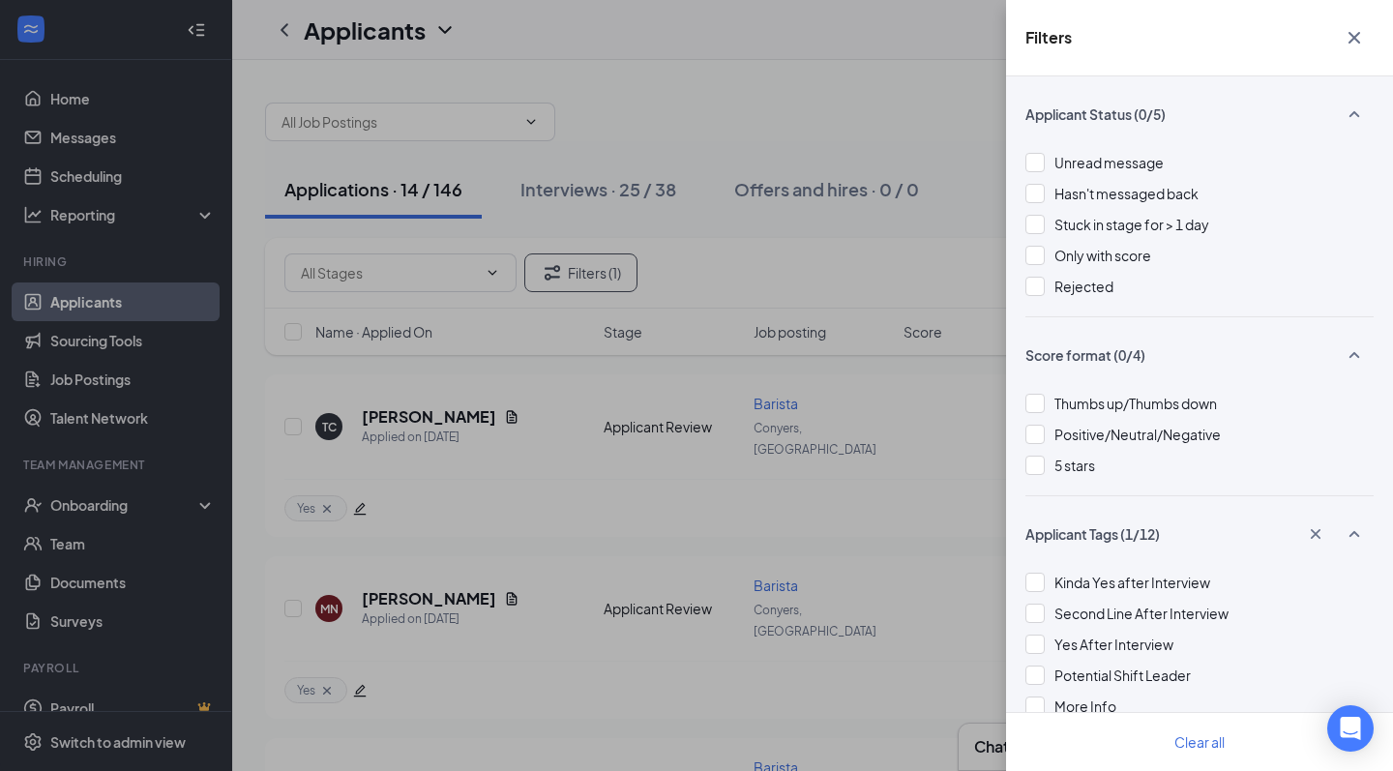
click at [834, 121] on div "Filters Applicant Status (0/5) Unread message Hasn't messaged back Stuck in sta…" at bounding box center [696, 385] width 1393 height 771
click at [1334, 27] on div "Filters" at bounding box center [1199, 38] width 387 height 76
click at [1352, 27] on icon "Cross" at bounding box center [1354, 37] width 23 height 23
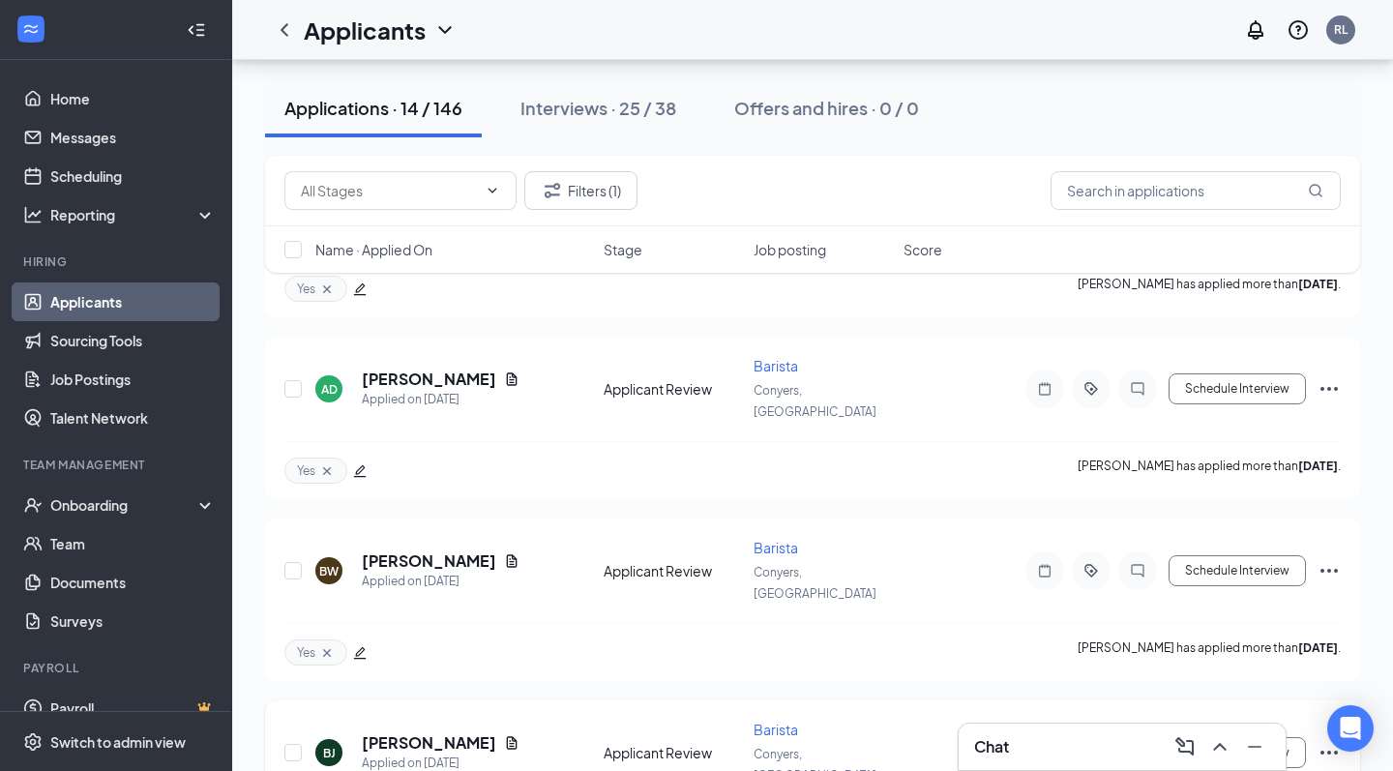
scroll to position [1856, 0]
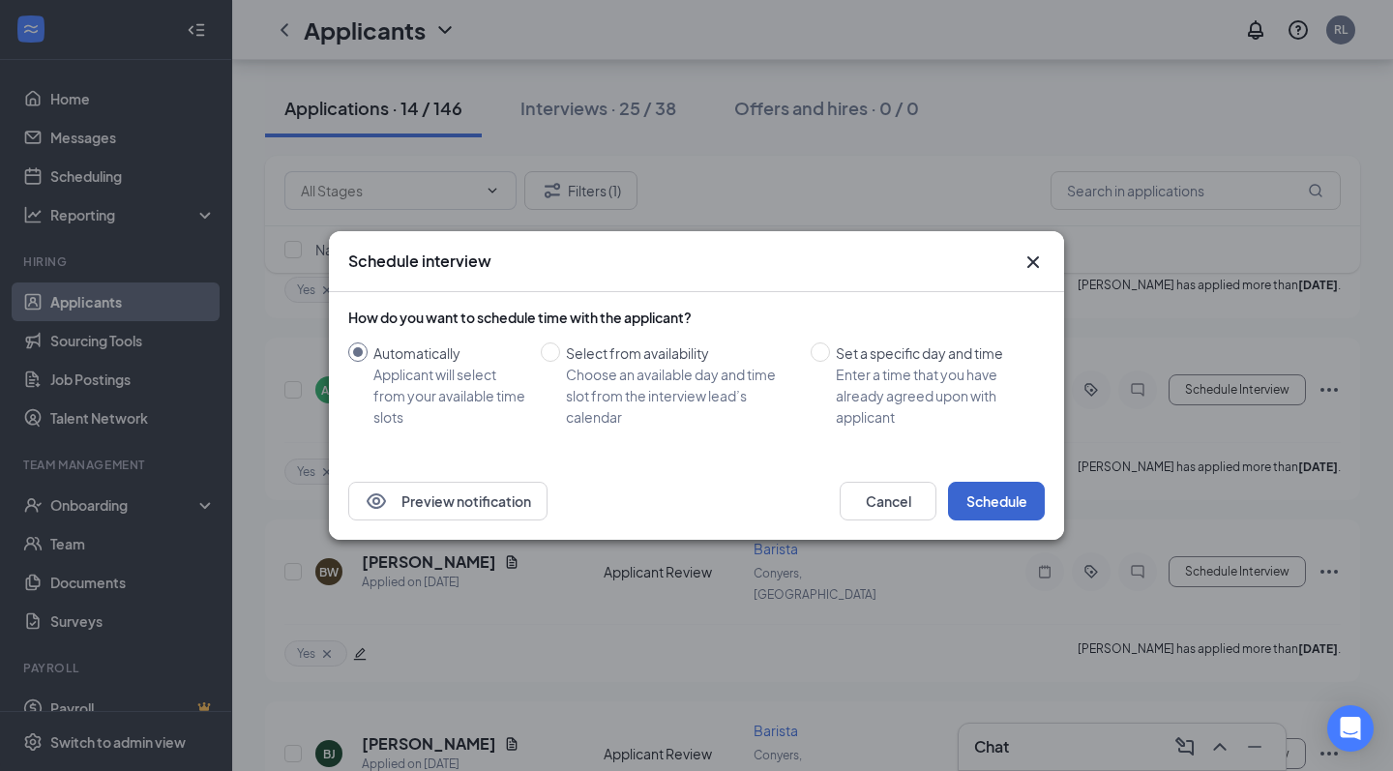
click at [994, 507] on button "Schedule" at bounding box center [996, 501] width 97 height 39
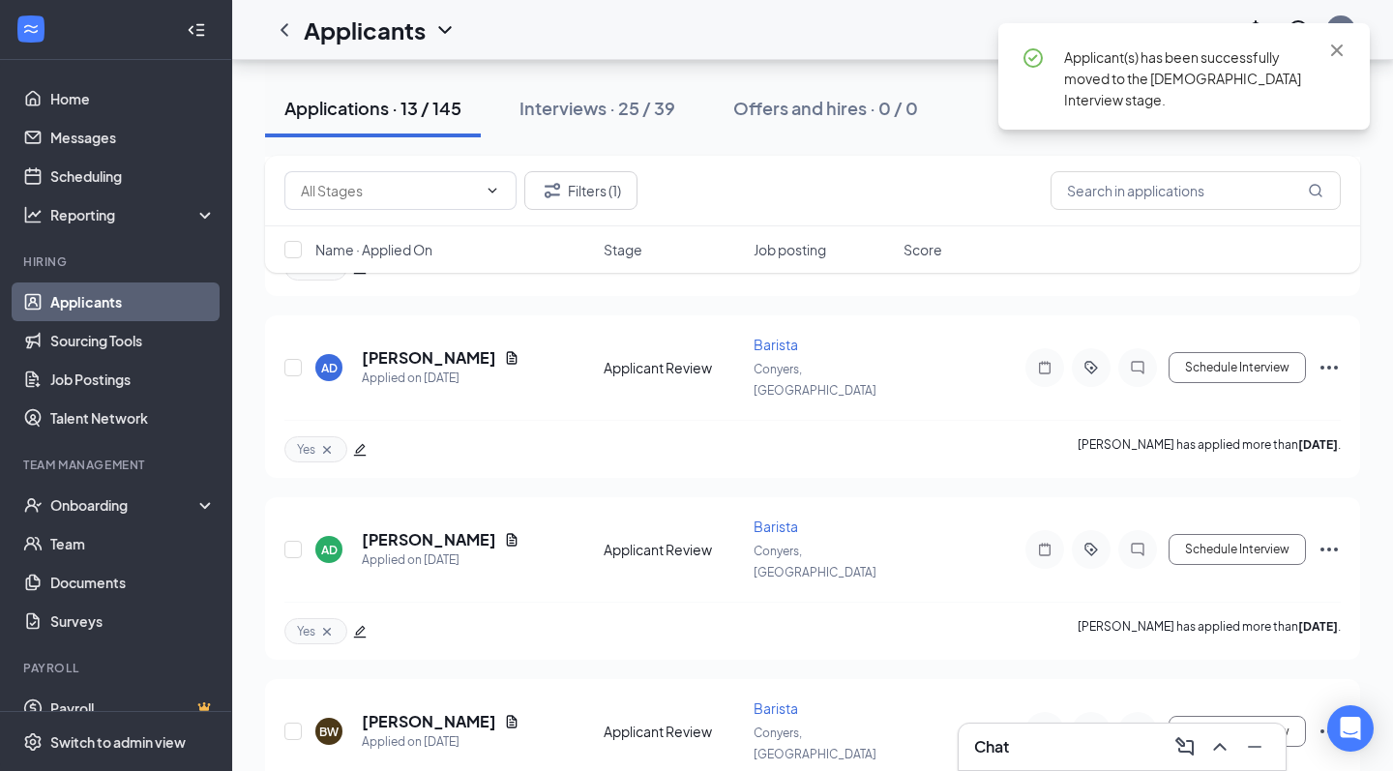
scroll to position [1695, 0]
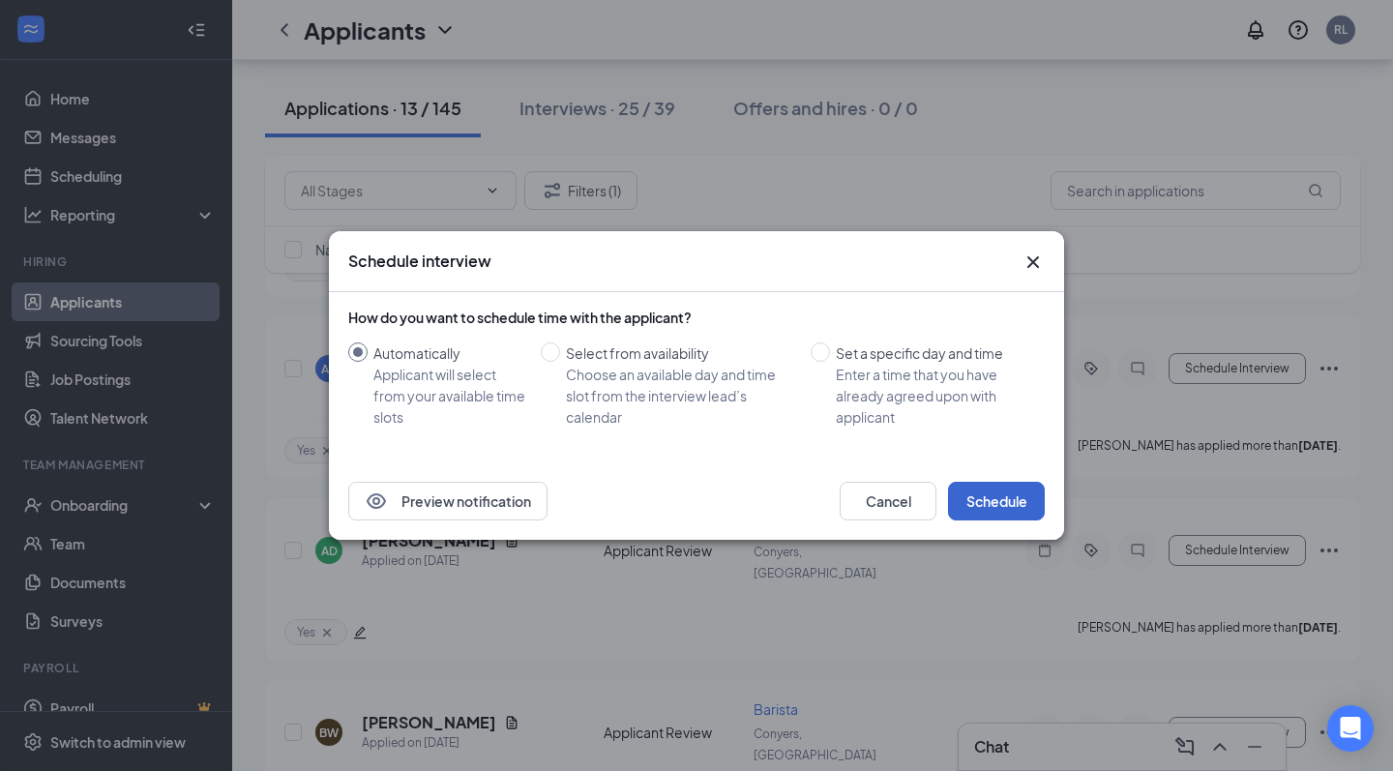
click at [1004, 504] on button "Schedule" at bounding box center [996, 501] width 97 height 39
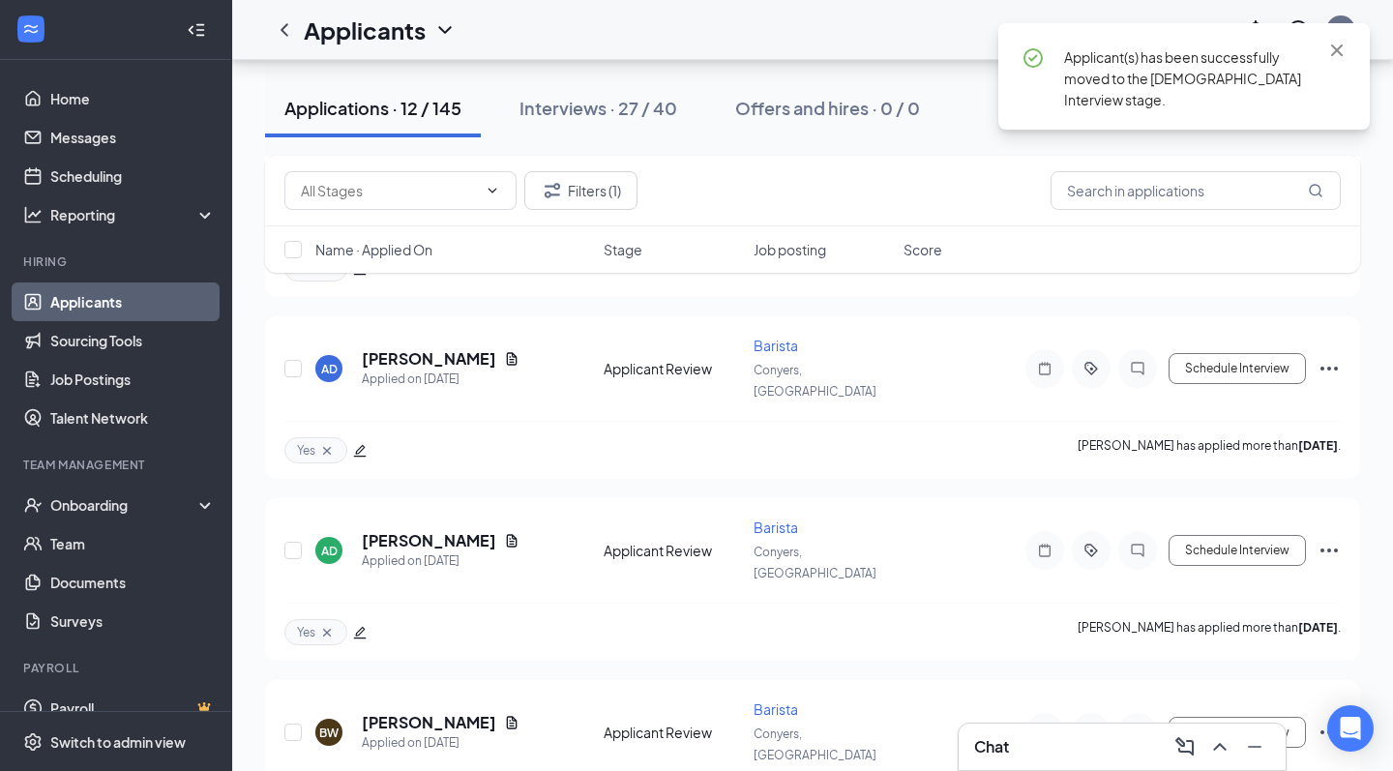
scroll to position [1535, 0]
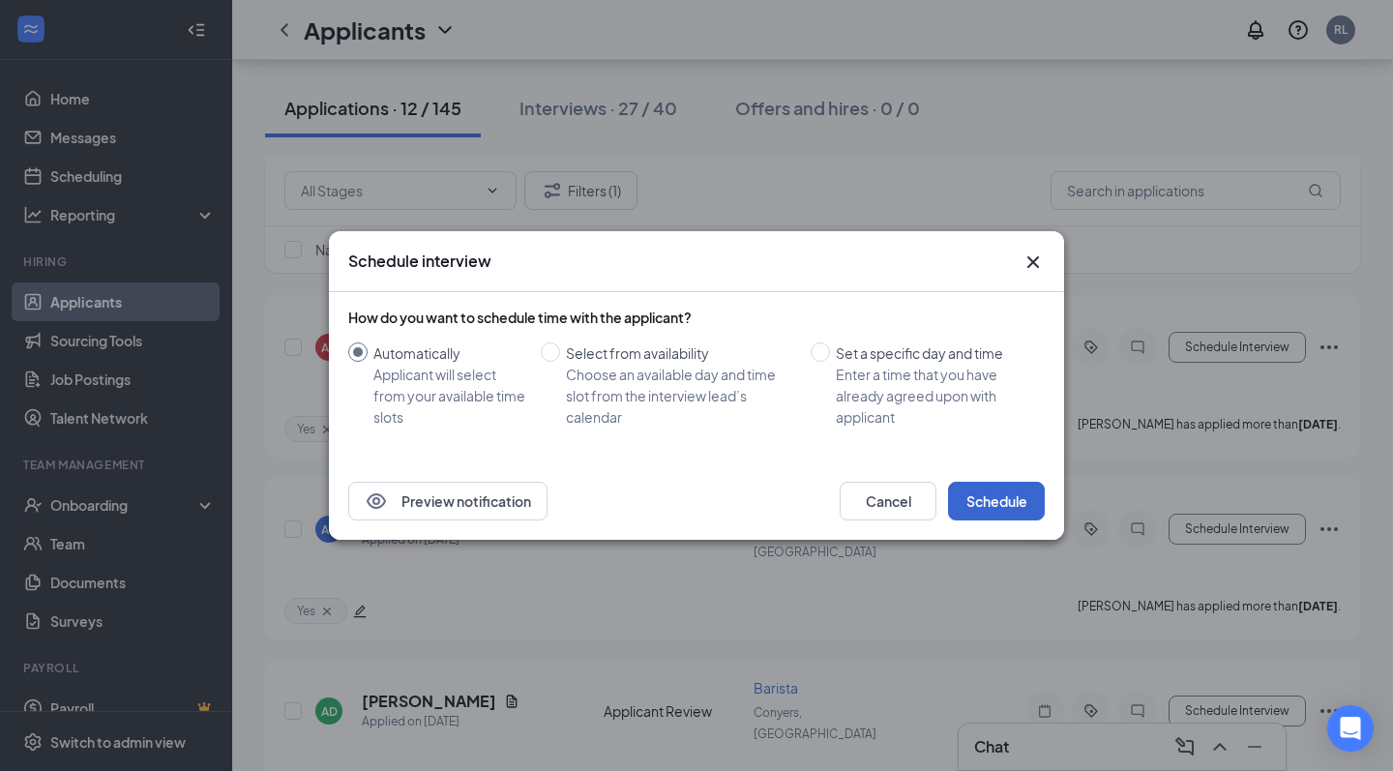
click at [1005, 508] on button "Schedule" at bounding box center [996, 501] width 97 height 39
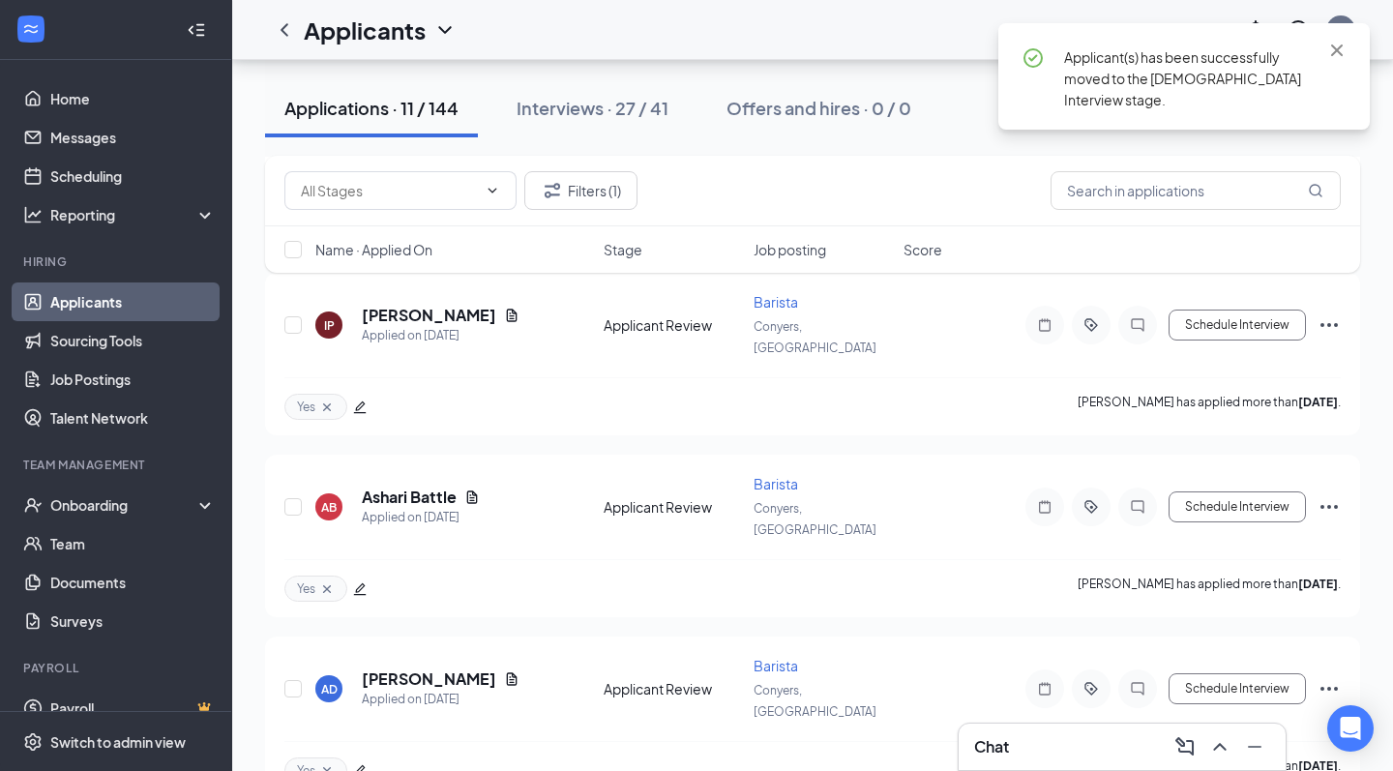
scroll to position [1374, 0]
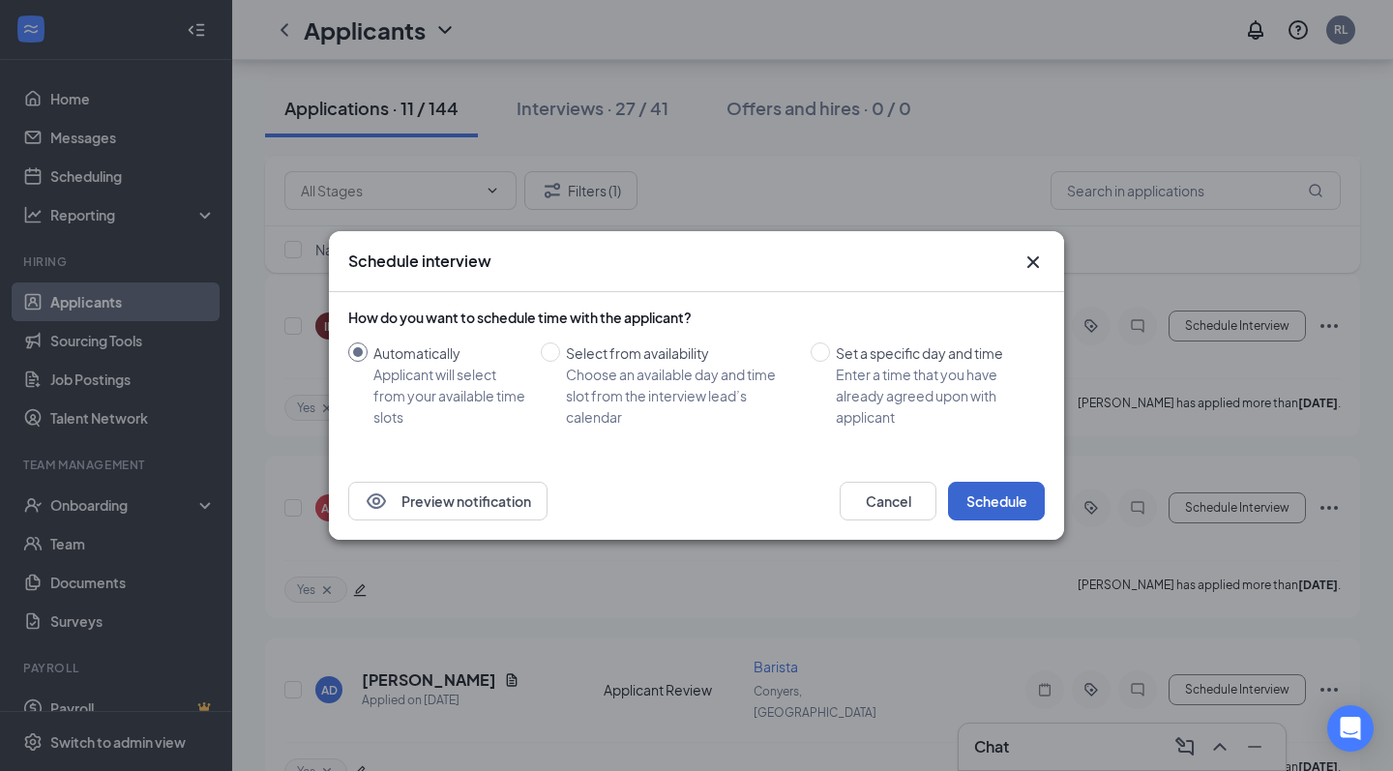
click at [1012, 486] on button "Schedule" at bounding box center [996, 501] width 97 height 39
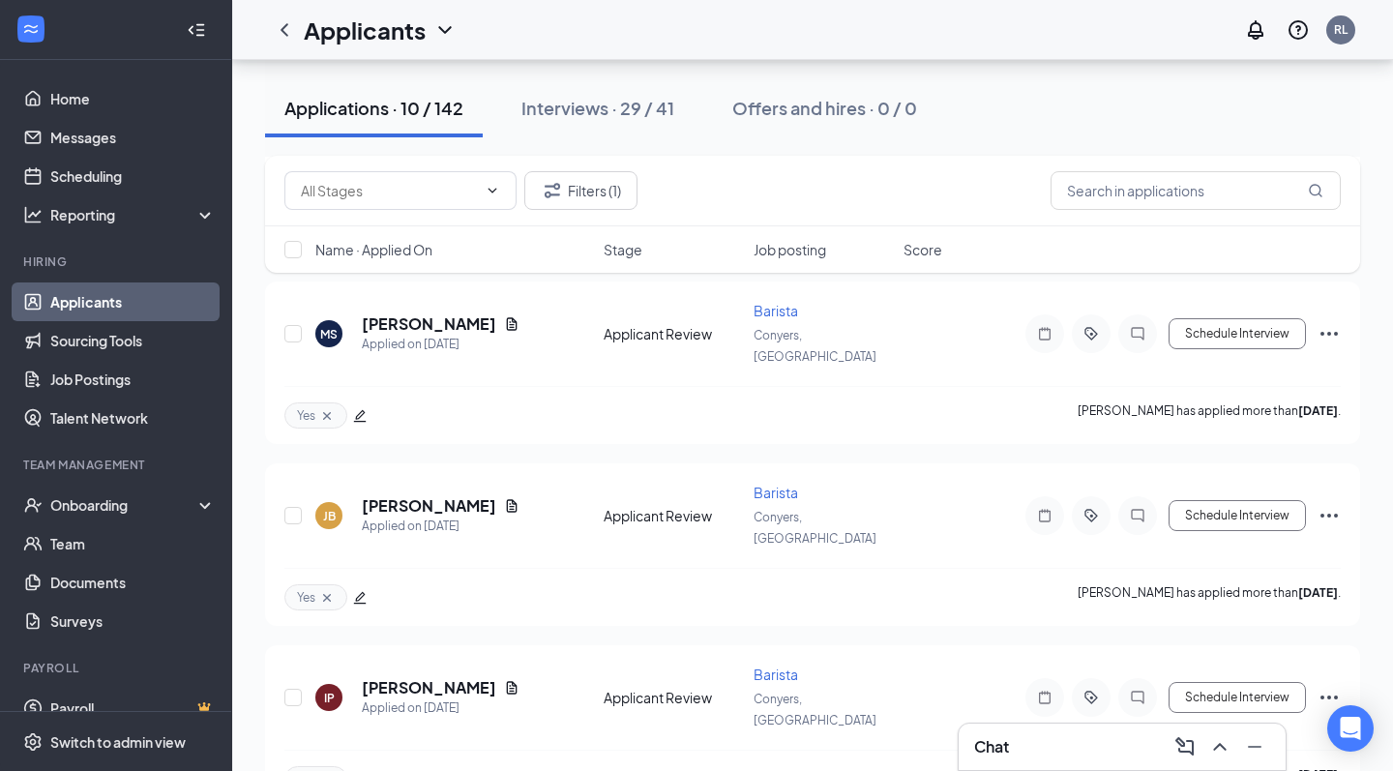
scroll to position [2819, 0]
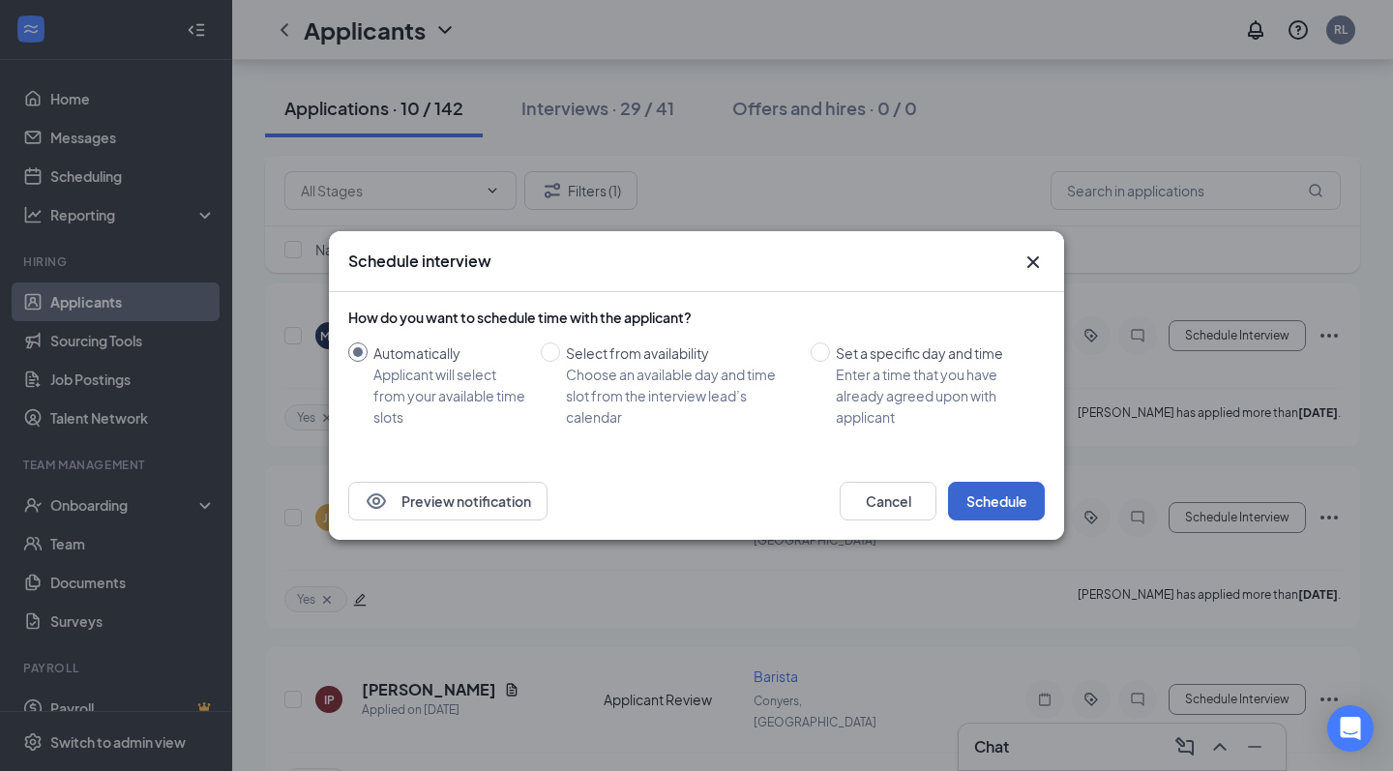
click at [1003, 498] on button "Schedule" at bounding box center [996, 501] width 97 height 39
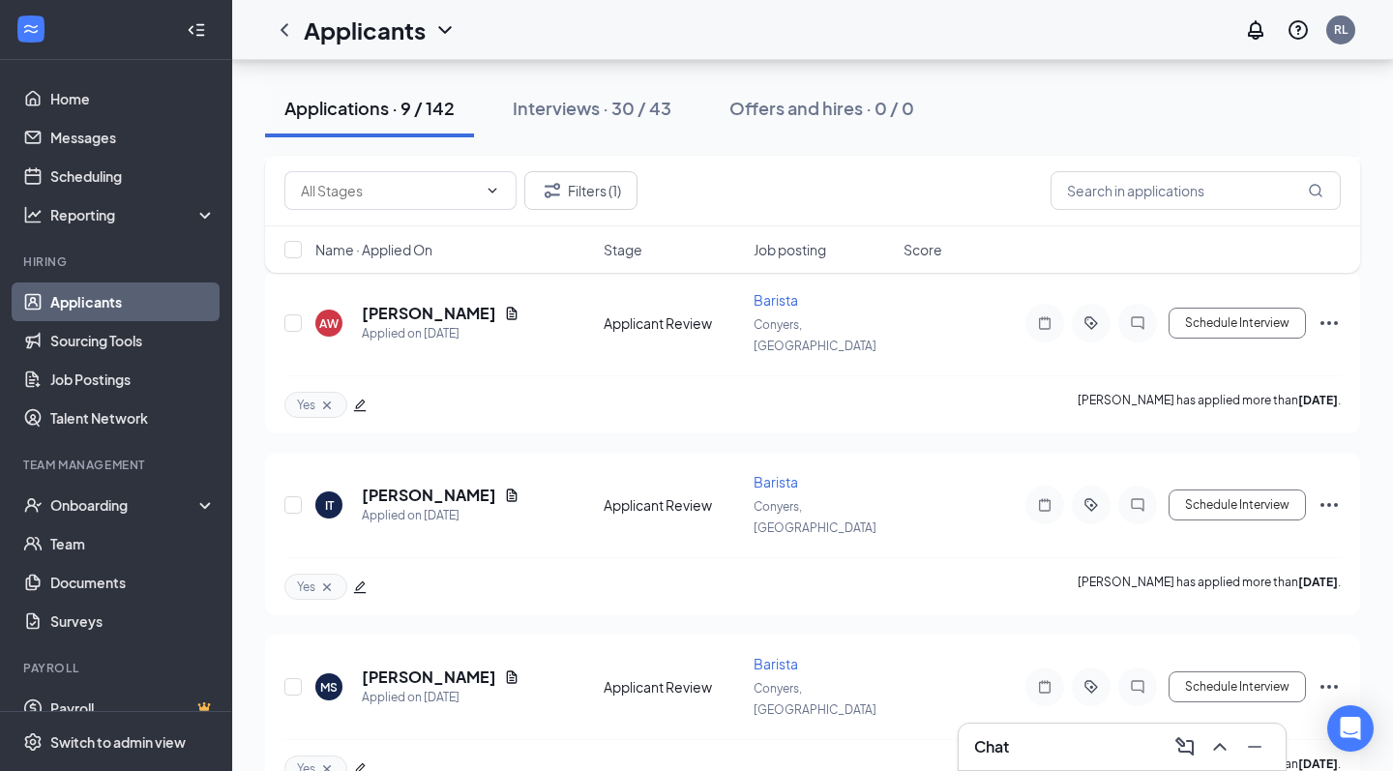
scroll to position [4104, 0]
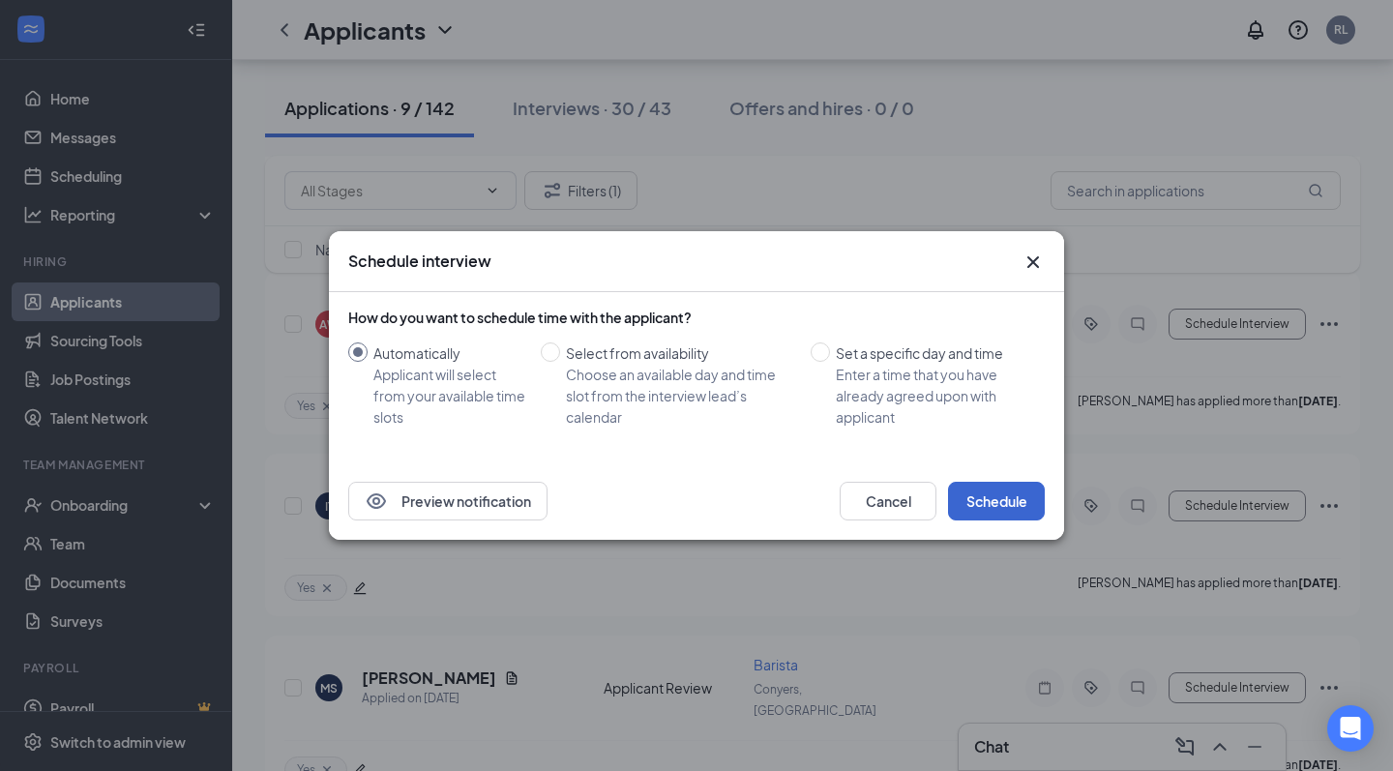
click at [1004, 498] on button "Schedule" at bounding box center [996, 501] width 97 height 39
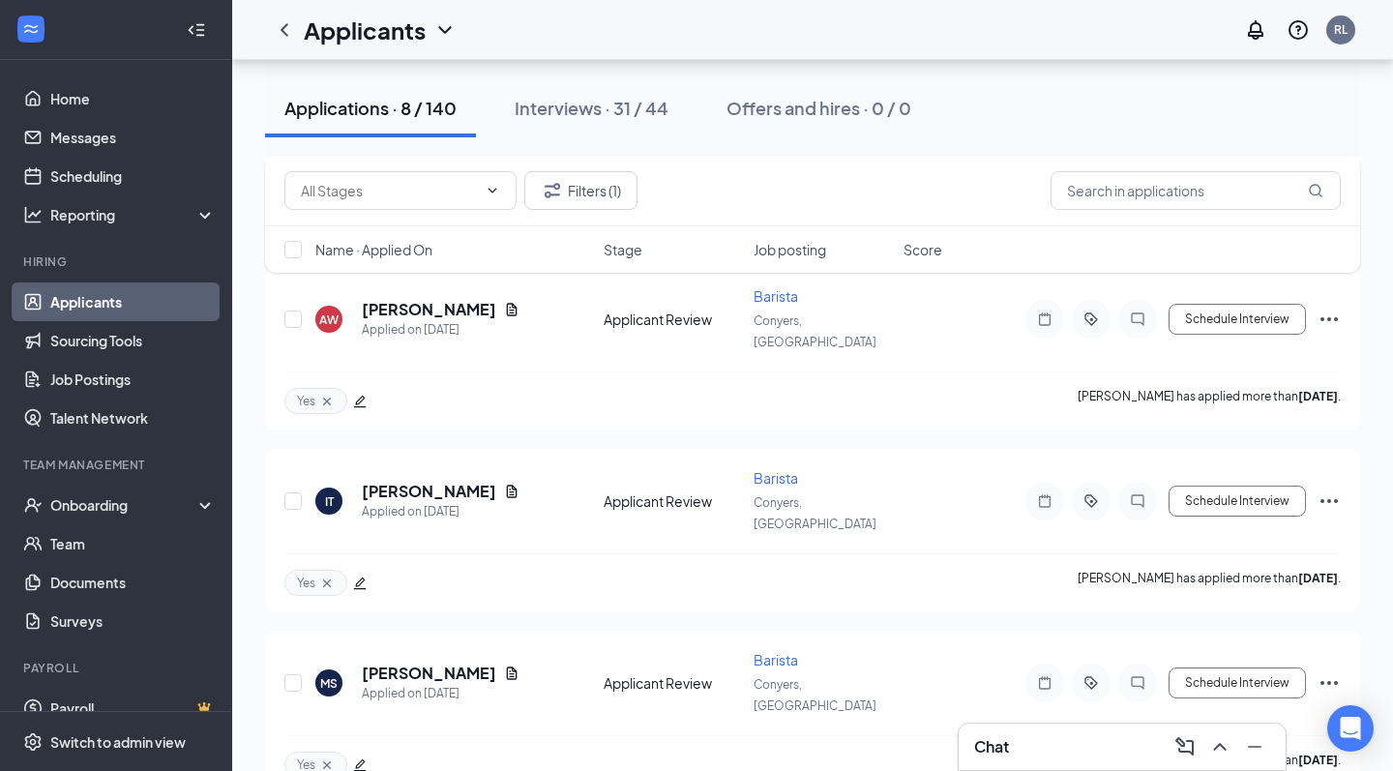
scroll to position [2116, 0]
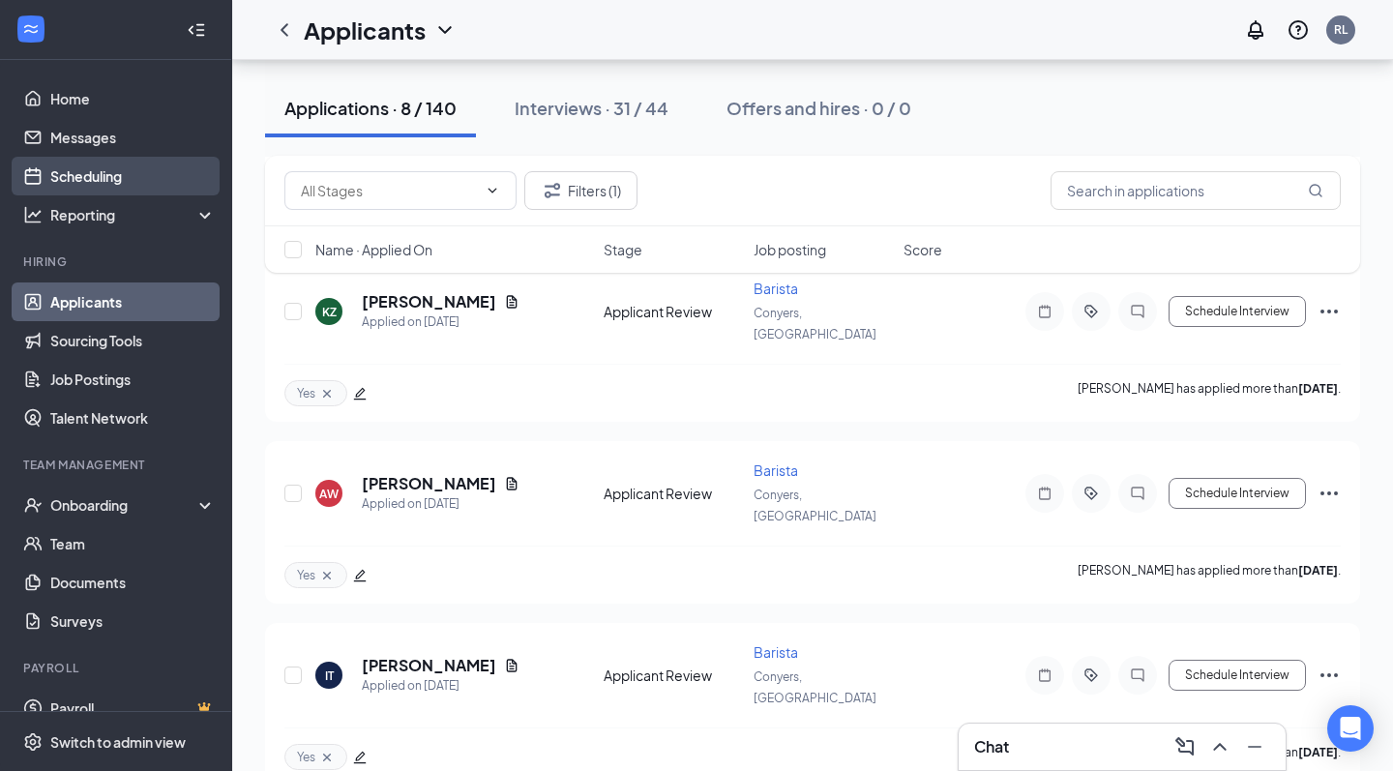
click at [103, 172] on link "Scheduling" at bounding box center [132, 176] width 165 height 39
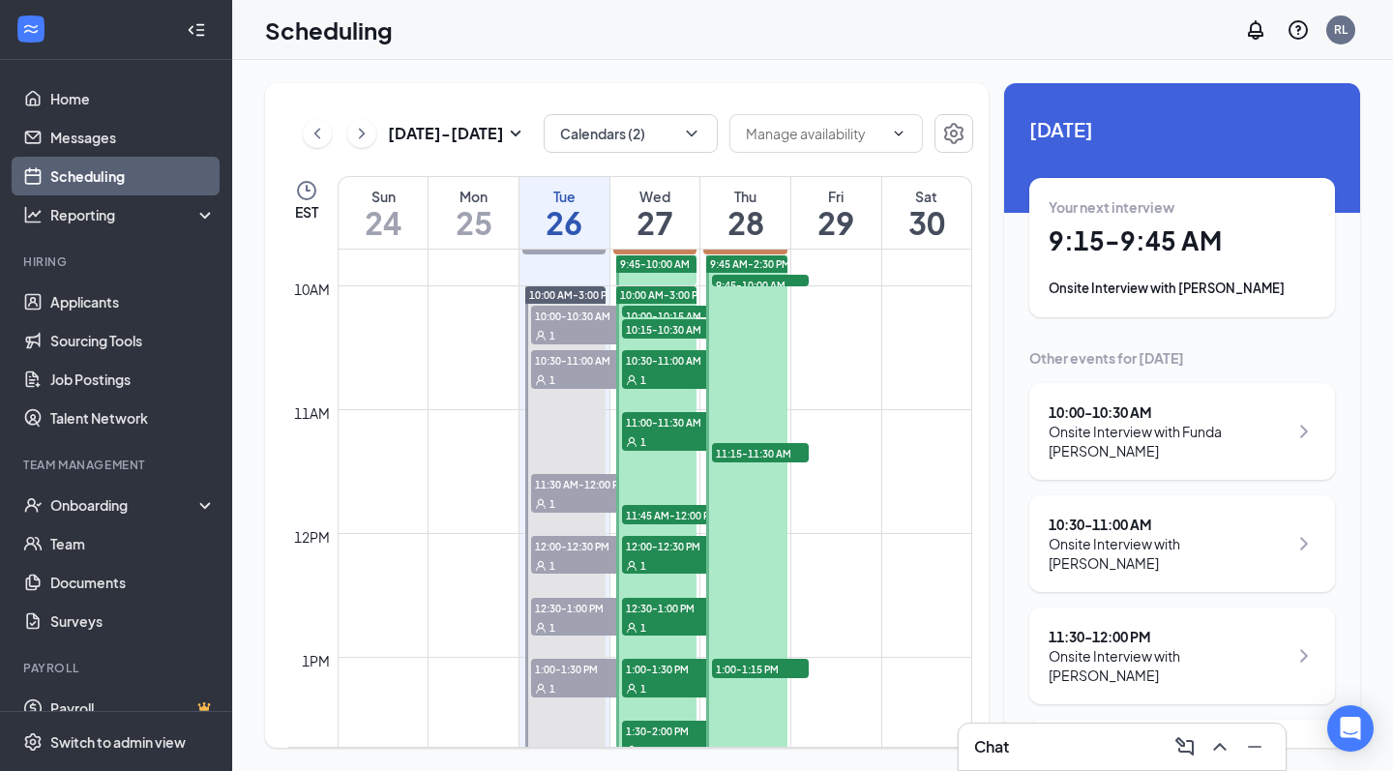
scroll to position [1092, 0]
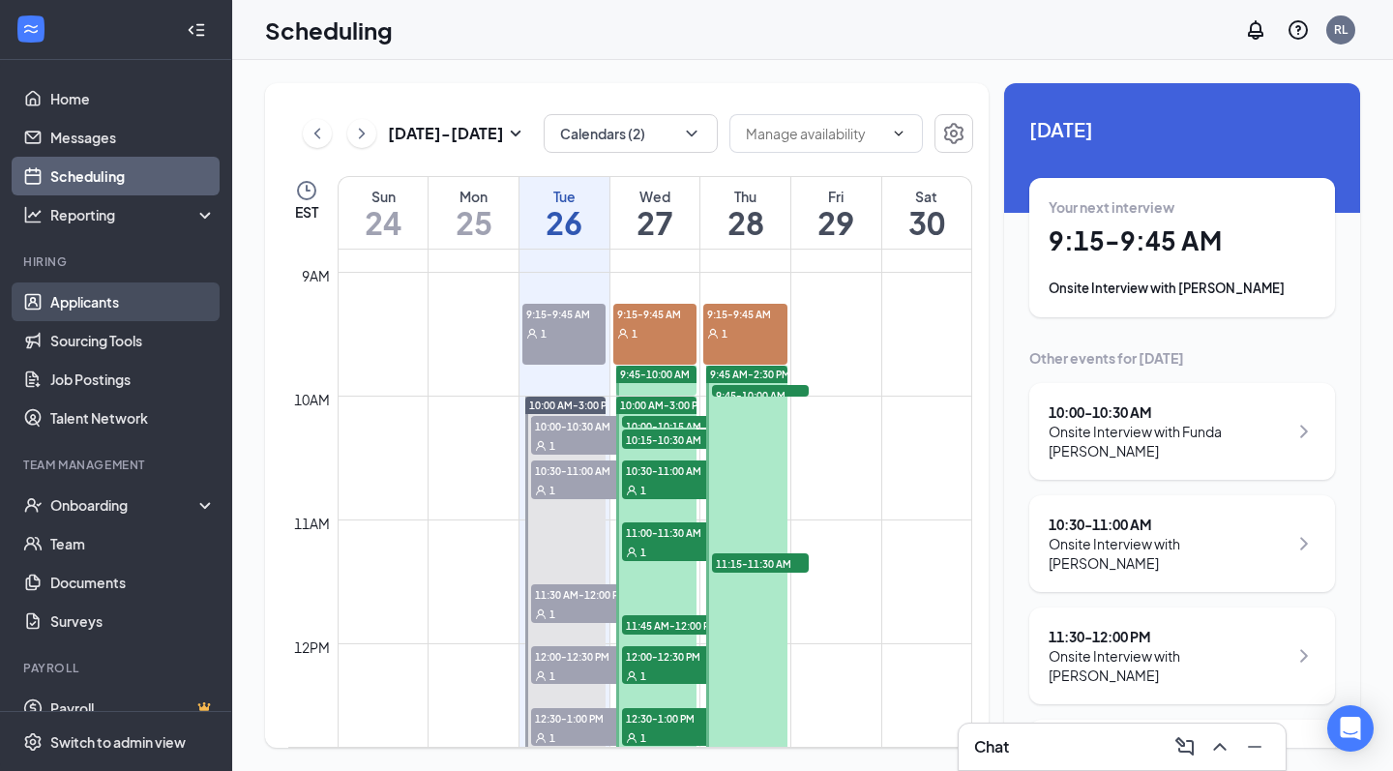
click at [89, 293] on link "Applicants" at bounding box center [132, 302] width 165 height 39
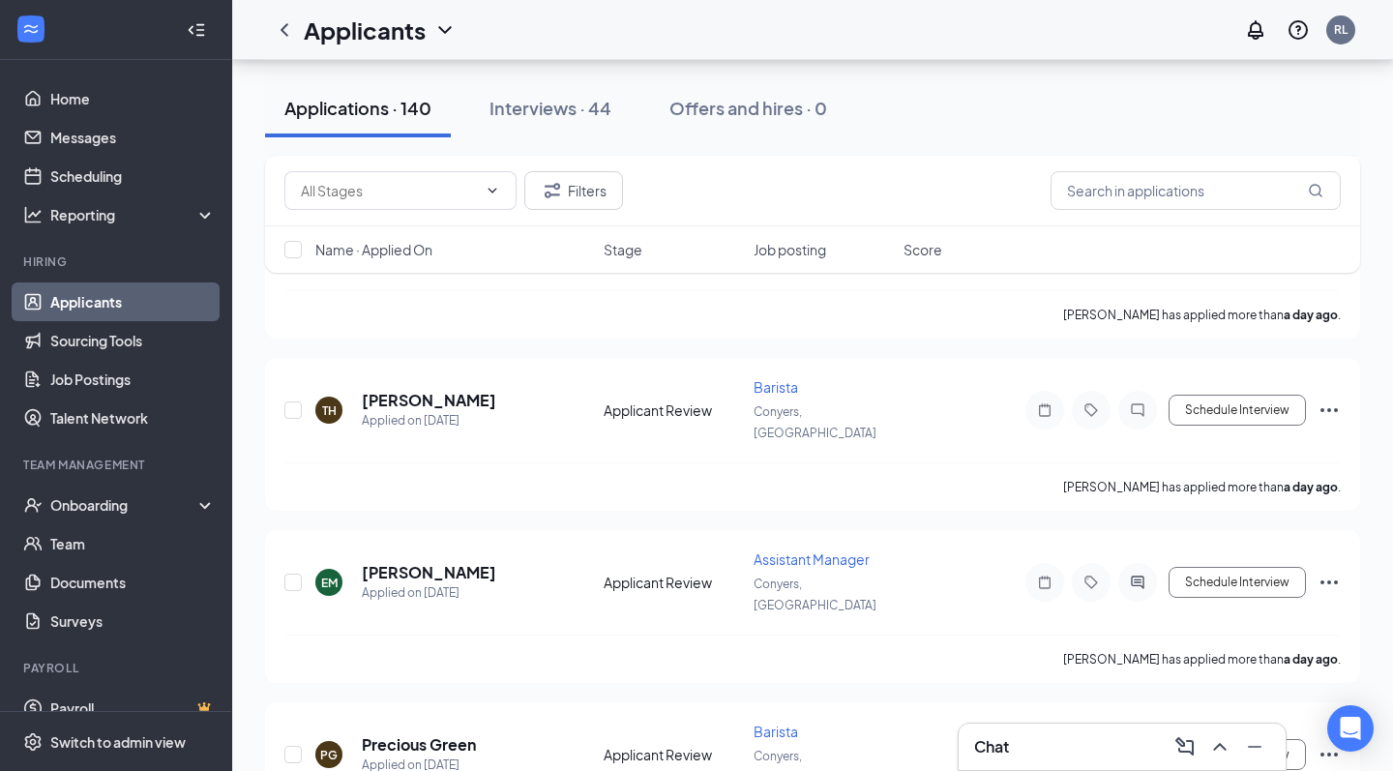
scroll to position [7943, 0]
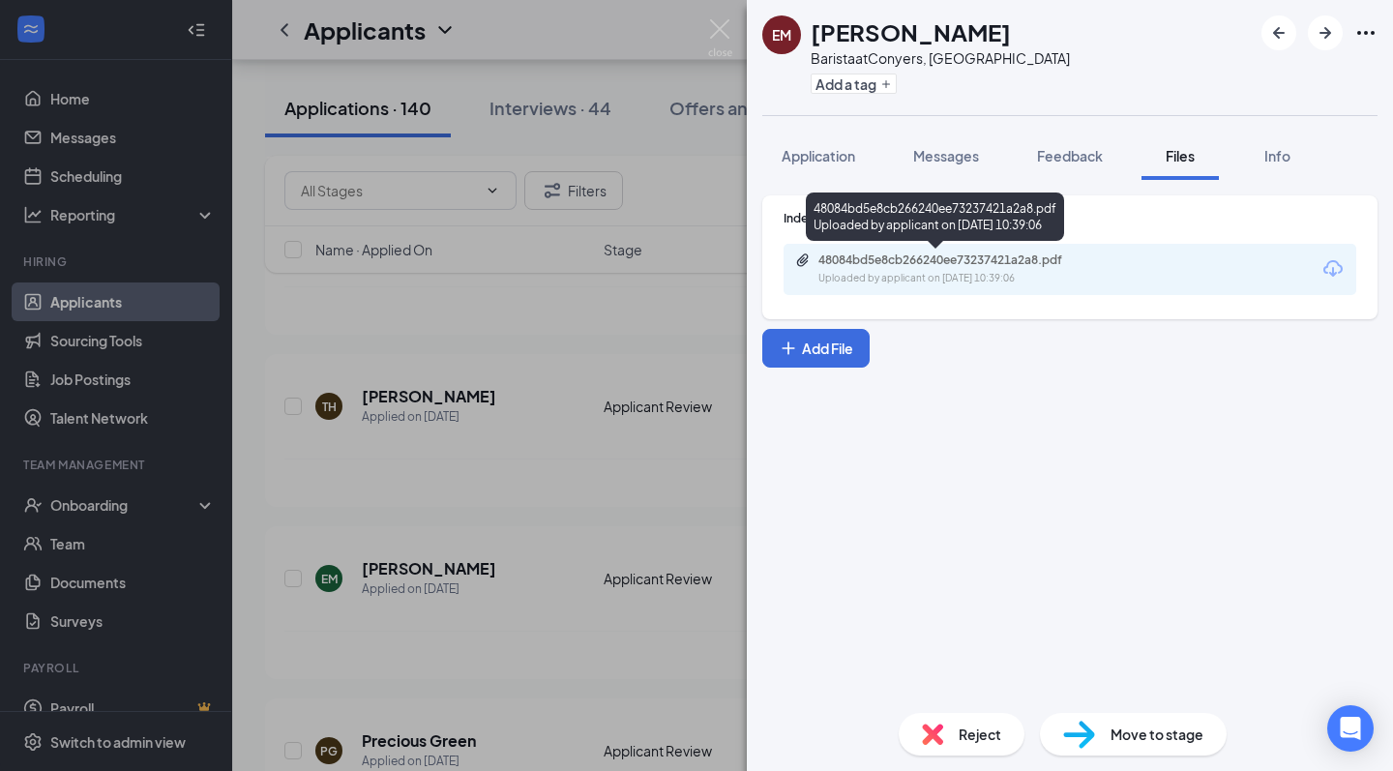
click at [1021, 264] on div "48084bd5e8cb266240ee73237421a2a8.pdf" at bounding box center [954, 260] width 271 height 15
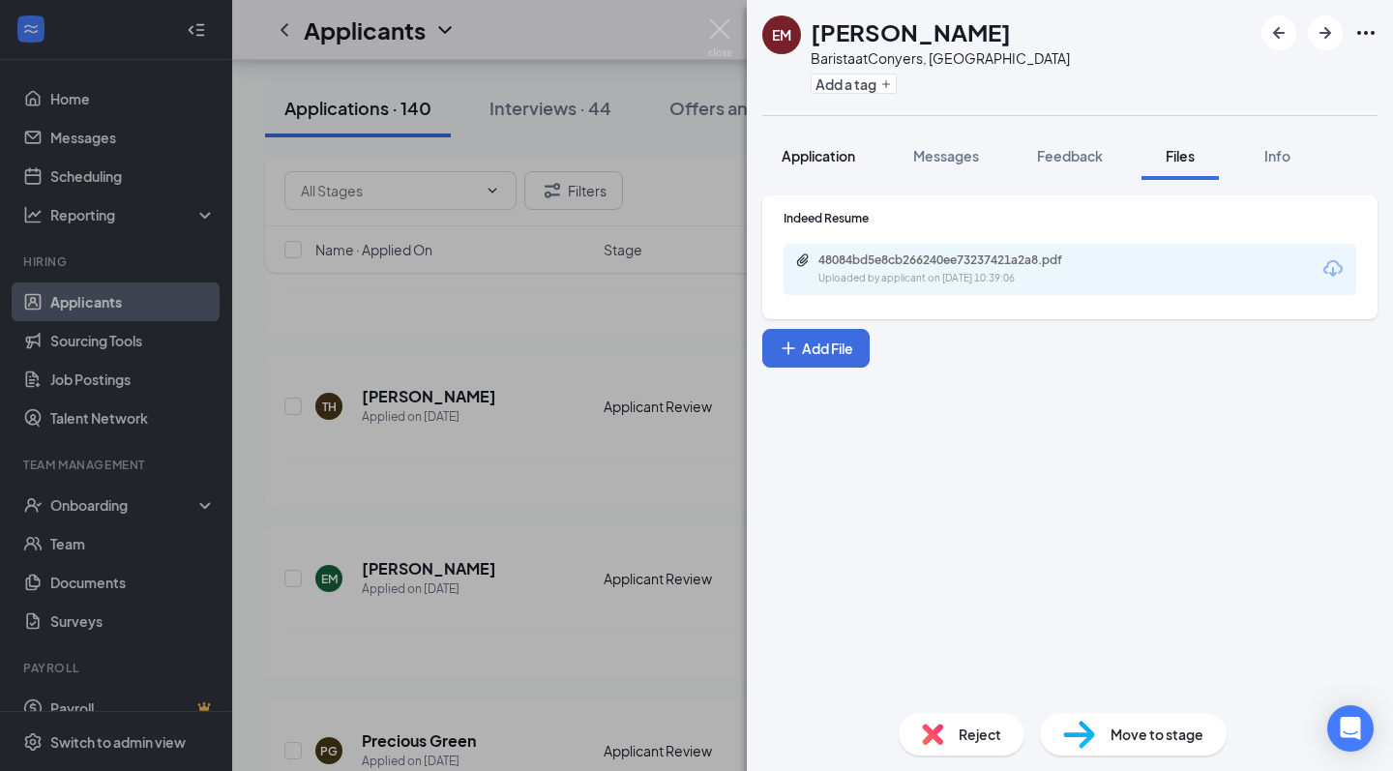
click at [827, 145] on button "Application" at bounding box center [818, 156] width 112 height 48
click at [827, 147] on span "Application" at bounding box center [819, 155] width 74 height 17
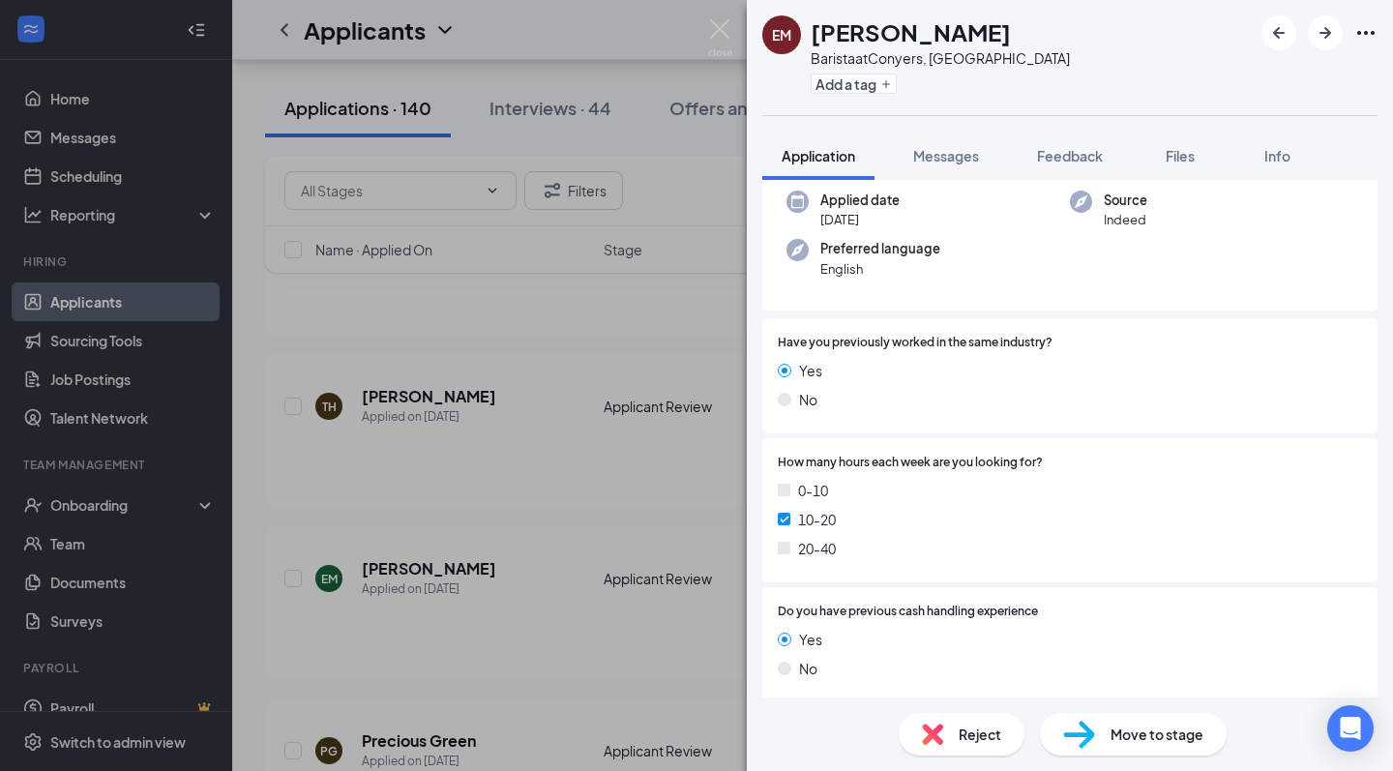
scroll to position [255, 0]
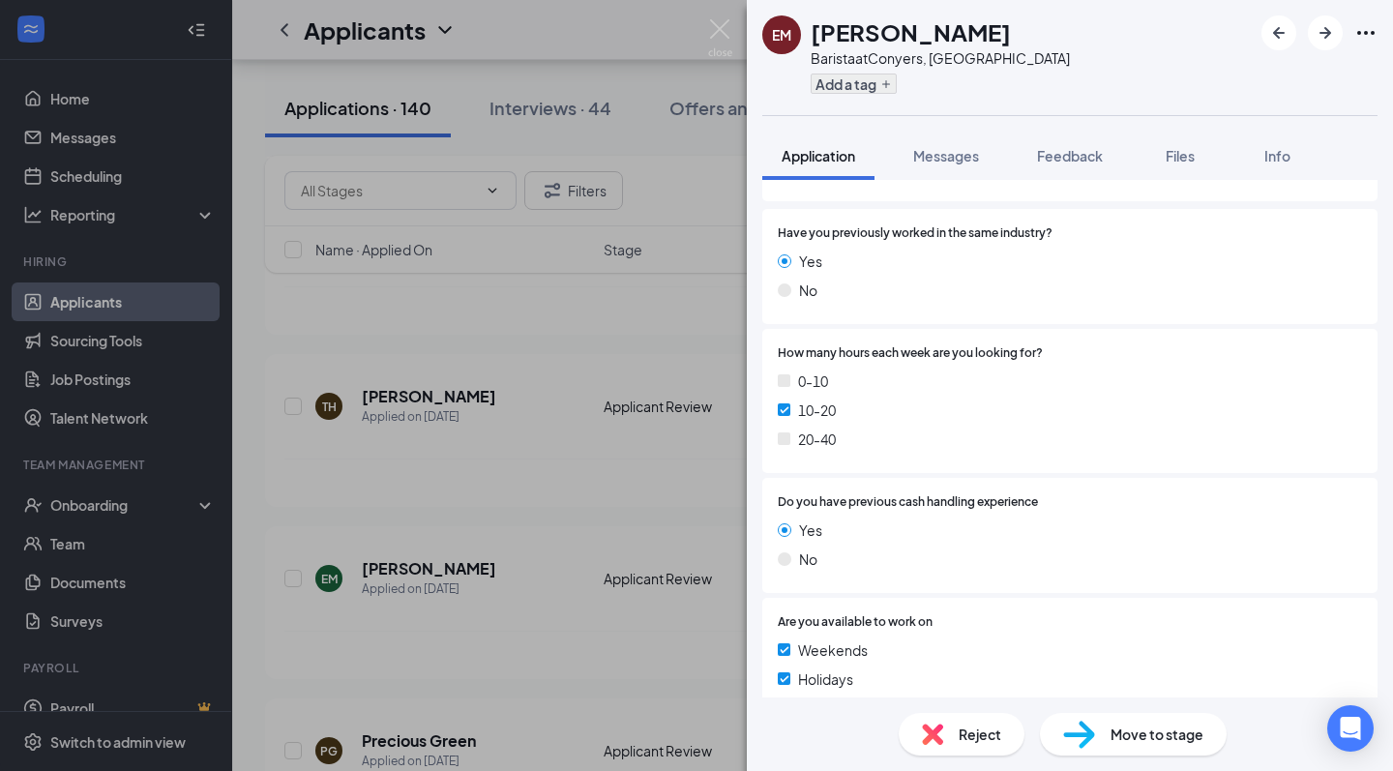
click at [894, 88] on button "Add a tag" at bounding box center [854, 84] width 86 height 20
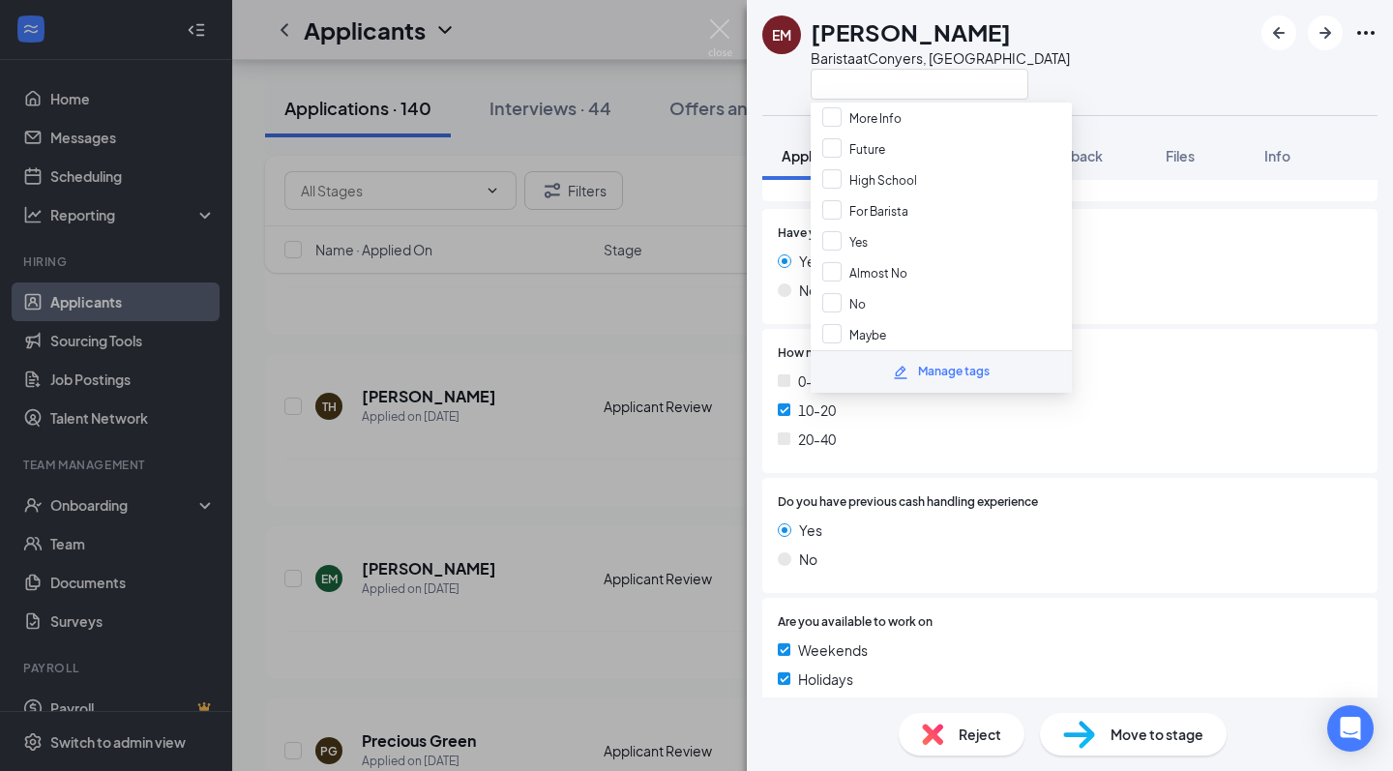
scroll to position [145, 0]
click at [866, 305] on div "No" at bounding box center [941, 304] width 261 height 31
checkbox input "true"
click at [729, 25] on img at bounding box center [720, 38] width 24 height 38
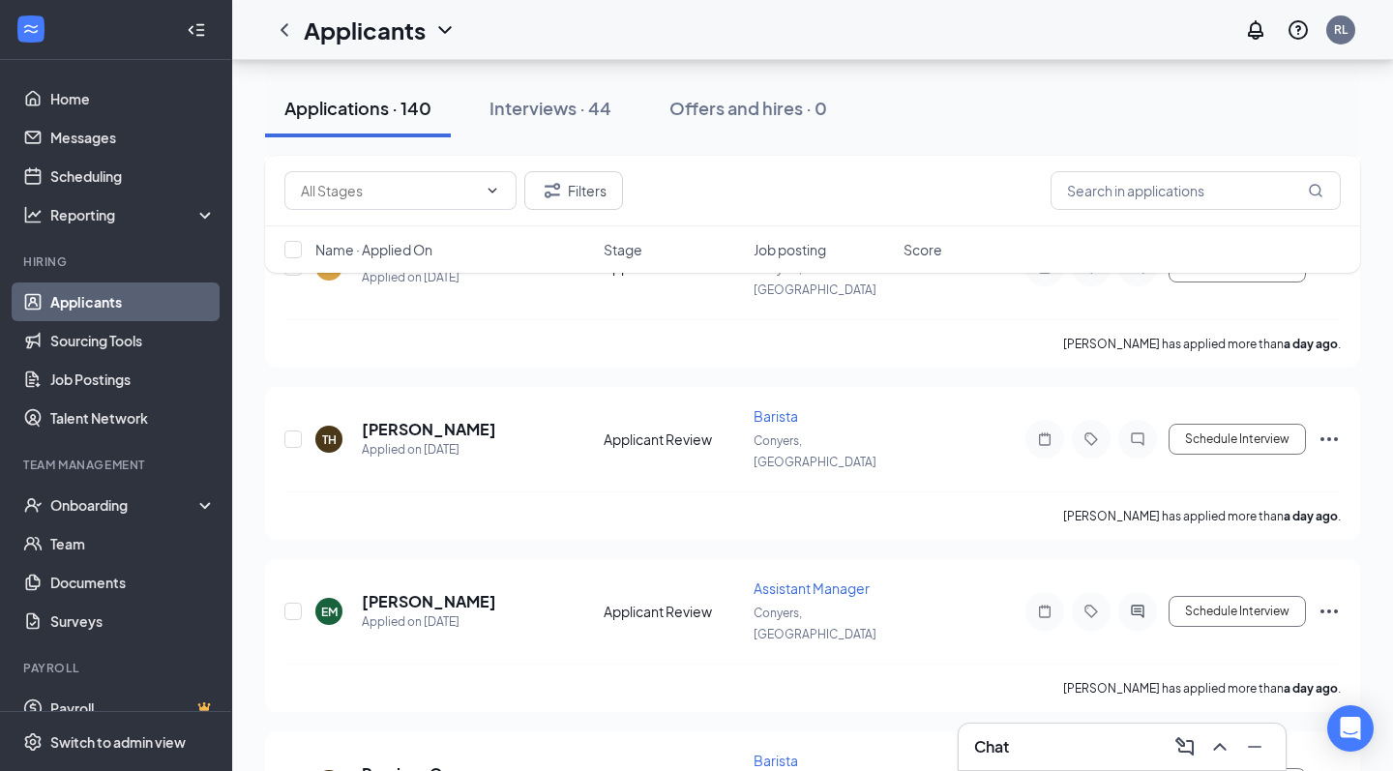
scroll to position [7911, 0]
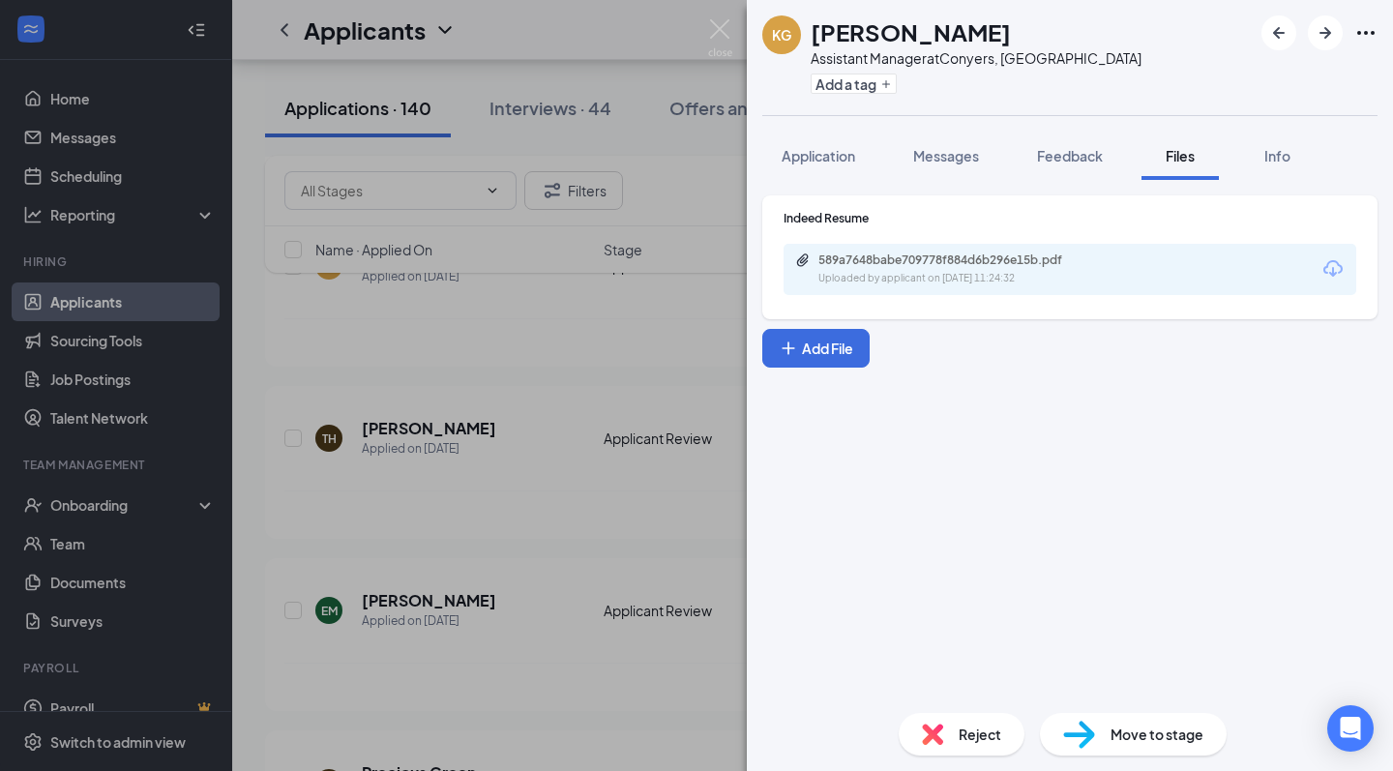
click at [1034, 267] on div "589a7648babe709778f884d6b296e15b.pdf" at bounding box center [954, 260] width 271 height 15
click at [867, 81] on button "Add a tag" at bounding box center [854, 84] width 86 height 20
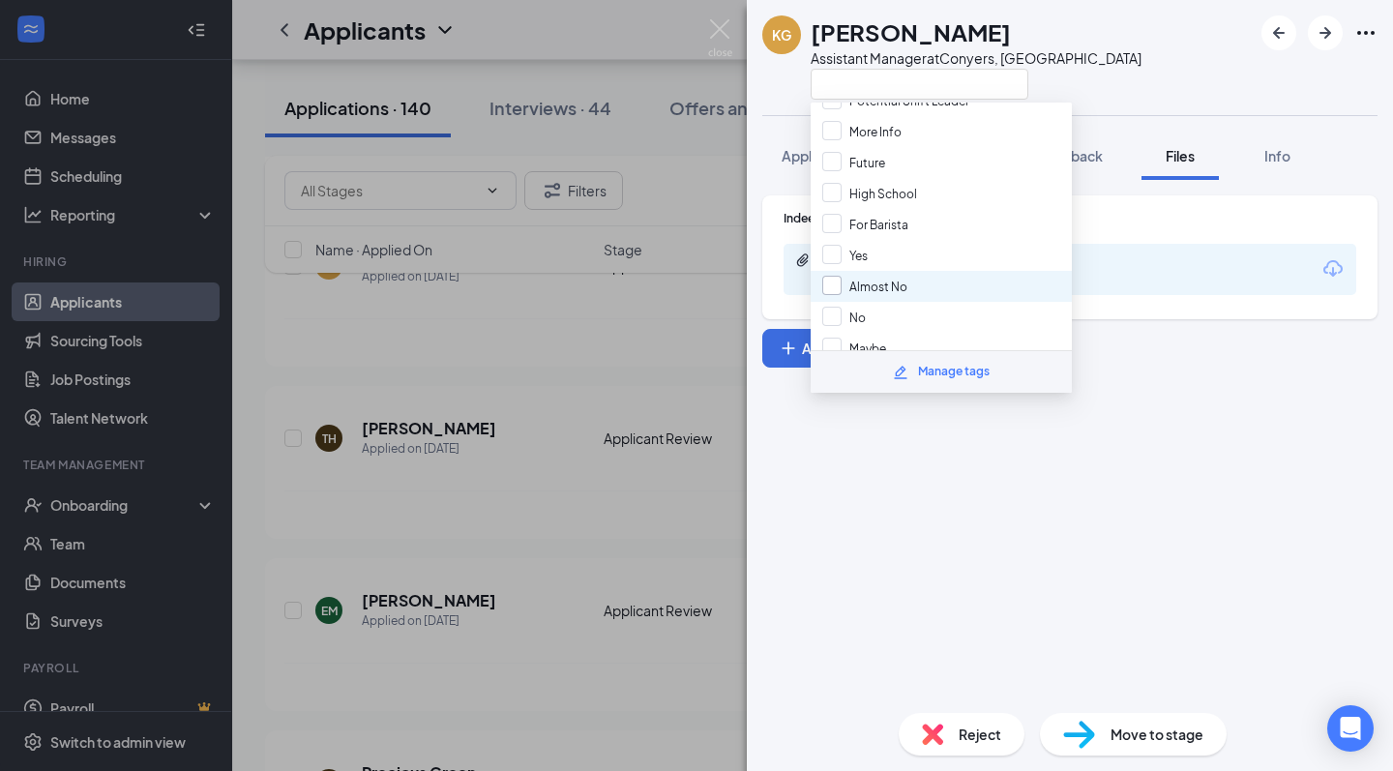
scroll to position [135, 0]
click at [887, 304] on div "No" at bounding box center [941, 314] width 261 height 31
checkbox input "true"
click at [717, 30] on img at bounding box center [720, 38] width 24 height 38
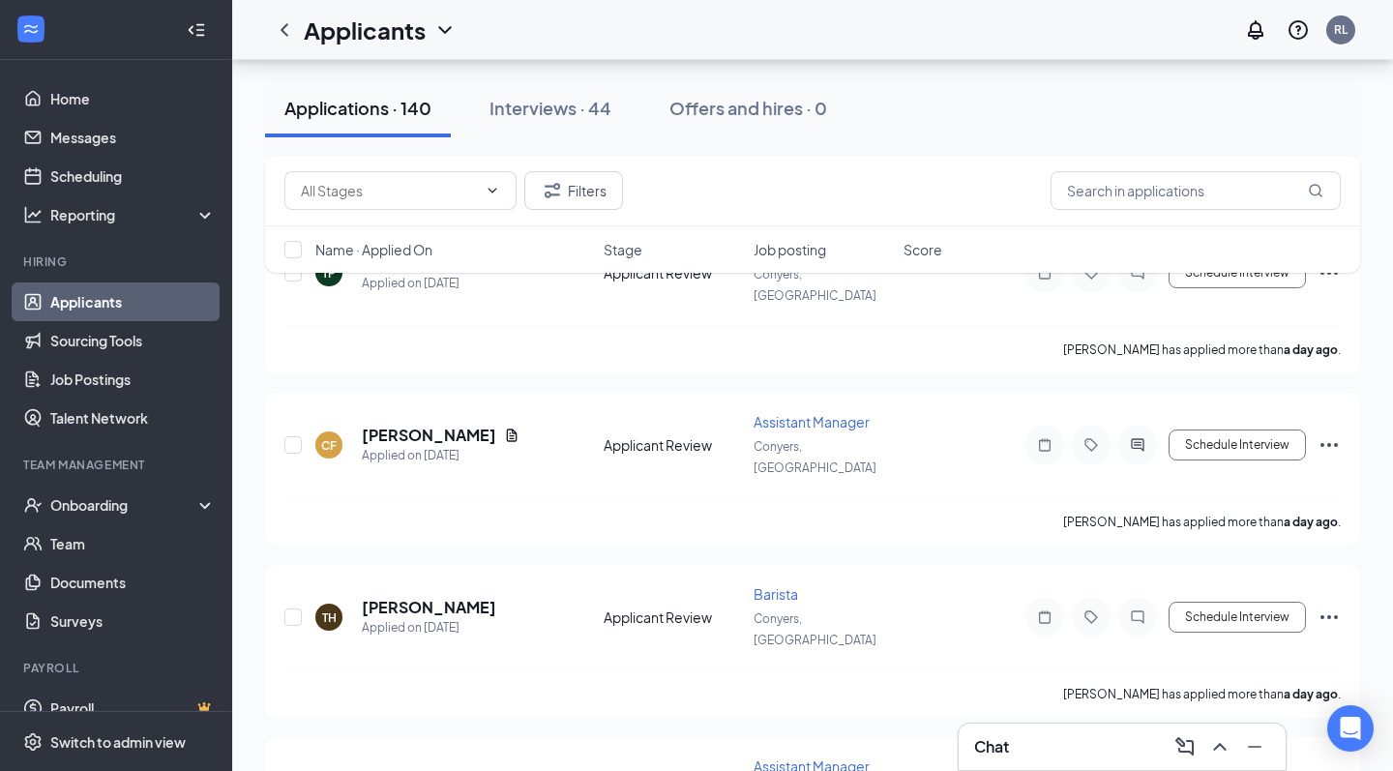
scroll to position [7727, 0]
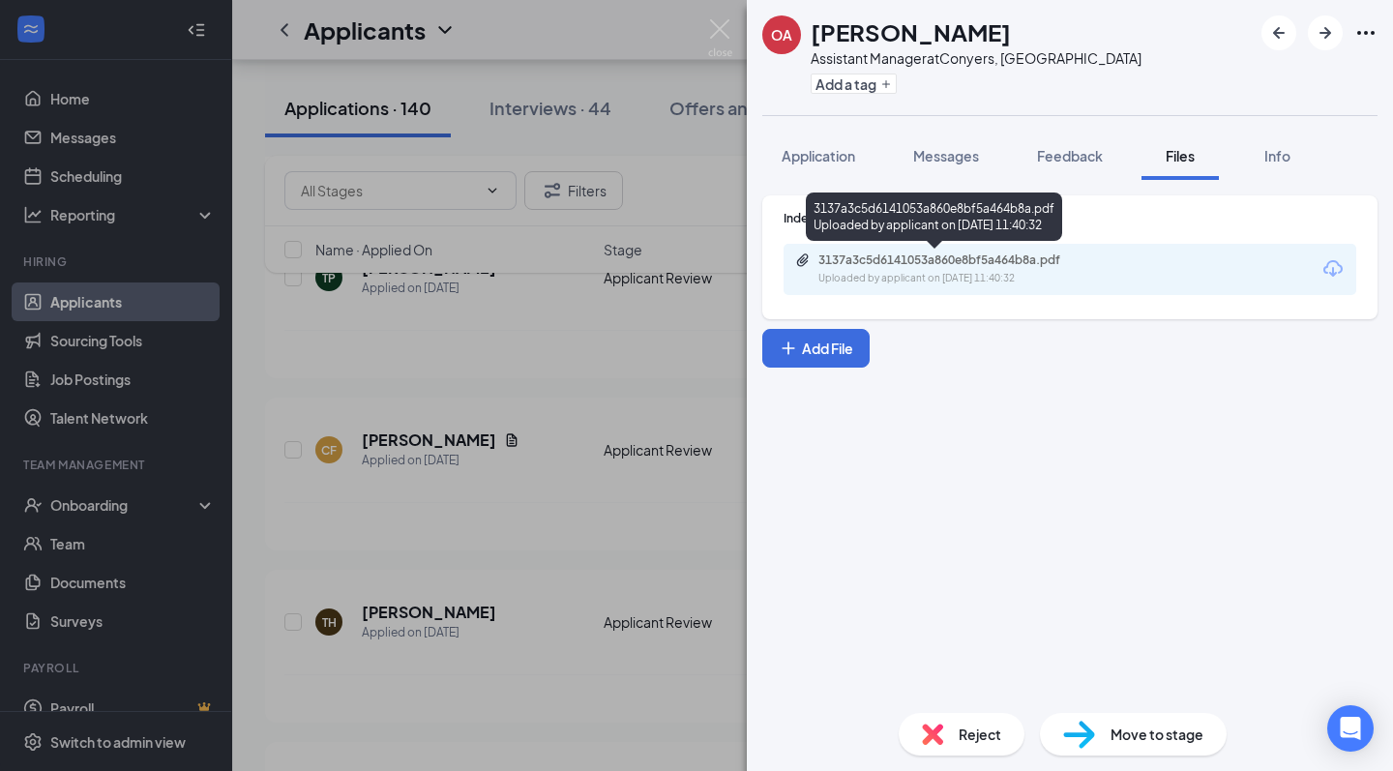
click at [950, 264] on div "3137a3c5d6141053a860e8bf5a464b8a.pdf" at bounding box center [954, 260] width 271 height 15
click at [833, 27] on h1 "[PERSON_NAME]" at bounding box center [911, 31] width 200 height 33
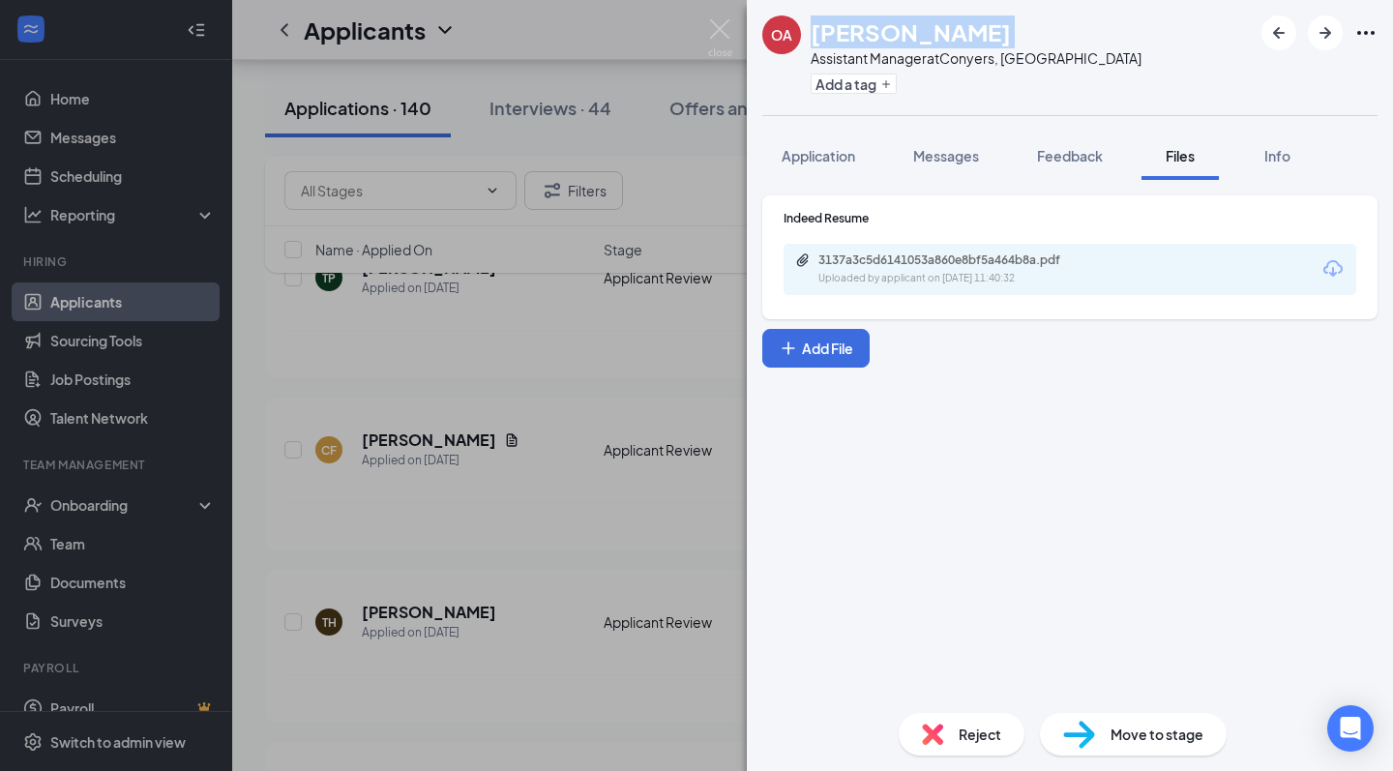
click at [969, 35] on div "[PERSON_NAME]" at bounding box center [976, 31] width 331 height 33
drag, startPoint x: 969, startPoint y: 34, endPoint x: 817, endPoint y: 30, distance: 152.9
click at [817, 30] on div "[PERSON_NAME]" at bounding box center [976, 31] width 331 height 33
copy h1 "[PERSON_NAME]"
click at [962, 262] on div "3137a3c5d6141053a860e8bf5a464b8a.pdf" at bounding box center [954, 260] width 271 height 15
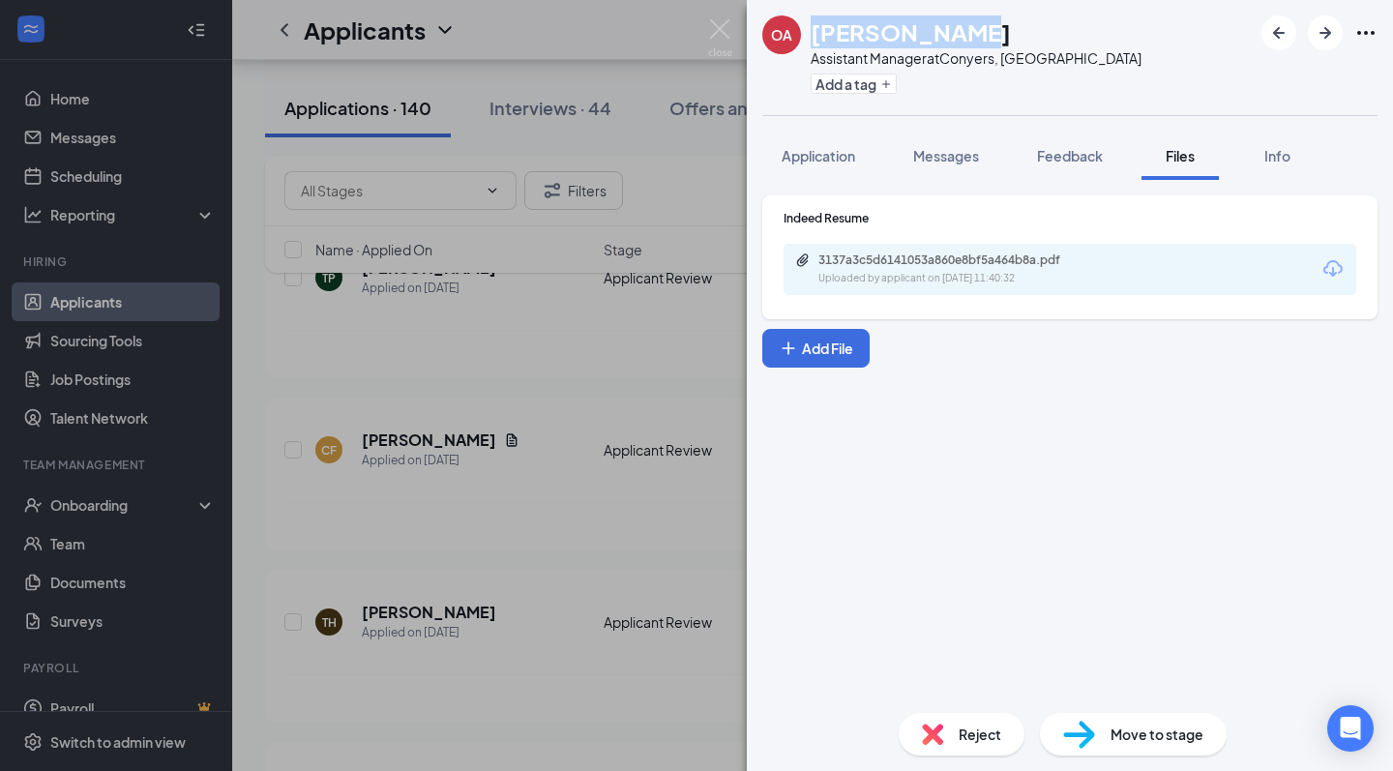
click at [968, 269] on div "3137a3c5d6141053a860e8bf5a464b8a.pdf Uploaded by applicant on [DATE] 11:40:32" at bounding box center [951, 270] width 313 height 34
click at [491, 195] on div "OA [PERSON_NAME] Assistant Manager at Conyers, [GEOGRAPHIC_DATA] Add a tag Appl…" at bounding box center [696, 385] width 1393 height 771
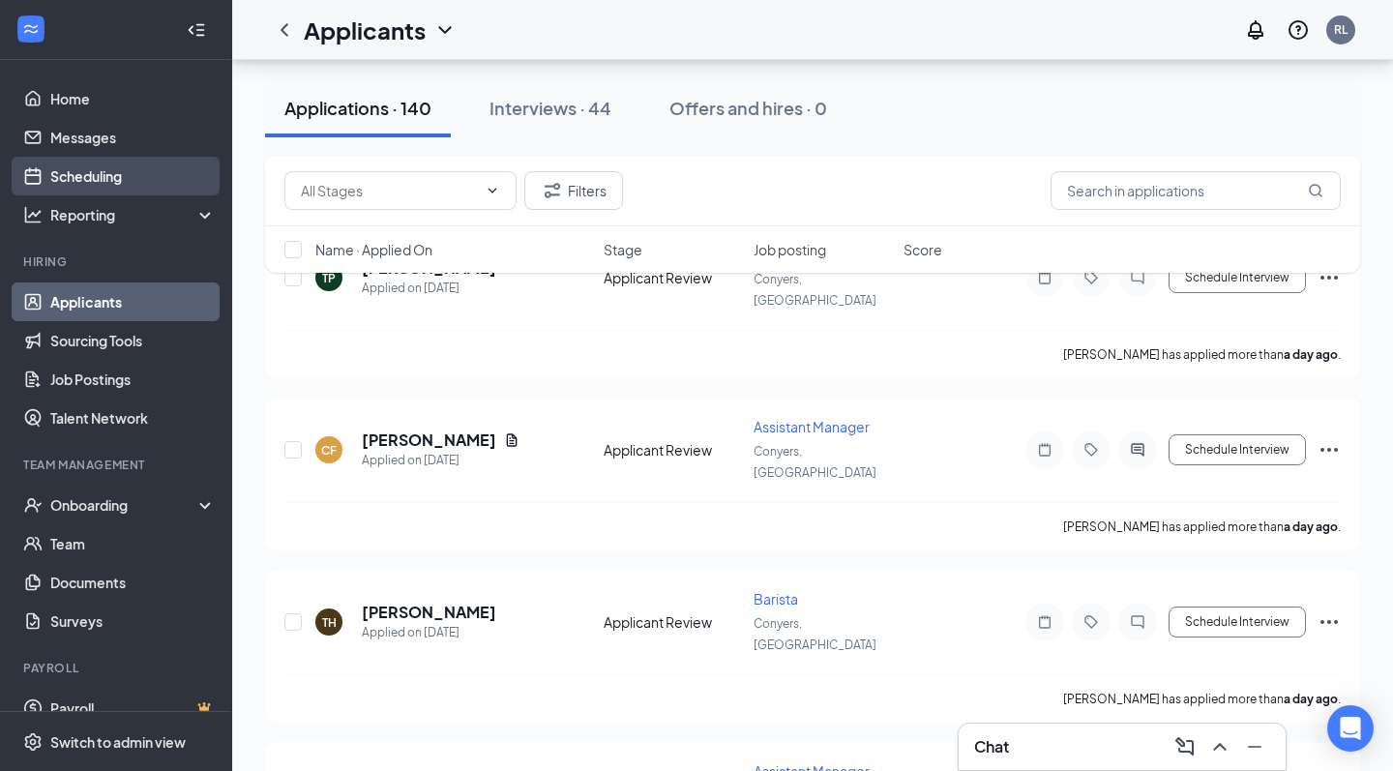
click at [106, 169] on link "Scheduling" at bounding box center [132, 176] width 165 height 39
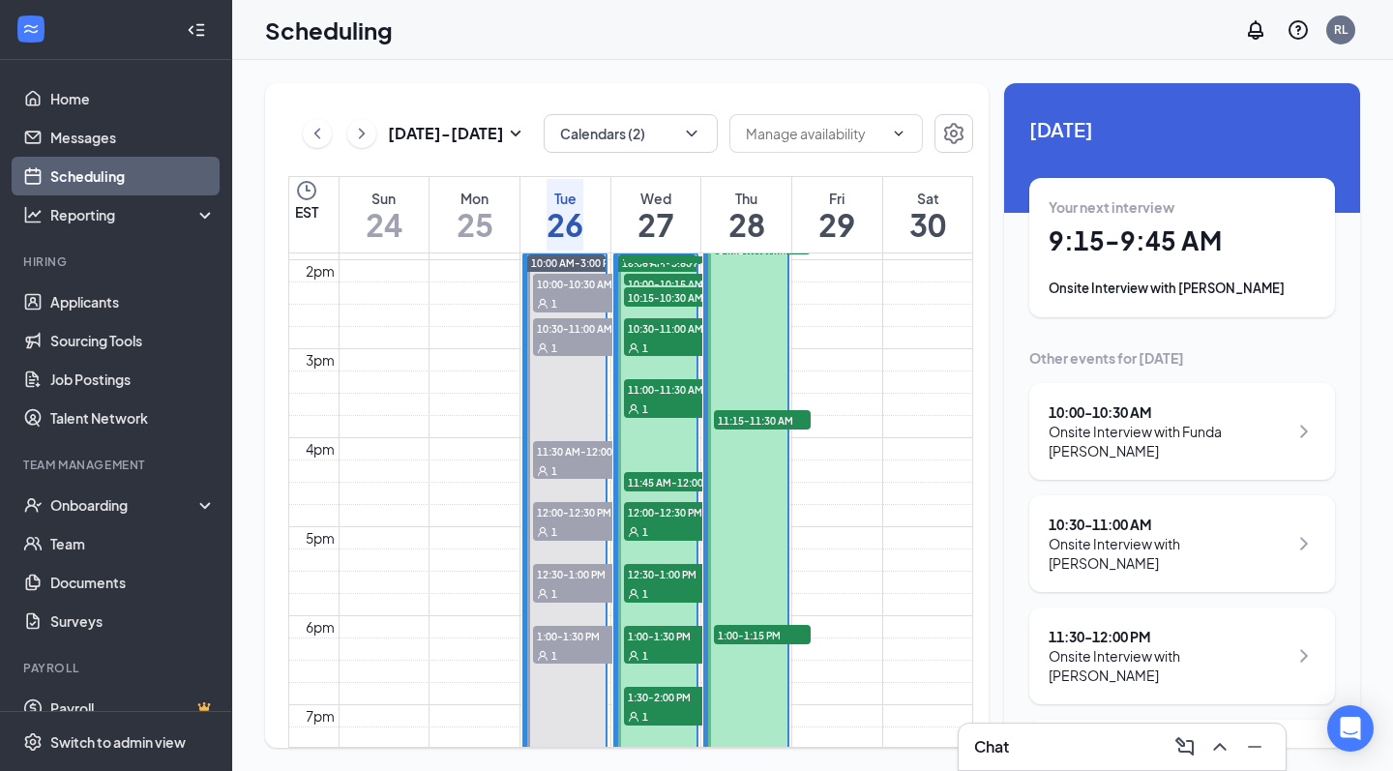
scroll to position [1057, 0]
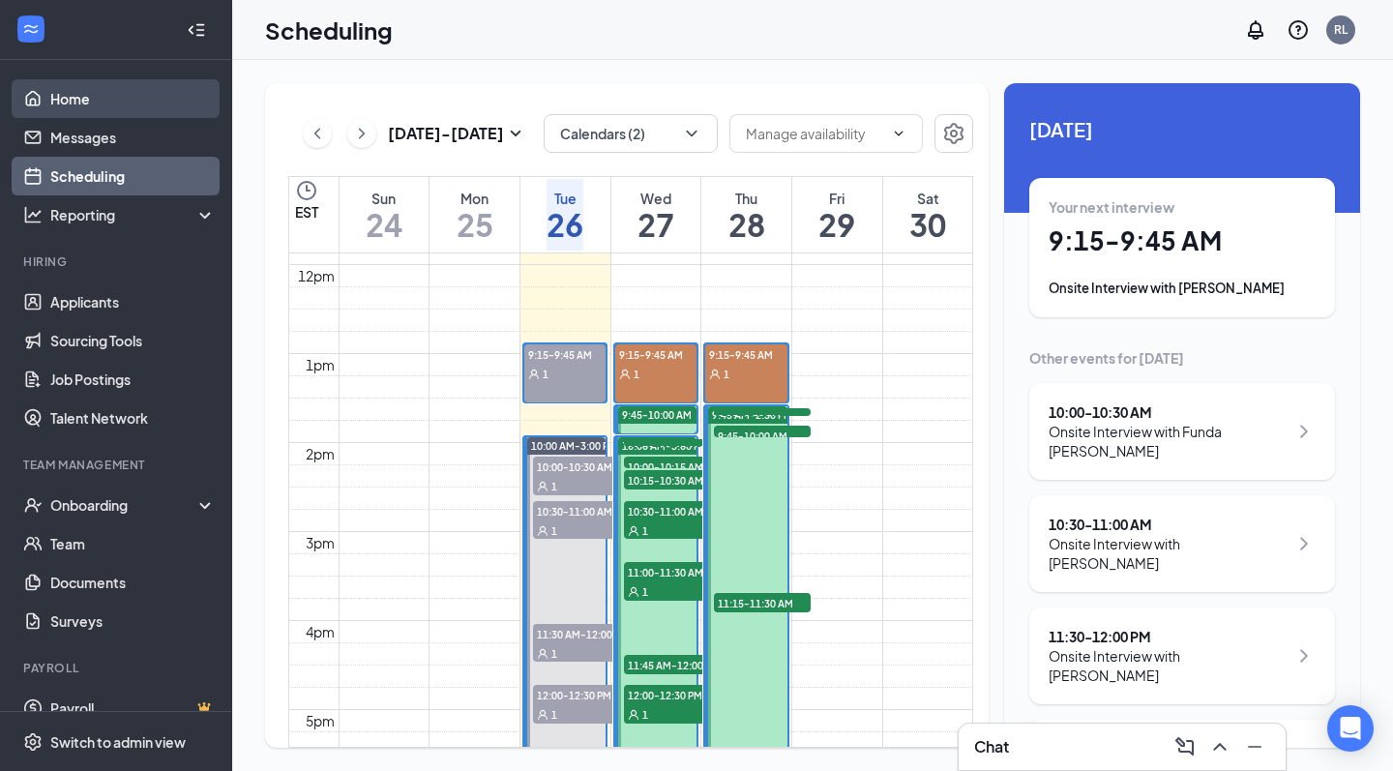
click at [119, 101] on link "Home" at bounding box center [132, 98] width 165 height 39
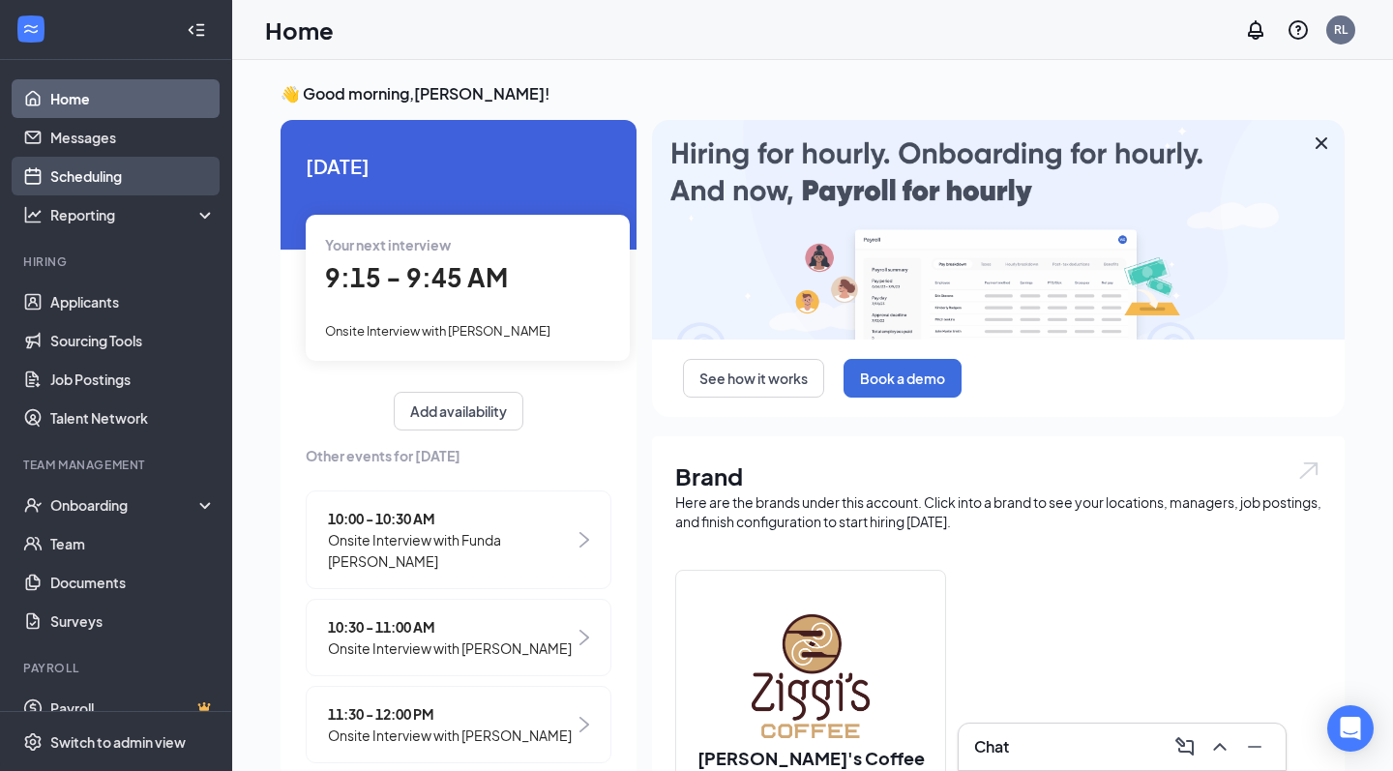
click at [113, 169] on link "Scheduling" at bounding box center [132, 176] width 165 height 39
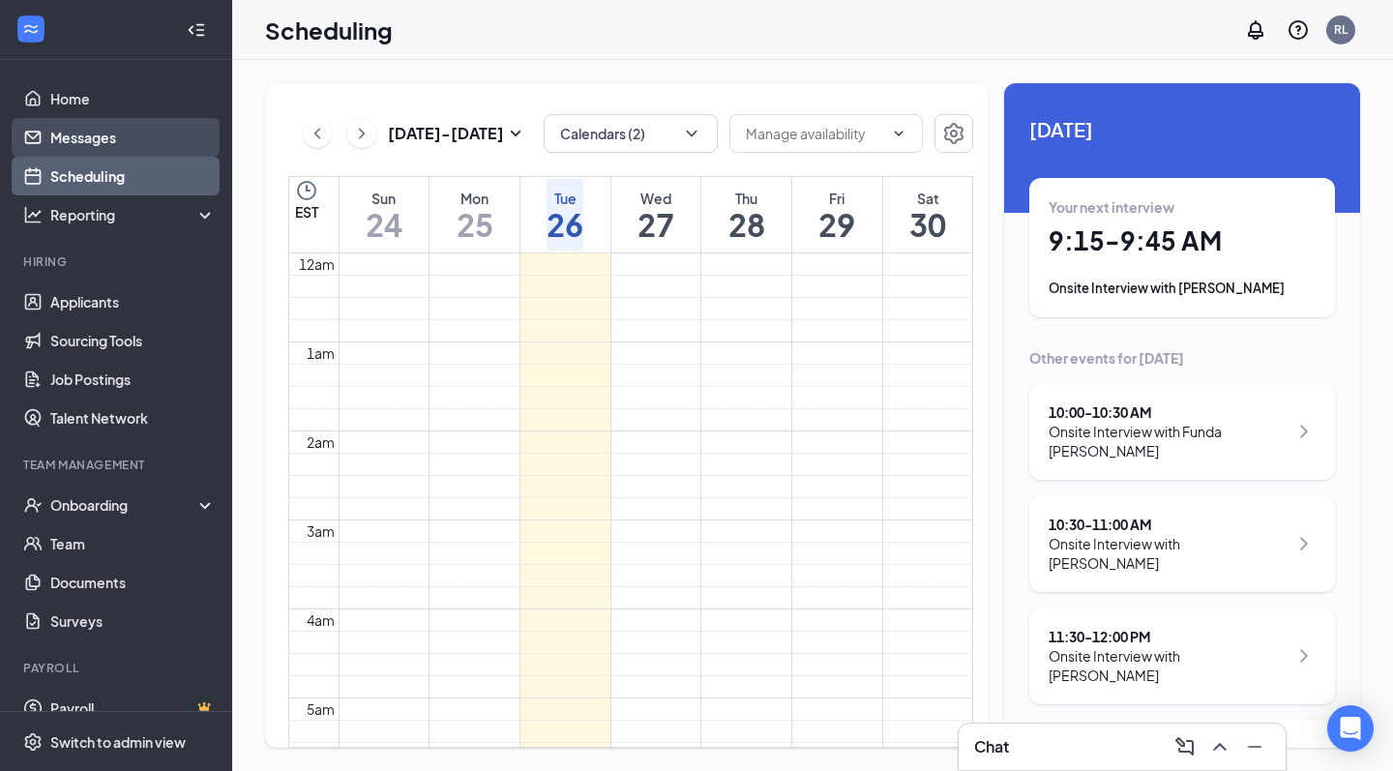
scroll to position [951, 0]
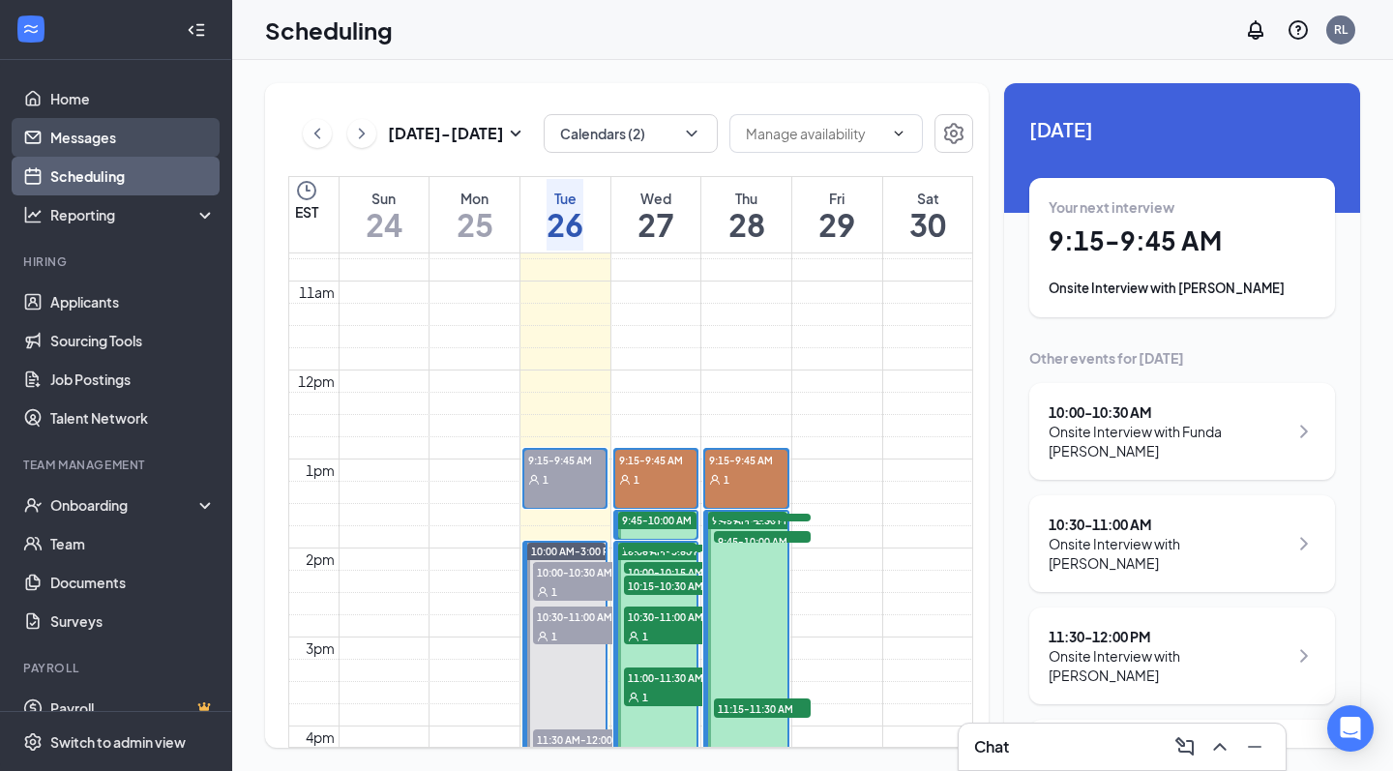
click at [133, 147] on link "Messages" at bounding box center [132, 137] width 165 height 39
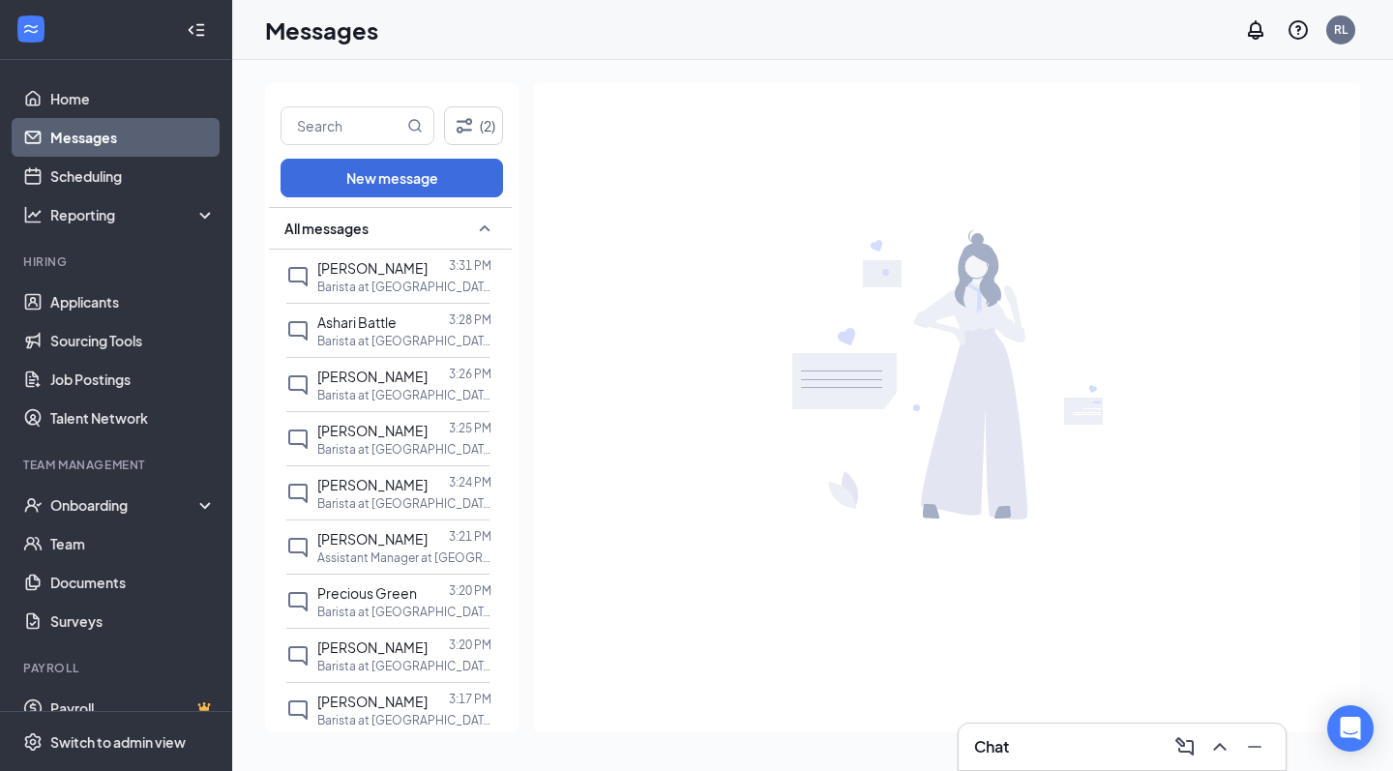
click at [1007, 749] on h3 "Chat" at bounding box center [991, 746] width 35 height 21
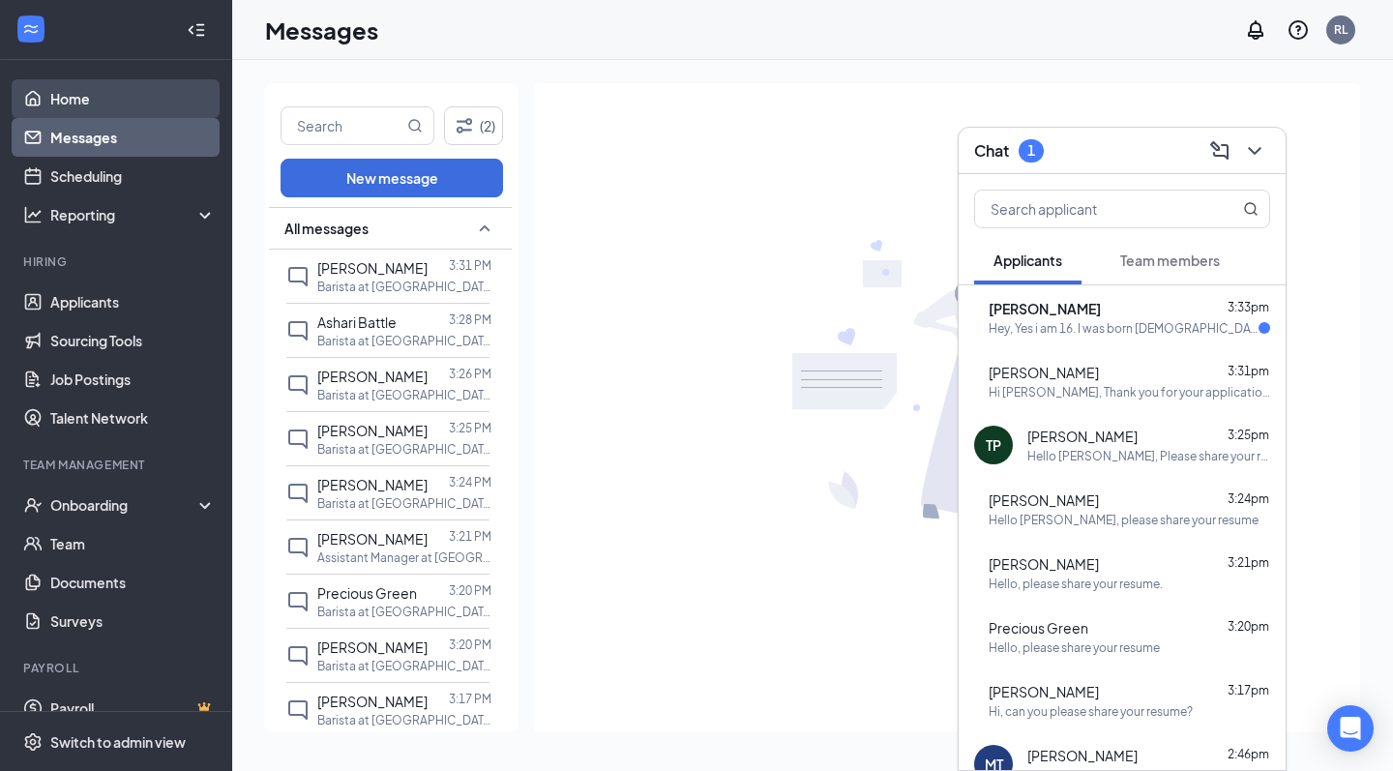
click at [155, 101] on link "Home" at bounding box center [132, 98] width 165 height 39
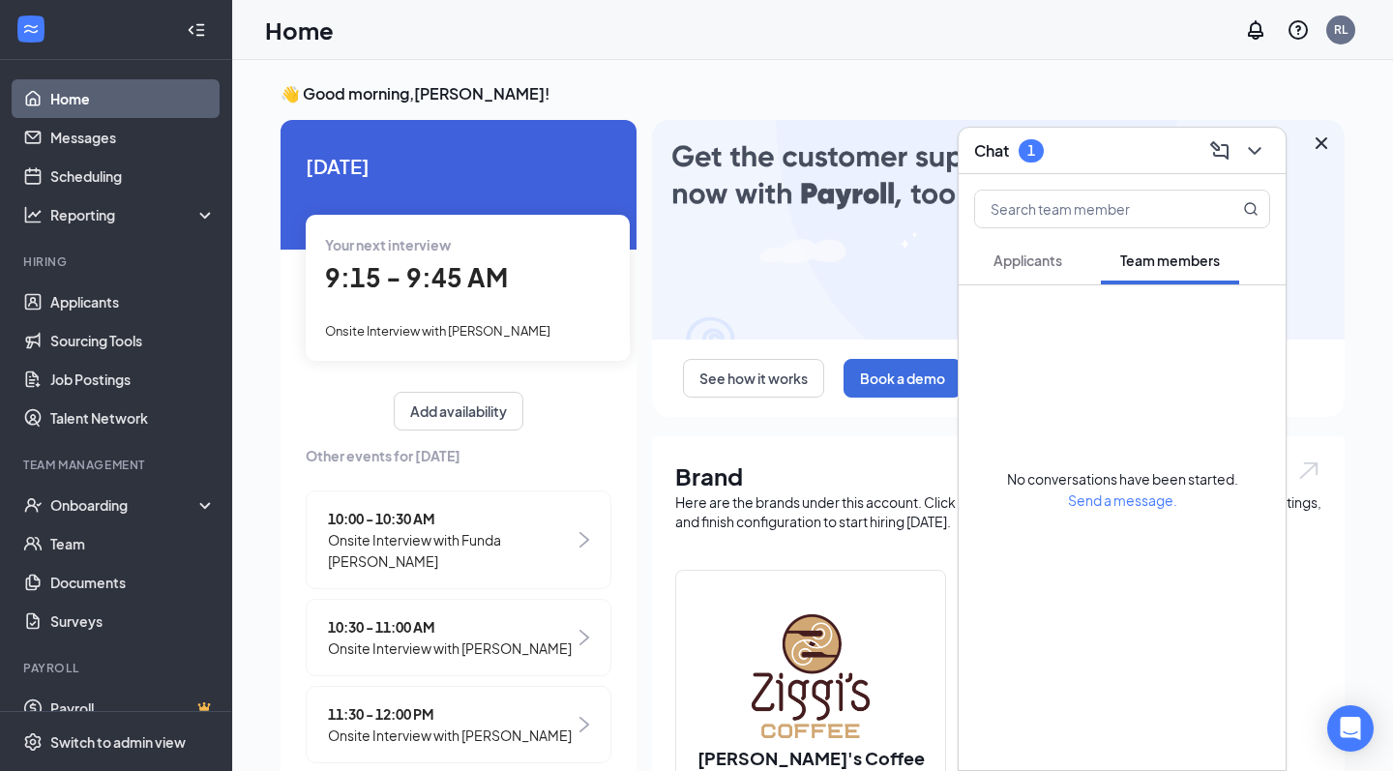
click at [1025, 281] on button "Applicants" at bounding box center [1027, 260] width 107 height 48
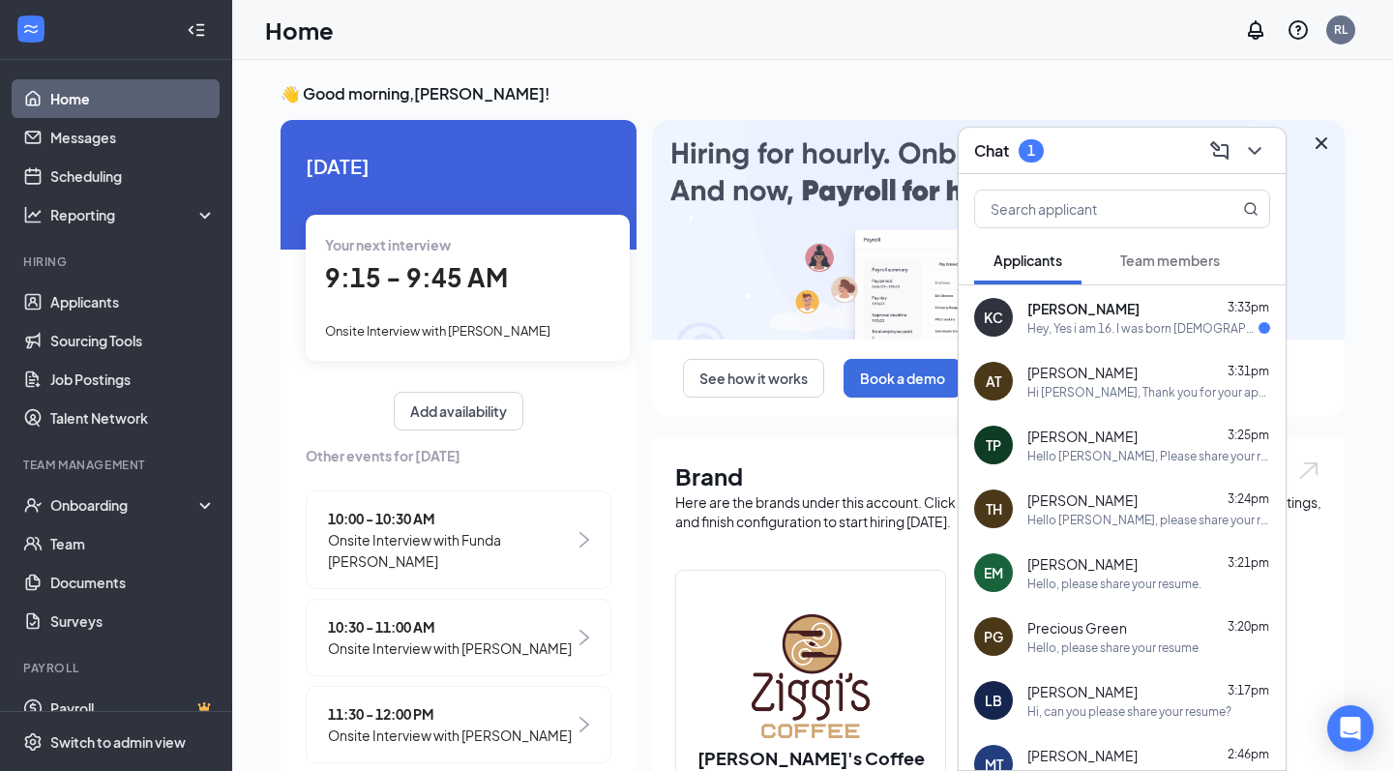
click at [1073, 321] on div "Hey, Yes i am 16. I was born [DEMOGRAPHIC_DATA]." at bounding box center [1143, 328] width 231 height 16
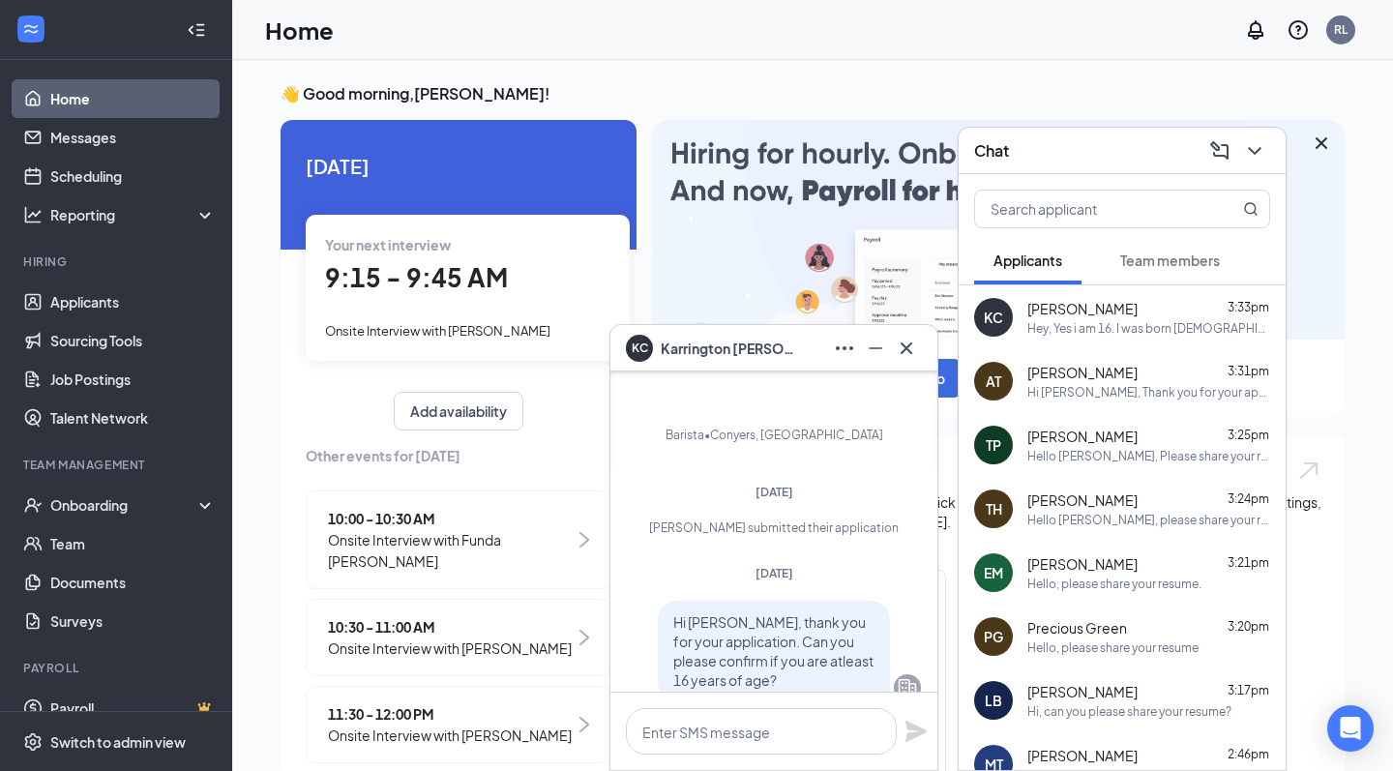
scroll to position [-167, 0]
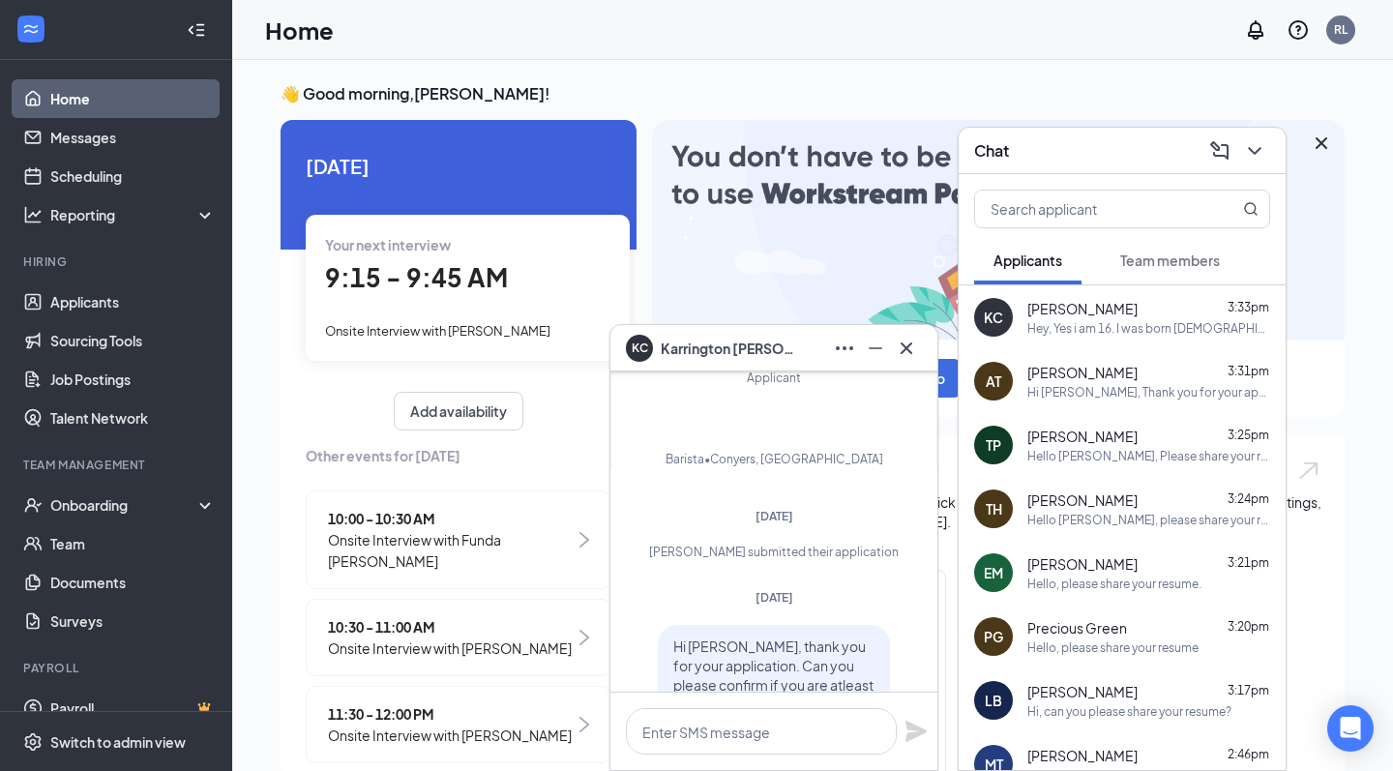
click at [721, 343] on span "[PERSON_NAME]" at bounding box center [728, 348] width 135 height 21
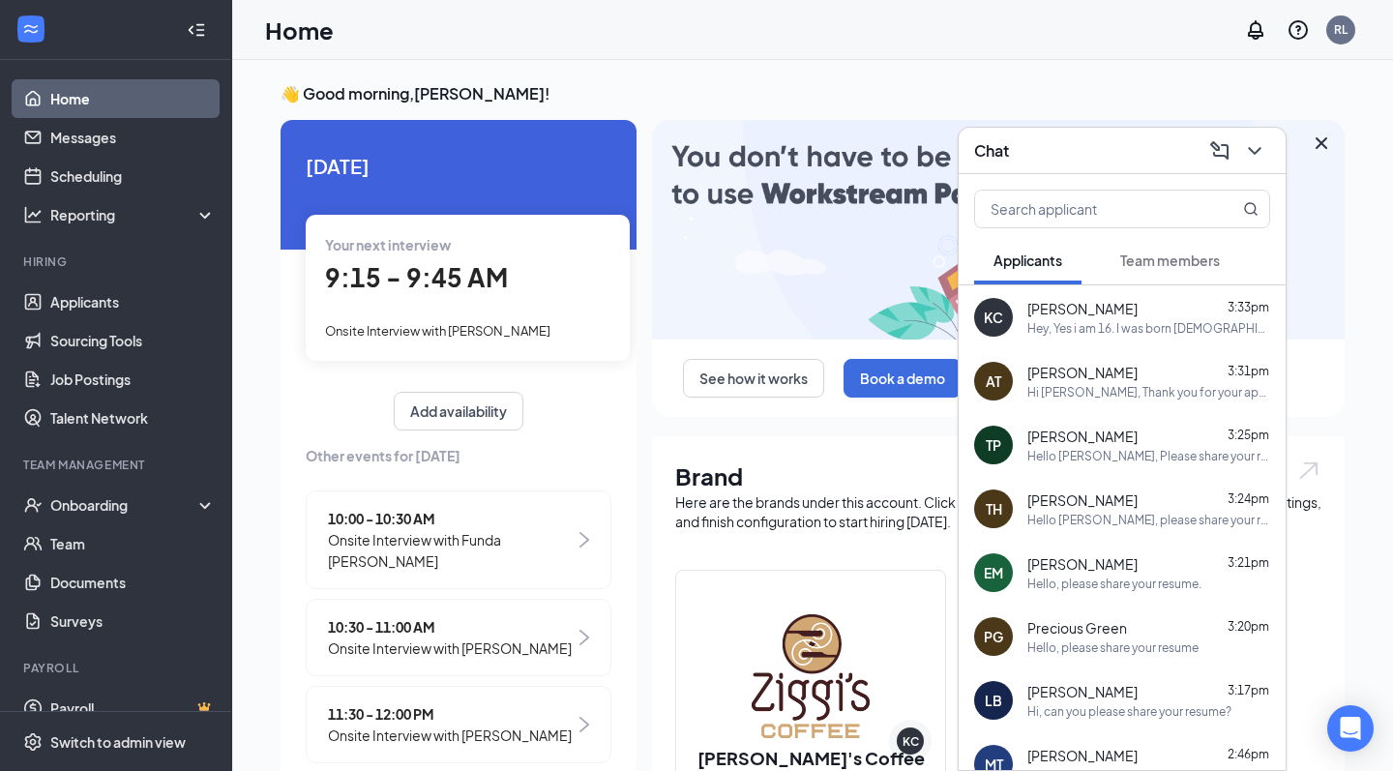
scroll to position [0, 0]
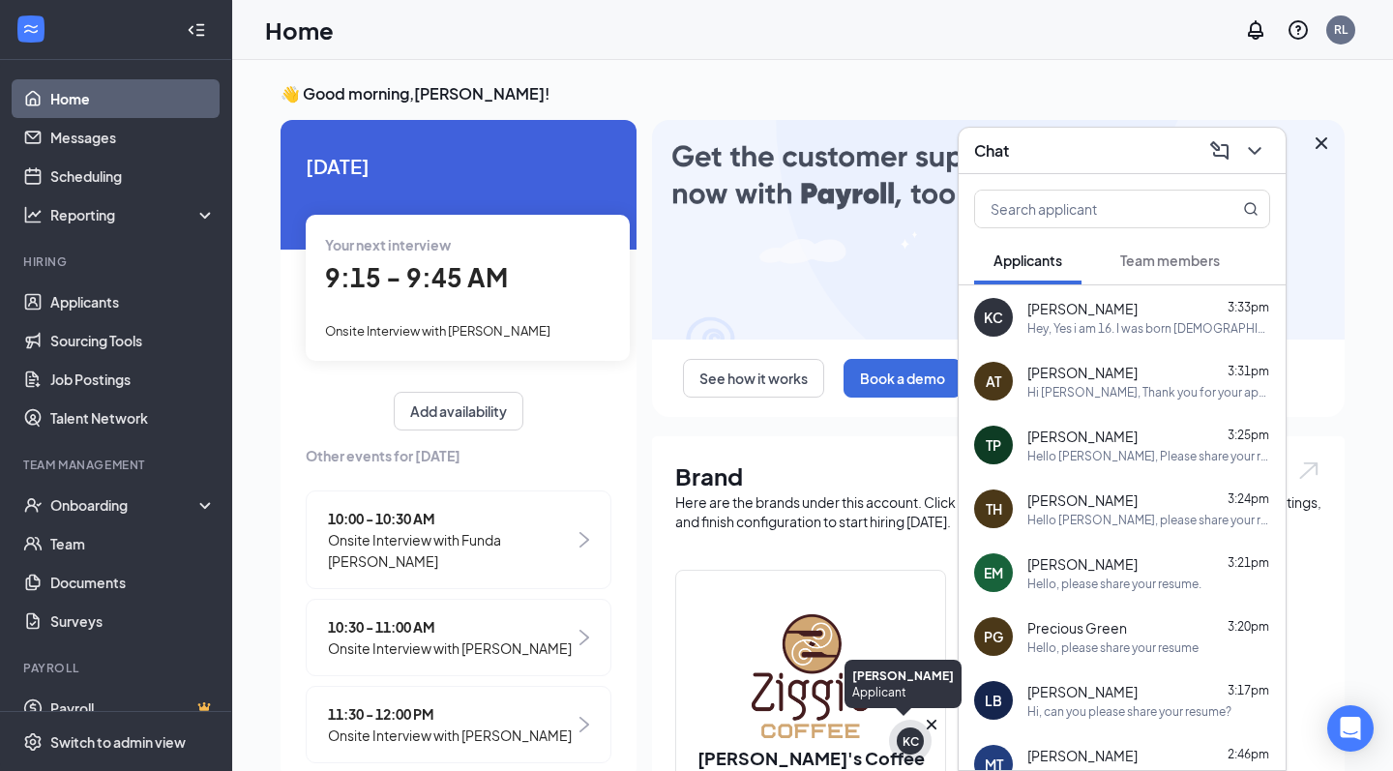
click at [896, 740] on div "KC" at bounding box center [910, 741] width 43 height 43
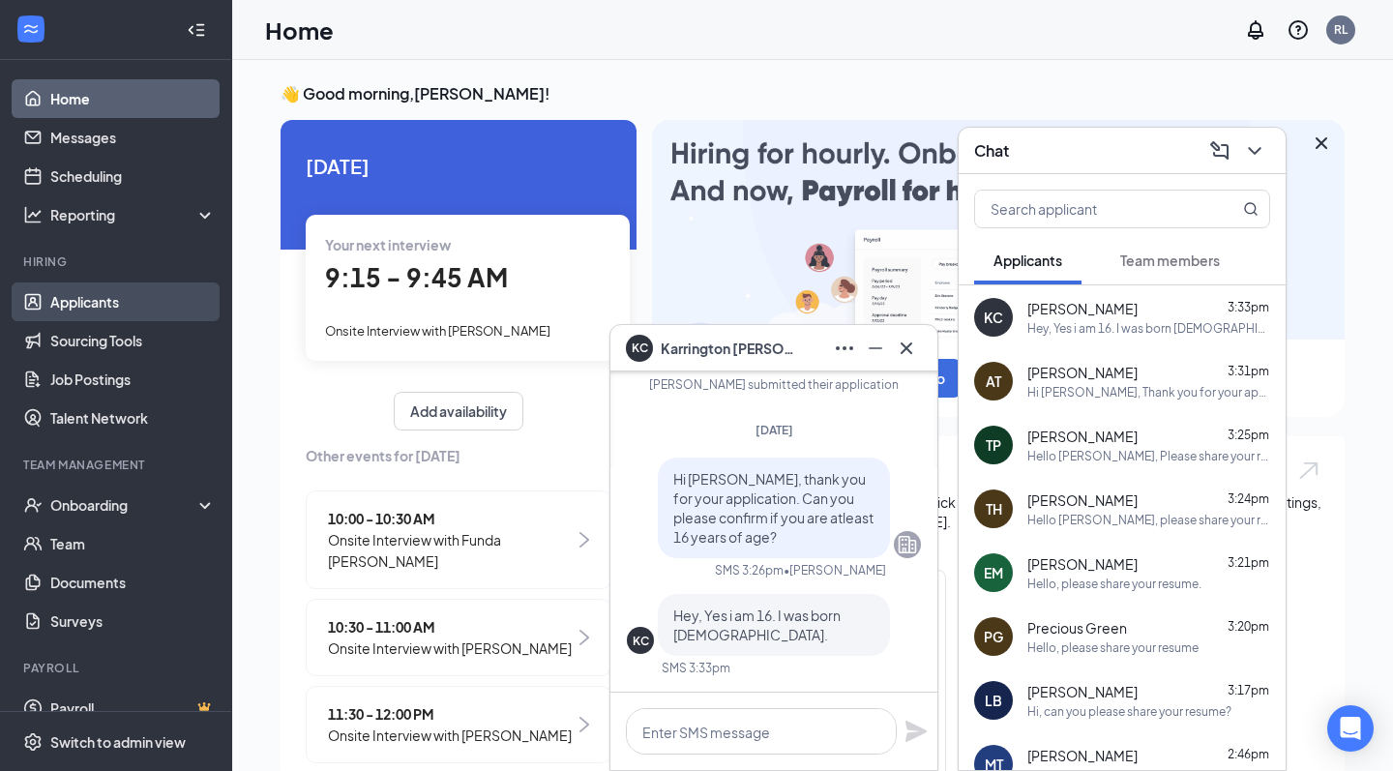
click at [101, 295] on link "Applicants" at bounding box center [132, 302] width 165 height 39
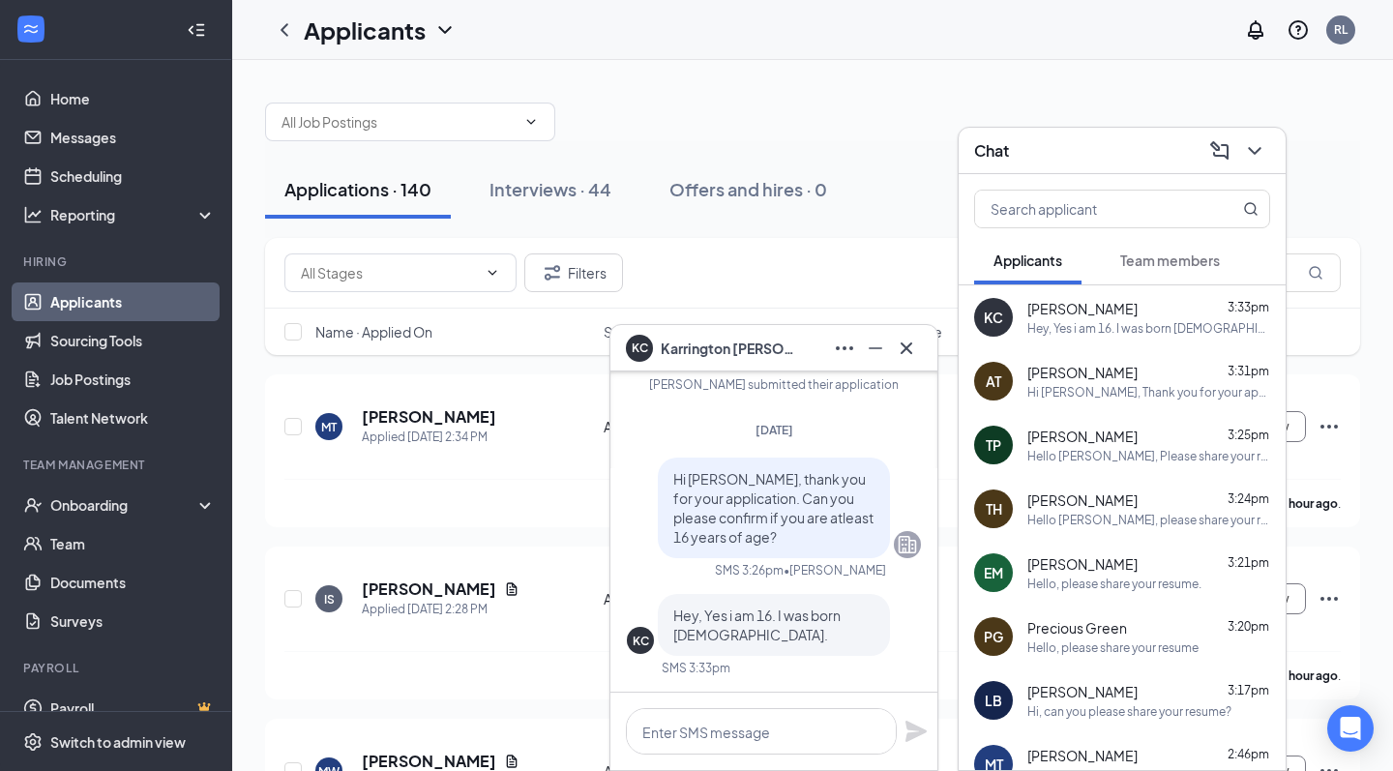
click at [1271, 150] on div "Chat" at bounding box center [1122, 151] width 327 height 46
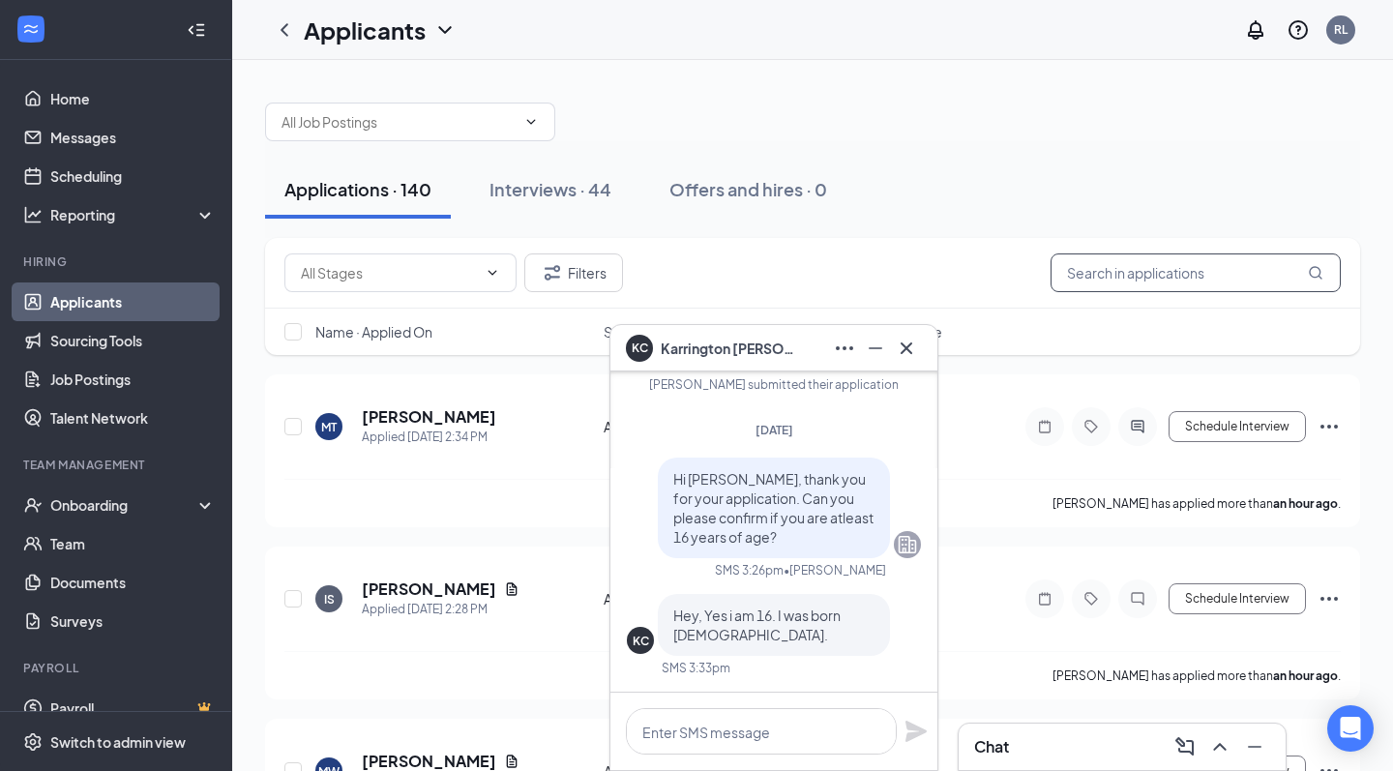
click at [1203, 270] on input "text" at bounding box center [1196, 273] width 290 height 39
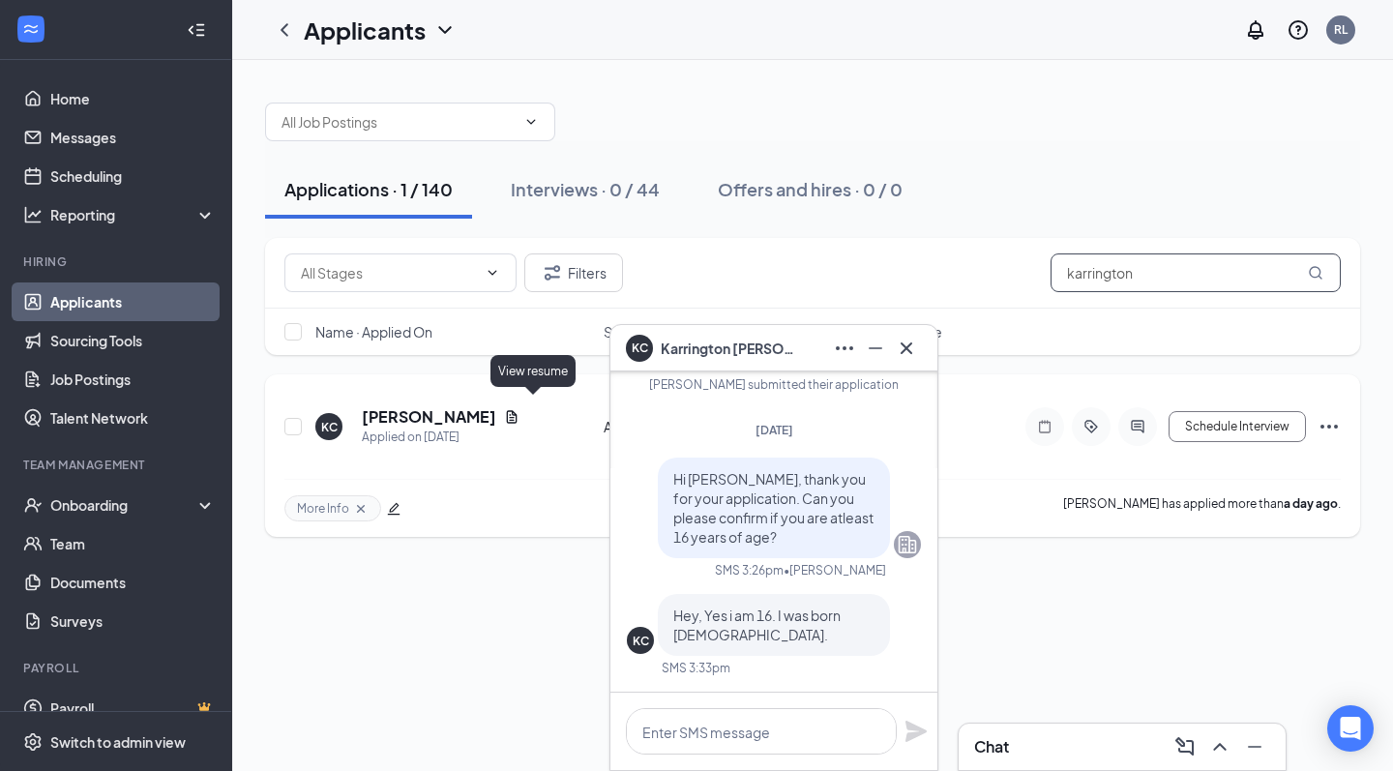
type input "karrington"
click at [520, 409] on icon "Document" at bounding box center [511, 416] width 15 height 15
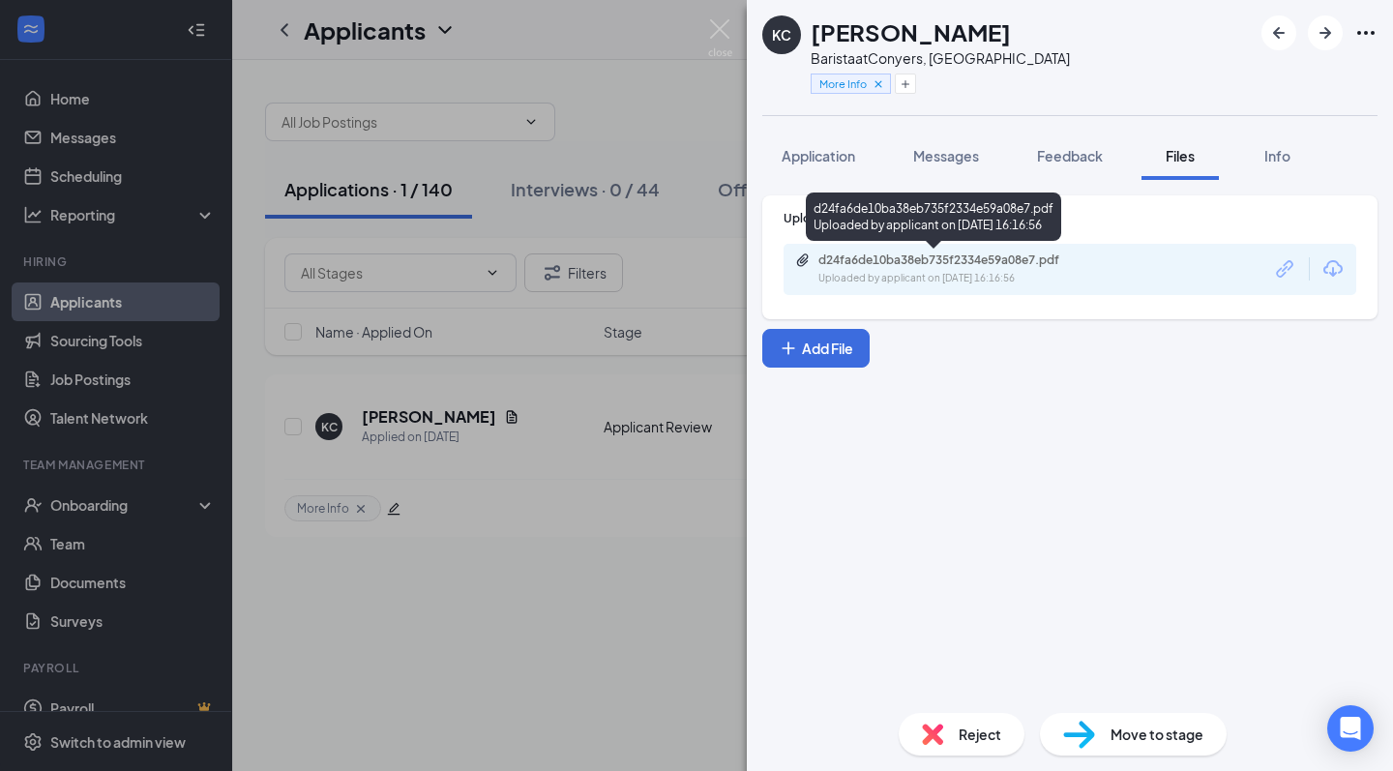
click at [989, 255] on div "d24fa6de10ba38eb735f2334e59a08e7.pdf" at bounding box center [954, 260] width 271 height 15
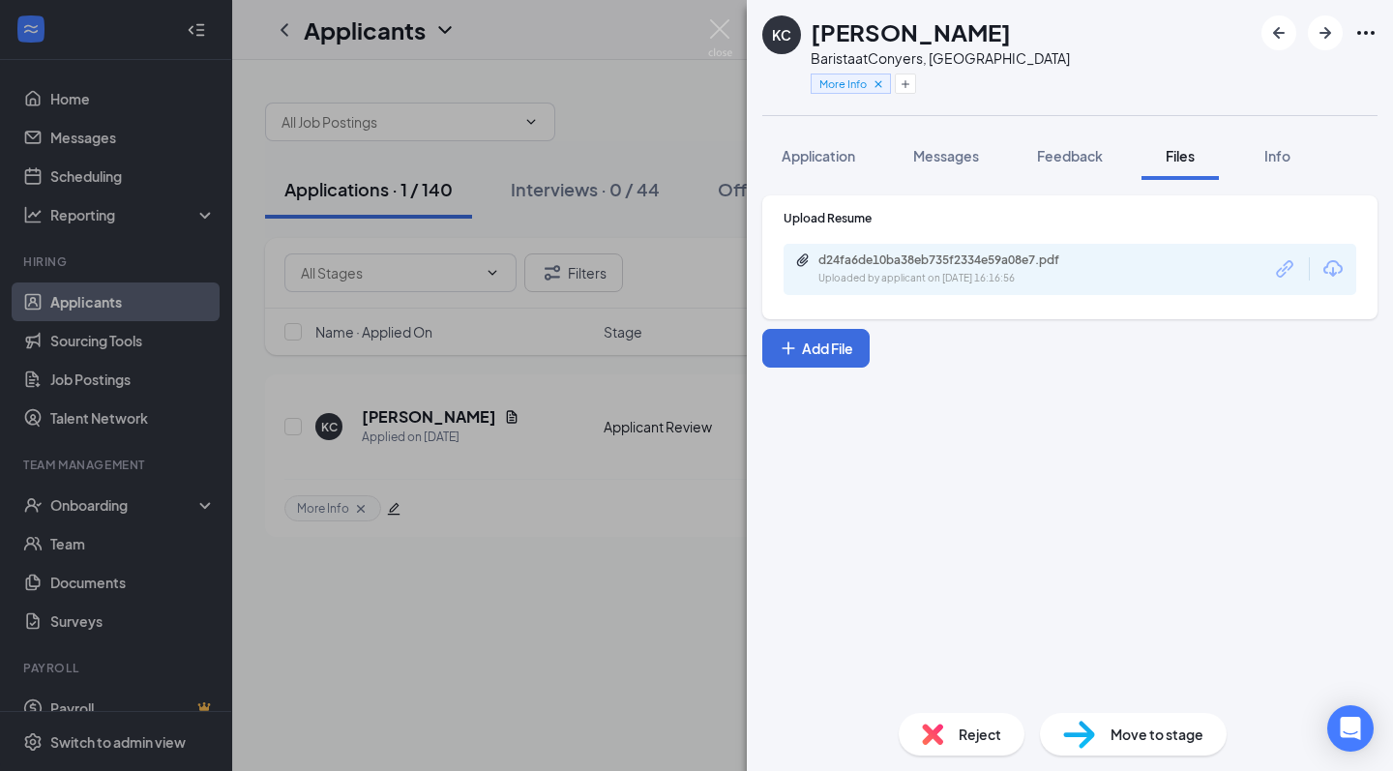
click at [989, 253] on div "d24fa6de10ba38eb735f2334e59a08e7.pdf" at bounding box center [954, 260] width 271 height 15
click at [879, 81] on icon "Cross" at bounding box center [879, 84] width 14 height 14
click at [848, 86] on button "Add a tag" at bounding box center [854, 84] width 86 height 20
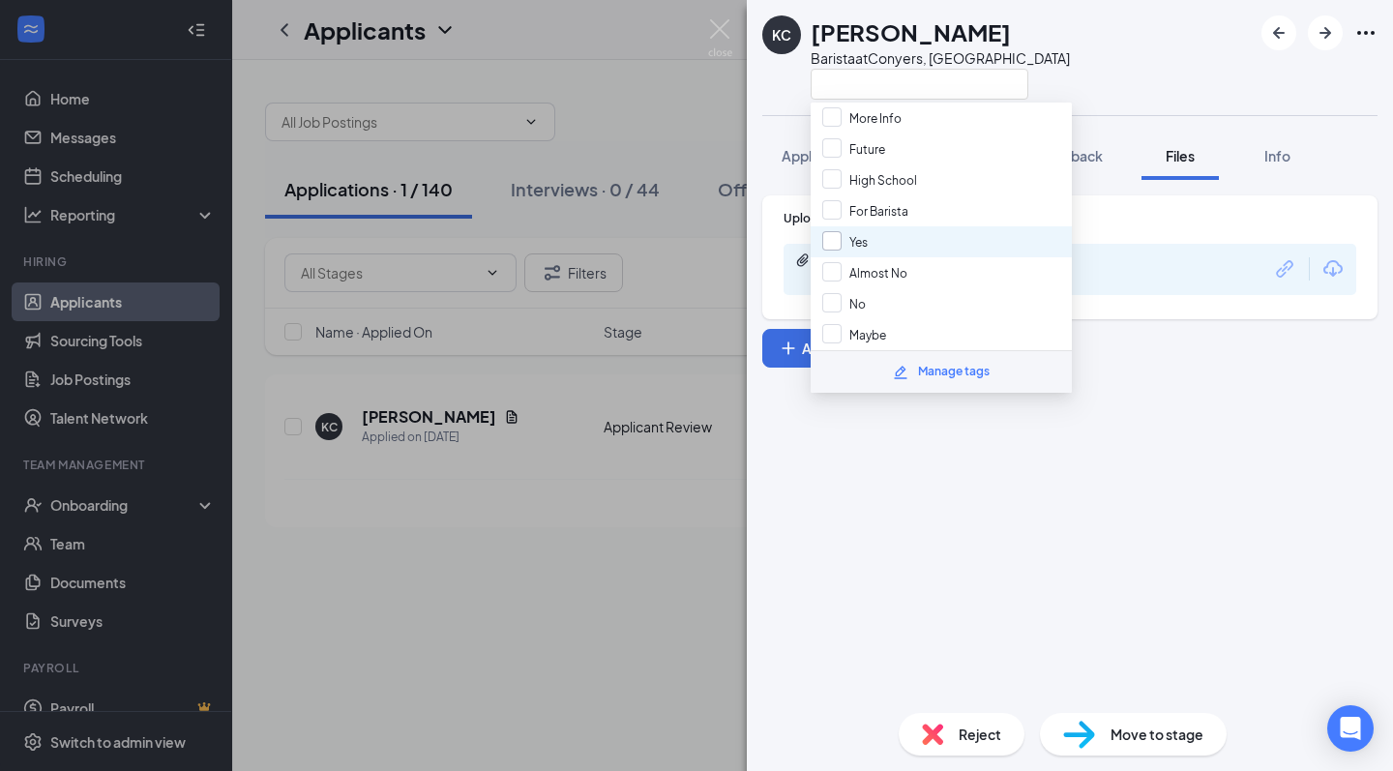
scroll to position [145, 0]
click at [867, 234] on div "Yes" at bounding box center [859, 242] width 18 height 21
click at [867, 234] on input "Yes" at bounding box center [844, 242] width 45 height 21
click at [841, 247] on div at bounding box center [831, 241] width 19 height 19
click at [841, 247] on input "Yes" at bounding box center [844, 242] width 45 height 21
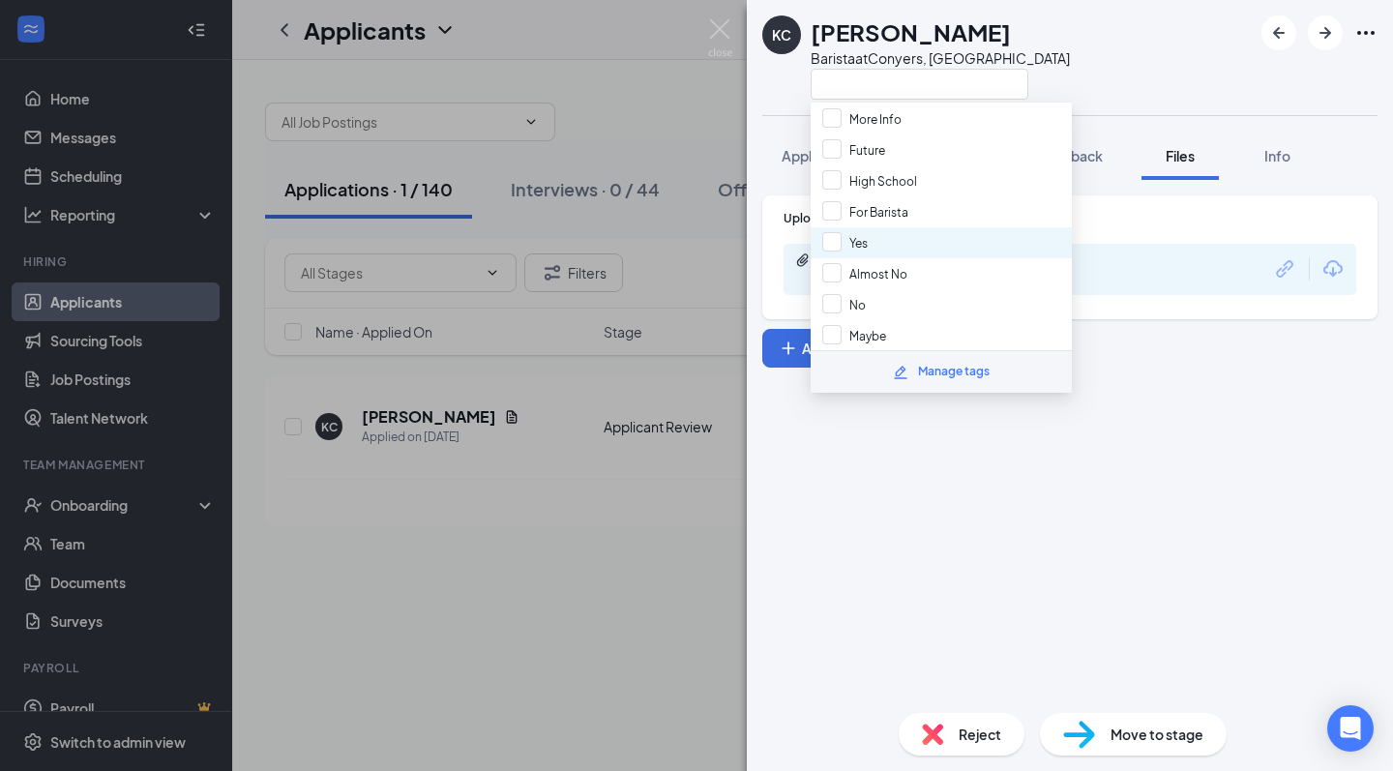
click at [886, 247] on div "Yes" at bounding box center [941, 242] width 261 height 31
checkbox input "true"
click at [859, 551] on div "Upload Resume d24fa6de10ba38eb735f2334e59a08e7.pdf Uploaded by applicant on [DA…" at bounding box center [1070, 439] width 646 height 518
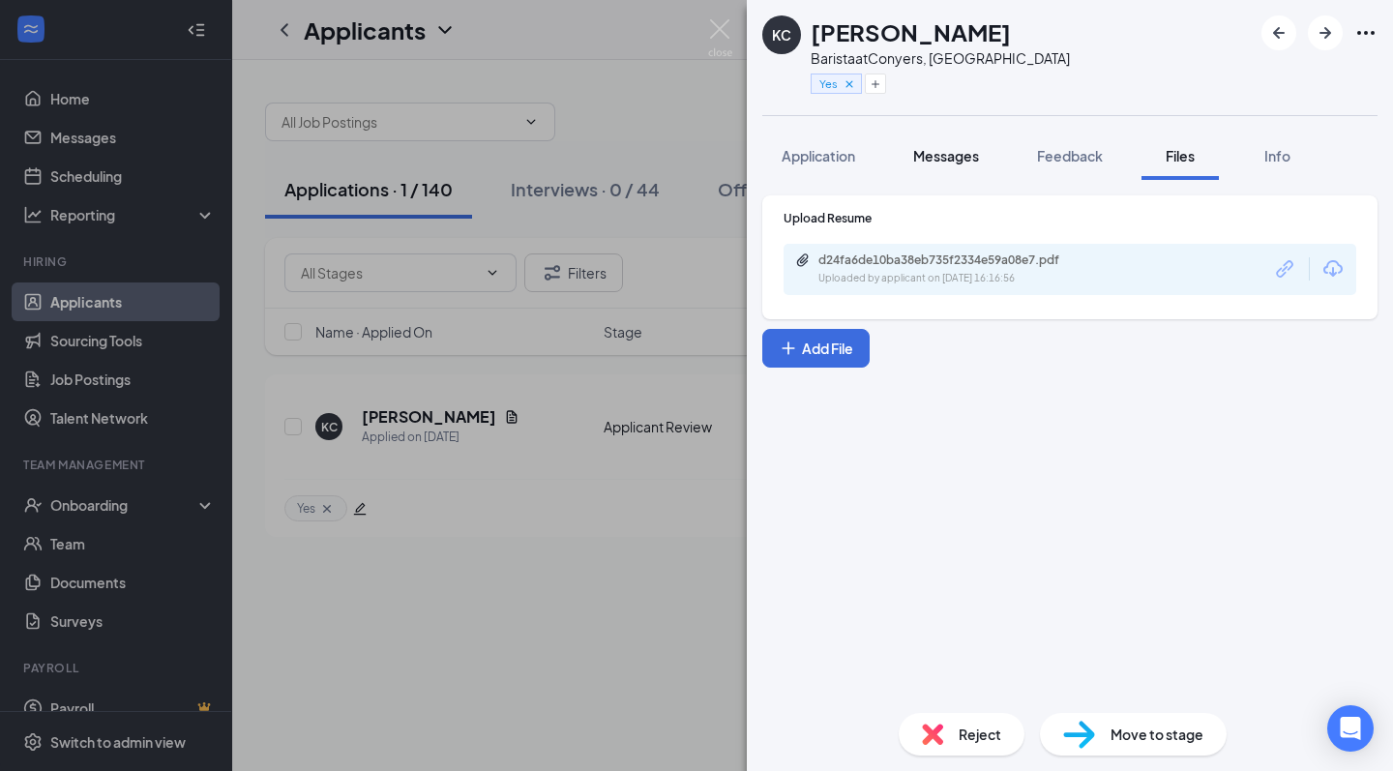
click at [953, 163] on span "Messages" at bounding box center [946, 155] width 66 height 17
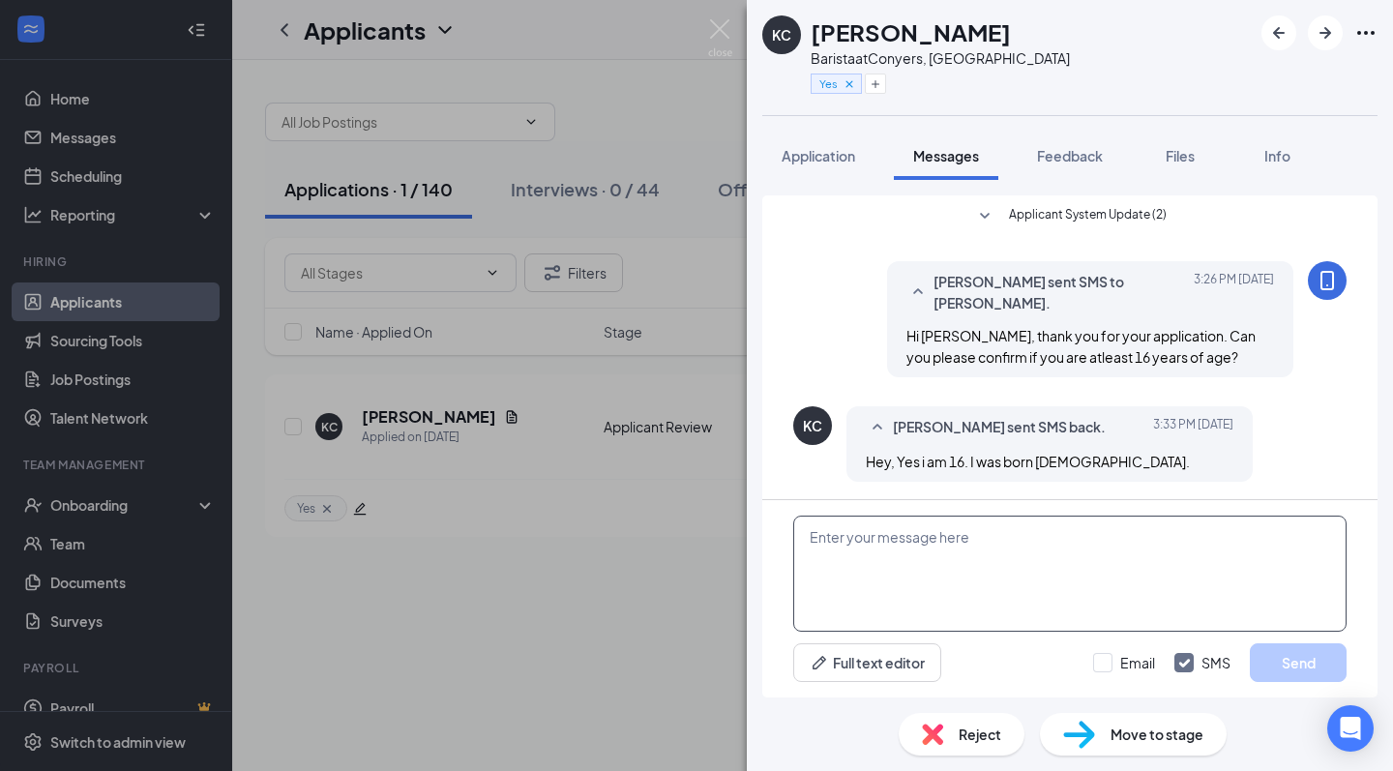
scroll to position [2, 0]
click at [921, 553] on textarea at bounding box center [1069, 574] width 553 height 116
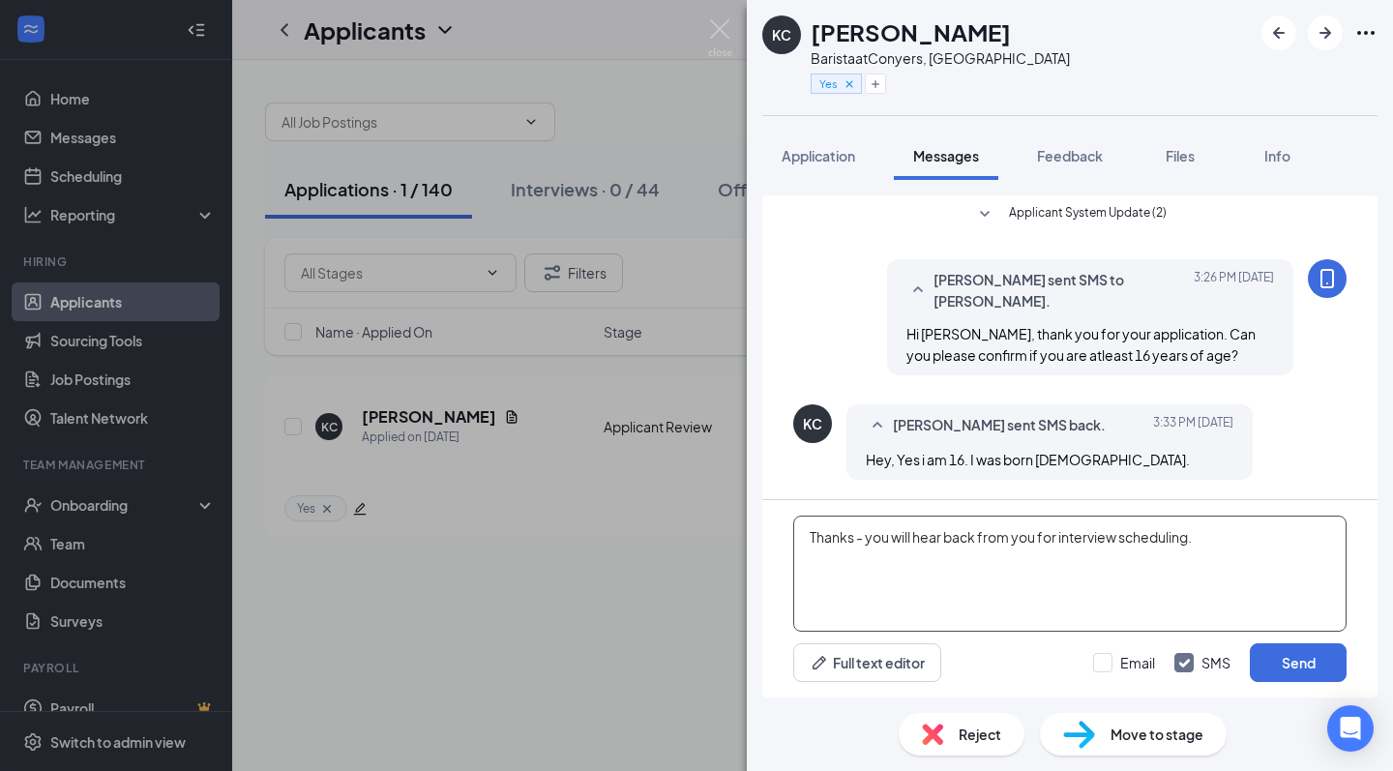
click at [1026, 538] on textarea "Thanks - you will hear back from you for interview scheduling." at bounding box center [1069, 574] width 553 height 116
click at [1079, 554] on textarea "Thanks - you will hear back from us for interview scheduling." at bounding box center [1069, 574] width 553 height 116
type textarea "Thanks - you will hear back from us for interview scheduling."
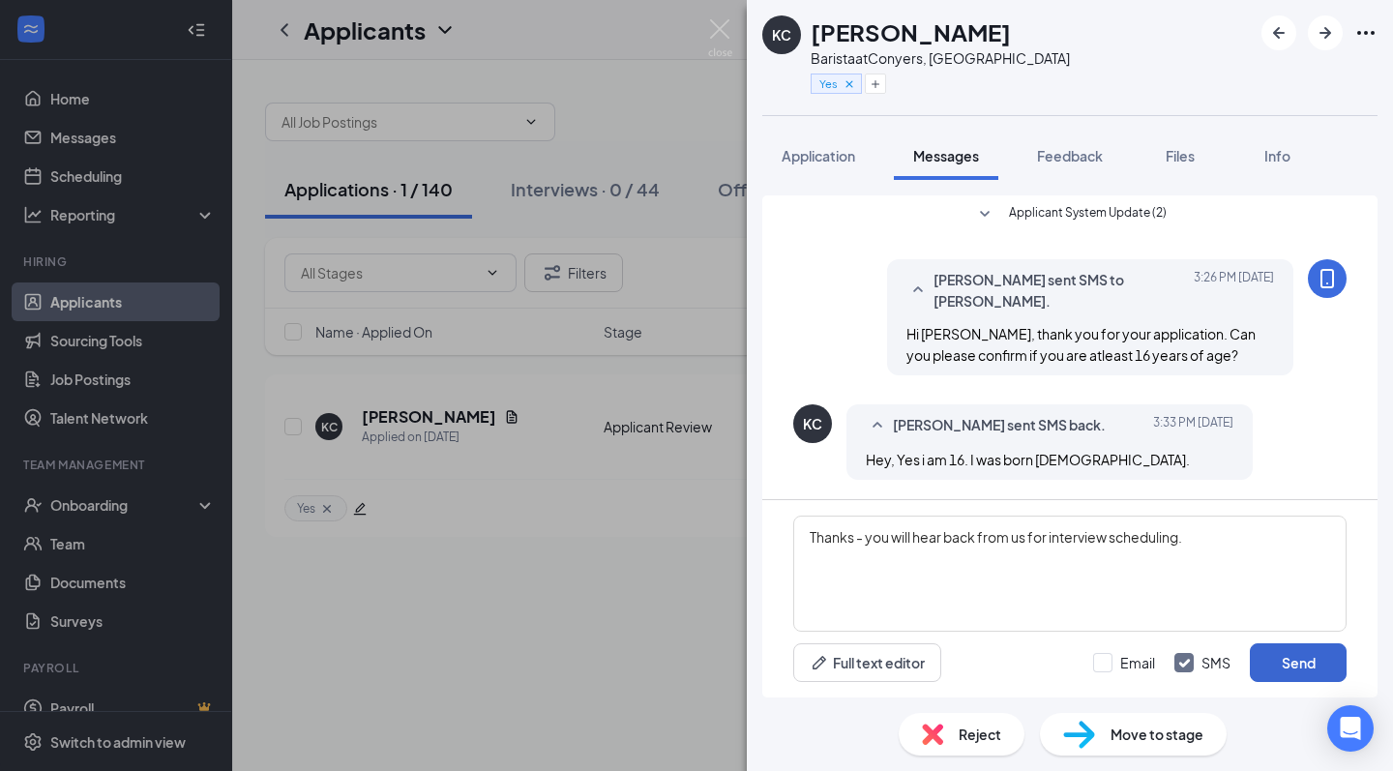
click at [1297, 667] on button "Send" at bounding box center [1298, 662] width 97 height 39
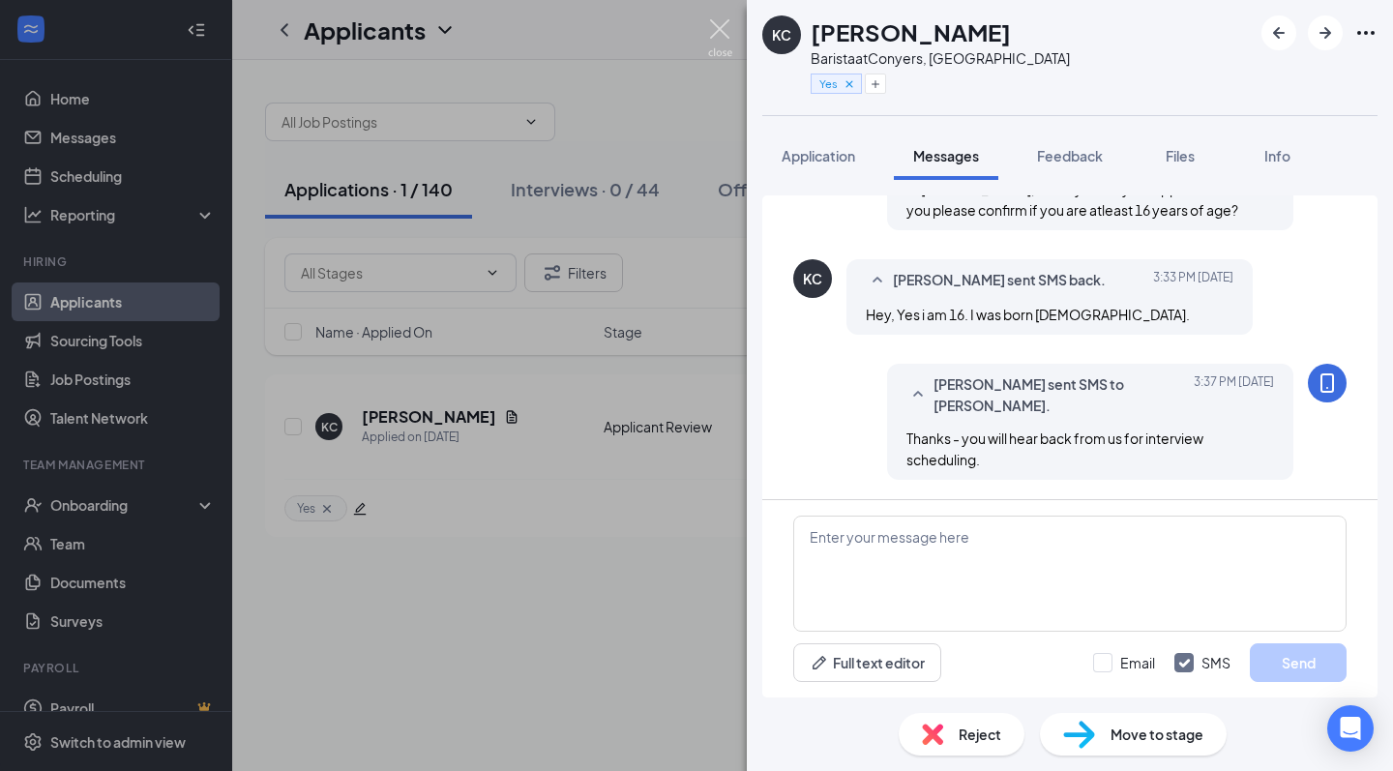
click at [727, 33] on img at bounding box center [720, 38] width 24 height 38
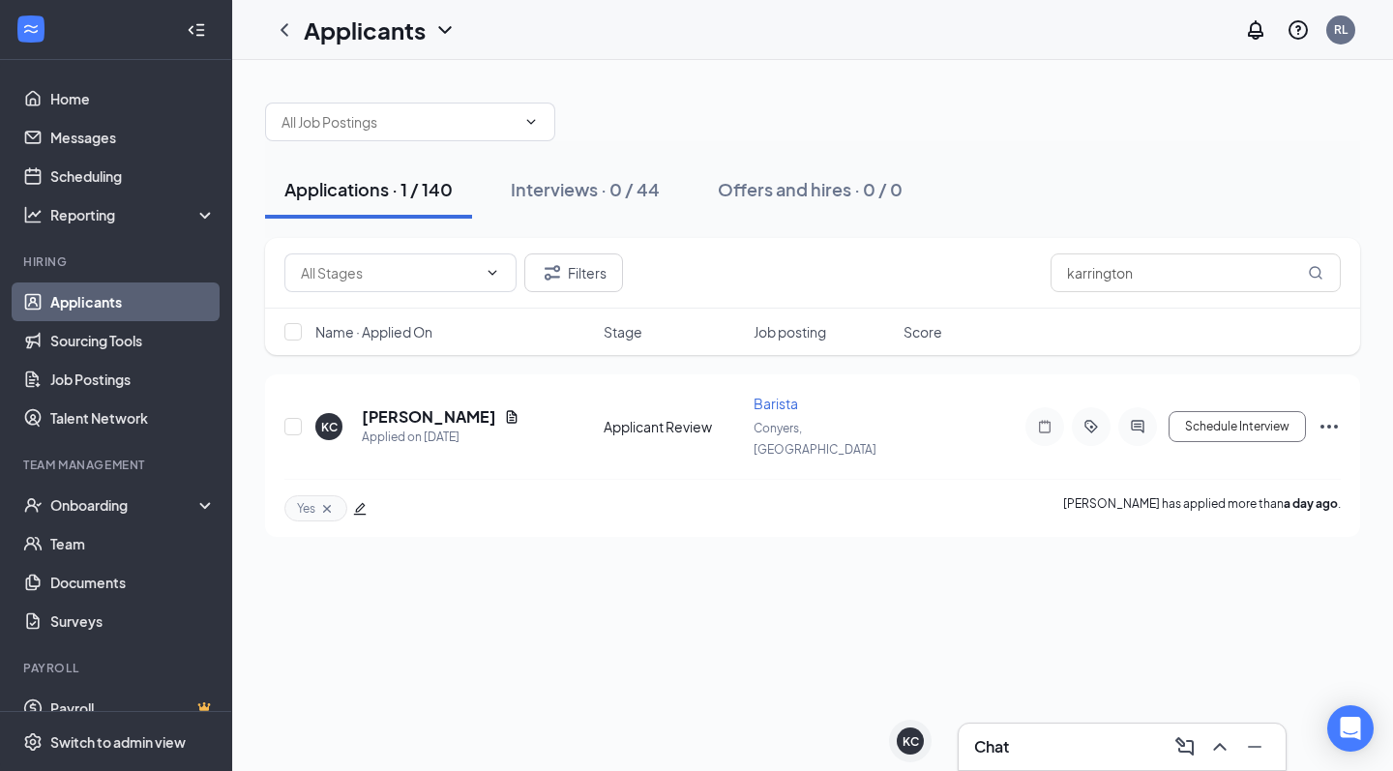
click at [121, 303] on link "Applicants" at bounding box center [132, 302] width 165 height 39
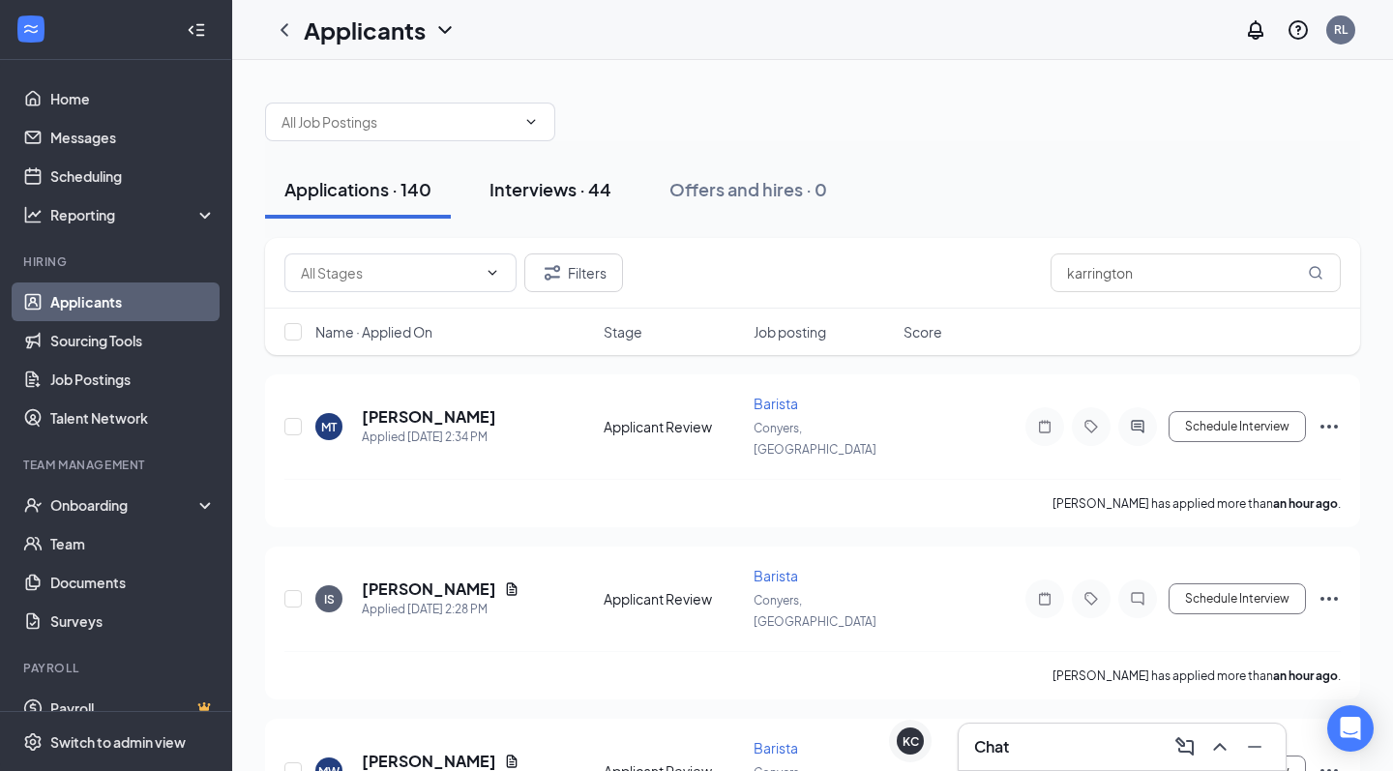
click at [541, 202] on button "Interviews · 44" at bounding box center [550, 190] width 161 height 58
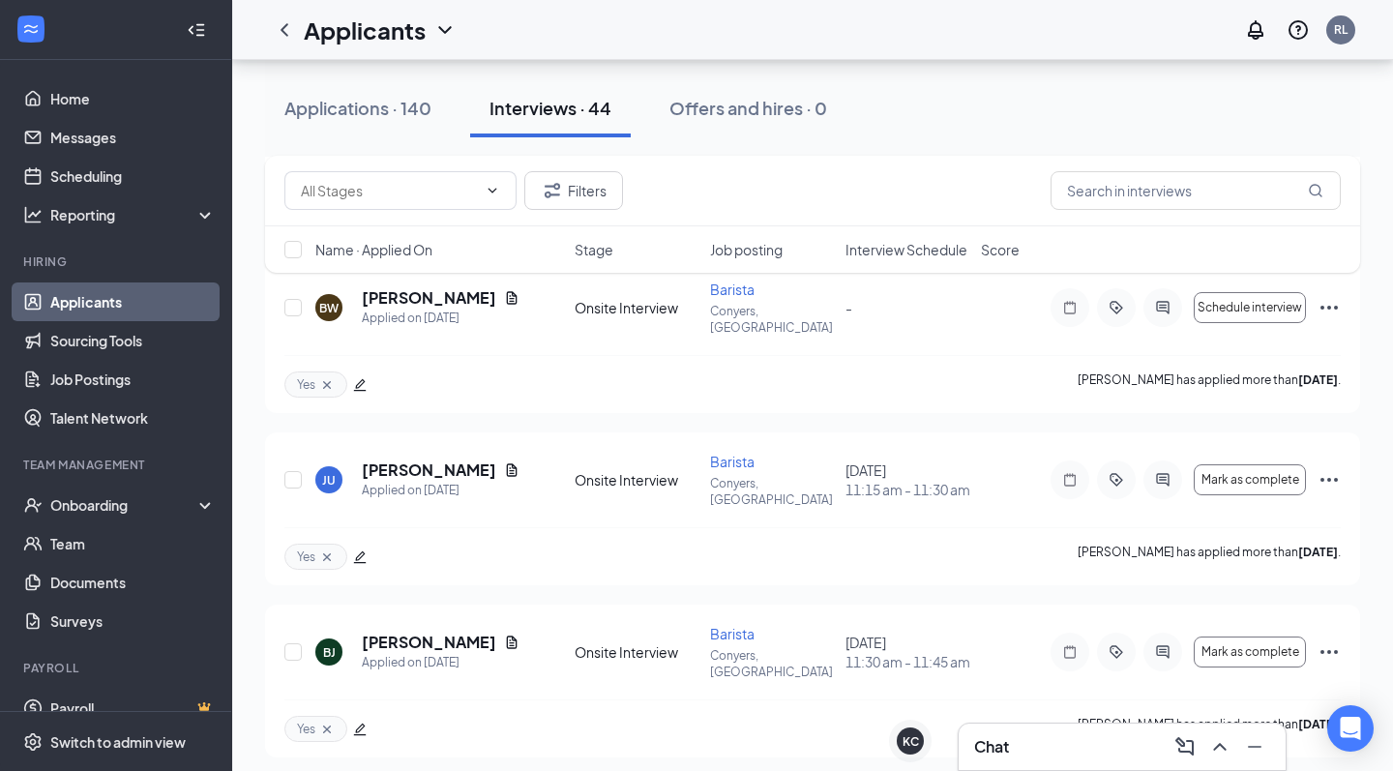
scroll to position [794, 0]
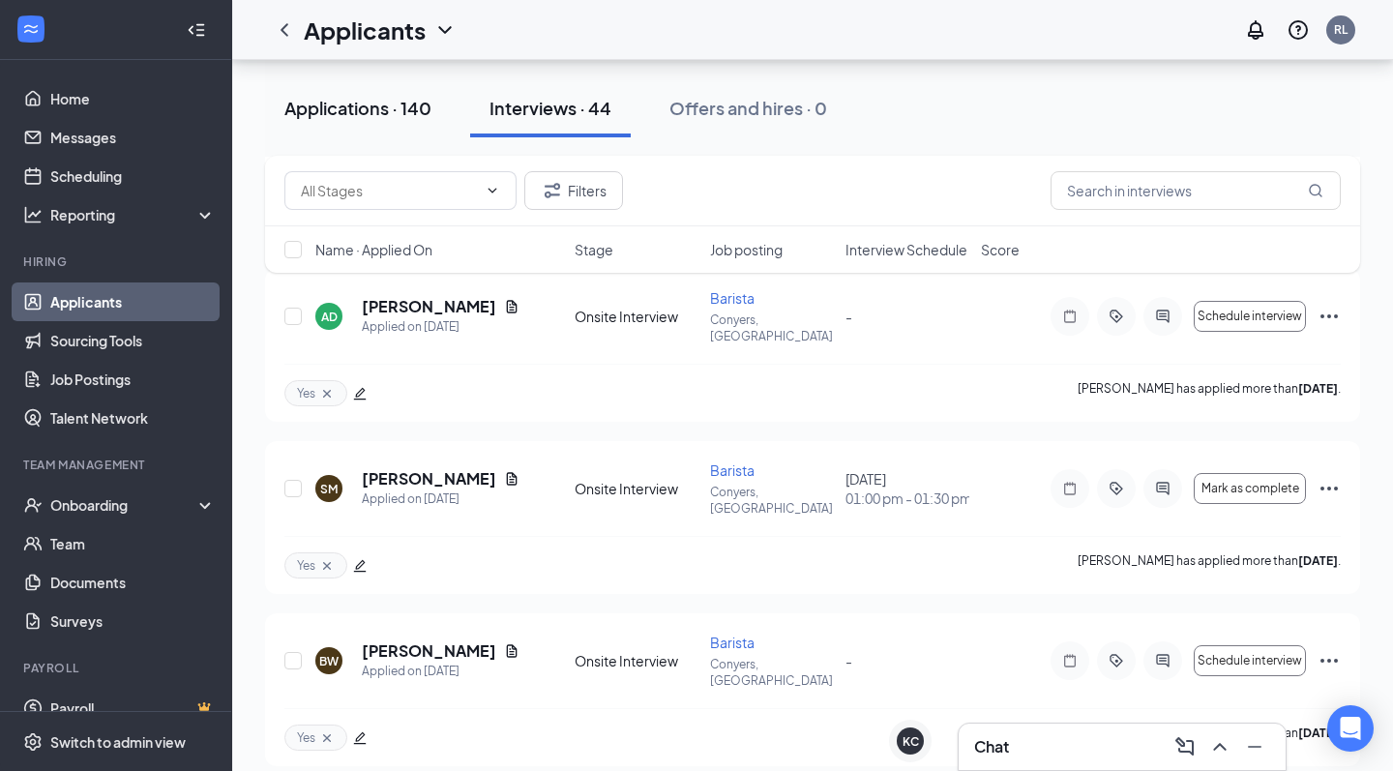
click at [386, 108] on div "Applications · 140" at bounding box center [357, 108] width 147 height 24
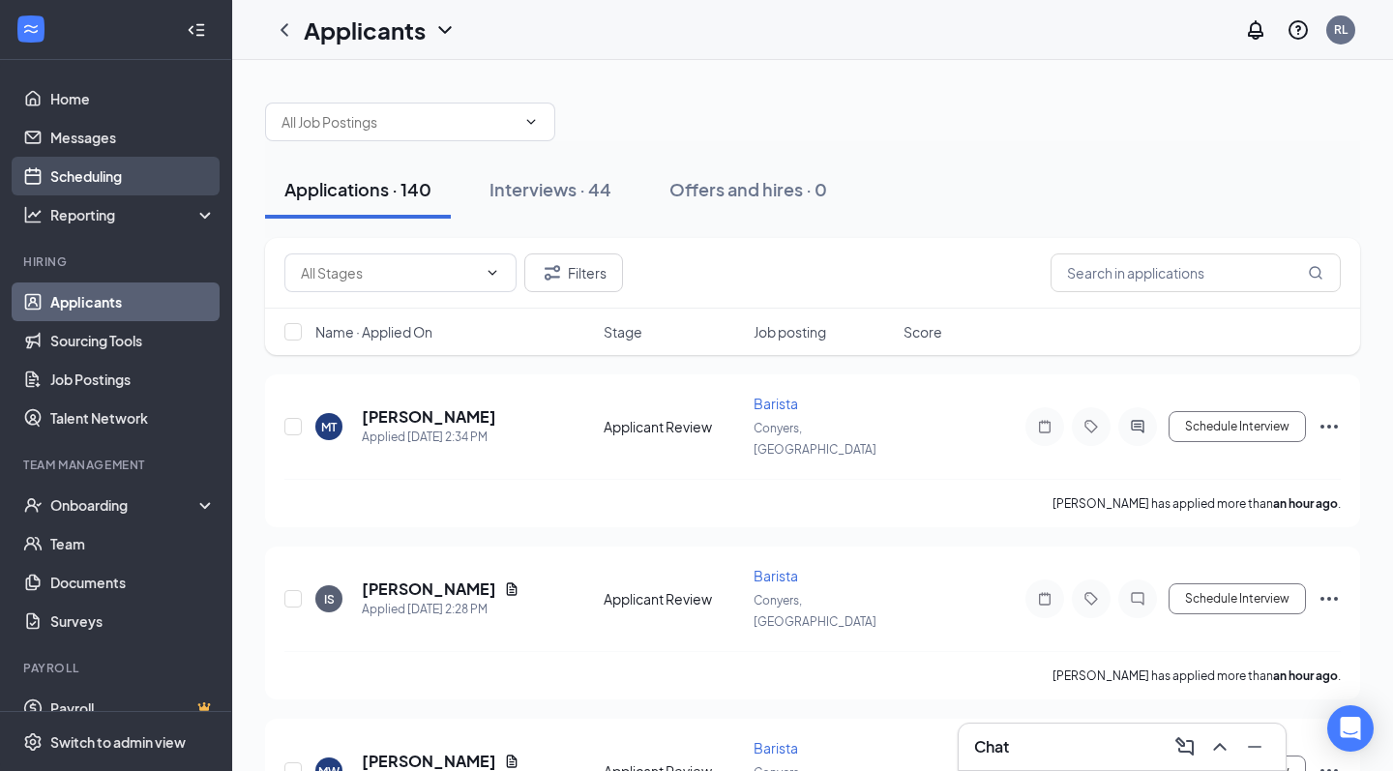
click at [108, 182] on link "Scheduling" at bounding box center [132, 176] width 165 height 39
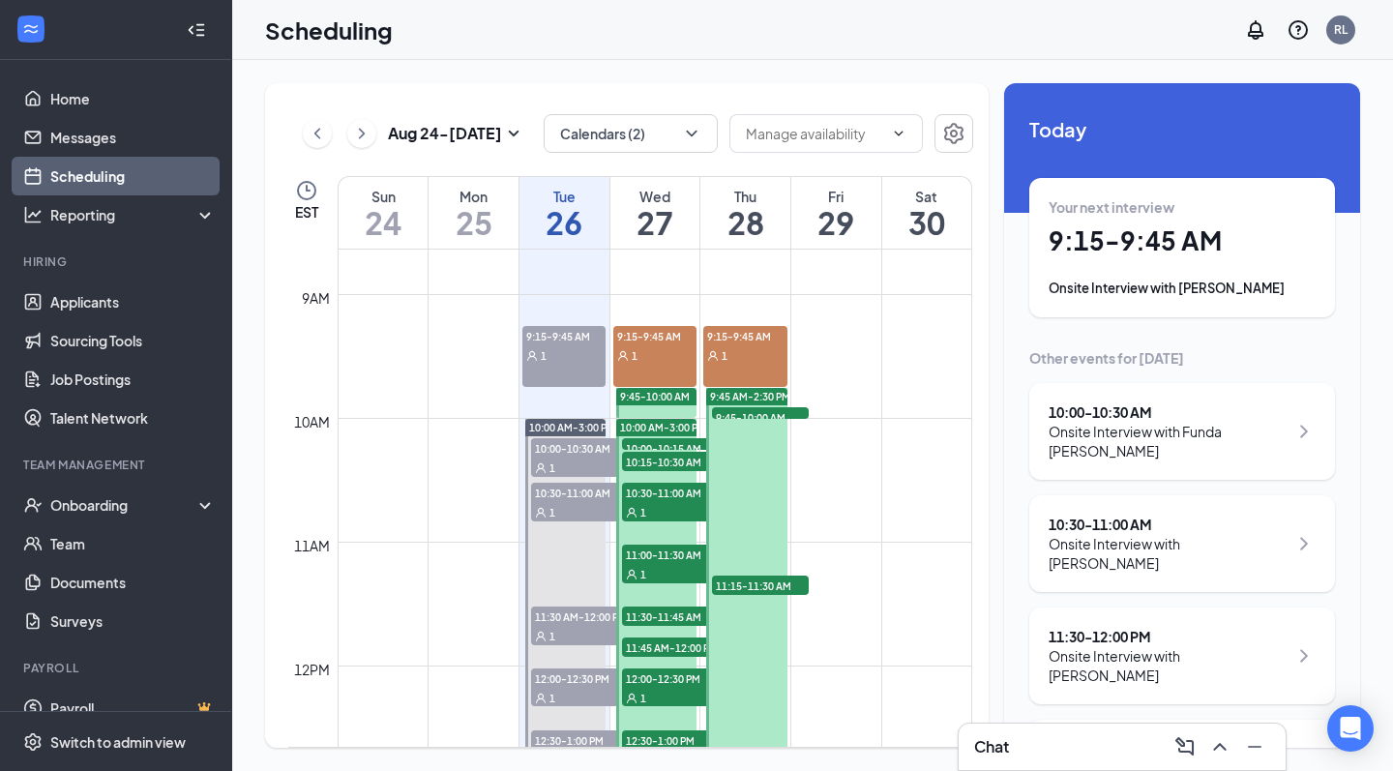
scroll to position [1069, 0]
click at [104, 302] on link "Applicants" at bounding box center [132, 302] width 165 height 39
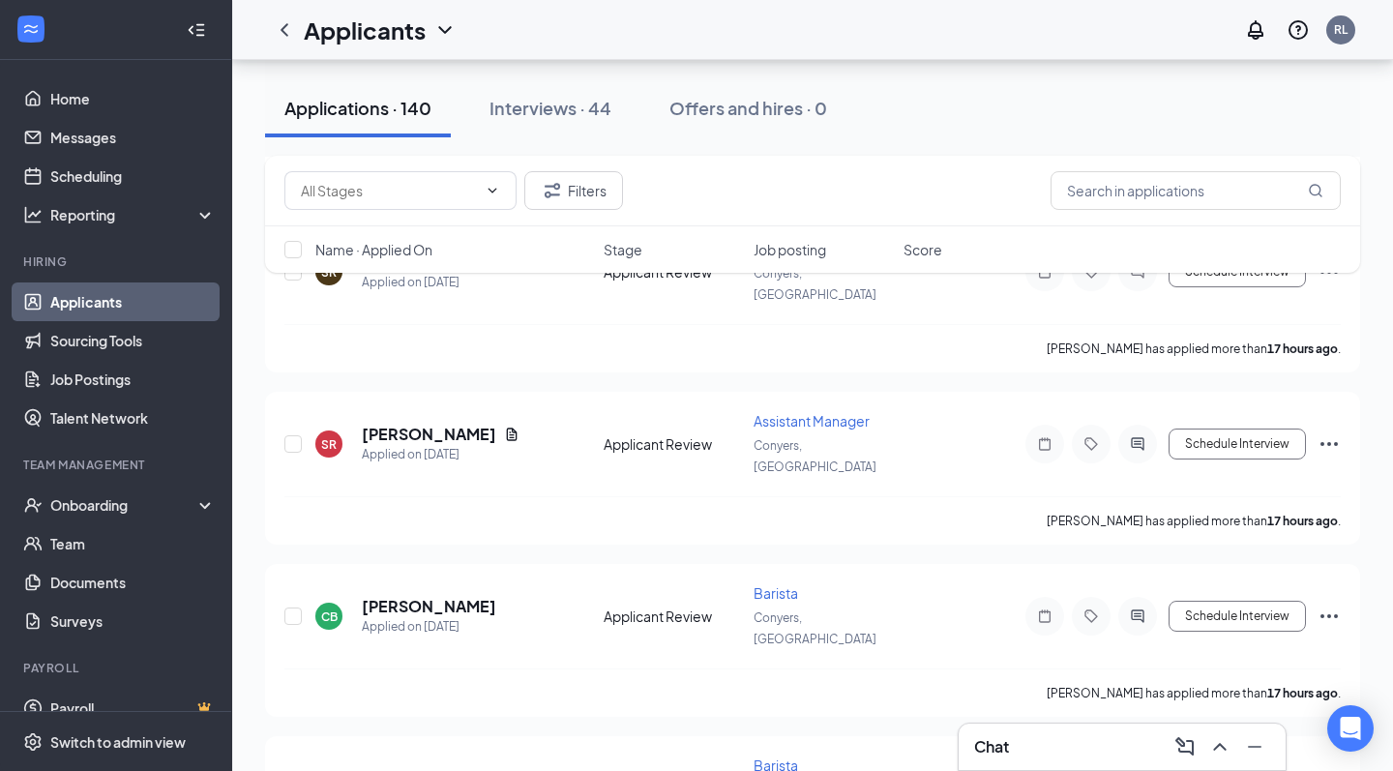
scroll to position [3829, 0]
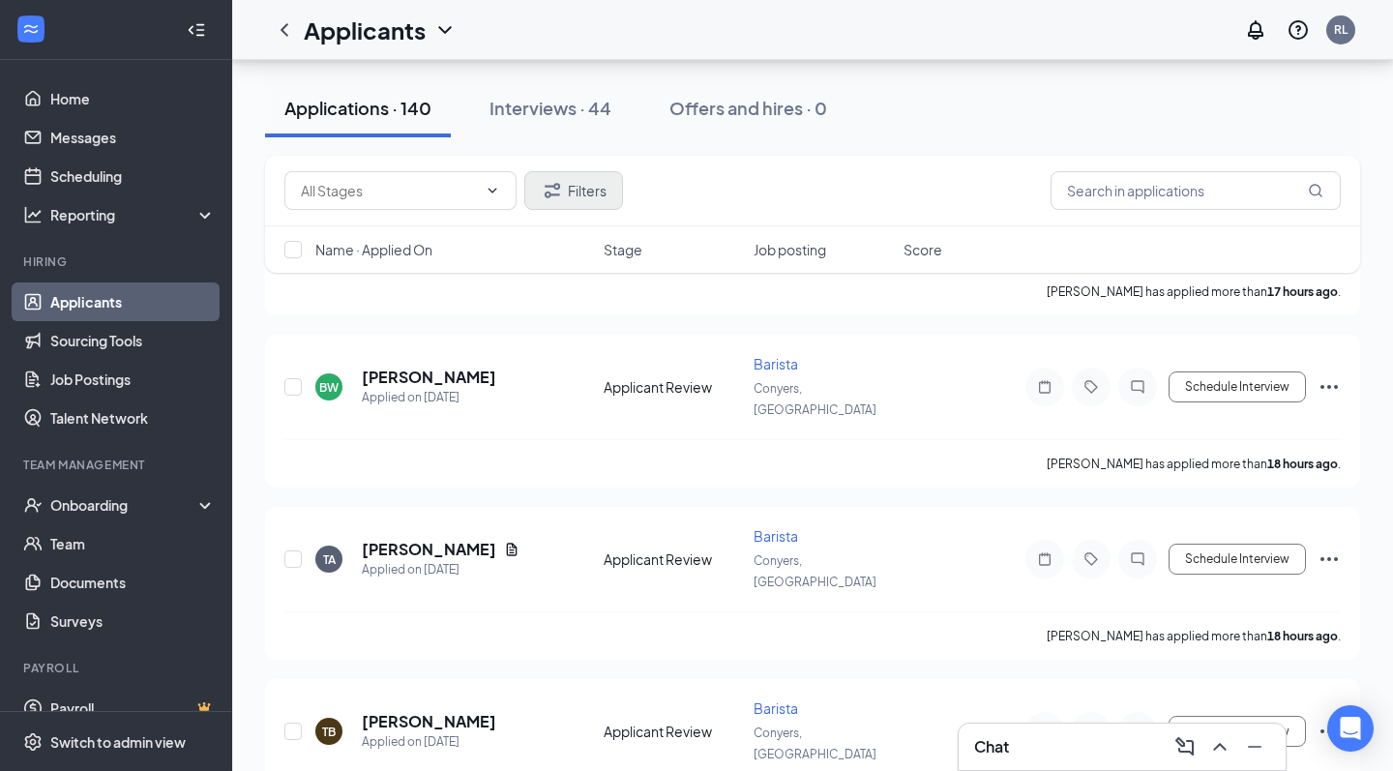
click at [581, 174] on button "Filters" at bounding box center [573, 190] width 99 height 39
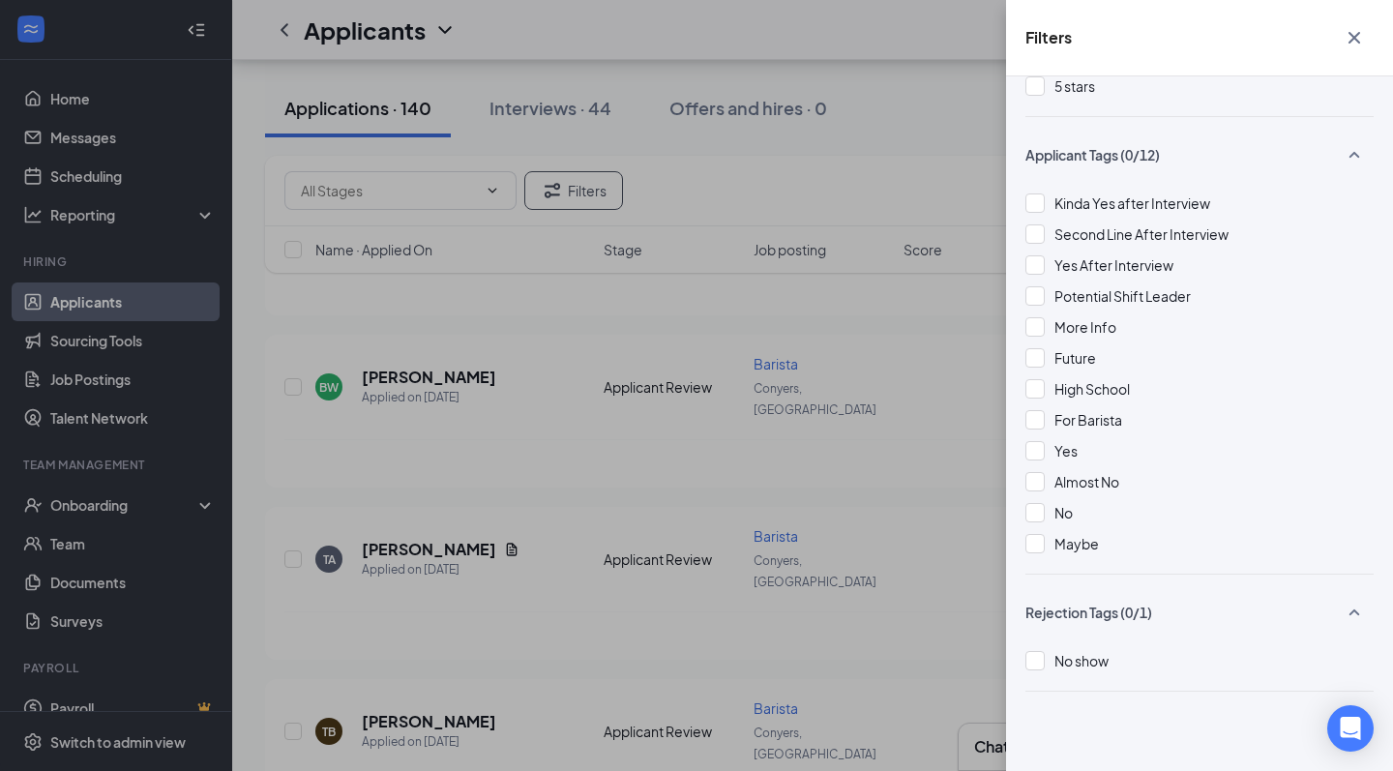
scroll to position [379, 0]
click at [1056, 452] on span "Yes" at bounding box center [1066, 450] width 23 height 17
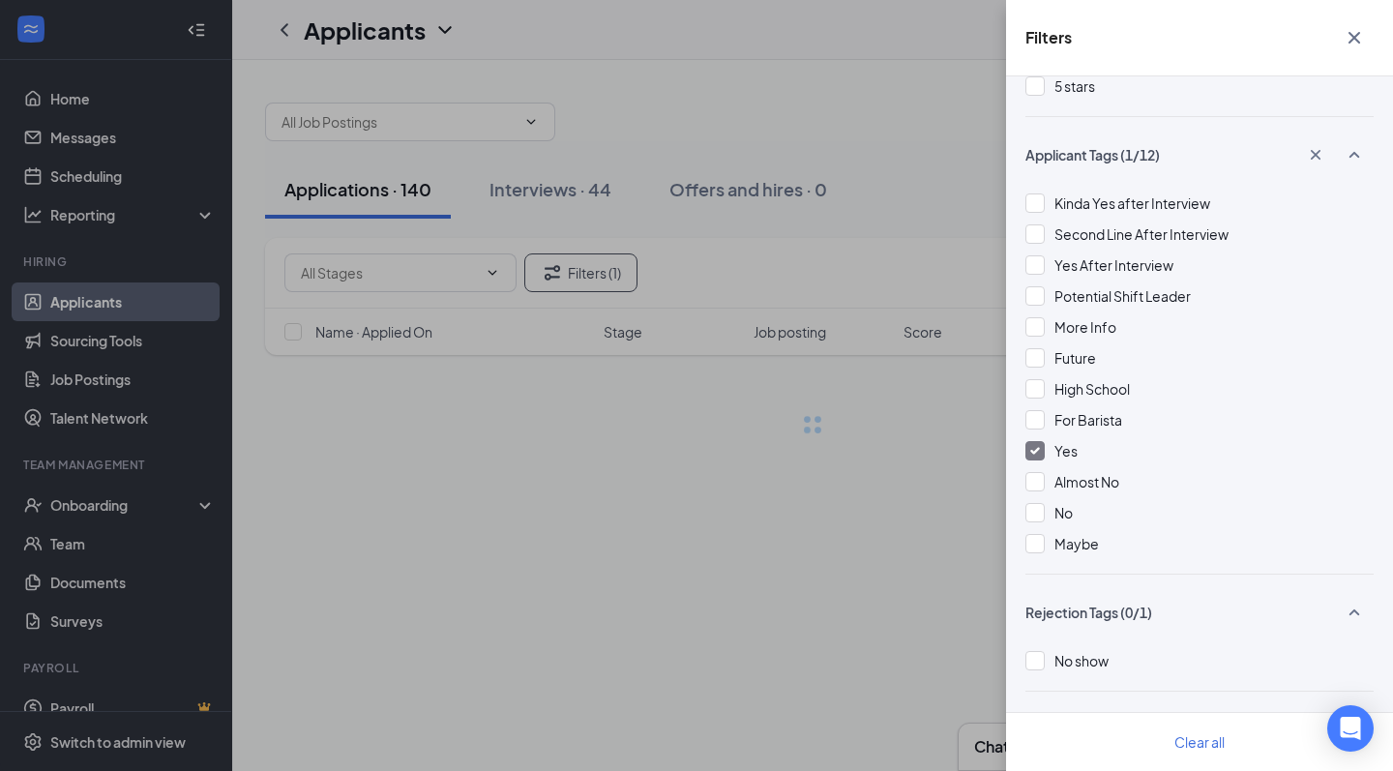
click at [1118, 452] on div "Yes" at bounding box center [1200, 450] width 348 height 21
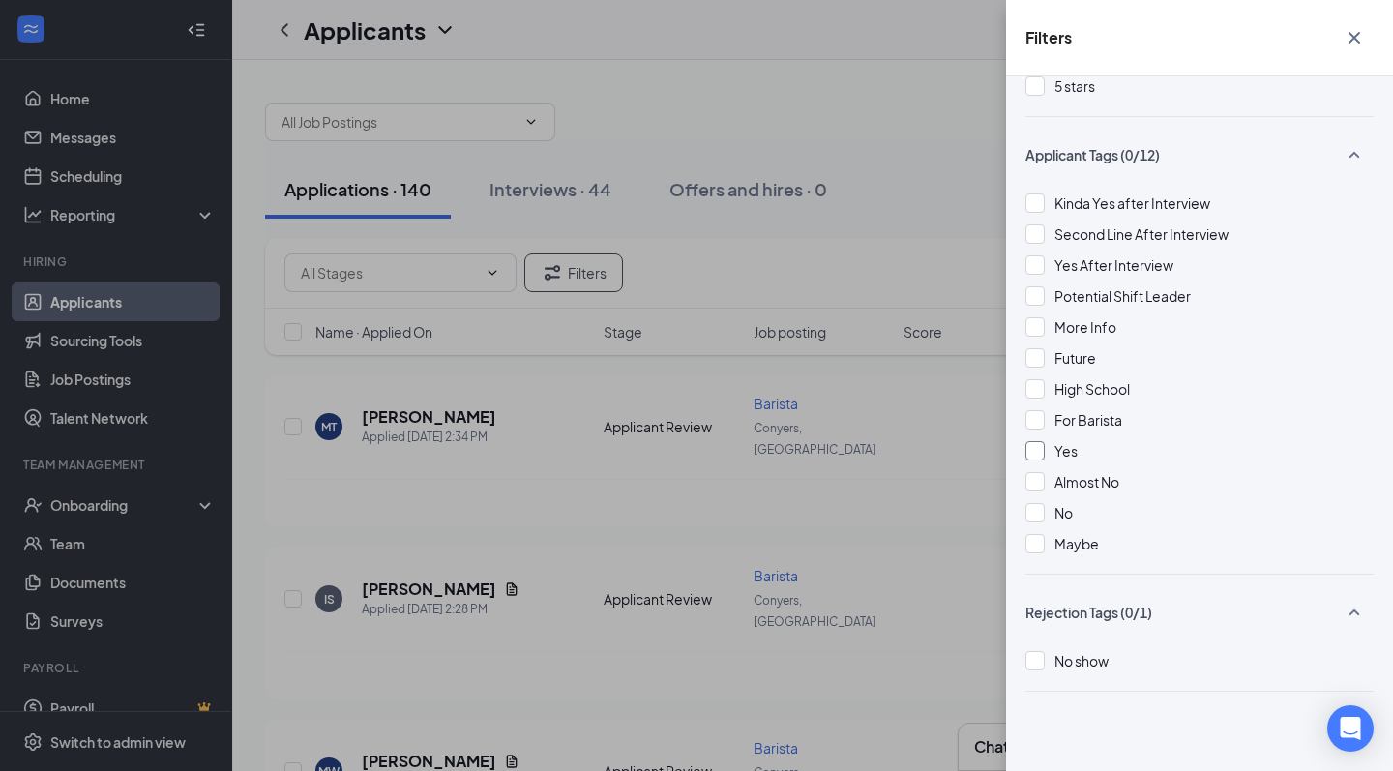
click at [1118, 452] on div "Yes" at bounding box center [1200, 450] width 348 height 21
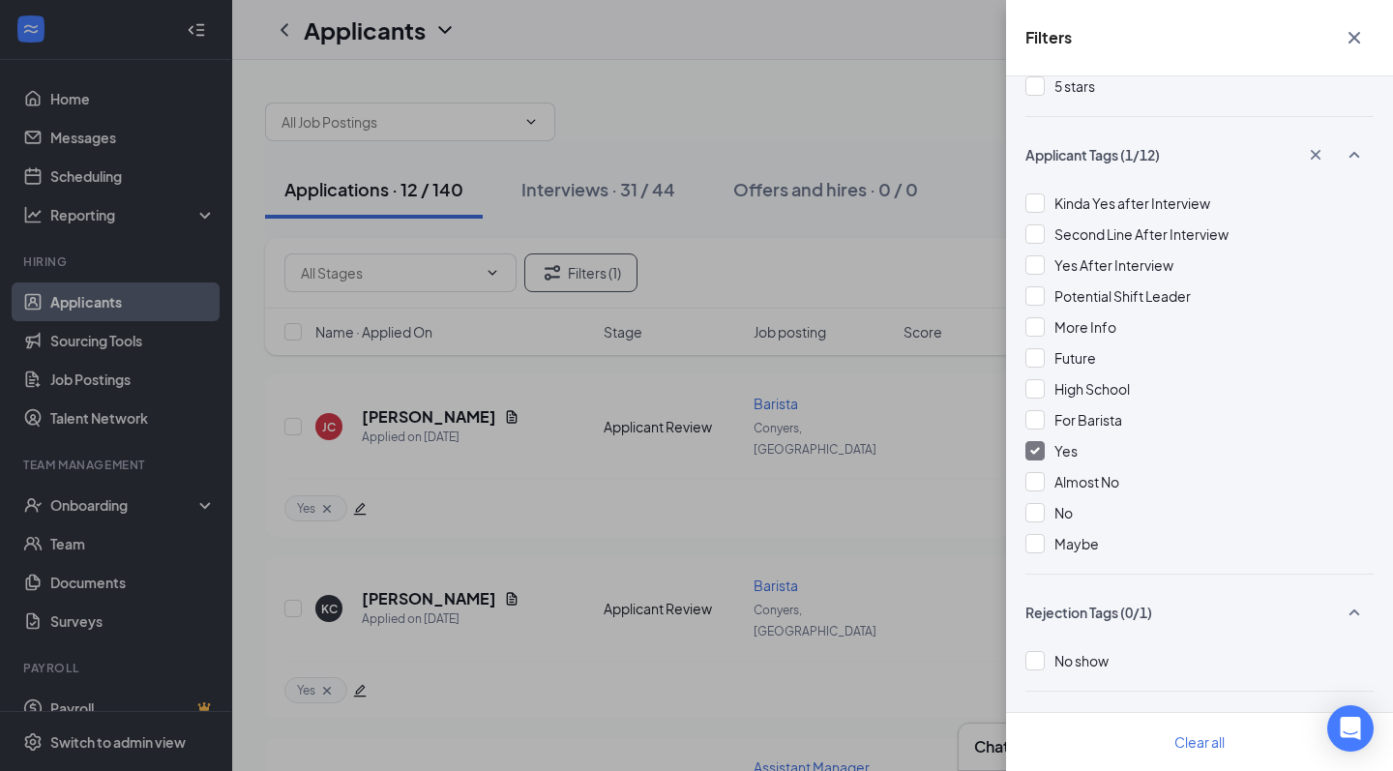
click at [1357, 41] on icon "Cross" at bounding box center [1355, 38] width 12 height 12
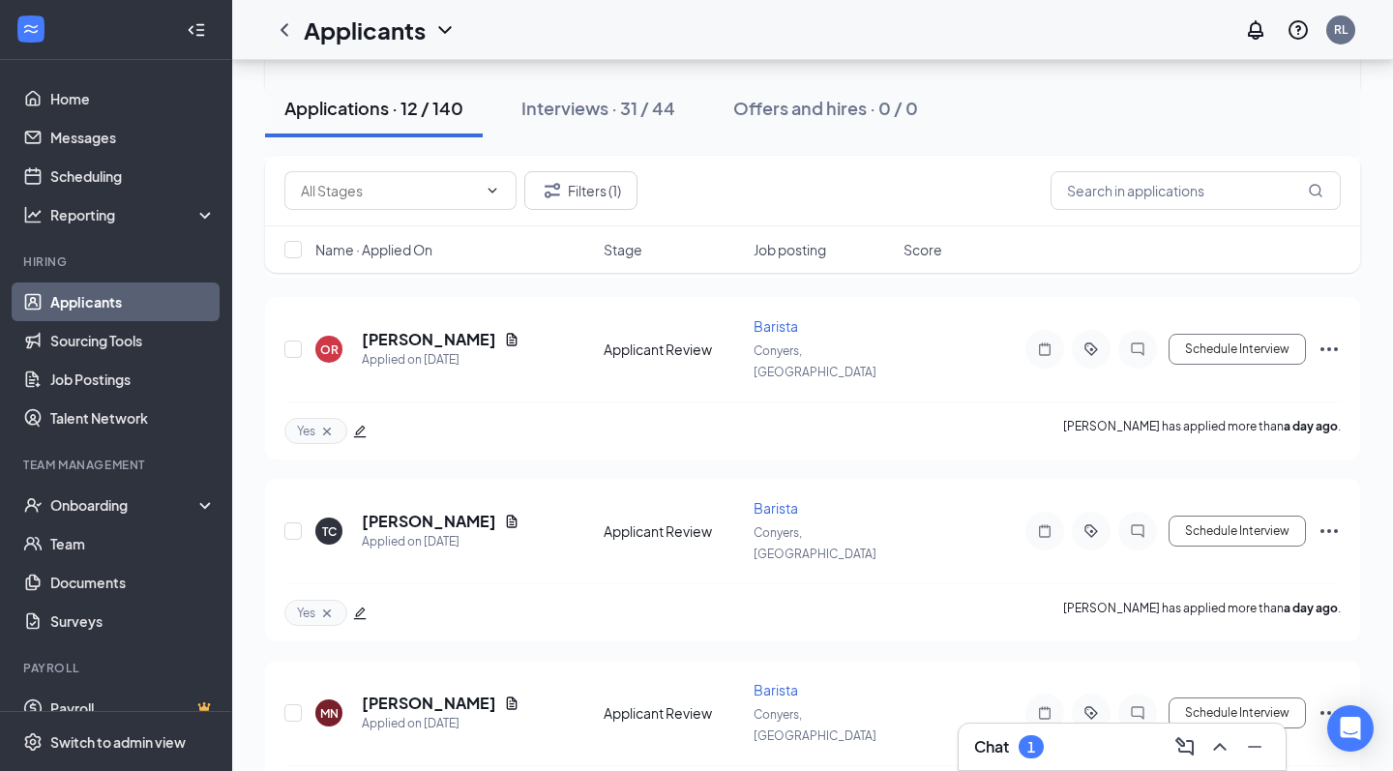
scroll to position [335, 0]
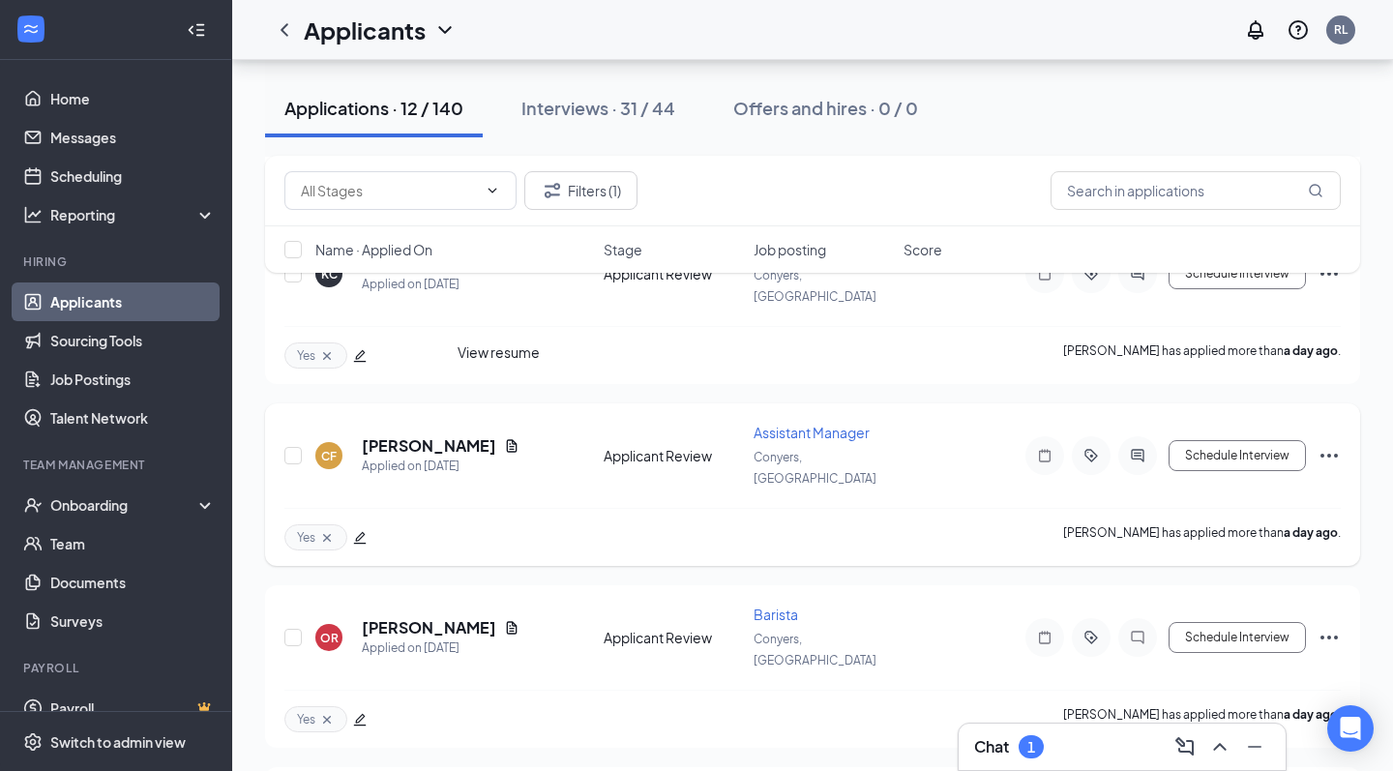
click at [507, 439] on icon "Document" at bounding box center [512, 445] width 11 height 13
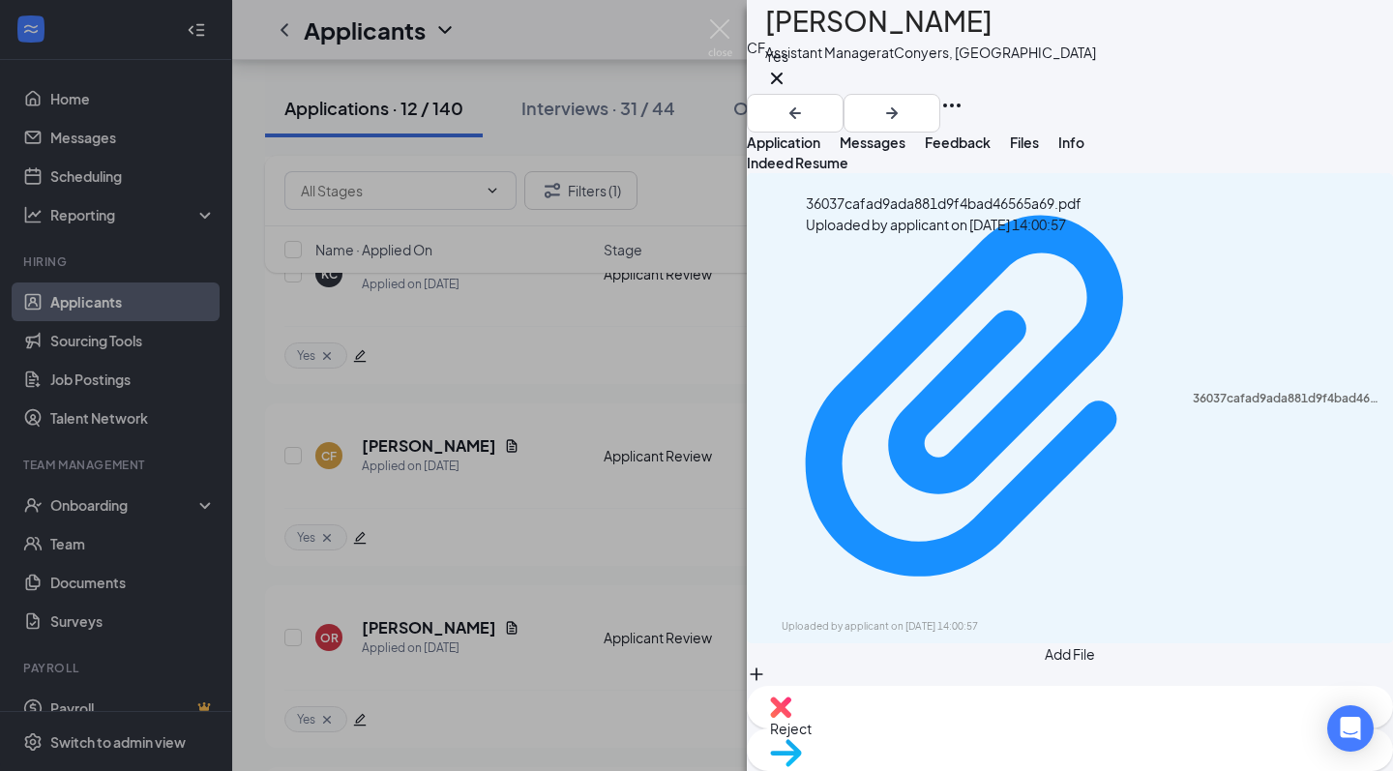
click at [1029, 287] on div "36037cafad9ada881d9f4bad46565a69.pdf Uploaded by applicant on [DATE] 14:00:57" at bounding box center [1070, 408] width 646 height 470
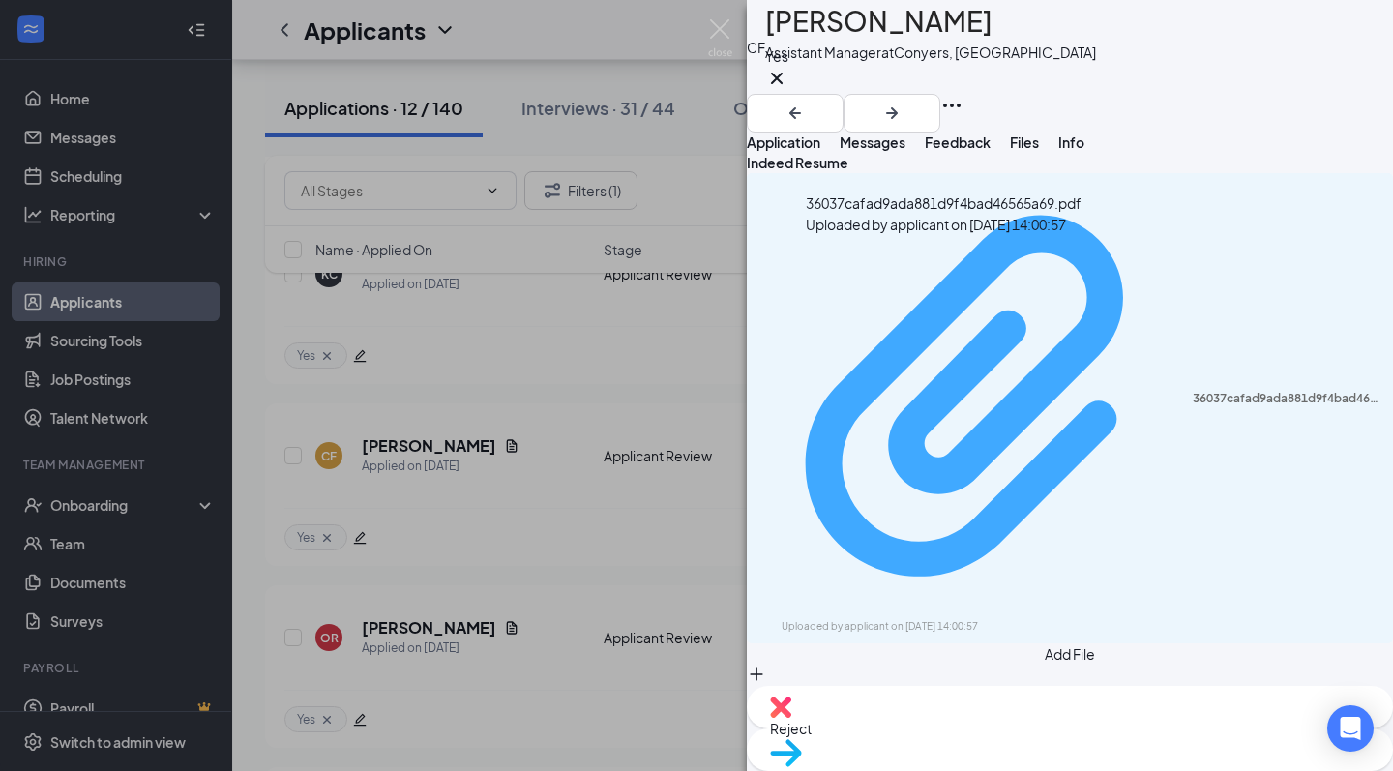
click at [1032, 619] on div "Uploaded by applicant on [DATE] 14:00:57" at bounding box center [927, 626] width 290 height 15
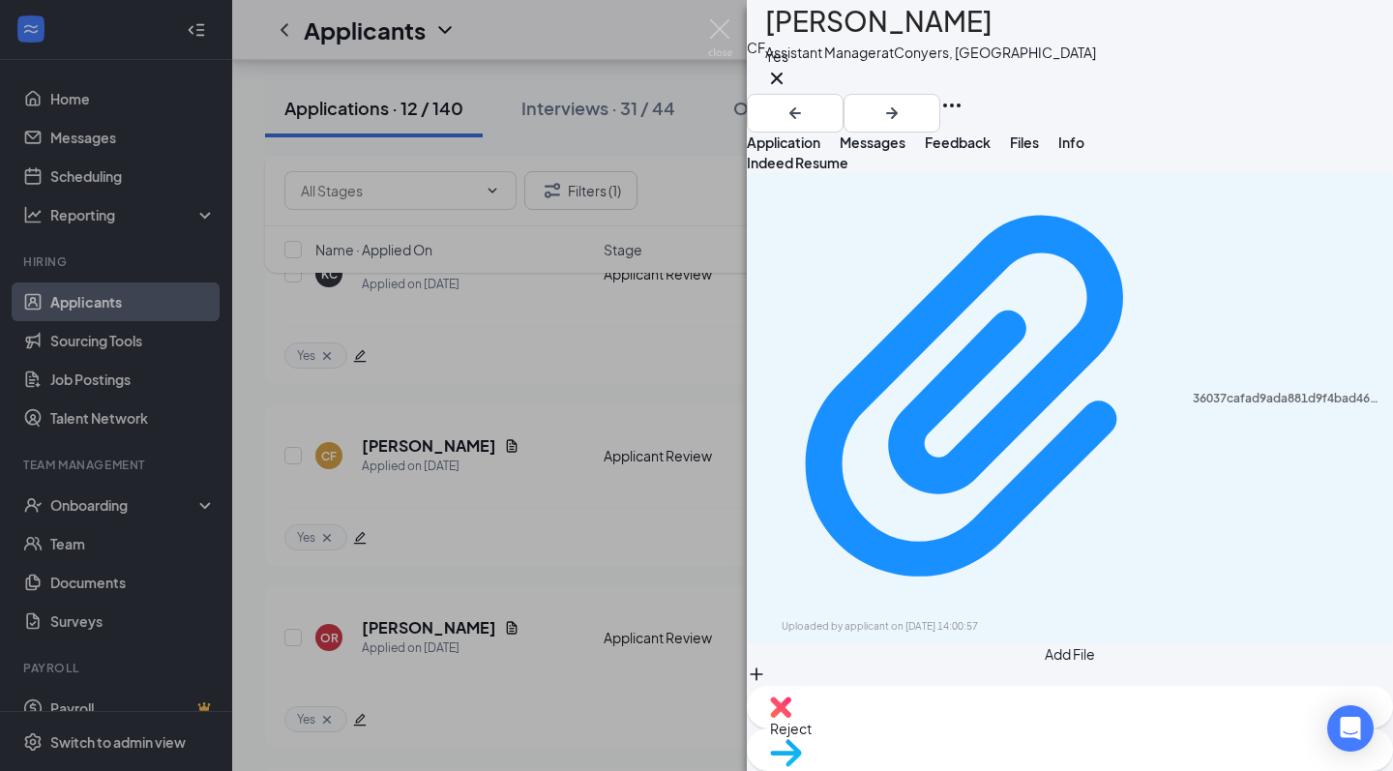
click at [613, 433] on div "CF [PERSON_NAME] Assistant Manager at Conyers, [GEOGRAPHIC_DATA] Yes Applicatio…" at bounding box center [696, 385] width 1393 height 771
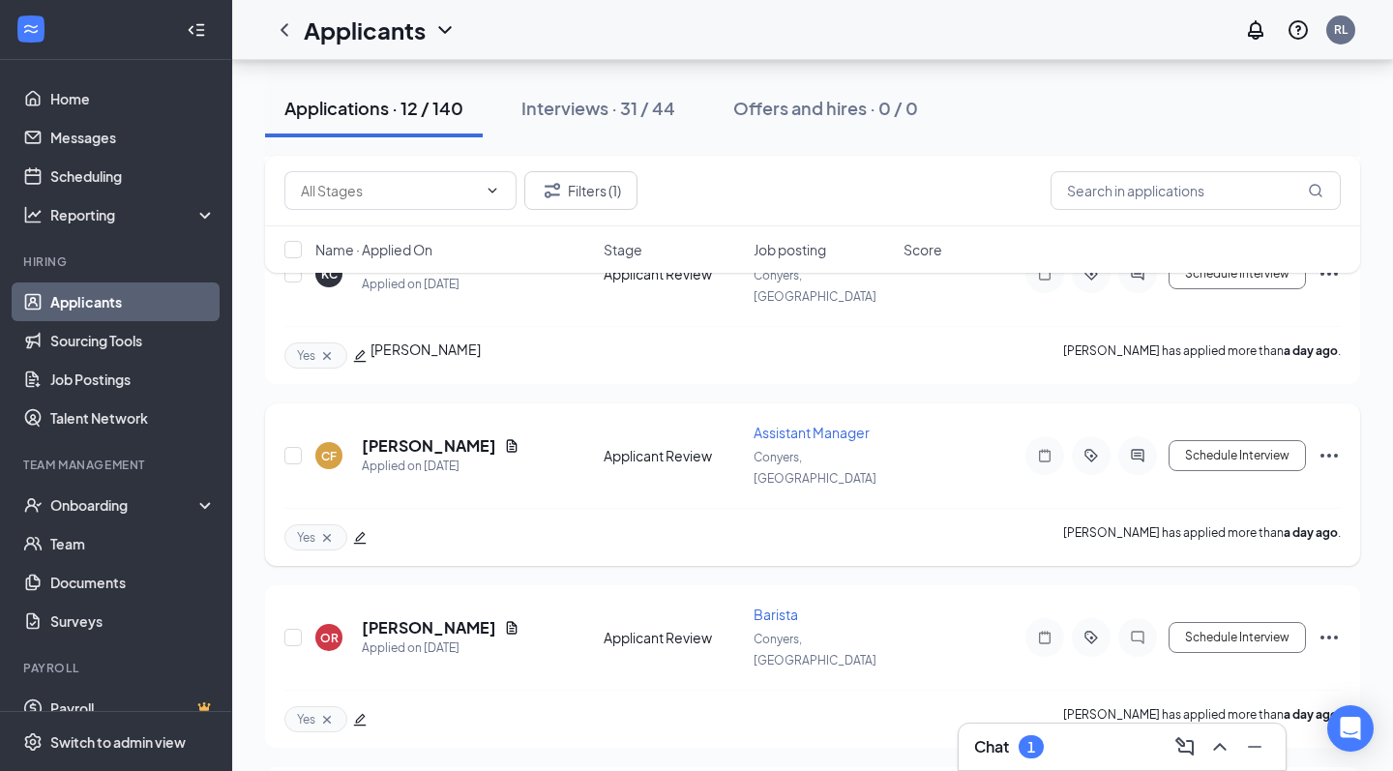
click at [454, 435] on h5 "[PERSON_NAME]" at bounding box center [429, 445] width 134 height 21
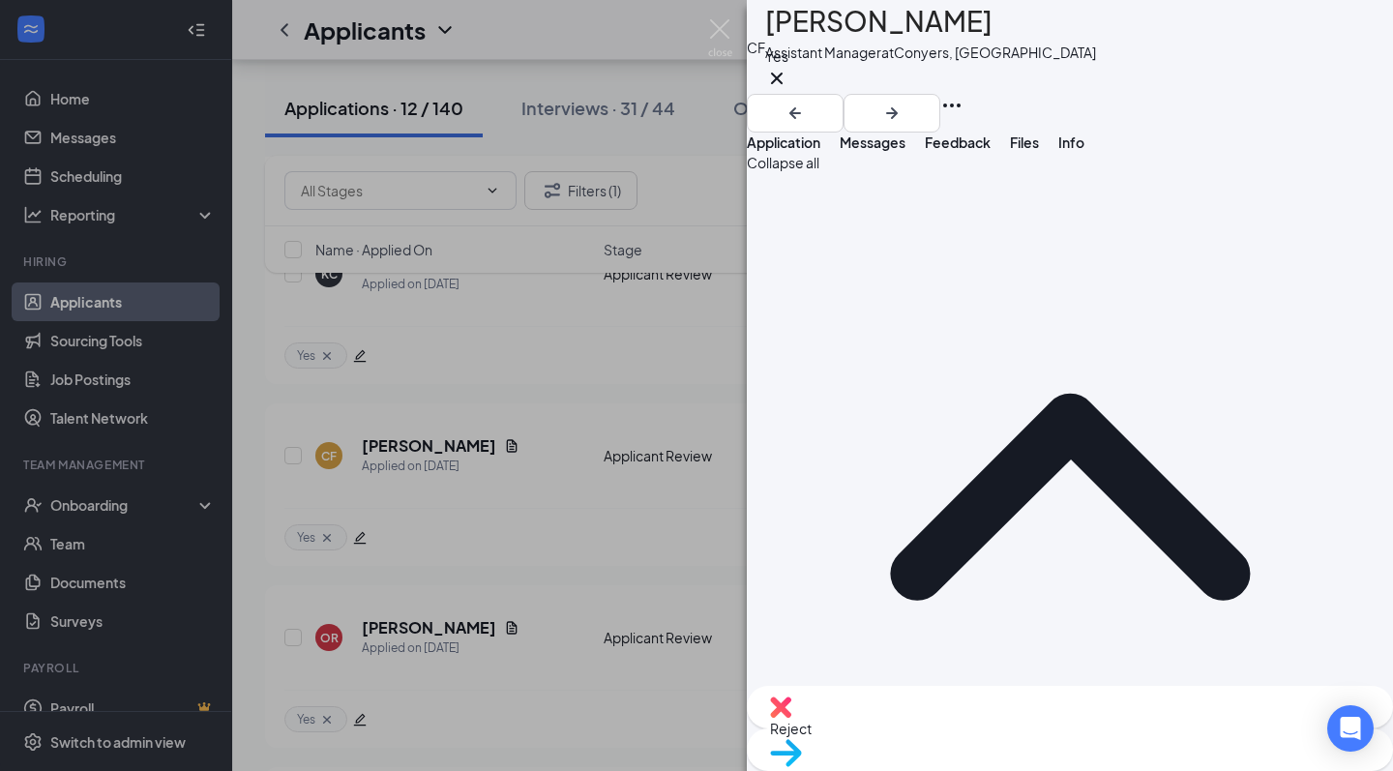
click at [906, 151] on span "Messages" at bounding box center [873, 142] width 66 height 17
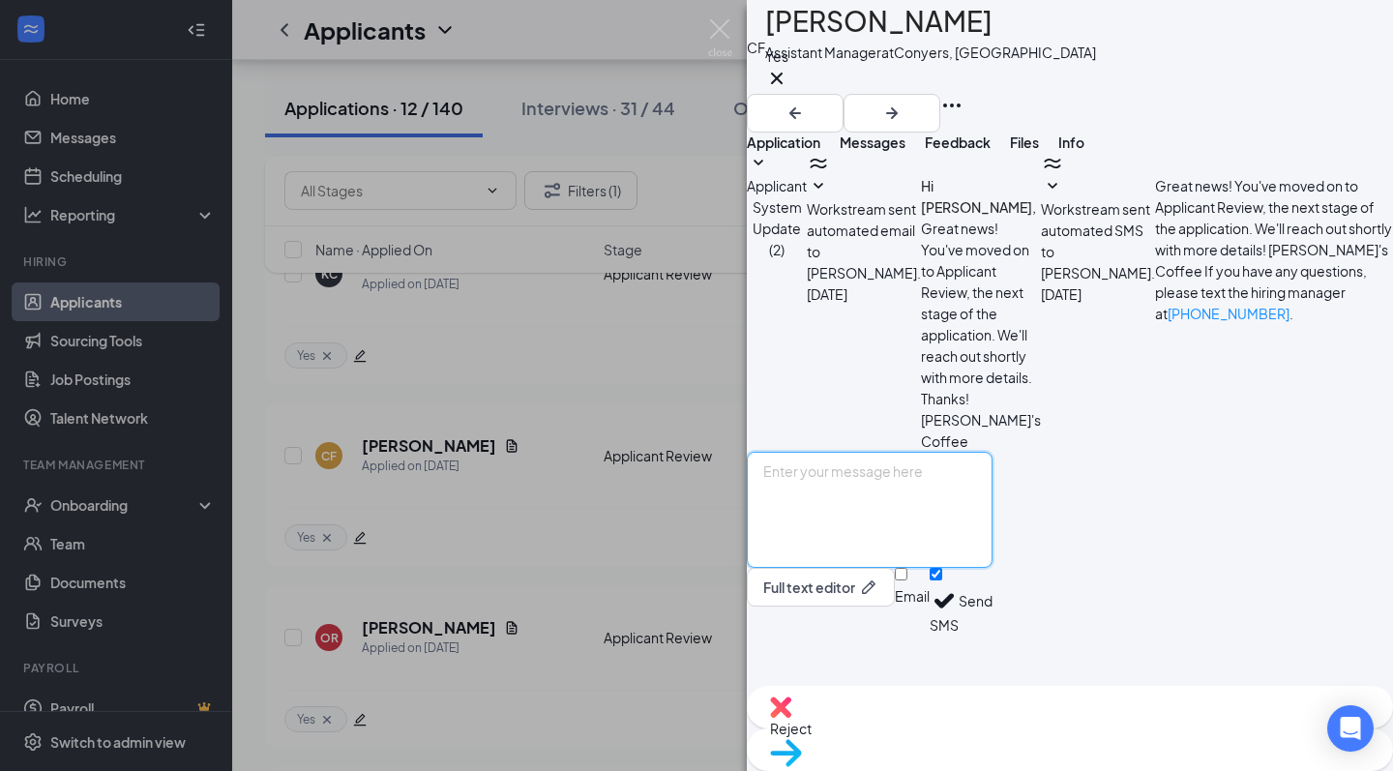
click at [921, 556] on textarea at bounding box center [870, 510] width 246 height 116
type textarea "Hi, would you be interested in the Barista position?"
click at [993, 635] on button "Send" at bounding box center [976, 601] width 34 height 67
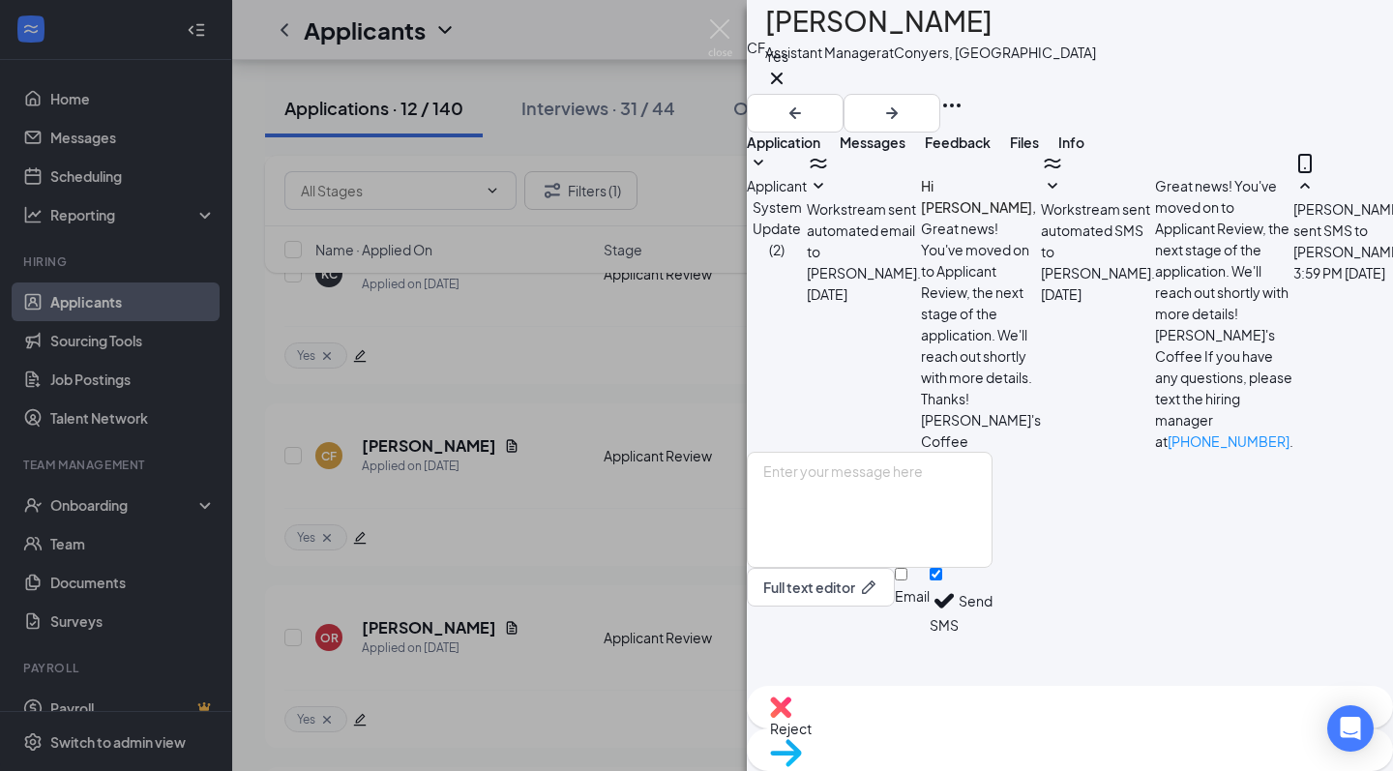
scroll to position [58, 0]
click at [789, 83] on icon "Cross" at bounding box center [776, 78] width 23 height 23
click at [826, 83] on button "Add a tag" at bounding box center [795, 78] width 61 height 33
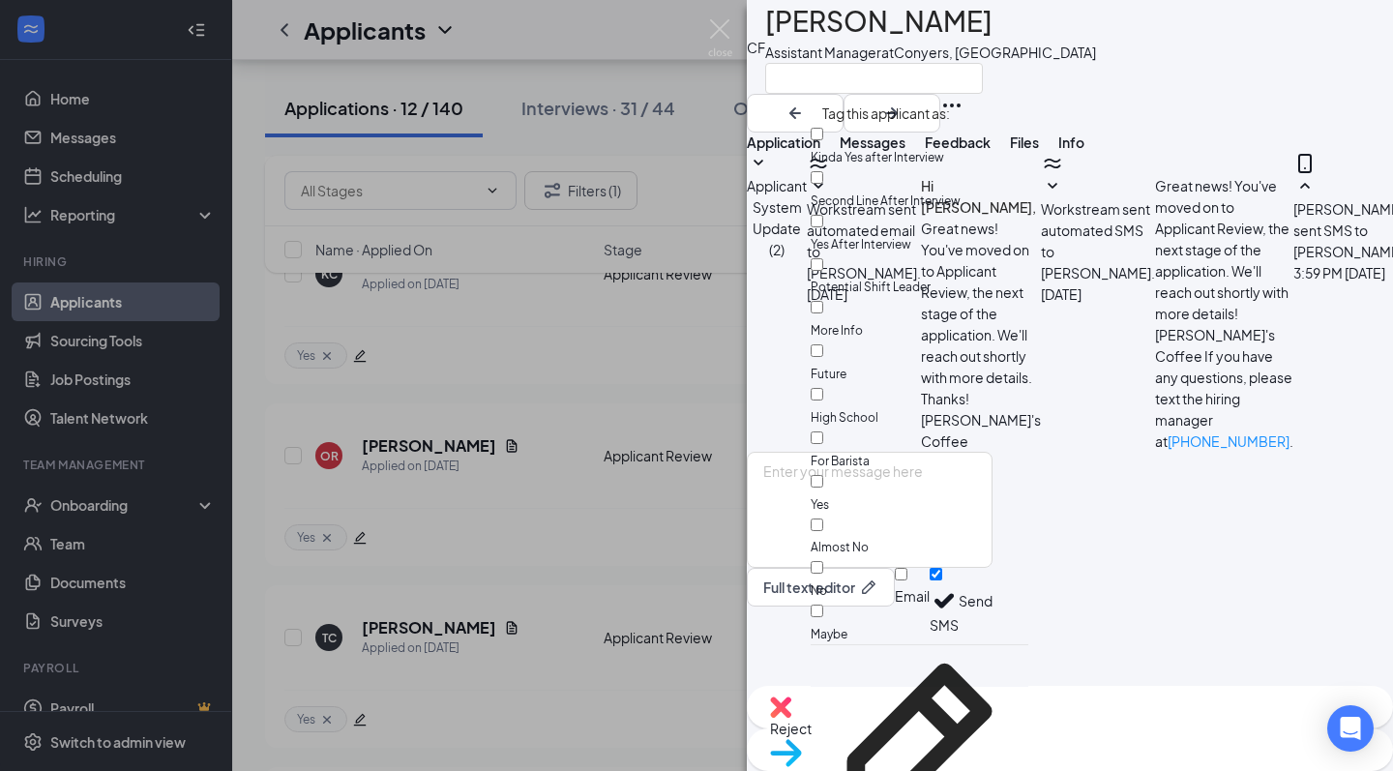
click at [863, 323] on span "More Info" at bounding box center [837, 330] width 52 height 15
click at [823, 301] on input "More Info" at bounding box center [817, 307] width 13 height 13
click at [849, 302] on label "More Info" at bounding box center [920, 321] width 218 height 39
click at [823, 301] on input "More Info" at bounding box center [817, 307] width 13 height 13
click at [923, 297] on div "More Info" at bounding box center [920, 319] width 218 height 44
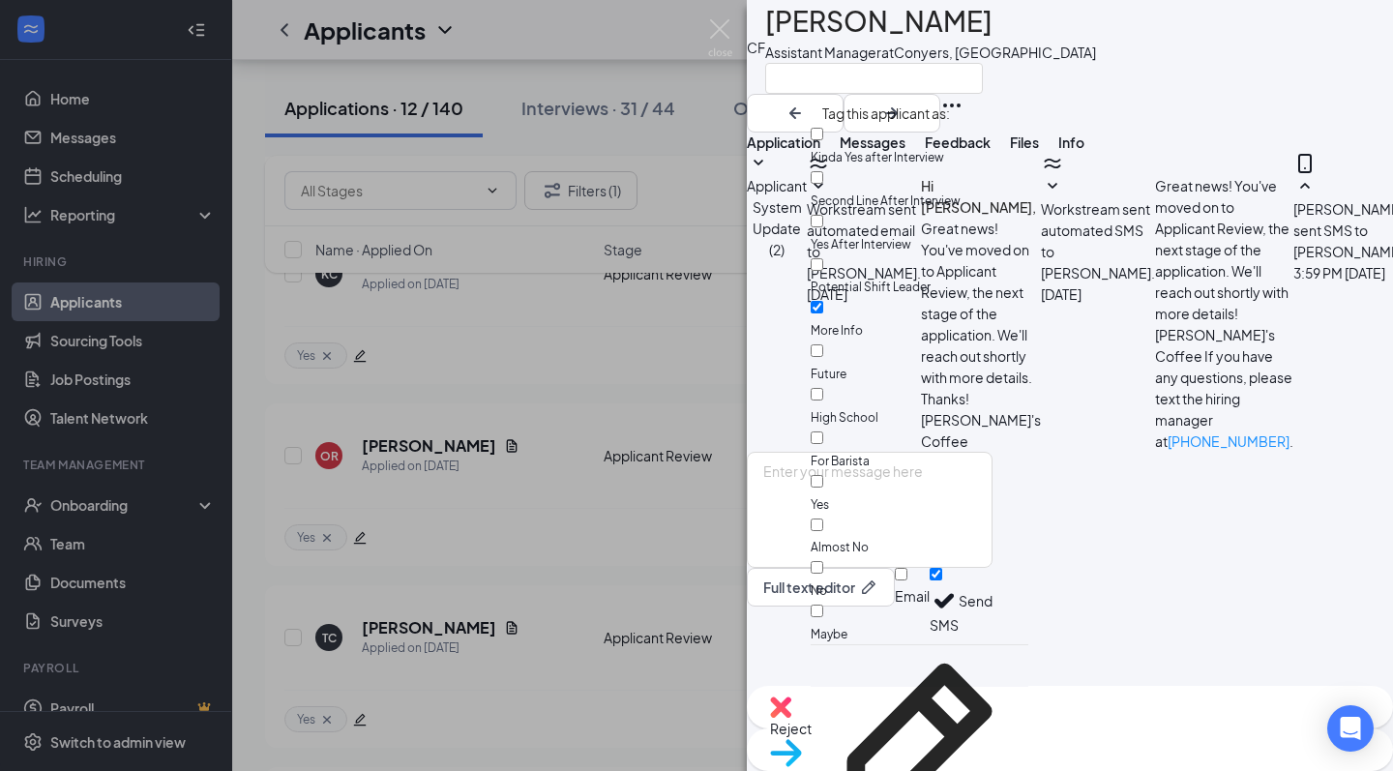
checkbox input "true"
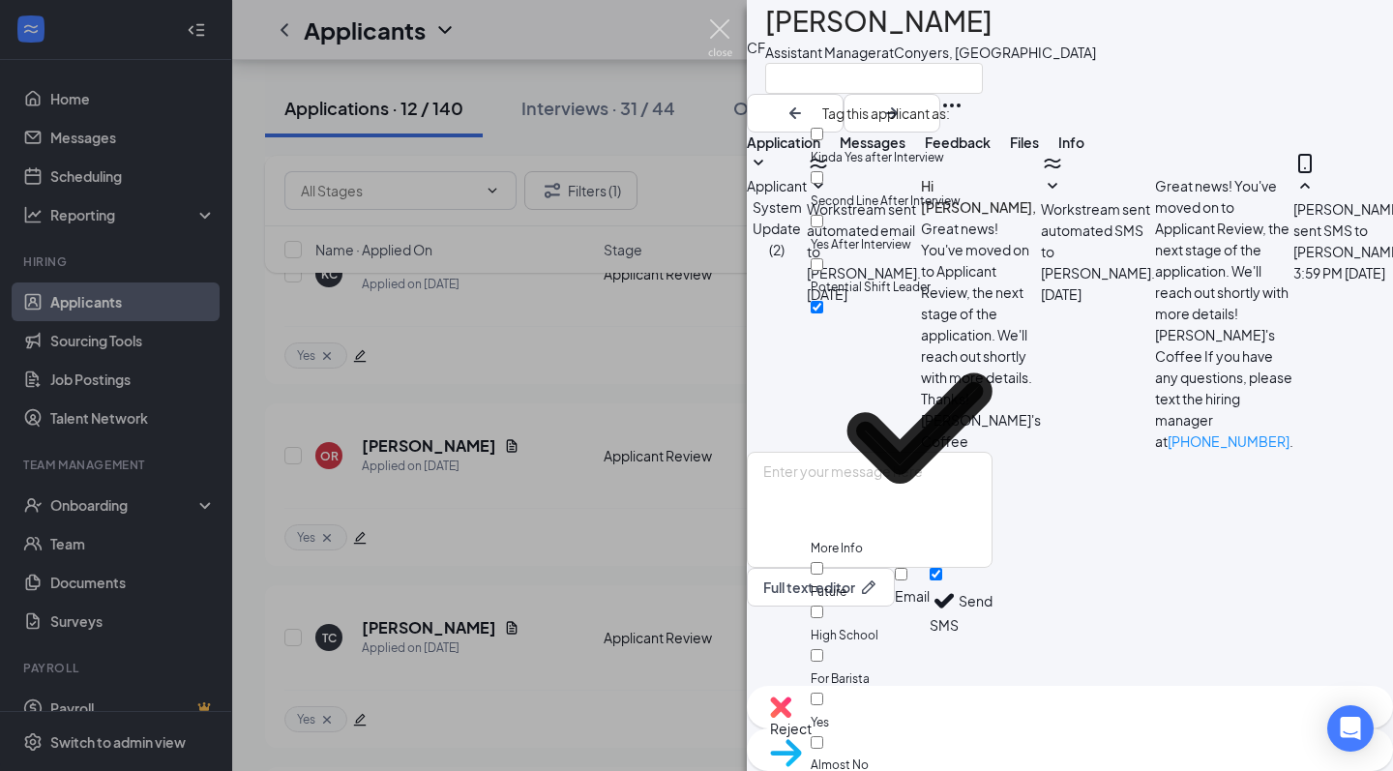
click at [724, 24] on img at bounding box center [720, 38] width 24 height 38
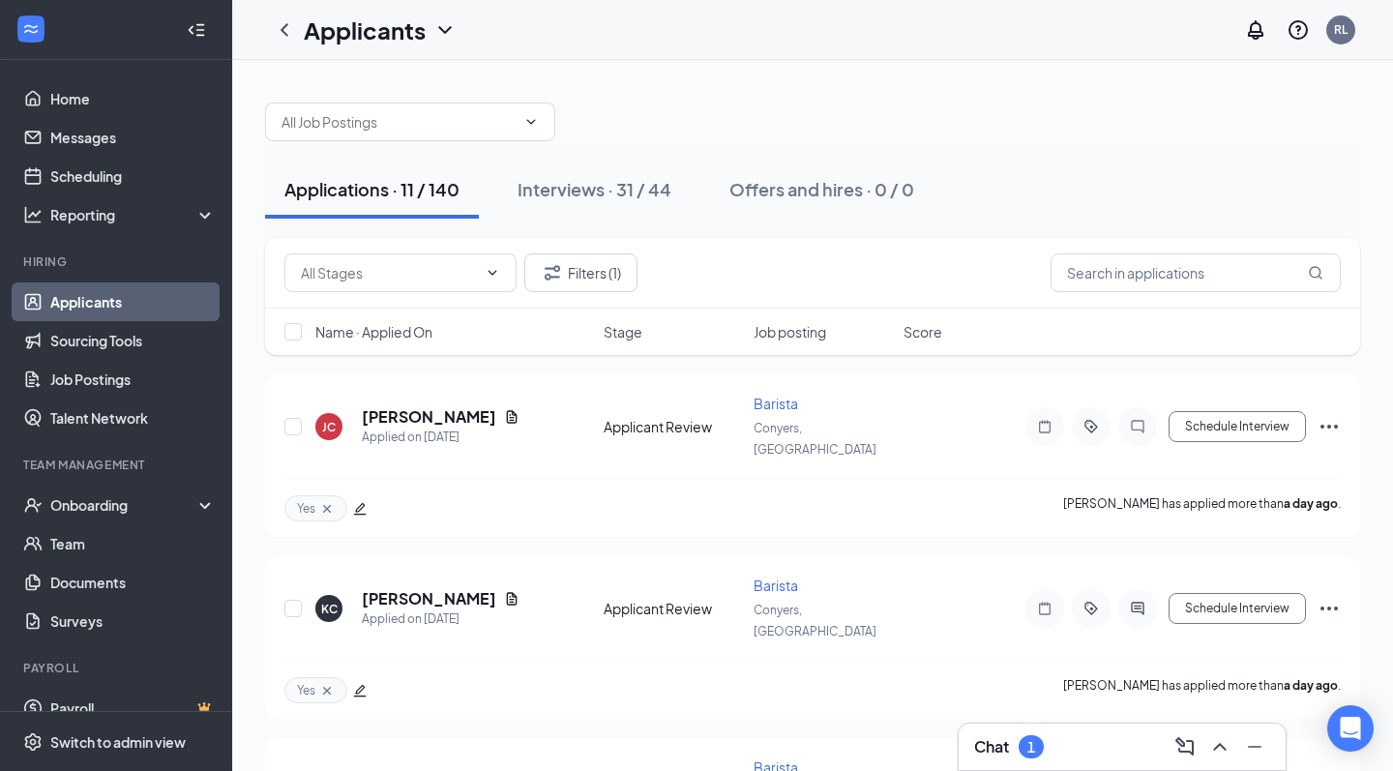
click at [143, 305] on link "Applicants" at bounding box center [132, 302] width 165 height 39
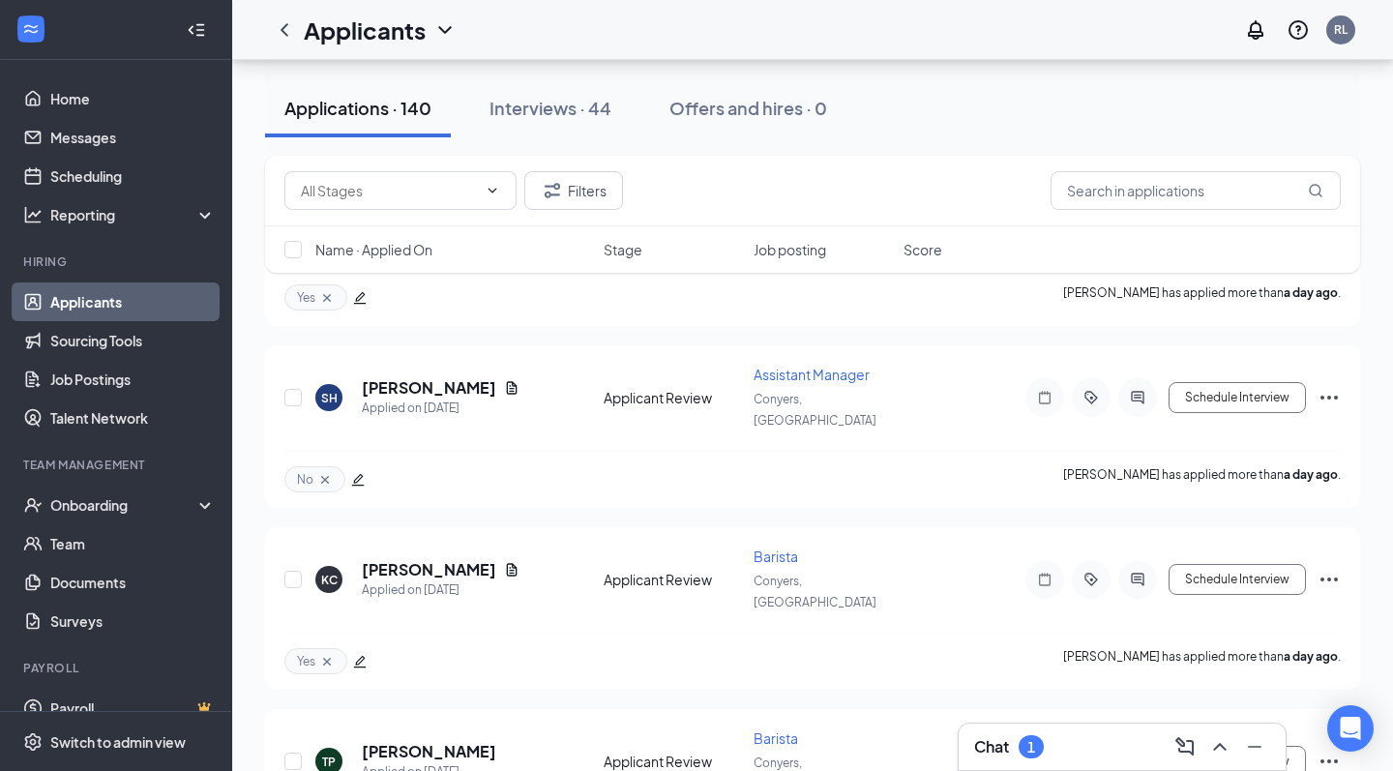
scroll to position [7325, 0]
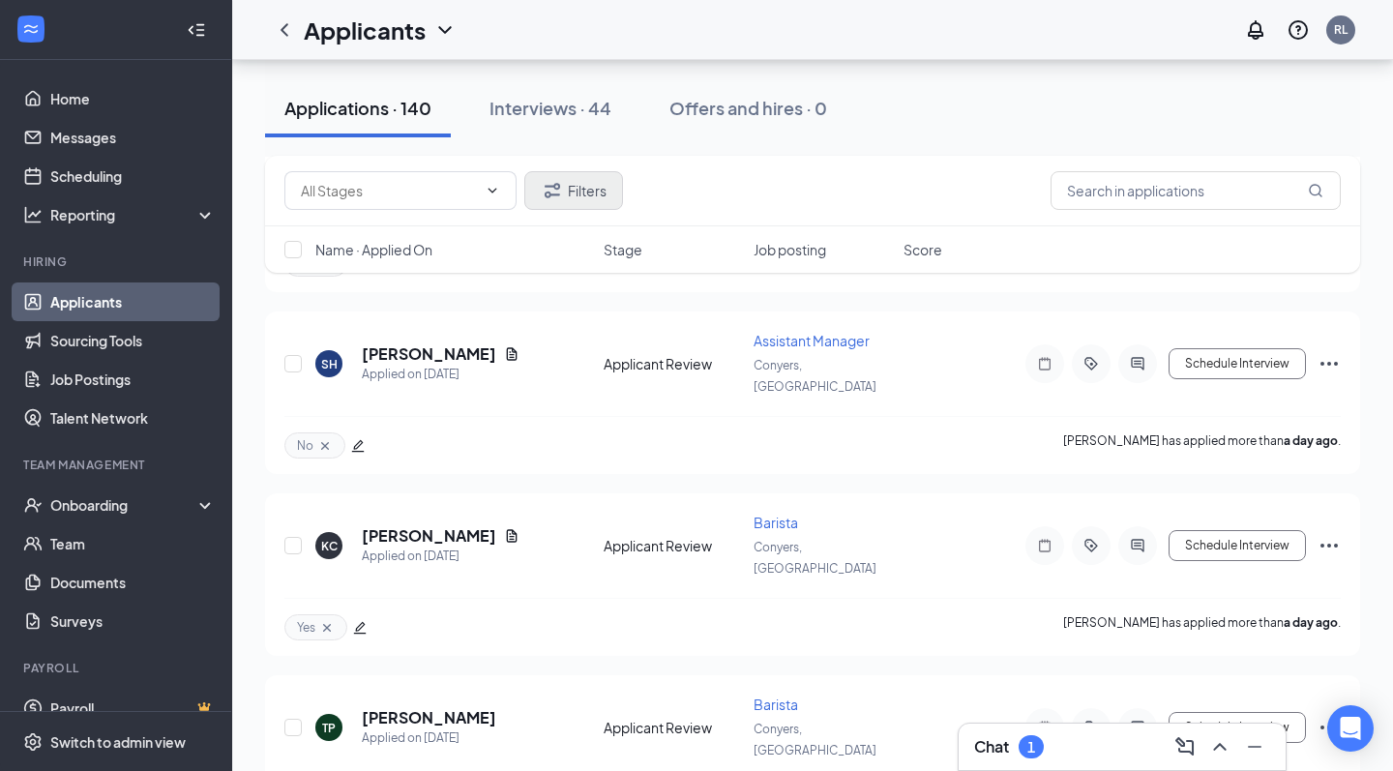
click at [589, 181] on button "Filters" at bounding box center [573, 190] width 99 height 39
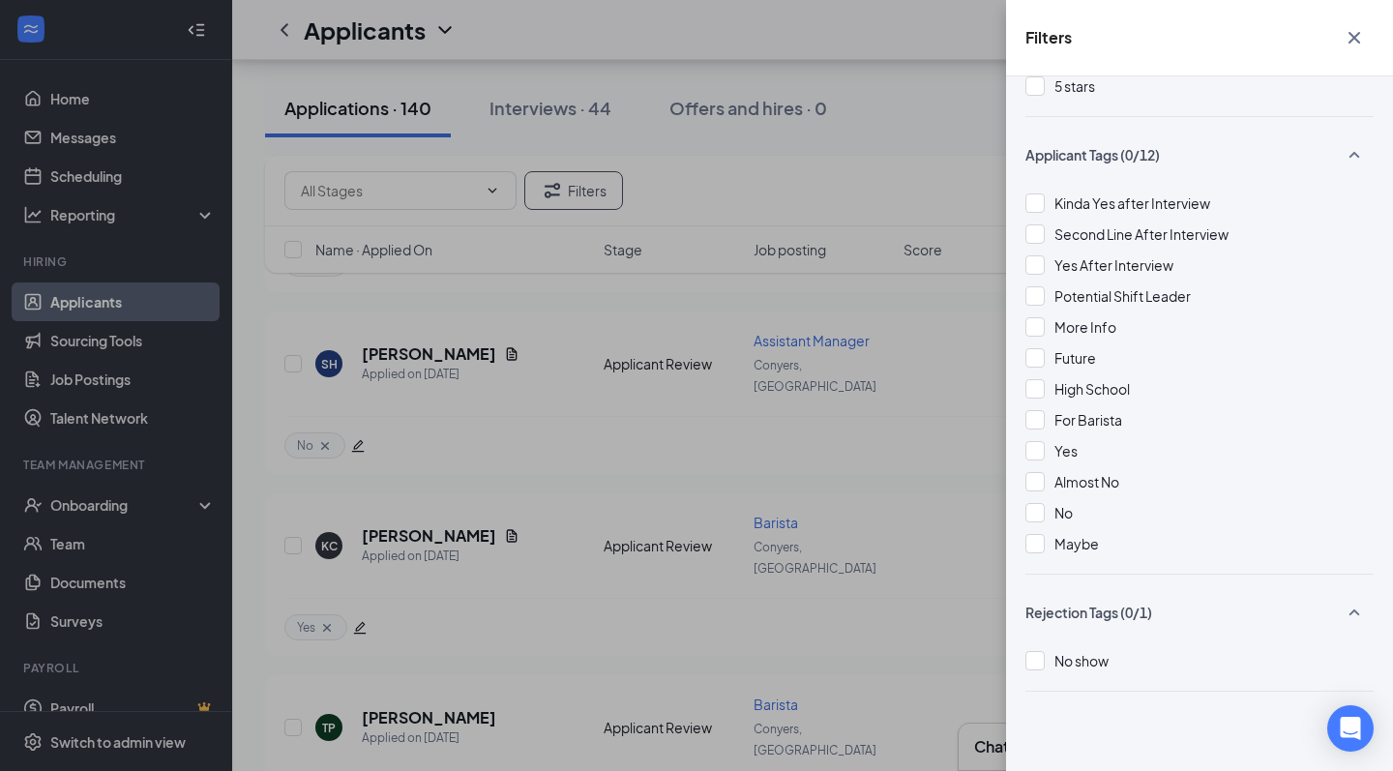
scroll to position [379, 0]
click at [1063, 453] on span "Yes" at bounding box center [1066, 450] width 23 height 17
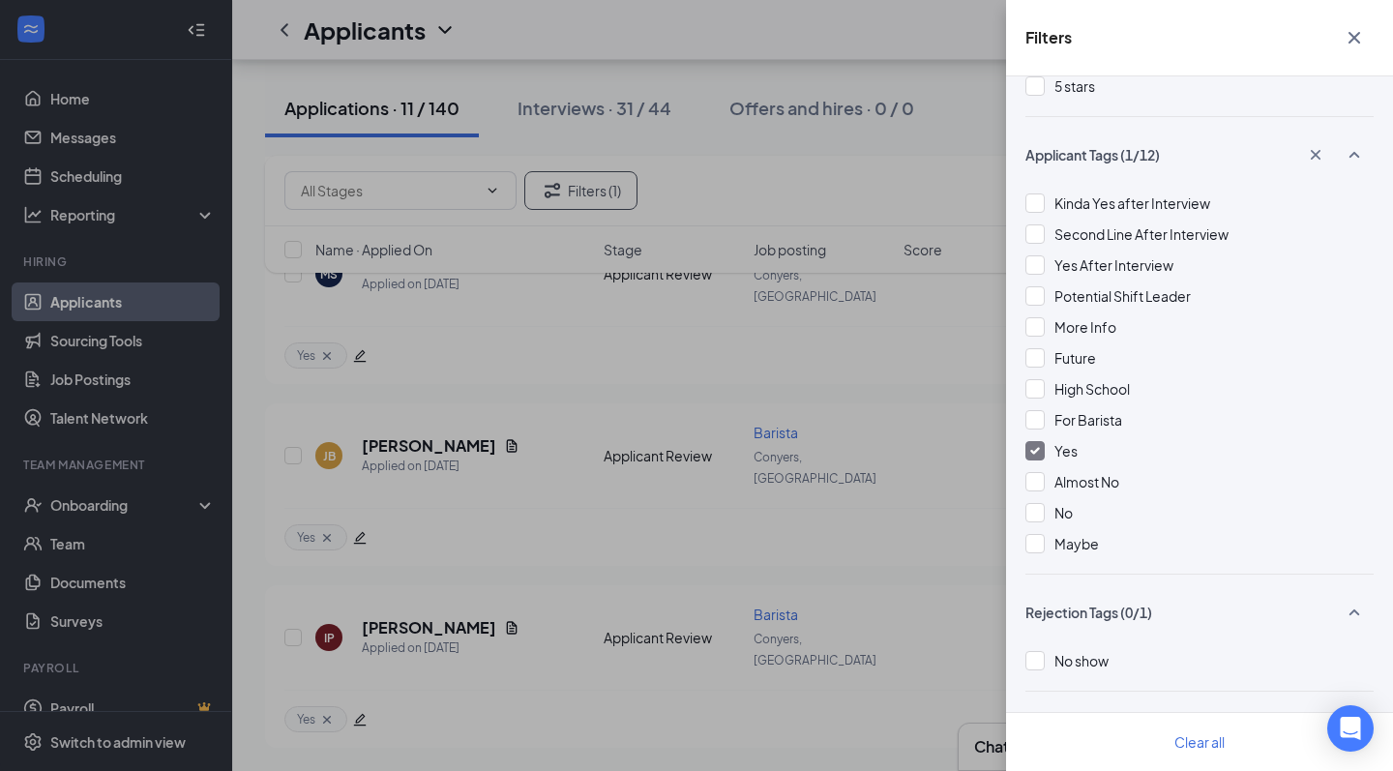
scroll to position [1374, 0]
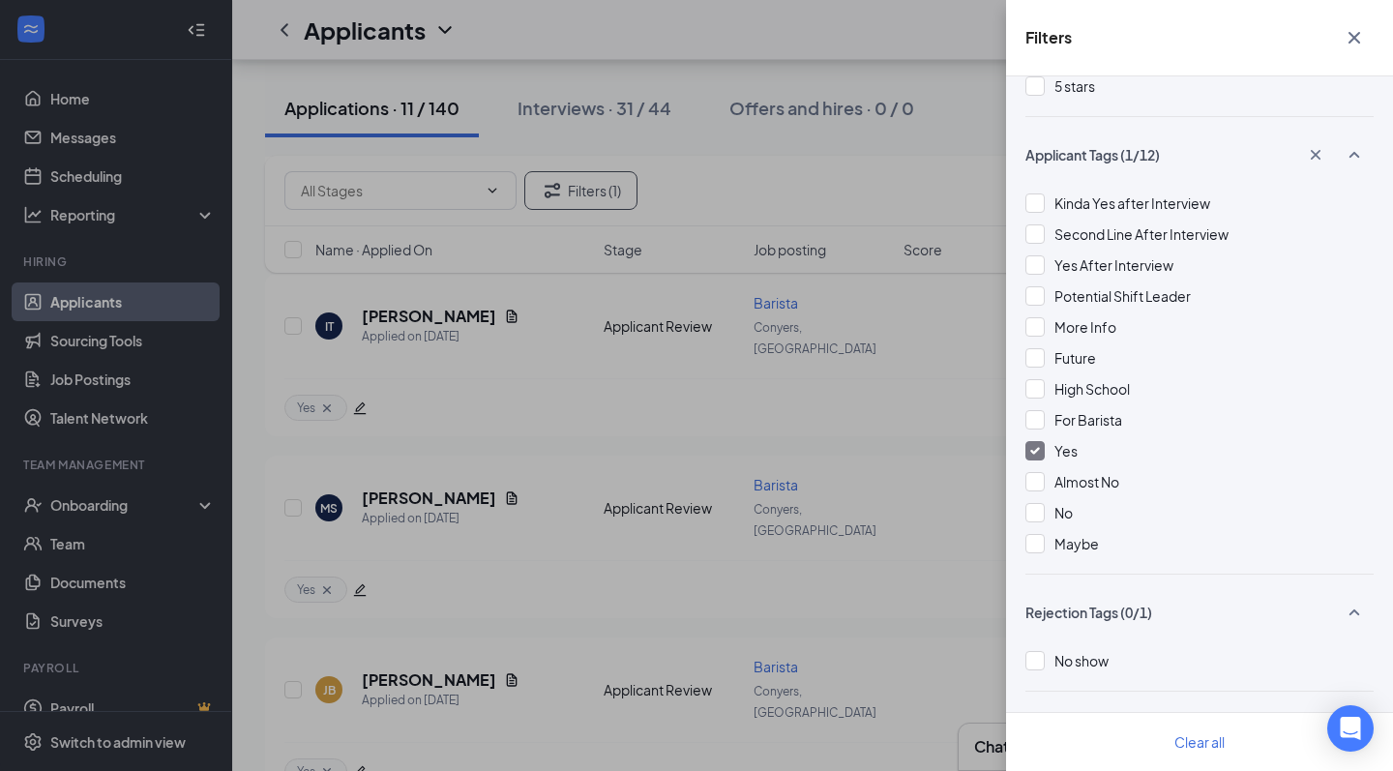
click at [1363, 32] on icon "Cross" at bounding box center [1354, 37] width 23 height 23
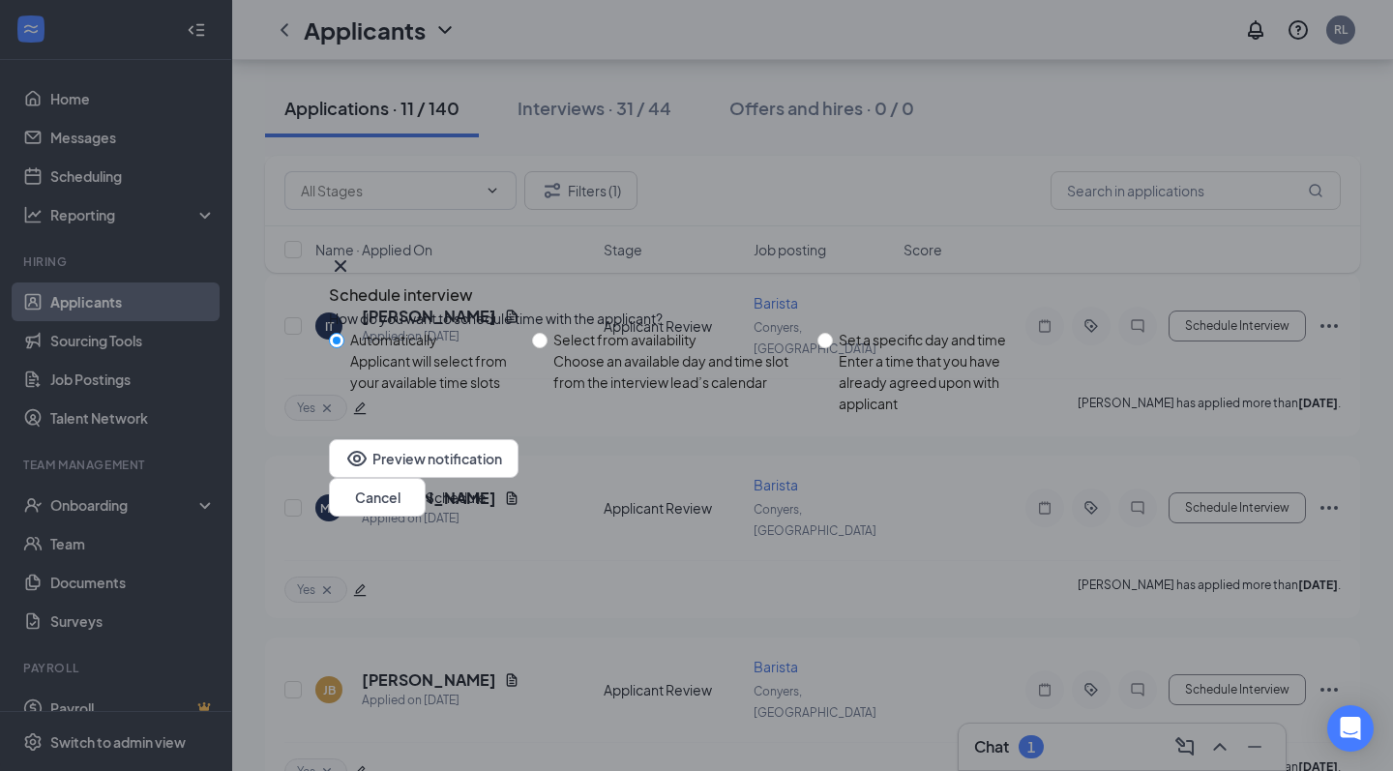
click at [487, 495] on button "Schedule" at bounding box center [456, 497] width 61 height 21
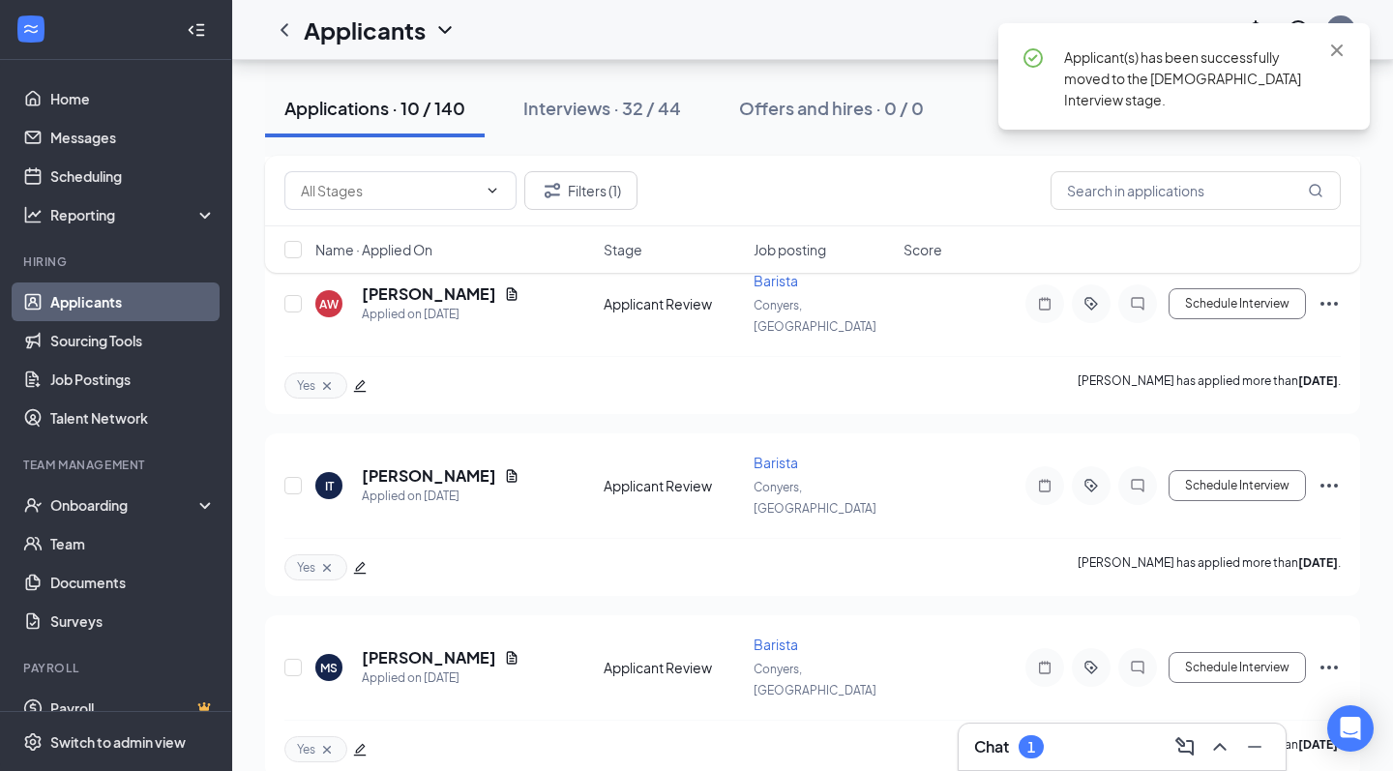
scroll to position [1213, 0]
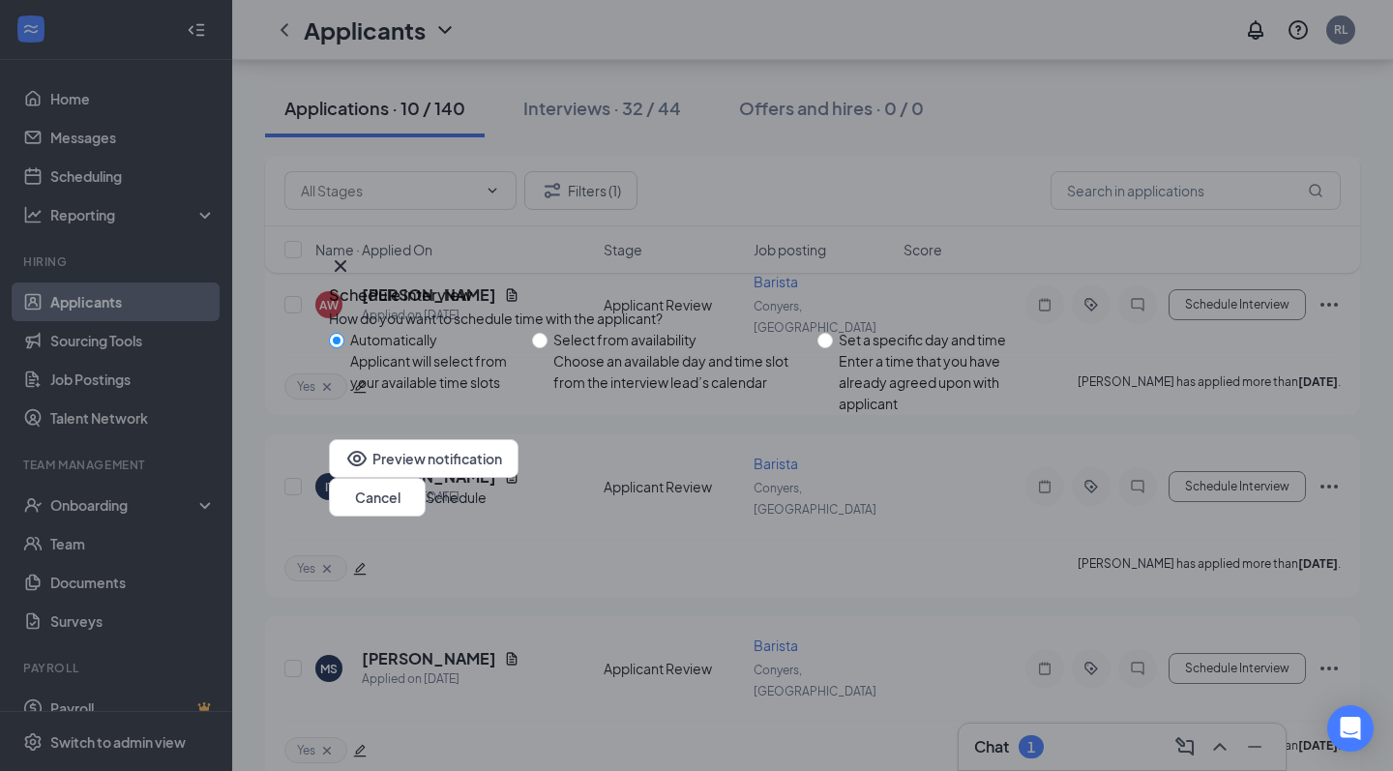
click at [487, 508] on button "Schedule" at bounding box center [456, 497] width 61 height 21
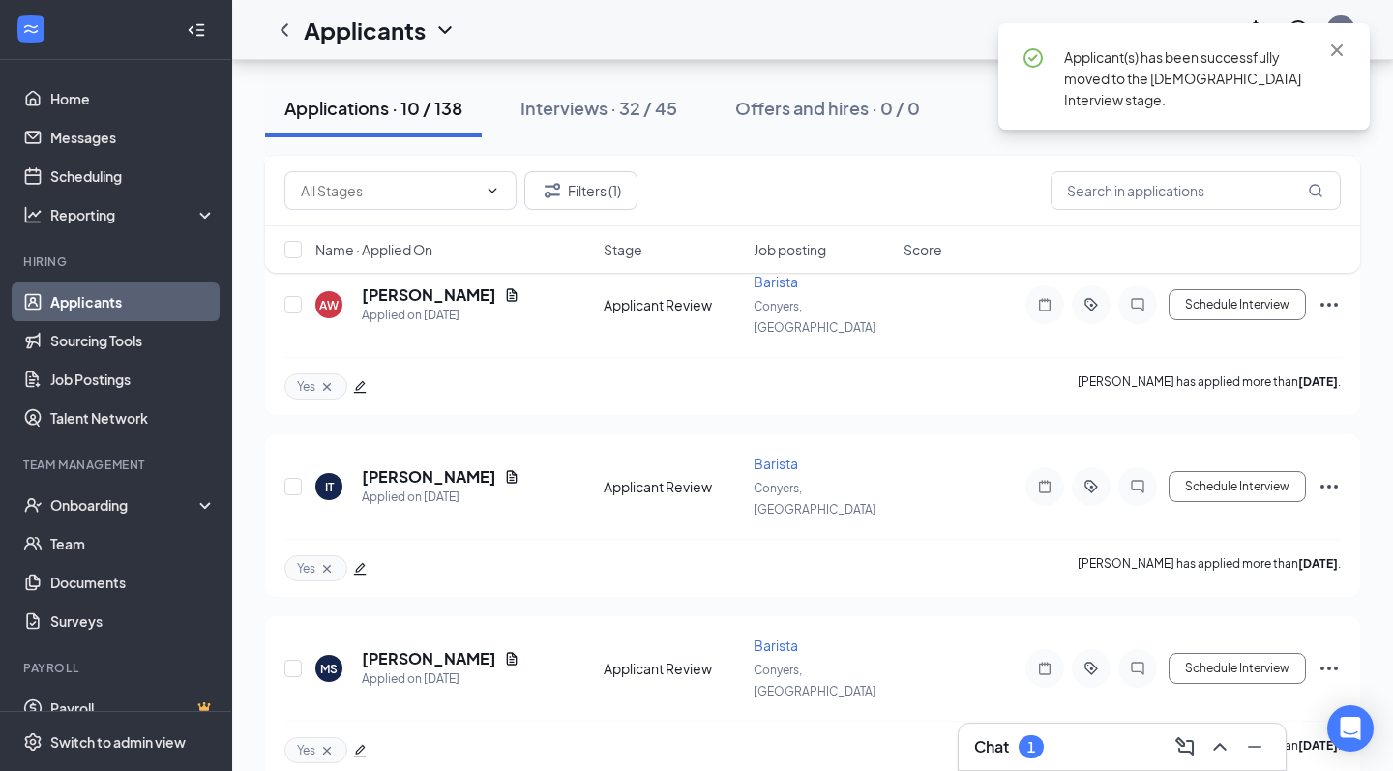
click at [1009, 734] on div "Chat 1" at bounding box center [1122, 746] width 296 height 31
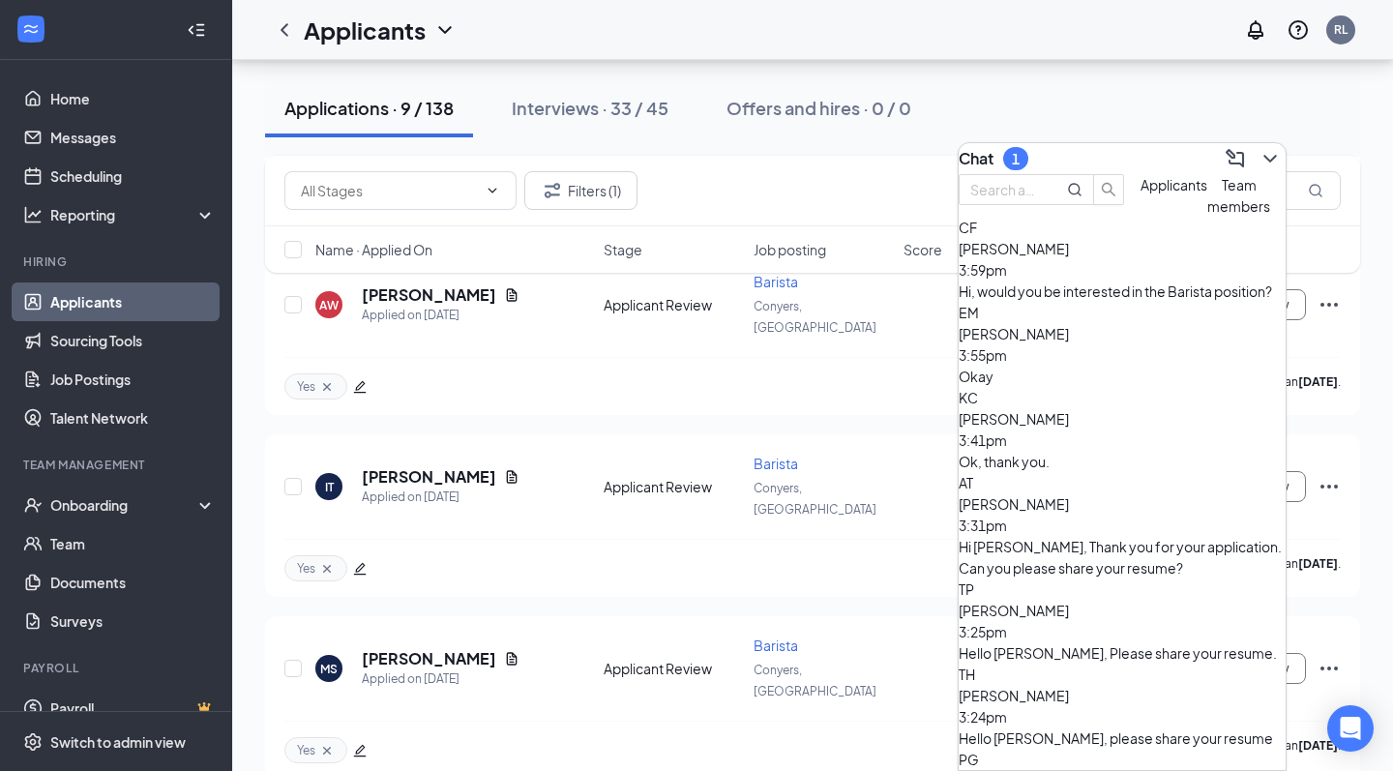
click at [1069, 343] on span "[PERSON_NAME]" at bounding box center [1014, 333] width 110 height 17
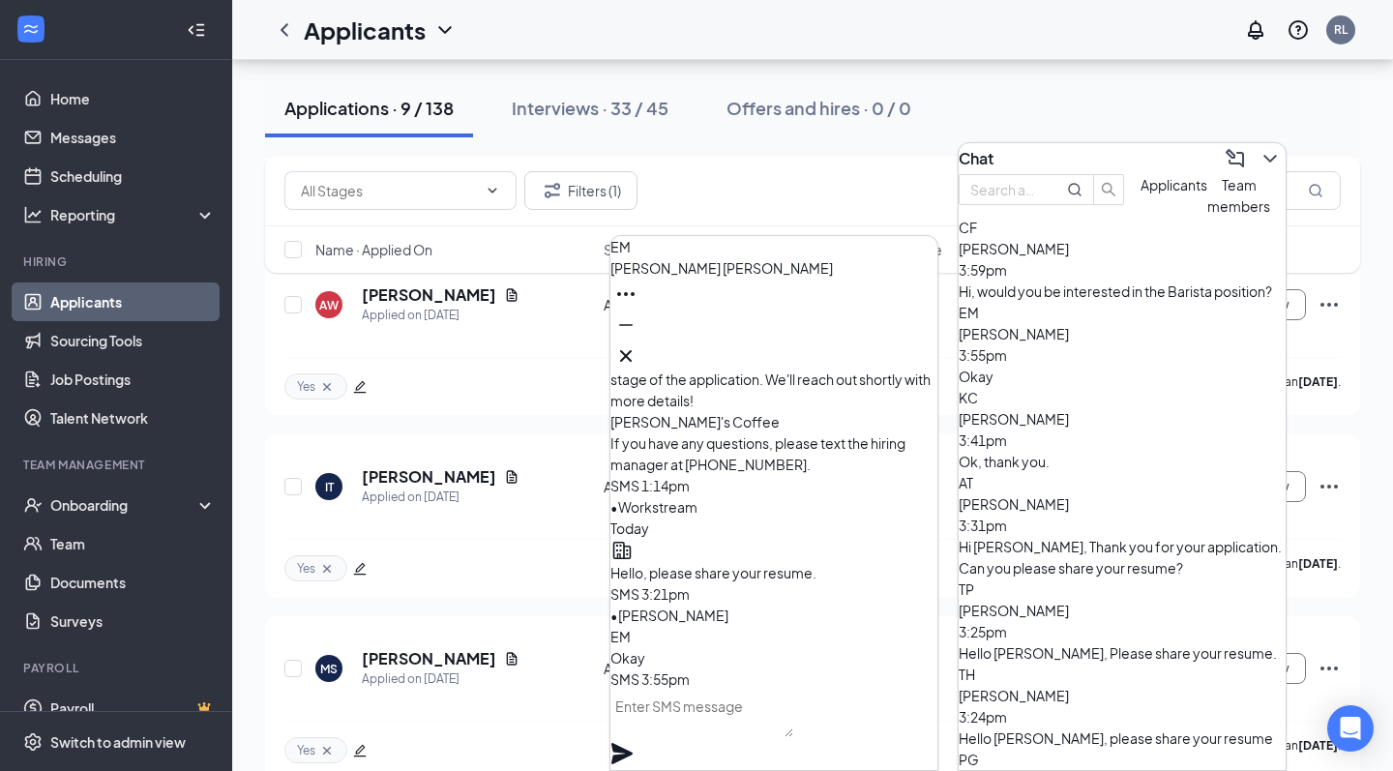
scroll to position [0, 0]
click at [638, 356] on icon "Cross" at bounding box center [625, 355] width 23 height 23
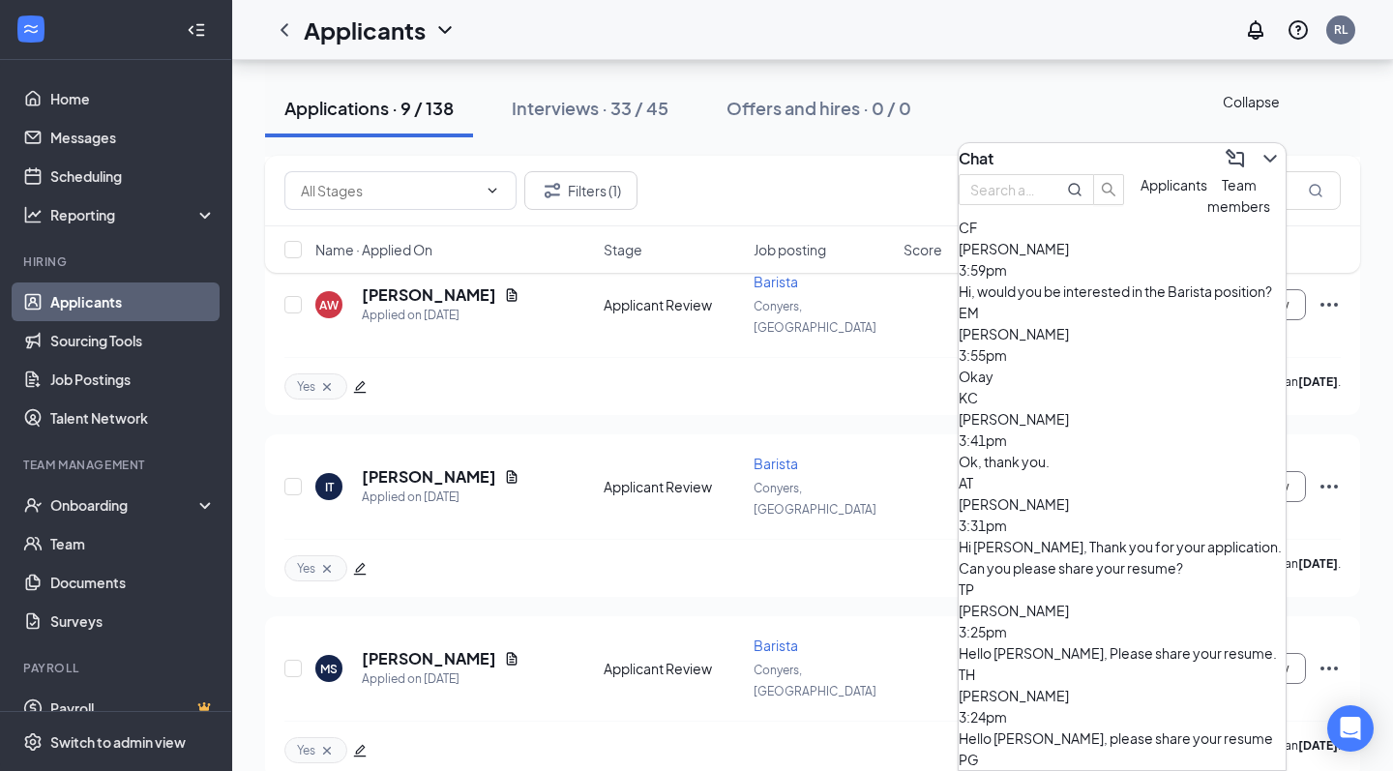
click at [1259, 154] on icon "ChevronDown" at bounding box center [1270, 158] width 23 height 23
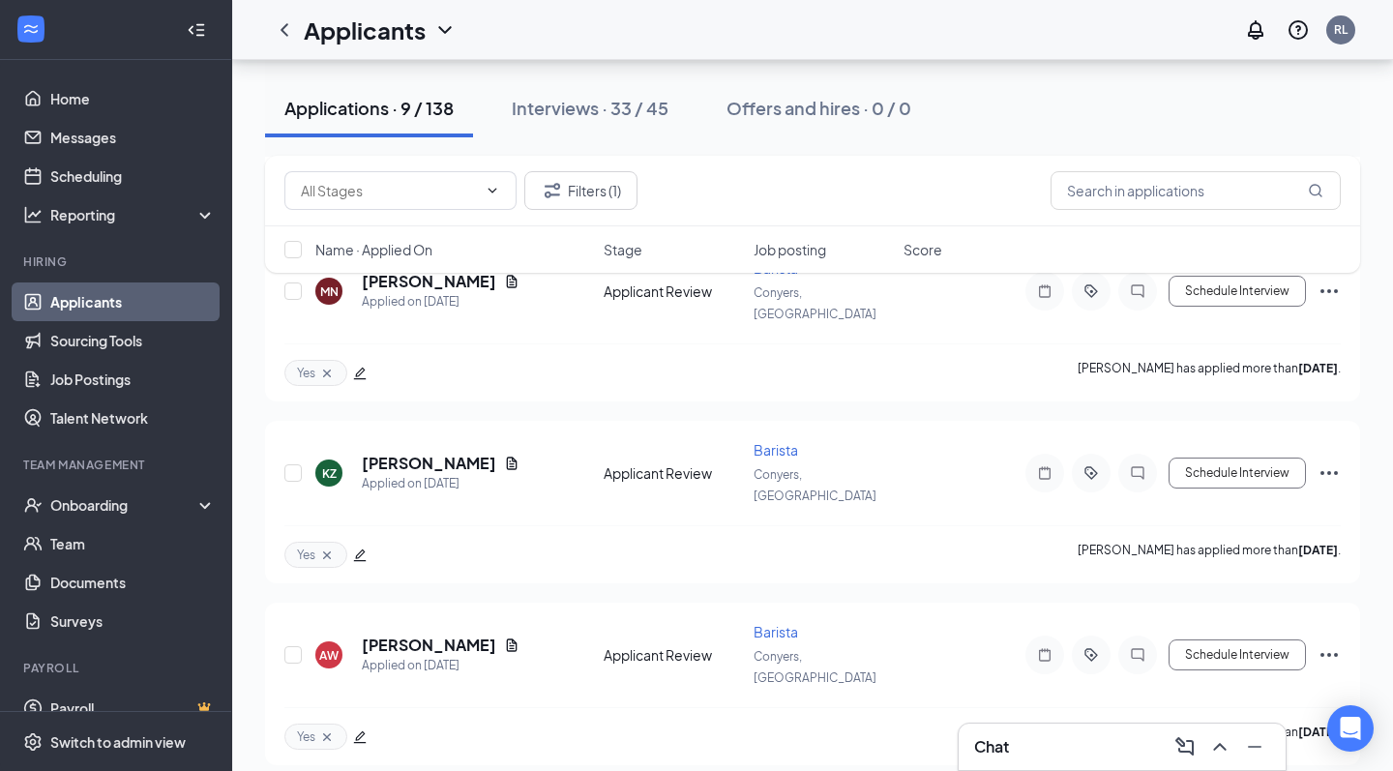
scroll to position [2498, 0]
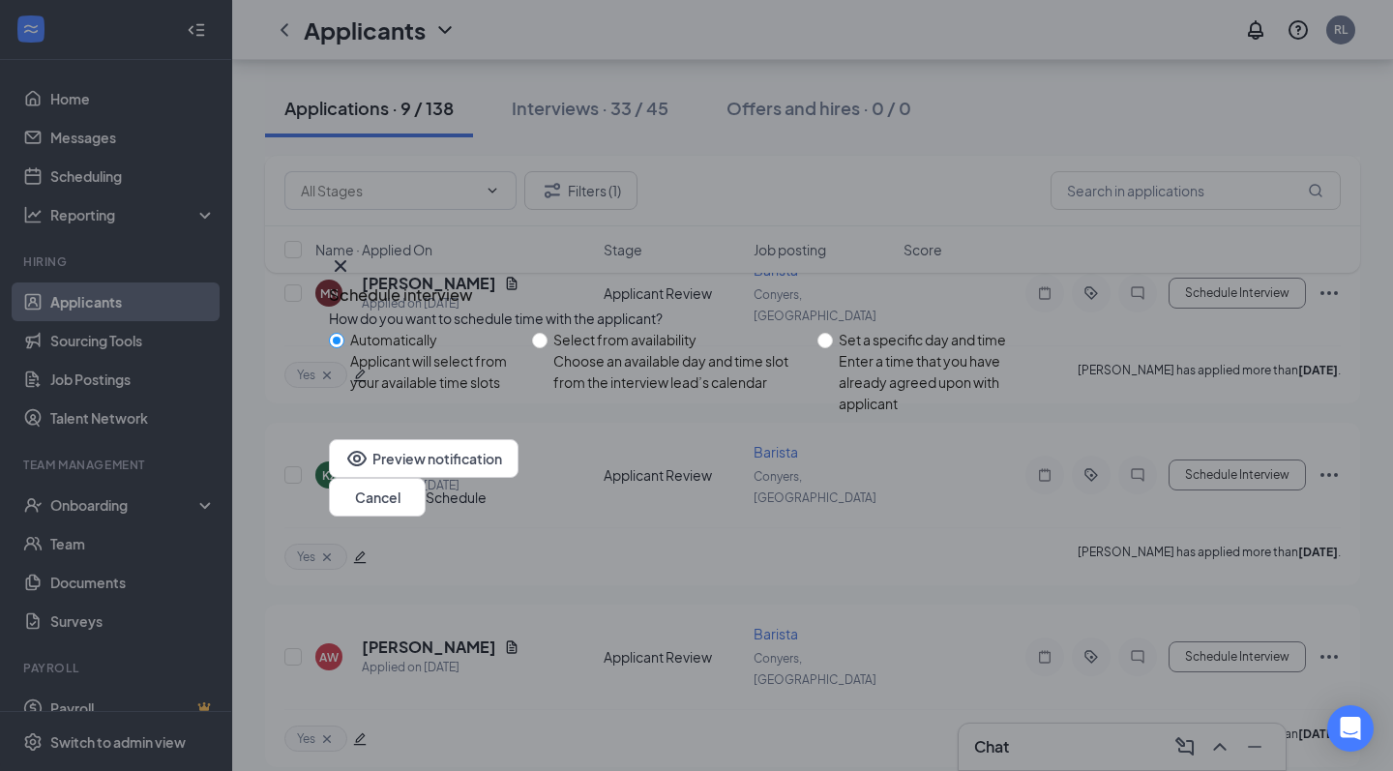
click at [487, 504] on button "Schedule" at bounding box center [456, 497] width 61 height 21
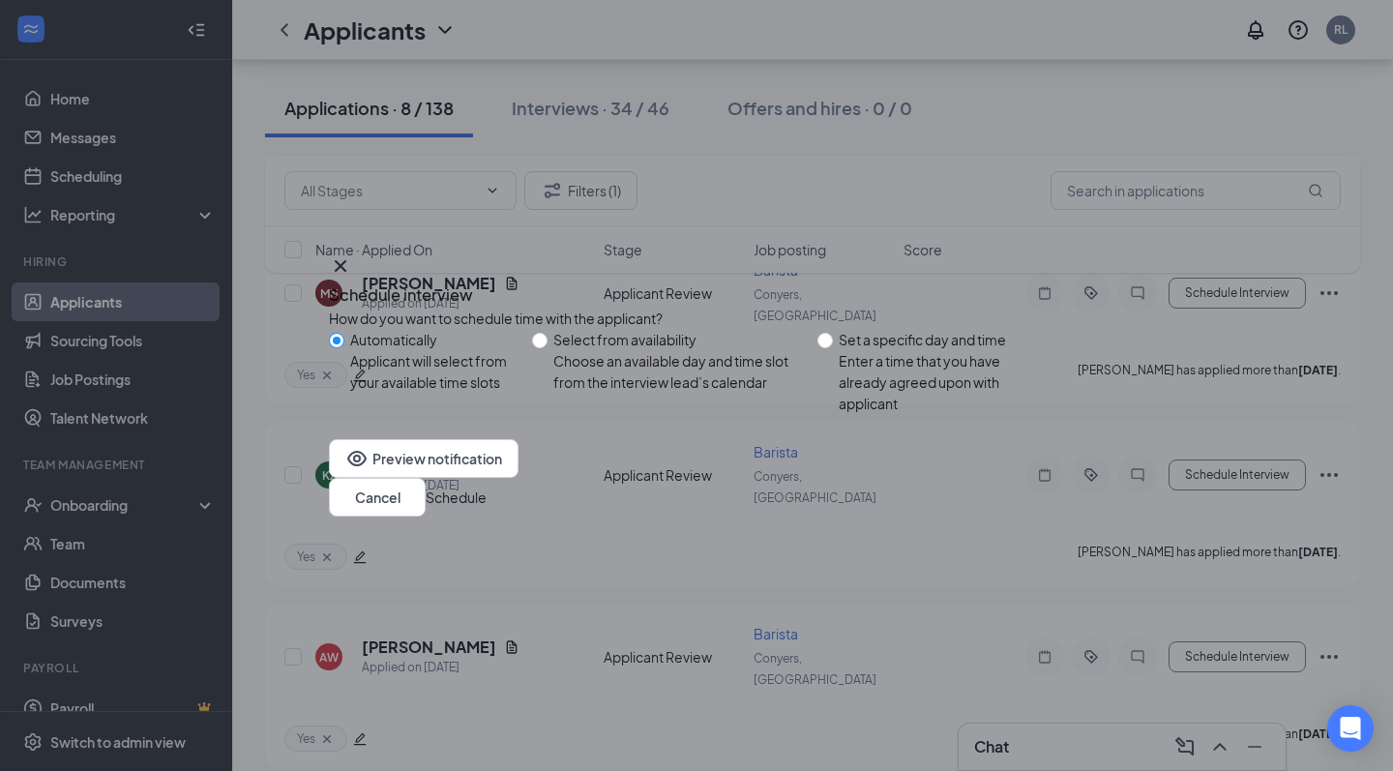
click at [1003, 349] on div "Set a specific day and time" at bounding box center [944, 339] width 210 height 21
click at [833, 348] on input "Set a specific day and time Enter a time that you have already agreed upon with…" at bounding box center [825, 340] width 15 height 15
radio input "true"
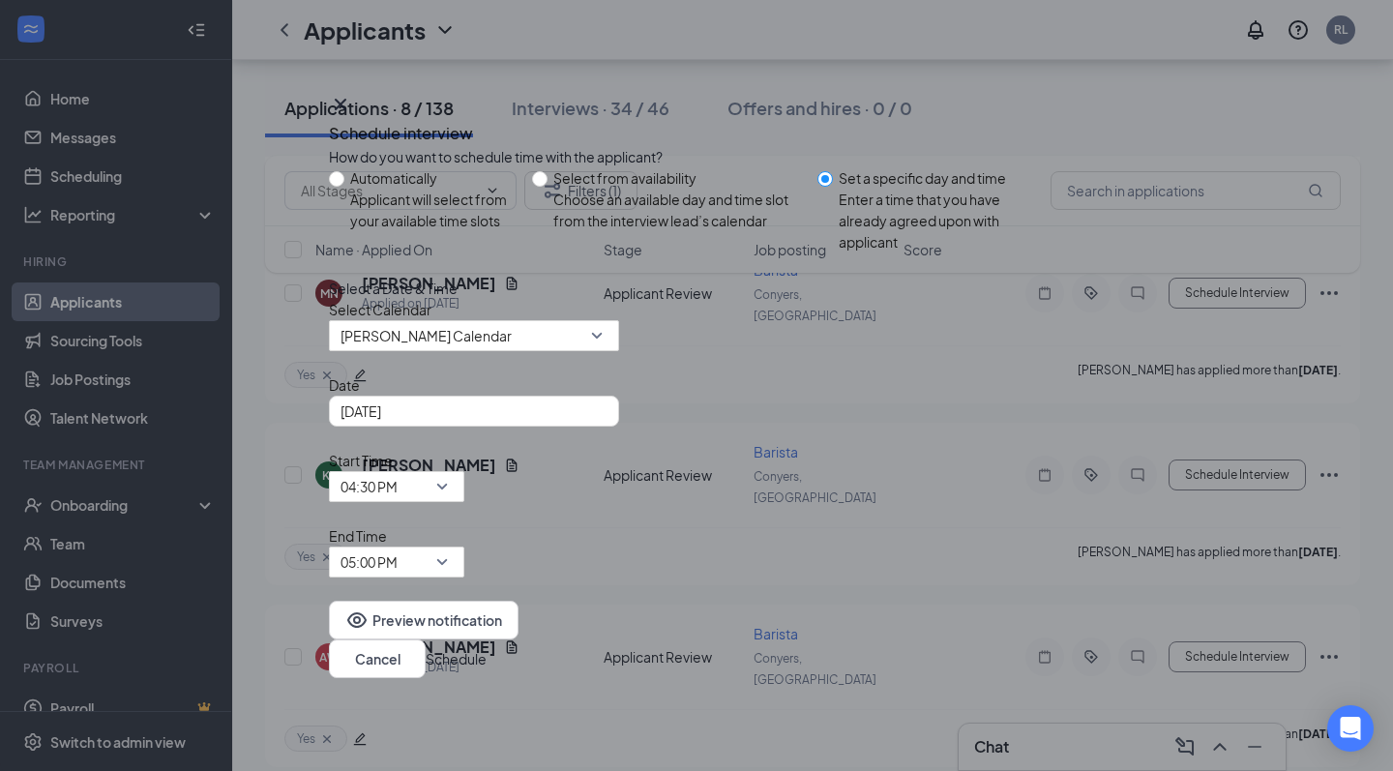
scroll to position [2338, 0]
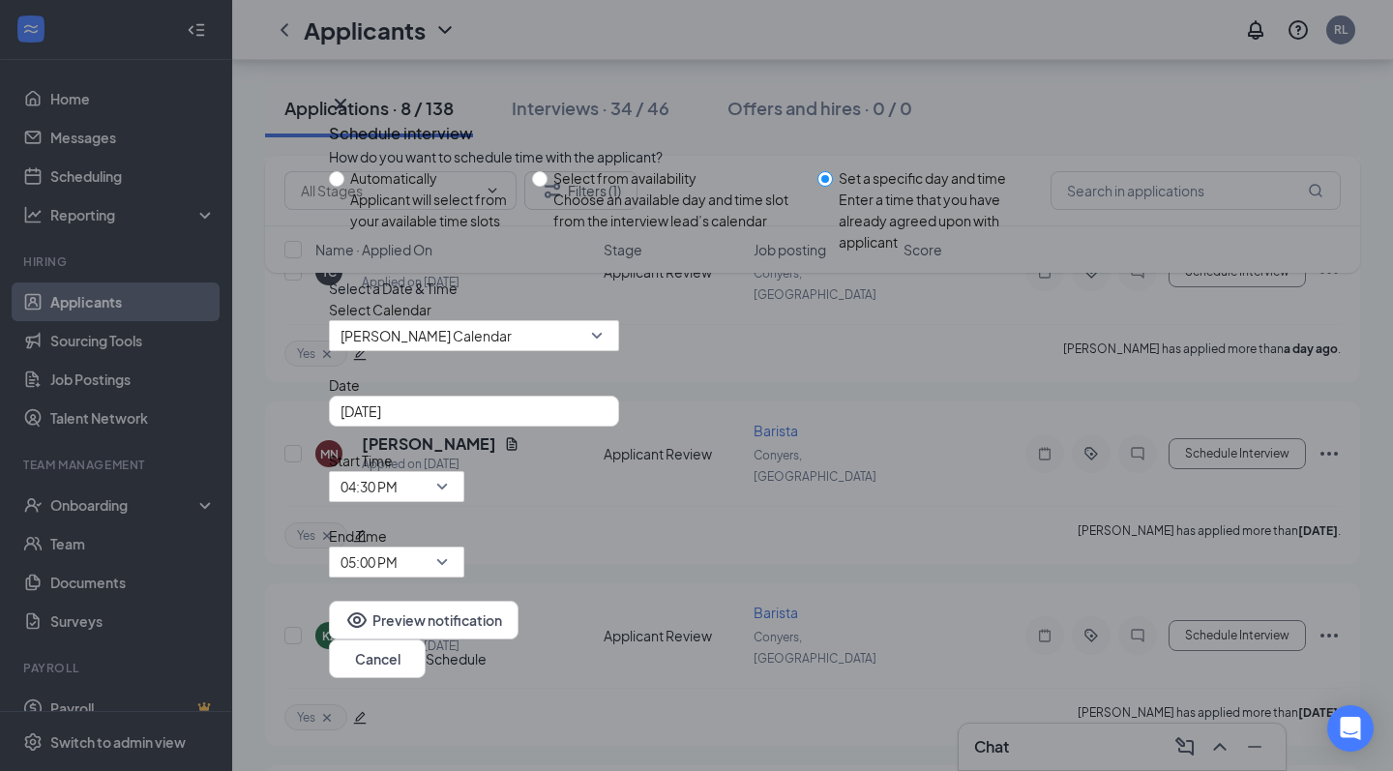
click at [446, 231] on div "Applicant will select from your available time slots" at bounding box center [433, 210] width 166 height 43
click at [344, 187] on input "Automatically Applicant will select from your available time slots" at bounding box center [336, 178] width 15 height 15
radio input "true"
radio input "false"
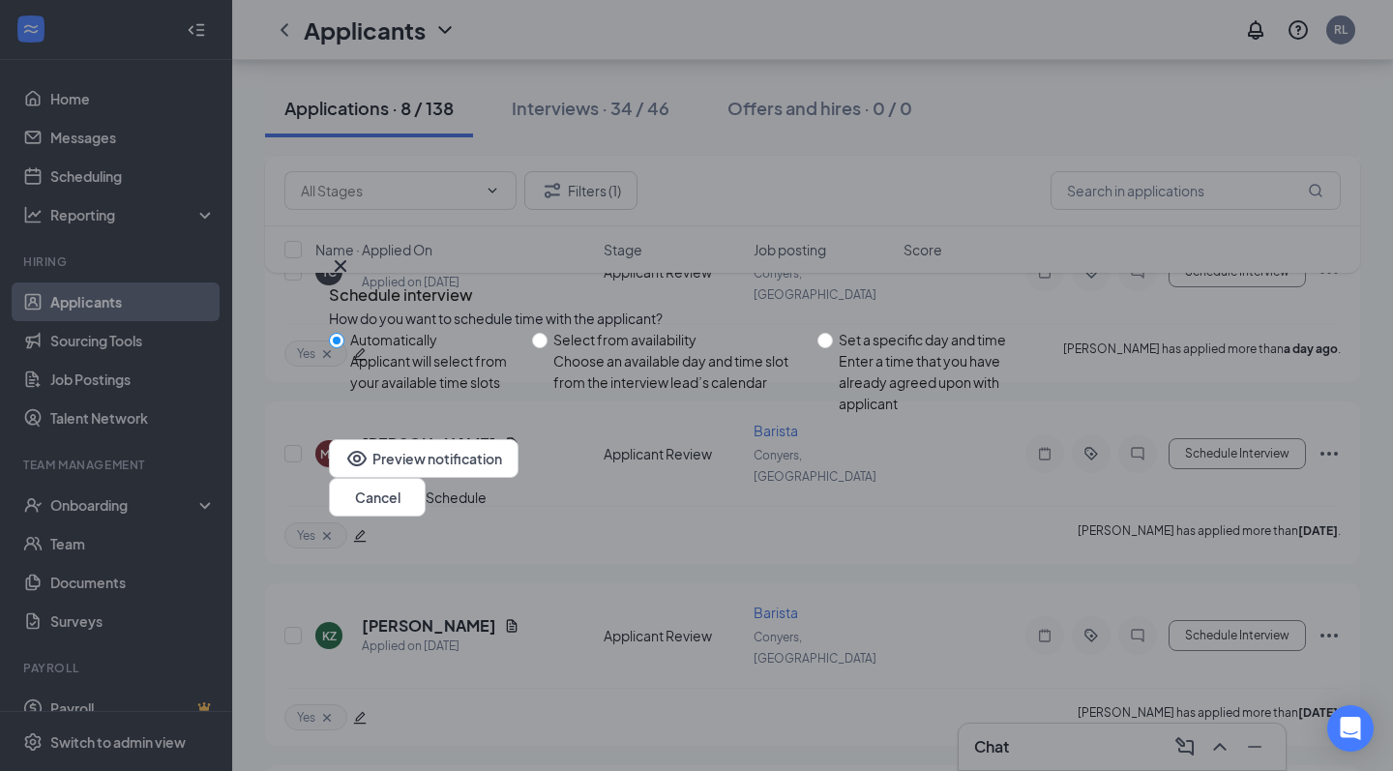
click at [487, 492] on button "Schedule" at bounding box center [456, 497] width 61 height 21
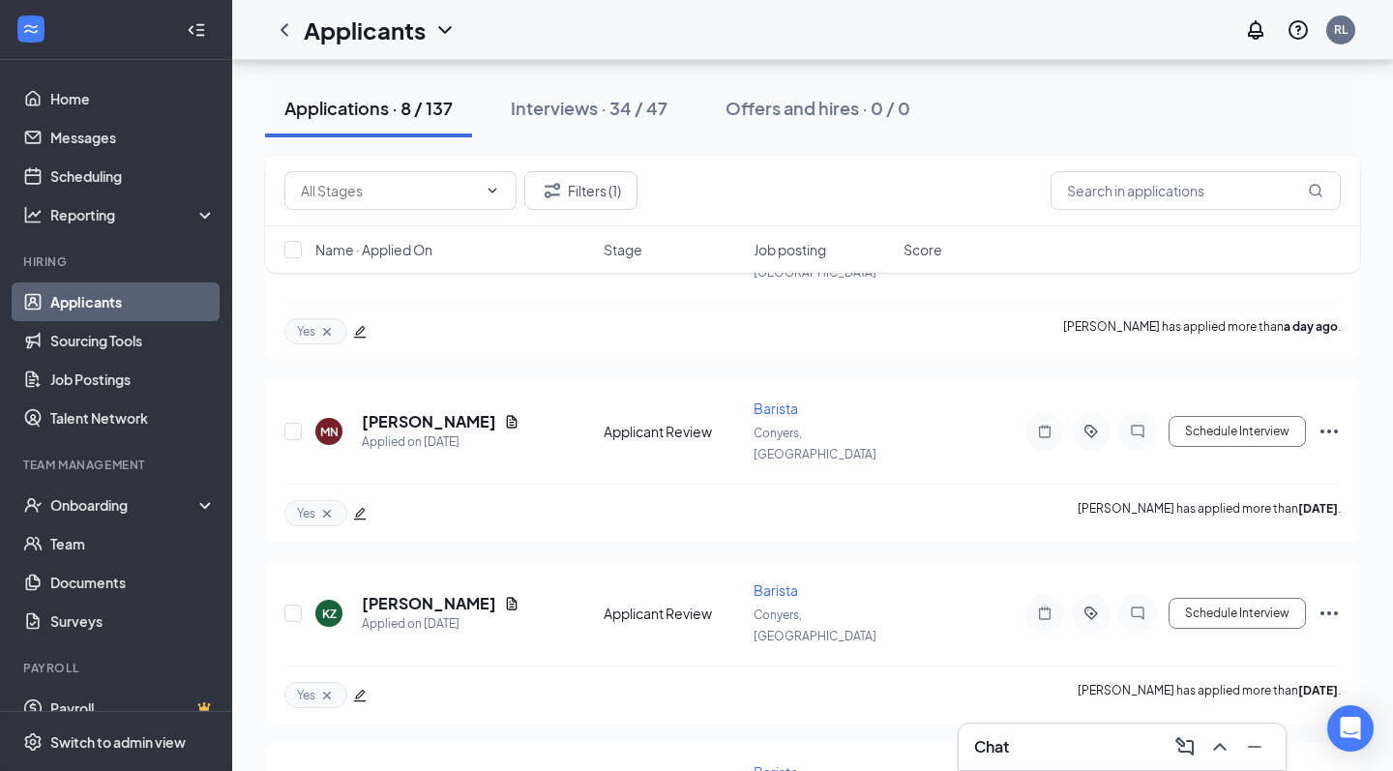
scroll to position [2177, 0]
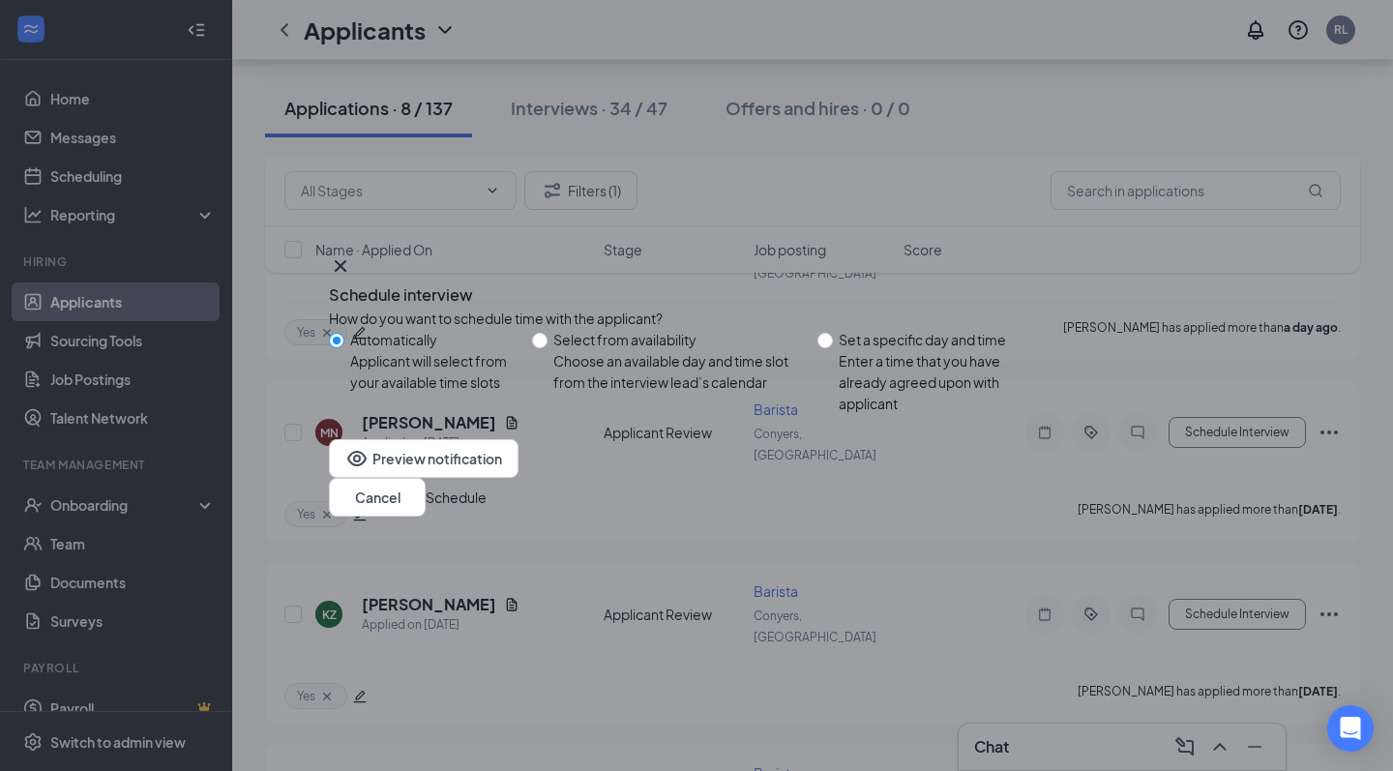
click at [487, 493] on button "Schedule" at bounding box center [456, 497] width 61 height 21
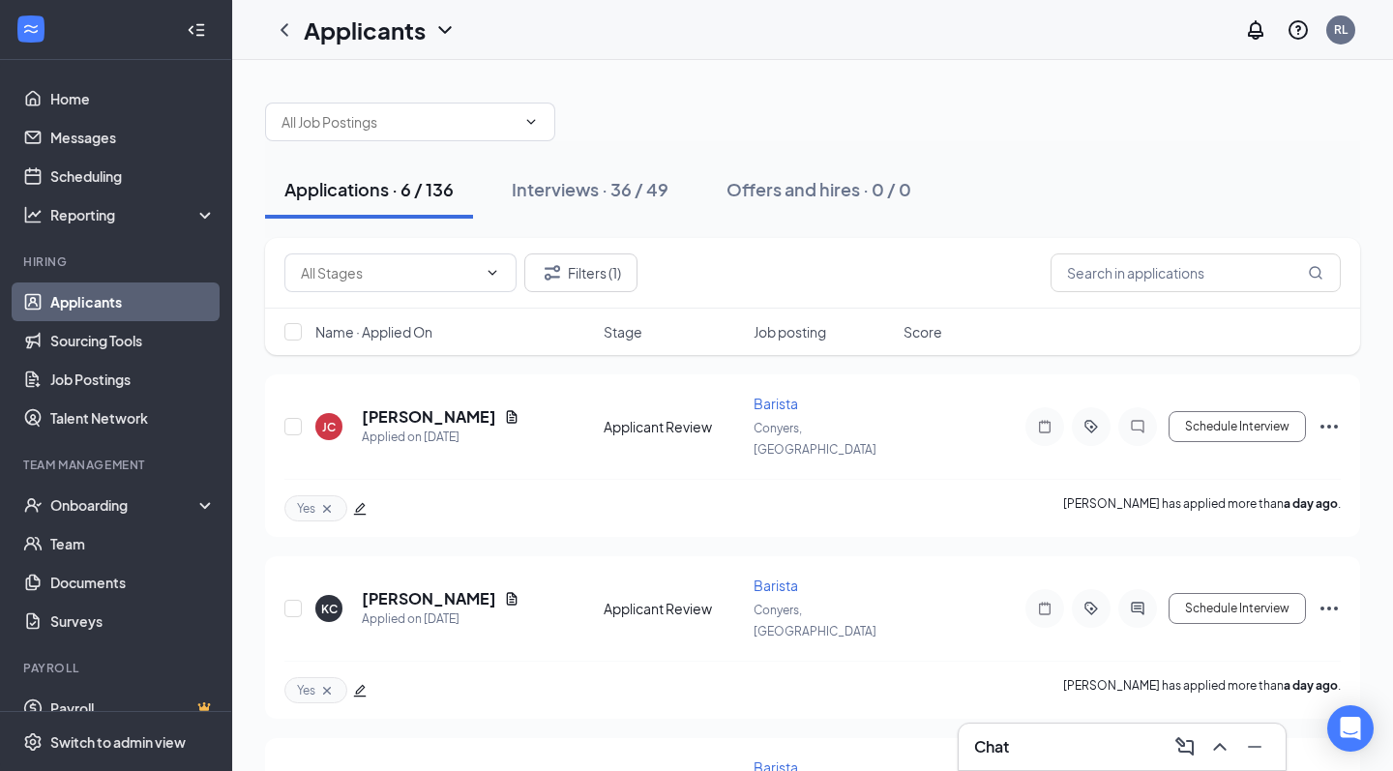
scroll to position [0, 0]
click at [102, 102] on link "Home" at bounding box center [132, 98] width 165 height 39
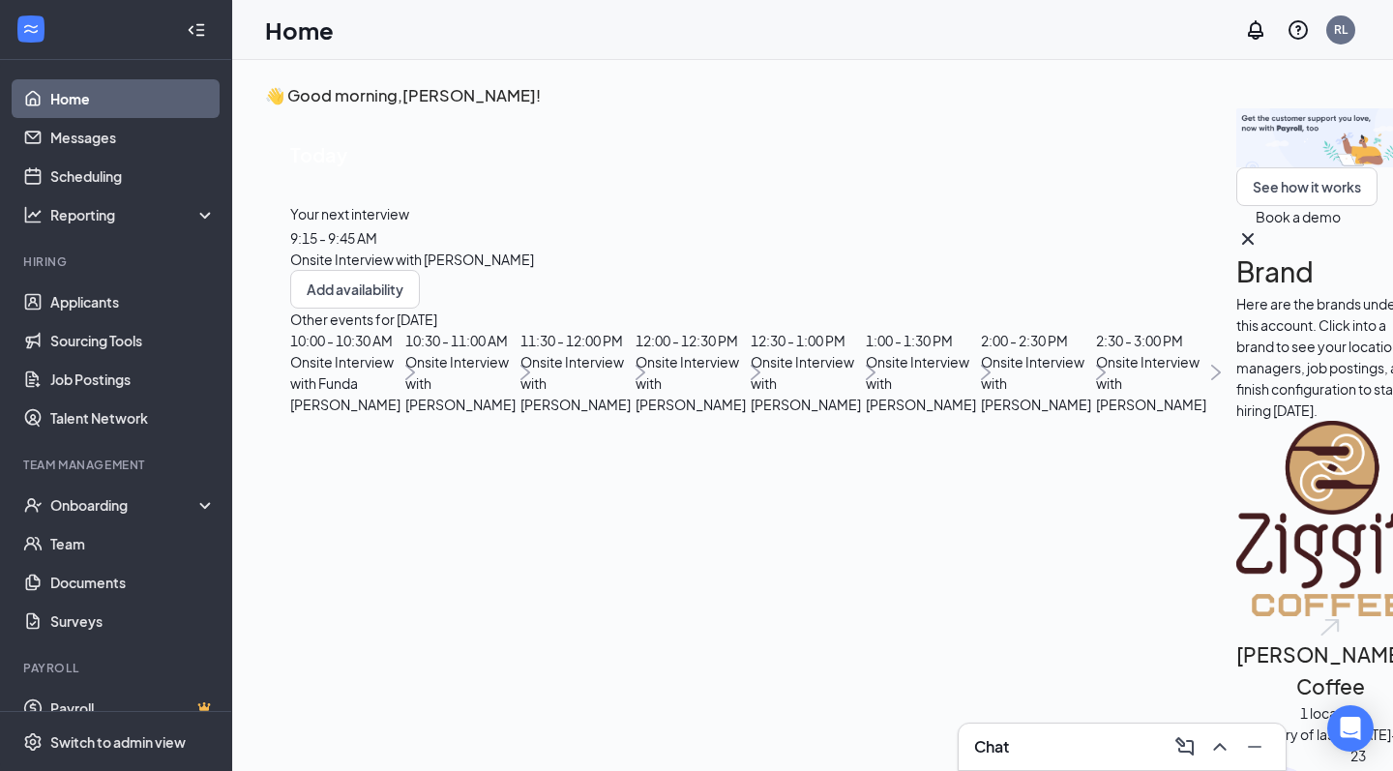
scroll to position [19, 0]
click at [138, 298] on link "Applicants" at bounding box center [132, 302] width 165 height 39
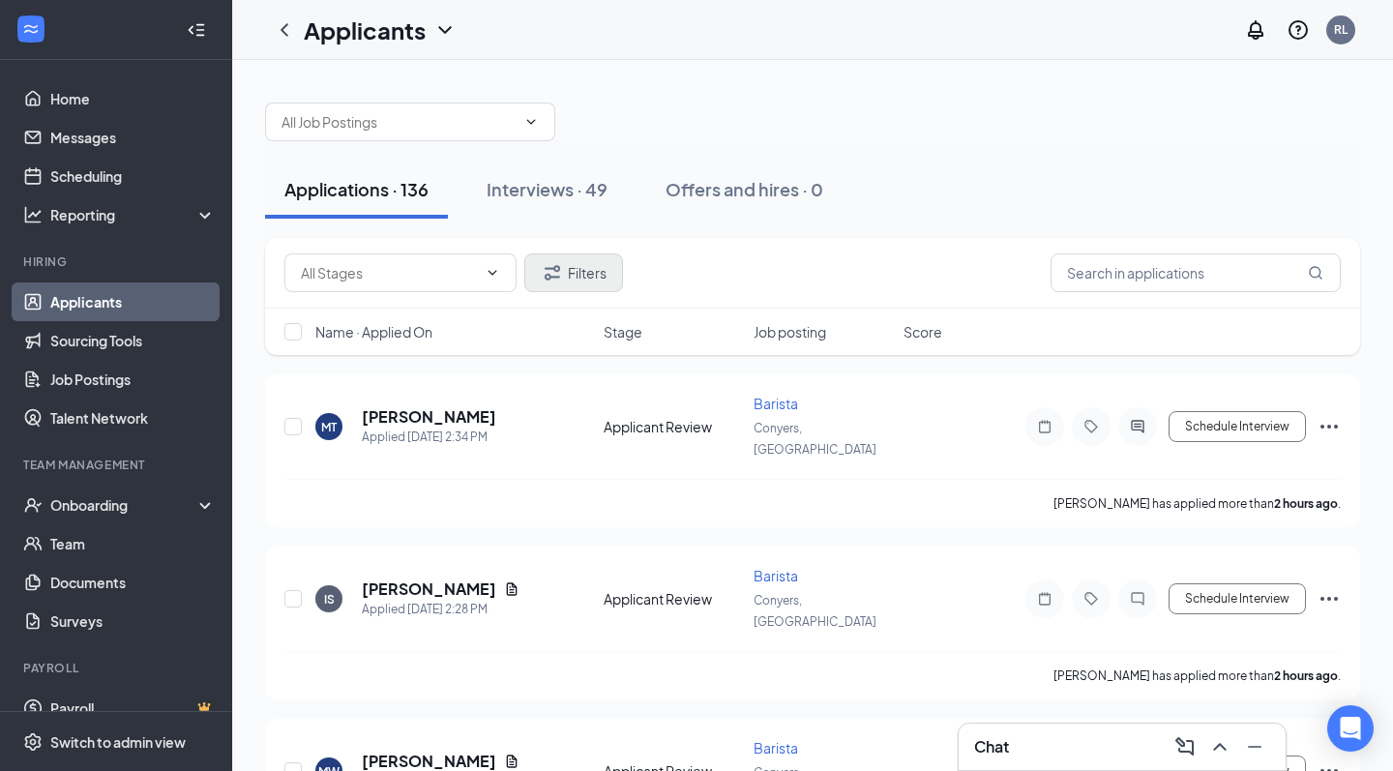
click at [588, 265] on button "Filters" at bounding box center [573, 273] width 99 height 39
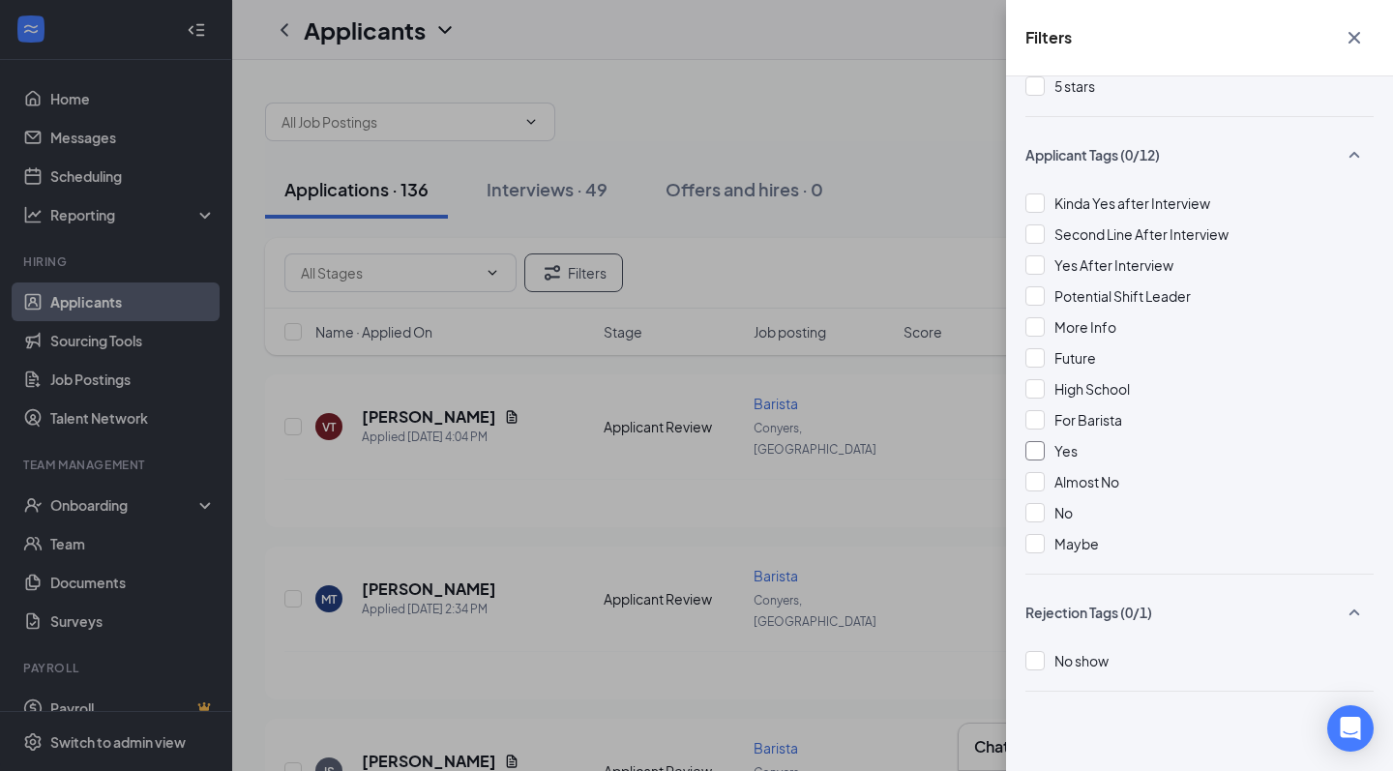
scroll to position [379, 0]
click at [1119, 446] on div "Yes" at bounding box center [1200, 450] width 348 height 21
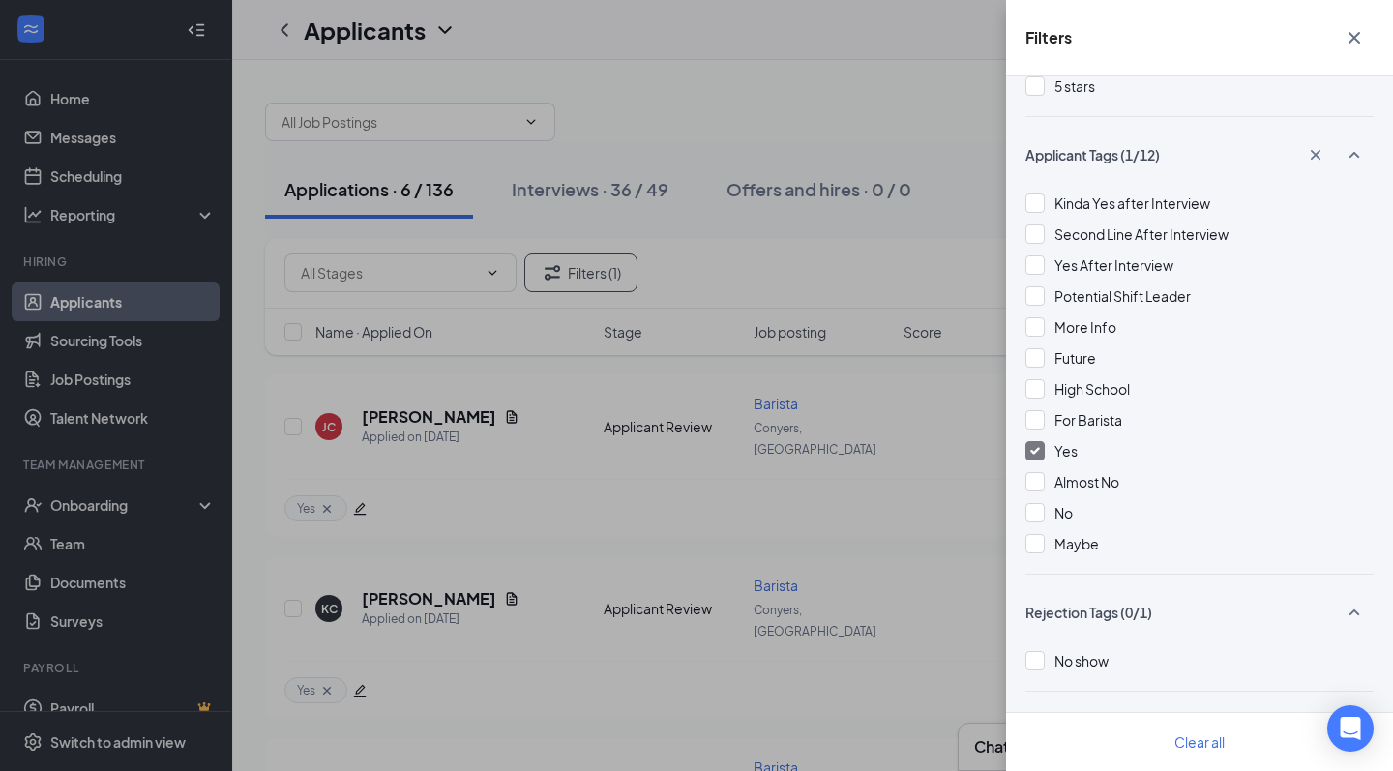
click at [833, 165] on div "Filters Applicant Status (0/5) Unread message Hasn't messaged back Stuck in sta…" at bounding box center [696, 385] width 1393 height 771
click at [1354, 43] on icon "Cross" at bounding box center [1354, 37] width 23 height 23
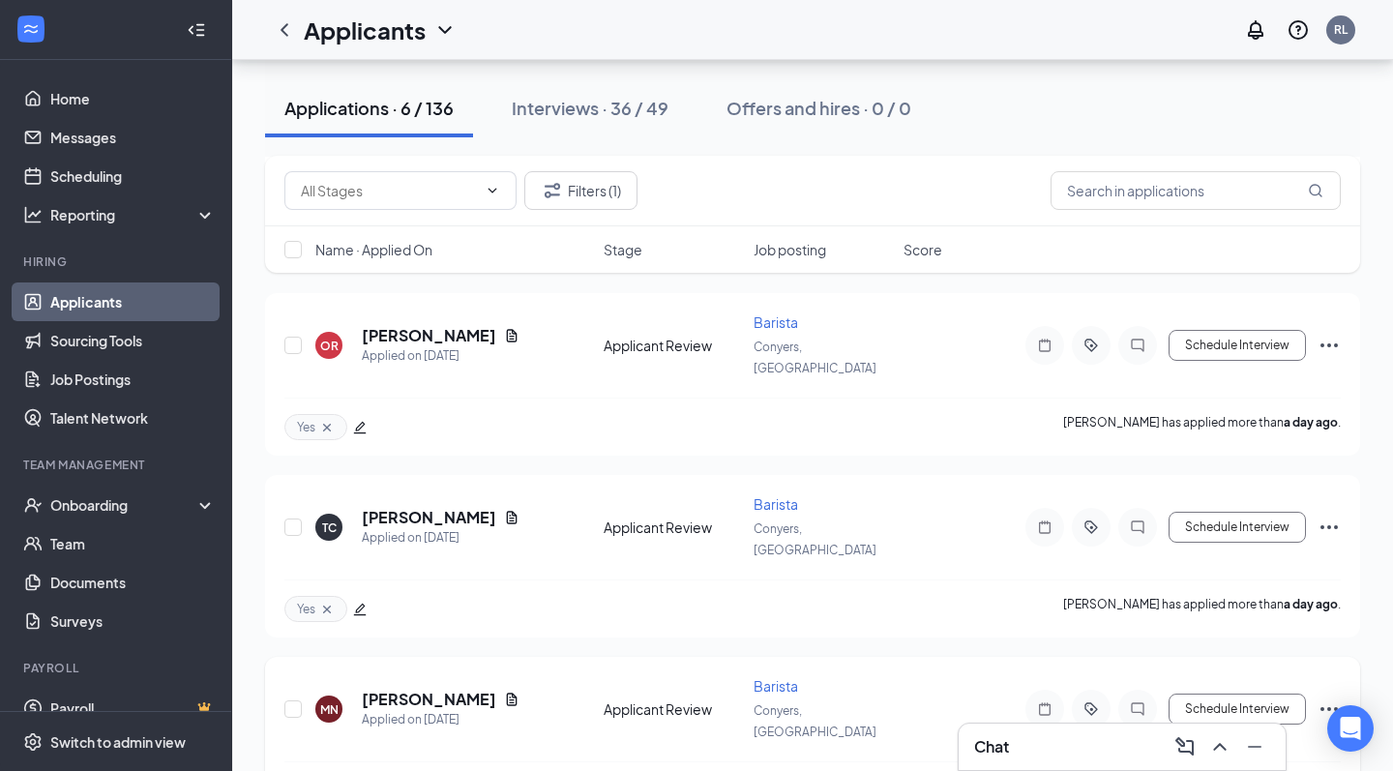
scroll to position [1535, 0]
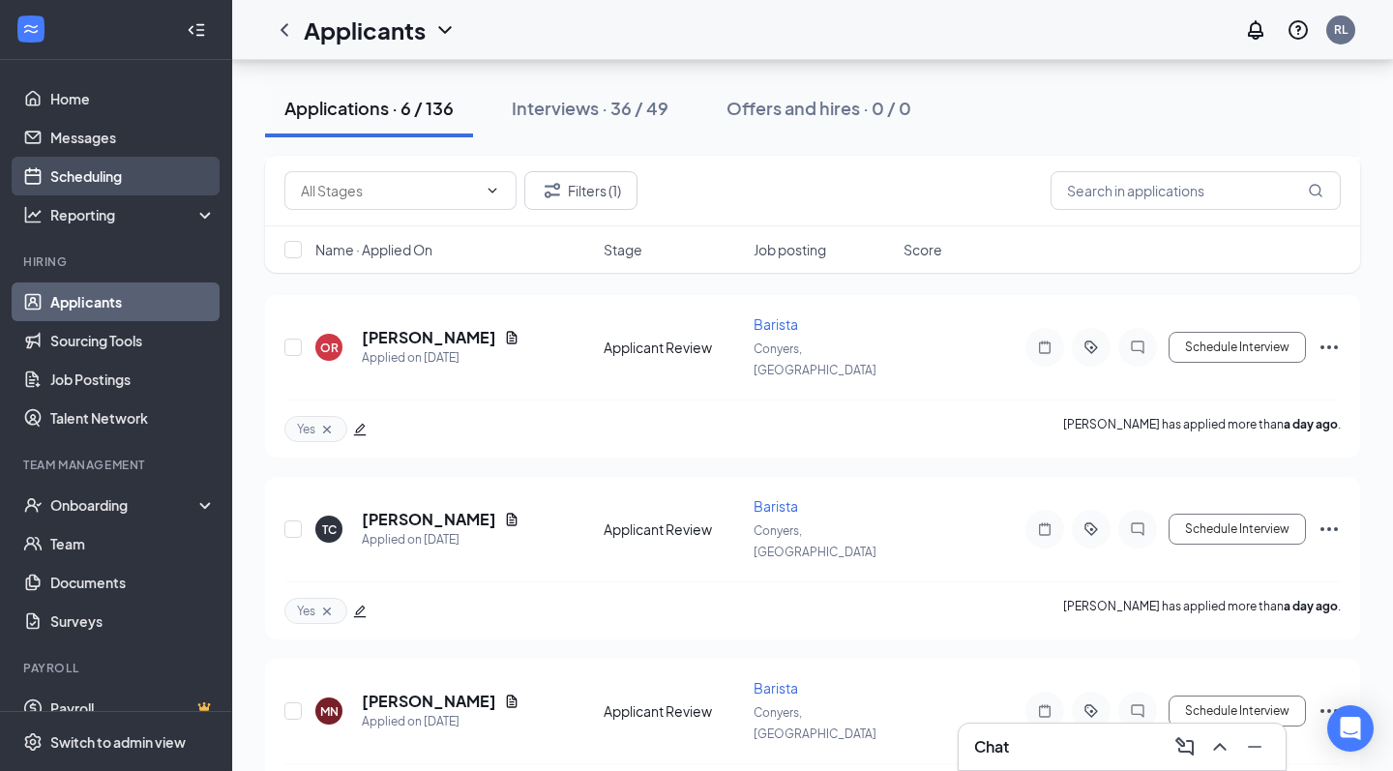
click at [144, 173] on link "Scheduling" at bounding box center [132, 176] width 165 height 39
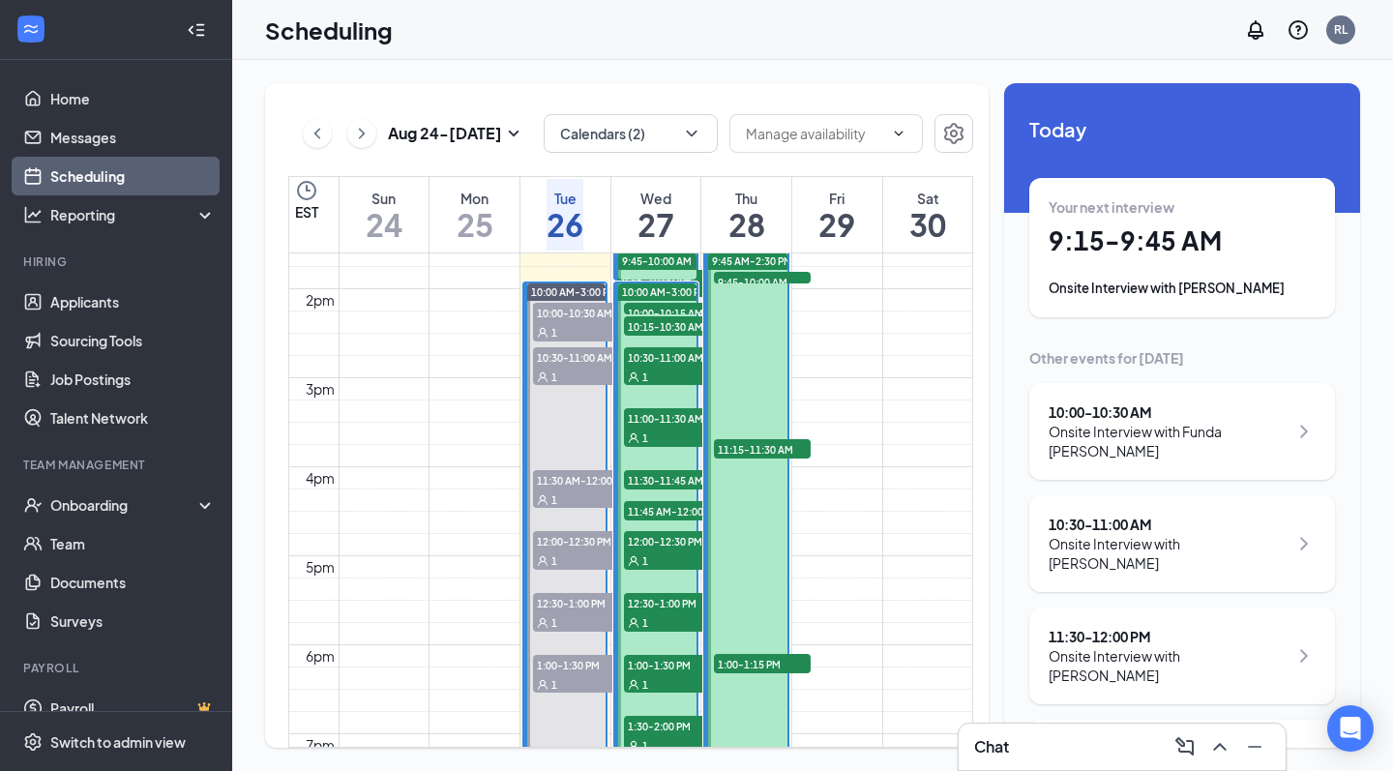
scroll to position [1212, 0]
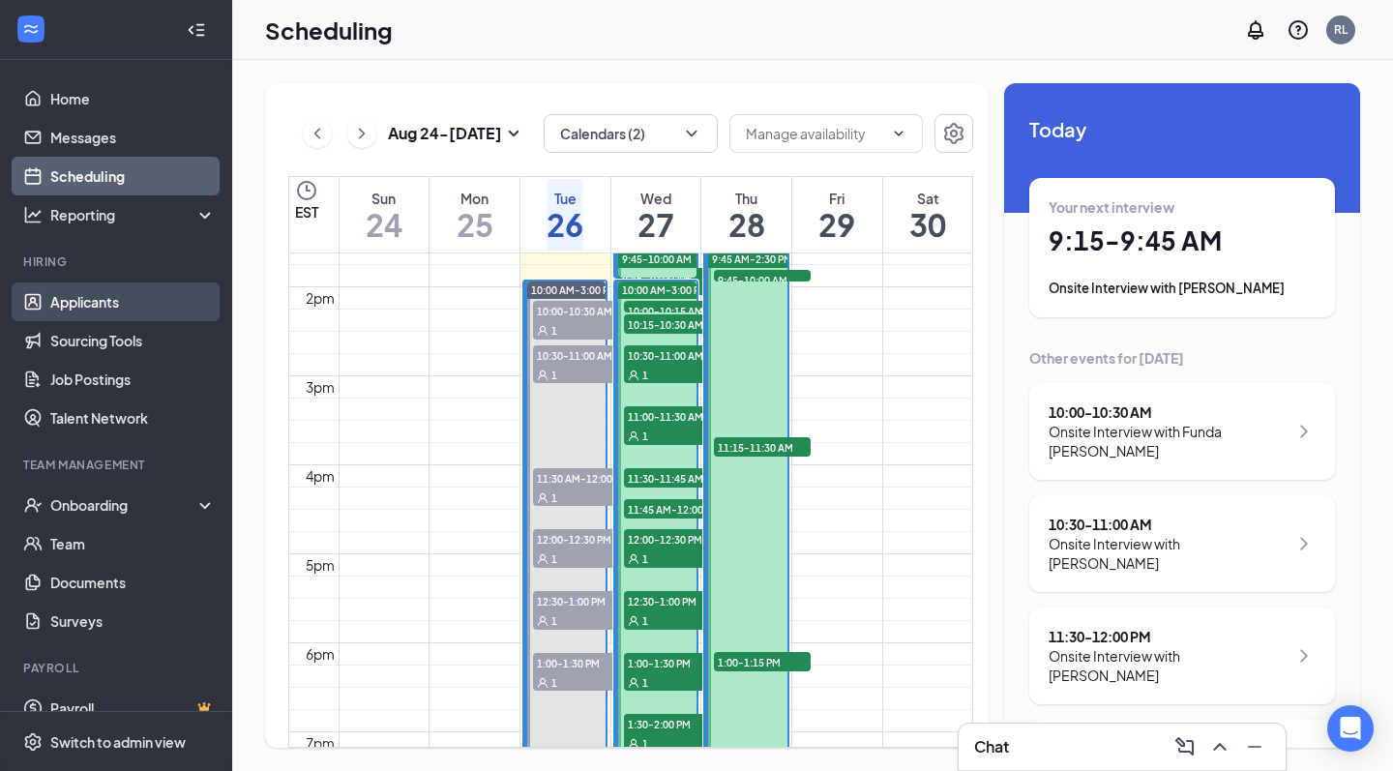
click at [112, 310] on link "Applicants" at bounding box center [132, 302] width 165 height 39
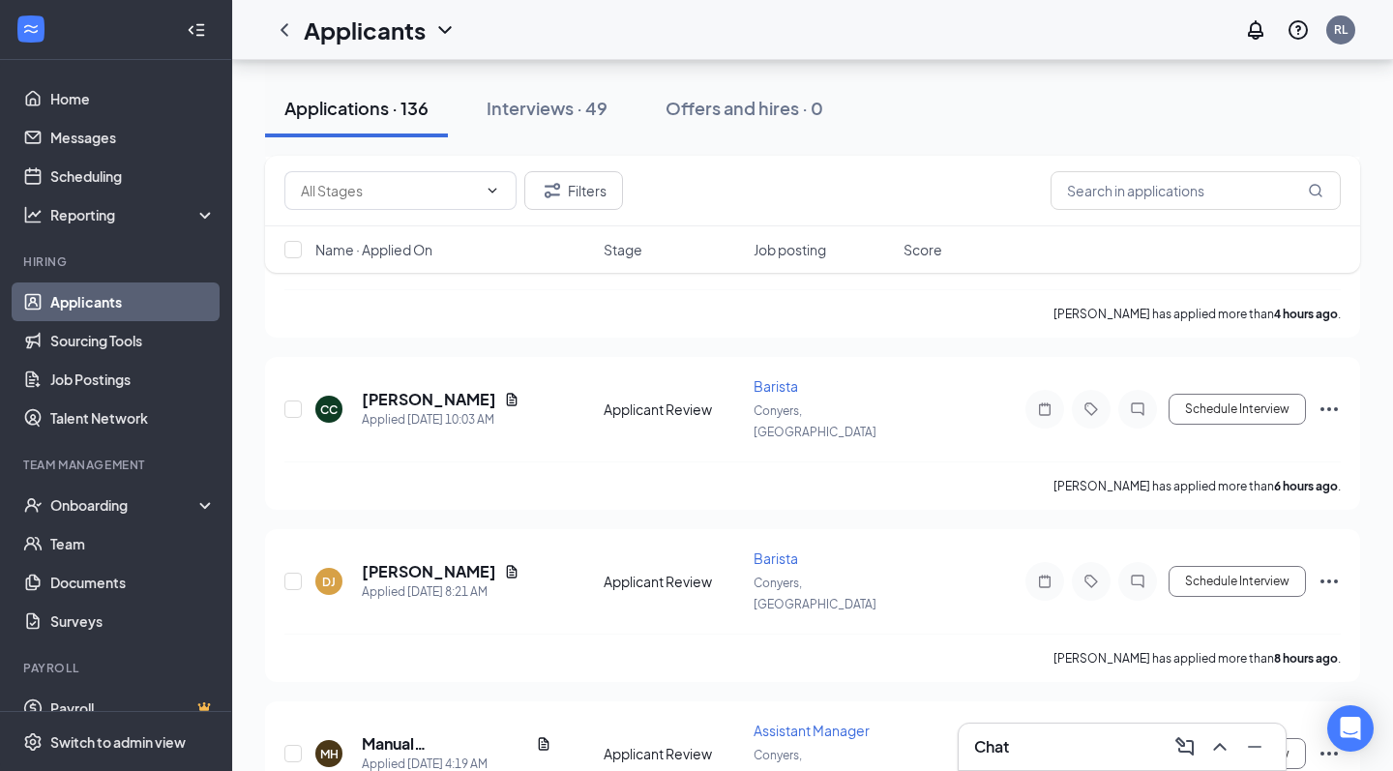
scroll to position [1756, 0]
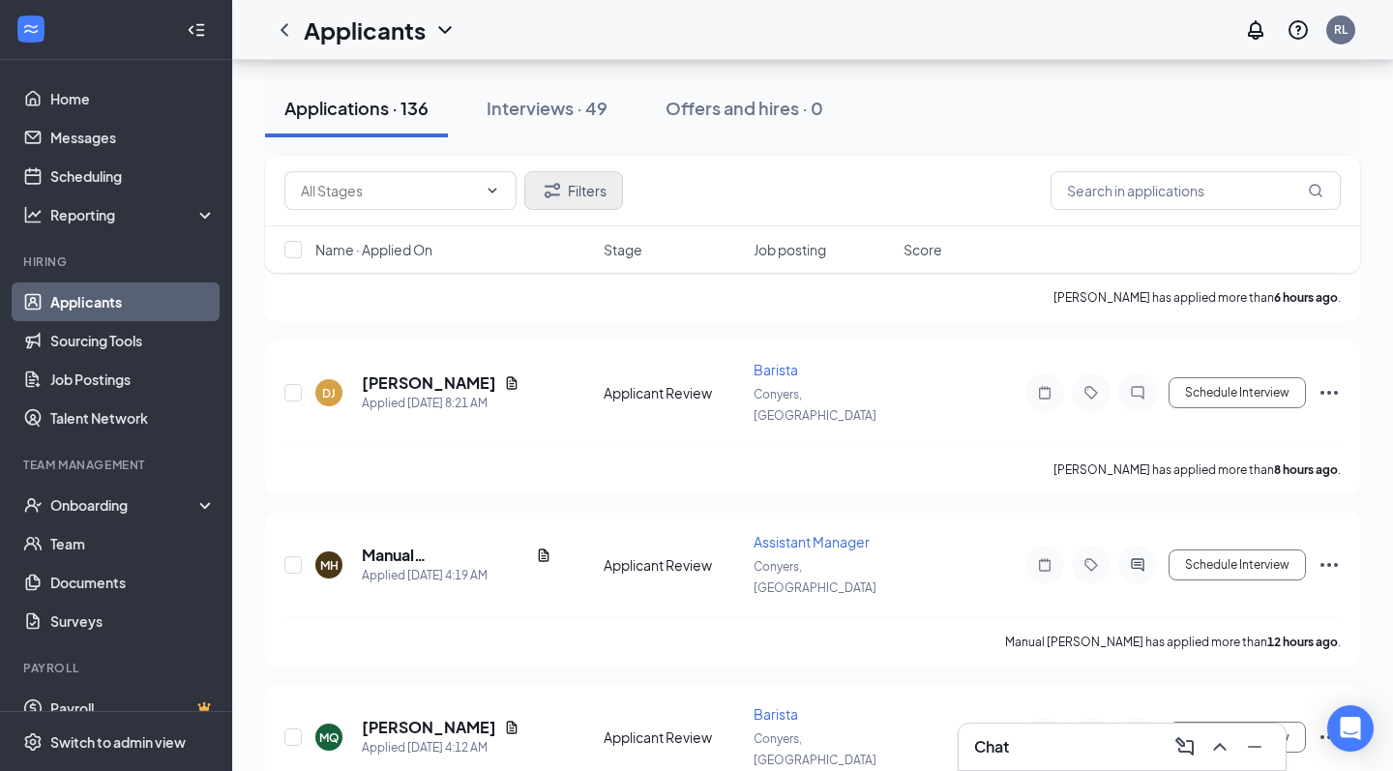
click at [557, 182] on icon "Filter" at bounding box center [552, 190] width 23 height 23
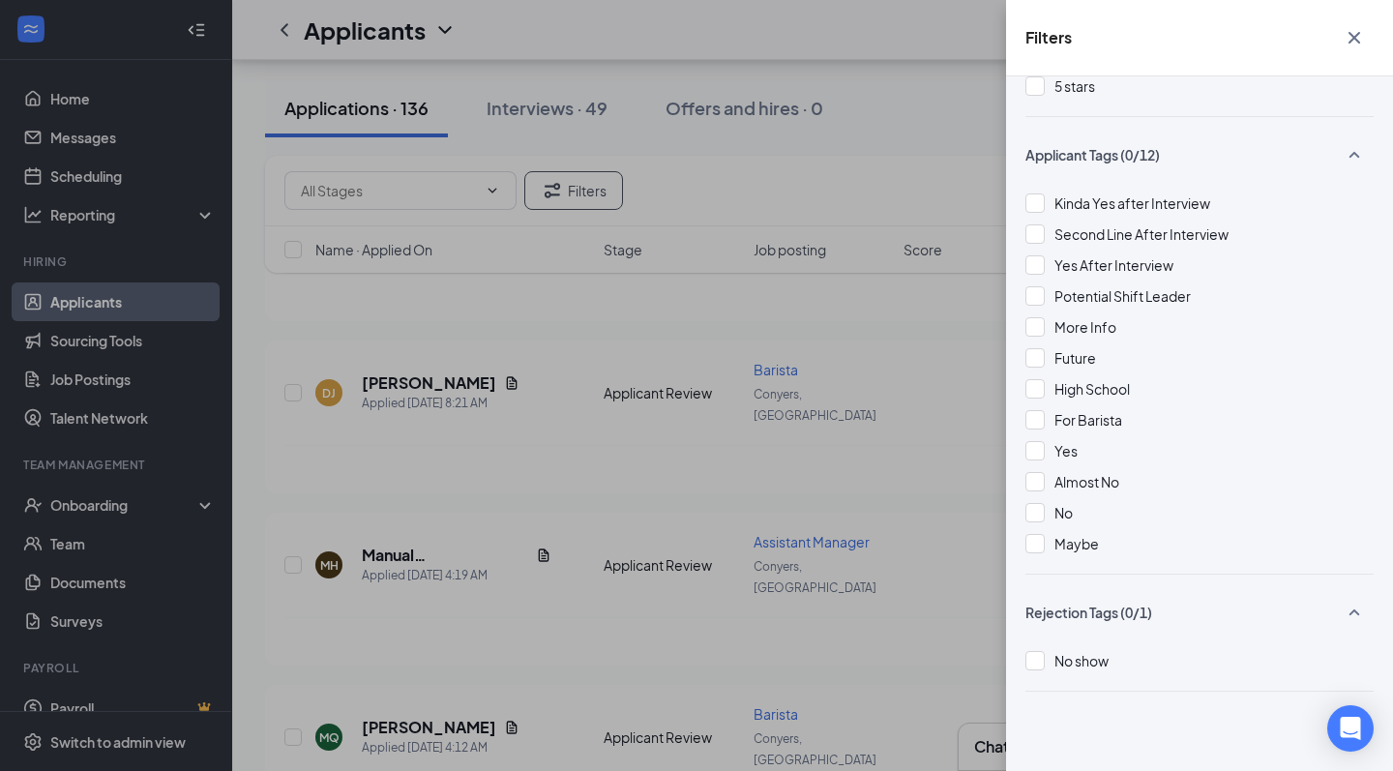
scroll to position [379, 0]
click at [1053, 452] on div "Yes" at bounding box center [1200, 450] width 348 height 21
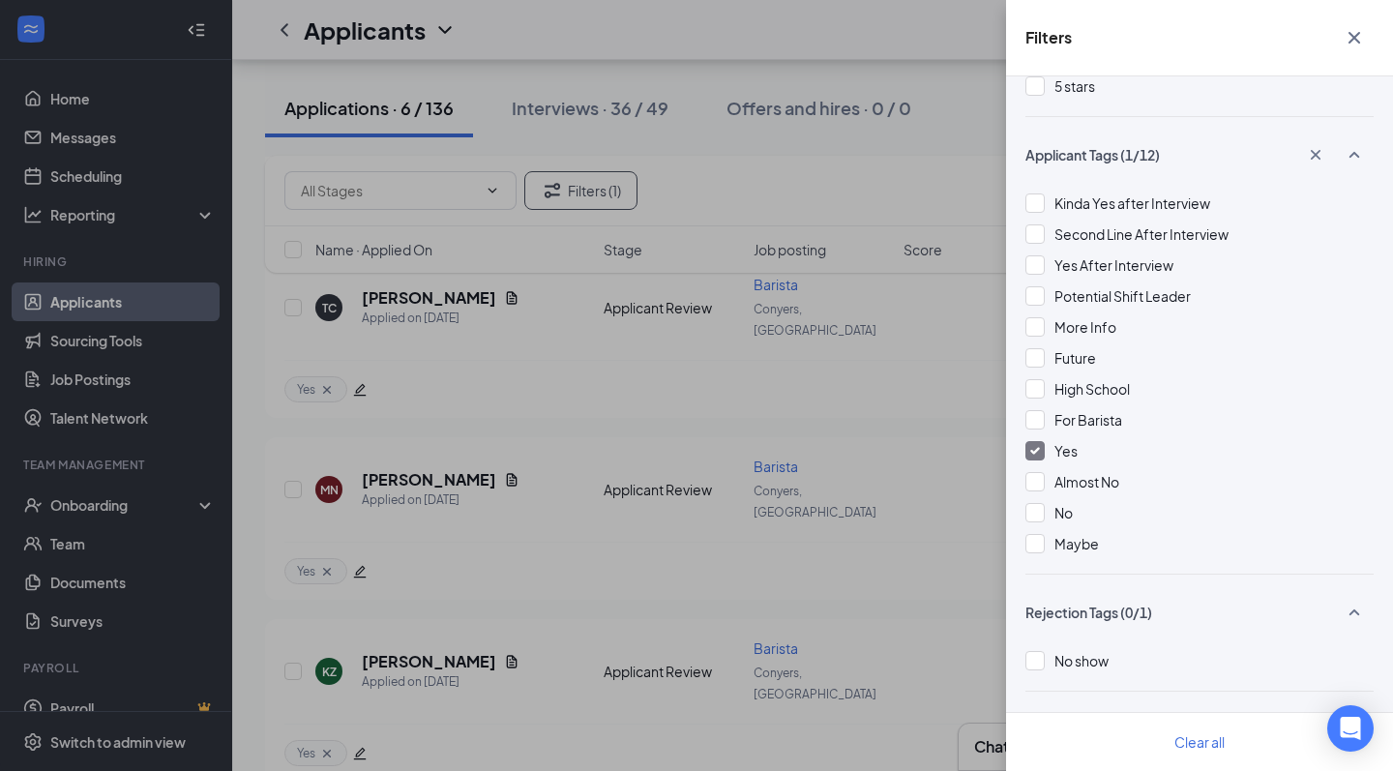
click at [1086, 452] on div "Yes" at bounding box center [1200, 450] width 348 height 21
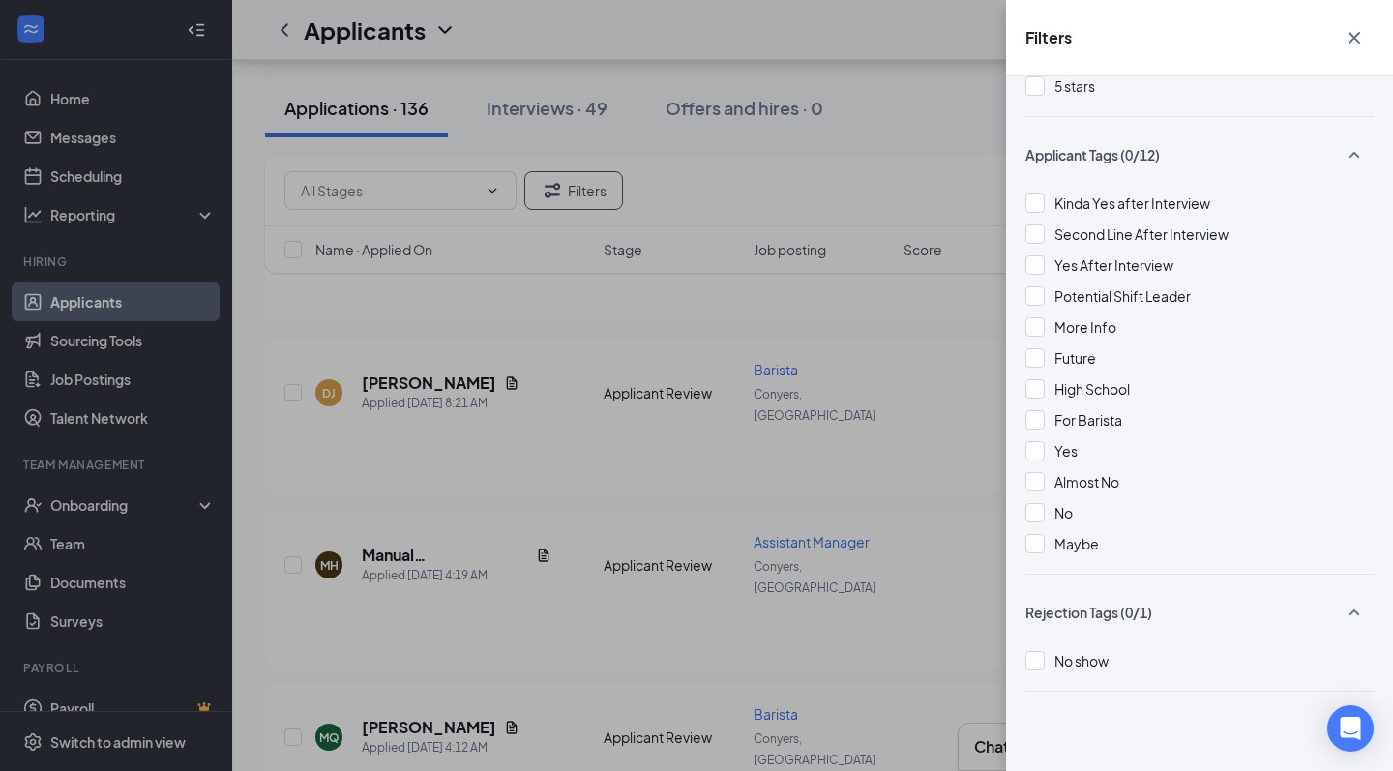
scroll to position [1535, 0]
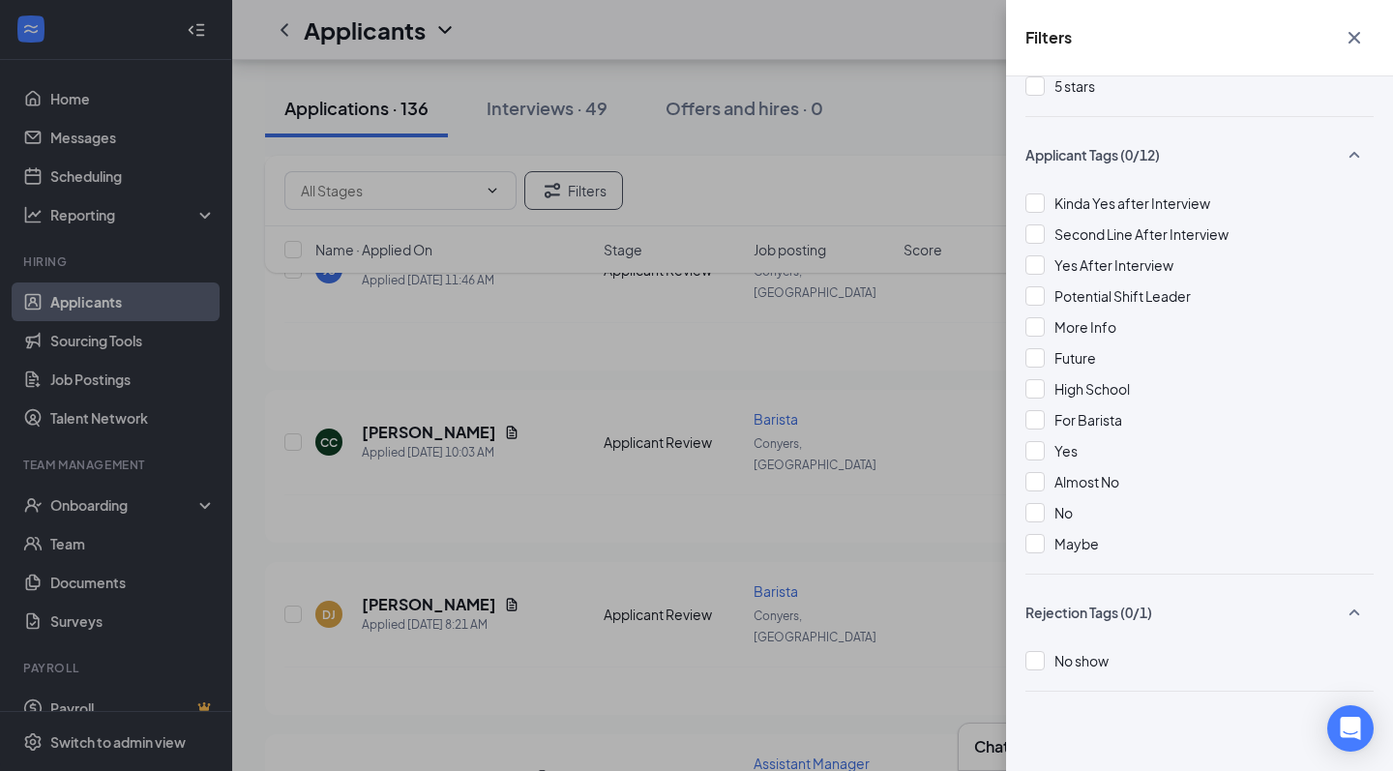
click at [1359, 42] on icon "Cross" at bounding box center [1355, 38] width 12 height 12
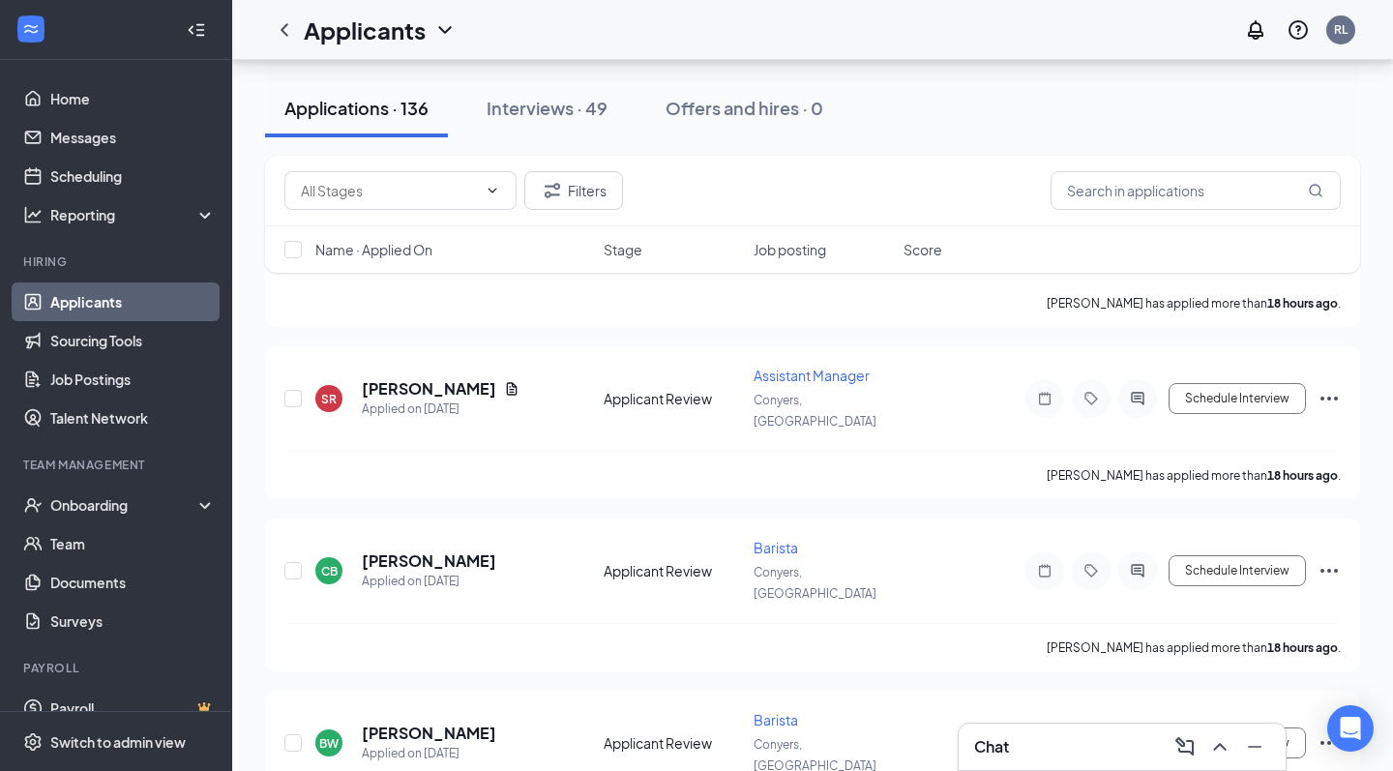
scroll to position [3647, 0]
click at [584, 188] on button "Filters" at bounding box center [573, 190] width 99 height 39
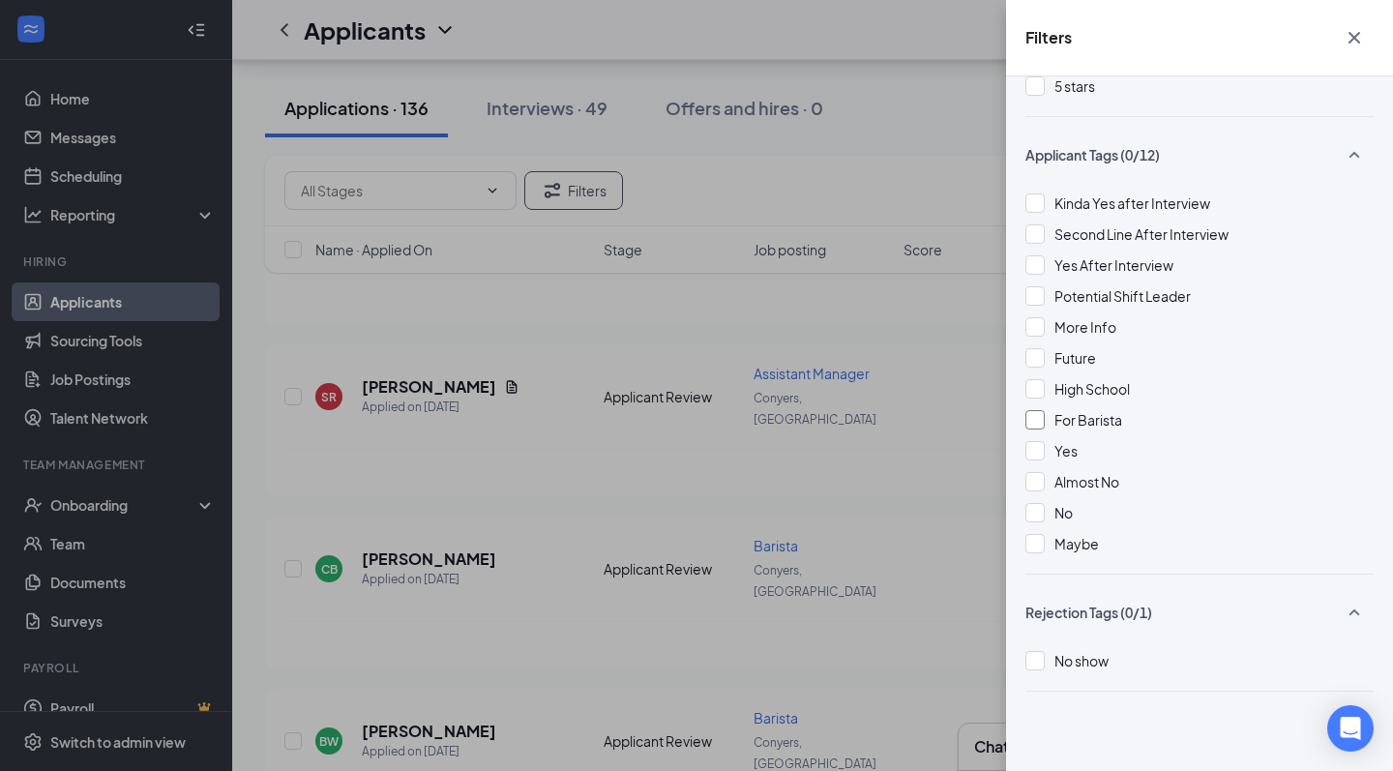
scroll to position [379, 0]
click at [1071, 451] on span "Yes" at bounding box center [1066, 450] width 23 height 17
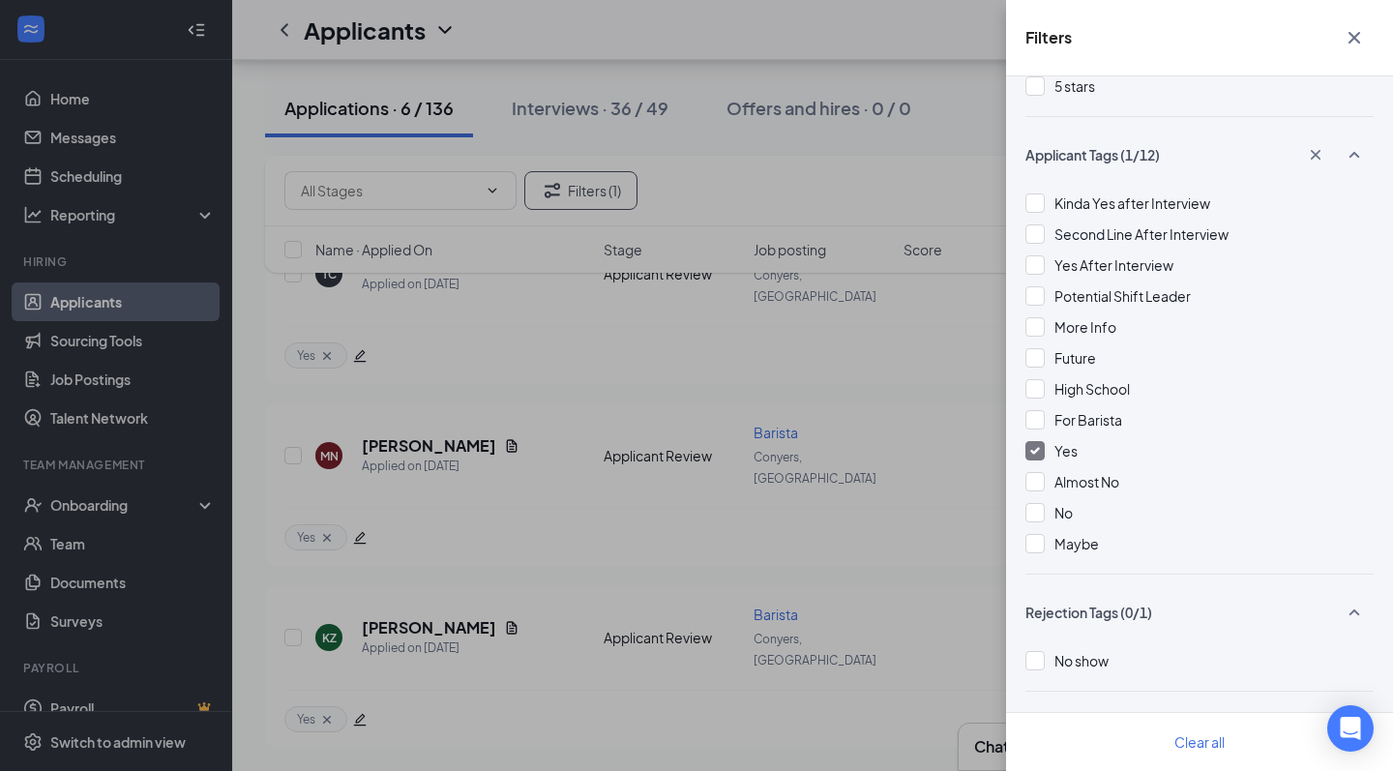
click at [1132, 454] on div "Yes" at bounding box center [1200, 450] width 348 height 21
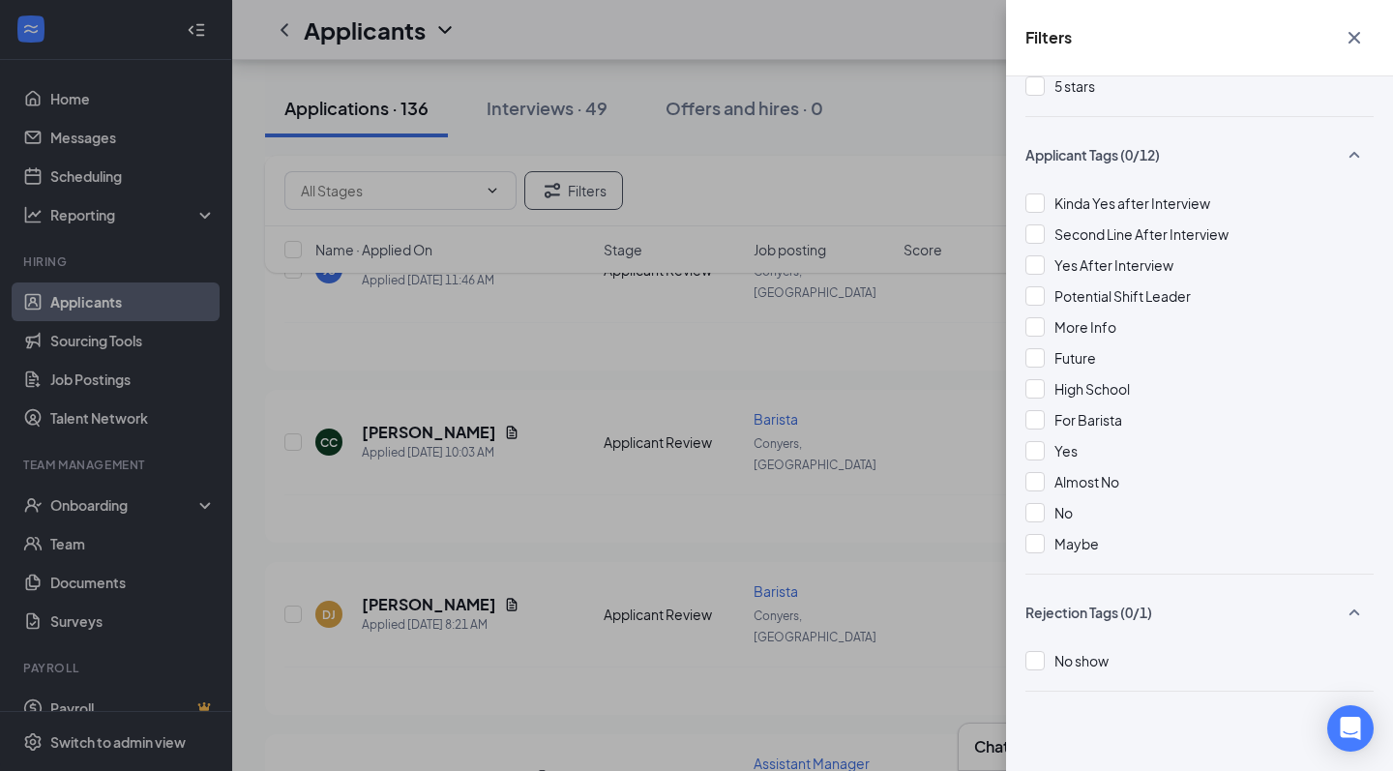
click at [112, 335] on div "Filters Applicant Status (0/5) Unread message Hasn't messaged back Stuck in sta…" at bounding box center [696, 385] width 1393 height 771
click at [119, 189] on div "Filters Applicant Status (0/5) Unread message Hasn't messaged back Stuck in sta…" at bounding box center [696, 385] width 1393 height 771
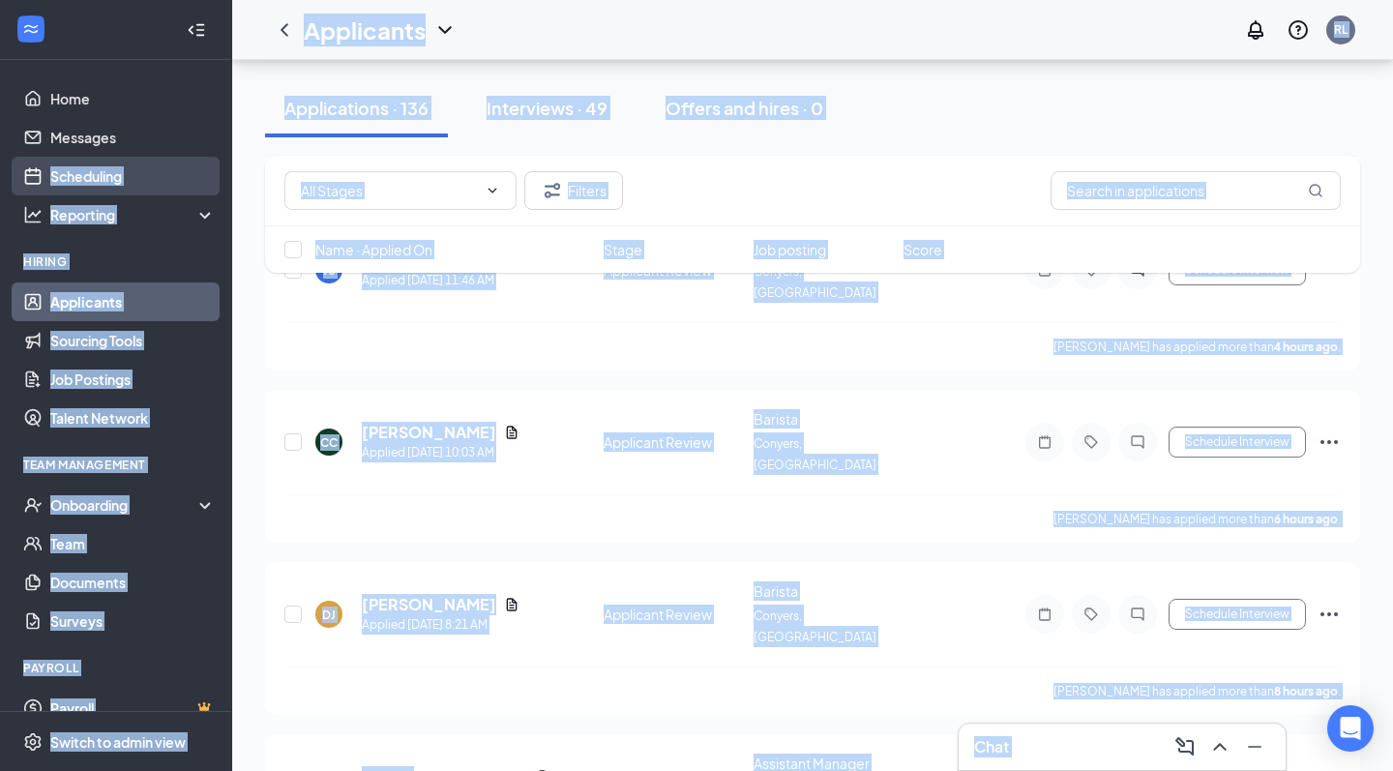
click at [153, 179] on link "Scheduling" at bounding box center [132, 176] width 165 height 39
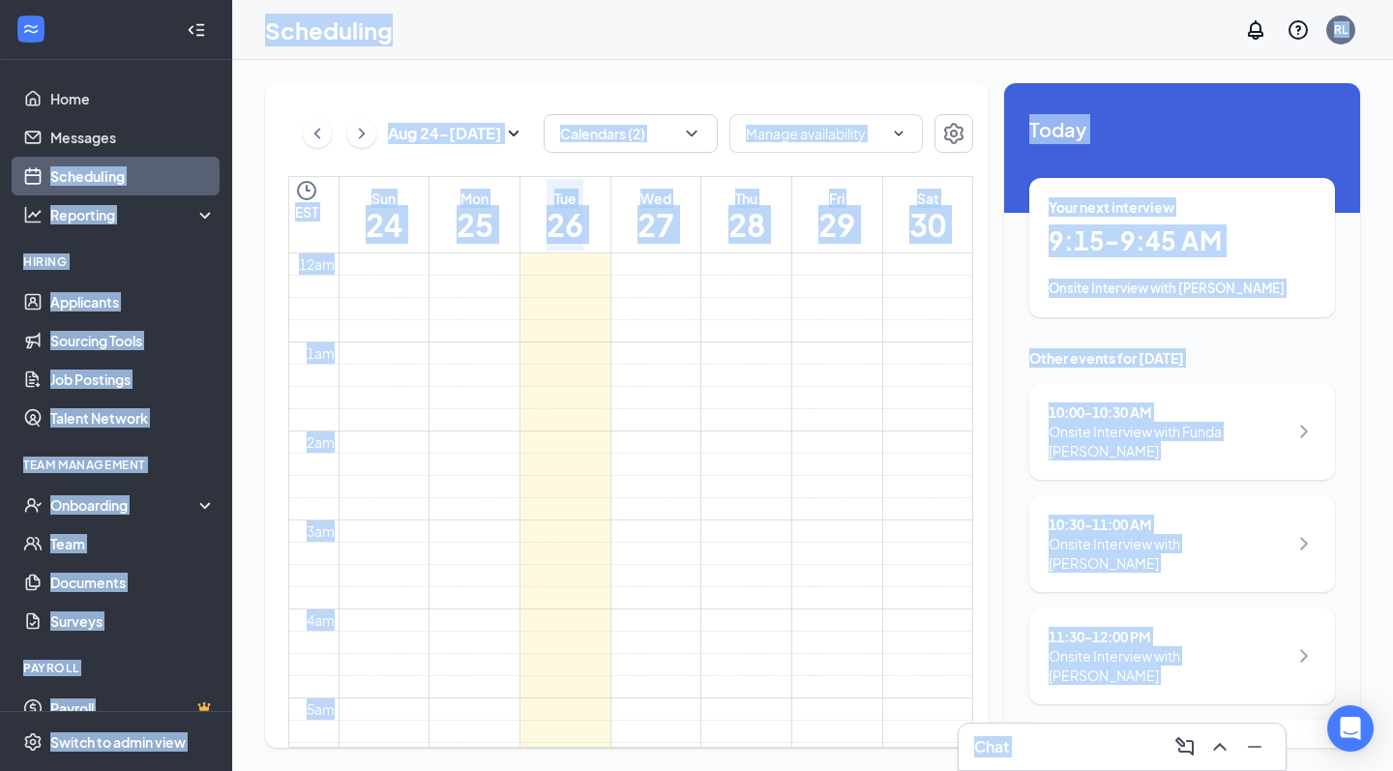
scroll to position [951, 0]
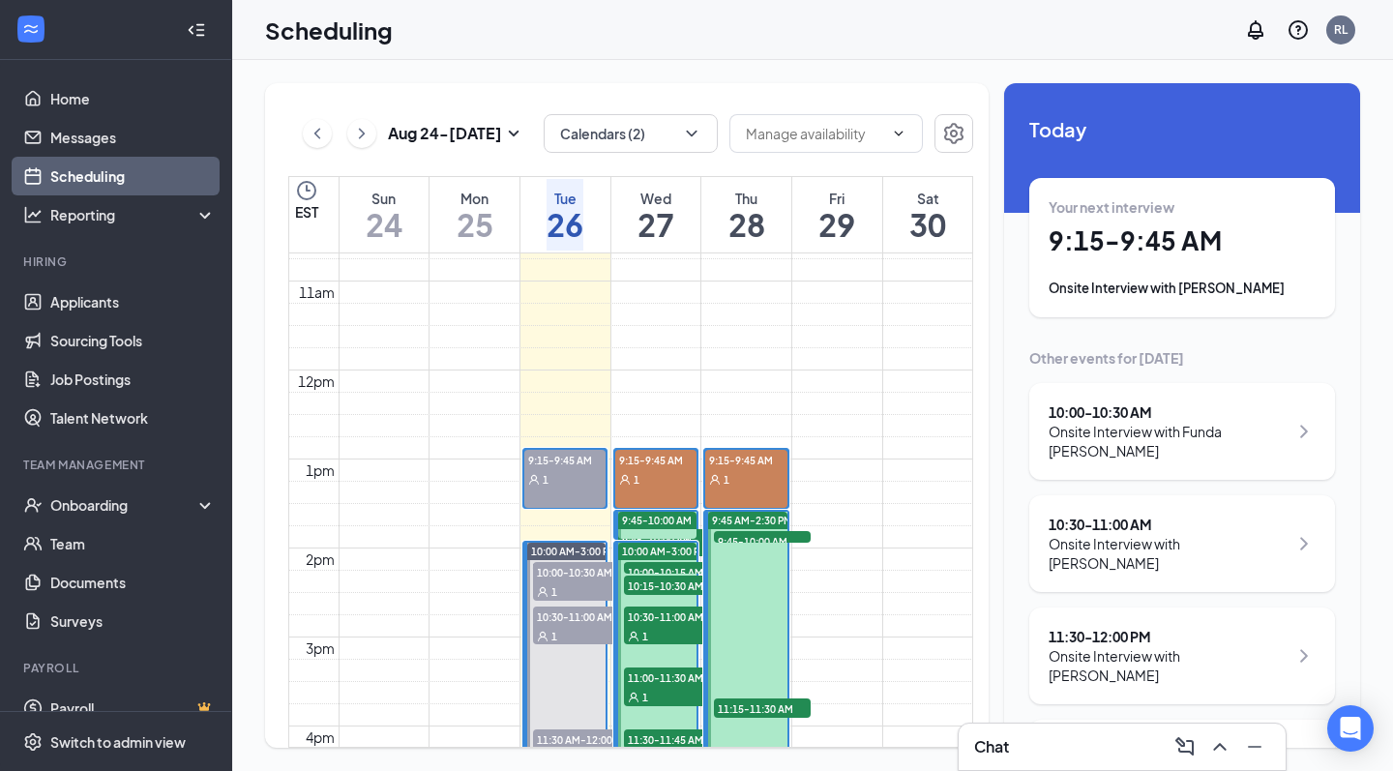
click at [820, 51] on div "Scheduling RL" at bounding box center [812, 30] width 1161 height 60
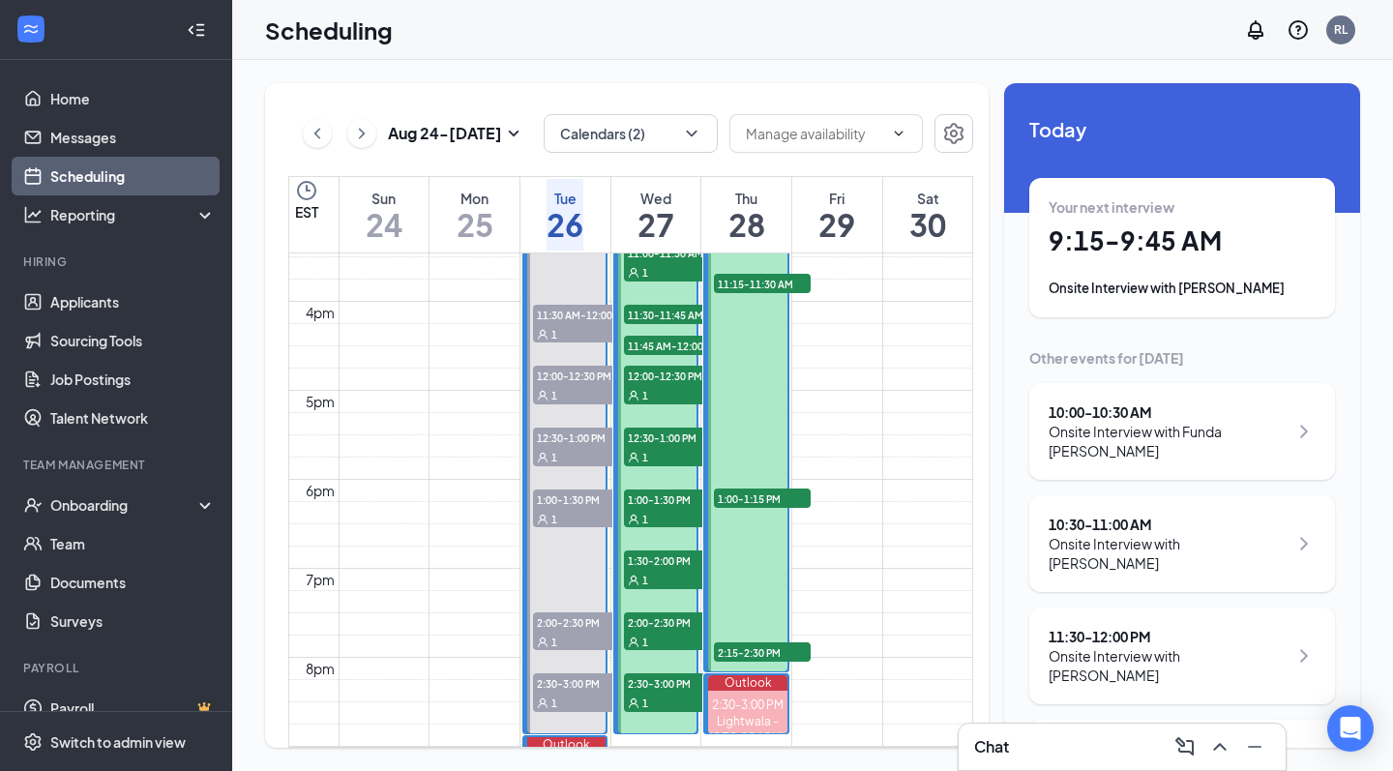
scroll to position [1524, 0]
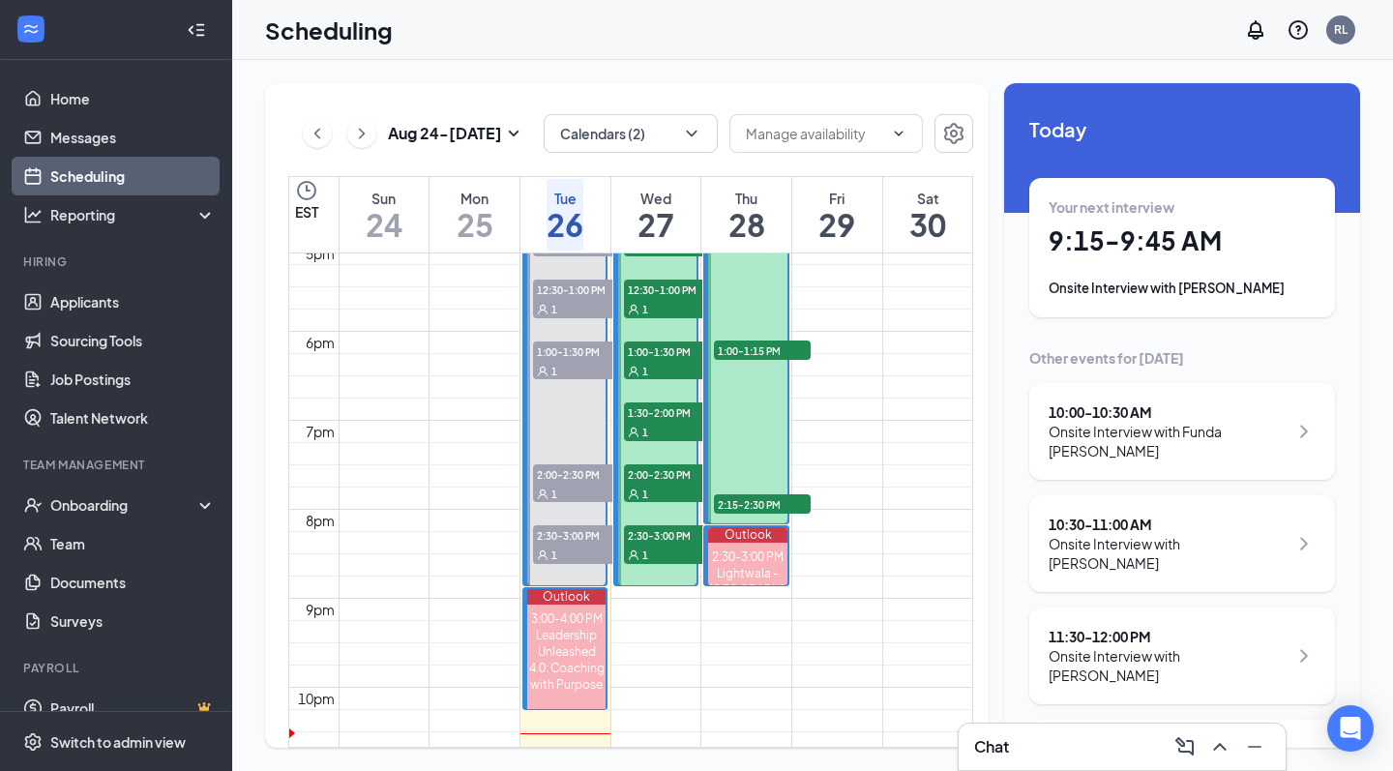
click at [655, 552] on div "1" at bounding box center [672, 554] width 97 height 19
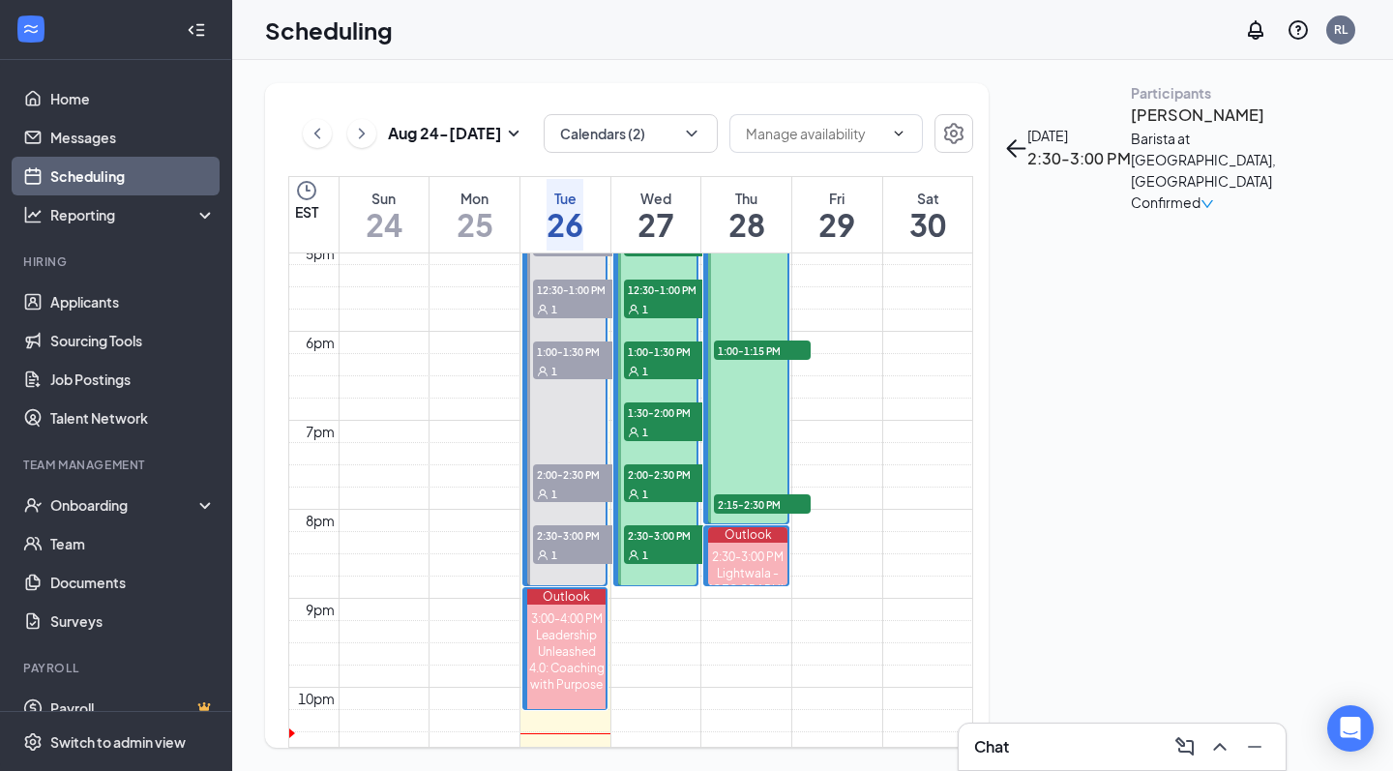
click at [1214, 213] on div "Confirmed" at bounding box center [1172, 202] width 83 height 21
click at [657, 535] on span "2:30-3:00 PM" at bounding box center [672, 534] width 97 height 19
click at [1131, 103] on div "Participants" at bounding box center [1232, 92] width 203 height 19
click at [1311, 213] on div "Confirmed" at bounding box center [1232, 202] width 203 height 21
click at [1214, 211] on icon "down" at bounding box center [1208, 204] width 14 height 14
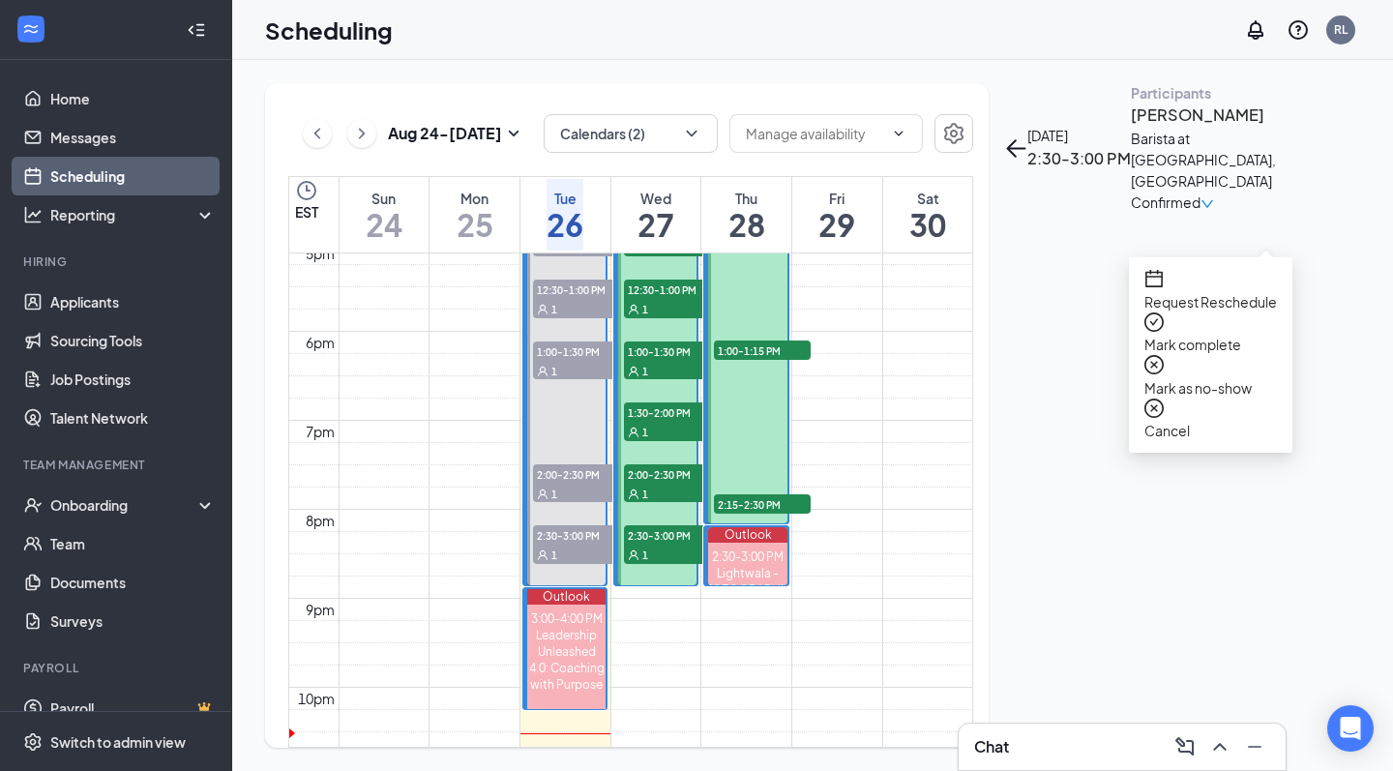
click at [1058, 213] on div "[DATE] 2:30-3:00 PM Participants [PERSON_NAME] at [GEOGRAPHIC_DATA], [GEOGRAPHI…" at bounding box center [1182, 148] width 356 height 130
click at [1028, 136] on icon "ArrowLeft" at bounding box center [1015, 147] width 23 height 23
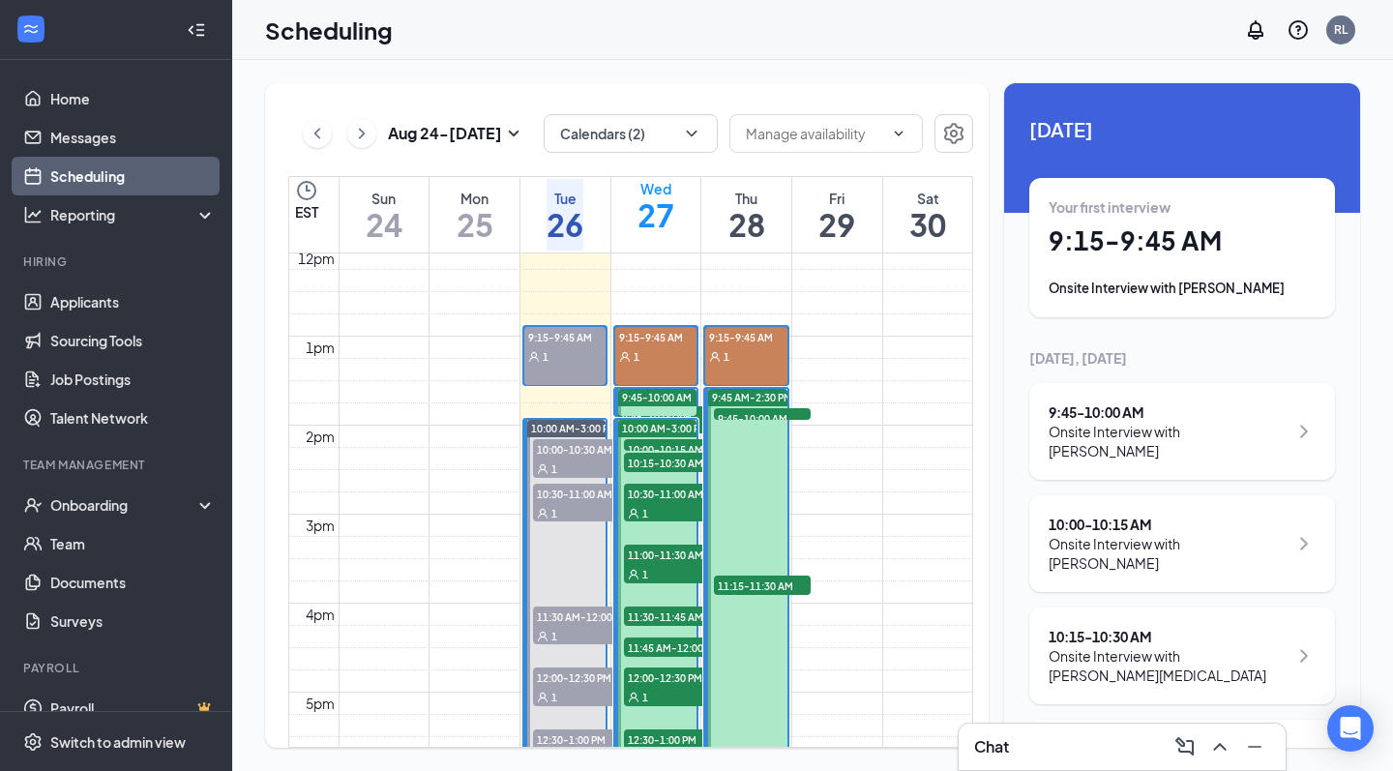
scroll to position [1064, 0]
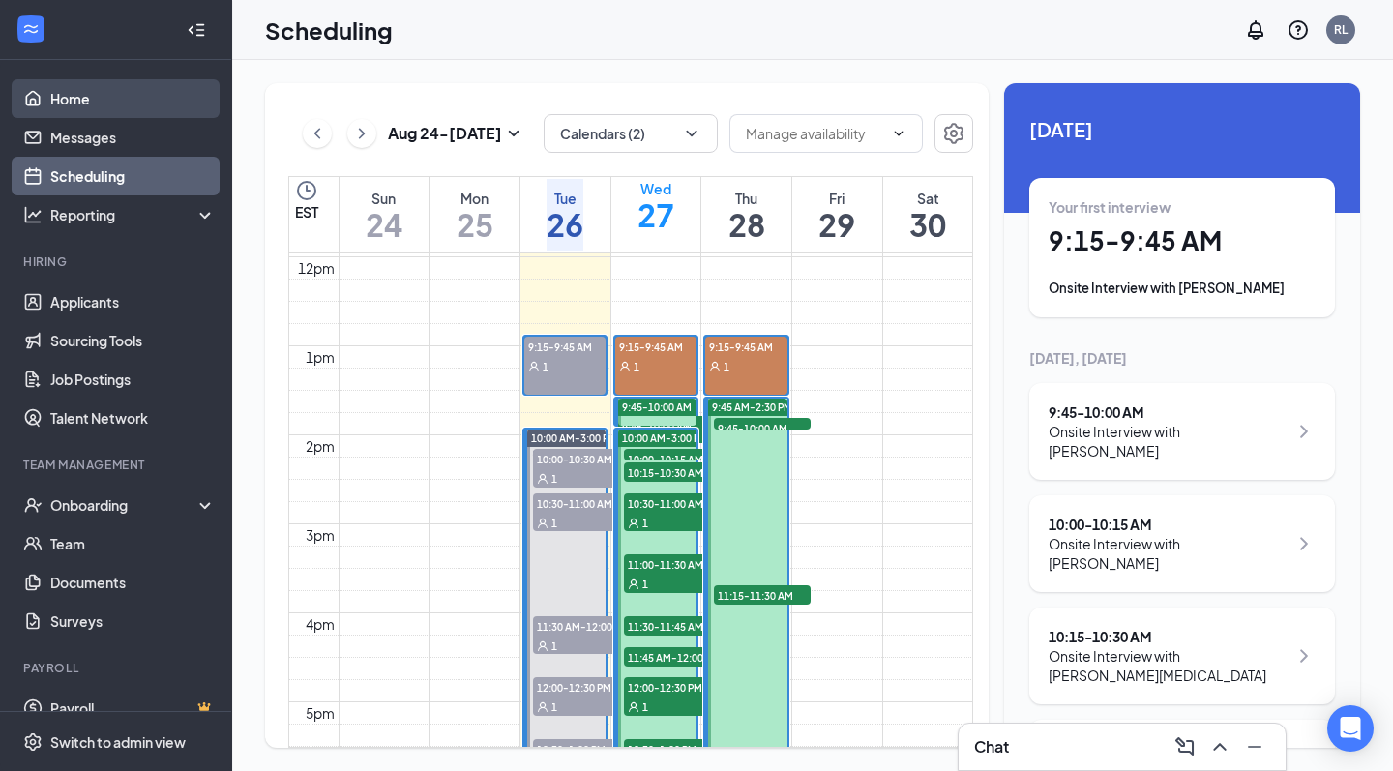
click at [92, 112] on link "Home" at bounding box center [132, 98] width 165 height 39
